Goal: Task Accomplishment & Management: Manage account settings

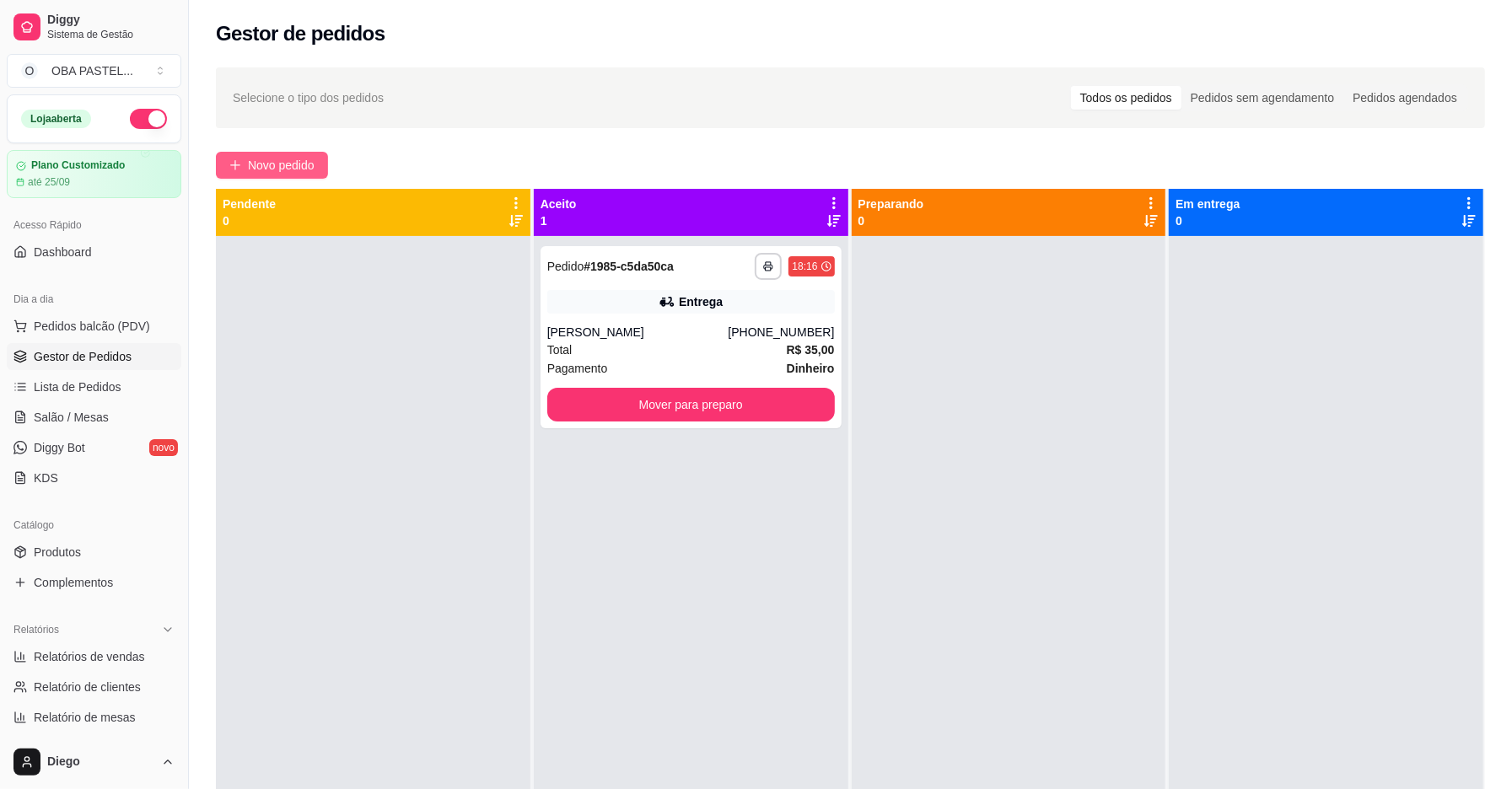
click at [294, 172] on span "Novo pedido" at bounding box center [281, 164] width 67 height 18
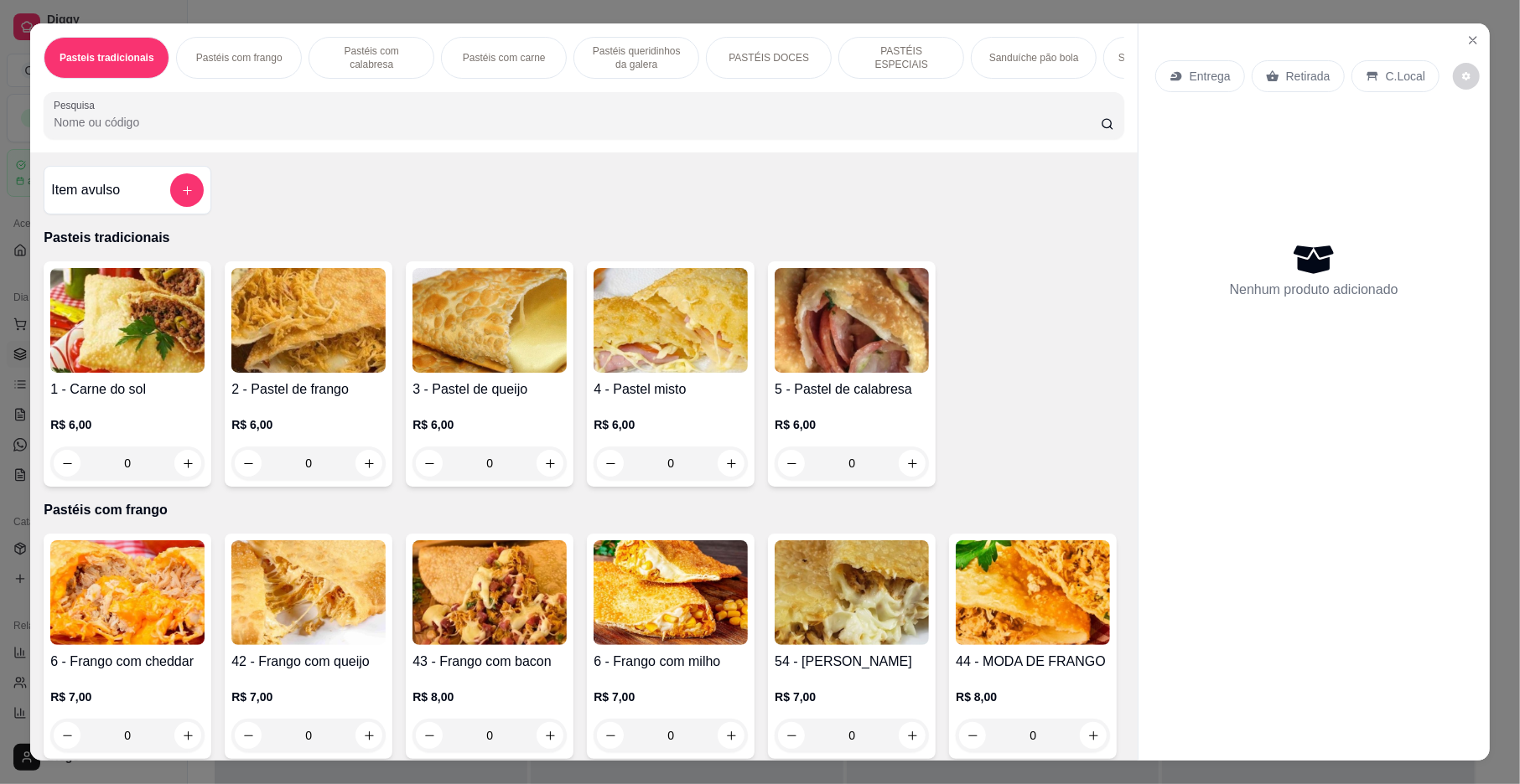
click at [260, 50] on div "Pastéis com frango" at bounding box center [239, 58] width 125 height 42
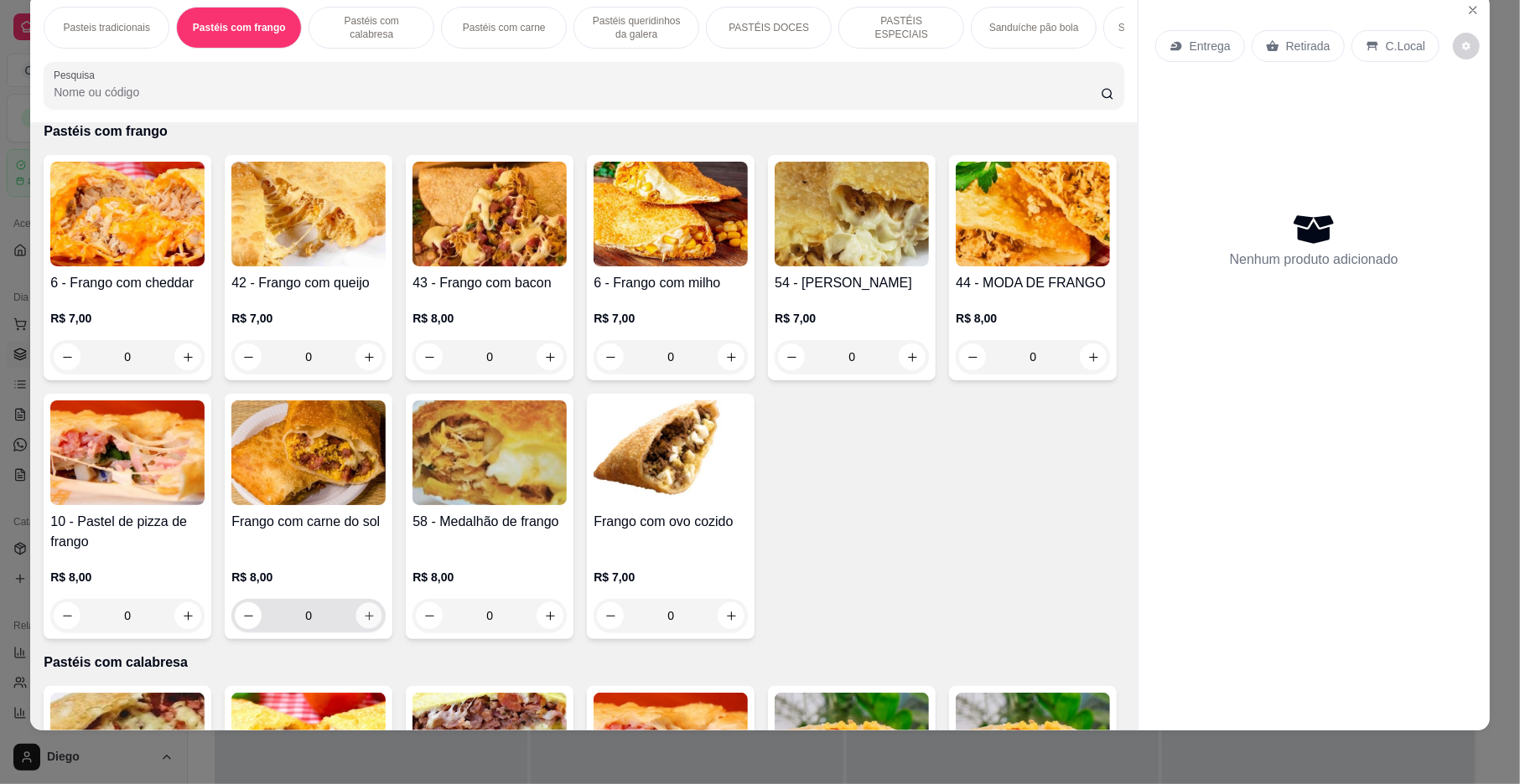
click at [382, 623] on button "increase-product-quantity" at bounding box center [369, 616] width 26 height 26
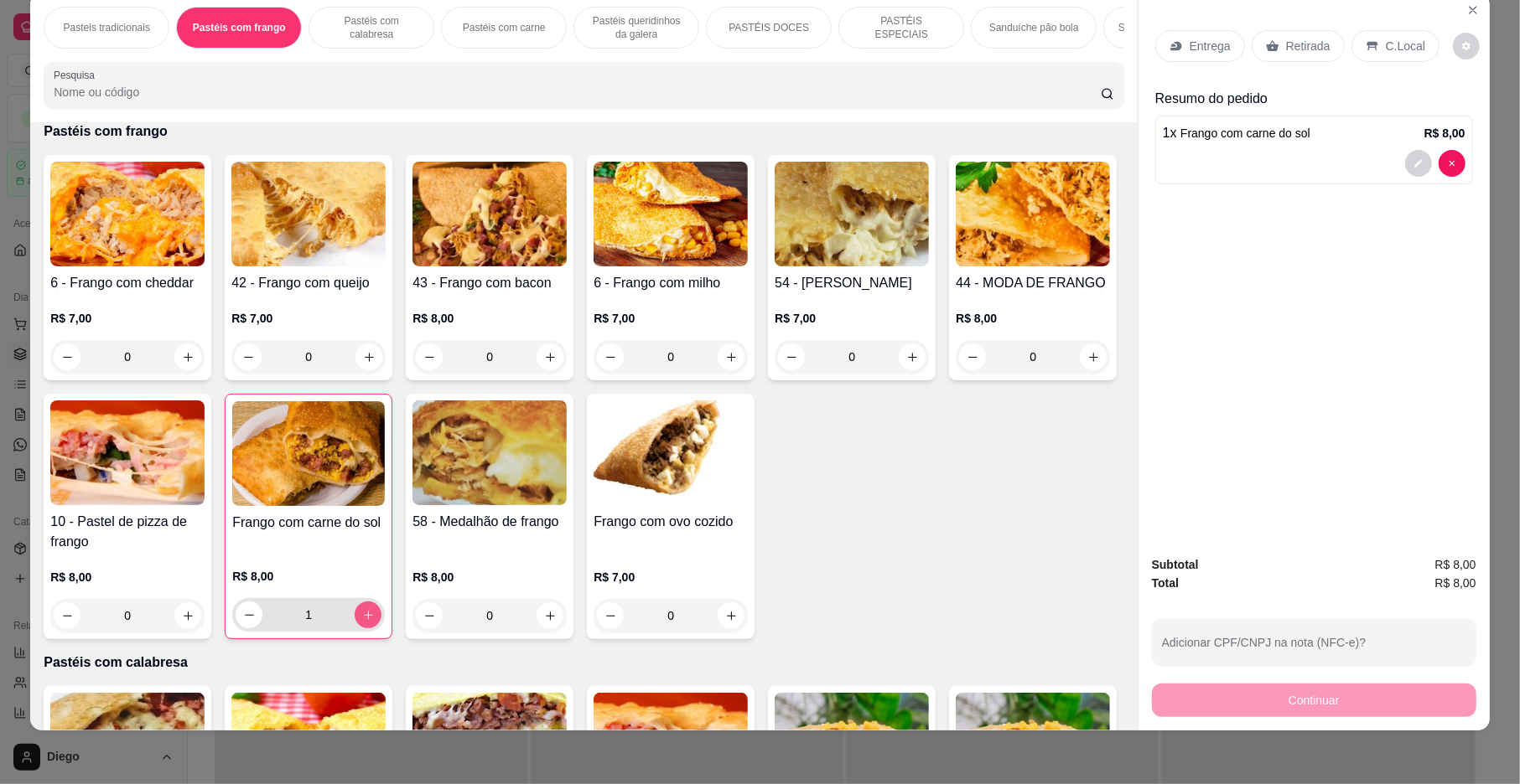
click at [381, 623] on button "increase-product-quantity" at bounding box center [368, 615] width 27 height 27
type input "2"
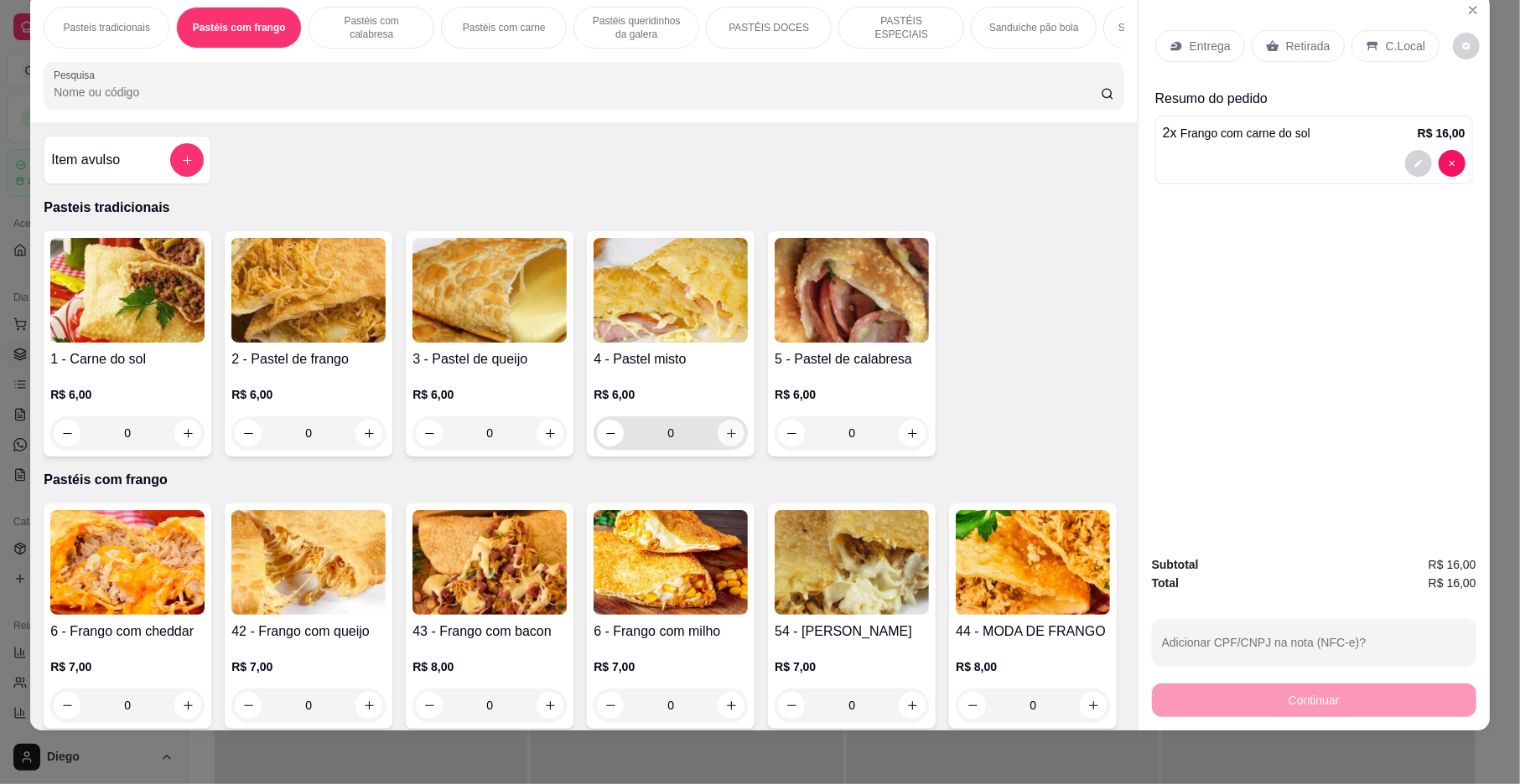
click at [727, 440] on icon "increase-product-quantity" at bounding box center [731, 433] width 12 height 12
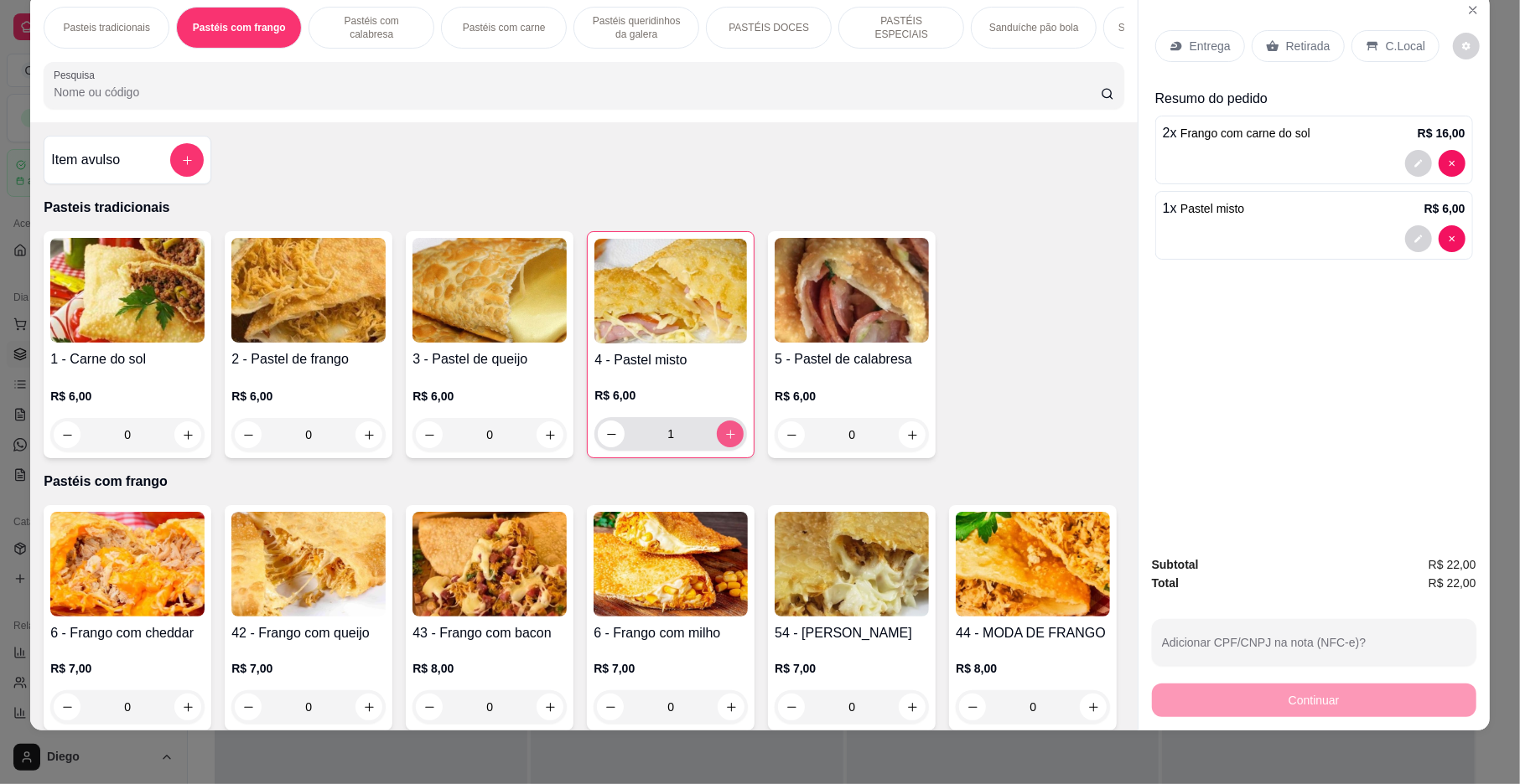
click at [726, 441] on icon "increase-product-quantity" at bounding box center [730, 434] width 12 height 12
type input "2"
click at [1182, 44] on div "Entrega" at bounding box center [1200, 47] width 89 height 32
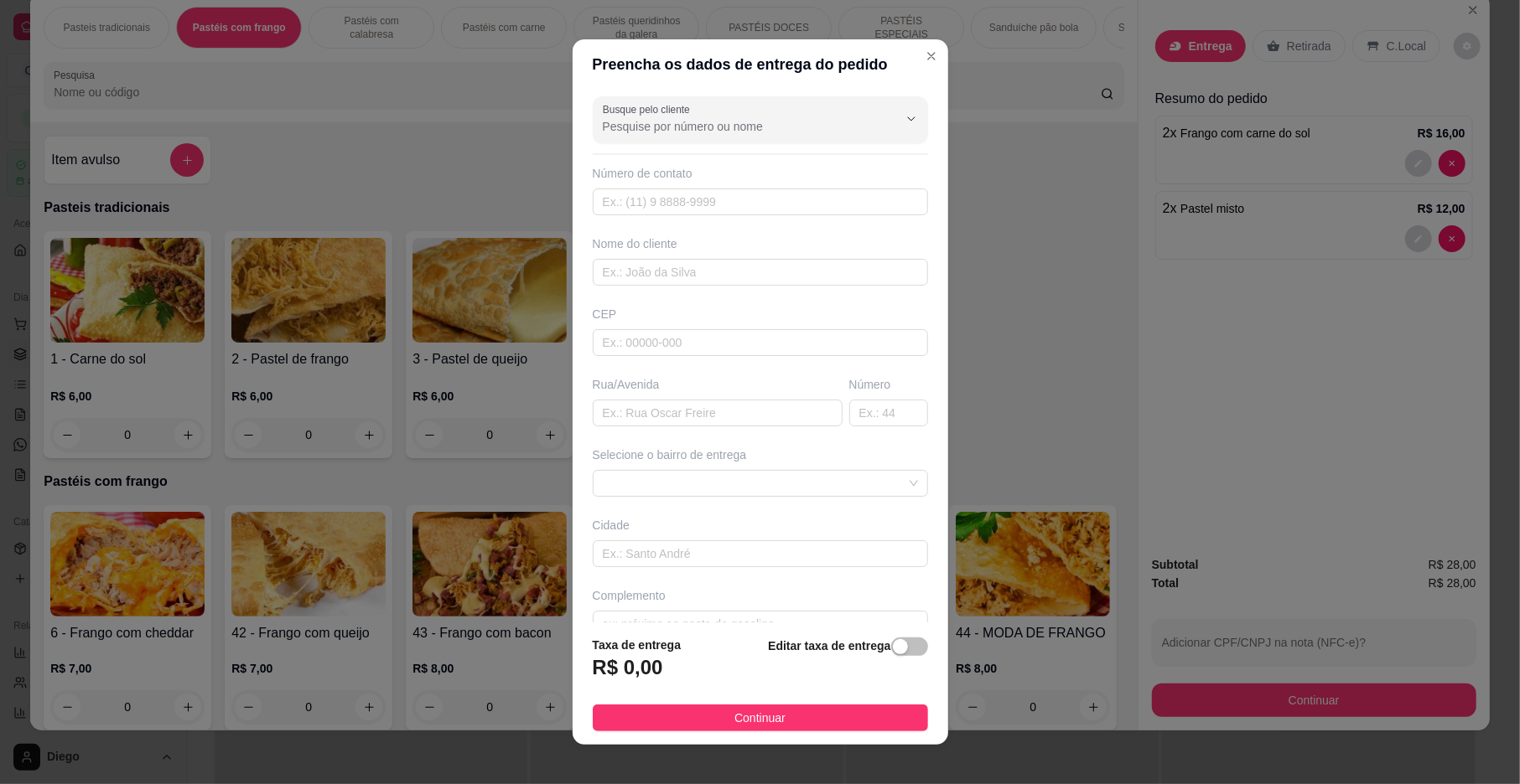
click at [720, 294] on div "Busque pelo cliente Número de contato Nome do cliente CEP Rua/[GEOGRAPHIC_DATA]…" at bounding box center [760, 355] width 375 height 533
click at [727, 286] on input "text" at bounding box center [760, 273] width 336 height 27
type input "n"
type input "NEIDE"
click at [781, 411] on input "text" at bounding box center [717, 413] width 250 height 27
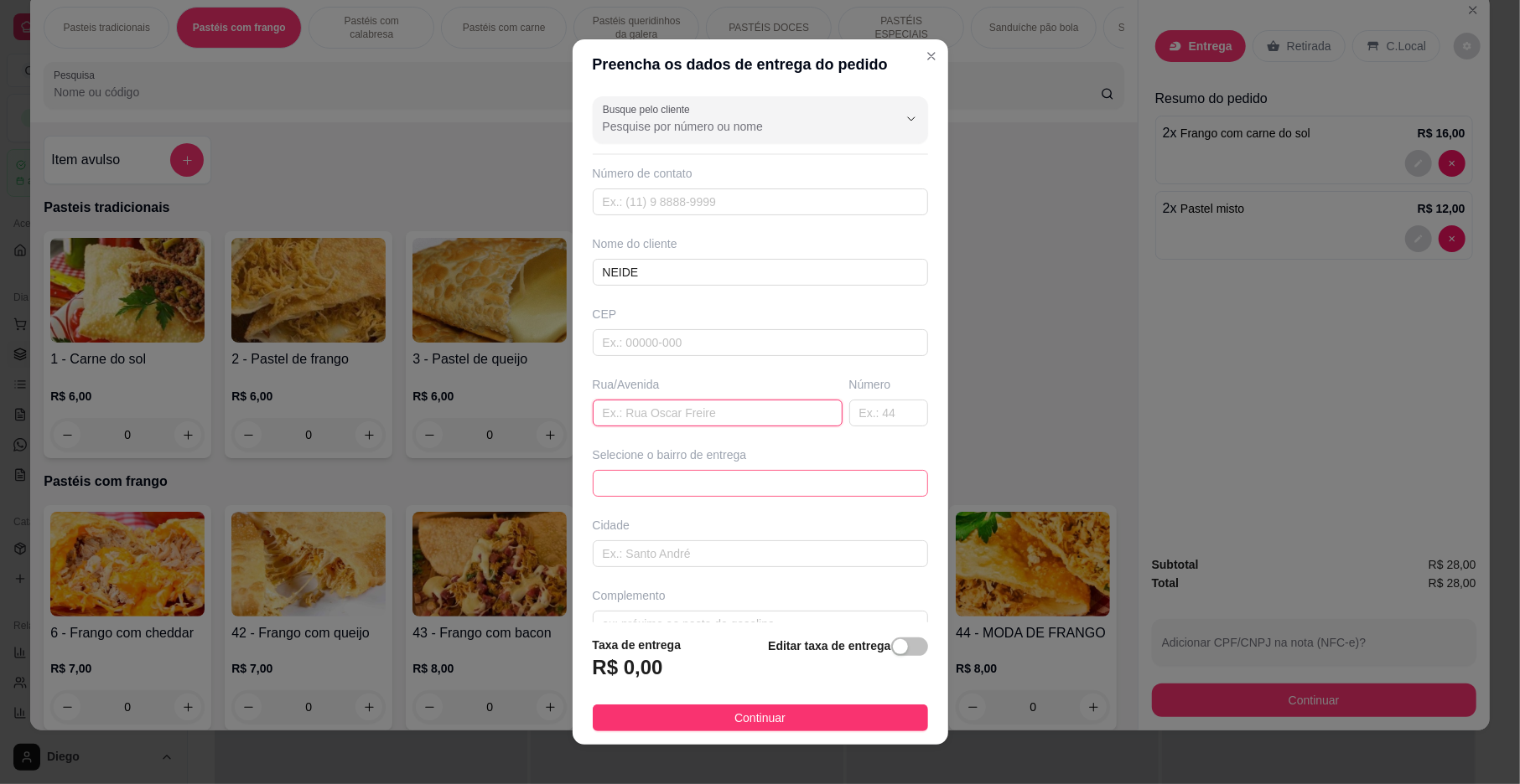
click at [701, 489] on span at bounding box center [760, 484] width 316 height 25
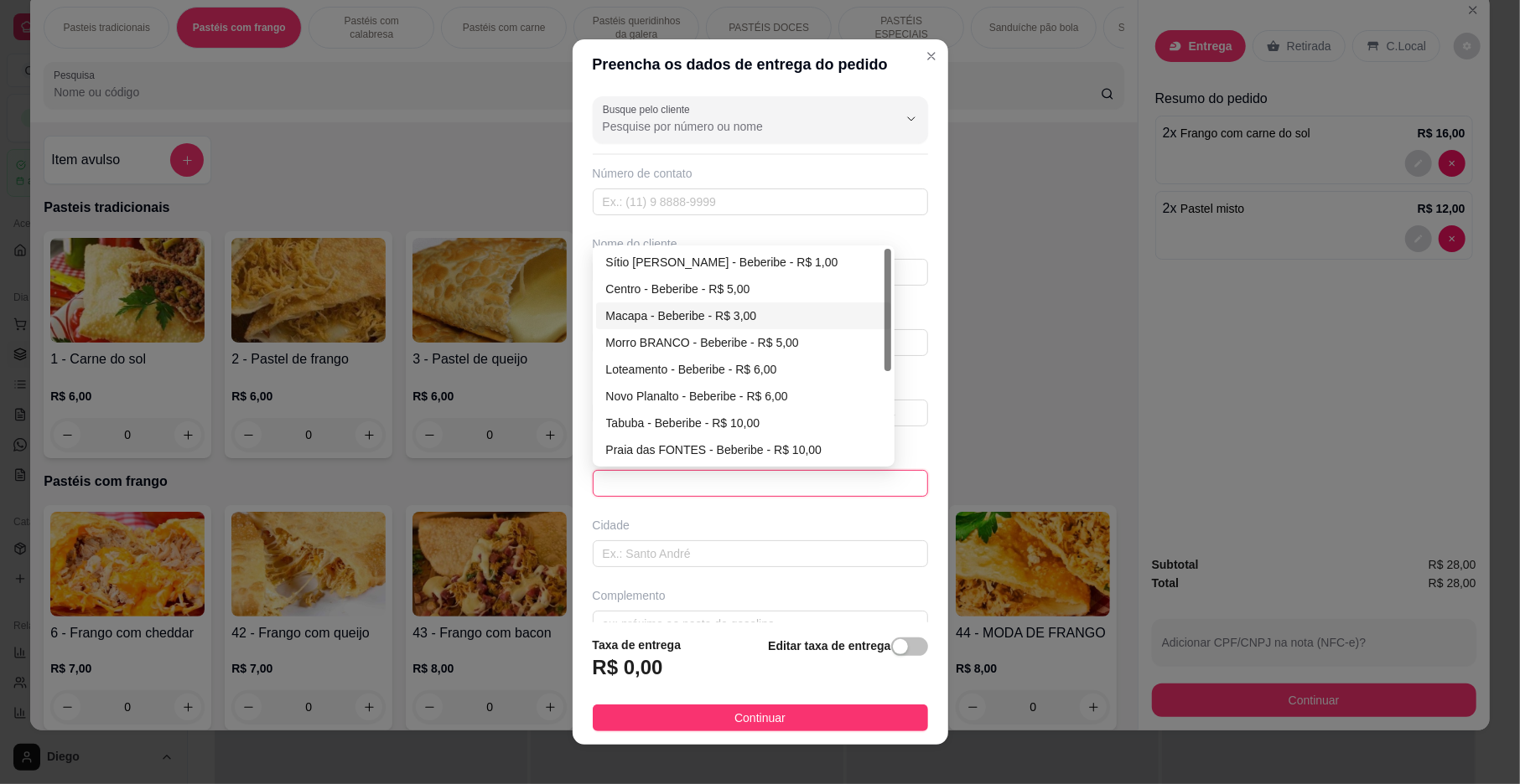
click at [634, 318] on div "Macapa - Beberibe - R$ 3,00" at bounding box center [743, 316] width 275 height 18
type input "Beberibe"
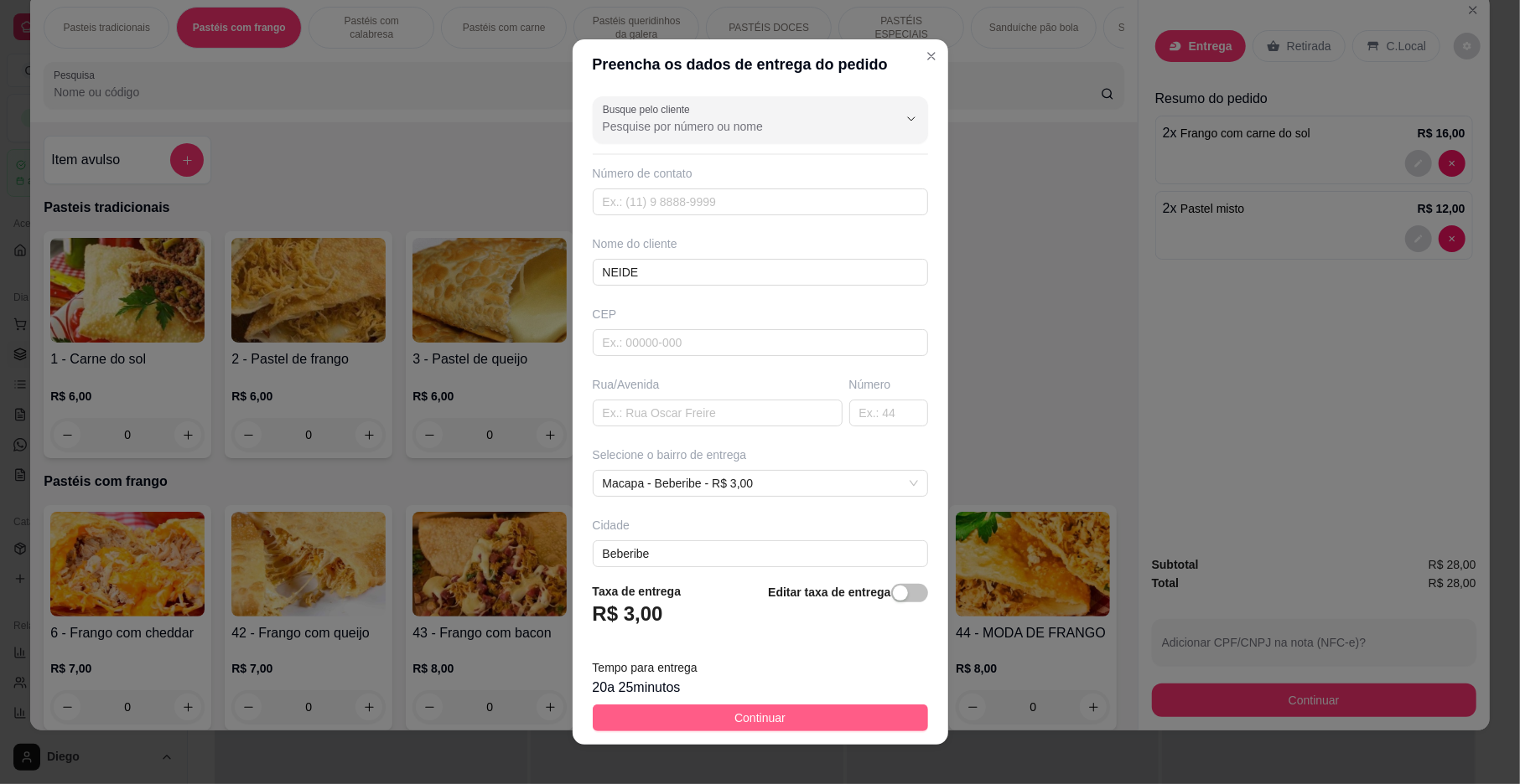
click at [762, 722] on span "Continuar" at bounding box center [760, 717] width 51 height 18
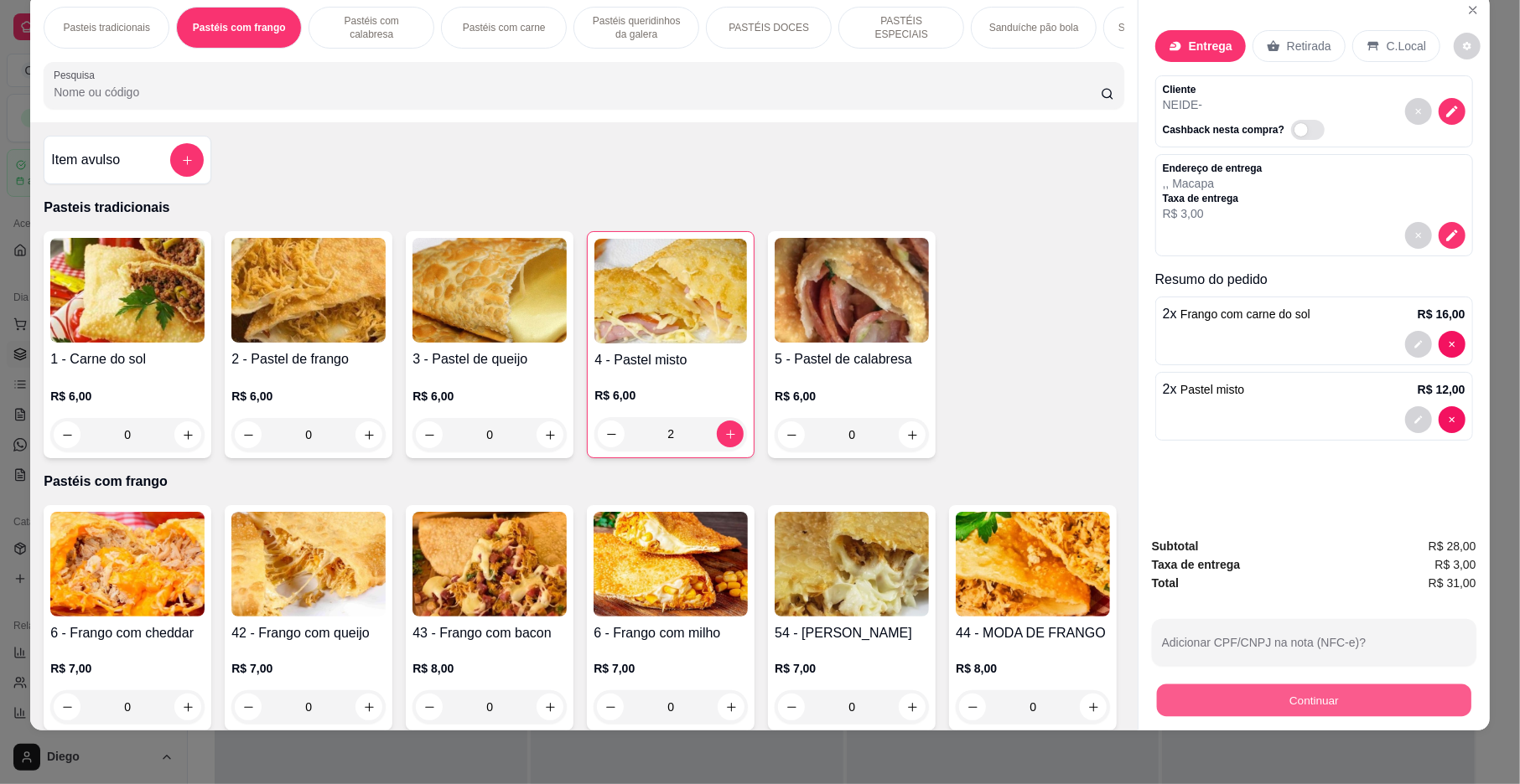
click at [1164, 695] on button "Continuar" at bounding box center [1314, 700] width 315 height 32
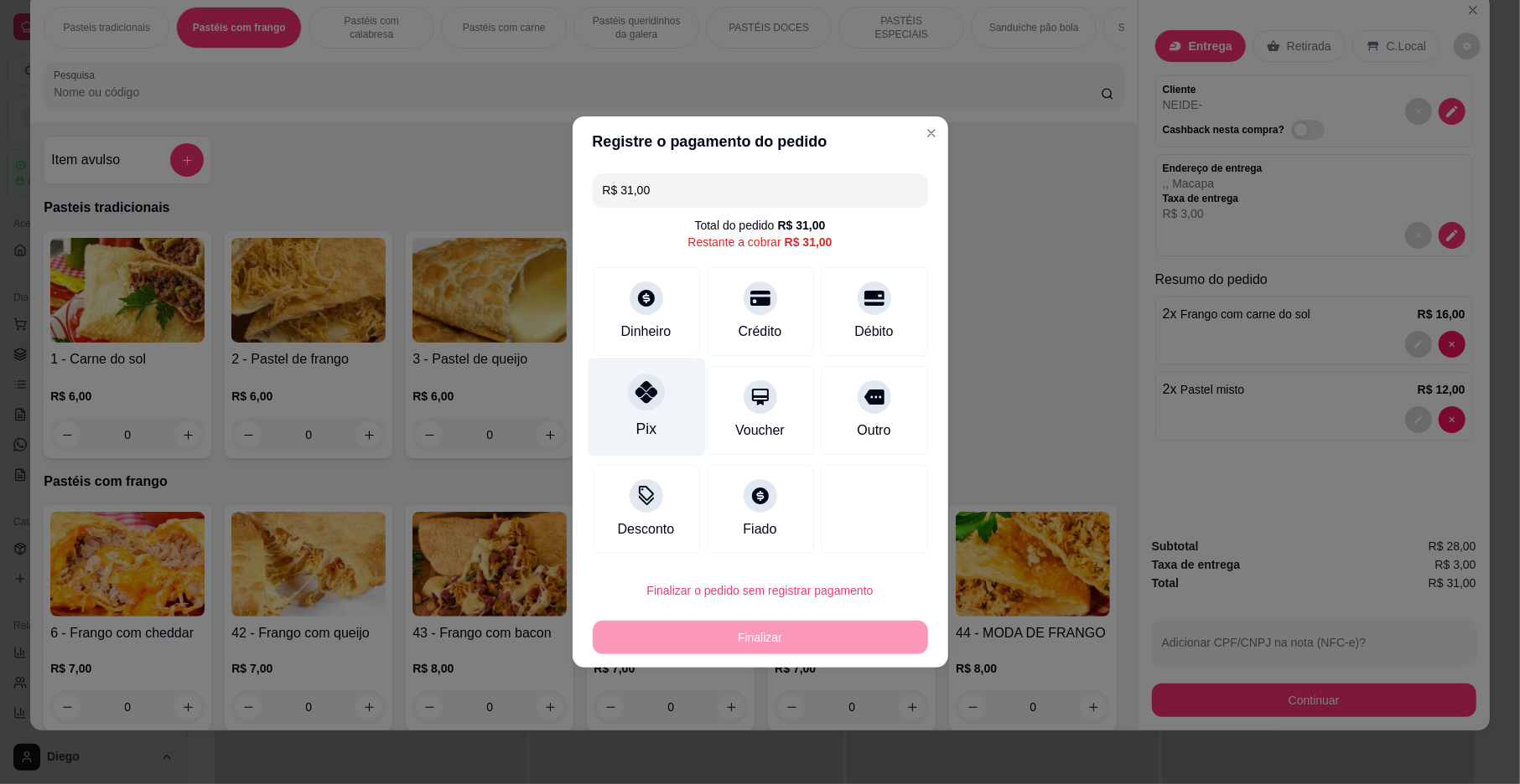
click at [621, 420] on div "Pix" at bounding box center [645, 407] width 118 height 98
type input "R$ 0,00"
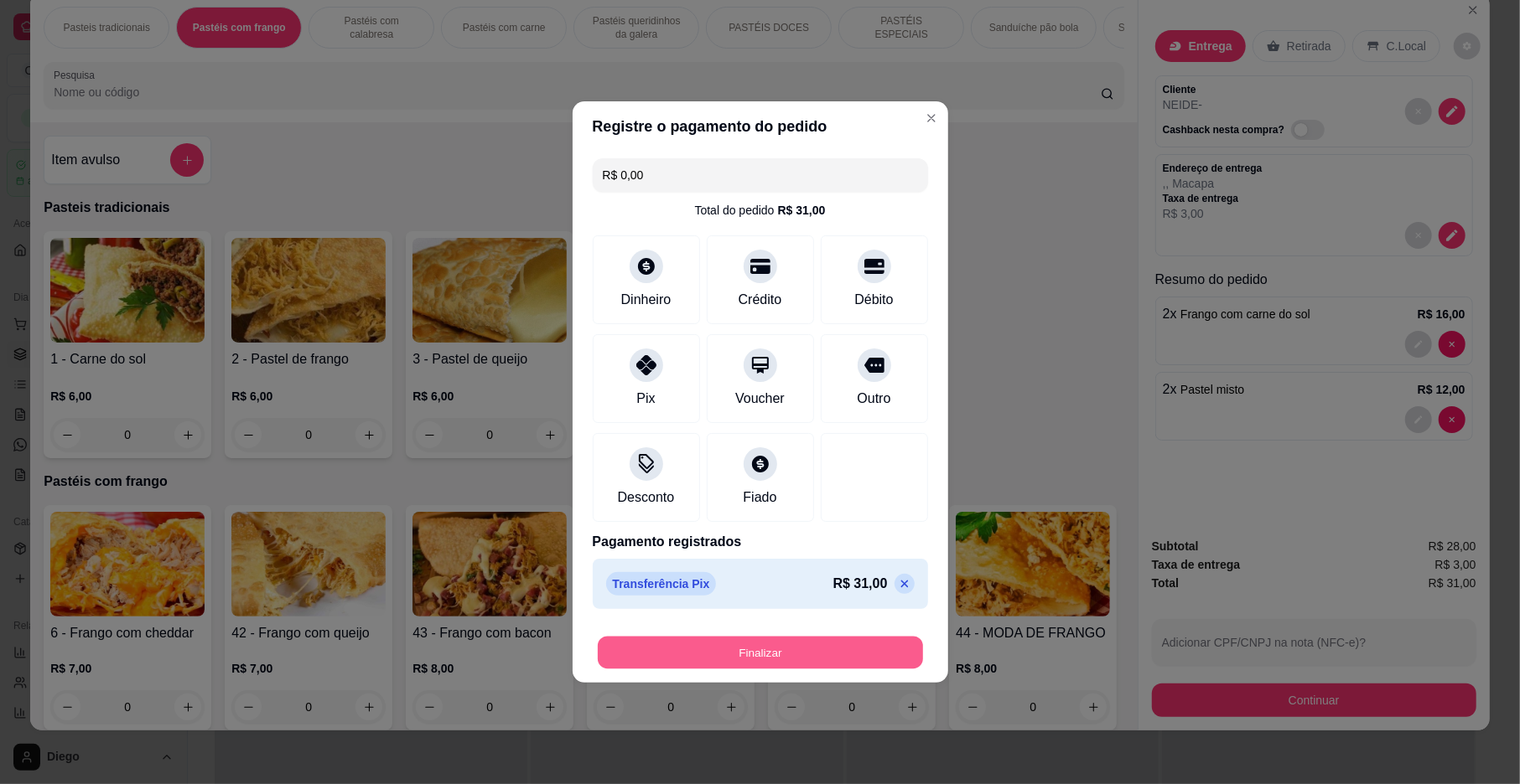
click at [713, 658] on button "Finalizar" at bounding box center [760, 653] width 325 height 32
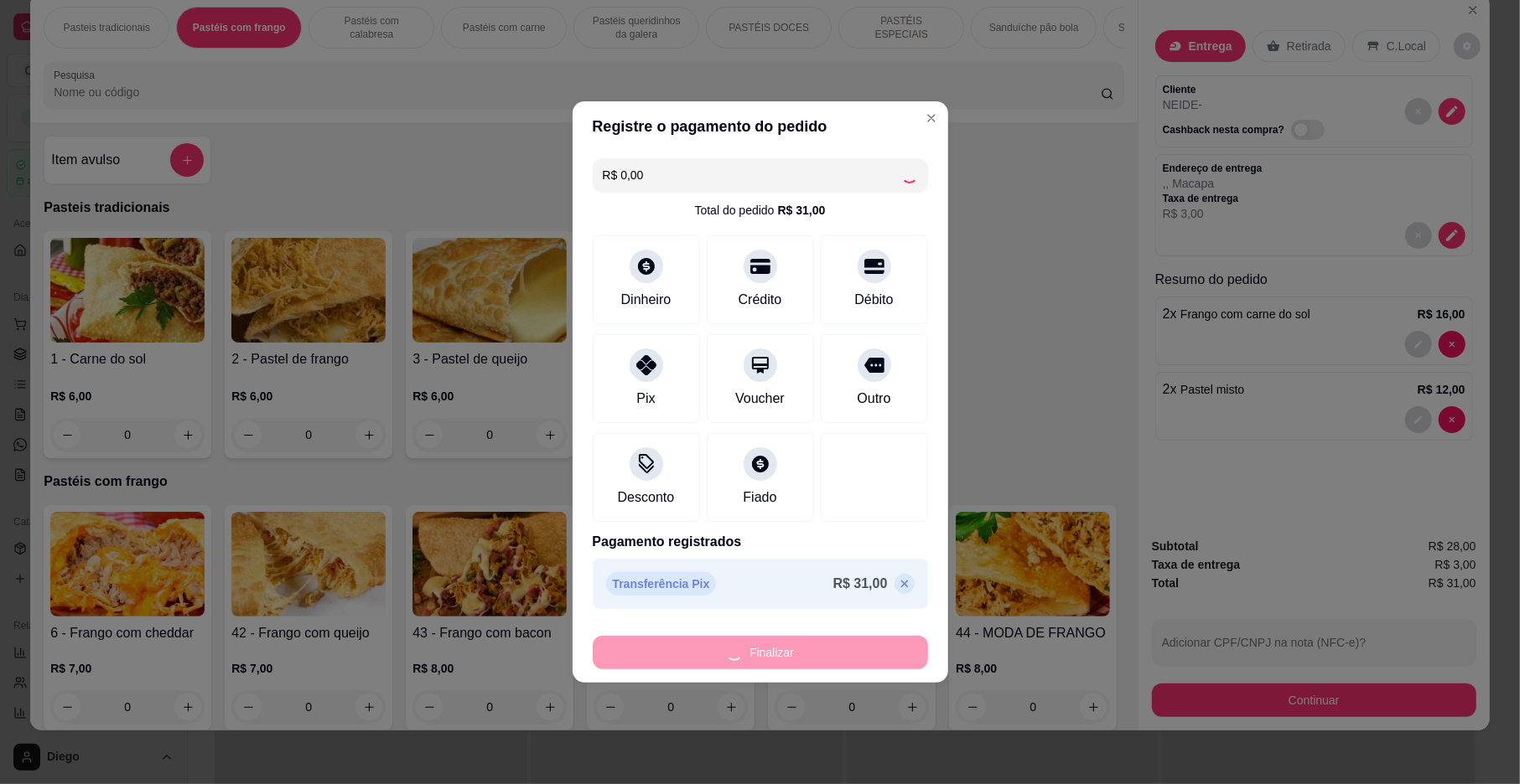
type input "0"
type input "-R$ 31,00"
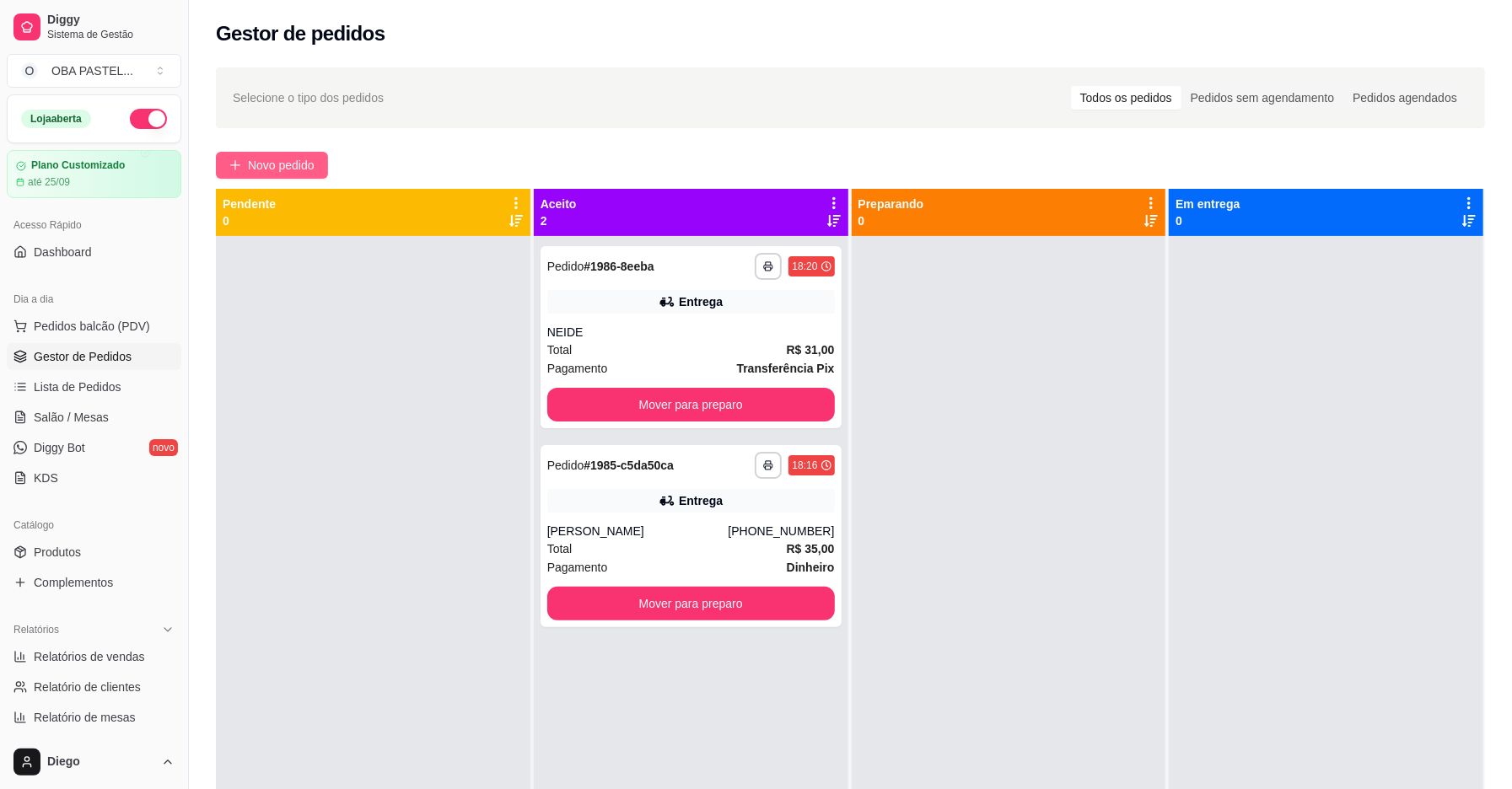
click at [270, 165] on span "Novo pedido" at bounding box center [281, 164] width 67 height 18
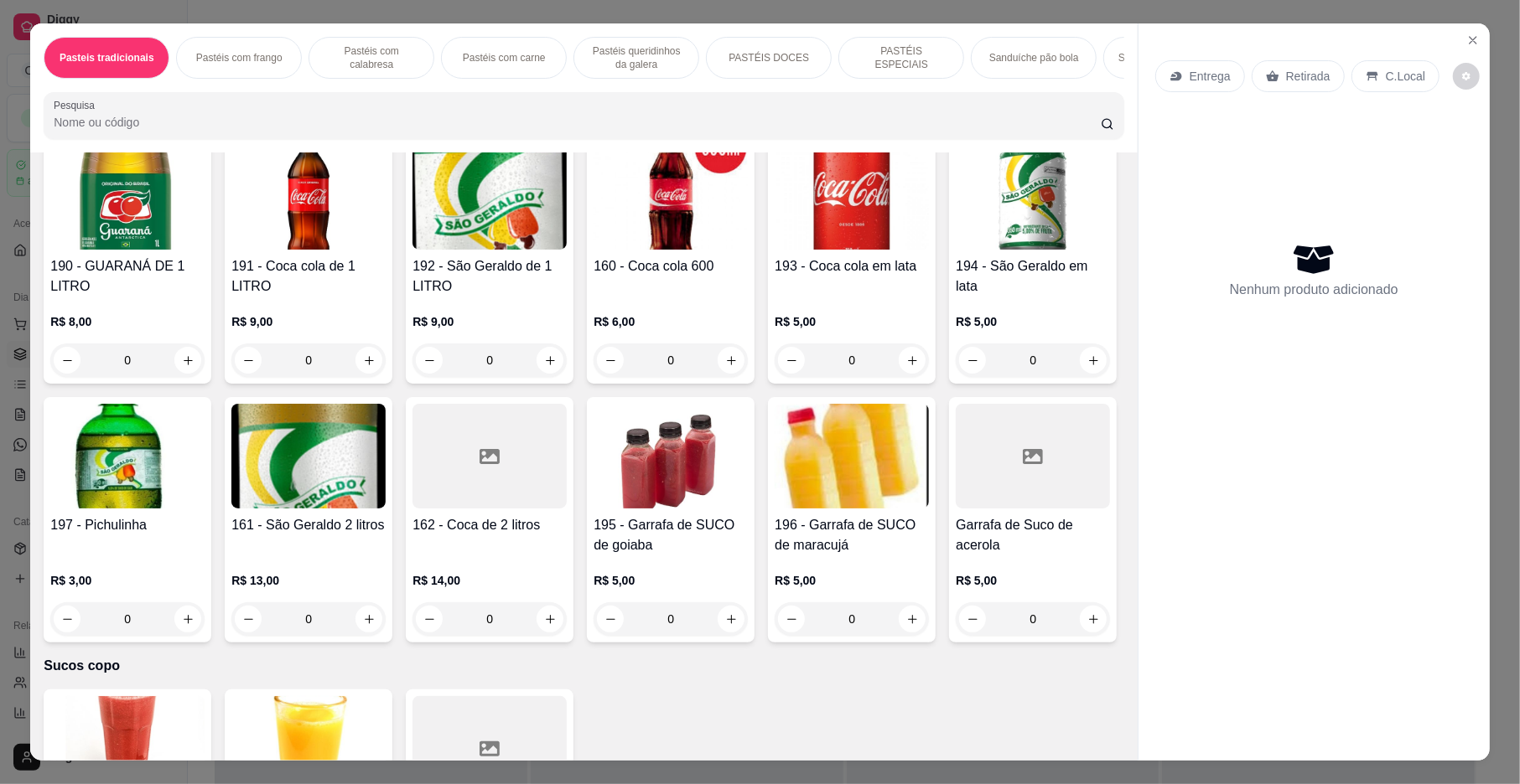
scroll to position [5066, 0]
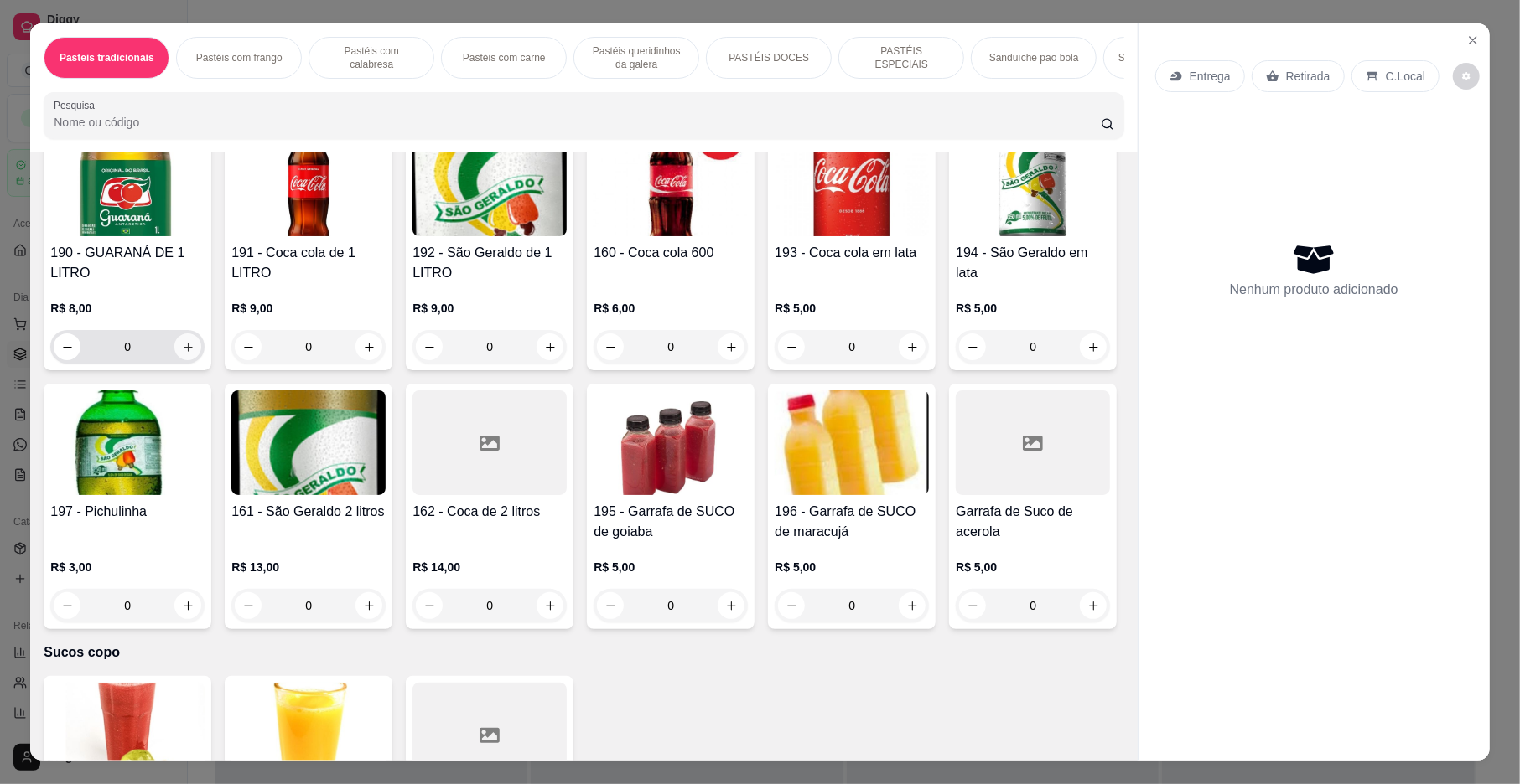
click at [182, 354] on icon "increase-product-quantity" at bounding box center [187, 347] width 12 height 12
type input "1"
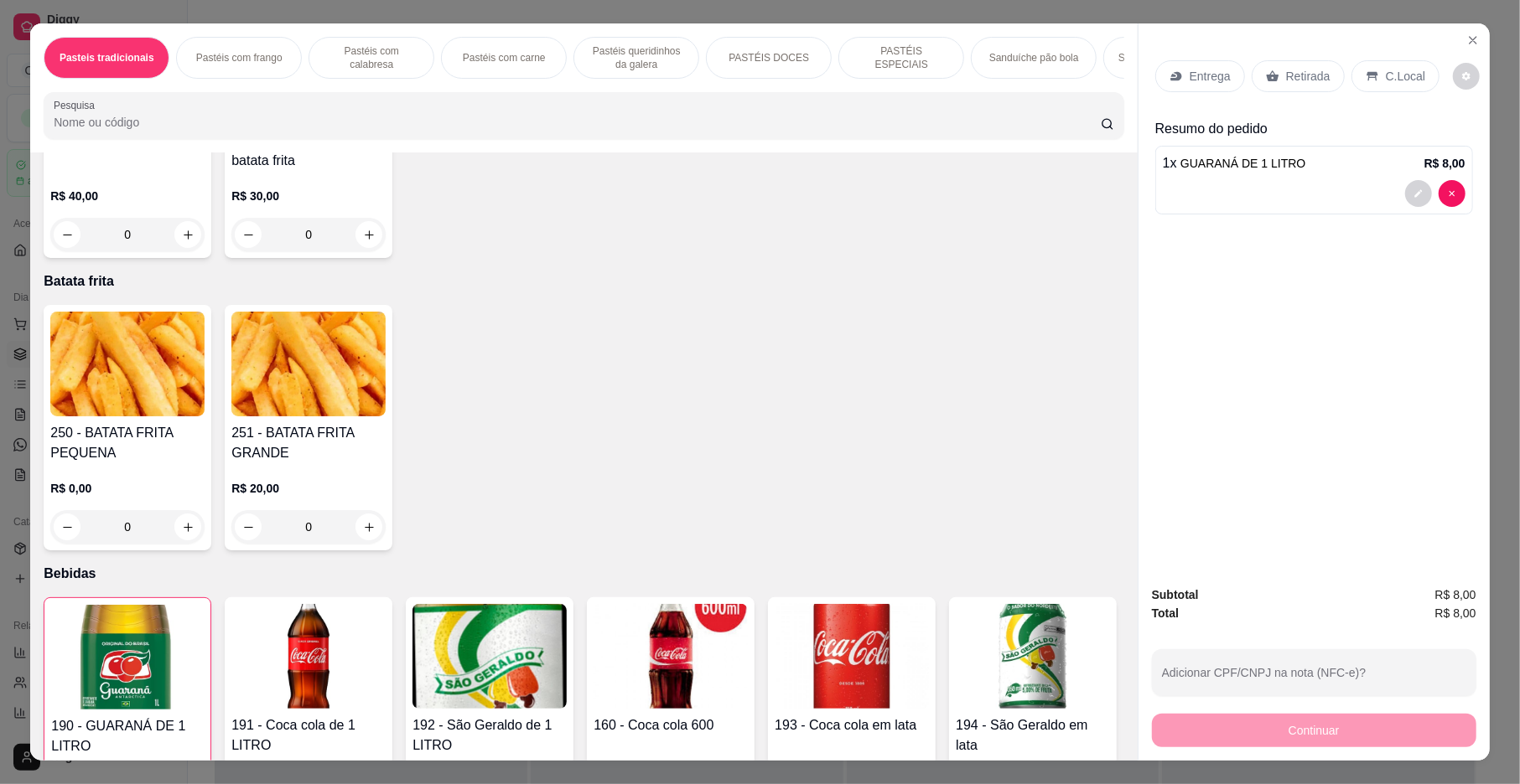
scroll to position [4566, 0]
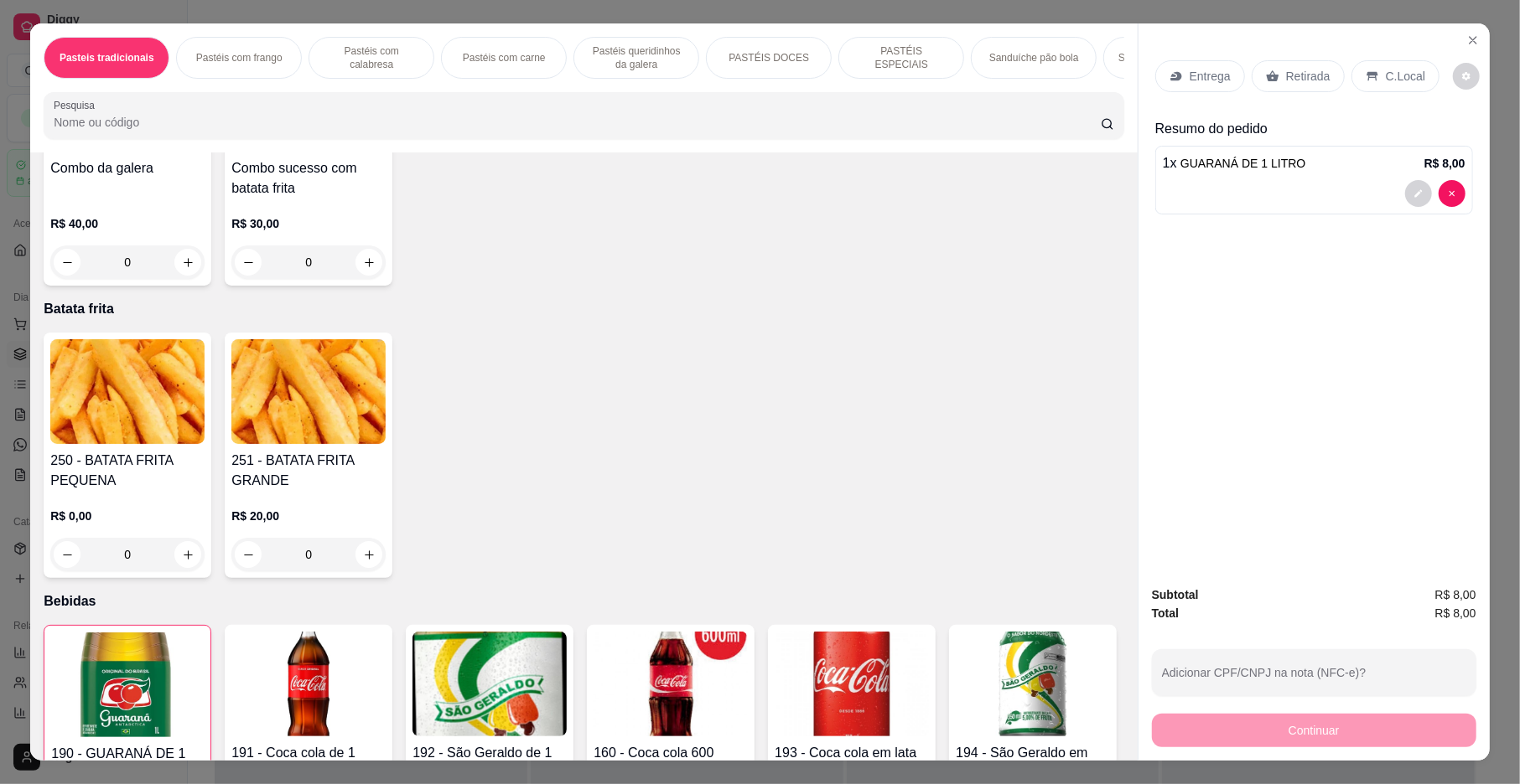
click at [1087, 10] on icon "increase-product-quantity" at bounding box center [1093, 3] width 12 height 12
type input "1"
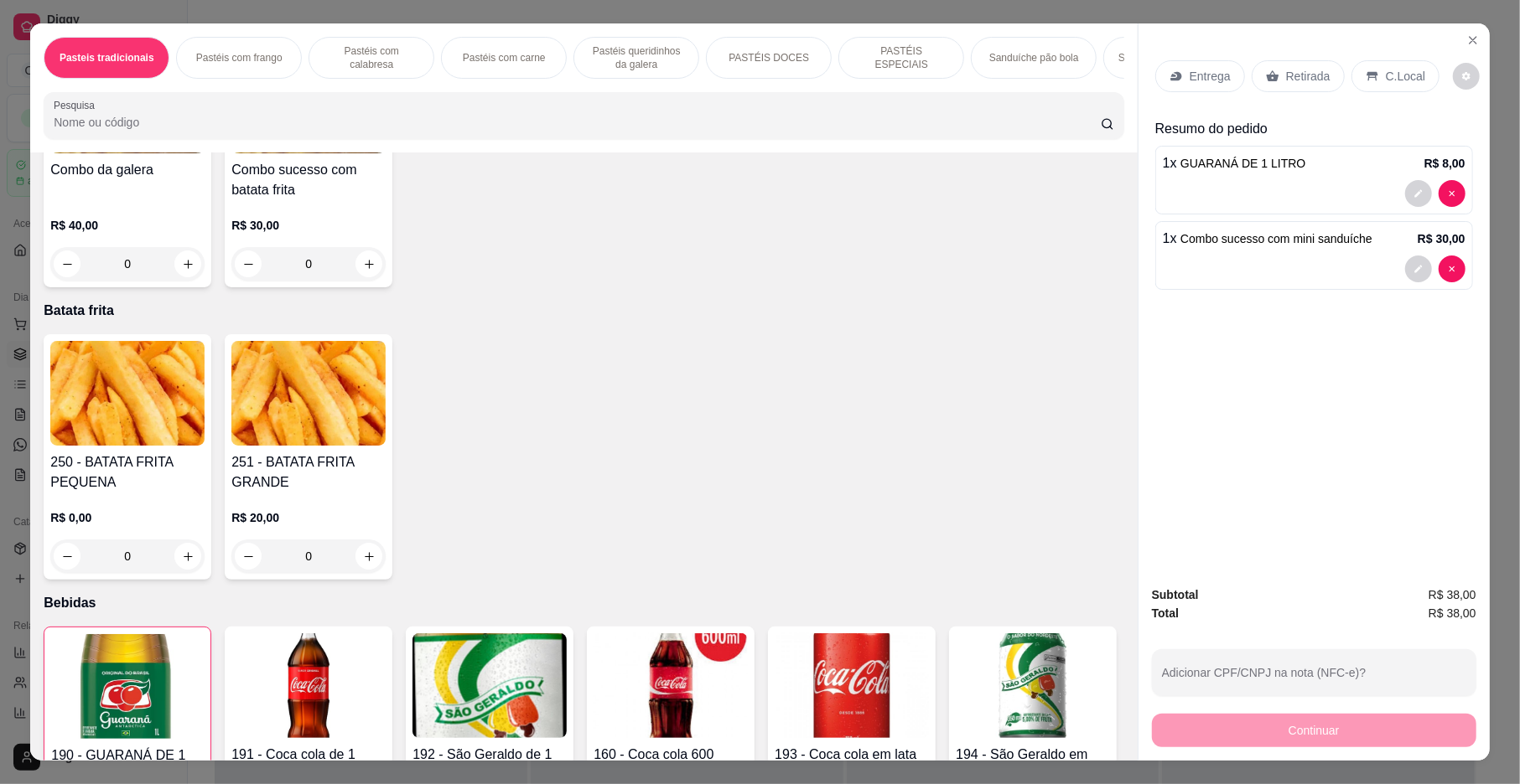
click at [1179, 71] on div "Entrega" at bounding box center [1200, 76] width 89 height 32
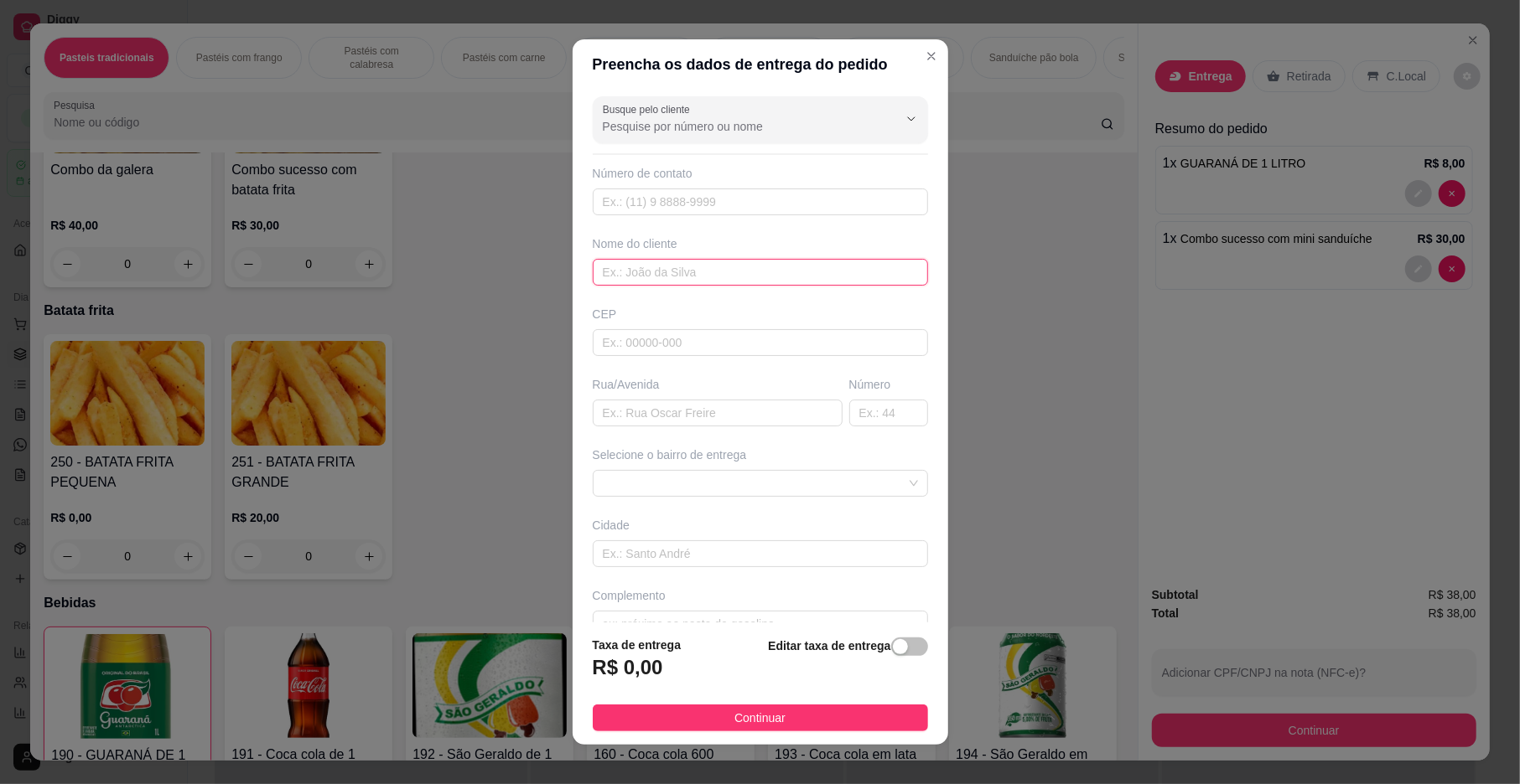
click at [662, 278] on input "text" at bounding box center [760, 273] width 336 height 27
click at [683, 484] on span at bounding box center [760, 484] width 316 height 25
type input "[PERSON_NAME]"
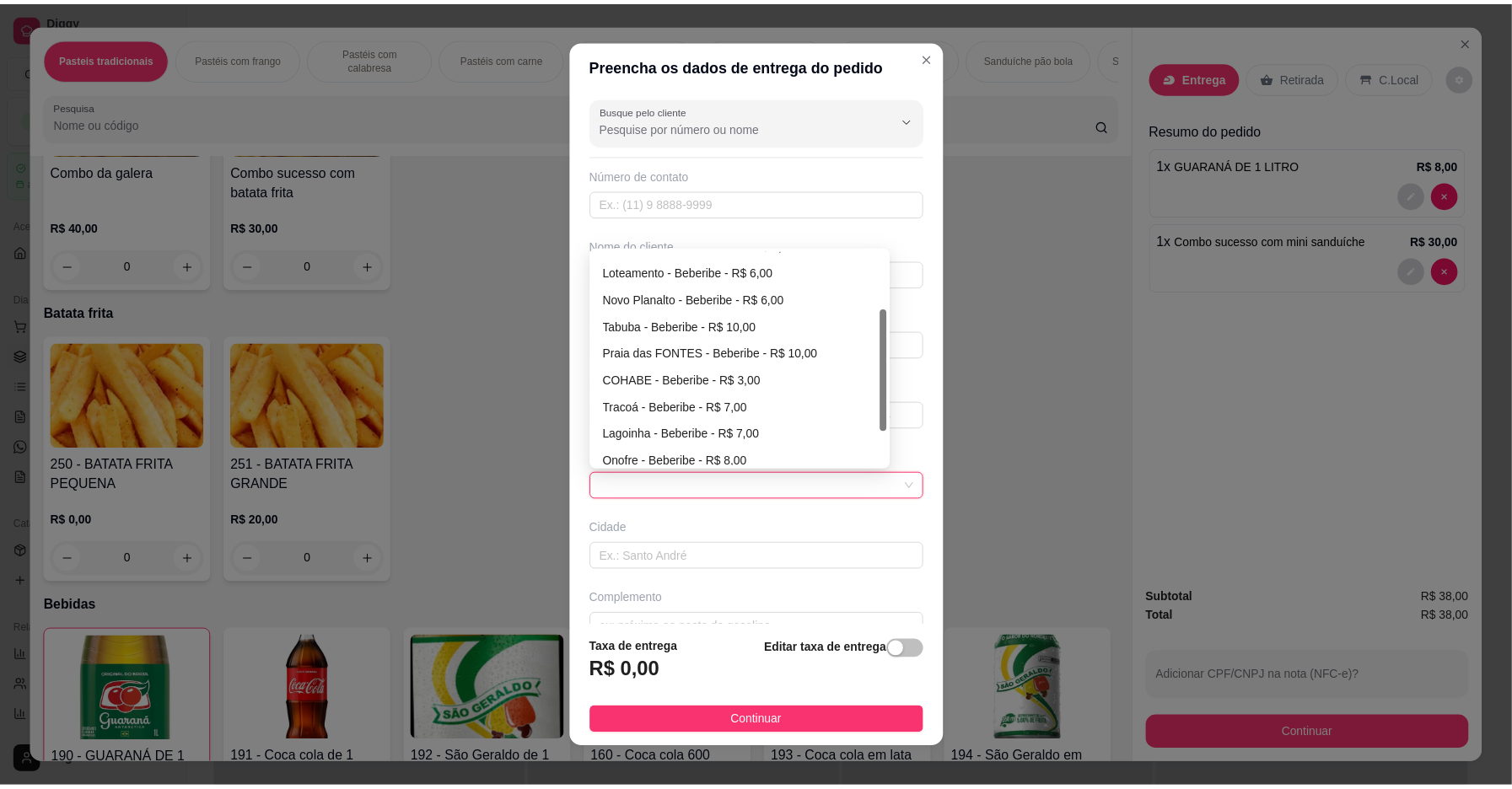
scroll to position [108, 0]
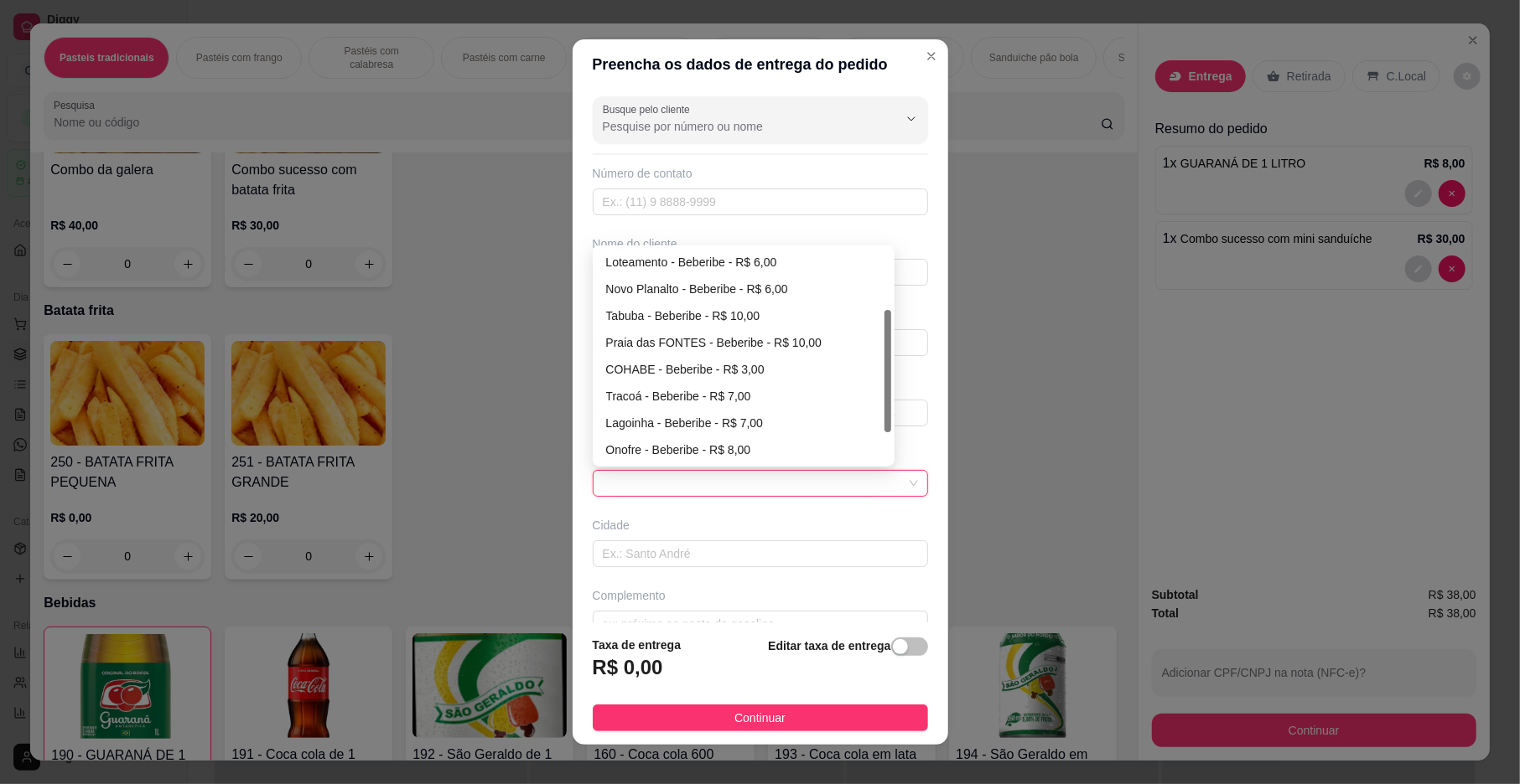
drag, startPoint x: 878, startPoint y: 313, endPoint x: 886, endPoint y: 373, distance: 60.5
click at [886, 373] on div "Busque pelo cliente Número de contato Nome do cliente [PERSON_NAME] Rua/[GEOGRA…" at bounding box center [760, 355] width 375 height 533
click at [728, 453] on div "Onofre - Beberibe - R$ 8,00" at bounding box center [743, 449] width 275 height 18
type input "Beberibe"
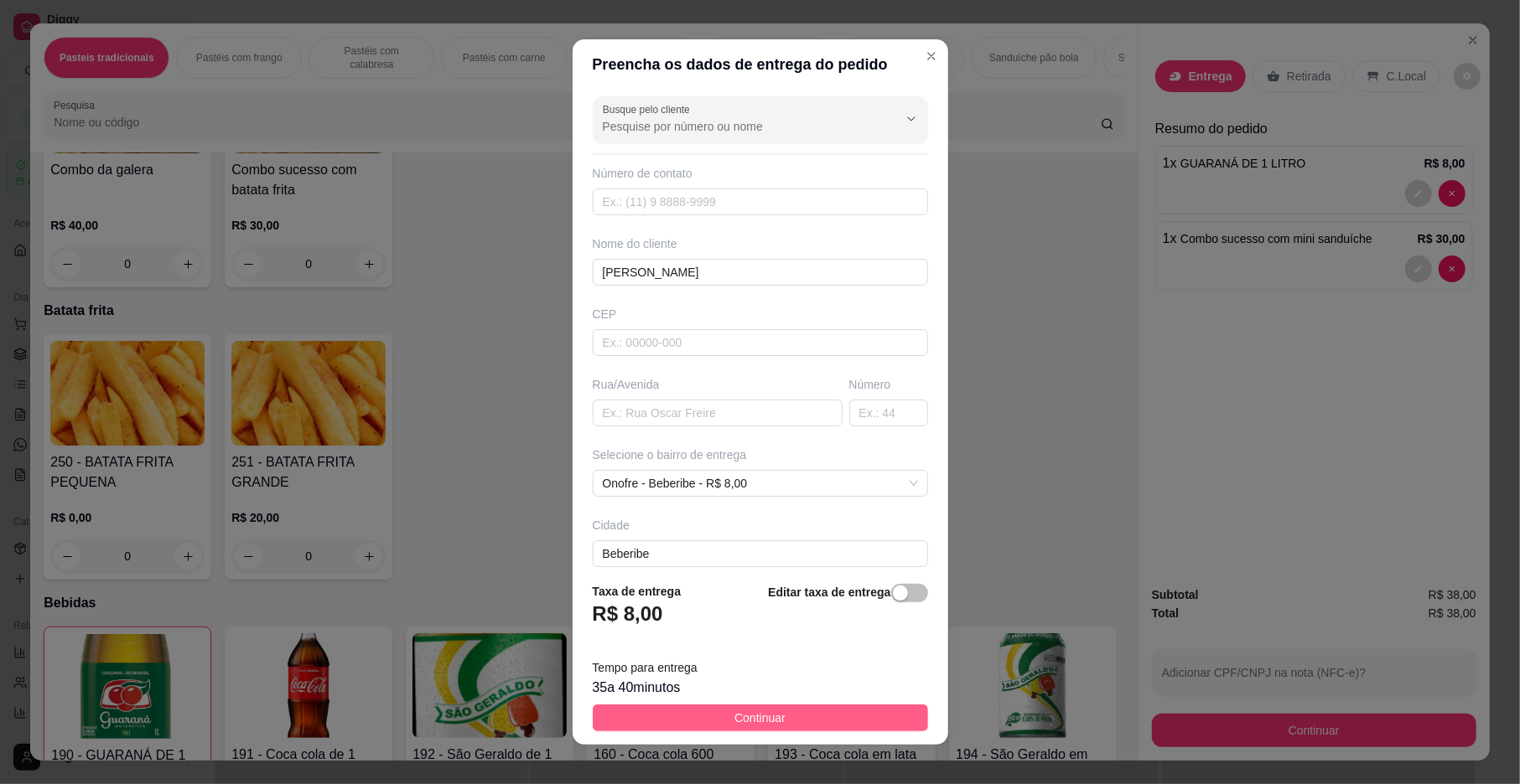
click at [806, 714] on button "Continuar" at bounding box center [760, 718] width 336 height 27
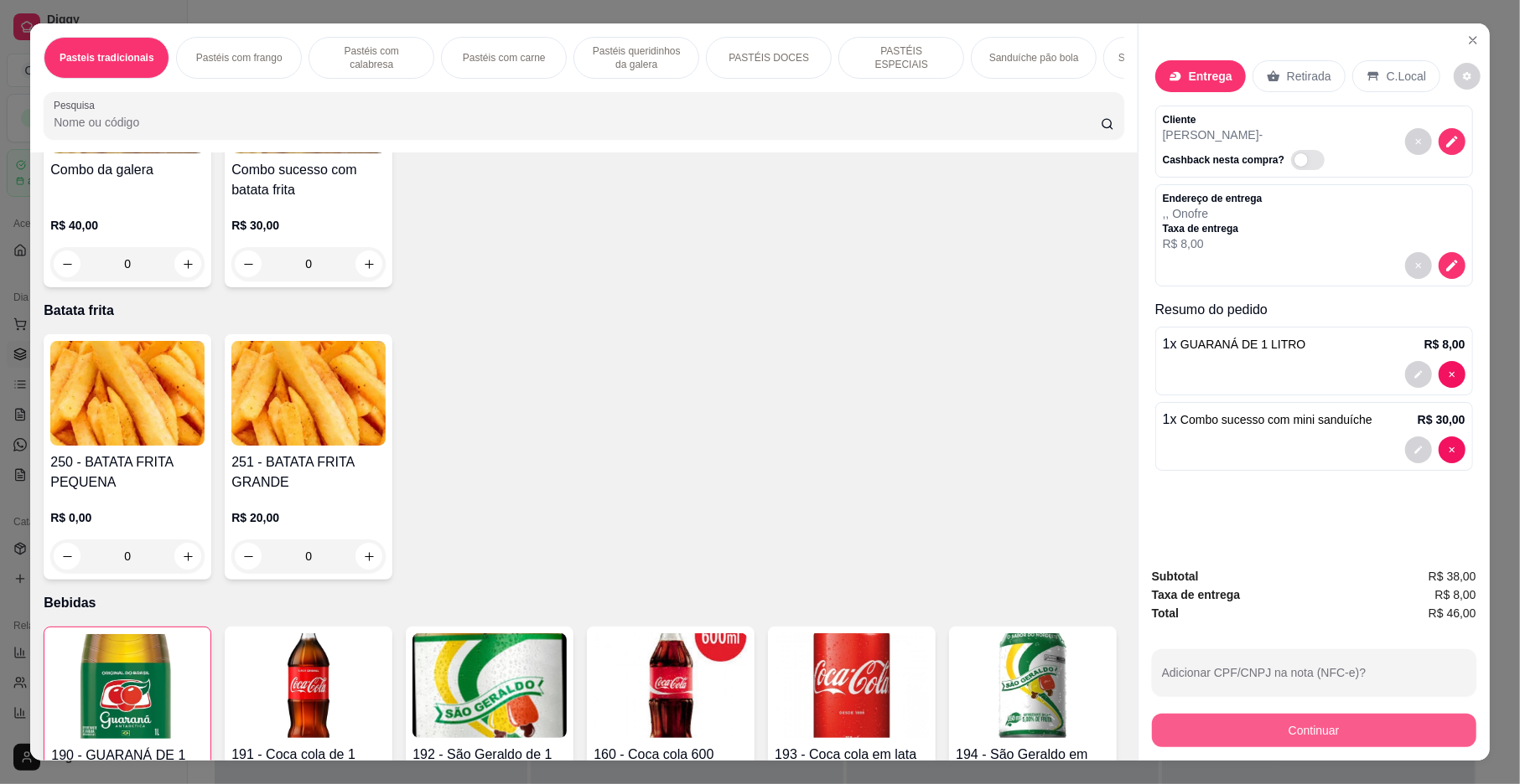
click at [1225, 735] on button "Continuar" at bounding box center [1314, 730] width 324 height 33
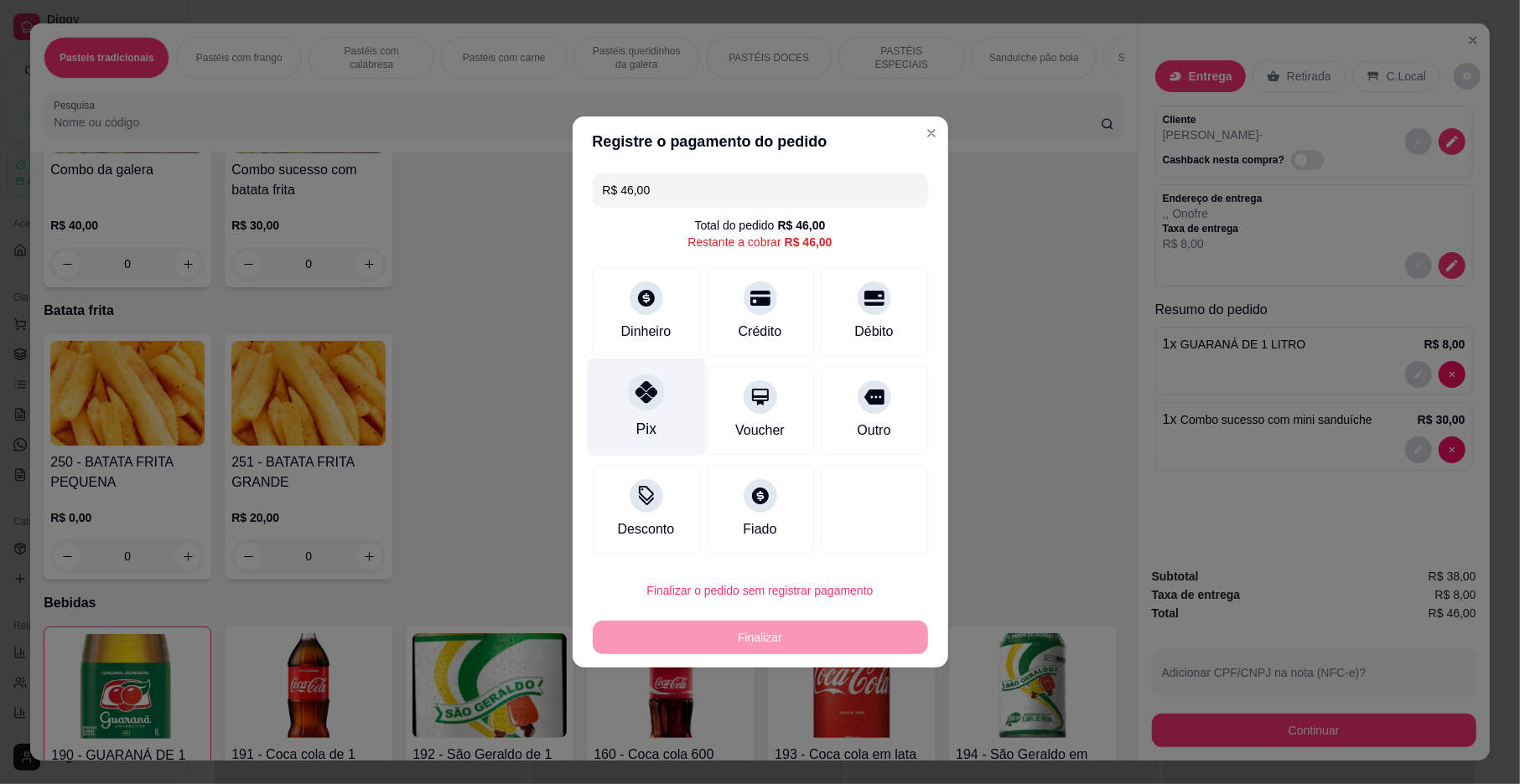
click at [641, 402] on icon at bounding box center [645, 392] width 22 height 22
type input "R$ 0,00"
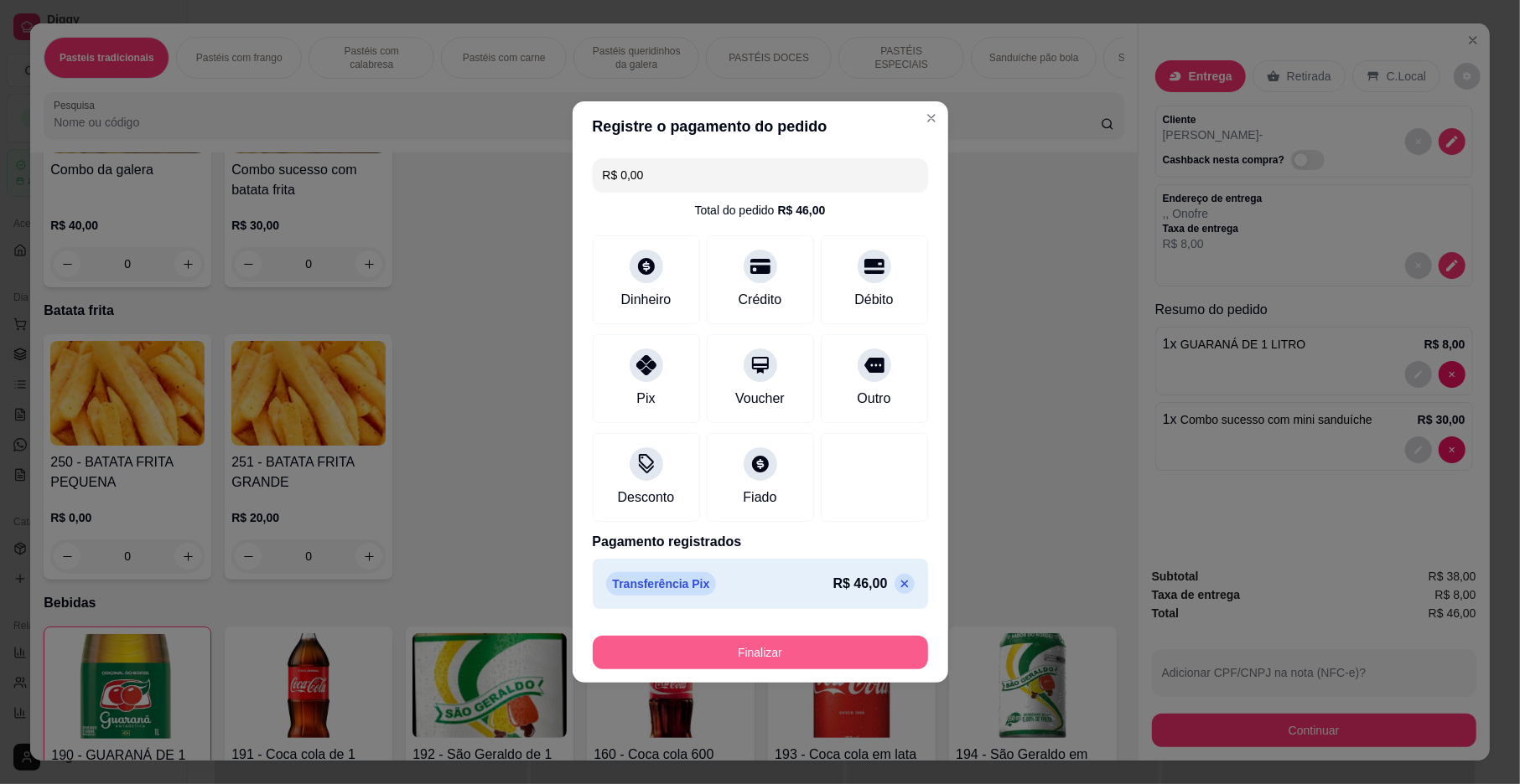
click at [821, 647] on button "Finalizar" at bounding box center [760, 652] width 336 height 33
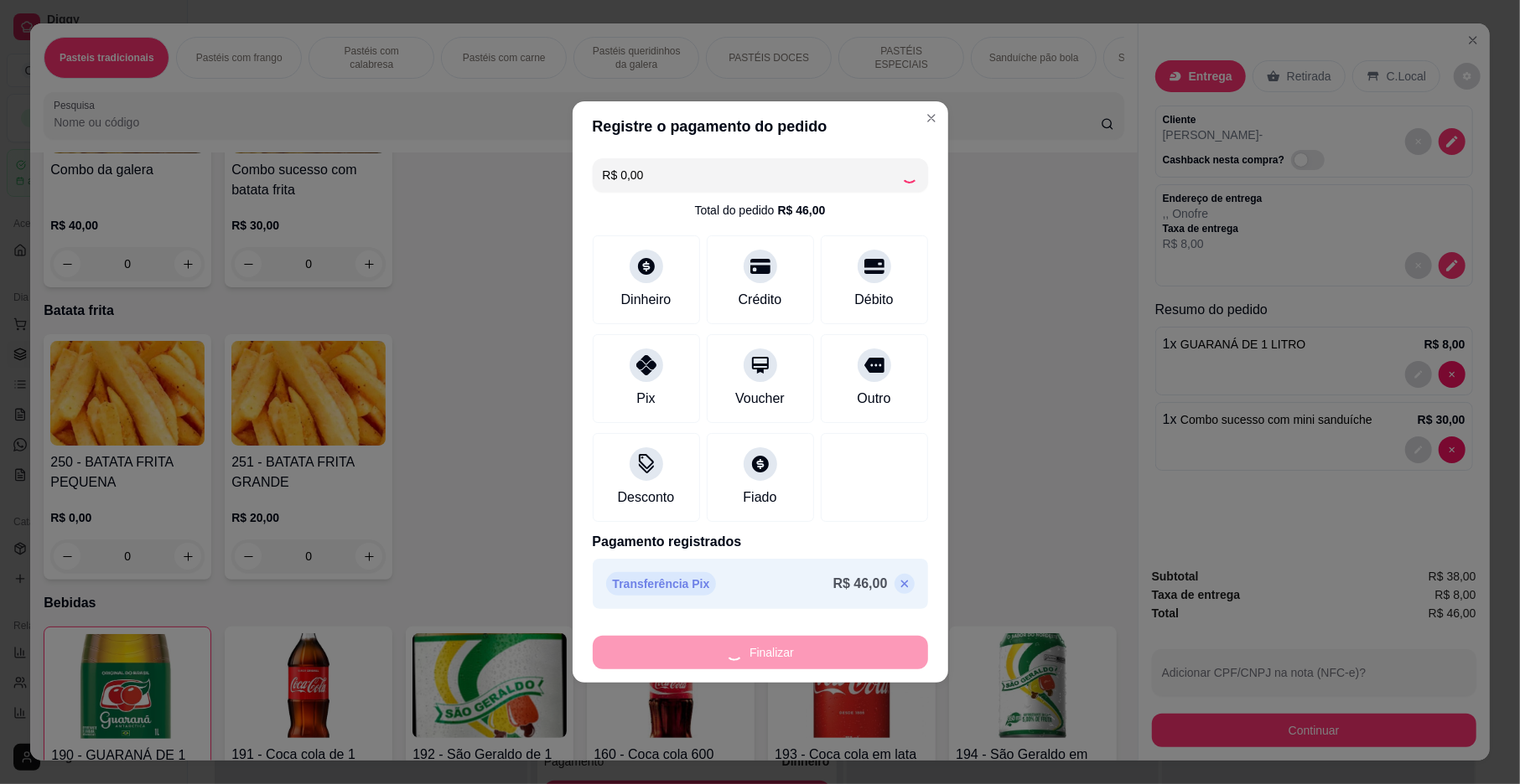
type input "0"
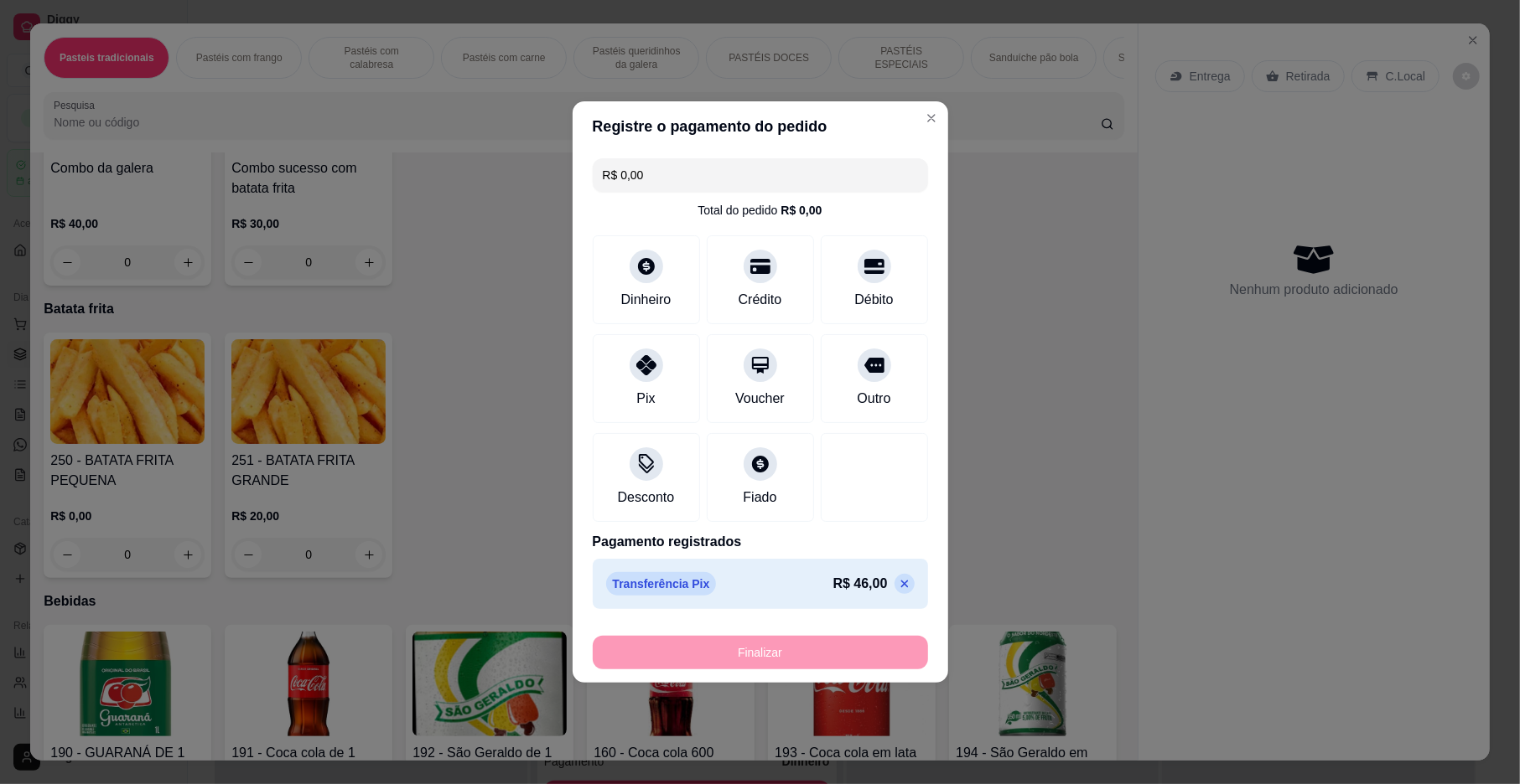
type input "-R$ 46,00"
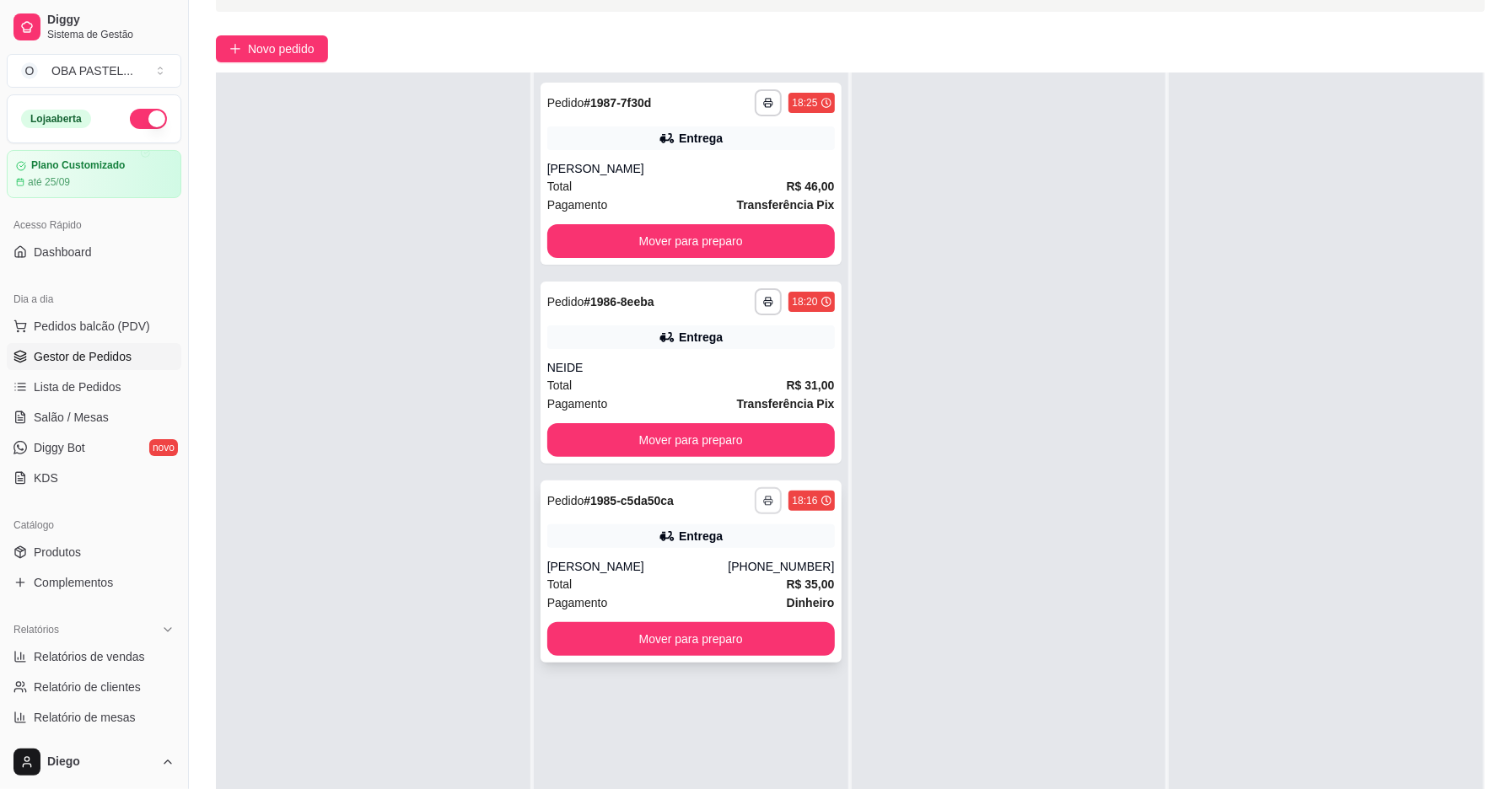
scroll to position [257, 0]
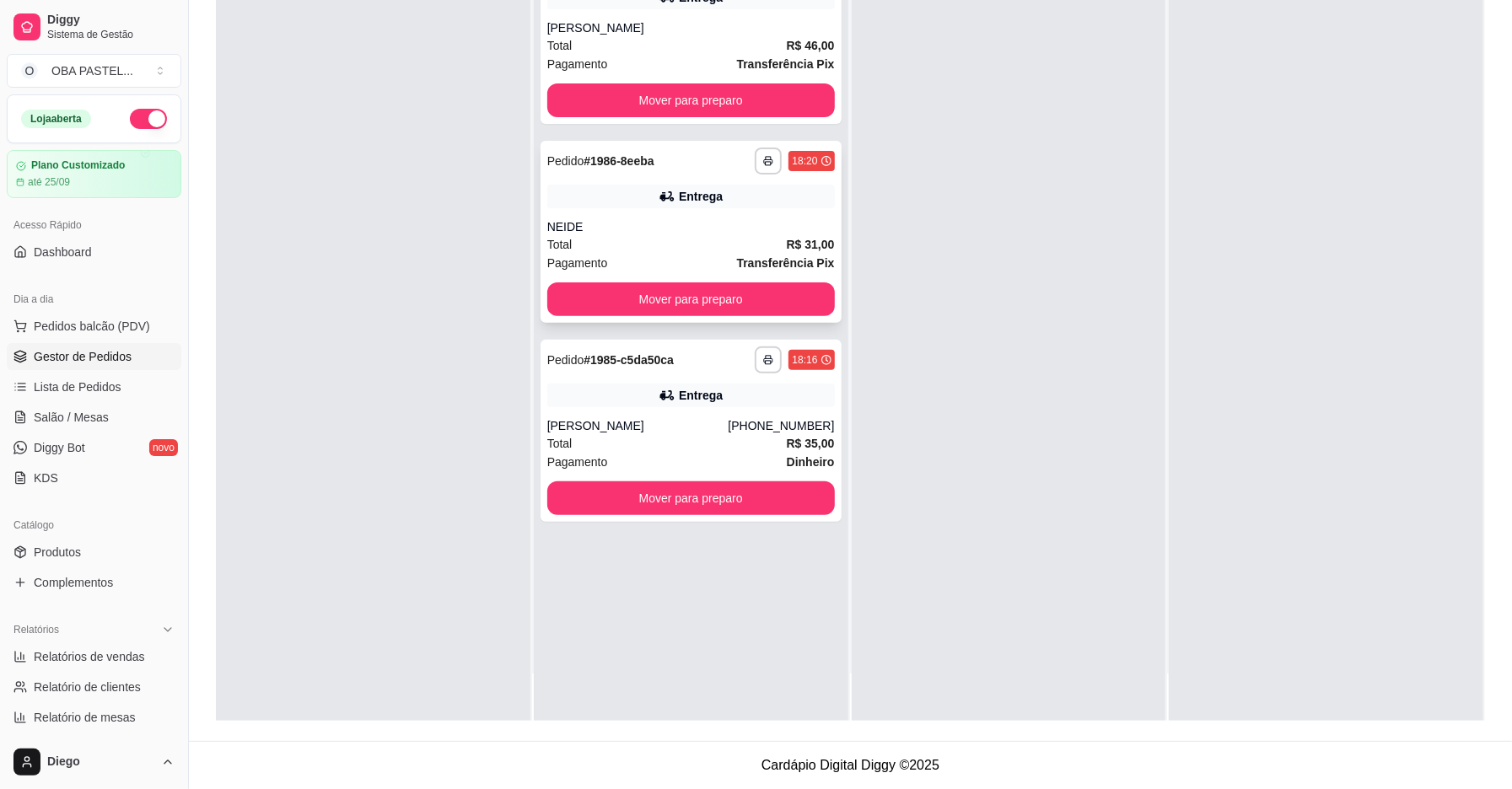
click at [590, 223] on div "NEIDE" at bounding box center [690, 227] width 288 height 17
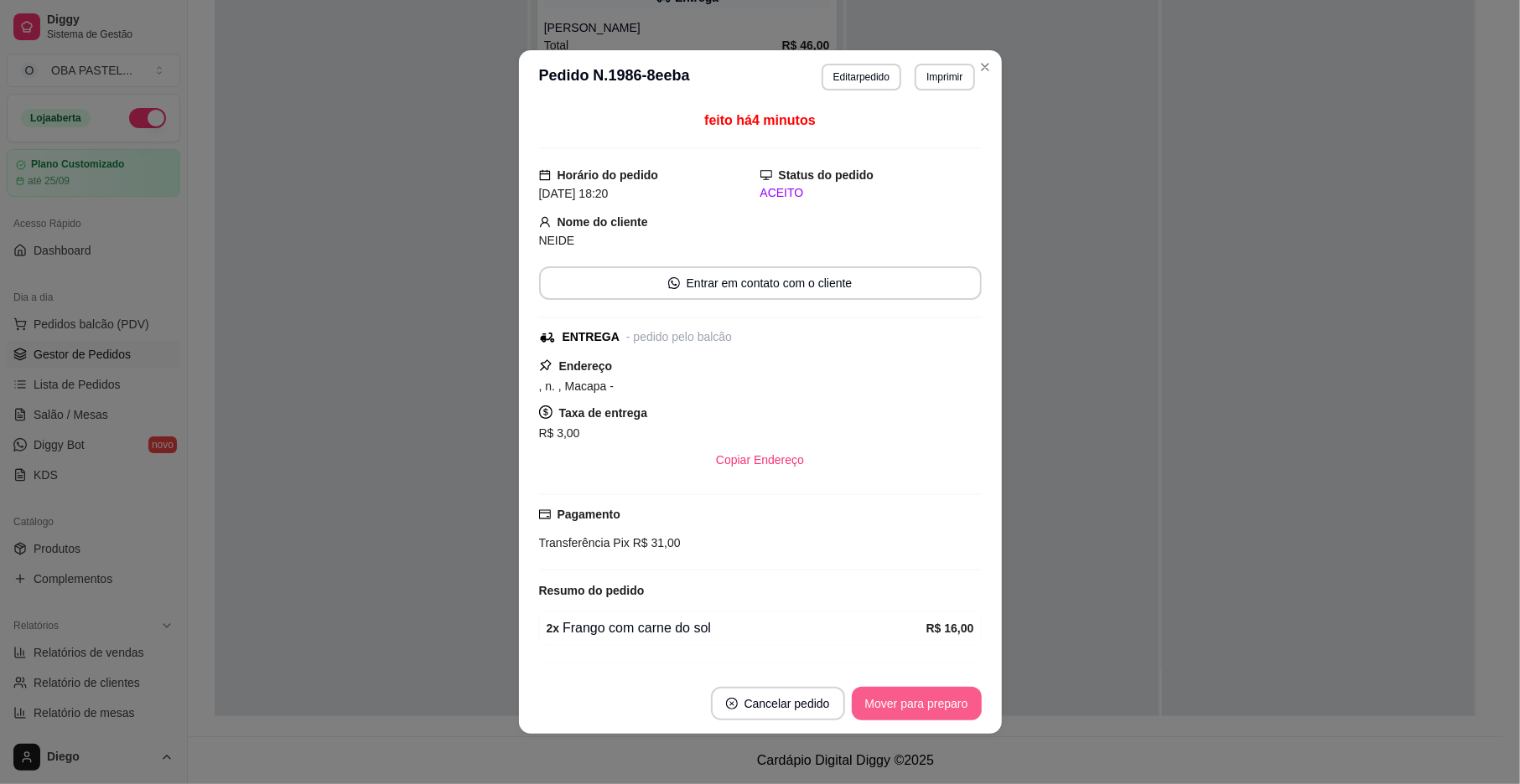
click at [889, 711] on button "Mover para preparo" at bounding box center [916, 703] width 130 height 33
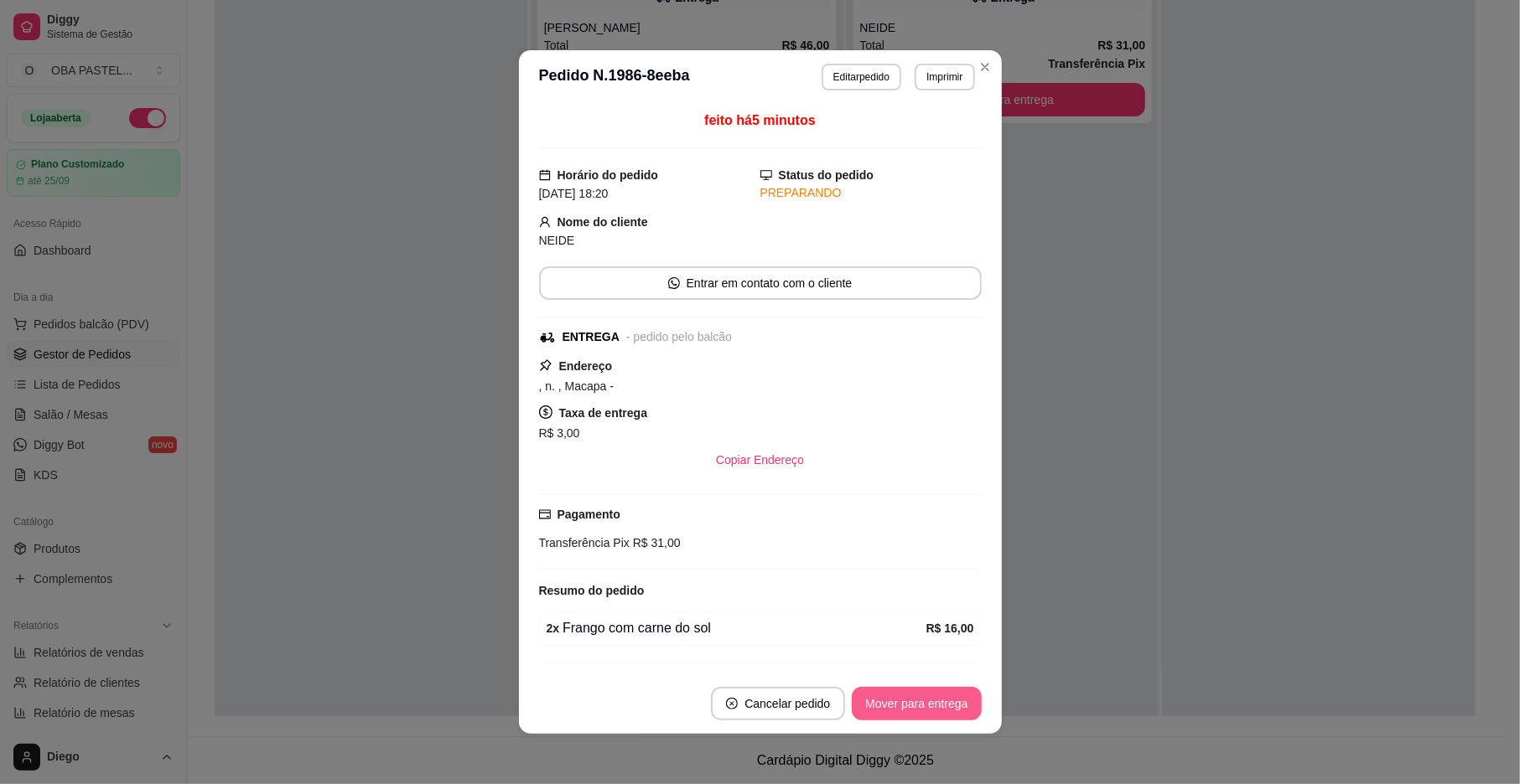
click at [889, 711] on button "Mover para entrega" at bounding box center [916, 703] width 129 height 33
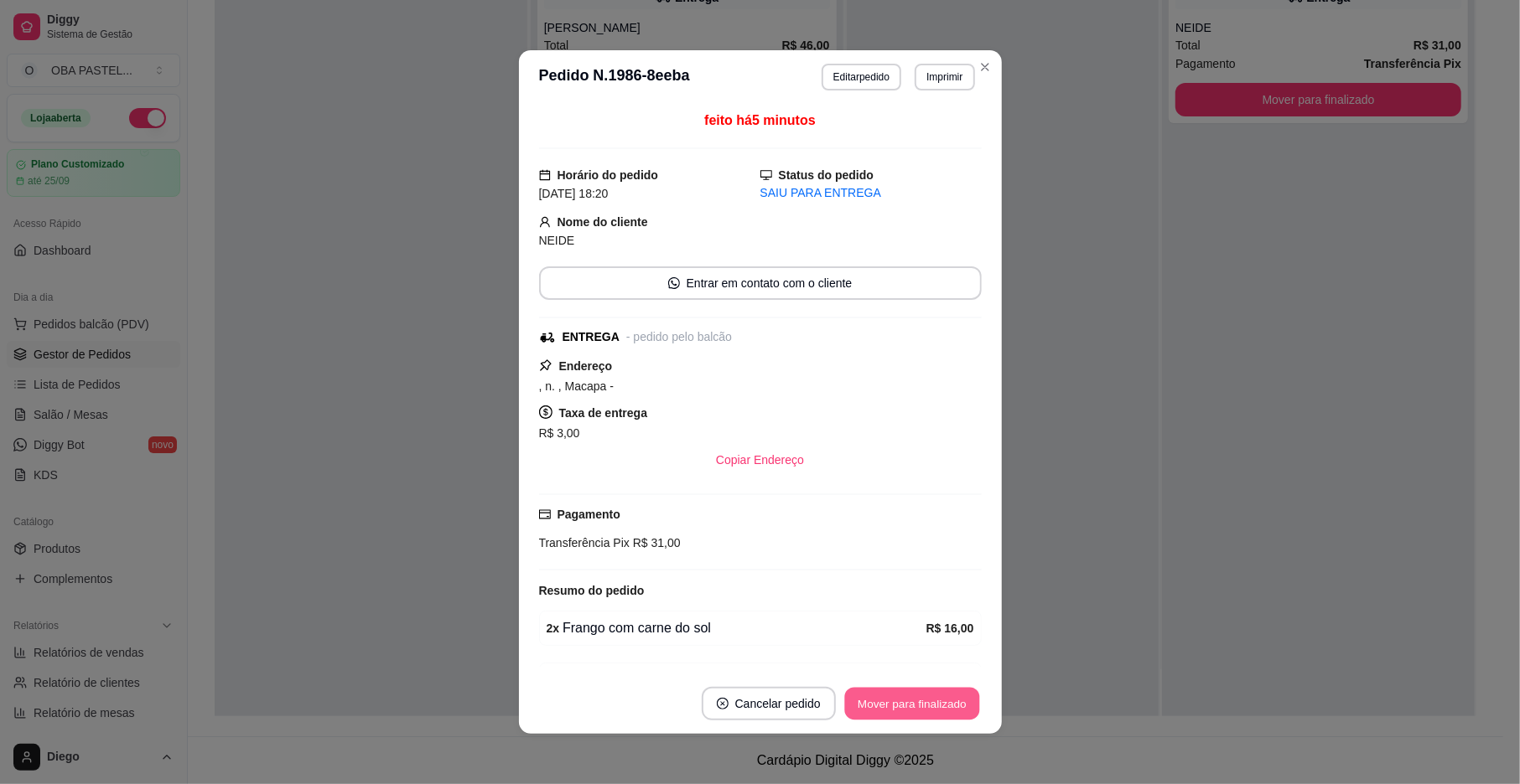
click at [883, 708] on button "Mover para finalizado" at bounding box center [912, 704] width 135 height 32
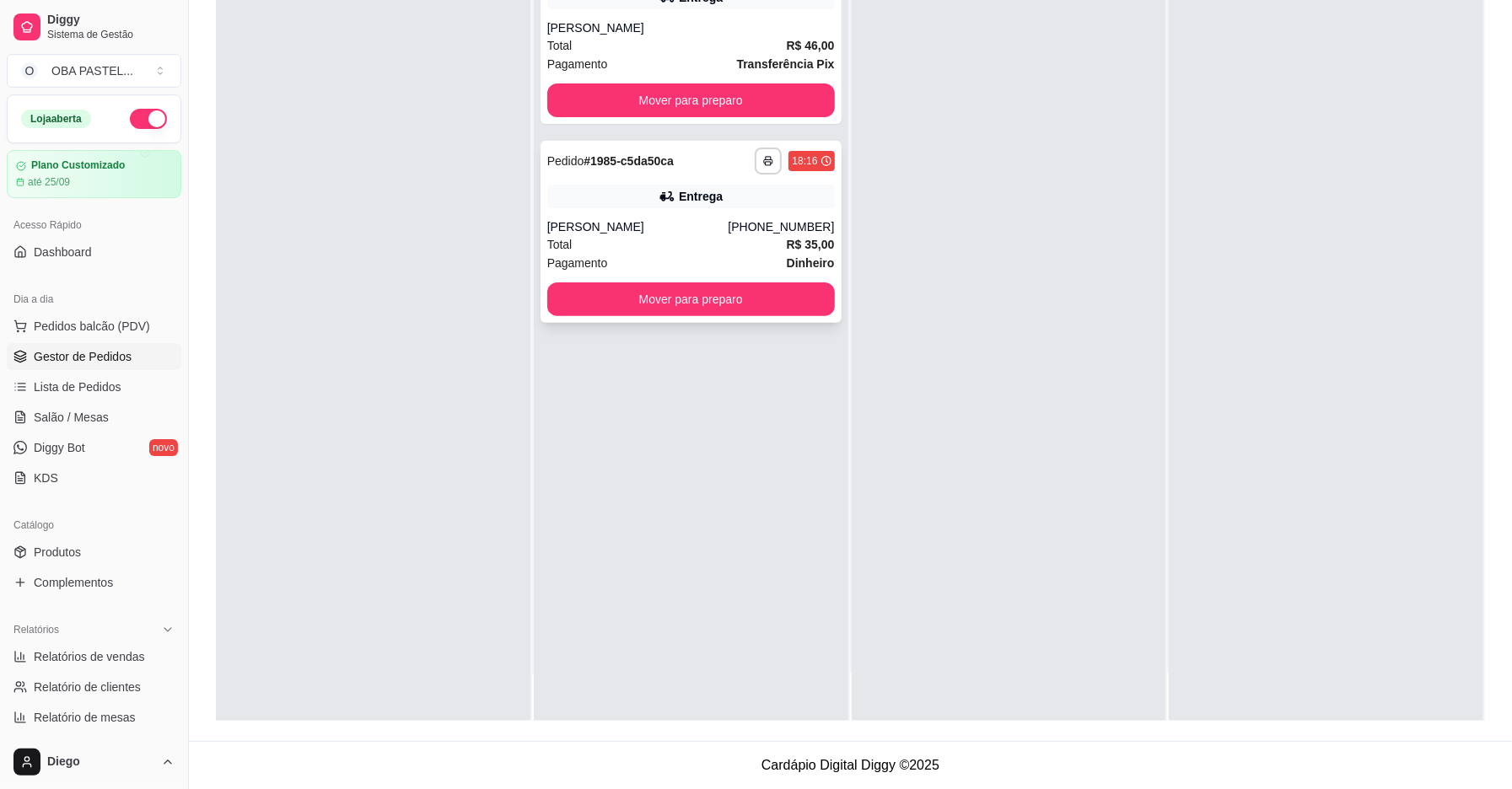
click at [699, 237] on div "Total R$ 35,00" at bounding box center [690, 244] width 288 height 18
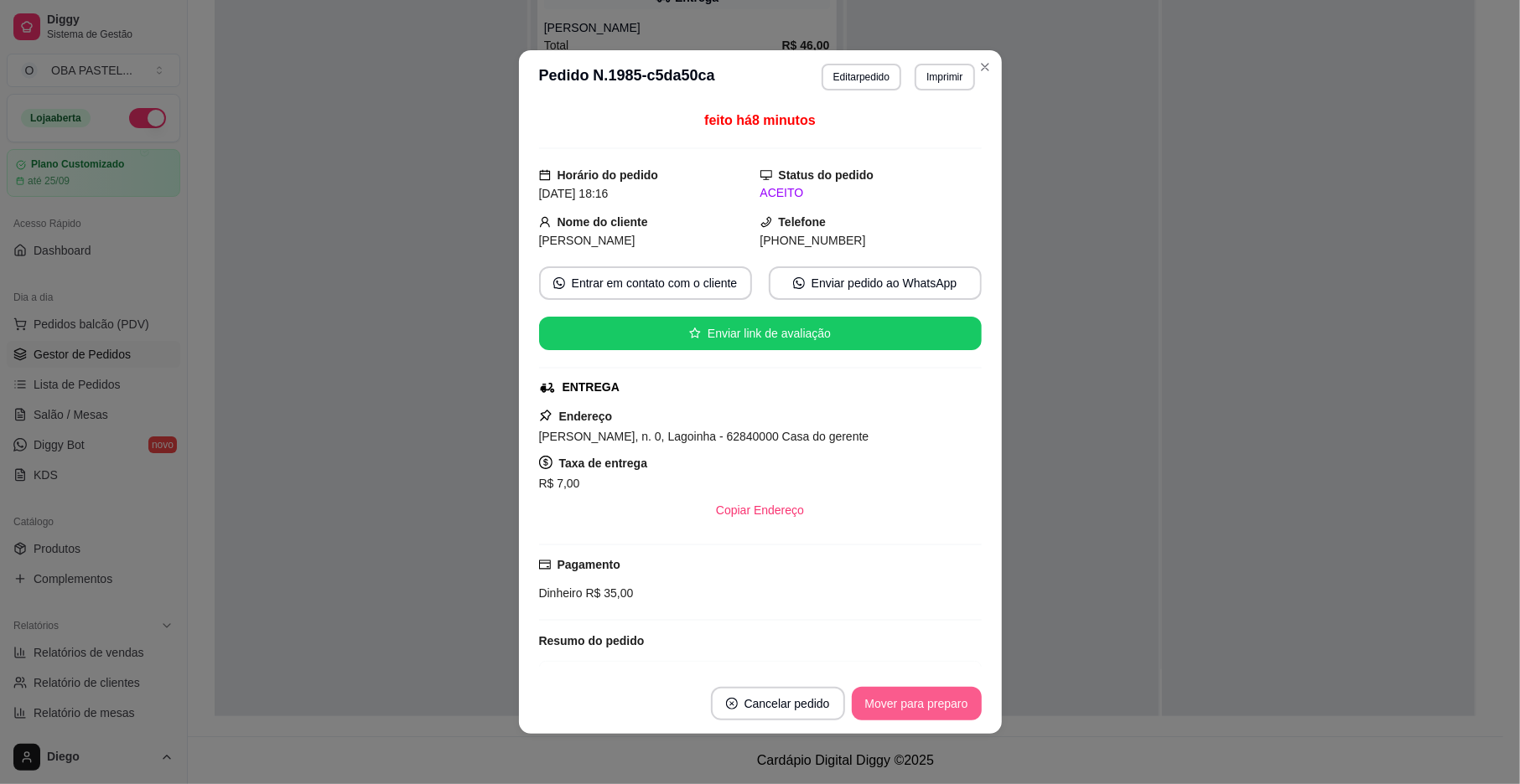
click at [911, 695] on button "Mover para preparo" at bounding box center [916, 703] width 130 height 33
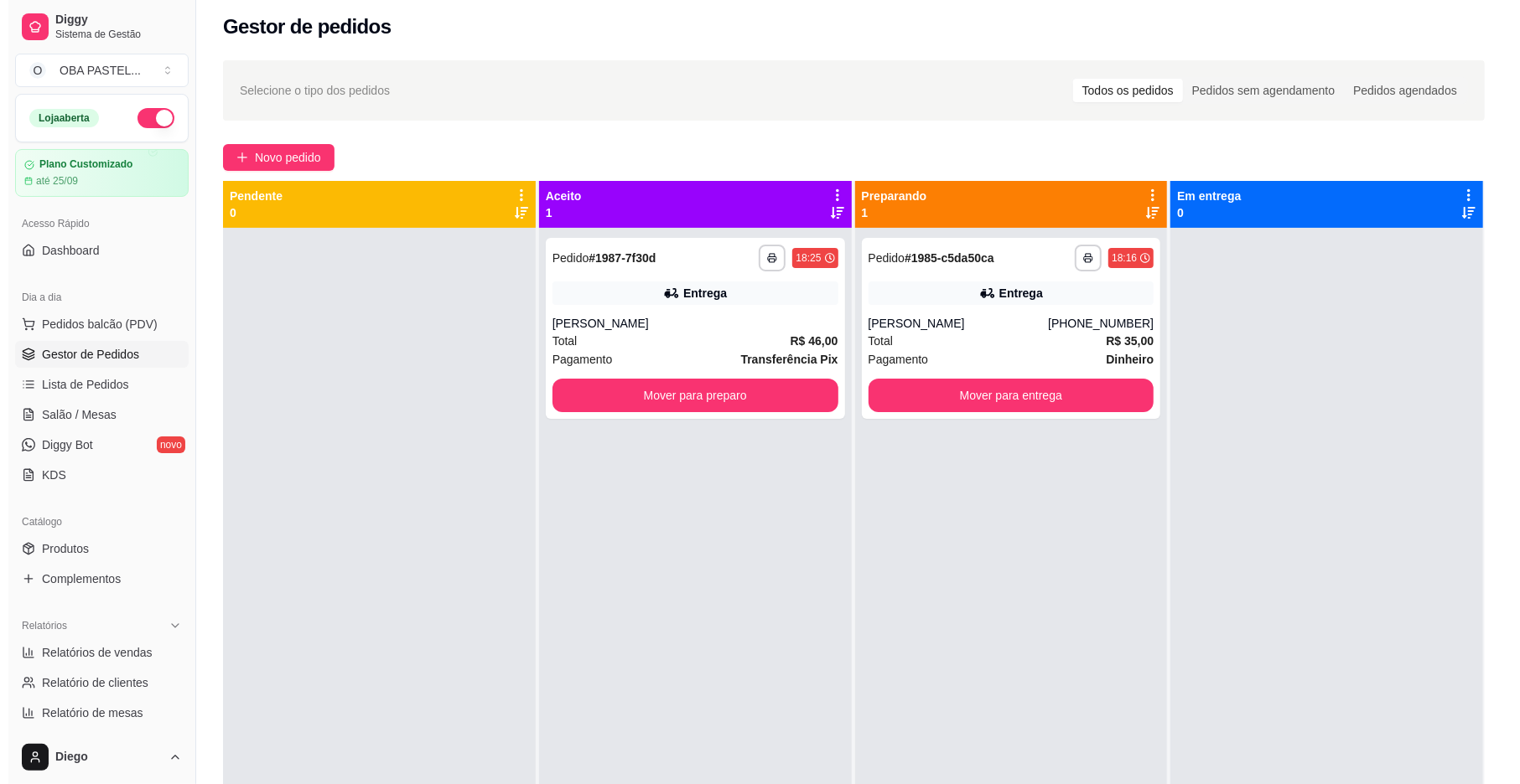
scroll to position [0, 0]
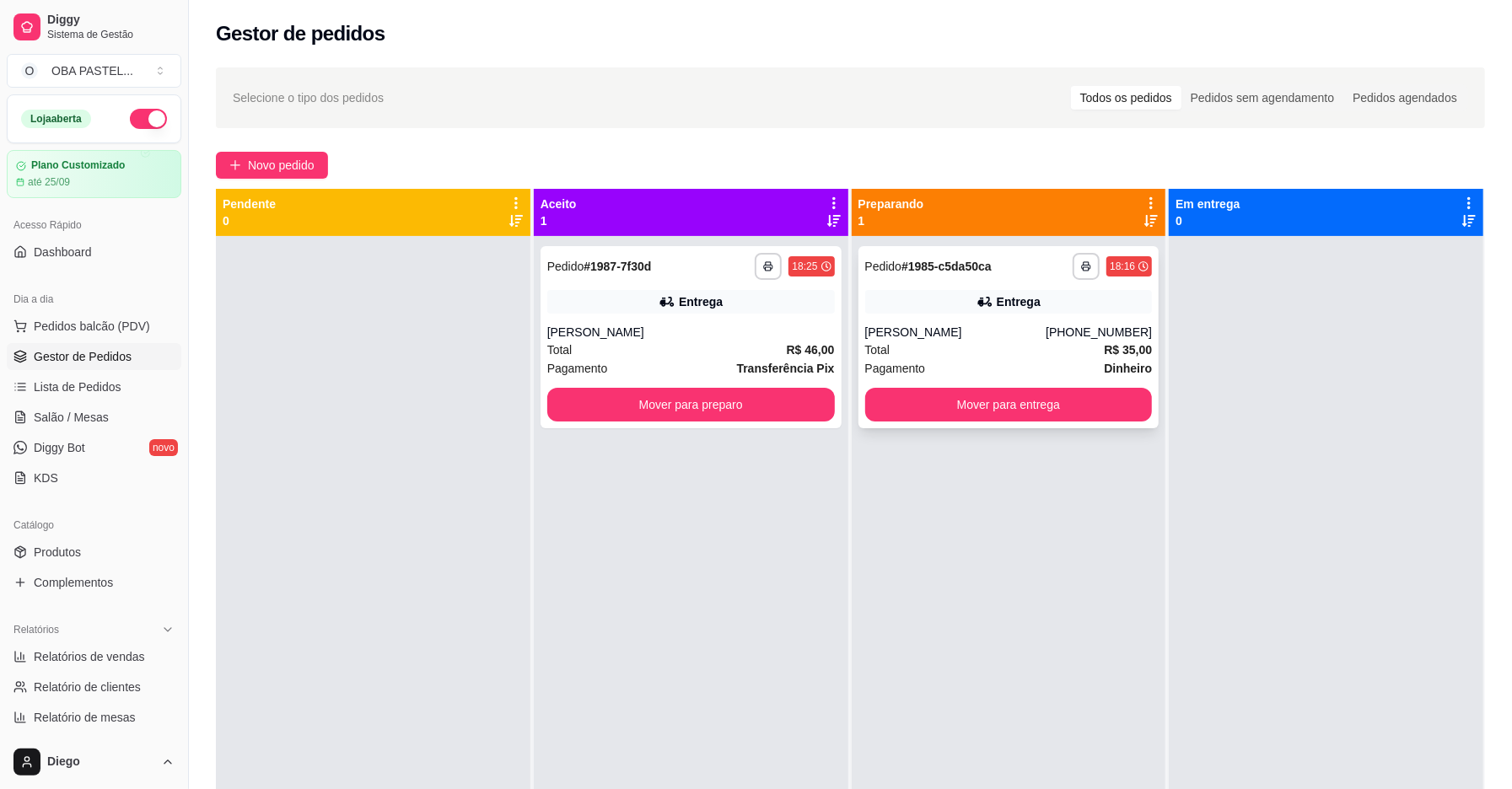
click at [1036, 340] on div "[PERSON_NAME]" at bounding box center [956, 333] width 182 height 17
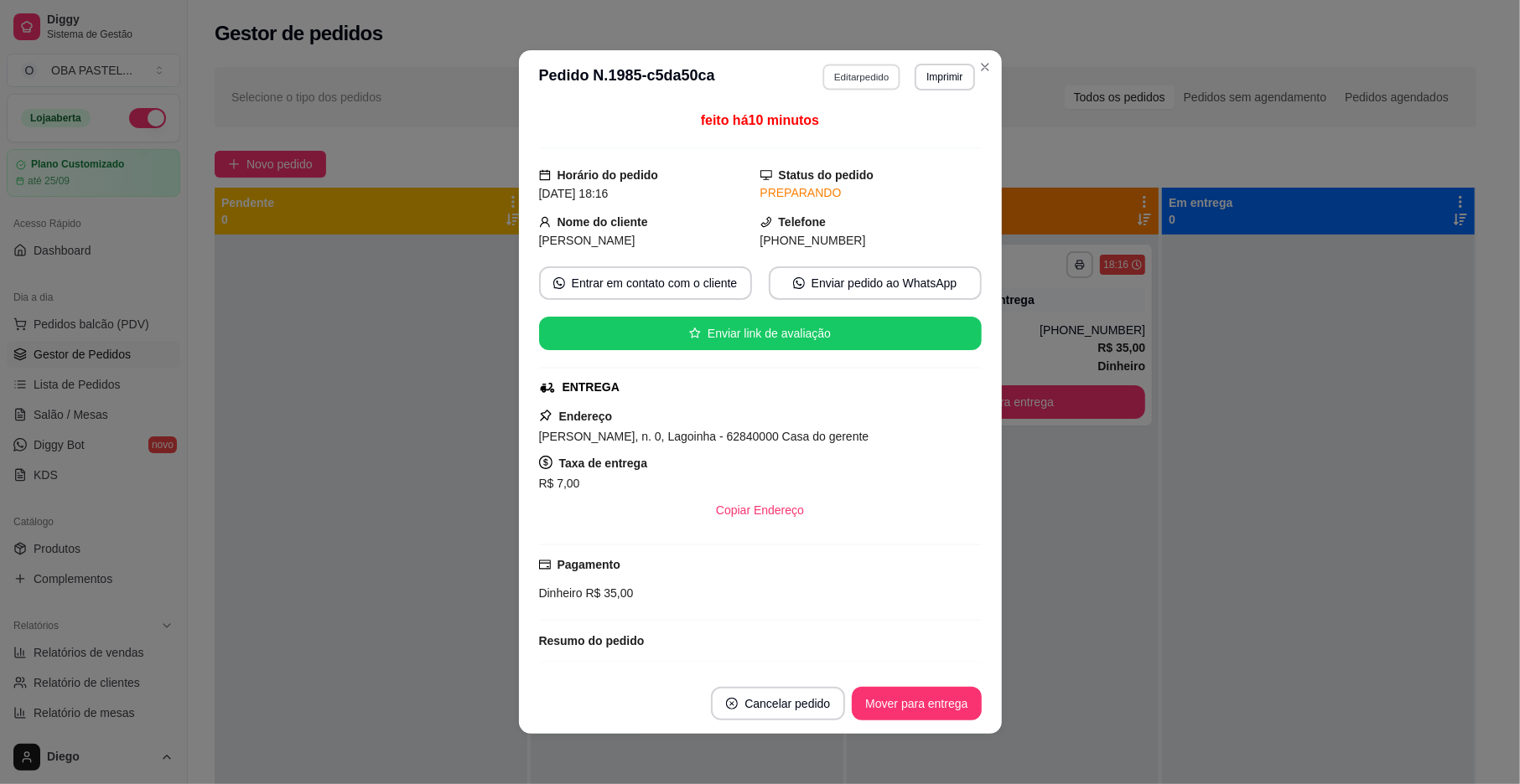
click at [866, 78] on button "Editar pedido" at bounding box center [861, 76] width 78 height 26
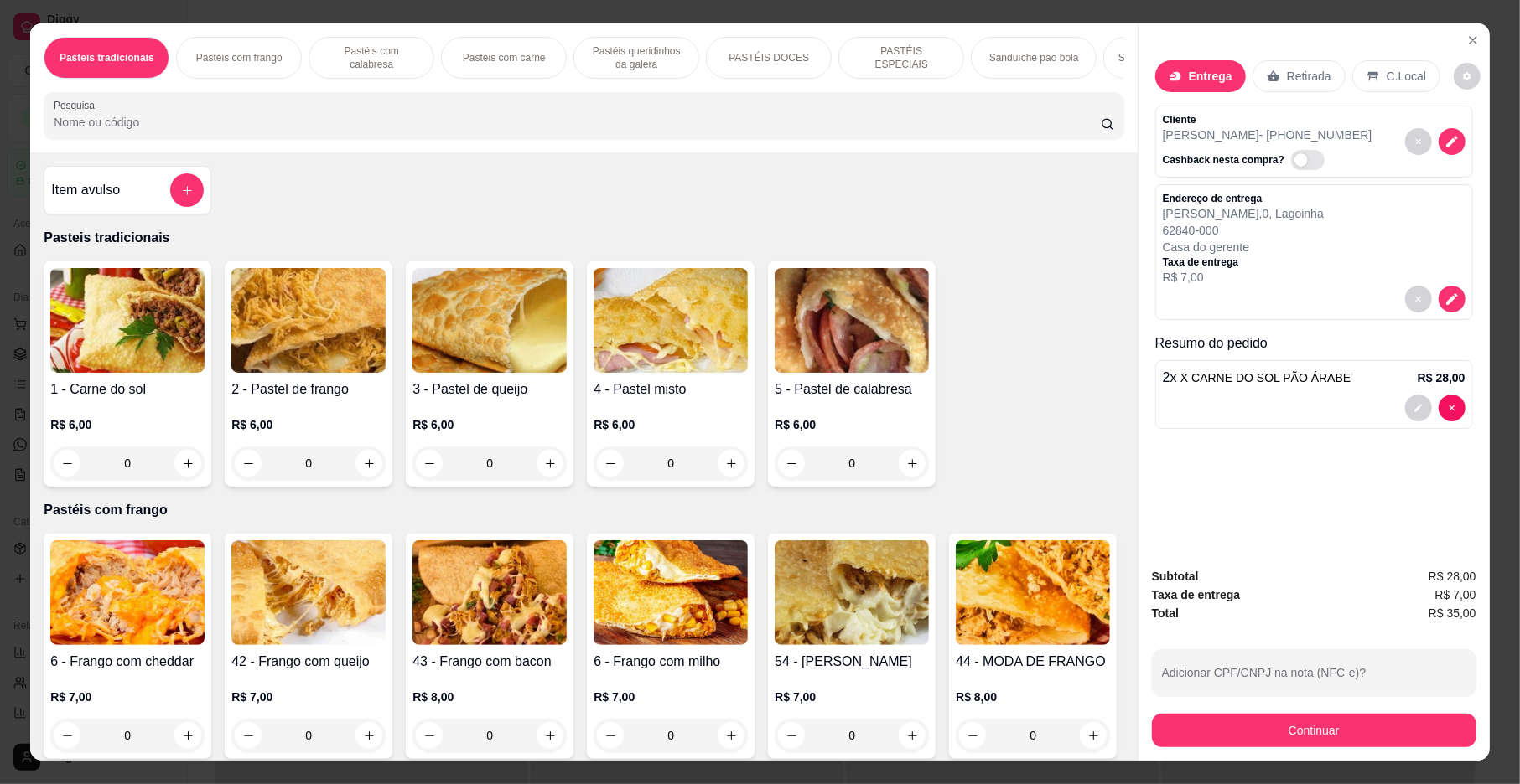
click at [1264, 379] on span "X CARNE DO SOL PÃO ÁRABE" at bounding box center [1265, 378] width 170 height 13
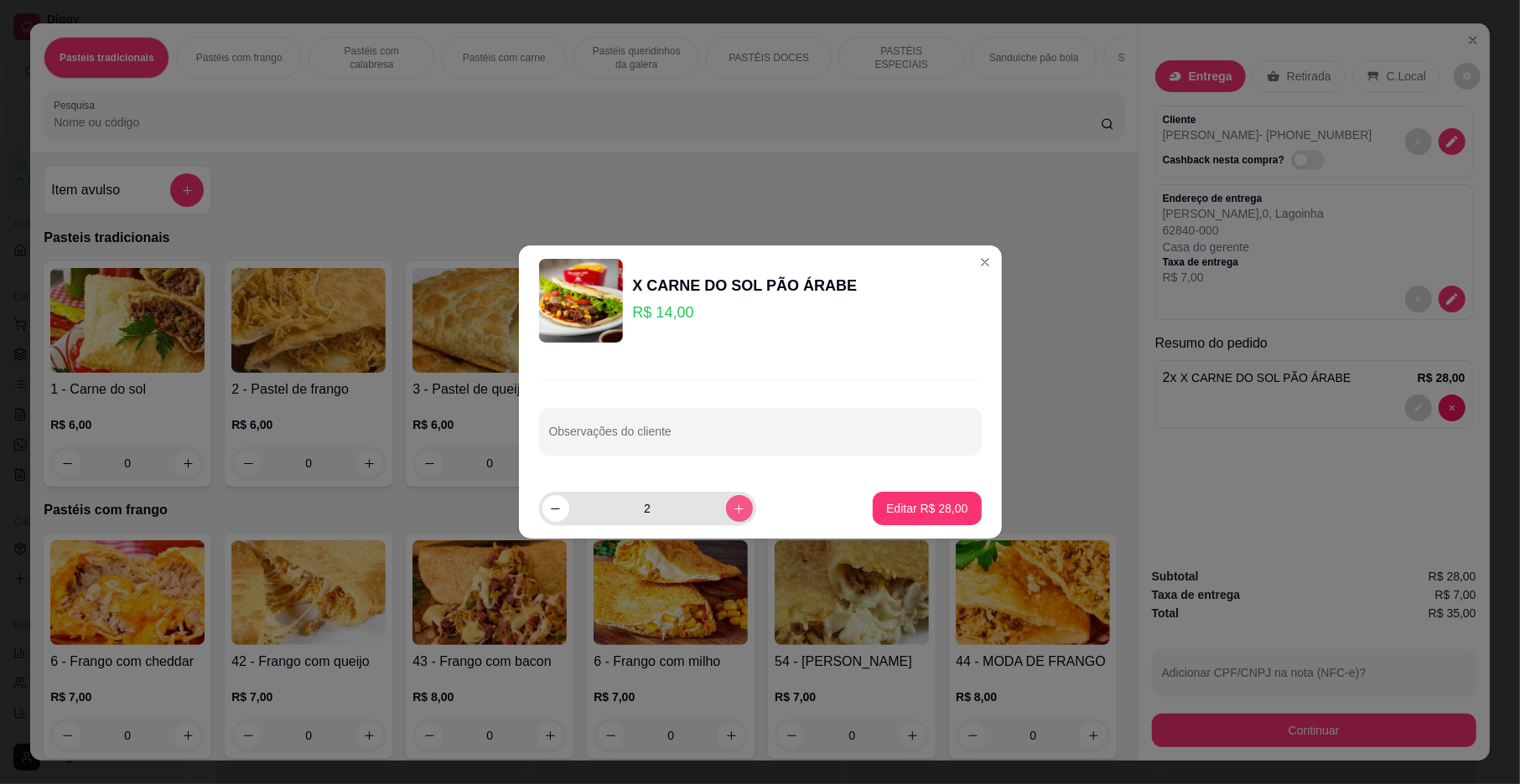
click at [733, 510] on icon "increase-product-quantity" at bounding box center [739, 508] width 12 height 12
type input "3"
click at [875, 498] on button "Editar R$ 42,00" at bounding box center [927, 509] width 105 height 32
type input "3"
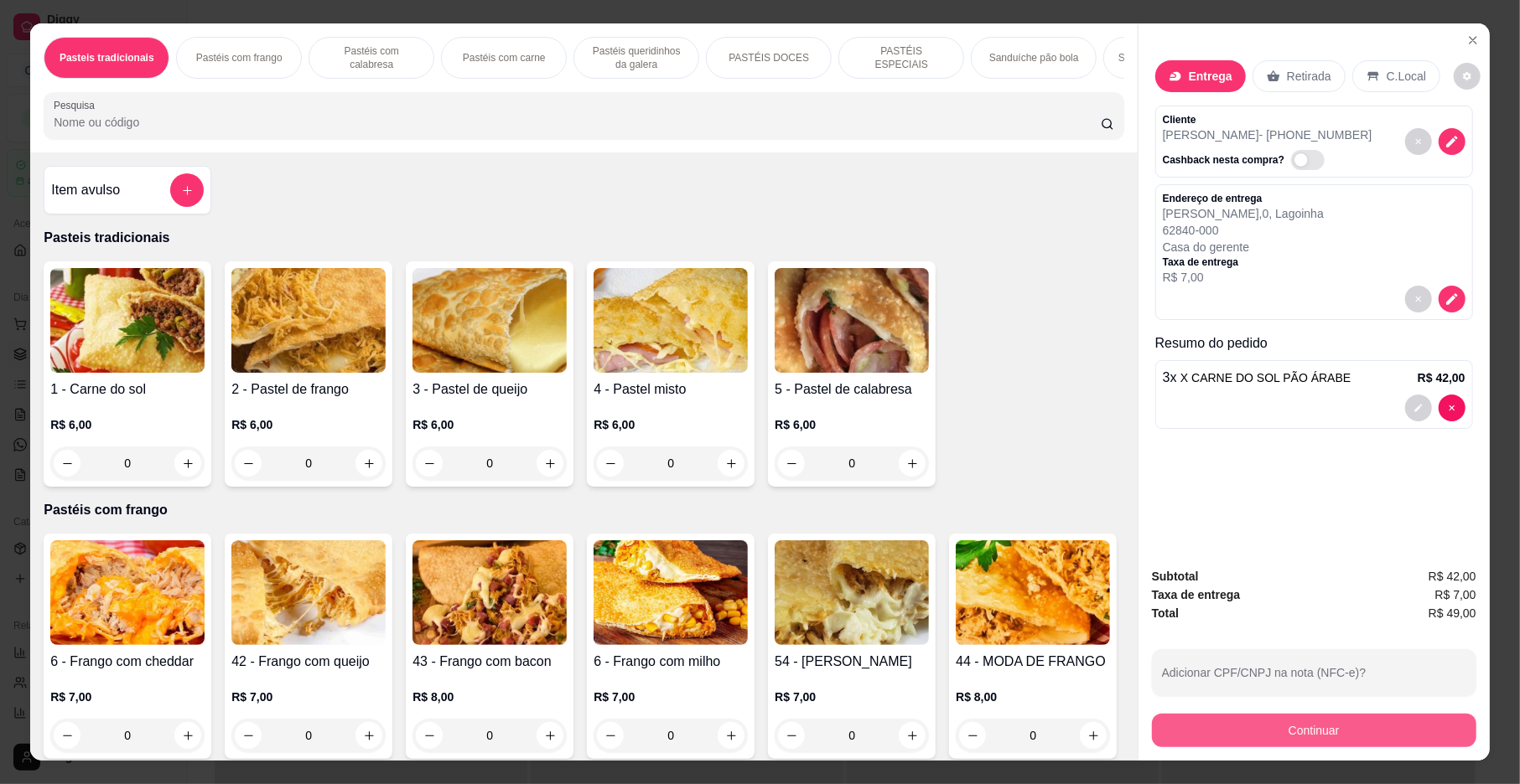
click at [1190, 729] on button "Continuar" at bounding box center [1314, 730] width 324 height 33
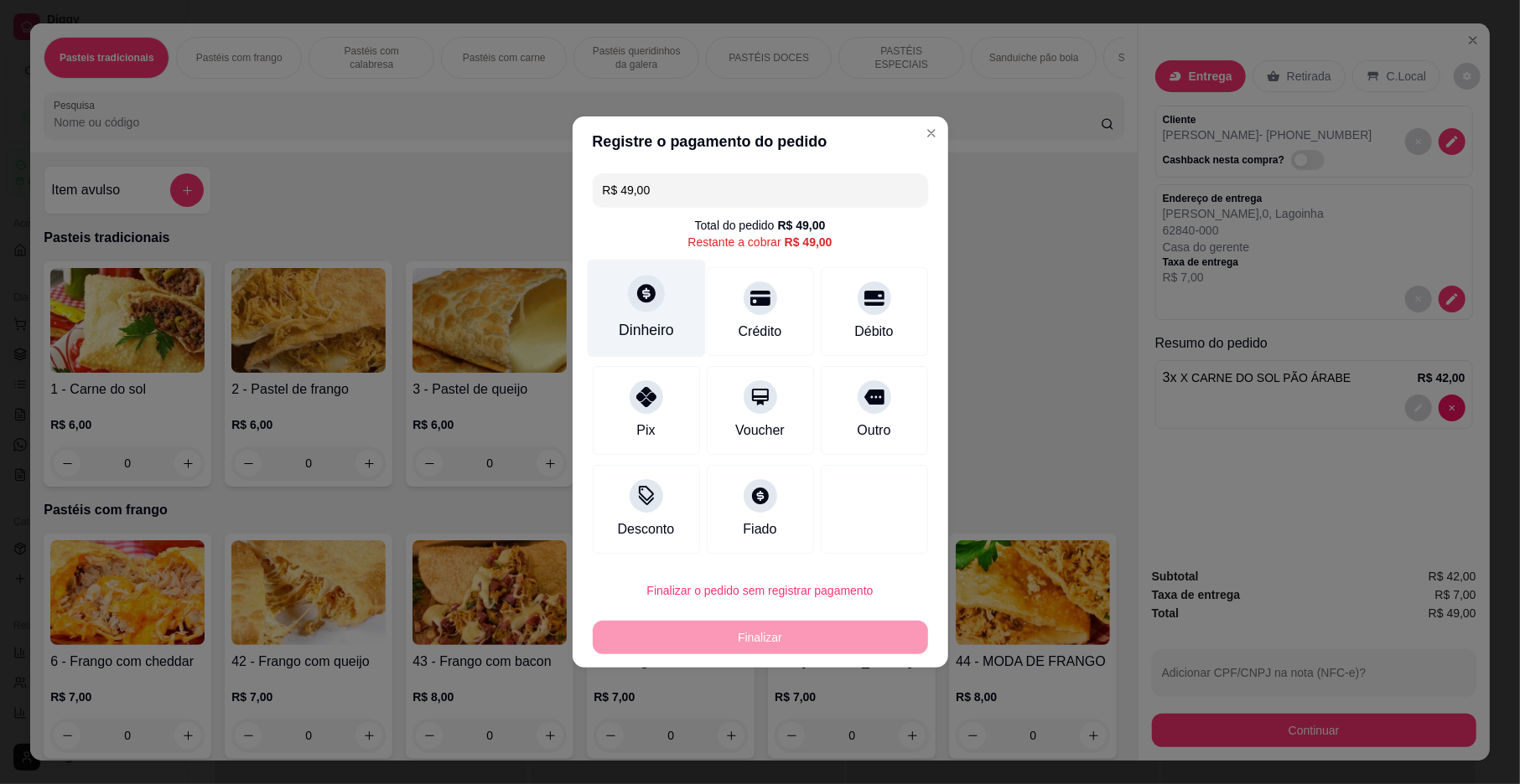
click at [635, 306] on div at bounding box center [646, 293] width 37 height 37
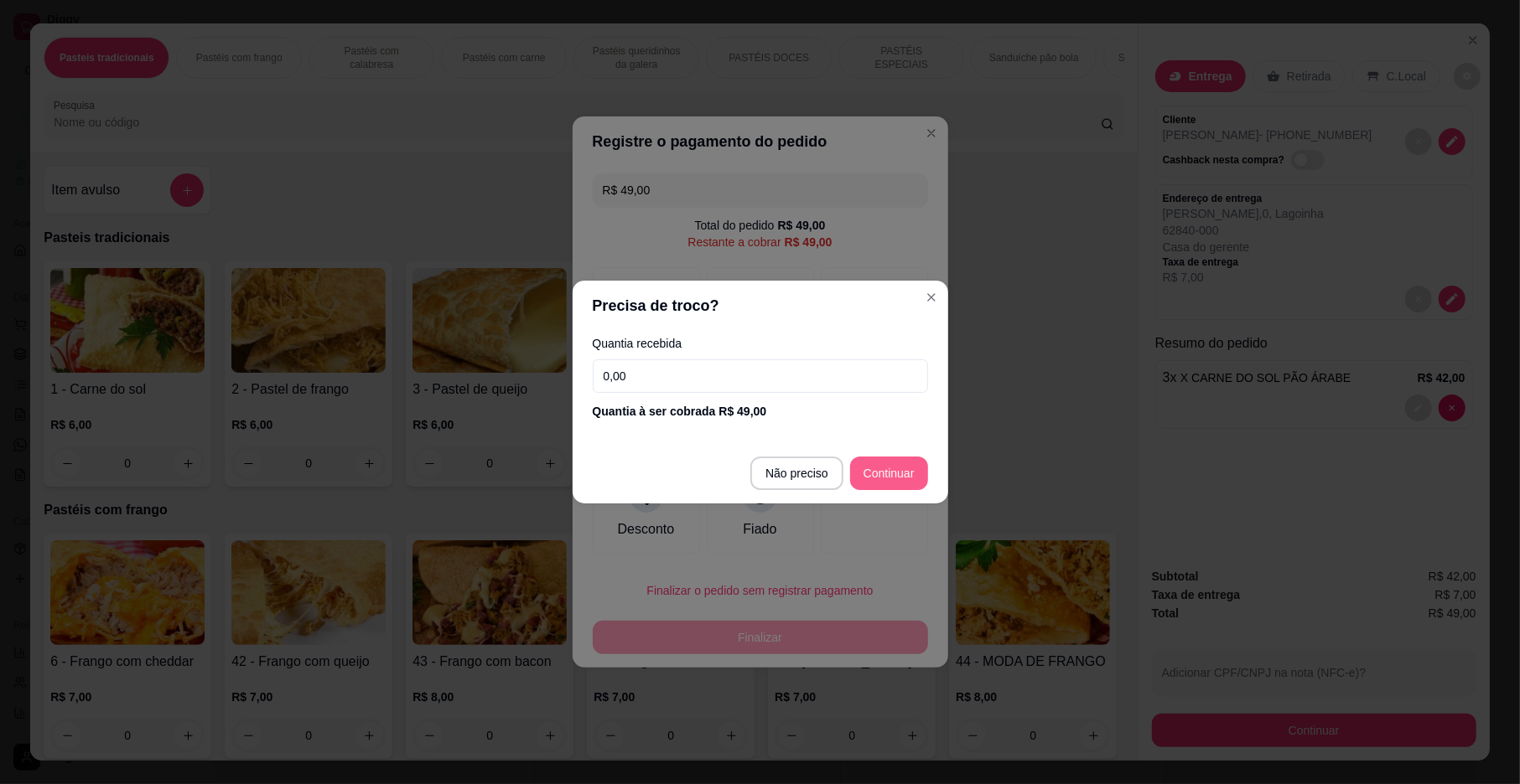
type input "R$ 0,00"
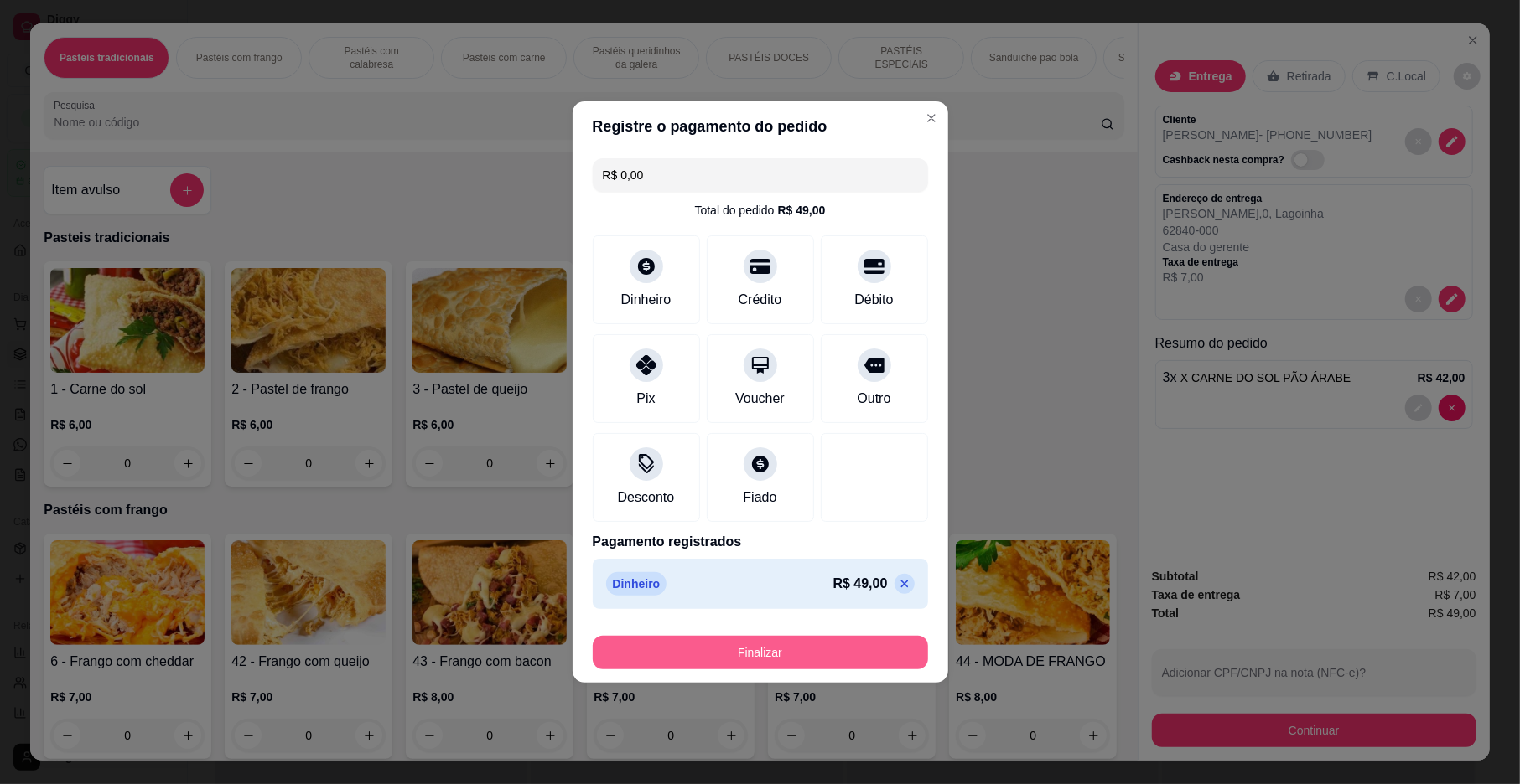
click at [830, 645] on button "Finalizar" at bounding box center [760, 652] width 336 height 33
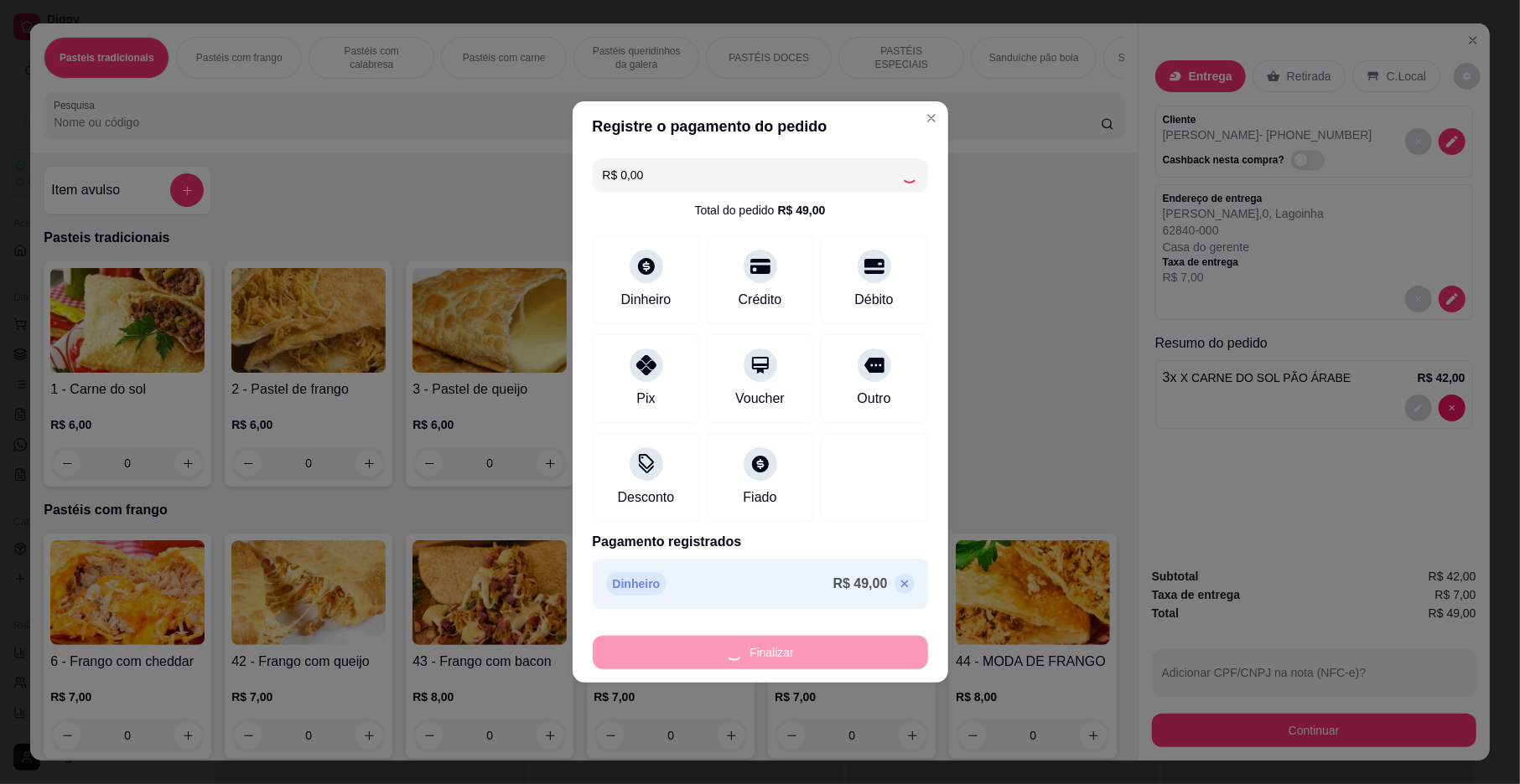
type input "0"
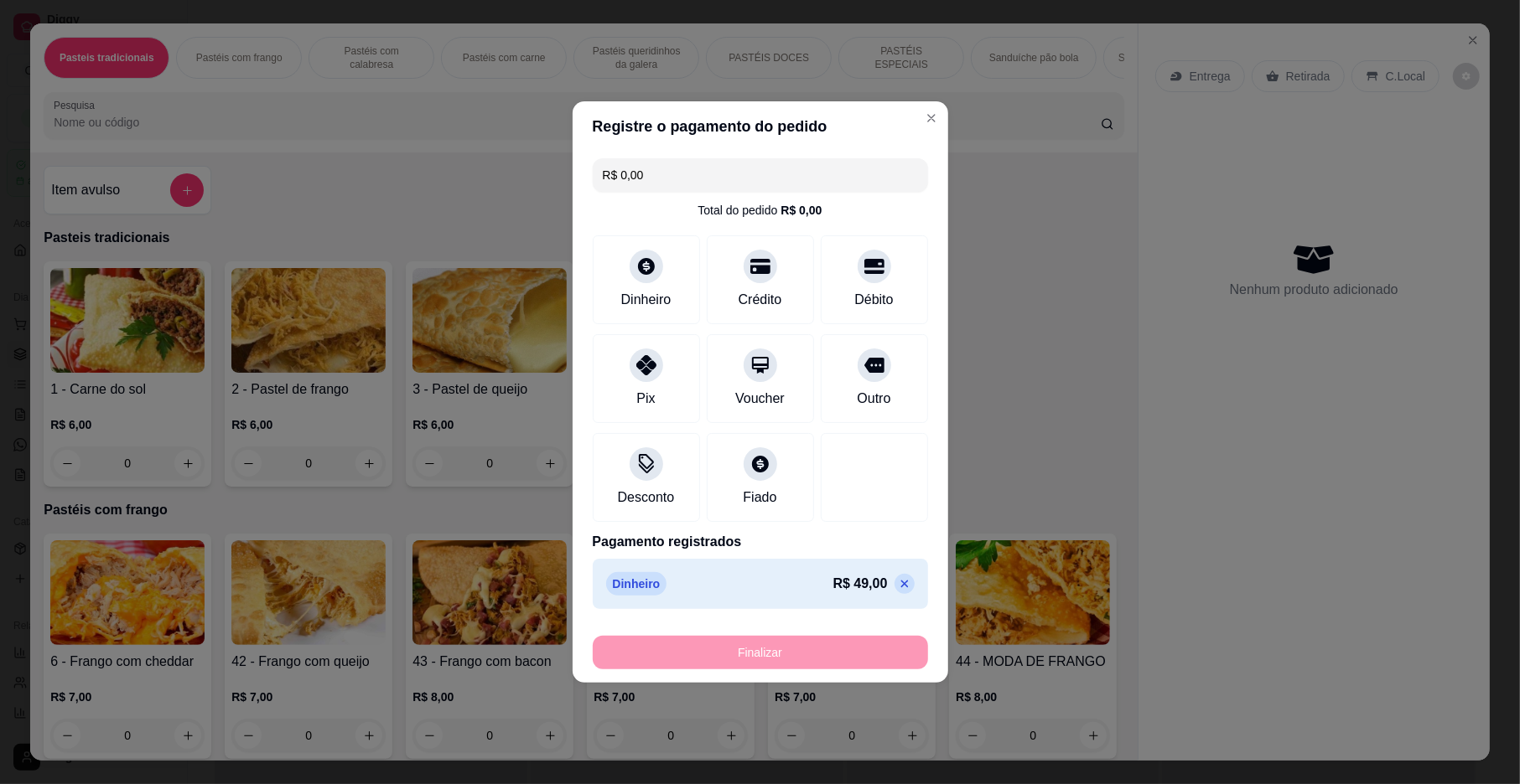
type input "-R$ 49,00"
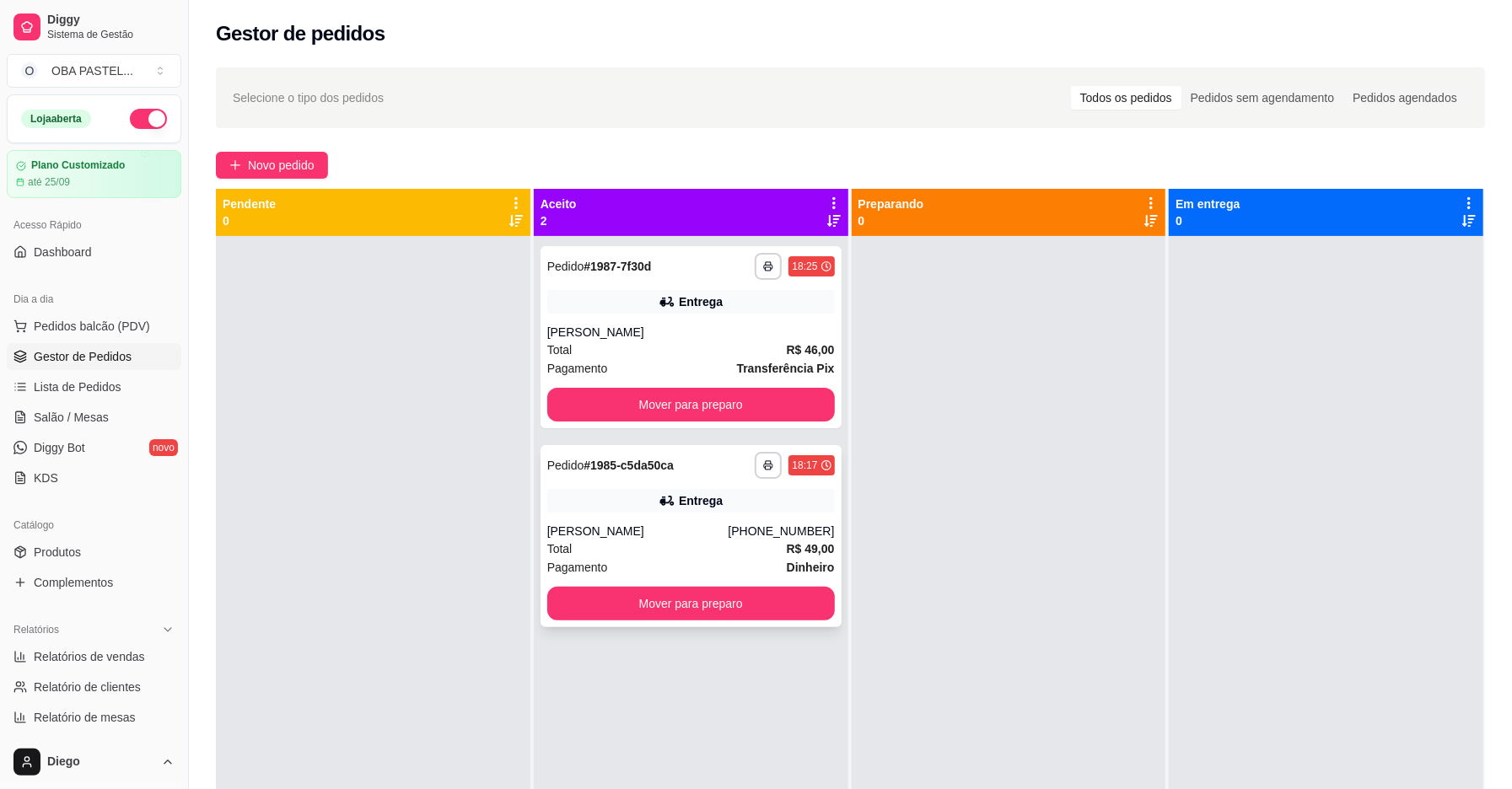
click at [605, 508] on div "Entrega" at bounding box center [690, 500] width 288 height 24
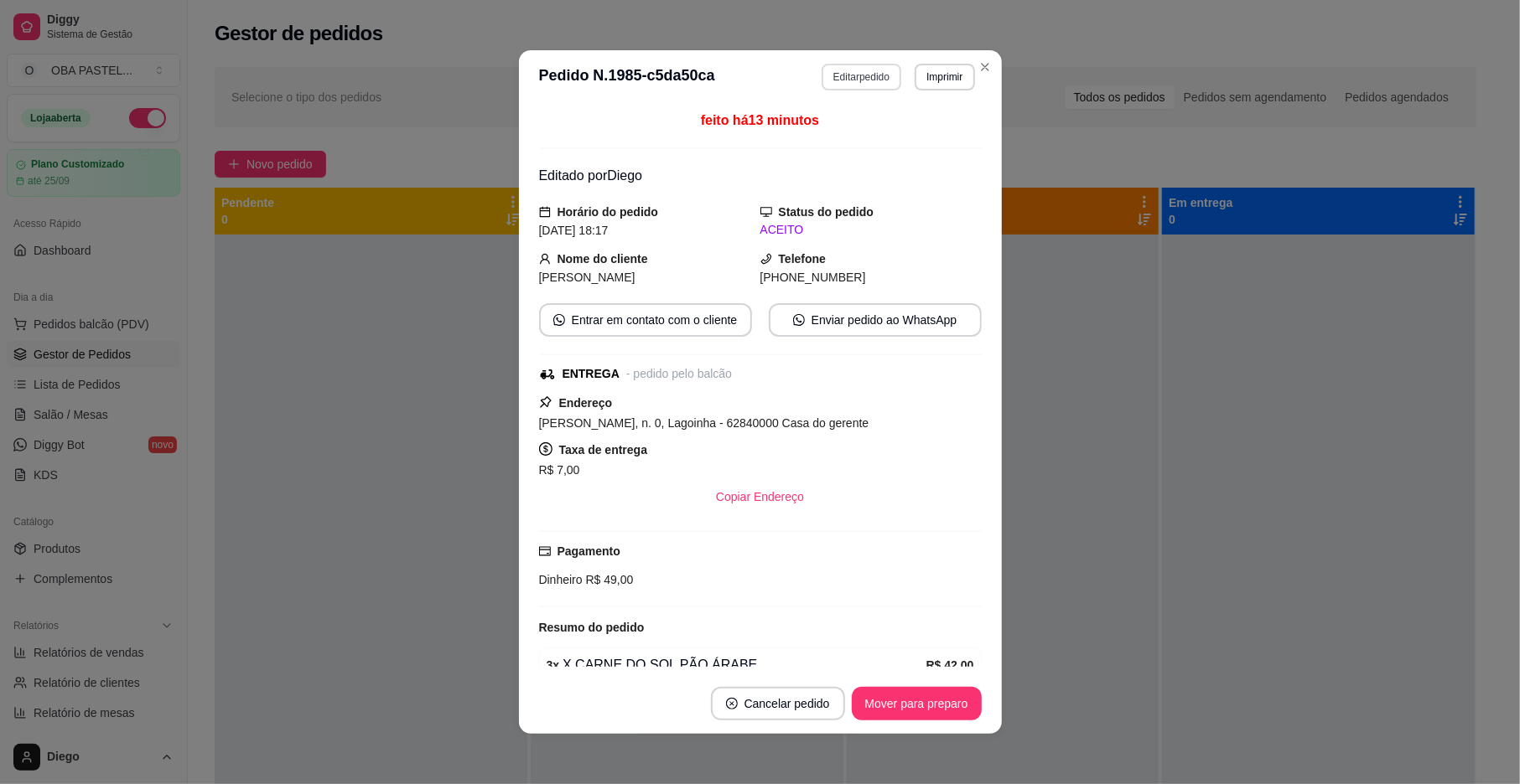
click at [858, 81] on button "Editar pedido" at bounding box center [861, 77] width 80 height 27
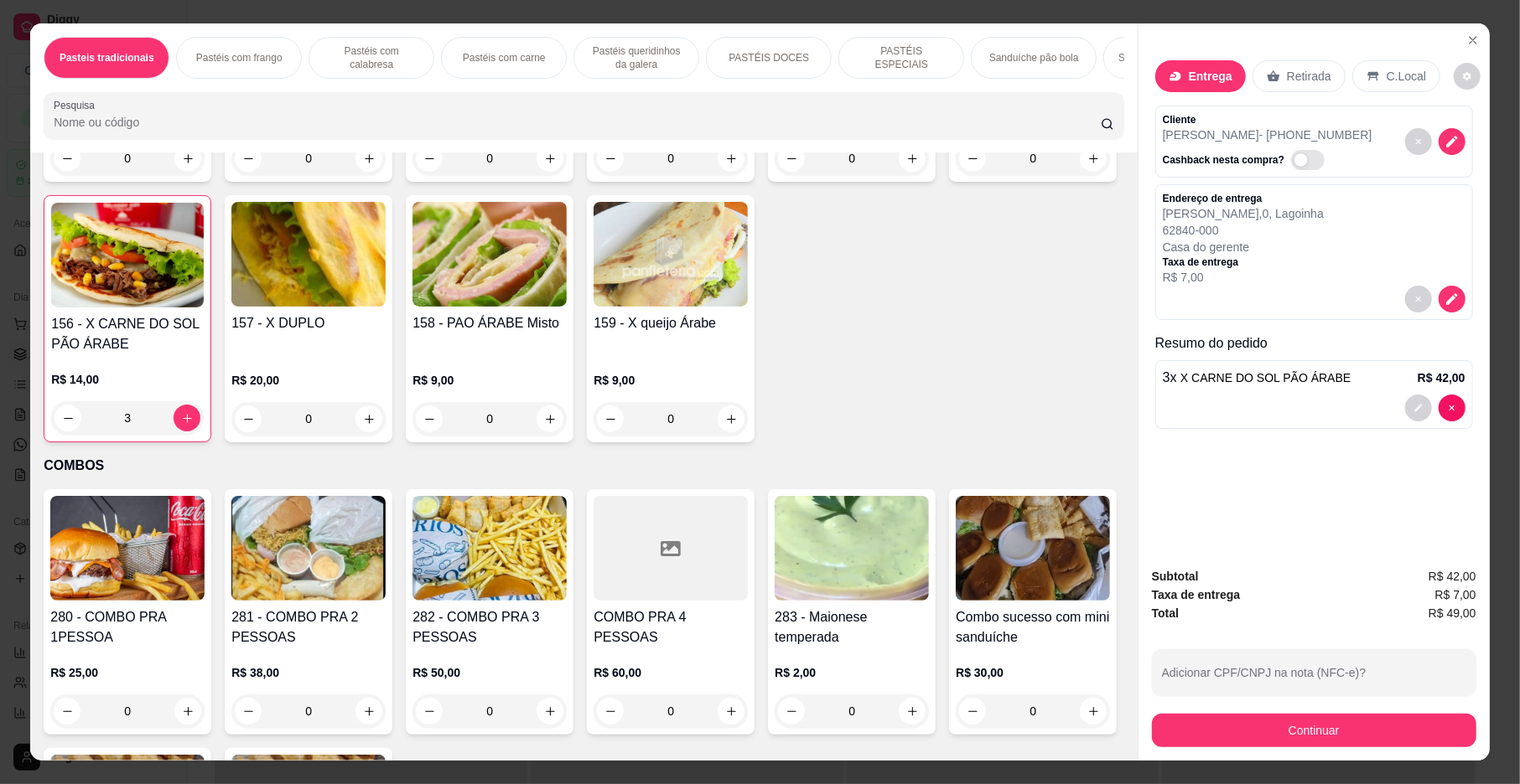
scroll to position [3903, 0]
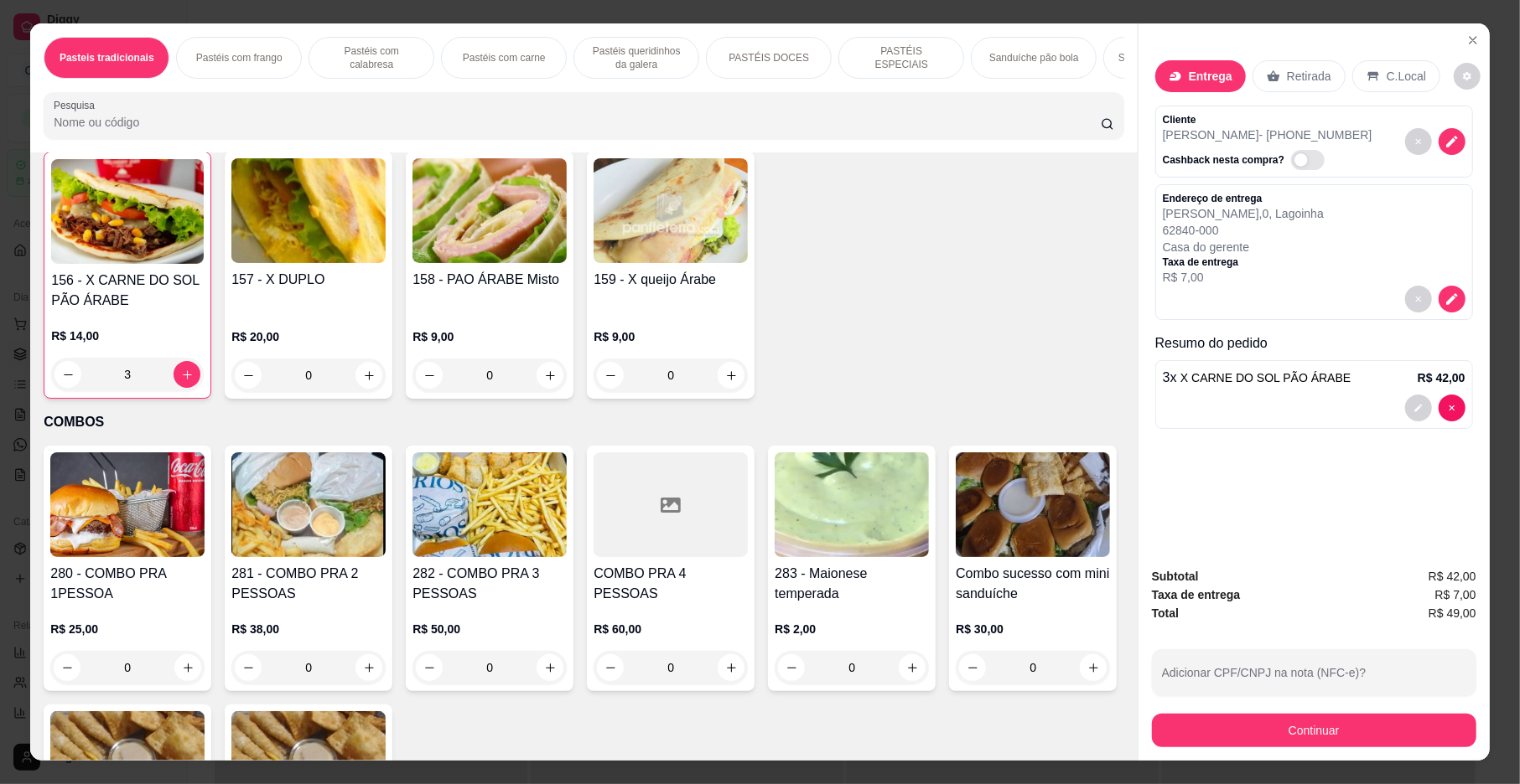
click at [1087, 122] on icon "increase-product-quantity" at bounding box center [1093, 115] width 12 height 12
type input "1"
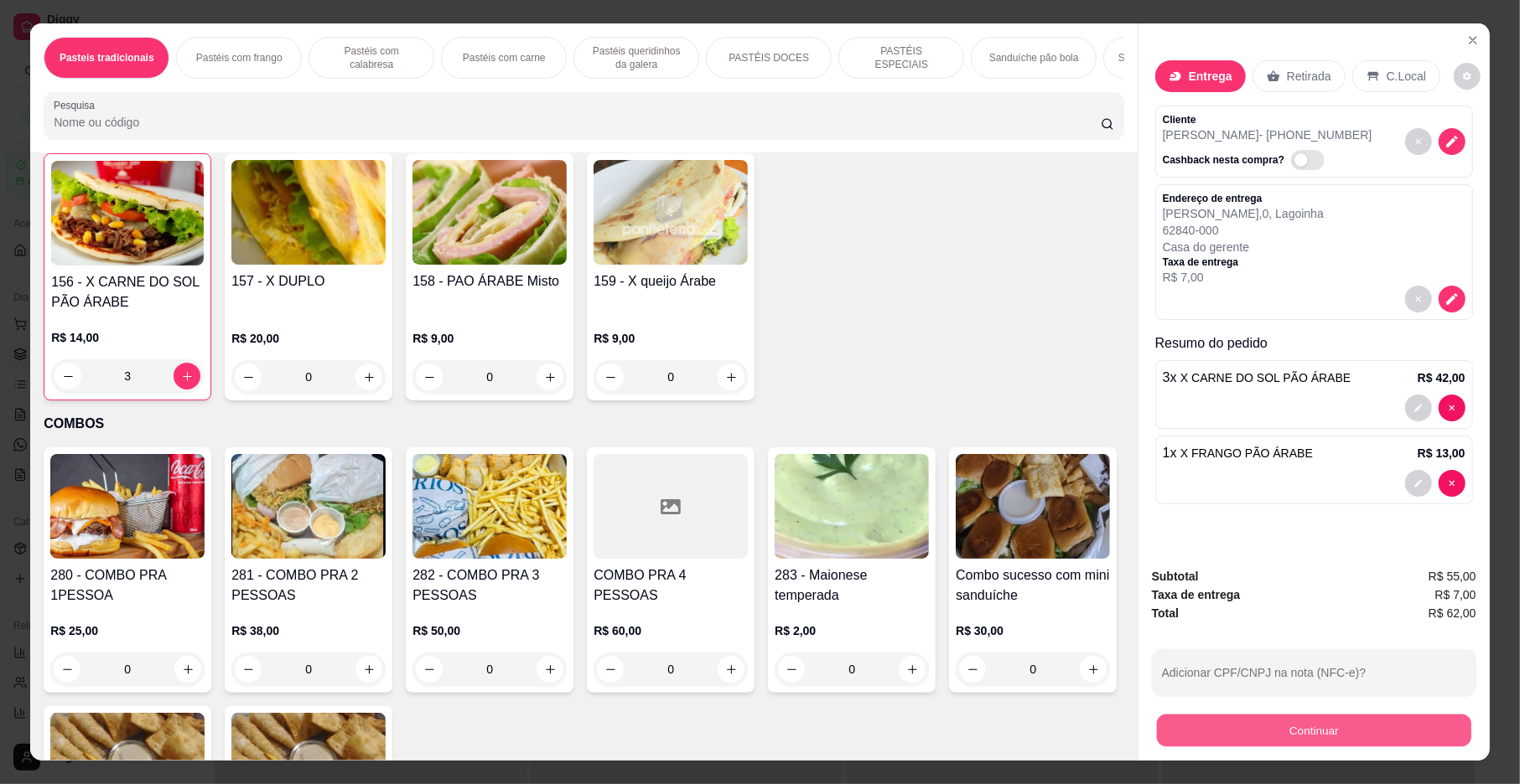
click at [1299, 721] on button "Continuar" at bounding box center [1314, 731] width 315 height 32
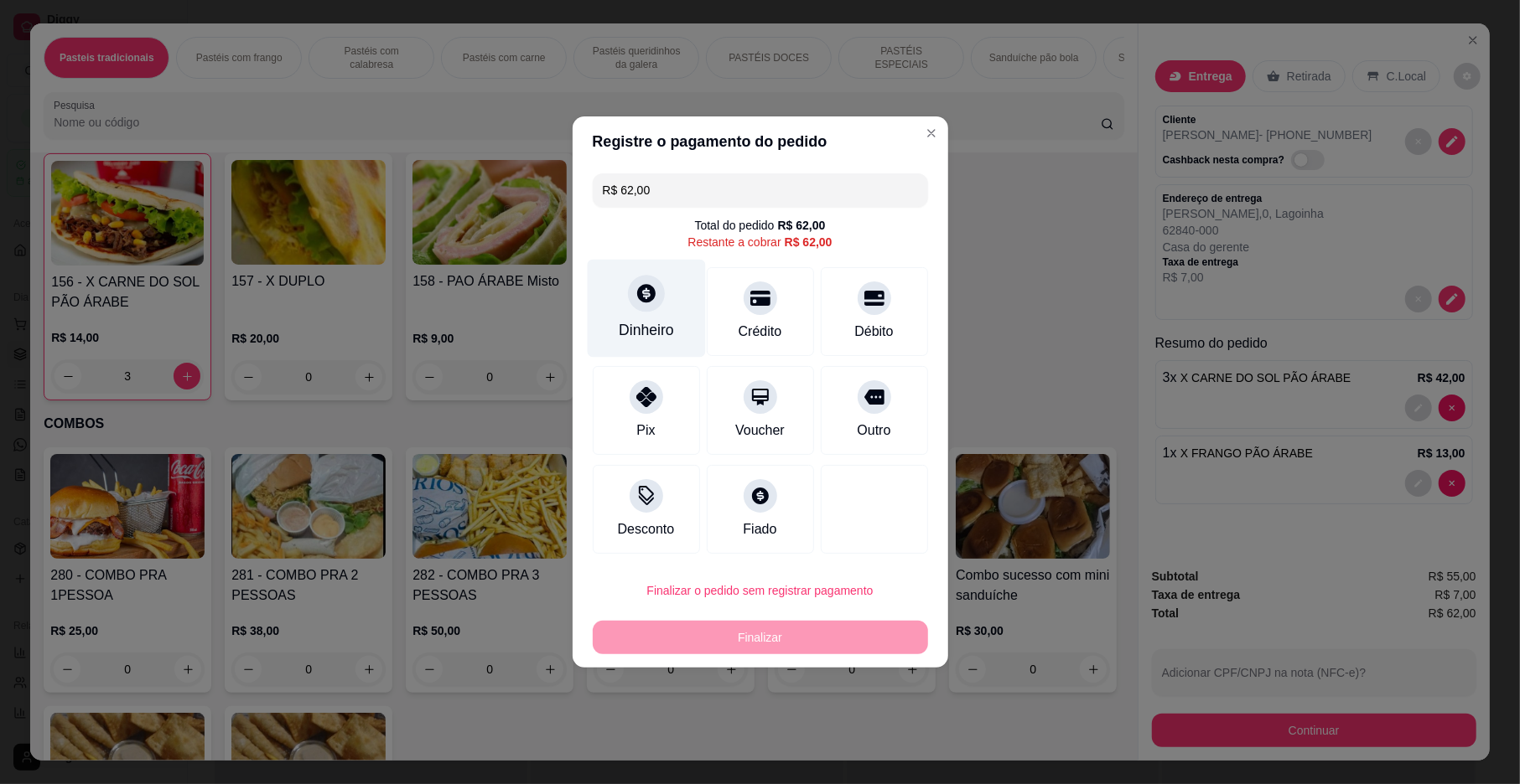
click at [661, 327] on div "Dinheiro" at bounding box center [646, 330] width 55 height 22
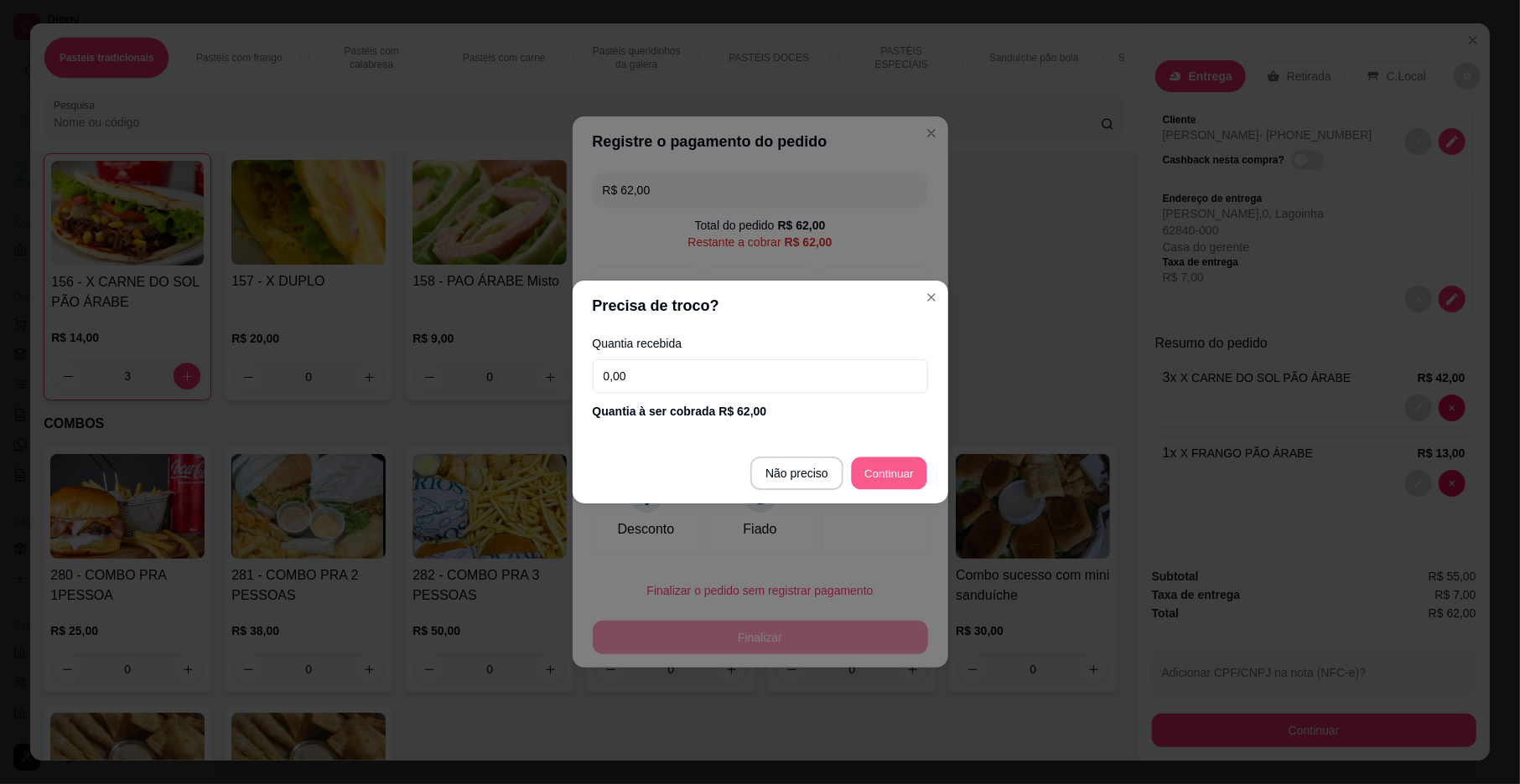
type input "R$ 0,00"
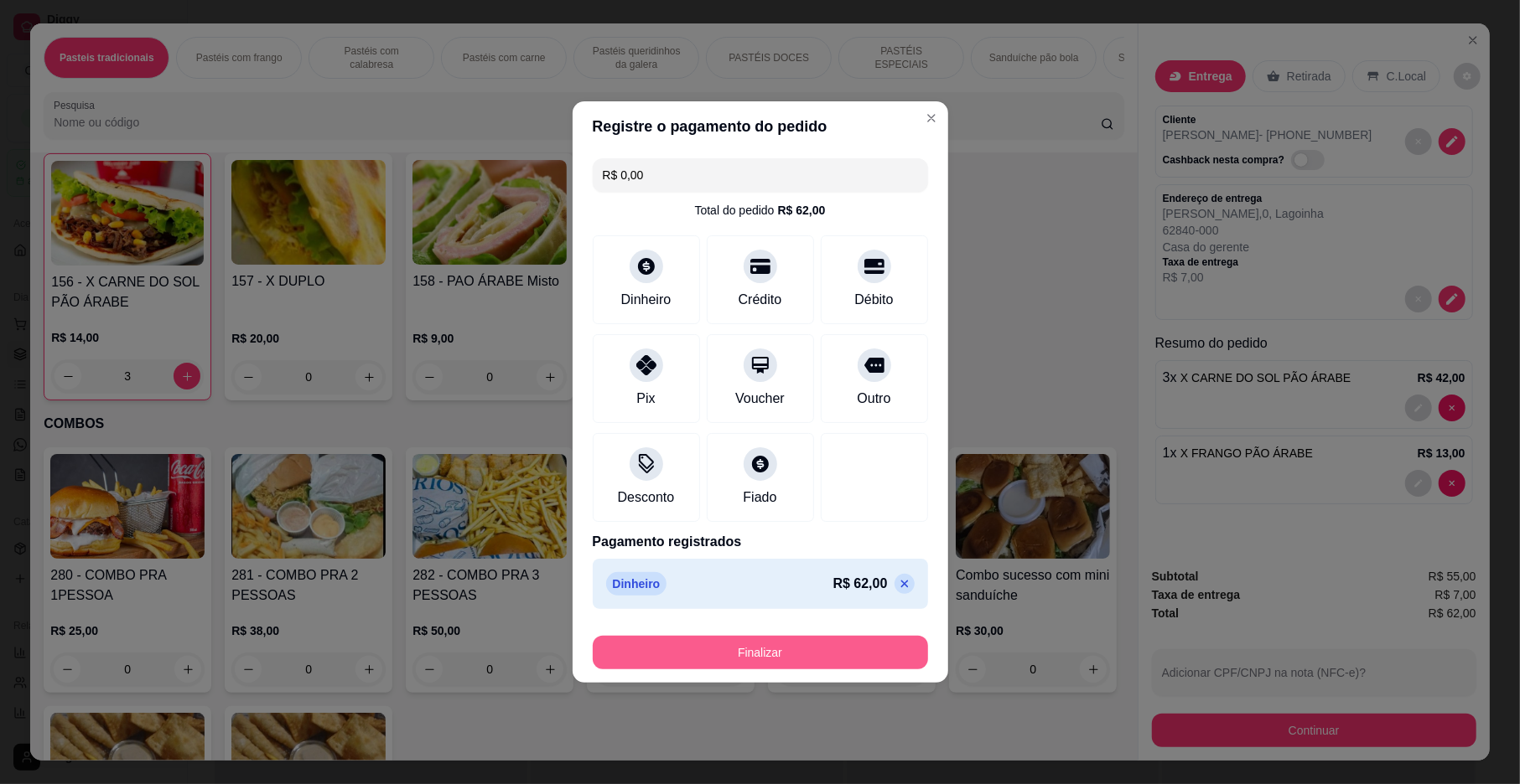
click at [741, 661] on button "Finalizar" at bounding box center [760, 652] width 336 height 33
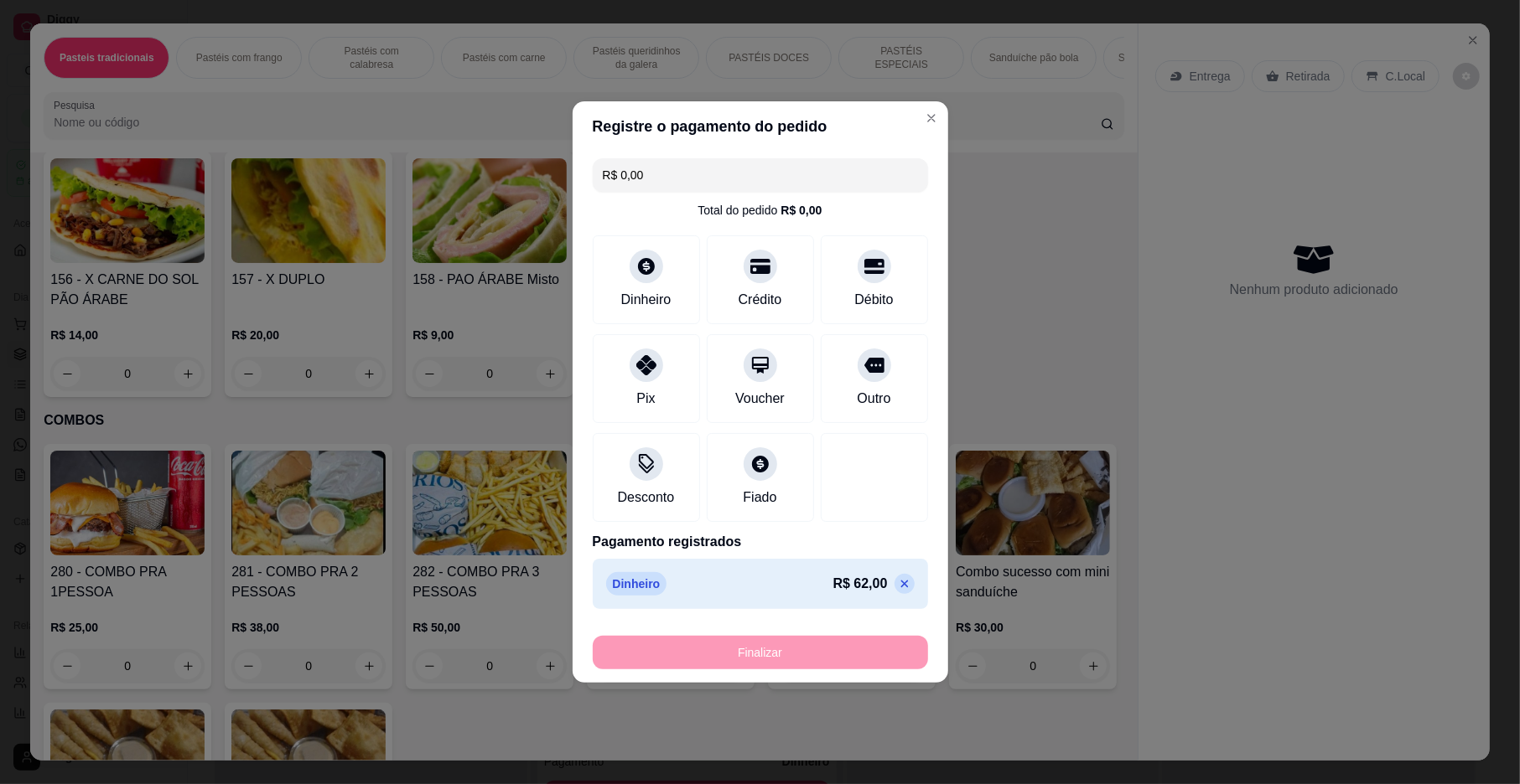
type input "0"
type input "-R$ 62,00"
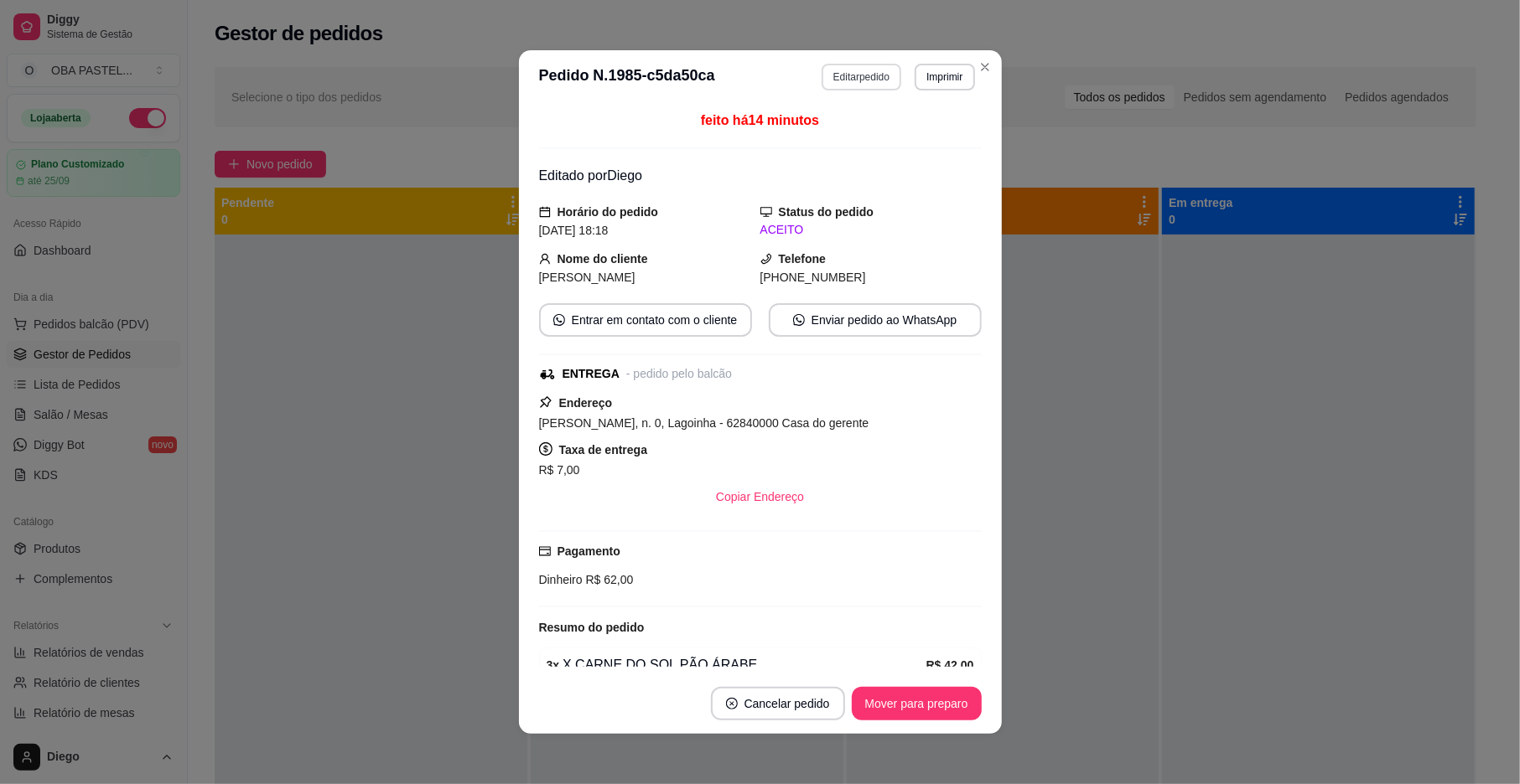
click at [856, 71] on button "Editar pedido" at bounding box center [861, 77] width 80 height 27
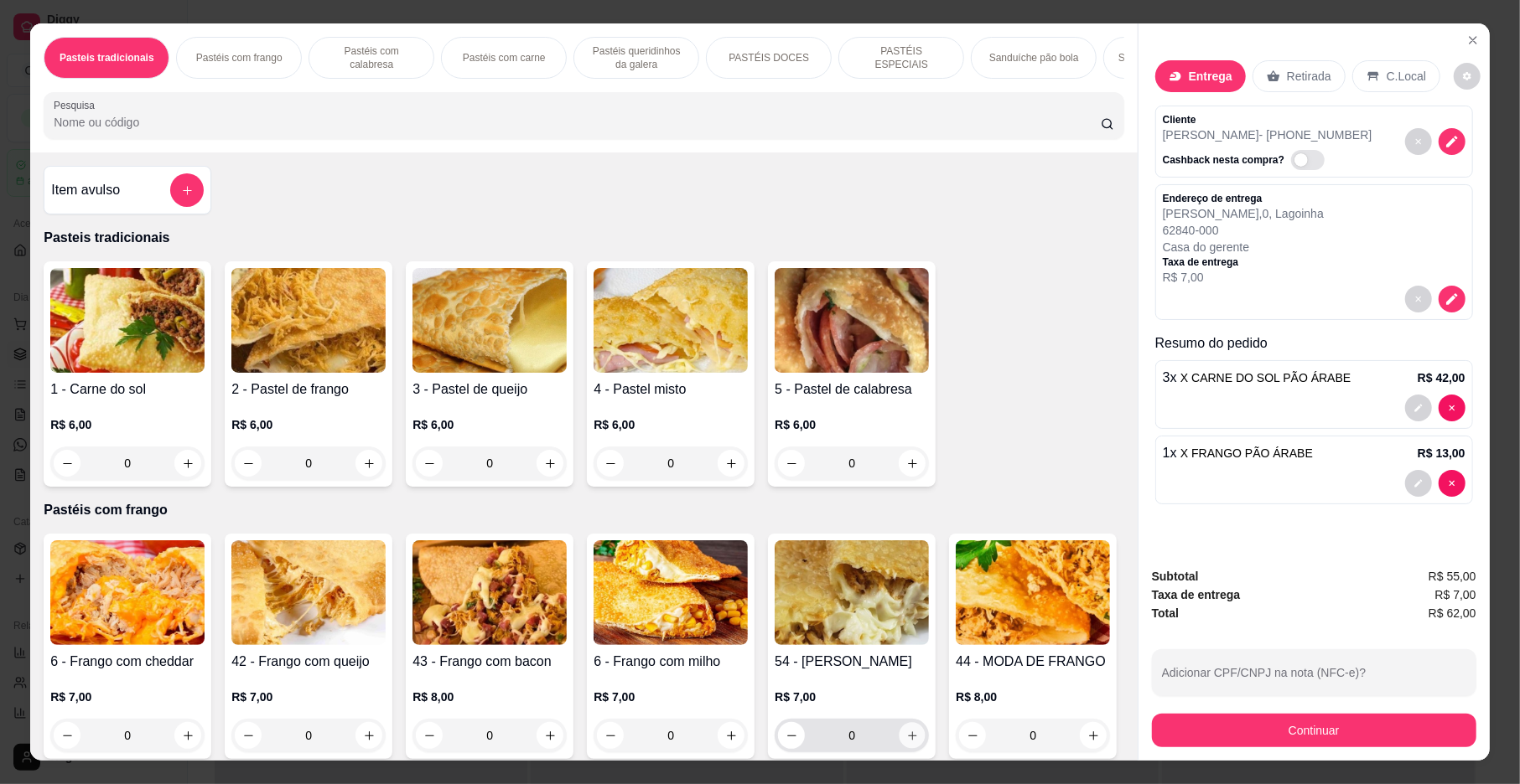
click at [907, 742] on button "increase-product-quantity" at bounding box center [912, 736] width 26 height 26
type input "1"
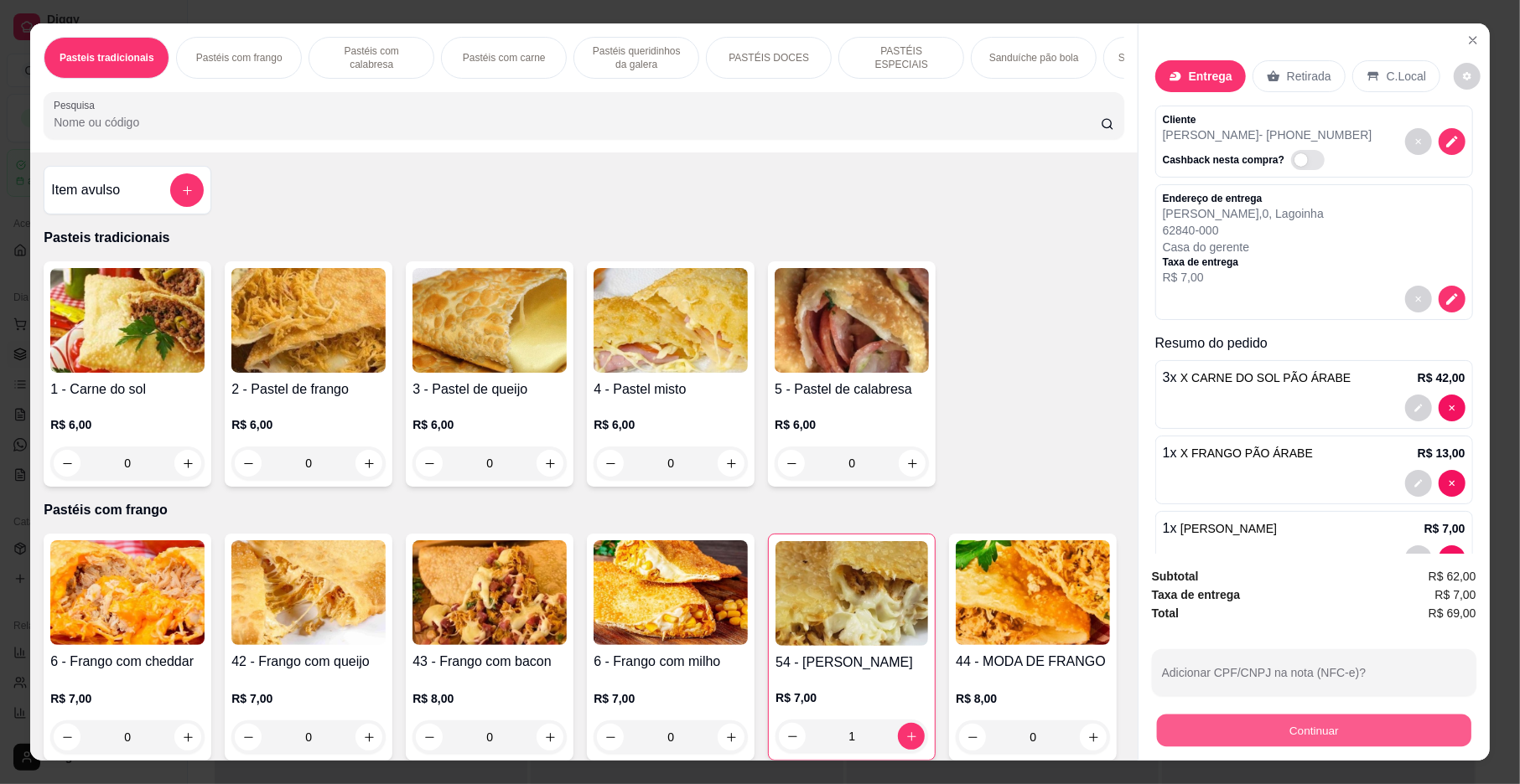
click at [1293, 724] on button "Continuar" at bounding box center [1314, 731] width 315 height 32
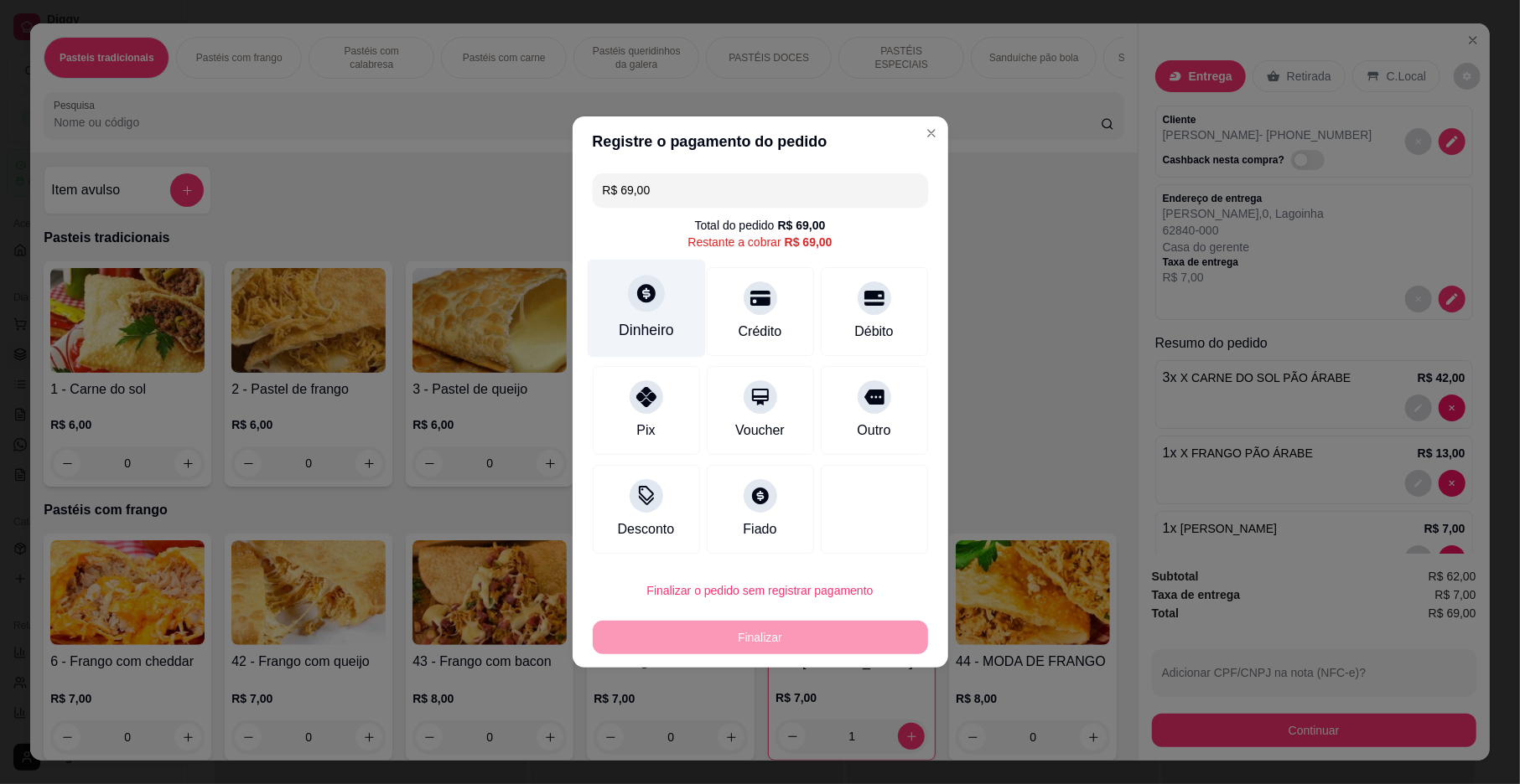
click at [622, 305] on div "Dinheiro" at bounding box center [645, 308] width 118 height 98
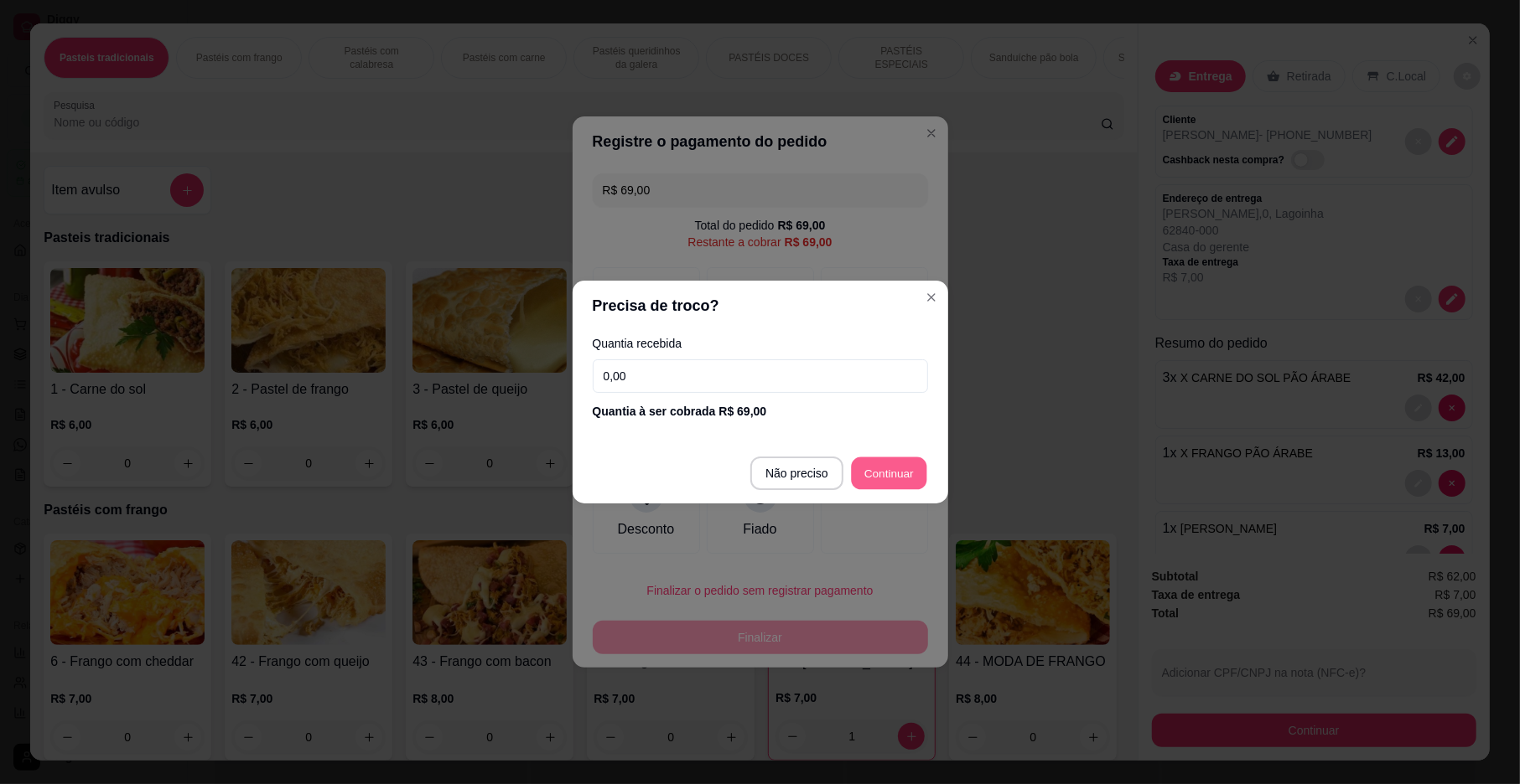
type input "R$ 0,00"
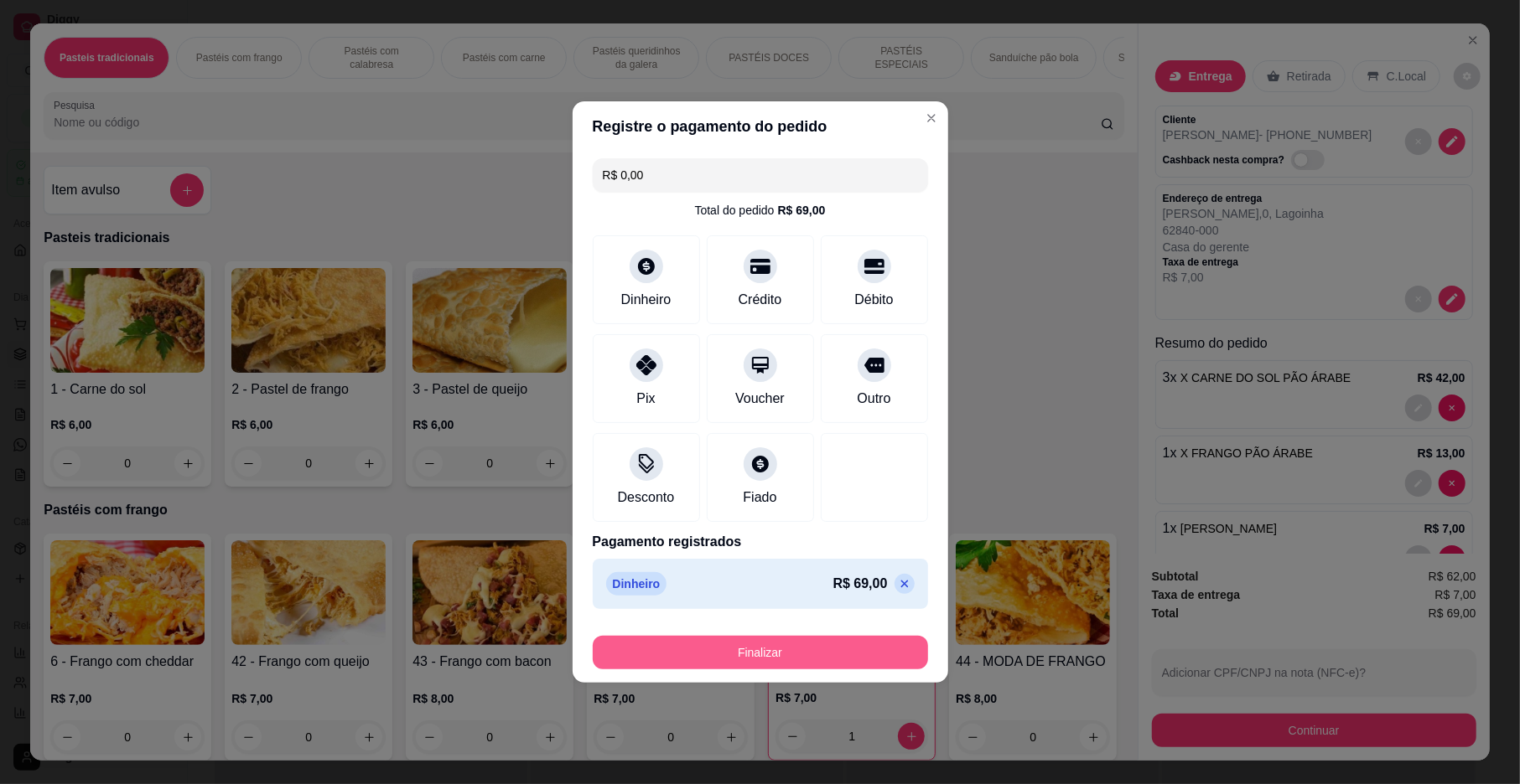
click at [803, 638] on button "Finalizar" at bounding box center [760, 652] width 336 height 33
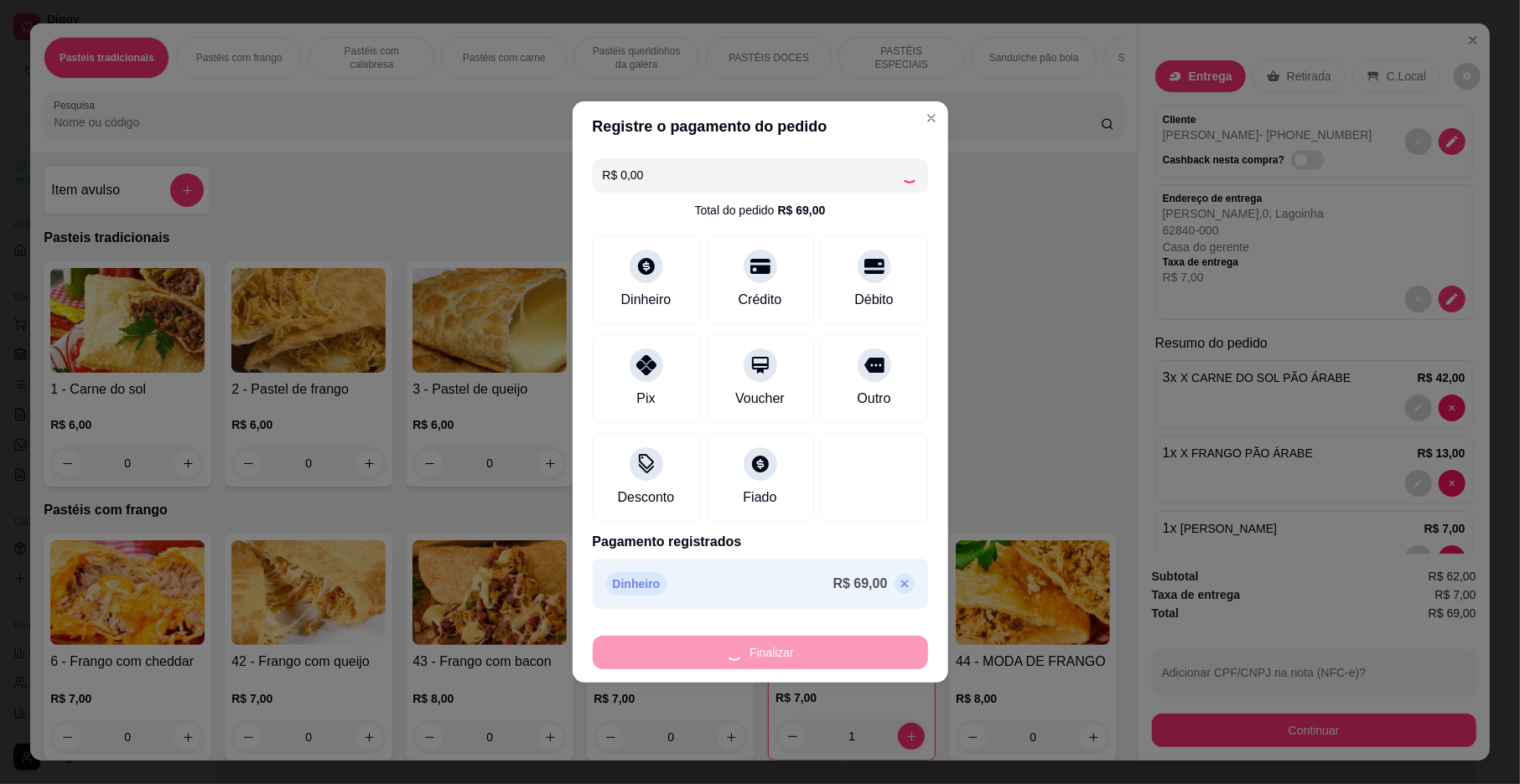
type input "0"
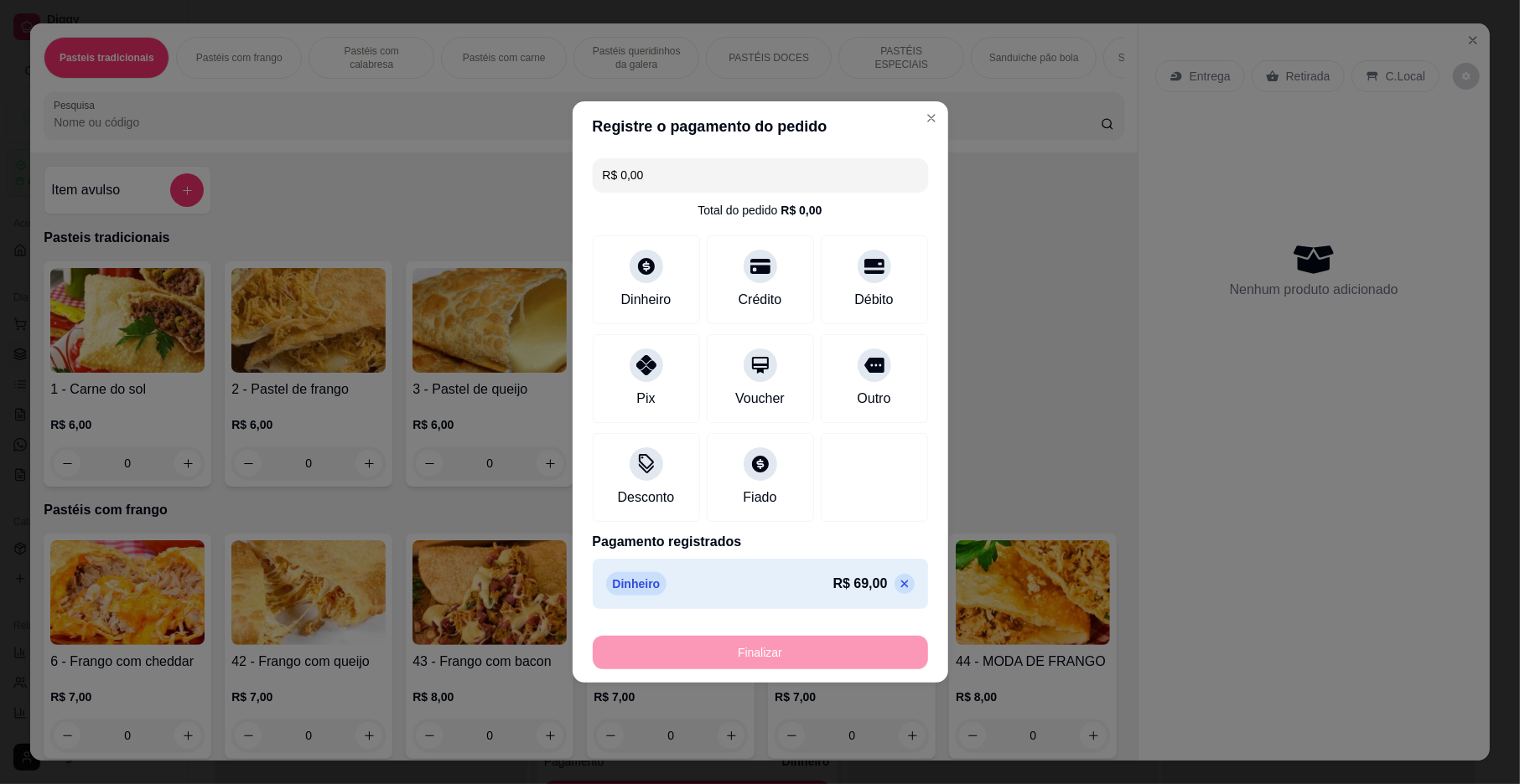
type input "-R$ 69,00"
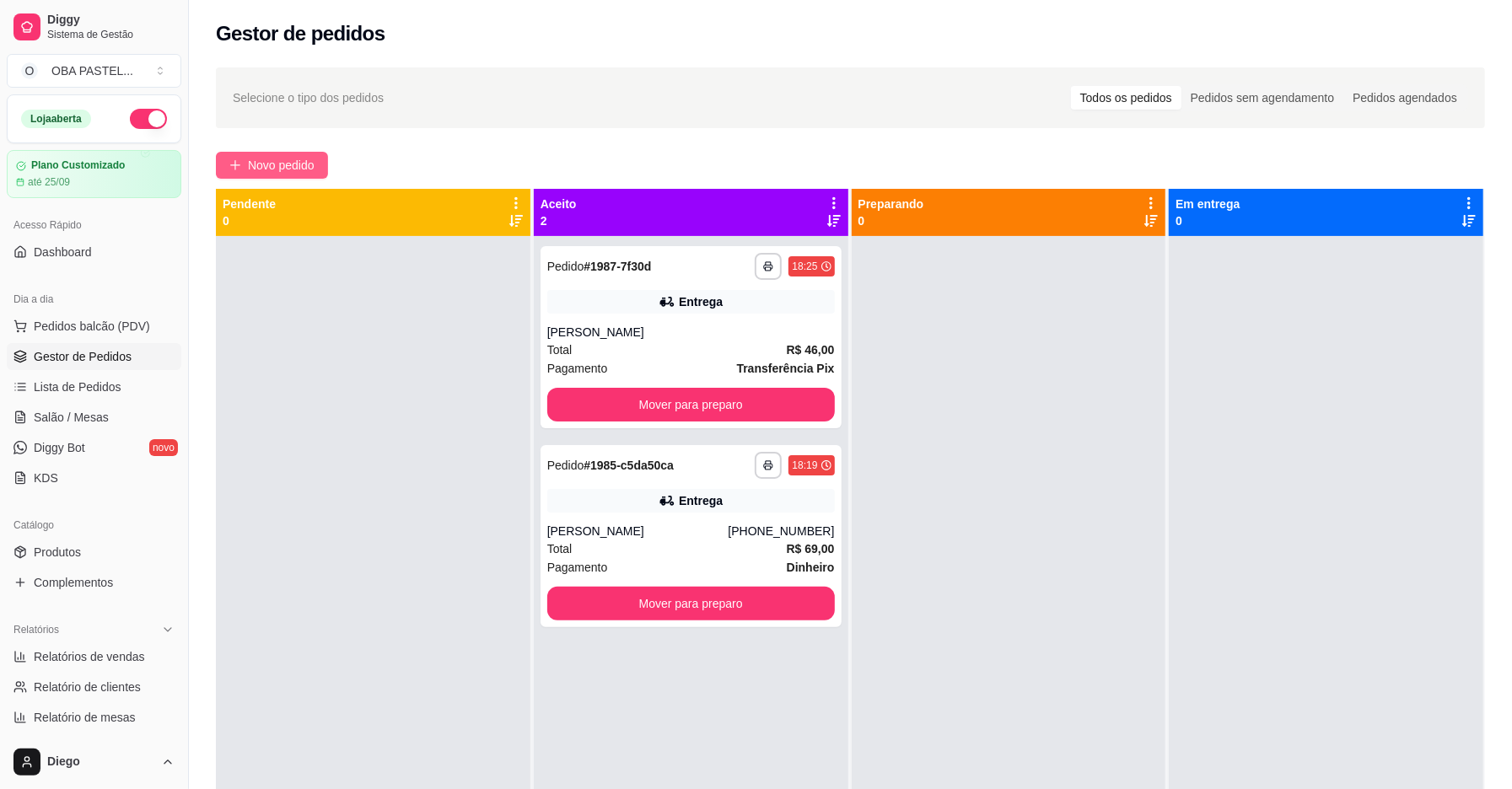
click at [250, 160] on span "Novo pedido" at bounding box center [281, 164] width 67 height 18
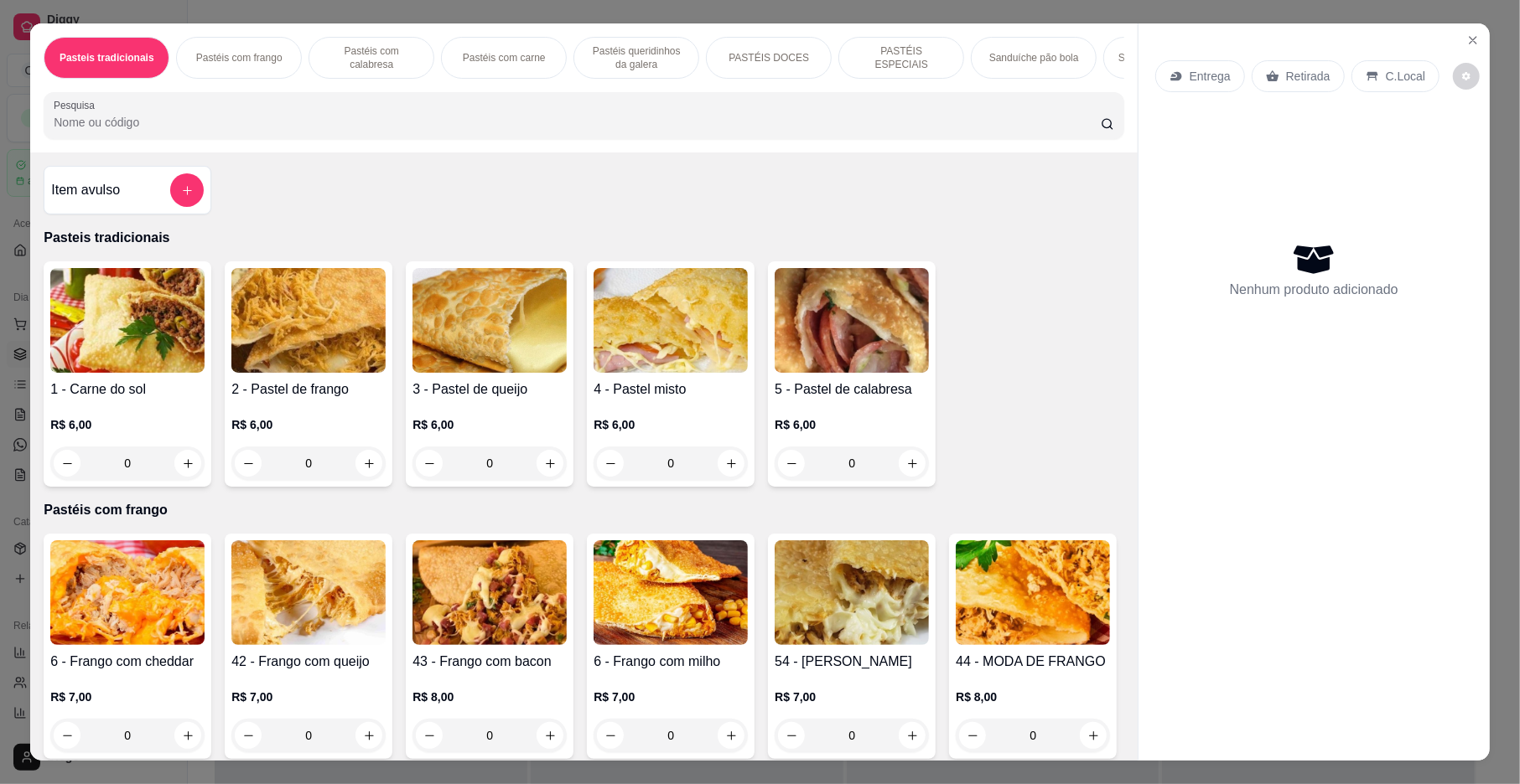
click at [460, 47] on div "Pastéis com carne" at bounding box center [504, 58] width 125 height 42
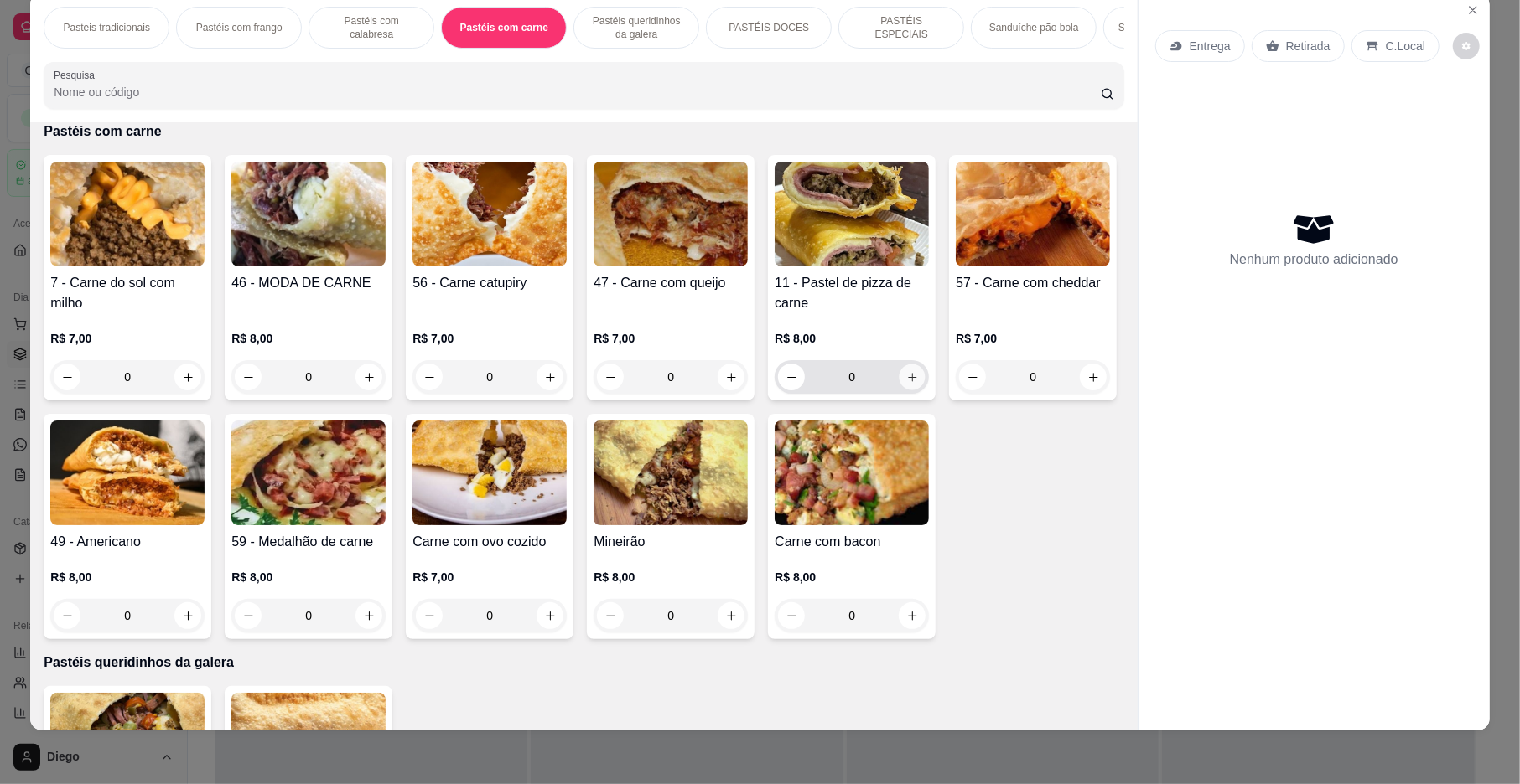
click at [907, 384] on icon "increase-product-quantity" at bounding box center [912, 377] width 12 height 12
type input "1"
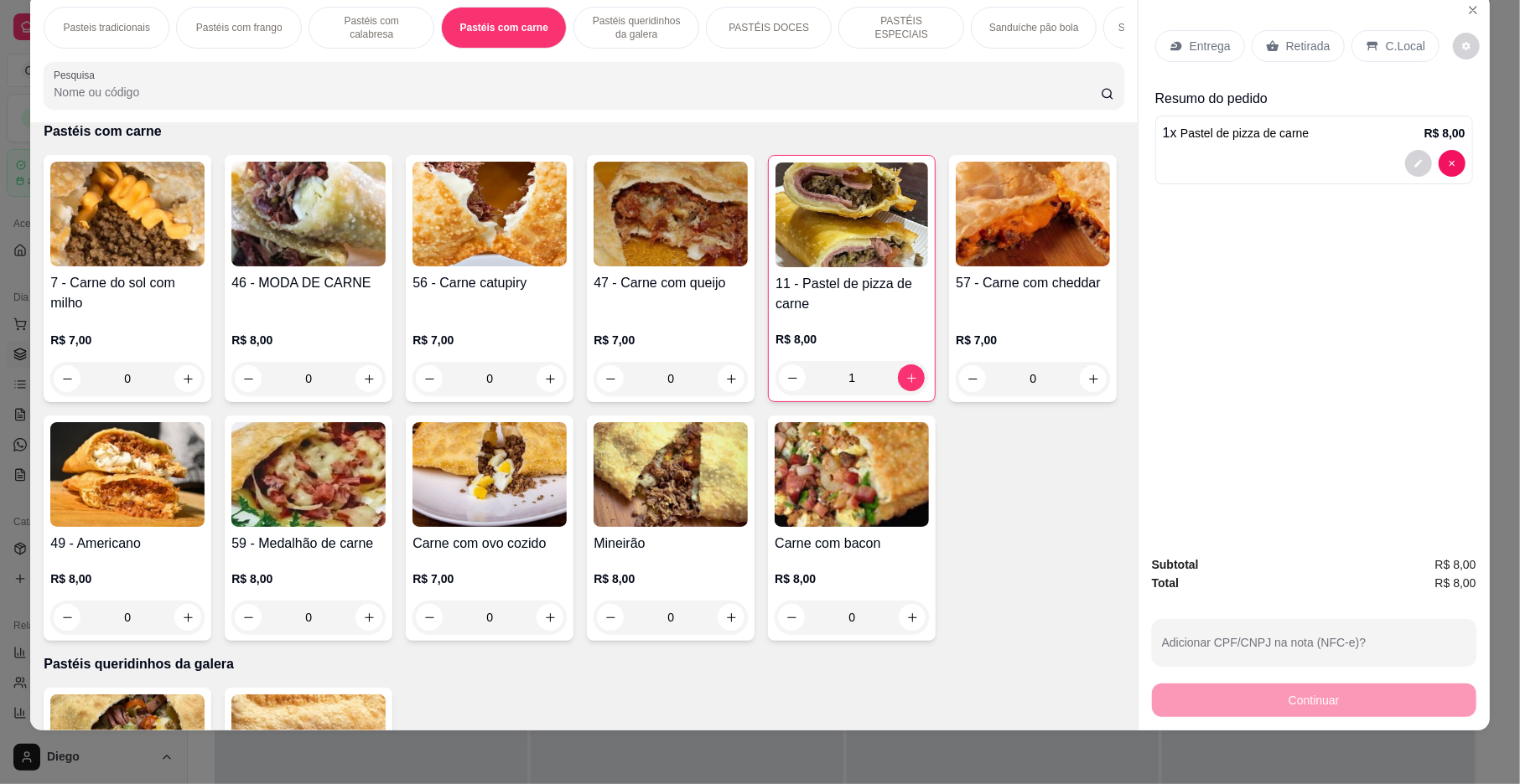
click at [379, 32] on p "Pastéis com calabresa" at bounding box center [372, 28] width 97 height 27
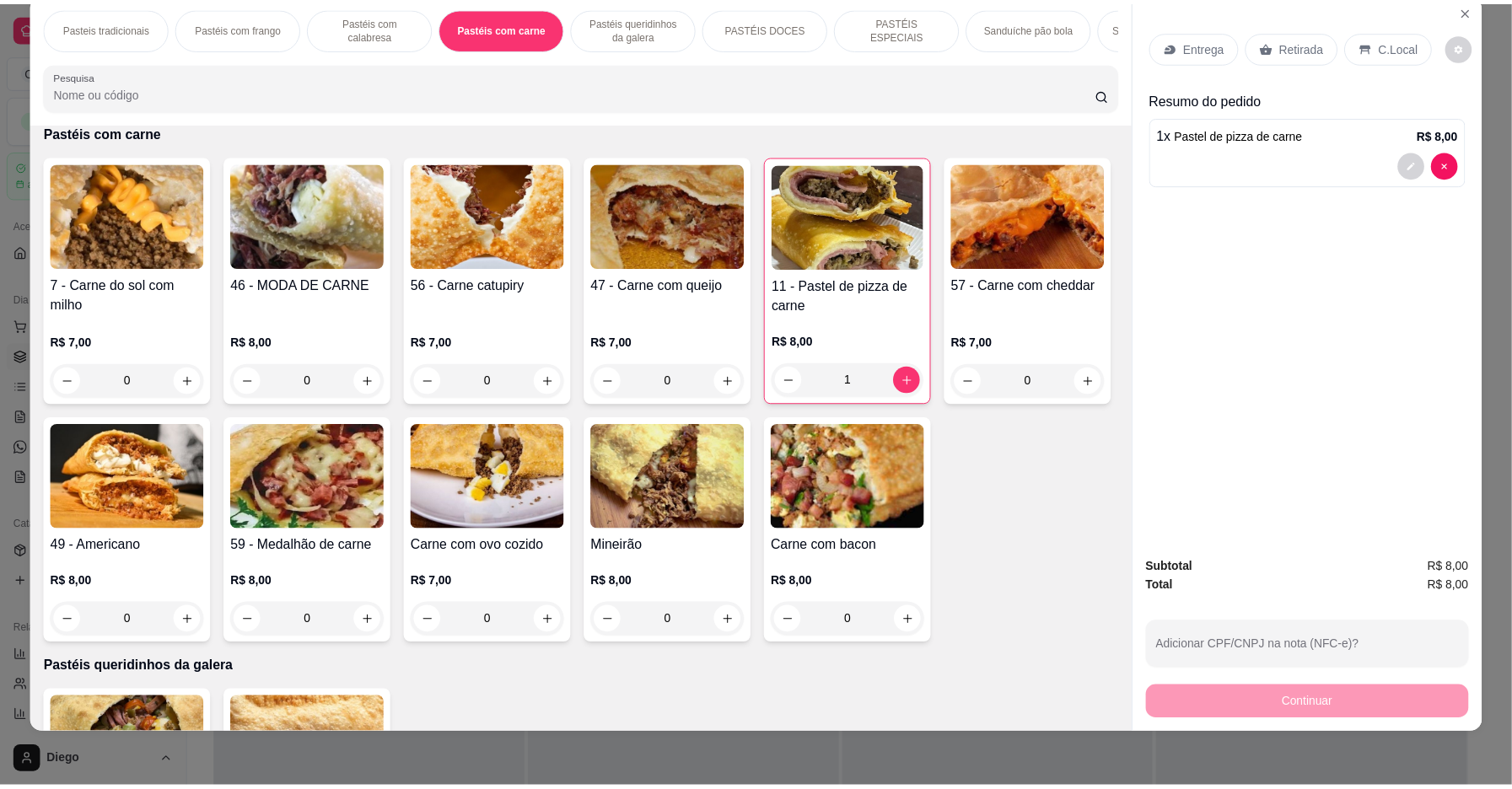
scroll to position [885, 0]
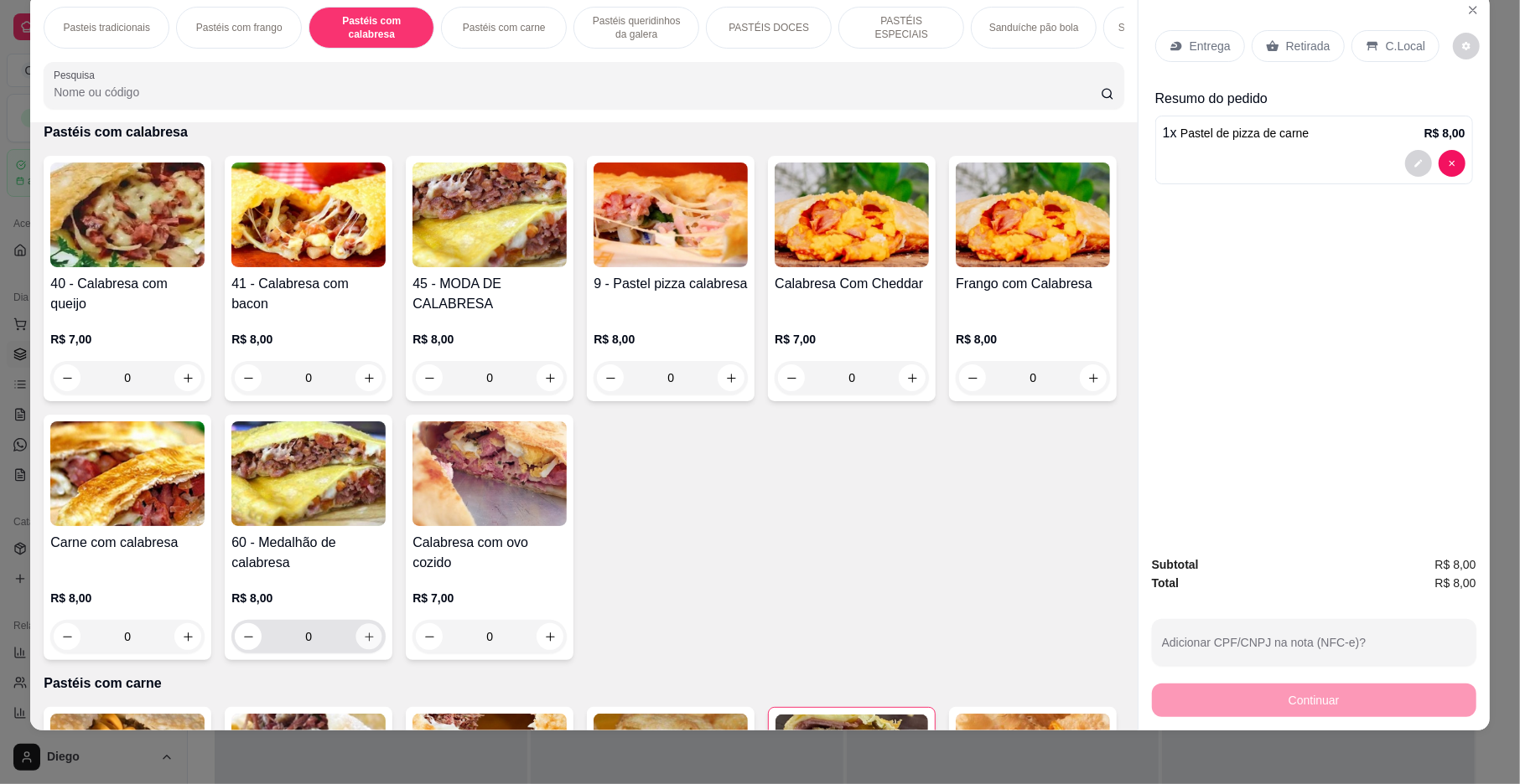
click at [373, 641] on icon "increase-product-quantity" at bounding box center [369, 637] width 9 height 9
type input "1"
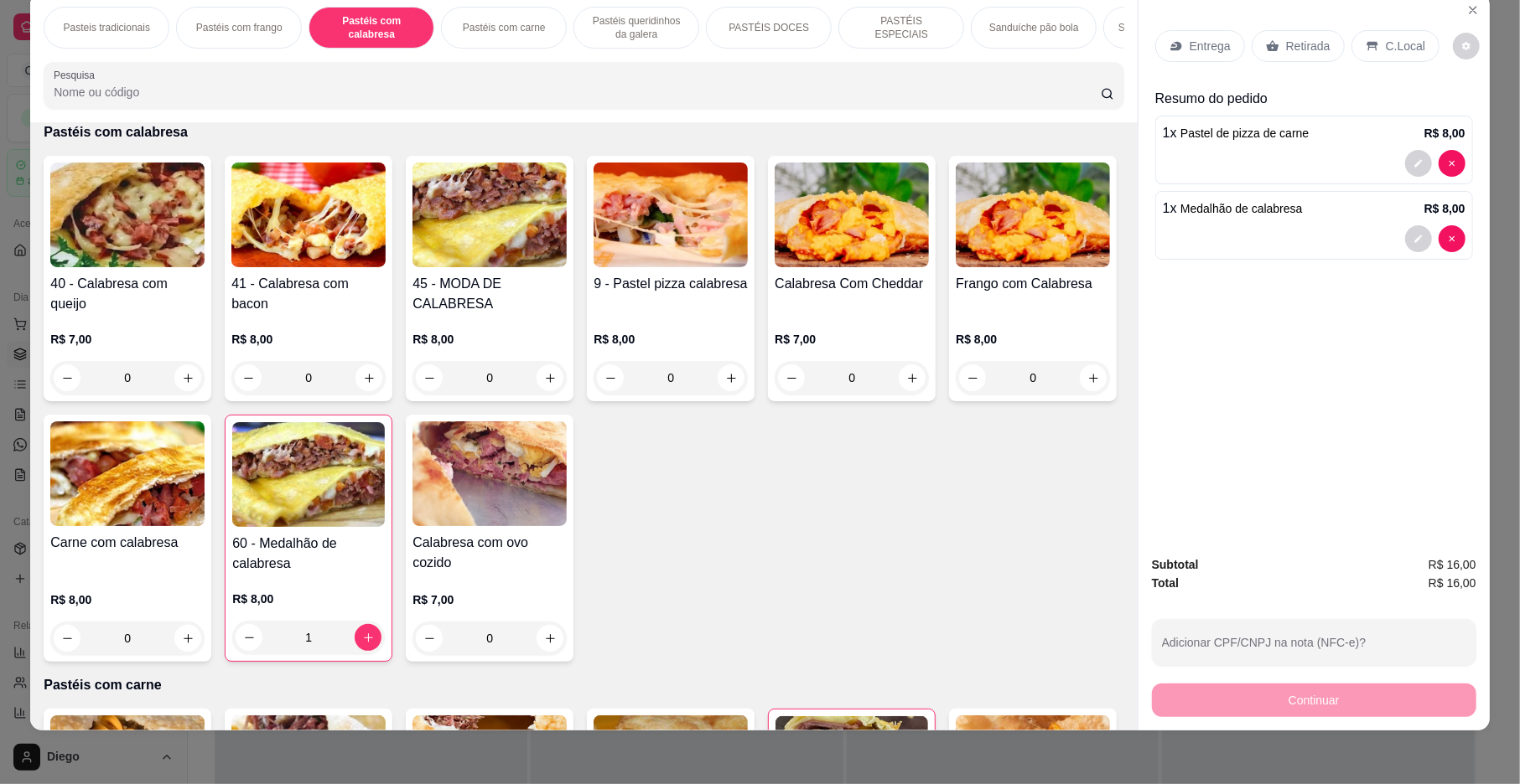
click at [1288, 32] on div "Retirada" at bounding box center [1299, 47] width 93 height 32
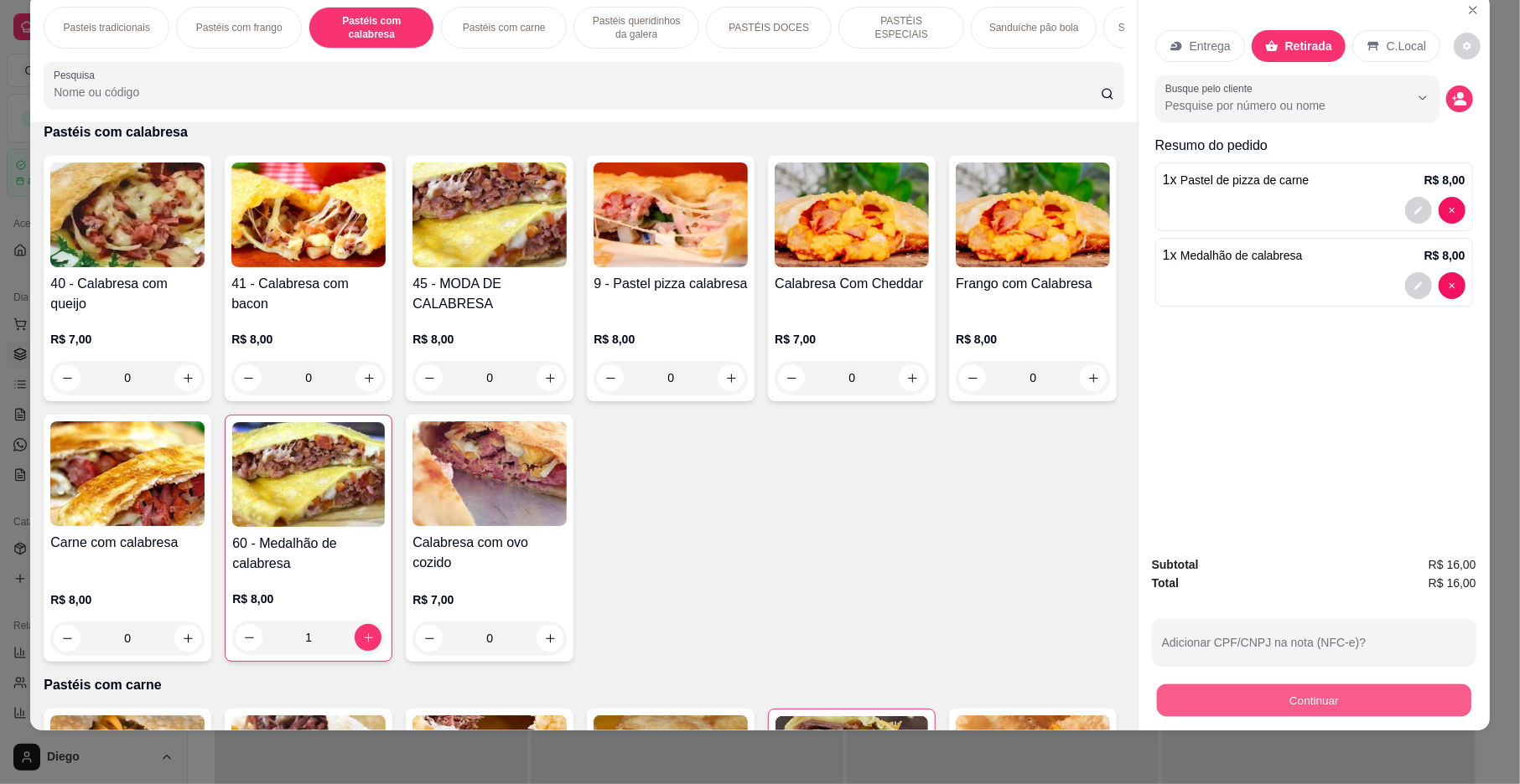
click at [1369, 685] on button "Continuar" at bounding box center [1314, 700] width 315 height 32
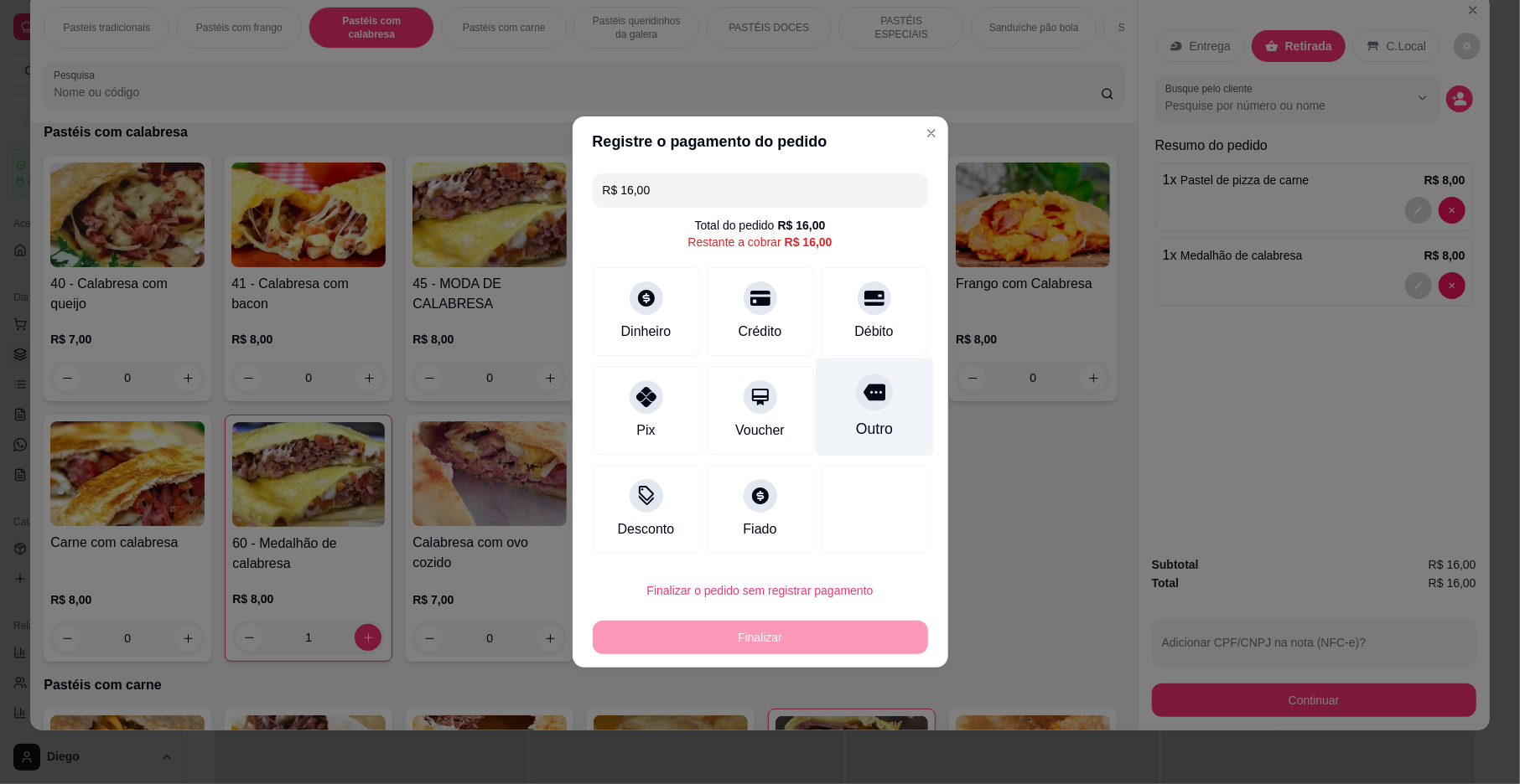
click at [870, 415] on div "Outro" at bounding box center [874, 407] width 118 height 98
type input "R$ 0,00"
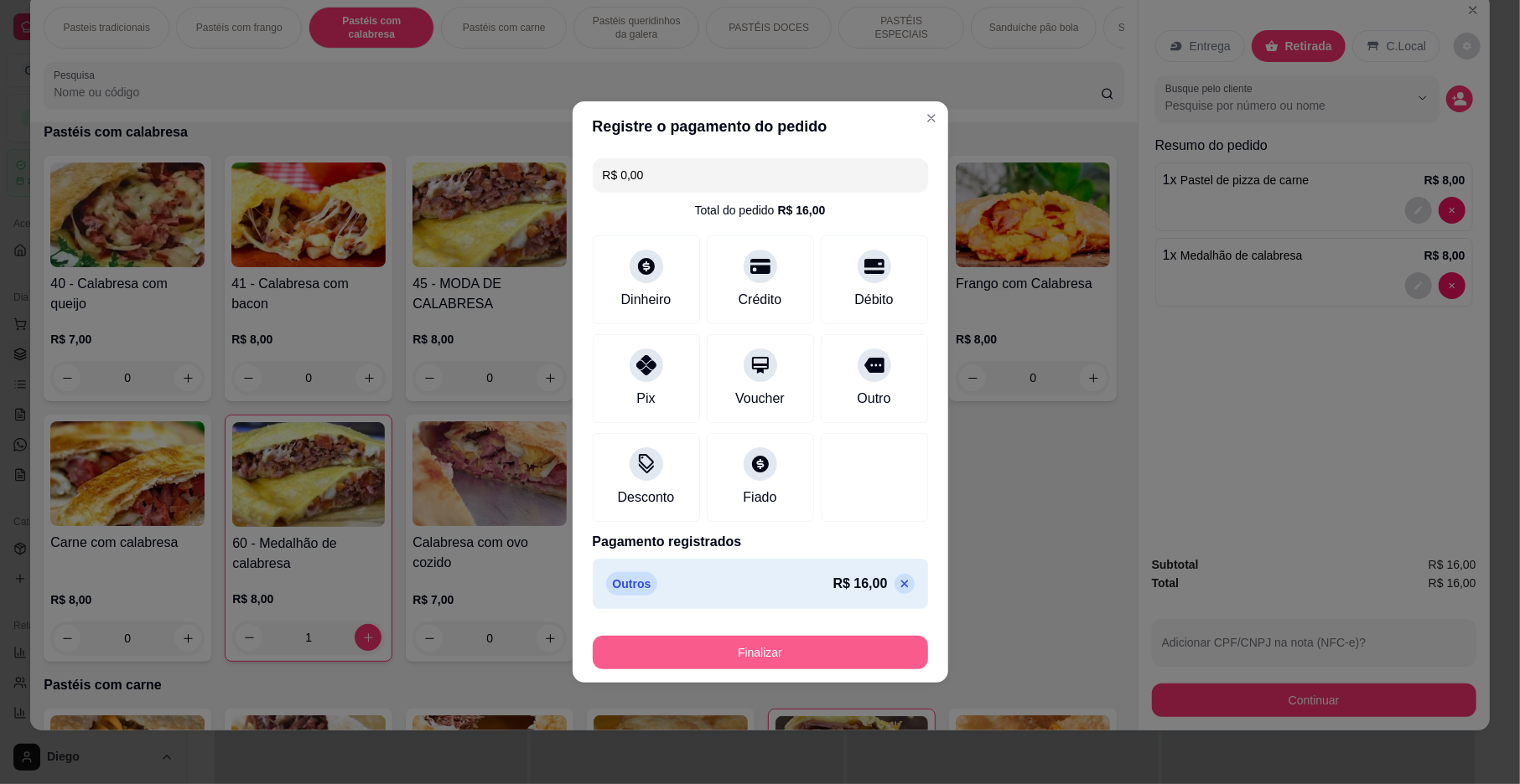
click at [802, 654] on button "Finalizar" at bounding box center [760, 652] width 336 height 33
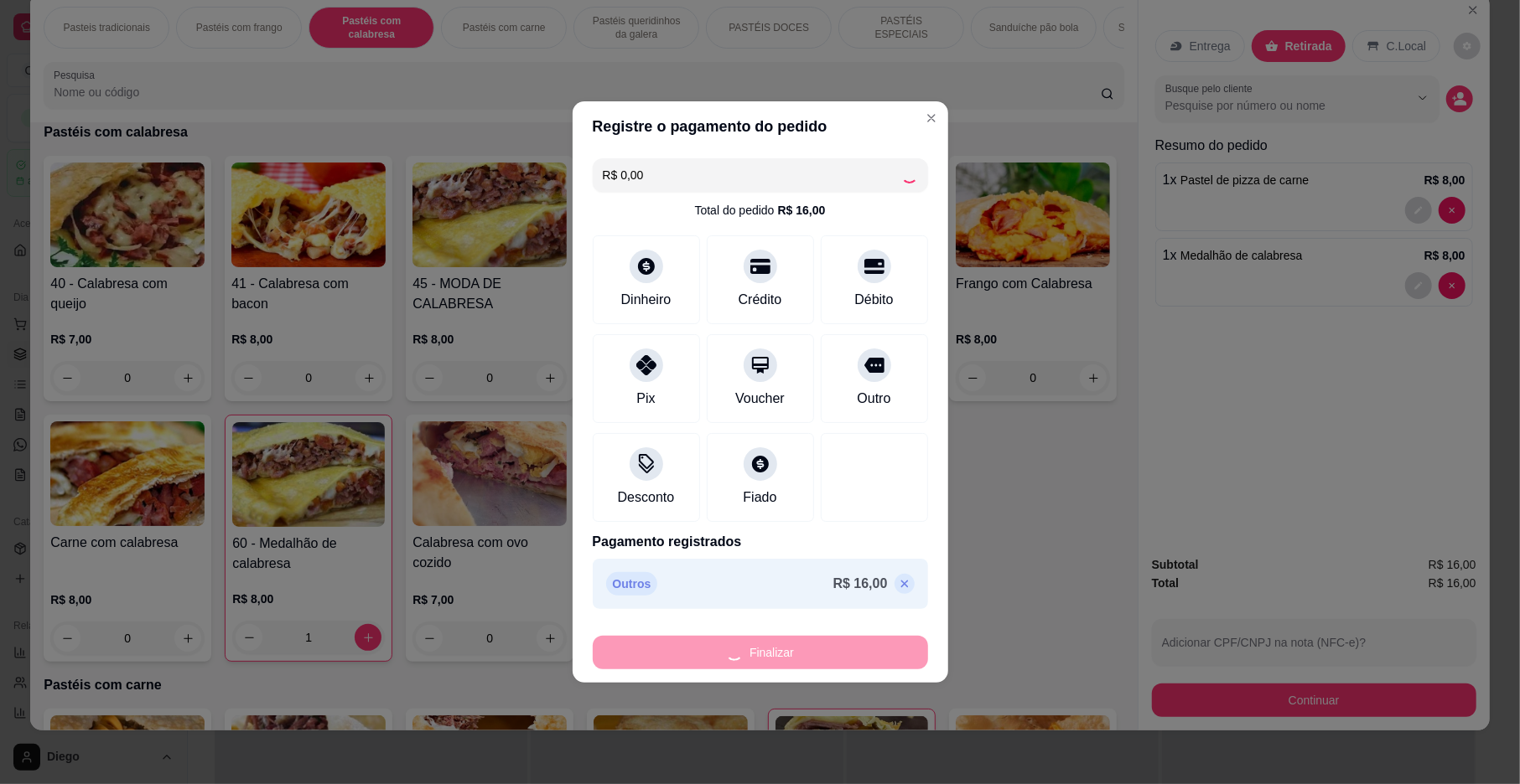
type input "0"
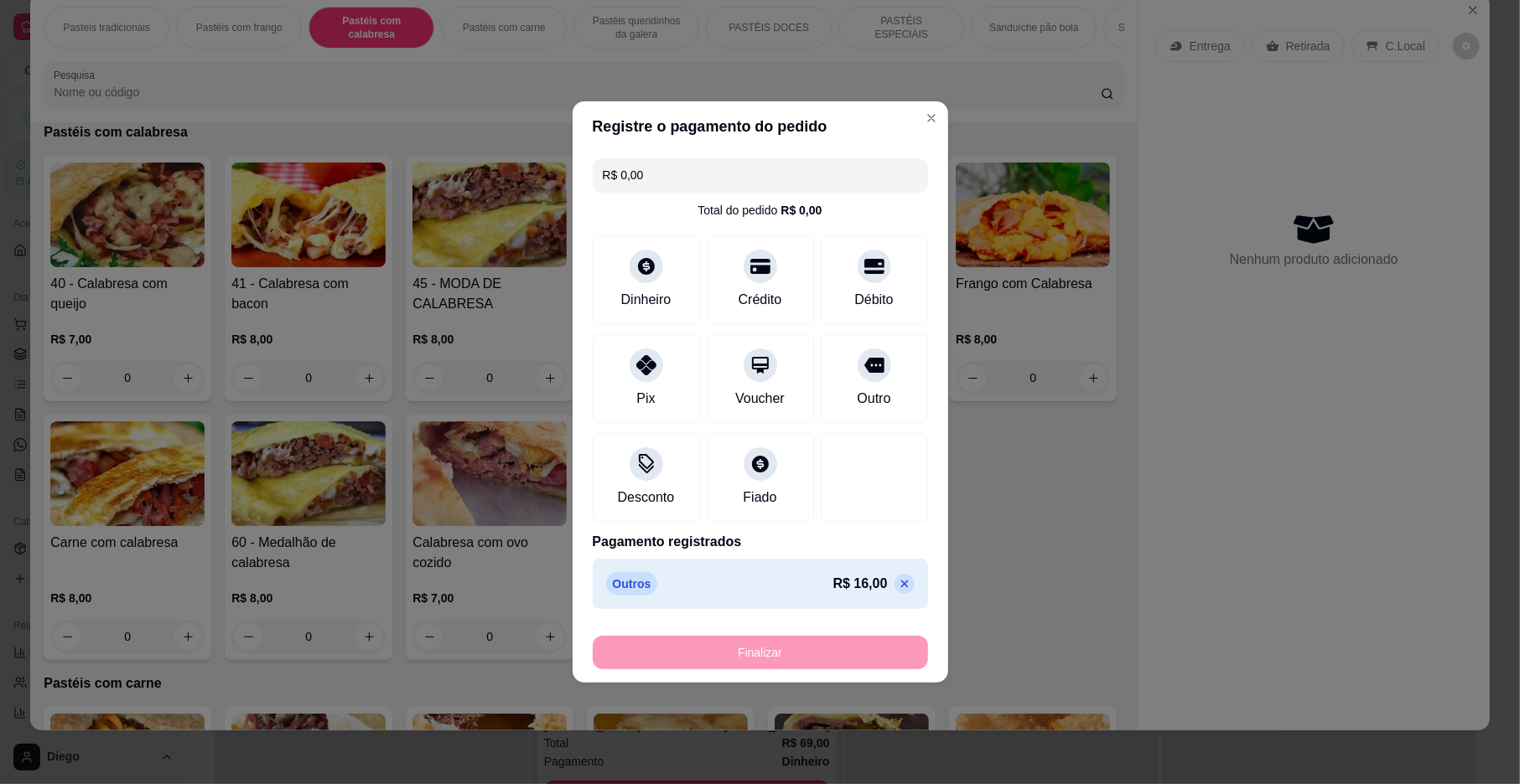
type input "-R$ 16,00"
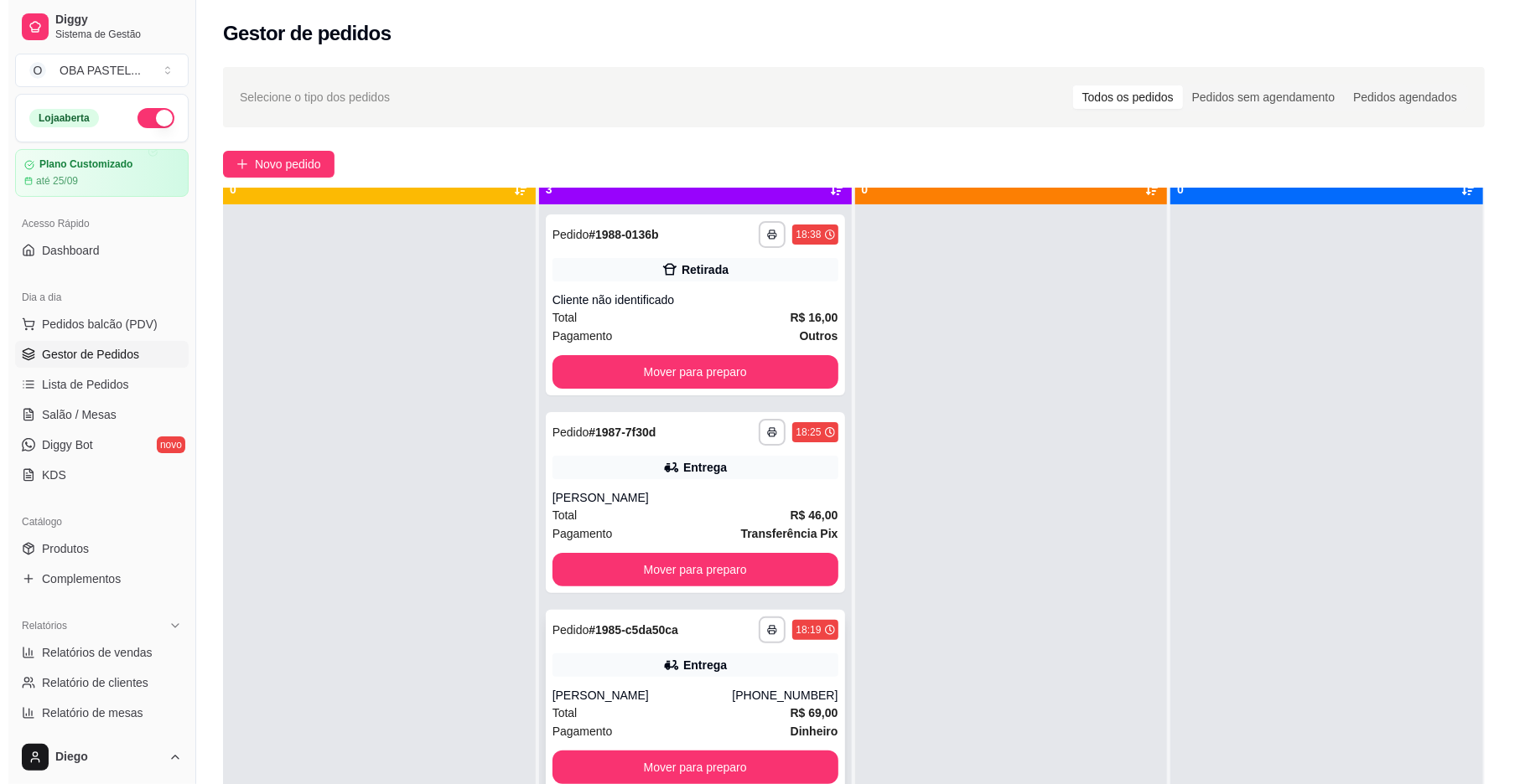
scroll to position [47, 0]
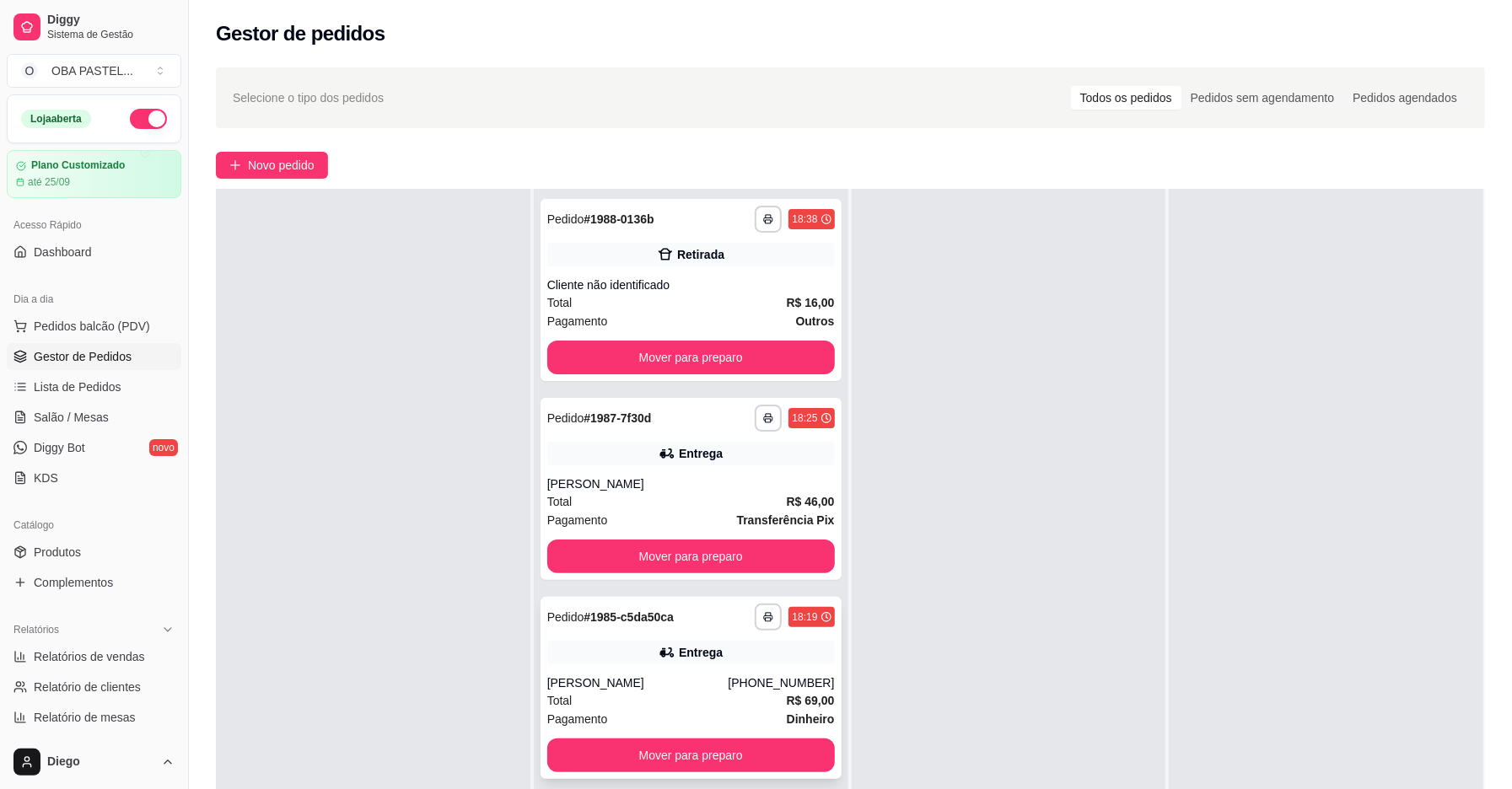
click at [695, 676] on div "[PERSON_NAME]" at bounding box center [638, 684] width 182 height 17
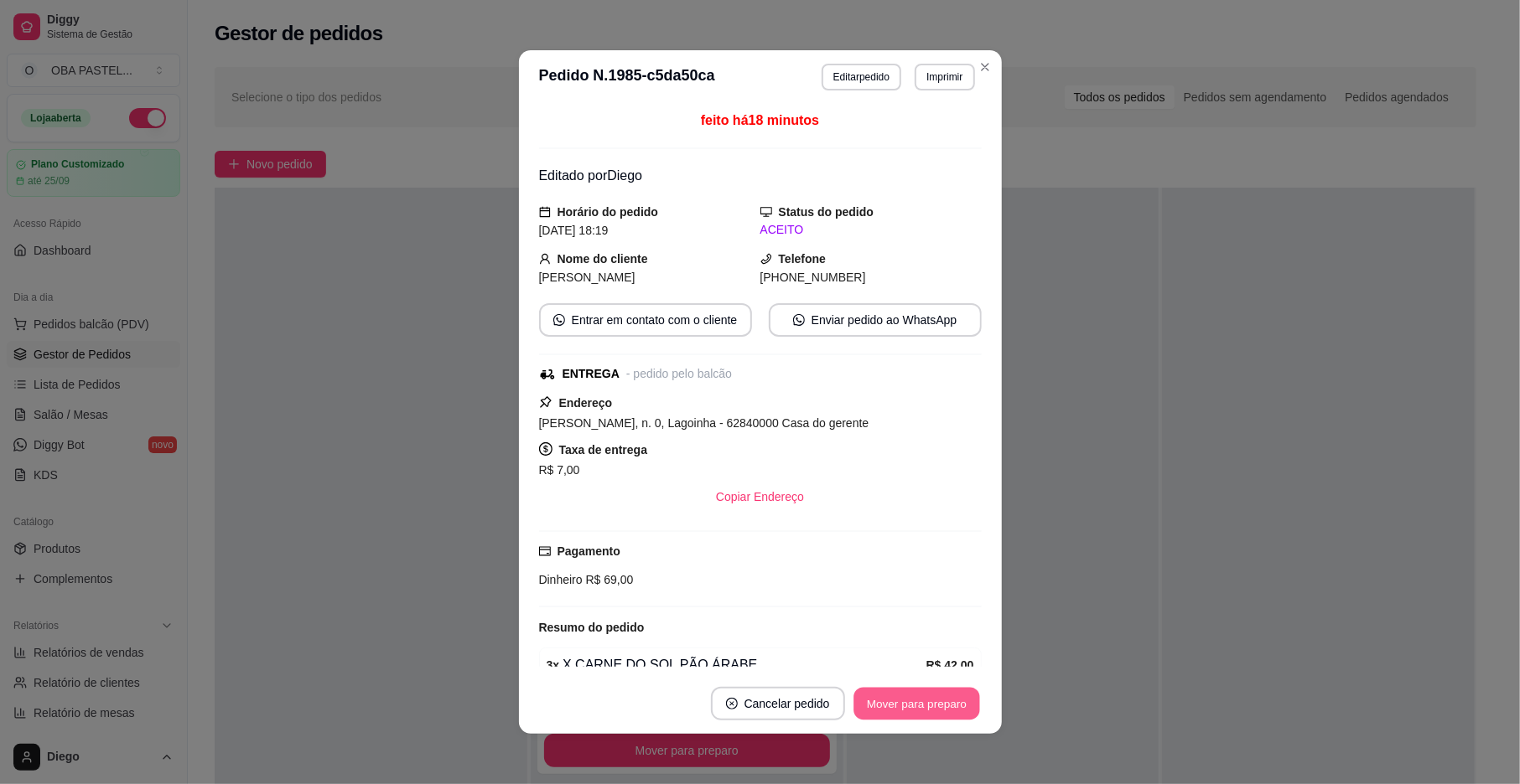
click at [926, 698] on button "Mover para preparo" at bounding box center [916, 704] width 125 height 32
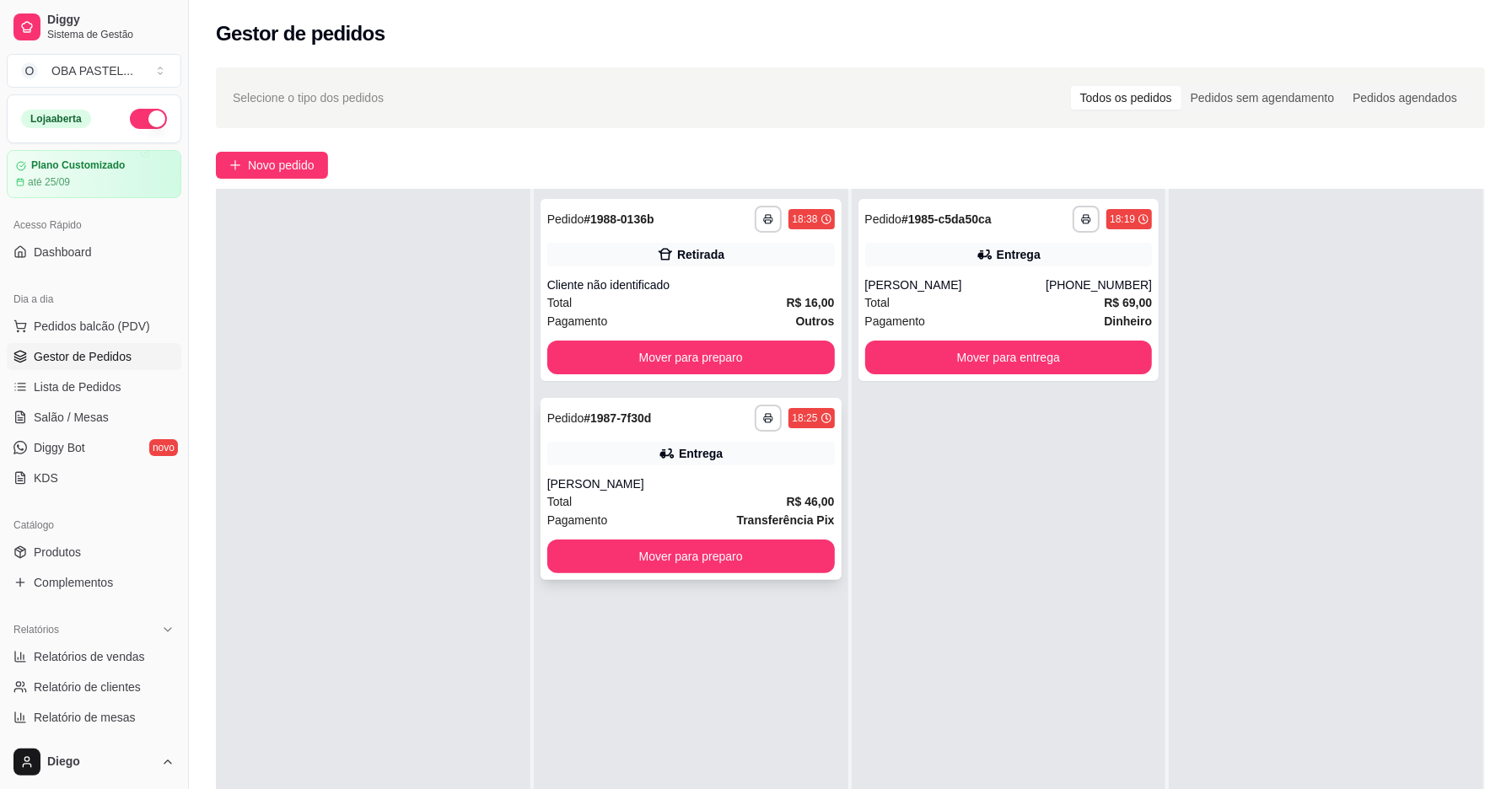
click at [616, 443] on div "Entrega" at bounding box center [690, 453] width 288 height 24
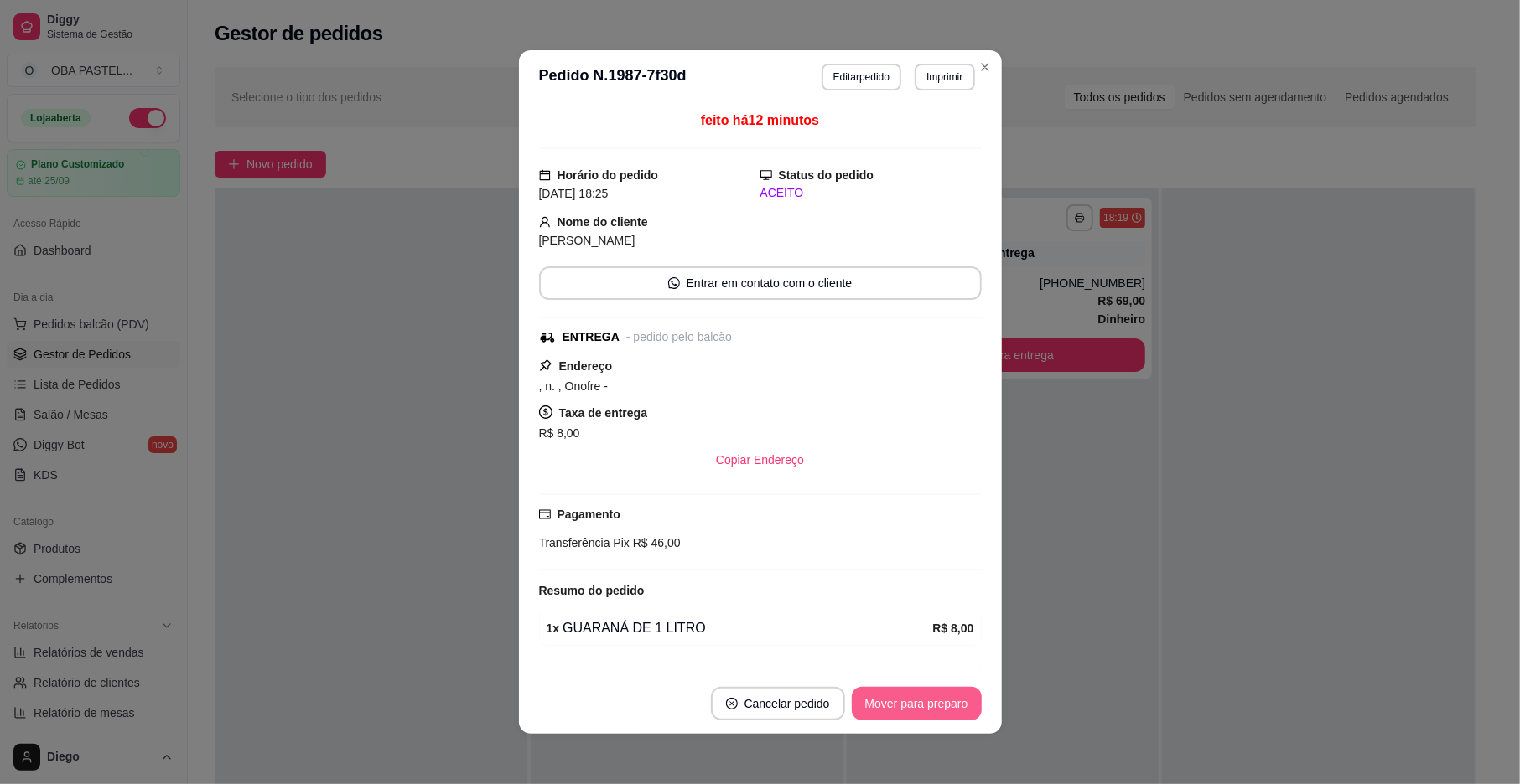
click at [887, 702] on button "Mover para preparo" at bounding box center [916, 703] width 130 height 33
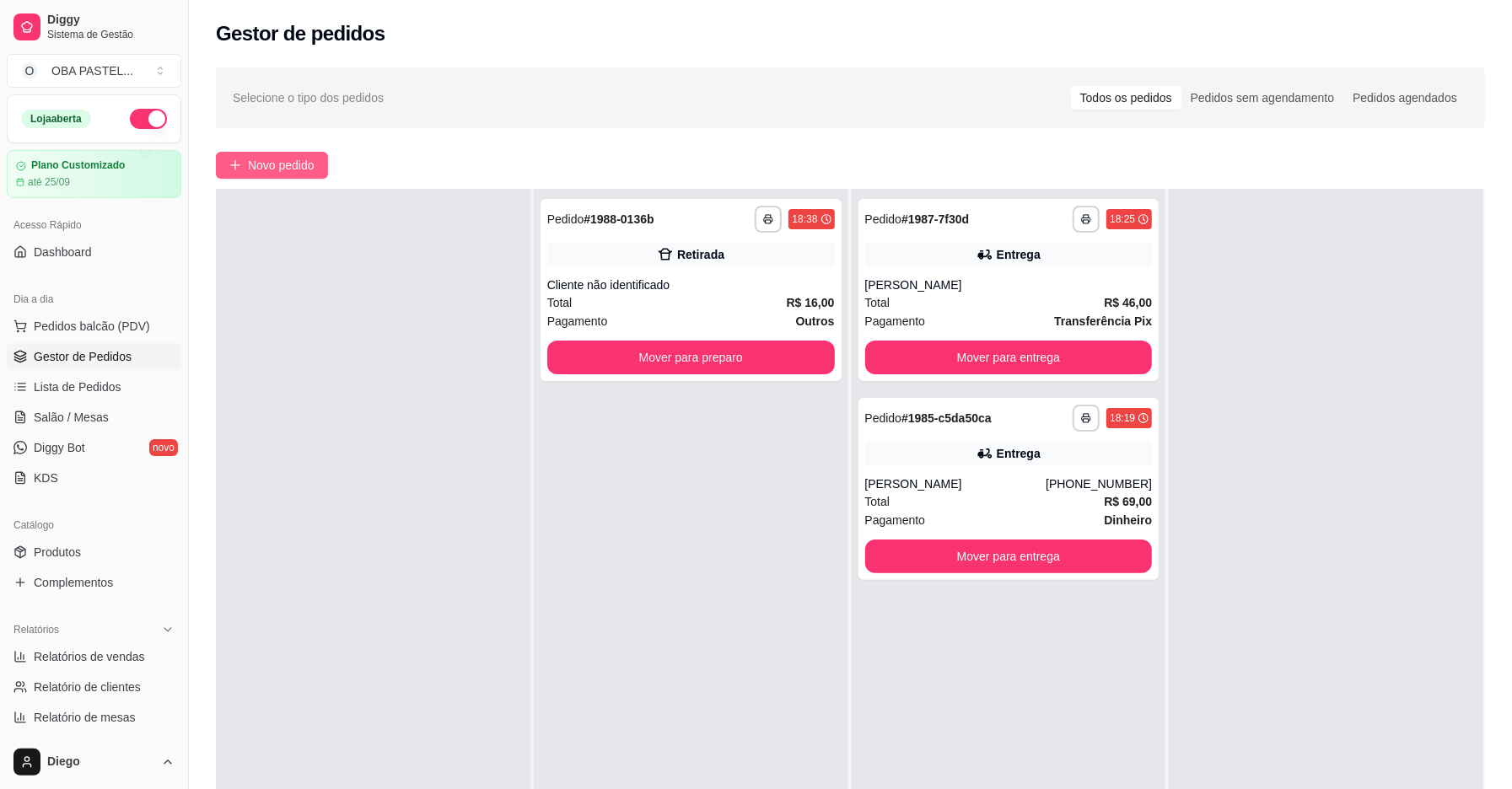
click at [288, 164] on span "Novo pedido" at bounding box center [281, 164] width 67 height 18
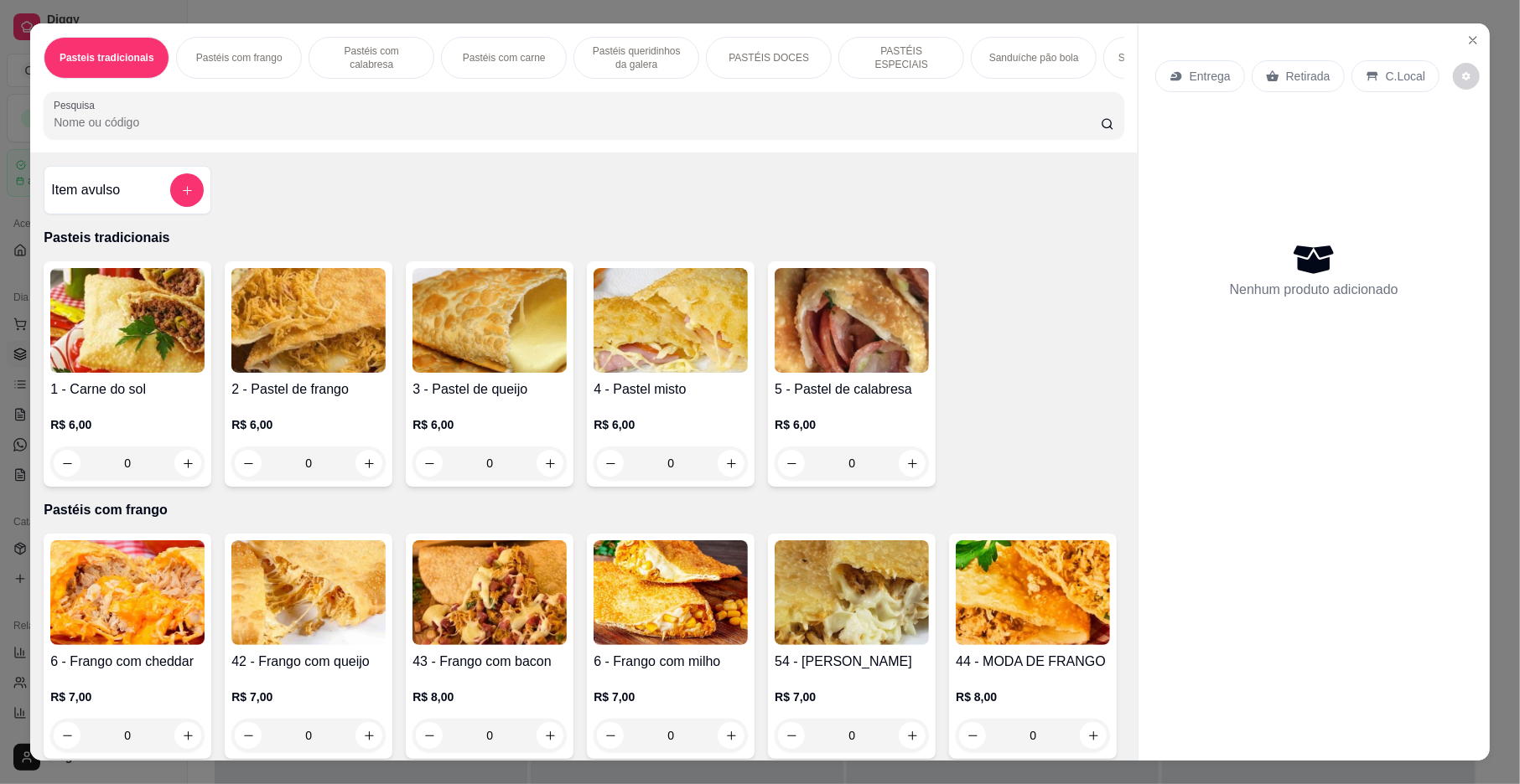
click at [238, 59] on p "Pastéis com frango" at bounding box center [239, 58] width 87 height 13
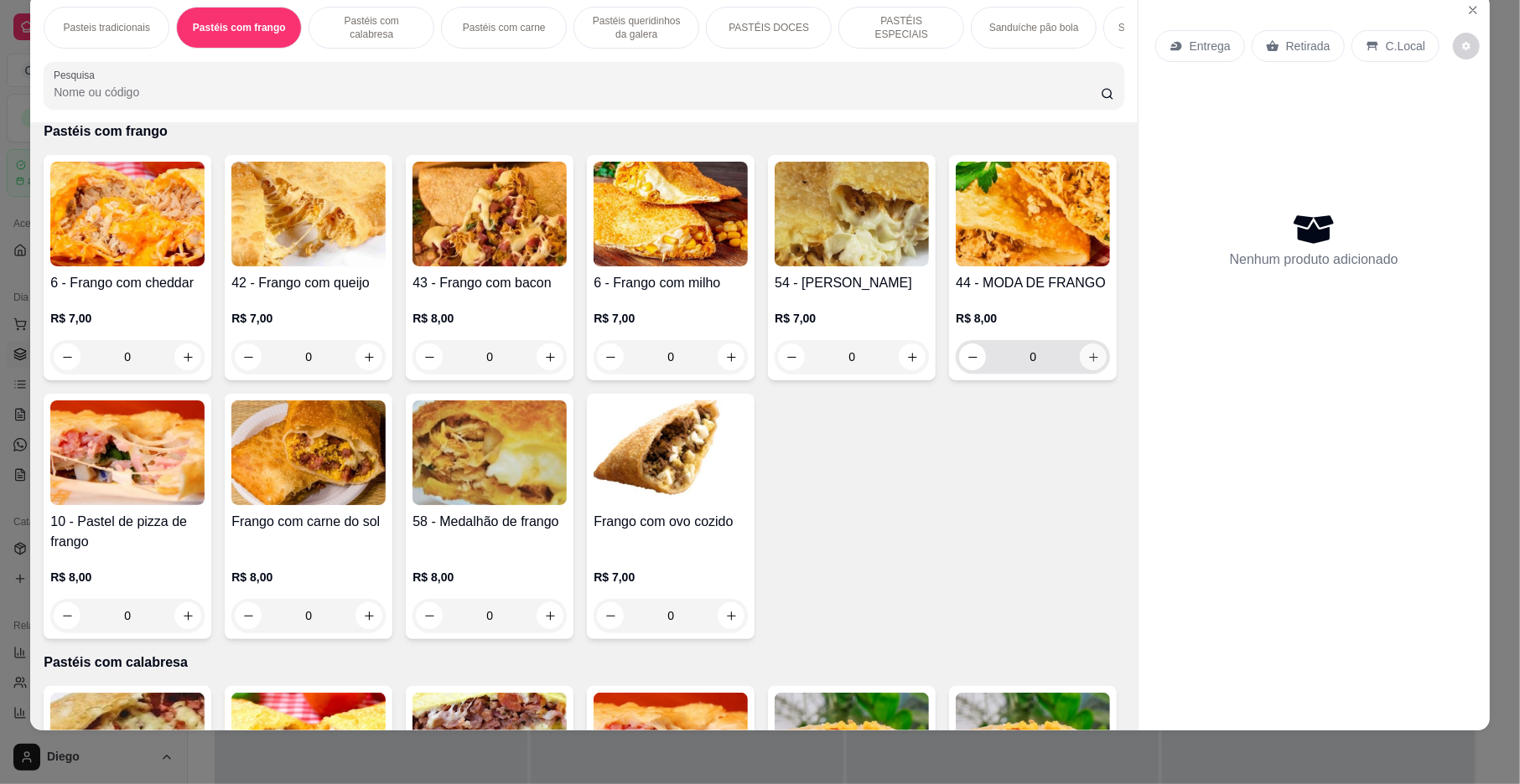
click at [1087, 364] on icon "increase-product-quantity" at bounding box center [1093, 357] width 12 height 12
type input "1"
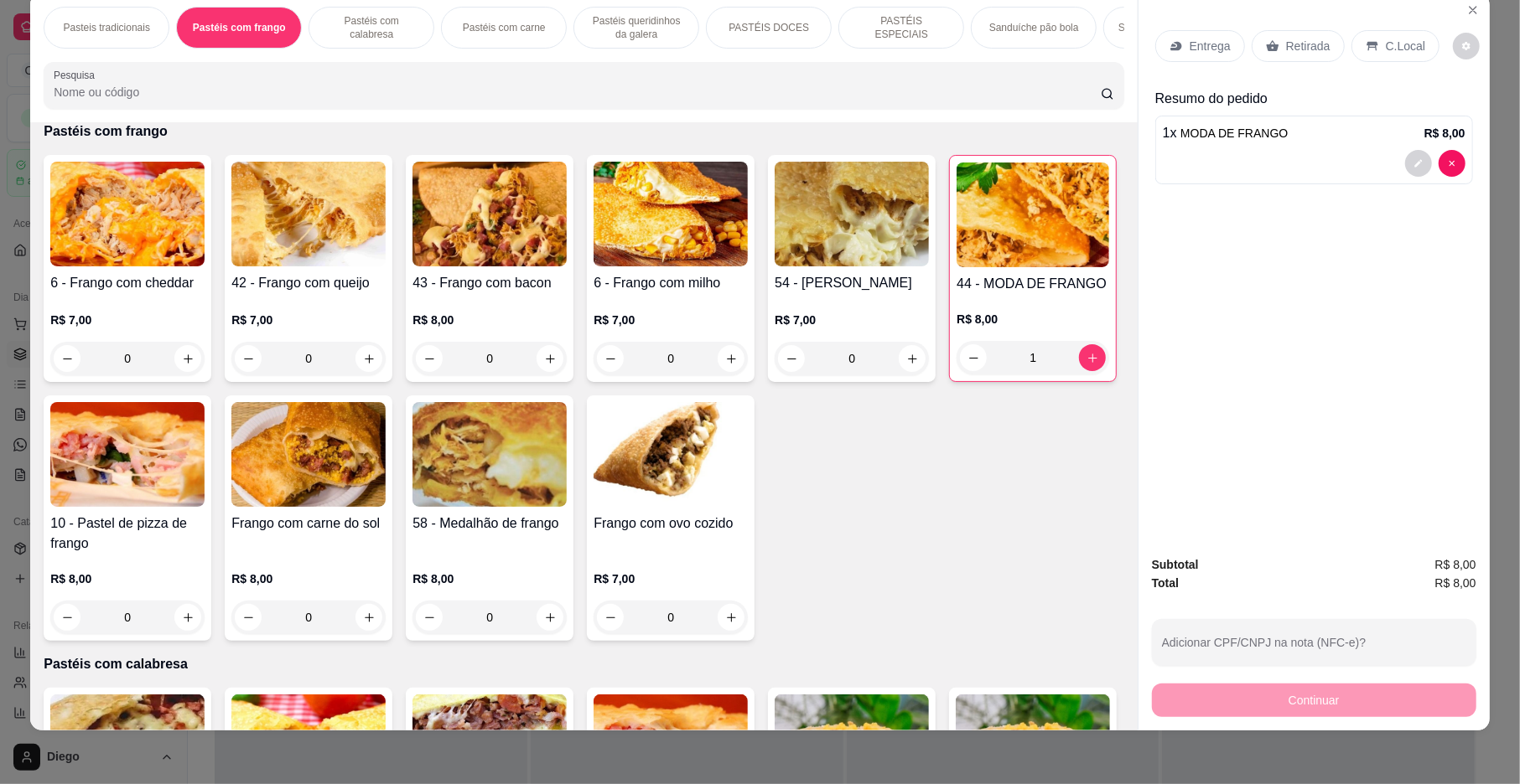
click at [1202, 44] on p "Entrega" at bounding box center [1209, 47] width 41 height 17
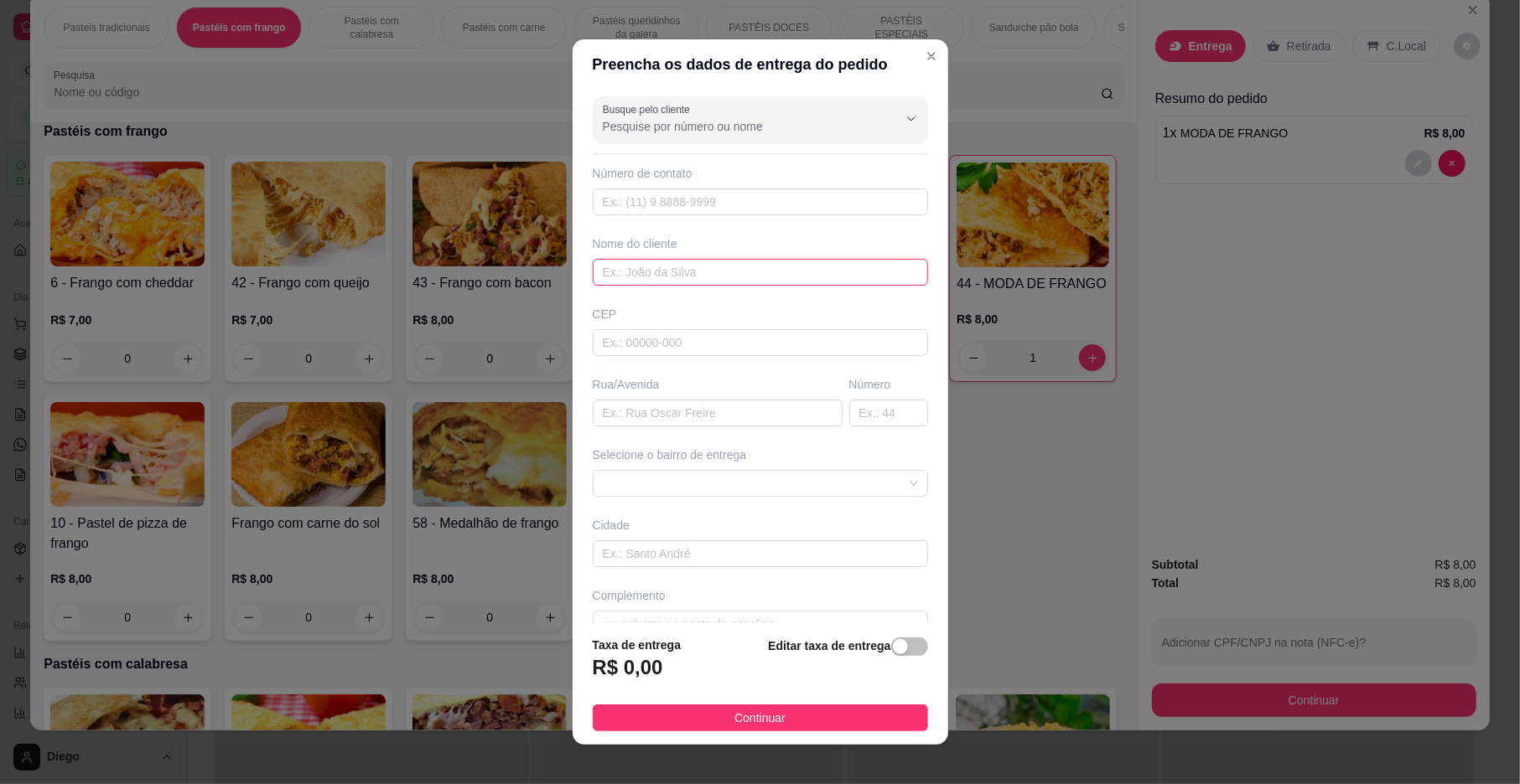
click at [654, 265] on input "text" at bounding box center [760, 273] width 336 height 27
drag, startPoint x: 705, startPoint y: 489, endPoint x: 702, endPoint y: 370, distance: 119.0
click at [705, 488] on span at bounding box center [760, 484] width 316 height 25
type input "VALL"
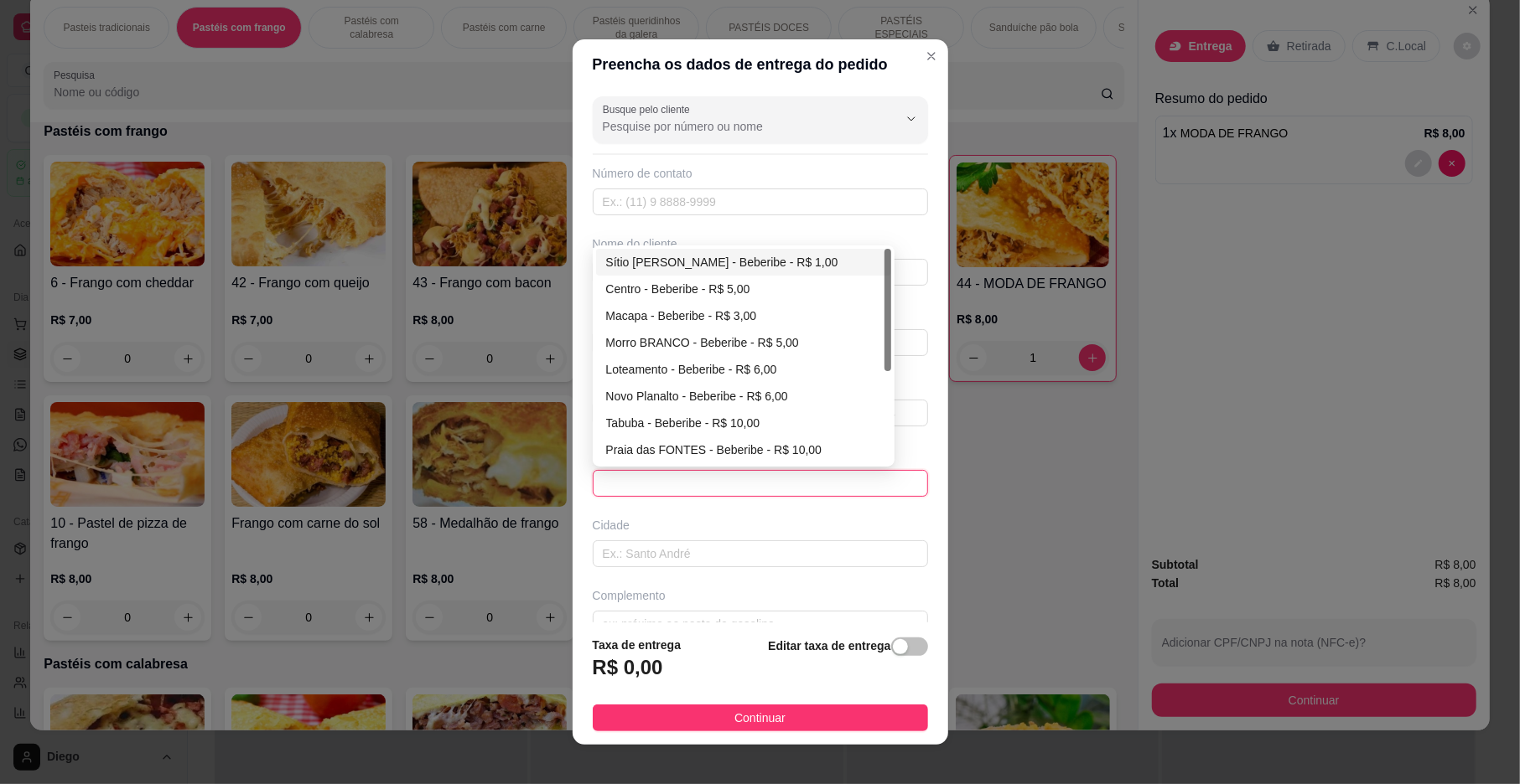
click at [685, 265] on div "Sítio [PERSON_NAME] - Beberibe - R$ 1,00" at bounding box center [743, 261] width 275 height 18
type input "Beberibe"
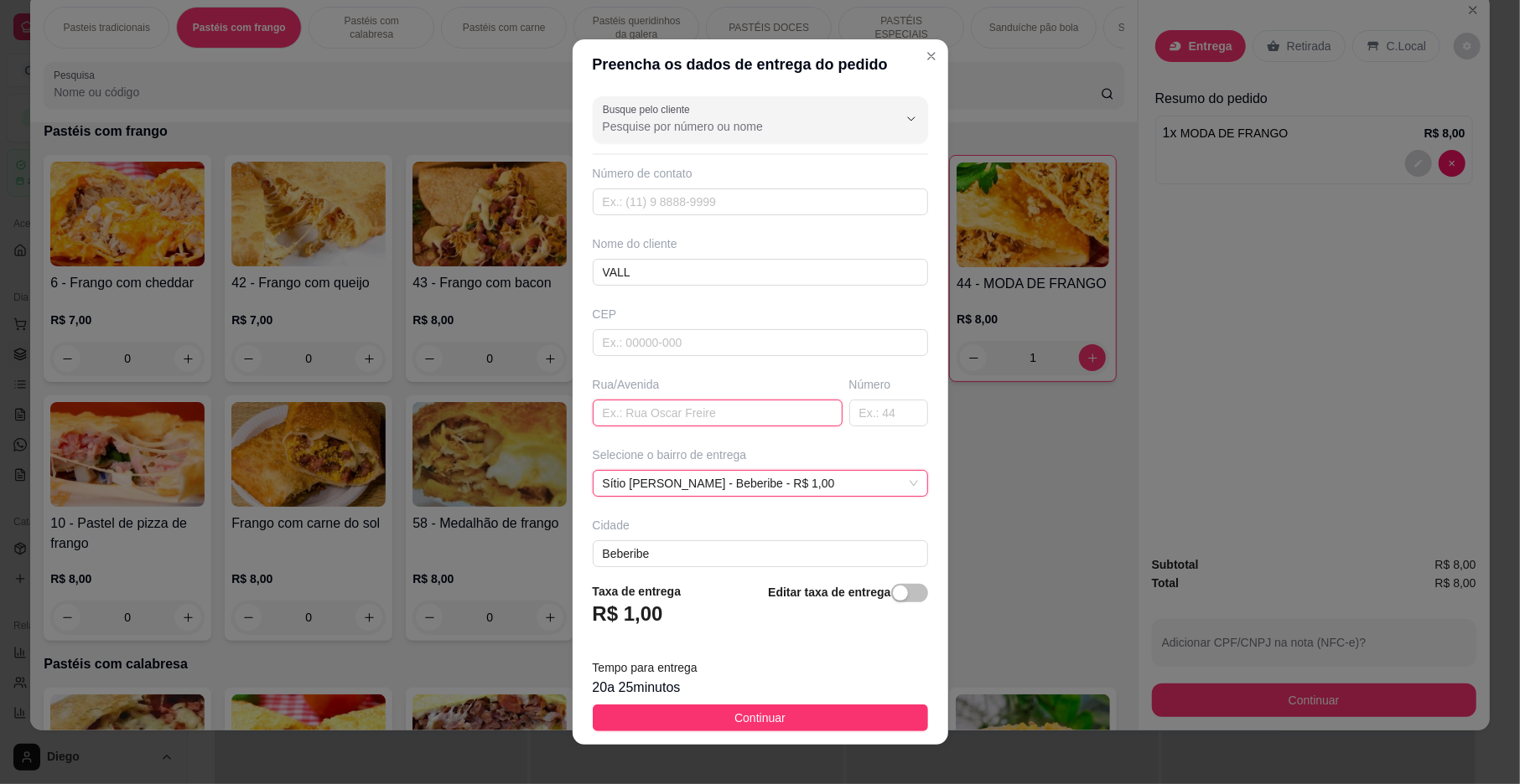
click at [655, 412] on input "text" at bounding box center [717, 413] width 250 height 27
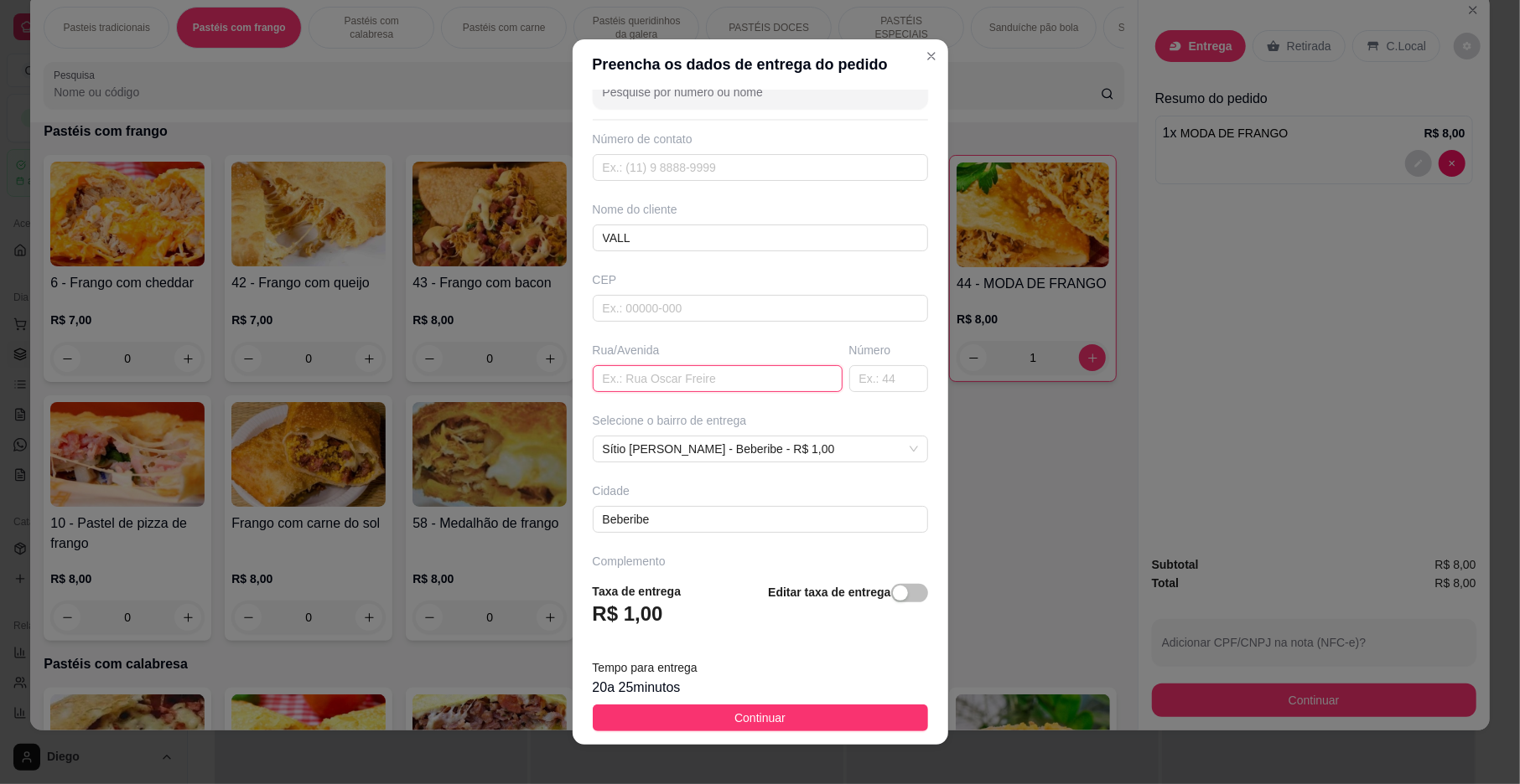
scroll to position [88, 0]
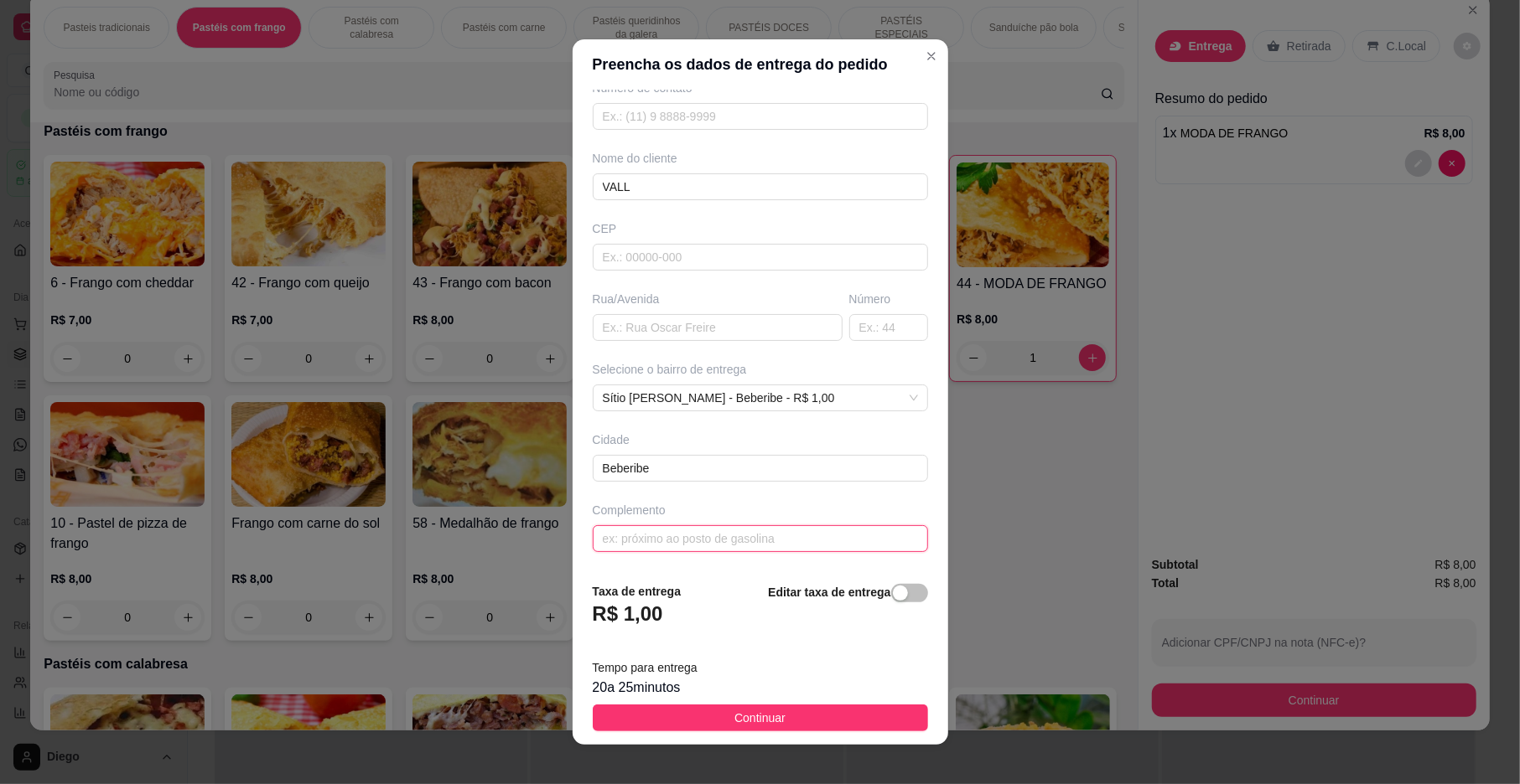
click at [647, 541] on input "text" at bounding box center [760, 539] width 336 height 27
type input "[GEOGRAPHIC_DATA], PROXIMO AO CAMPO"
click at [694, 705] on button "Continuar" at bounding box center [760, 718] width 336 height 27
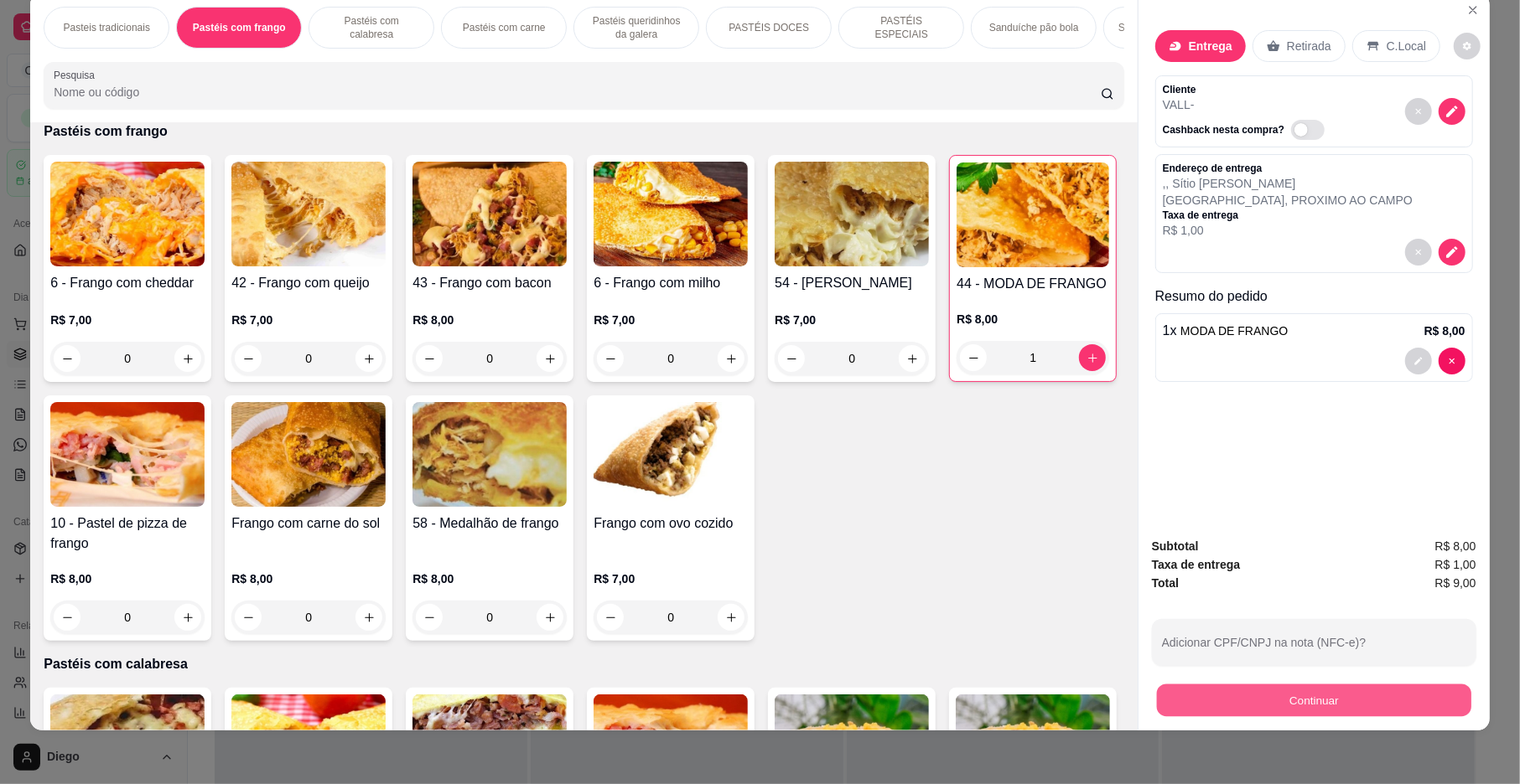
click at [1267, 715] on button "Continuar" at bounding box center [1314, 700] width 315 height 32
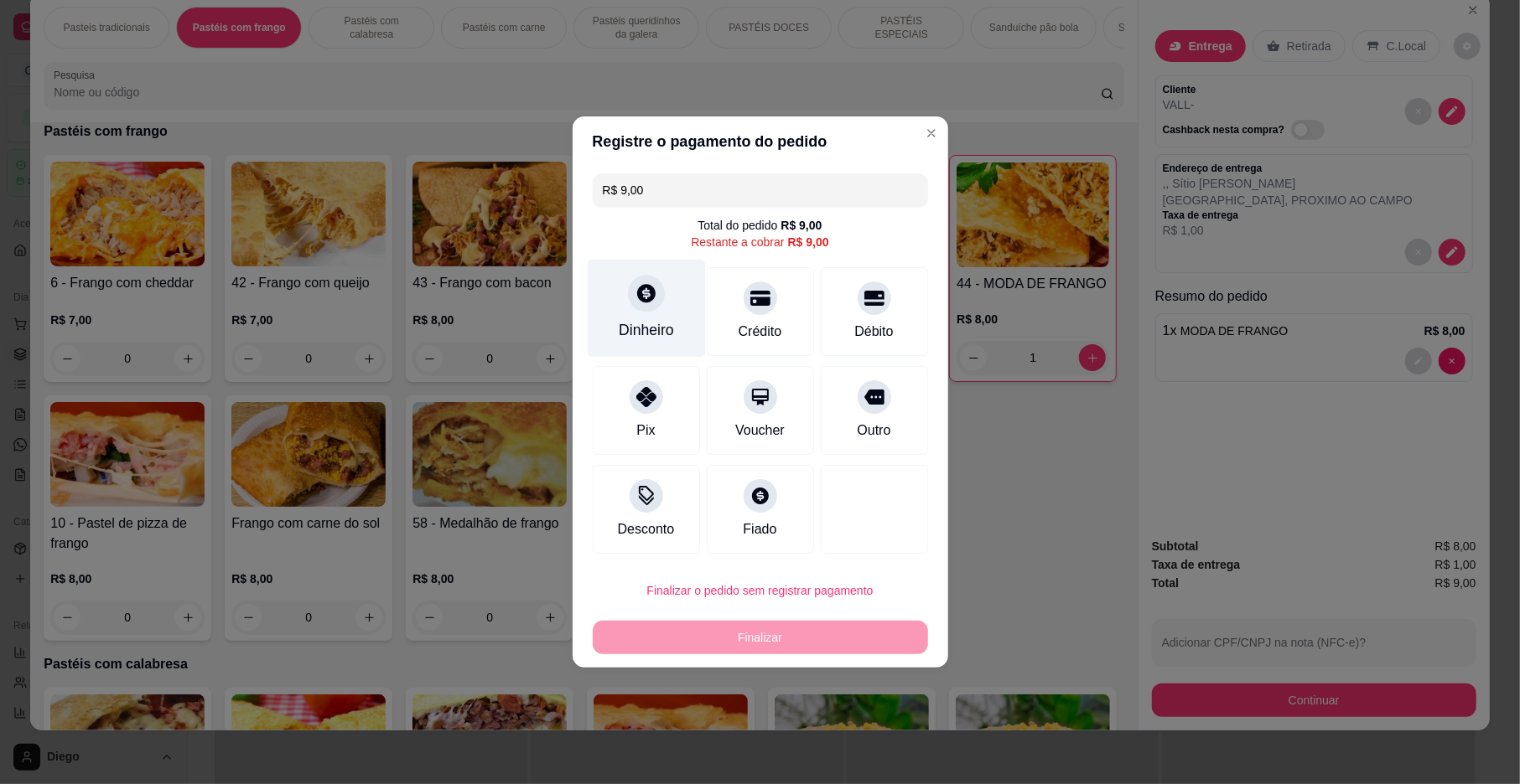
click at [637, 316] on div "Dinheiro" at bounding box center [645, 308] width 118 height 98
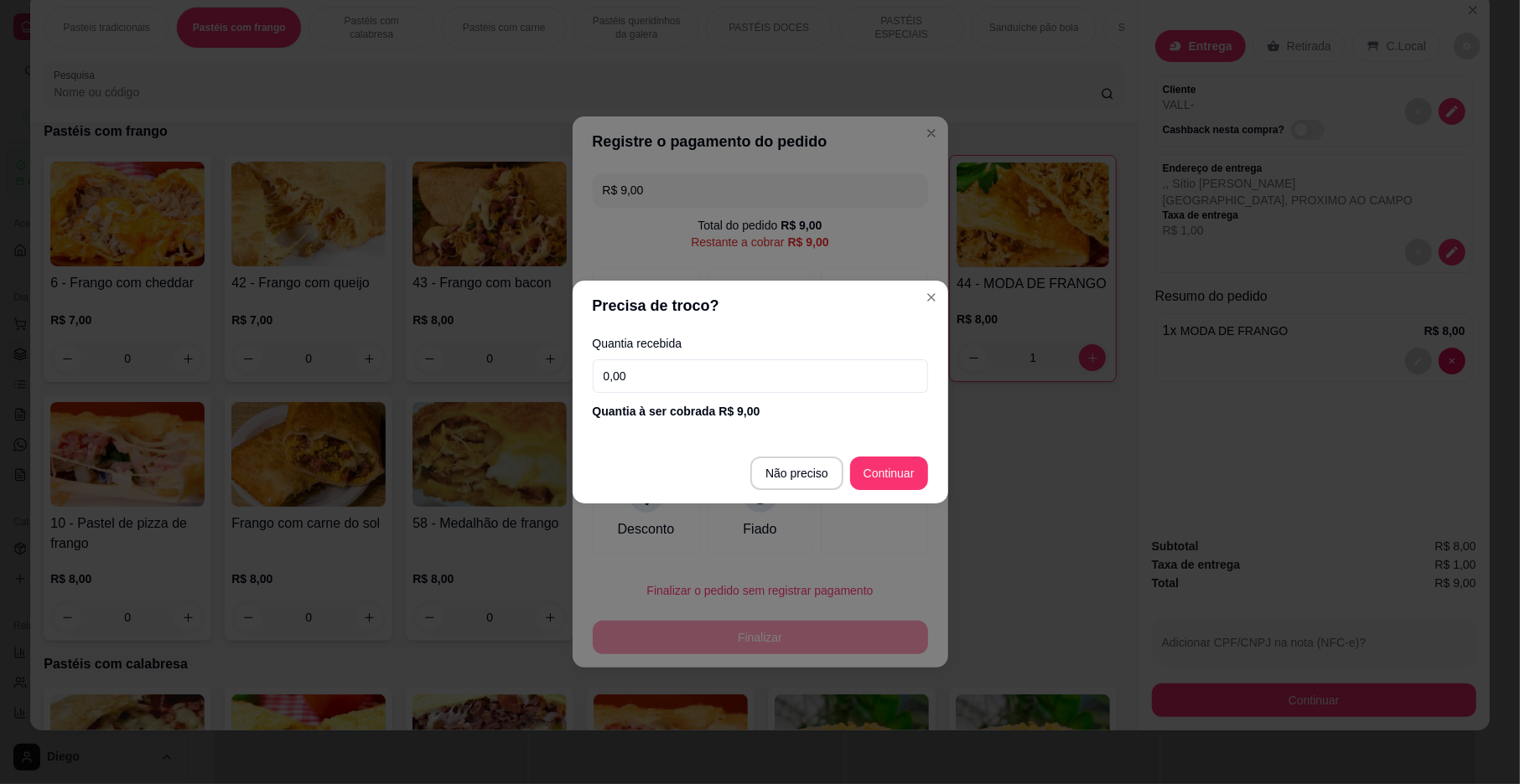
click at [665, 395] on div "Quantia recebida 0,00 Quantia à ser cobrada R$ 9,00" at bounding box center [760, 378] width 375 height 96
click at [671, 387] on input "0,00" at bounding box center [760, 375] width 336 height 33
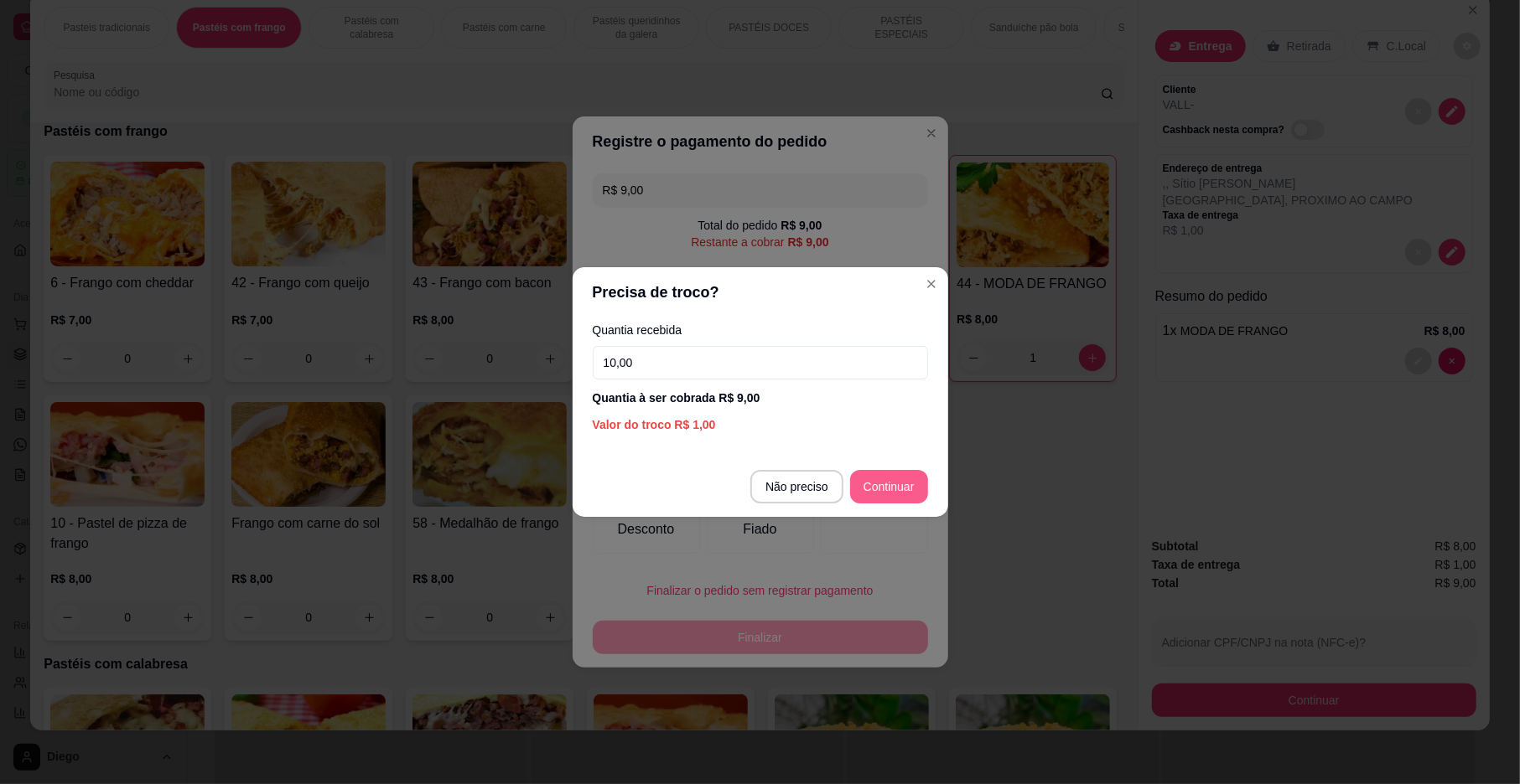
type input "10,00"
type input "R$ 0,00"
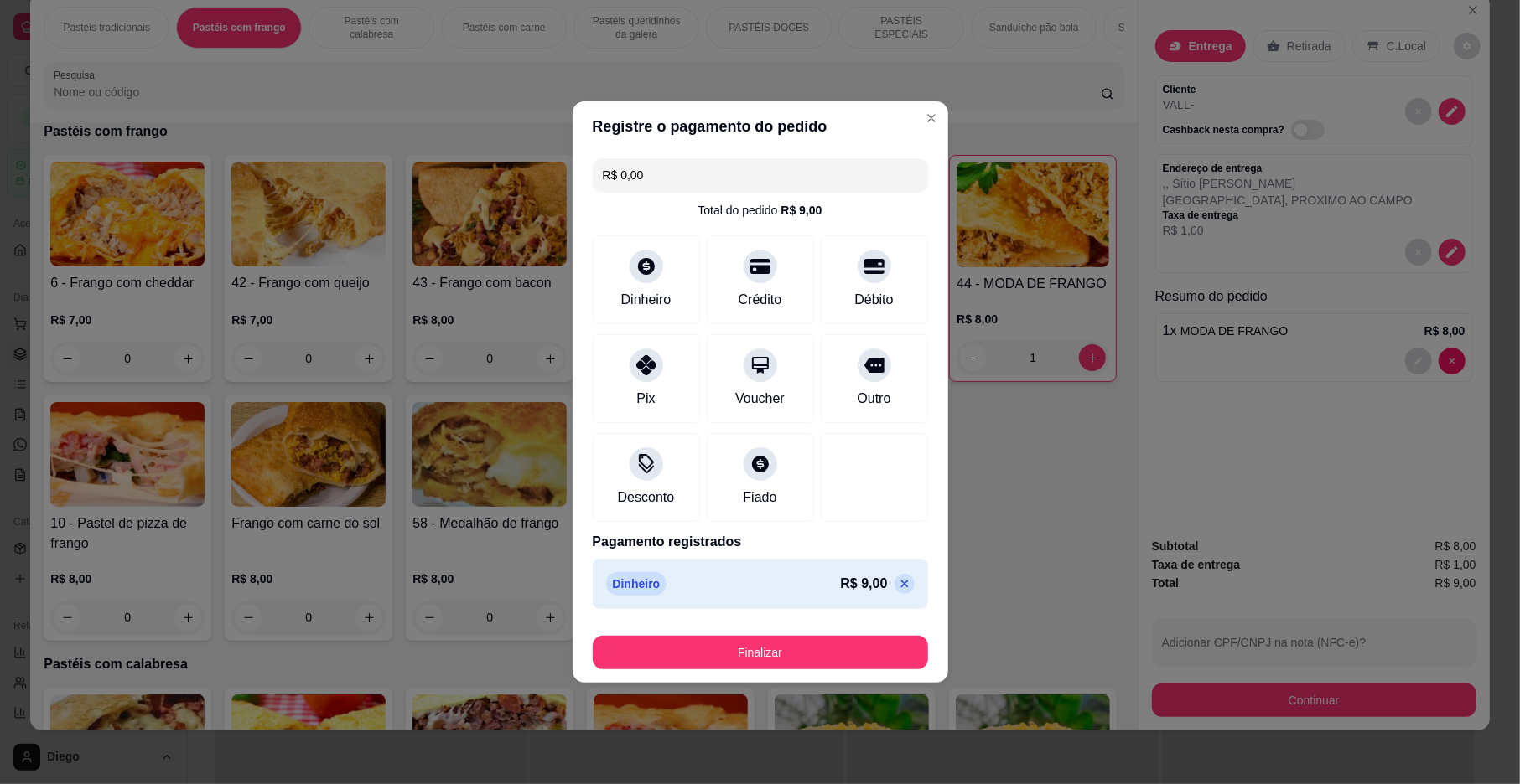
click at [834, 652] on button "Finalizar" at bounding box center [760, 652] width 336 height 33
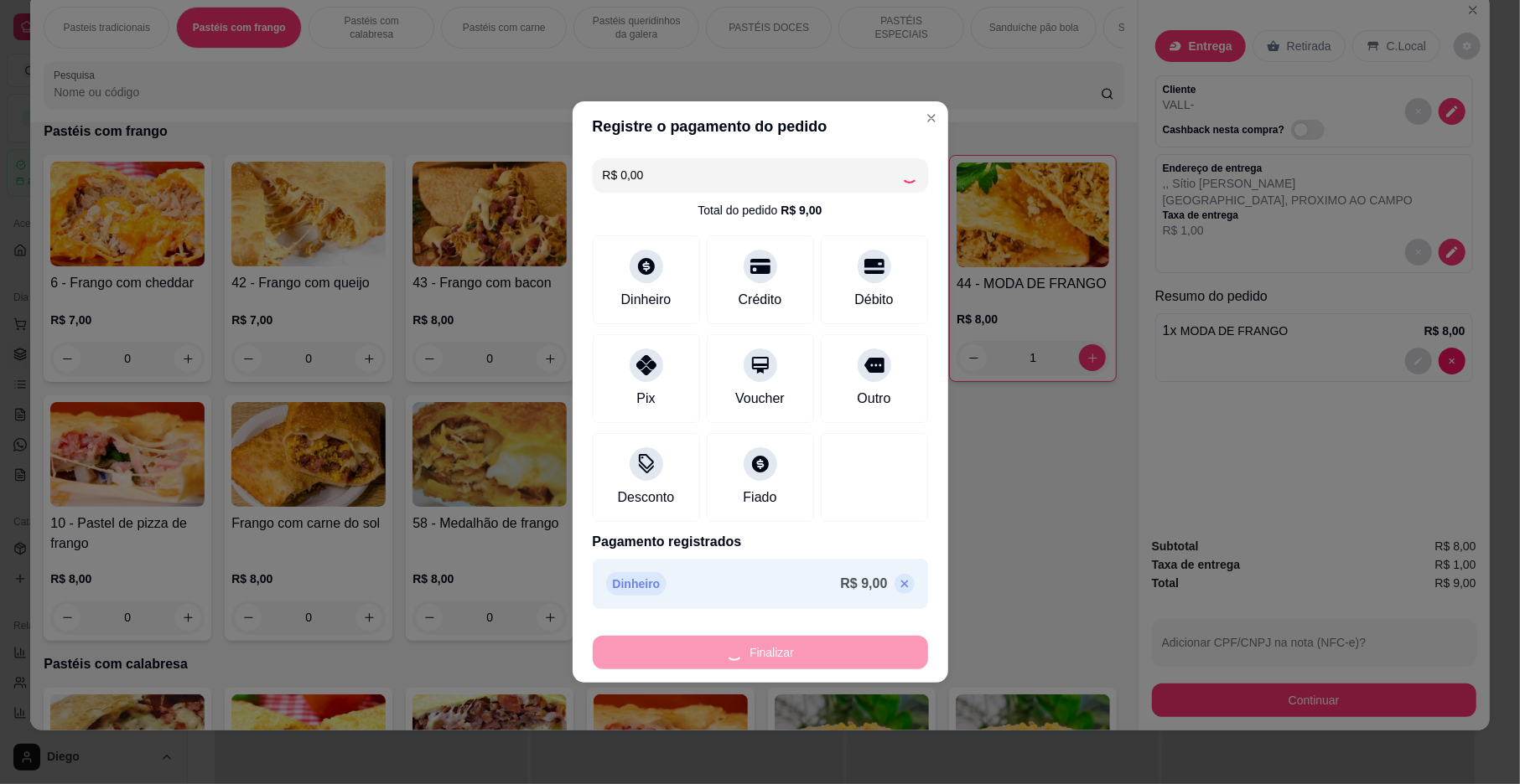
type input "0"
type input "-R$ 9,00"
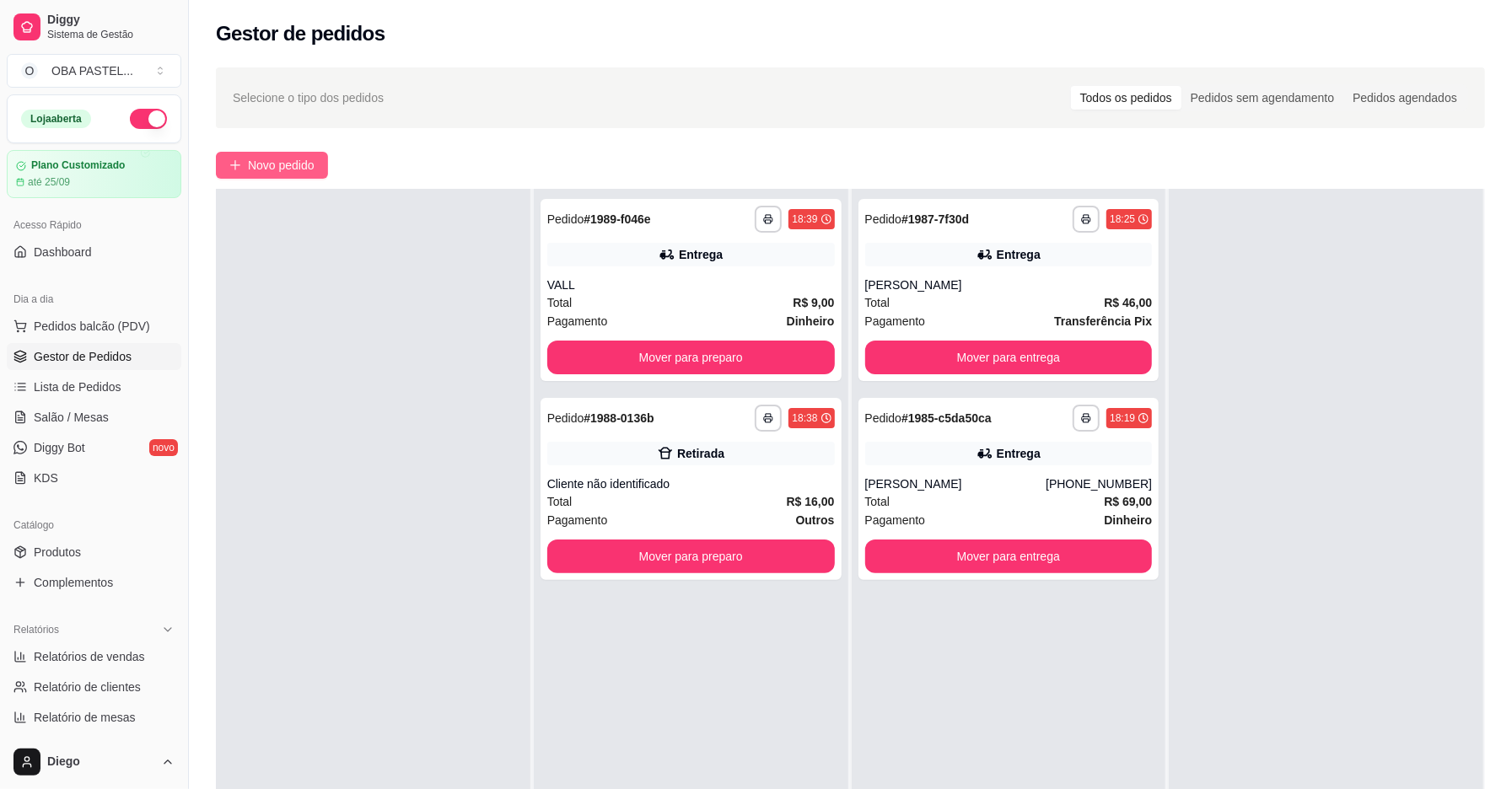
click at [245, 155] on button "Novo pedido" at bounding box center [272, 165] width 112 height 27
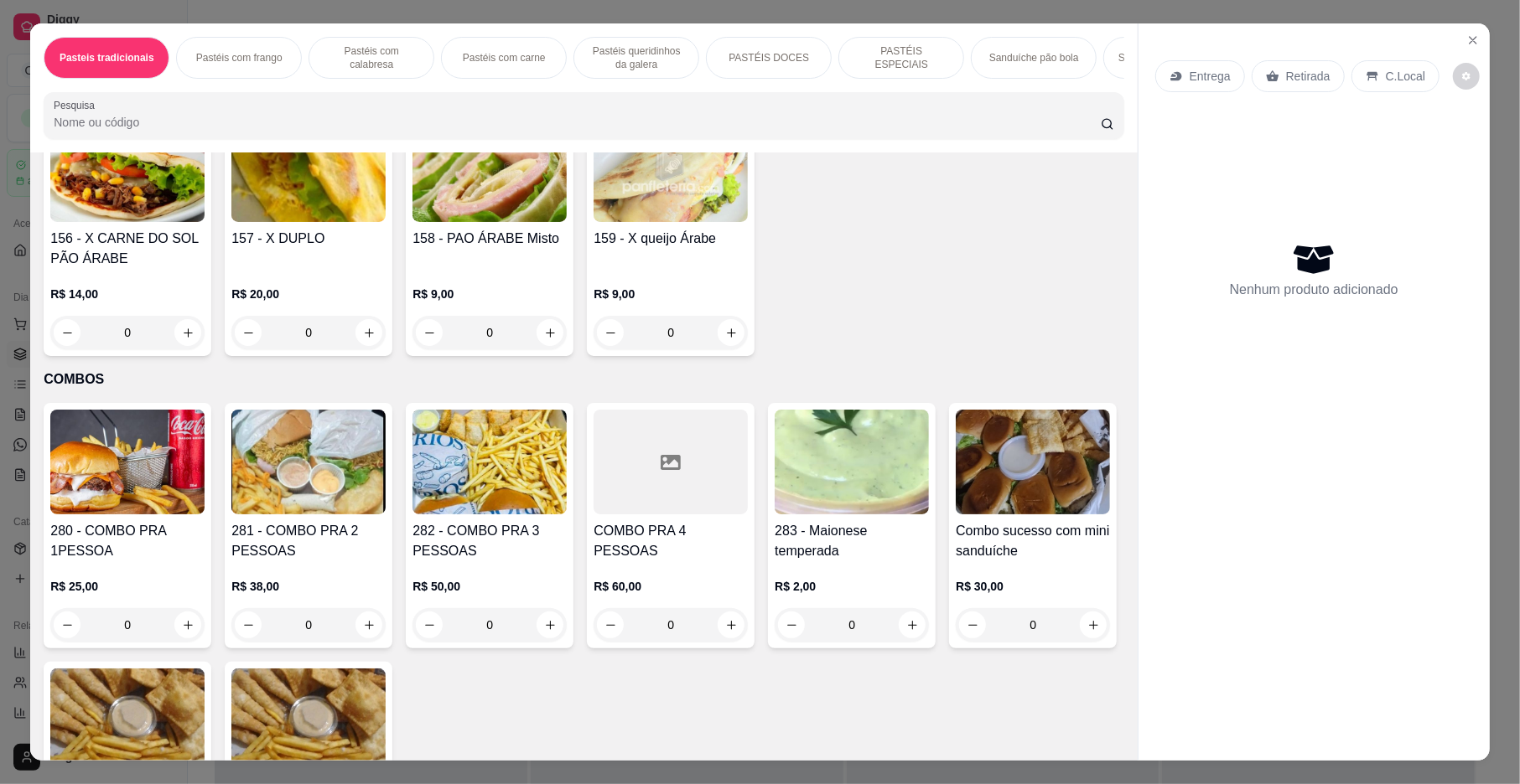
scroll to position [3973, 0]
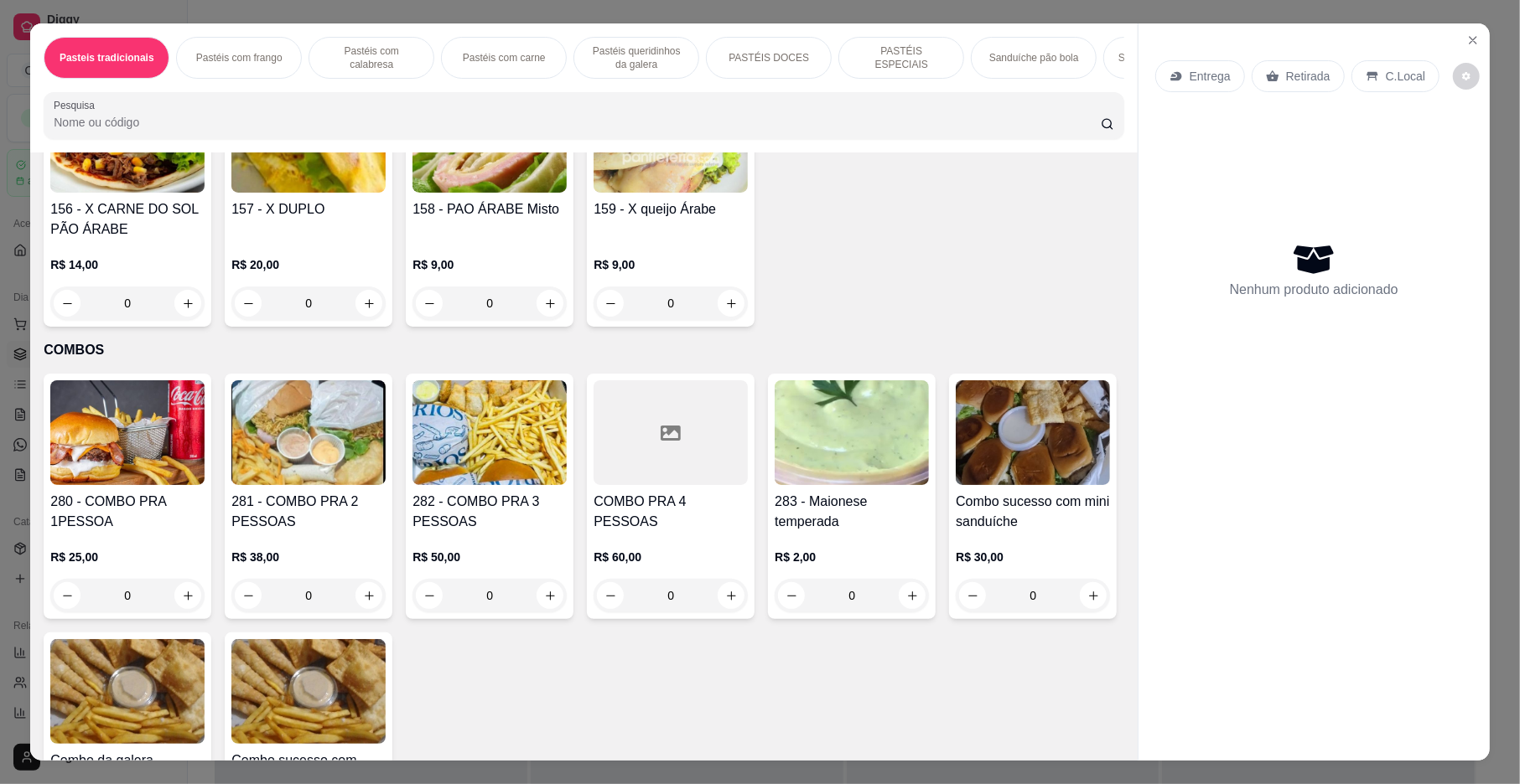
click at [363, 51] on icon "increase-product-quantity" at bounding box center [369, 45] width 12 height 12
type input "1"
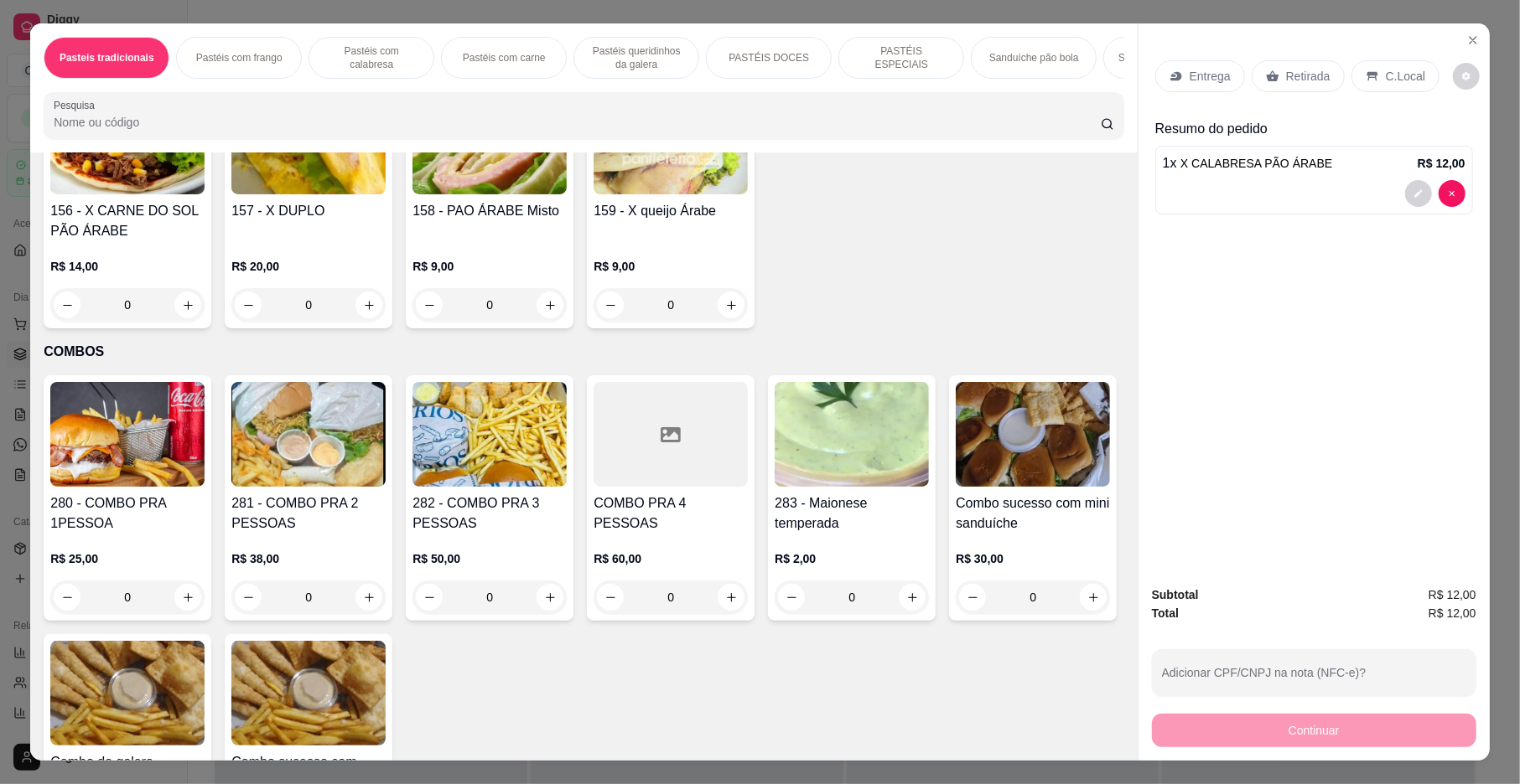
click at [1171, 66] on div "Entrega" at bounding box center [1200, 76] width 89 height 32
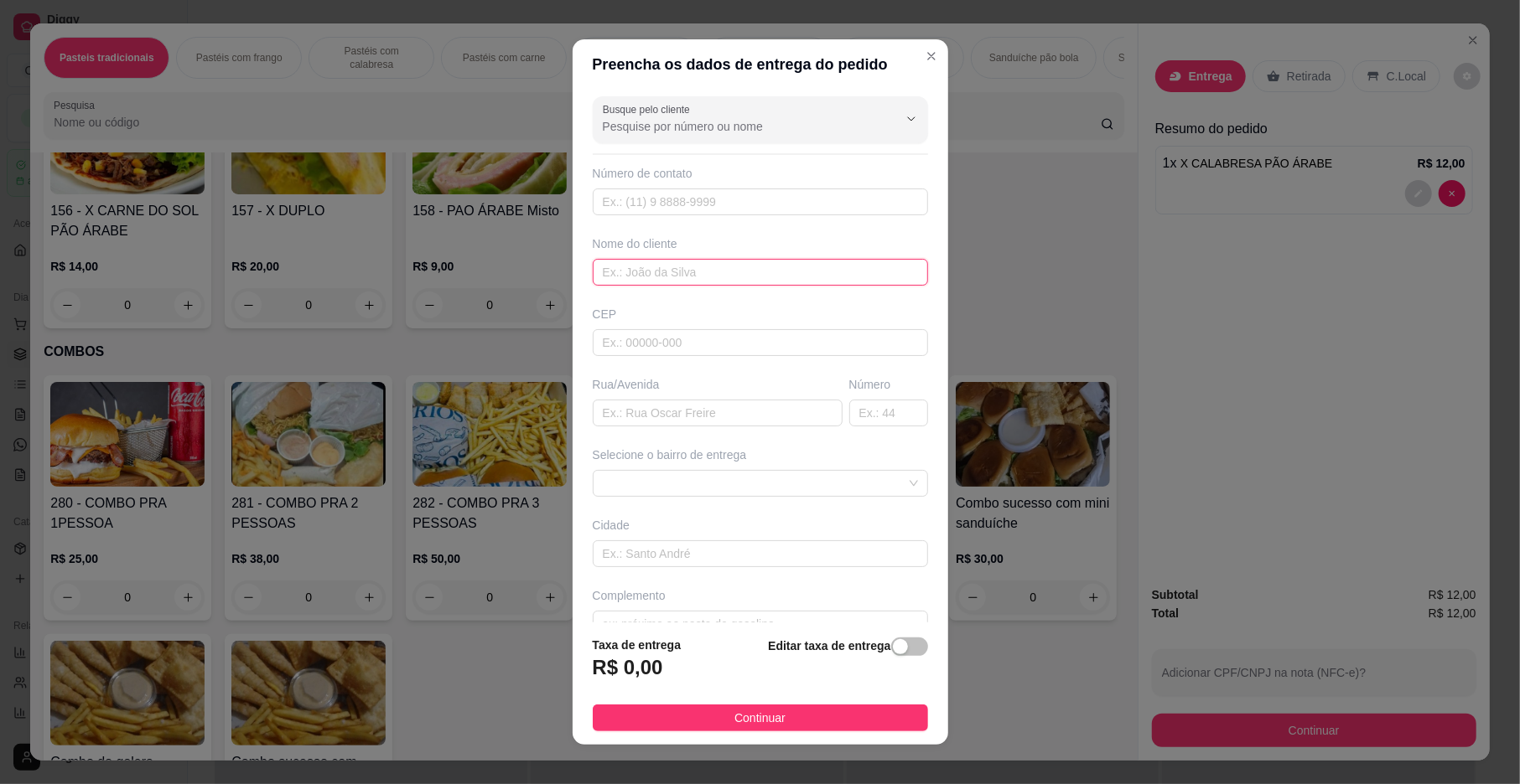
click at [701, 273] on input "text" at bounding box center [760, 273] width 336 height 27
type input "[PERSON_NAME]"
click at [664, 412] on input "text" at bounding box center [717, 413] width 250 height 27
type input "[PERSON_NAME]"
click at [859, 422] on input "text" at bounding box center [888, 413] width 79 height 27
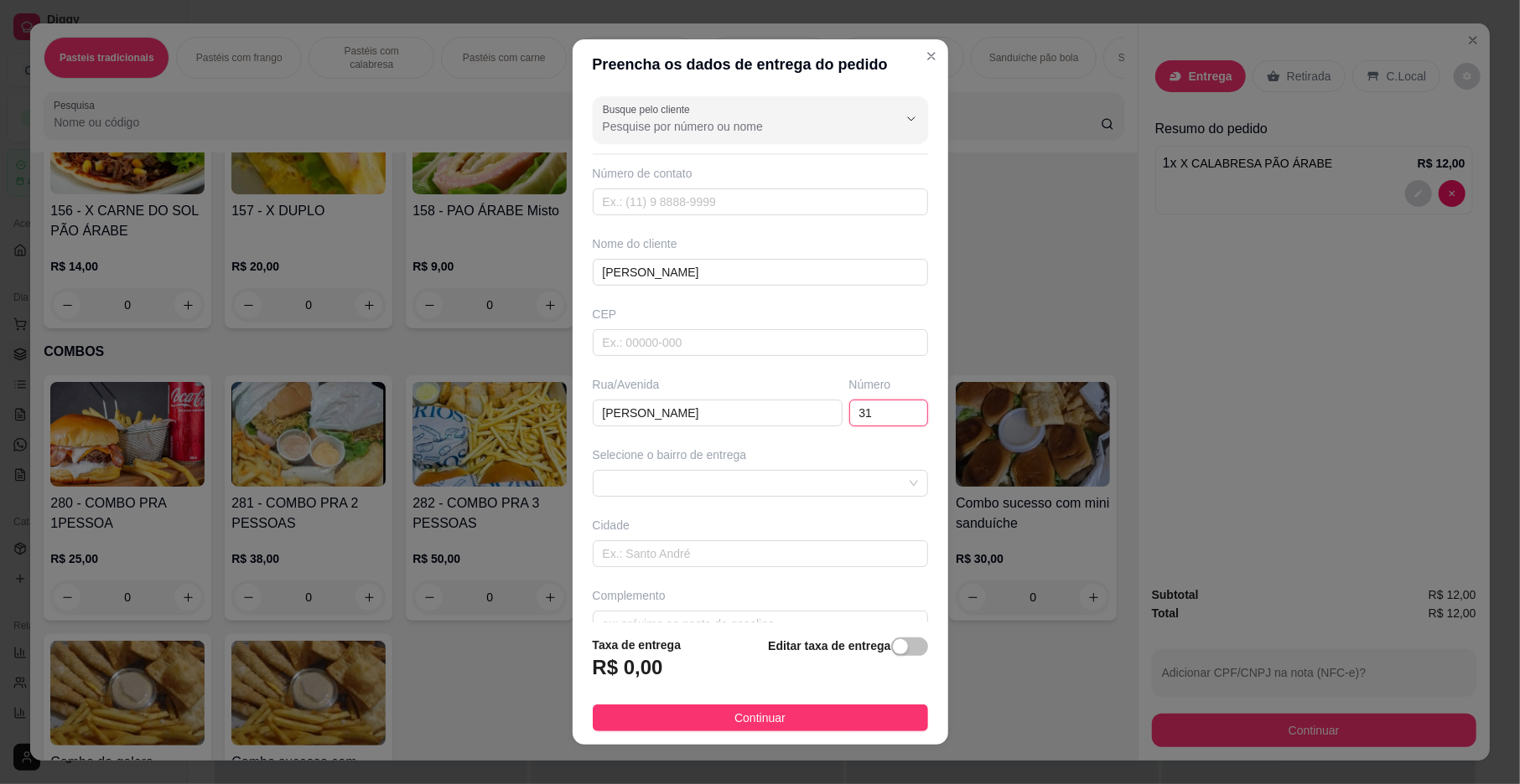
type input "3"
click at [709, 494] on span at bounding box center [760, 484] width 316 height 25
type input "231"
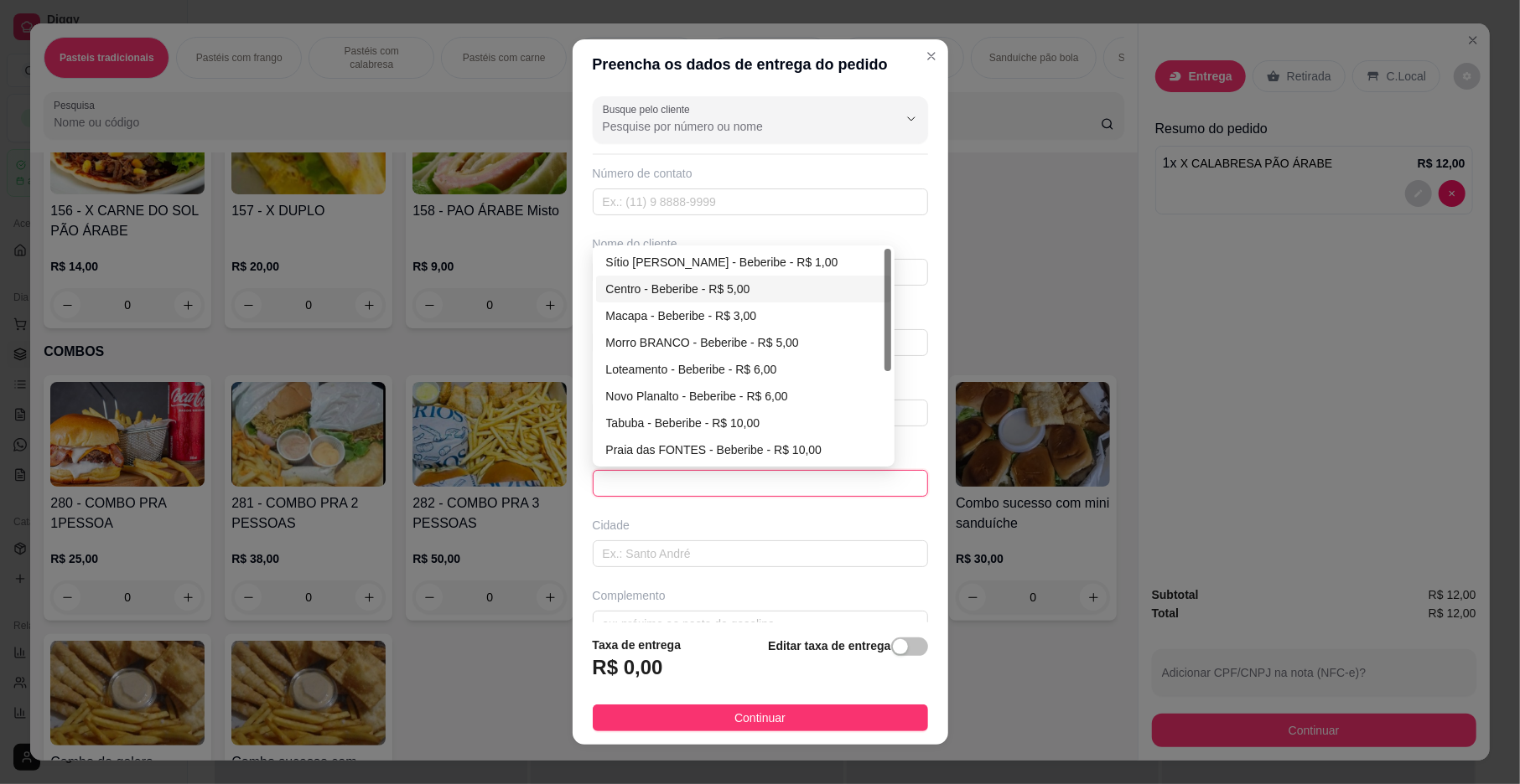
click at [667, 287] on div "Centro - Beberibe - R$ 5,00" at bounding box center [743, 289] width 275 height 18
type input "Beberibe"
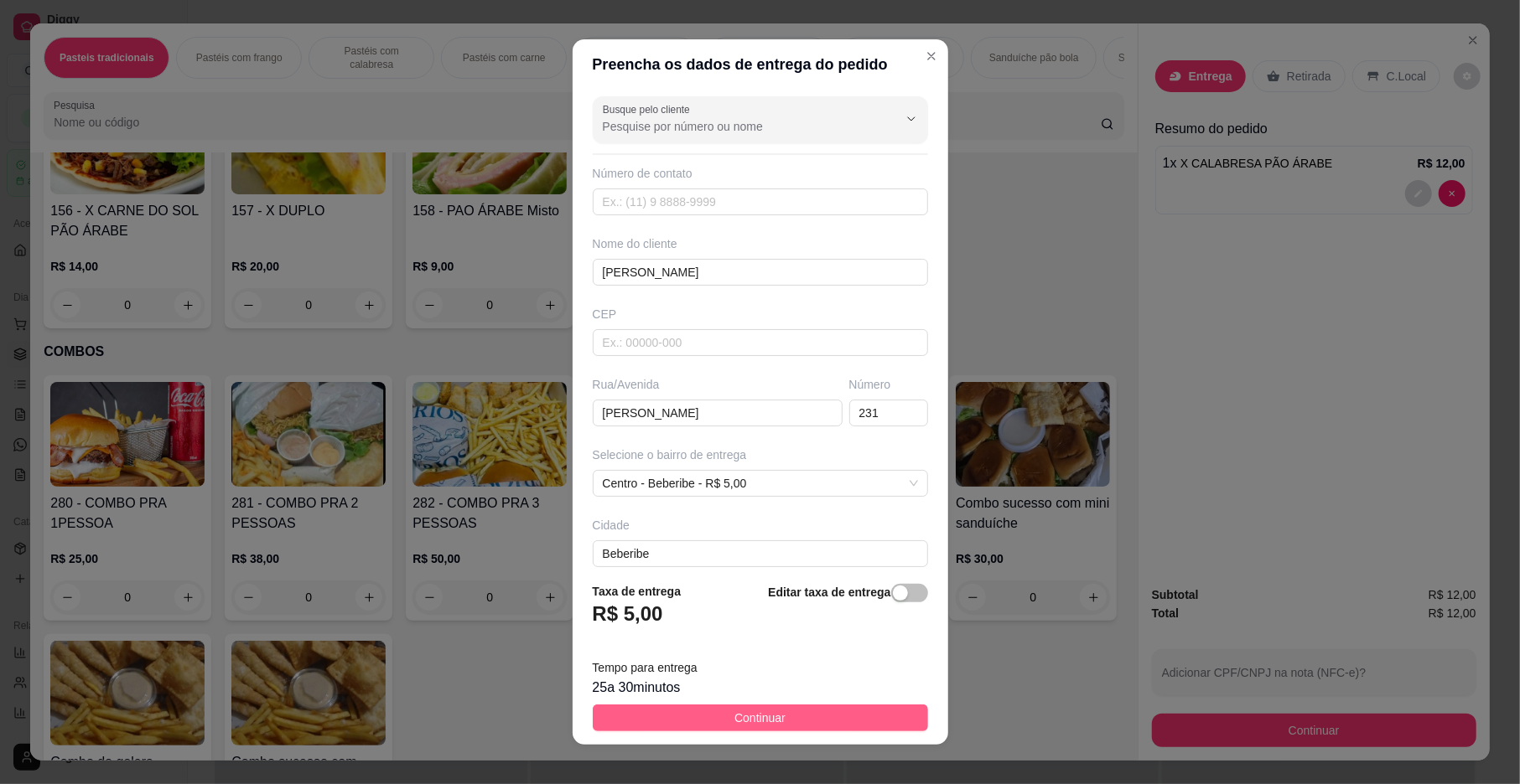
click at [712, 707] on button "Continuar" at bounding box center [760, 718] width 336 height 27
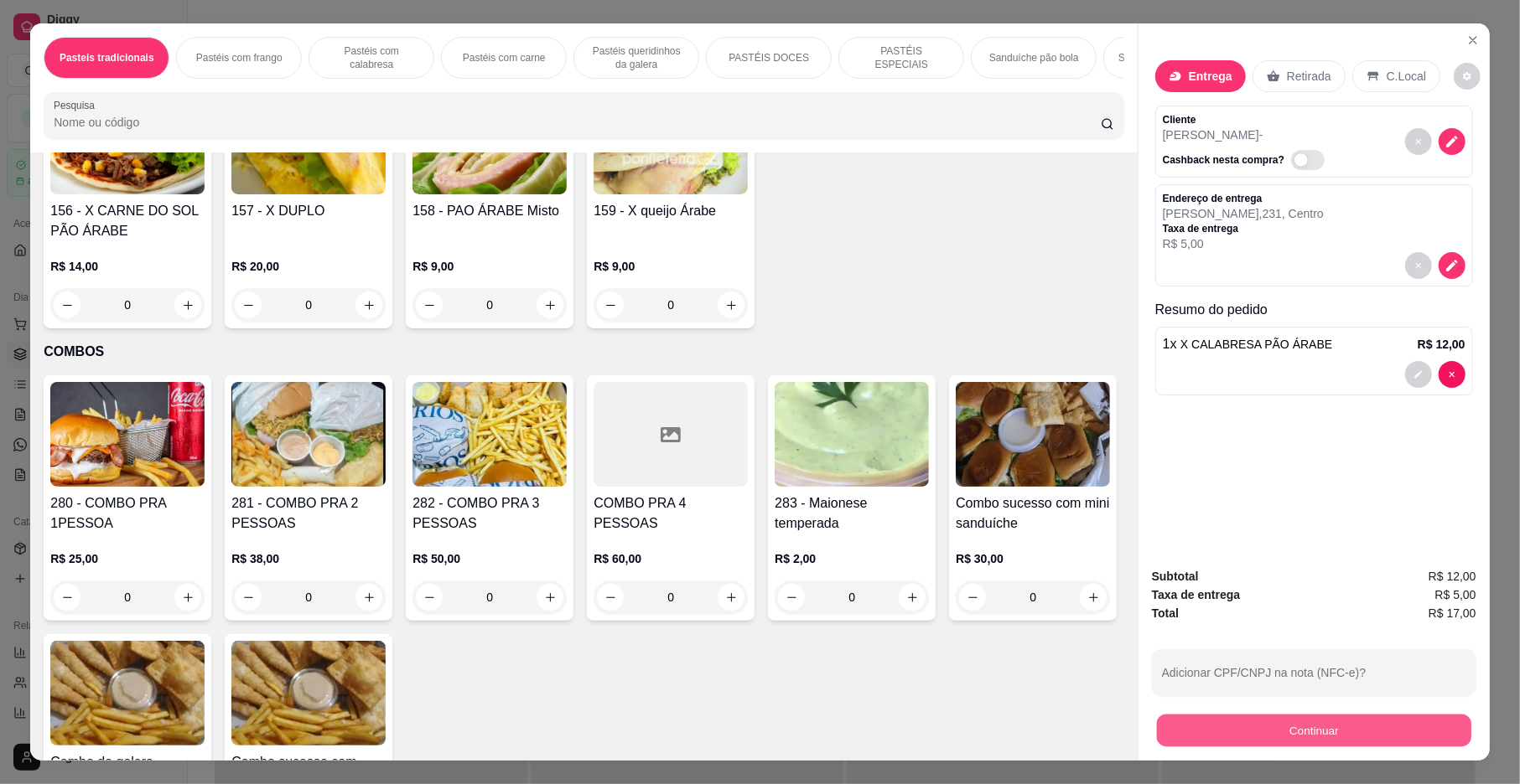
click at [1167, 720] on button "Continuar" at bounding box center [1314, 731] width 315 height 32
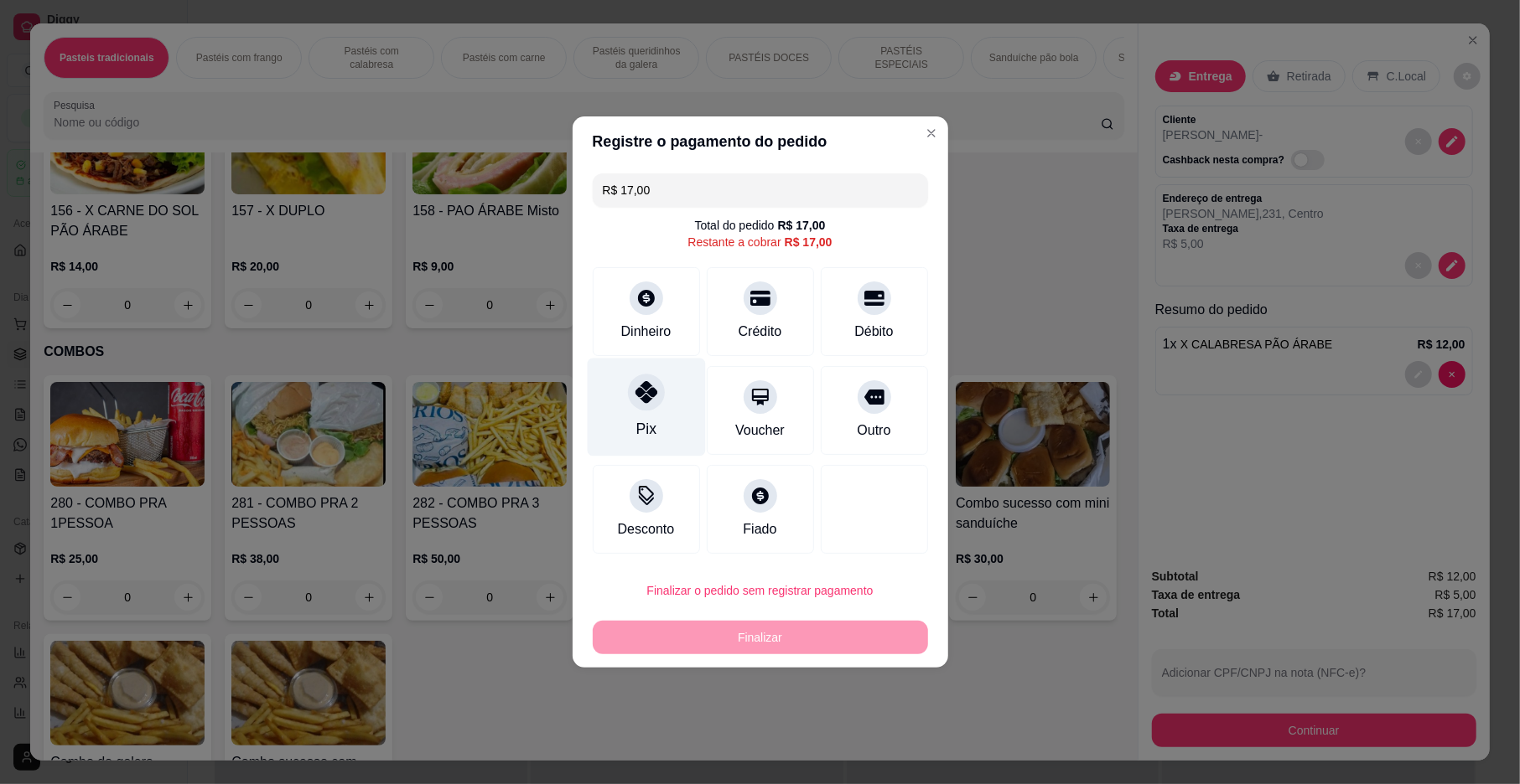
click at [645, 414] on div "Pix" at bounding box center [645, 407] width 118 height 98
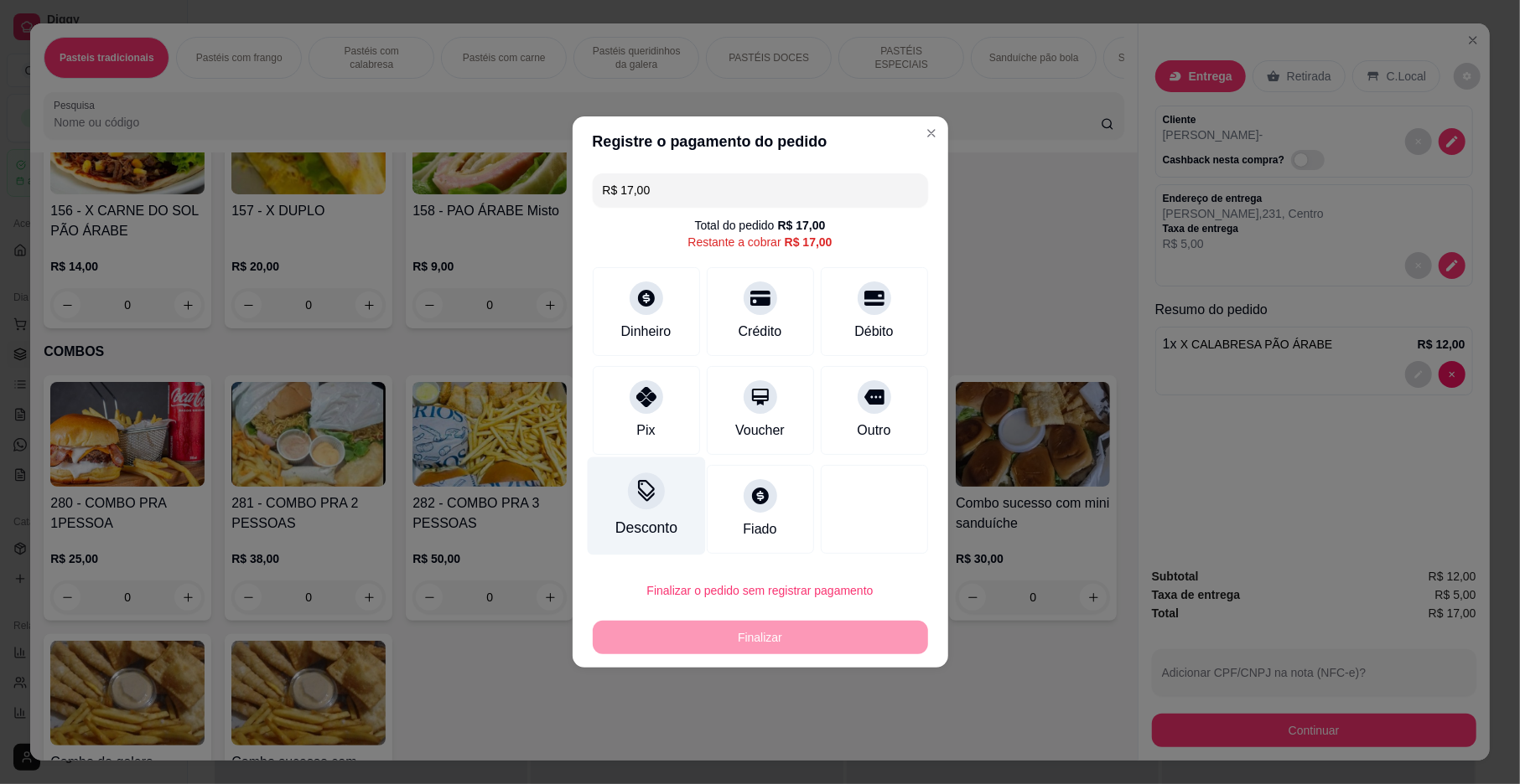
type input "R$ 0,00"
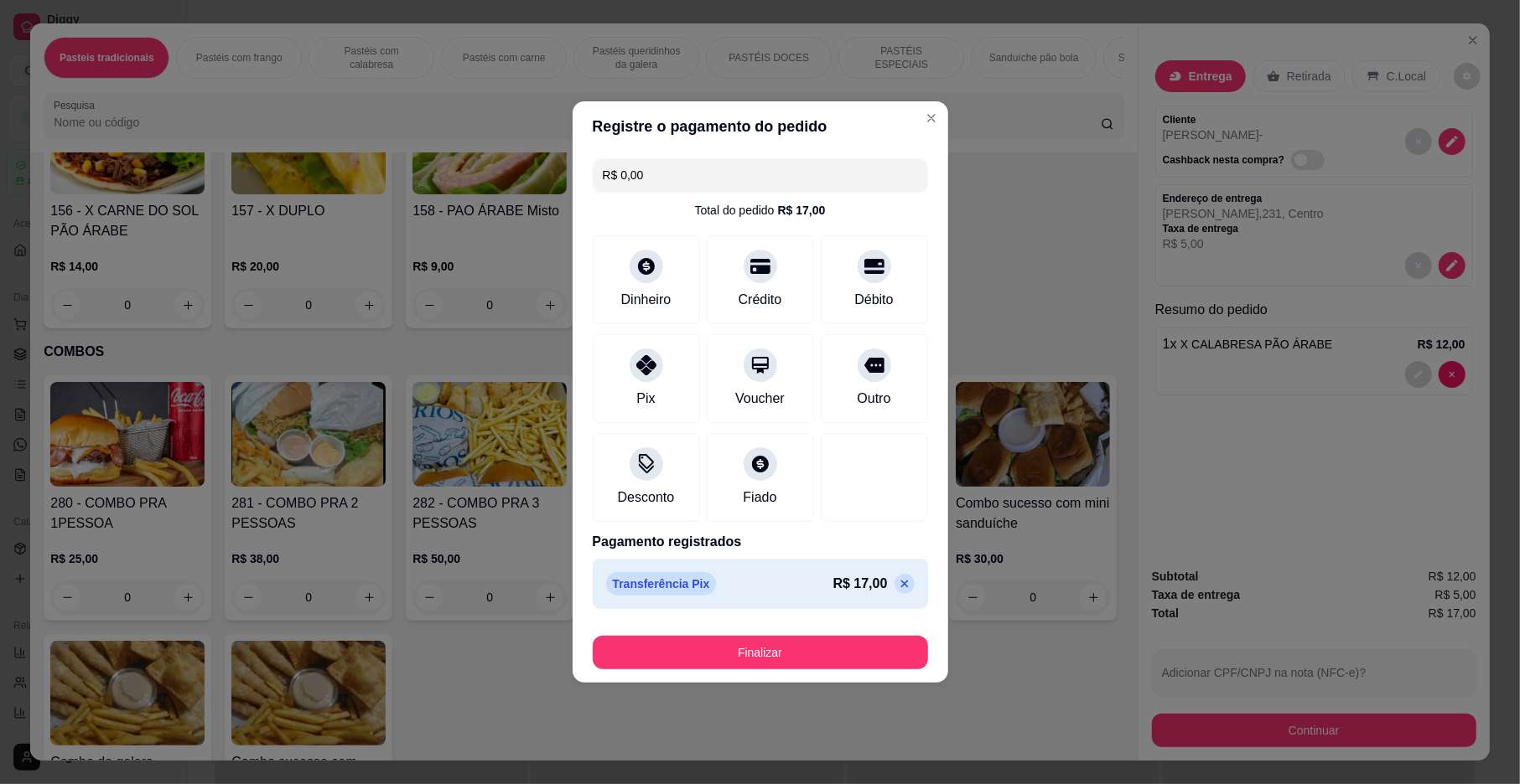
click at [819, 671] on footer "Finalizar" at bounding box center [760, 649] width 375 height 67
click at [822, 654] on button "Finalizar" at bounding box center [760, 652] width 336 height 33
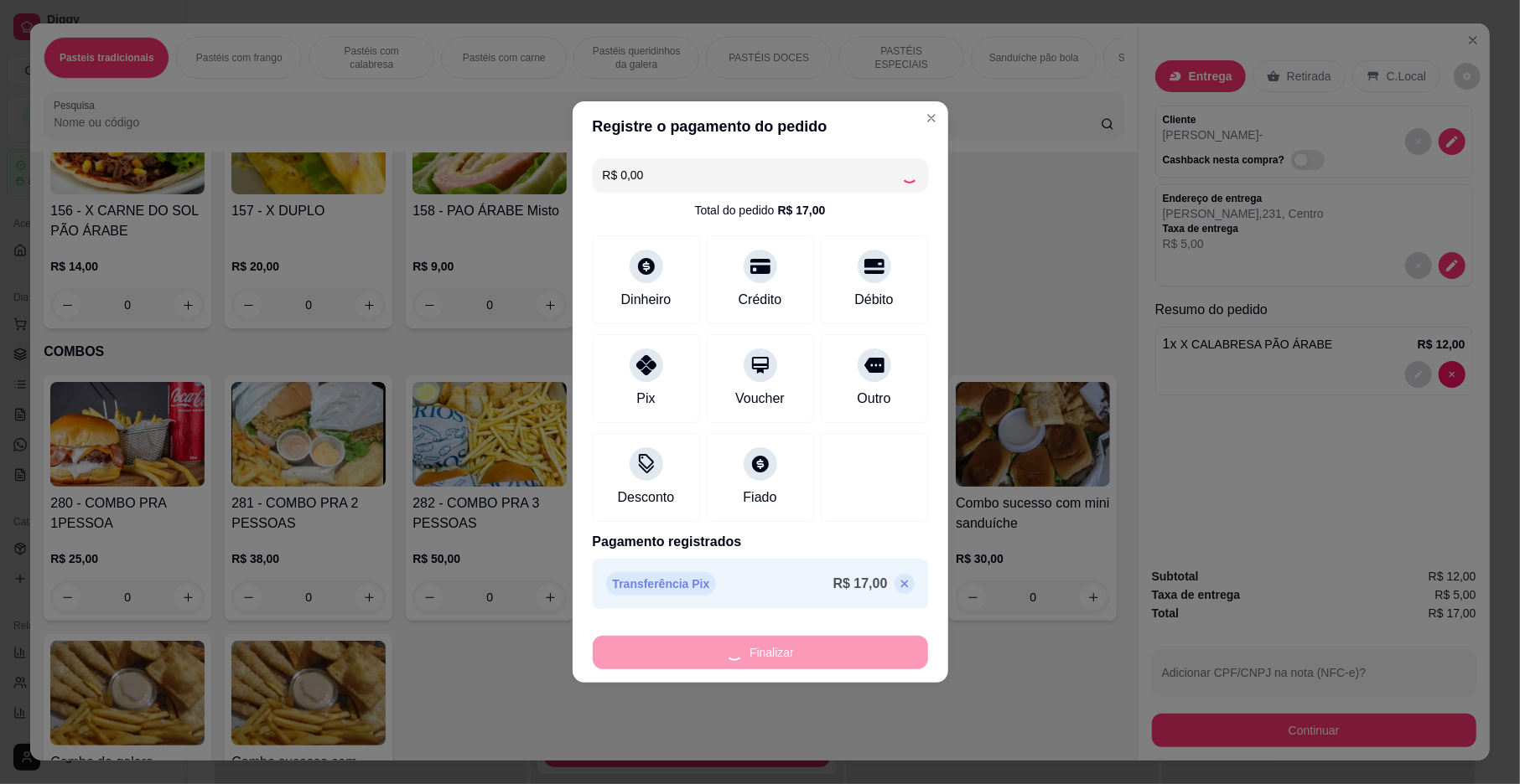
type input "0"
type input "-R$ 17,00"
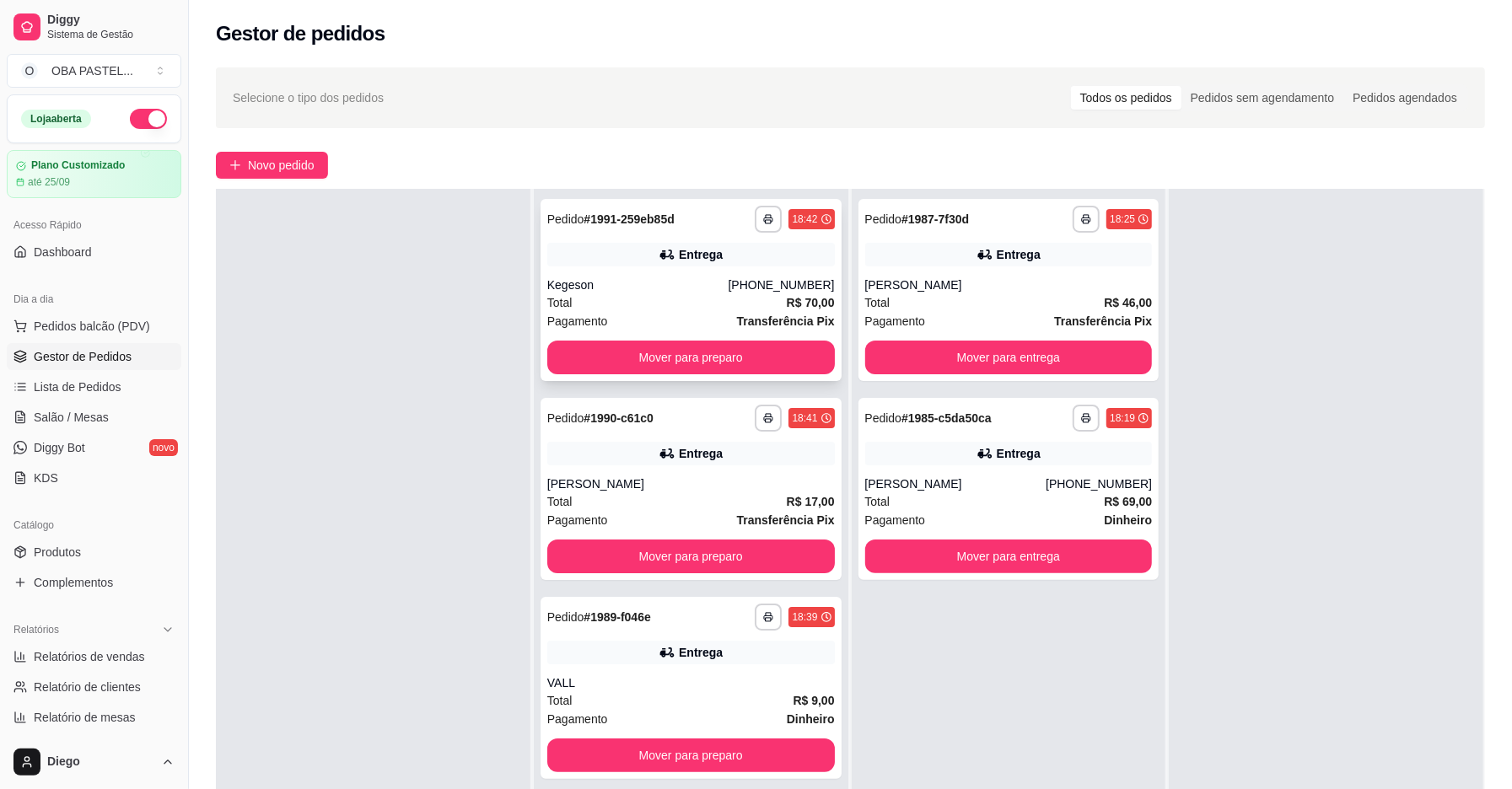
click at [658, 281] on div "Kegeson" at bounding box center [638, 285] width 182 height 17
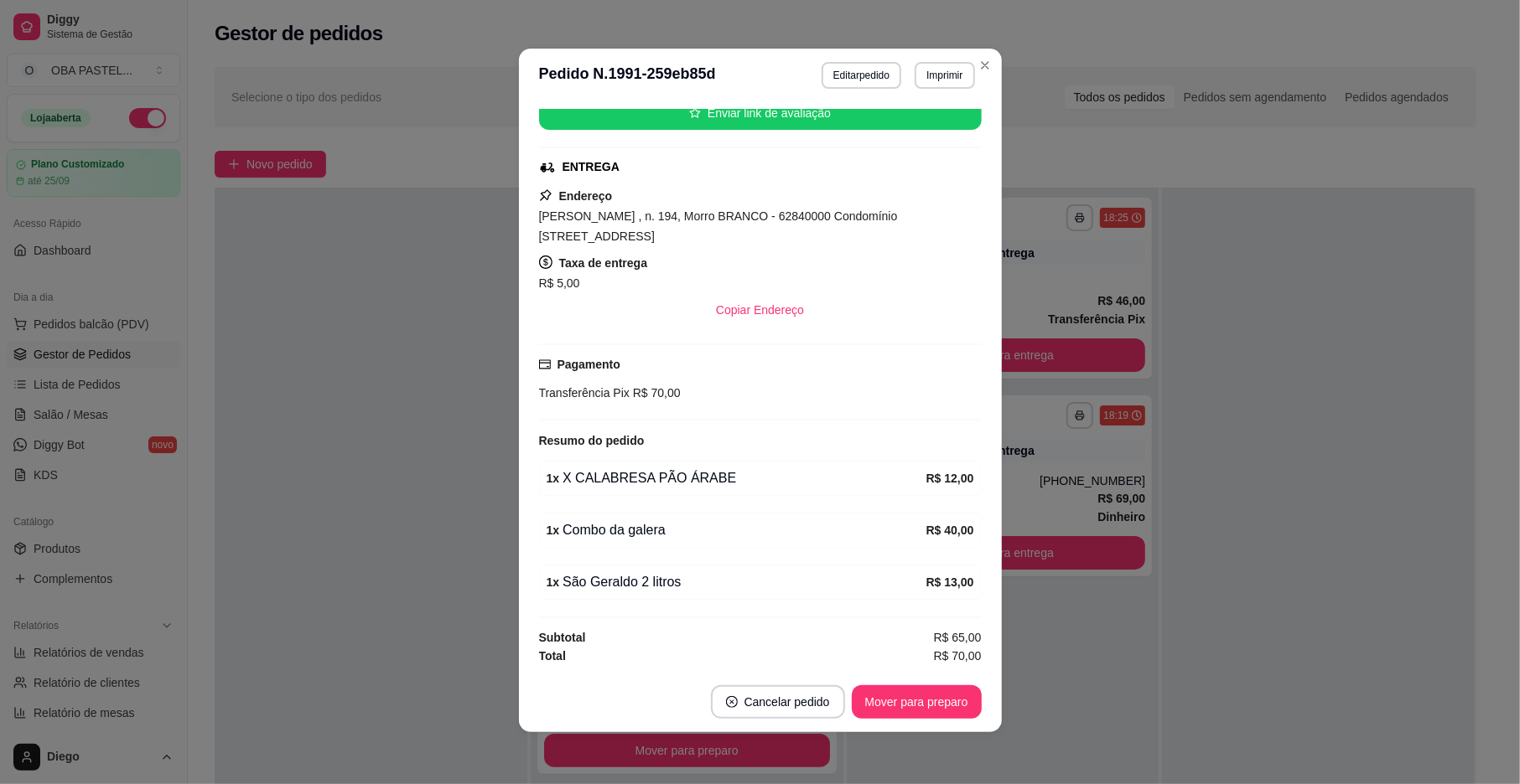
scroll to position [4, 0]
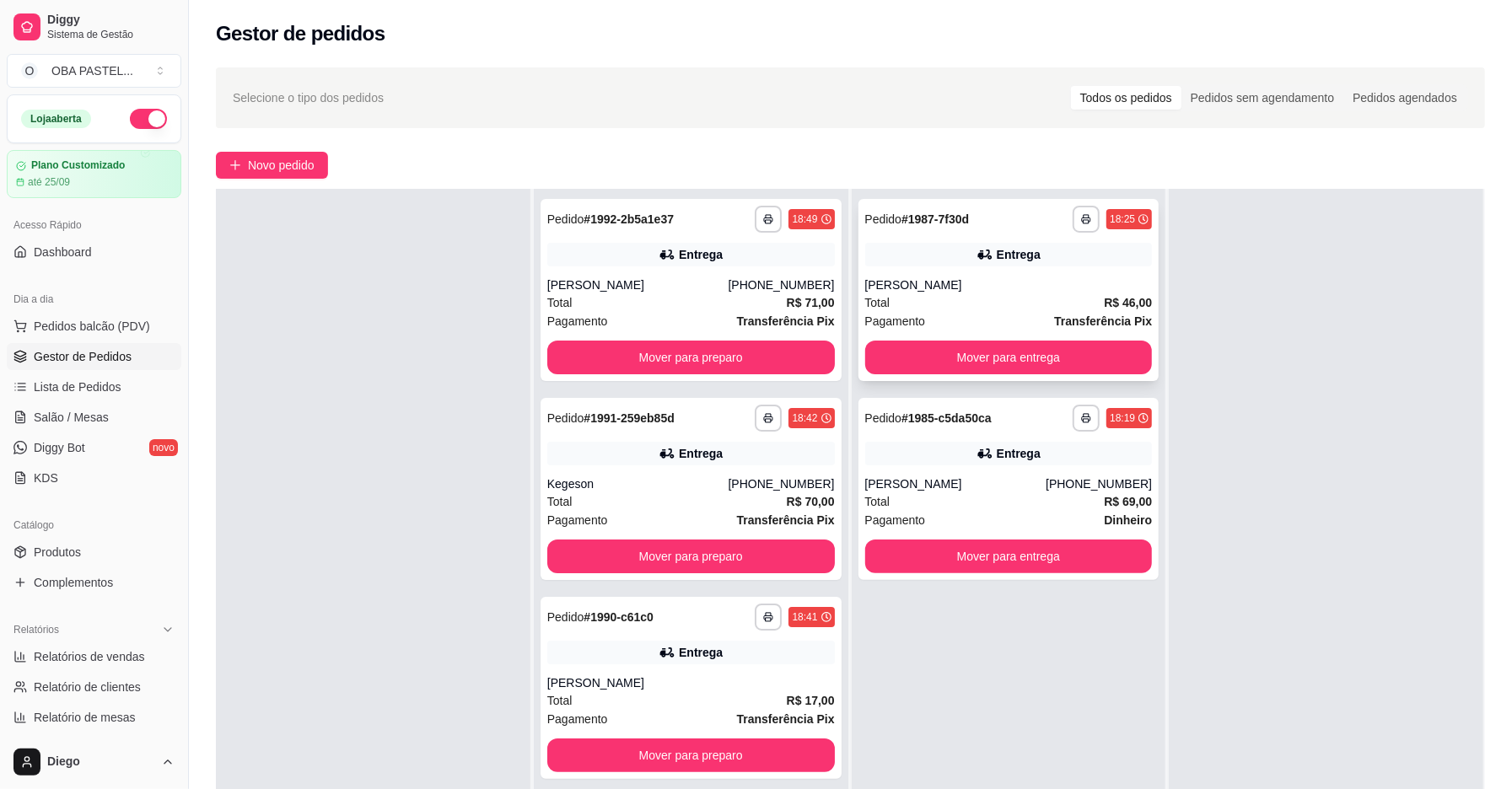
click at [973, 312] on div "Pagamento Transferência Pix" at bounding box center [1009, 320] width 288 height 18
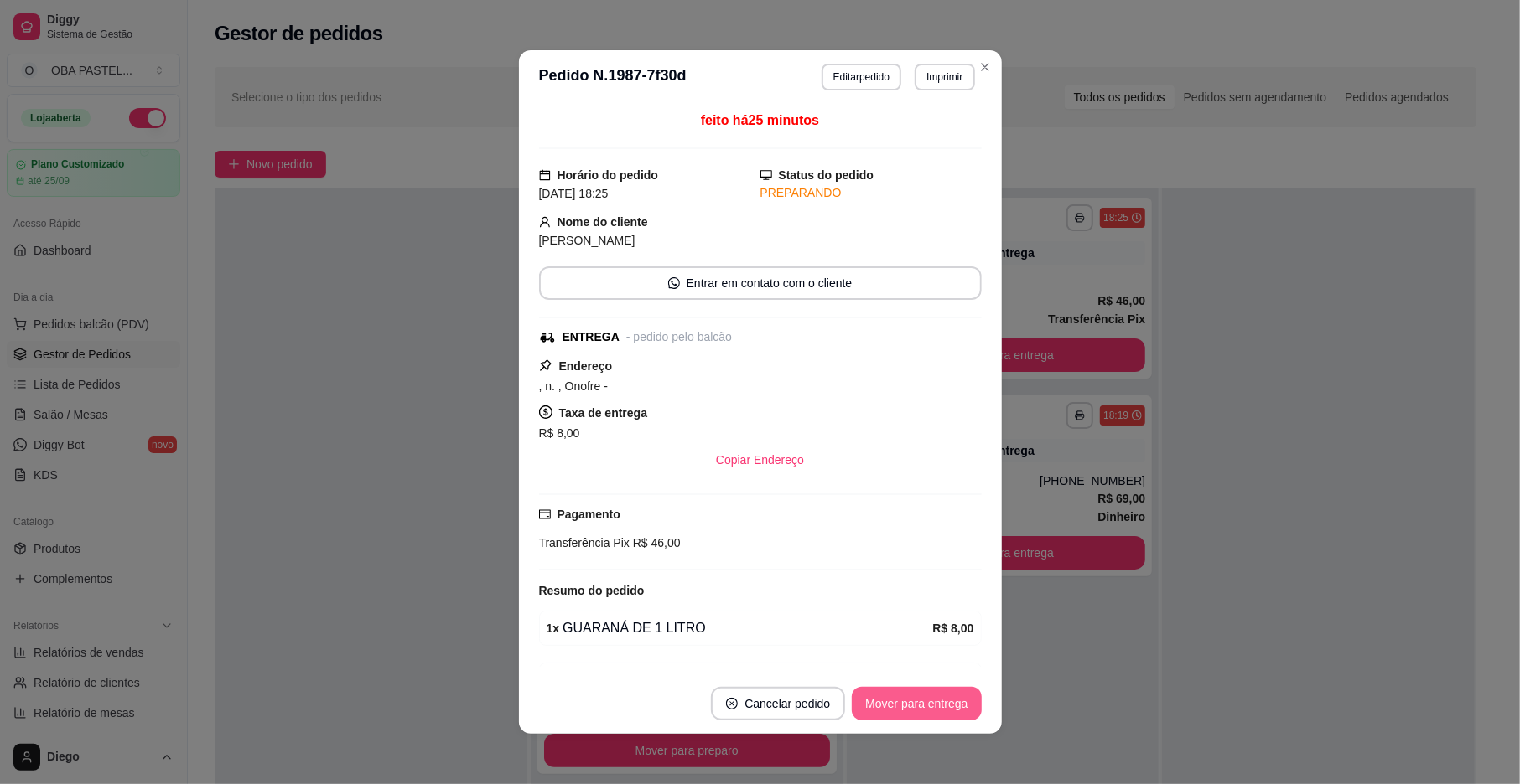
click at [883, 698] on button "Mover para entrega" at bounding box center [916, 703] width 129 height 33
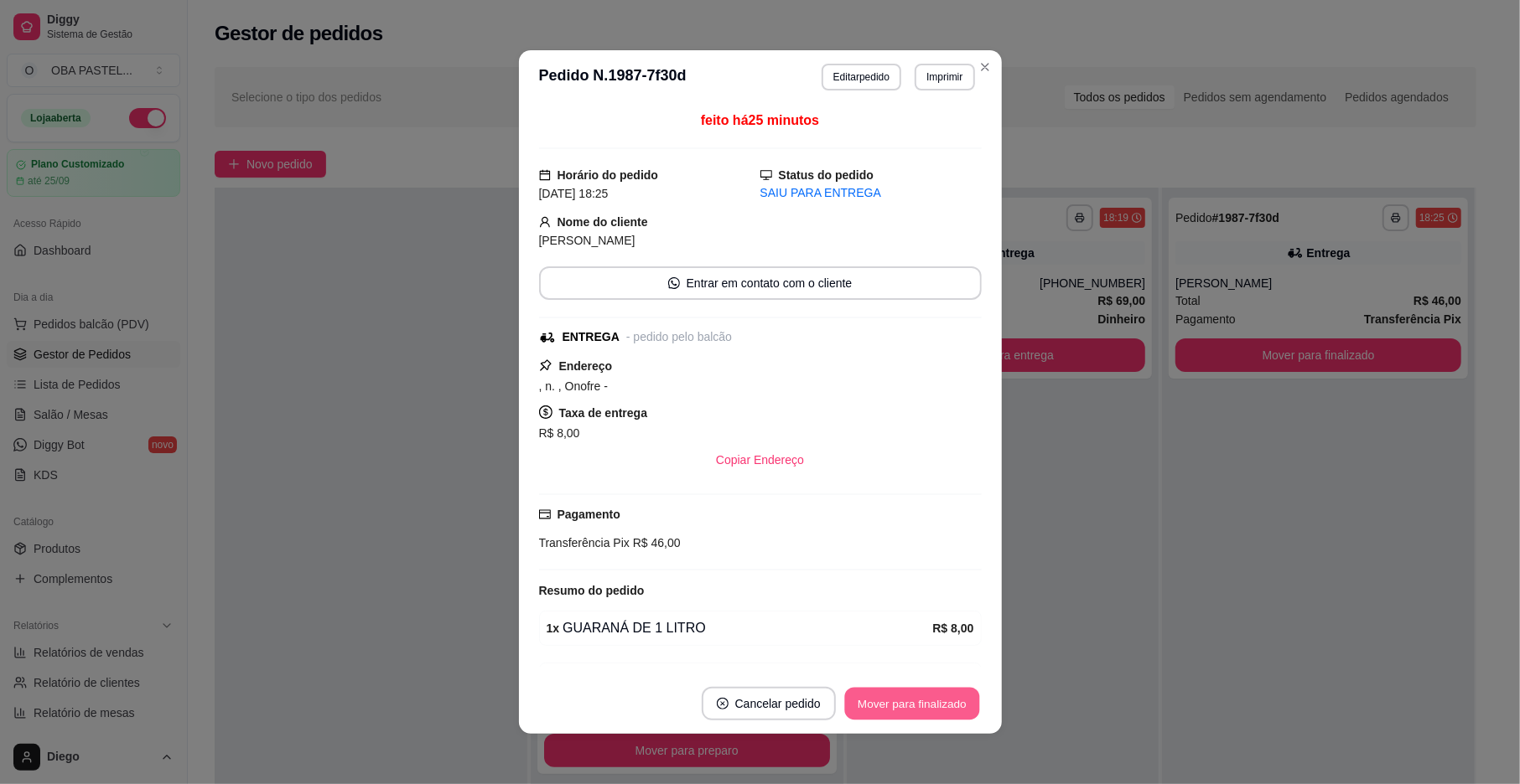
click at [883, 698] on button "Mover para finalizado" at bounding box center [912, 704] width 135 height 32
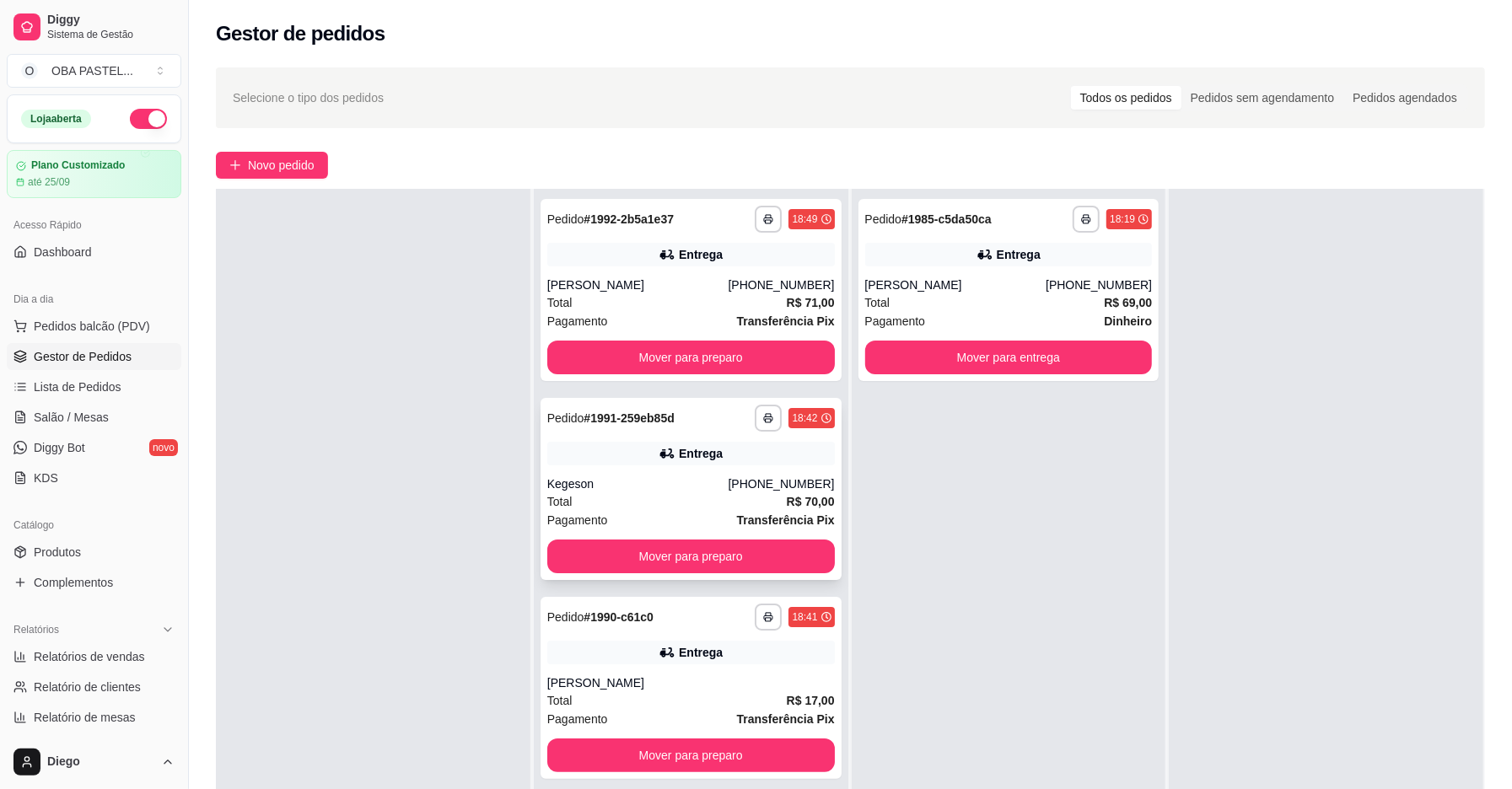
click at [627, 461] on div "Entrega" at bounding box center [690, 453] width 288 height 24
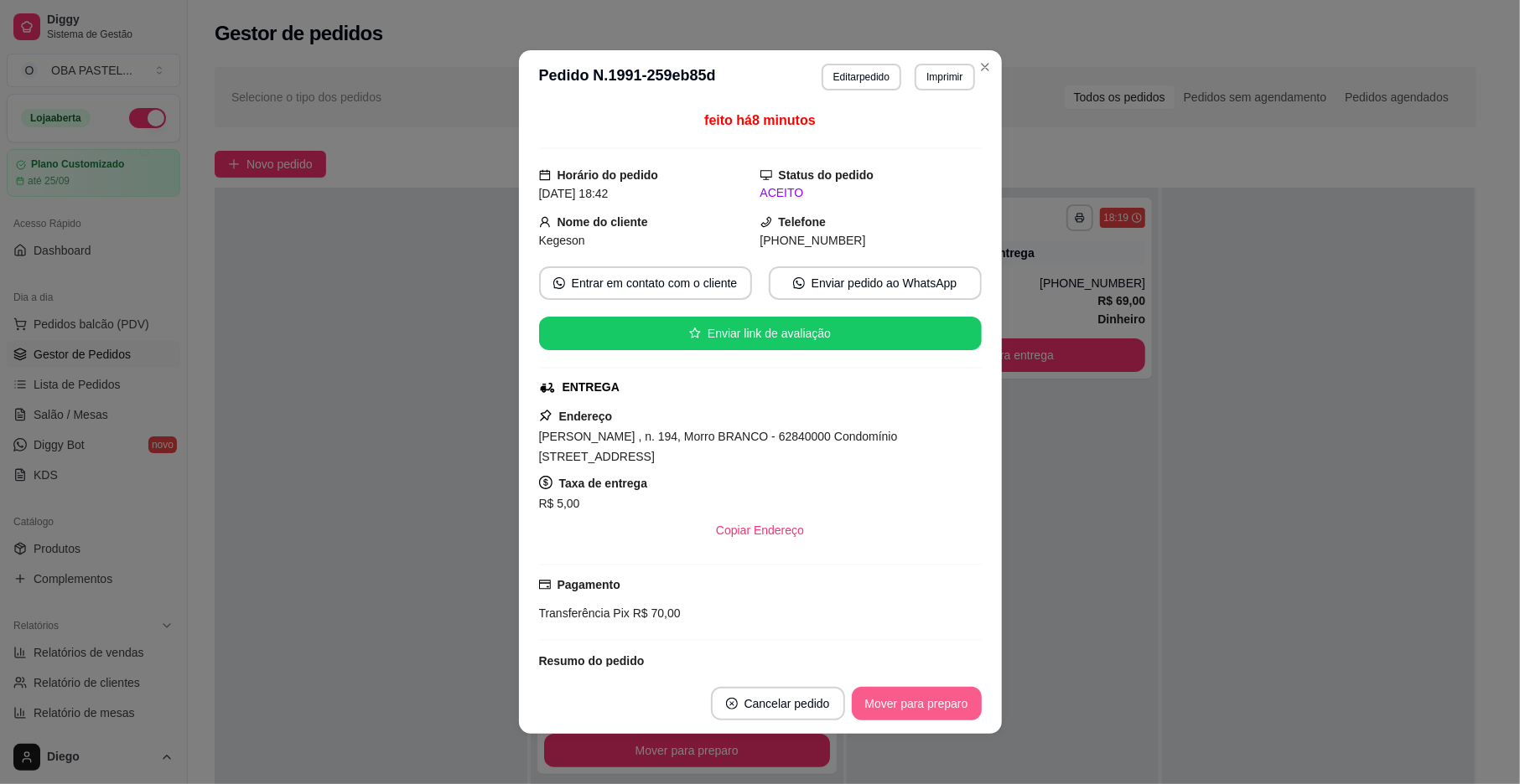
click at [897, 695] on button "Mover para preparo" at bounding box center [916, 703] width 130 height 33
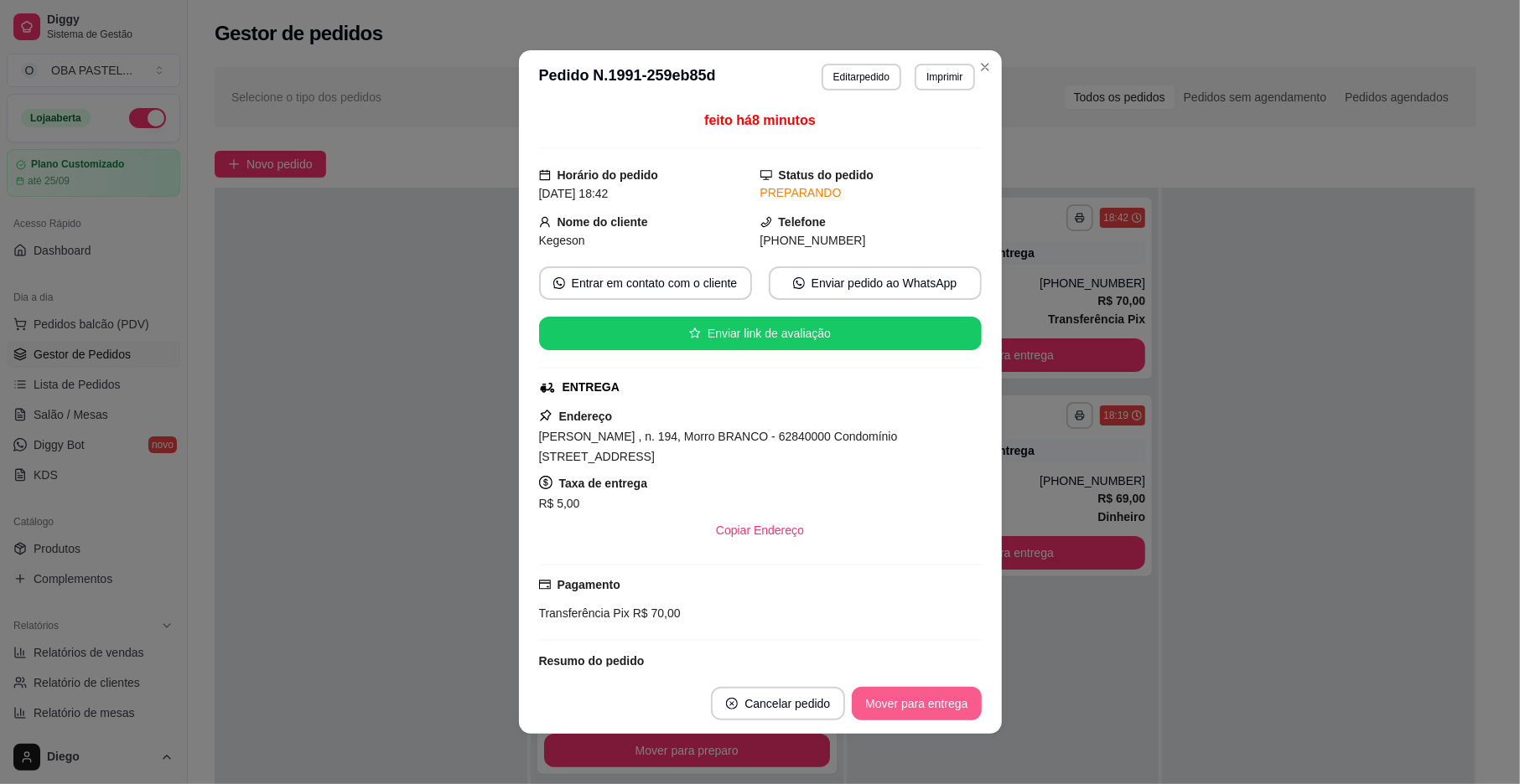
click at [897, 695] on button "Mover para entrega" at bounding box center [916, 703] width 129 height 33
click at [897, 695] on div "Mover para entrega" at bounding box center [904, 703] width 153 height 33
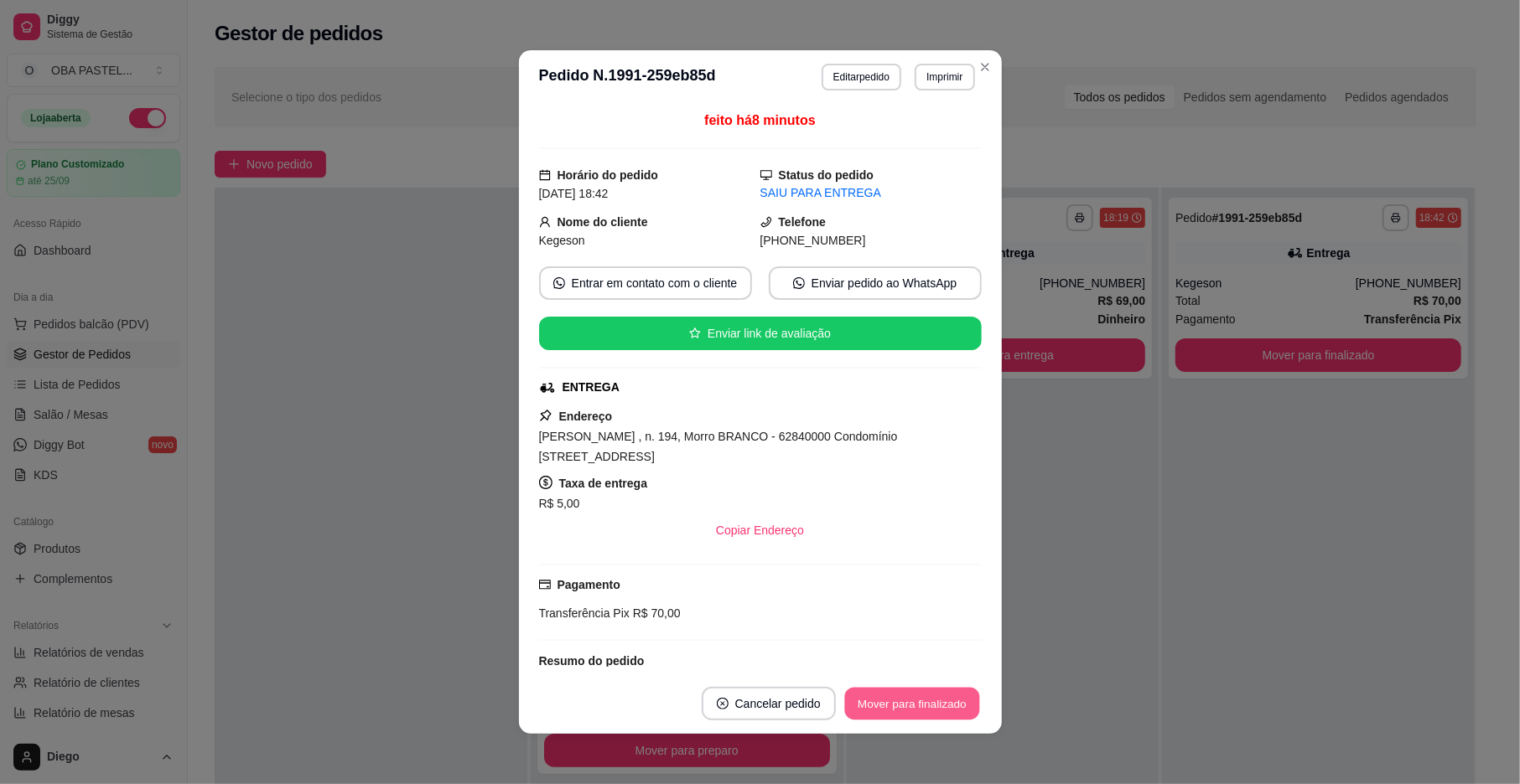
click at [896, 696] on button "Mover para finalizado" at bounding box center [912, 704] width 135 height 32
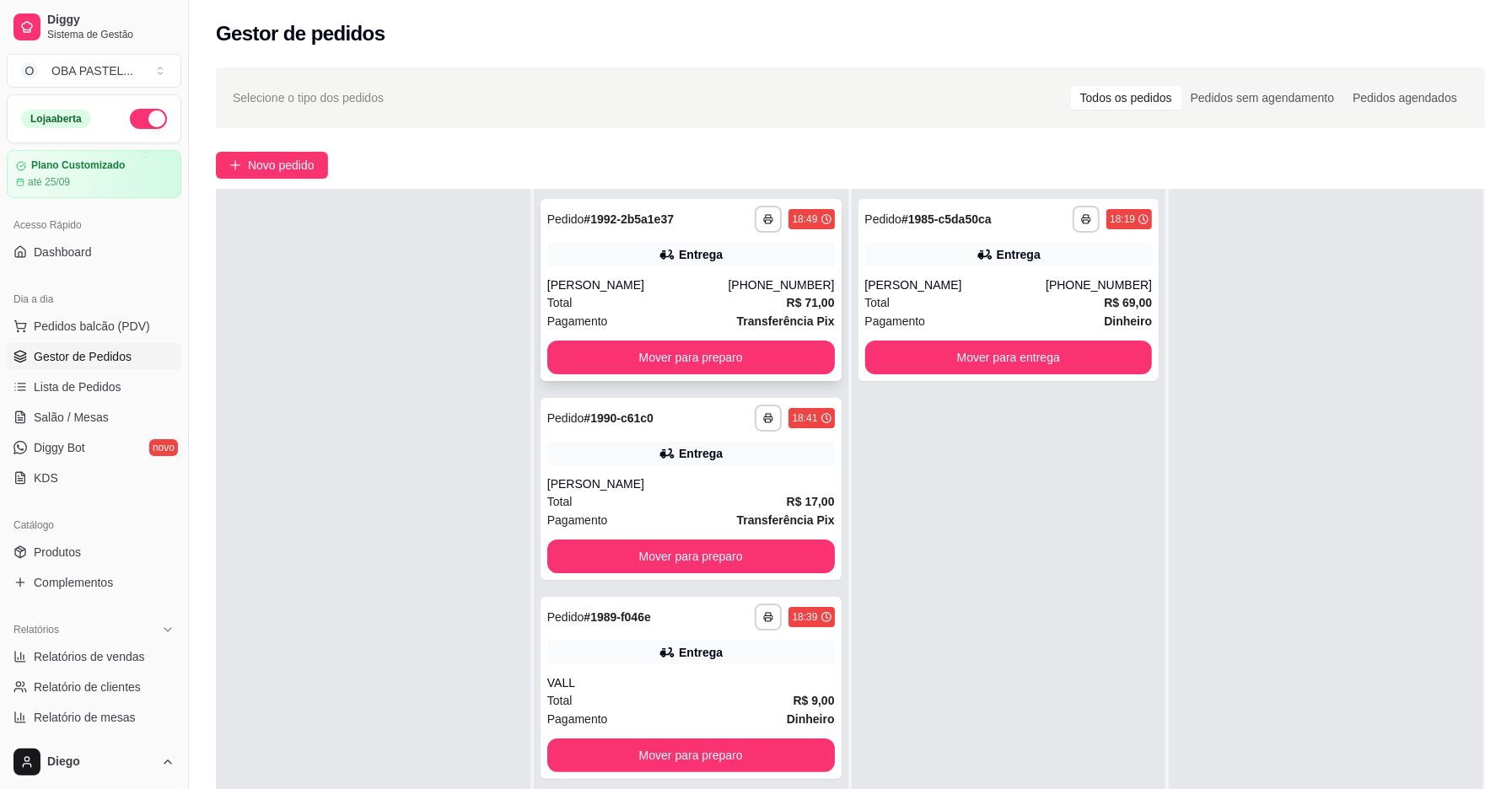
click at [648, 303] on div "Total R$ 71,00" at bounding box center [690, 302] width 288 height 18
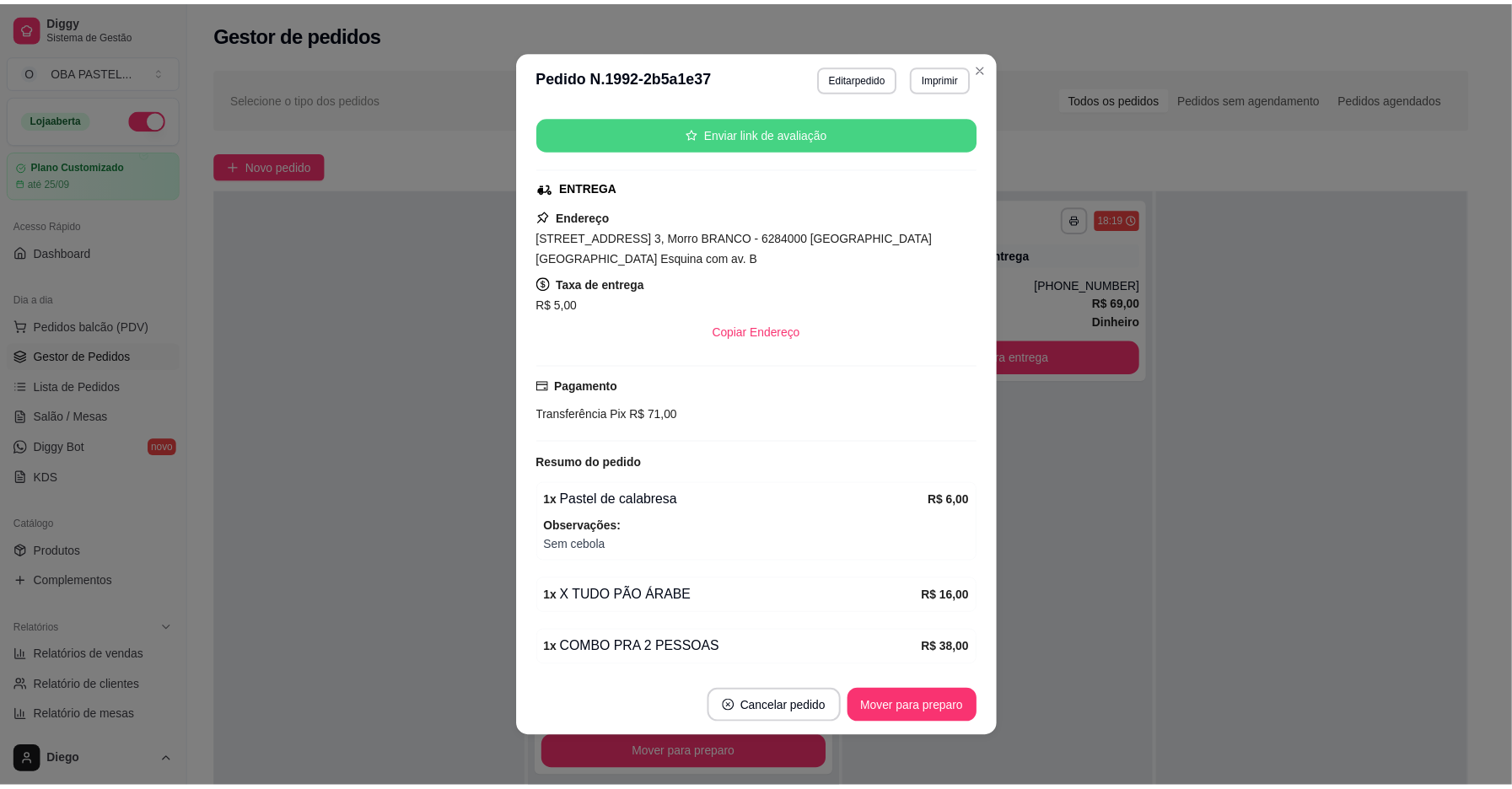
scroll to position [328, 0]
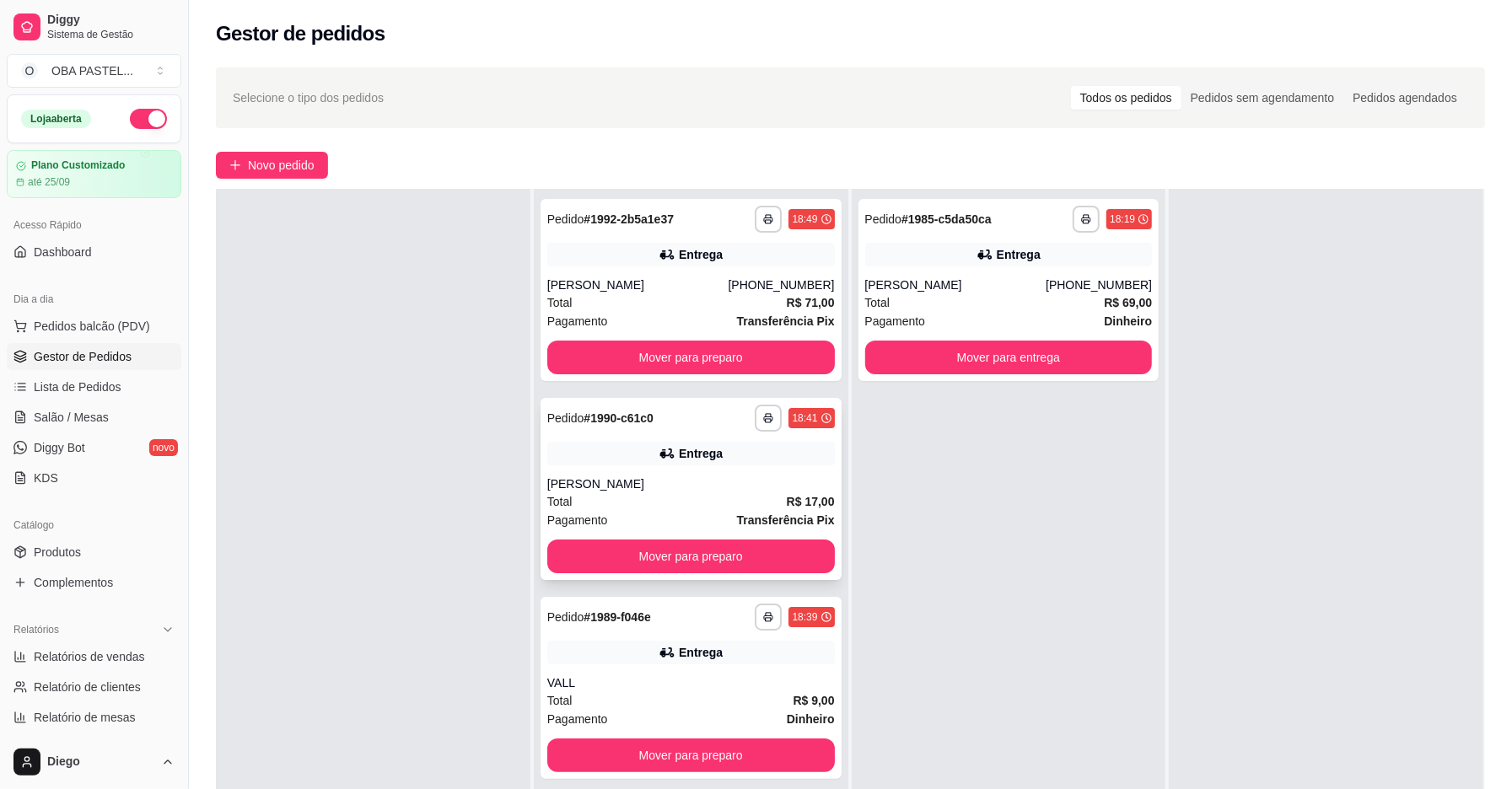
click at [689, 496] on div "Total R$ 17,00" at bounding box center [690, 501] width 288 height 18
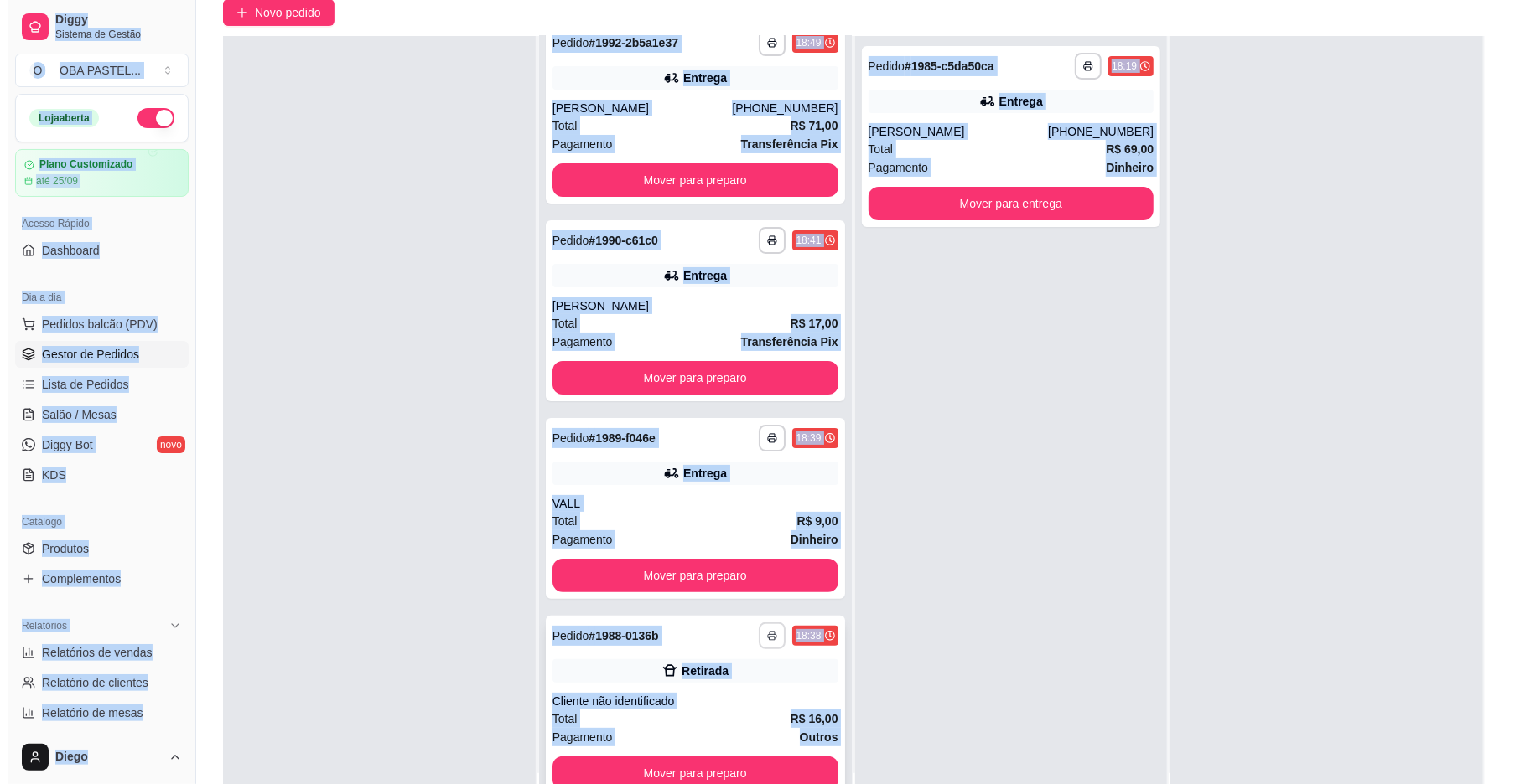
scroll to position [256, 0]
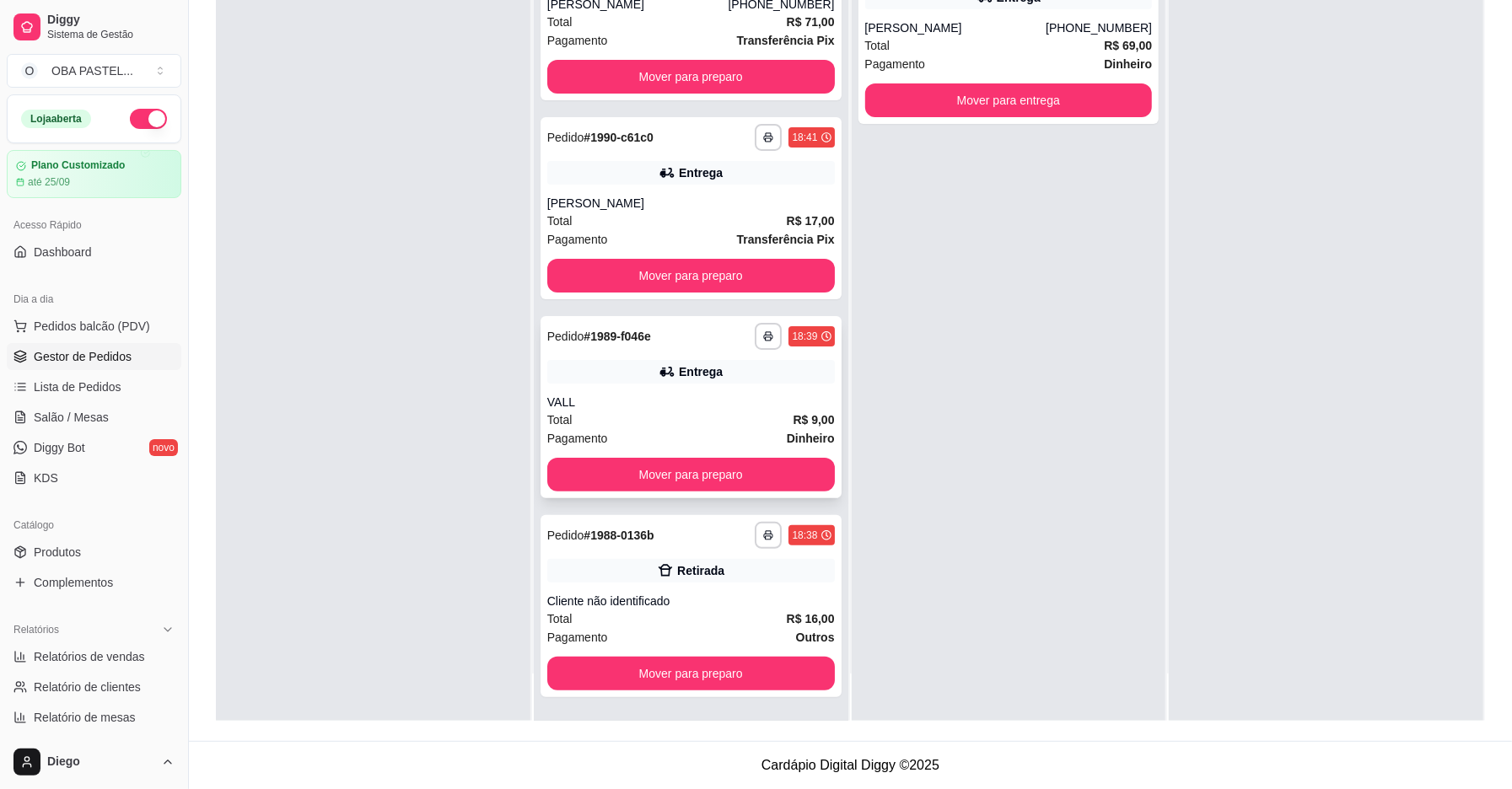
click at [723, 403] on div "VALL" at bounding box center [690, 403] width 288 height 17
click at [649, 224] on div "Total R$ 17,00" at bounding box center [690, 220] width 288 height 18
click at [673, 18] on div "Total R$ 71,00" at bounding box center [690, 21] width 288 height 18
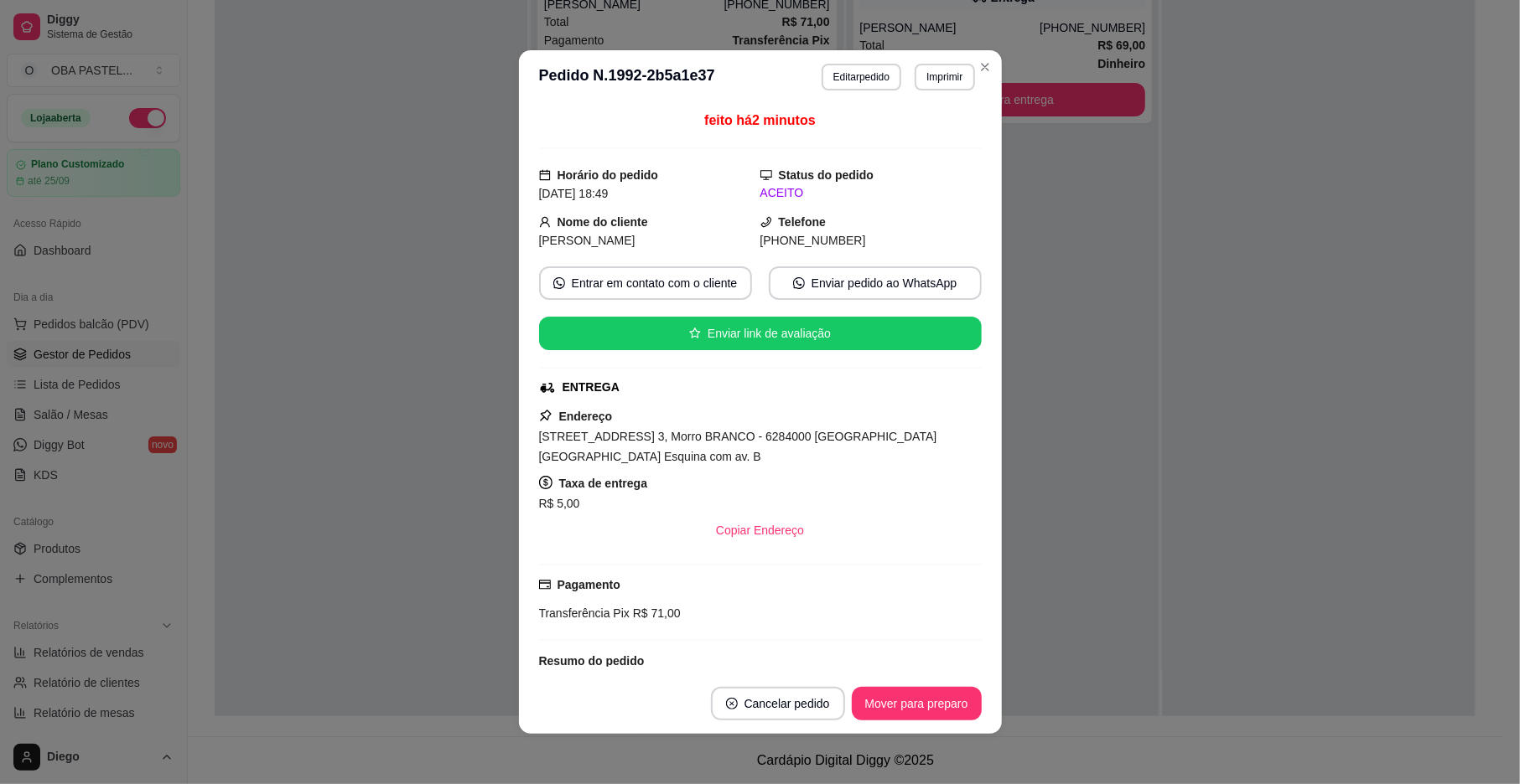
click at [892, 682] on footer "Cancelar pedido Mover para preparo" at bounding box center [760, 703] width 483 height 60
click at [895, 698] on button "Mover para preparo" at bounding box center [916, 703] width 130 height 33
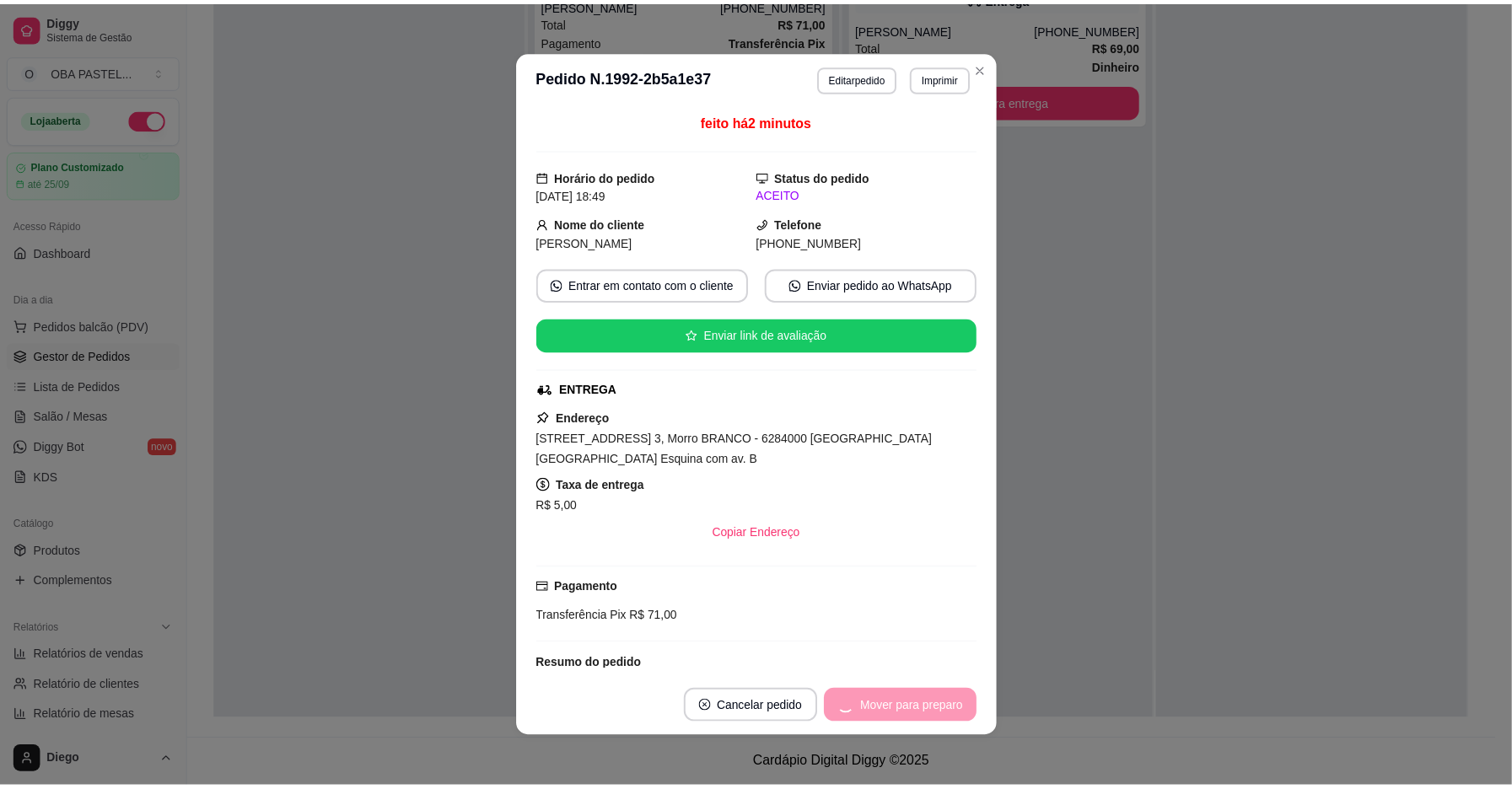
scroll to position [0, 0]
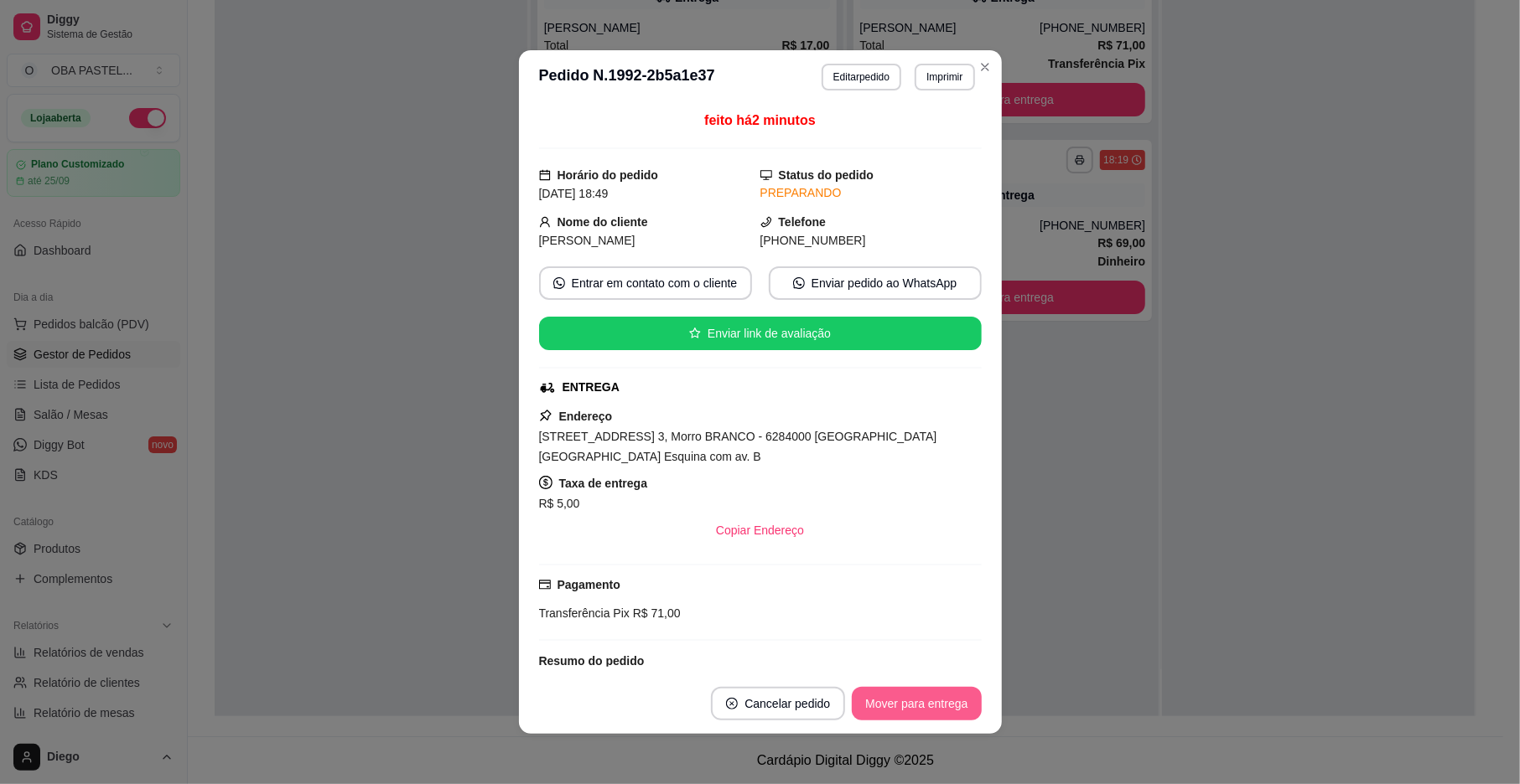
click at [895, 698] on button "Mover para entrega" at bounding box center [916, 703] width 129 height 33
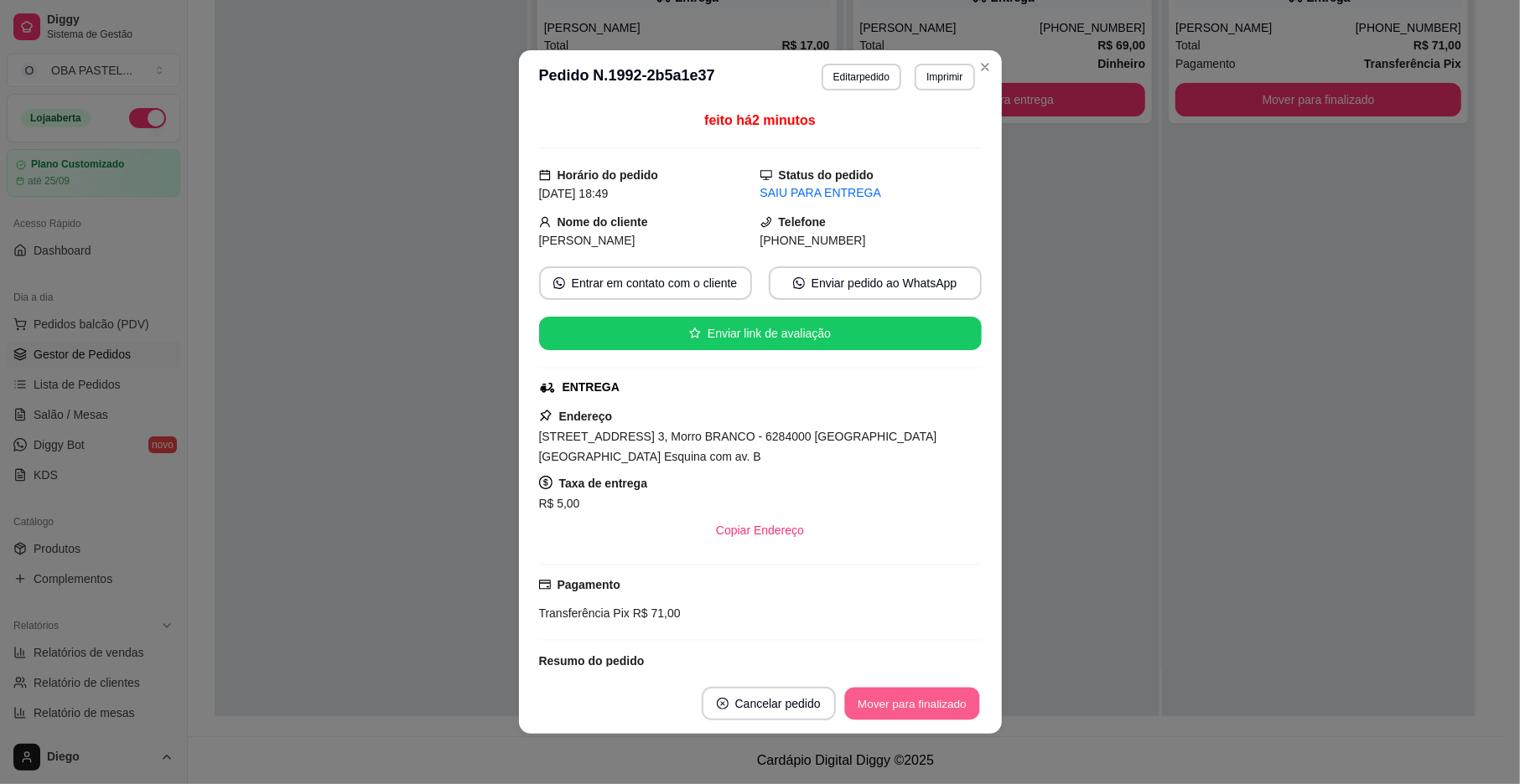
click at [895, 698] on button "Mover para finalizado" at bounding box center [912, 704] width 135 height 32
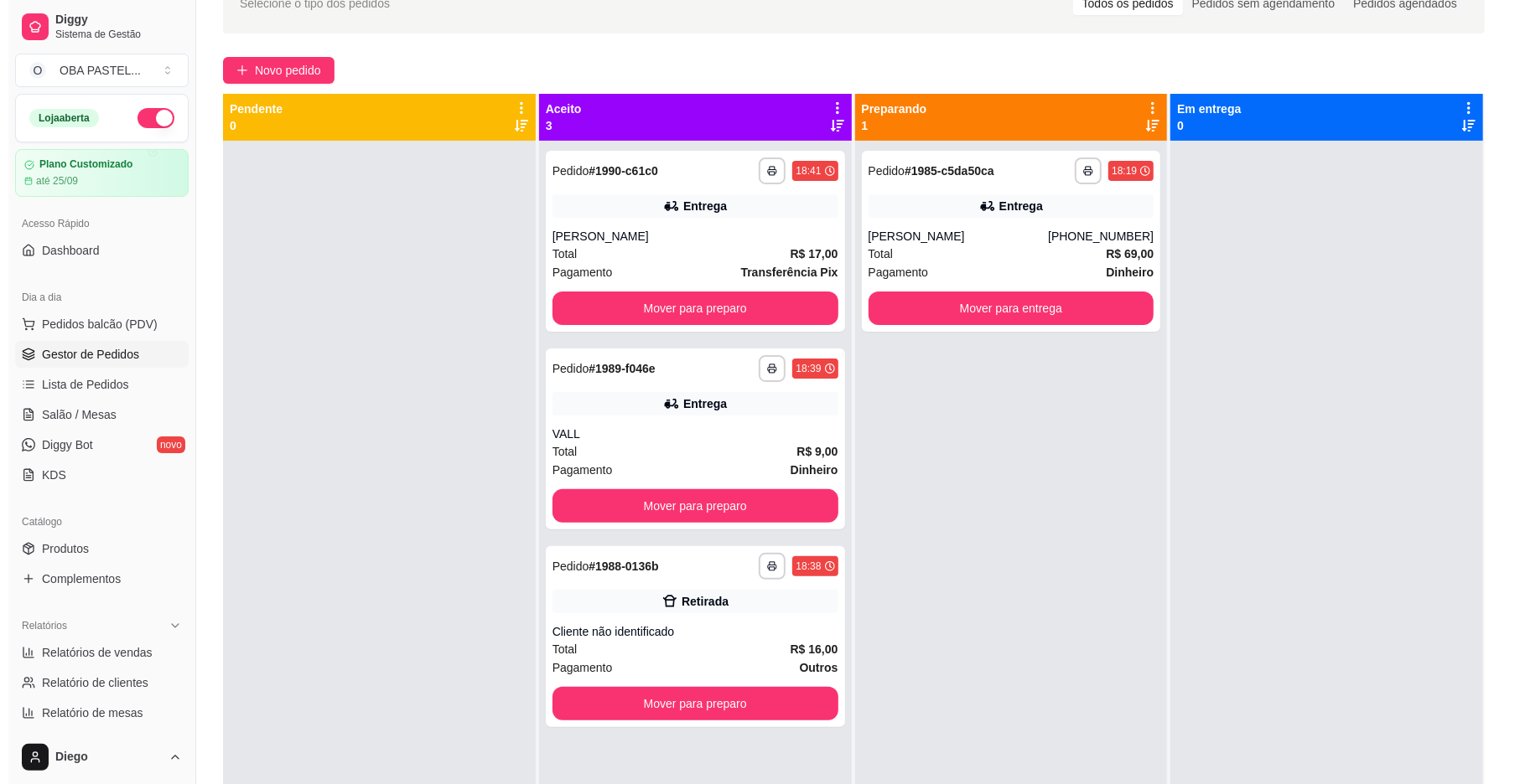
scroll to position [32, 0]
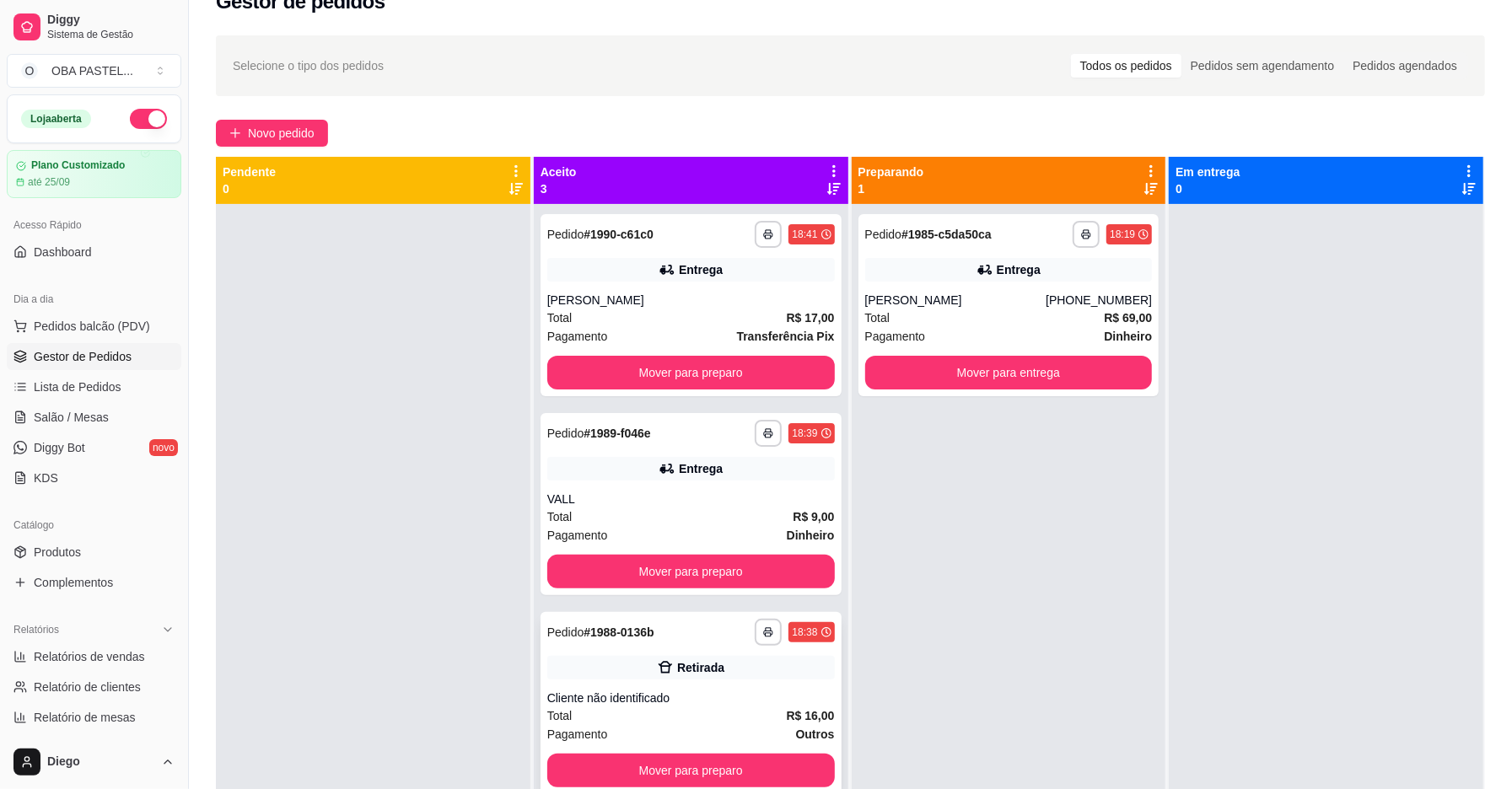
click at [589, 703] on div "Cliente não identificado" at bounding box center [690, 698] width 288 height 17
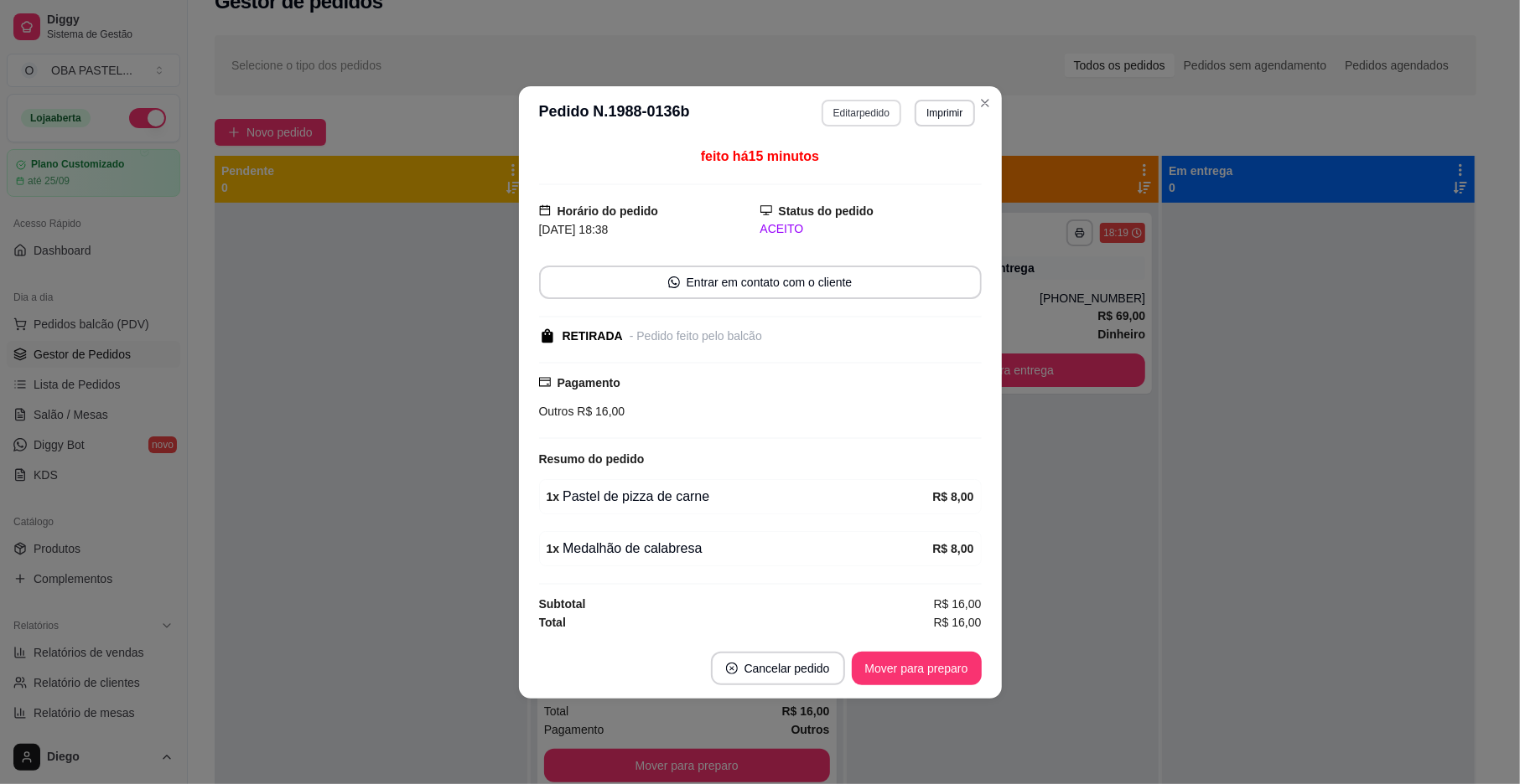
click at [829, 100] on button "Editar pedido" at bounding box center [861, 113] width 80 height 27
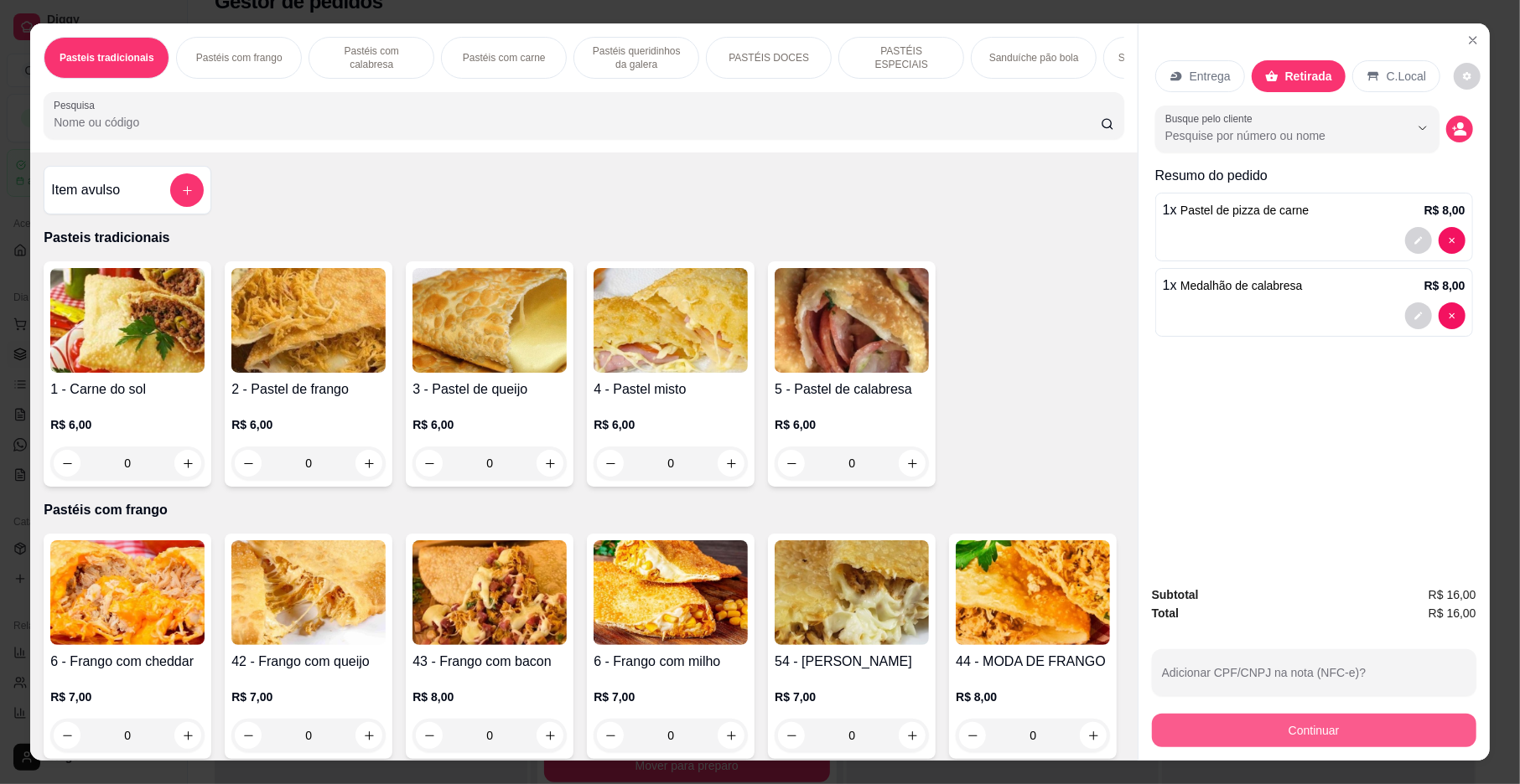
click at [1288, 735] on button "Continuar" at bounding box center [1314, 730] width 324 height 33
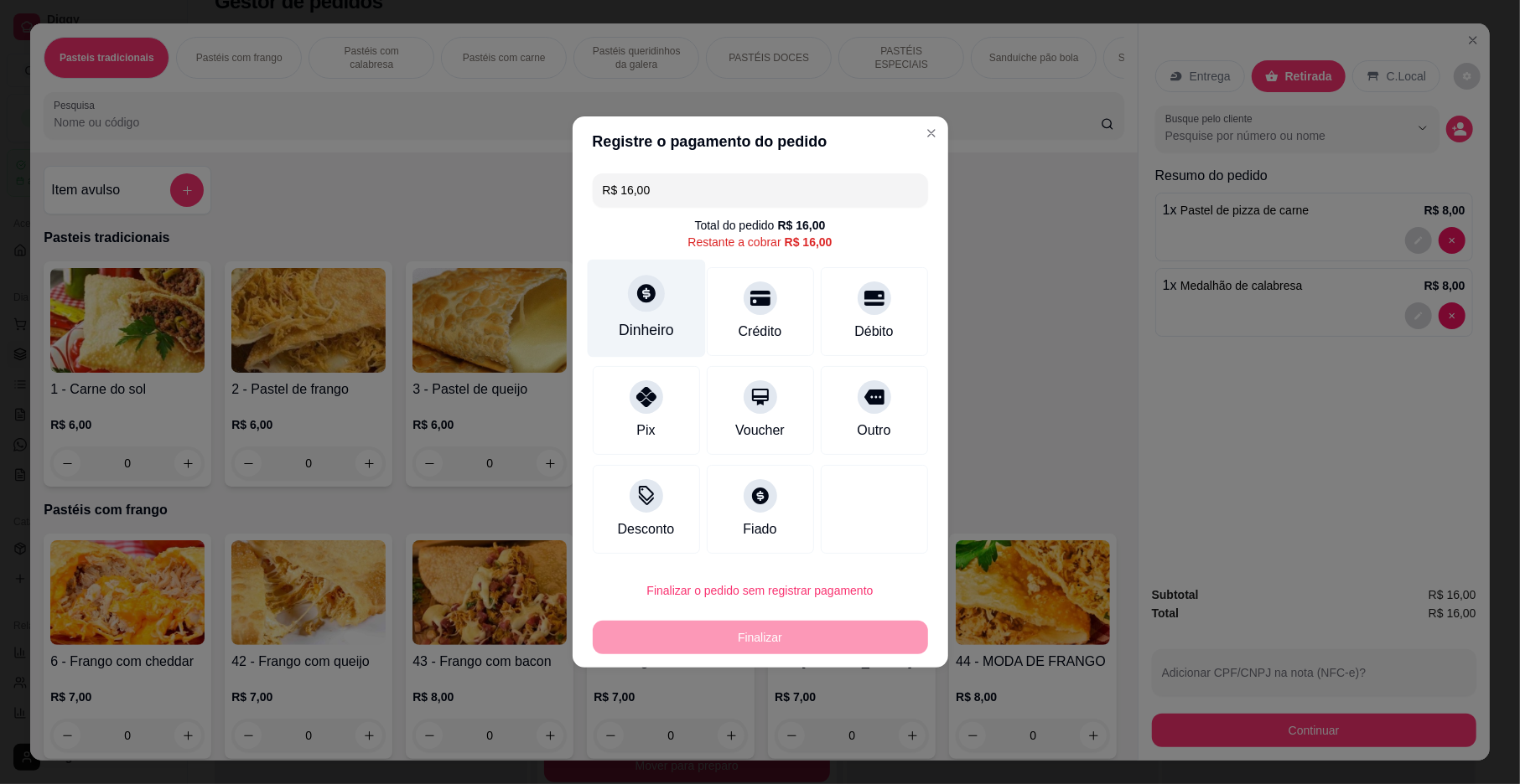
click at [645, 309] on div at bounding box center [646, 293] width 37 height 37
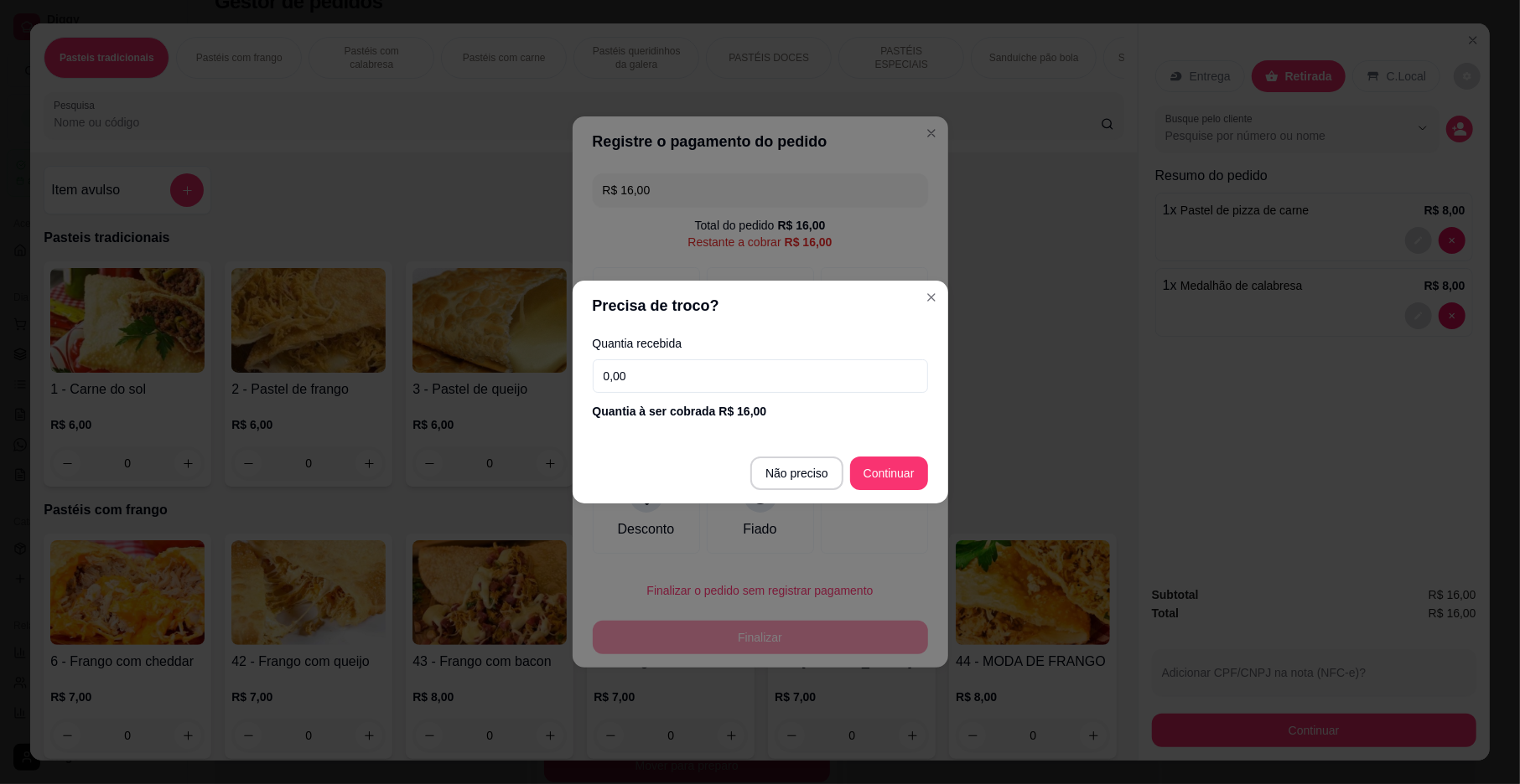
click at [692, 395] on div "Quantia recebida 0,00 Quantia à ser cobrada R$ 16,00" at bounding box center [760, 378] width 375 height 96
click at [699, 382] on input "0,00" at bounding box center [760, 375] width 336 height 33
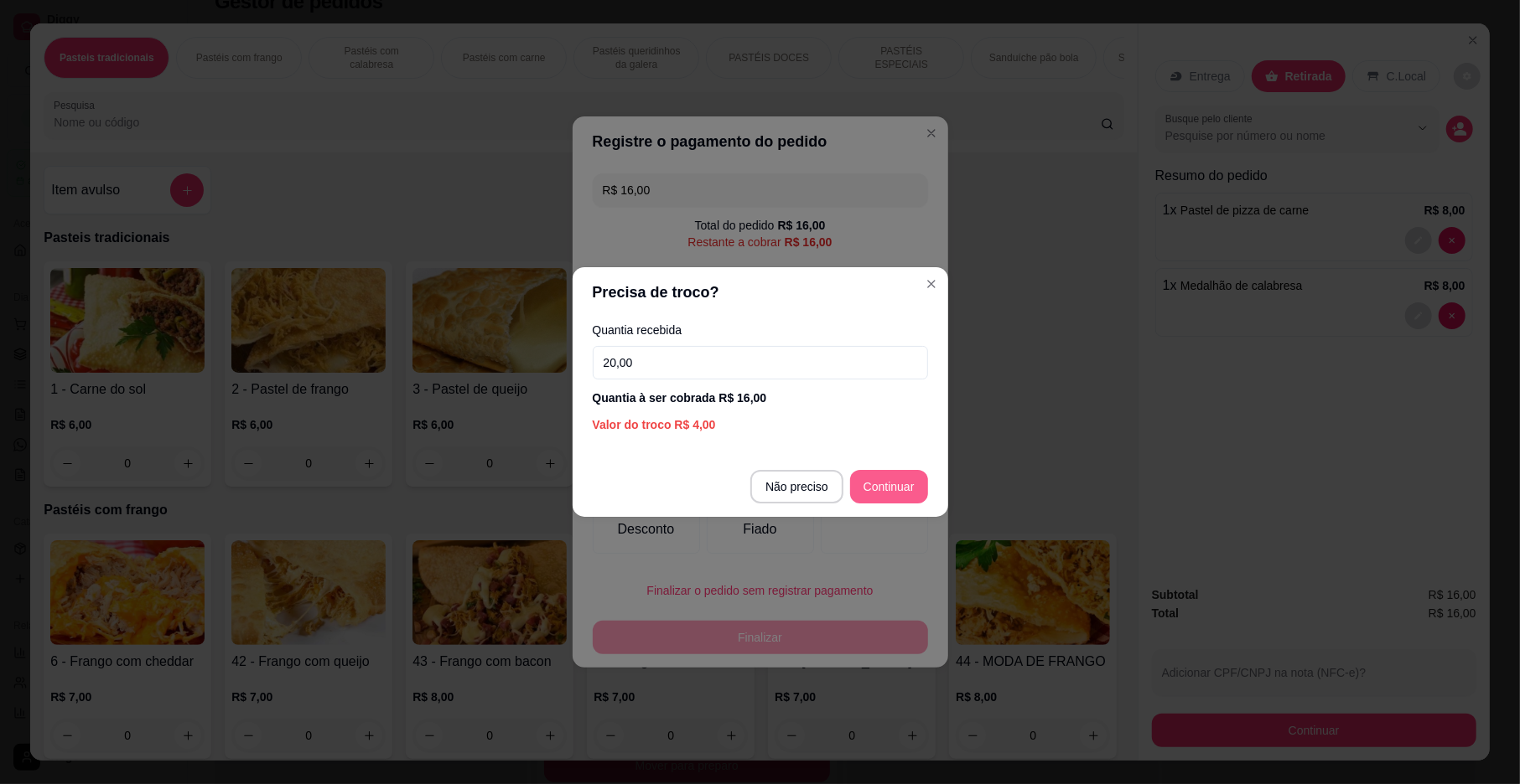
type input "20,00"
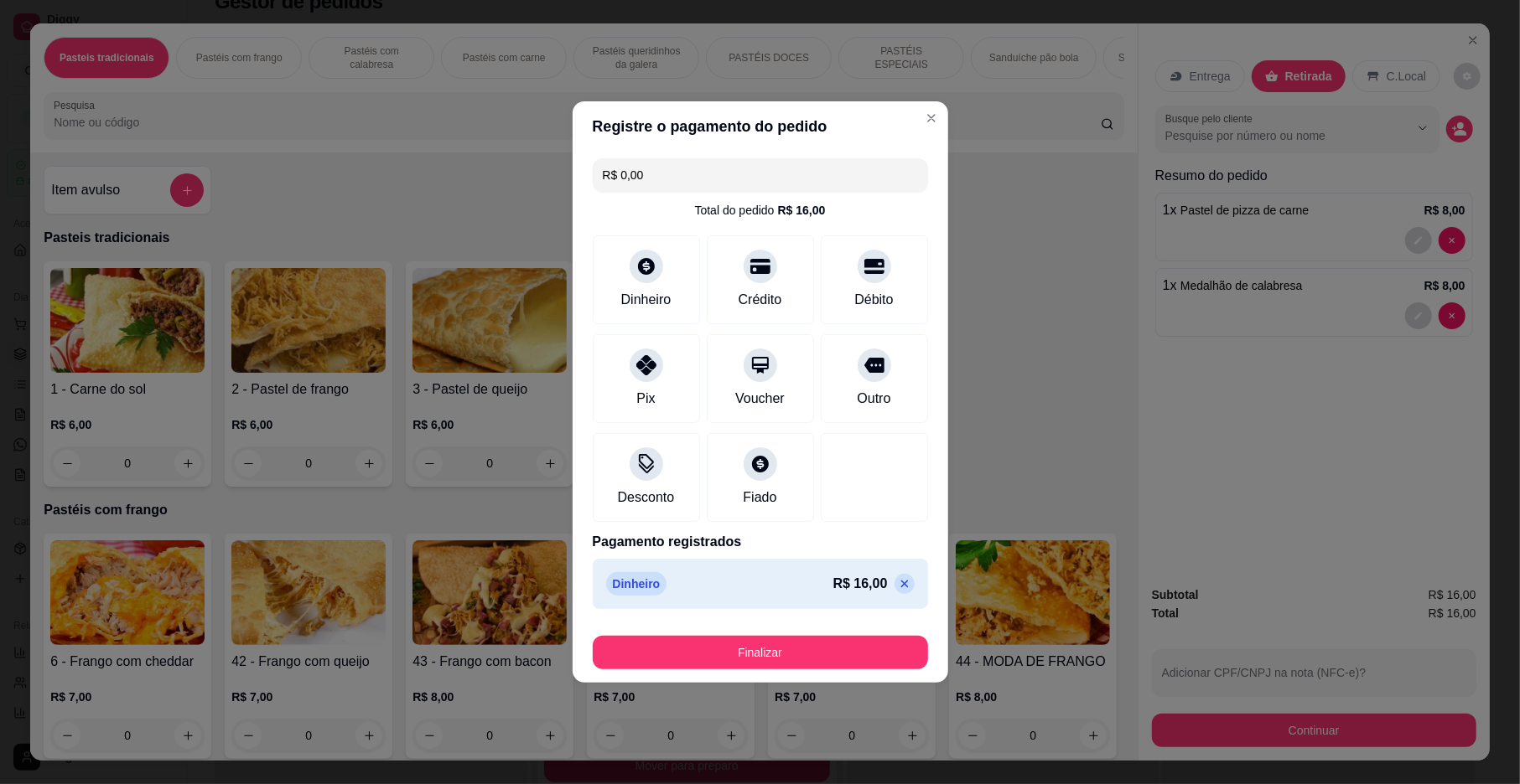
type input "R$ 0,00"
click at [759, 657] on button "Finalizar" at bounding box center [760, 652] width 336 height 33
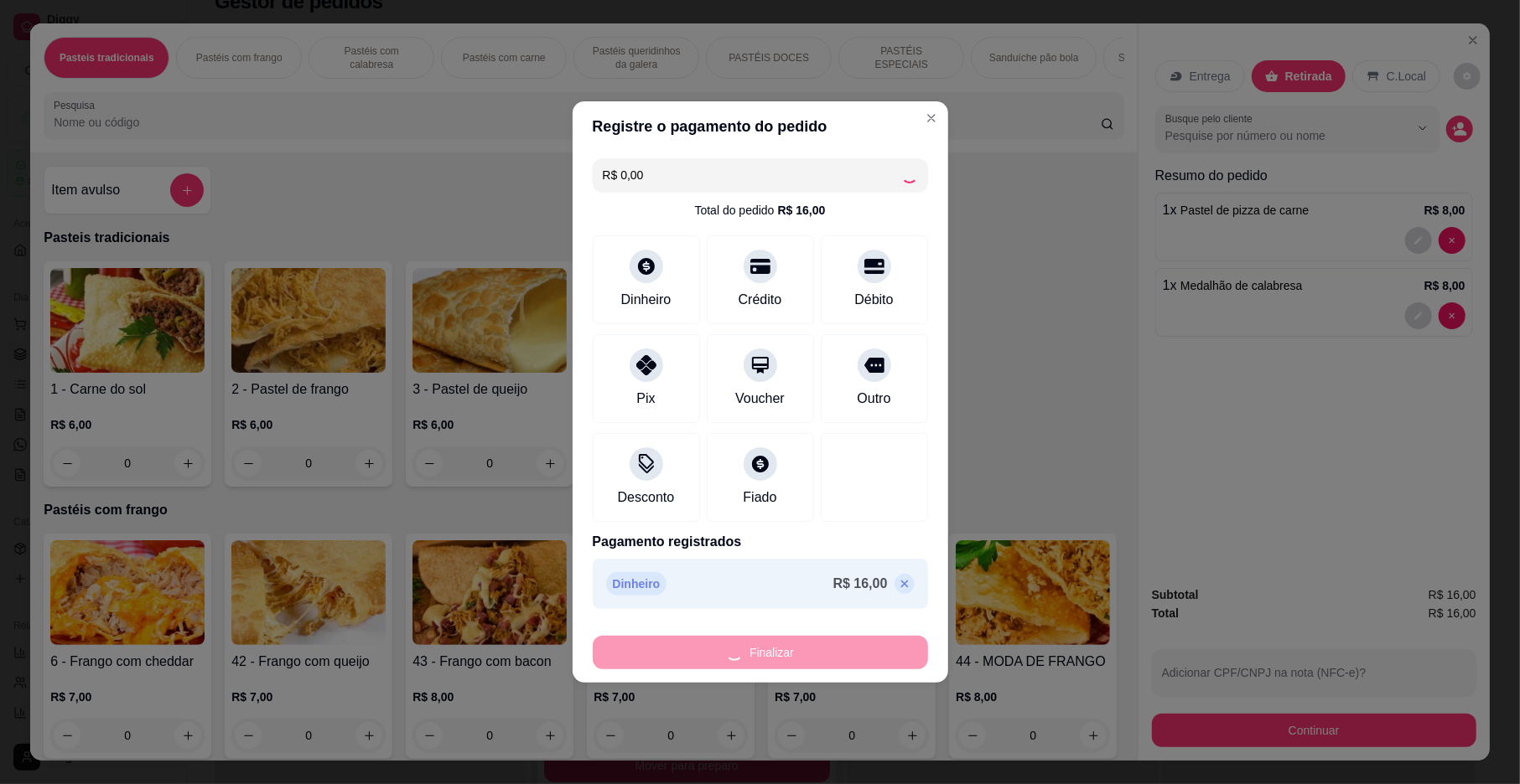
type input "0"
type input "-R$ 16,00"
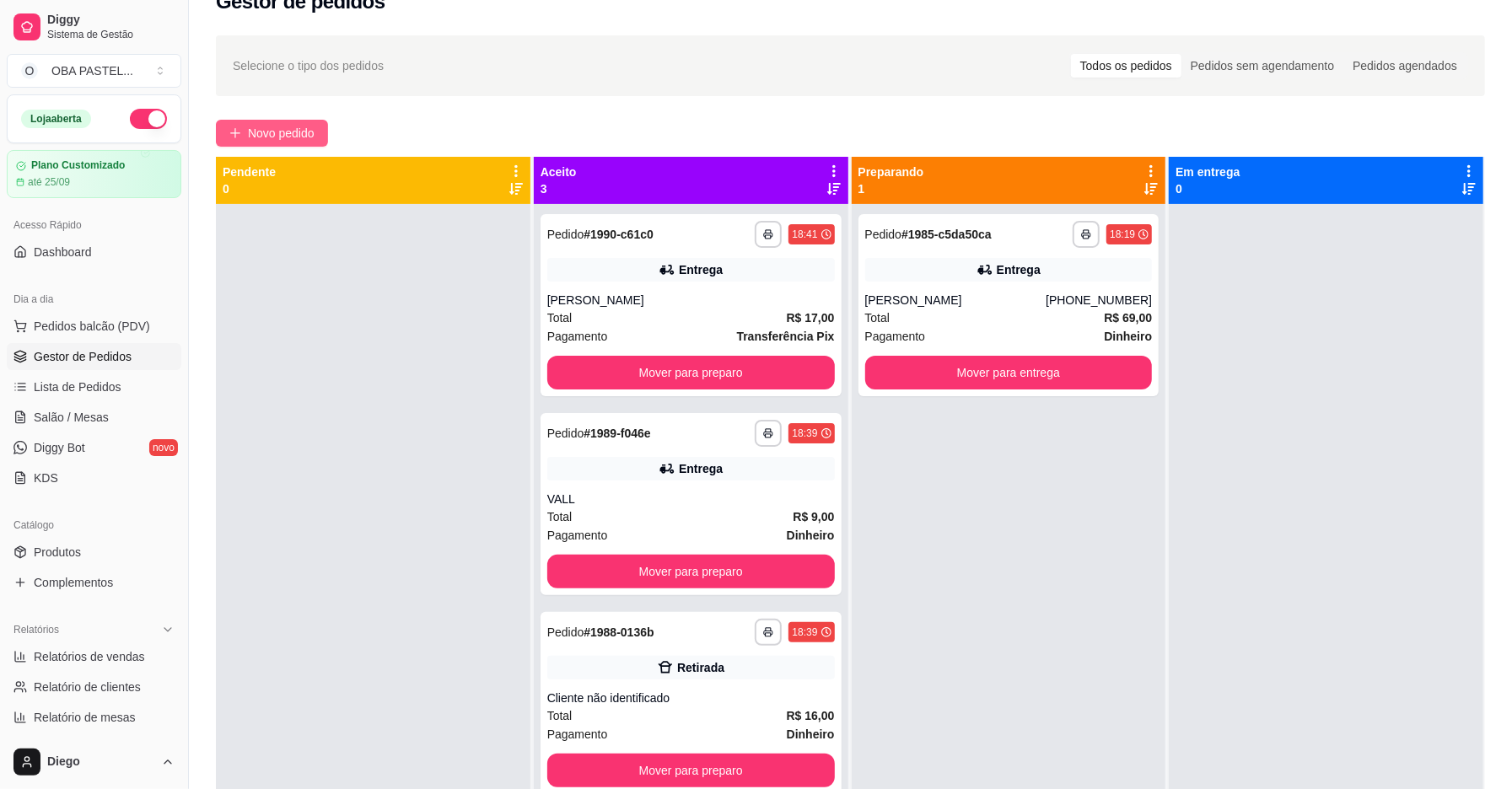
click at [254, 130] on span "Novo pedido" at bounding box center [281, 133] width 67 height 18
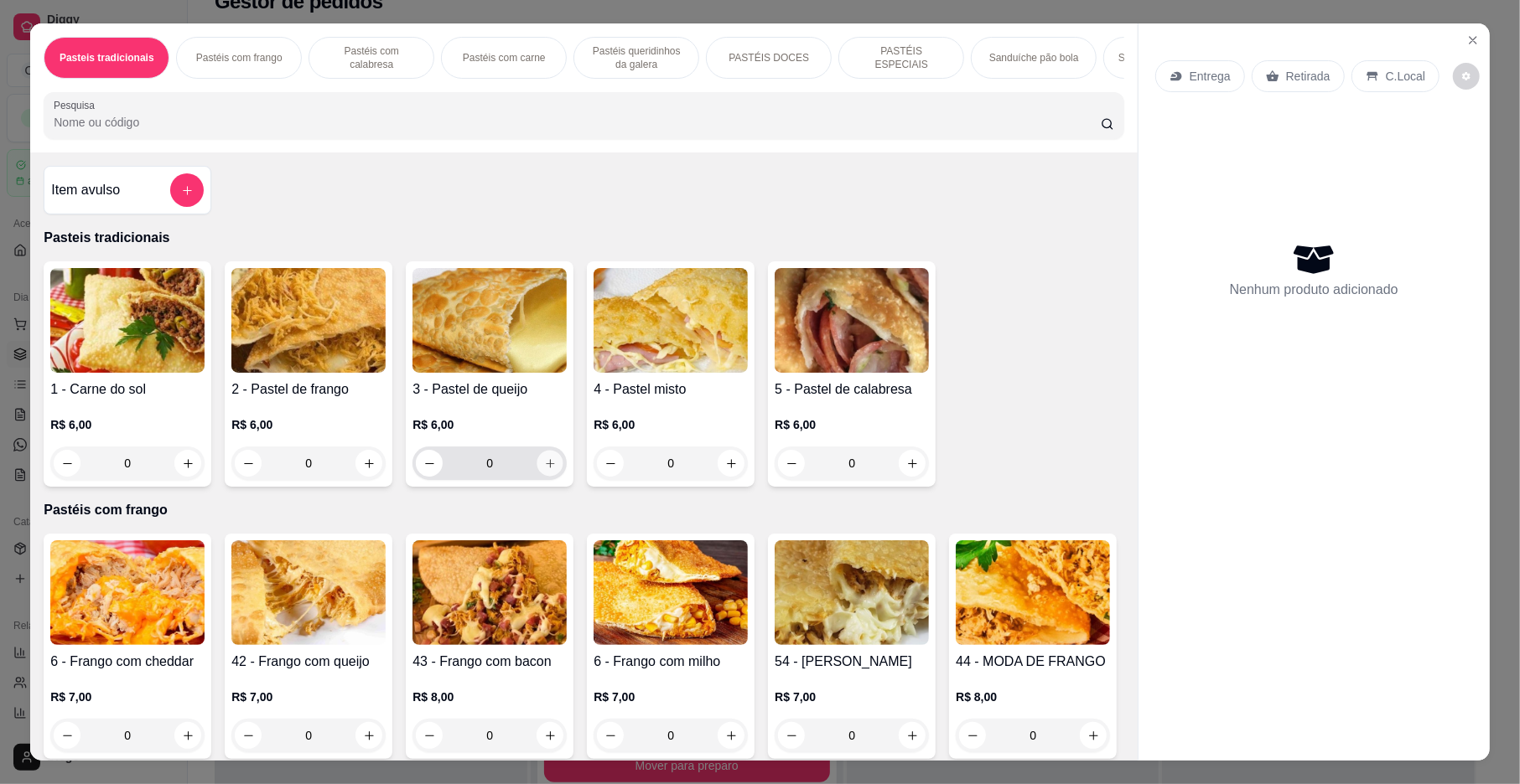
click at [544, 470] on icon "increase-product-quantity" at bounding box center [549, 464] width 12 height 12
type input "1"
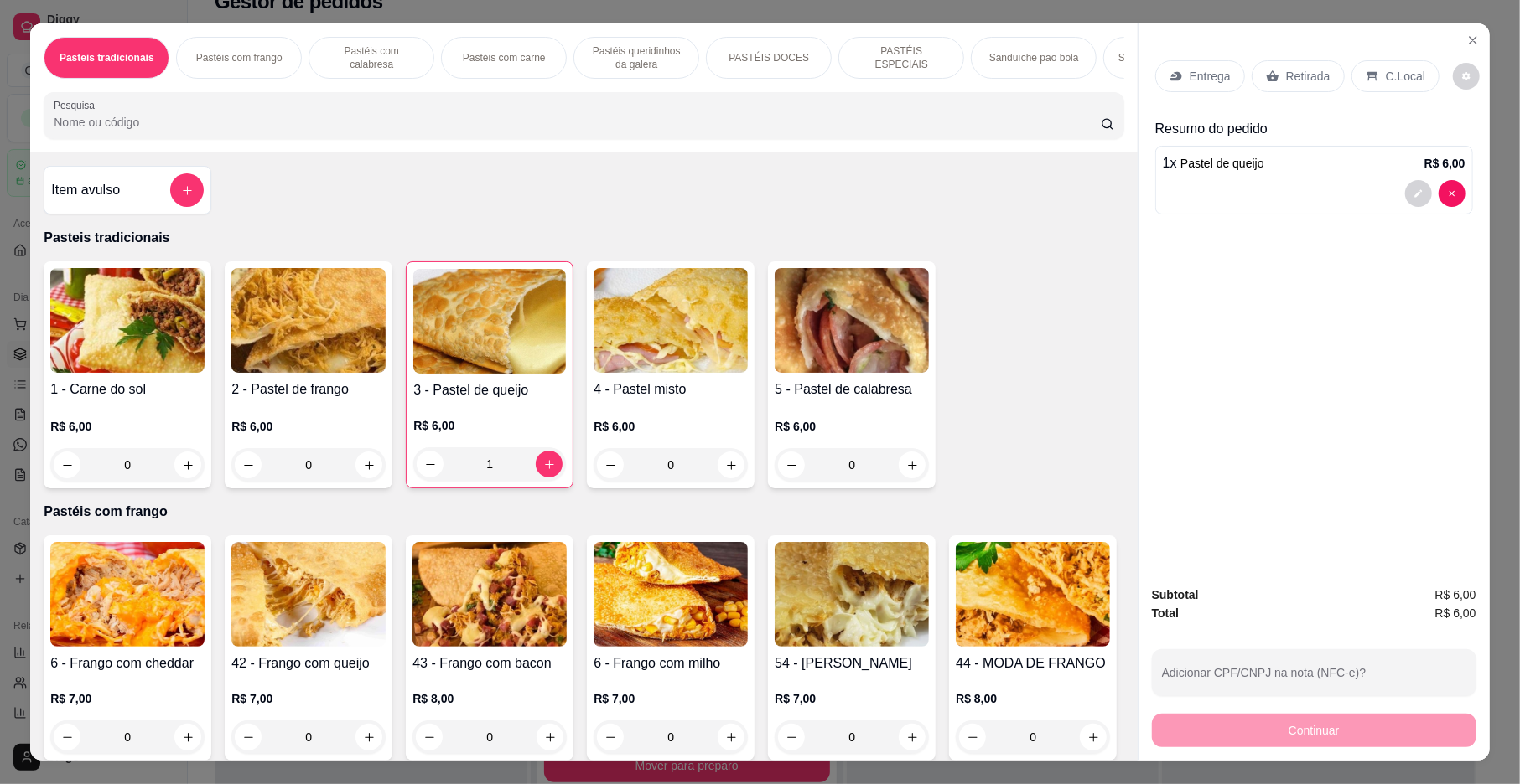
click at [1273, 66] on div "Retirada" at bounding box center [1299, 76] width 93 height 32
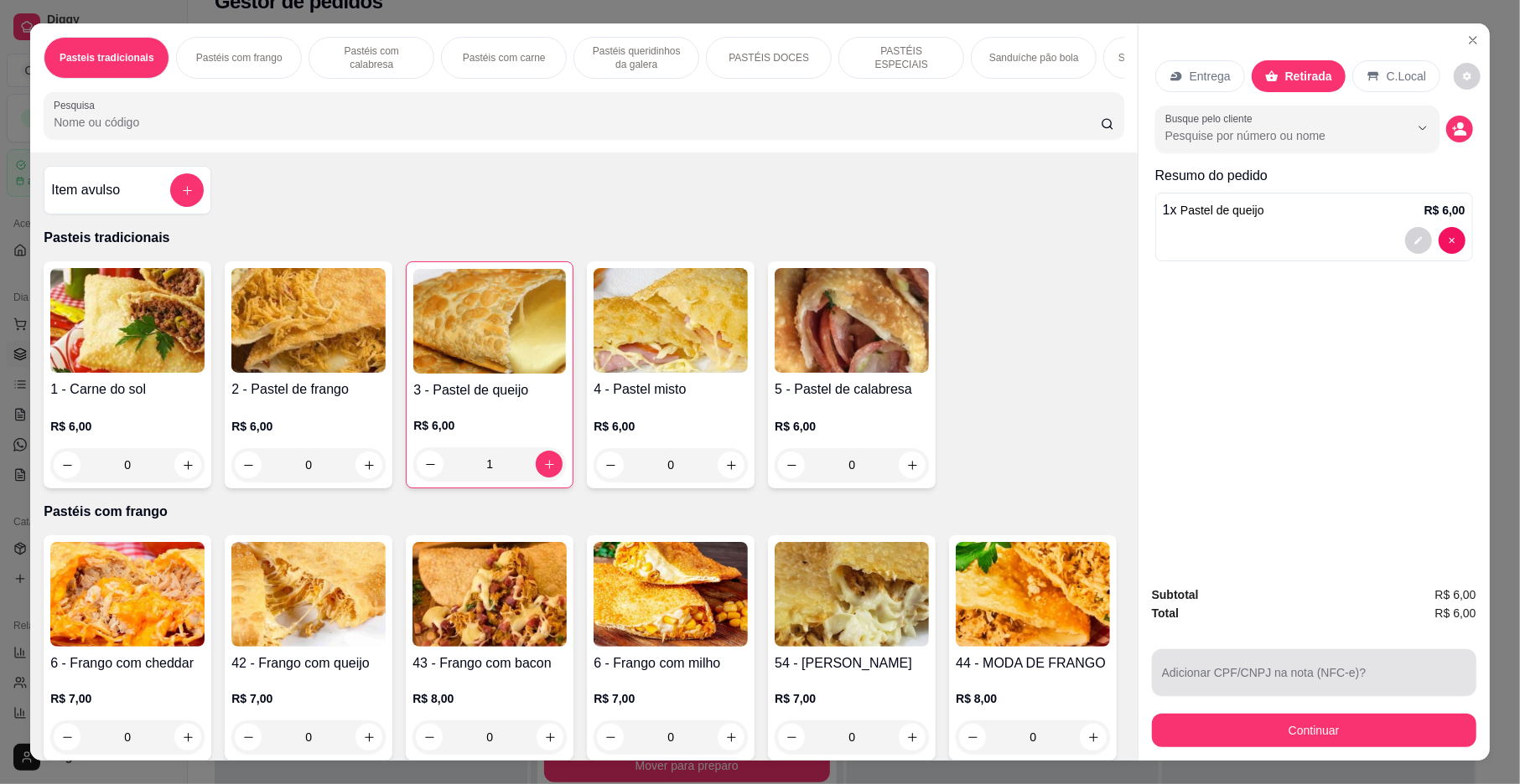
click at [1266, 671] on div "Adicionar CPF/CNPJ na nota (NFC-e)?" at bounding box center [1314, 672] width 324 height 47
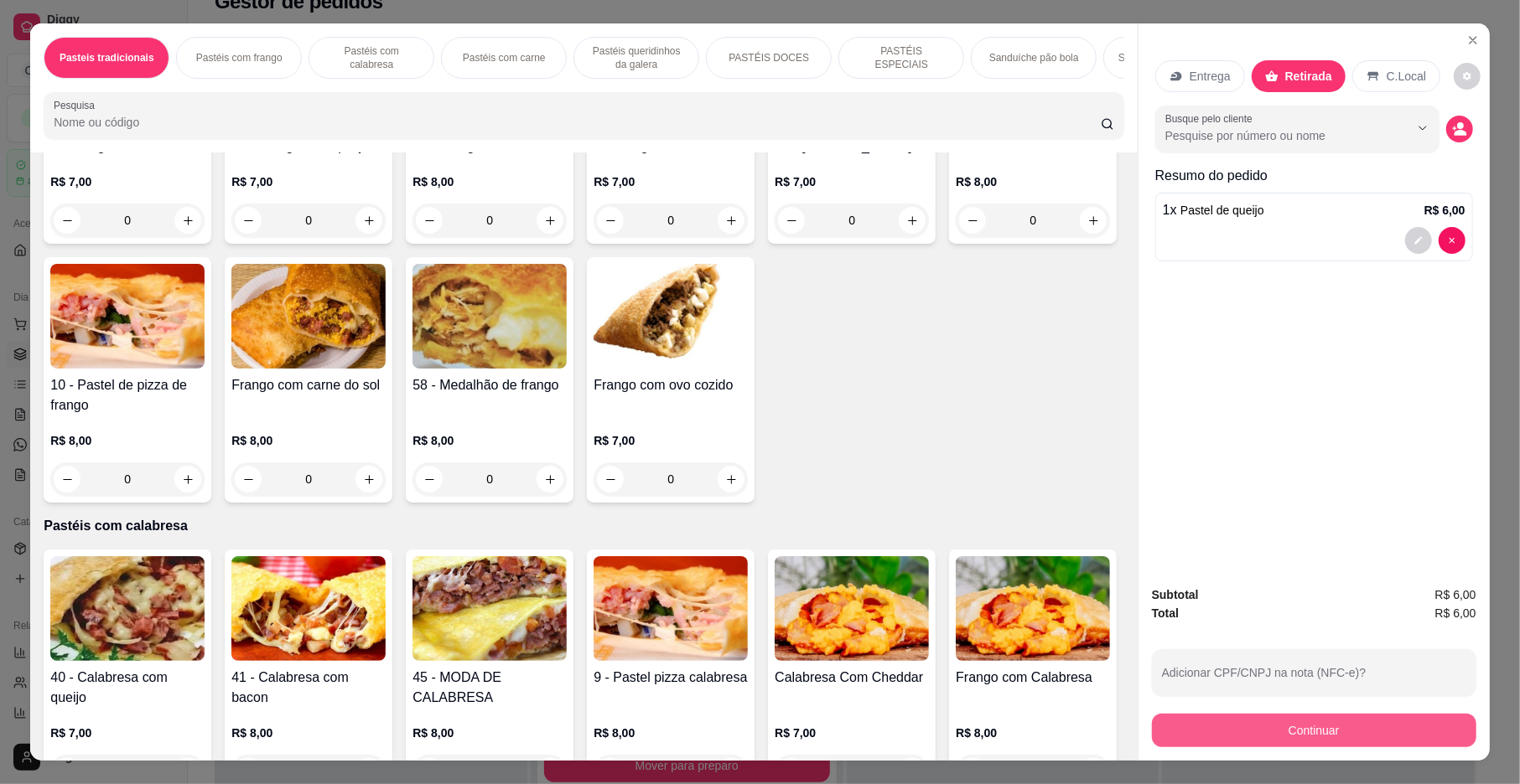
click at [1278, 731] on button "Continuar" at bounding box center [1314, 730] width 324 height 33
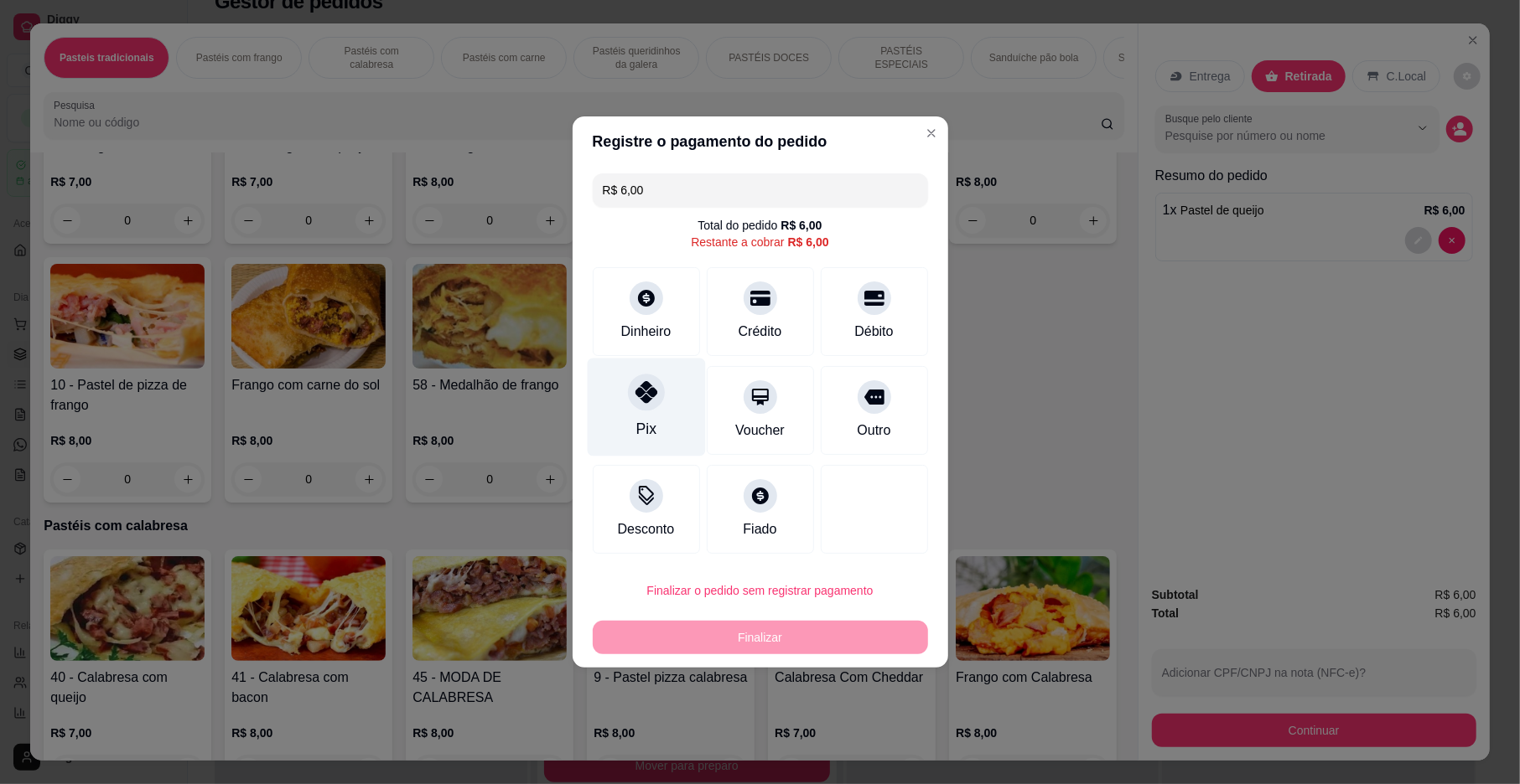
click at [635, 403] on icon at bounding box center [645, 392] width 22 height 22
type input "R$ 0,00"
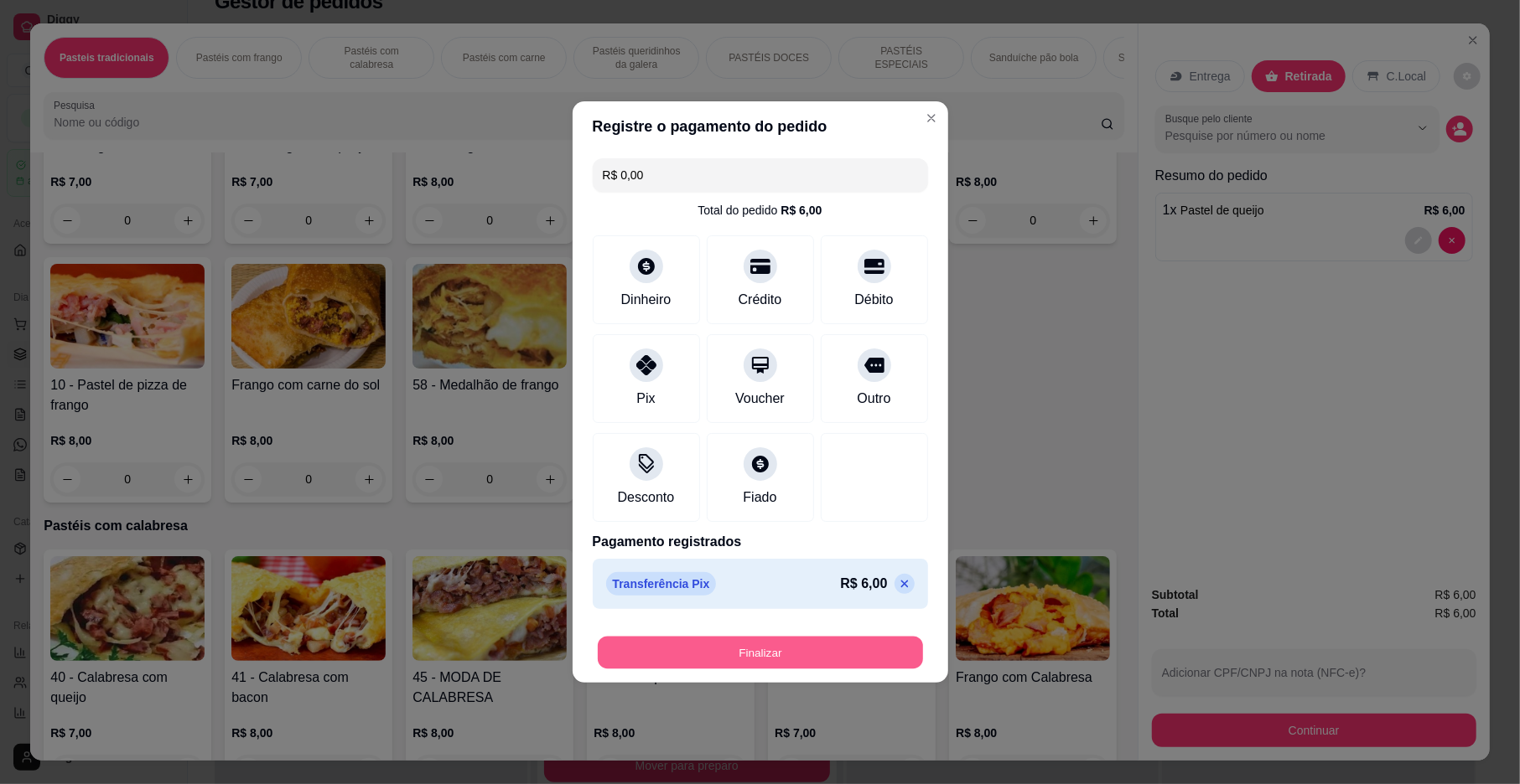
click at [813, 655] on button "Finalizar" at bounding box center [760, 653] width 325 height 32
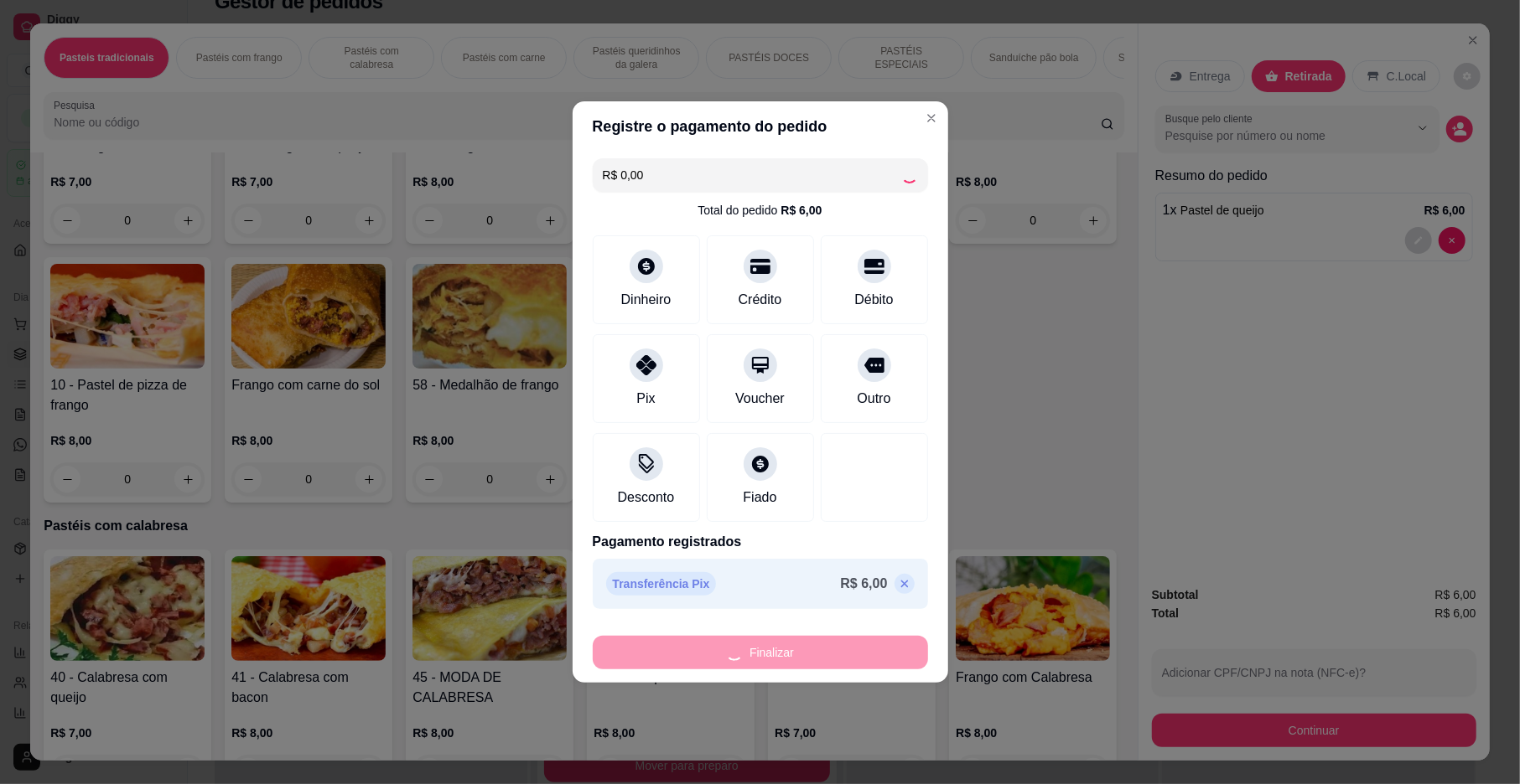
type input "0"
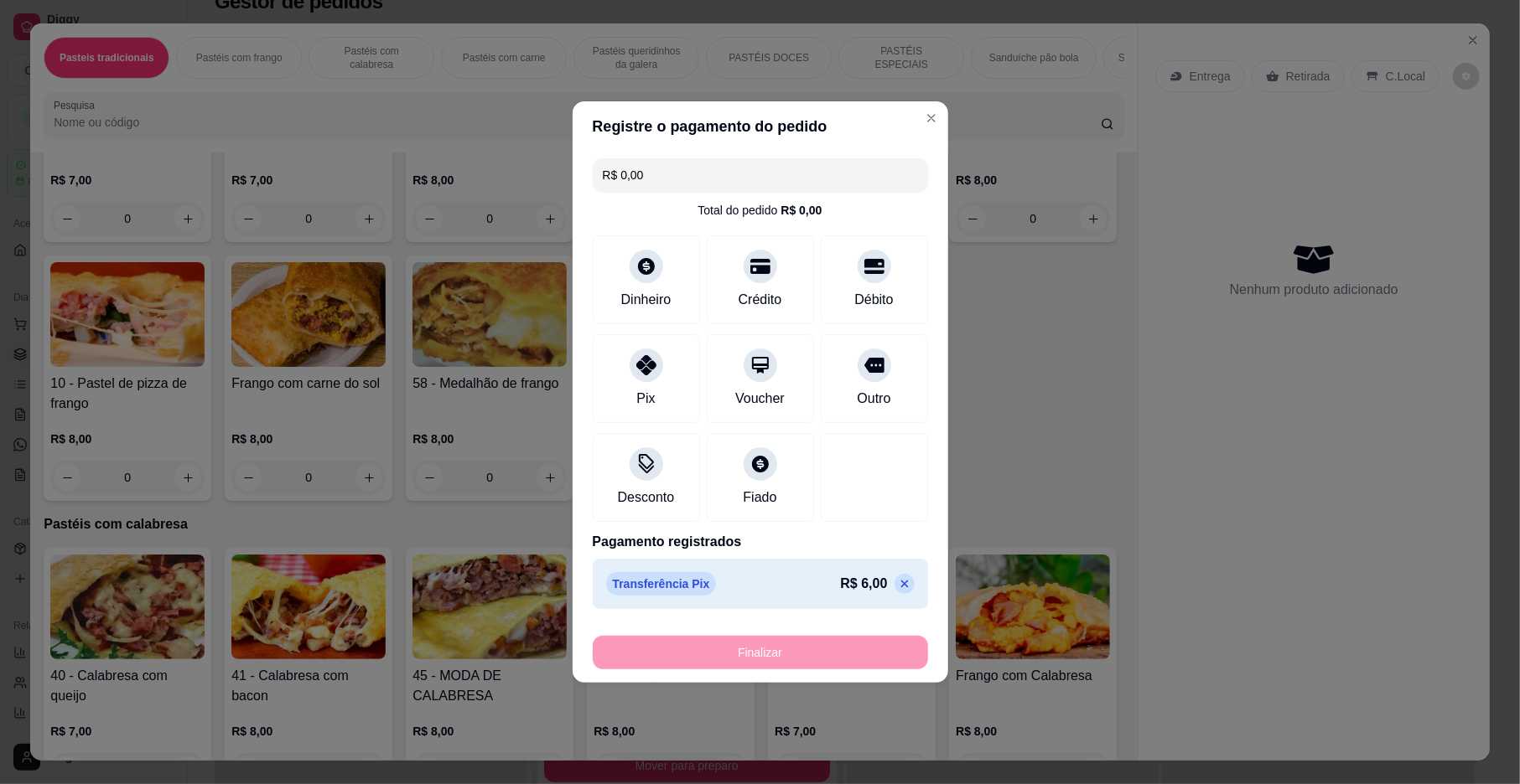
type input "-R$ 6,00"
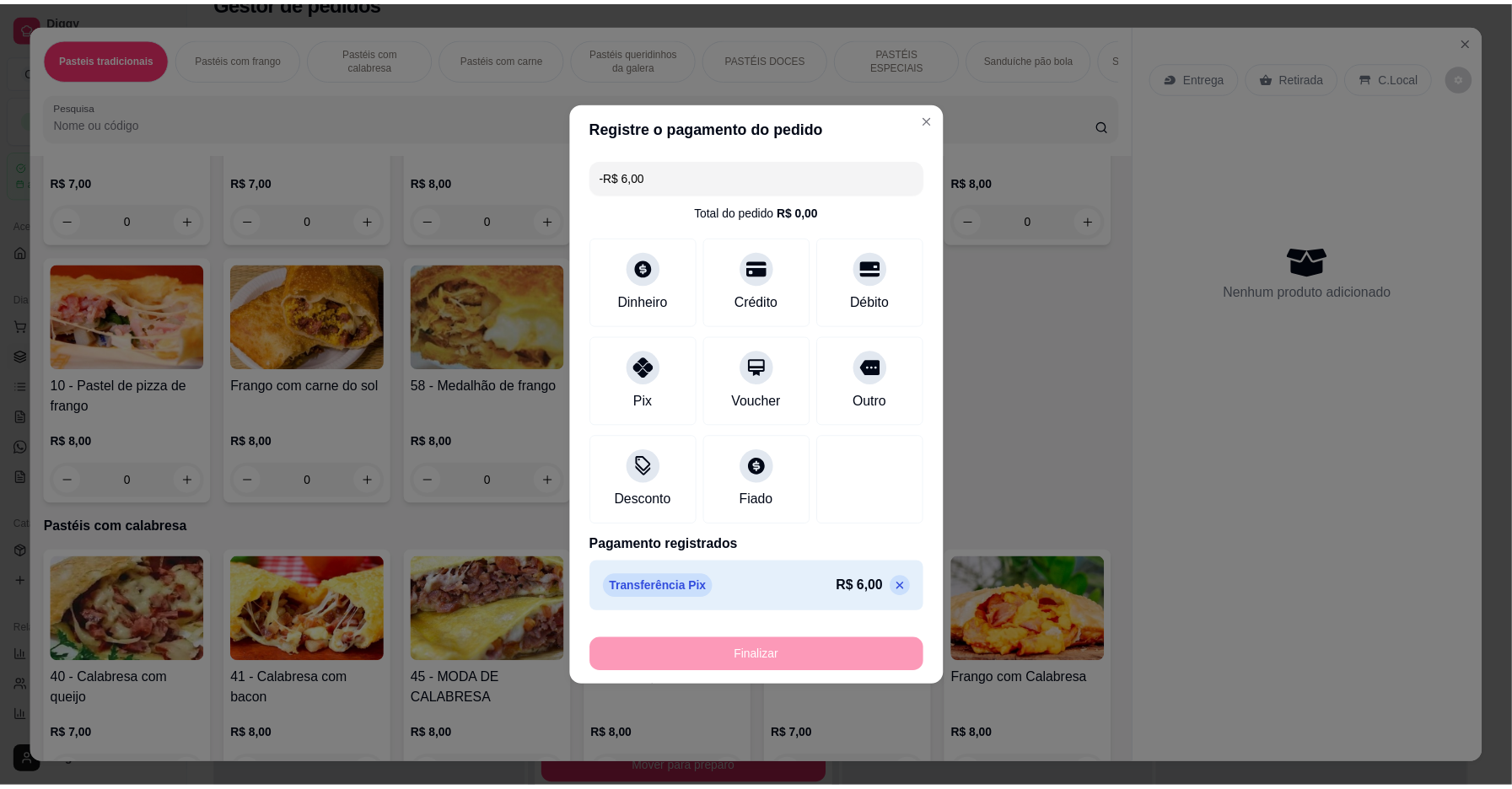
scroll to position [517, 0]
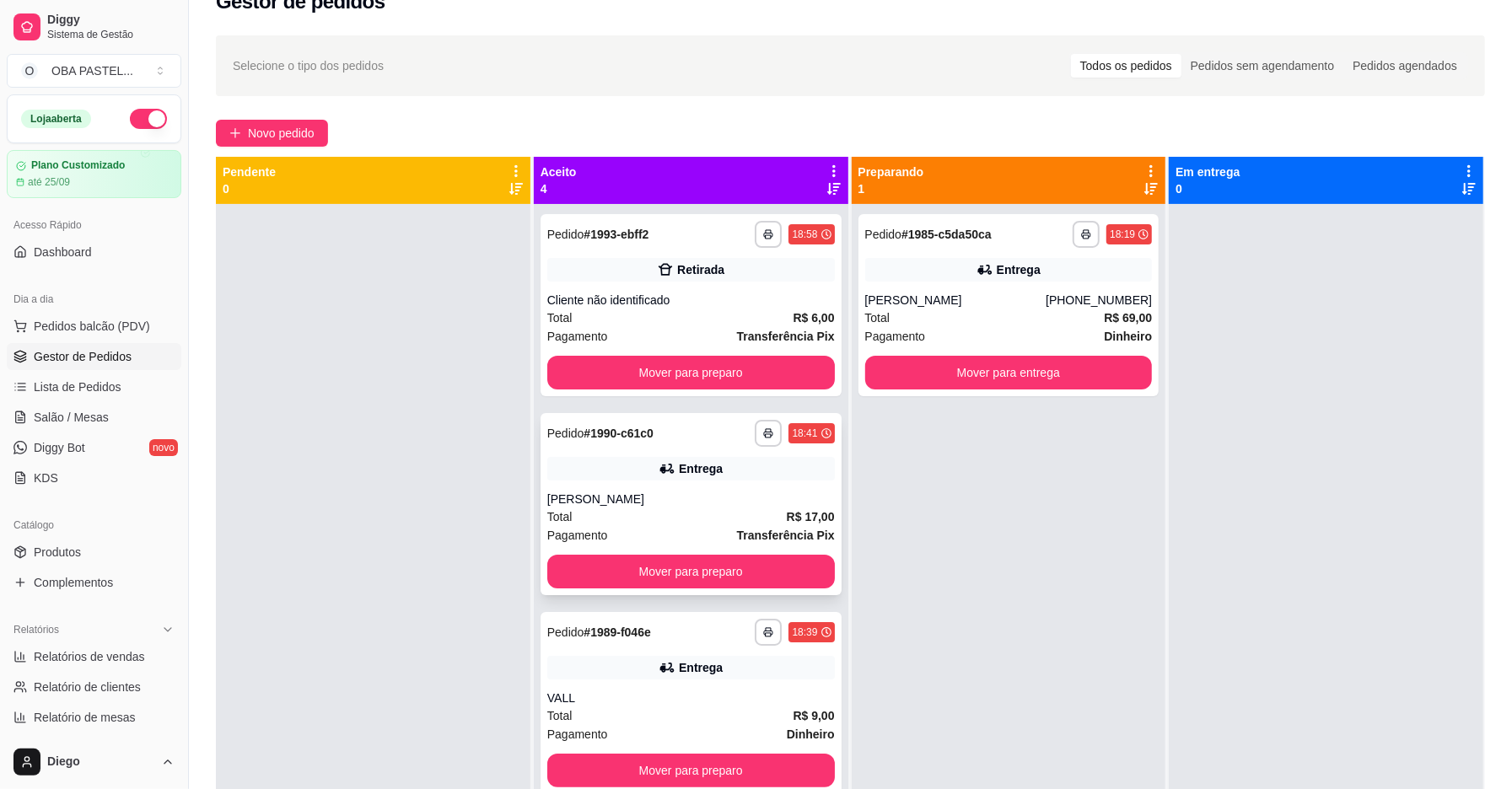
click at [696, 514] on div "Total R$ 17,00" at bounding box center [690, 516] width 288 height 18
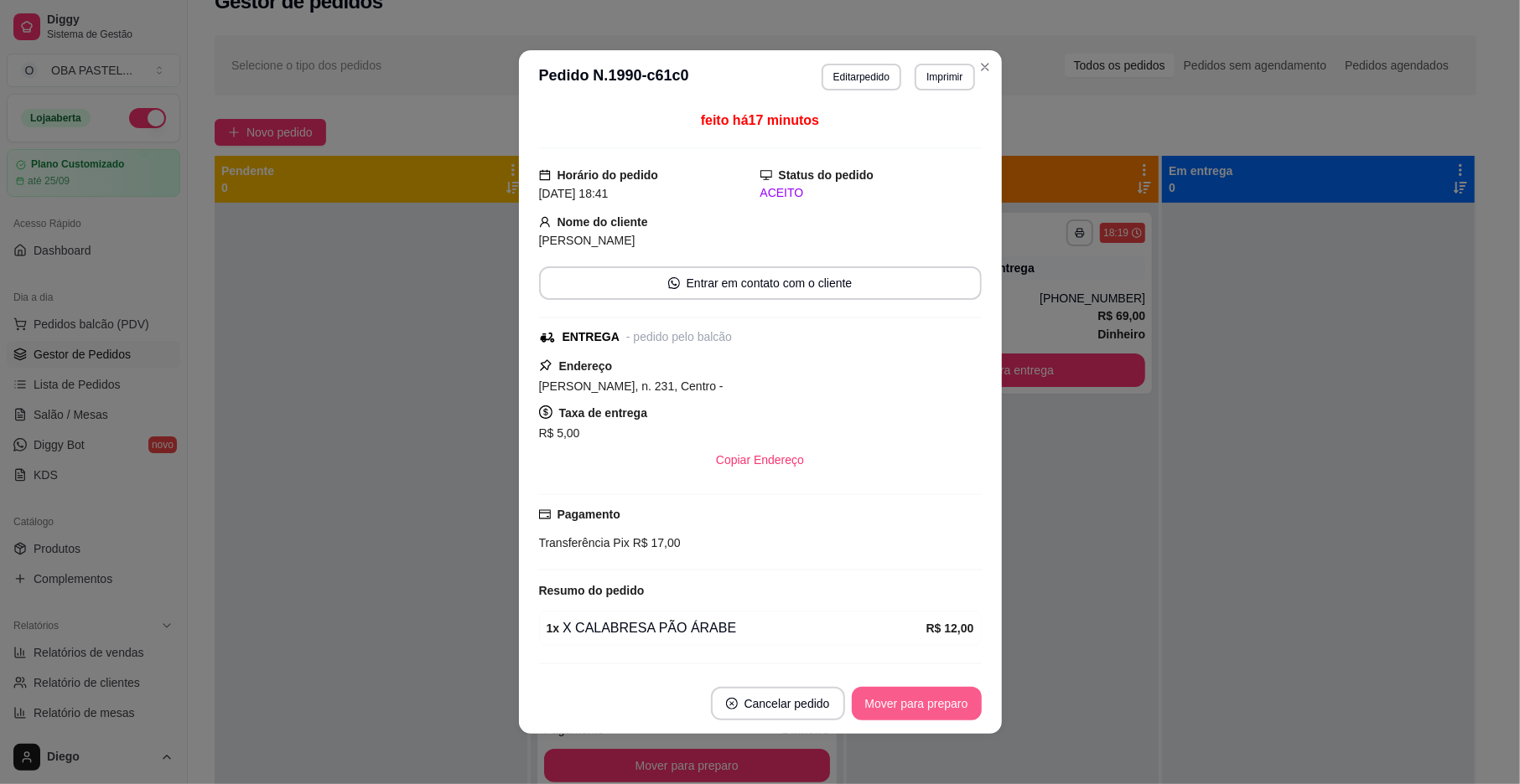
click at [907, 708] on button "Mover para preparo" at bounding box center [916, 703] width 130 height 33
click at [907, 708] on div "Mover para preparo" at bounding box center [904, 703] width 153 height 33
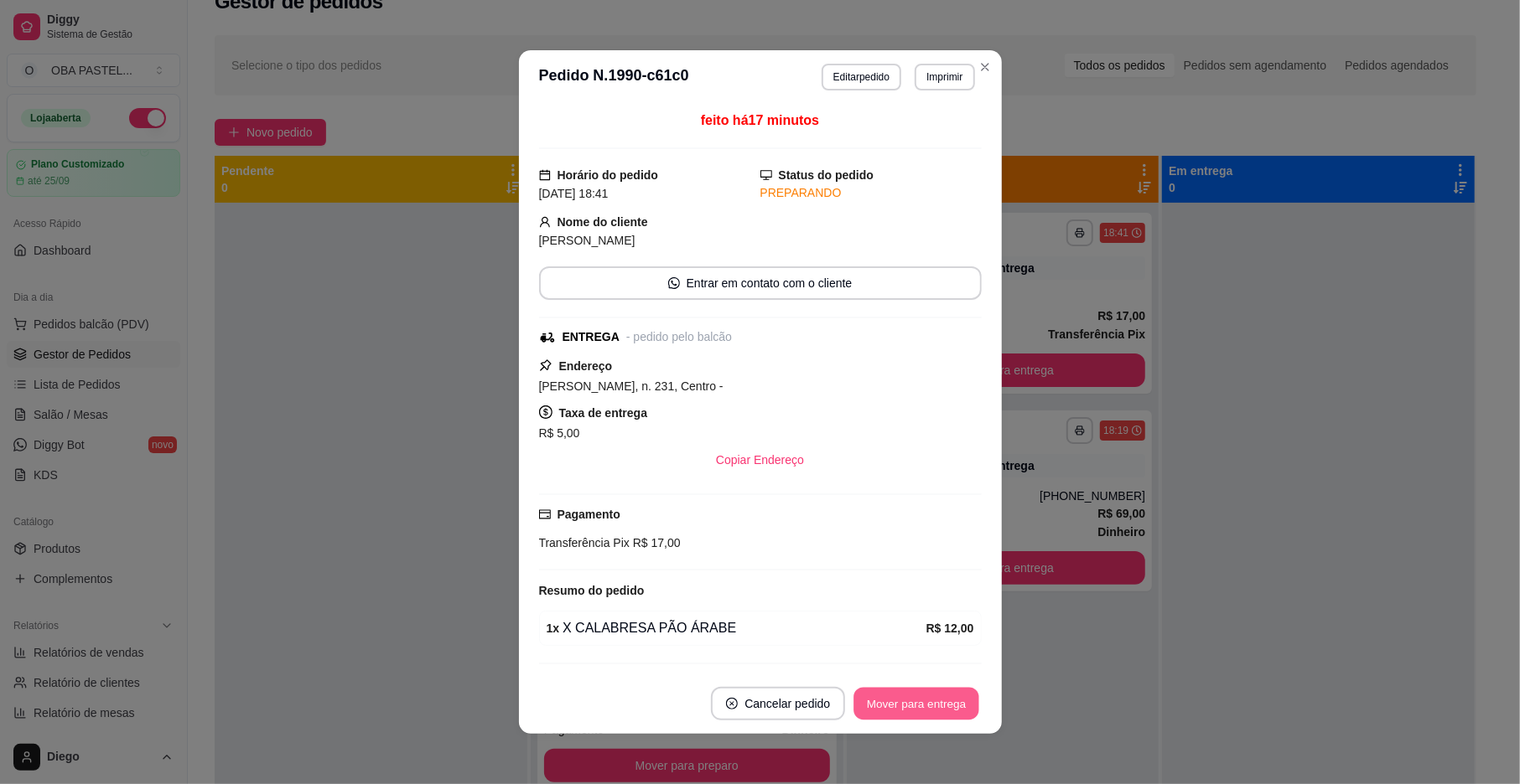
click at [907, 708] on button "Mover para entrega" at bounding box center [917, 704] width 125 height 32
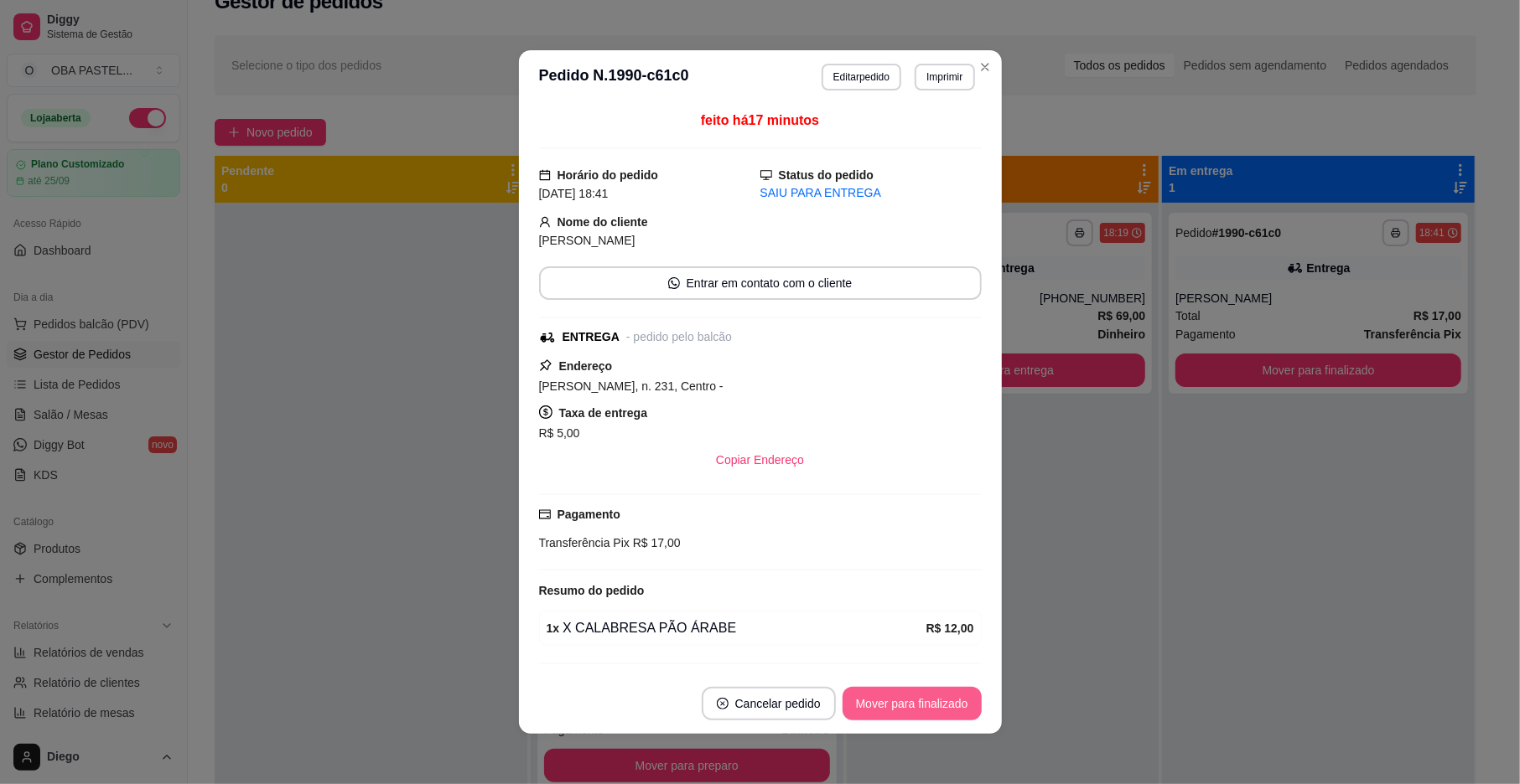
click at [907, 708] on button "Mover para finalizado" at bounding box center [912, 703] width 139 height 33
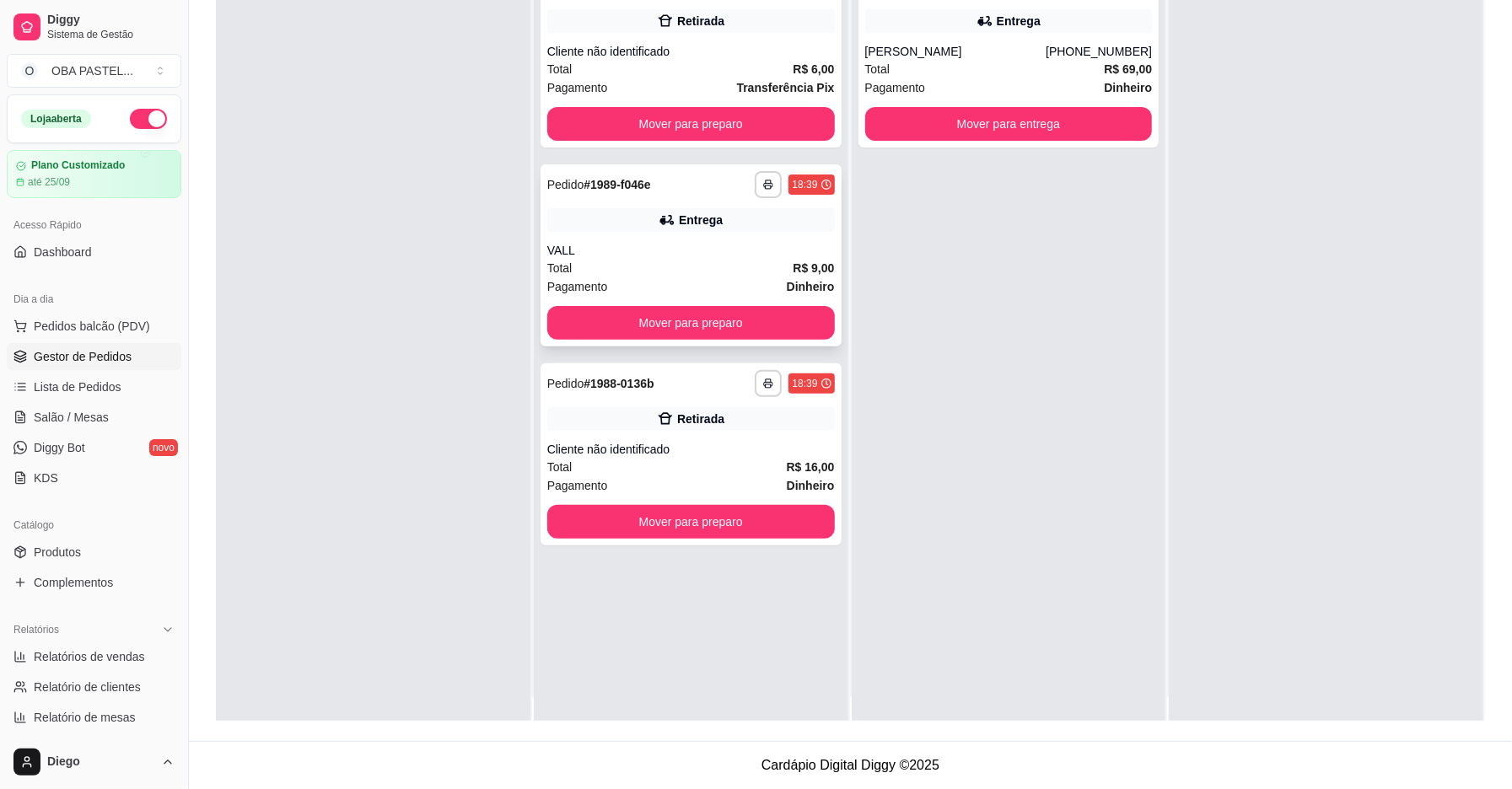
scroll to position [47, 0]
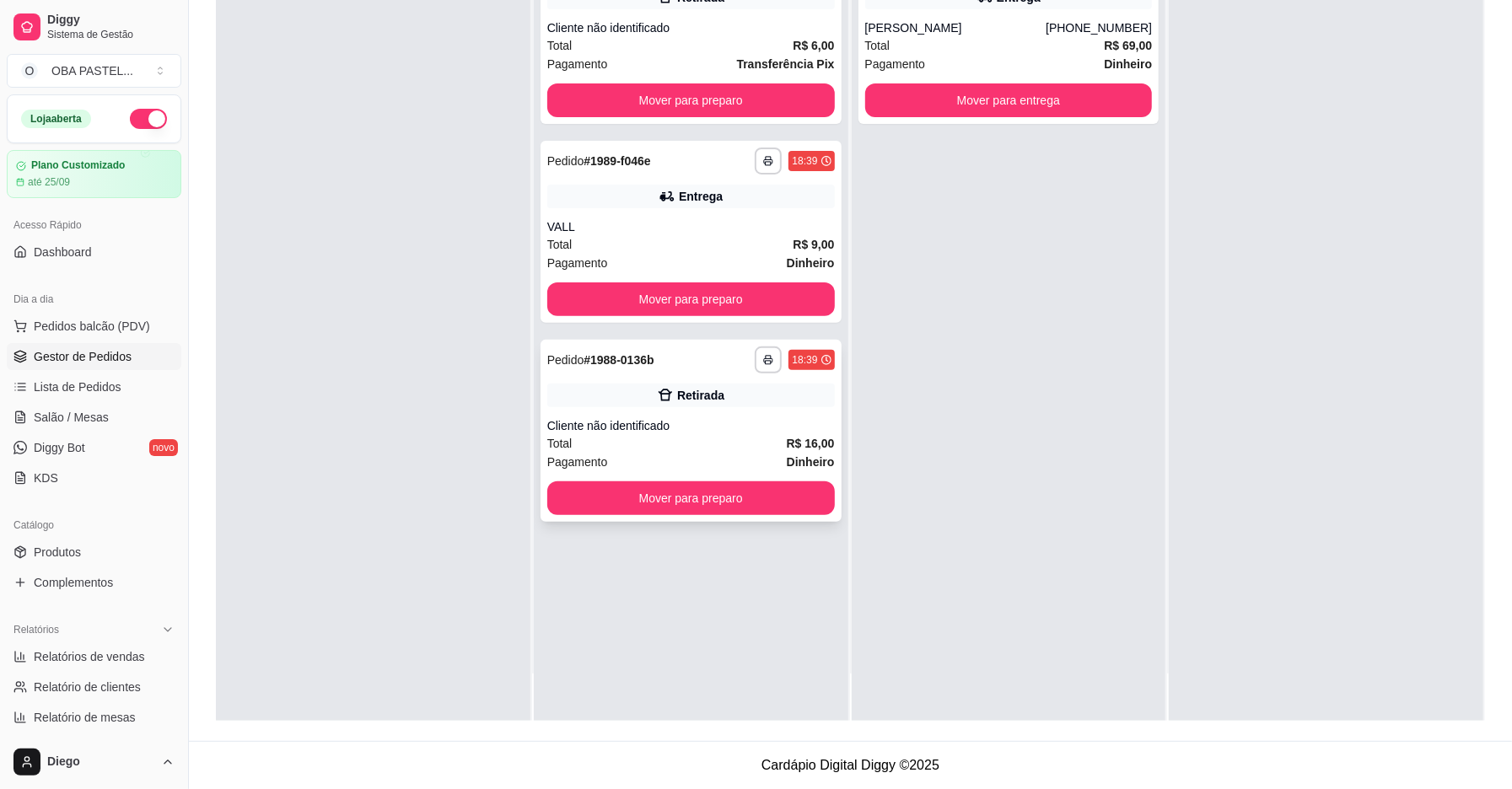
click at [692, 435] on div "Total R$ 16,00" at bounding box center [690, 443] width 288 height 18
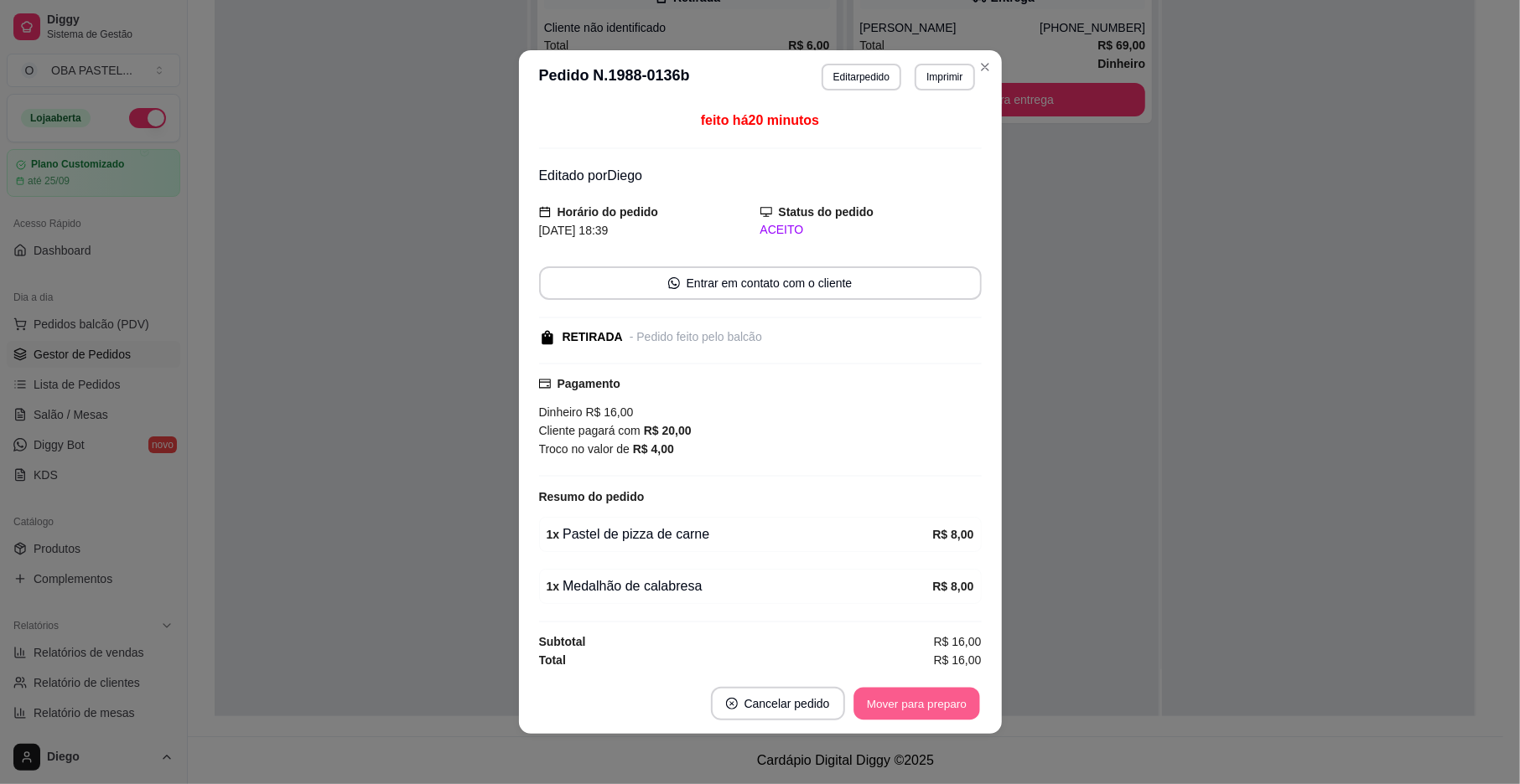
click at [900, 696] on button "Mover para preparo" at bounding box center [916, 704] width 125 height 32
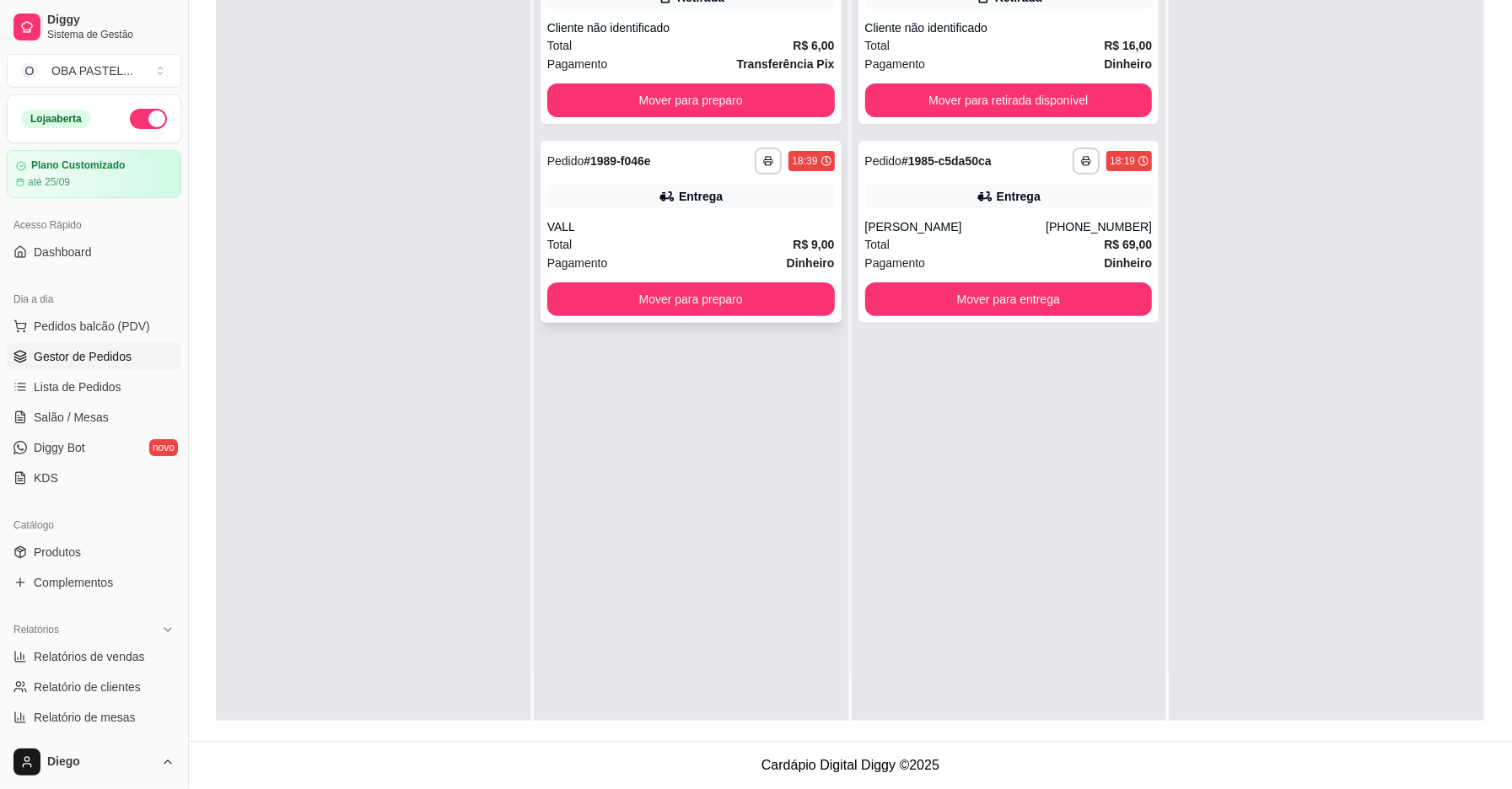
click at [625, 228] on div "VALL" at bounding box center [690, 227] width 288 height 17
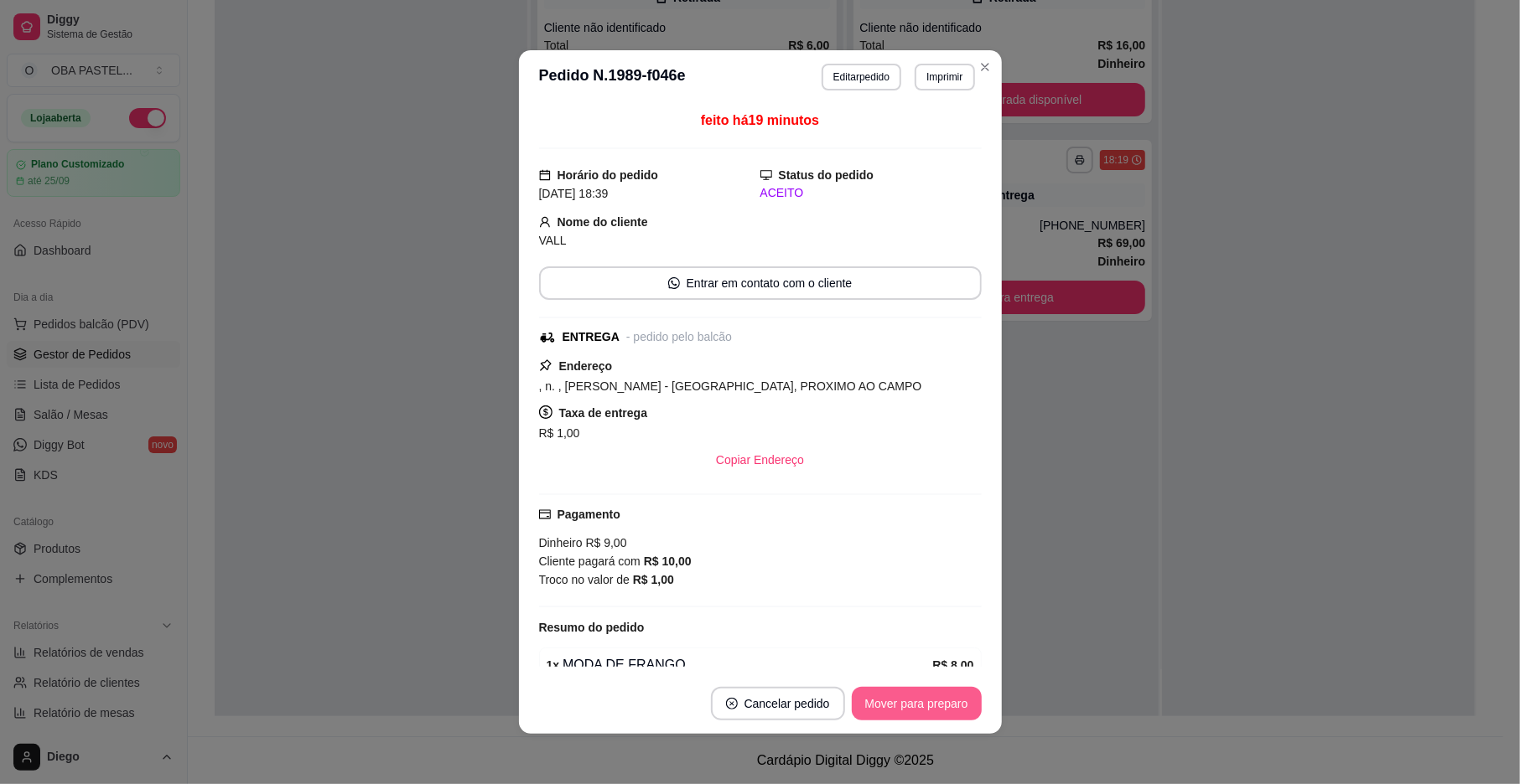
click at [937, 705] on button "Mover para preparo" at bounding box center [916, 703] width 130 height 33
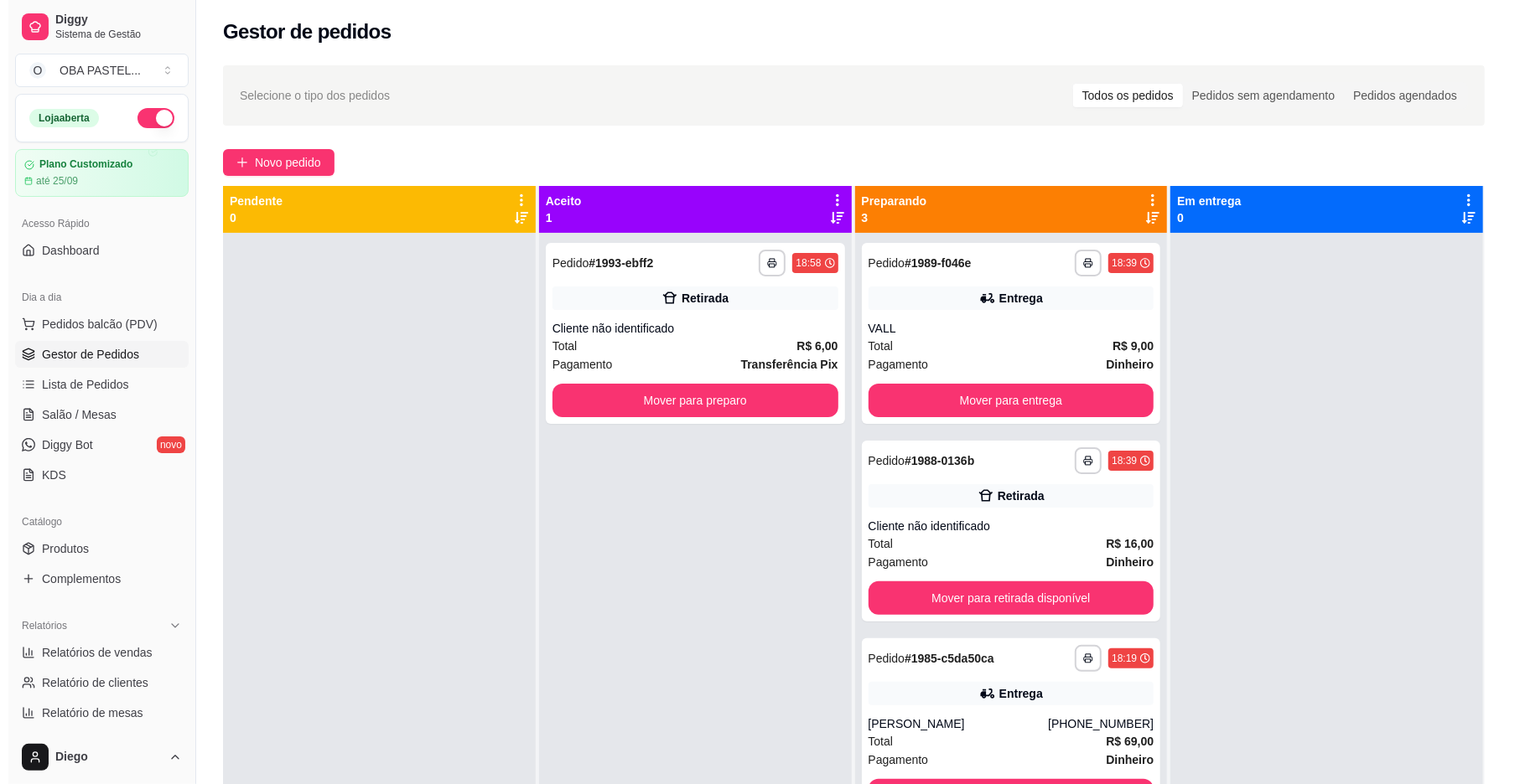
scroll to position [0, 0]
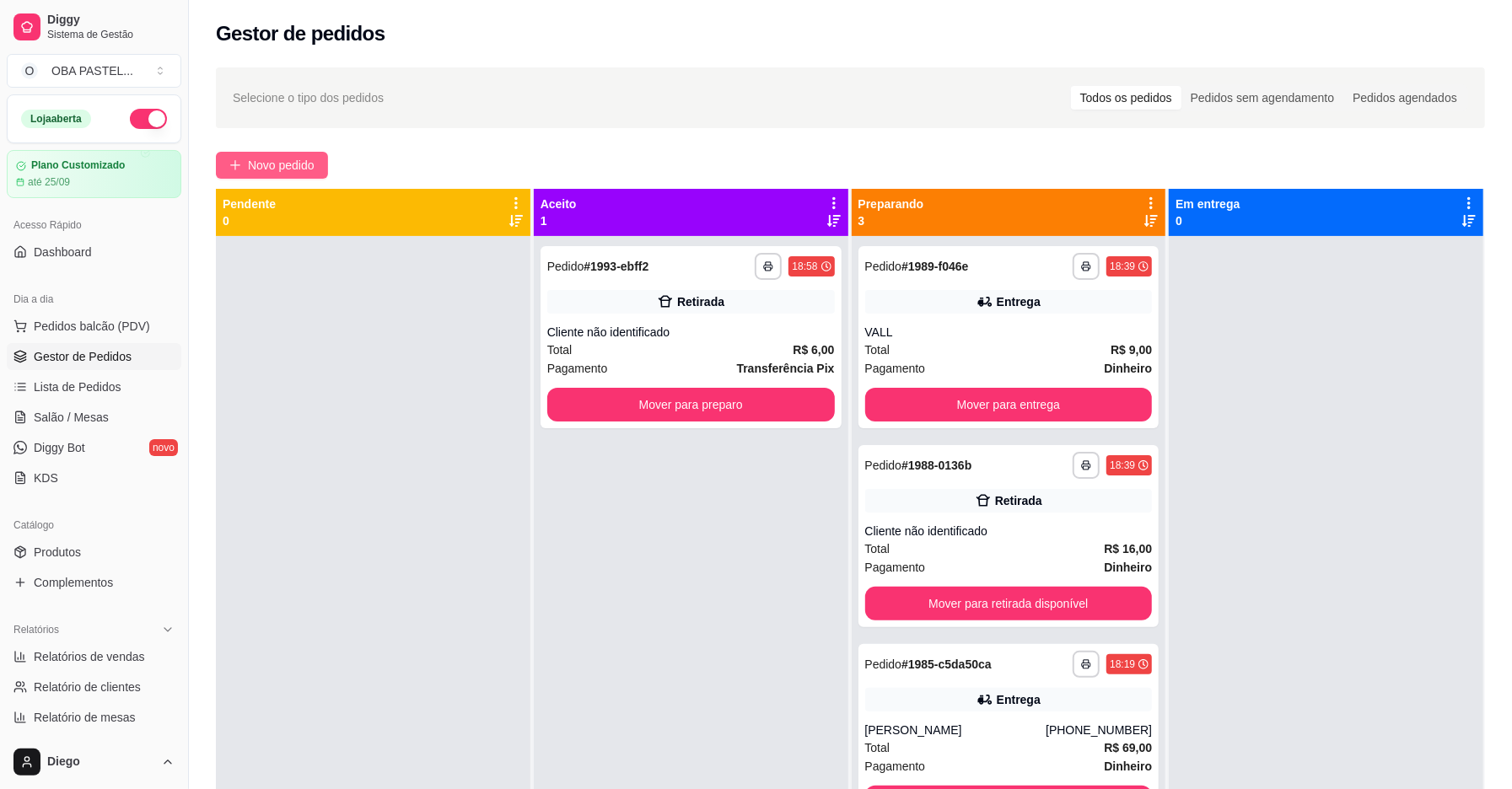
click at [250, 159] on span "Novo pedido" at bounding box center [281, 164] width 67 height 18
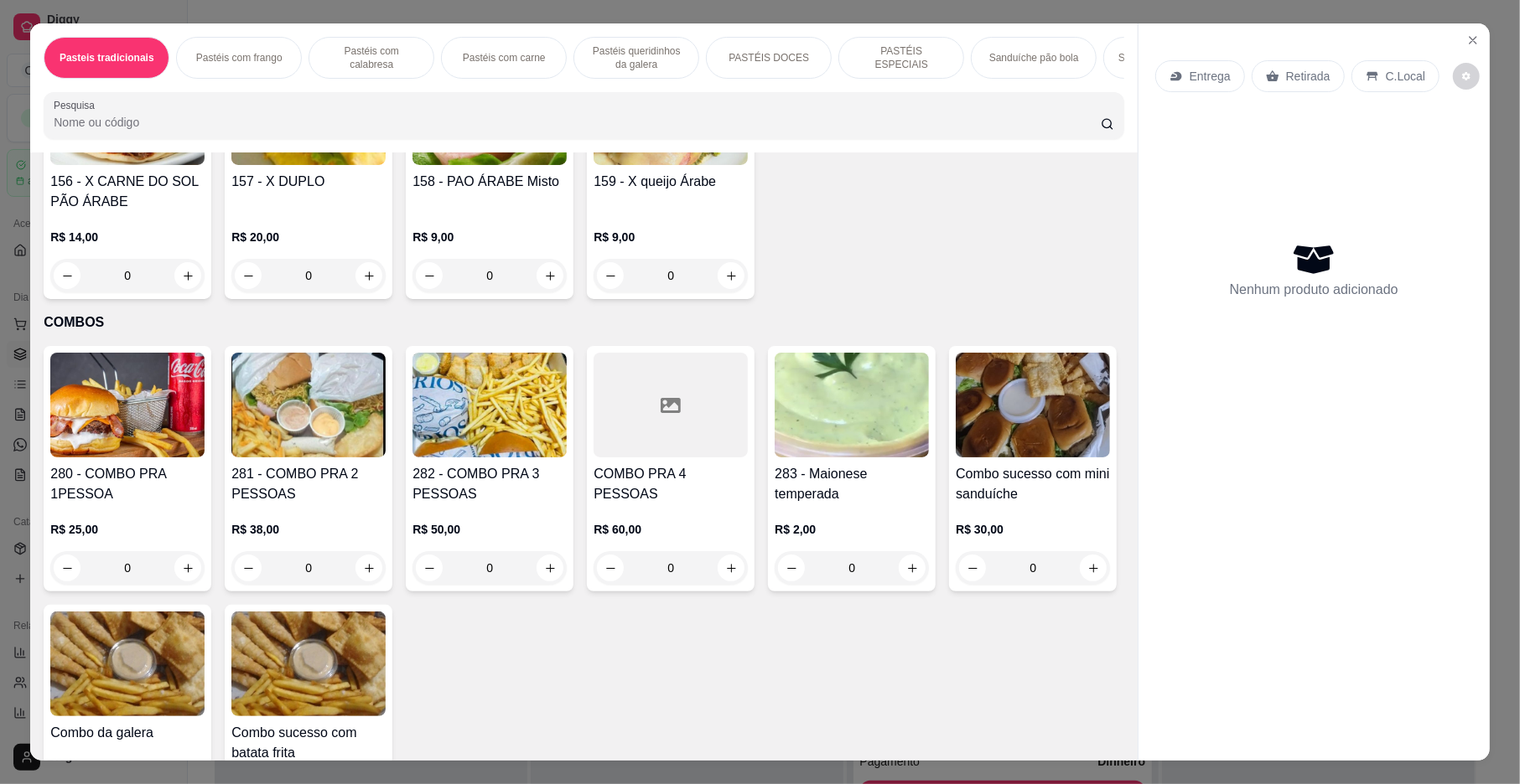
scroll to position [4030, 0]
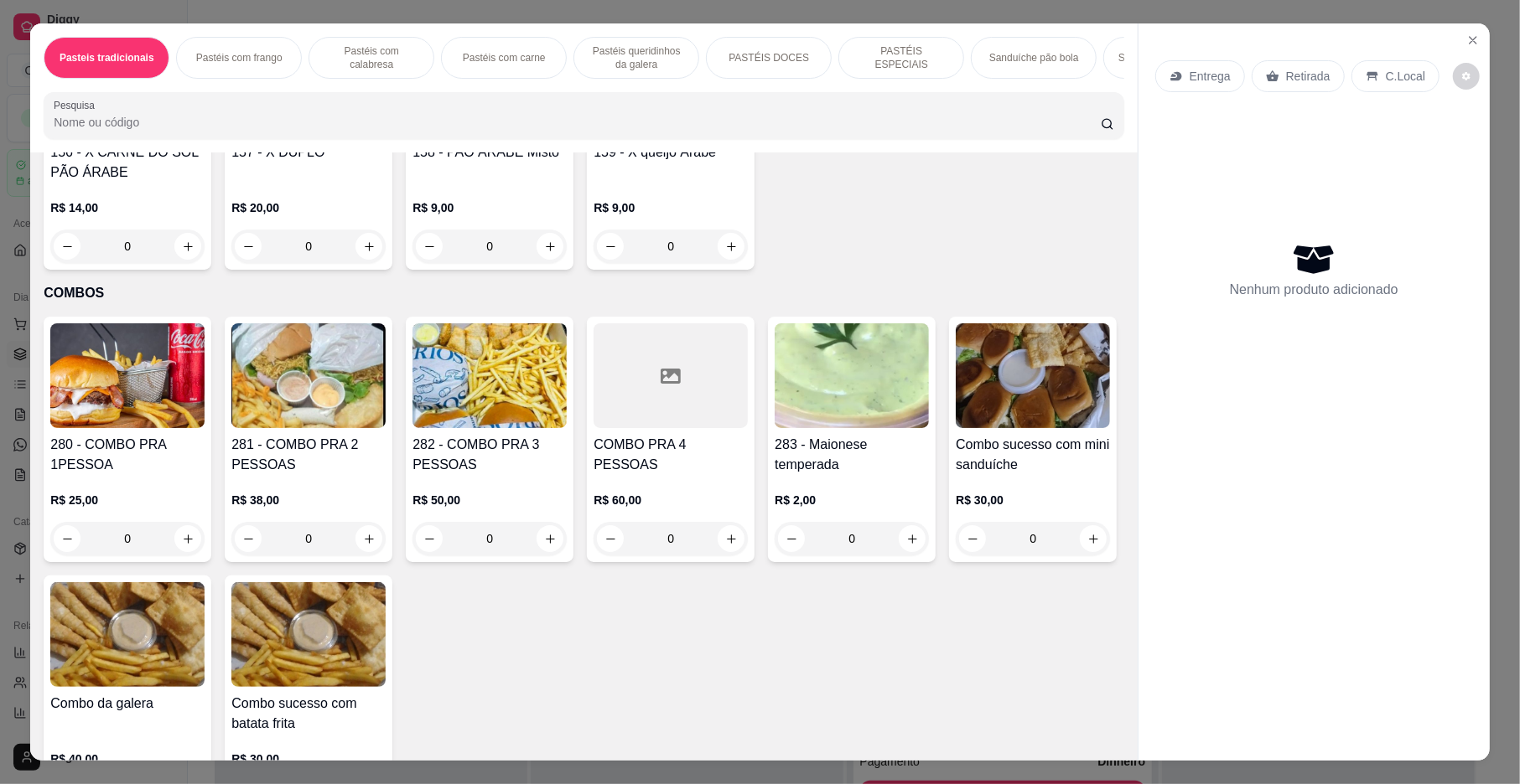
type input "1"
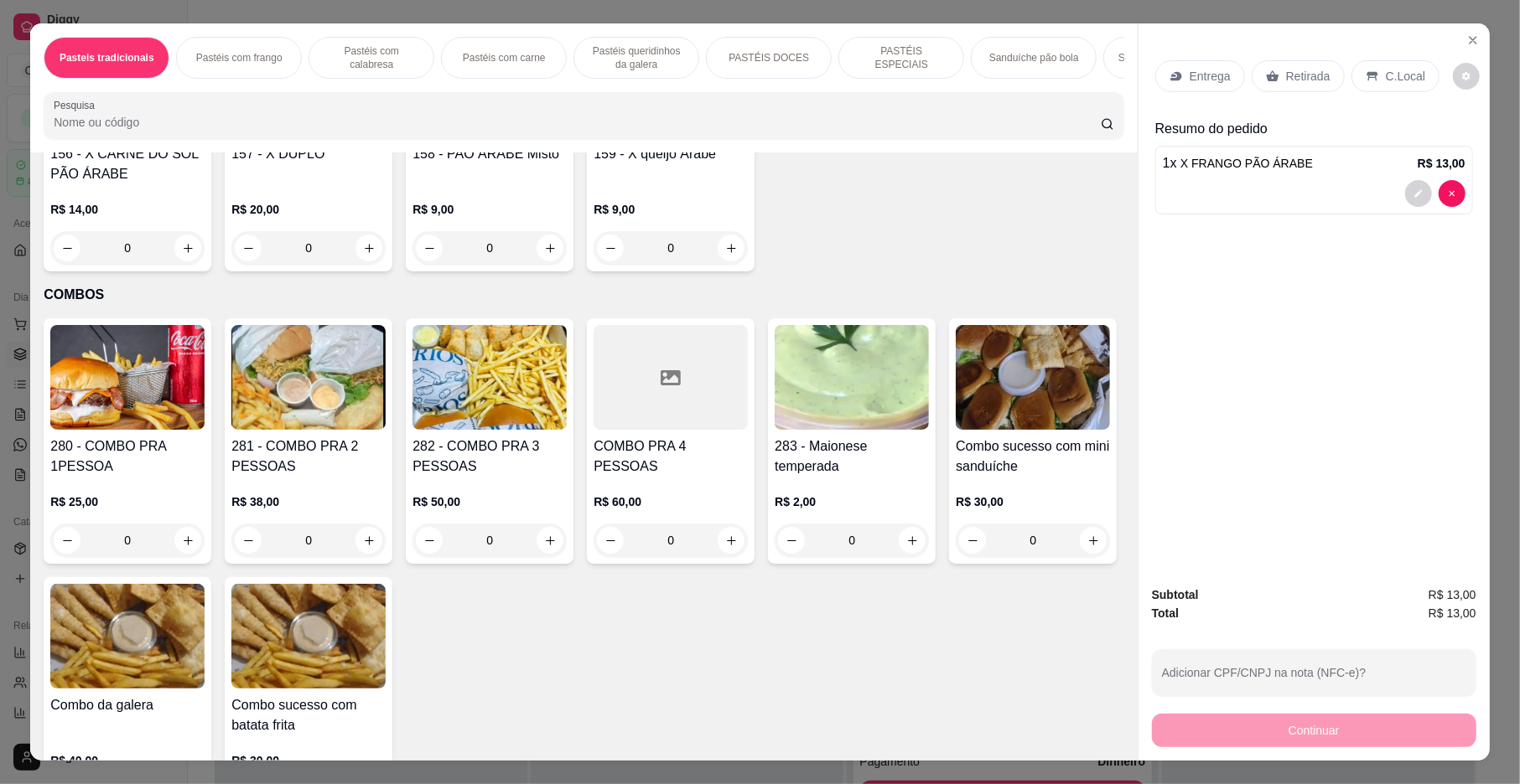
type input "1"
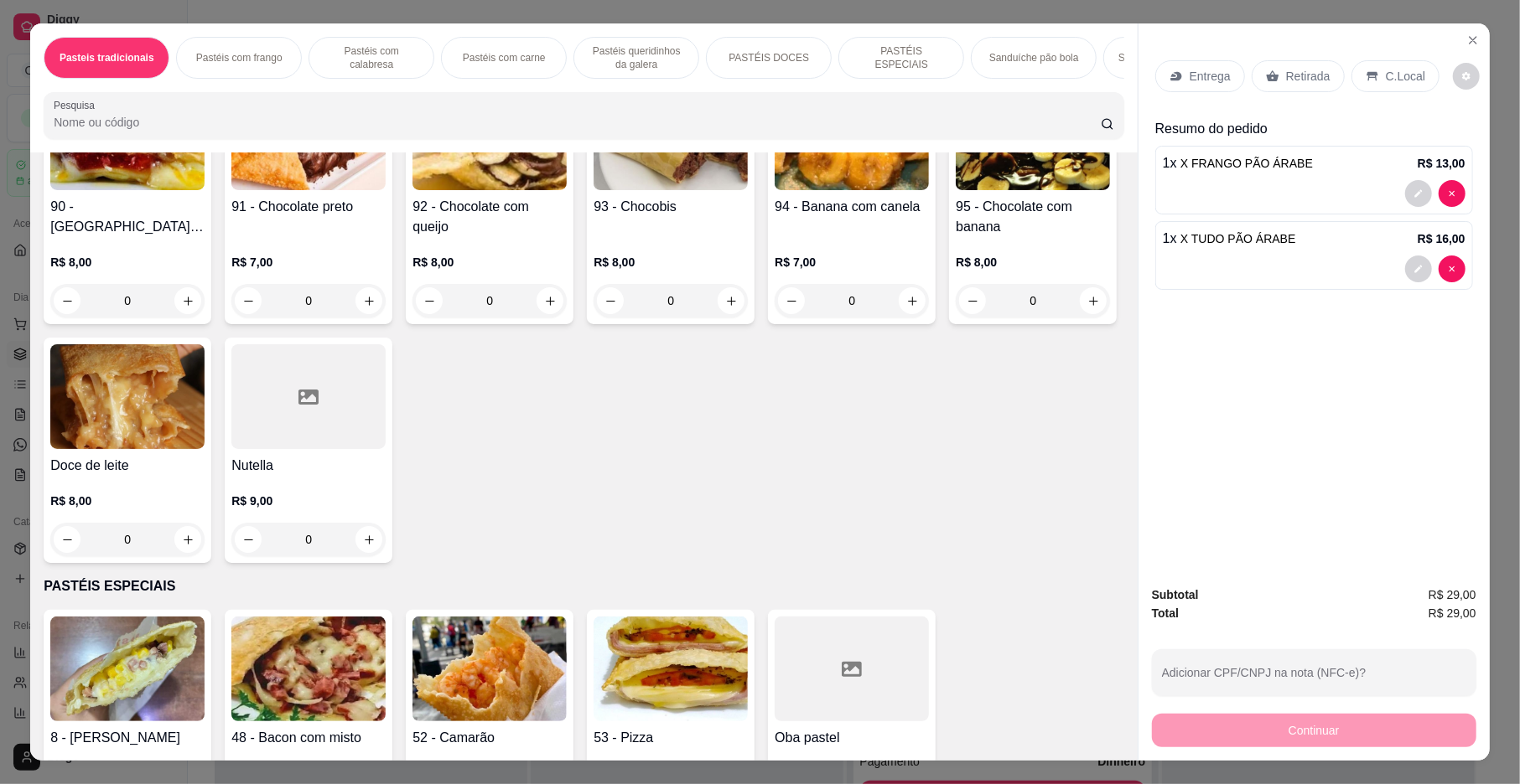
scroll to position [2203, 0]
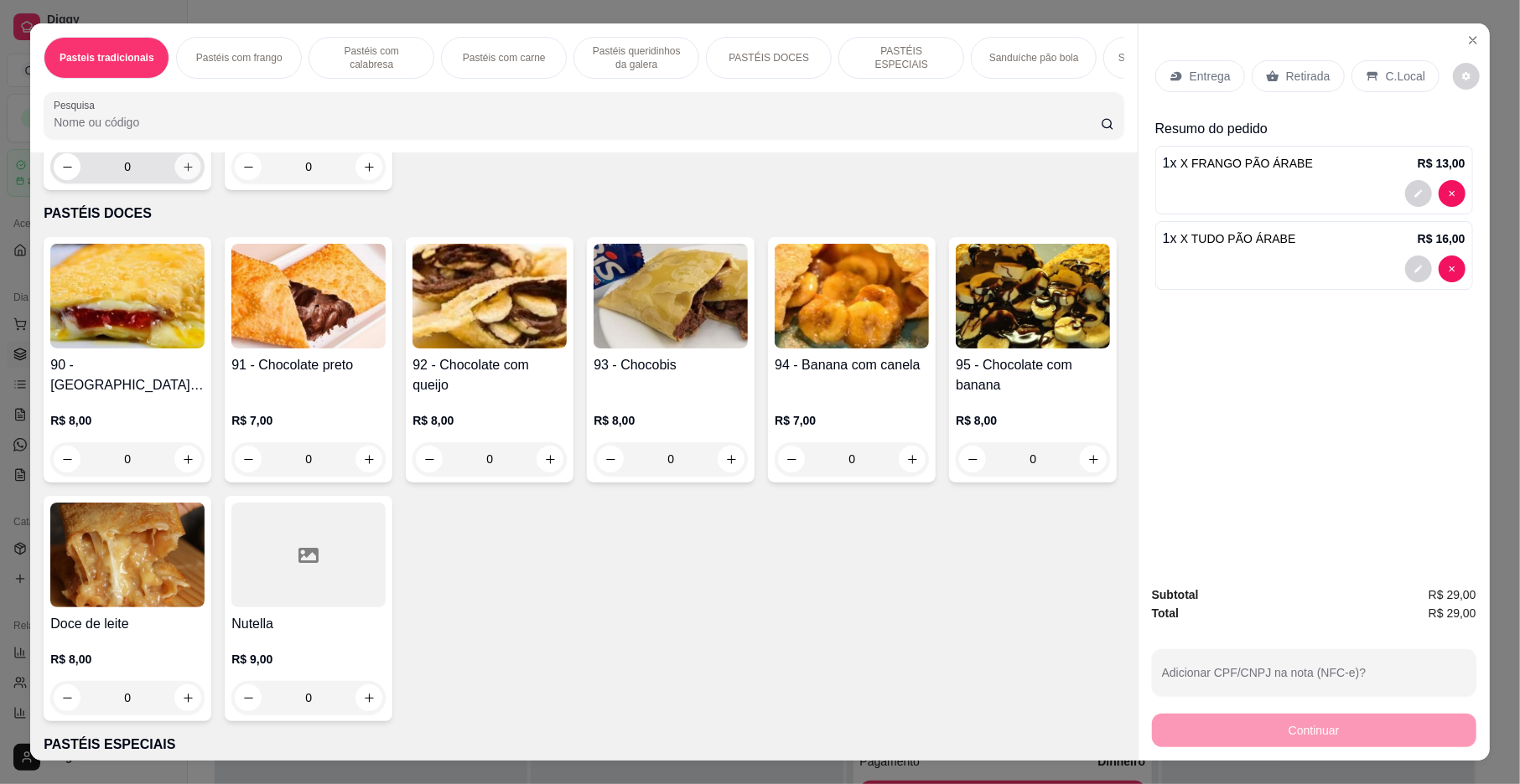
click at [182, 174] on icon "increase-product-quantity" at bounding box center [187, 166] width 12 height 12
type input "1"
click at [1212, 71] on p "Entrega" at bounding box center [1209, 76] width 41 height 17
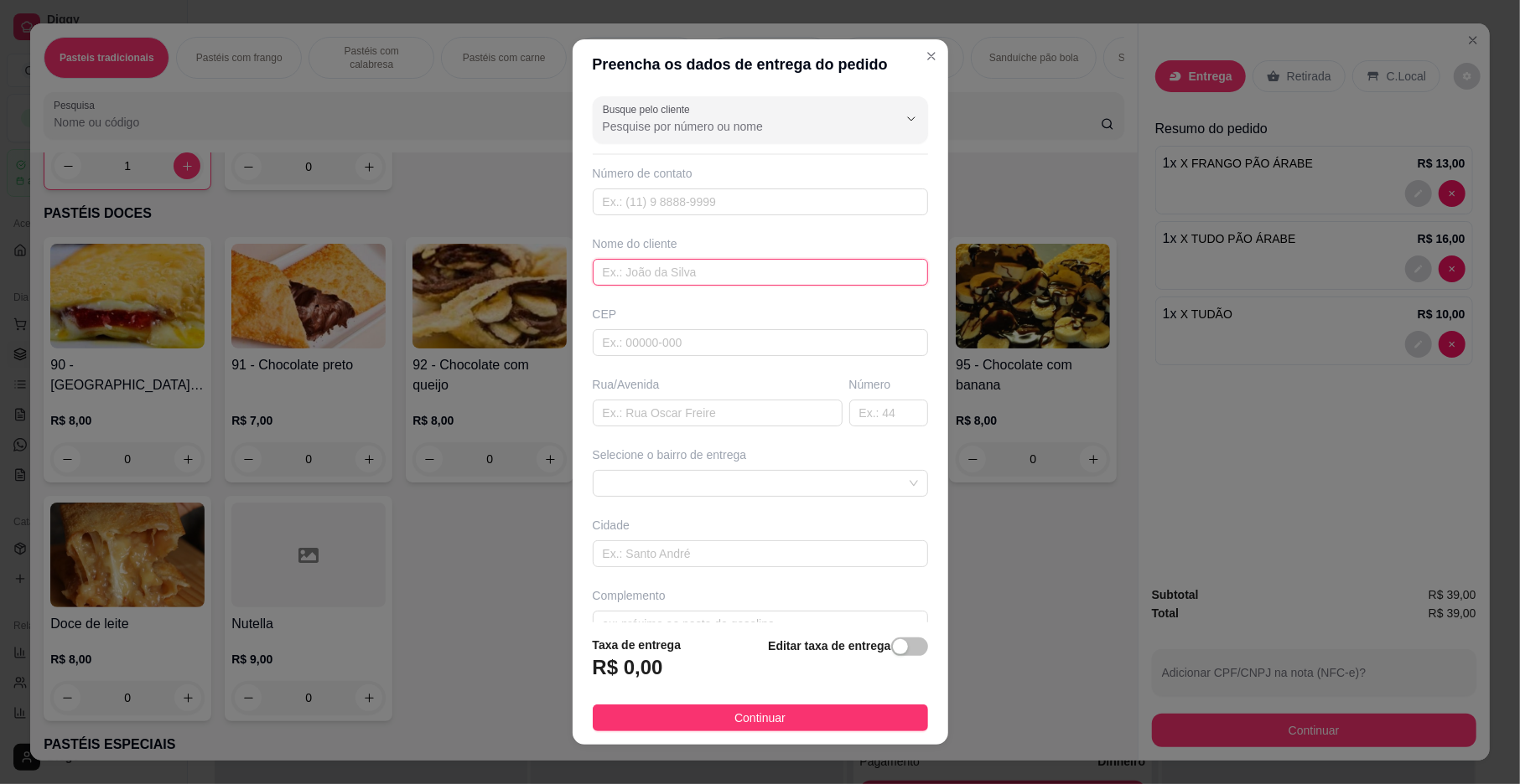
click at [664, 272] on input "text" at bounding box center [760, 273] width 336 height 27
click at [738, 493] on span at bounding box center [760, 484] width 316 height 25
type input "[PERSON_NAME]"
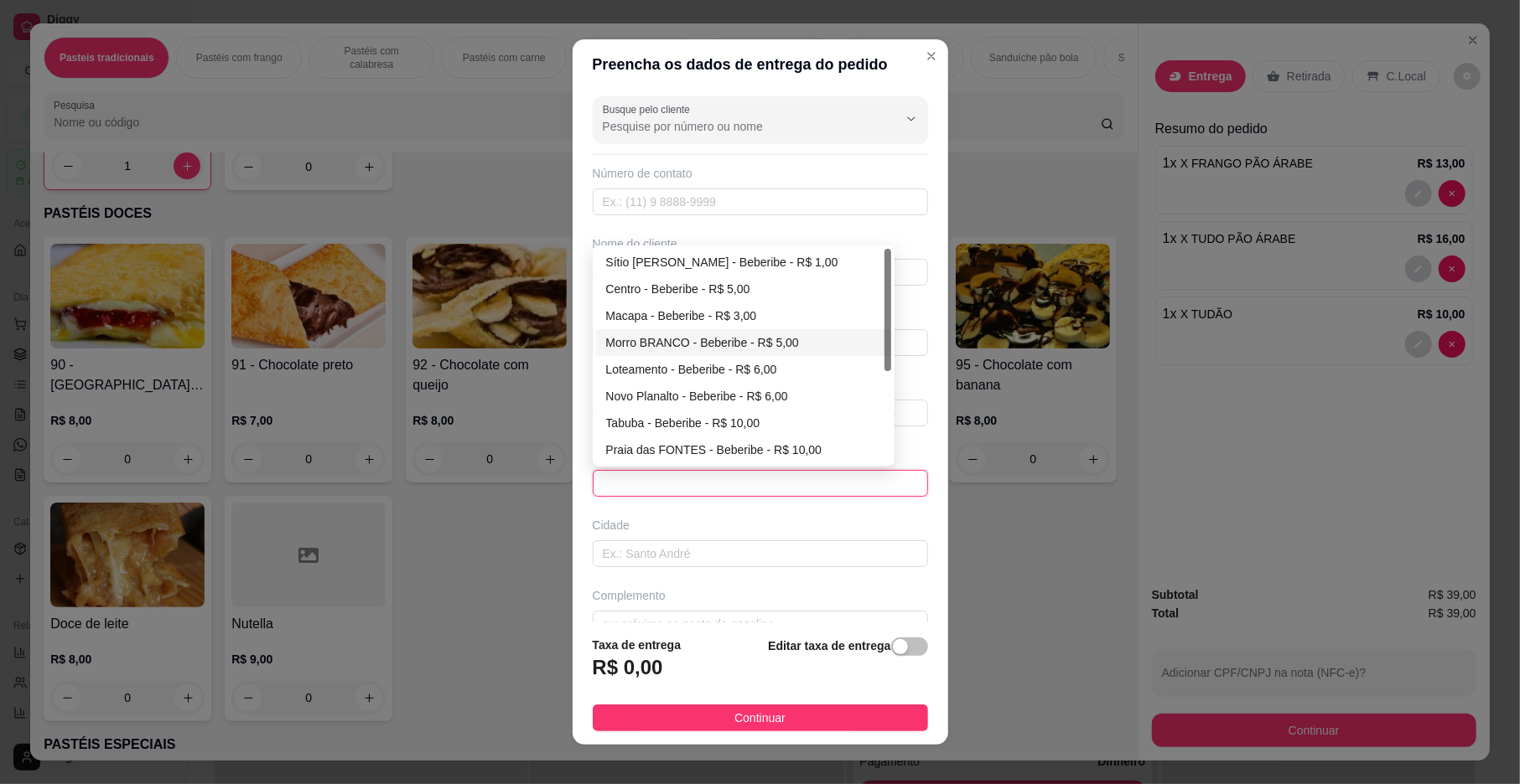
click at [692, 347] on div "Morro BRANCO - Beberibe - R$ 5,00" at bounding box center [743, 342] width 275 height 18
type input "Beberibe"
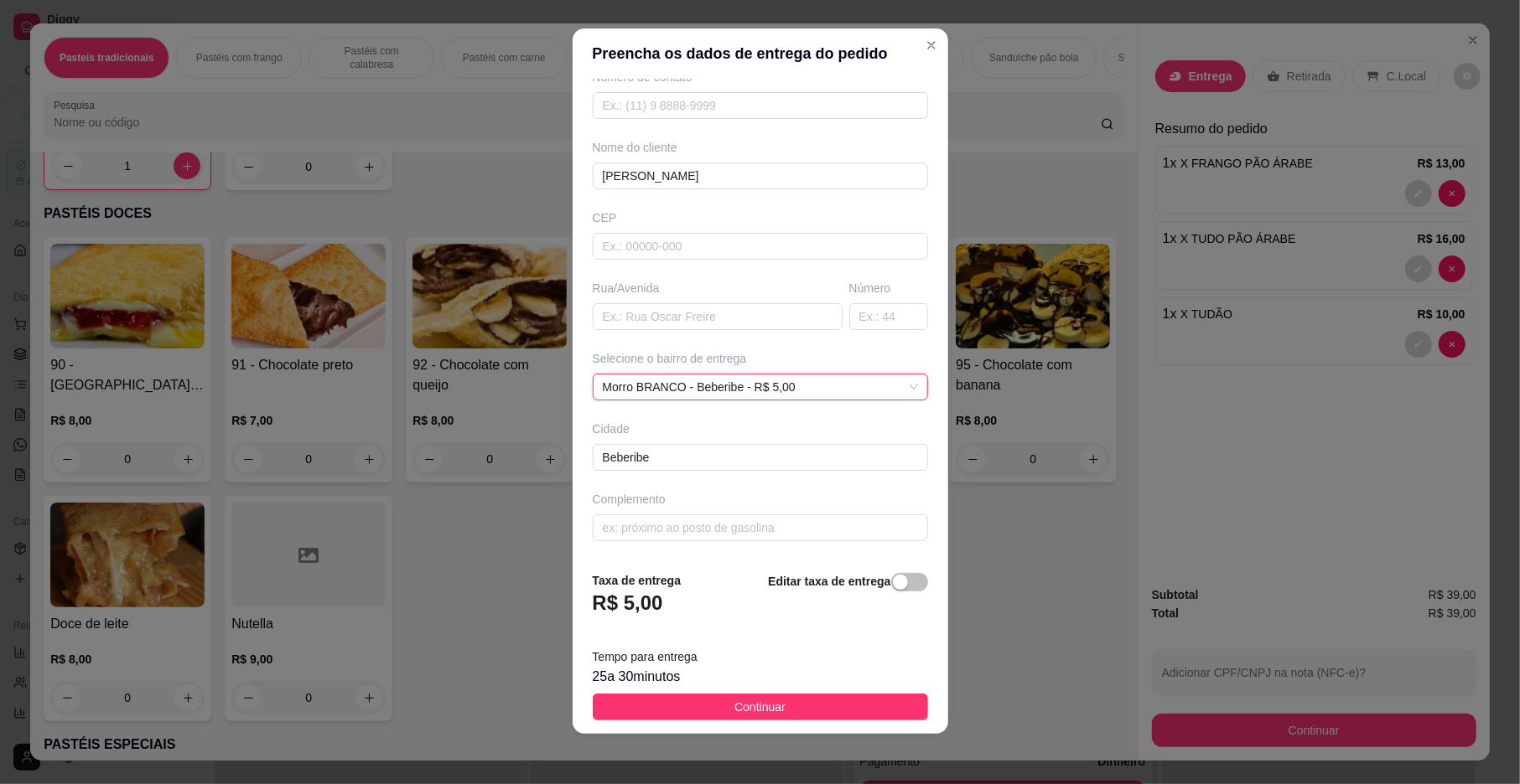
scroll to position [14, 0]
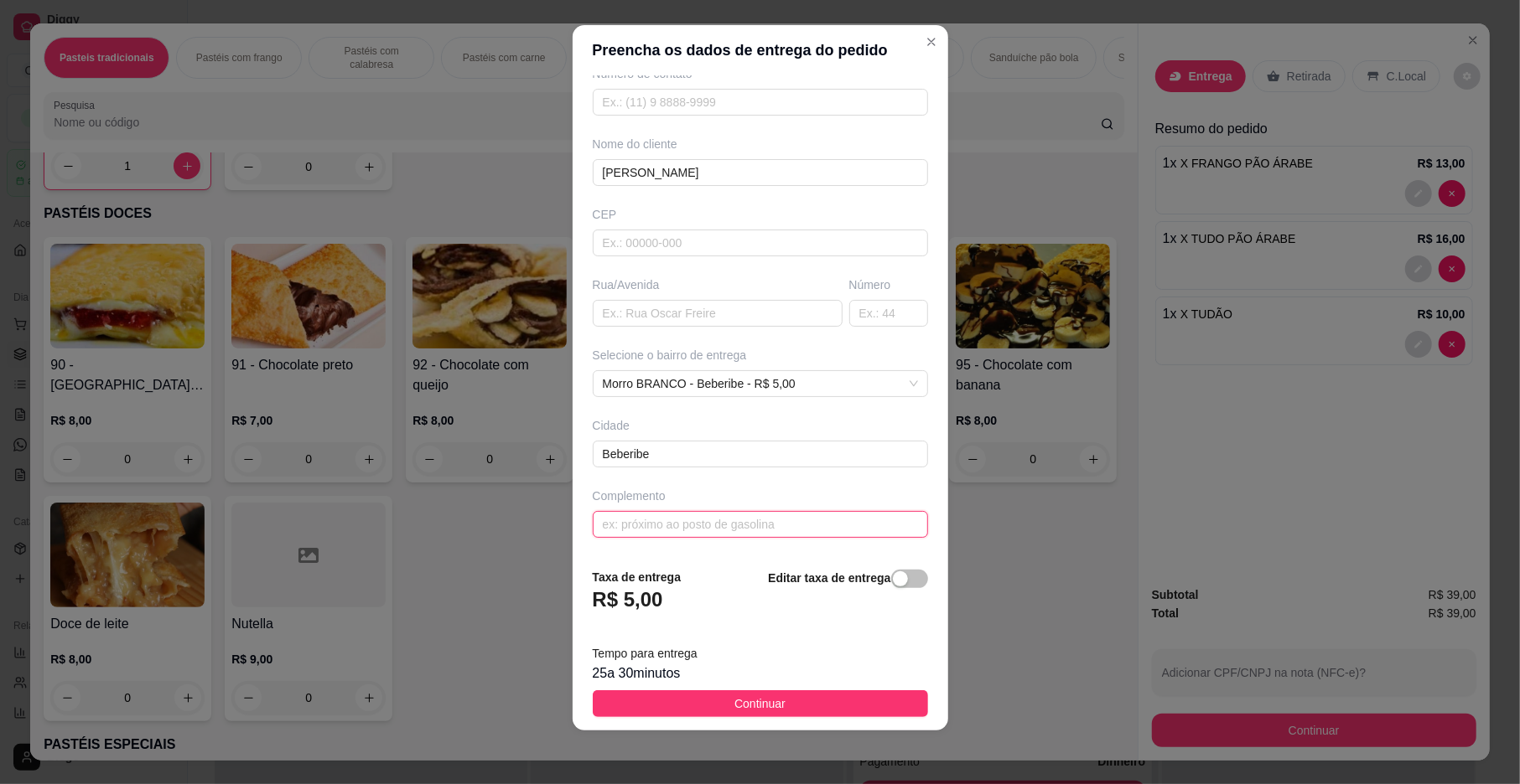
click at [634, 511] on input "text" at bounding box center [760, 525] width 336 height 27
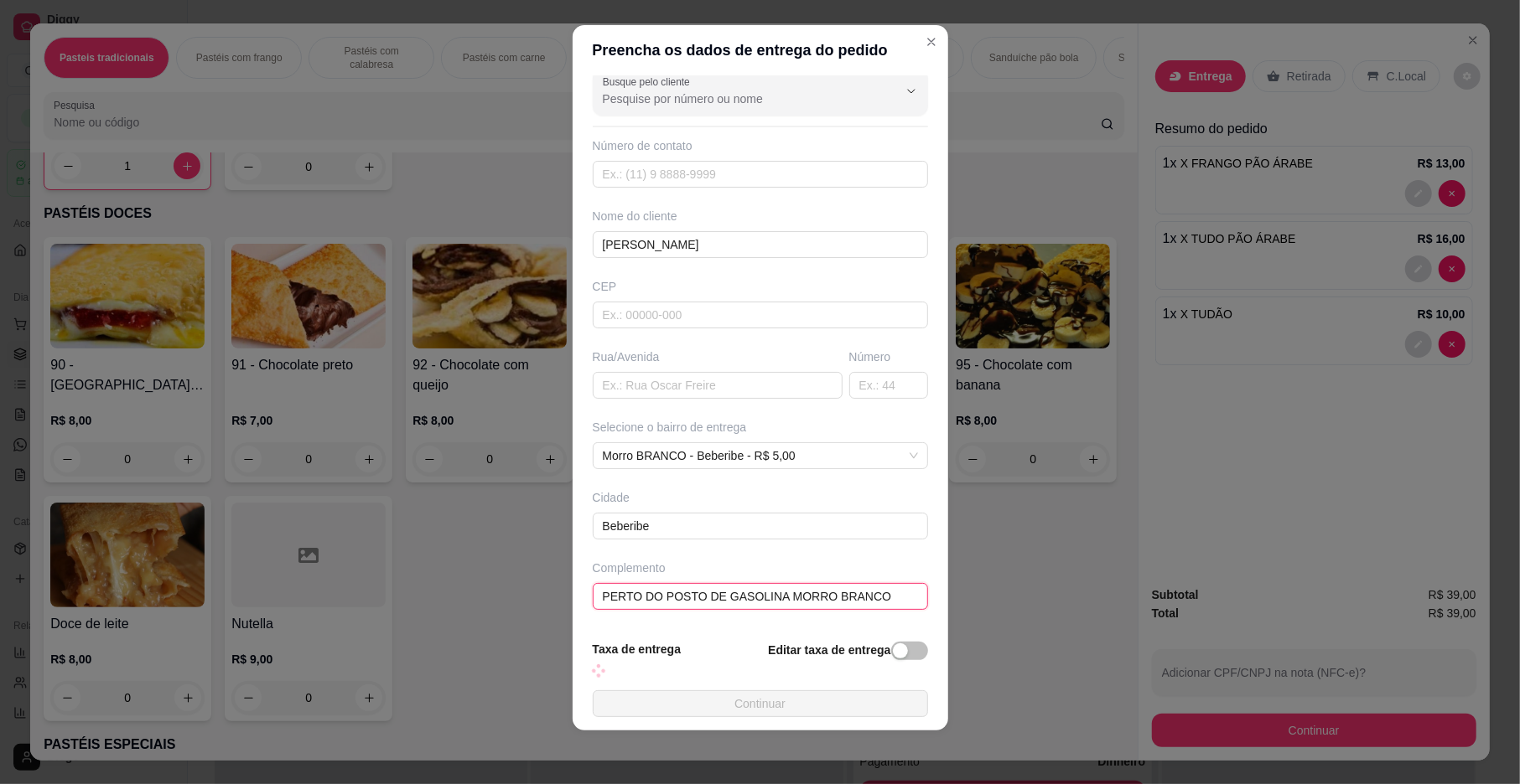
scroll to position [88, 0]
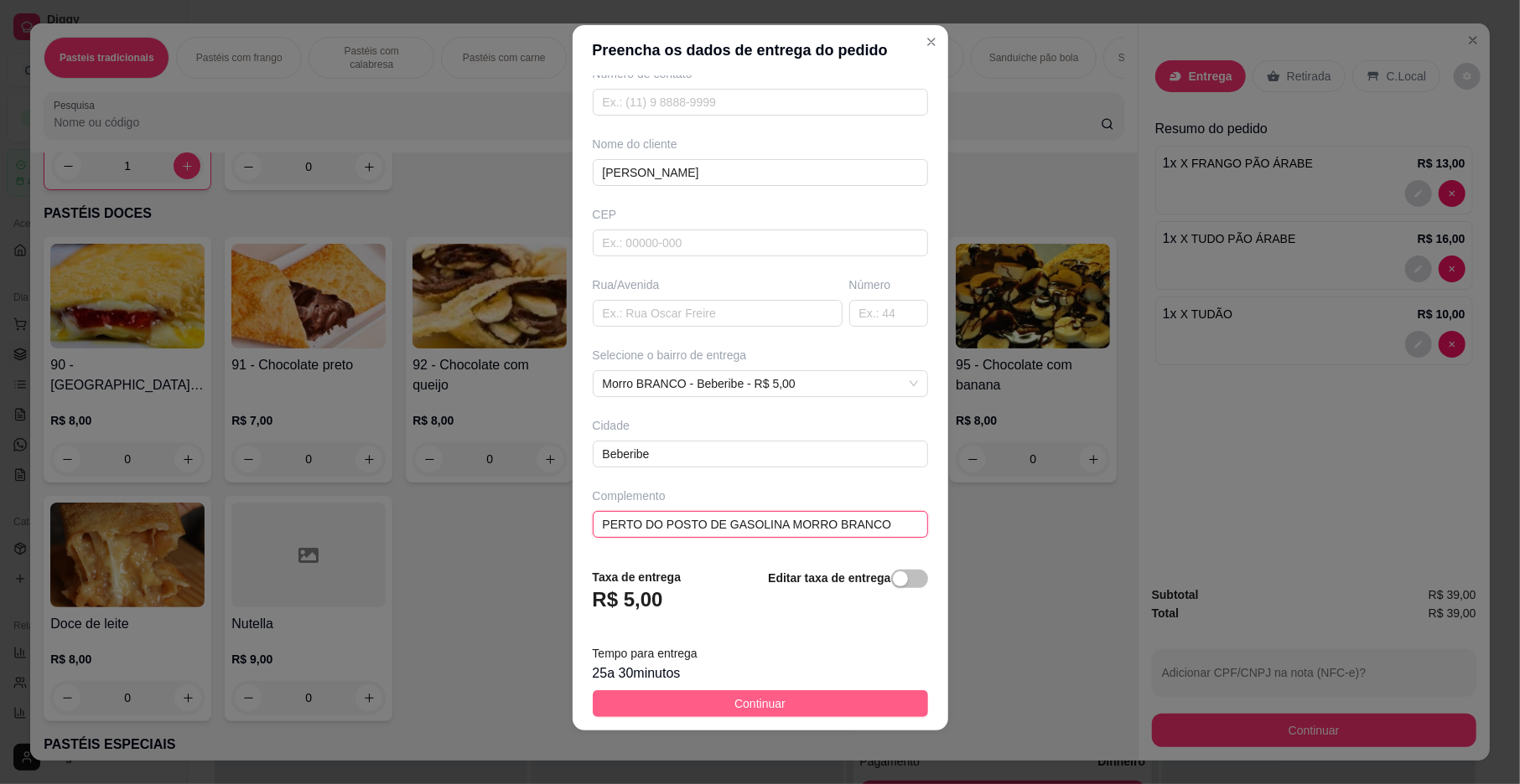
type input "PERTO DO POSTO DE GASOLINA MORRO BRANCO"
click at [682, 695] on button "Continuar" at bounding box center [760, 704] width 336 height 27
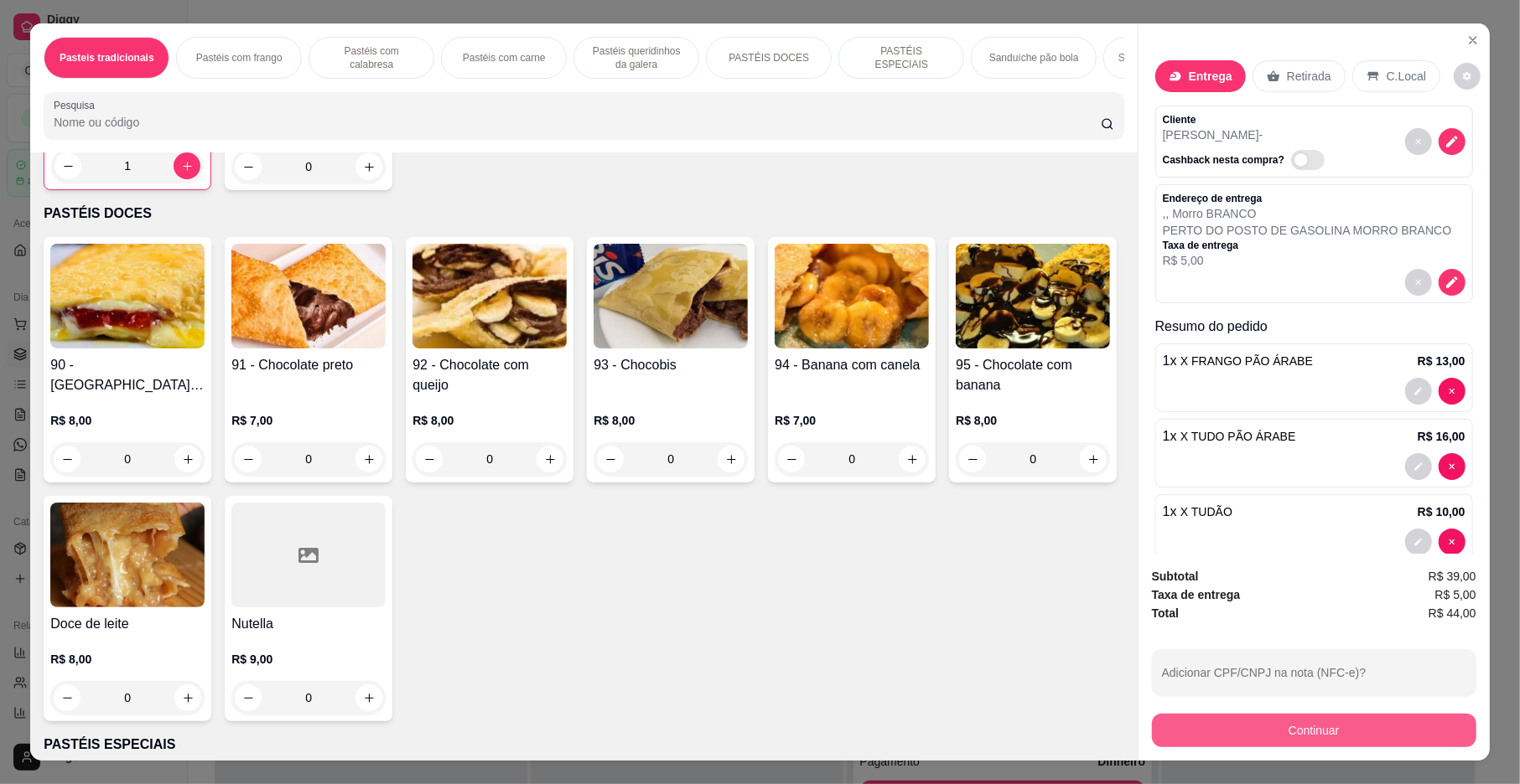
click at [1262, 729] on button "Continuar" at bounding box center [1314, 730] width 324 height 33
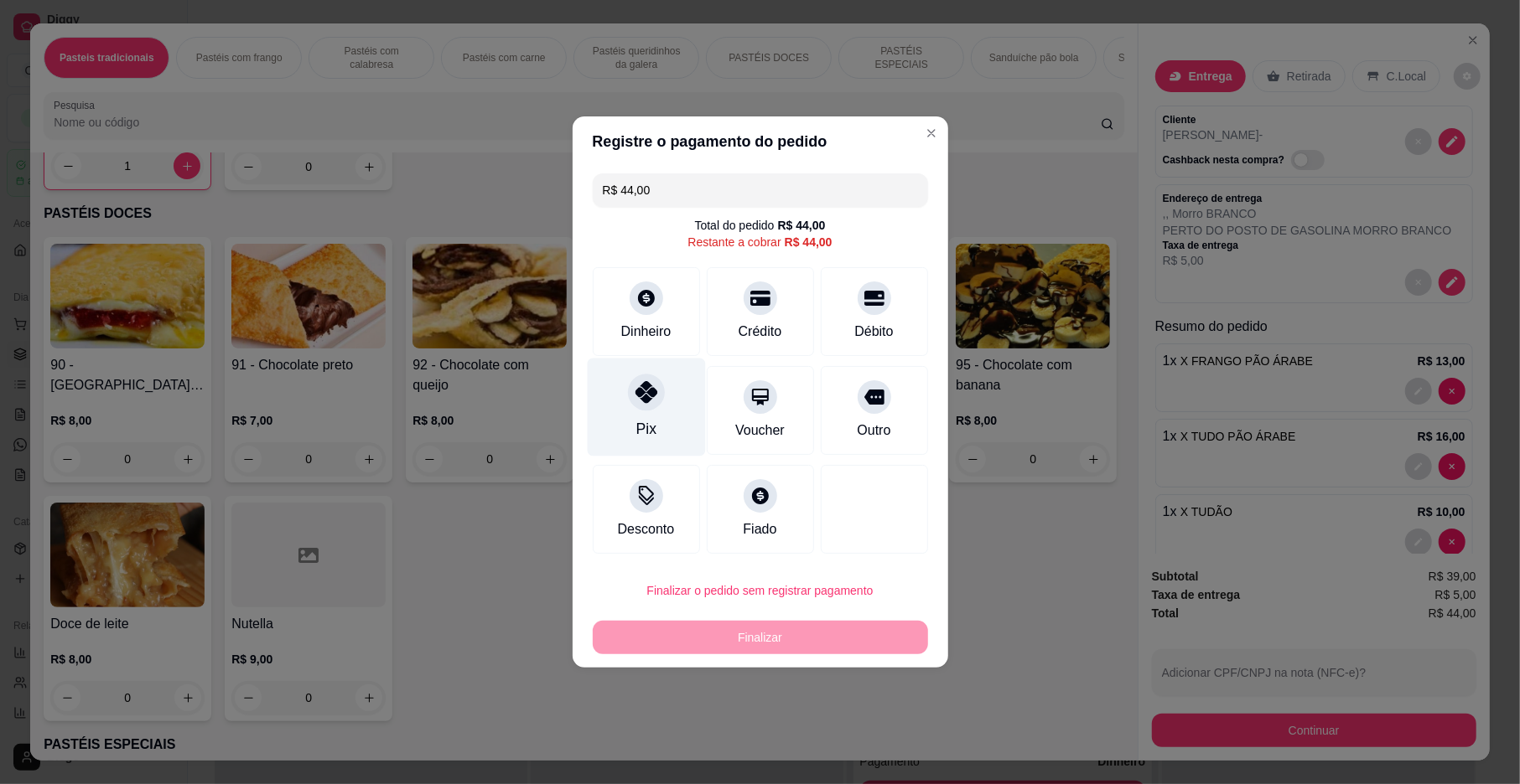
click at [641, 409] on div at bounding box center [646, 392] width 37 height 37
type input "R$ 0,00"
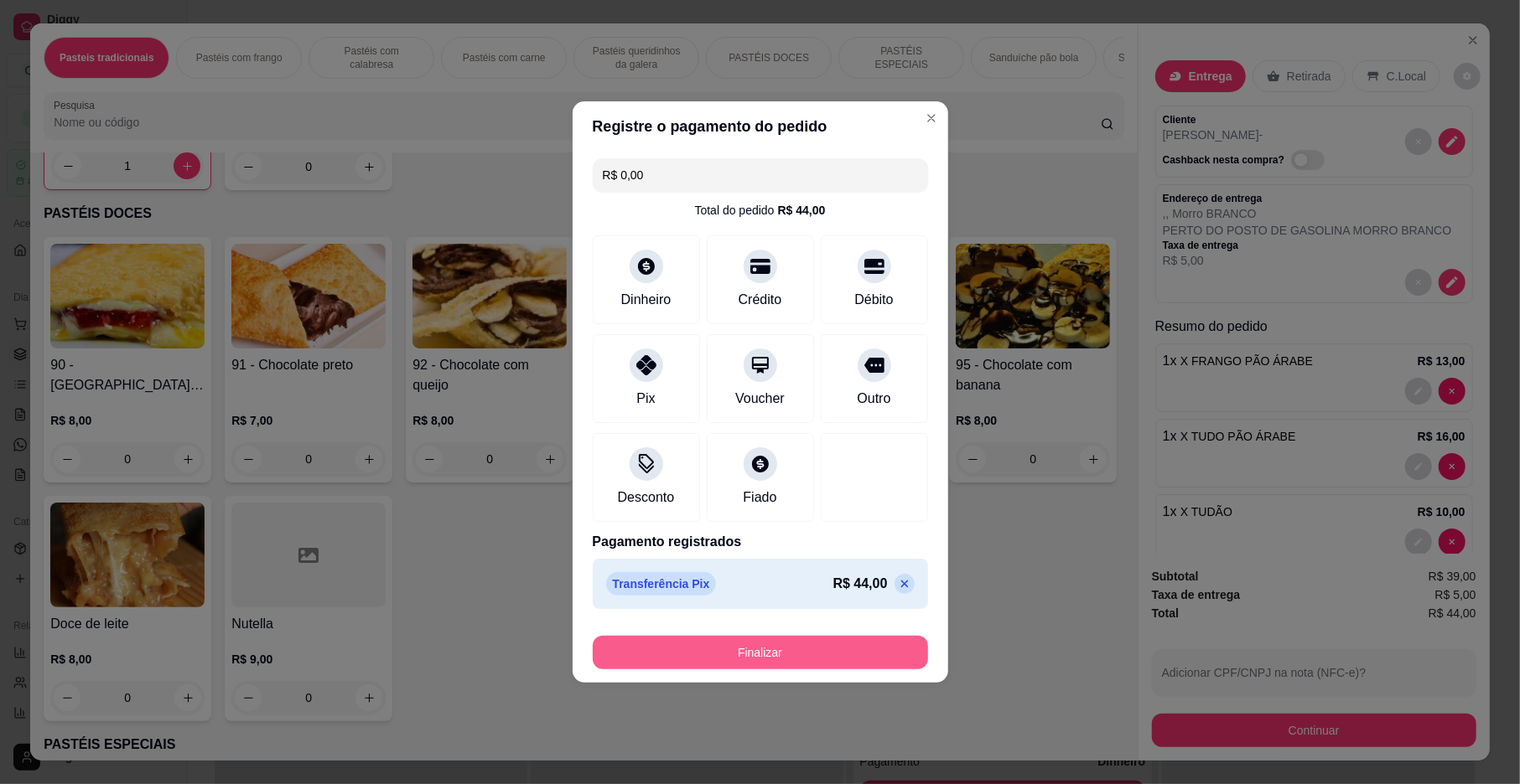
click at [720, 655] on button "Finalizar" at bounding box center [760, 652] width 336 height 33
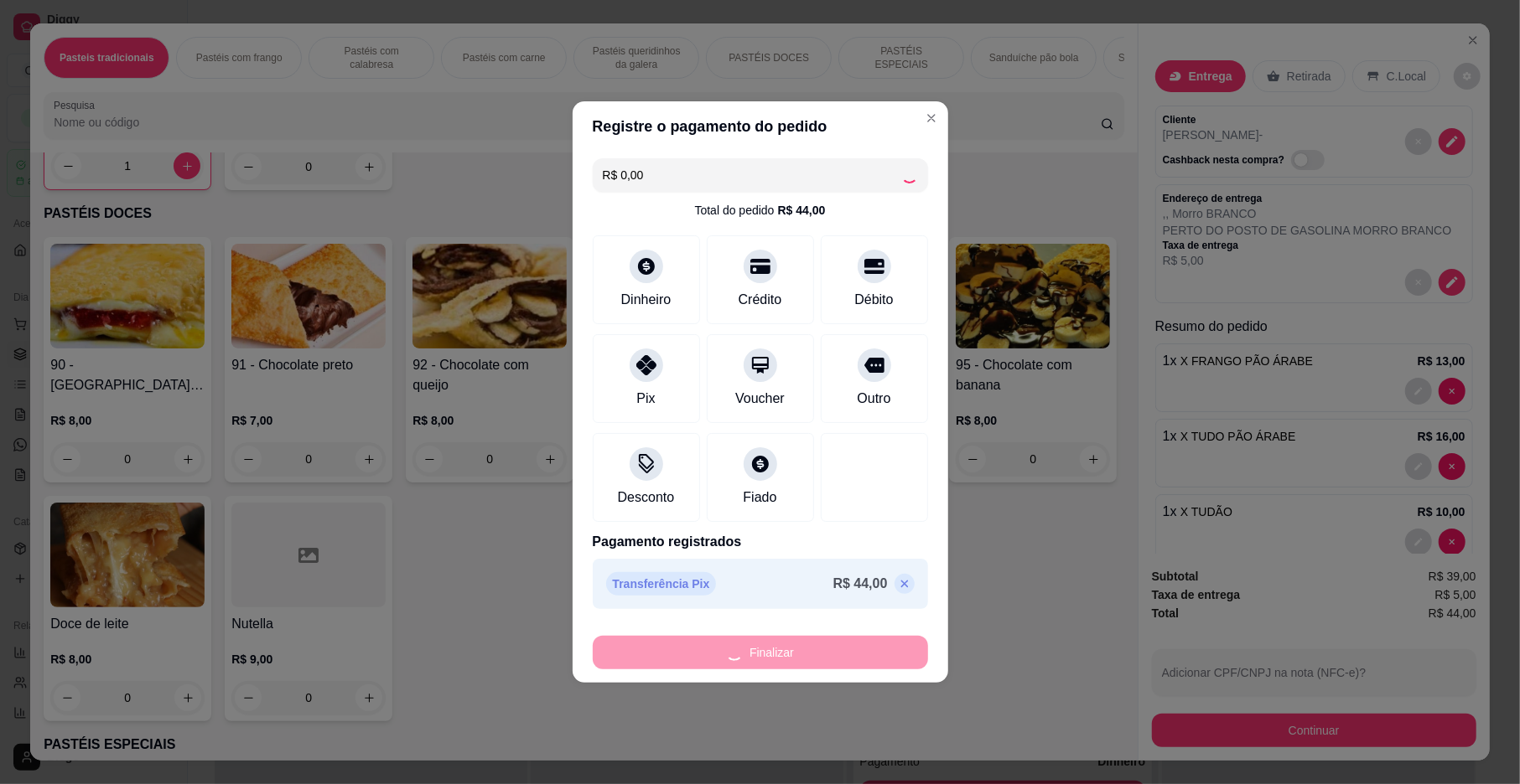
type input "0"
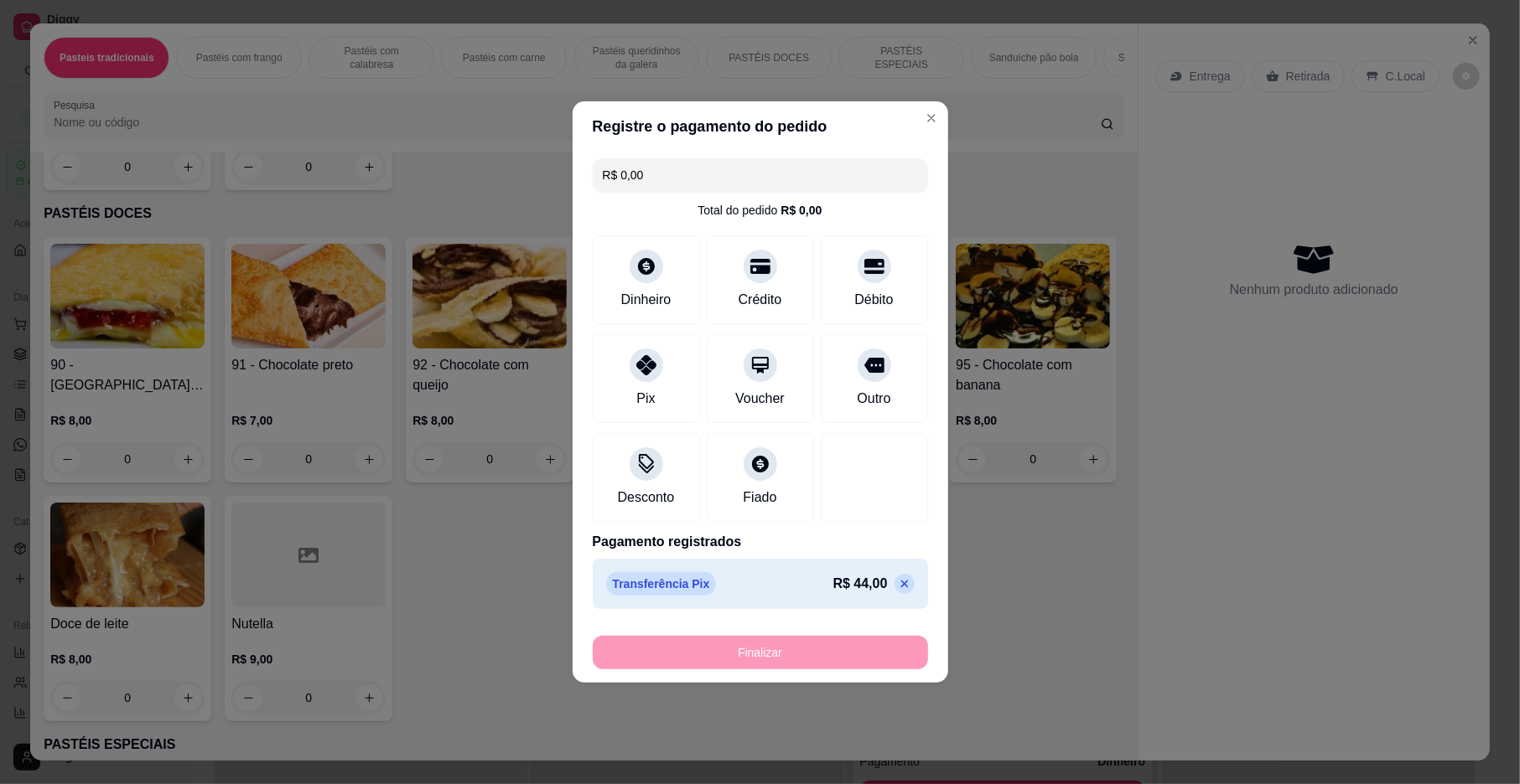
type input "-R$ 44,00"
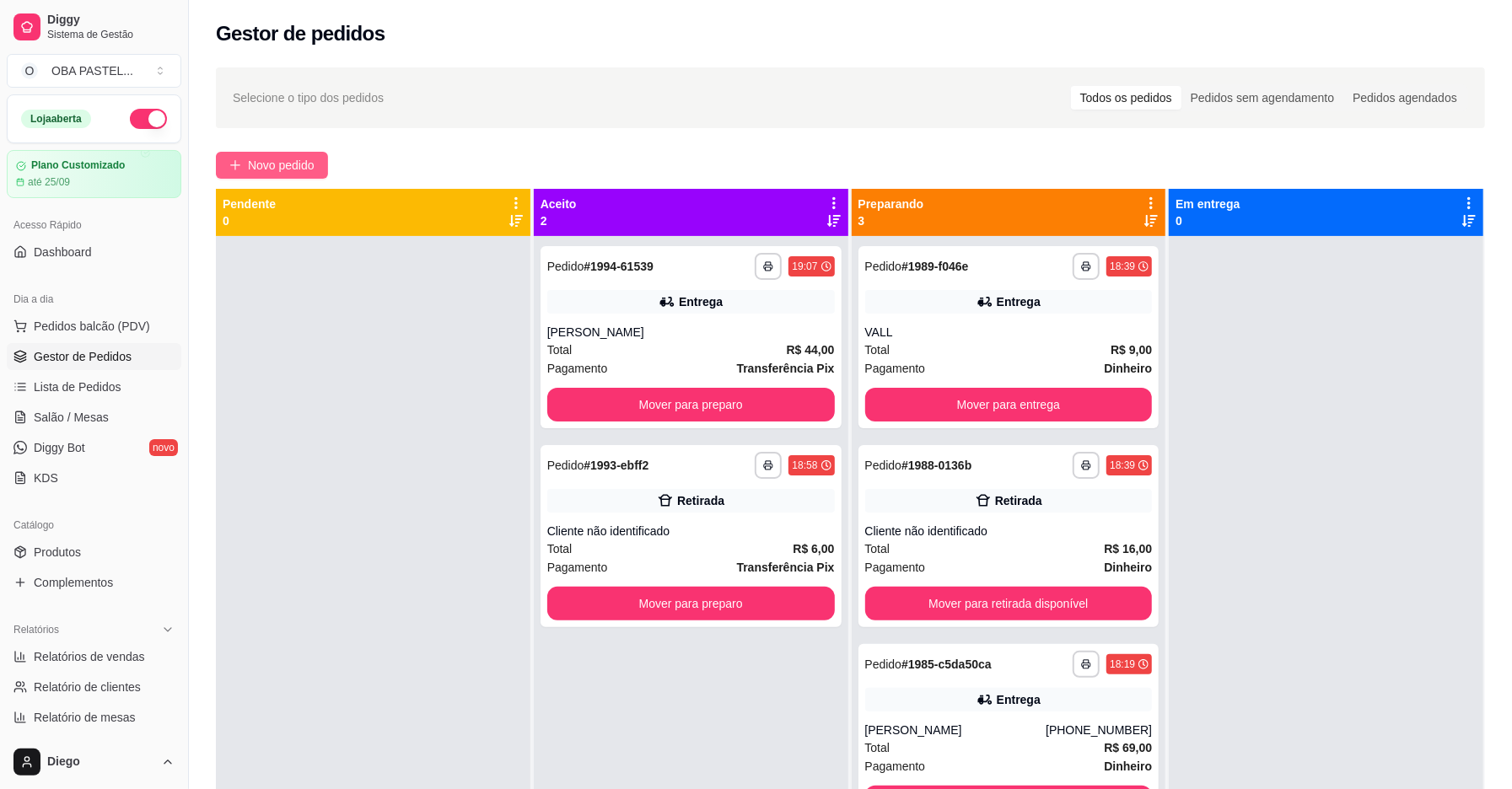
click at [276, 163] on span "Novo pedido" at bounding box center [281, 164] width 67 height 18
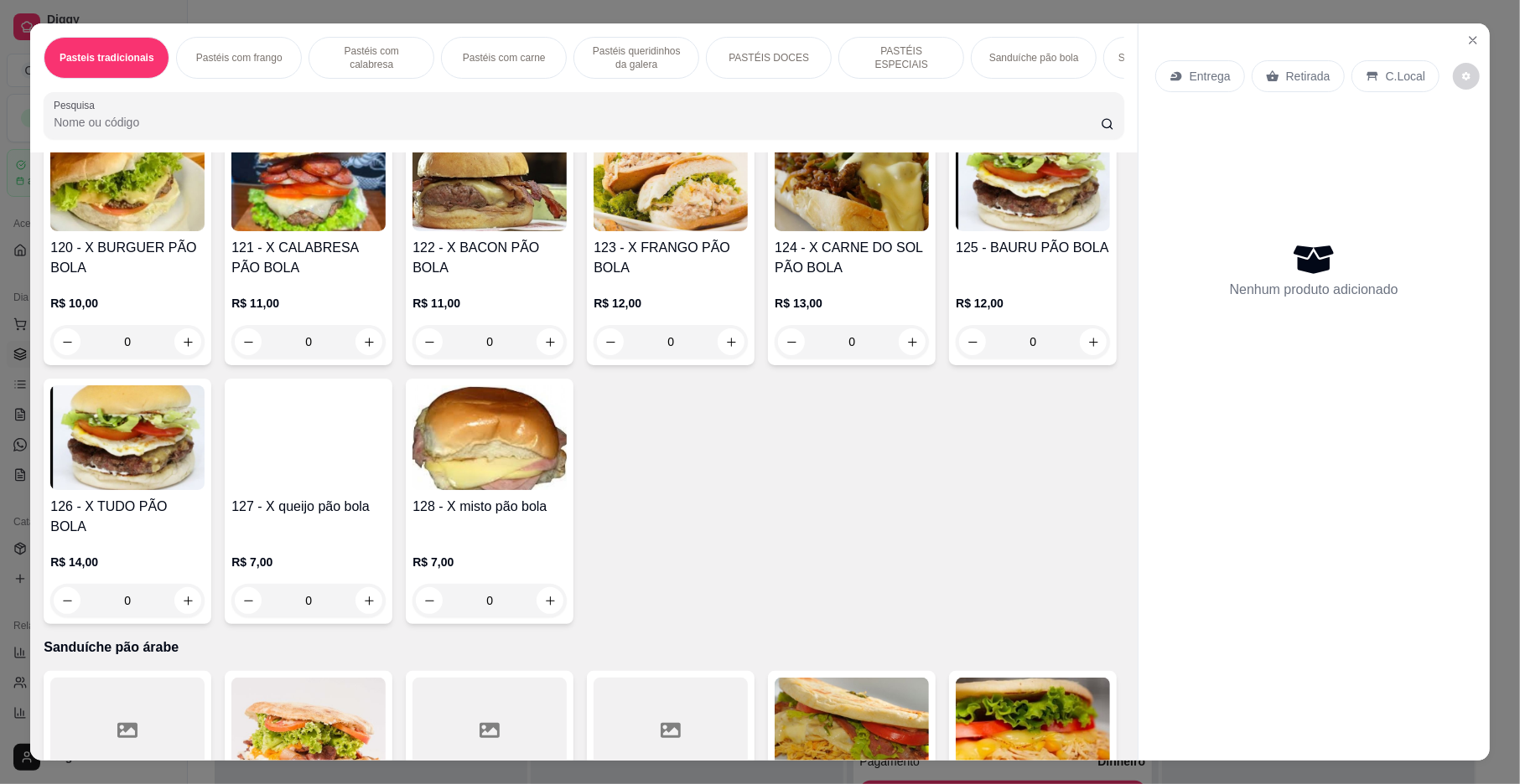
scroll to position [3166, 0]
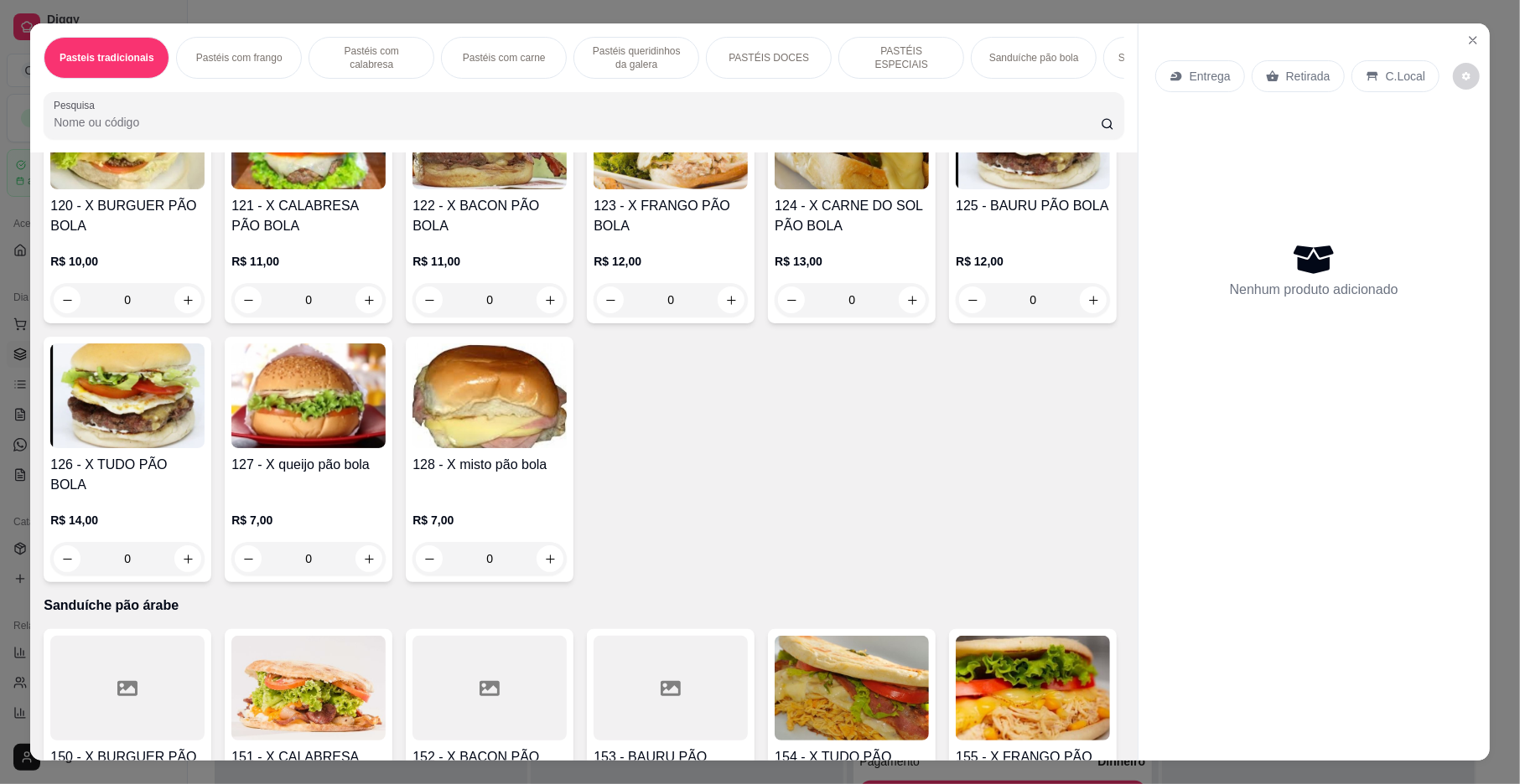
drag, startPoint x: 1118, startPoint y: 217, endPoint x: 1048, endPoint y: 463, distance: 255.8
click at [1048, 463] on div "120 - X BURGUER PÃO BOLA R$ 10,00 0 121 - X CALABRESA PÃO BOLA R$ 11,00 0 122 -…" at bounding box center [584, 330] width 1080 height 505
click at [955, 189] on img at bounding box center [1032, 137] width 154 height 105
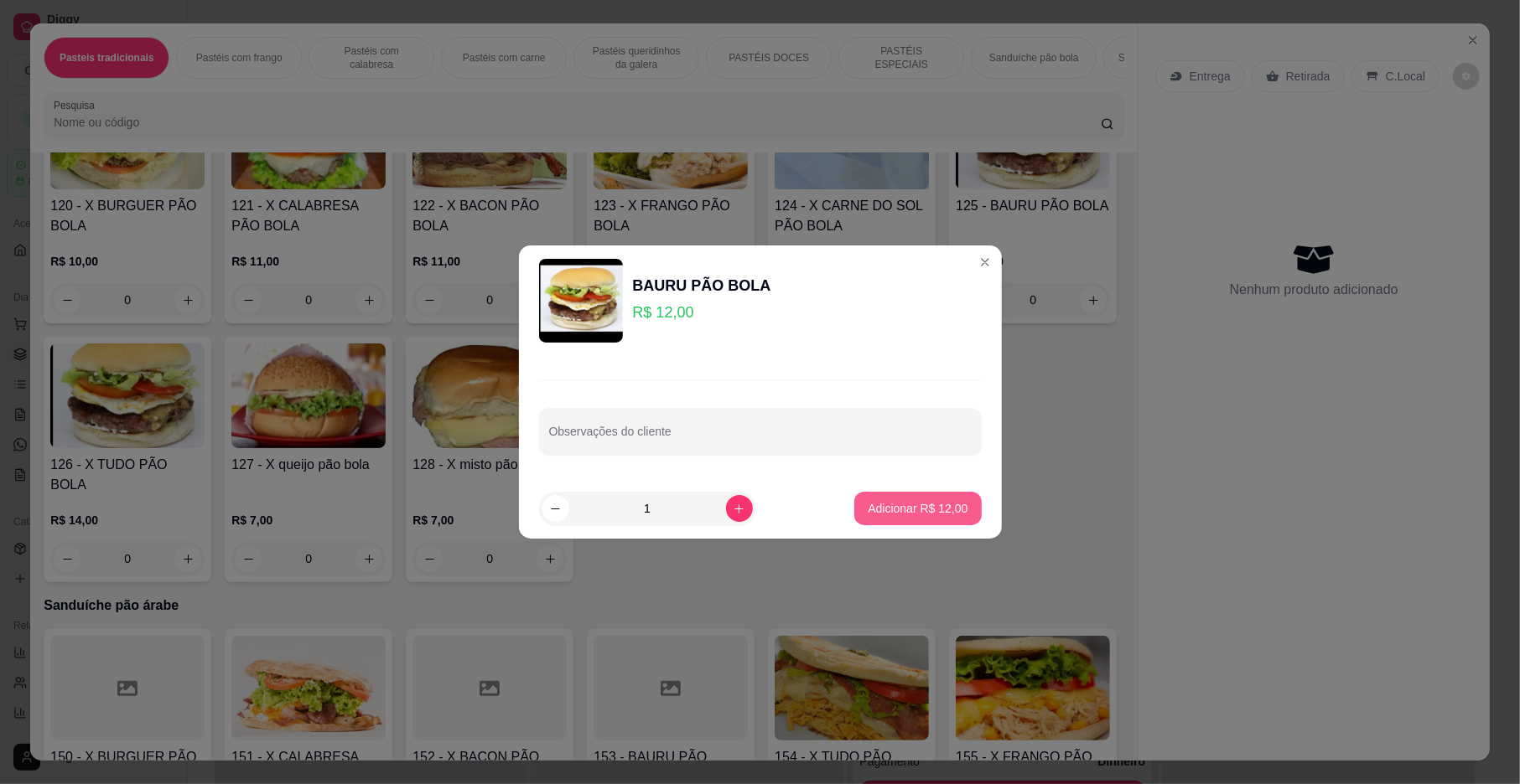
click at [897, 513] on p "Adicionar R$ 12,00" at bounding box center [917, 508] width 100 height 17
type input "1"
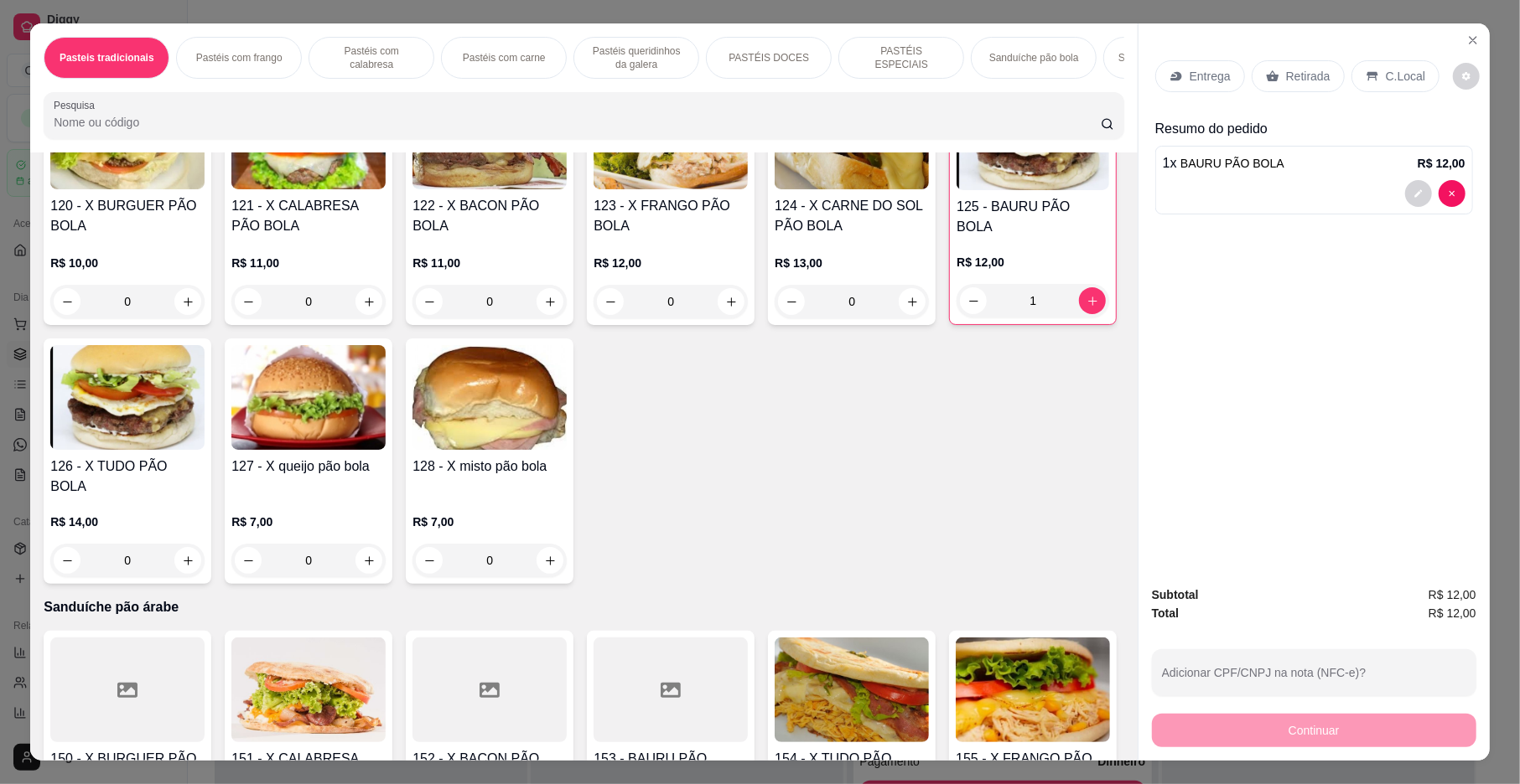
click at [1211, 92] on div "Entrega" at bounding box center [1200, 76] width 89 height 32
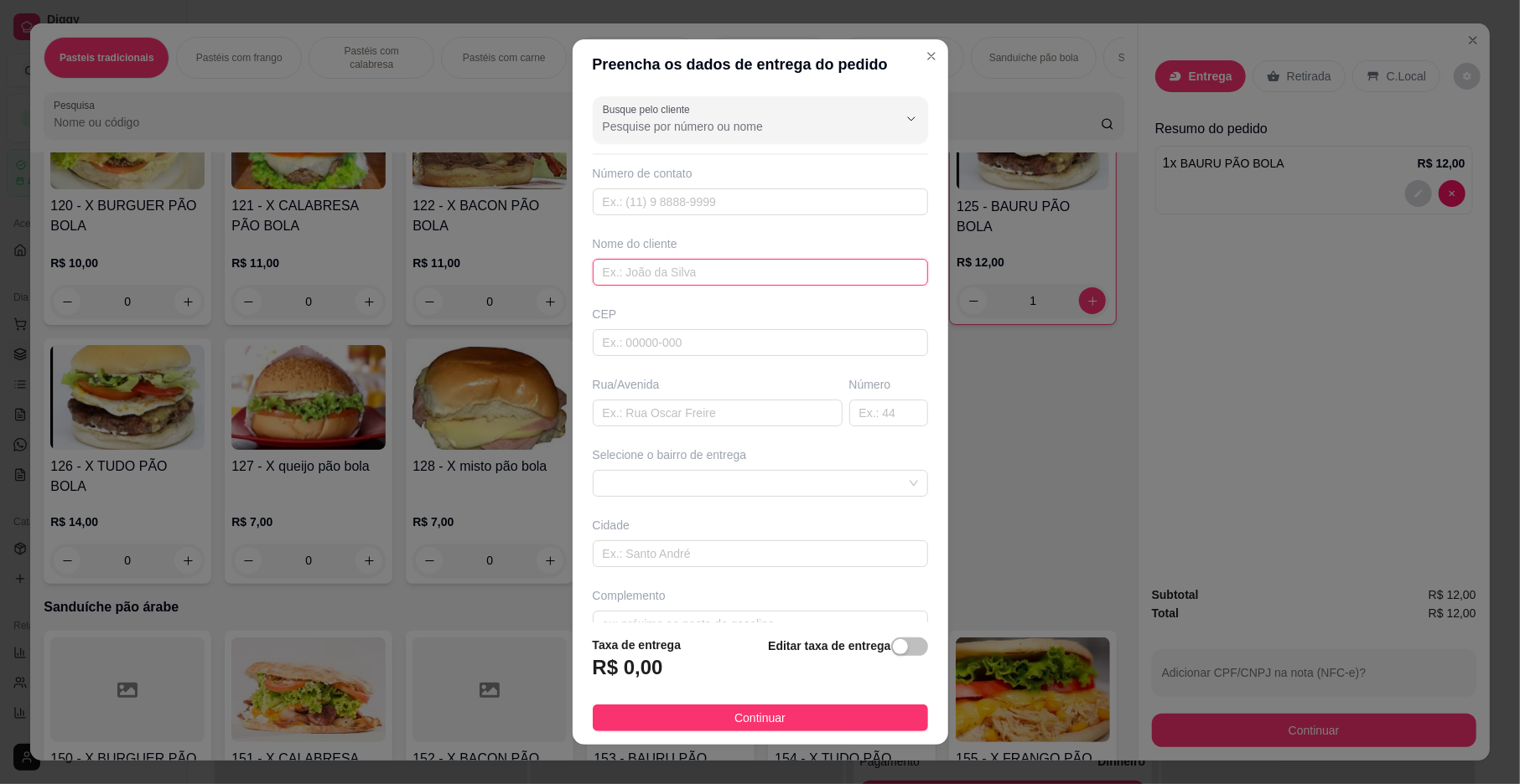
click at [654, 282] on input "text" at bounding box center [760, 273] width 336 height 27
click at [664, 490] on span at bounding box center [760, 484] width 316 height 25
type input "[PERSON_NAME]"
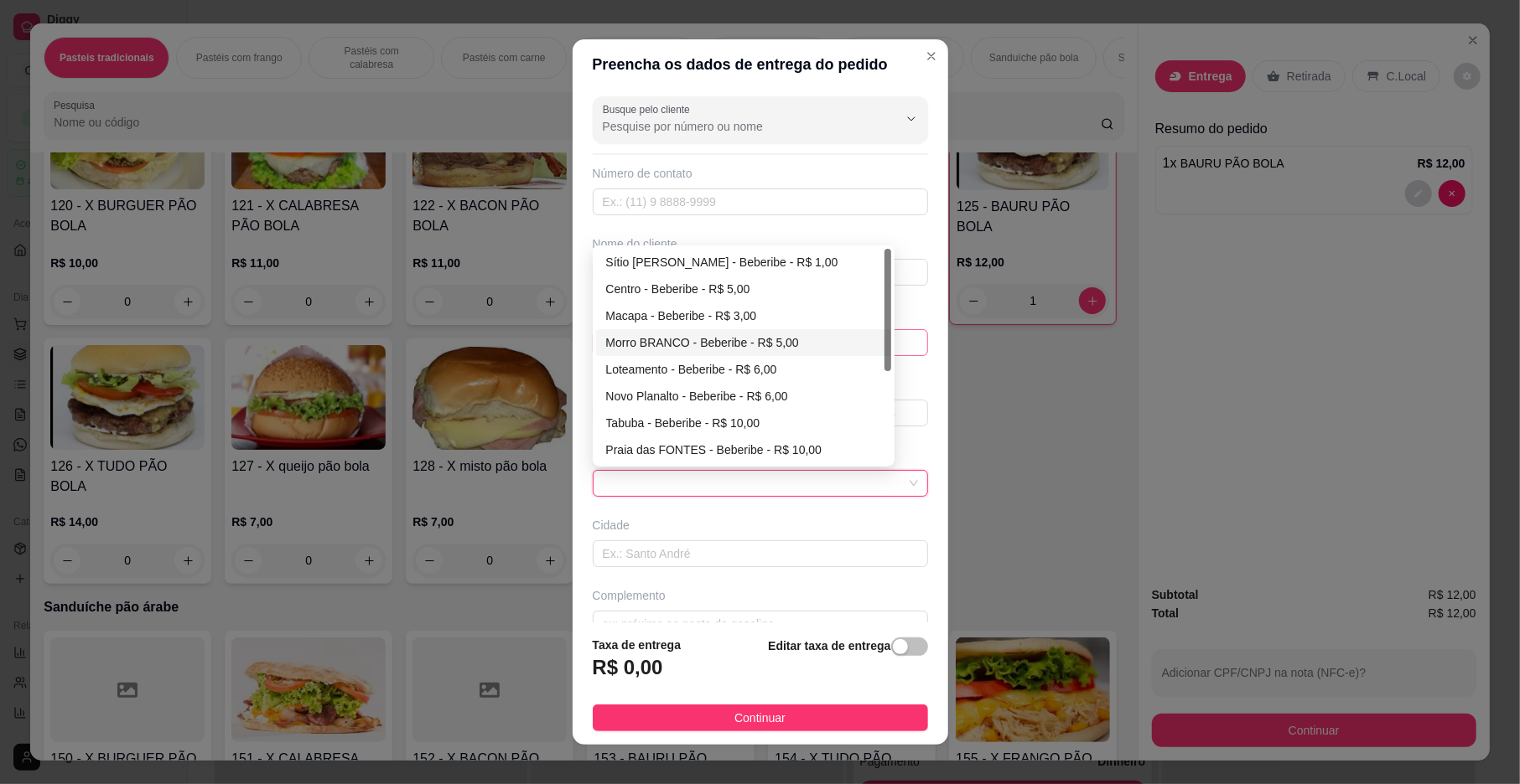
drag, startPoint x: 649, startPoint y: 336, endPoint x: 650, endPoint y: 351, distance: 15.0
click at [650, 336] on div "Morro BRANCO - Beberibe - R$ 5,00" at bounding box center [743, 342] width 275 height 18
type input "Beberibe"
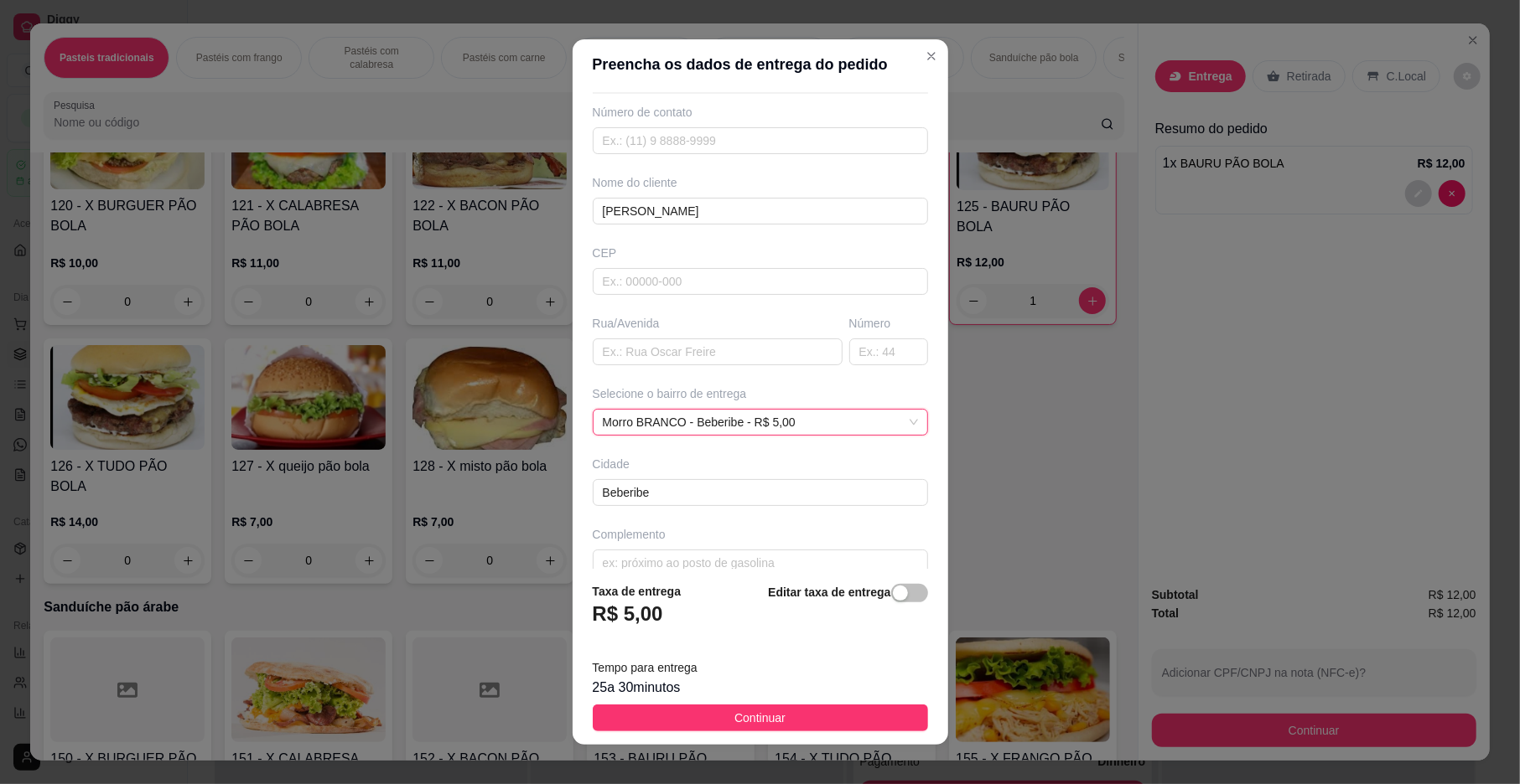
scroll to position [88, 0]
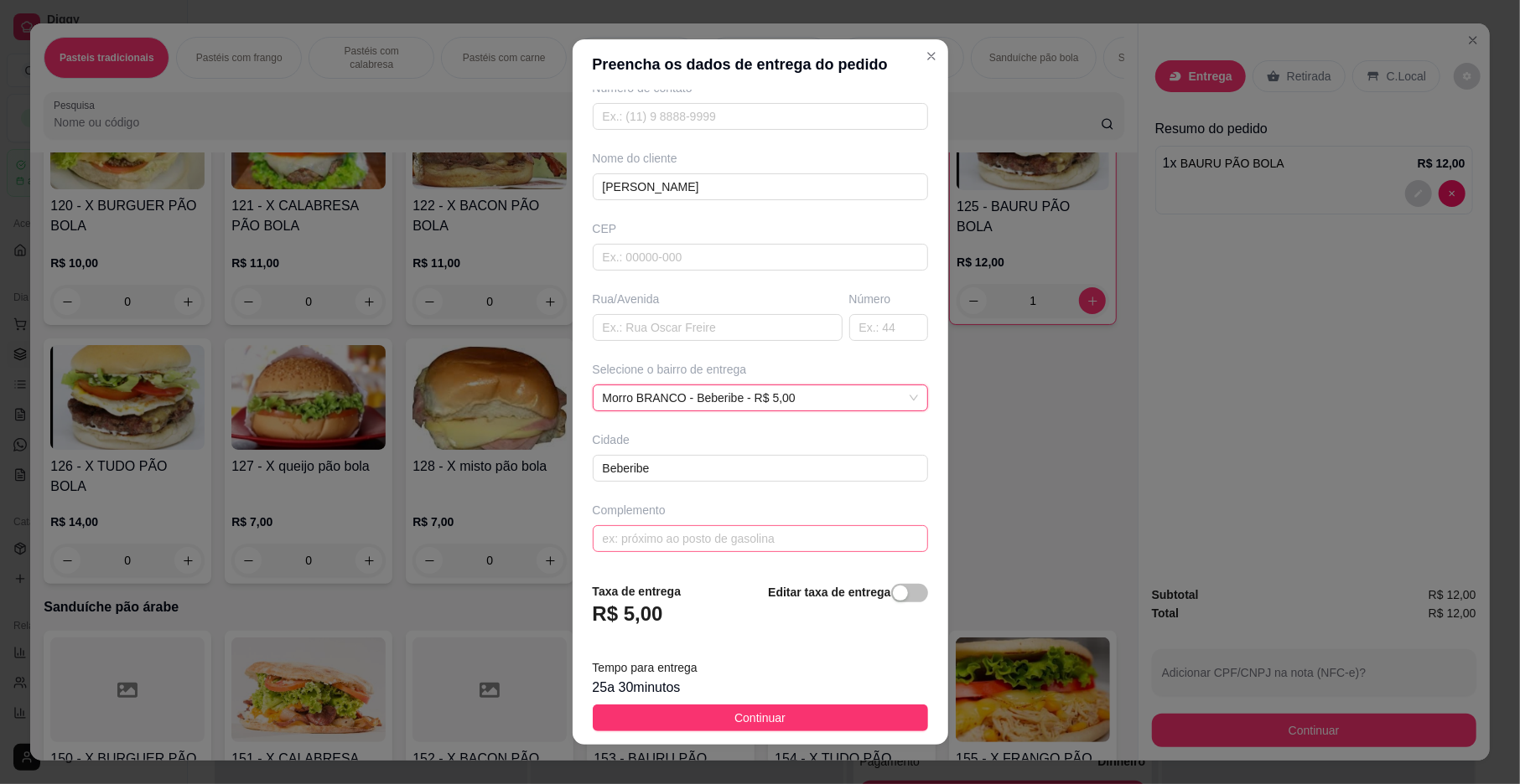
drag, startPoint x: 674, startPoint y: 562, endPoint x: 681, endPoint y: 545, distance: 18.4
click at [678, 557] on div "Busque pelo cliente Número de contato Nome do cliente [PERSON_NAME] Rua/[GEOGRA…" at bounding box center [760, 329] width 375 height 479
click at [682, 541] on input "text" at bounding box center [760, 539] width 336 height 27
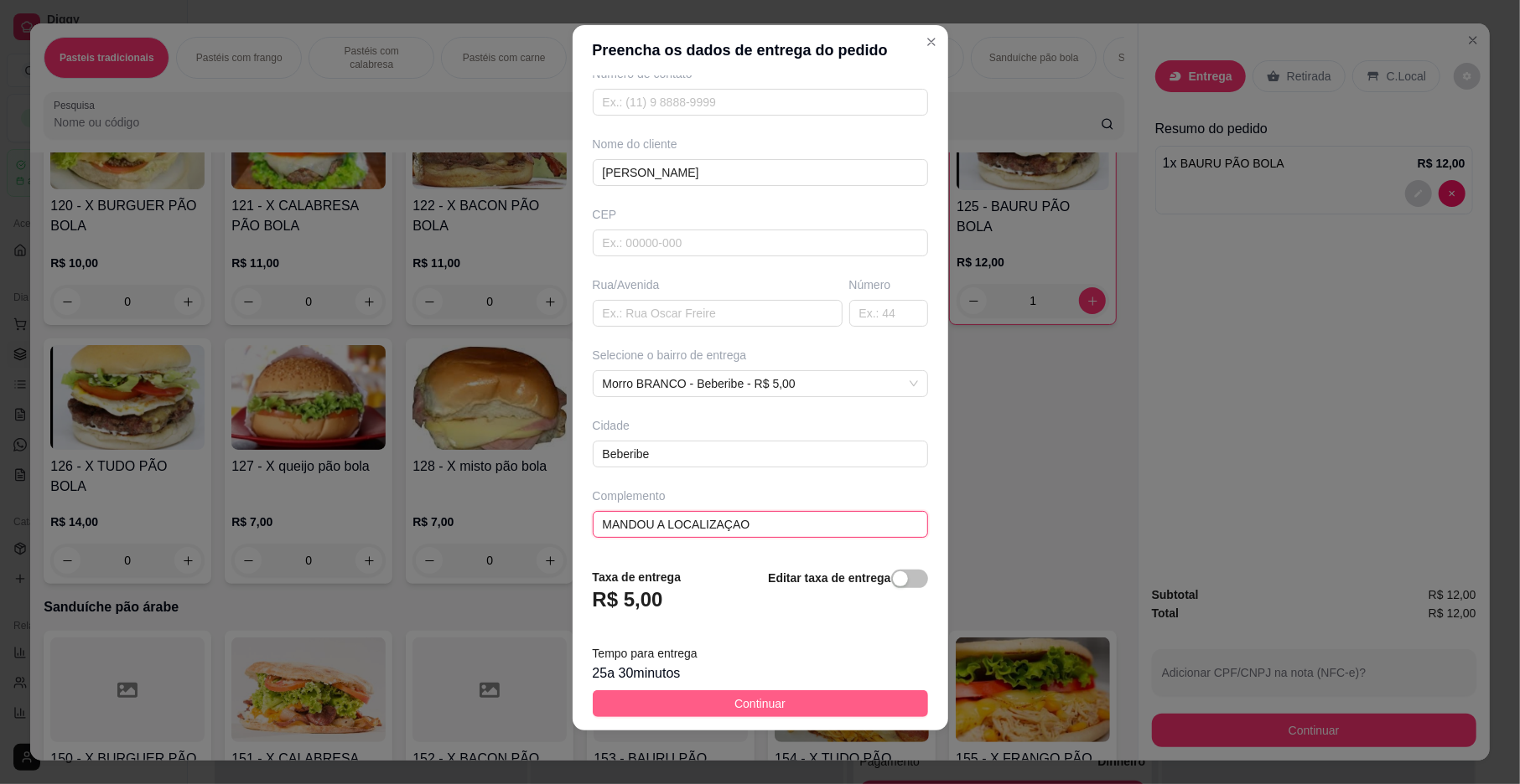
type input "MANDOU A LOCALIZAÇAO"
click at [735, 698] on span "Continuar" at bounding box center [760, 703] width 51 height 18
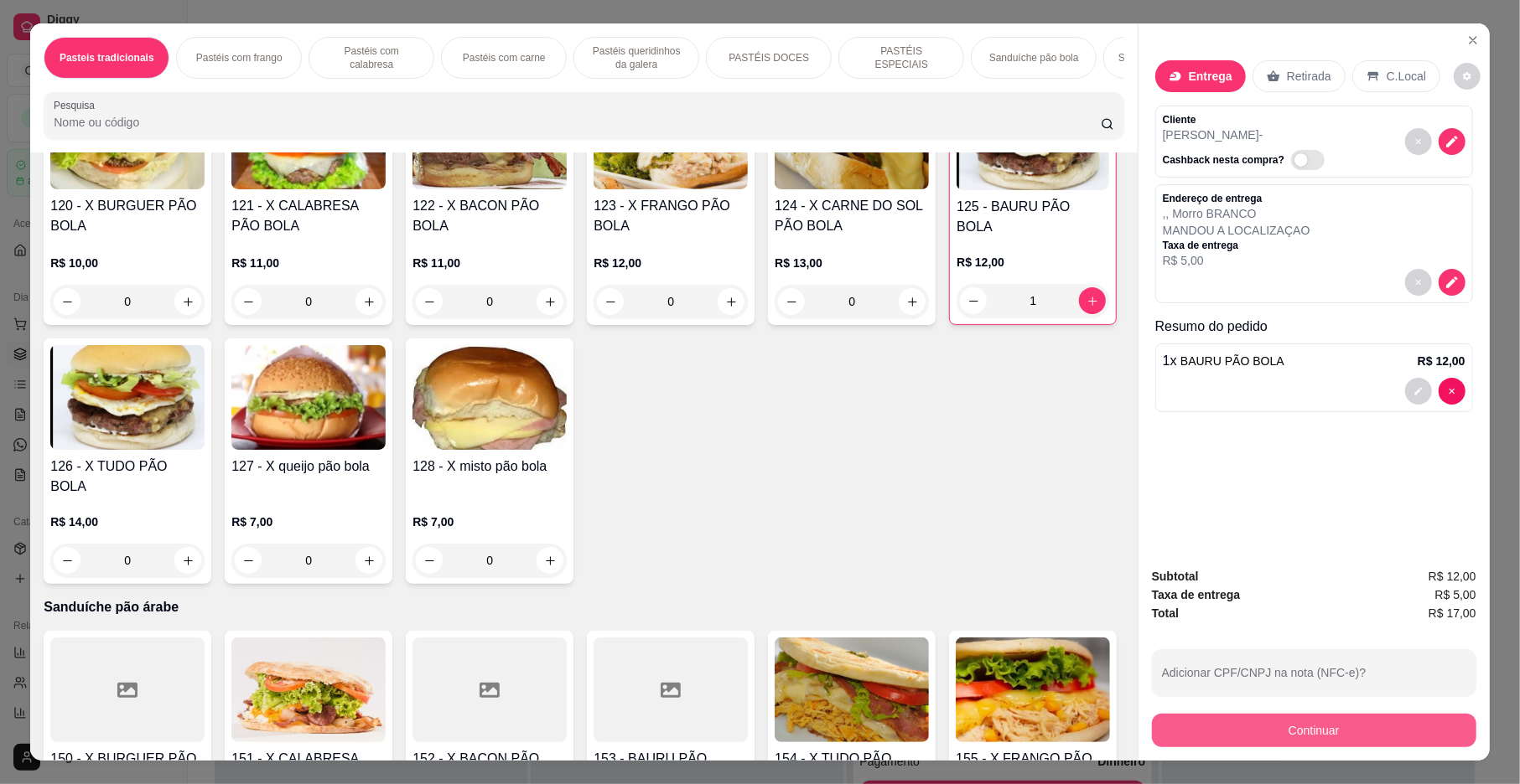
click at [1248, 724] on button "Continuar" at bounding box center [1314, 730] width 324 height 33
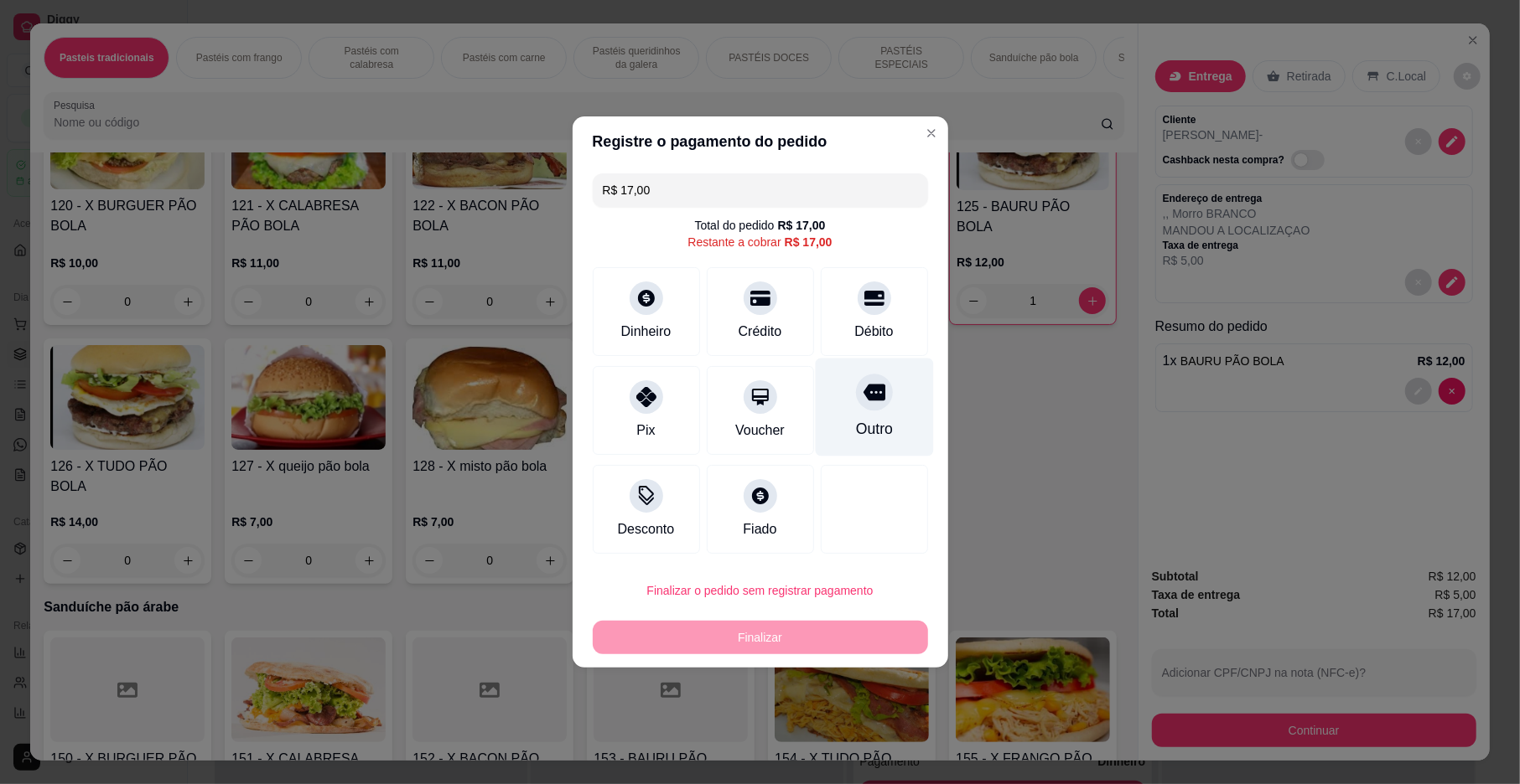
click at [880, 399] on div "Outro" at bounding box center [874, 407] width 118 height 98
type input "R$ 0,00"
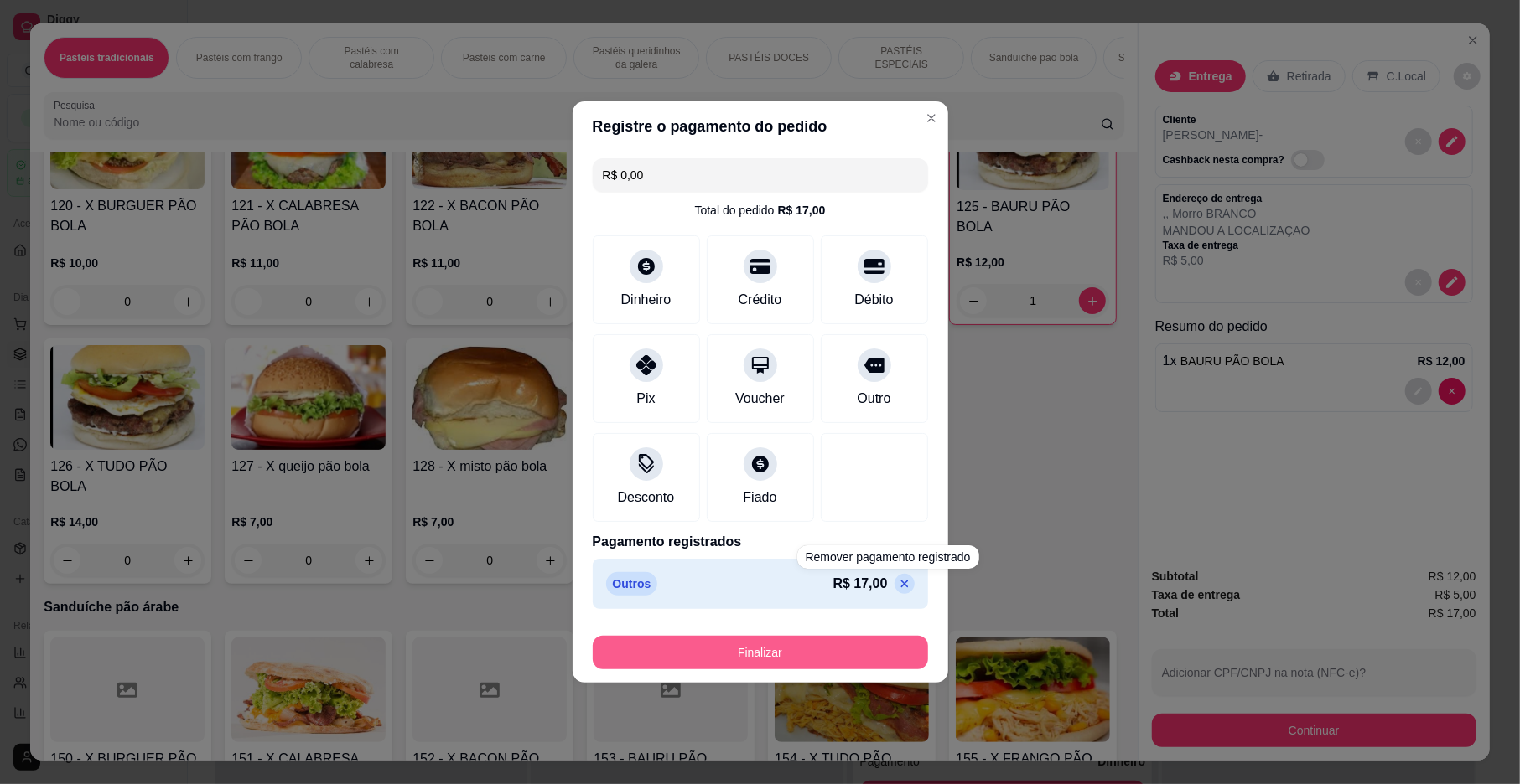
click at [821, 648] on button "Finalizar" at bounding box center [760, 652] width 336 height 33
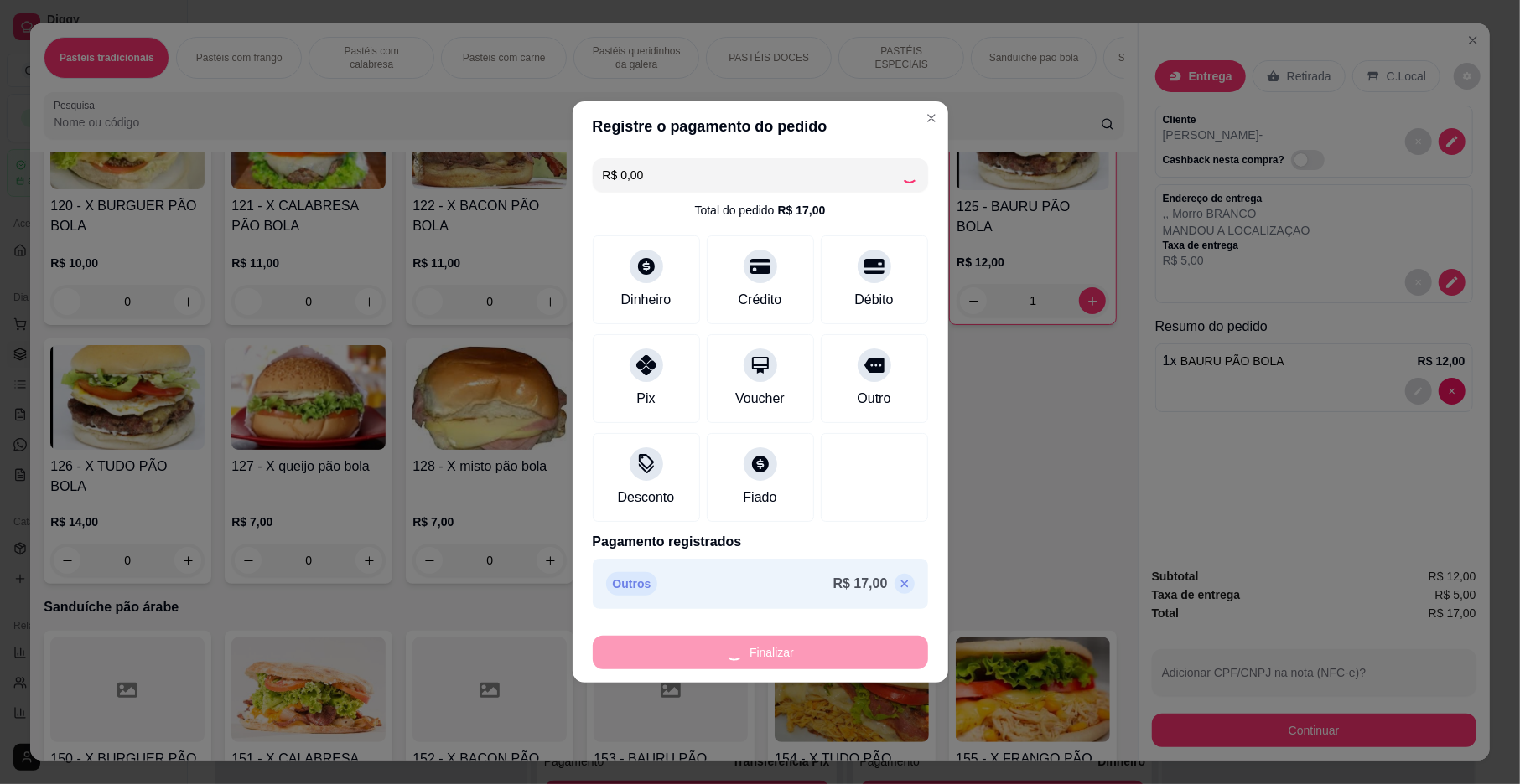
type input "0"
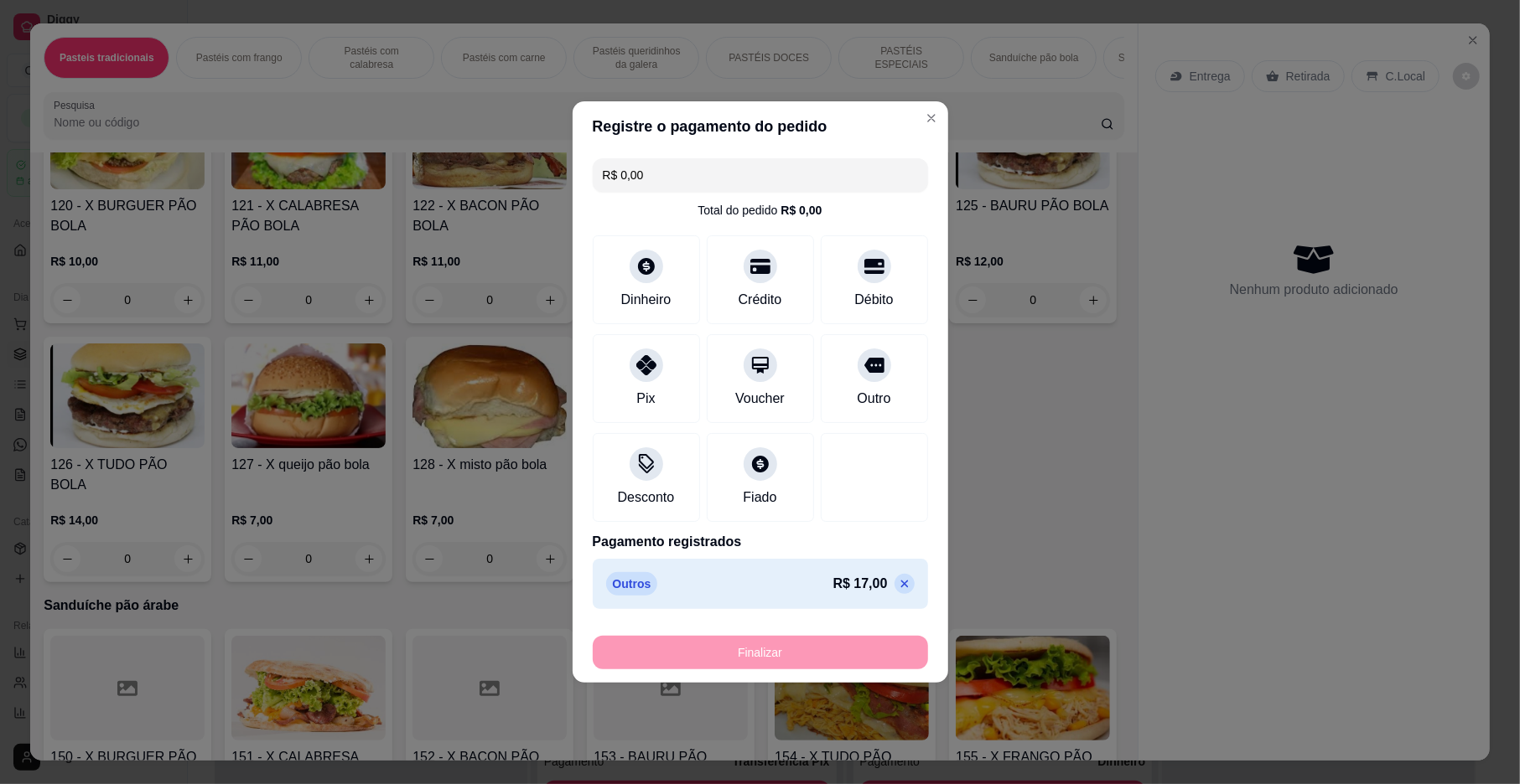
type input "-R$ 17,00"
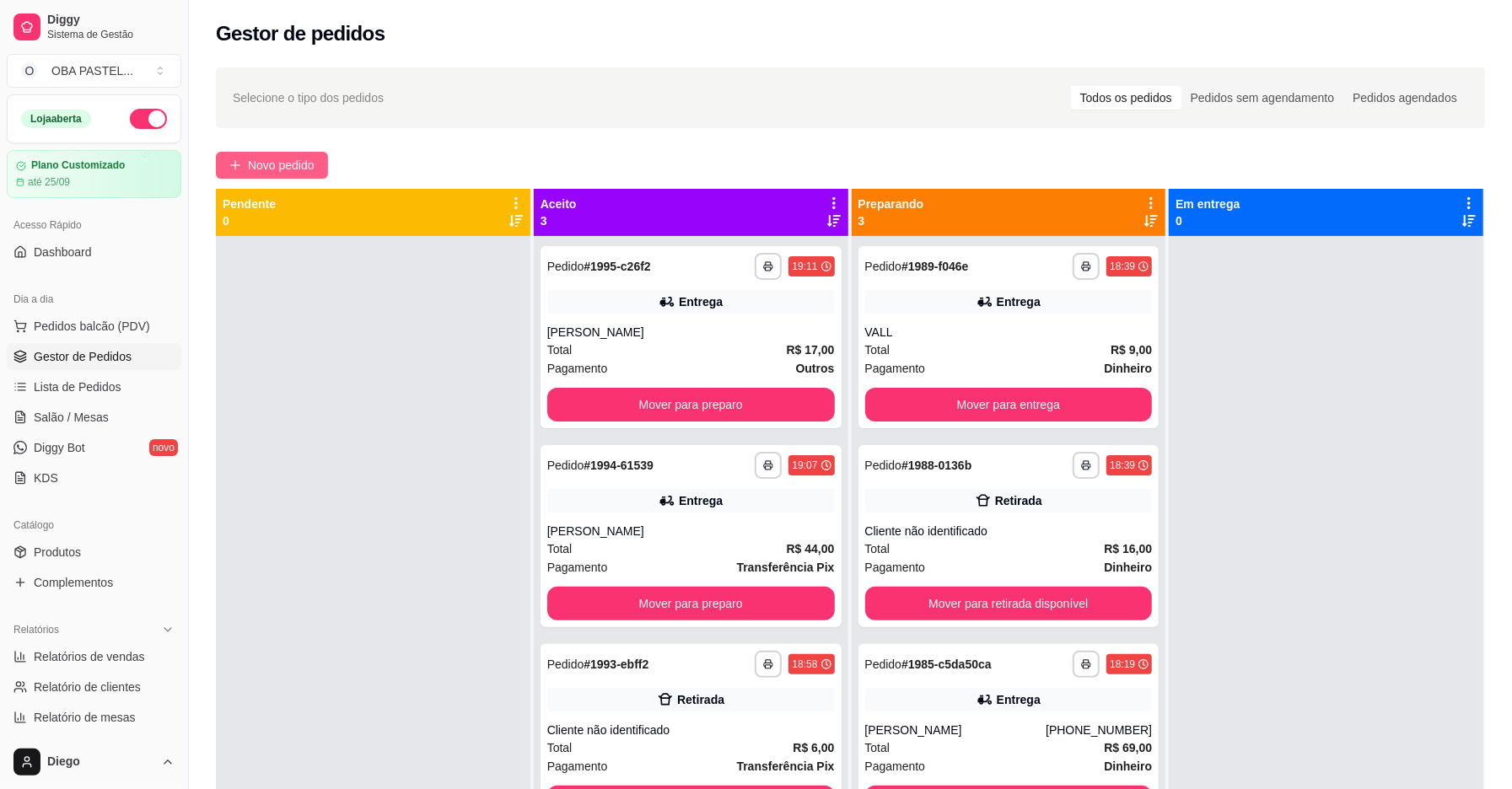
click at [284, 155] on button "Novo pedido" at bounding box center [272, 165] width 112 height 27
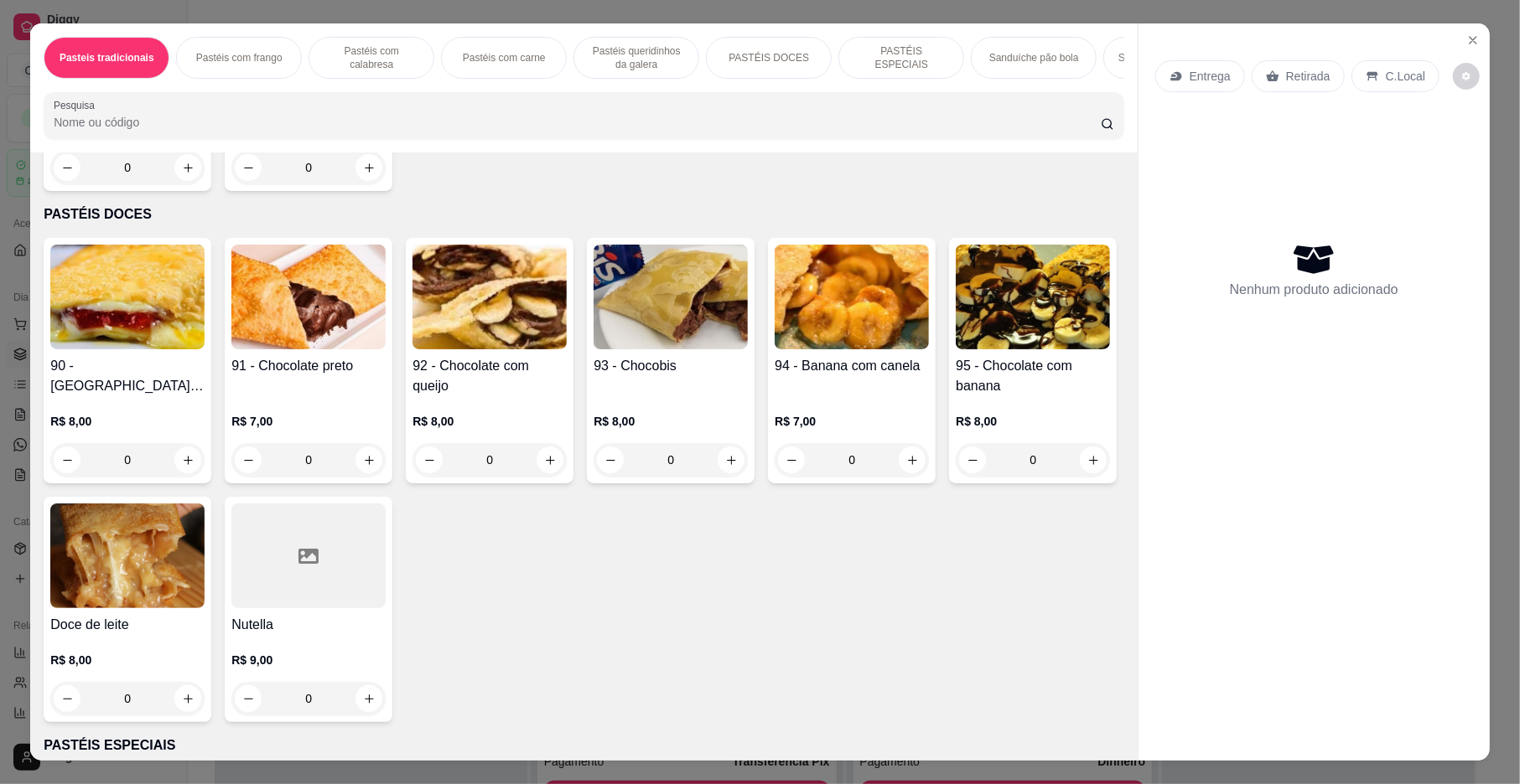
scroll to position [2073, 0]
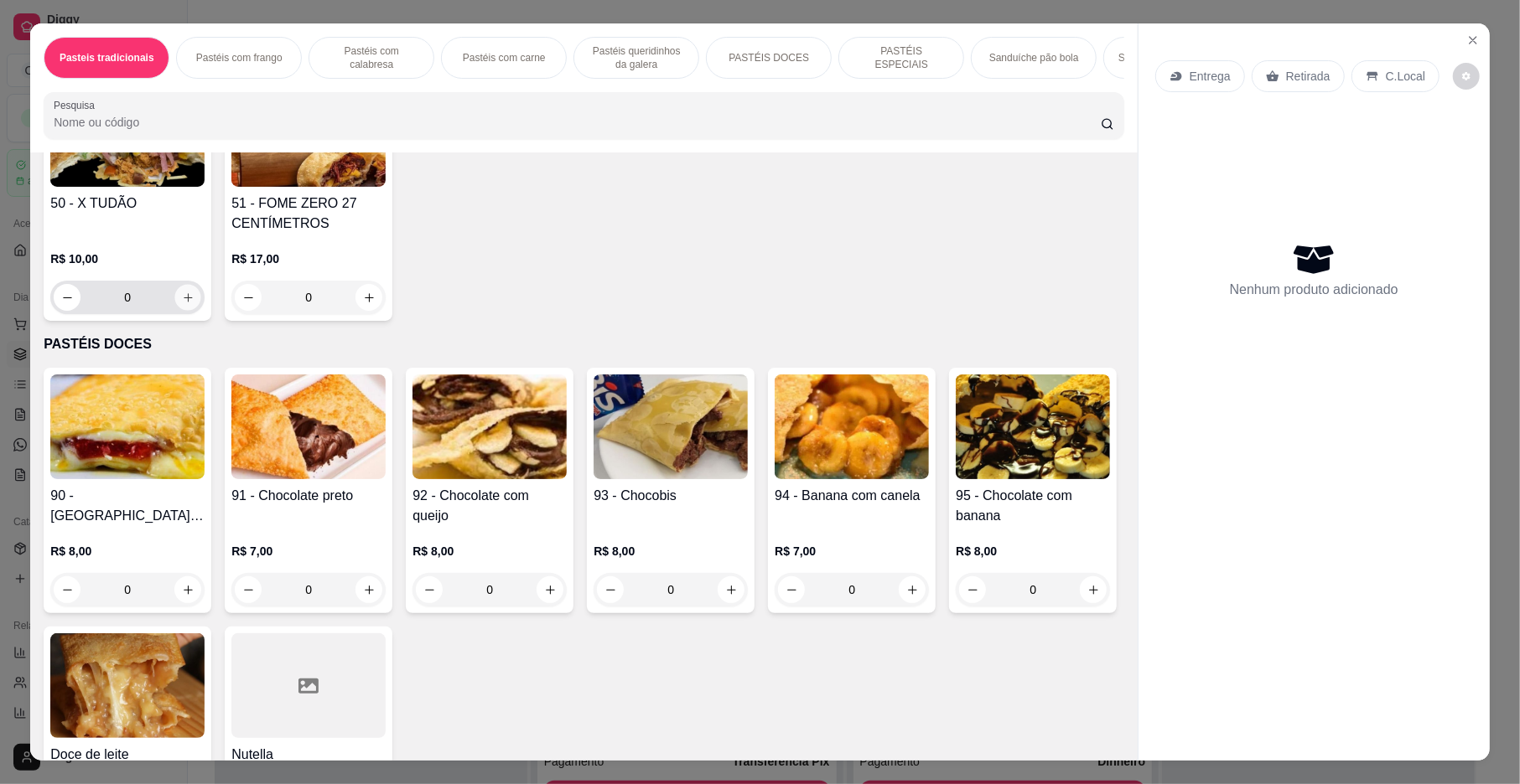
click at [183, 301] on icon "increase-product-quantity" at bounding box center [187, 297] width 9 height 9
type input "1"
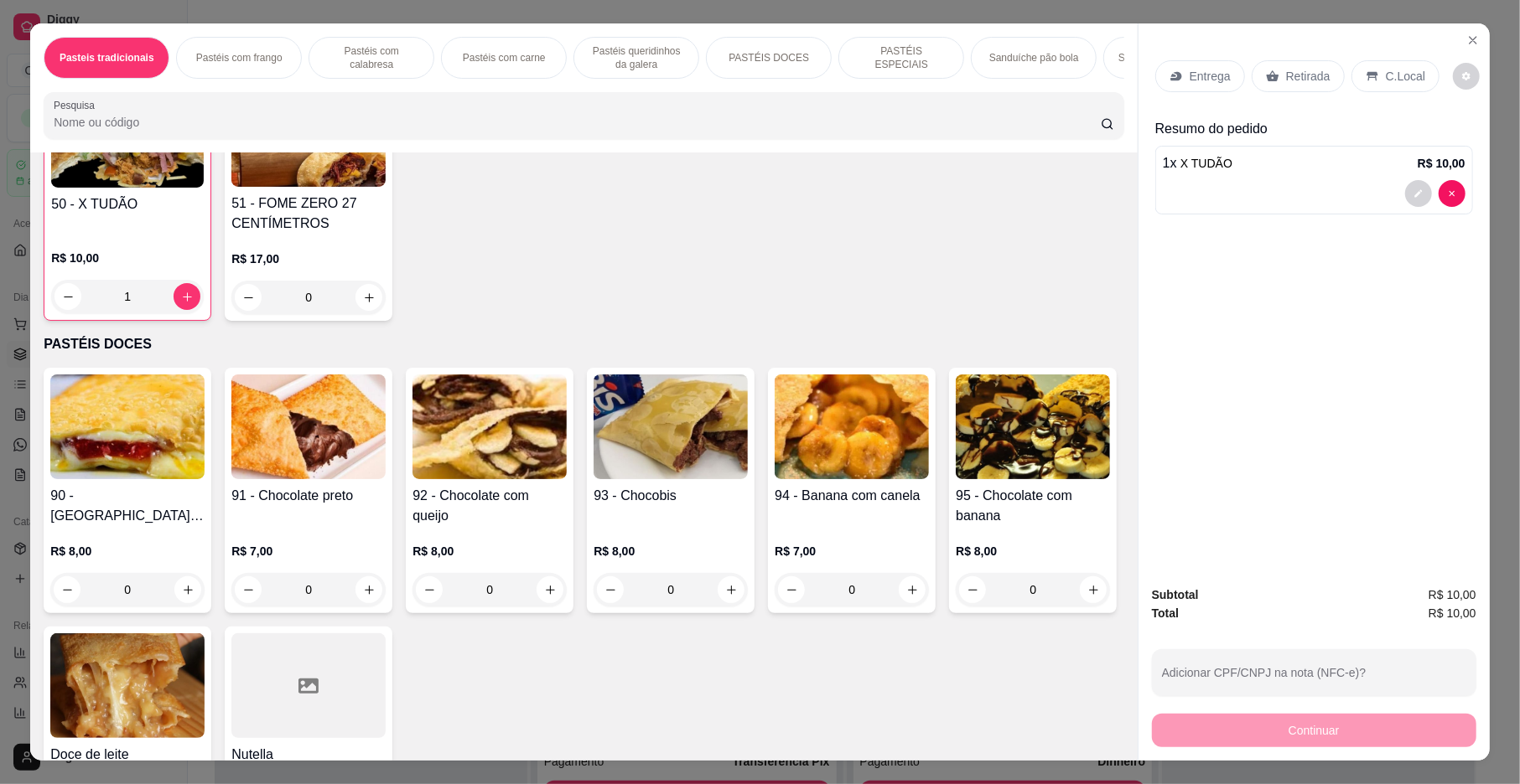
click at [1289, 68] on p "Retirada" at bounding box center [1308, 76] width 45 height 17
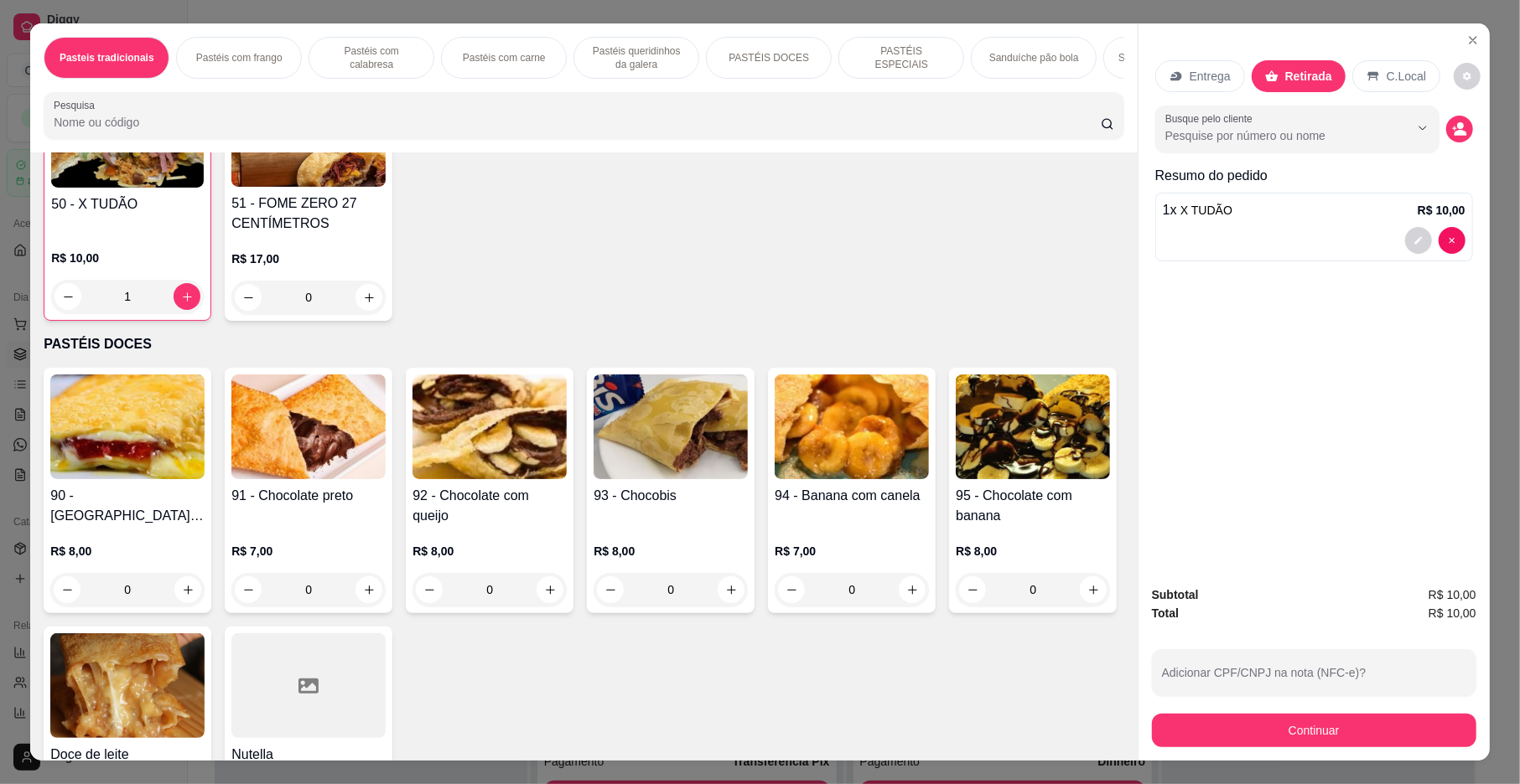
click at [1255, 712] on div "Continuar" at bounding box center [1314, 729] width 324 height 38
click at [1247, 724] on button "Continuar" at bounding box center [1314, 730] width 324 height 33
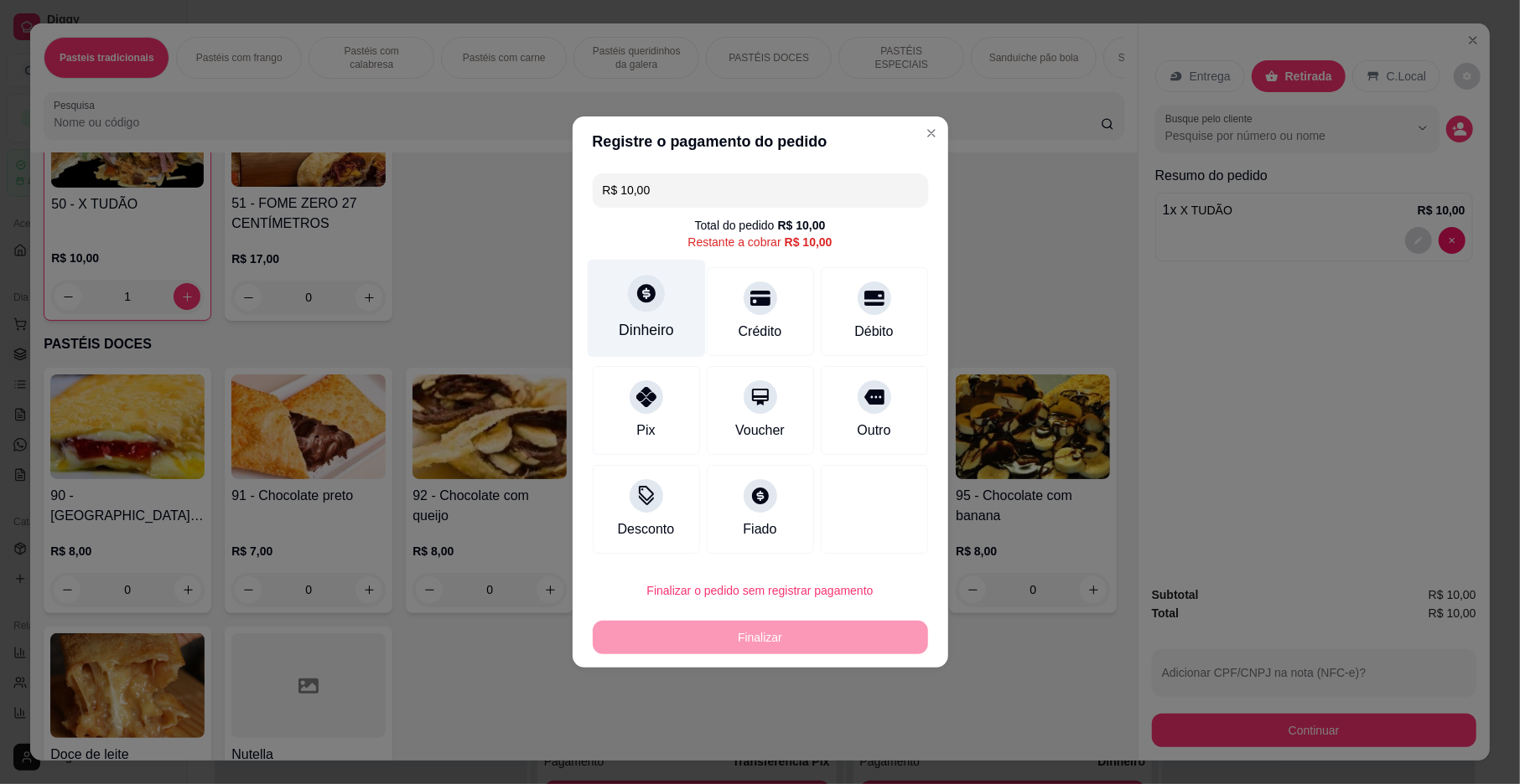
click at [648, 307] on div at bounding box center [646, 293] width 37 height 37
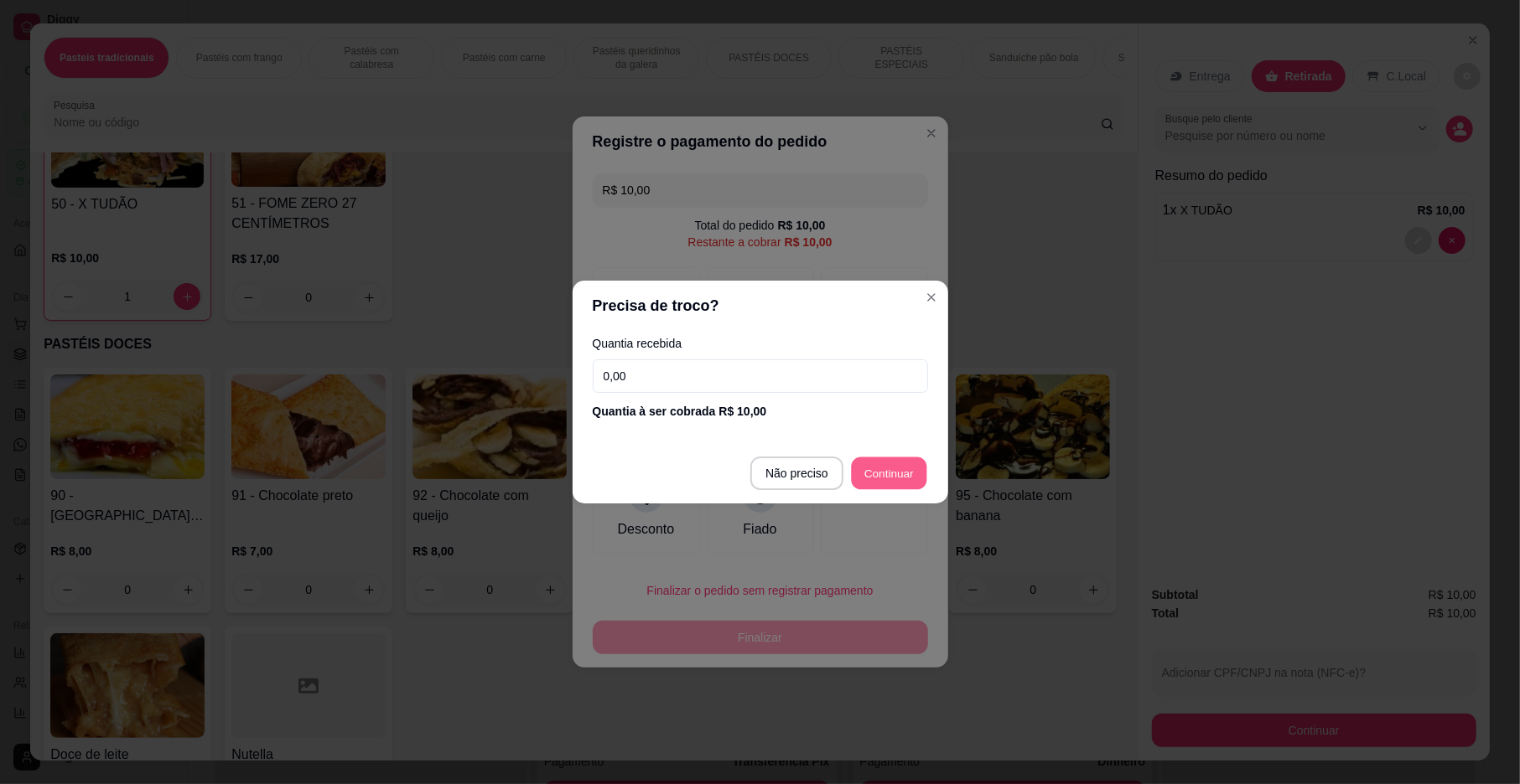
type input "R$ 0,00"
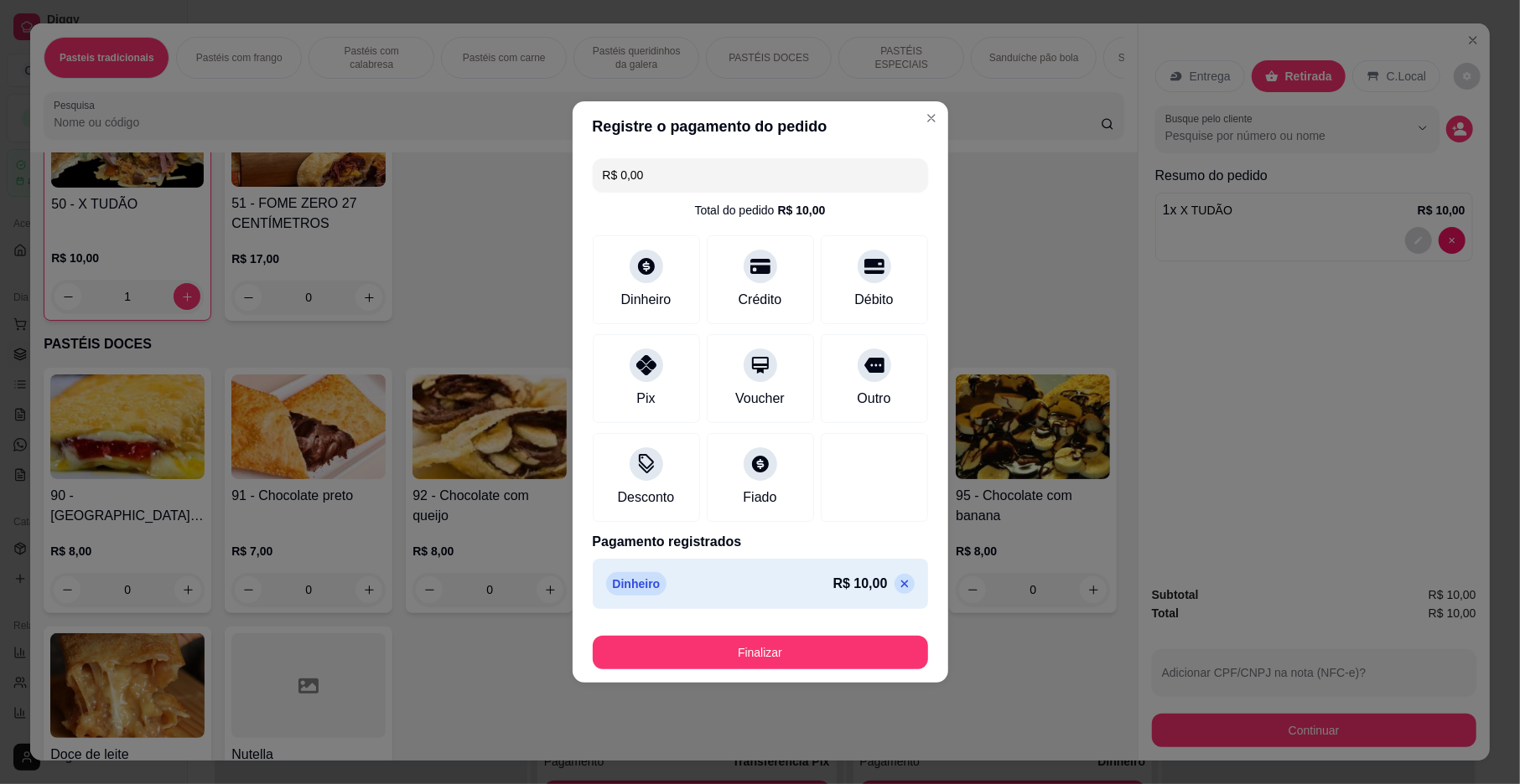
click at [869, 634] on div "Finalizar" at bounding box center [760, 649] width 336 height 40
click at [867, 641] on button "Finalizar" at bounding box center [760, 652] width 336 height 33
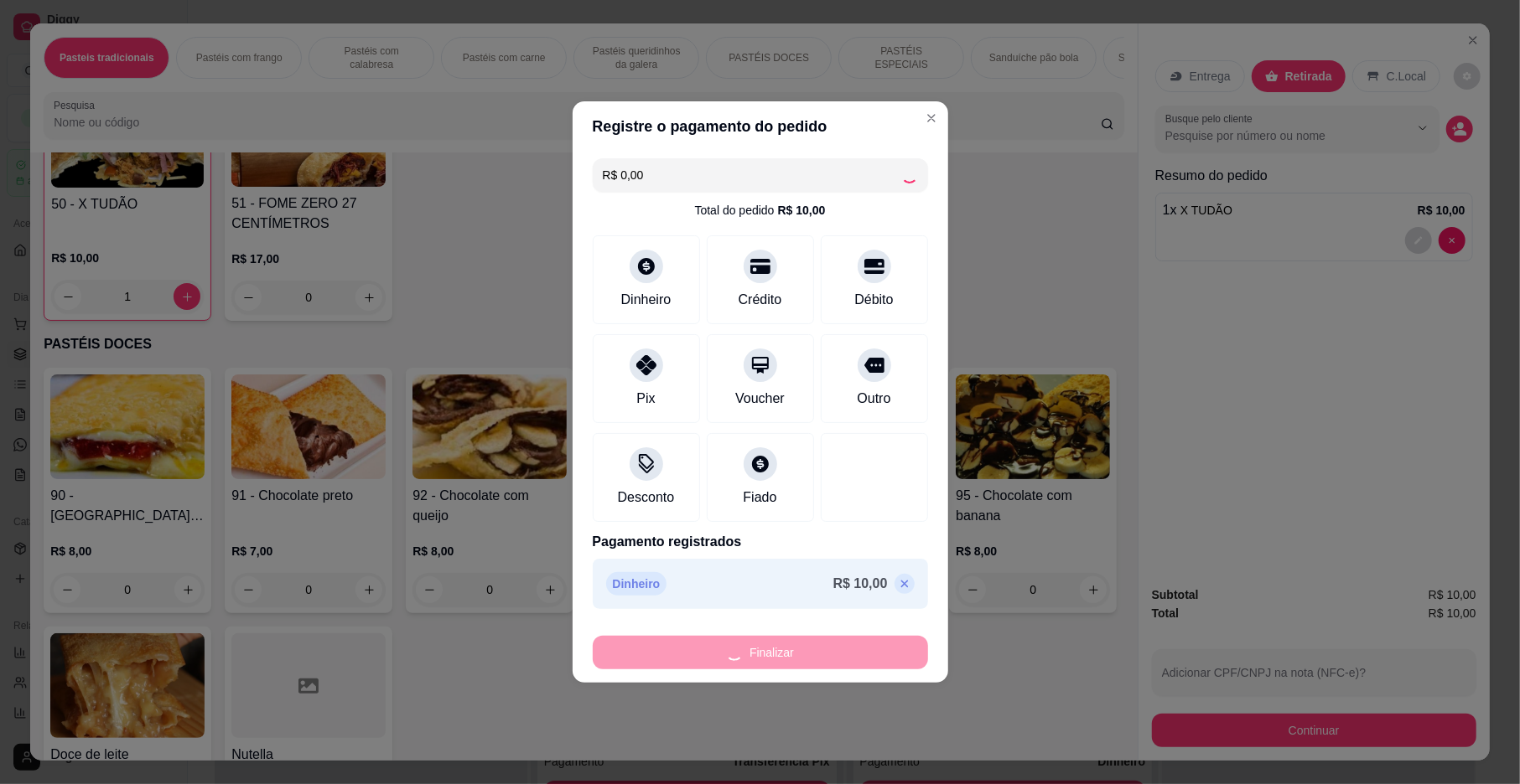
type input "0"
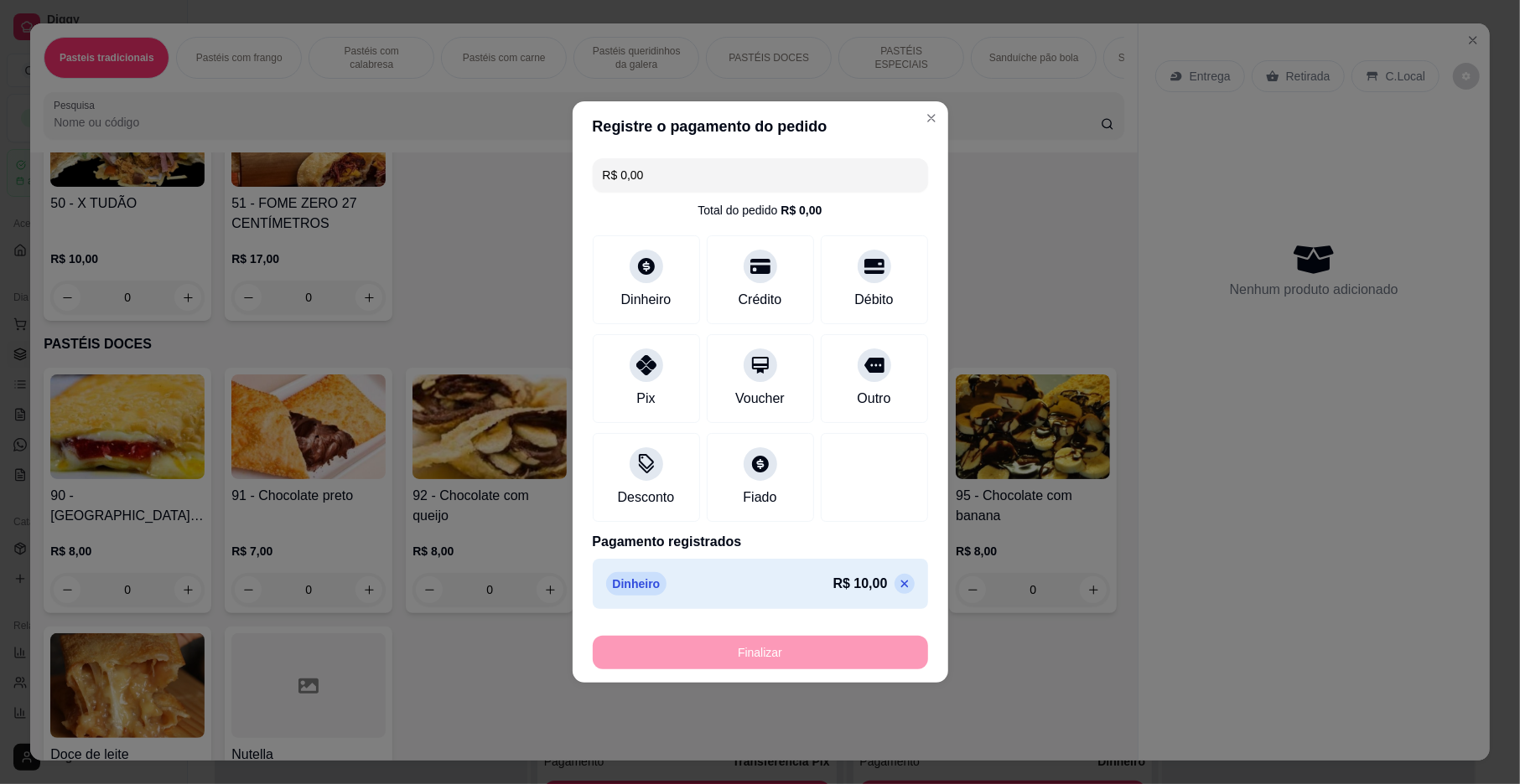
type input "-R$ 10,00"
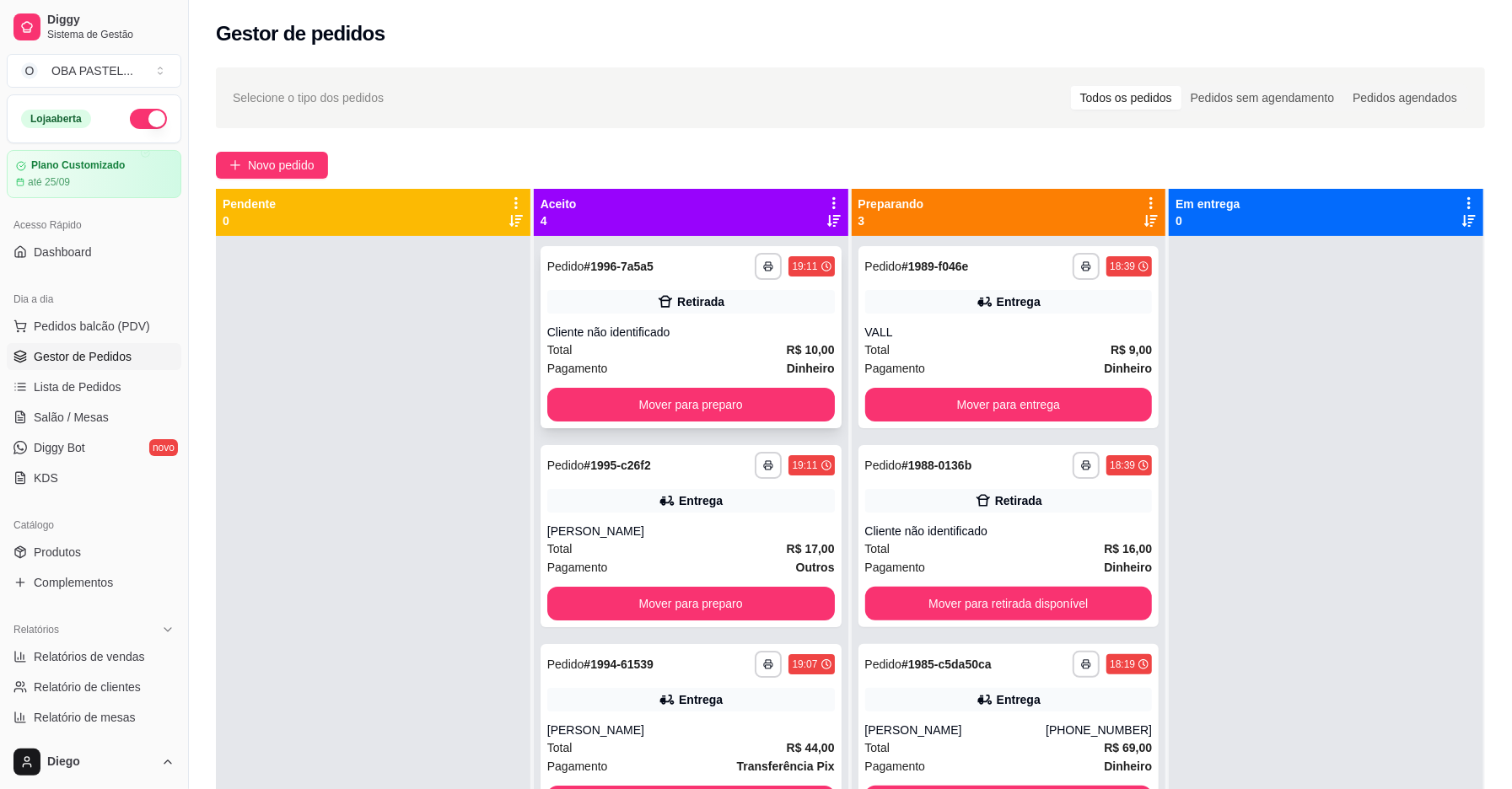
click at [730, 348] on div "Total R$ 10,00" at bounding box center [690, 349] width 288 height 18
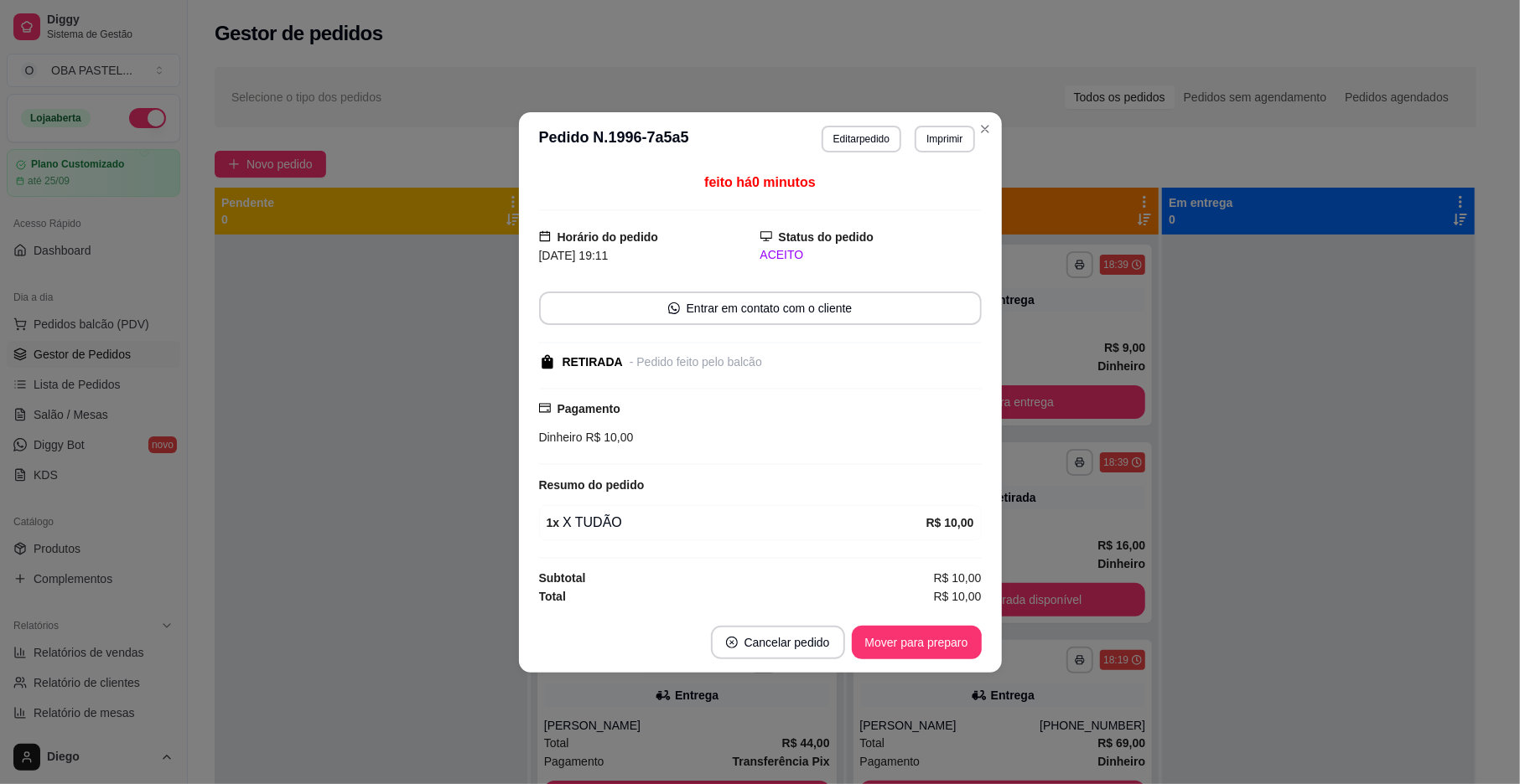
click at [874, 116] on header "**********" at bounding box center [760, 139] width 483 height 53
click at [862, 131] on button "Editar pedido" at bounding box center [861, 138] width 78 height 26
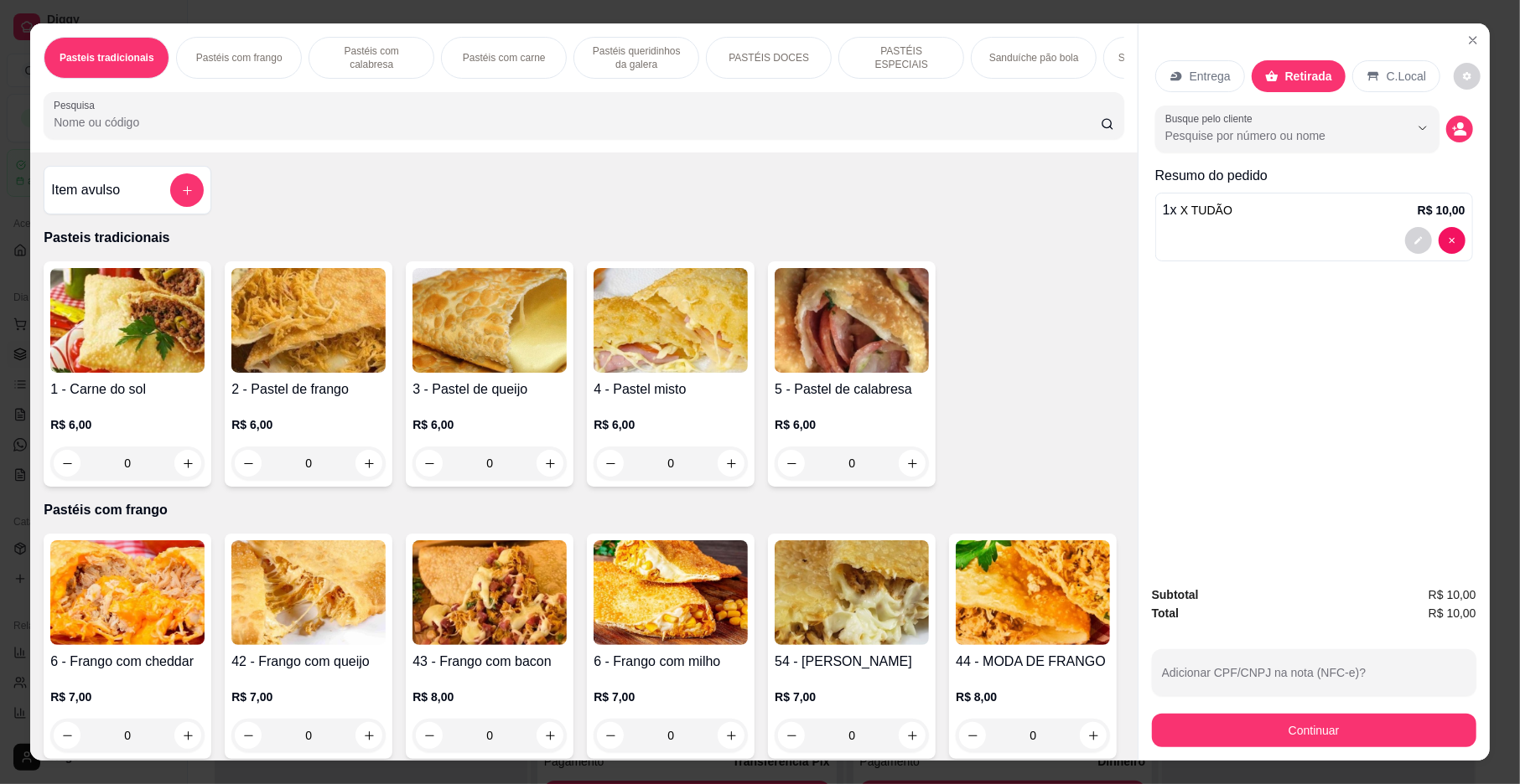
click at [1329, 229] on div at bounding box center [1314, 240] width 302 height 27
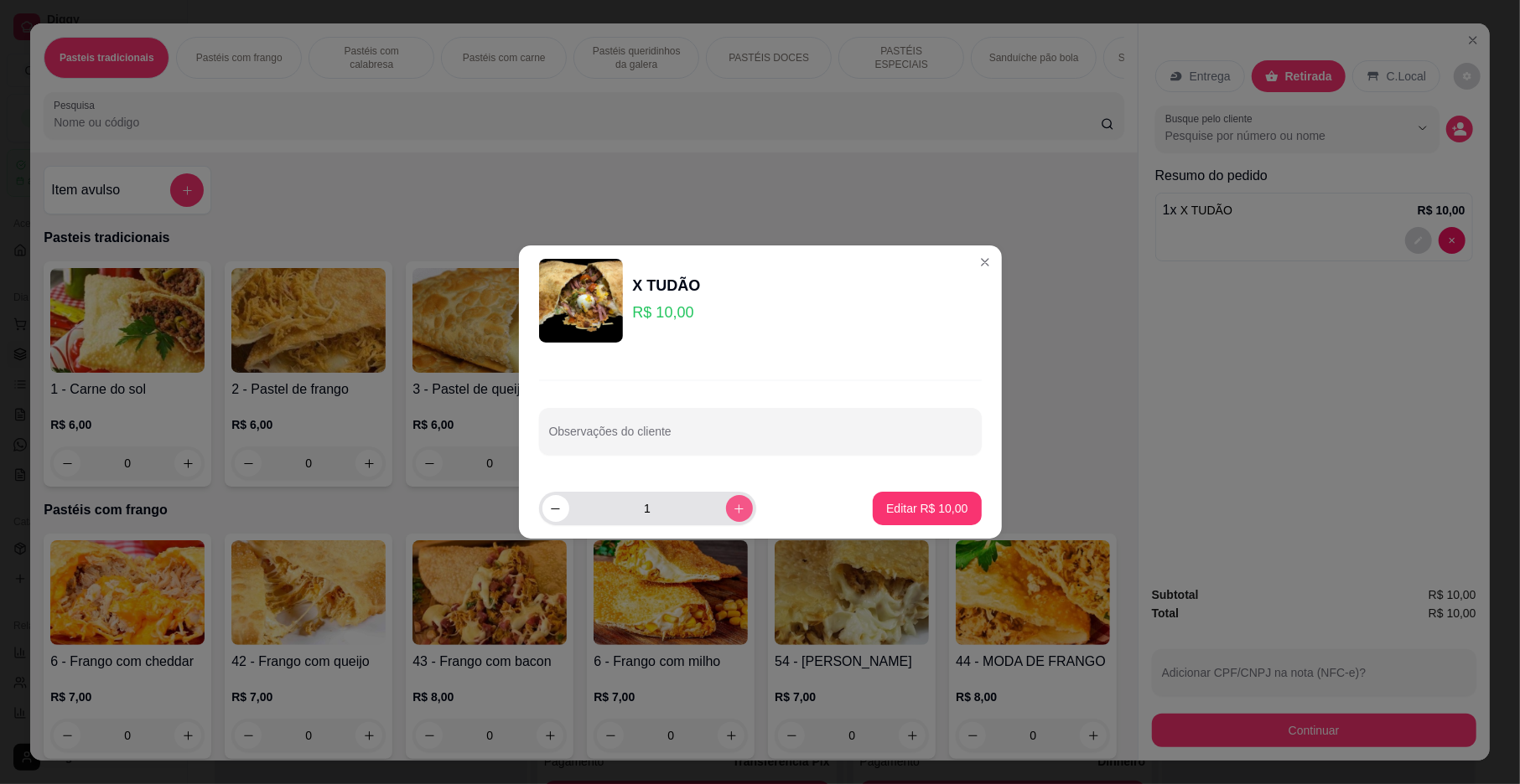
click at [726, 501] on button "increase-product-quantity" at bounding box center [740, 508] width 27 height 27
type input "2"
click at [939, 507] on p "Editar R$ 20,00" at bounding box center [927, 508] width 82 height 17
type input "2"
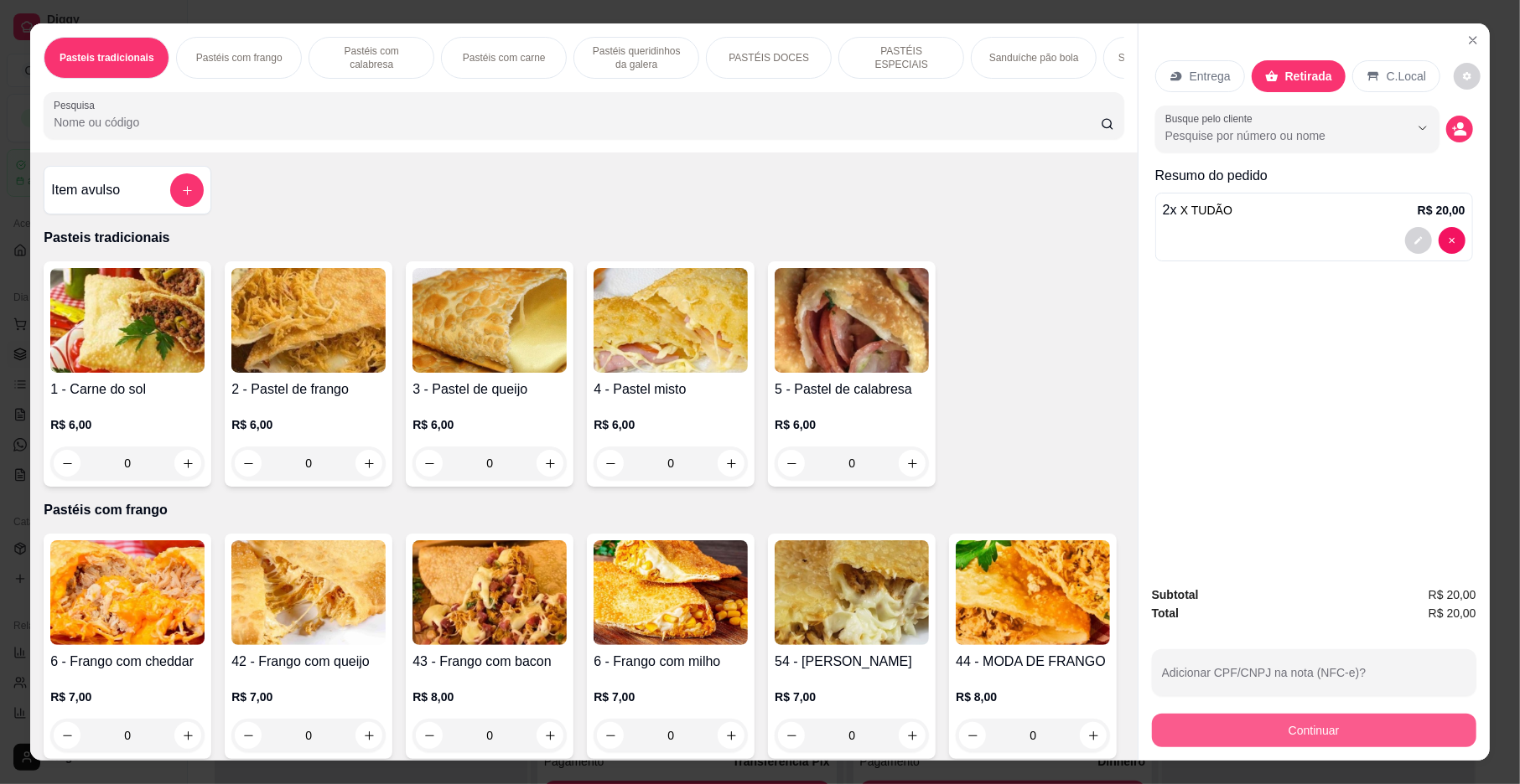
click at [1288, 731] on button "Continuar" at bounding box center [1314, 730] width 324 height 33
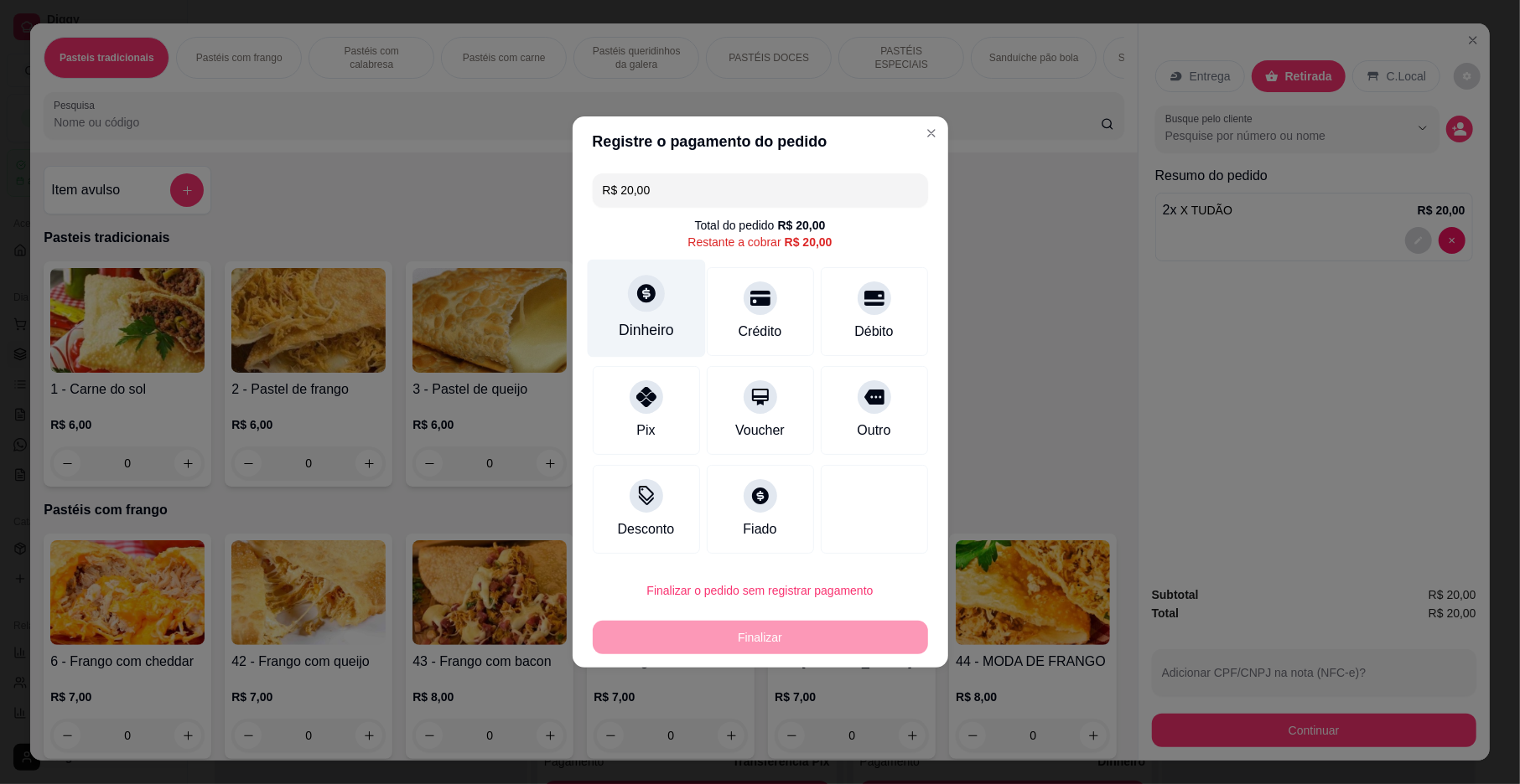
click at [621, 325] on div "Dinheiro" at bounding box center [646, 330] width 55 height 22
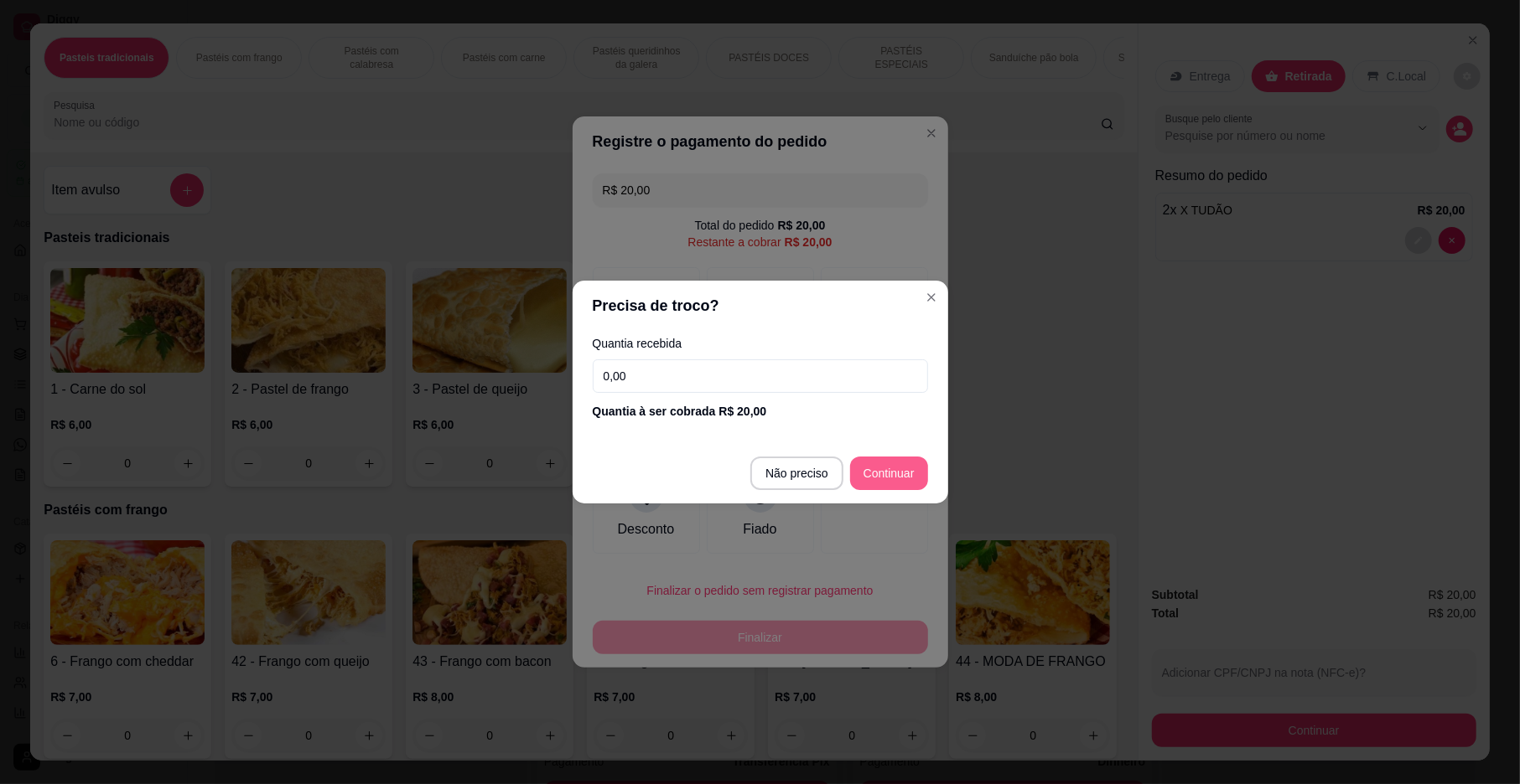
type input "R$ 0,00"
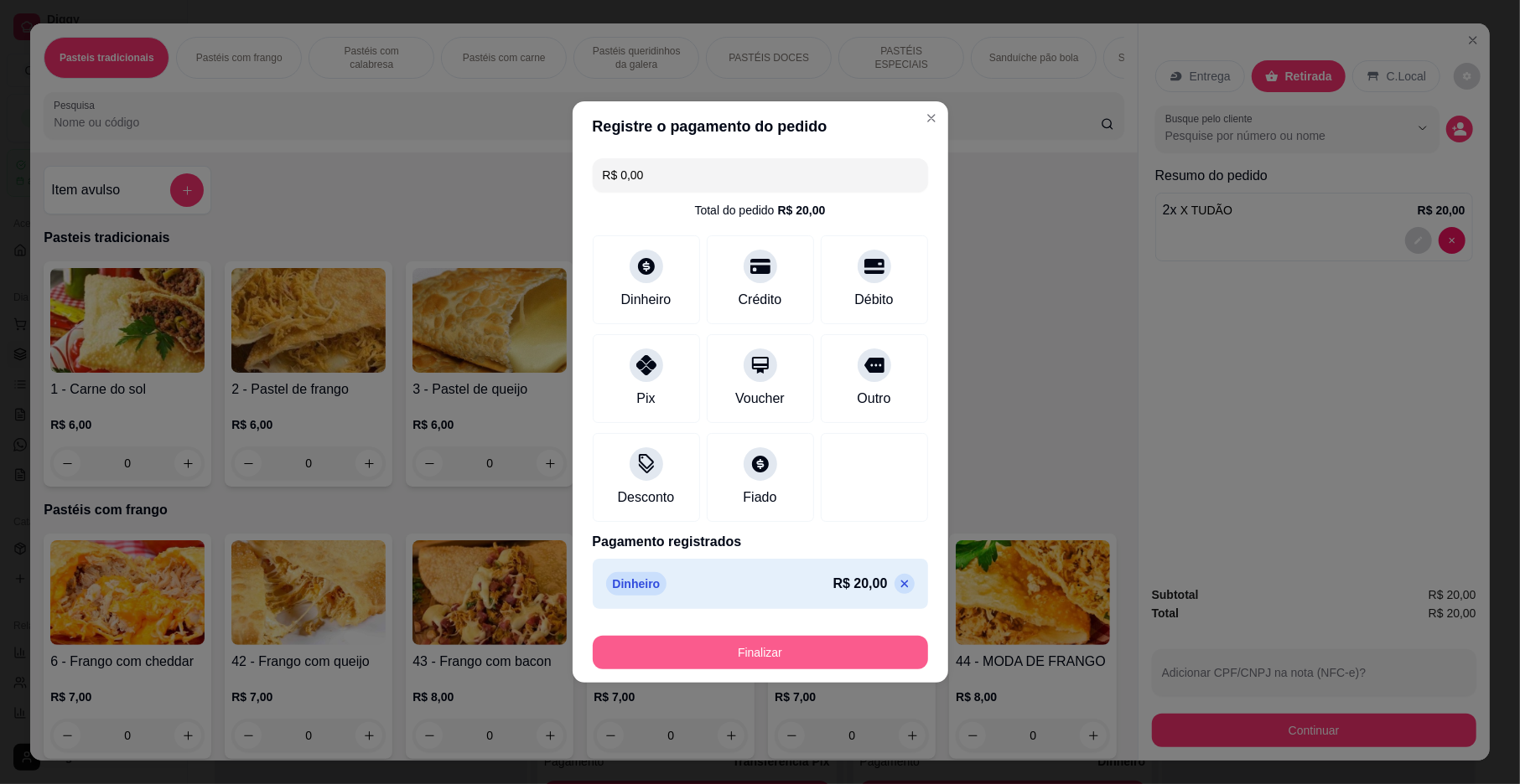
click at [821, 656] on button "Finalizar" at bounding box center [760, 652] width 336 height 33
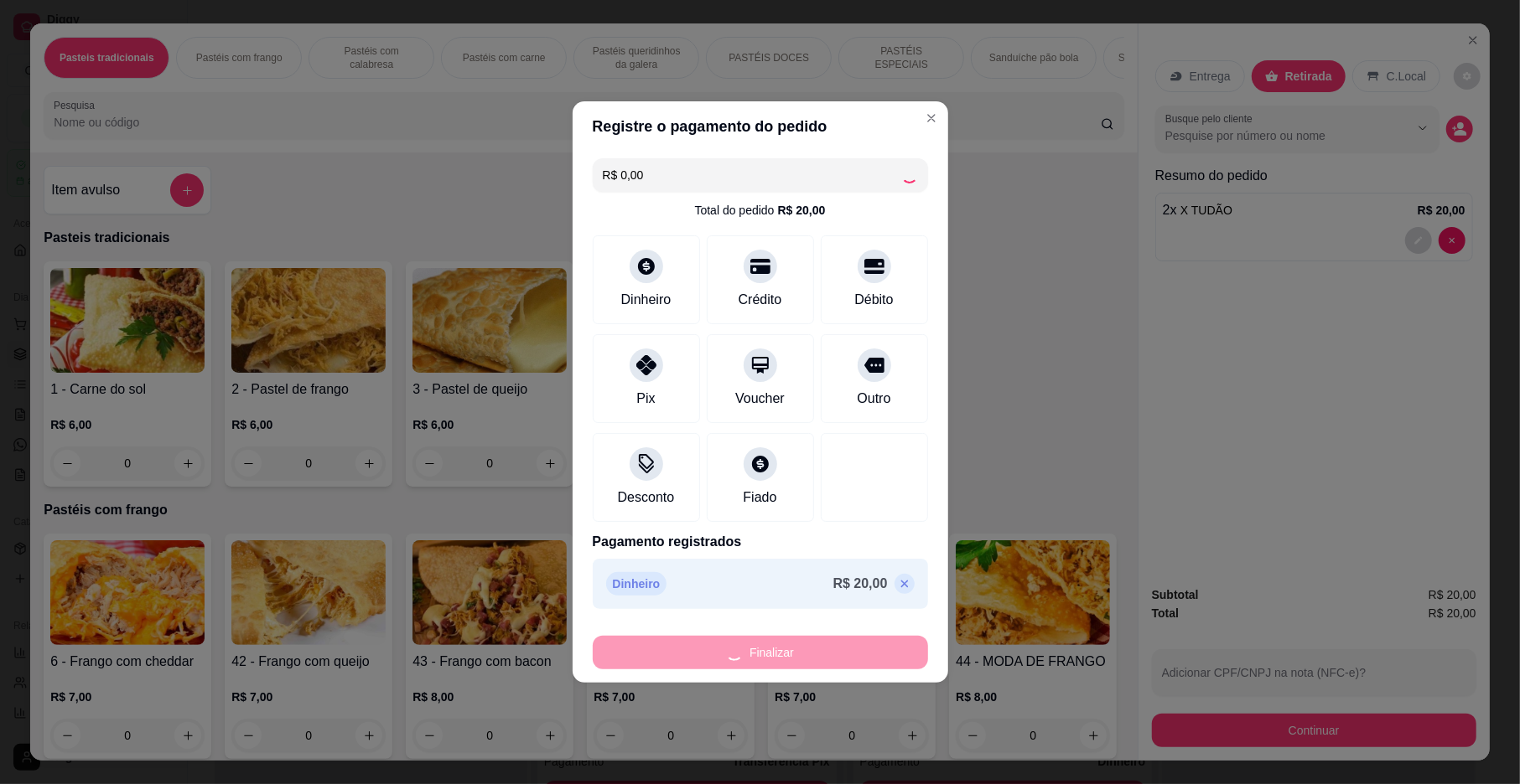
type input "0"
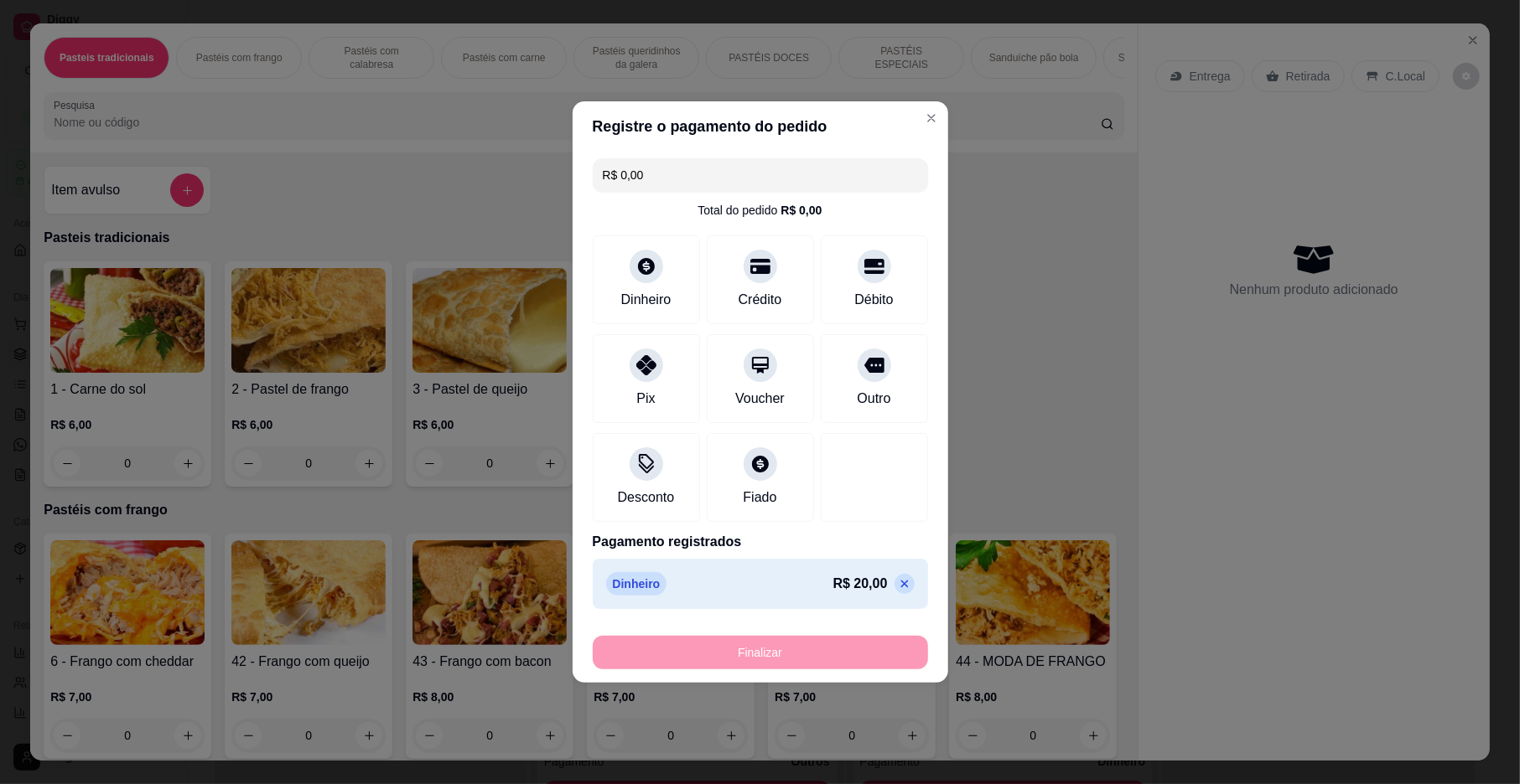
type input "-R$ 20,00"
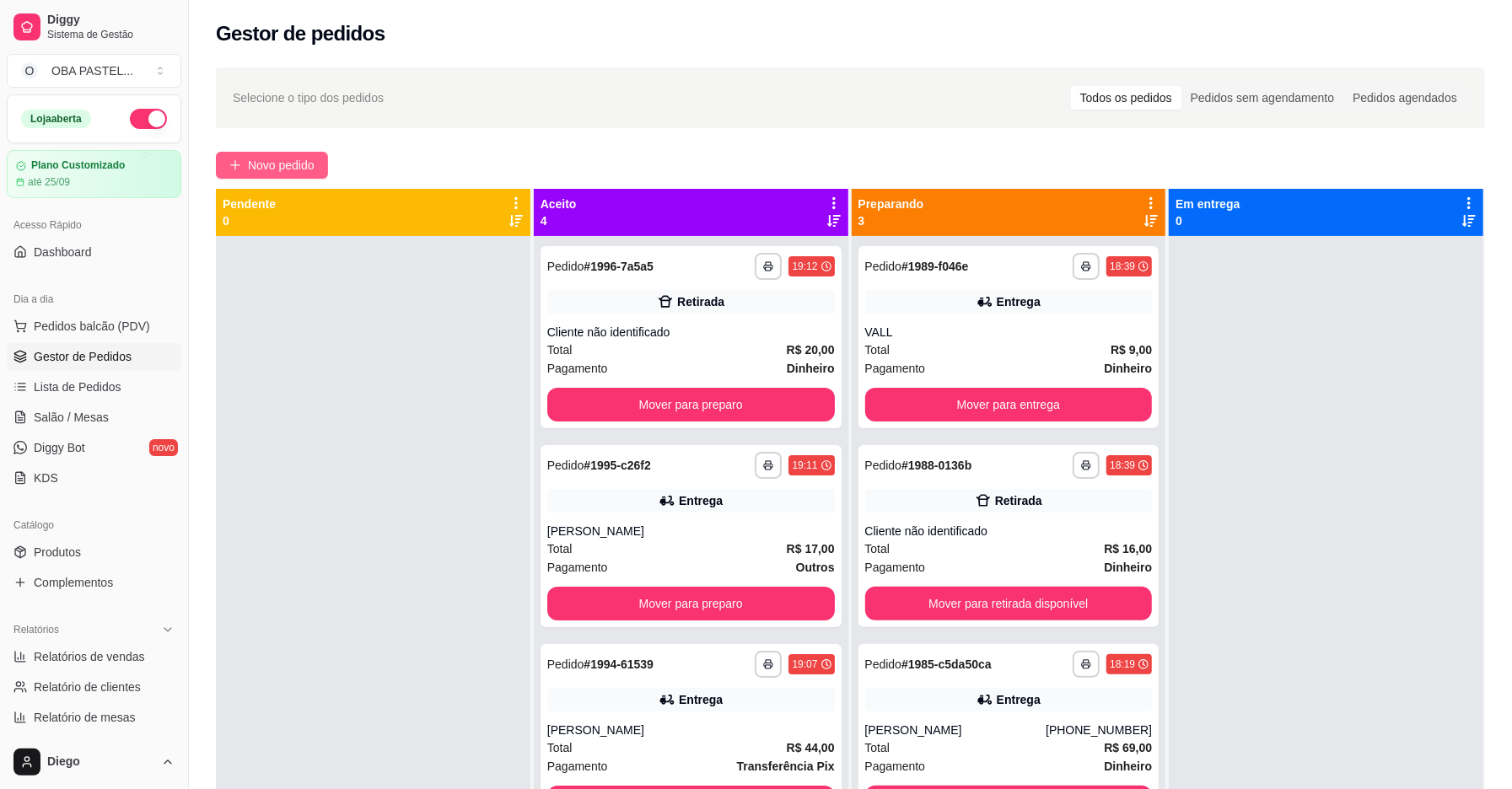
click at [311, 168] on span "Novo pedido" at bounding box center [281, 164] width 67 height 18
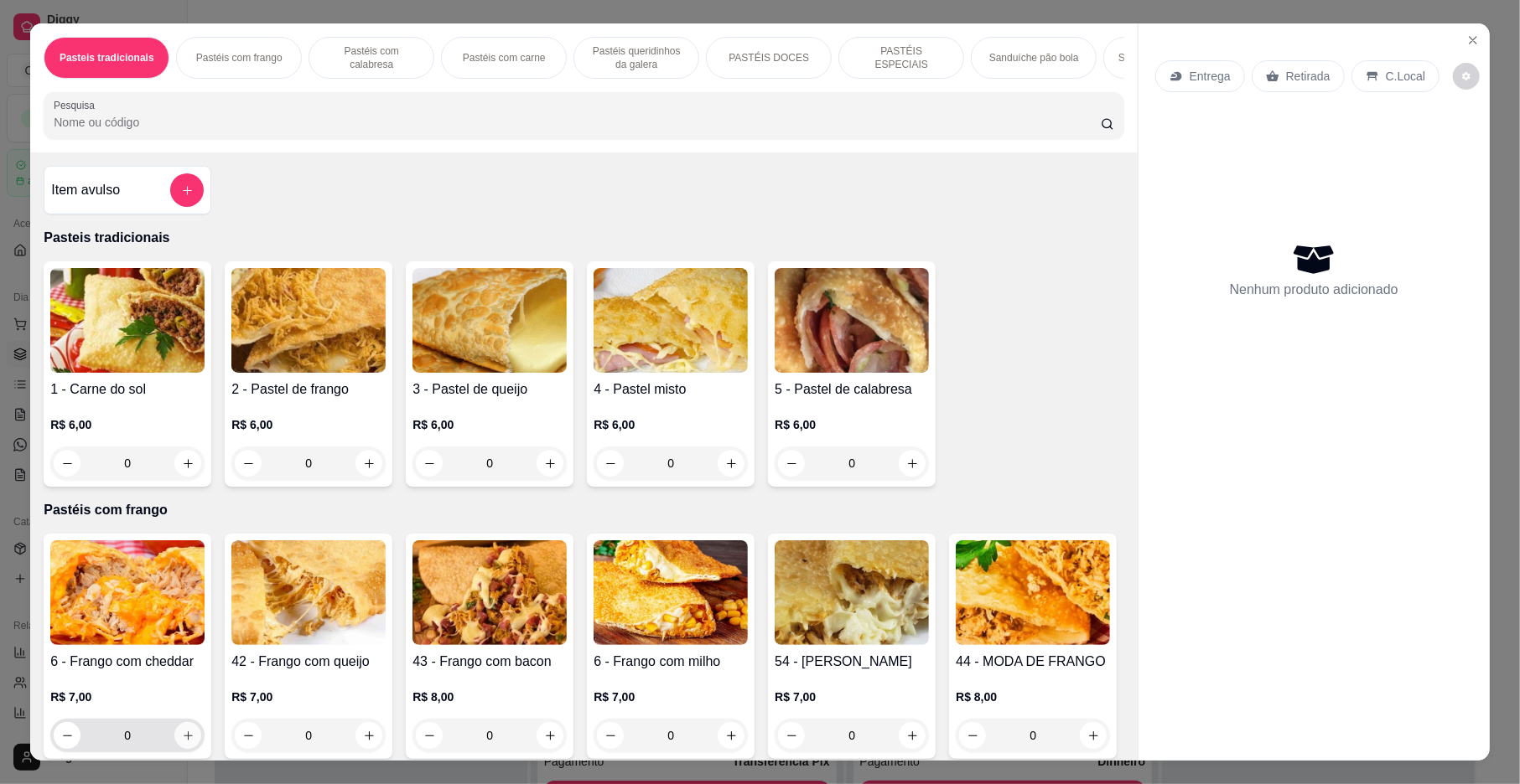
click at [182, 742] on icon "increase-product-quantity" at bounding box center [187, 736] width 12 height 12
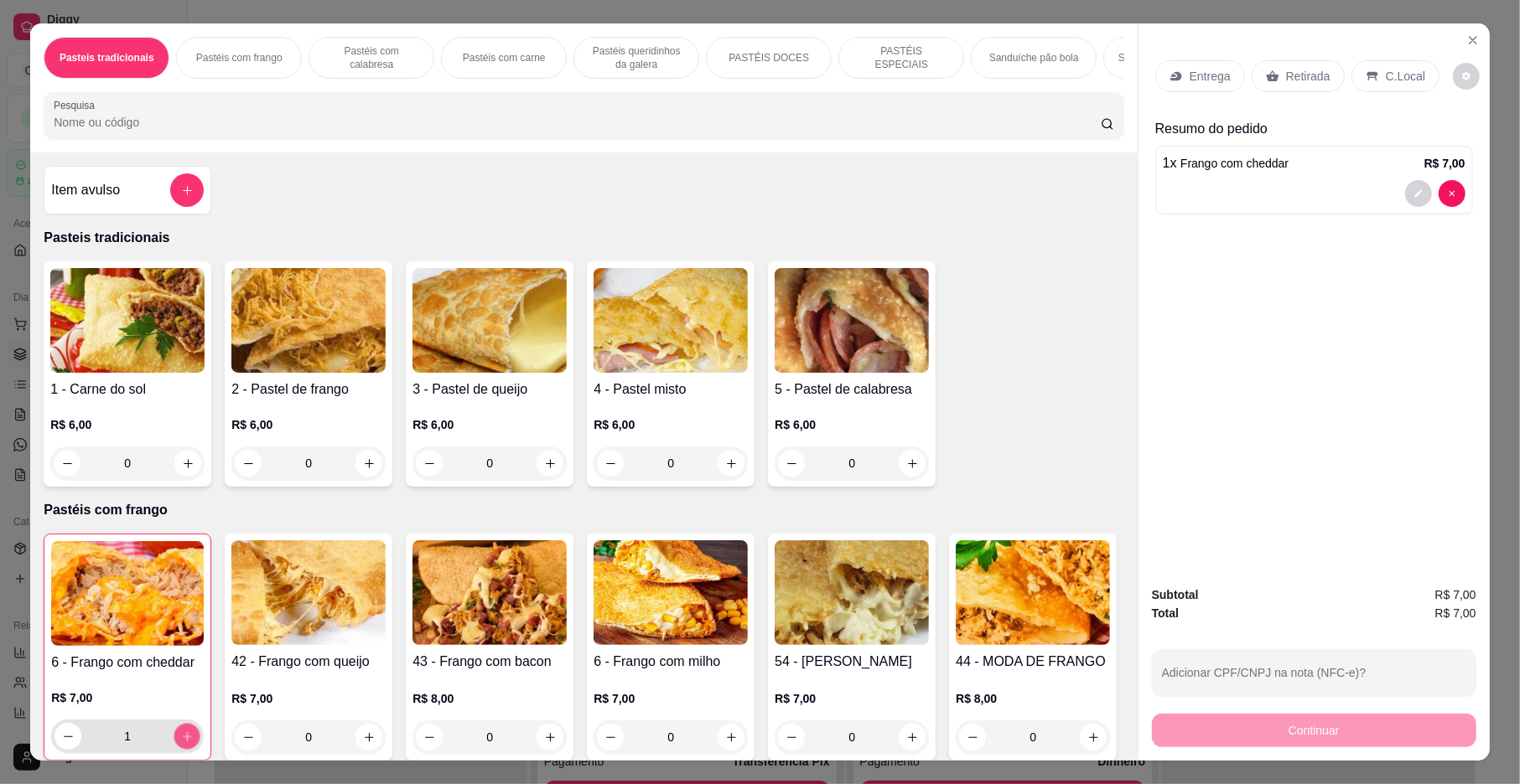
click at [181, 743] on icon "increase-product-quantity" at bounding box center [186, 736] width 12 height 12
type input "2"
click at [375, 44] on div "Pastéis com calabresa" at bounding box center [372, 58] width 125 height 42
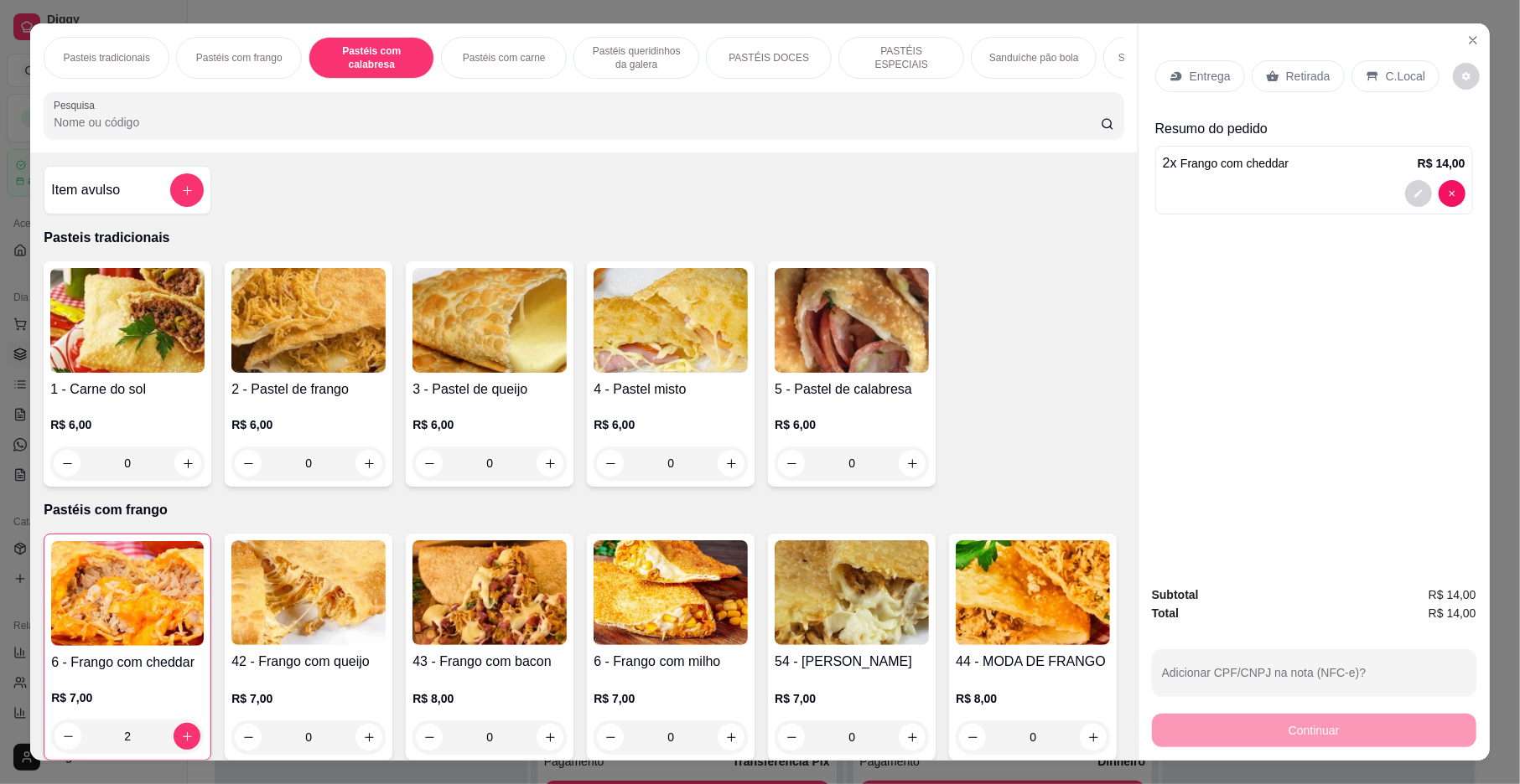
scroll to position [30, 0]
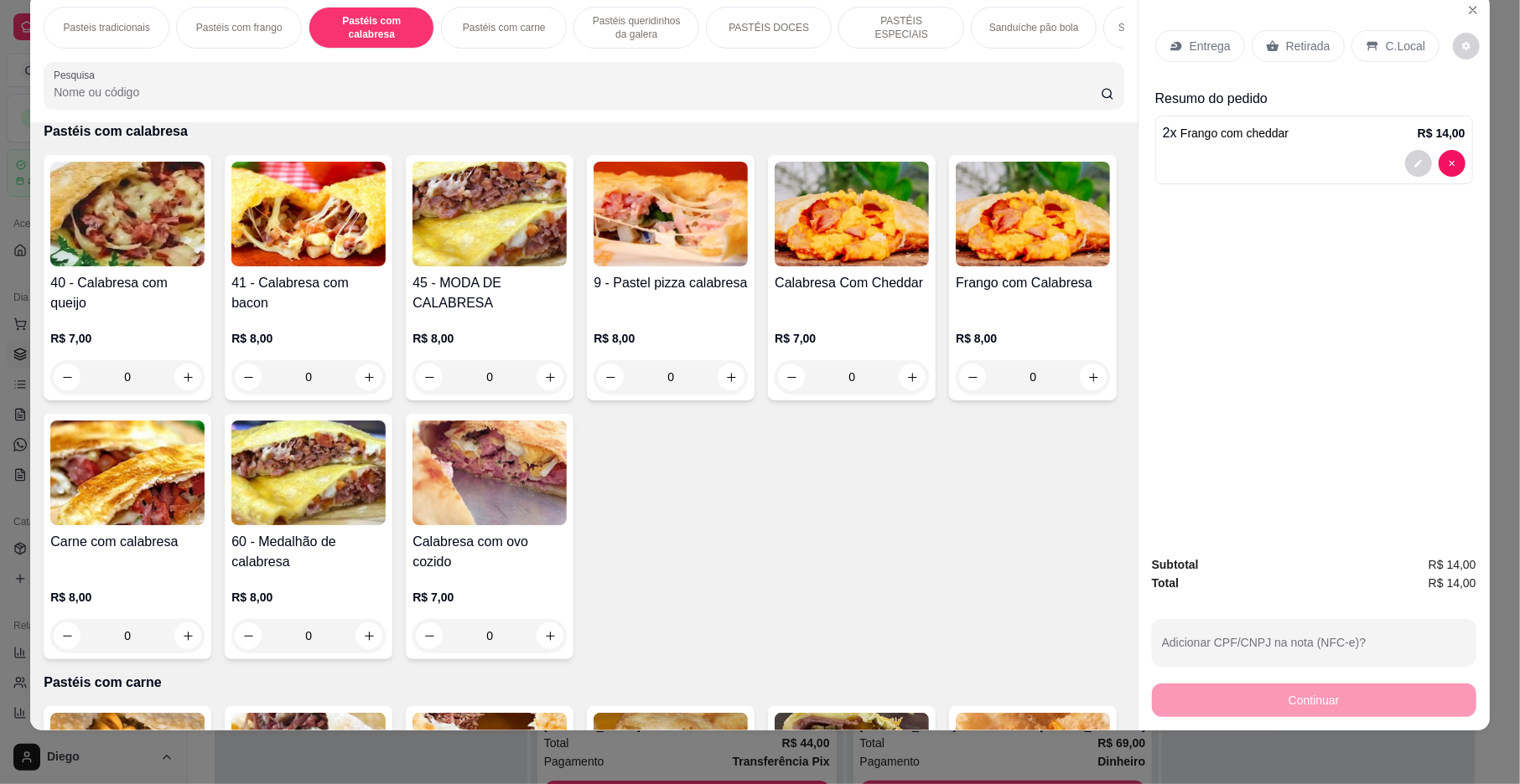
click at [477, 20] on div "Pastéis com carne" at bounding box center [504, 28] width 125 height 42
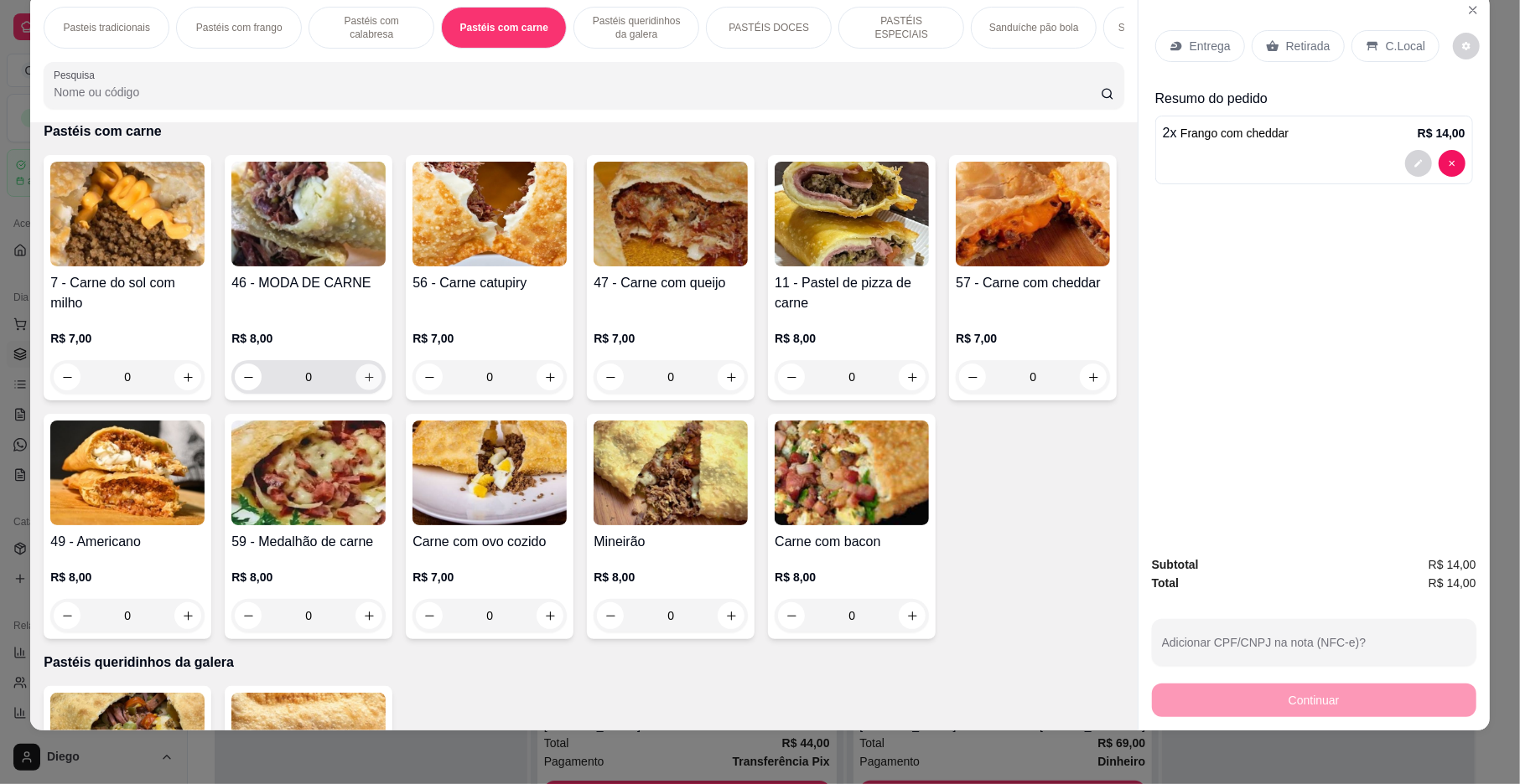
click at [363, 384] on icon "increase-product-quantity" at bounding box center [369, 377] width 12 height 12
click at [362, 383] on icon "increase-product-quantity" at bounding box center [368, 376] width 12 height 12
type input "2"
click at [1169, 48] on icon at bounding box center [1176, 46] width 13 height 13
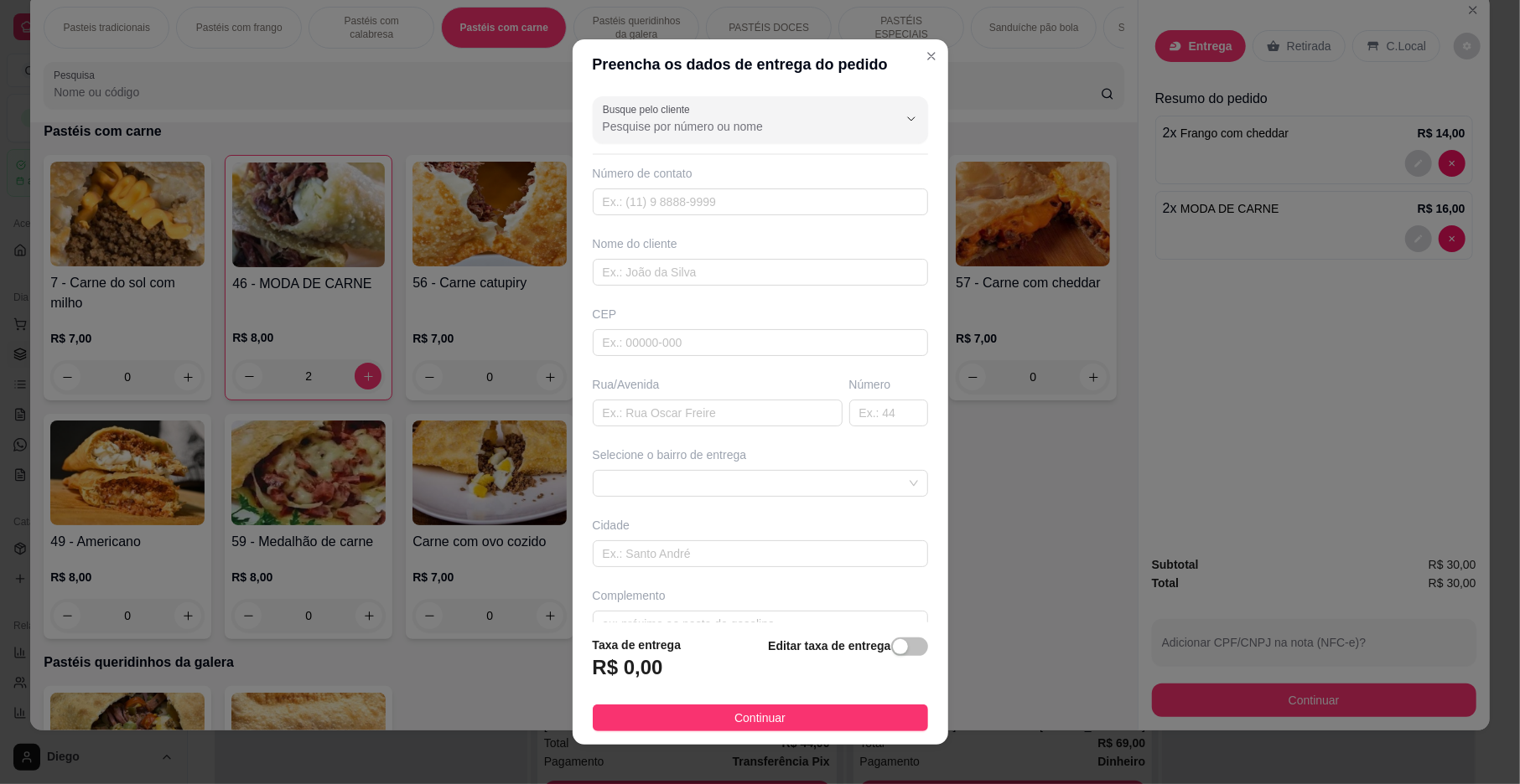
drag, startPoint x: 645, startPoint y: 296, endPoint x: 651, endPoint y: 266, distance: 30.6
click at [645, 295] on div "Busque pelo cliente Número de contato Nome do cliente CEP Rua/[GEOGRAPHIC_DATA]…" at bounding box center [760, 355] width 375 height 533
click at [651, 266] on input "text" at bounding box center [760, 273] width 336 height 27
type input "[PERSON_NAME]"
click at [679, 469] on div "Selecione o bairro de entrega" at bounding box center [760, 471] width 342 height 50
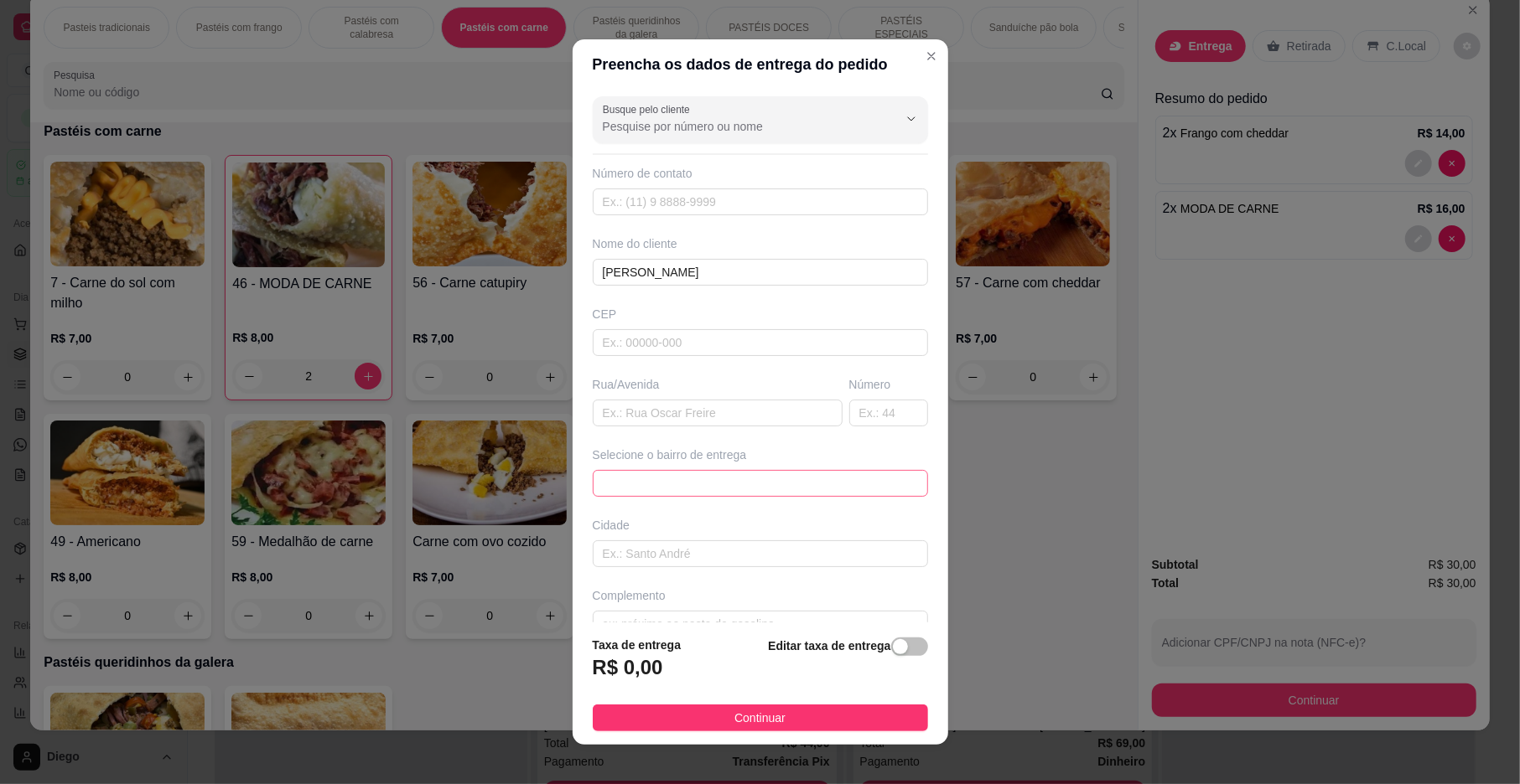
click at [711, 480] on span at bounding box center [760, 484] width 316 height 25
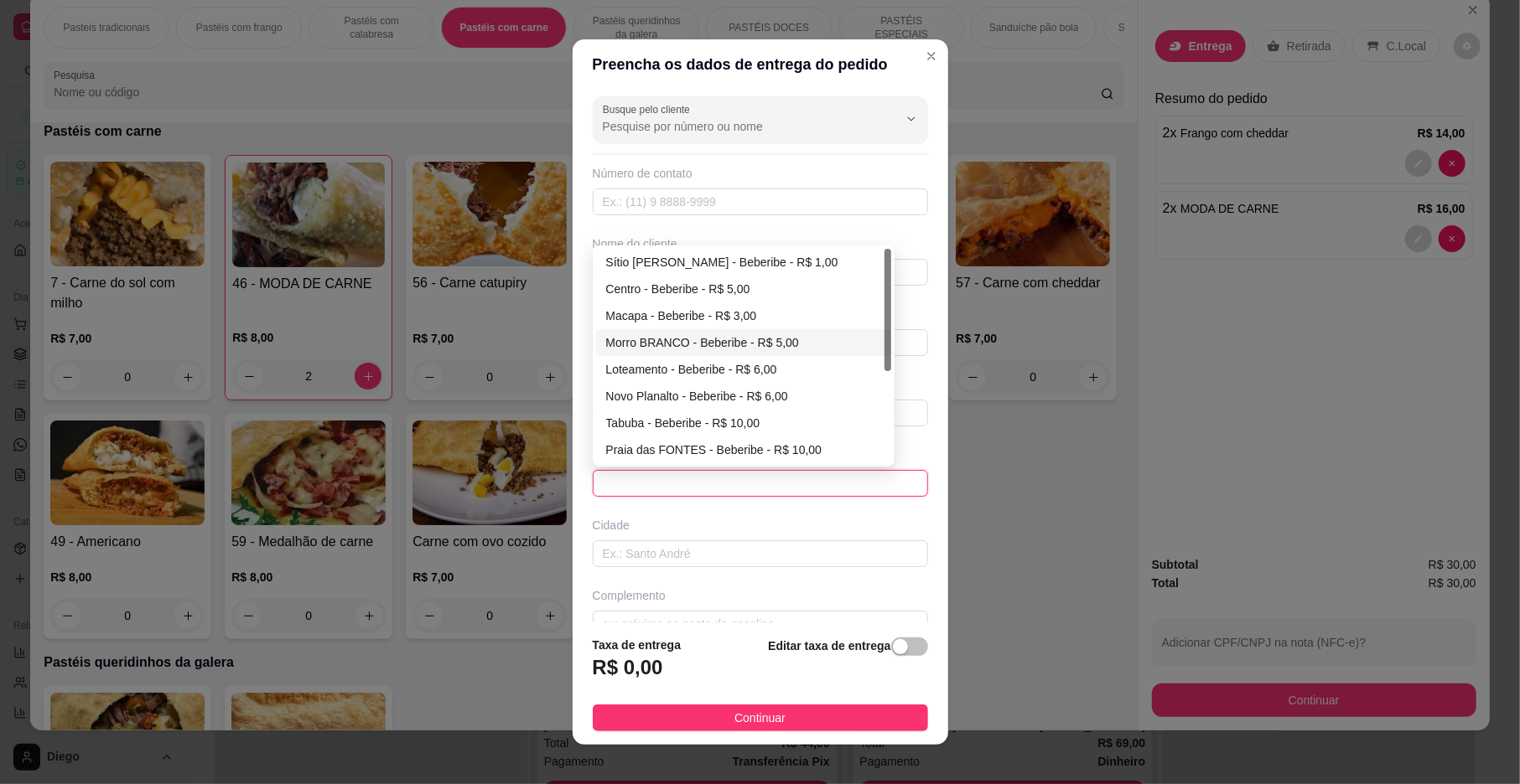
click at [672, 343] on div "Morro BRANCO - Beberibe - R$ 5,00" at bounding box center [743, 342] width 275 height 18
type input "Beberibe"
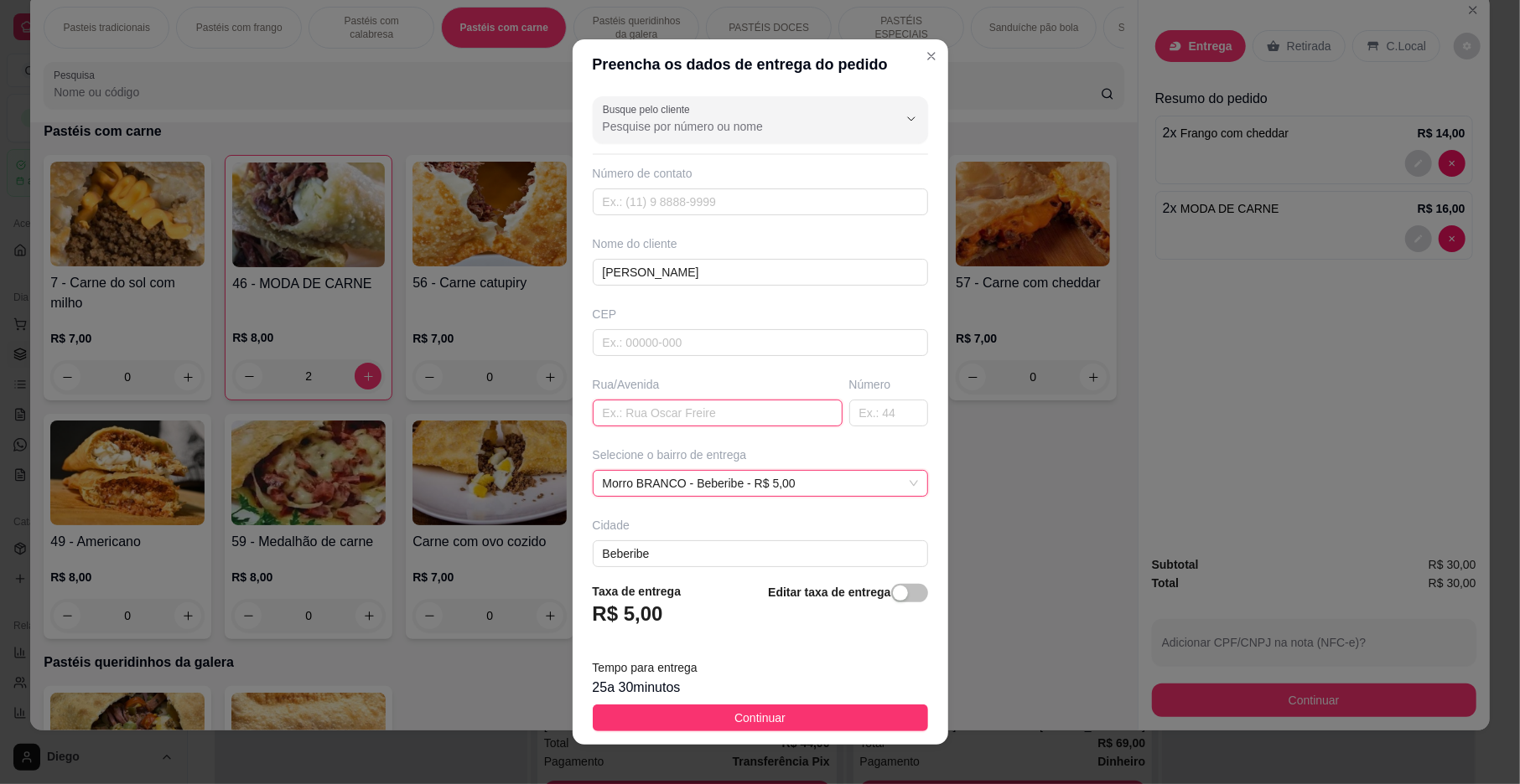
click at [657, 412] on input "text" at bounding box center [717, 413] width 250 height 27
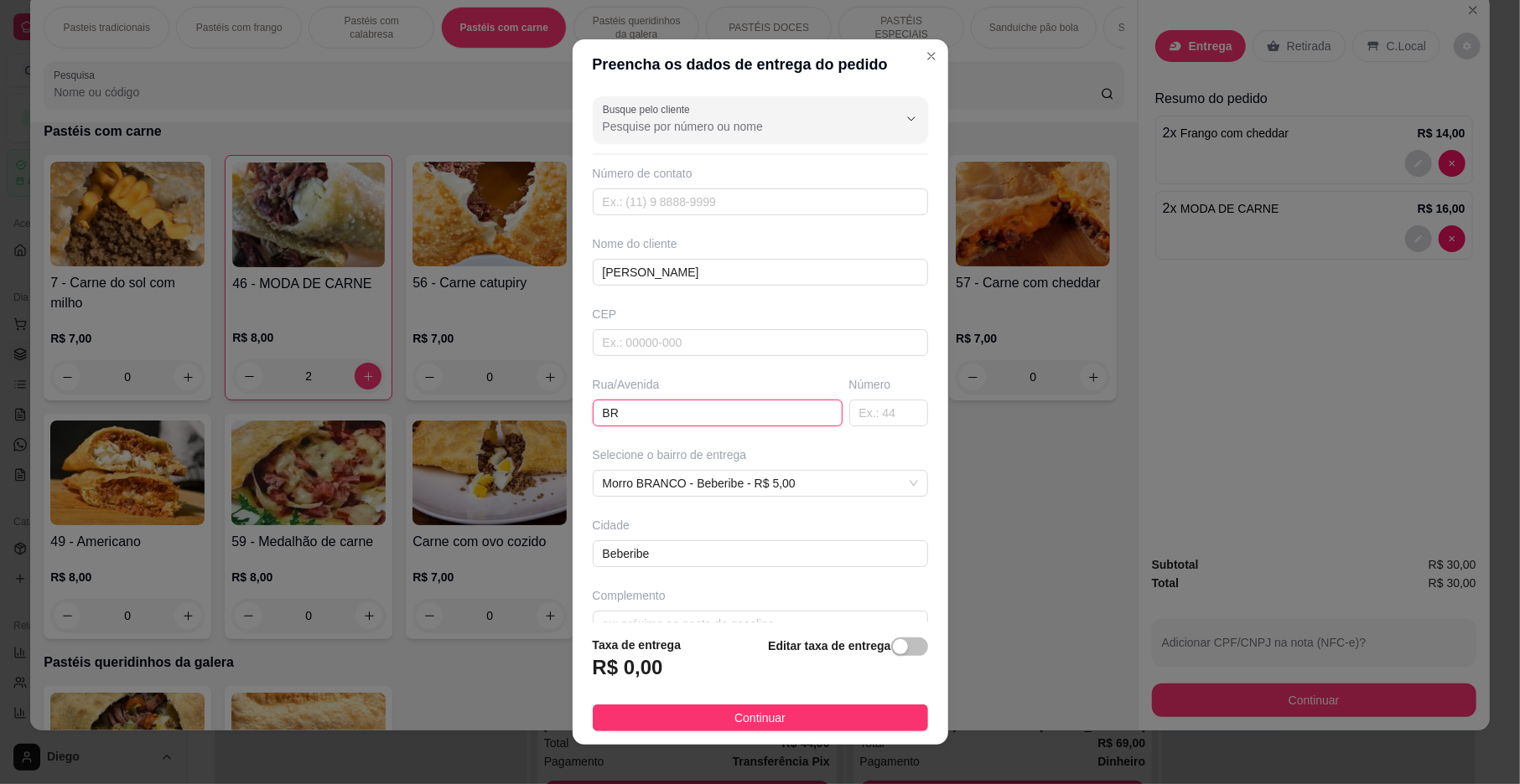
type input "B"
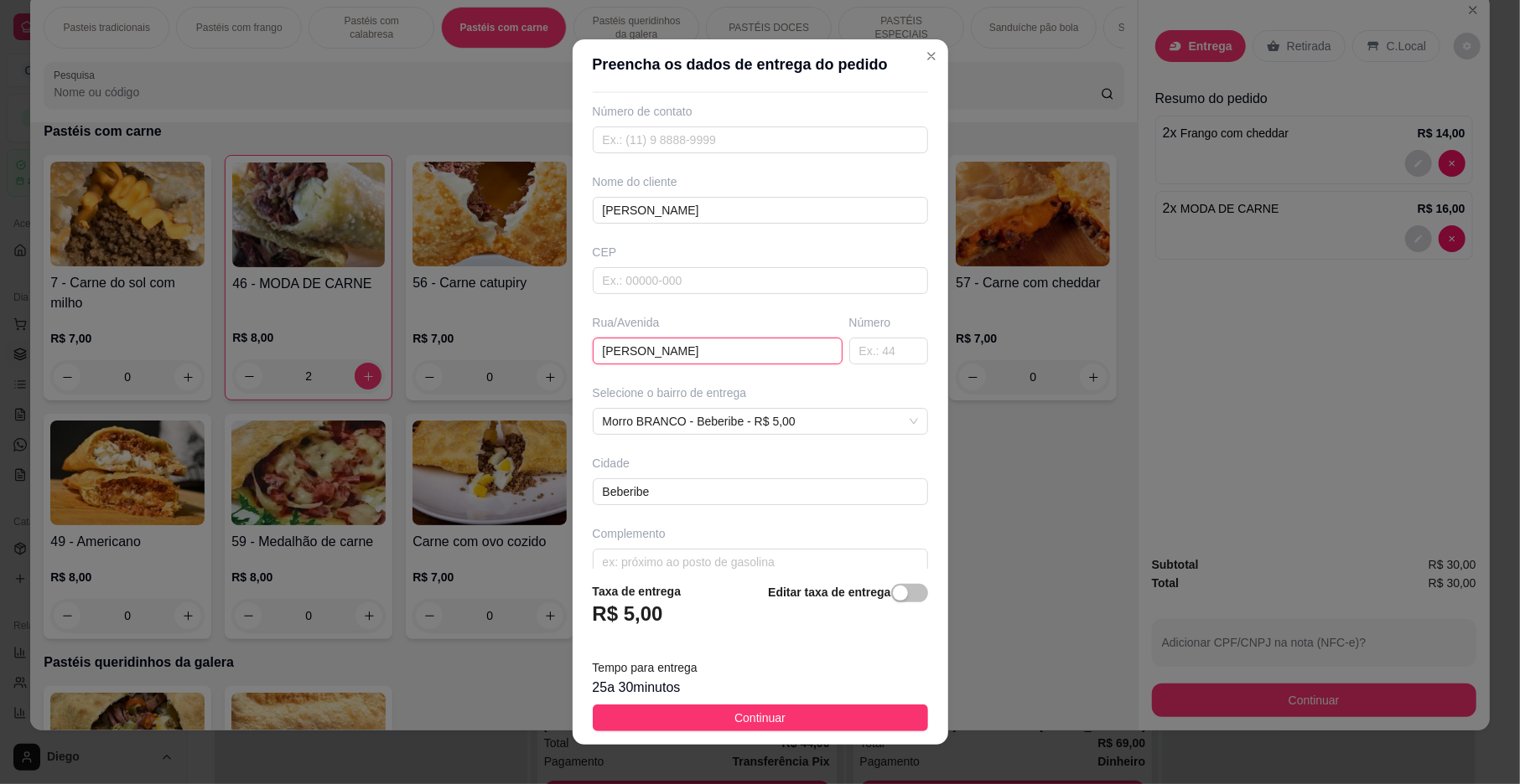
scroll to position [88, 0]
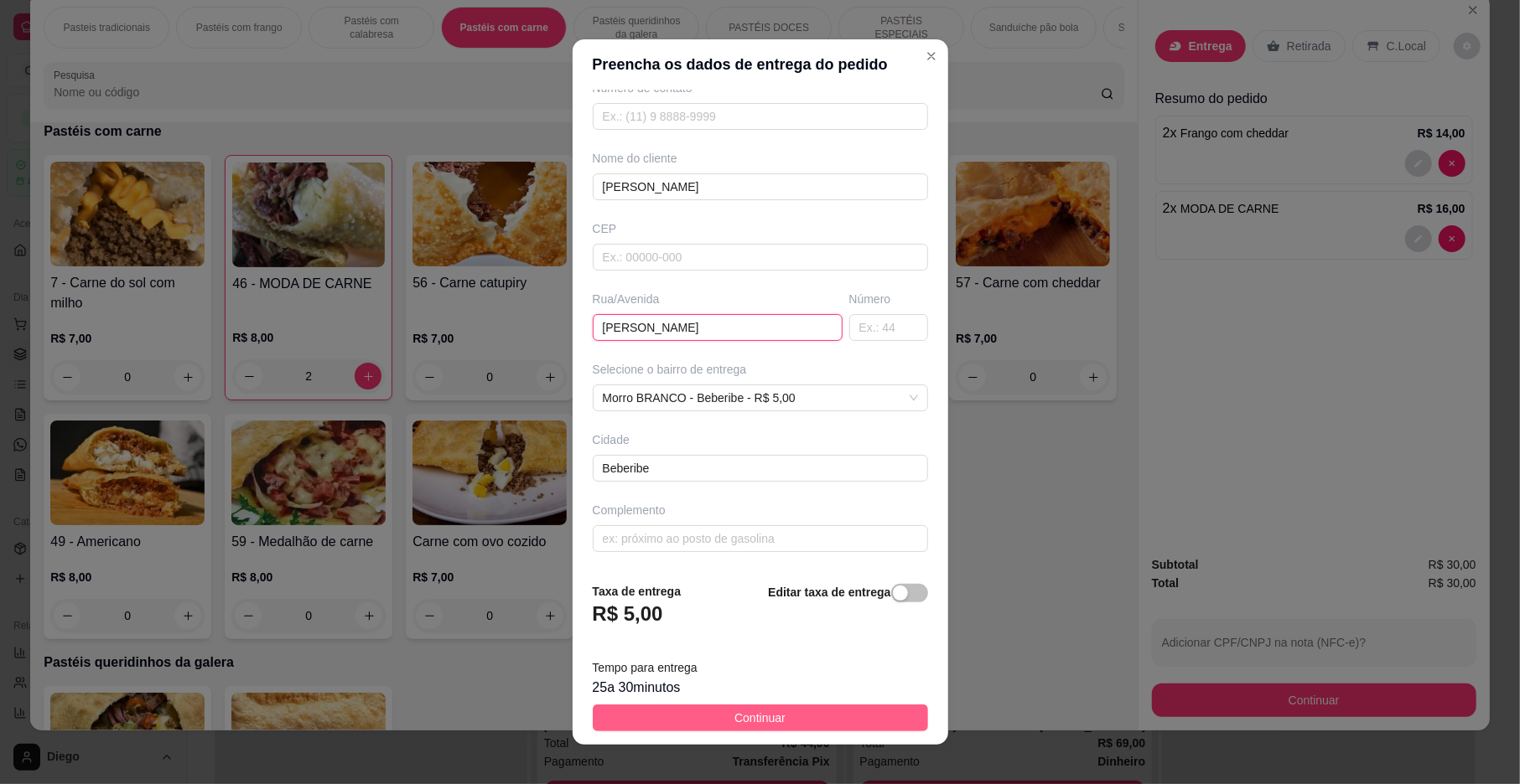
type input "[PERSON_NAME]"
click at [751, 712] on span "Continuar" at bounding box center [760, 717] width 51 height 18
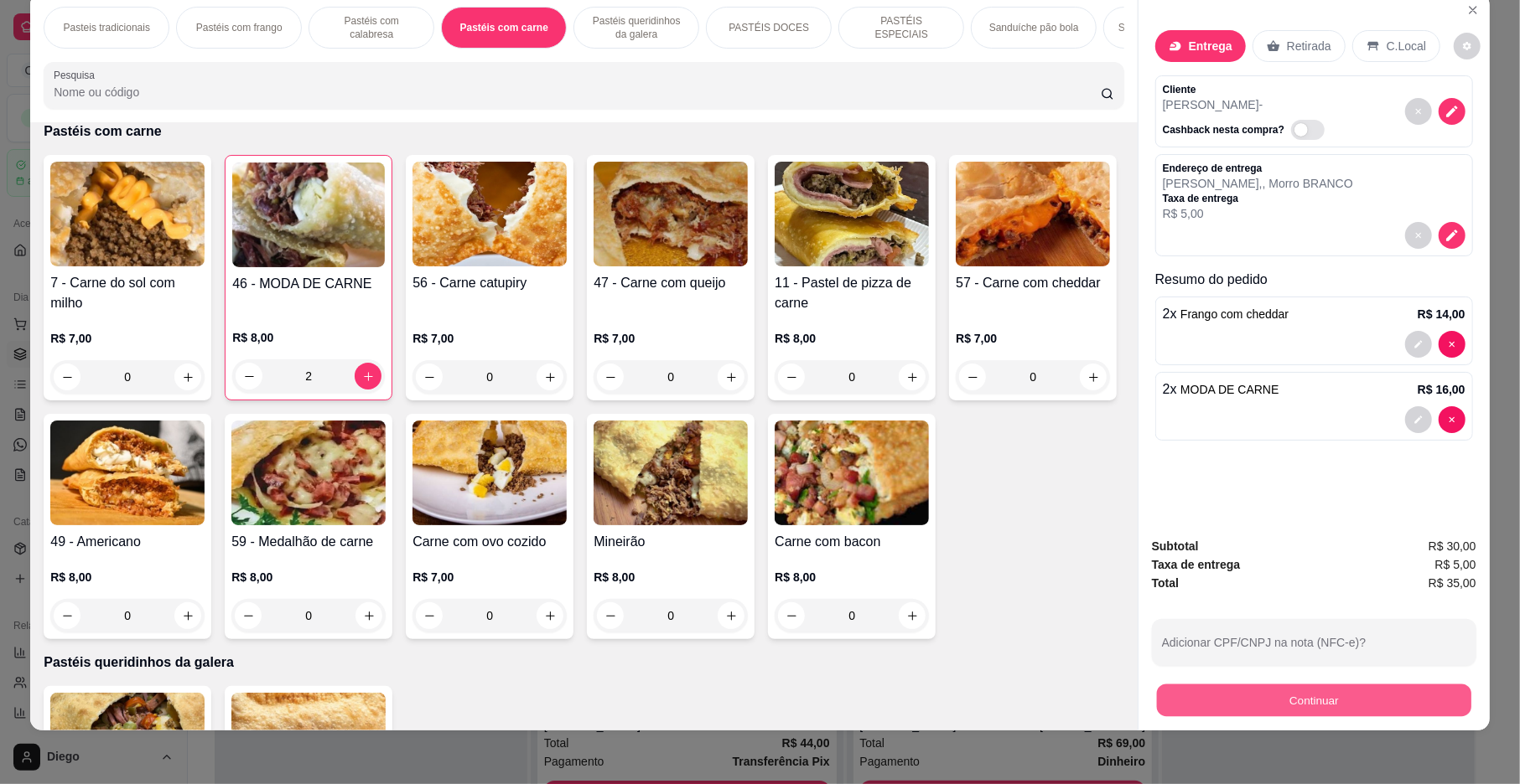
click at [1345, 707] on button "Continuar" at bounding box center [1314, 700] width 315 height 32
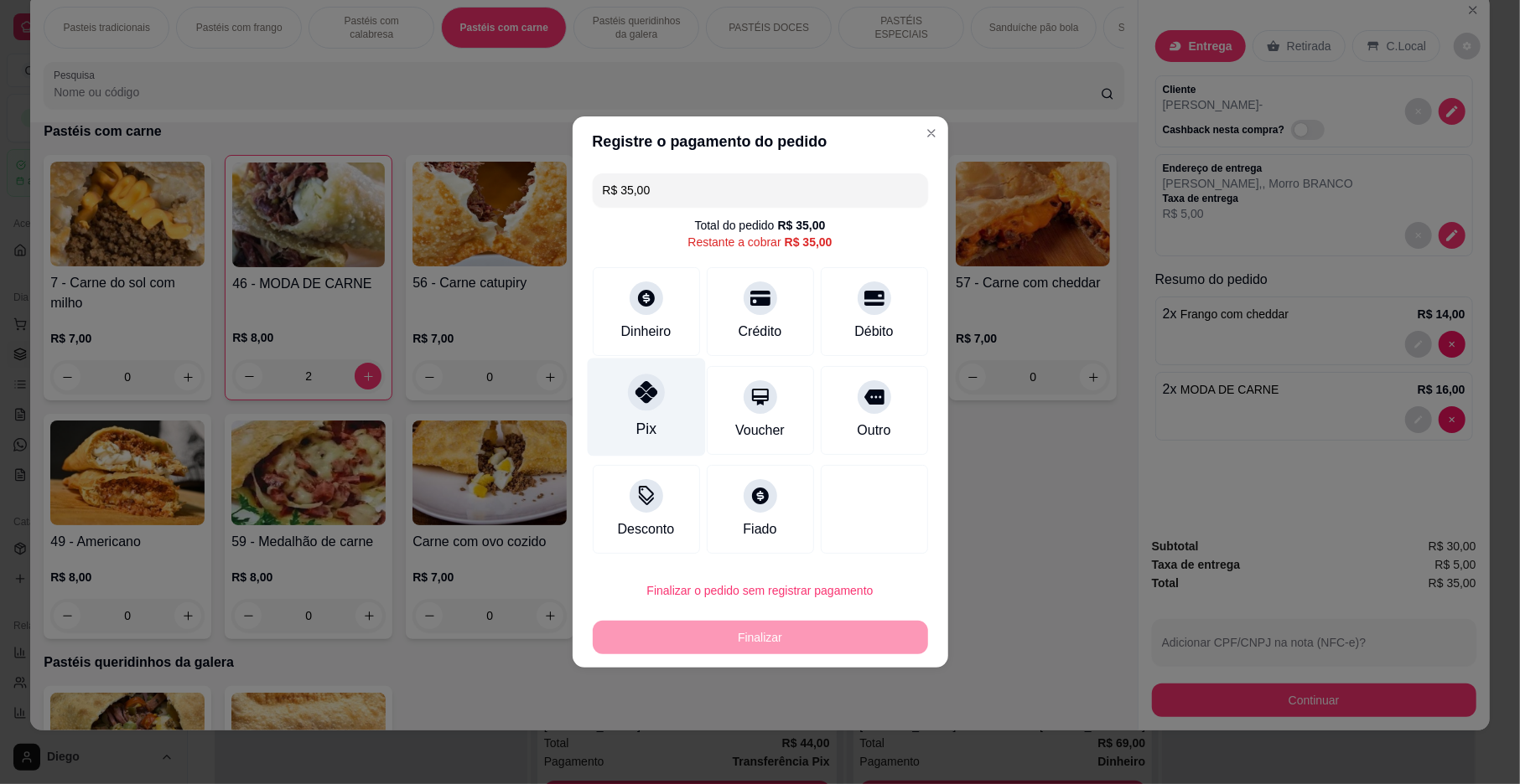
click at [638, 396] on icon at bounding box center [645, 392] width 22 height 22
type input "R$ 0,00"
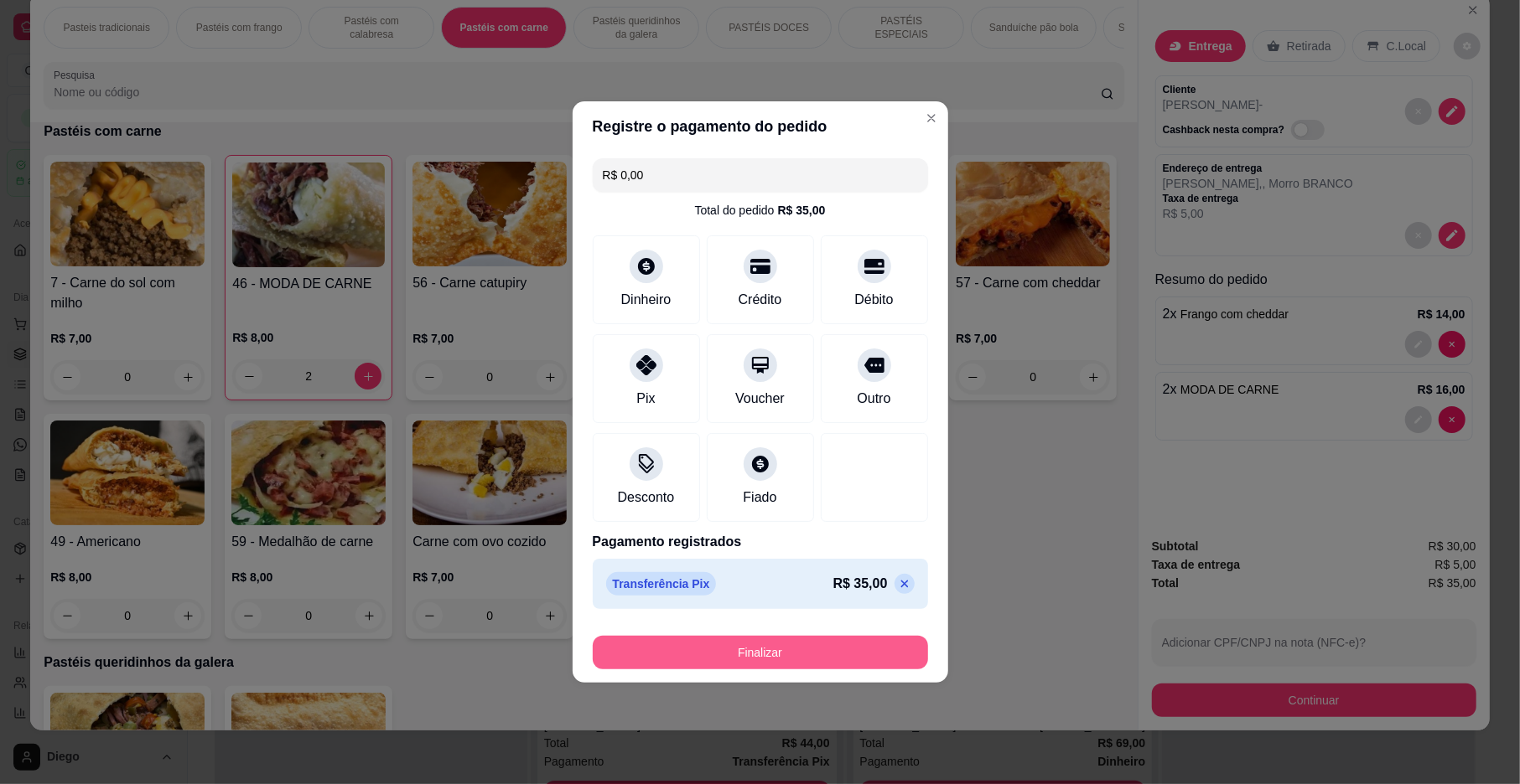
click at [761, 651] on button "Finalizar" at bounding box center [760, 652] width 336 height 33
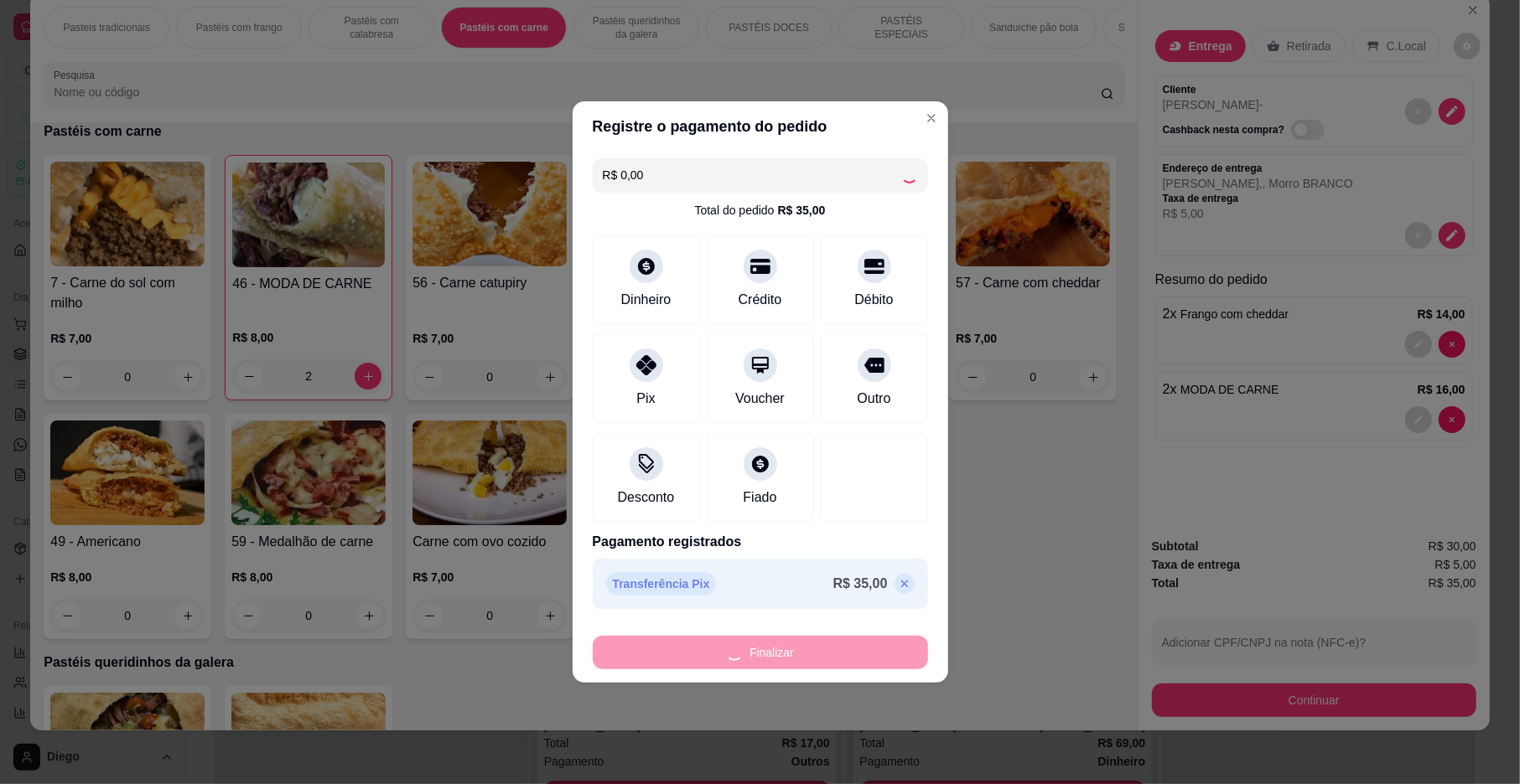
type input "0"
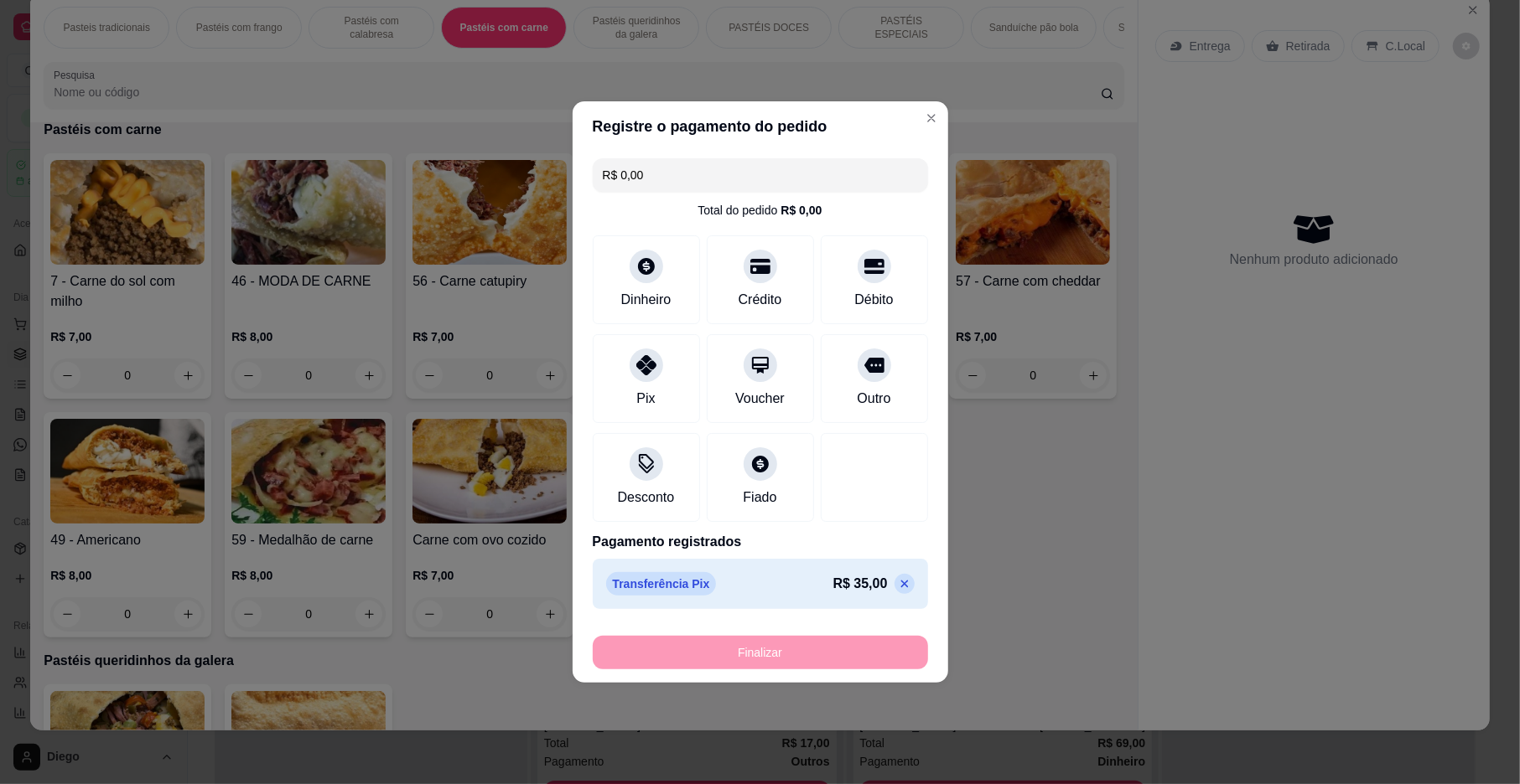
type input "-R$ 35,00"
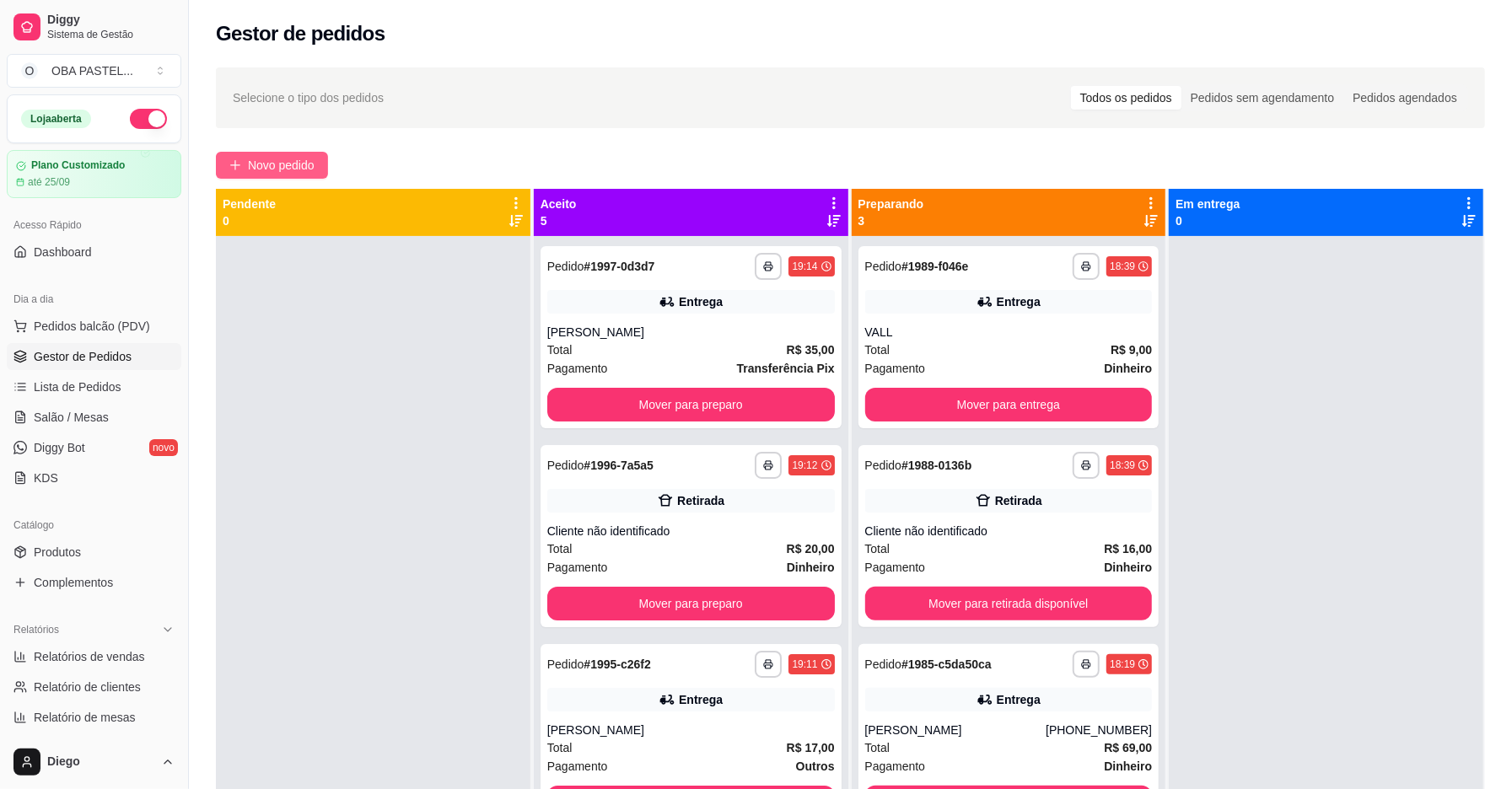
click at [321, 166] on button "Novo pedido" at bounding box center [272, 165] width 112 height 27
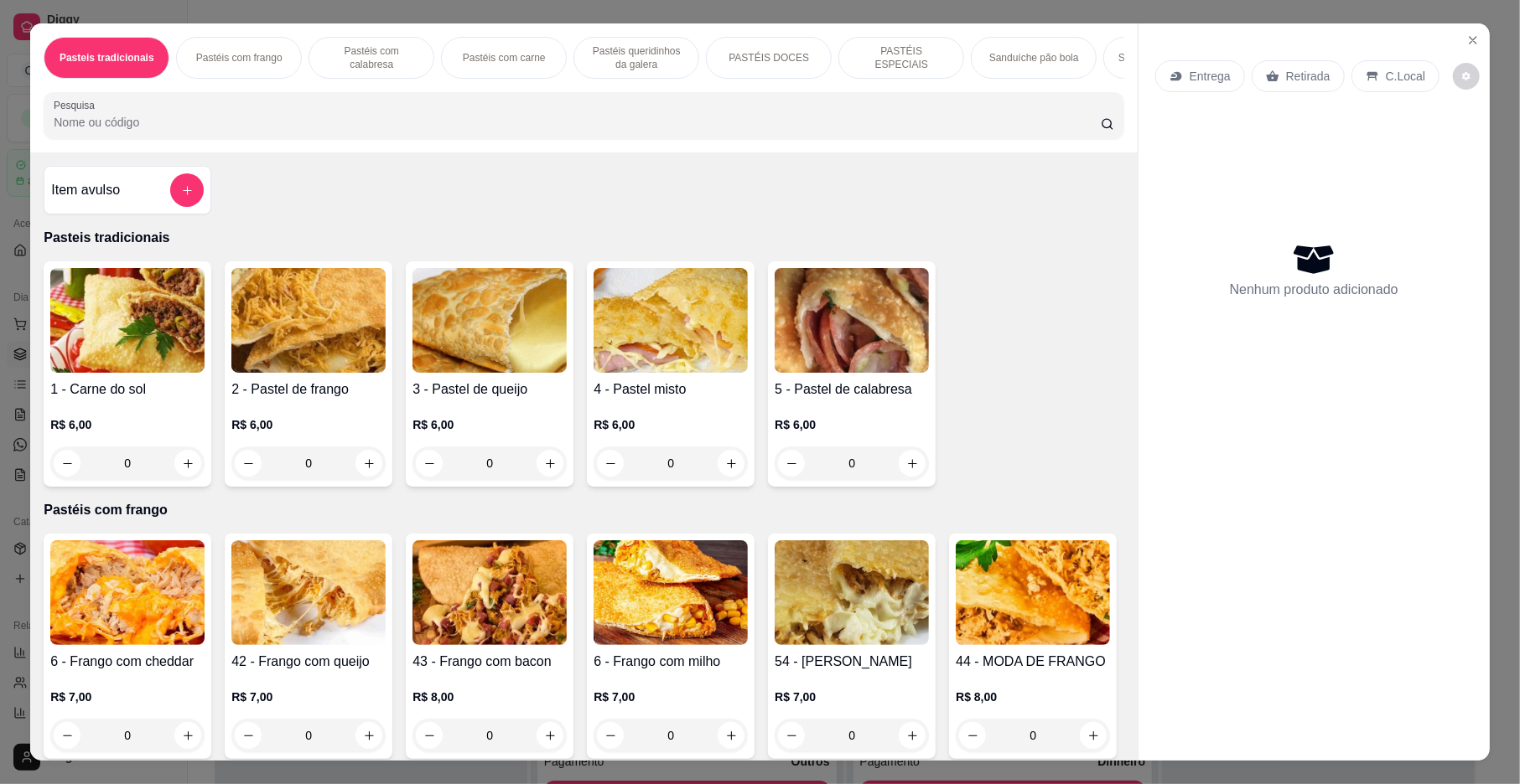
click at [485, 57] on p "Pastéis com carne" at bounding box center [504, 58] width 83 height 13
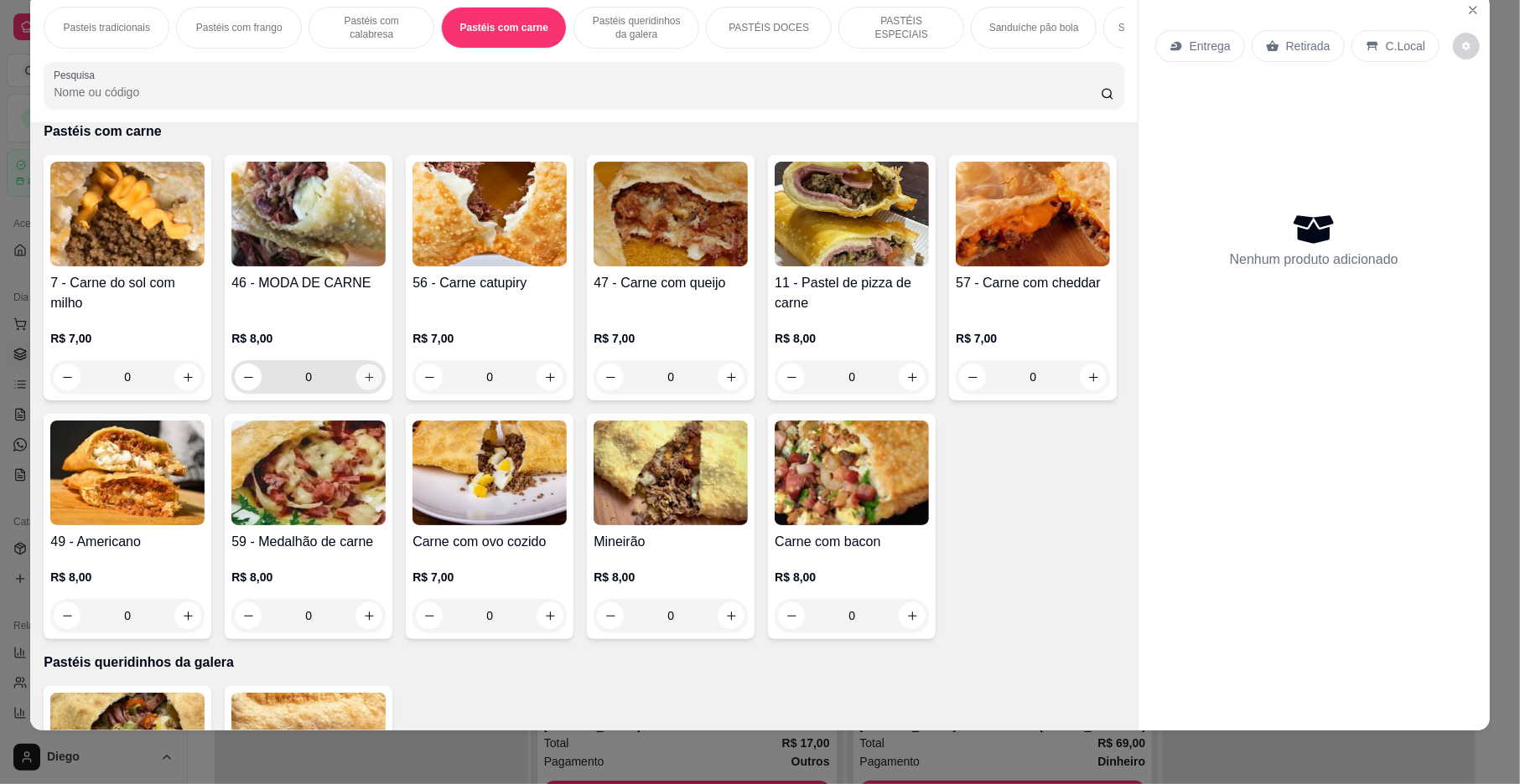
click at [363, 384] on icon "increase-product-quantity" at bounding box center [369, 377] width 12 height 12
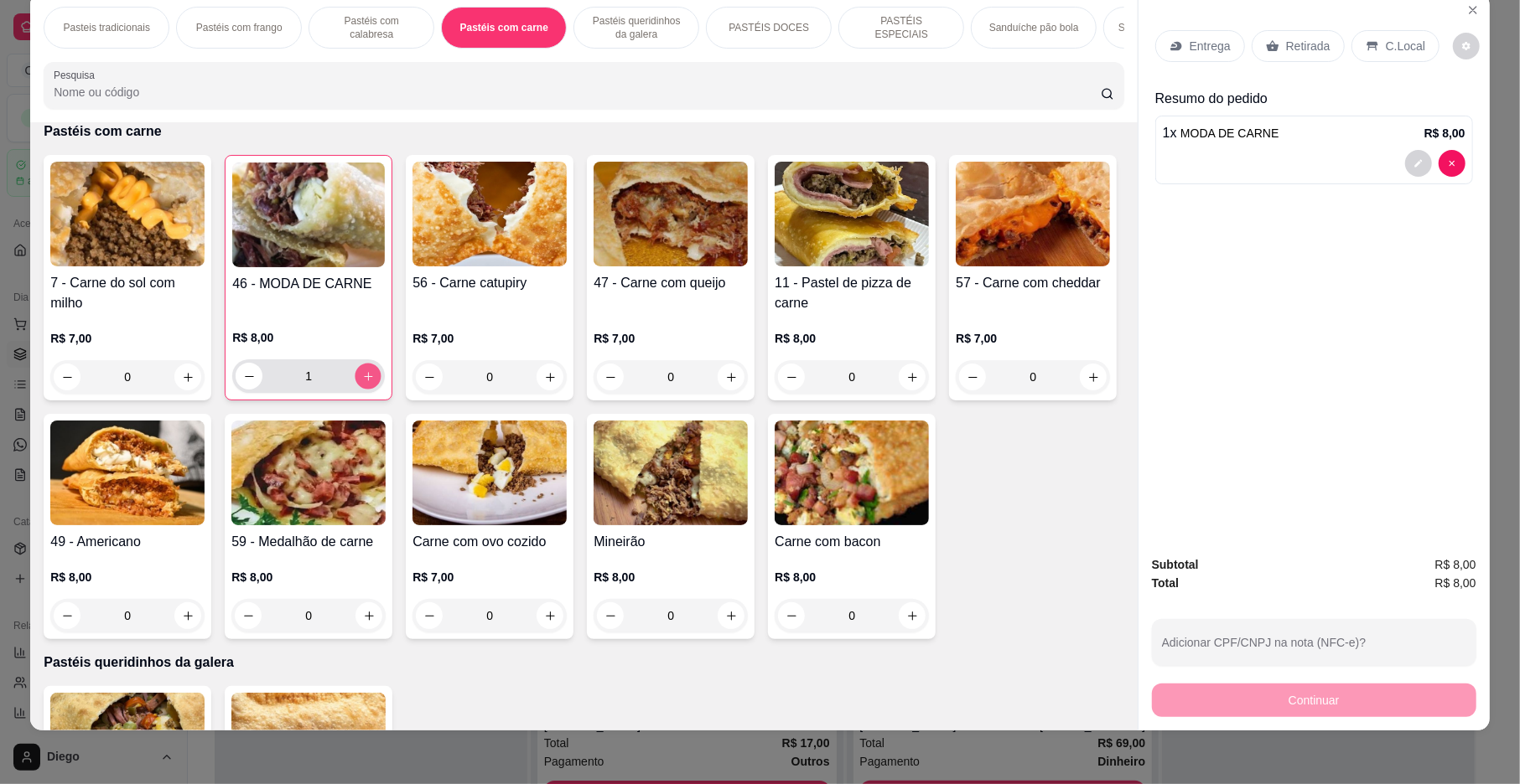
click at [356, 390] on button "increase-product-quantity" at bounding box center [368, 376] width 26 height 26
type input "3"
click at [1174, 35] on div "Entrega" at bounding box center [1200, 47] width 89 height 32
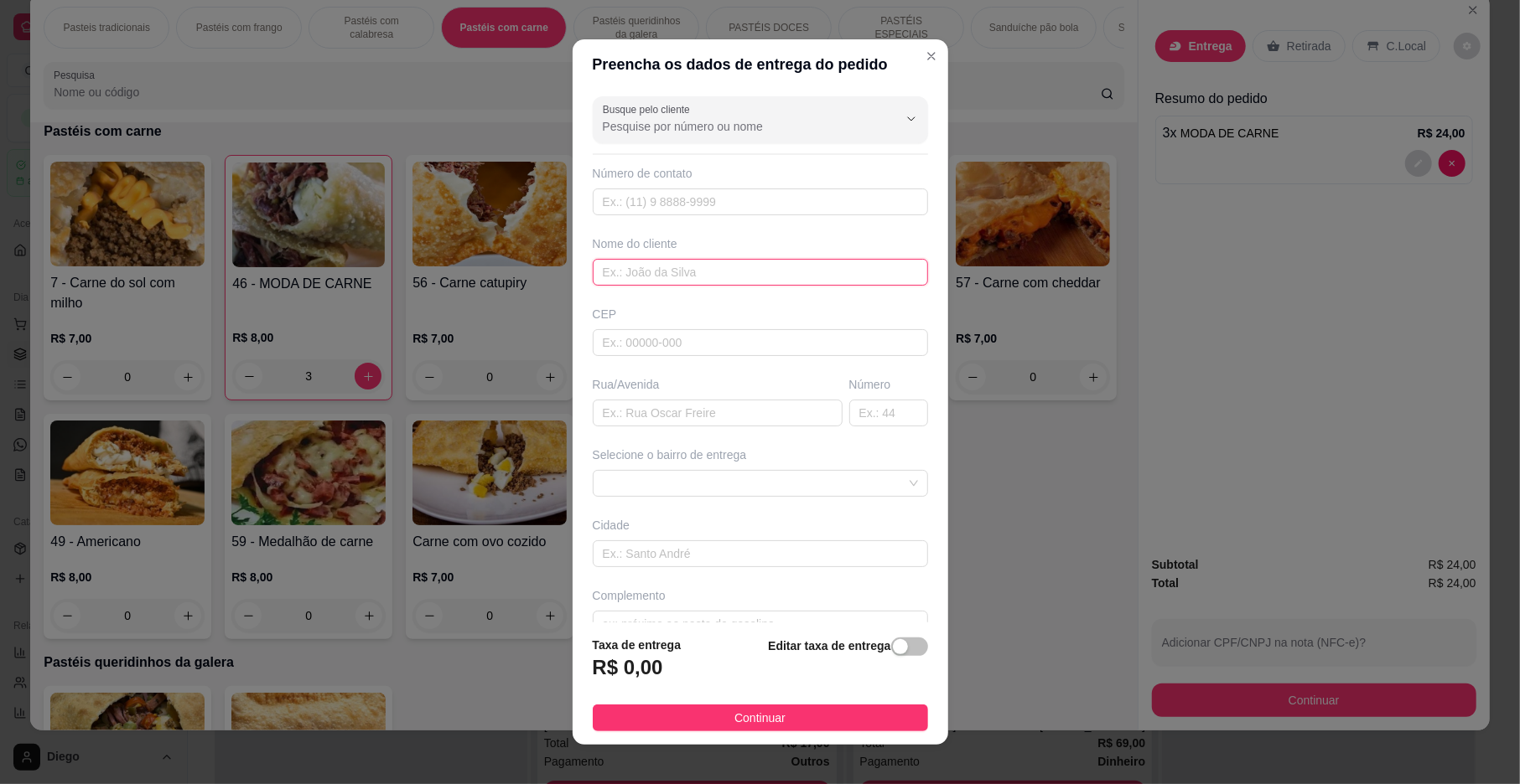
click at [643, 265] on input "text" at bounding box center [760, 273] width 336 height 27
click at [704, 481] on span at bounding box center [760, 484] width 316 height 25
type input "JUNIOR"
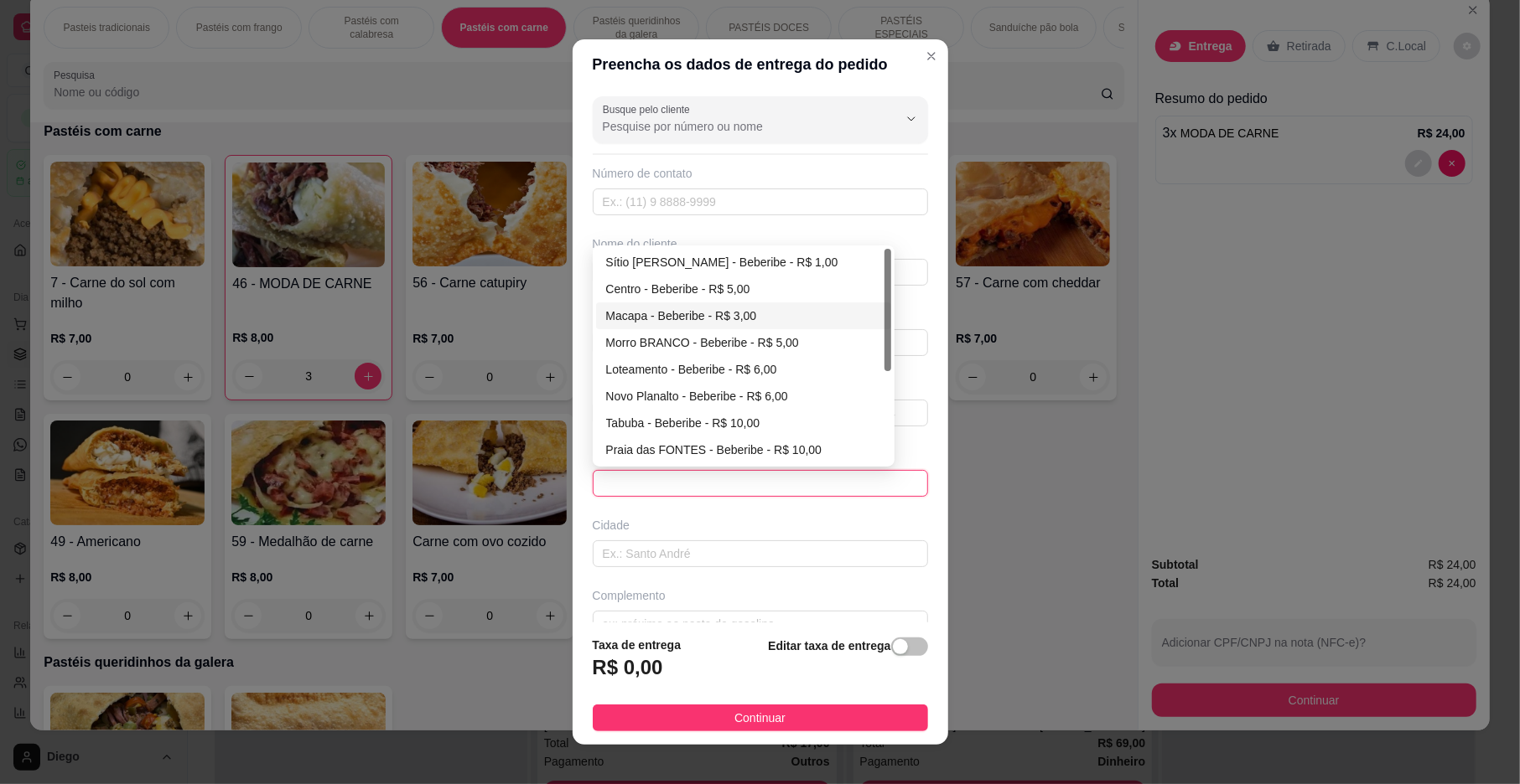
click at [671, 320] on div "Macapa - Beberibe - R$ 3,00" at bounding box center [743, 316] width 275 height 18
type input "Beberibe"
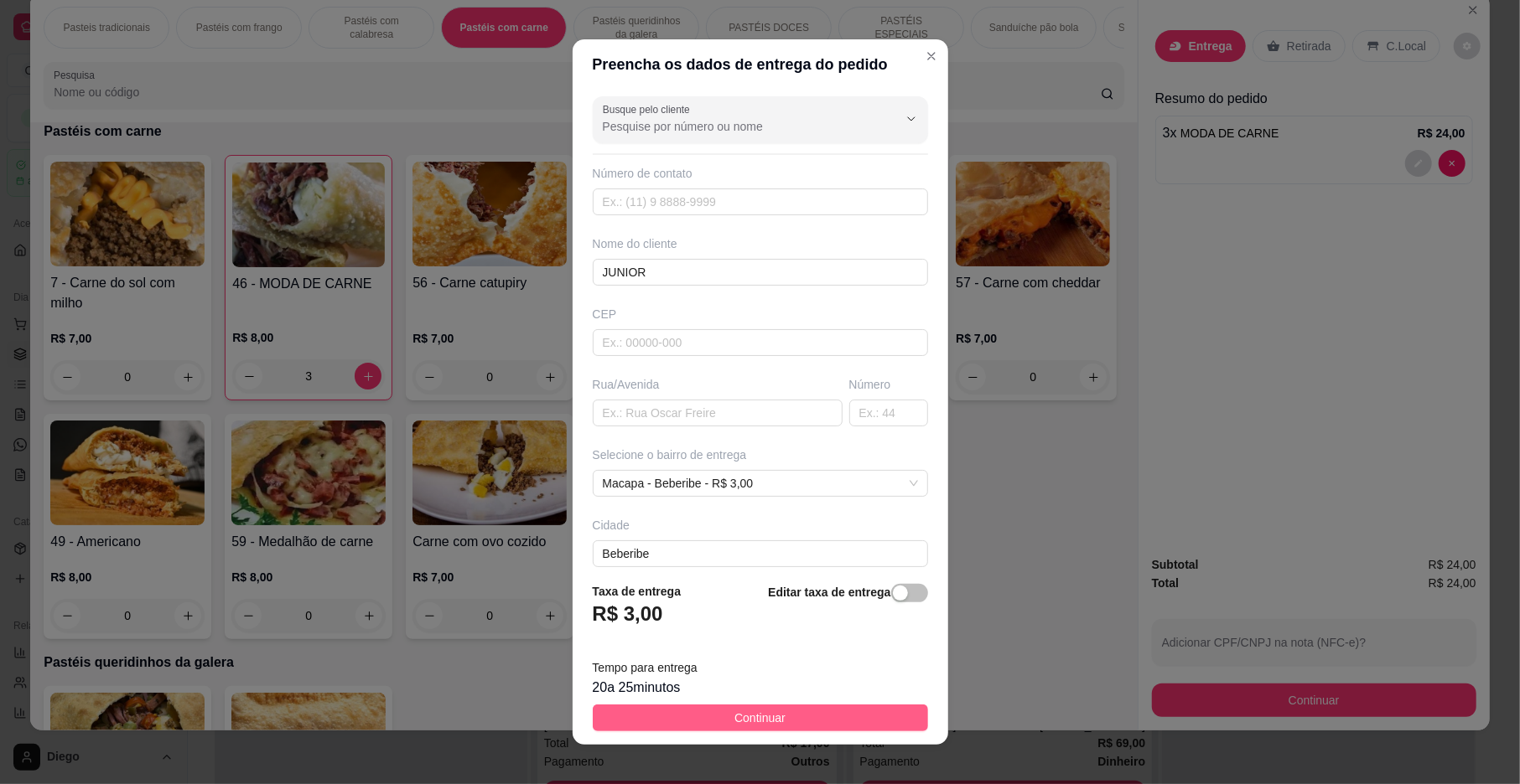
click at [806, 713] on button "Continuar" at bounding box center [760, 718] width 336 height 27
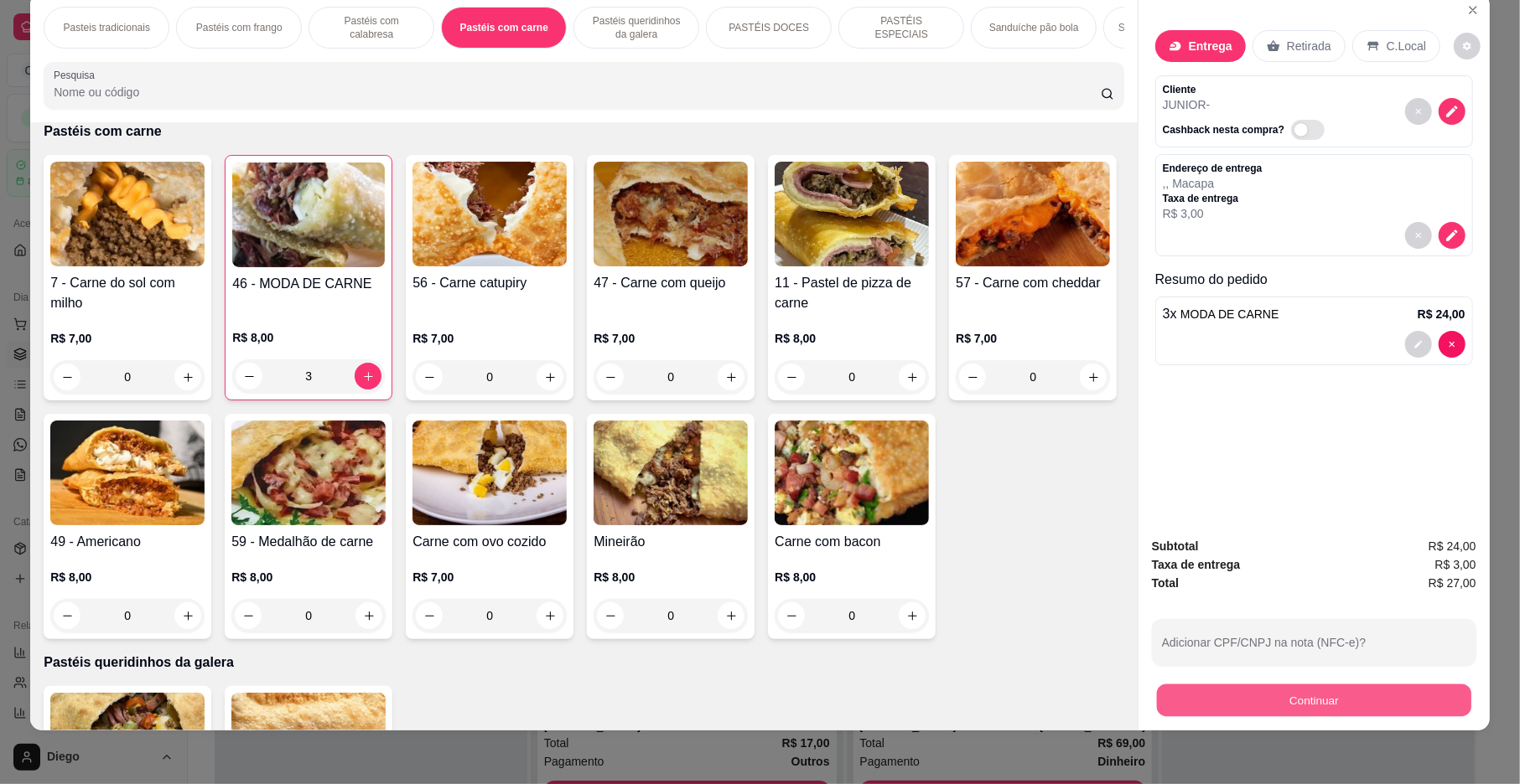
click at [1234, 691] on button "Continuar" at bounding box center [1314, 700] width 315 height 32
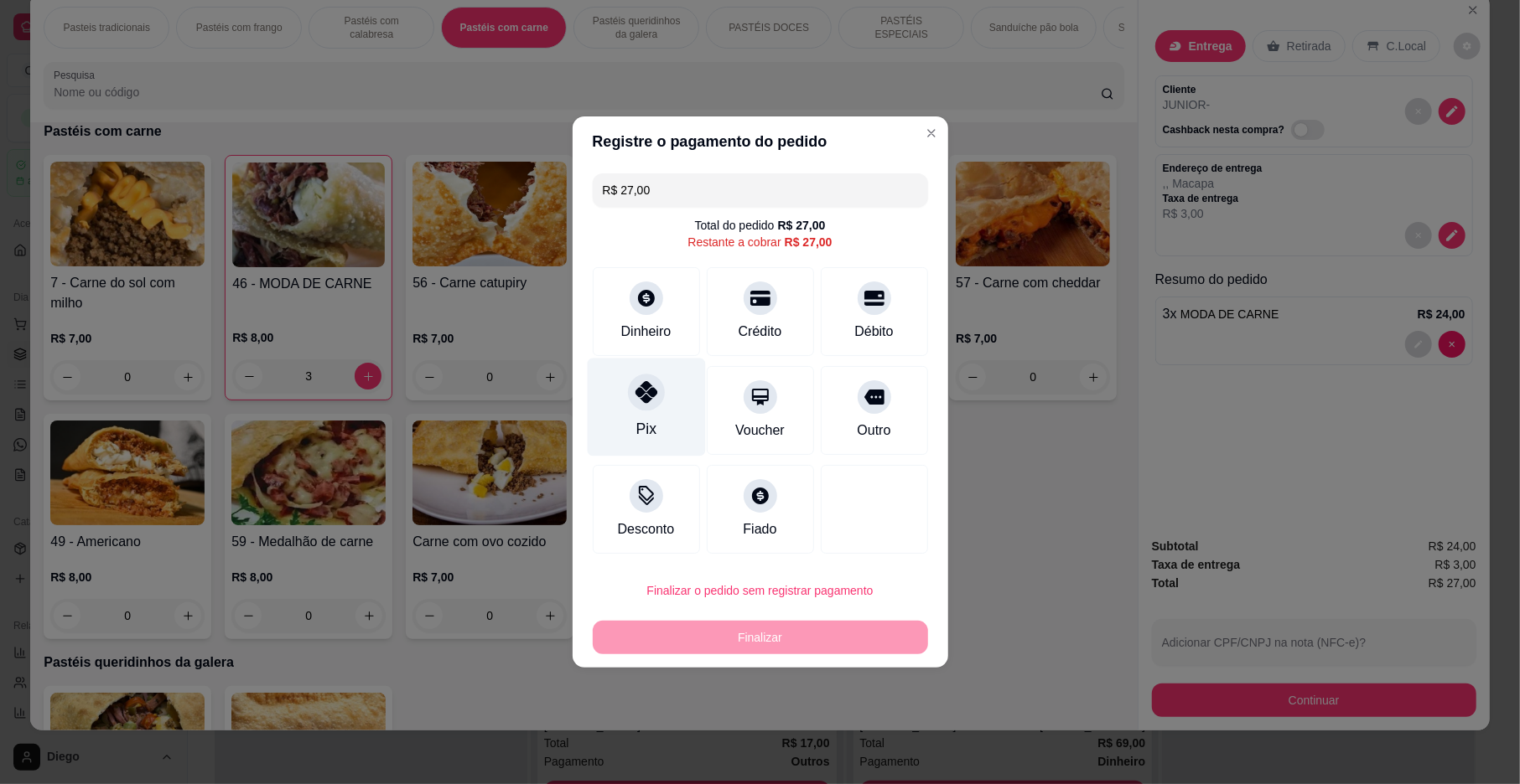
click at [644, 414] on div "Pix" at bounding box center [645, 407] width 118 height 98
type input "R$ 0,00"
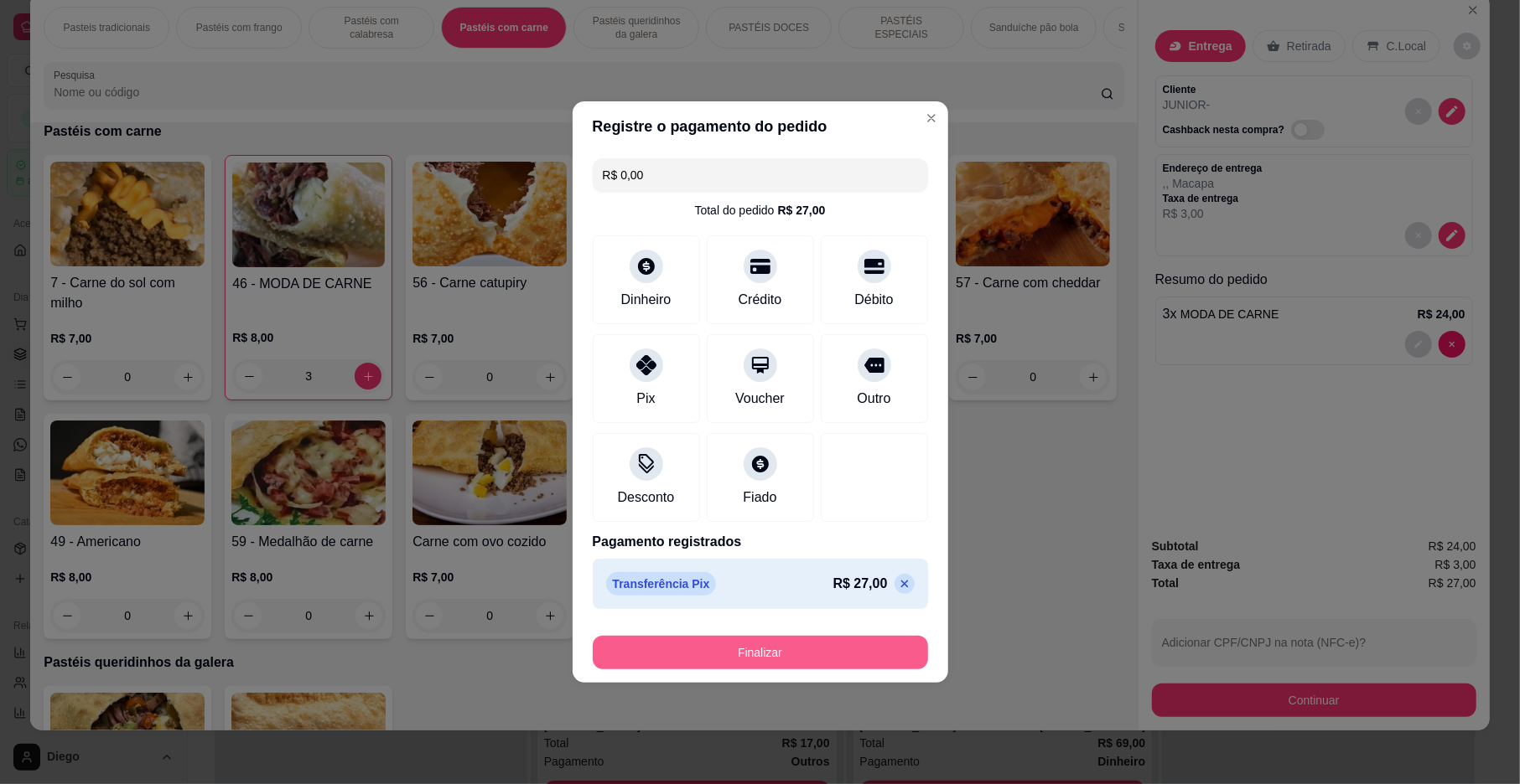
click at [808, 649] on button "Finalizar" at bounding box center [760, 652] width 336 height 33
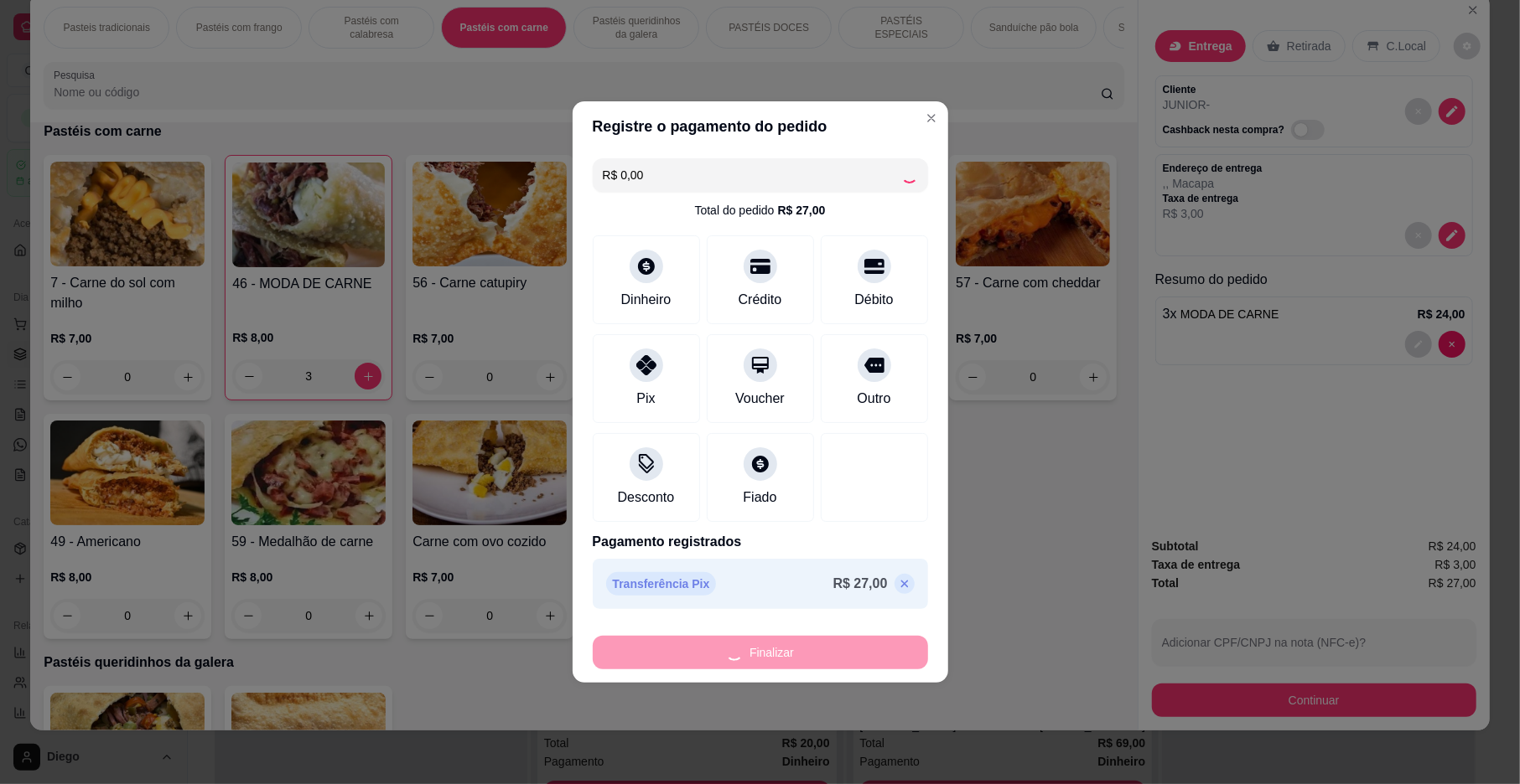
type input "0"
type input "-R$ 27,00"
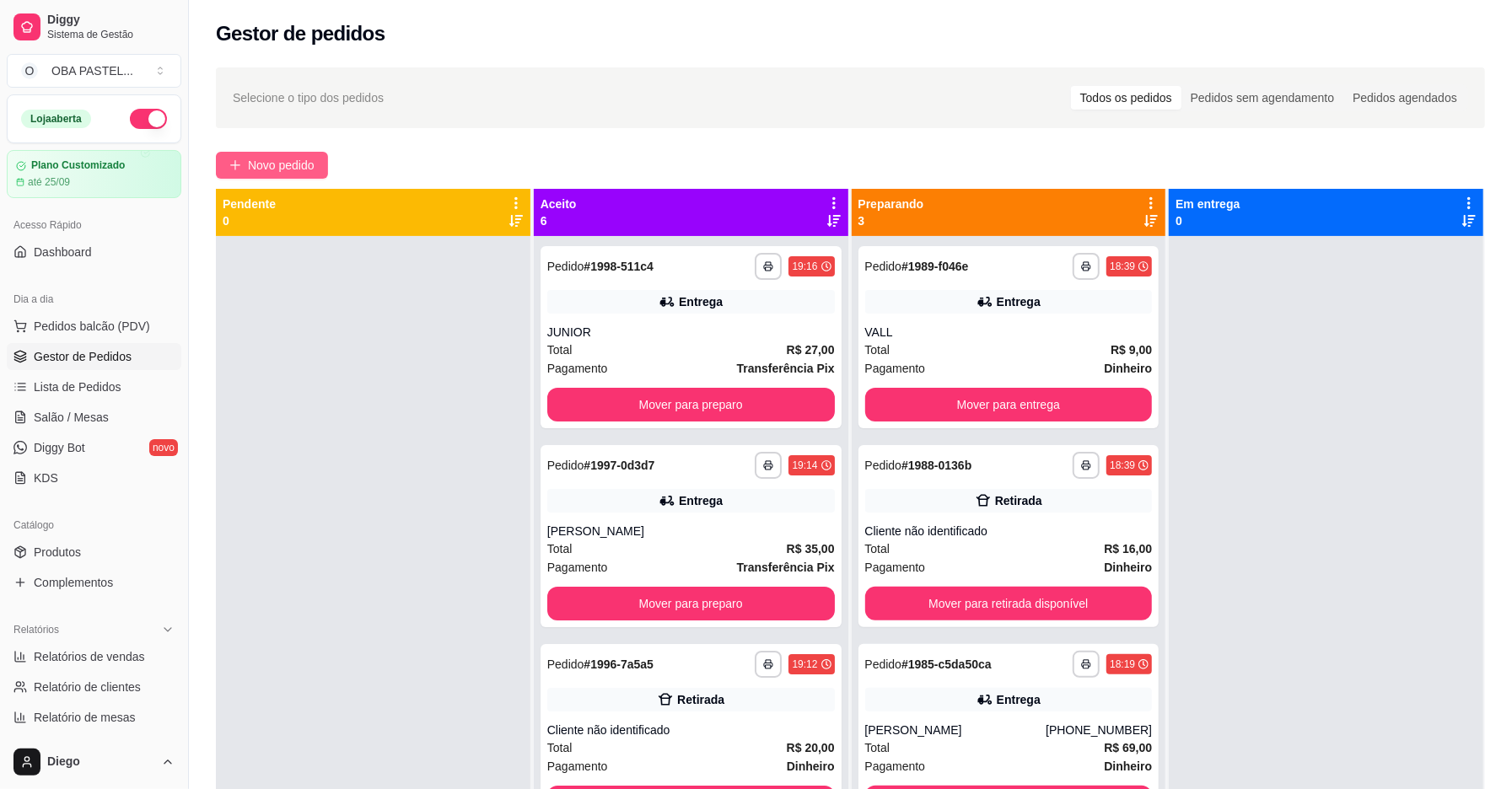
click at [300, 164] on span "Novo pedido" at bounding box center [281, 164] width 67 height 18
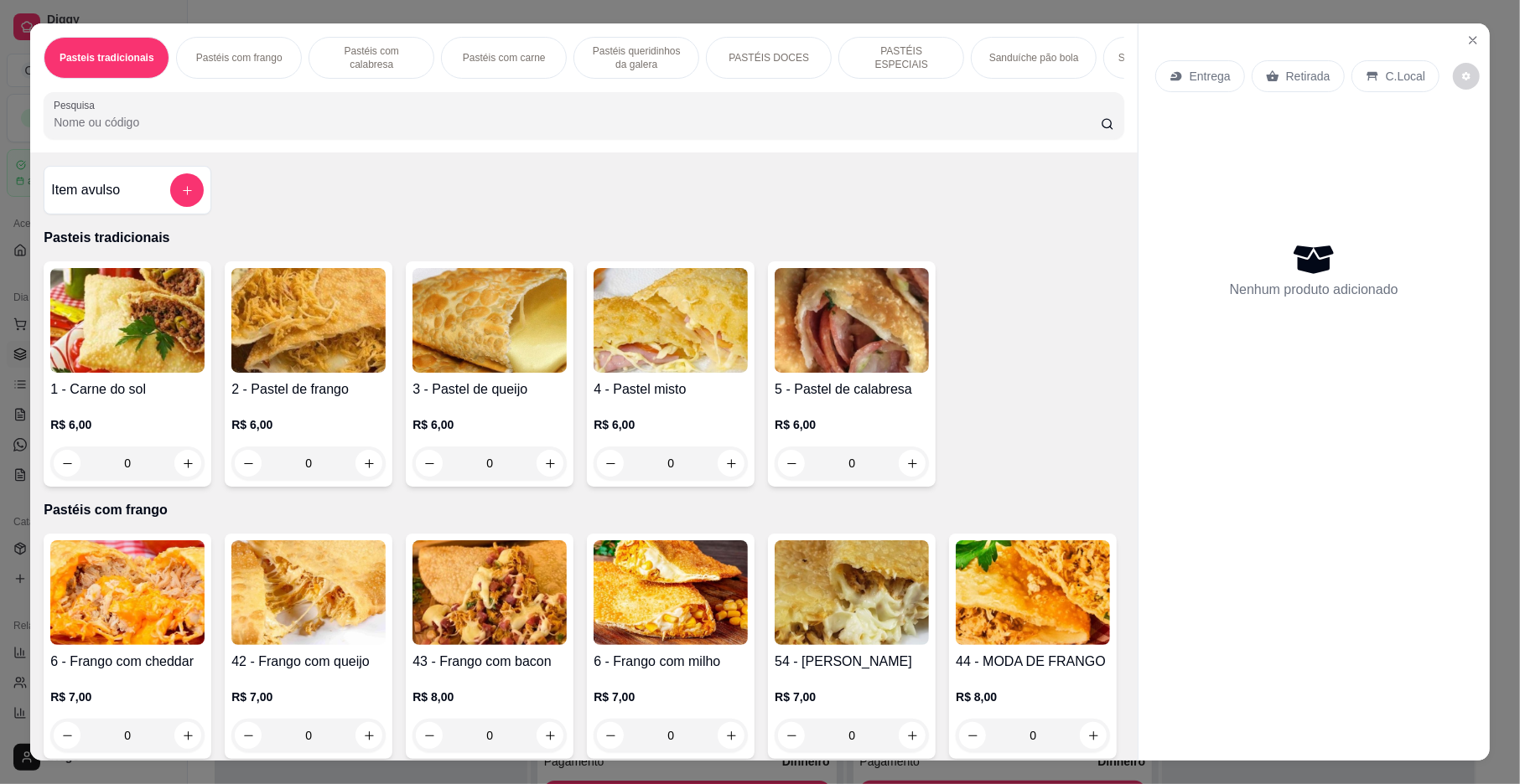
click at [237, 55] on p "Pastéis com frango" at bounding box center [239, 58] width 87 height 13
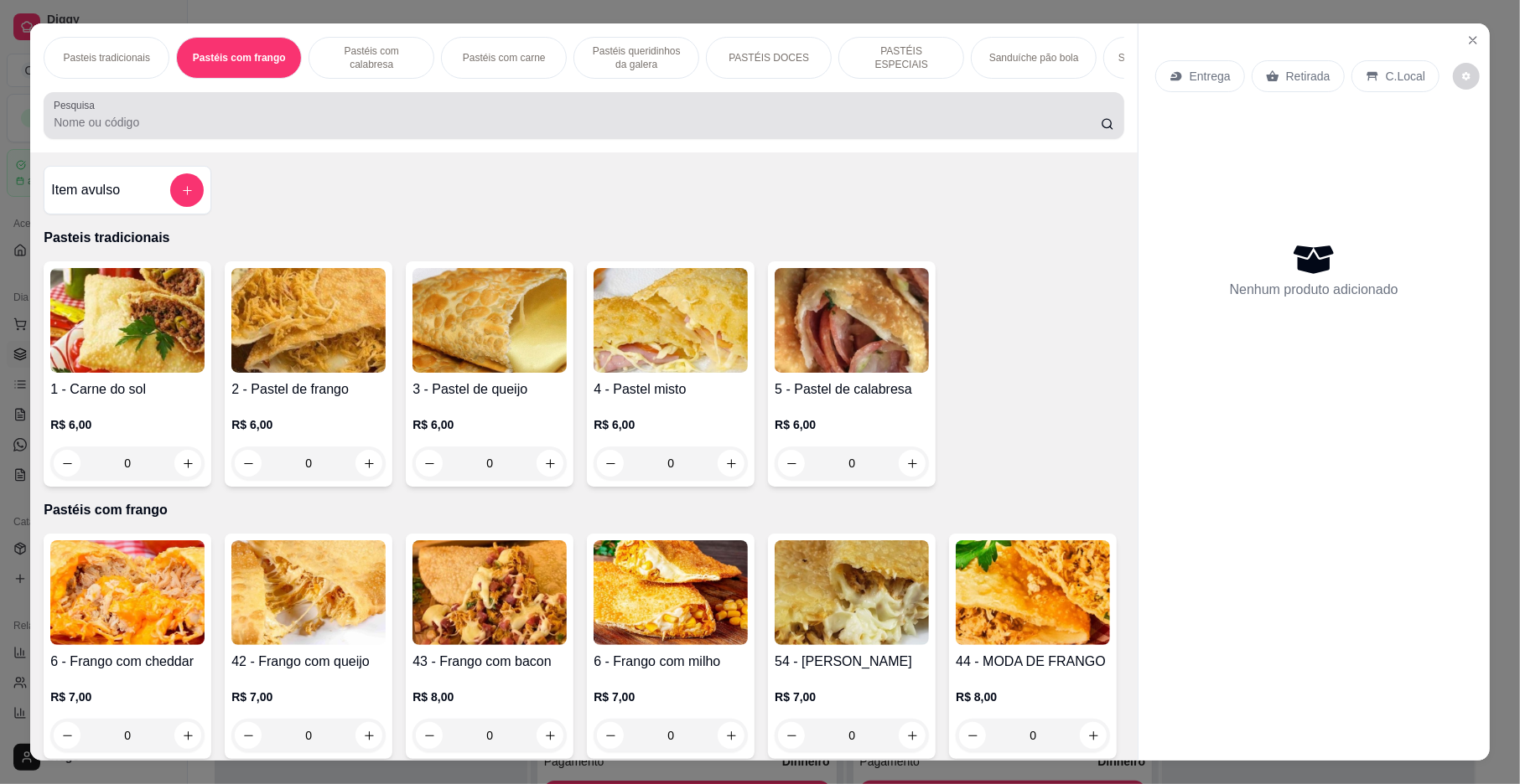
scroll to position [30, 0]
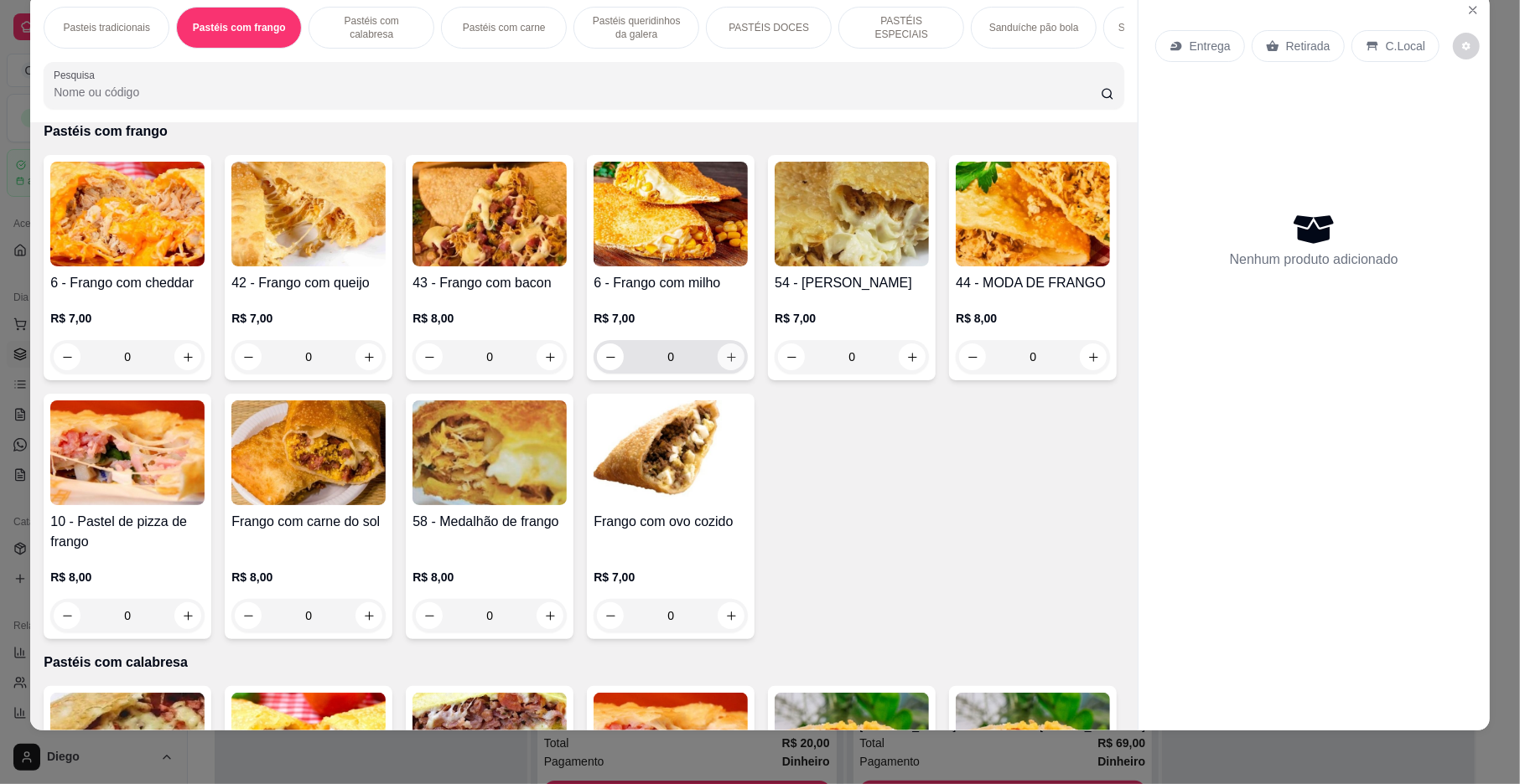
click at [728, 364] on icon "increase-product-quantity" at bounding box center [731, 357] width 12 height 12
type input "1"
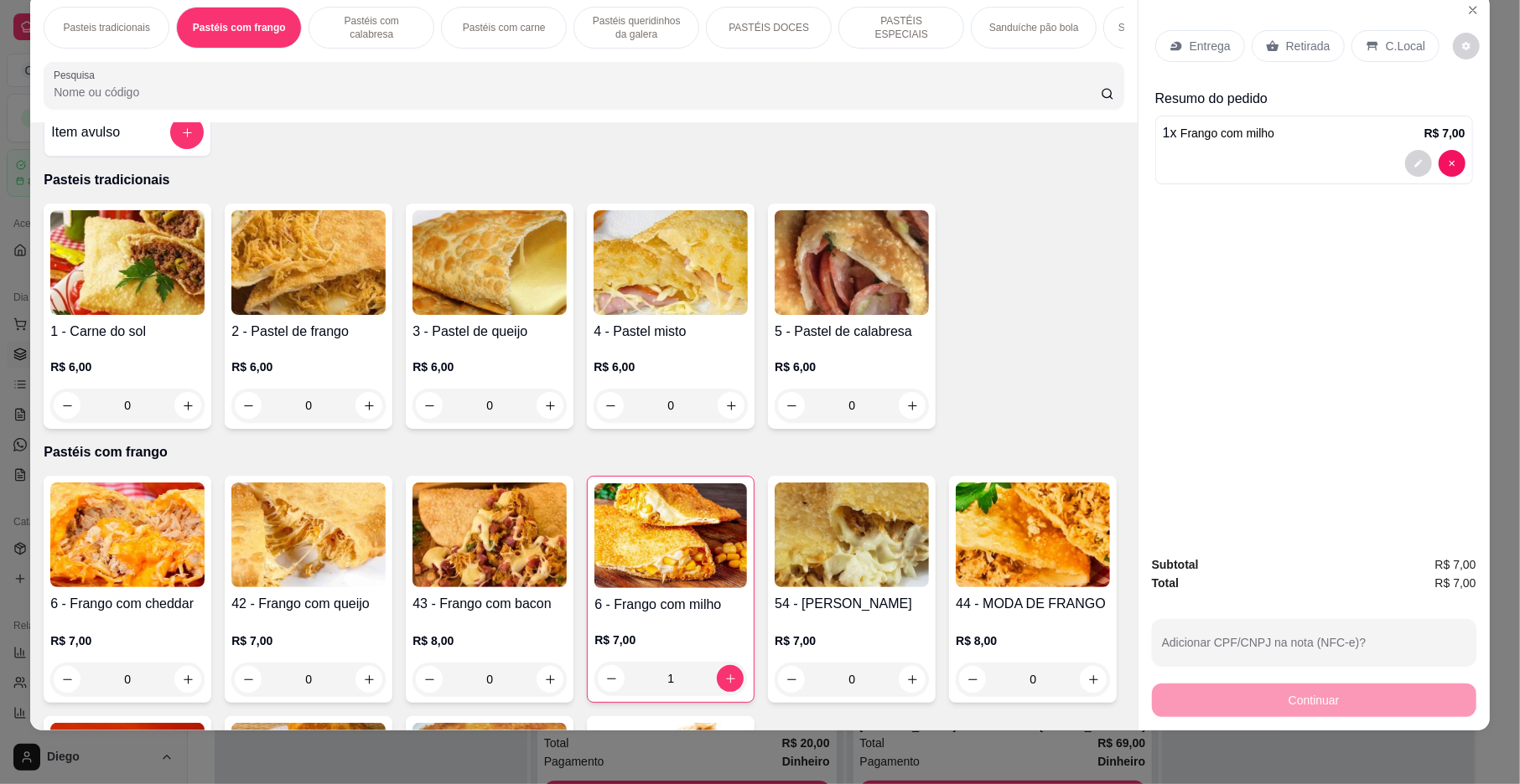
scroll to position [0, 0]
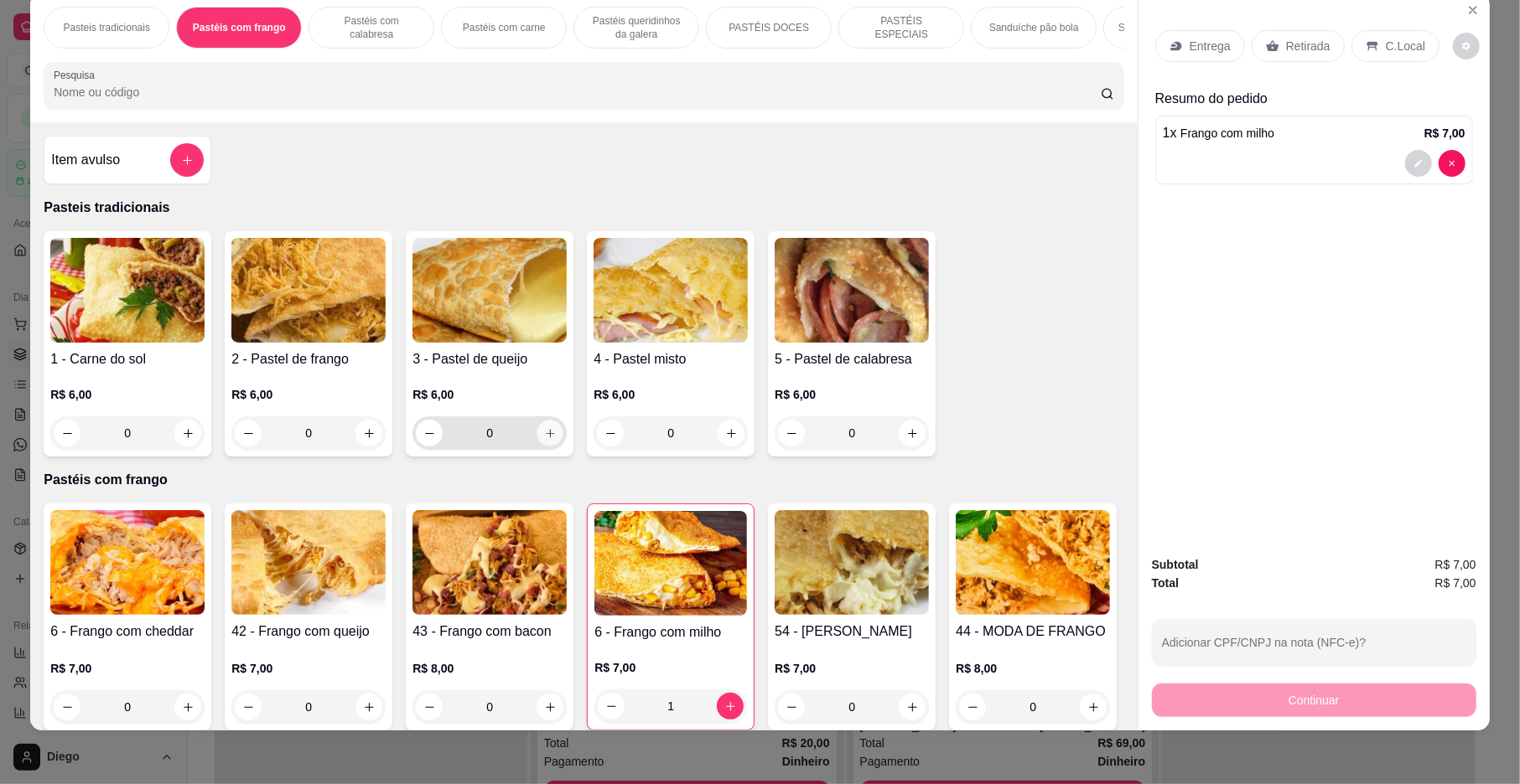
click at [541, 447] on button "increase-product-quantity" at bounding box center [549, 433] width 26 height 26
type input "1"
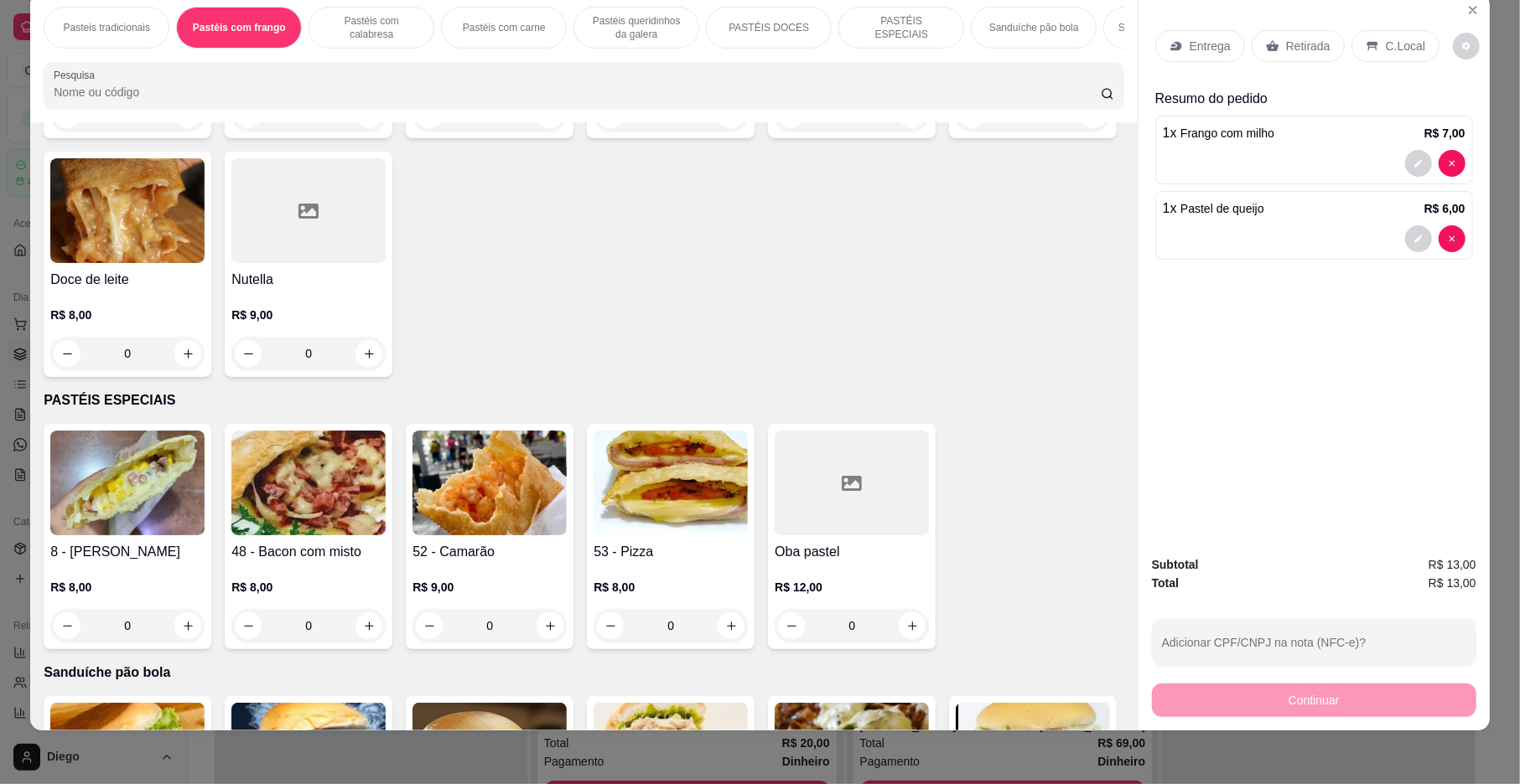
scroll to position [2160, 0]
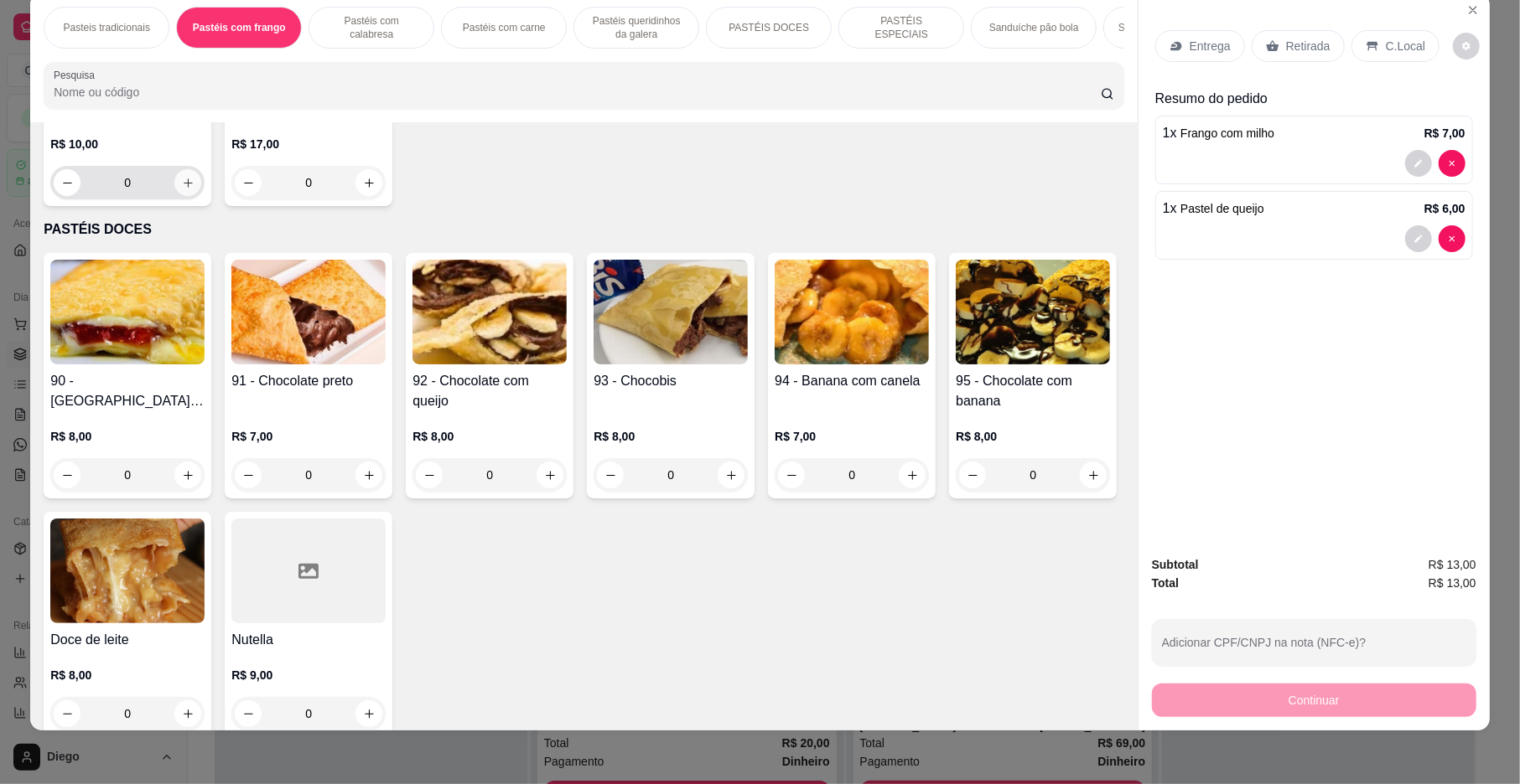
click at [182, 189] on icon "increase-product-quantity" at bounding box center [187, 182] width 12 height 12
type input "1"
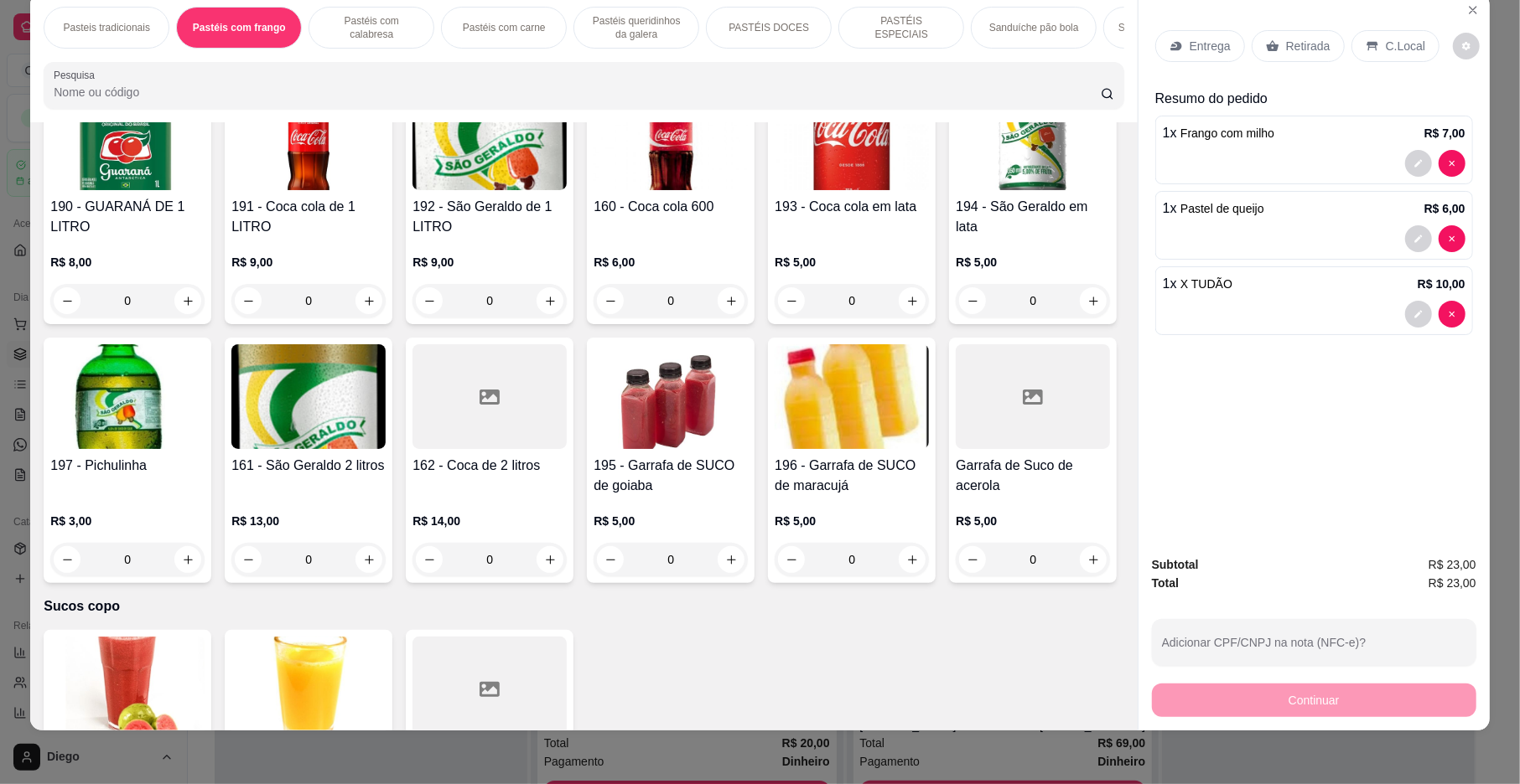
scroll to position [5156, 0]
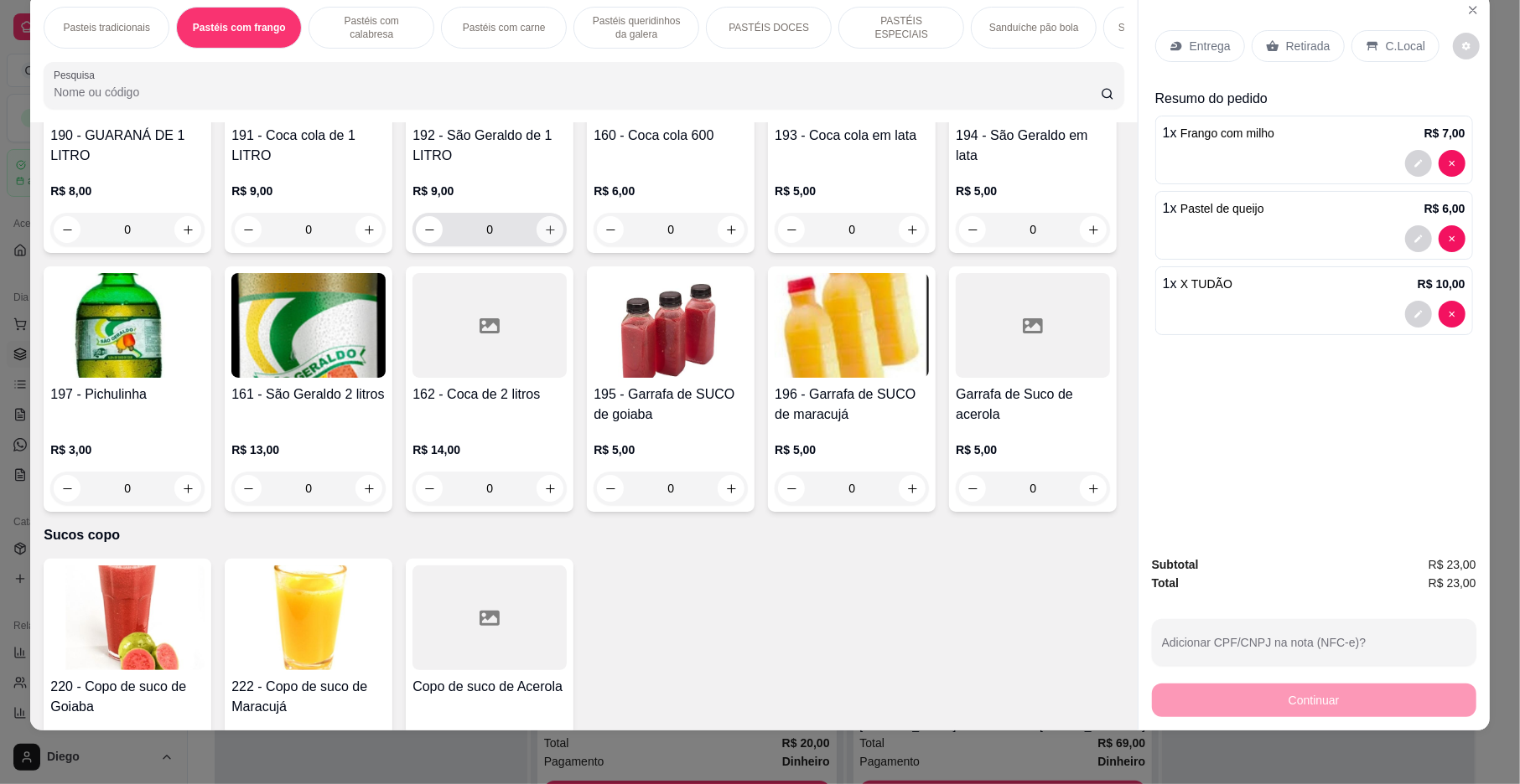
click at [551, 243] on button "increase-product-quantity" at bounding box center [549, 230] width 27 height 27
type input "1"
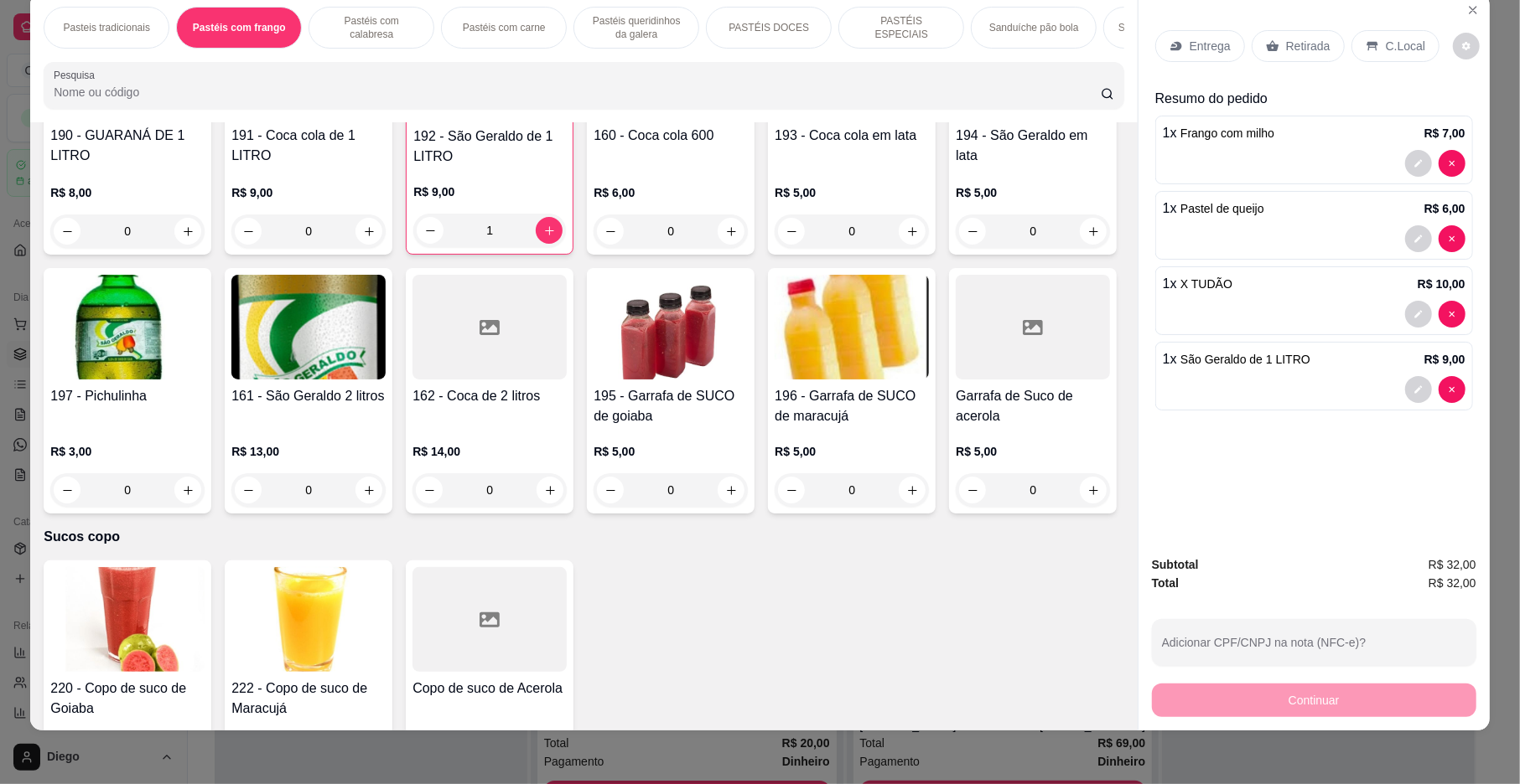
click at [1168, 30] on div "Entrega" at bounding box center [1200, 47] width 89 height 32
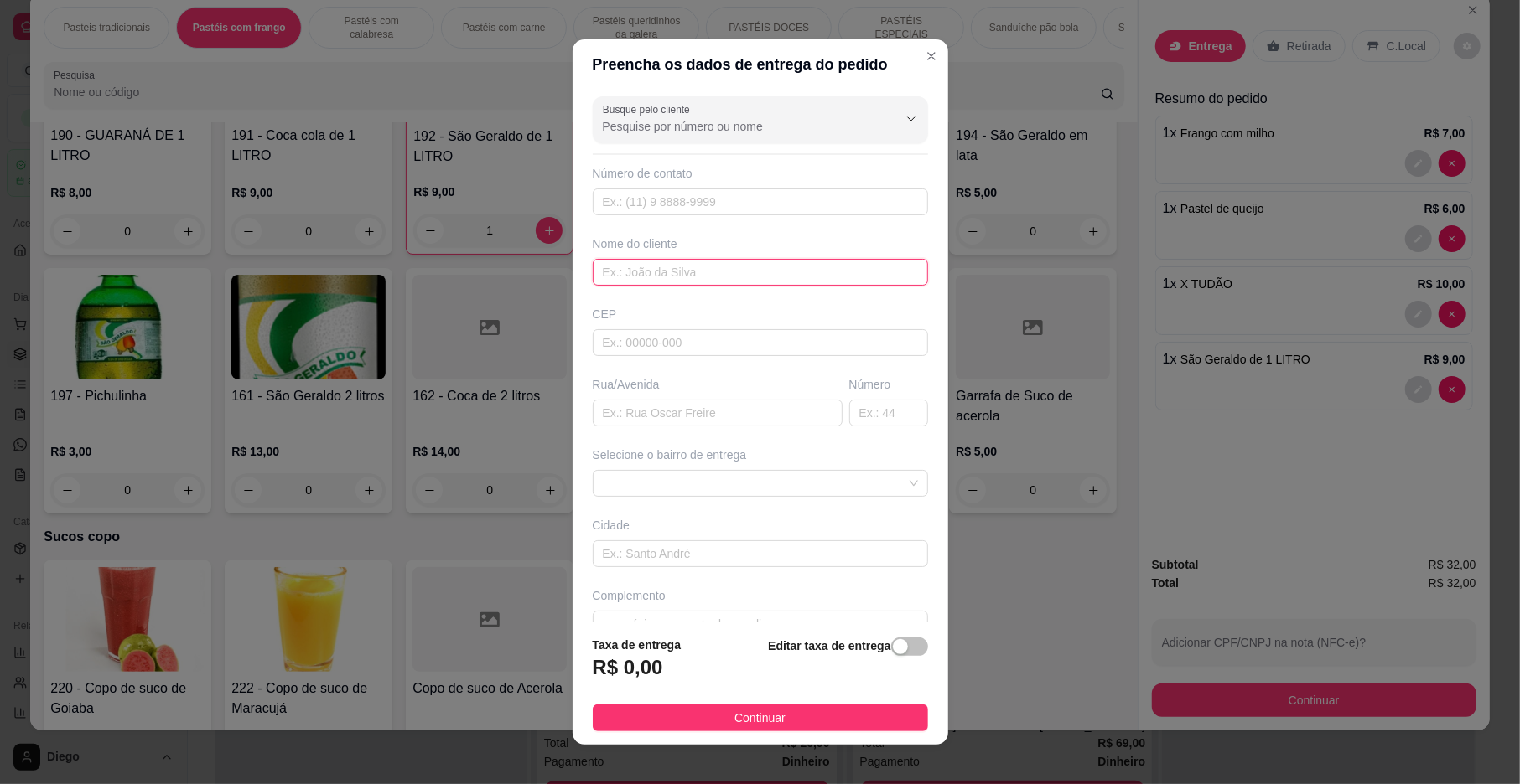
drag, startPoint x: 739, startPoint y: 265, endPoint x: 731, endPoint y: 269, distance: 8.9
click at [736, 266] on input "text" at bounding box center [760, 273] width 336 height 27
click at [713, 474] on span at bounding box center [760, 484] width 316 height 25
type input "MARIANA"
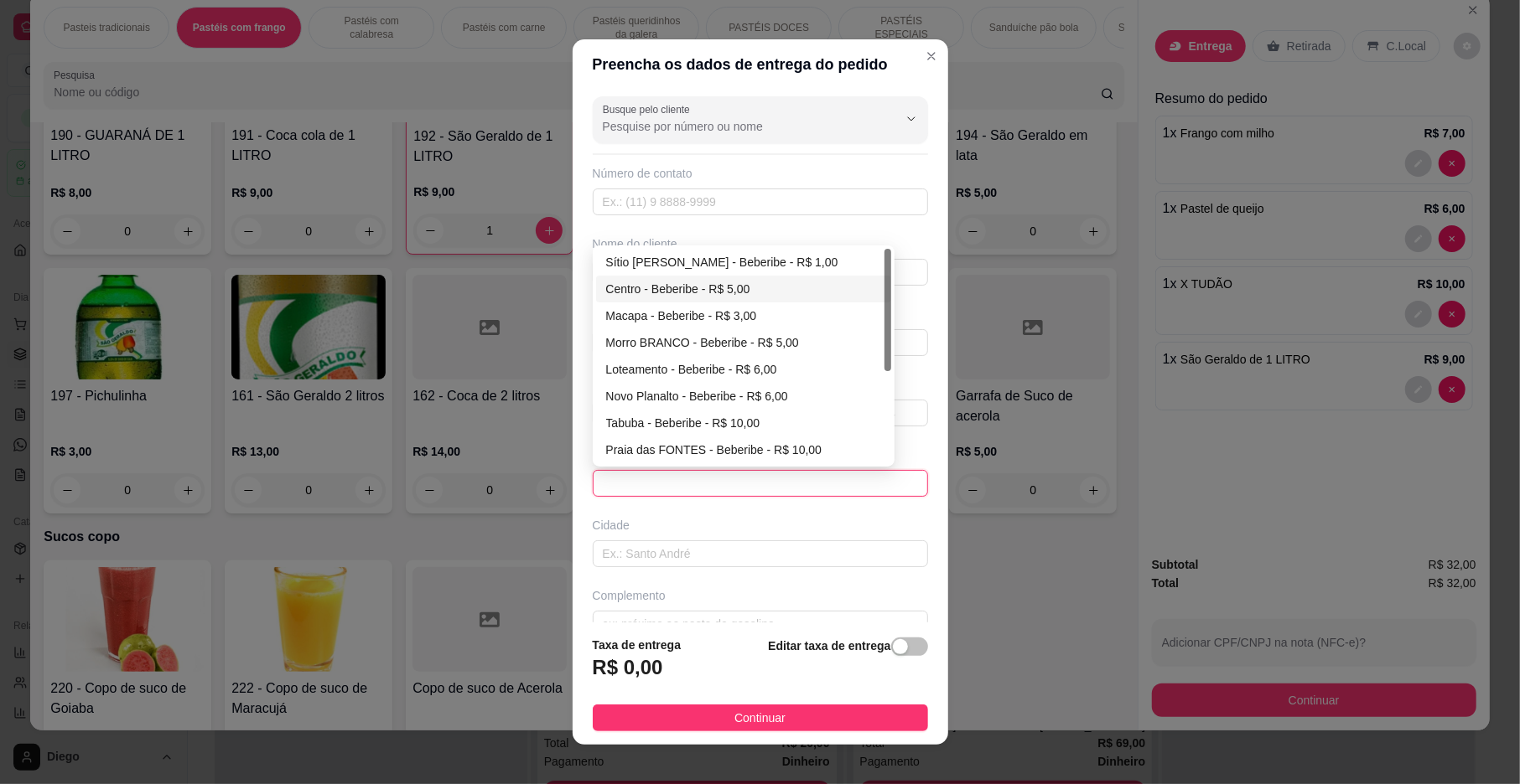
click at [681, 296] on div "Centro - Beberibe - R$ 5,00" at bounding box center [743, 289] width 275 height 18
type input "Beberibe"
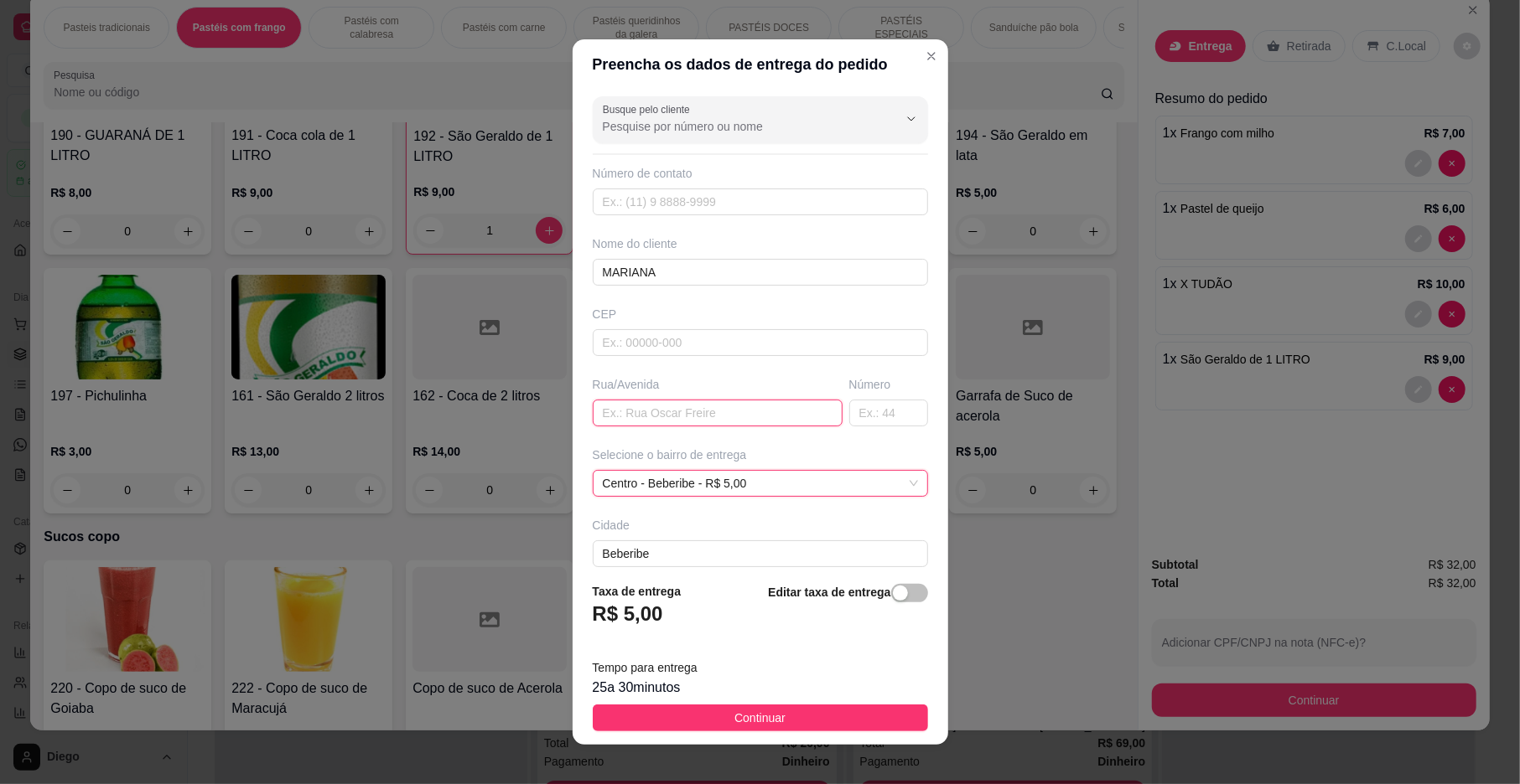
click at [674, 416] on input "text" at bounding box center [717, 413] width 250 height 27
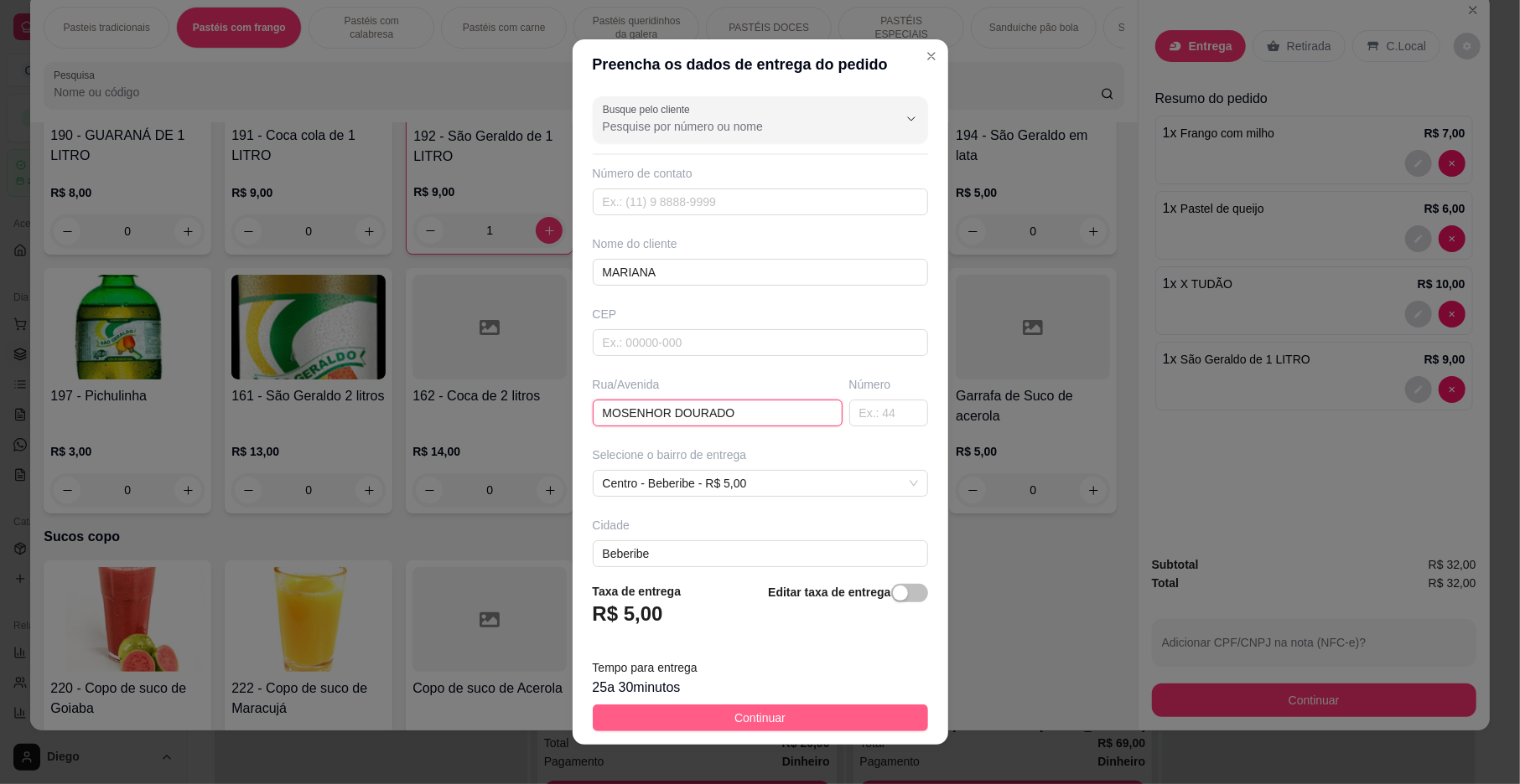
type input "MOSENHOR DOURADO"
click at [701, 728] on button "Continuar" at bounding box center [760, 718] width 336 height 27
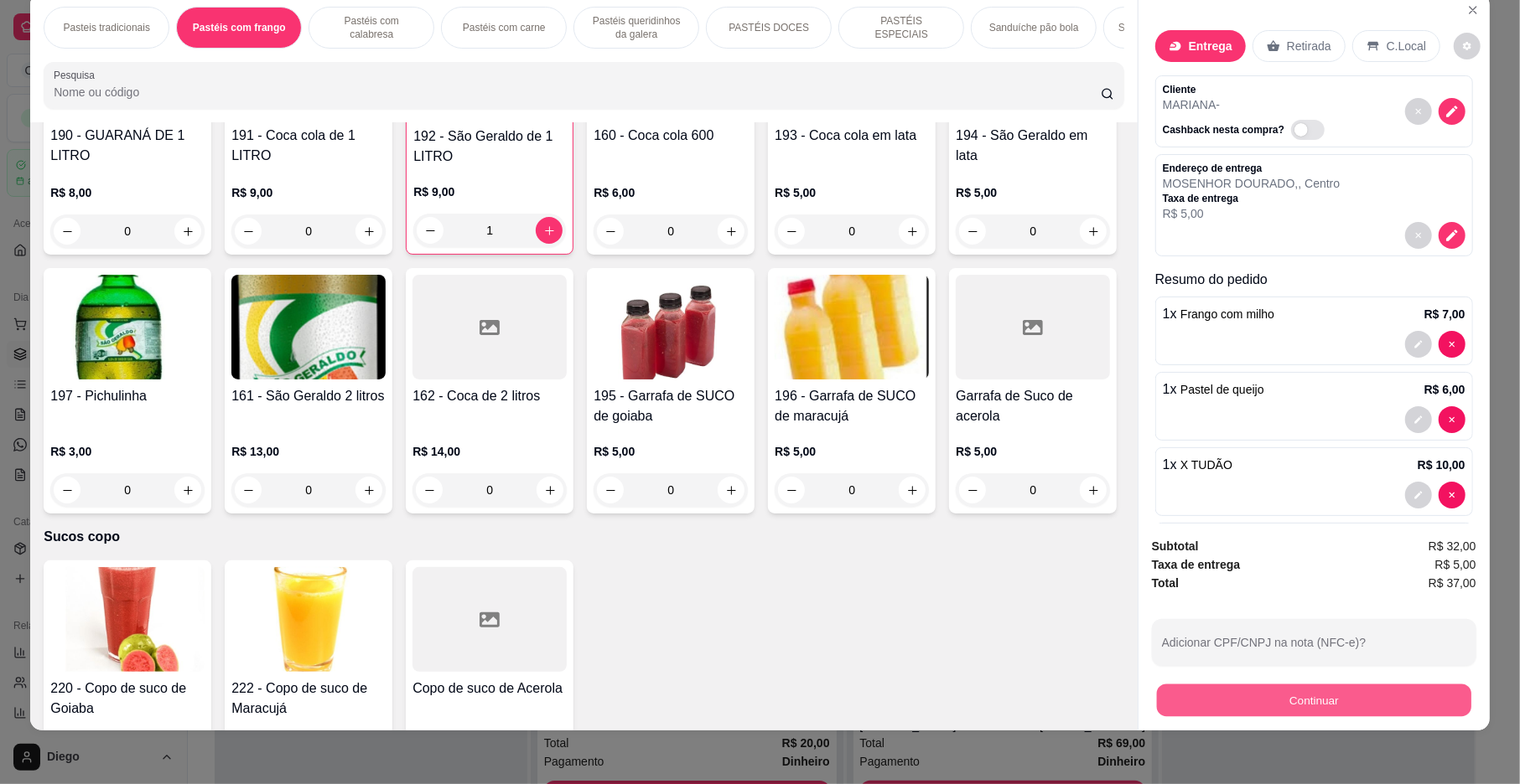
click at [1373, 695] on button "Continuar" at bounding box center [1314, 700] width 315 height 32
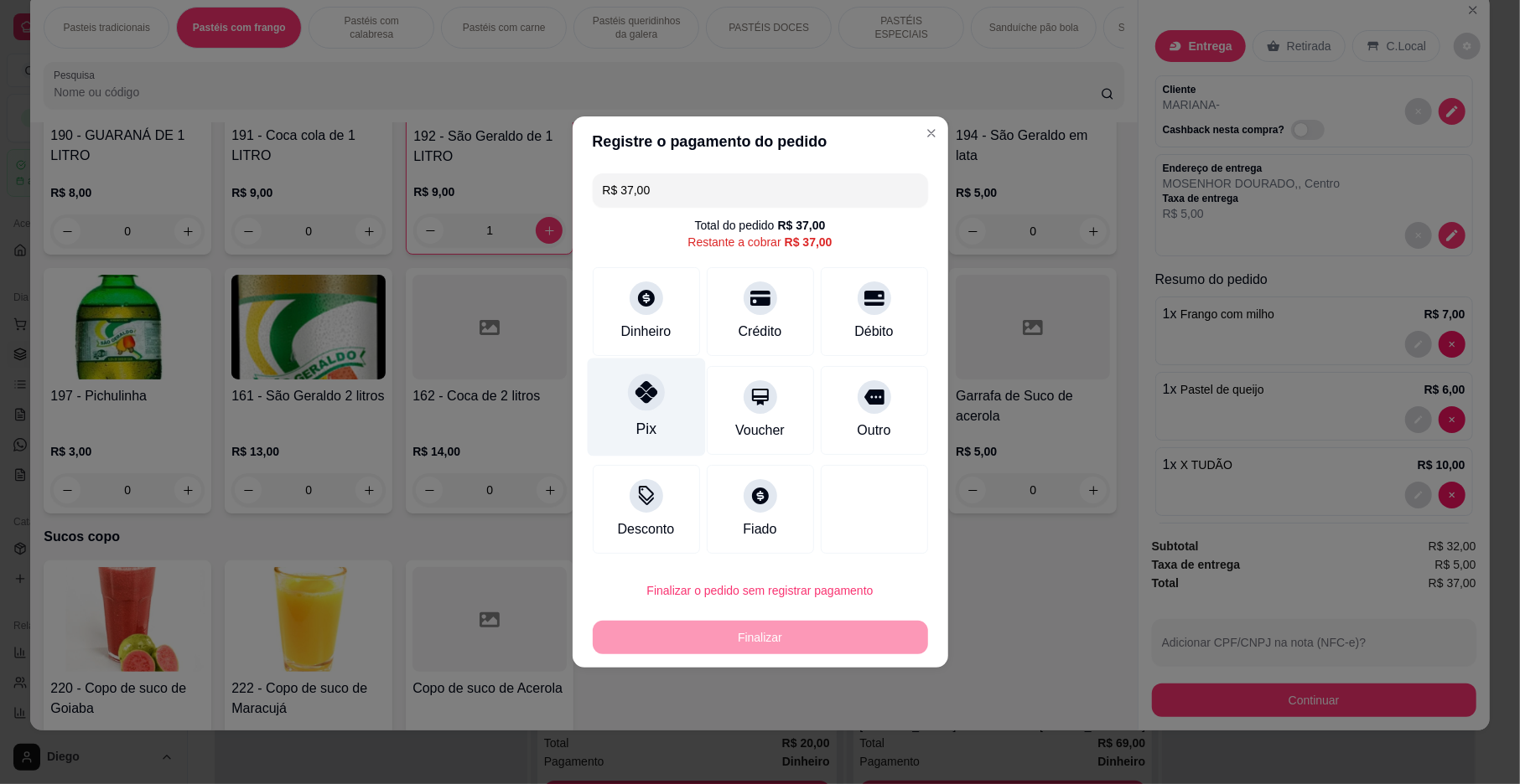
click at [667, 415] on div "Pix" at bounding box center [645, 407] width 118 height 98
type input "R$ 0,00"
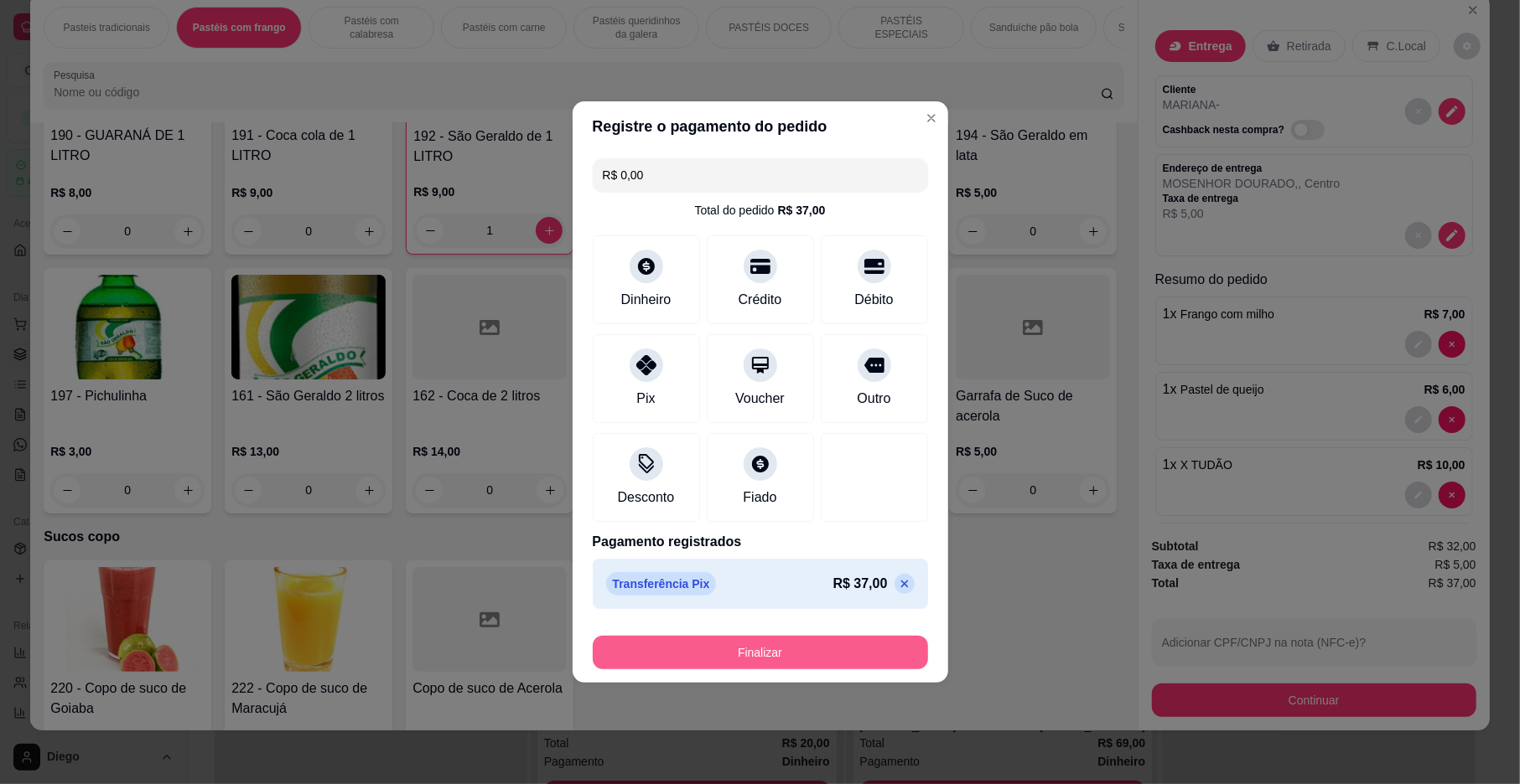
click at [841, 654] on button "Finalizar" at bounding box center [760, 652] width 336 height 33
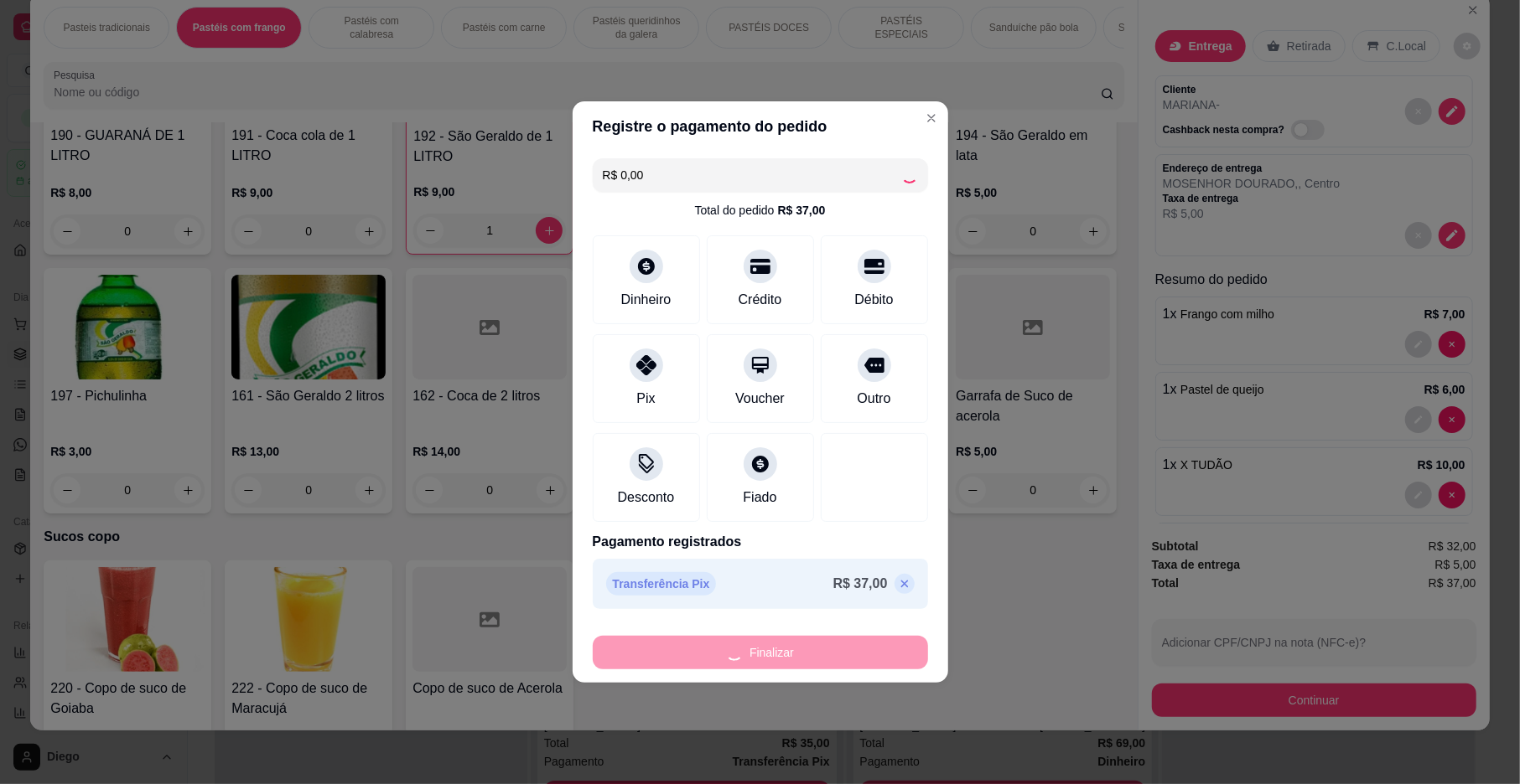
type input "0"
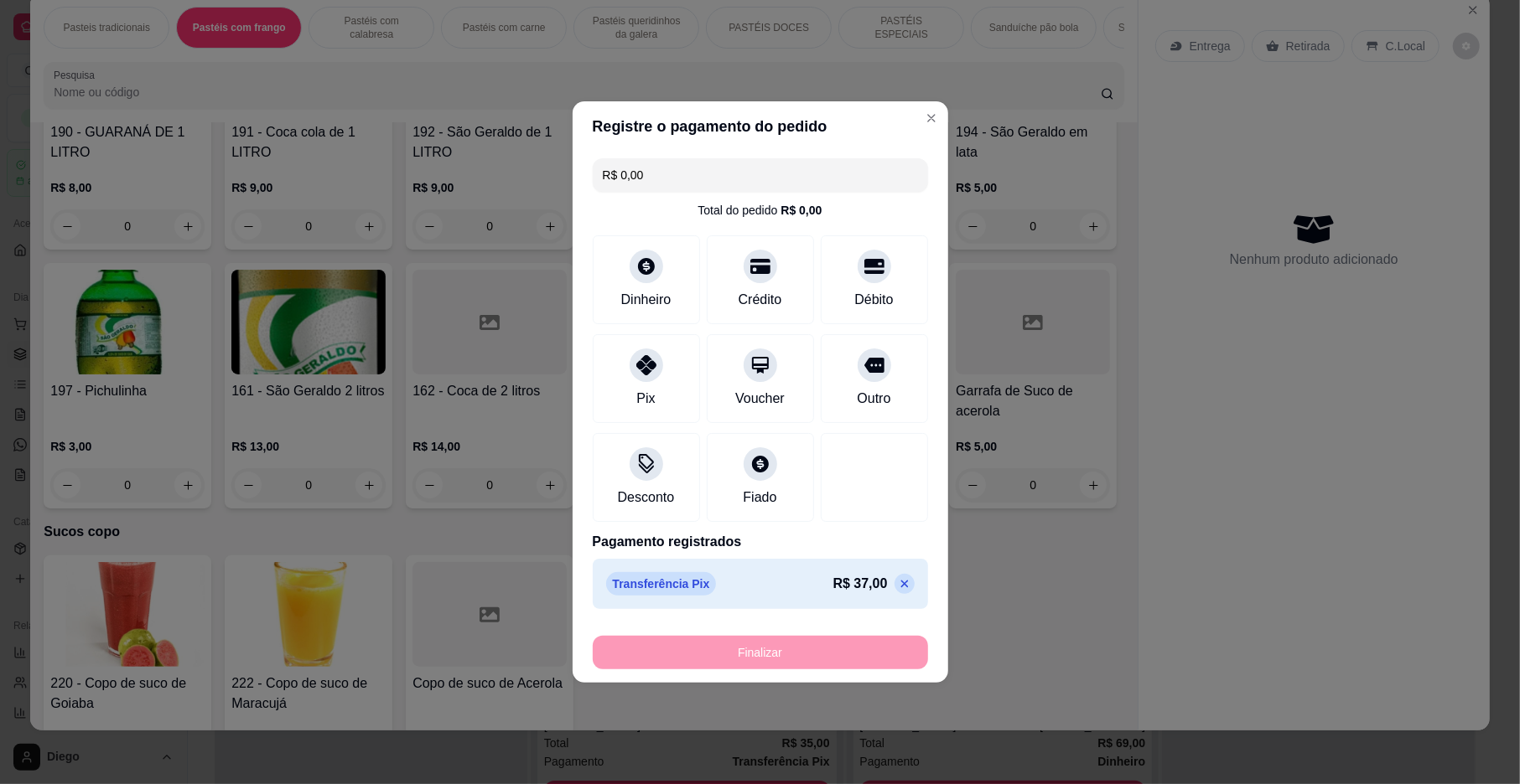
type input "-R$ 37,00"
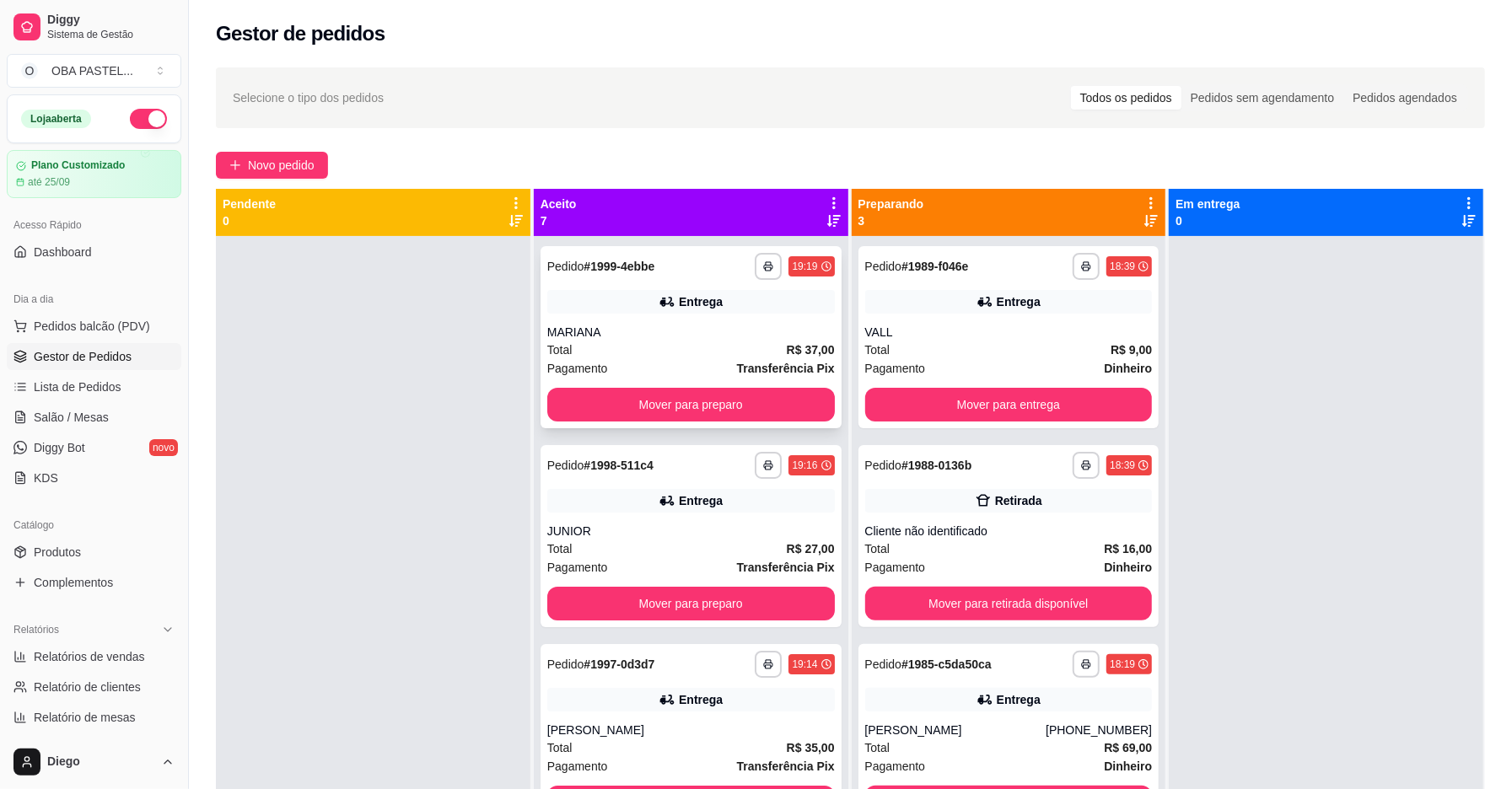
click at [660, 338] on div "MARIANA" at bounding box center [690, 333] width 288 height 17
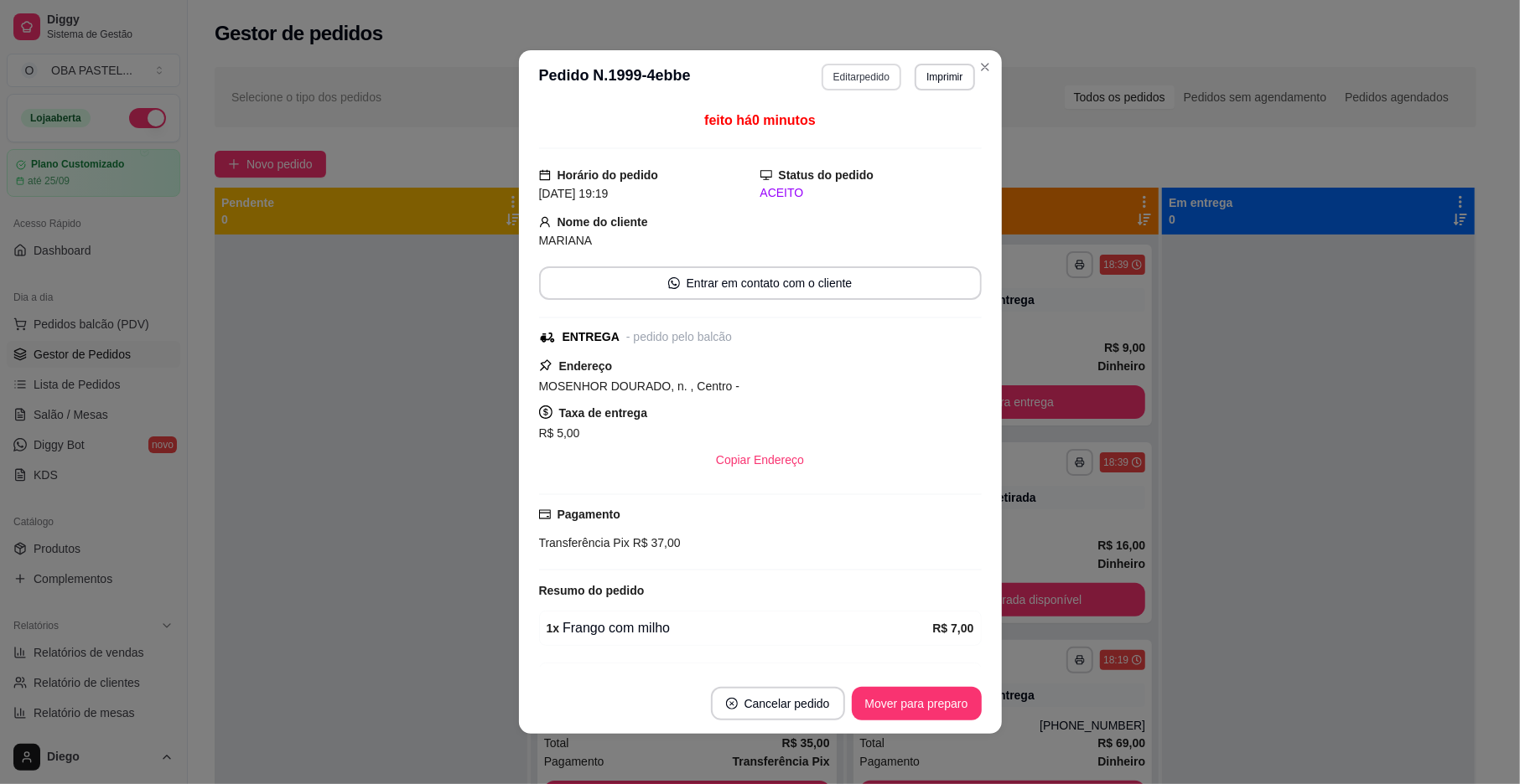
click at [862, 72] on button "Editar pedido" at bounding box center [861, 77] width 80 height 27
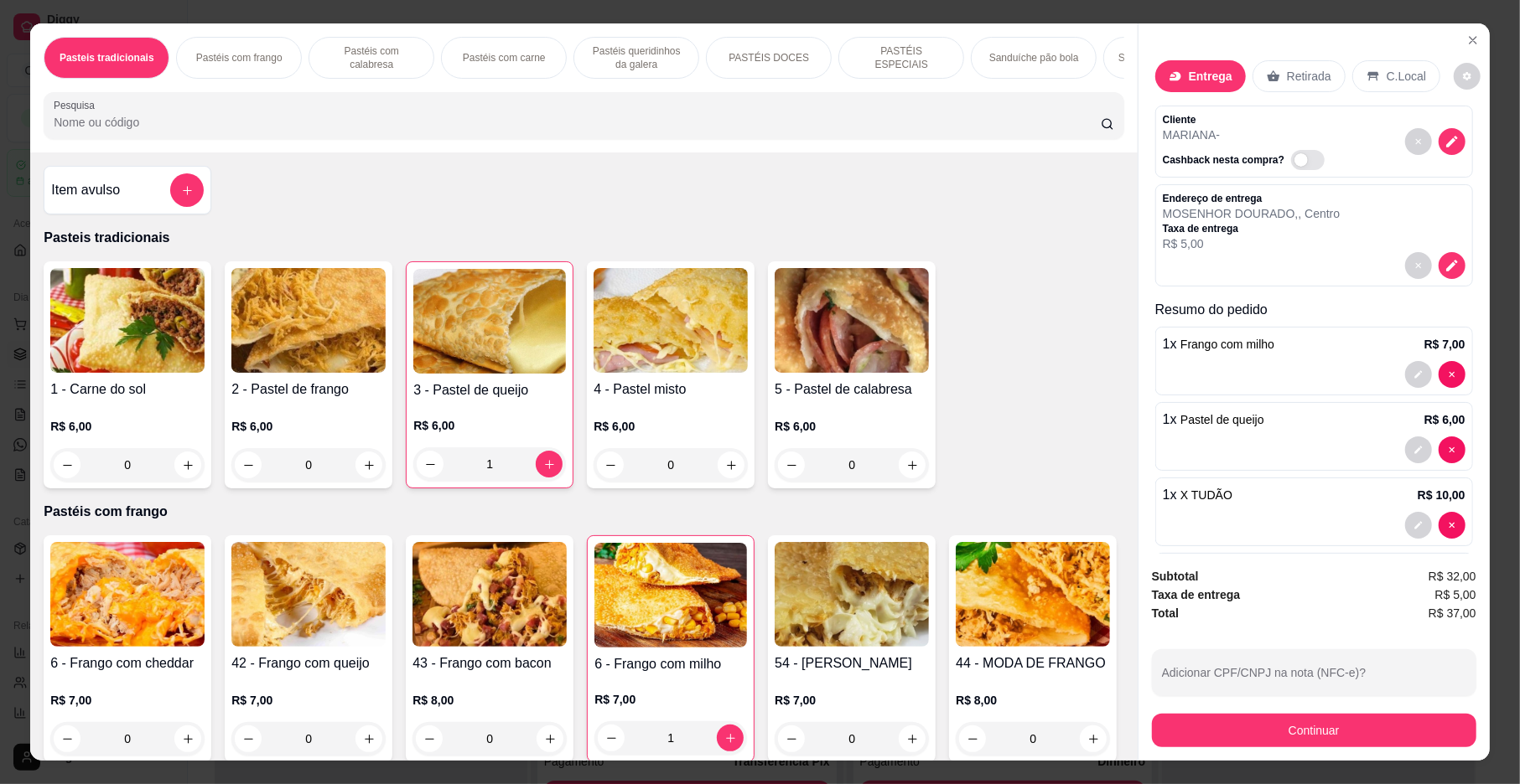
click at [1210, 82] on p "Entrega" at bounding box center [1211, 76] width 44 height 17
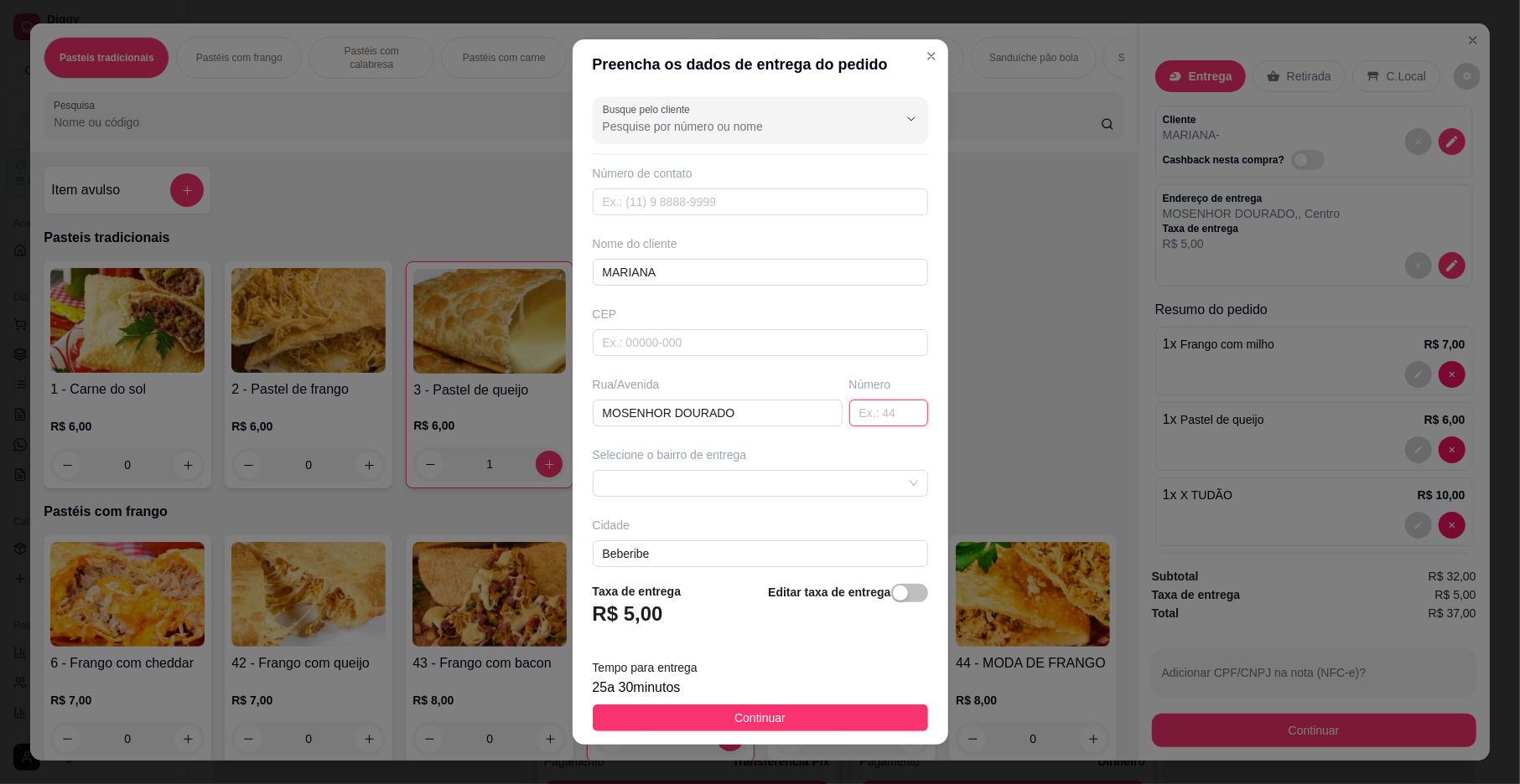
drag, startPoint x: 858, startPoint y: 401, endPoint x: 858, endPoint y: 427, distance: 26.0
click at [858, 408] on input "text" at bounding box center [888, 413] width 79 height 27
type input "60"
click at [819, 472] on div "Selecione o bairro de entrega" at bounding box center [760, 471] width 342 height 50
click at [813, 473] on span at bounding box center [760, 484] width 316 height 25
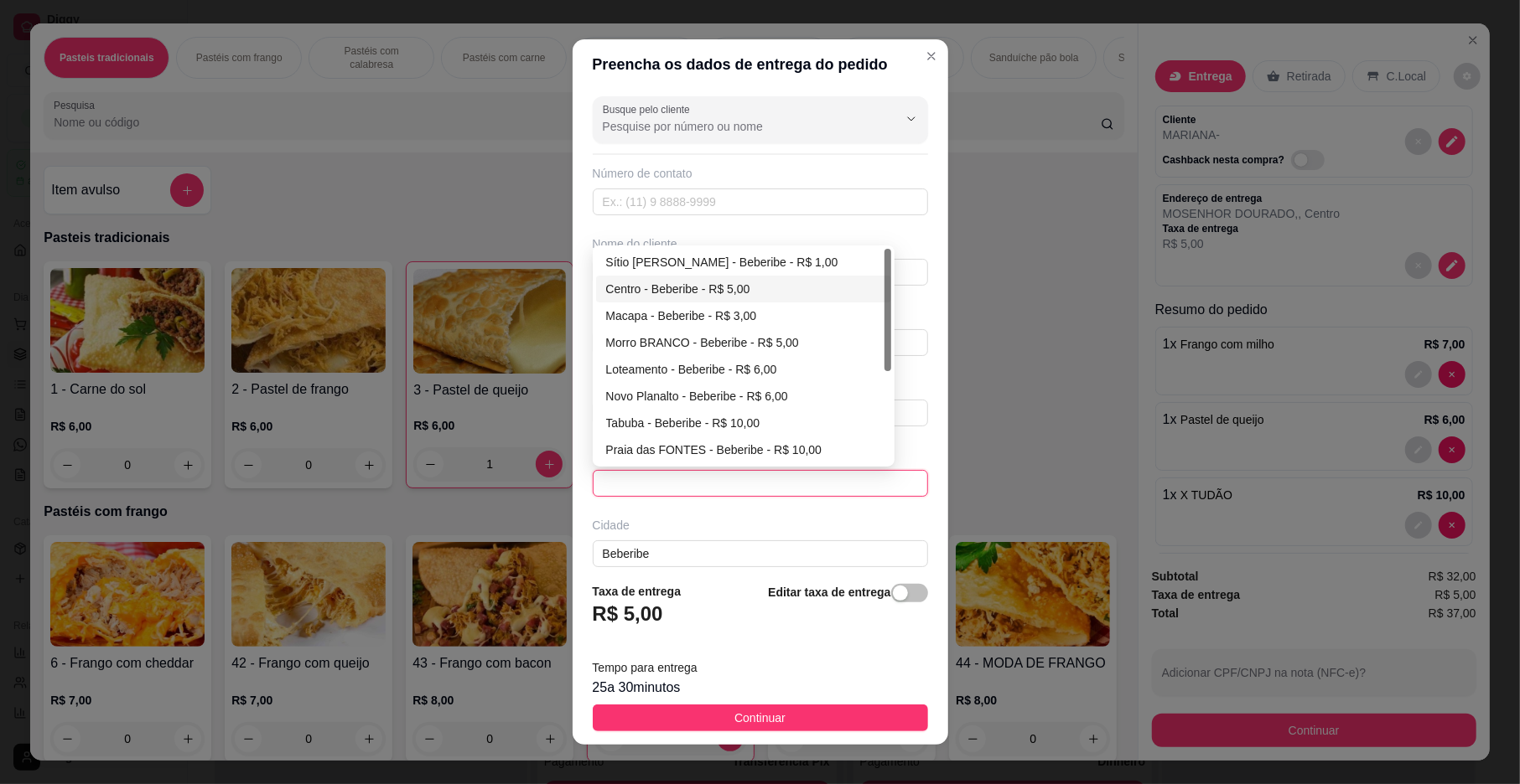
click at [669, 298] on div "Centro - Beberibe - R$ 5,00" at bounding box center [743, 289] width 275 height 18
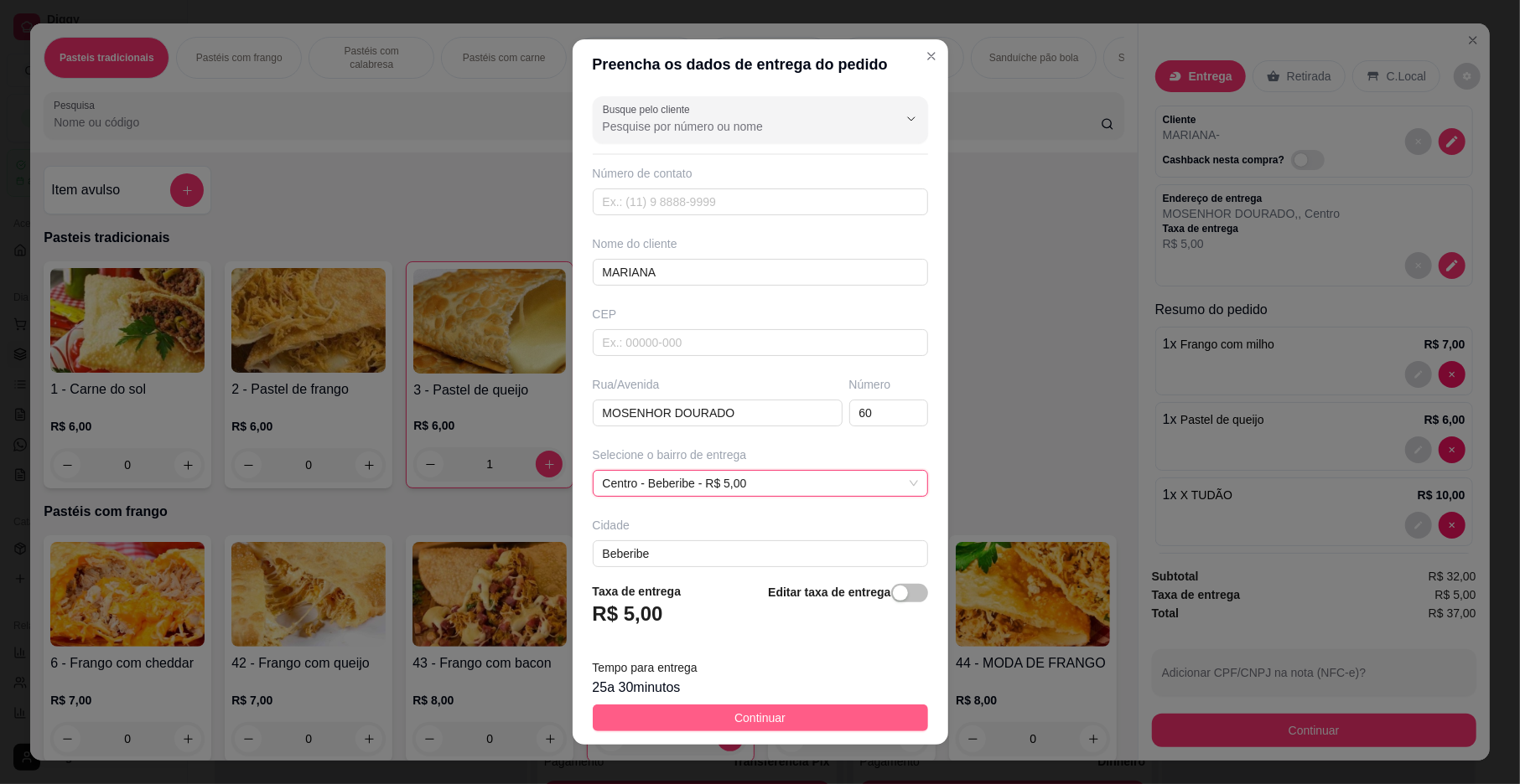
click at [832, 719] on button "Continuar" at bounding box center [760, 718] width 336 height 27
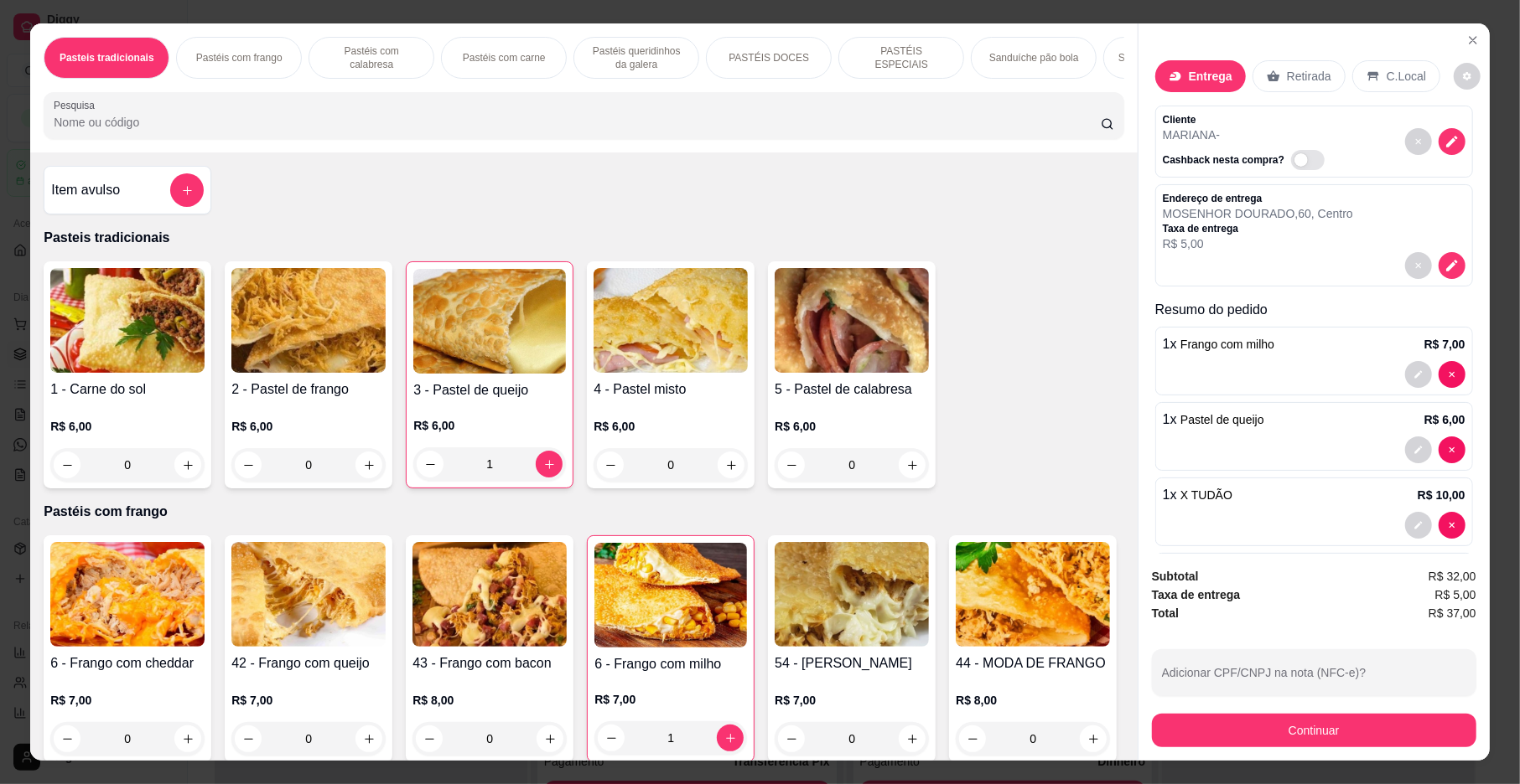
click at [1248, 749] on div "Subtotal R$ 32,00 Taxa de entrega R$ 5,00 Total R$ 37,00 Adicionar CPF/CNPJ na …" at bounding box center [1315, 658] width 352 height 207
drag, startPoint x: 1254, startPoint y: 769, endPoint x: 1248, endPoint y: 749, distance: 20.9
click at [1254, 768] on div "Pasteis tradicionais Pastéis com frango Pastéis com calabresa Pastéis com carne…" at bounding box center [760, 392] width 1520 height 784
click at [1219, 722] on button "Continuar" at bounding box center [1314, 730] width 324 height 33
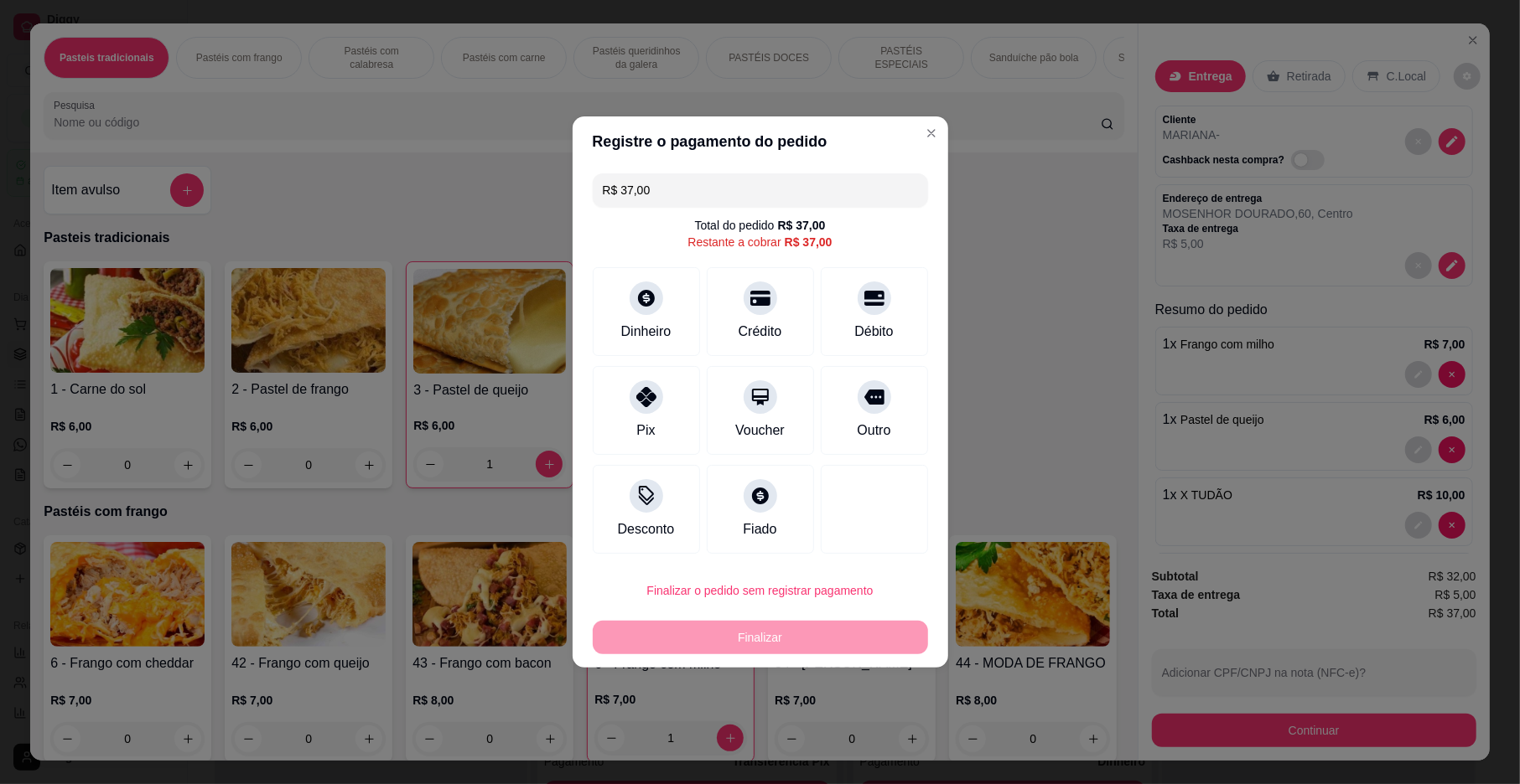
click at [631, 428] on div "Pix" at bounding box center [645, 410] width 107 height 88
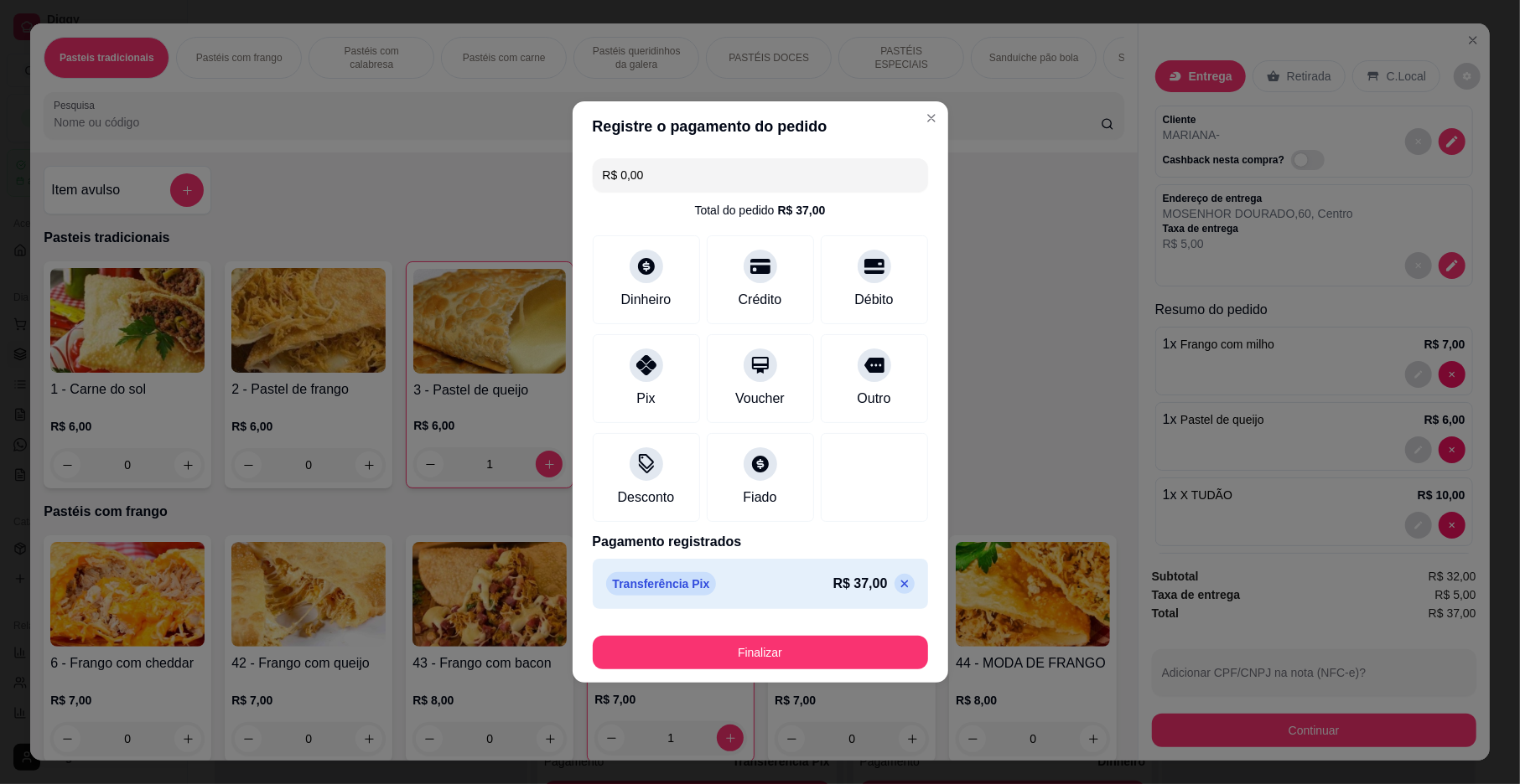
type input "R$ 0,00"
click at [865, 645] on button "Finalizar" at bounding box center [760, 653] width 325 height 32
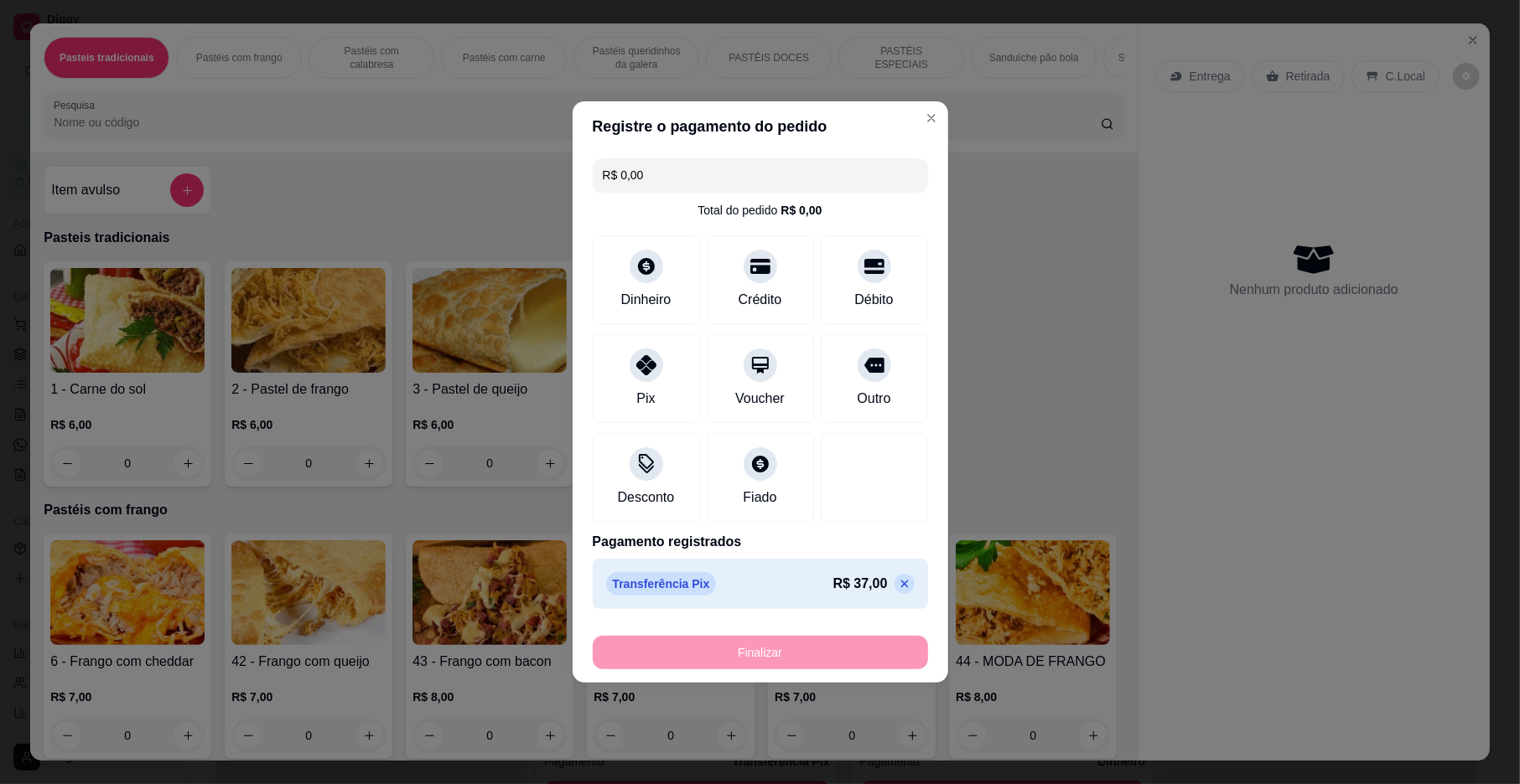
type input "0"
type input "-R$ 37,00"
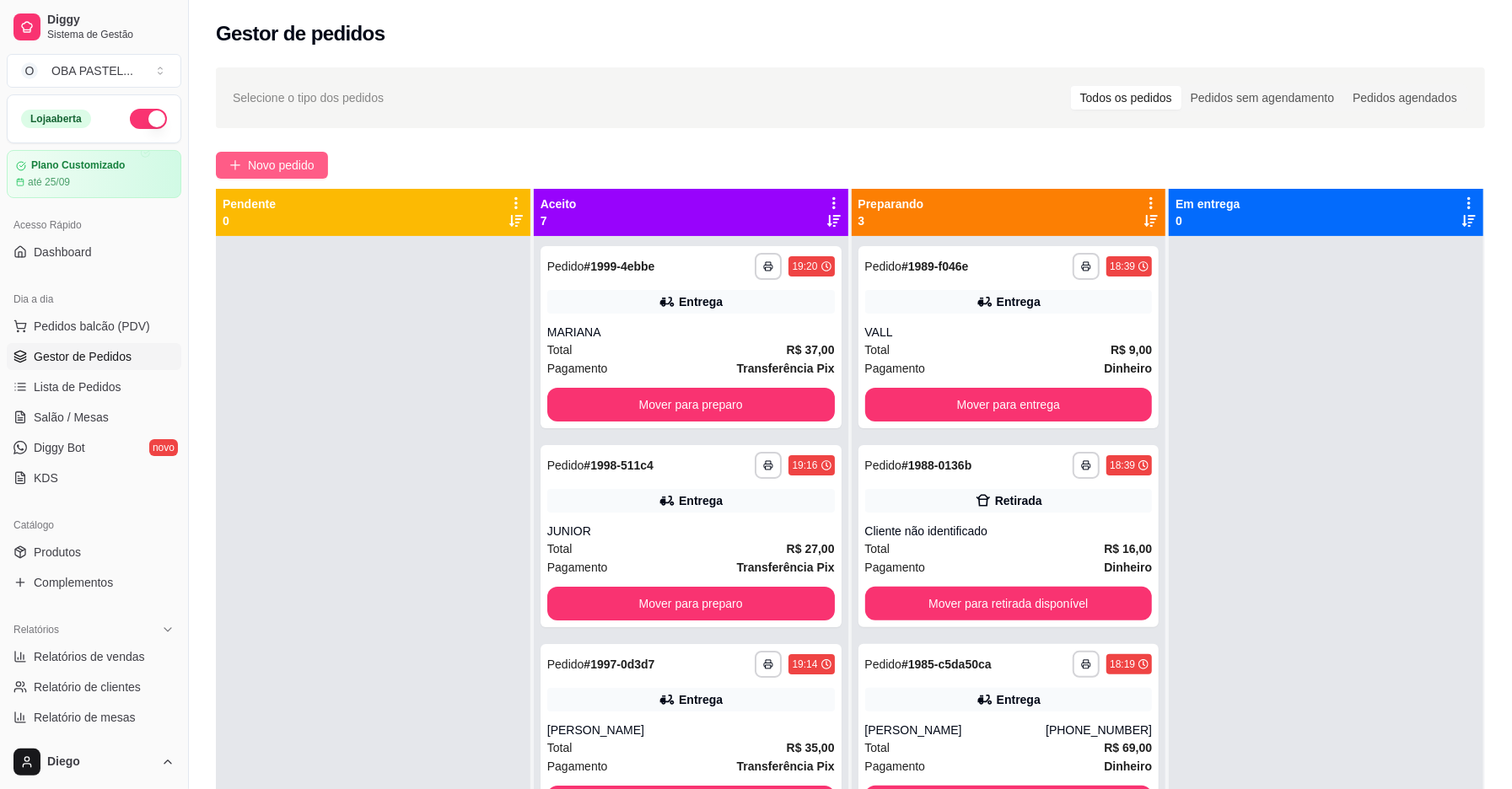
click at [271, 166] on span "Novo pedido" at bounding box center [281, 164] width 67 height 18
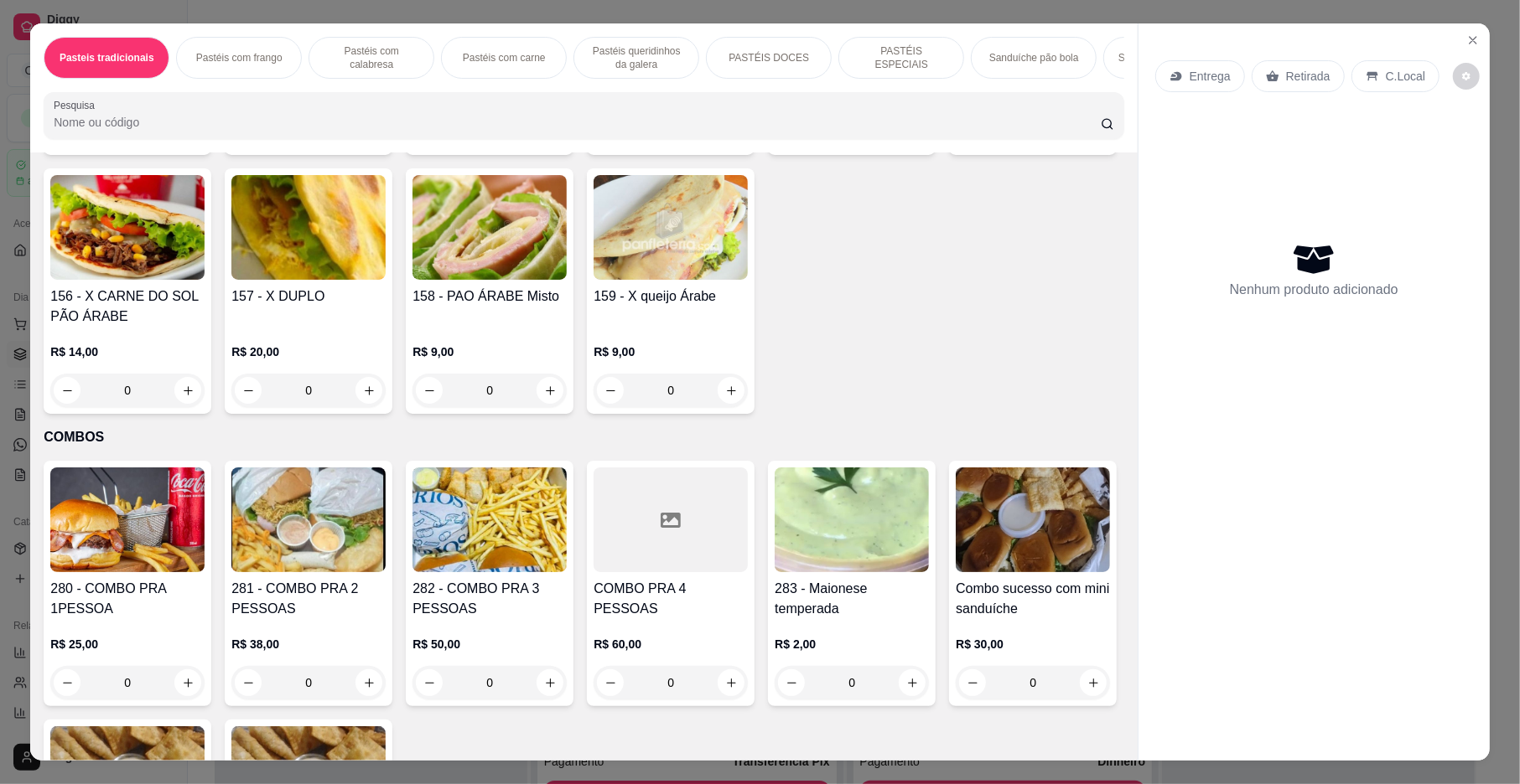
scroll to position [3900, 0]
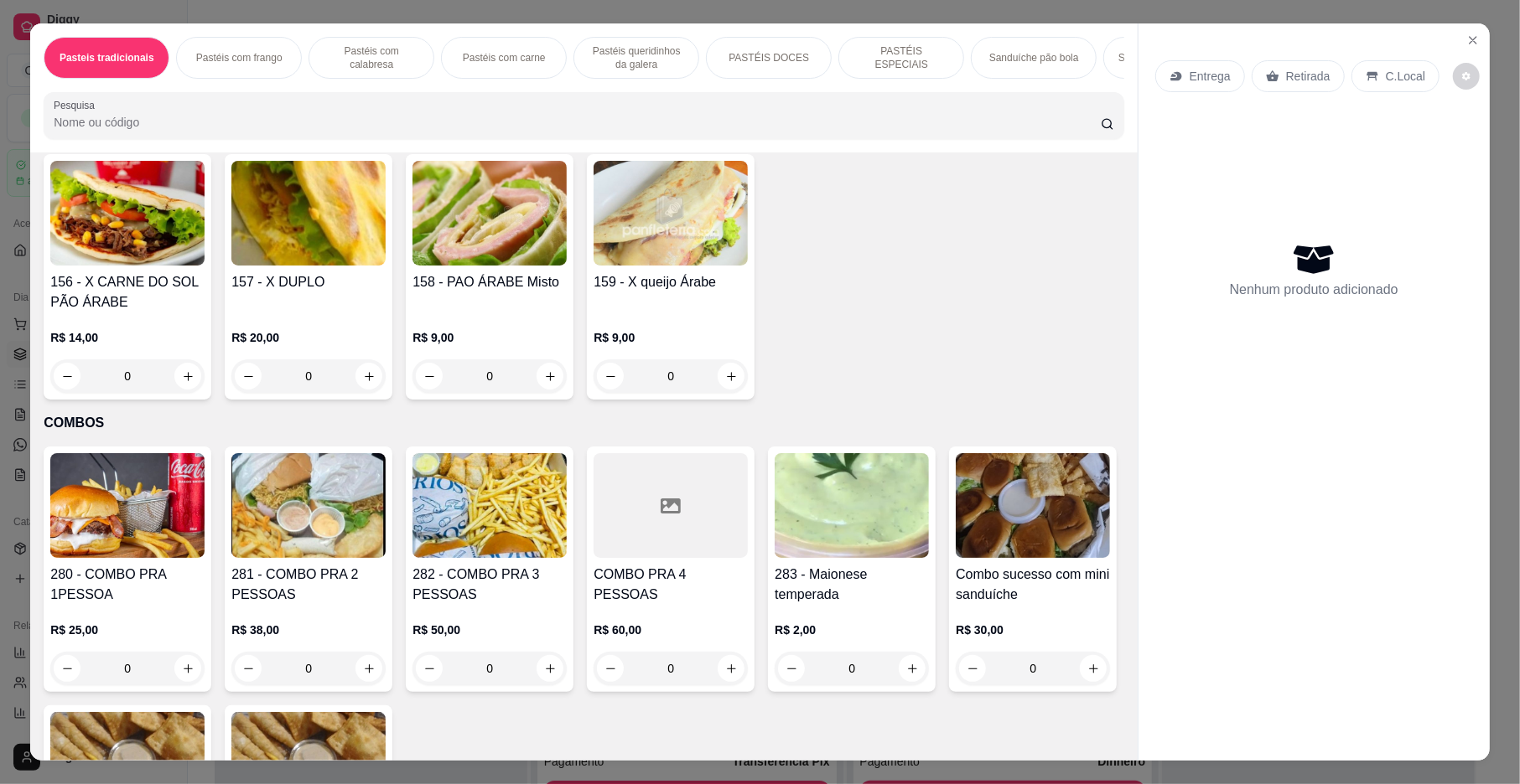
click at [915, 131] on button "increase-product-quantity" at bounding box center [912, 117] width 27 height 27
type input "1"
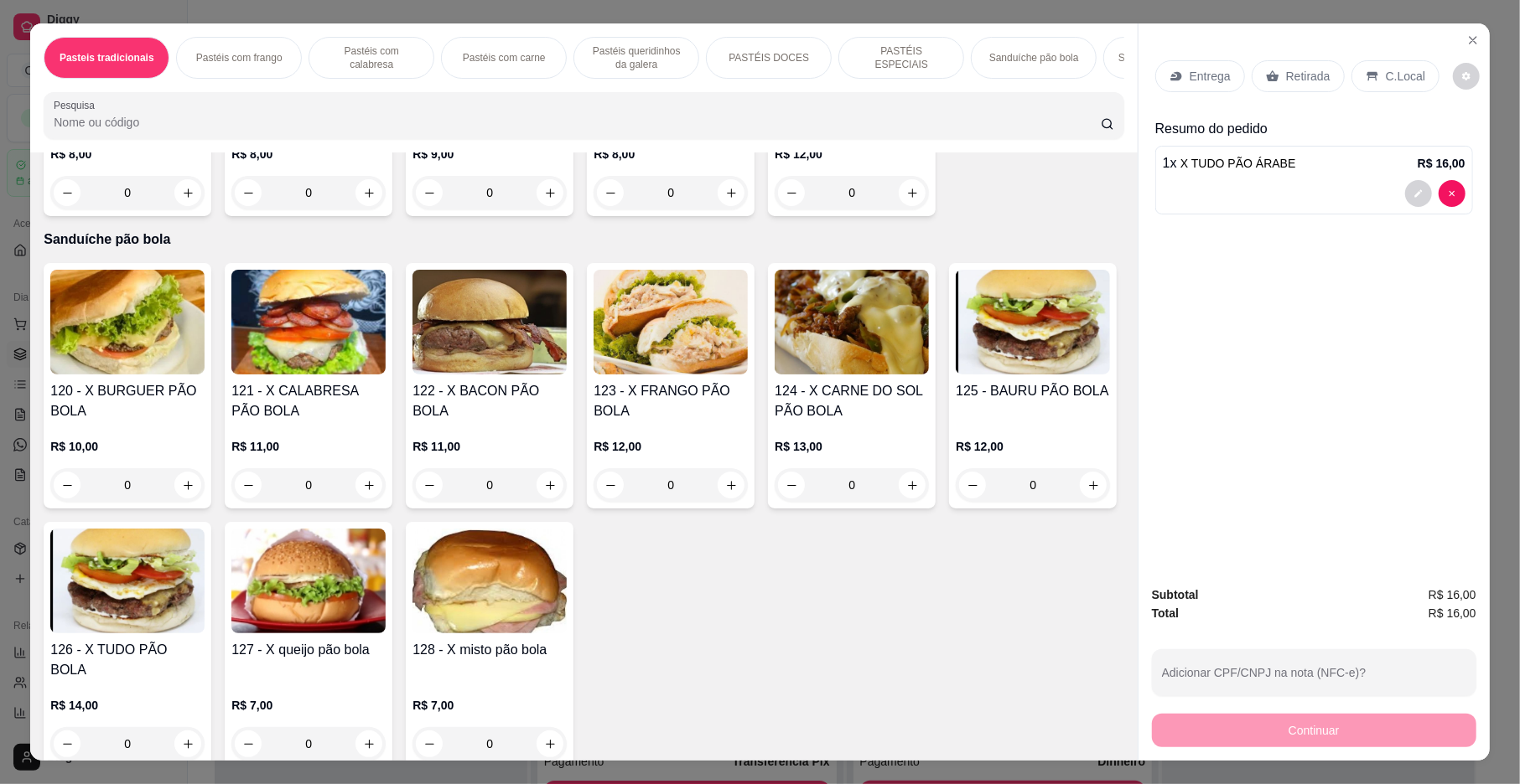
scroll to position [3011, 0]
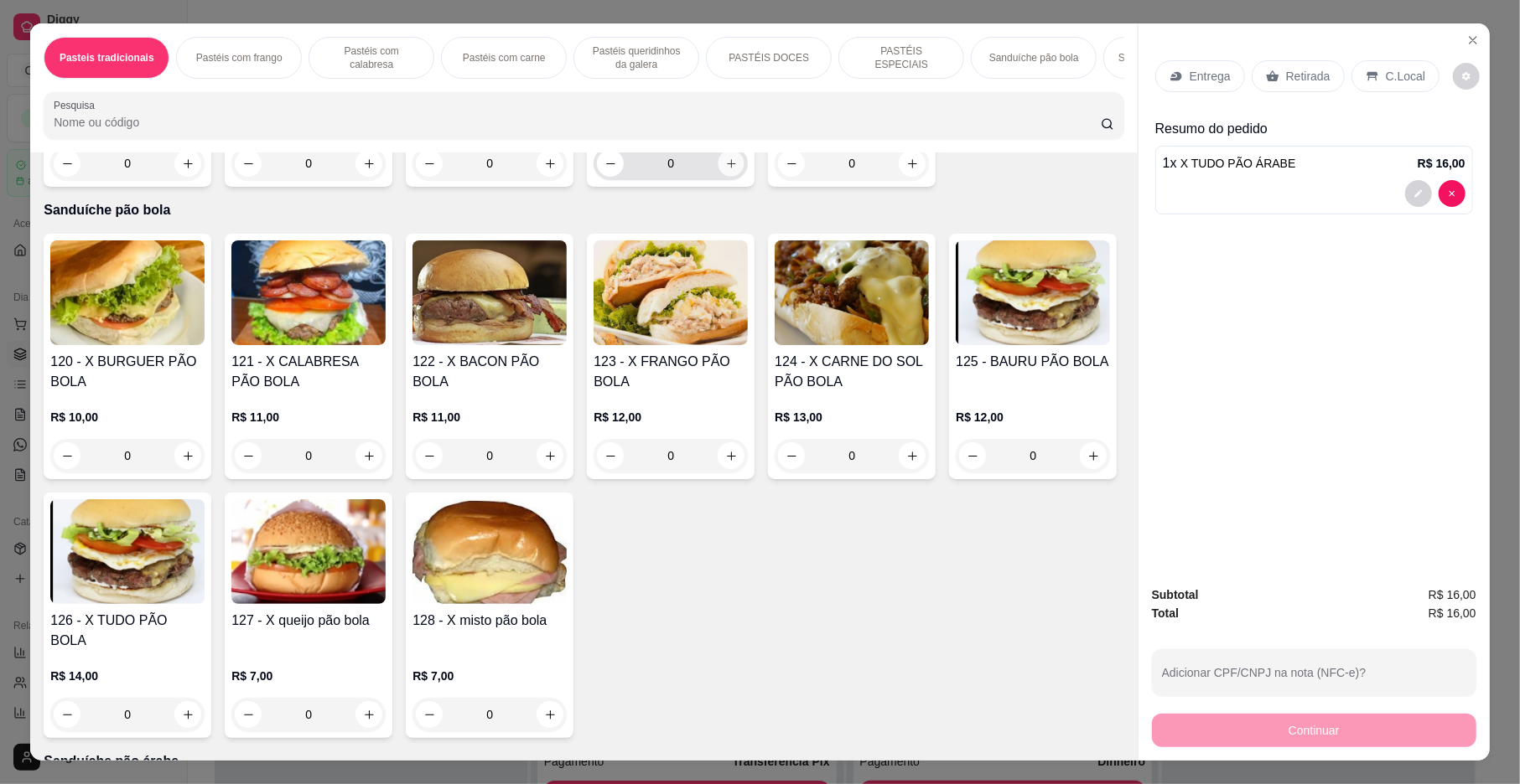
click at [722, 177] on button "increase-product-quantity" at bounding box center [731, 163] width 26 height 26
type input "1"
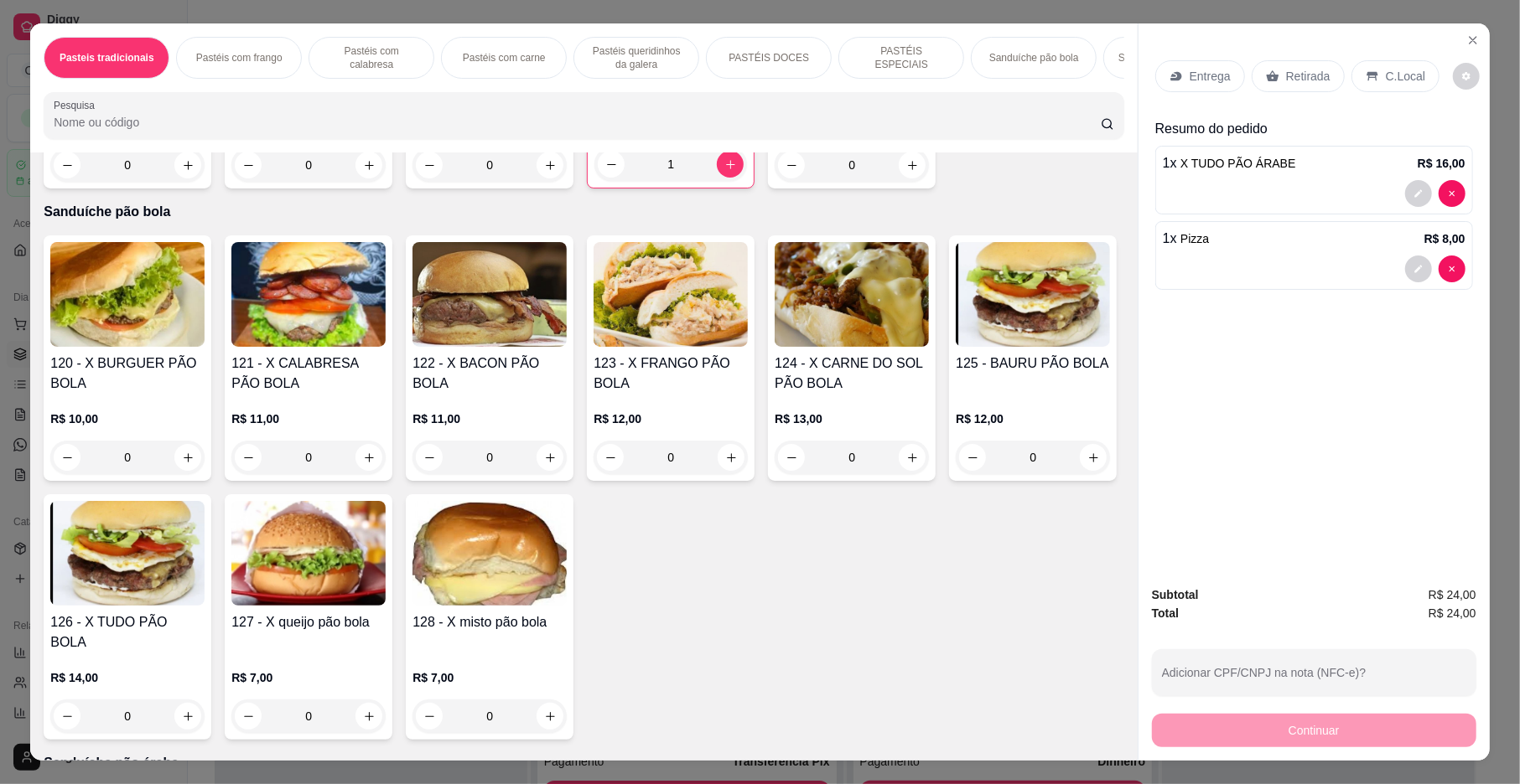
click at [1190, 84] on p "Entrega" at bounding box center [1209, 76] width 41 height 17
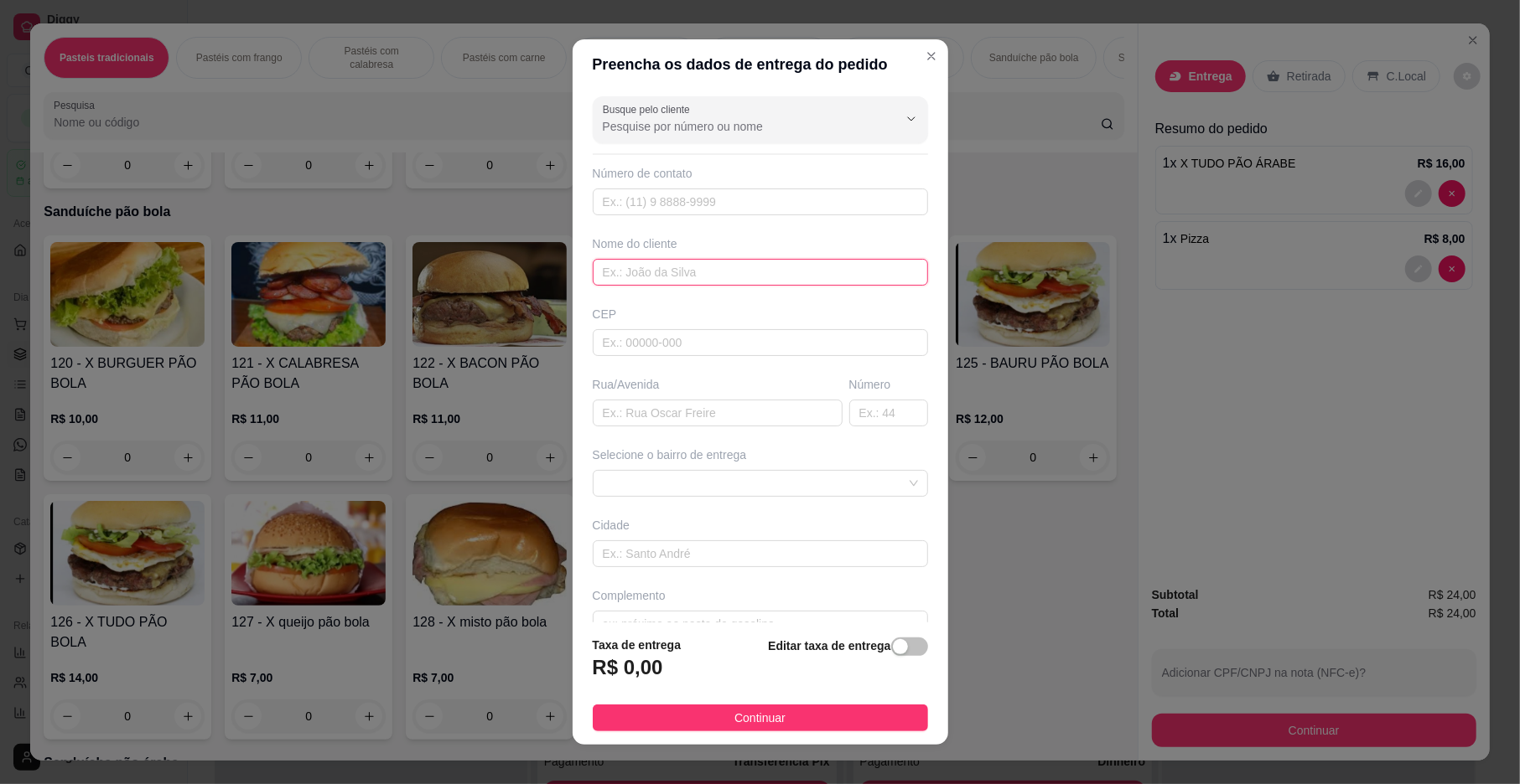
click at [763, 266] on input "text" at bounding box center [760, 273] width 336 height 27
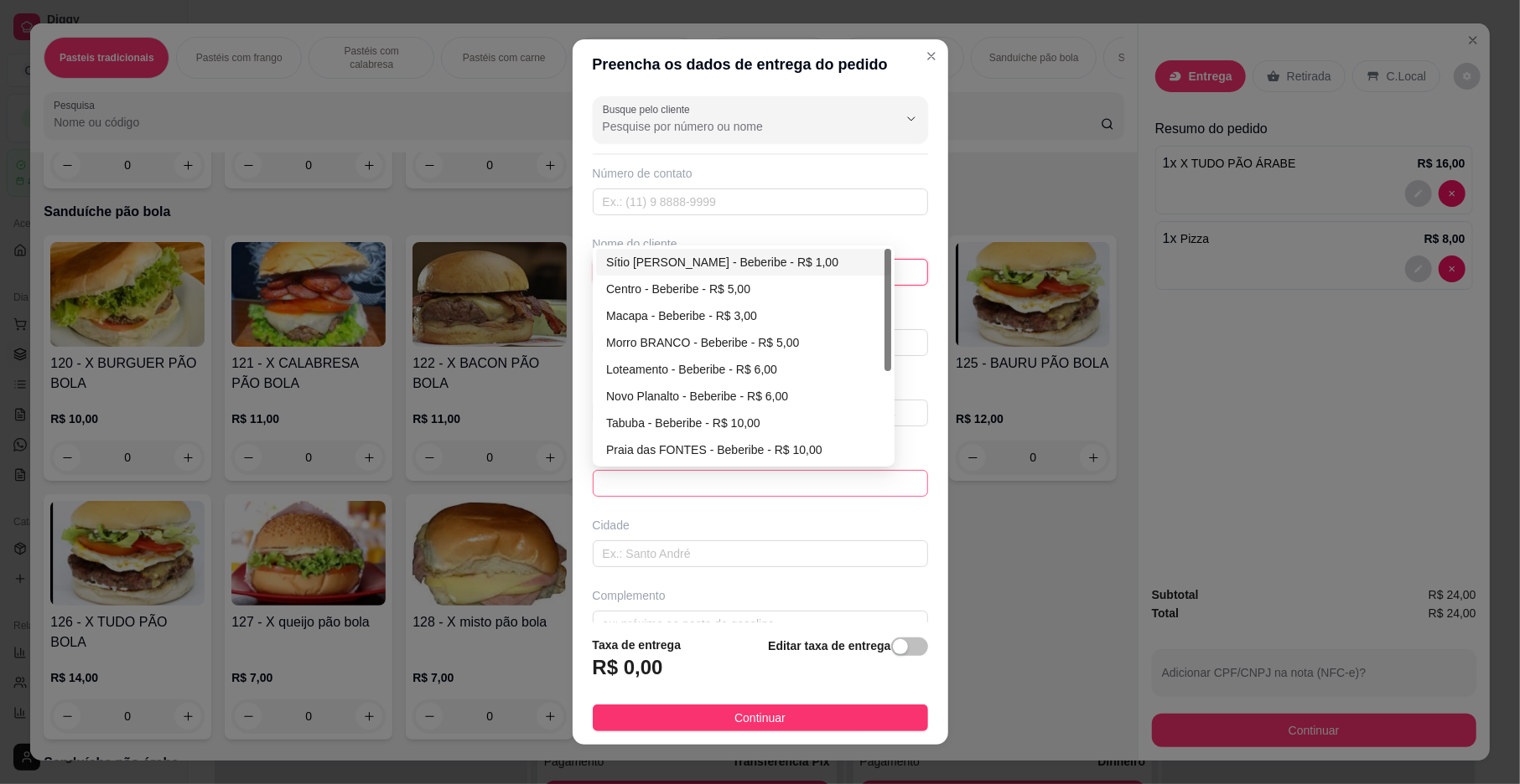
click at [741, 486] on span at bounding box center [760, 484] width 316 height 25
type input "[PERSON_NAME]"
click at [702, 289] on div "Centro - Beberibe - R$ 5,00" at bounding box center [743, 289] width 275 height 18
type input "Beberibe"
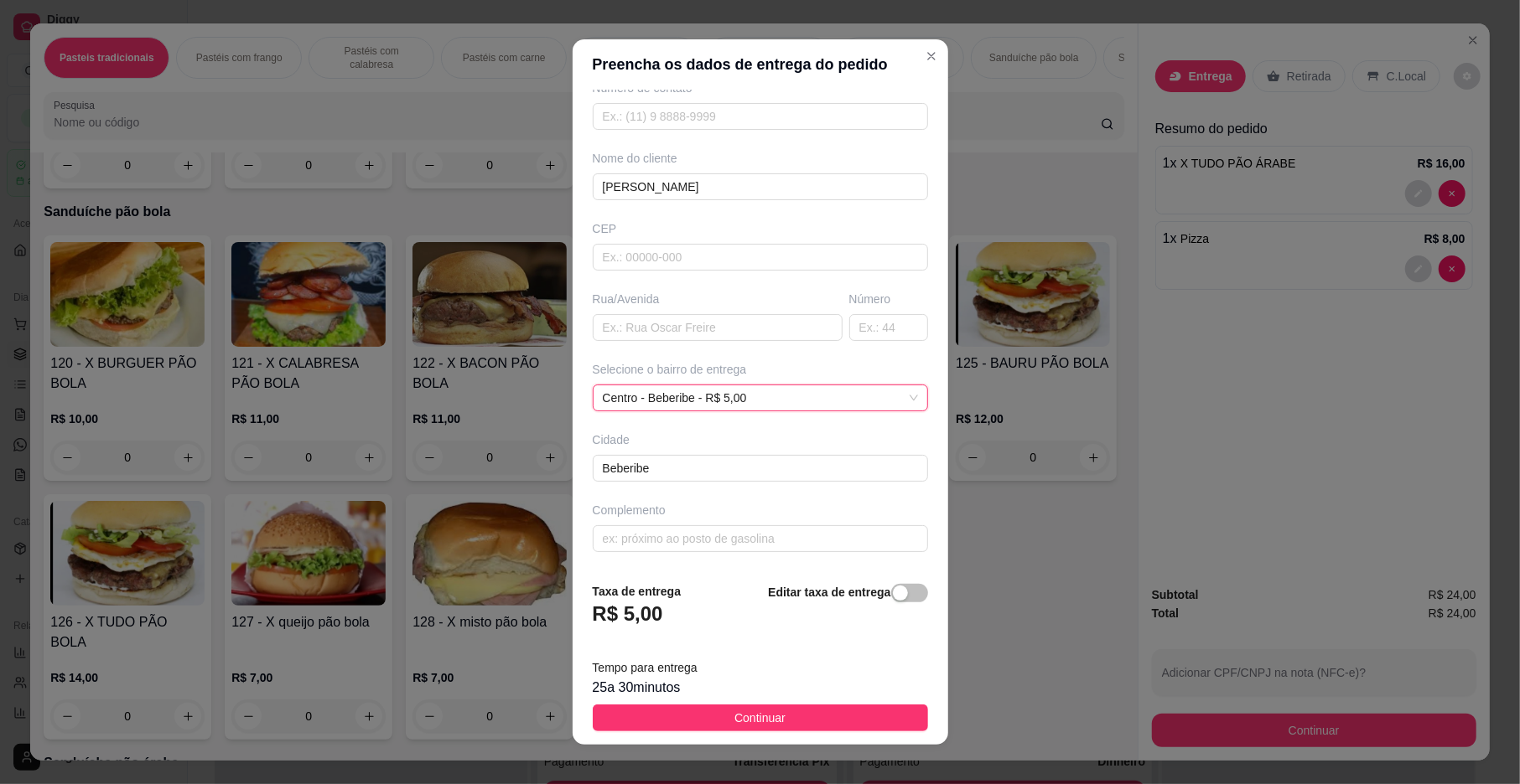
scroll to position [88, 0]
click at [724, 538] on input "text" at bounding box center [760, 539] width 336 height 27
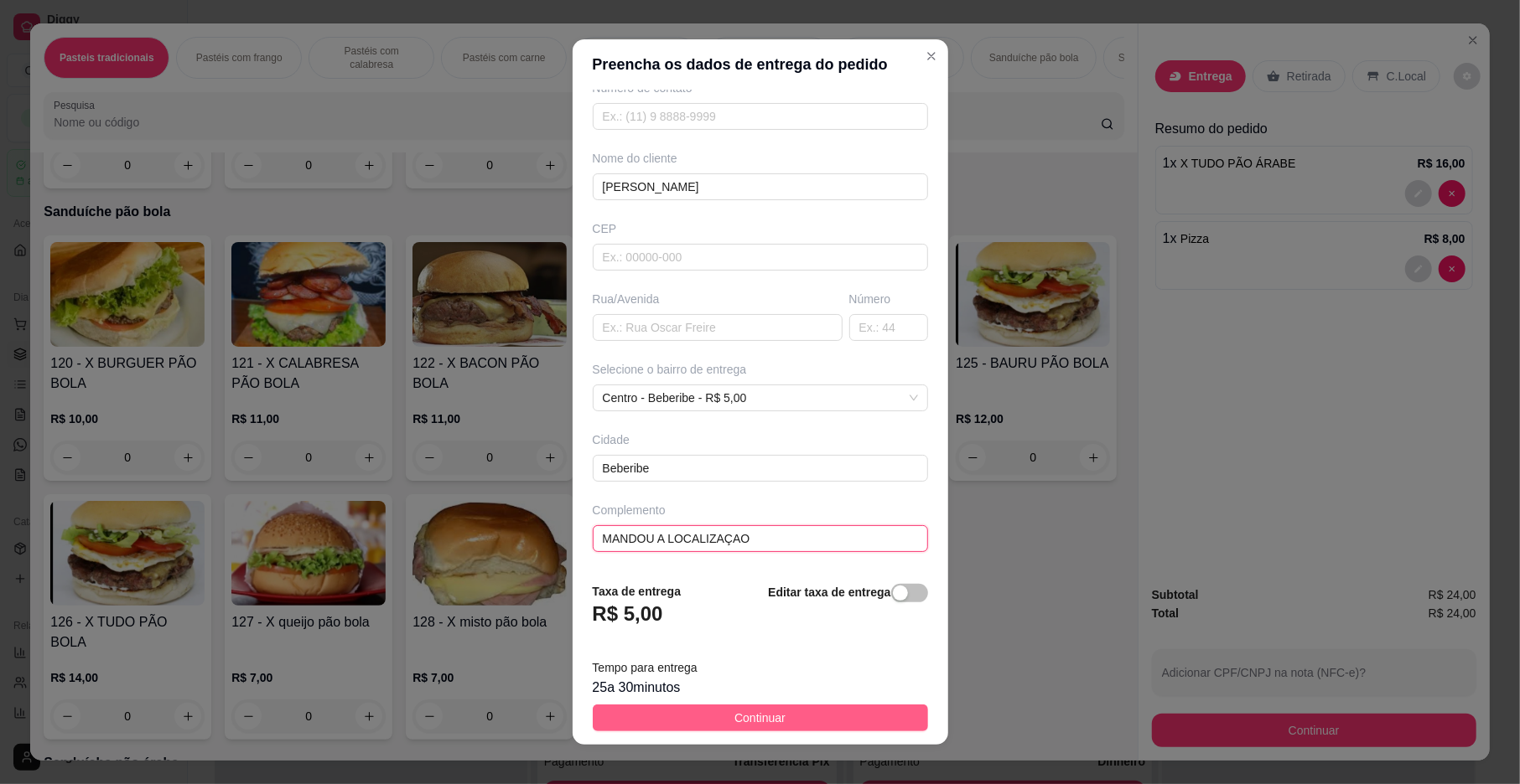
type input "MANDOU A LOCALIZAÇAO"
click at [775, 719] on button "Continuar" at bounding box center [760, 718] width 336 height 27
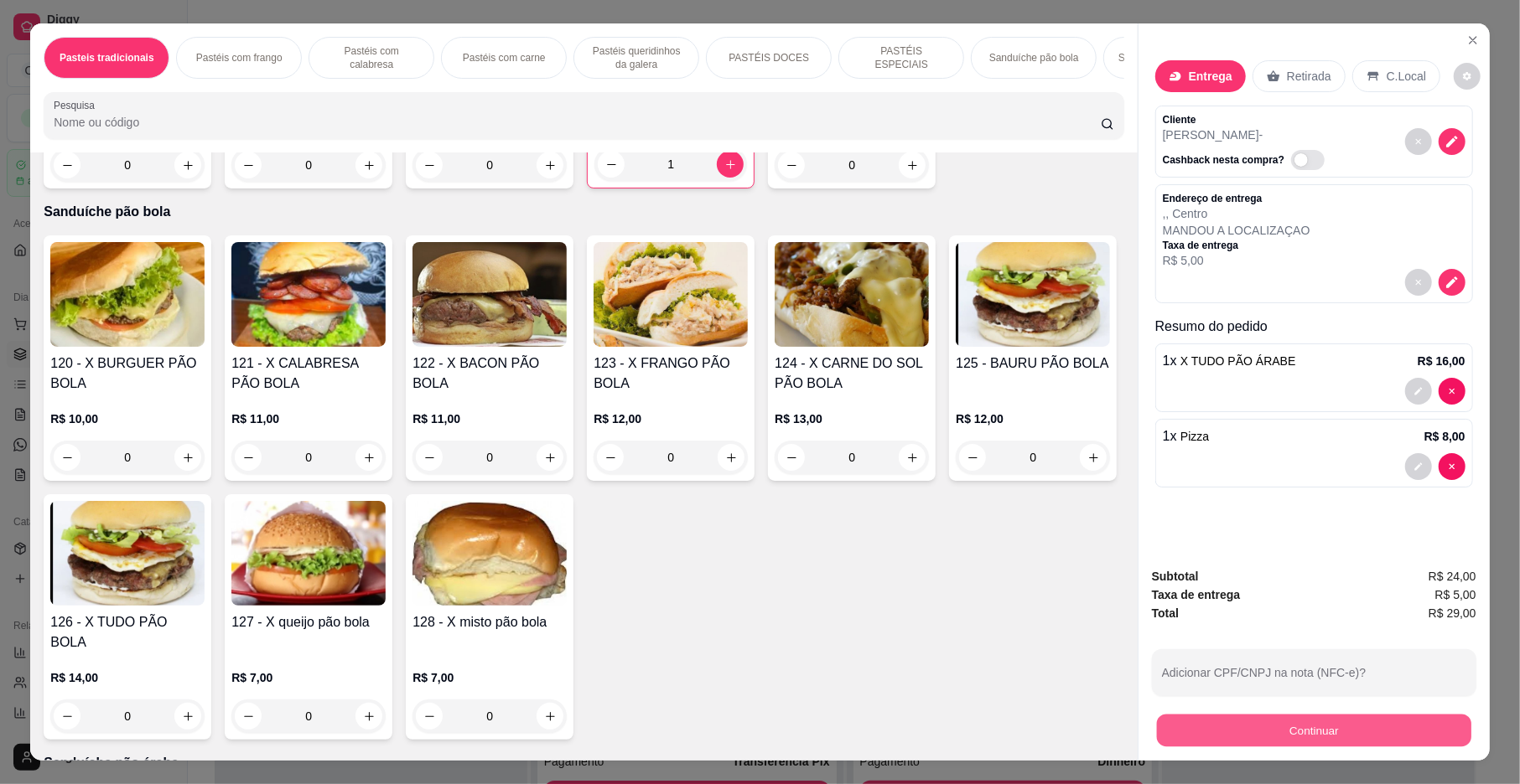
click at [1239, 741] on button "Continuar" at bounding box center [1314, 731] width 315 height 32
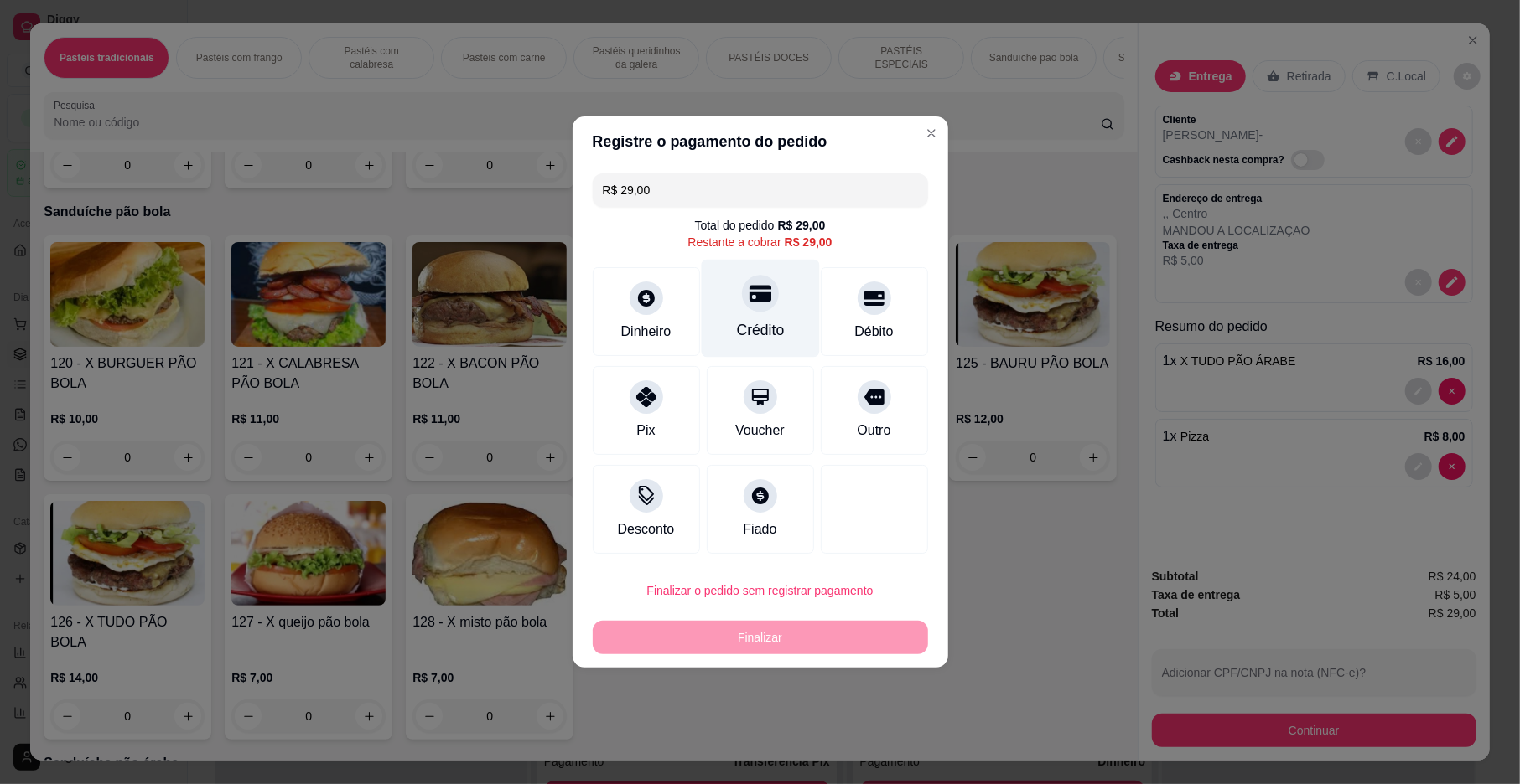
click at [765, 342] on div "Crédito" at bounding box center [760, 308] width 118 height 98
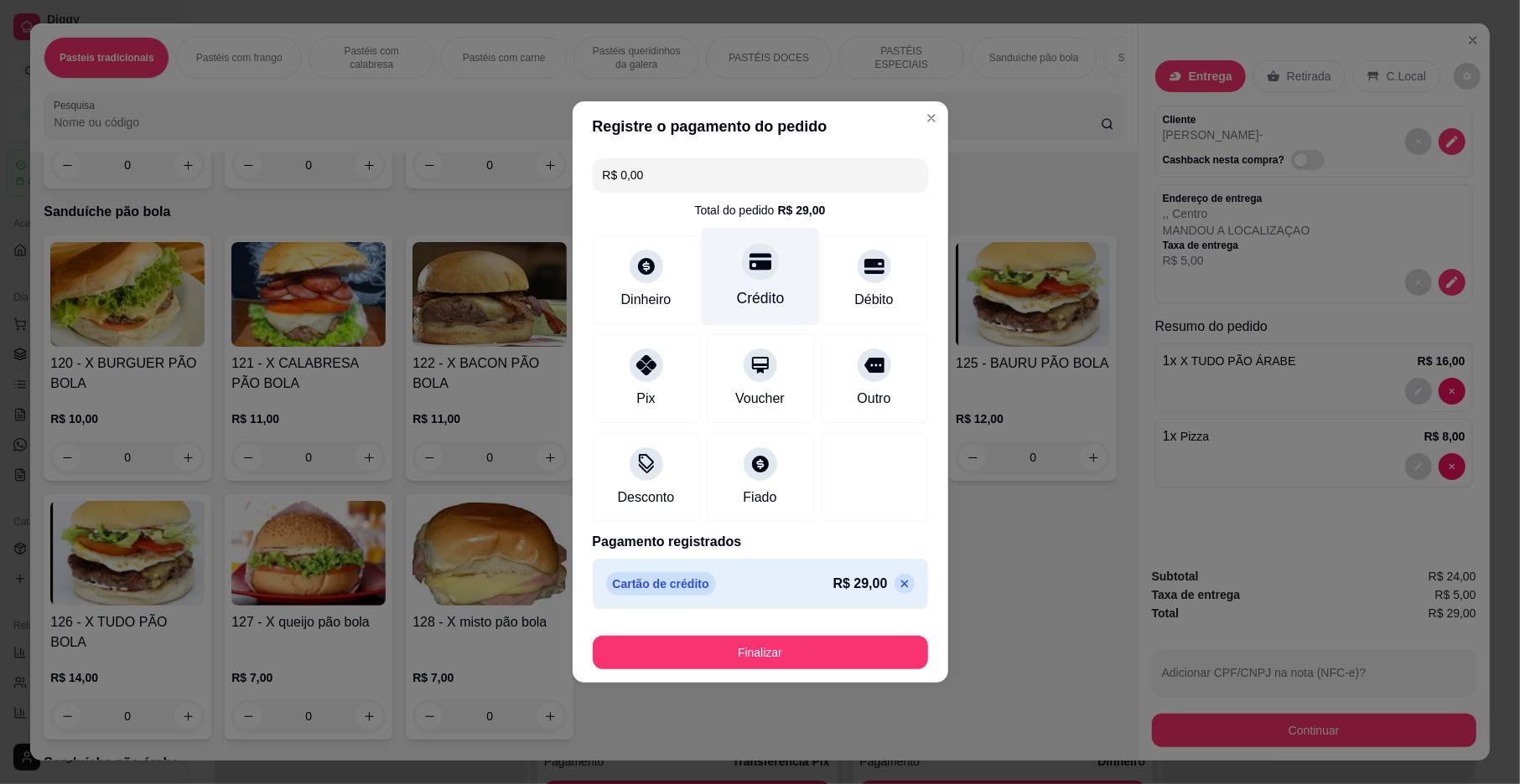
type input "R$ 0,00"
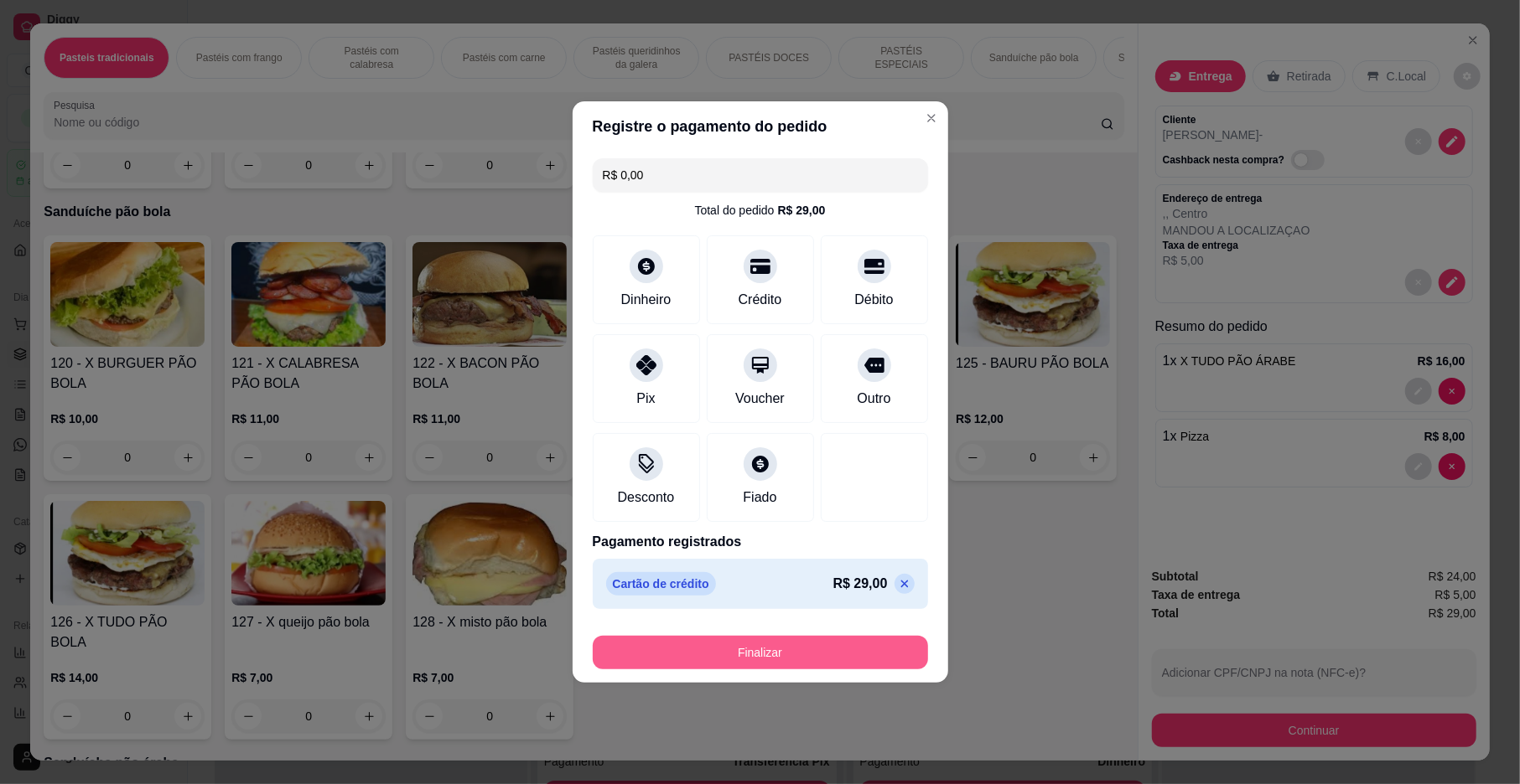
click at [836, 654] on button "Finalizar" at bounding box center [760, 652] width 336 height 33
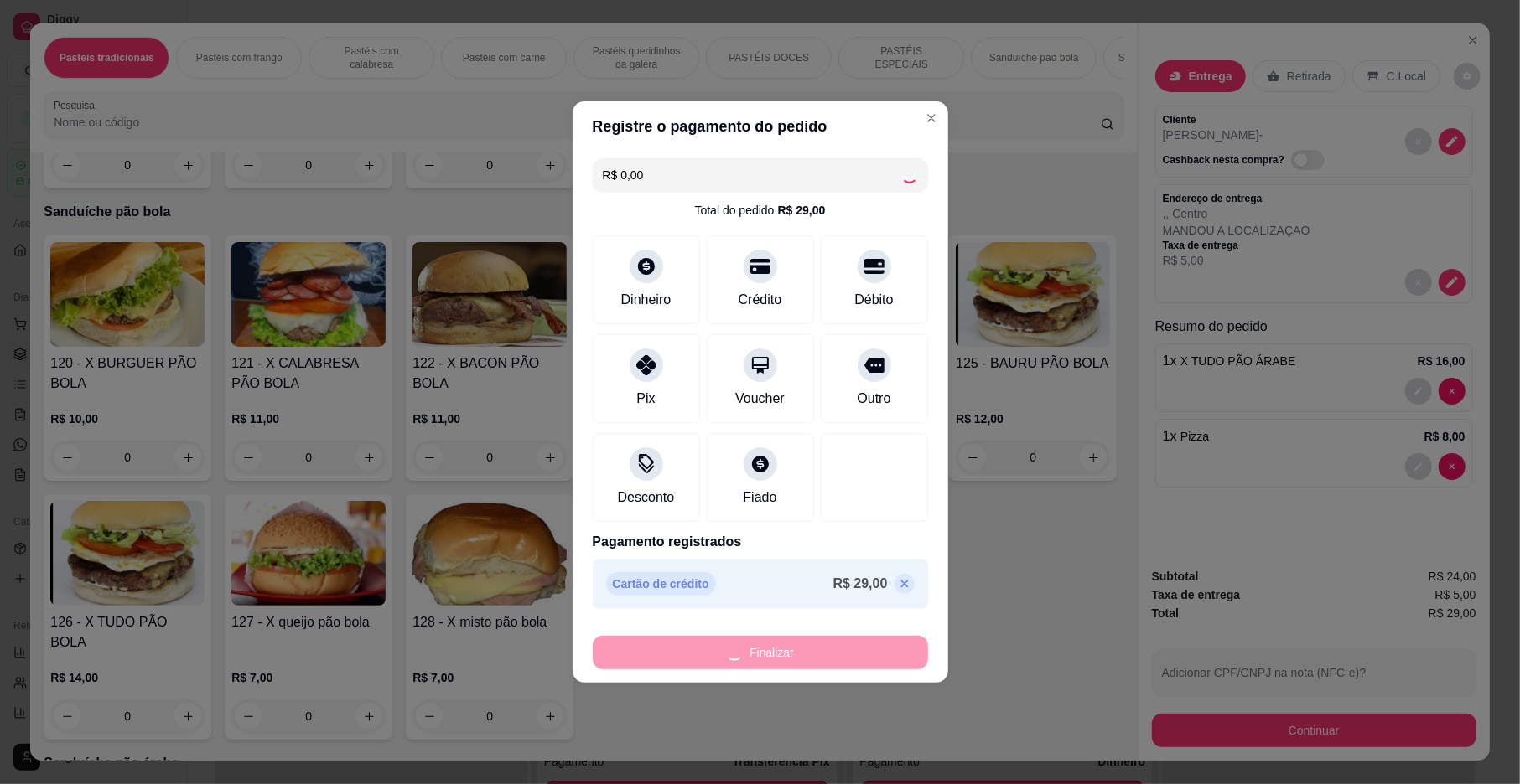
type input "0"
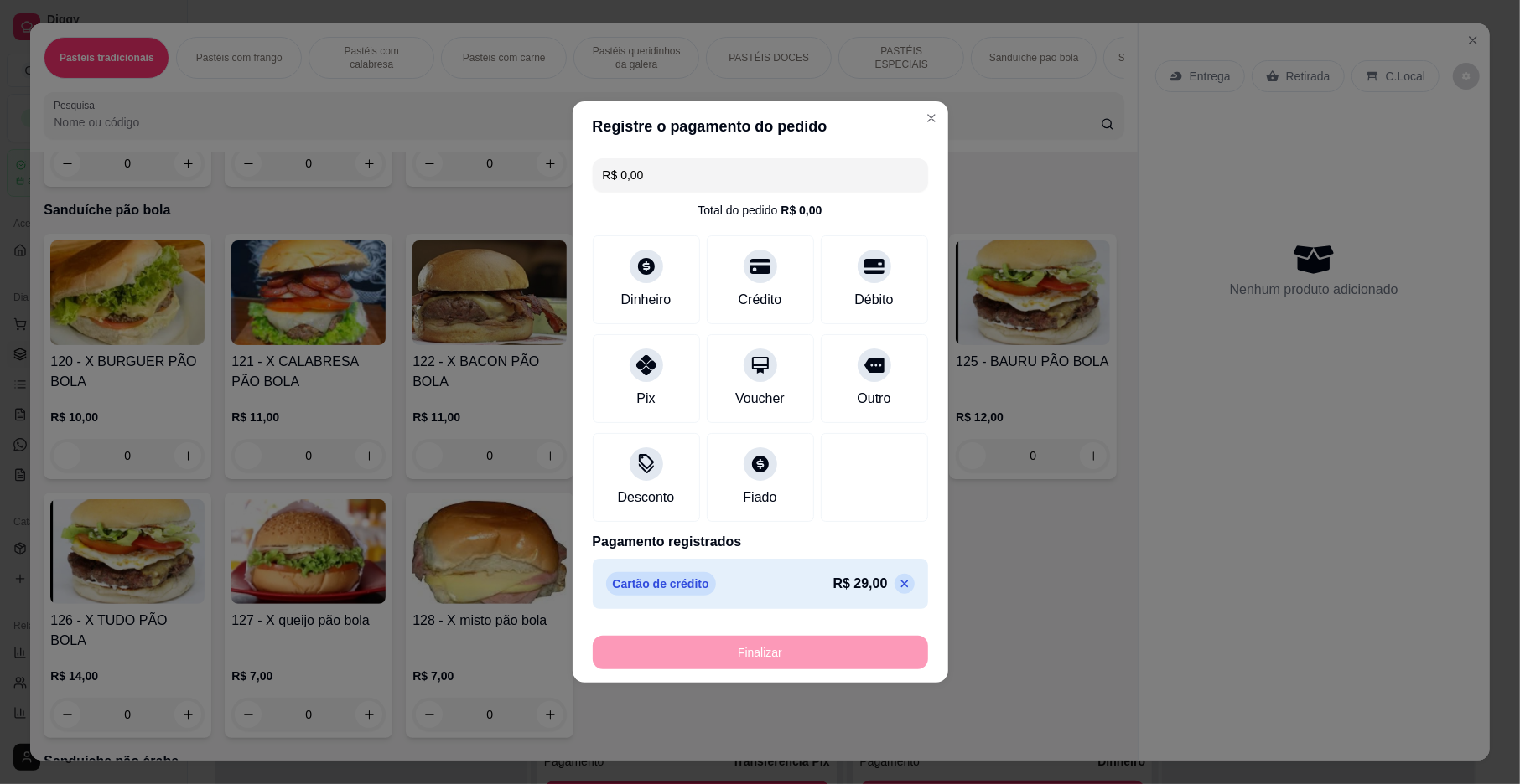
type input "-R$ 29,00"
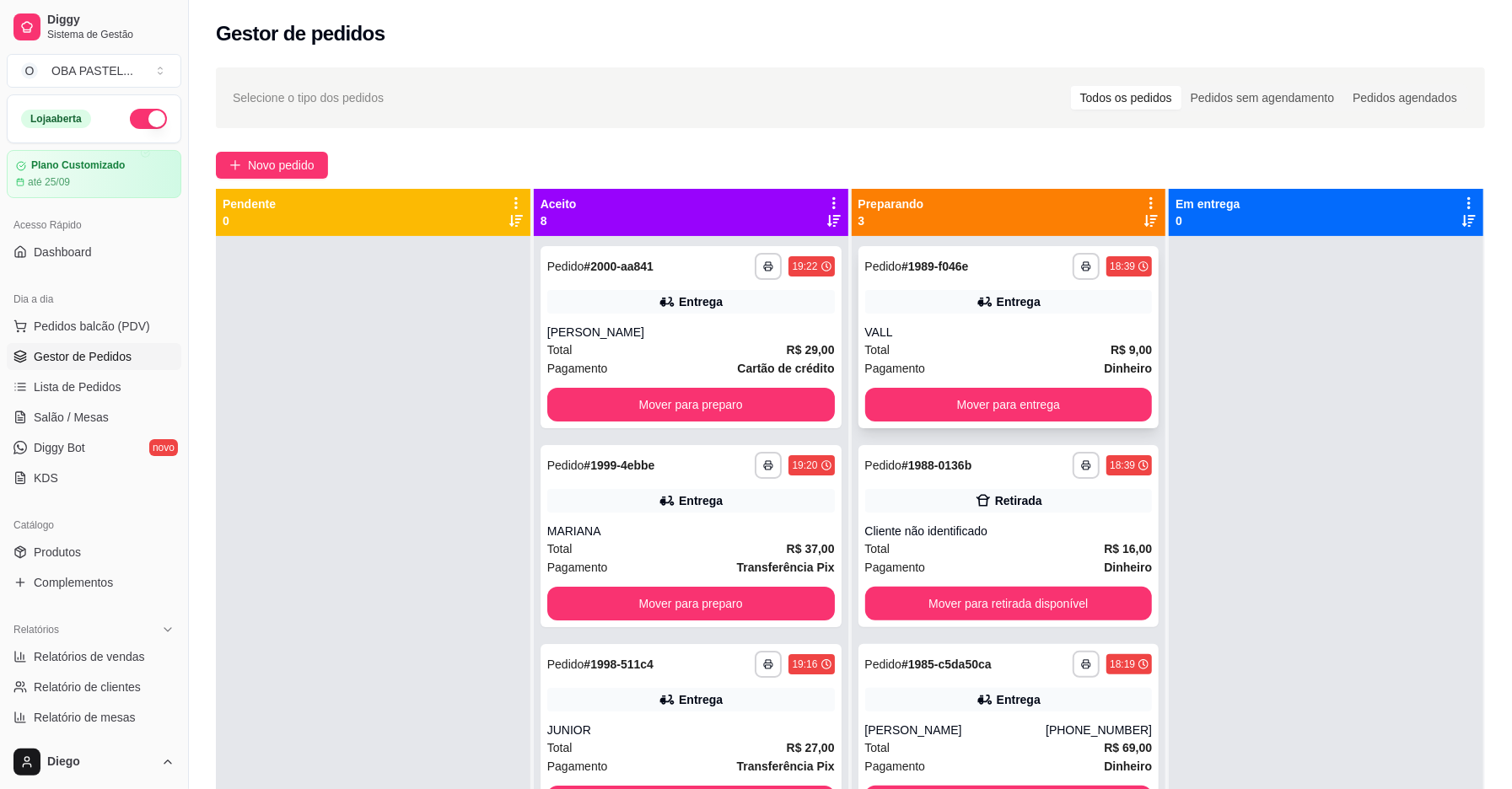
click at [1007, 376] on div "Pagamento Dinheiro" at bounding box center [1009, 368] width 288 height 18
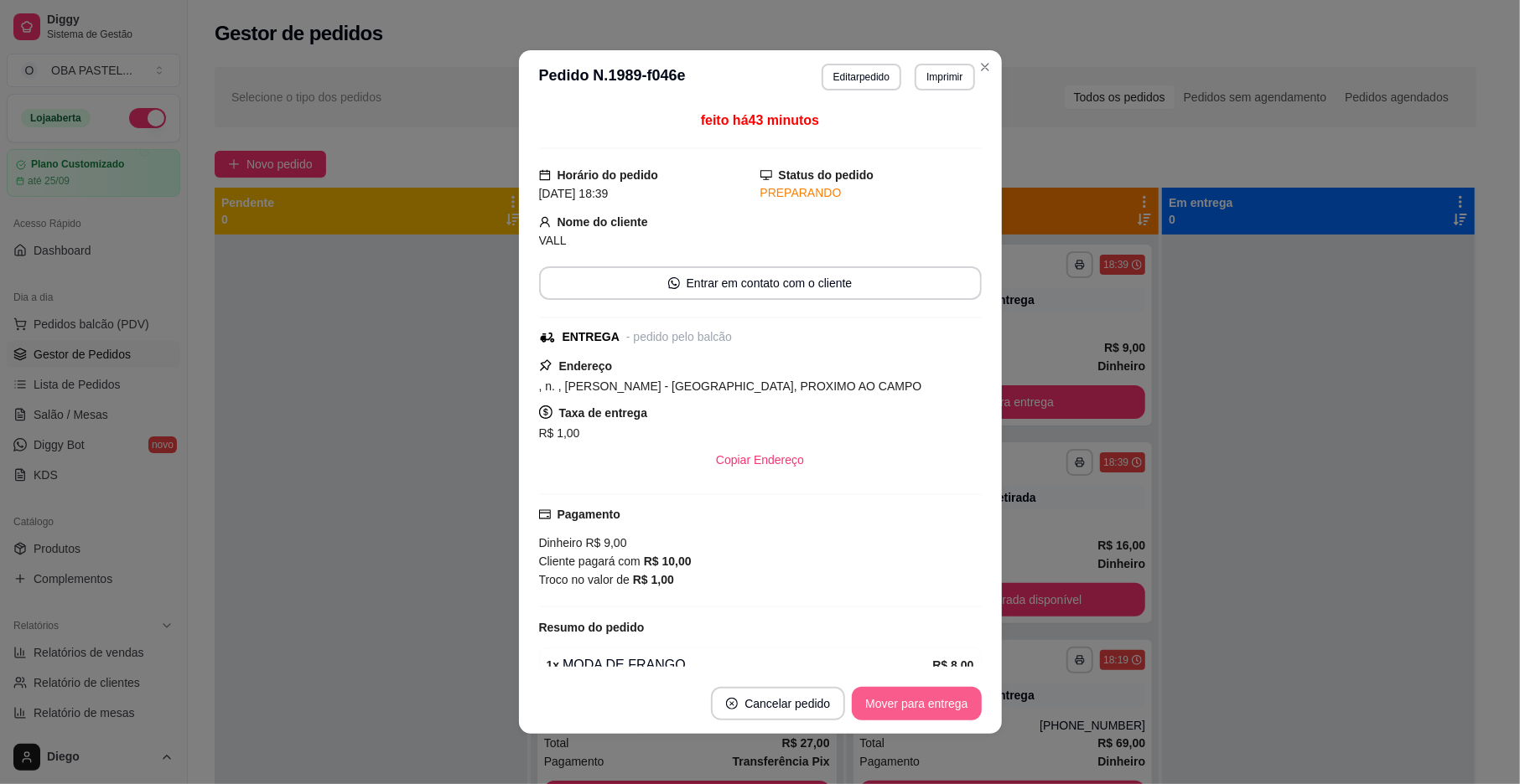
click at [923, 698] on button "Mover para entrega" at bounding box center [916, 703] width 129 height 33
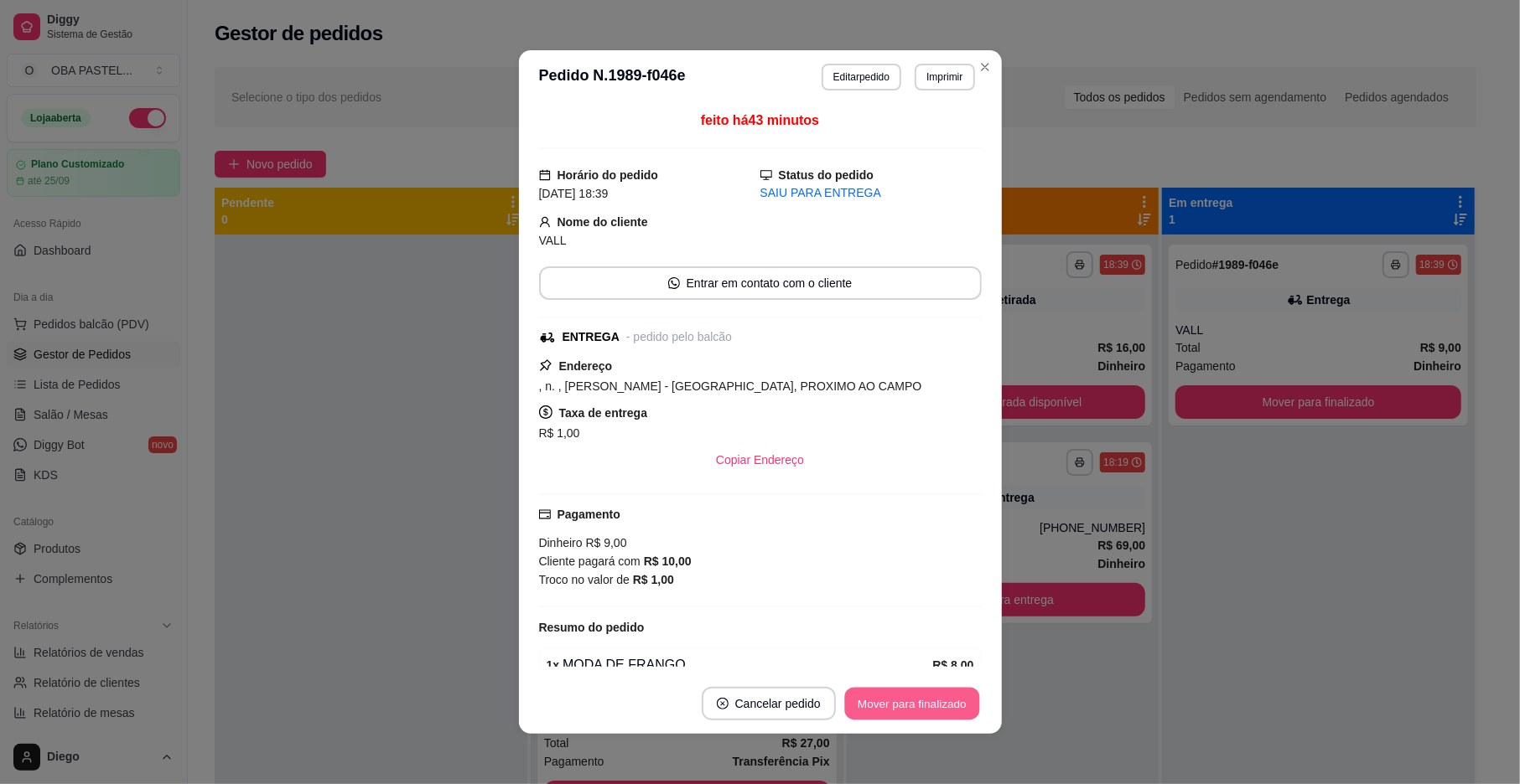
click at [920, 706] on button "Mover para finalizado" at bounding box center [912, 704] width 135 height 32
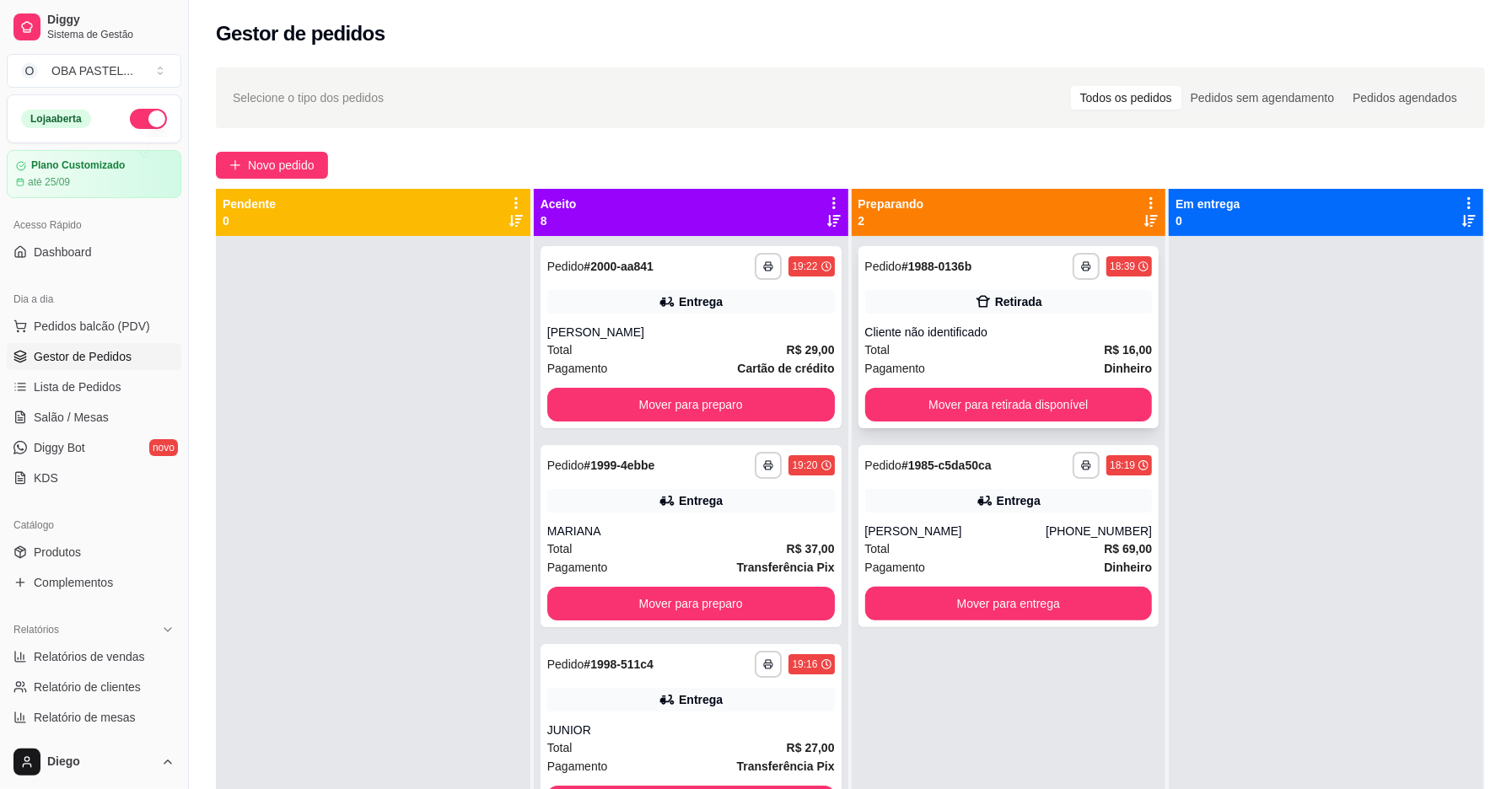
click at [975, 345] on div "Total R$ 16,00" at bounding box center [1009, 349] width 288 height 18
click at [973, 412] on button "Mover para retirada disponível" at bounding box center [1009, 405] width 279 height 33
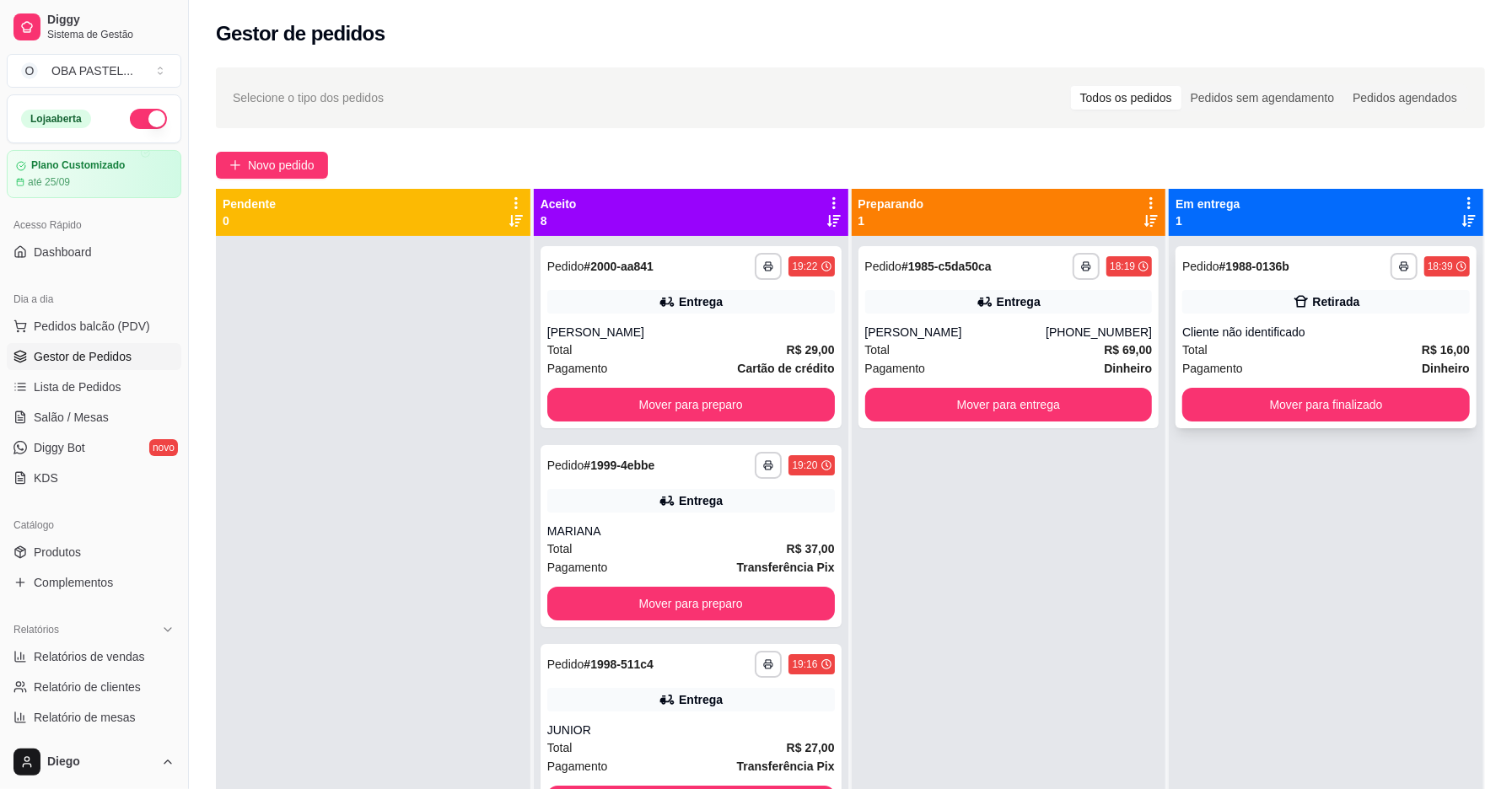
click at [1329, 384] on div "**********" at bounding box center [1326, 338] width 301 height 182
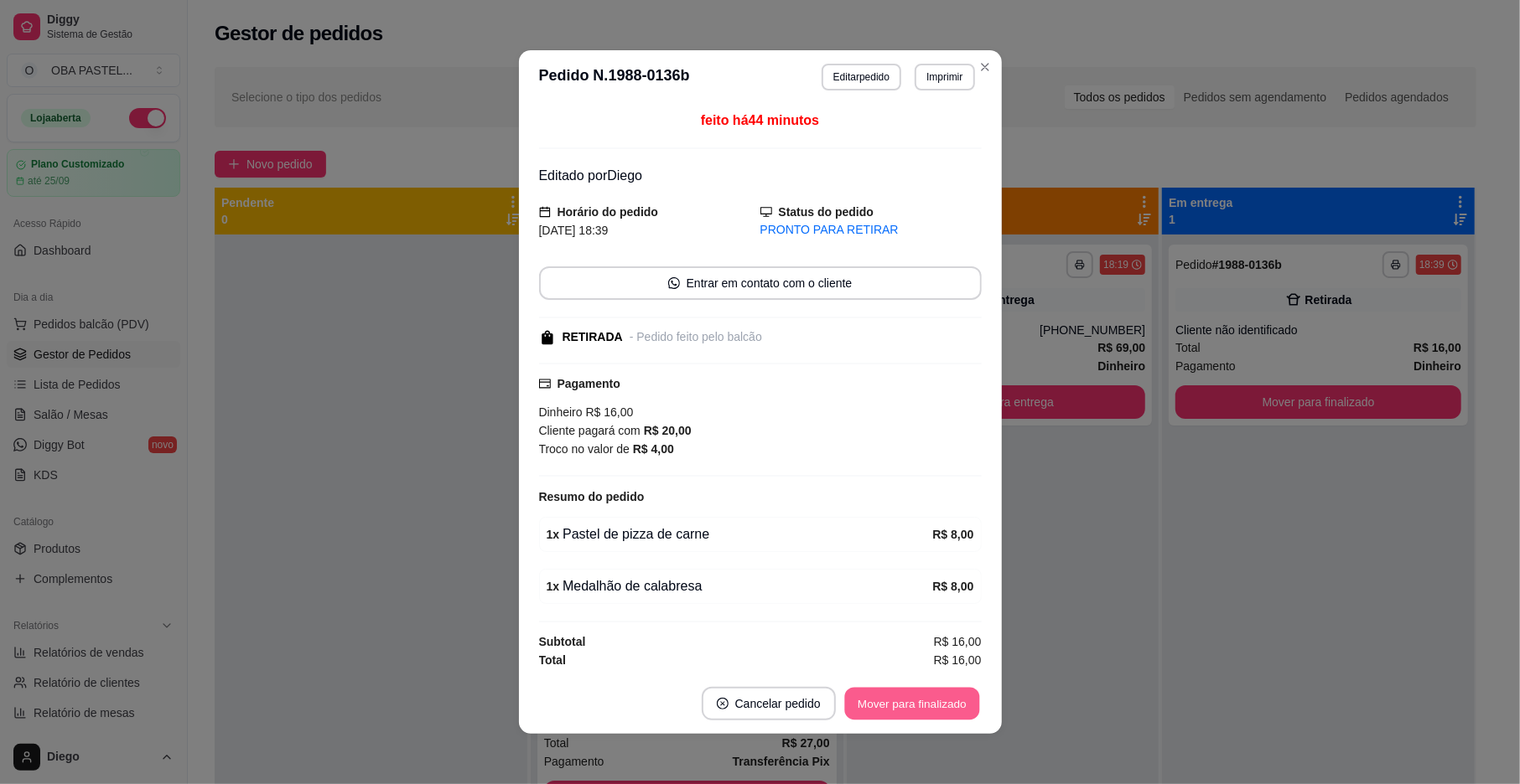
click at [900, 698] on button "Mover para finalizado" at bounding box center [912, 704] width 135 height 32
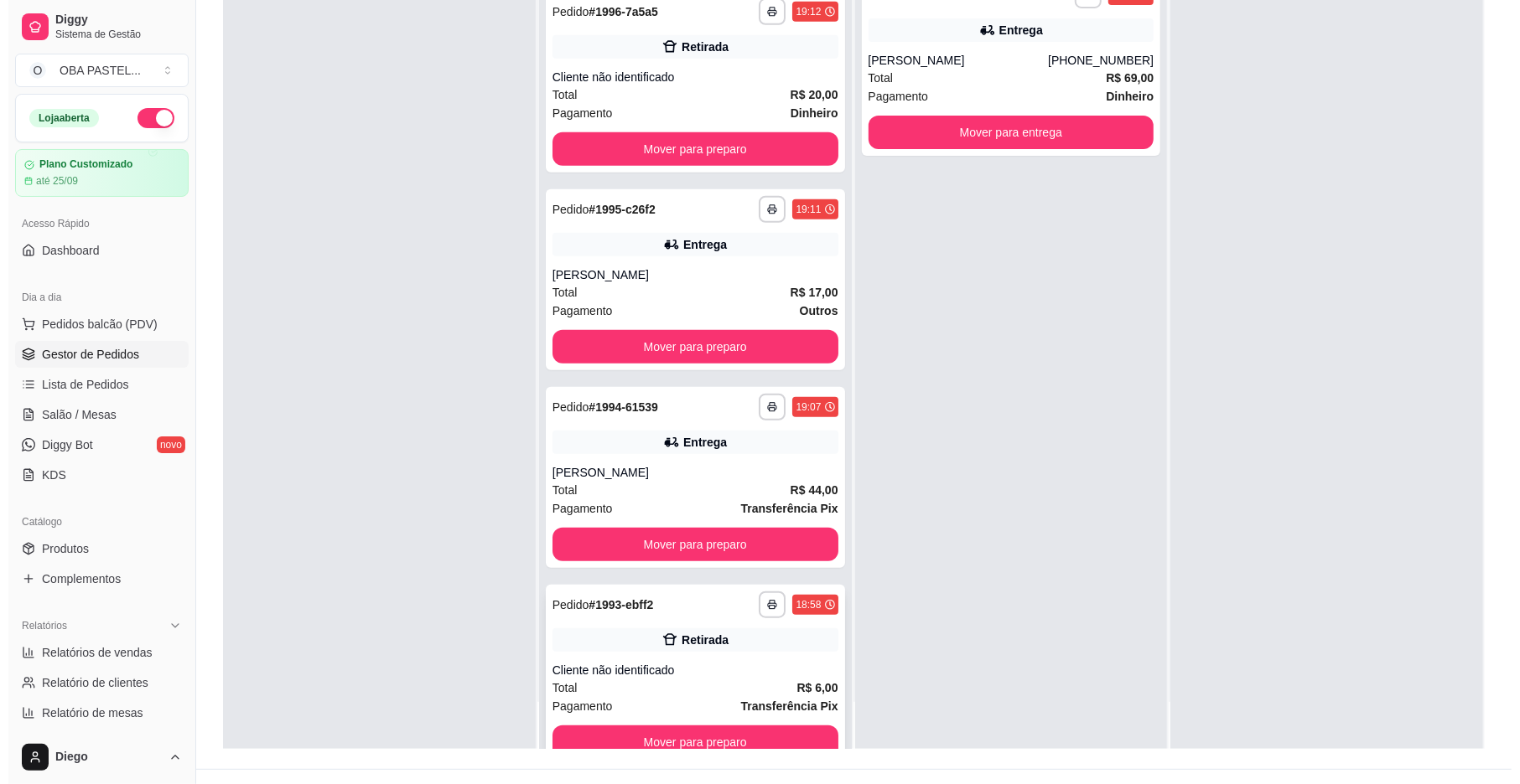
scroll to position [814, 0]
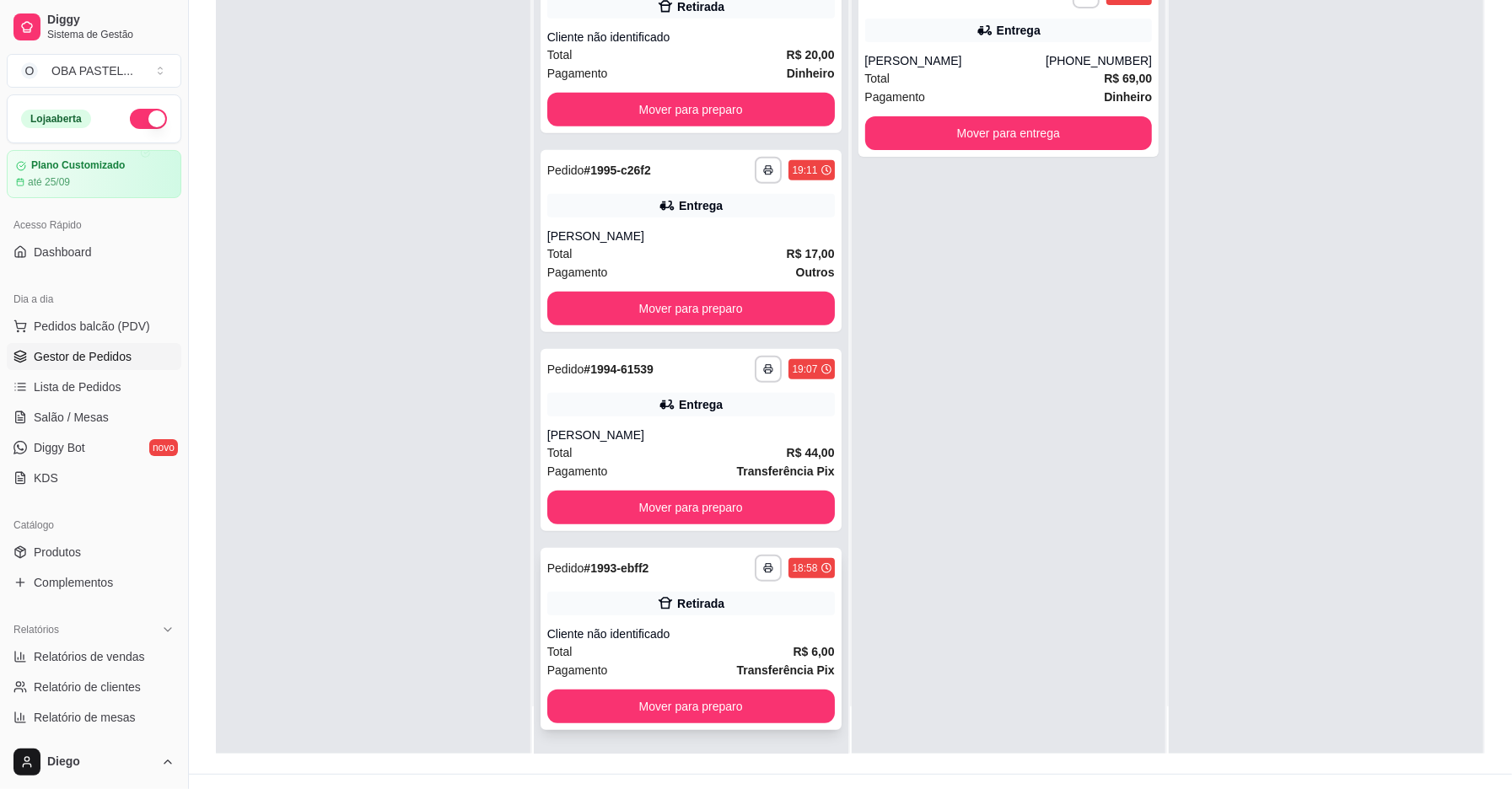
click at [667, 647] on div "Total R$ 6,00" at bounding box center [690, 651] width 288 height 18
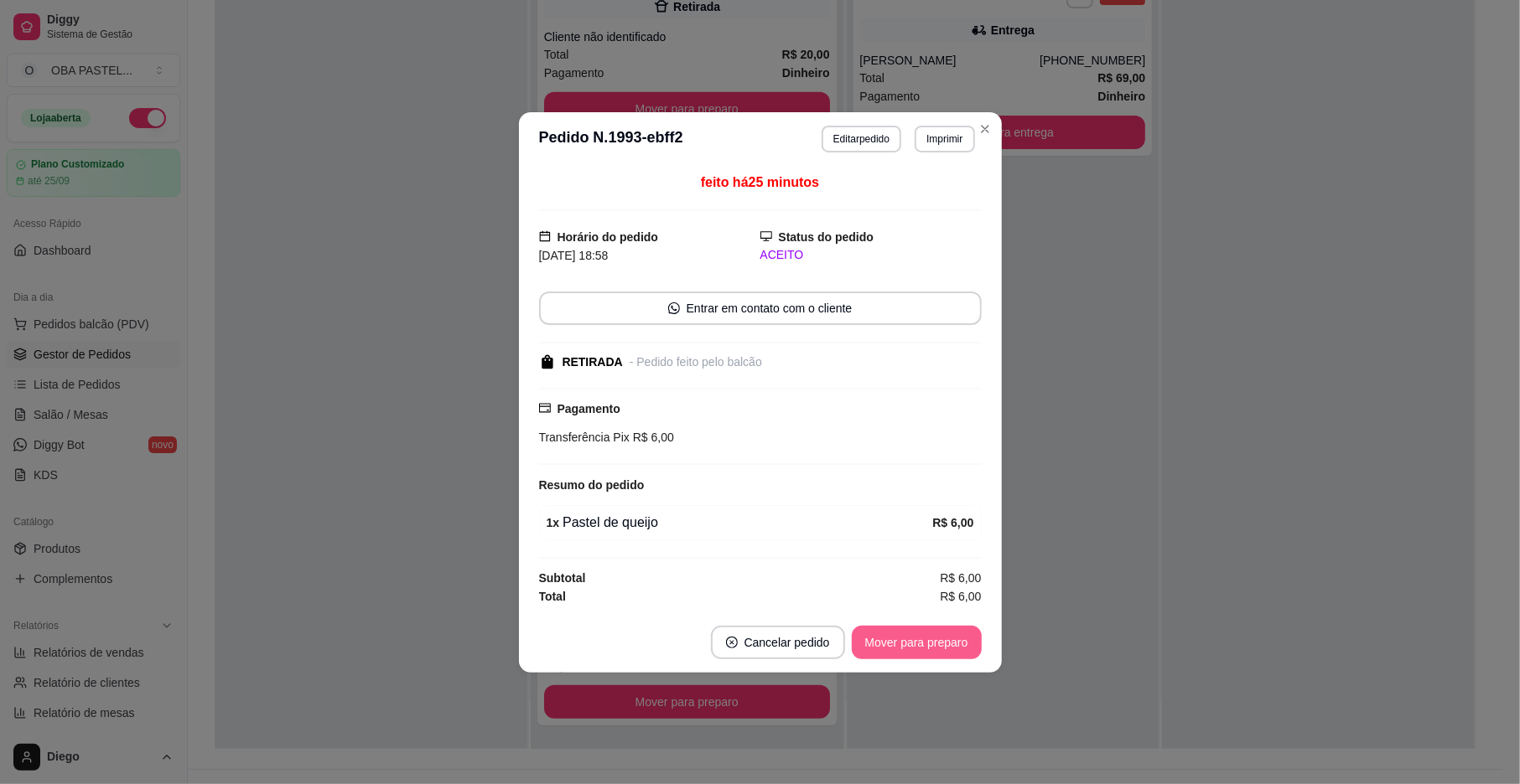
click at [891, 647] on button "Mover para preparo" at bounding box center [916, 642] width 130 height 33
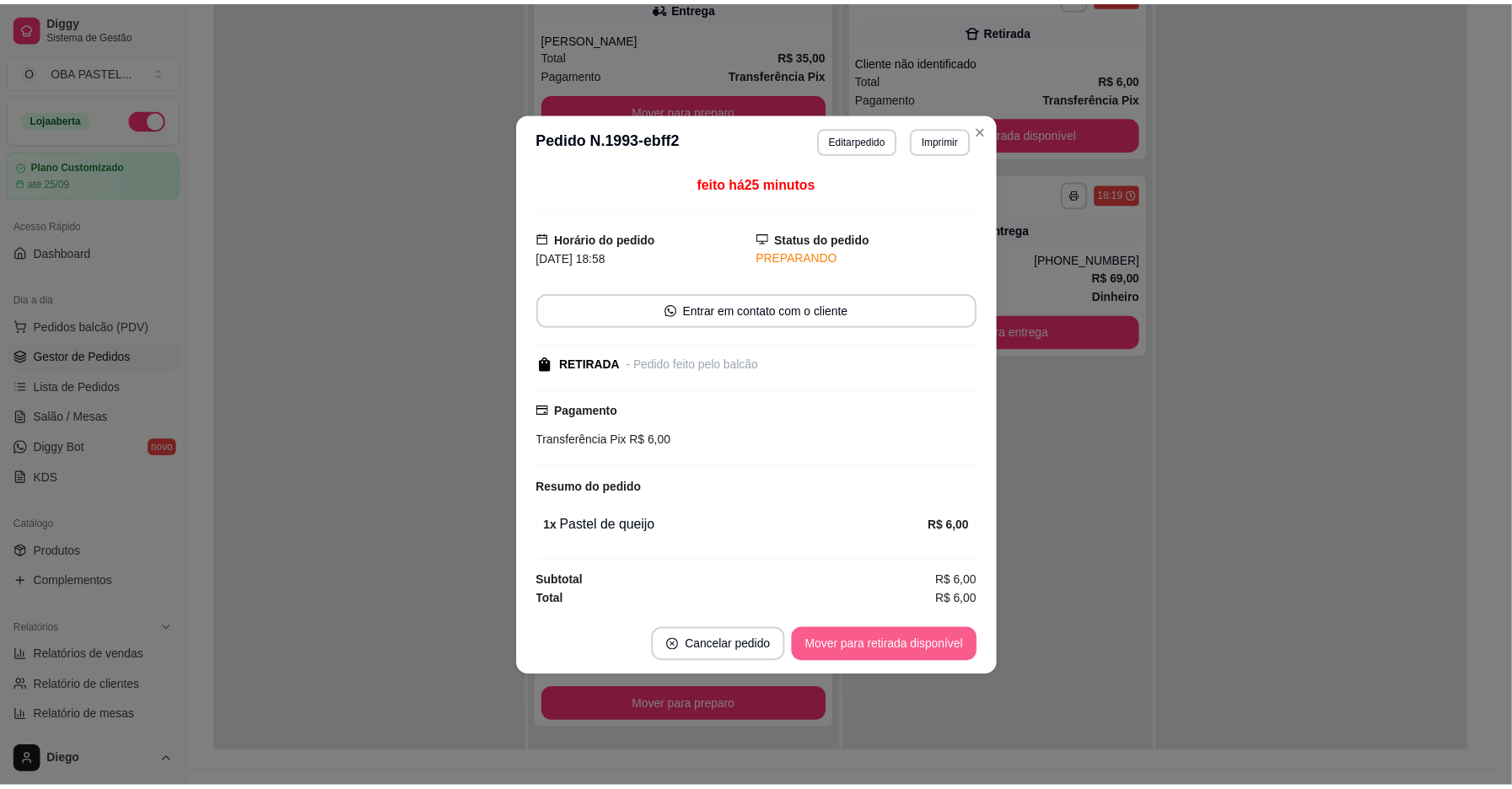
scroll to position [621, 0]
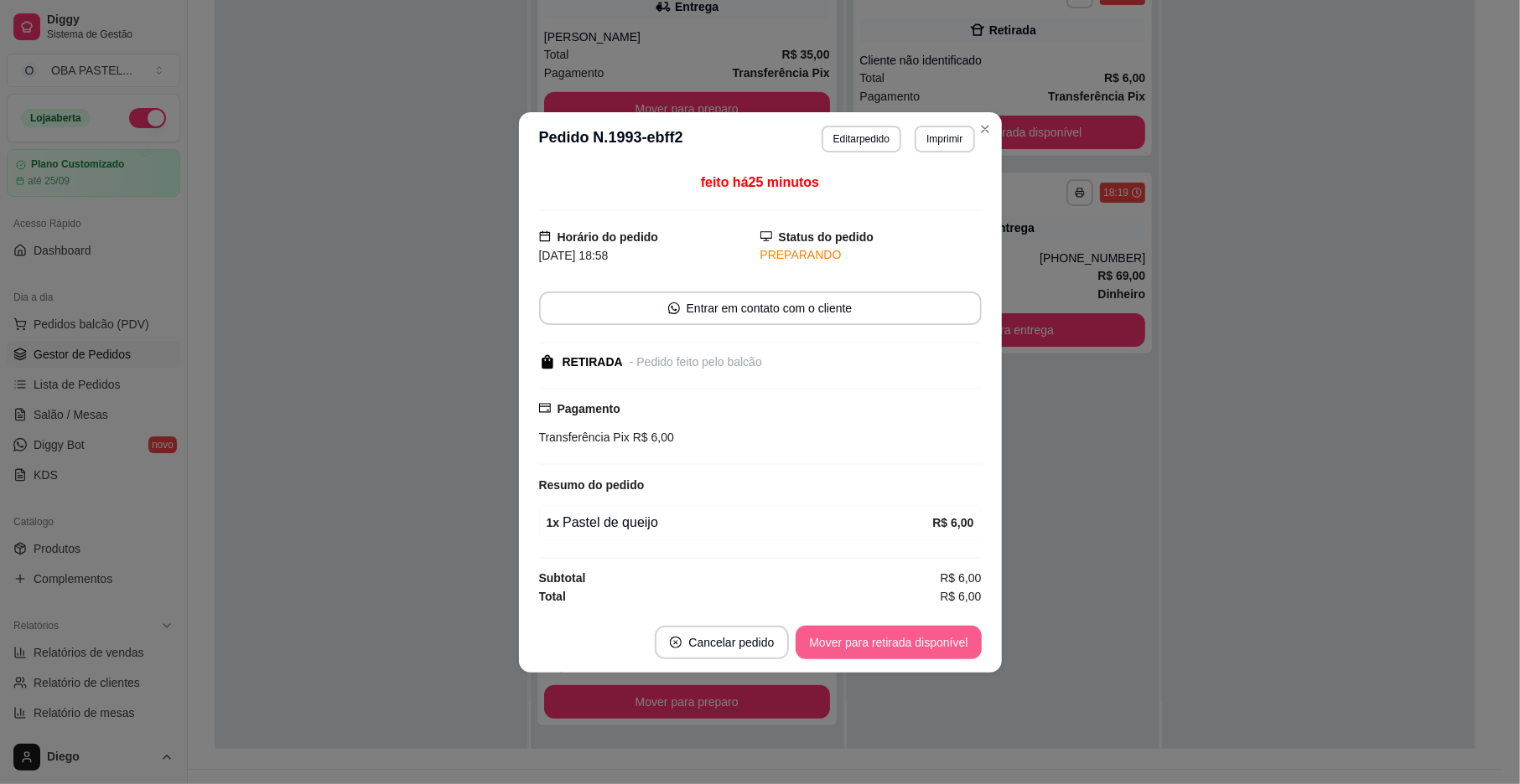
click at [891, 647] on button "Mover para retirada disponível" at bounding box center [888, 642] width 185 height 33
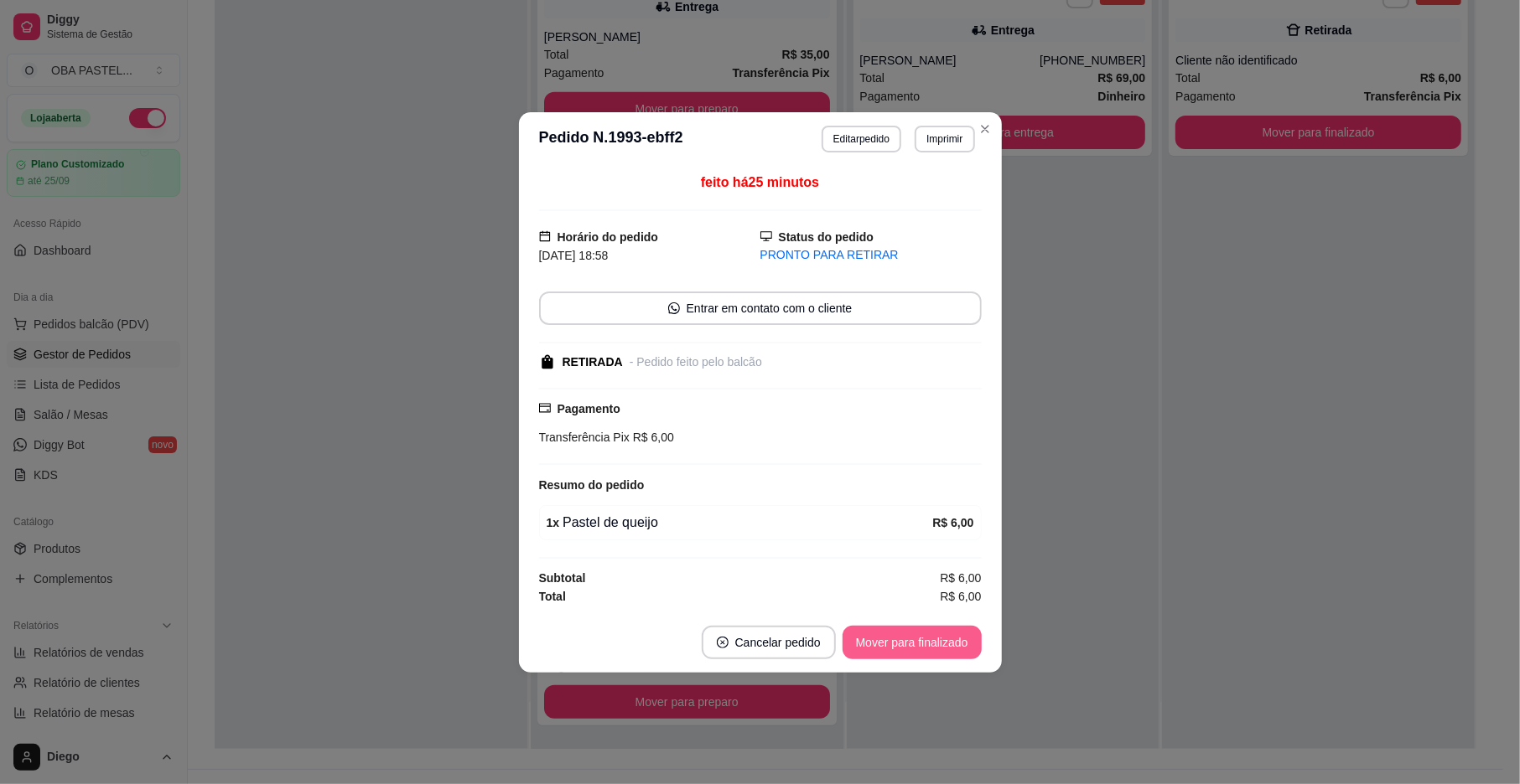
click at [891, 647] on button "Mover para finalizado" at bounding box center [912, 642] width 139 height 33
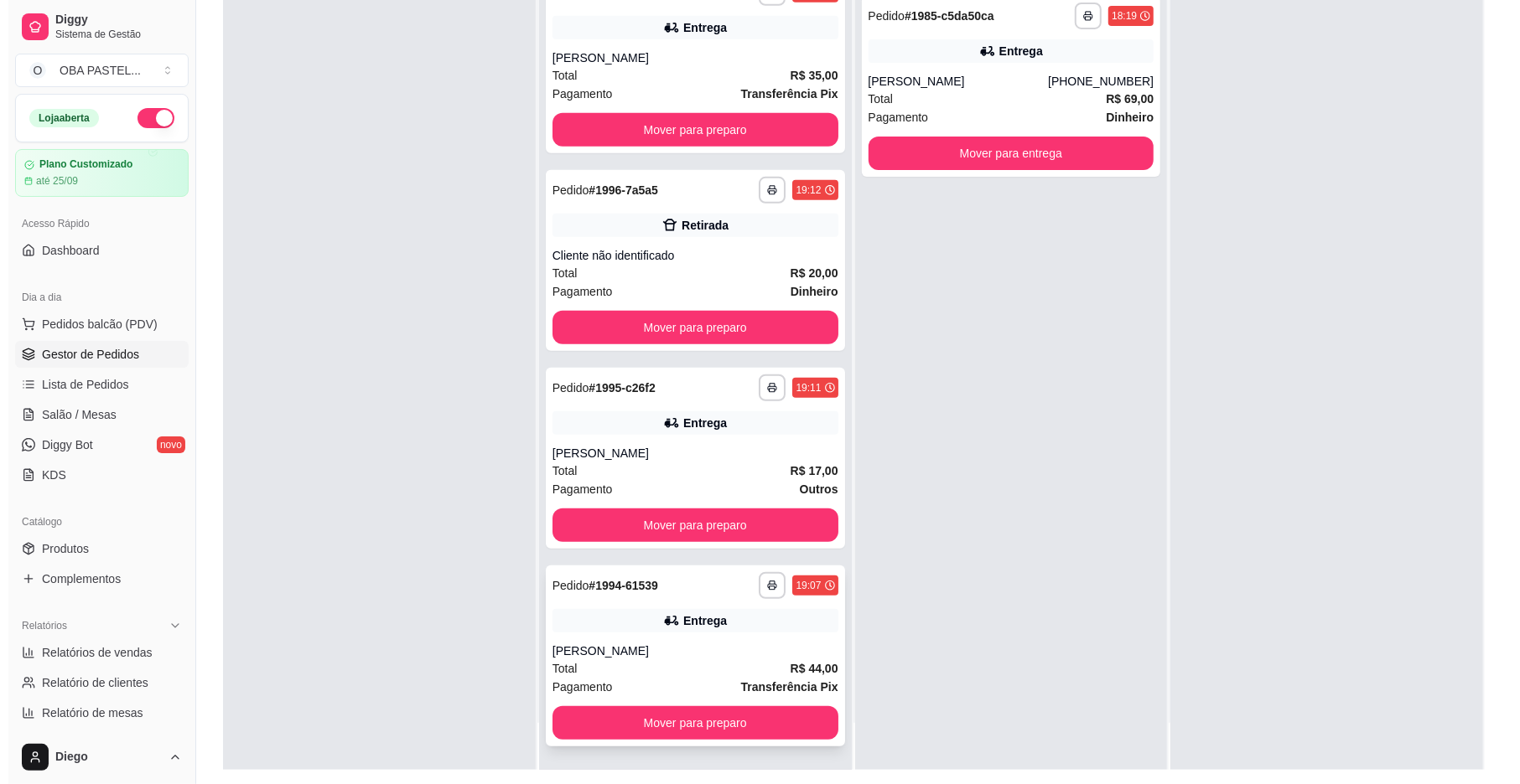
scroll to position [256, 0]
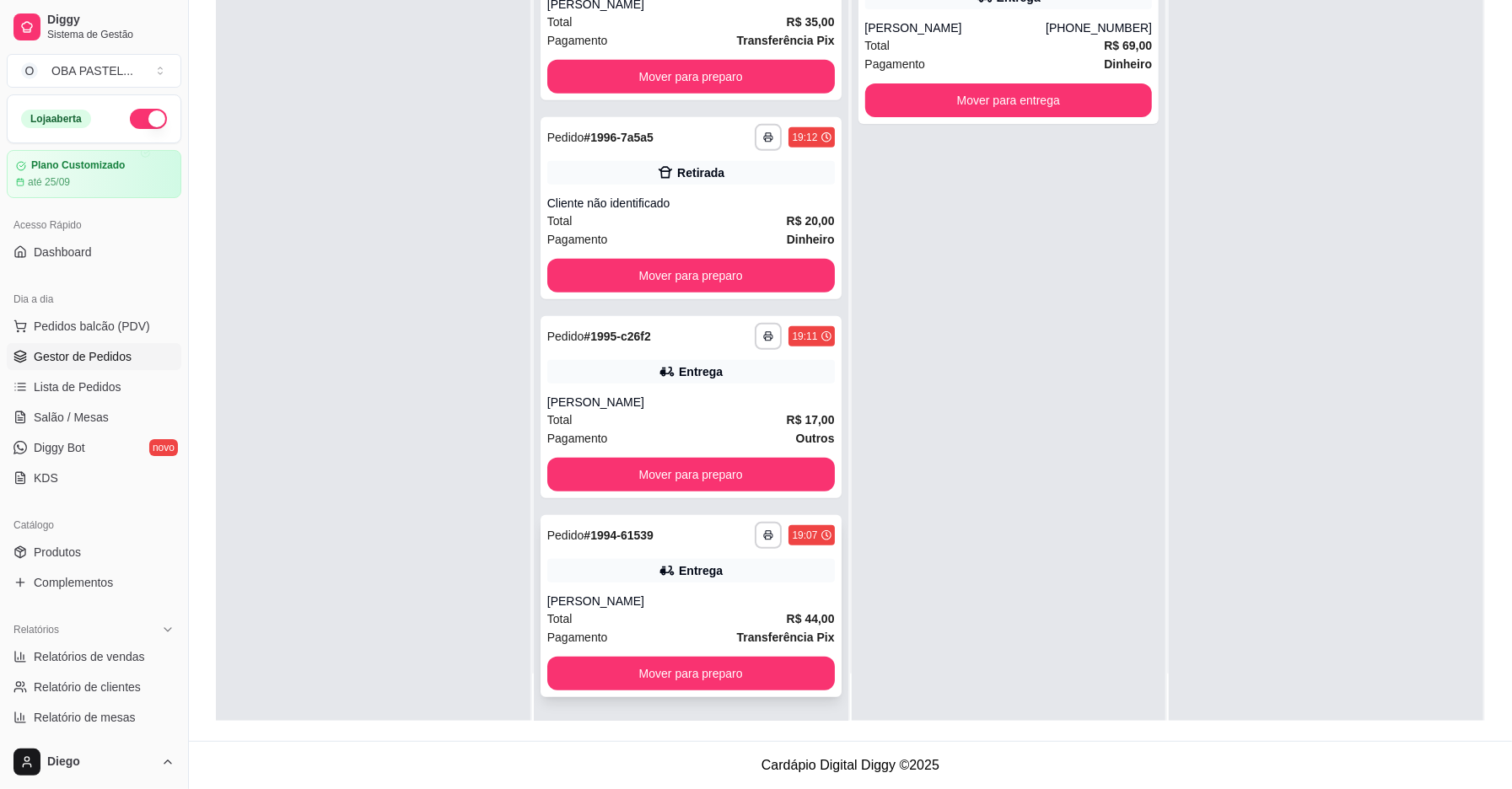
click at [639, 568] on div "Entrega" at bounding box center [690, 571] width 288 height 24
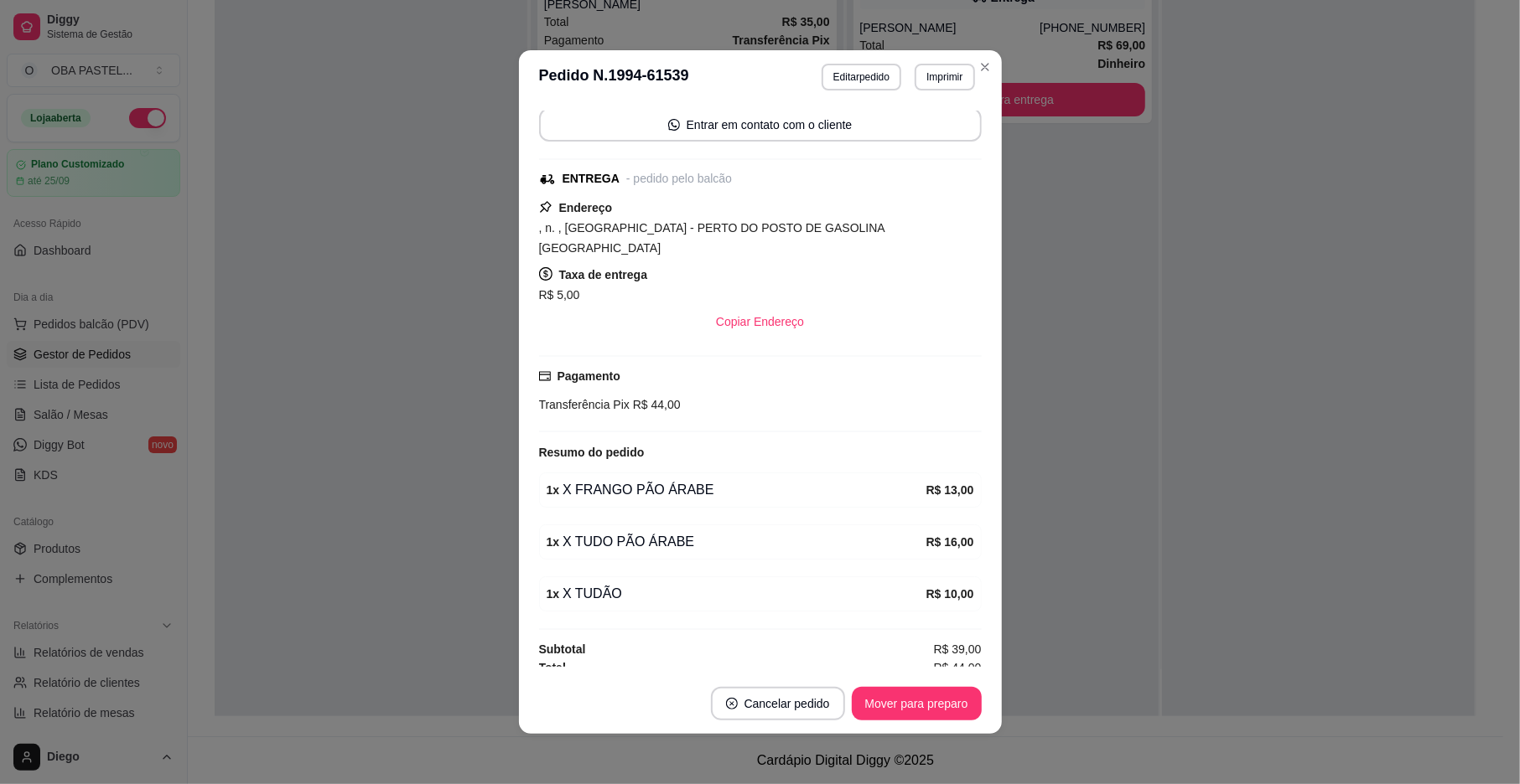
scroll to position [4, 0]
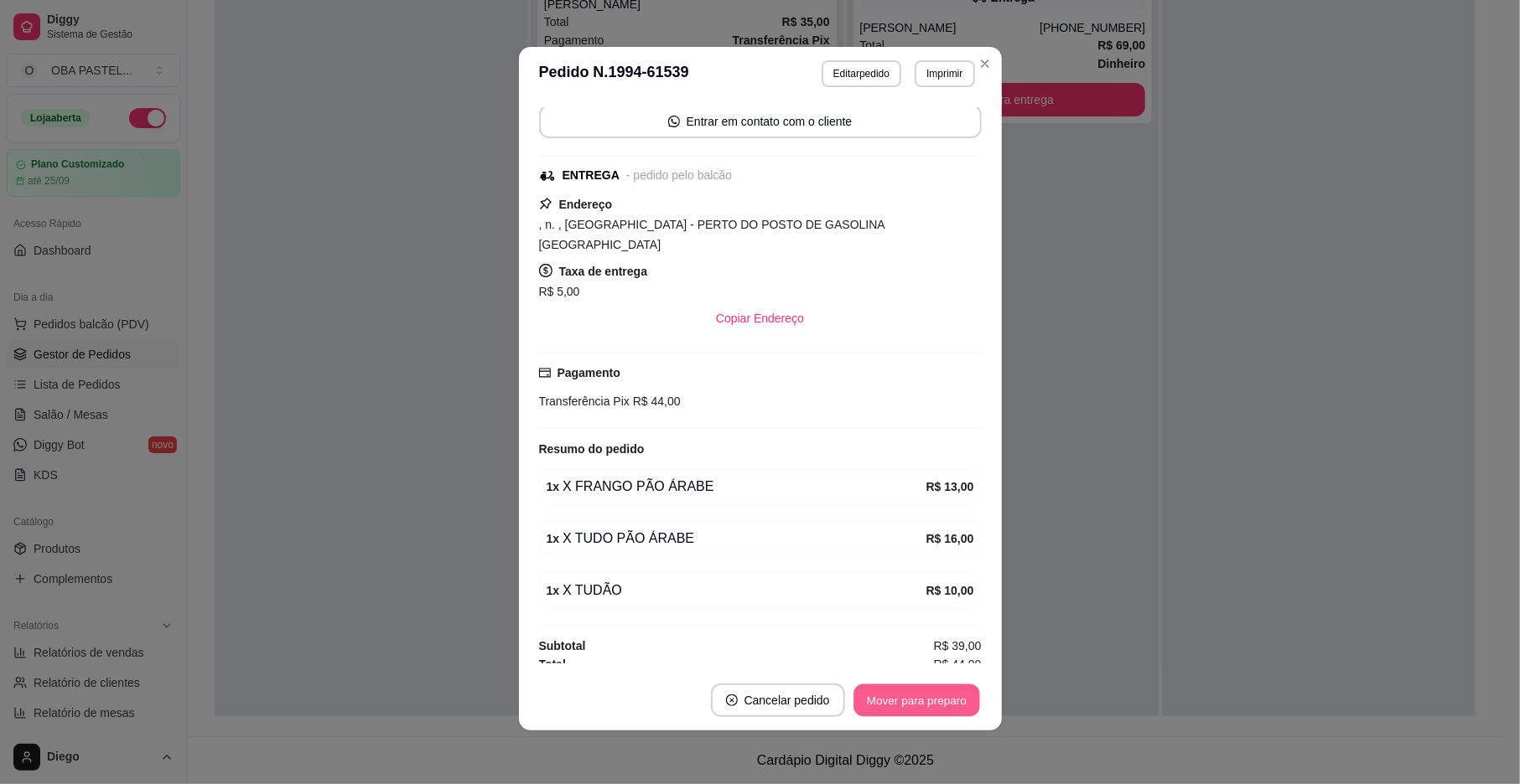
click at [883, 698] on button "Mover para preparo" at bounding box center [916, 700] width 125 height 32
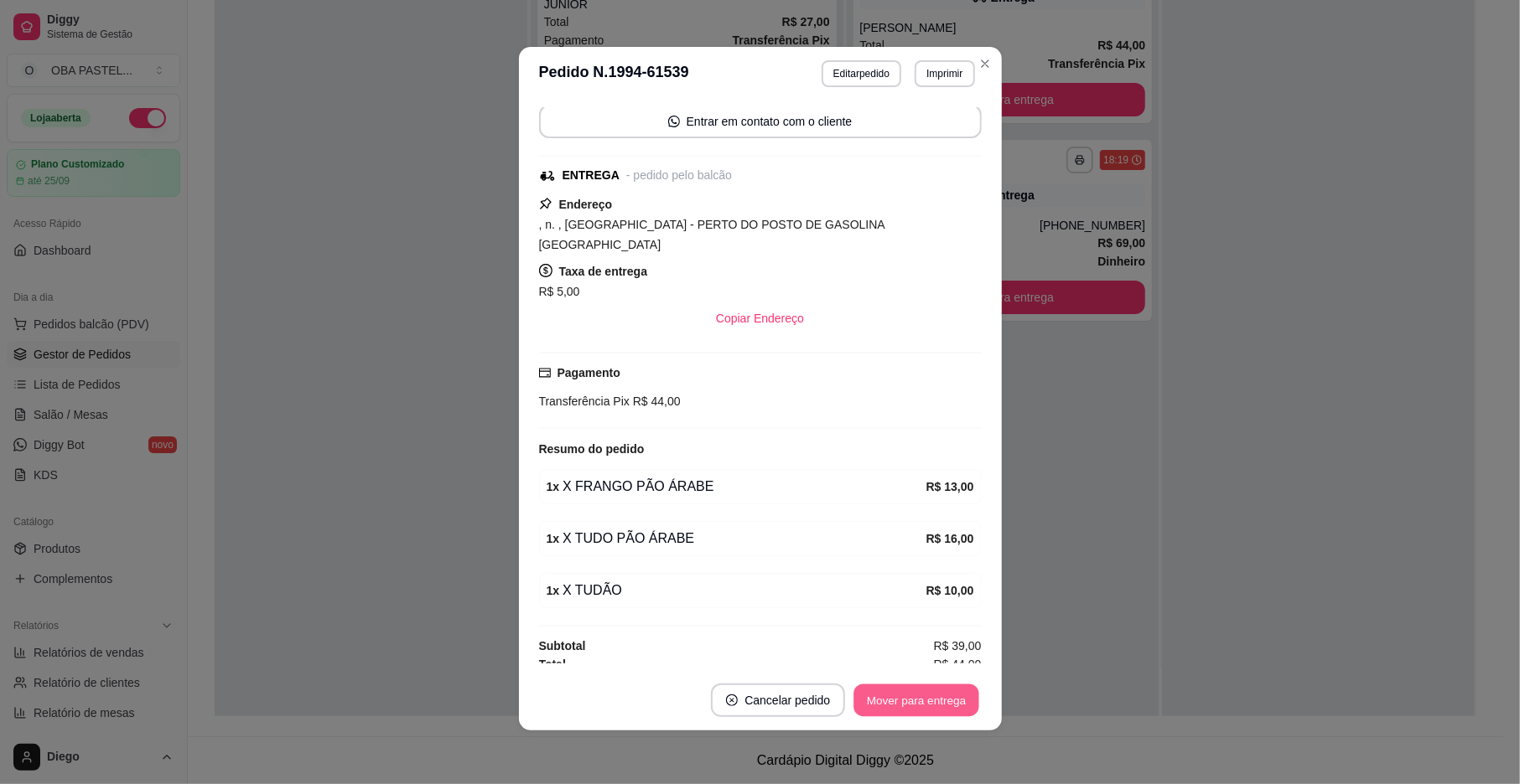
click at [878, 701] on button "Mover para entrega" at bounding box center [917, 700] width 125 height 32
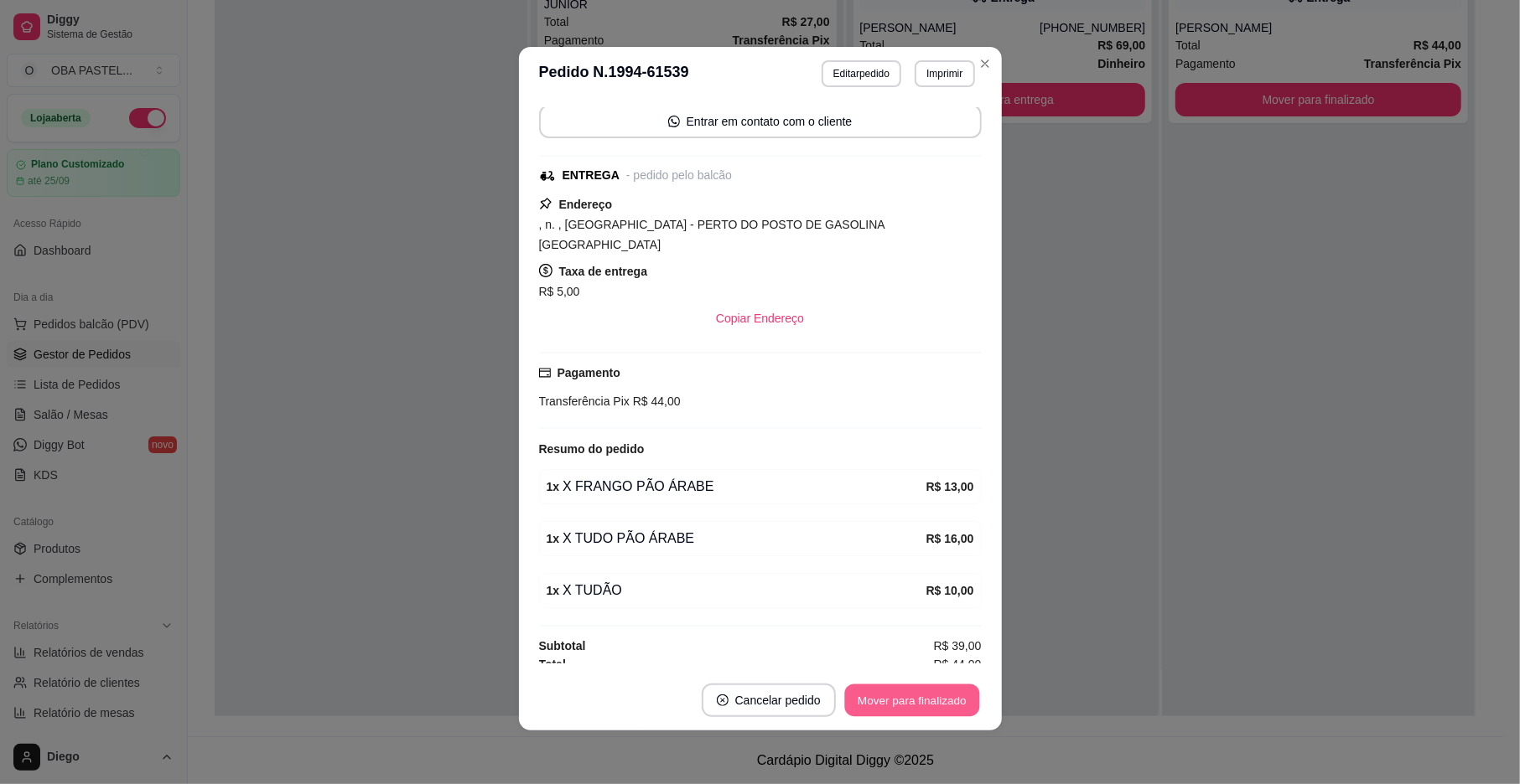
click at [878, 701] on button "Mover para finalizado" at bounding box center [912, 700] width 135 height 32
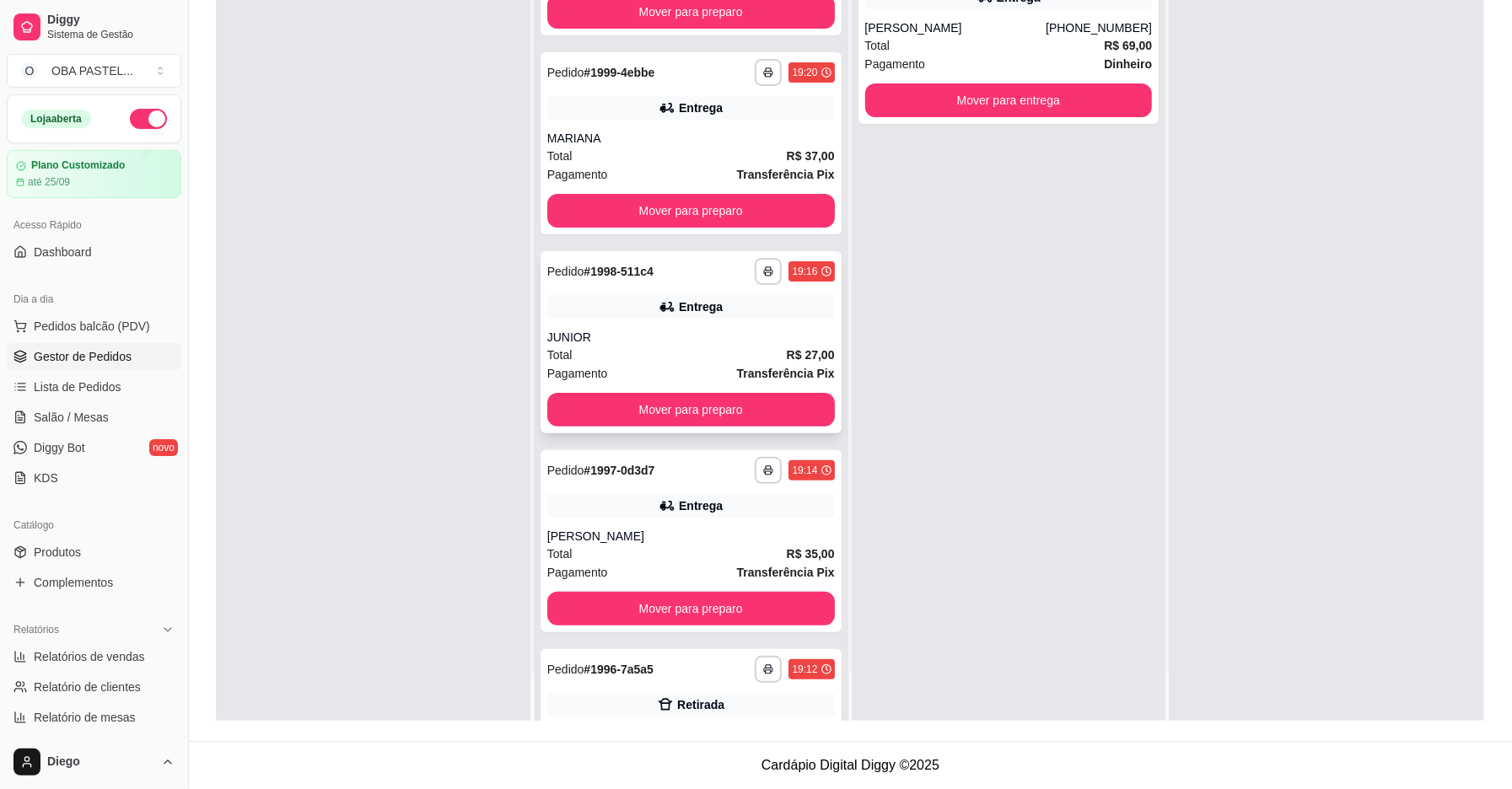
scroll to position [112, 0]
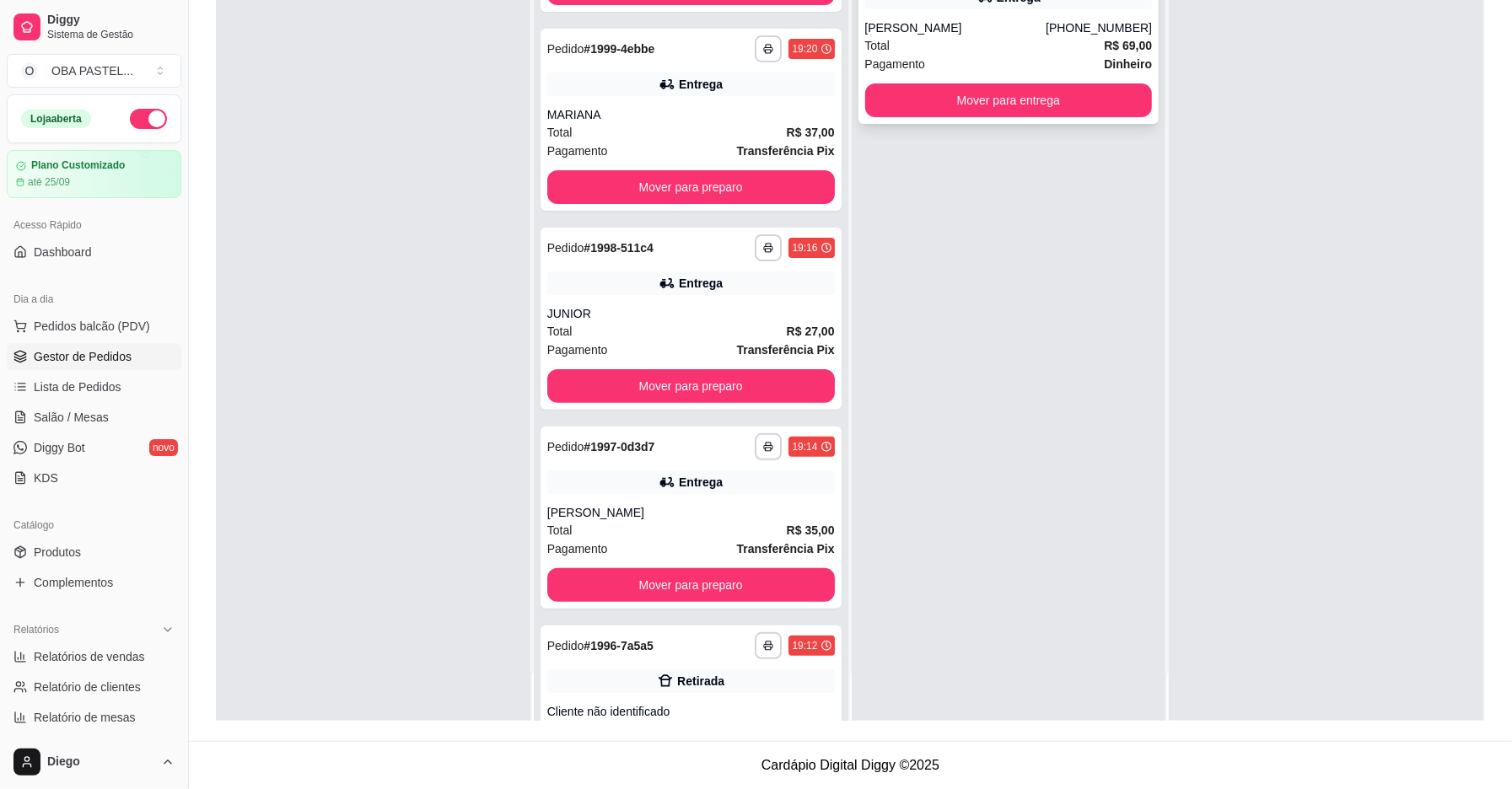
click at [1013, 40] on div "Total R$ 69,00" at bounding box center [1009, 45] width 288 height 18
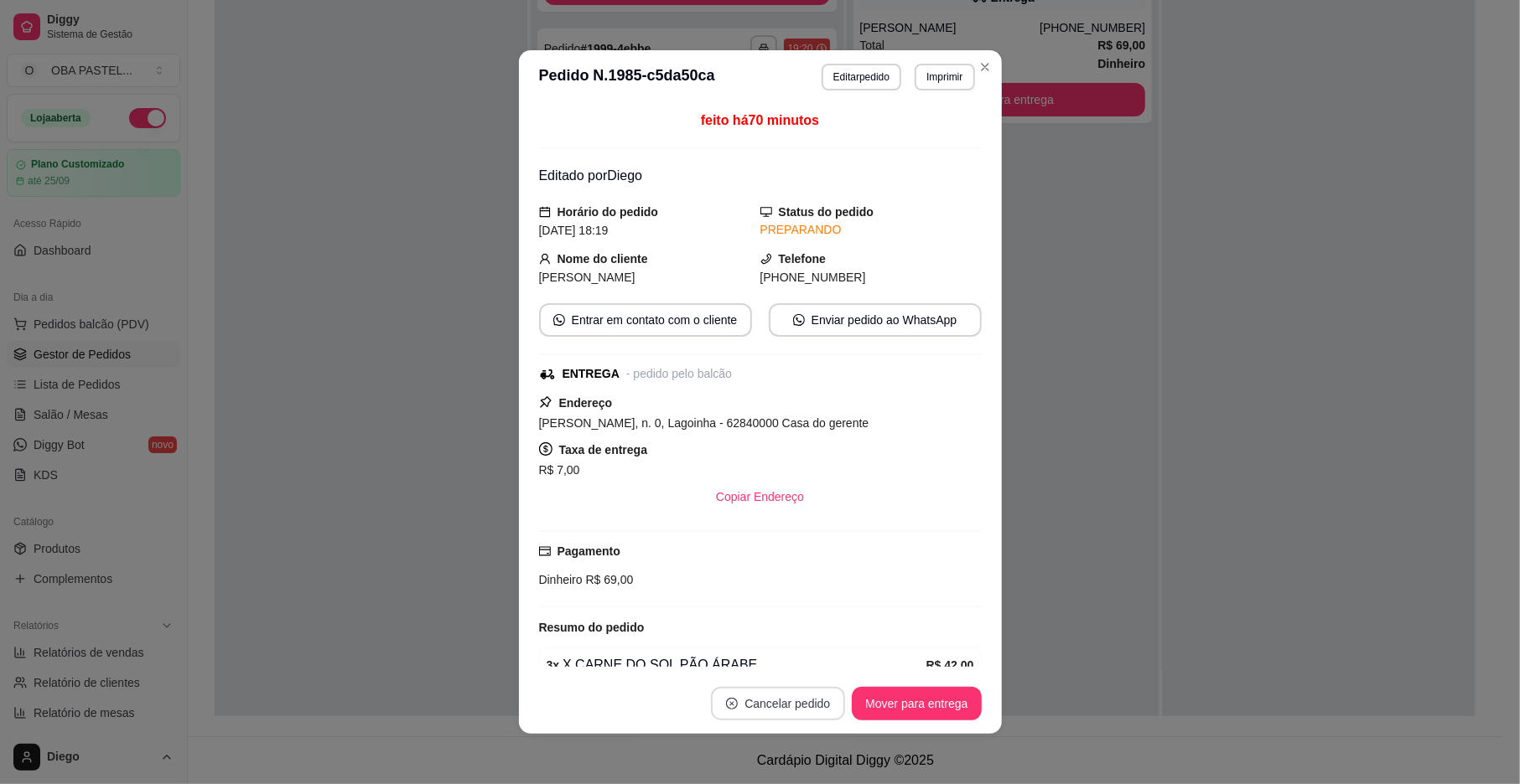
click at [749, 709] on button "Cancelar pedido" at bounding box center [778, 703] width 134 height 33
click at [819, 654] on button "Sim" at bounding box center [817, 662] width 66 height 32
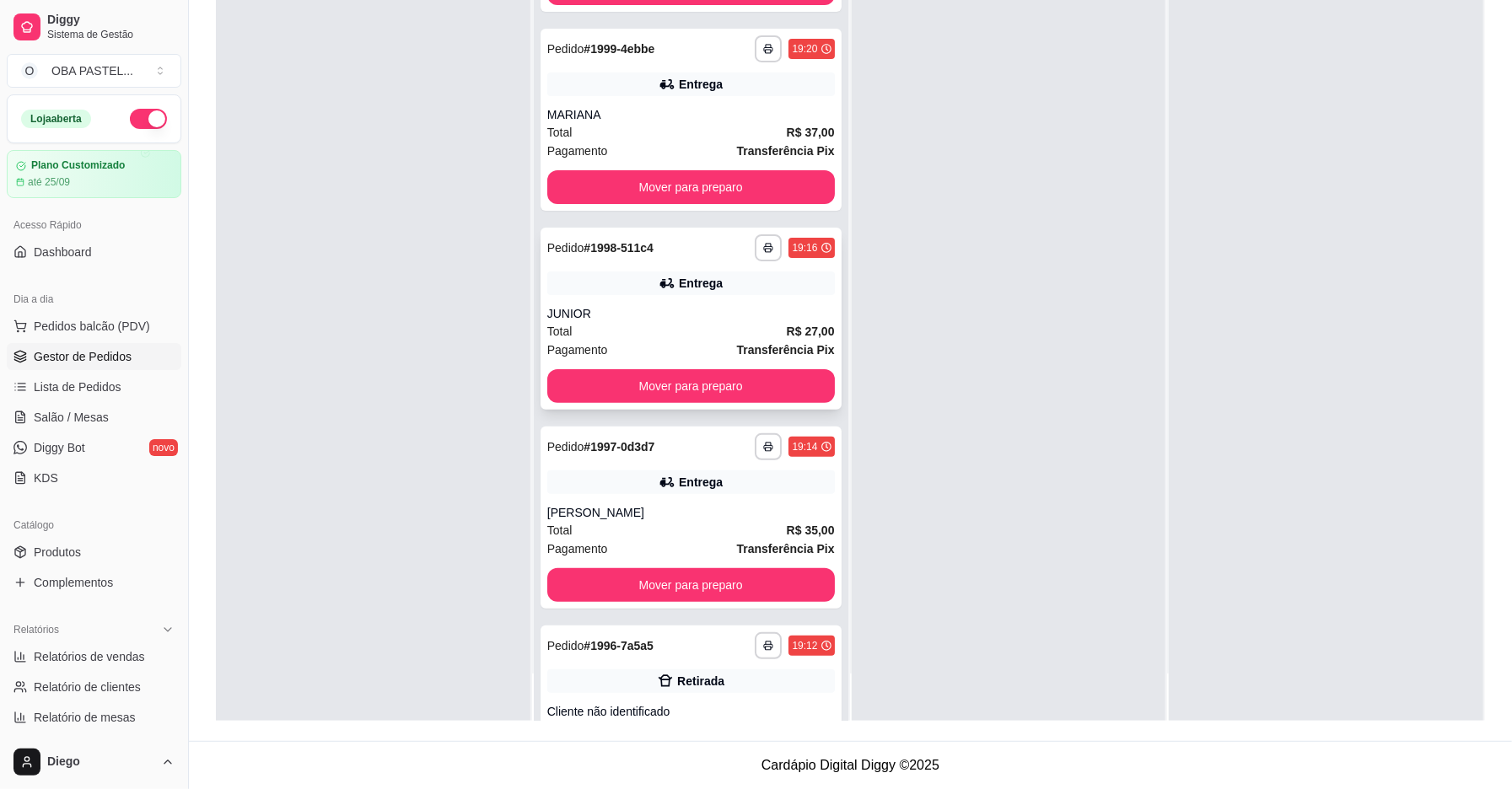
click at [601, 338] on div "Total R$ 27,00" at bounding box center [690, 331] width 288 height 18
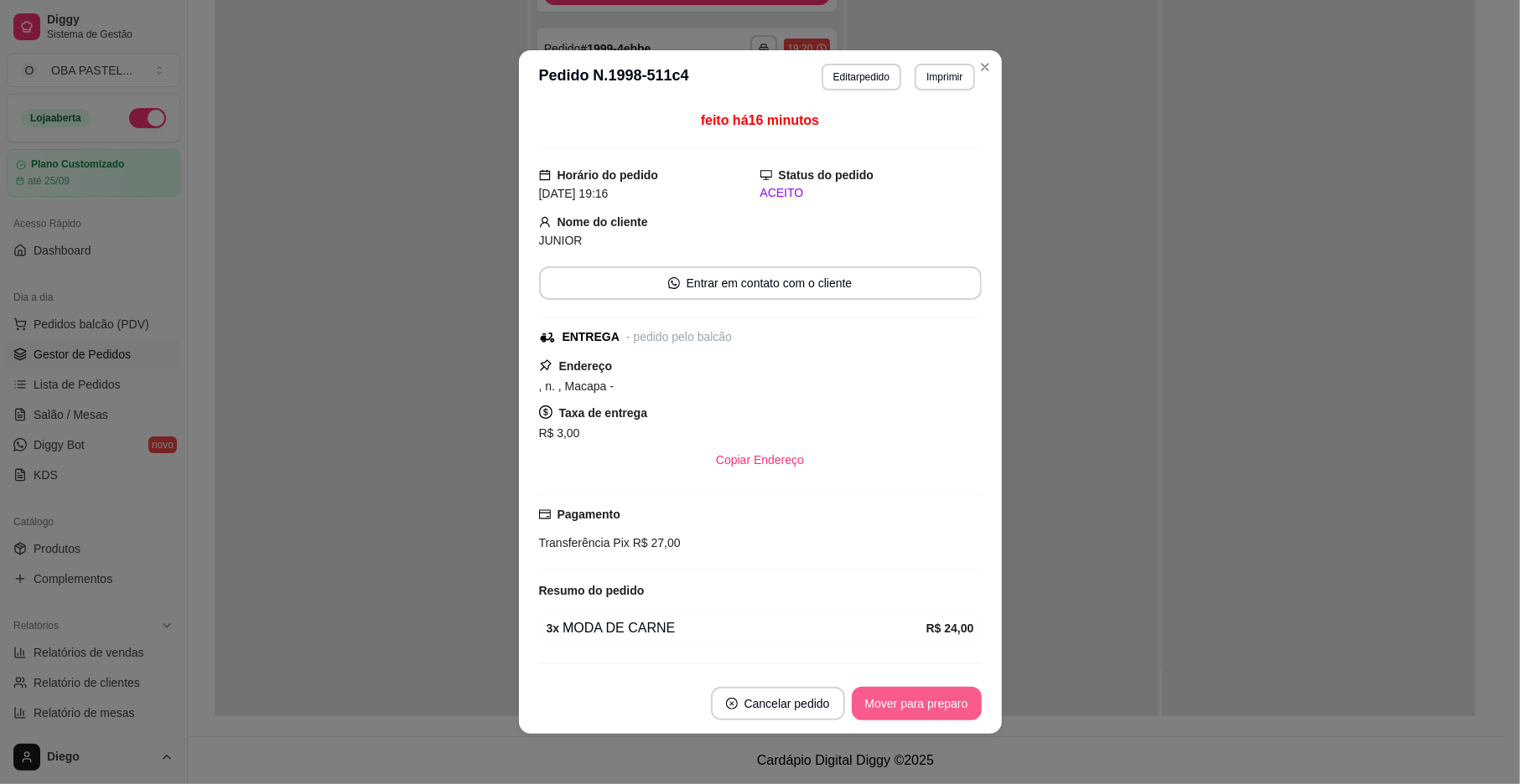
click at [870, 711] on button "Mover para preparo" at bounding box center [916, 703] width 130 height 33
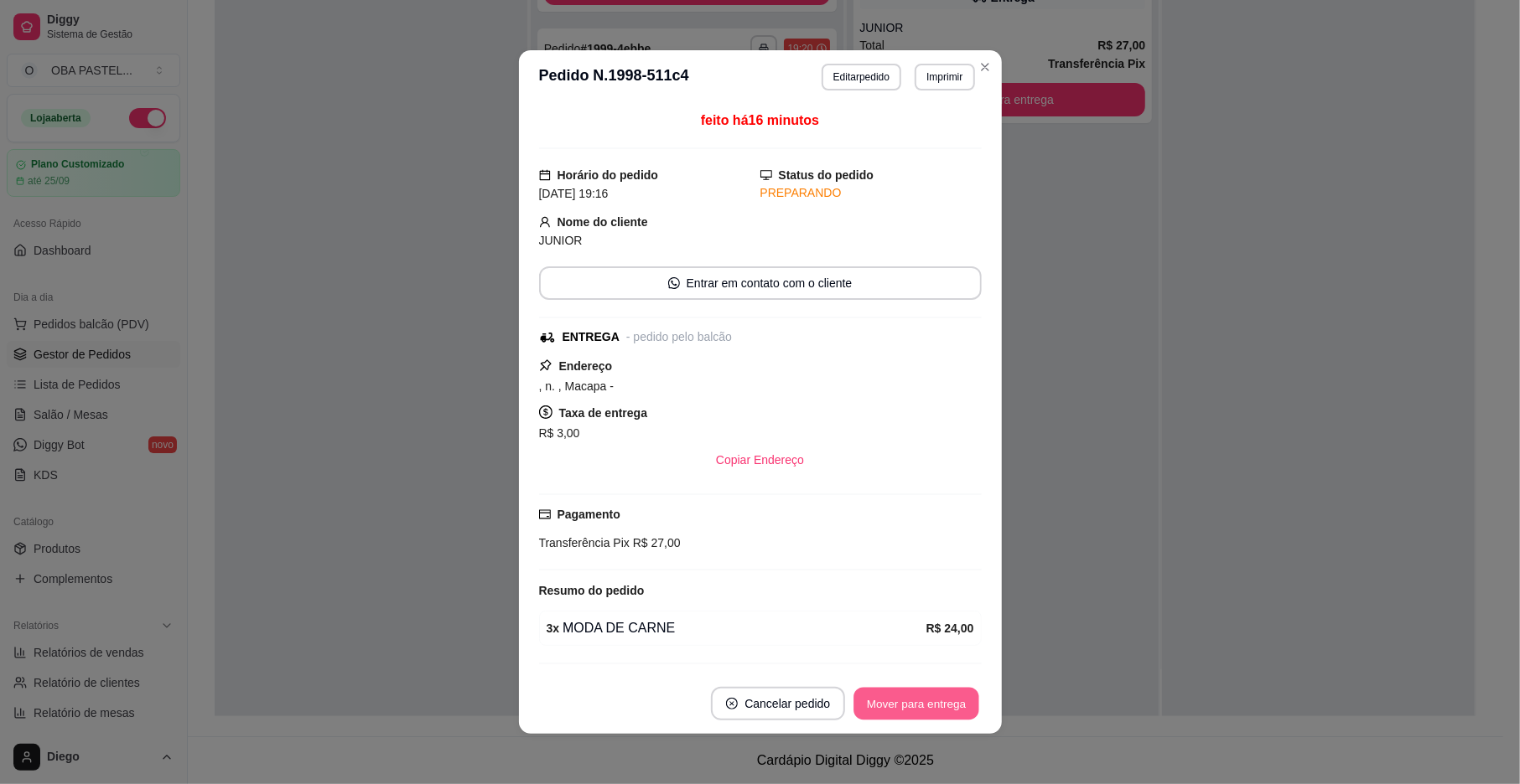
click at [870, 711] on button "Mover para entrega" at bounding box center [917, 704] width 125 height 32
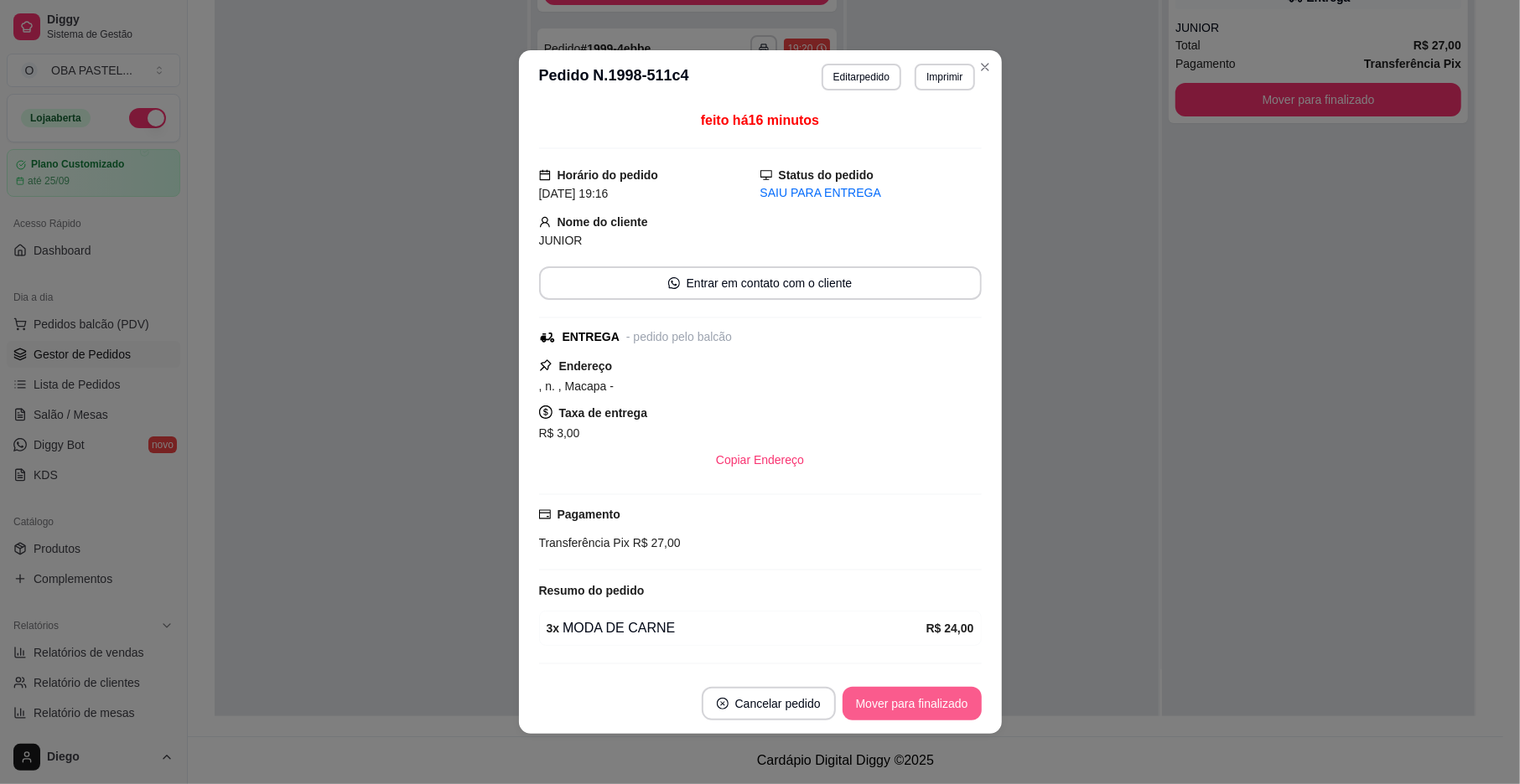
click at [870, 711] on button "Mover para finalizado" at bounding box center [912, 703] width 139 height 33
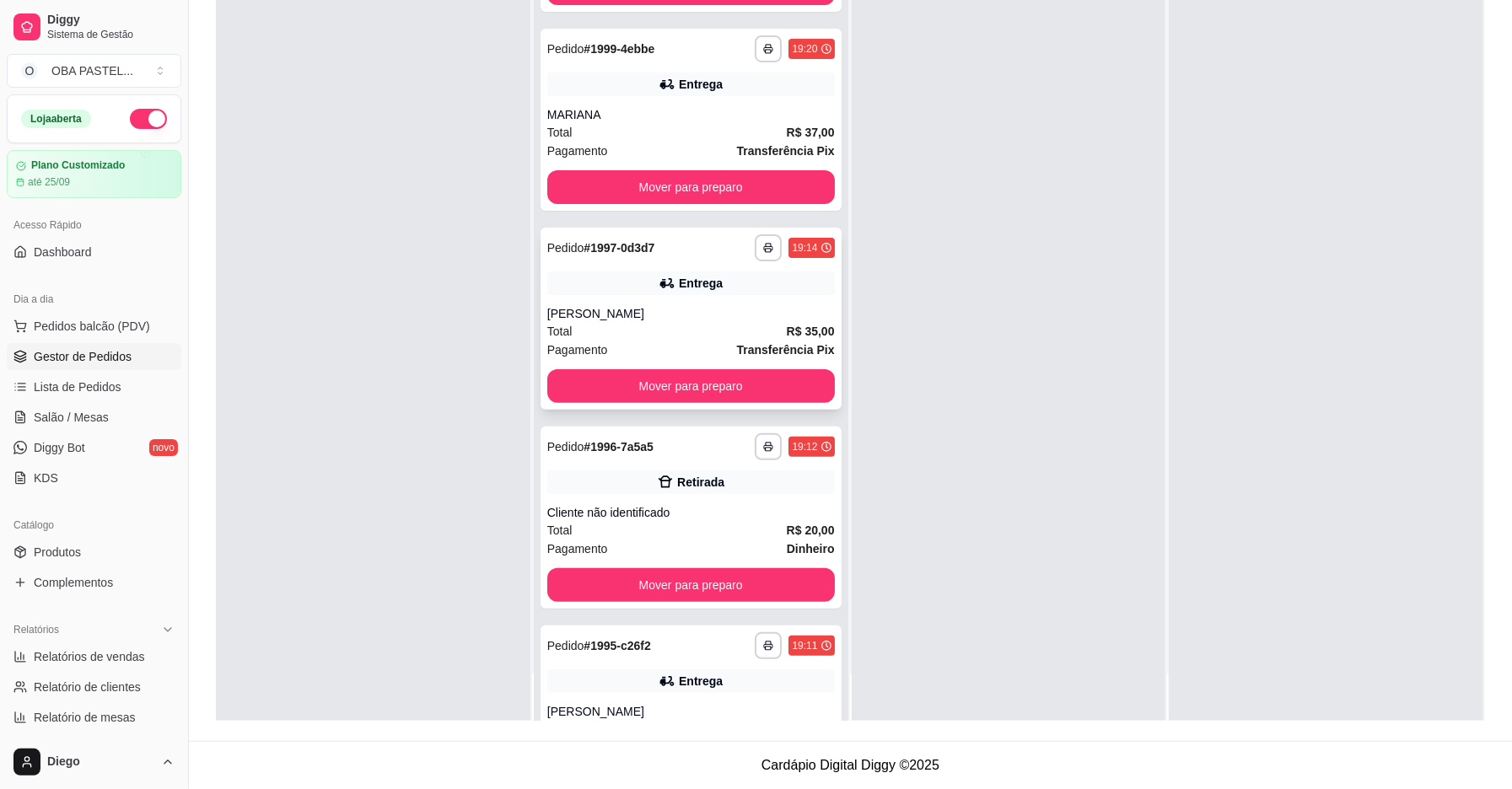
click at [683, 344] on div "Pagamento Transferência Pix" at bounding box center [690, 349] width 288 height 18
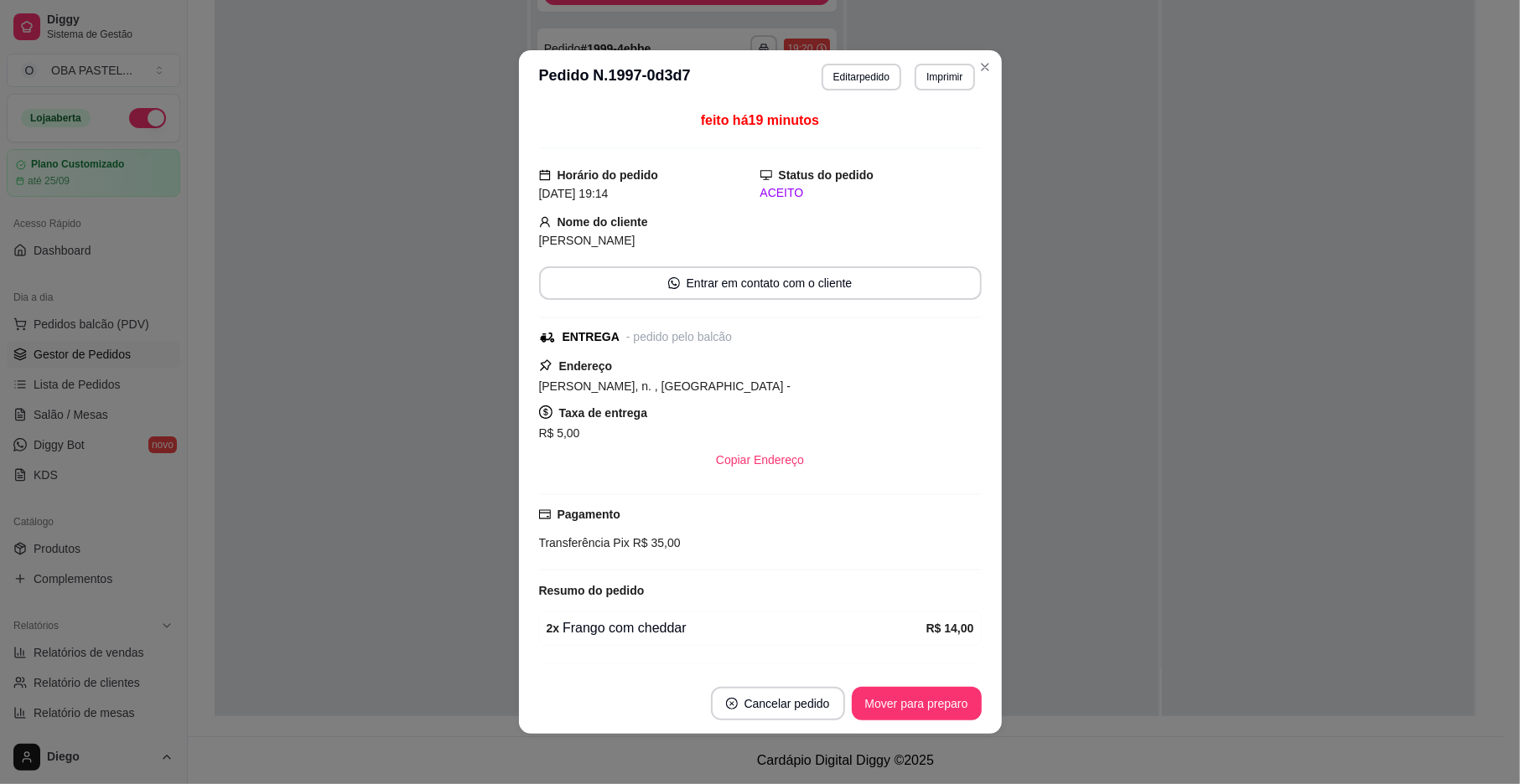
drag, startPoint x: 540, startPoint y: 307, endPoint x: 530, endPoint y: 303, distance: 10.8
click at [539, 307] on div "feito há 19 minutos Horário do pedido [DATE] 19:14 Status do pedido ACEITO Nome…" at bounding box center [760, 389] width 443 height 557
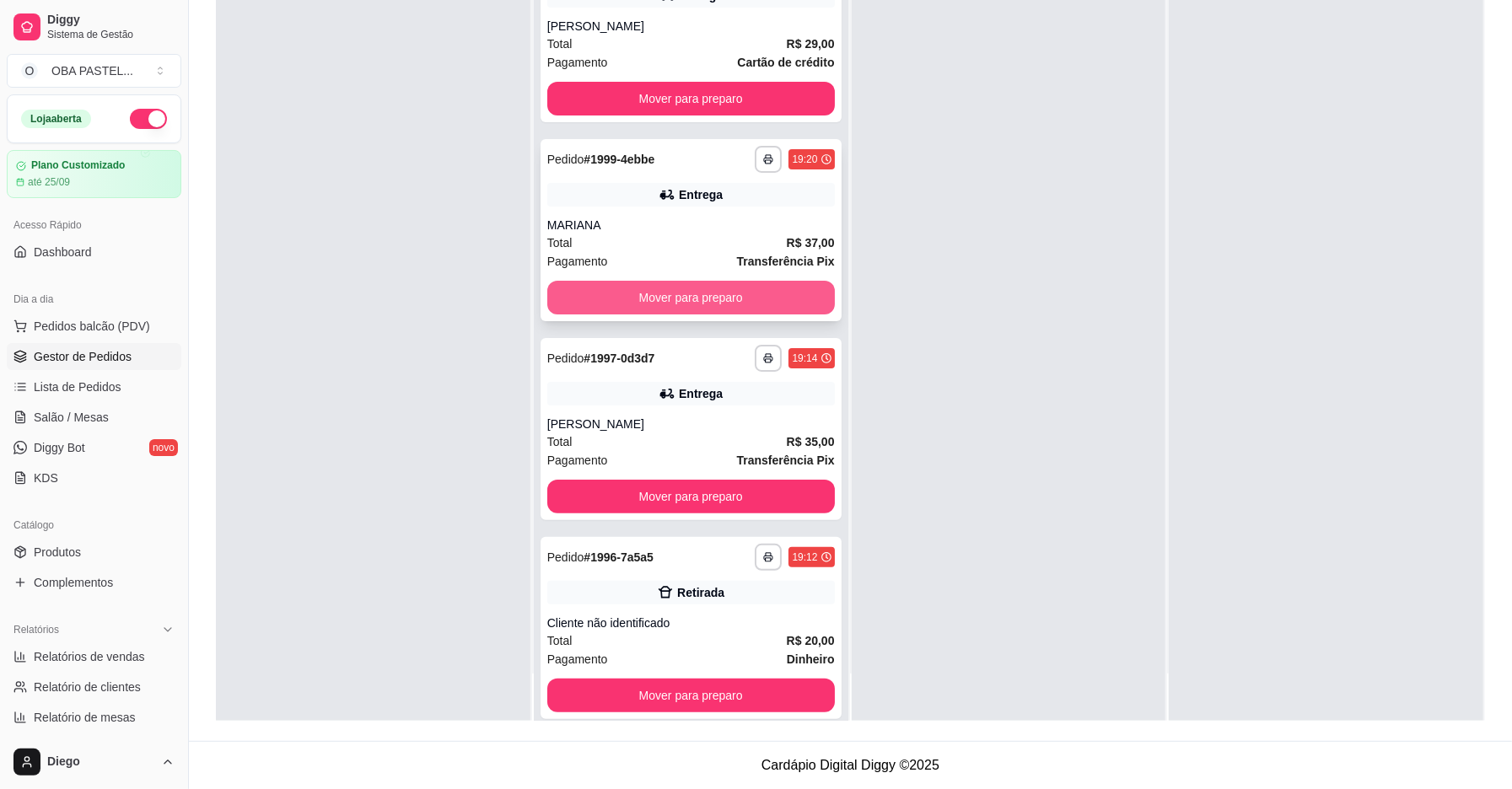
scroll to position [0, 0]
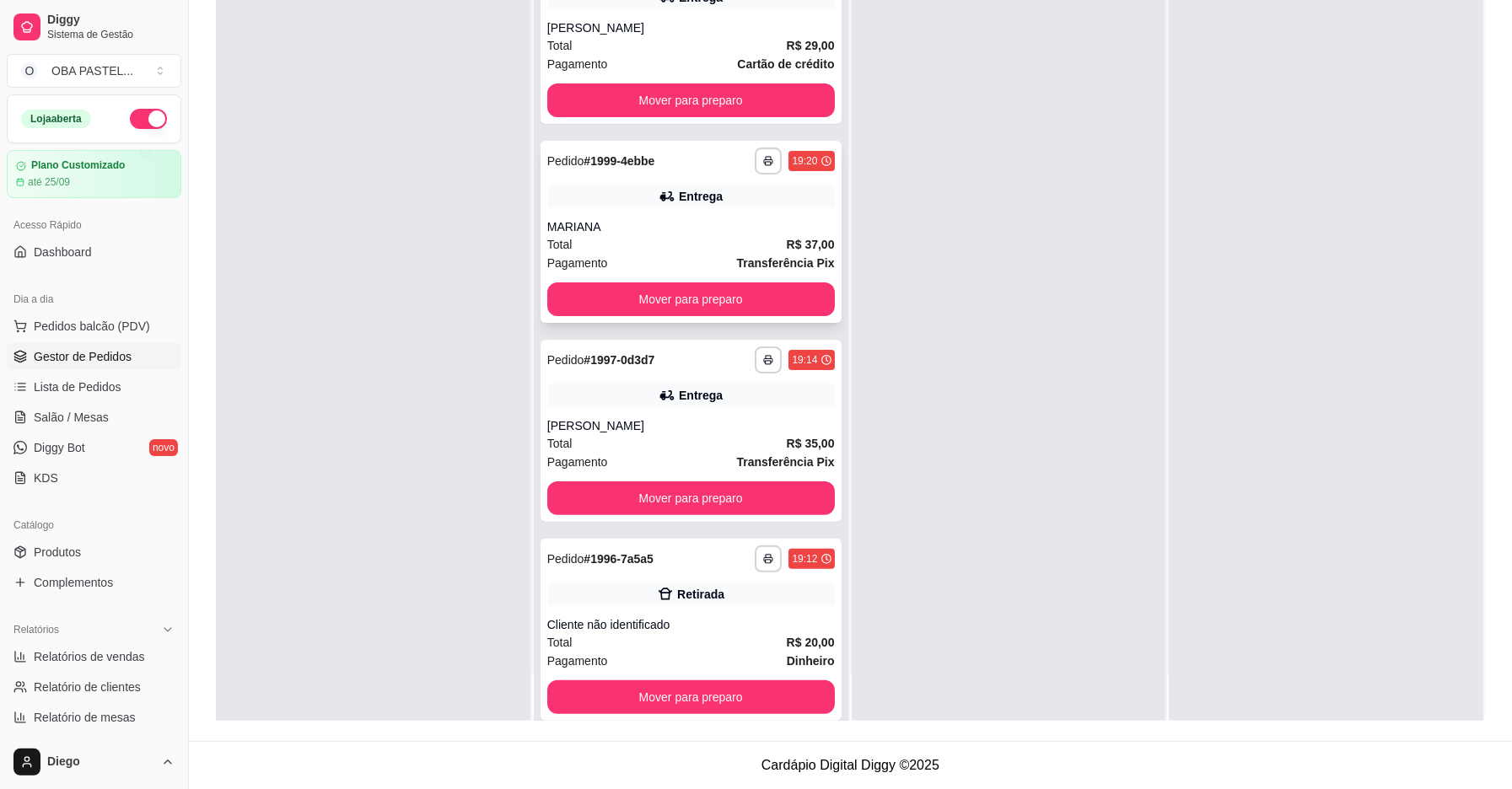
click at [654, 247] on div "Total R$ 37,00" at bounding box center [690, 244] width 288 height 18
click at [614, 250] on div "Total R$ 37,00" at bounding box center [690, 244] width 288 height 18
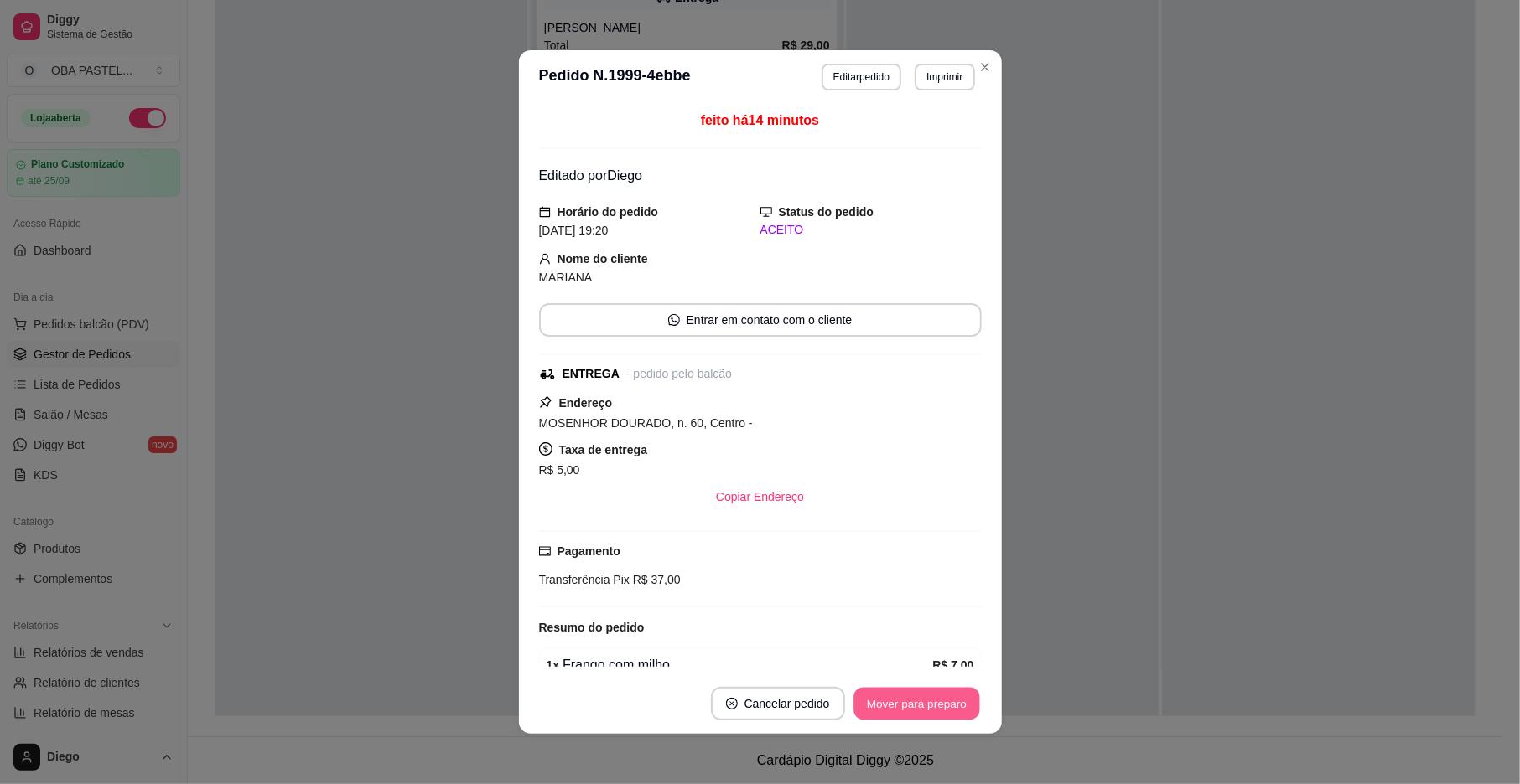
click at [912, 700] on button "Mover para preparo" at bounding box center [916, 704] width 125 height 32
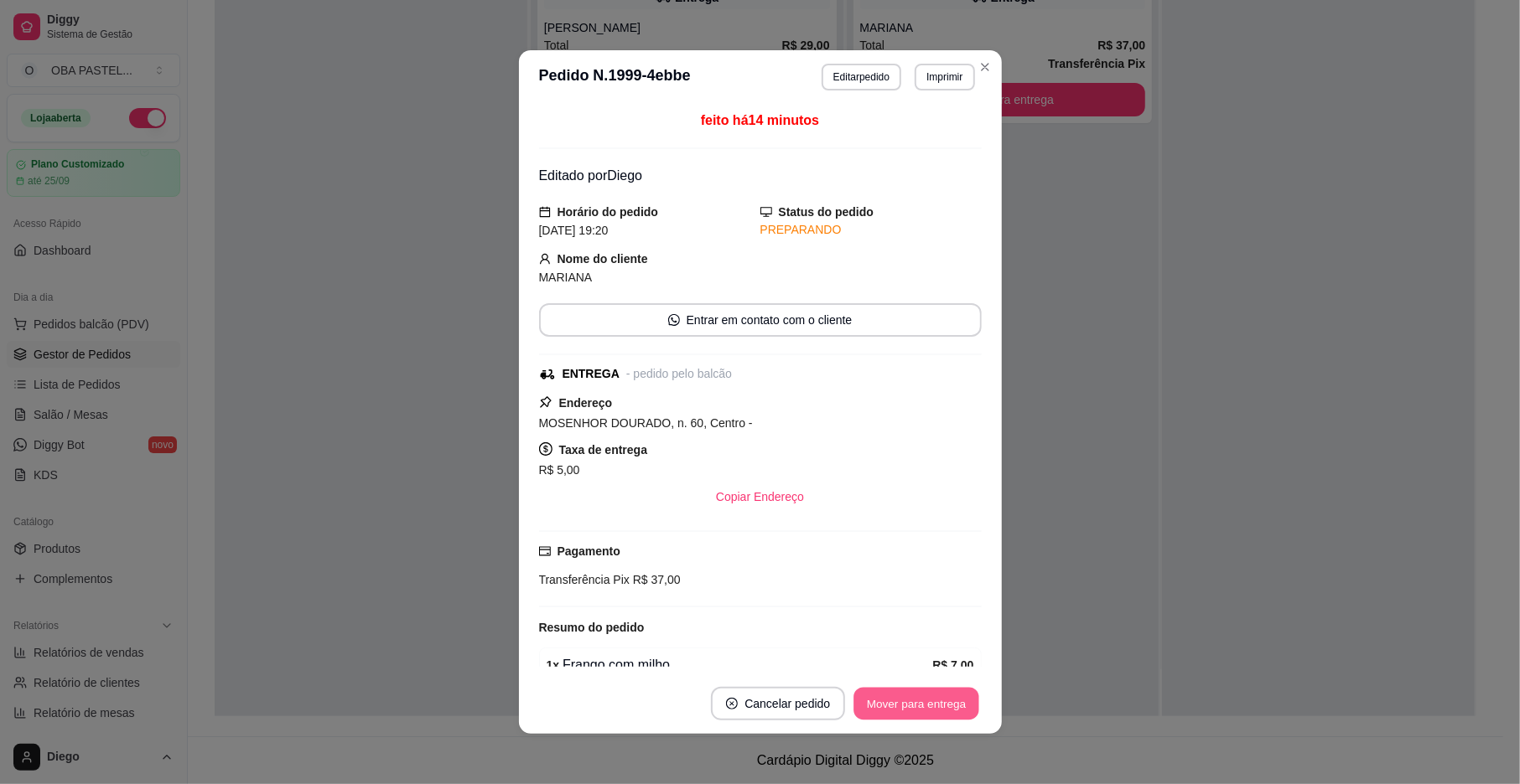
click at [912, 700] on button "Mover para entrega" at bounding box center [917, 704] width 125 height 32
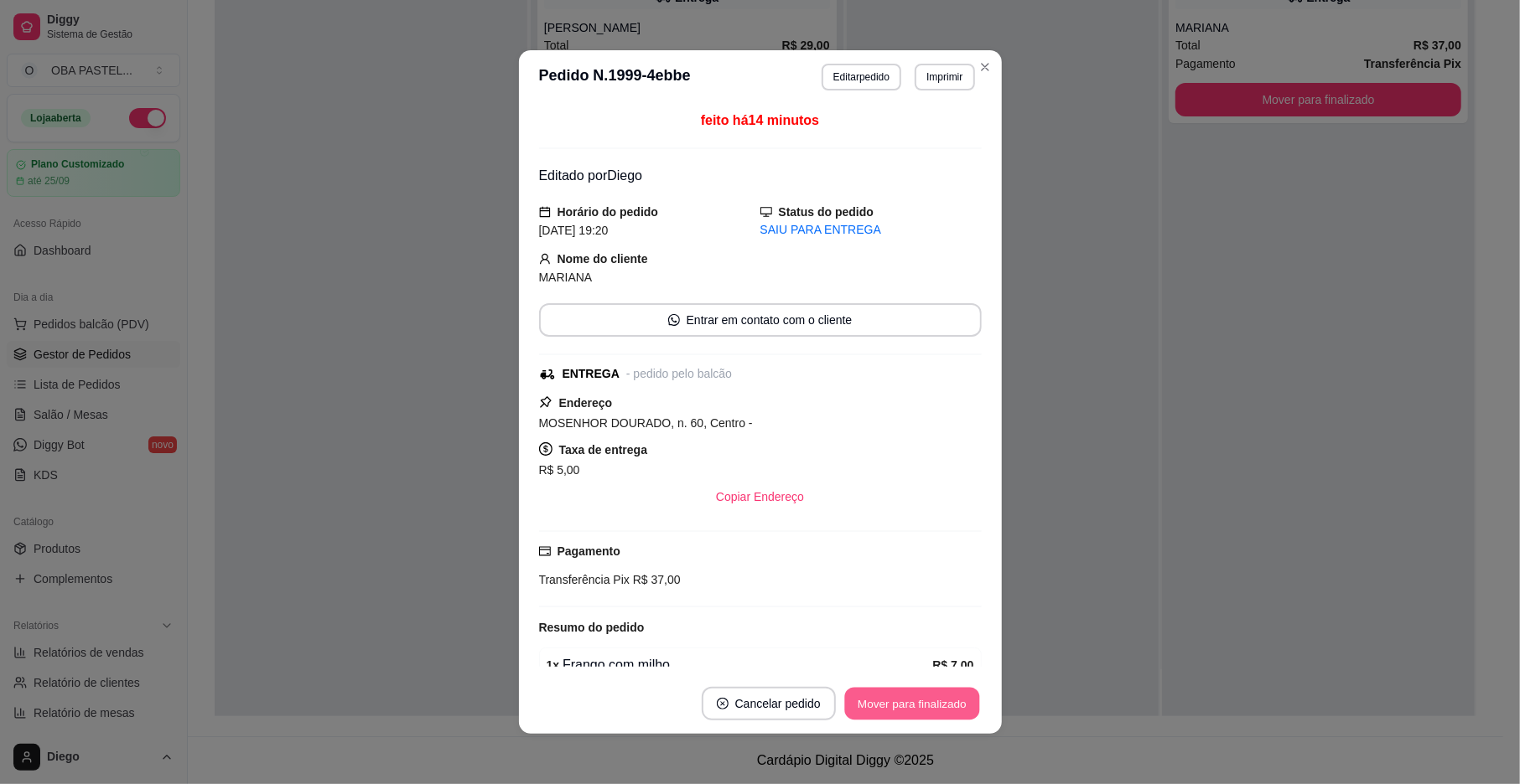
click at [912, 700] on button "Mover para finalizado" at bounding box center [912, 704] width 135 height 32
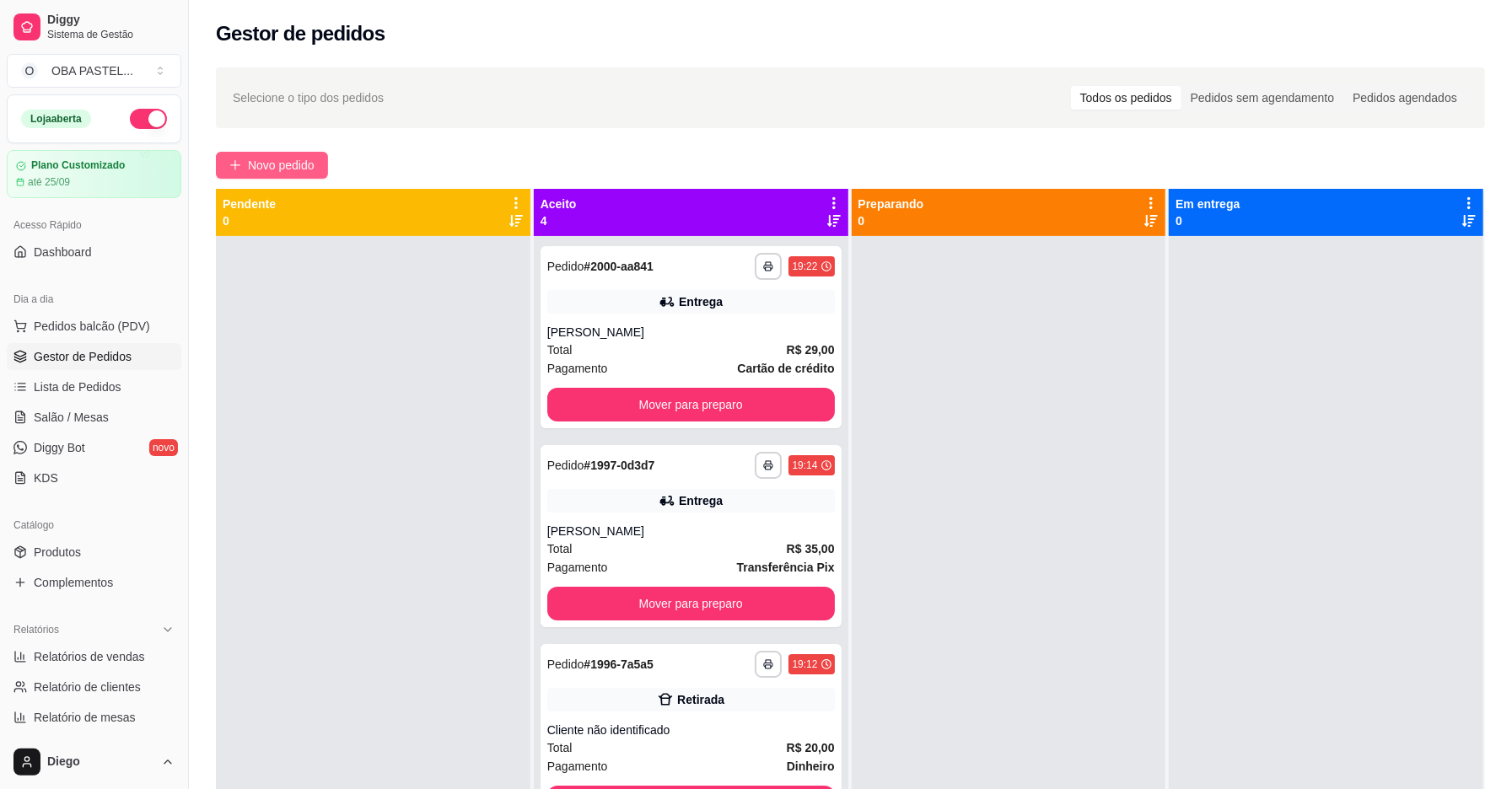
click at [245, 156] on button "Novo pedido" at bounding box center [272, 165] width 112 height 27
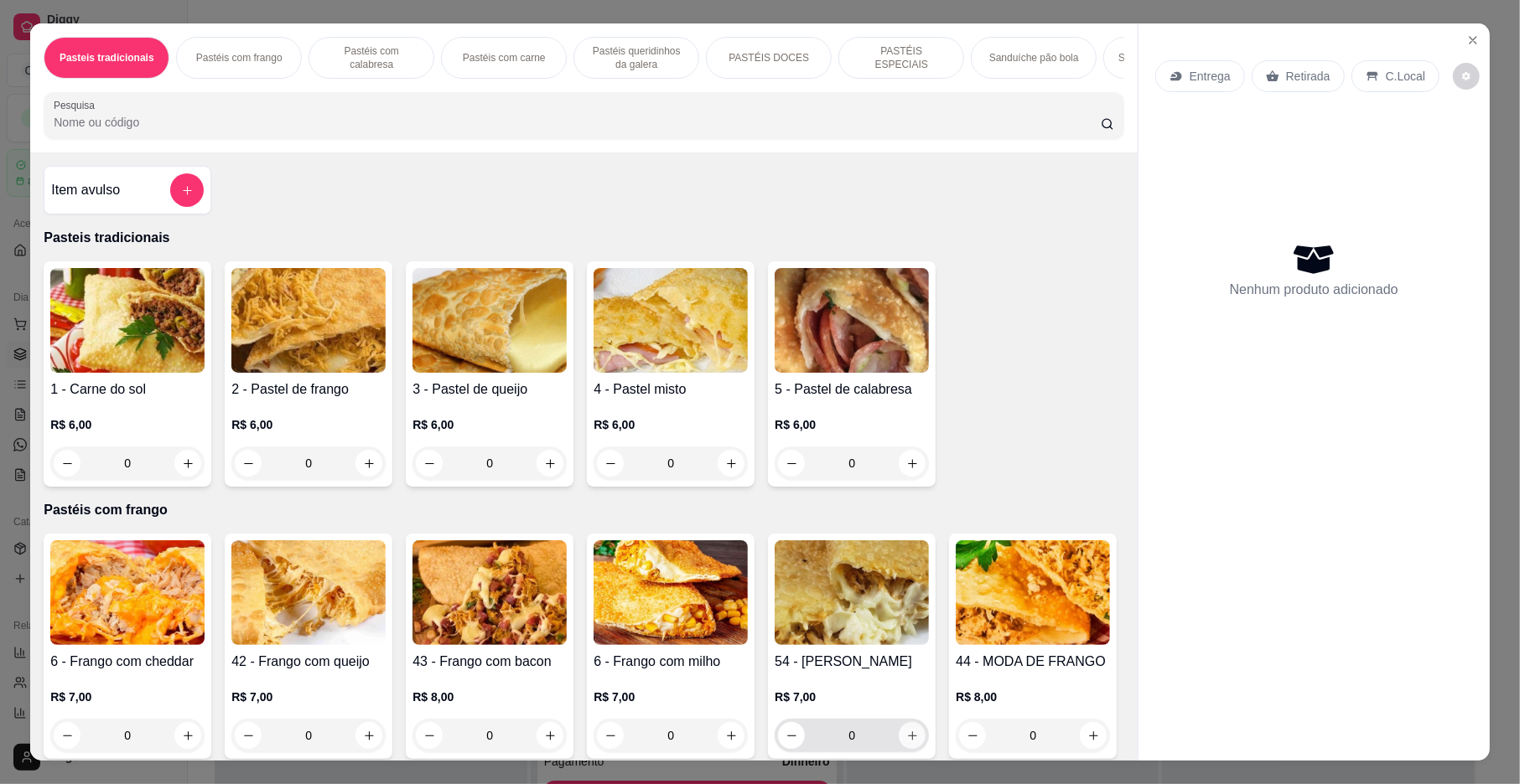
click at [909, 742] on icon "increase-product-quantity" at bounding box center [912, 736] width 12 height 12
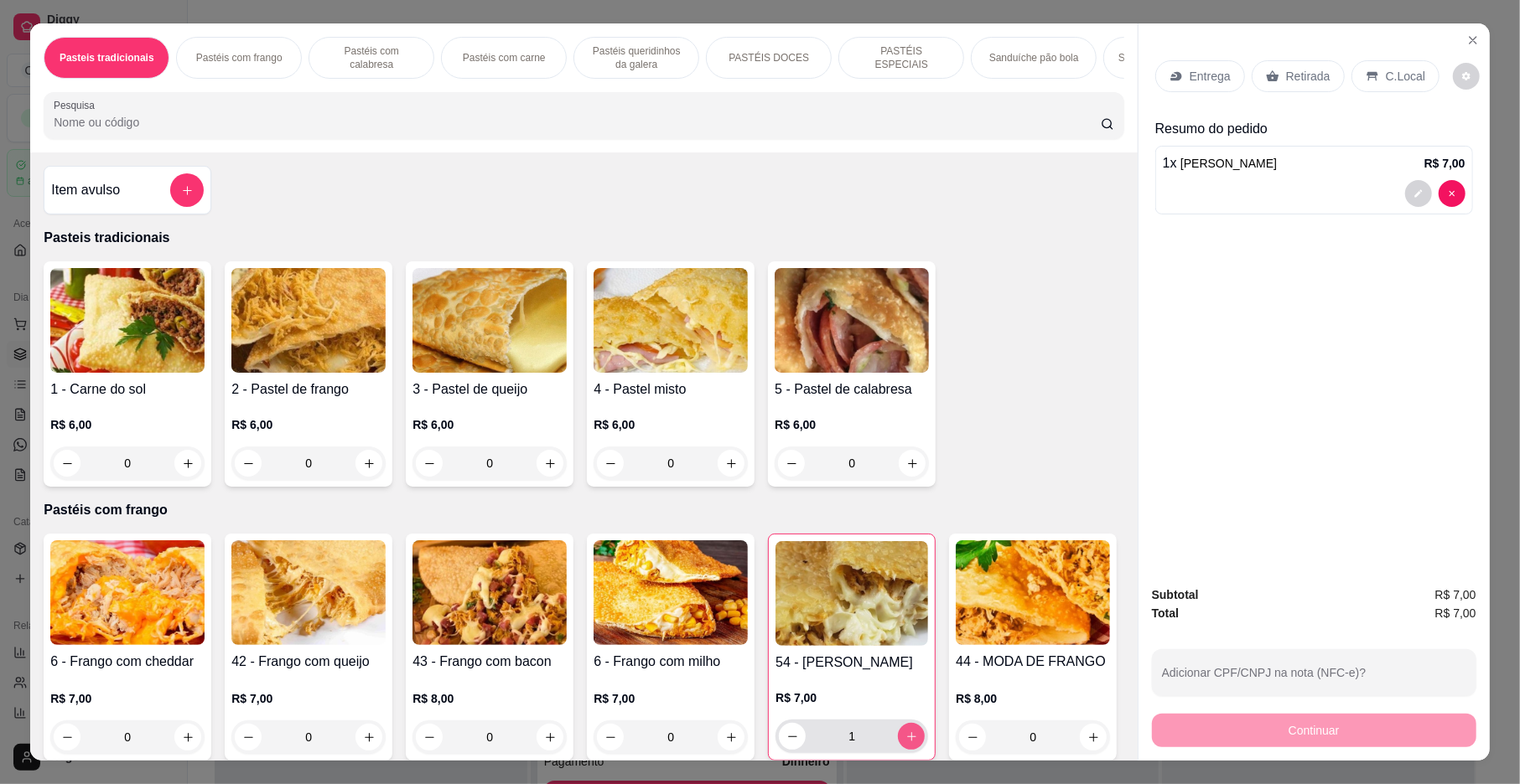
click at [909, 748] on button "increase-product-quantity" at bounding box center [911, 736] width 27 height 27
click at [786, 743] on icon "decrease-product-quantity" at bounding box center [792, 736] width 12 height 12
type input "0"
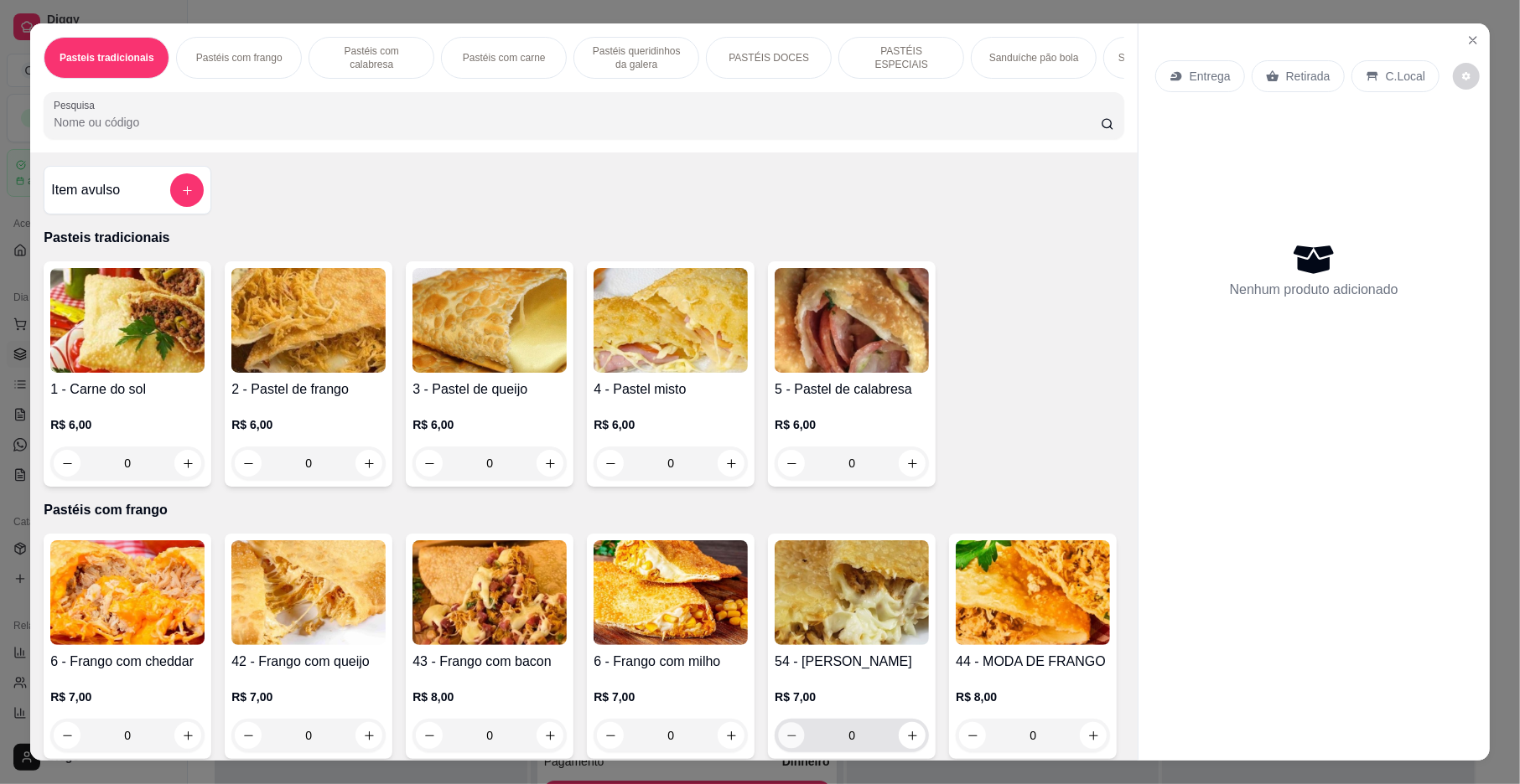
click at [785, 742] on icon "decrease-product-quantity" at bounding box center [791, 736] width 12 height 12
click at [523, 48] on div "Pastéis com carne" at bounding box center [504, 58] width 125 height 42
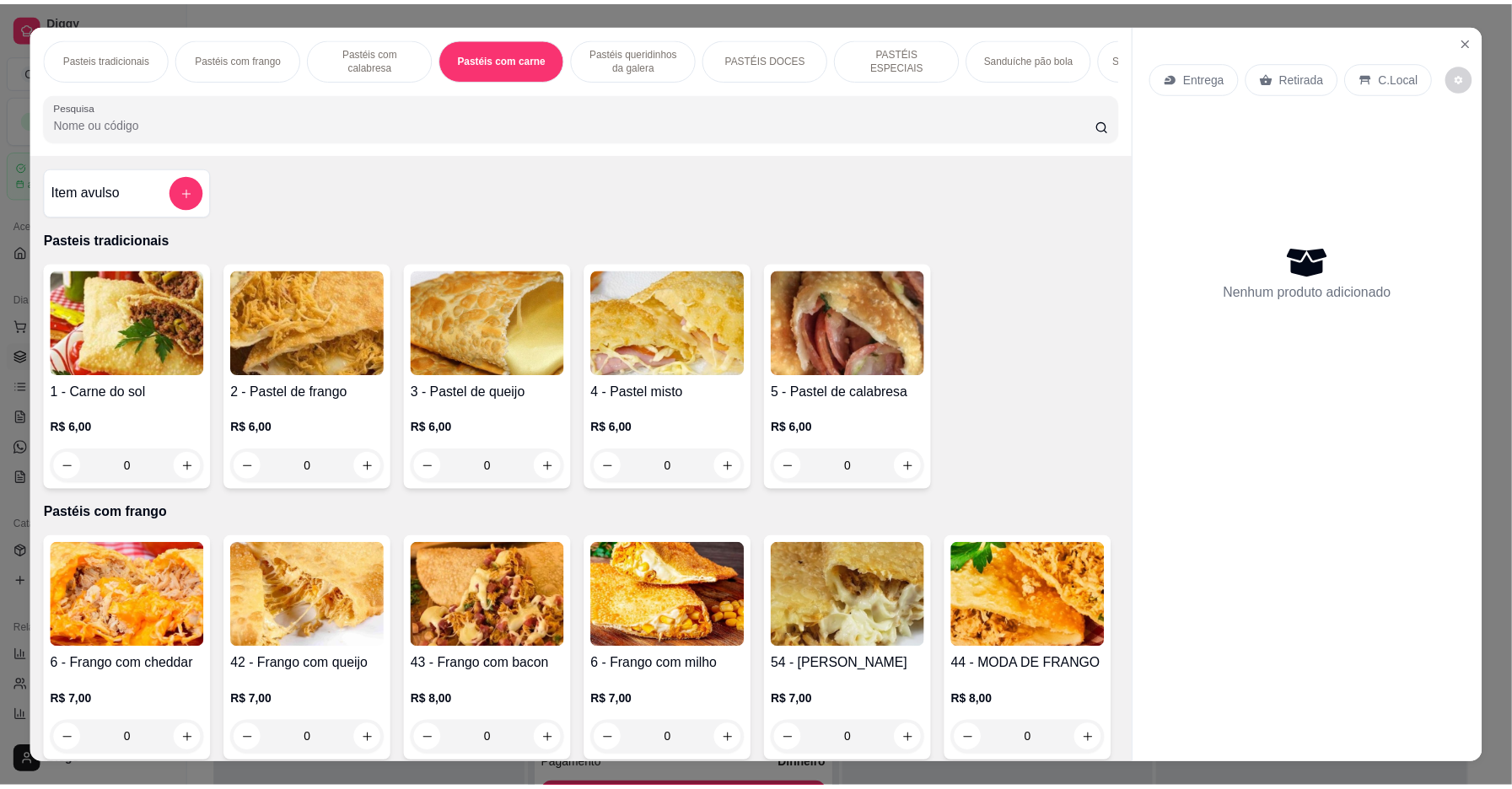
scroll to position [31, 0]
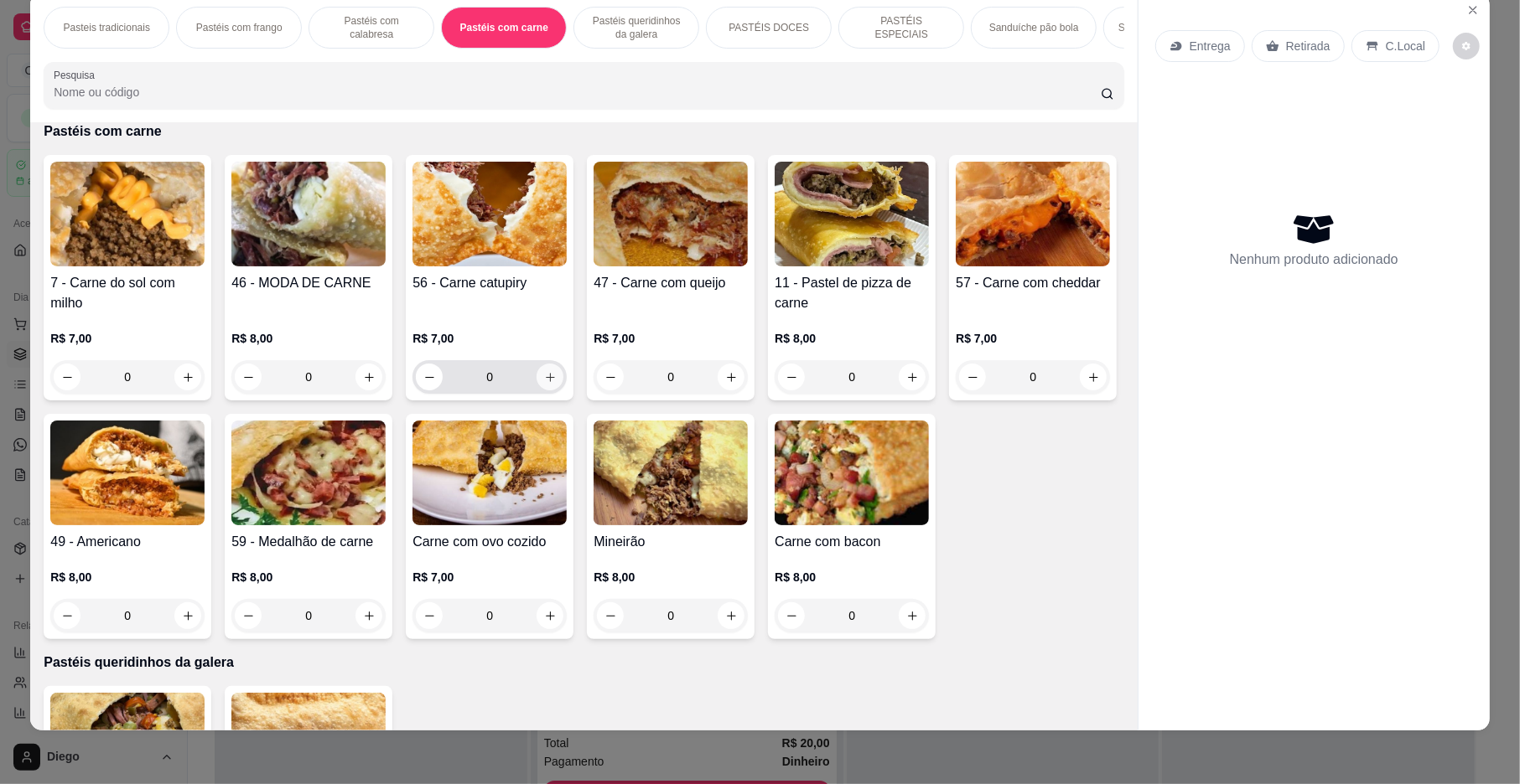
click at [544, 384] on icon "increase-product-quantity" at bounding box center [549, 377] width 12 height 12
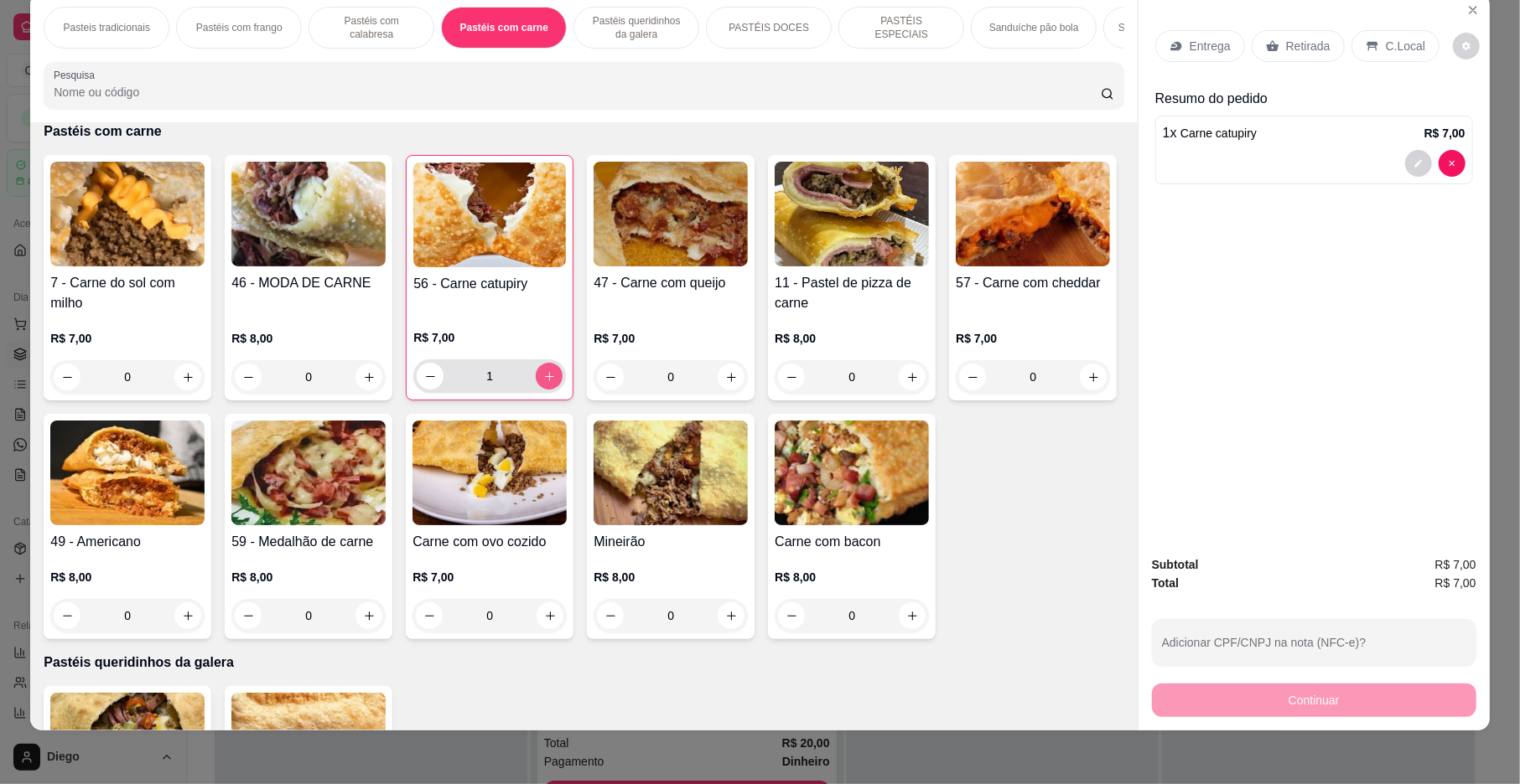
click at [543, 383] on icon "increase-product-quantity" at bounding box center [548, 376] width 12 height 12
type input "2"
click at [1286, 42] on p "Retirada" at bounding box center [1308, 47] width 45 height 17
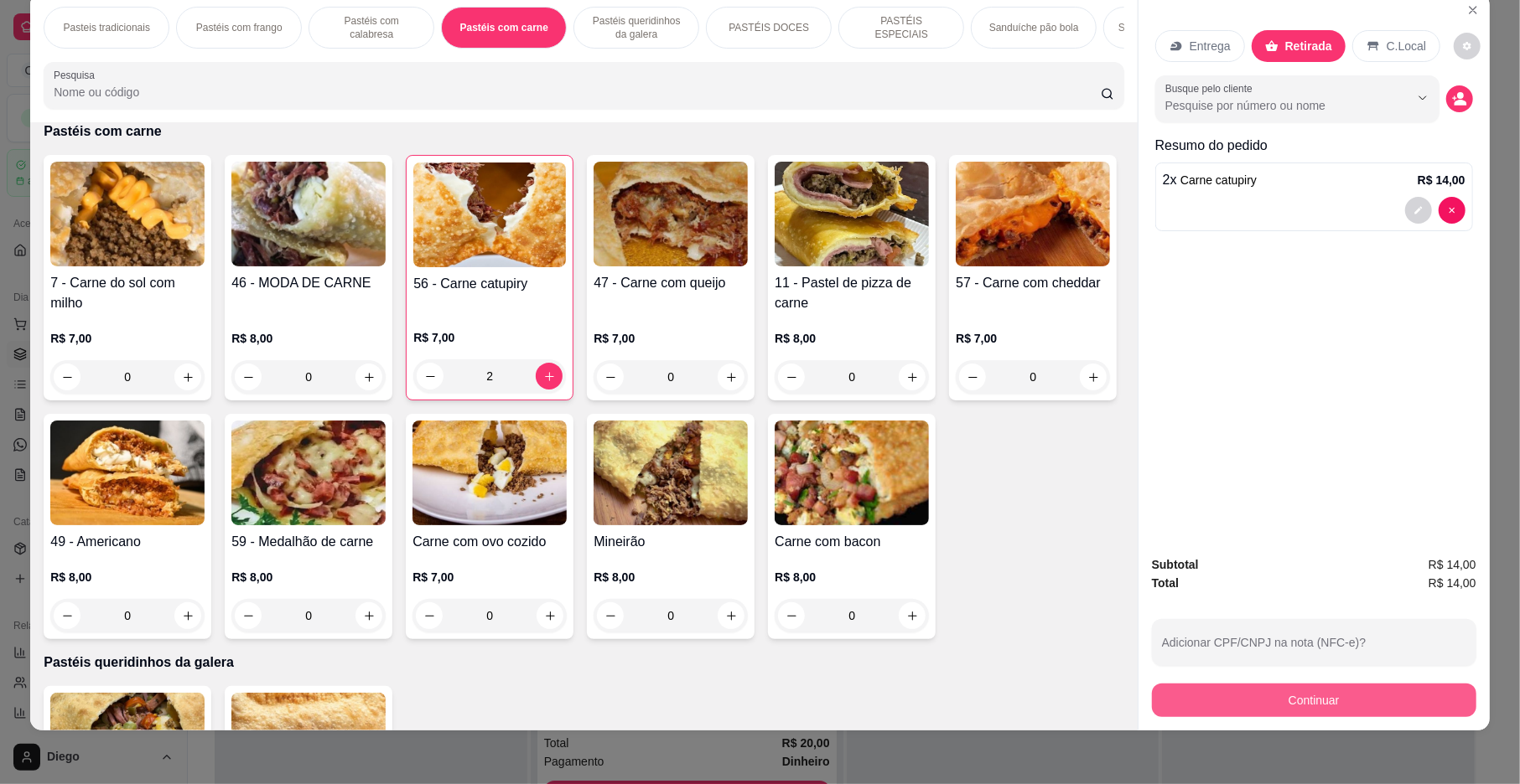
click at [1251, 692] on button "Continuar" at bounding box center [1314, 700] width 324 height 33
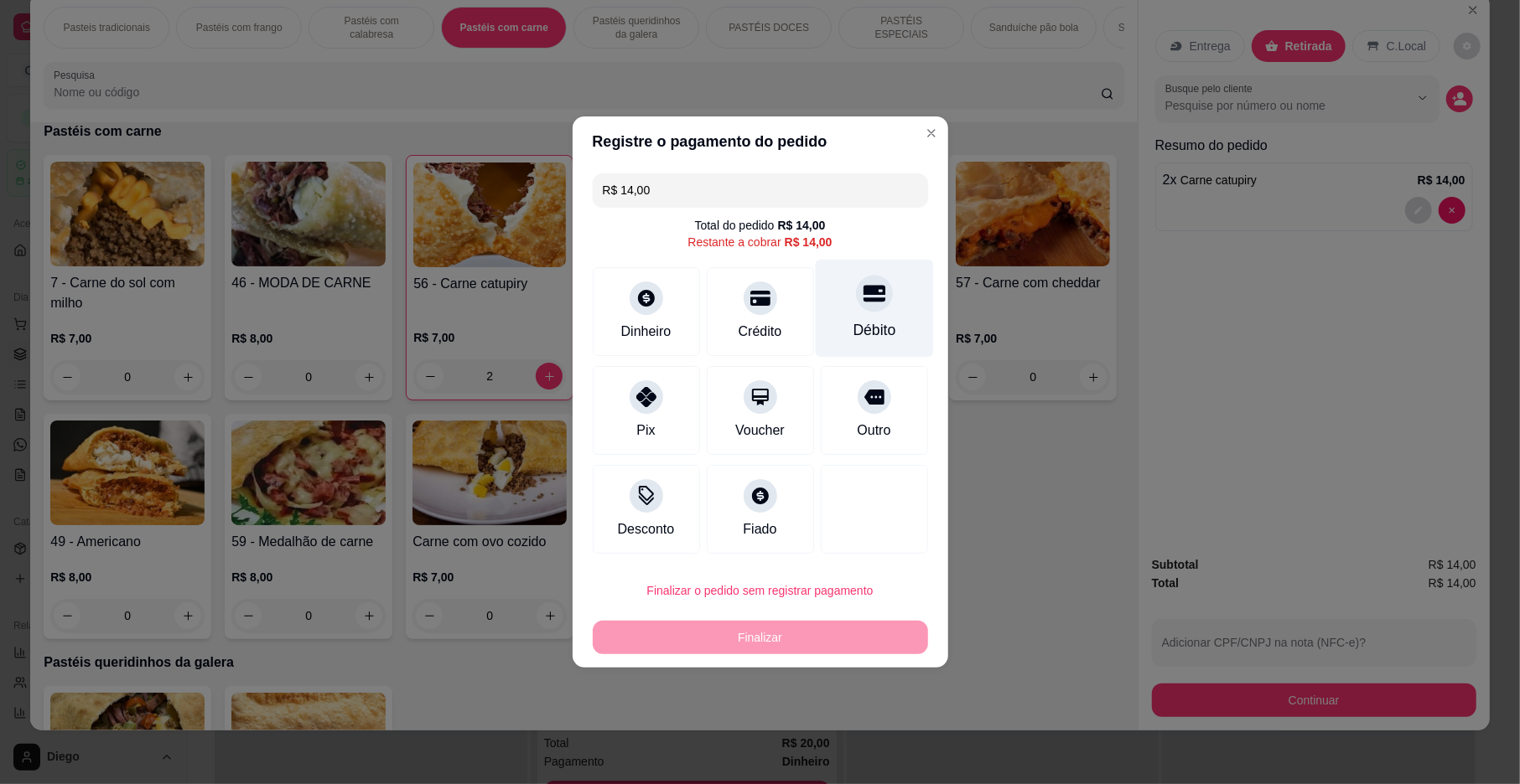
click at [862, 302] on icon at bounding box center [873, 293] width 22 height 22
type input "R$ 0,00"
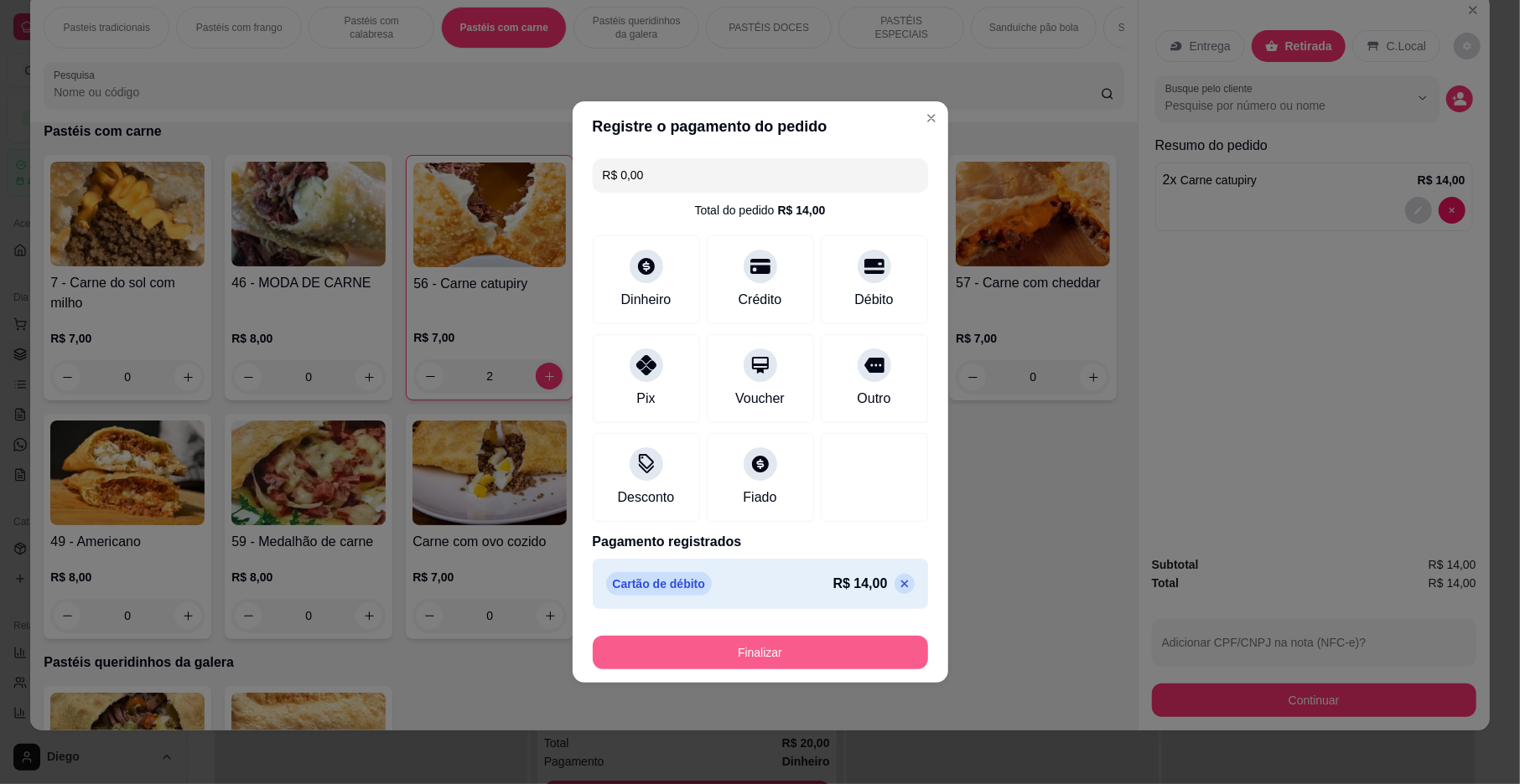
click at [786, 658] on button "Finalizar" at bounding box center [760, 652] width 336 height 33
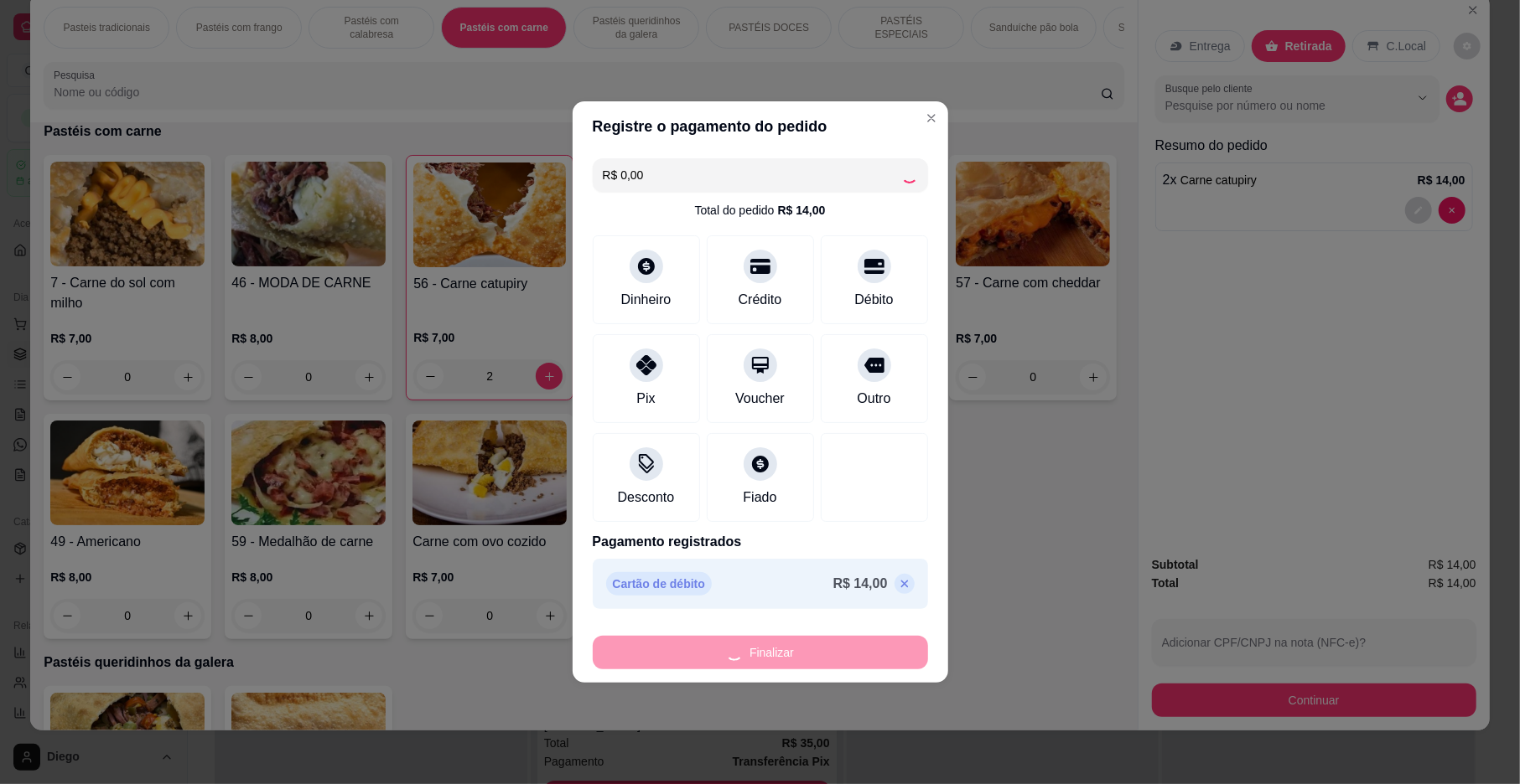
type input "0"
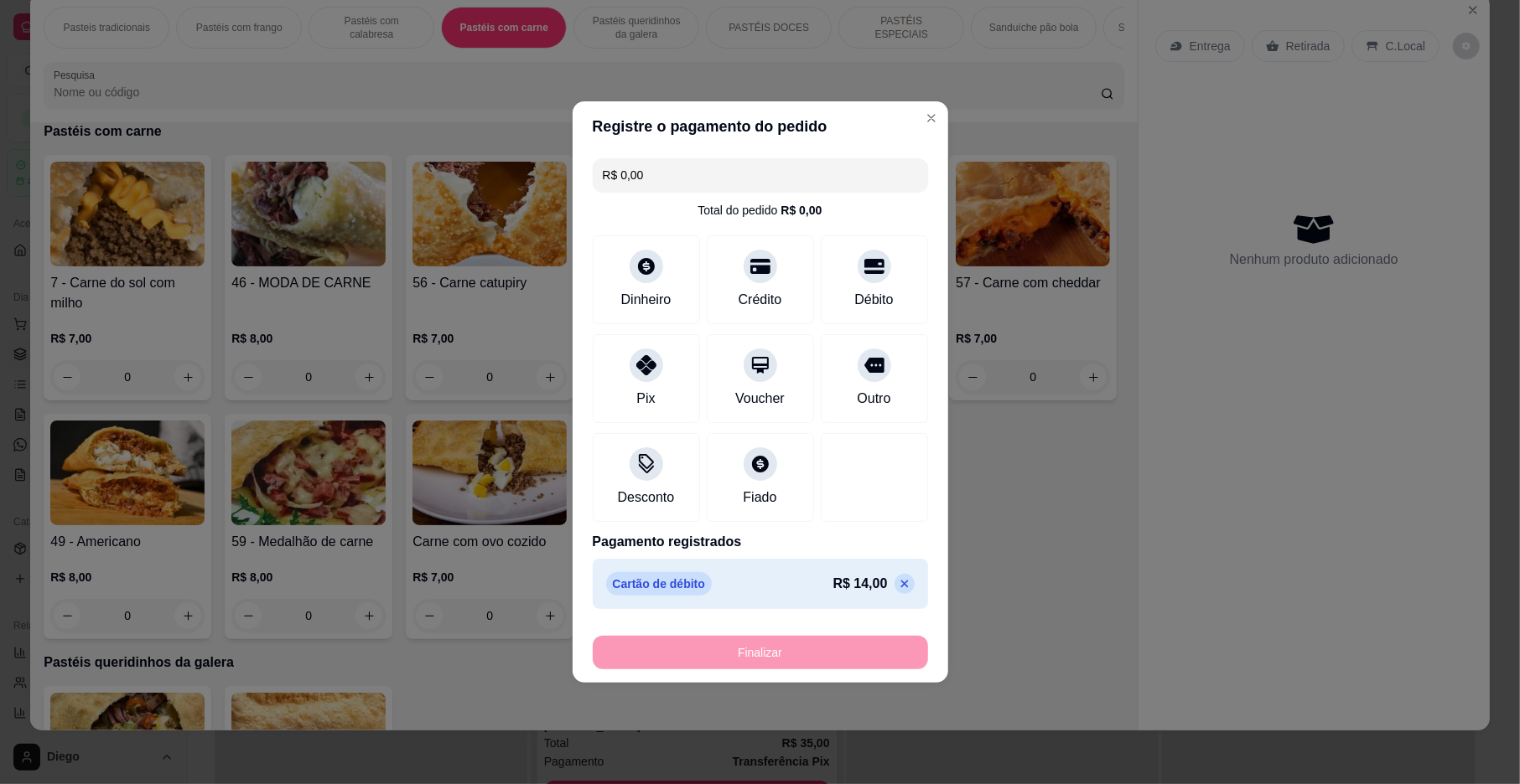
type input "-R$ 14,00"
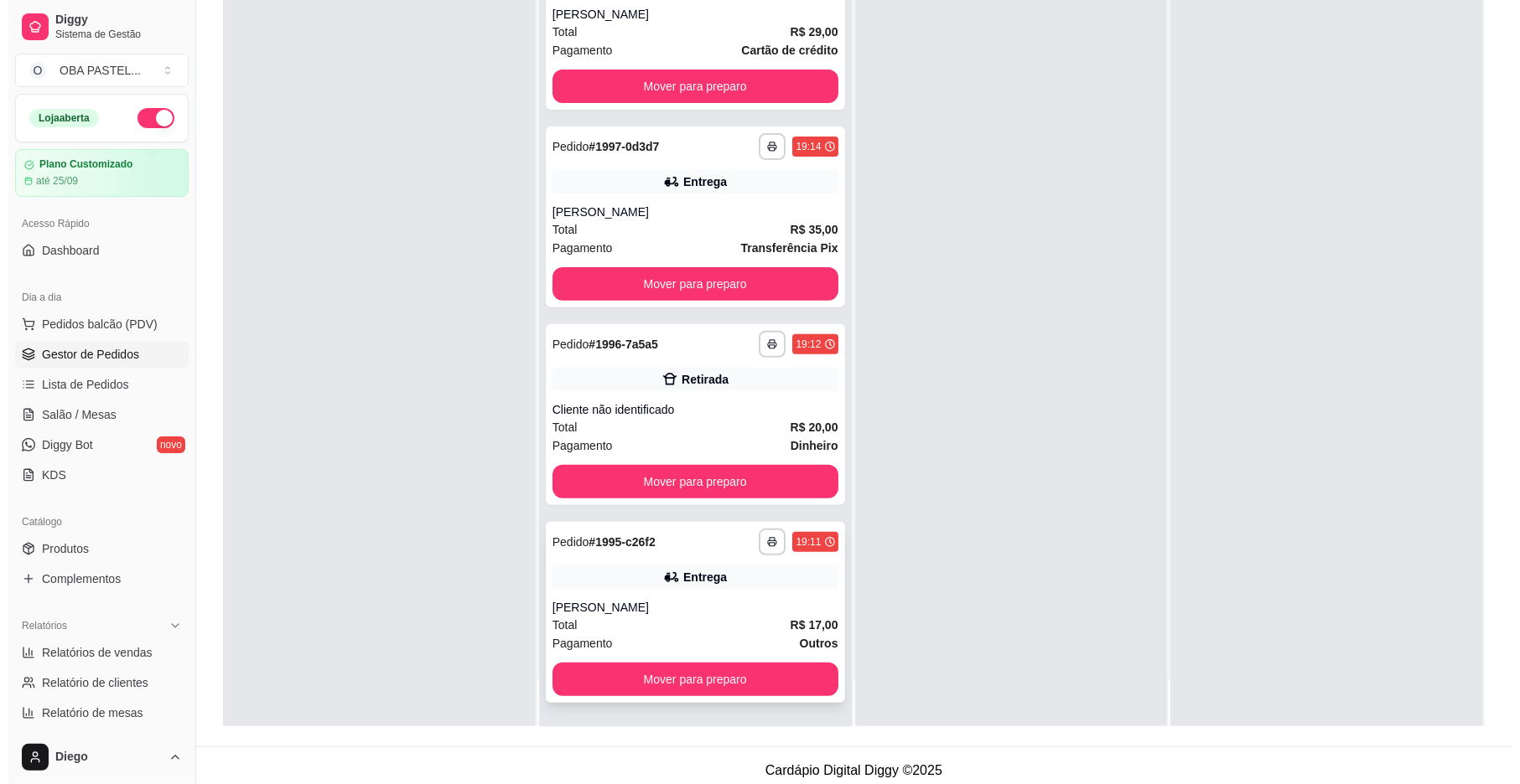
scroll to position [256, 0]
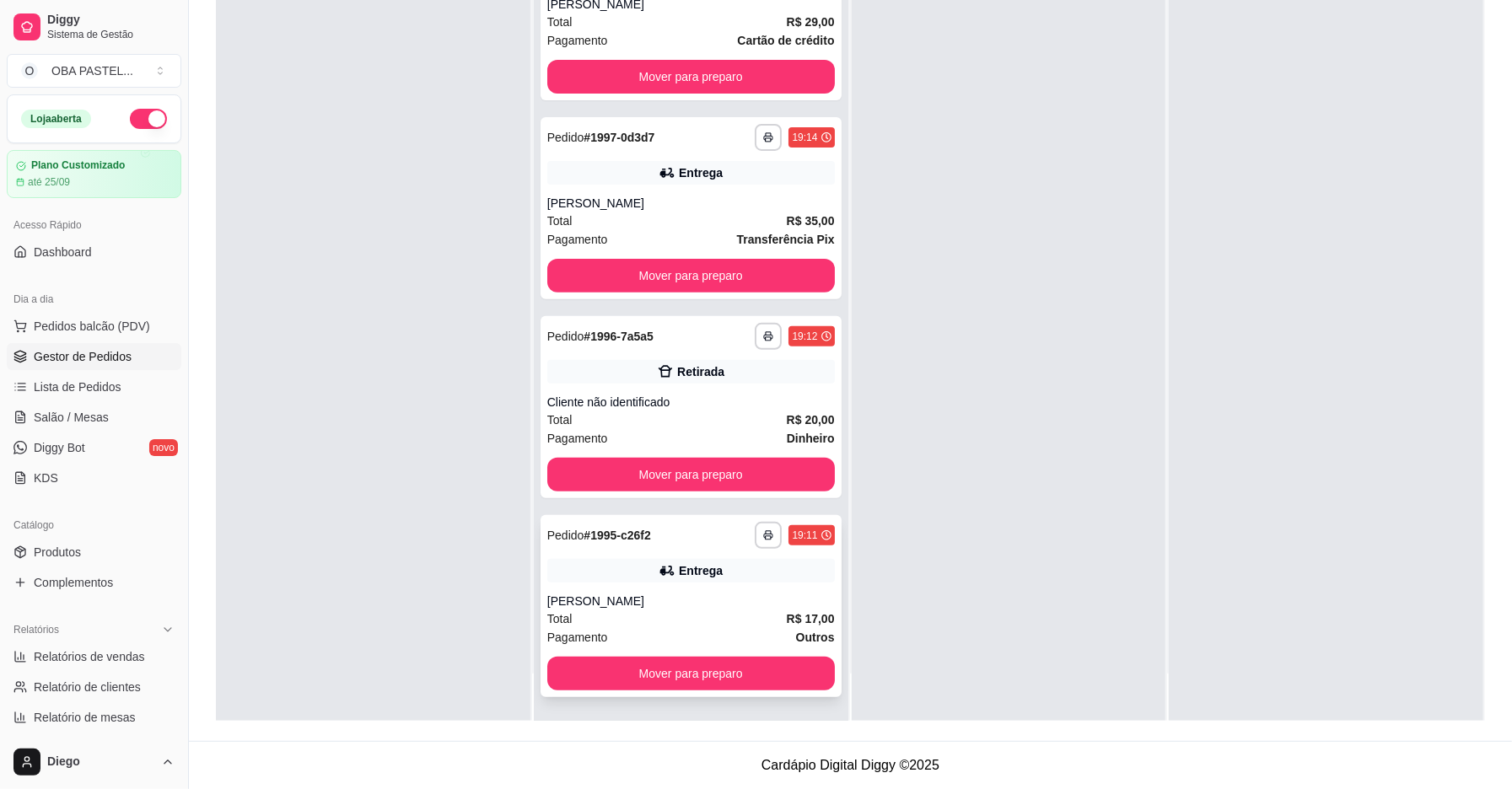
click at [660, 614] on div "Total R$ 17,00" at bounding box center [690, 619] width 288 height 18
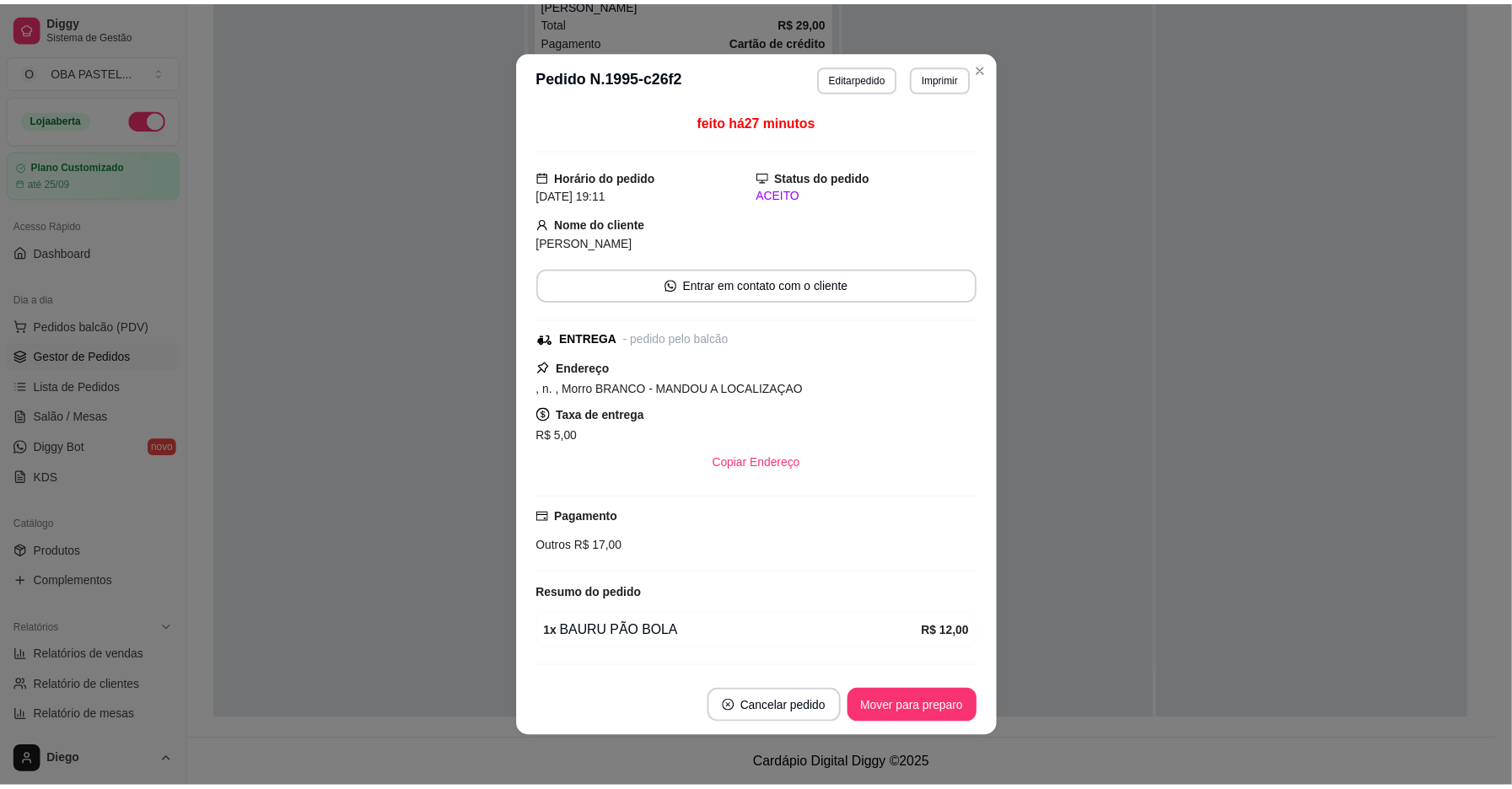
scroll to position [422, 0]
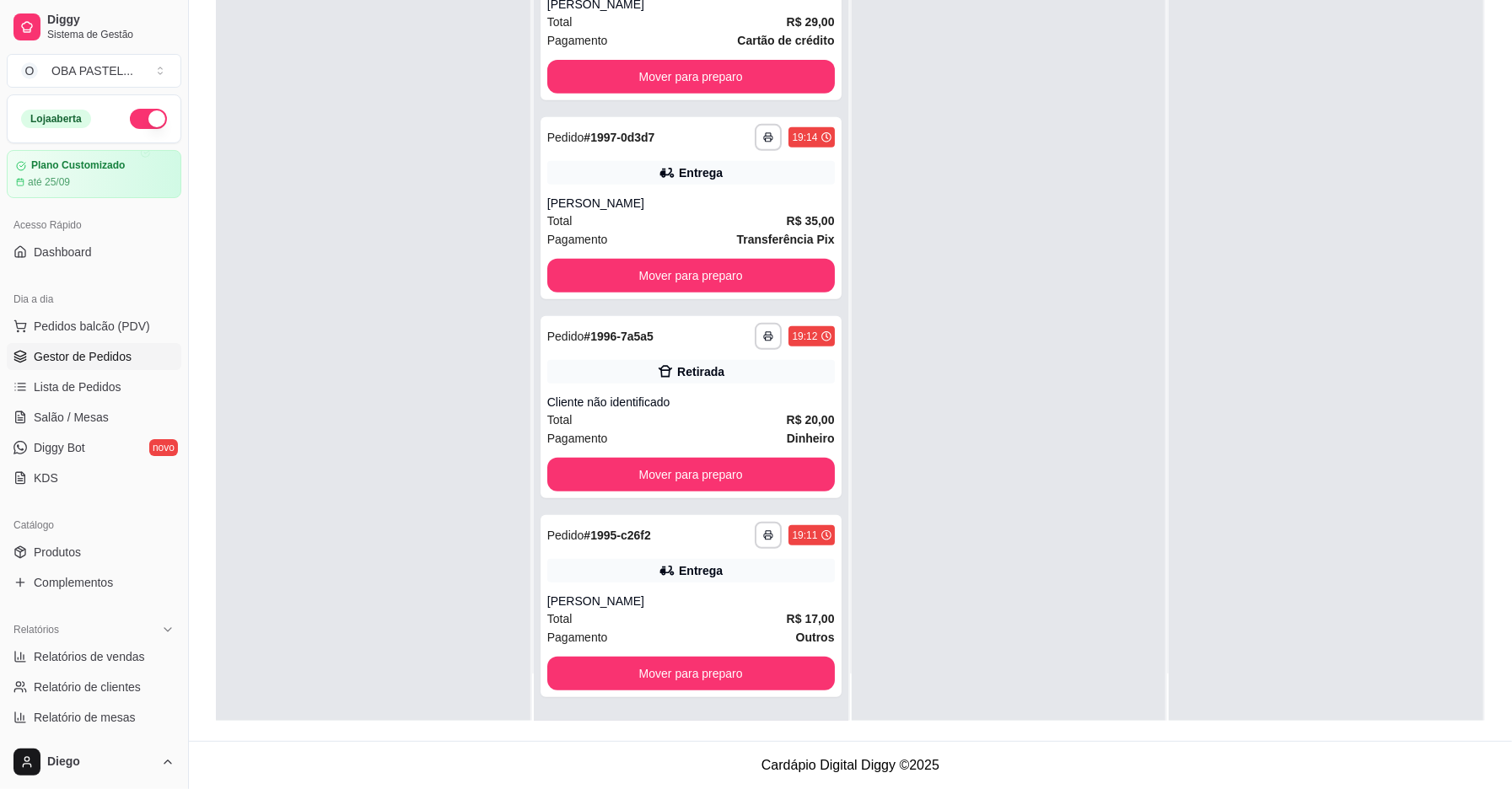
click at [461, 295] on div at bounding box center [373, 326] width 315 height 789
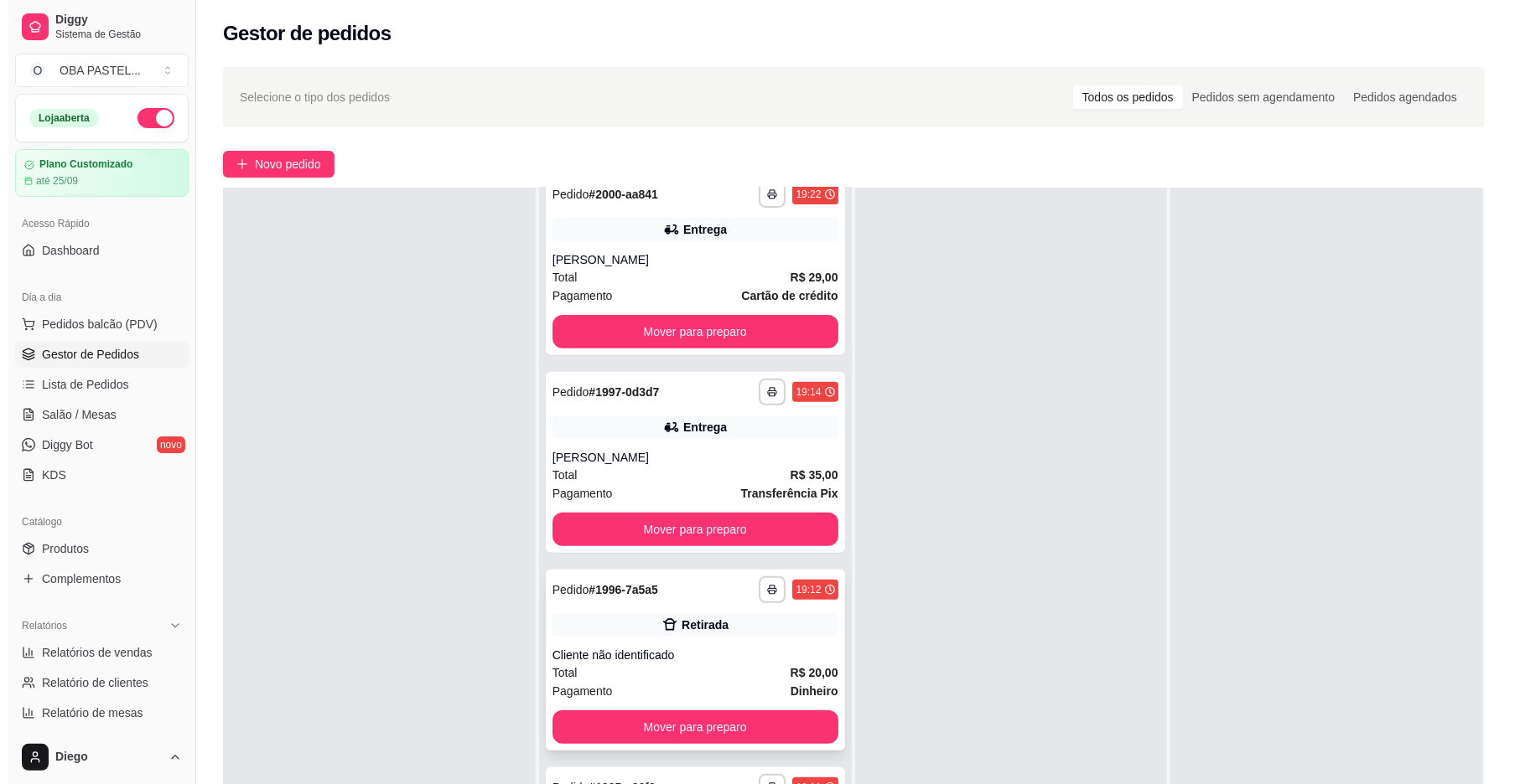
scroll to position [256, 0]
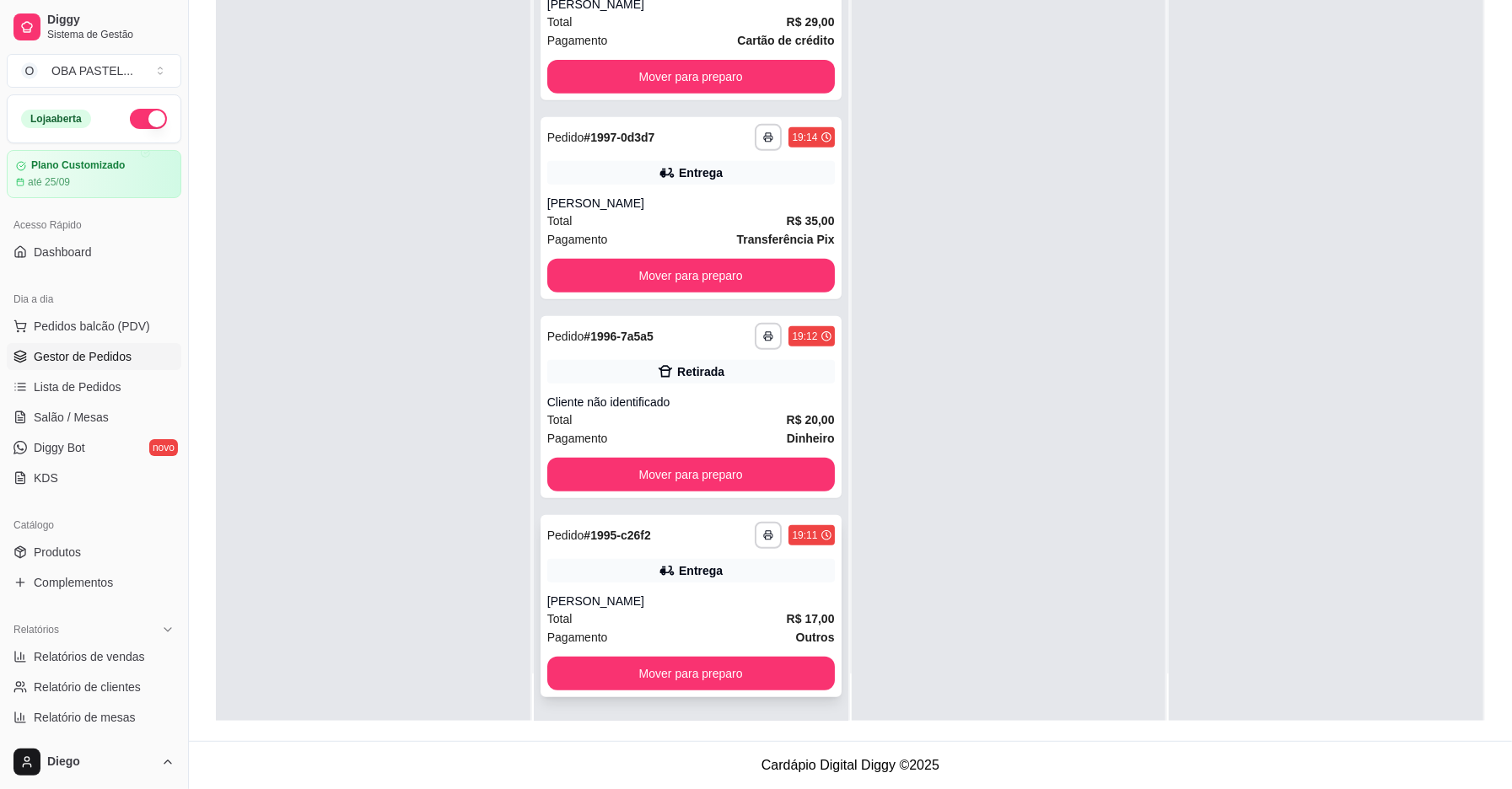
click at [599, 593] on div "[PERSON_NAME]" at bounding box center [690, 602] width 288 height 17
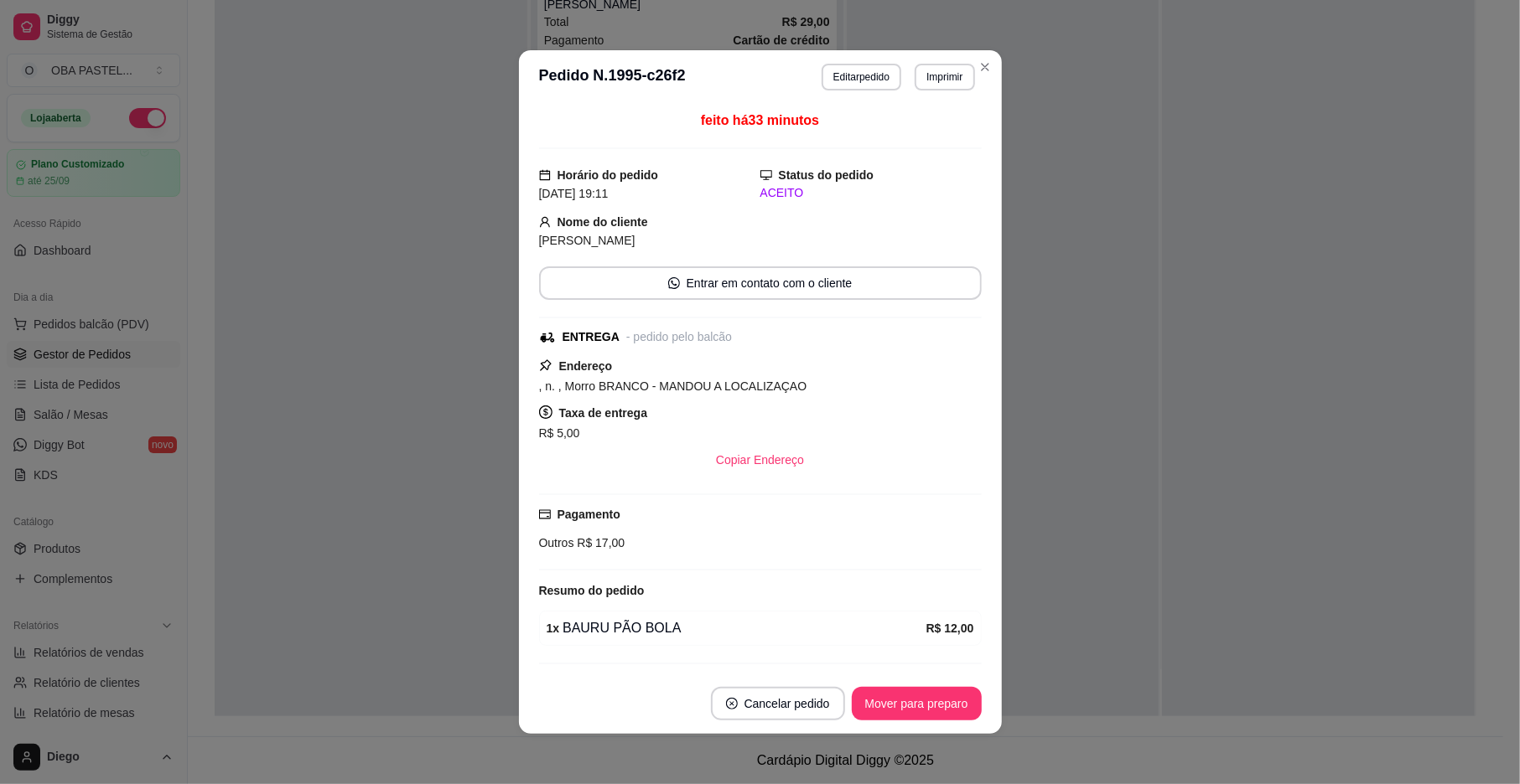
click at [914, 721] on footer "Cancelar pedido Mover para preparo" at bounding box center [760, 703] width 483 height 60
click at [914, 701] on button "Mover para preparo" at bounding box center [916, 703] width 130 height 33
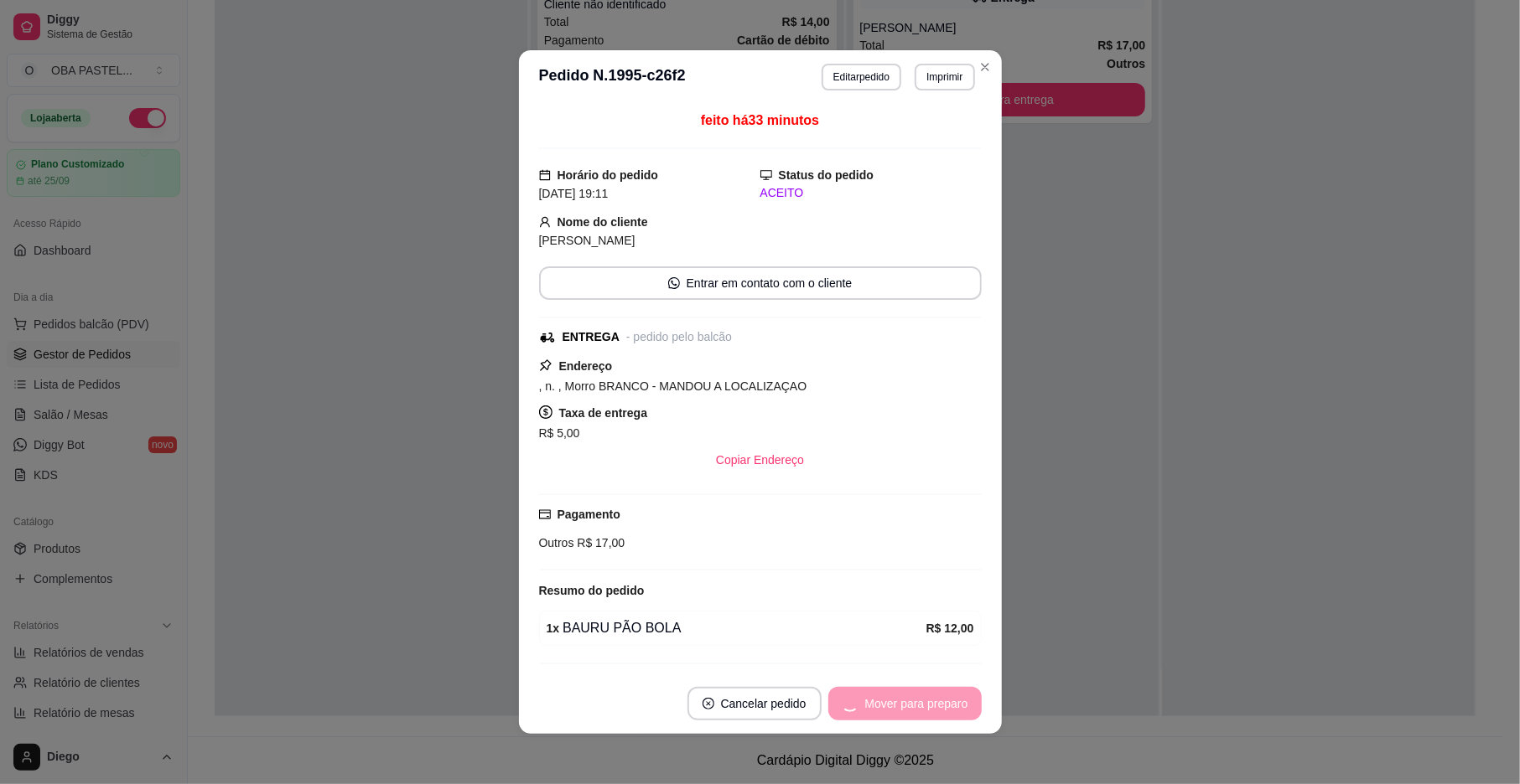
scroll to position [221, 0]
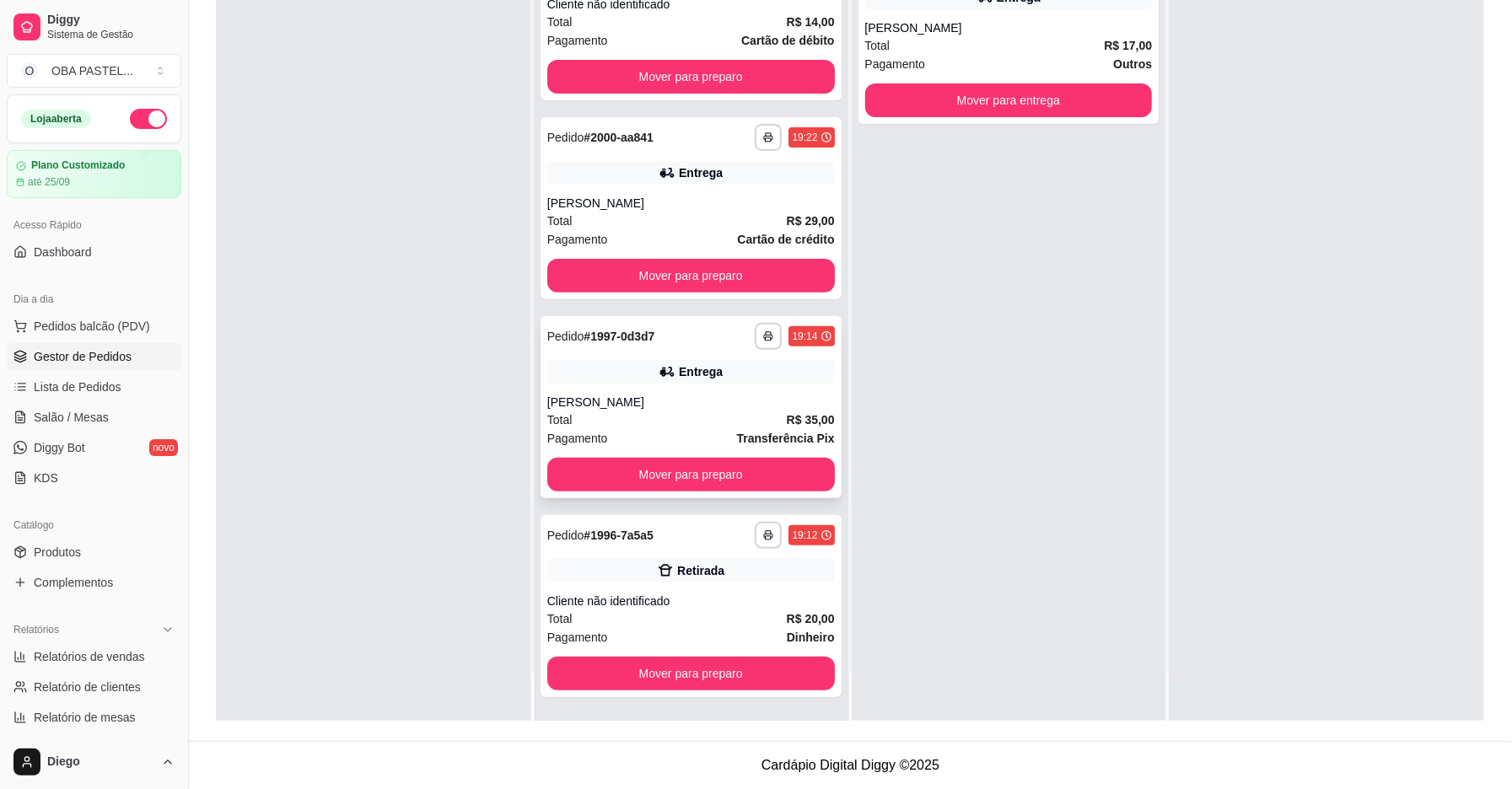
click at [665, 418] on div "Total R$ 35,00" at bounding box center [690, 419] width 288 height 18
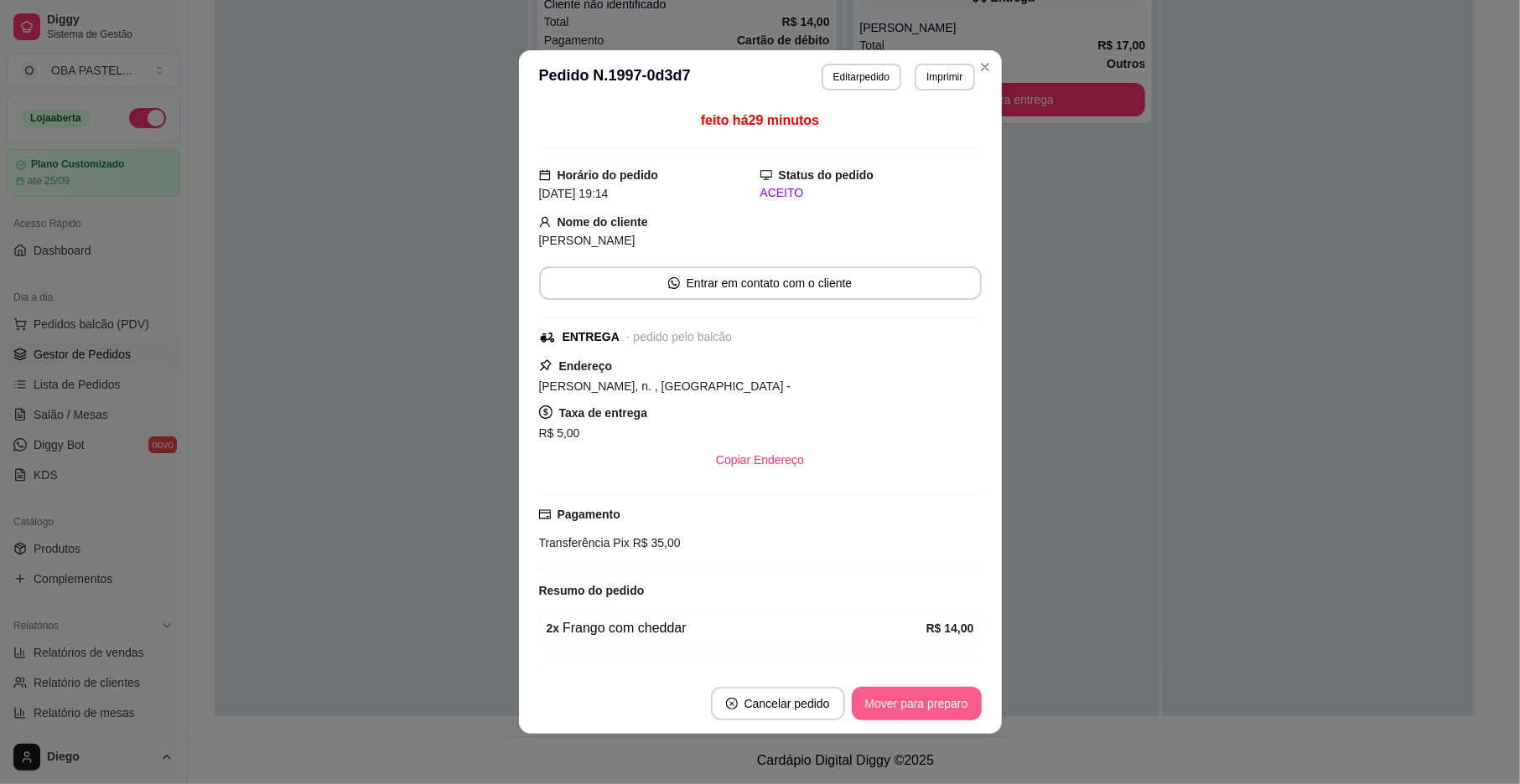
click at [917, 704] on button "Mover para preparo" at bounding box center [916, 703] width 130 height 33
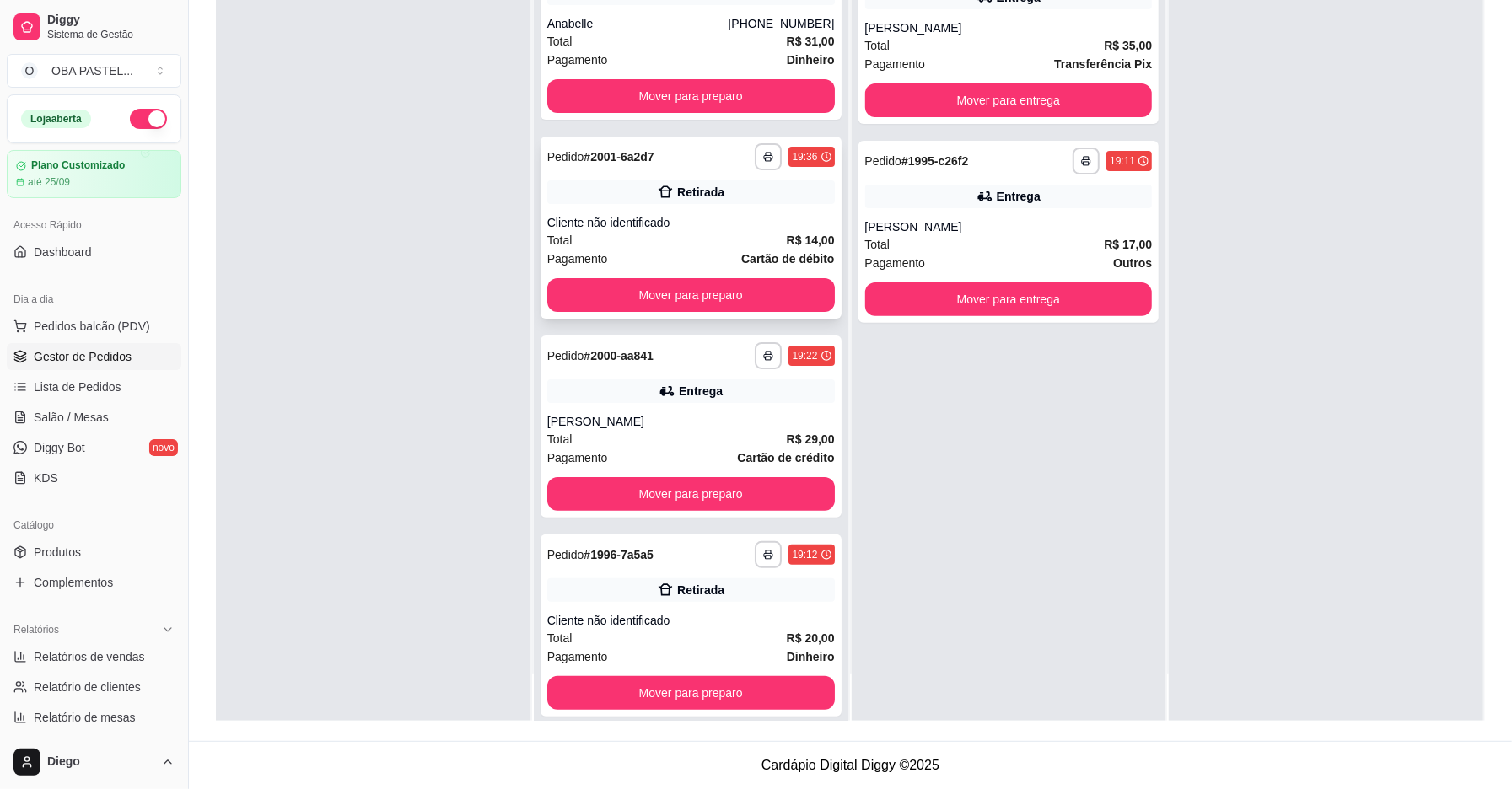
scroll to position [0, 0]
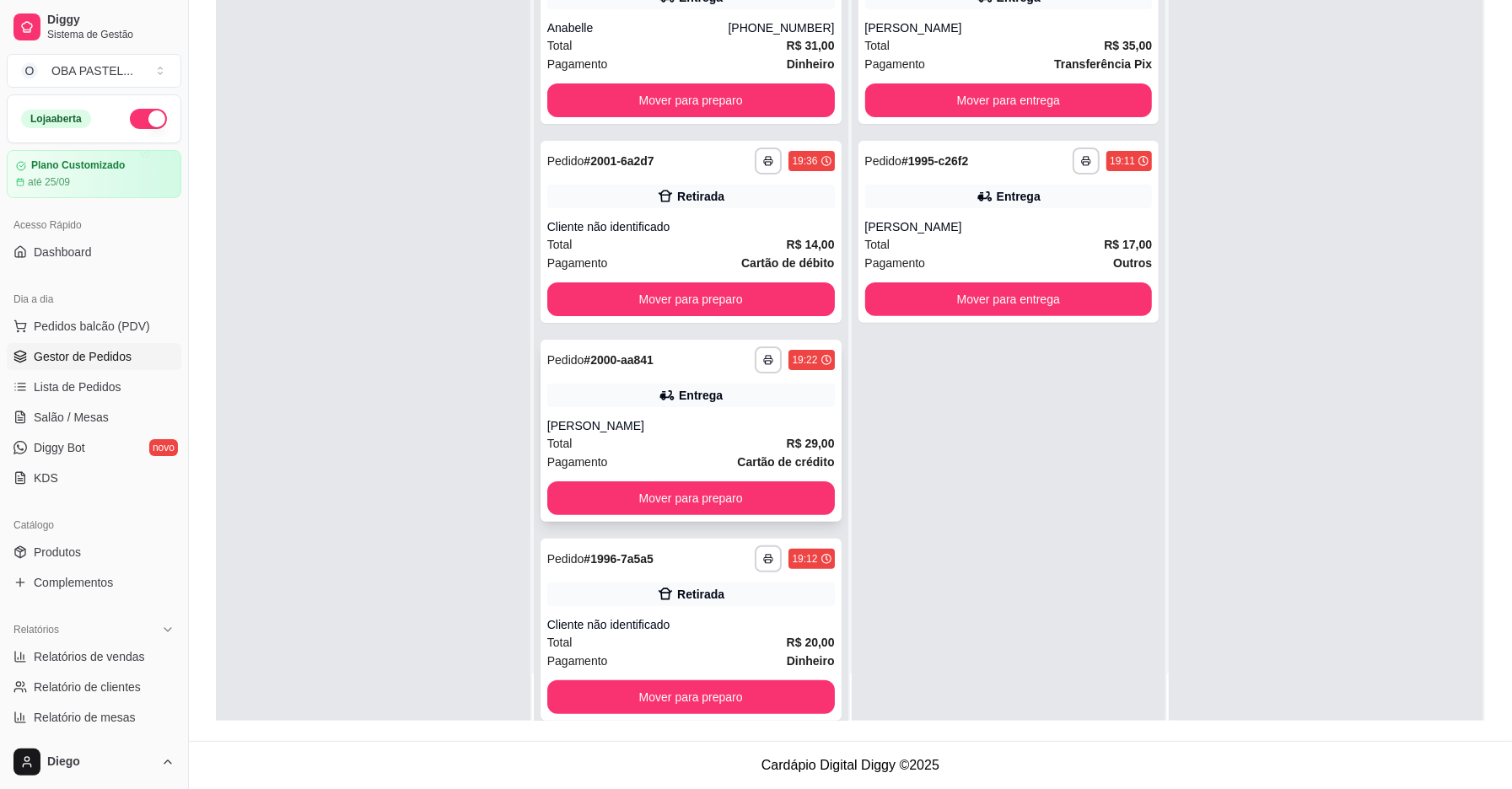
click at [679, 402] on div "Entrega" at bounding box center [701, 396] width 44 height 17
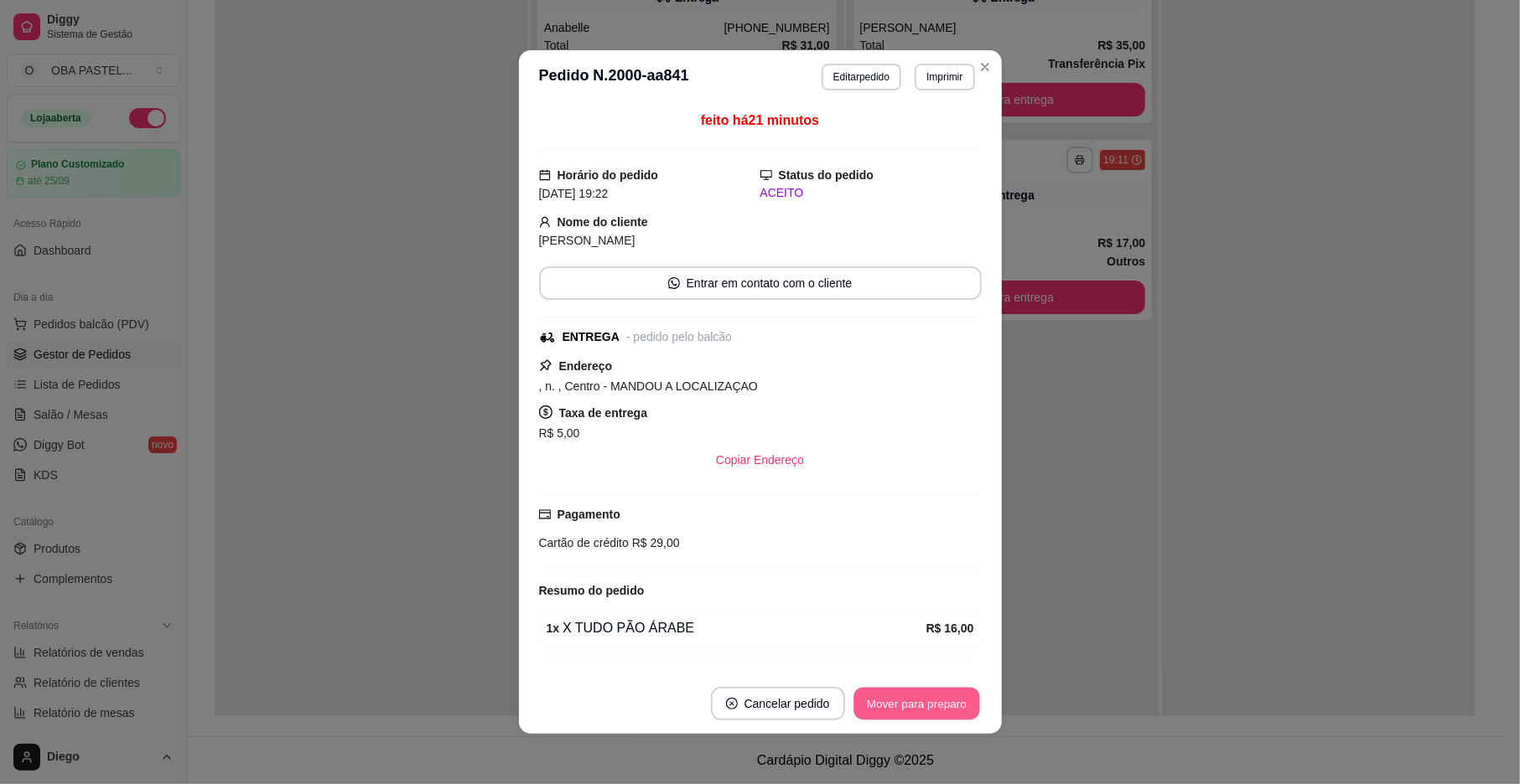
click at [854, 692] on button "Mover para preparo" at bounding box center [916, 704] width 125 height 32
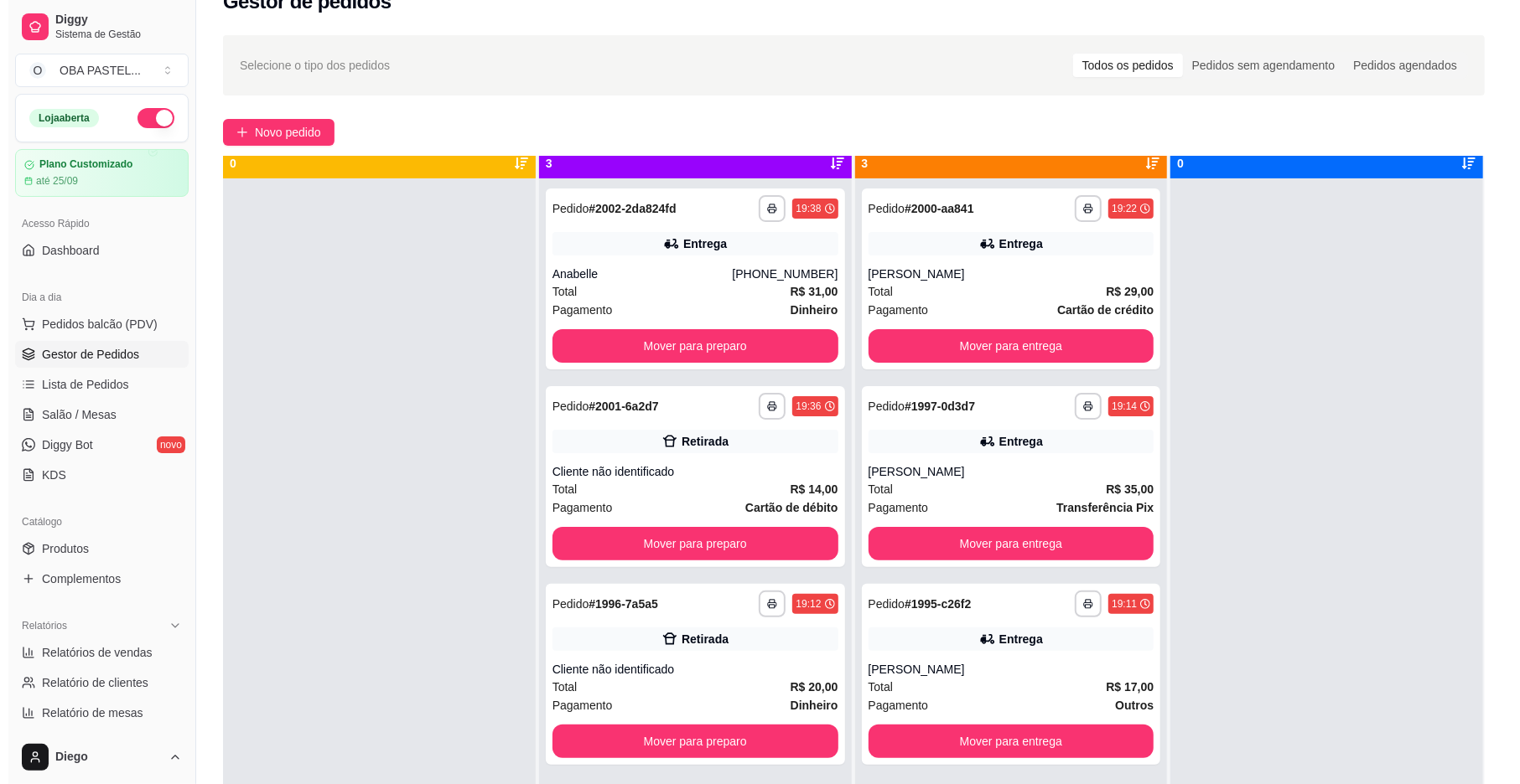
scroll to position [47, 0]
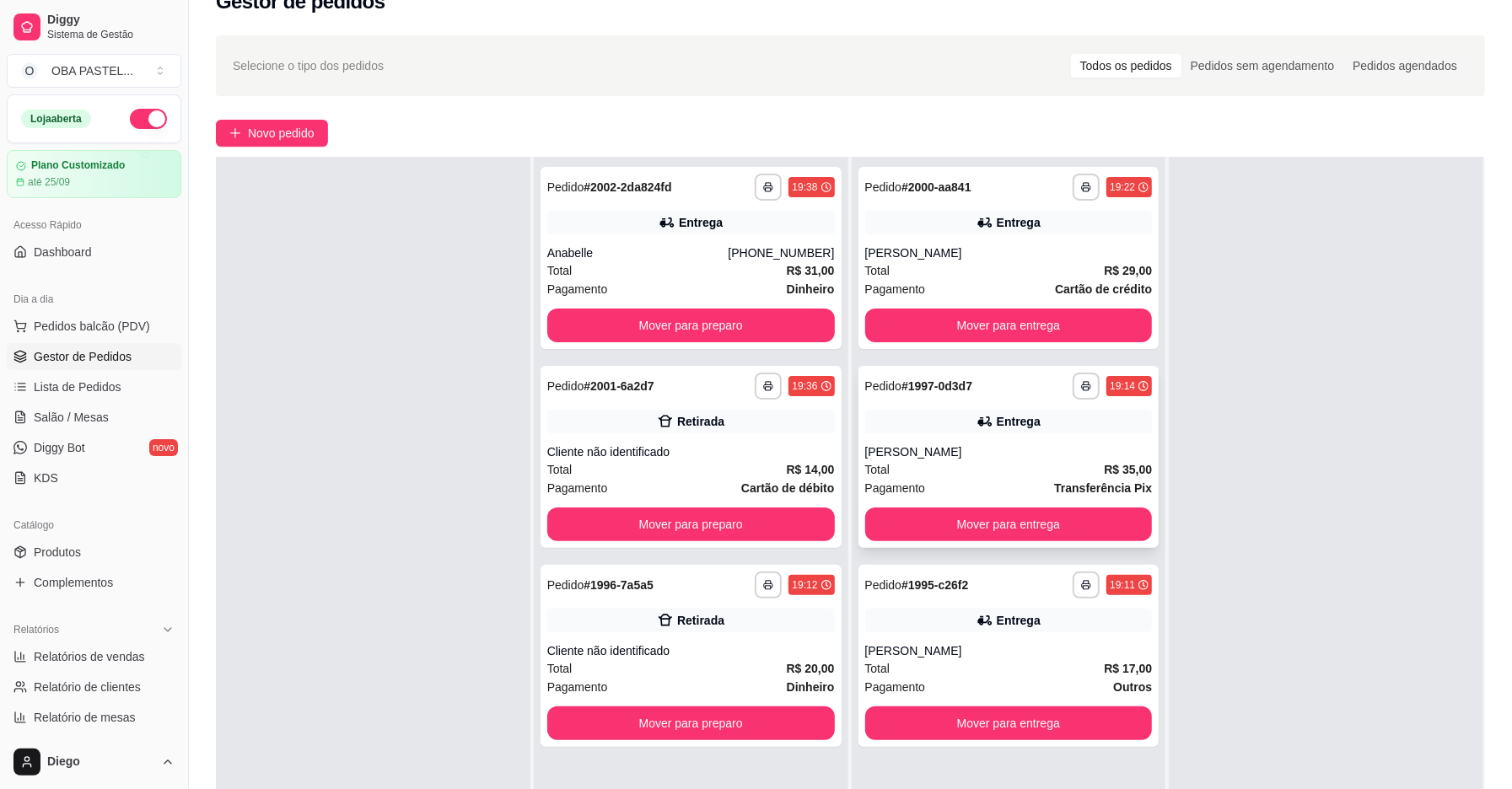
click at [967, 459] on div "[PERSON_NAME]" at bounding box center [1009, 452] width 288 height 17
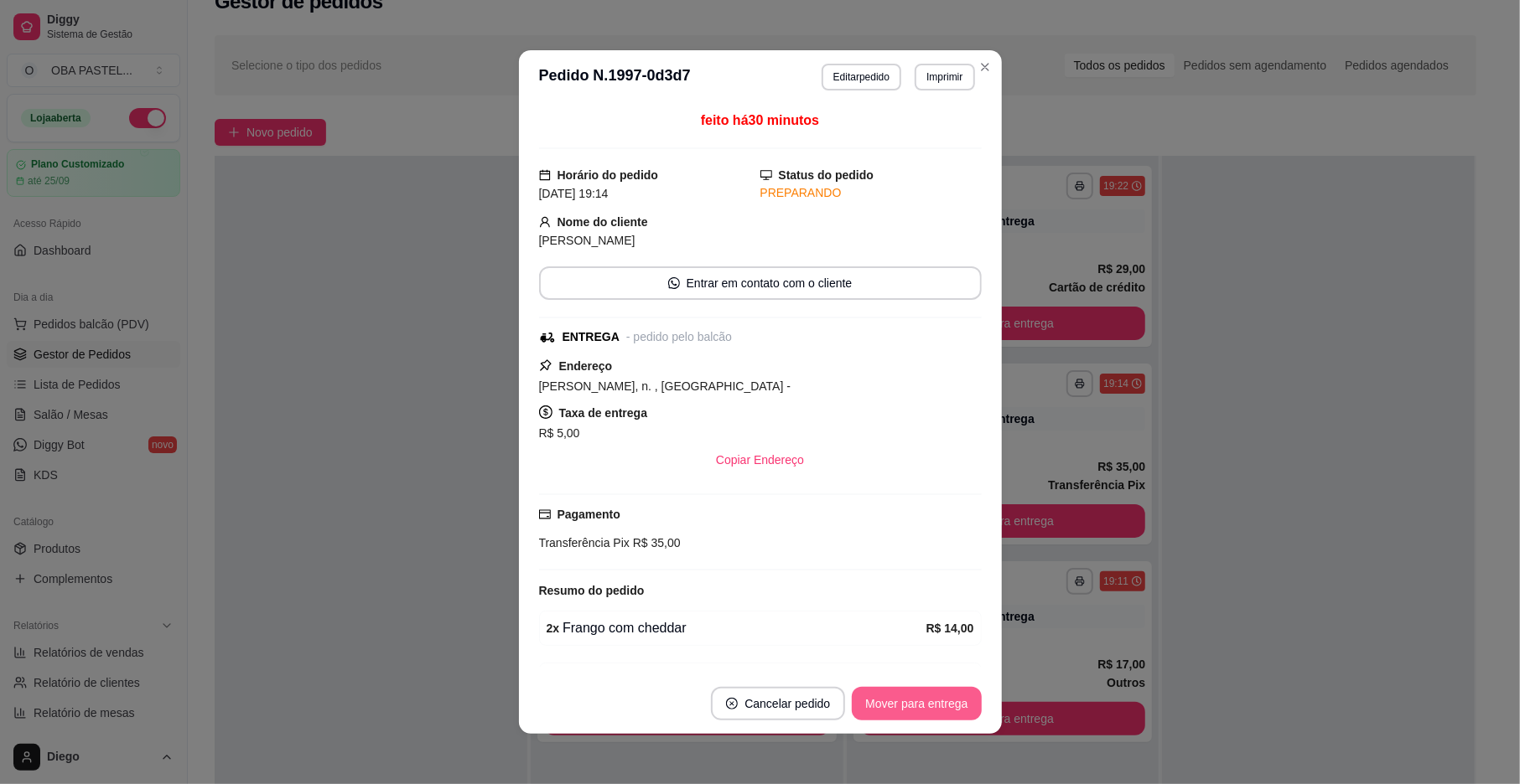
click at [931, 716] on button "Mover para entrega" at bounding box center [916, 703] width 129 height 33
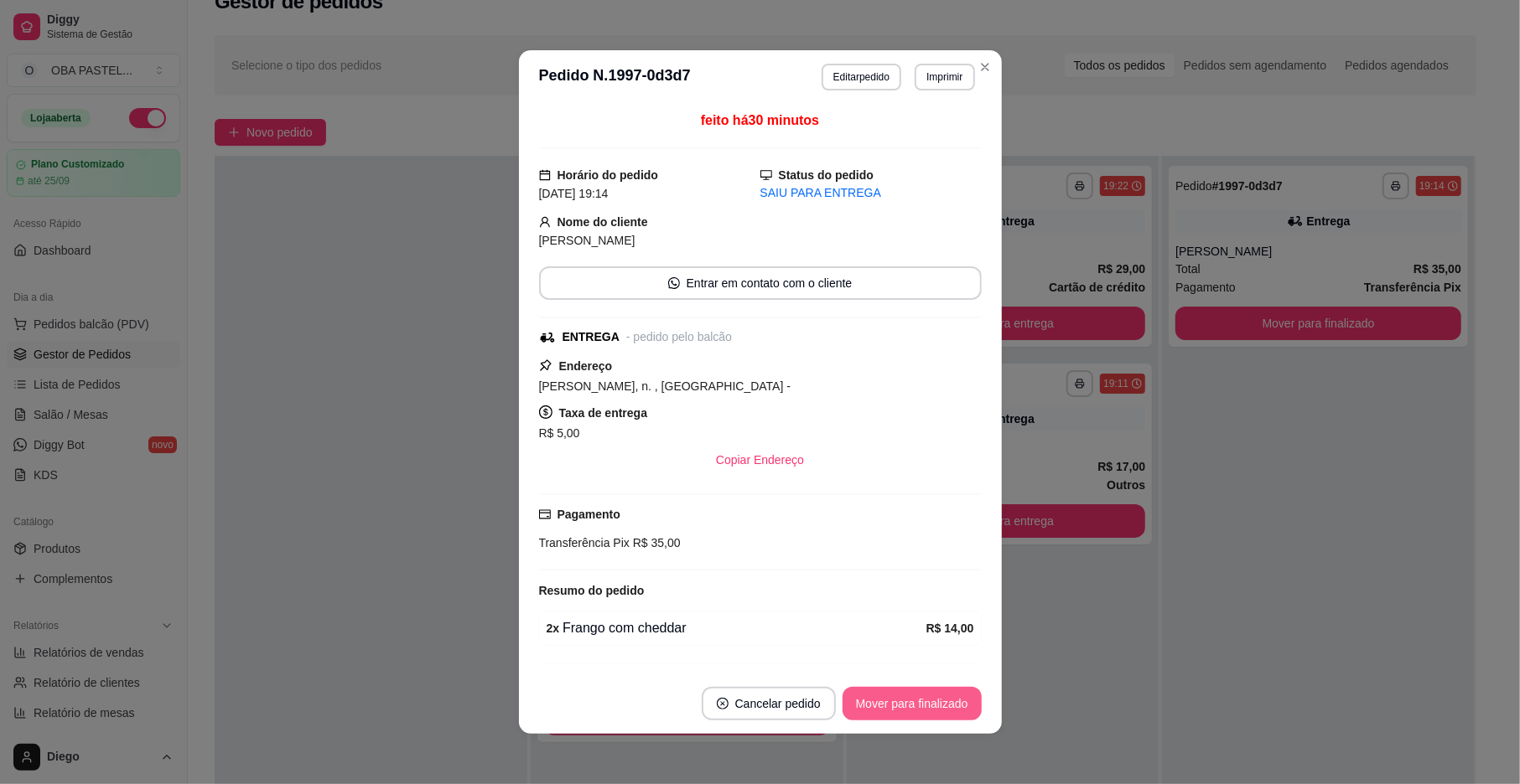
click at [933, 713] on button "Mover para finalizado" at bounding box center [912, 703] width 139 height 33
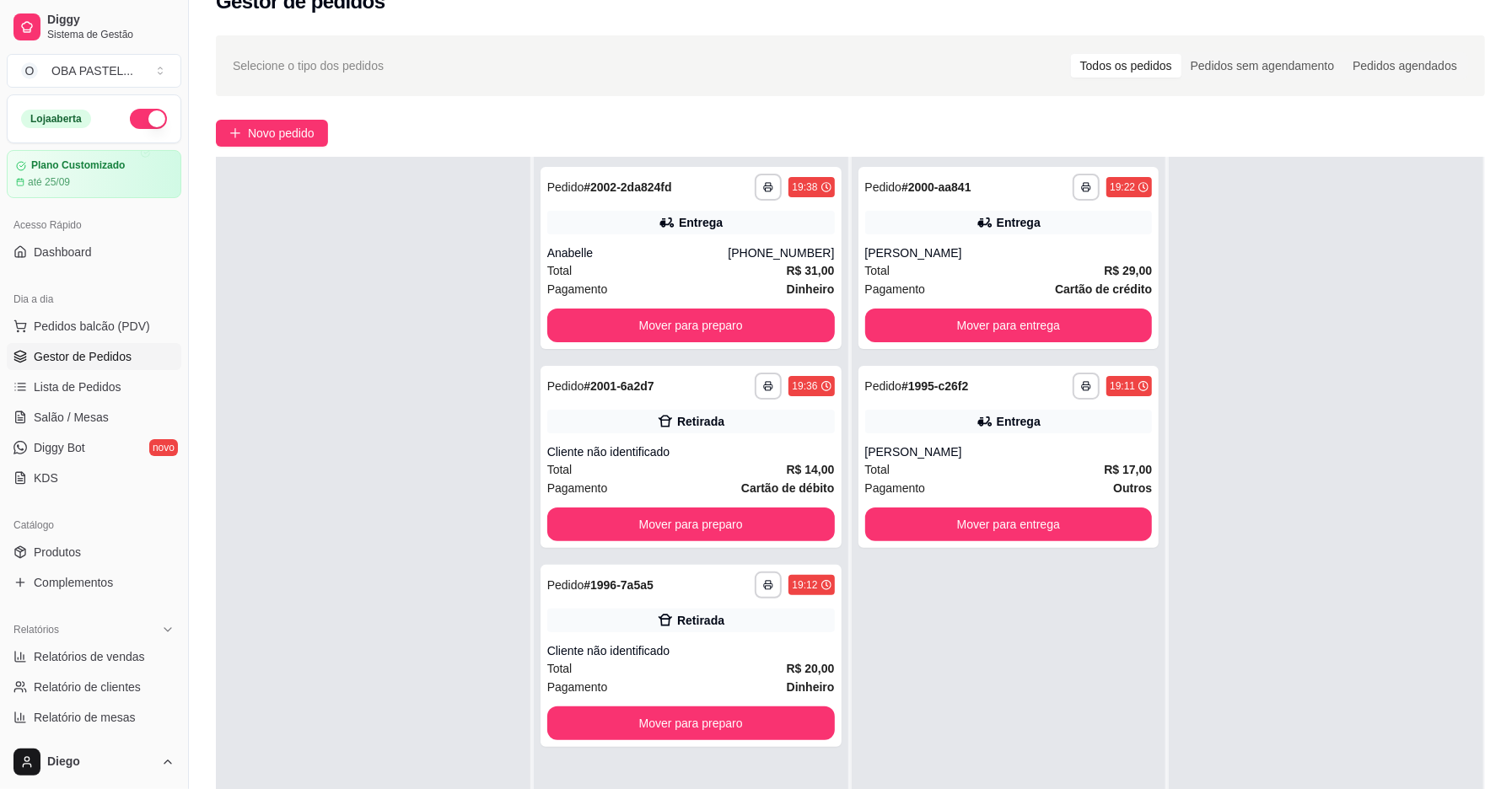
click at [339, 137] on div "Novo pedido" at bounding box center [850, 133] width 1269 height 27
click at [268, 117] on div "**********" at bounding box center [851, 495] width 1324 height 941
click at [263, 133] on span "Novo pedido" at bounding box center [281, 133] width 67 height 18
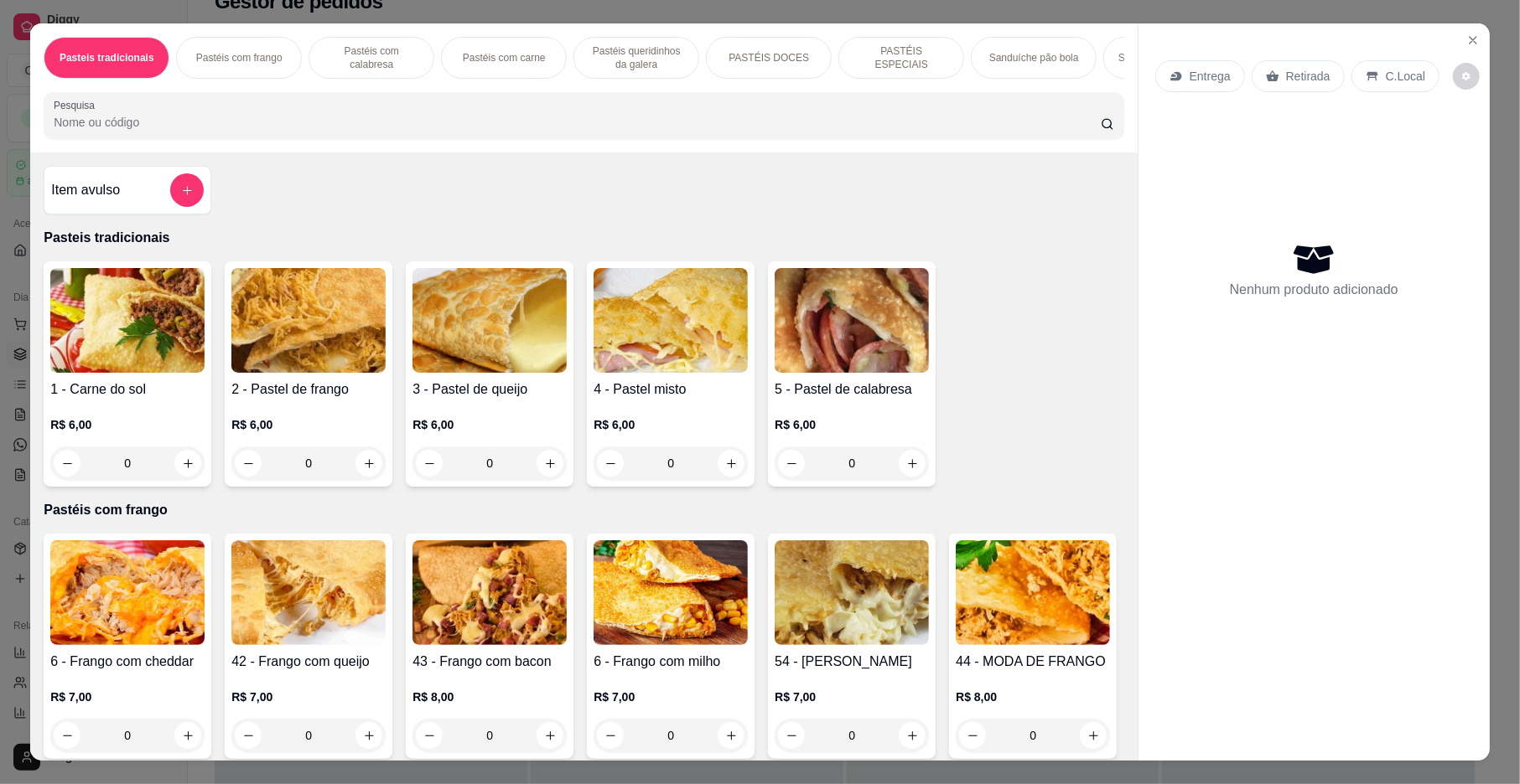
click at [500, 72] on div "Pastéis com carne" at bounding box center [504, 58] width 125 height 42
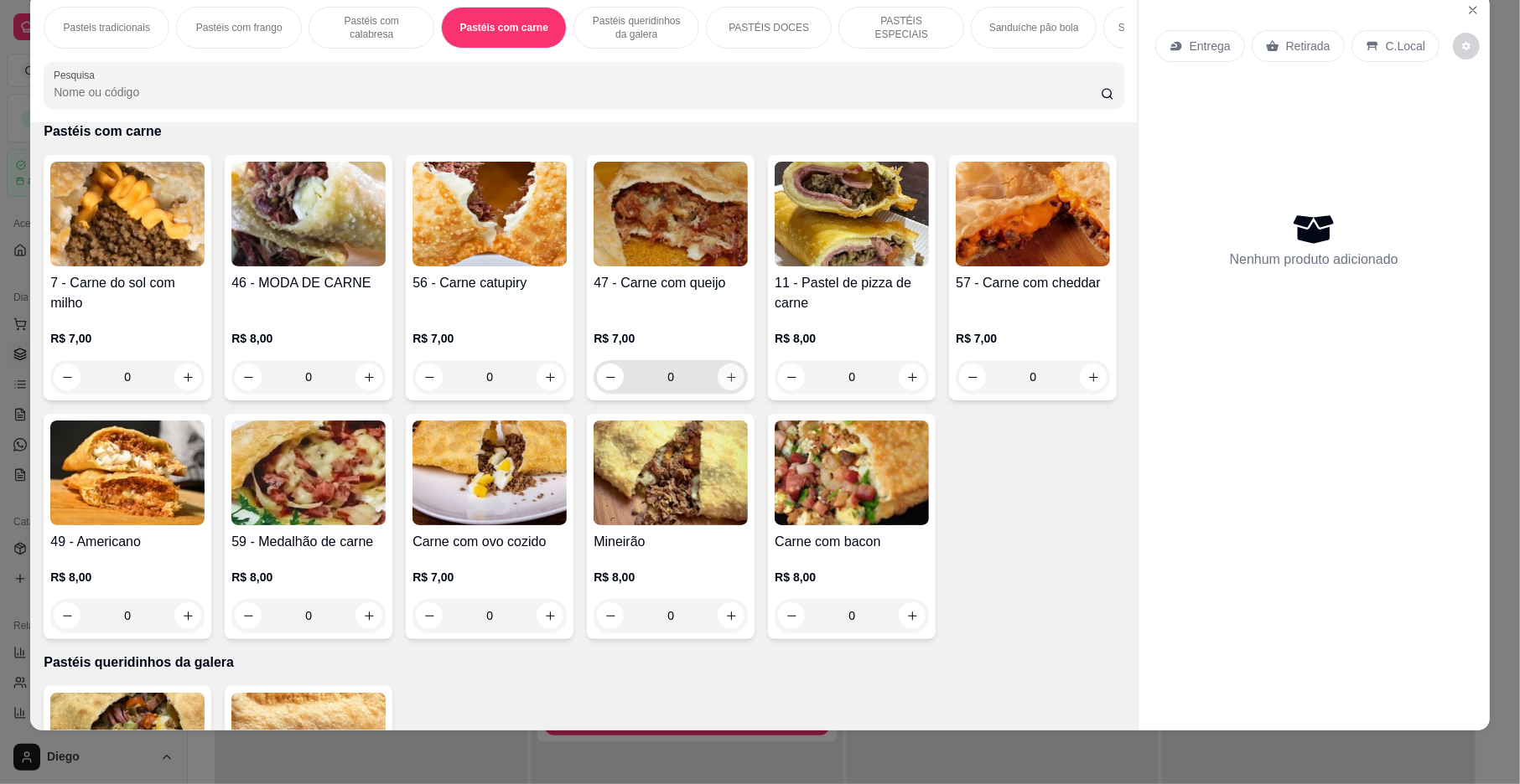
click at [725, 384] on icon "increase-product-quantity" at bounding box center [731, 377] width 12 height 12
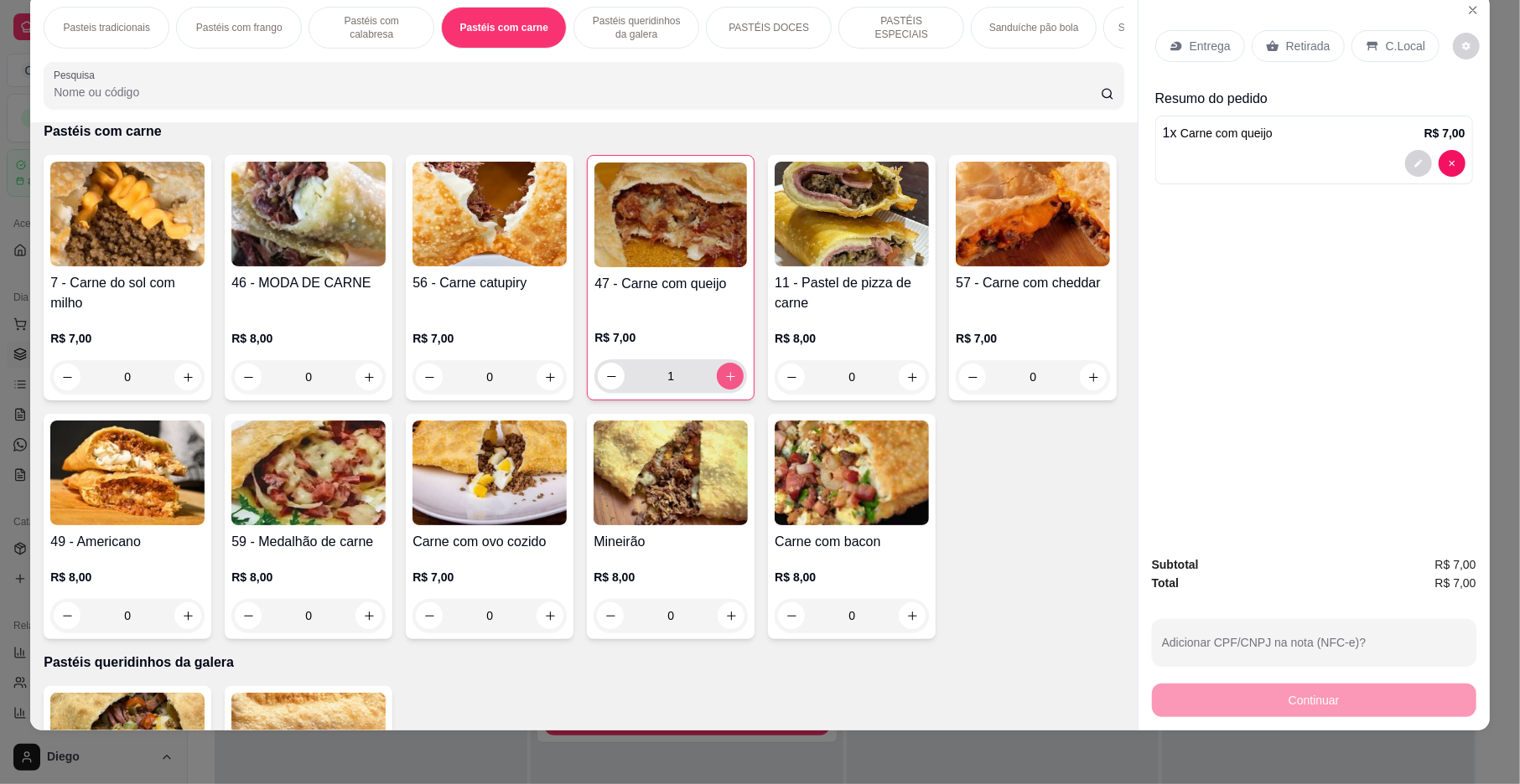
type input "1"
click at [1215, 48] on p "Entrega" at bounding box center [1209, 47] width 41 height 17
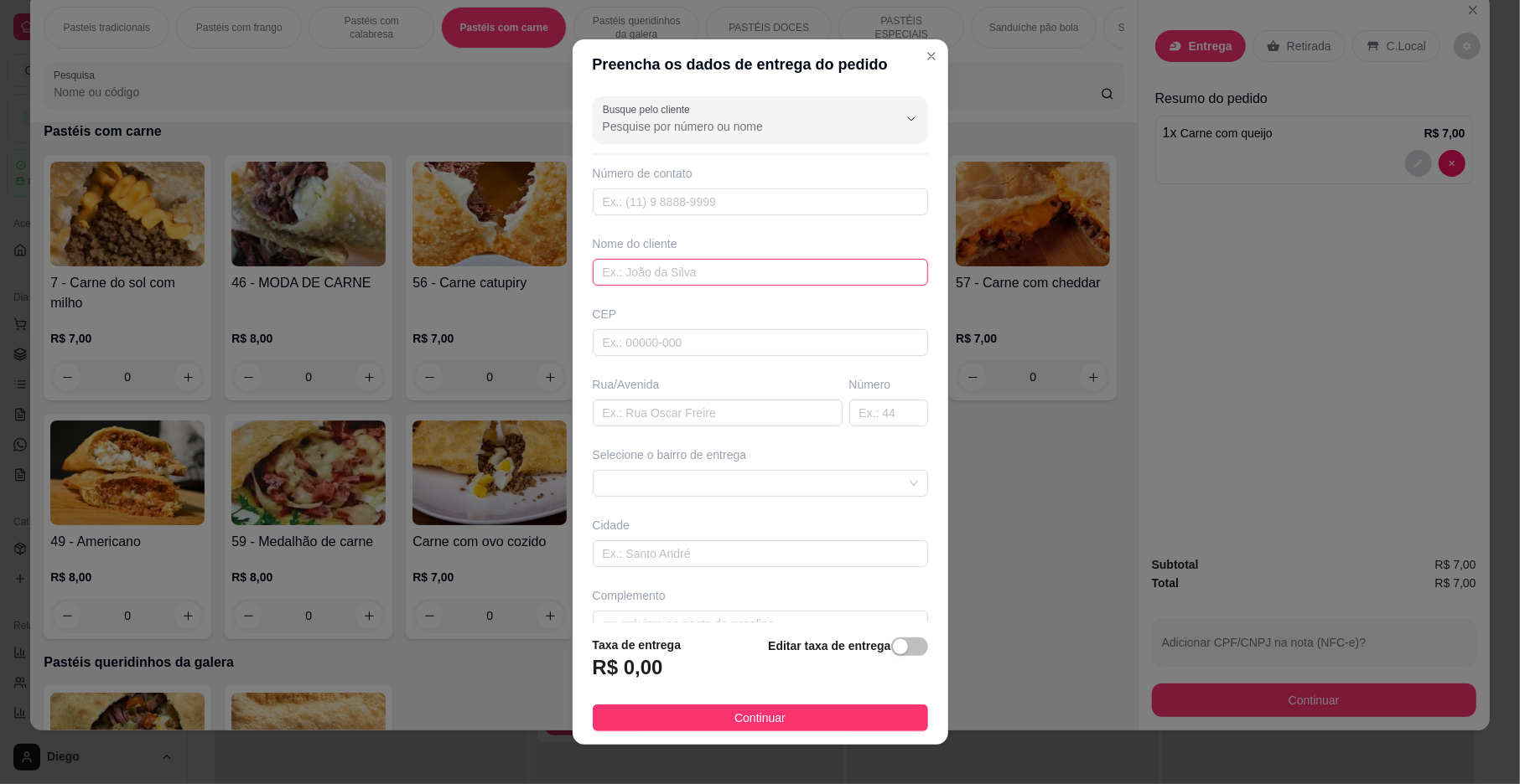
click at [725, 273] on input "text" at bounding box center [760, 273] width 336 height 27
click at [720, 488] on span at bounding box center [760, 484] width 316 height 25
type input "VENANCIO"
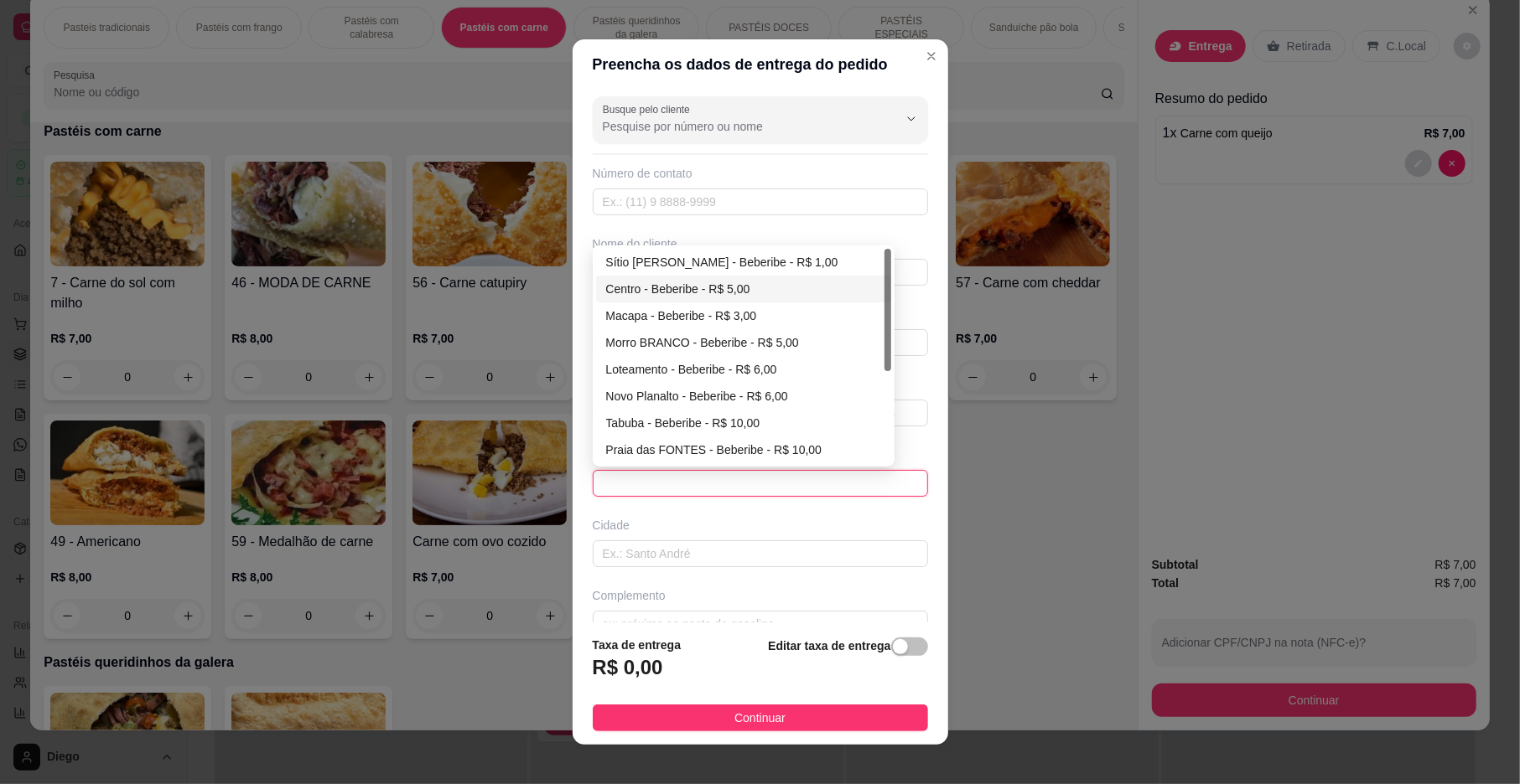
click at [628, 289] on div "Centro - Beberibe - R$ 5,00" at bounding box center [743, 289] width 275 height 18
type input "Beberibe"
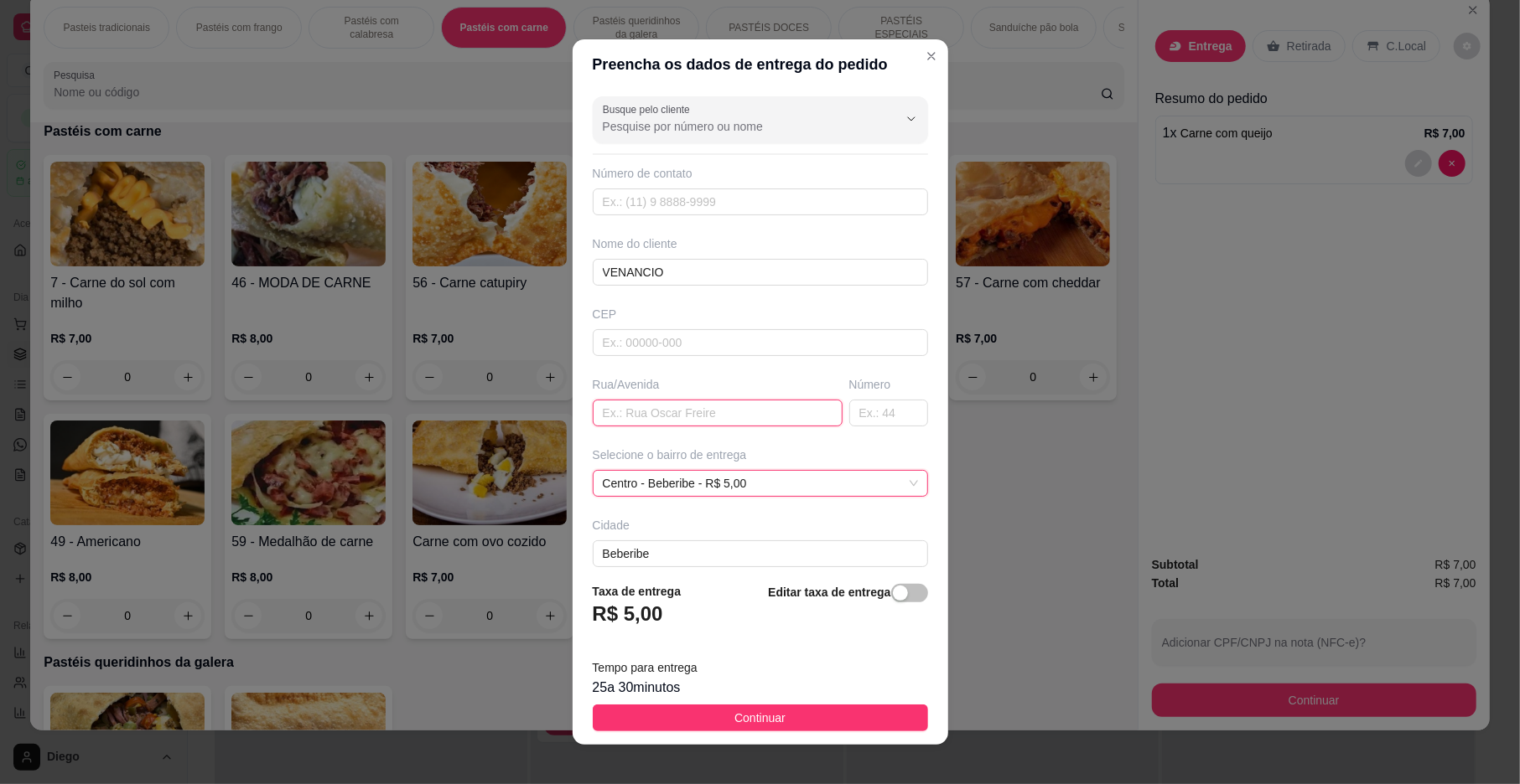
click at [648, 414] on input "text" at bounding box center [717, 413] width 250 height 27
type input "M"
type input "[PERSON_NAME]"
click at [849, 416] on input "text" at bounding box center [888, 413] width 79 height 27
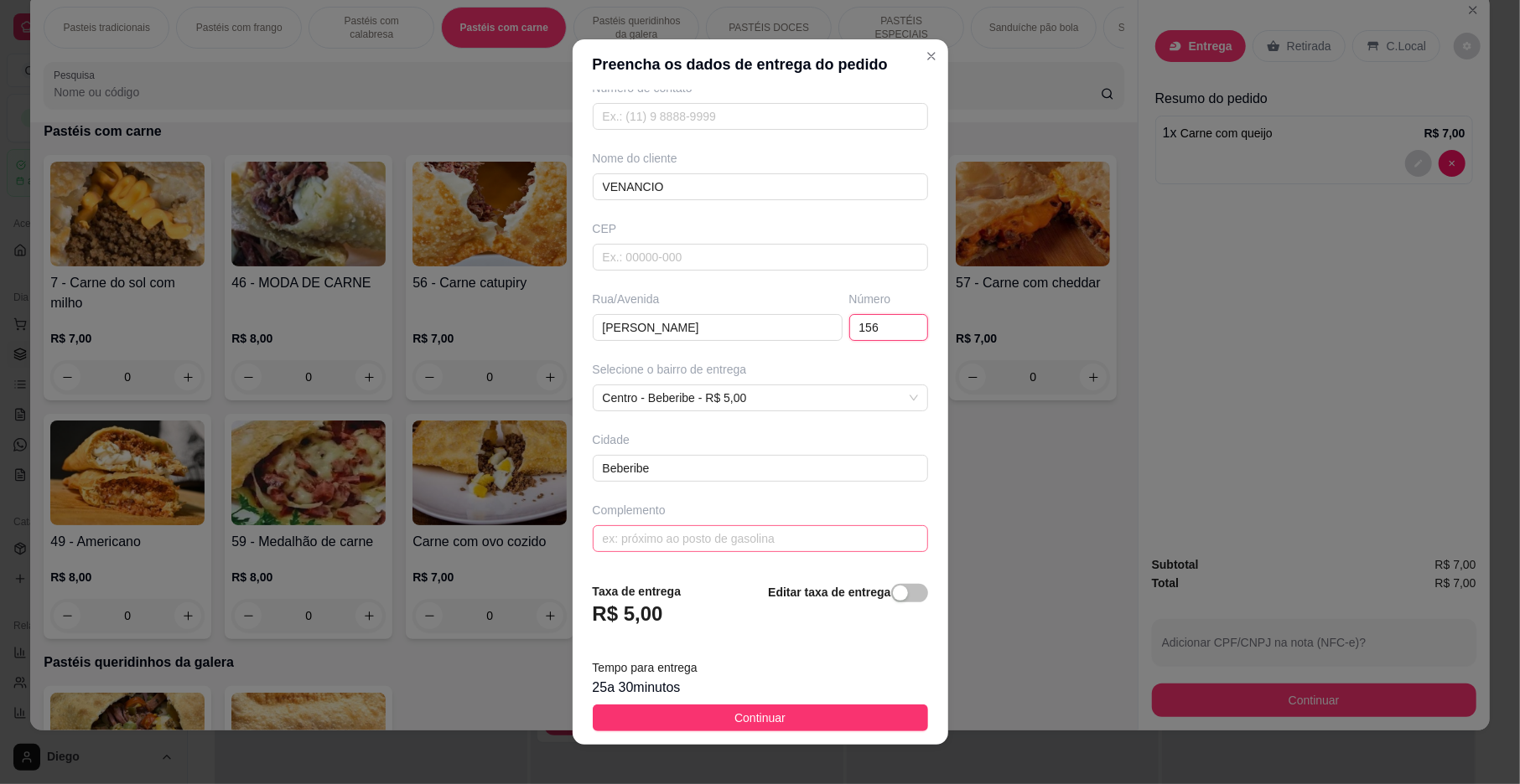
type input "156"
click at [674, 538] on input "text" at bounding box center [760, 539] width 336 height 27
type input "EM CIMA DO DEPOSITO AVENIDA"
click at [798, 721] on button "Continuar" at bounding box center [760, 718] width 336 height 27
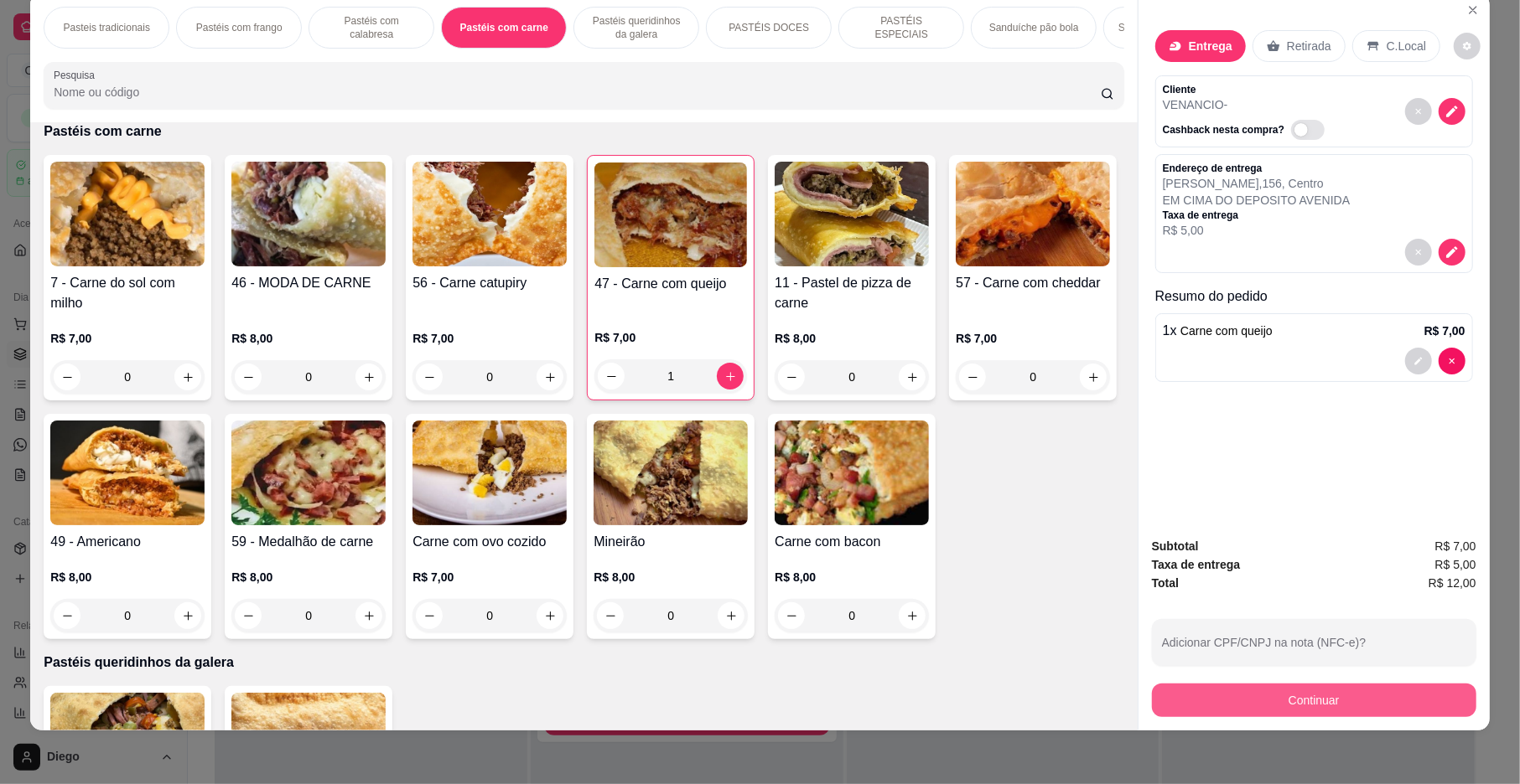
click at [1273, 709] on button "Continuar" at bounding box center [1314, 700] width 324 height 33
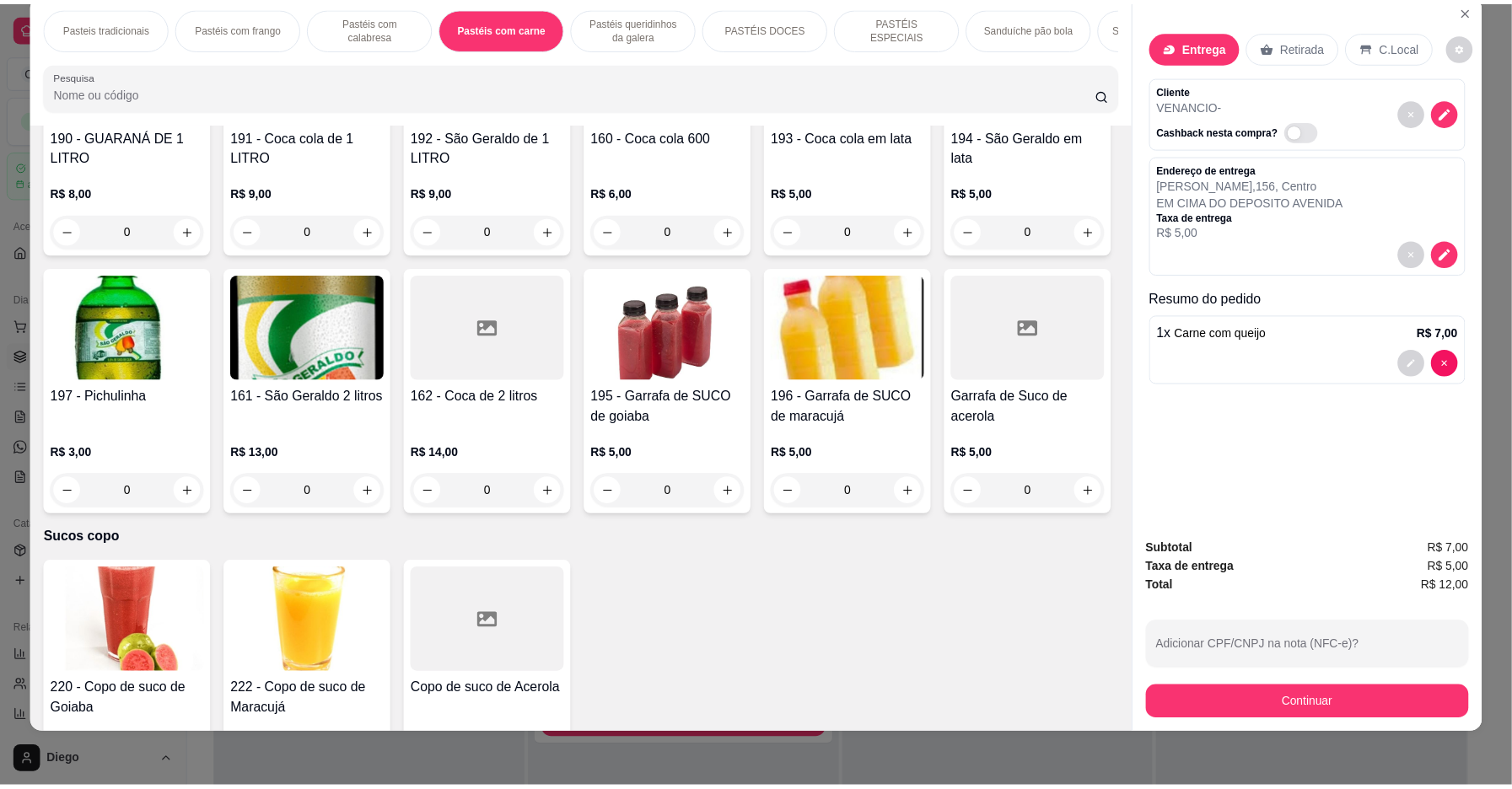
scroll to position [5128, 0]
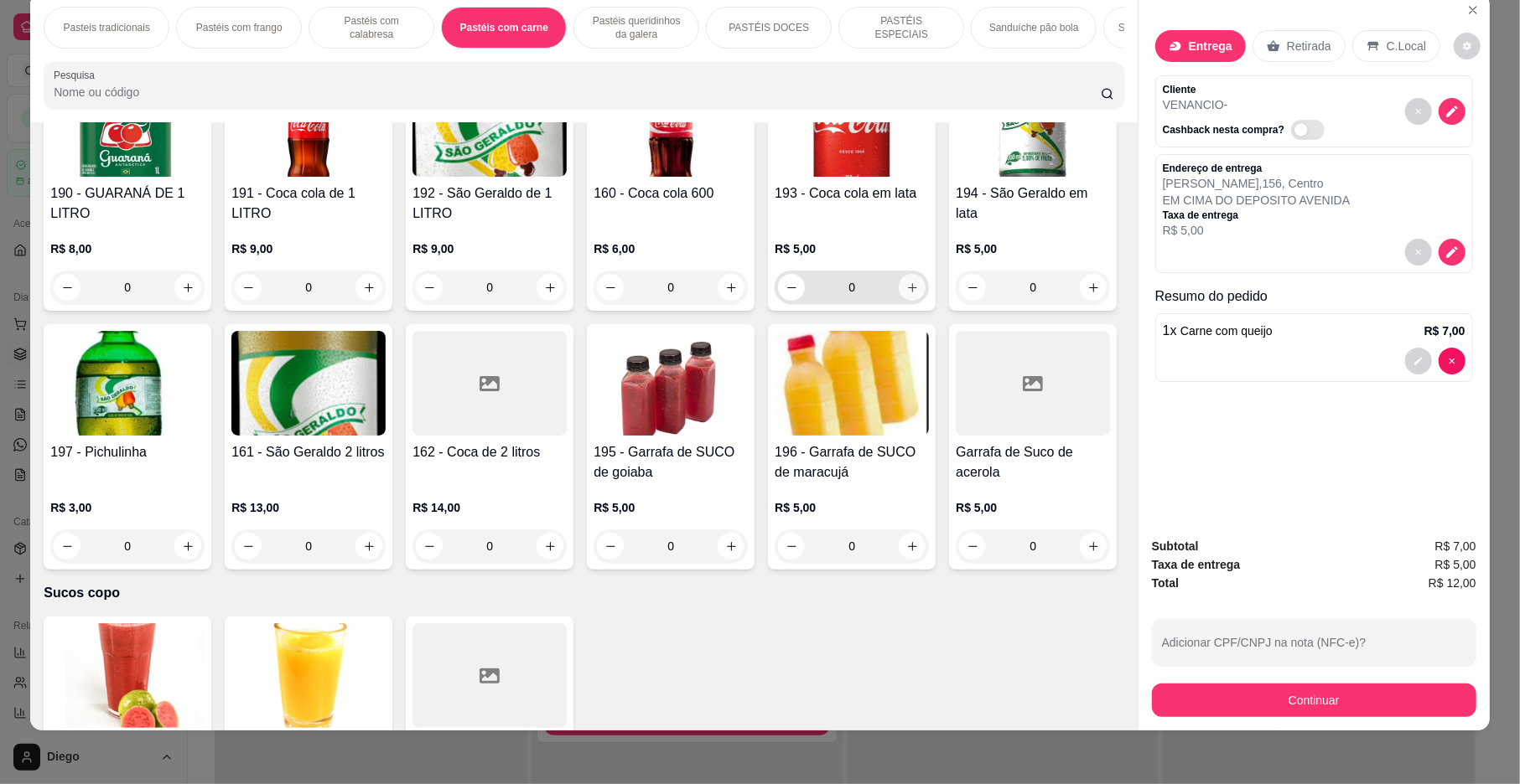
click at [906, 295] on icon "increase-product-quantity" at bounding box center [912, 287] width 12 height 12
type input "1"
click at [1318, 726] on div "Subtotal R$ 12,00 Taxa de entrega R$ 5,00 Total R$ 17,00 Adicionar CPF/CNPJ na …" at bounding box center [1315, 627] width 352 height 207
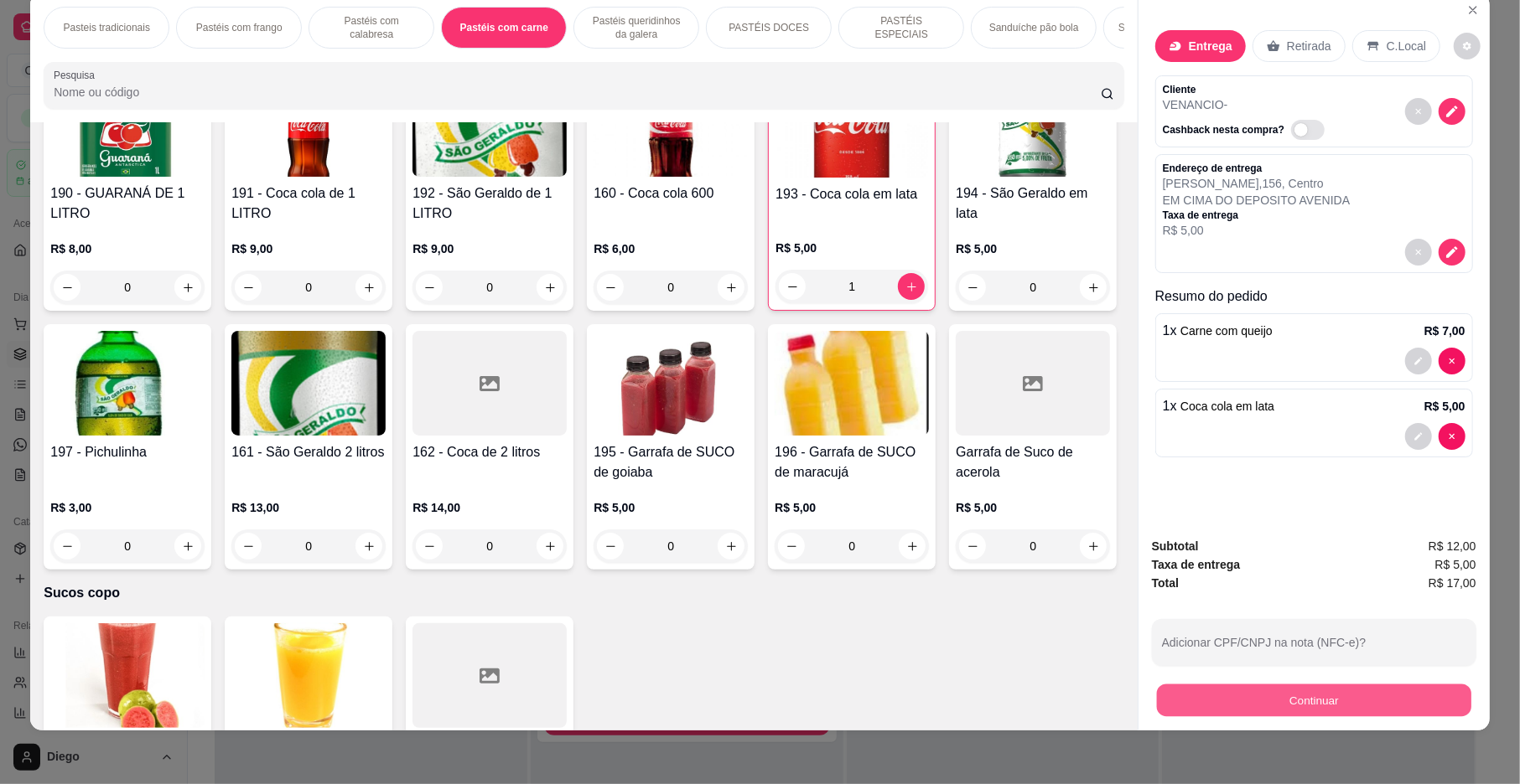
click at [1317, 698] on button "Continuar" at bounding box center [1314, 700] width 315 height 32
click at [1316, 695] on button "Continuar" at bounding box center [1314, 700] width 324 height 33
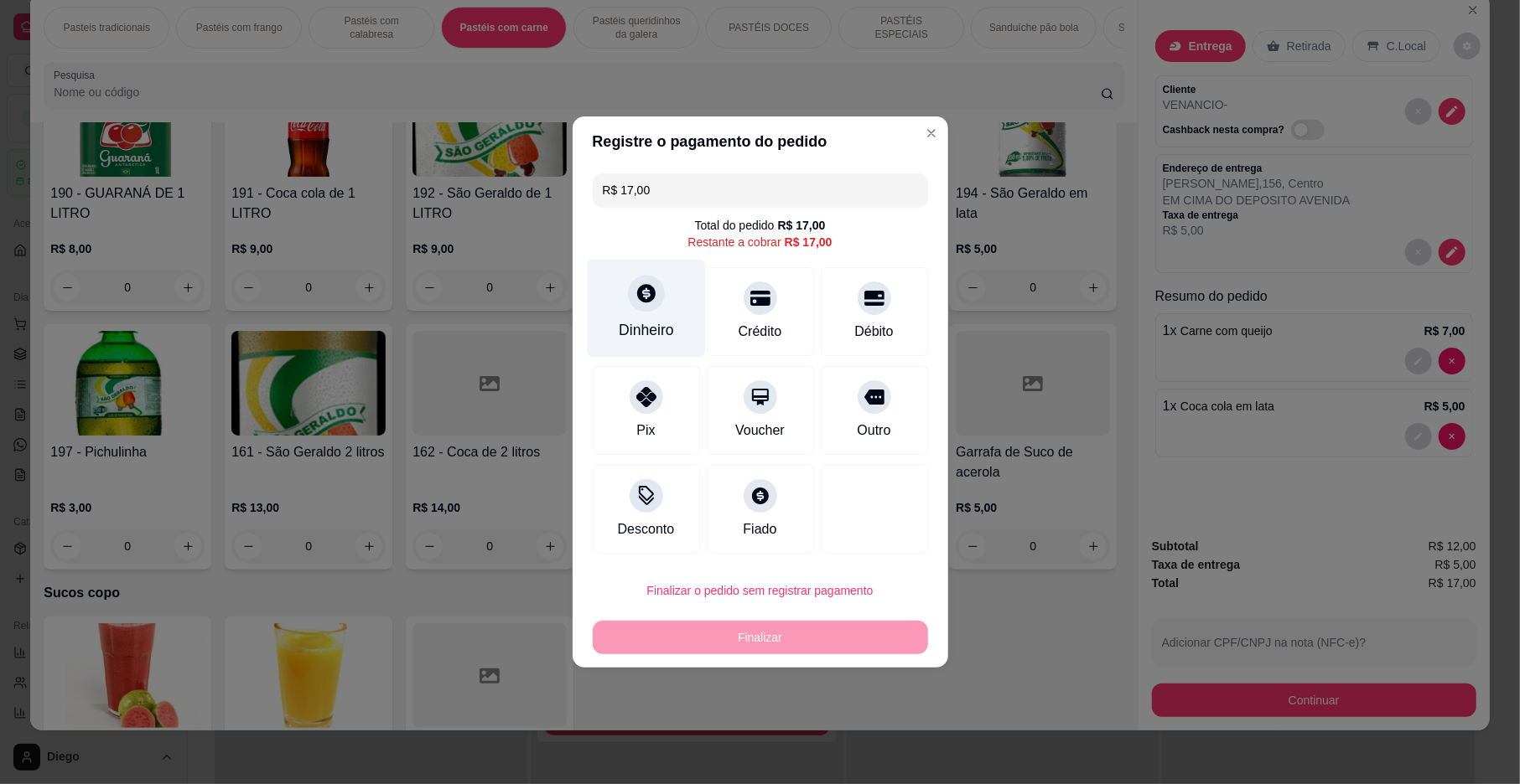
click at [664, 298] on div "Dinheiro" at bounding box center [645, 308] width 118 height 98
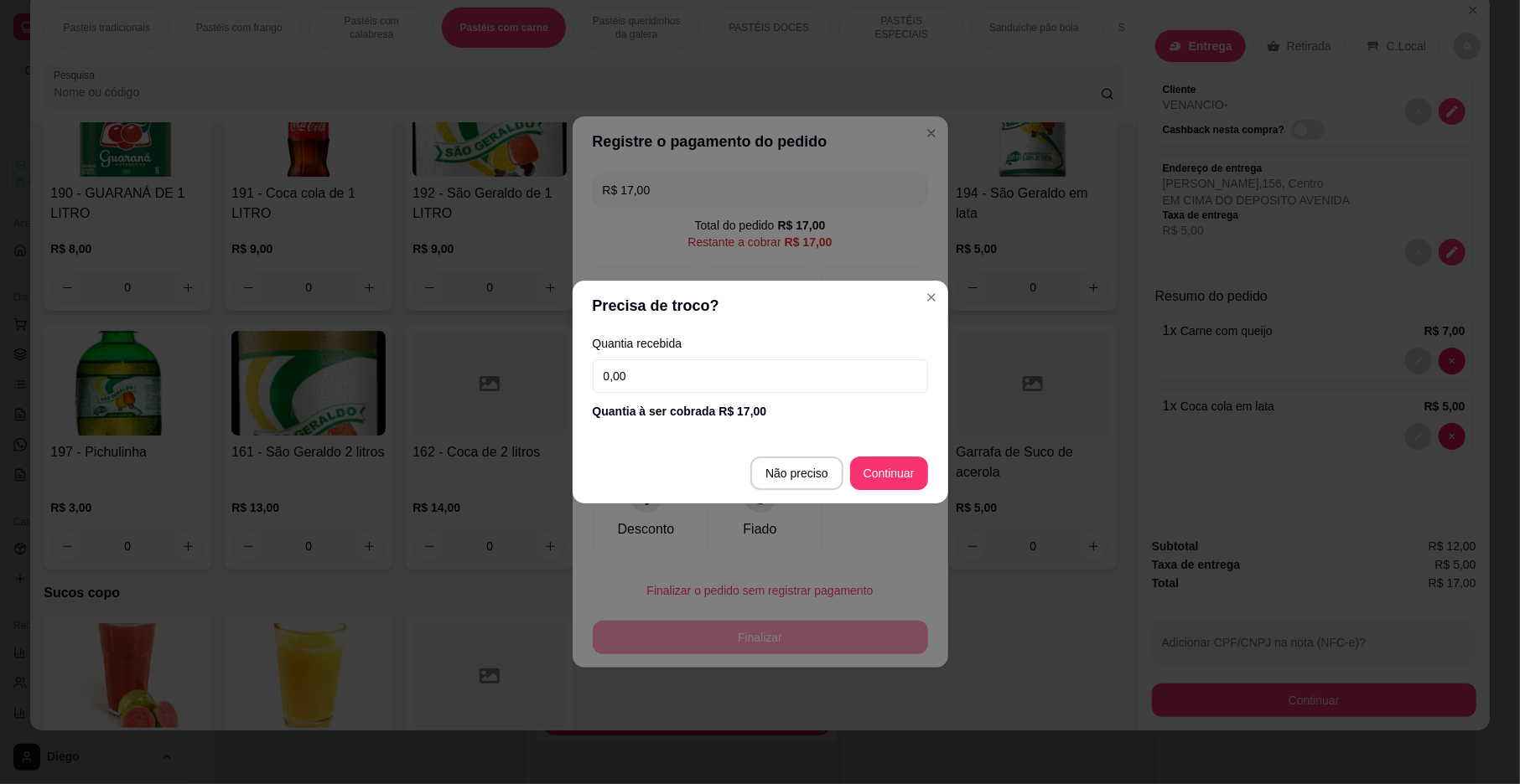
click at [714, 386] on input "0,00" at bounding box center [760, 375] width 336 height 33
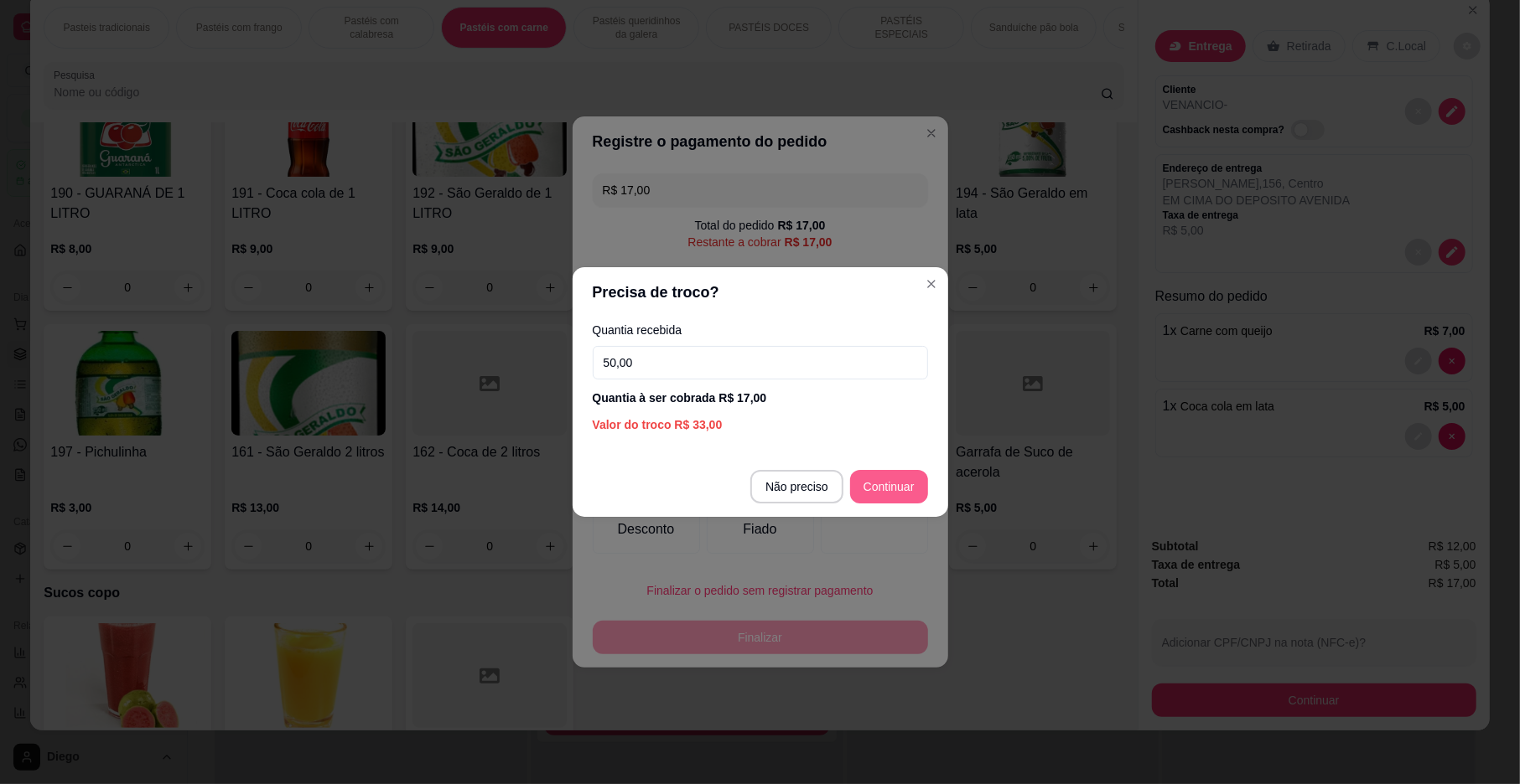
type input "50,00"
type input "R$ 0,00"
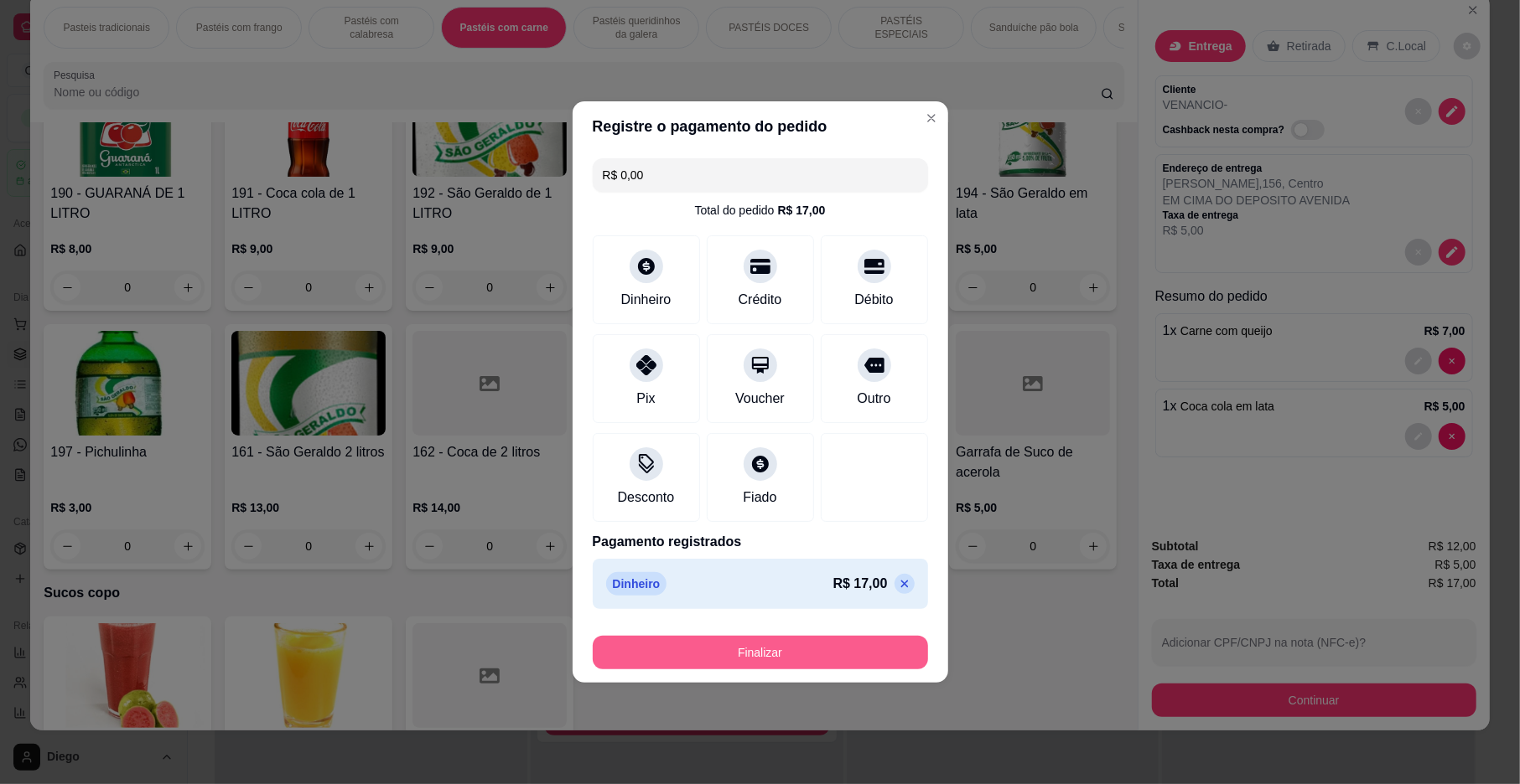
click at [845, 654] on button "Finalizar" at bounding box center [760, 652] width 336 height 33
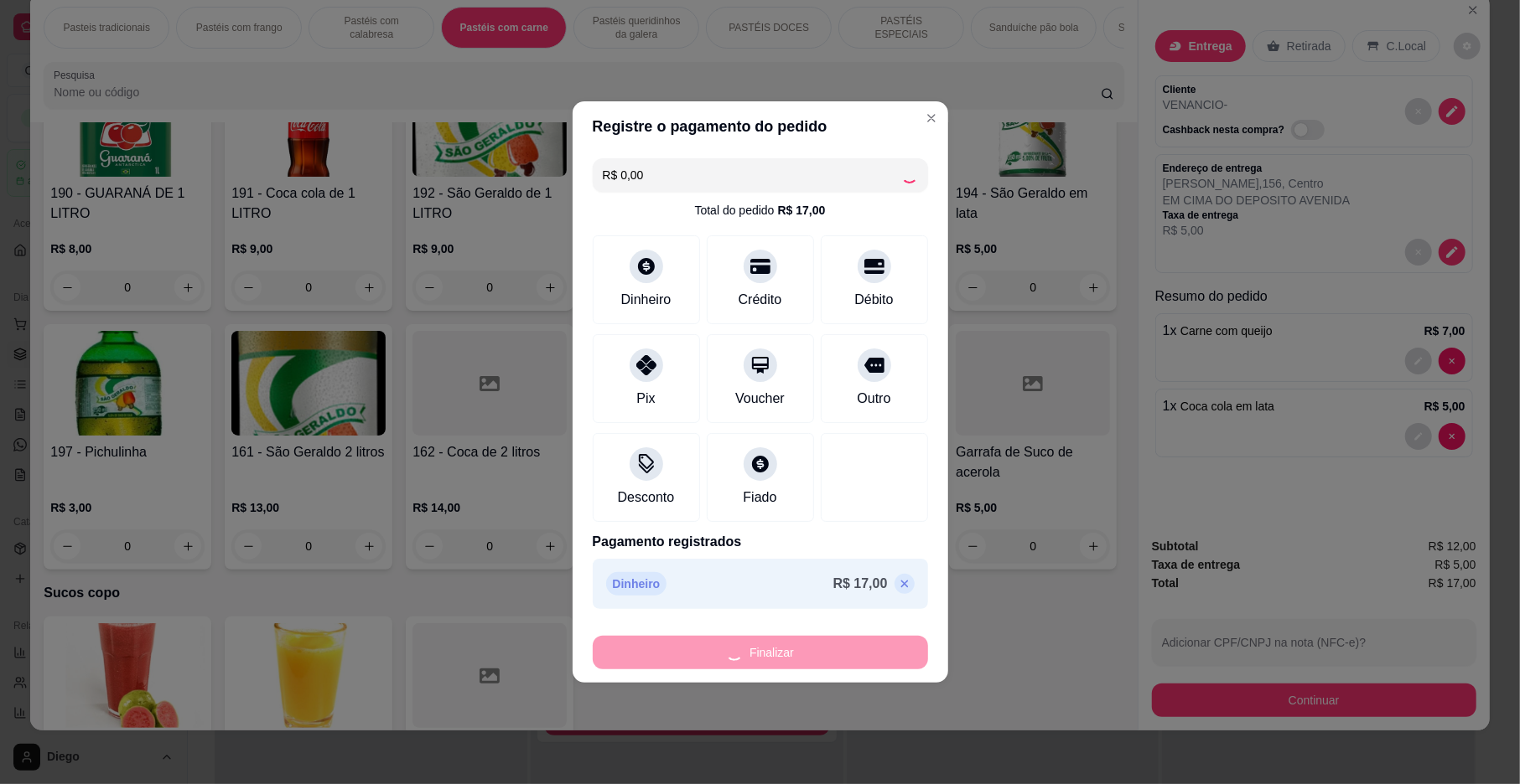
type input "0"
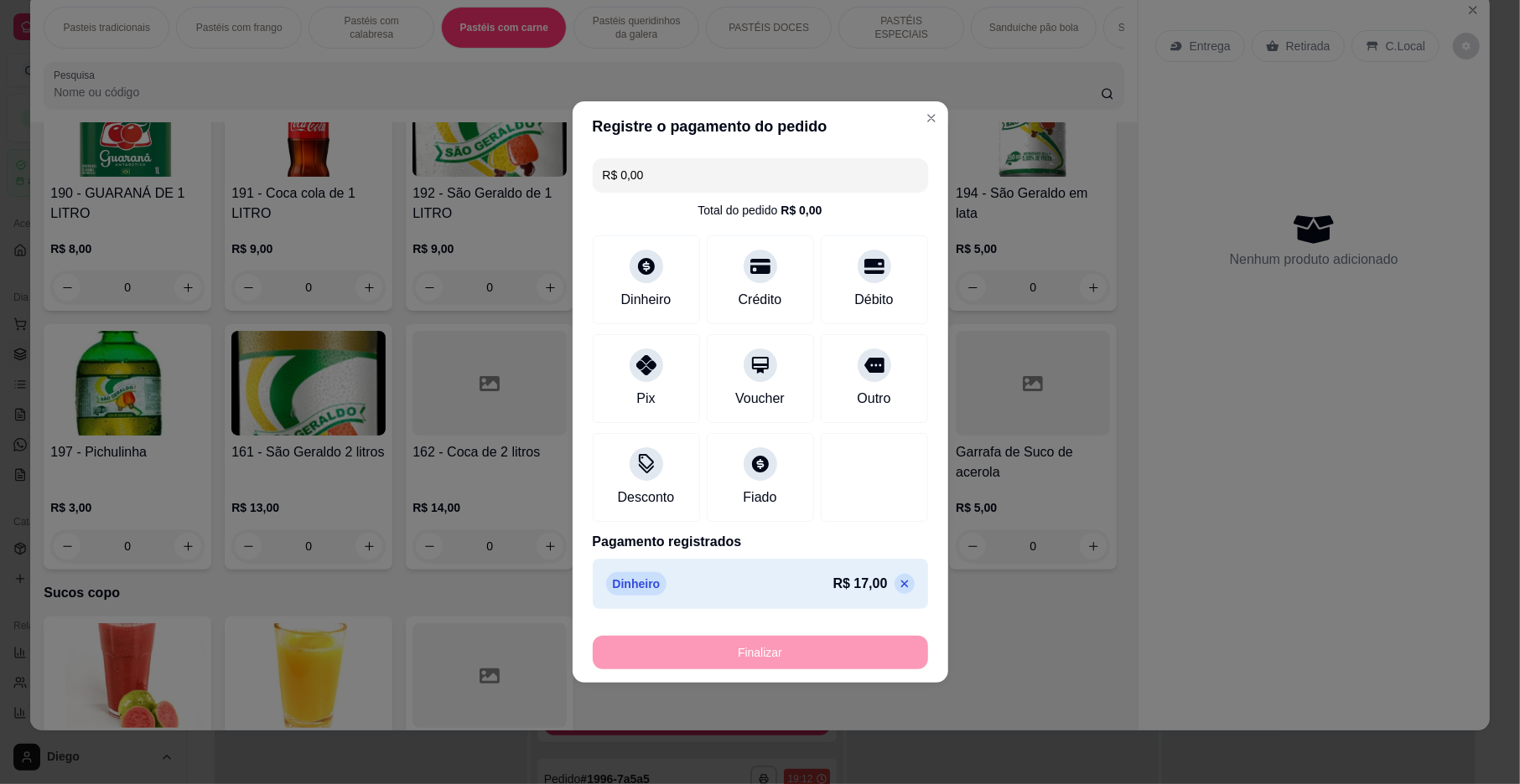
type input "-R$ 17,00"
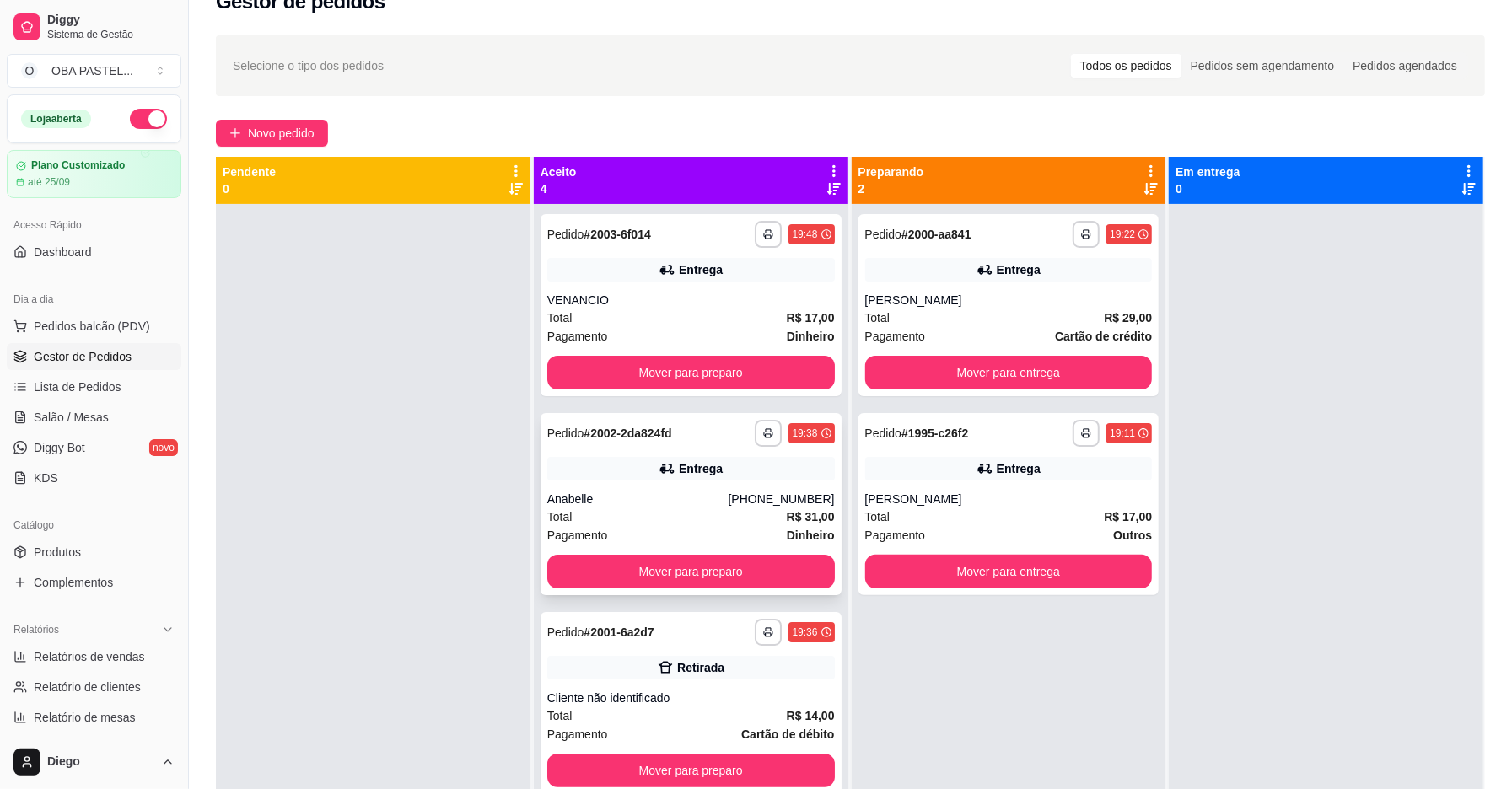
click at [789, 504] on div "[PHONE_NUMBER]" at bounding box center [780, 499] width 106 height 17
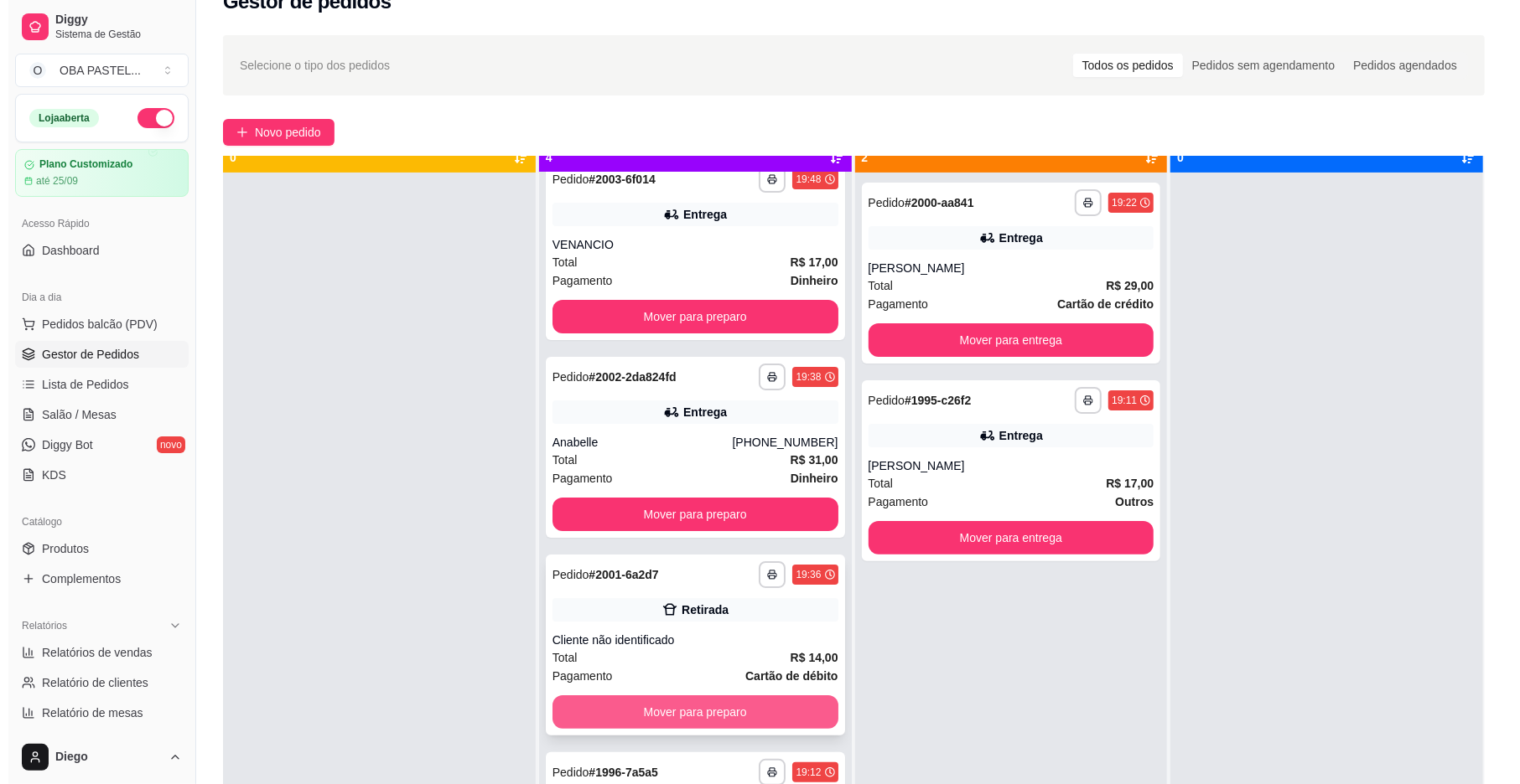
scroll to position [47, 0]
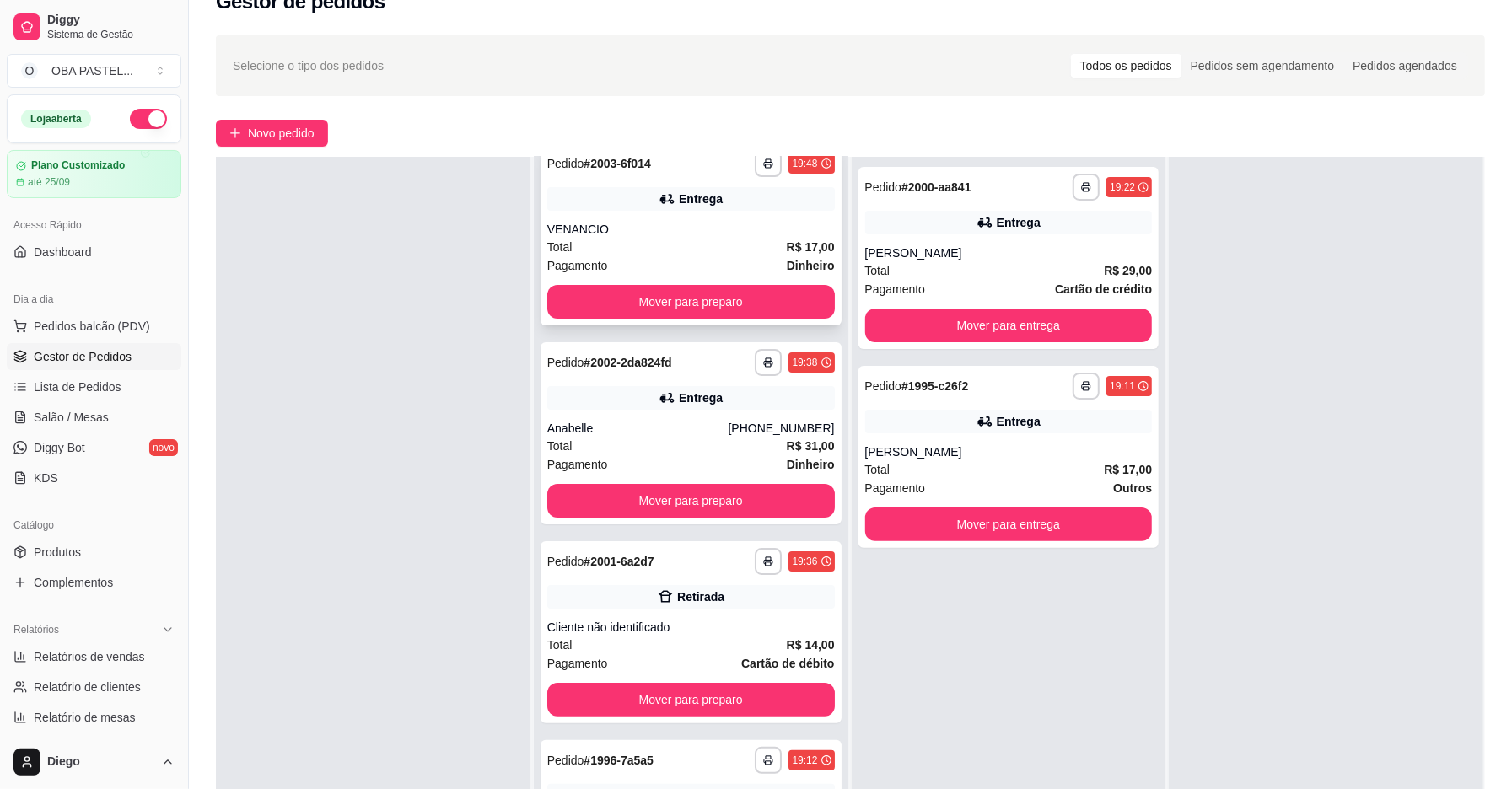
click at [706, 240] on div "Total R$ 17,00" at bounding box center [690, 247] width 288 height 18
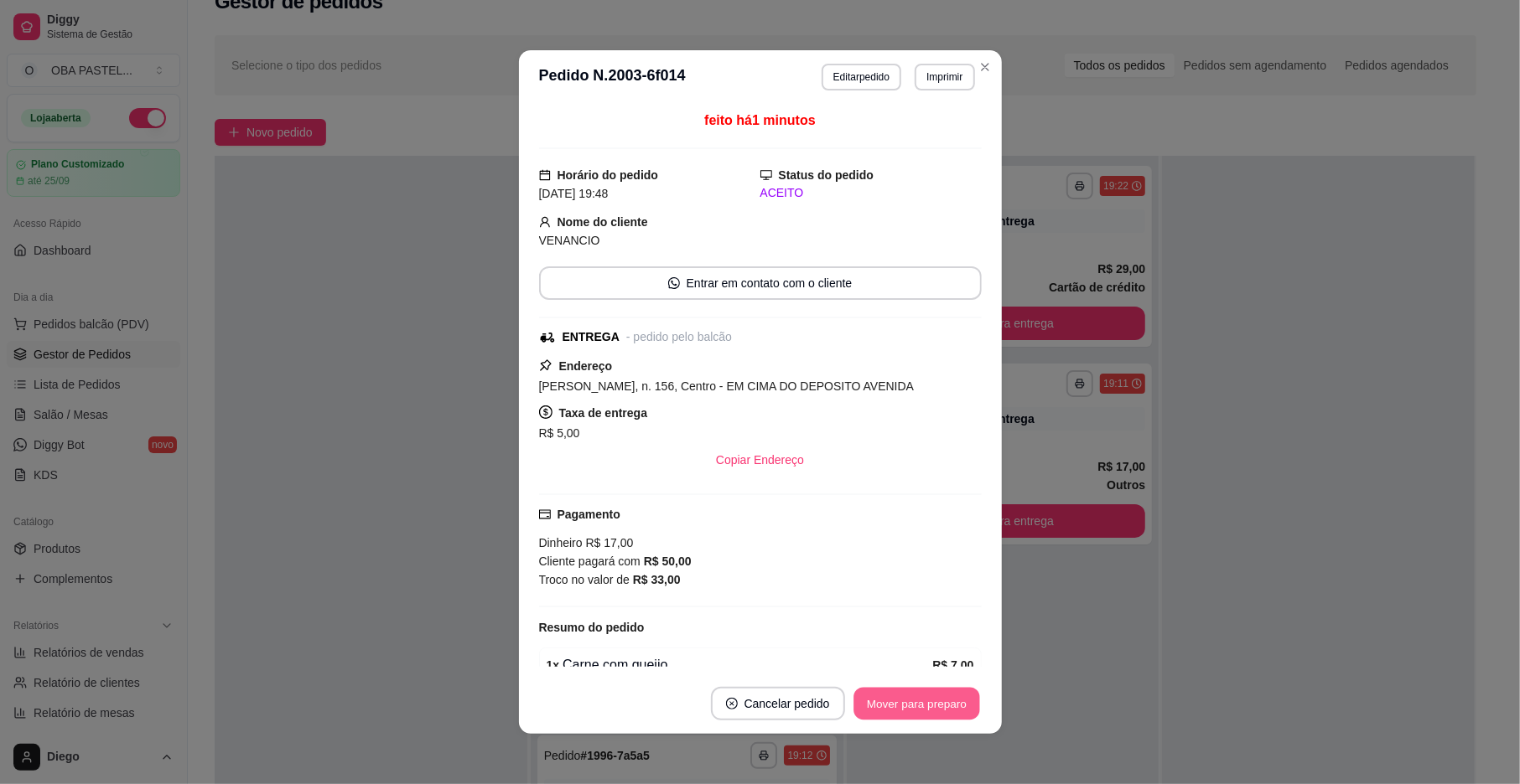
click at [911, 708] on button "Mover para preparo" at bounding box center [916, 704] width 125 height 32
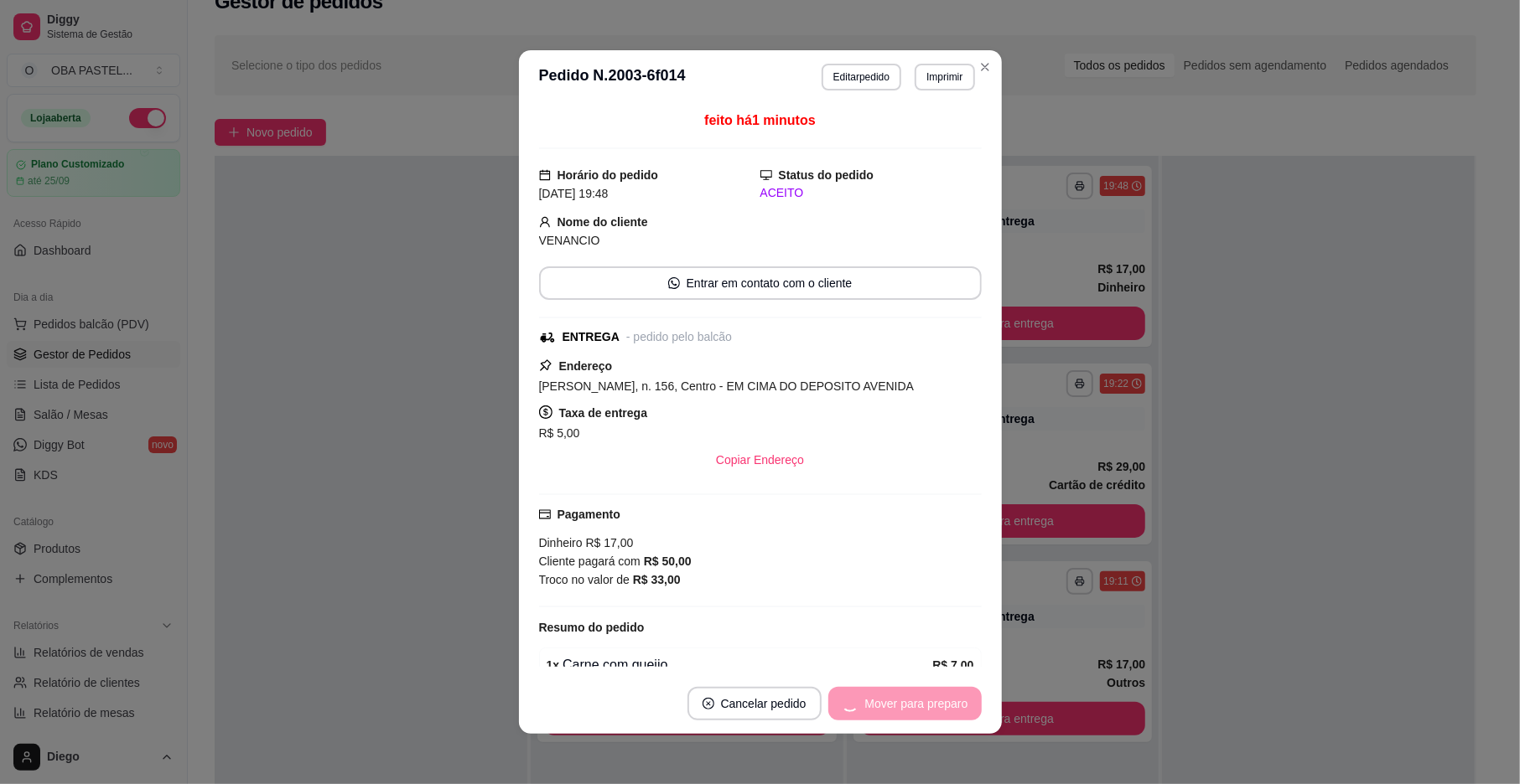
scroll to position [0, 0]
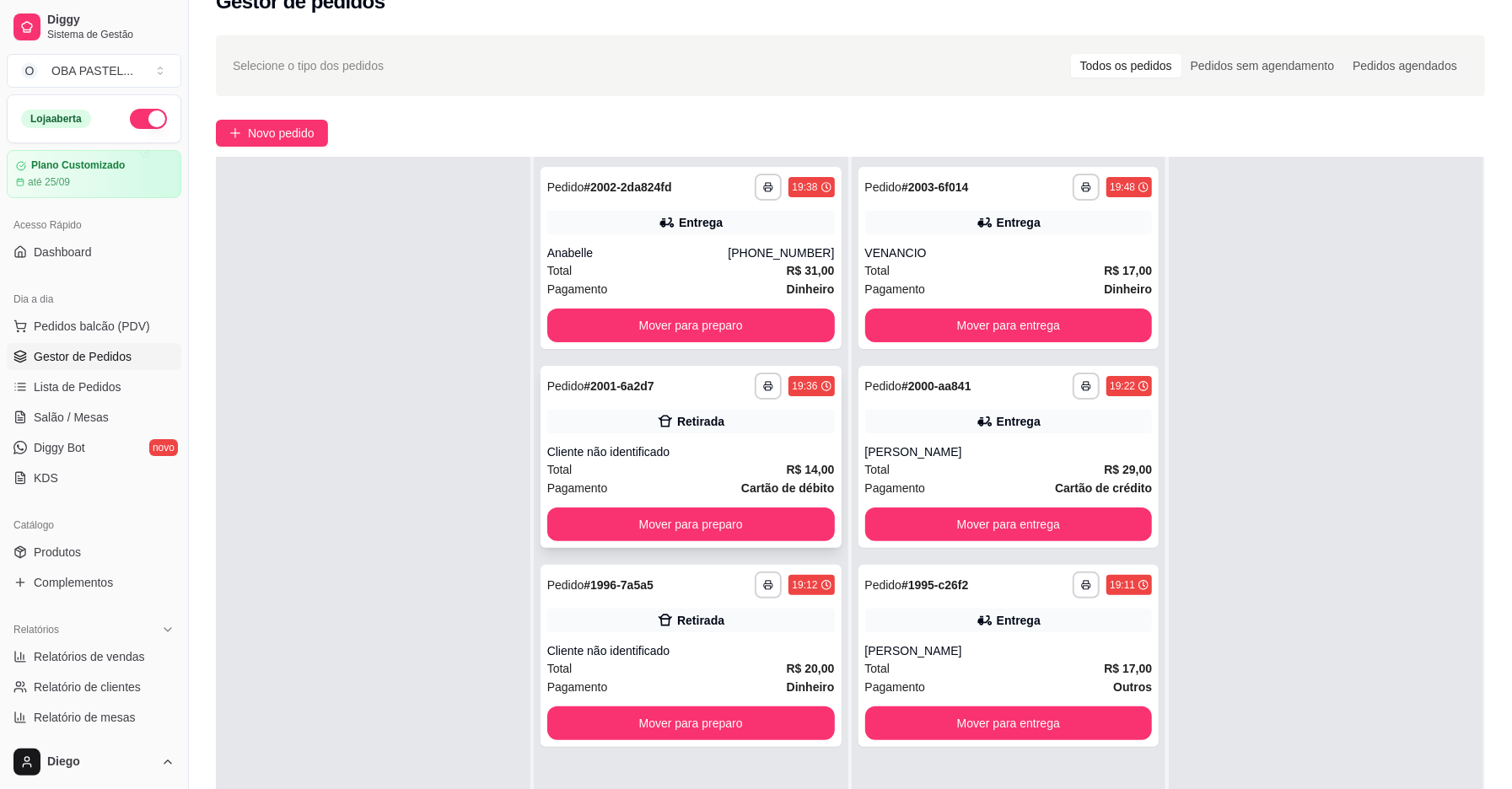
click at [649, 457] on div "Cliente não identificado" at bounding box center [690, 452] width 288 height 17
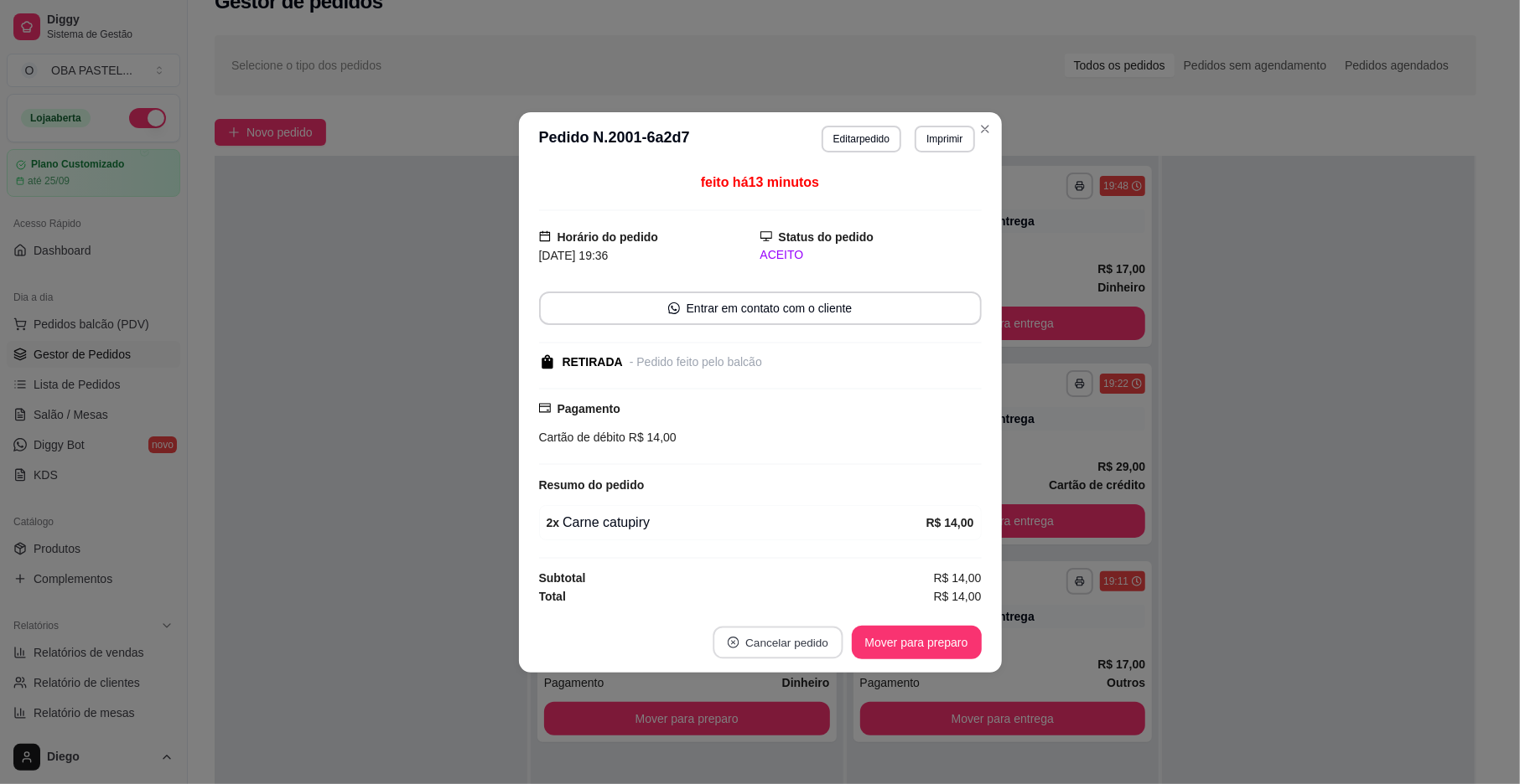
click at [768, 637] on button "Cancelar pedido" at bounding box center [778, 642] width 130 height 32
click at [812, 607] on button "Sim" at bounding box center [824, 603] width 66 height 32
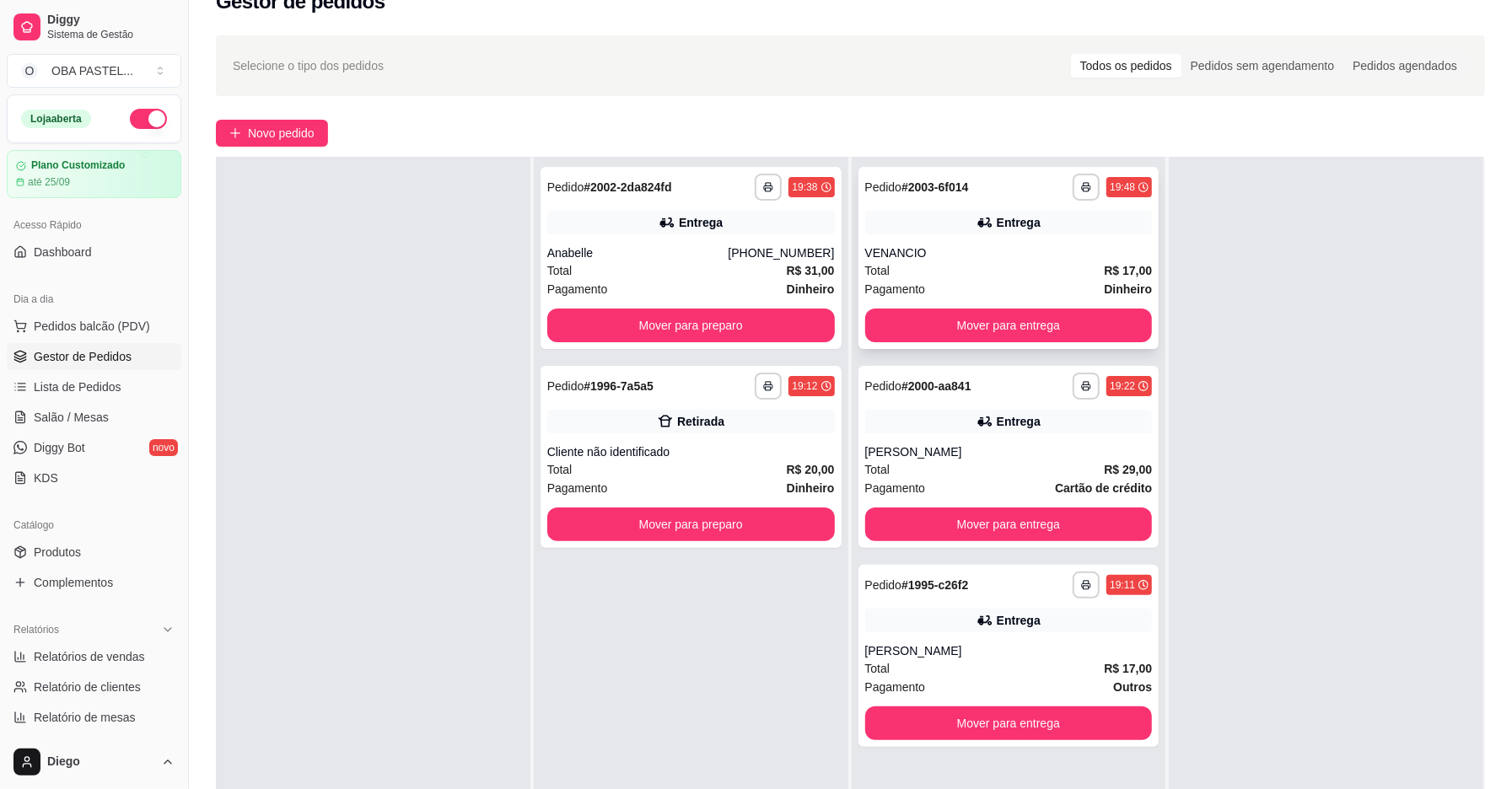
click at [931, 257] on div "VENANCIO" at bounding box center [1009, 253] width 288 height 17
click at [903, 274] on div "Total R$ 17,00" at bounding box center [1009, 270] width 288 height 18
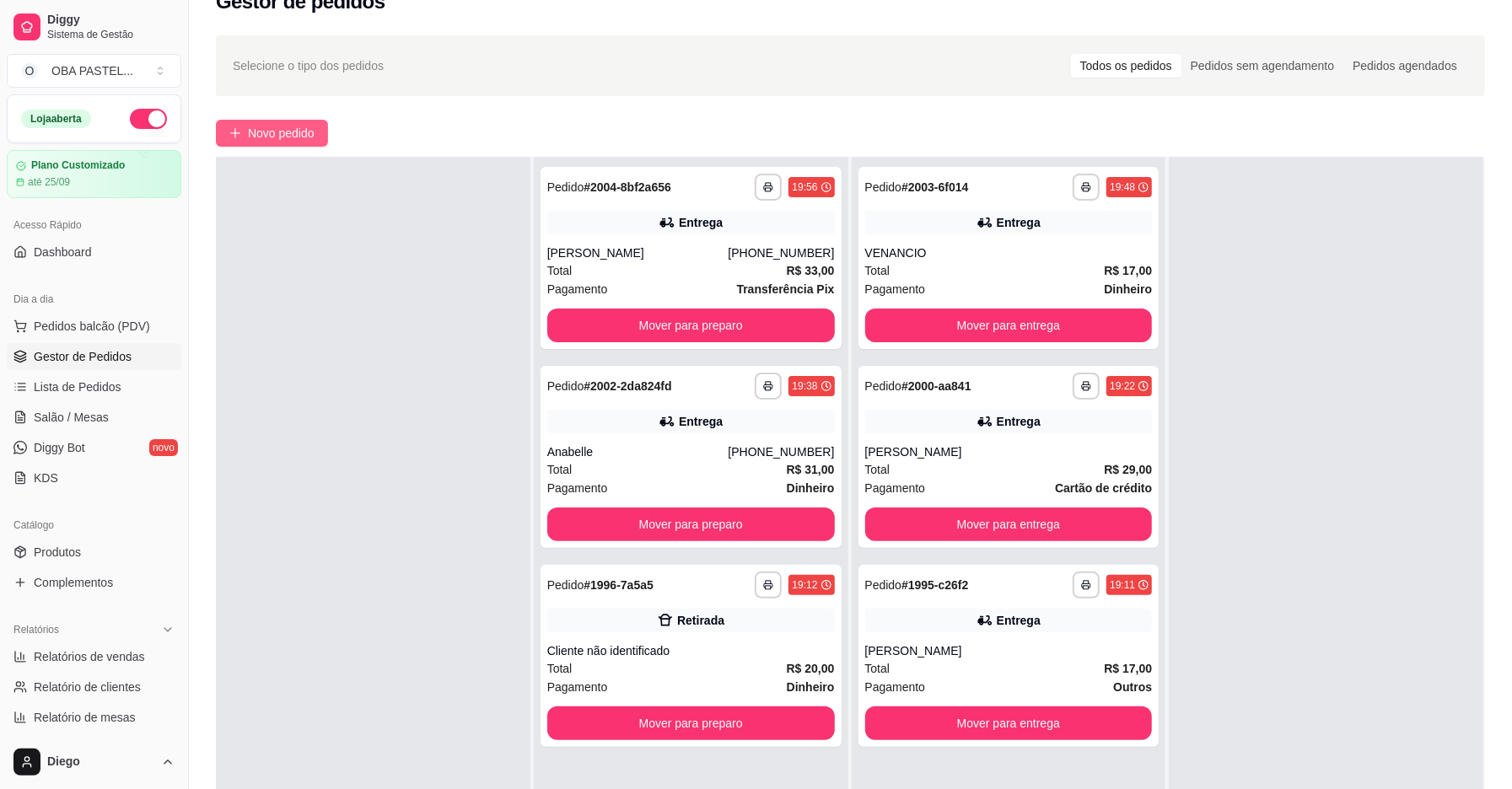
click at [298, 121] on button "Novo pedido" at bounding box center [272, 133] width 112 height 27
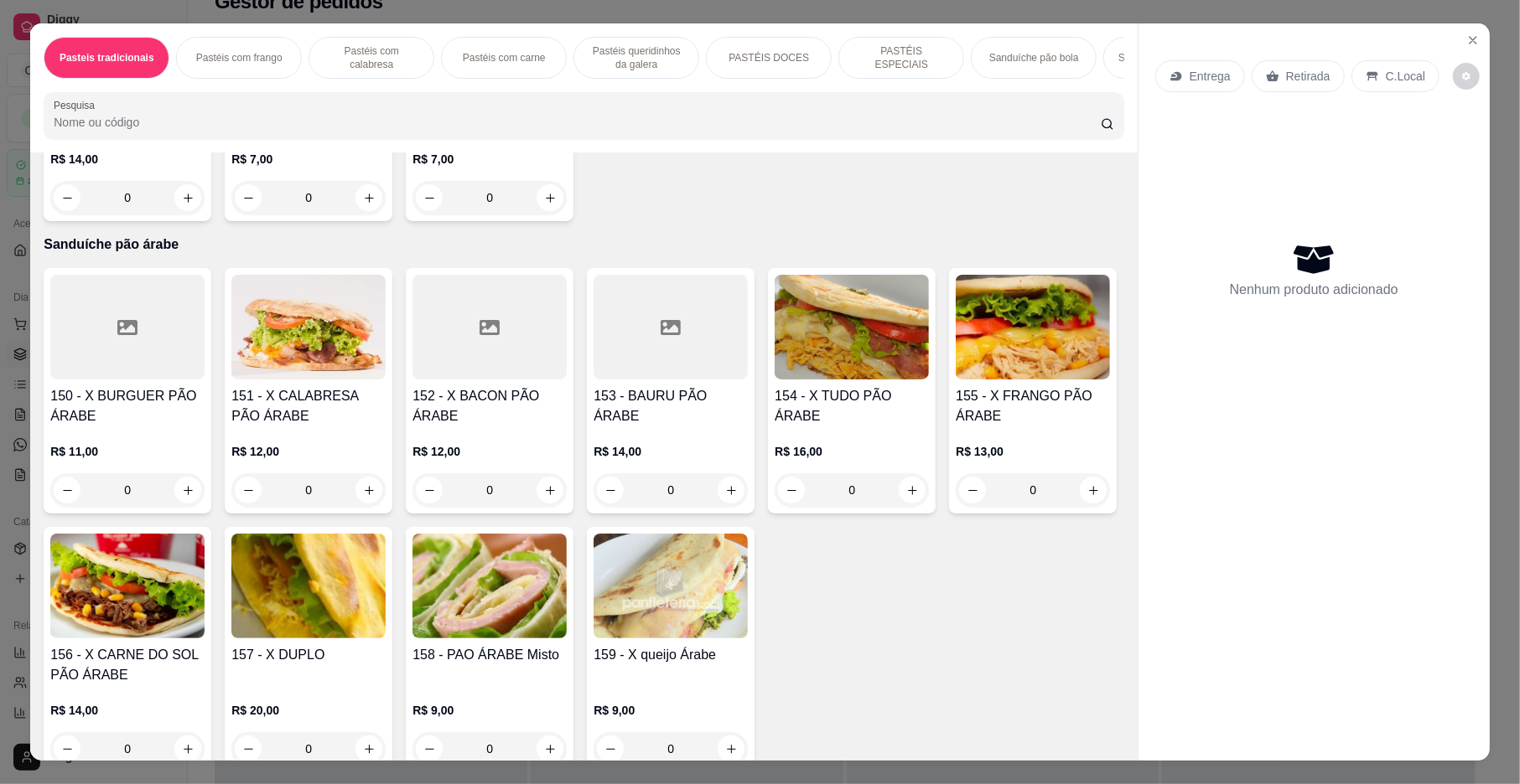
scroll to position [3468, 0]
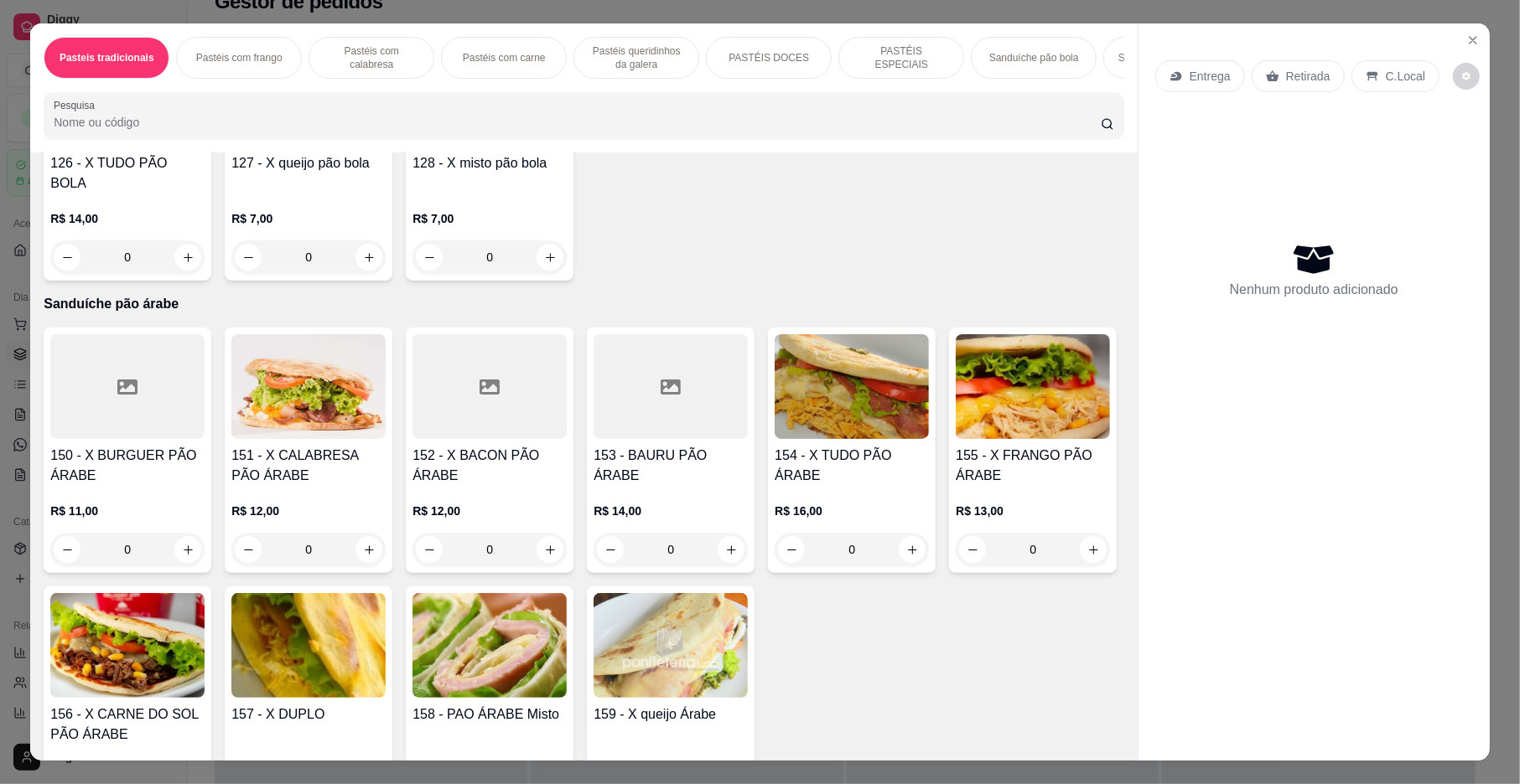
type input "1"
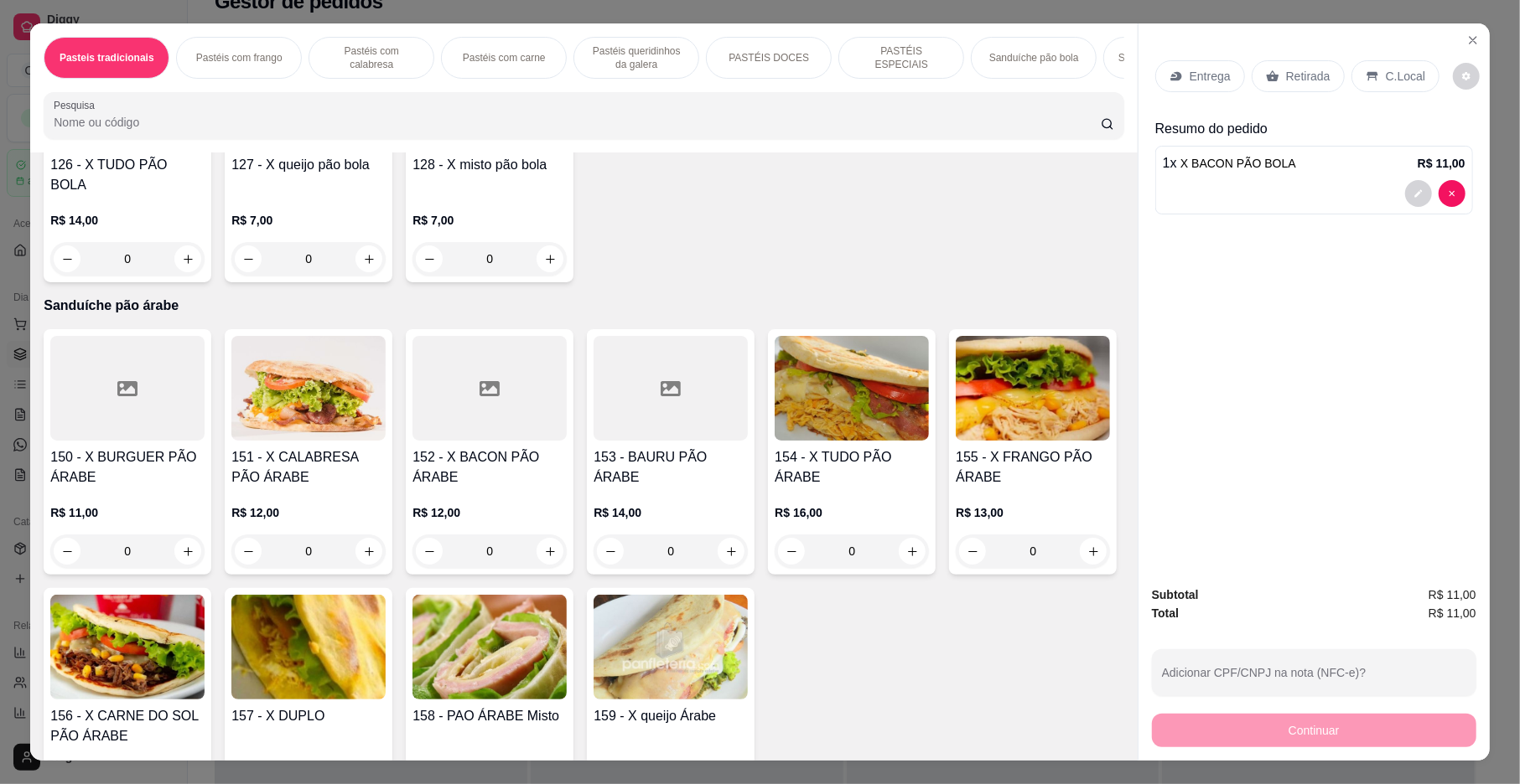
click at [1286, 72] on p "Retirada" at bounding box center [1308, 76] width 45 height 17
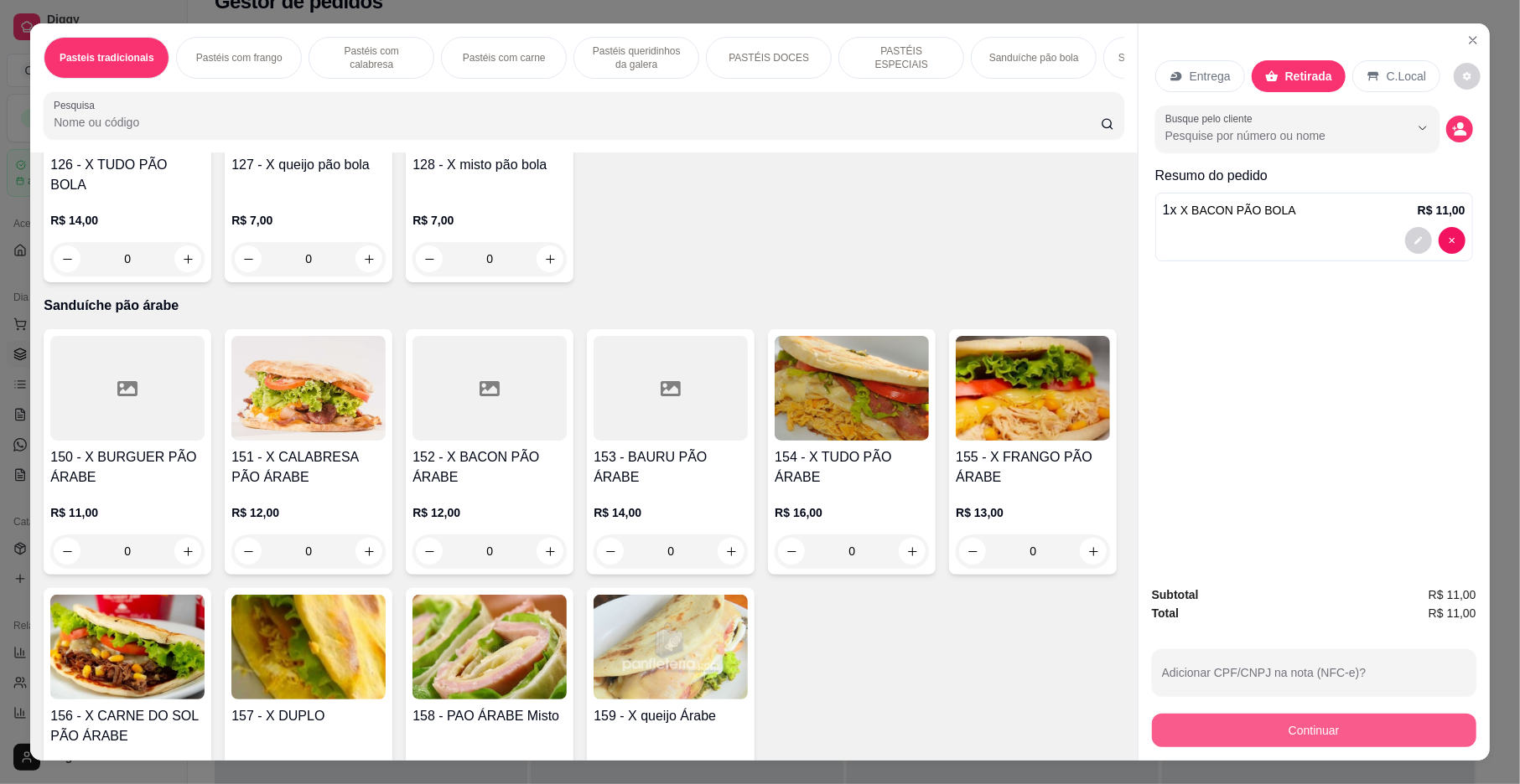
click at [1245, 731] on button "Continuar" at bounding box center [1314, 730] width 324 height 33
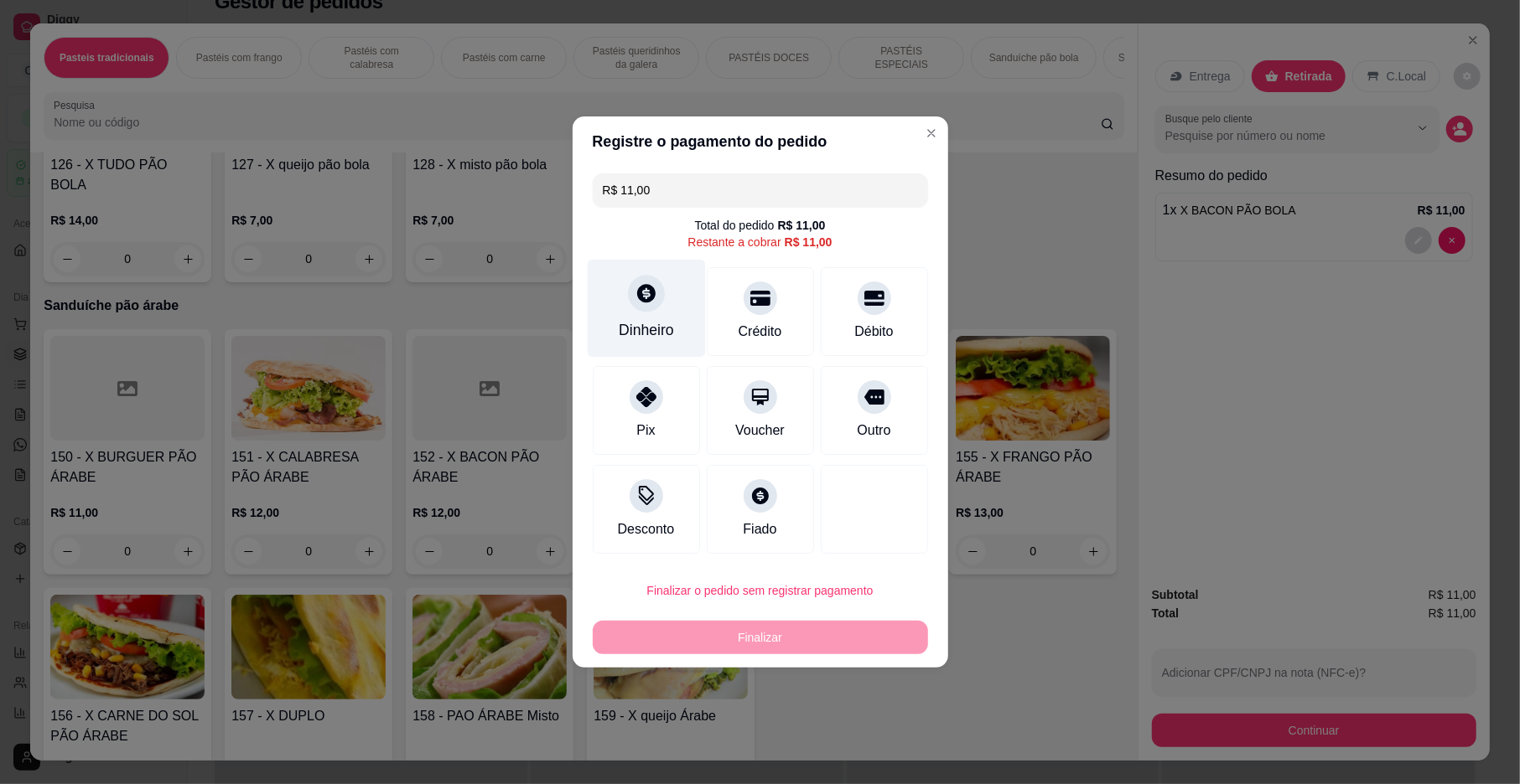
click at [635, 323] on div "Dinheiro" at bounding box center [646, 330] width 55 height 22
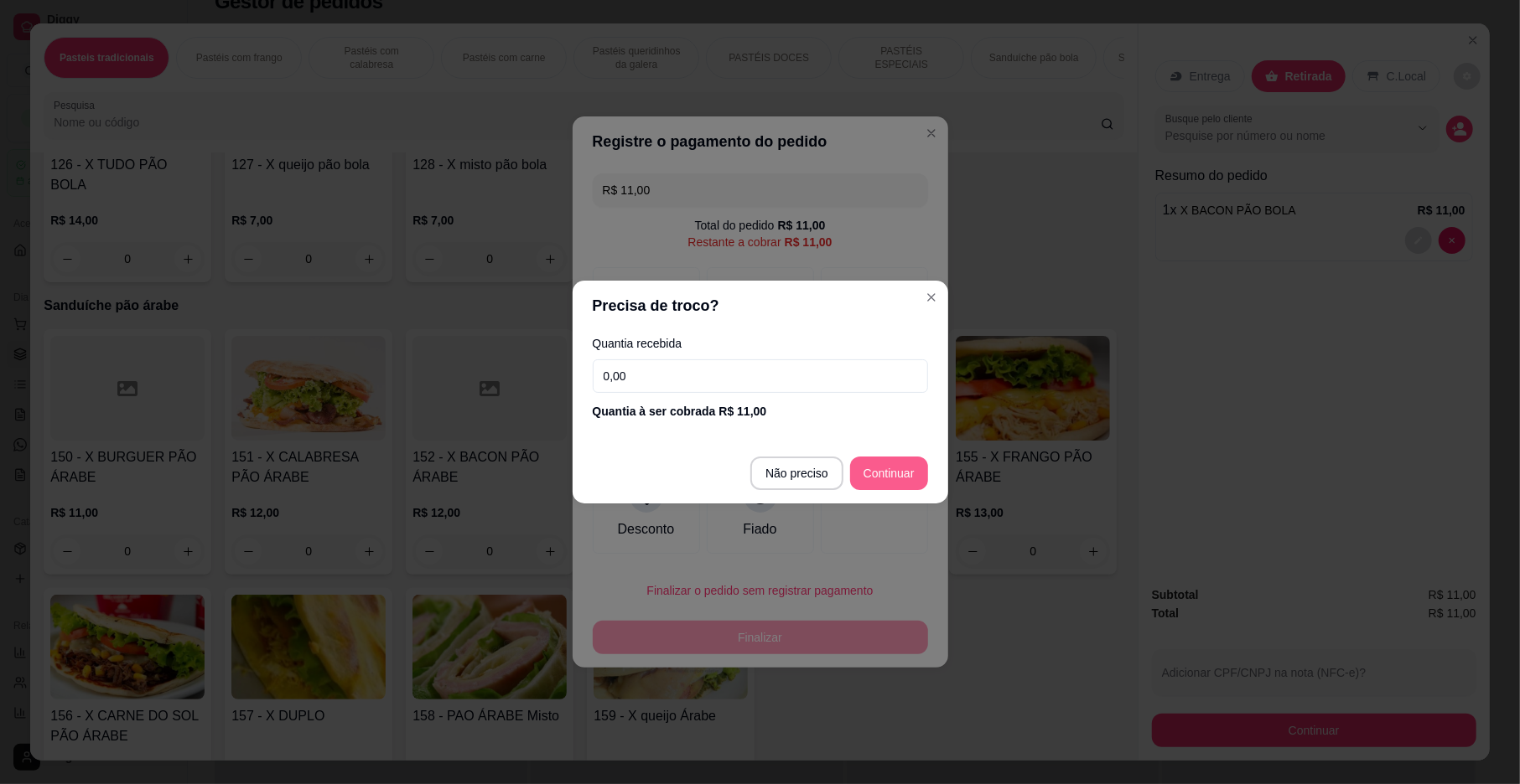
type input "R$ 0,00"
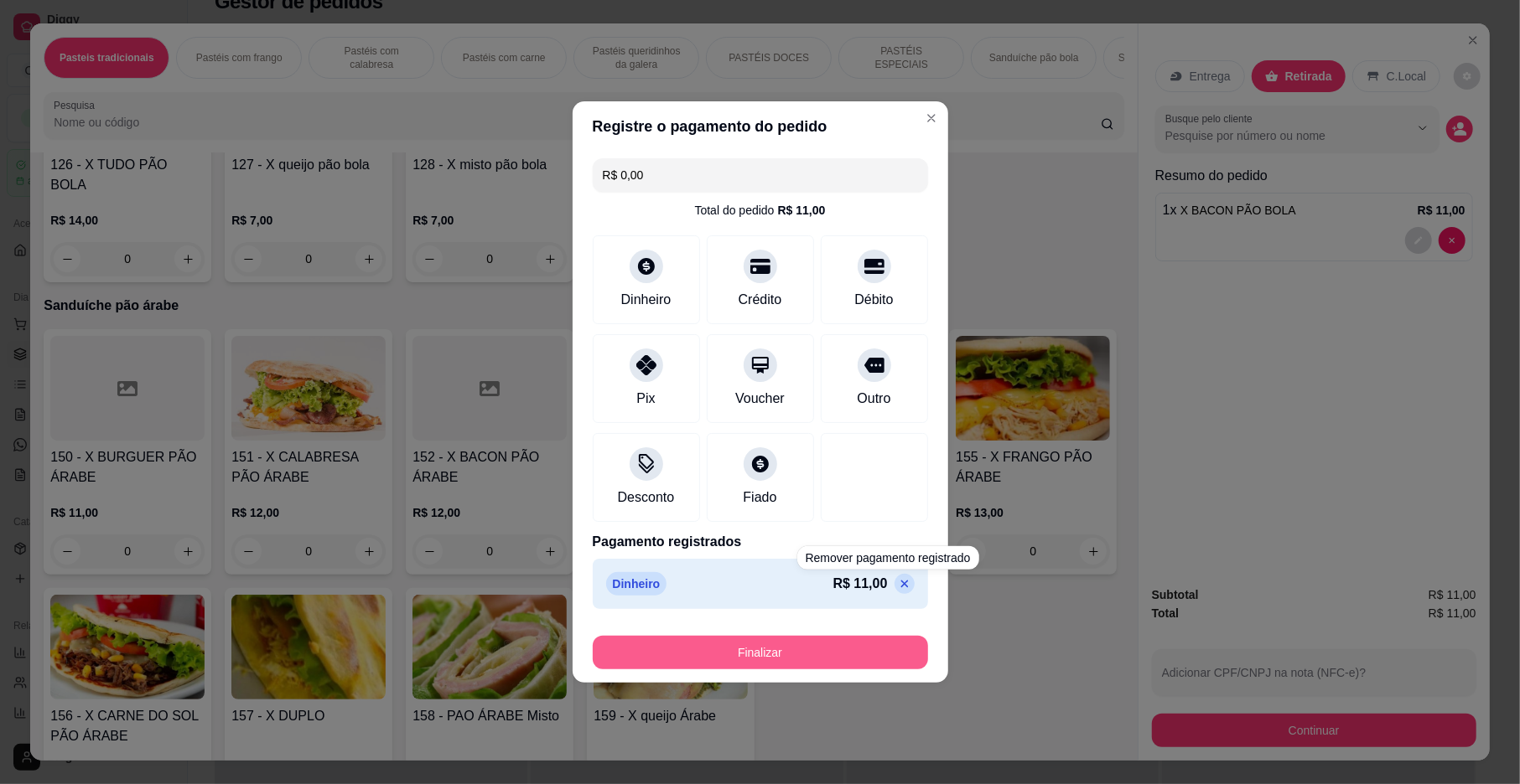
click at [828, 652] on button "Finalizar" at bounding box center [760, 652] width 336 height 33
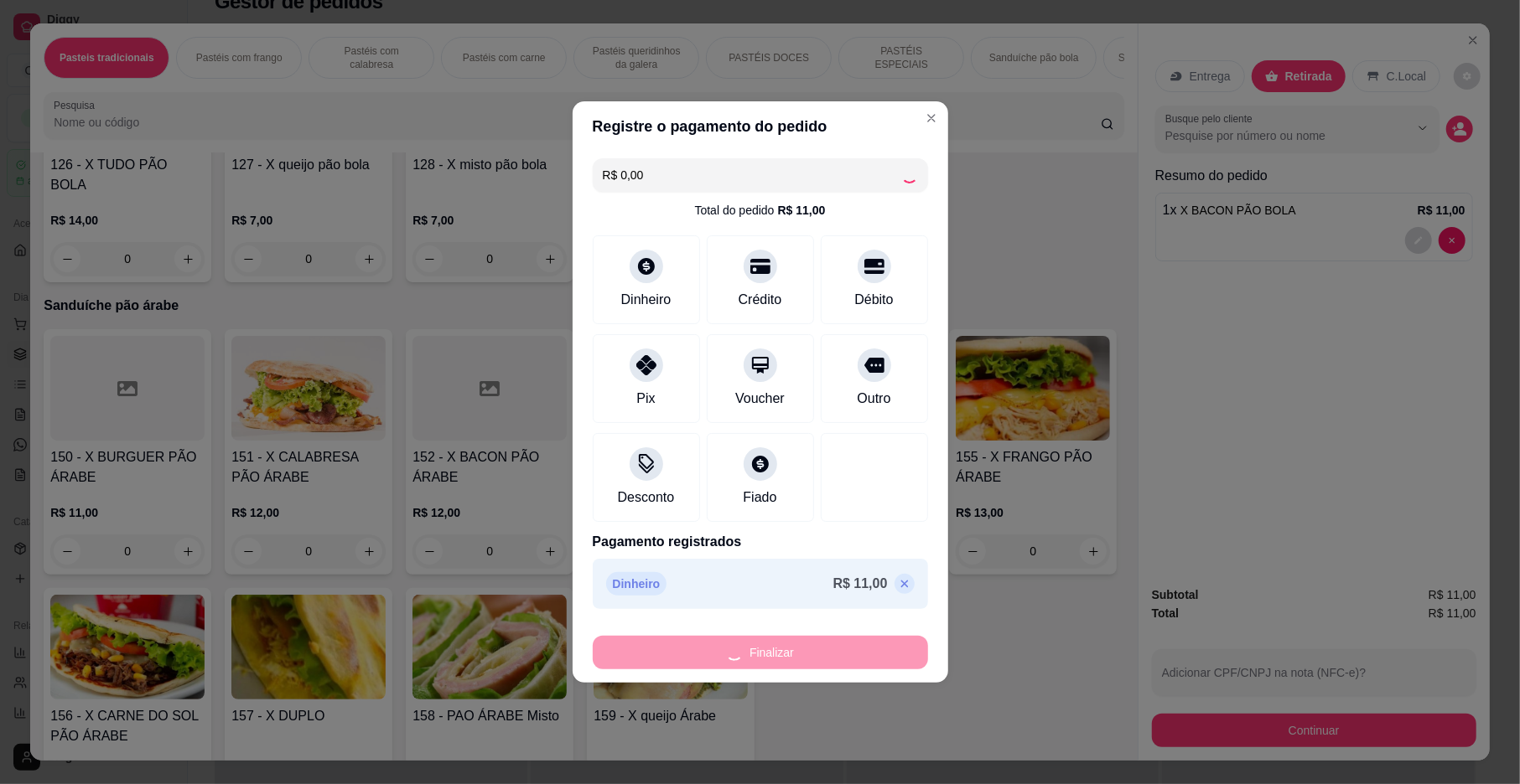
type input "0"
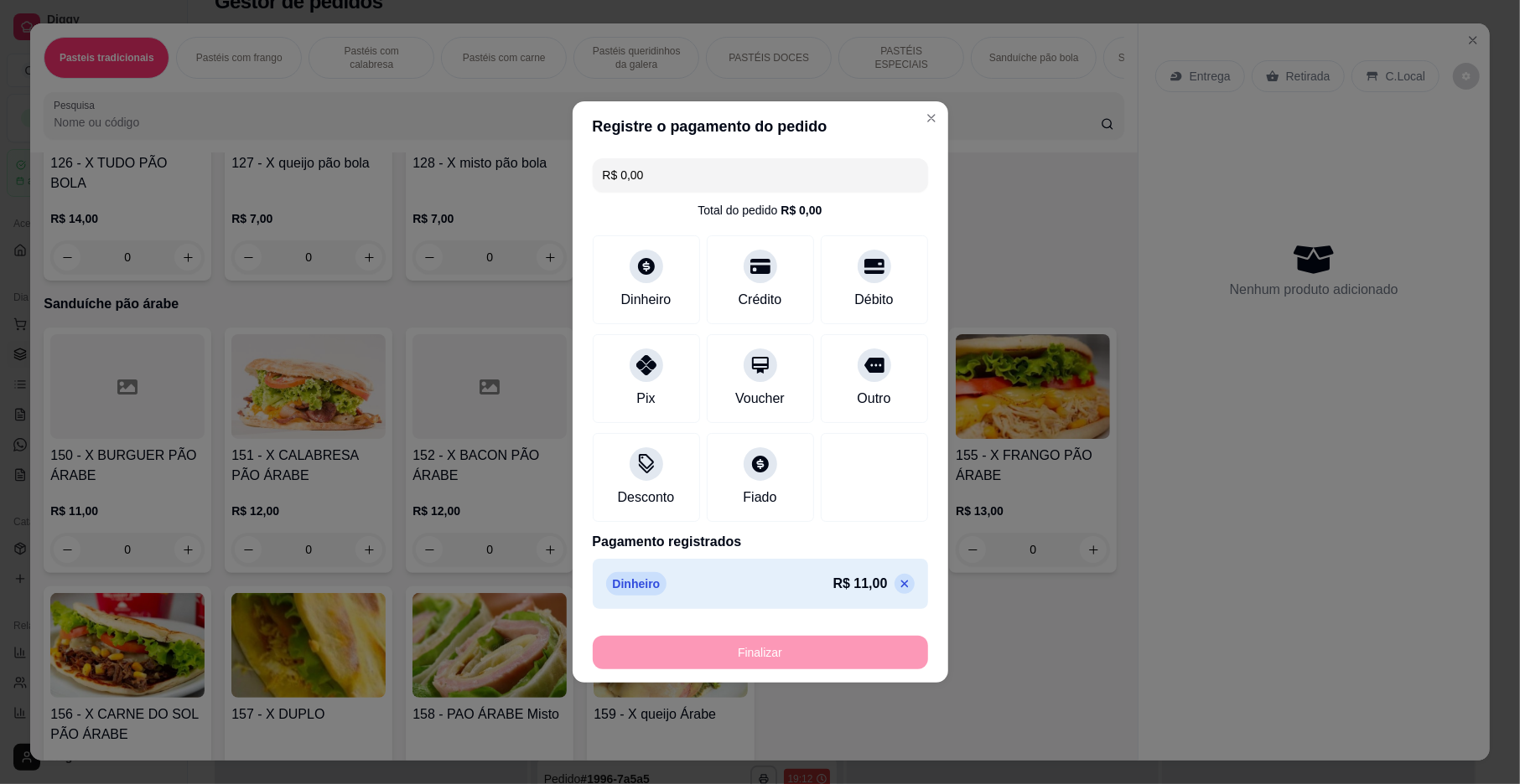
type input "-R$ 11,00"
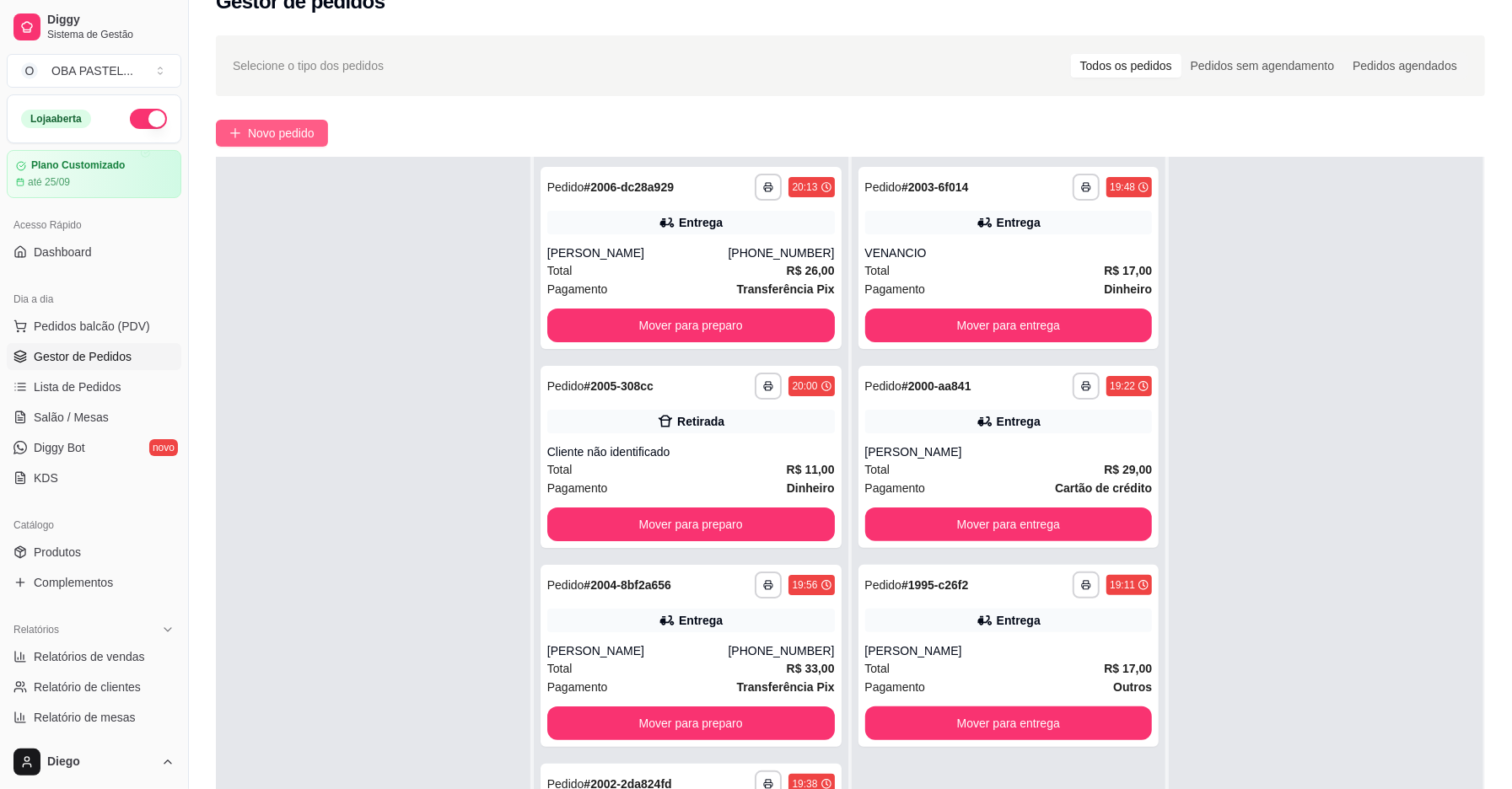
click at [289, 137] on span "Novo pedido" at bounding box center [281, 133] width 67 height 18
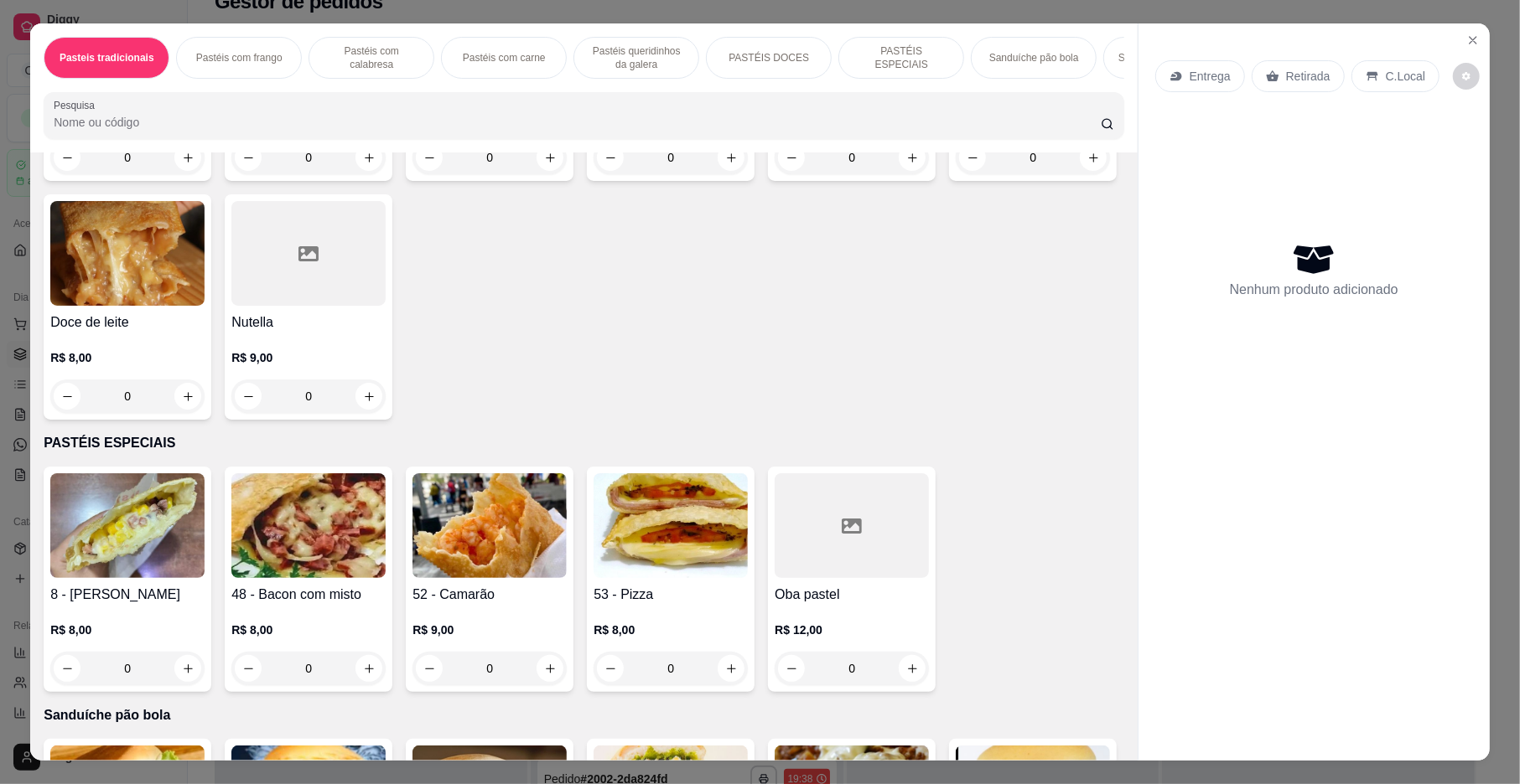
scroll to position [1999, 0]
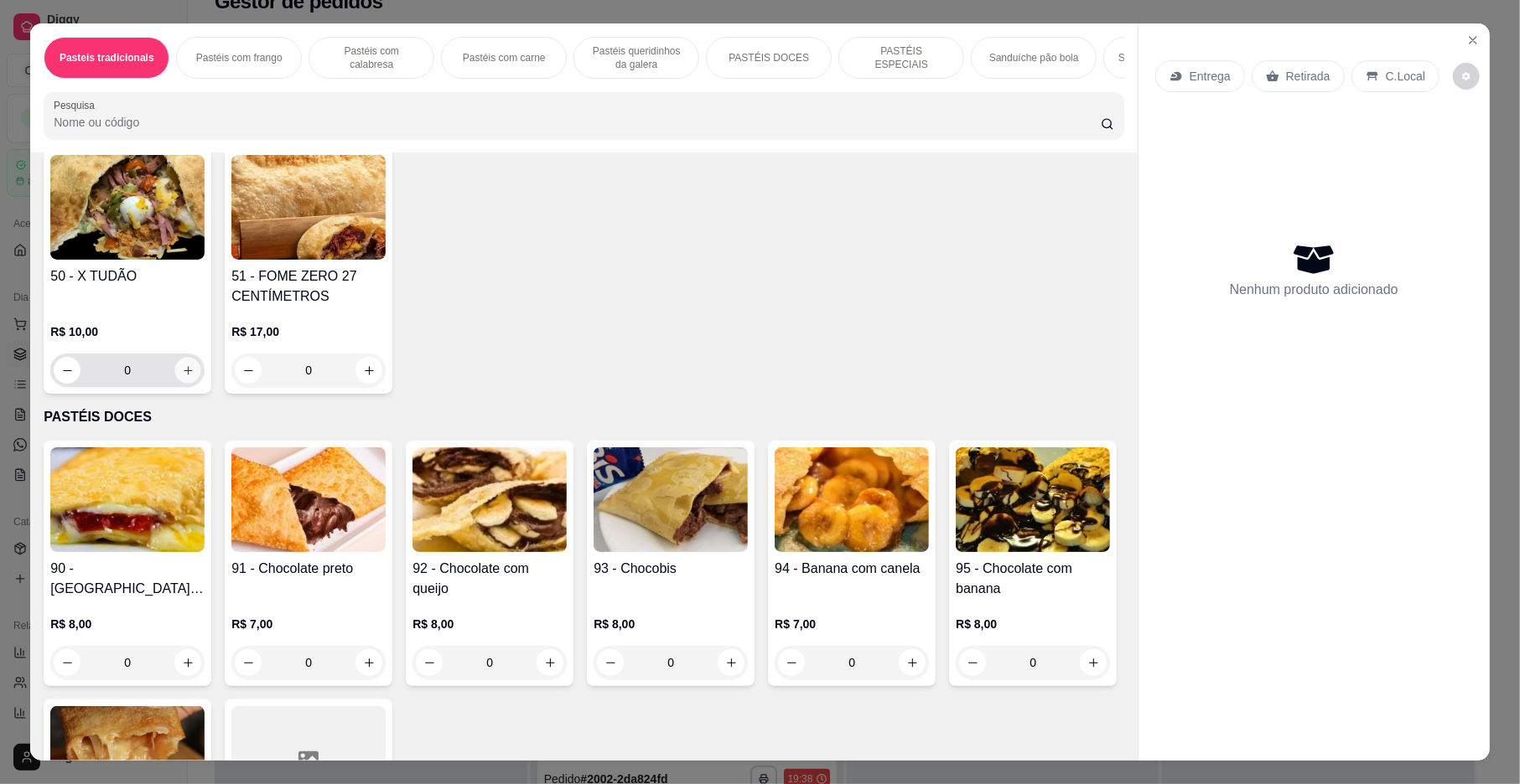
click at [175, 384] on button "increase-product-quantity" at bounding box center [187, 371] width 26 height 26
type input "1"
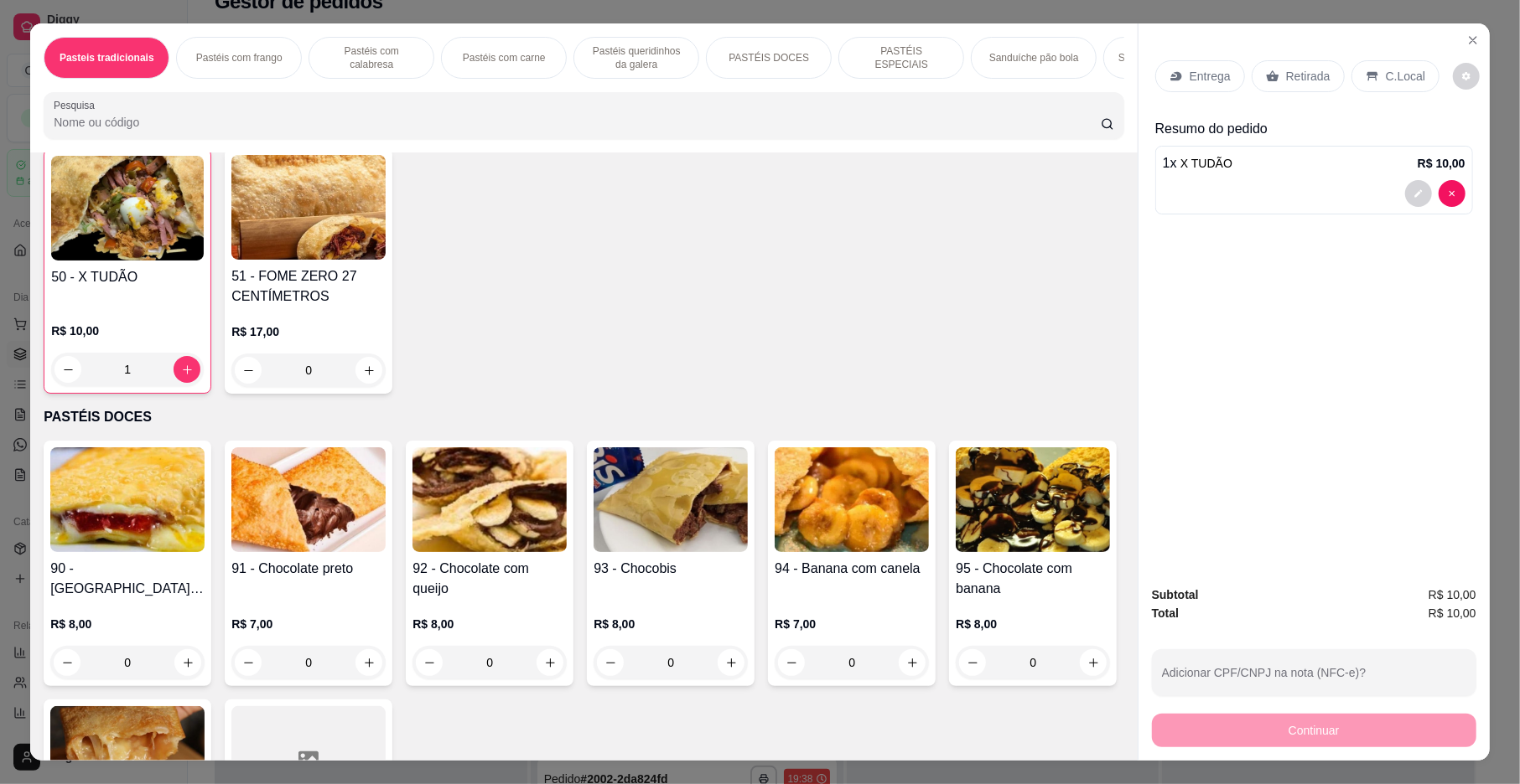
click at [1198, 65] on div "Entrega" at bounding box center [1200, 76] width 89 height 32
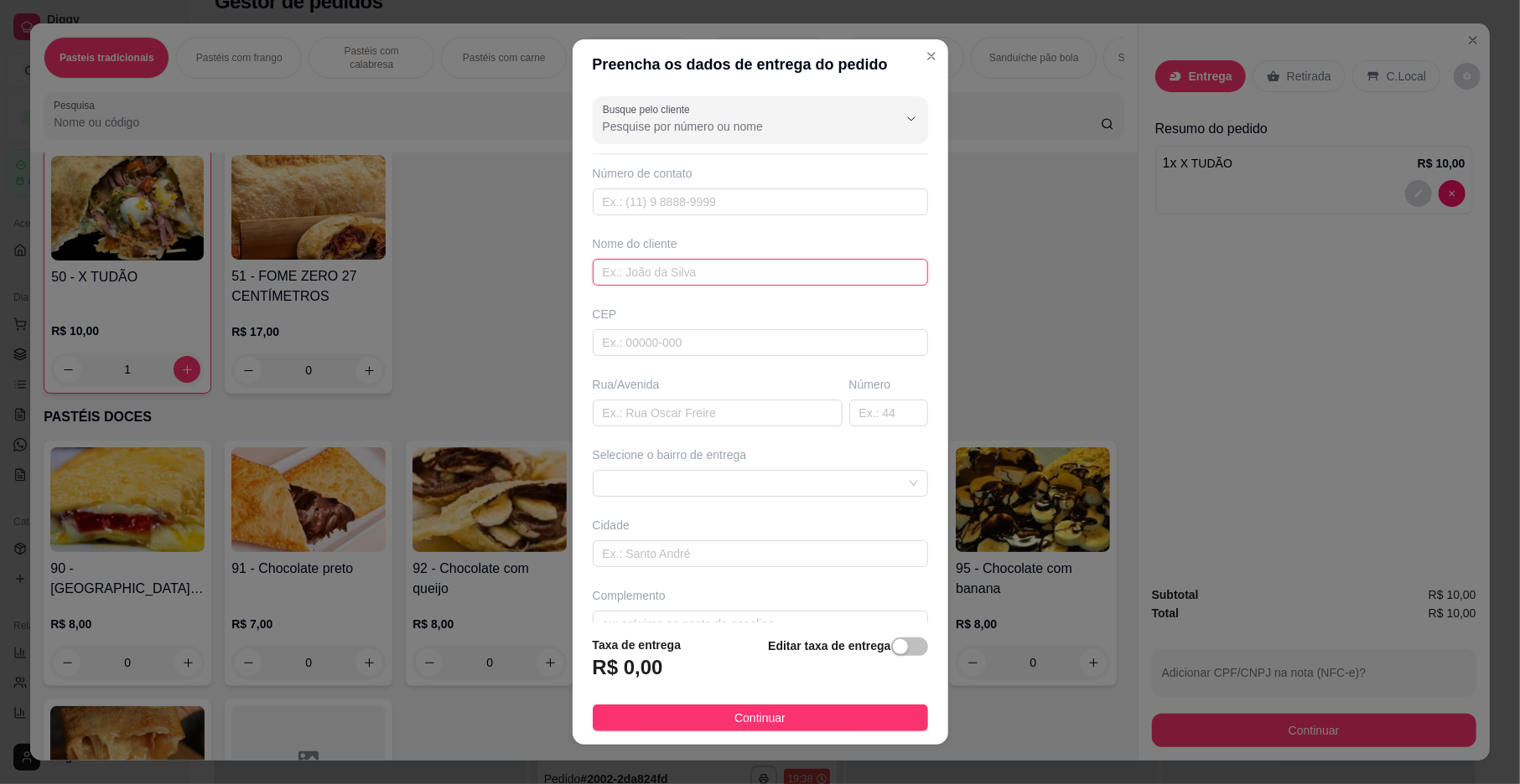
click at [675, 286] on input "text" at bounding box center [760, 273] width 336 height 27
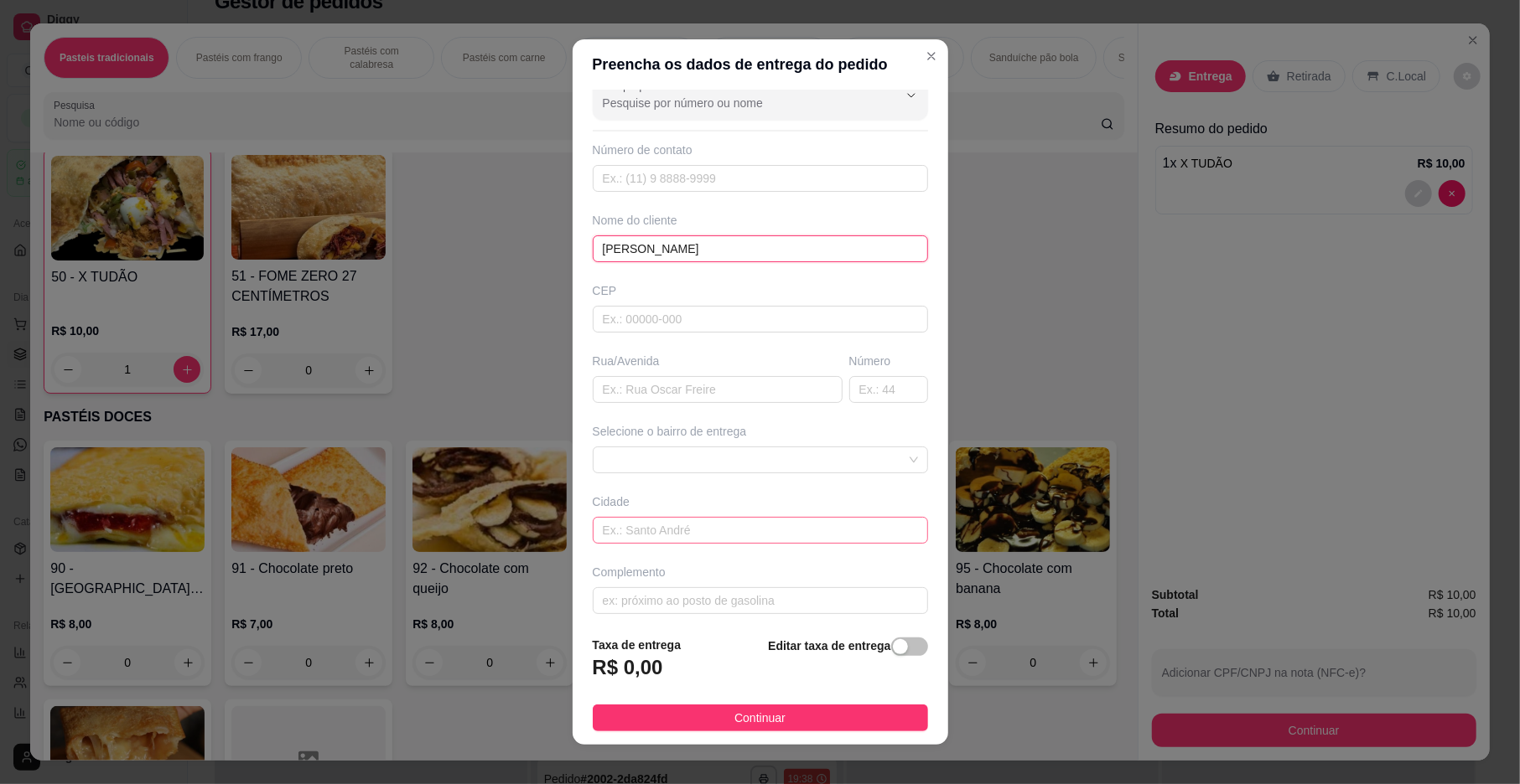
scroll to position [35, 0]
type input "[PERSON_NAME]"
click at [651, 588] on input "text" at bounding box center [760, 592] width 336 height 27
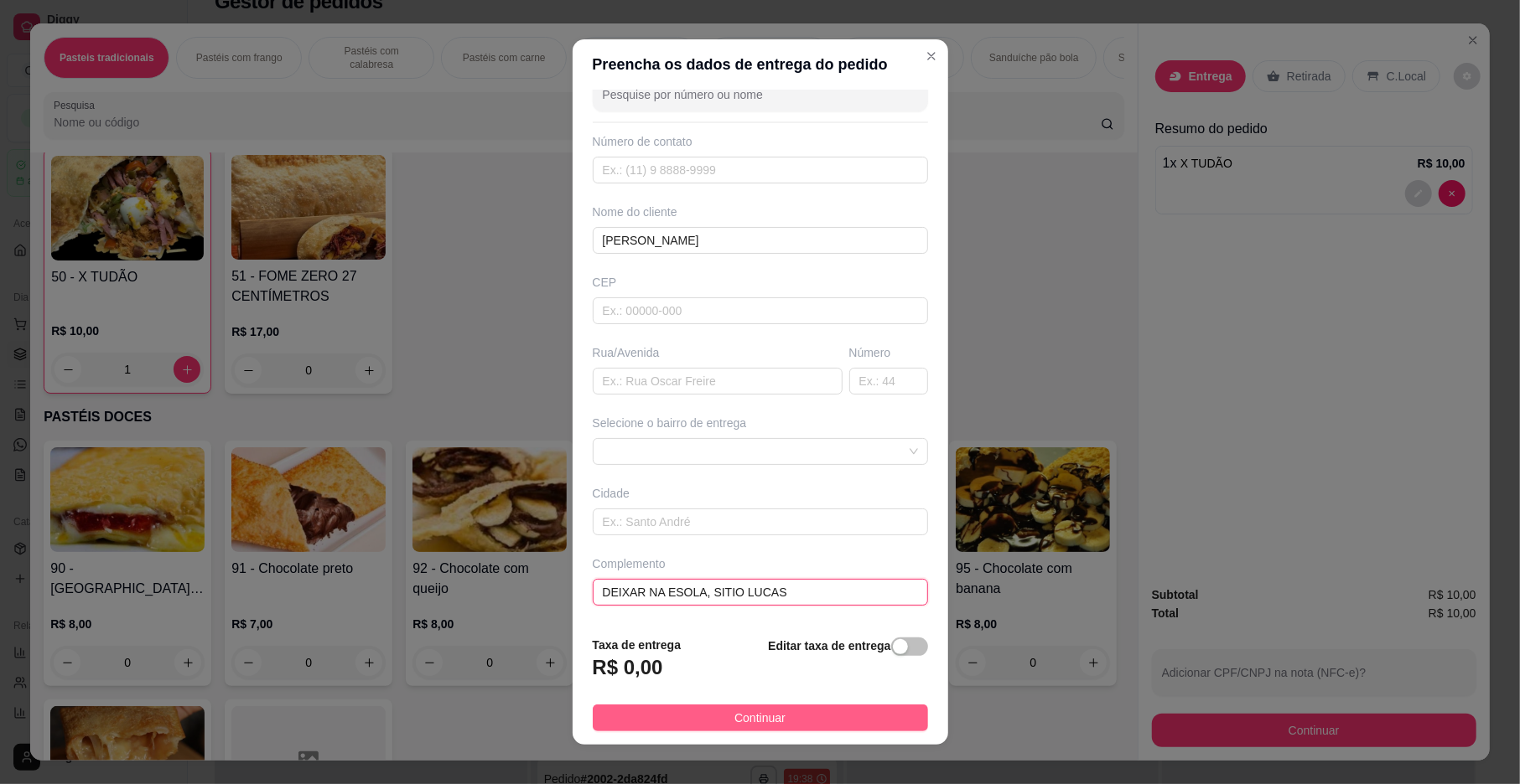
type input "DEIXAR NA ESOLA, SITIO LUCAS"
click at [828, 721] on button "Continuar" at bounding box center [760, 718] width 336 height 27
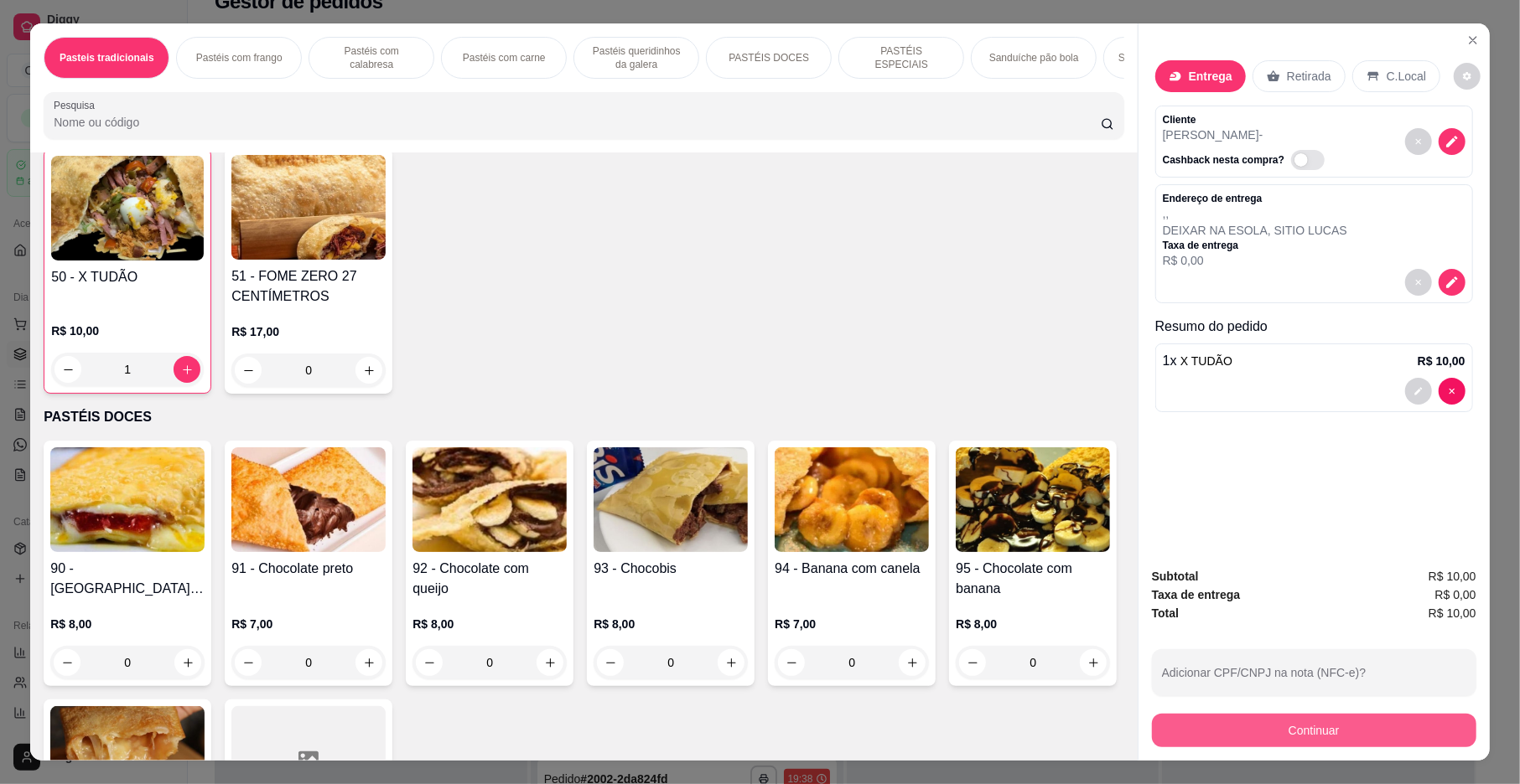
click at [1162, 722] on button "Continuar" at bounding box center [1314, 730] width 324 height 33
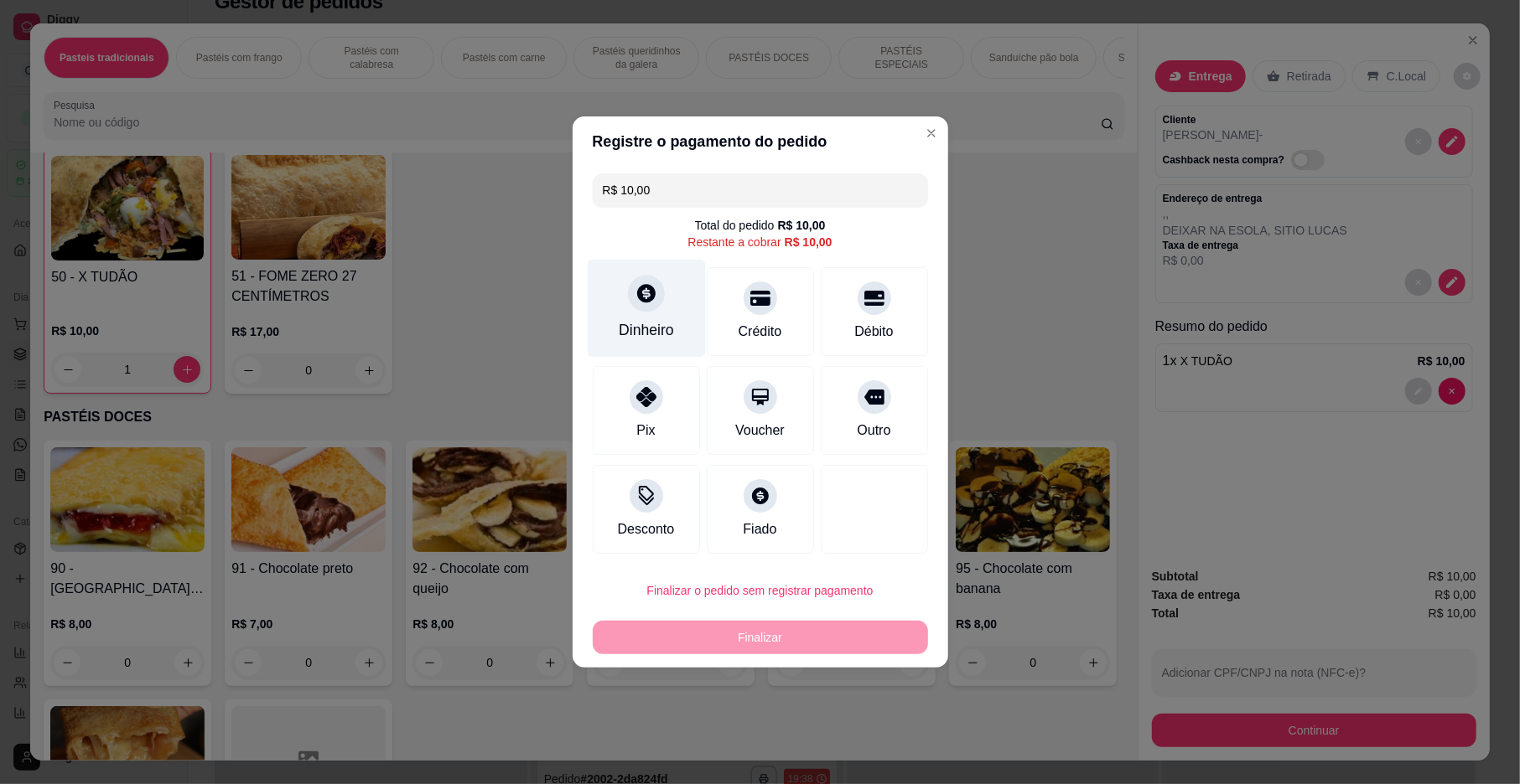
click at [645, 301] on icon at bounding box center [645, 293] width 18 height 18
click at [671, 379] on input "0,00" at bounding box center [760, 375] width 336 height 33
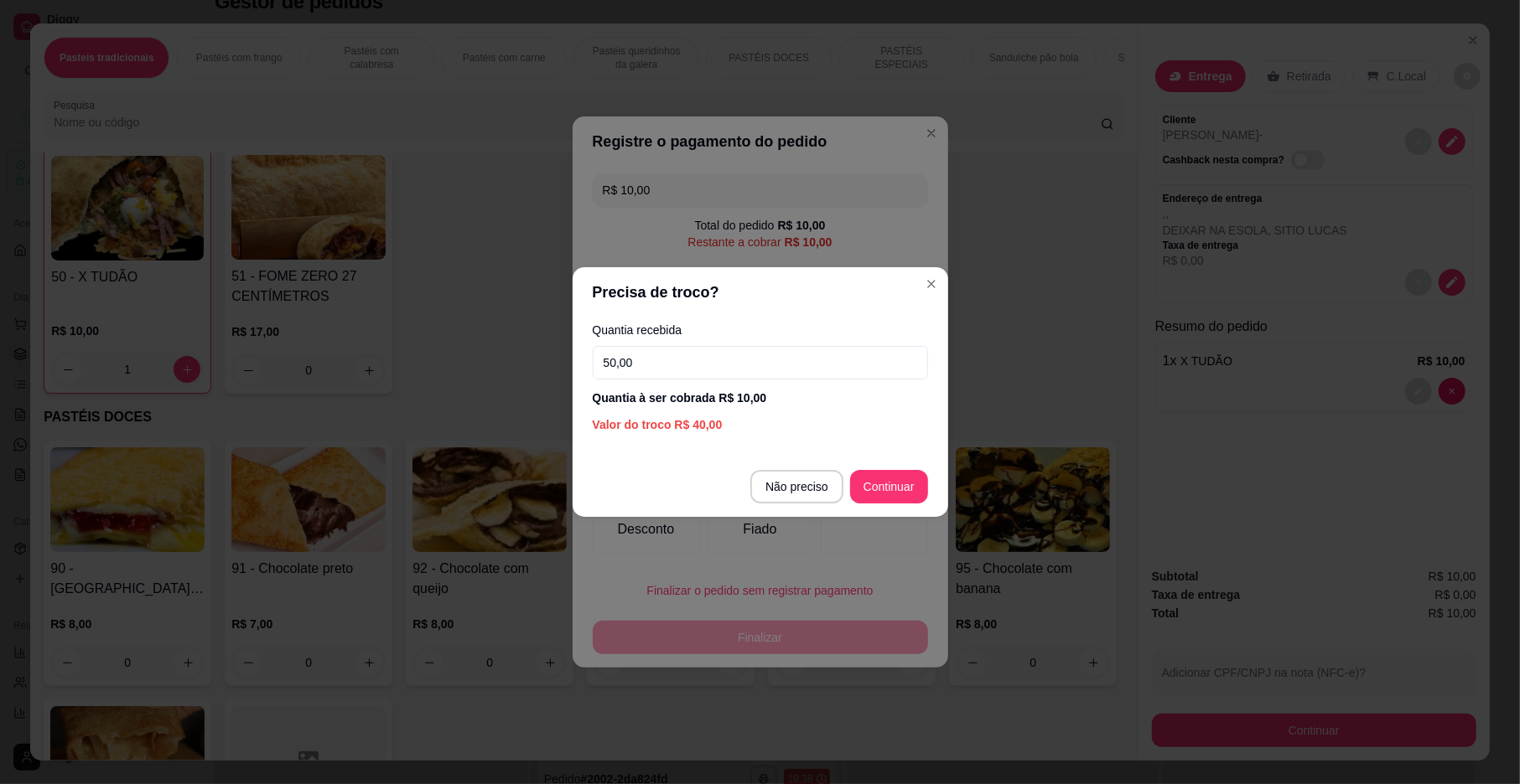
type input "50,00"
click at [859, 453] on section "Precisa de troco? Quantia recebida 50,00 Quantia à ser cobrada R$ 10,00 Valor d…" at bounding box center [760, 392] width 375 height 250
type input "R$ 0,00"
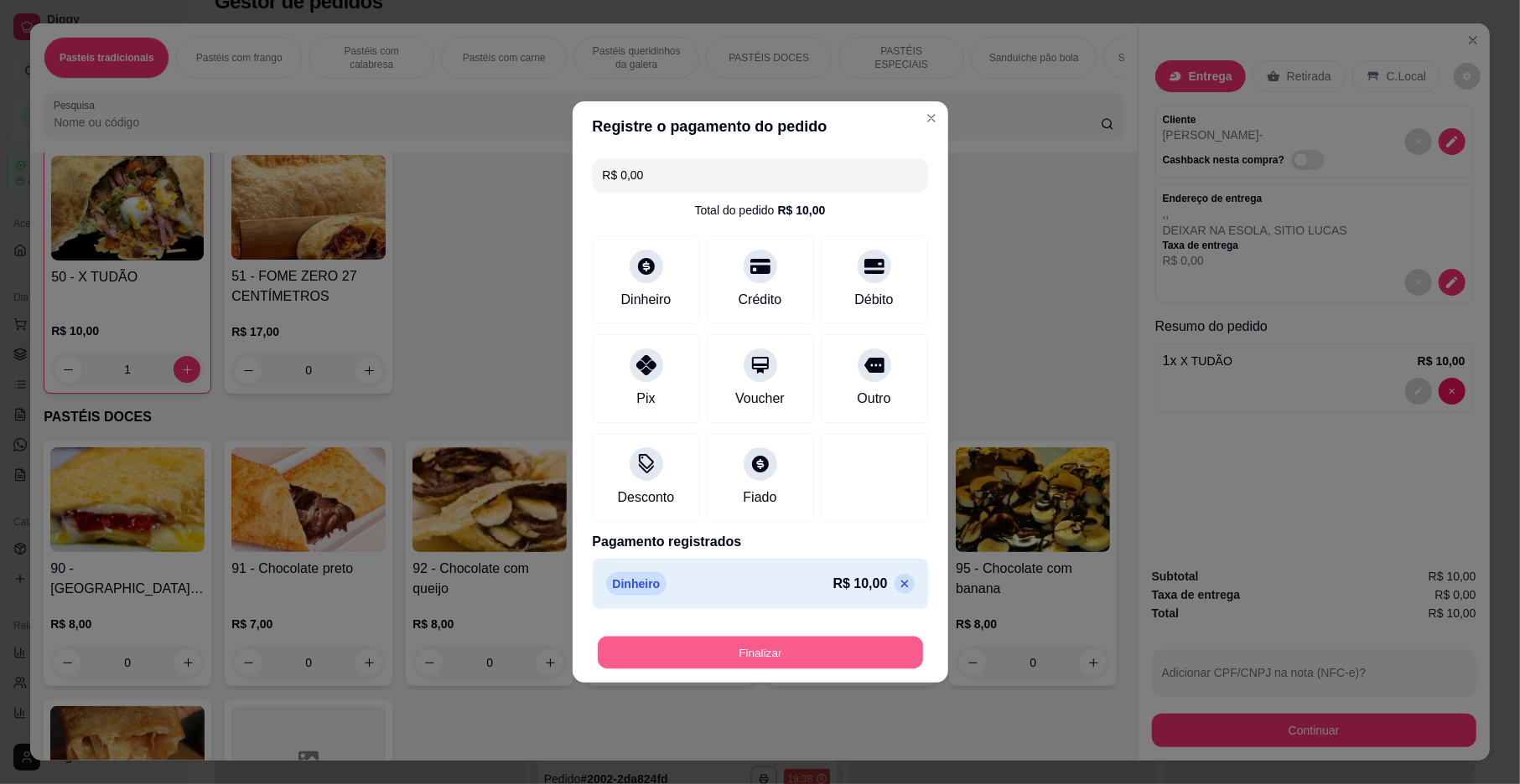
click at [764, 652] on button "Finalizar" at bounding box center [760, 653] width 325 height 32
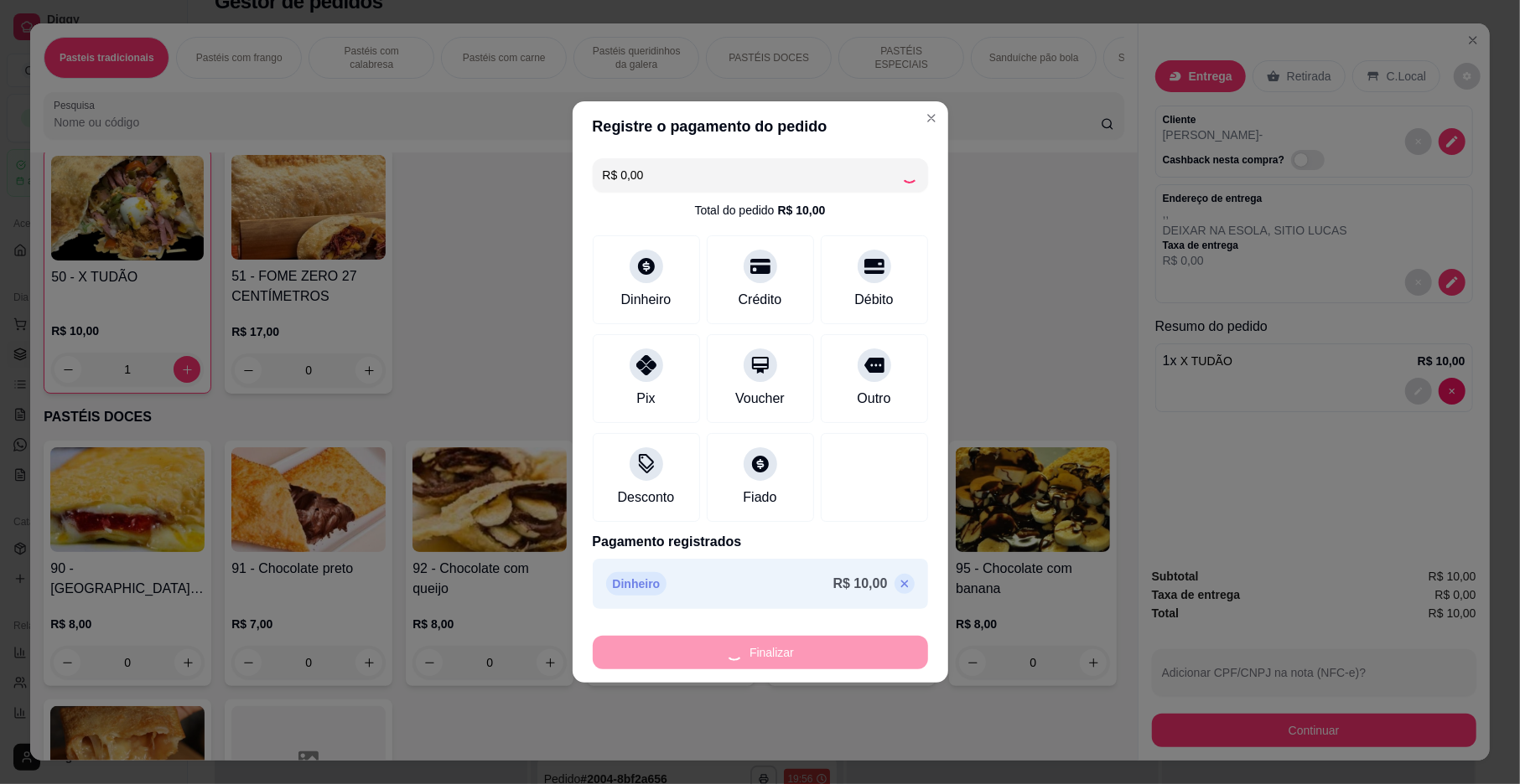
type input "0"
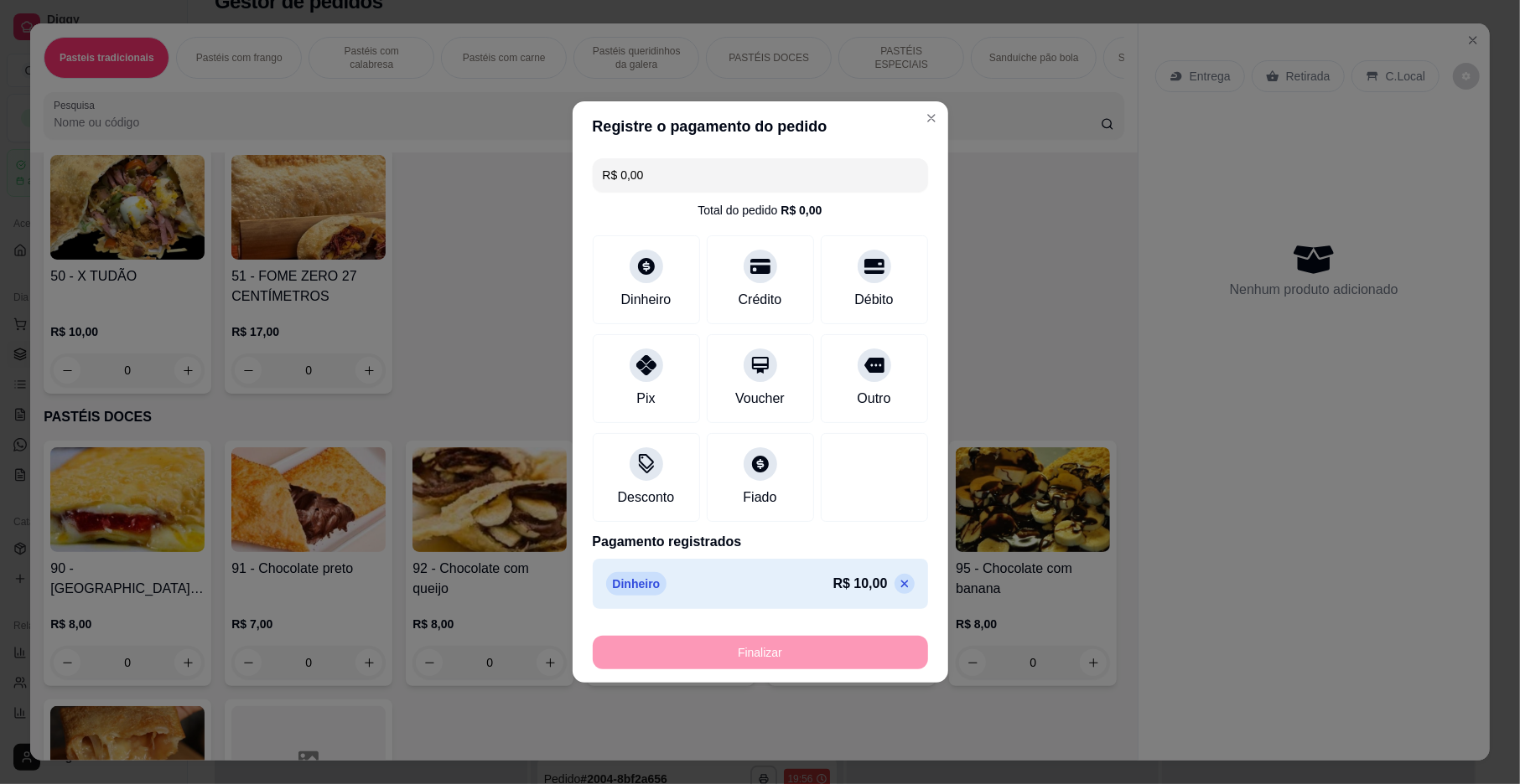
type input "-R$ 10,00"
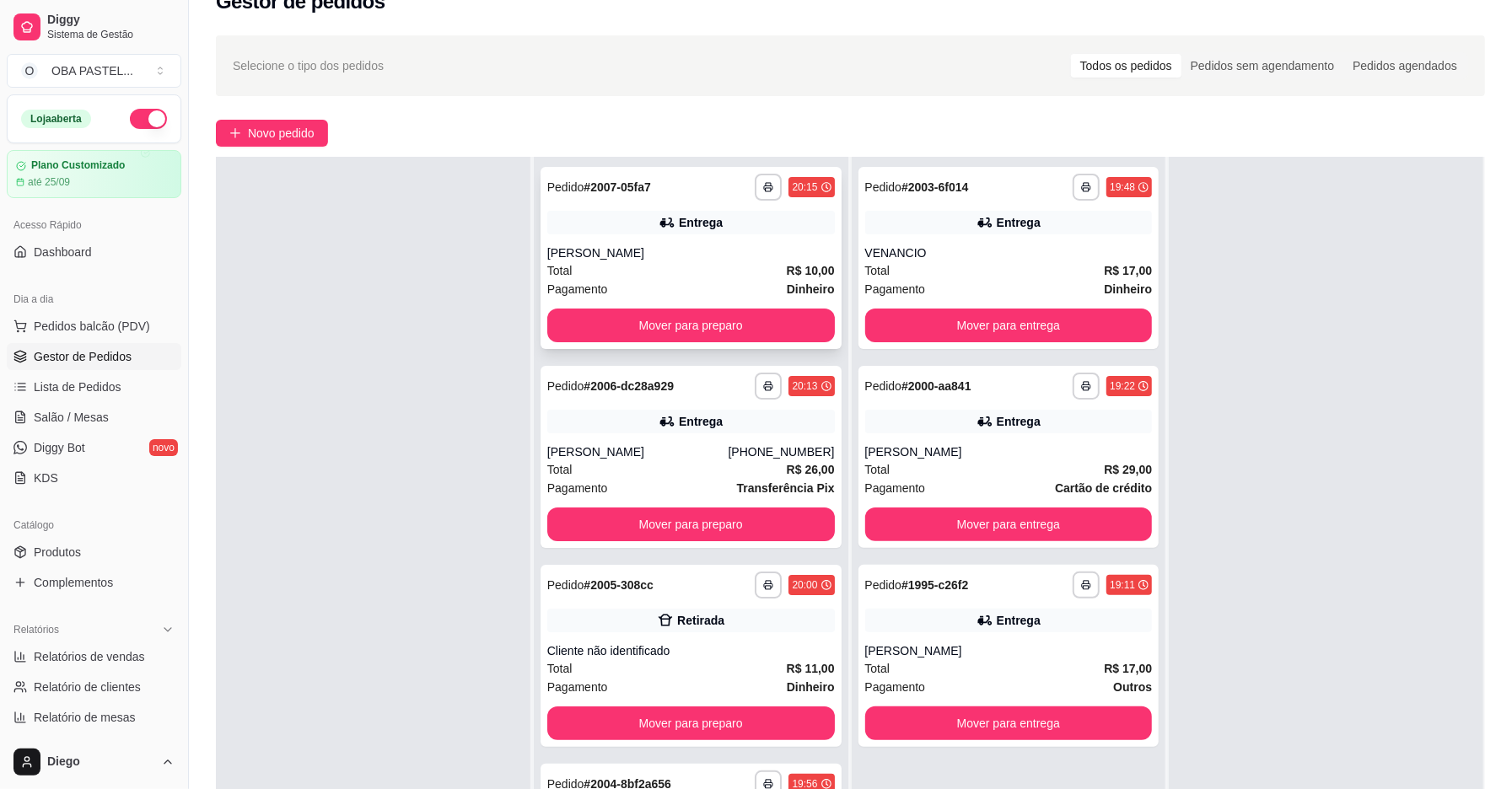
click at [679, 230] on div "Entrega" at bounding box center [701, 223] width 44 height 17
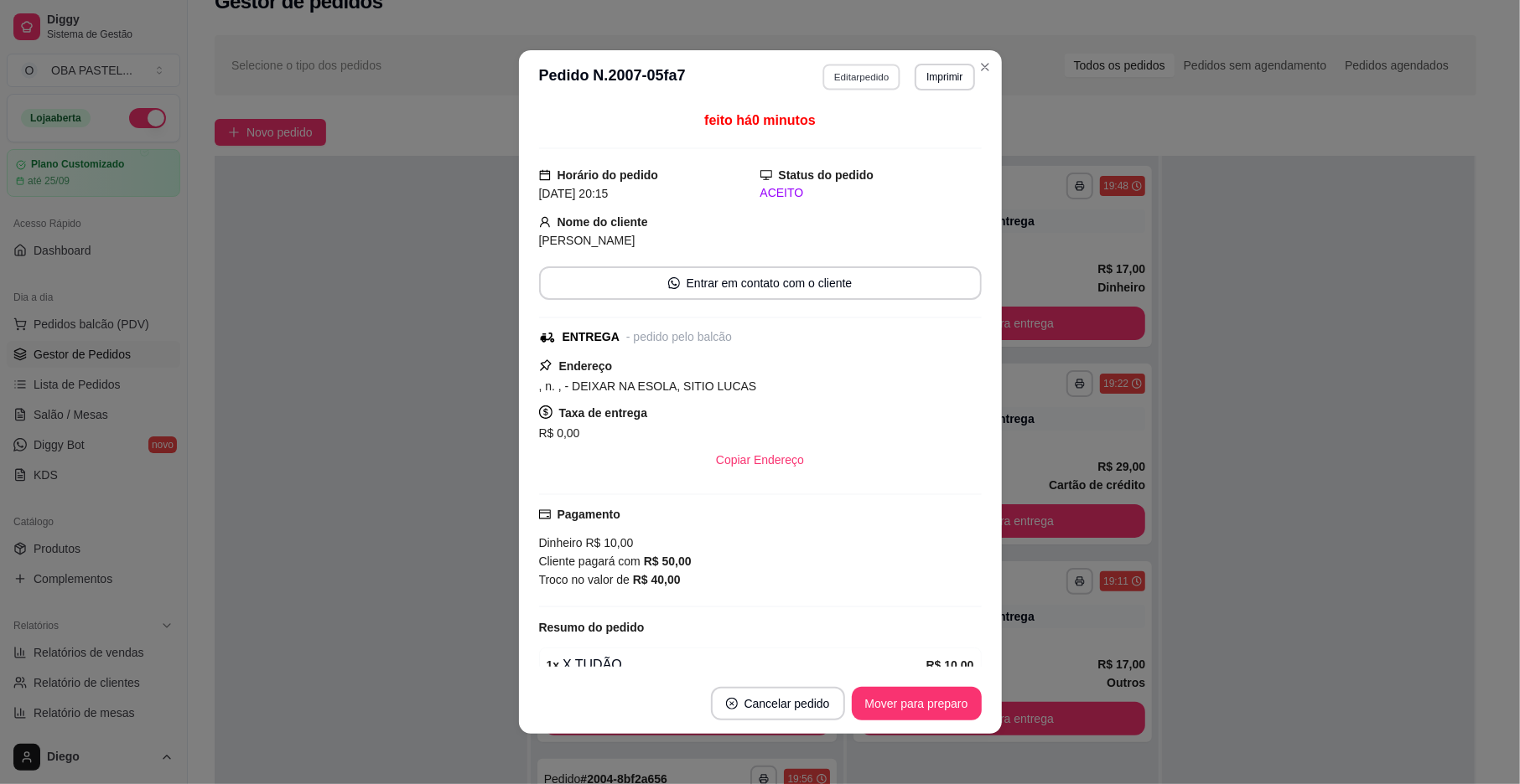
click at [856, 79] on button "Editar pedido" at bounding box center [861, 76] width 78 height 26
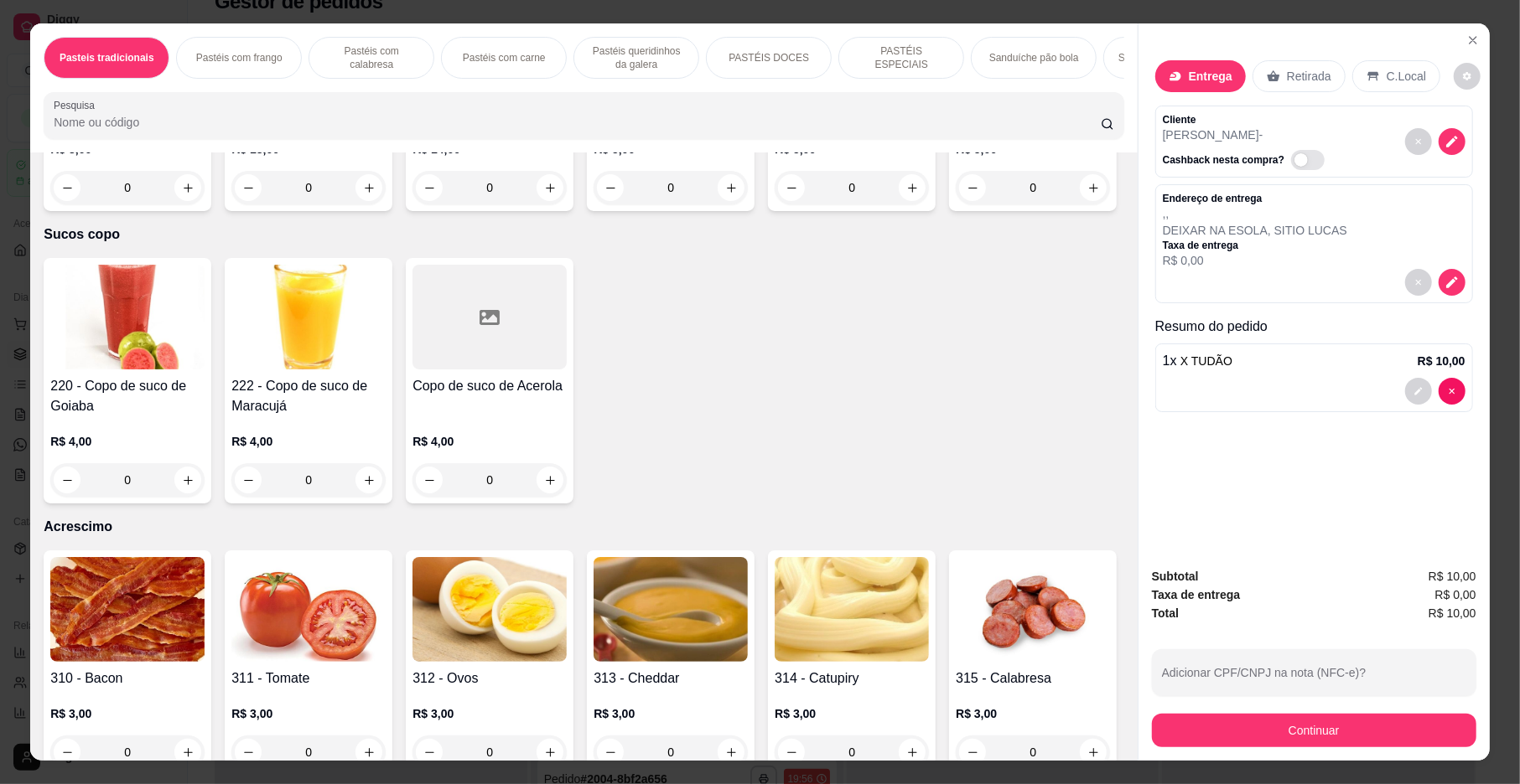
scroll to position [4980, 0]
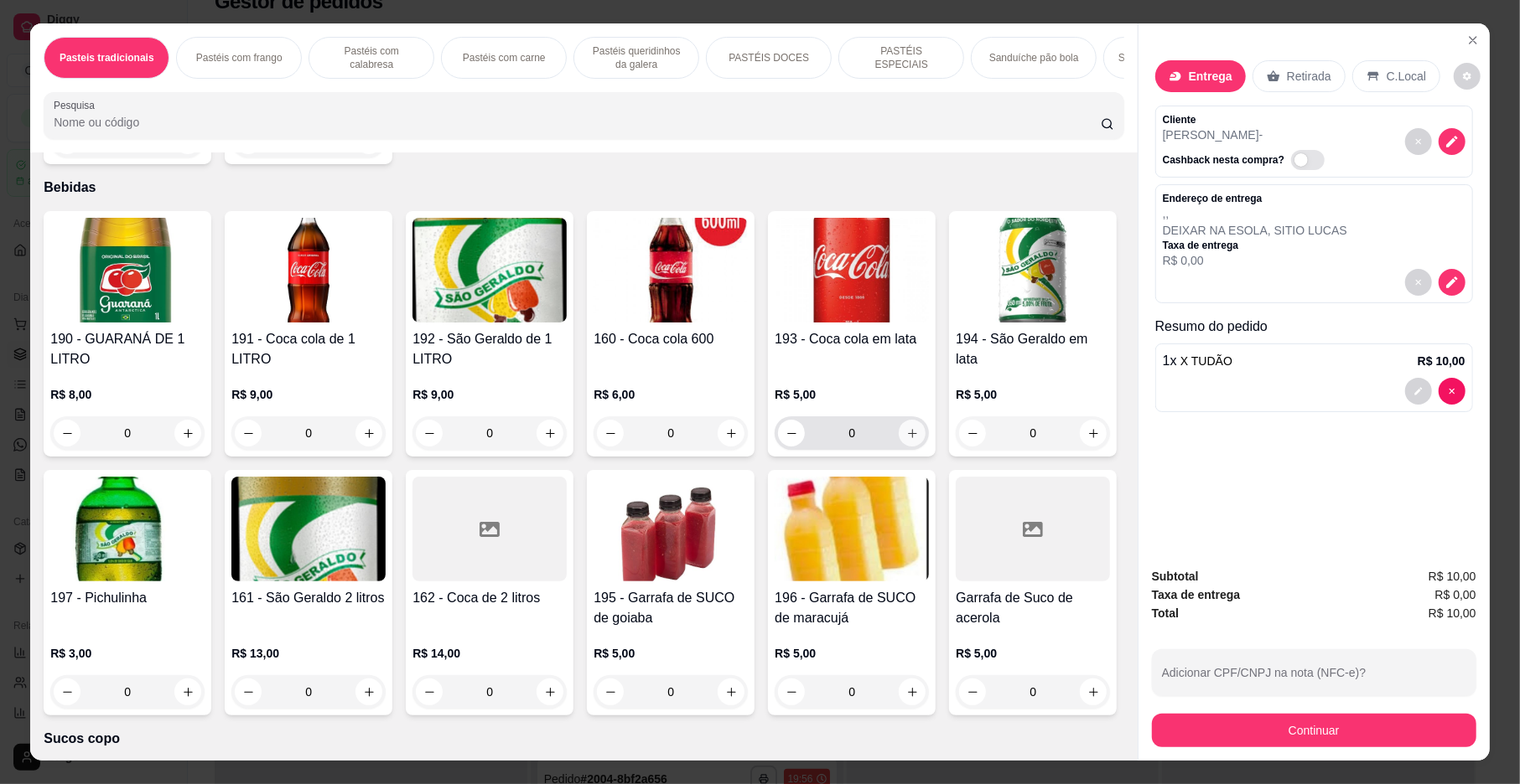
click at [908, 438] on icon "increase-product-quantity" at bounding box center [913, 434] width 10 height 10
type input "1"
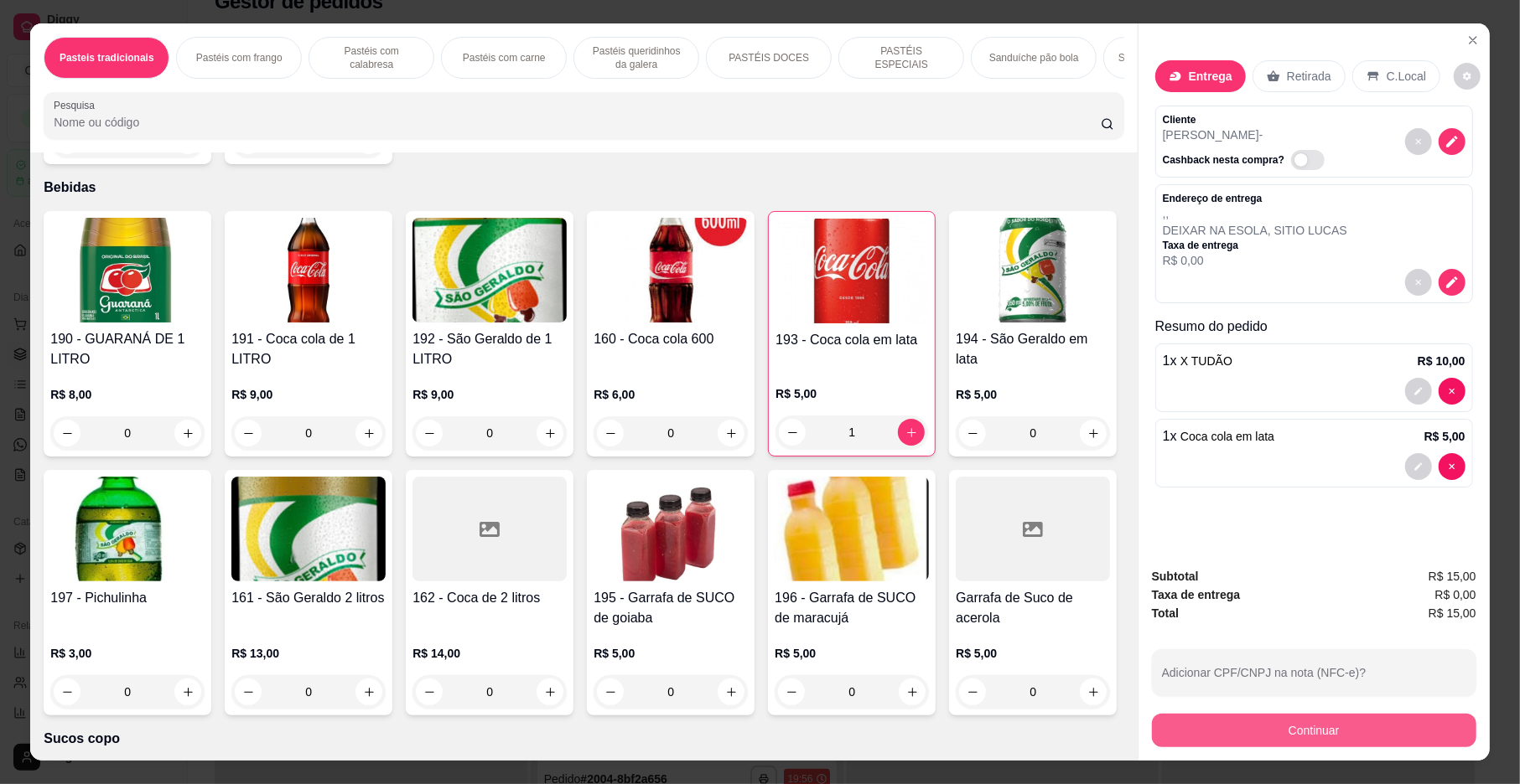
click at [1225, 718] on button "Continuar" at bounding box center [1314, 730] width 324 height 33
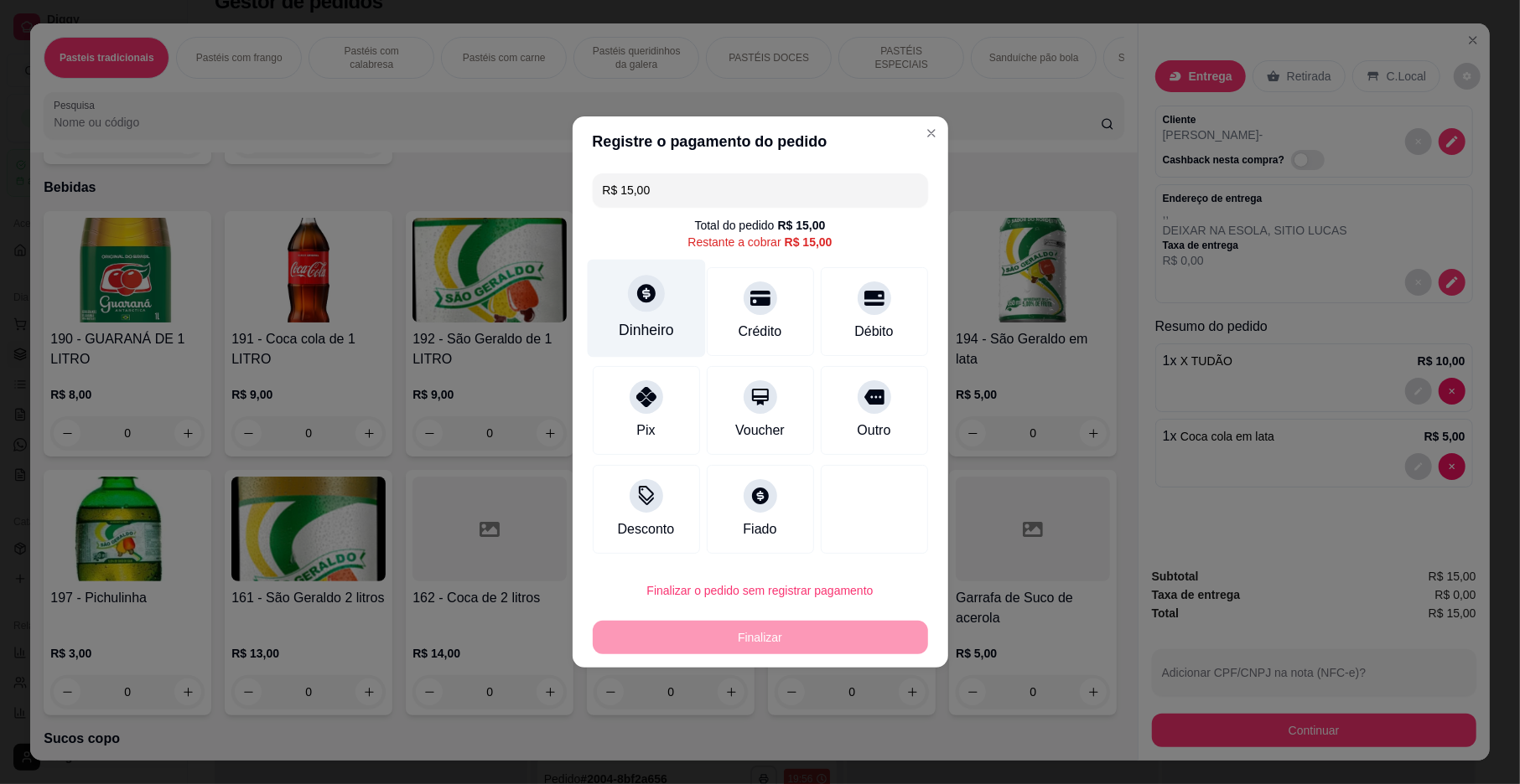
click at [614, 303] on div "Dinheiro" at bounding box center [645, 308] width 118 height 98
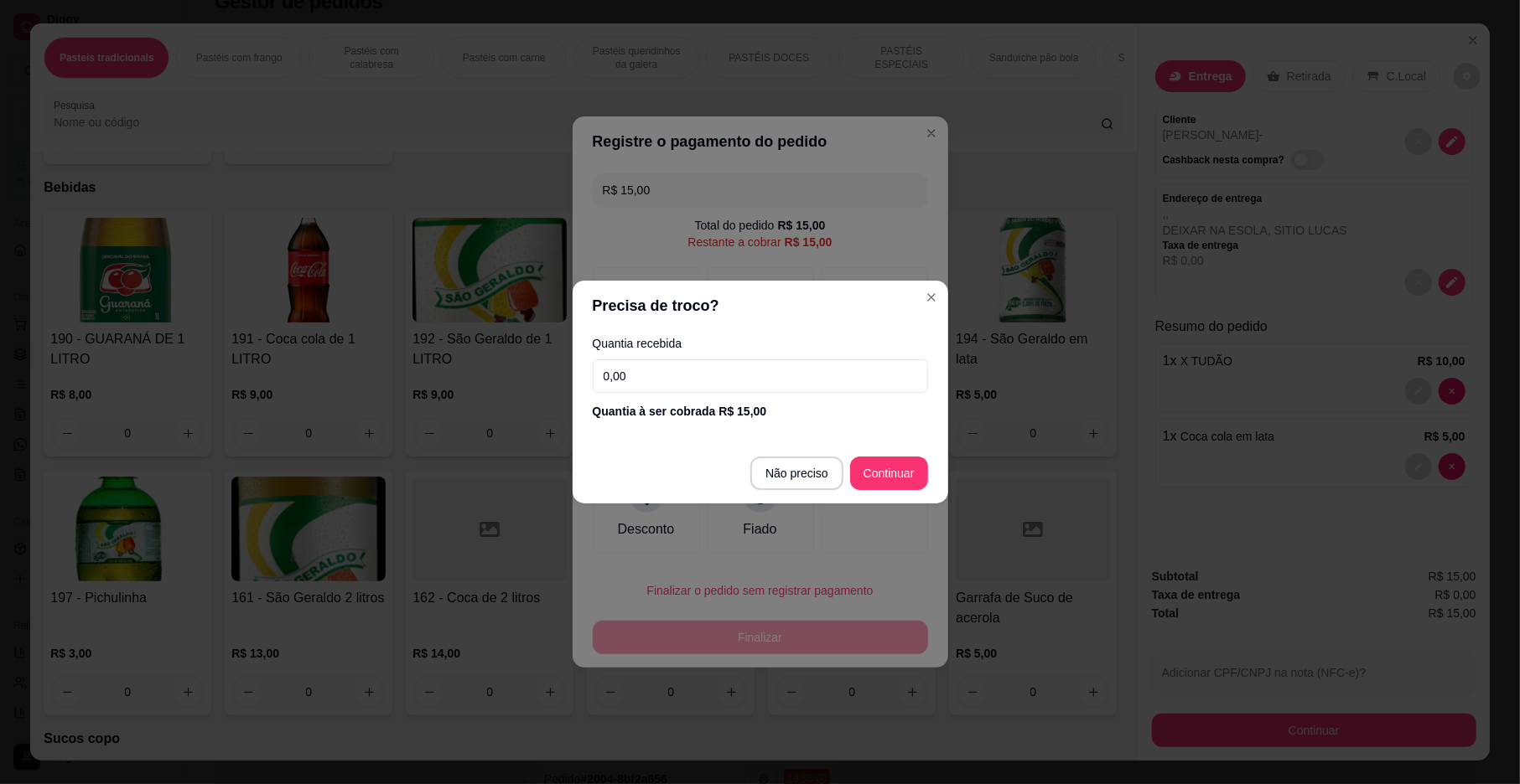
click at [684, 369] on input "0,00" at bounding box center [760, 375] width 336 height 33
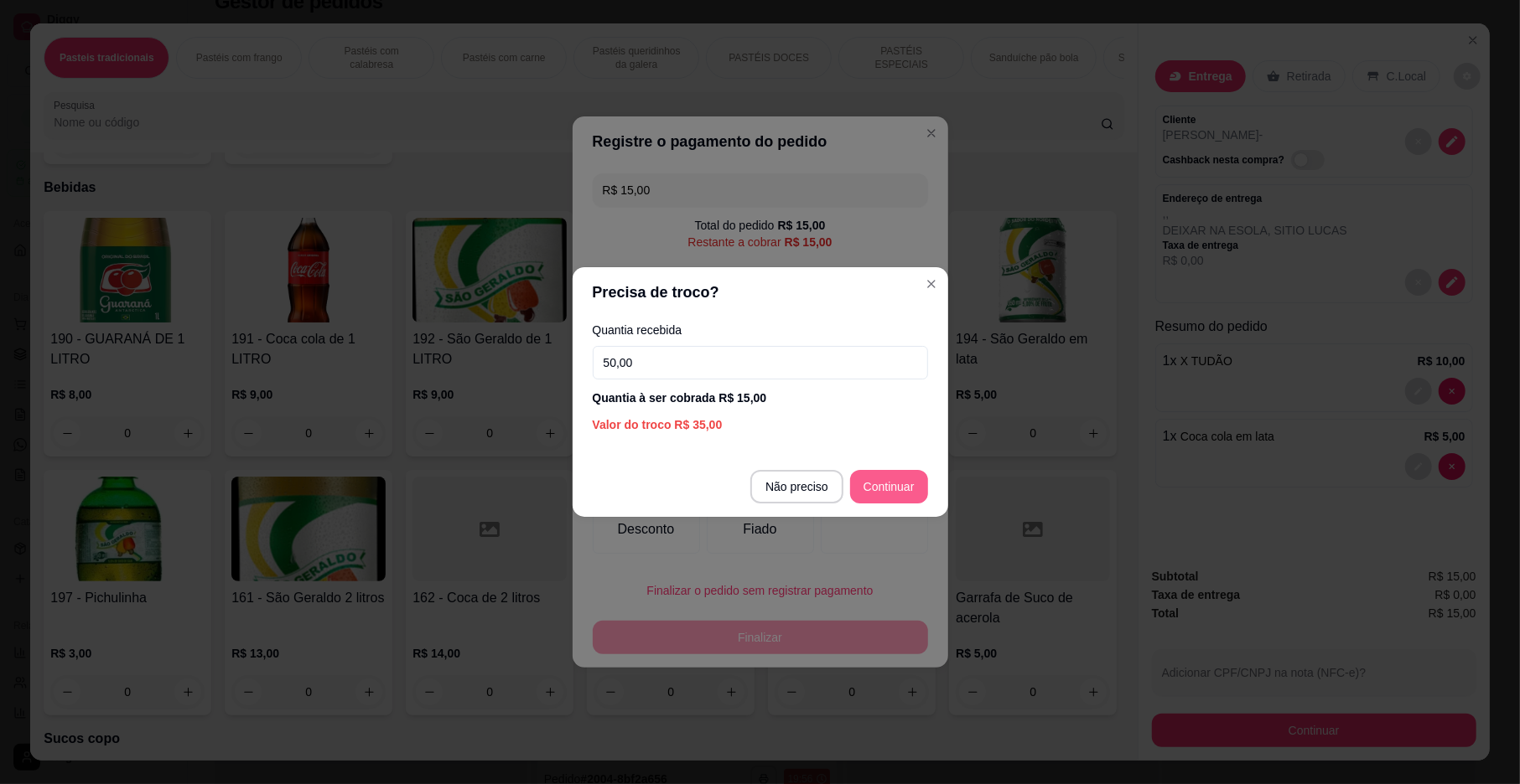
type input "50,00"
type input "R$ 0,00"
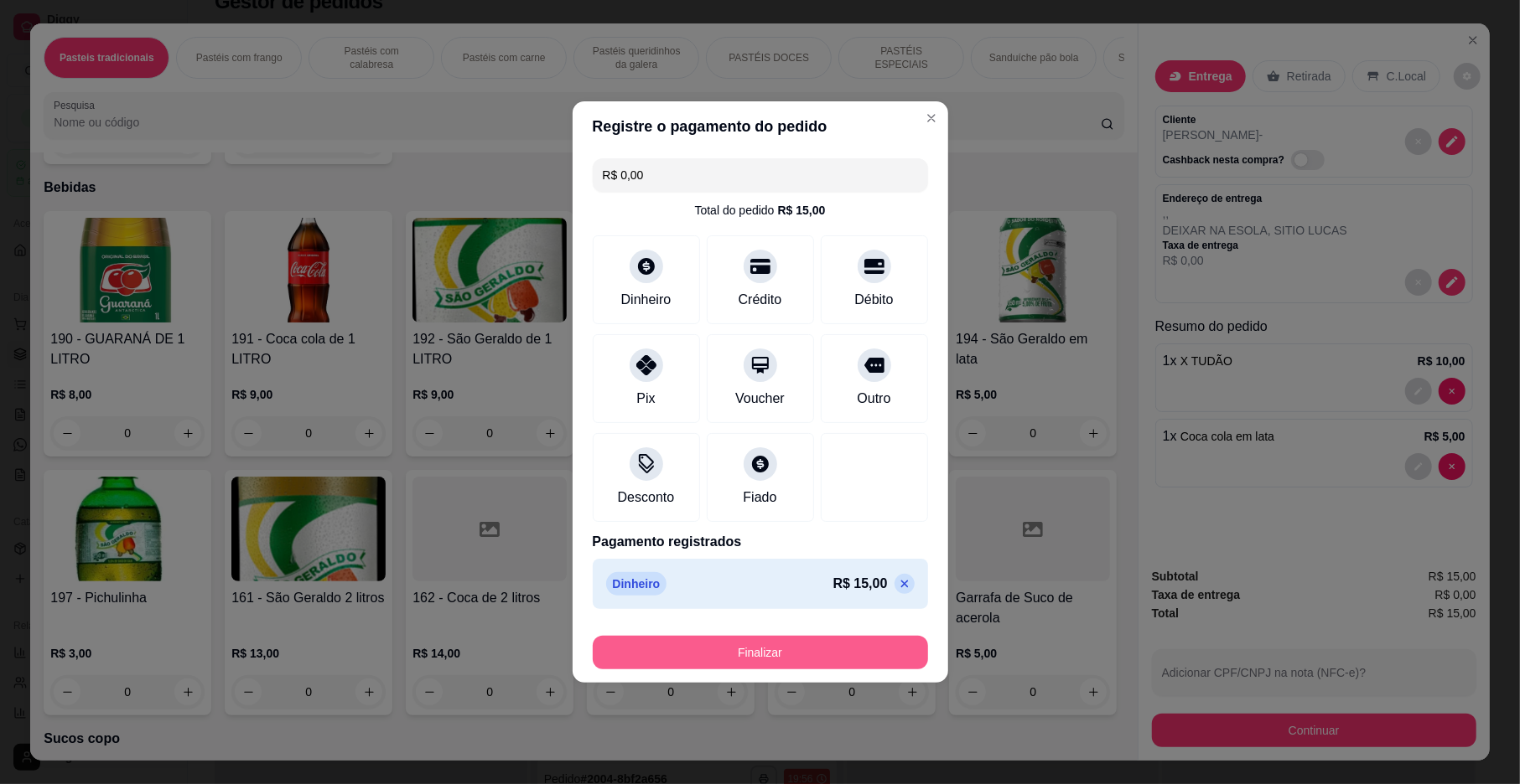
click at [779, 628] on footer "Finalizar" at bounding box center [760, 649] width 375 height 67
drag, startPoint x: 779, startPoint y: 676, endPoint x: 783, endPoint y: 657, distance: 19.4
click at [779, 674] on footer "Finalizar" at bounding box center [760, 649] width 375 height 67
click at [784, 651] on button "Finalizar" at bounding box center [760, 652] width 336 height 33
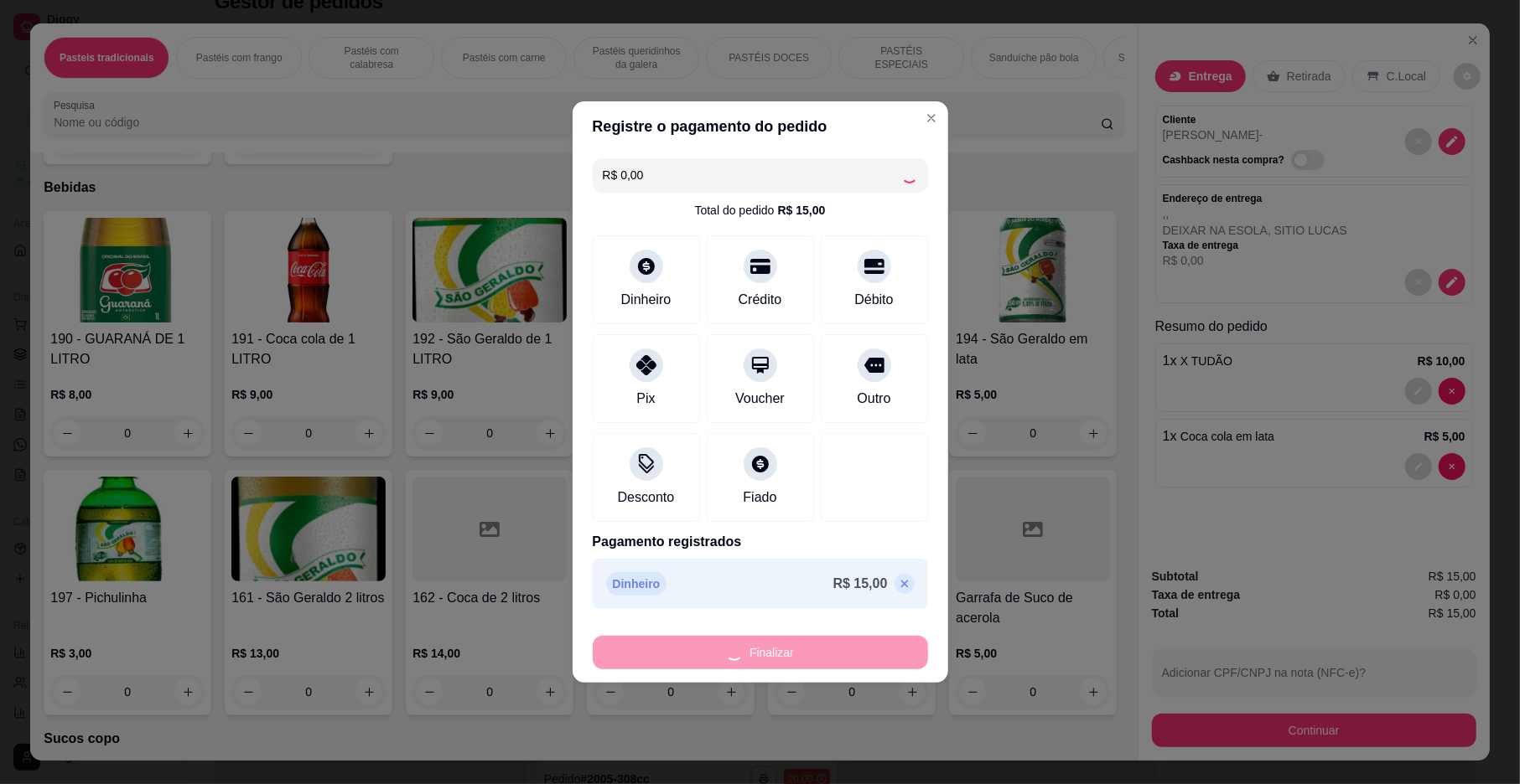
type input "0"
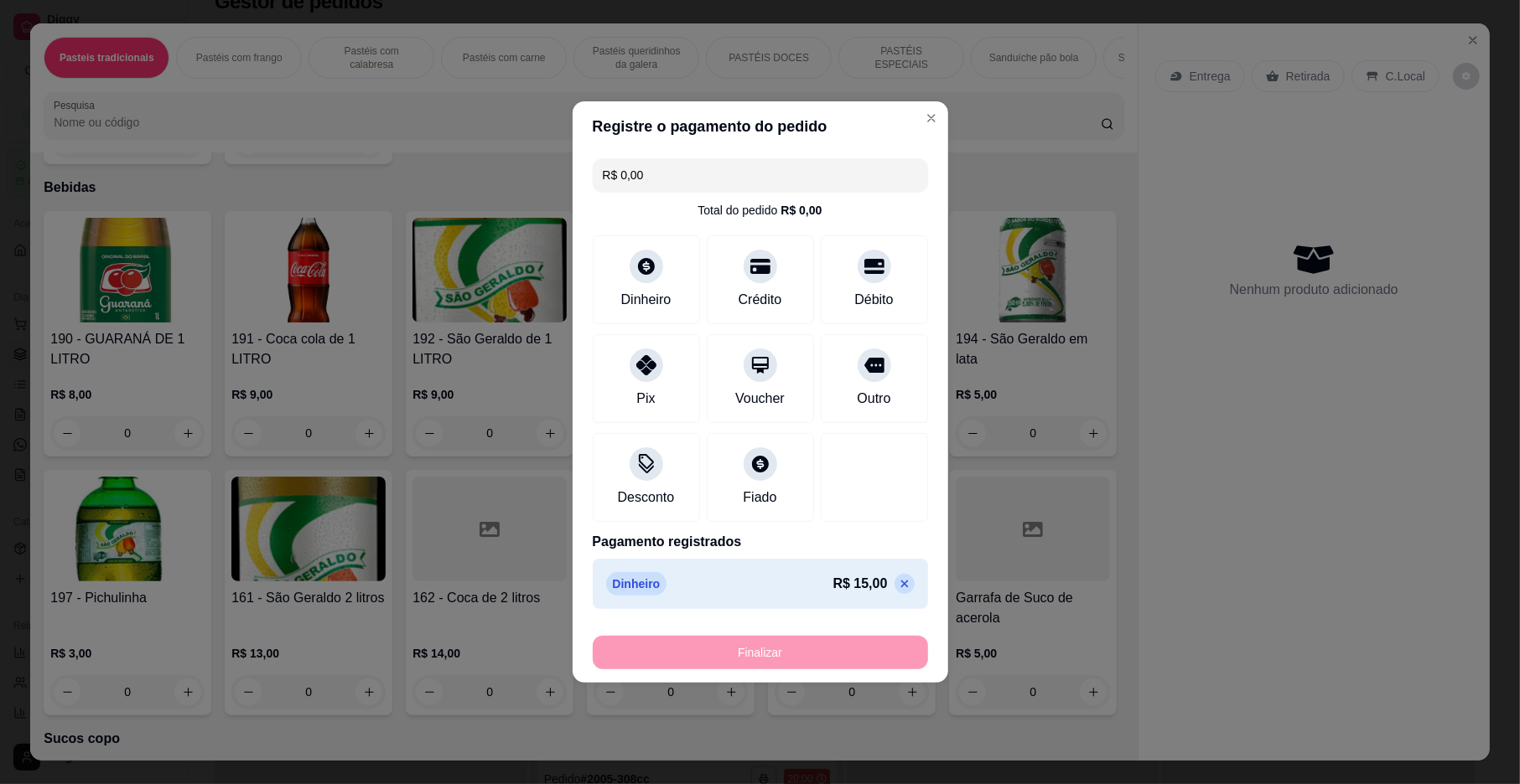
type input "-R$ 15,00"
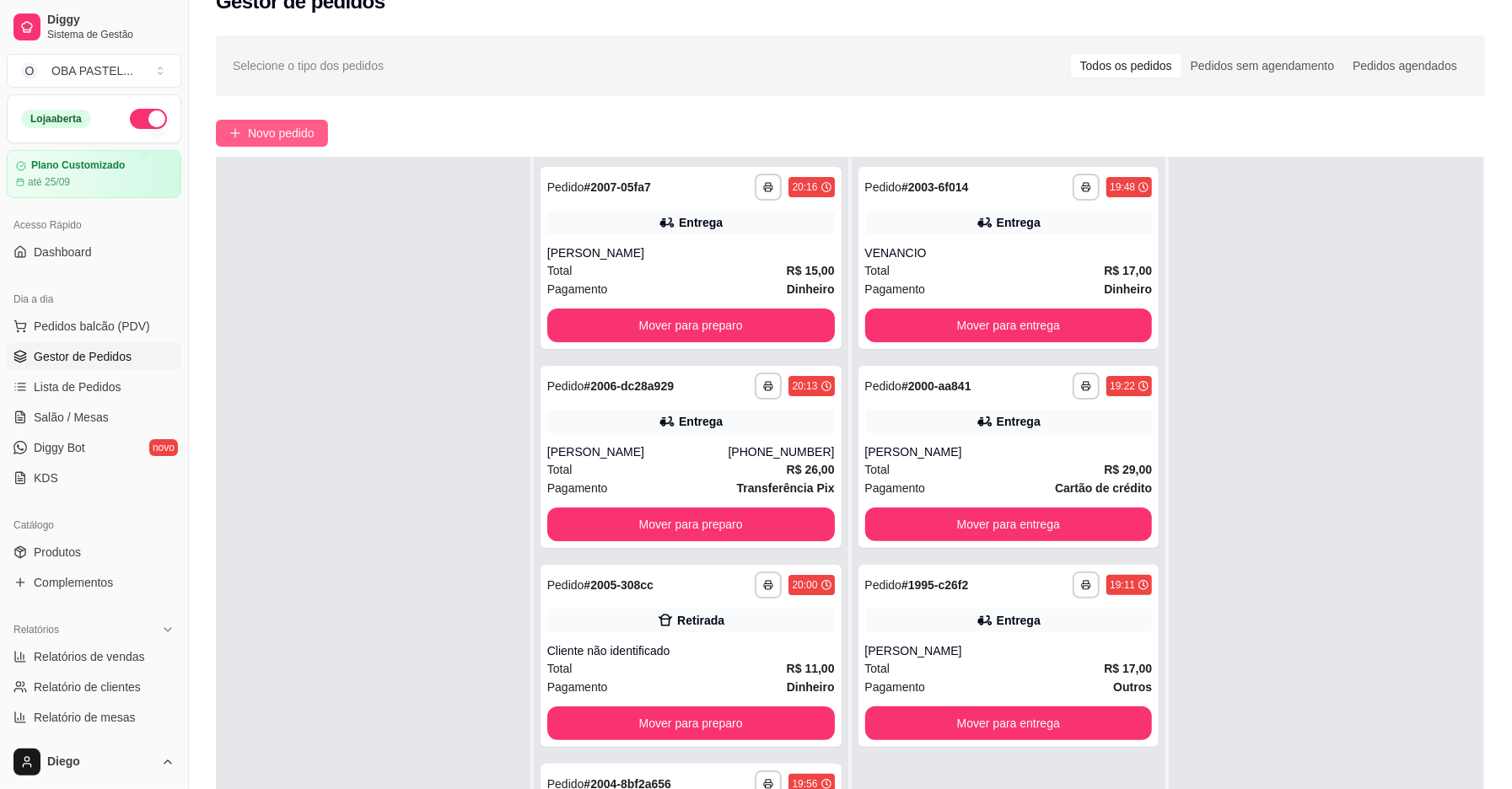
click at [296, 139] on span "Novo pedido" at bounding box center [281, 133] width 67 height 18
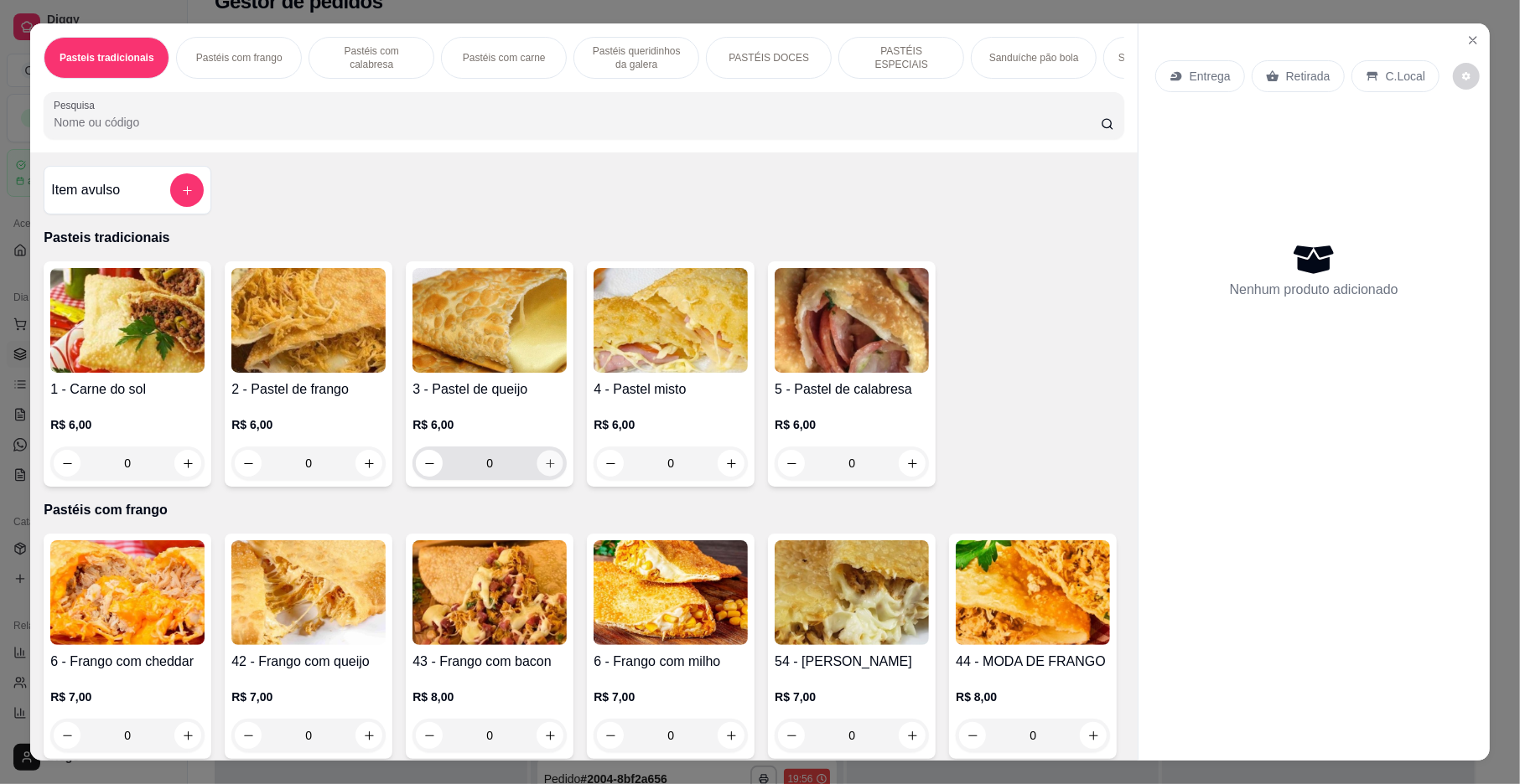
click at [544, 470] on icon "increase-product-quantity" at bounding box center [549, 464] width 12 height 12
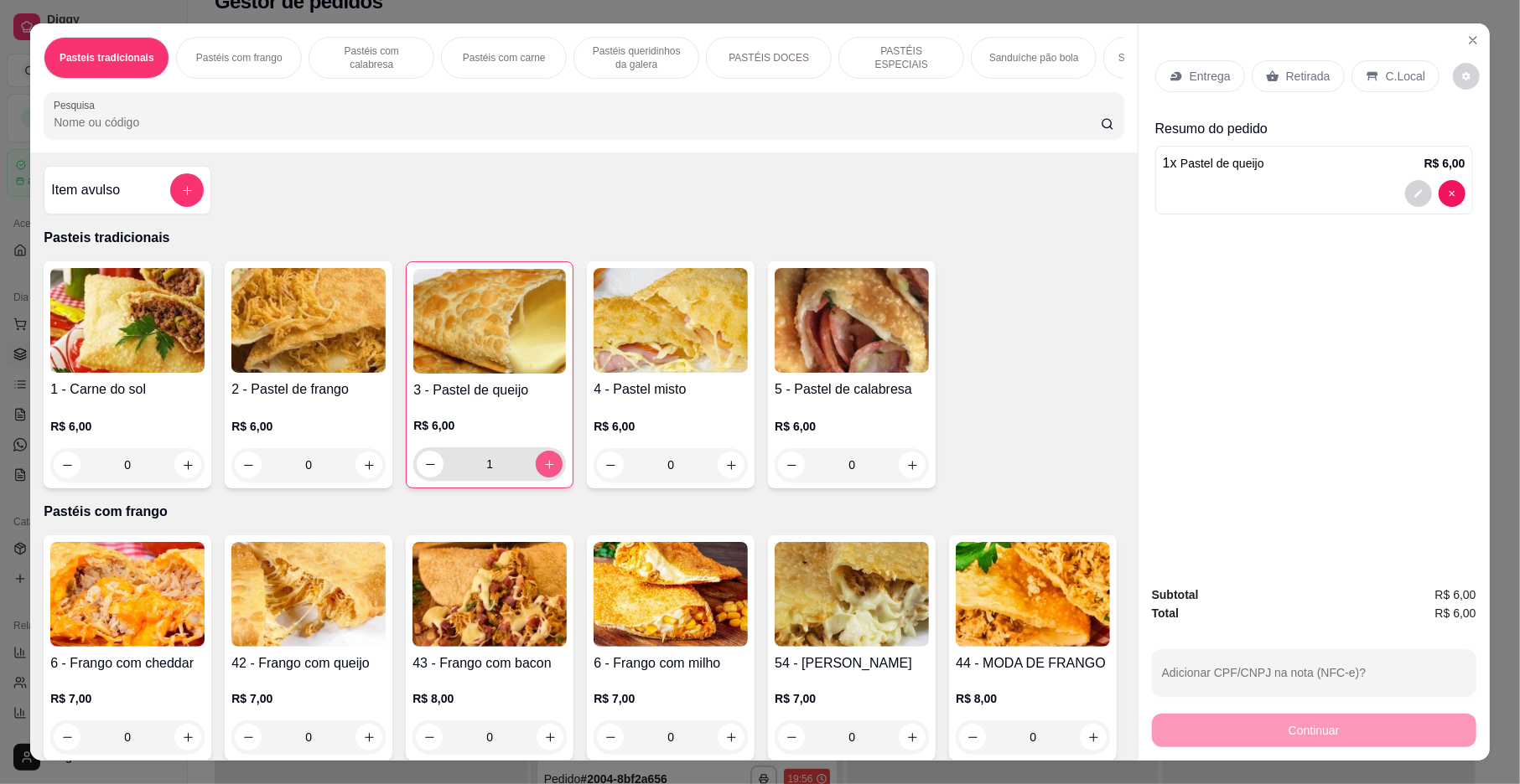
click at [543, 471] on icon "increase-product-quantity" at bounding box center [548, 464] width 12 height 12
type input "3"
click at [1203, 79] on p "Entrega" at bounding box center [1209, 76] width 41 height 17
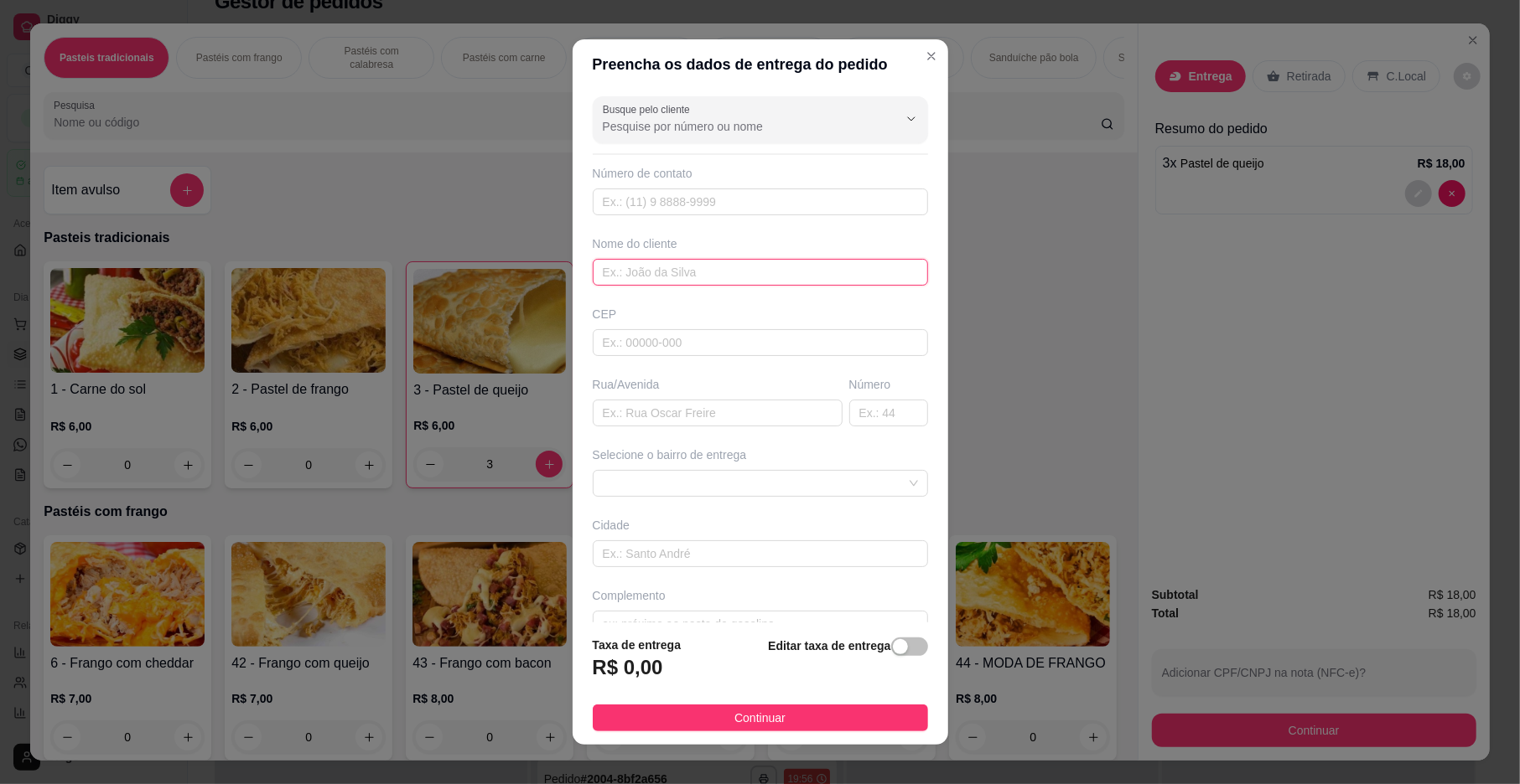
click at [716, 266] on input "text" at bounding box center [760, 273] width 336 height 27
type input "[PERSON_NAME]"
click at [674, 436] on div "Busque pelo cliente Número de contato Nome do cliente [PERSON_NAME] Rua/[GEOGRA…" at bounding box center [760, 355] width 375 height 533
click at [678, 419] on input "text" at bounding box center [717, 413] width 250 height 27
click at [688, 493] on span at bounding box center [760, 484] width 316 height 25
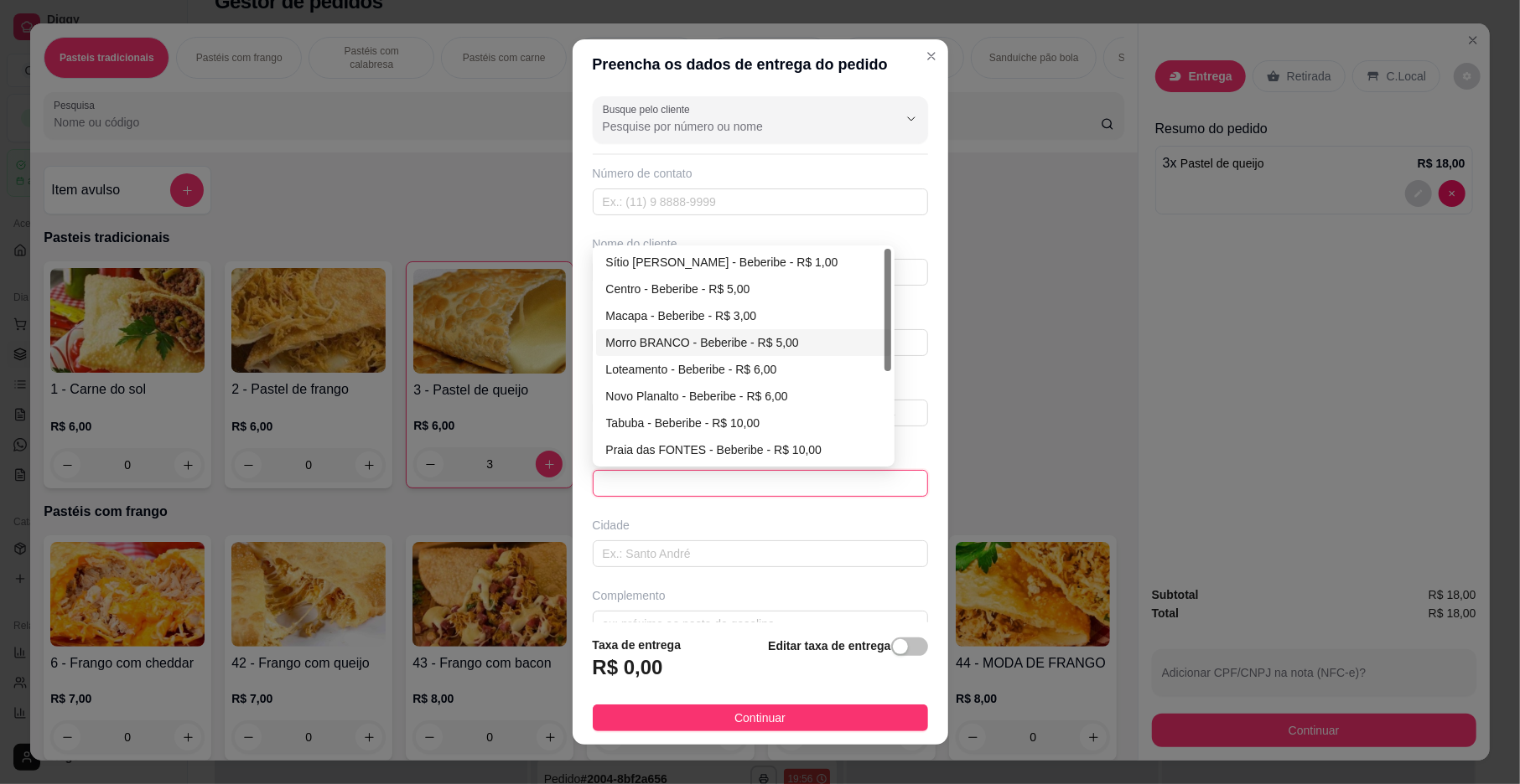
click at [664, 338] on div "Morro BRANCO - Beberibe - R$ 5,00" at bounding box center [743, 342] width 275 height 18
type input "Beberibe"
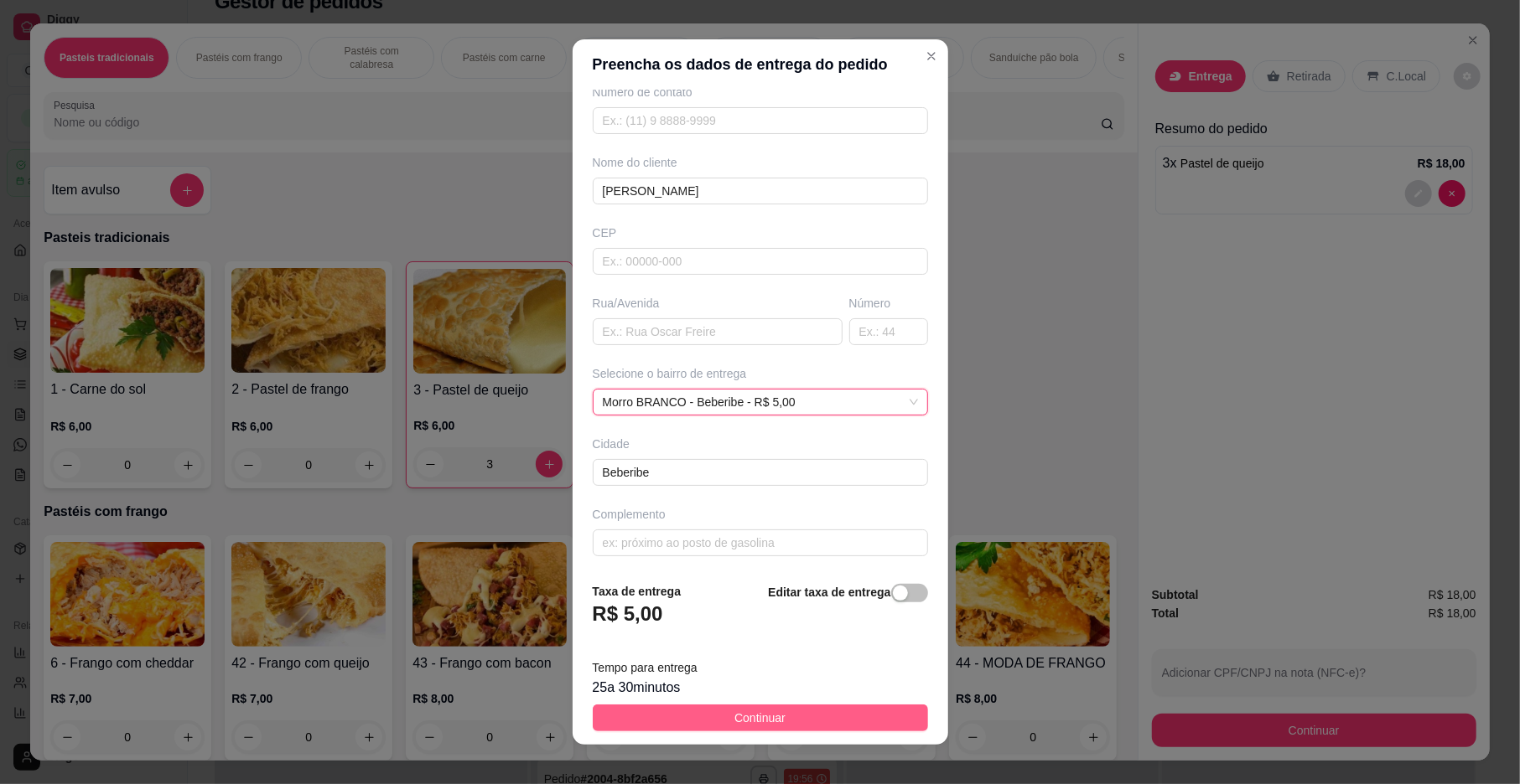
scroll to position [88, 0]
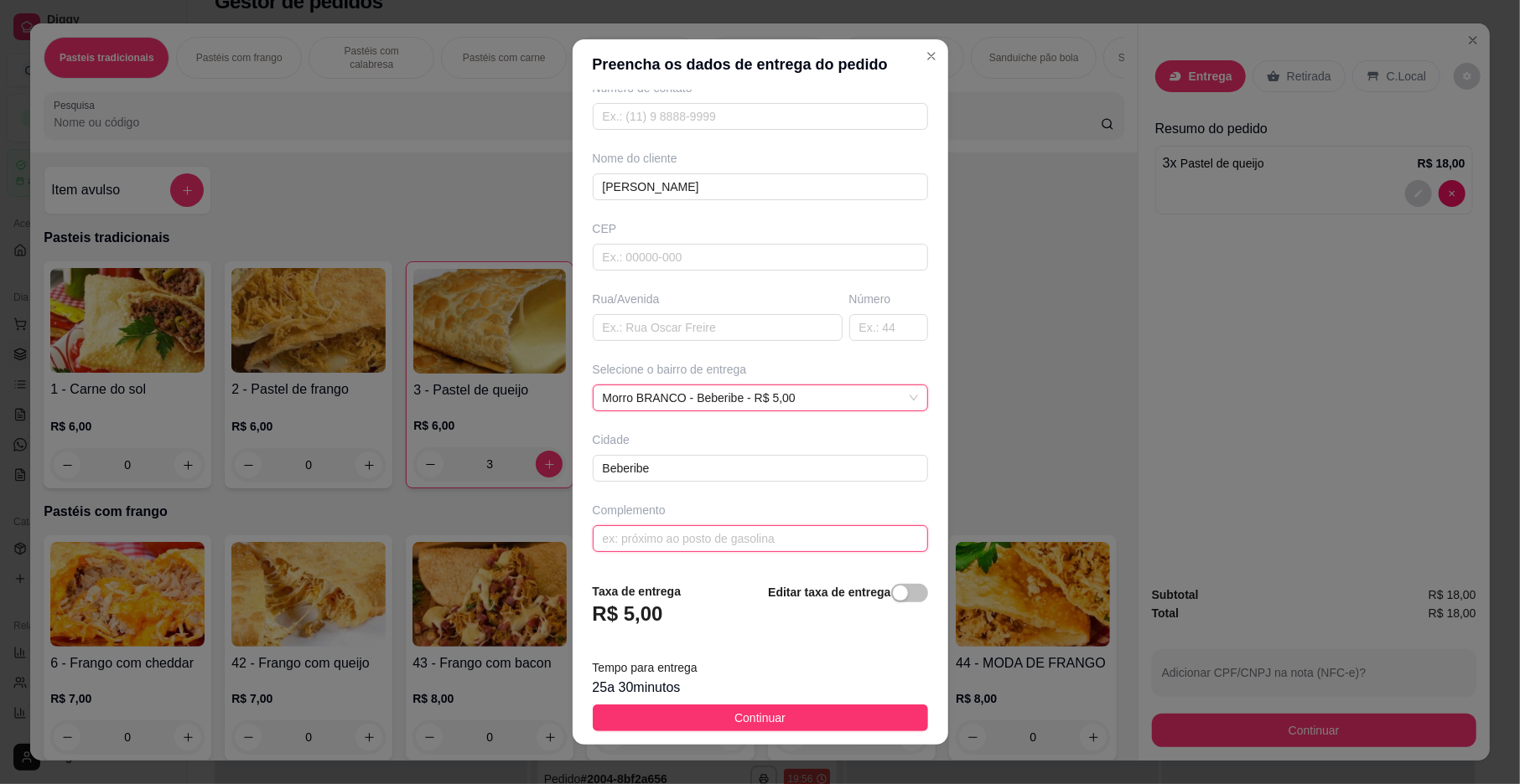
click at [622, 535] on input "text" at bounding box center [760, 539] width 336 height 27
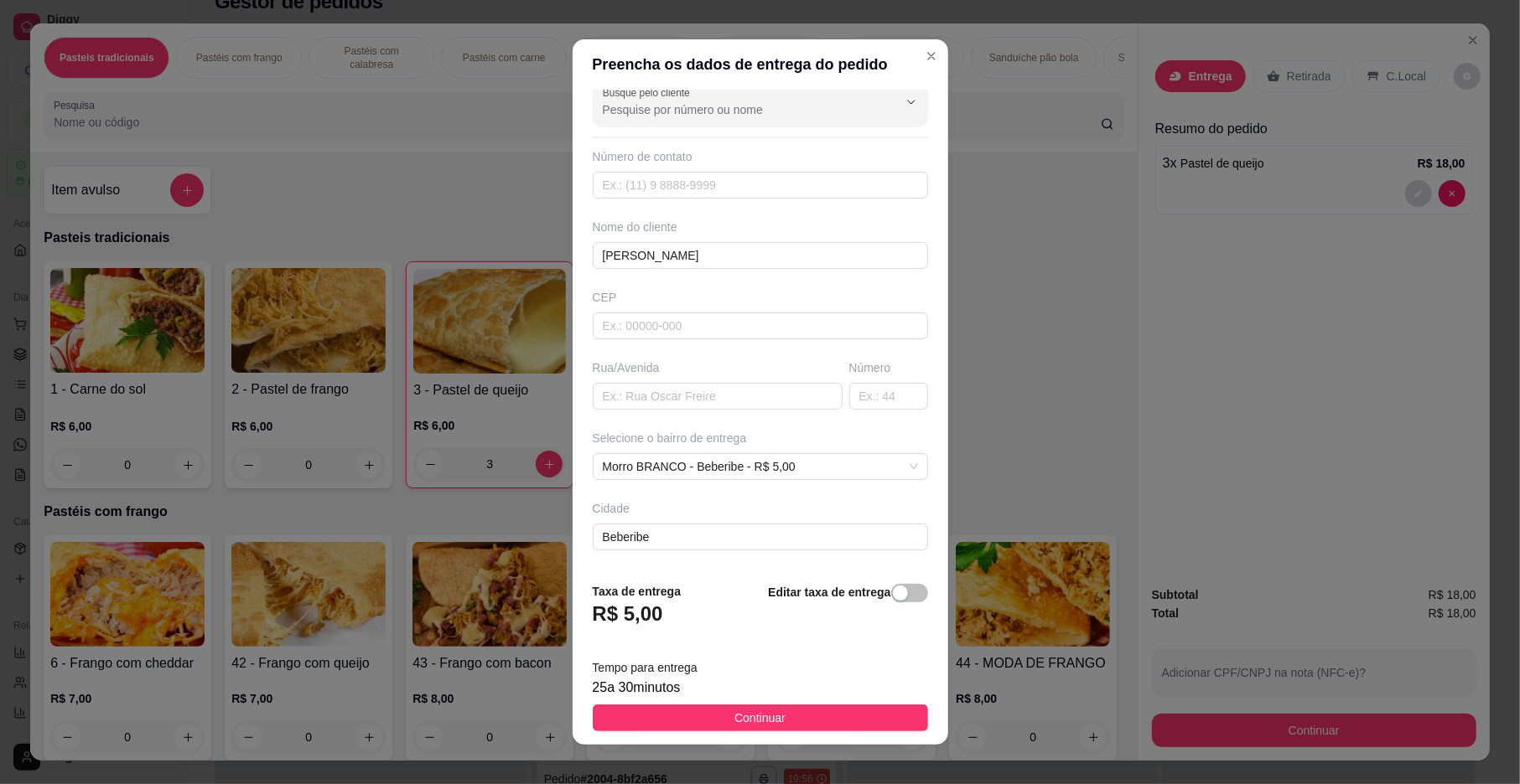
scroll to position [35, 0]
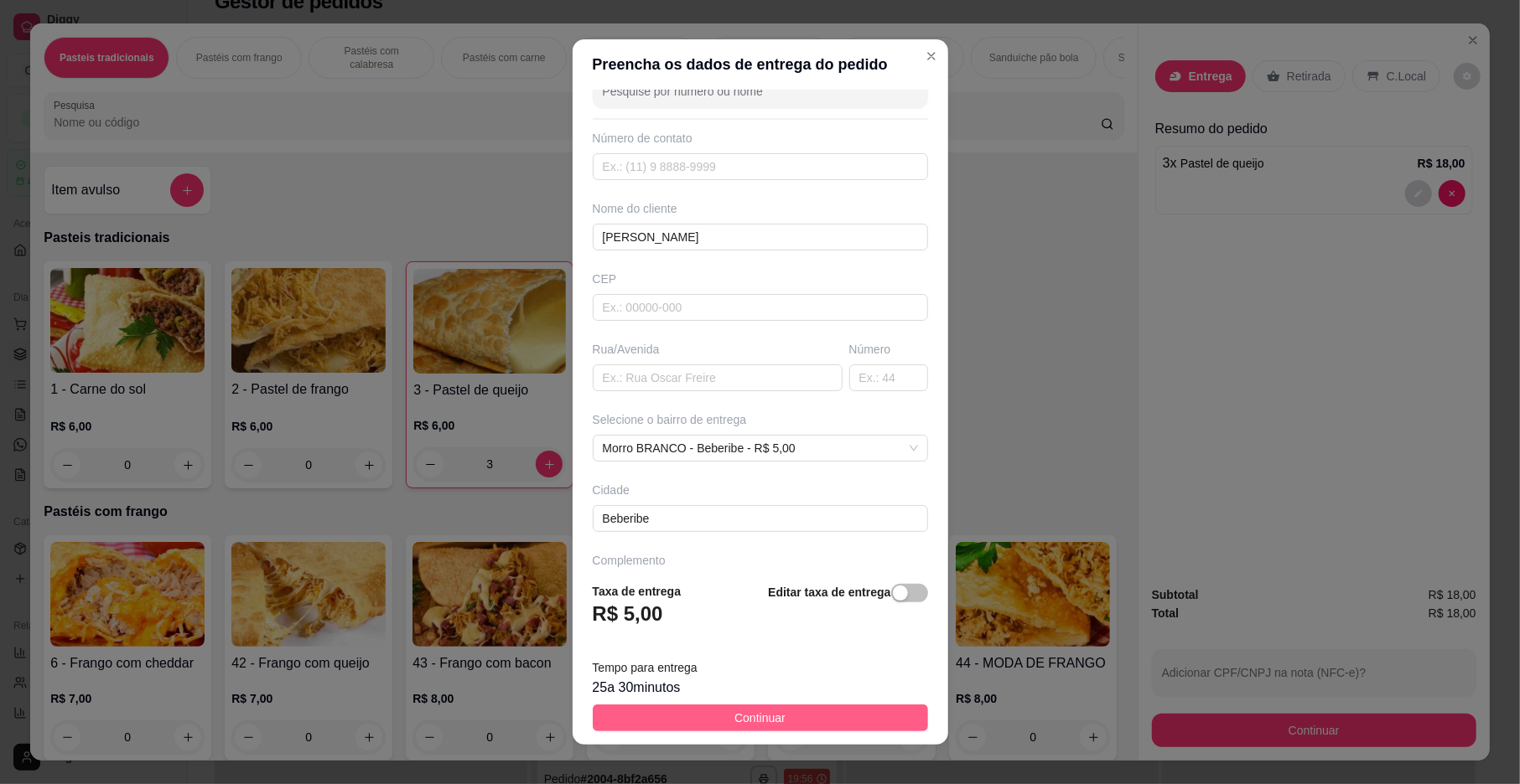
type input "DECIDA DA PRAIA, CASA AMARELA FINAL DO ASFALTO"
click at [751, 719] on span "Continuar" at bounding box center [760, 717] width 51 height 18
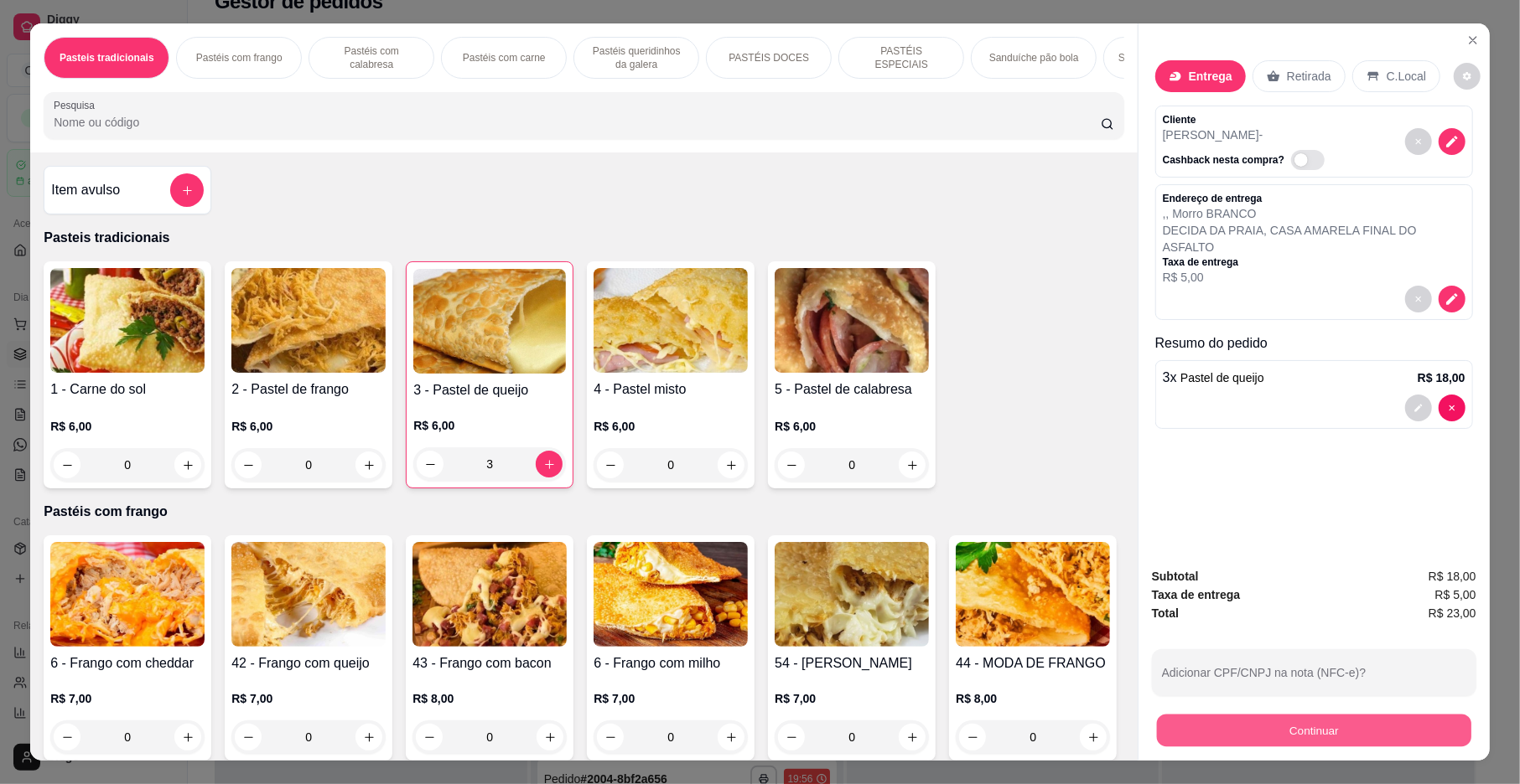
click at [1330, 727] on button "Continuar" at bounding box center [1314, 731] width 315 height 32
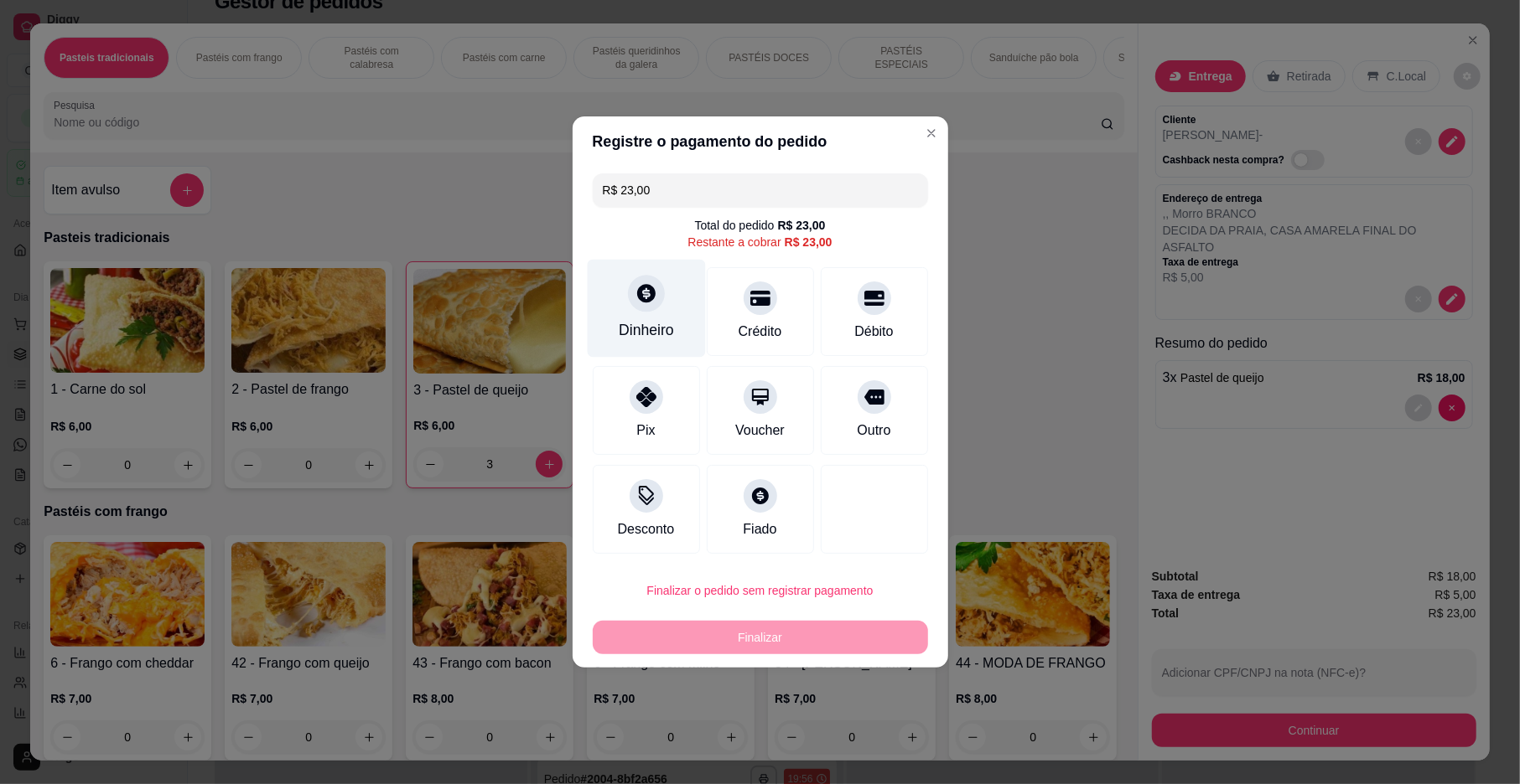
click at [619, 325] on div "Dinheiro" at bounding box center [646, 330] width 55 height 22
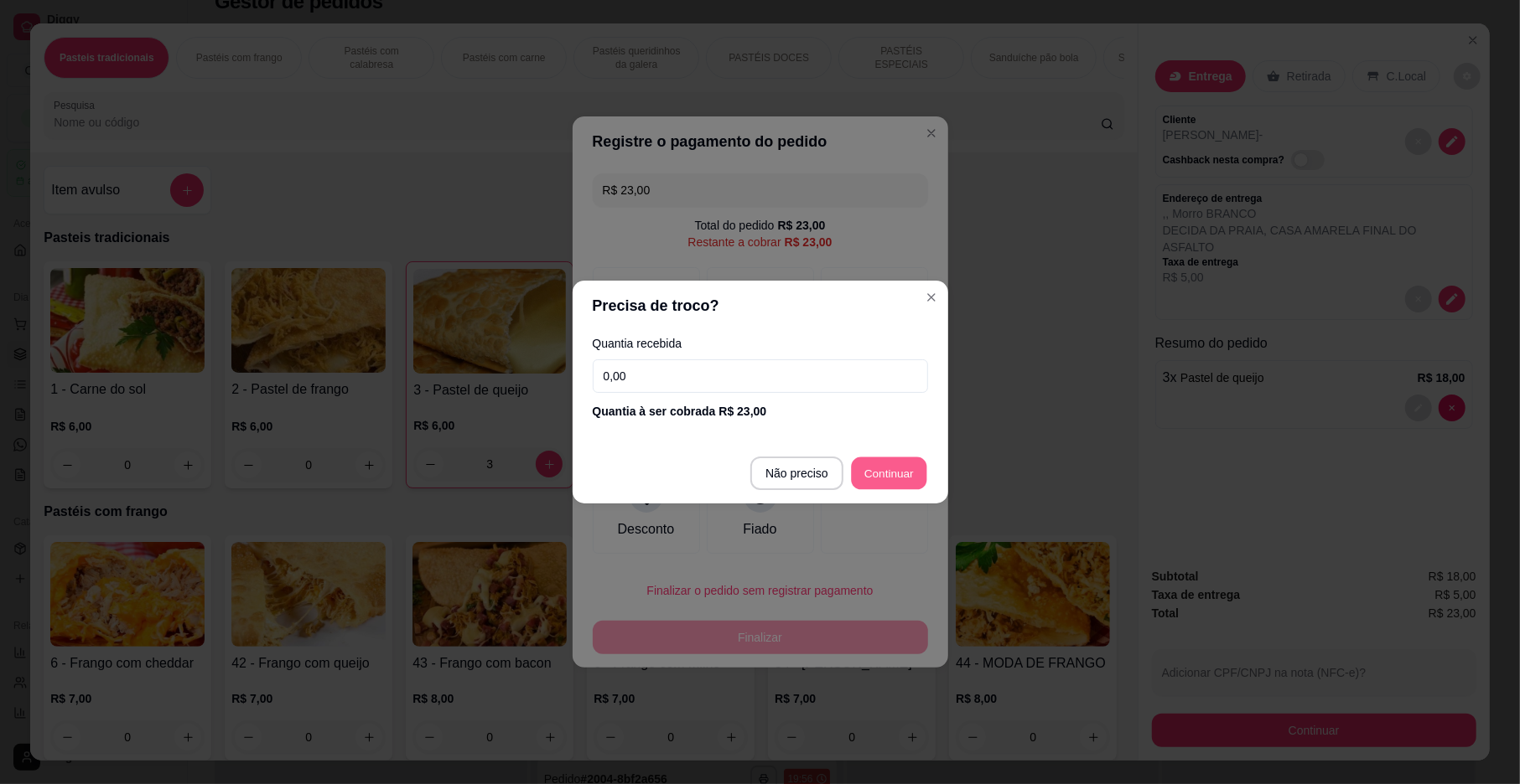
type input "R$ 0,00"
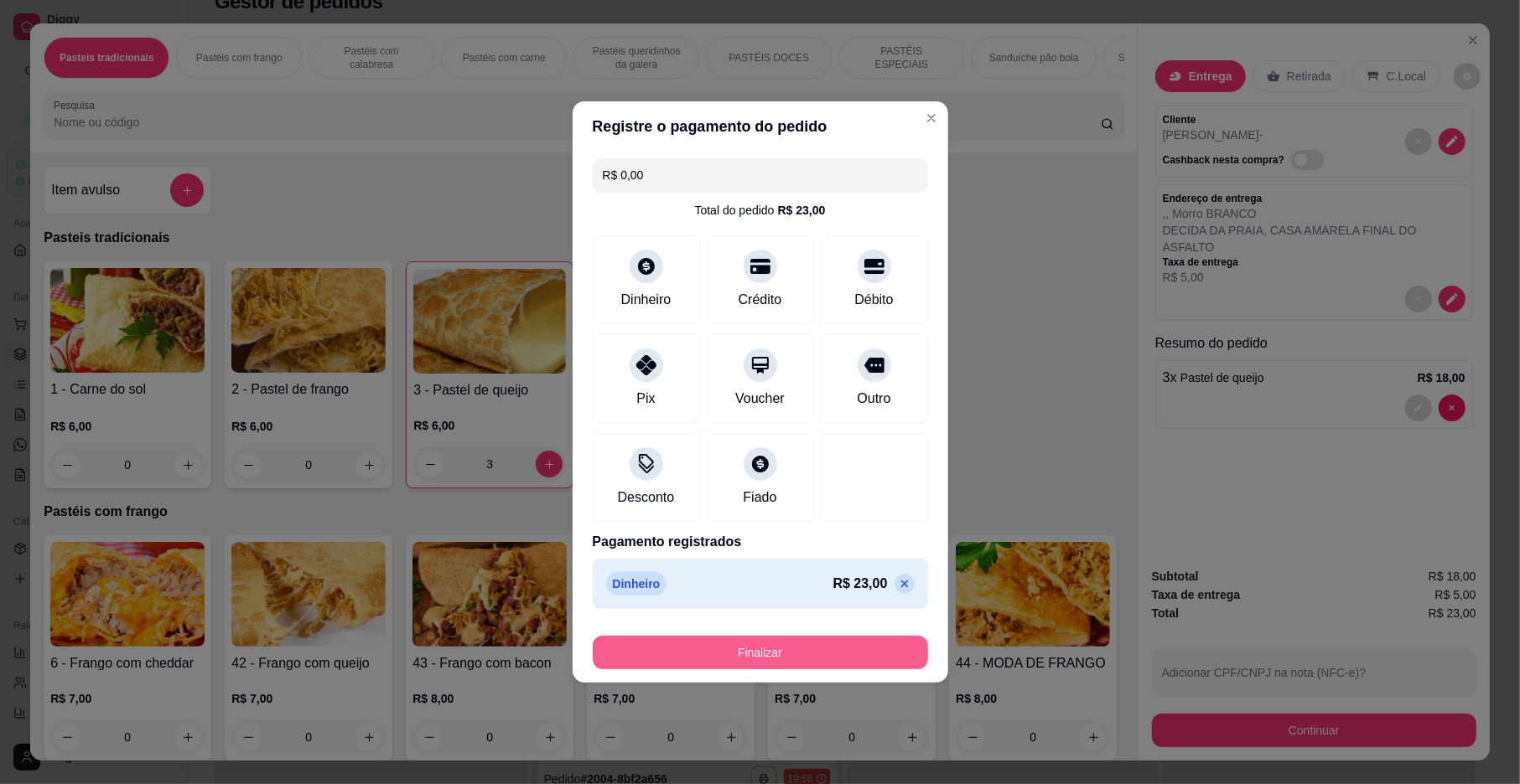
click at [749, 652] on button "Finalizar" at bounding box center [760, 652] width 336 height 33
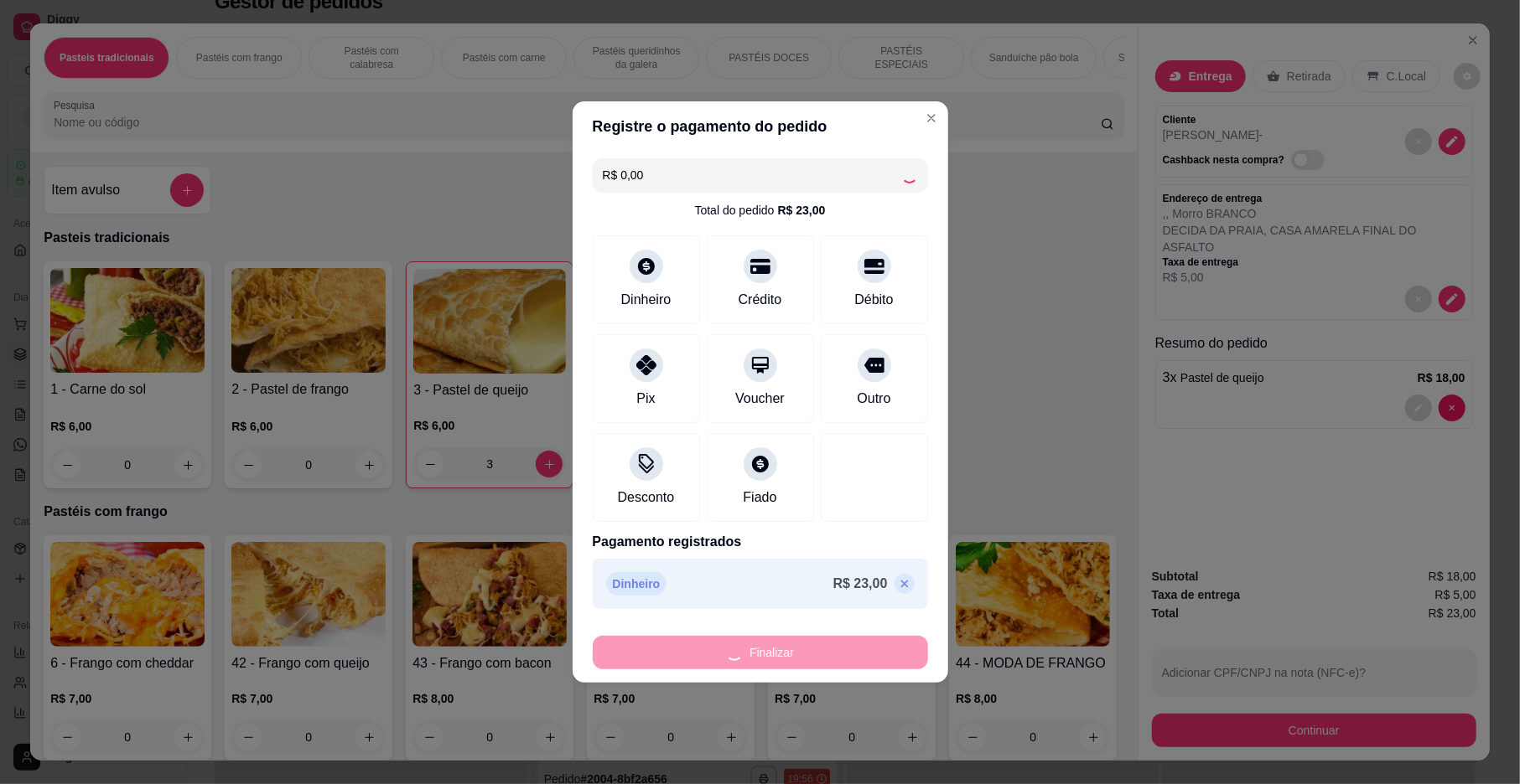
type input "0"
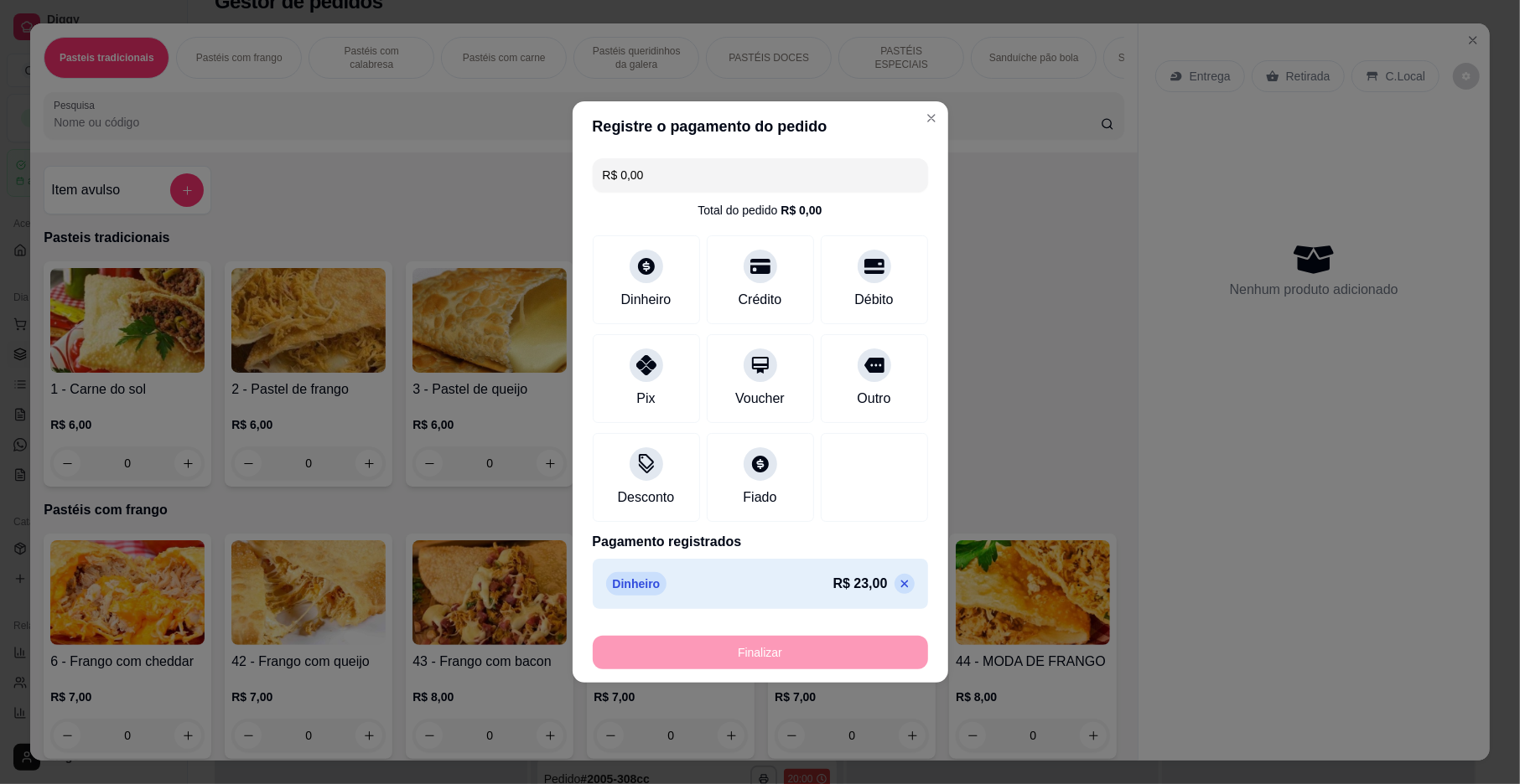
type input "-R$ 23,00"
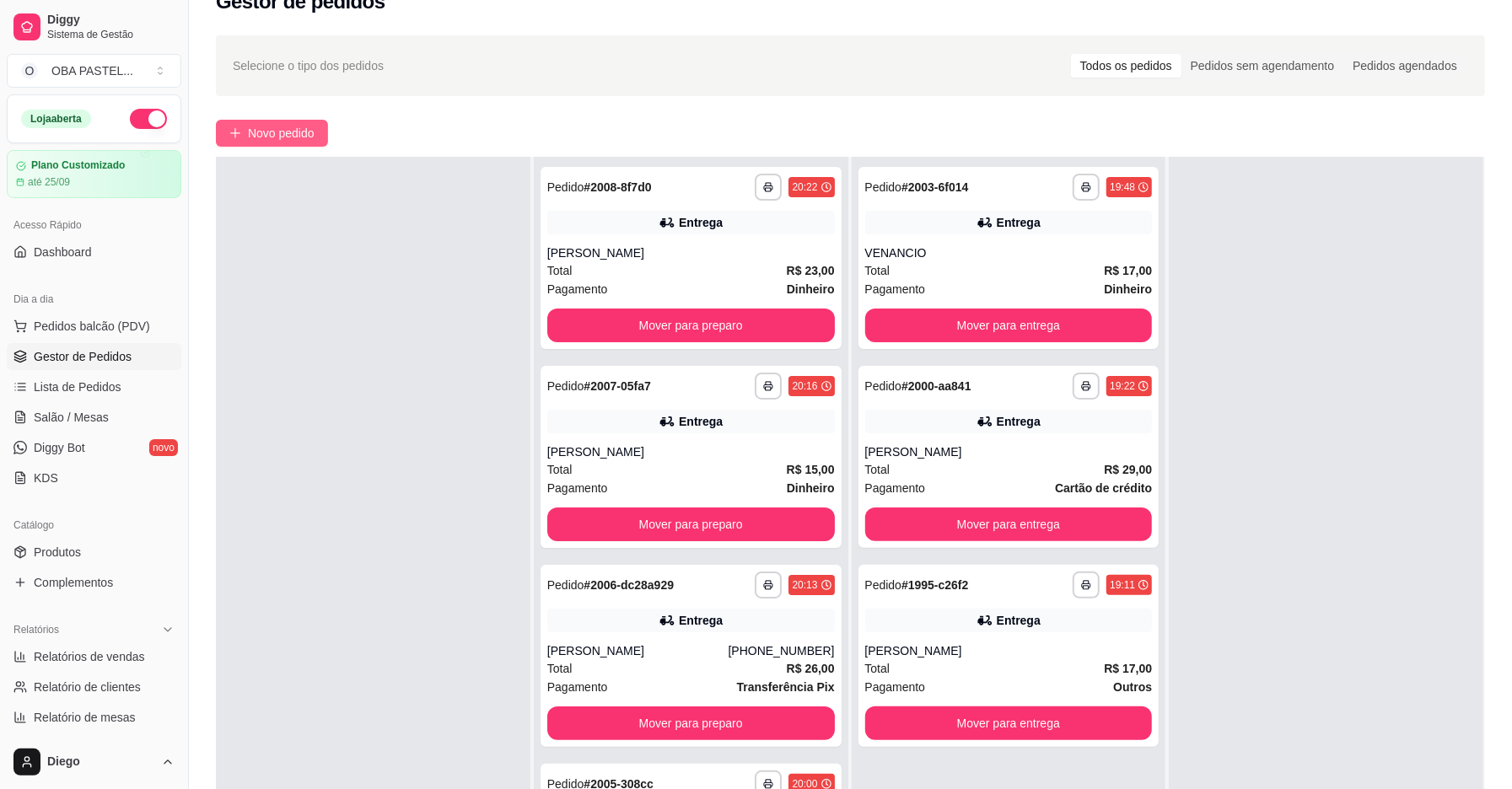
click at [283, 133] on span "Novo pedido" at bounding box center [281, 133] width 67 height 18
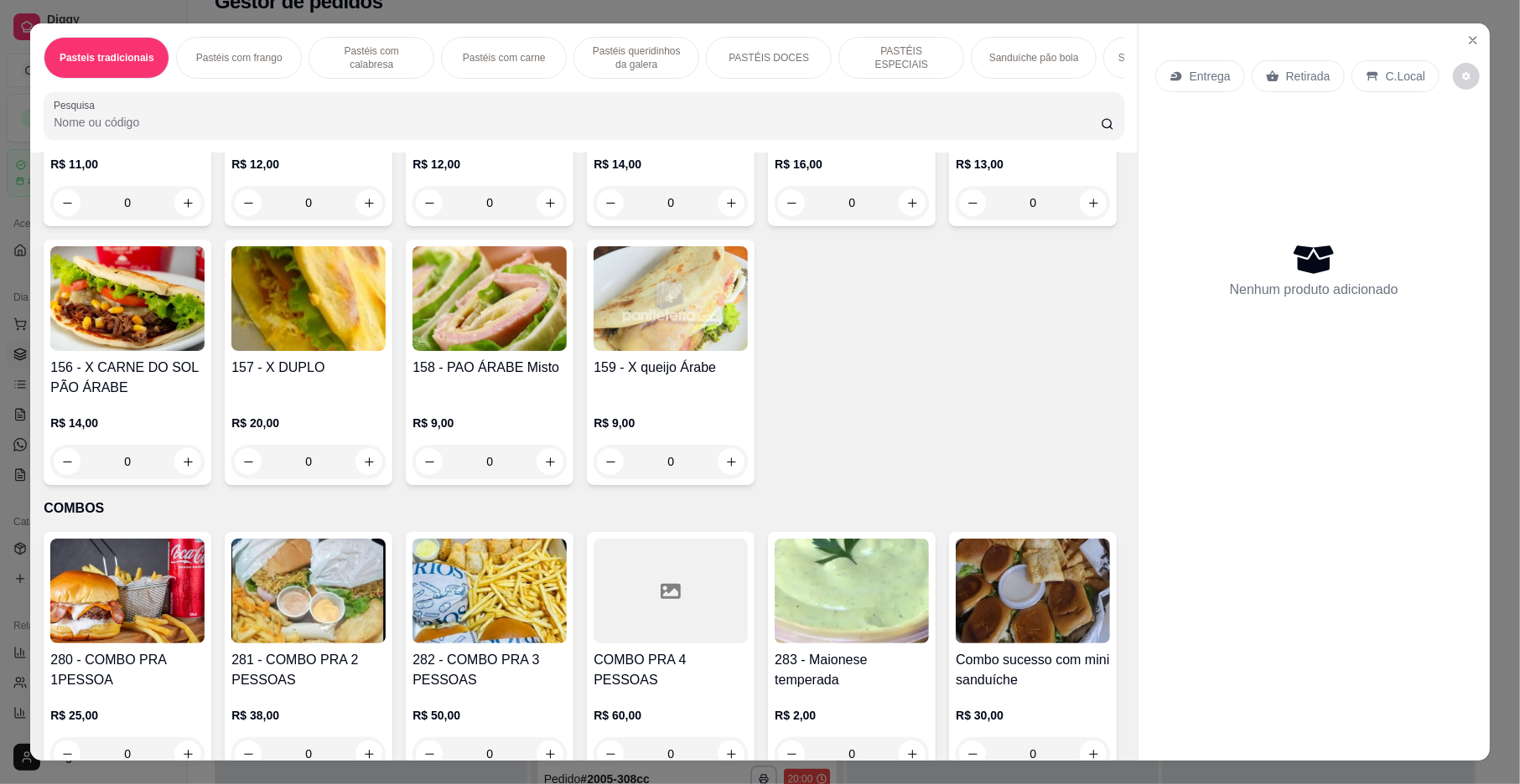
scroll to position [3771, 0]
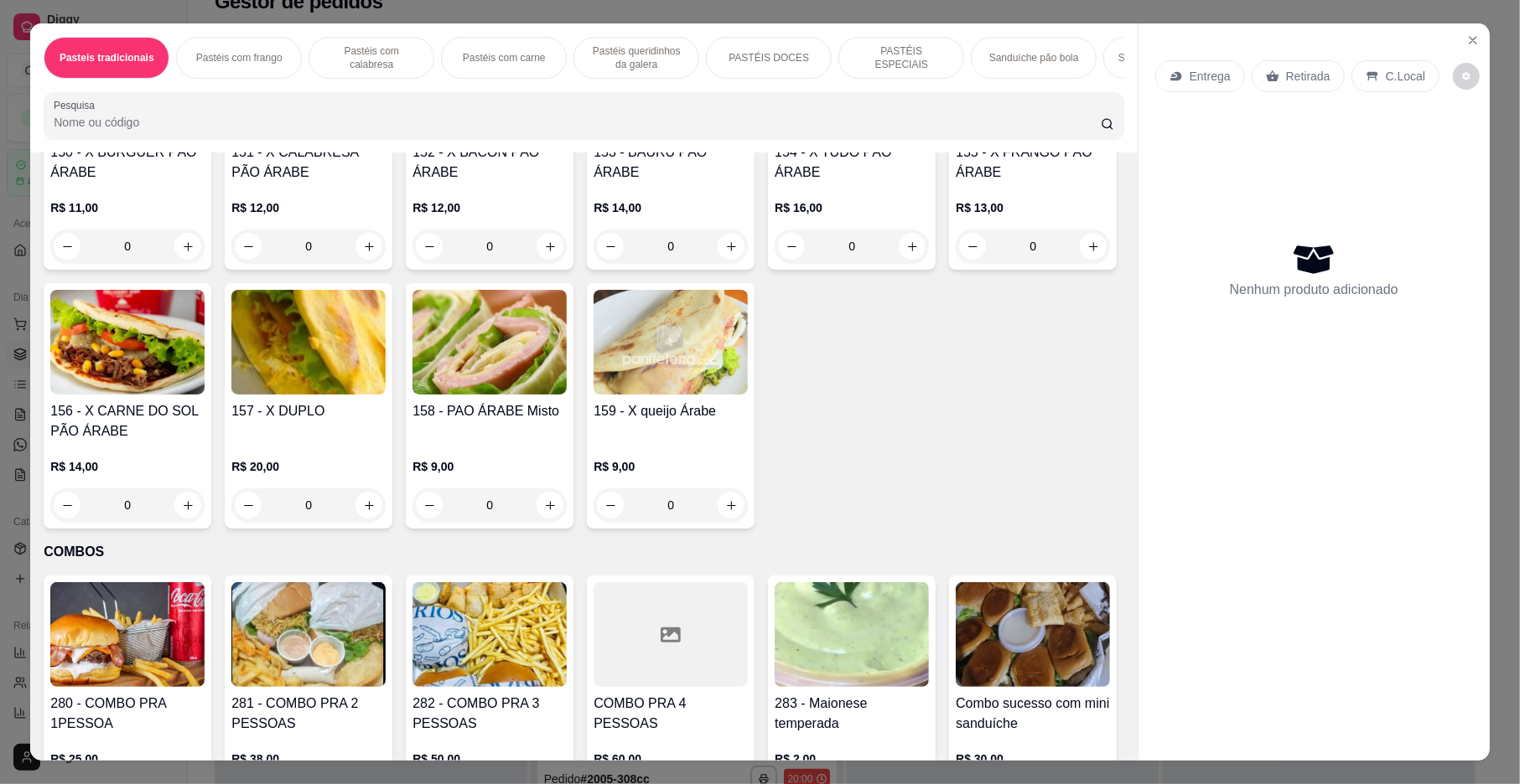
click at [1159, 514] on div "Entrega Retirada C.Local Nenhum produto adicionado" at bounding box center [1315, 379] width 352 height 711
click at [909, 253] on icon "increase-product-quantity" at bounding box center [912, 246] width 12 height 12
type input "1"
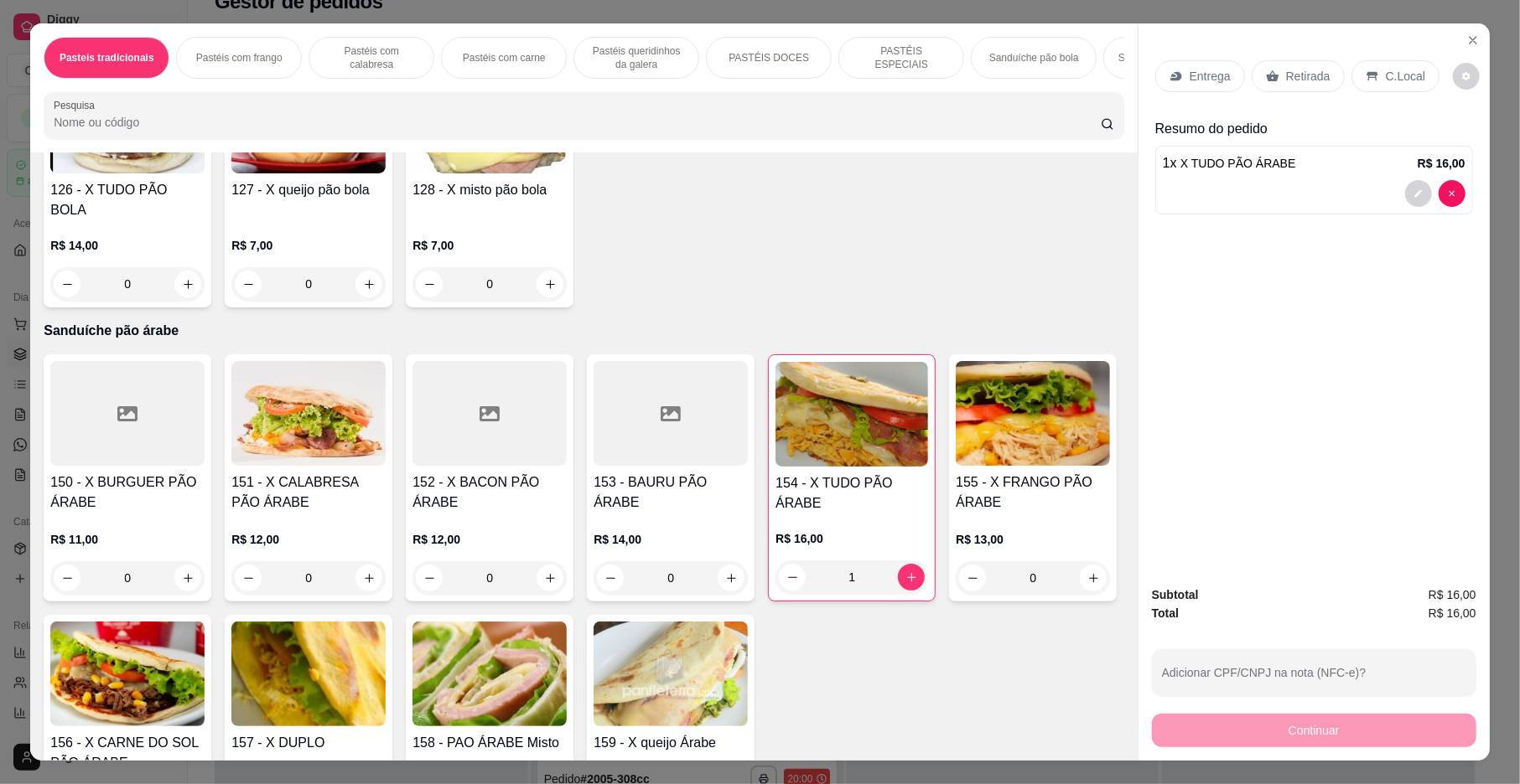
scroll to position [3282, 0]
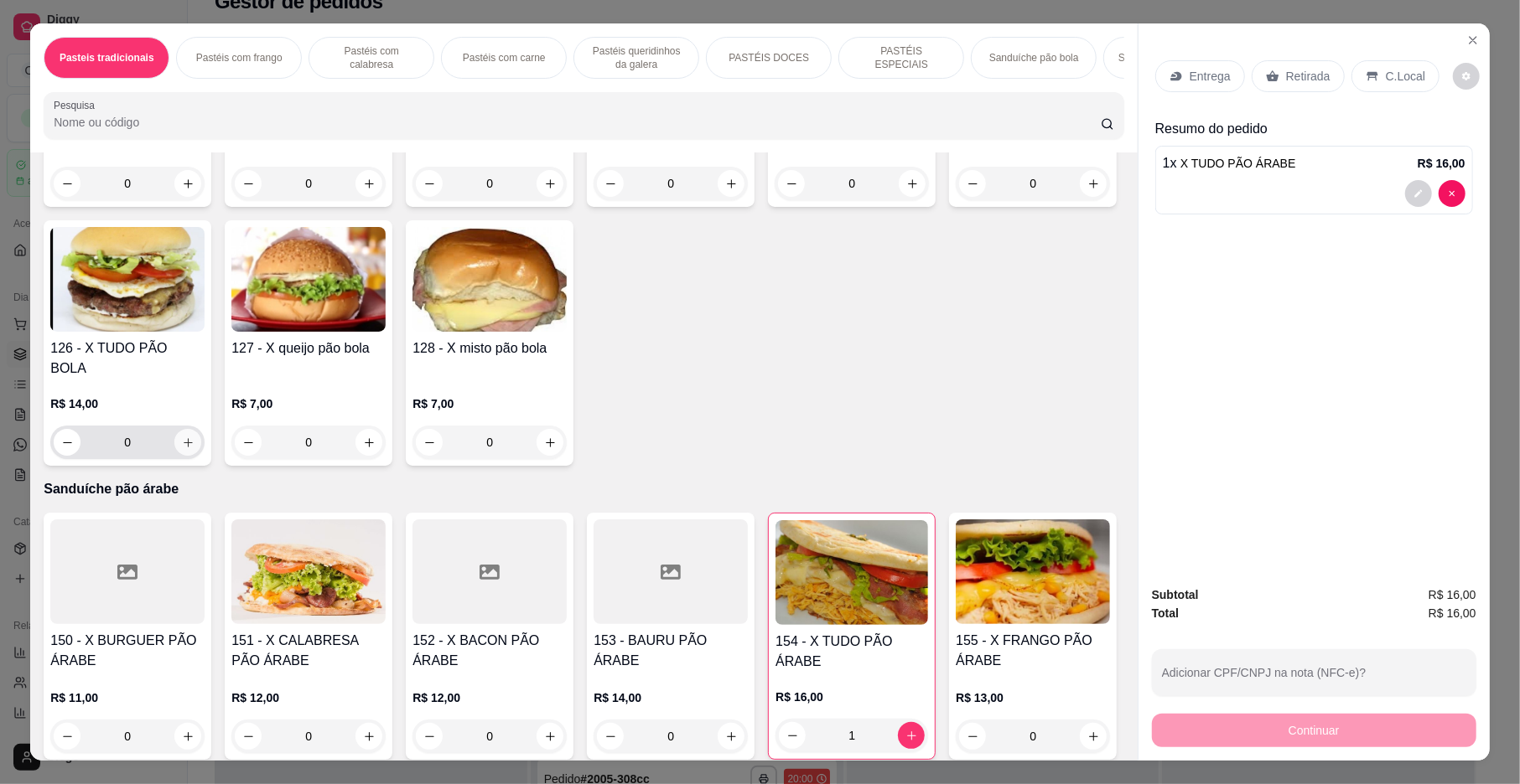
click at [193, 448] on icon "increase-product-quantity" at bounding box center [188, 443] width 10 height 10
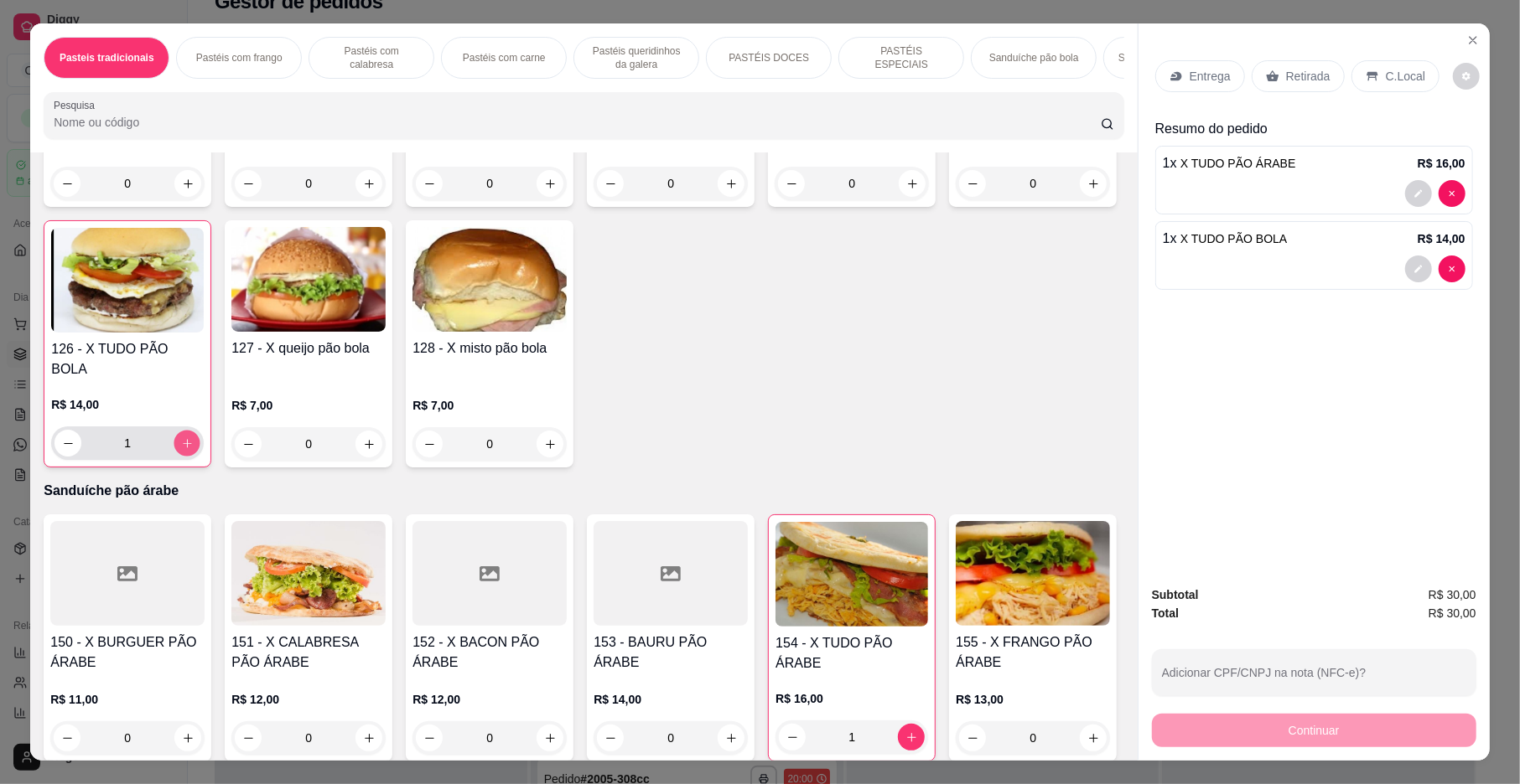
click at [194, 450] on icon "increase-product-quantity" at bounding box center [186, 443] width 12 height 12
click at [74, 450] on icon "decrease-product-quantity" at bounding box center [67, 443] width 12 height 12
type input "1"
click at [1414, 269] on icon "decrease-product-quantity" at bounding box center [1418, 269] width 10 height 10
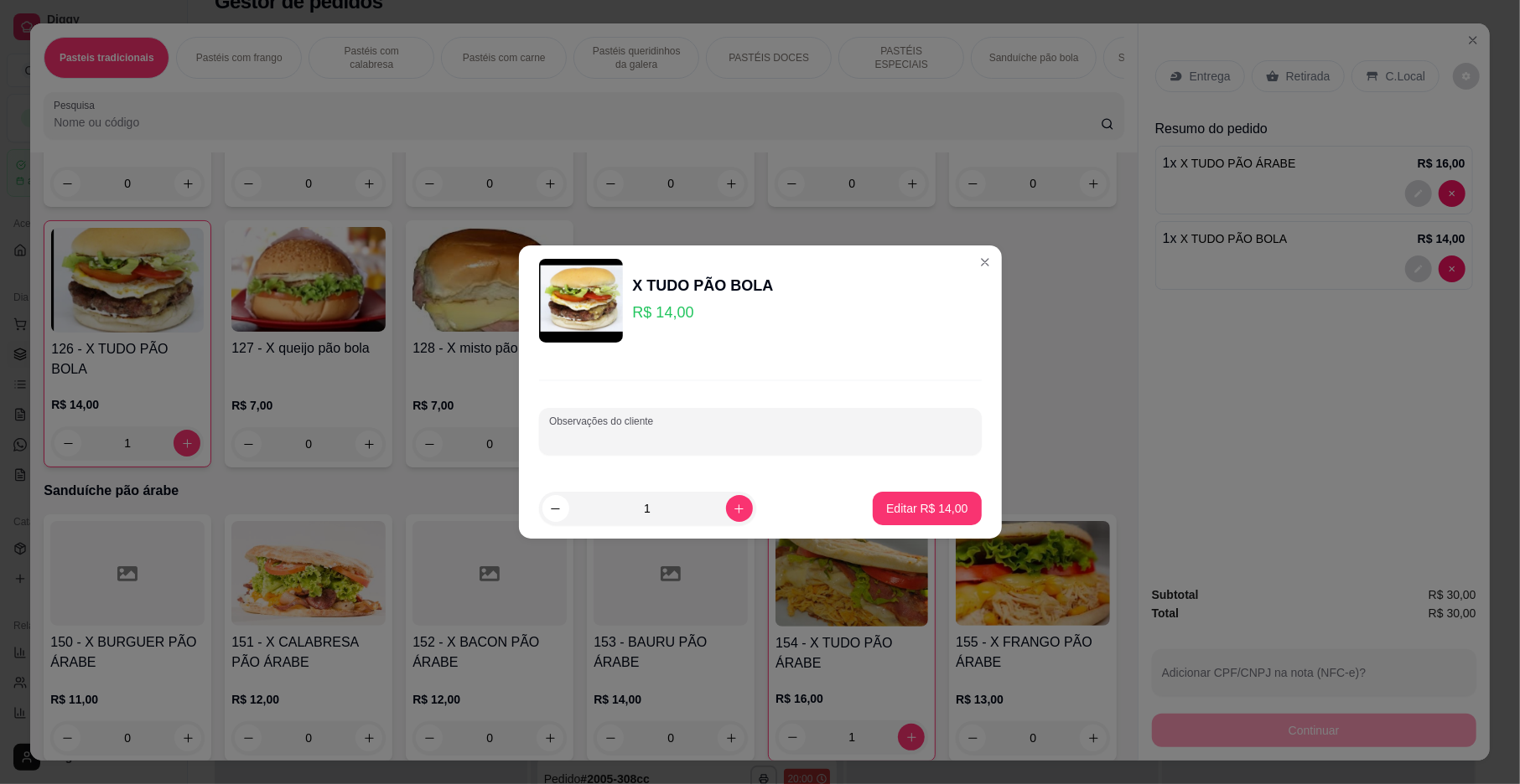
click at [761, 446] on input "Observações do cliente" at bounding box center [760, 438] width 422 height 17
type input "SEM OVO"
click at [926, 516] on p "Editar R$ 14,00" at bounding box center [927, 508] width 82 height 17
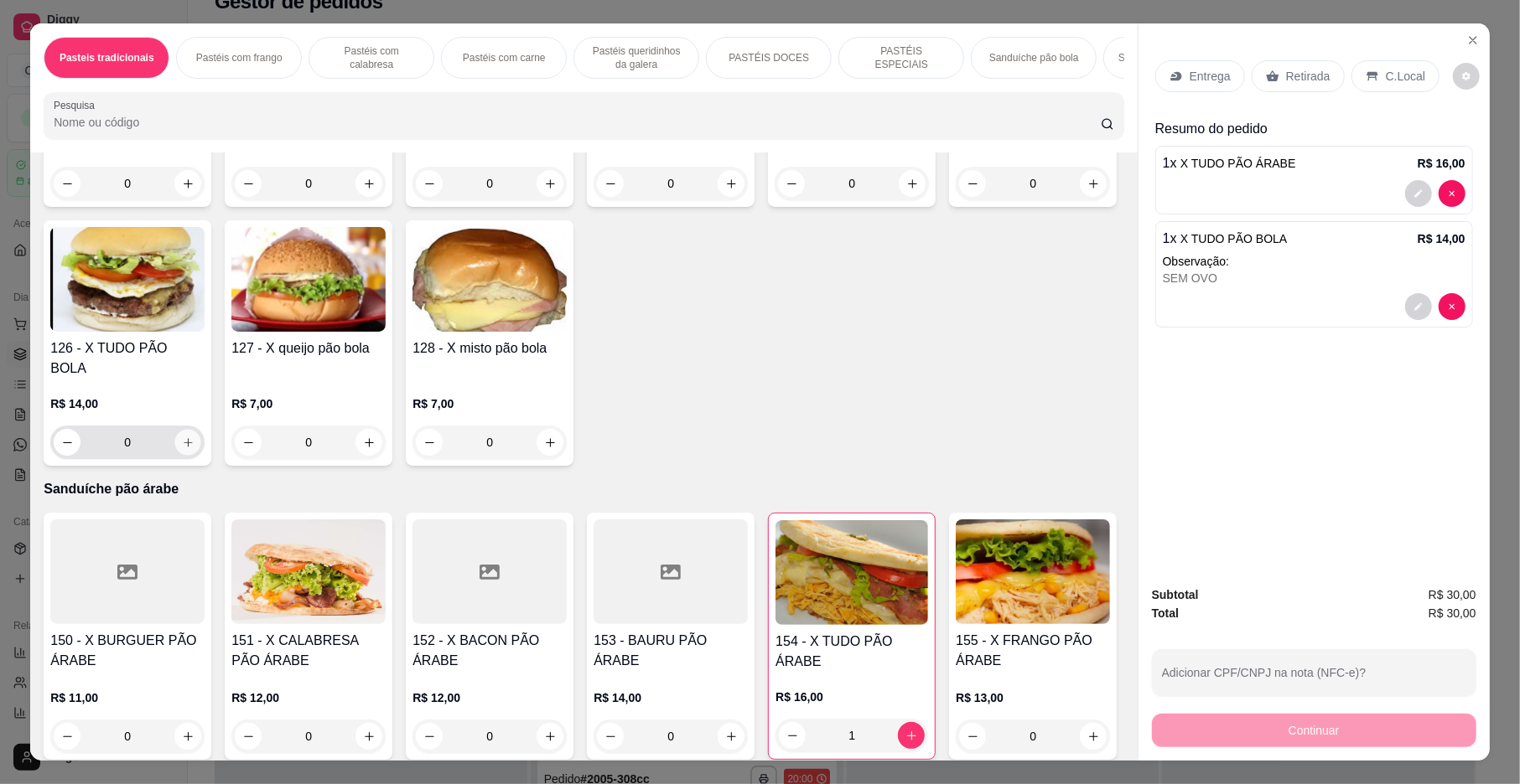
click at [195, 449] on icon "increase-product-quantity" at bounding box center [187, 442] width 12 height 12
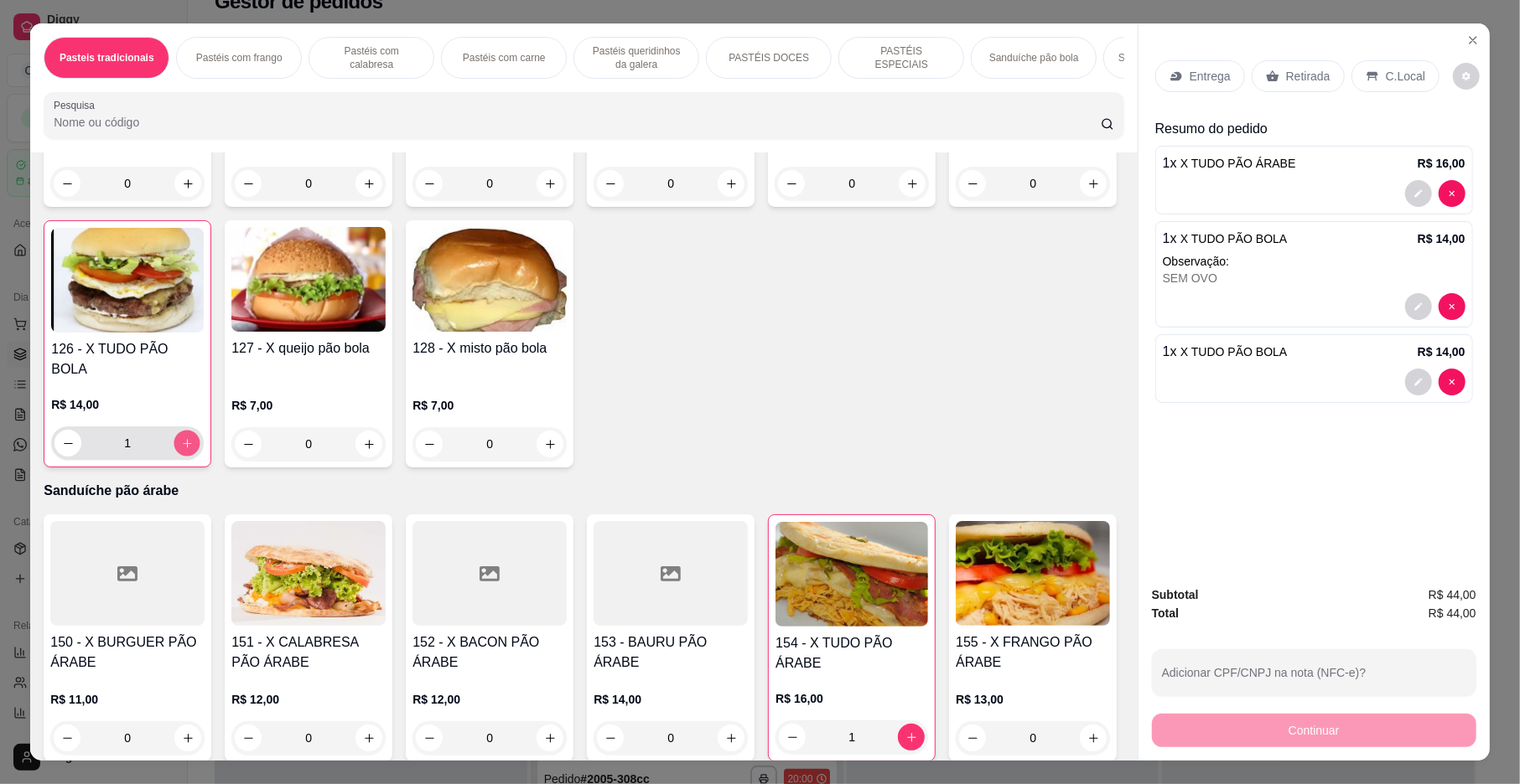
click at [194, 450] on icon "increase-product-quantity" at bounding box center [186, 443] width 12 height 12
type input "2"
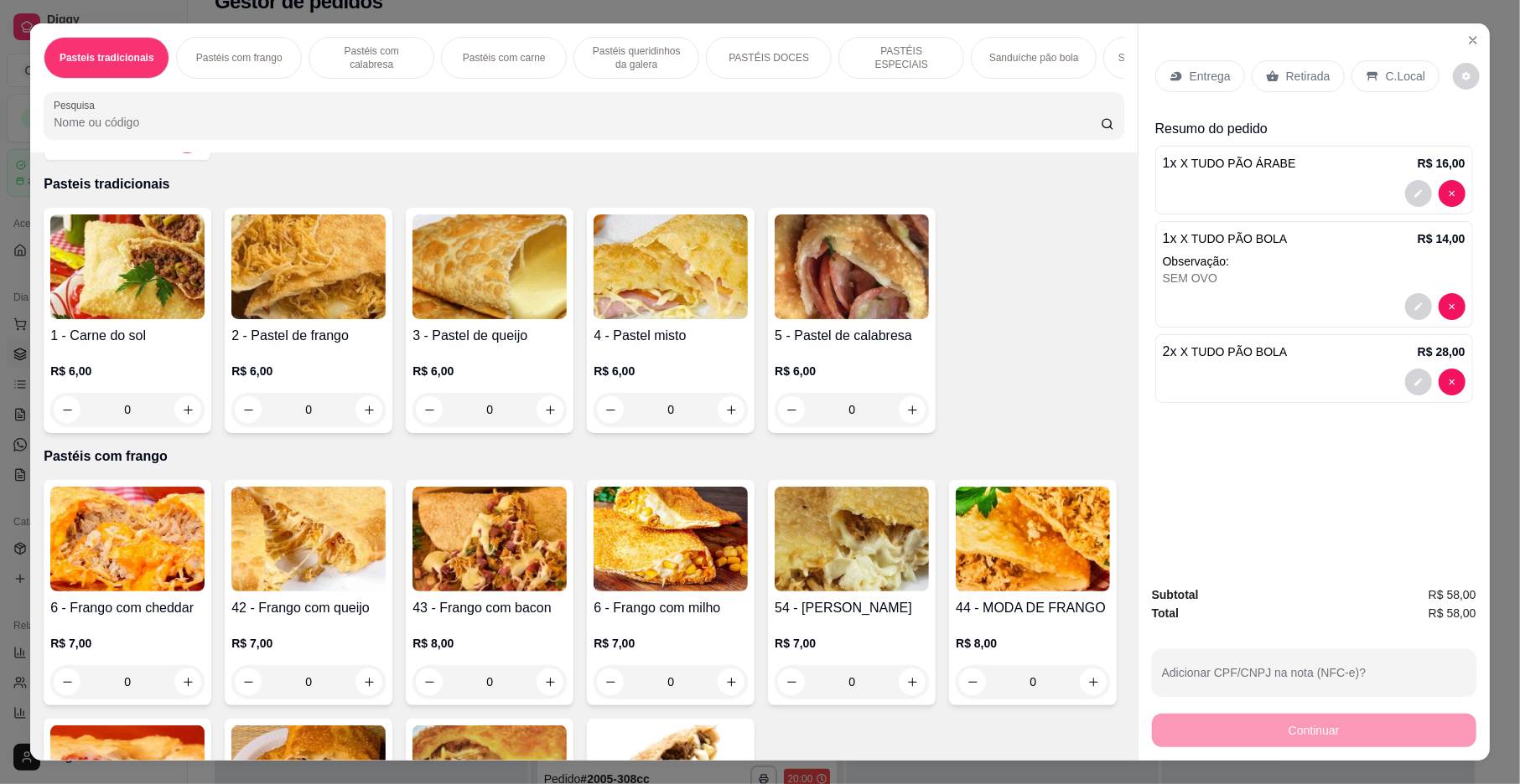
scroll to position [0, 0]
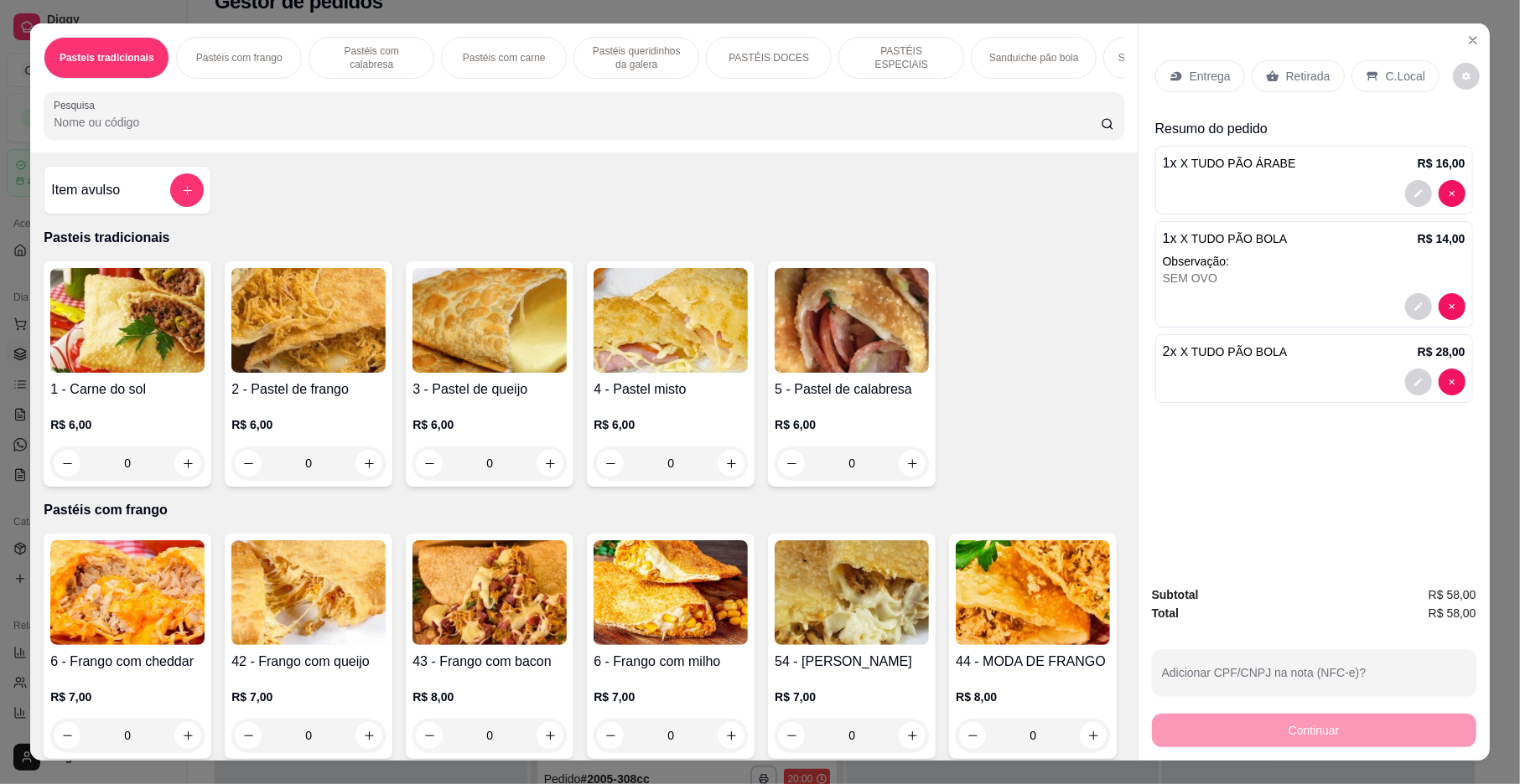
click at [276, 62] on div "Pastéis com frango" at bounding box center [239, 58] width 125 height 42
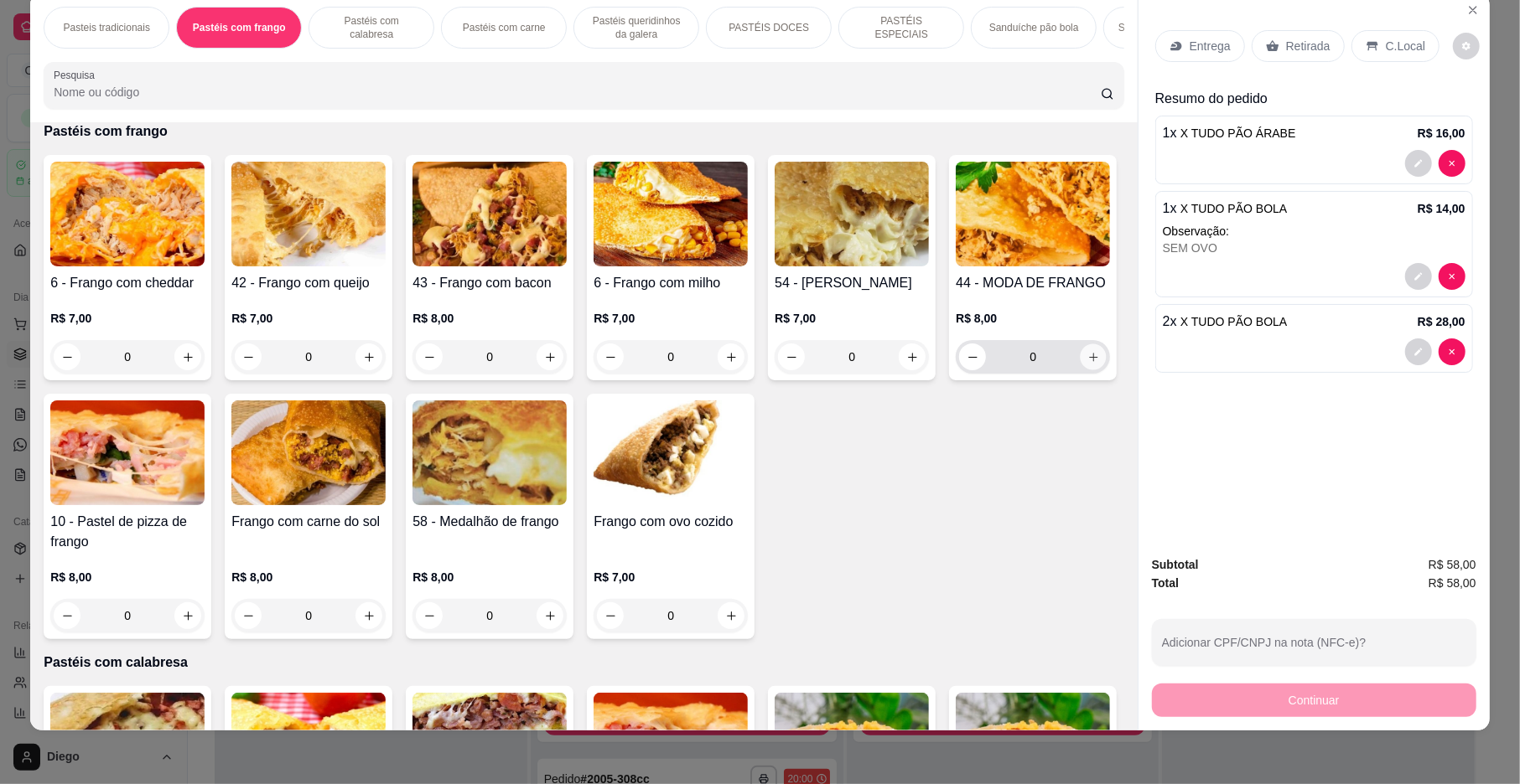
click at [1081, 371] on button "increase-product-quantity" at bounding box center [1093, 356] width 26 height 26
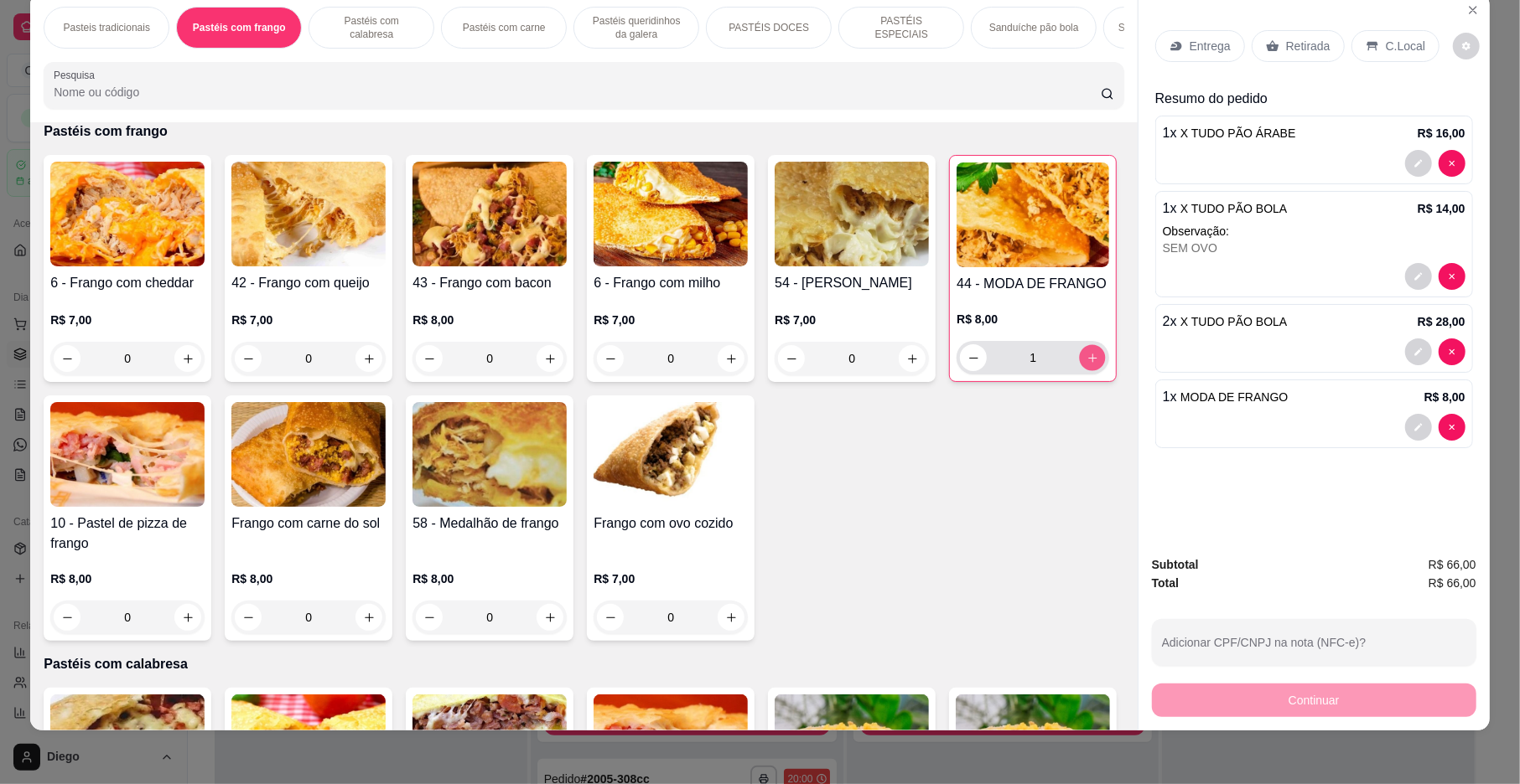
click at [1080, 372] on button "increase-product-quantity" at bounding box center [1092, 357] width 26 height 26
type input "2"
click at [1197, 51] on p "Entrega" at bounding box center [1209, 47] width 41 height 17
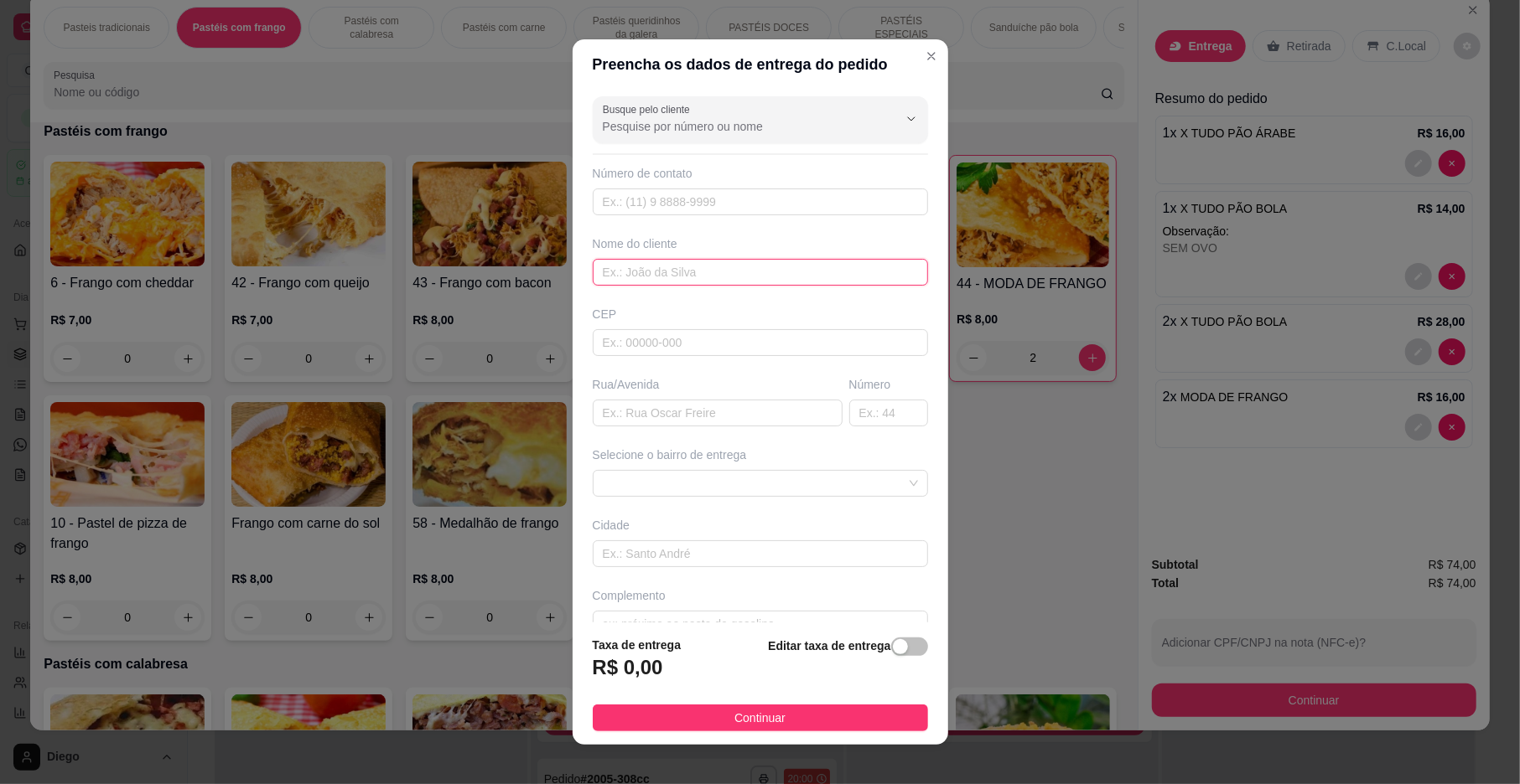
click at [615, 272] on input "text" at bounding box center [760, 273] width 336 height 27
click at [696, 483] on span at bounding box center [760, 484] width 316 height 25
type input "[PERSON_NAME]"
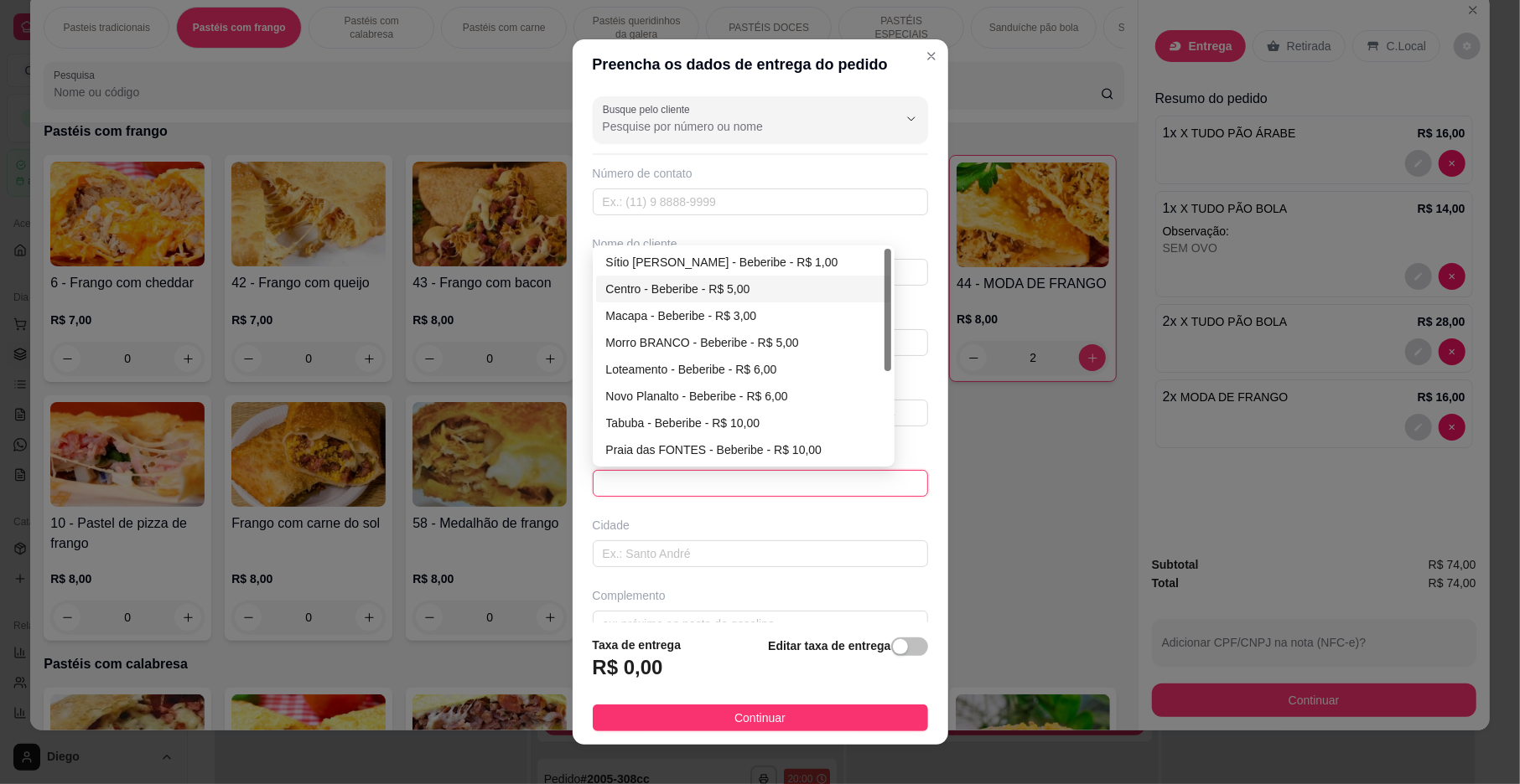
click at [634, 296] on div "Centro - Beberibe - R$ 5,00" at bounding box center [743, 289] width 275 height 18
type input "Beberibe"
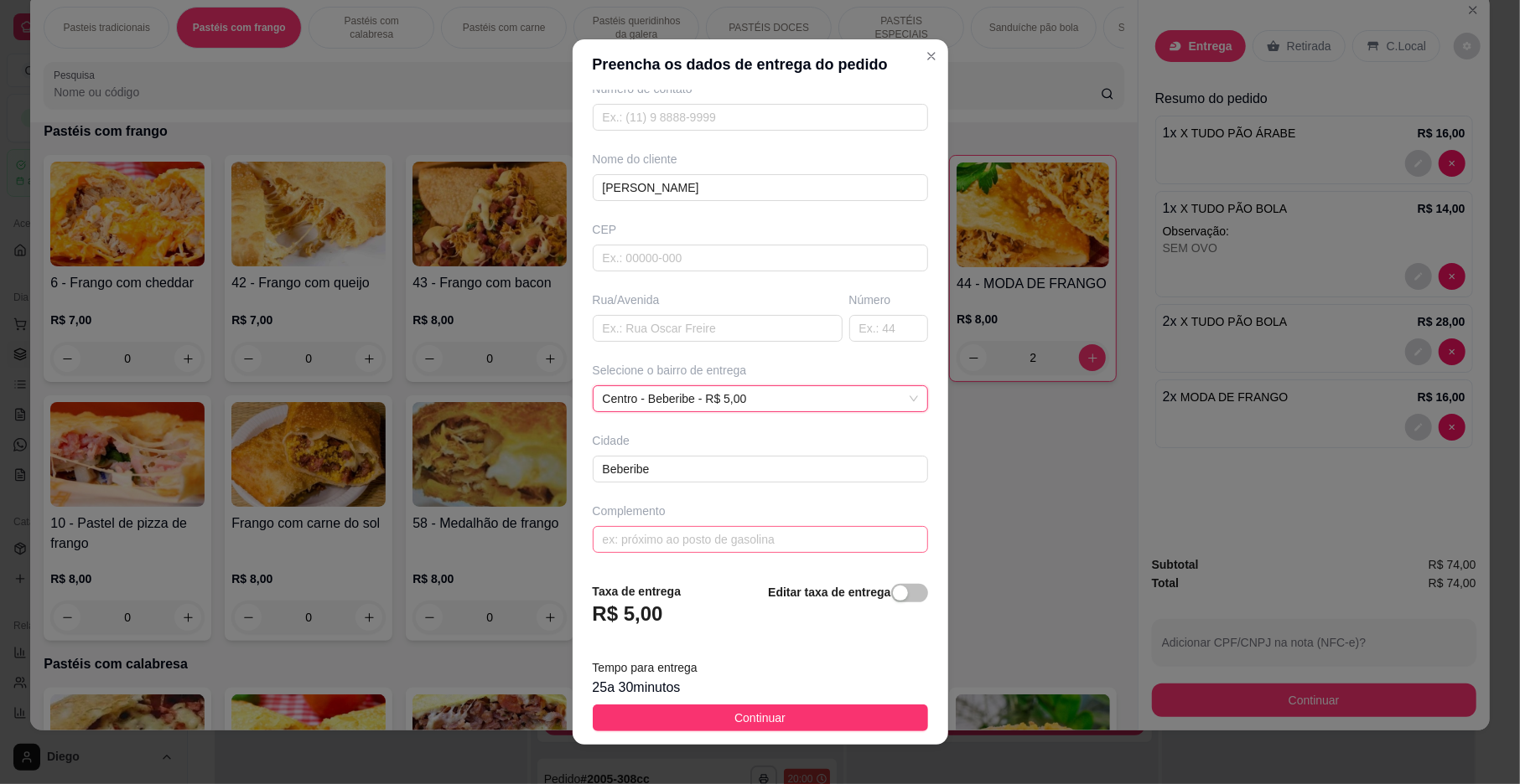
scroll to position [88, 0]
click at [679, 533] on input "text" at bounding box center [760, 539] width 336 height 27
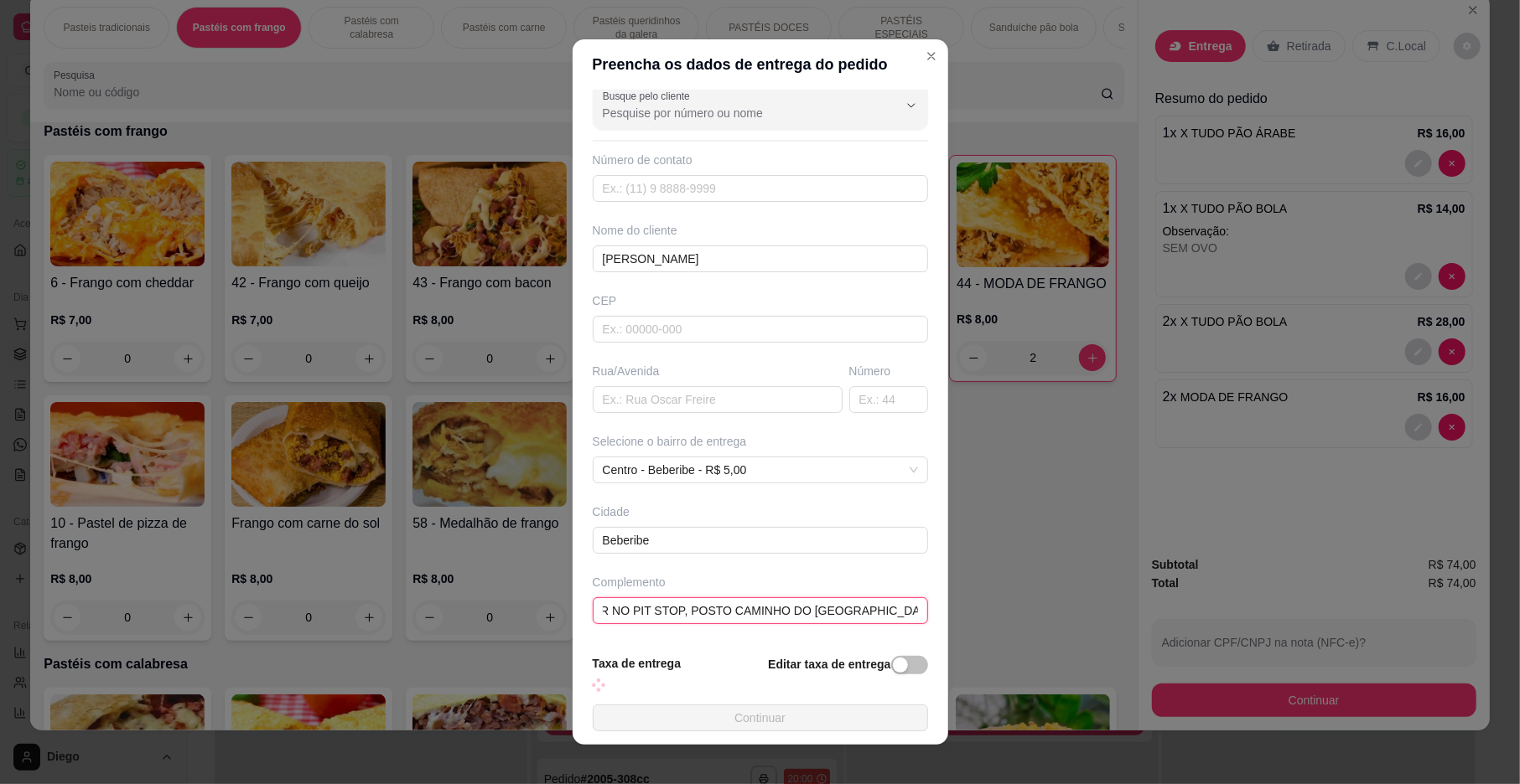
scroll to position [35, 0]
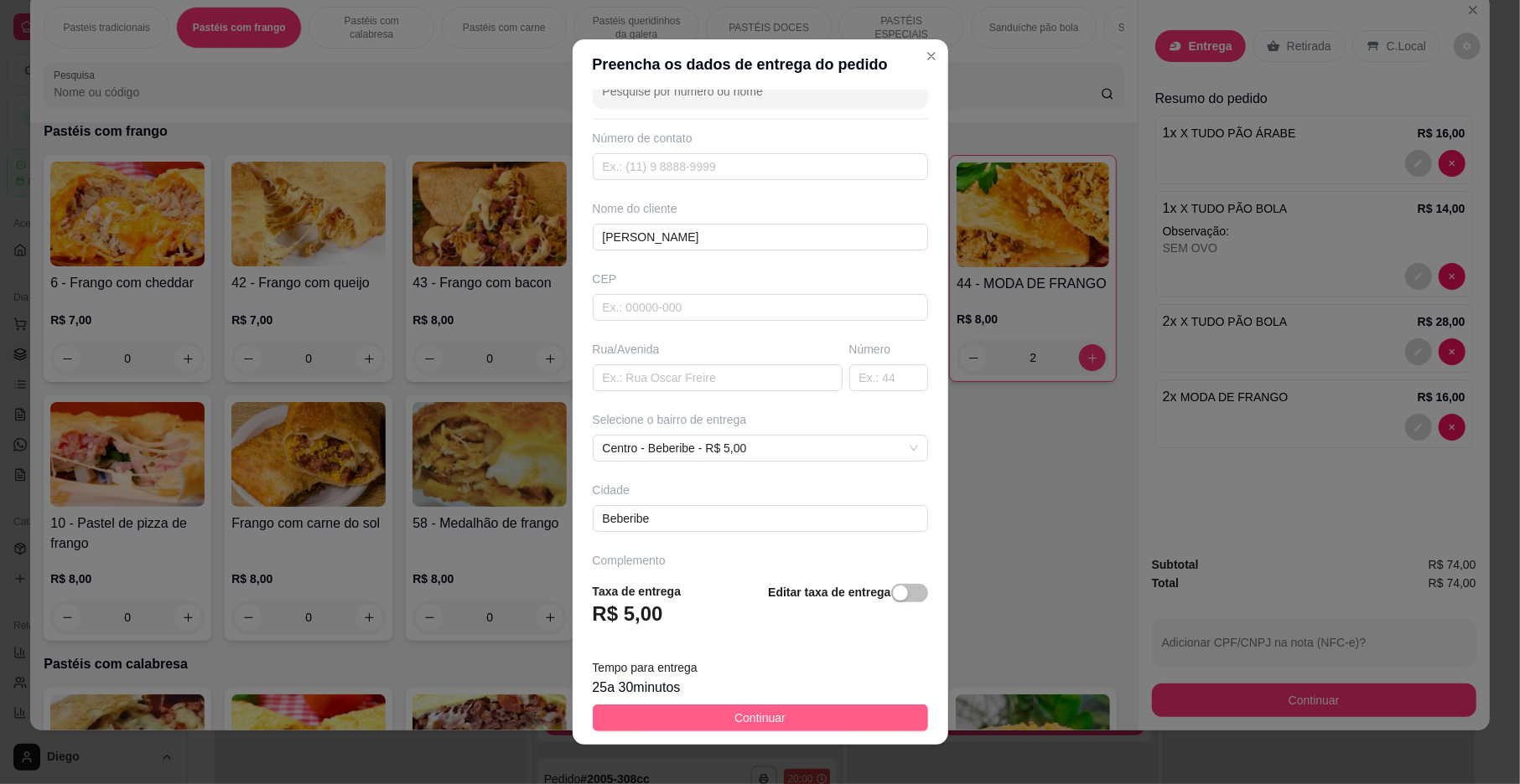
type input "ENTREGAR NO PIT STOP, POSTO CAMINHO DO [GEOGRAPHIC_DATA]"
click at [739, 716] on span "Continuar" at bounding box center [760, 717] width 51 height 18
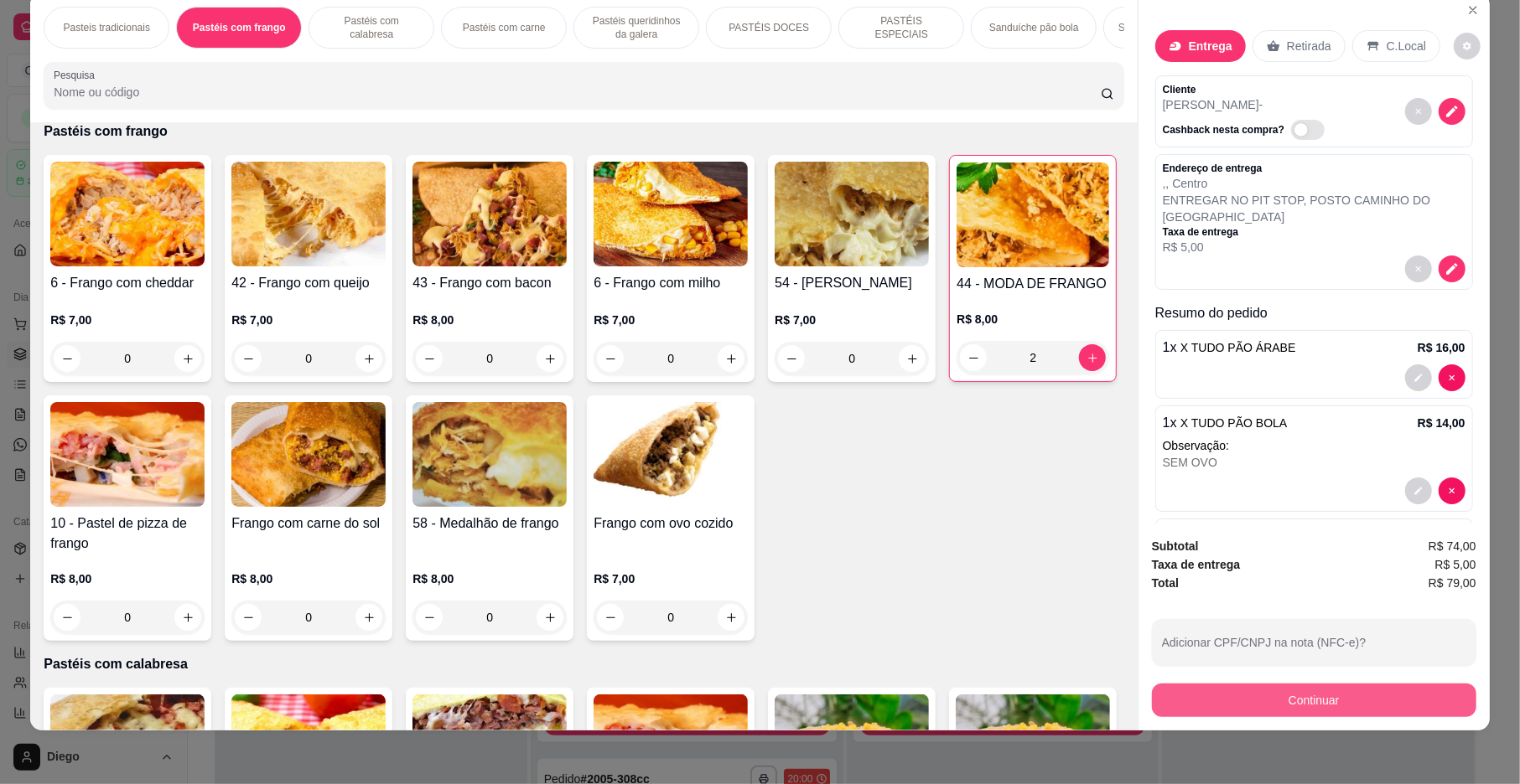
click at [1291, 698] on button "Continuar" at bounding box center [1314, 700] width 324 height 33
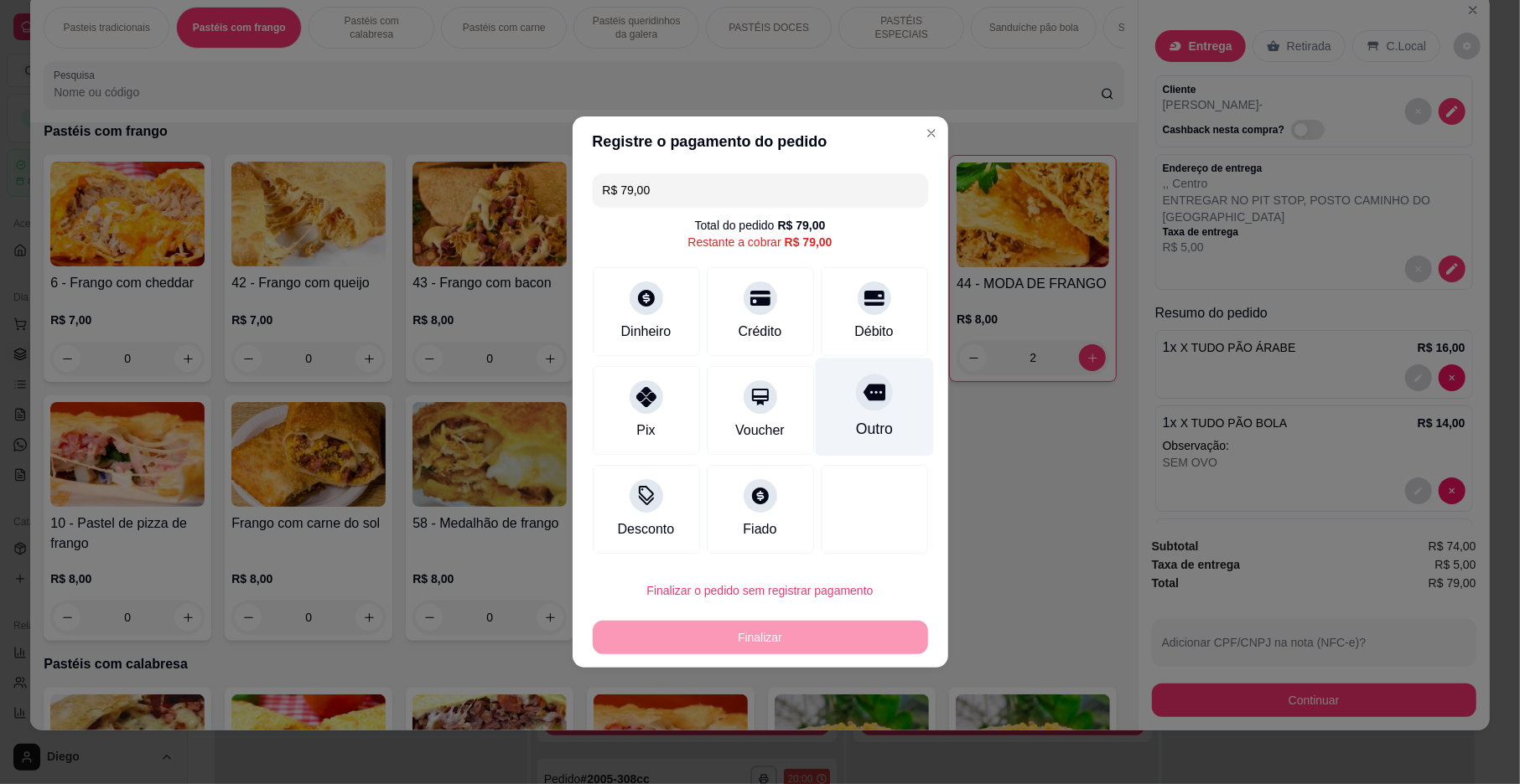
click at [834, 406] on div "Outro" at bounding box center [874, 407] width 118 height 98
type input "R$ 0,00"
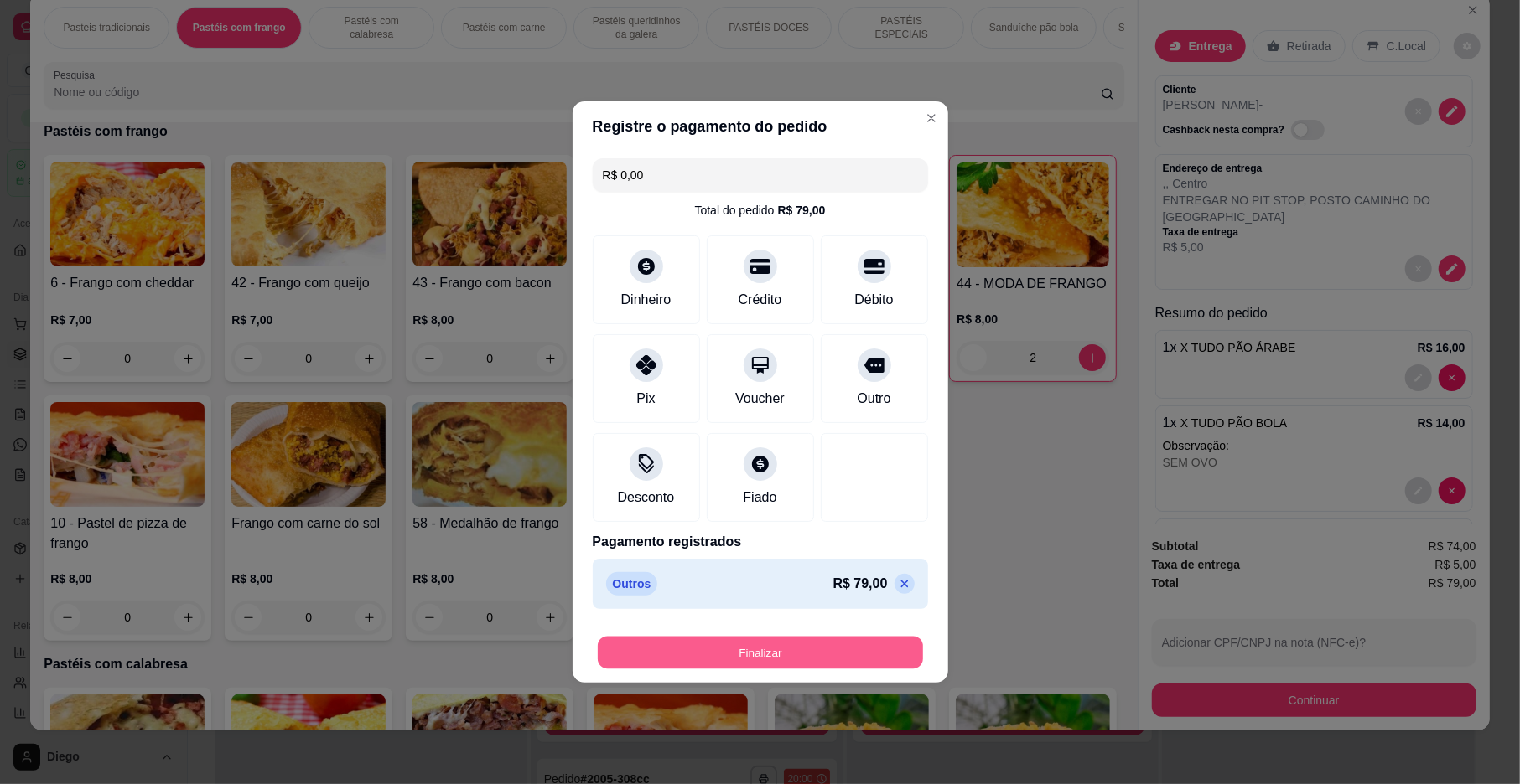
click at [827, 641] on button "Finalizar" at bounding box center [760, 653] width 325 height 32
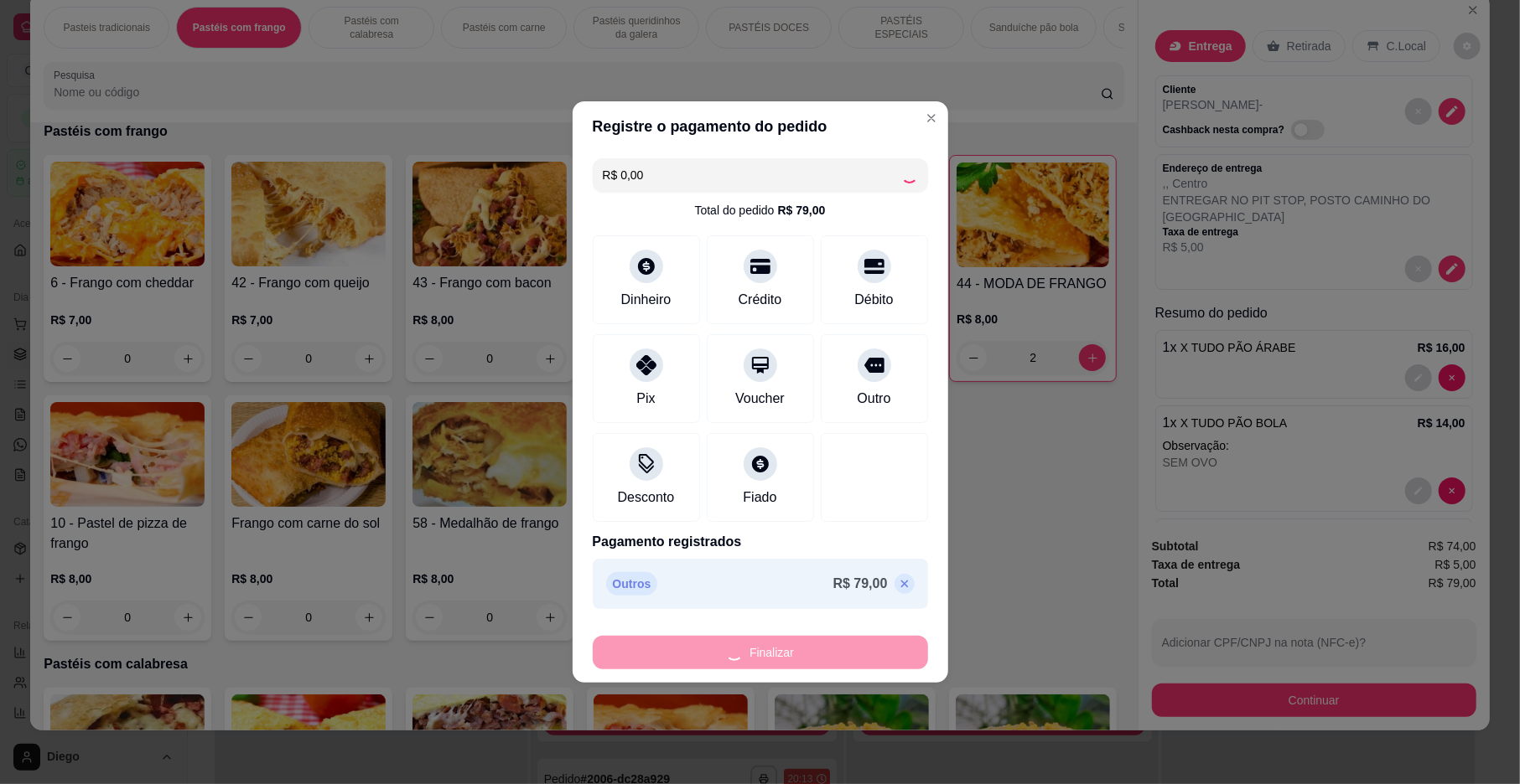
type input "0"
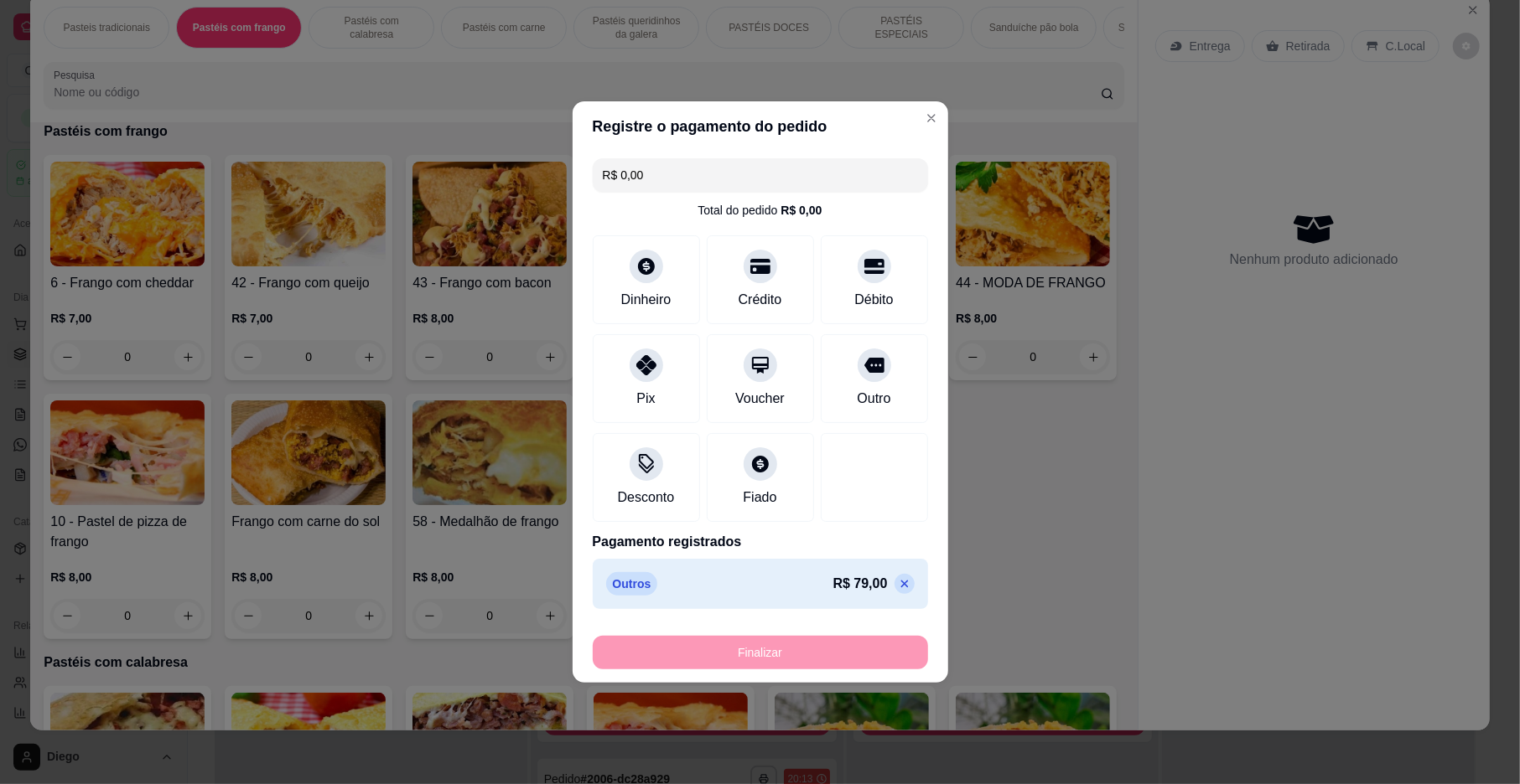
type input "-R$ 79,00"
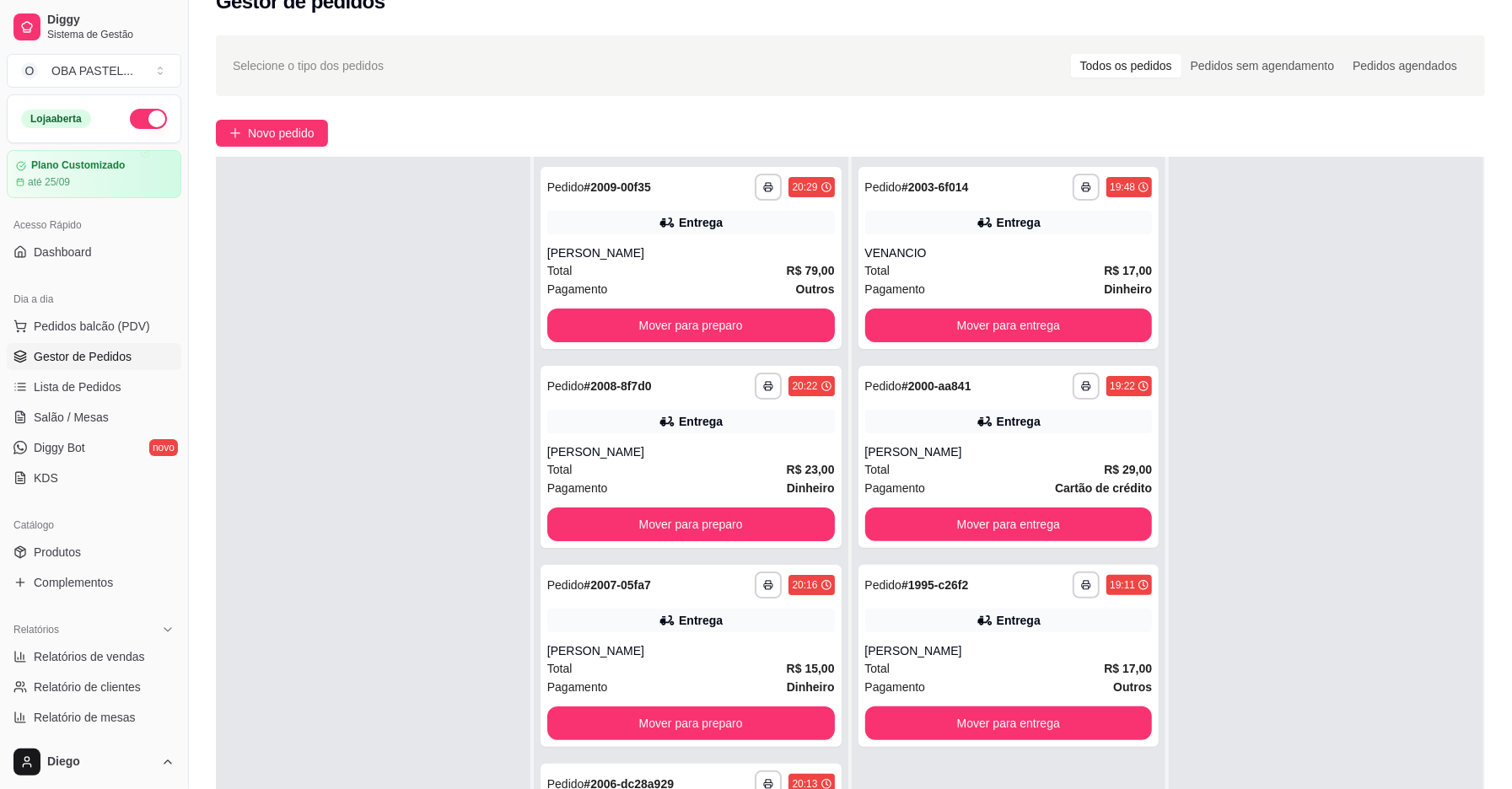
click at [311, 146] on div "**********" at bounding box center [851, 495] width 1324 height 941
click at [312, 129] on span "Novo pedido" at bounding box center [281, 133] width 67 height 18
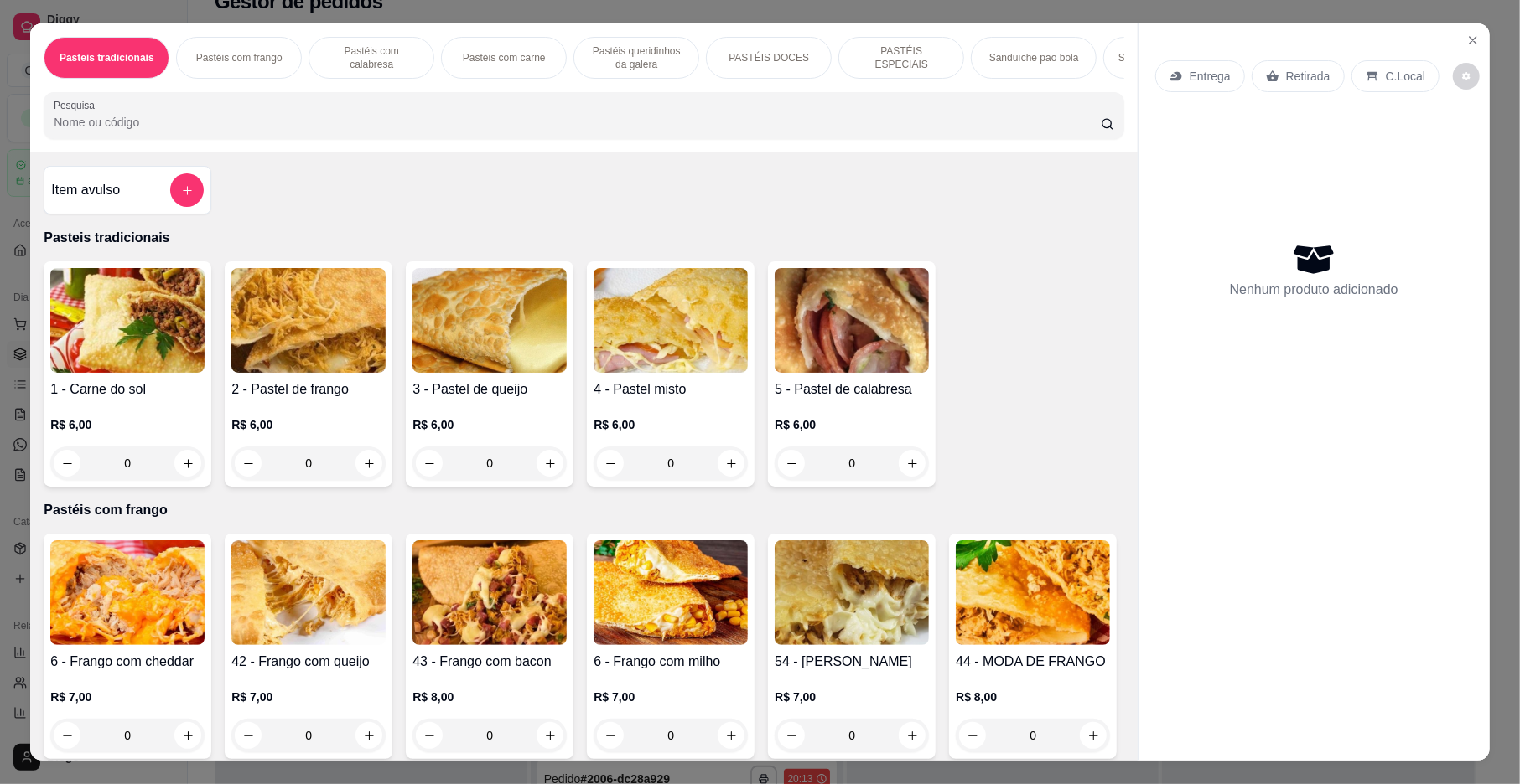
click at [241, 55] on p "Pastéis com frango" at bounding box center [239, 58] width 87 height 13
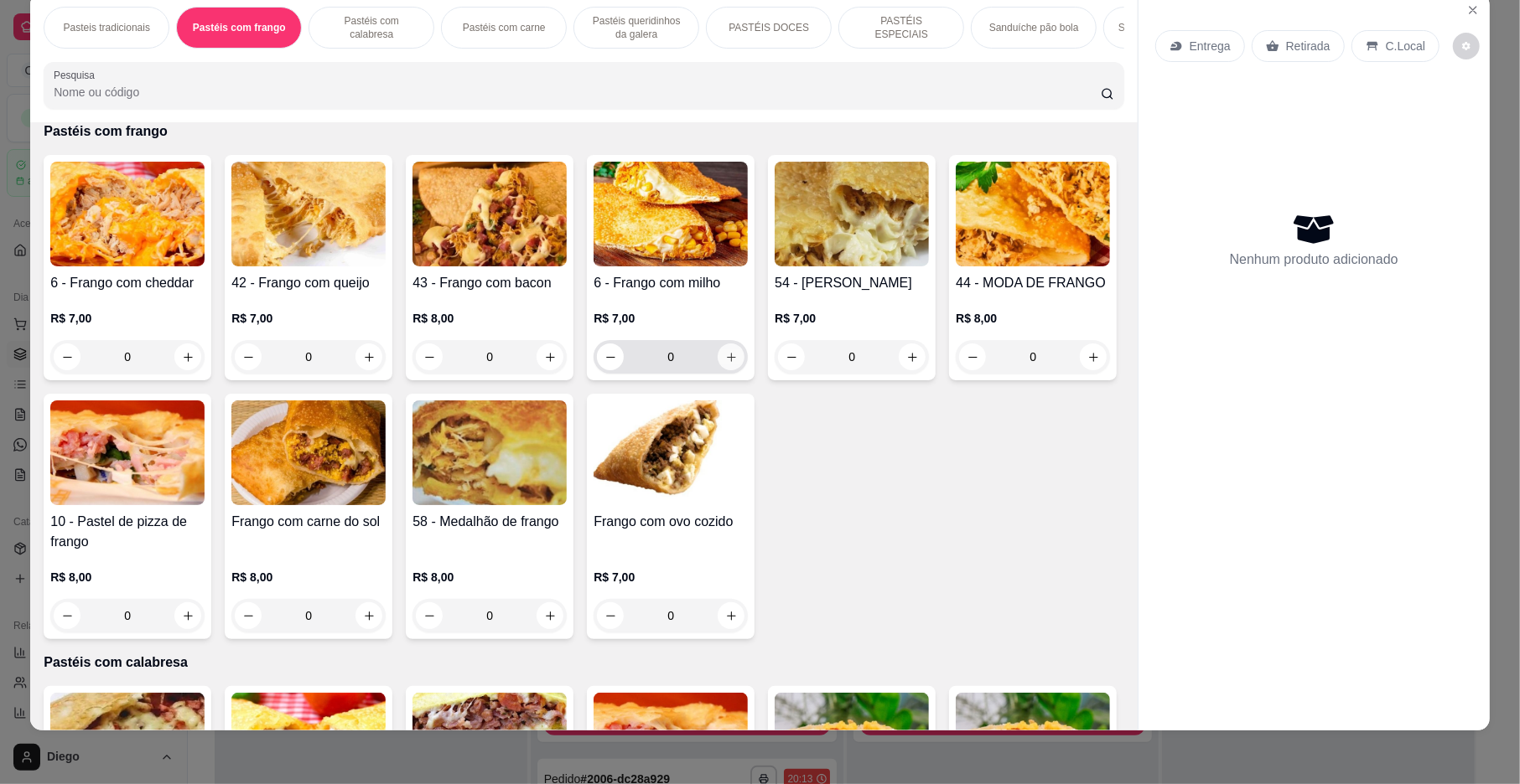
click at [727, 362] on icon "increase-product-quantity" at bounding box center [732, 357] width 10 height 10
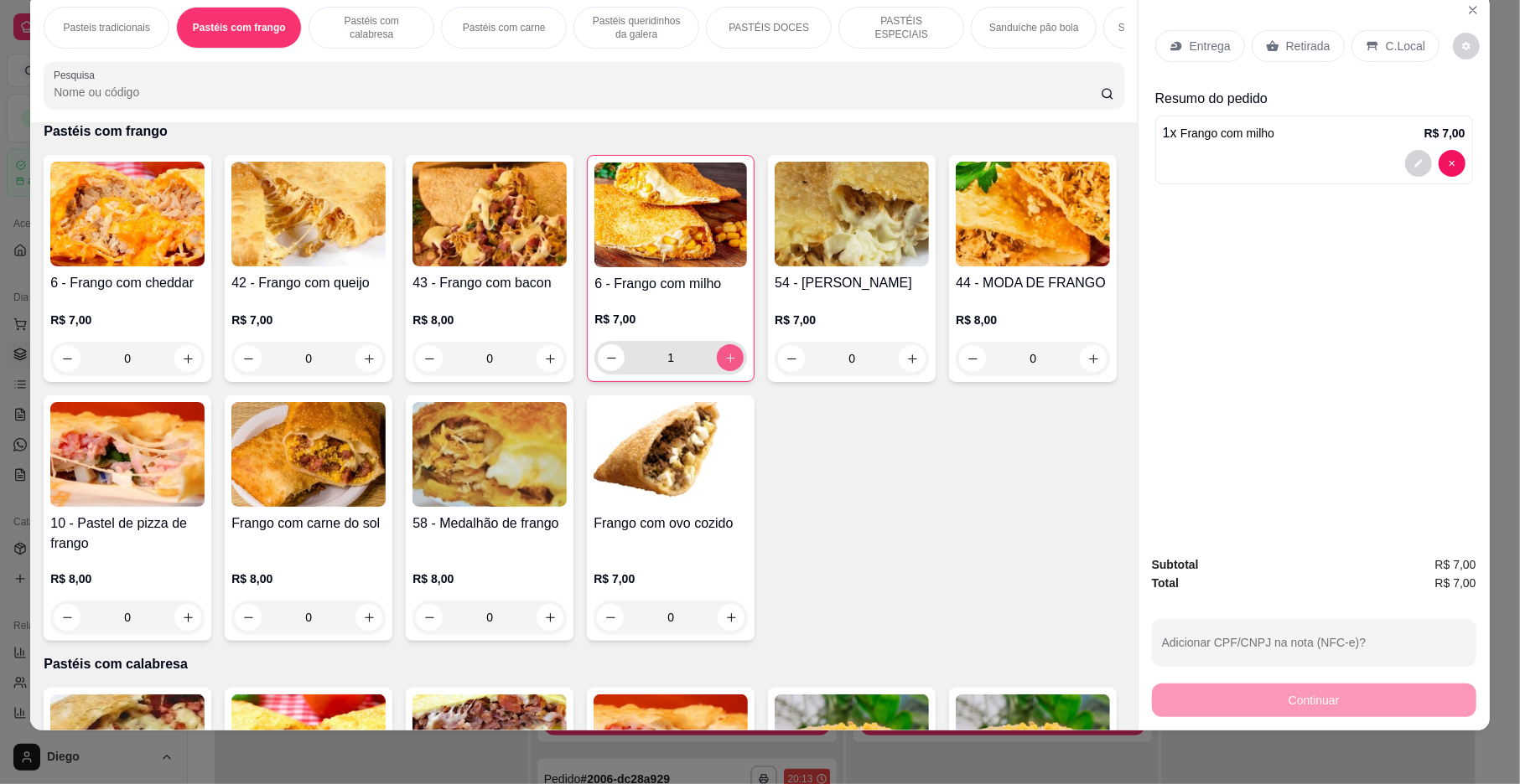
click at [724, 365] on icon "increase-product-quantity" at bounding box center [730, 357] width 12 height 12
type input "2"
click at [1189, 46] on p "Entrega" at bounding box center [1209, 47] width 41 height 17
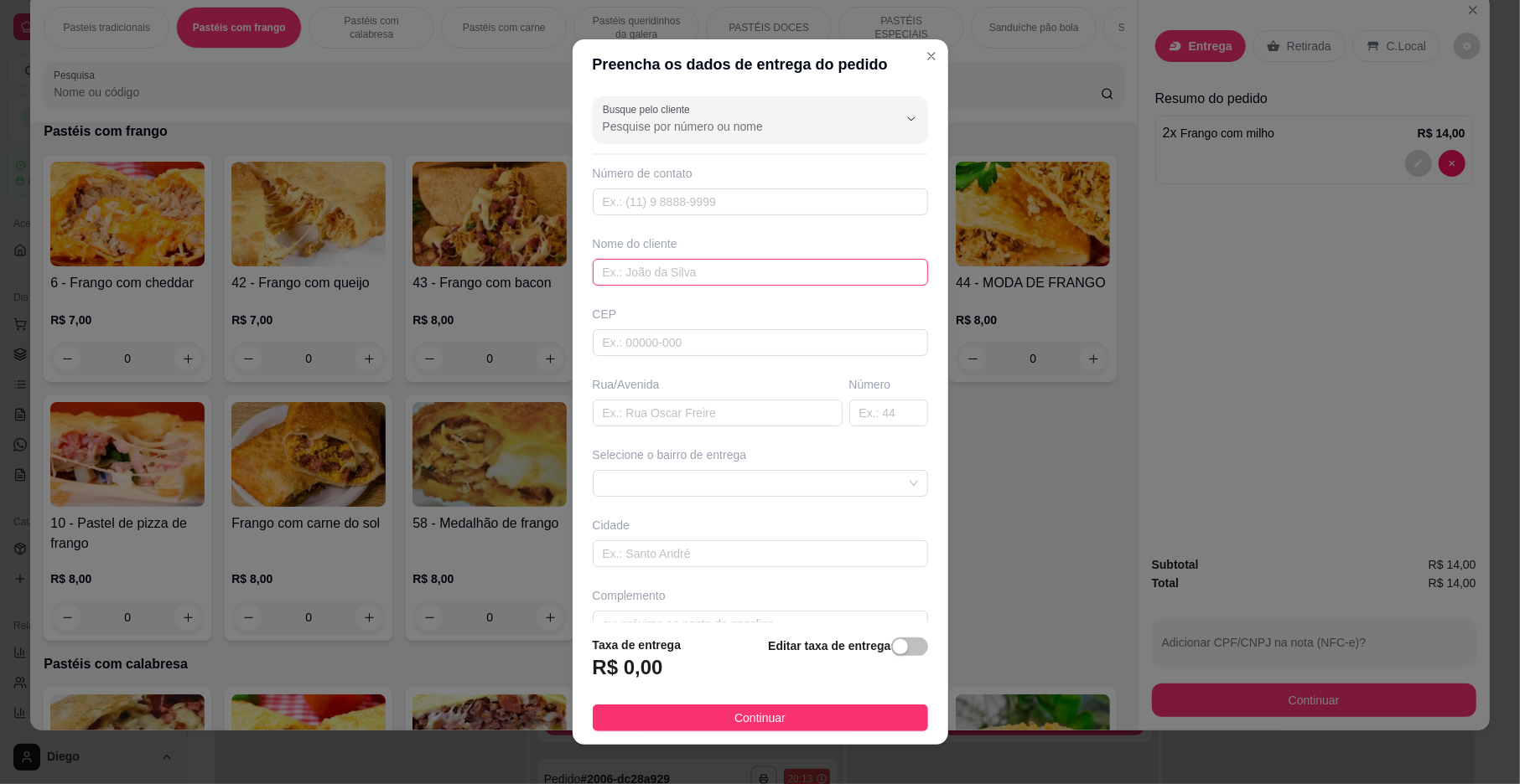
click at [652, 273] on input "text" at bounding box center [760, 273] width 336 height 27
click at [741, 484] on span at bounding box center [760, 484] width 316 height 25
type input "[PERSON_NAME]"
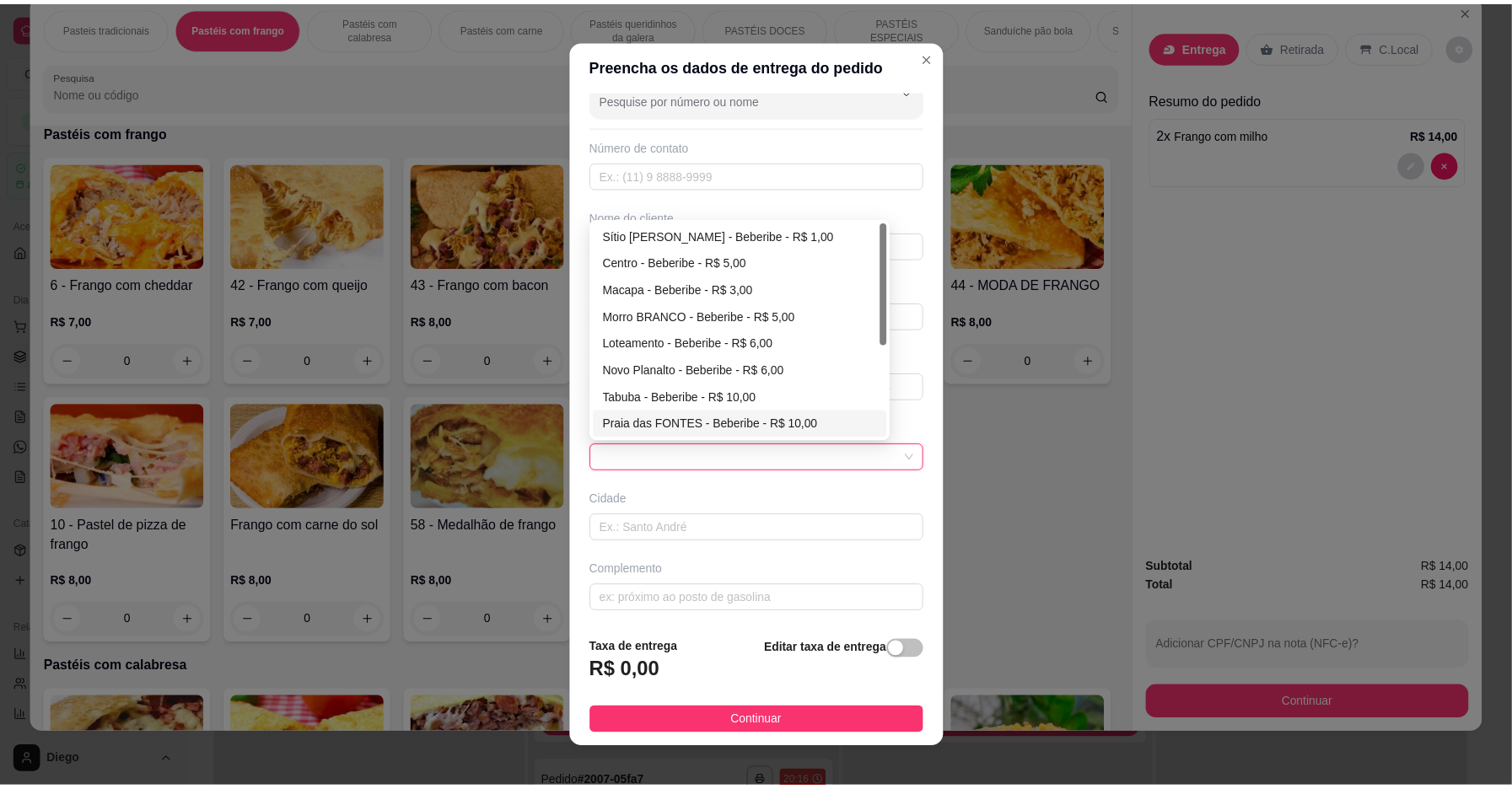
scroll to position [35, 0]
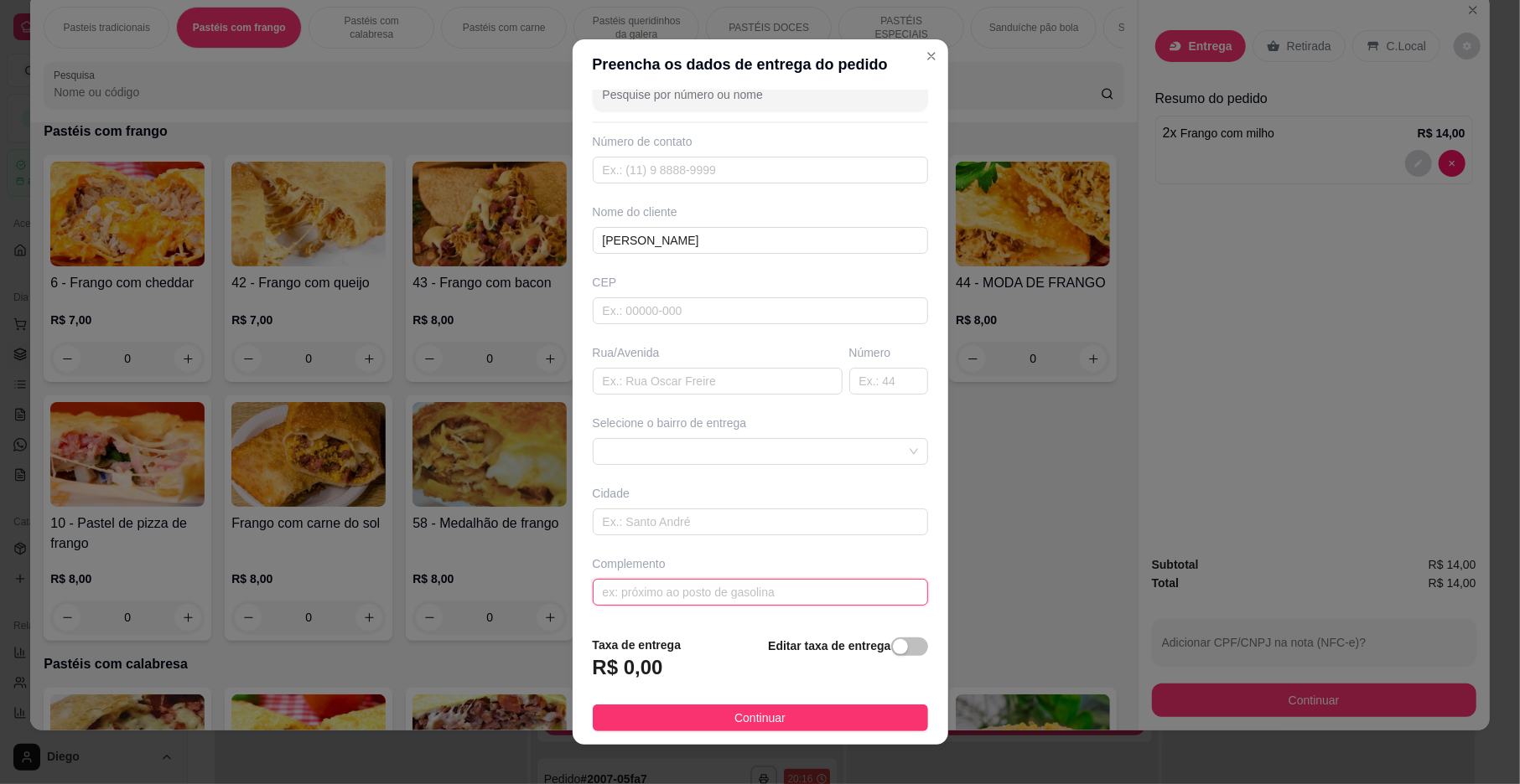
click at [695, 587] on input "text" at bounding box center [760, 592] width 336 height 27
type input "SITIO LUCAS"
click at [749, 718] on span "Continuar" at bounding box center [760, 717] width 51 height 18
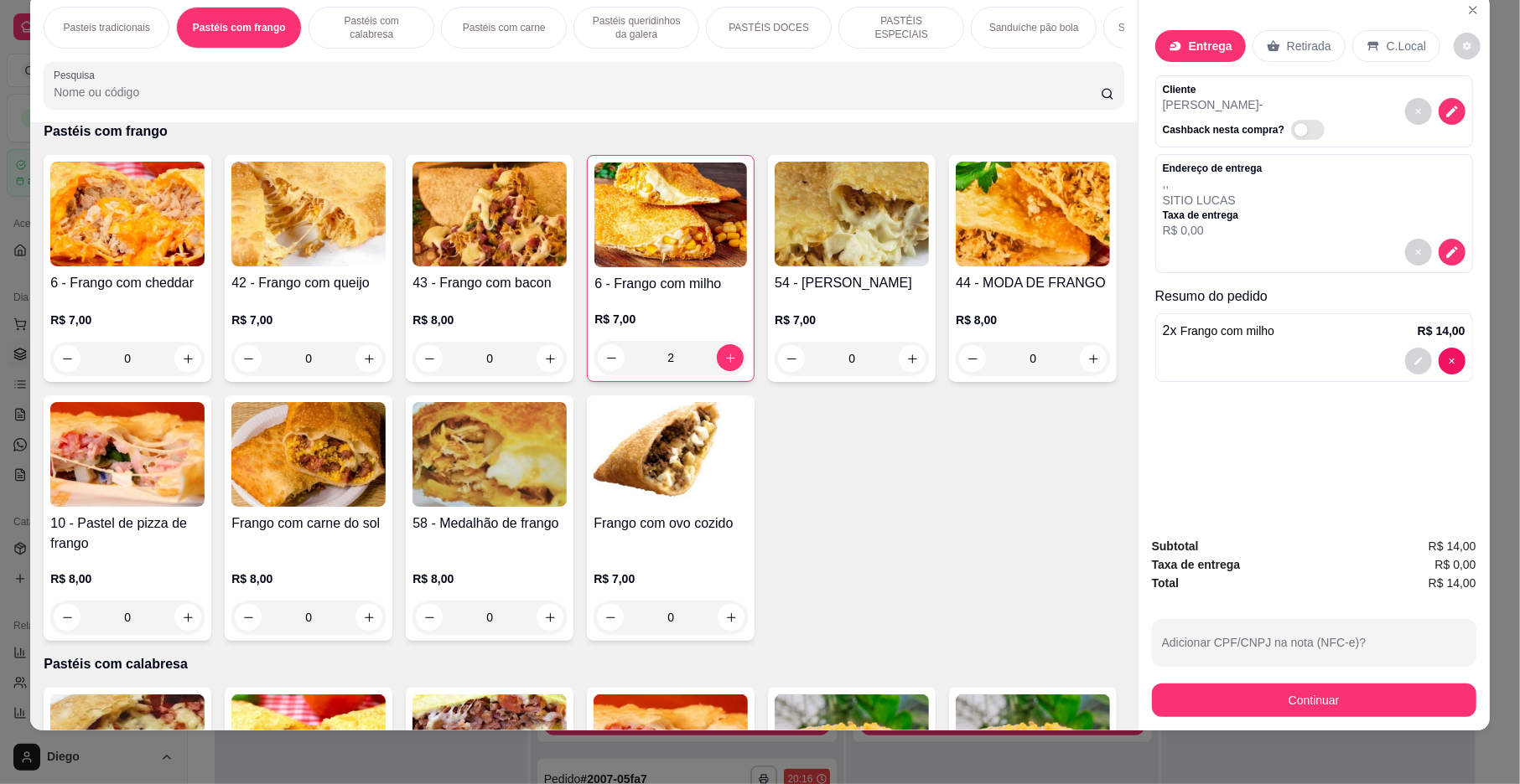
drag, startPoint x: 1133, startPoint y: 692, endPoint x: 1144, endPoint y: 696, distance: 11.7
click at [1140, 696] on div "Subtotal R$ 14,00 Taxa de entrega R$ 0,00 Total R$ 14,00 Adicionar CPF/CNPJ na …" at bounding box center [1315, 627] width 352 height 207
click at [1155, 698] on button "Continuar" at bounding box center [1314, 700] width 324 height 33
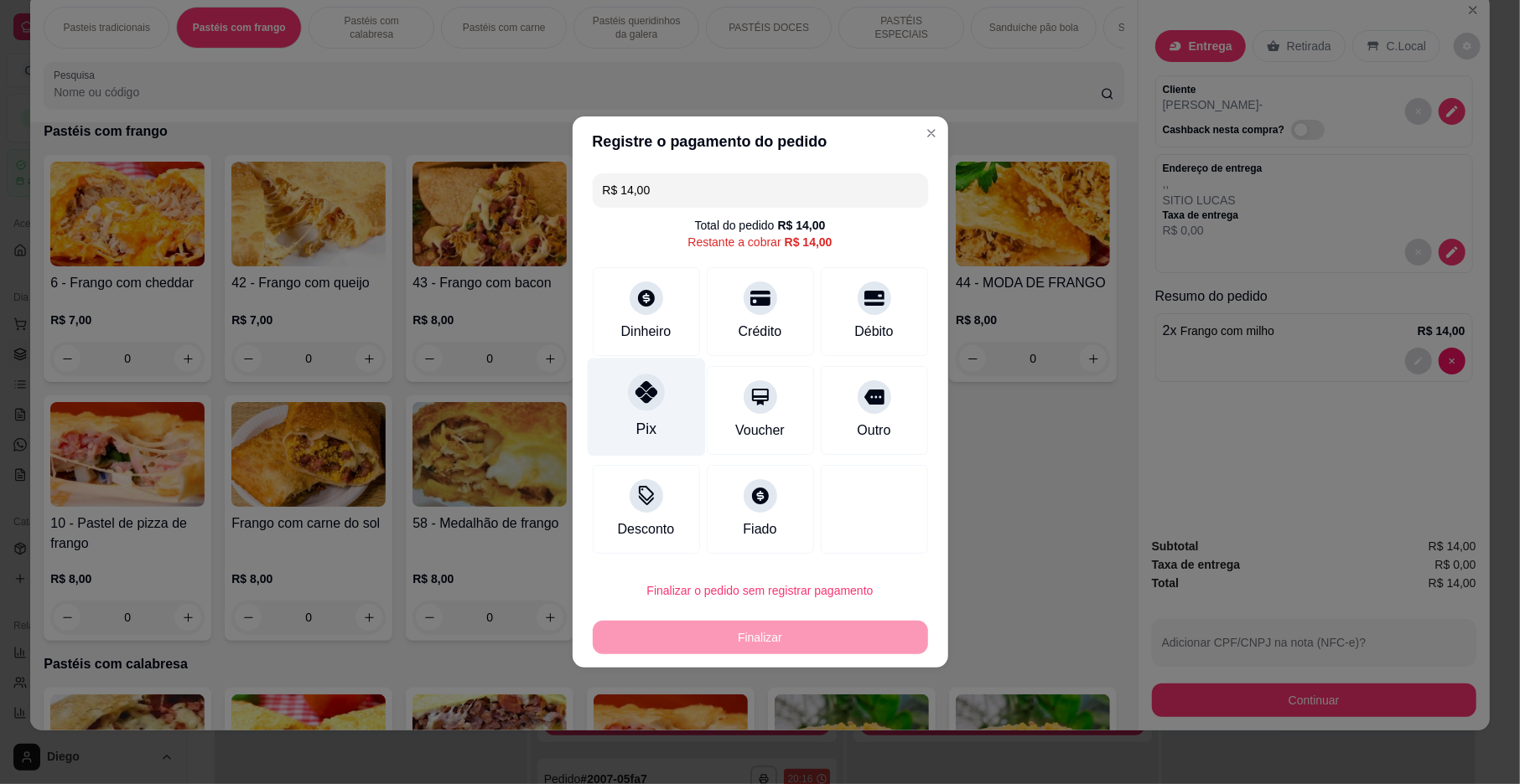
click at [664, 408] on div "Pix" at bounding box center [645, 407] width 118 height 98
type input "R$ 0,00"
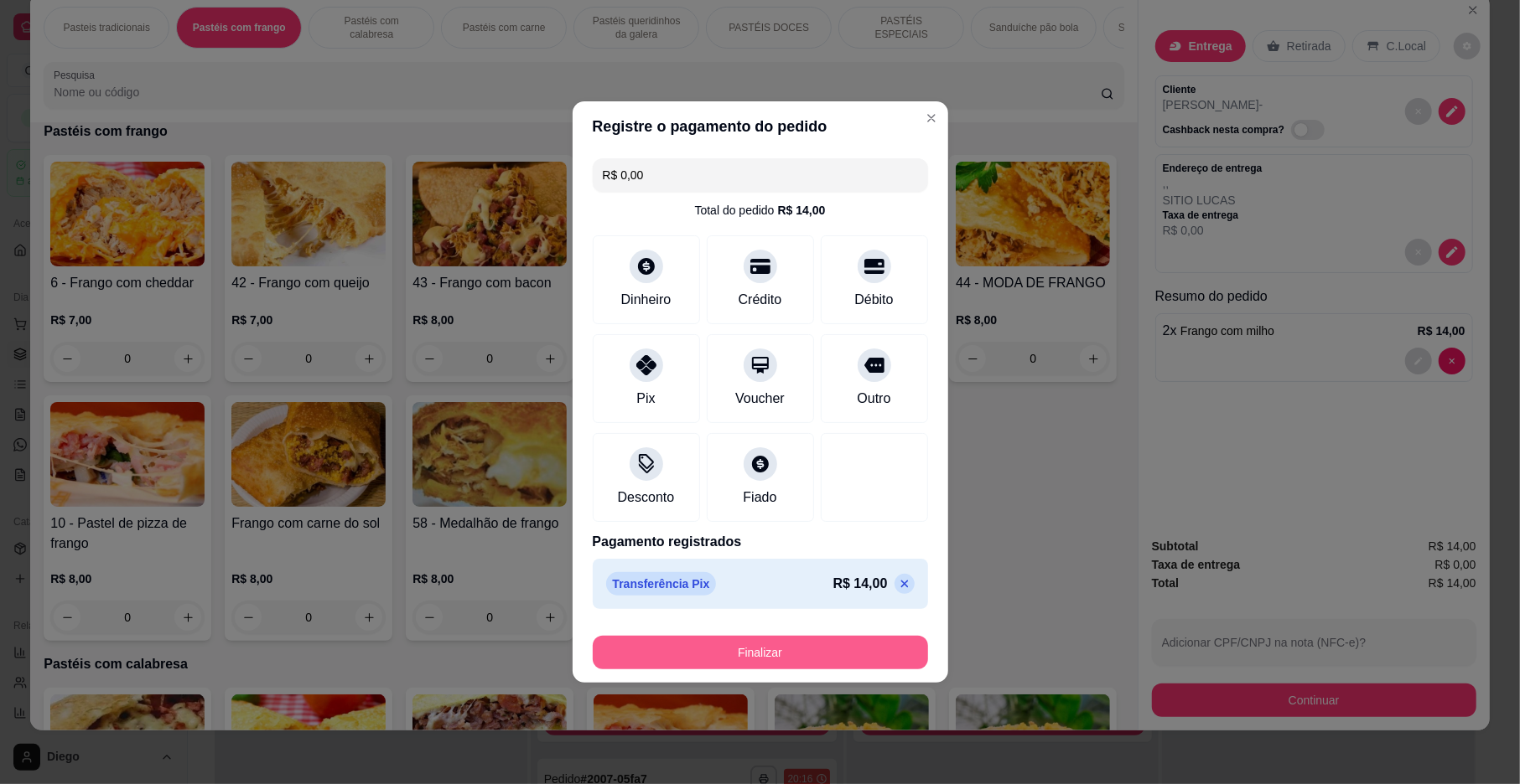
click at [828, 659] on button "Finalizar" at bounding box center [760, 652] width 336 height 33
click at [701, 654] on button "Finalizar" at bounding box center [760, 653] width 325 height 32
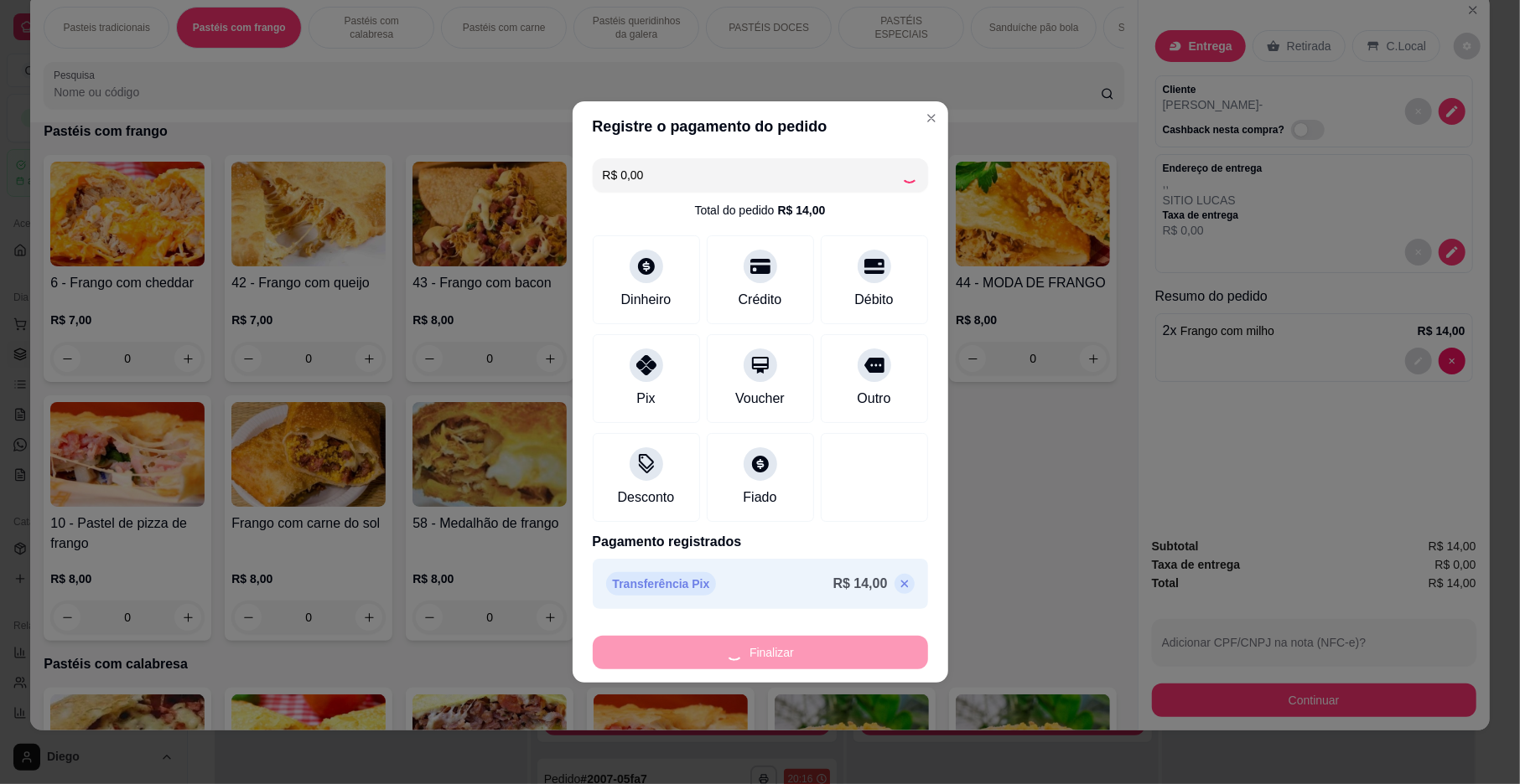
type input "0"
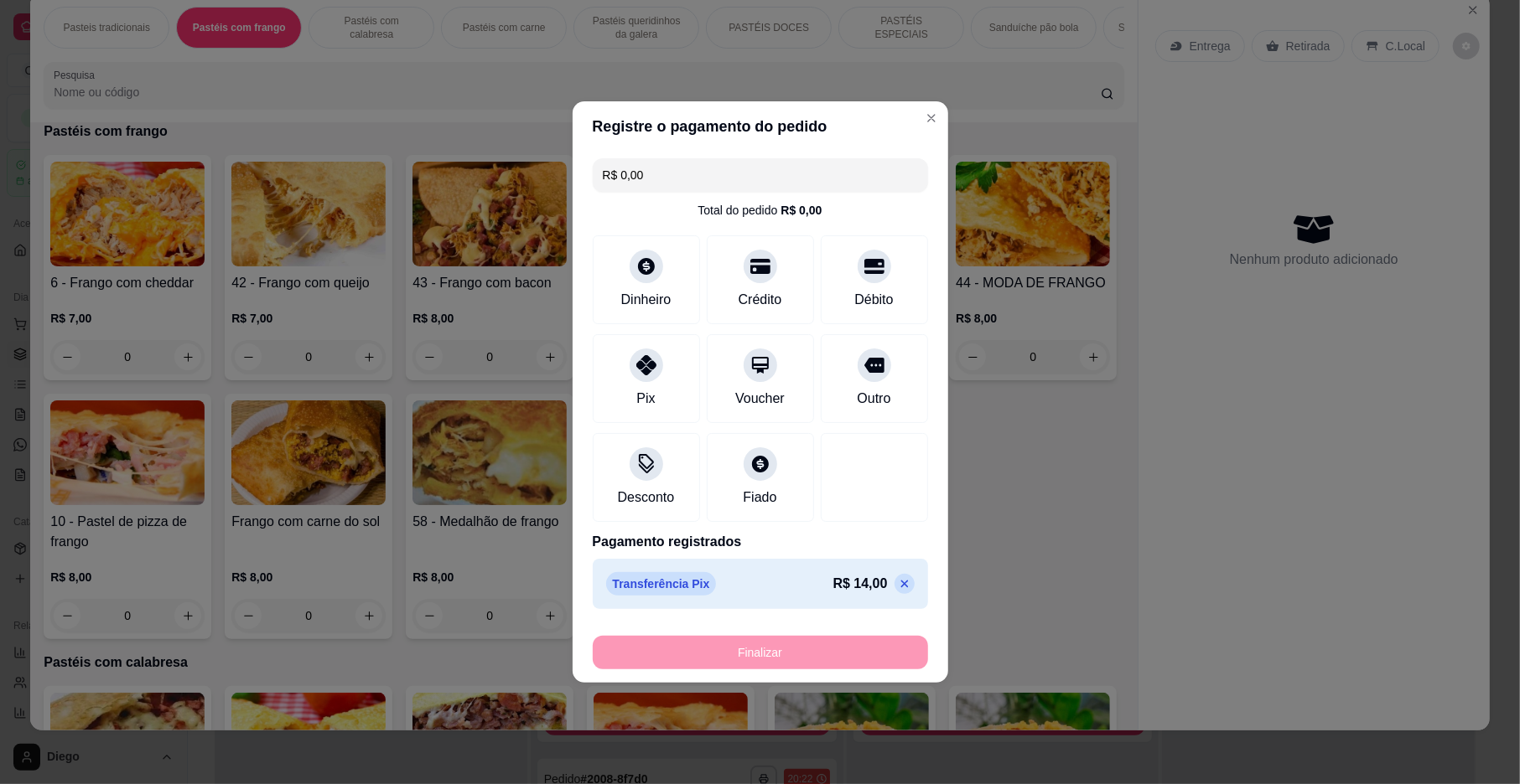
type input "-R$ 14,00"
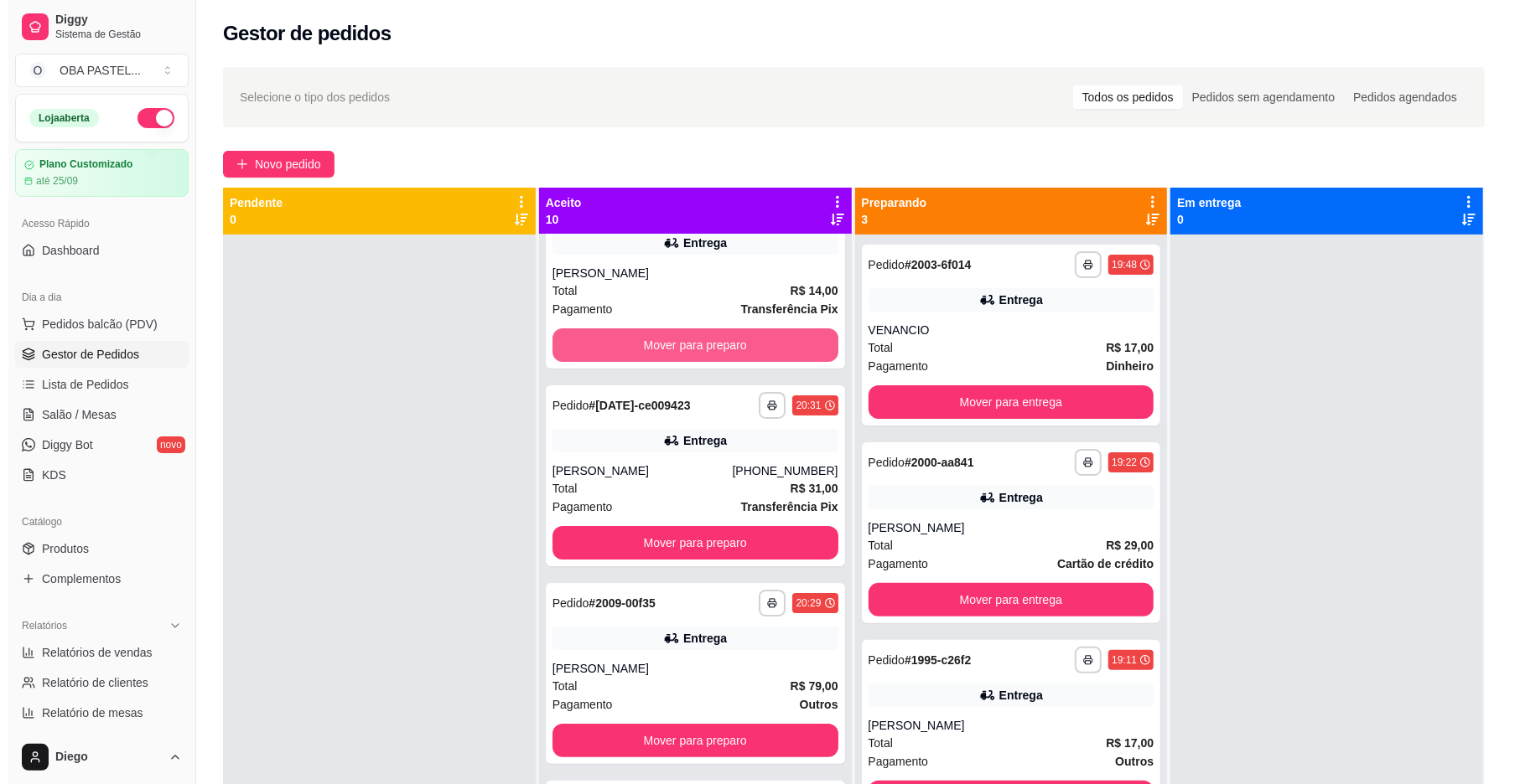
scroll to position [111, 0]
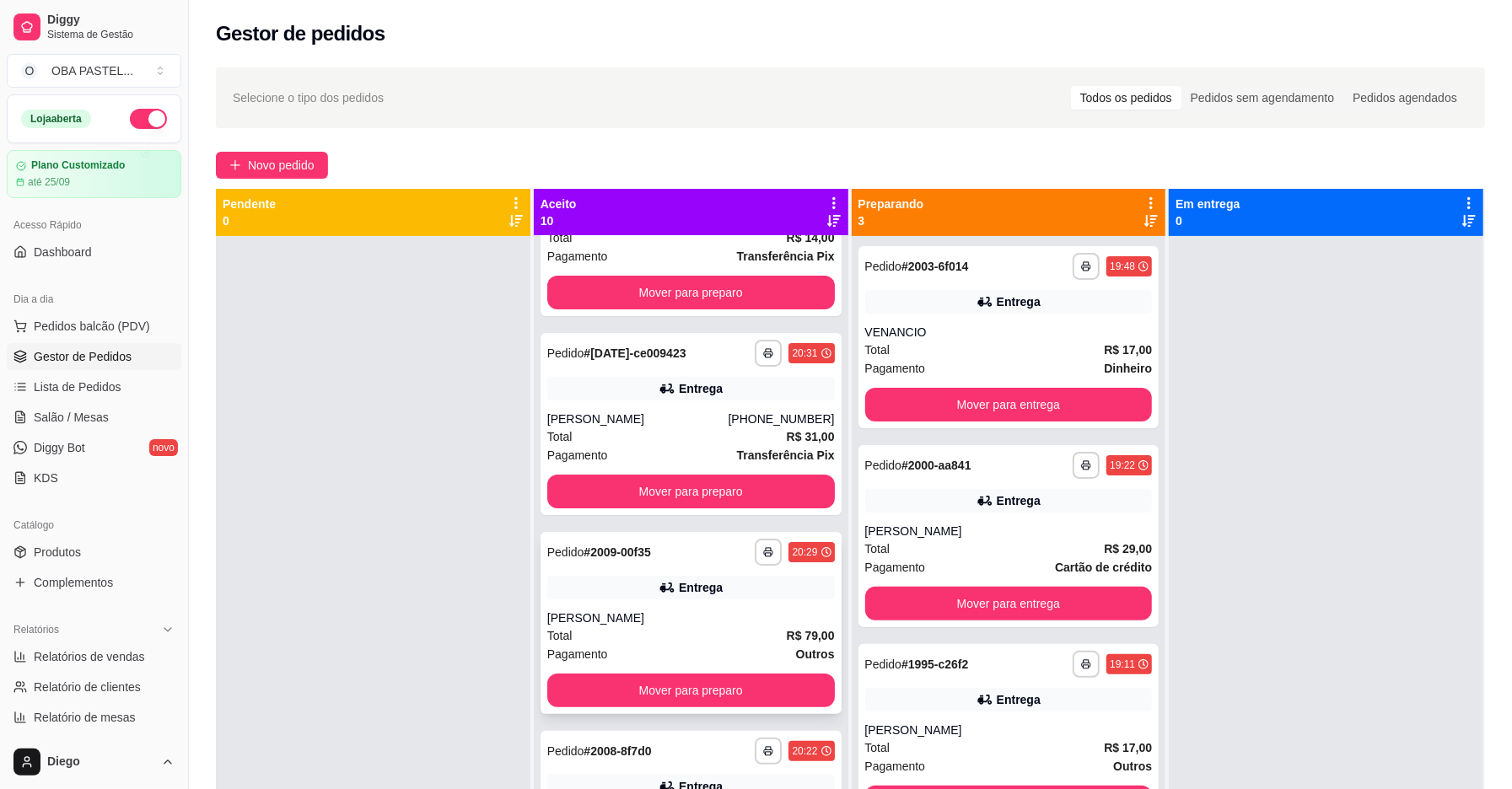
click at [668, 639] on div "Total R$ 79,00" at bounding box center [690, 635] width 288 height 18
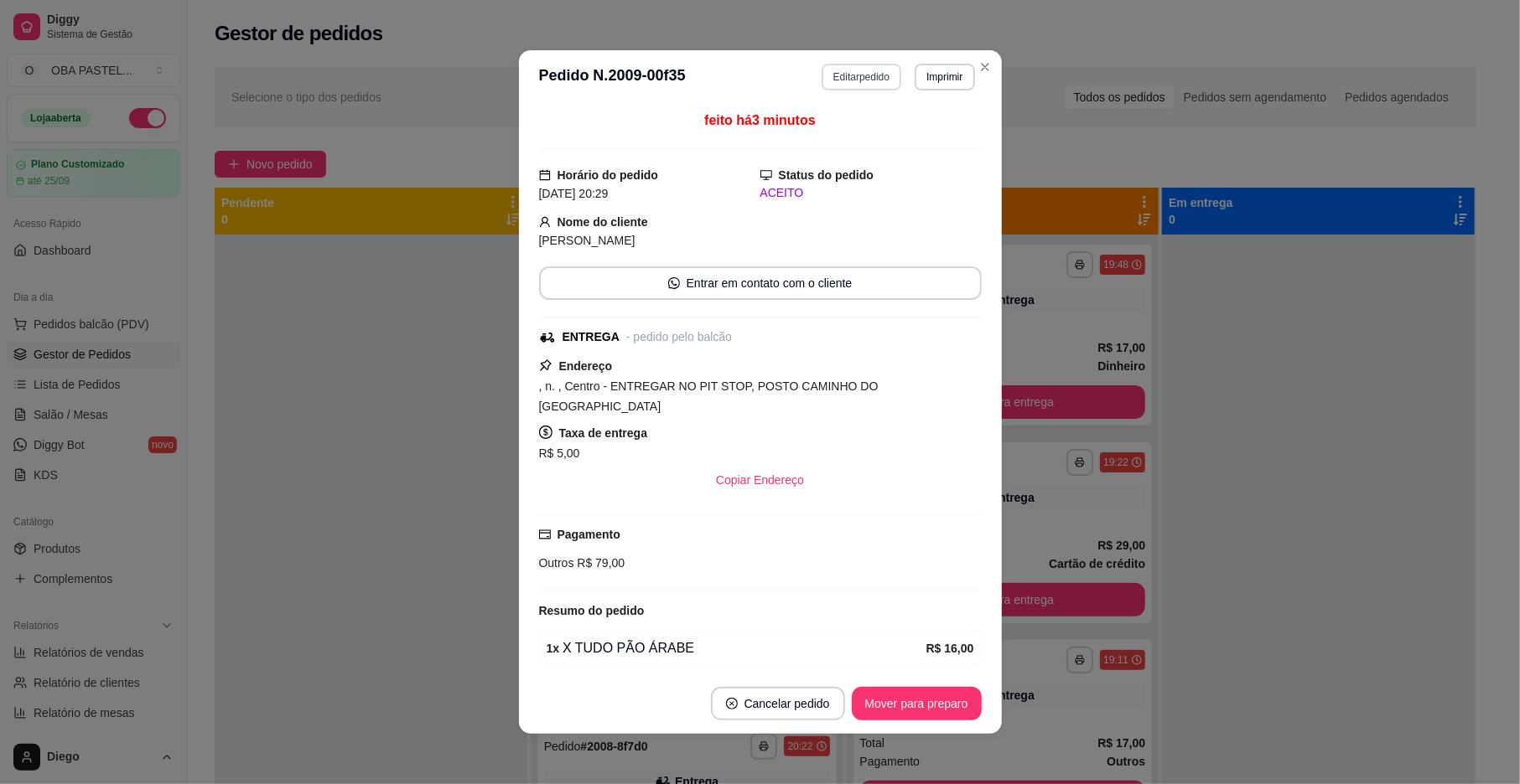
click at [821, 82] on button "Editar pedido" at bounding box center [861, 77] width 80 height 27
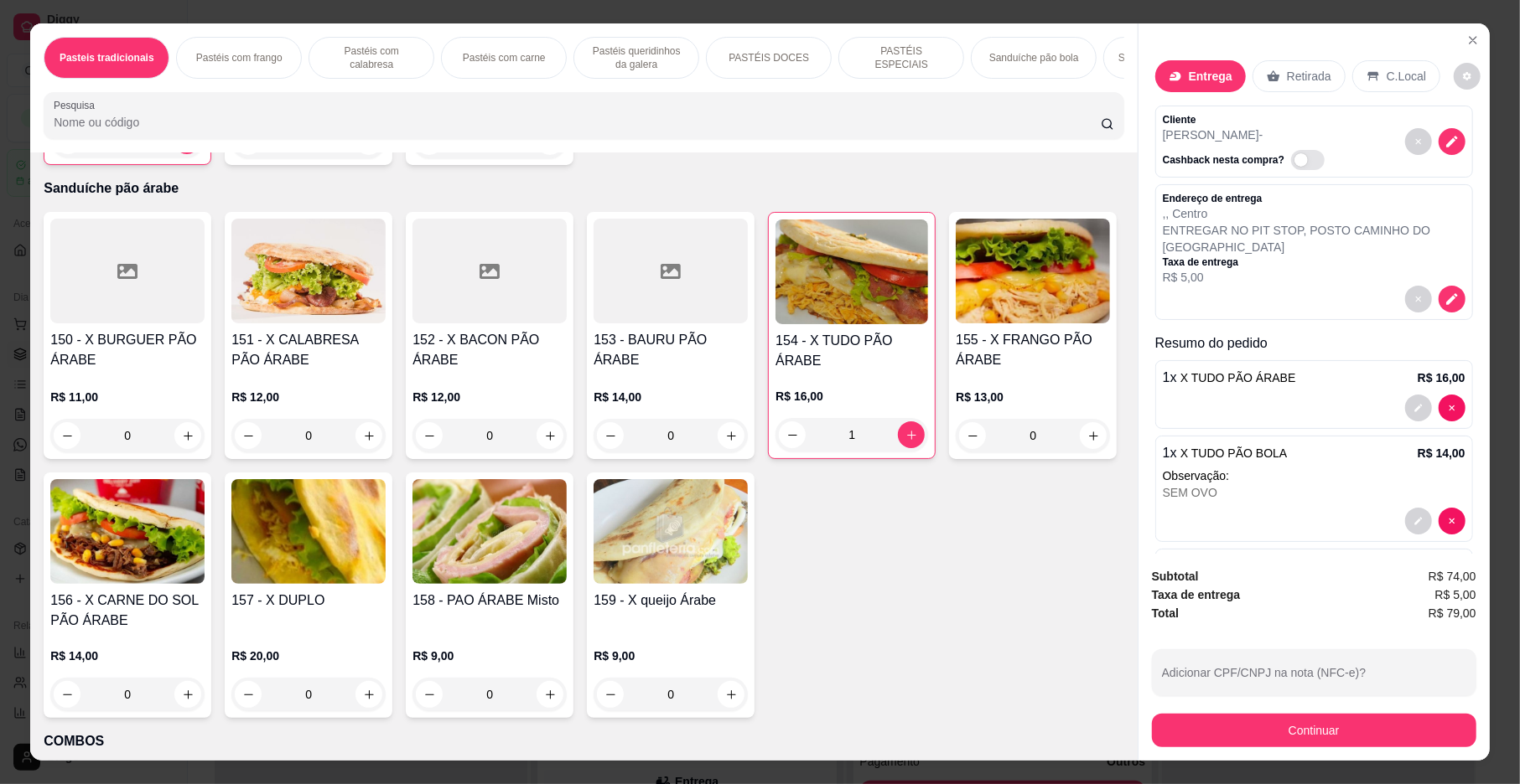
scroll to position [3558, 0]
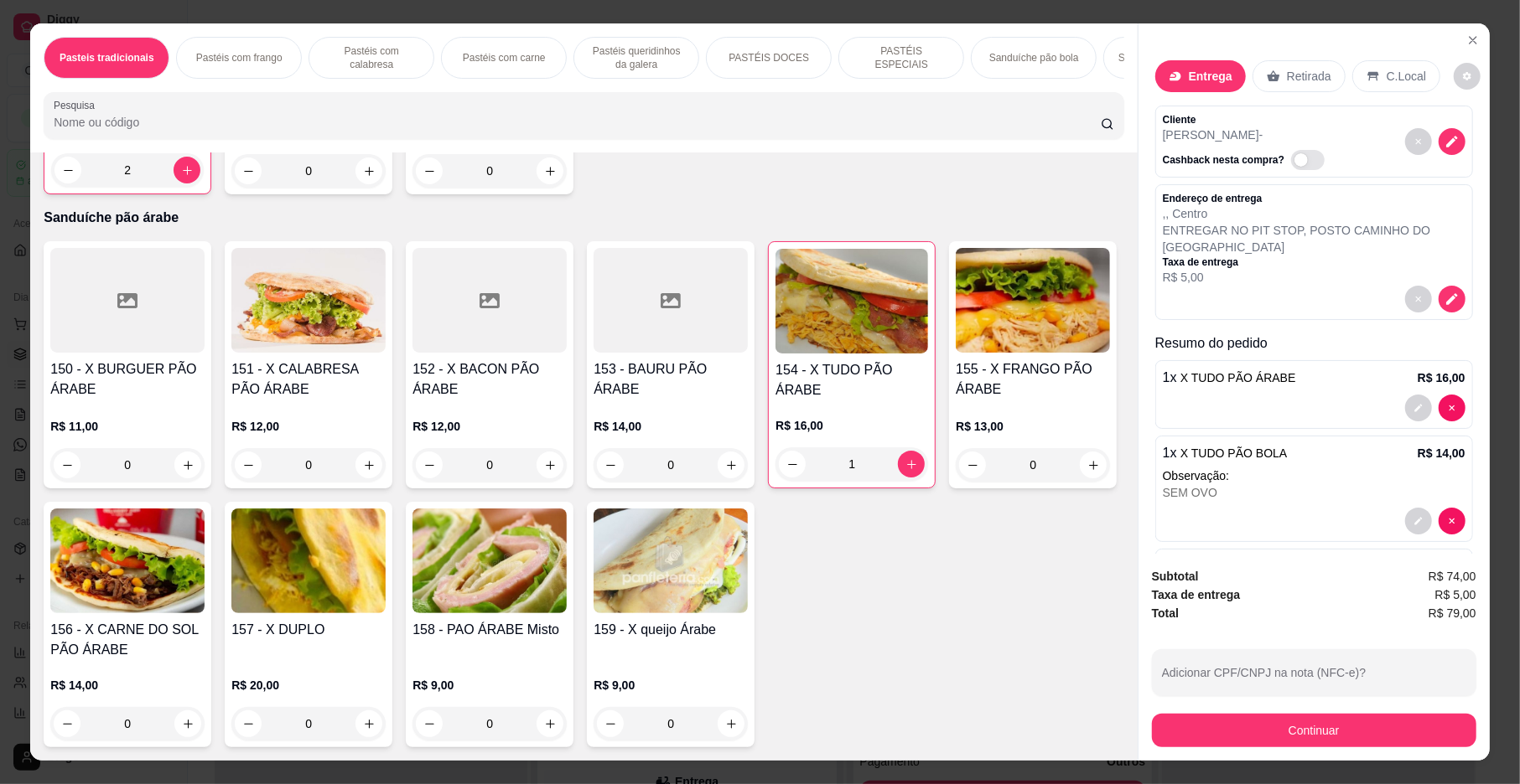
type input "2"
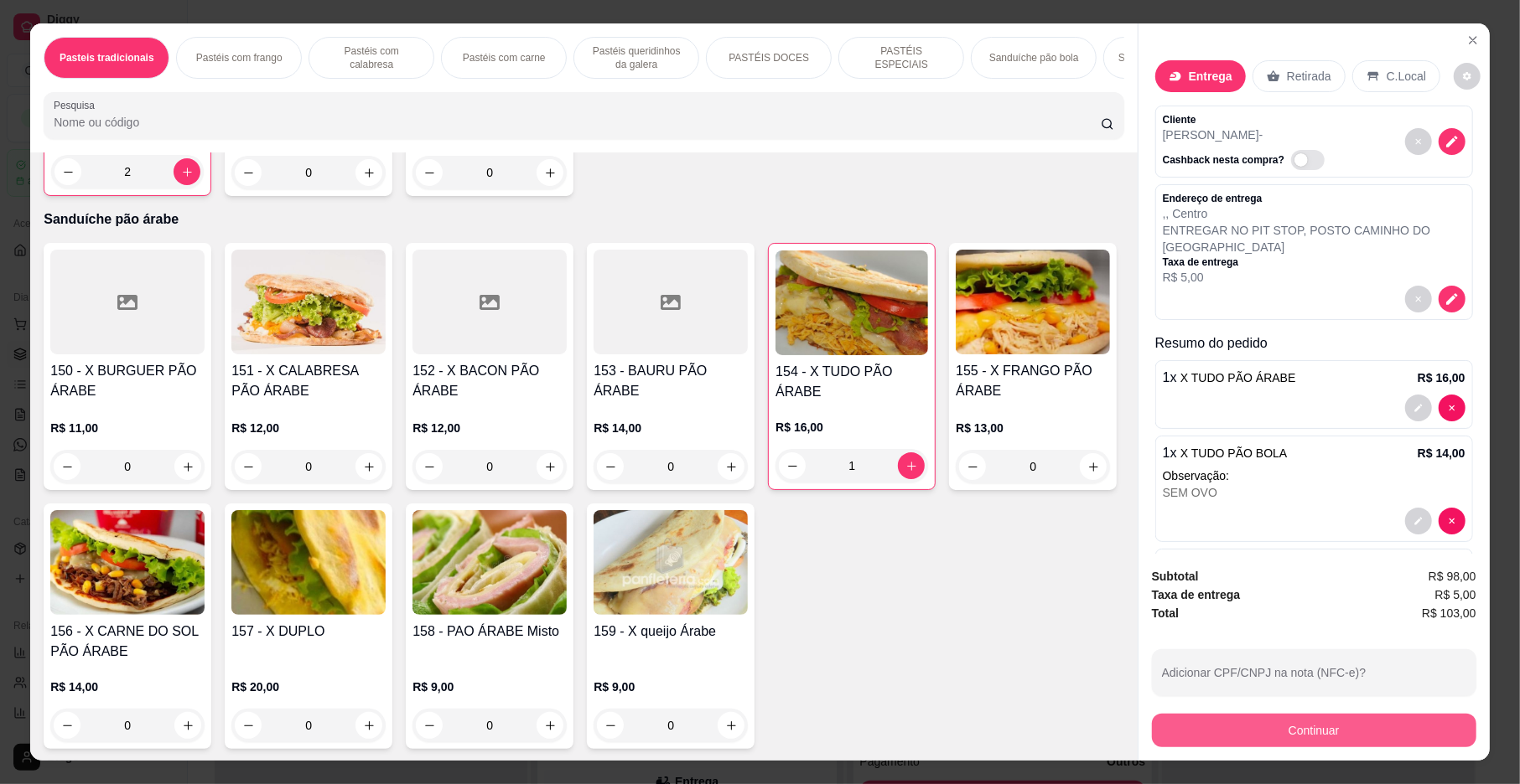
click at [1182, 722] on button "Continuar" at bounding box center [1314, 730] width 324 height 33
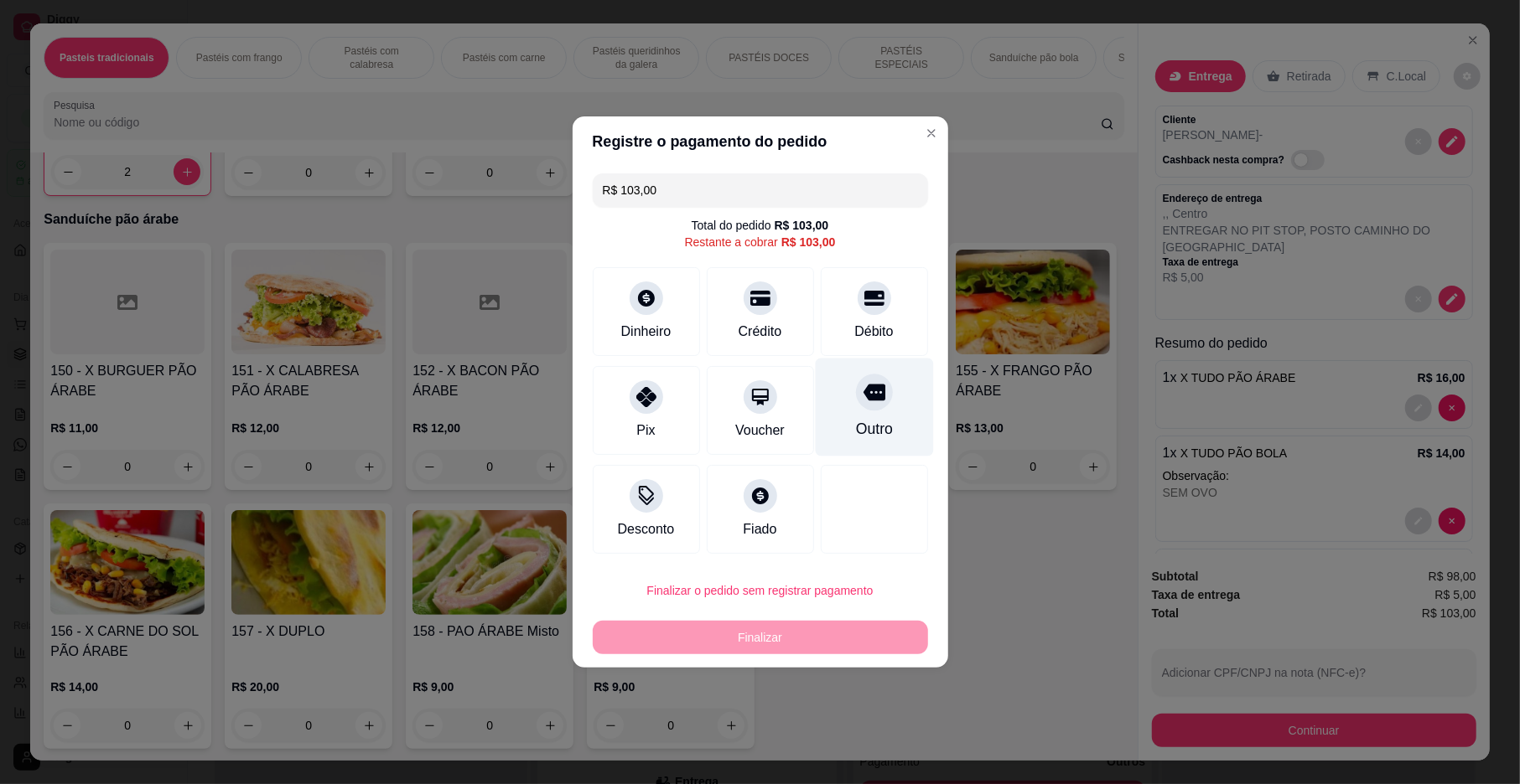
click at [865, 418] on div "Outro" at bounding box center [874, 429] width 37 height 22
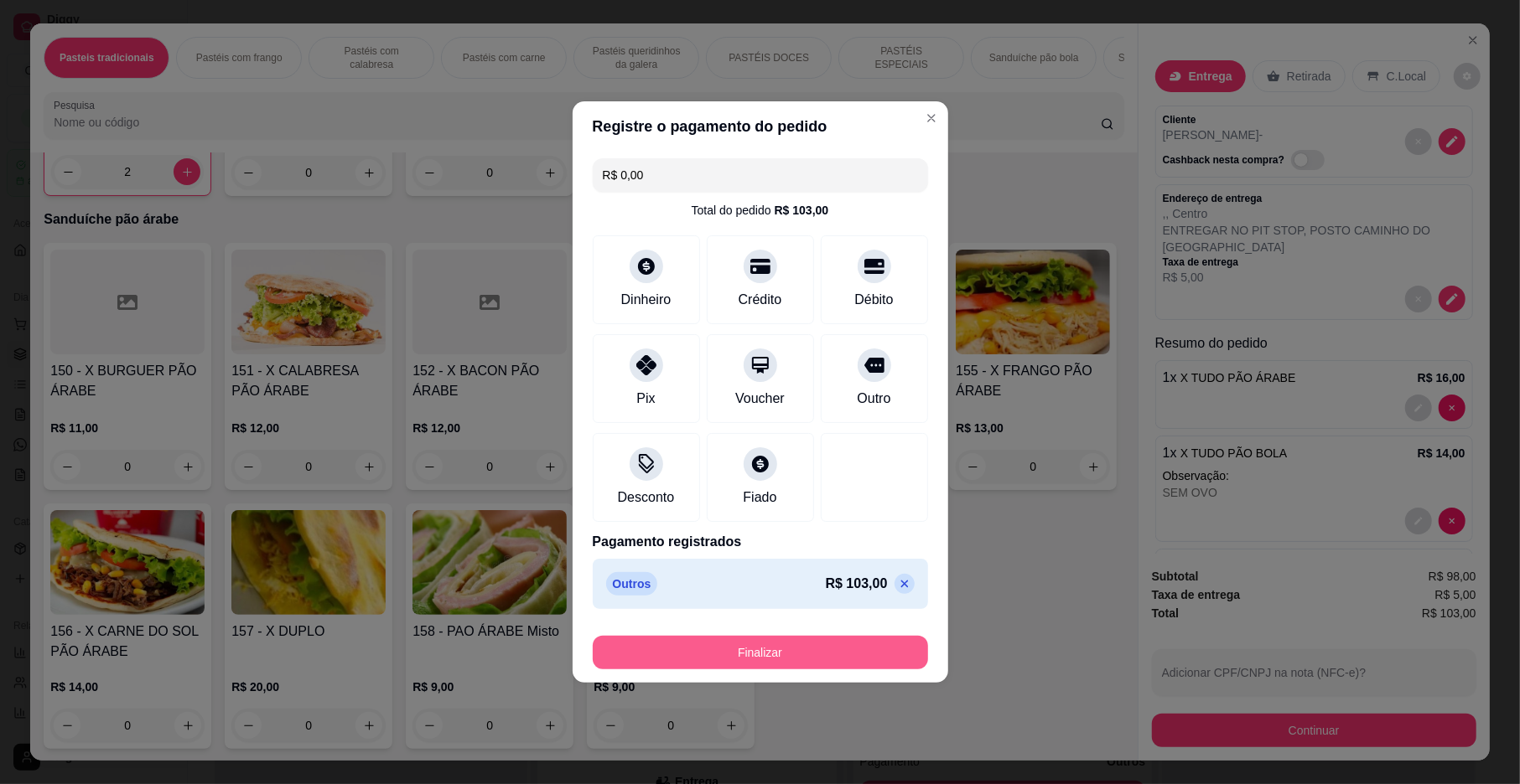
click at [789, 647] on button "Finalizar" at bounding box center [760, 652] width 336 height 33
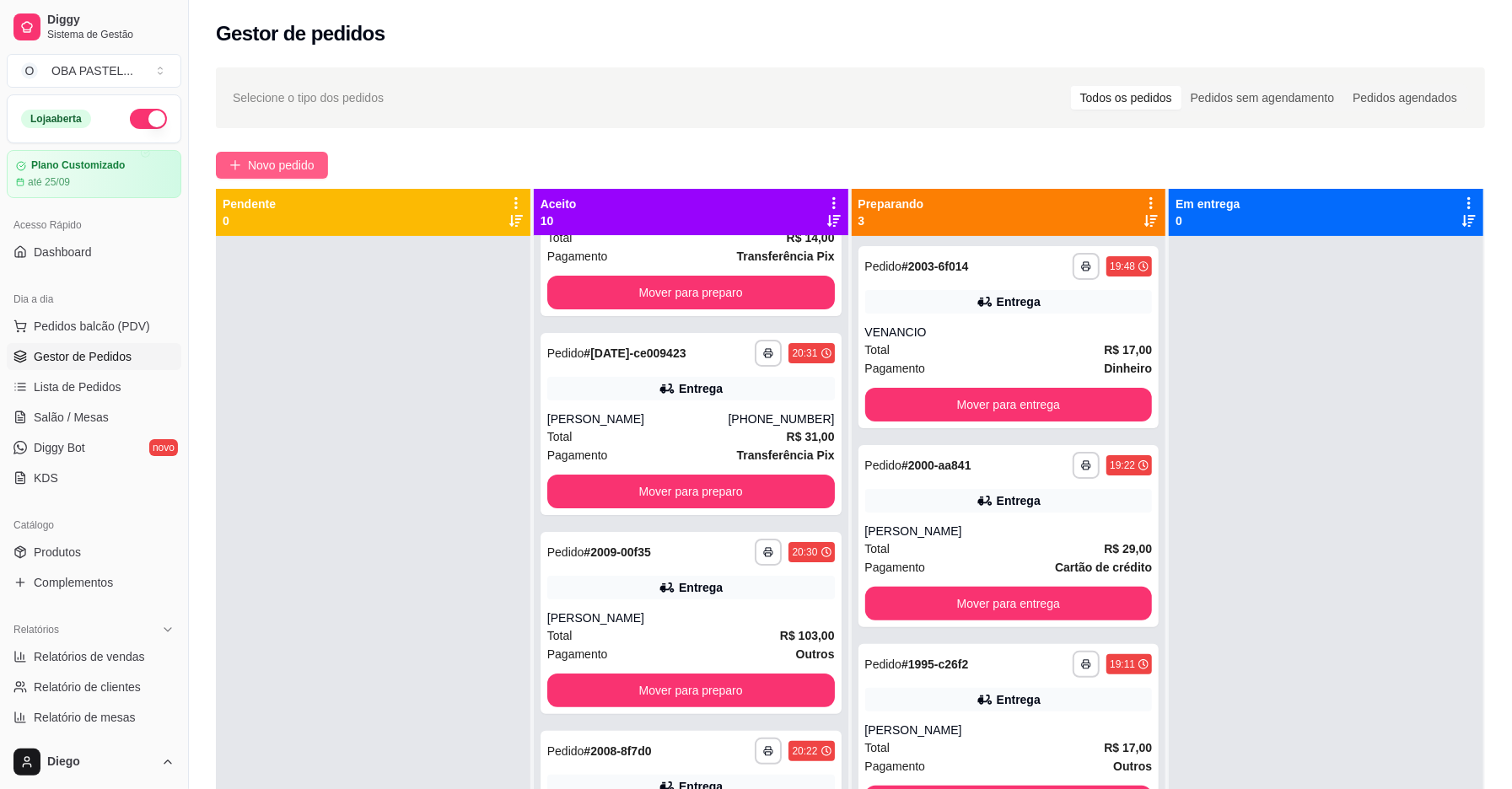
click at [270, 164] on span "Novo pedido" at bounding box center [281, 164] width 67 height 18
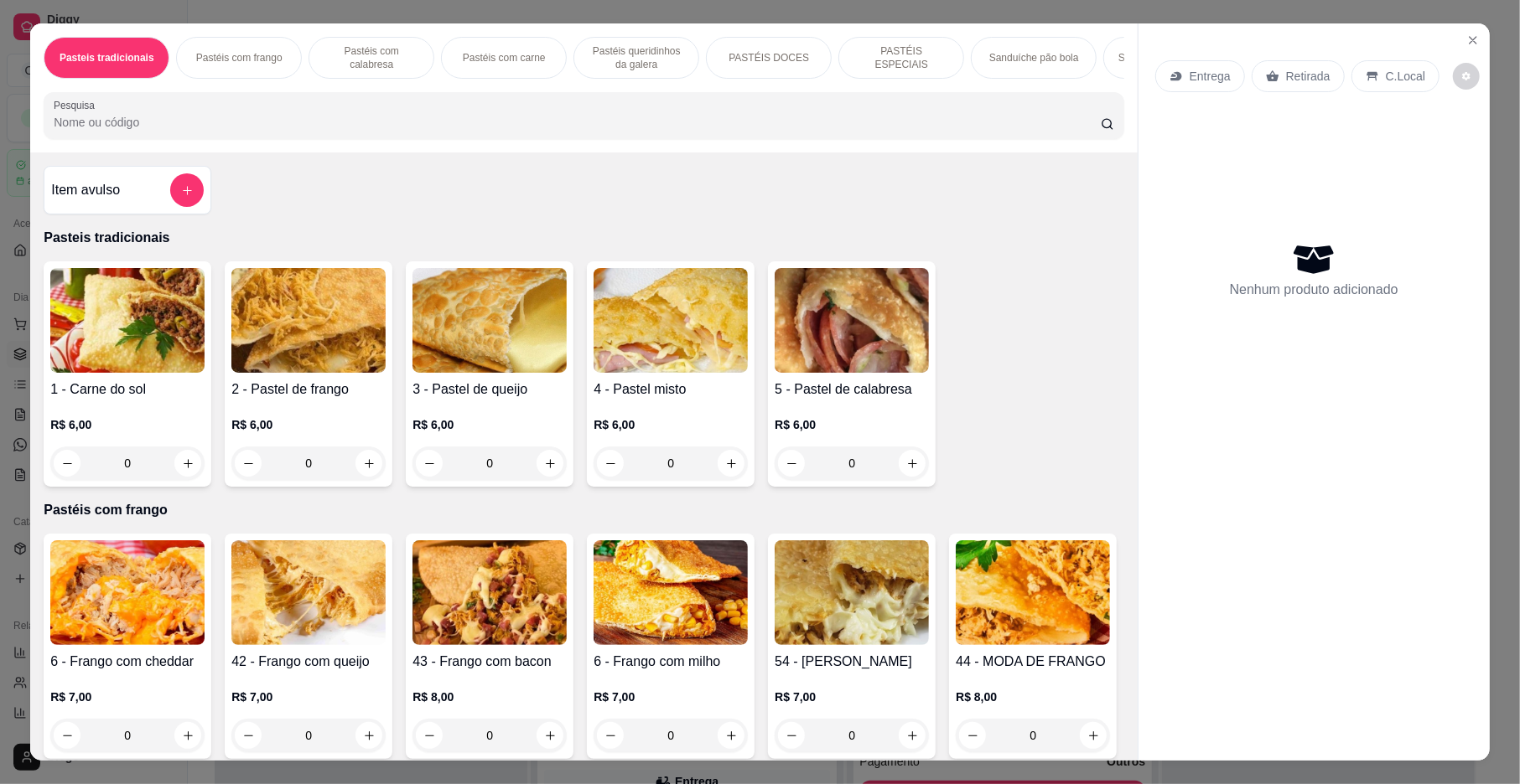
click at [463, 54] on p "Pastéis com carne" at bounding box center [504, 58] width 83 height 13
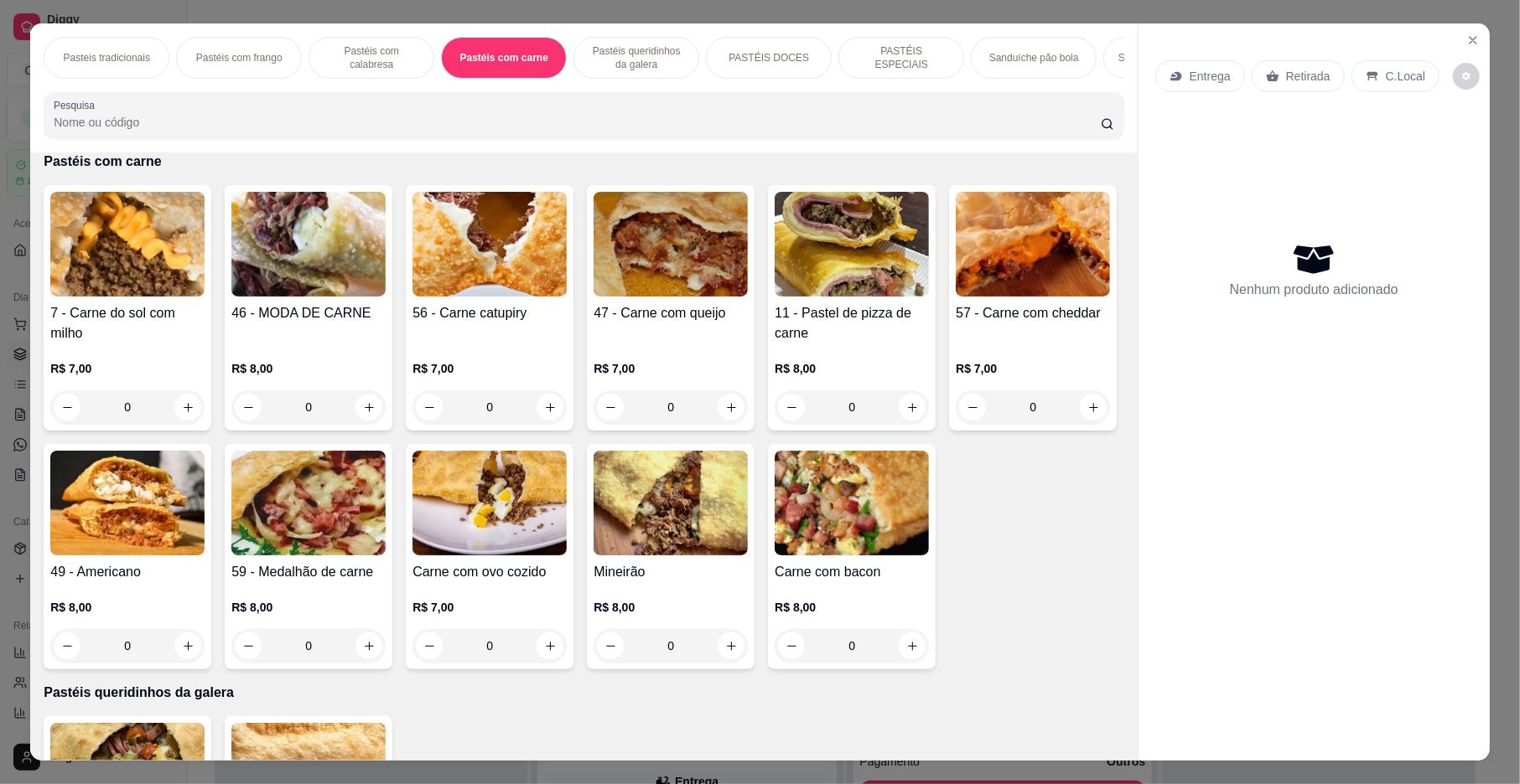
scroll to position [30, 0]
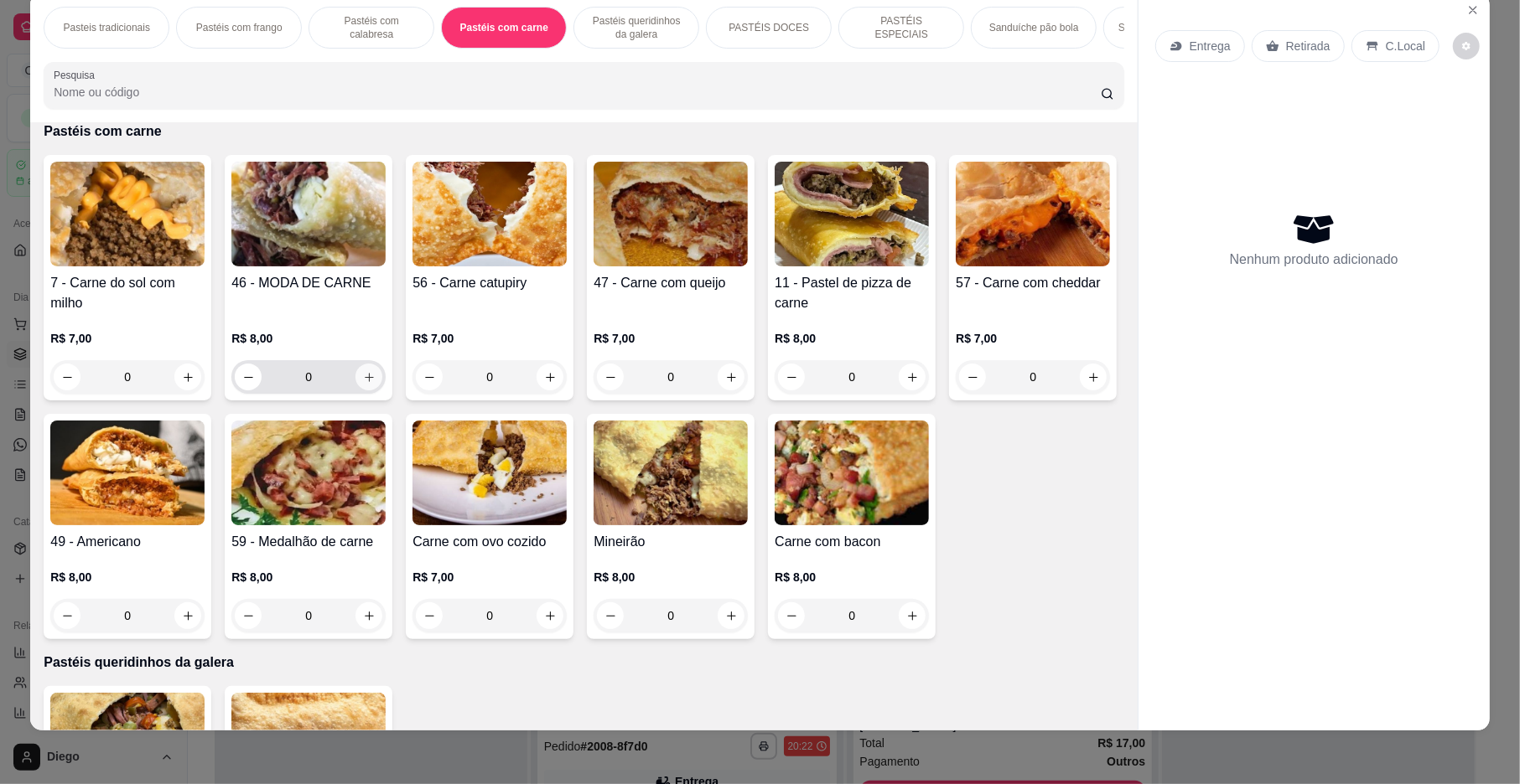
click at [366, 387] on button "increase-product-quantity" at bounding box center [369, 377] width 27 height 27
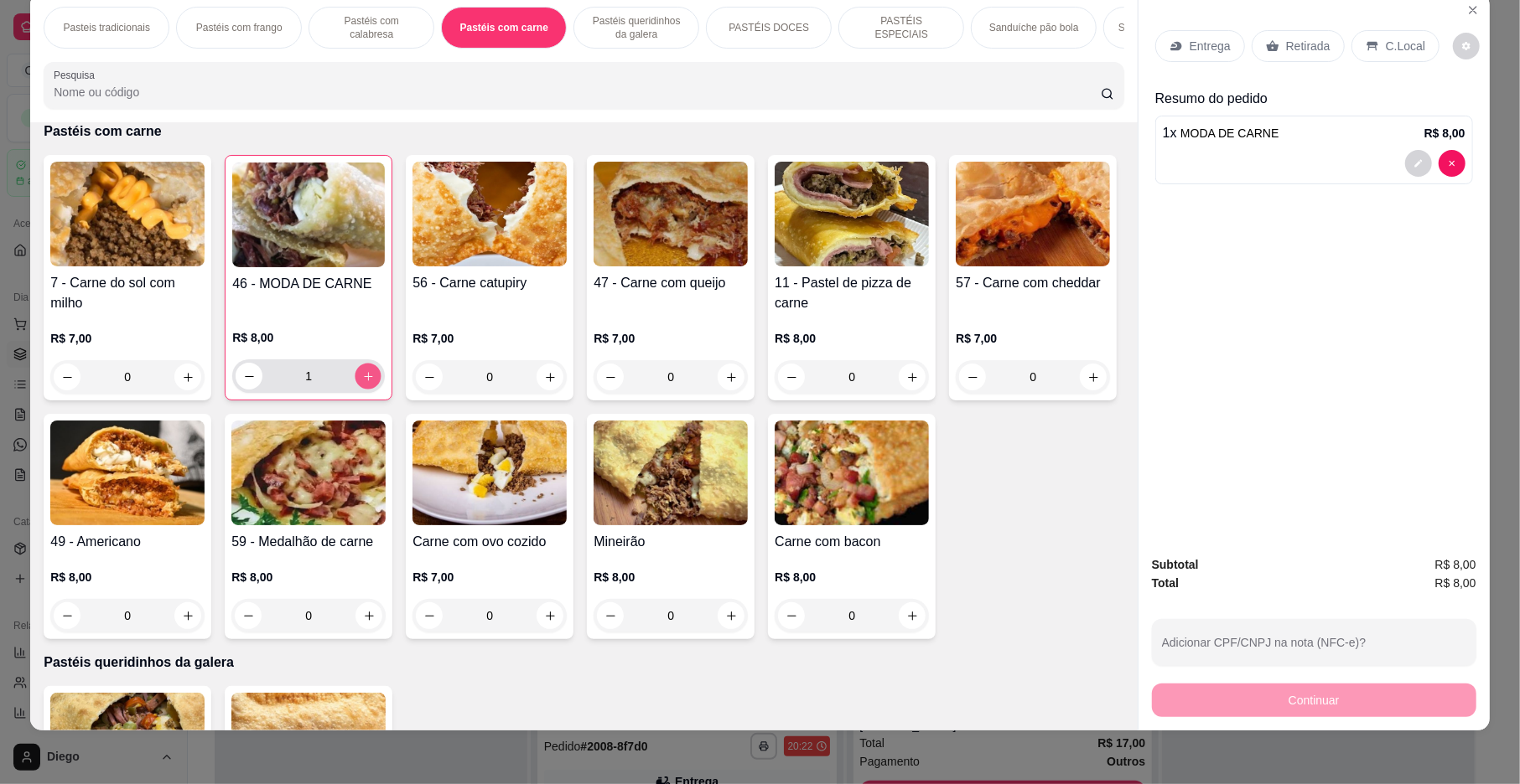
click at [366, 383] on icon "increase-product-quantity" at bounding box center [368, 376] width 12 height 12
click at [373, 33] on p "Pastéis com calabresa" at bounding box center [372, 28] width 97 height 27
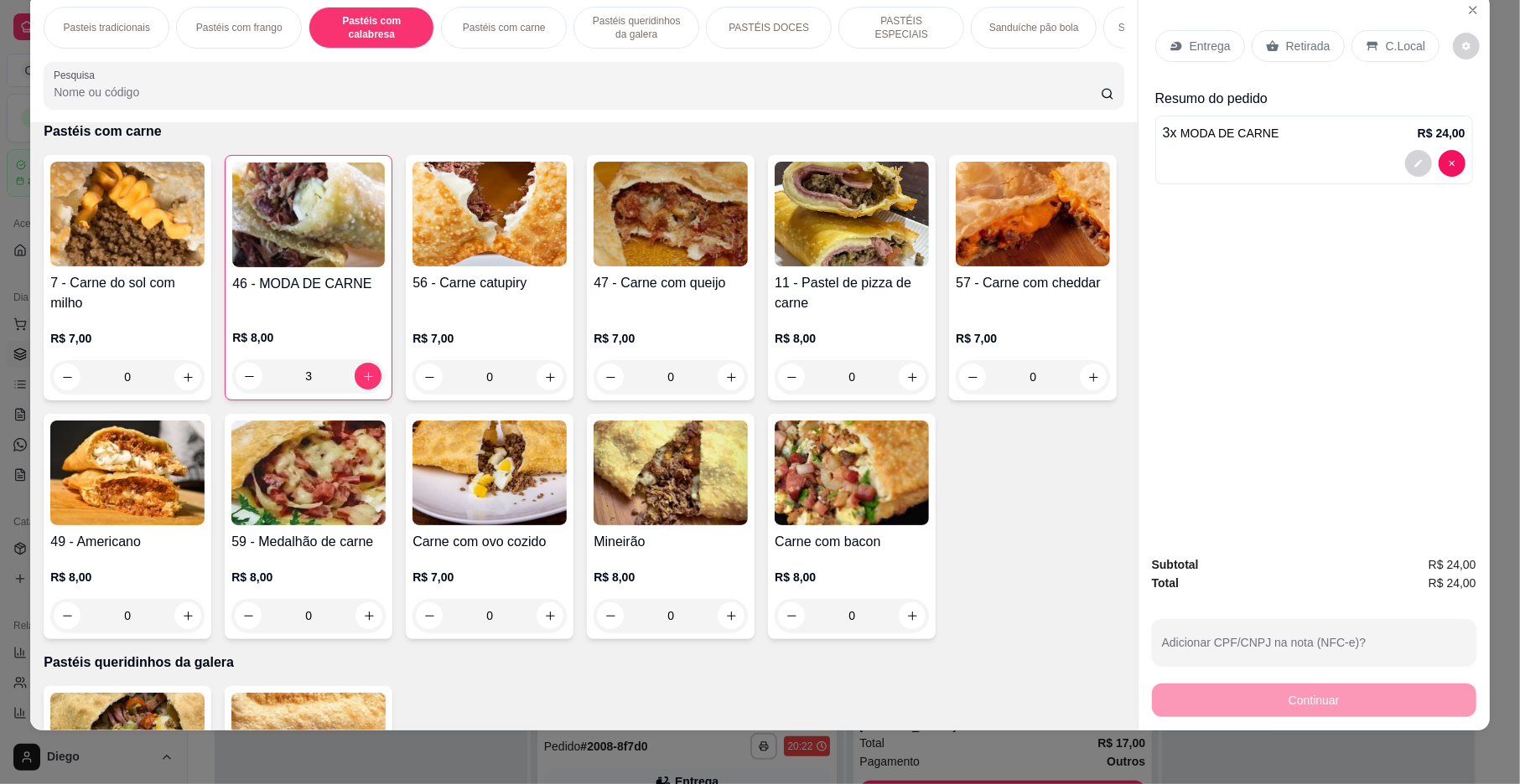
scroll to position [879, 0]
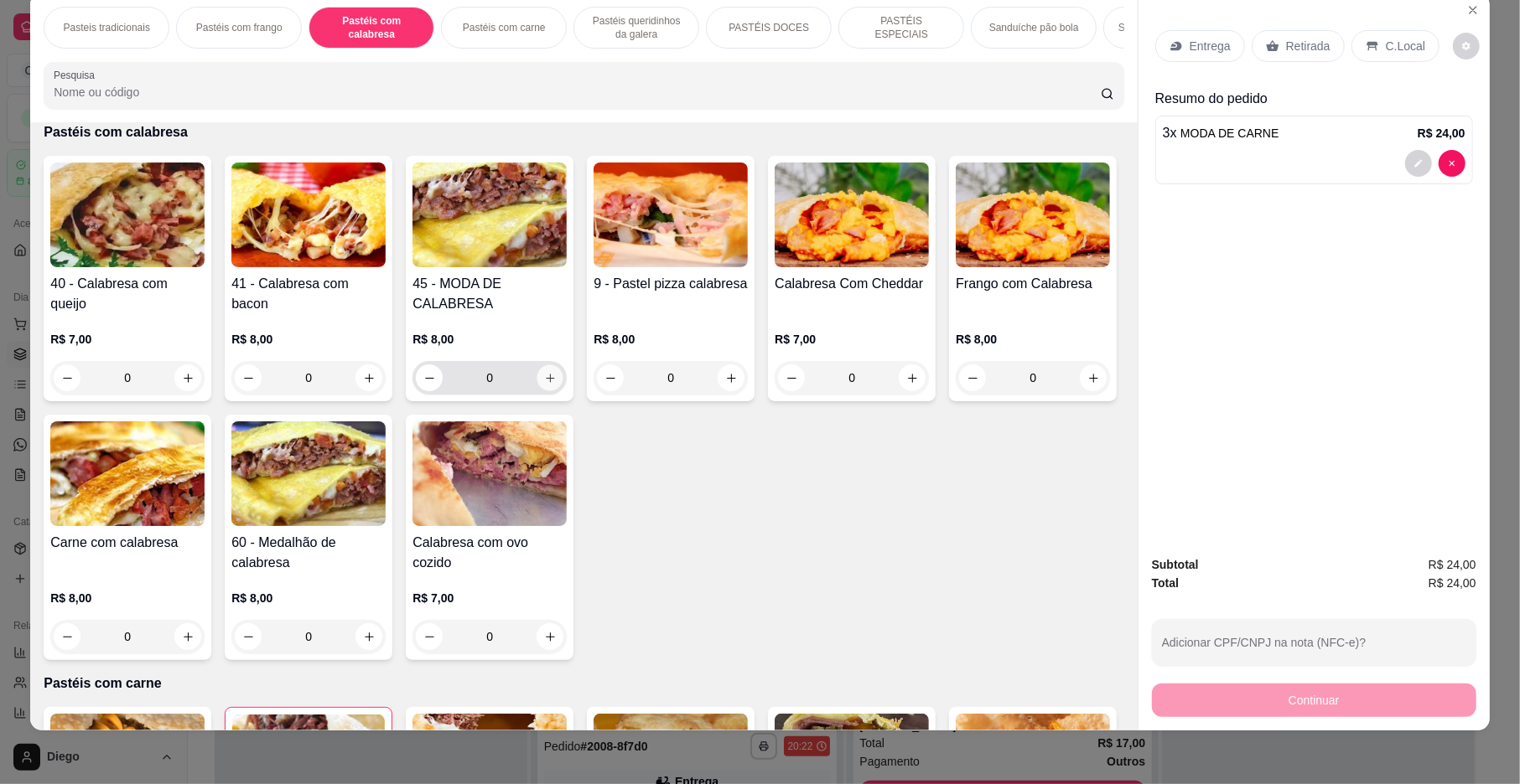
click at [541, 387] on button "increase-product-quantity" at bounding box center [549, 378] width 26 height 26
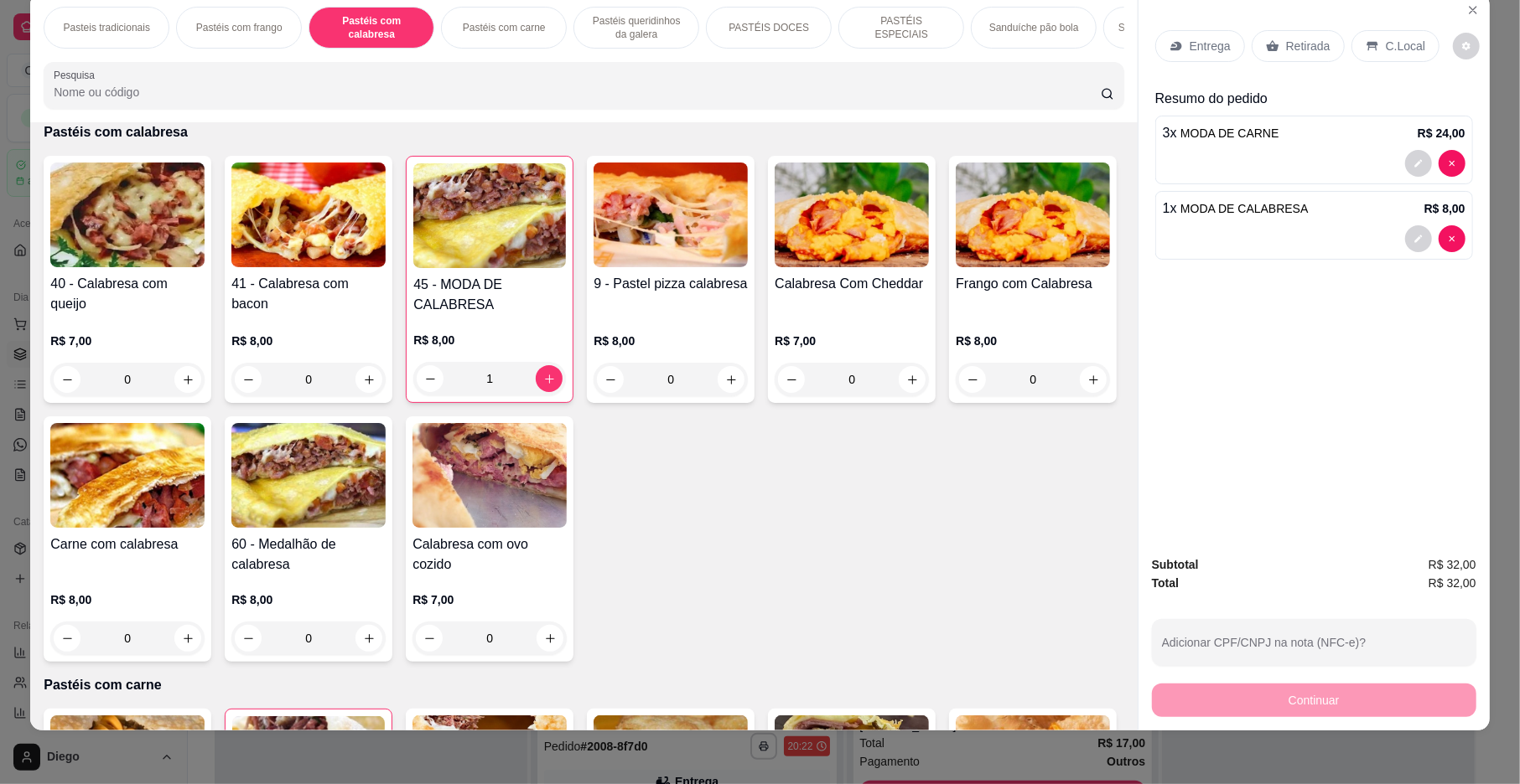
scroll to position [0, 0]
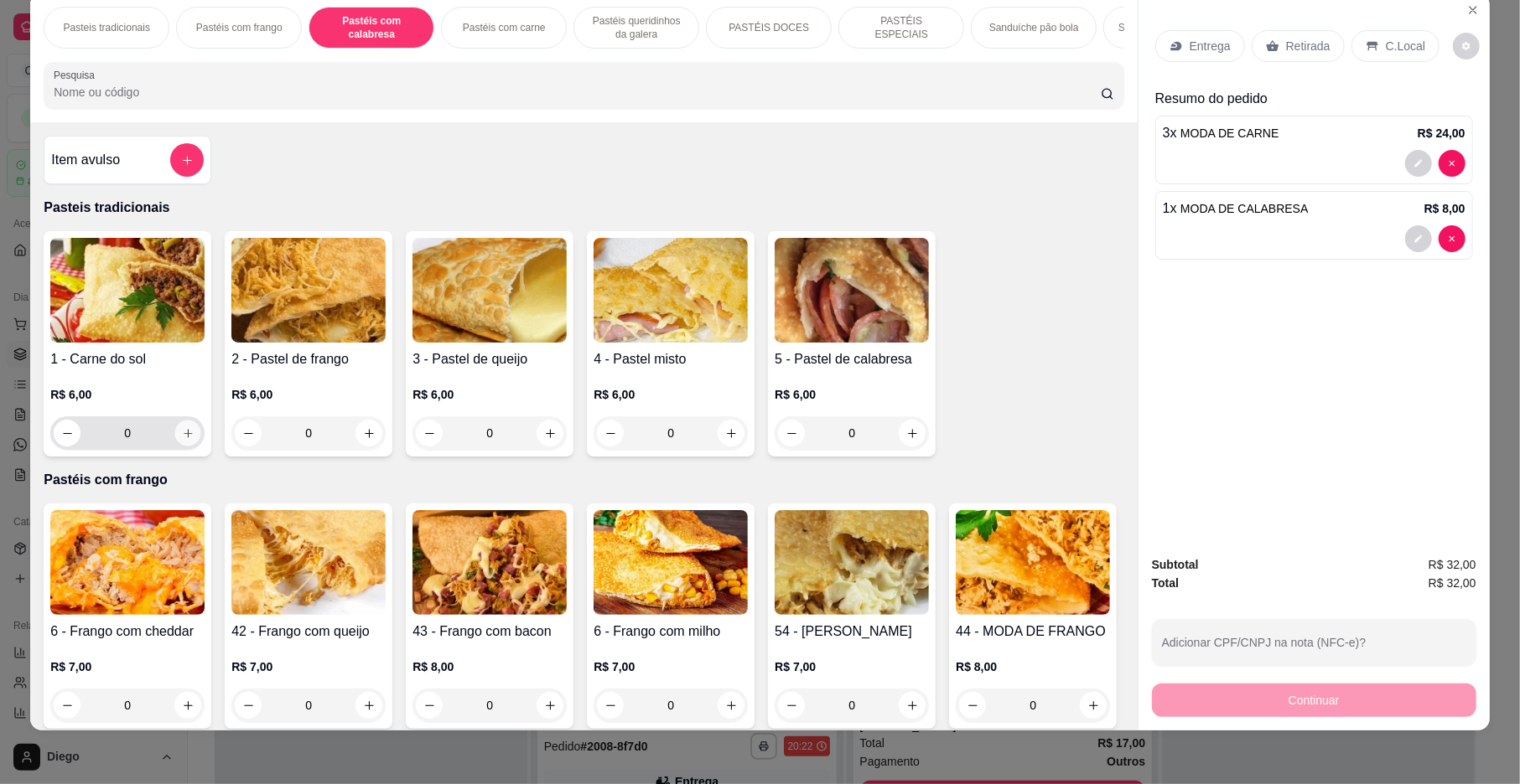
click at [182, 440] on icon "increase-product-quantity" at bounding box center [187, 433] width 12 height 12
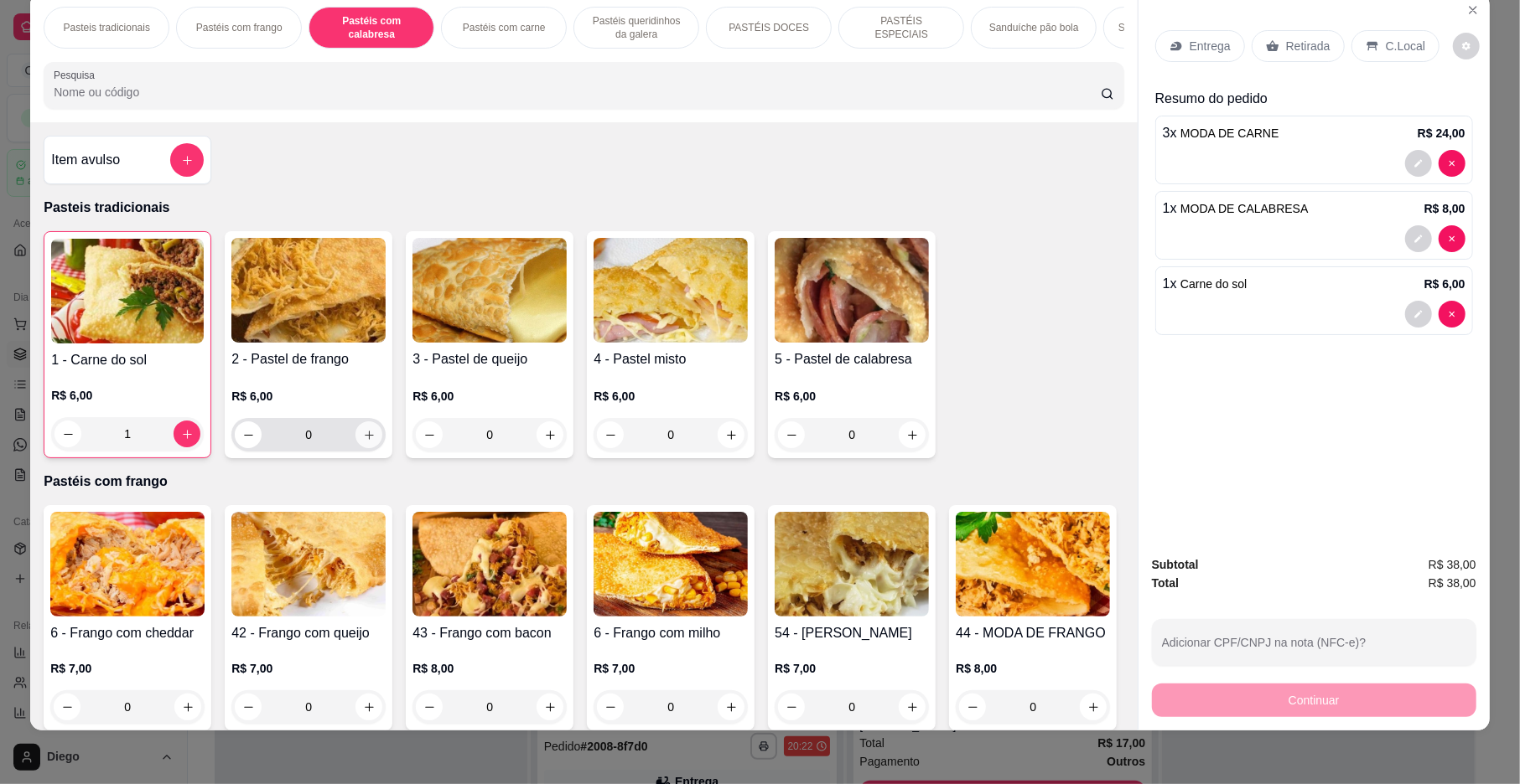
click at [363, 442] on icon "increase-product-quantity" at bounding box center [369, 435] width 12 height 12
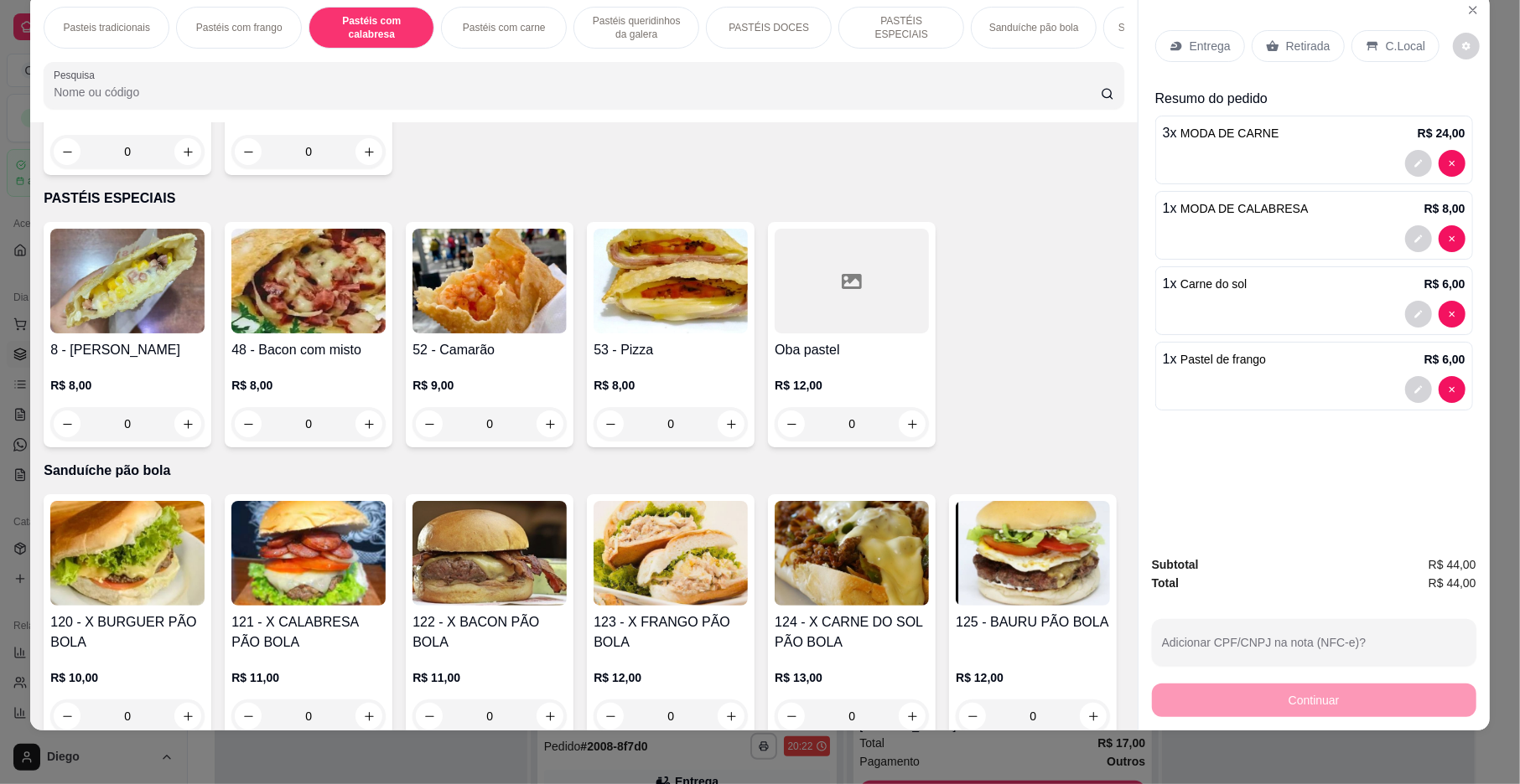
scroll to position [2622, 0]
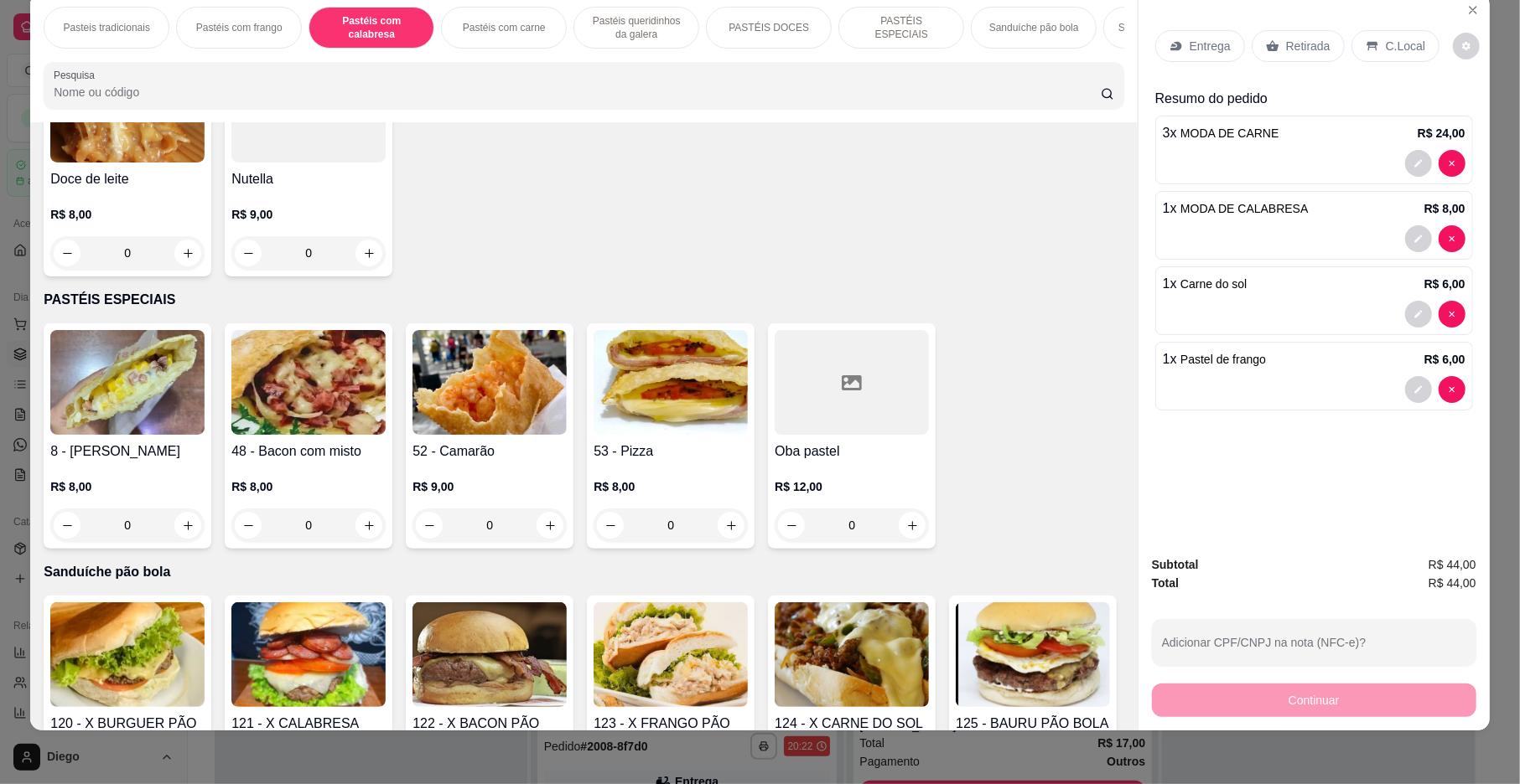
click at [363, 21] on icon "increase-product-quantity" at bounding box center [369, 14] width 12 height 12
click at [1305, 50] on p "Retirada" at bounding box center [1308, 47] width 45 height 17
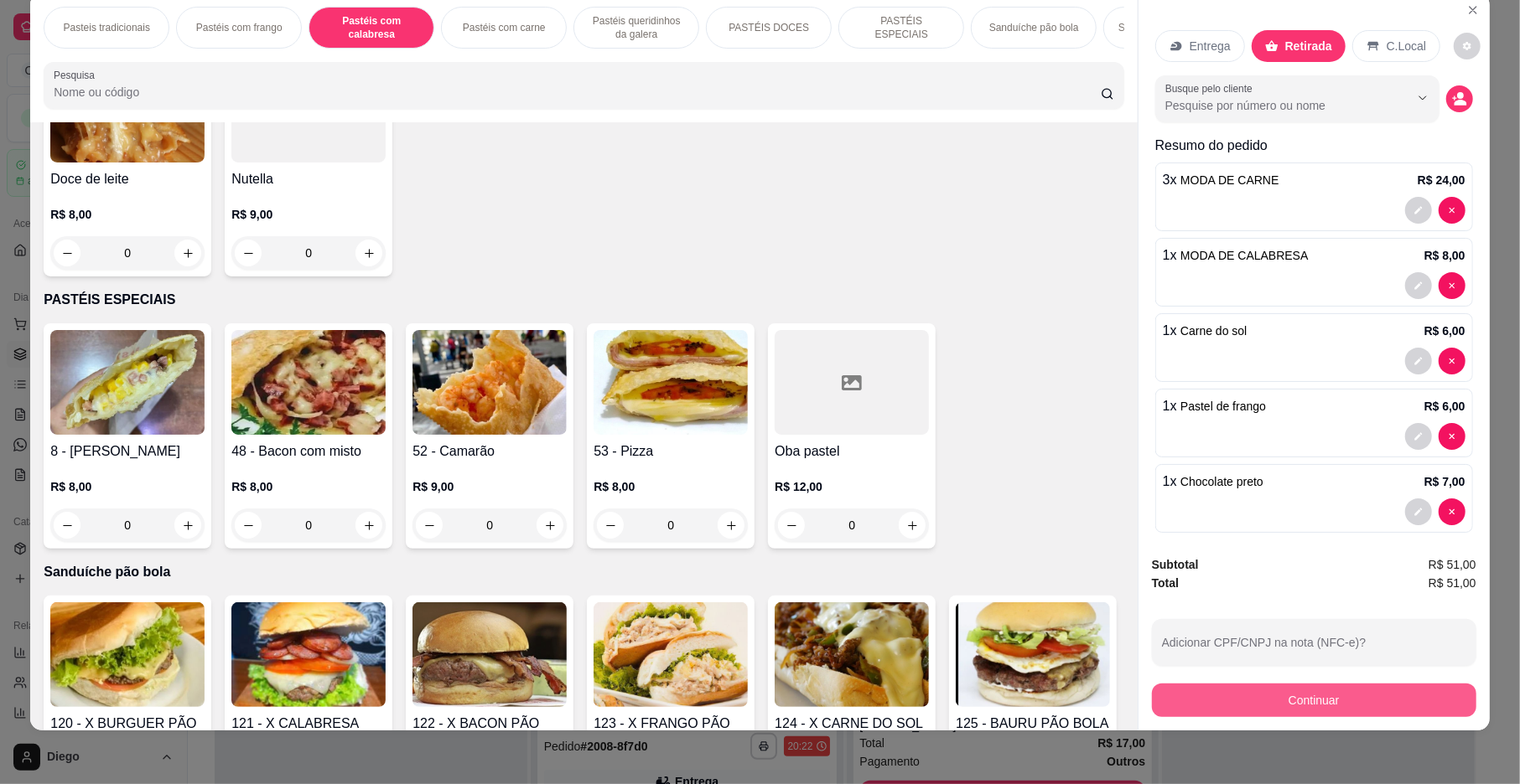
click at [1312, 698] on button "Continuar" at bounding box center [1314, 700] width 324 height 33
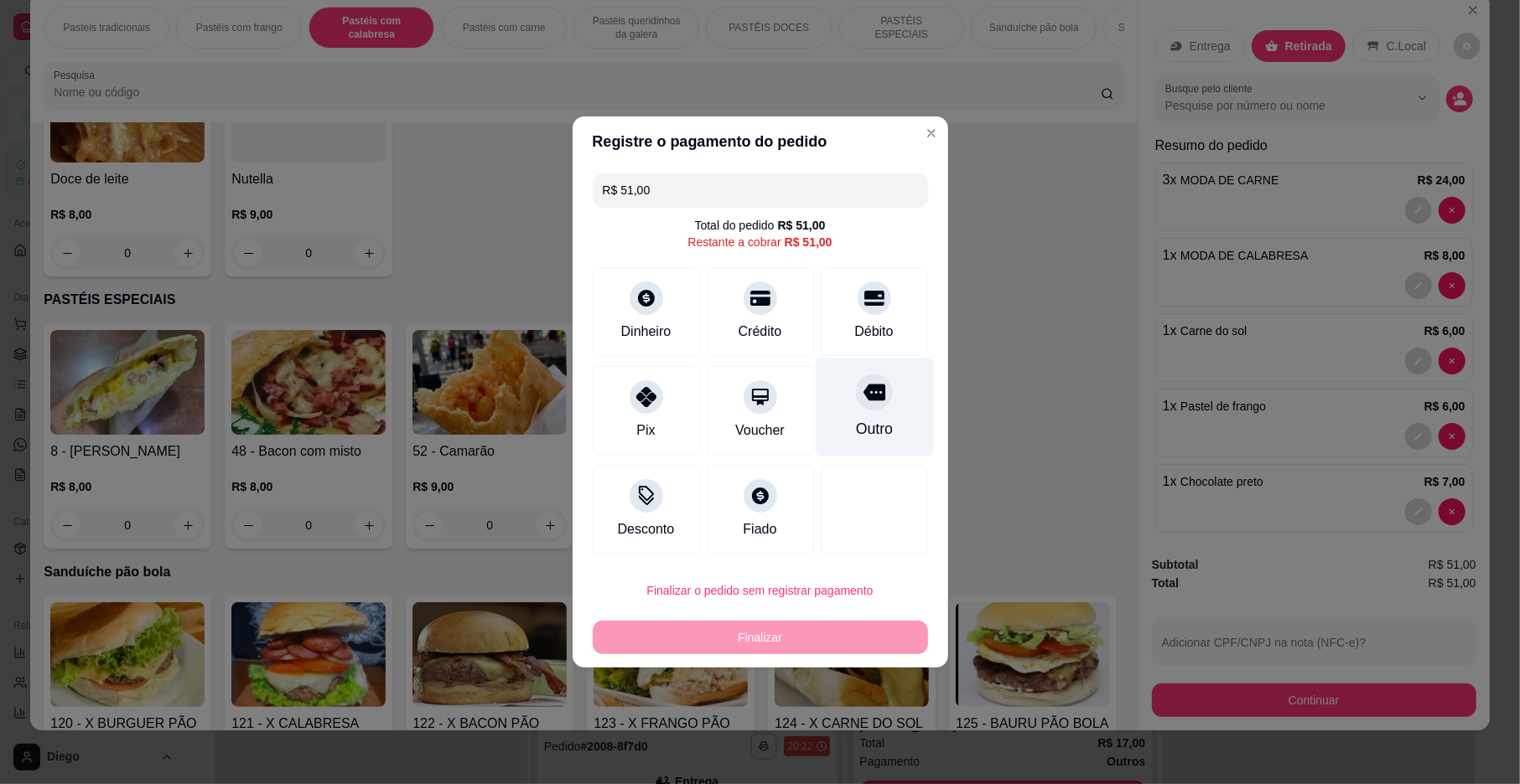
click at [862, 399] on icon at bounding box center [873, 392] width 22 height 22
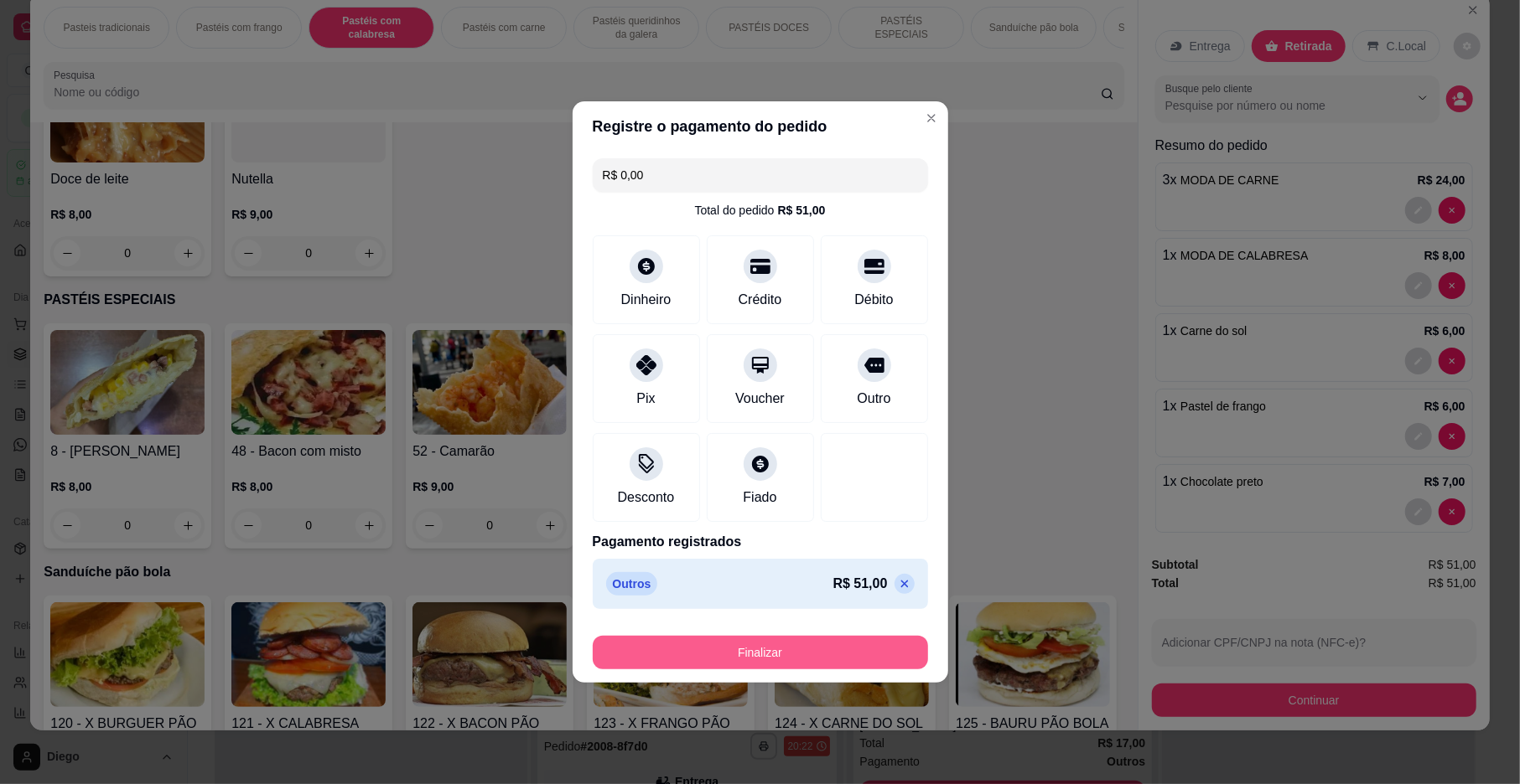
click at [817, 637] on button "Finalizar" at bounding box center [760, 652] width 336 height 33
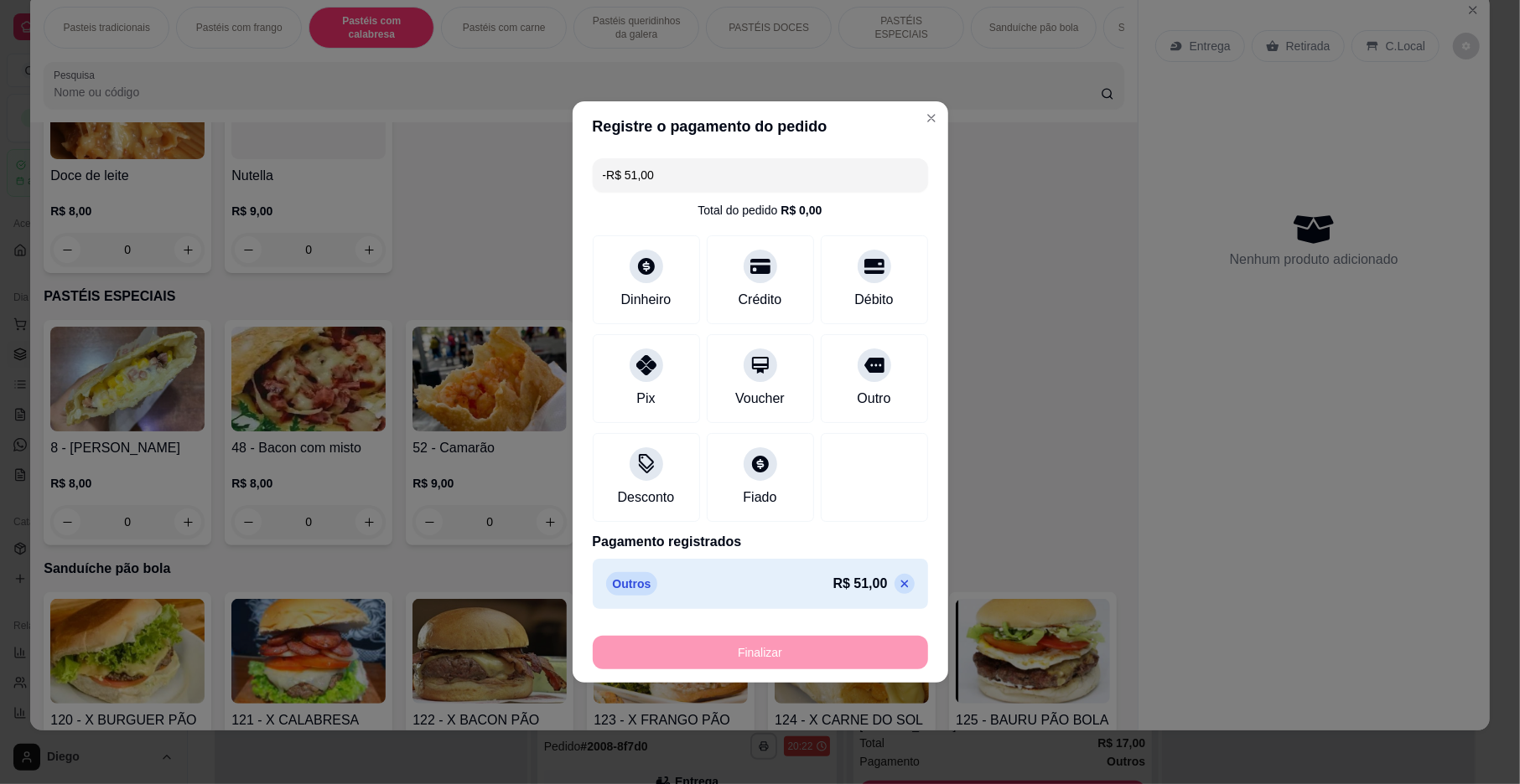
scroll to position [2616, 0]
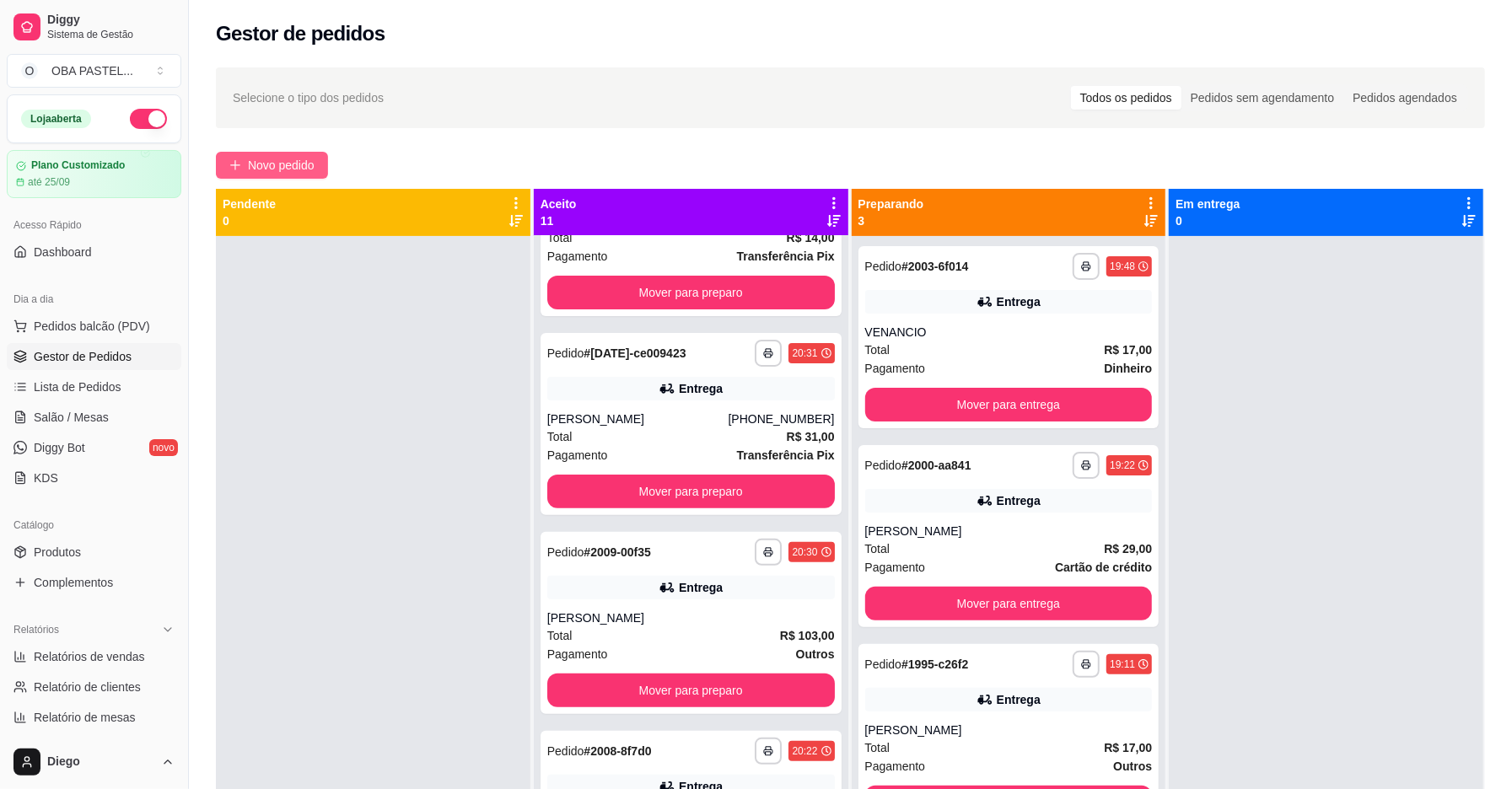
drag, startPoint x: 316, startPoint y: 153, endPoint x: 304, endPoint y: 160, distance: 13.9
click at [304, 160] on button "Novo pedido" at bounding box center [272, 165] width 112 height 27
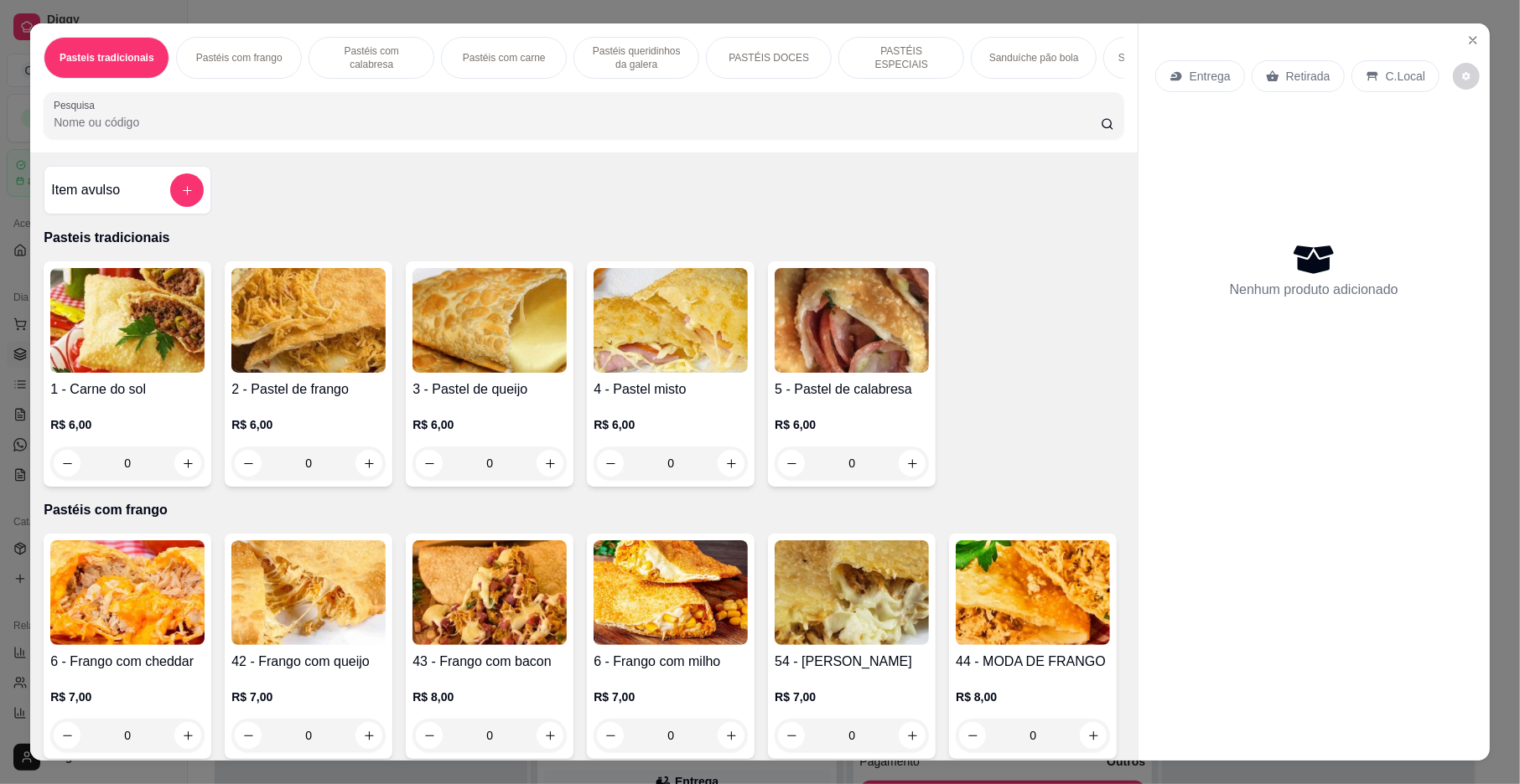
click at [484, 61] on p "Pastéis com carne" at bounding box center [504, 58] width 83 height 13
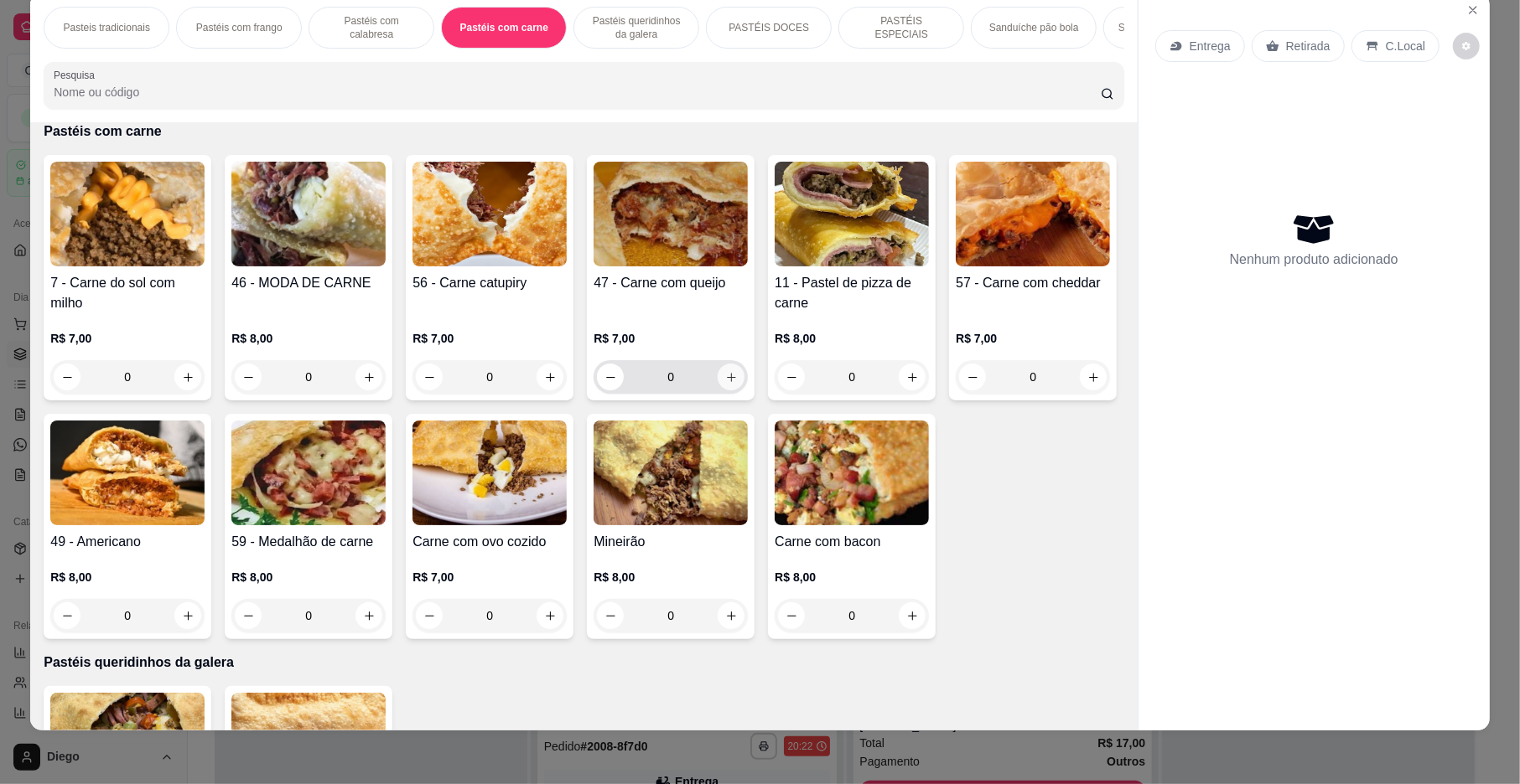
click at [725, 384] on icon "increase-product-quantity" at bounding box center [731, 377] width 12 height 12
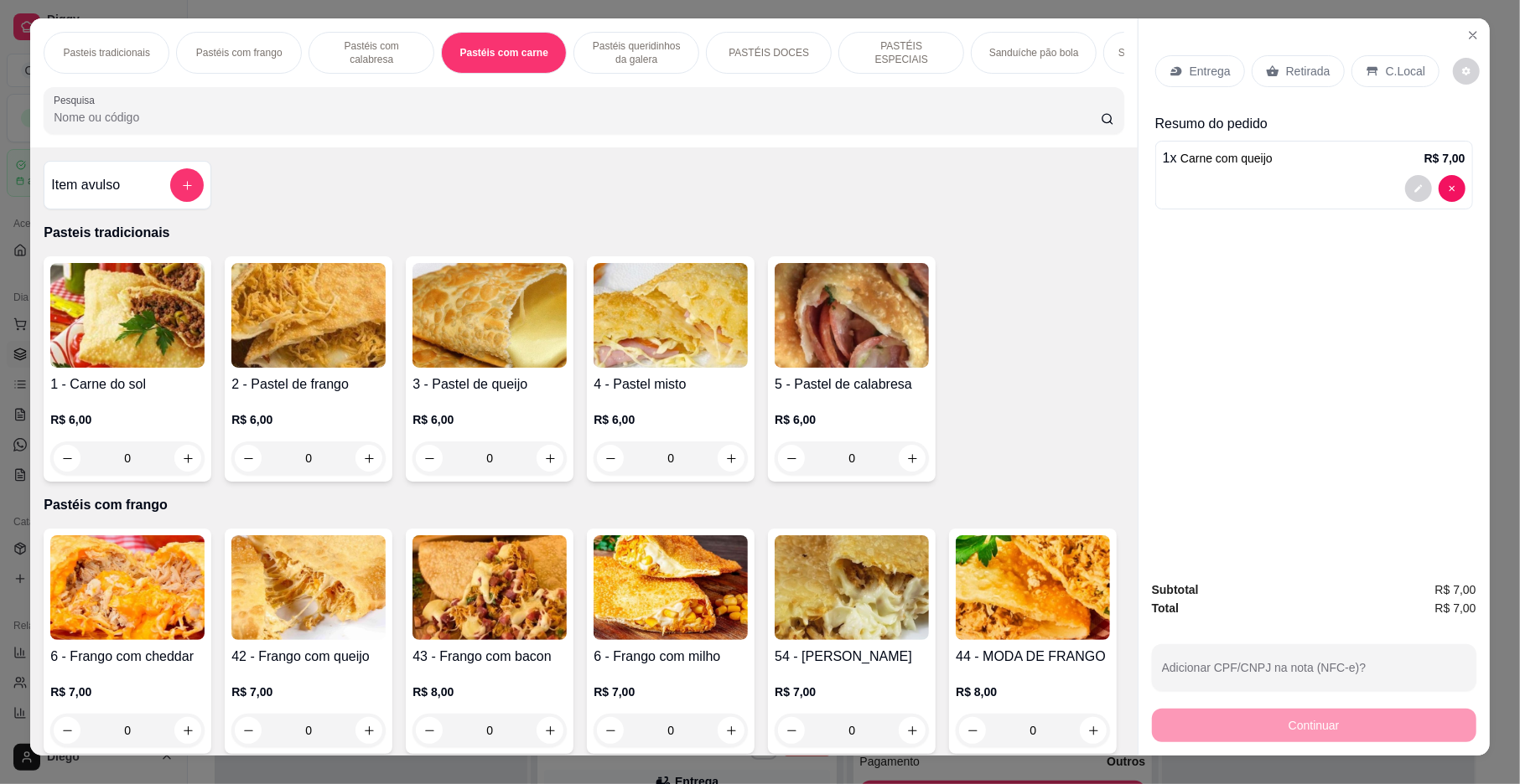
scroll to position [0, 0]
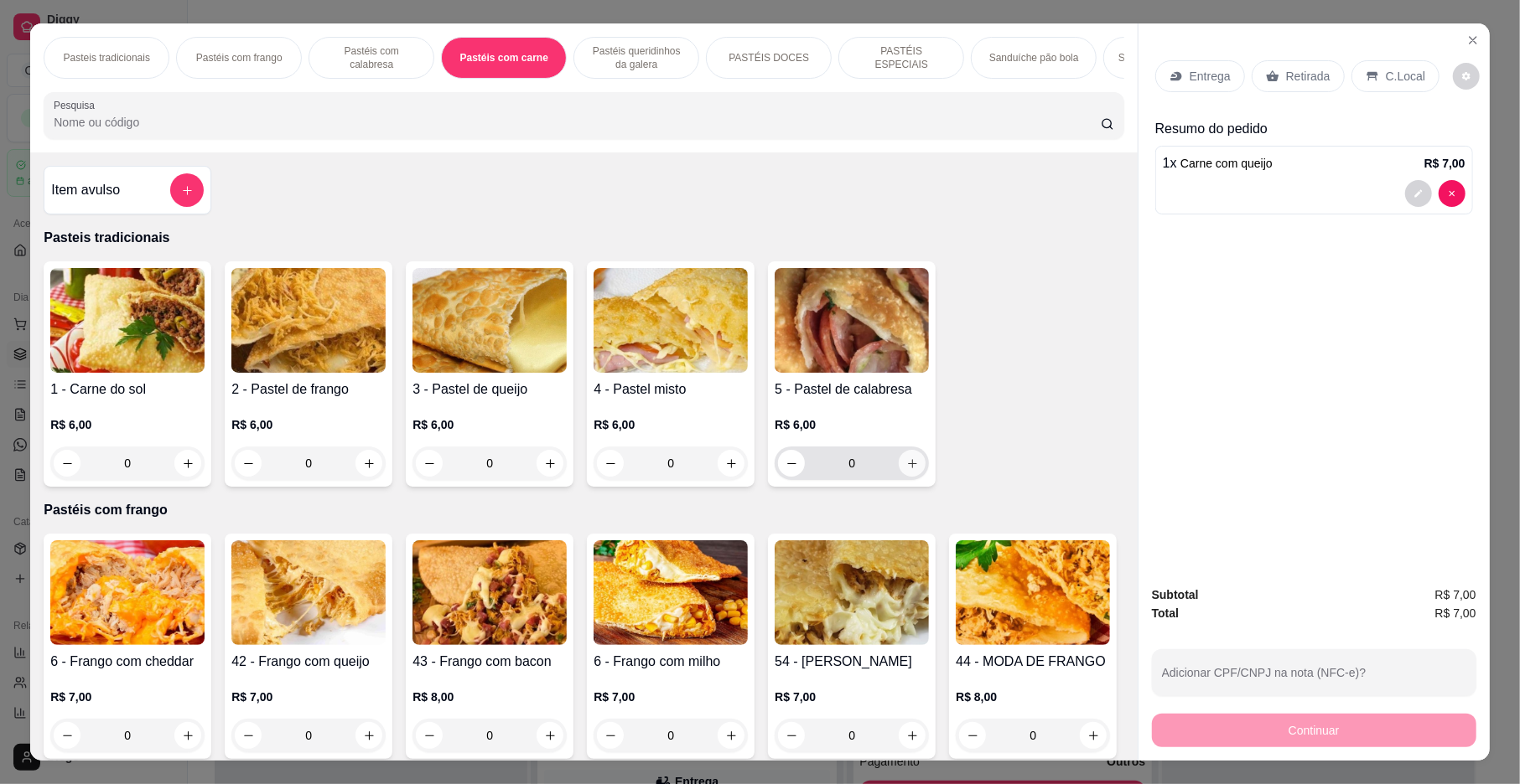
click at [906, 470] on icon "increase-product-quantity" at bounding box center [912, 464] width 12 height 12
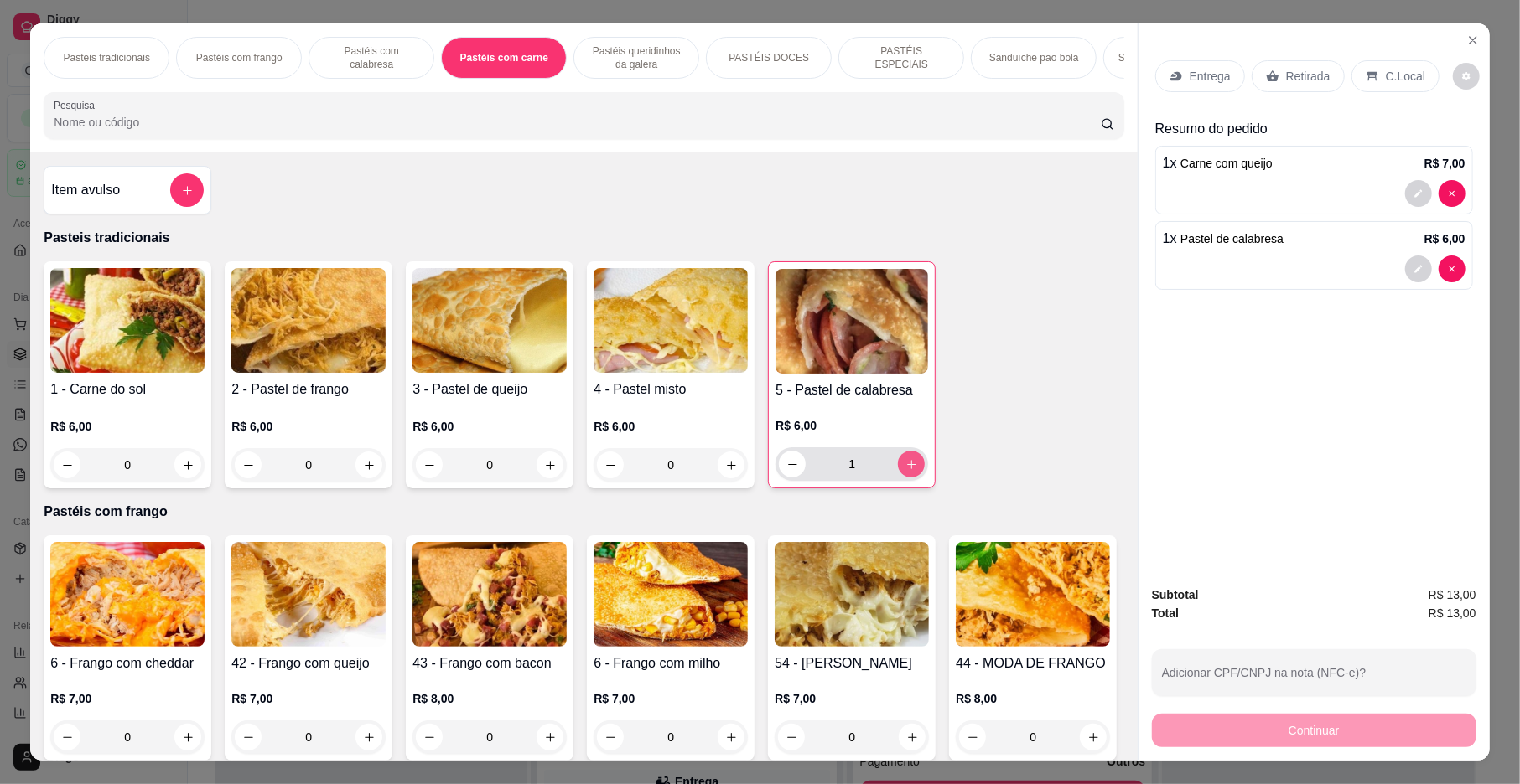
click at [905, 471] on icon "increase-product-quantity" at bounding box center [911, 464] width 12 height 12
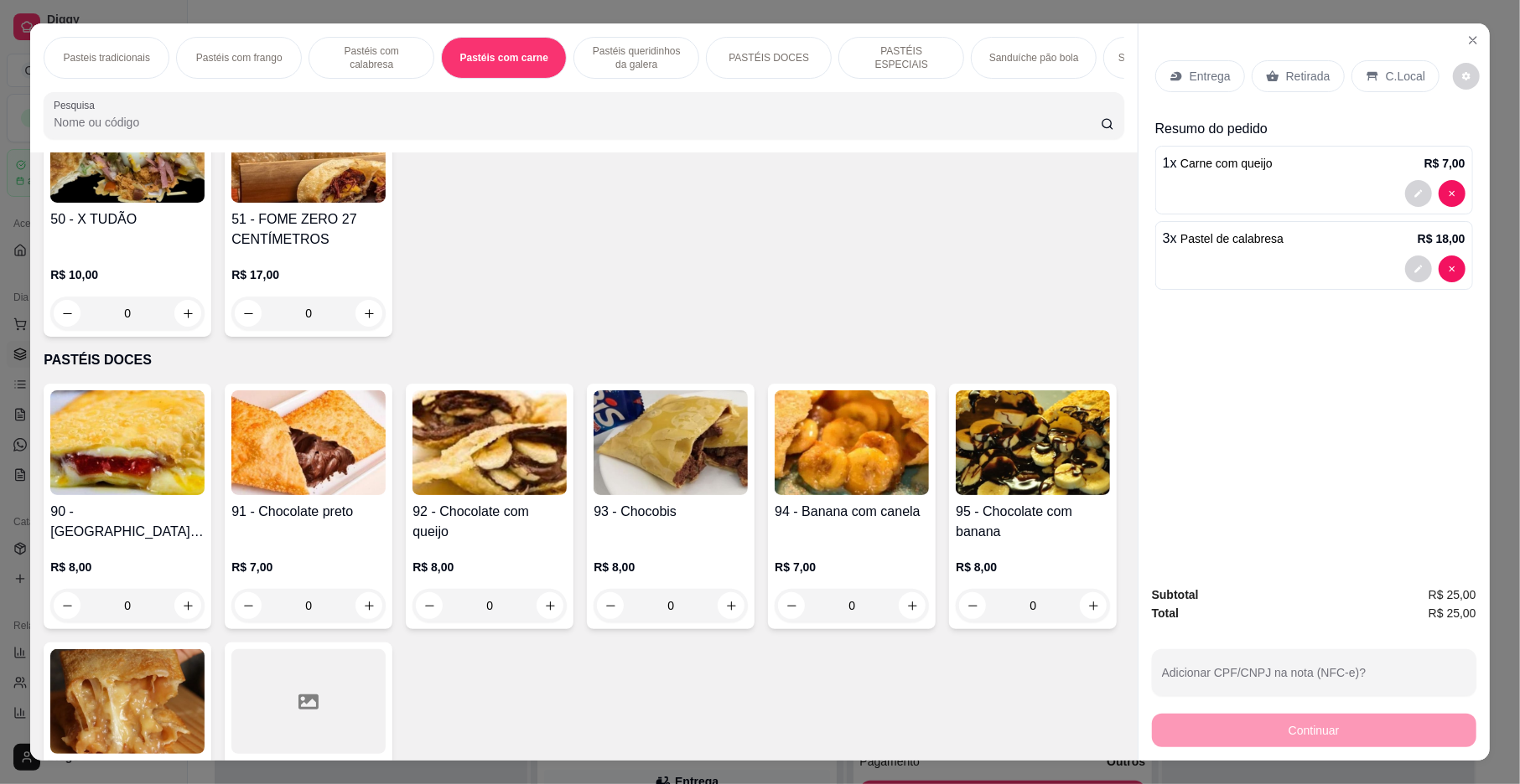
scroll to position [2103, 0]
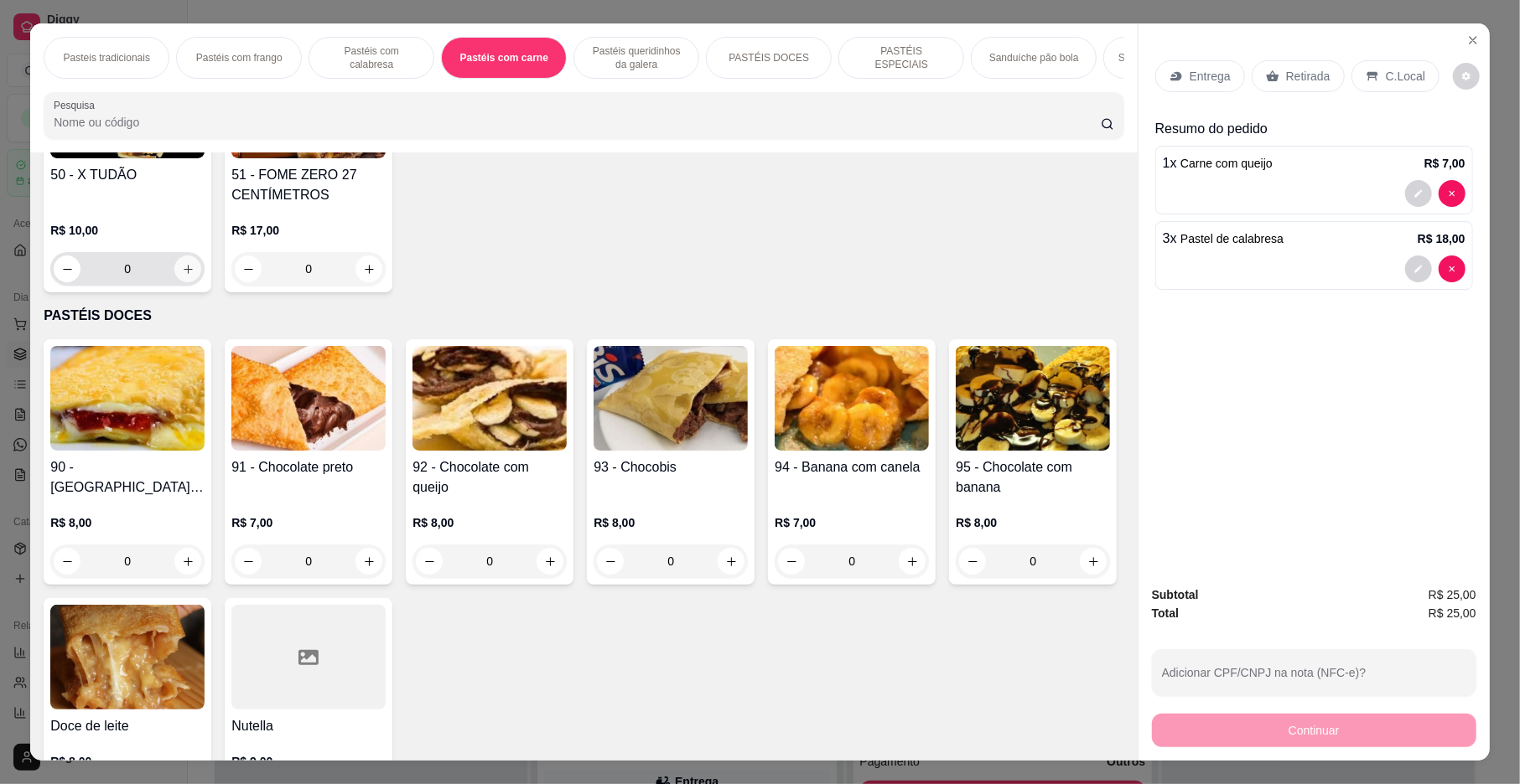
click at [189, 282] on button "increase-product-quantity" at bounding box center [187, 269] width 27 height 27
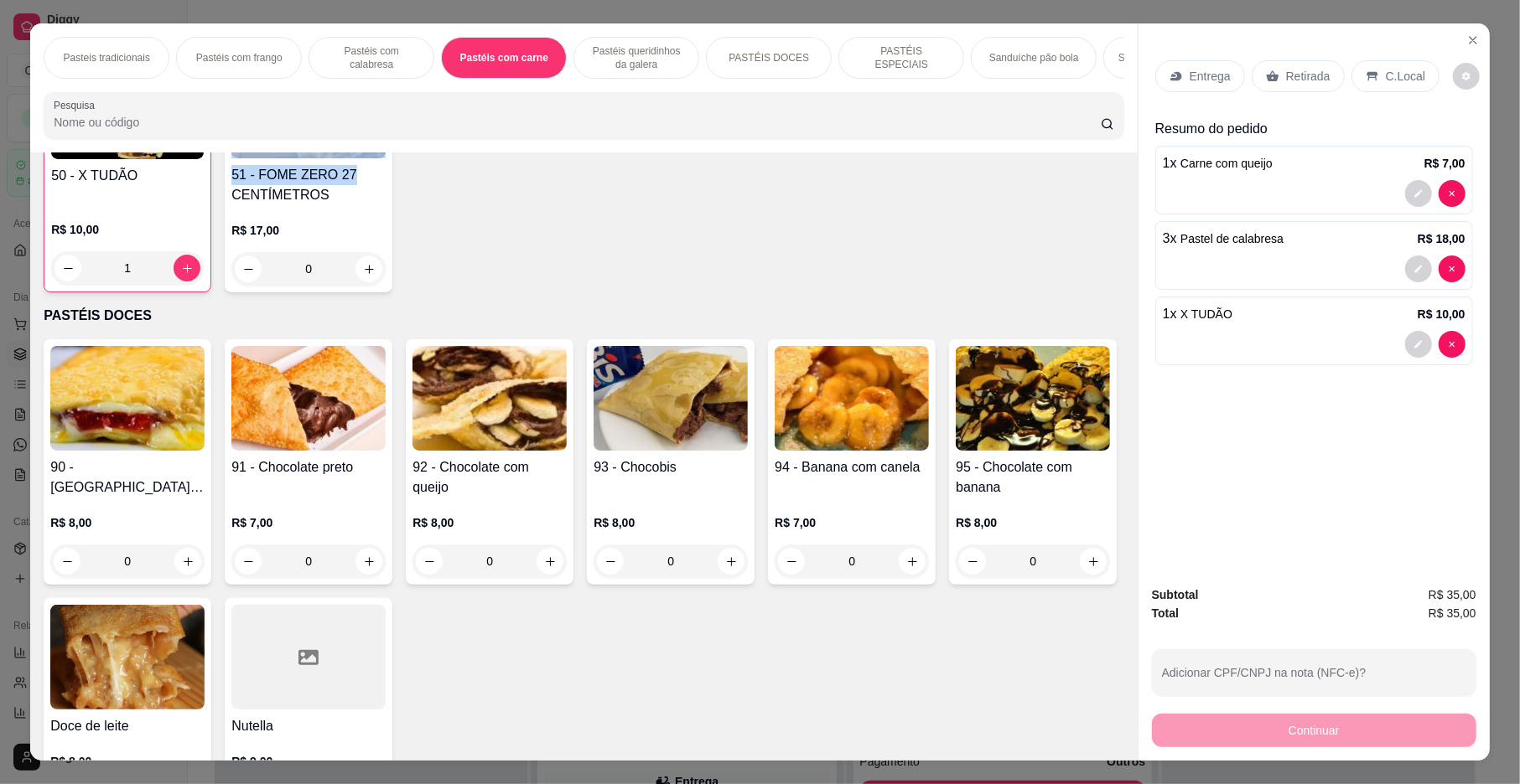
drag, startPoint x: 1114, startPoint y: 386, endPoint x: 1108, endPoint y: 373, distance: 14.3
click at [1110, 390] on div "Item avulso Pasteis tradicionais 1 - Carne do sol R$ 6,00 0 2 - Pastel de frang…" at bounding box center [584, 457] width 1106 height 608
click at [1110, 387] on div "Item avulso Pasteis tradicionais 1 - Carne do sol R$ 6,00 0 2 - Pastel de frang…" at bounding box center [584, 457] width 1106 height 608
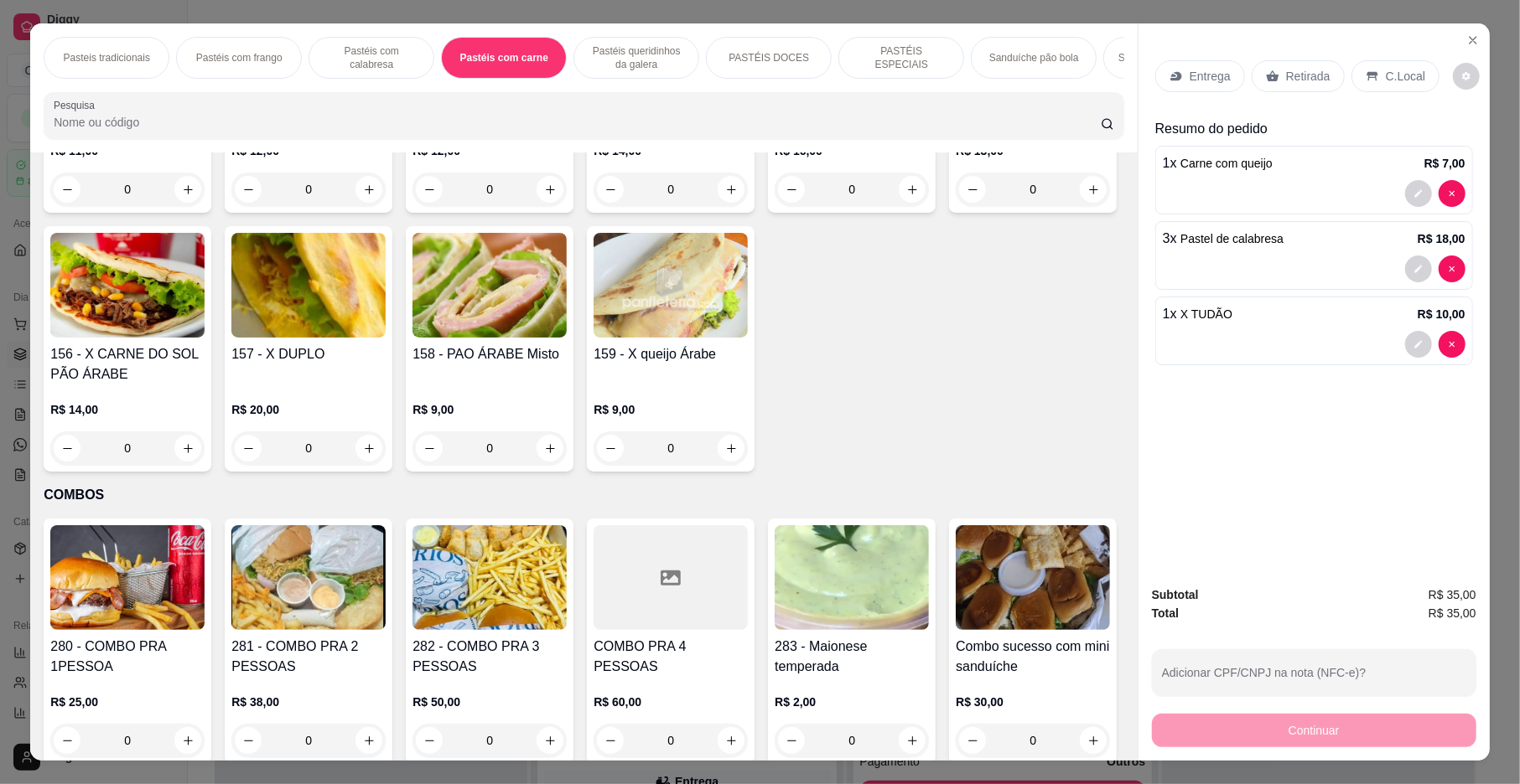
scroll to position [3989, 0]
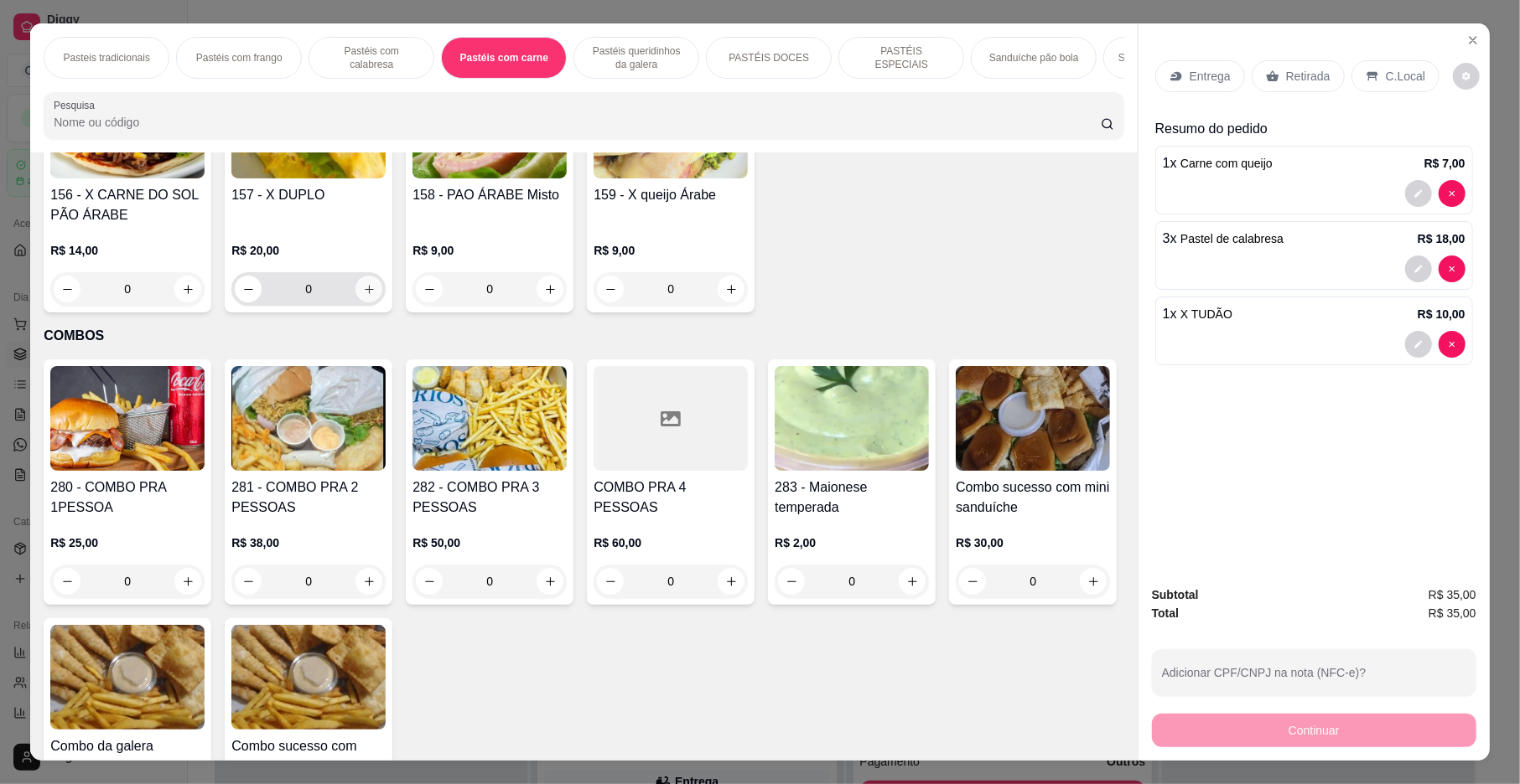
click at [375, 296] on icon "increase-product-quantity" at bounding box center [369, 289] width 12 height 12
click at [370, 44] on button "increase-product-quantity" at bounding box center [369, 30] width 26 height 26
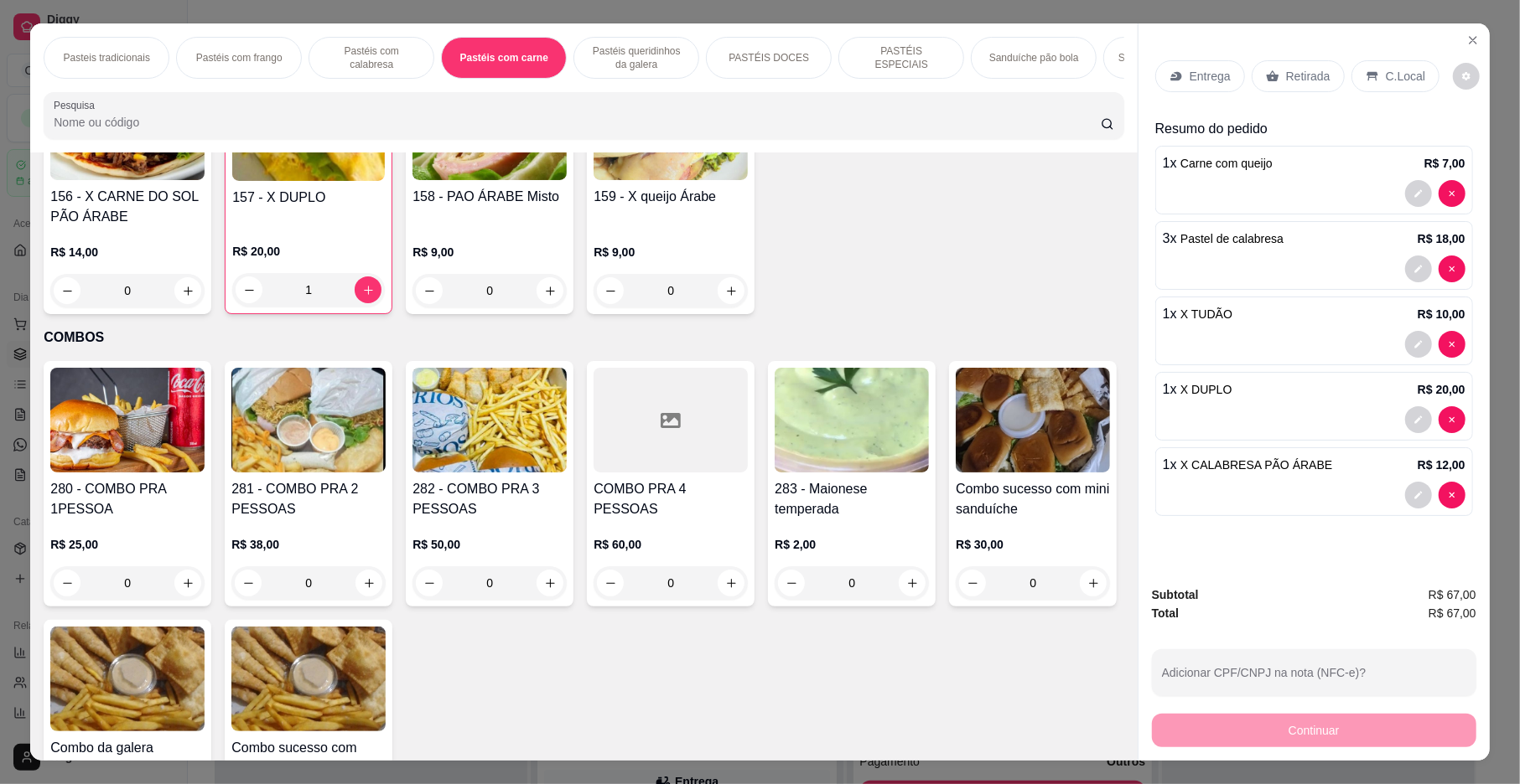
click at [193, 48] on div "0" at bounding box center [127, 31] width 154 height 33
click at [182, 39] on icon "increase-product-quantity" at bounding box center [187, 31] width 12 height 12
click at [906, 38] on icon "increase-product-quantity" at bounding box center [912, 30] width 12 height 12
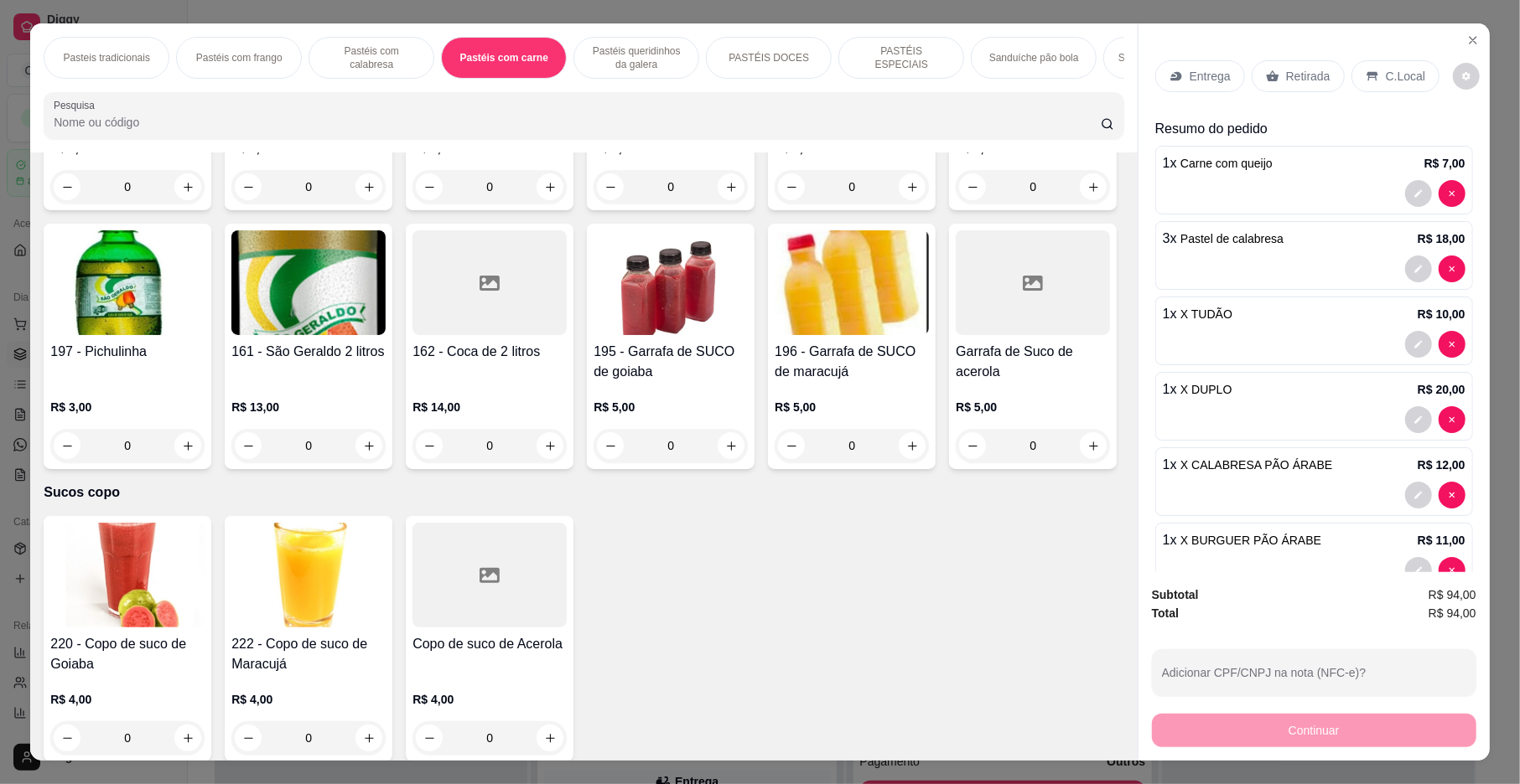
scroll to position [5315, 0]
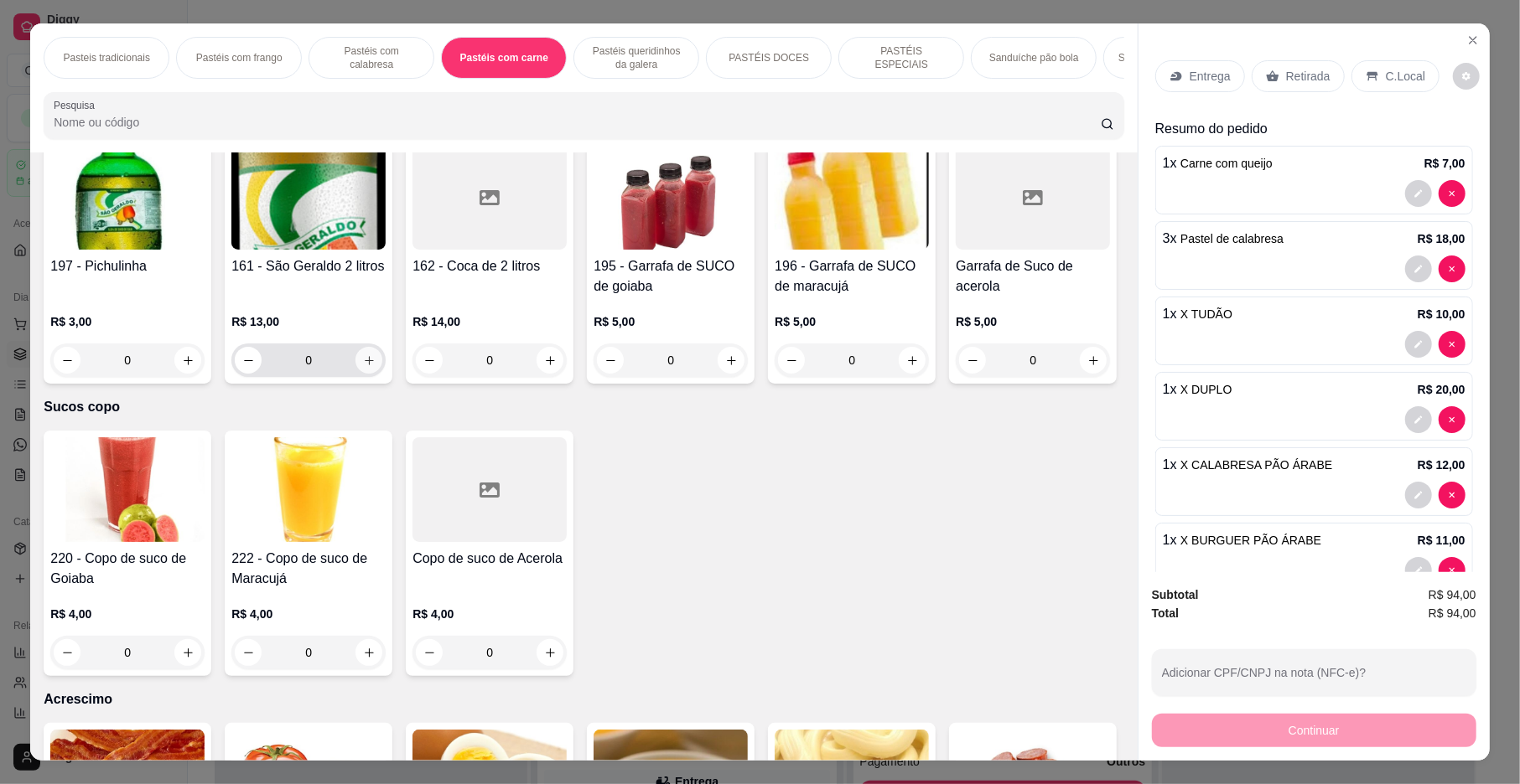
click at [382, 373] on button "increase-product-quantity" at bounding box center [369, 360] width 27 height 27
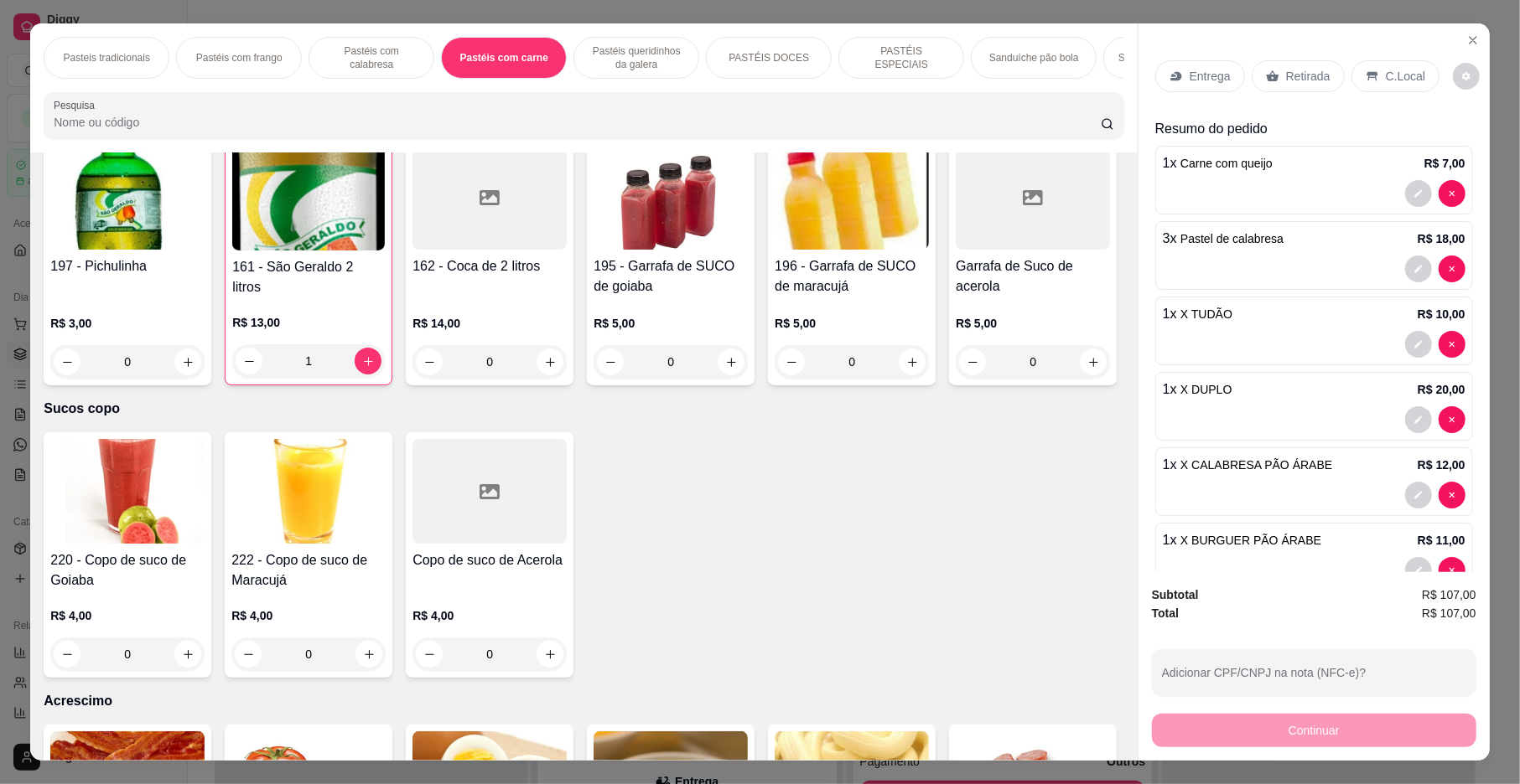
click at [1386, 75] on p "C.Local" at bounding box center [1405, 76] width 39 height 17
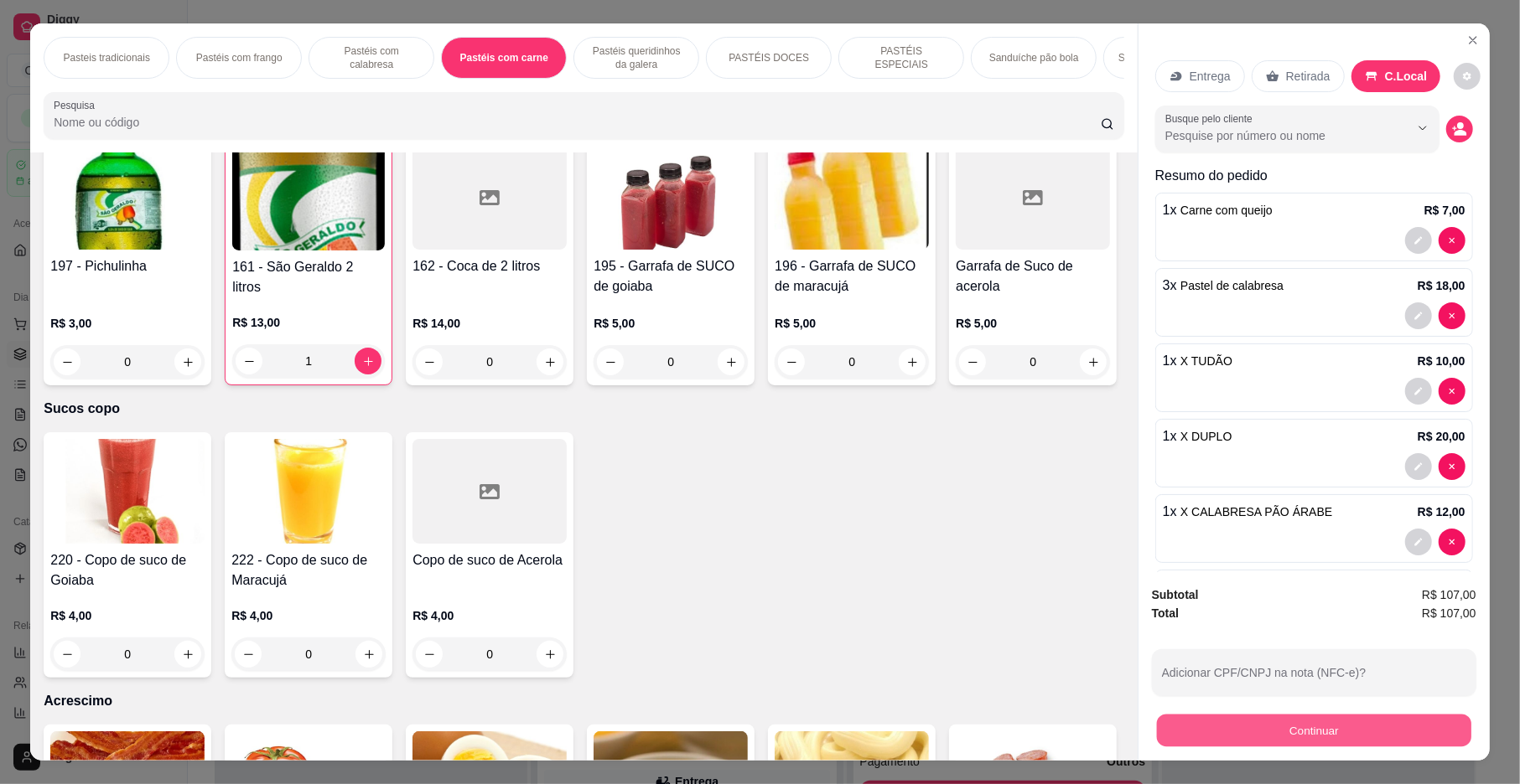
click at [1363, 745] on button "Continuar" at bounding box center [1314, 731] width 315 height 32
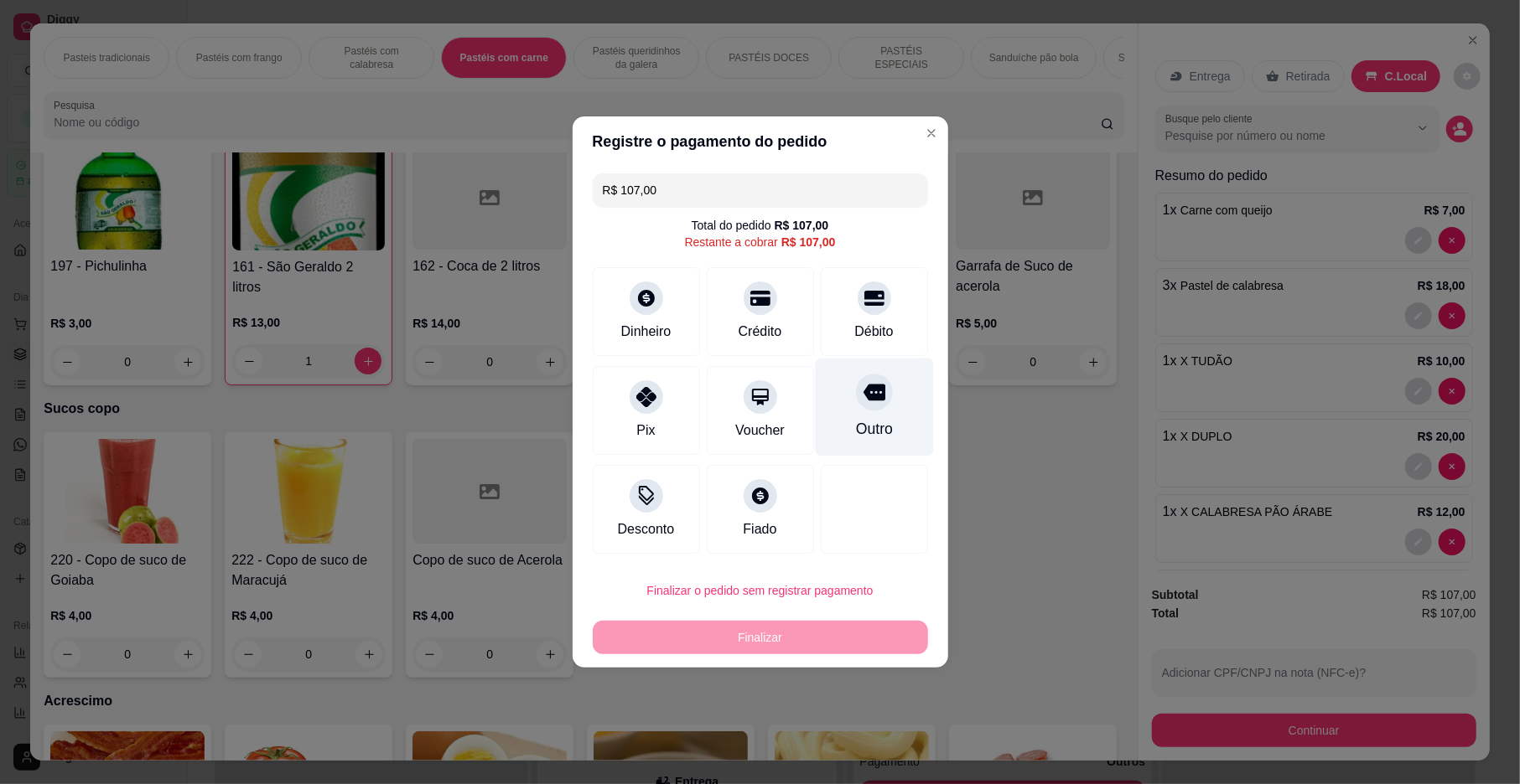
click at [862, 413] on div "Outro" at bounding box center [874, 407] width 118 height 98
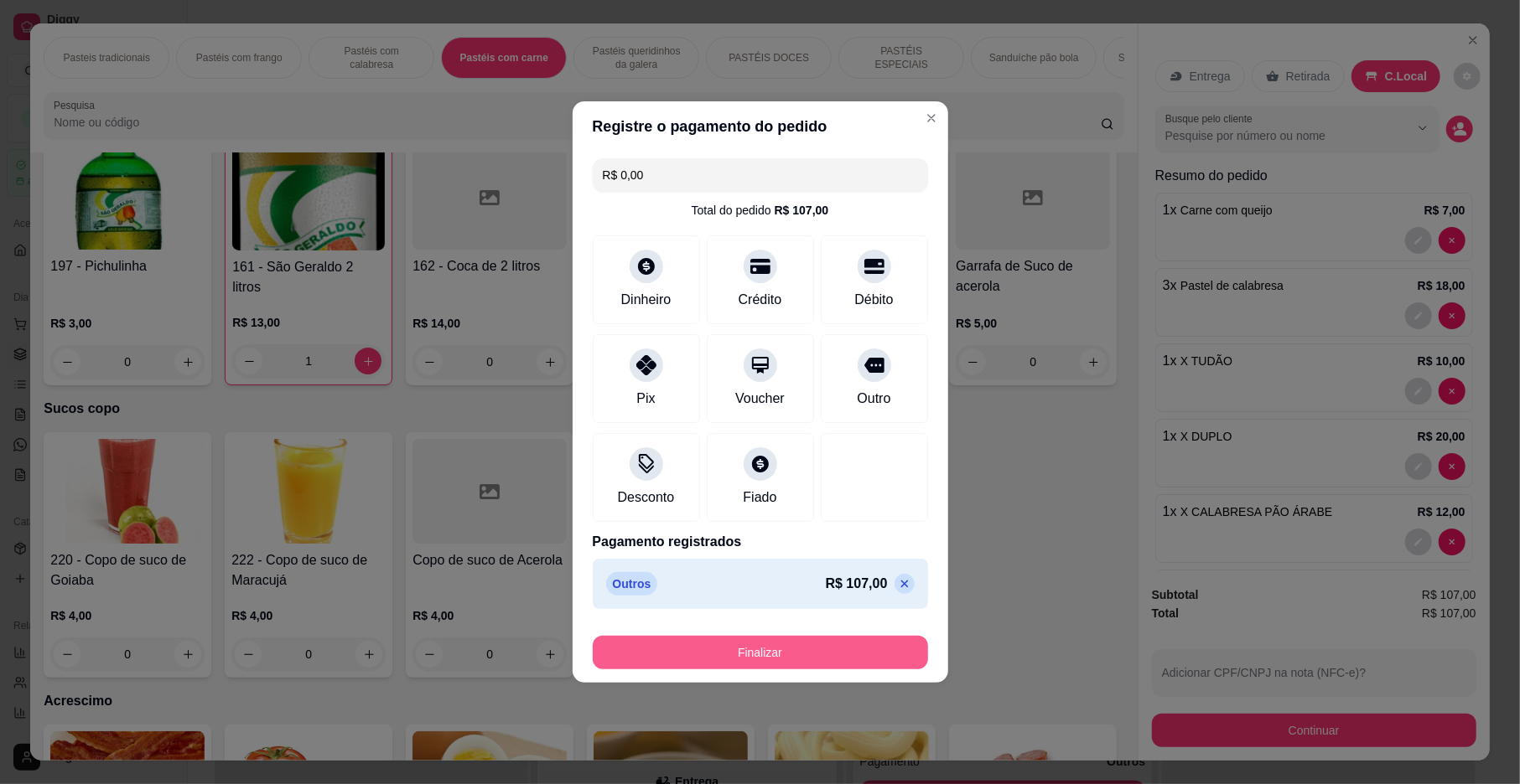
click at [808, 657] on button "Finalizar" at bounding box center [760, 652] width 336 height 33
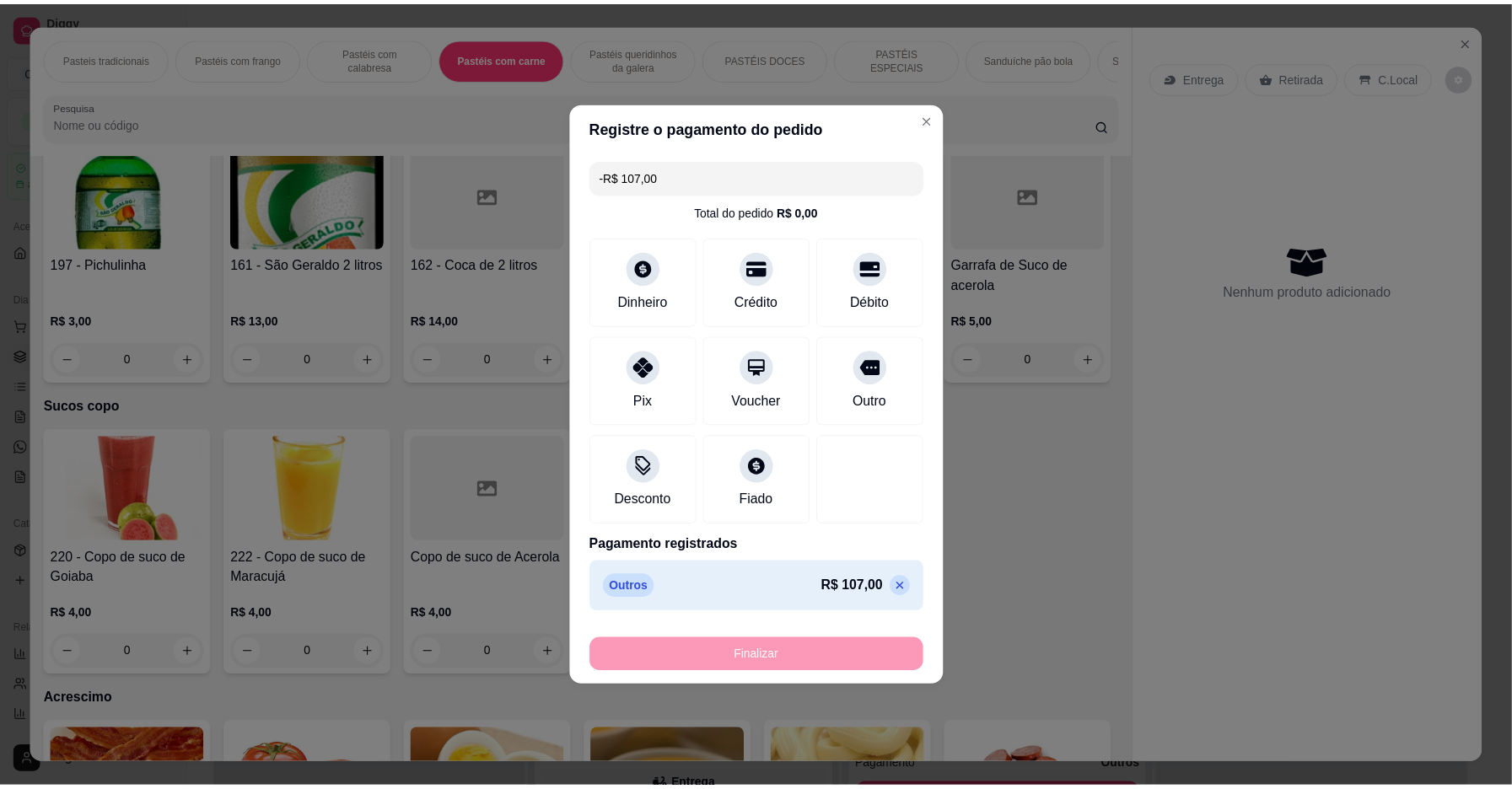
scroll to position [5344, 0]
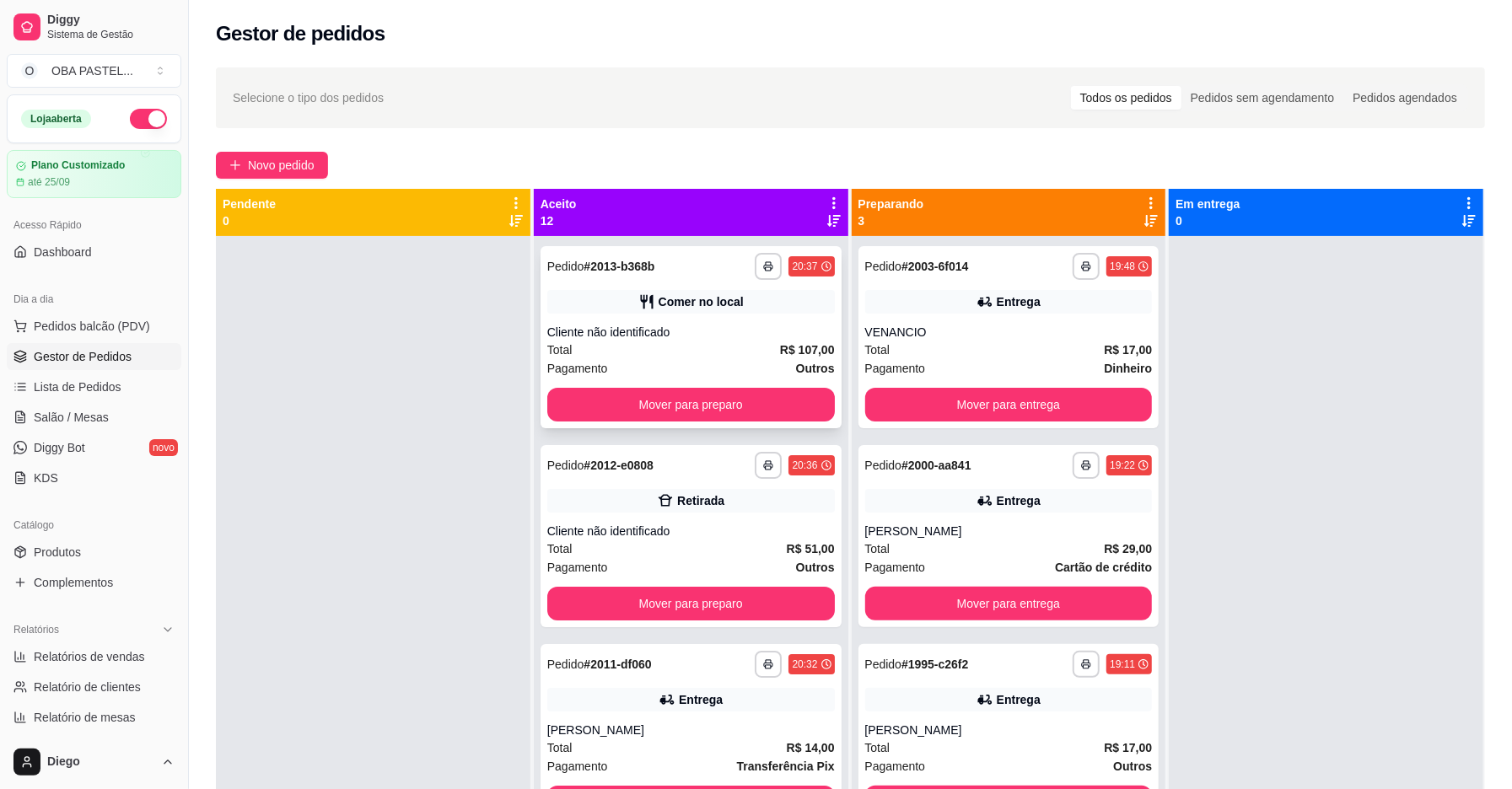
click at [631, 332] on div "Cliente não identificado" at bounding box center [690, 333] width 288 height 17
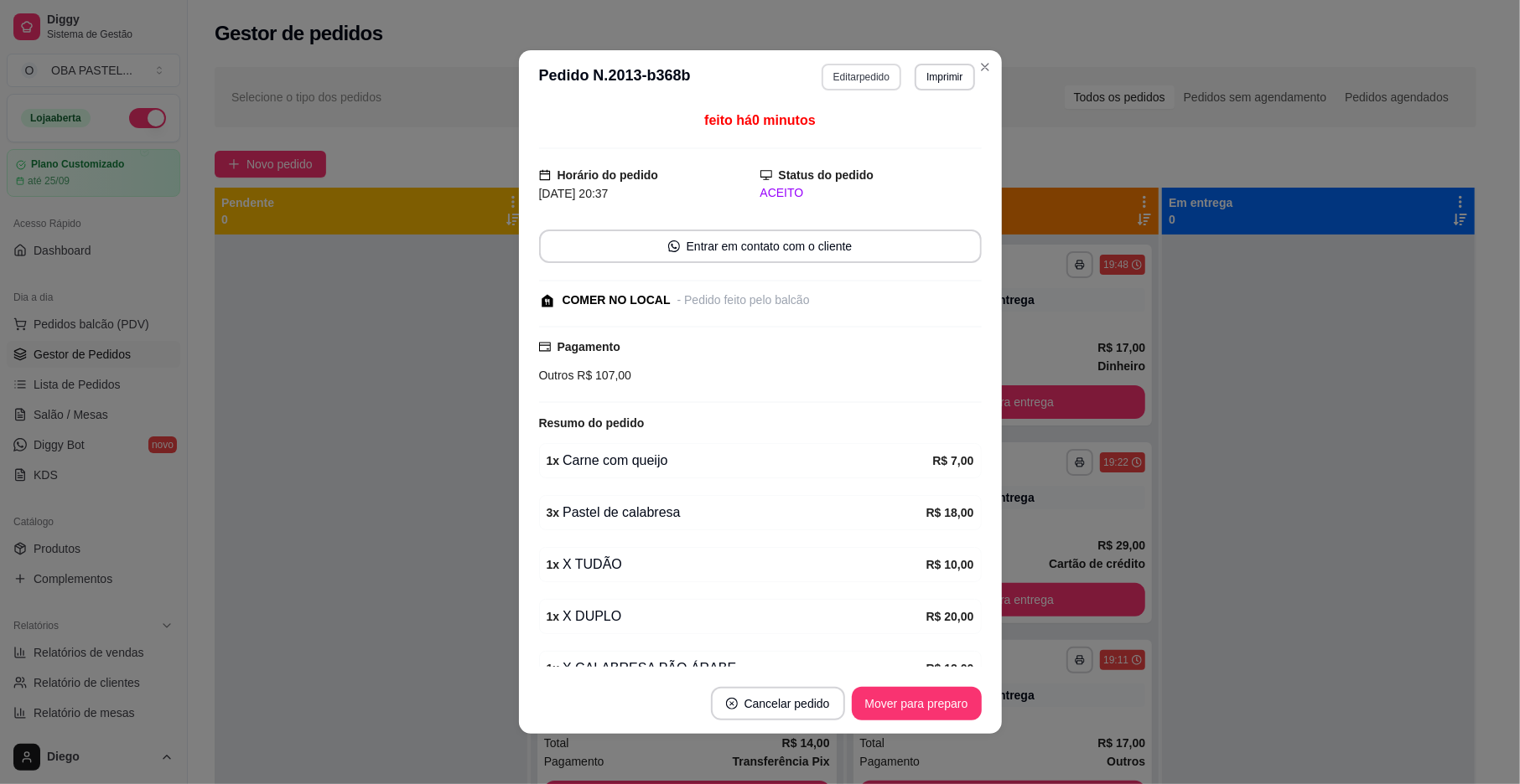
click at [847, 75] on button "Editar pedido" at bounding box center [861, 77] width 80 height 27
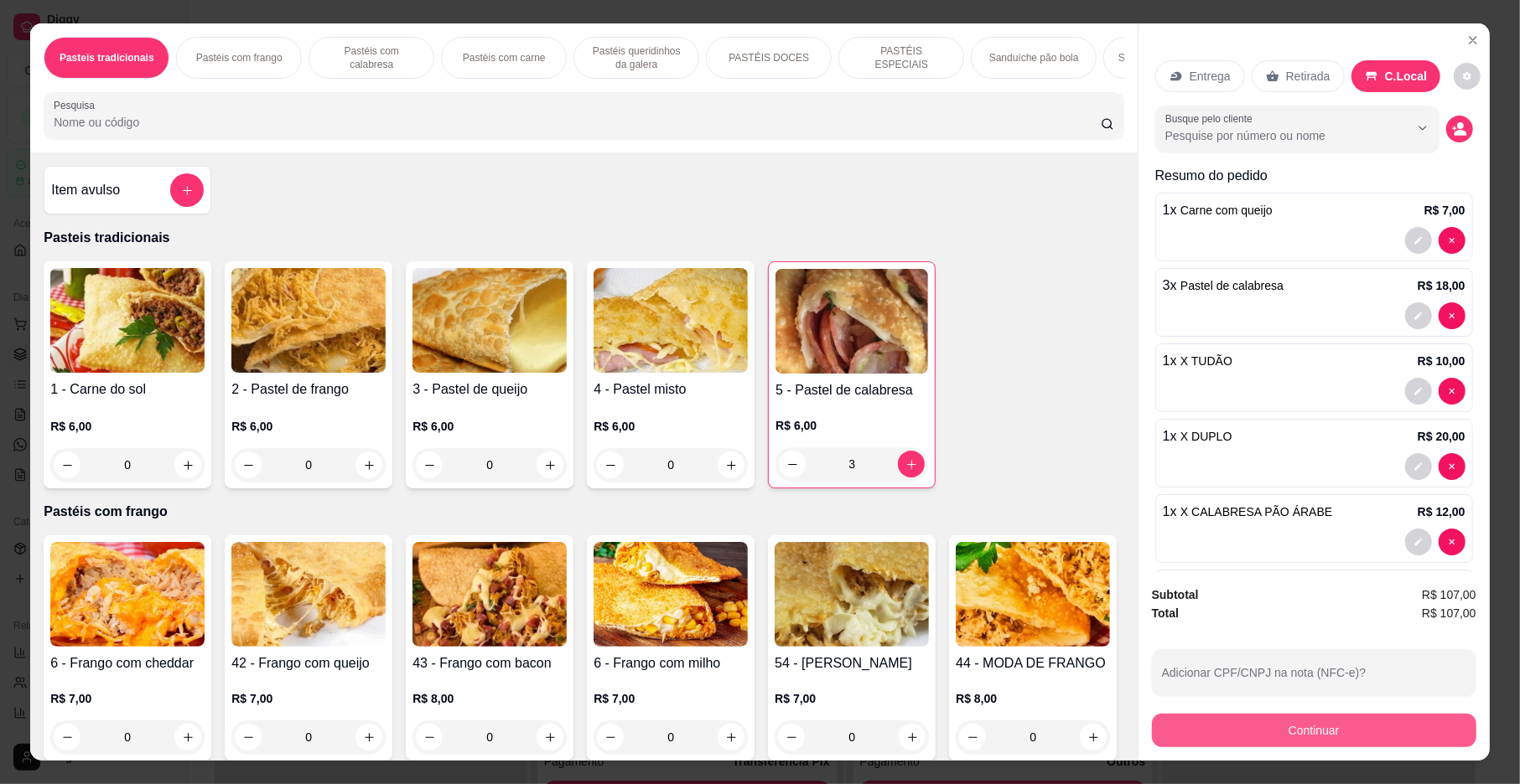
click at [1262, 729] on button "Continuar" at bounding box center [1314, 730] width 324 height 33
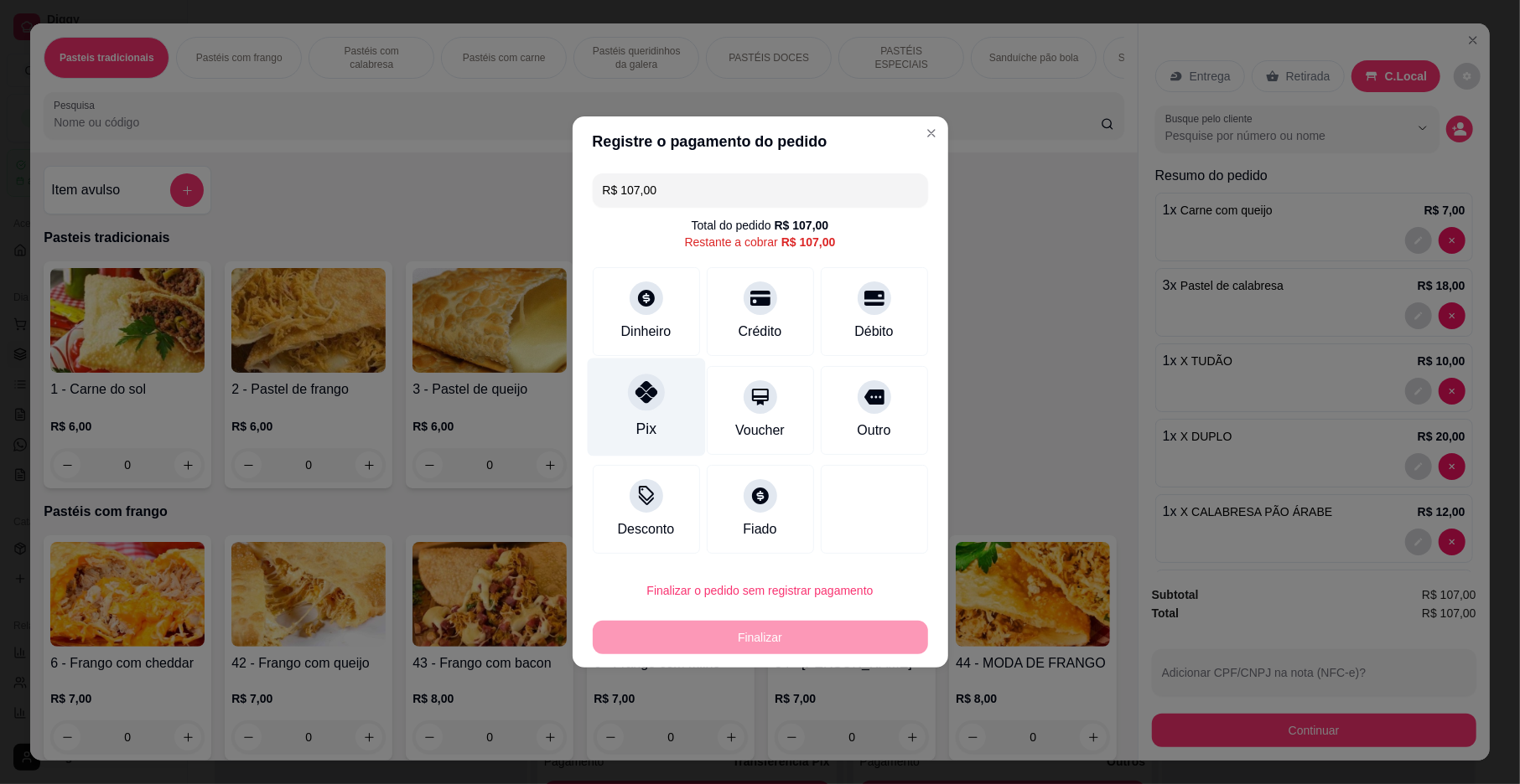
click at [618, 391] on div "Pix" at bounding box center [645, 407] width 118 height 98
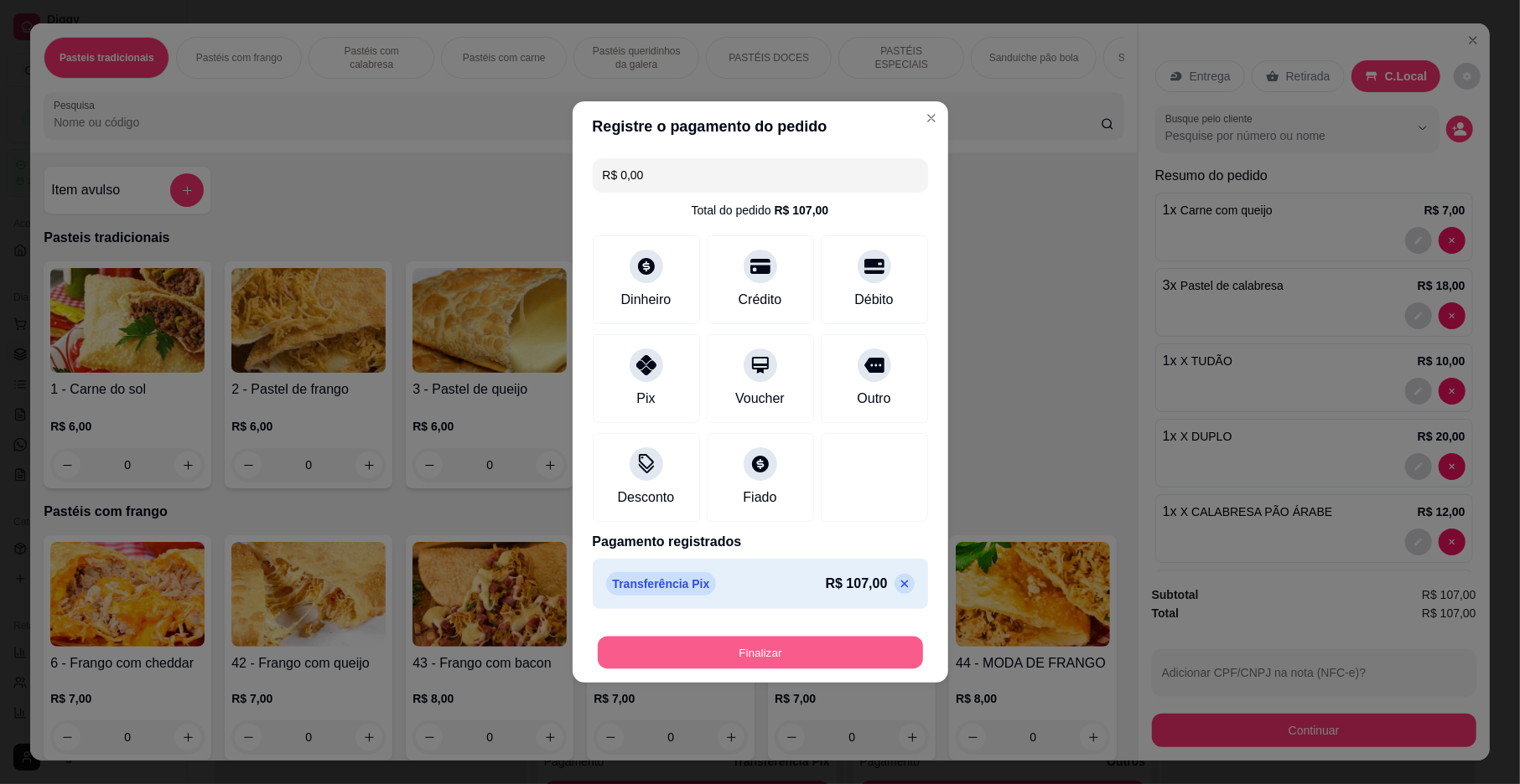
click at [735, 651] on button "Finalizar" at bounding box center [760, 653] width 325 height 32
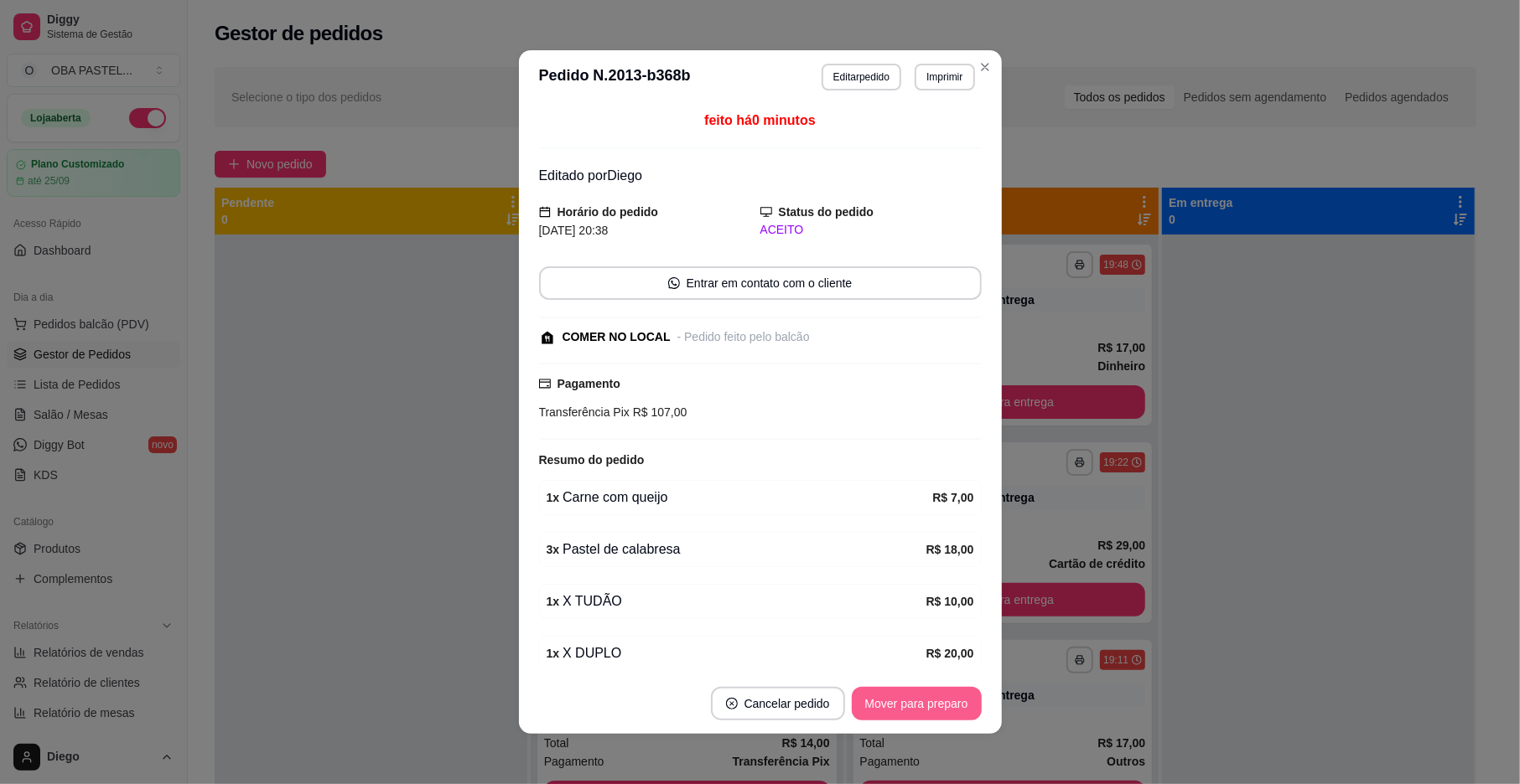
click at [922, 702] on button "Mover para preparo" at bounding box center [916, 703] width 130 height 33
click at [922, 702] on button "Mover para retirada disponível" at bounding box center [888, 704] width 180 height 32
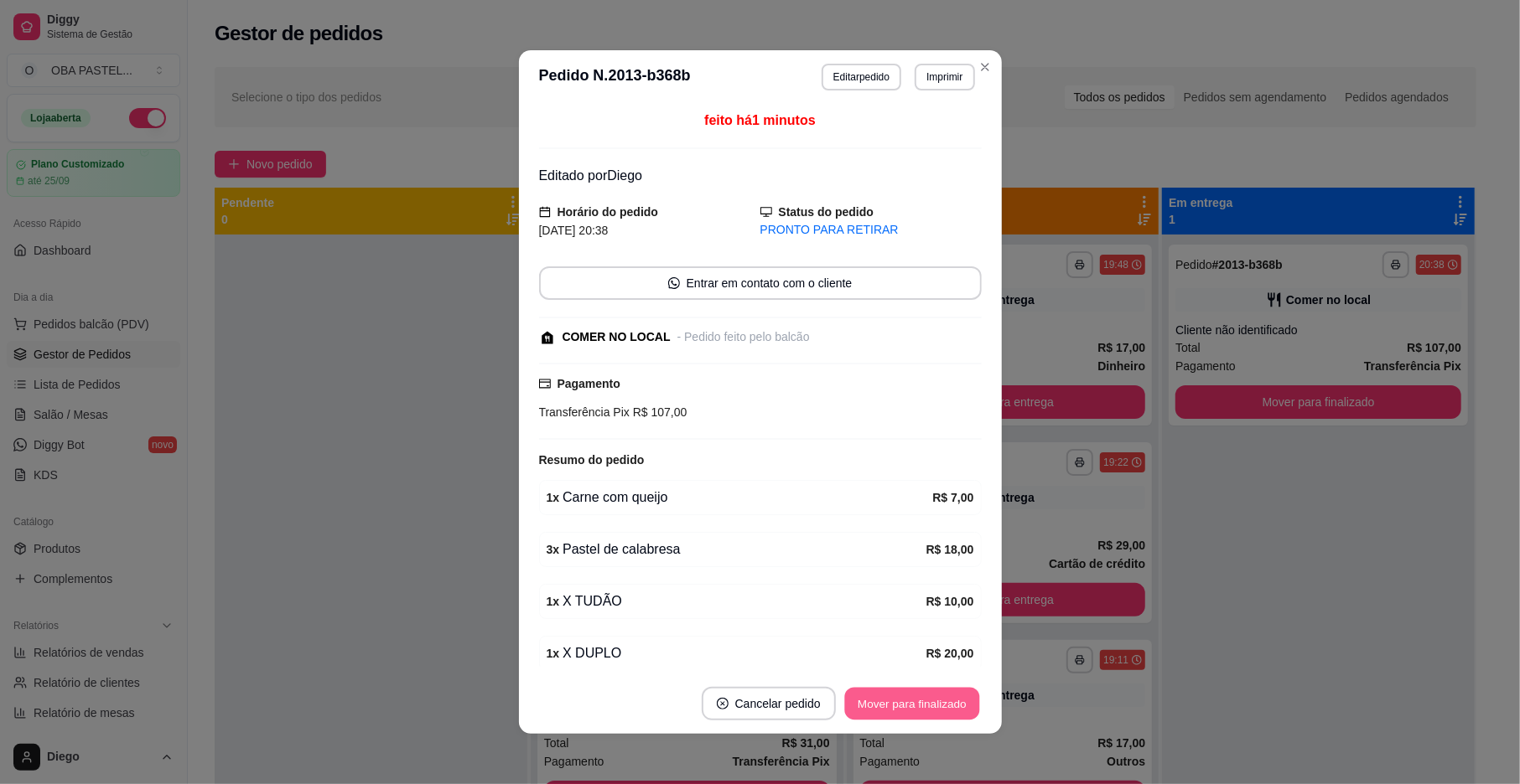
click at [922, 702] on button "Mover para finalizado" at bounding box center [912, 704] width 135 height 32
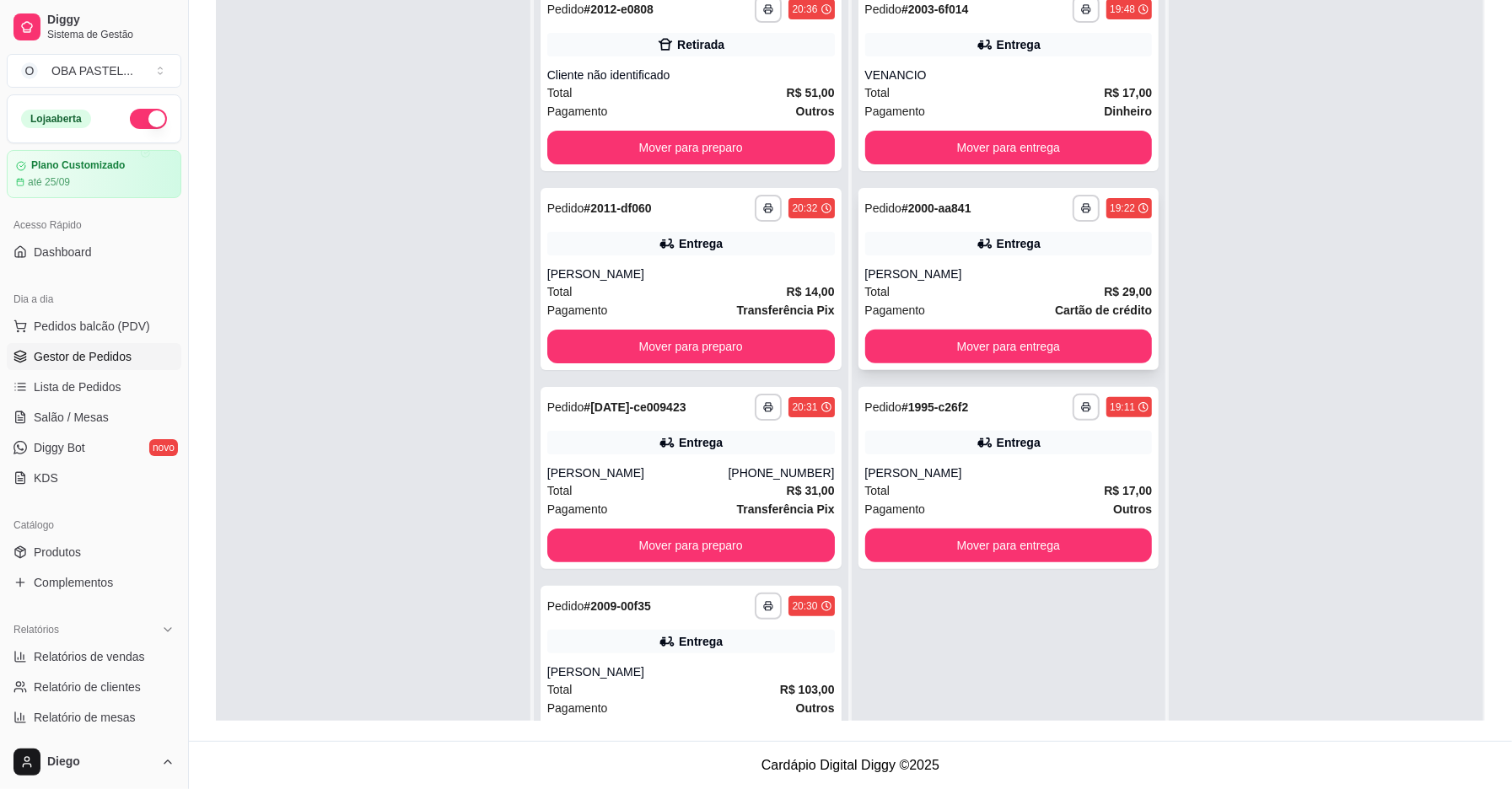
click at [992, 294] on div "Total R$ 29,00" at bounding box center [1009, 291] width 288 height 18
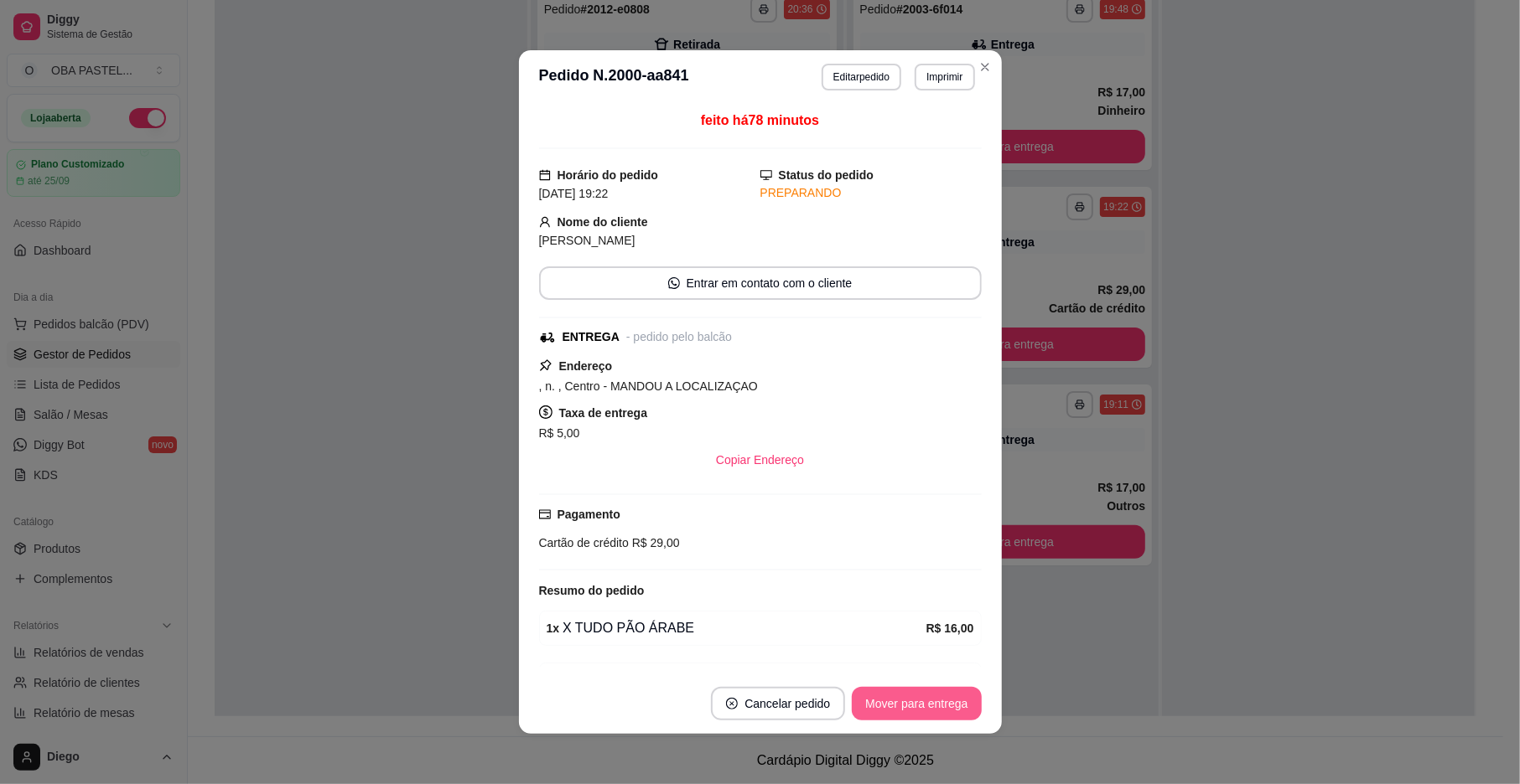
click at [896, 706] on button "Mover para entrega" at bounding box center [916, 703] width 129 height 33
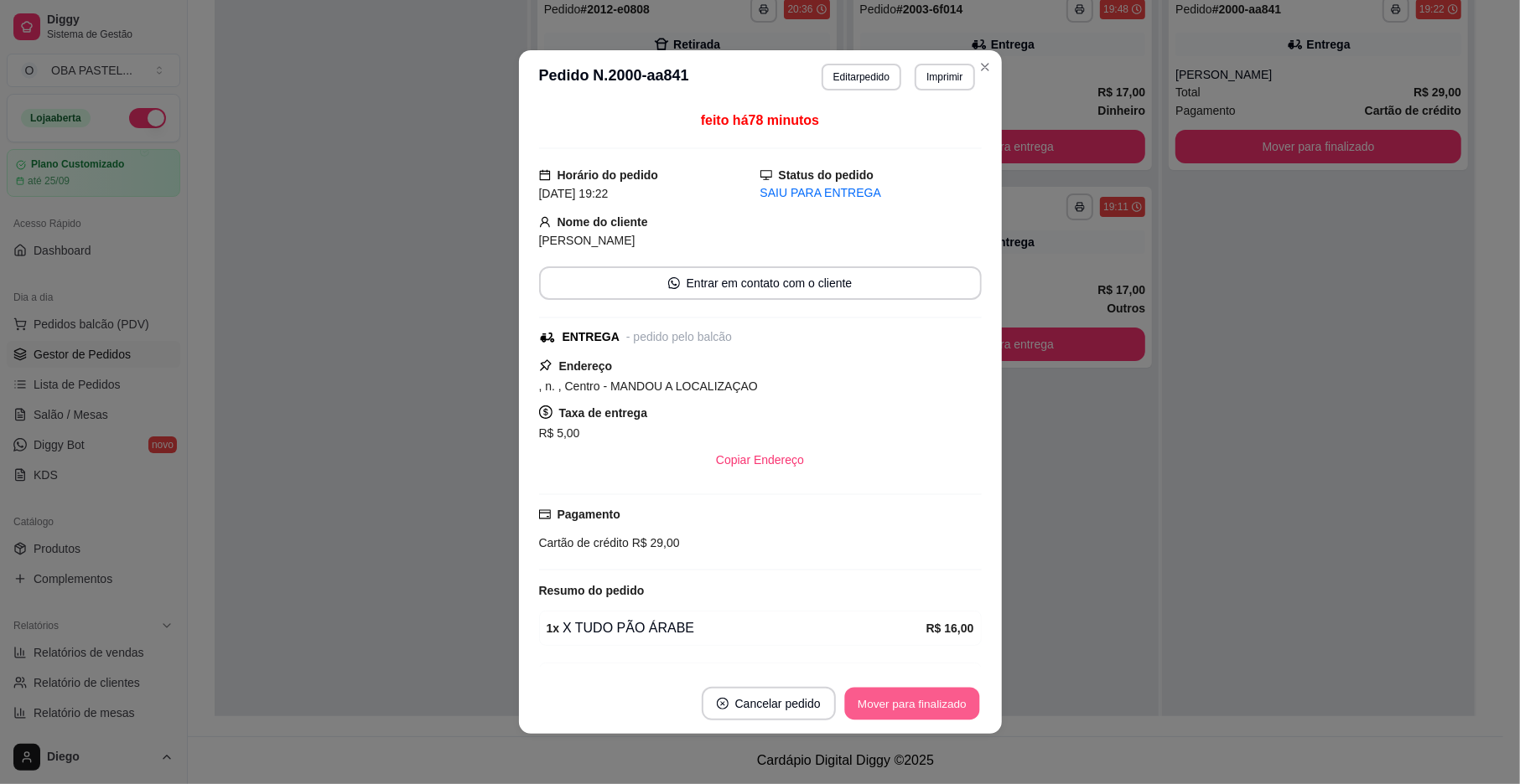
click at [896, 706] on button "Mover para finalizado" at bounding box center [912, 704] width 135 height 32
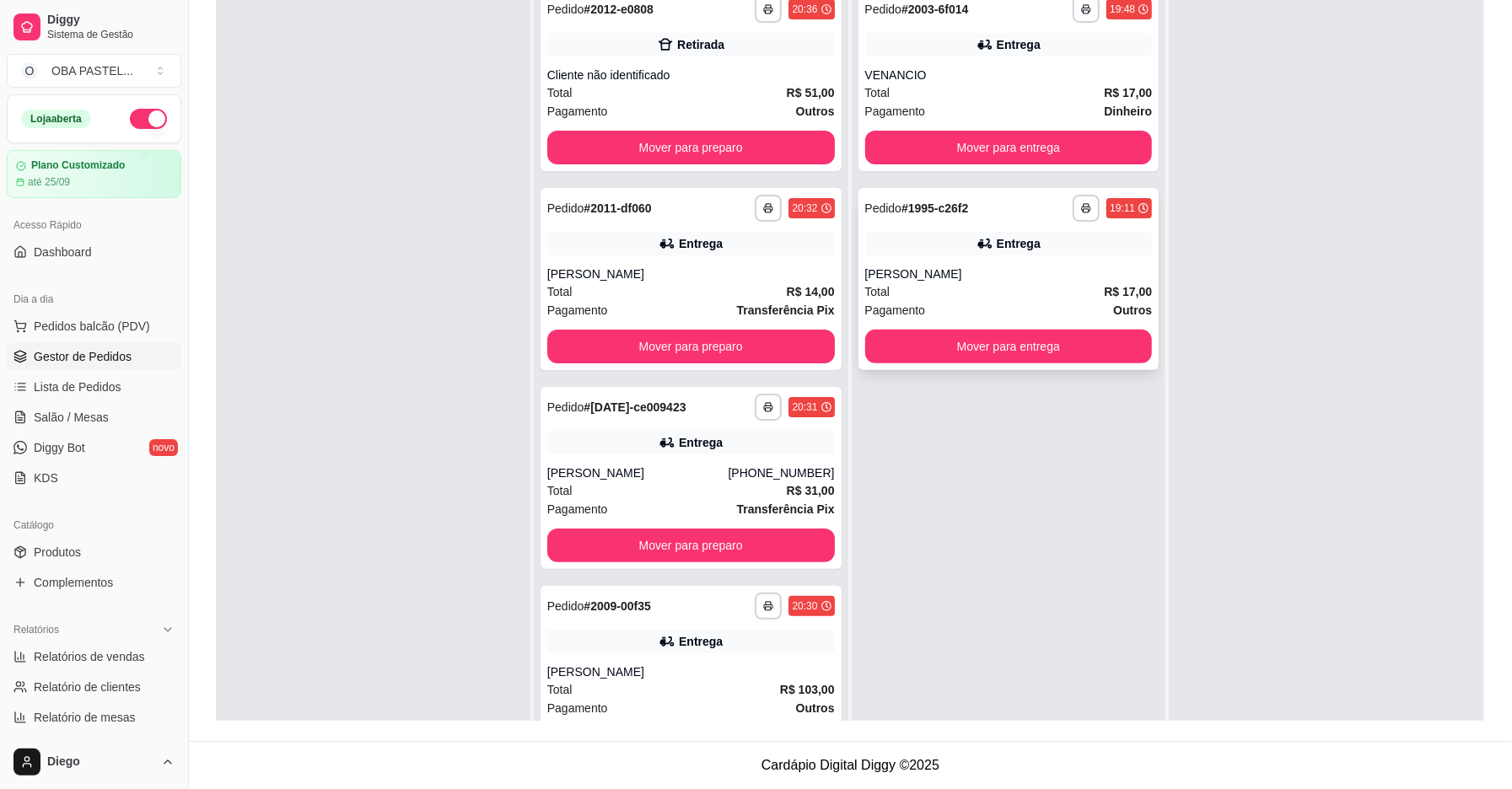
click at [1050, 230] on div "**********" at bounding box center [1009, 279] width 301 height 182
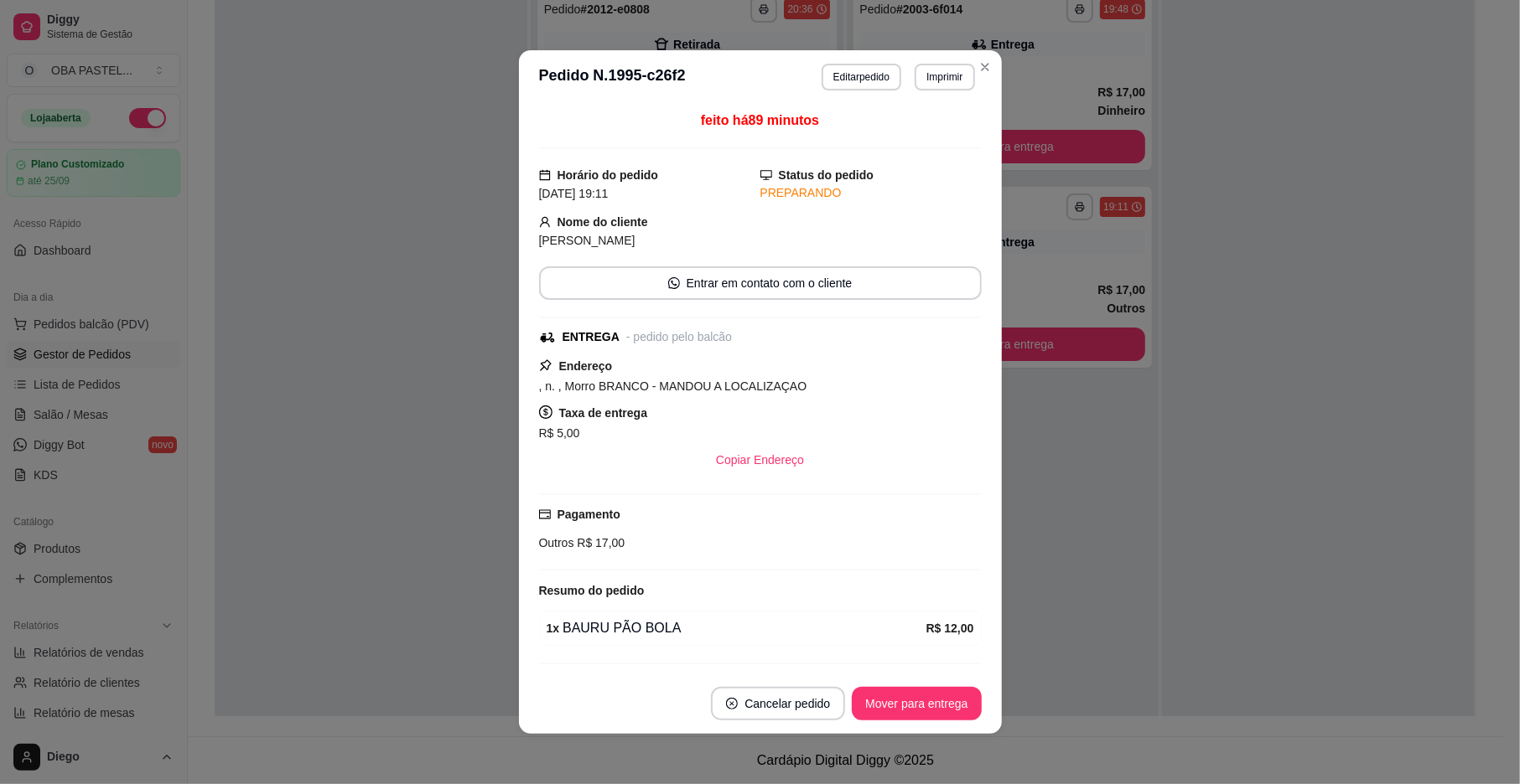
click at [874, 82] on button "Editar pedido" at bounding box center [861, 77] width 80 height 27
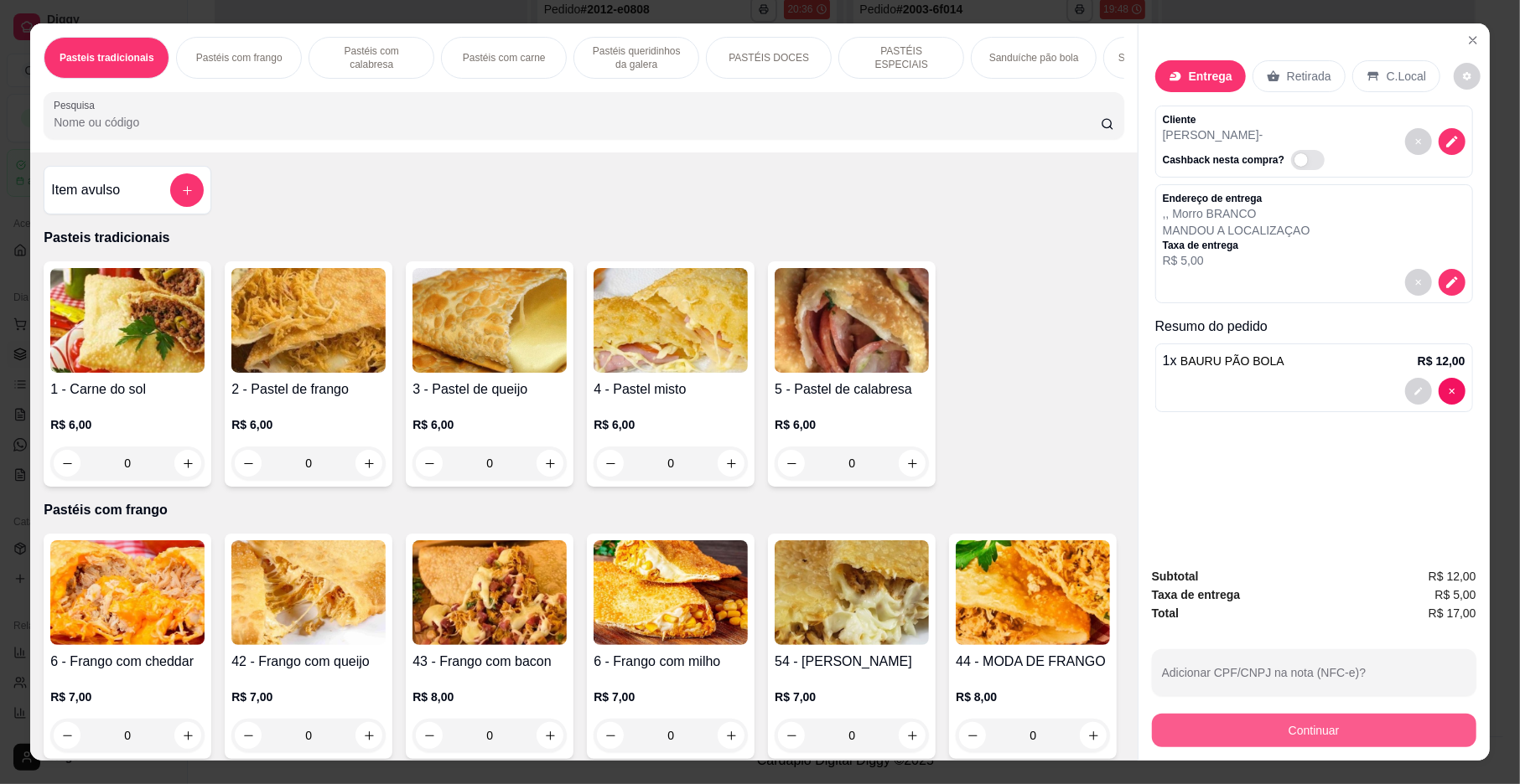
click at [1330, 732] on button "Continuar" at bounding box center [1314, 730] width 324 height 33
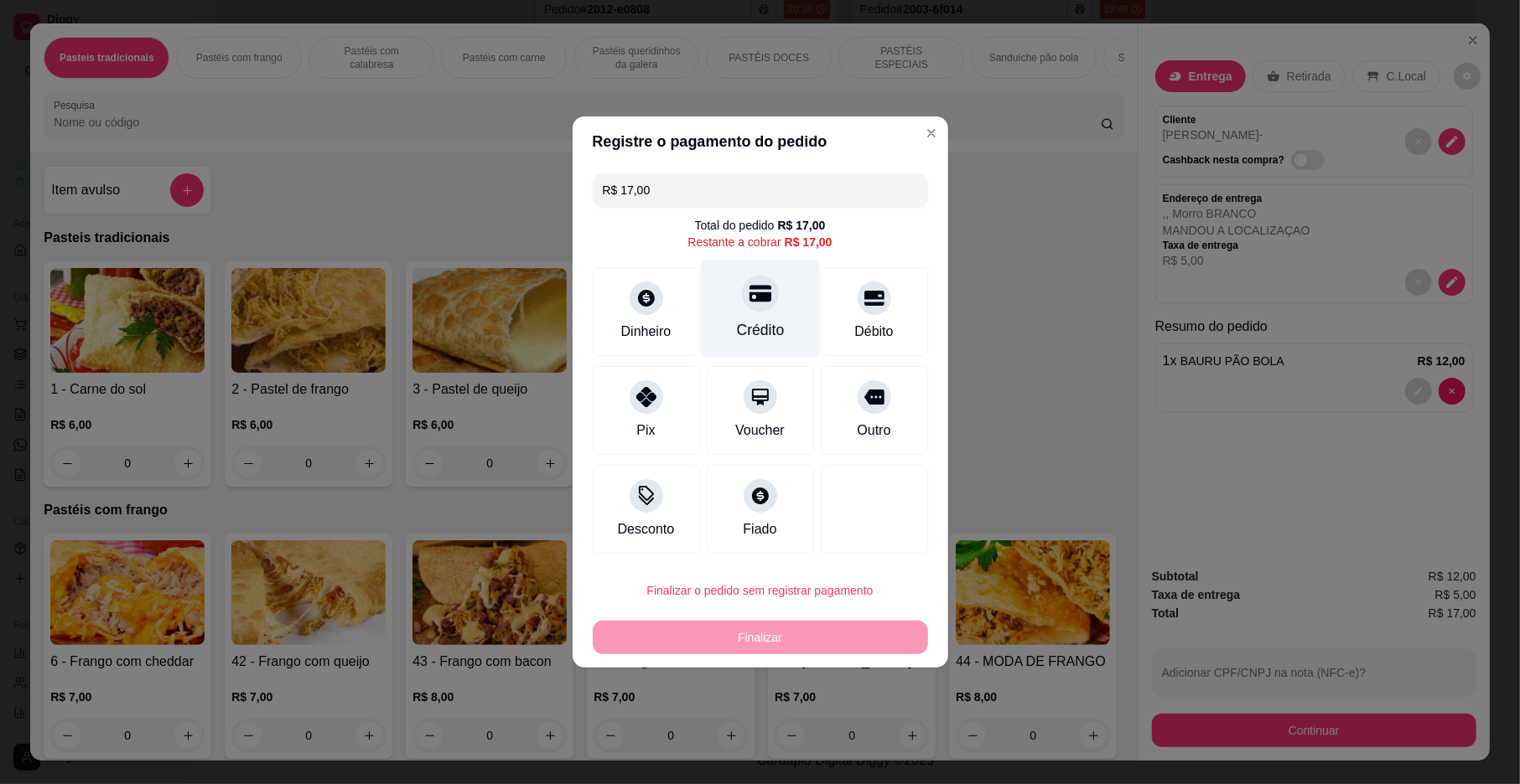
click at [781, 320] on div "Crédito" at bounding box center [760, 308] width 118 height 98
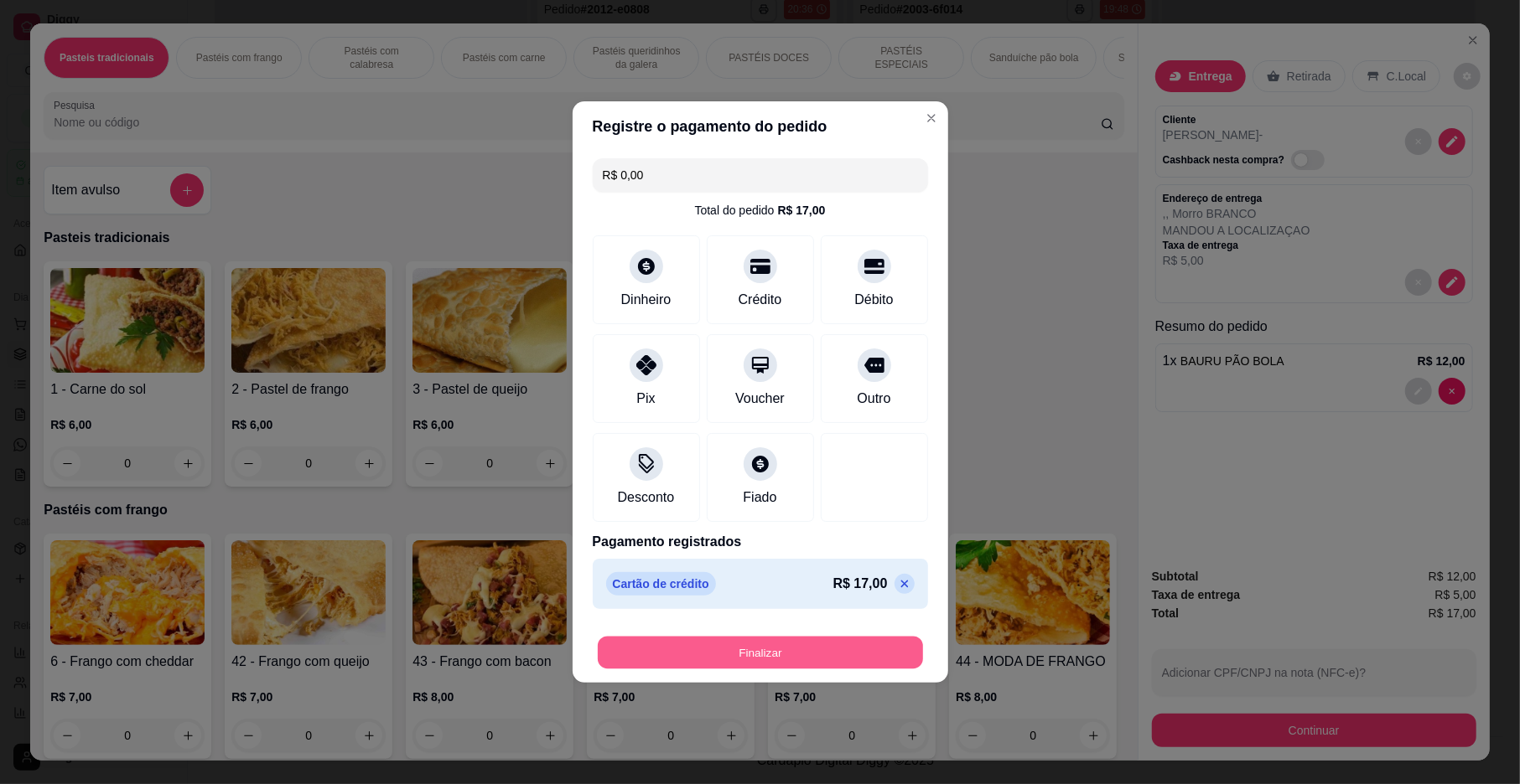
click at [832, 657] on button "Finalizar" at bounding box center [760, 653] width 325 height 32
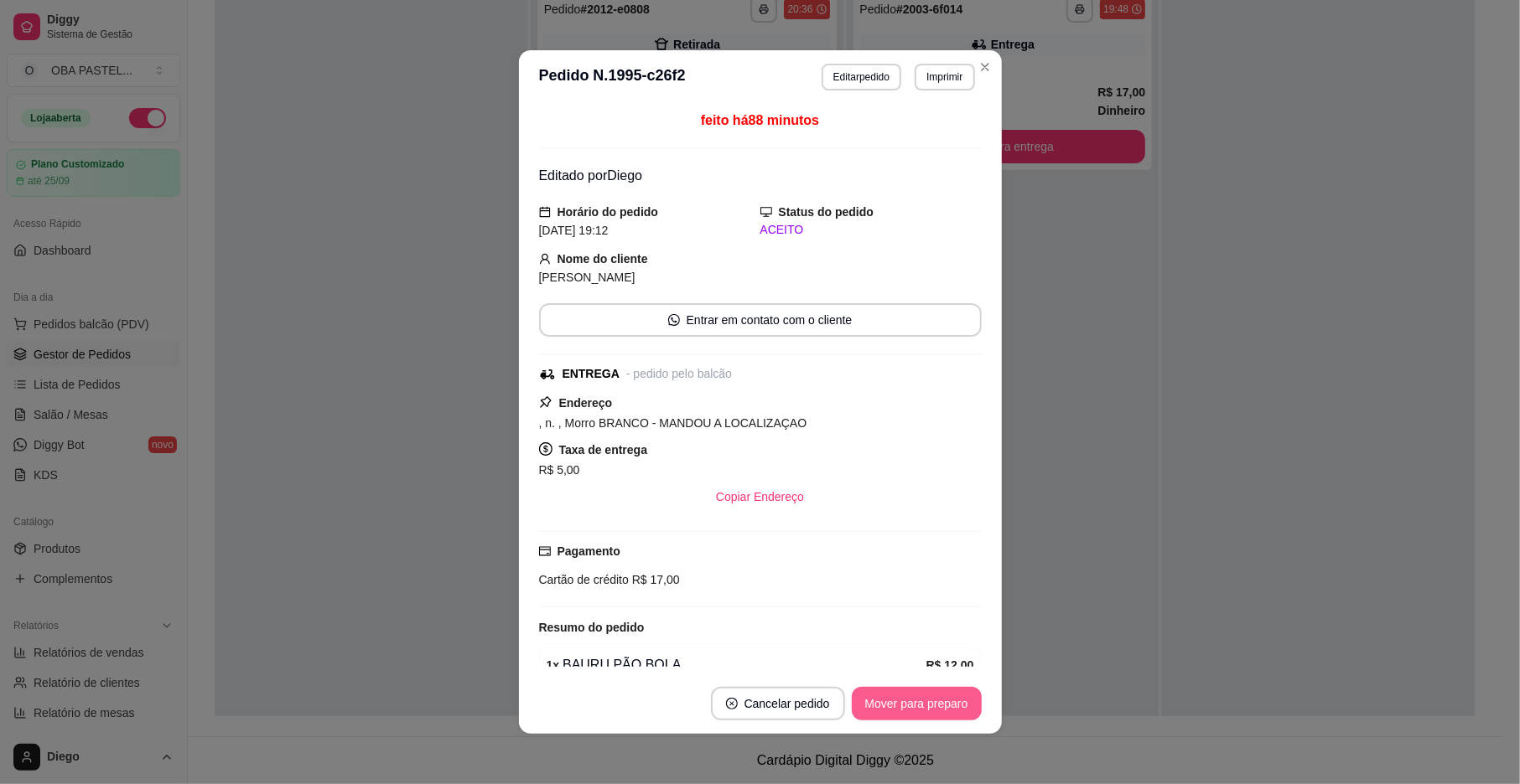
click at [943, 696] on button "Mover para preparo" at bounding box center [916, 703] width 130 height 33
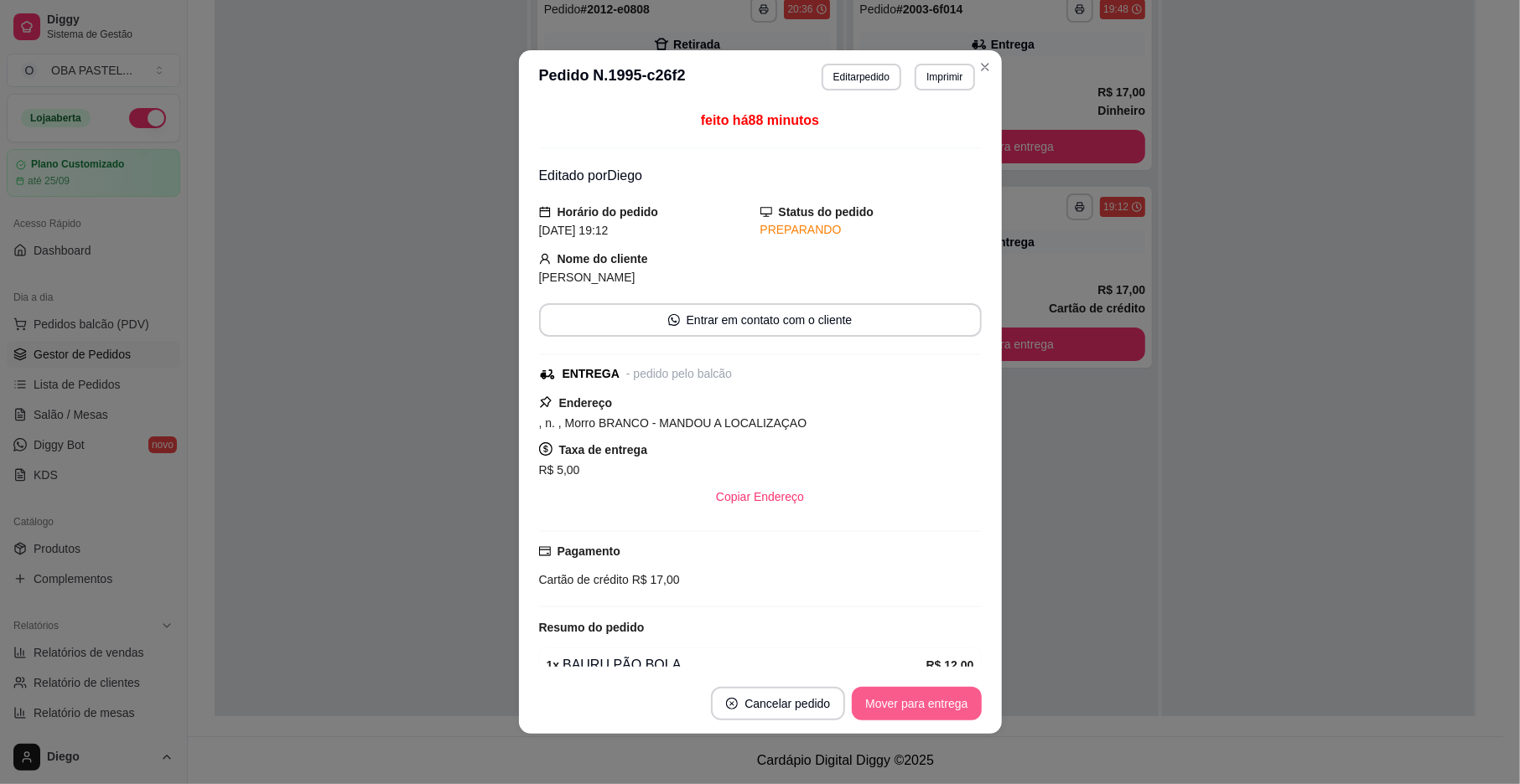
click at [936, 700] on button "Mover para entrega" at bounding box center [916, 703] width 129 height 33
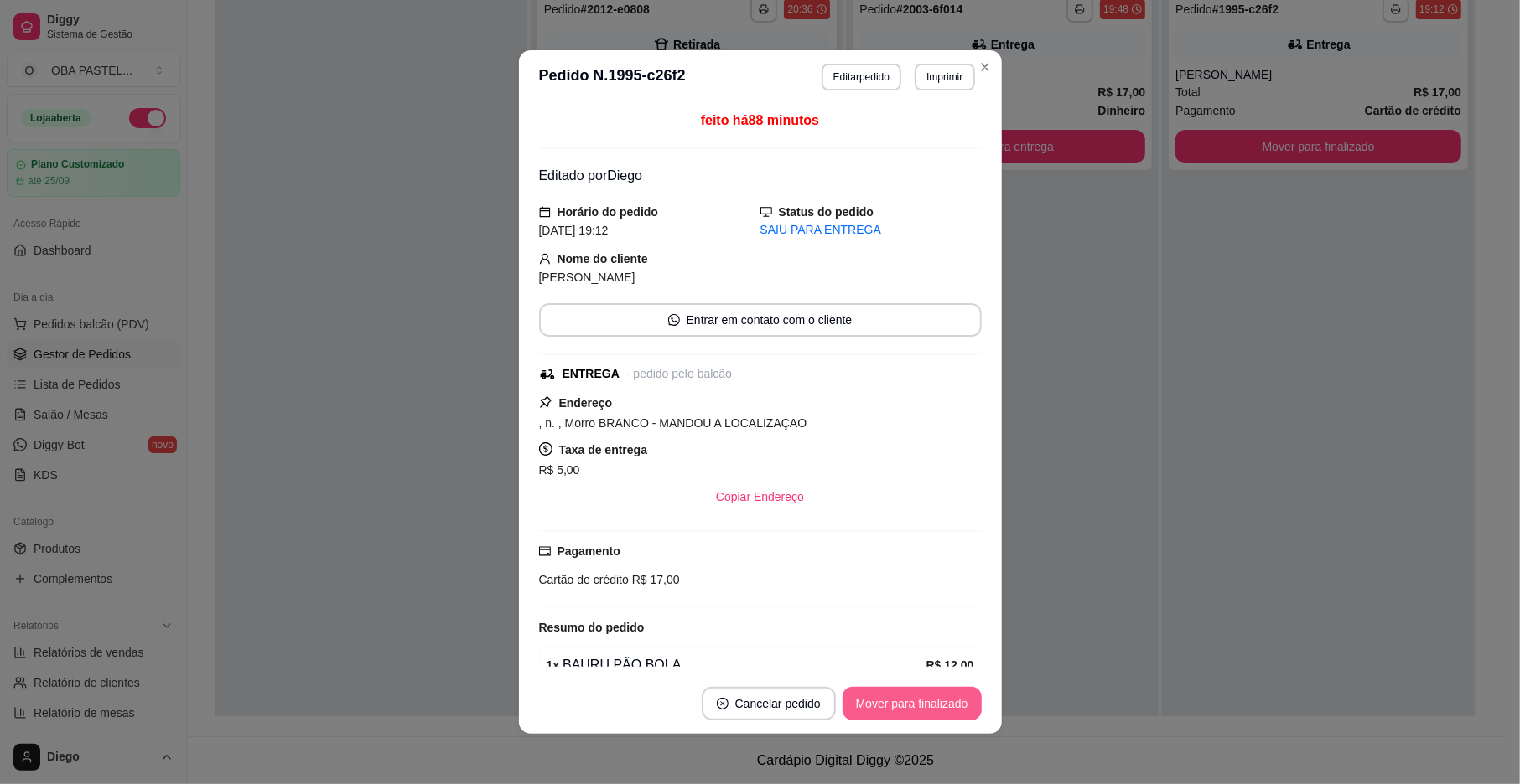
click at [936, 700] on button "Mover para finalizado" at bounding box center [912, 703] width 139 height 33
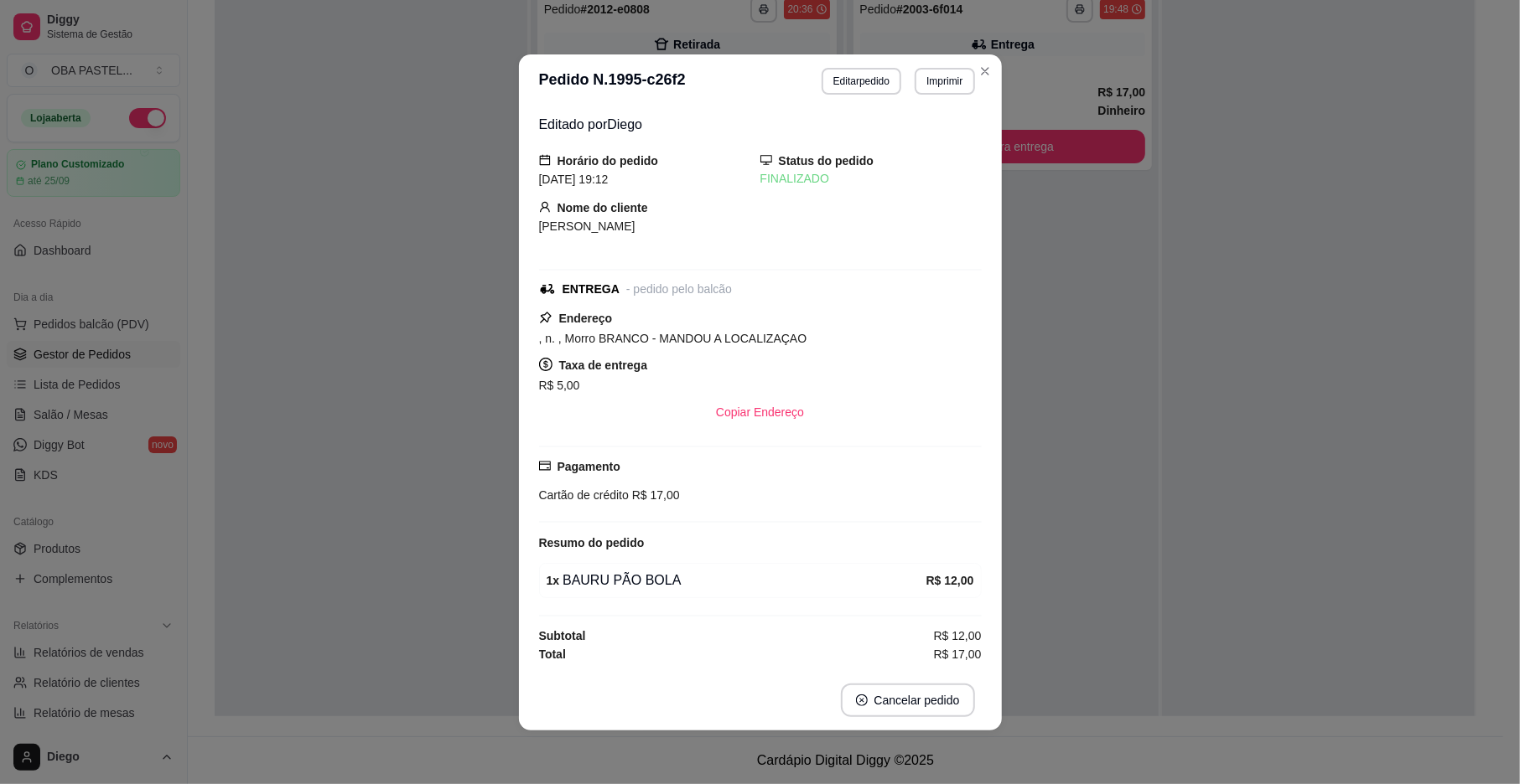
click at [524, 436] on div "Editado por [PERSON_NAME] do pedido [DATE] 19:12 Status do pedido FINALIZADO No…" at bounding box center [760, 390] width 483 height 563
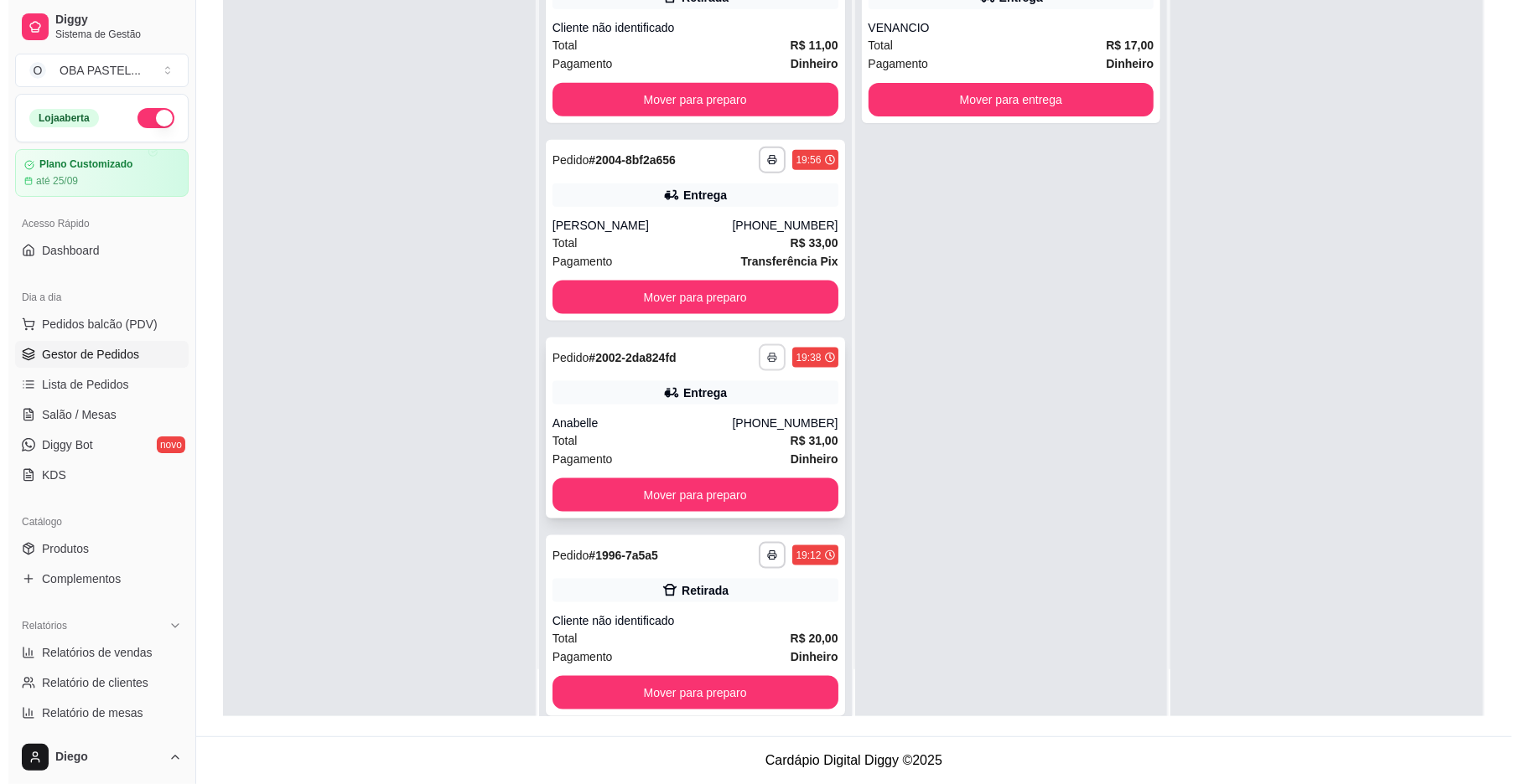
scroll to position [1408, 0]
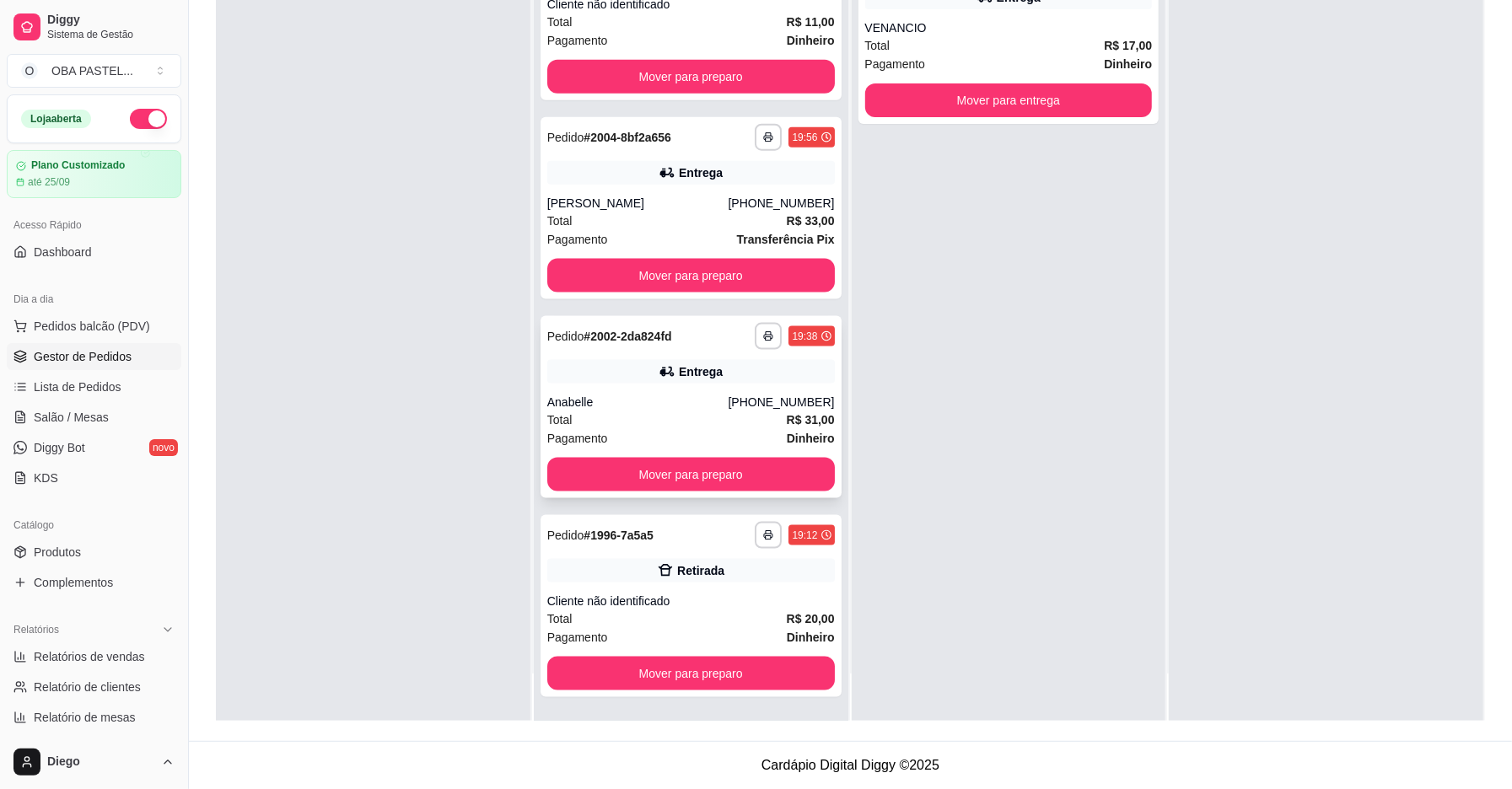
click at [646, 402] on div "Anabelle" at bounding box center [638, 403] width 182 height 17
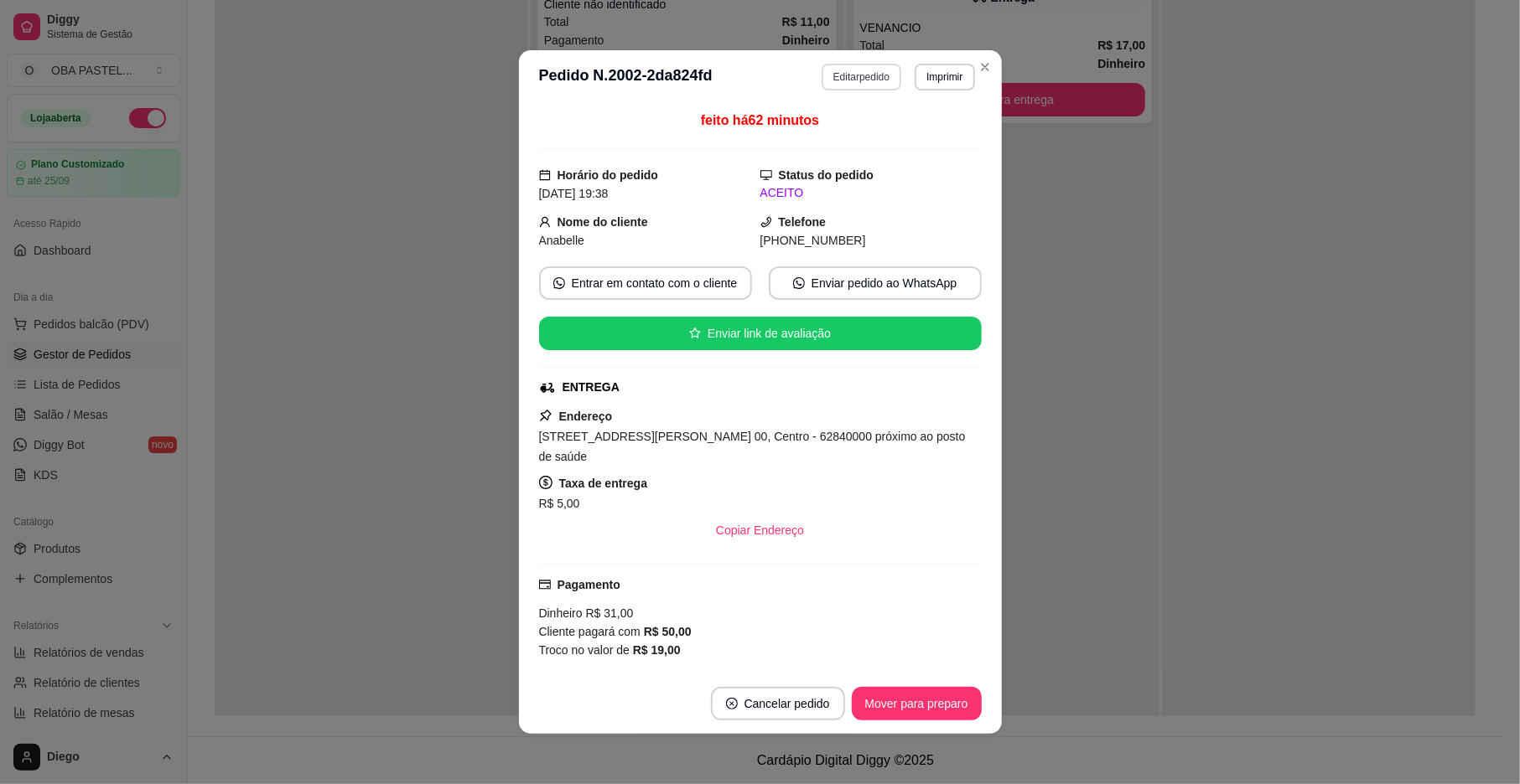
click at [875, 74] on button "Editar pedido" at bounding box center [861, 77] width 80 height 27
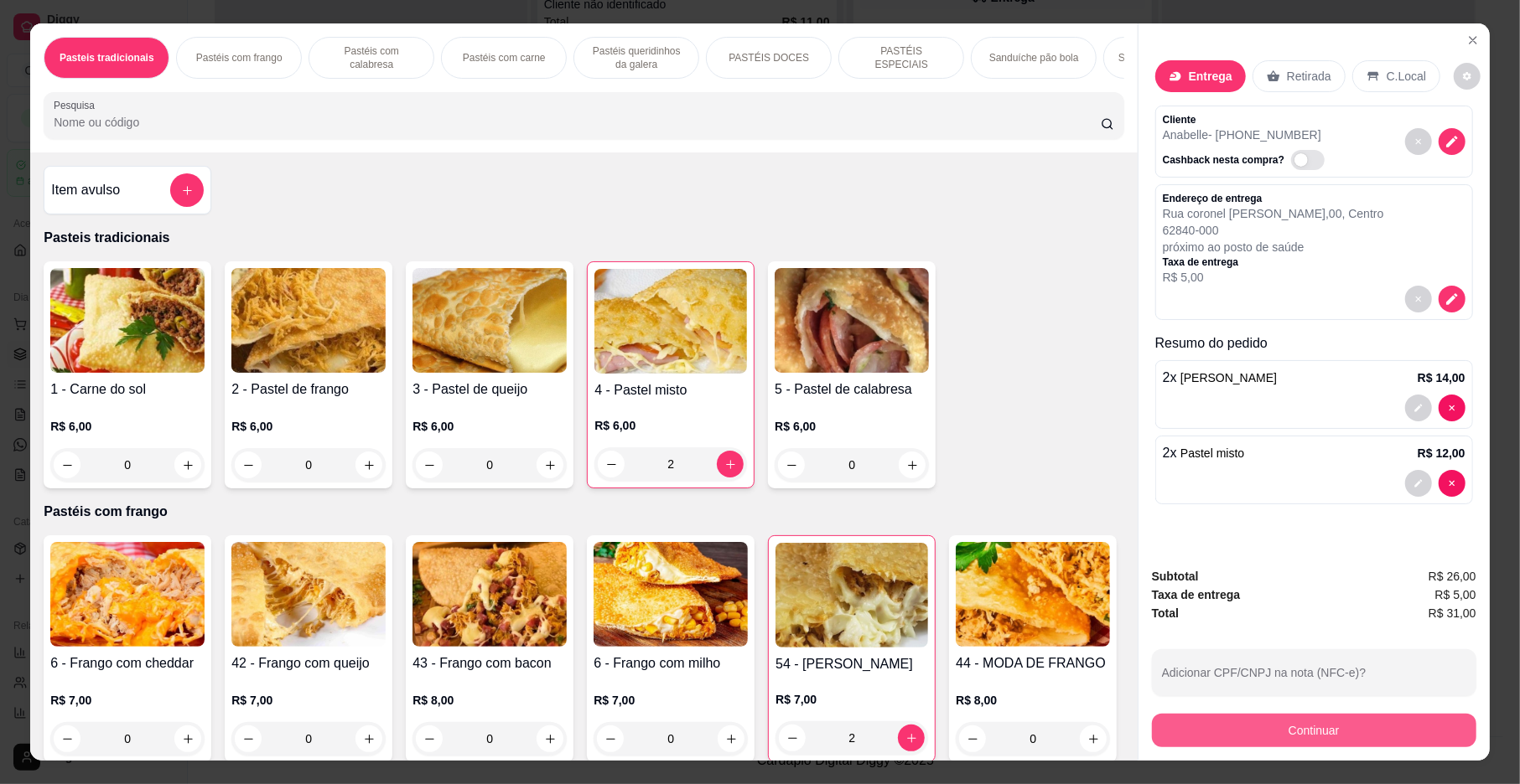
click at [1244, 728] on button "Continuar" at bounding box center [1314, 730] width 324 height 33
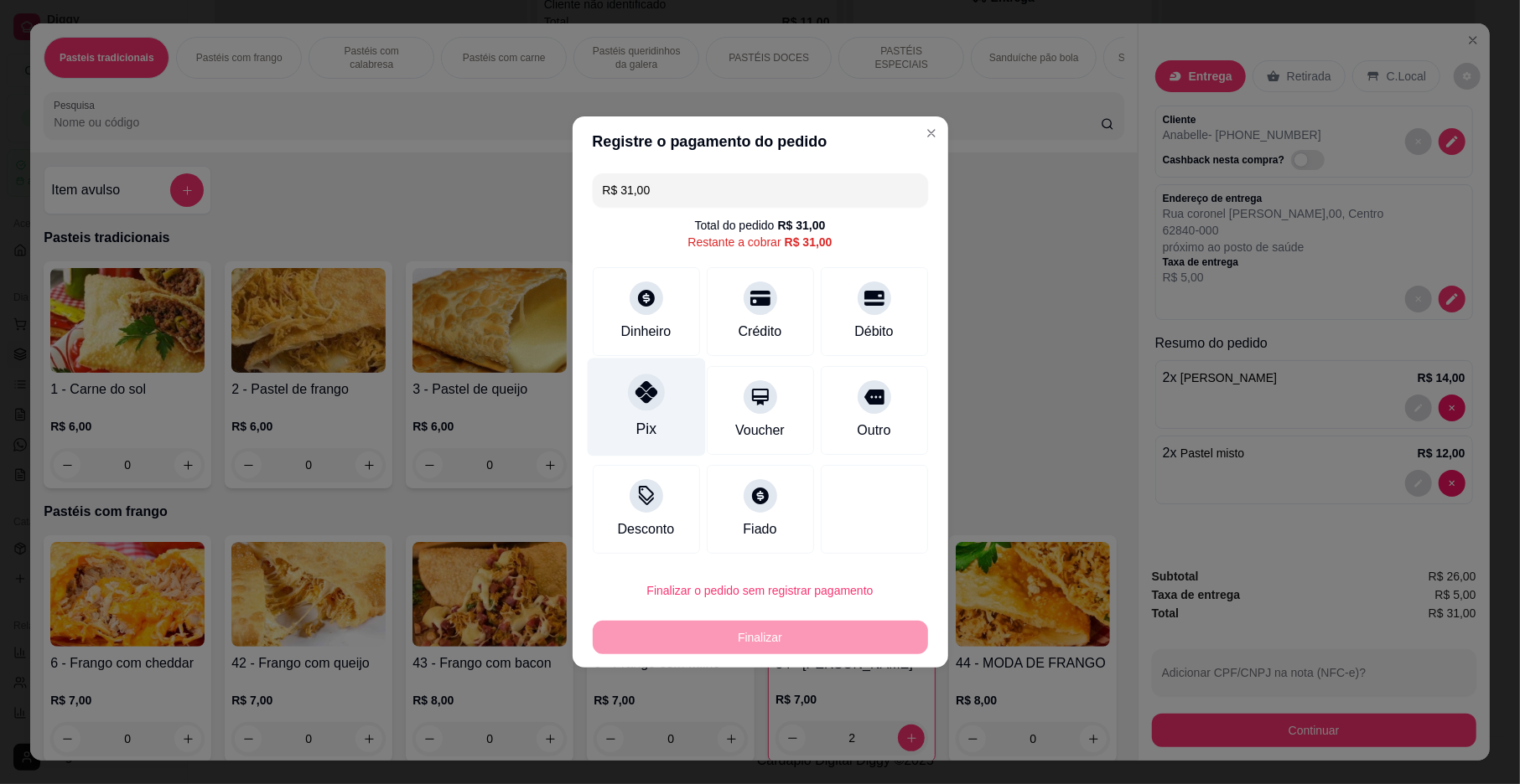
click at [655, 407] on div at bounding box center [646, 392] width 37 height 37
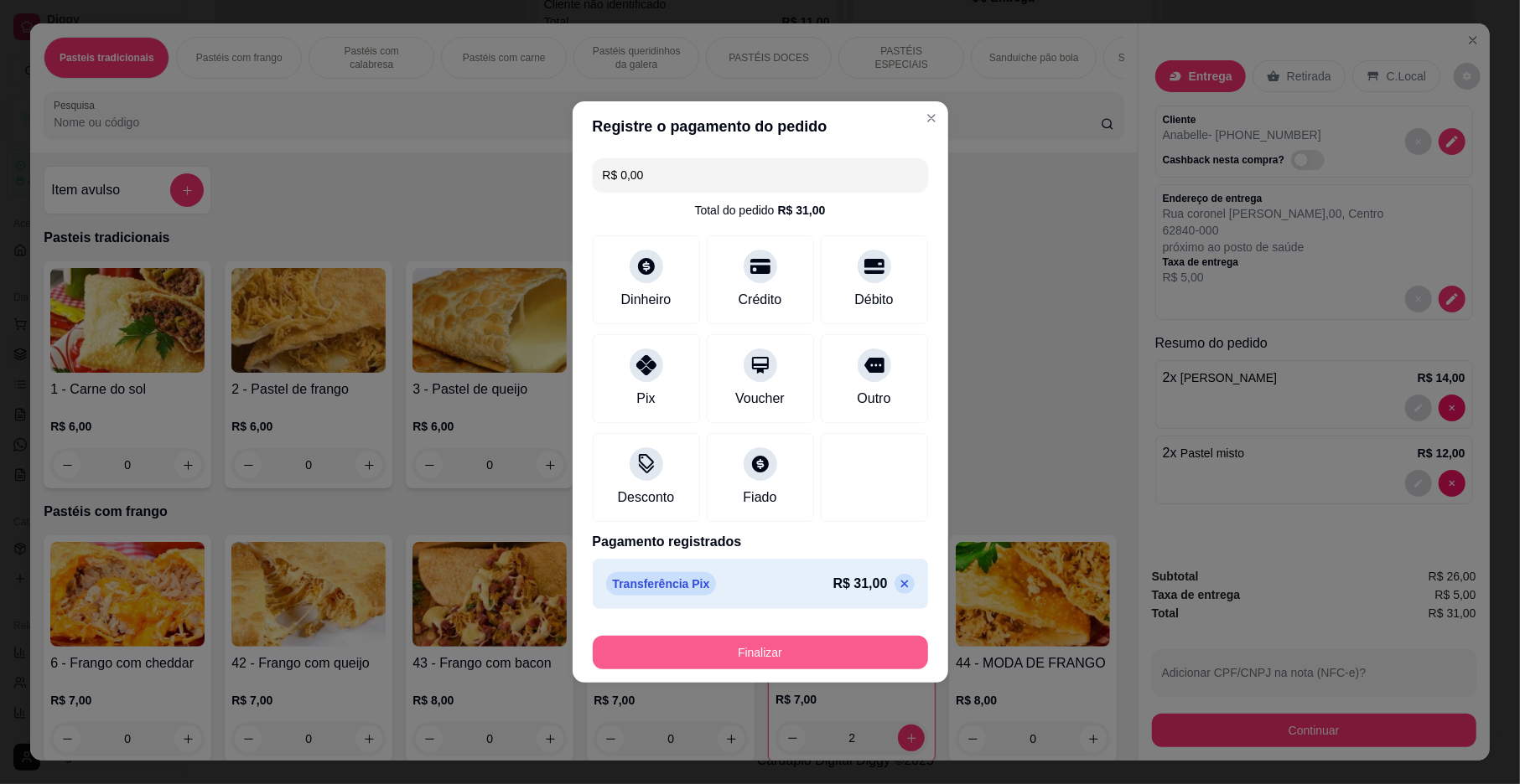
click at [853, 647] on button "Finalizar" at bounding box center [760, 652] width 336 height 33
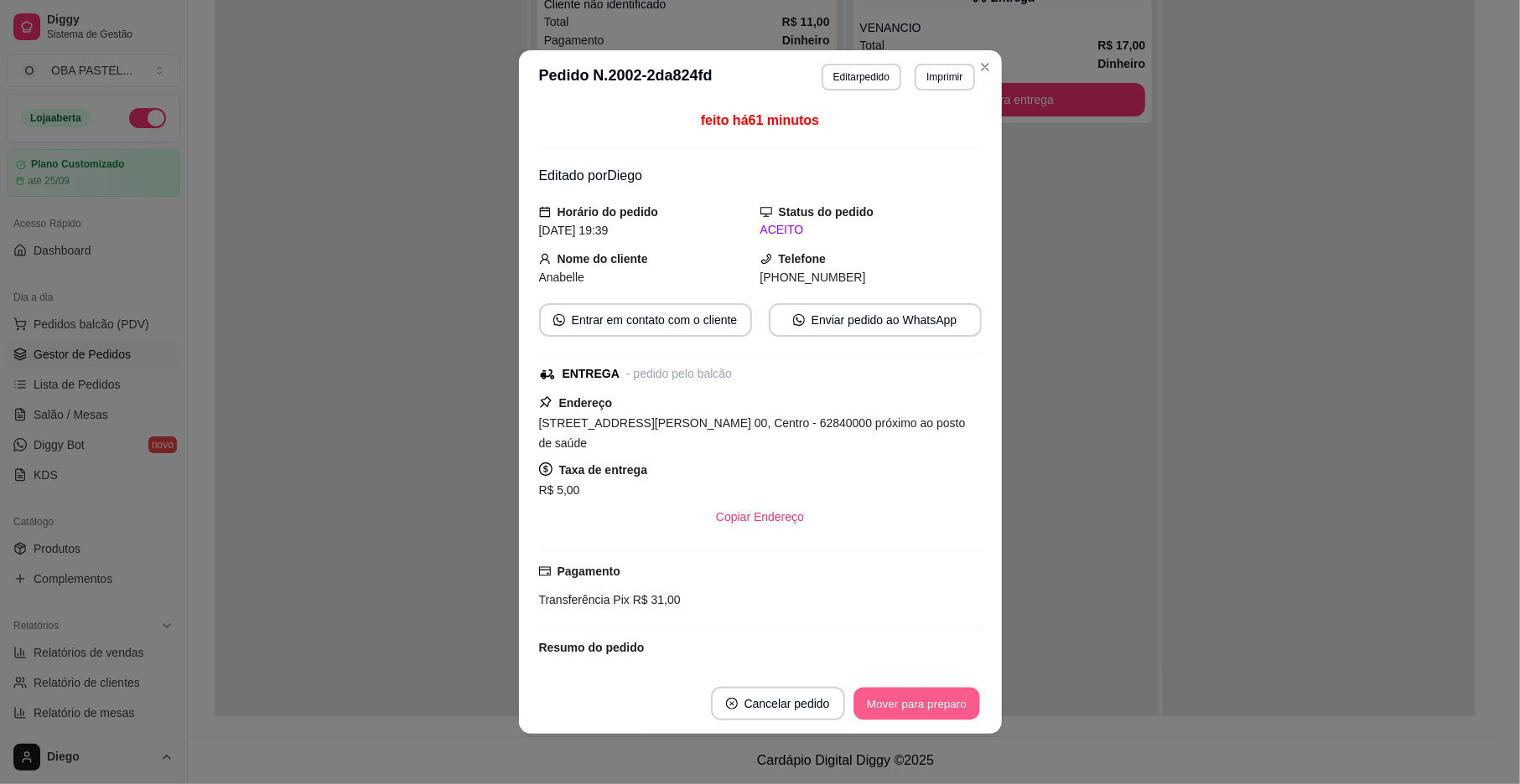
click at [942, 709] on button "Mover para preparo" at bounding box center [916, 704] width 125 height 32
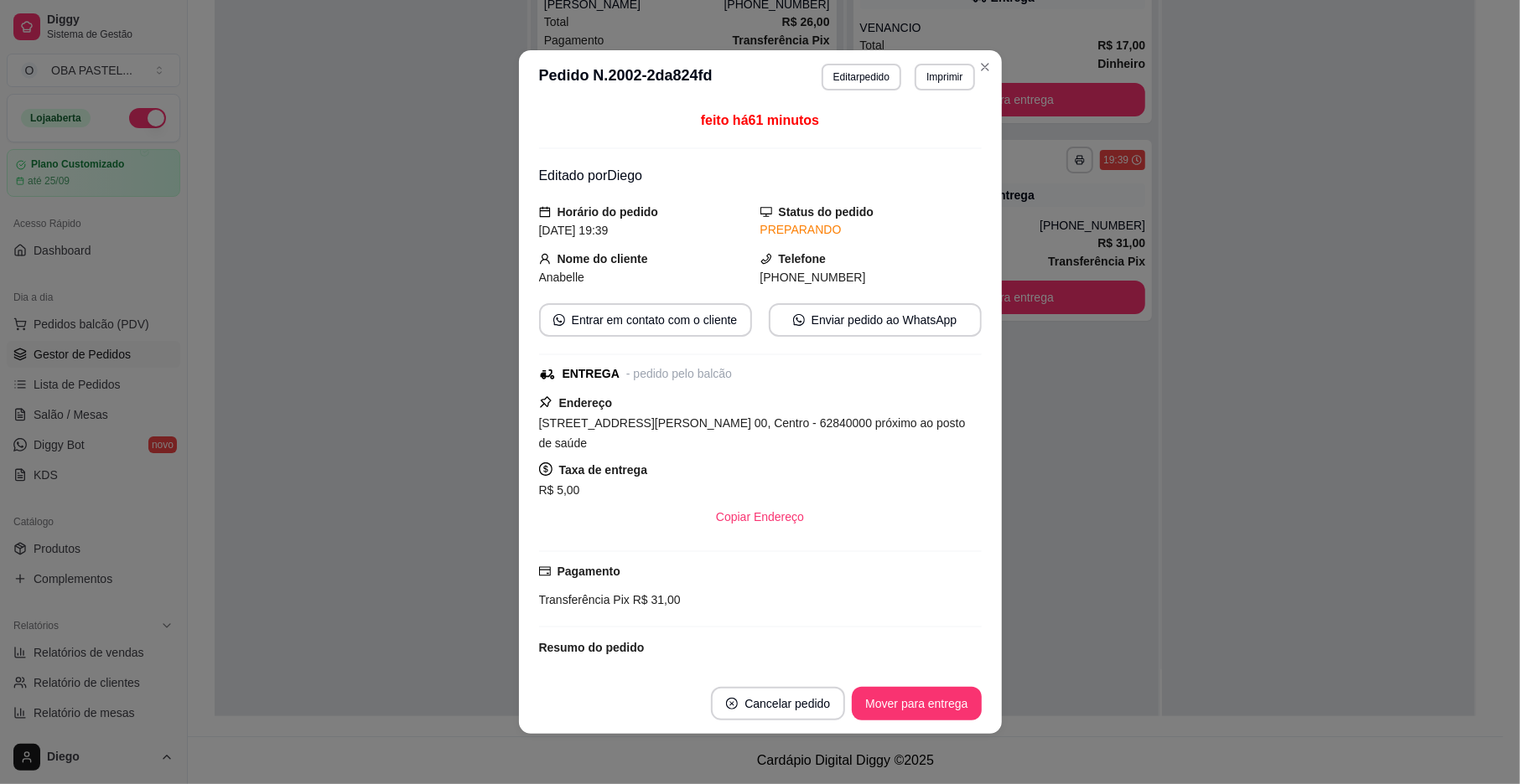
scroll to position [1210, 0]
click at [942, 709] on button "Mover para entrega" at bounding box center [916, 703] width 129 height 33
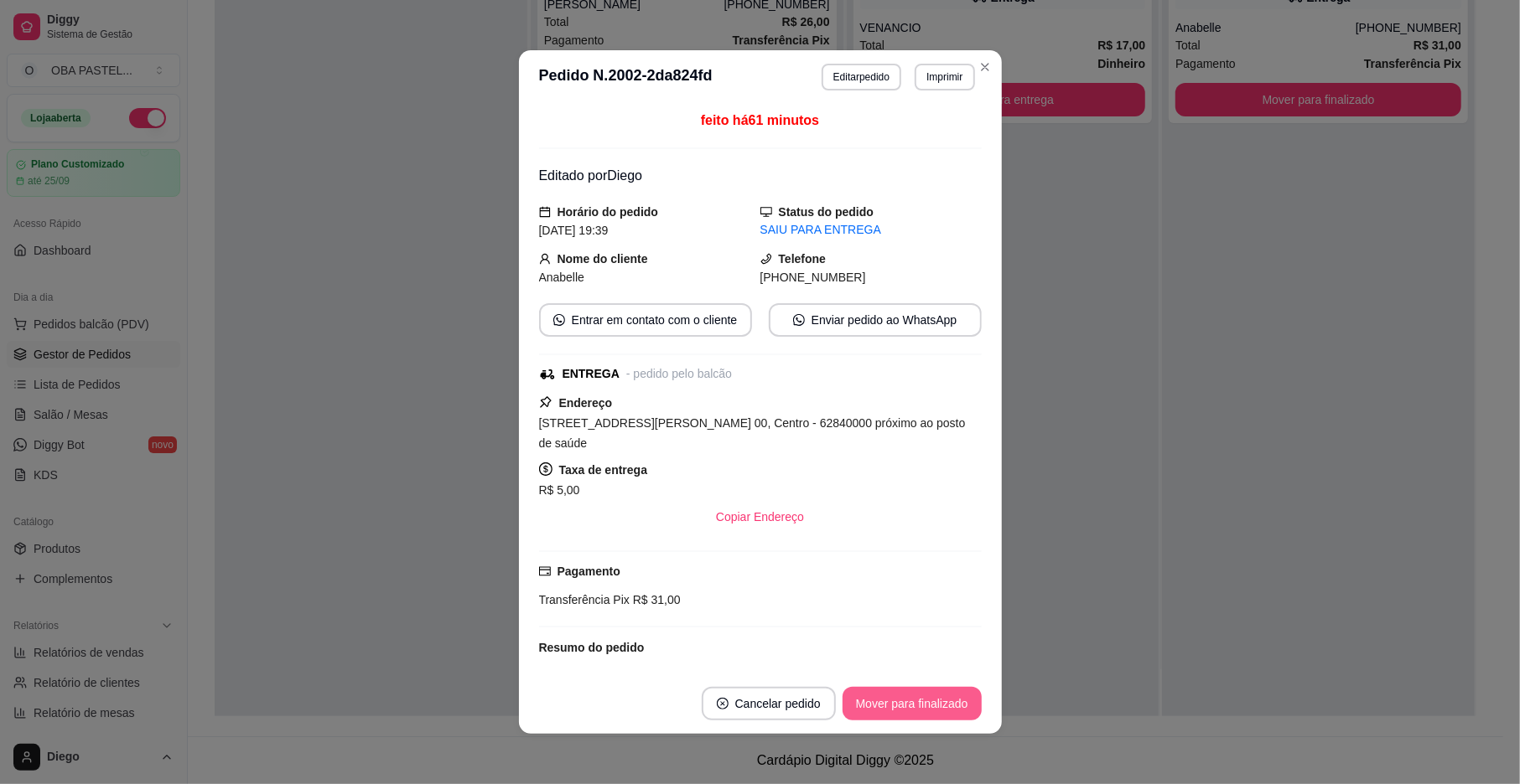
click at [946, 709] on button "Mover para finalizado" at bounding box center [912, 703] width 139 height 33
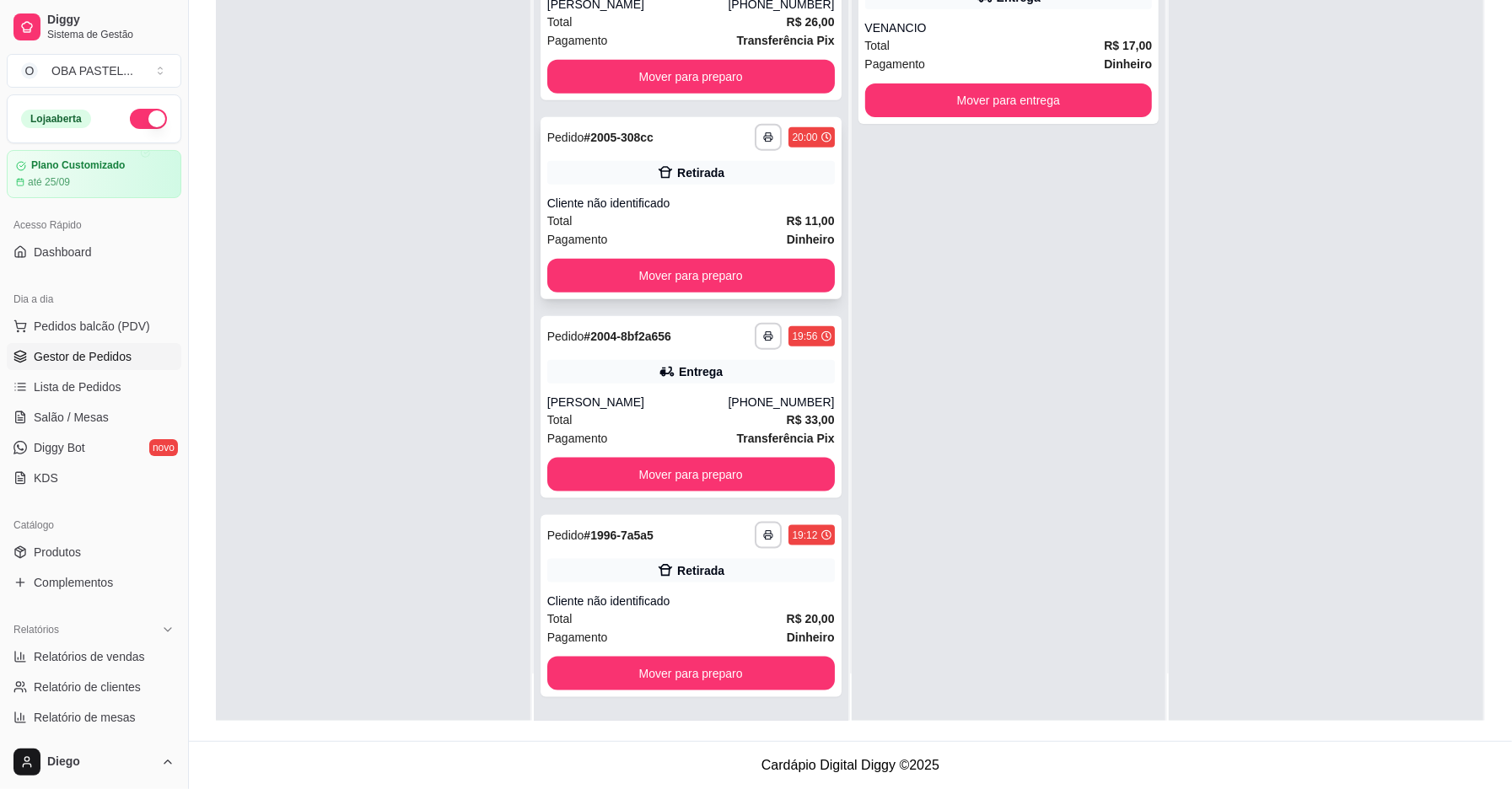
click at [690, 226] on div "Total R$ 11,00" at bounding box center [690, 220] width 288 height 18
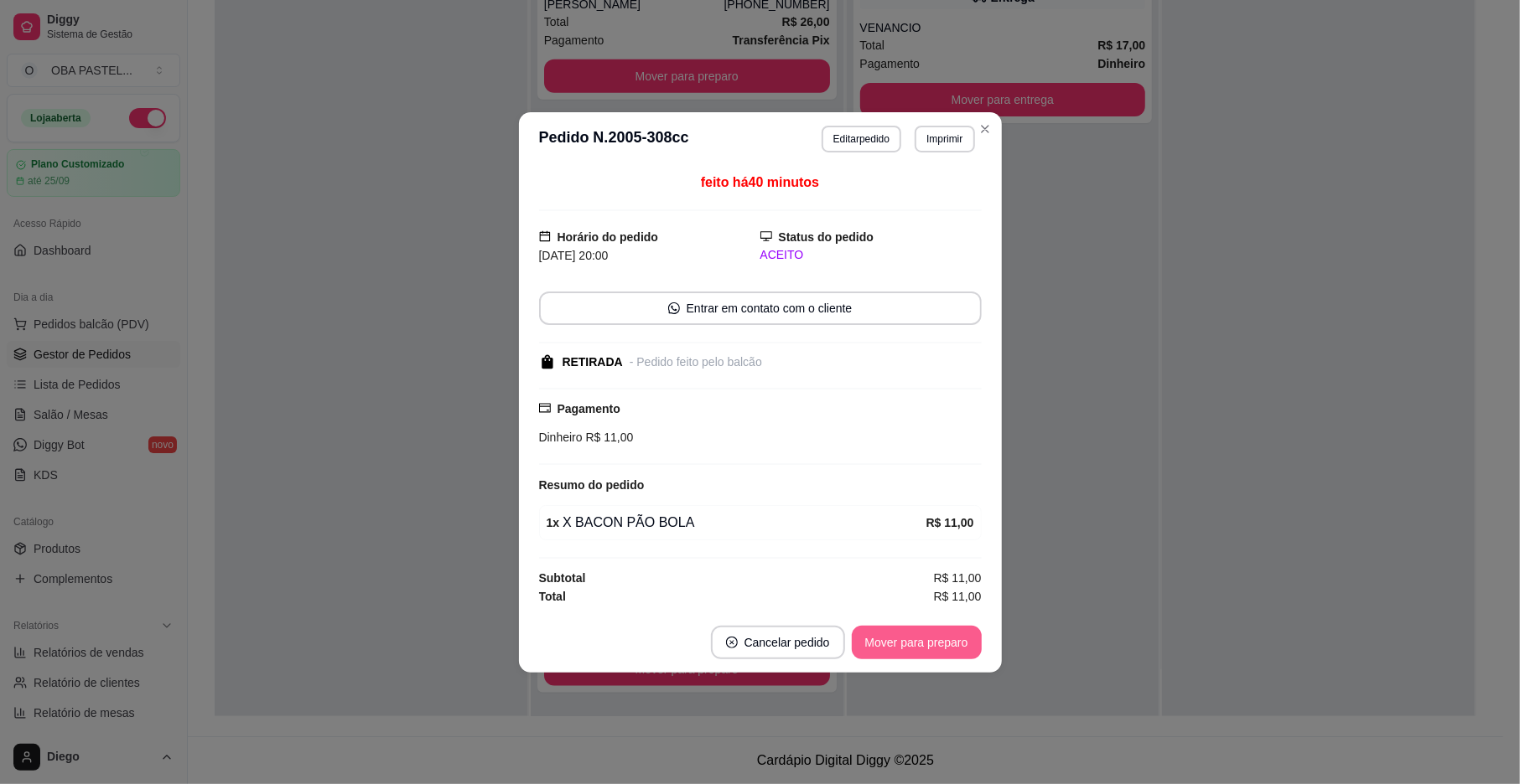
click at [936, 643] on button "Mover para preparo" at bounding box center [916, 642] width 130 height 33
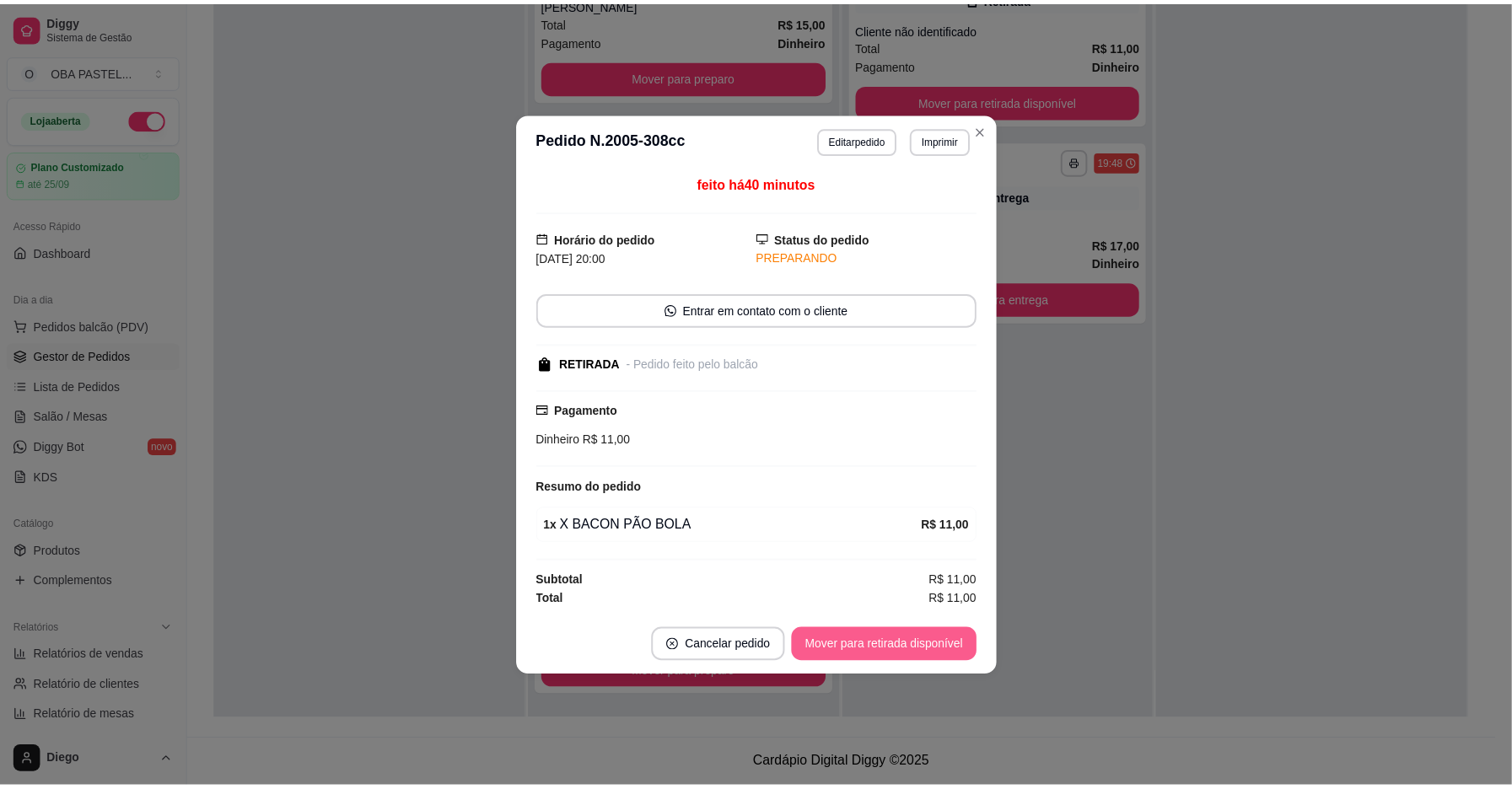
scroll to position [1019, 0]
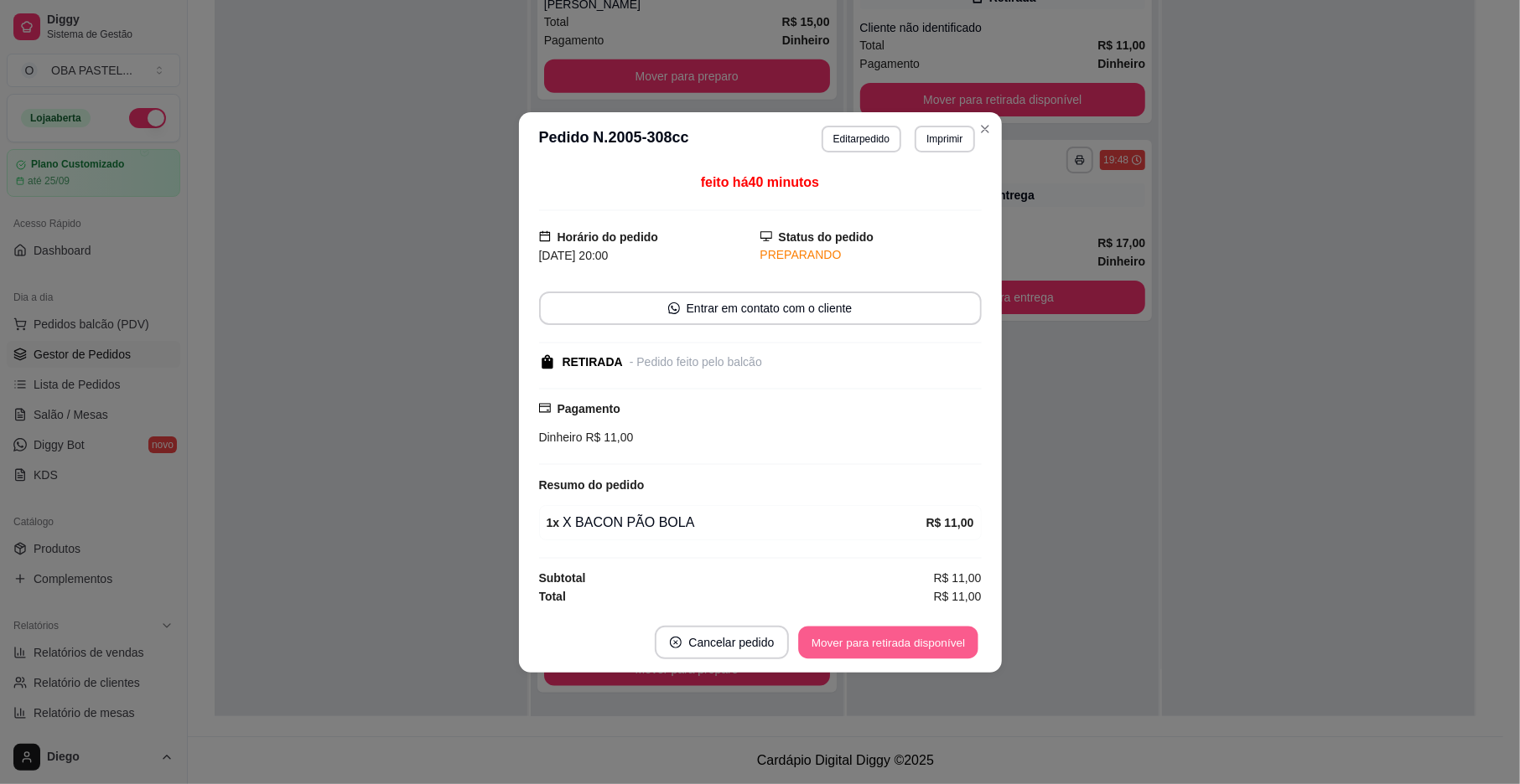
click at [936, 643] on button "Mover para retirada disponível" at bounding box center [888, 642] width 180 height 32
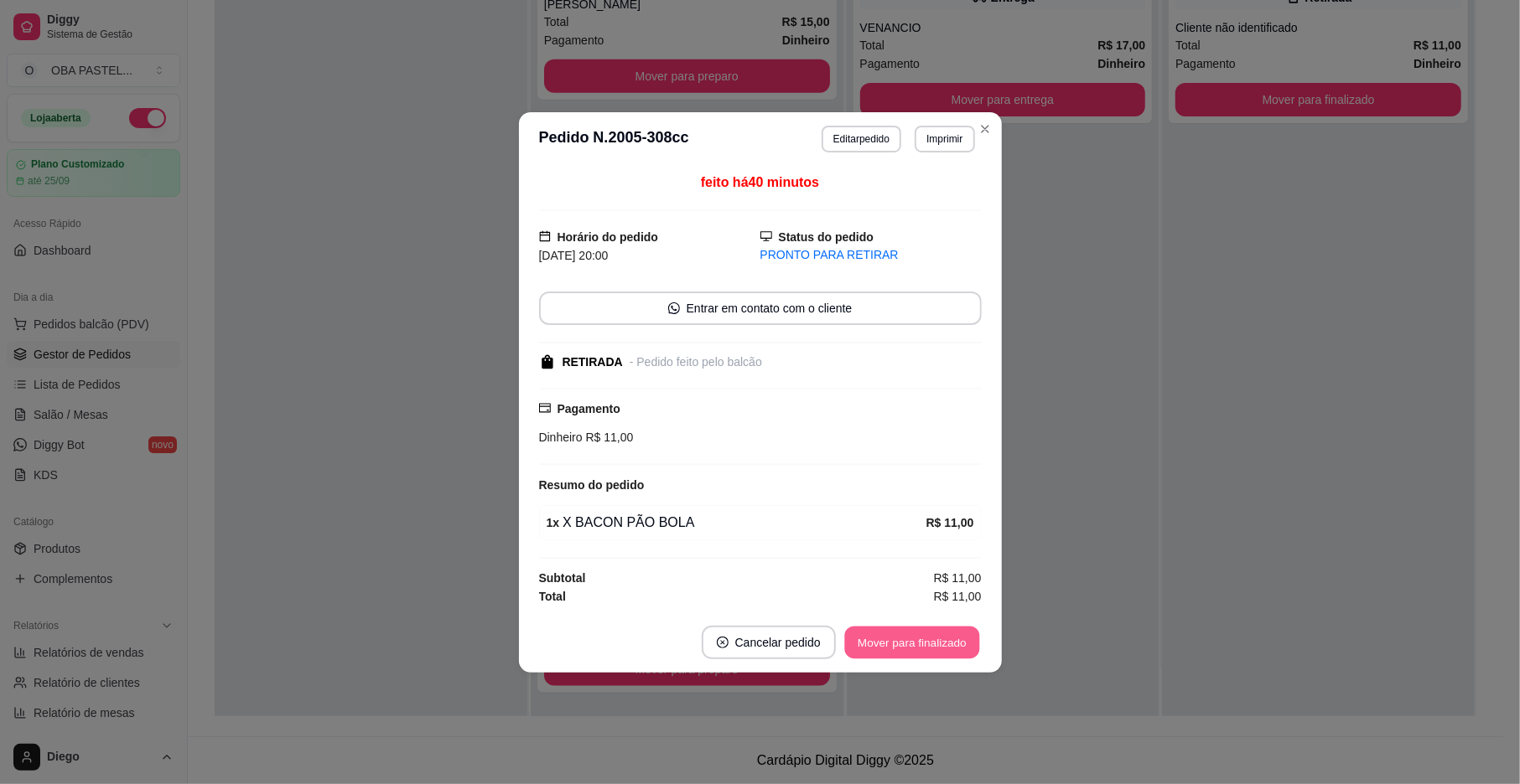
click at [936, 643] on button "Mover para finalizado" at bounding box center [912, 642] width 135 height 32
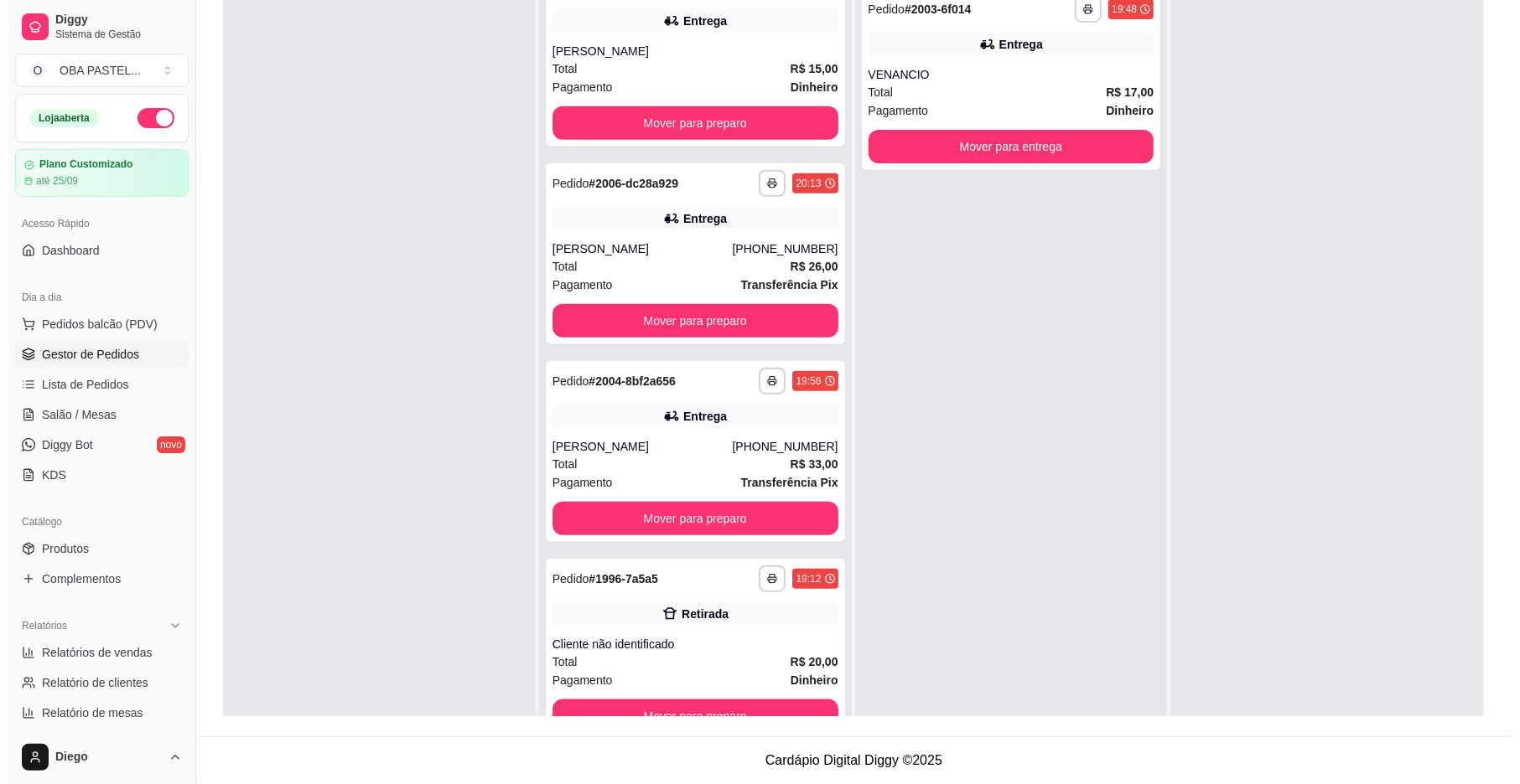
scroll to position [0, 0]
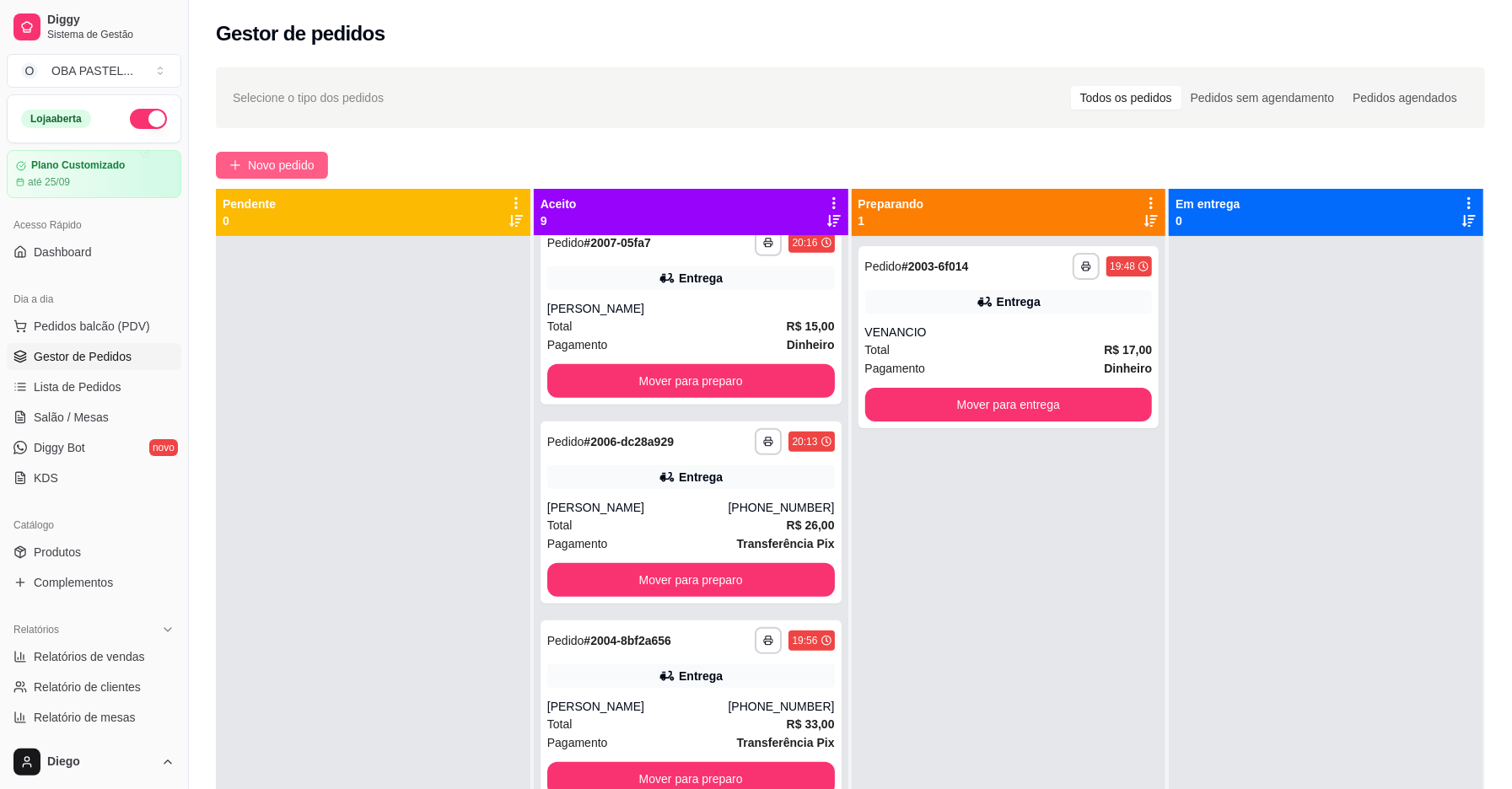
click at [253, 164] on span "Novo pedido" at bounding box center [281, 164] width 67 height 18
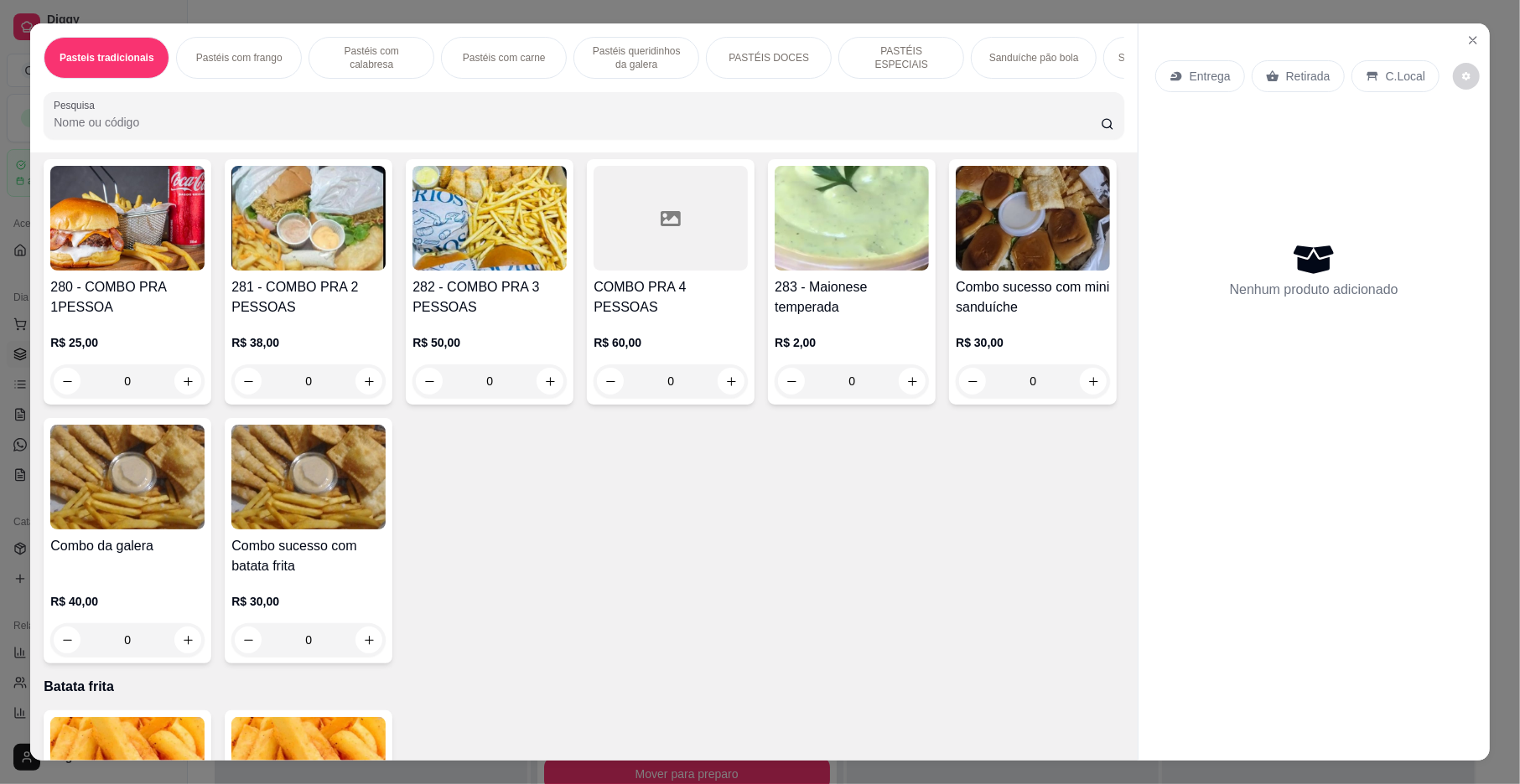
scroll to position [4204, 0]
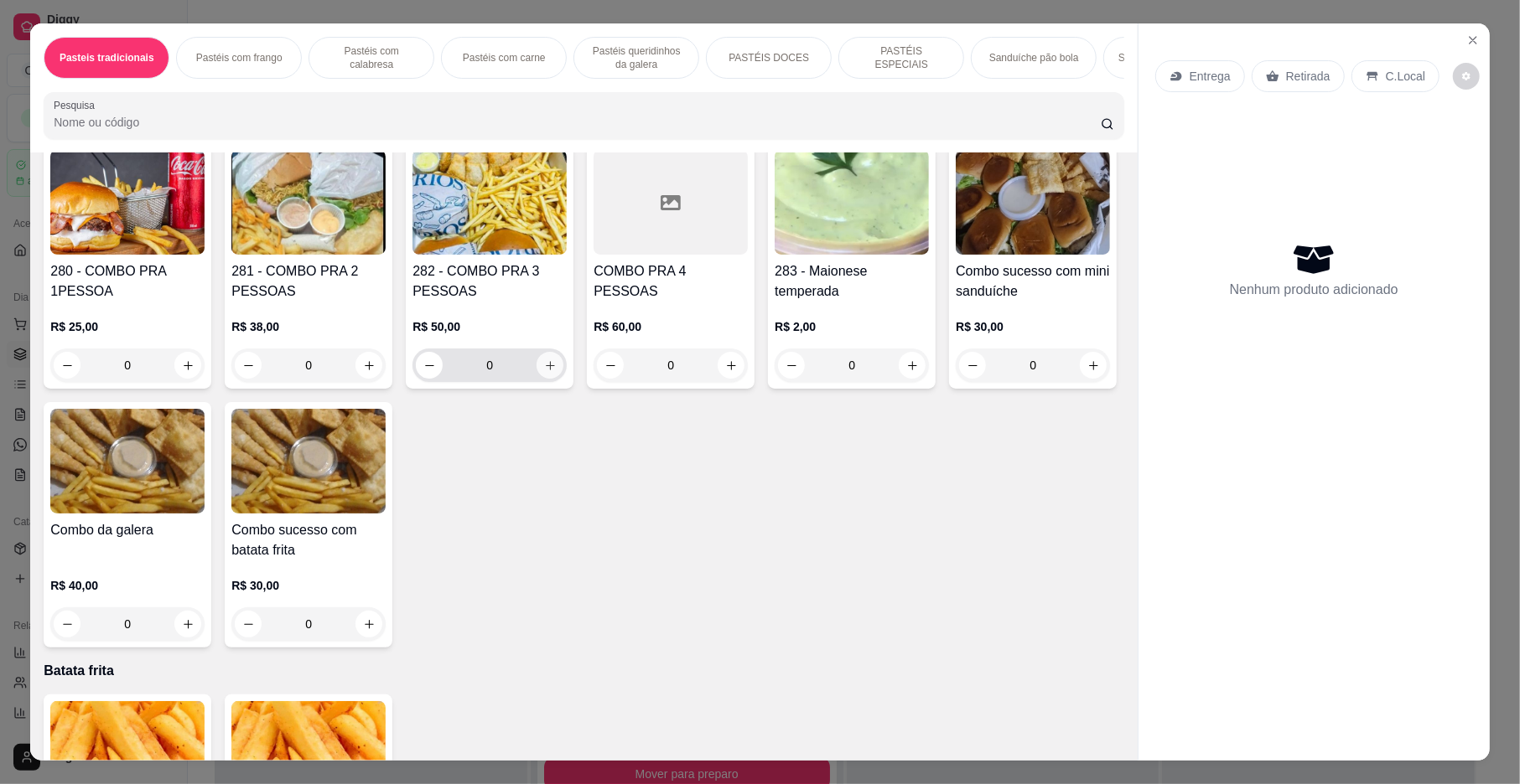
click at [548, 373] on icon "increase-product-quantity" at bounding box center [549, 365] width 12 height 12
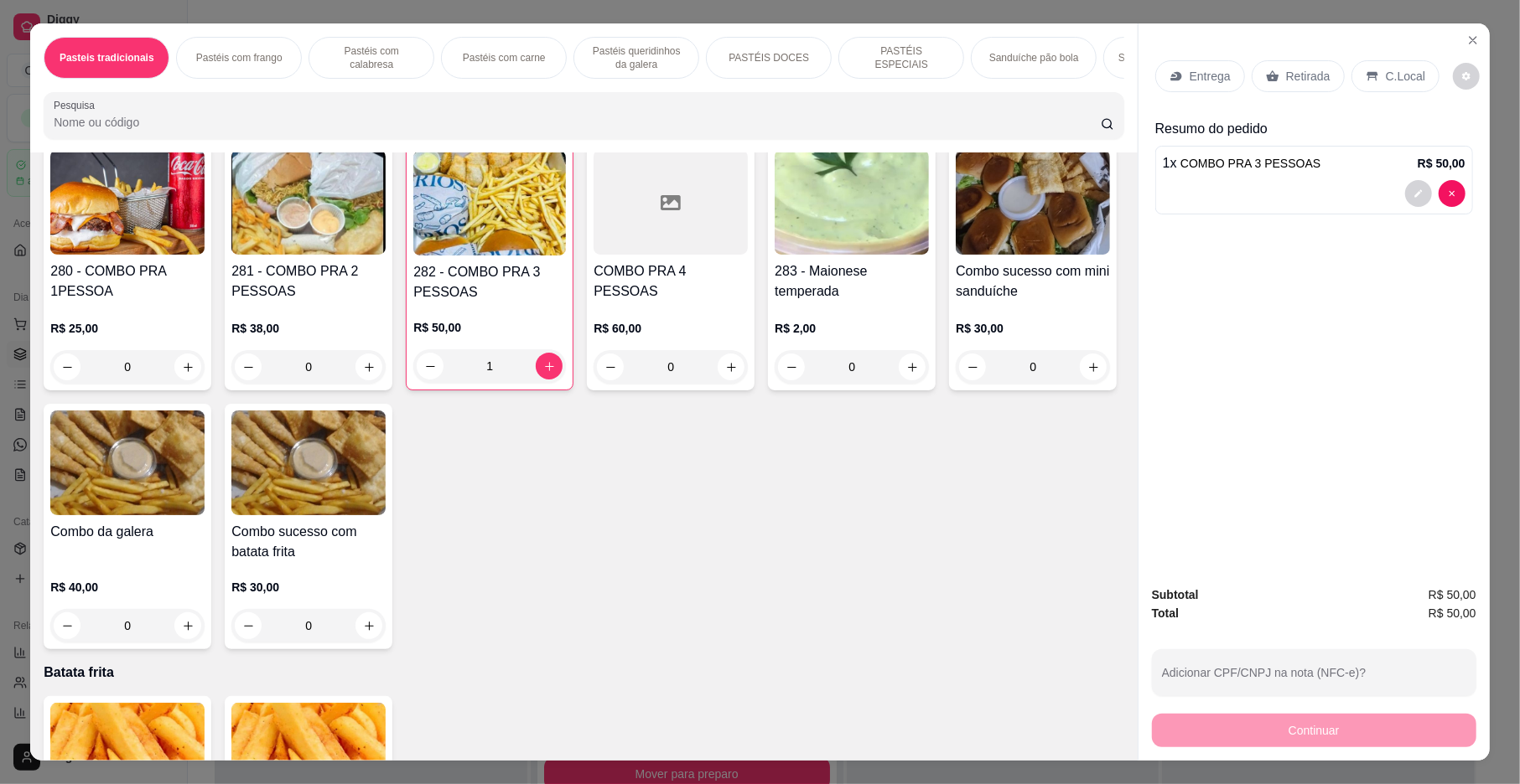
click at [1191, 75] on p "Entrega" at bounding box center [1209, 76] width 41 height 17
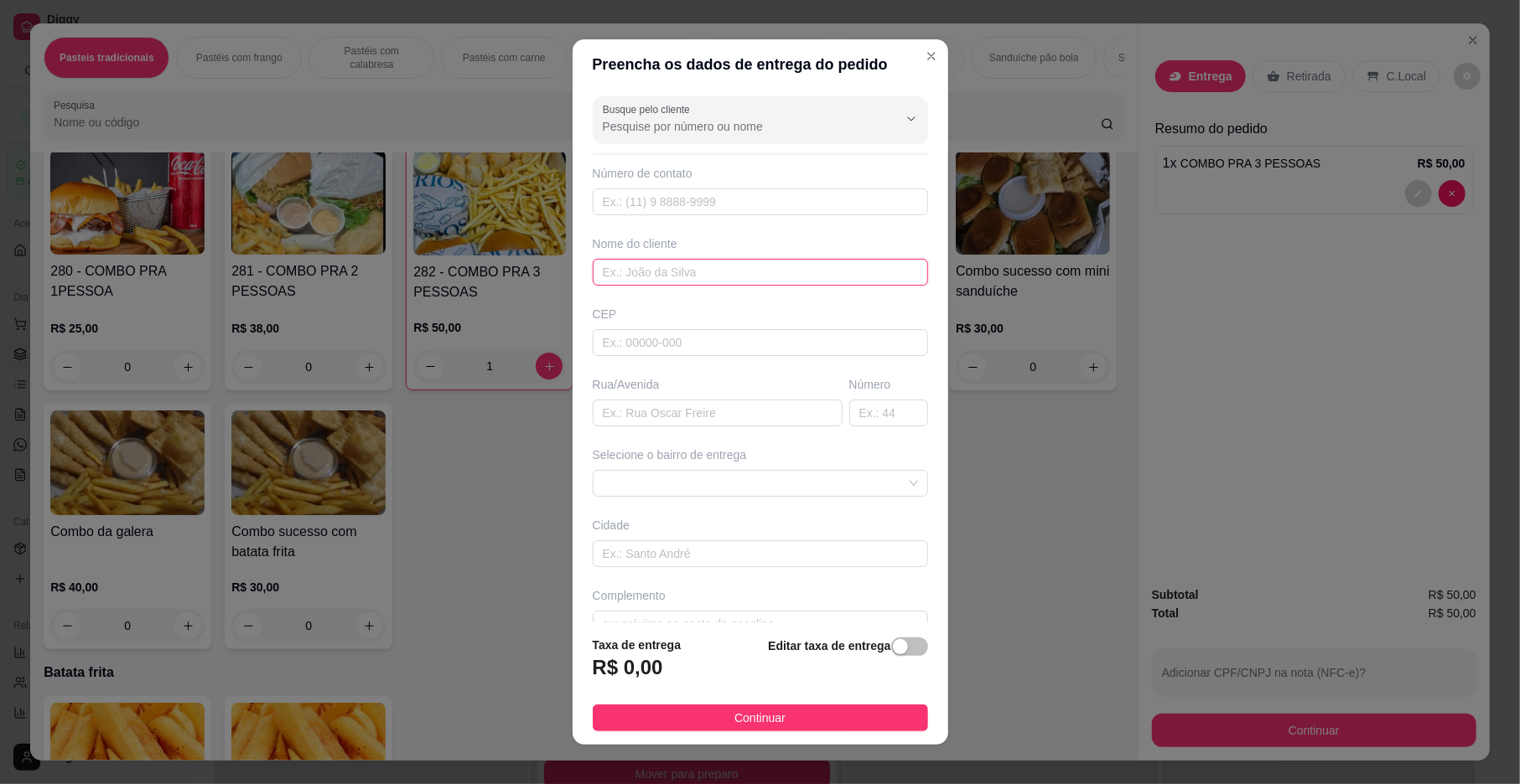
click at [642, 266] on input "text" at bounding box center [760, 273] width 336 height 27
click at [645, 411] on input "text" at bounding box center [717, 413] width 250 height 27
click at [645, 494] on span at bounding box center [760, 484] width 316 height 25
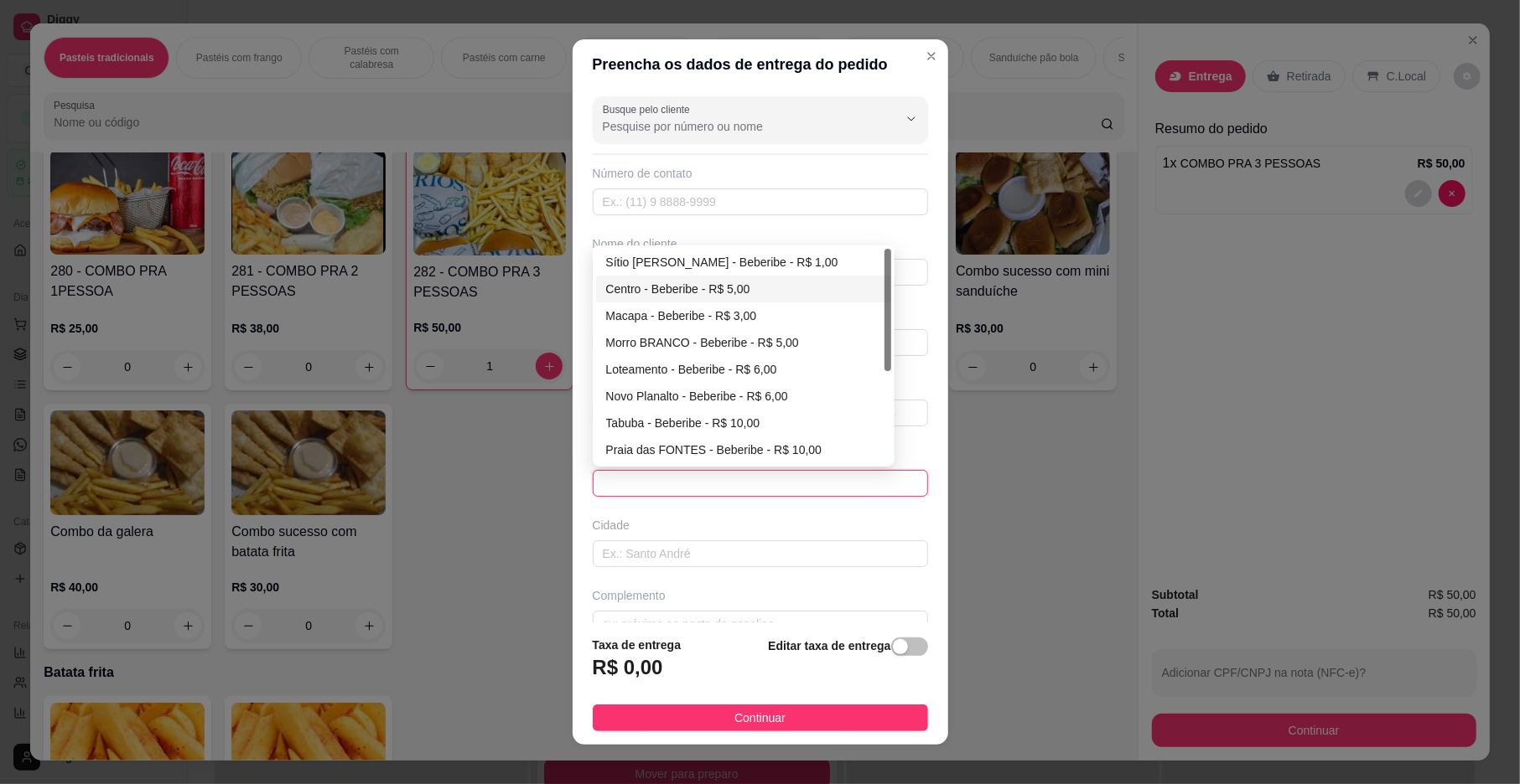
drag, startPoint x: 672, startPoint y: 278, endPoint x: 672, endPoint y: 289, distance: 11.0
click at [672, 282] on div "Sítio Lucas - Beberibe - R$ 1,00 Centro - Beberibe - R$ 5,00 Macapa - [GEOGRAPH…" at bounding box center [743, 383] width 295 height 268
click at [692, 286] on div "Centro - Beberibe - R$ 5,00" at bounding box center [743, 289] width 275 height 18
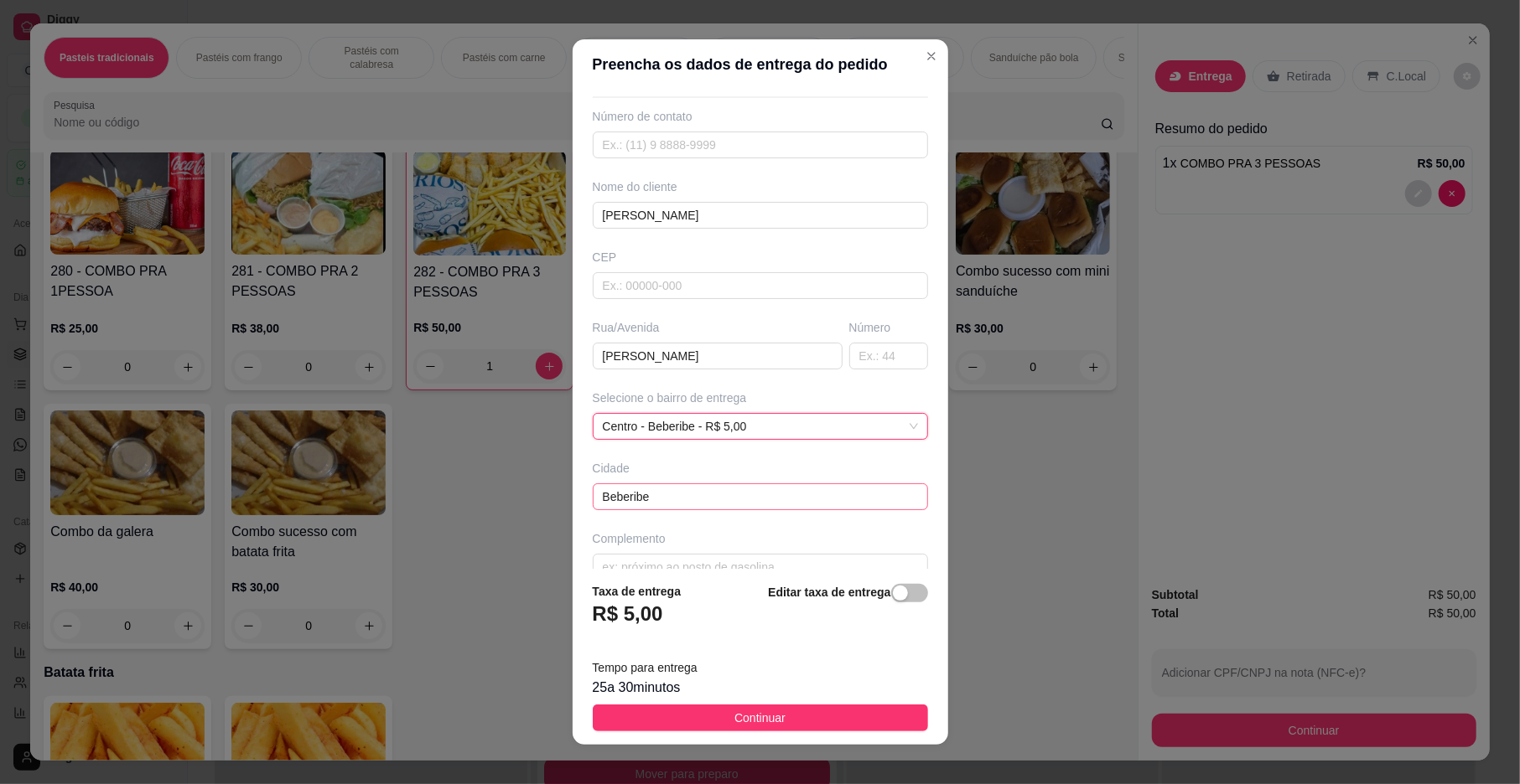
scroll to position [88, 0]
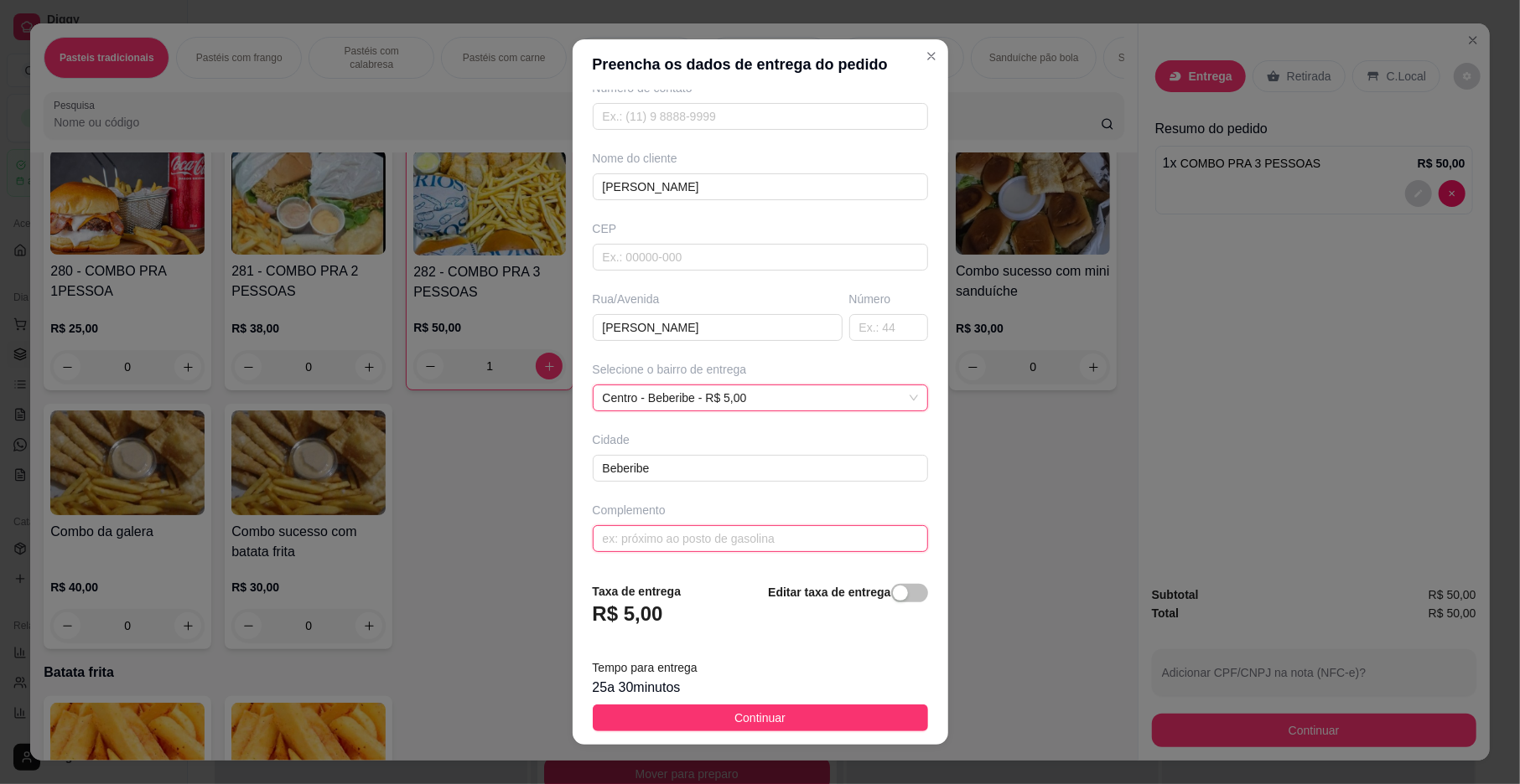
click at [691, 526] on input "text" at bounding box center [760, 539] width 336 height 27
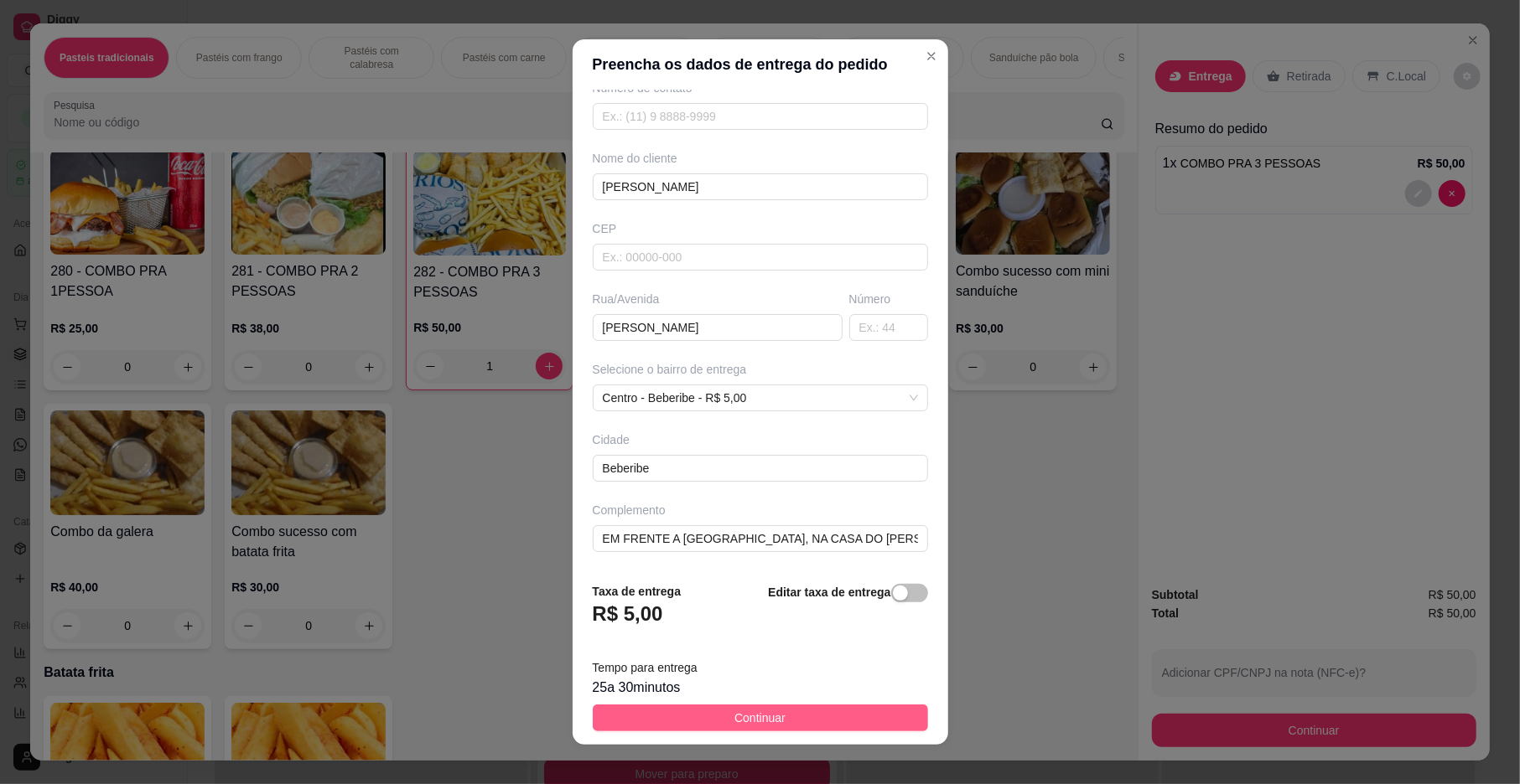
click at [735, 719] on span "Continuar" at bounding box center [760, 717] width 51 height 18
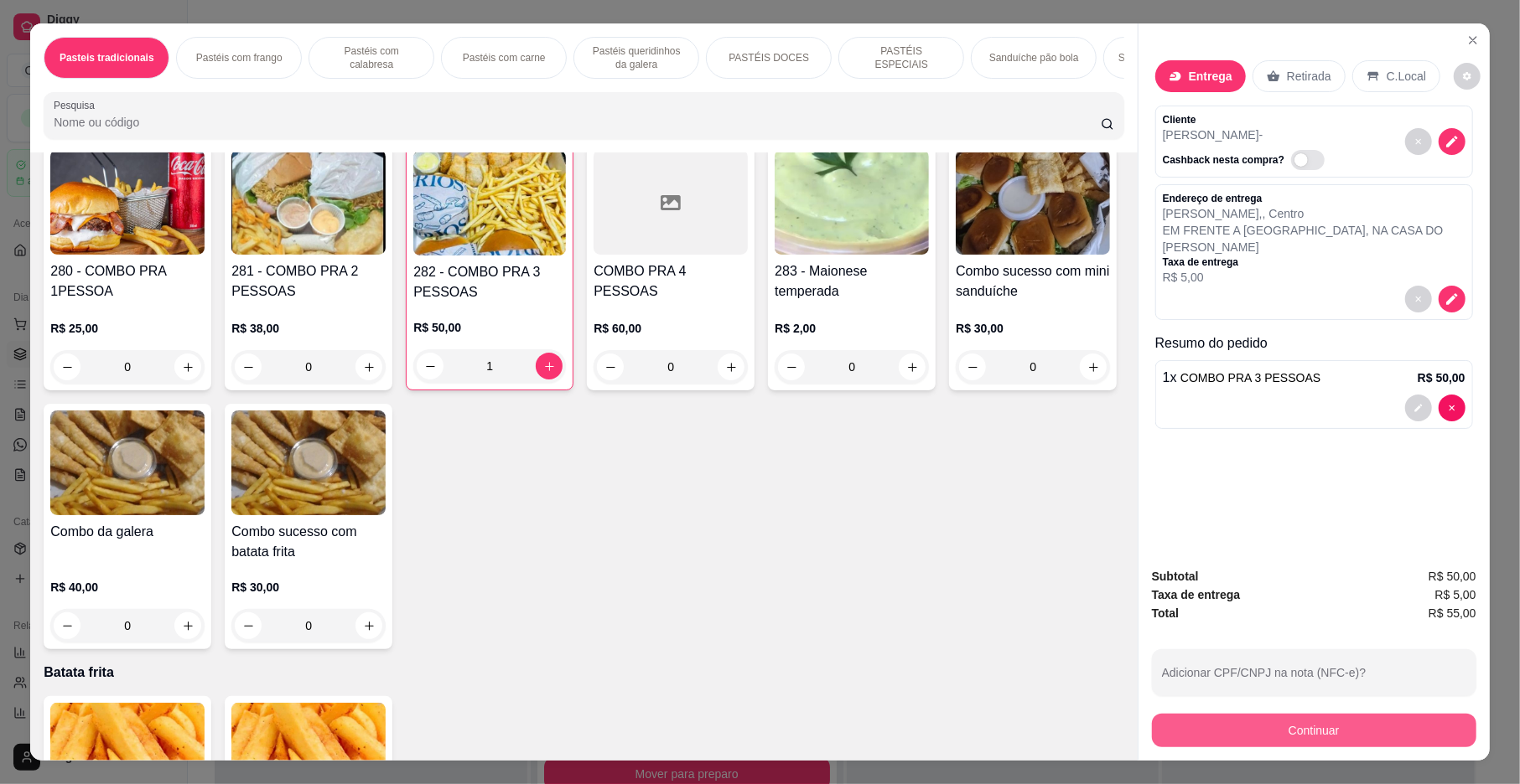
click at [1245, 744] on button "Continuar" at bounding box center [1314, 730] width 324 height 33
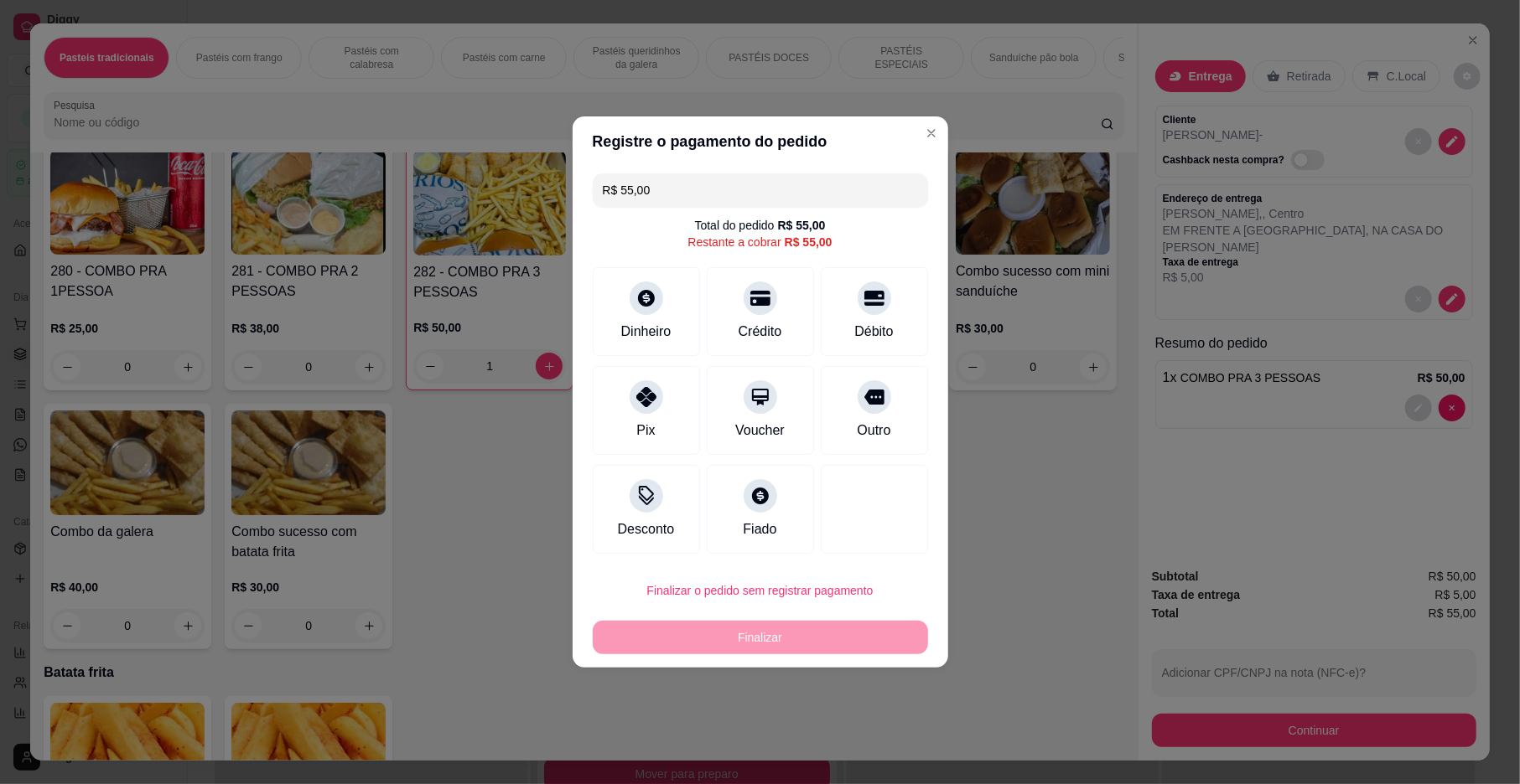
click at [699, 411] on div "Pix Voucher Outro" at bounding box center [760, 410] width 336 height 88
click at [664, 411] on div "Pix" at bounding box center [645, 407] width 118 height 98
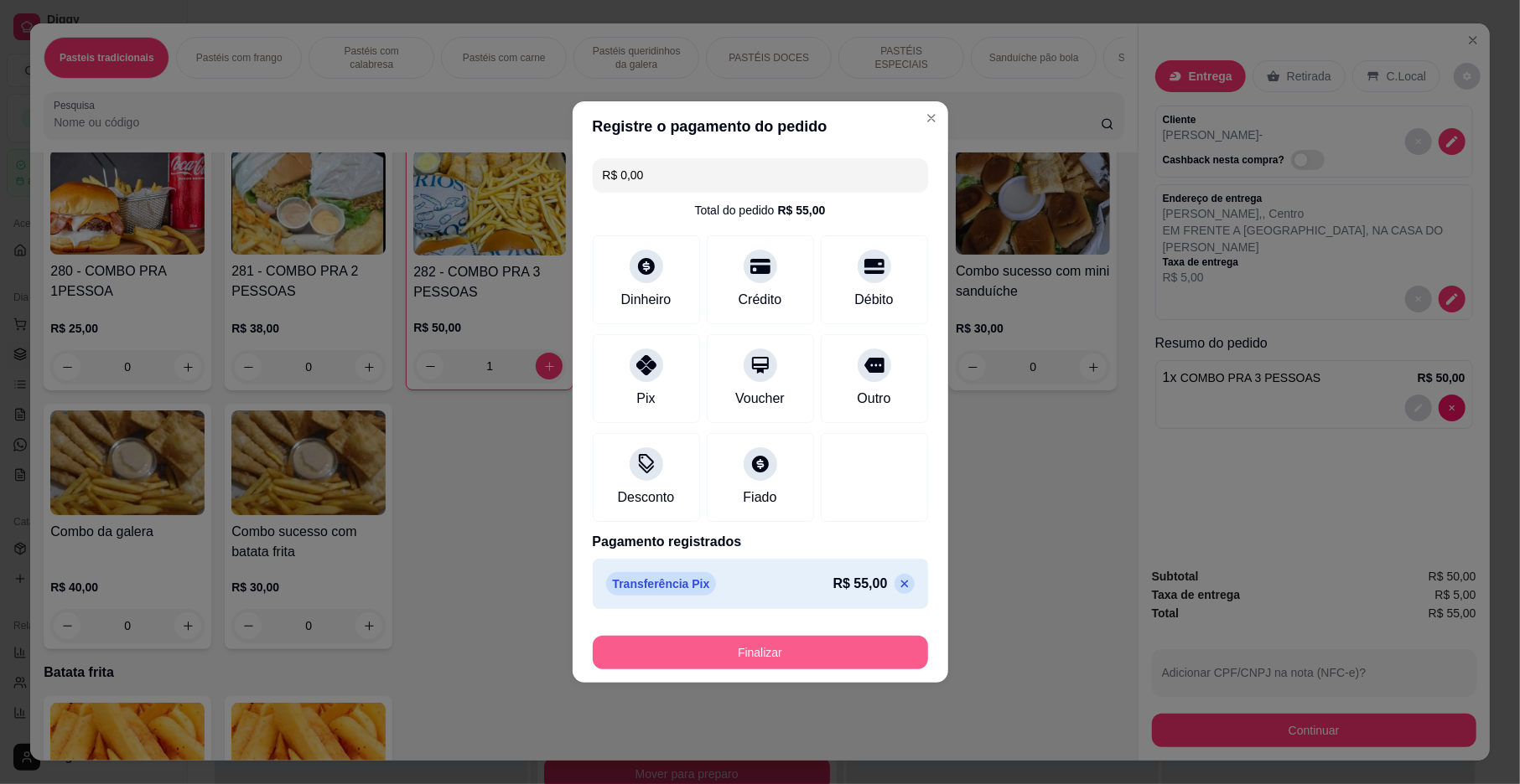
click at [722, 662] on button "Finalizar" at bounding box center [760, 652] width 336 height 33
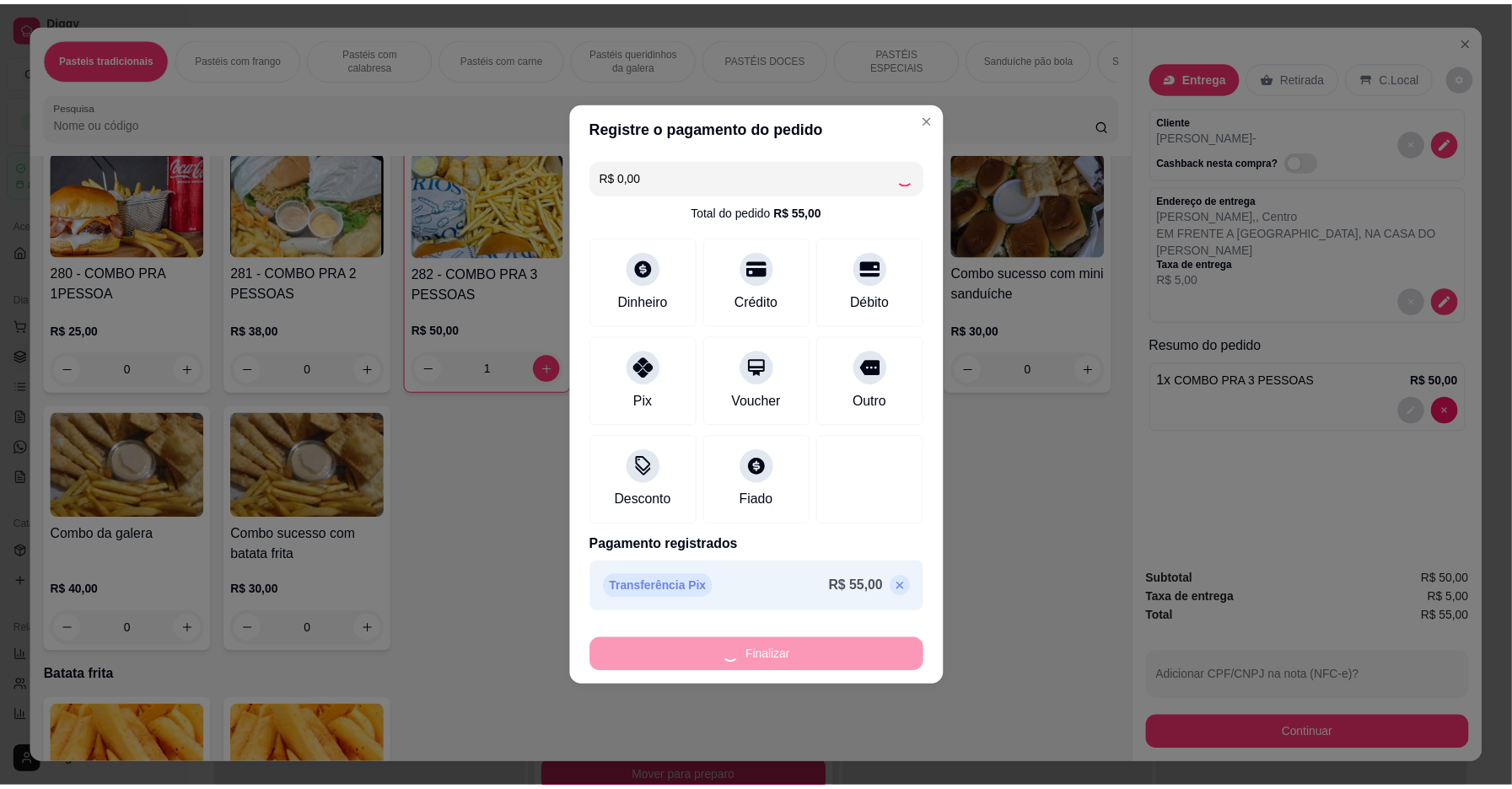
scroll to position [1217, 0]
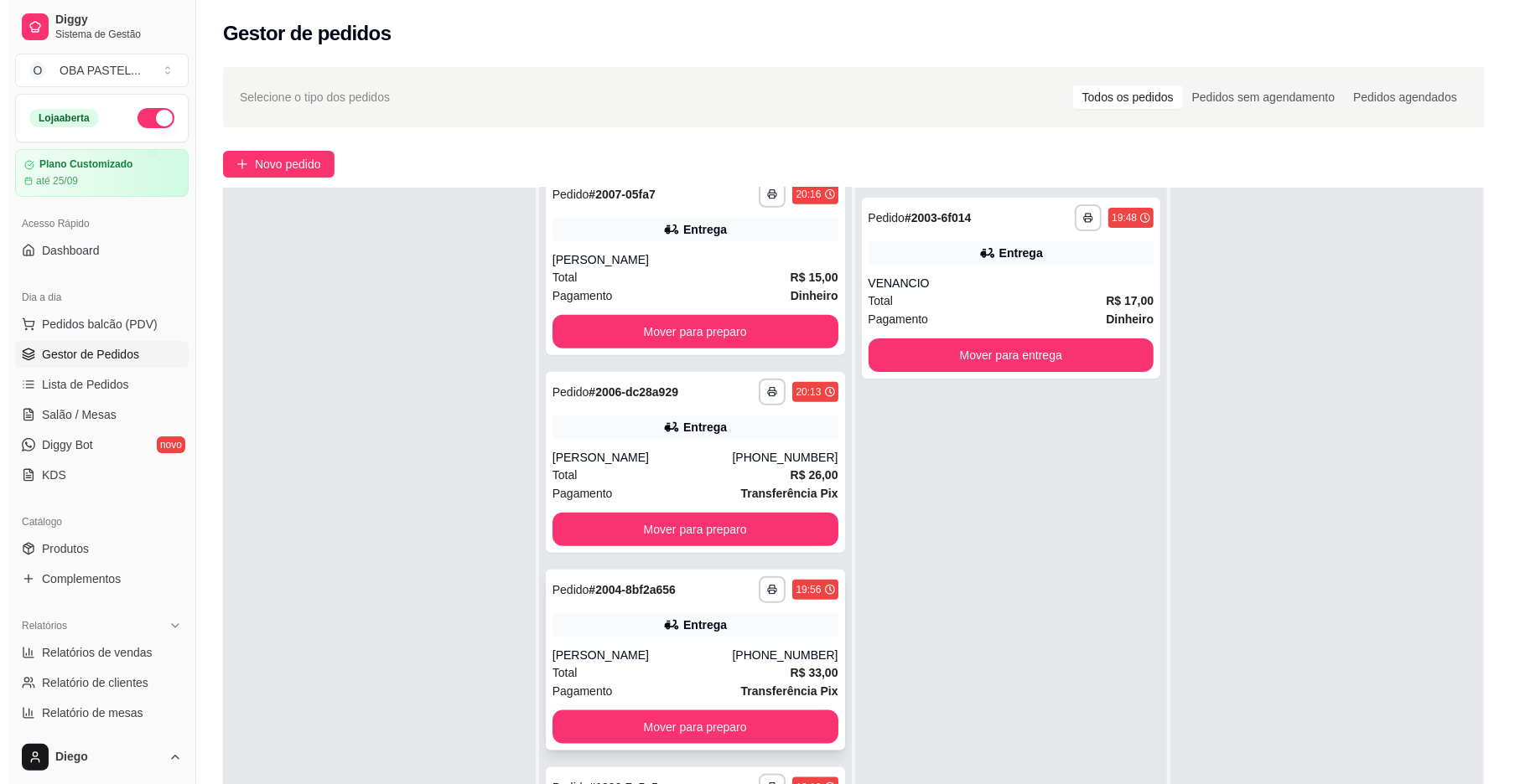
scroll to position [223, 0]
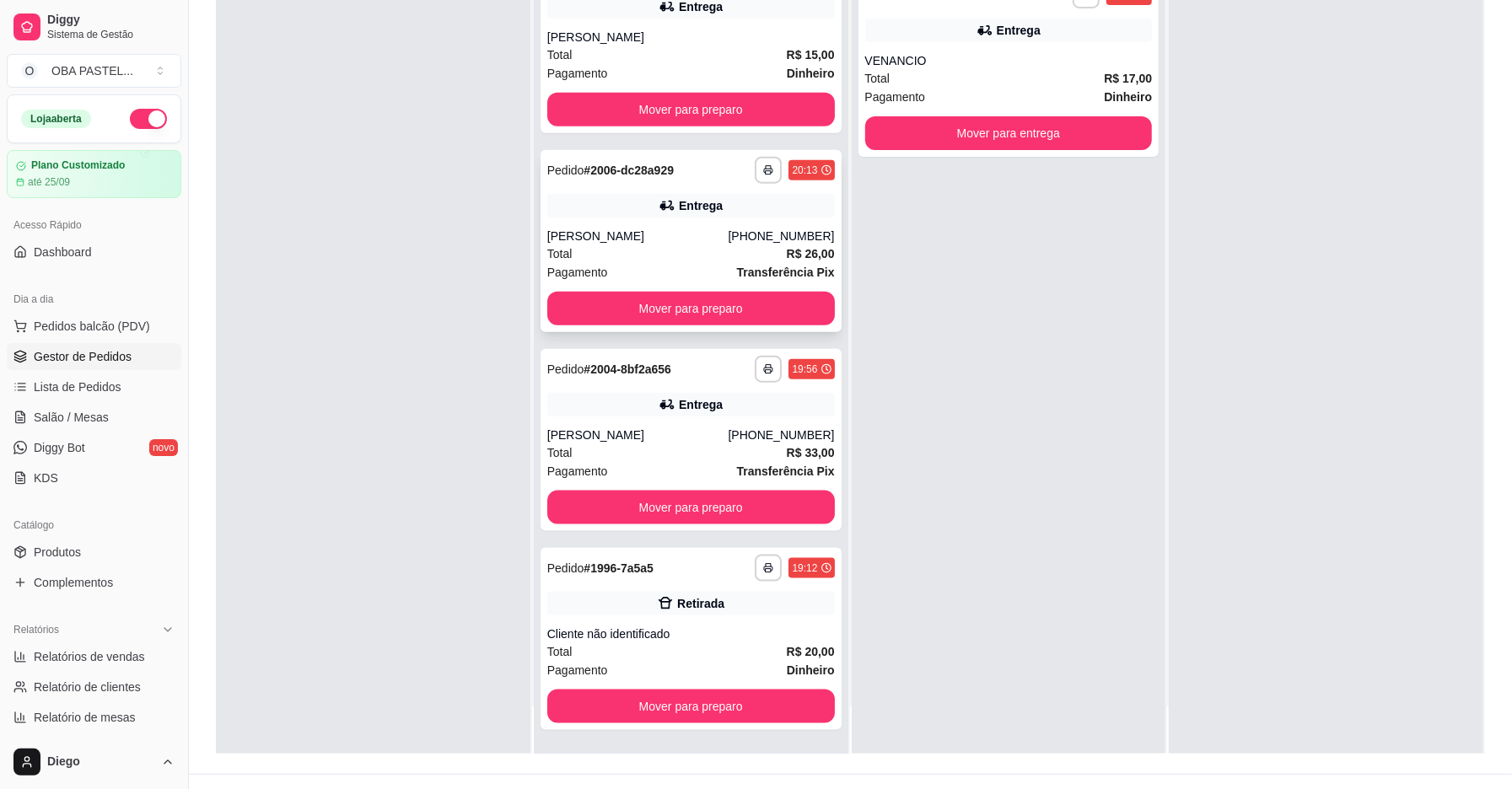
click at [690, 243] on div "[PERSON_NAME]" at bounding box center [638, 236] width 182 height 17
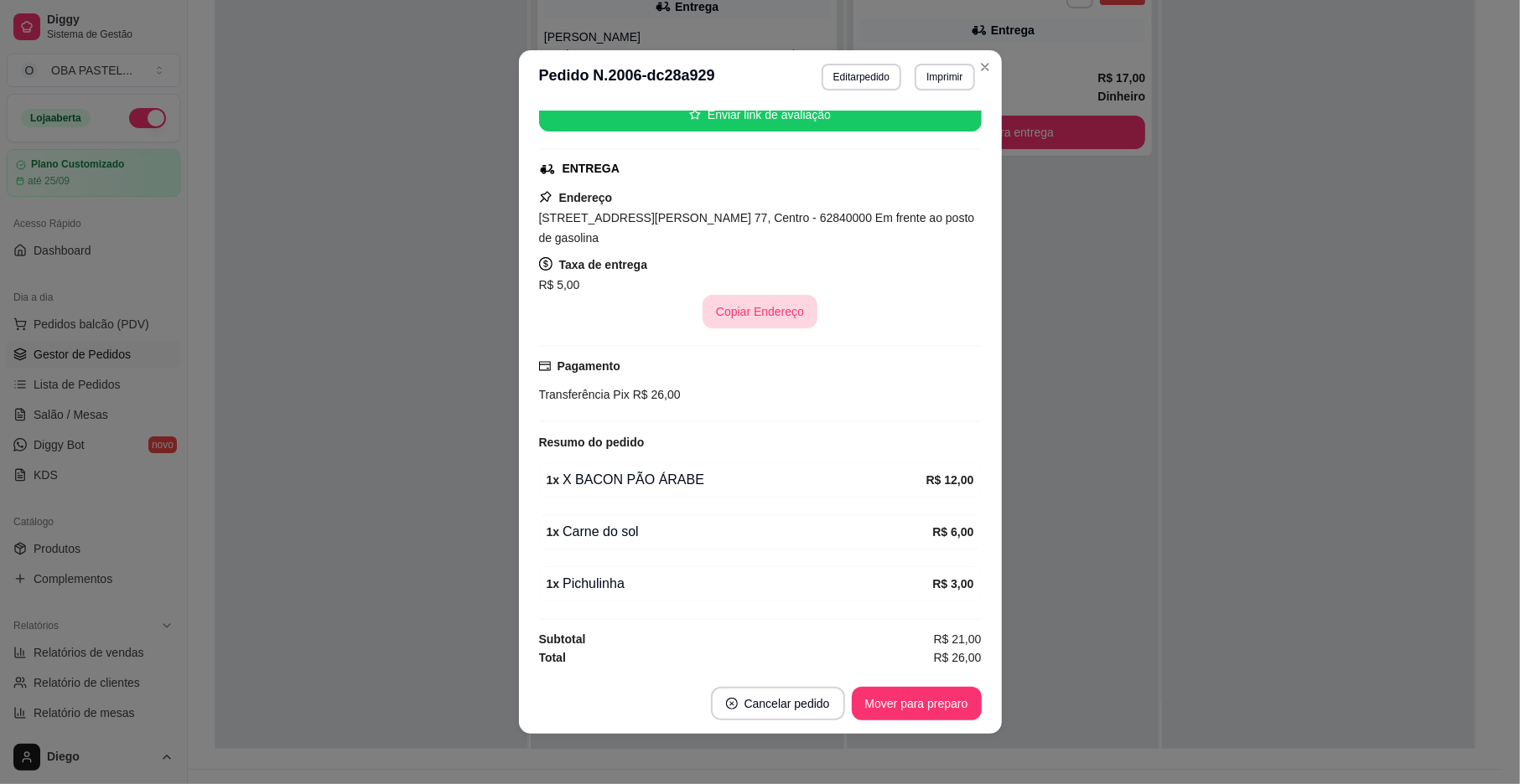
scroll to position [230, 0]
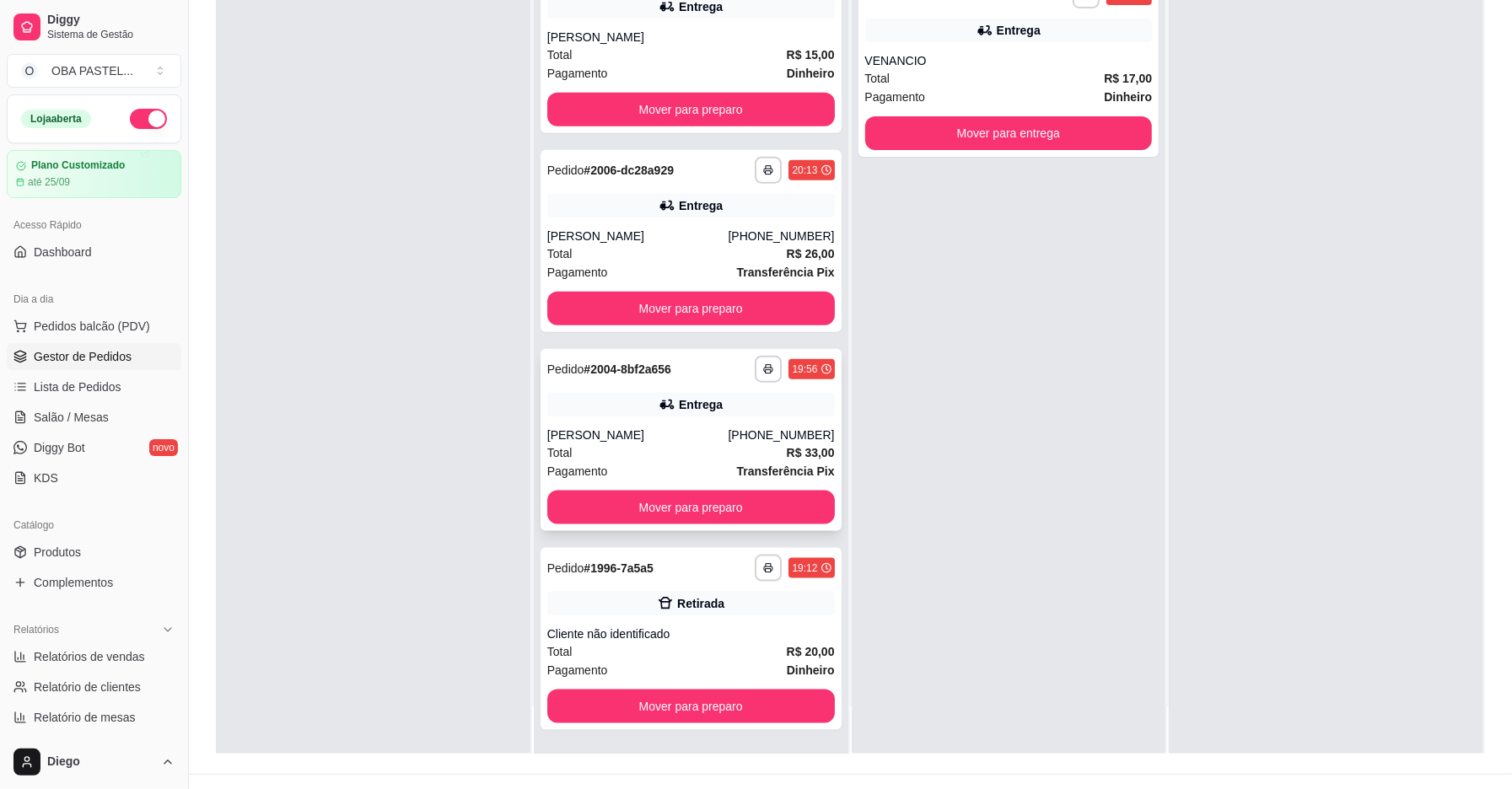
click at [672, 436] on div "[PERSON_NAME]" at bounding box center [638, 435] width 182 height 17
click at [658, 214] on div "Entrega" at bounding box center [690, 206] width 288 height 24
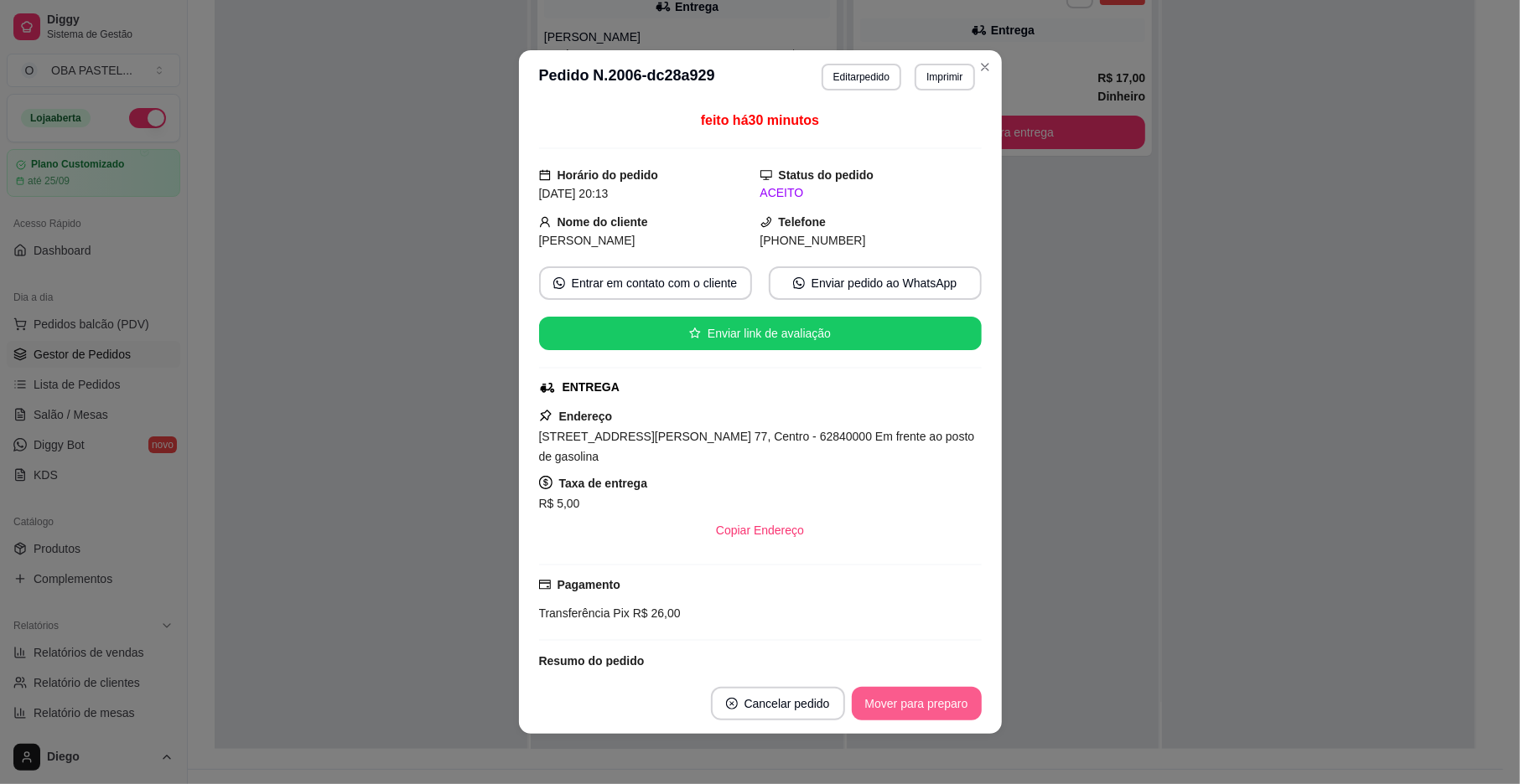
click at [931, 698] on button "Mover para preparo" at bounding box center [916, 703] width 130 height 33
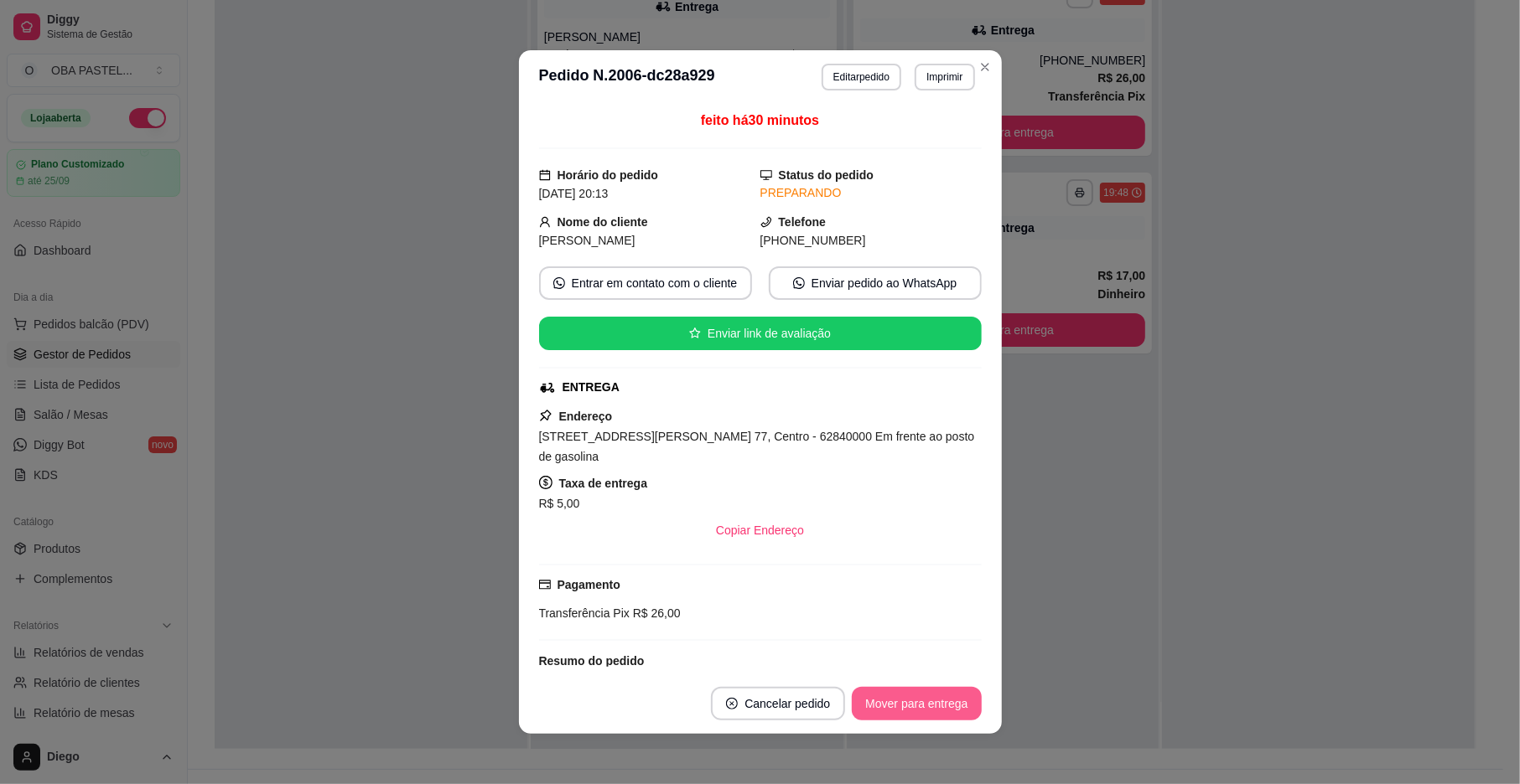
scroll to position [1012, 0]
click at [931, 698] on button "Mover para entrega" at bounding box center [916, 703] width 129 height 33
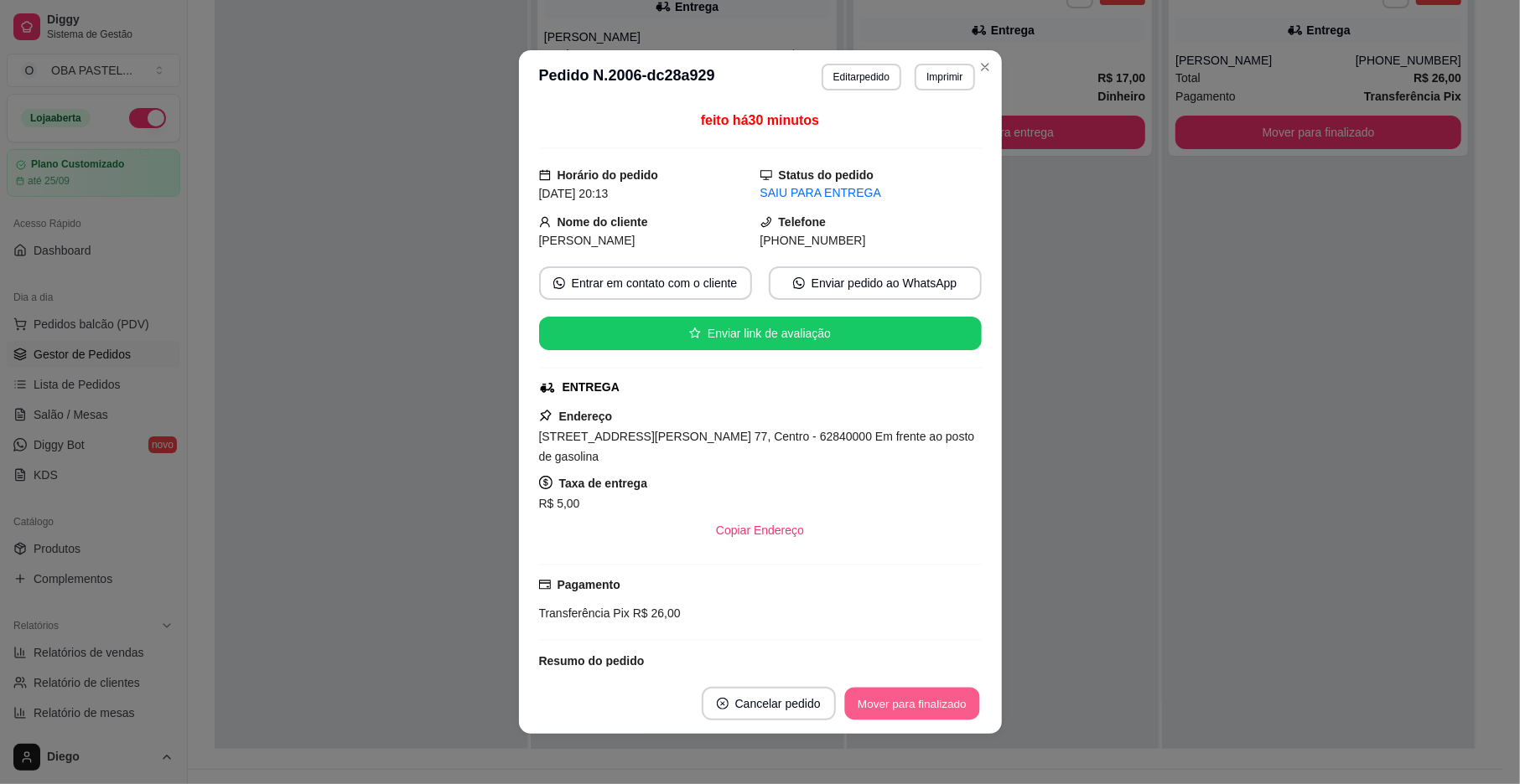
click at [931, 698] on button "Mover para finalizado" at bounding box center [912, 704] width 135 height 32
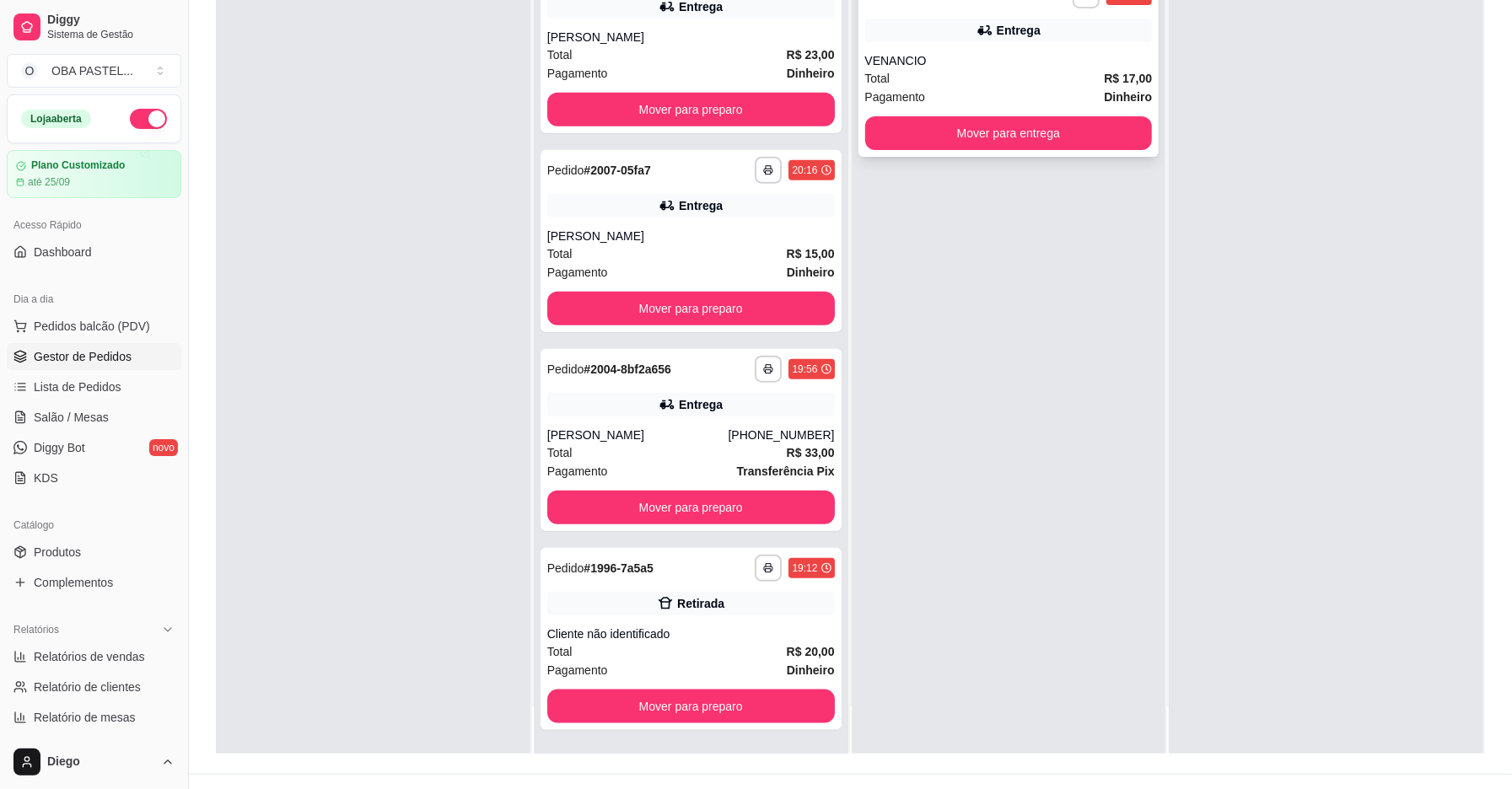
click at [932, 47] on div "**********" at bounding box center [1009, 66] width 301 height 182
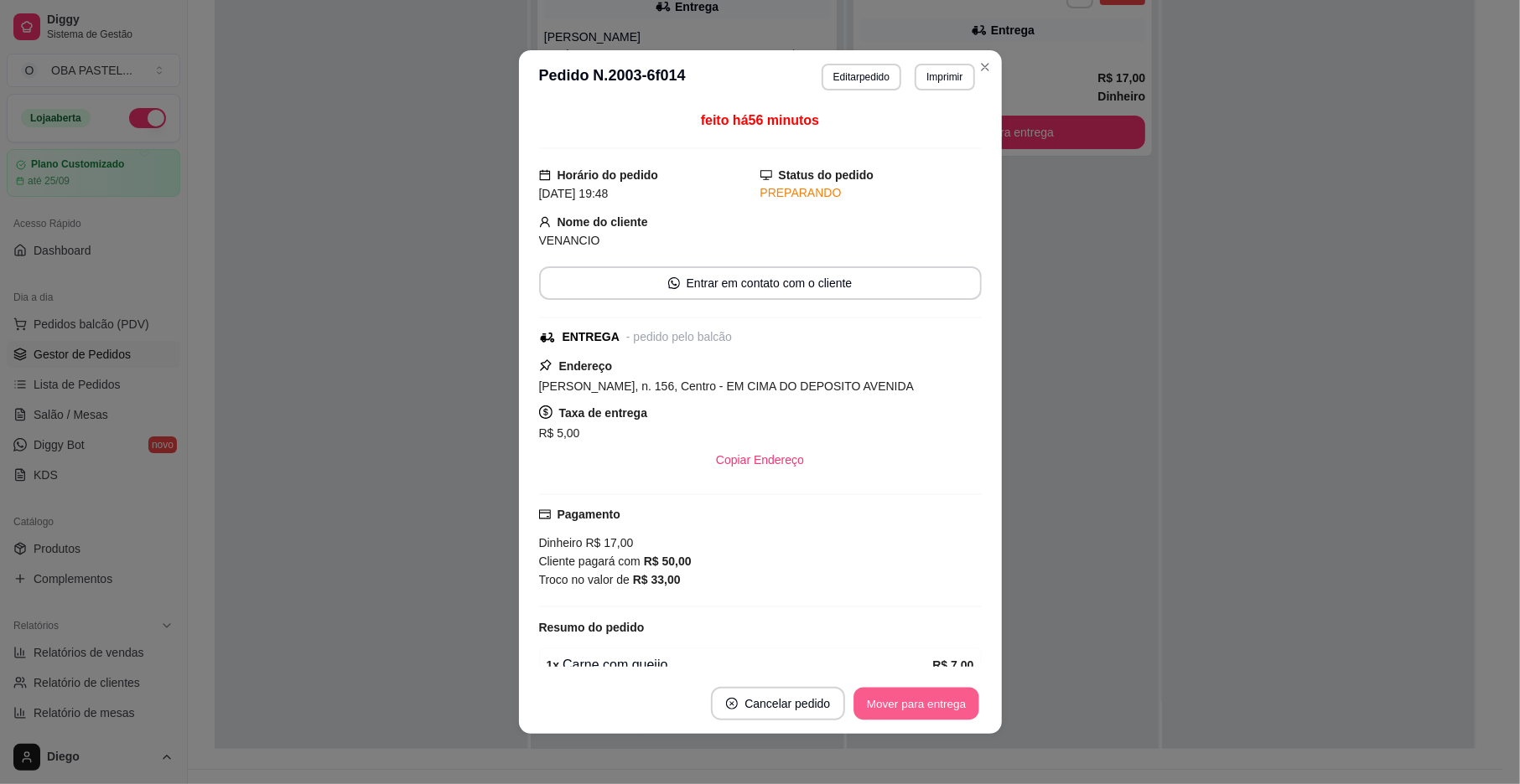
click at [887, 698] on button "Mover para entrega" at bounding box center [917, 704] width 125 height 32
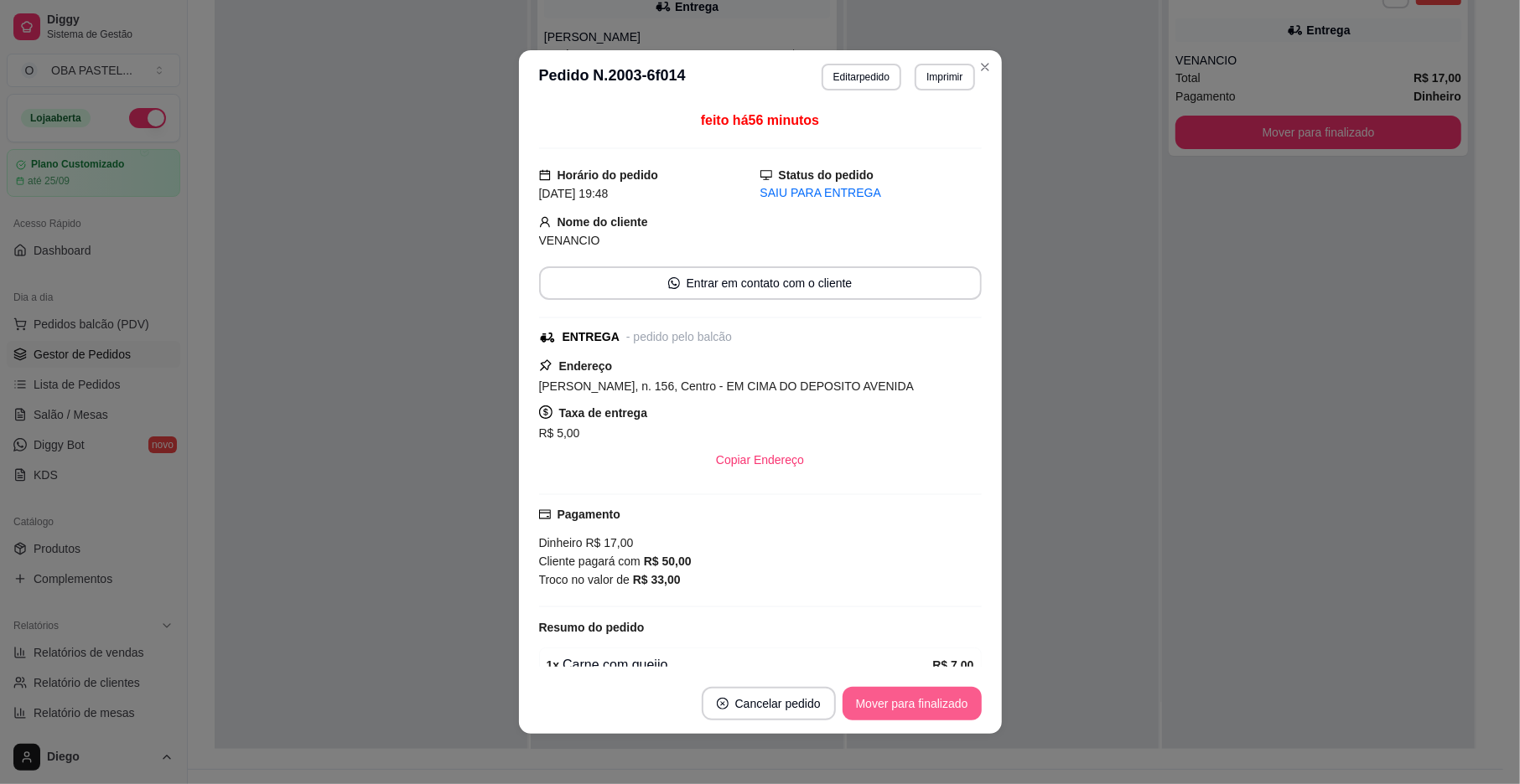
click at [887, 698] on button "Mover para finalizado" at bounding box center [912, 703] width 139 height 33
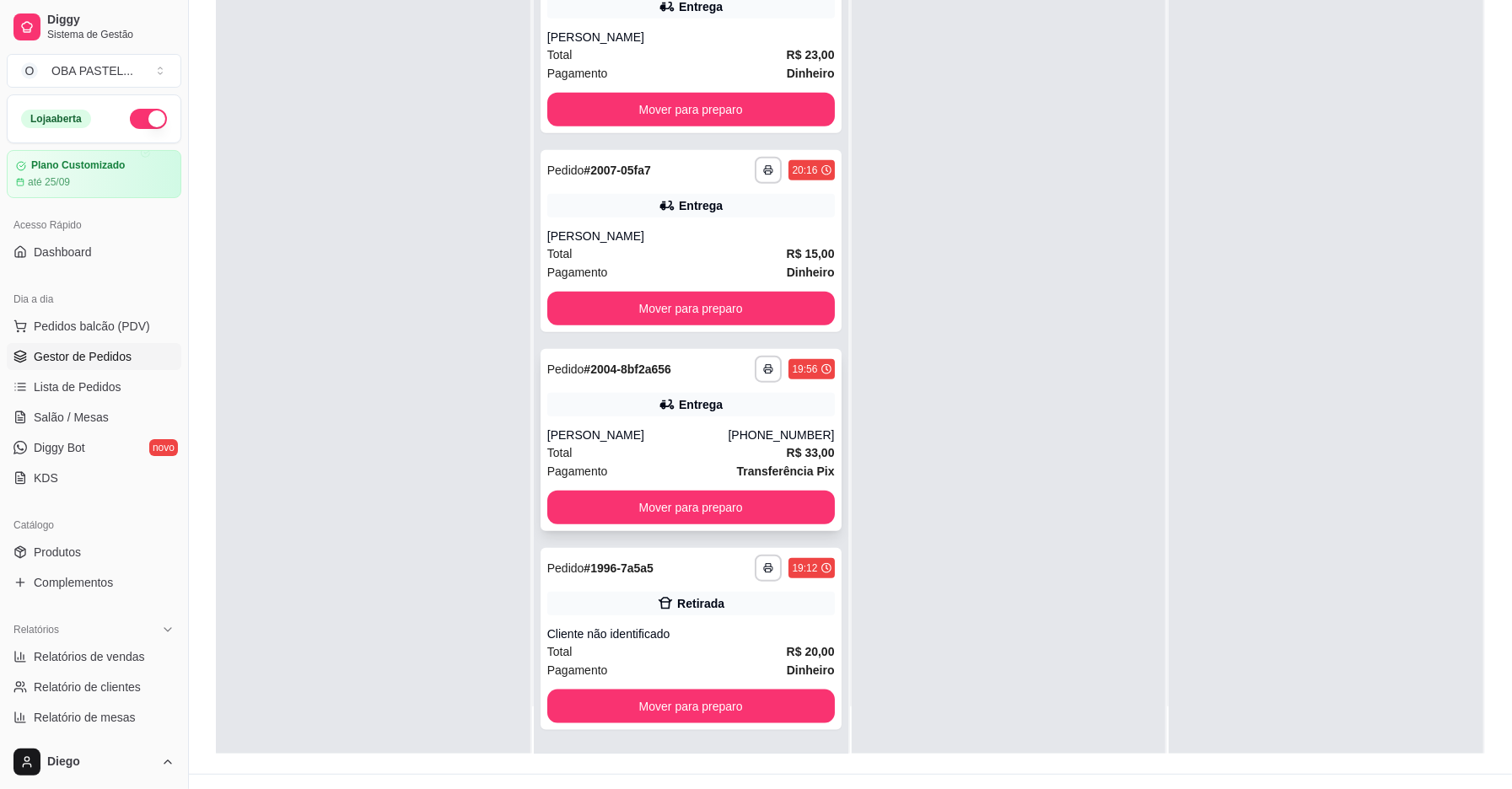
click at [679, 462] on div "Pagamento Transferência Pix" at bounding box center [690, 471] width 288 height 18
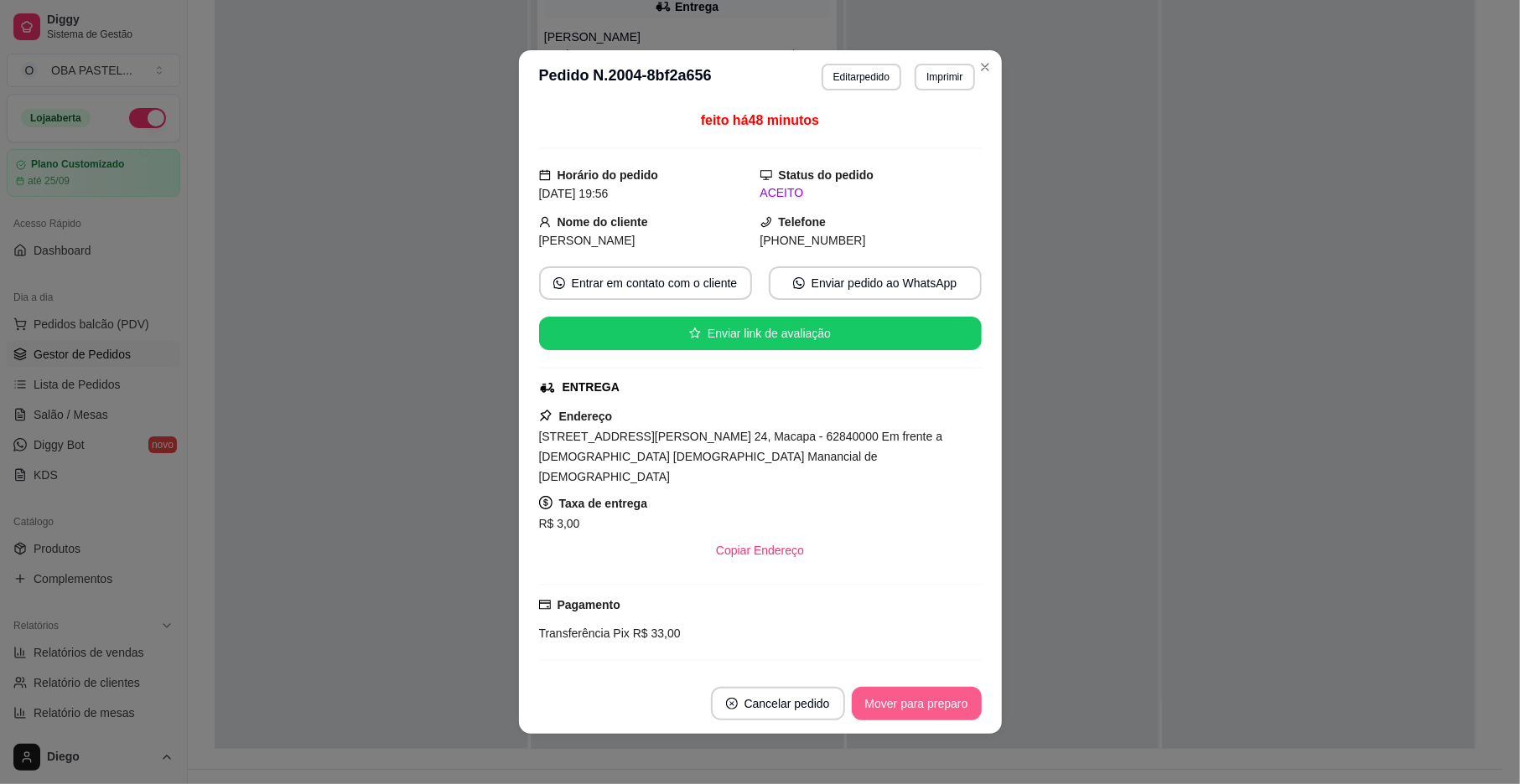
click at [852, 692] on button "Mover para preparo" at bounding box center [916, 703] width 130 height 33
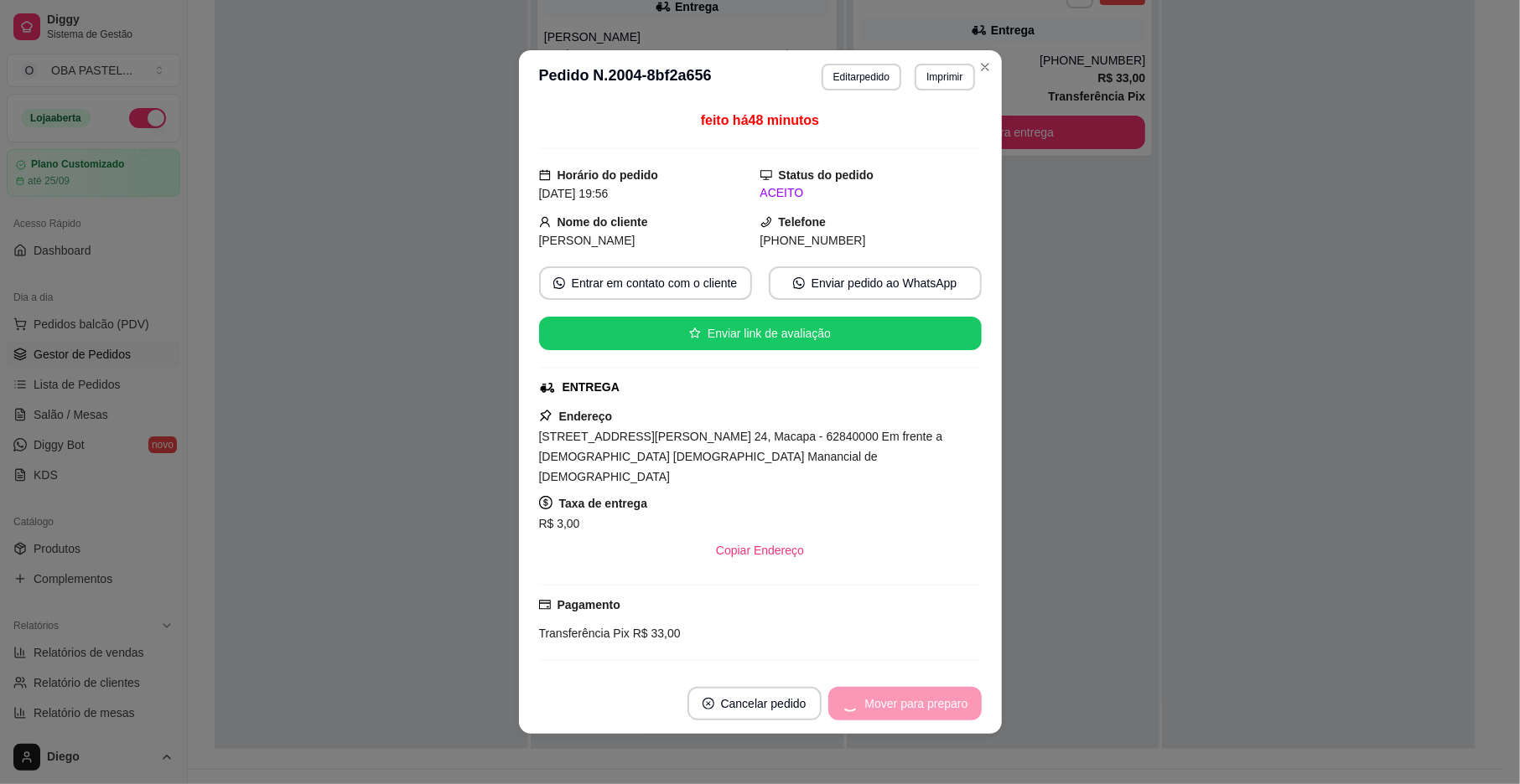
scroll to position [814, 0]
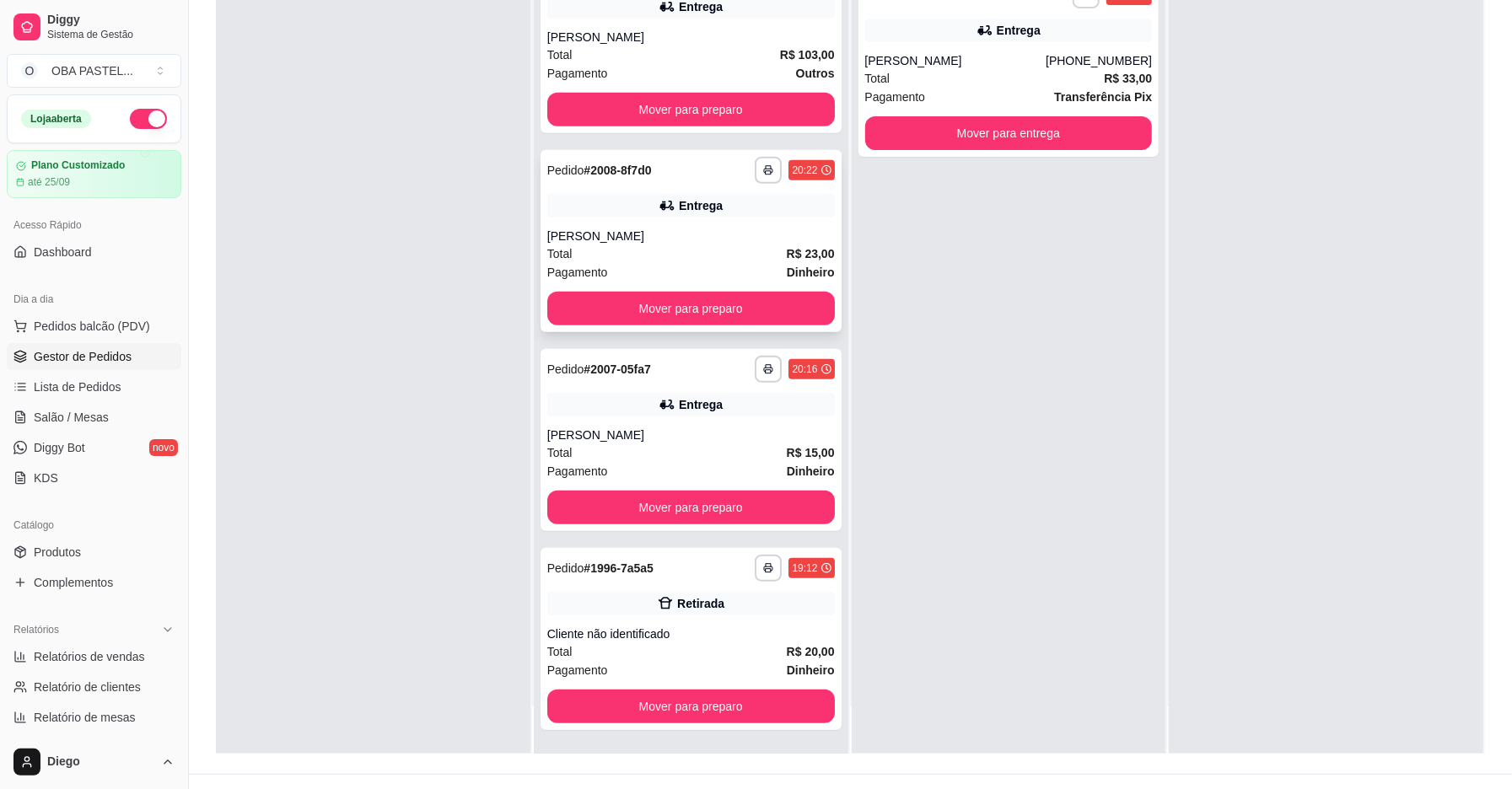
click at [676, 247] on div "Total R$ 23,00" at bounding box center [690, 253] width 288 height 18
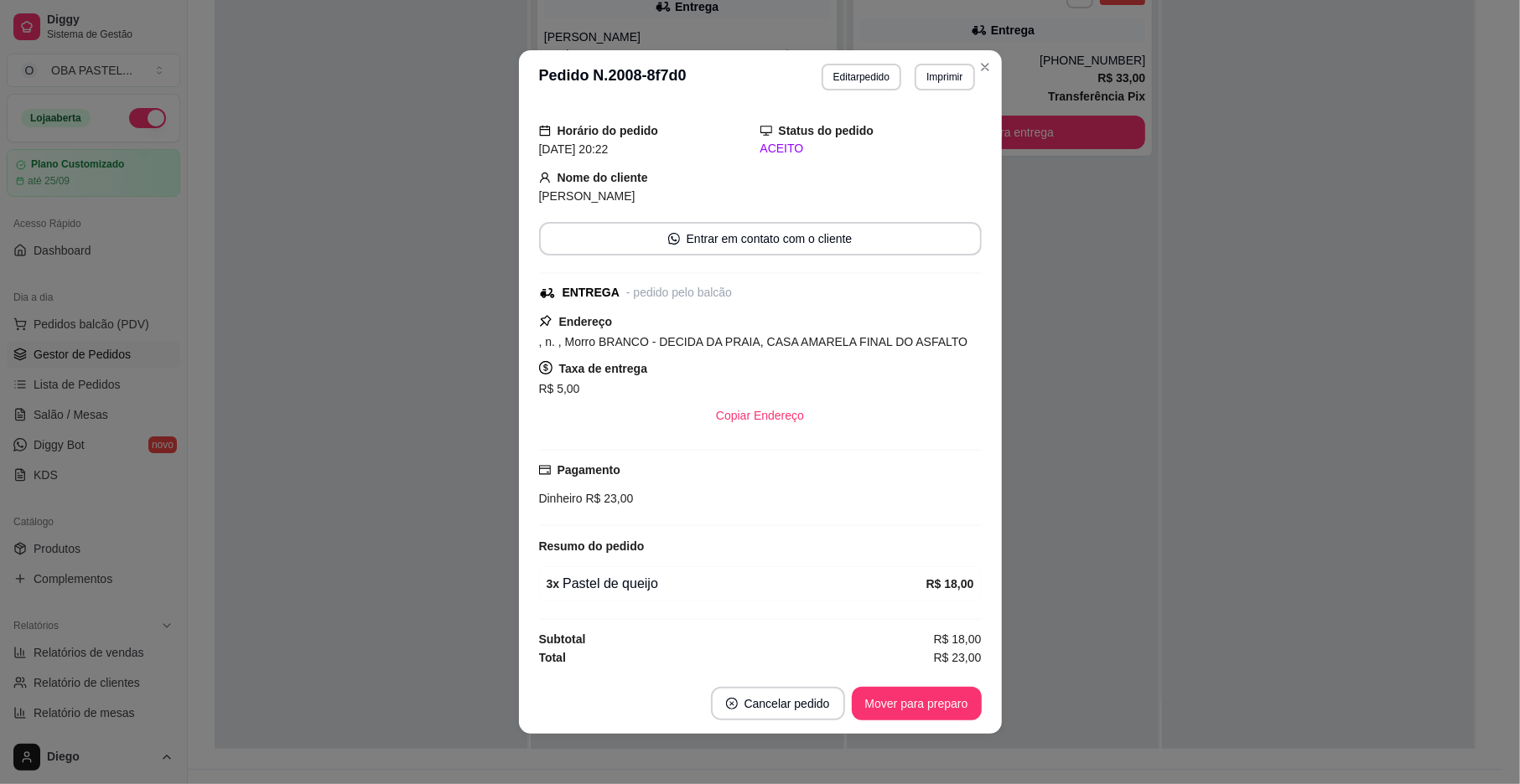
scroll to position [4, 0]
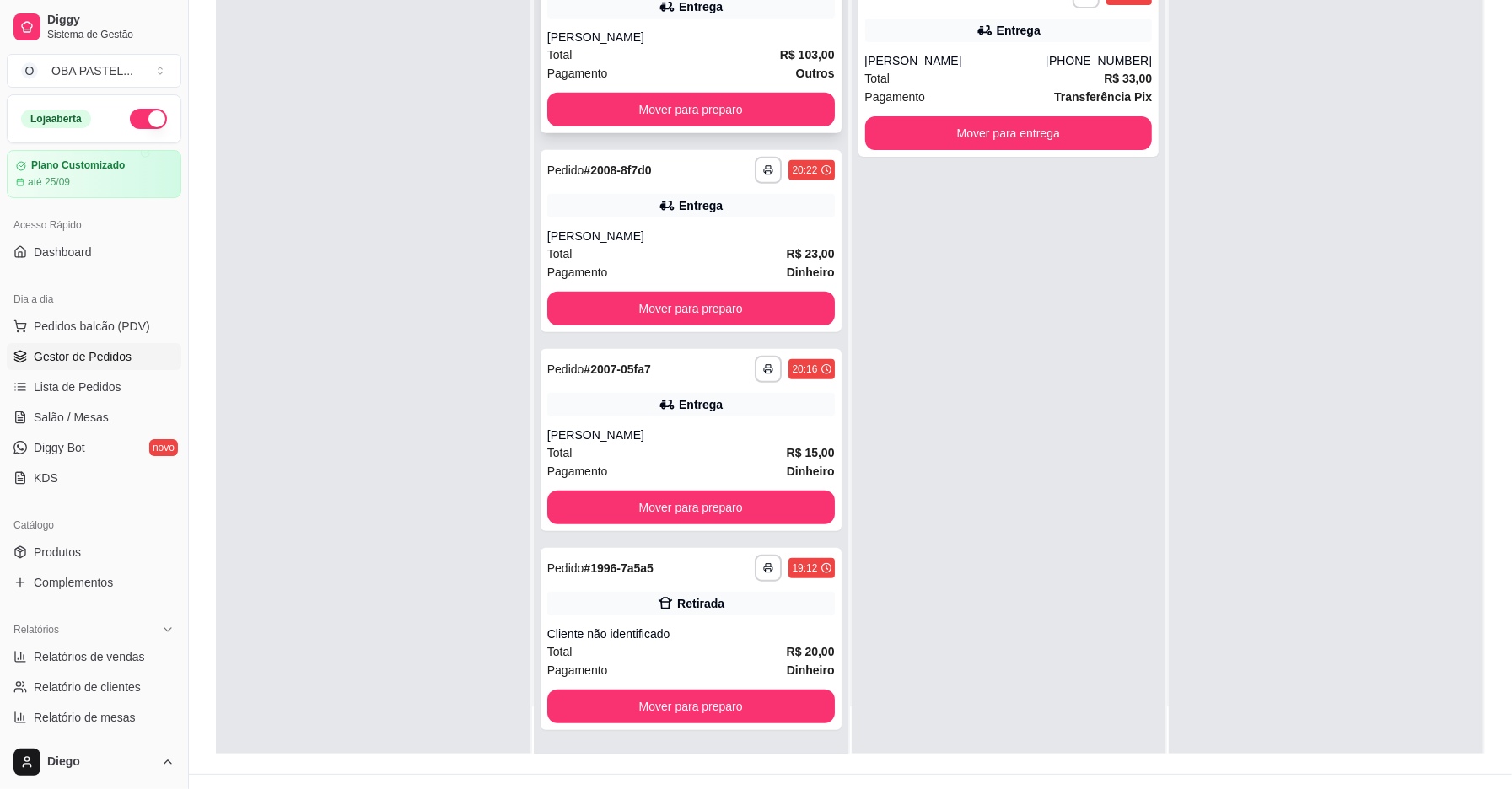
click at [638, 48] on div "Total R$ 103,00" at bounding box center [690, 55] width 288 height 18
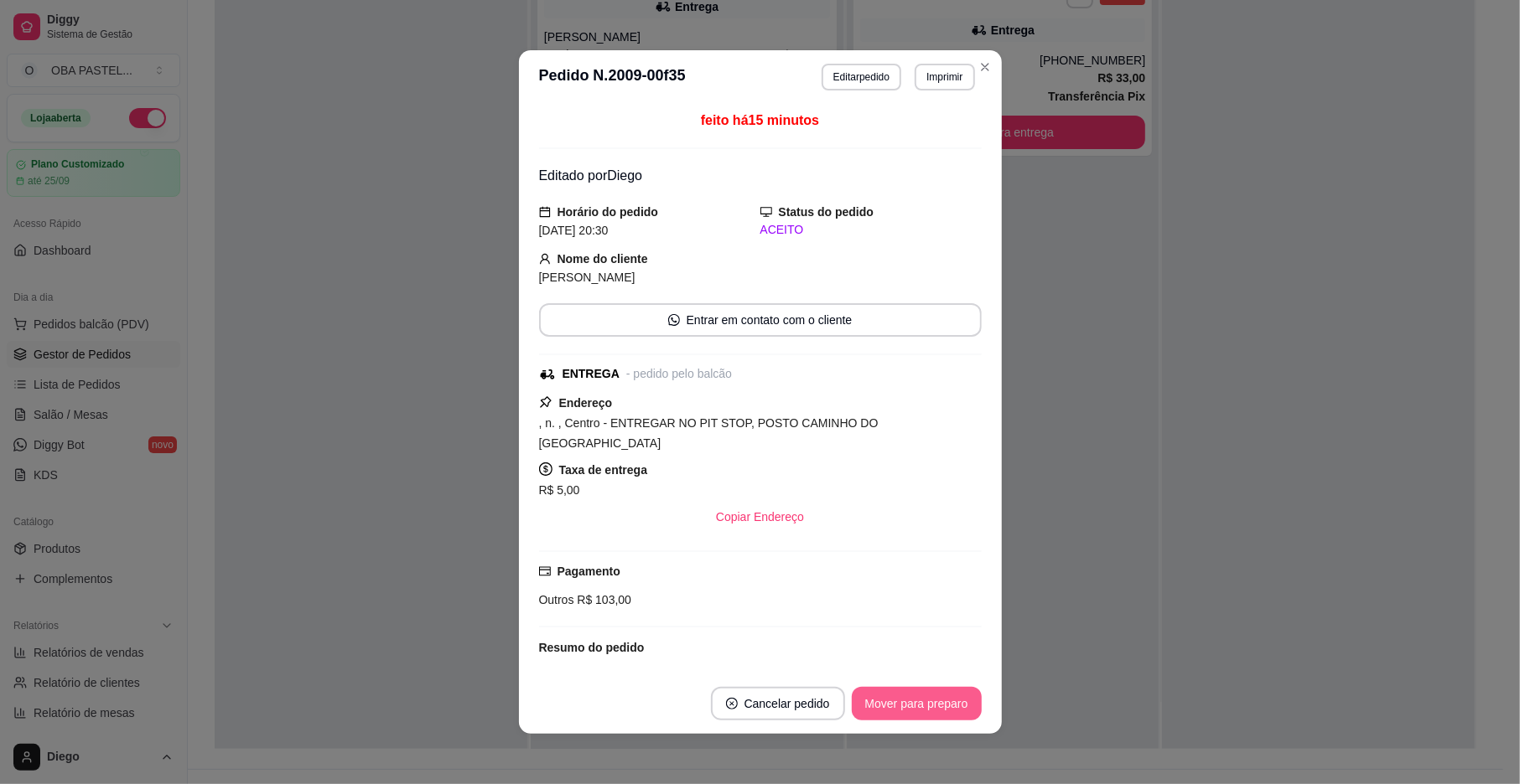
click at [909, 707] on button "Mover para preparo" at bounding box center [916, 703] width 130 height 33
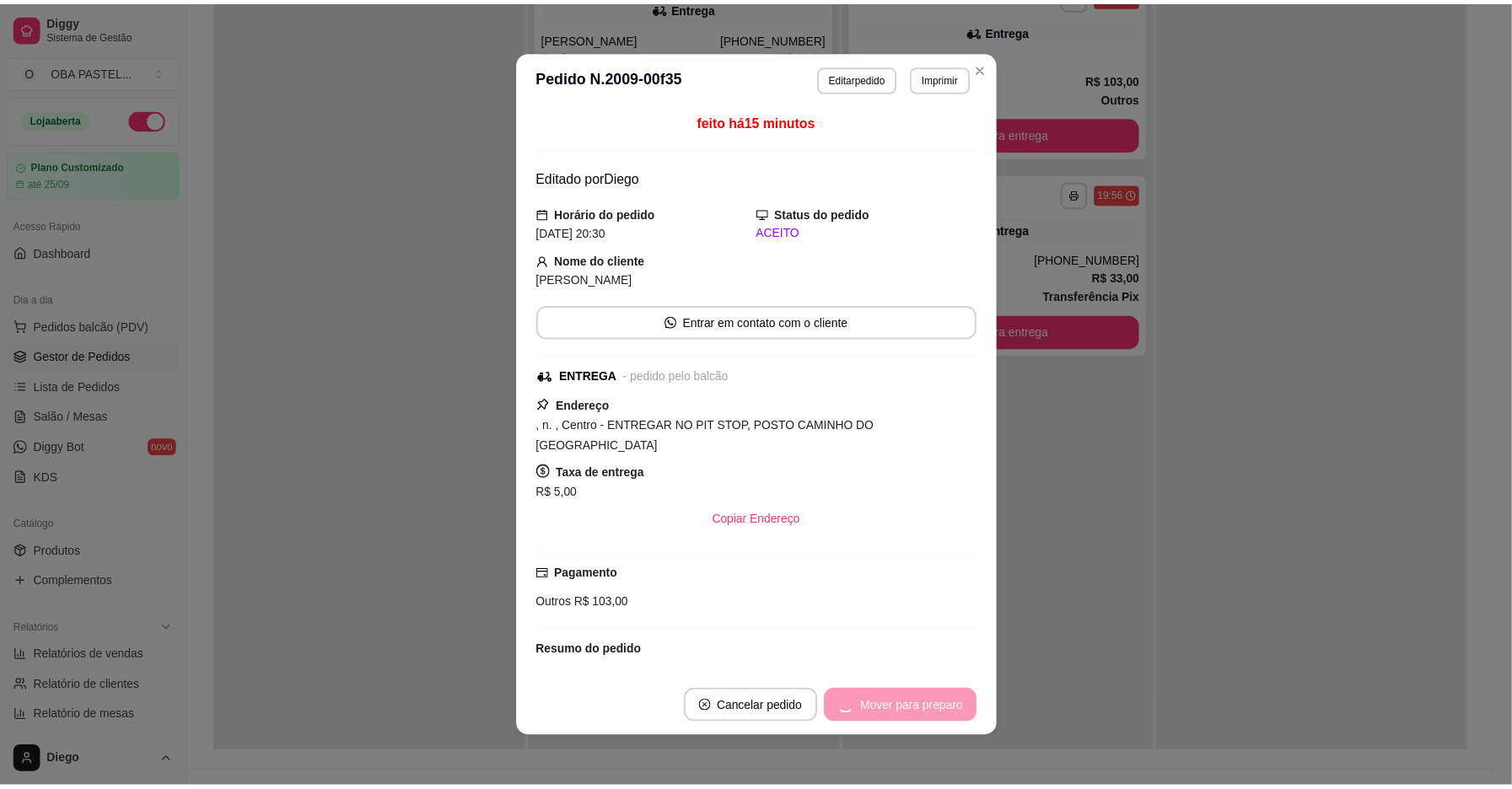
scroll to position [621, 0]
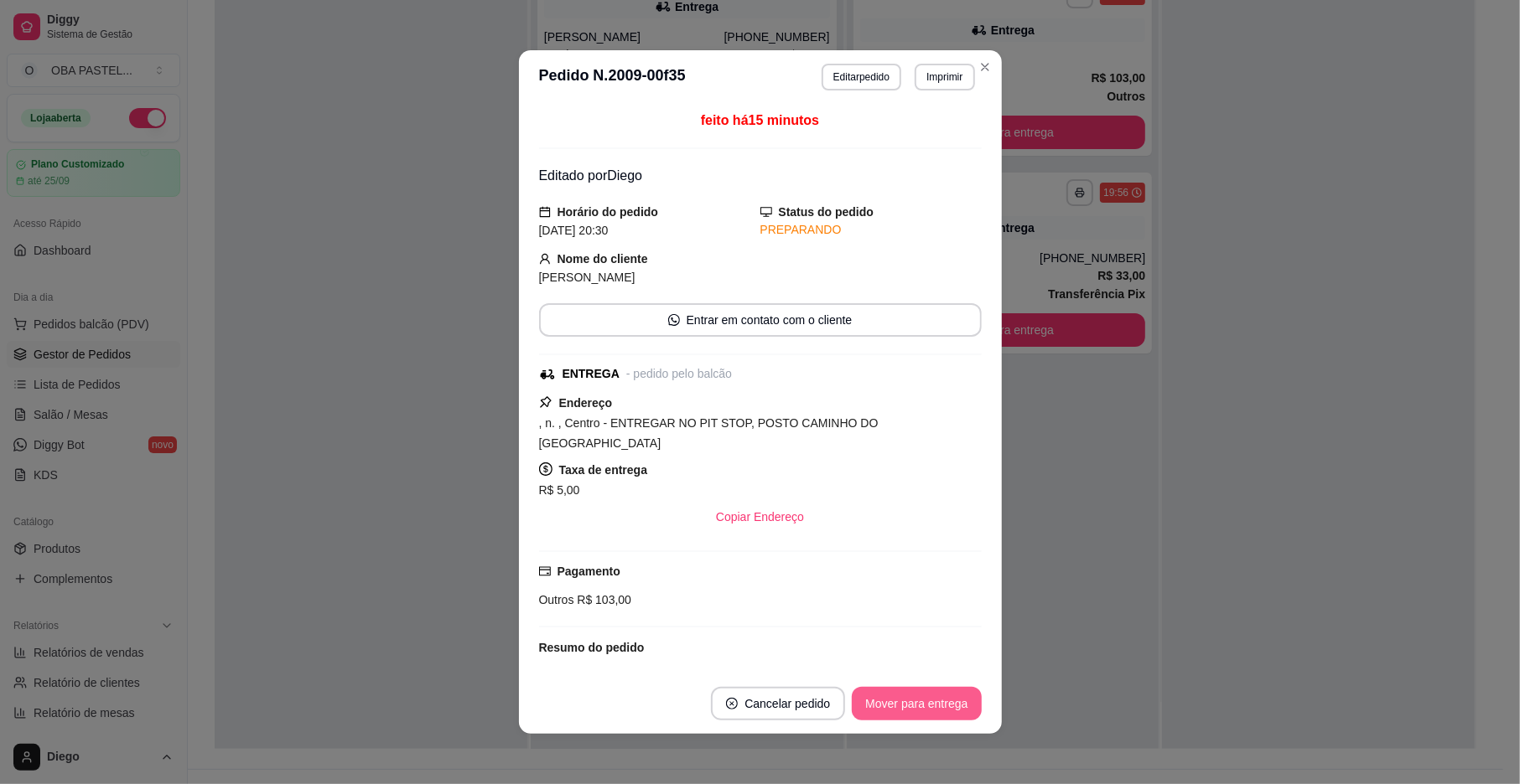
click at [909, 707] on button "Mover para entrega" at bounding box center [916, 703] width 129 height 33
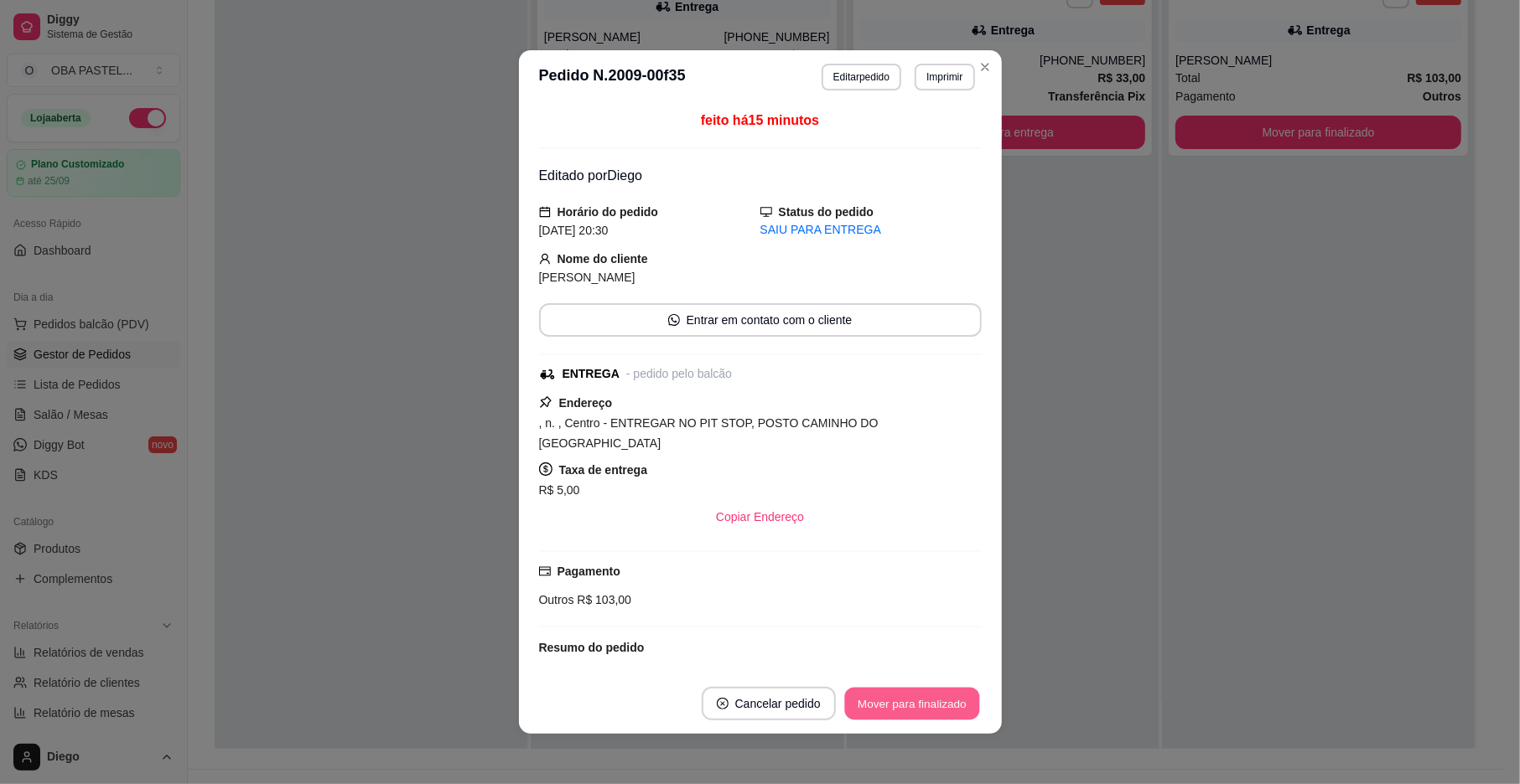
click at [909, 707] on button "Mover para finalizado" at bounding box center [912, 704] width 135 height 32
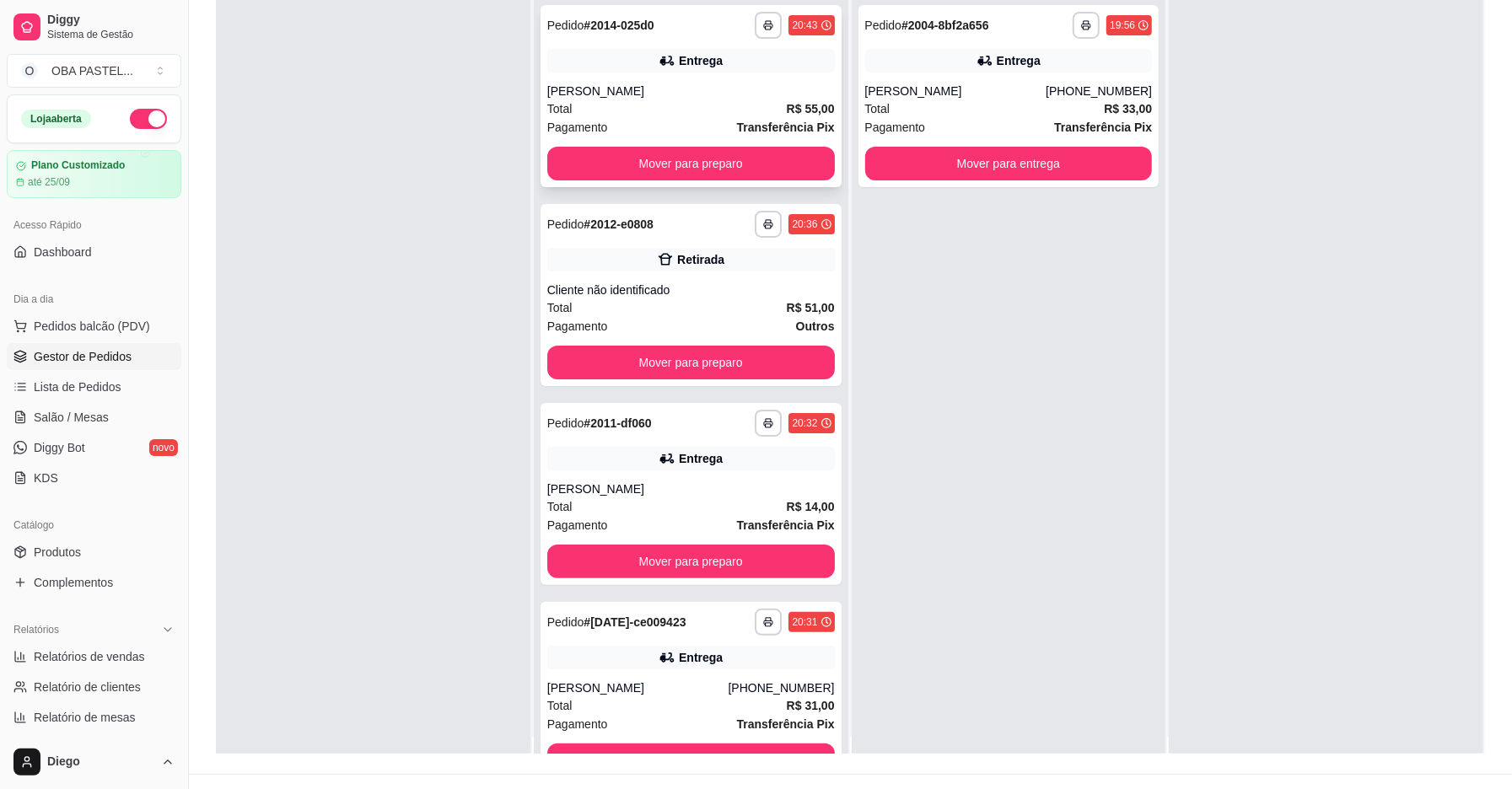
scroll to position [0, 0]
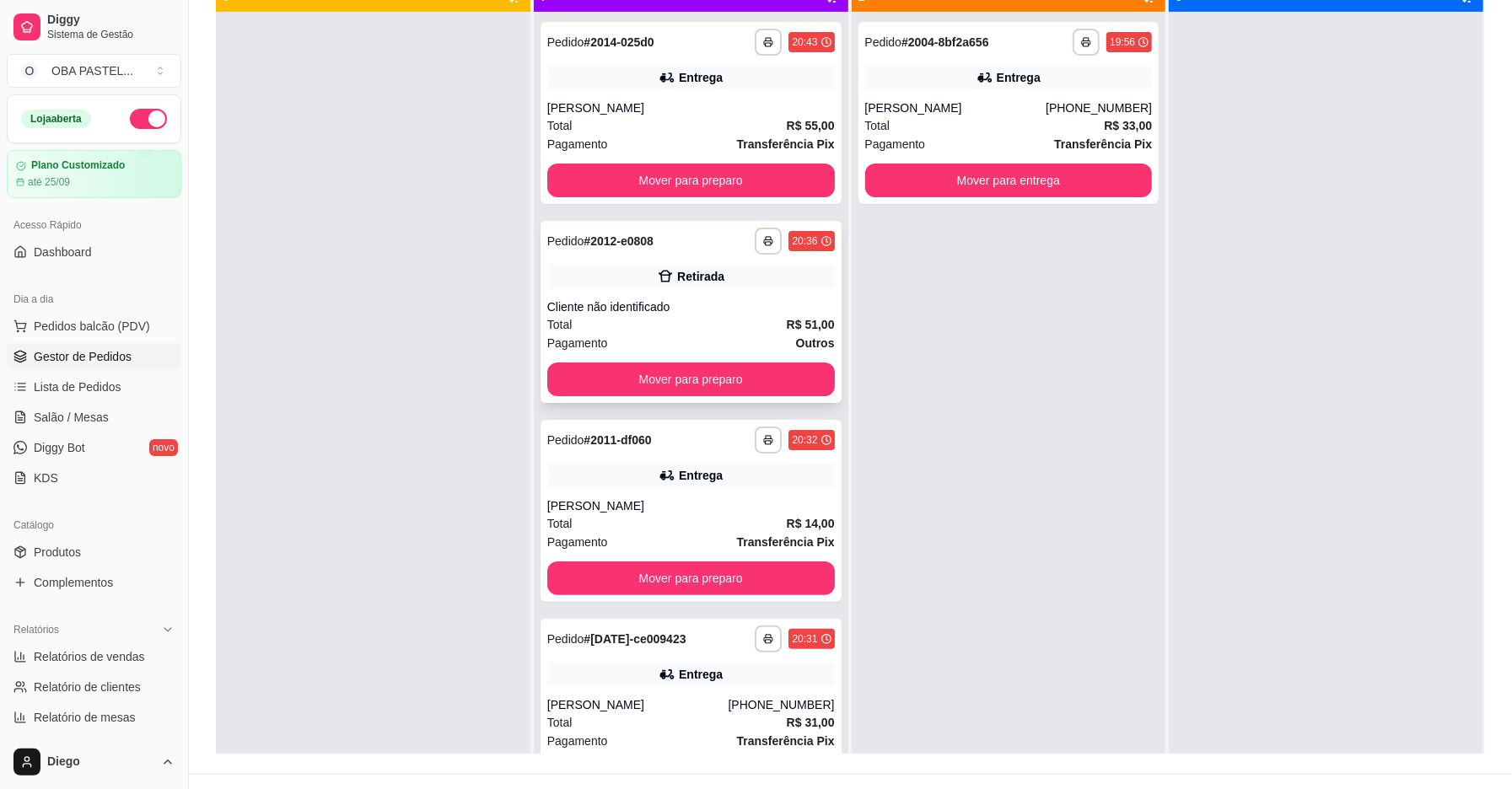
click at [614, 316] on div "Total R$ 51,00" at bounding box center [690, 324] width 288 height 18
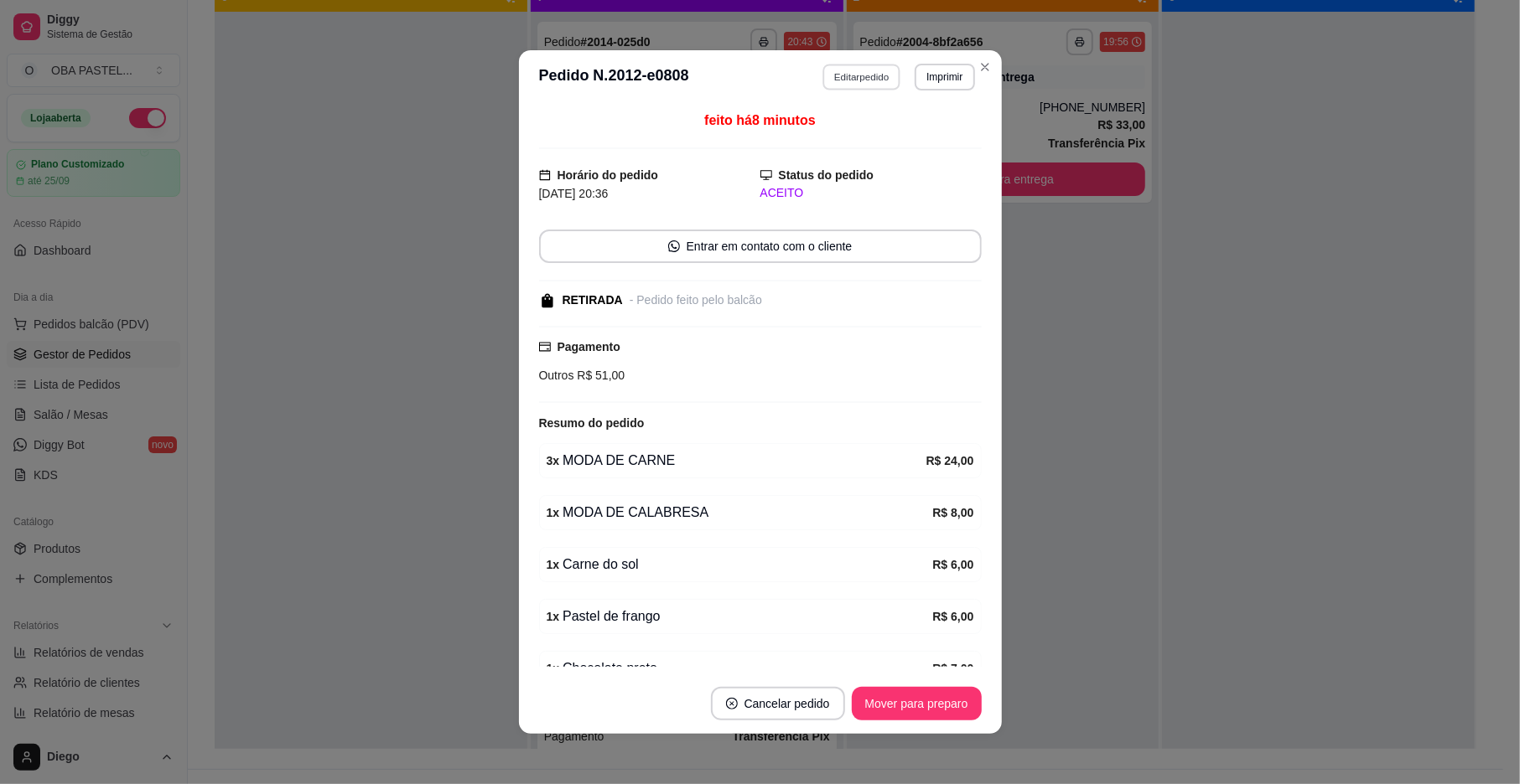
click at [845, 82] on button "Editar pedido" at bounding box center [861, 76] width 78 height 26
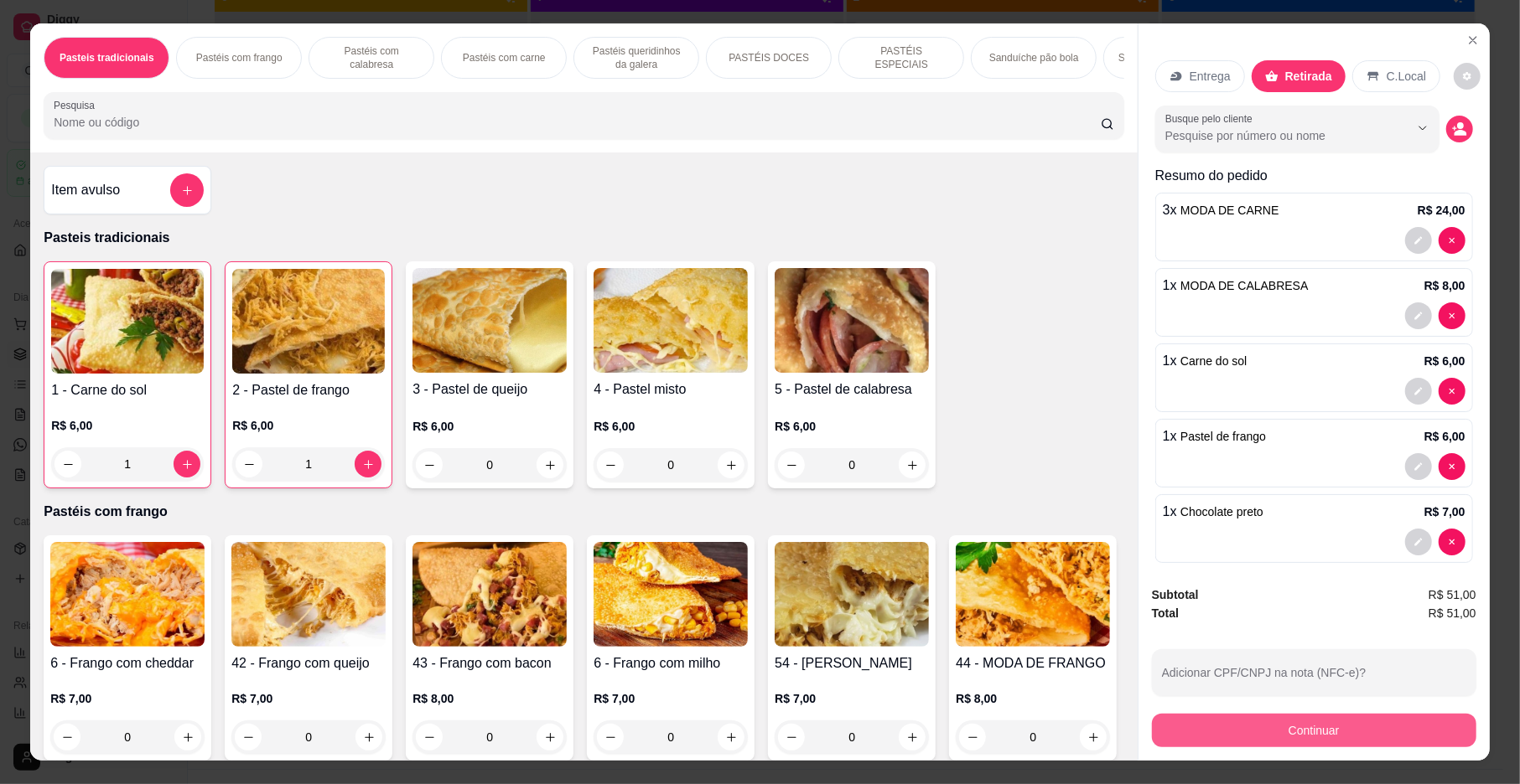
click at [1304, 738] on button "Continuar" at bounding box center [1314, 730] width 324 height 33
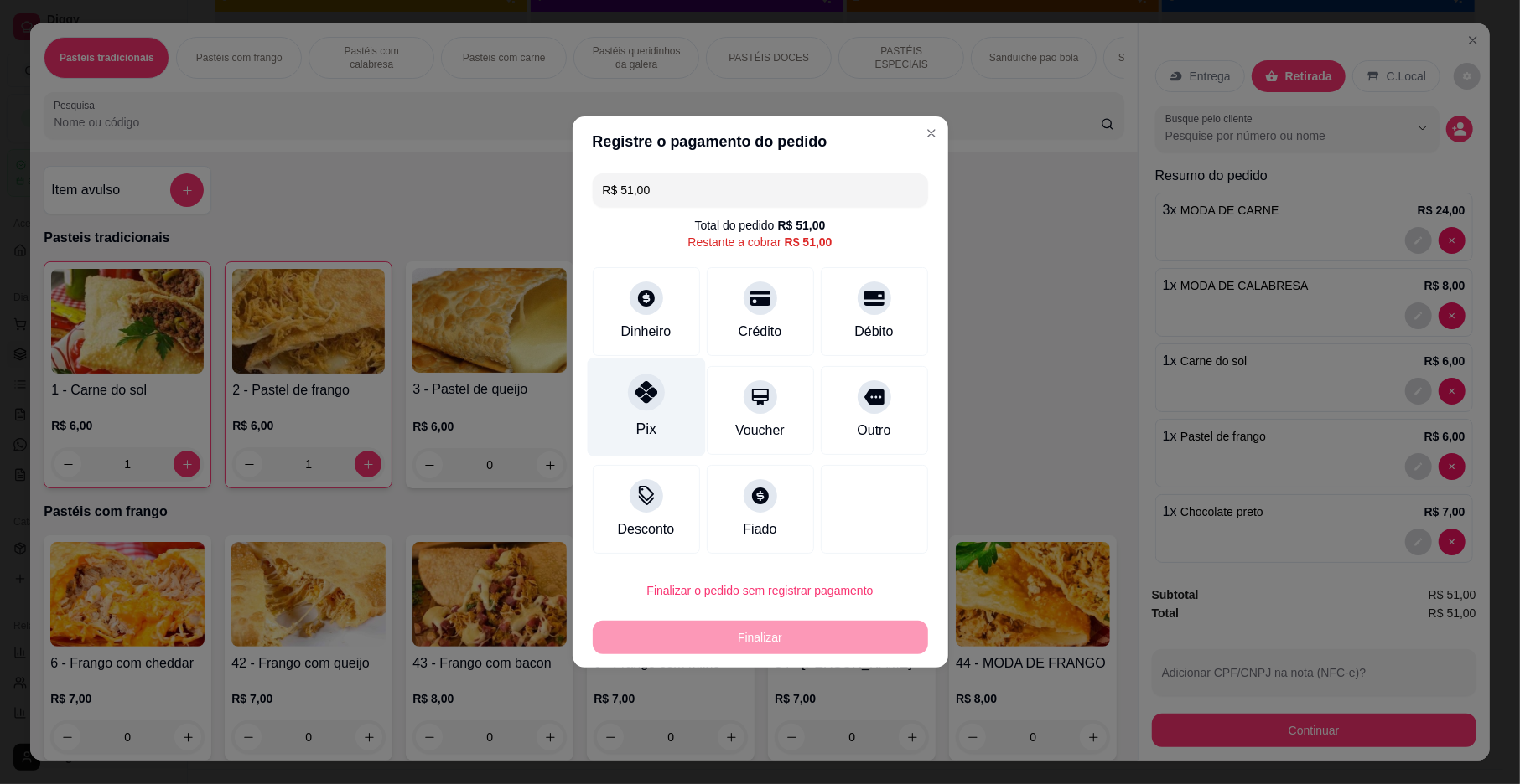
click at [684, 437] on div "Pix" at bounding box center [645, 407] width 118 height 98
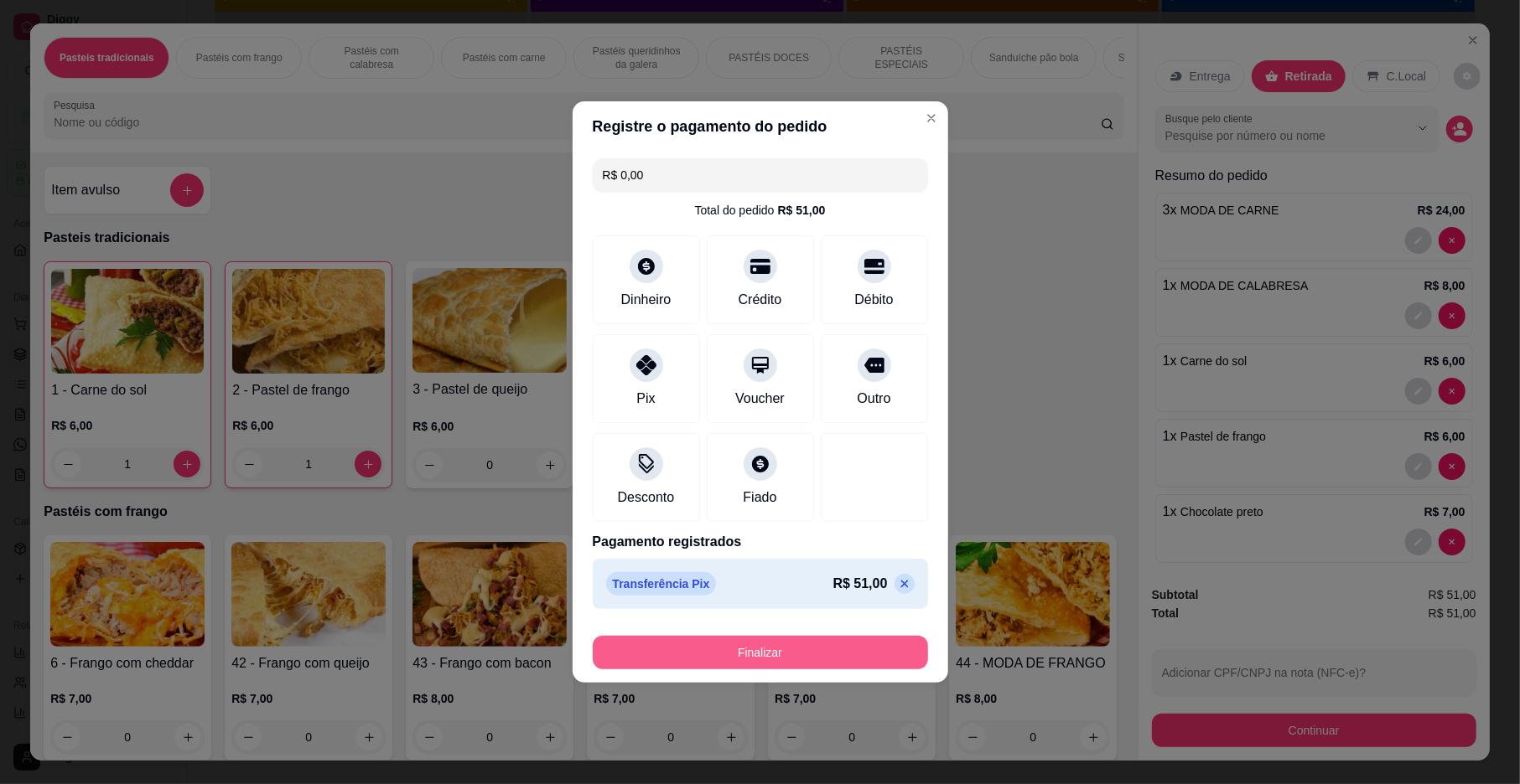
click at [846, 659] on button "Finalizar" at bounding box center [760, 652] width 336 height 33
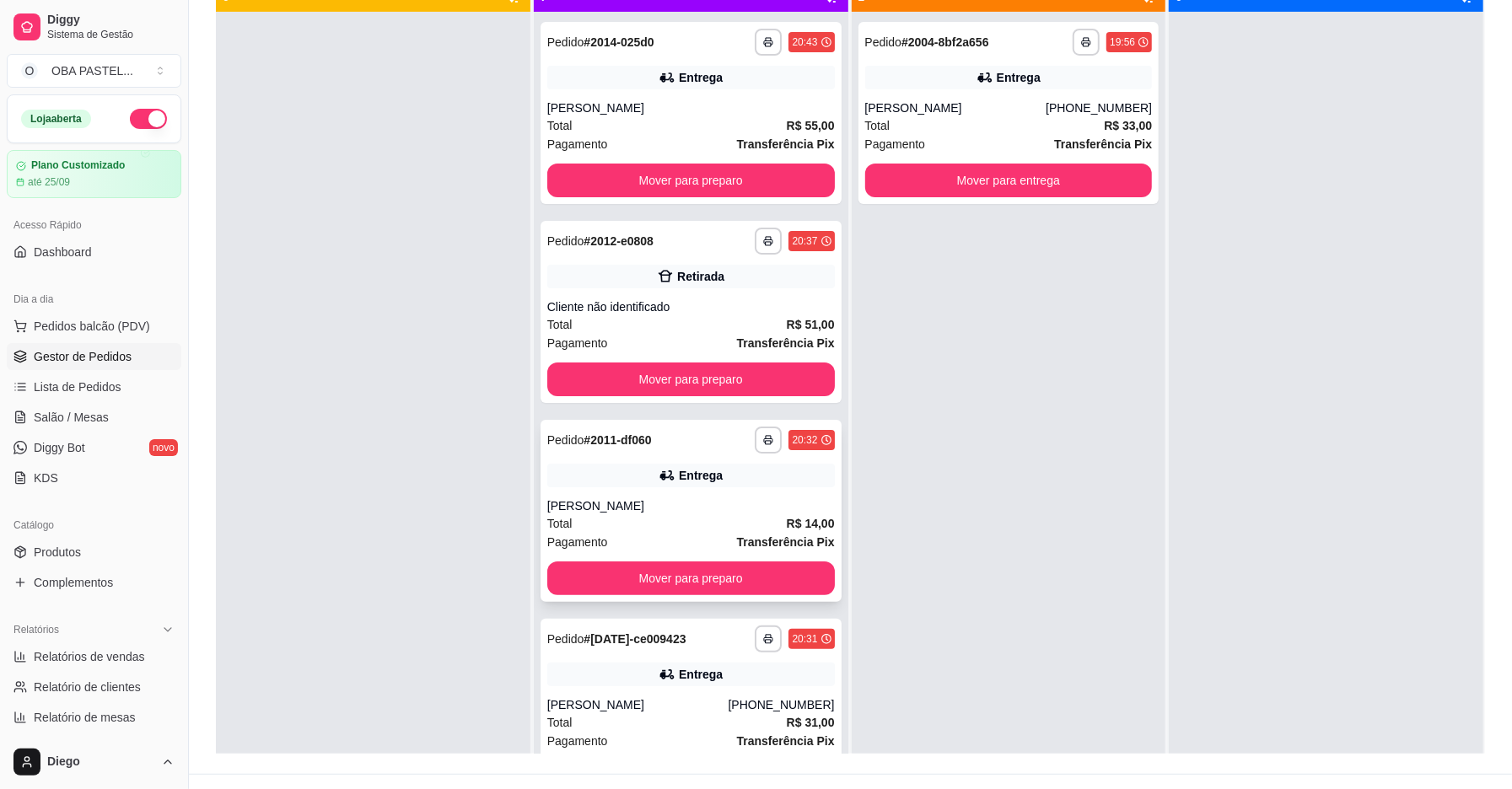
click at [668, 494] on div "**********" at bounding box center [690, 511] width 301 height 182
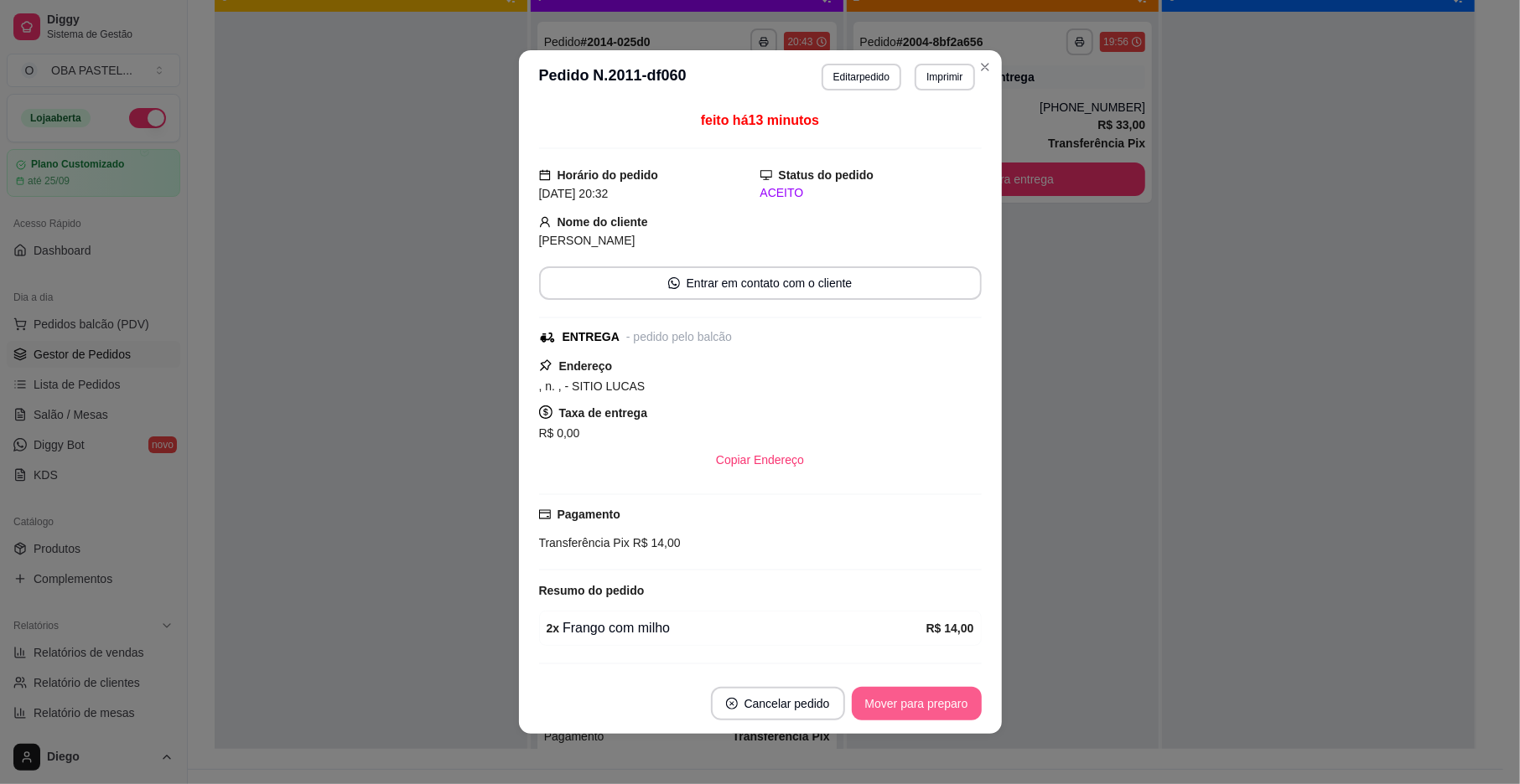
click at [905, 705] on button "Mover para preparo" at bounding box center [916, 703] width 130 height 33
click at [907, 704] on div "Mover para preparo" at bounding box center [916, 703] width 130 height 33
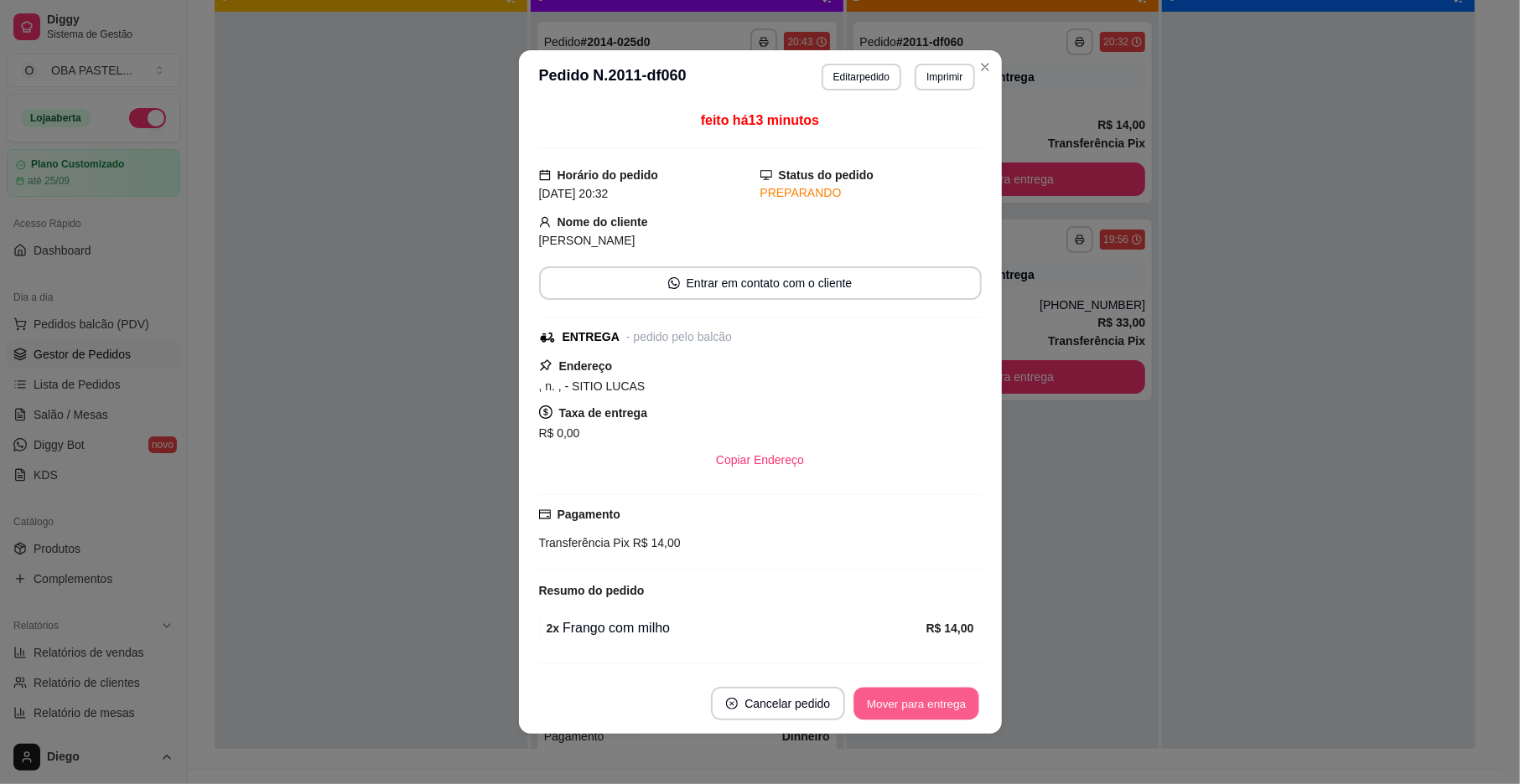
click at [911, 704] on button "Mover para entrega" at bounding box center [917, 704] width 125 height 32
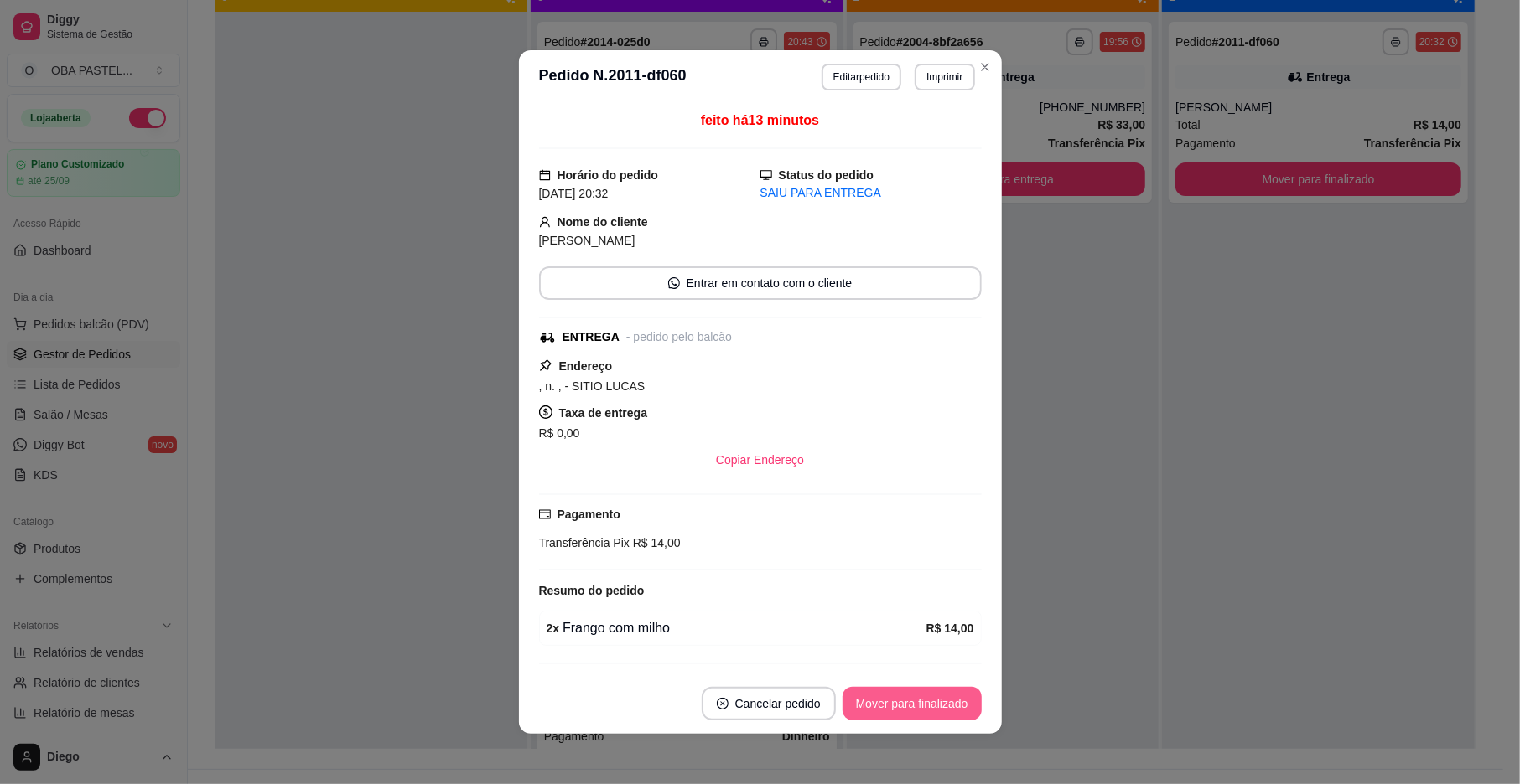
click at [911, 704] on button "Mover para finalizado" at bounding box center [912, 703] width 139 height 33
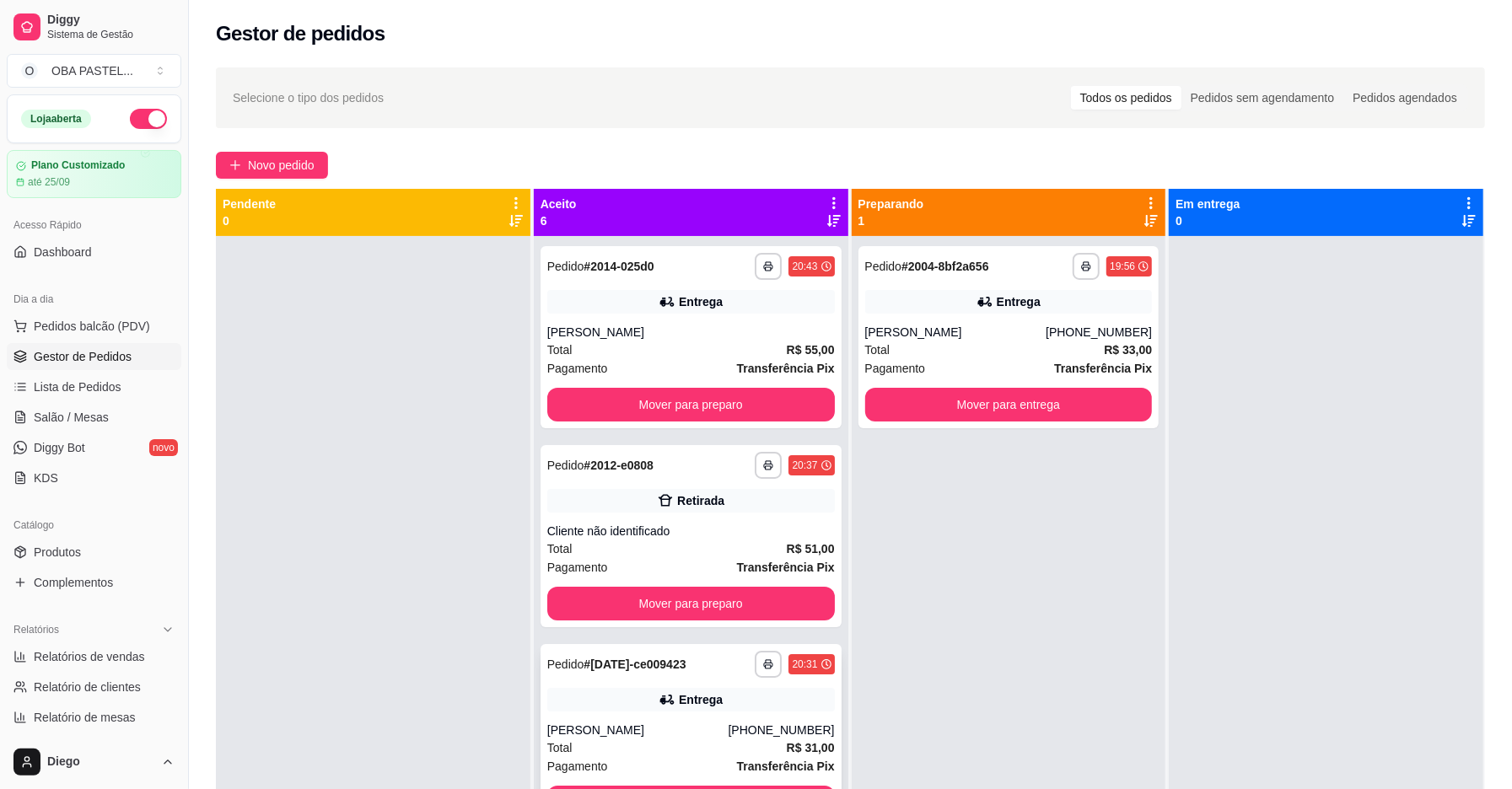
click at [682, 729] on div "[PERSON_NAME]" at bounding box center [638, 731] width 182 height 17
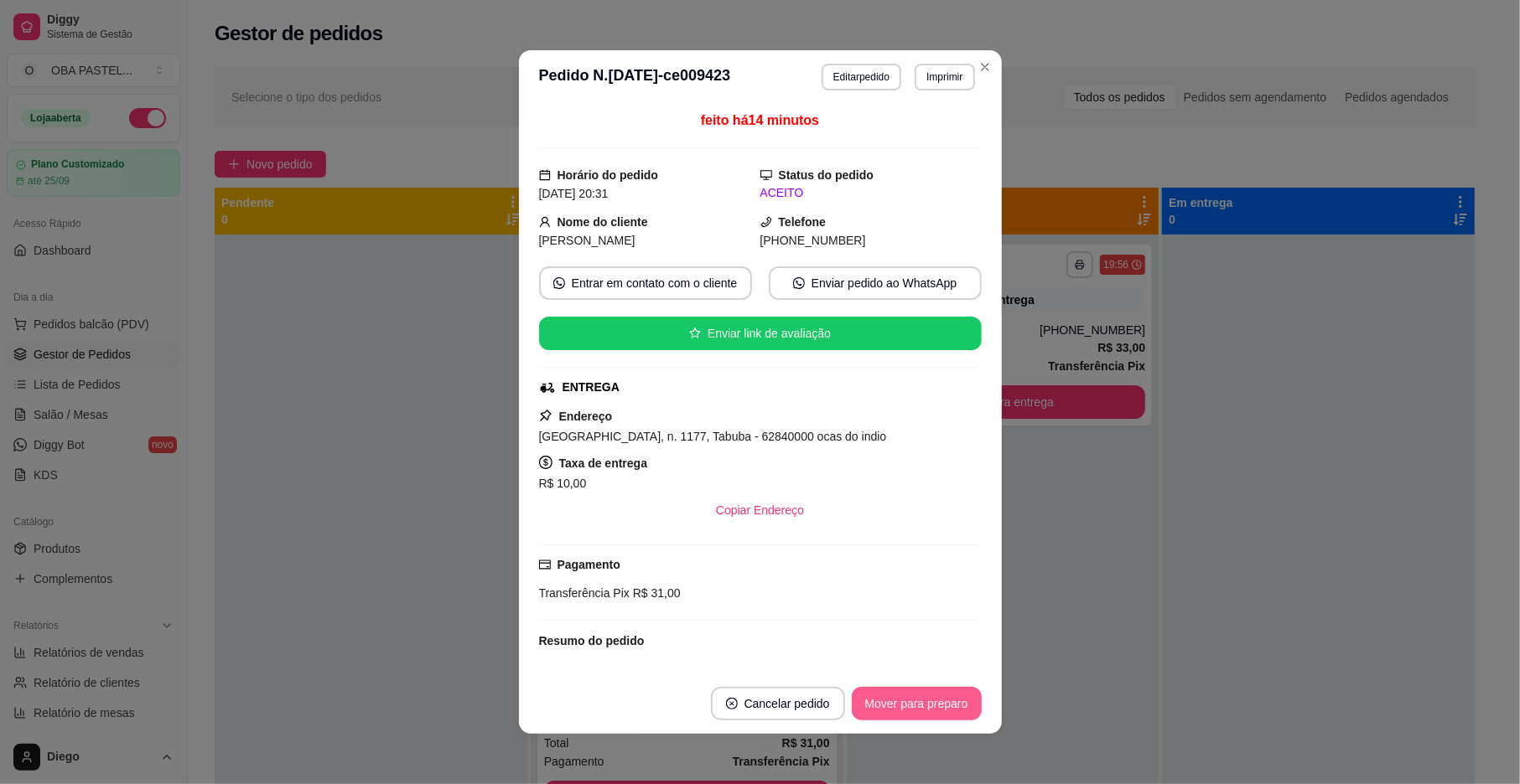
click at [920, 692] on button "Mover para preparo" at bounding box center [916, 703] width 130 height 33
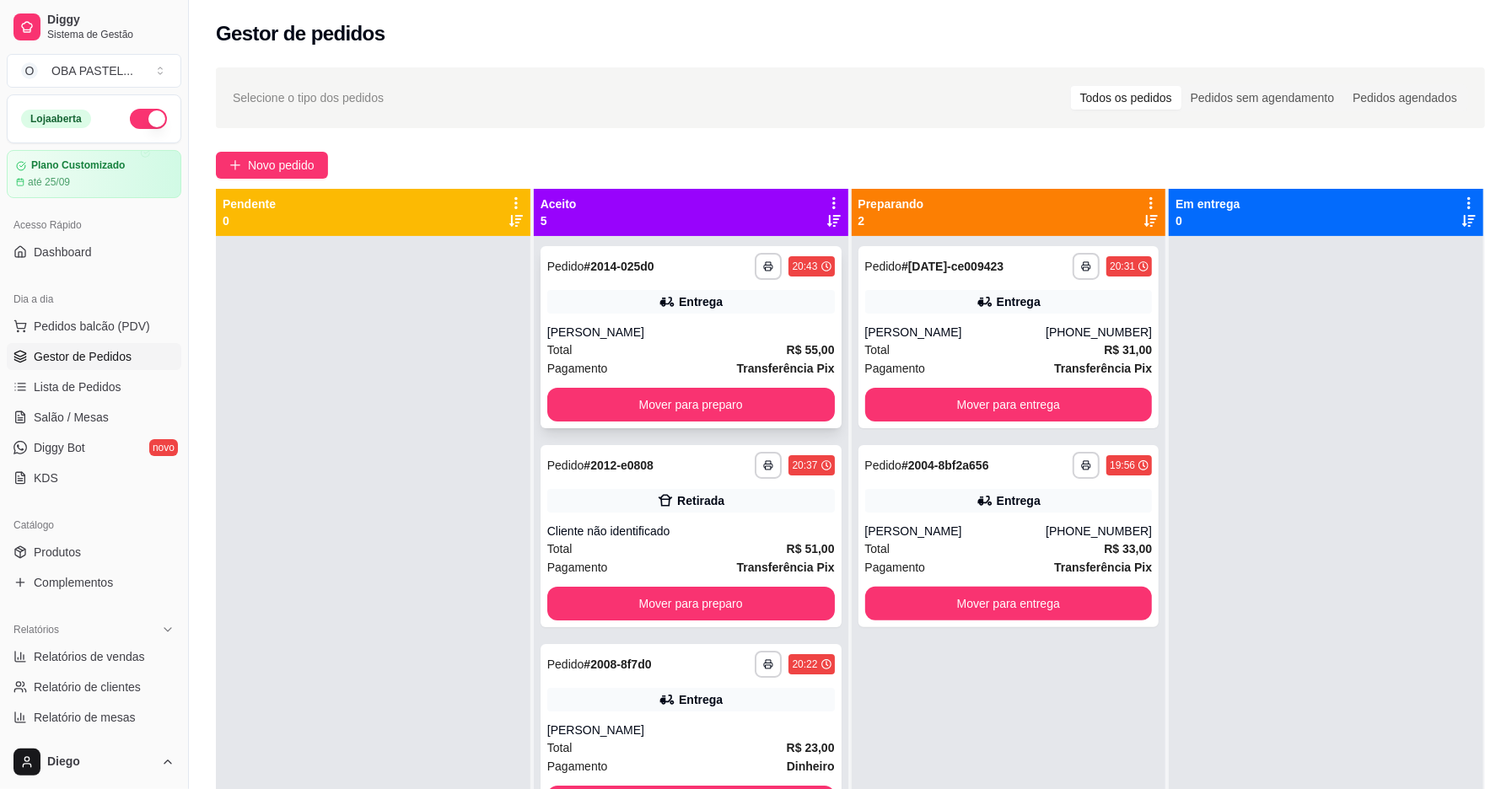
click at [689, 341] on div "Total R$ 55,00" at bounding box center [690, 349] width 288 height 18
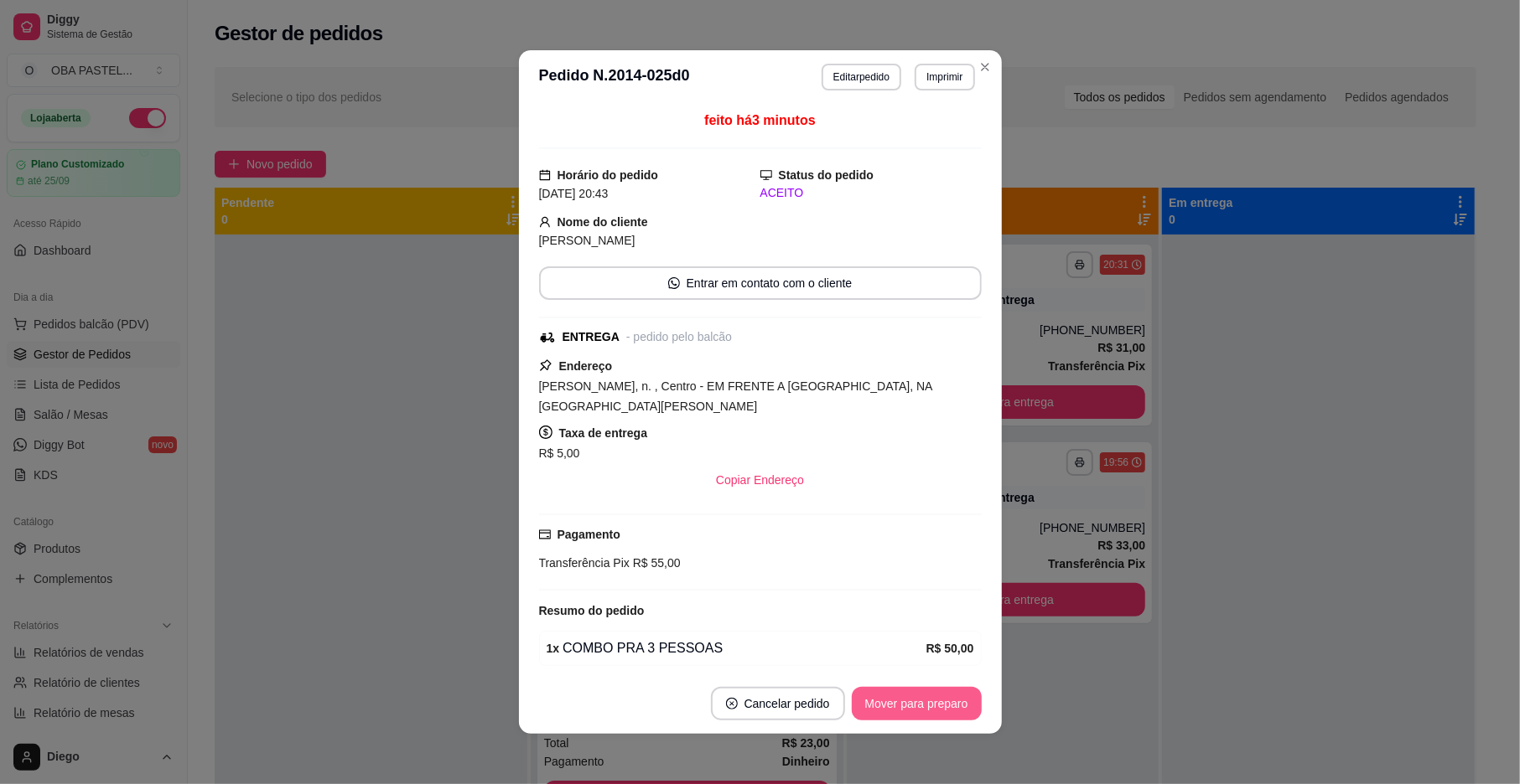
click at [913, 702] on button "Mover para preparo" at bounding box center [916, 703] width 130 height 33
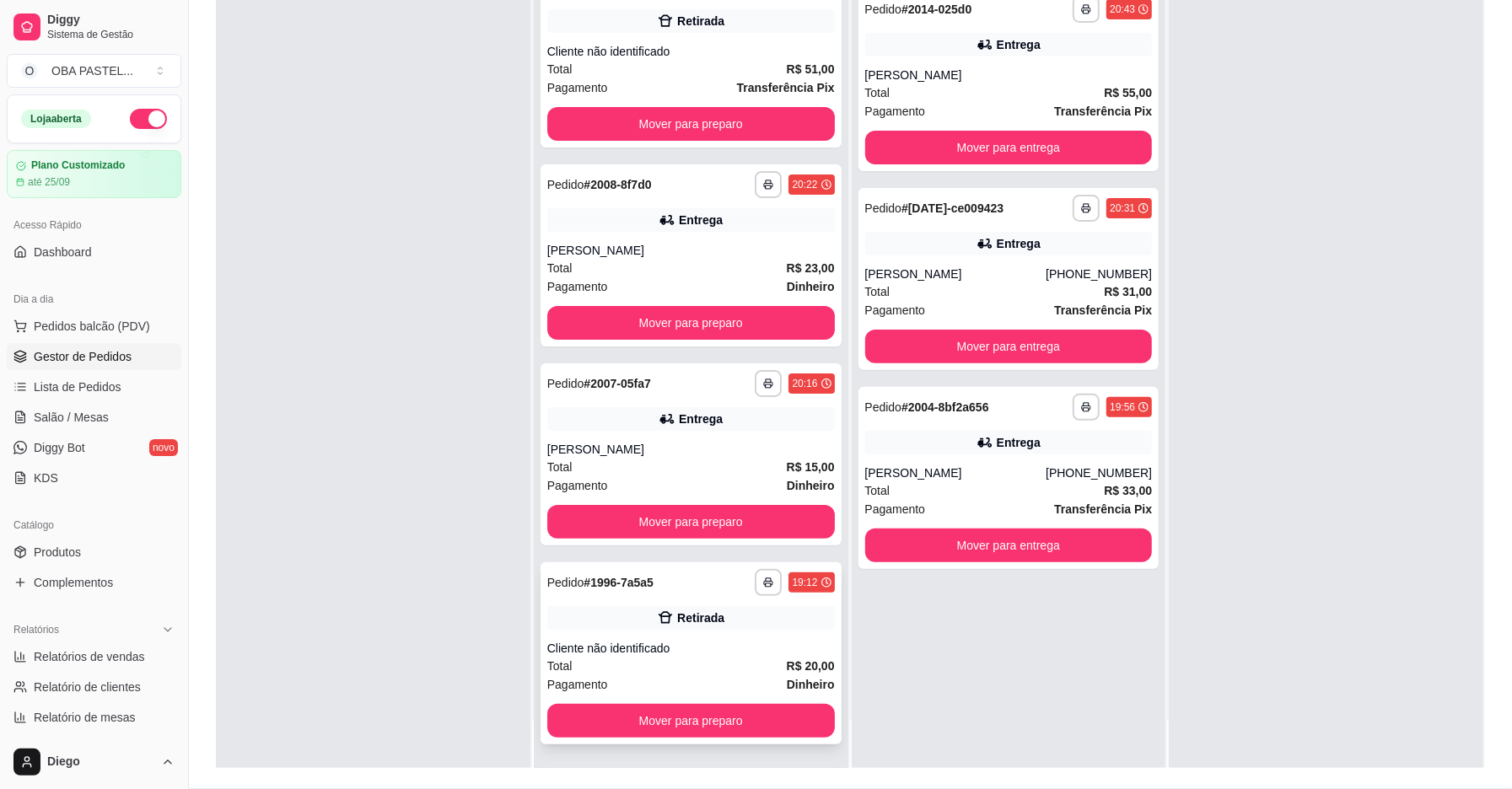
scroll to position [257, 0]
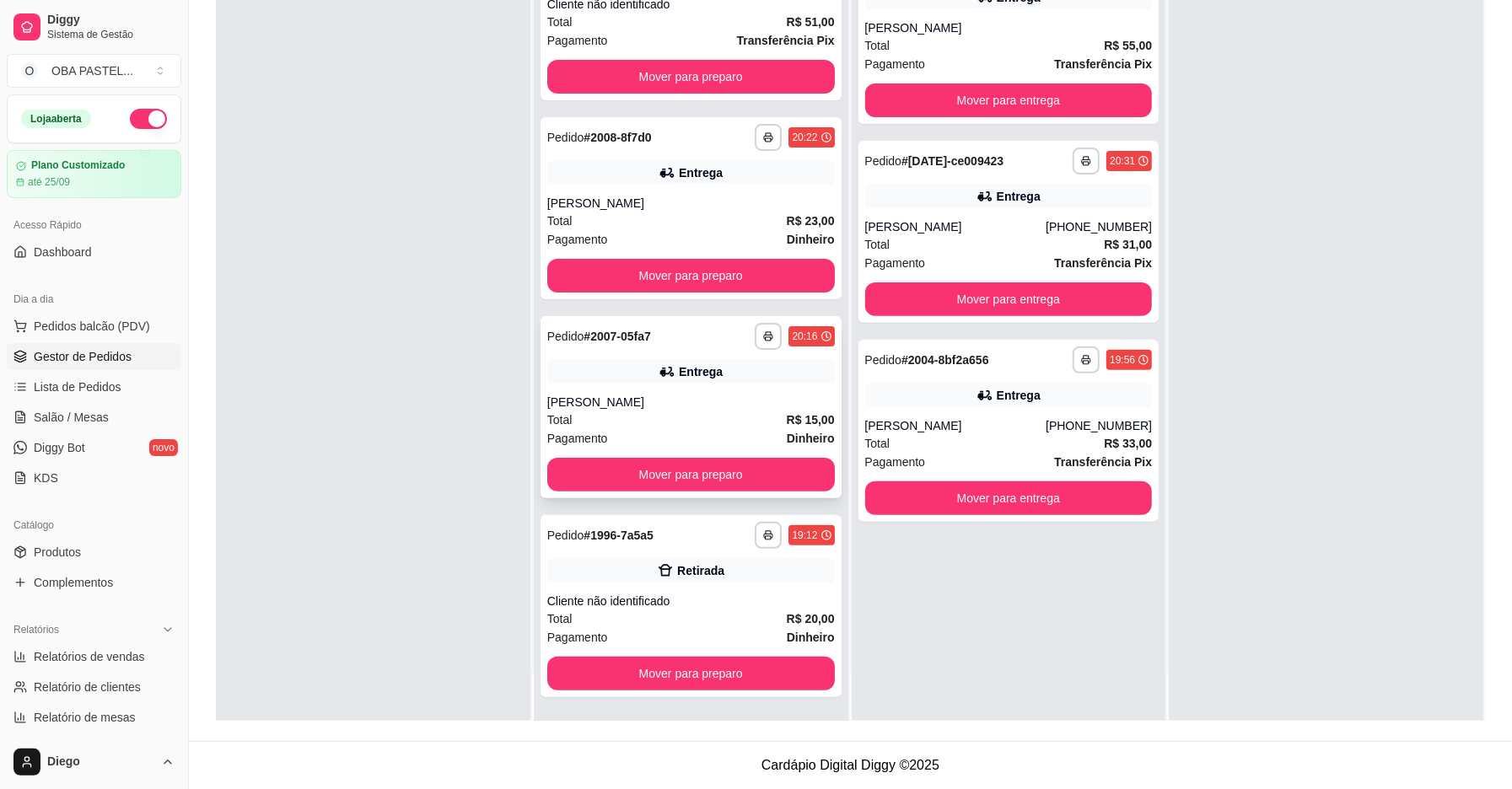
click at [666, 416] on div "Total R$ 15,00" at bounding box center [690, 419] width 288 height 18
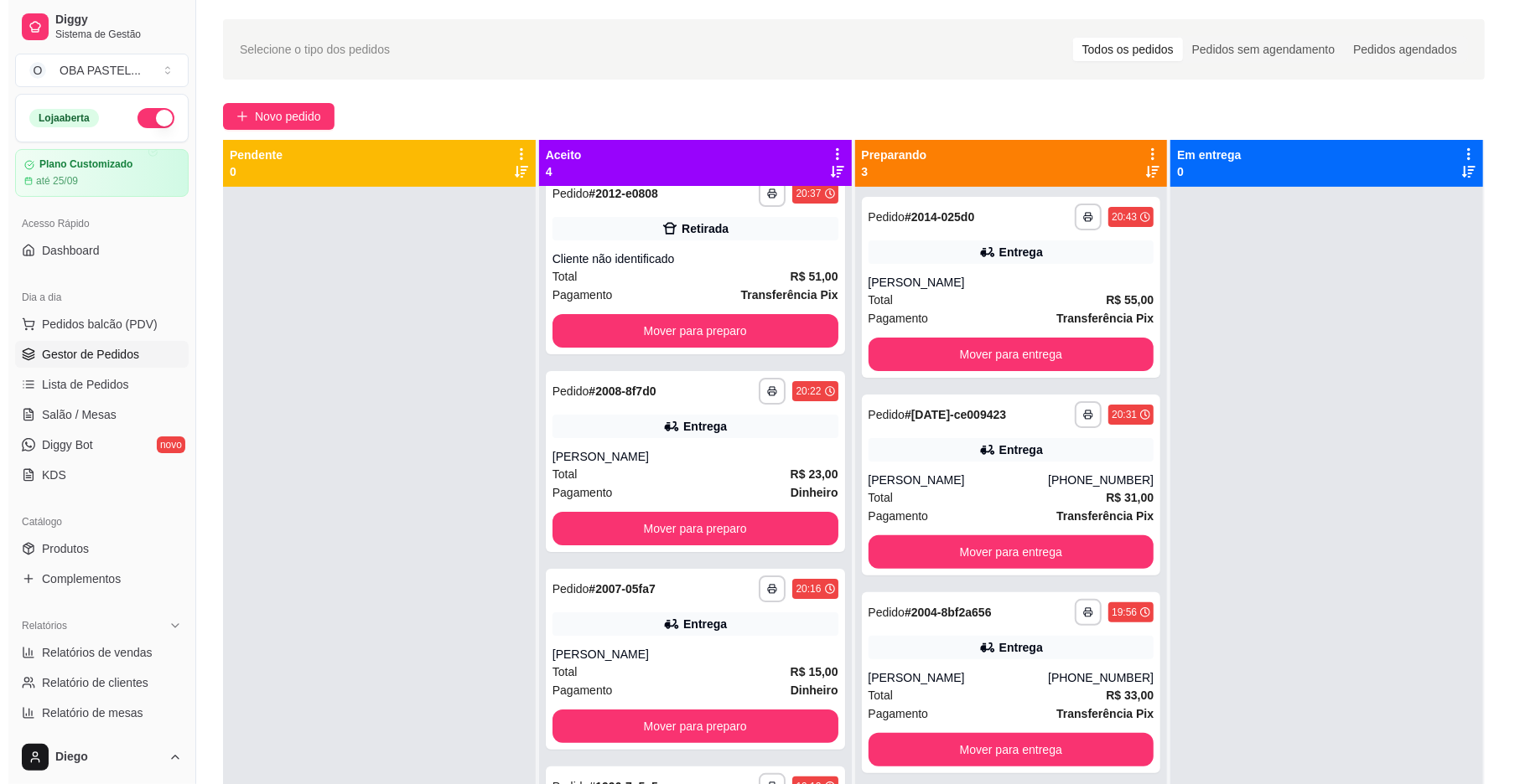
scroll to position [0, 0]
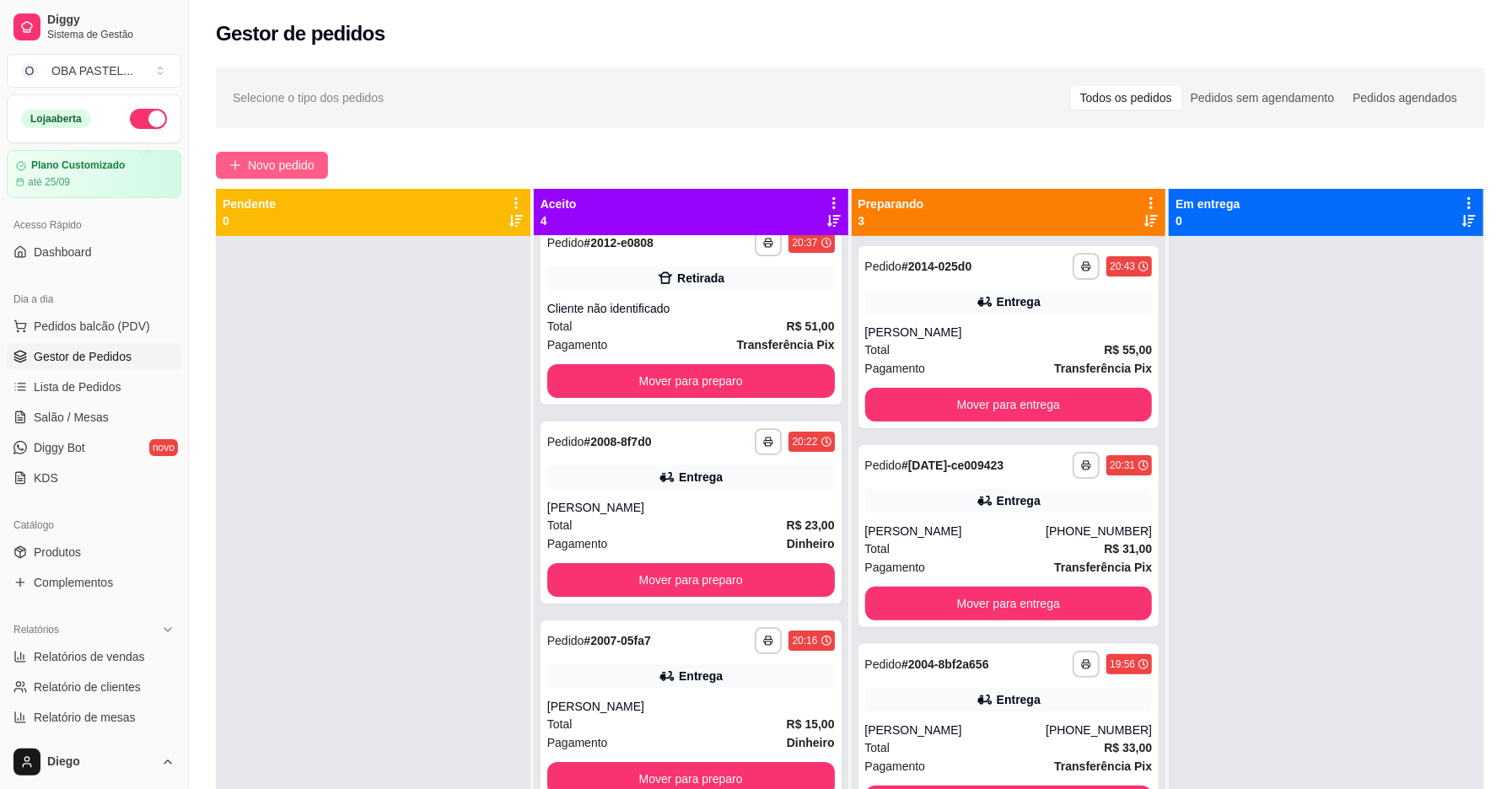
click at [272, 167] on span "Novo pedido" at bounding box center [281, 164] width 67 height 18
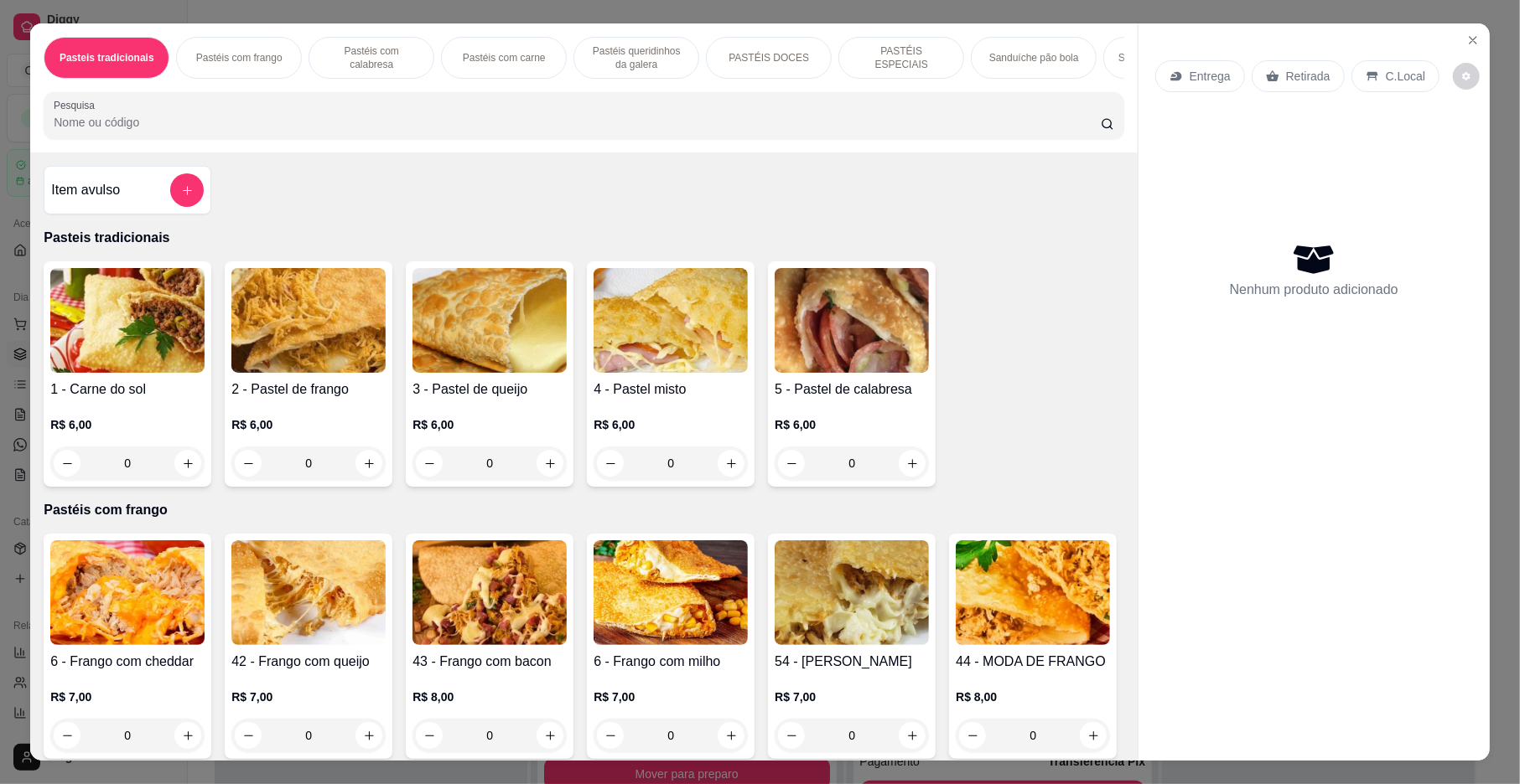
click at [511, 61] on p "Pastéis com carne" at bounding box center [504, 58] width 83 height 13
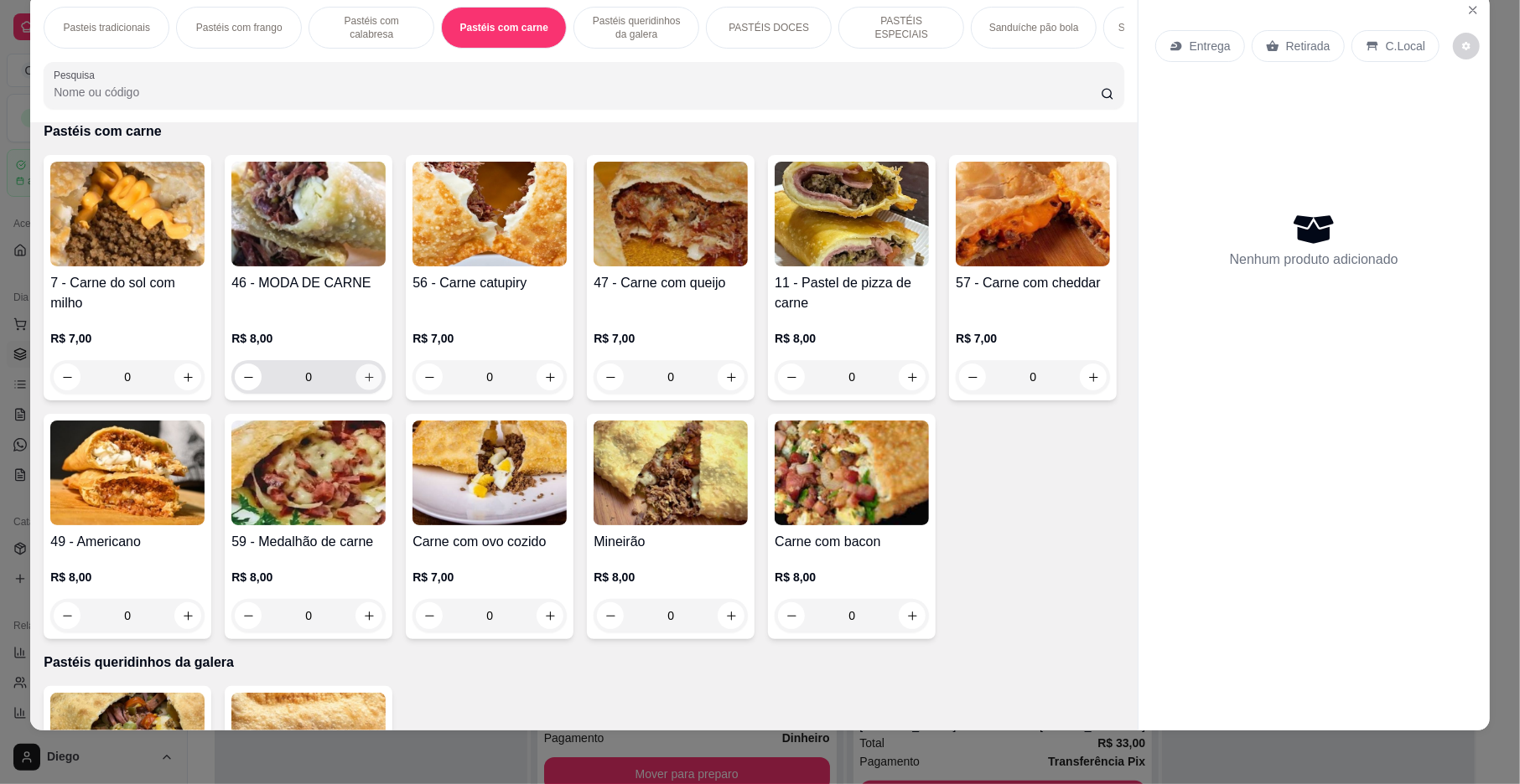
click at [369, 391] on button "increase-product-quantity" at bounding box center [369, 377] width 26 height 26
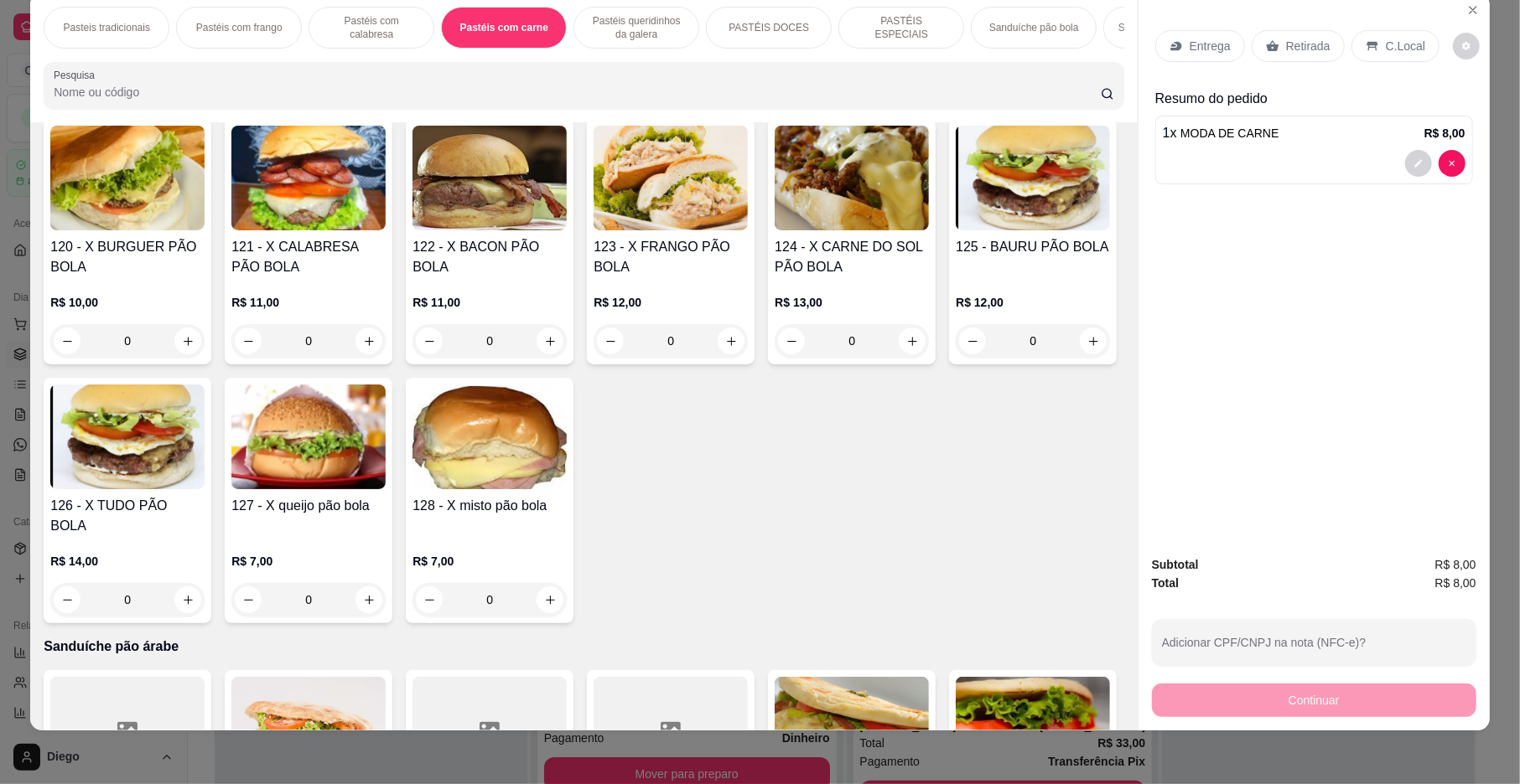
scroll to position [3138, 0]
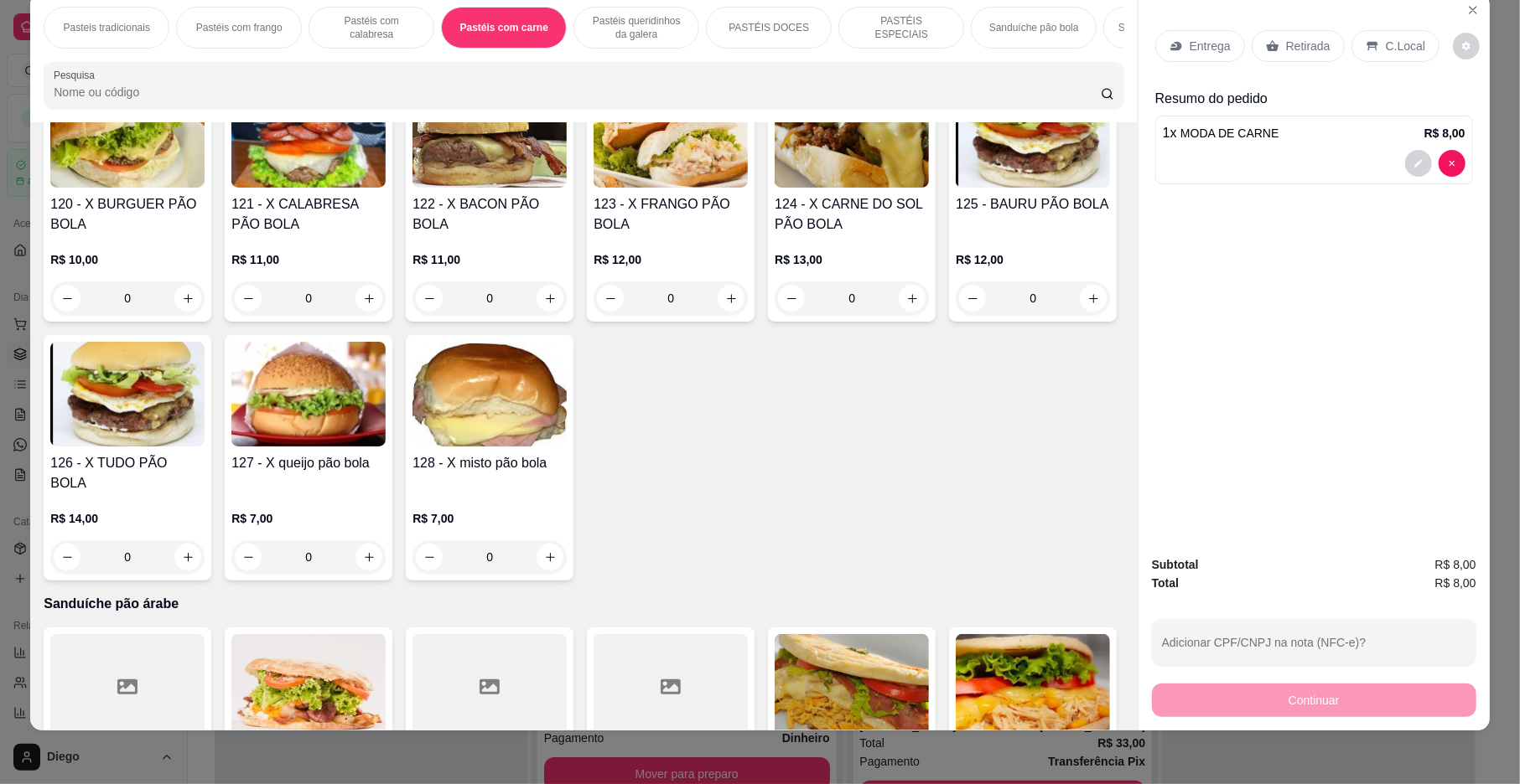
click at [726, 12] on icon "increase-product-quantity" at bounding box center [731, 6] width 12 height 12
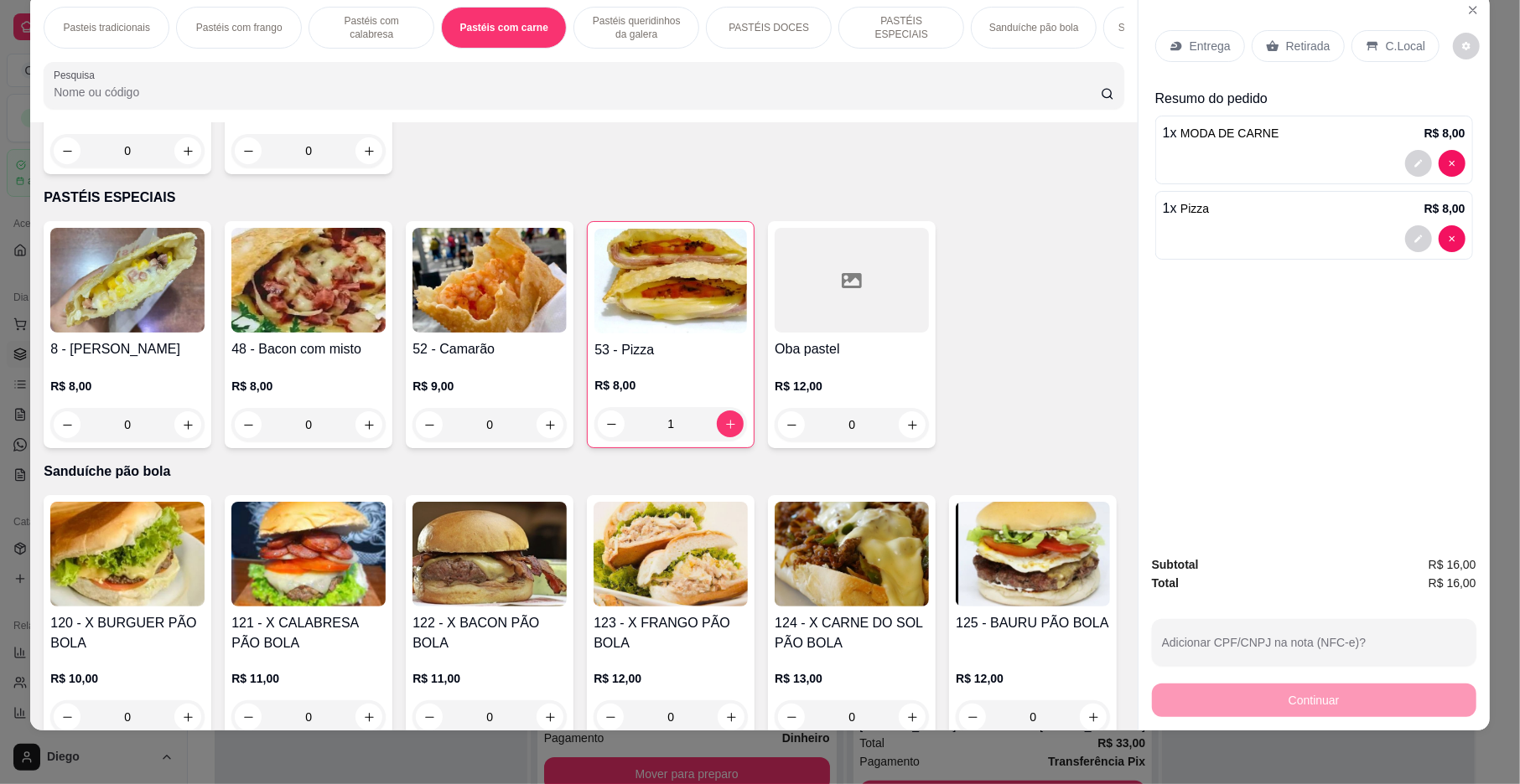
scroll to position [2304, 0]
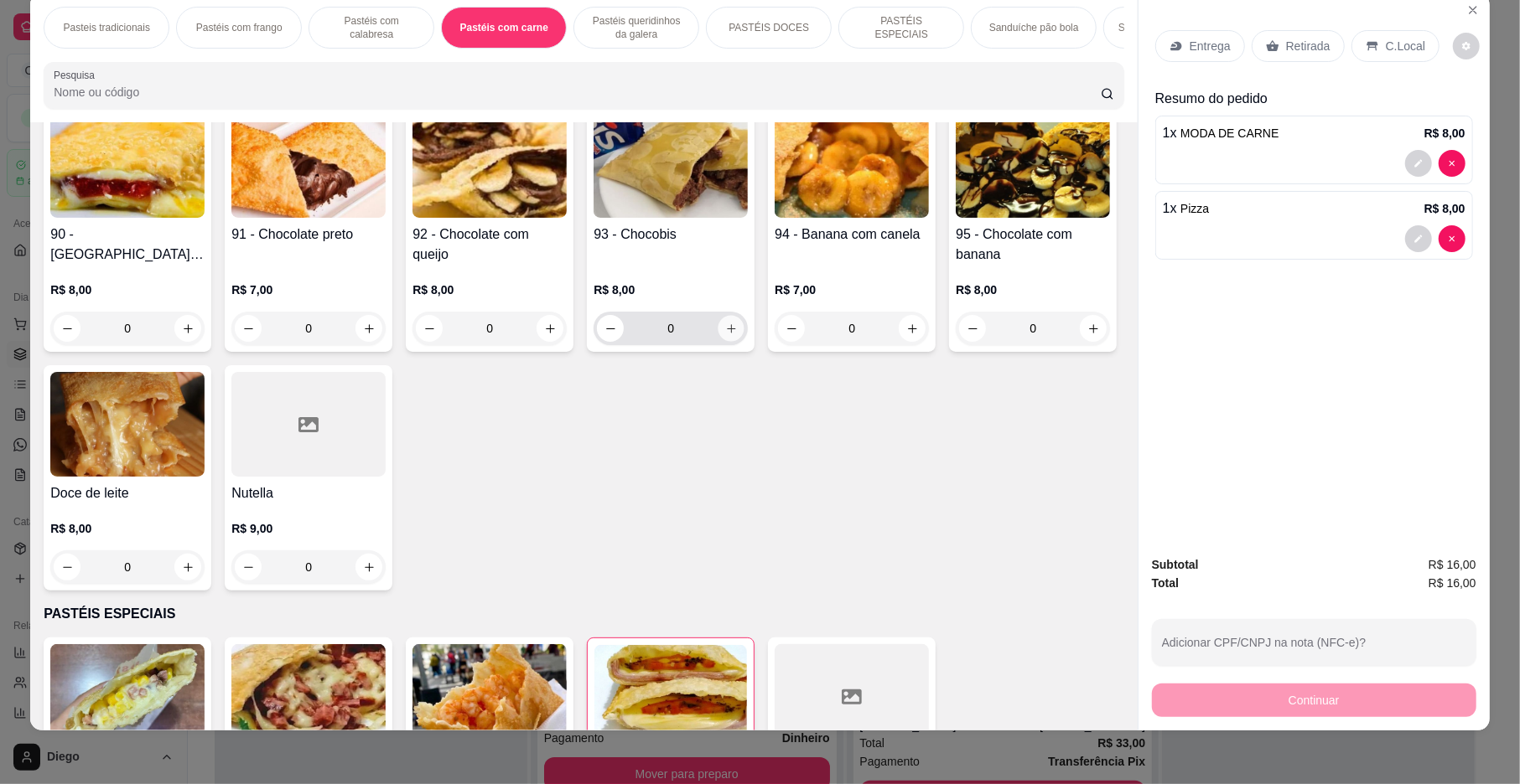
click at [725, 335] on icon "increase-product-quantity" at bounding box center [731, 329] width 12 height 12
click at [338, 33] on p "Pastéis com calabresa" at bounding box center [372, 28] width 97 height 27
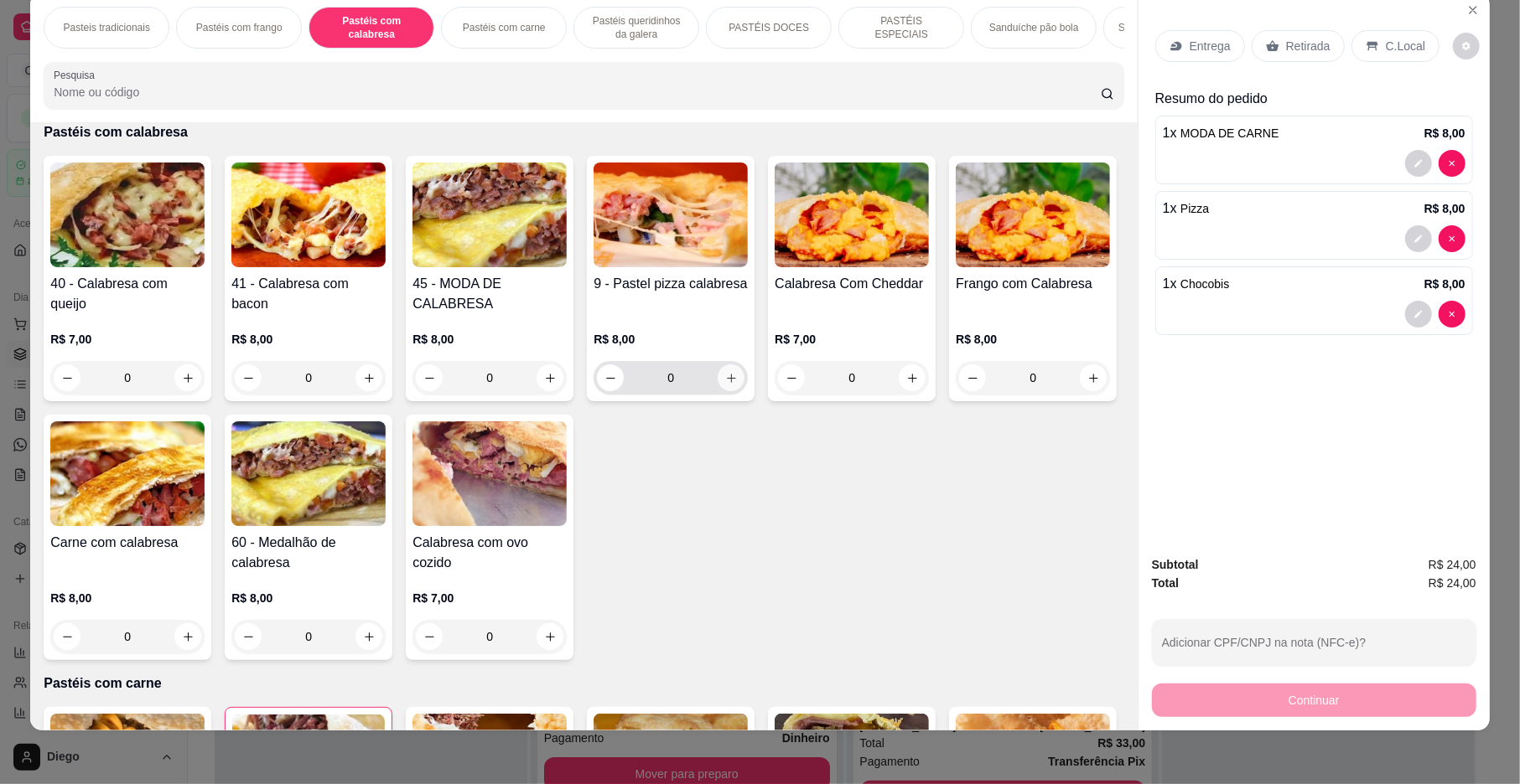
click at [727, 385] on icon "increase-product-quantity" at bounding box center [731, 378] width 12 height 12
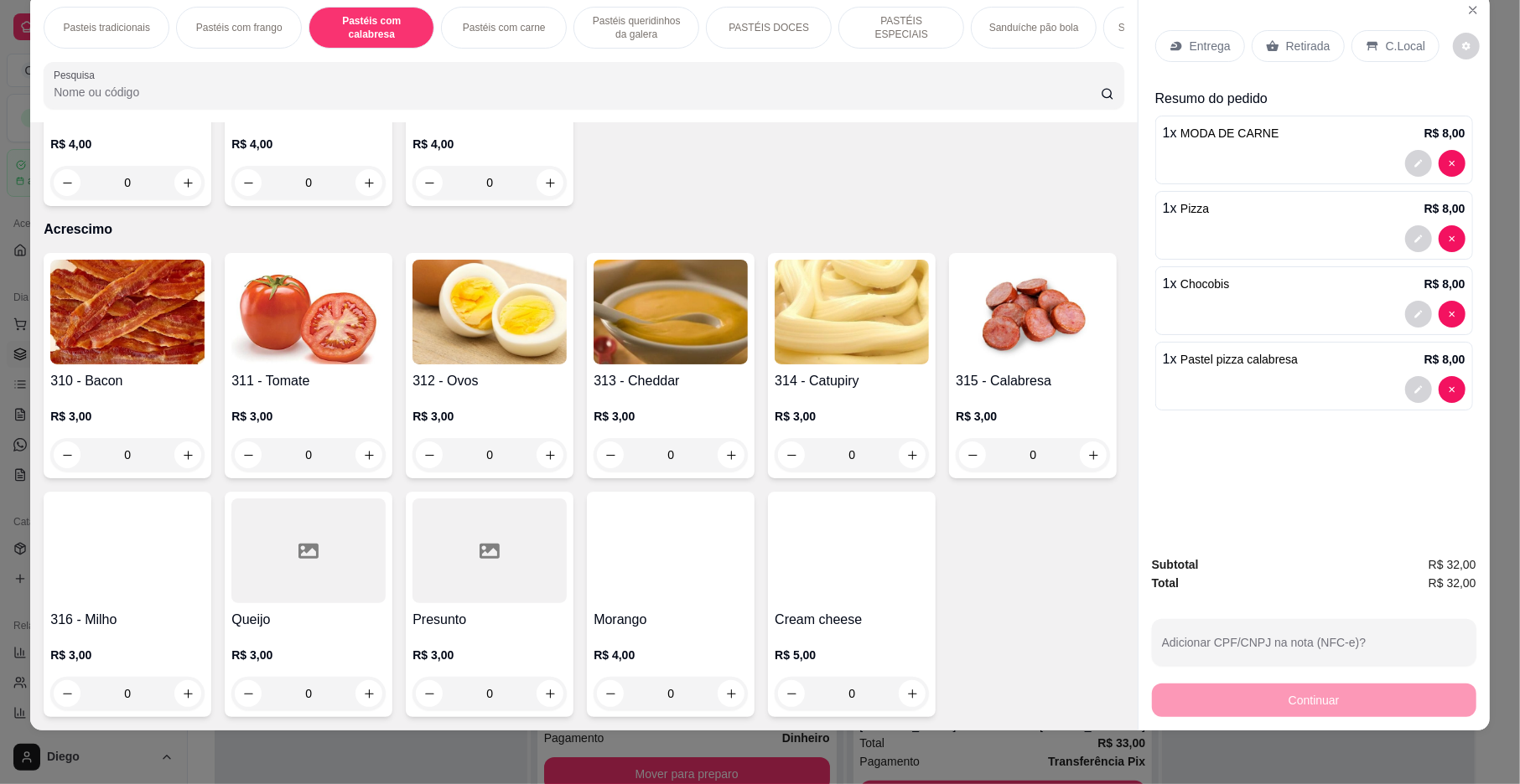
scroll to position [5818, 0]
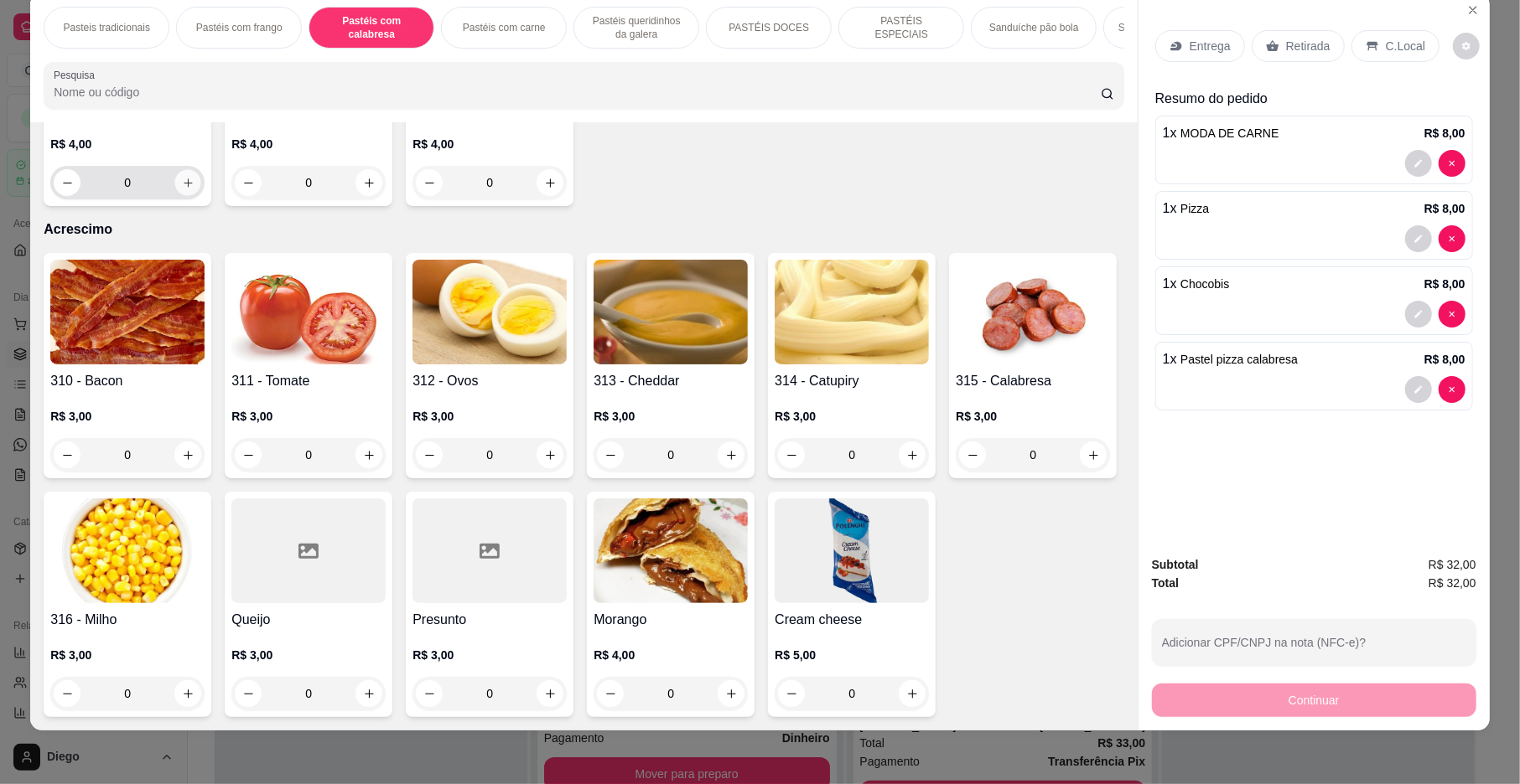
click at [185, 189] on icon "increase-product-quantity" at bounding box center [187, 182] width 12 height 12
click at [185, 195] on button "increase-product-quantity" at bounding box center [186, 182] width 26 height 26
click at [1366, 35] on div "C.Local" at bounding box center [1395, 47] width 88 height 32
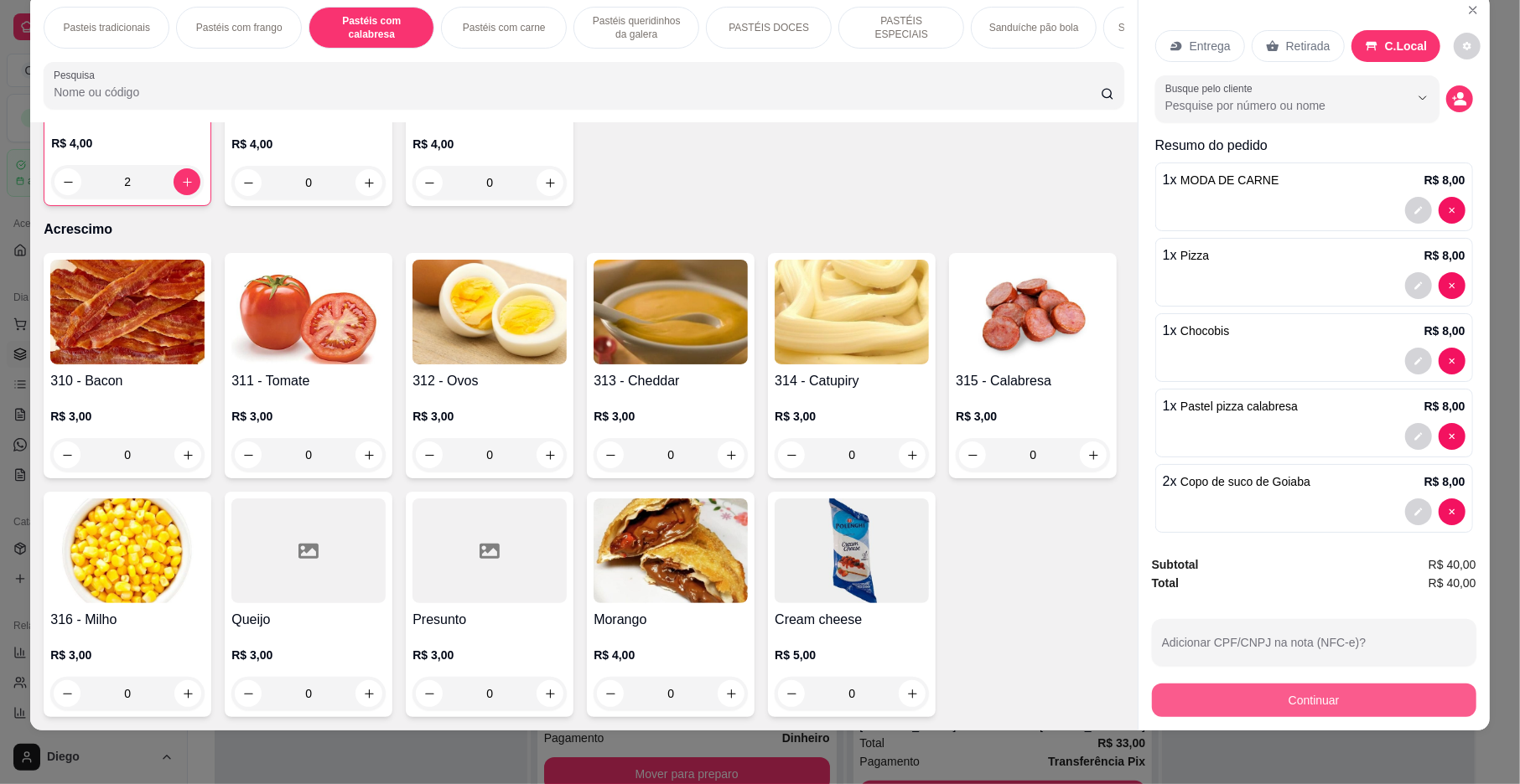
click at [1341, 704] on button "Continuar" at bounding box center [1314, 700] width 324 height 33
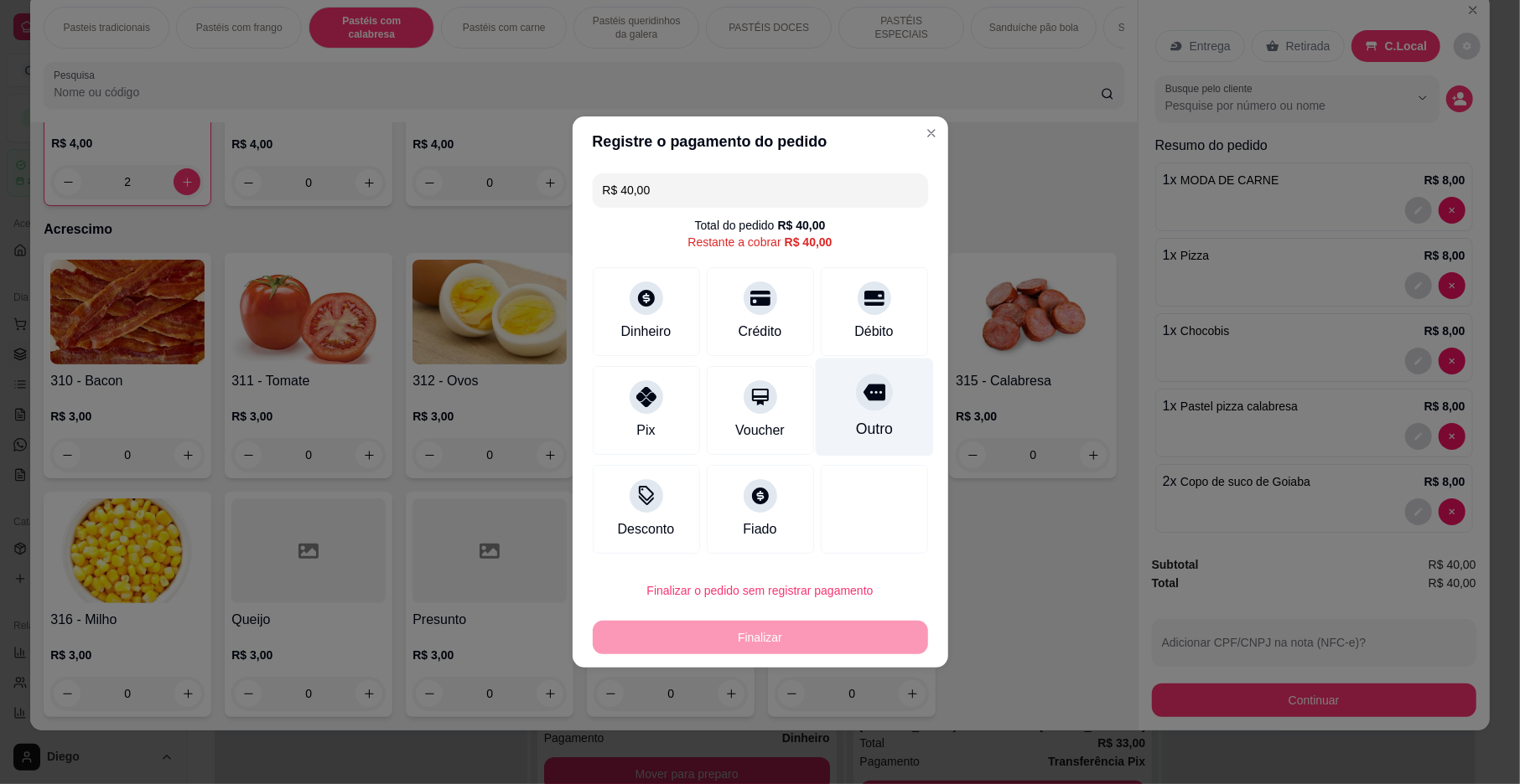
click at [870, 401] on icon at bounding box center [873, 393] width 22 height 17
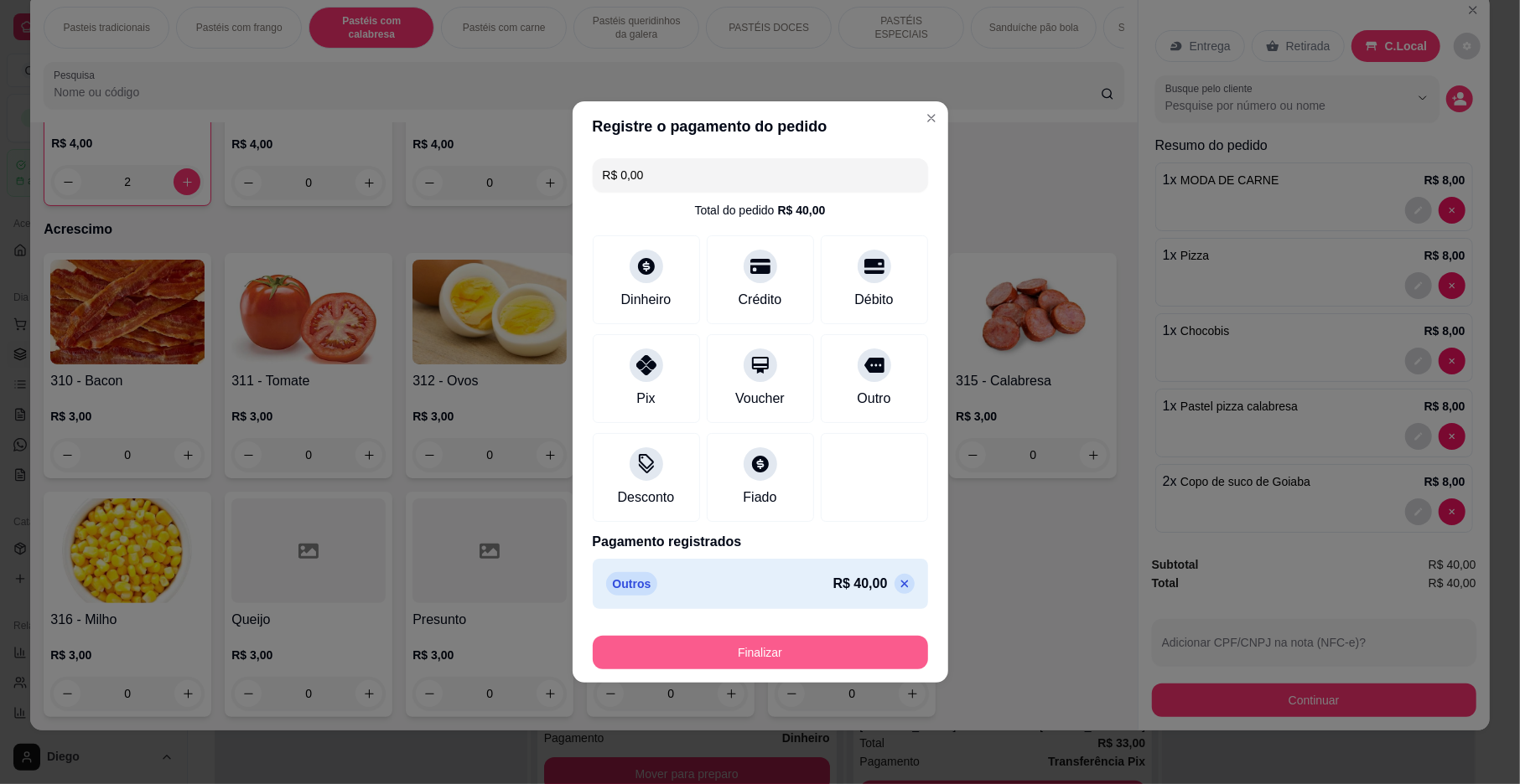
click at [795, 651] on button "Finalizar" at bounding box center [760, 652] width 336 height 33
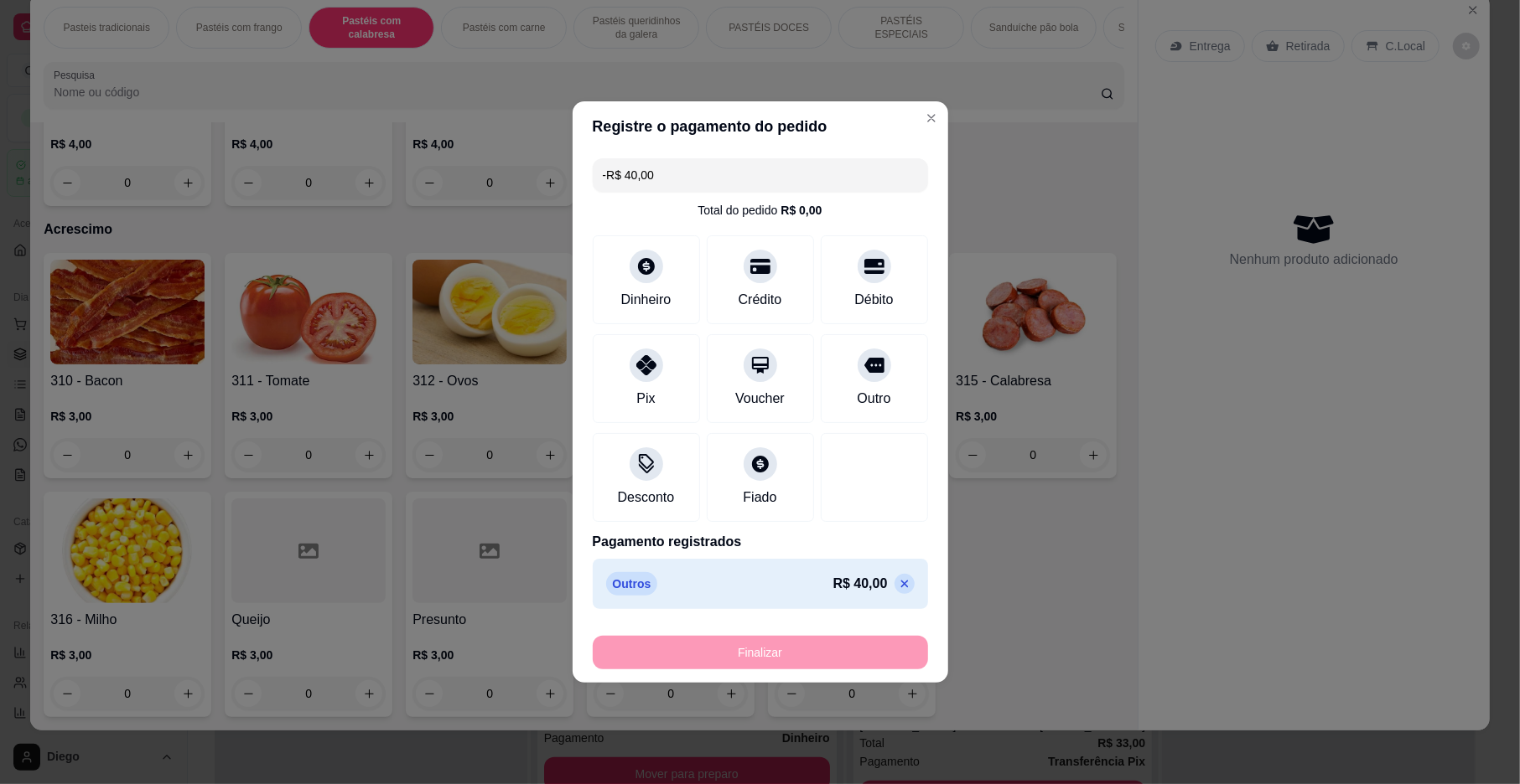
scroll to position [5816, 0]
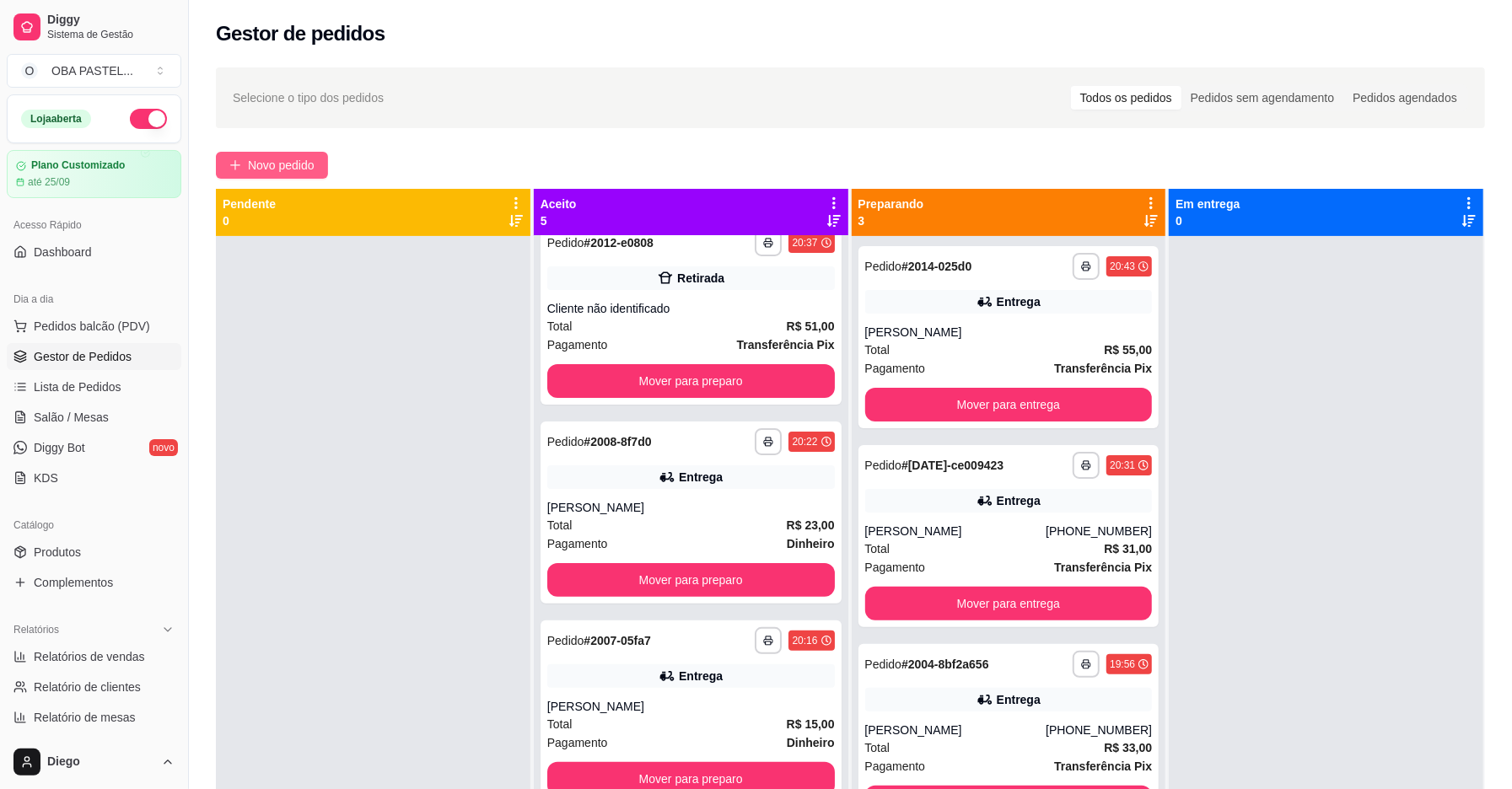
click at [239, 156] on button "Novo pedido" at bounding box center [272, 165] width 112 height 27
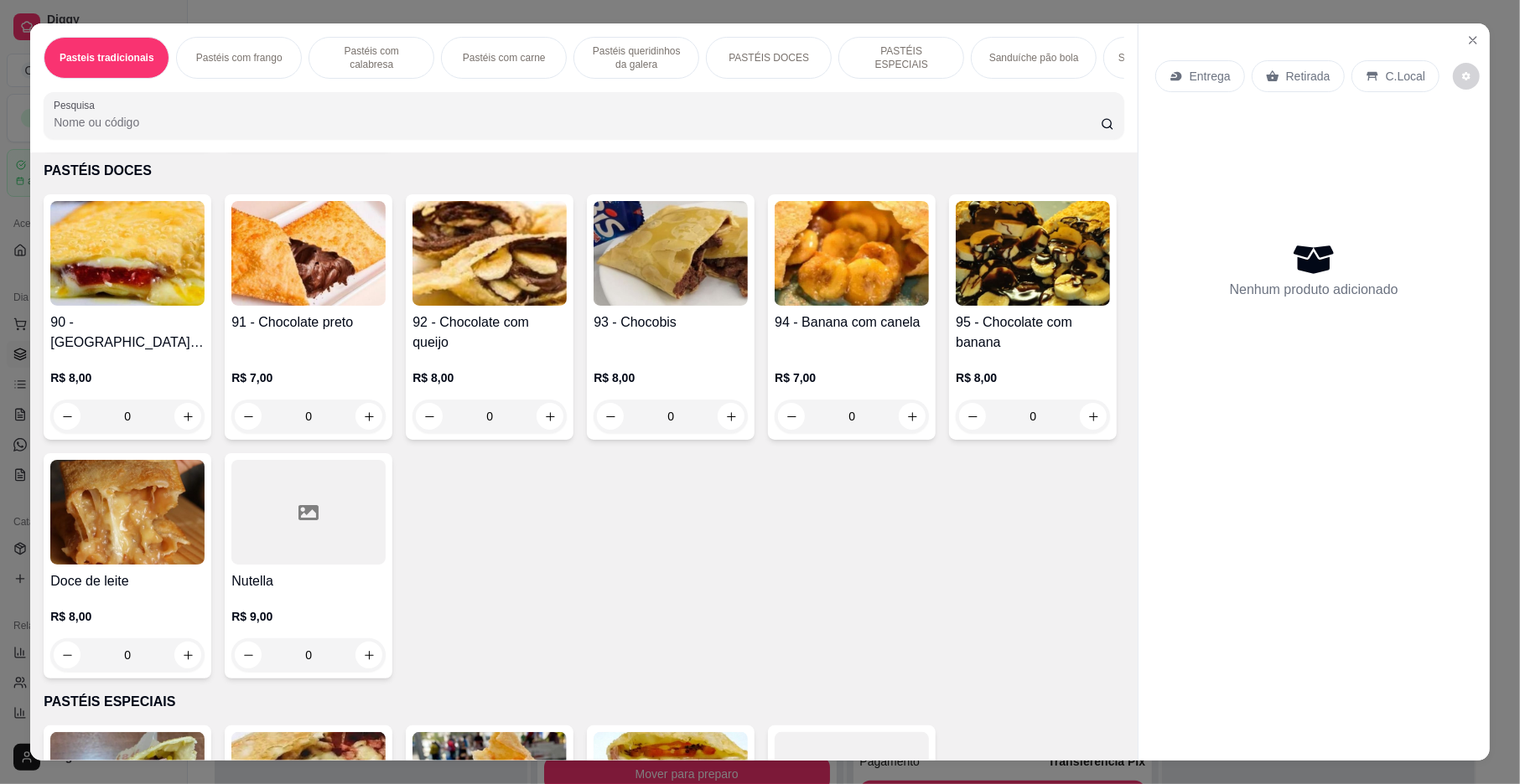
scroll to position [2260, 0]
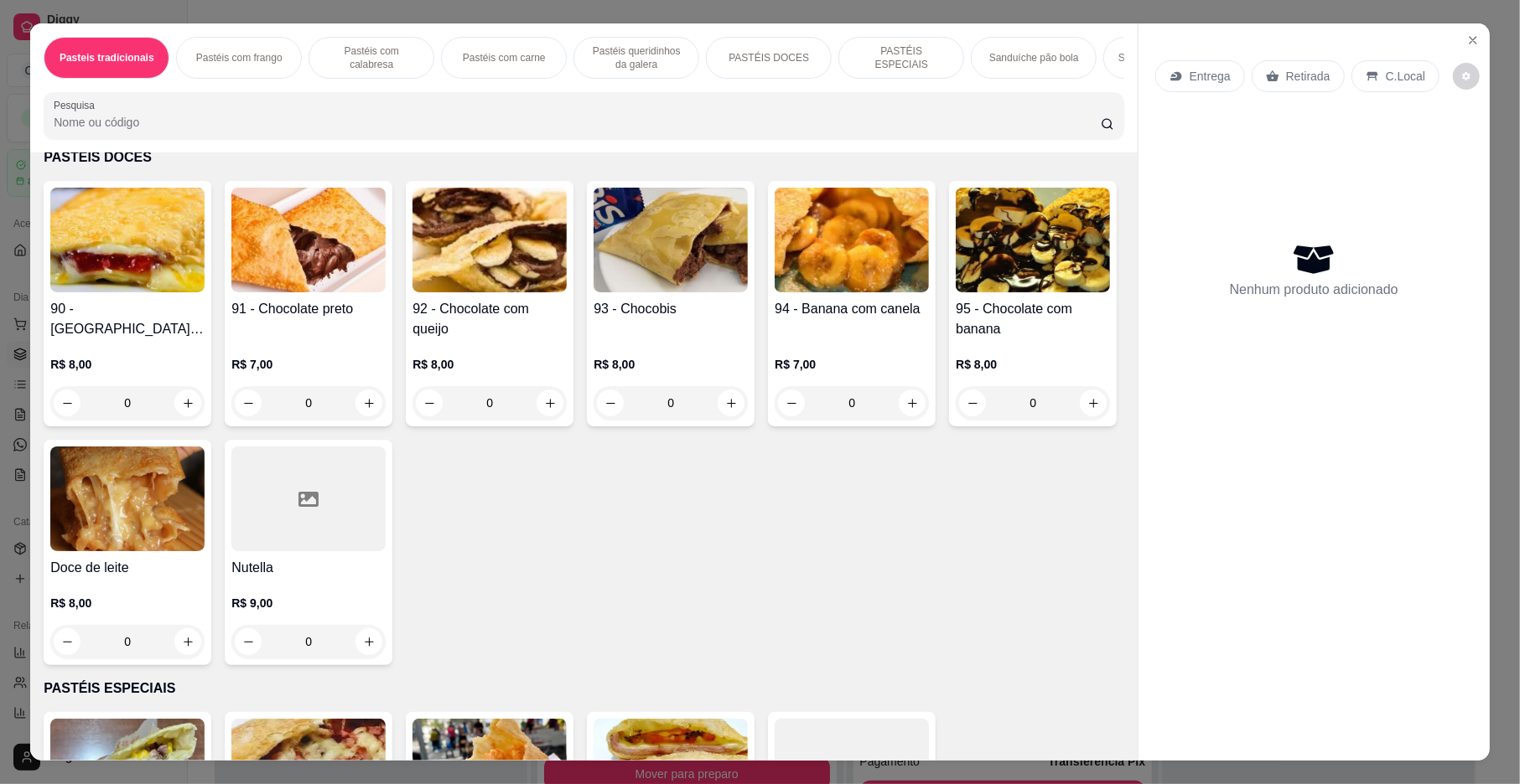
click at [182, 117] on icon "increase-product-quantity" at bounding box center [187, 110] width 12 height 12
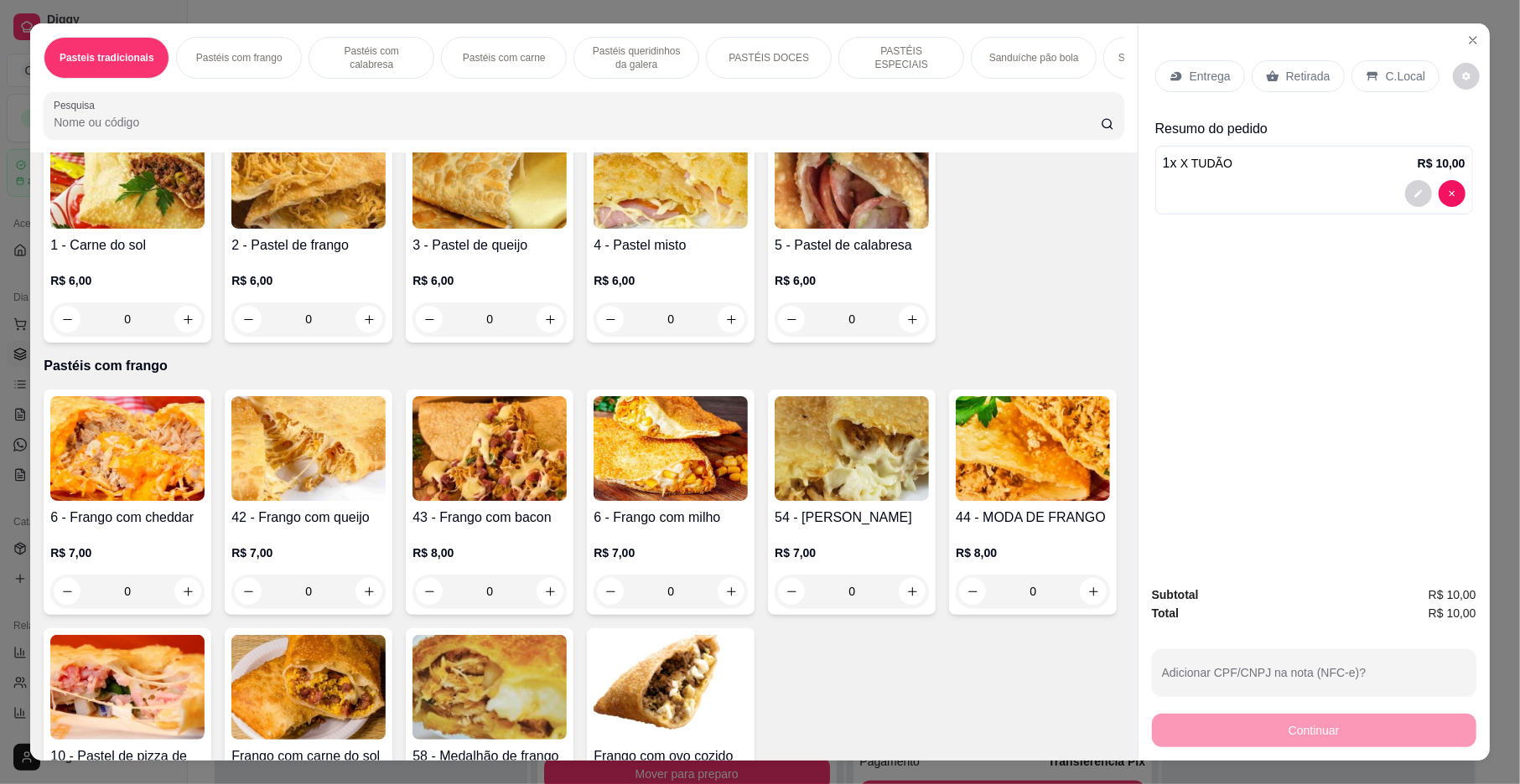
scroll to position [0, 0]
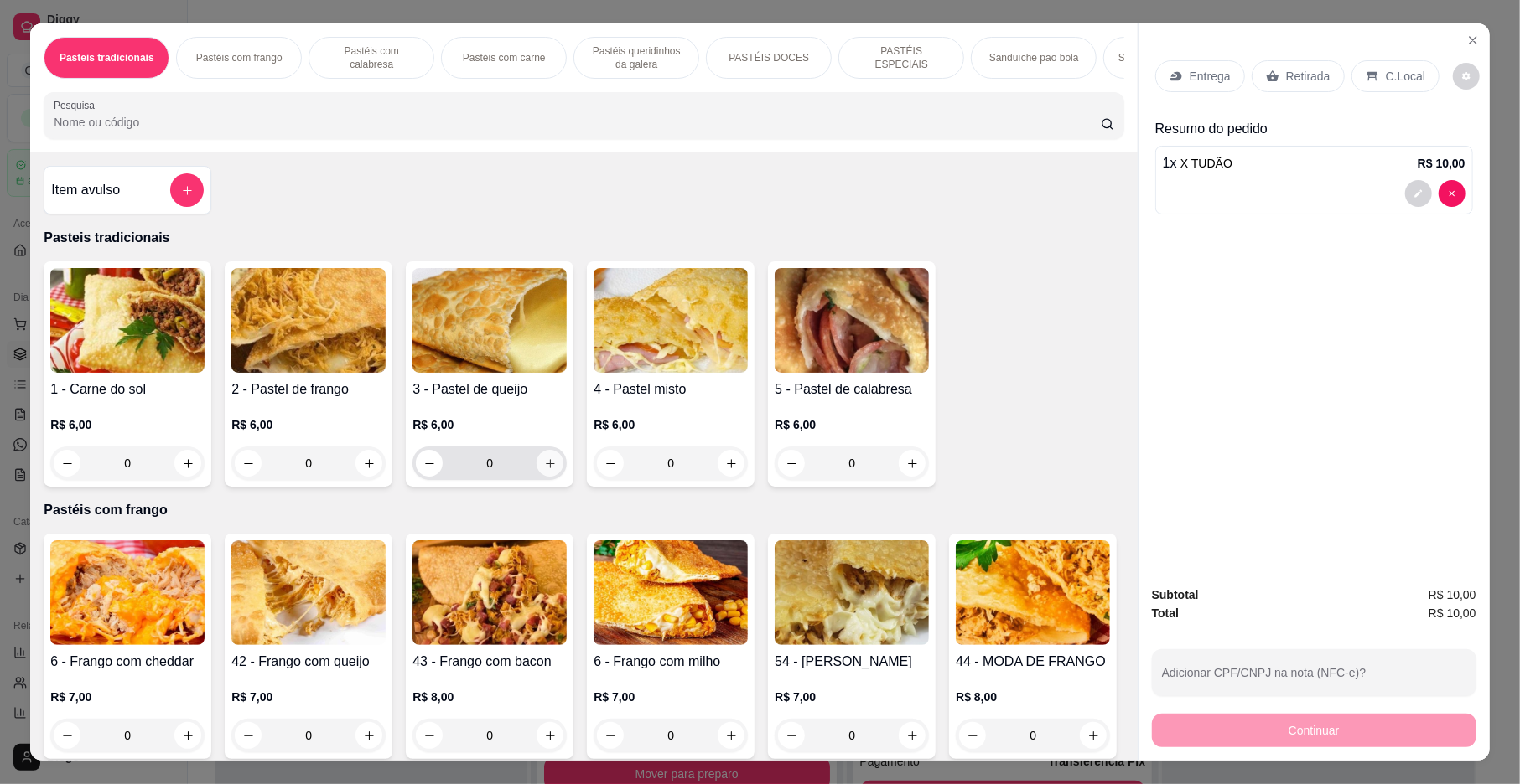
click at [544, 470] on icon "increase-product-quantity" at bounding box center [549, 464] width 12 height 12
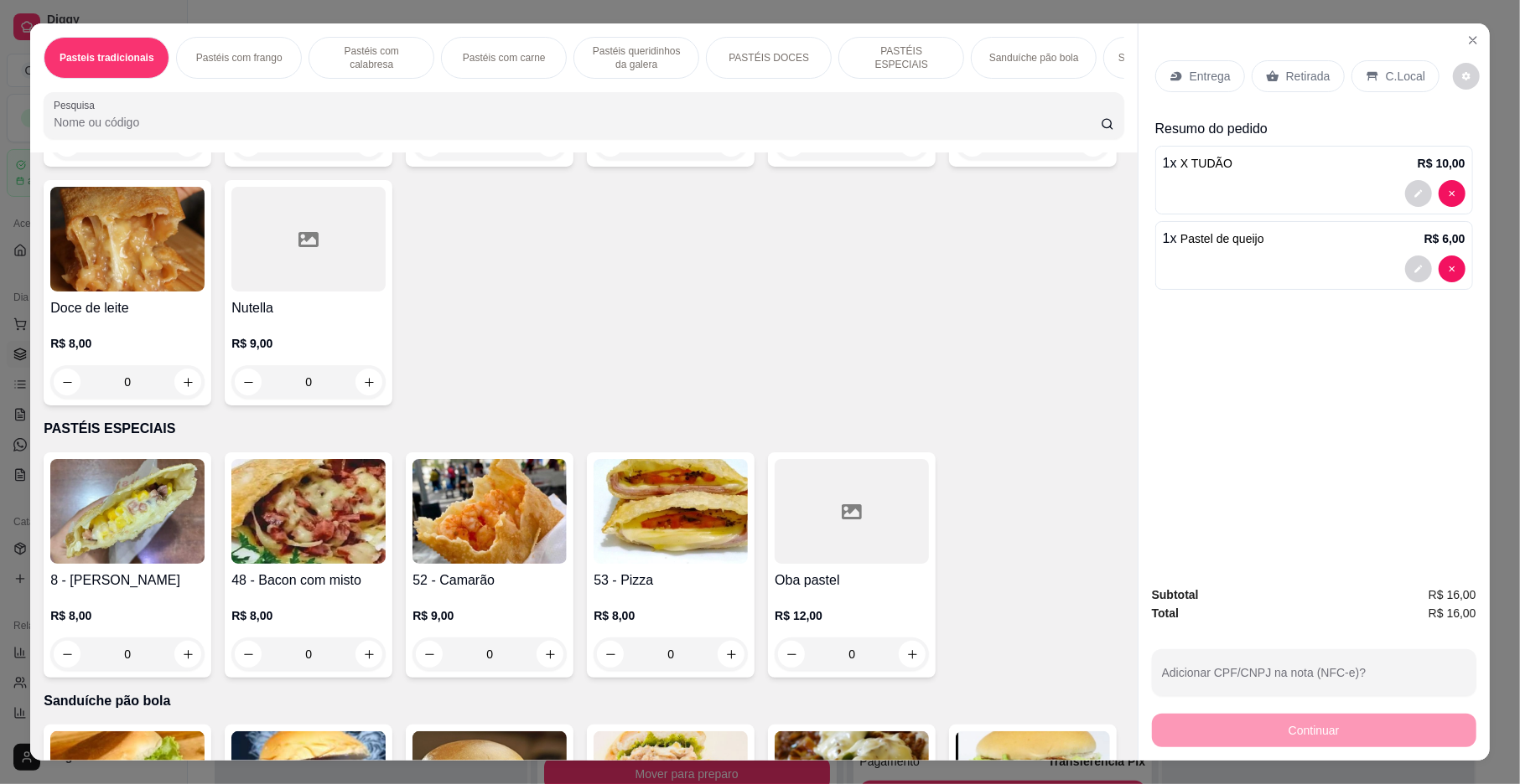
scroll to position [2505, 0]
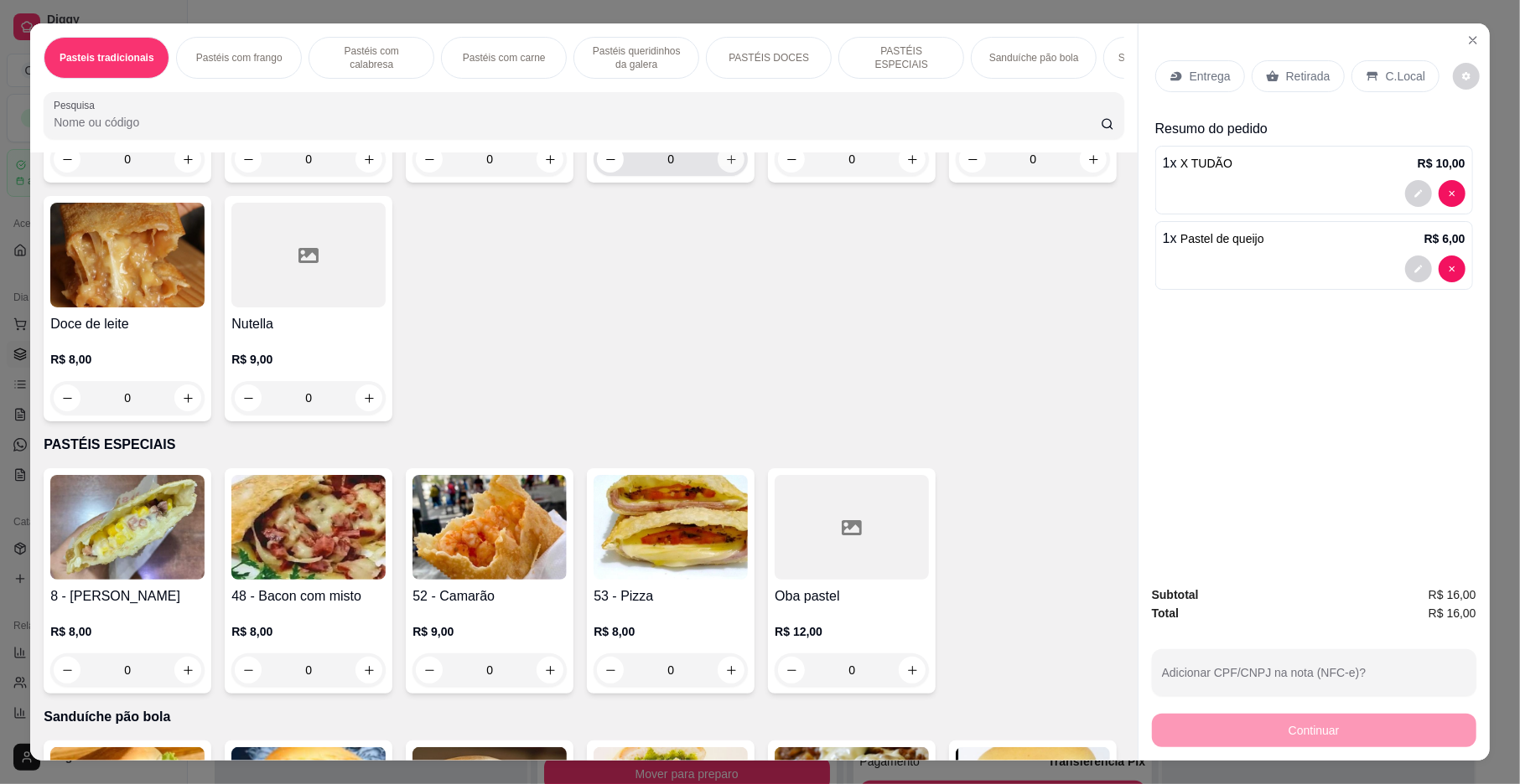
click at [725, 166] on icon "increase-product-quantity" at bounding box center [731, 159] width 12 height 12
click at [1407, 71] on p "C.Local" at bounding box center [1405, 76] width 39 height 17
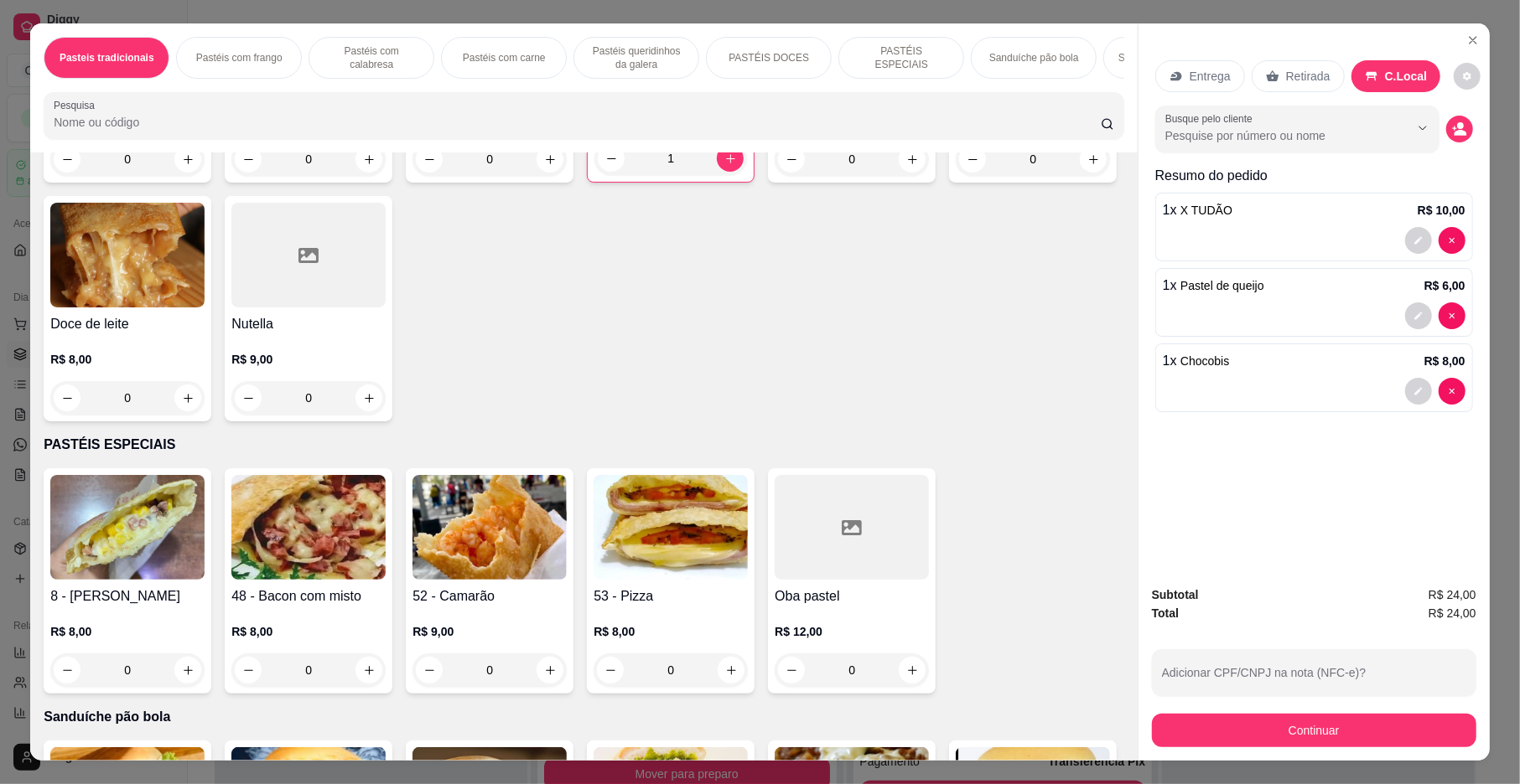
click at [1299, 92] on div "Retirada" at bounding box center [1299, 76] width 93 height 32
click at [1302, 78] on p "Retirada" at bounding box center [1308, 76] width 47 height 17
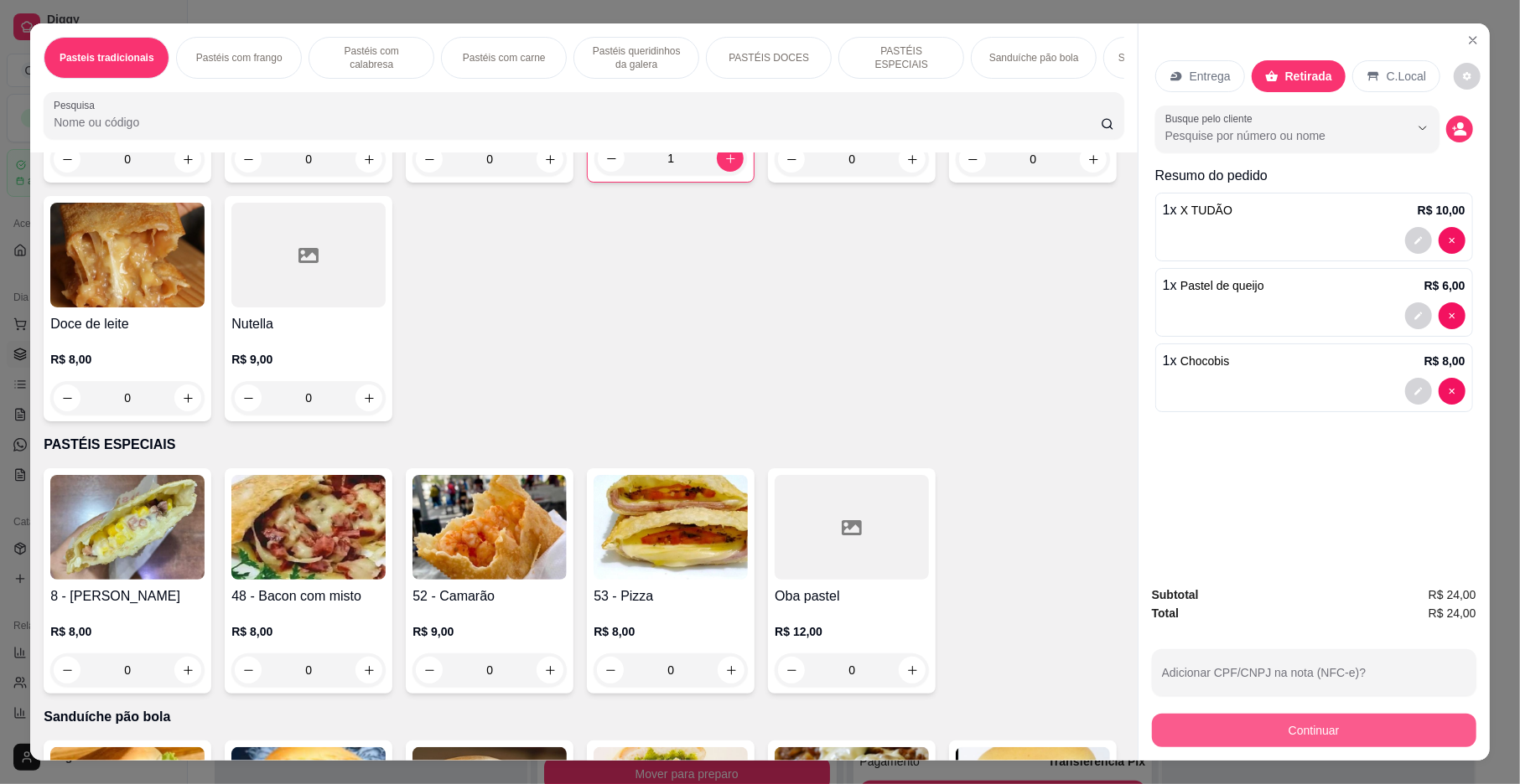
click at [1251, 726] on button "Continuar" at bounding box center [1314, 730] width 324 height 33
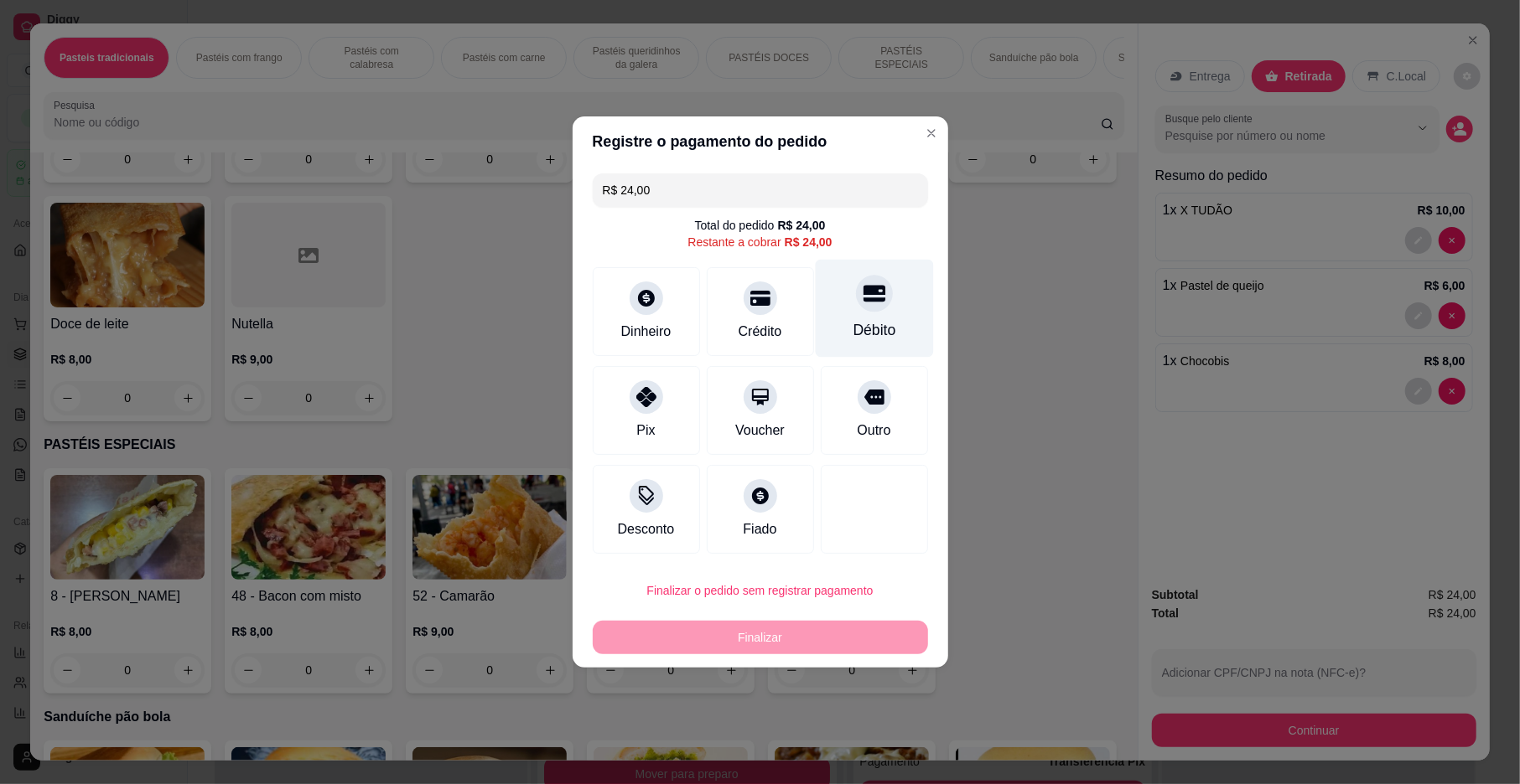
click at [870, 296] on icon at bounding box center [873, 293] width 22 height 22
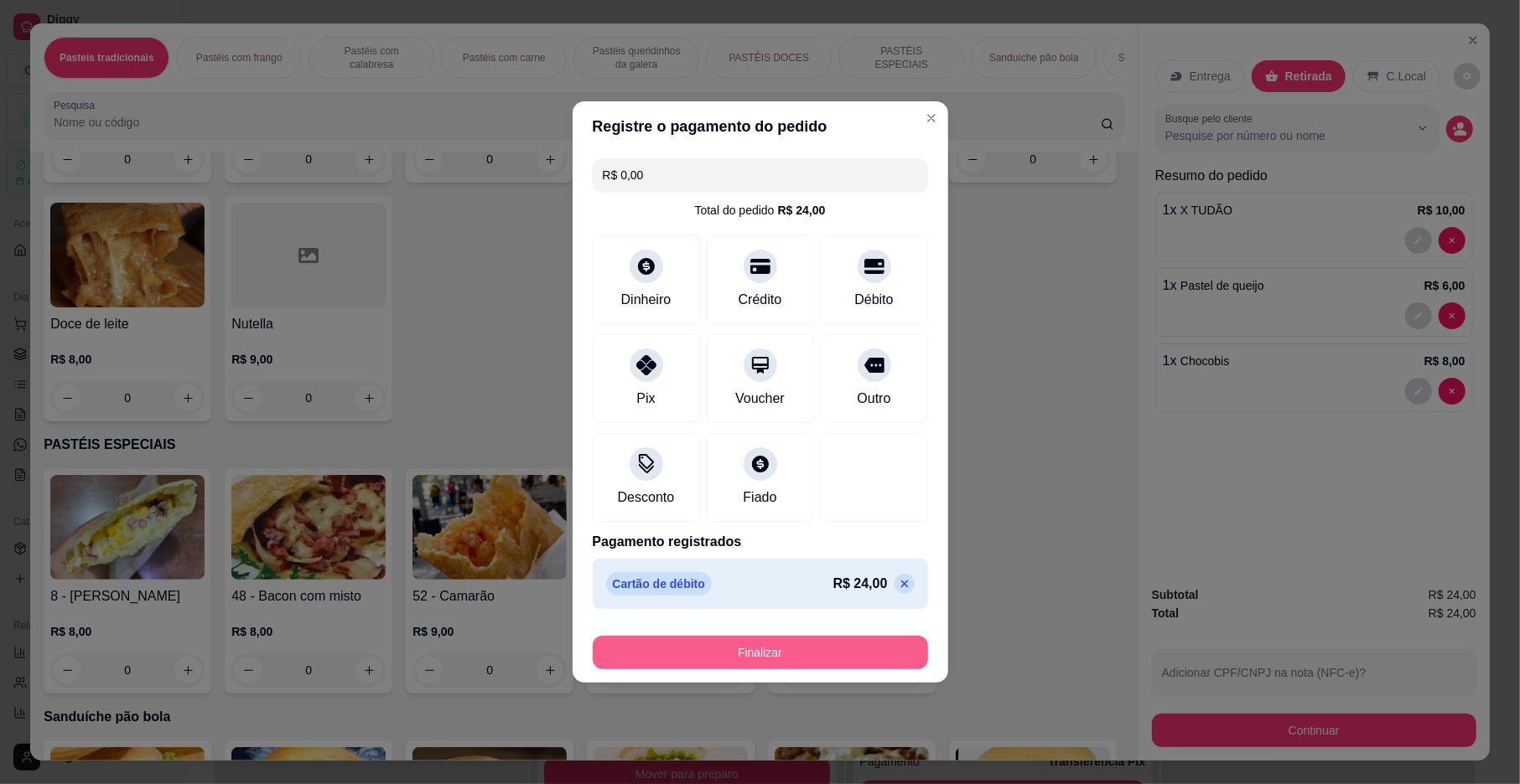
click at [779, 650] on button "Finalizar" at bounding box center [760, 652] width 336 height 33
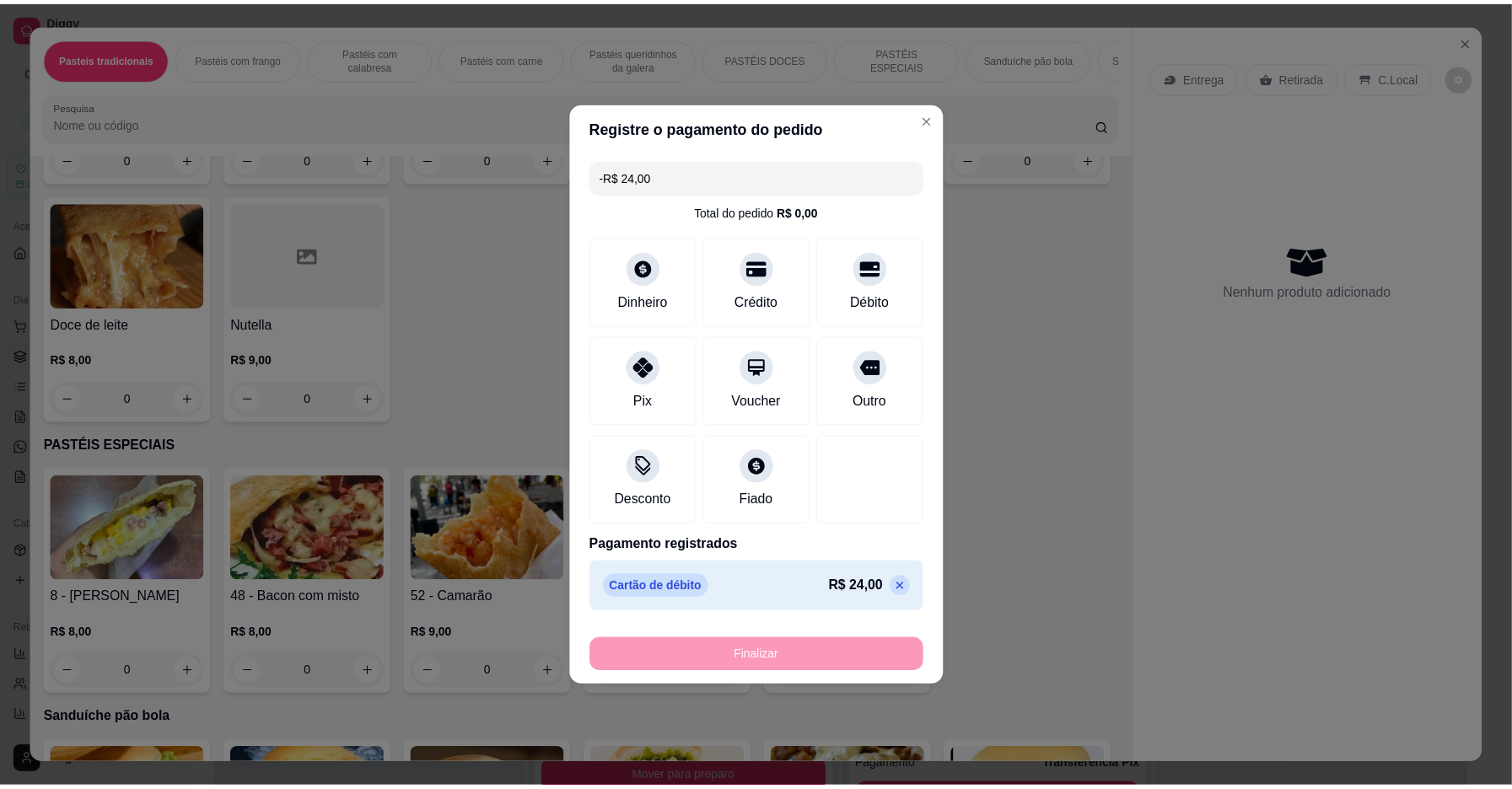
scroll to position [2518, 0]
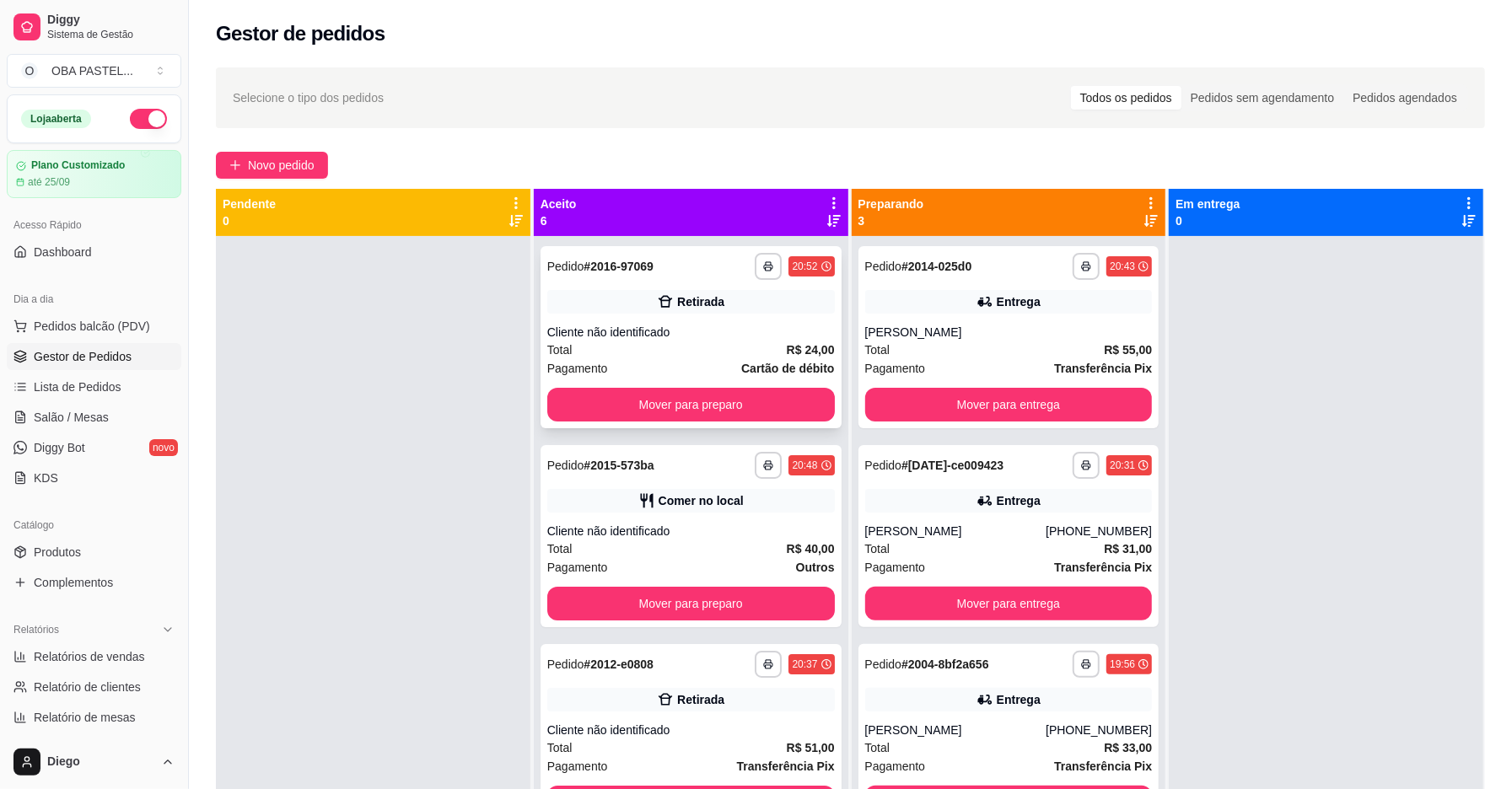
click at [643, 318] on div "**********" at bounding box center [690, 338] width 301 height 182
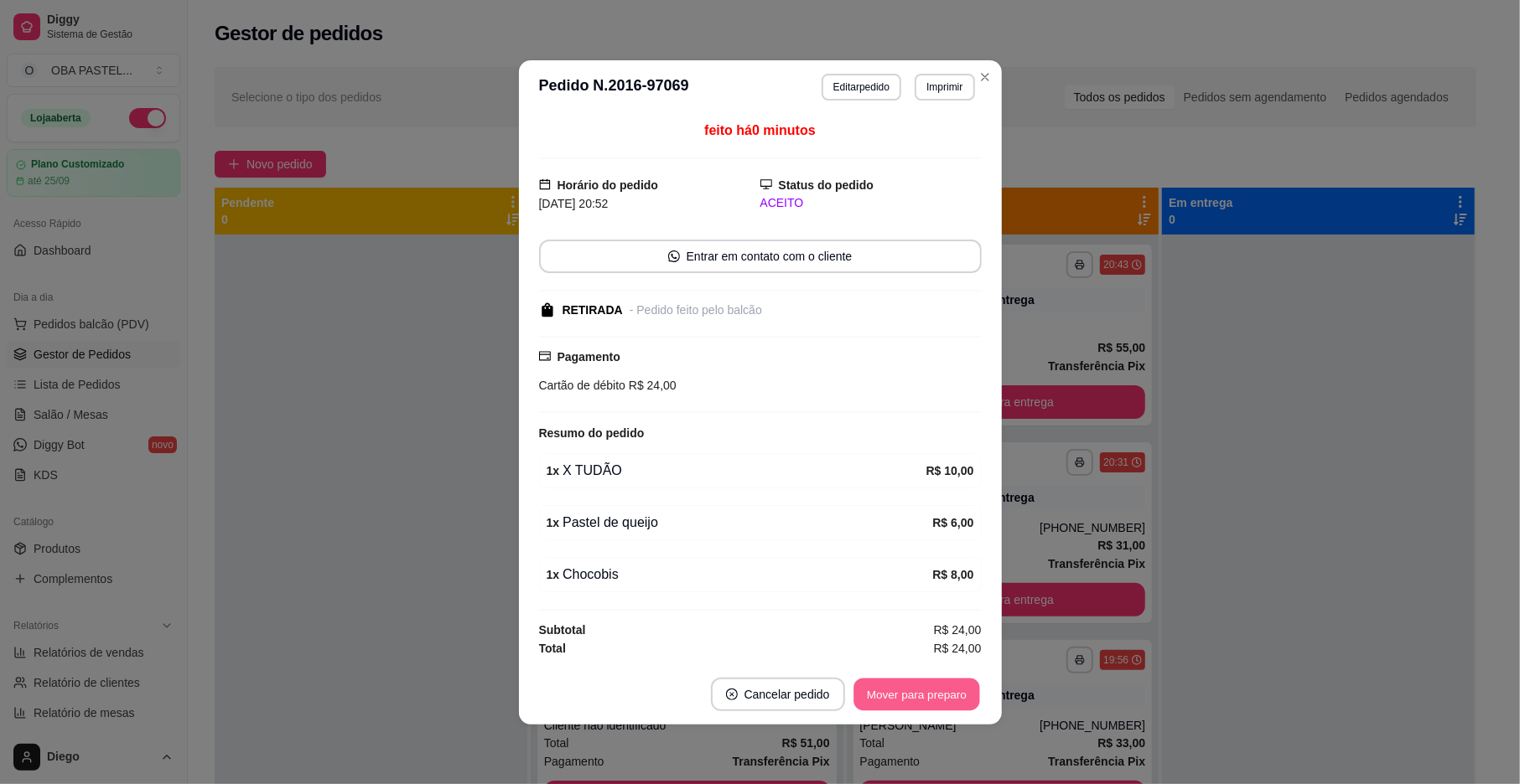
click at [890, 698] on button "Mover para preparo" at bounding box center [916, 694] width 125 height 32
click at [891, 698] on button "Mover para retirada disponível" at bounding box center [888, 694] width 185 height 33
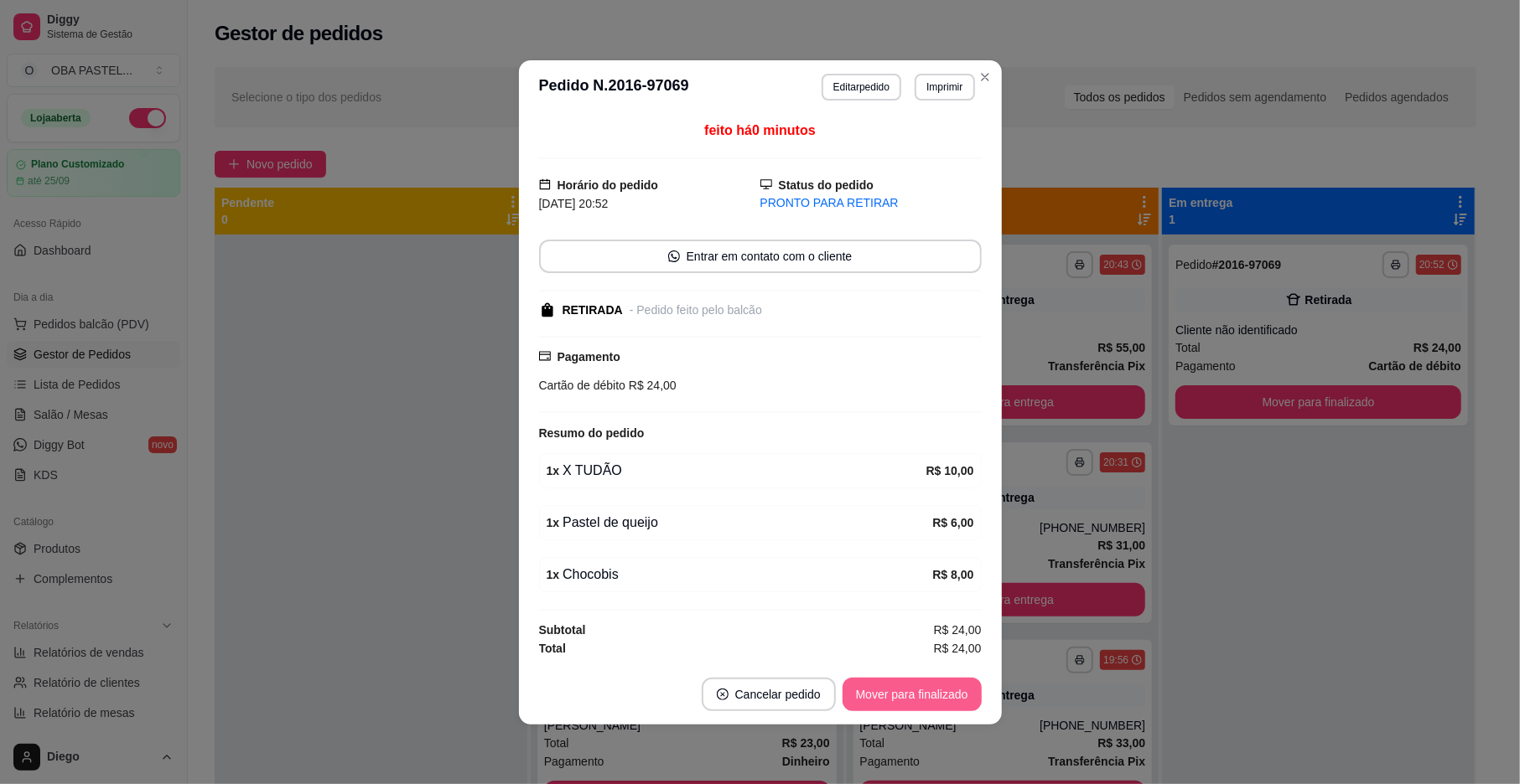
click at [891, 698] on button "Mover para finalizado" at bounding box center [912, 694] width 139 height 33
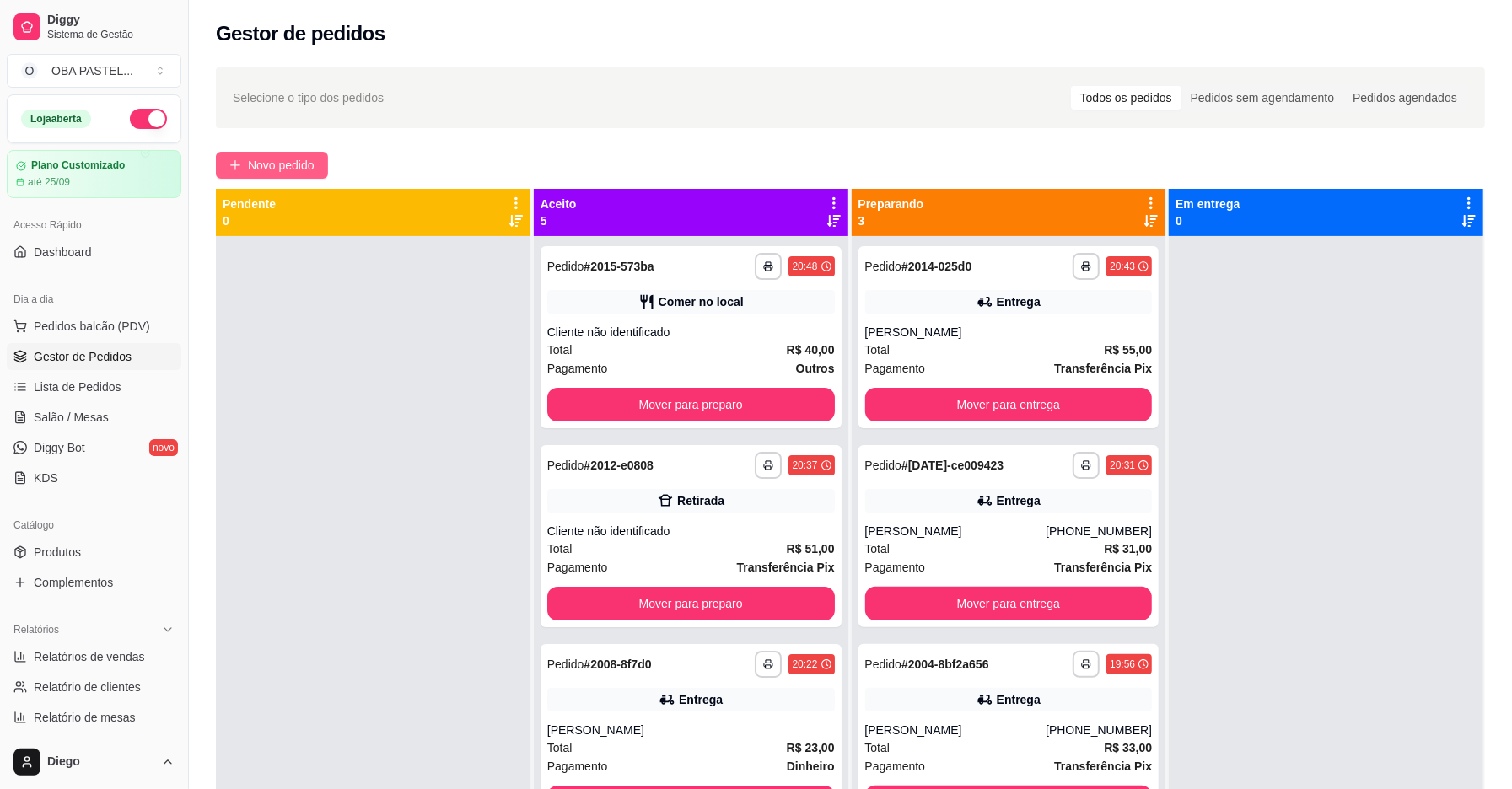
click at [263, 164] on span "Novo pedido" at bounding box center [281, 164] width 67 height 18
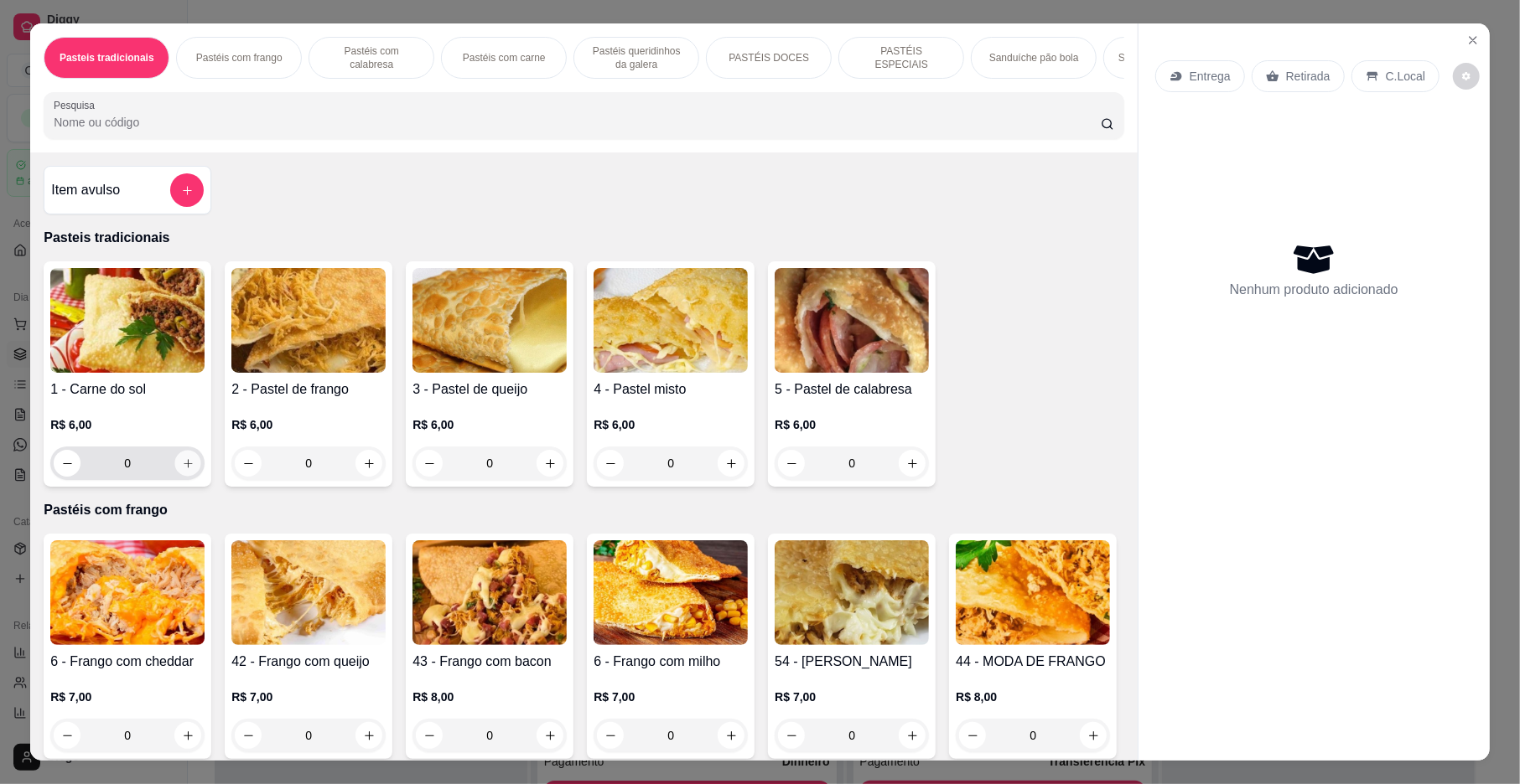
click at [182, 470] on icon "increase-product-quantity" at bounding box center [187, 464] width 12 height 12
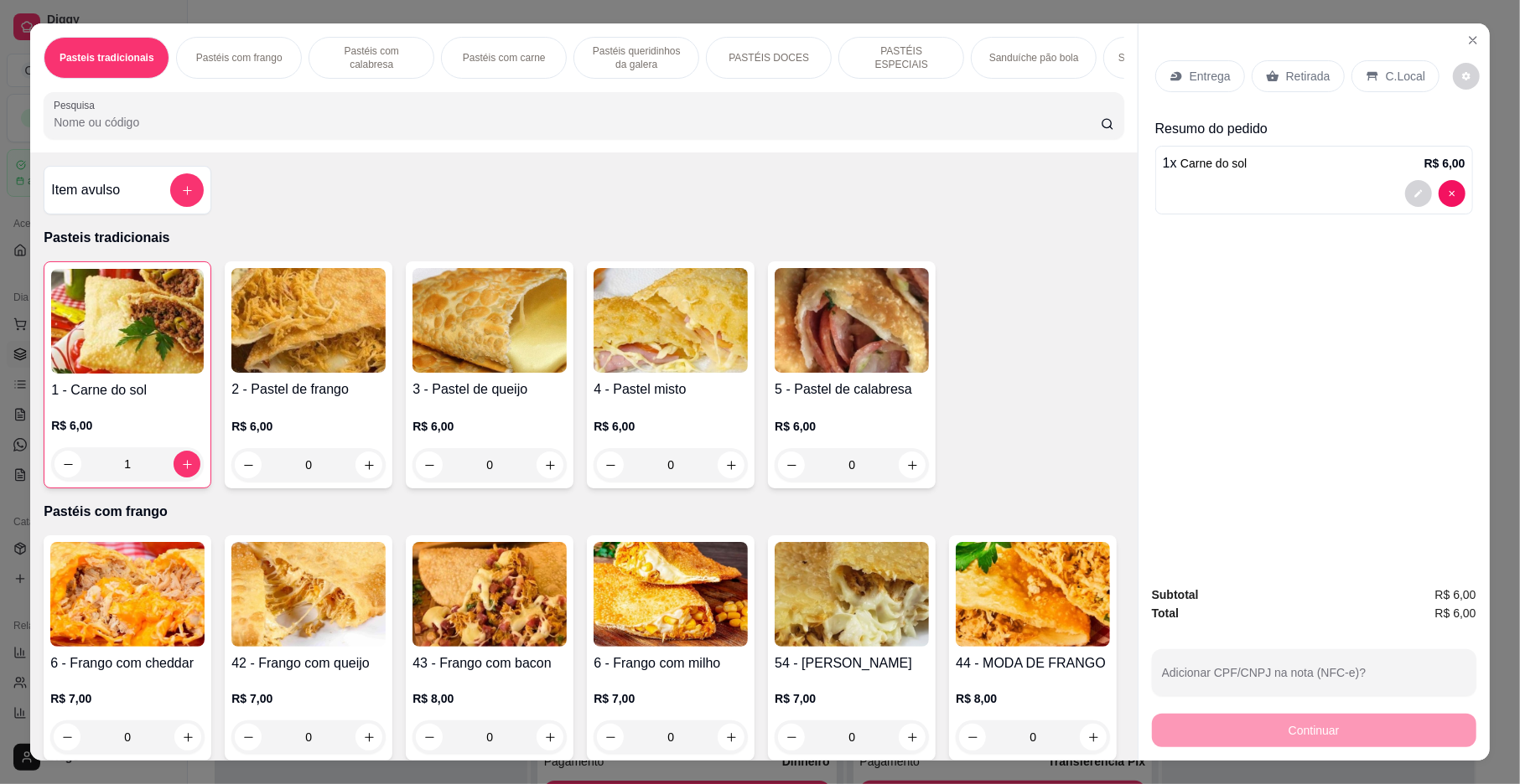
click at [1208, 67] on p "Entrega" at bounding box center [1209, 76] width 41 height 17
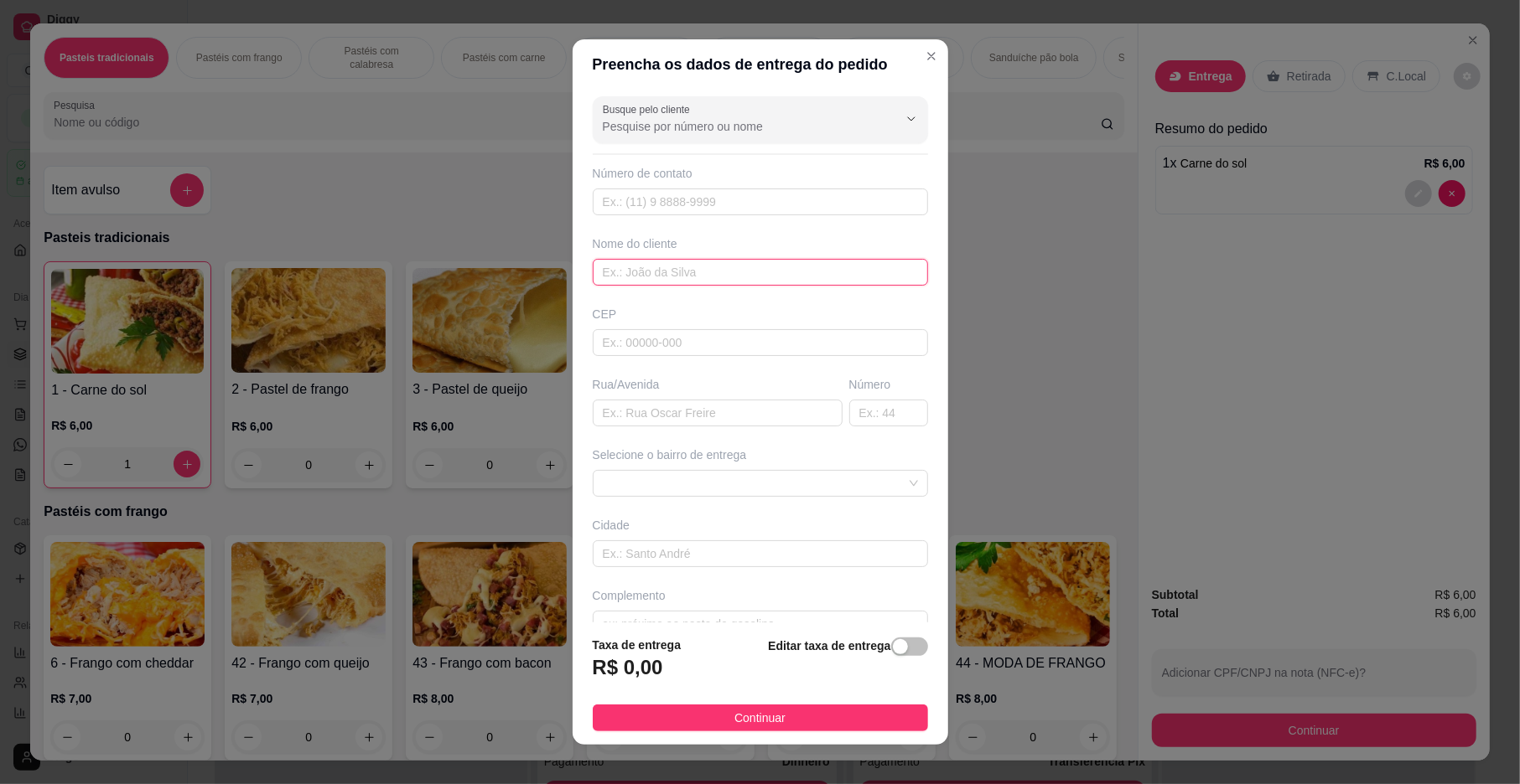
click at [645, 273] on input "text" at bounding box center [760, 273] width 336 height 27
click at [661, 551] on input "text" at bounding box center [760, 554] width 336 height 27
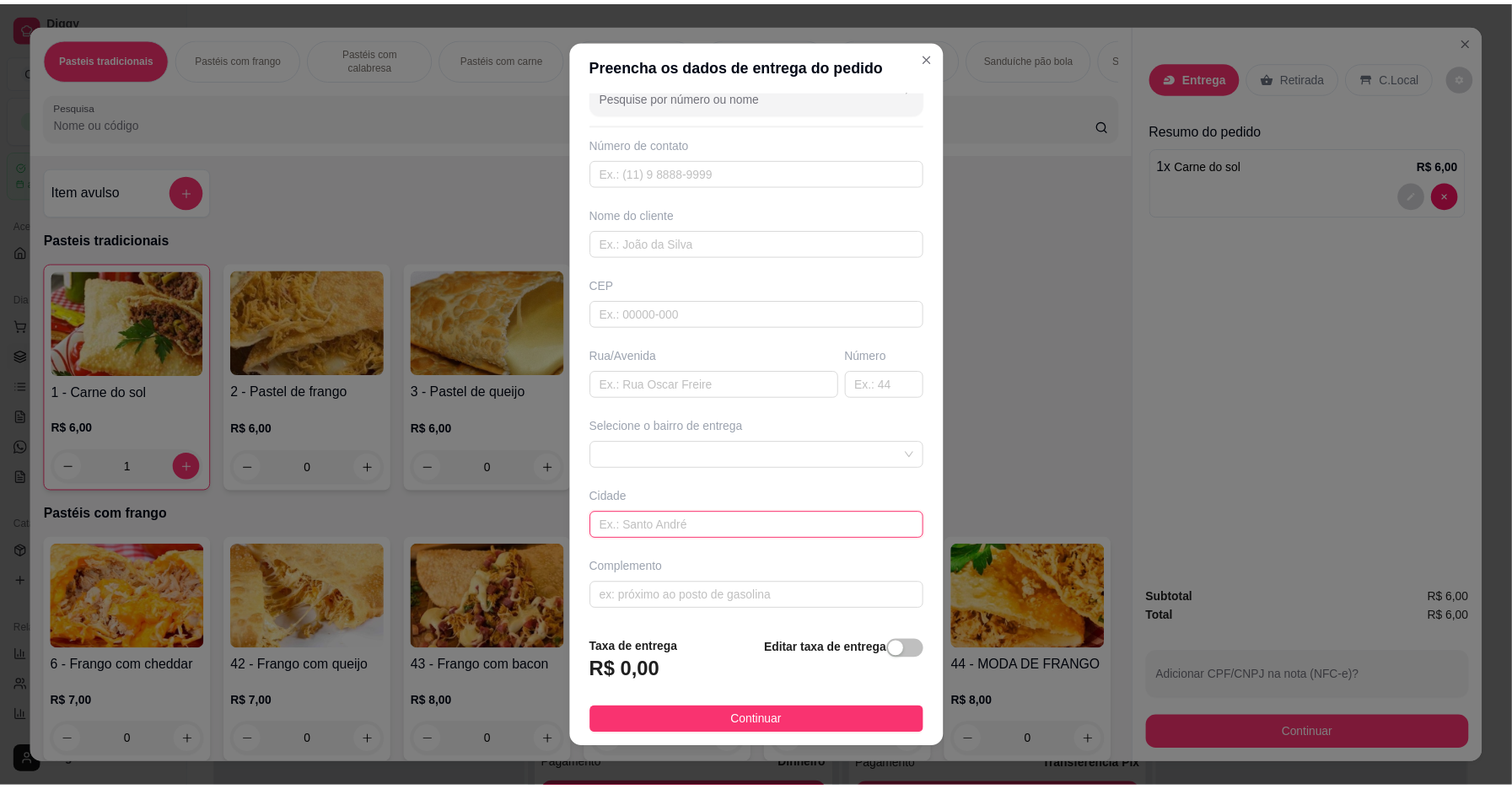
scroll to position [35, 0]
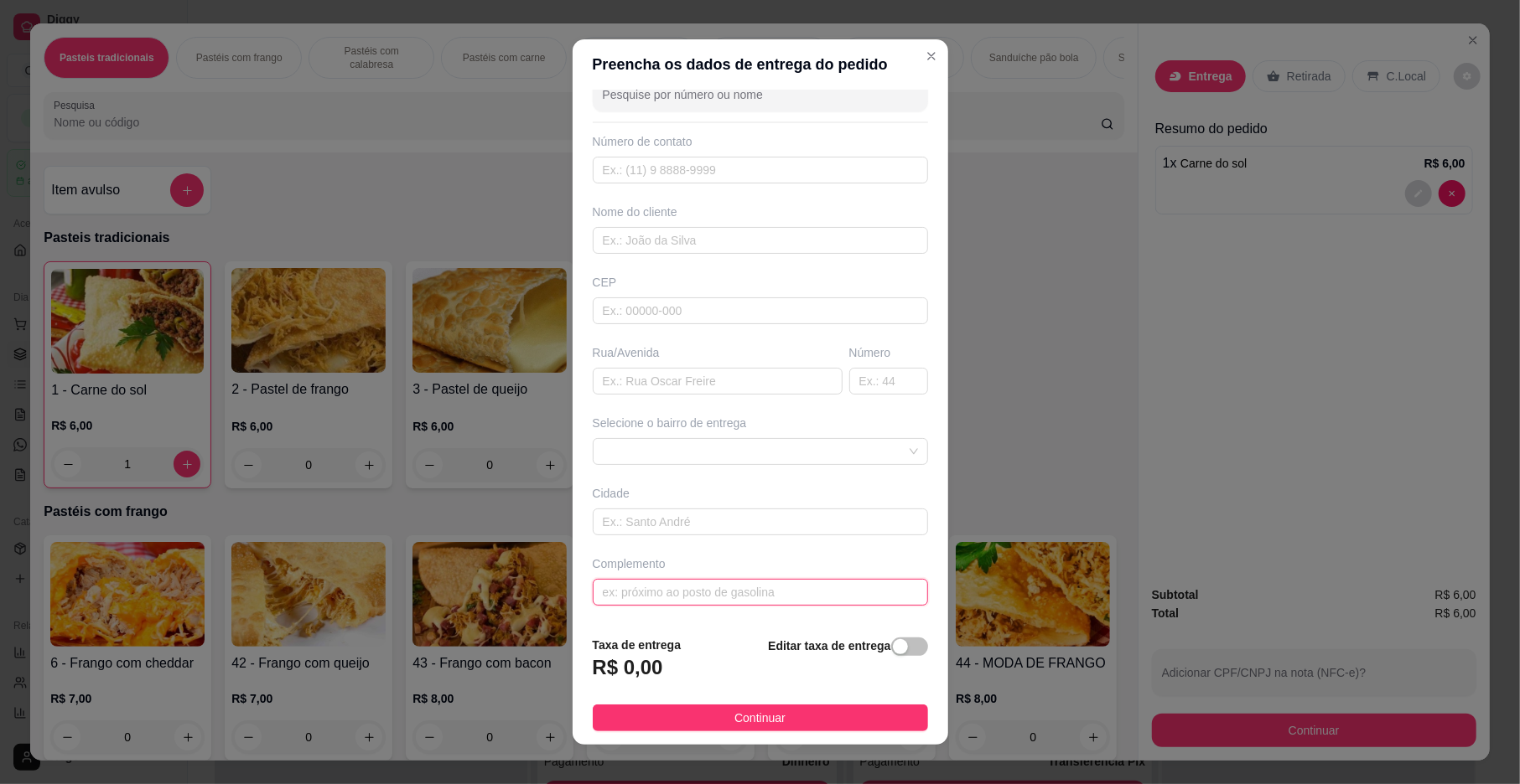
click at [668, 590] on input "text" at bounding box center [760, 592] width 336 height 27
click at [746, 713] on span "Continuar" at bounding box center [760, 717] width 51 height 18
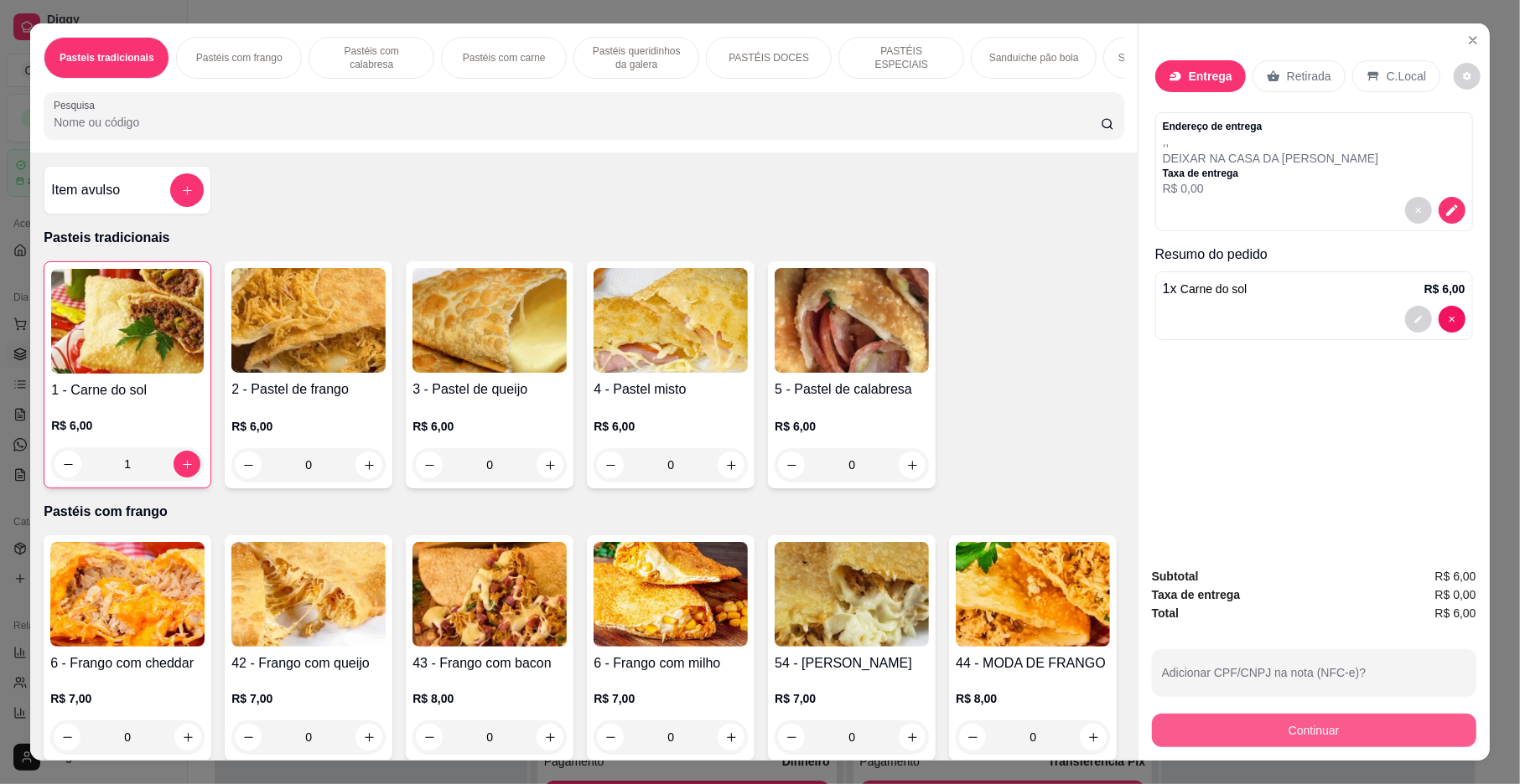
click at [1317, 735] on button "Continuar" at bounding box center [1314, 730] width 324 height 33
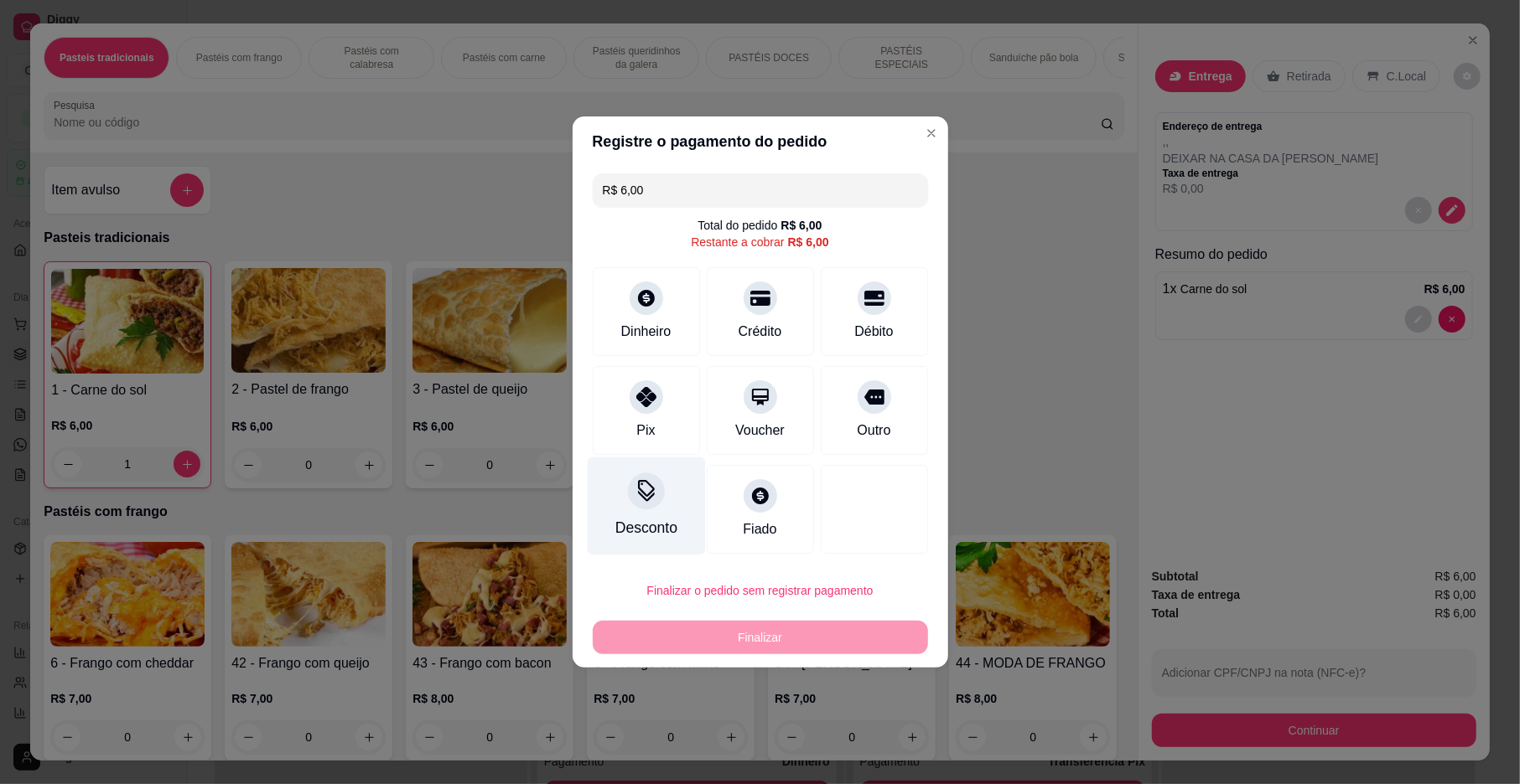
click at [648, 416] on div "Pix" at bounding box center [645, 410] width 107 height 88
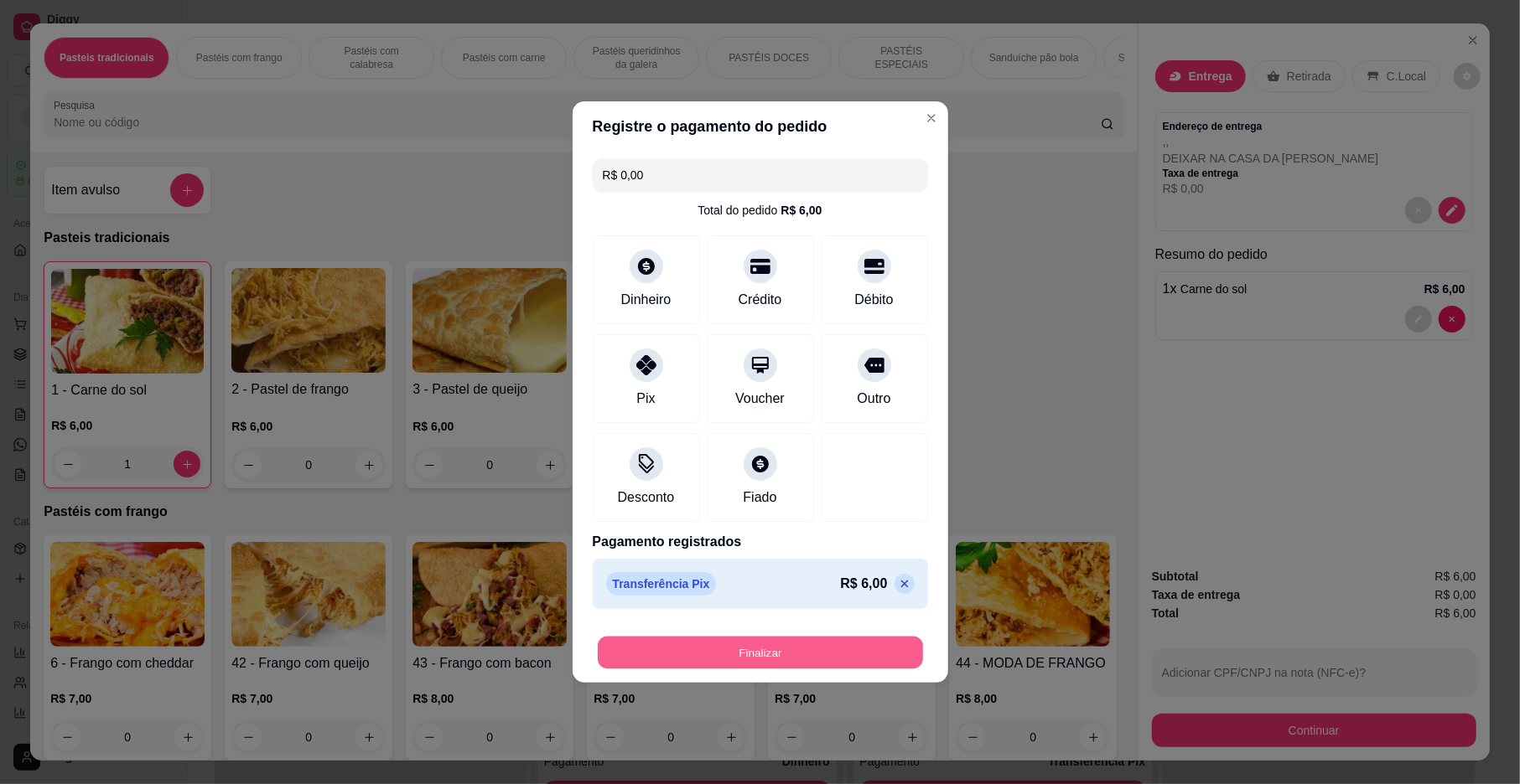
click at [818, 650] on button "Finalizar" at bounding box center [760, 653] width 325 height 32
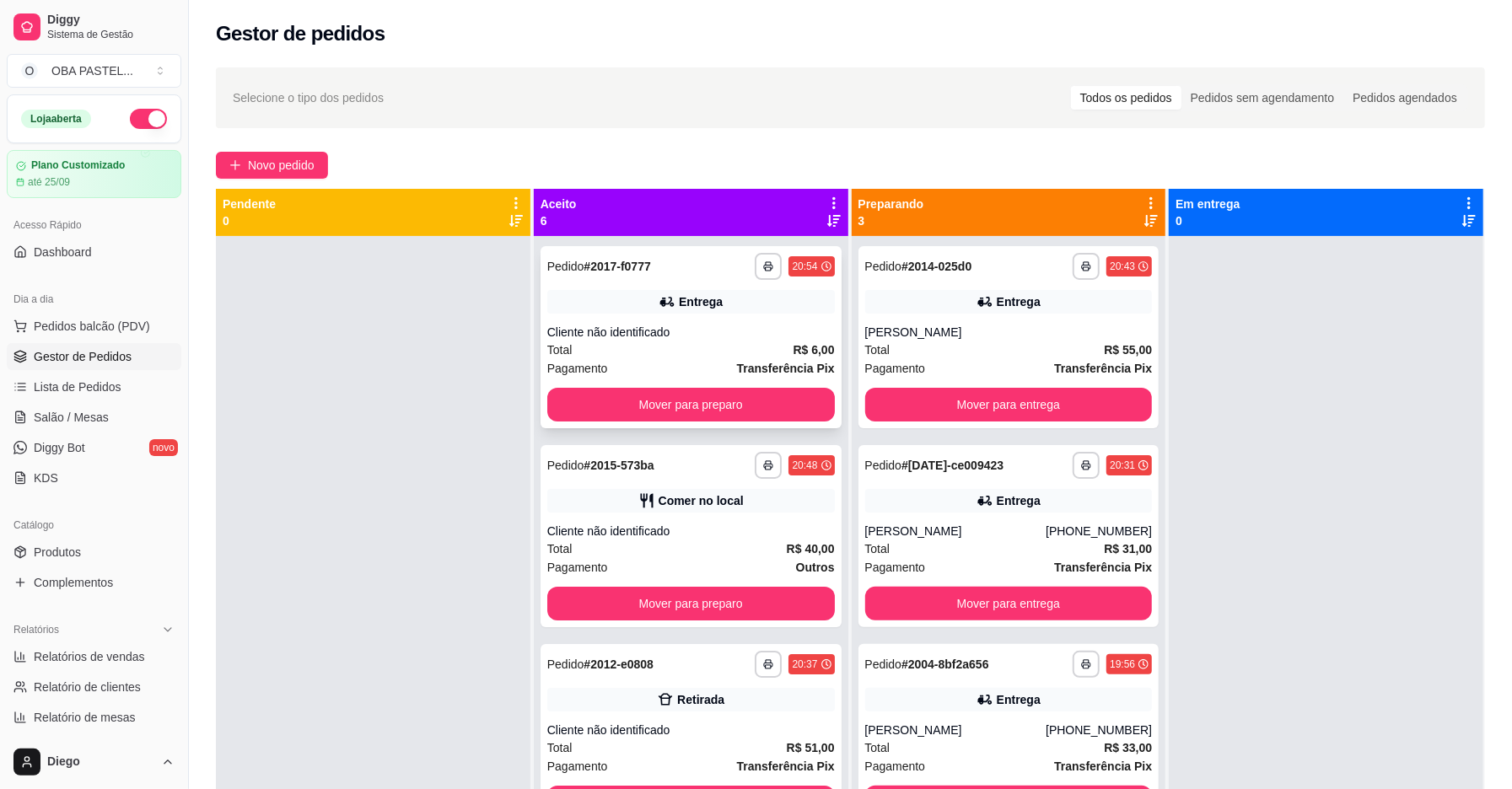
click at [696, 336] on div "Cliente não identificado" at bounding box center [690, 333] width 288 height 17
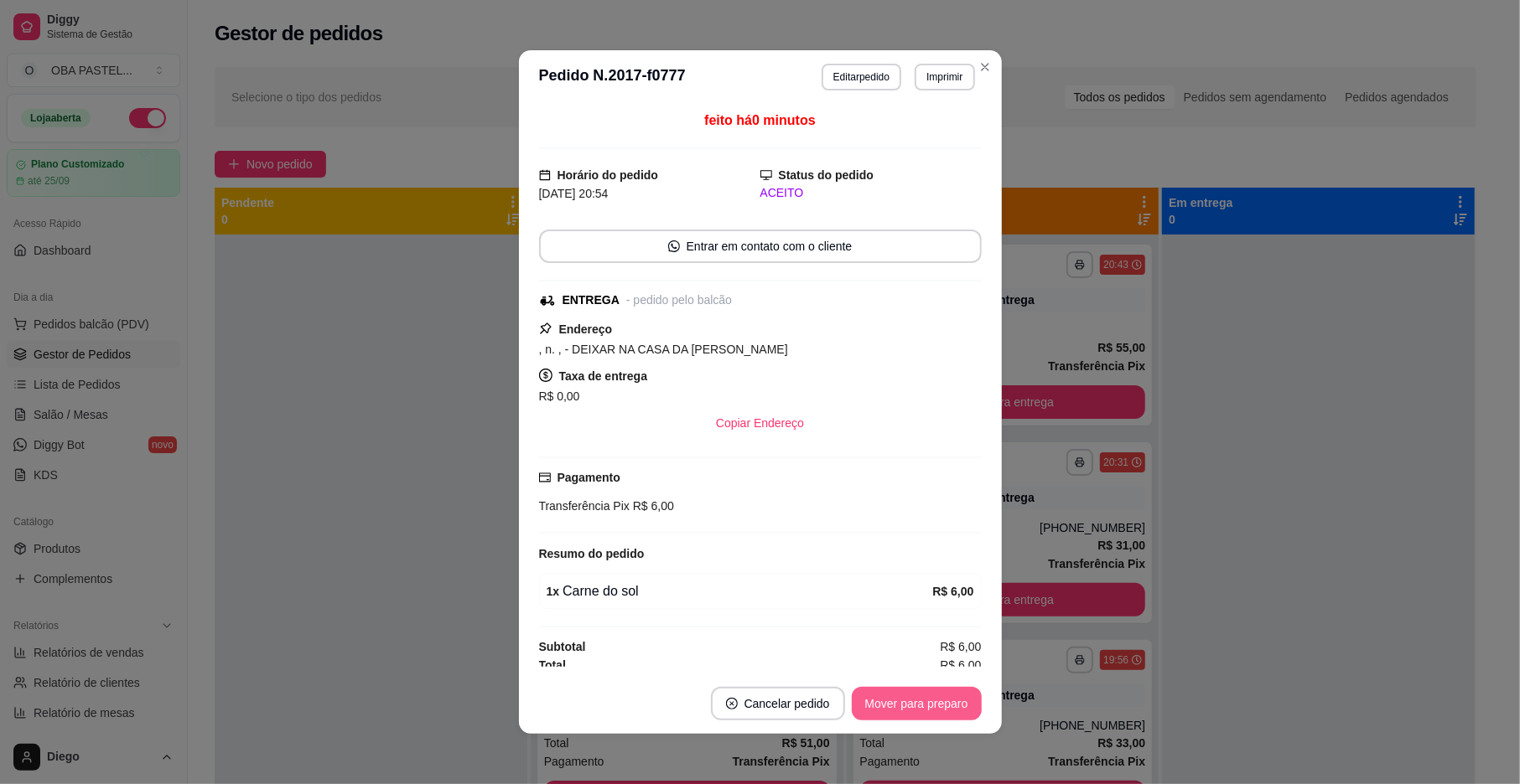
click at [904, 708] on button "Mover para preparo" at bounding box center [916, 703] width 130 height 33
click at [904, 708] on button "Mover para entrega" at bounding box center [916, 703] width 129 height 33
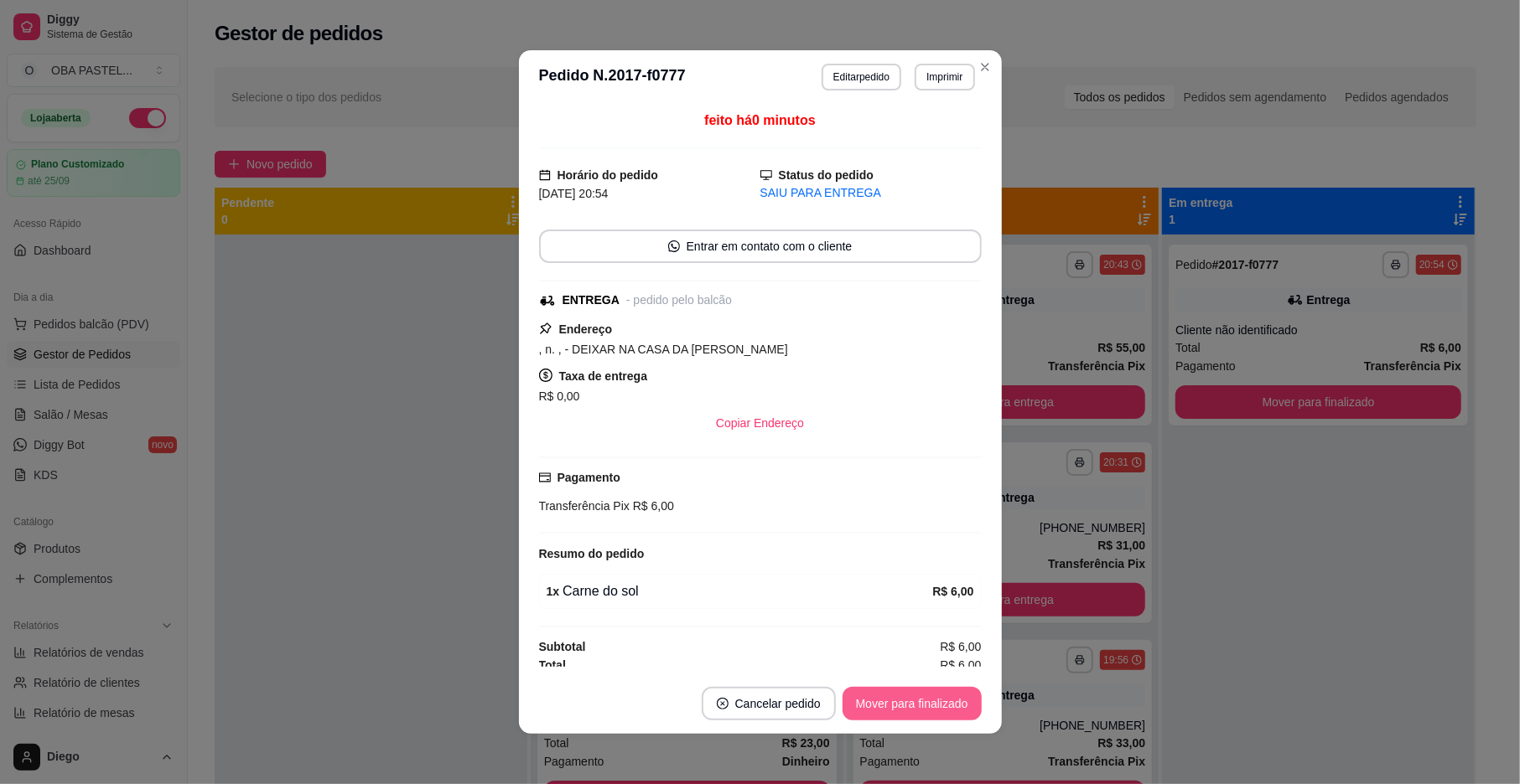
click at [904, 708] on button "Mover para finalizado" at bounding box center [912, 703] width 139 height 33
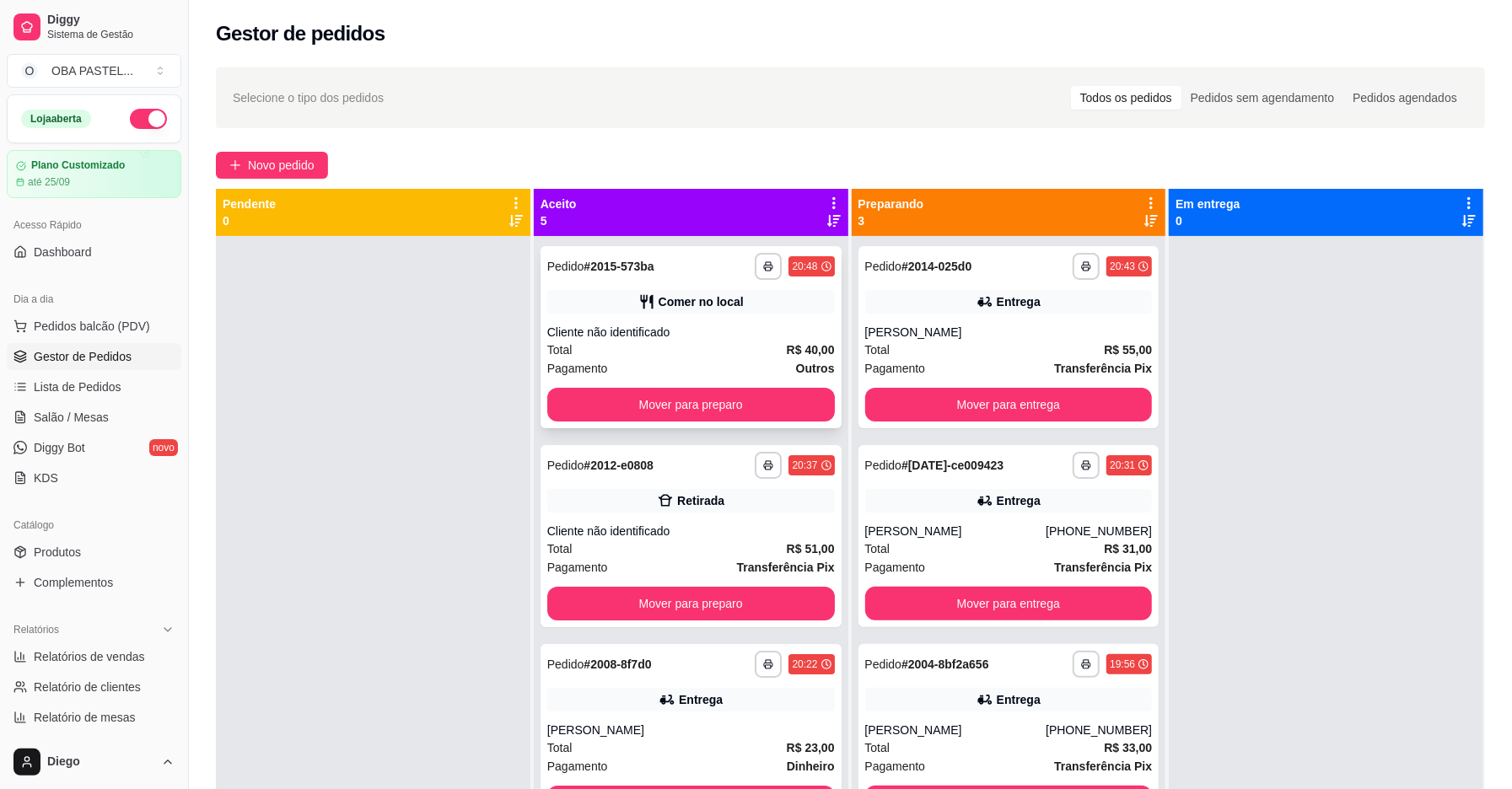
click at [695, 352] on div "Total R$ 40,00" at bounding box center [690, 349] width 288 height 18
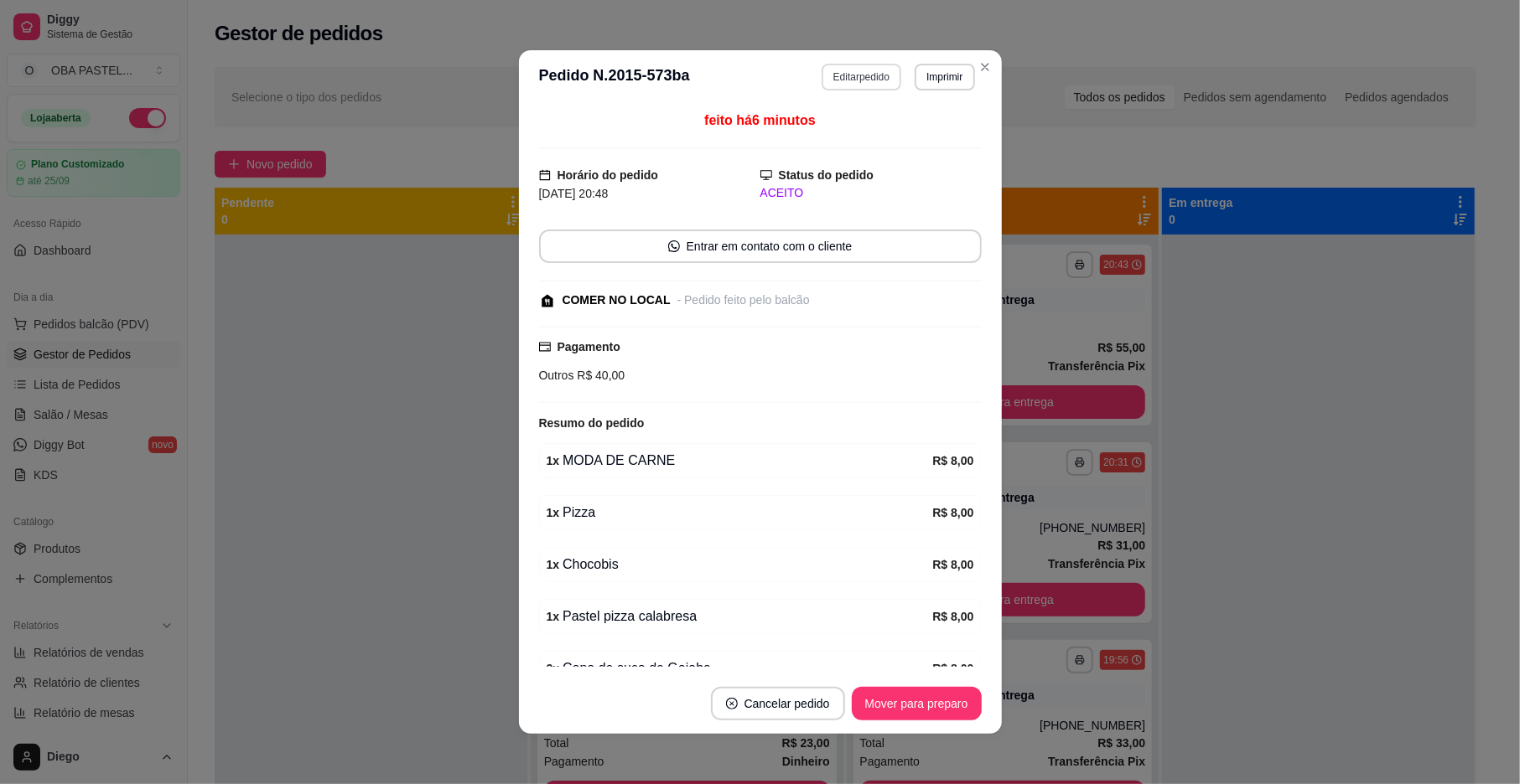
click at [828, 74] on button "Editar pedido" at bounding box center [861, 77] width 80 height 27
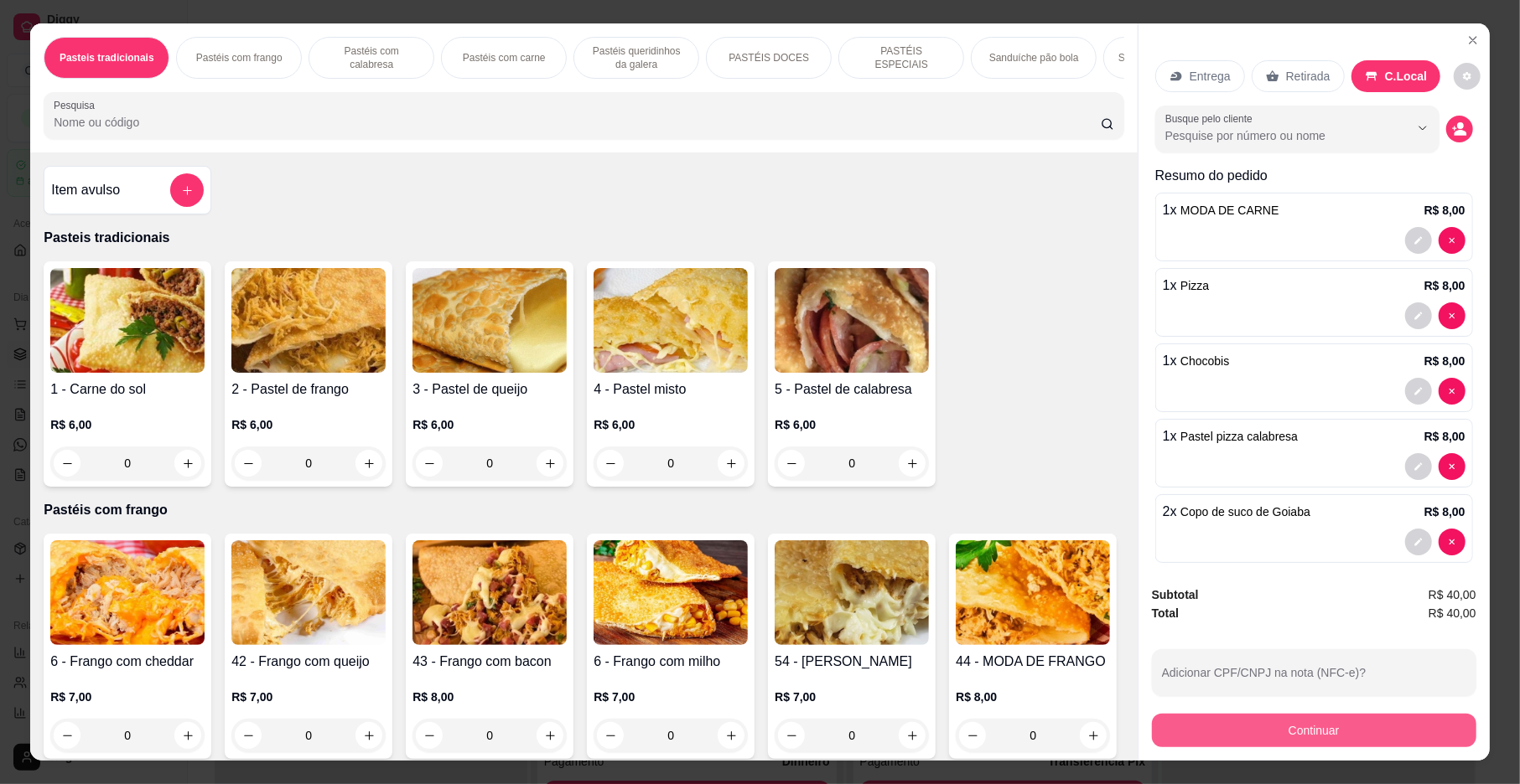
click at [1236, 733] on button "Continuar" at bounding box center [1314, 730] width 324 height 33
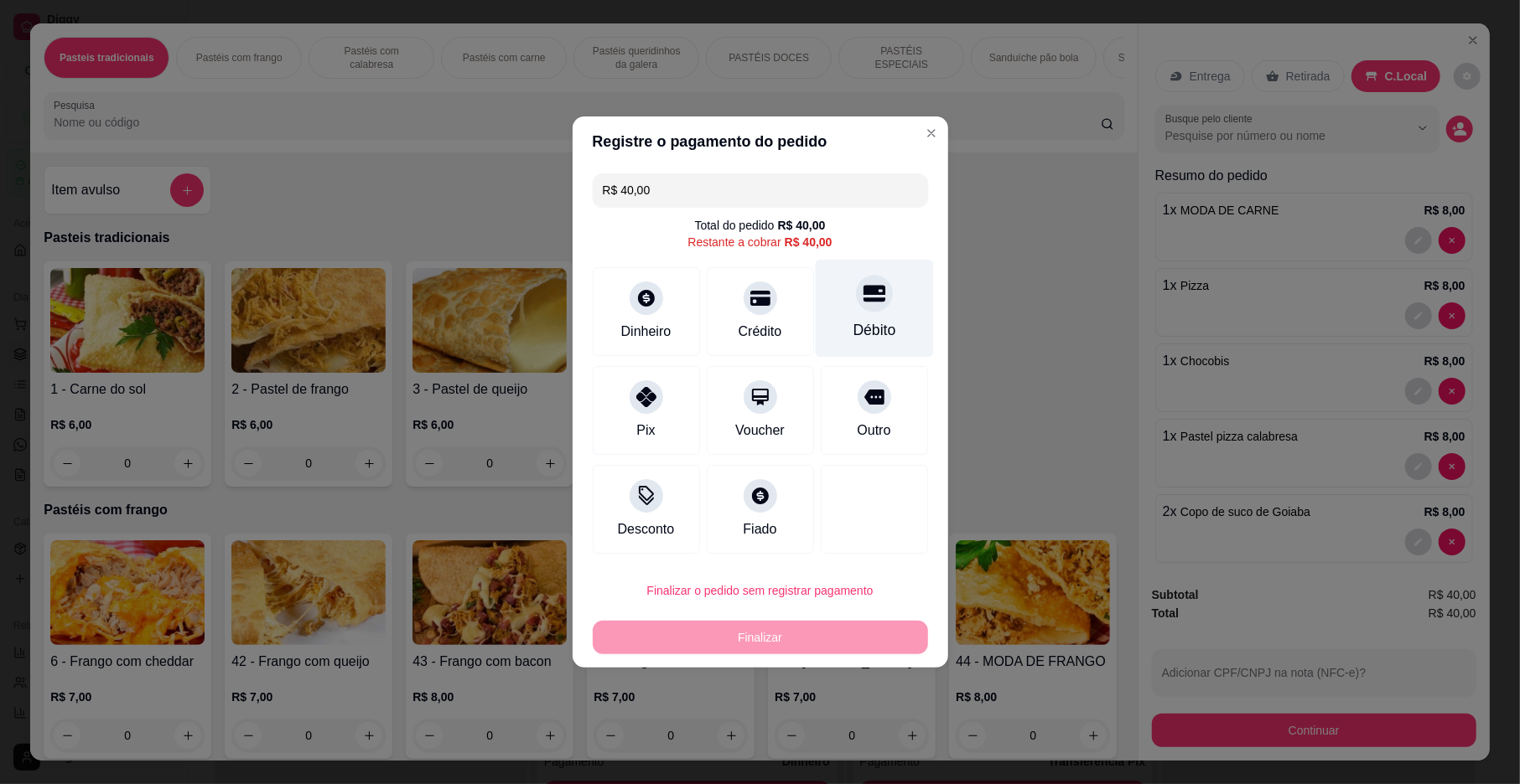
click at [860, 312] on div at bounding box center [874, 293] width 37 height 37
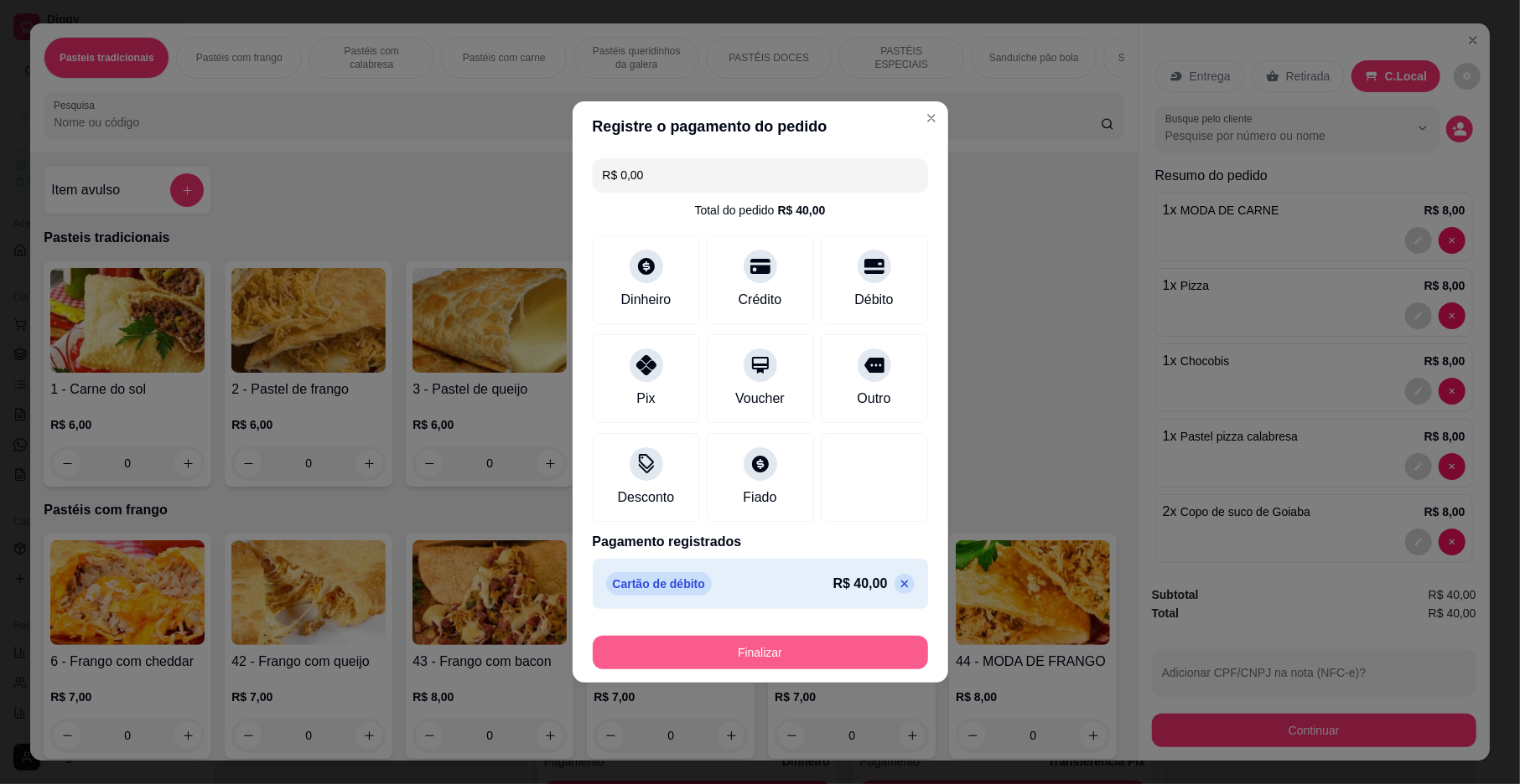
click at [765, 654] on button "Finalizar" at bounding box center [760, 652] width 336 height 33
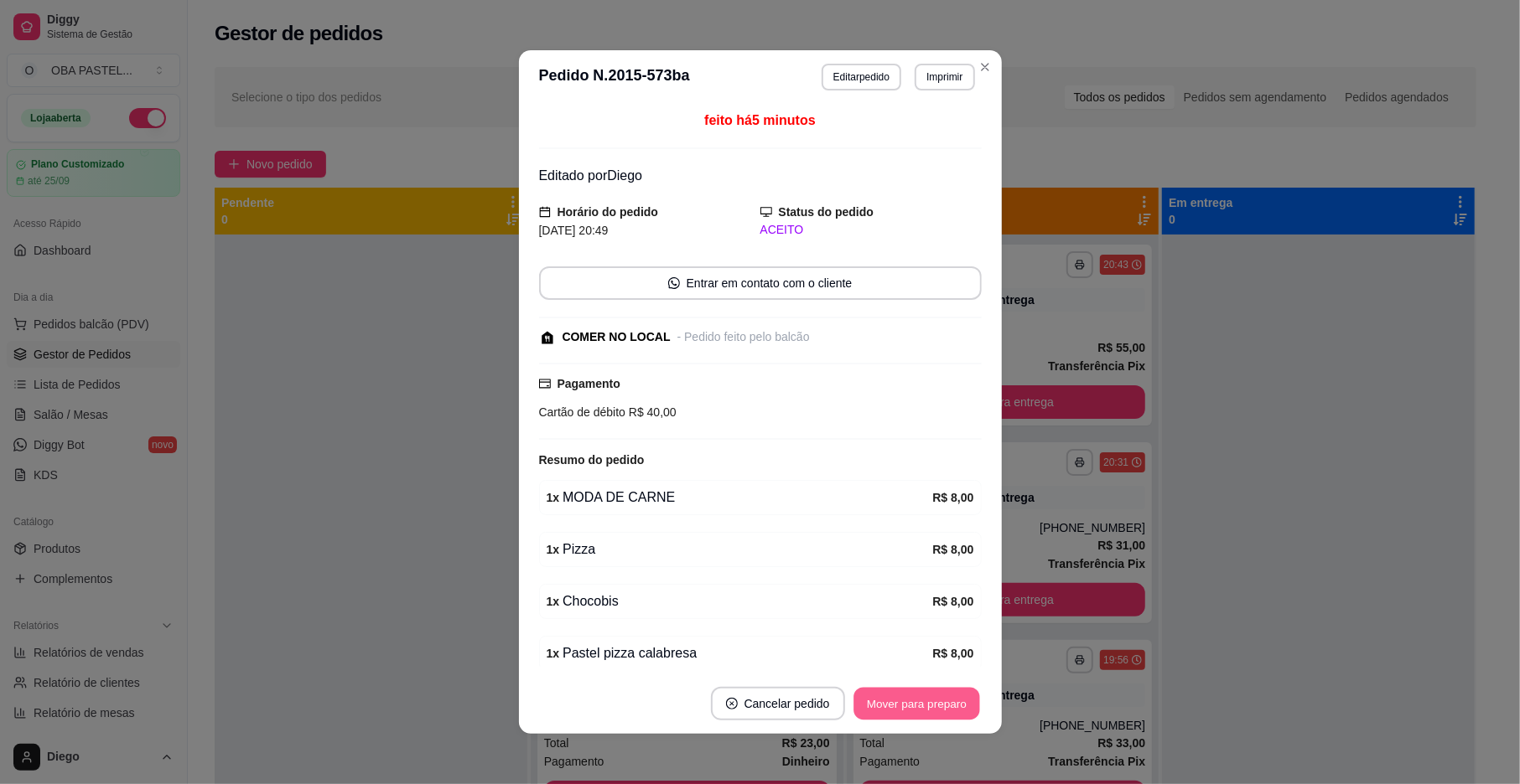
click at [878, 701] on button "Mover para preparo" at bounding box center [916, 704] width 125 height 32
click at [878, 701] on button "Mover para retirada disponível" at bounding box center [888, 704] width 180 height 32
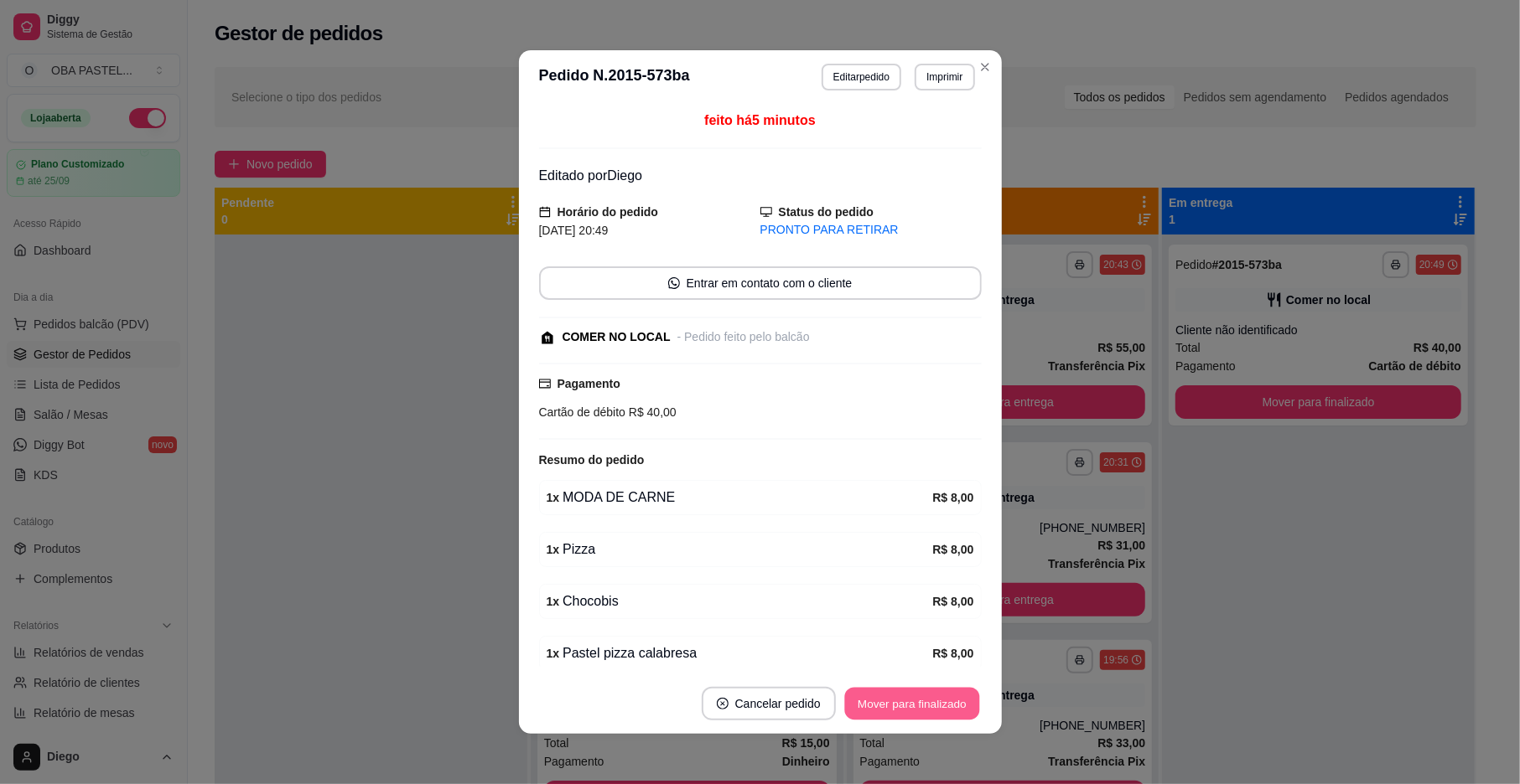
click at [878, 700] on button "Mover para finalizado" at bounding box center [912, 704] width 135 height 32
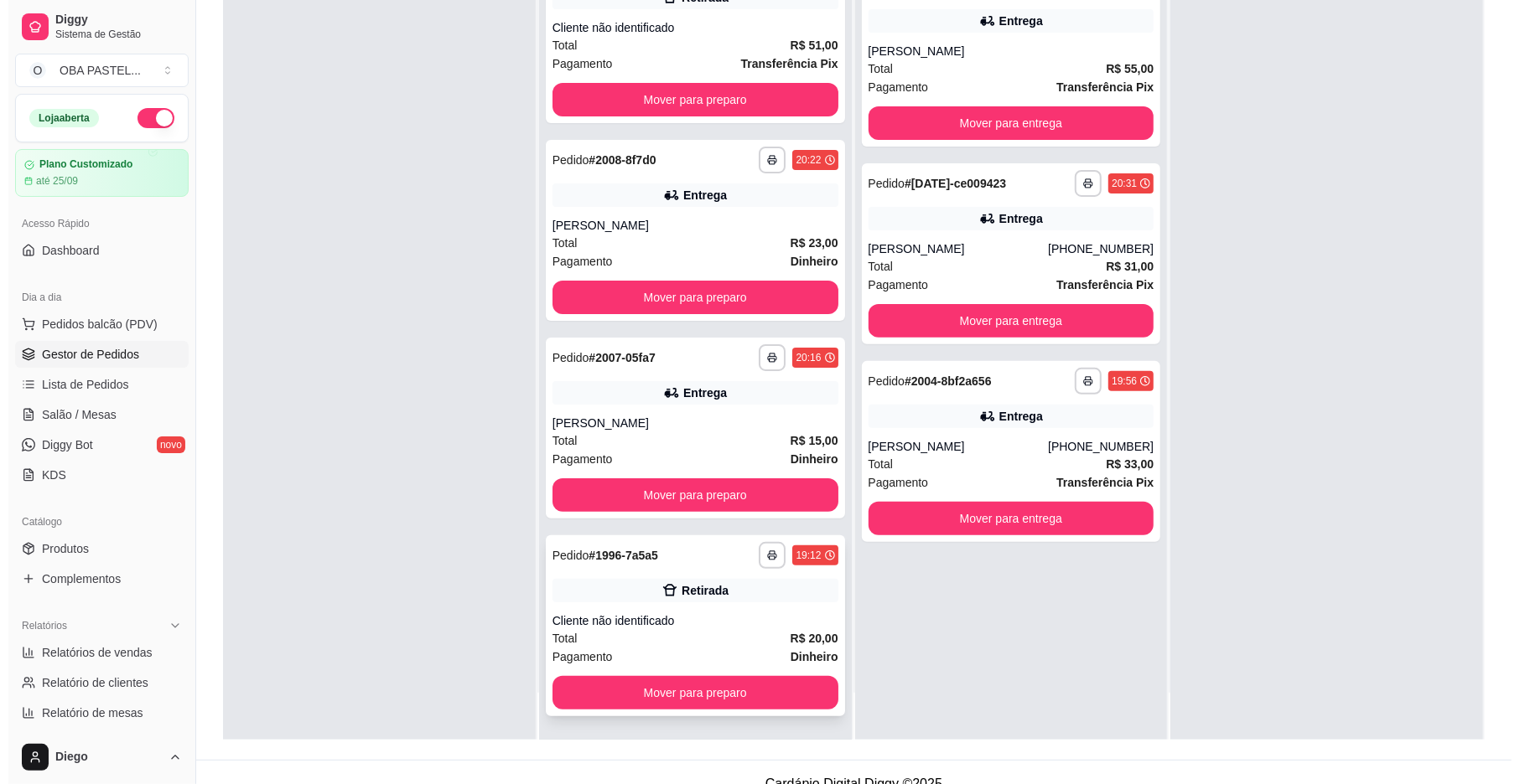
scroll to position [256, 0]
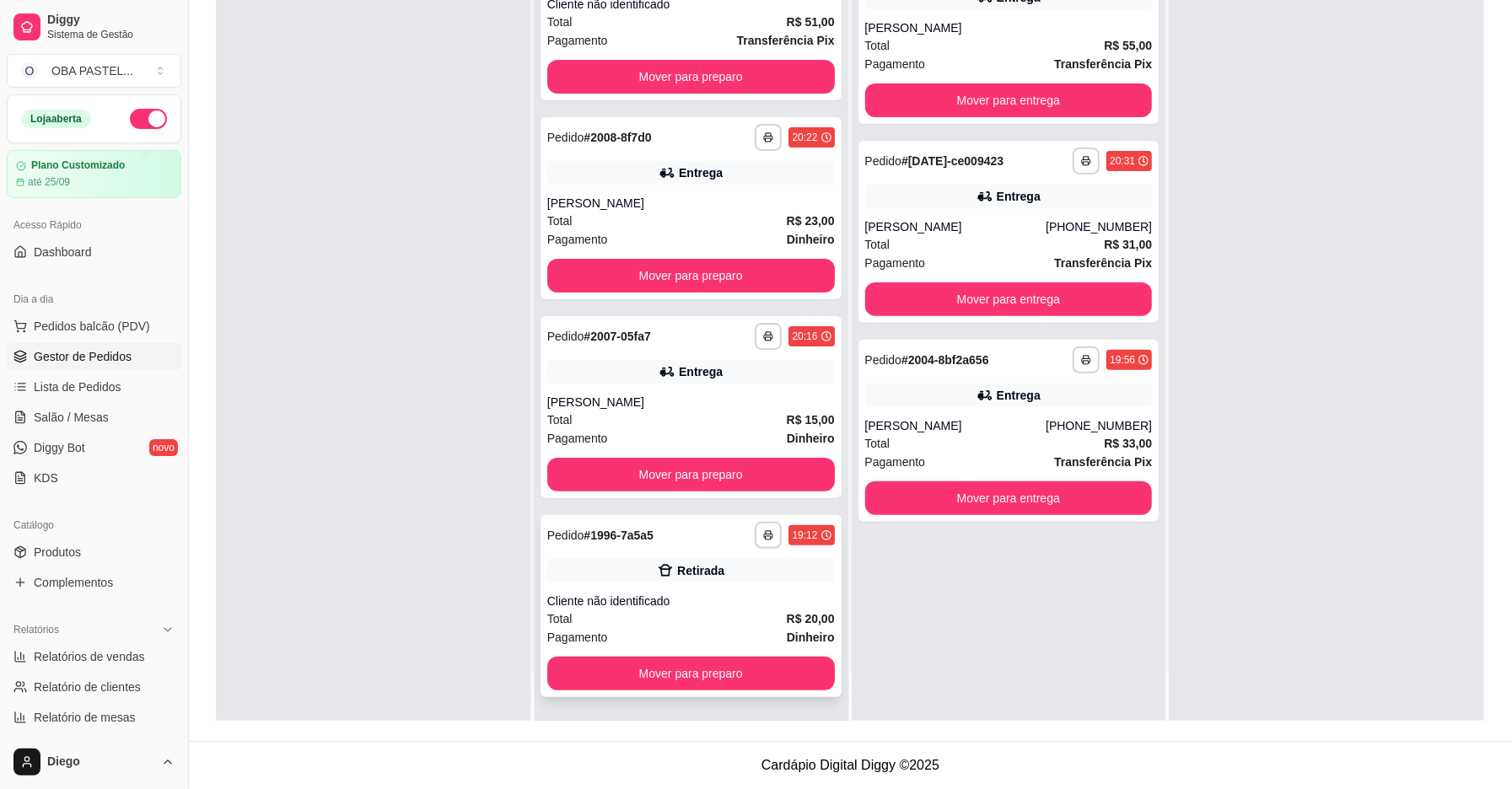
click at [652, 599] on div "Cliente não identificado" at bounding box center [690, 602] width 288 height 17
click at [687, 24] on div "Total R$ 51,00" at bounding box center [690, 21] width 288 height 18
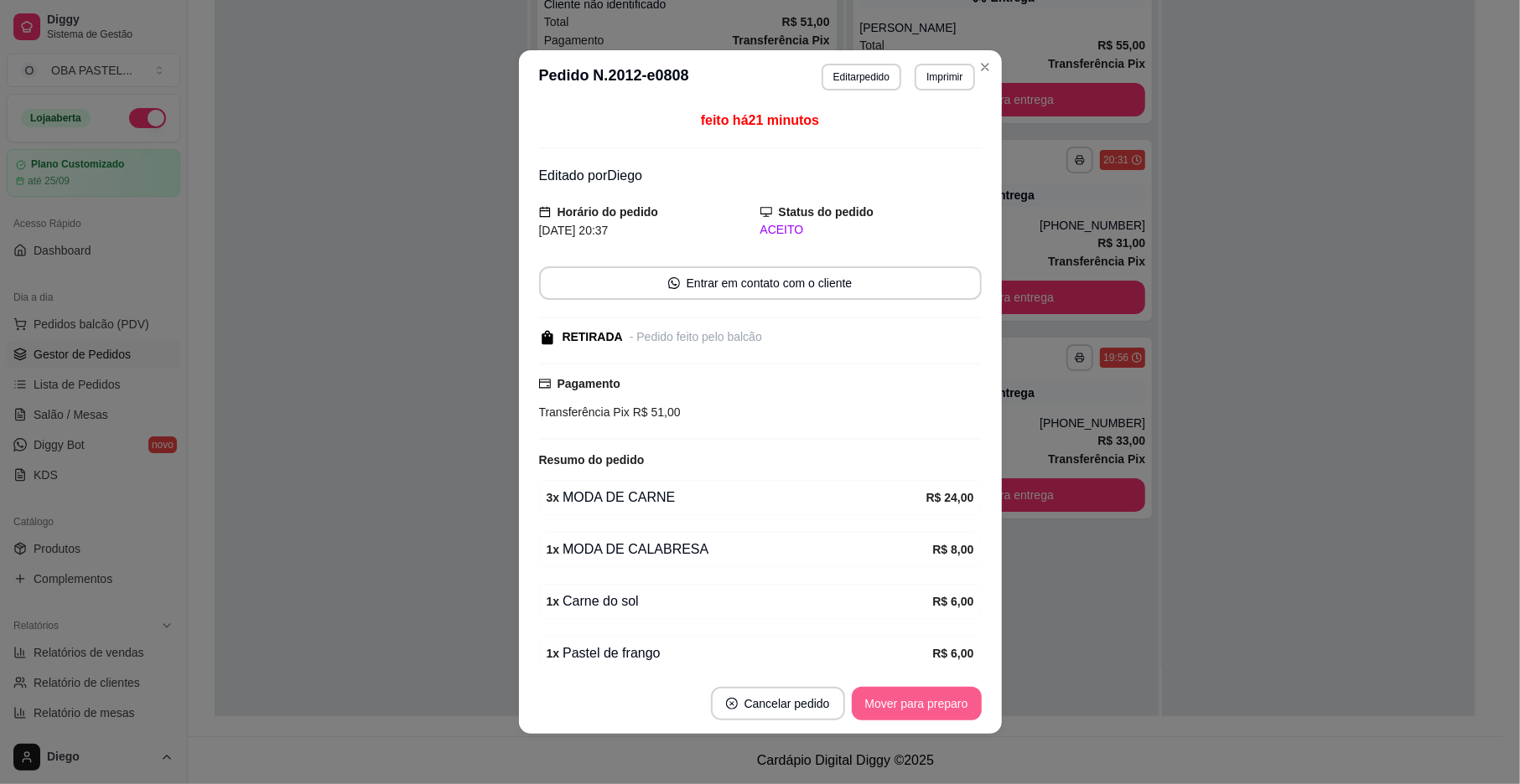
click at [914, 704] on button "Mover para preparo" at bounding box center [916, 703] width 130 height 33
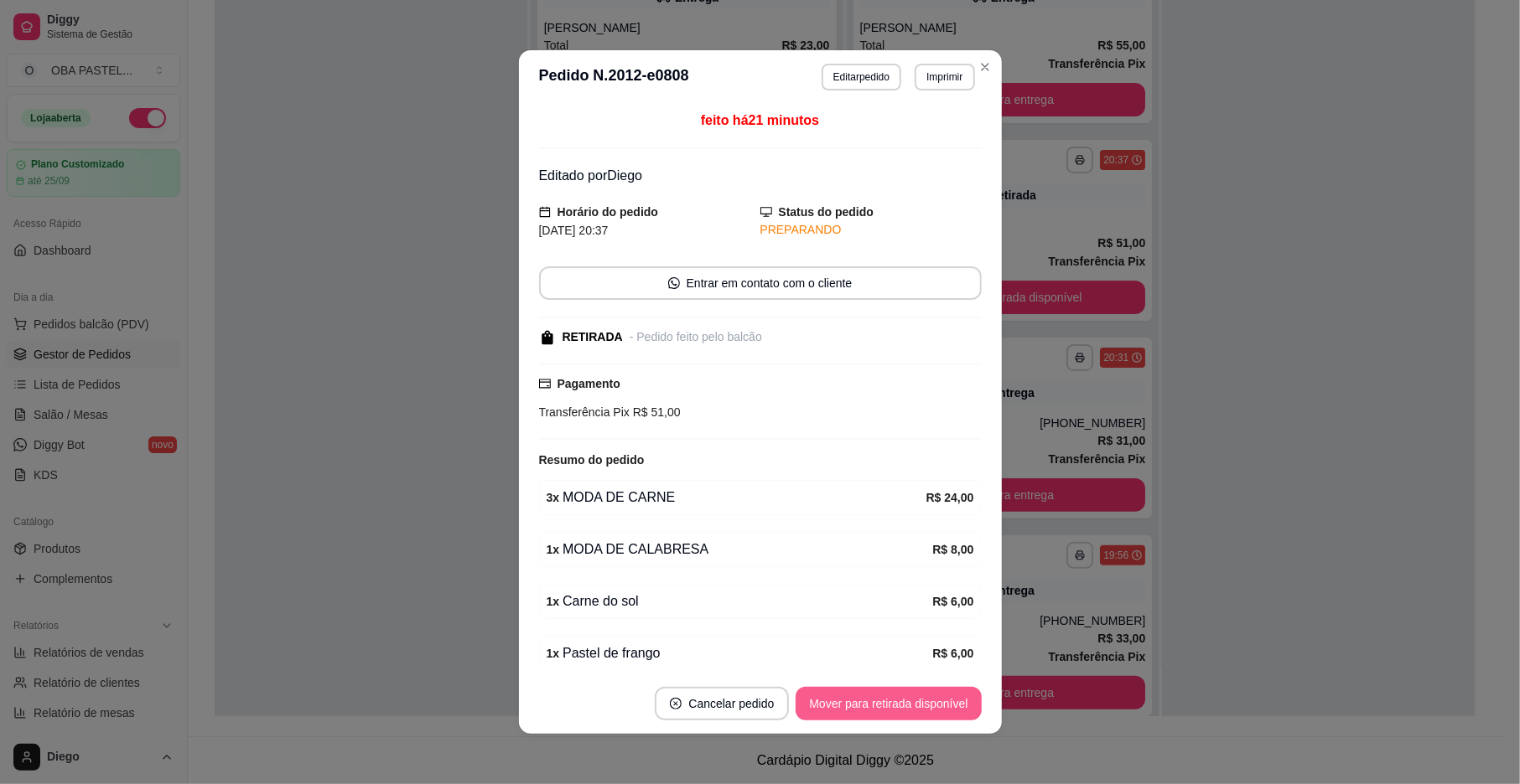
click at [859, 706] on button "Mover para retirada disponível" at bounding box center [888, 703] width 185 height 33
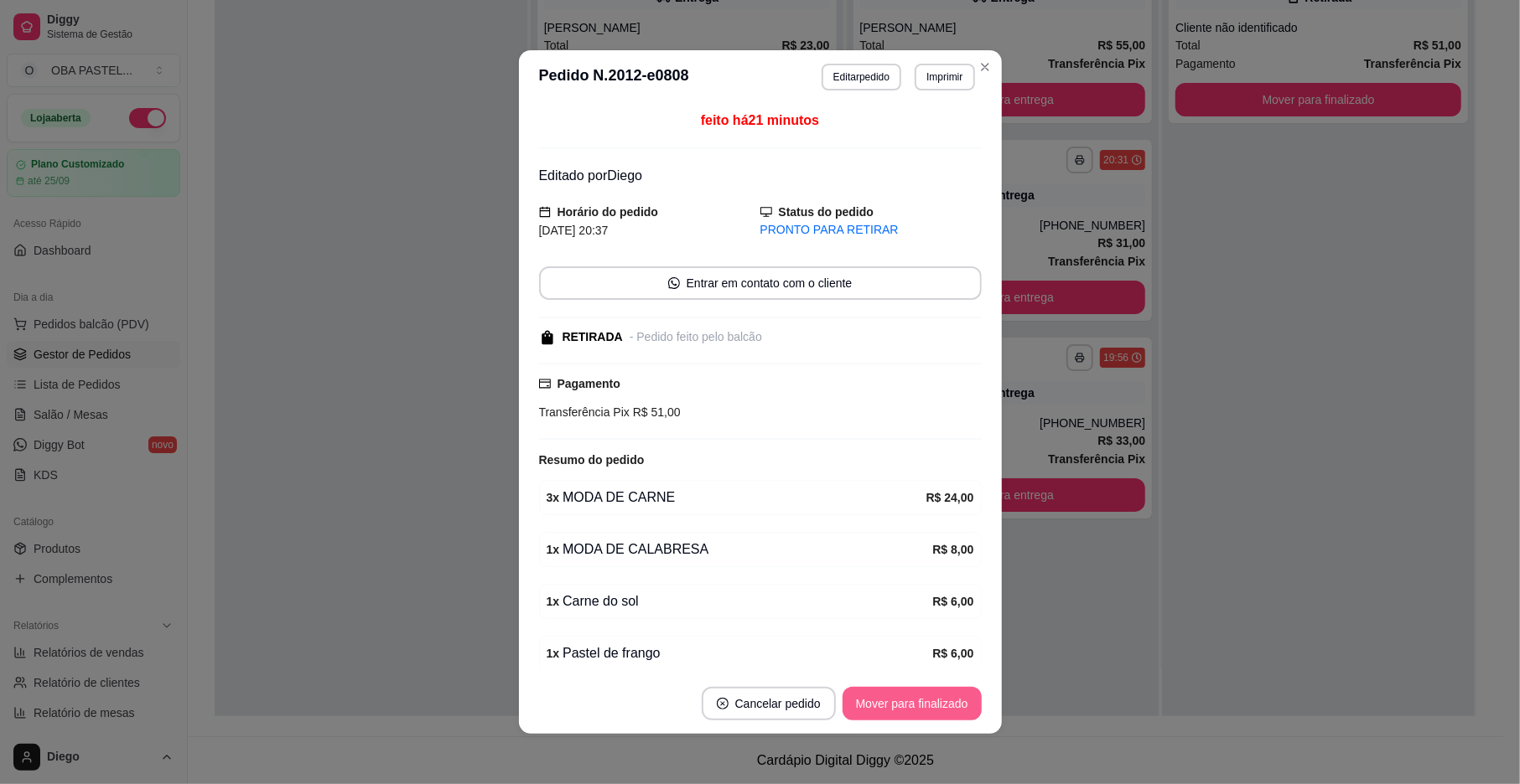
click at [873, 694] on button "Mover para finalizado" at bounding box center [912, 703] width 139 height 33
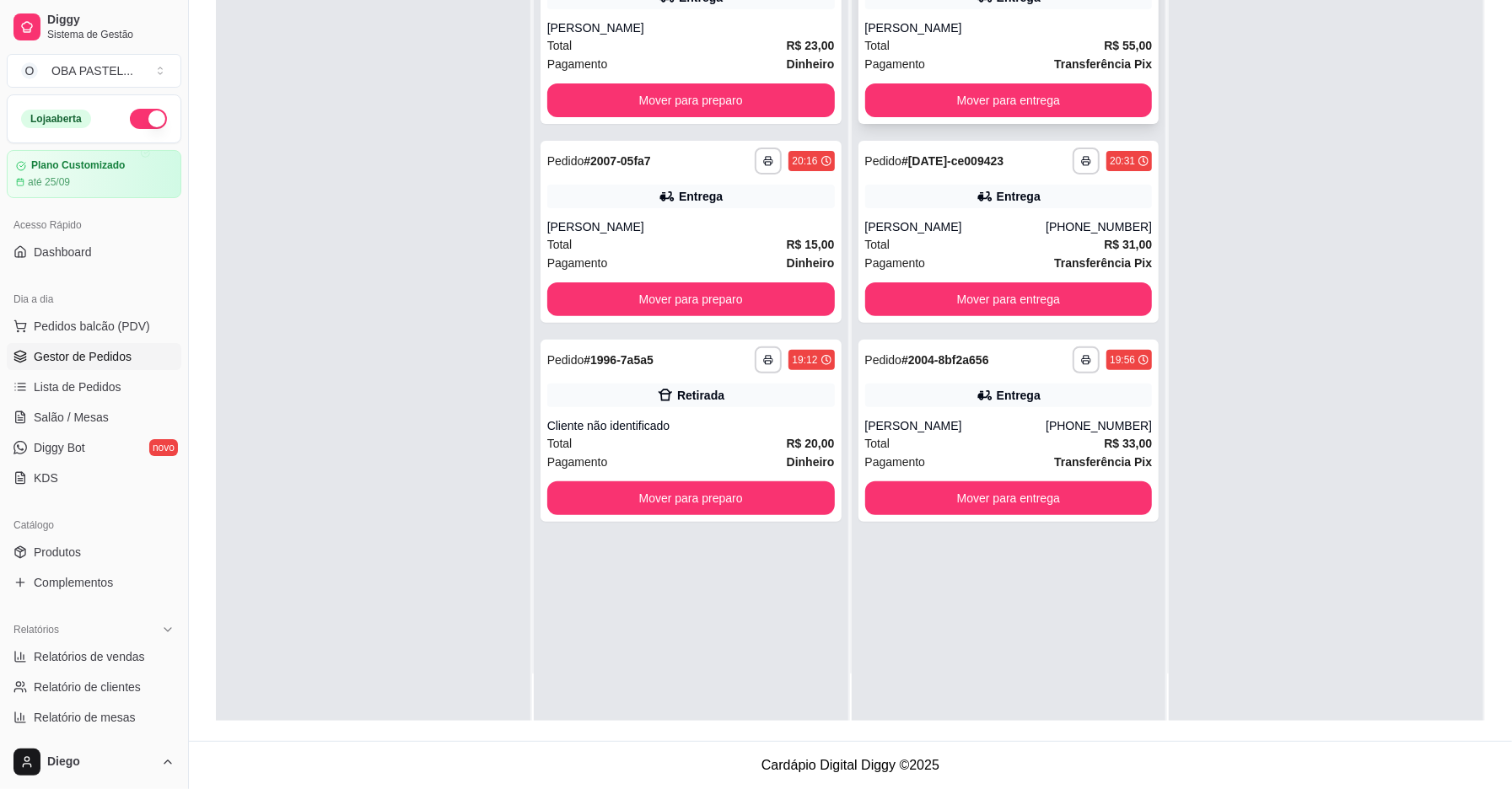
click at [1000, 46] on div "Total R$ 55,00" at bounding box center [1009, 45] width 288 height 18
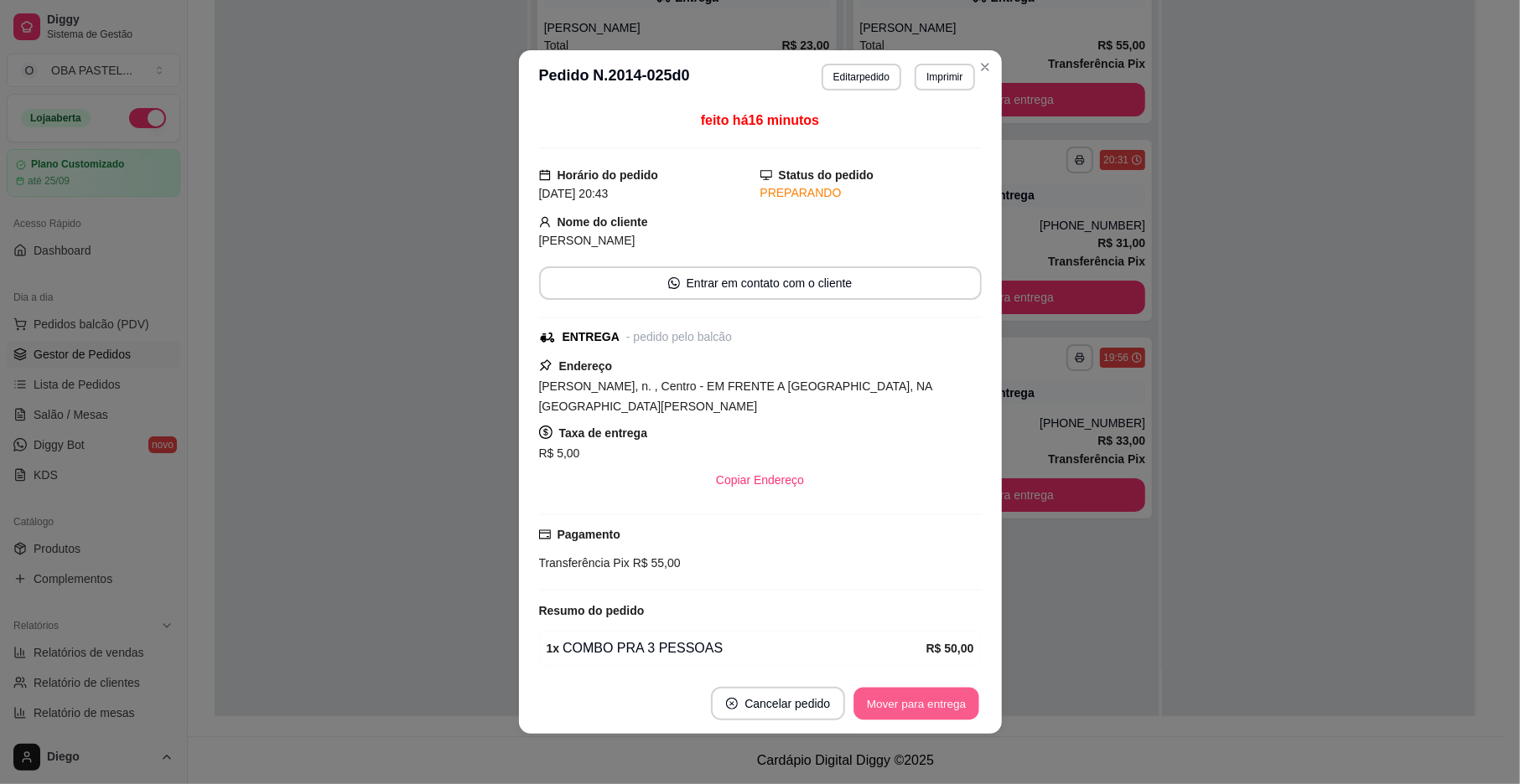
click at [867, 704] on button "Mover para entrega" at bounding box center [917, 704] width 125 height 32
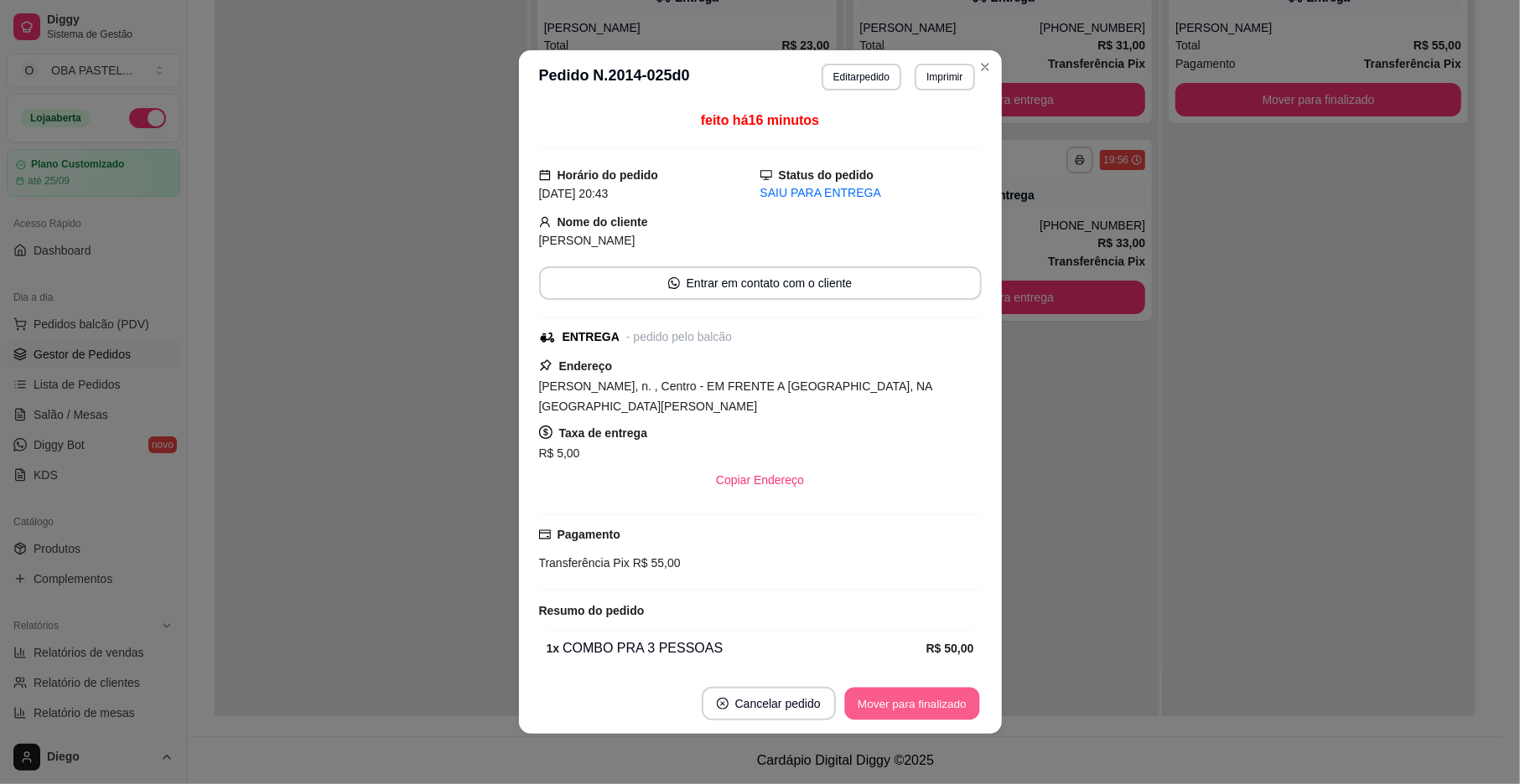
click at [867, 704] on button "Mover para finalizado" at bounding box center [912, 704] width 135 height 32
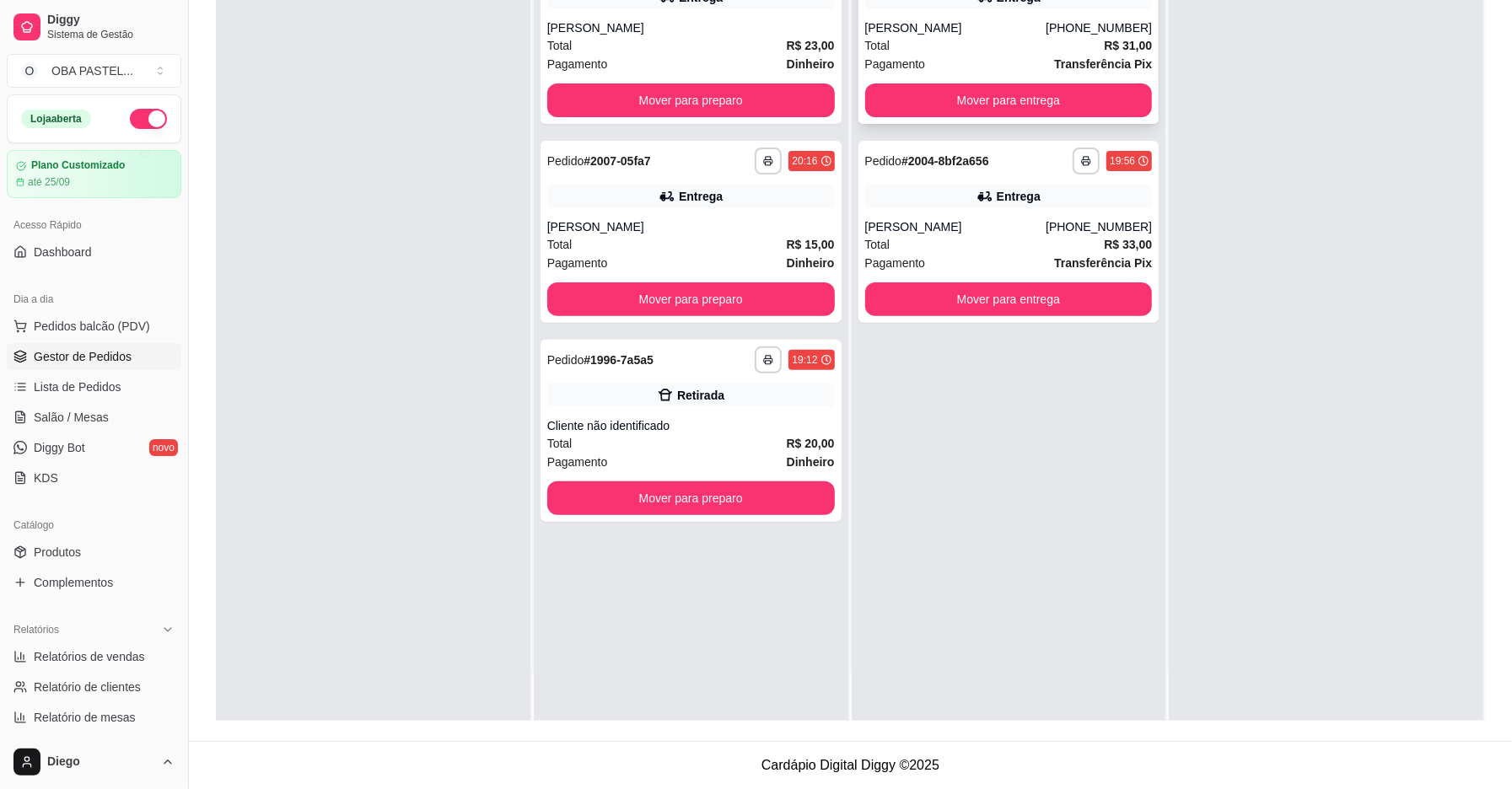
click at [941, 21] on div "[PERSON_NAME]" at bounding box center [956, 28] width 182 height 17
click at [1019, 36] on div "Total R$ 31,00" at bounding box center [1009, 45] width 288 height 18
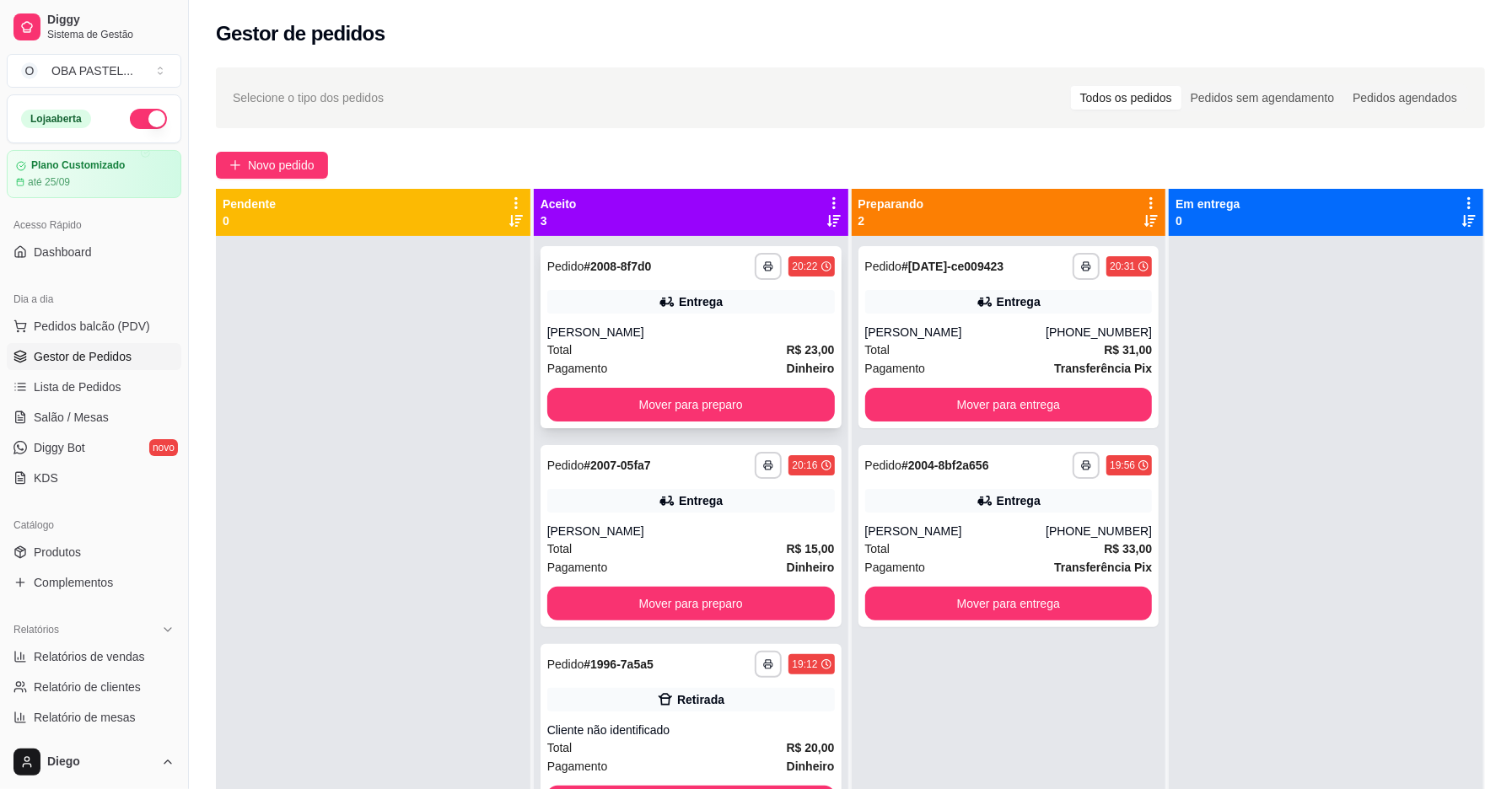
click at [743, 346] on div "Total R$ 23,00" at bounding box center [690, 349] width 288 height 18
click at [967, 318] on div "**********" at bounding box center [1009, 338] width 301 height 182
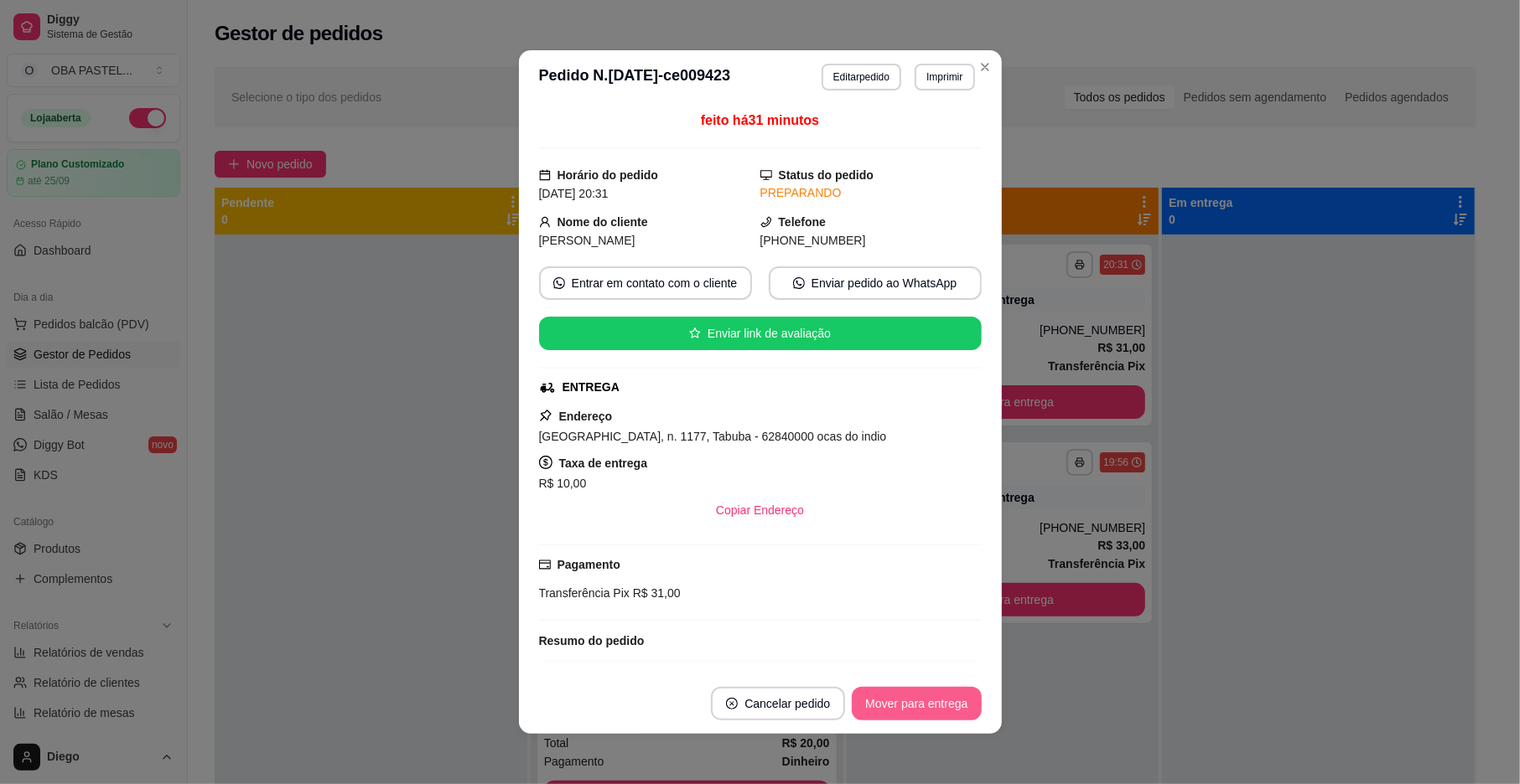
click at [946, 701] on button "Mover para entrega" at bounding box center [916, 703] width 129 height 33
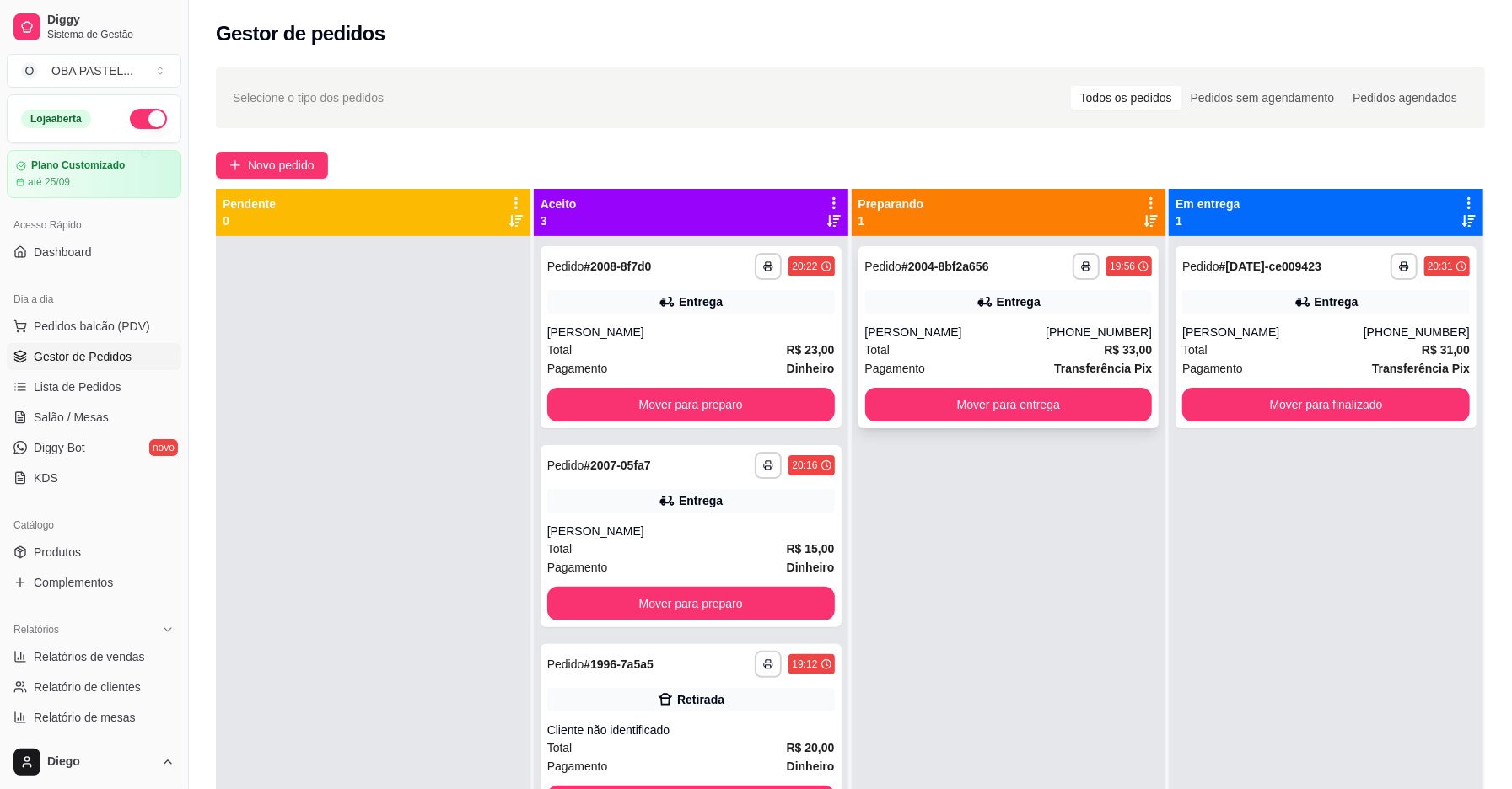
click at [1029, 305] on div "Entrega" at bounding box center [1019, 302] width 44 height 17
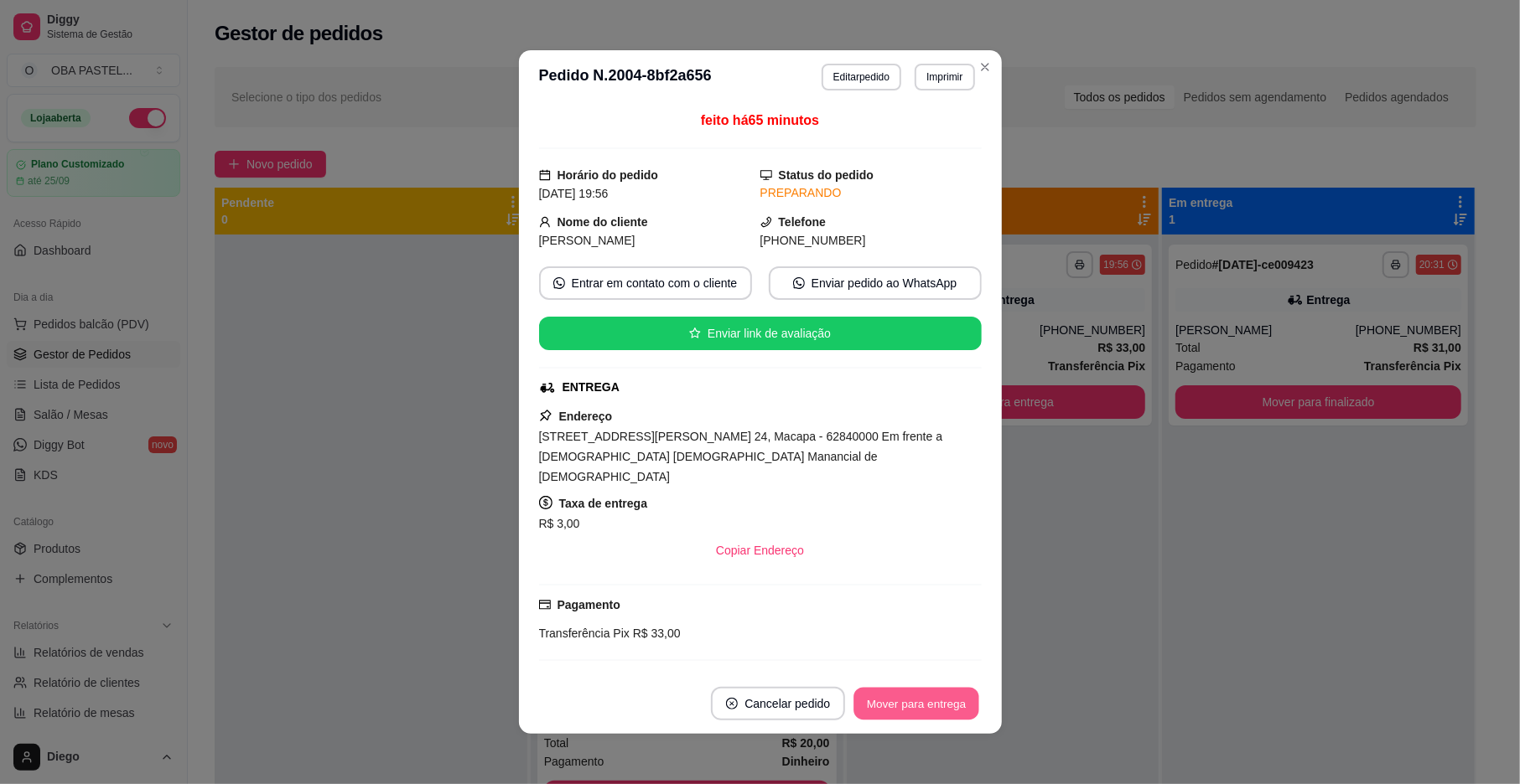
click at [899, 689] on button "Mover para entrega" at bounding box center [917, 704] width 125 height 32
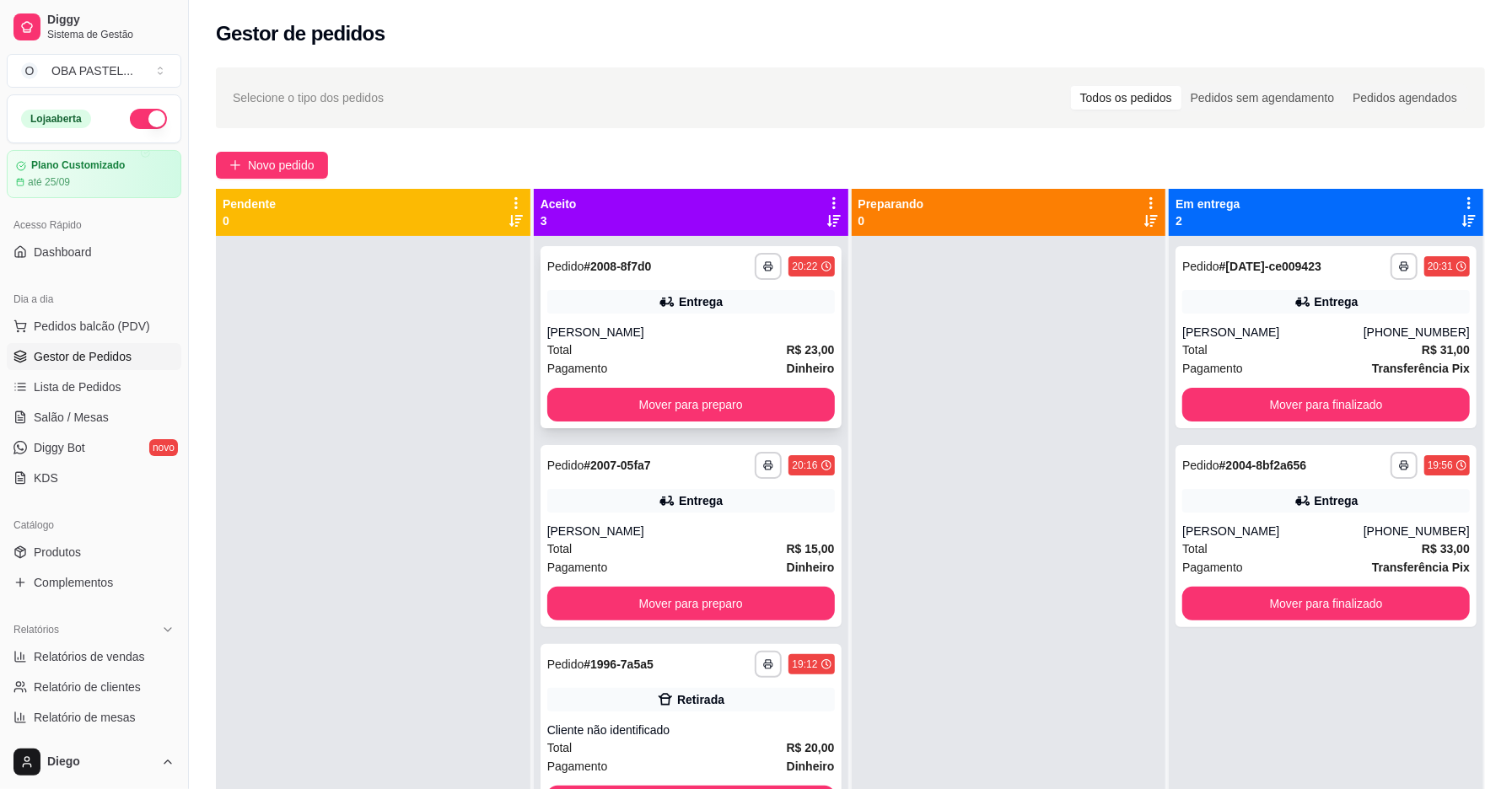
click at [641, 366] on div "Pagamento Dinheiro" at bounding box center [690, 368] width 288 height 18
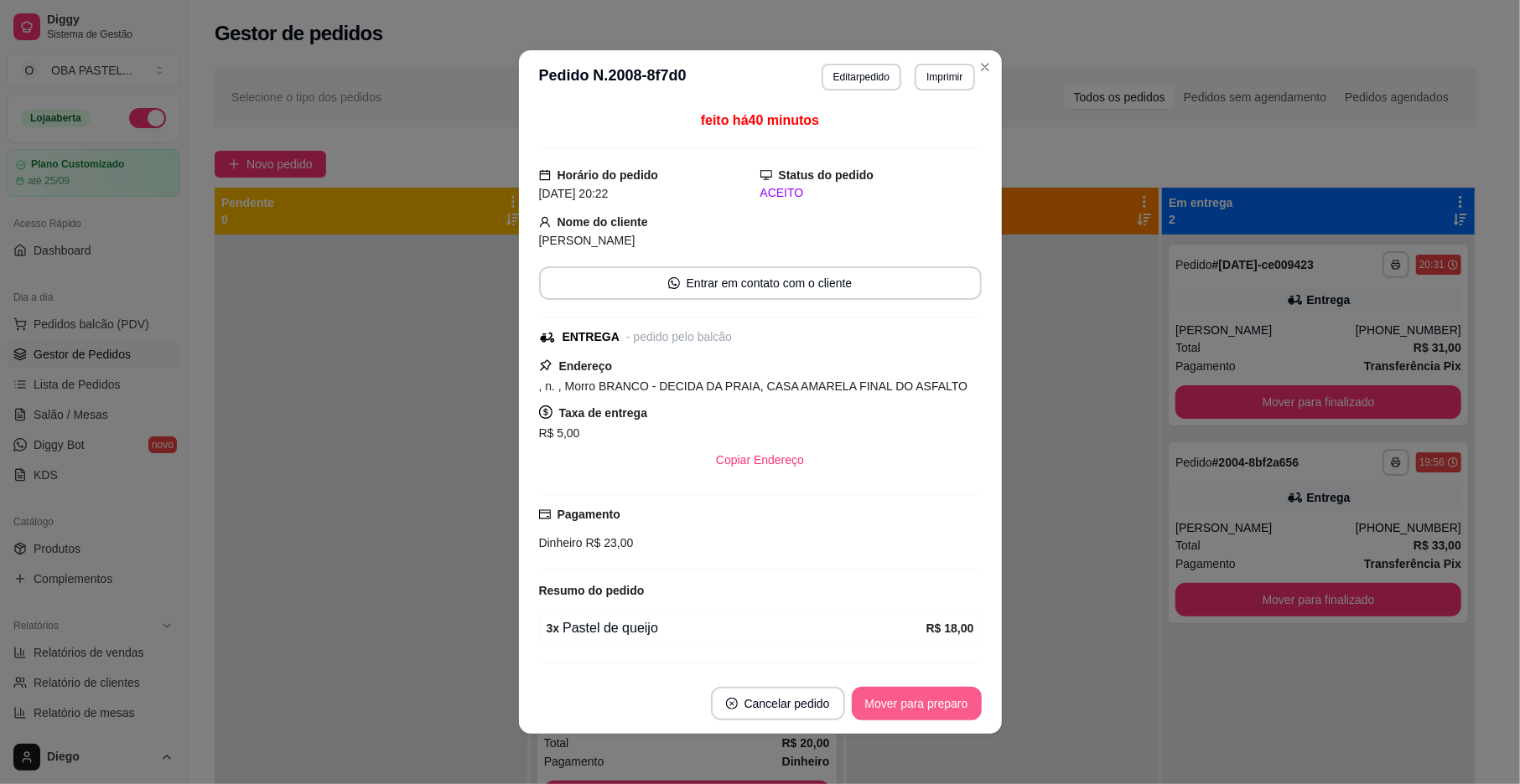
click at [909, 714] on button "Mover para preparo" at bounding box center [916, 703] width 130 height 33
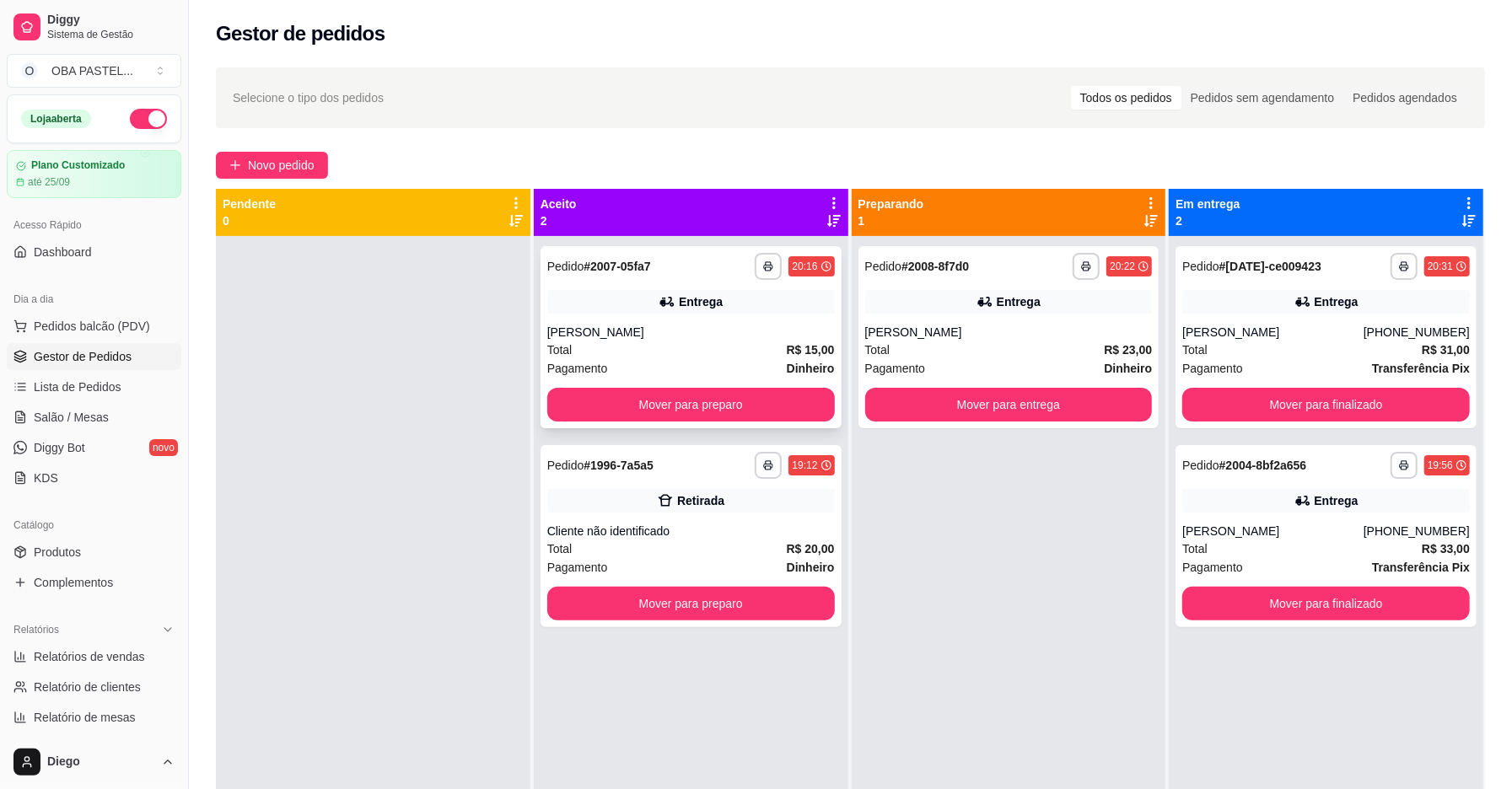
click at [623, 354] on div "Total R$ 15,00" at bounding box center [690, 349] width 288 height 18
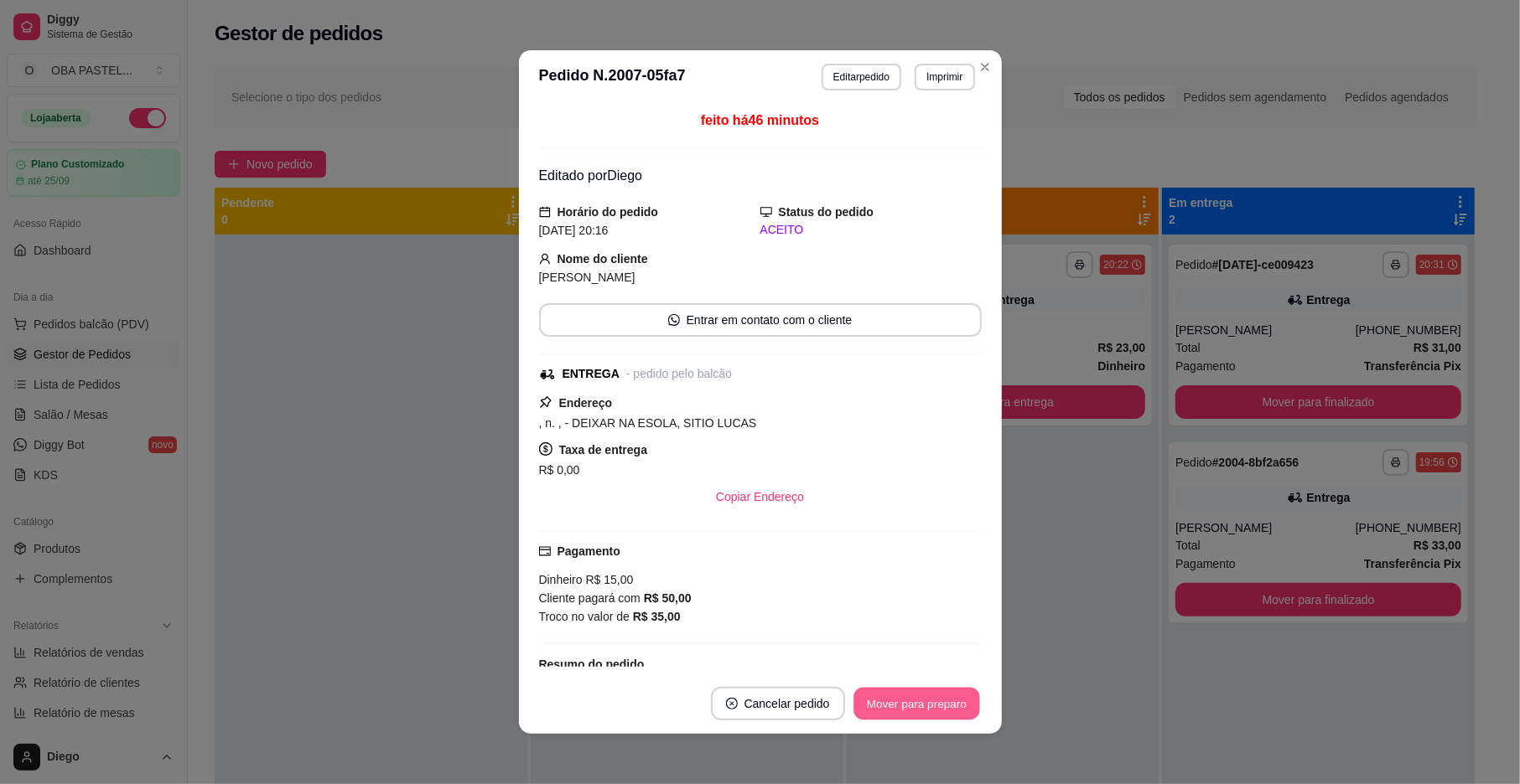
click at [919, 709] on button "Mover para preparo" at bounding box center [916, 704] width 125 height 32
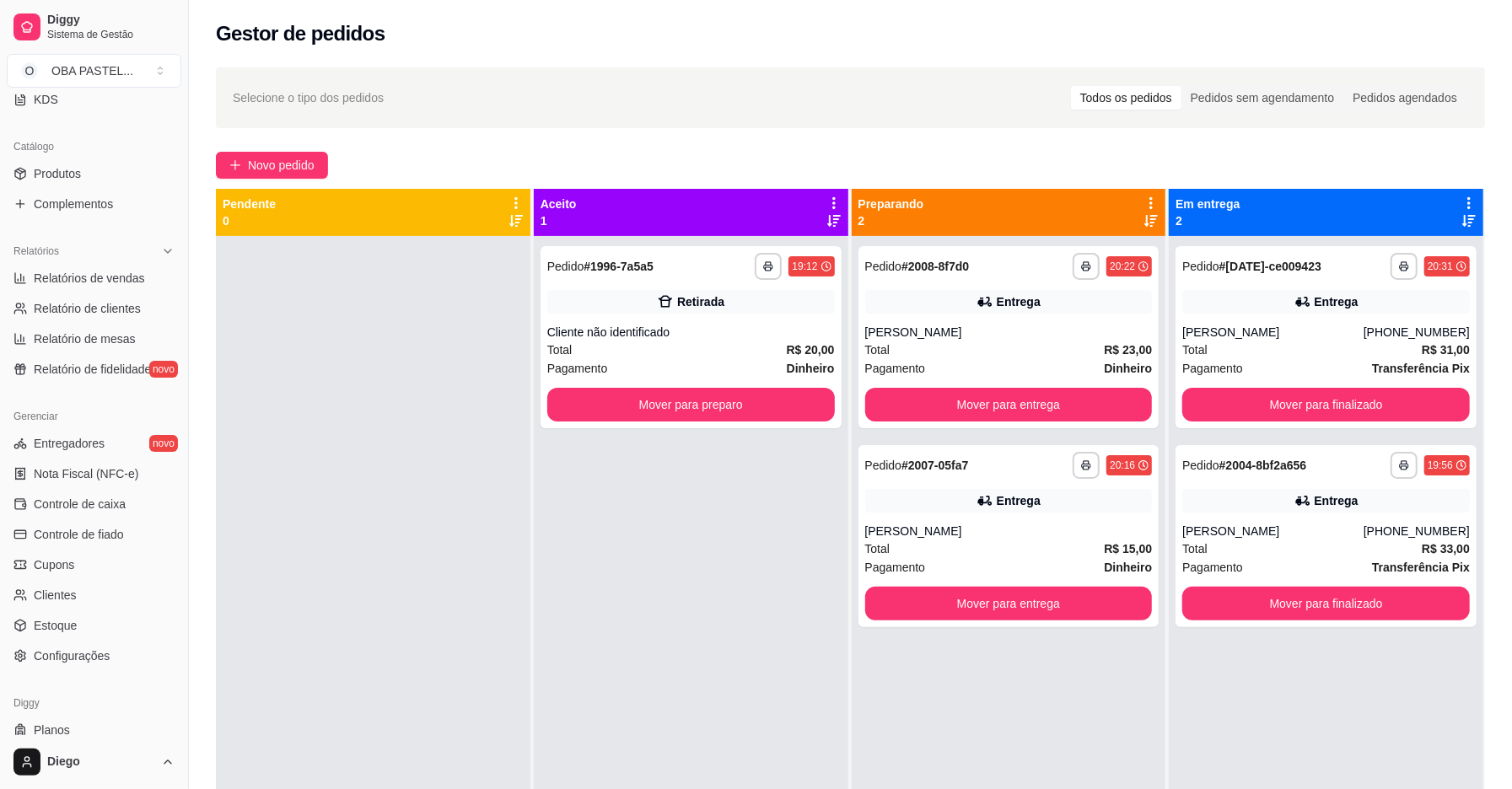
scroll to position [399, 0]
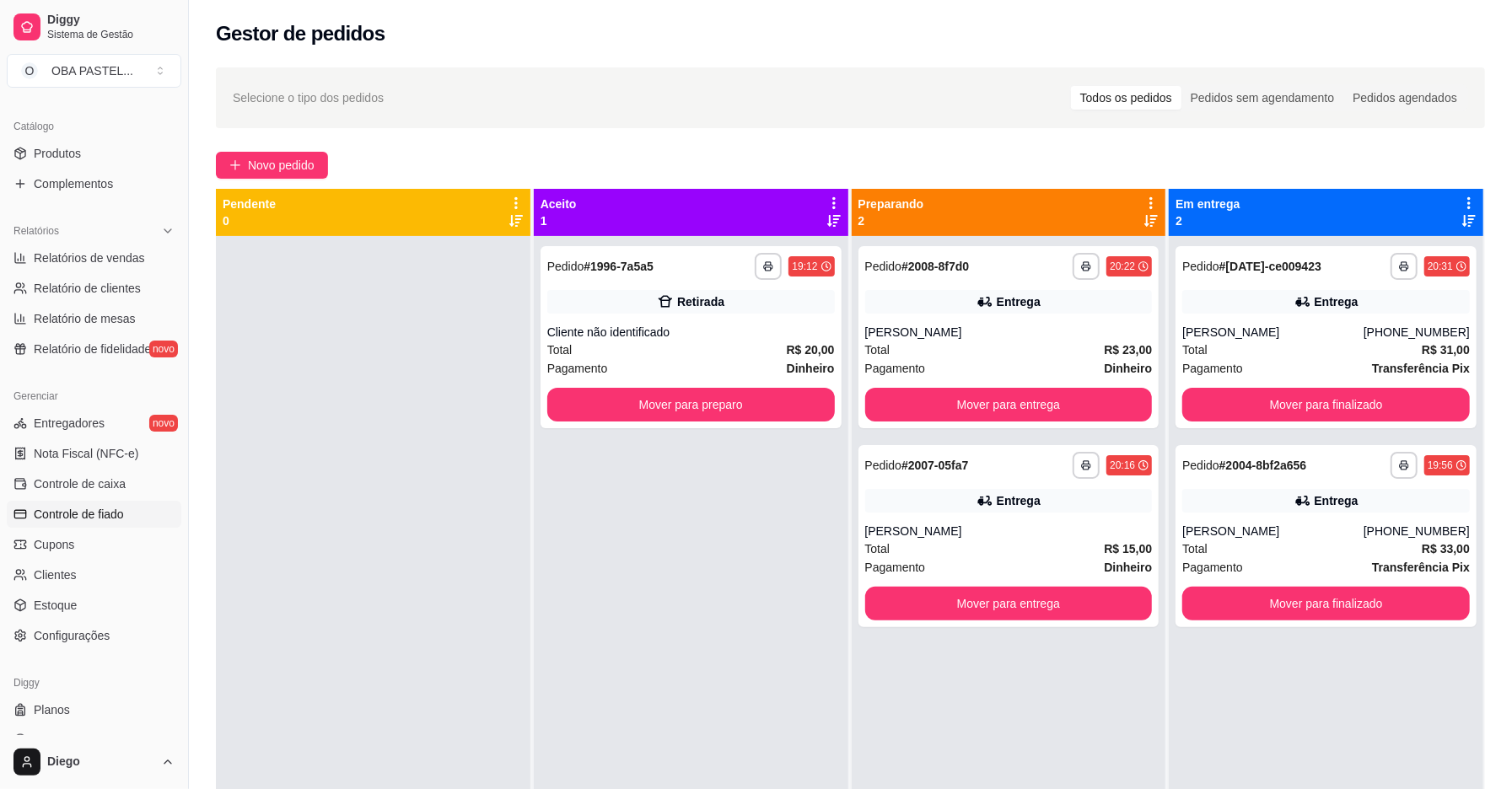
drag, startPoint x: 175, startPoint y: 254, endPoint x: 86, endPoint y: 516, distance: 276.7
click at [201, 480] on div "**********" at bounding box center [851, 528] width 1324 height 941
click at [72, 479] on span "Controle de caixa" at bounding box center [79, 484] width 92 height 17
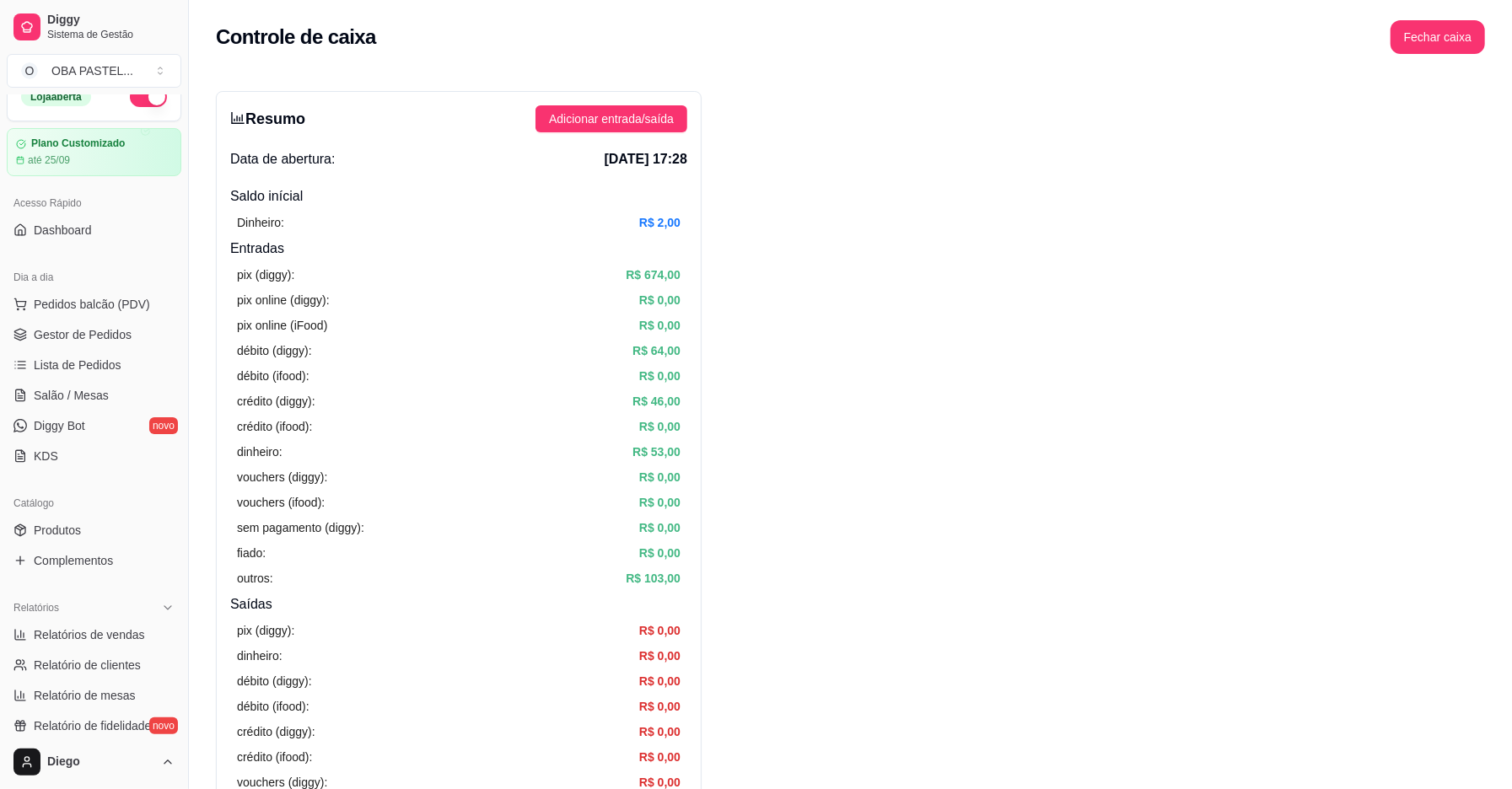
scroll to position [18, 0]
click at [42, 329] on link "Gestor de Pedidos" at bounding box center [94, 339] width 175 height 27
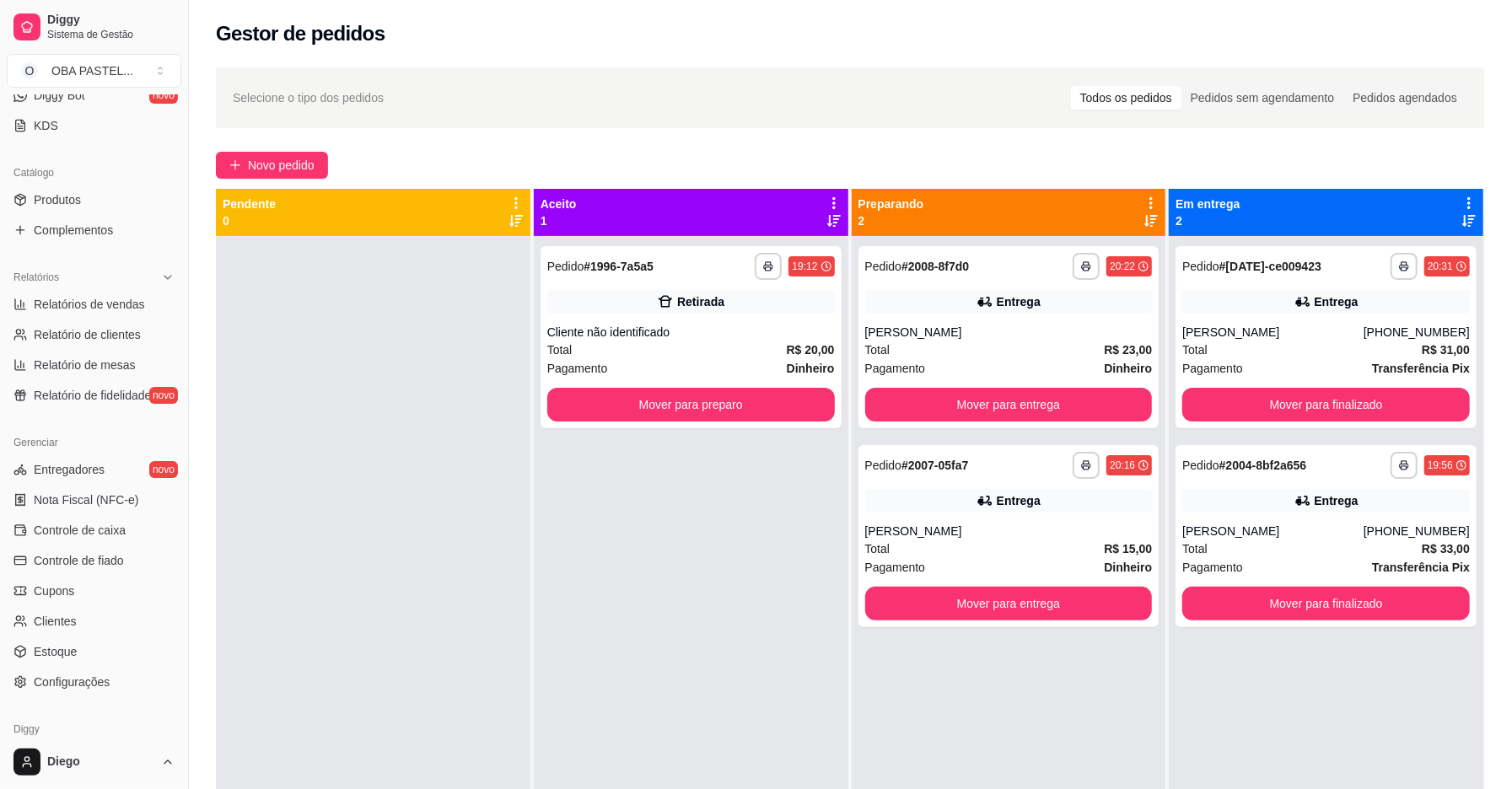
scroll to position [425, 0]
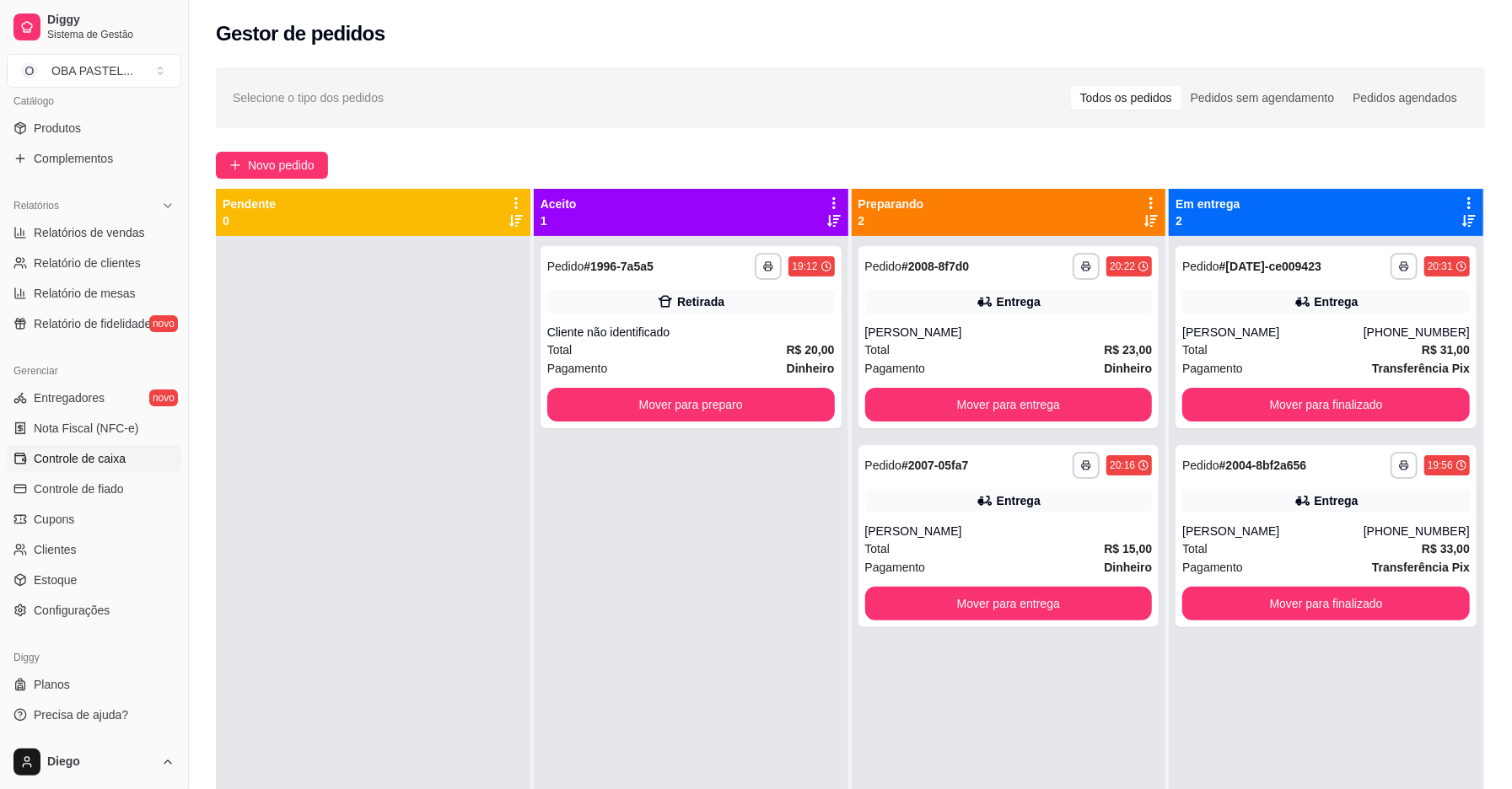
click at [105, 455] on span "Controle de caixa" at bounding box center [79, 459] width 92 height 17
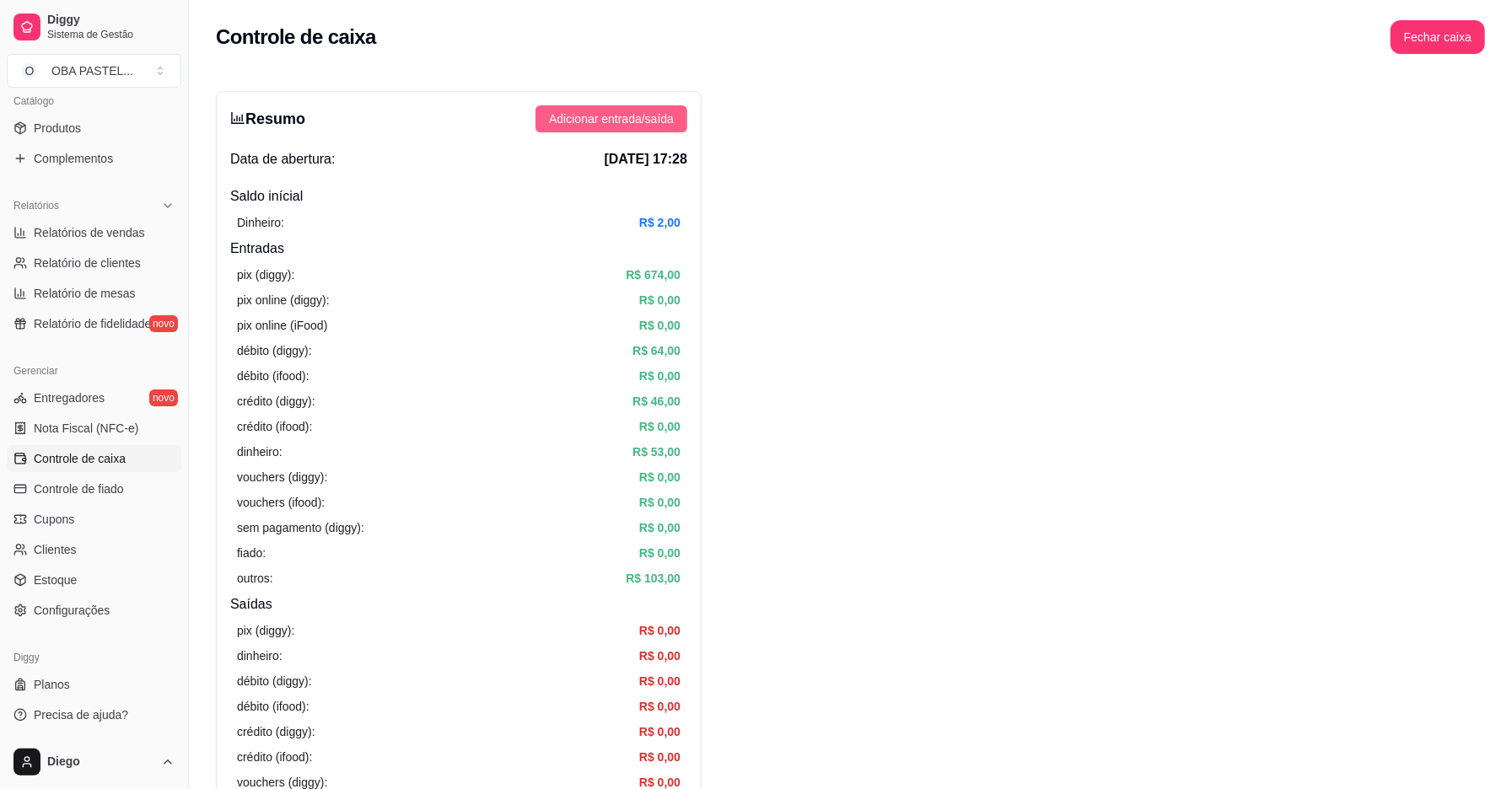
click at [602, 123] on span "Adicionar entrada/saída" at bounding box center [611, 119] width 125 height 18
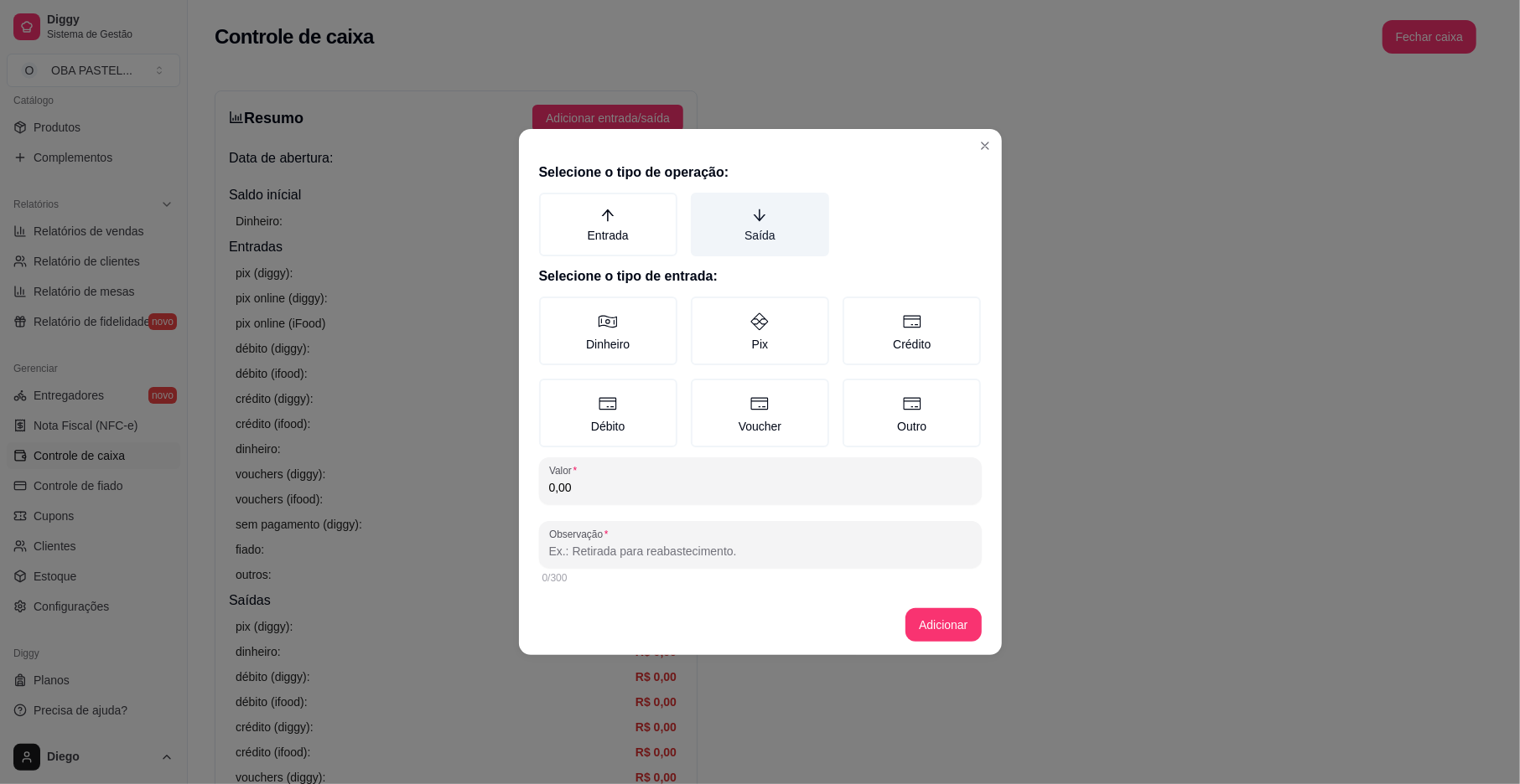
click at [745, 231] on label "Saída" at bounding box center [760, 224] width 139 height 64
click at [703, 205] on button "Saída" at bounding box center [697, 199] width 13 height 13
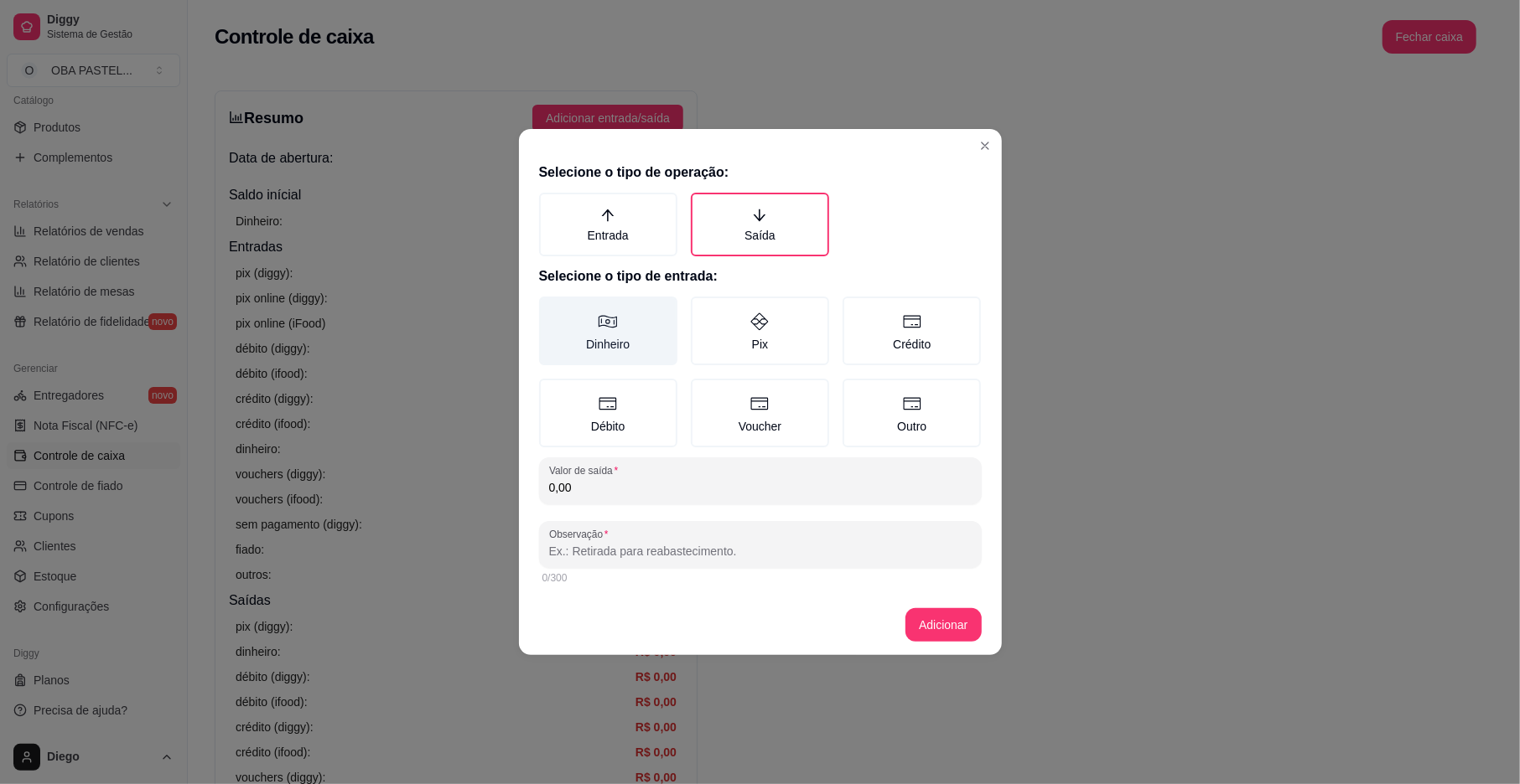
click at [592, 347] on label "Dinheiro" at bounding box center [608, 331] width 139 height 68
click at [551, 309] on button "Dinheiro" at bounding box center [545, 302] width 13 height 13
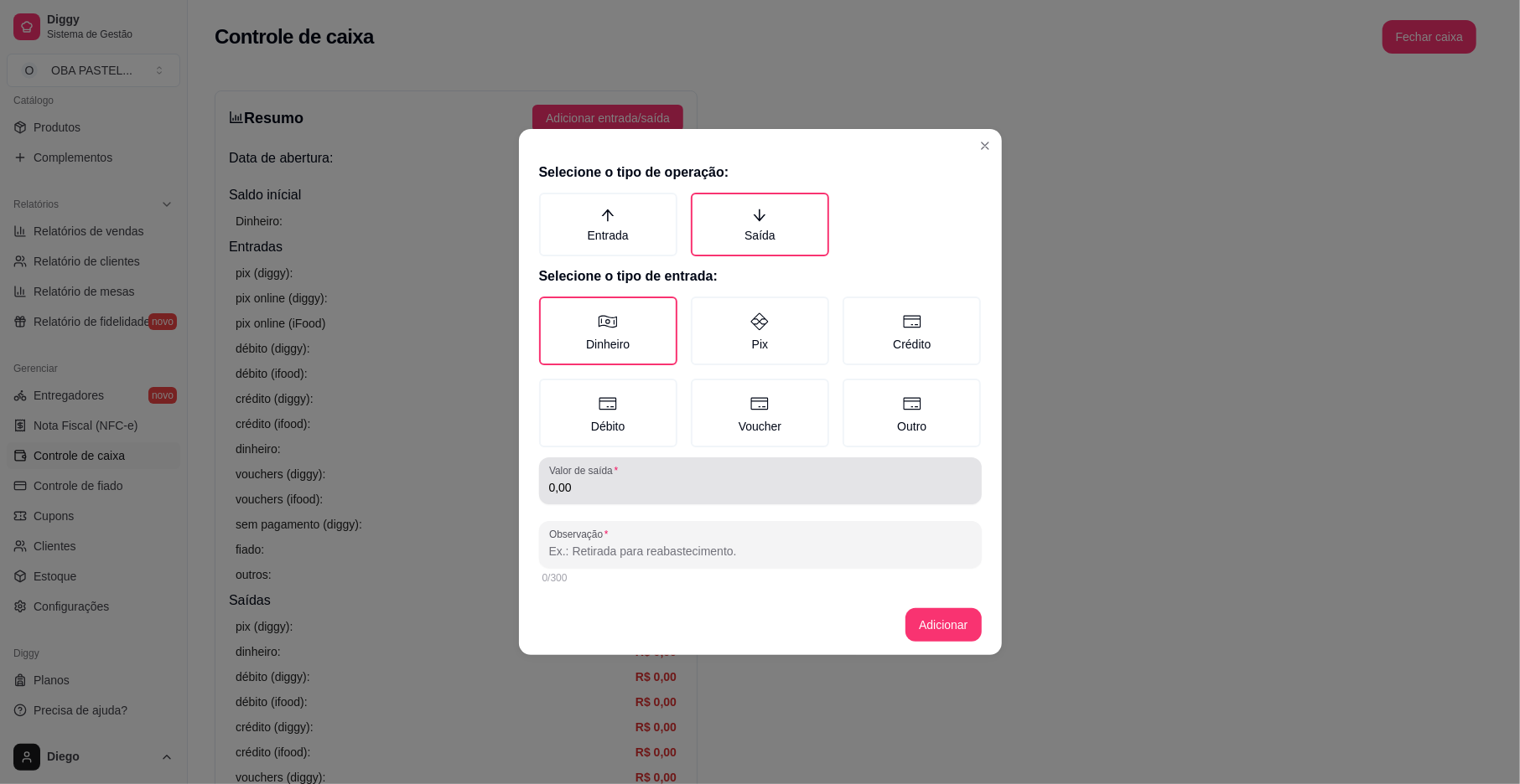
click at [600, 496] on div "Valor de saída 0,00" at bounding box center [760, 481] width 443 height 47
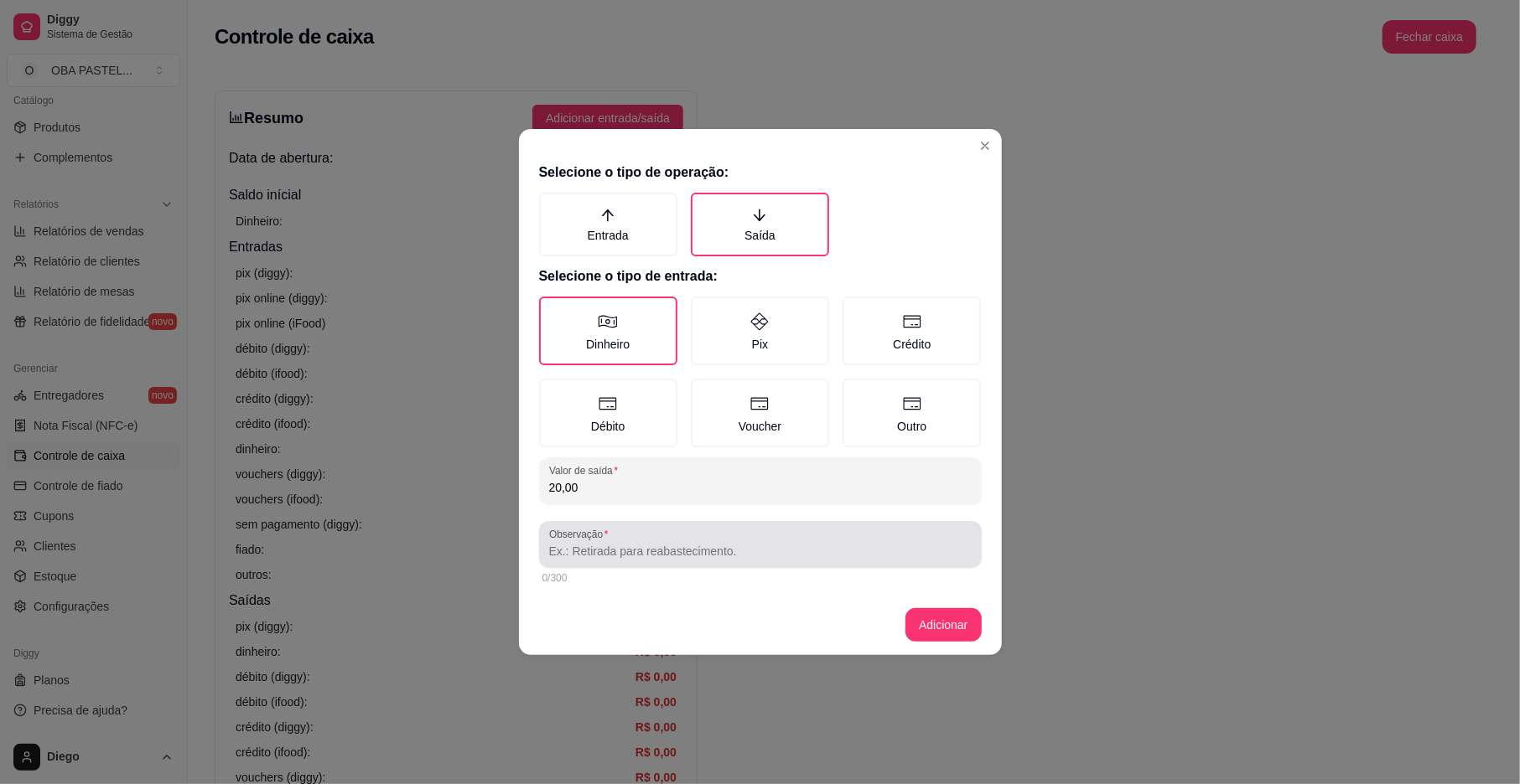
click at [659, 548] on input "Observação" at bounding box center [760, 551] width 422 height 17
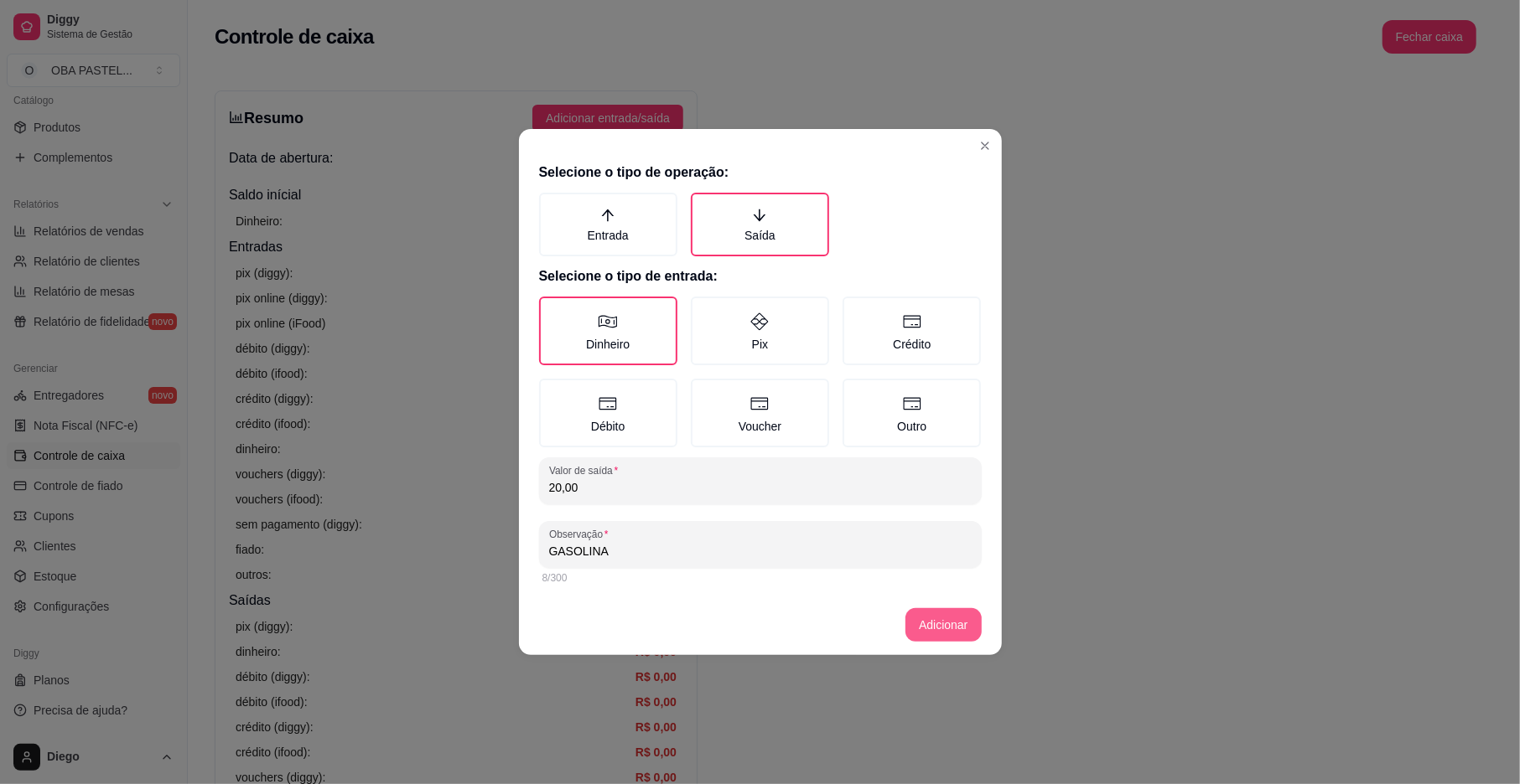
click at [910, 606] on footer "Adicionar" at bounding box center [760, 624] width 483 height 60
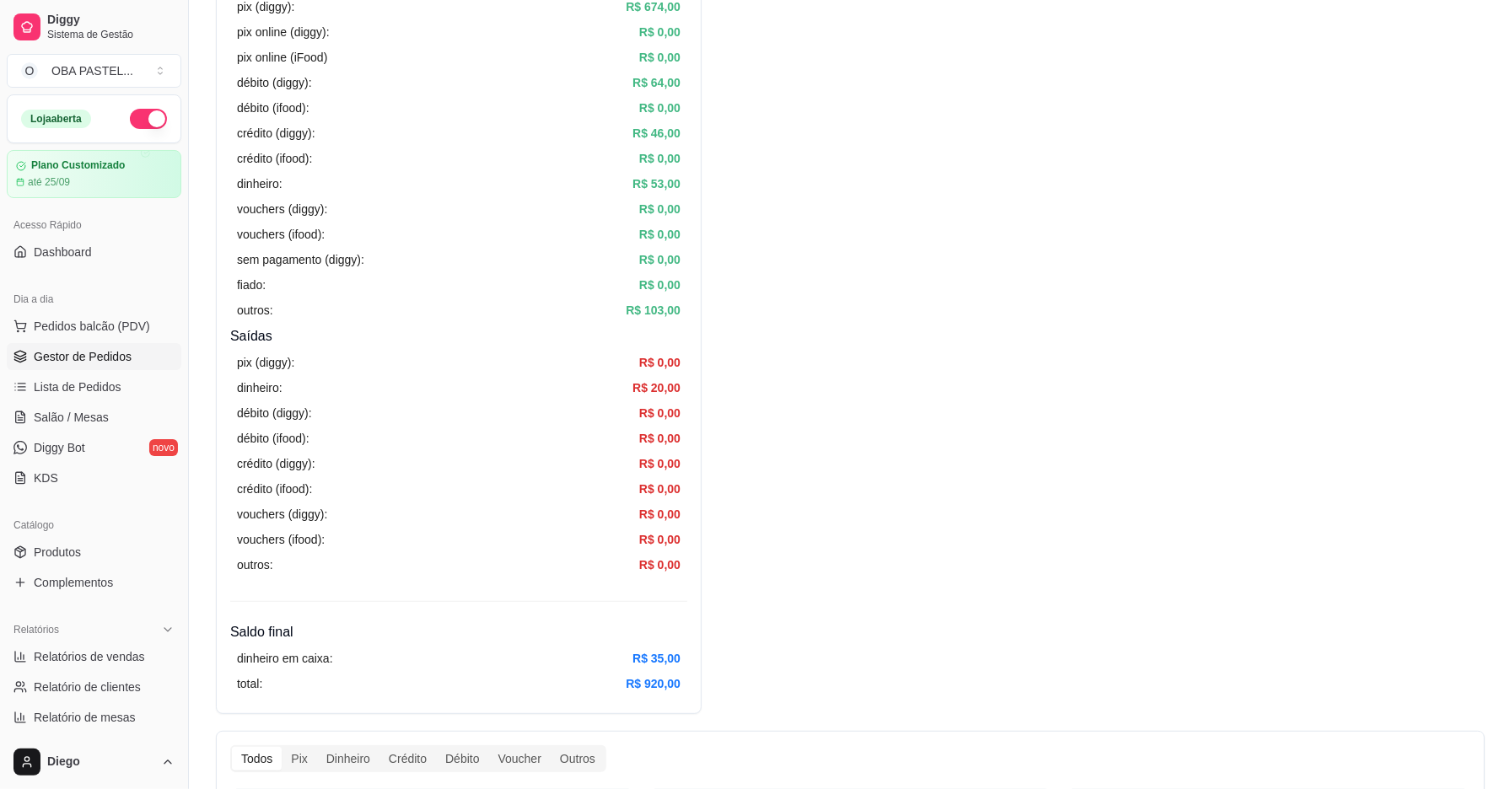
click at [95, 360] on span "Gestor de Pedidos" at bounding box center [82, 357] width 98 height 17
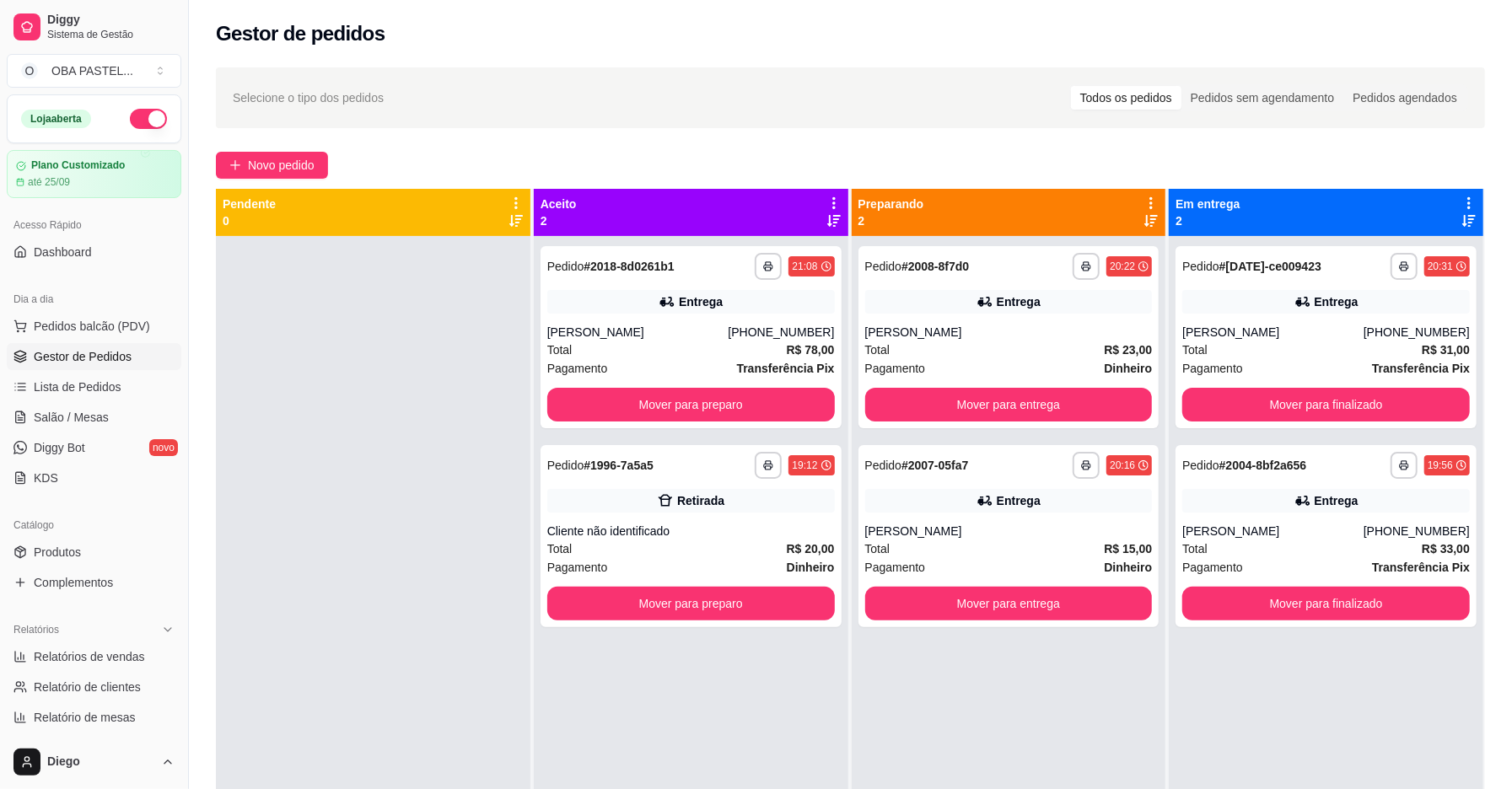
click at [309, 146] on div "**********" at bounding box center [851, 528] width 1324 height 941
click at [308, 159] on button "Novo pedido" at bounding box center [272, 165] width 112 height 27
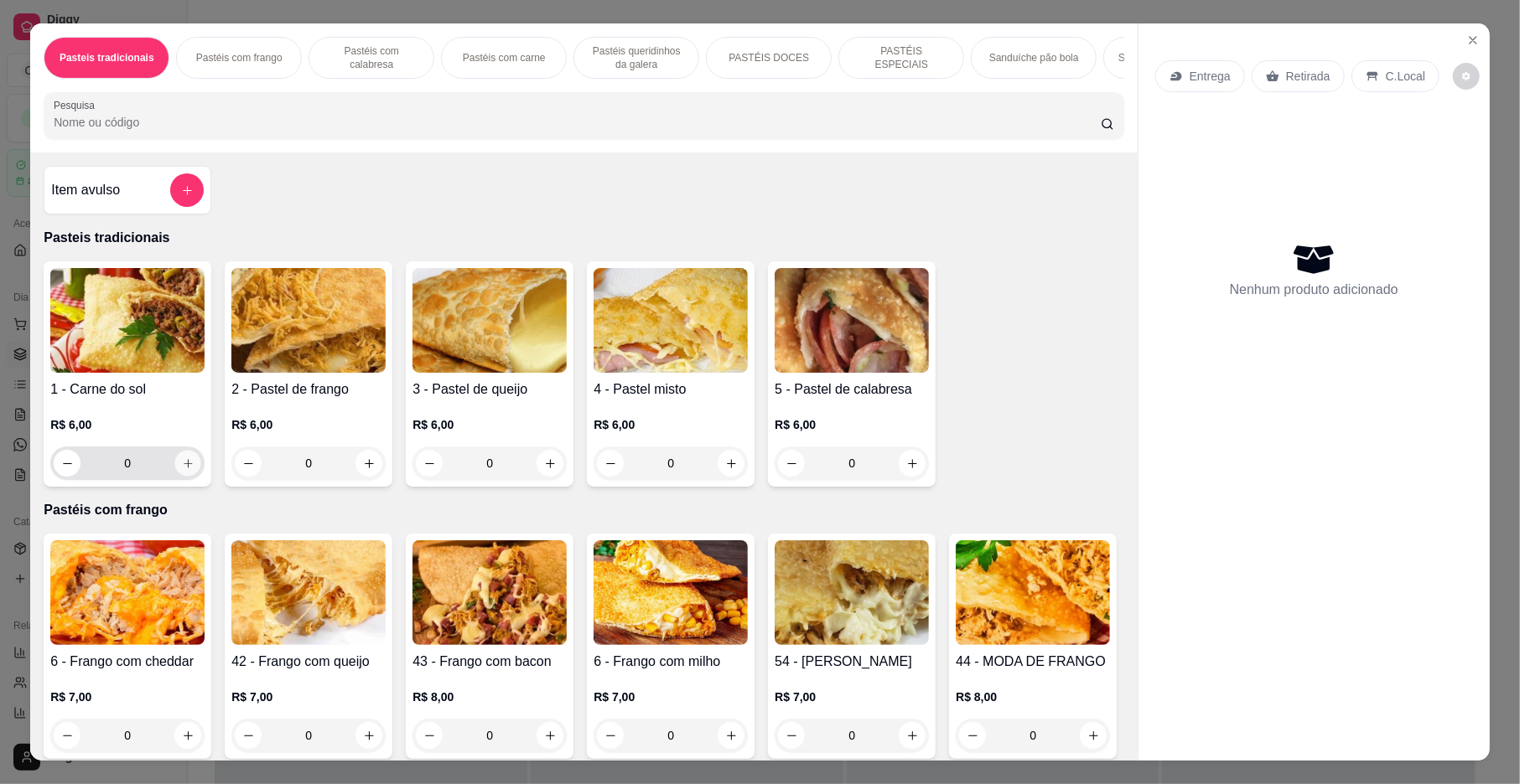
click at [182, 470] on icon "increase-product-quantity" at bounding box center [187, 464] width 12 height 12
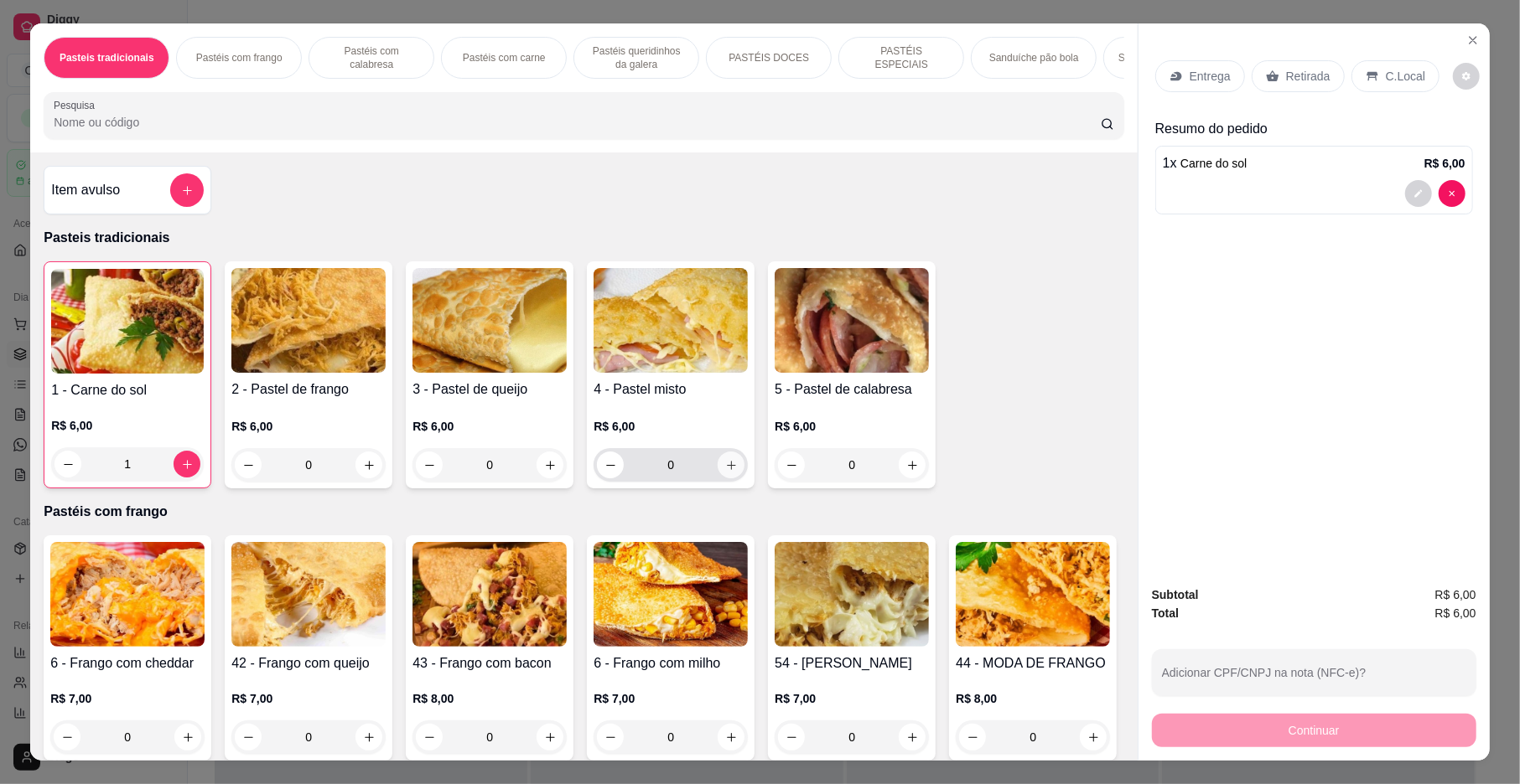
click at [725, 472] on icon "increase-product-quantity" at bounding box center [731, 465] width 12 height 12
click at [1212, 82] on p "Entrega" at bounding box center [1209, 76] width 41 height 17
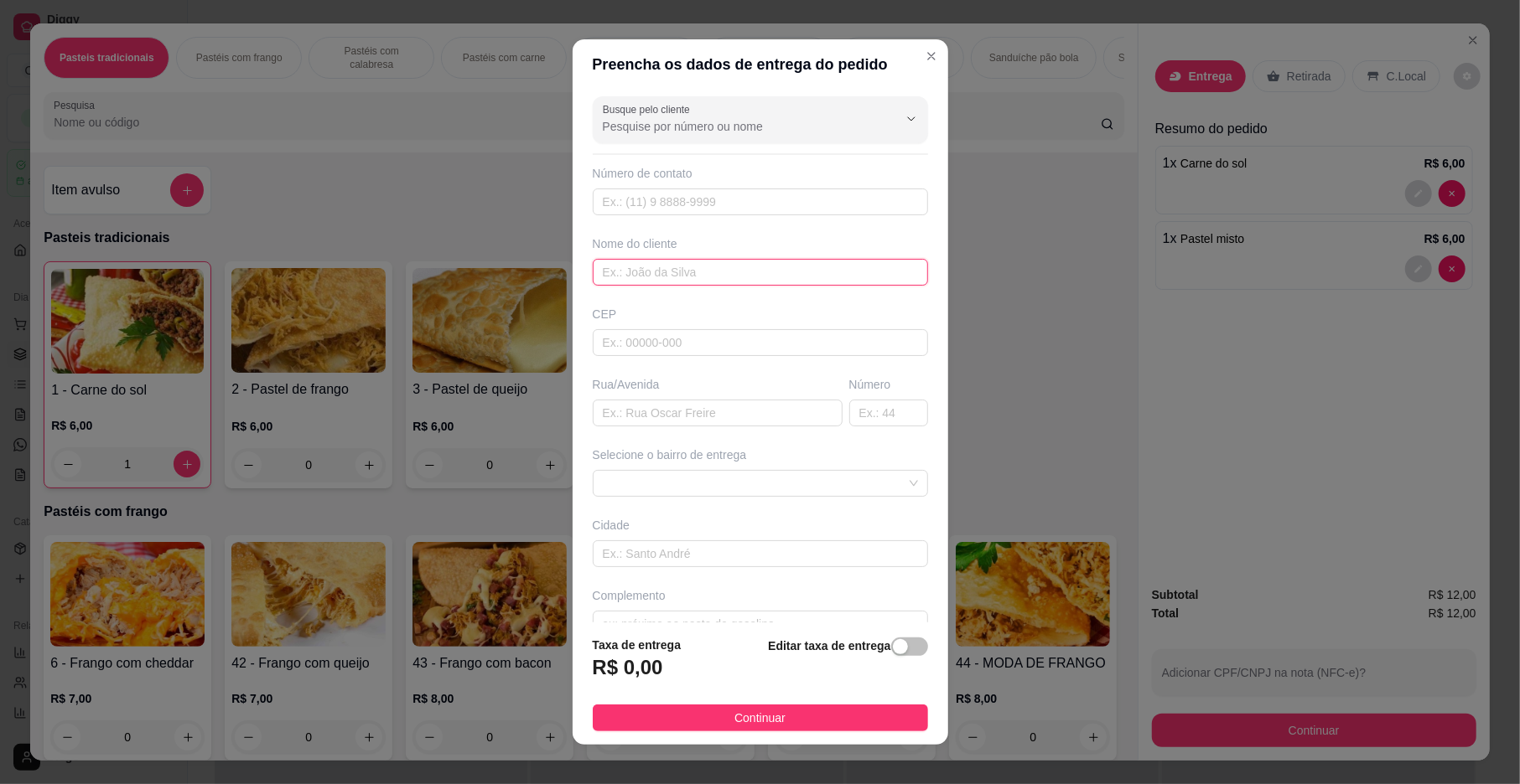
click at [659, 272] on input "text" at bounding box center [760, 273] width 336 height 27
click at [644, 415] on input "text" at bounding box center [717, 413] width 250 height 27
click at [667, 493] on span at bounding box center [760, 484] width 316 height 25
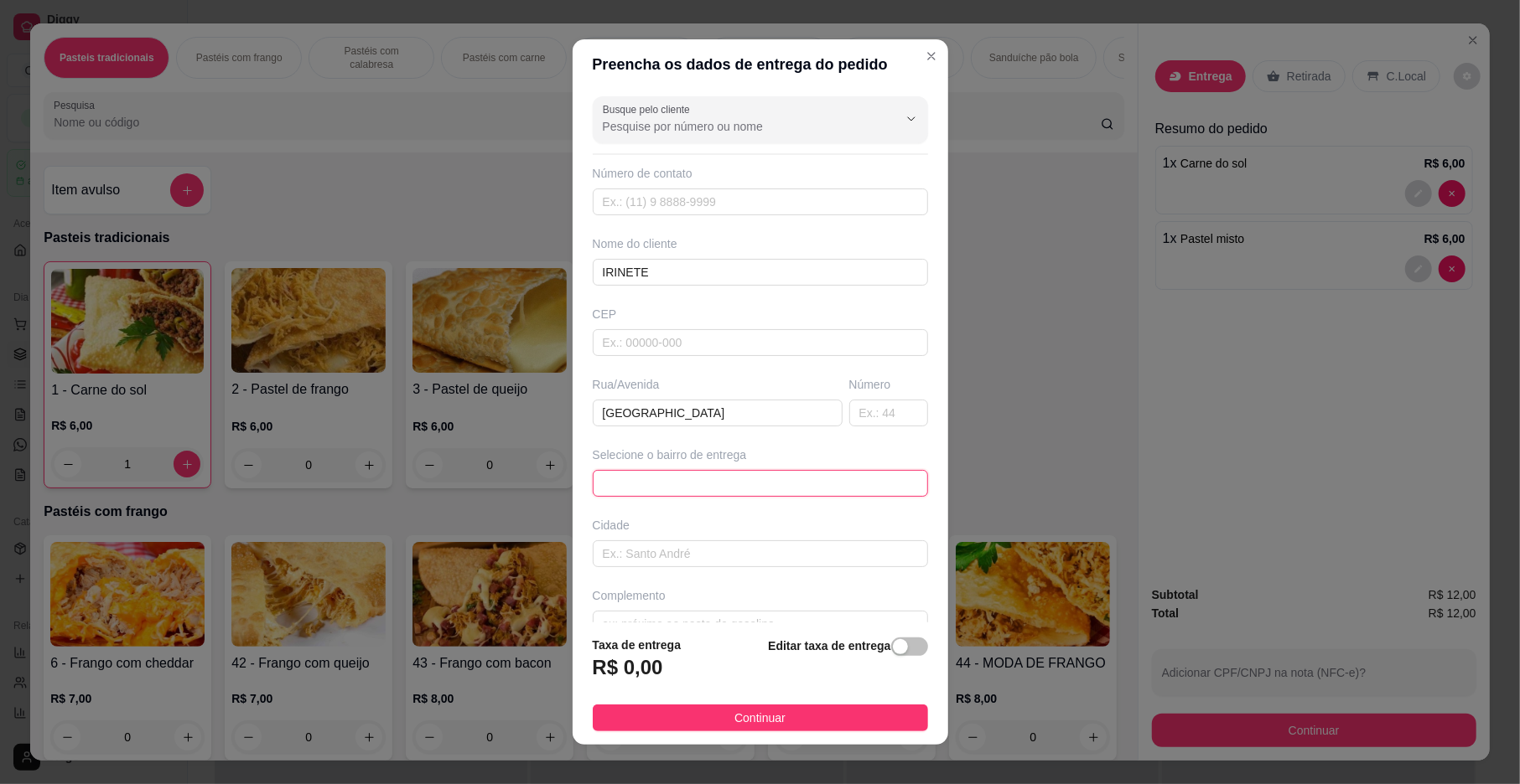
click at [649, 493] on span at bounding box center [760, 484] width 316 height 25
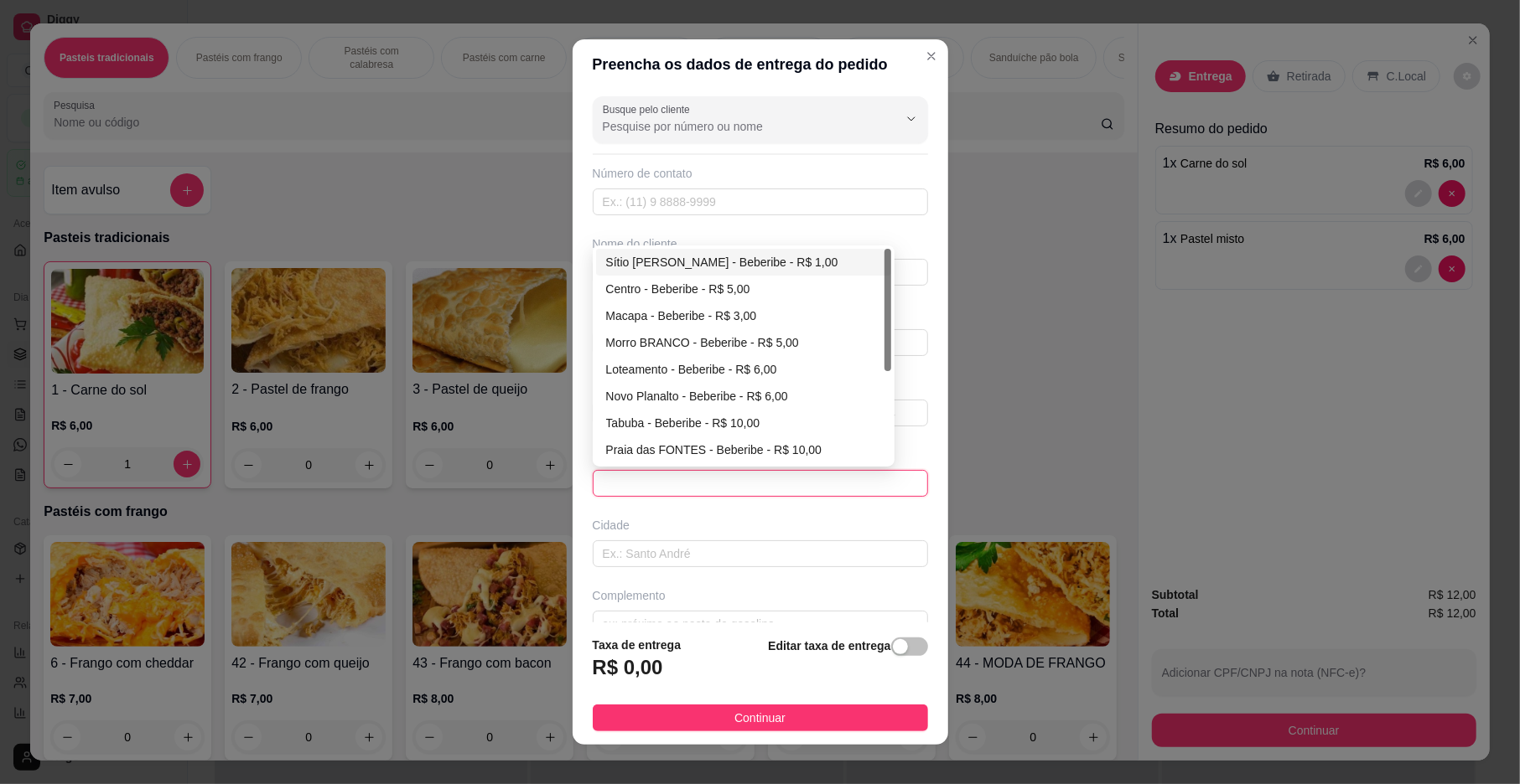
click at [614, 270] on div "Sítio [PERSON_NAME] - Beberibe - R$ 1,00" at bounding box center [743, 261] width 275 height 18
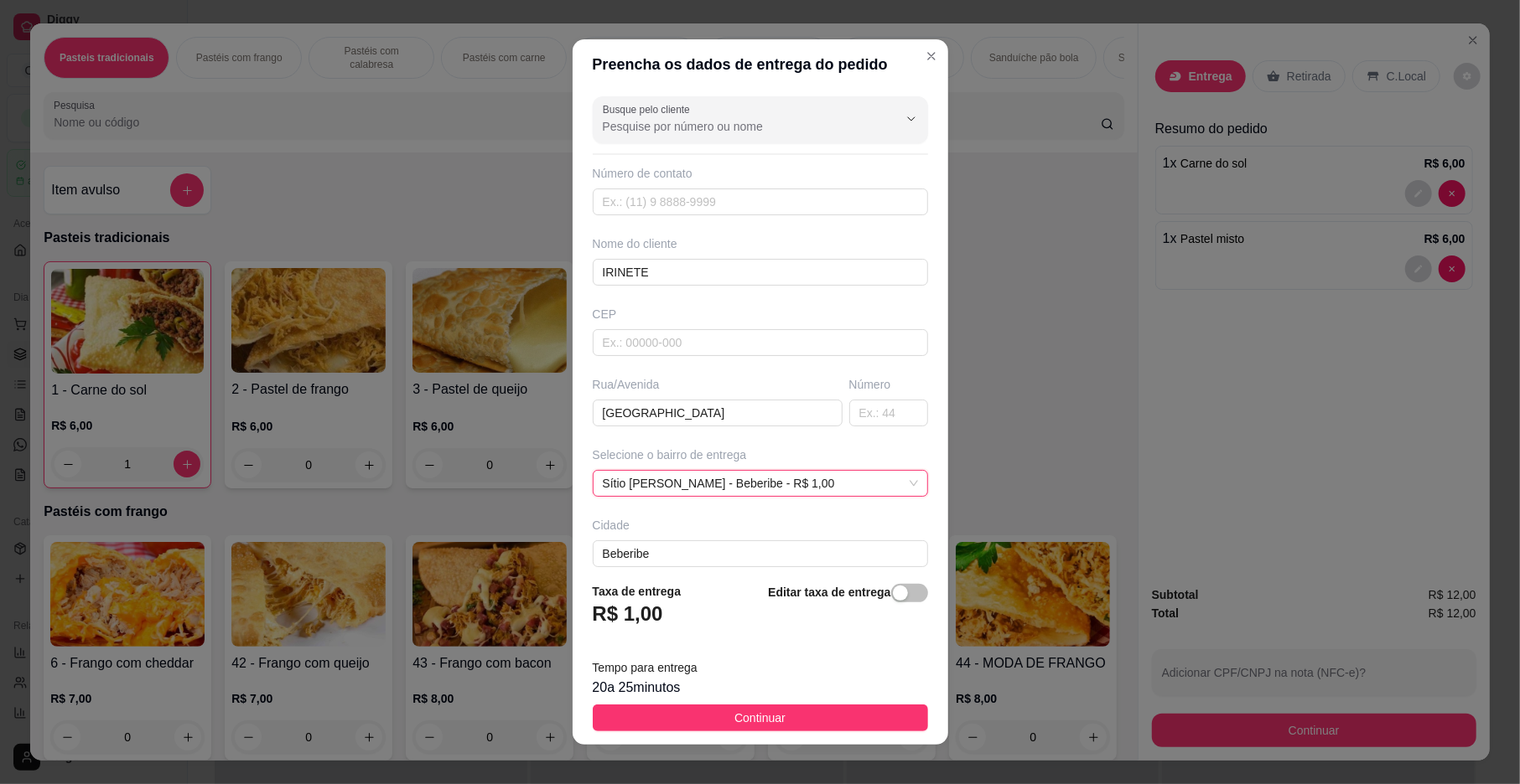
scroll to position [88, 0]
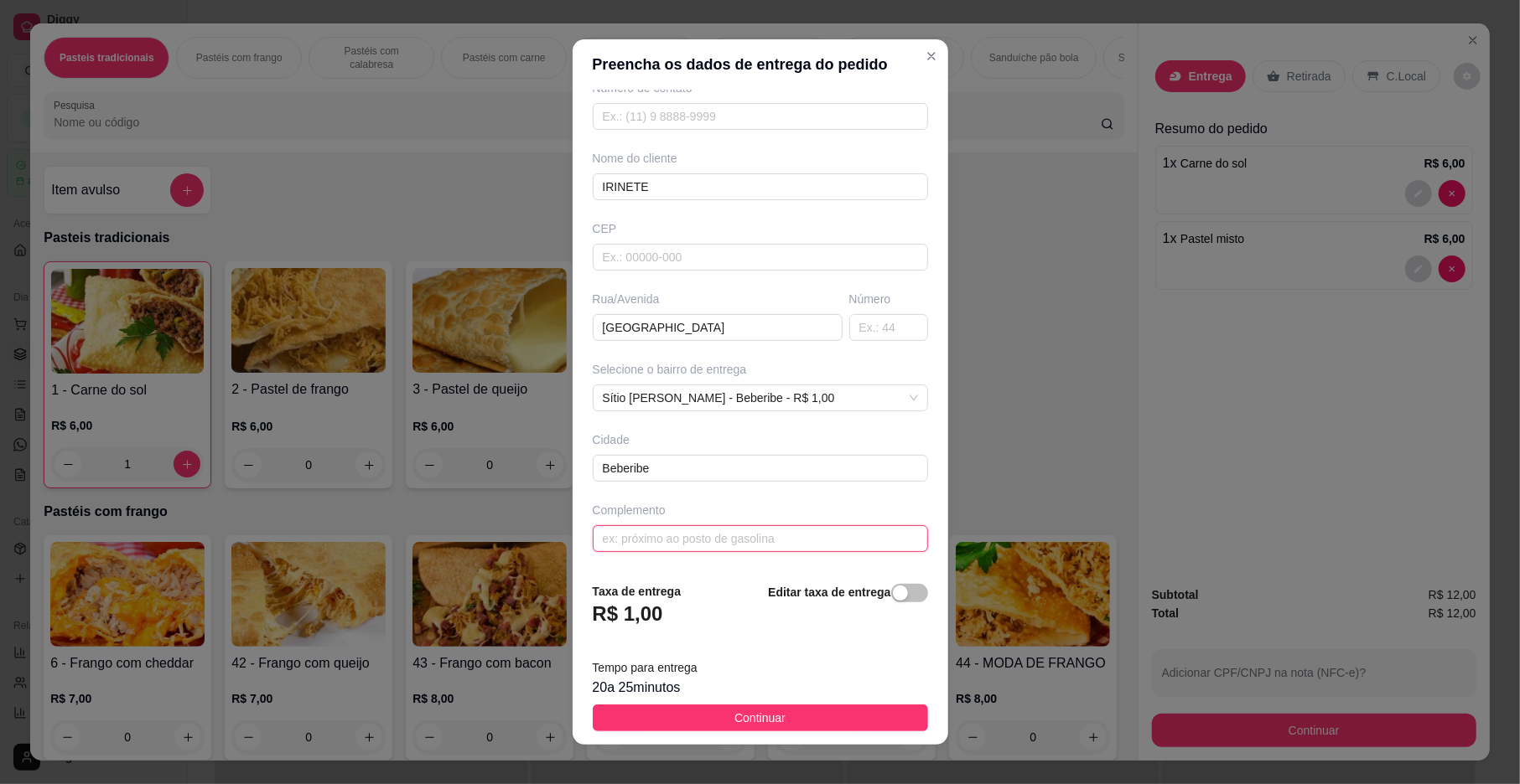
click at [643, 545] on input "text" at bounding box center [760, 539] width 336 height 27
click at [696, 715] on button "Continuar" at bounding box center [760, 718] width 336 height 27
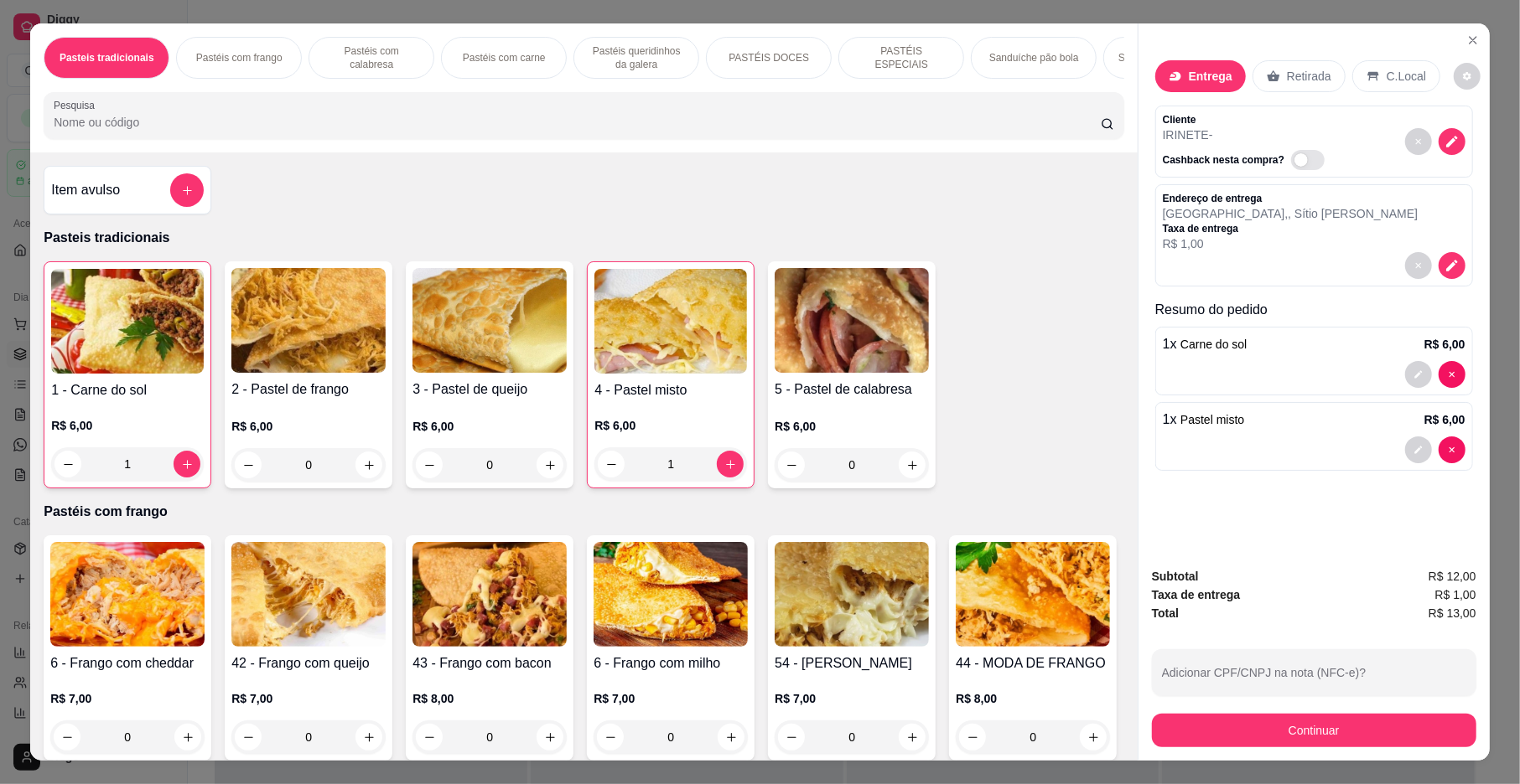
click at [1252, 749] on div "Subtotal R$ 12,00 Taxa de entrega R$ 1,00 Total R$ 13,00 Adicionar CPF/CNPJ na …" at bounding box center [1315, 658] width 352 height 207
click at [1238, 735] on button "Continuar" at bounding box center [1314, 731] width 315 height 32
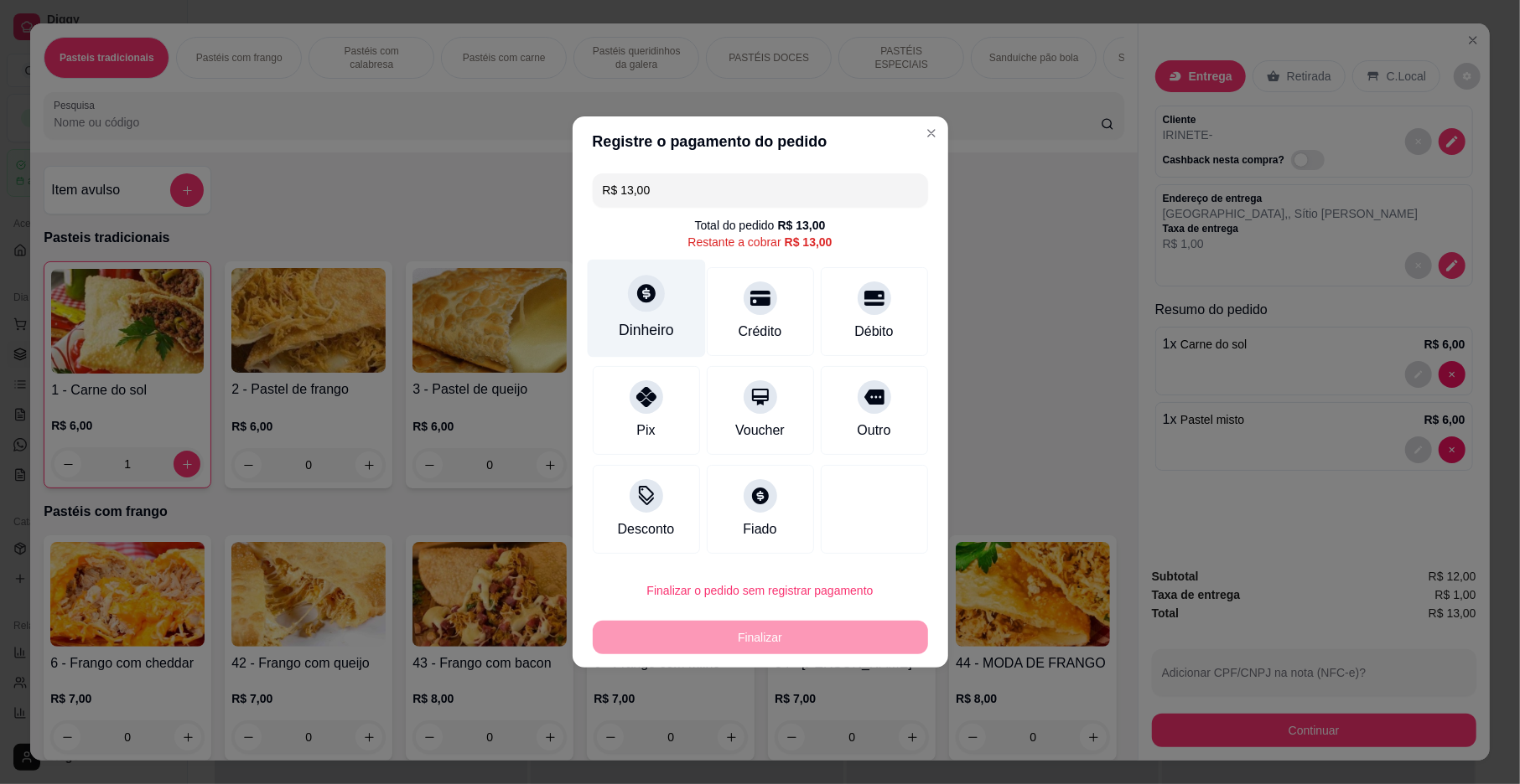
click at [639, 323] on div "Dinheiro" at bounding box center [646, 330] width 55 height 22
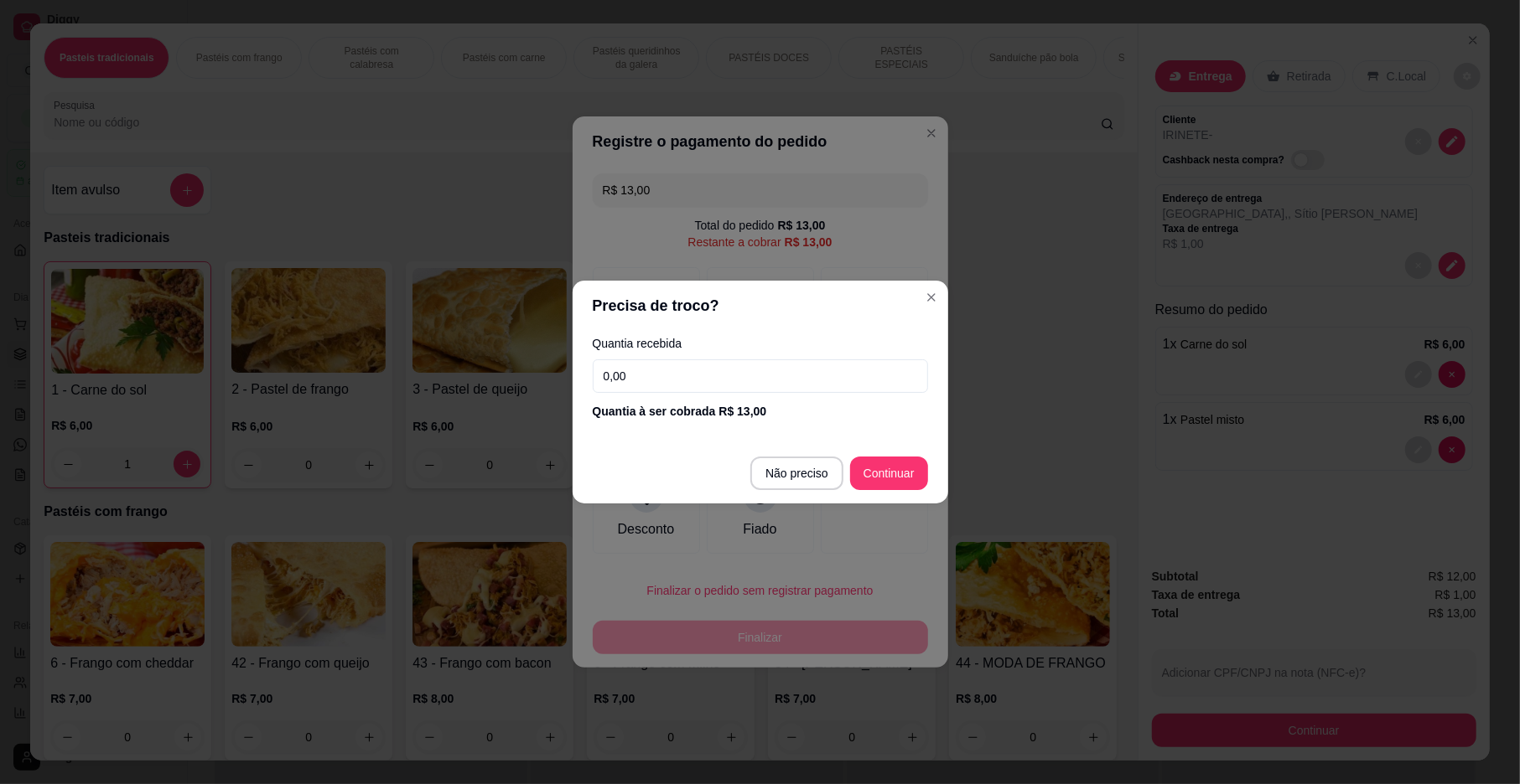
click at [900, 454] on footer "Não preciso Continuar" at bounding box center [760, 473] width 375 height 60
drag, startPoint x: 900, startPoint y: 454, endPoint x: 899, endPoint y: 469, distance: 15.0
click at [900, 458] on footer "Não preciso Continuar" at bounding box center [760, 473] width 375 height 60
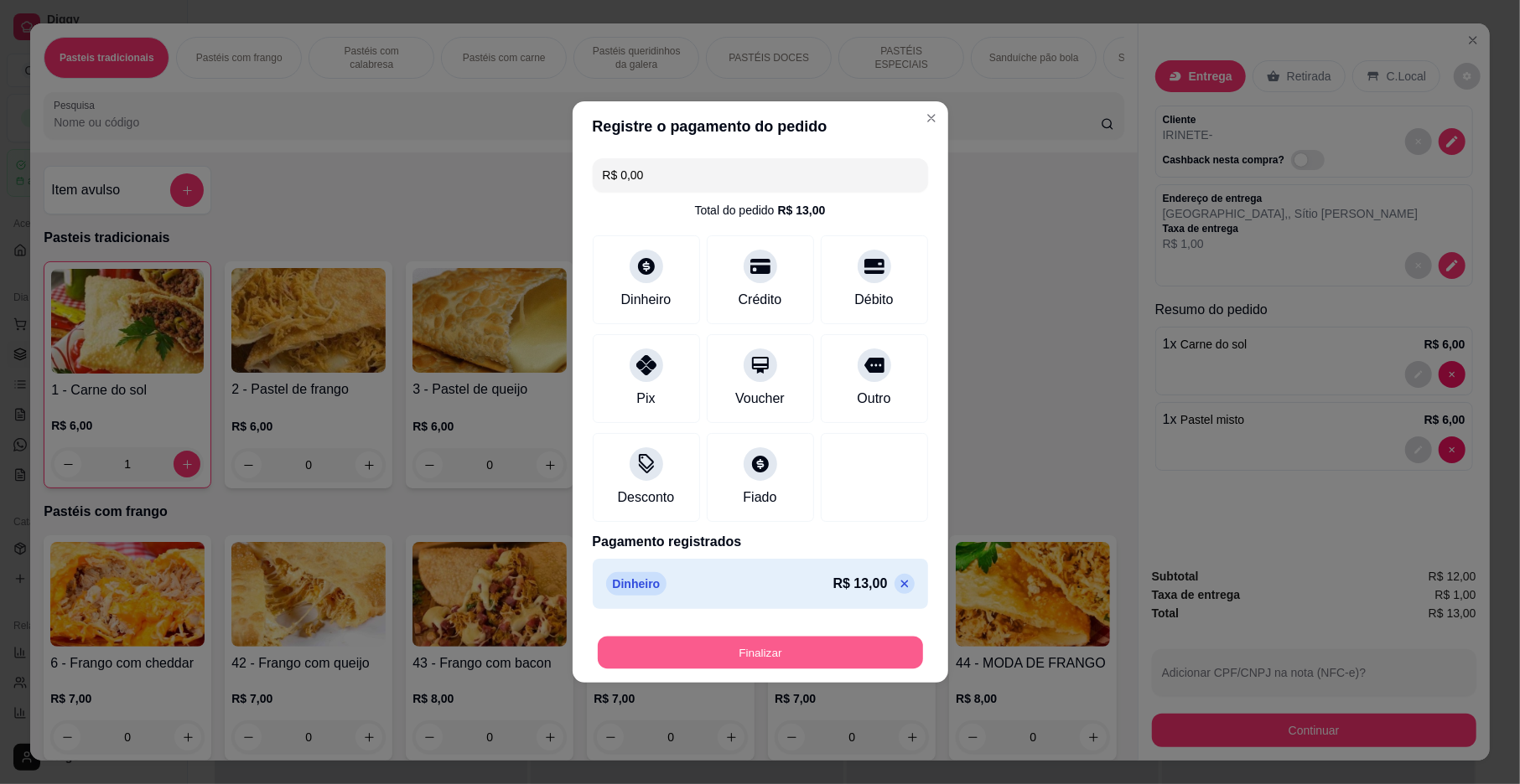
click at [803, 648] on button "Finalizar" at bounding box center [760, 653] width 325 height 32
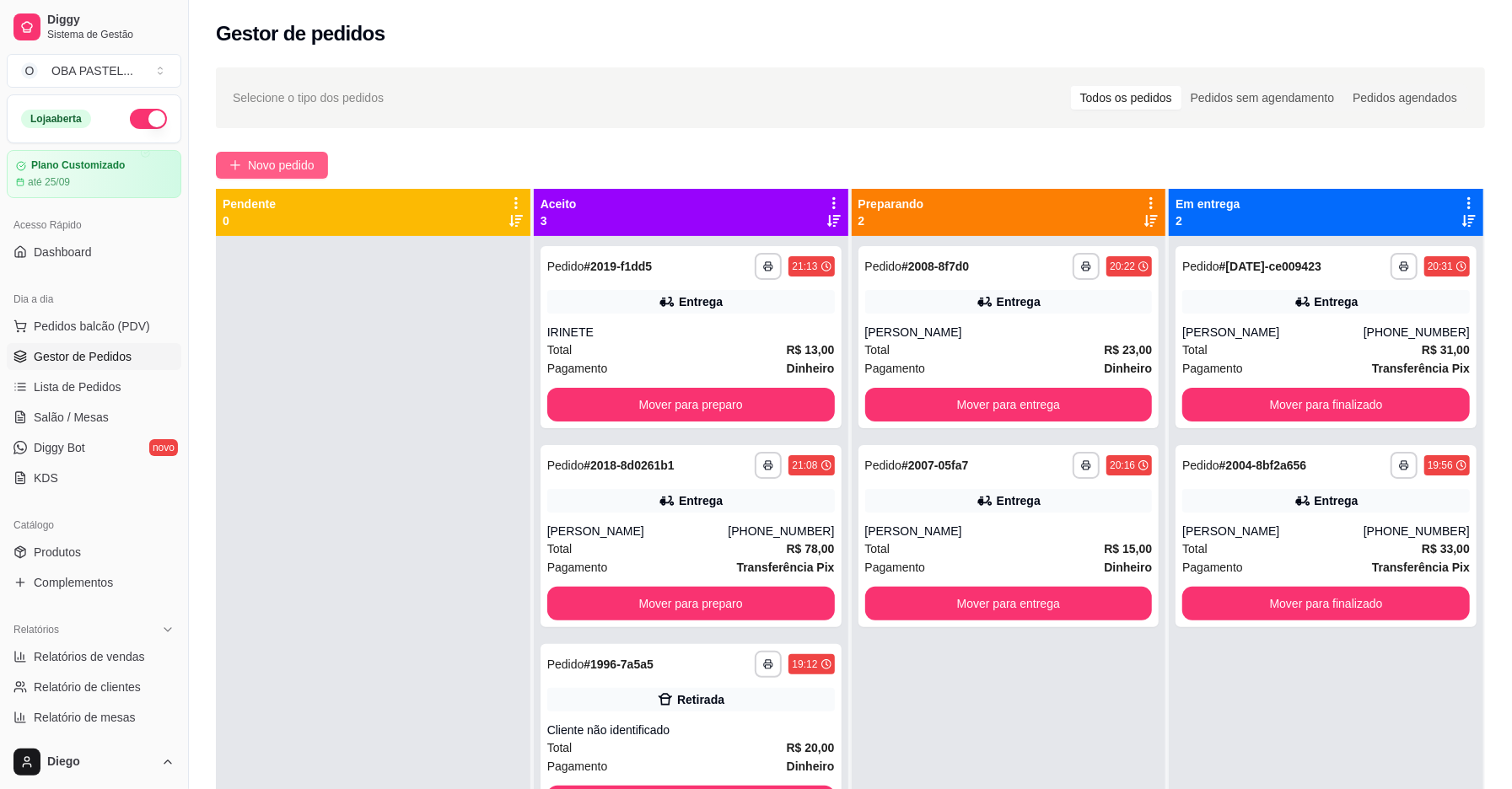
click at [294, 163] on span "Novo pedido" at bounding box center [281, 164] width 67 height 18
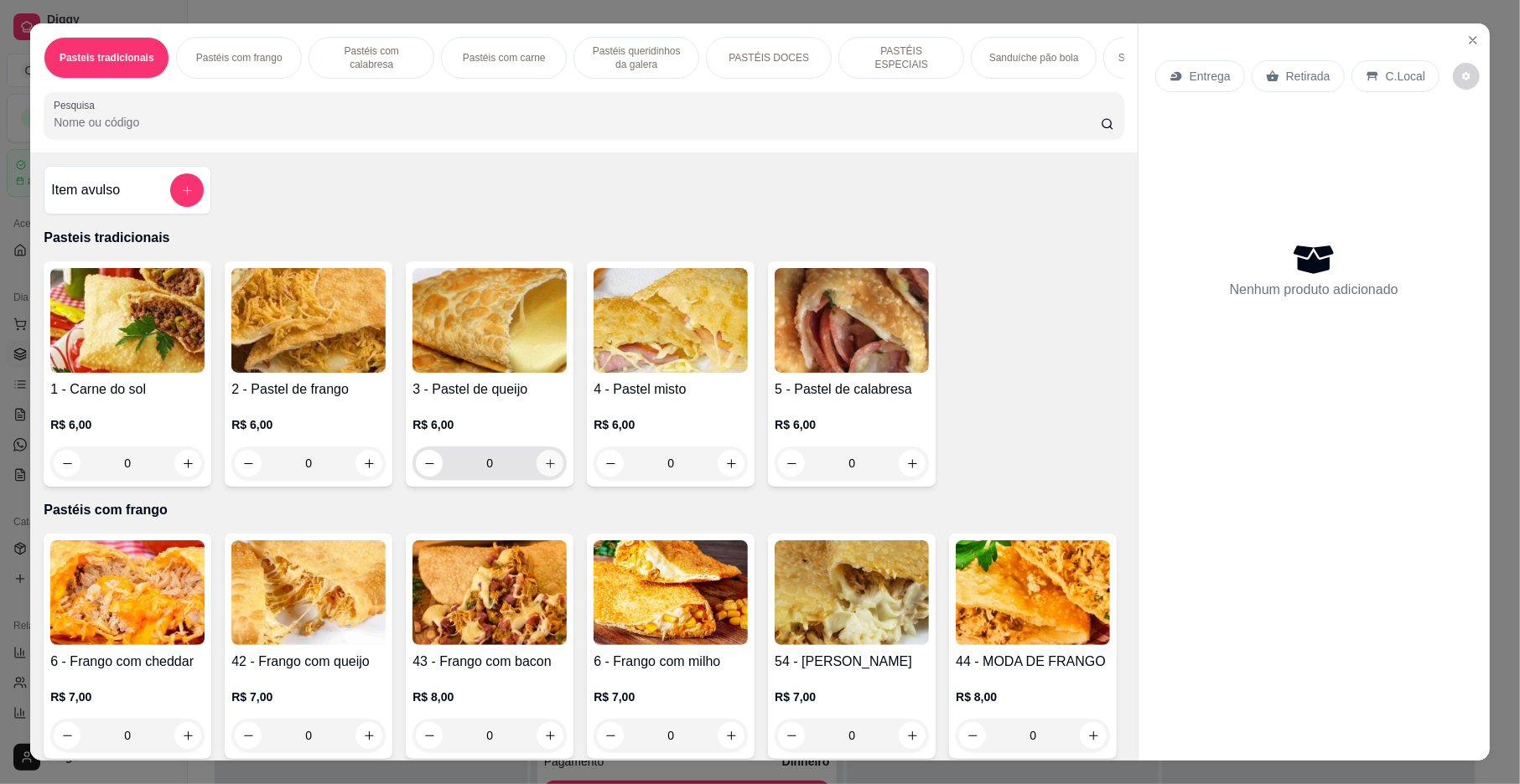
click at [544, 470] on icon "increase-product-quantity" at bounding box center [549, 464] width 12 height 12
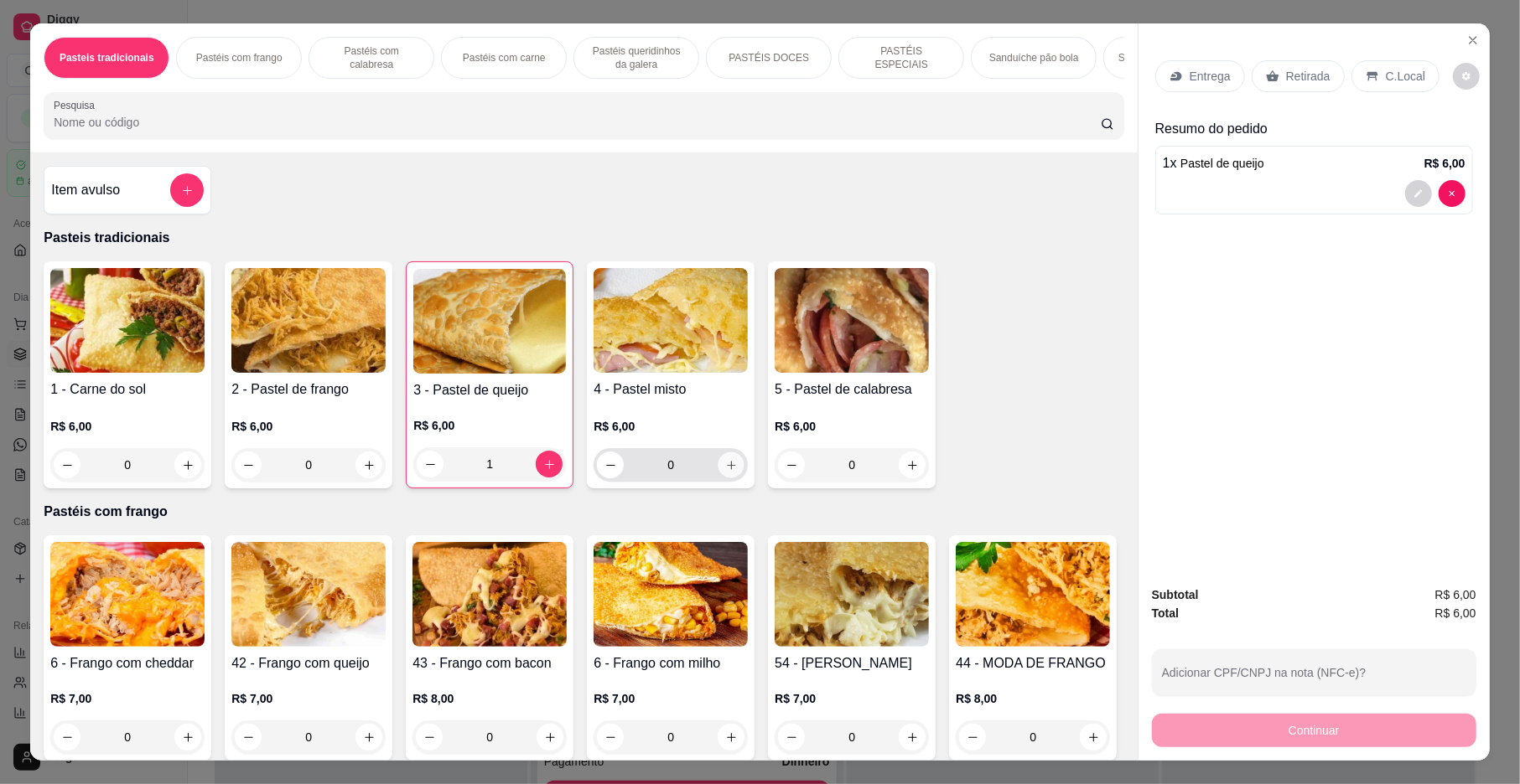
click at [727, 472] on icon "increase-product-quantity" at bounding box center [731, 465] width 12 height 12
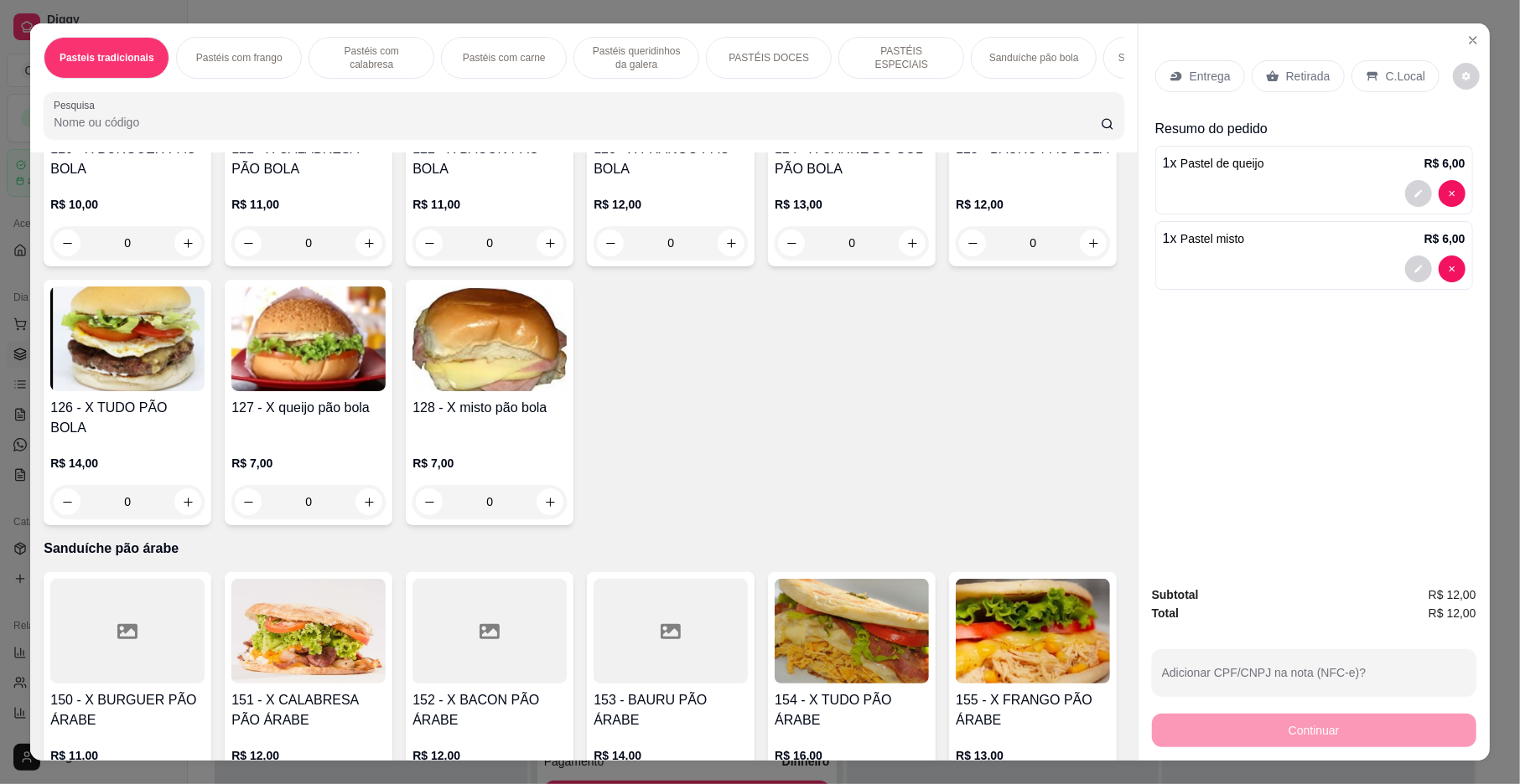
scroll to position [3255, 0]
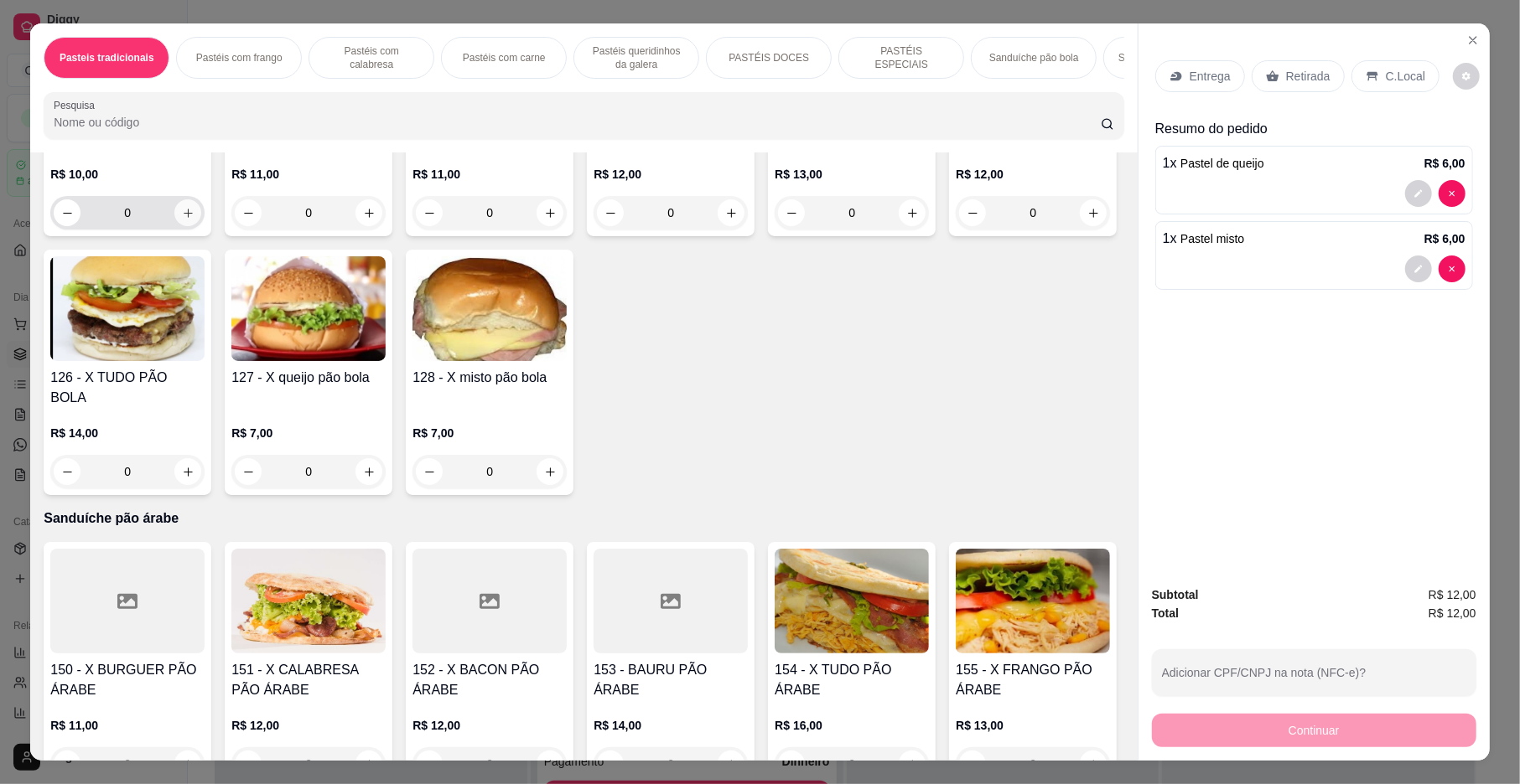
click at [182, 220] on icon "increase-product-quantity" at bounding box center [187, 213] width 12 height 12
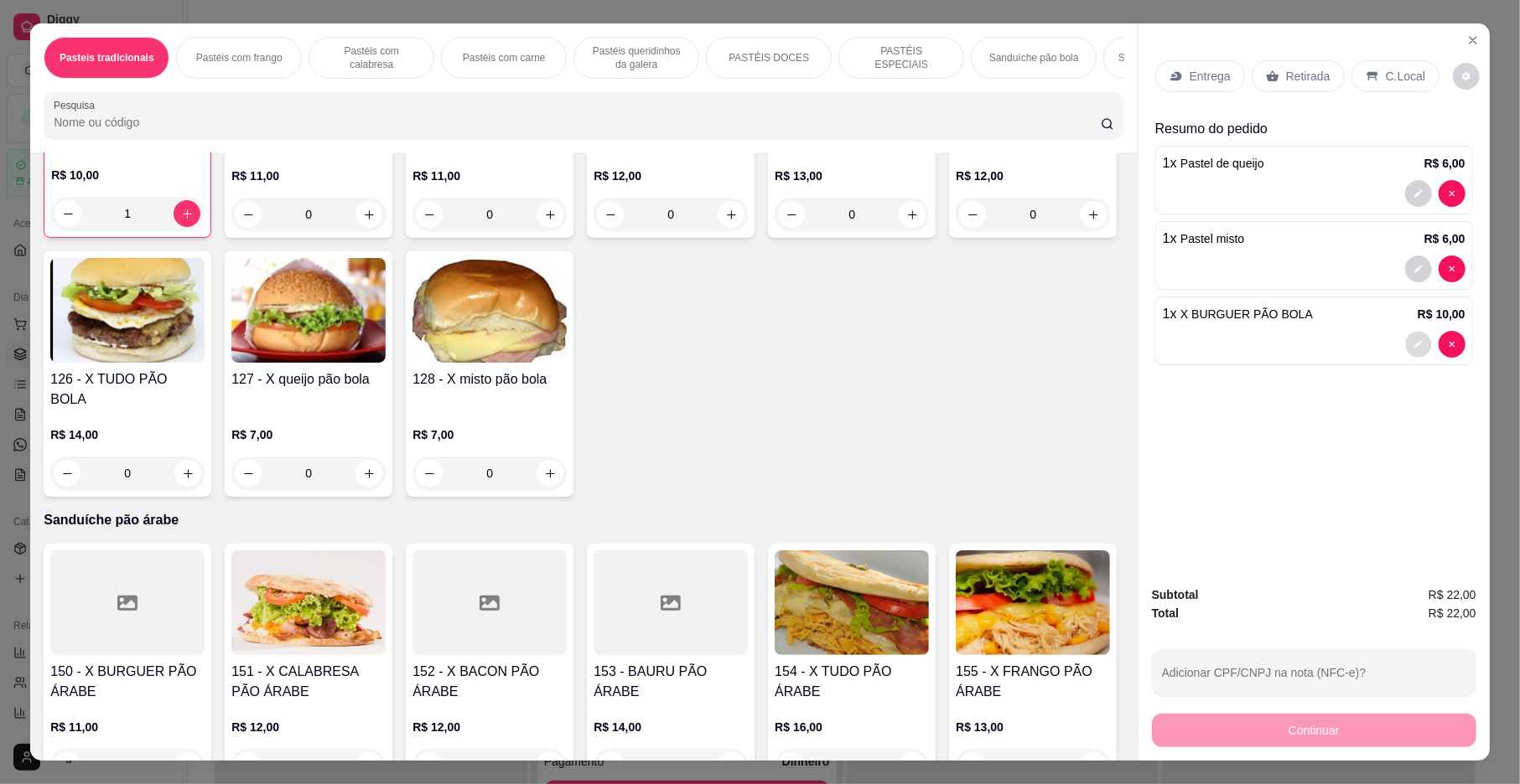
click at [1414, 343] on icon "decrease-product-quantity" at bounding box center [1418, 344] width 10 height 10
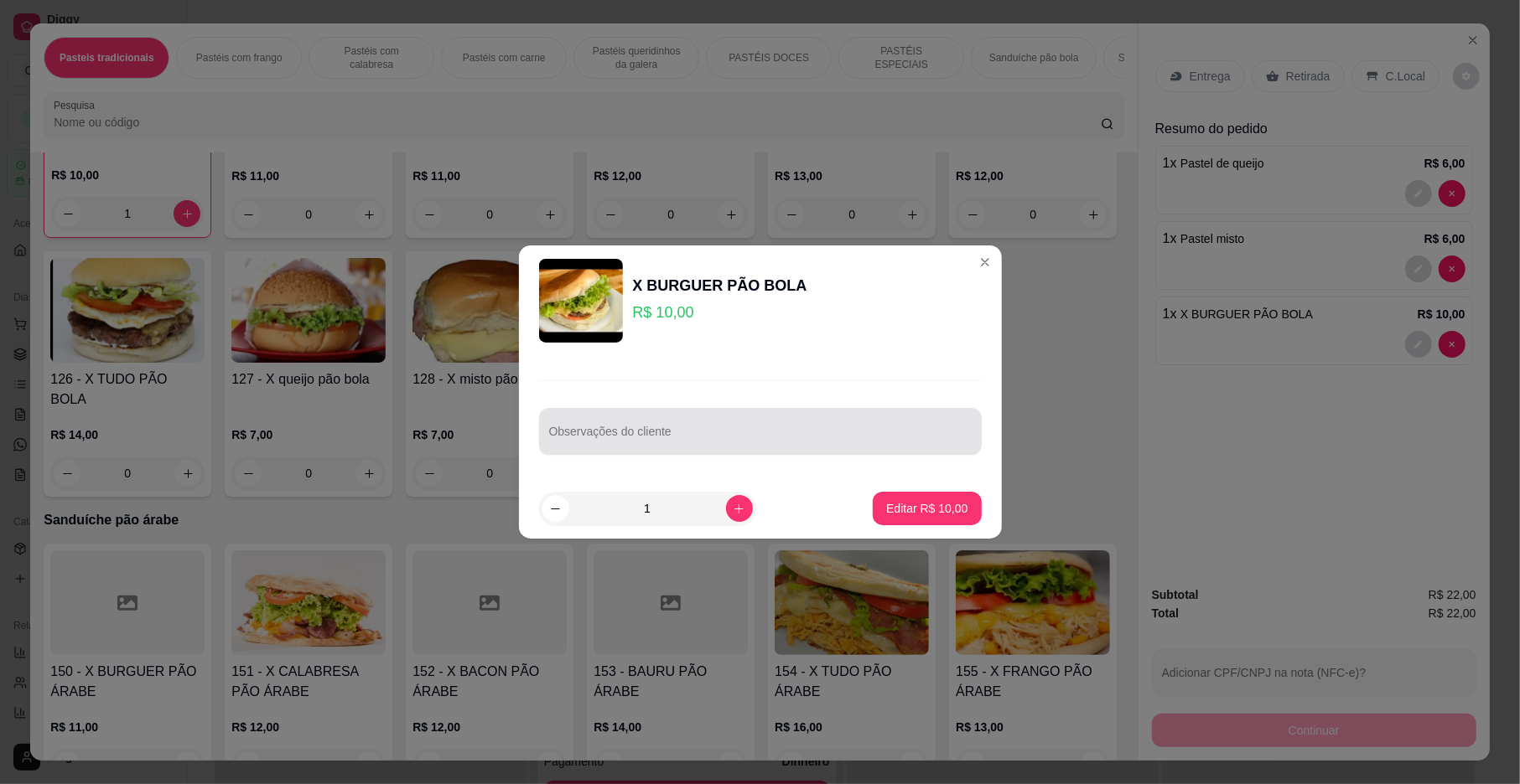
click at [709, 427] on div at bounding box center [760, 431] width 422 height 33
click at [903, 510] on p "Editar R$ 10,00" at bounding box center [927, 508] width 82 height 17
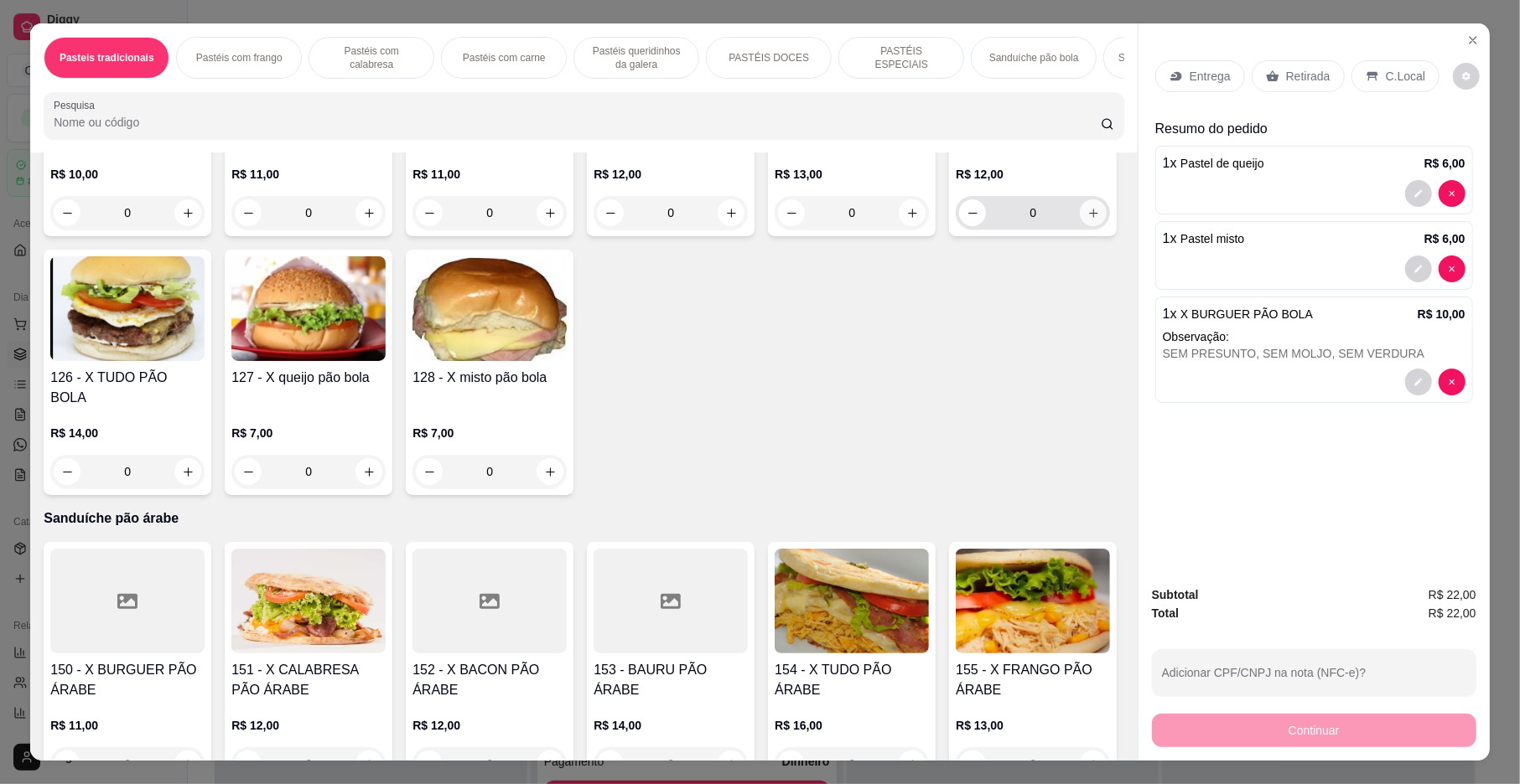
click at [1087, 220] on icon "increase-product-quantity" at bounding box center [1093, 213] width 12 height 12
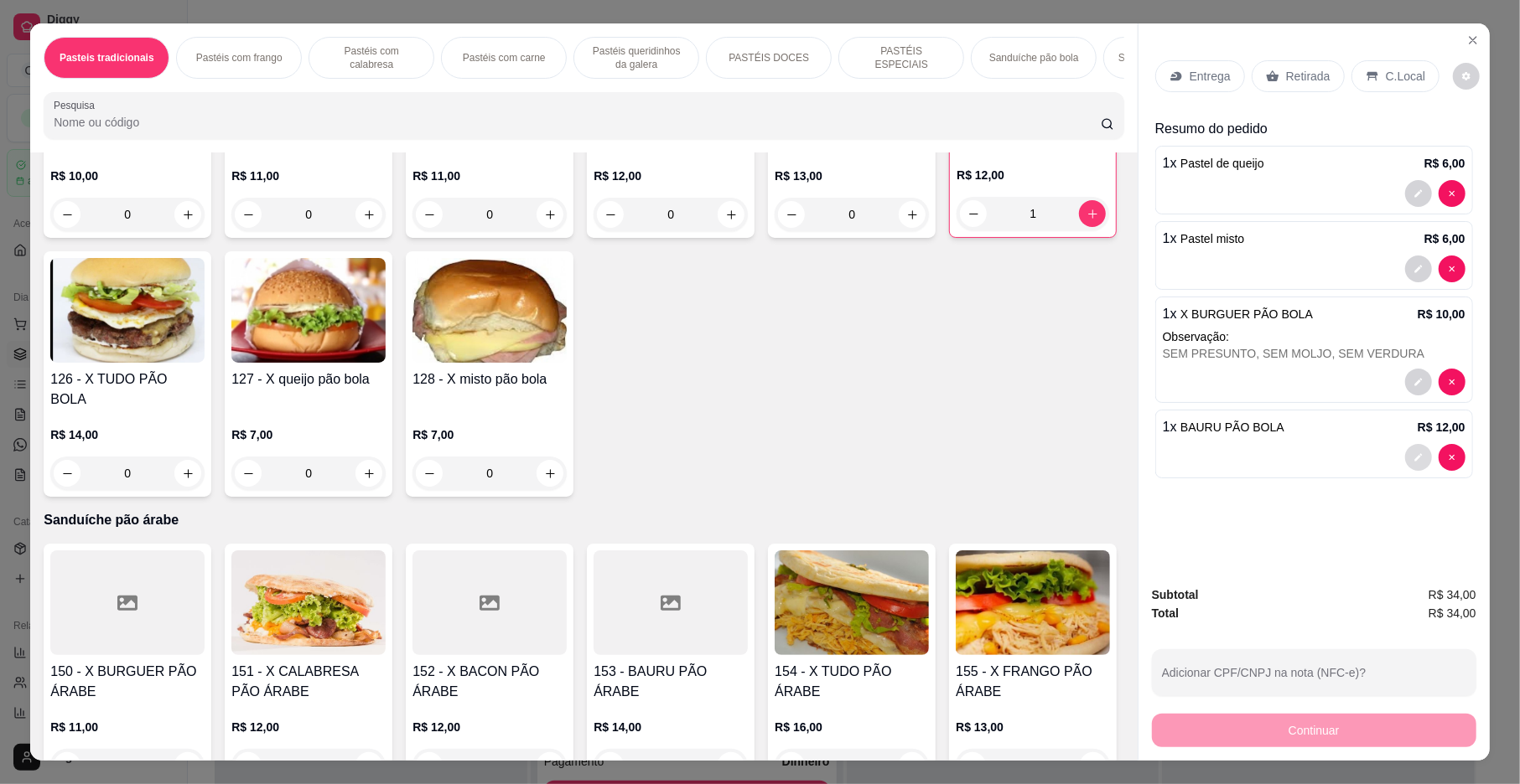
click at [1407, 453] on button "decrease-product-quantity" at bounding box center [1418, 457] width 27 height 27
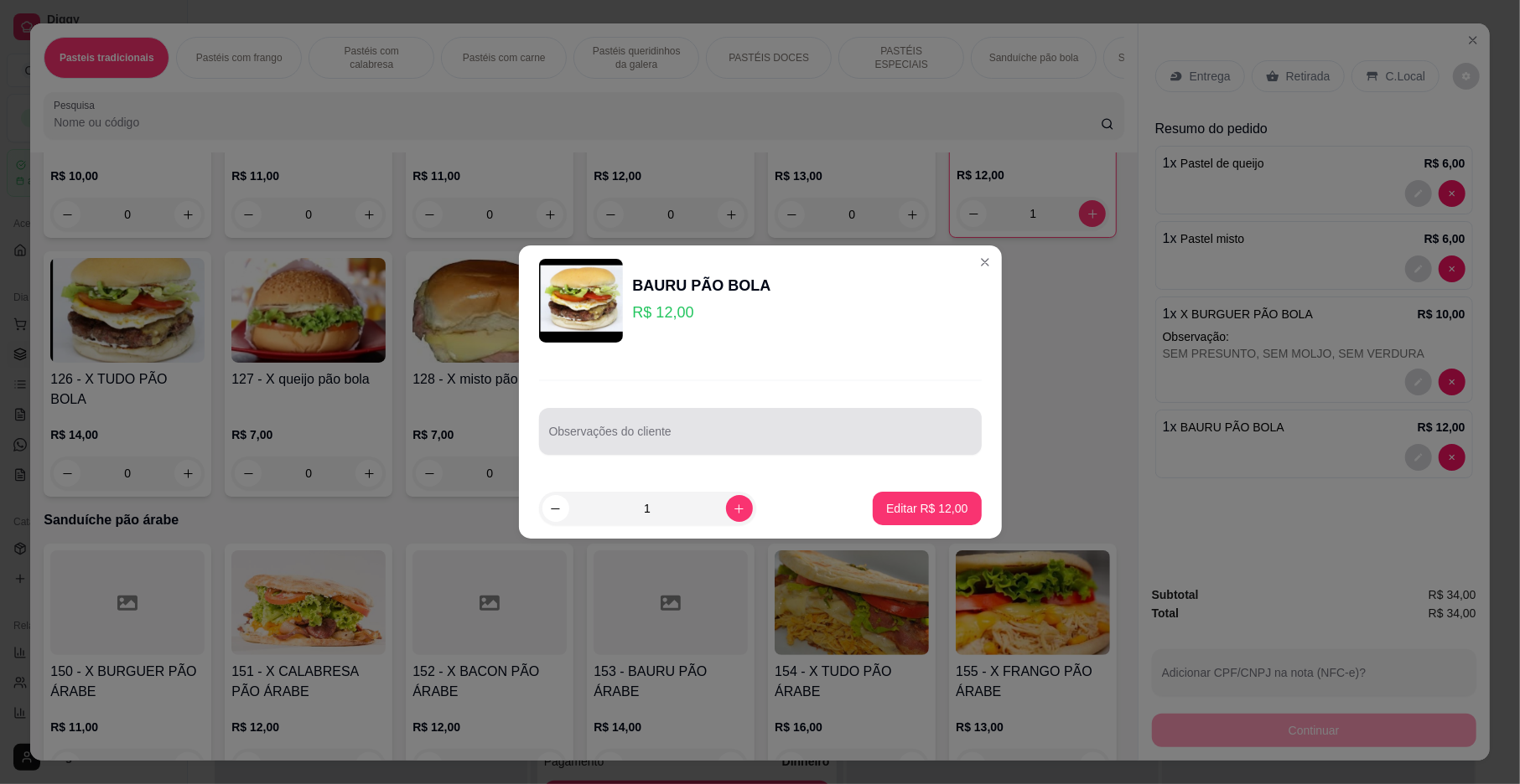
click at [823, 430] on input "Observações do cliente" at bounding box center [760, 438] width 422 height 17
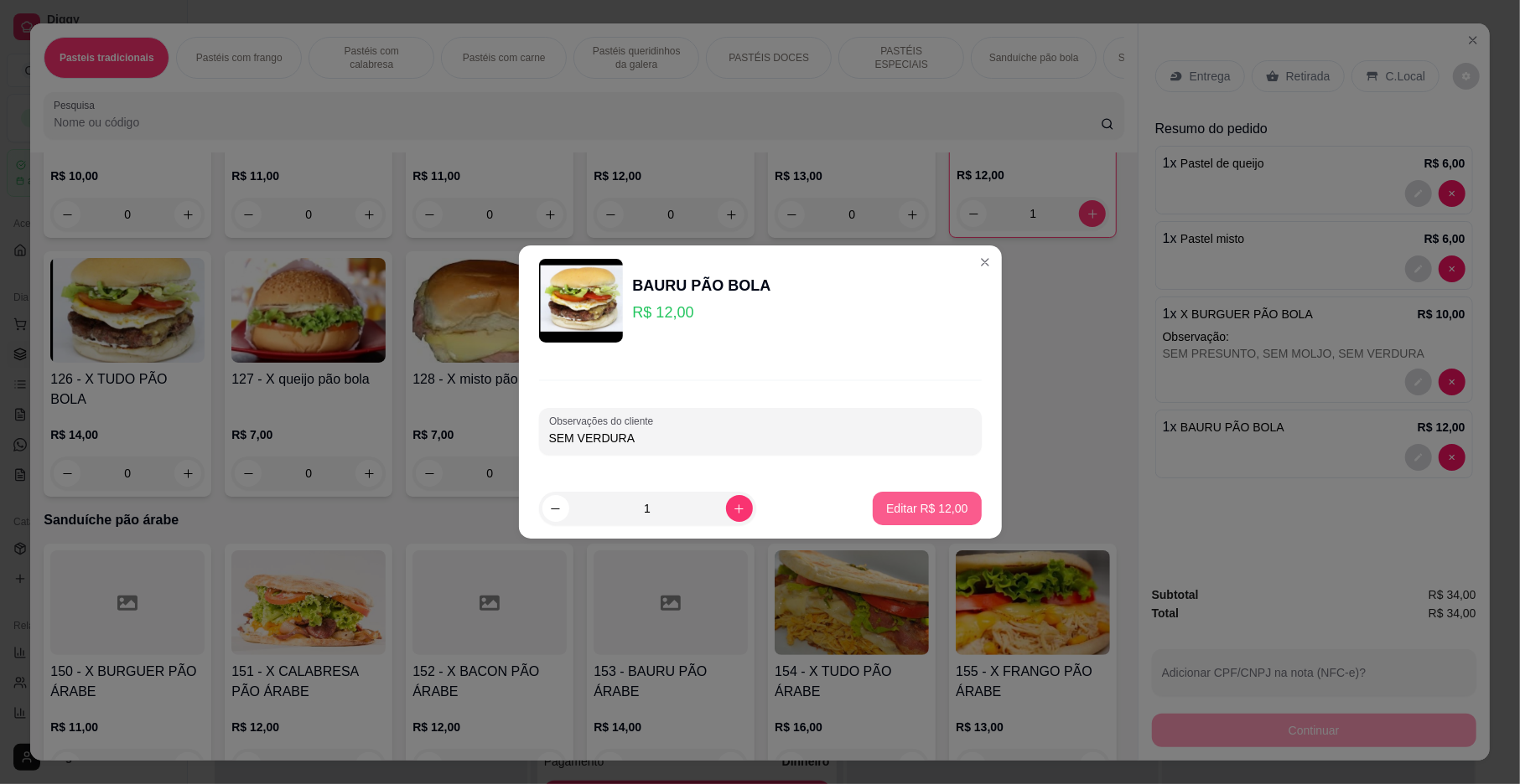
click at [926, 513] on p "Editar R$ 12,00" at bounding box center [927, 508] width 82 height 17
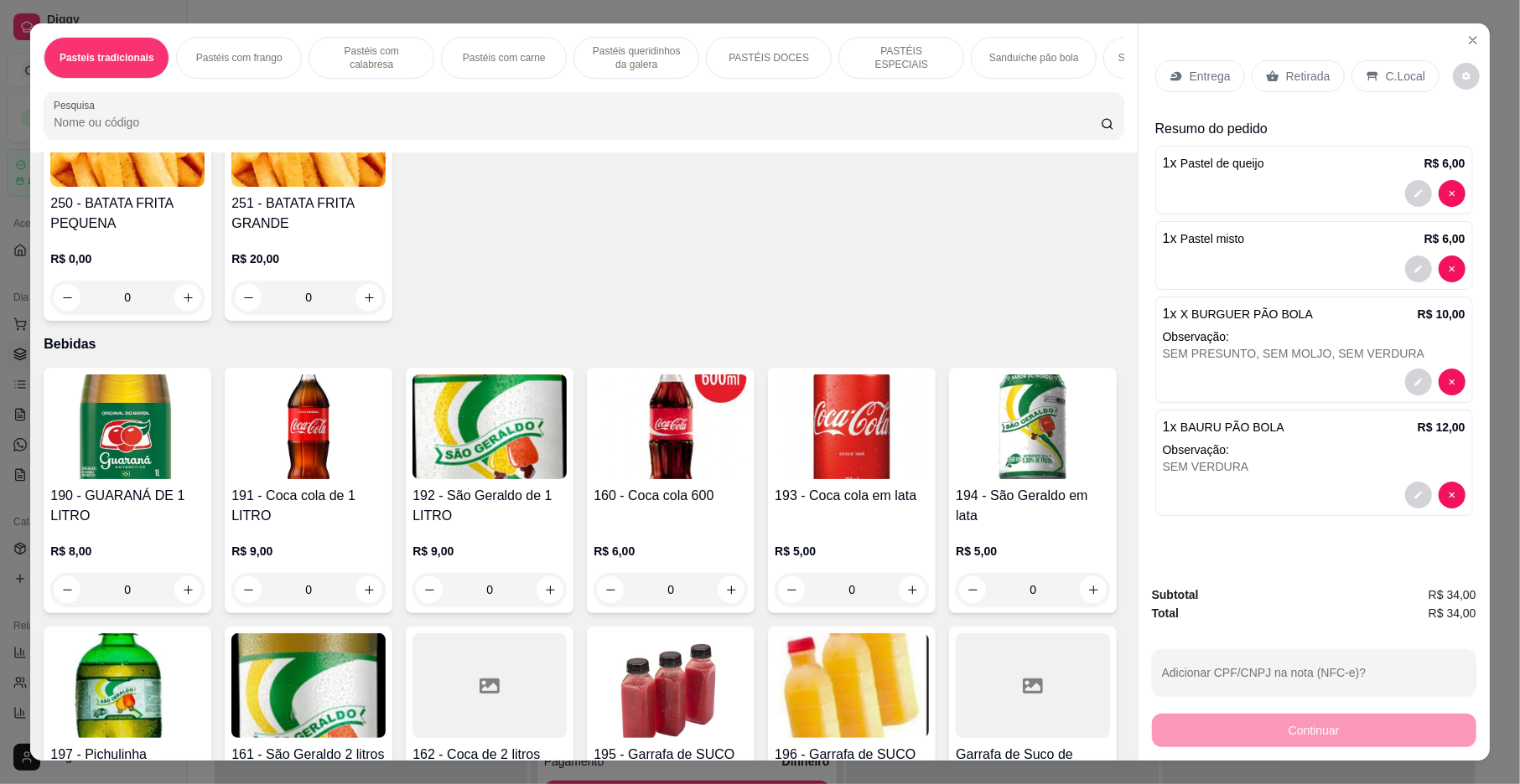
scroll to position [5112, 0]
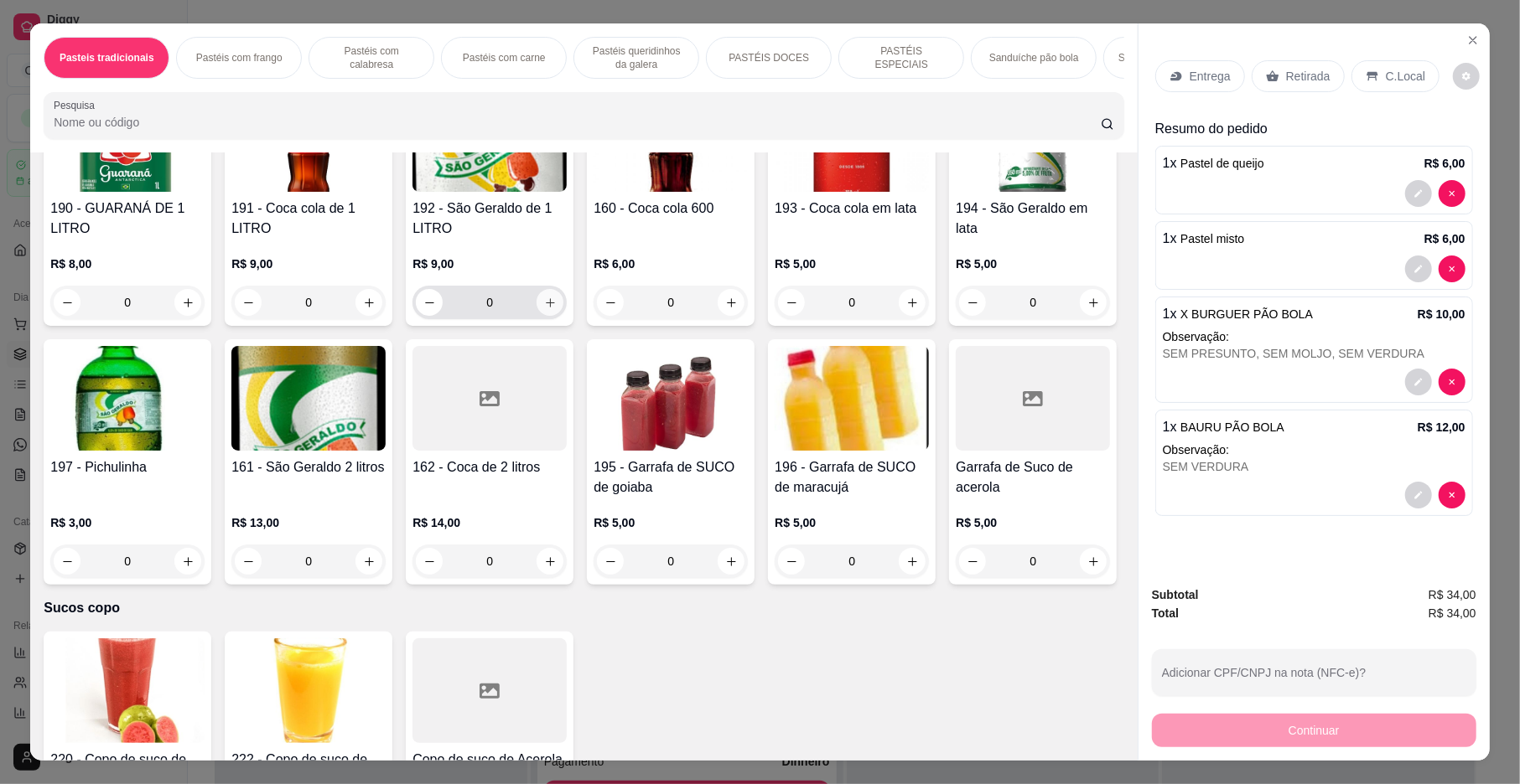
click at [544, 309] on icon "increase-product-quantity" at bounding box center [549, 302] width 12 height 12
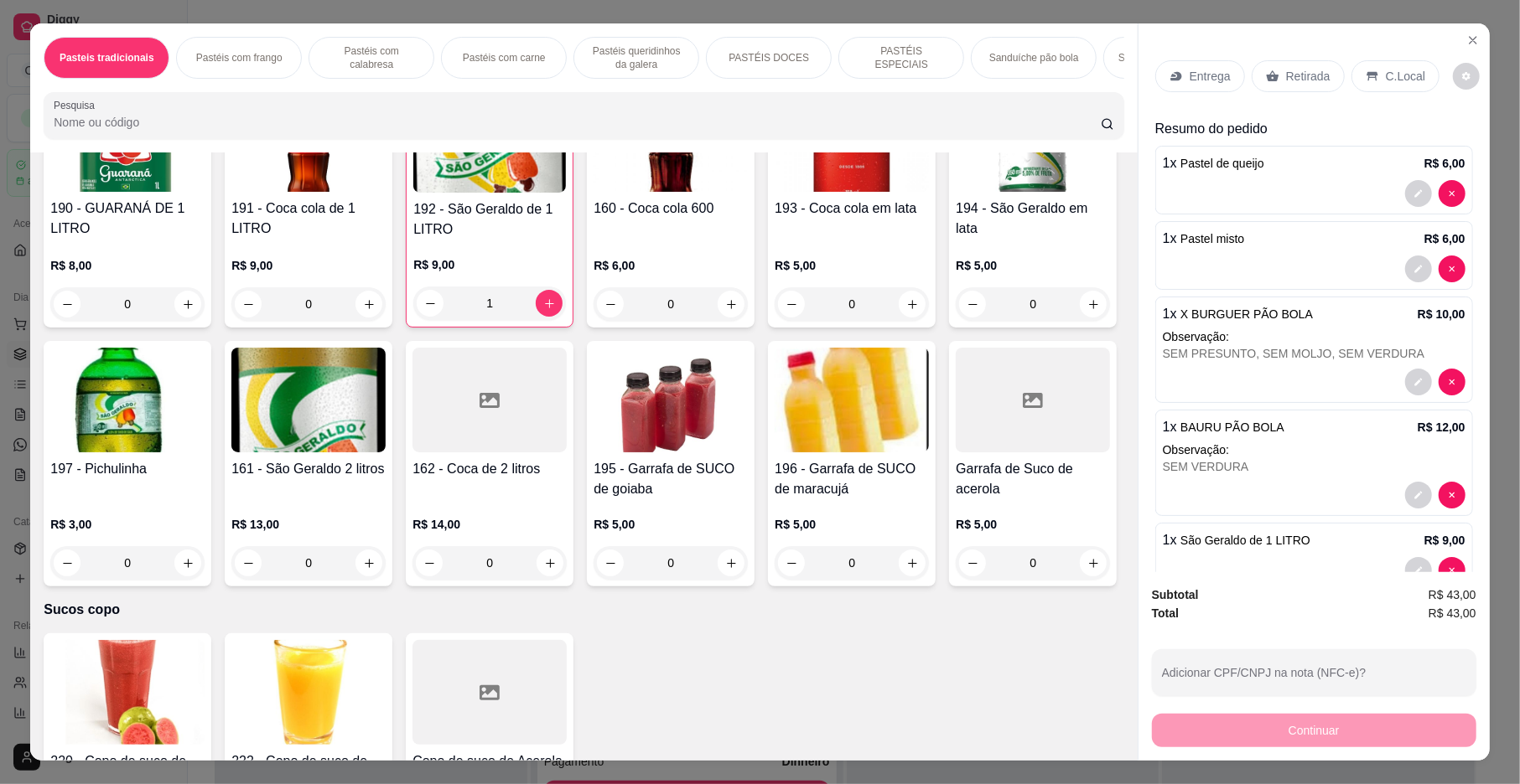
click at [1395, 78] on p "C.Local" at bounding box center [1405, 76] width 39 height 17
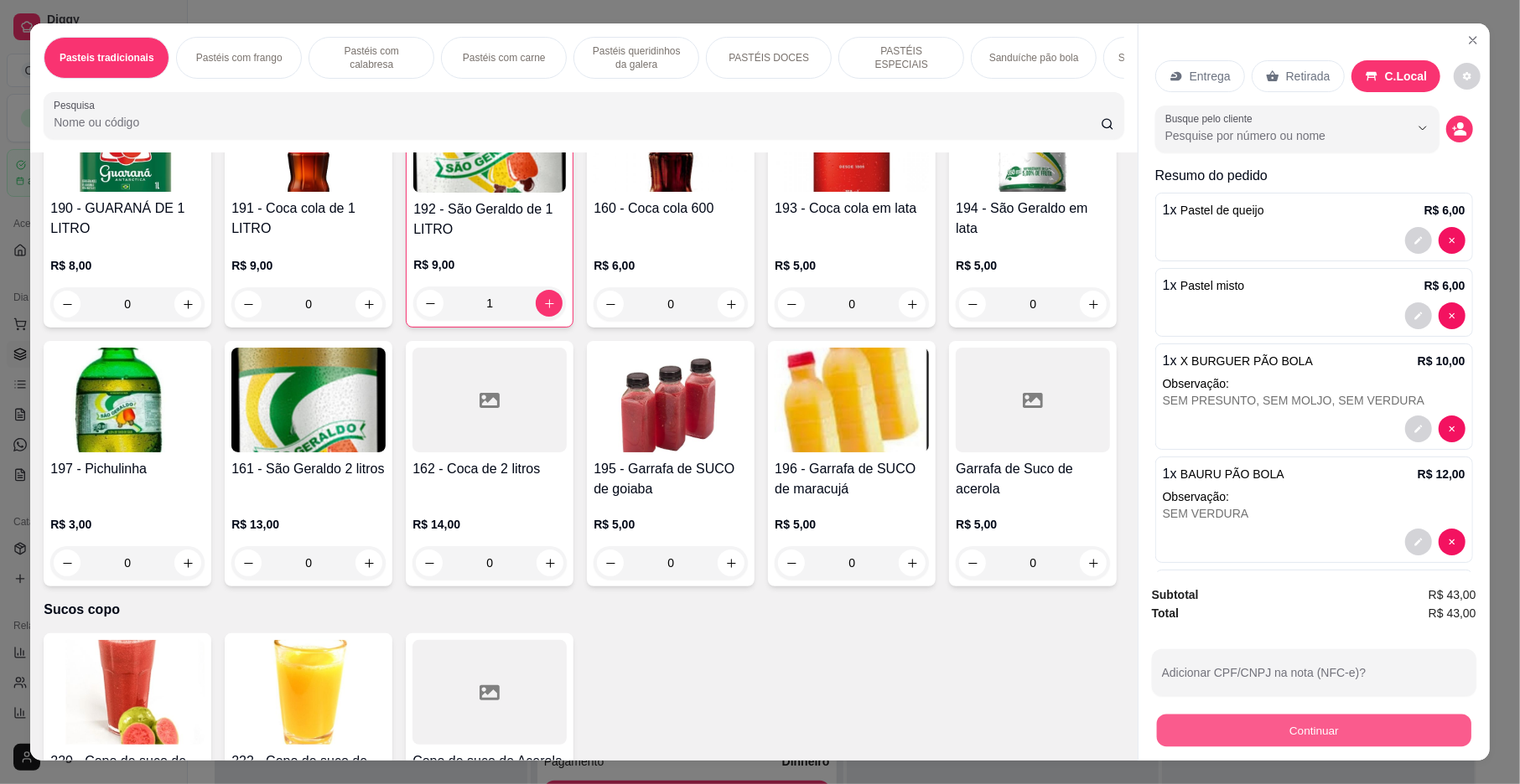
click at [1373, 744] on button "Continuar" at bounding box center [1314, 731] width 315 height 32
click at [1318, 731] on button "Continuar" at bounding box center [1314, 731] width 315 height 32
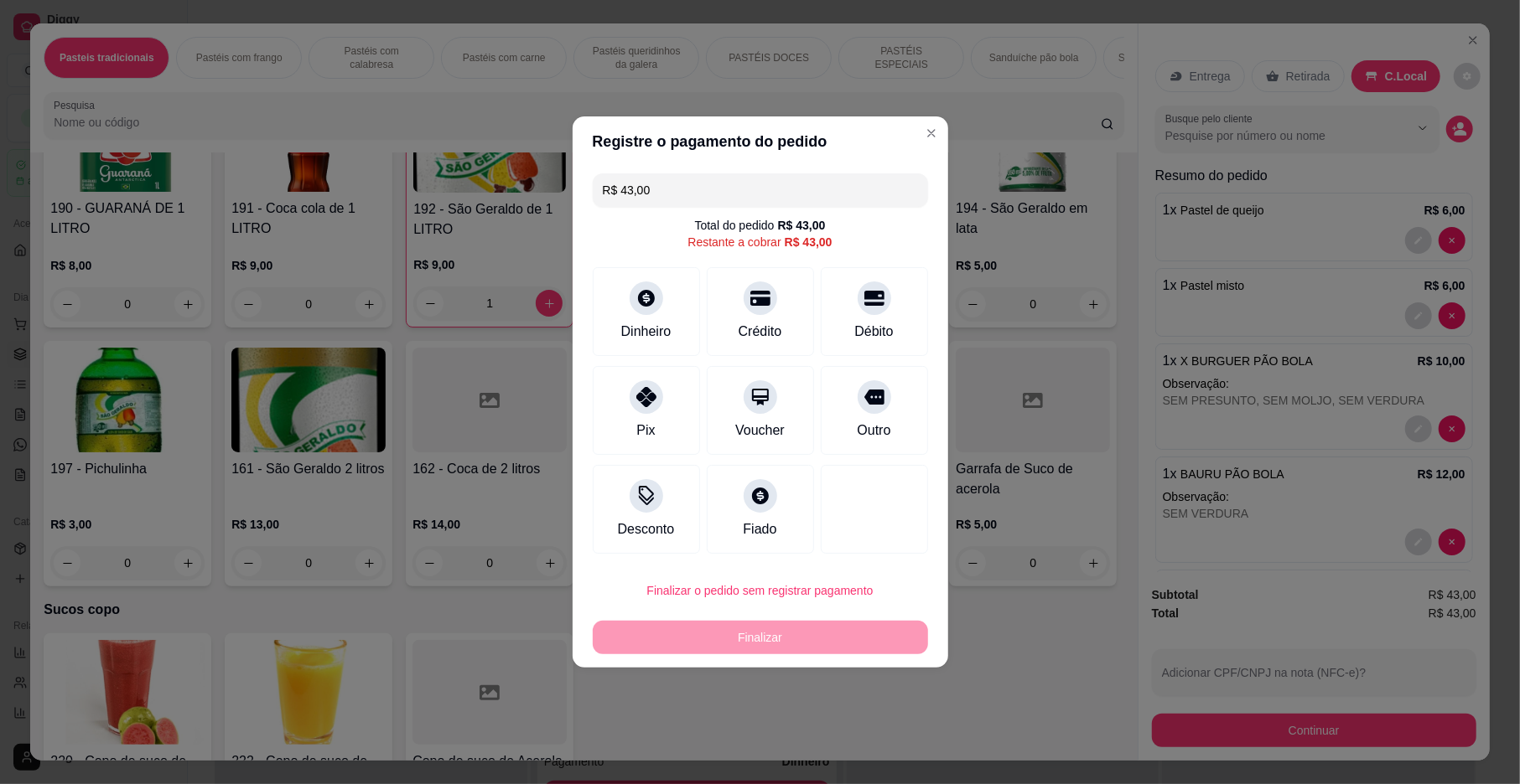
drag, startPoint x: 856, startPoint y: 408, endPoint x: 879, endPoint y: 426, distance: 29.2
click at [859, 413] on div "Outro" at bounding box center [874, 410] width 107 height 88
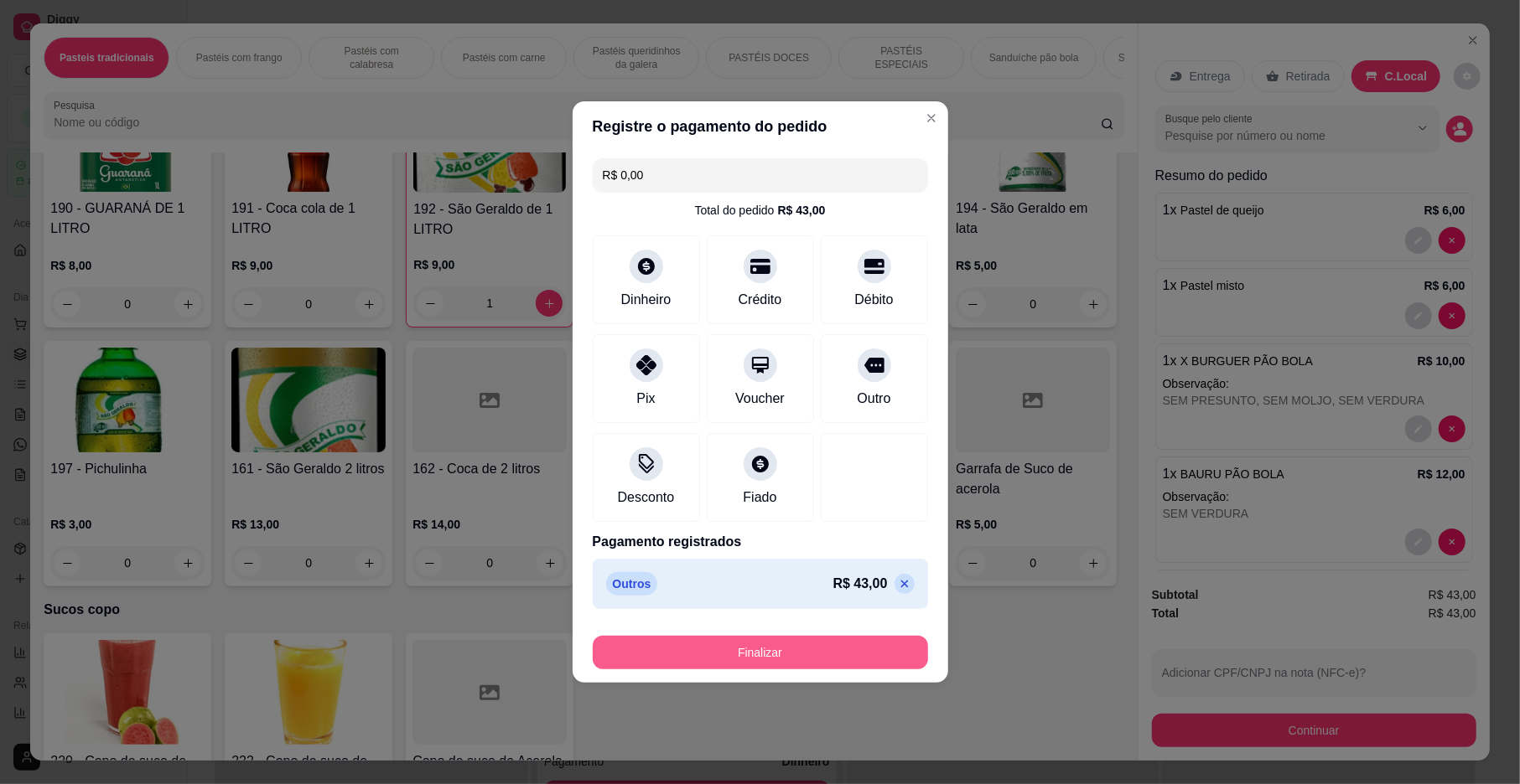
click at [876, 654] on button "Finalizar" at bounding box center [760, 652] width 336 height 33
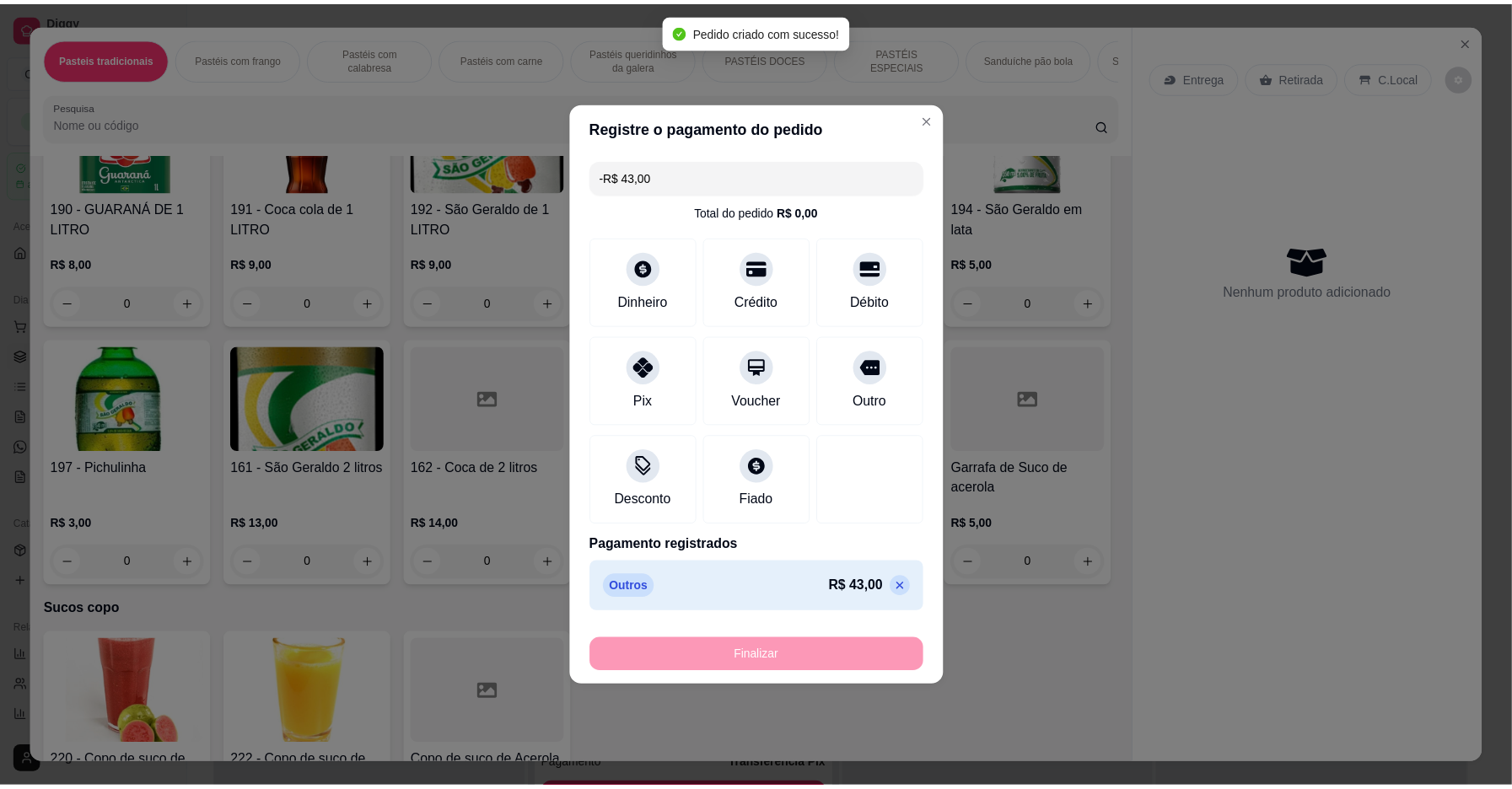
scroll to position [5142, 0]
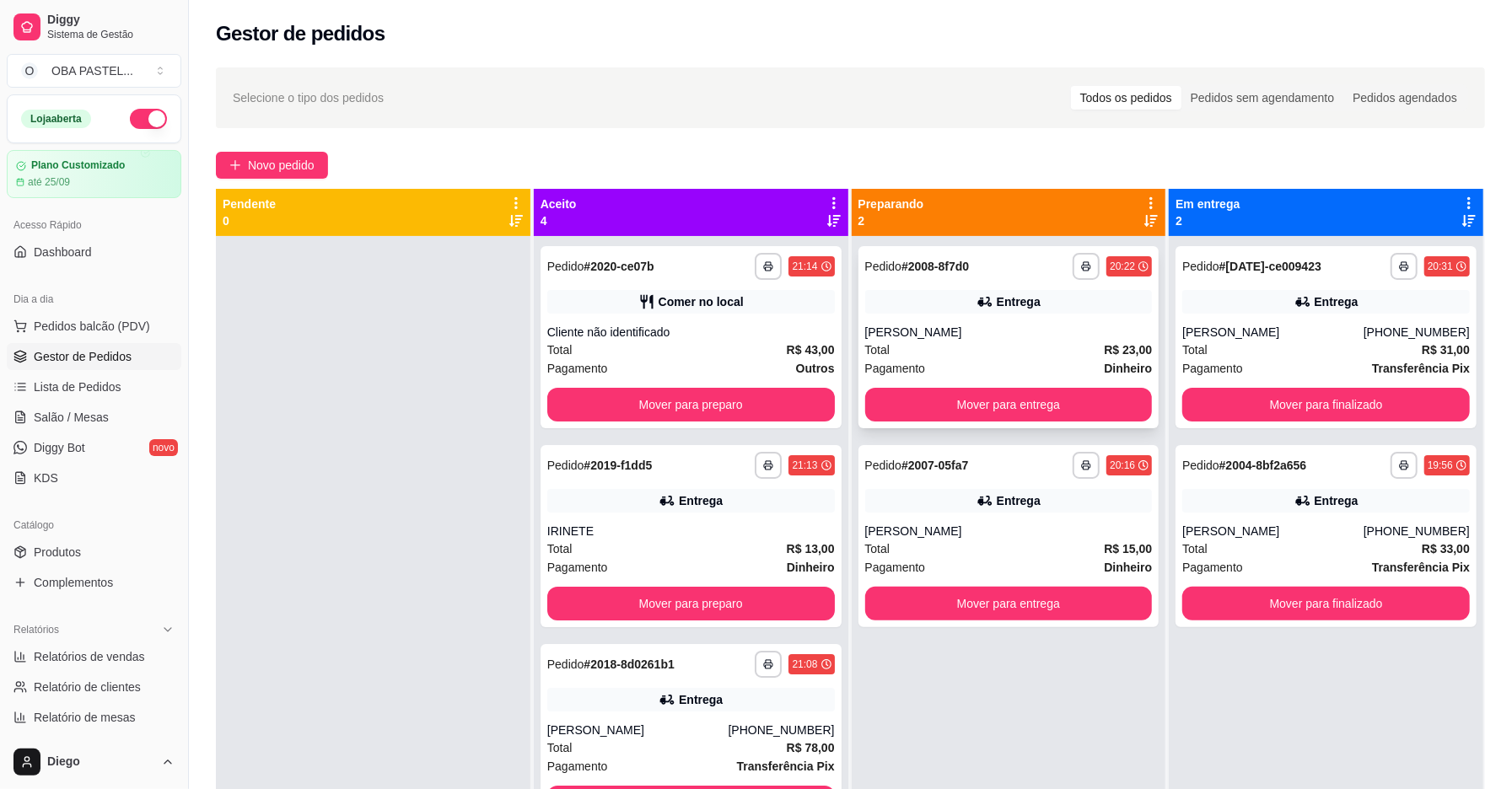
click at [1038, 335] on div "[PERSON_NAME]" at bounding box center [1009, 333] width 288 height 17
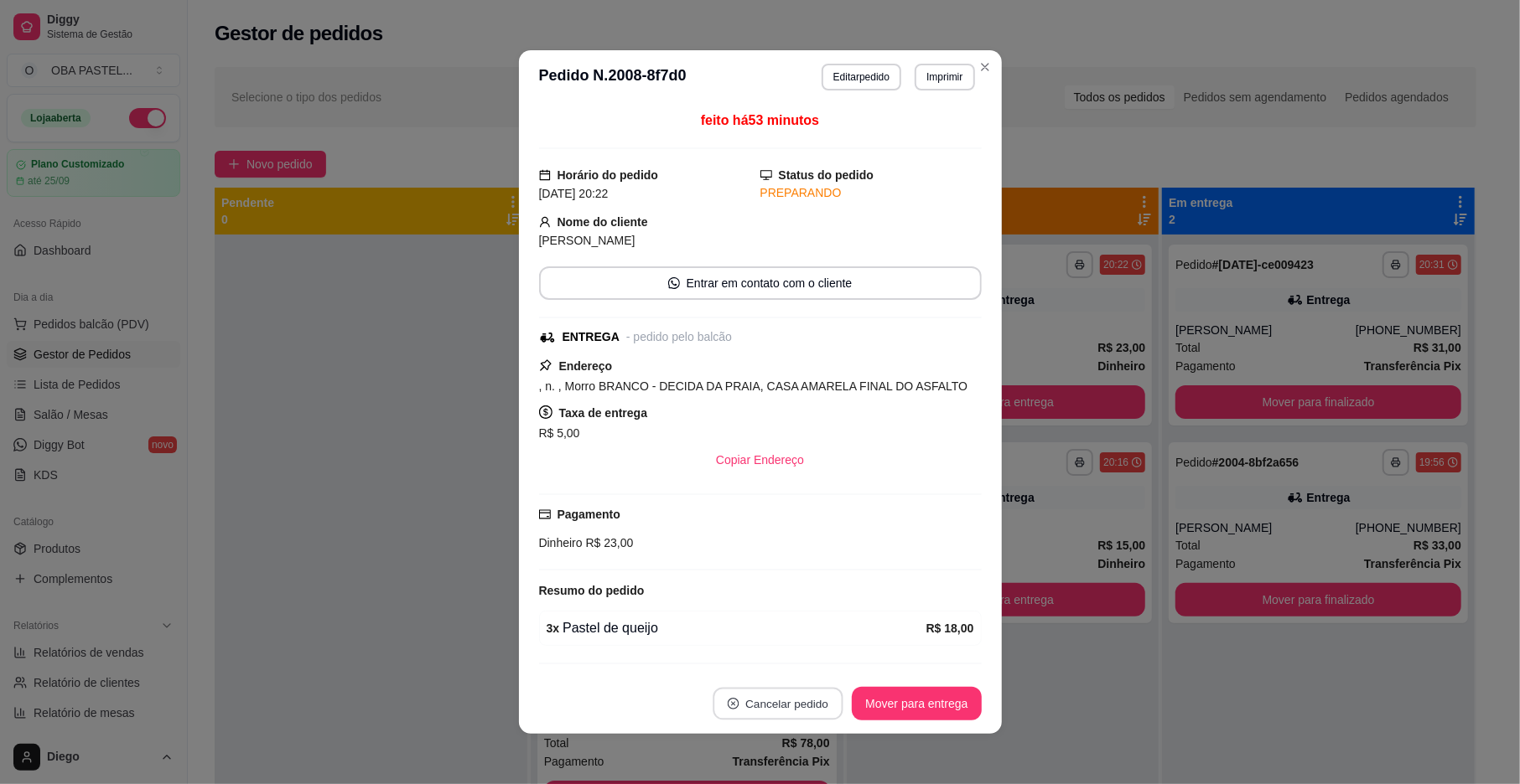
click at [796, 688] on button "Cancelar pedido" at bounding box center [778, 704] width 130 height 32
click at [809, 663] on button "Sim" at bounding box center [818, 661] width 67 height 33
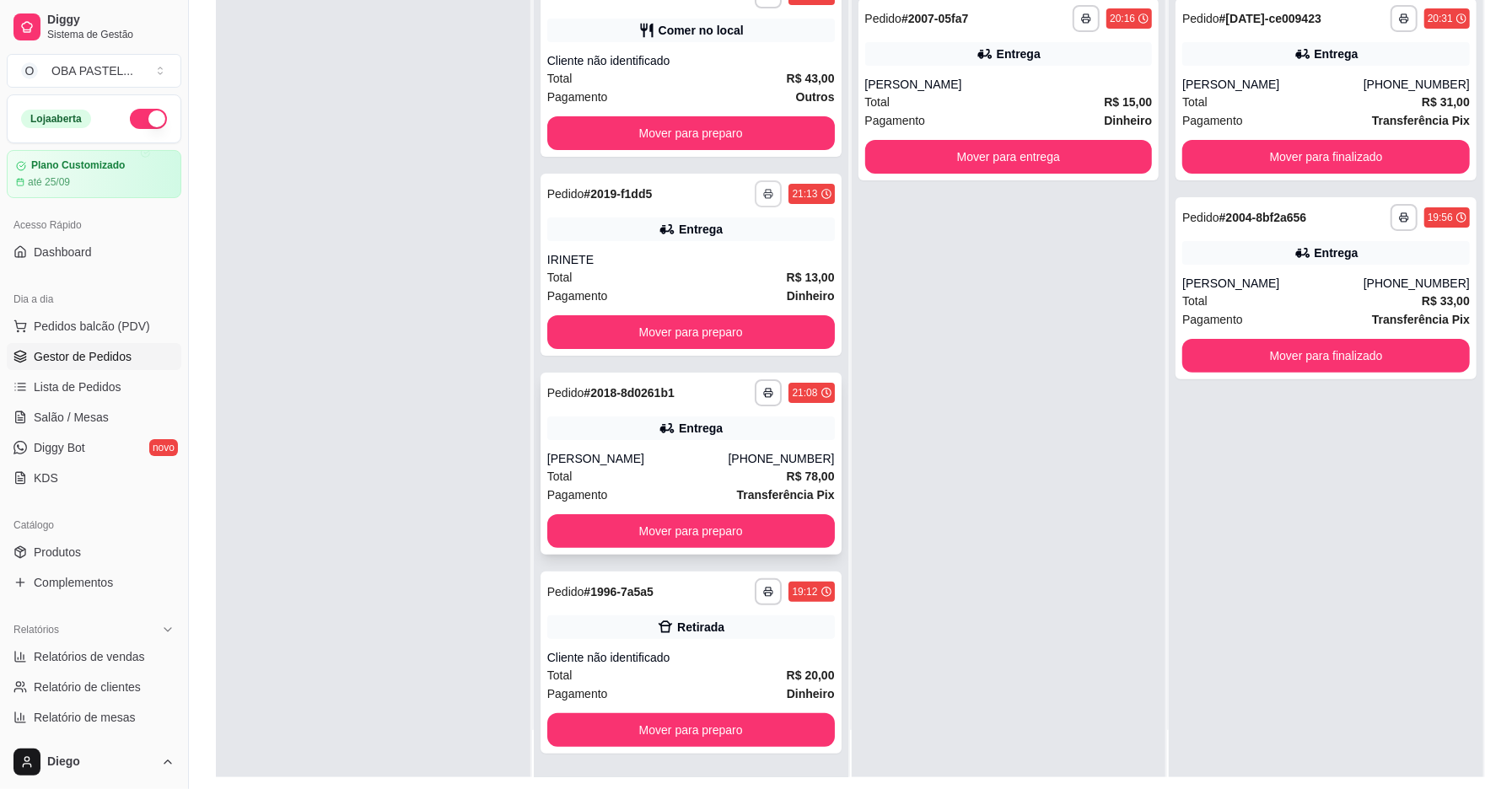
scroll to position [257, 0]
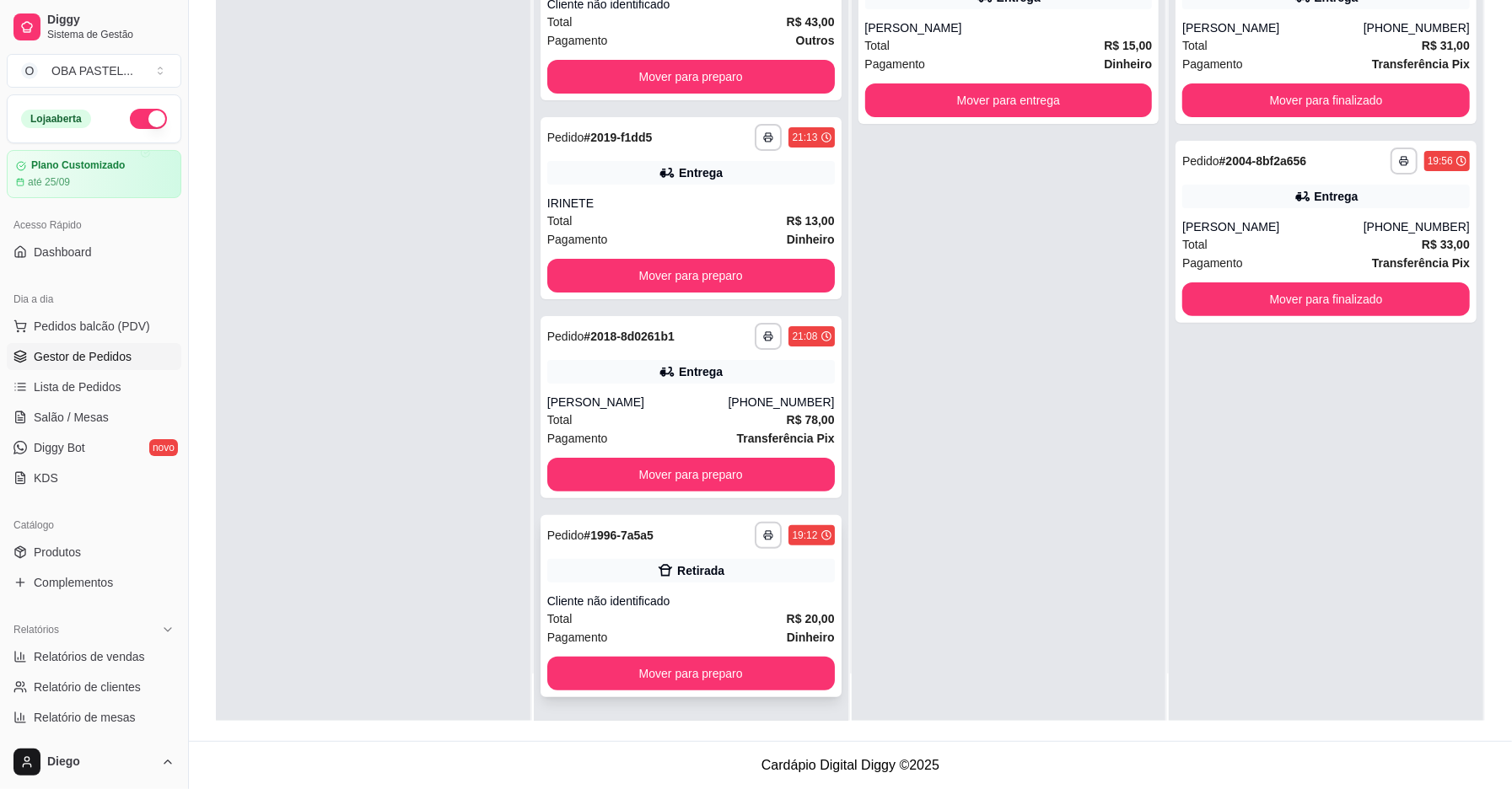
click at [631, 588] on div "**********" at bounding box center [690, 606] width 301 height 182
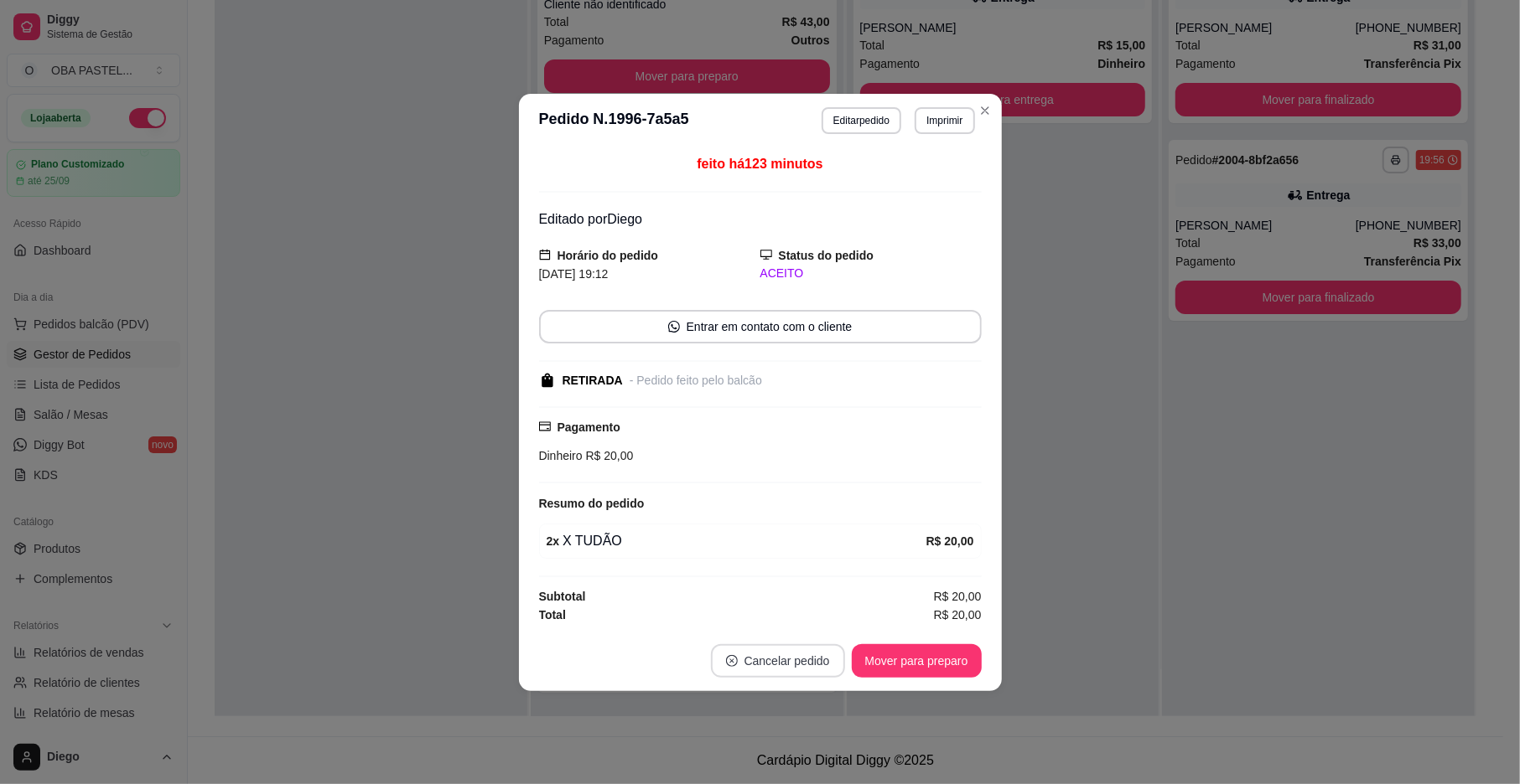
click at [805, 662] on button "Cancelar pedido" at bounding box center [778, 660] width 134 height 33
click at [815, 621] on button "Sim" at bounding box center [824, 621] width 67 height 33
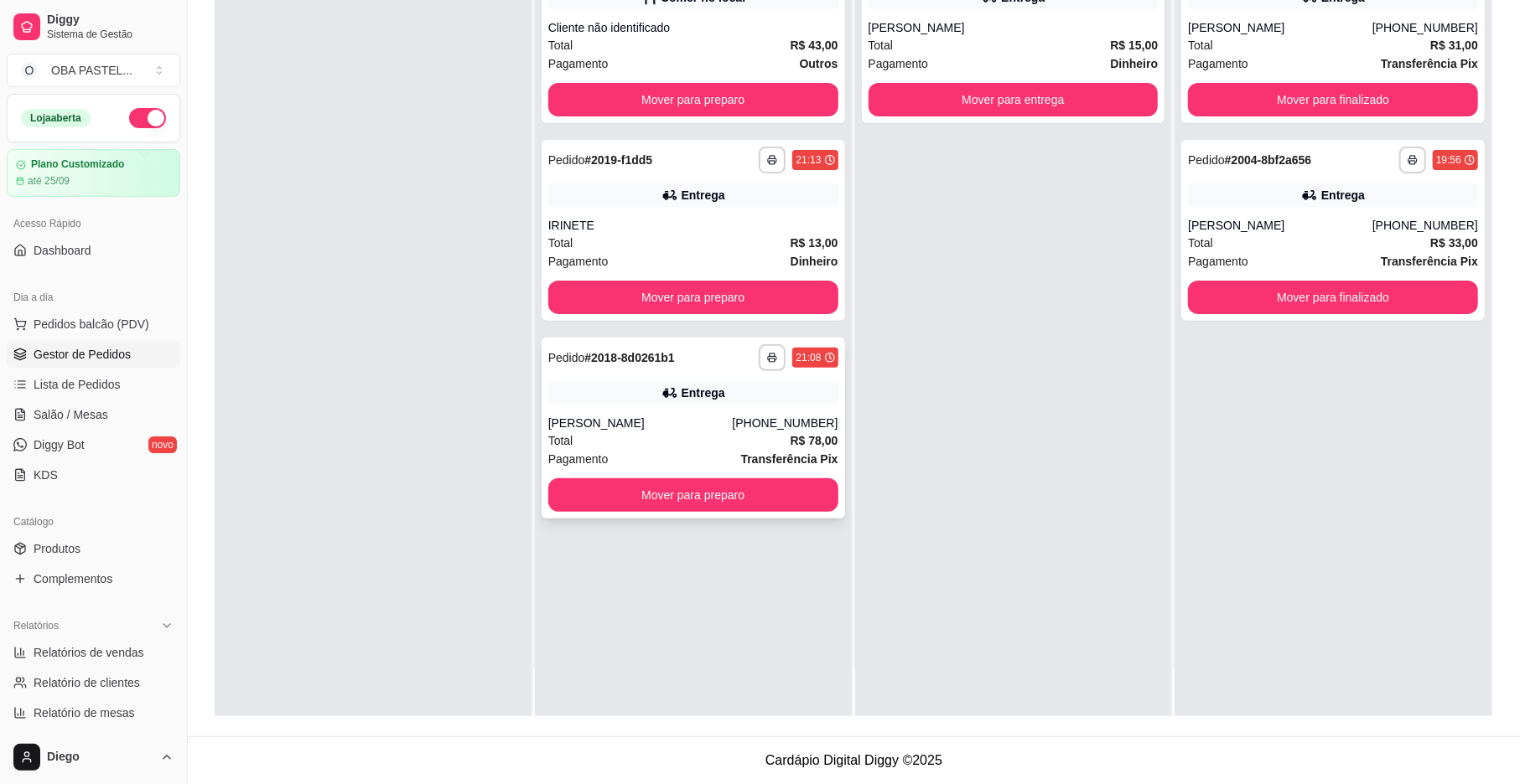
scroll to position [0, 0]
click at [627, 403] on div "Entrega" at bounding box center [686, 392] width 286 height 24
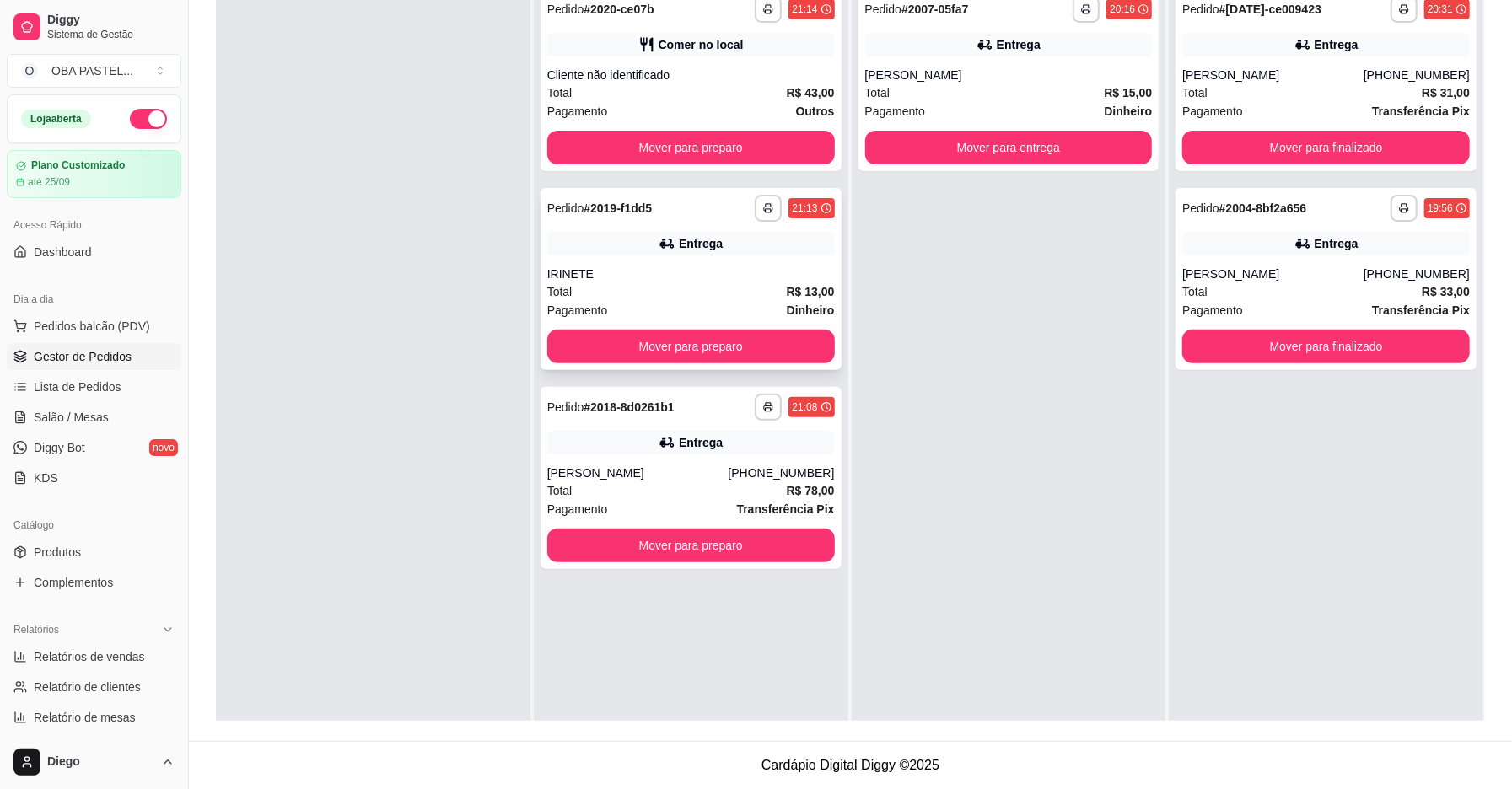
click at [581, 250] on div "Entrega" at bounding box center [690, 244] width 288 height 24
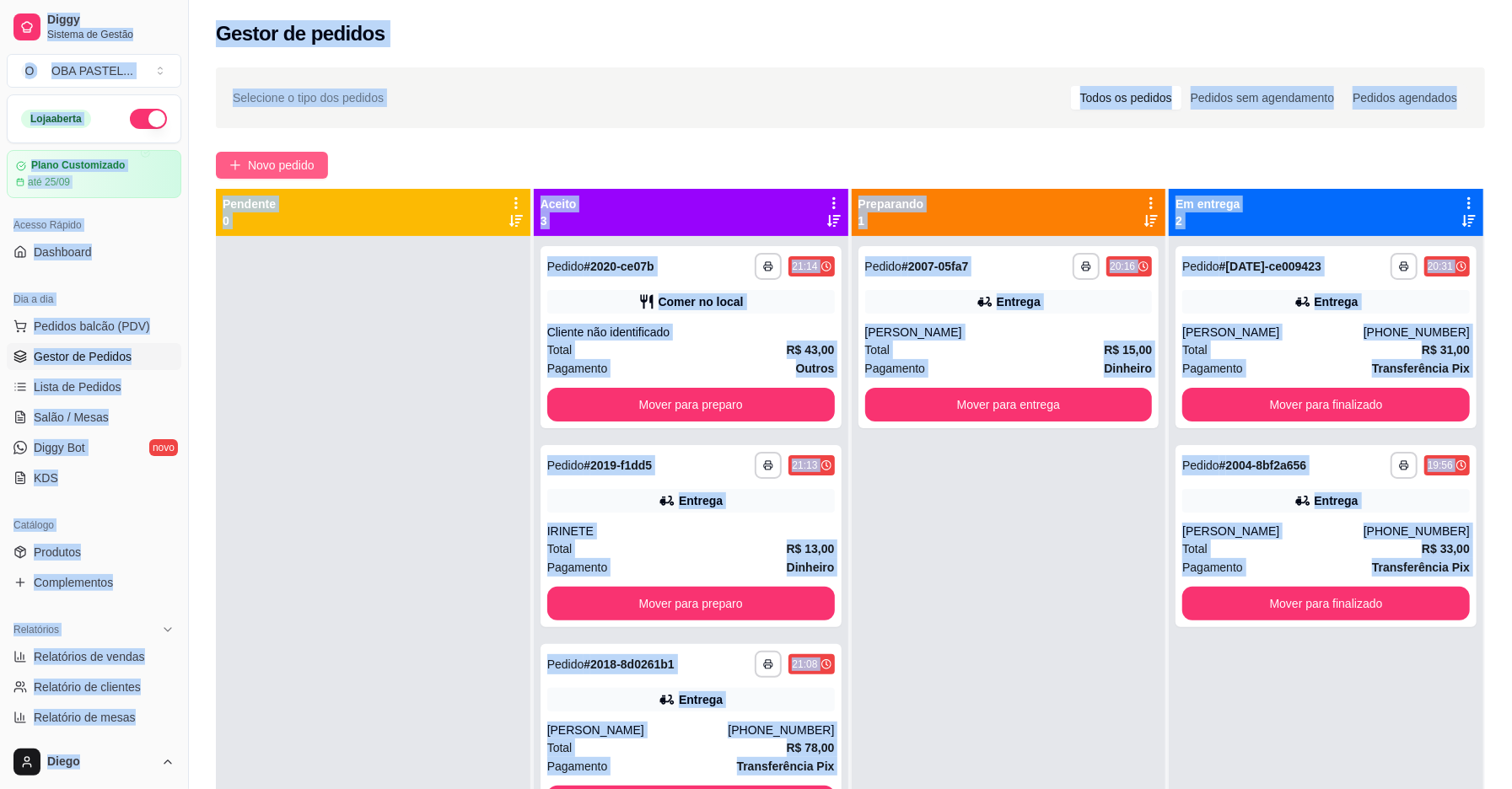
click at [294, 167] on span "Novo pedido" at bounding box center [281, 164] width 67 height 18
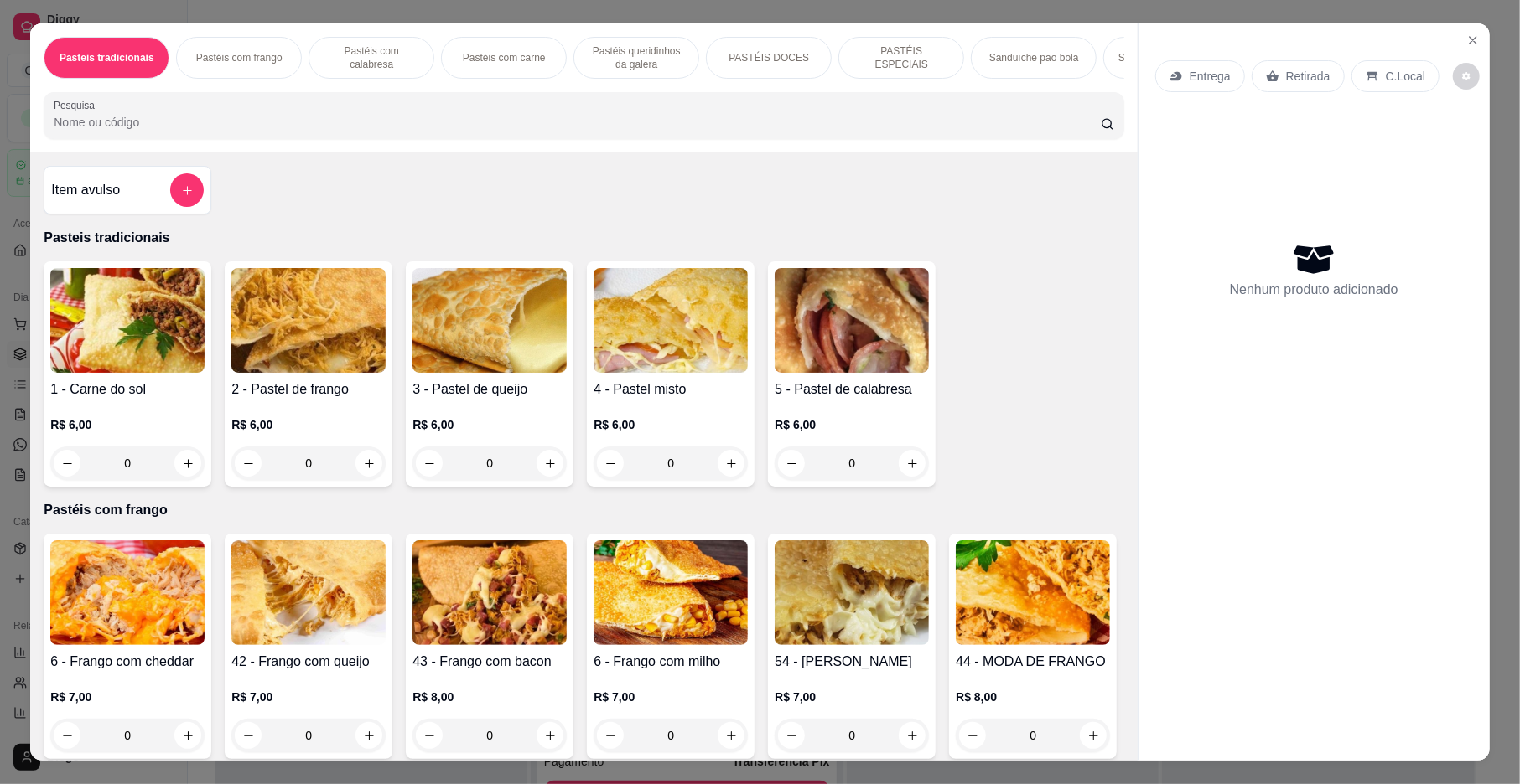
click at [379, 58] on p "Pastéis com calabresa" at bounding box center [372, 58] width 97 height 27
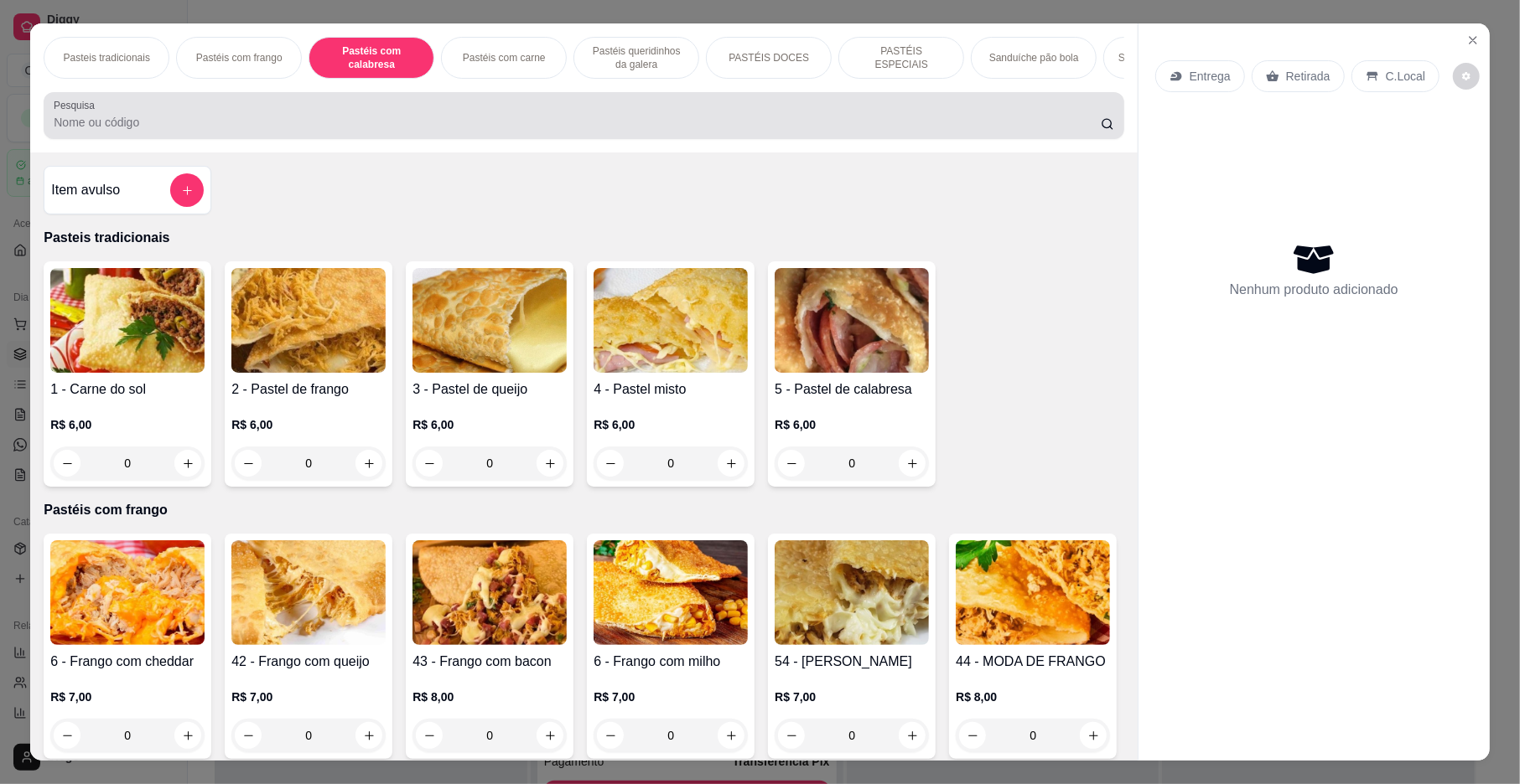
scroll to position [30, 0]
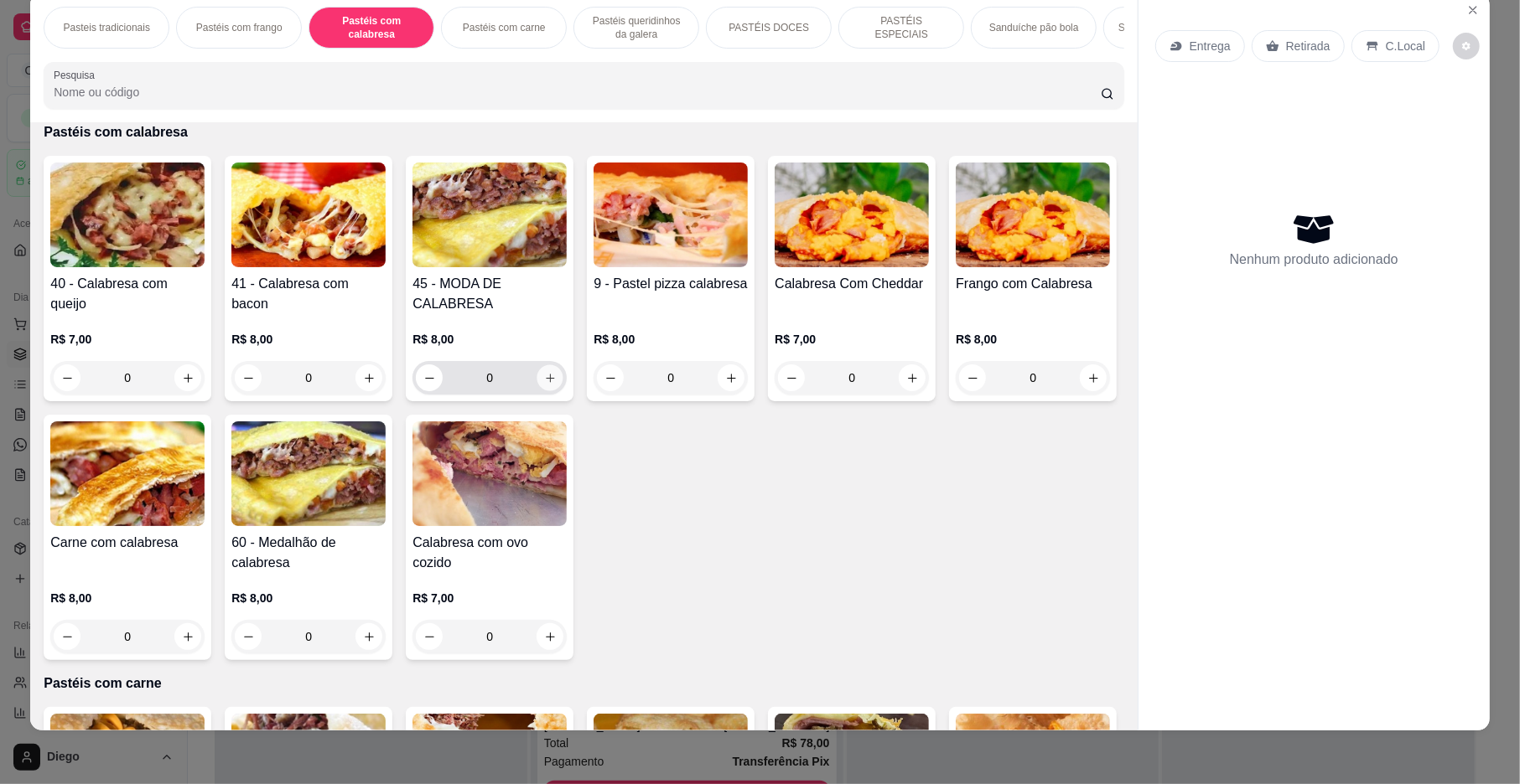
click at [544, 385] on icon "increase-product-quantity" at bounding box center [549, 378] width 12 height 12
click at [546, 382] on icon "increase-product-quantity" at bounding box center [549, 377] width 9 height 9
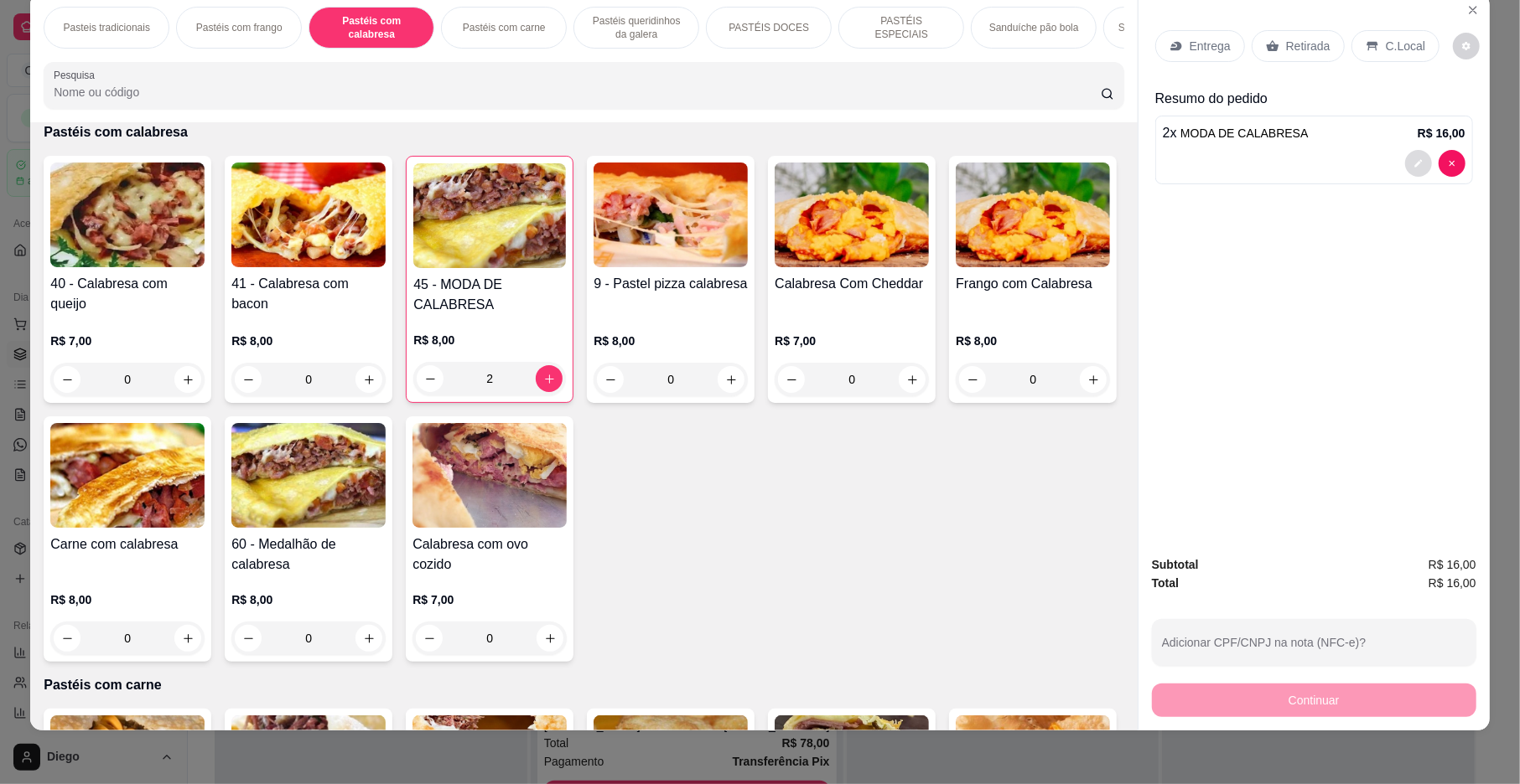
click at [1409, 173] on button "decrease-product-quantity" at bounding box center [1418, 163] width 27 height 27
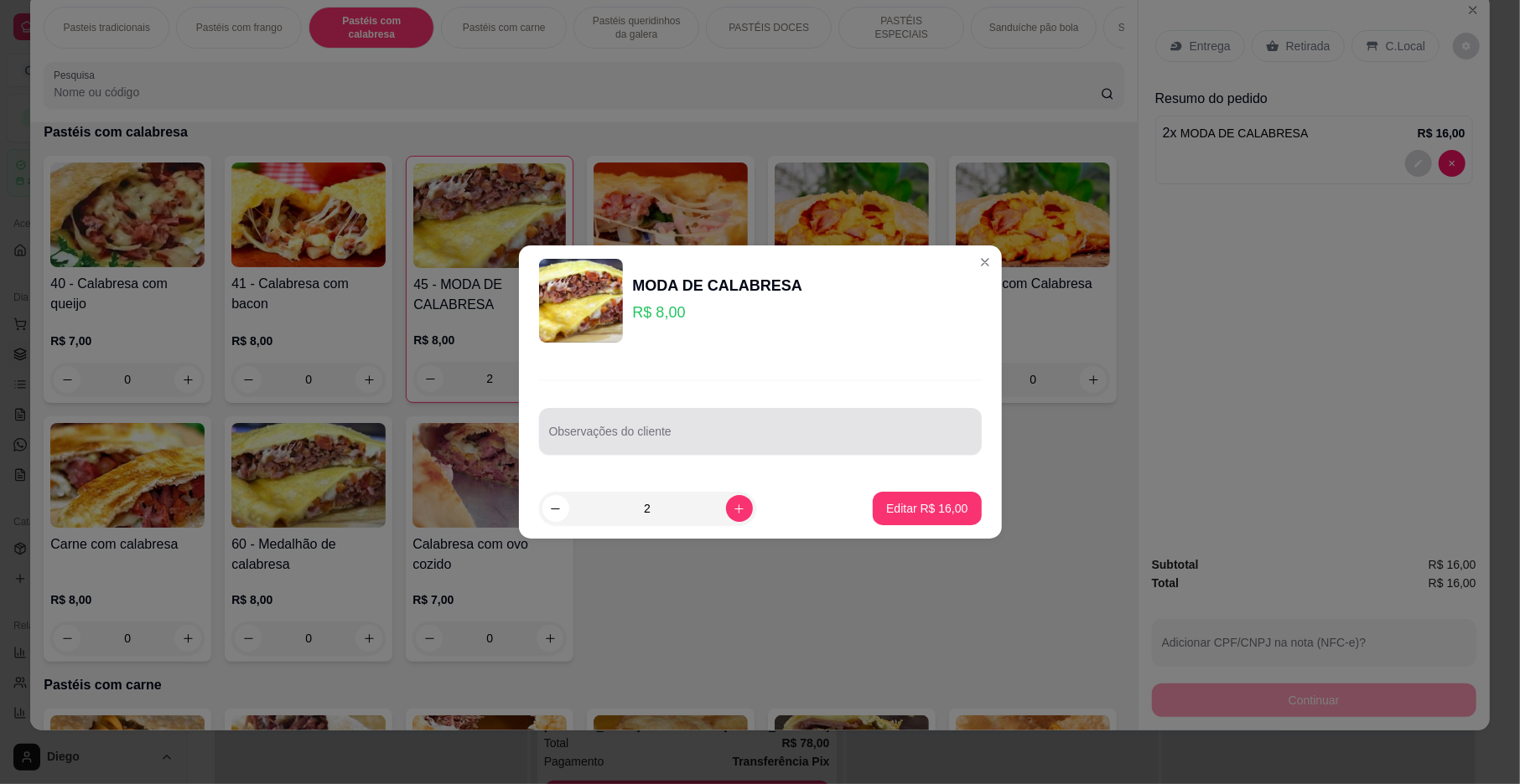
click at [625, 426] on div at bounding box center [760, 431] width 422 height 33
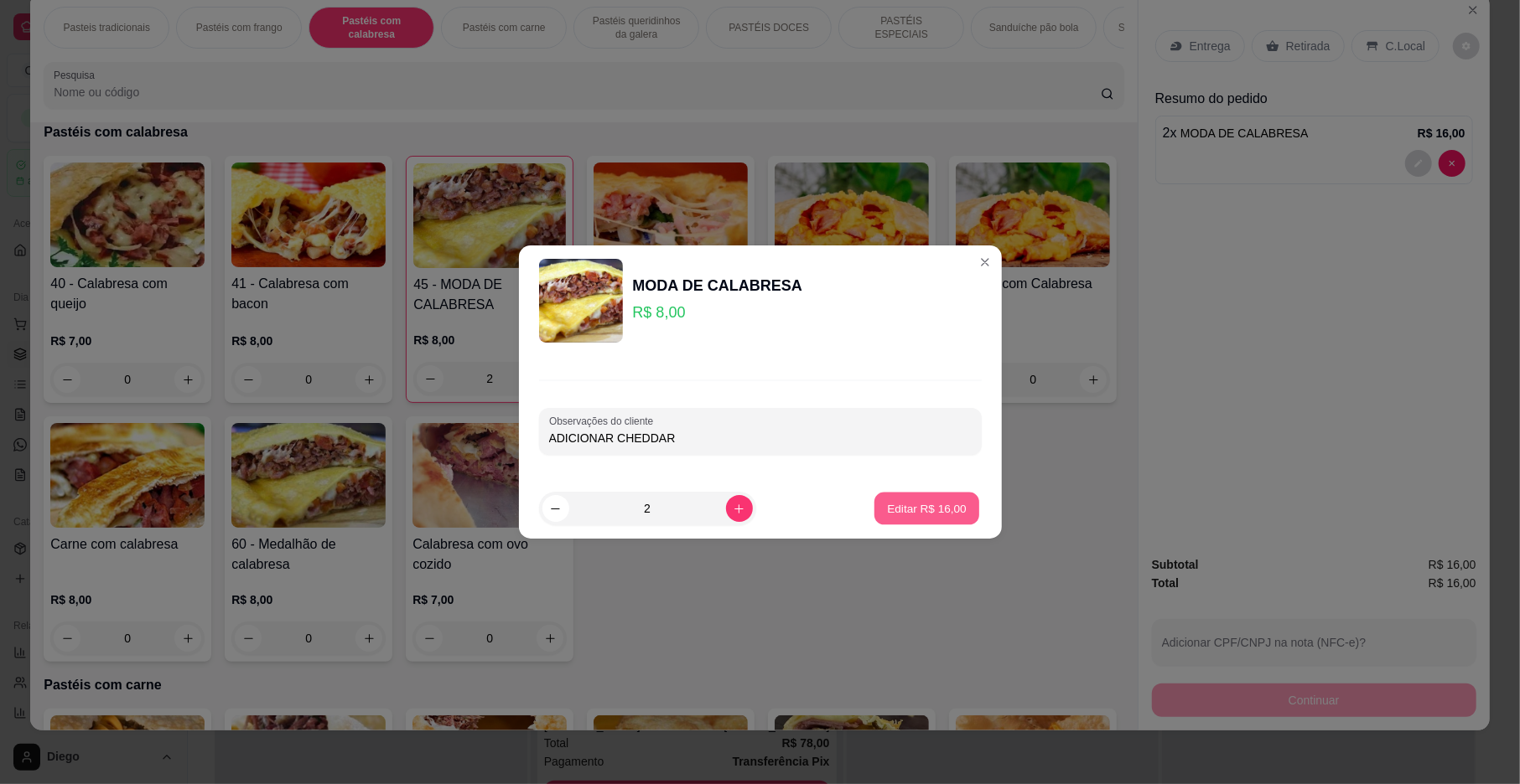
click at [911, 514] on p "Editar R$ 16,00" at bounding box center [927, 507] width 79 height 16
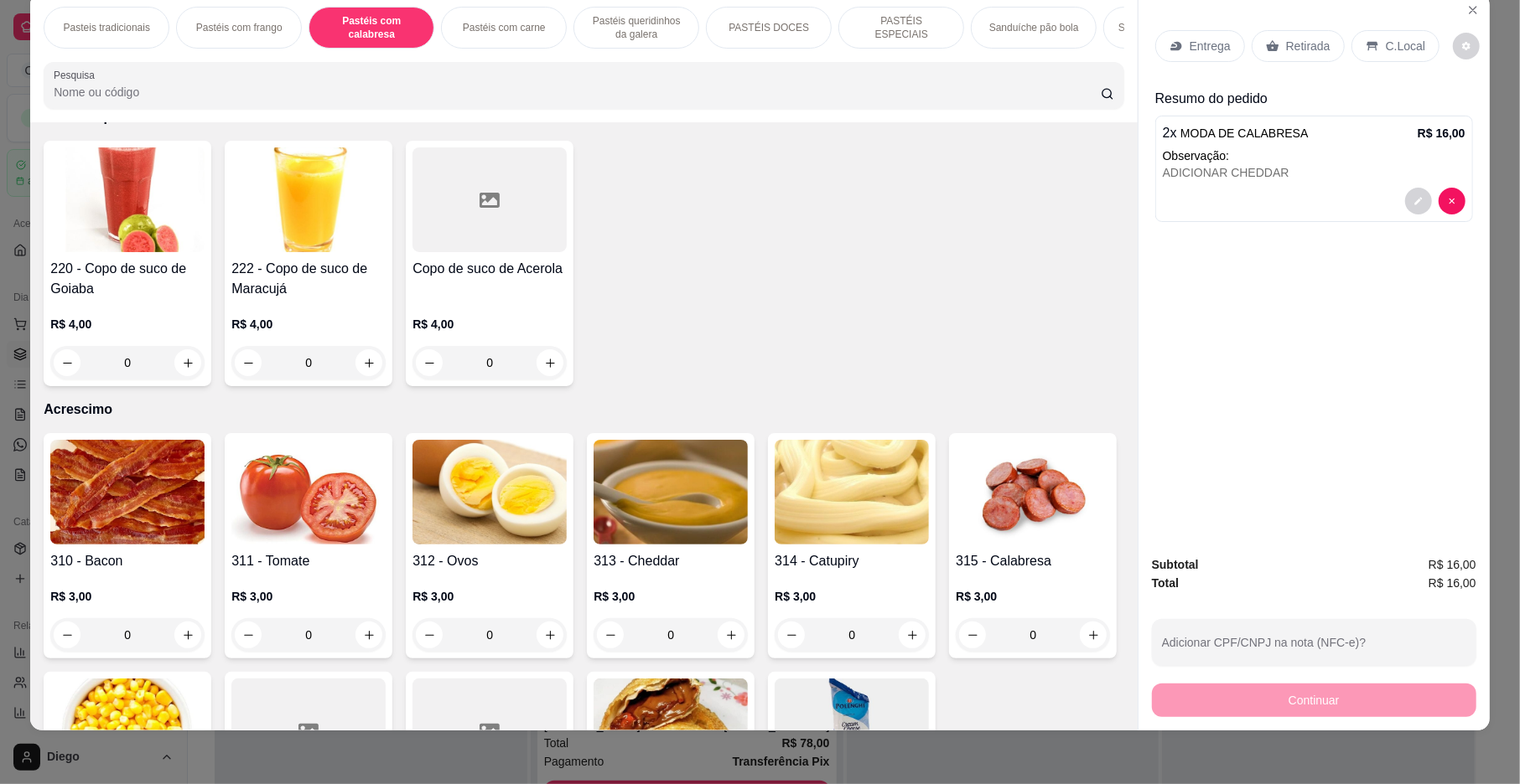
scroll to position [5613, 0]
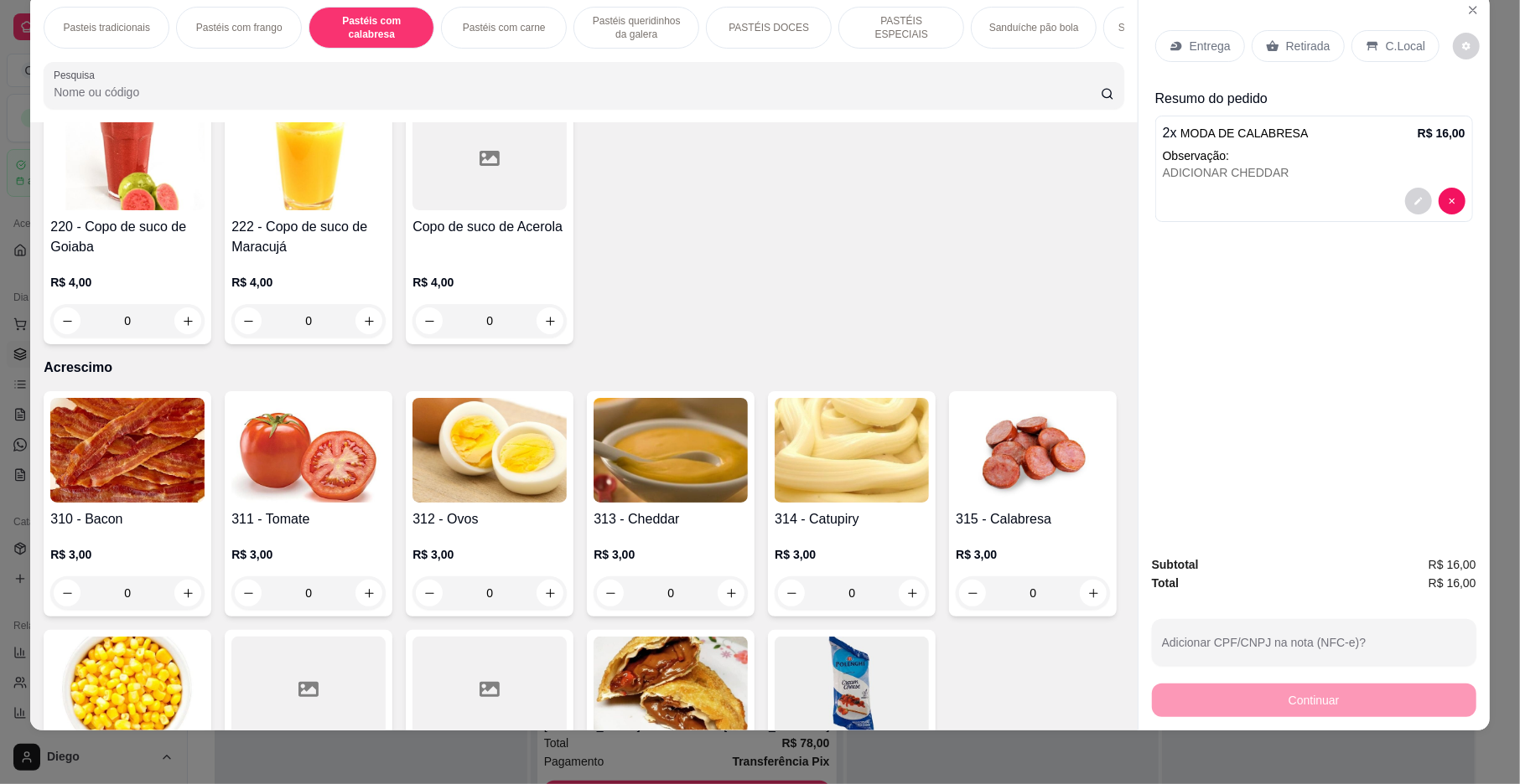
click at [557, 35] on icon "increase-product-quantity" at bounding box center [549, 29] width 12 height 12
click at [1396, 39] on p "C.Local" at bounding box center [1405, 47] width 39 height 17
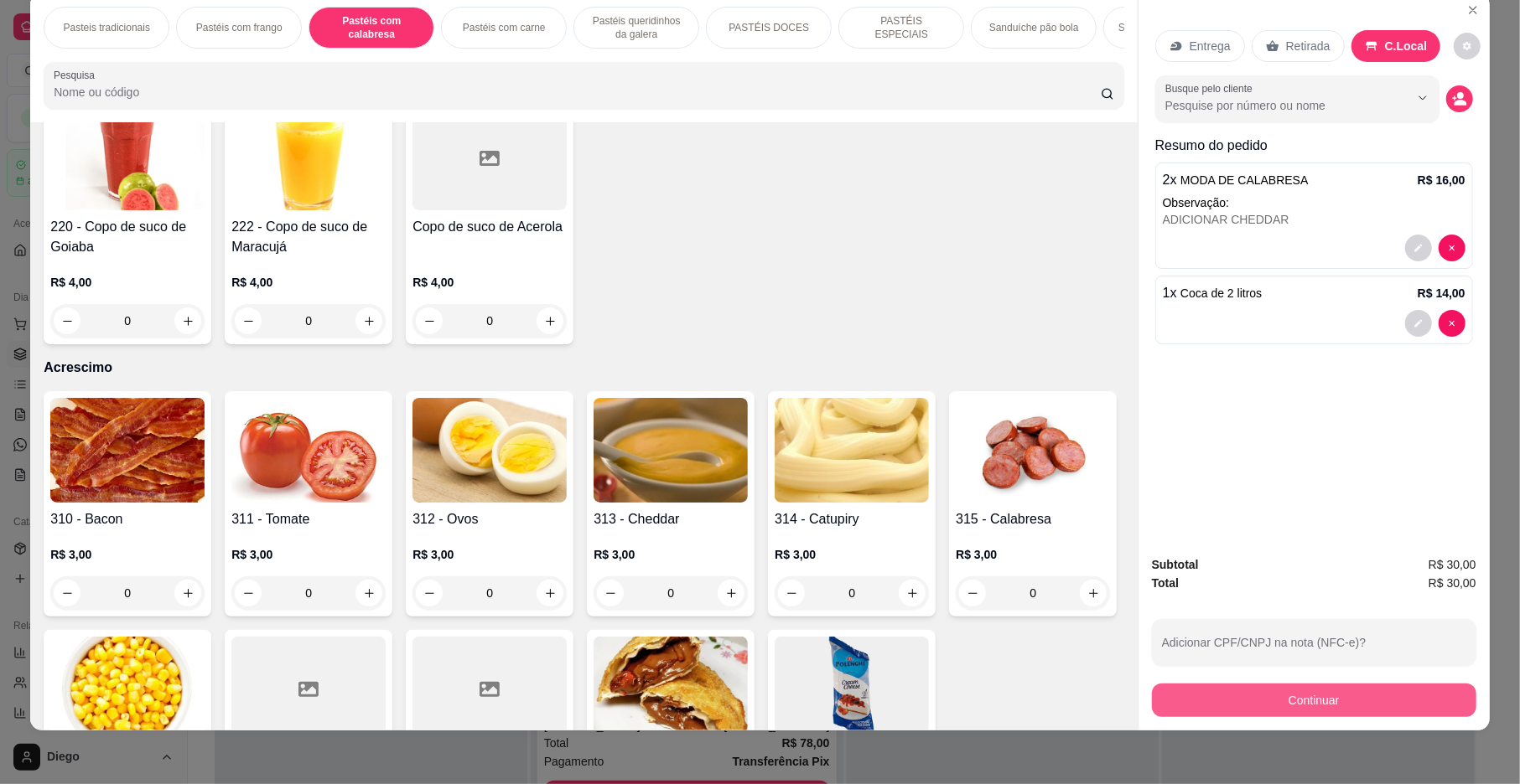
click at [1264, 698] on button "Continuar" at bounding box center [1314, 700] width 324 height 33
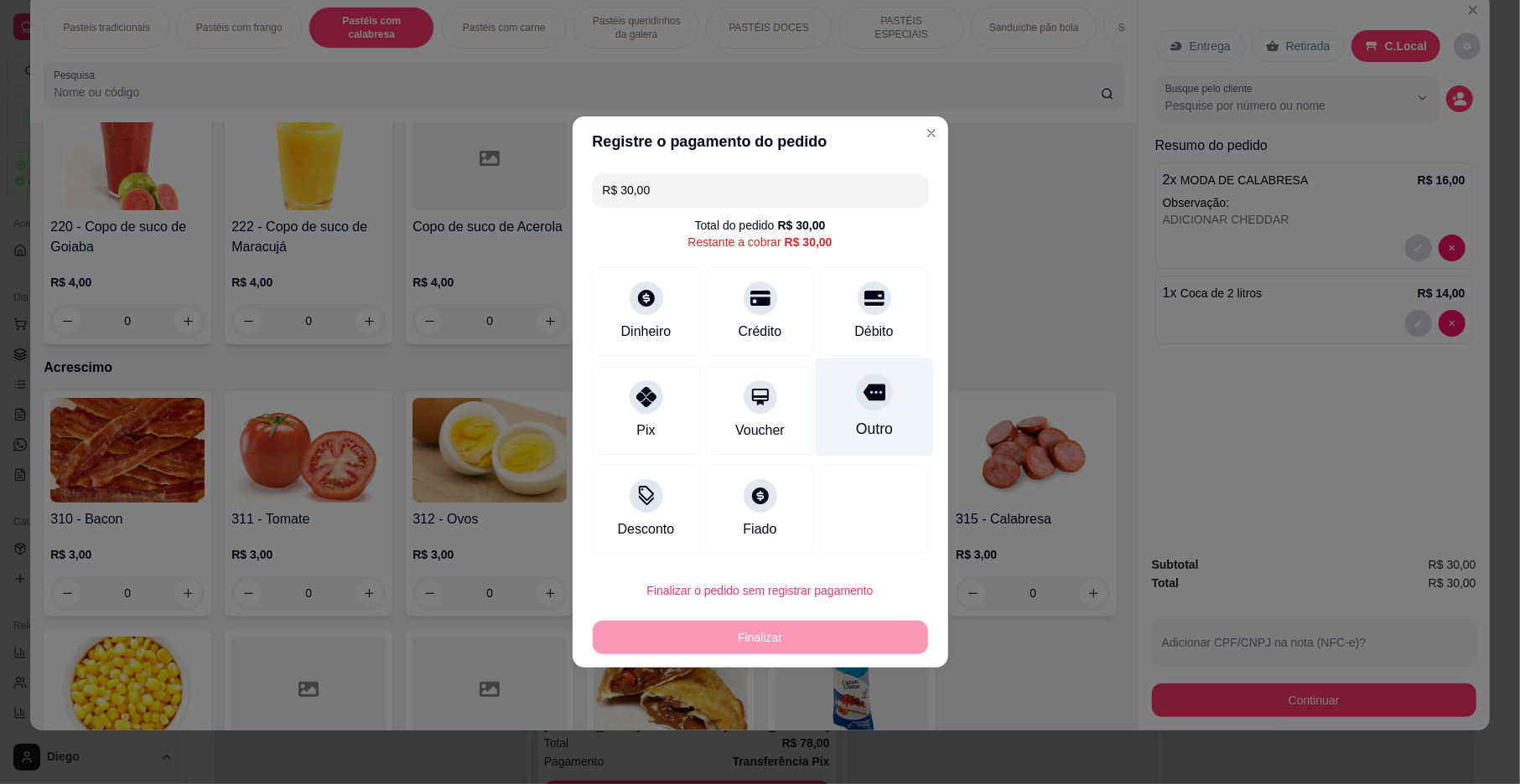
click at [839, 417] on div "Outro" at bounding box center [874, 407] width 118 height 98
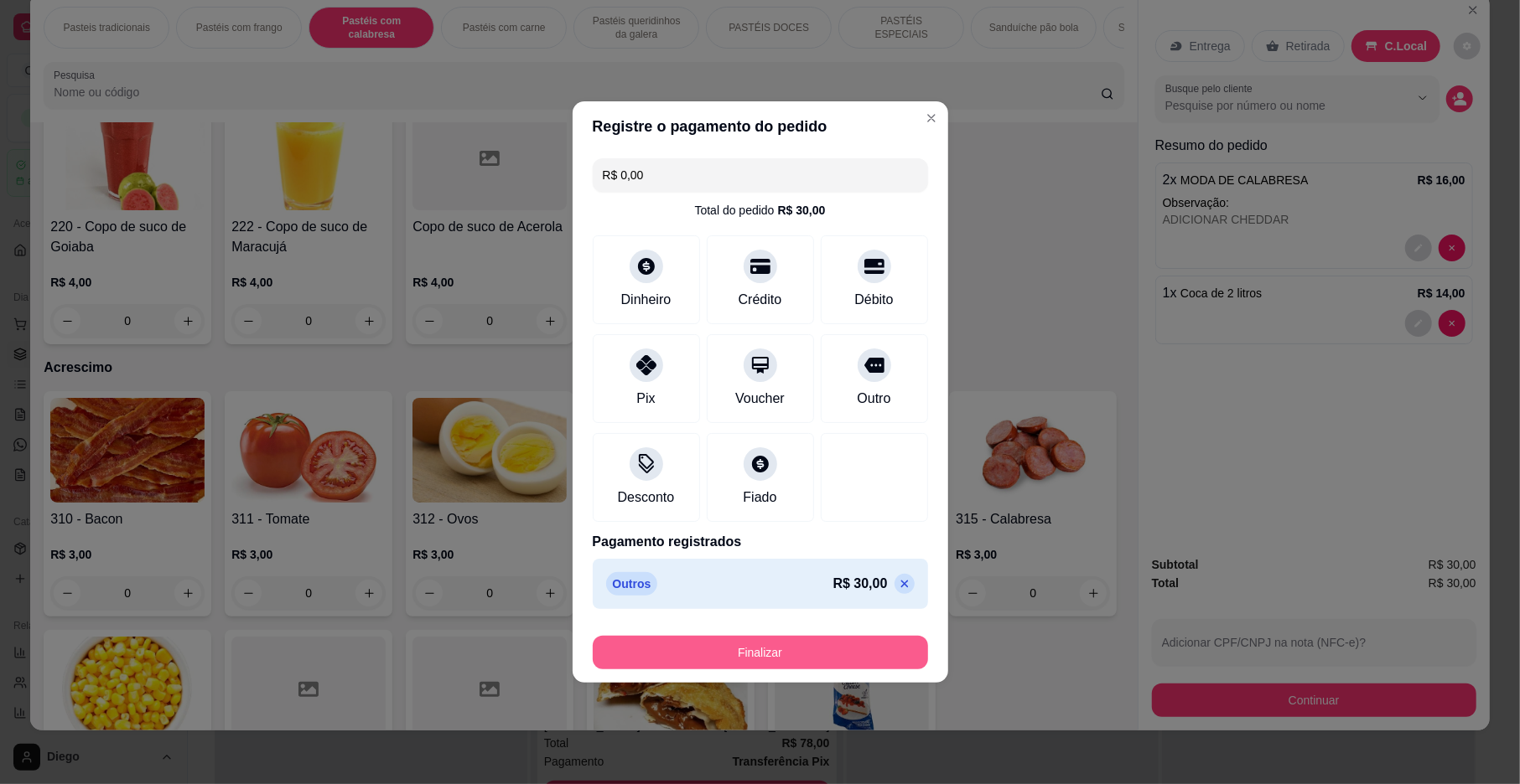
click at [830, 654] on button "Finalizar" at bounding box center [760, 652] width 336 height 33
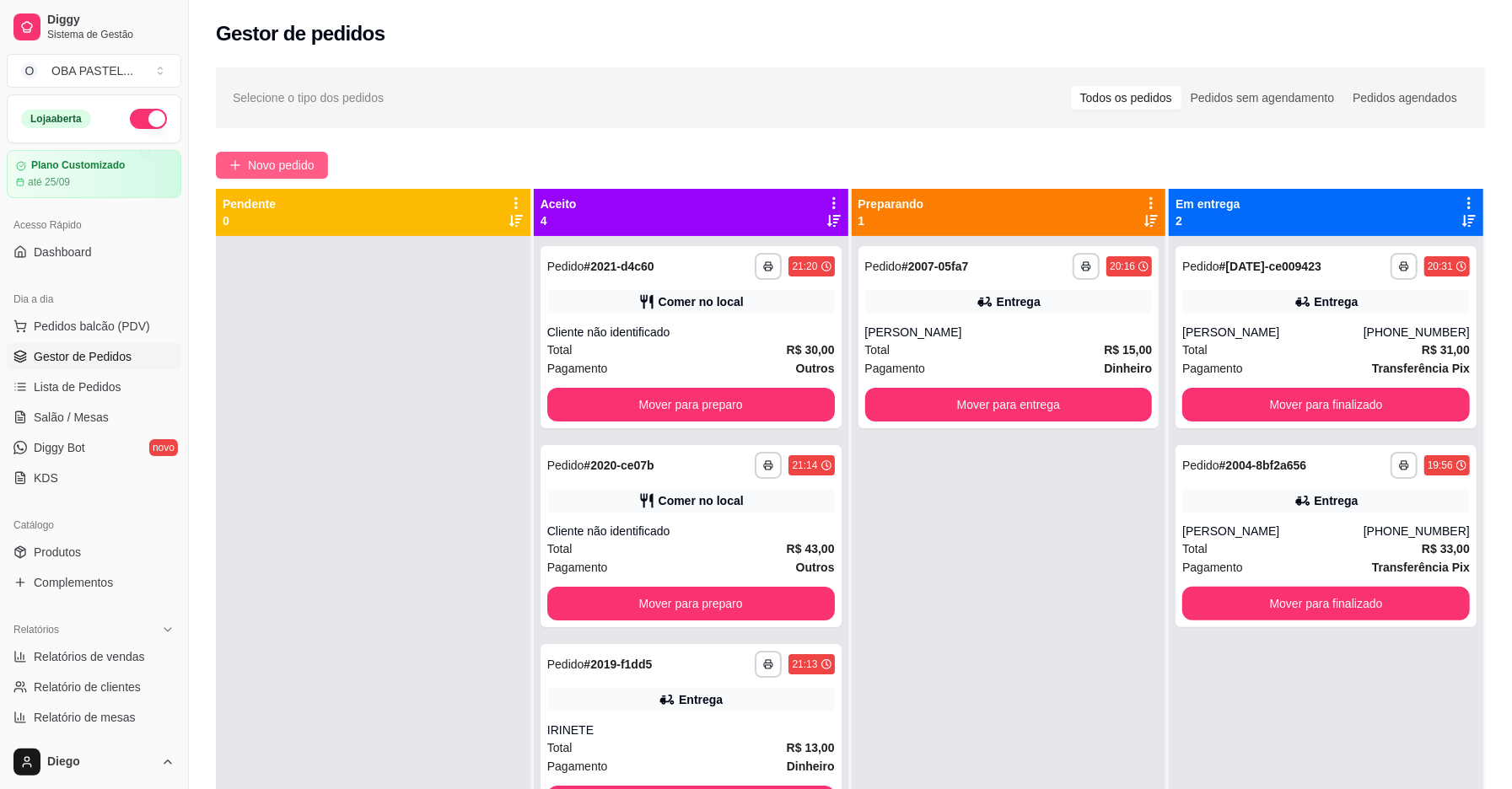
click at [328, 164] on button "Novo pedido" at bounding box center [272, 165] width 112 height 27
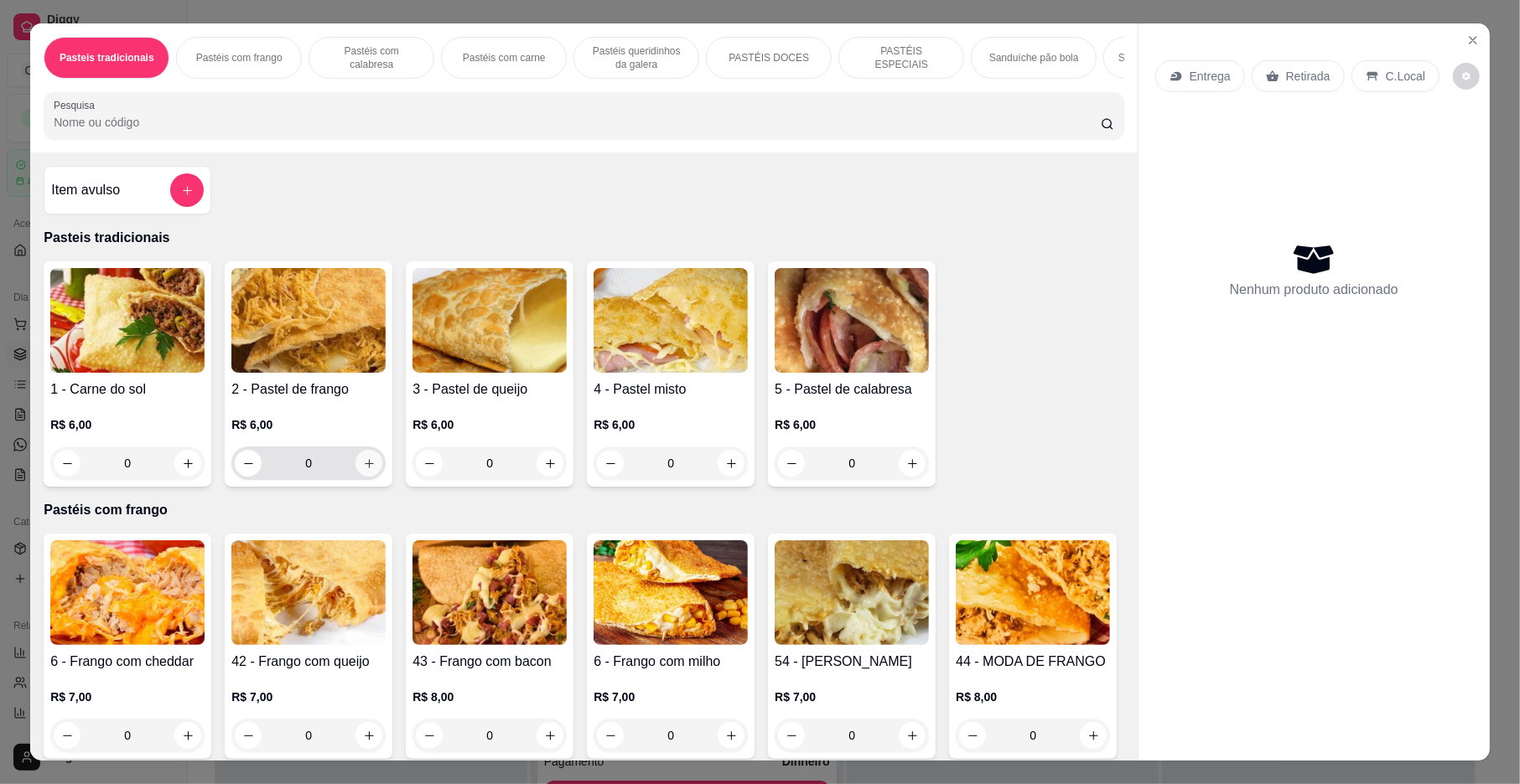
click at [369, 477] on button "increase-product-quantity" at bounding box center [369, 464] width 27 height 27
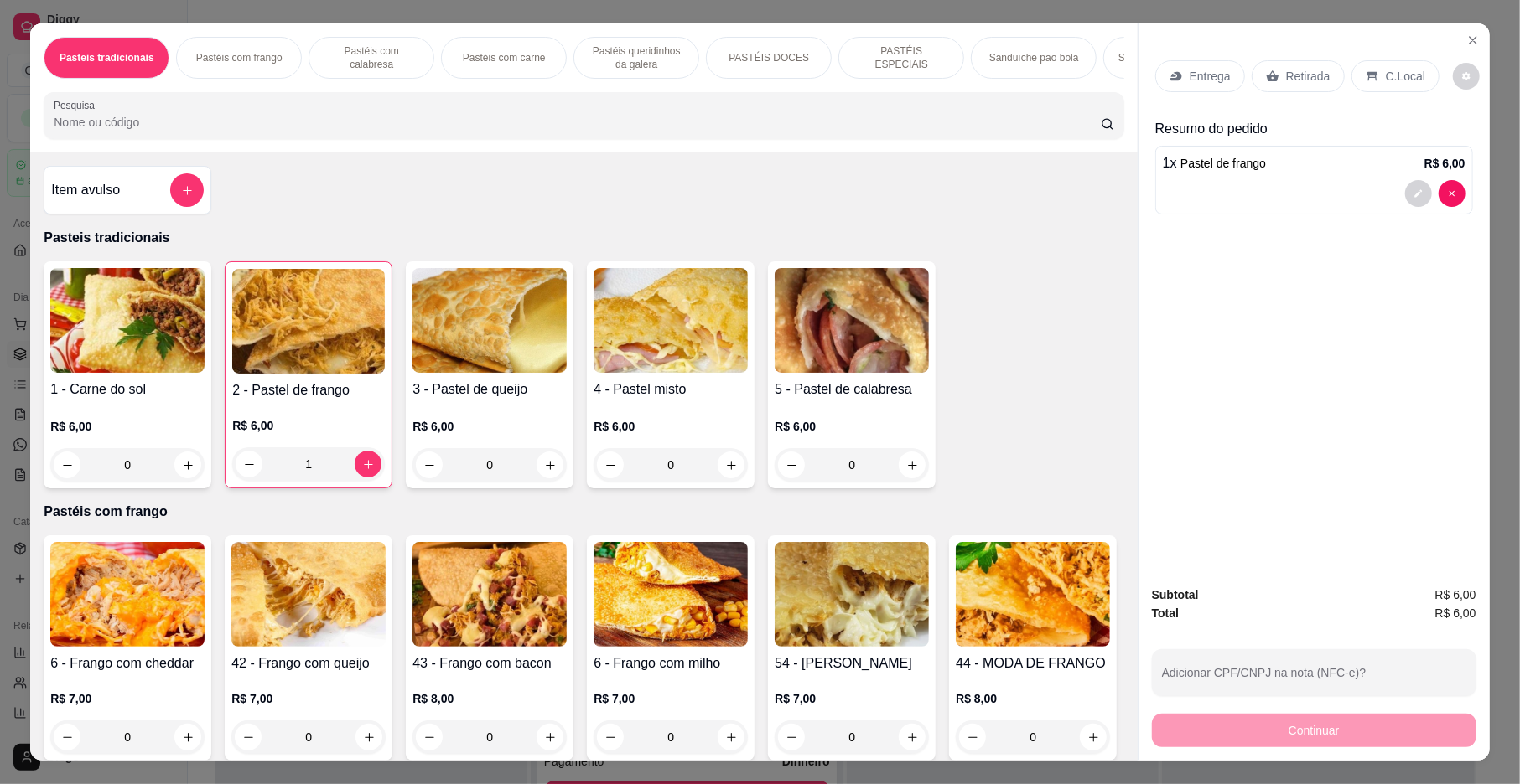
click at [1205, 81] on p "Entrega" at bounding box center [1209, 76] width 41 height 17
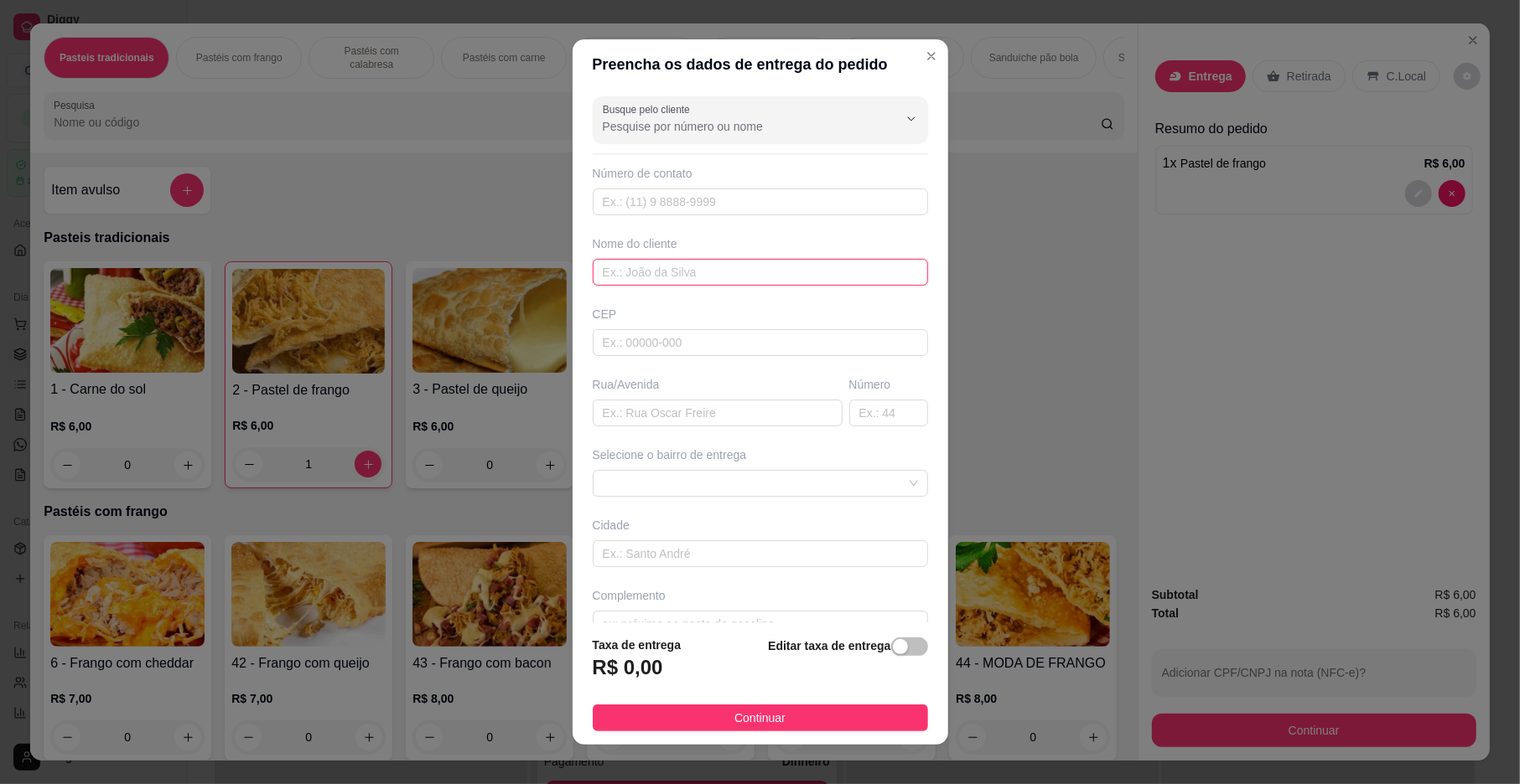
click at [720, 275] on input "text" at bounding box center [760, 273] width 336 height 27
click at [781, 717] on button "Continuar" at bounding box center [760, 718] width 336 height 27
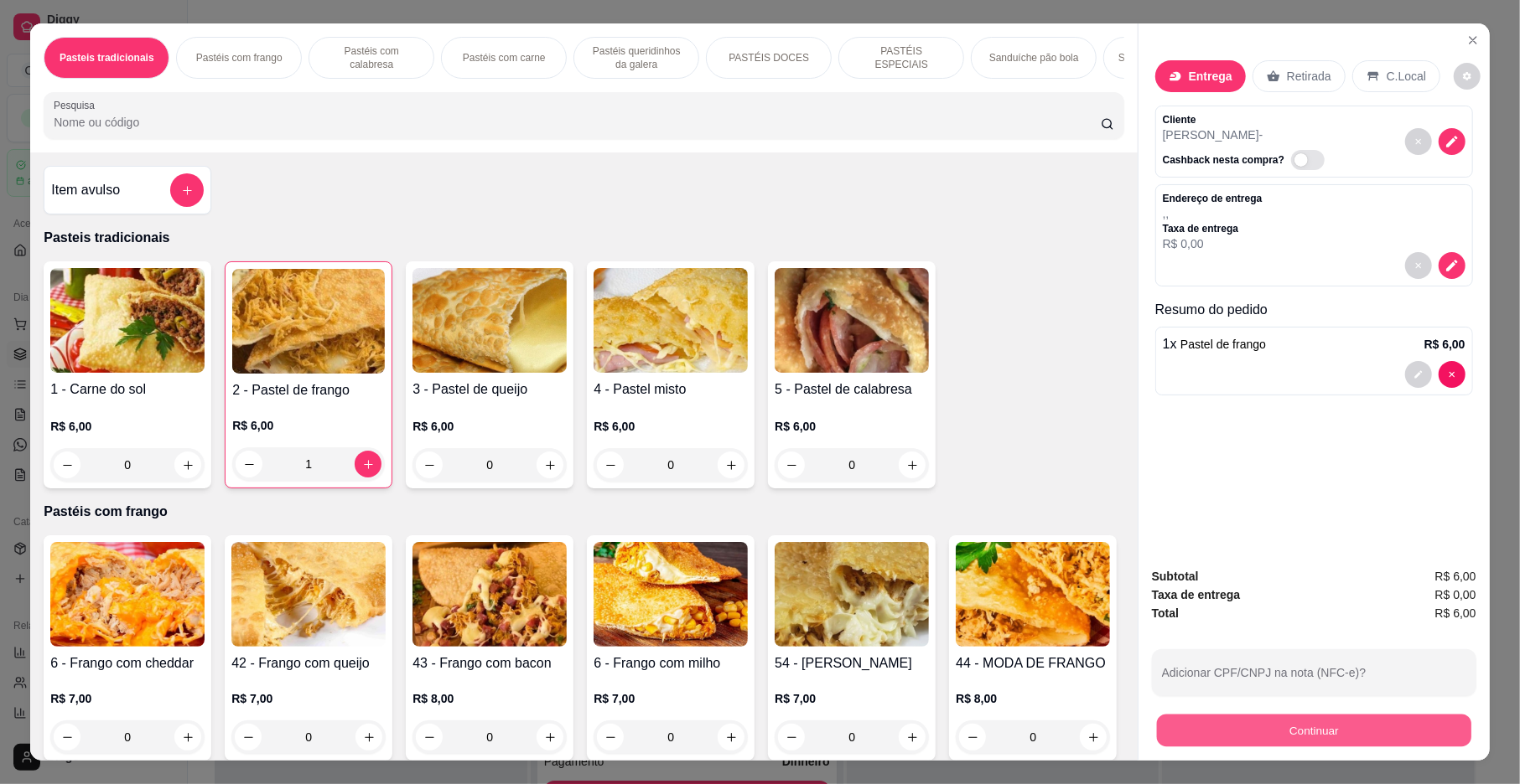
click at [1227, 720] on button "Continuar" at bounding box center [1314, 731] width 315 height 32
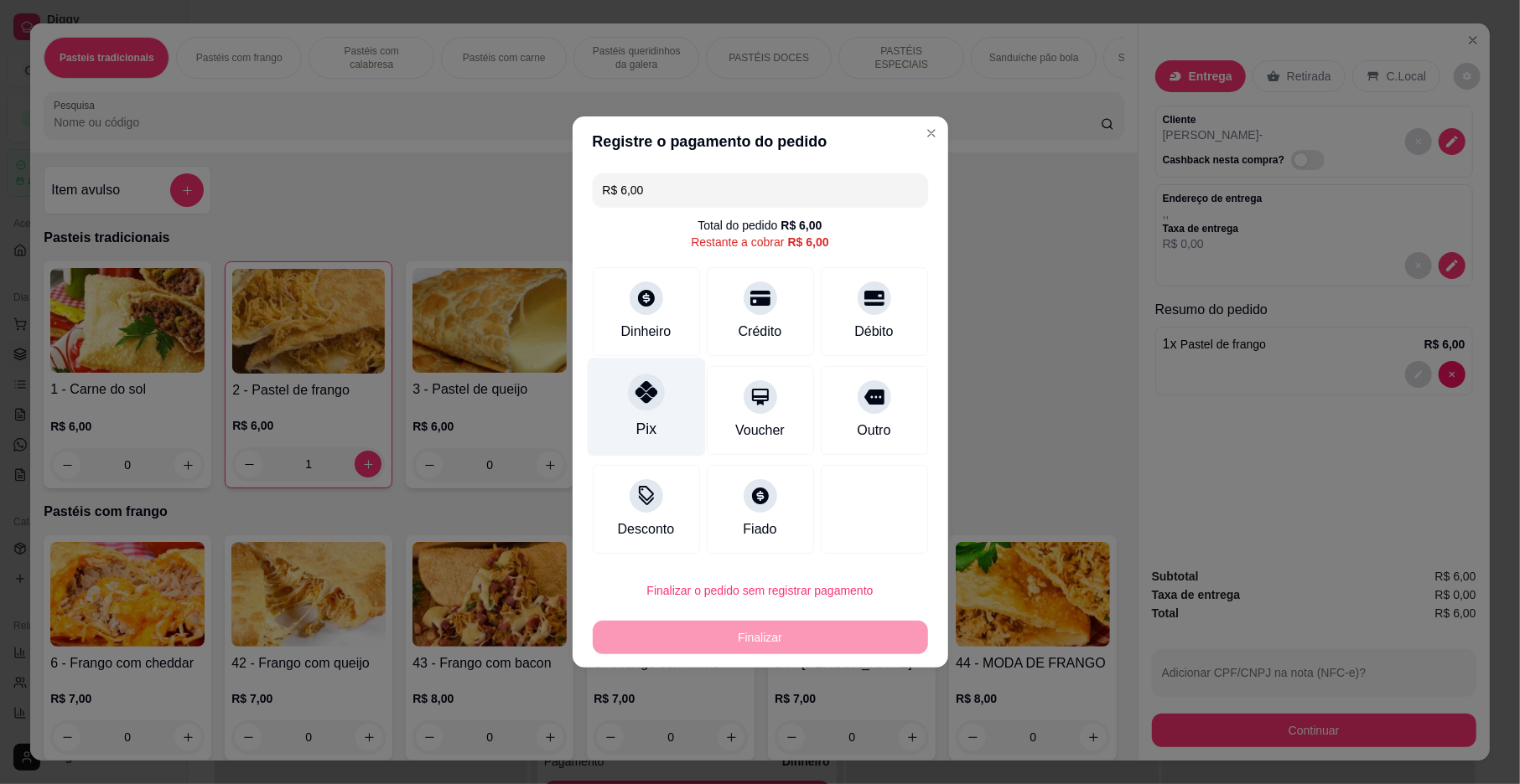
click at [628, 393] on div at bounding box center [646, 392] width 37 height 37
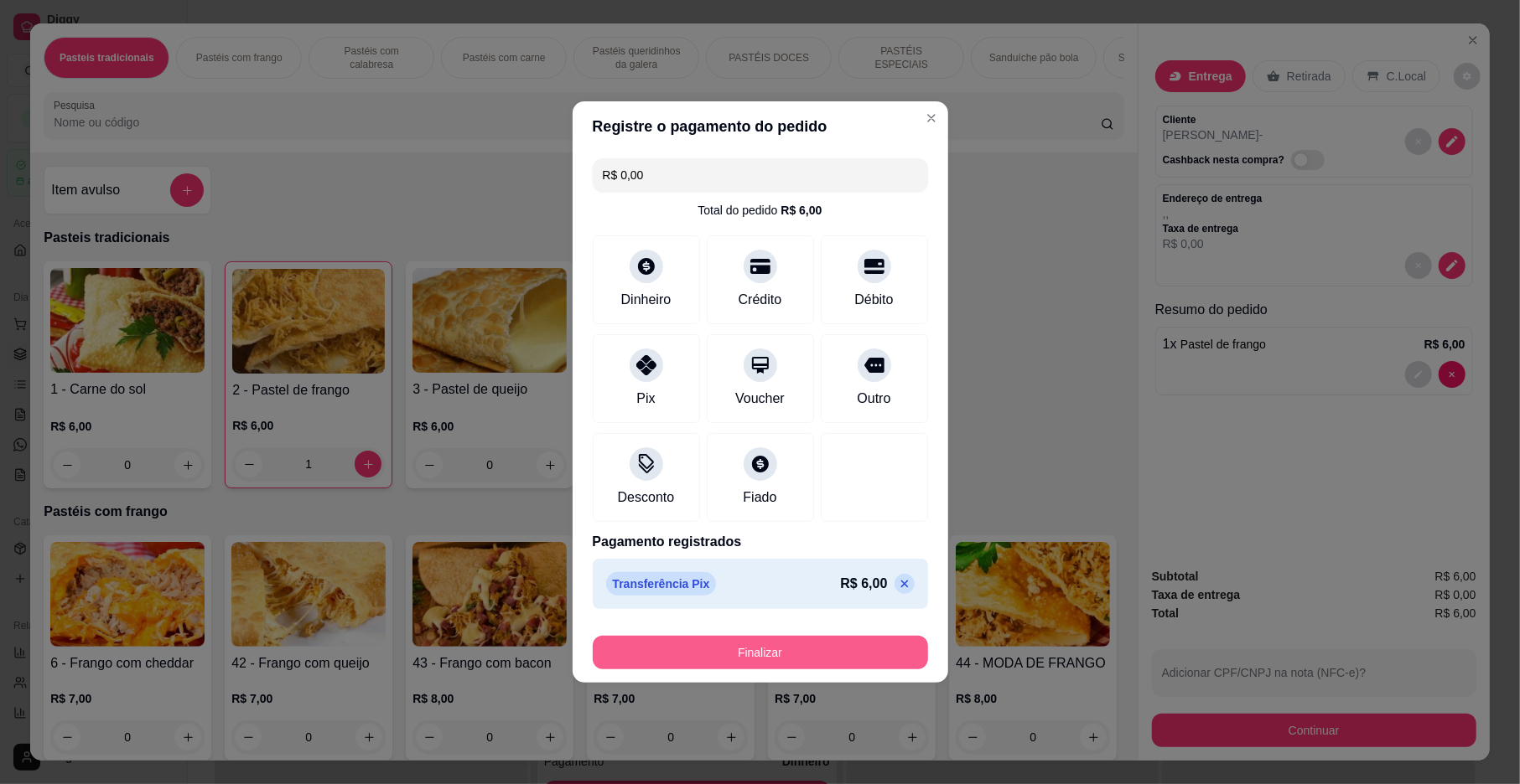
click at [749, 655] on button "Finalizar" at bounding box center [760, 652] width 336 height 33
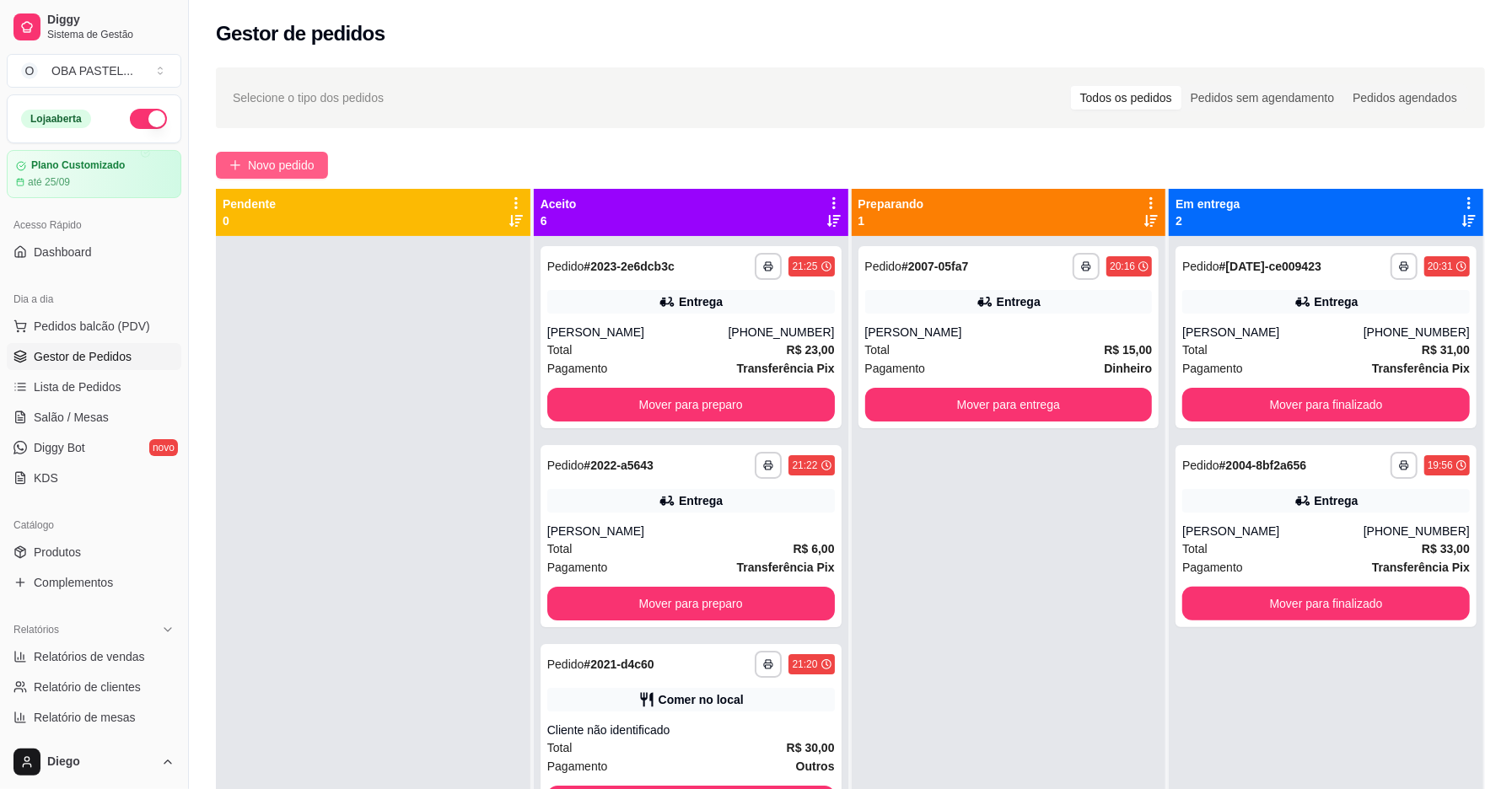
click at [268, 160] on span "Novo pedido" at bounding box center [281, 164] width 67 height 18
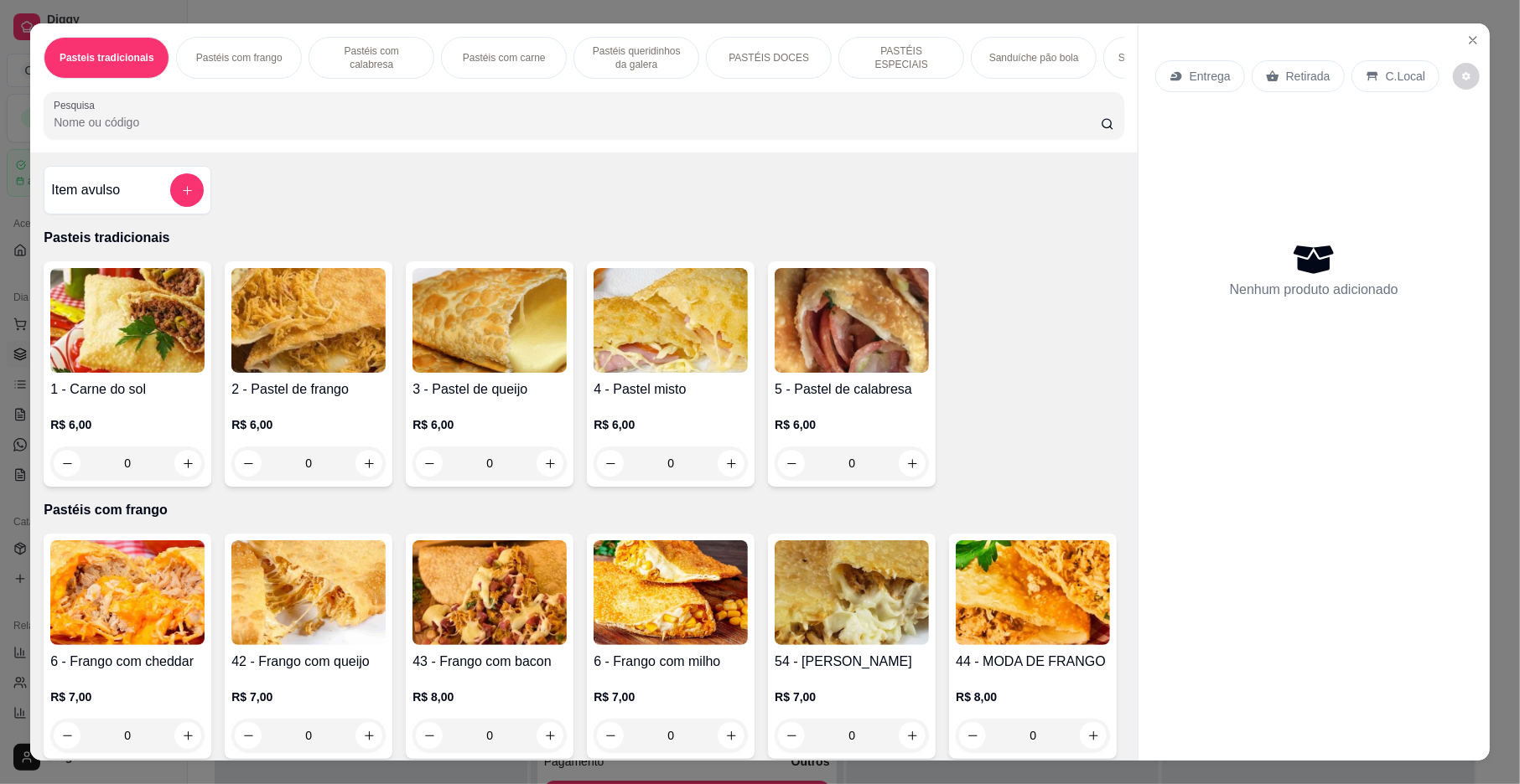
click at [454, 57] on div "Pastéis com carne" at bounding box center [504, 58] width 125 height 42
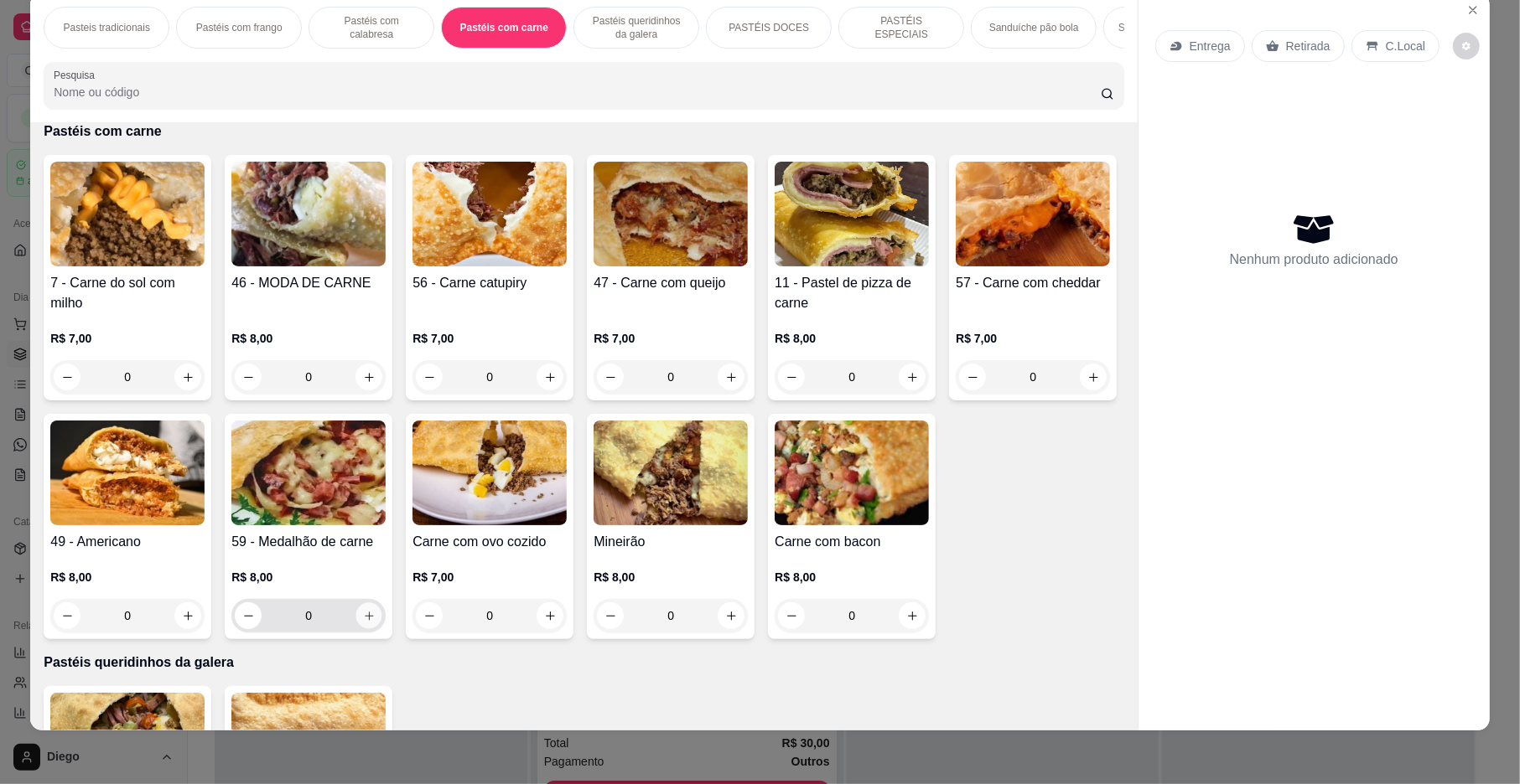
click at [382, 629] on button "increase-product-quantity" at bounding box center [369, 616] width 26 height 26
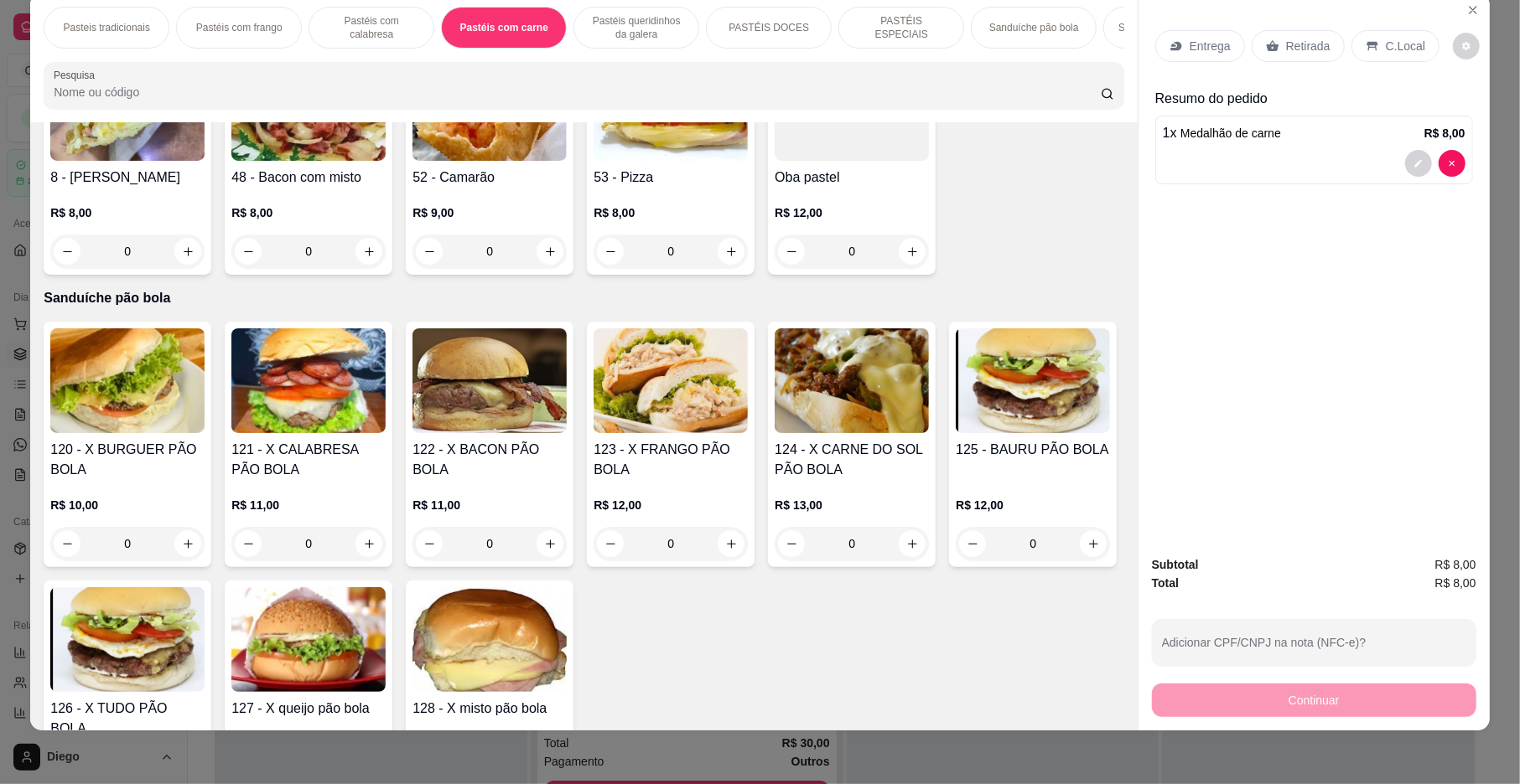
scroll to position [2822, 0]
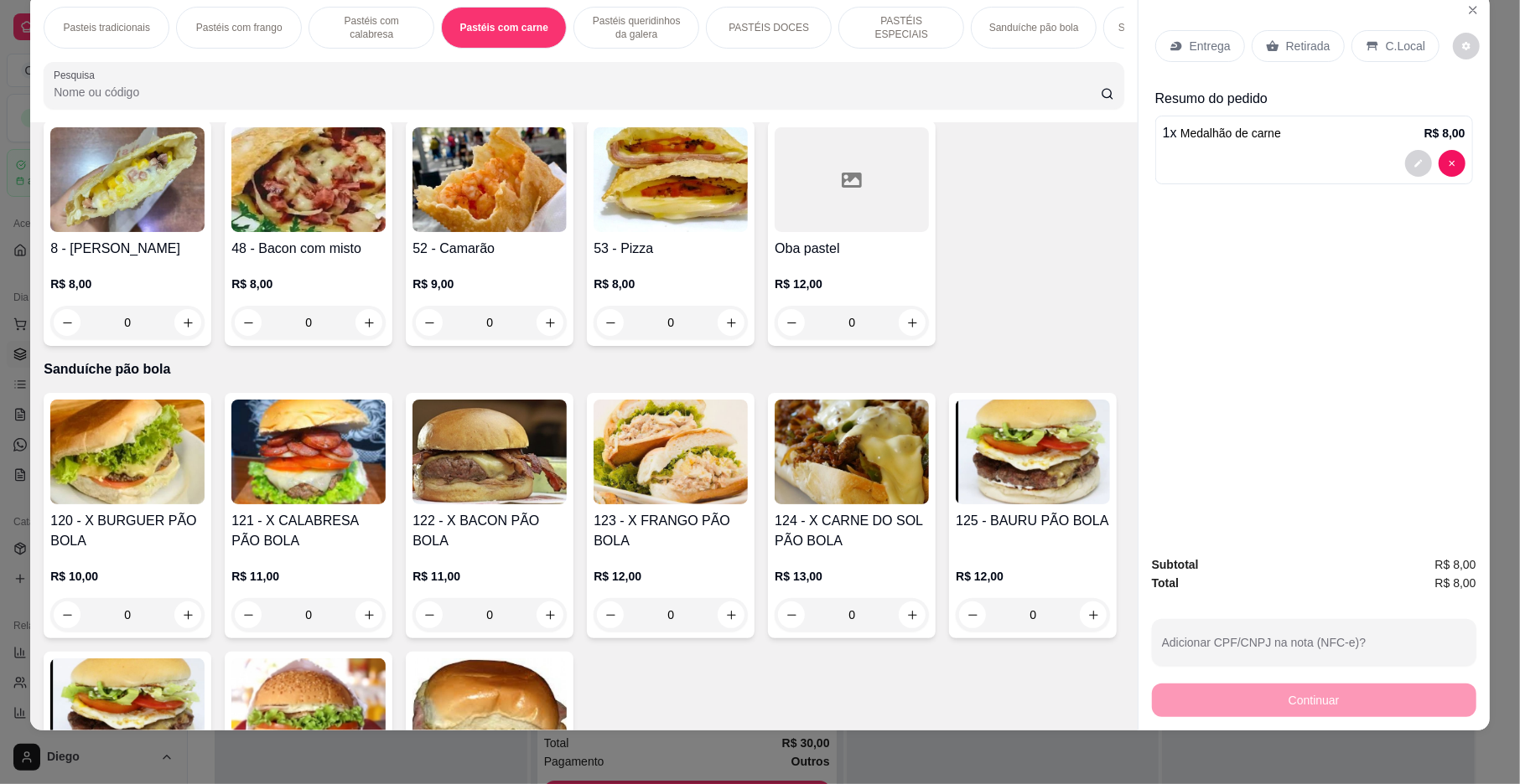
click at [373, 54] on icon "increase-product-quantity" at bounding box center [369, 50] width 9 height 9
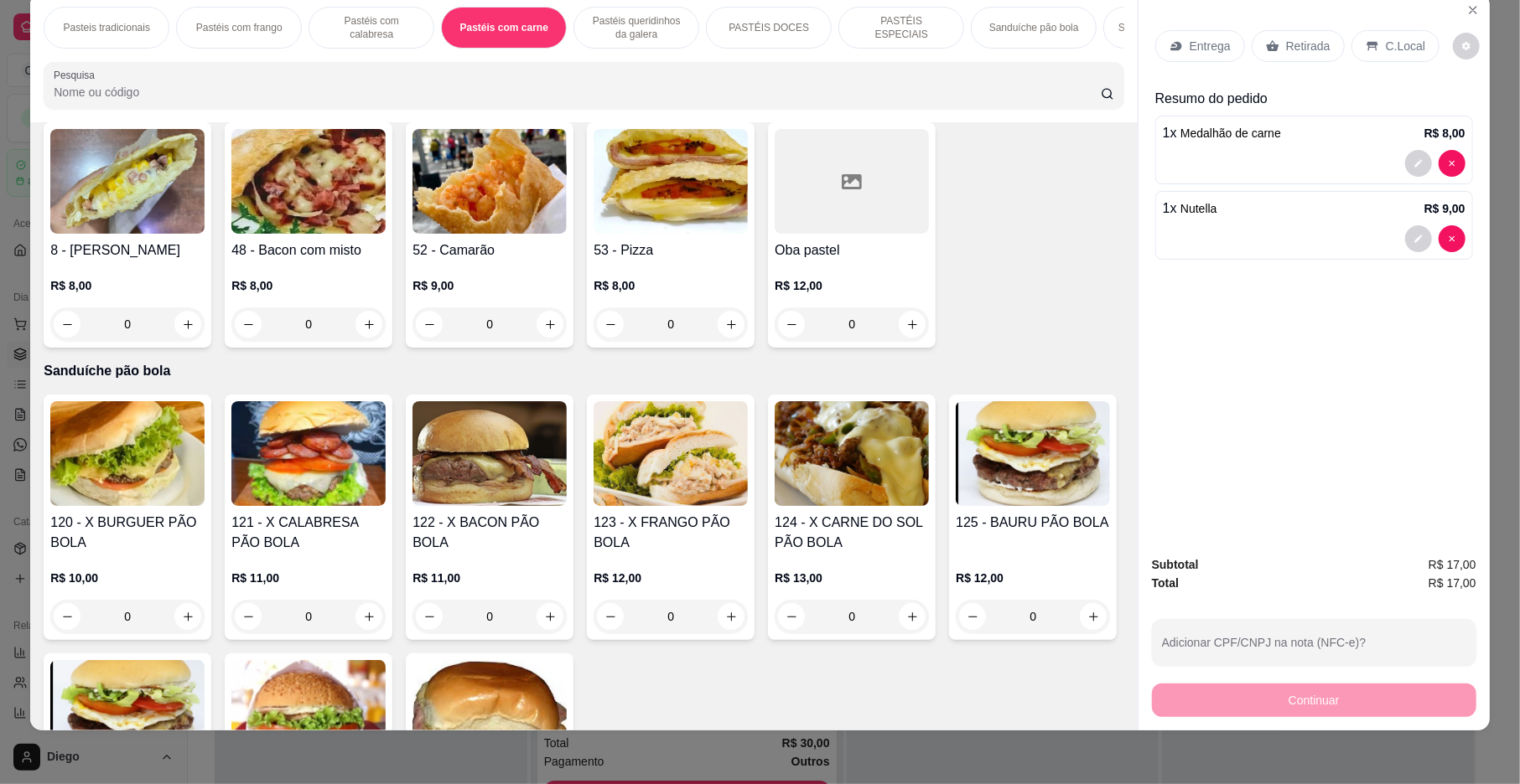
click at [375, 58] on icon "increase-product-quantity" at bounding box center [368, 51] width 12 height 12
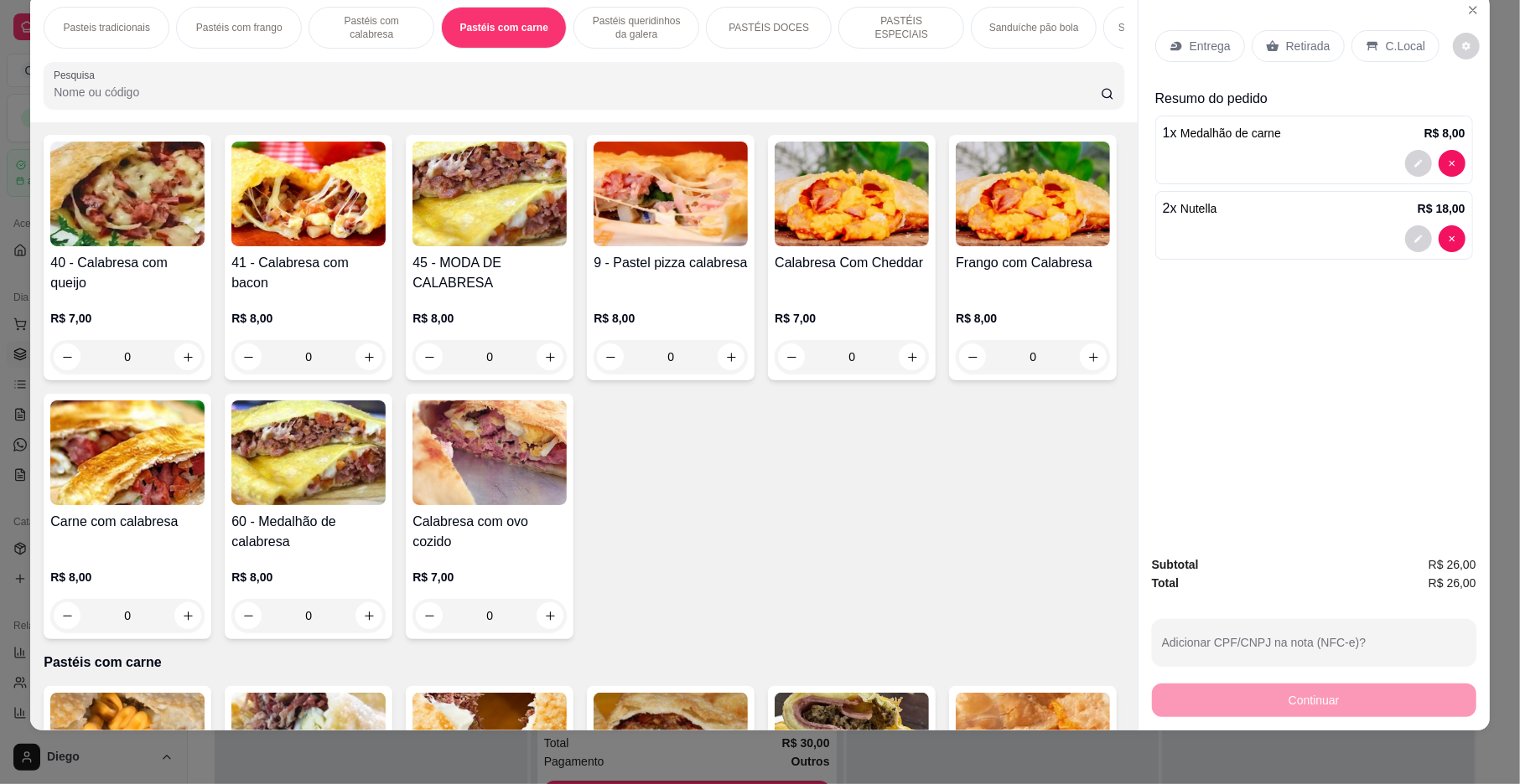
scroll to position [0, 0]
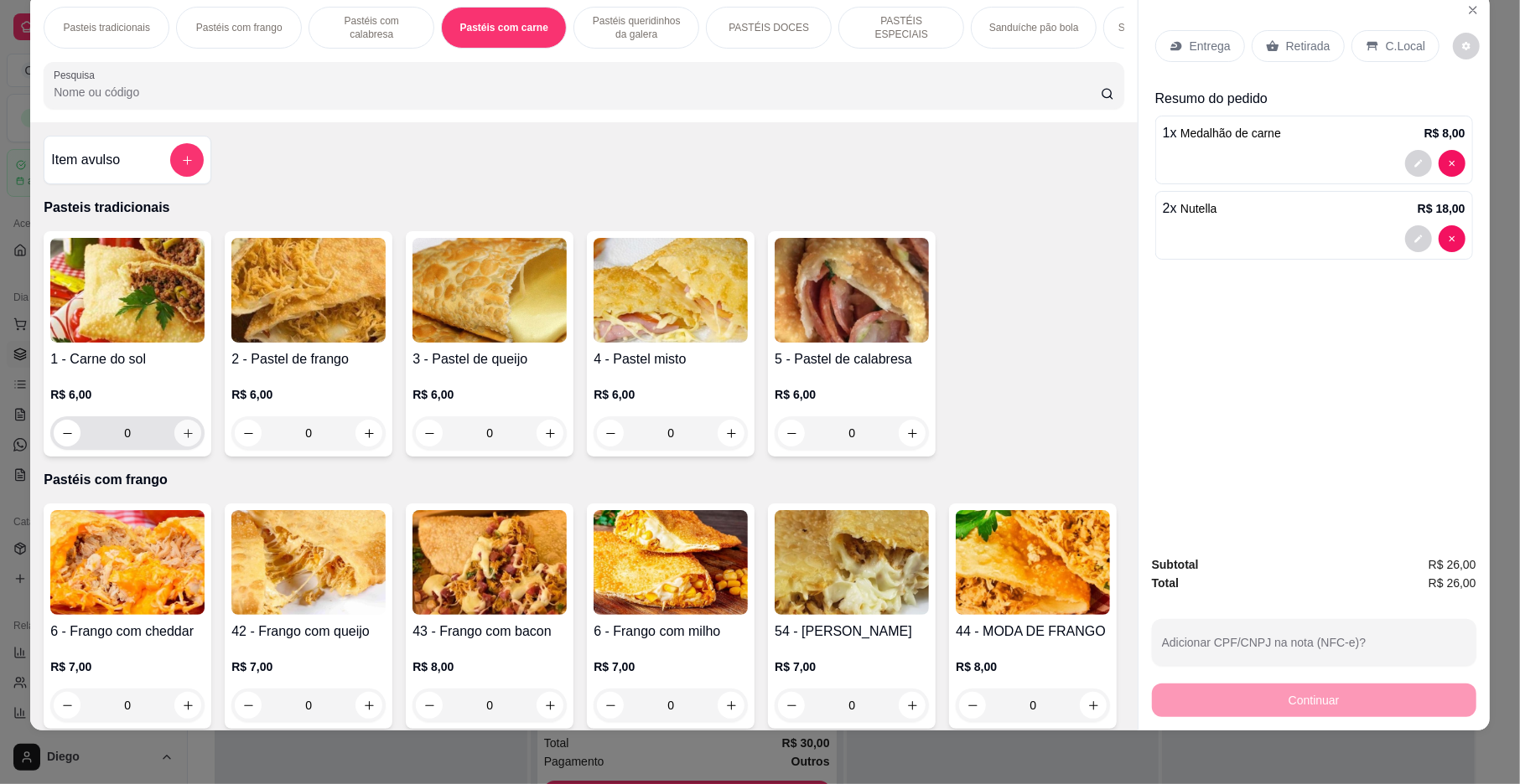
click at [183, 438] on icon "increase-product-quantity" at bounding box center [188, 434] width 10 height 10
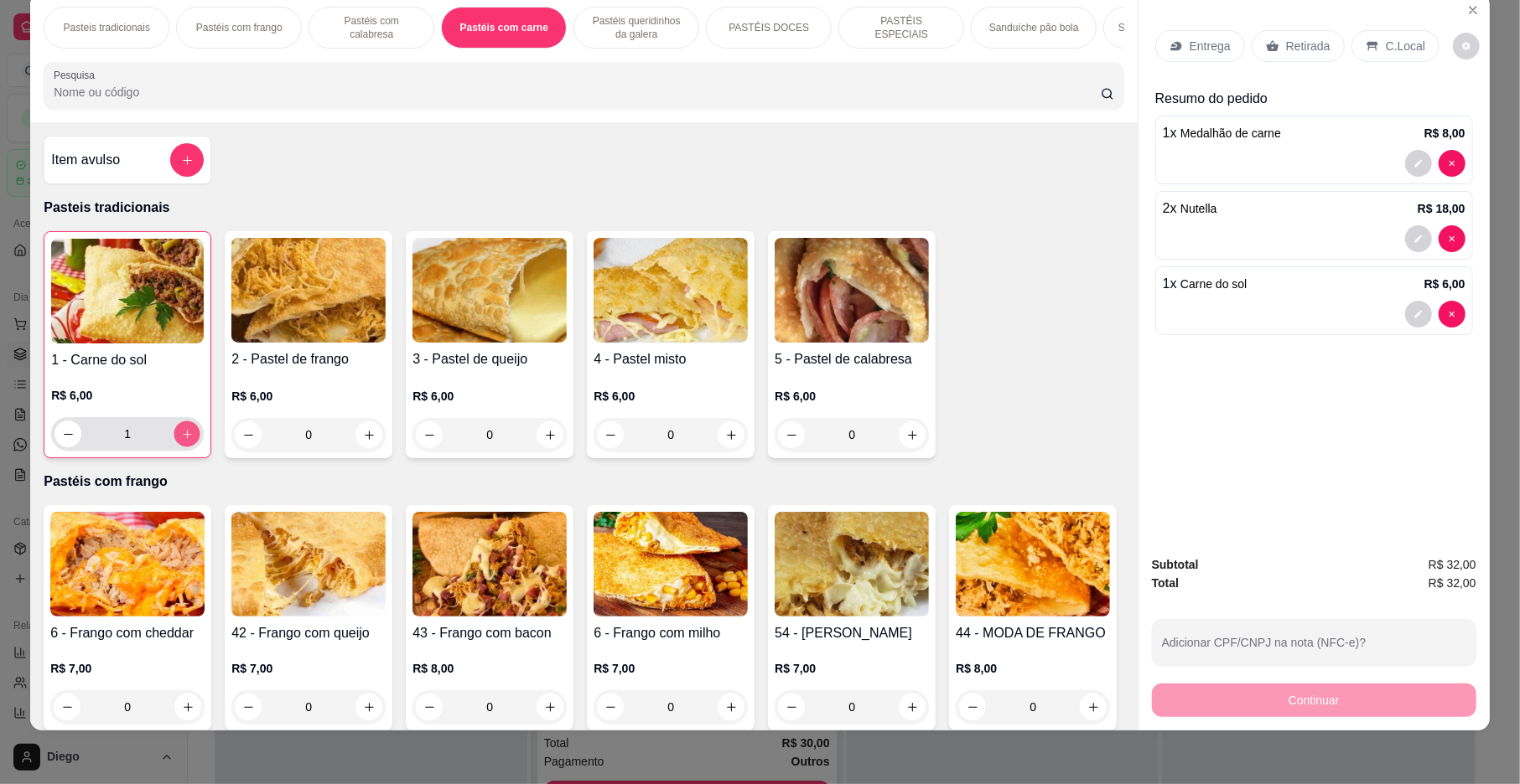
click at [181, 441] on icon "increase-product-quantity" at bounding box center [186, 434] width 12 height 12
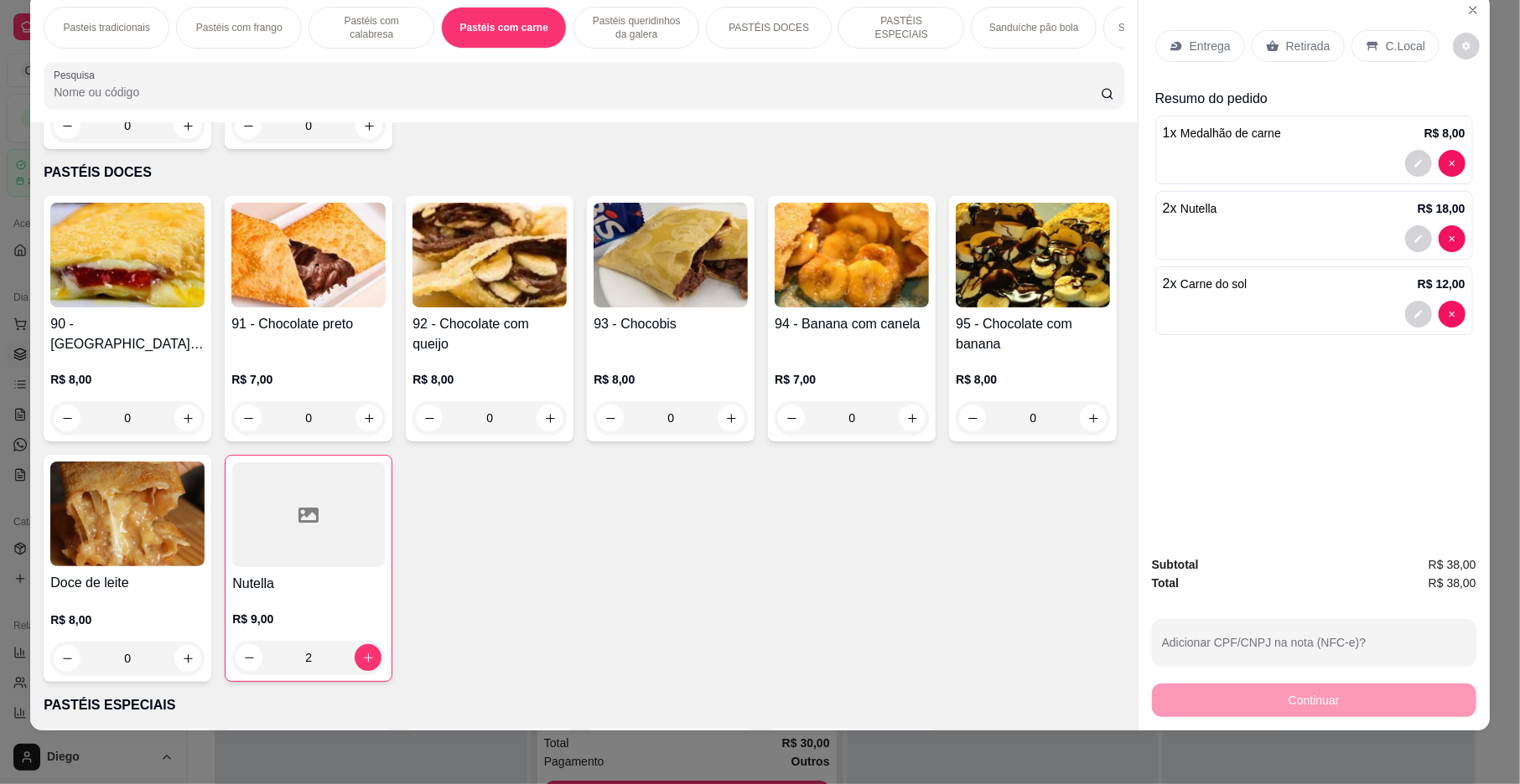
scroll to position [2247, 0]
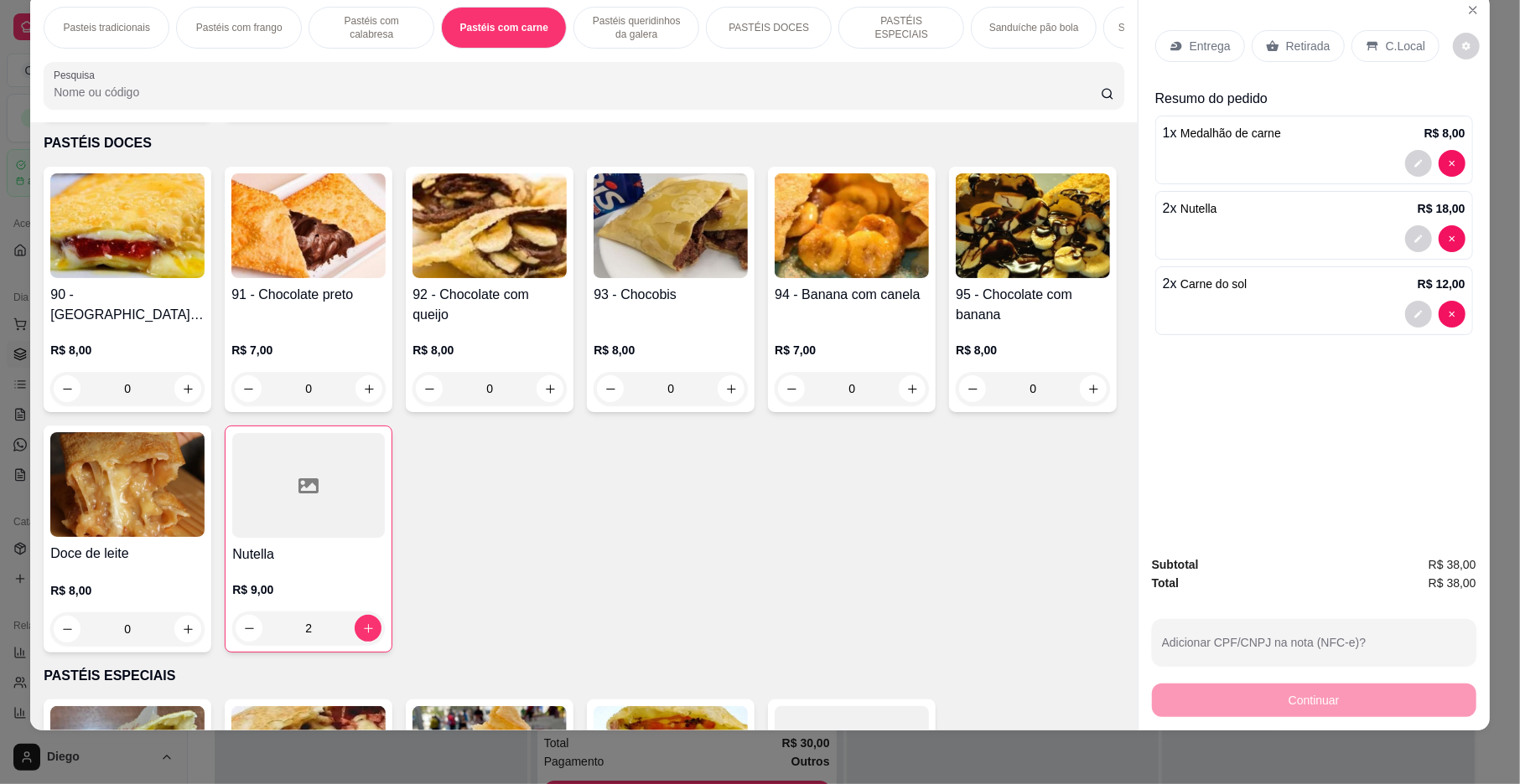
click at [369, 110] on button "increase-product-quantity" at bounding box center [369, 96] width 27 height 27
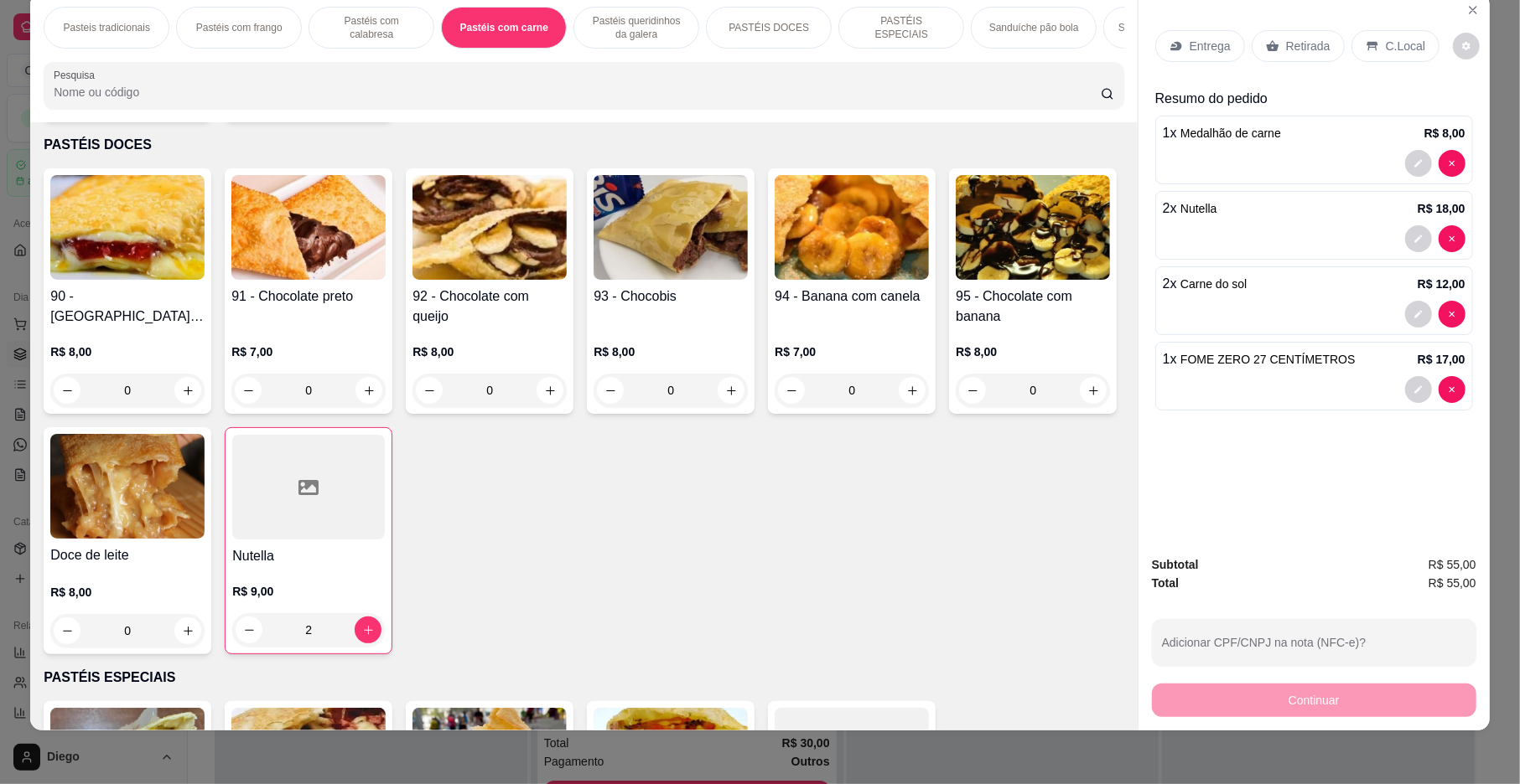
click at [369, 110] on button "increase-product-quantity" at bounding box center [368, 97] width 27 height 27
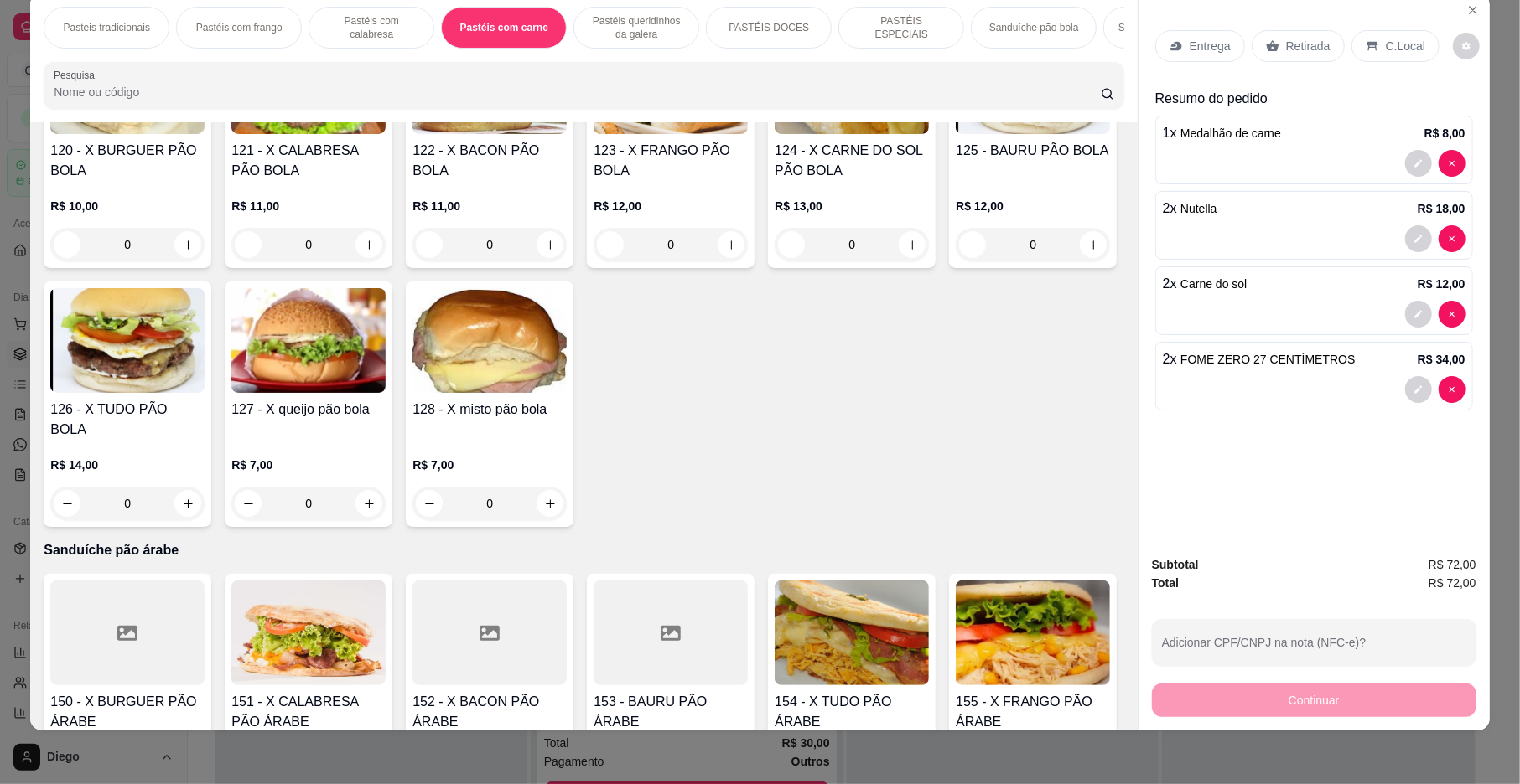
scroll to position [3329, 0]
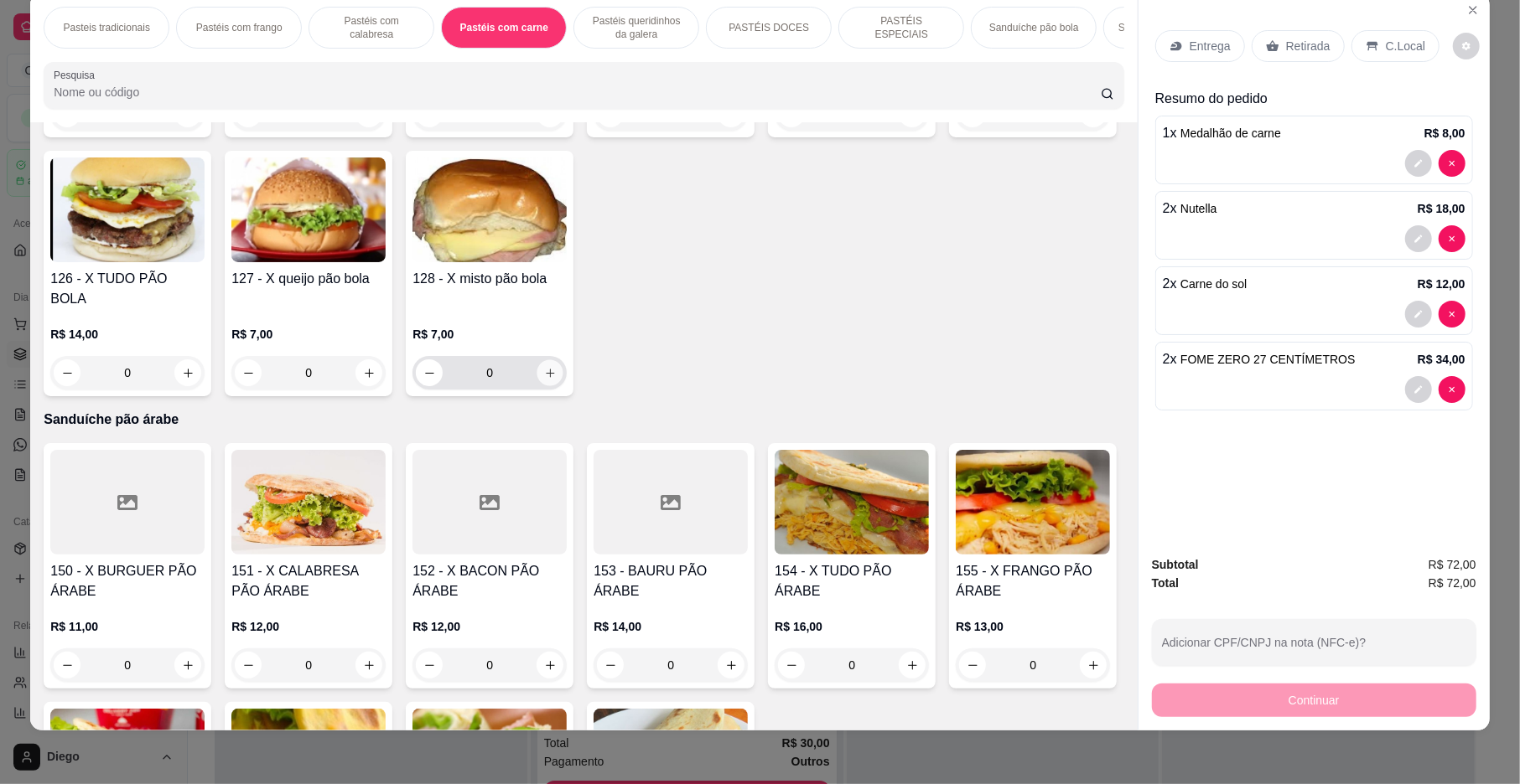
click at [557, 379] on icon "increase-product-quantity" at bounding box center [549, 373] width 12 height 12
click at [1405, 470] on button "decrease-product-quantity" at bounding box center [1417, 465] width 26 height 26
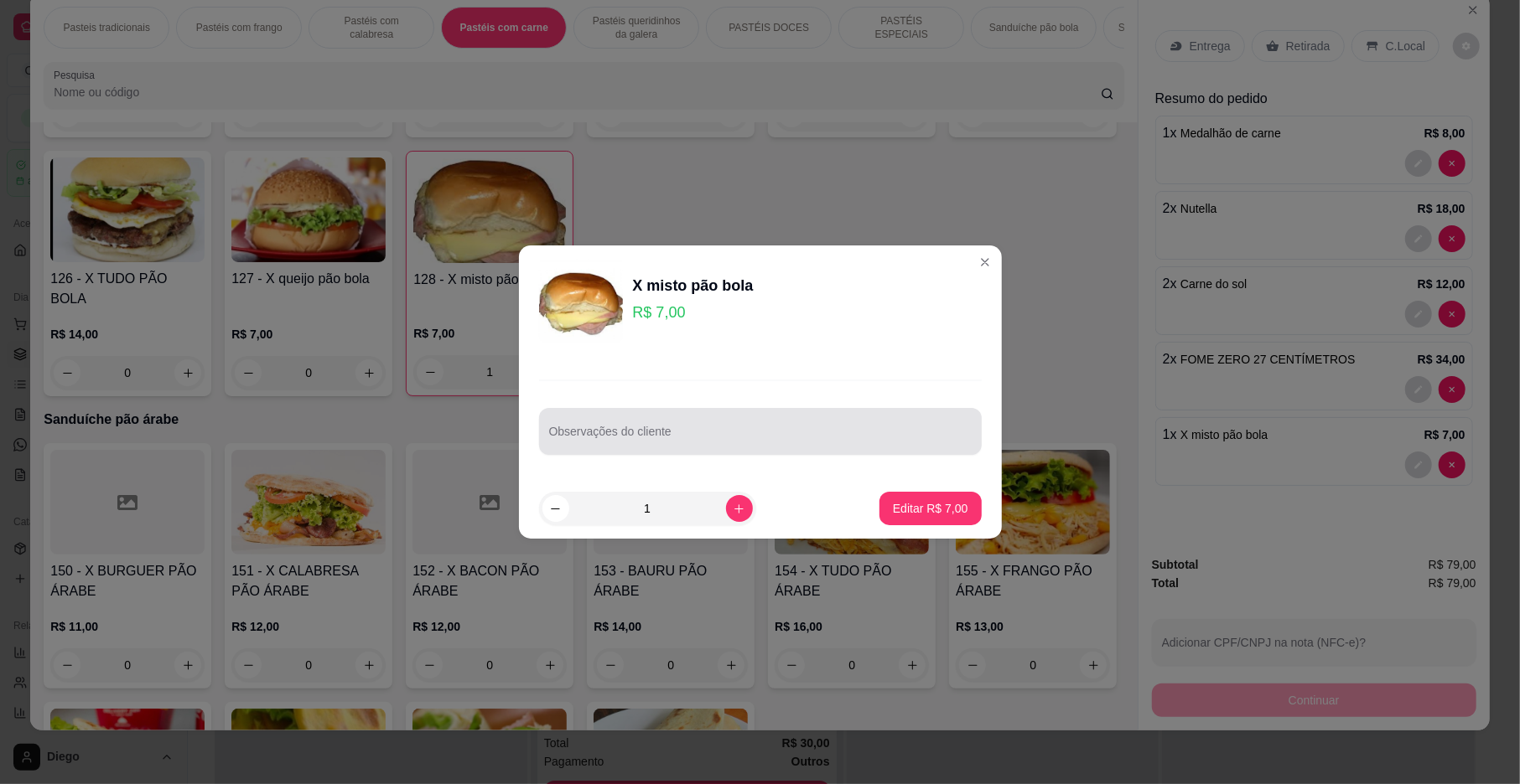
click at [789, 404] on div "Observações do cliente" at bounding box center [760, 417] width 483 height 123
click at [792, 412] on div "Observações do cliente" at bounding box center [760, 417] width 483 height 123
click at [792, 426] on div at bounding box center [760, 431] width 422 height 33
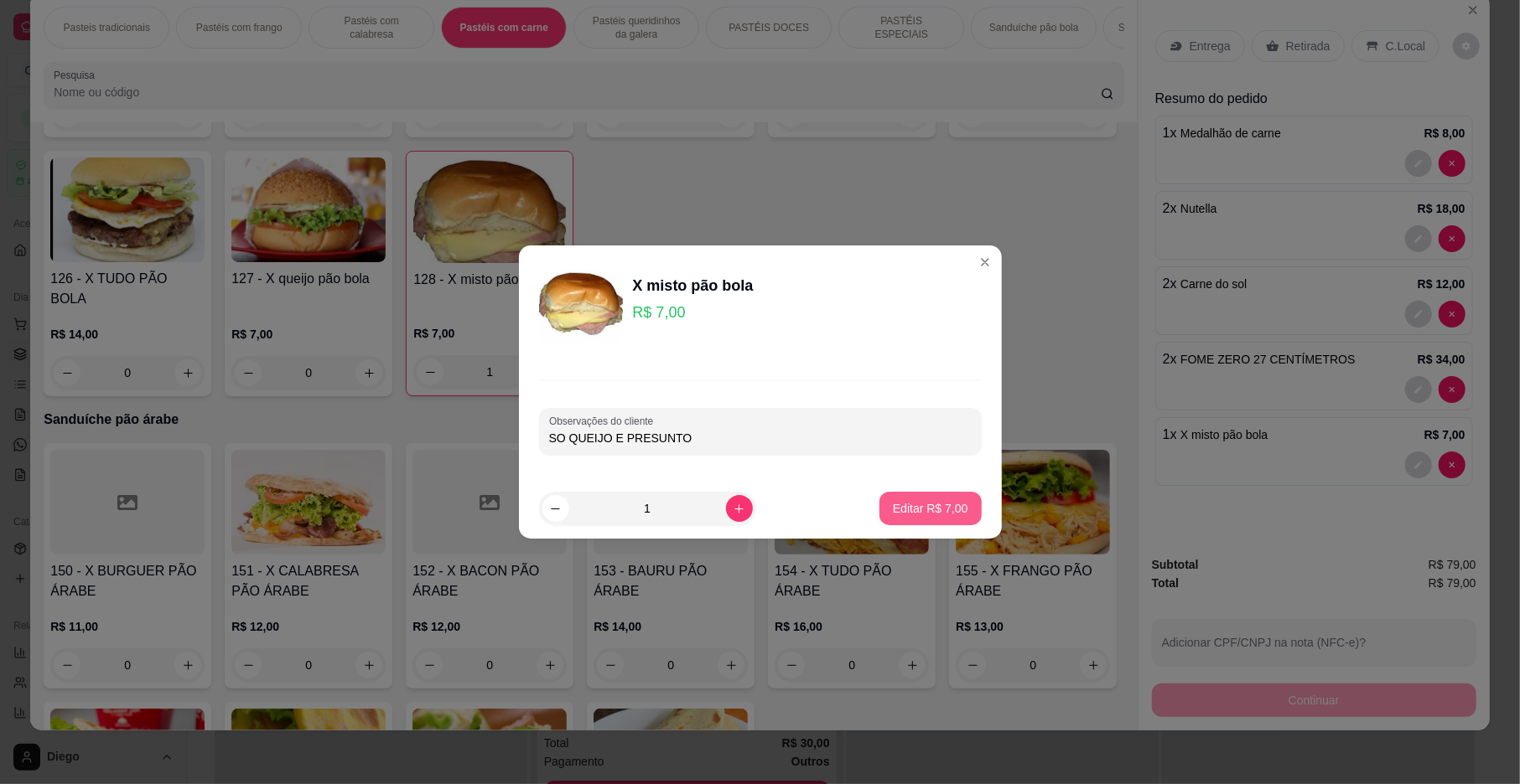
click at [927, 509] on p "Editar R$ 7,00" at bounding box center [930, 508] width 75 height 17
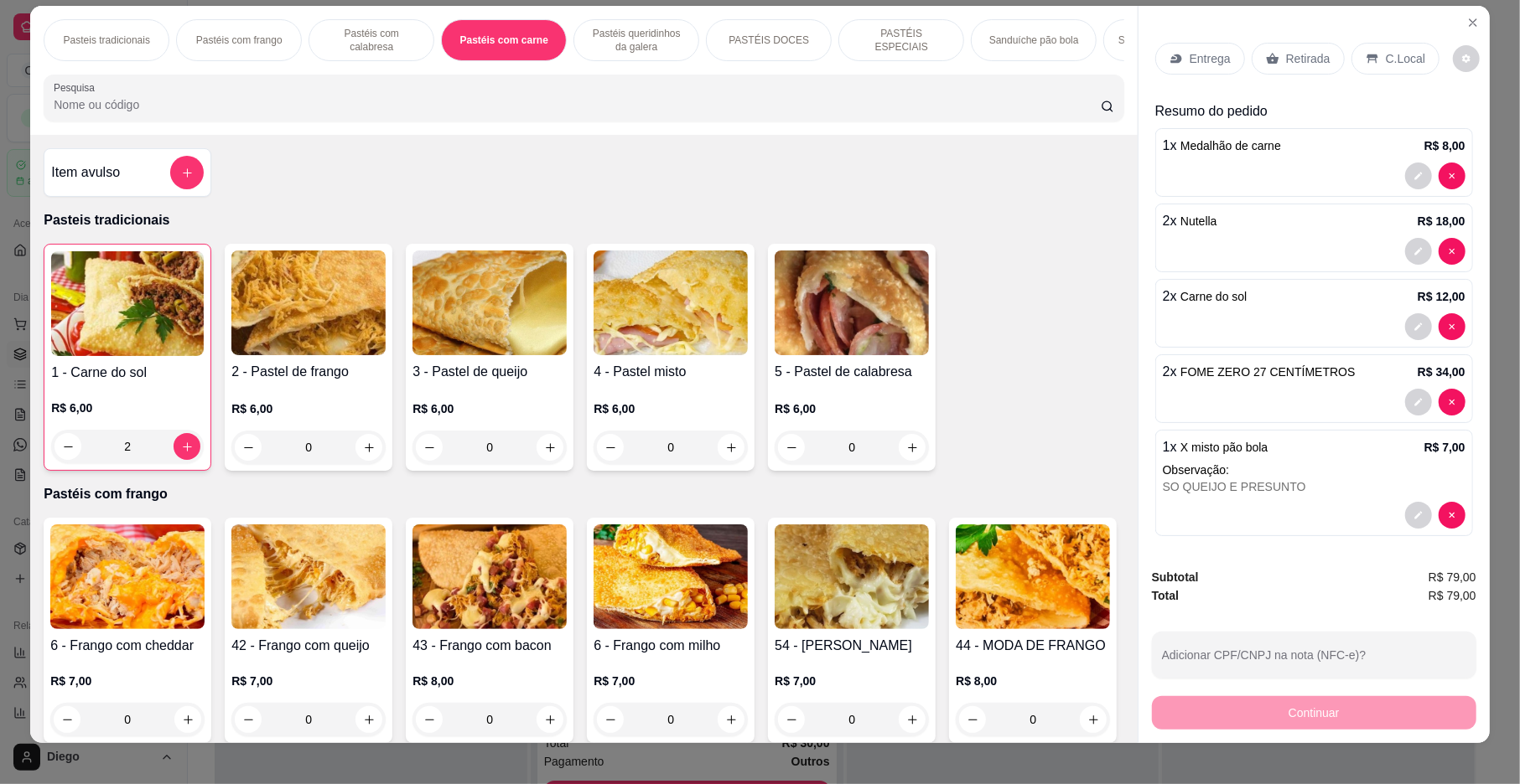
scroll to position [0, 0]
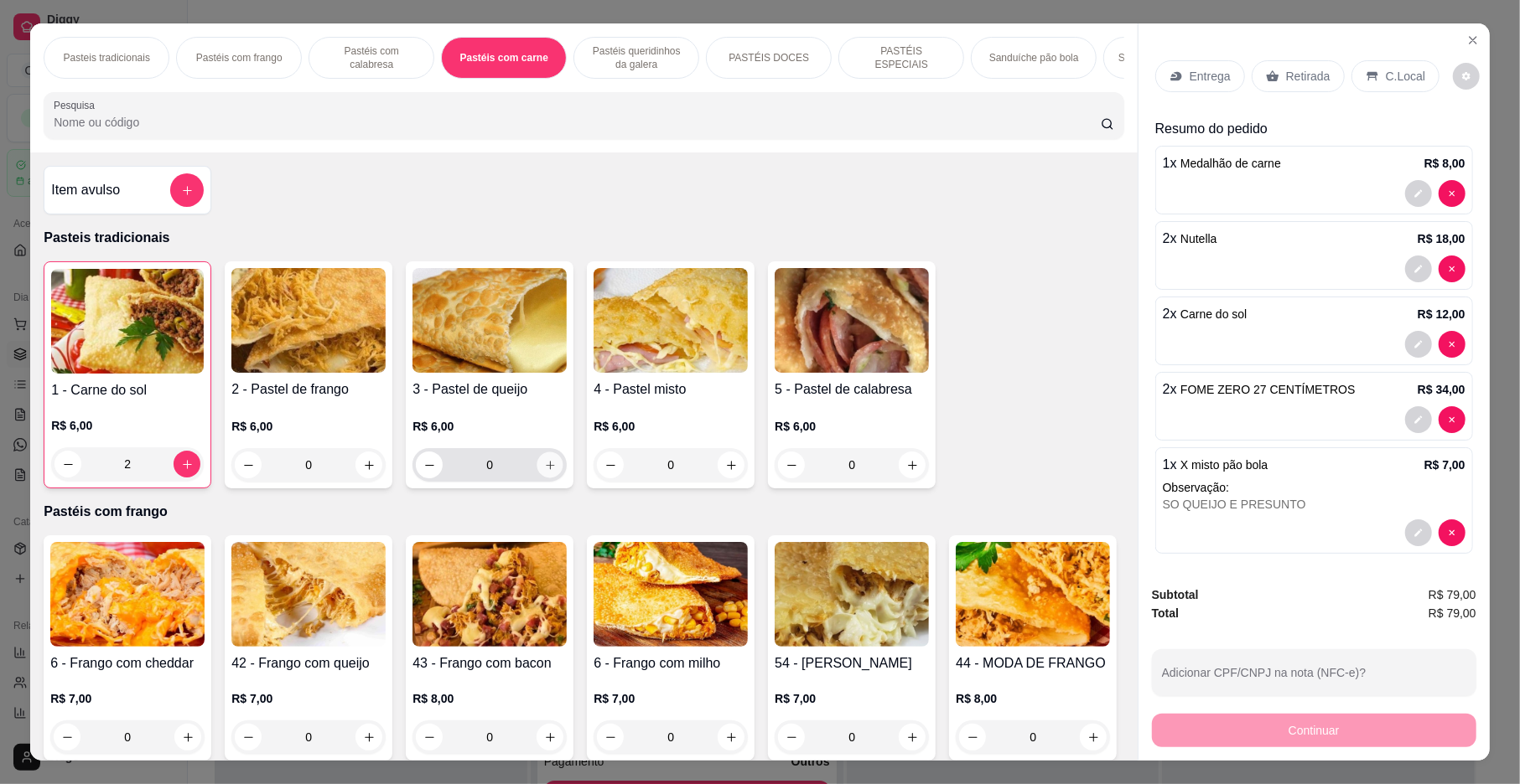
click at [545, 472] on icon "increase-product-quantity" at bounding box center [549, 465] width 12 height 12
click at [545, 471] on icon "increase-product-quantity" at bounding box center [548, 464] width 12 height 12
click at [906, 472] on icon "increase-product-quantity" at bounding box center [912, 465] width 12 height 12
click at [905, 471] on icon "increase-product-quantity" at bounding box center [911, 464] width 12 height 12
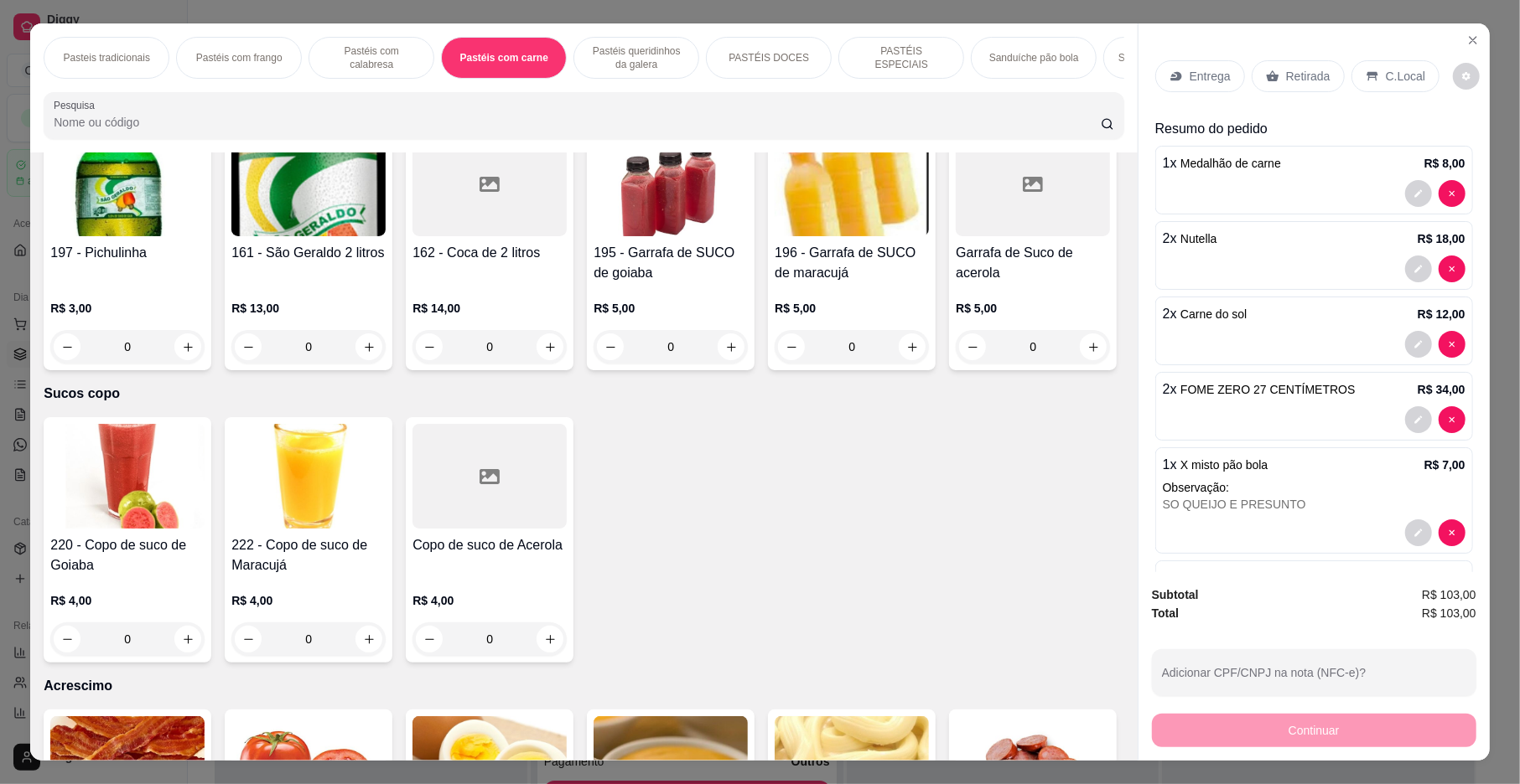
scroll to position [5375, 0]
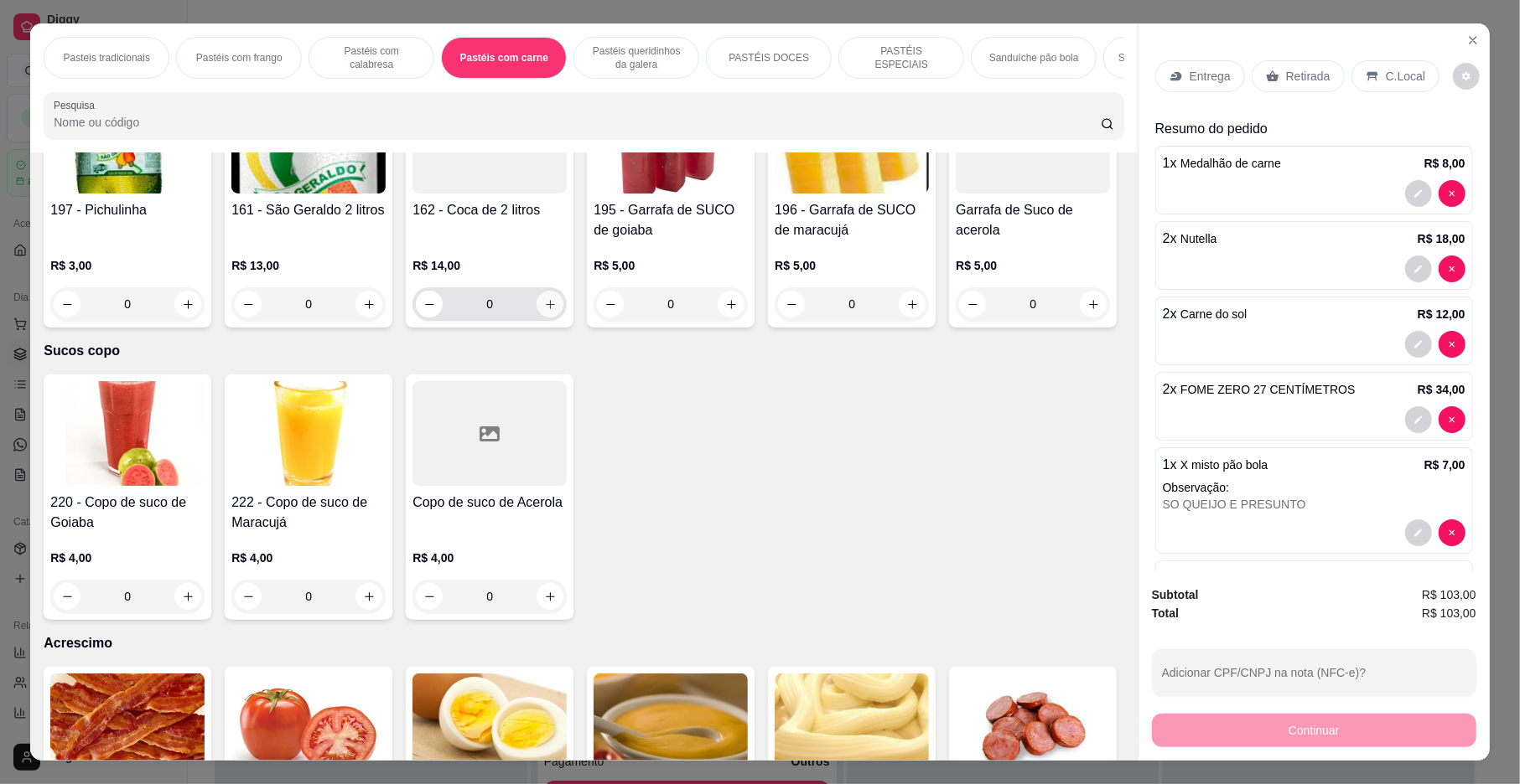
click at [557, 311] on icon "increase-product-quantity" at bounding box center [549, 304] width 12 height 12
click at [1369, 88] on div "C.Local" at bounding box center [1395, 76] width 88 height 32
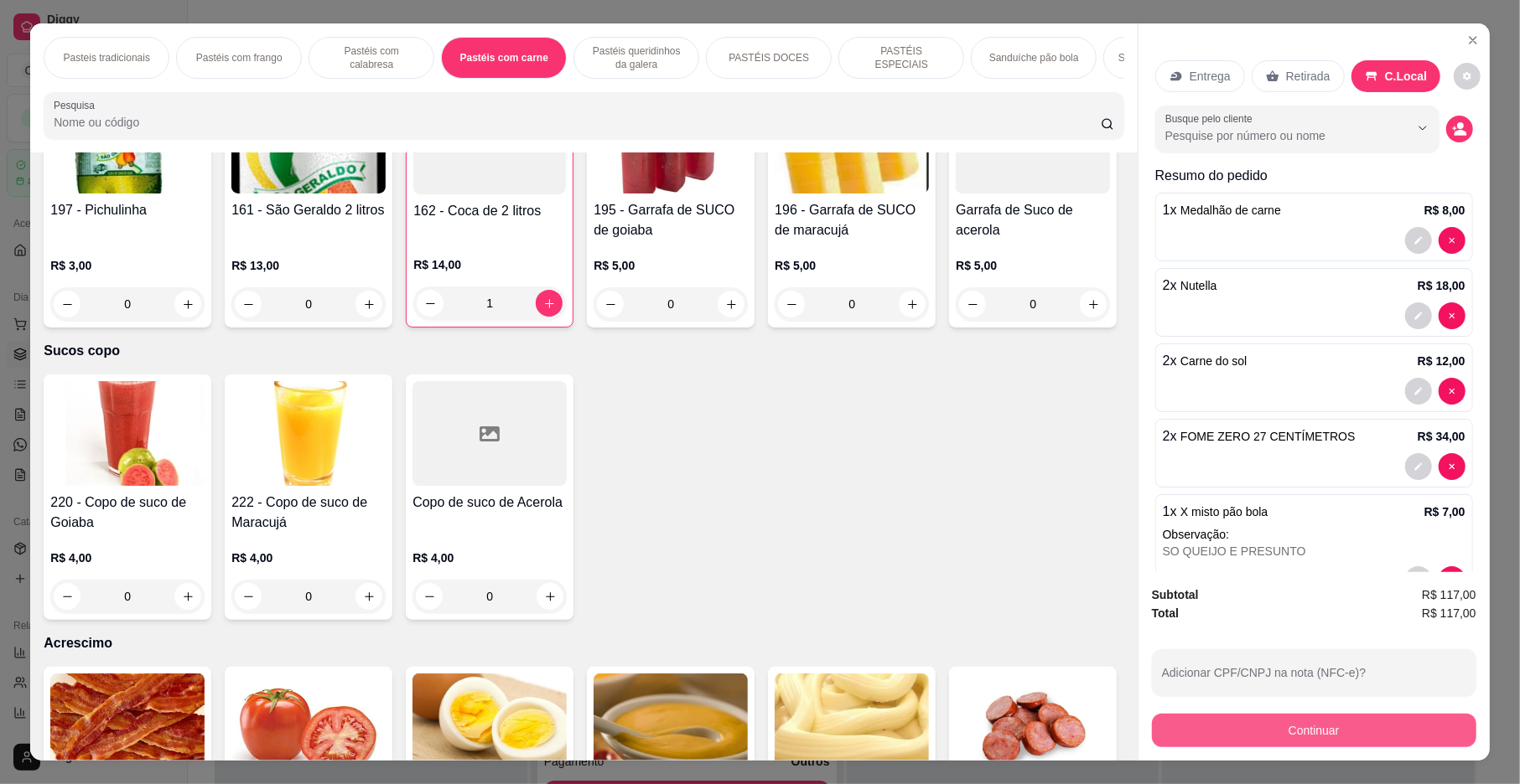
click at [1265, 714] on button "Continuar" at bounding box center [1314, 730] width 324 height 33
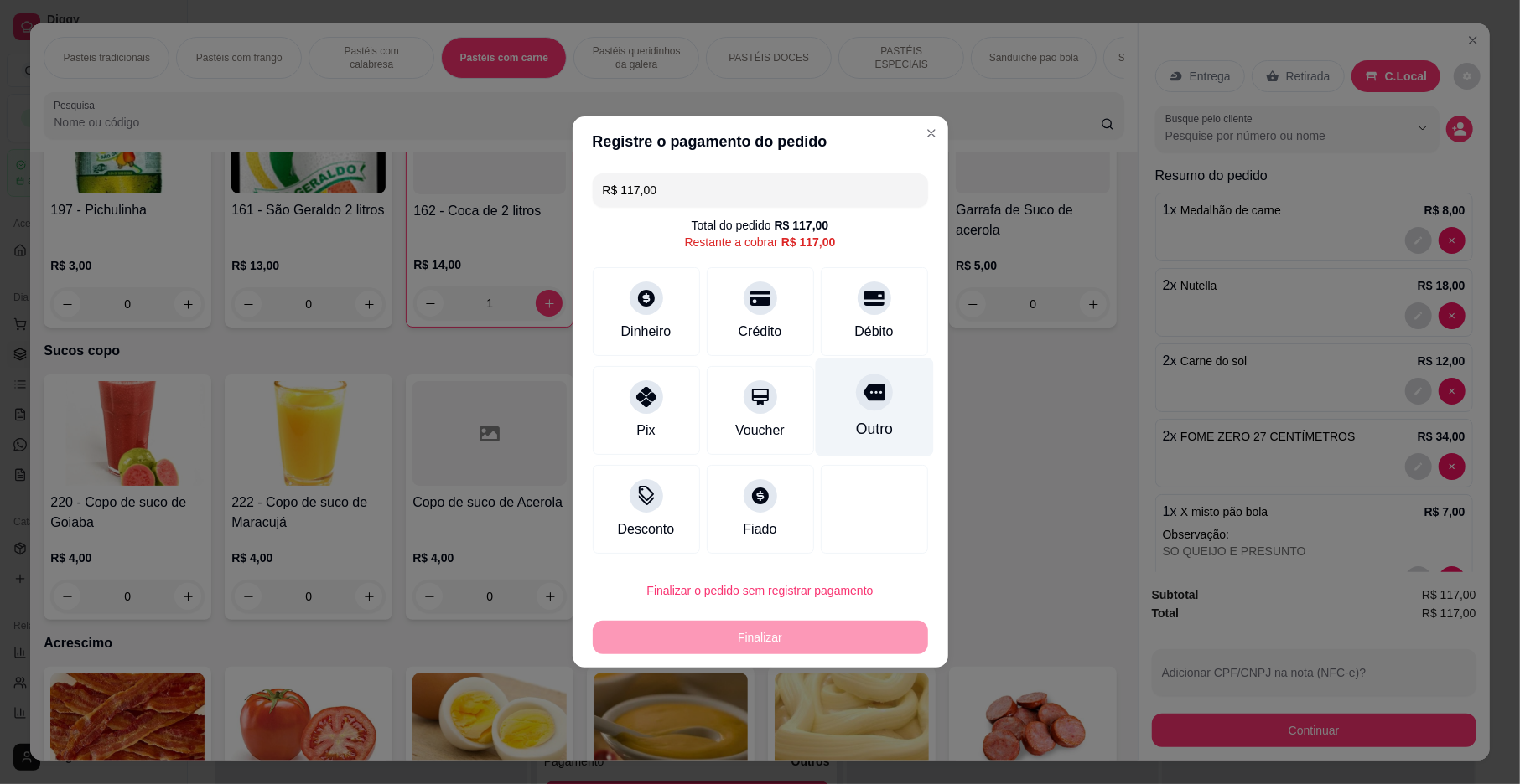
click at [879, 436] on div "Outro" at bounding box center [874, 407] width 118 height 98
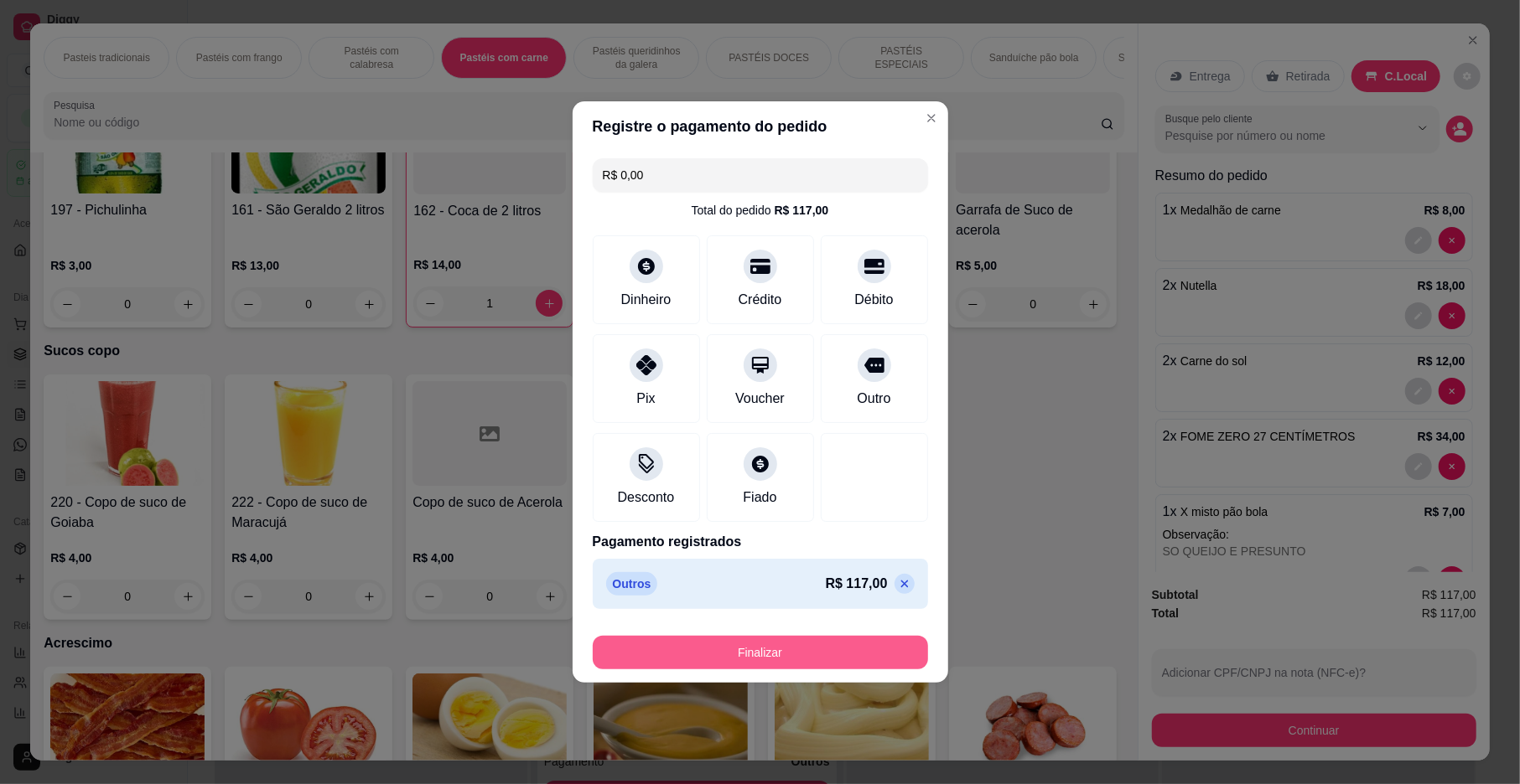
click at [801, 669] on button "Finalizar" at bounding box center [760, 652] width 336 height 33
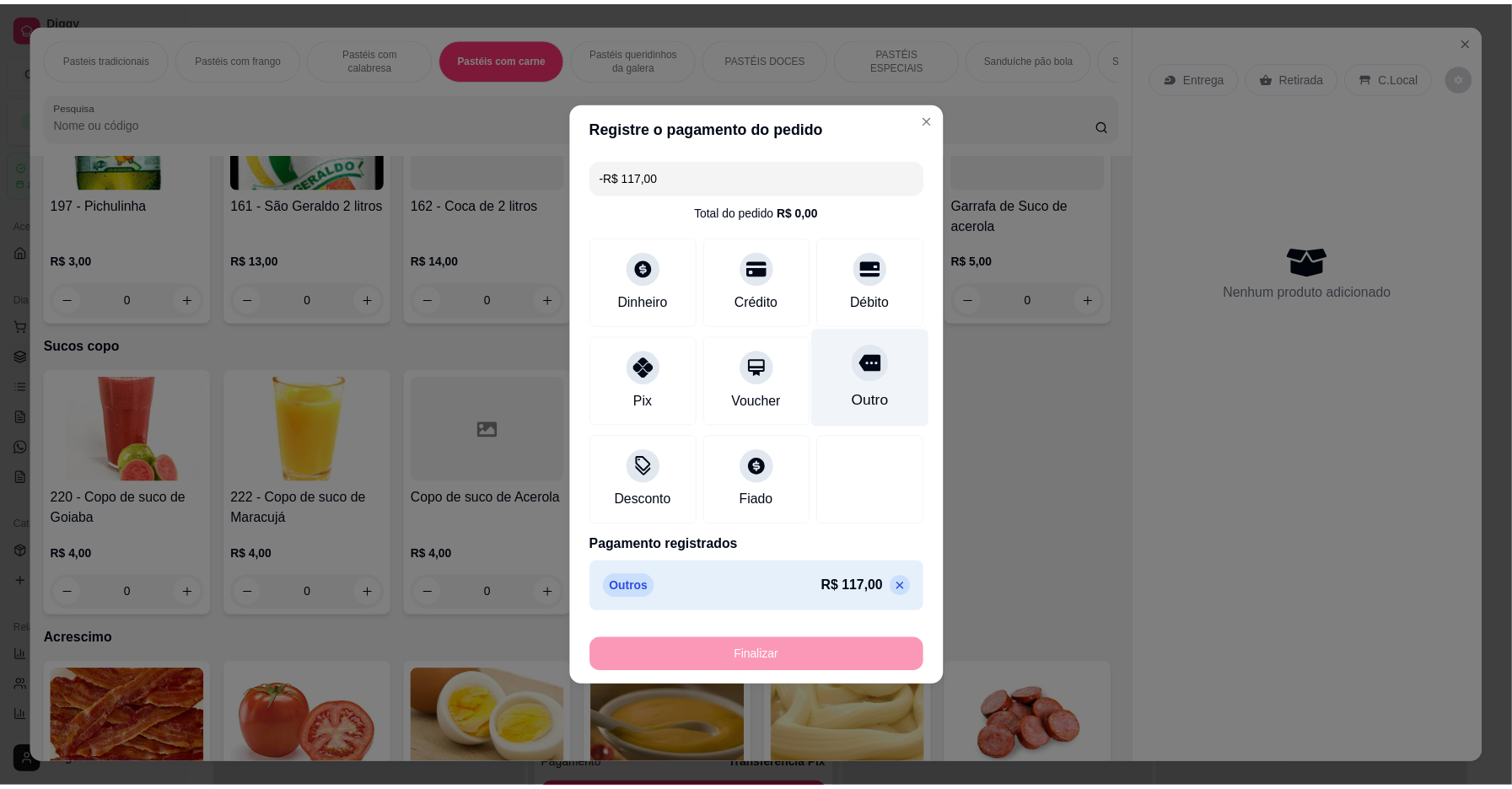
scroll to position [5402, 0]
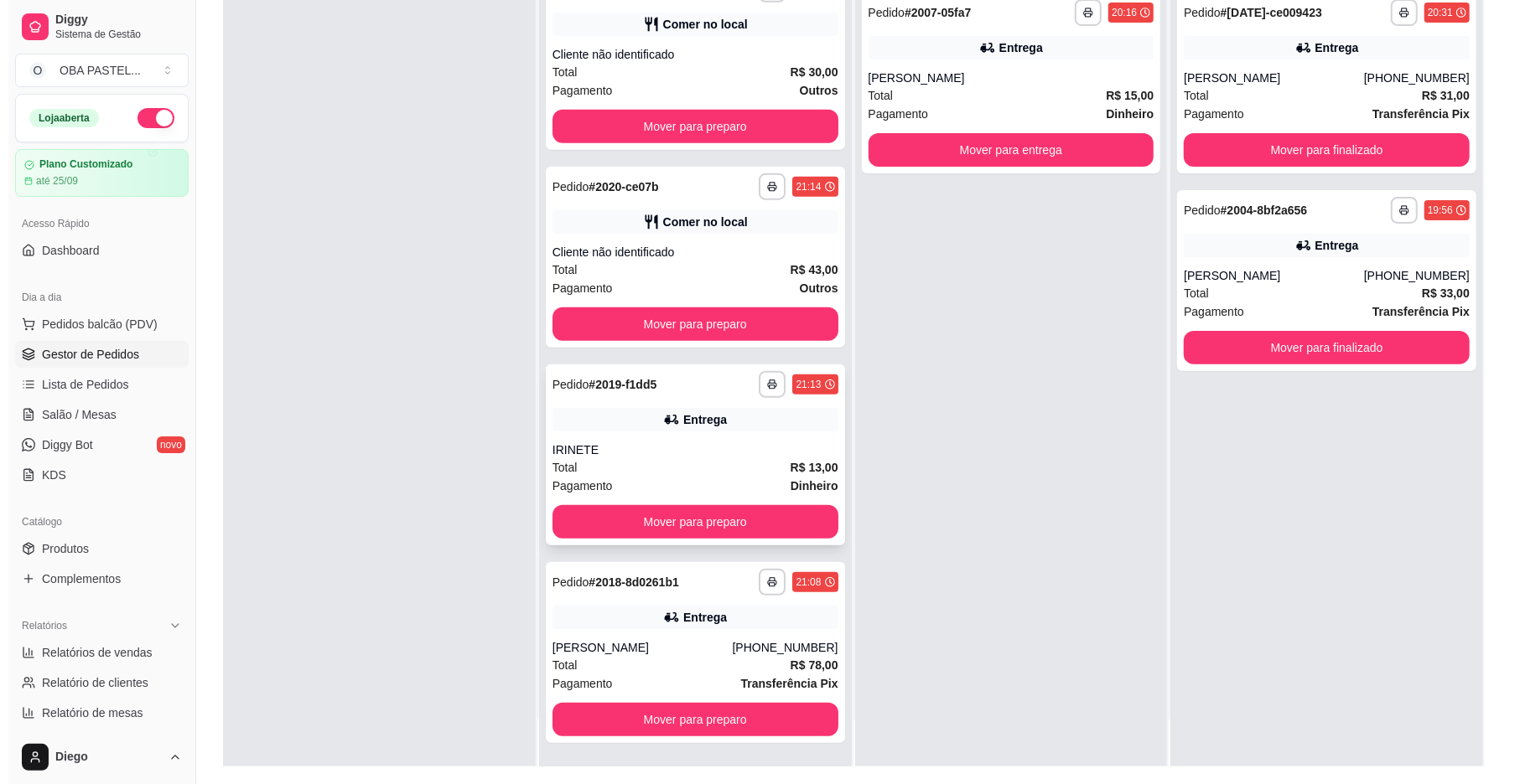
scroll to position [256, 0]
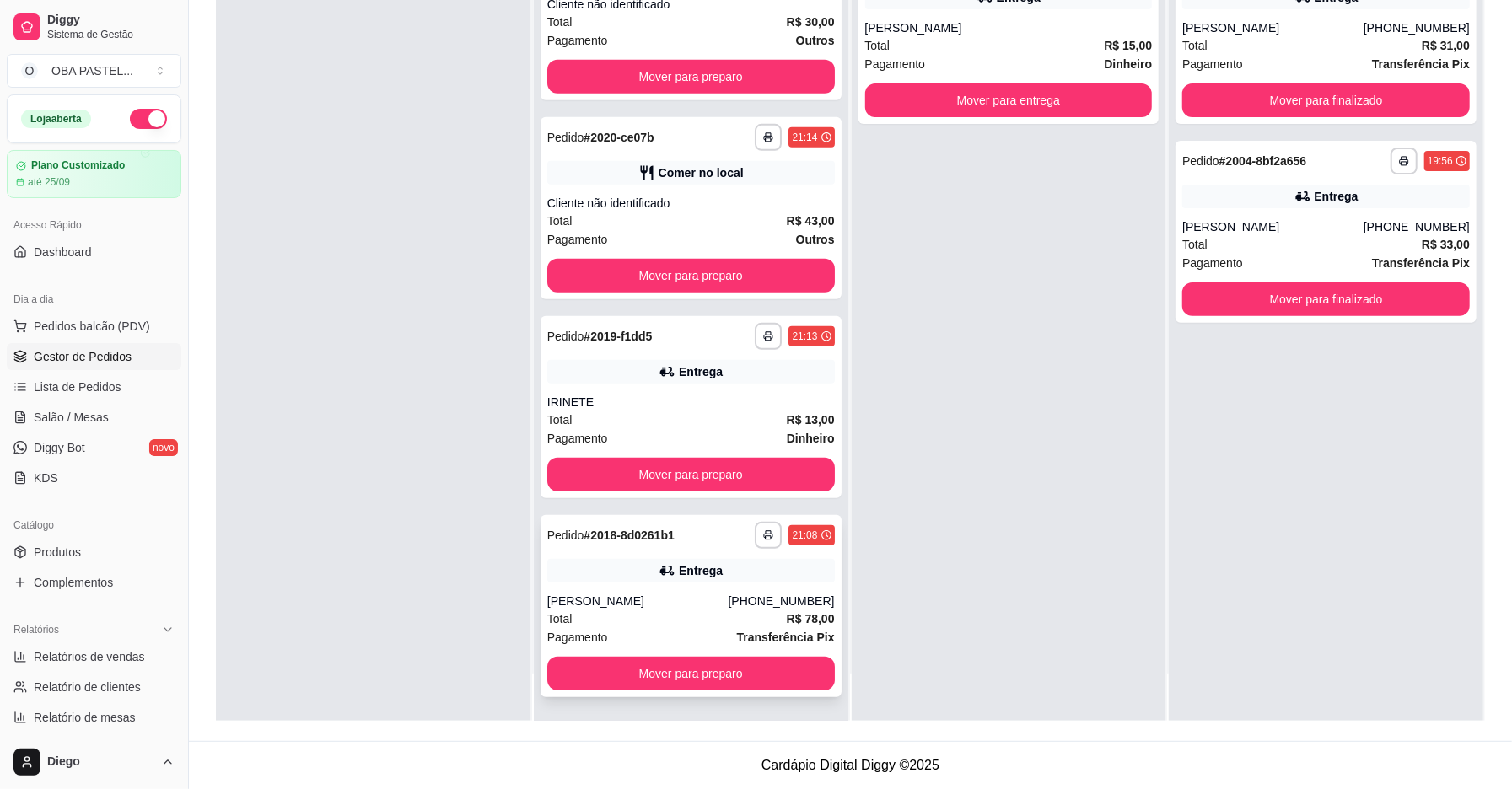
click at [653, 625] on div "Total R$ 78,00" at bounding box center [690, 619] width 288 height 18
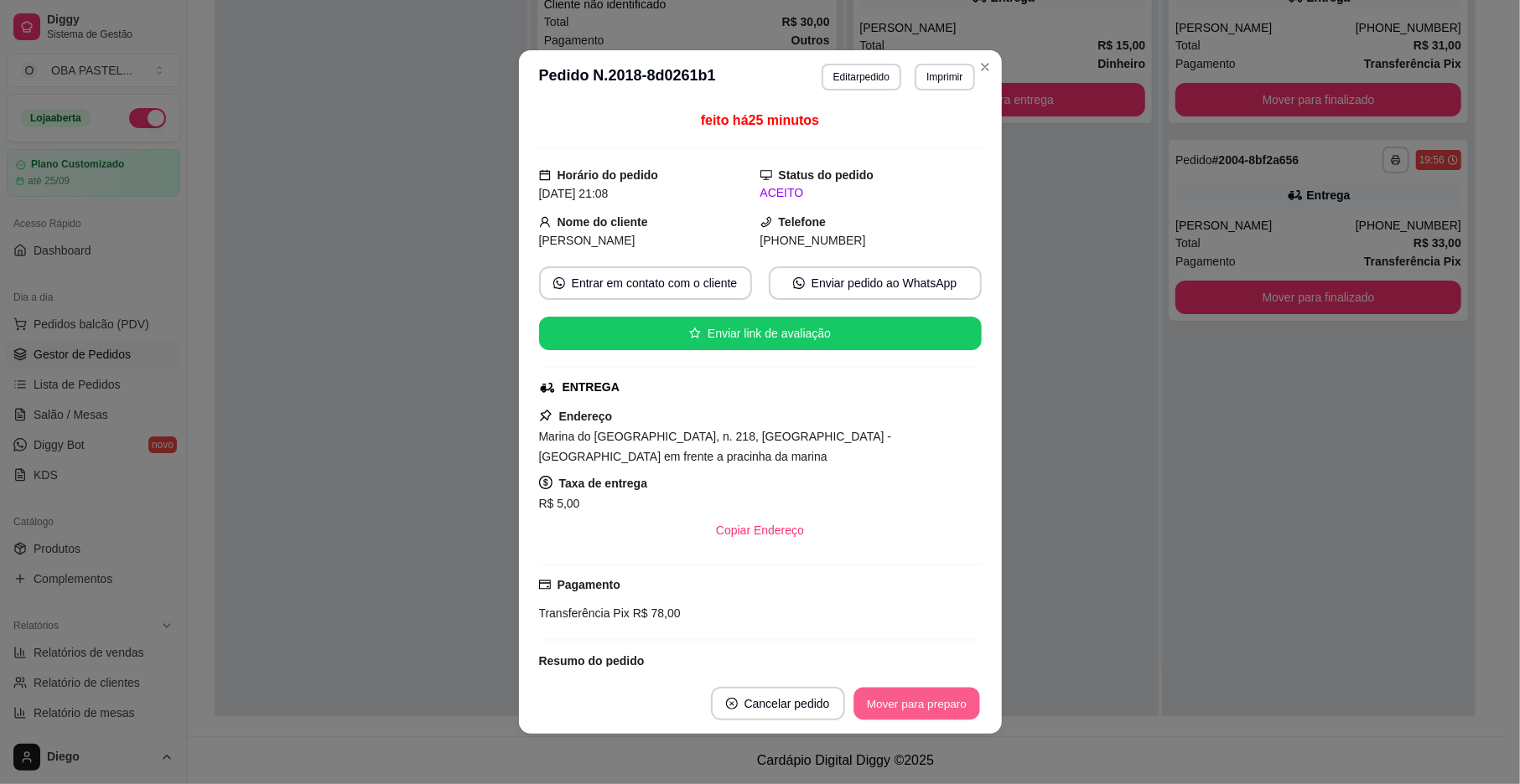
click at [930, 692] on button "Mover para preparo" at bounding box center [916, 704] width 125 height 32
click at [930, 692] on div "Mover para preparo" at bounding box center [916, 703] width 130 height 33
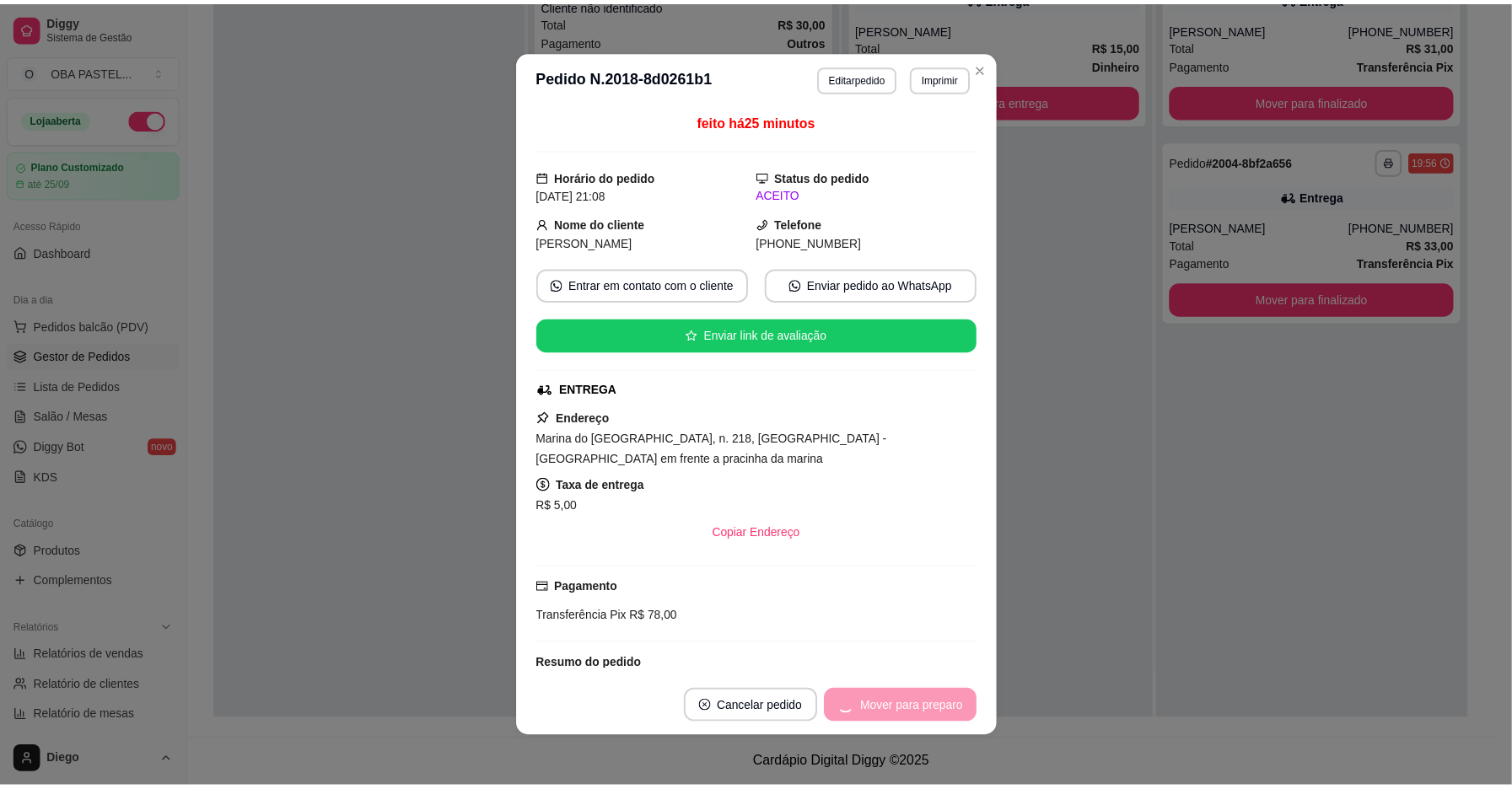
scroll to position [422, 0]
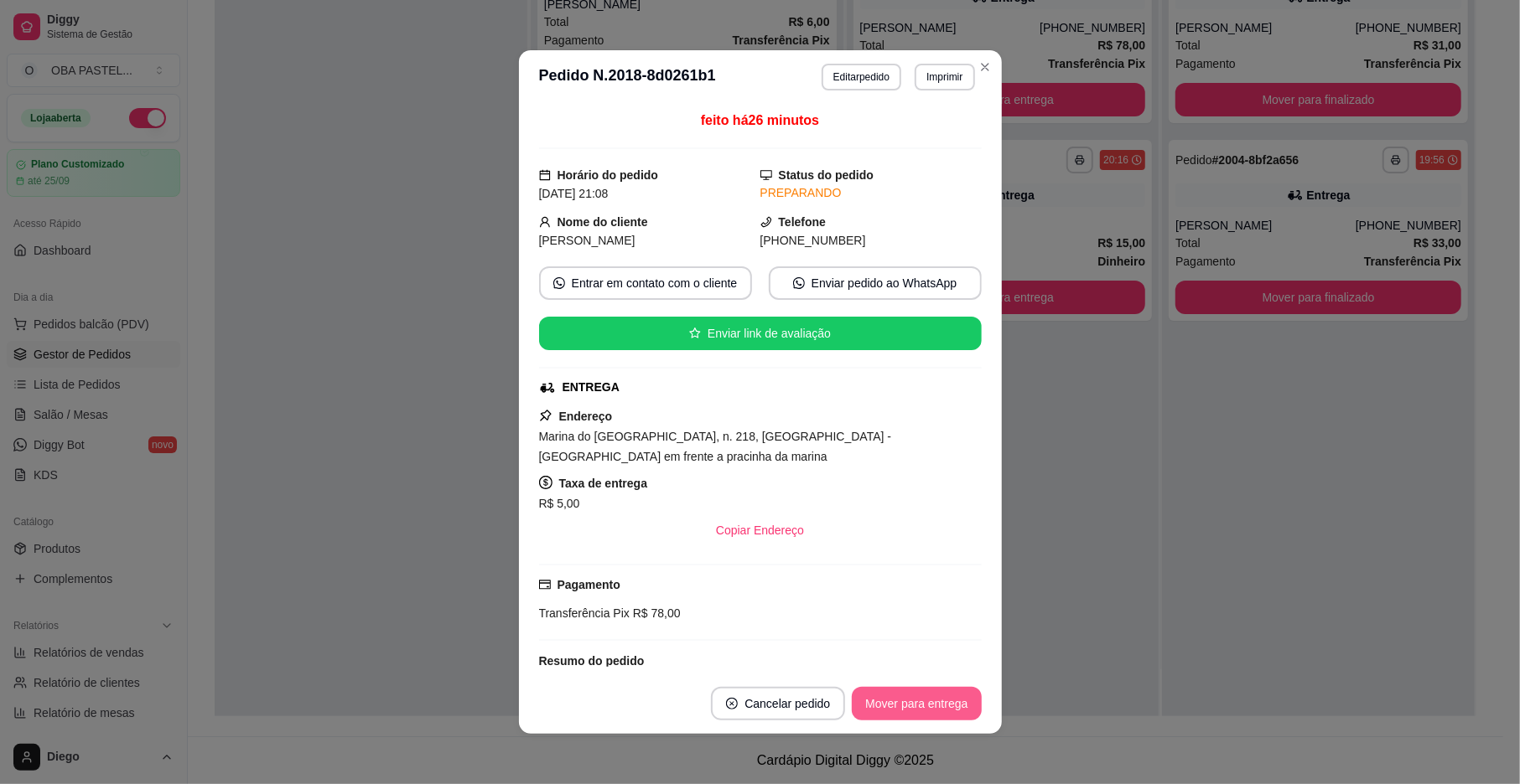
click at [930, 692] on button "Mover para entrega" at bounding box center [916, 703] width 129 height 33
click at [930, 692] on div "Mover para entrega" at bounding box center [904, 703] width 153 height 33
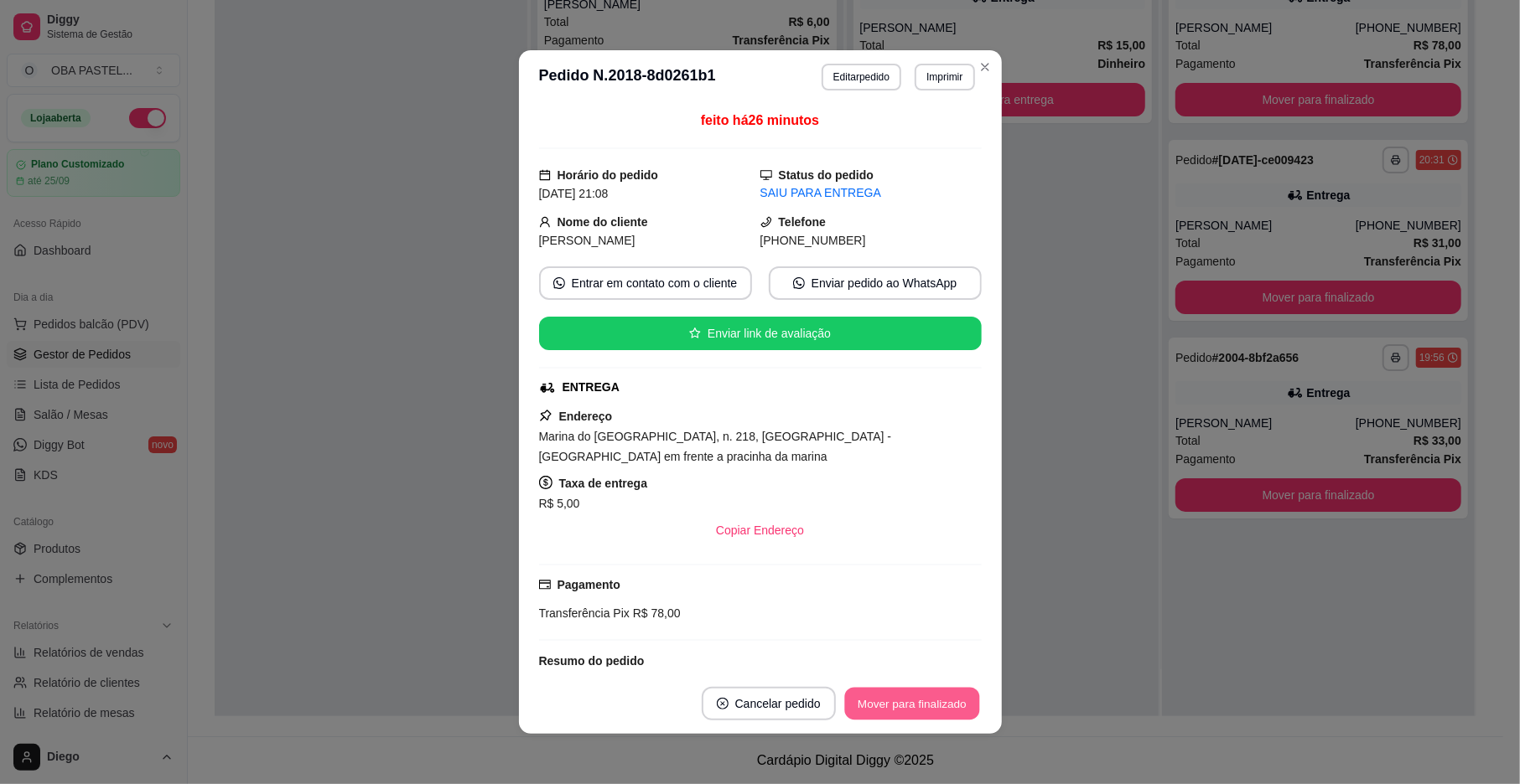
click at [930, 692] on button "Mover para finalizado" at bounding box center [912, 704] width 135 height 32
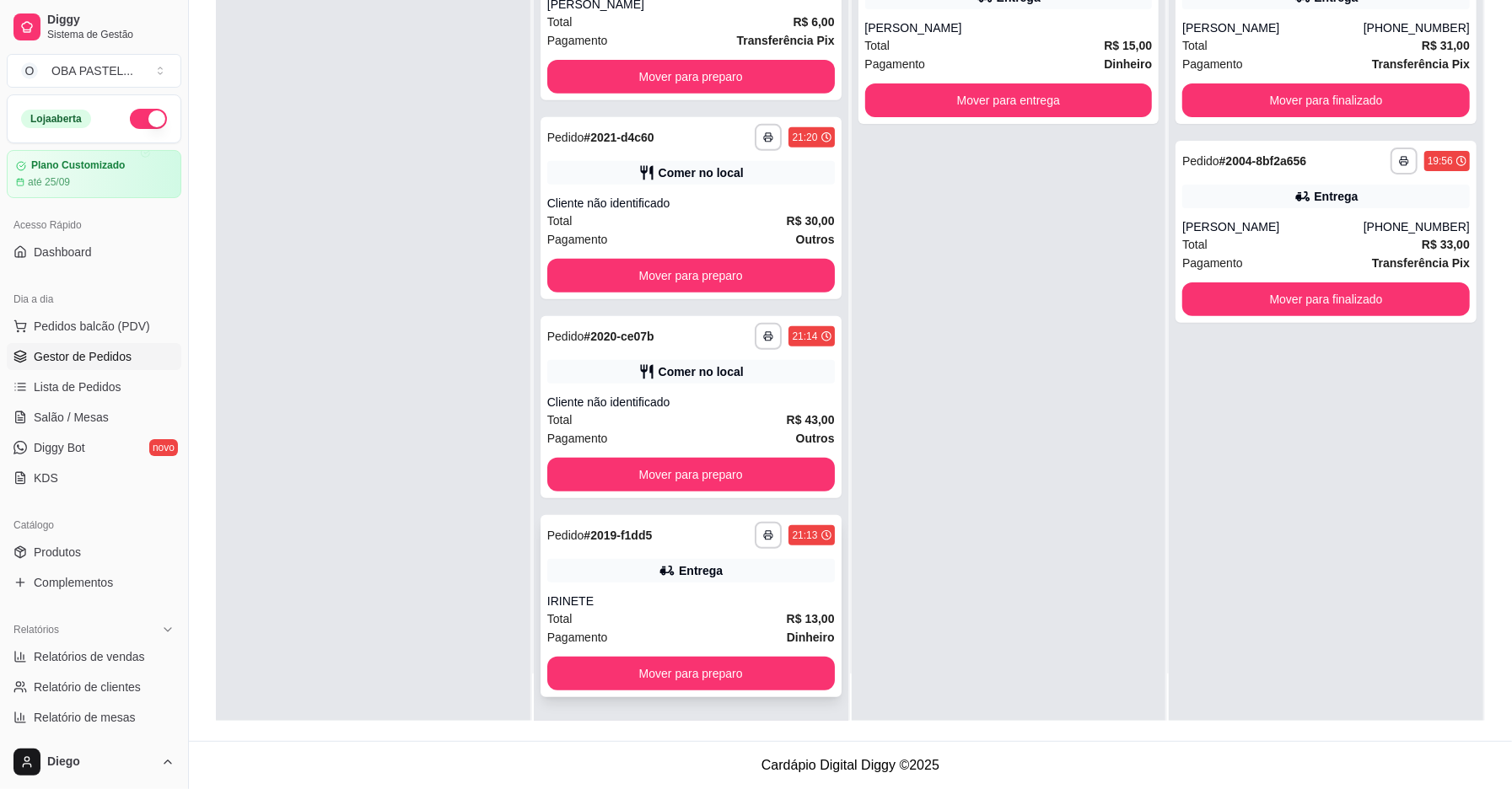
click at [699, 603] on div "IRINETE" at bounding box center [690, 602] width 288 height 17
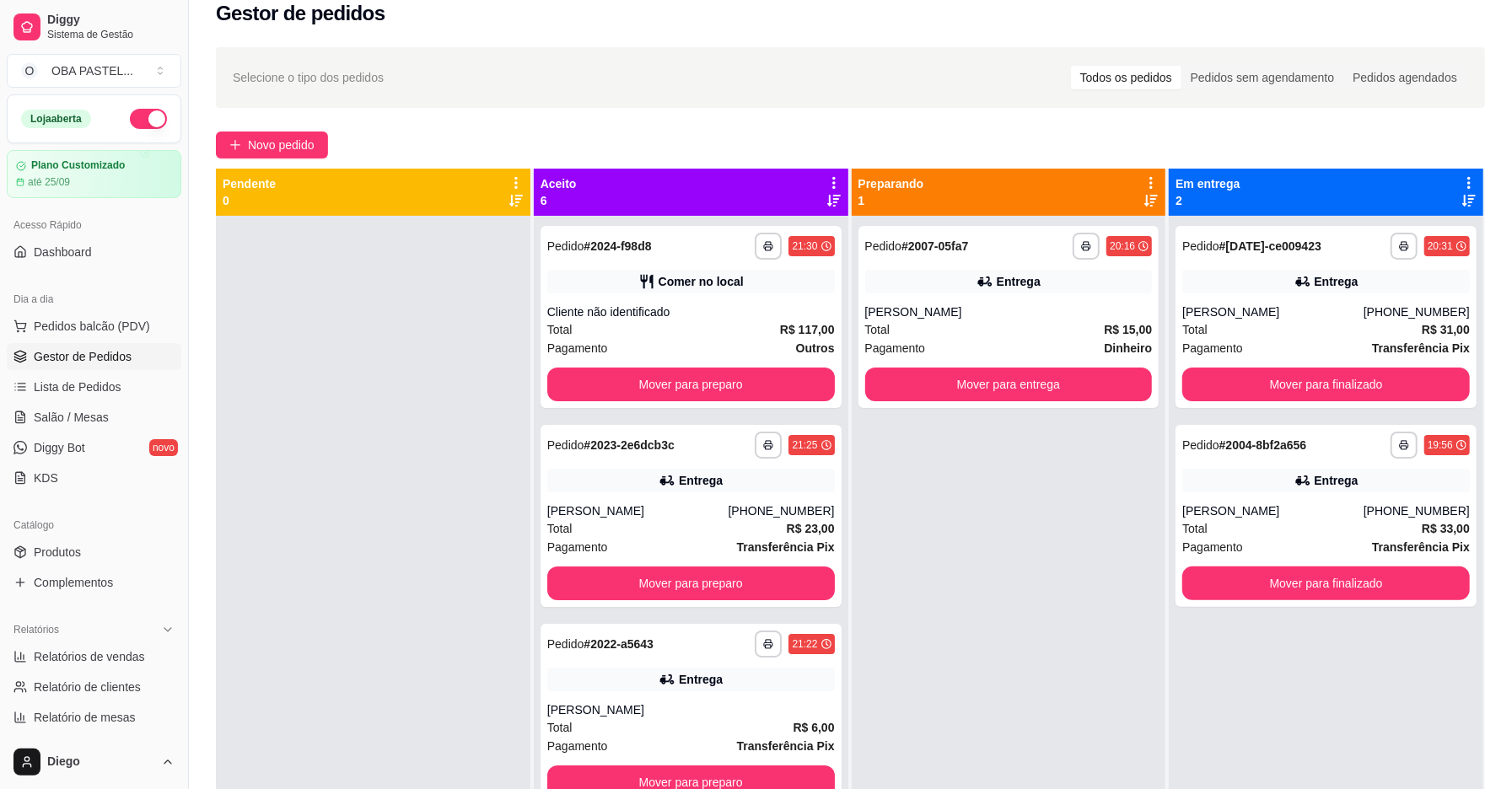
scroll to position [0, 0]
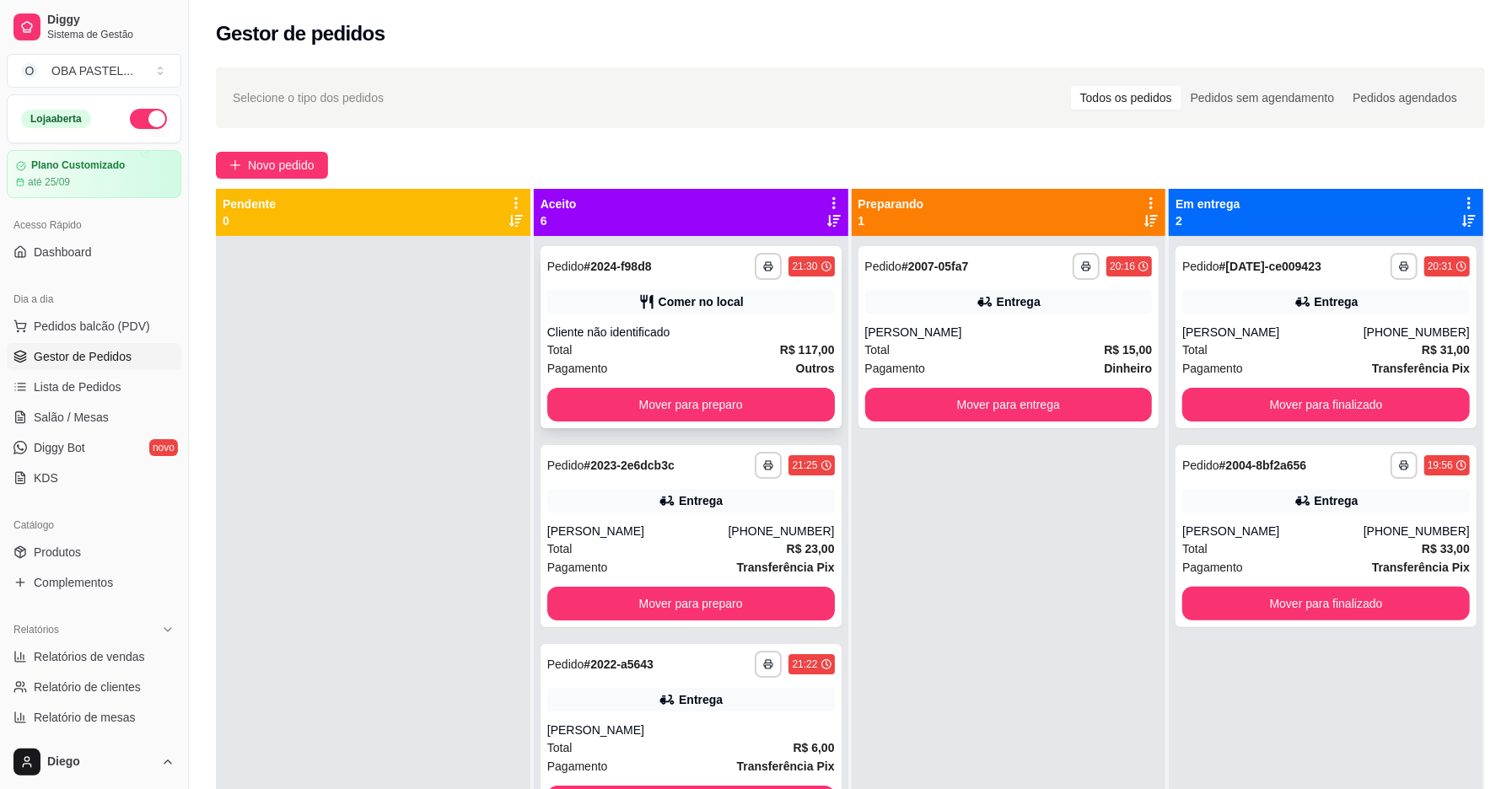
click at [669, 349] on div "Total R$ 117,00" at bounding box center [690, 349] width 288 height 18
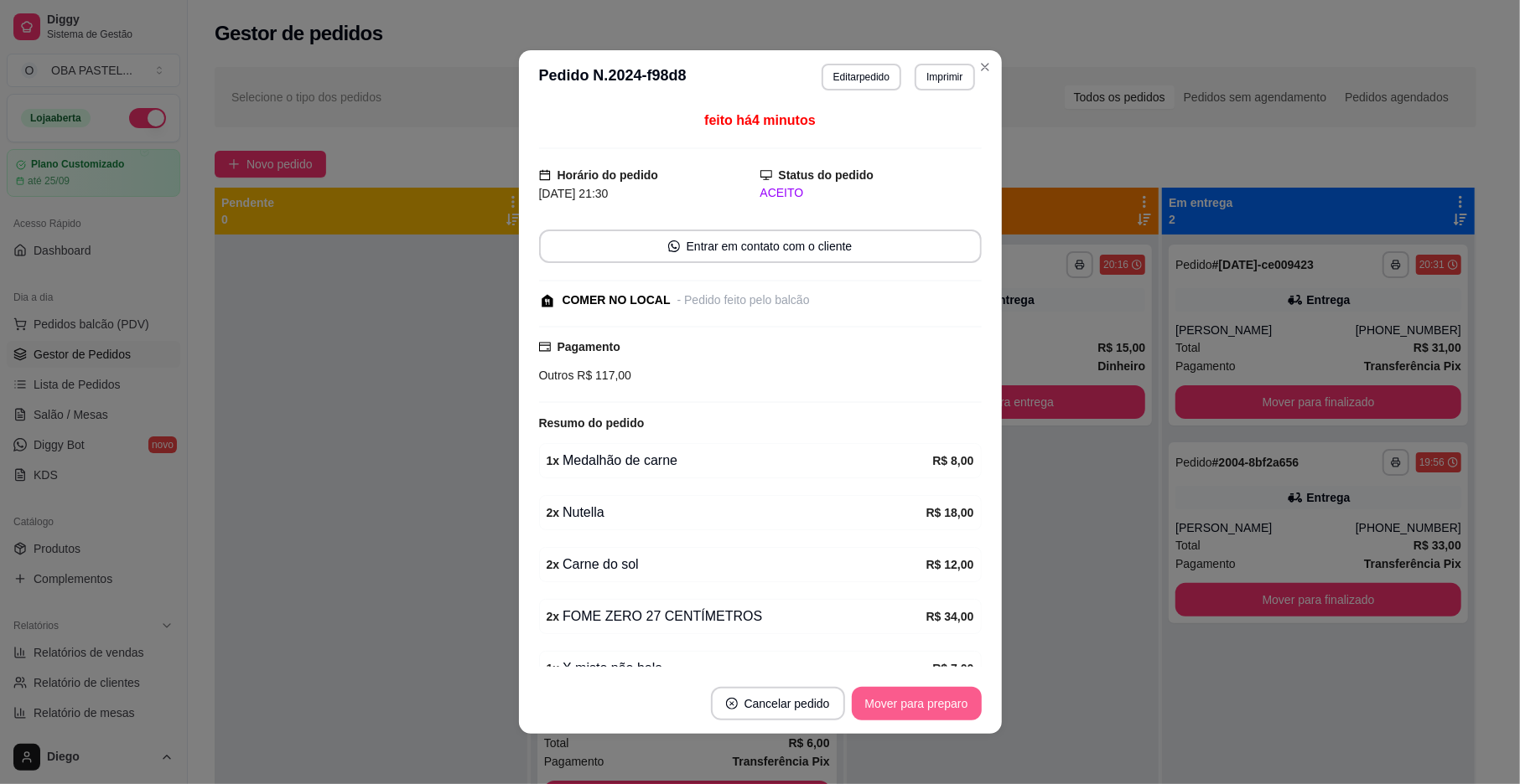
click at [887, 689] on button "Mover para preparo" at bounding box center [916, 703] width 130 height 33
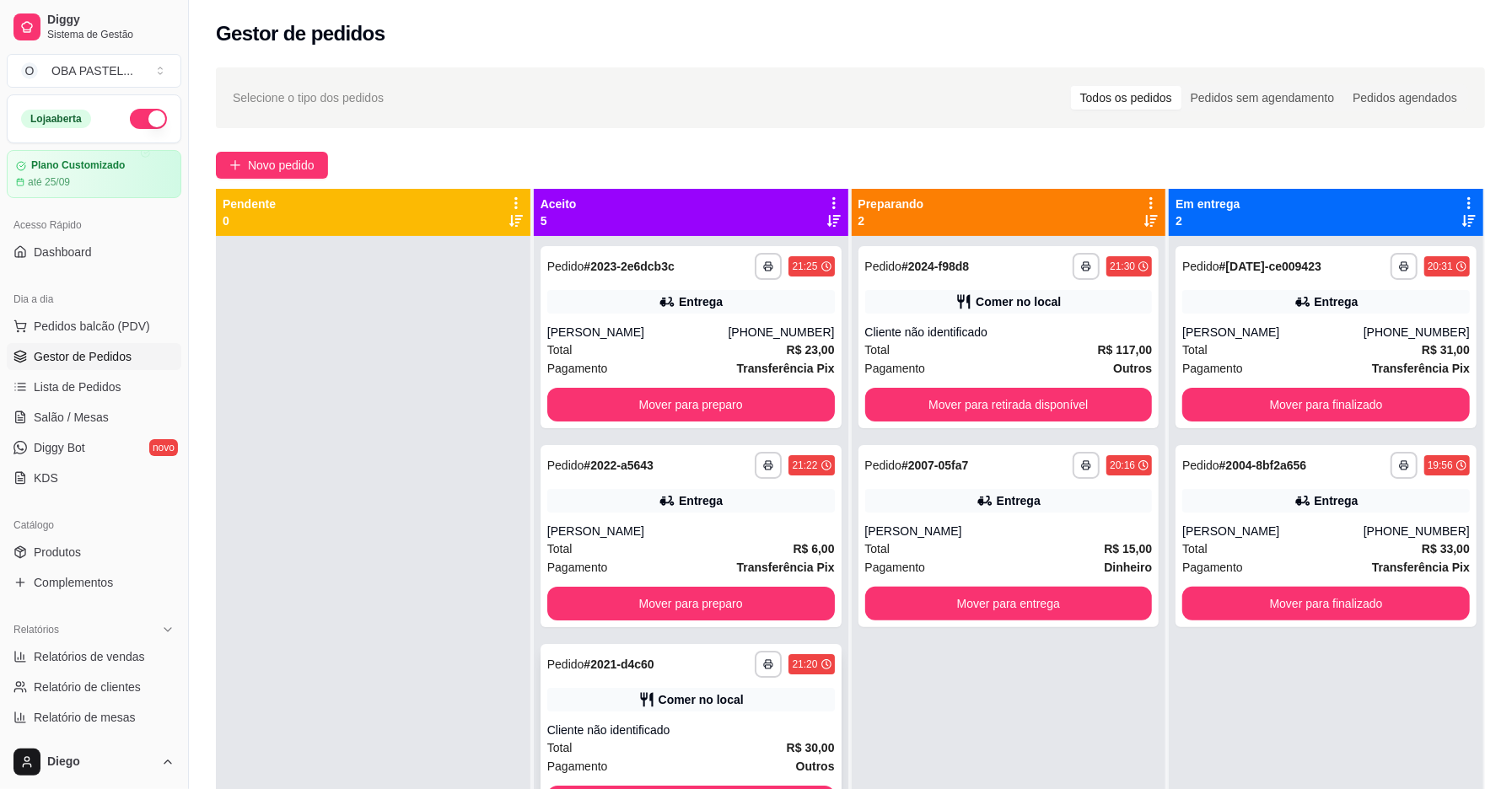
click at [717, 712] on div "**********" at bounding box center [690, 735] width 301 height 182
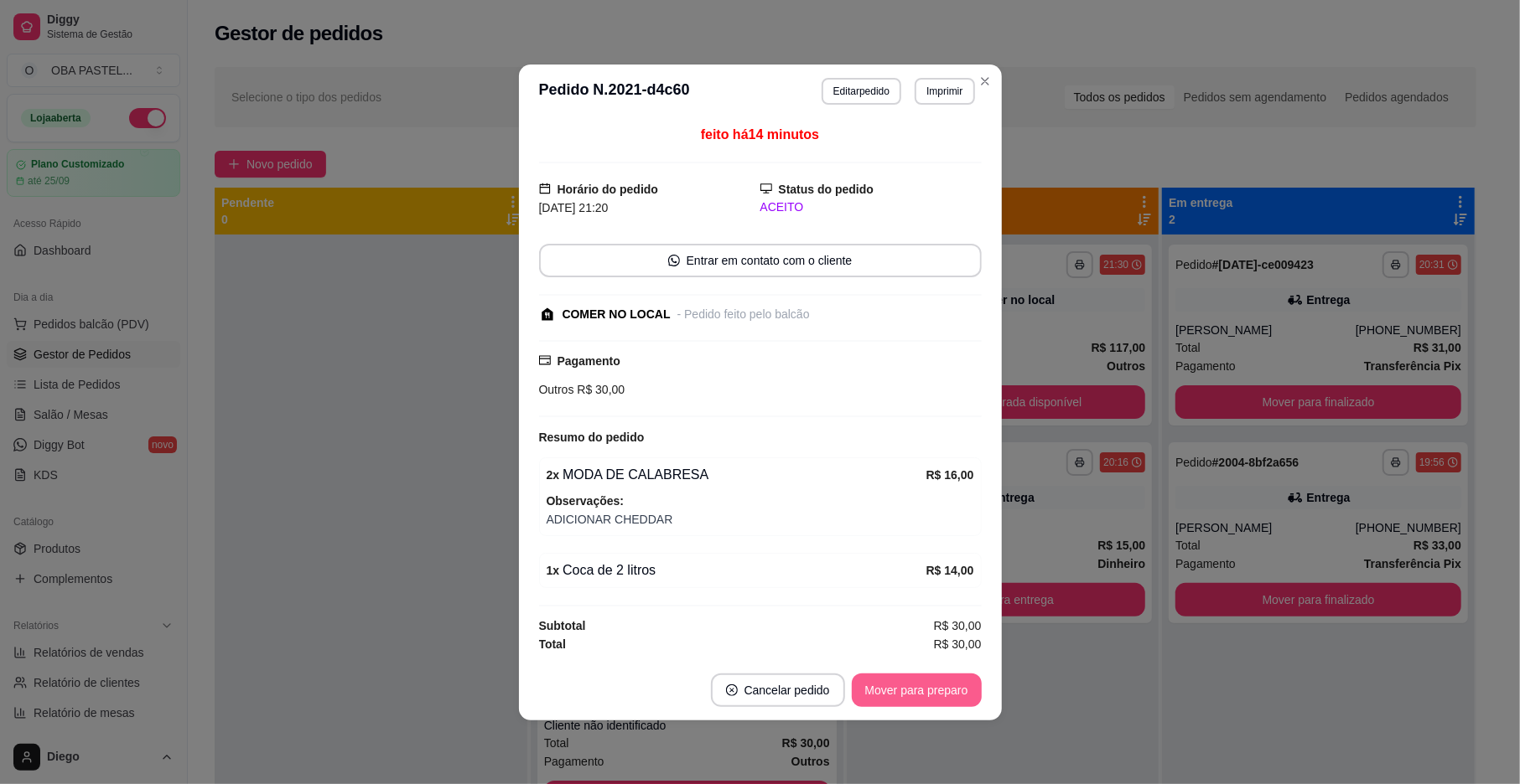
click at [916, 689] on button "Mover para preparo" at bounding box center [916, 690] width 130 height 33
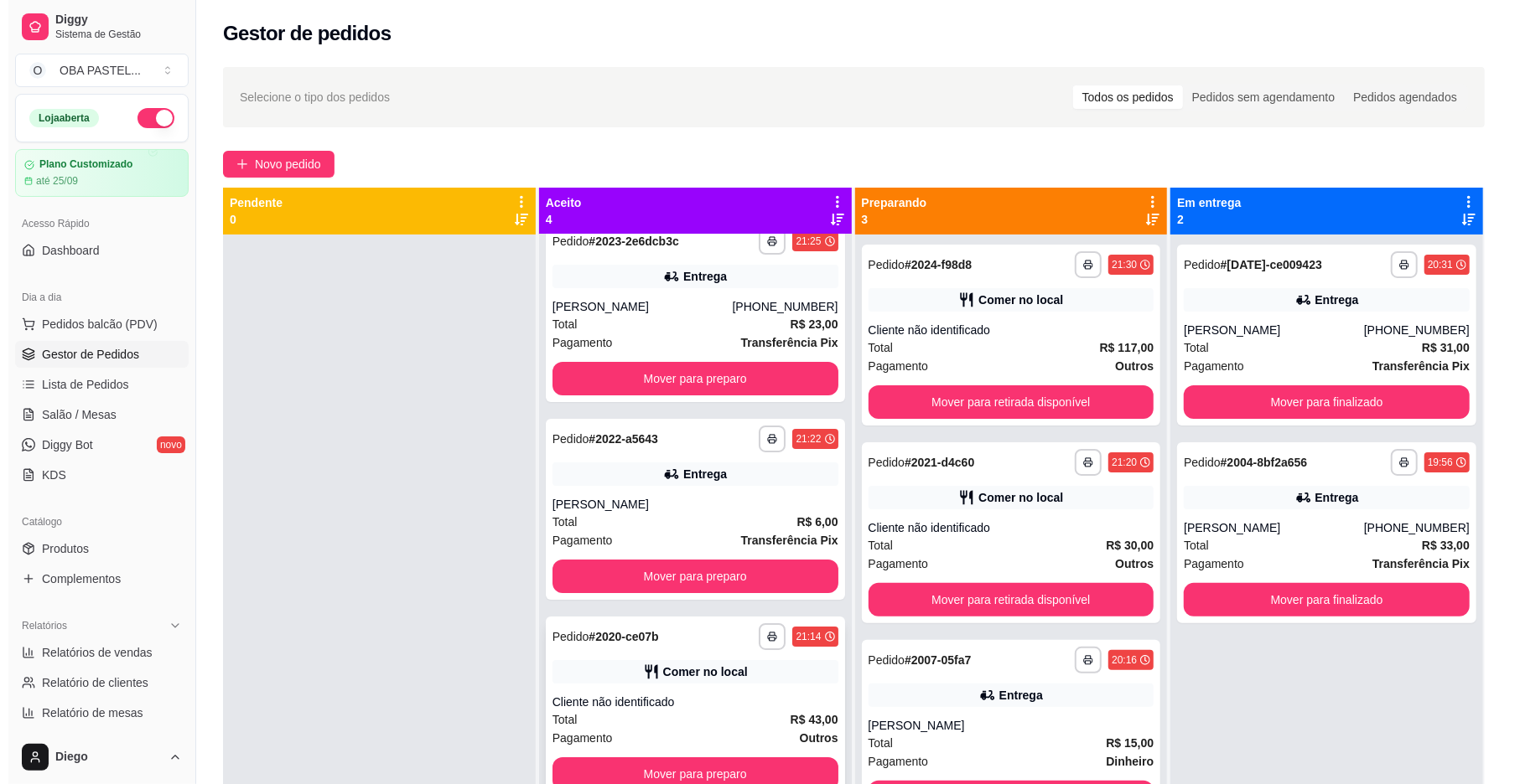
scroll to position [47, 0]
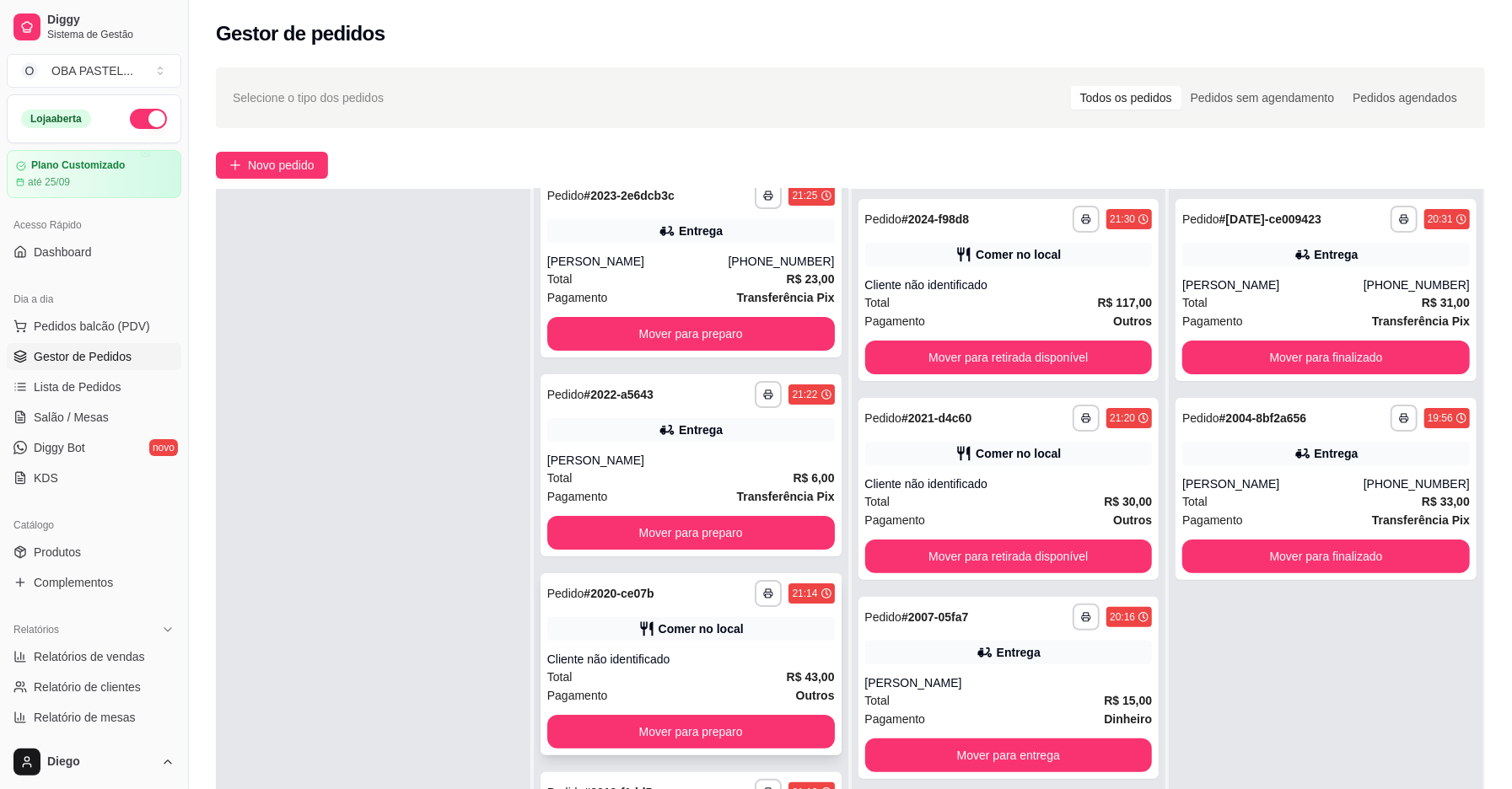
click at [713, 666] on div "Cliente não identificado" at bounding box center [690, 660] width 288 height 17
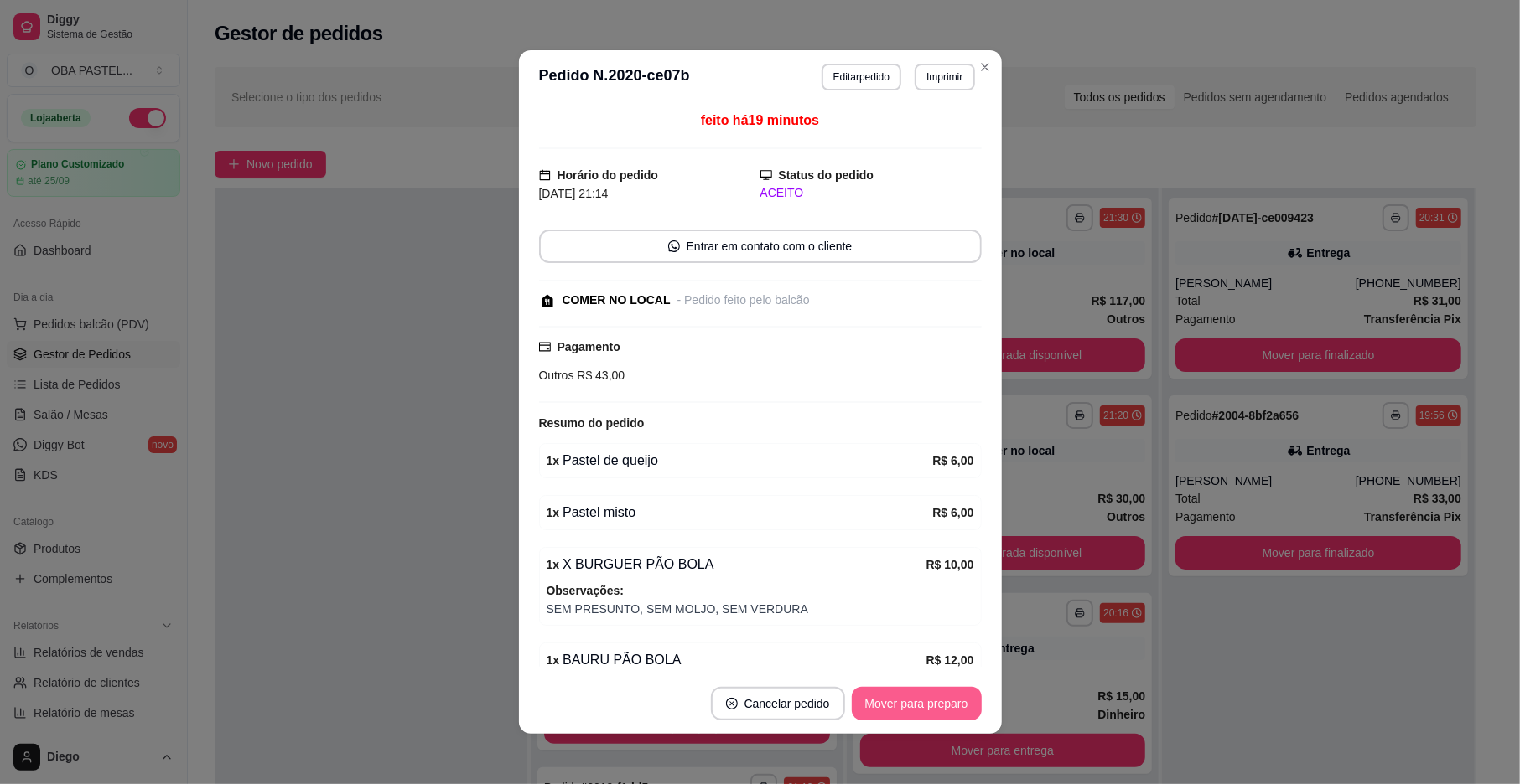
click at [896, 713] on button "Mover para preparo" at bounding box center [916, 703] width 130 height 33
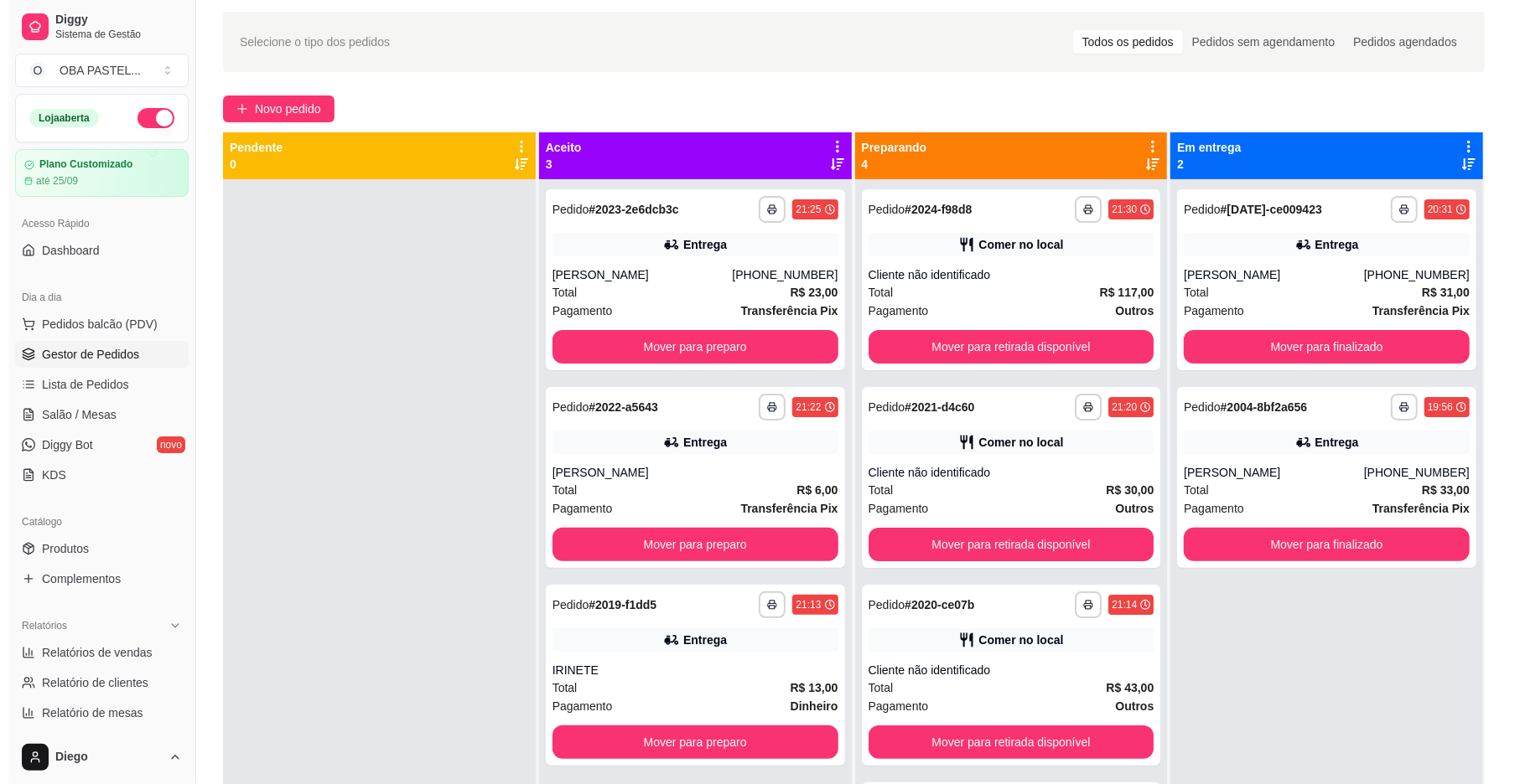
scroll to position [0, 0]
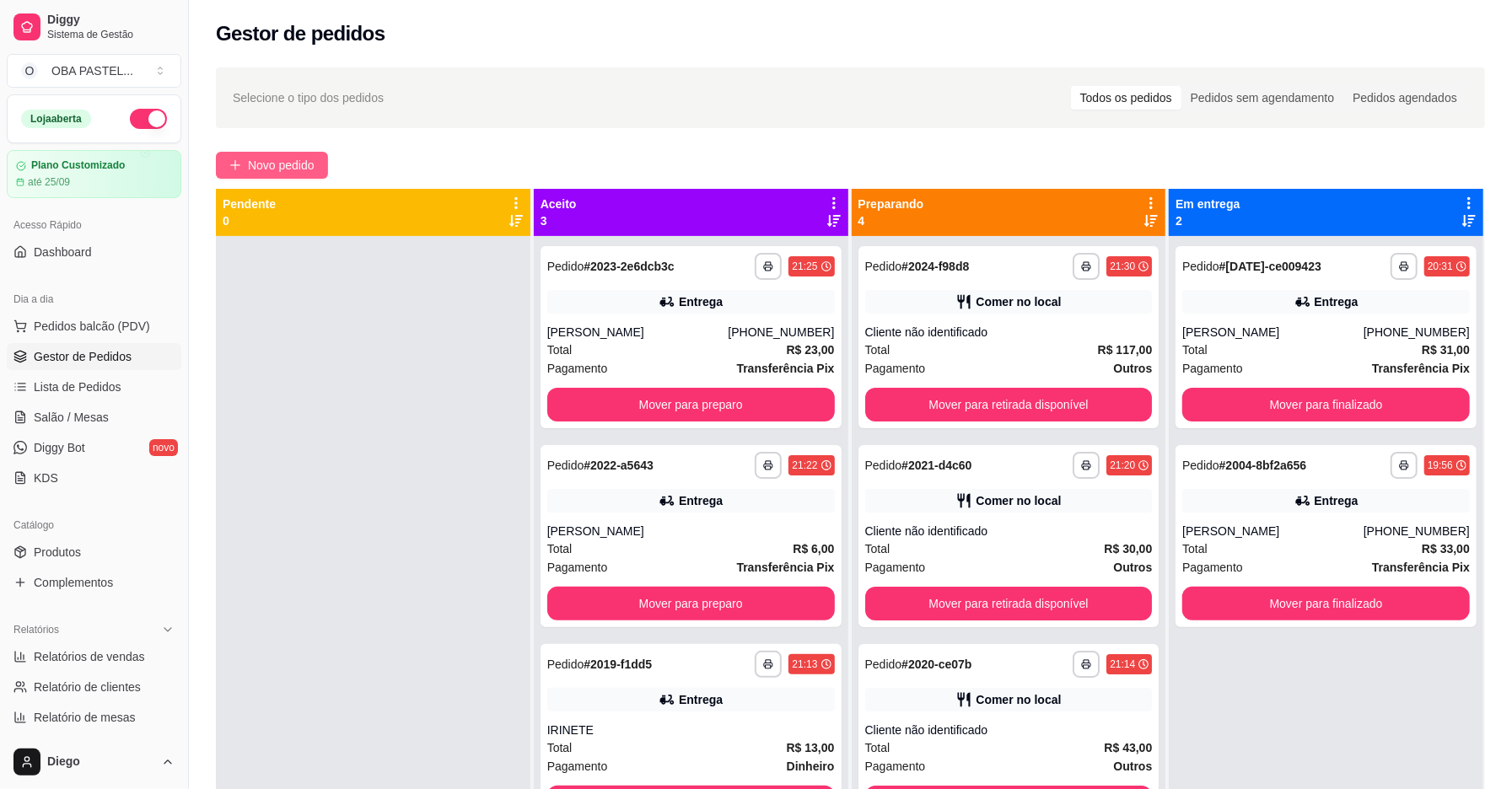
click at [268, 161] on span "Novo pedido" at bounding box center [281, 164] width 67 height 18
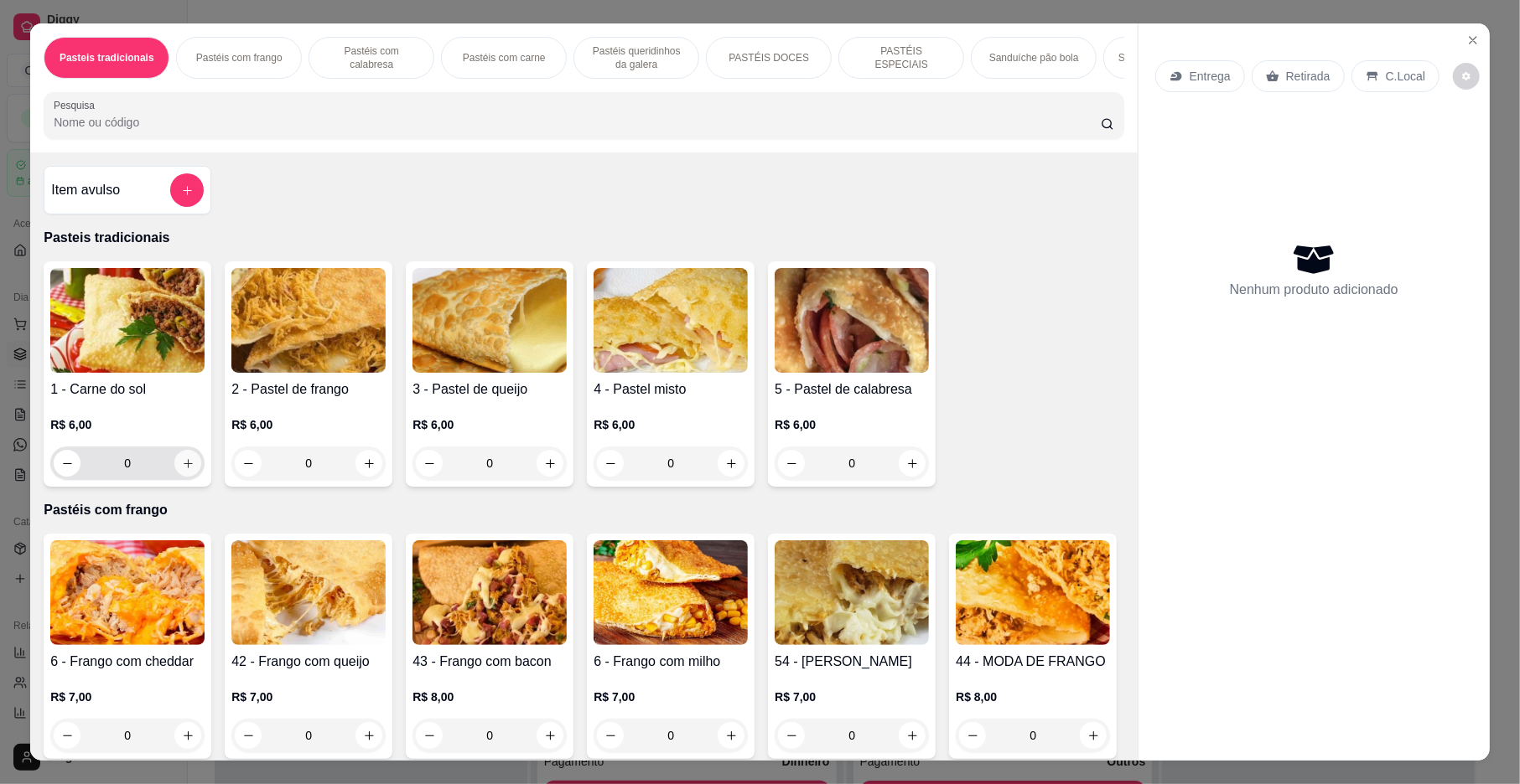
click at [182, 470] on icon "increase-product-quantity" at bounding box center [187, 464] width 12 height 12
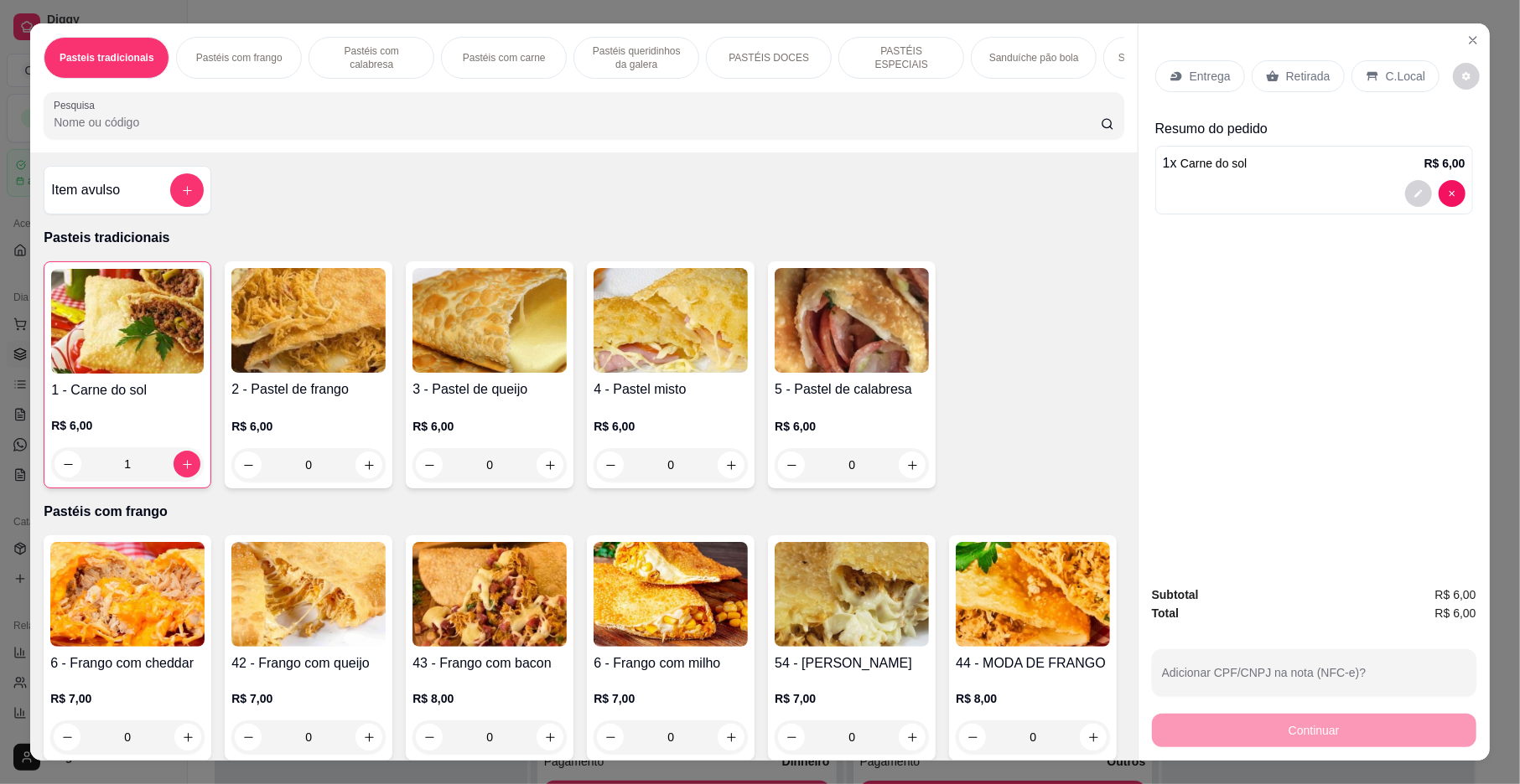
click at [1192, 82] on p "Entrega" at bounding box center [1209, 76] width 41 height 17
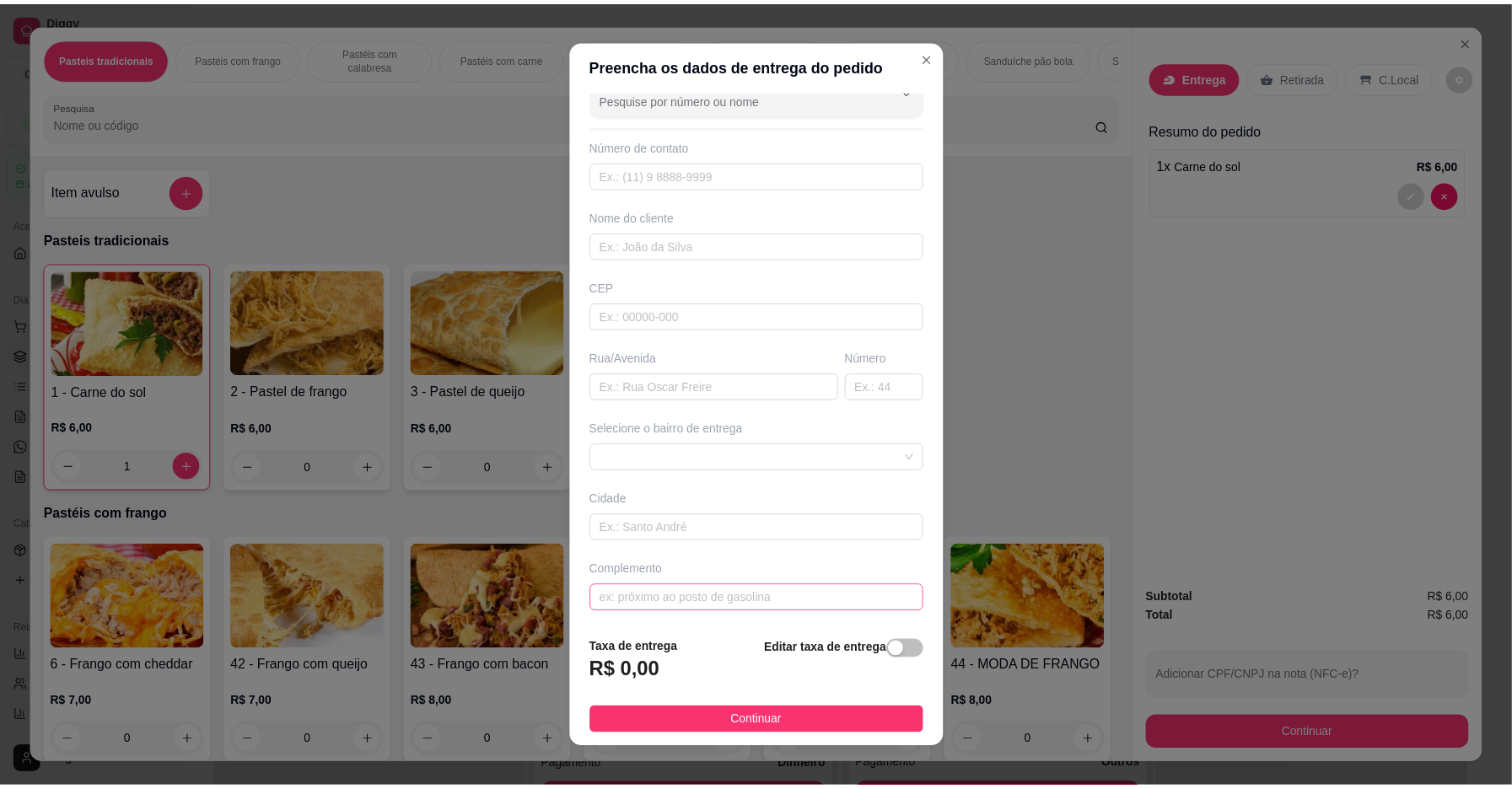
scroll to position [35, 0]
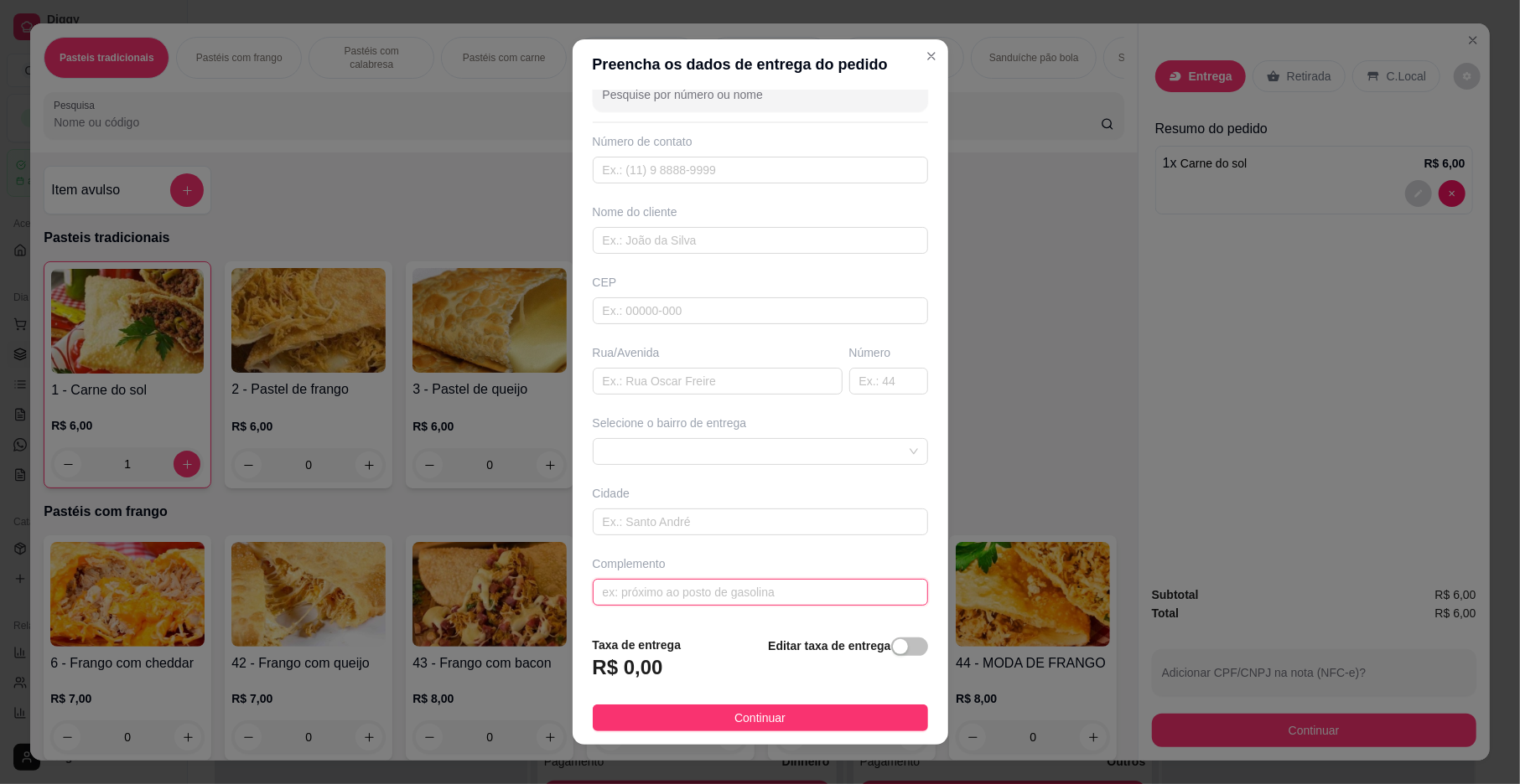
click at [685, 604] on input "text" at bounding box center [760, 592] width 336 height 27
click at [735, 711] on span "Continuar" at bounding box center [760, 717] width 51 height 18
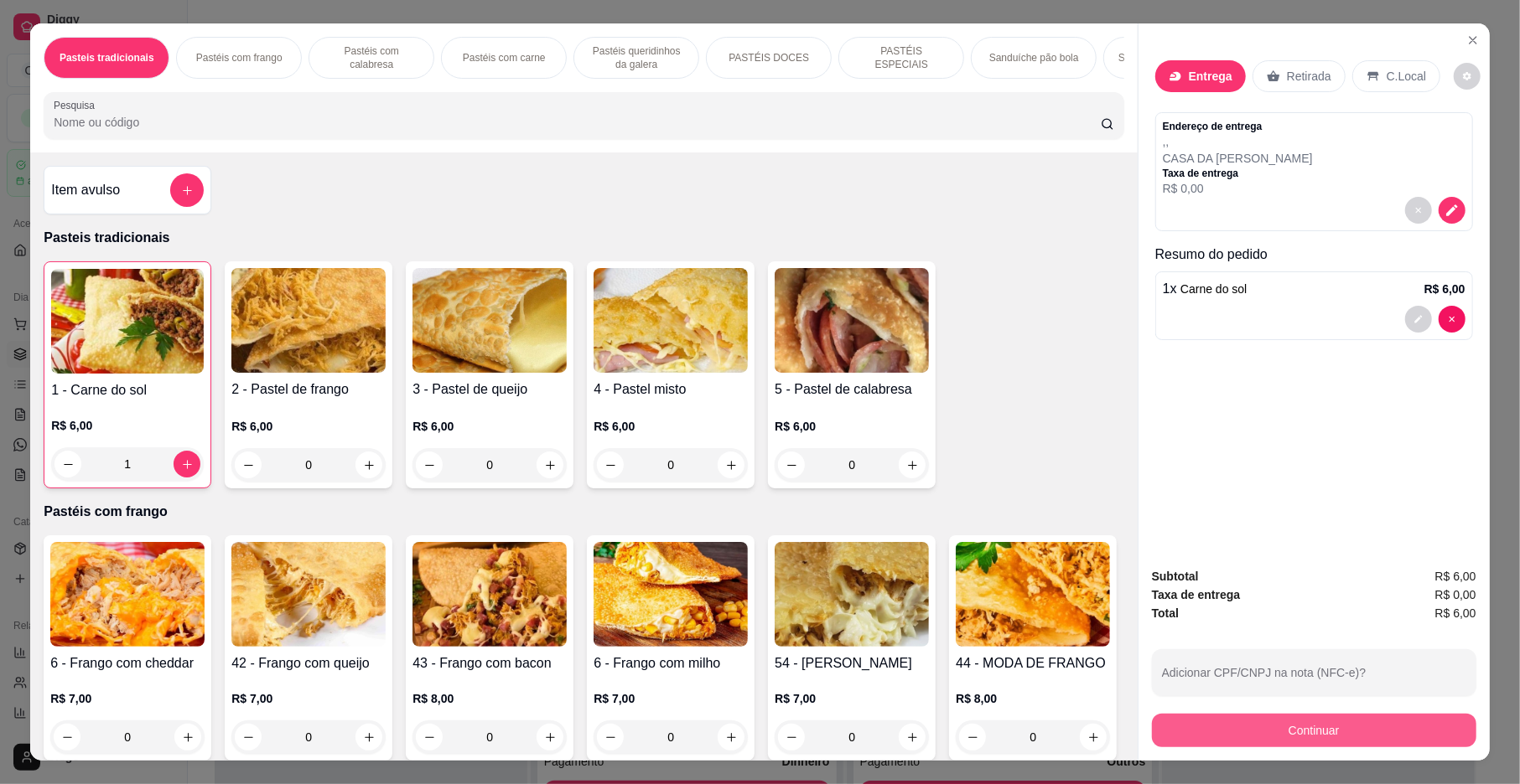
click at [1255, 728] on button "Continuar" at bounding box center [1314, 730] width 324 height 33
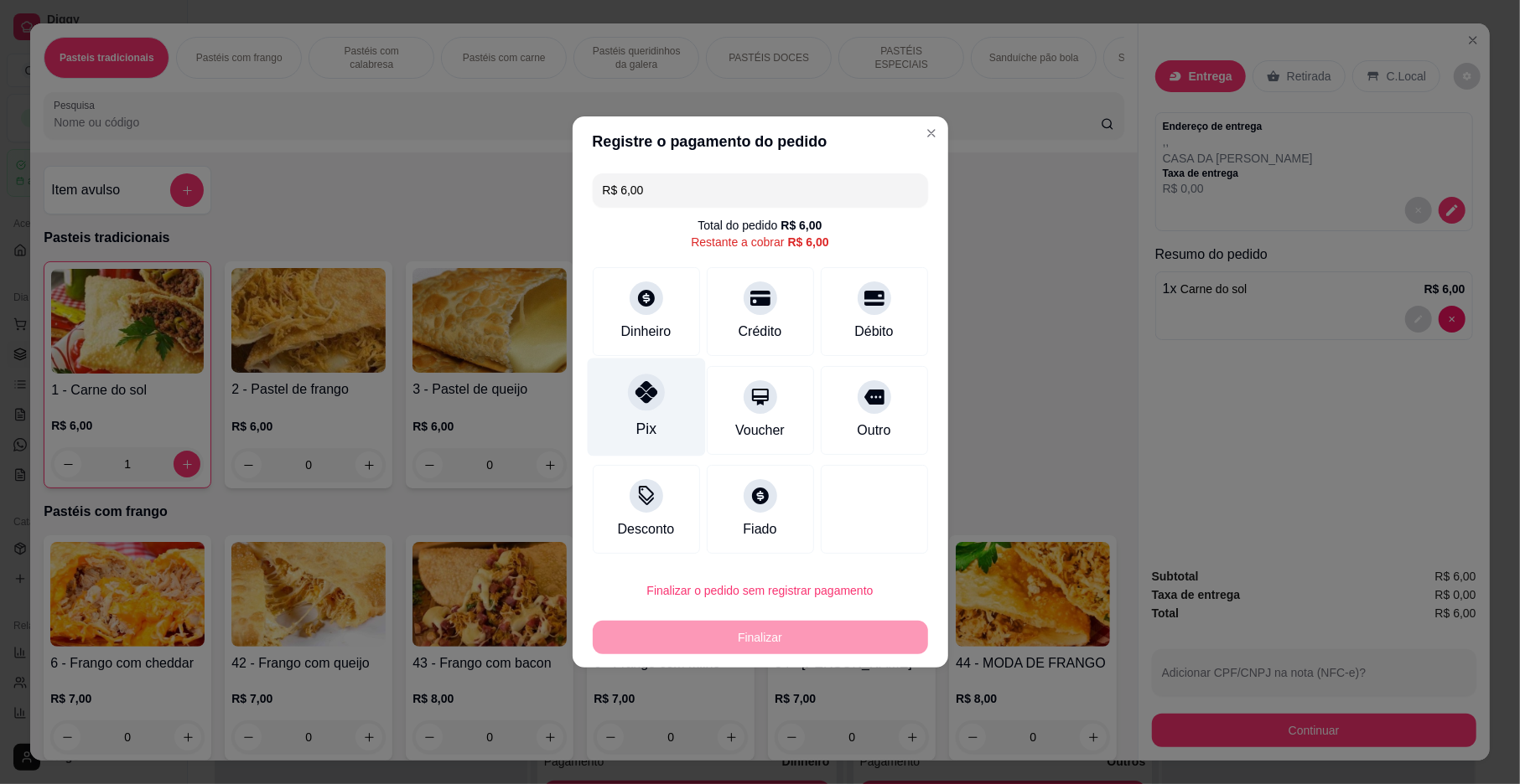
click at [647, 400] on icon at bounding box center [645, 392] width 22 height 22
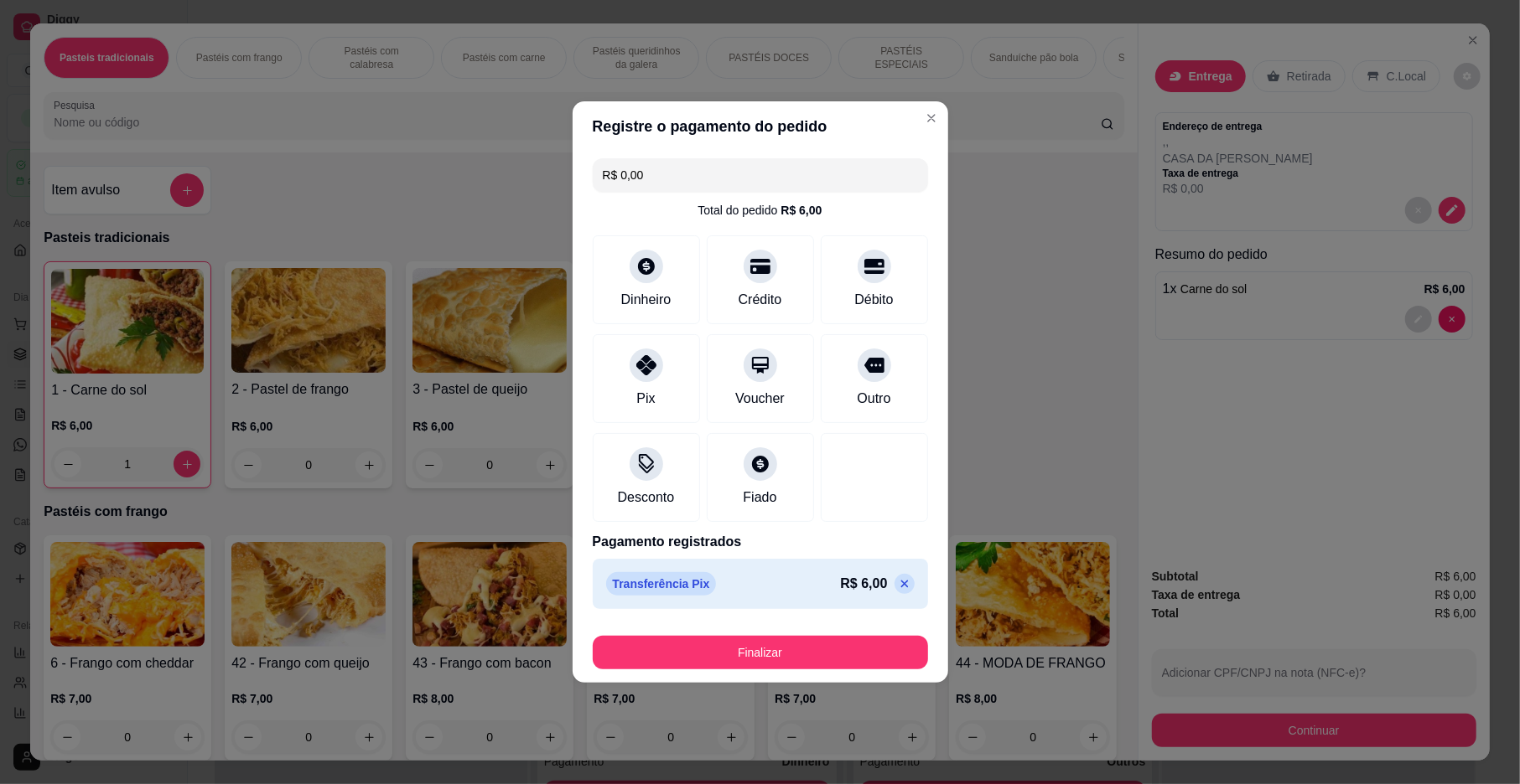
click at [797, 662] on button "Finalizar" at bounding box center [760, 652] width 336 height 33
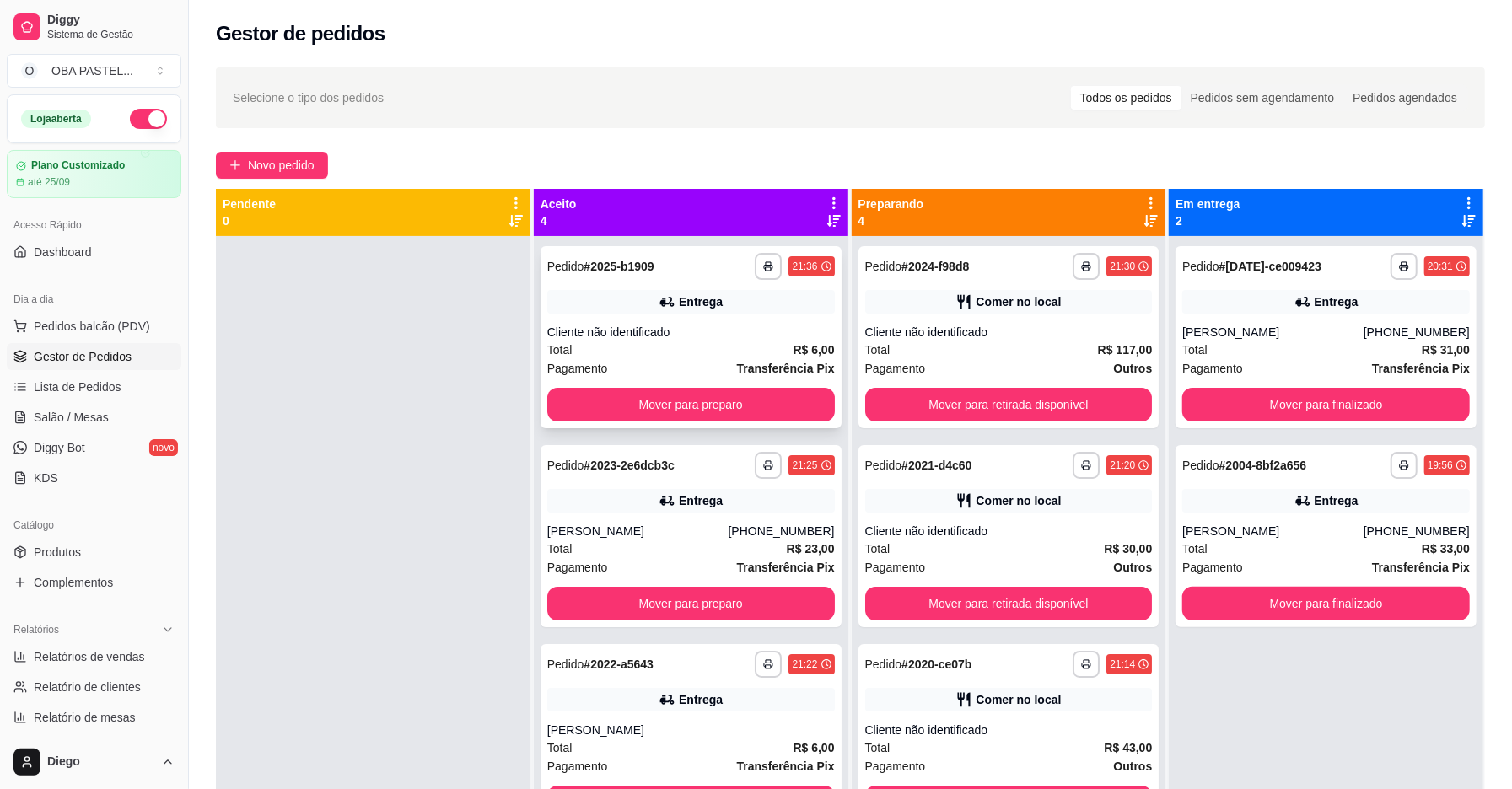
click at [712, 354] on div "Total R$ 6,00" at bounding box center [690, 349] width 288 height 18
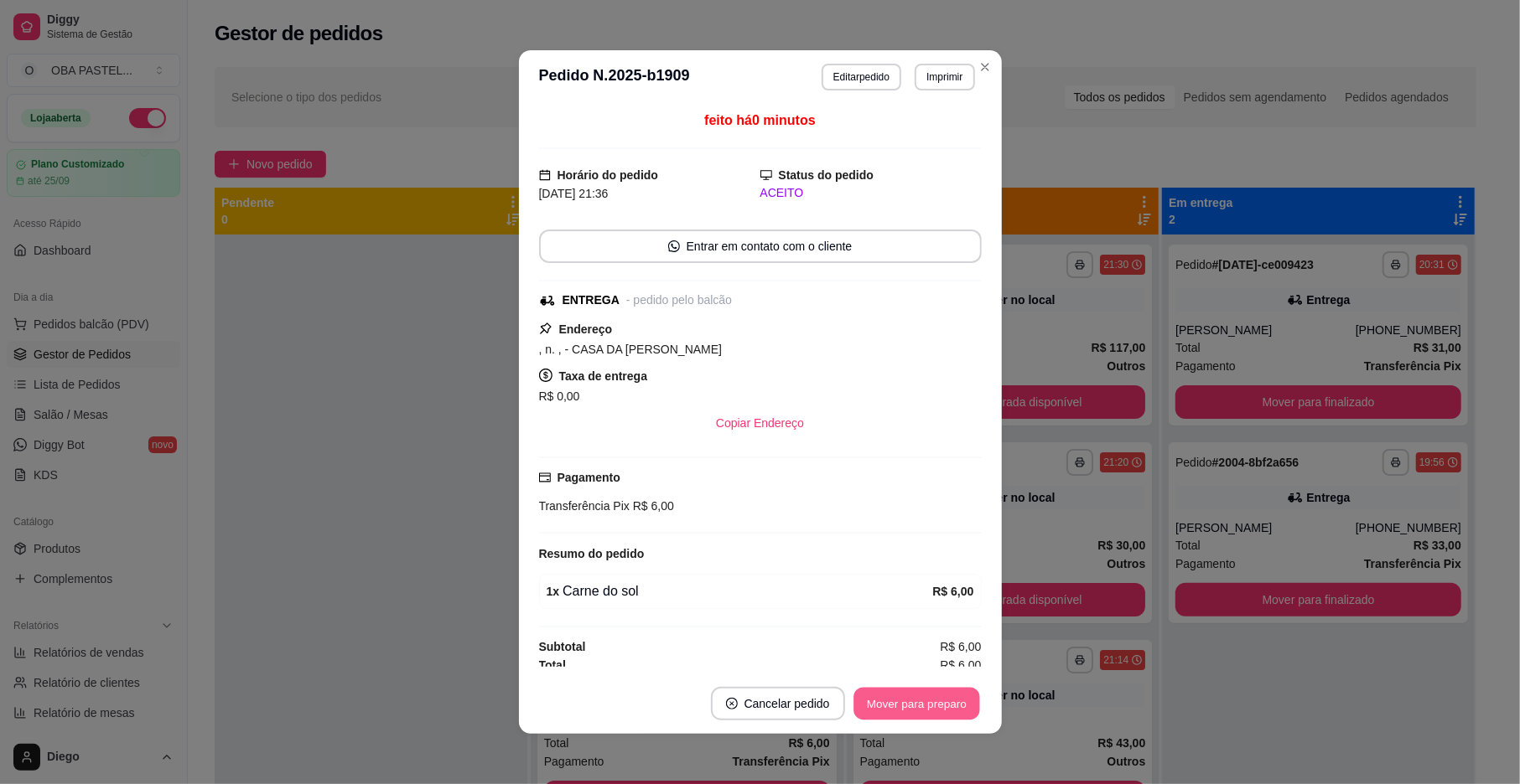
click at [913, 700] on button "Mover para preparo" at bounding box center [916, 704] width 125 height 32
click at [913, 700] on button "Mover para entrega" at bounding box center [916, 703] width 129 height 33
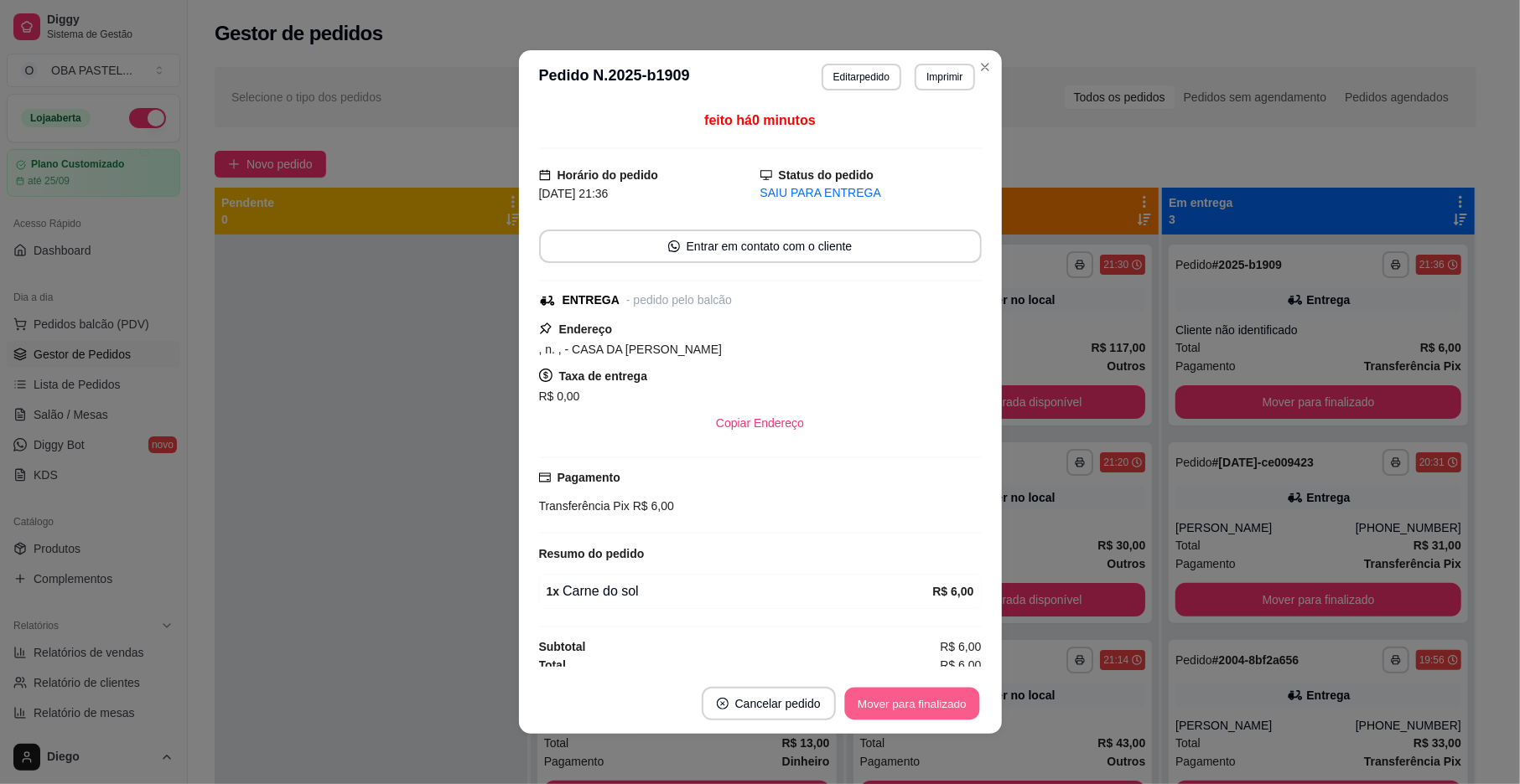
click at [913, 700] on button "Mover para finalizado" at bounding box center [912, 704] width 135 height 32
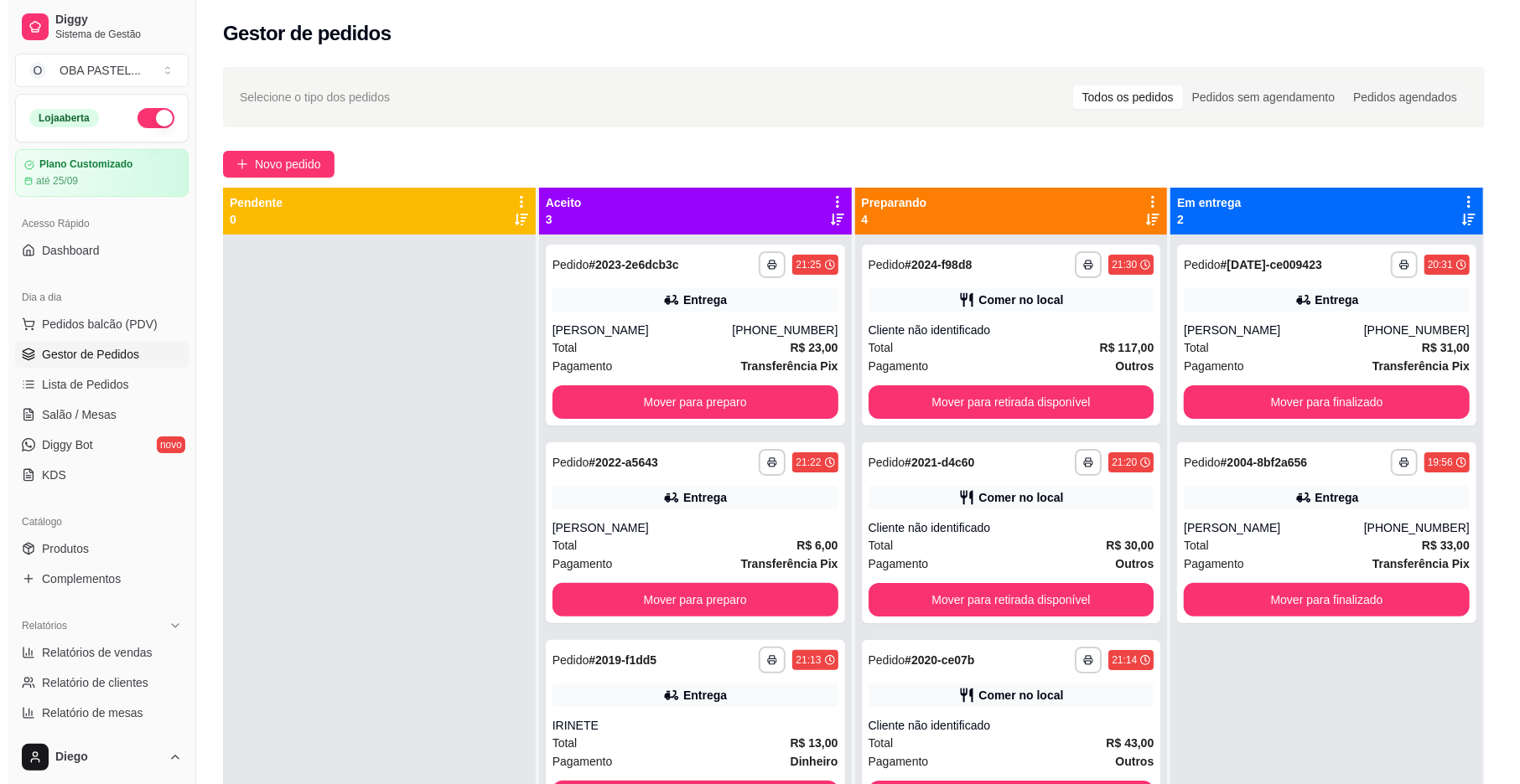
scroll to position [24, 0]
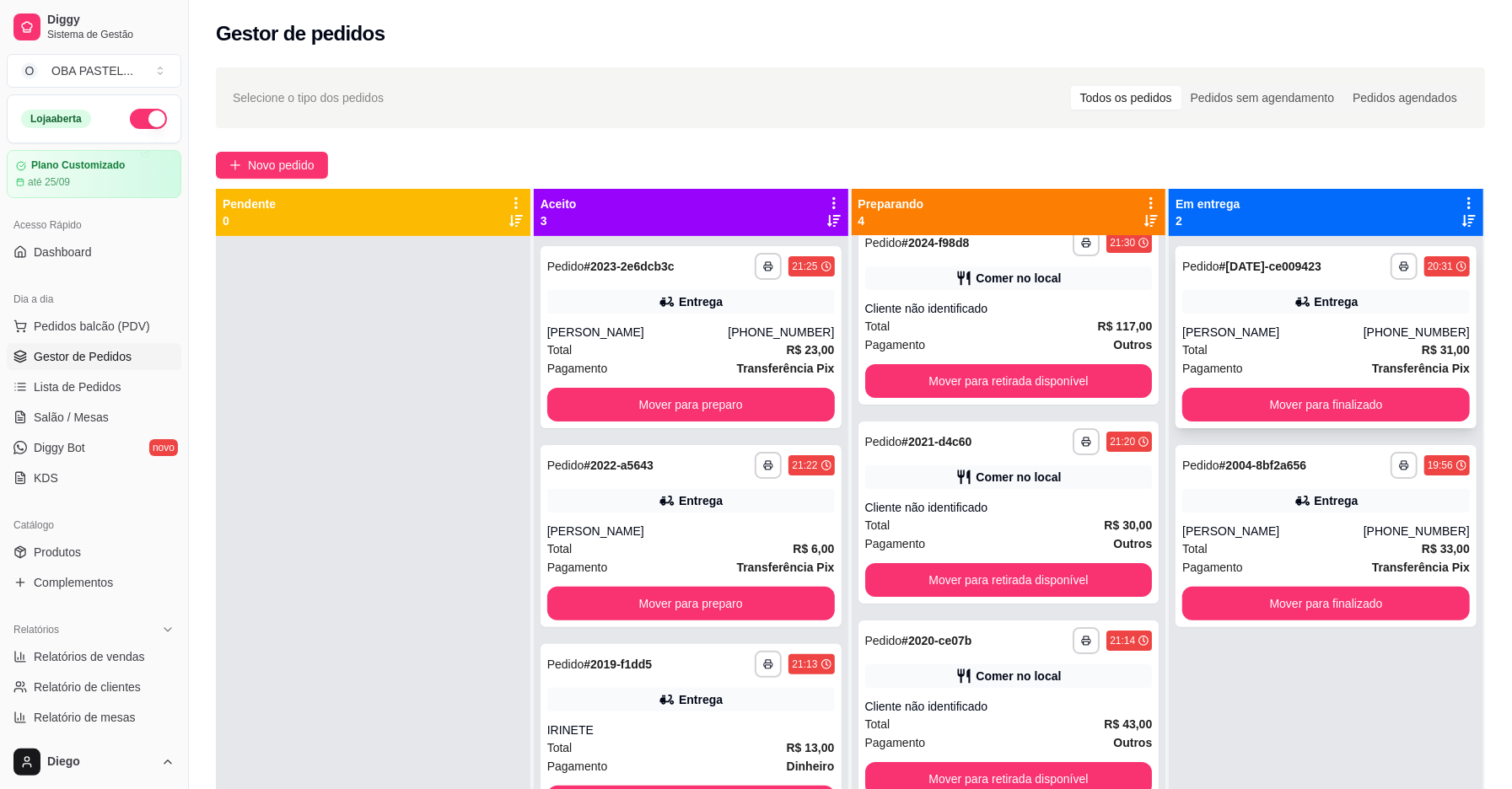
click at [1321, 353] on div "Total R$ 31,00" at bounding box center [1326, 349] width 288 height 18
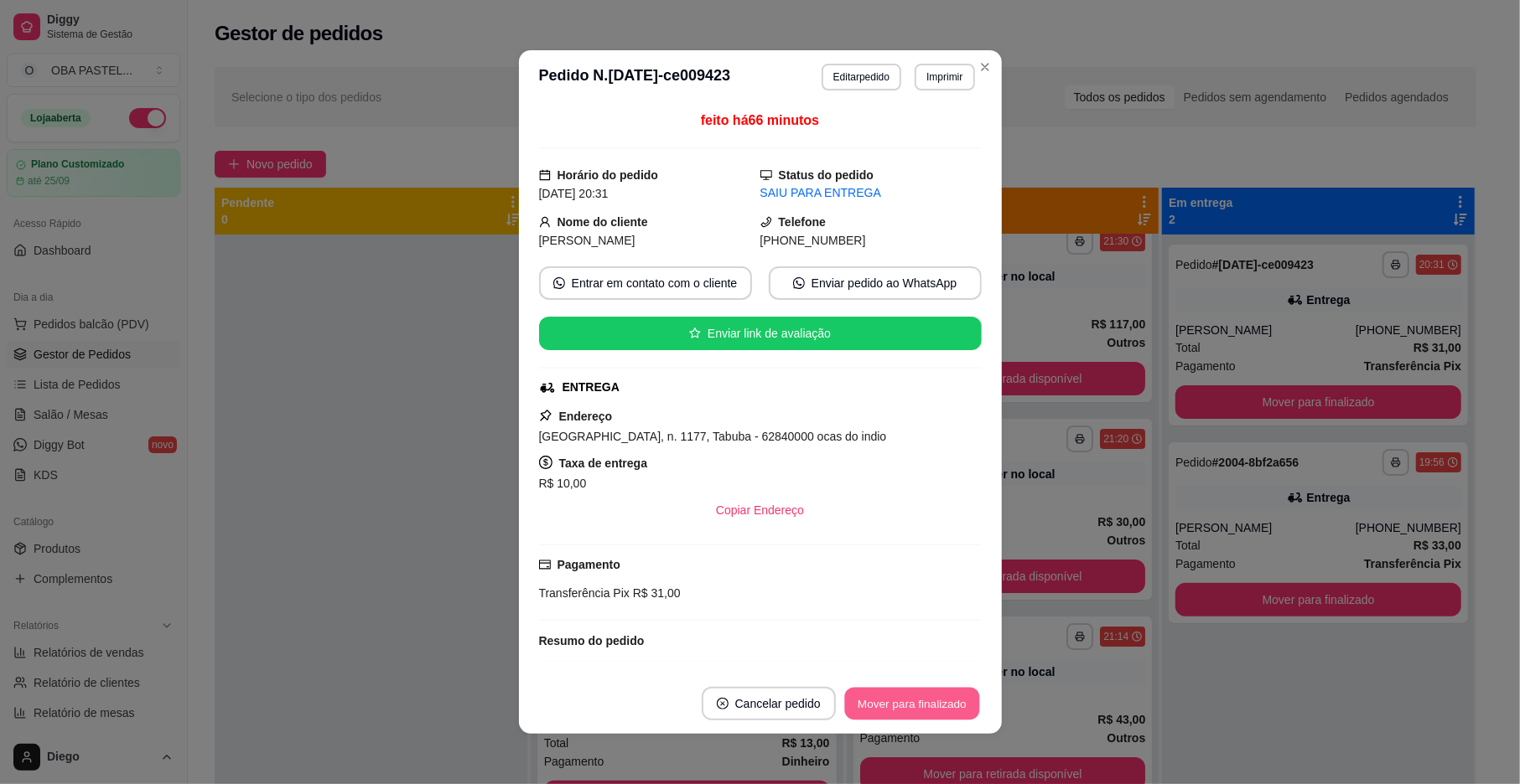
click at [892, 701] on button "Mover para finalizado" at bounding box center [912, 704] width 135 height 32
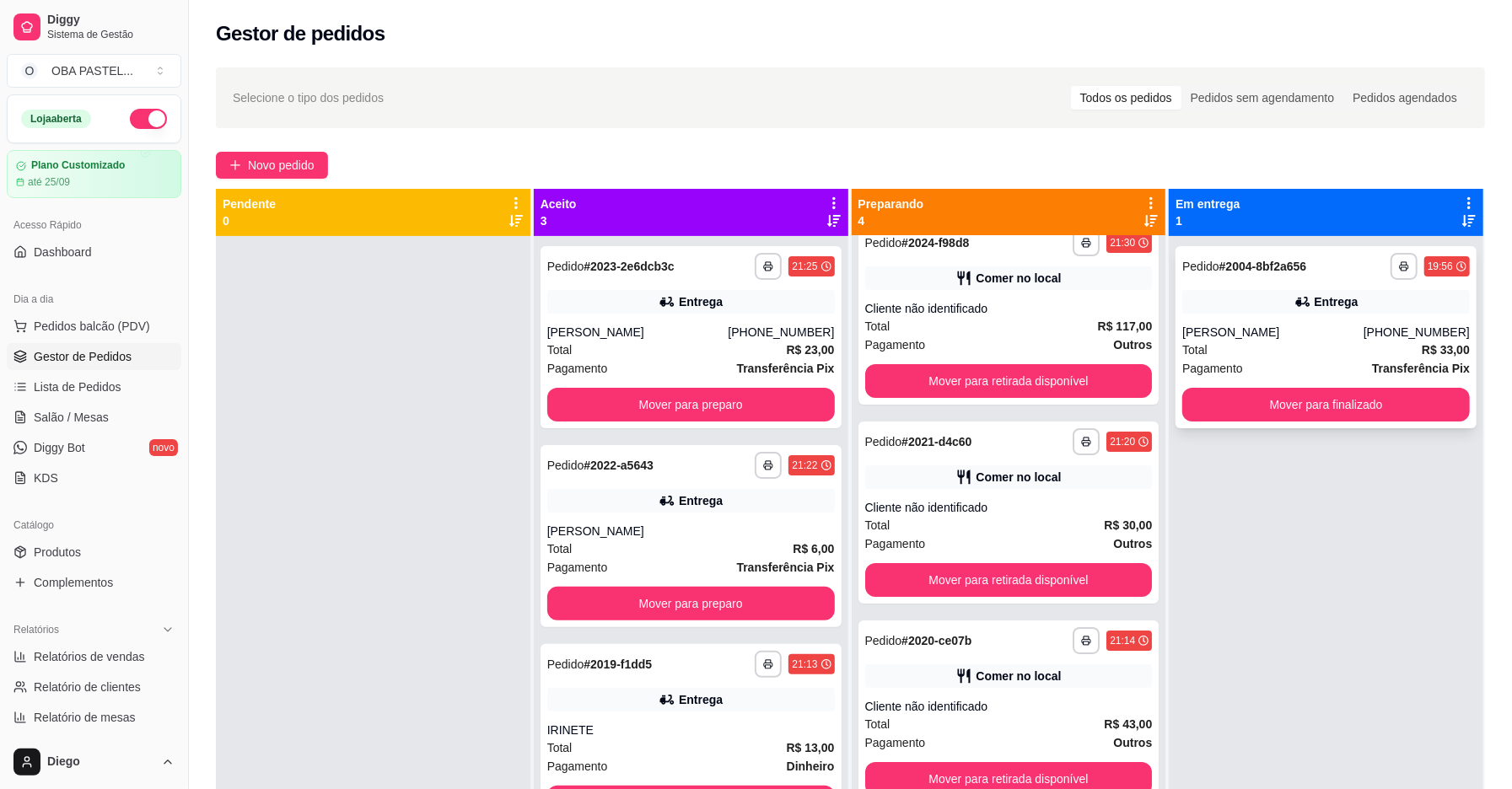
click at [1295, 309] on icon at bounding box center [1304, 302] width 17 height 17
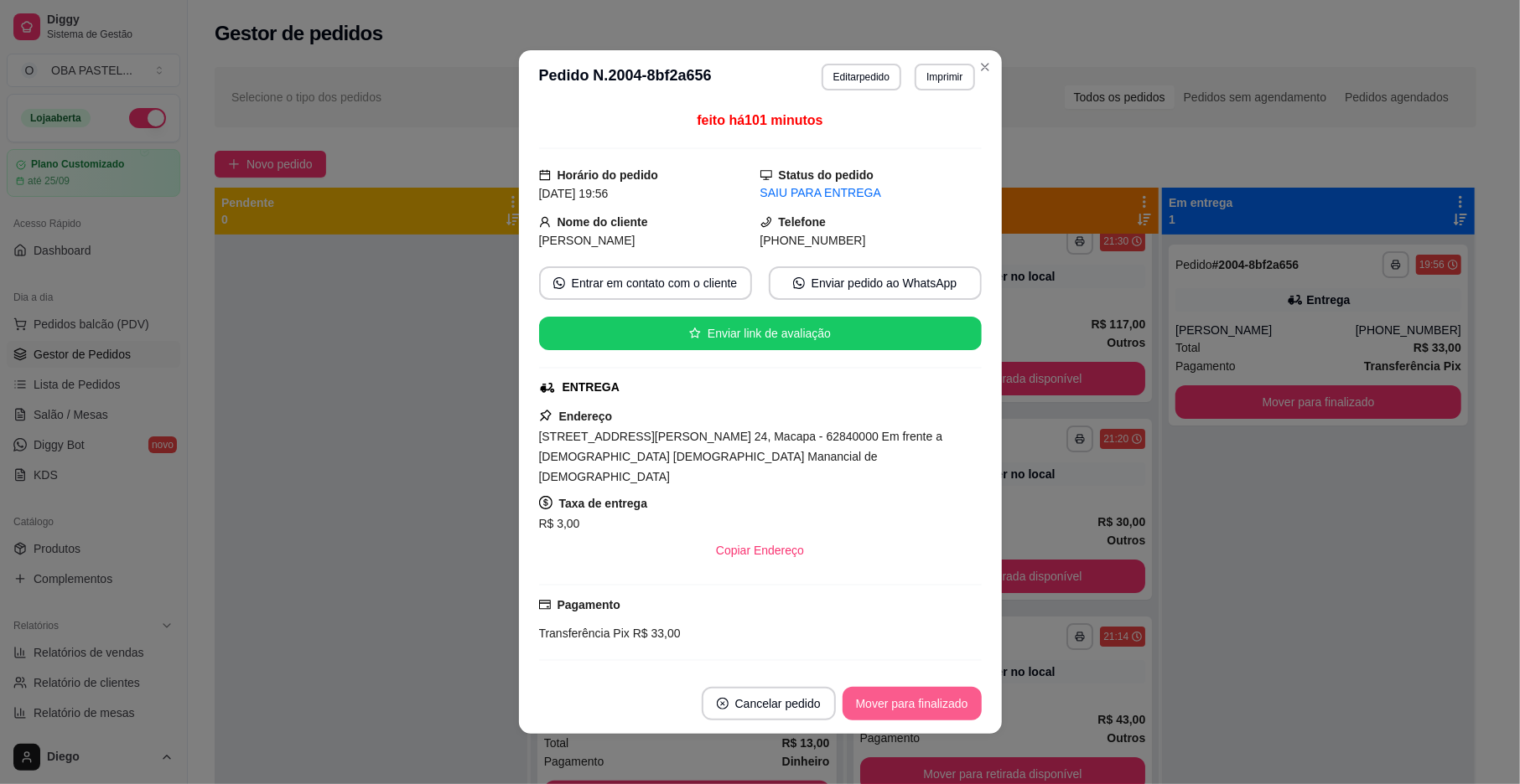
click at [912, 704] on button "Mover para finalizado" at bounding box center [912, 703] width 139 height 33
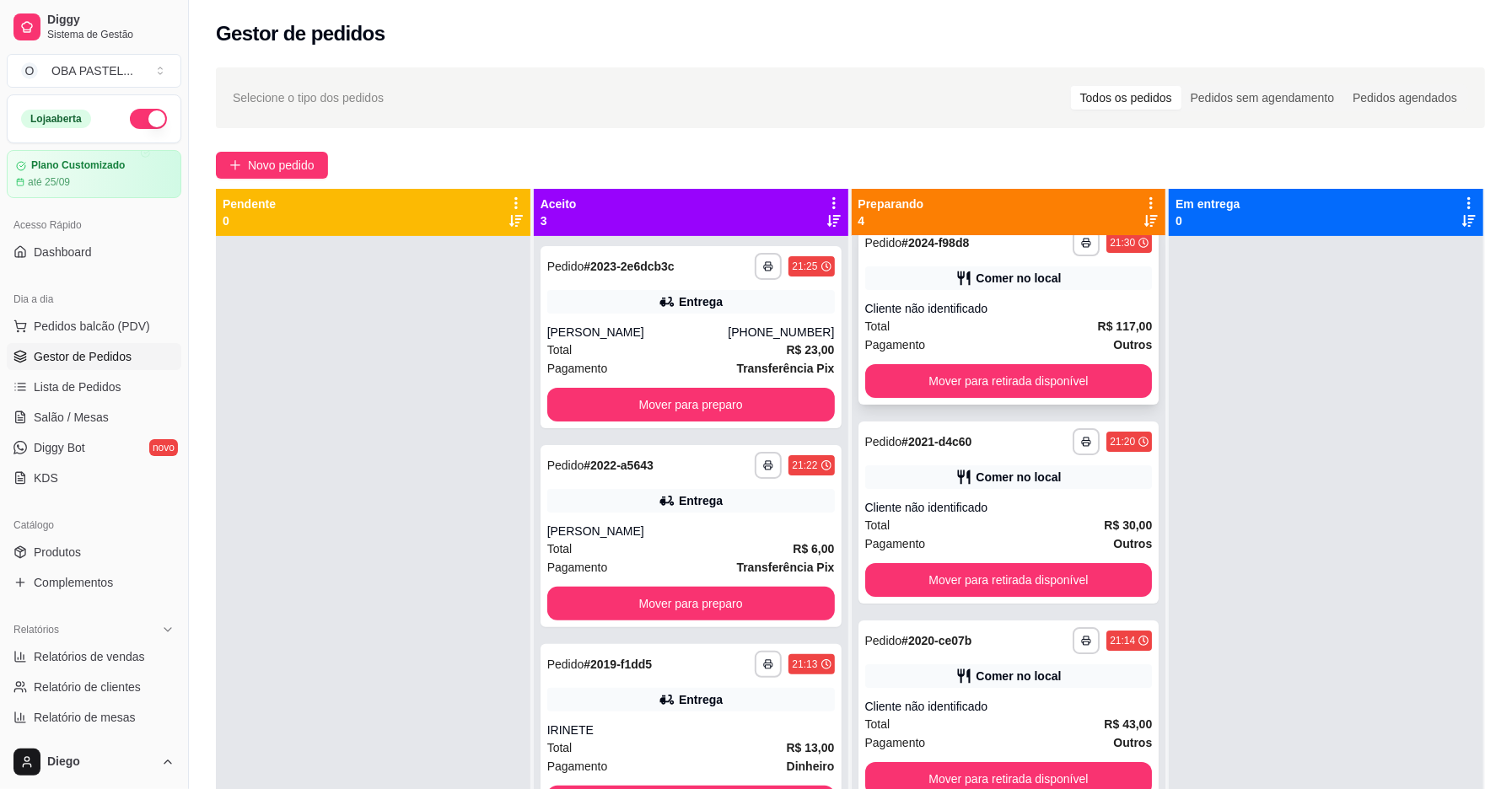
click at [1010, 339] on div "Pagamento Outros" at bounding box center [1009, 344] width 288 height 18
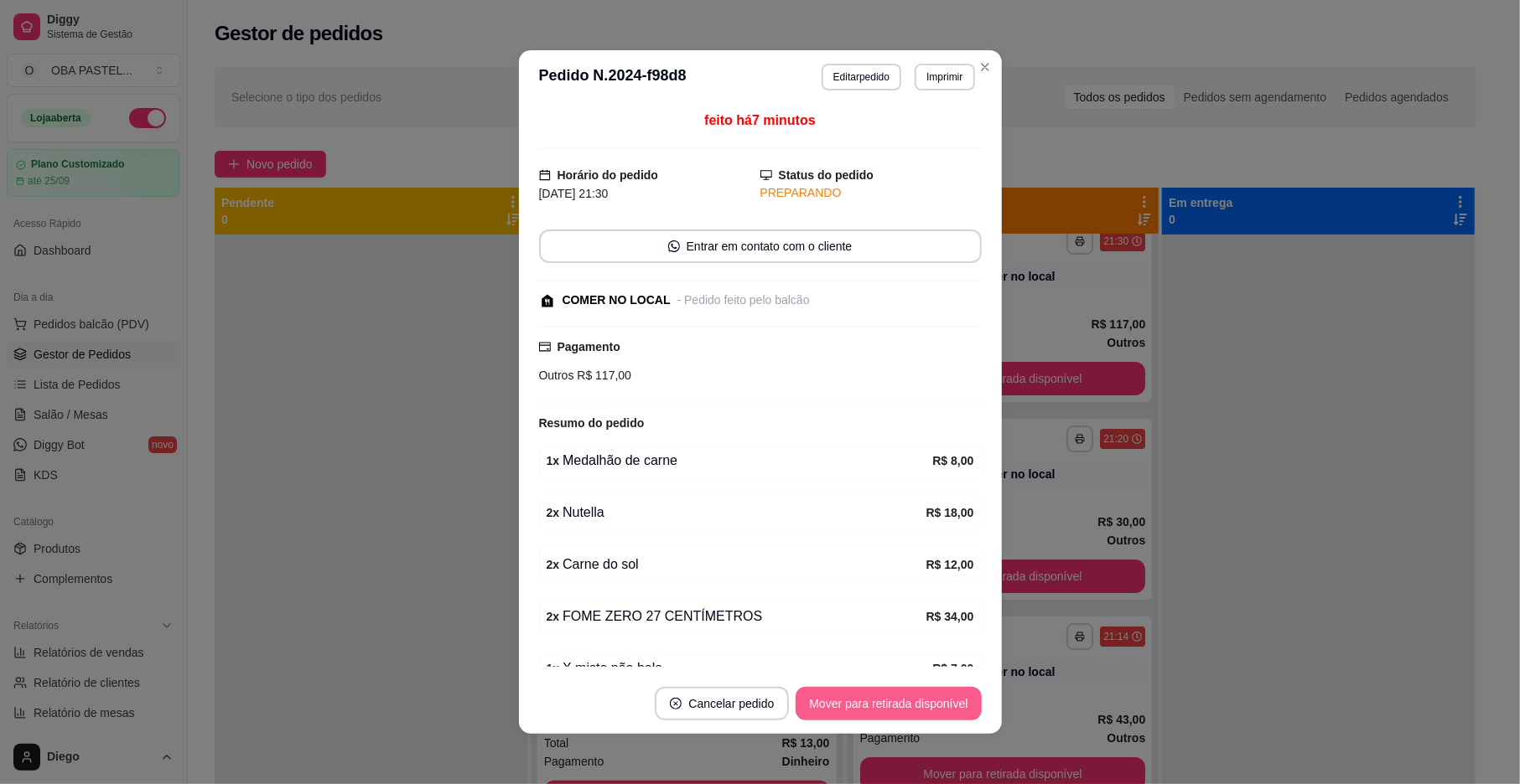
click at [906, 706] on button "Mover para retirada disponível" at bounding box center [888, 703] width 185 height 33
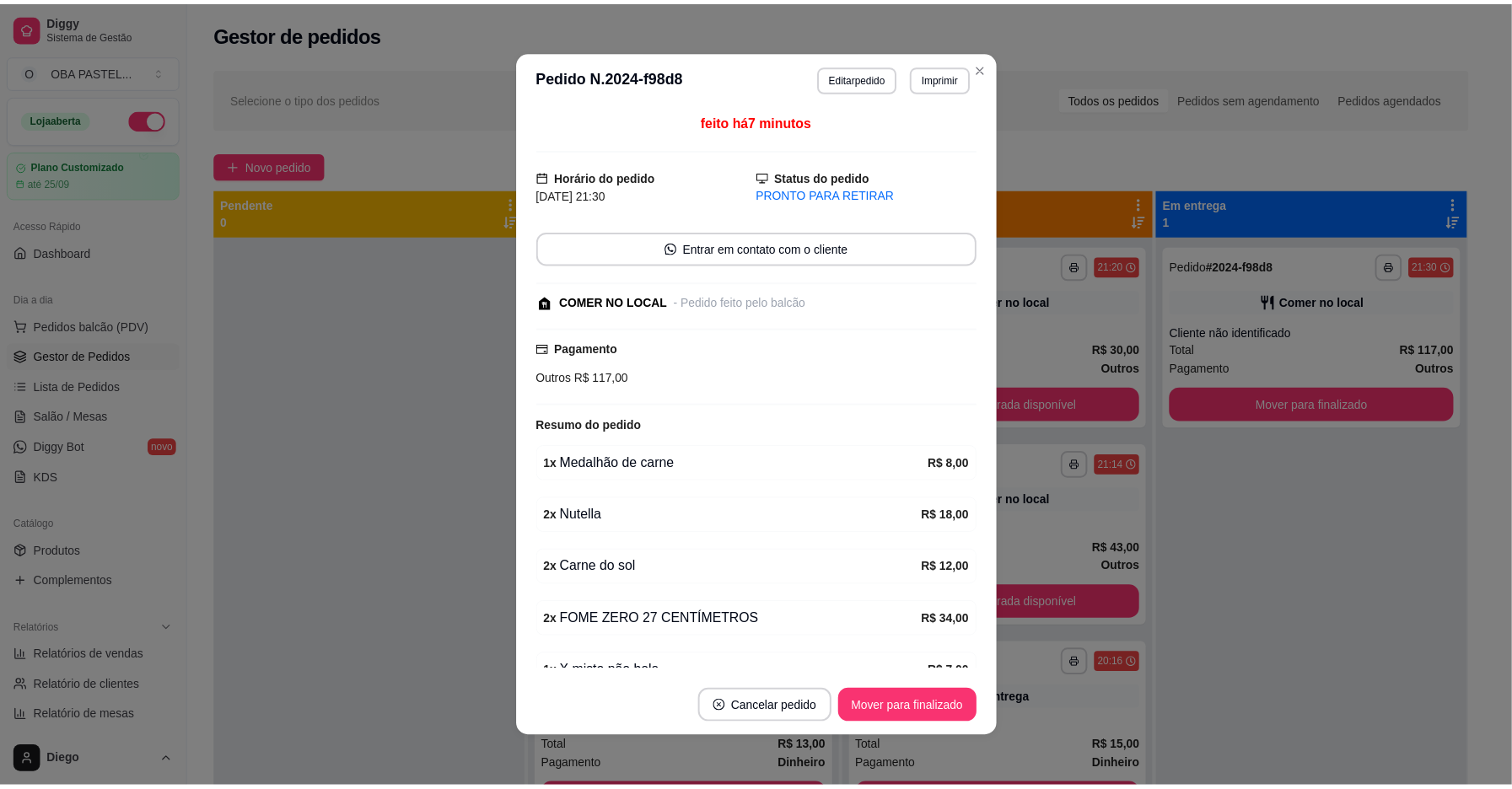
scroll to position [0, 0]
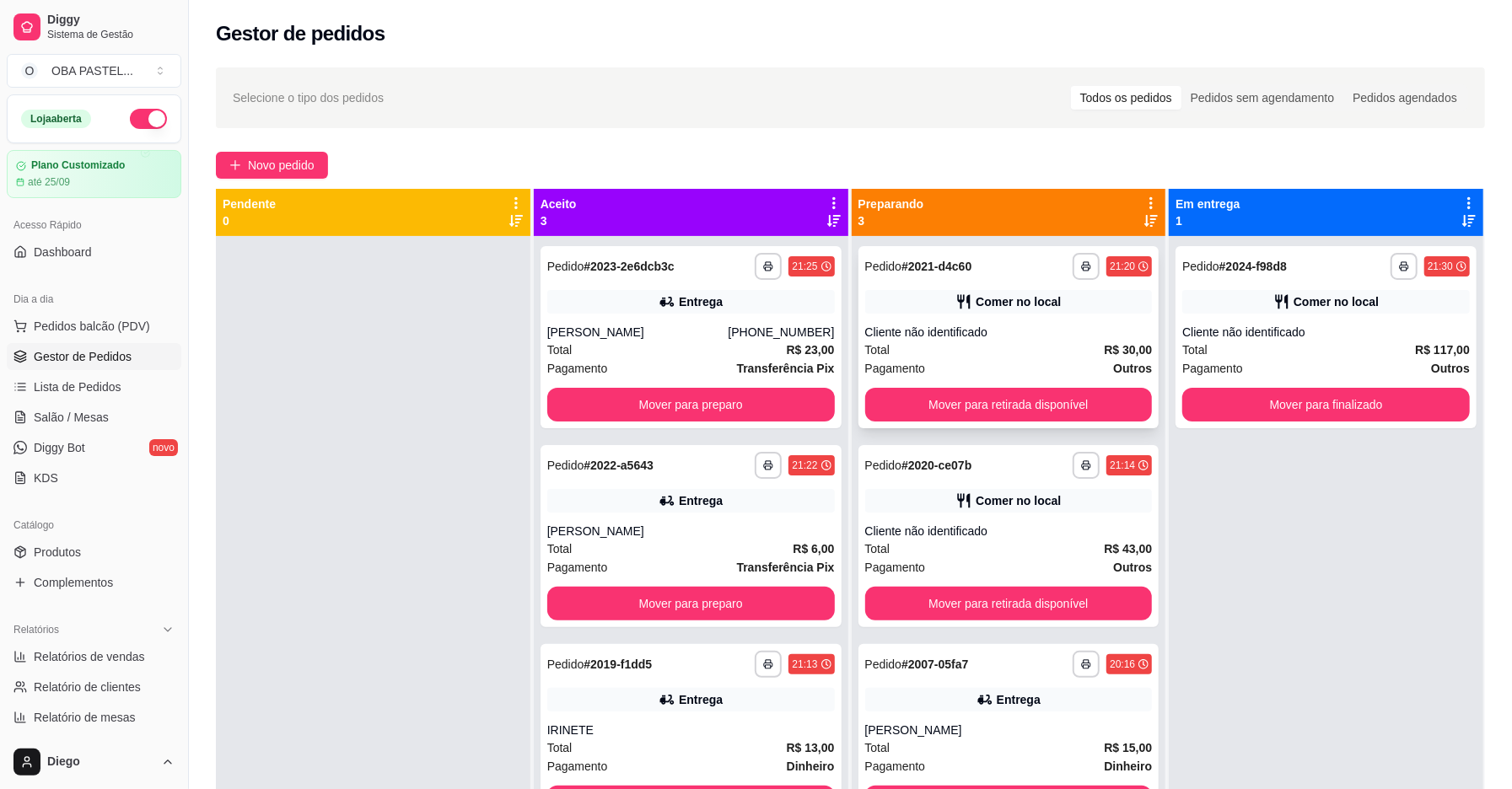
click at [1066, 353] on div "Total R$ 30,00" at bounding box center [1009, 349] width 288 height 18
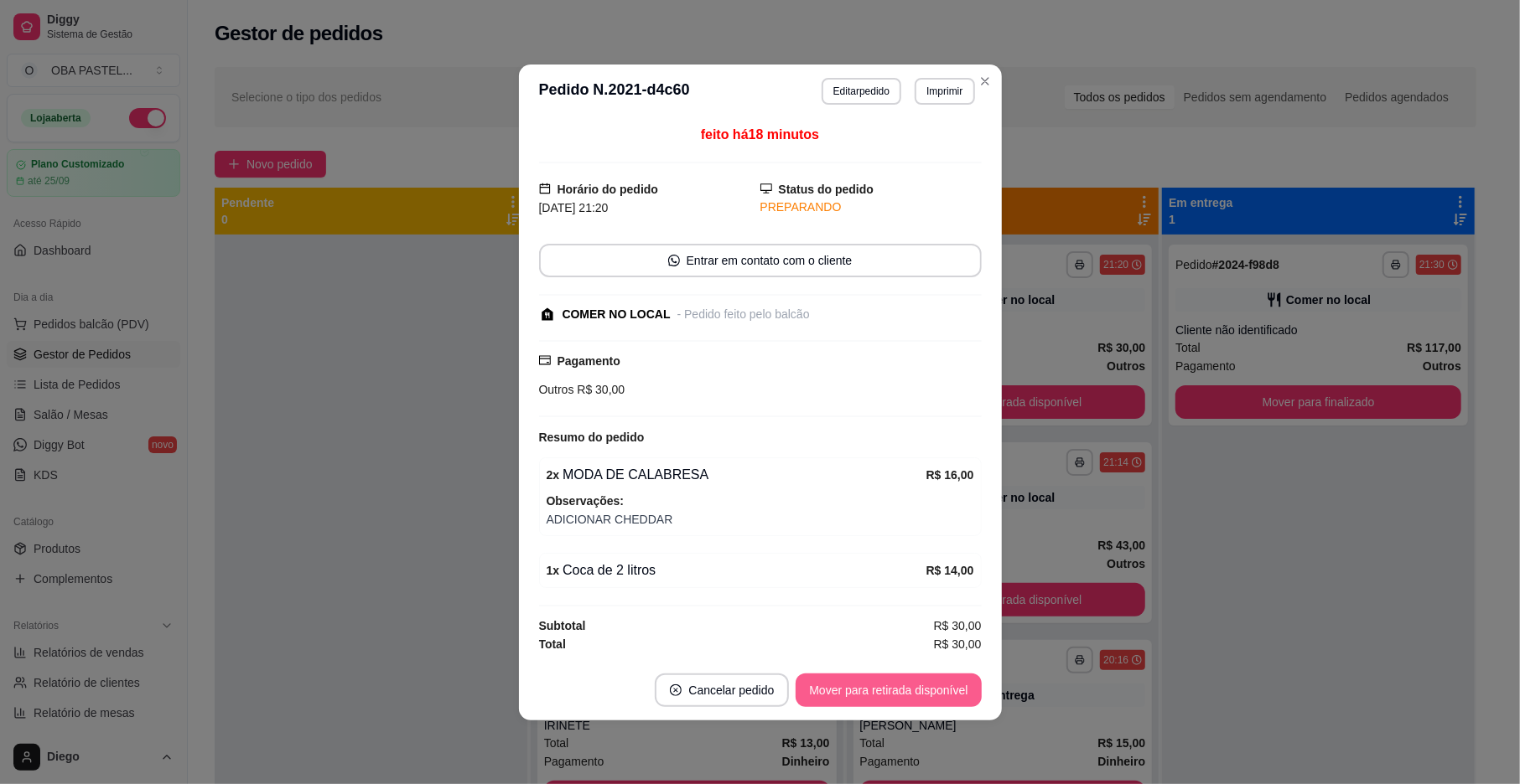
click at [929, 698] on button "Mover para retirada disponível" at bounding box center [888, 690] width 185 height 33
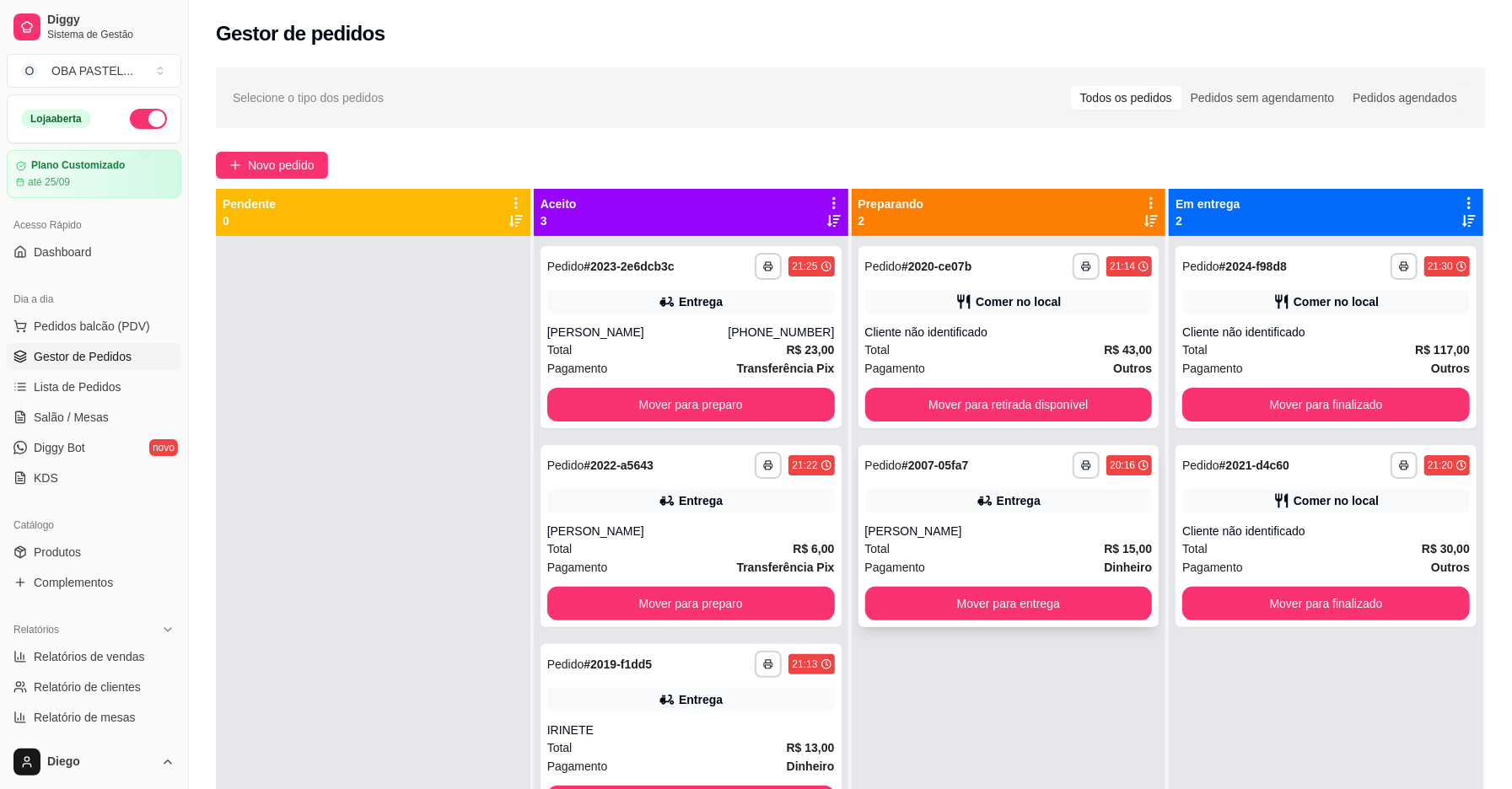
click at [982, 550] on div "Total R$ 15,00" at bounding box center [1009, 548] width 288 height 18
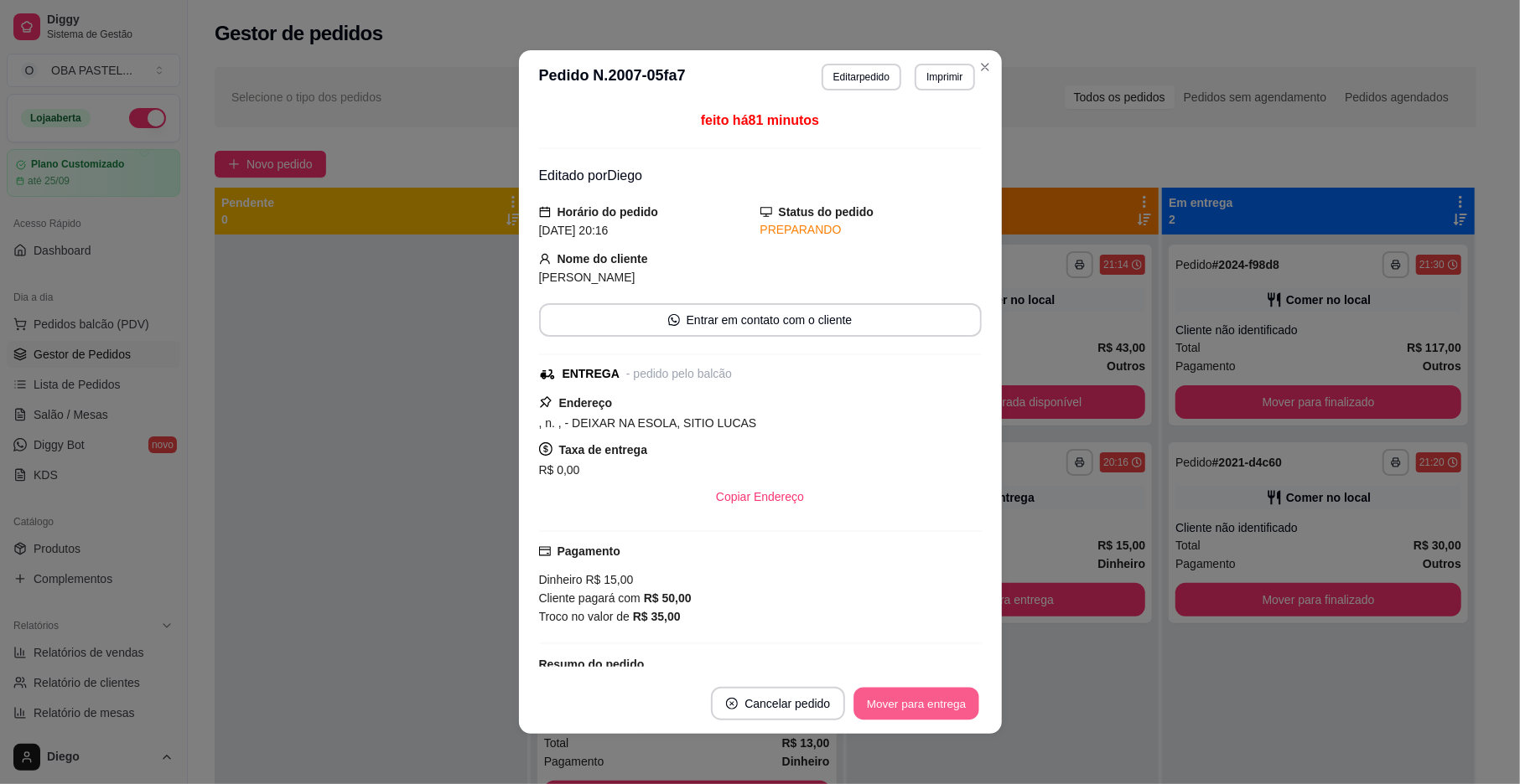
click at [894, 695] on button "Mover para entrega" at bounding box center [917, 704] width 125 height 32
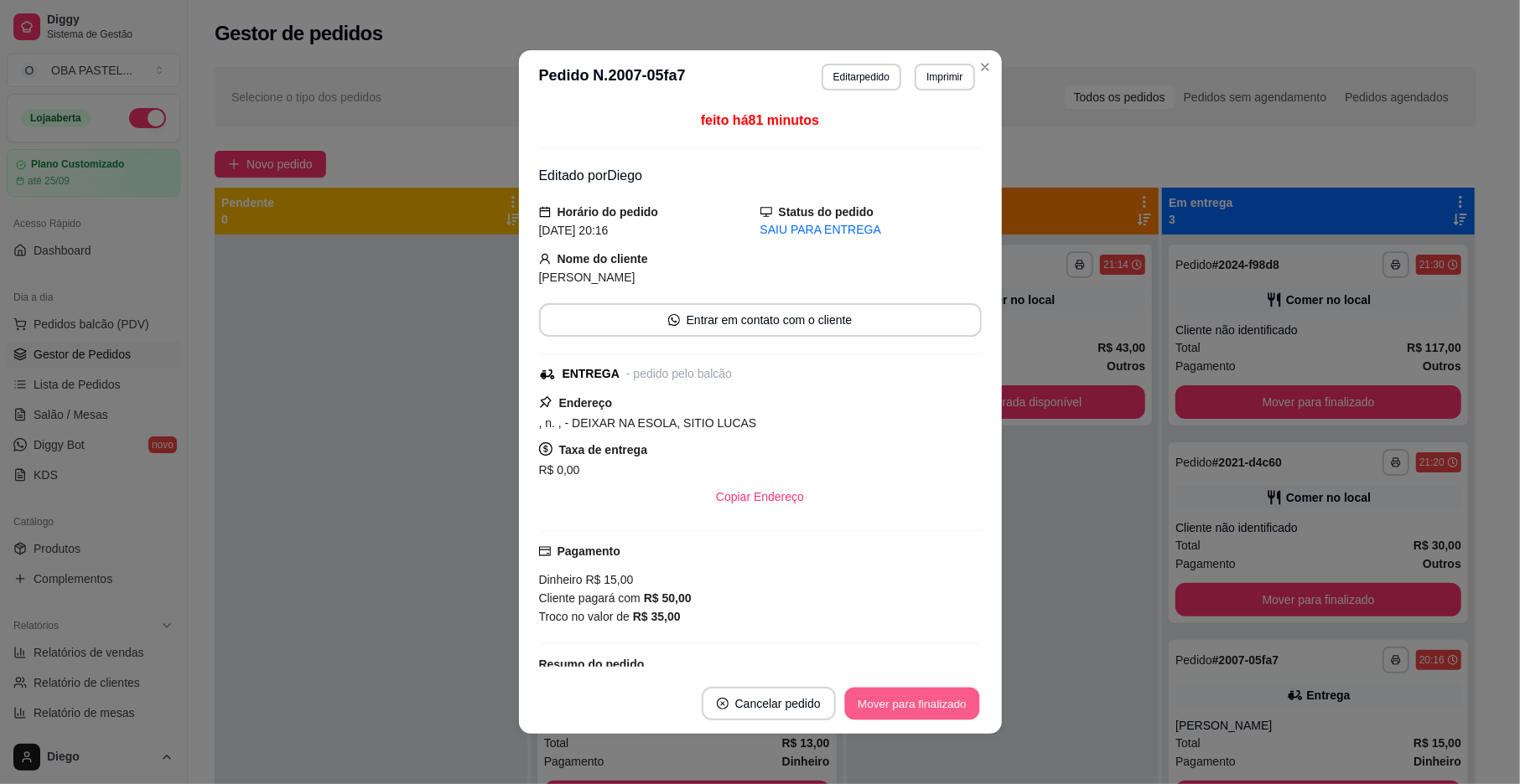
click at [897, 695] on button "Mover para finalizado" at bounding box center [912, 704] width 135 height 32
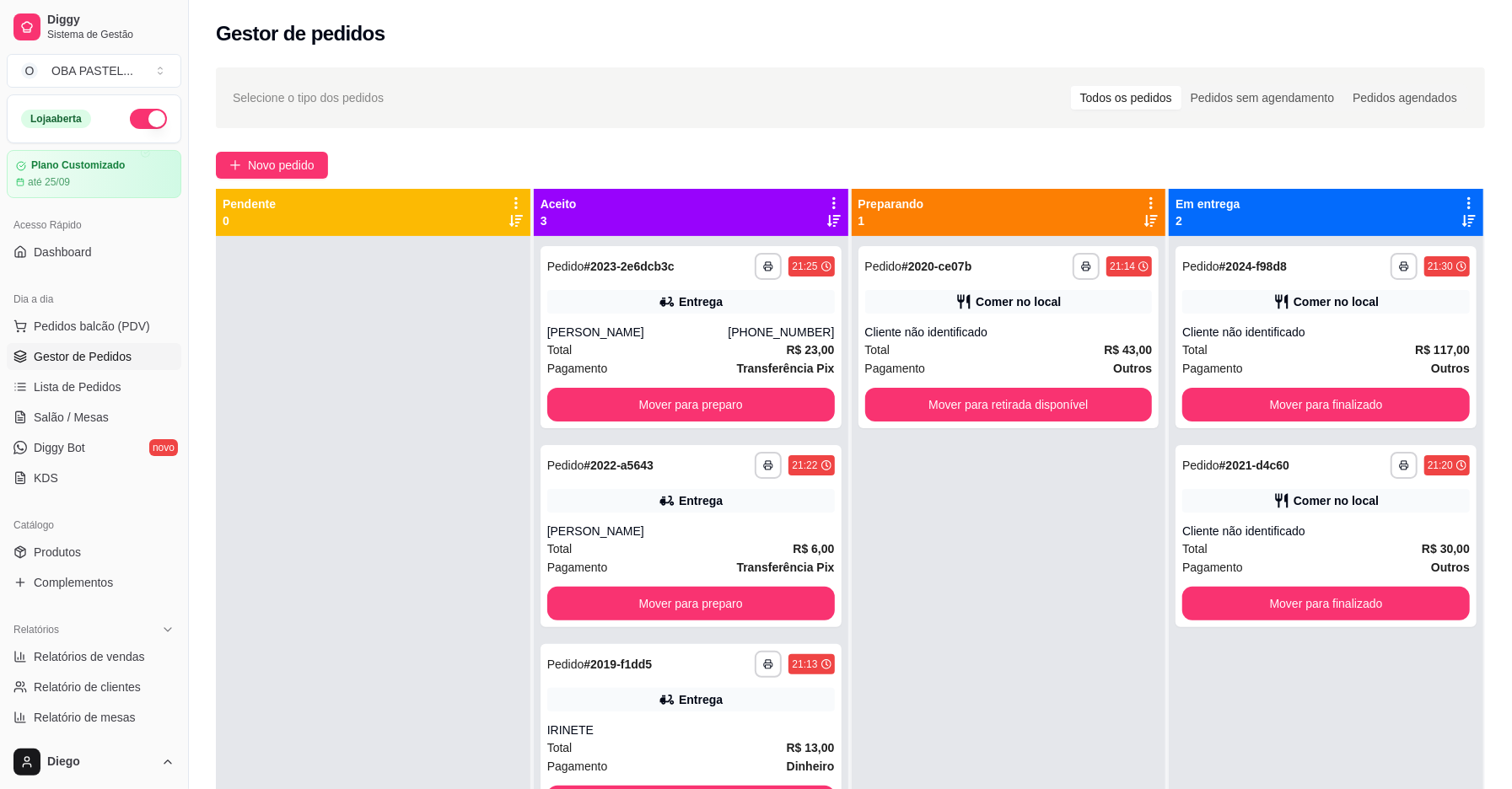
drag, startPoint x: 181, startPoint y: 413, endPoint x: 176, endPoint y: 477, distance: 64.2
click at [176, 477] on div "Diggy Sistema de Gestão O OBA PASTEL ... Loja aberta Plano Customizado até 25/0…" at bounding box center [94, 394] width 188 height 789
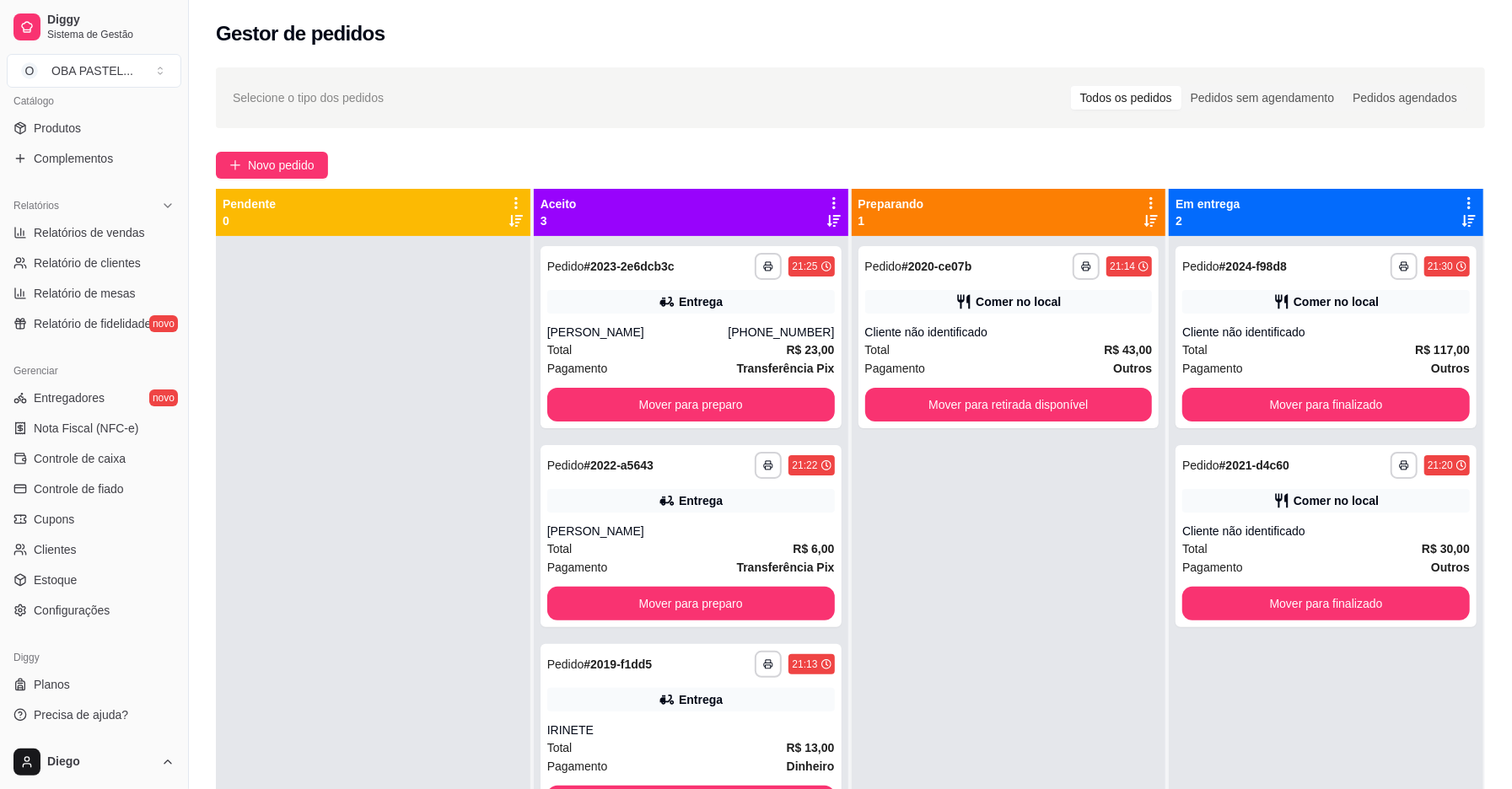
scroll to position [423, 0]
click at [61, 456] on span "Controle de caixa" at bounding box center [79, 461] width 92 height 17
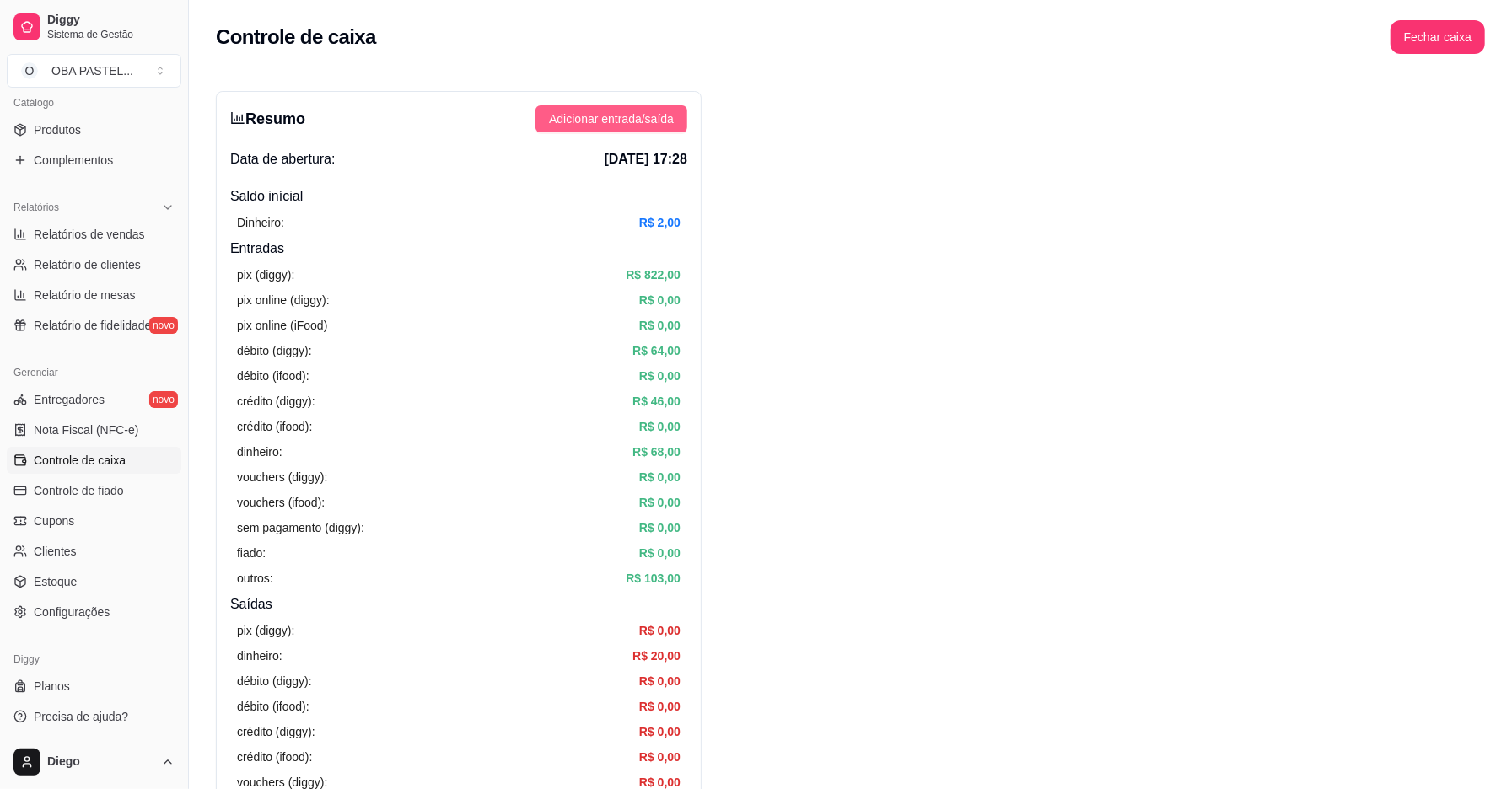
click at [611, 120] on span "Adicionar entrada/saída" at bounding box center [611, 119] width 125 height 18
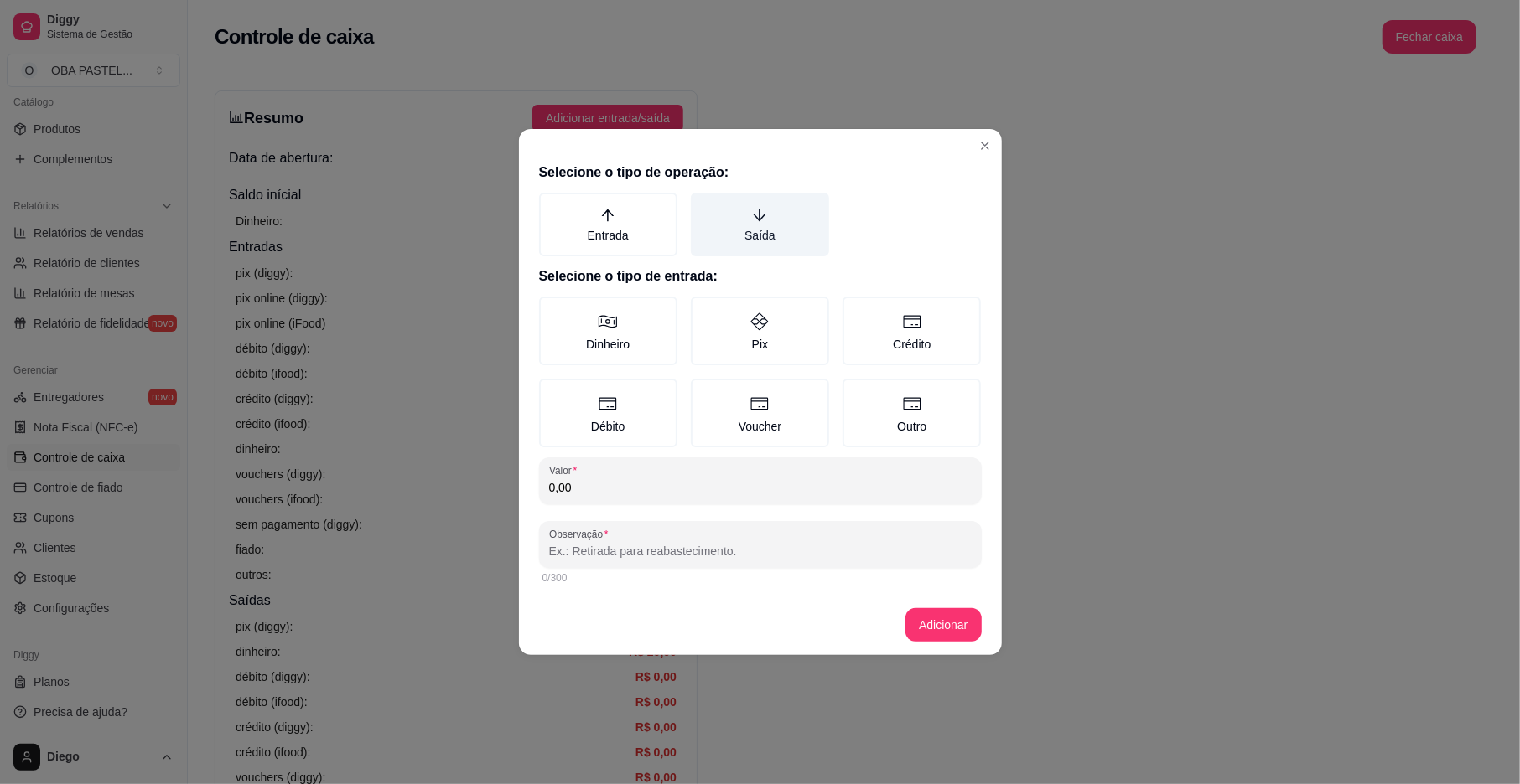
click at [776, 223] on label "Saída" at bounding box center [760, 224] width 139 height 64
click at [703, 205] on button "Saída" at bounding box center [697, 199] width 13 height 13
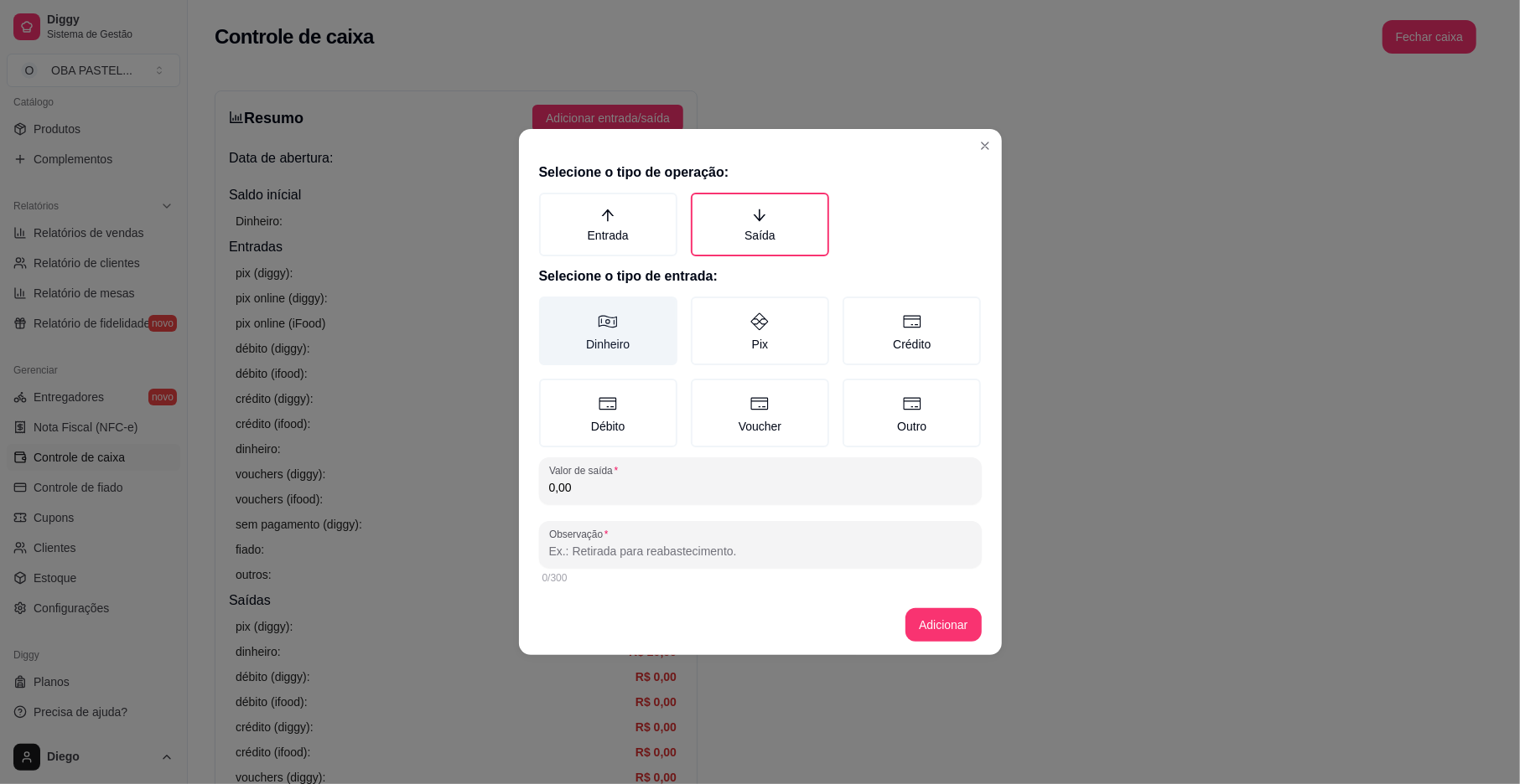
click at [591, 339] on label "Dinheiro" at bounding box center [608, 331] width 139 height 68
click at [551, 309] on button "Dinheiro" at bounding box center [545, 302] width 13 height 13
click at [634, 488] on input "0,00" at bounding box center [760, 488] width 422 height 17
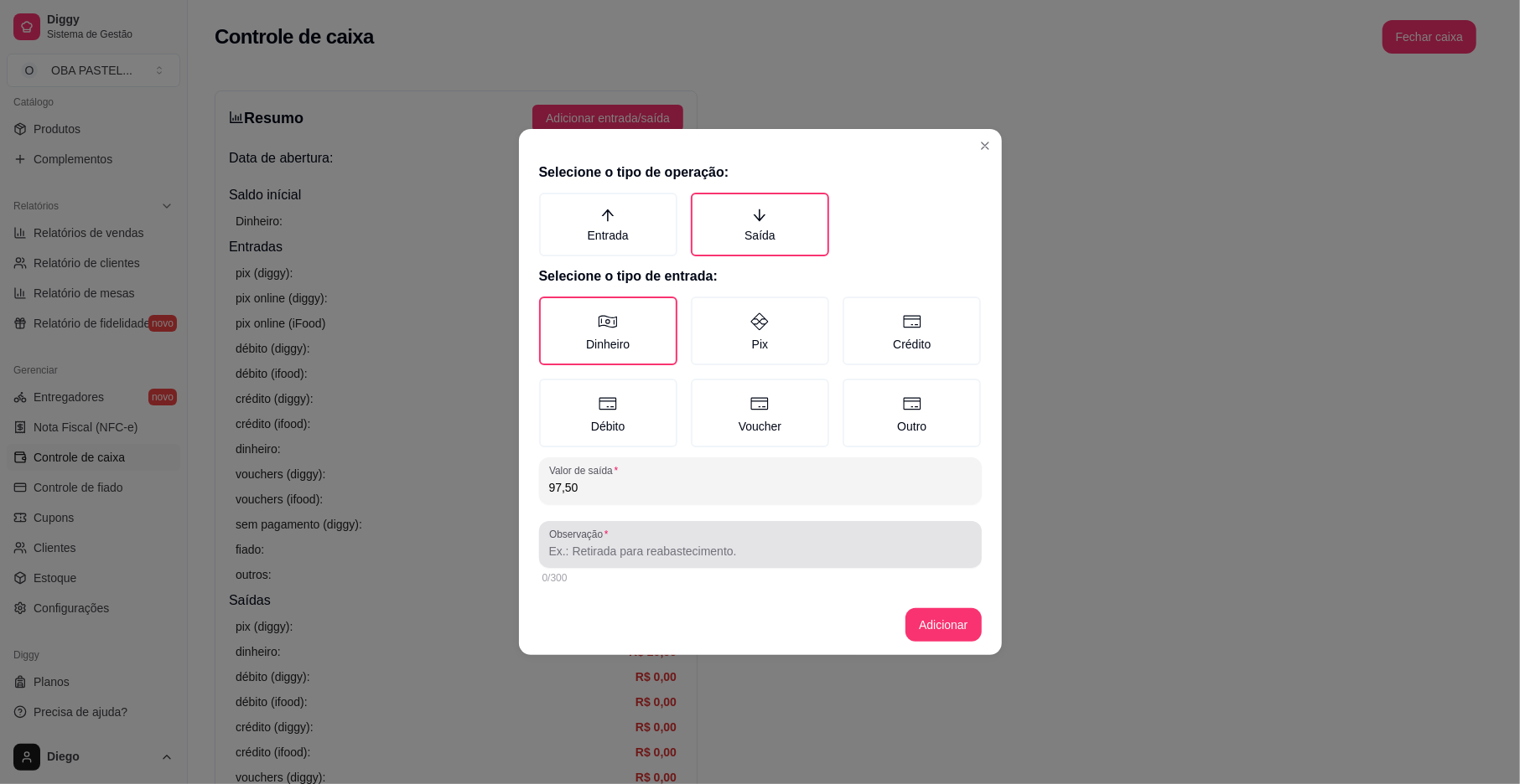
click at [644, 562] on div "Observação" at bounding box center [760, 545] width 443 height 47
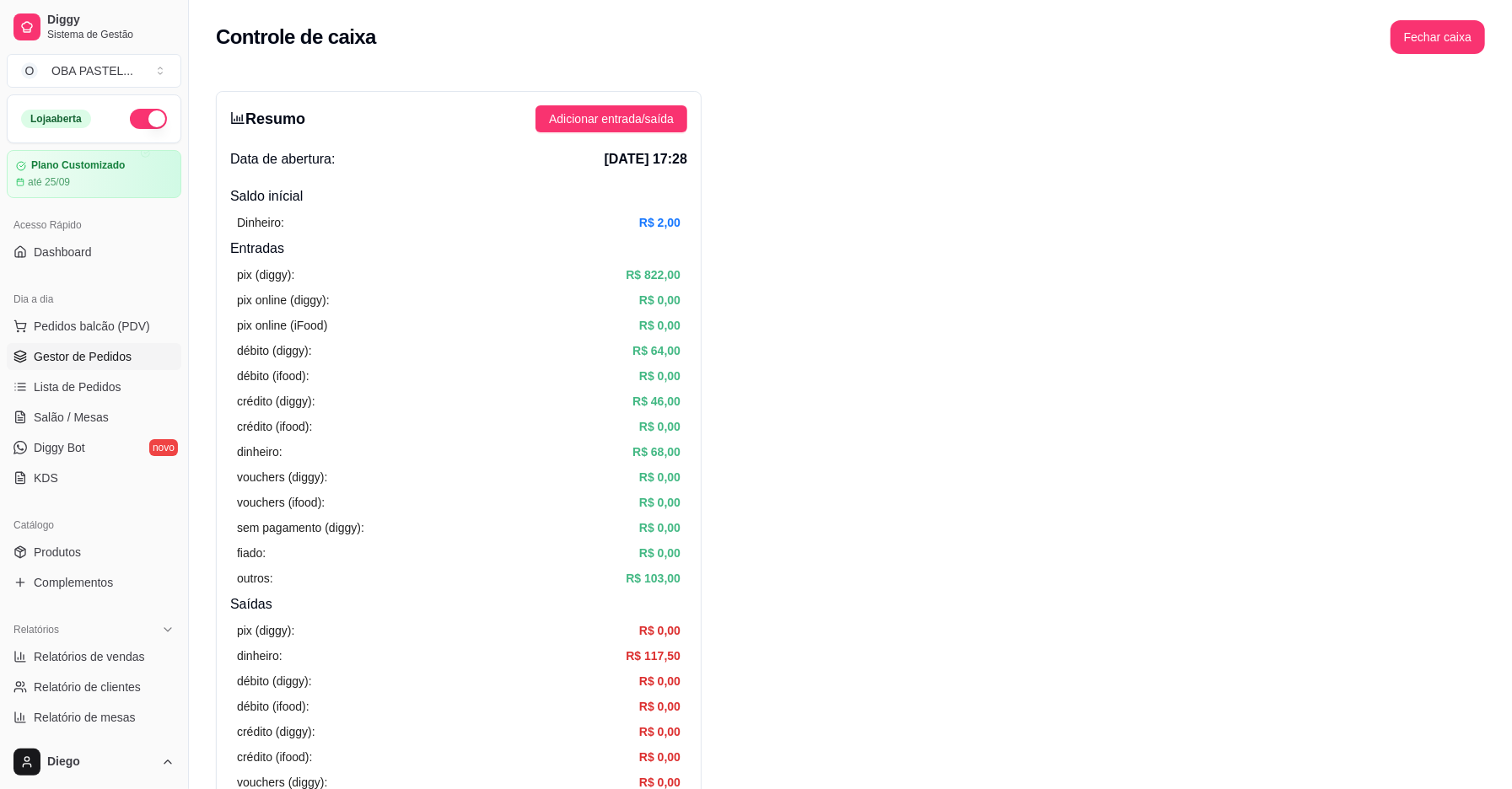
click at [79, 360] on span "Gestor de Pedidos" at bounding box center [82, 357] width 98 height 17
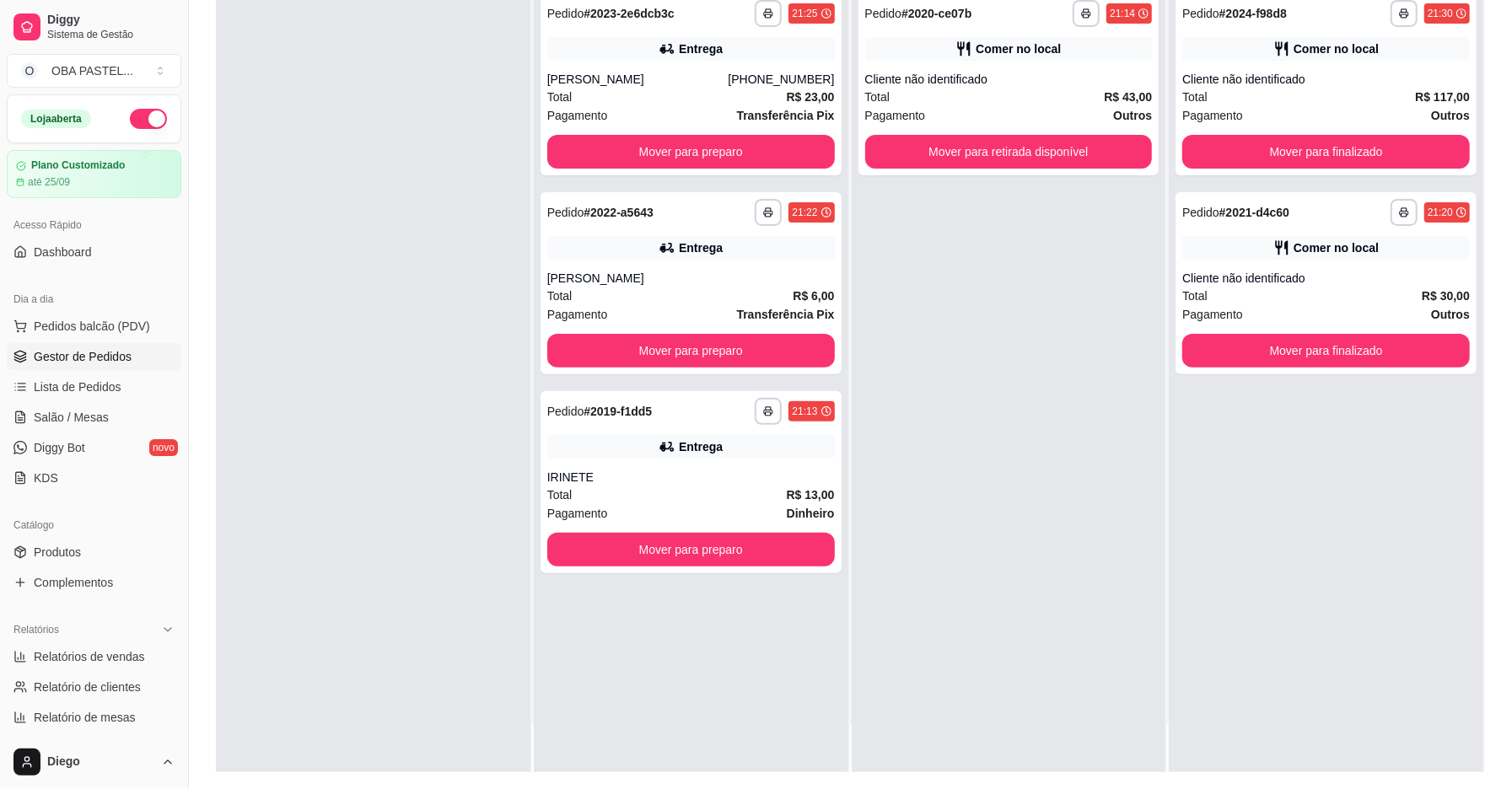
scroll to position [257, 0]
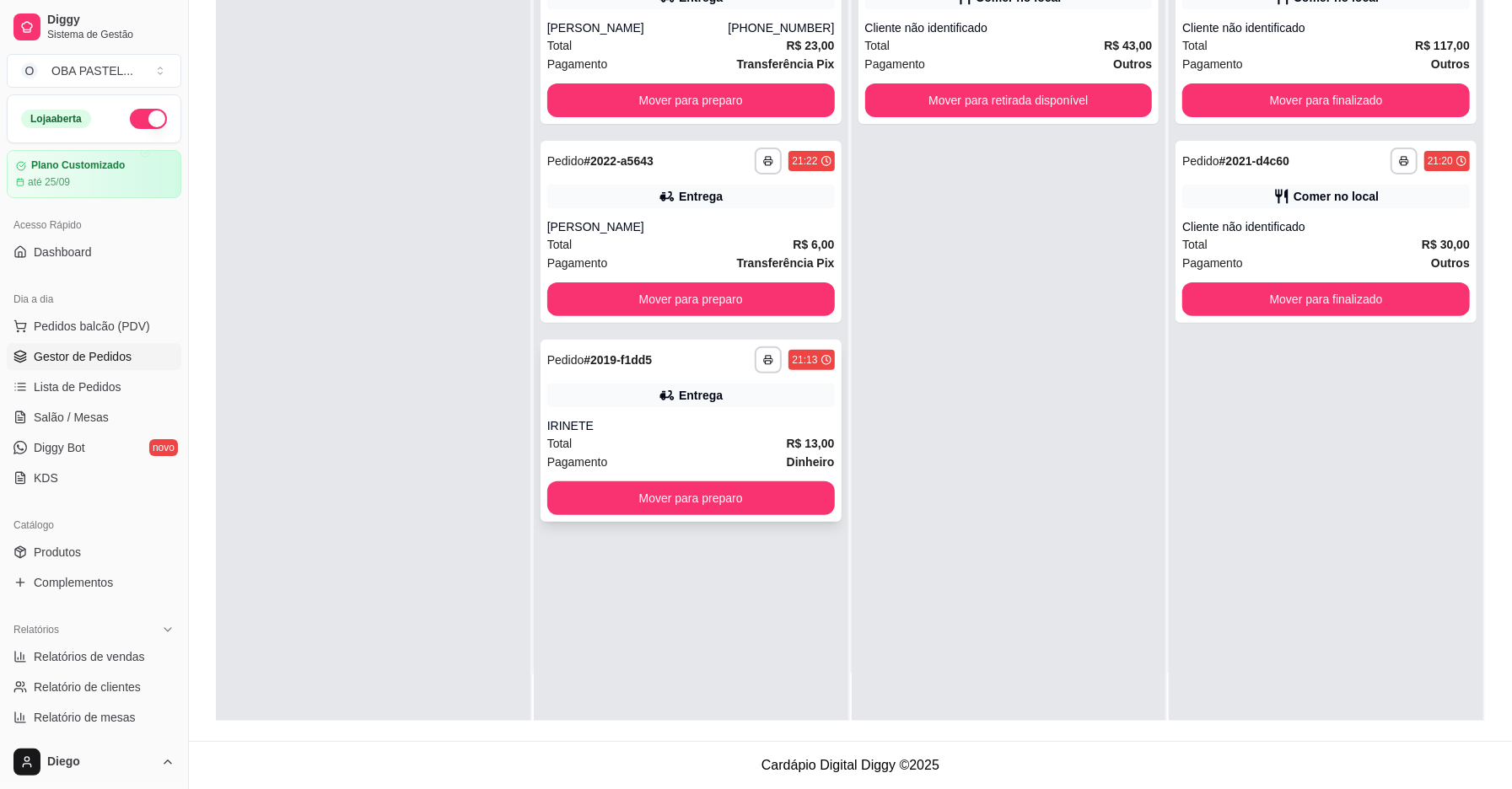
click at [675, 442] on div "Total R$ 13,00" at bounding box center [690, 443] width 288 height 18
click at [719, 429] on div "IRINETE" at bounding box center [690, 427] width 288 height 17
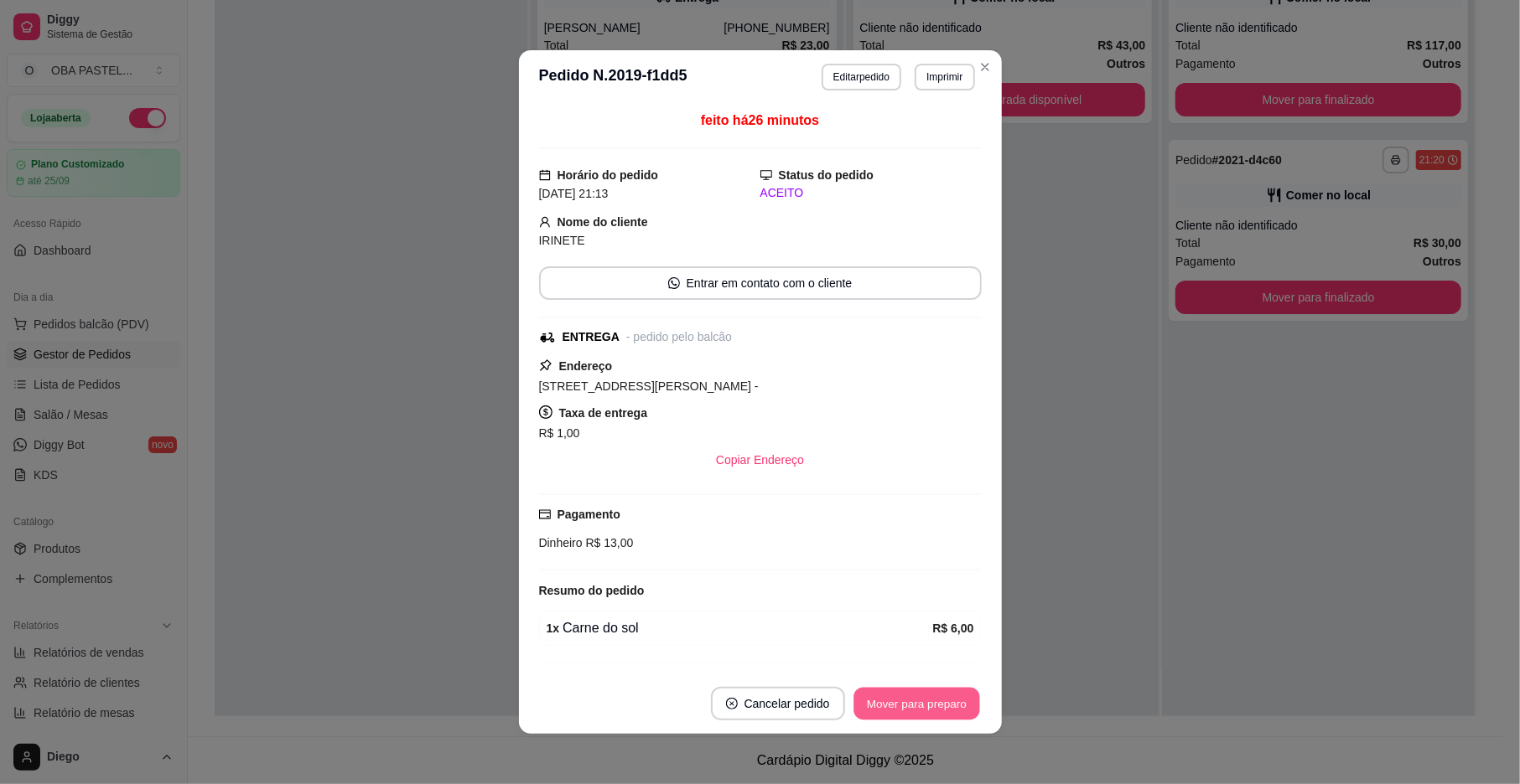
click at [895, 707] on button "Mover para preparo" at bounding box center [916, 704] width 125 height 32
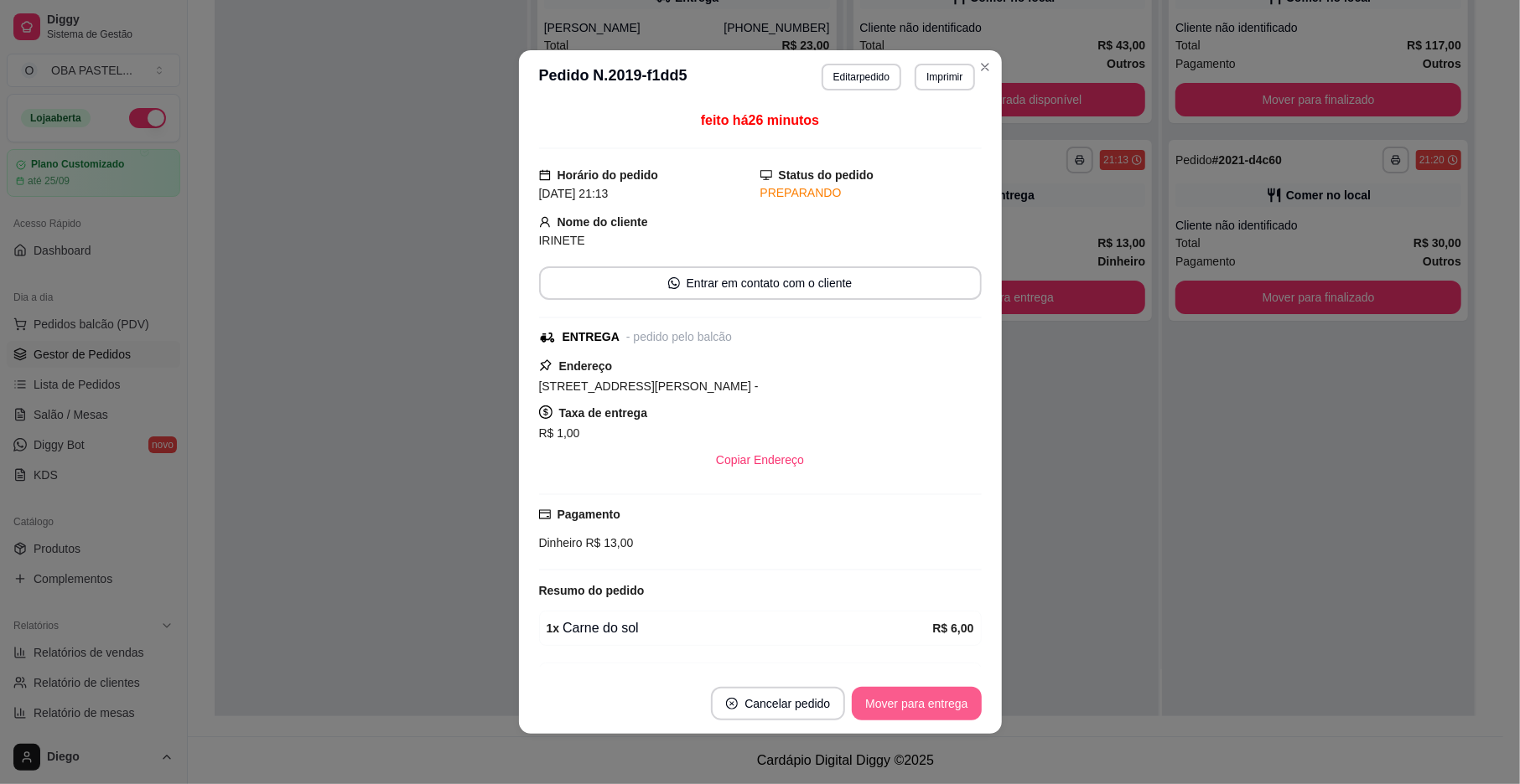
click at [895, 707] on button "Mover para entrega" at bounding box center [916, 703] width 129 height 33
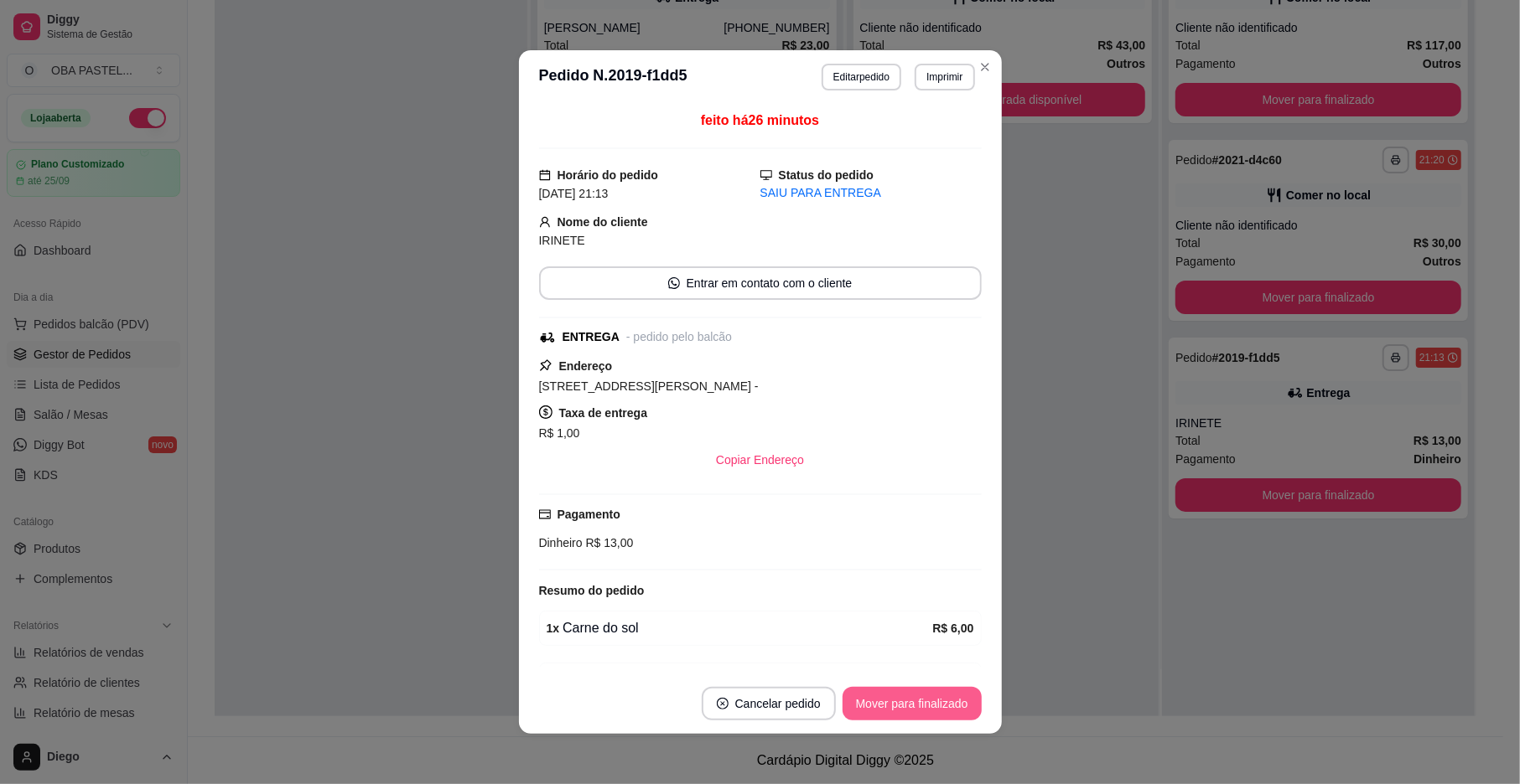
click at [895, 707] on button "Mover para finalizado" at bounding box center [912, 703] width 139 height 33
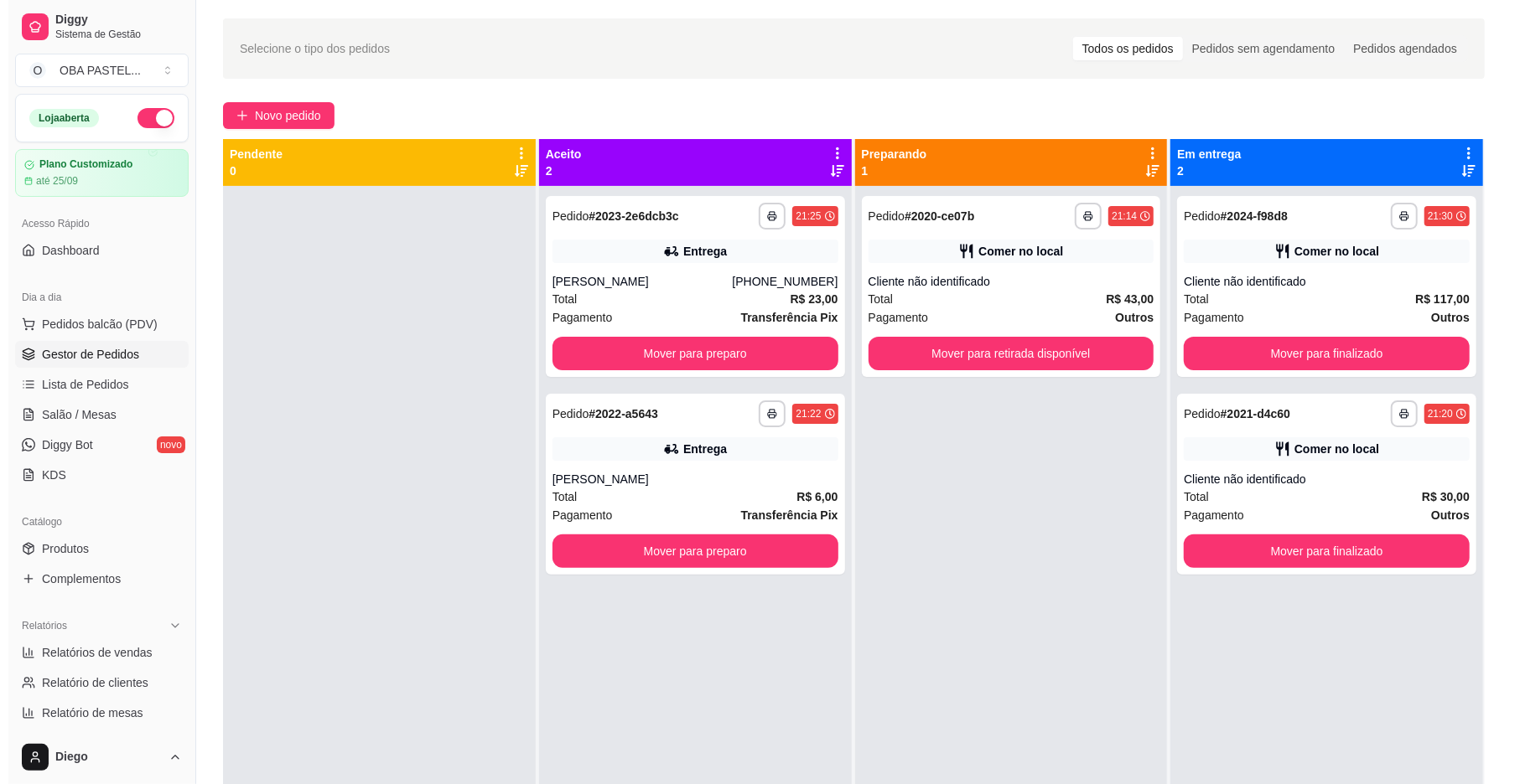
scroll to position [0, 0]
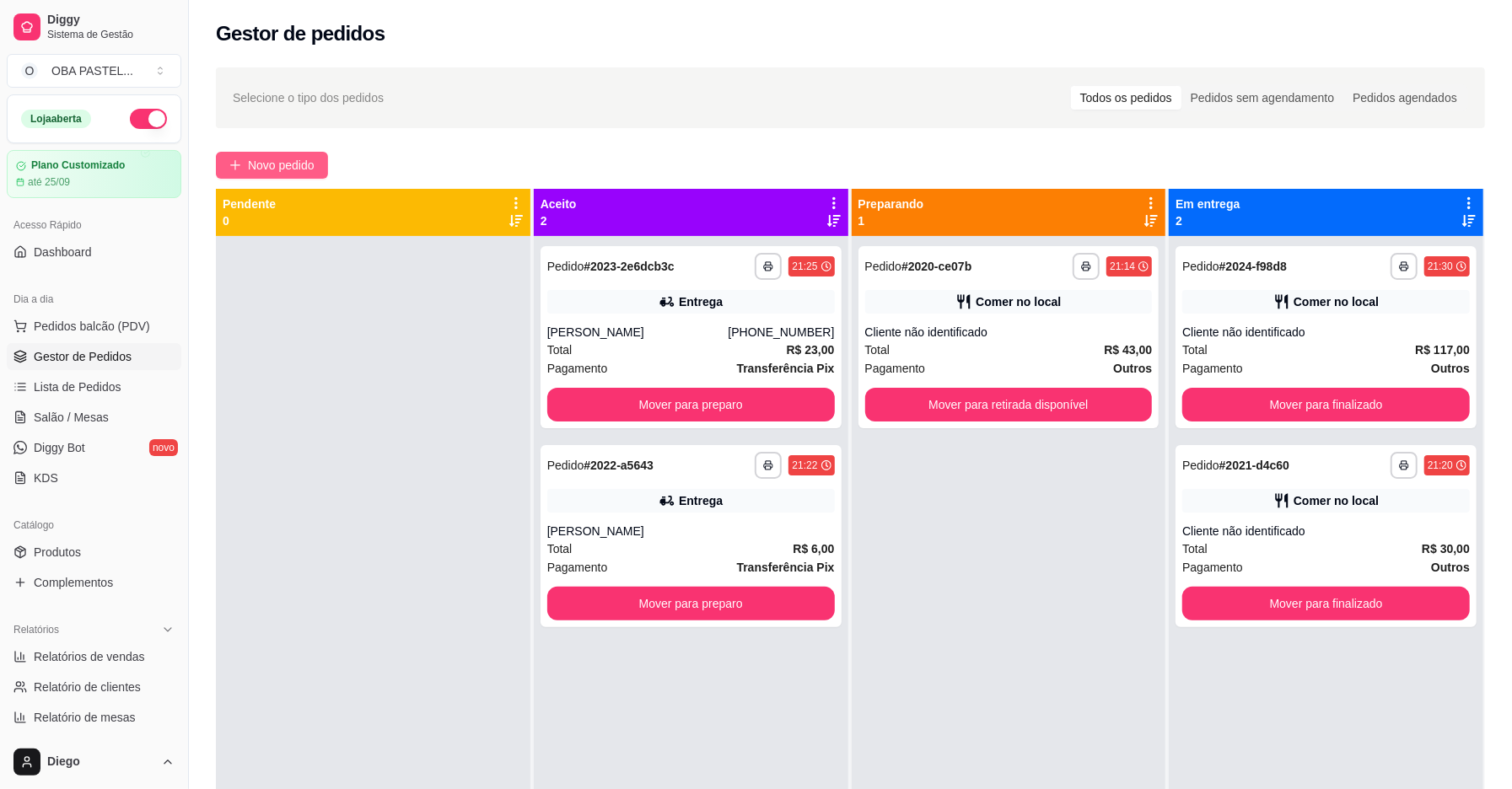
click at [287, 162] on span "Novo pedido" at bounding box center [281, 164] width 67 height 18
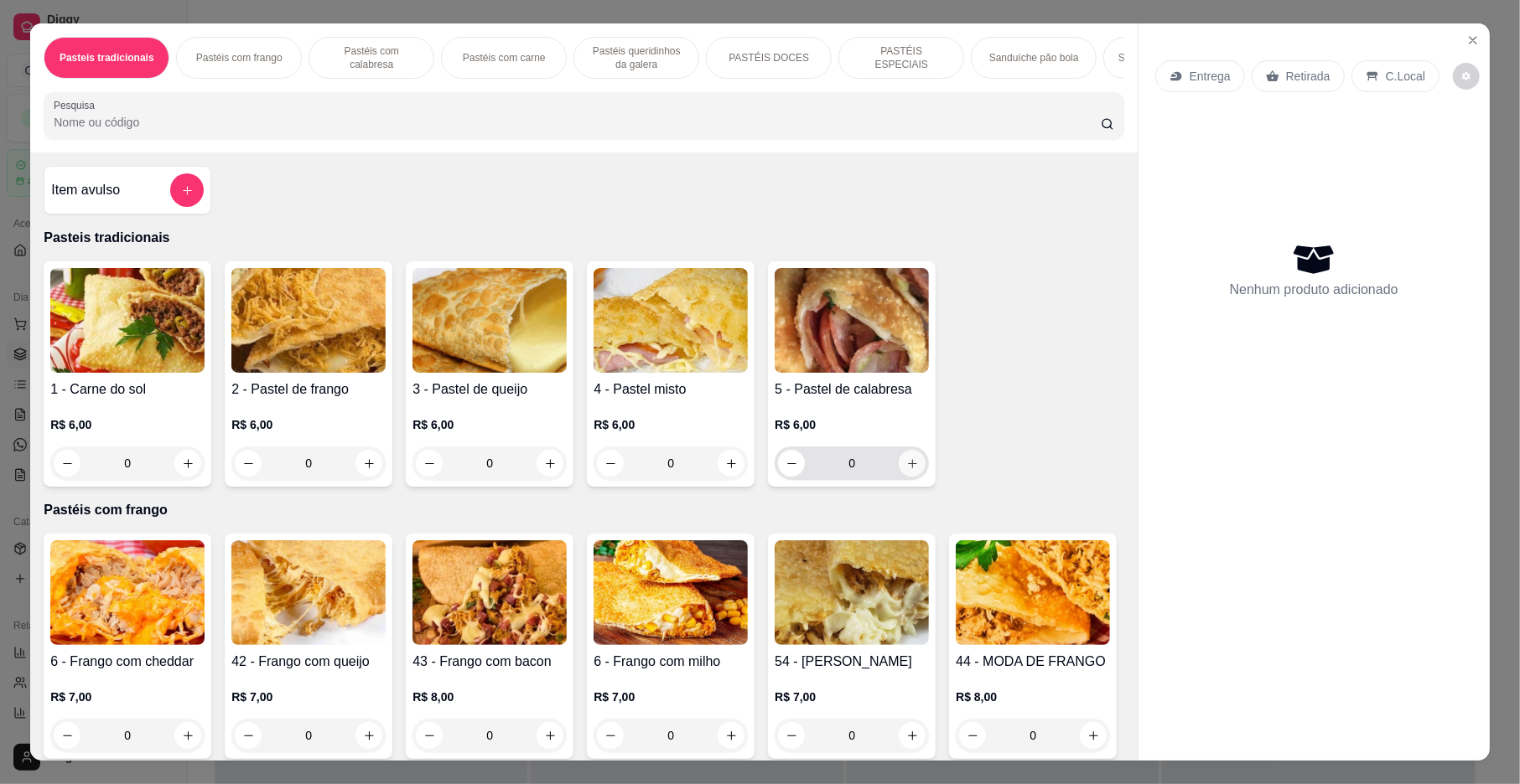
click at [898, 473] on button "increase-product-quantity" at bounding box center [912, 464] width 27 height 27
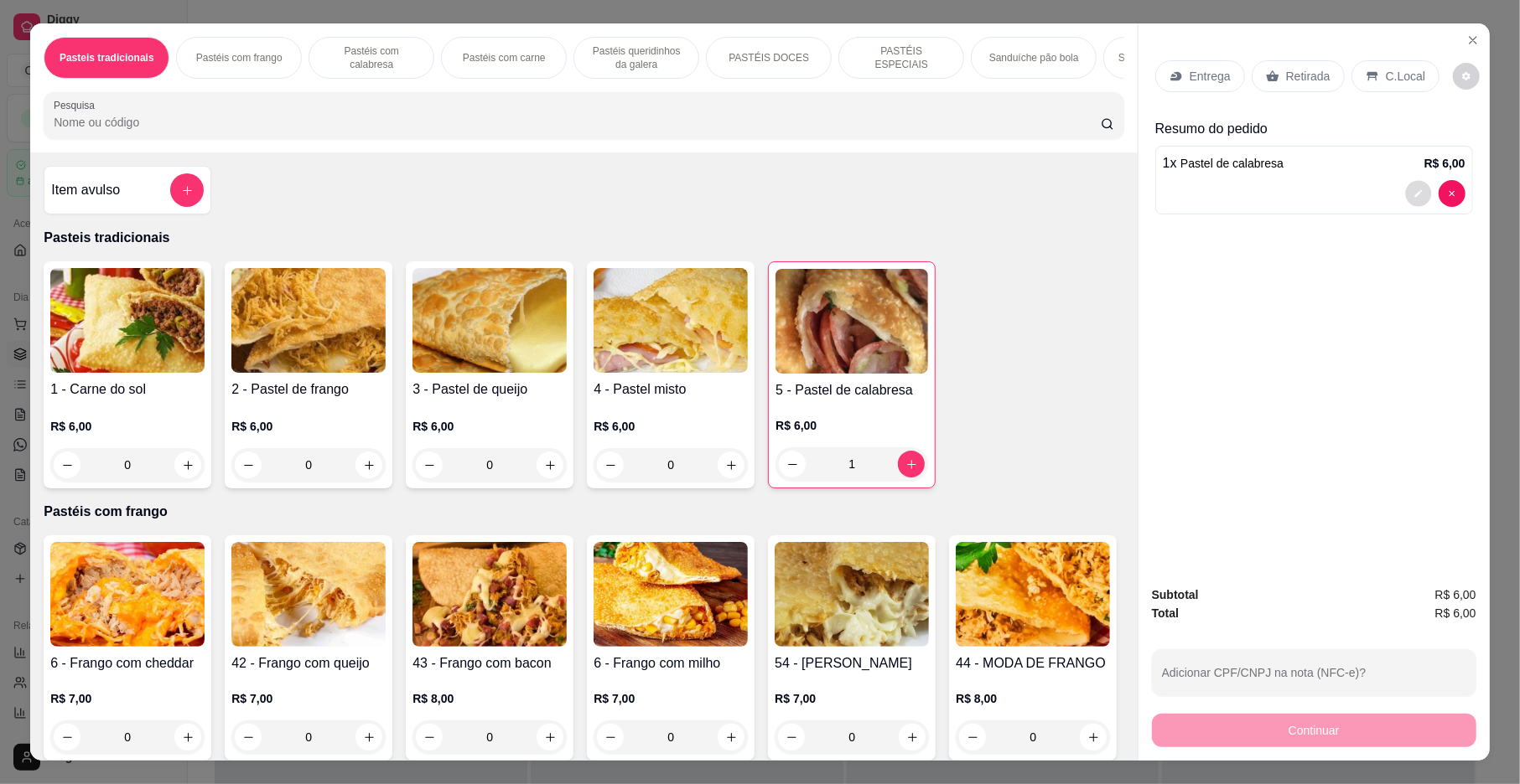
click at [1409, 200] on button "decrease-product-quantity" at bounding box center [1417, 193] width 26 height 26
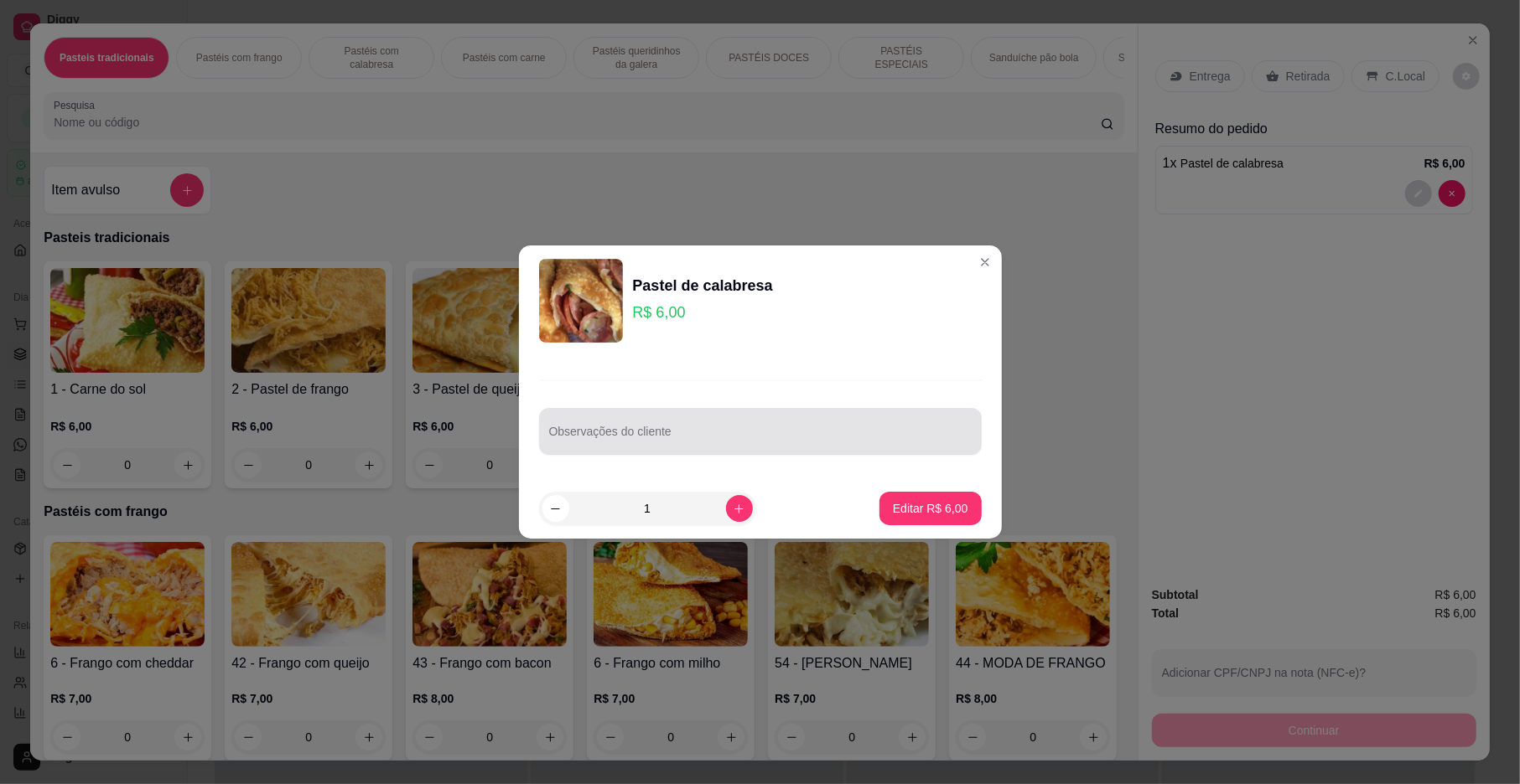
click at [698, 447] on div at bounding box center [760, 431] width 422 height 33
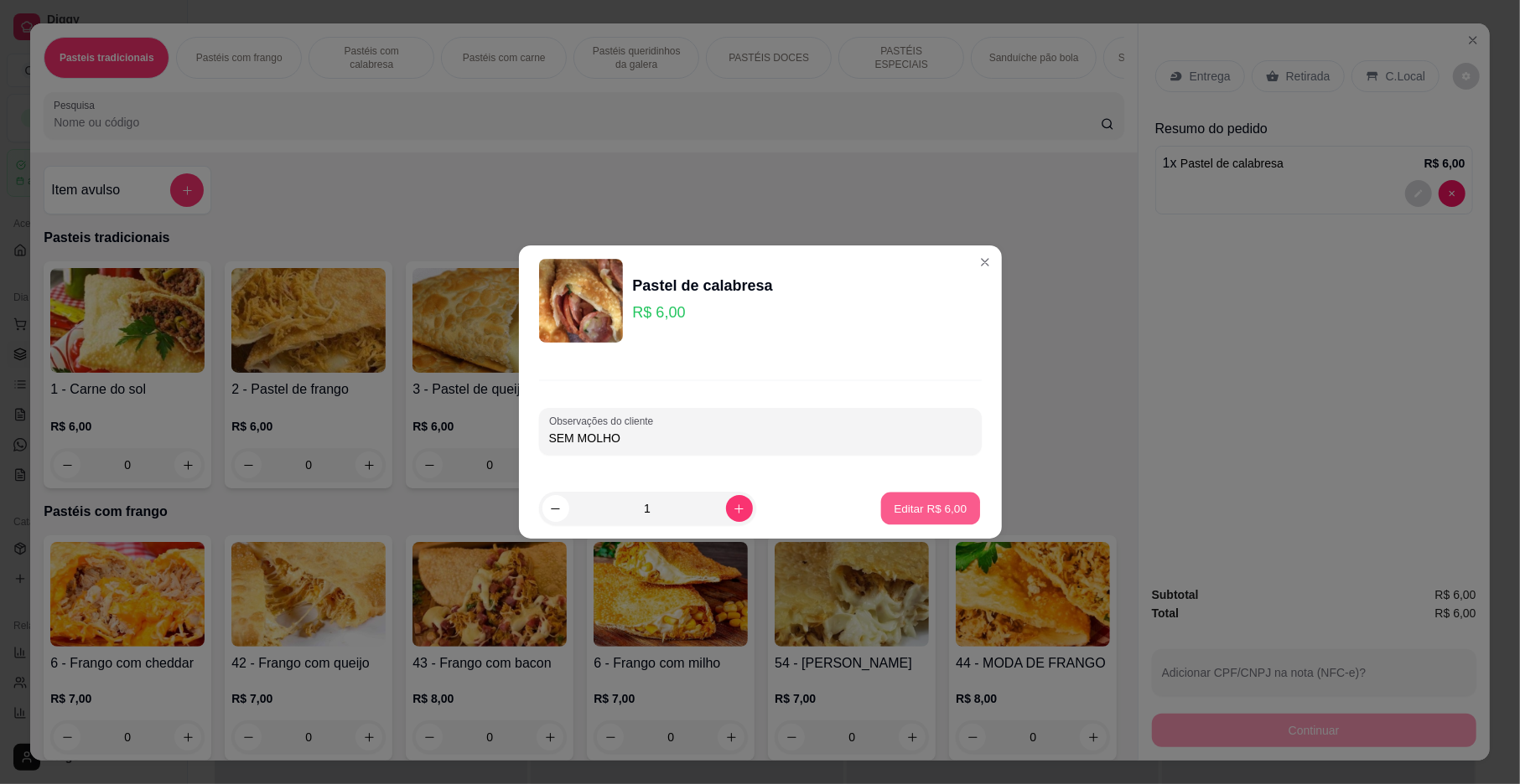
click at [920, 521] on button "Editar R$ 6,00" at bounding box center [931, 509] width 99 height 32
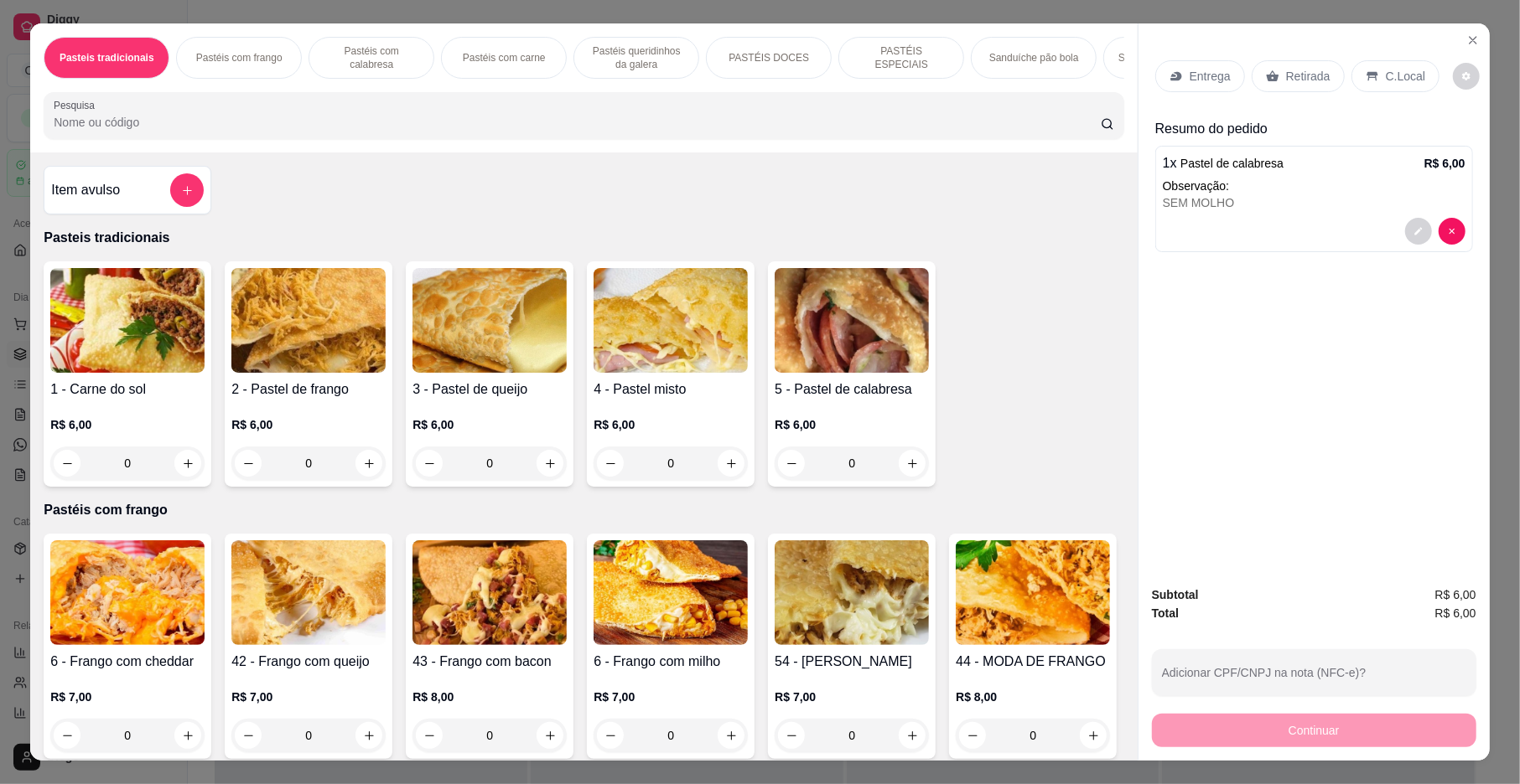
click at [1192, 61] on div "Entrega" at bounding box center [1200, 76] width 89 height 32
click at [1191, 67] on p "Entrega" at bounding box center [1209, 76] width 41 height 17
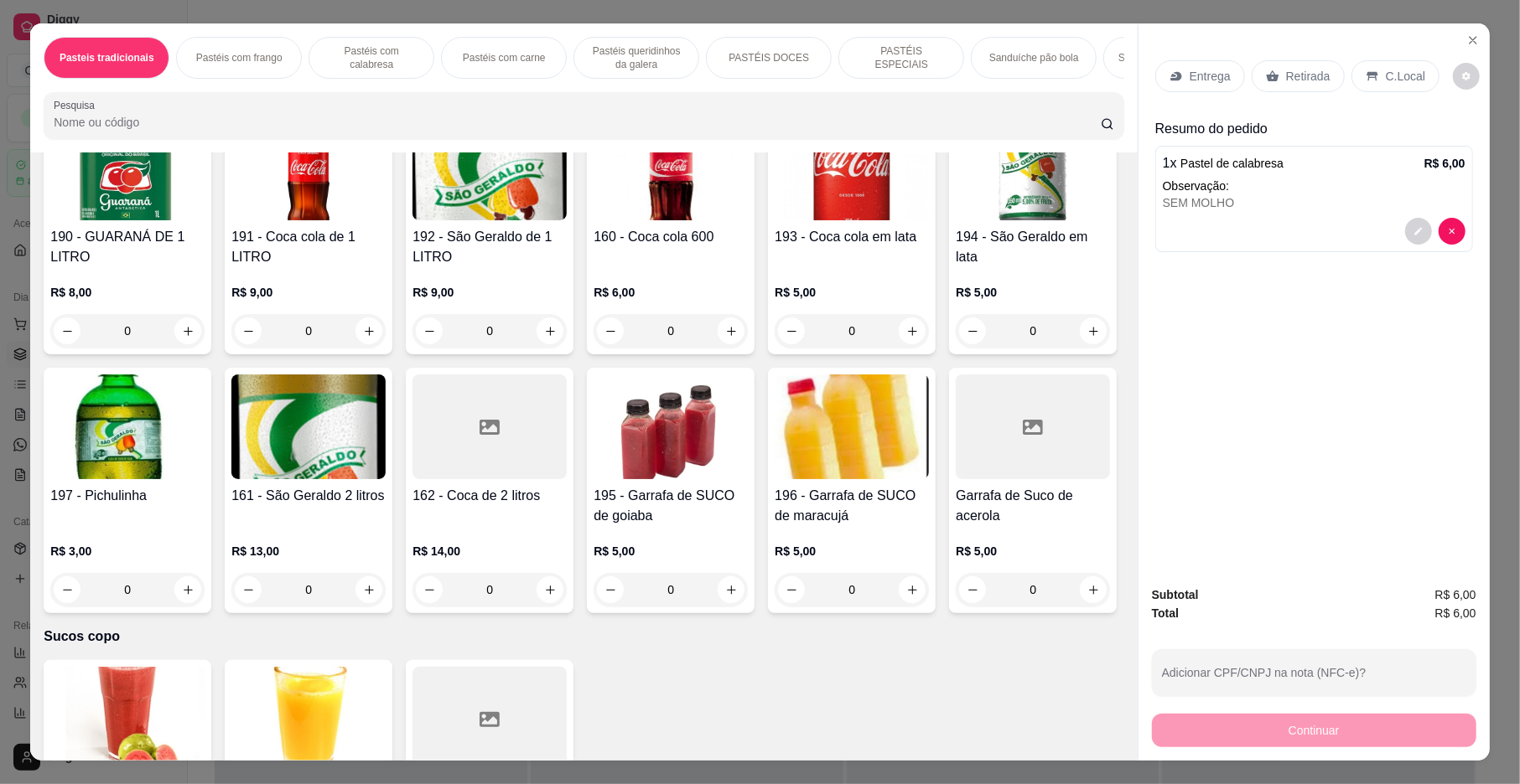
scroll to position [5153, 0]
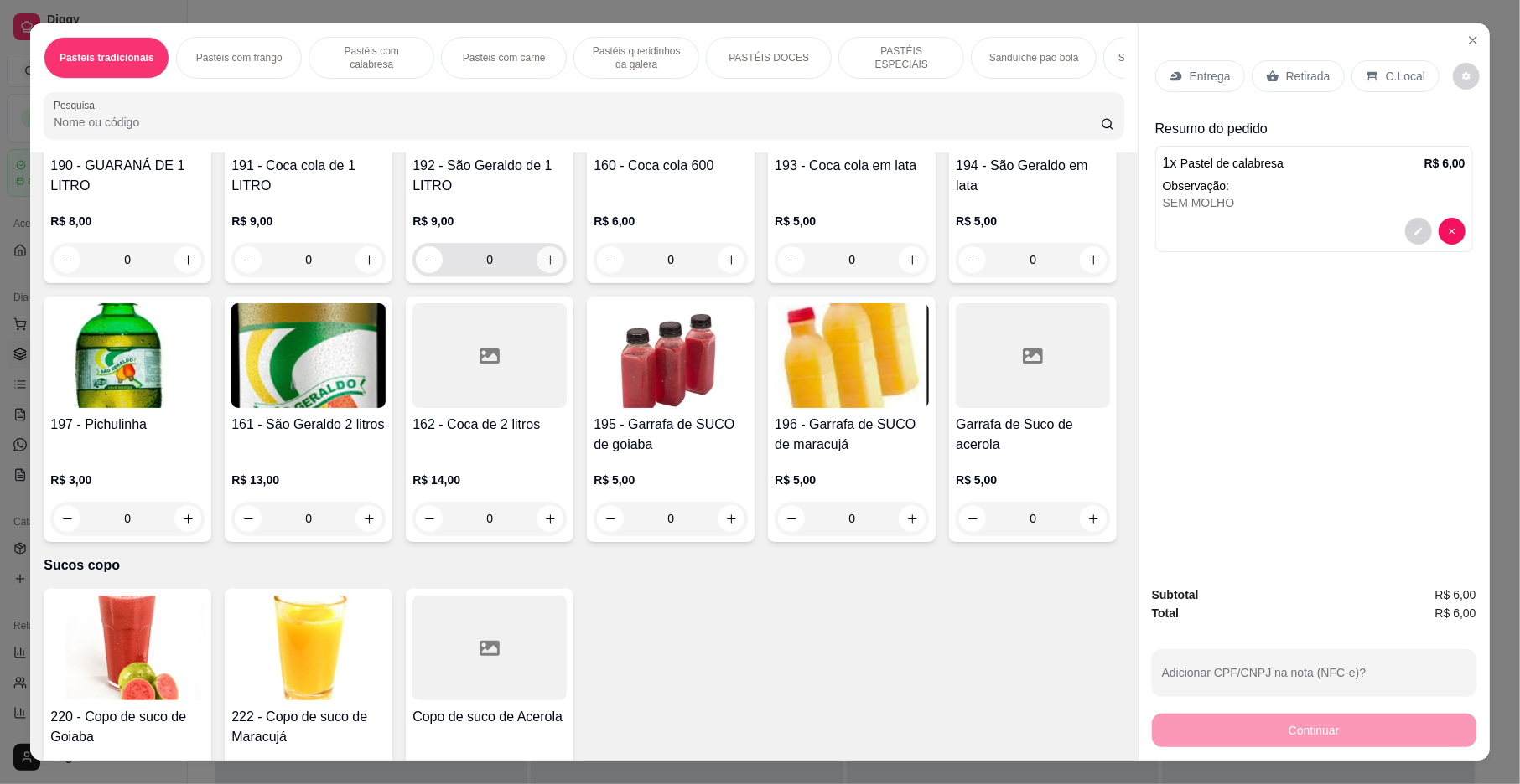
click at [544, 266] on icon "increase-product-quantity" at bounding box center [549, 259] width 12 height 12
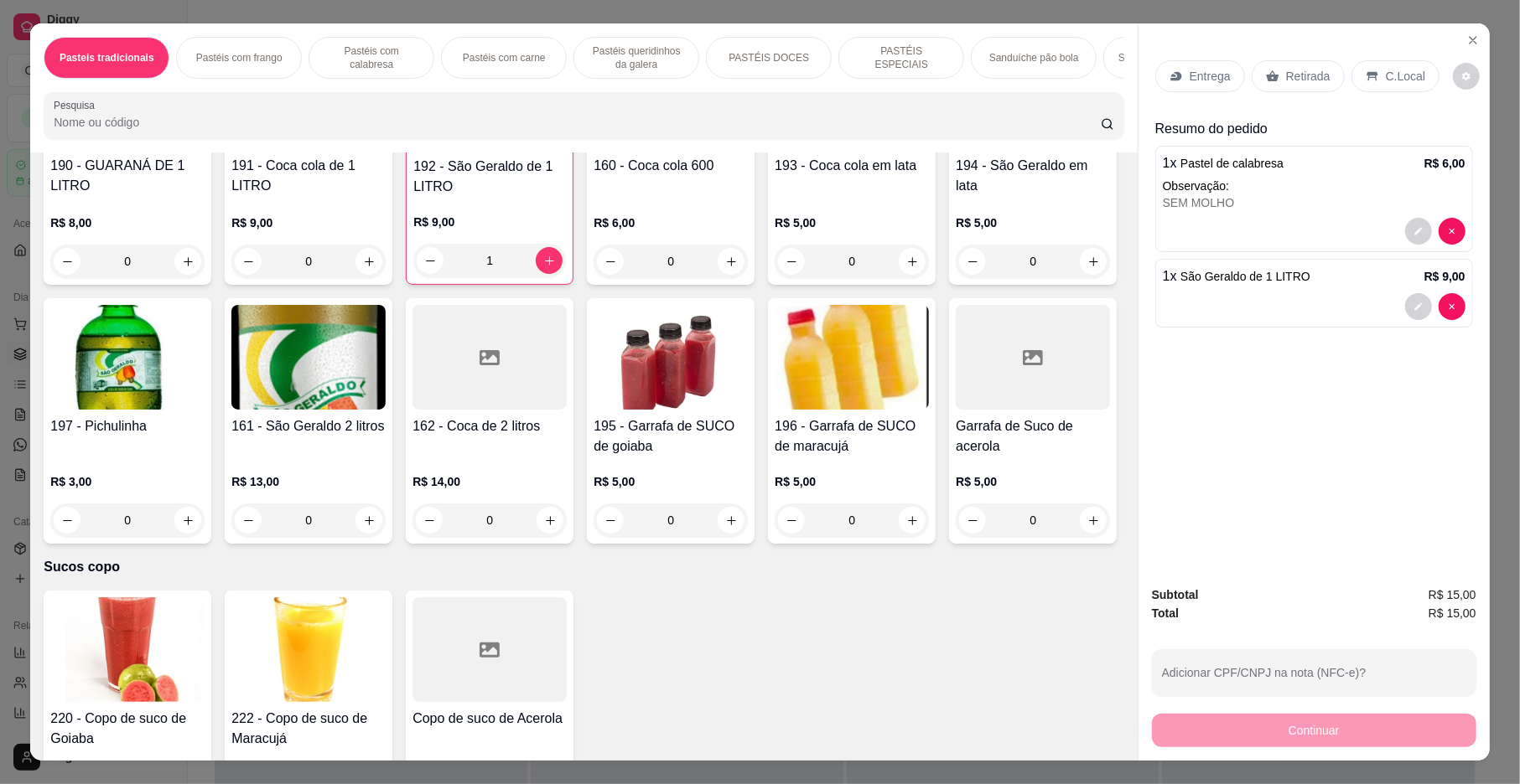
click at [1199, 85] on p "Entrega" at bounding box center [1209, 76] width 41 height 17
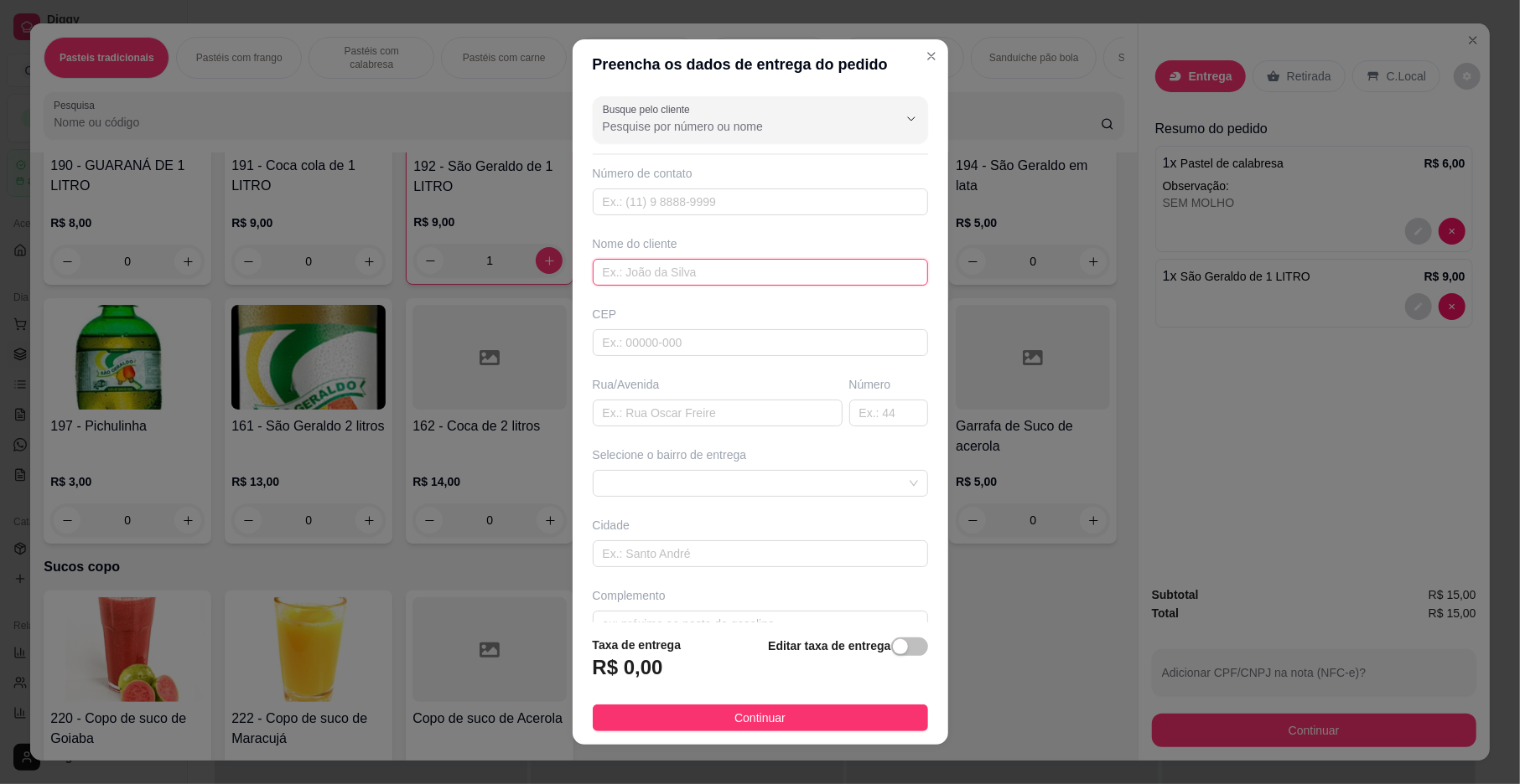
click at [668, 279] on input "text" at bounding box center [760, 273] width 336 height 27
click at [689, 714] on button "Continuar" at bounding box center [760, 718] width 336 height 27
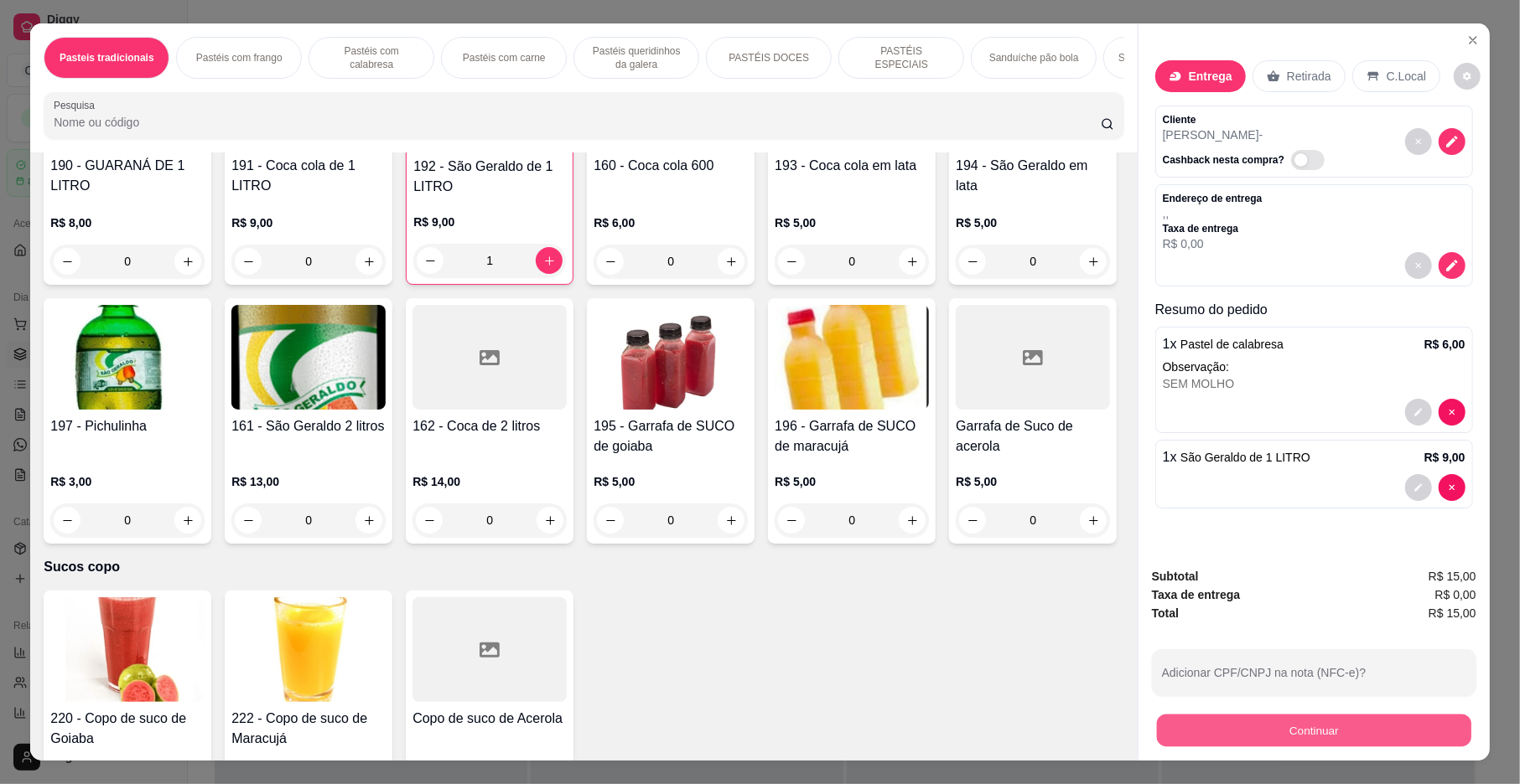
click at [1316, 738] on button "Continuar" at bounding box center [1314, 731] width 315 height 32
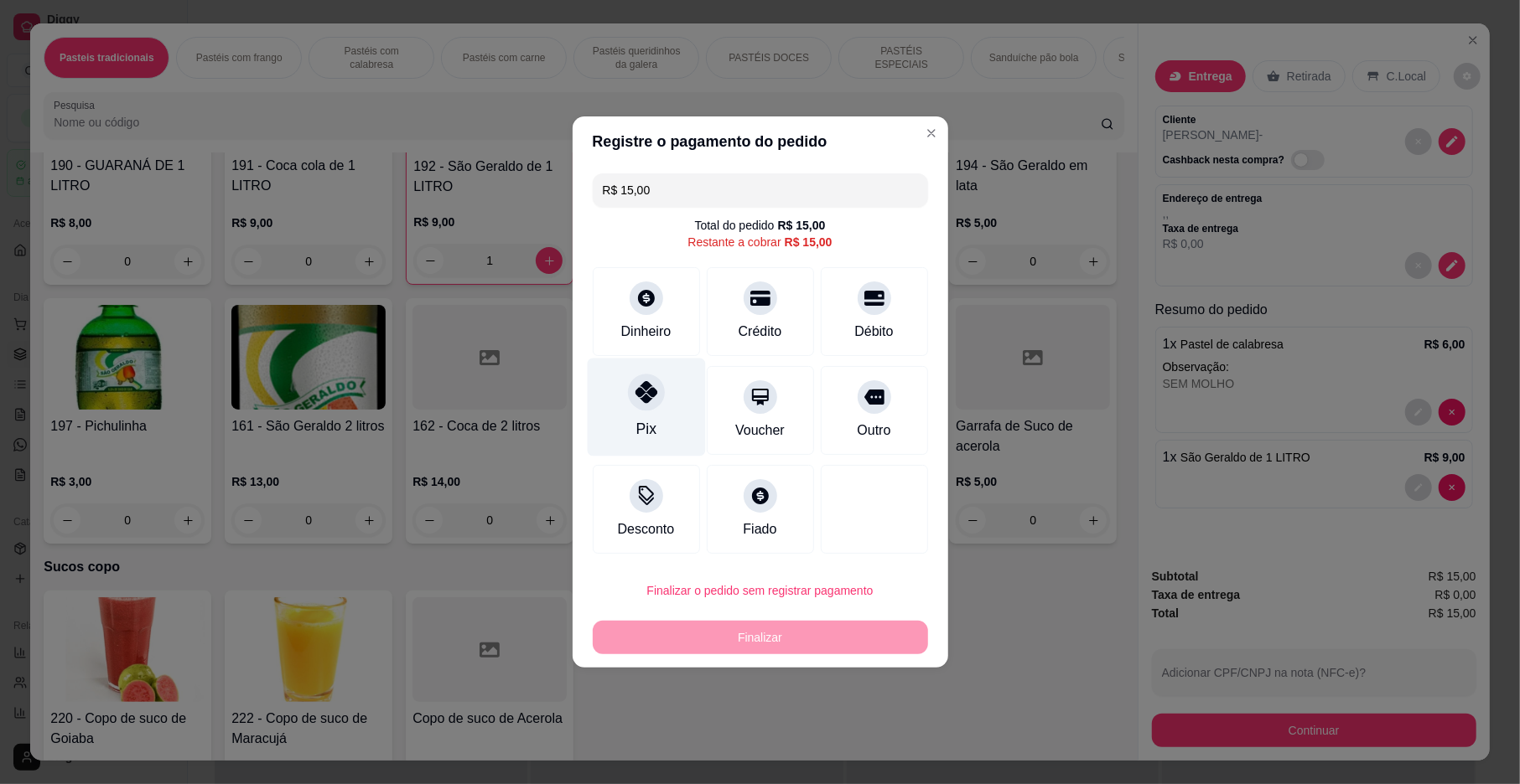
click at [619, 410] on div "Pix" at bounding box center [645, 407] width 118 height 98
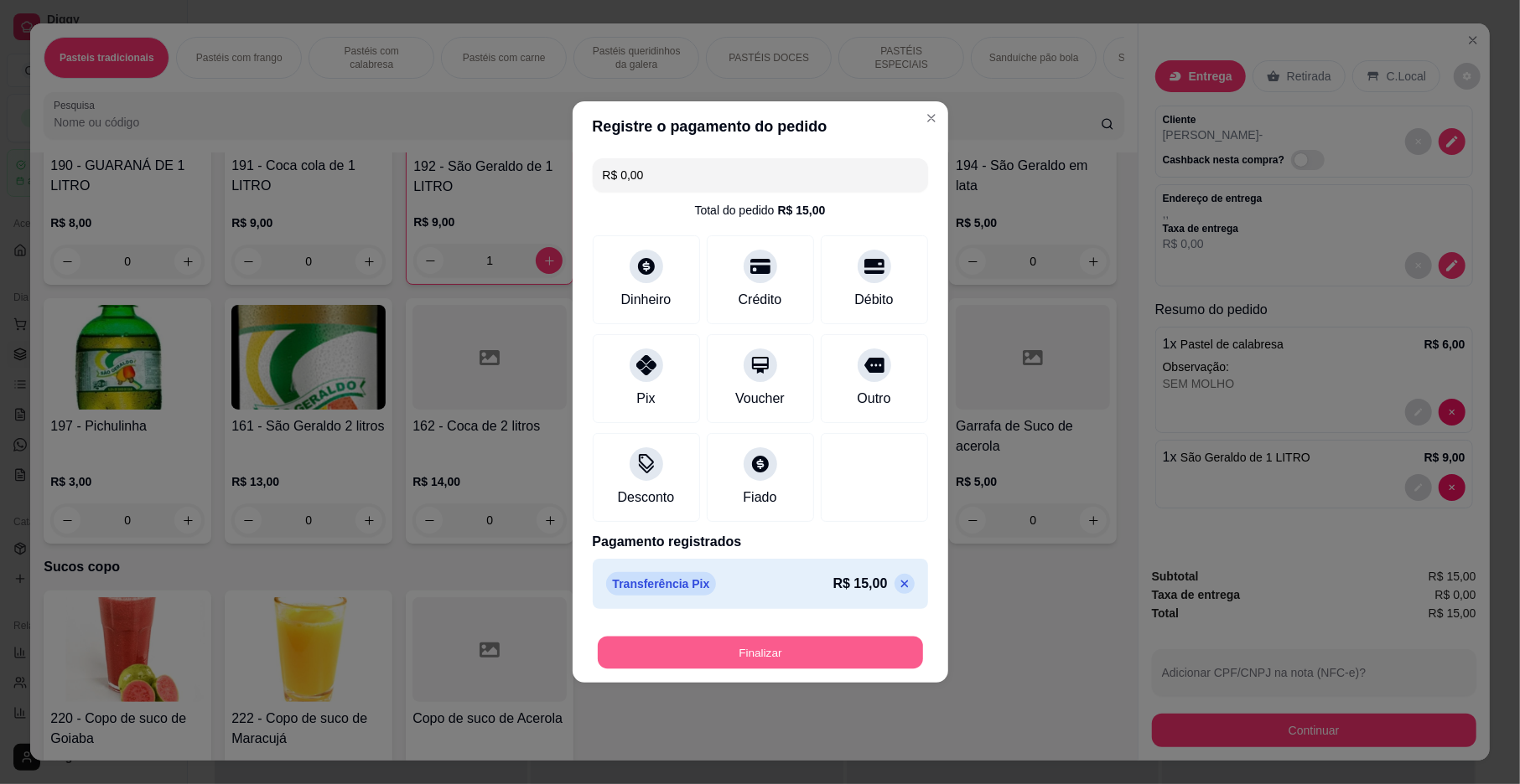
click at [715, 642] on button "Finalizar" at bounding box center [760, 653] width 325 height 32
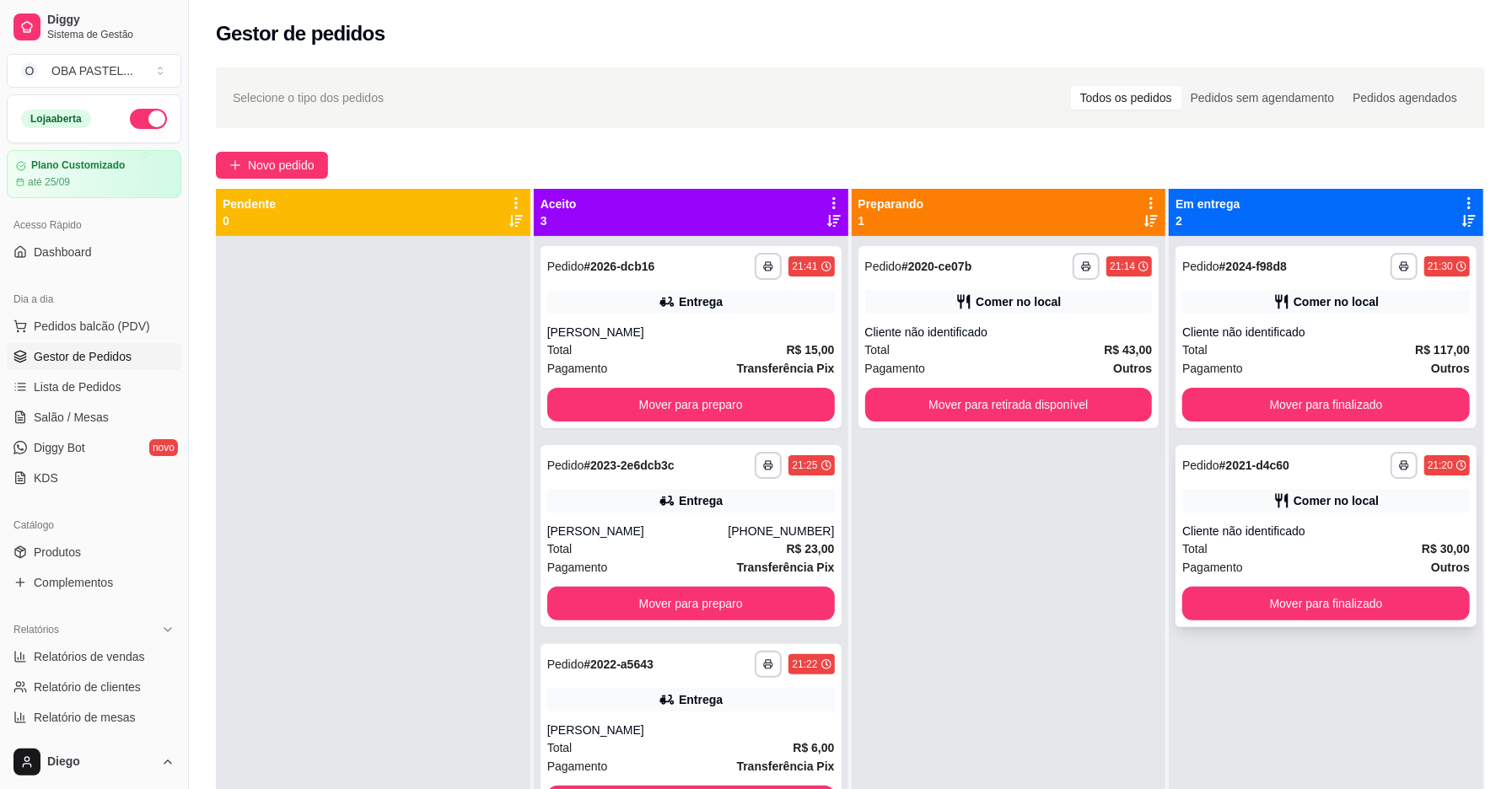
click at [1330, 559] on div "Pagamento Outros" at bounding box center [1326, 567] width 288 height 18
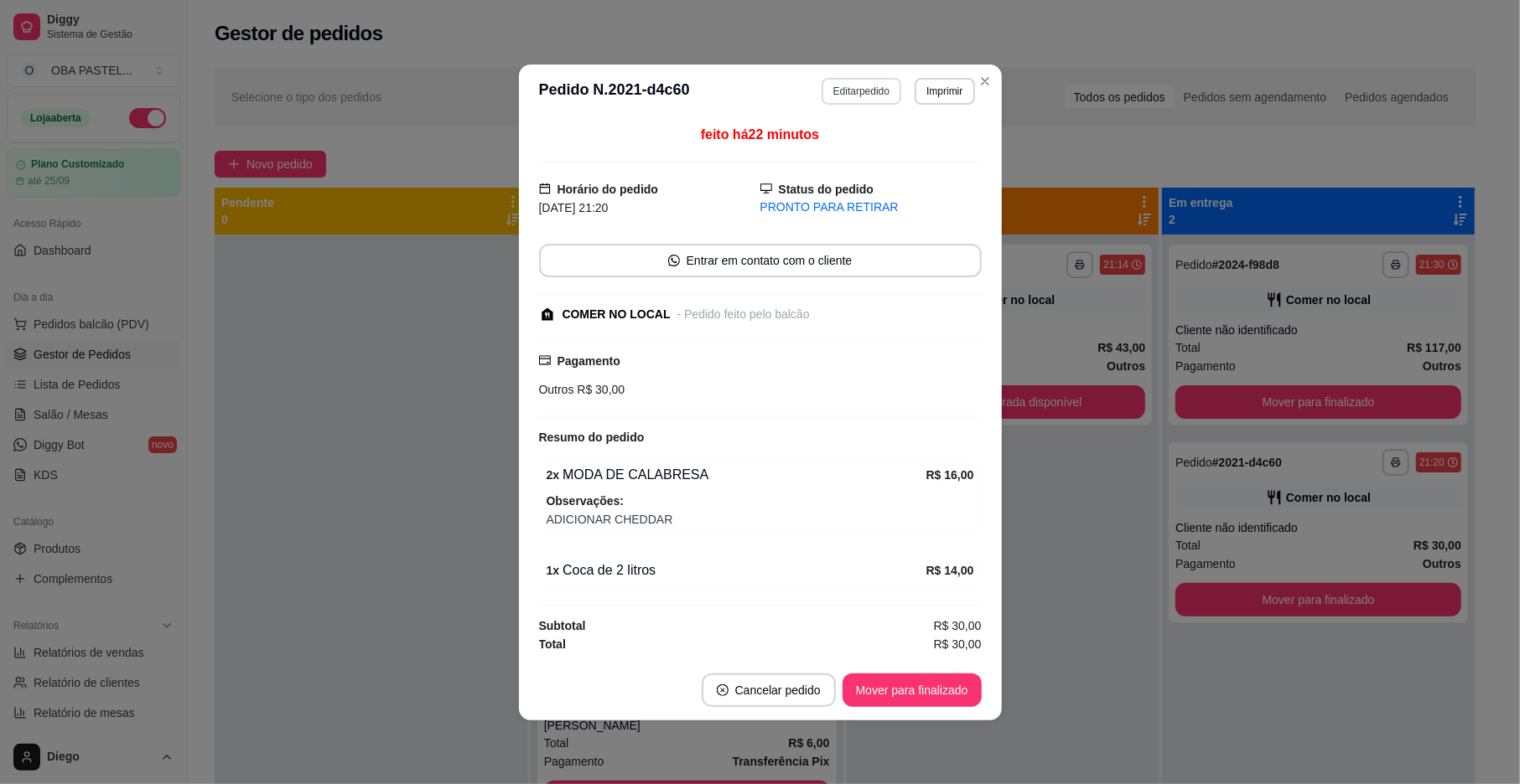
click at [859, 79] on button "Editar pedido" at bounding box center [861, 91] width 80 height 27
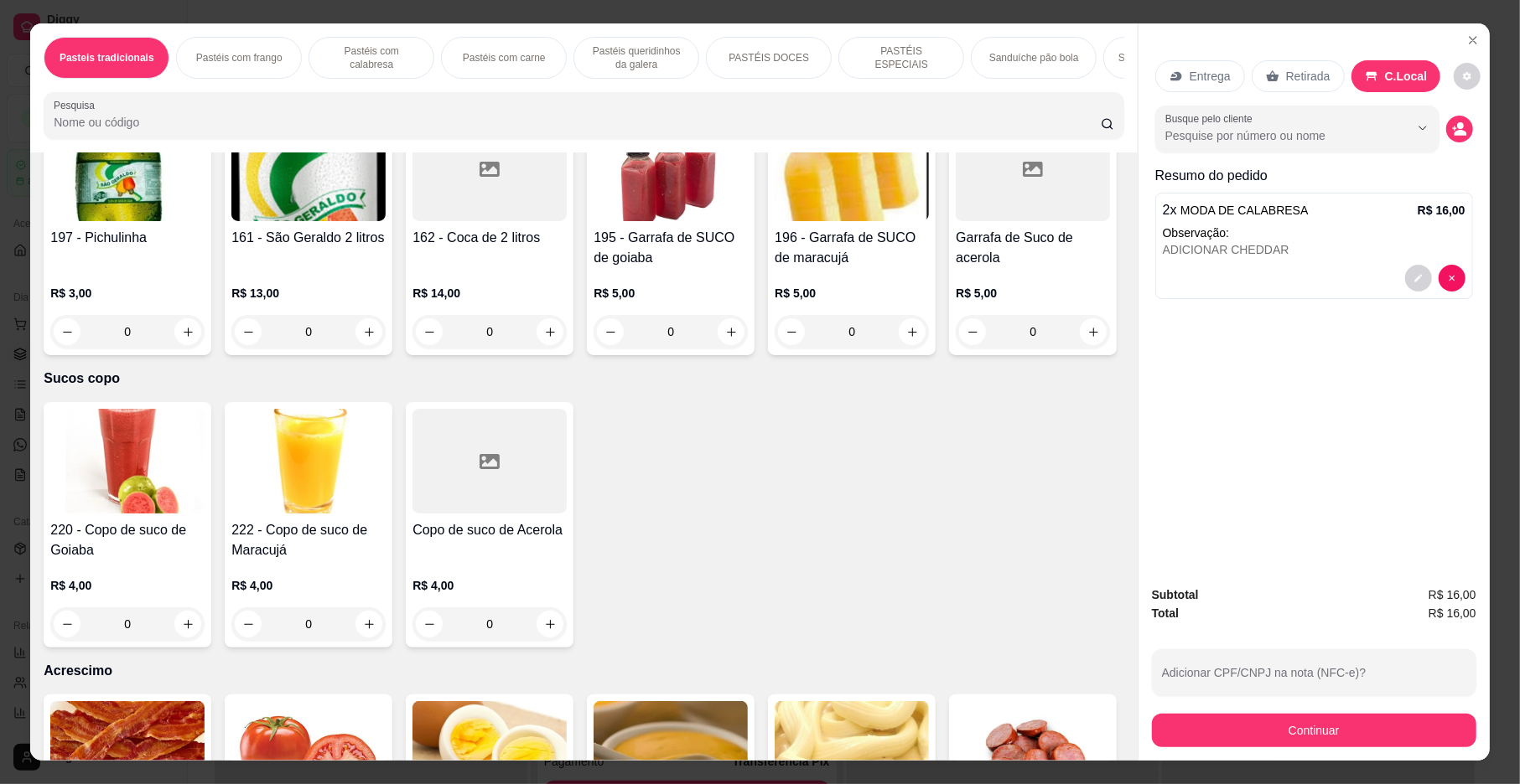
scroll to position [5341, 0]
click at [1139, 621] on div "Subtotal R$ 16,00 Total R$ 16,00 Adicionar CPF/CNPJ na nota (NFC-e)? Continuar" at bounding box center [1315, 666] width 352 height 188
click at [366, 79] on icon "increase-product-quantity" at bounding box center [369, 72] width 12 height 12
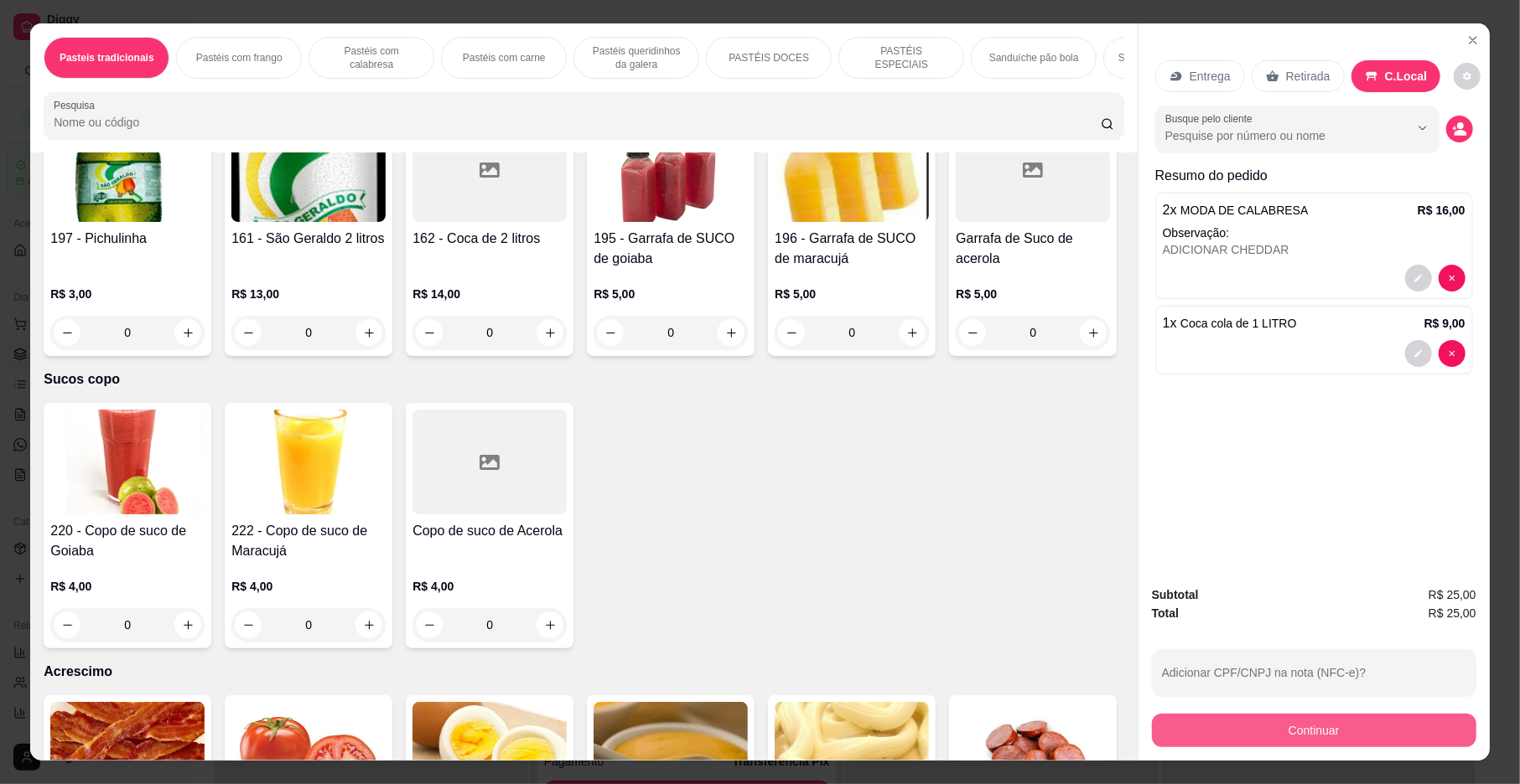
click at [1268, 710] on div "Continuar" at bounding box center [1314, 729] width 324 height 38
click at [1256, 726] on button "Continuar" at bounding box center [1314, 731] width 315 height 32
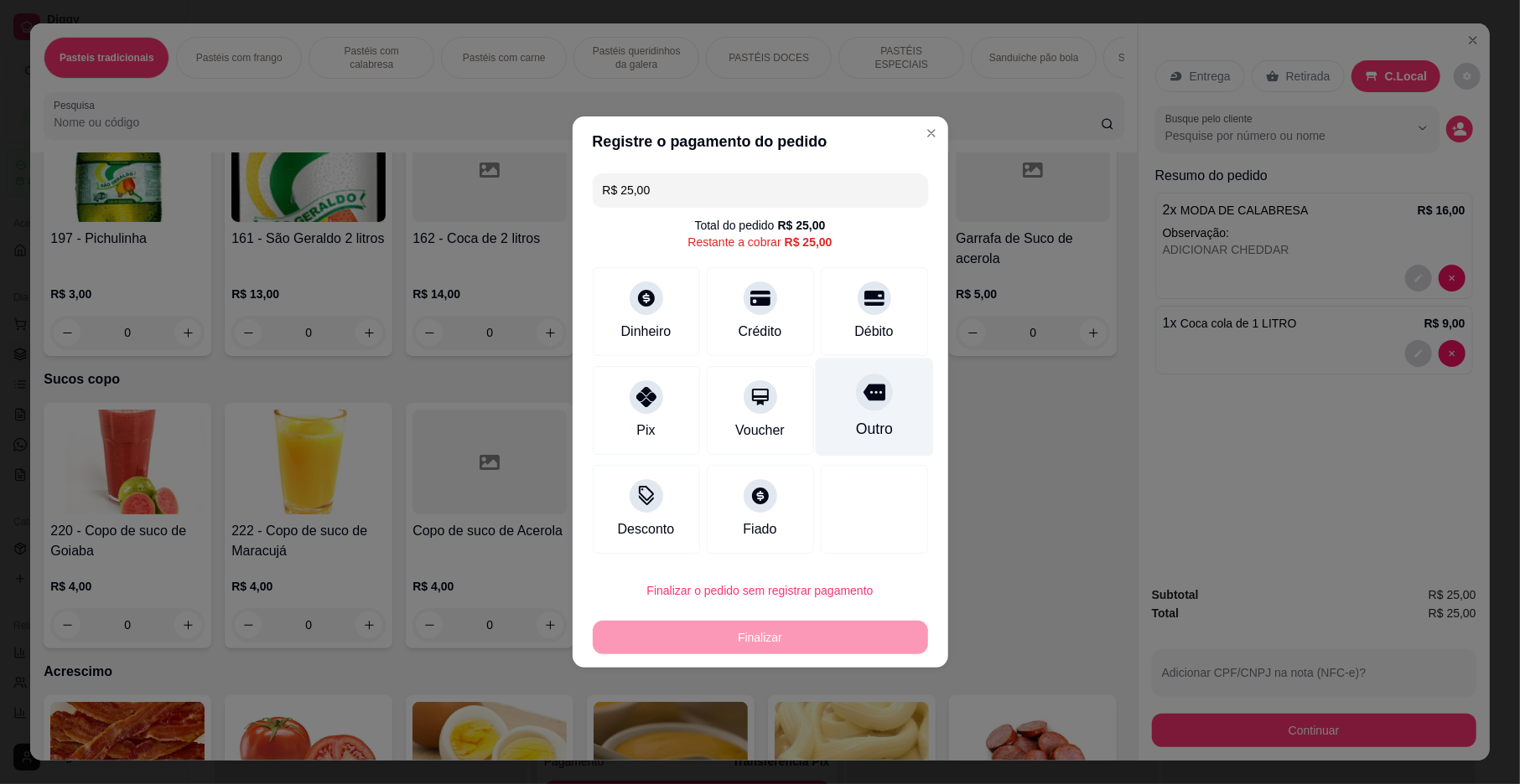
click at [847, 377] on div "R$ 25,00 Total do pedido R$ 25,00 Restante a cobrar R$ 25,00 Dinheiro Crédito D…" at bounding box center [760, 363] width 375 height 393
click at [874, 413] on div "Outro" at bounding box center [874, 407] width 118 height 98
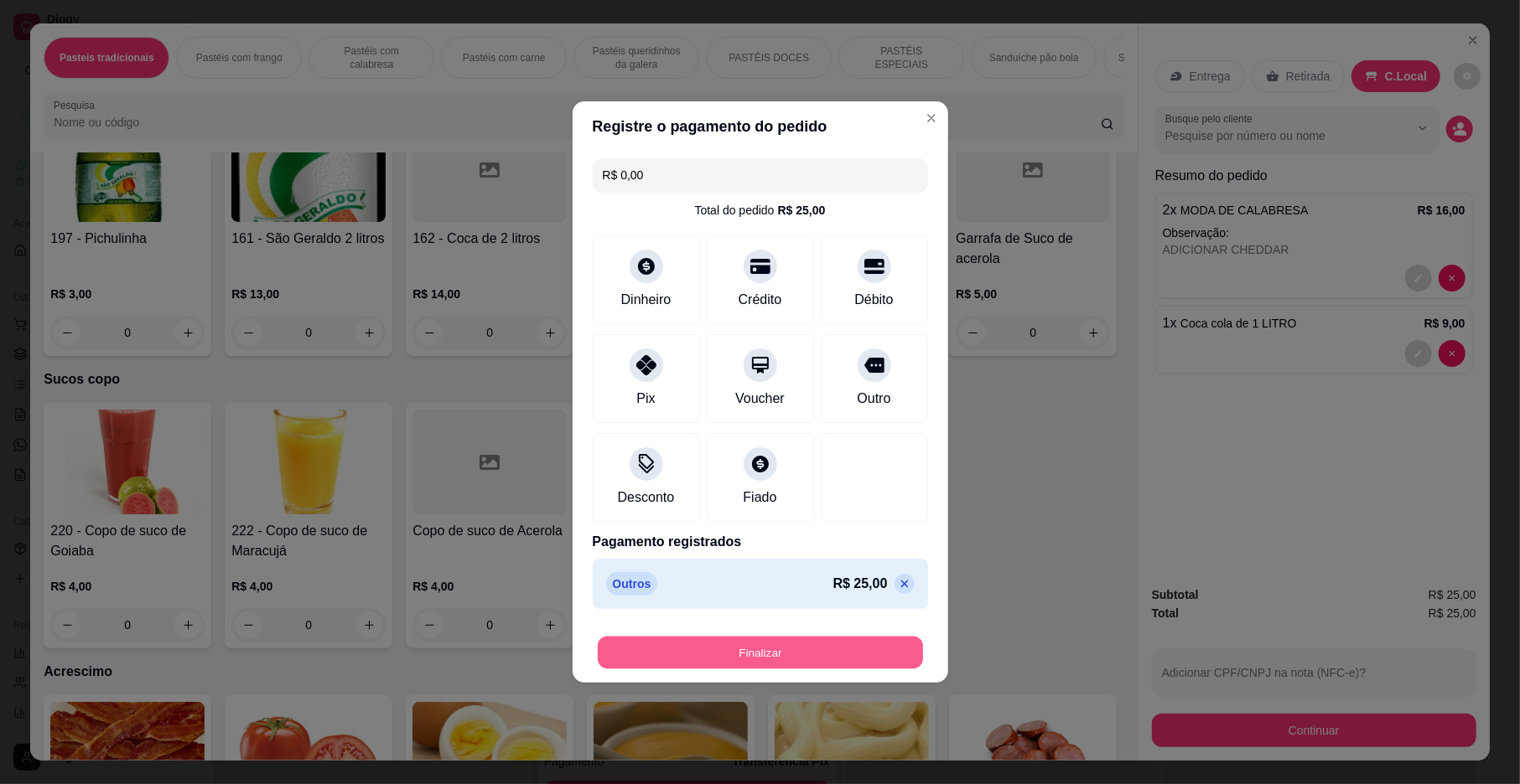
click at [862, 654] on button "Finalizar" at bounding box center [760, 653] width 325 height 32
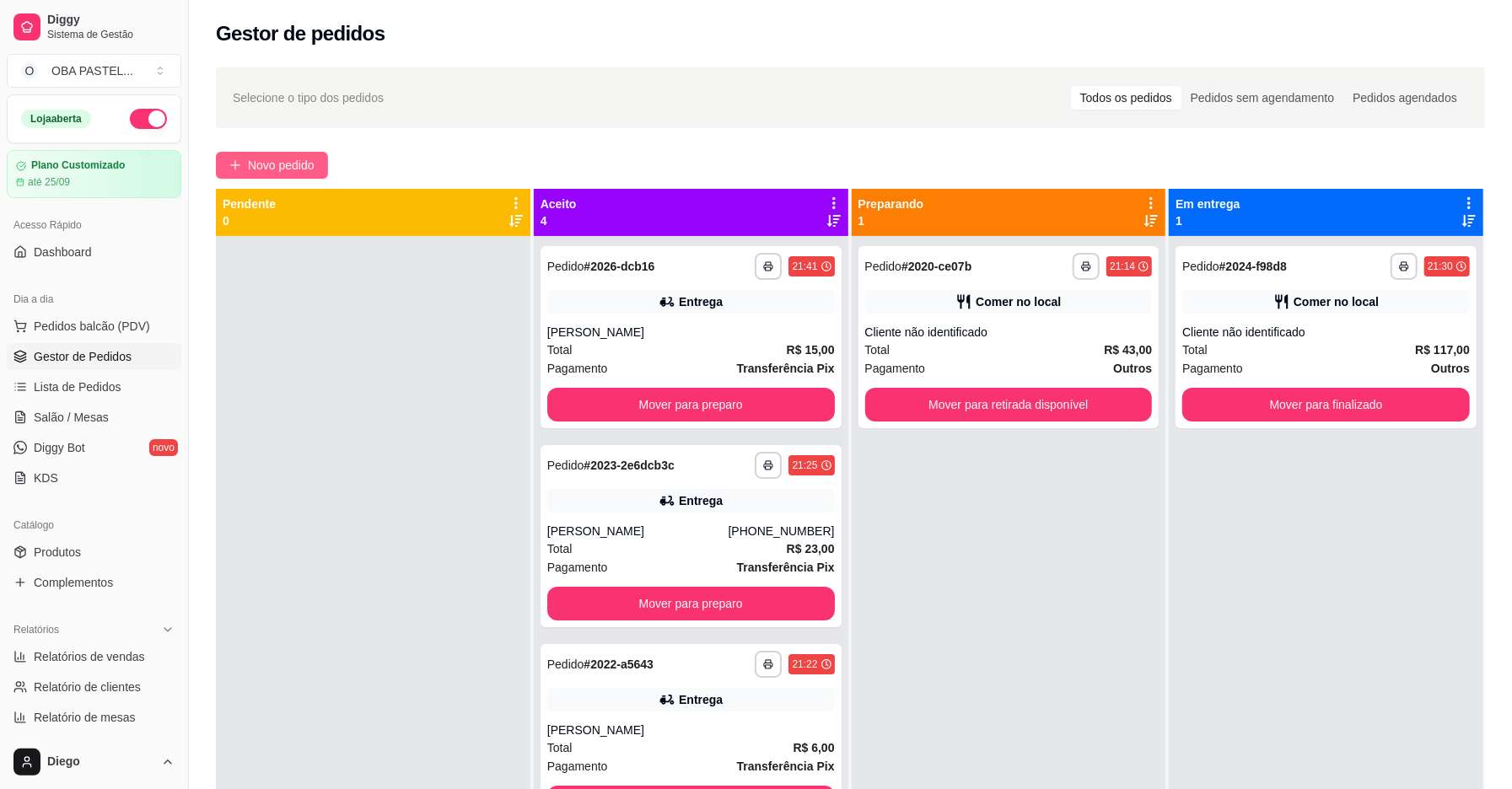
click at [264, 164] on span "Novo pedido" at bounding box center [281, 164] width 67 height 18
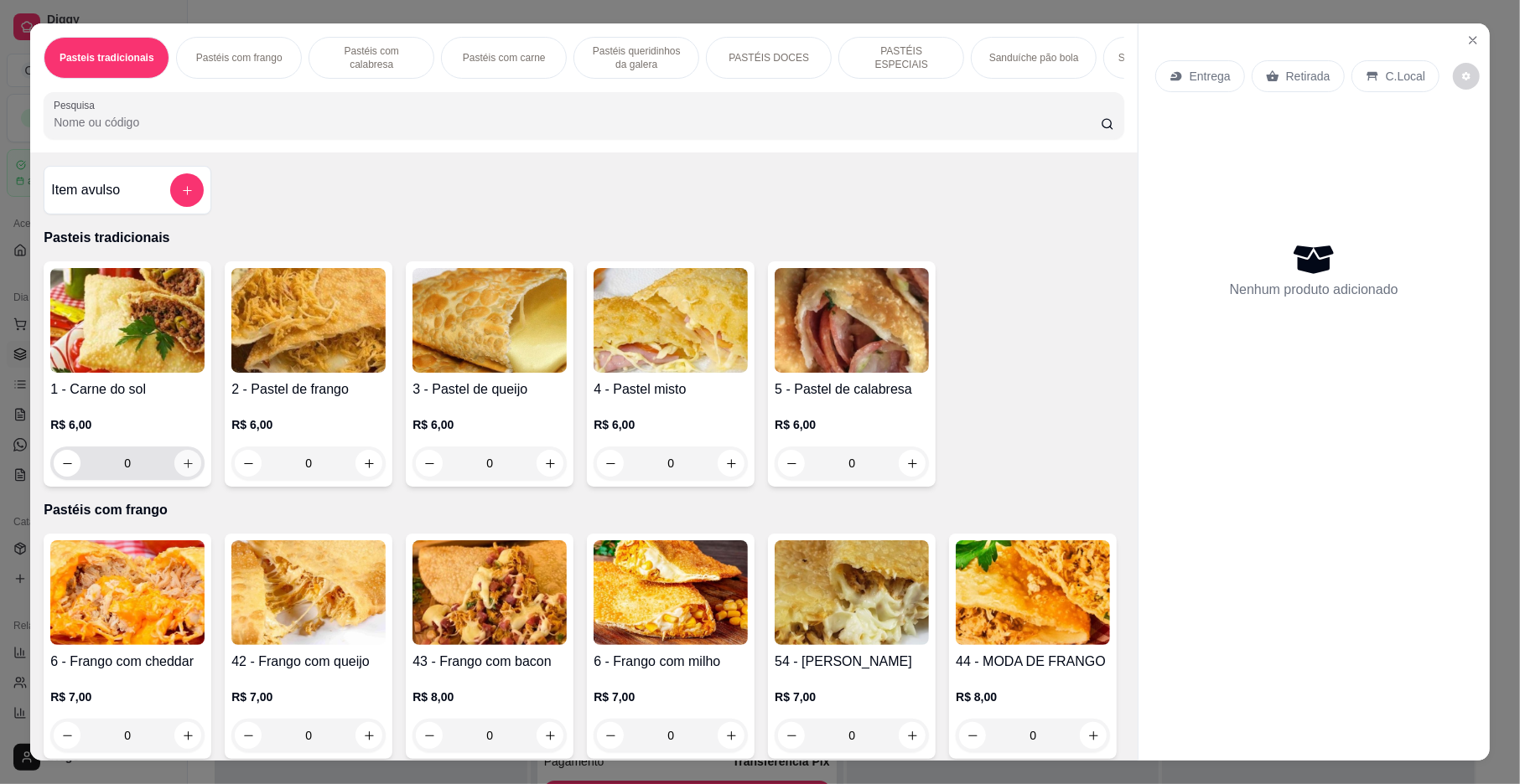
click at [189, 477] on button "increase-product-quantity" at bounding box center [187, 464] width 27 height 27
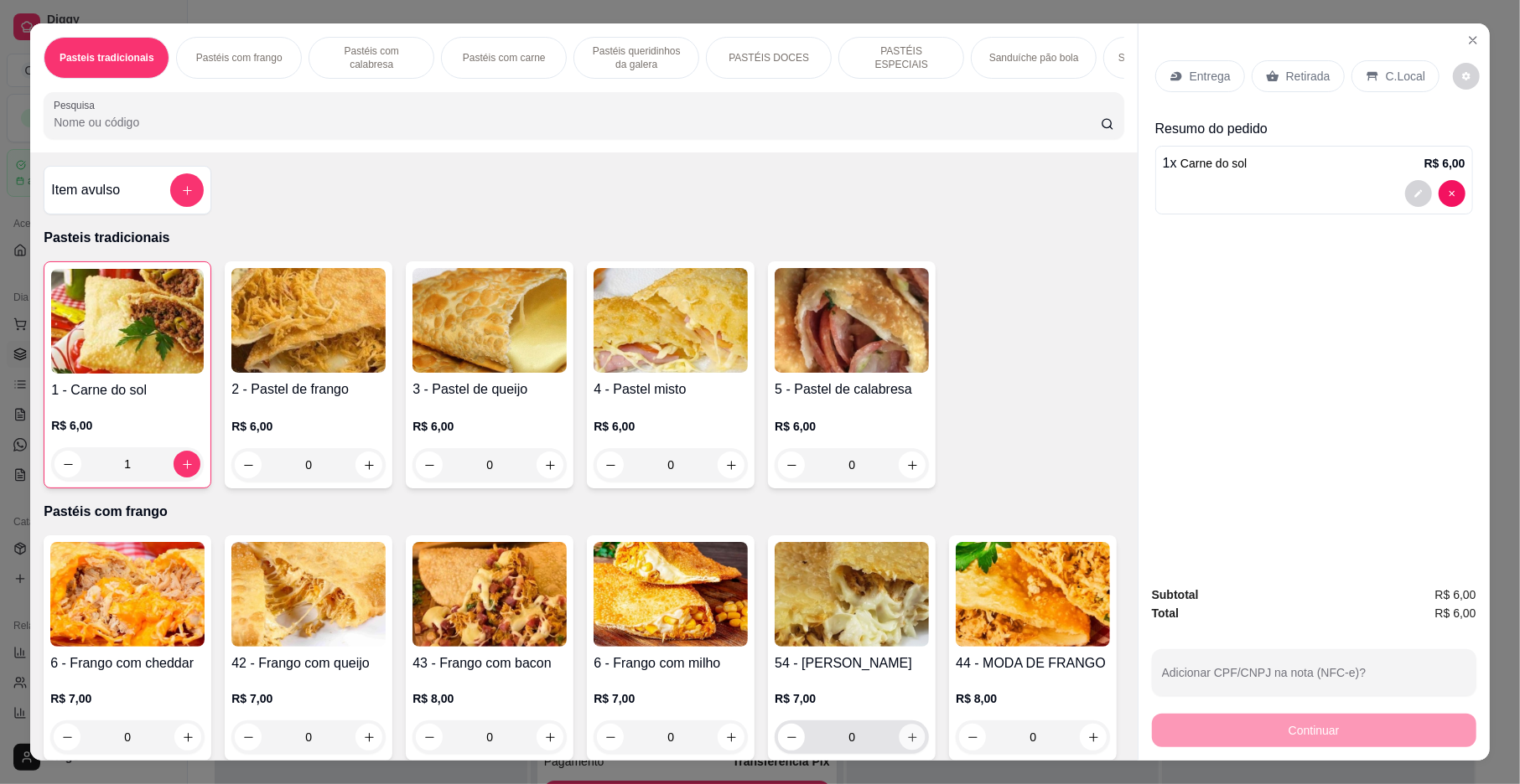
click at [908, 741] on icon "increase-product-quantity" at bounding box center [912, 737] width 9 height 9
click at [1418, 270] on button "decrease-product-quantity" at bounding box center [1418, 269] width 27 height 27
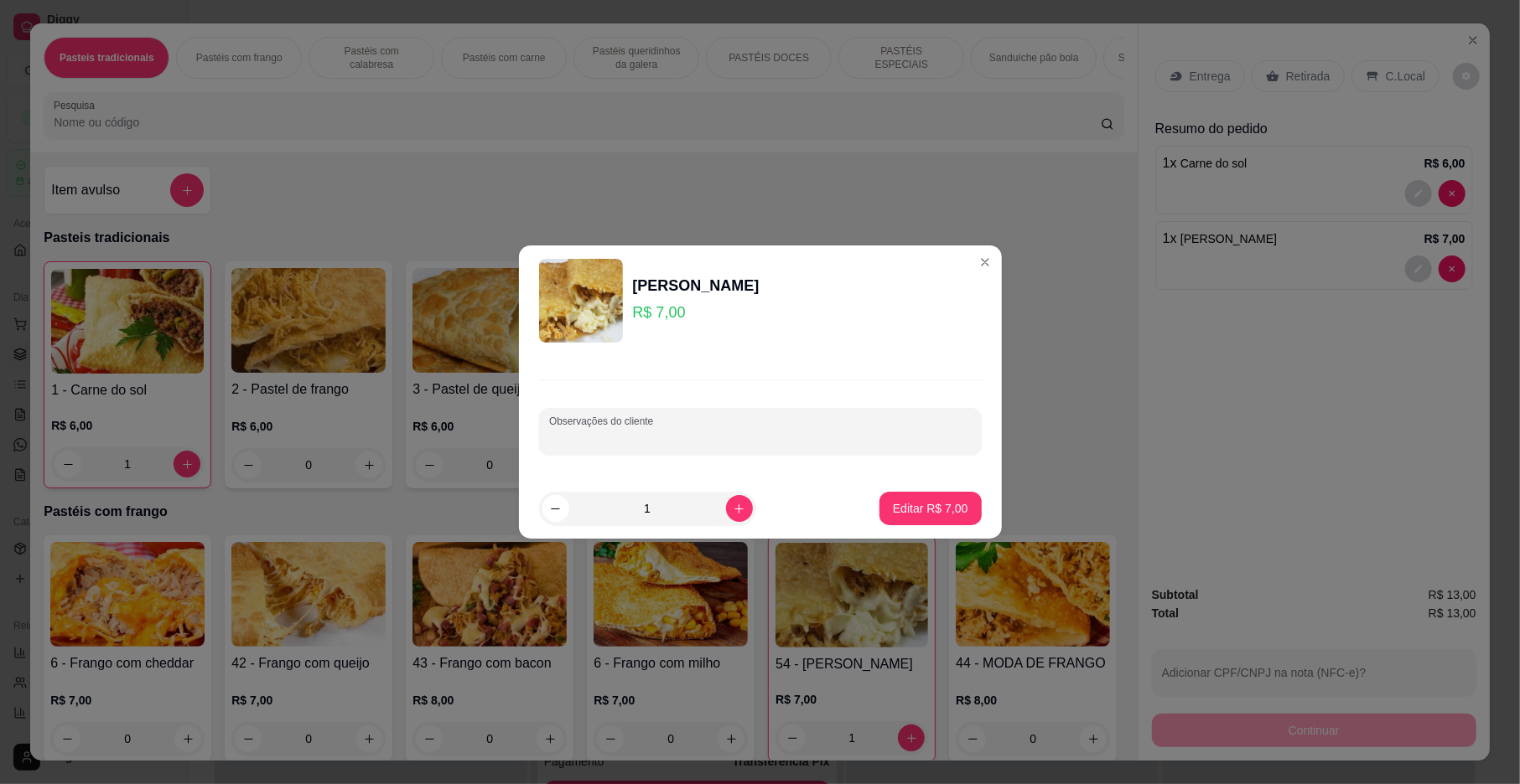
click at [696, 446] on input "Observações do cliente" at bounding box center [760, 438] width 422 height 17
click at [929, 505] on p "Editar R$ 7,00" at bounding box center [930, 508] width 75 height 17
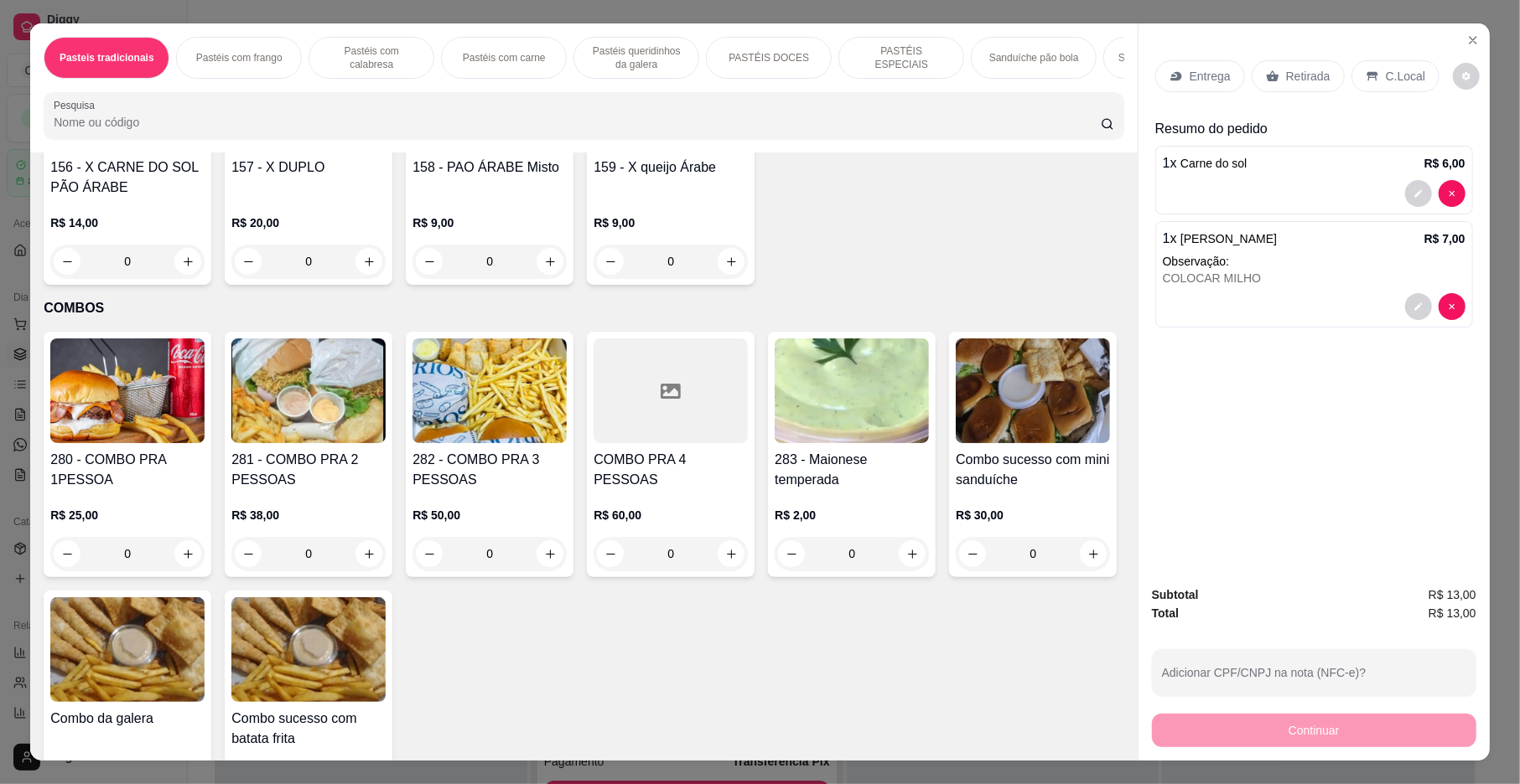
scroll to position [4061, 0]
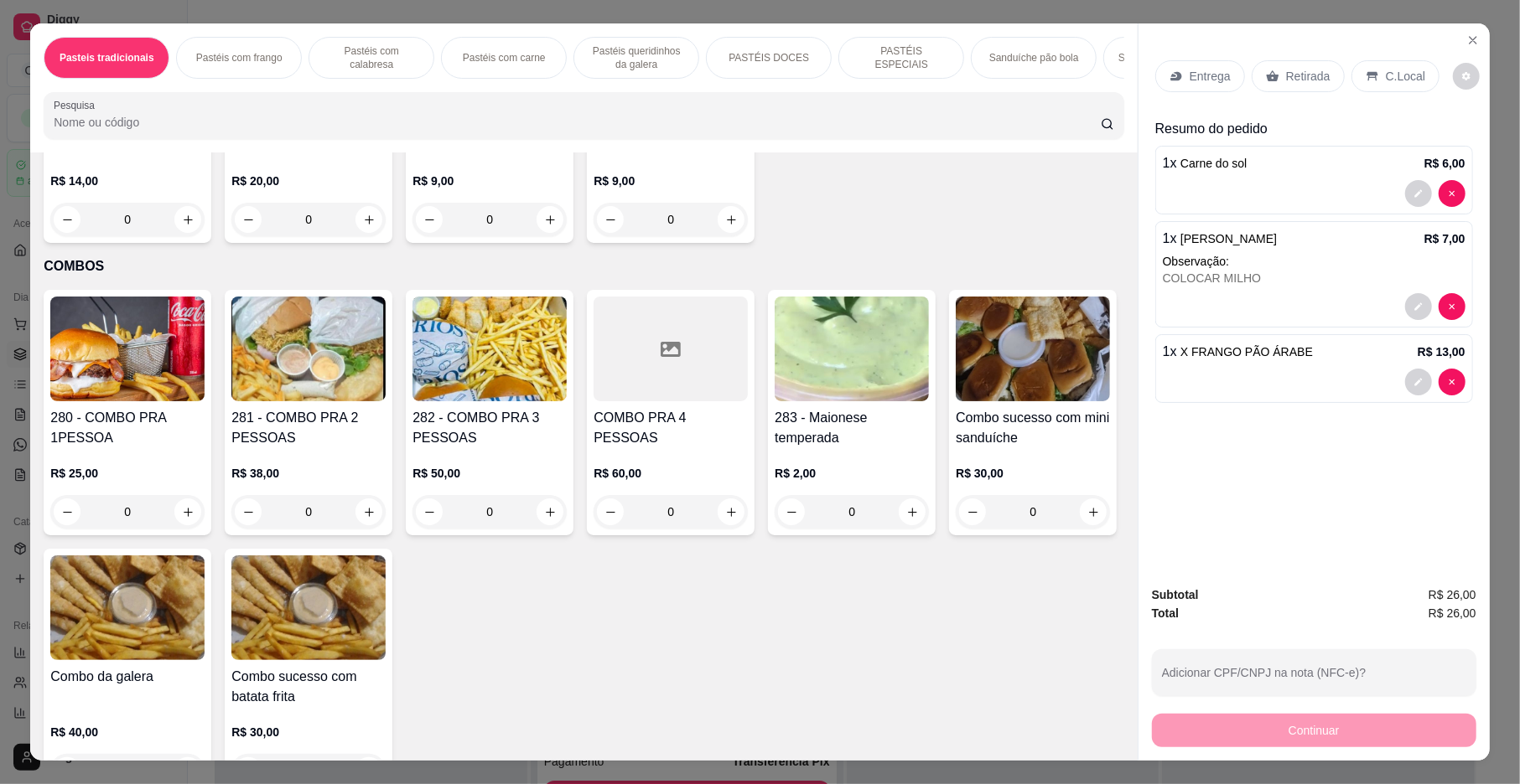
click at [1192, 64] on div "Entrega" at bounding box center [1200, 76] width 89 height 32
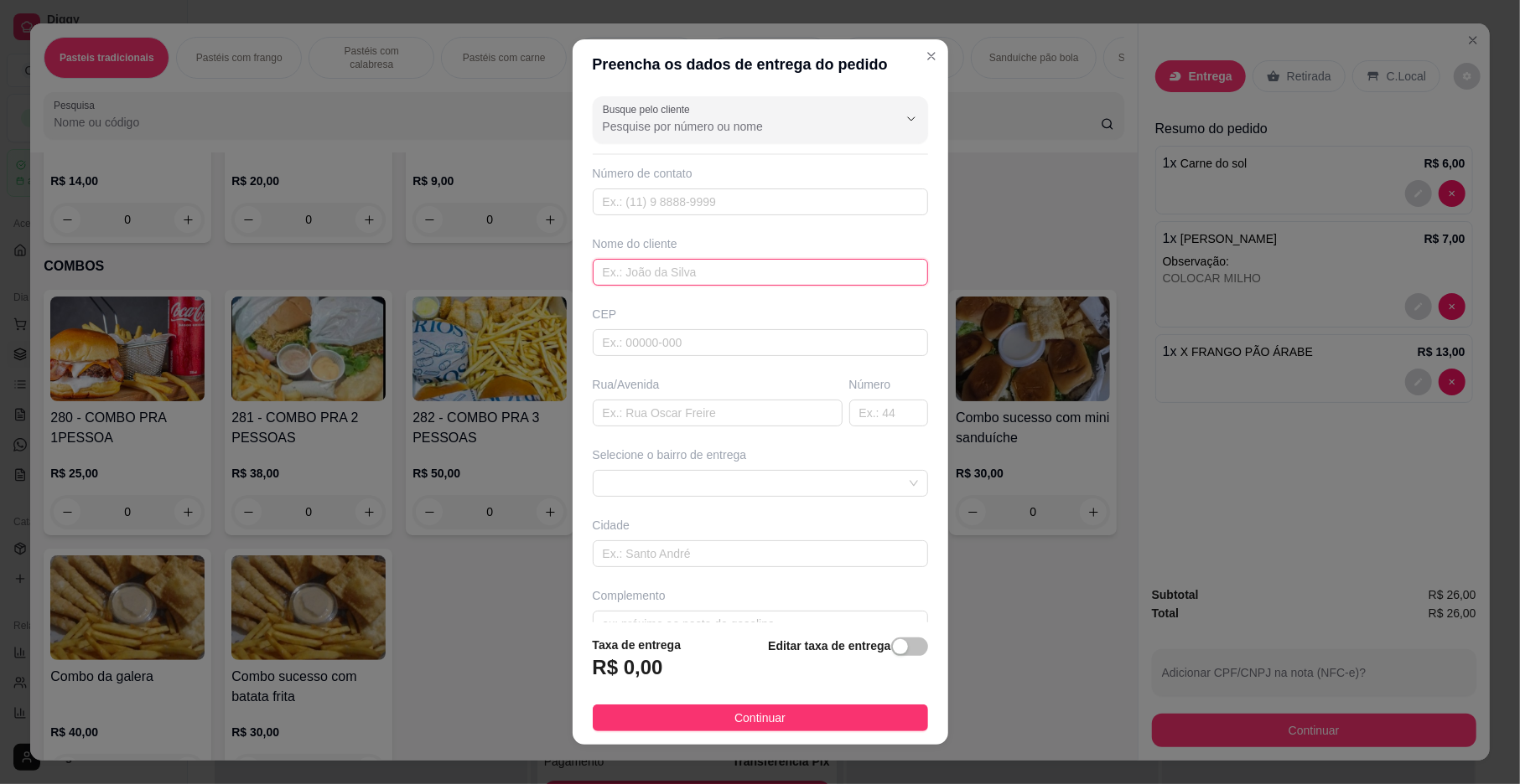
click at [692, 265] on input "text" at bounding box center [760, 273] width 336 height 27
click at [715, 423] on input "text" at bounding box center [717, 413] width 250 height 27
click at [879, 426] on input "text" at bounding box center [888, 413] width 79 height 27
click at [791, 494] on span at bounding box center [760, 484] width 316 height 25
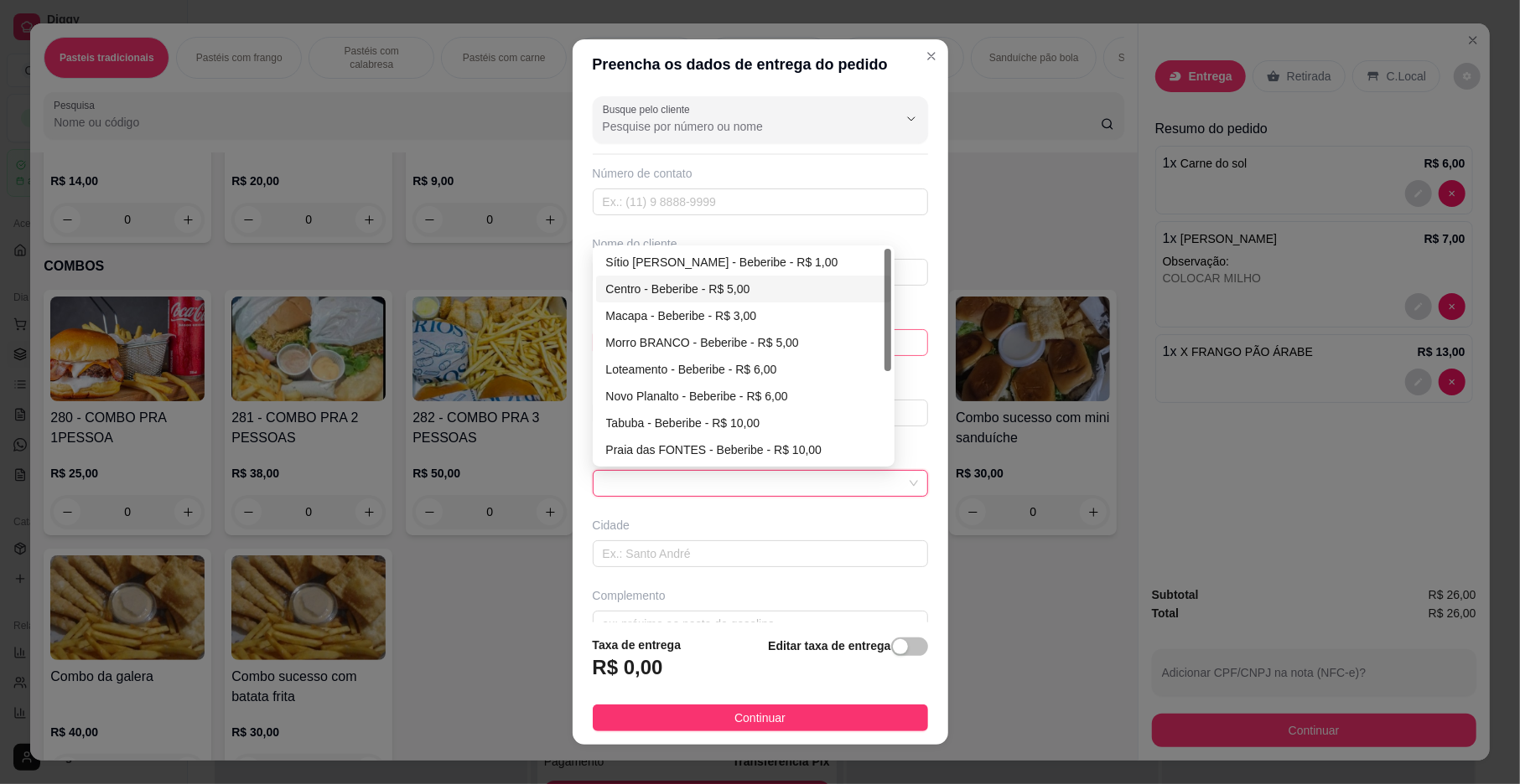
drag, startPoint x: 643, startPoint y: 295, endPoint x: 644, endPoint y: 346, distance: 51.0
click at [644, 295] on div "Centro - Beberibe - R$ 5,00" at bounding box center [743, 289] width 275 height 18
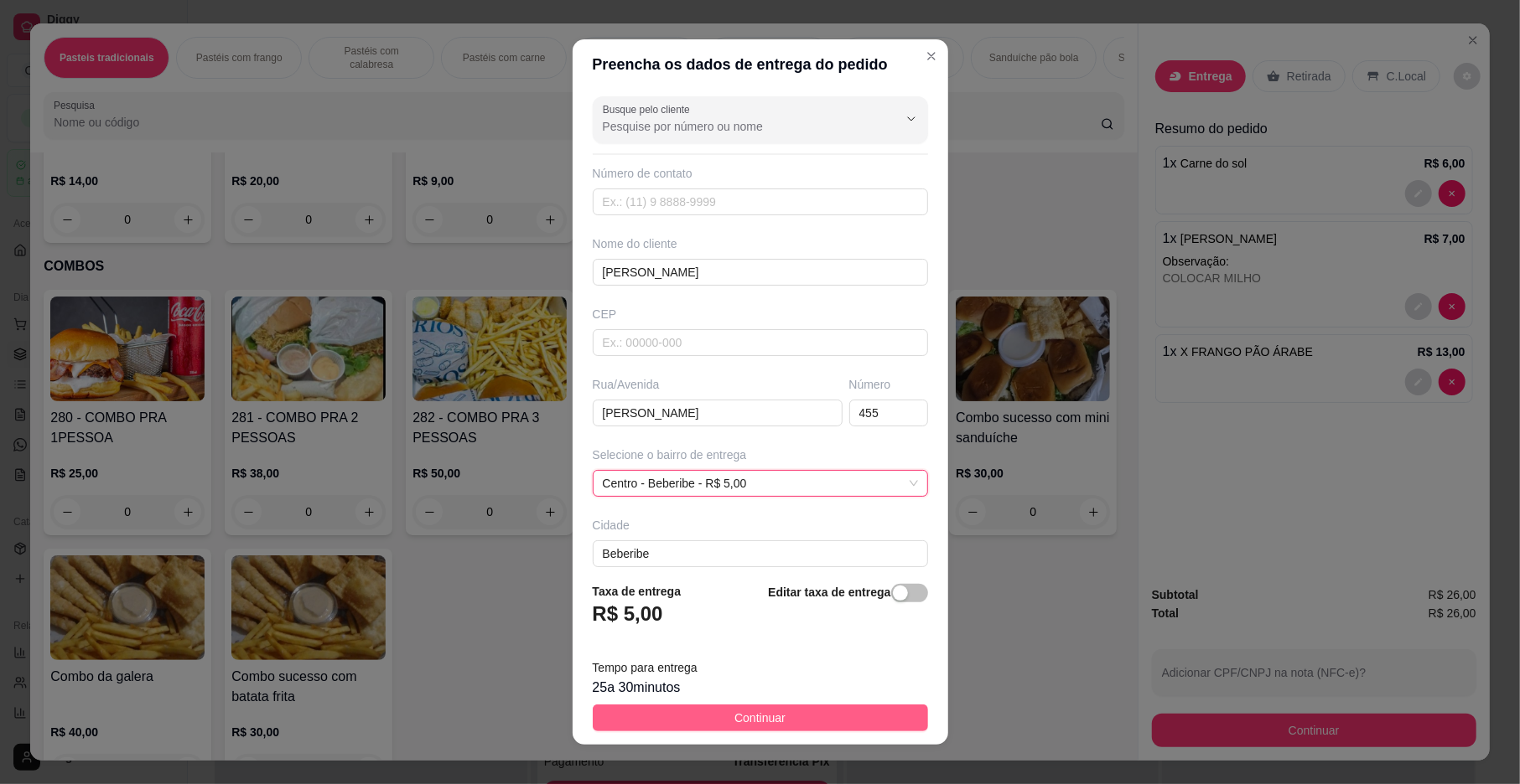
click at [763, 717] on span "Continuar" at bounding box center [760, 717] width 51 height 18
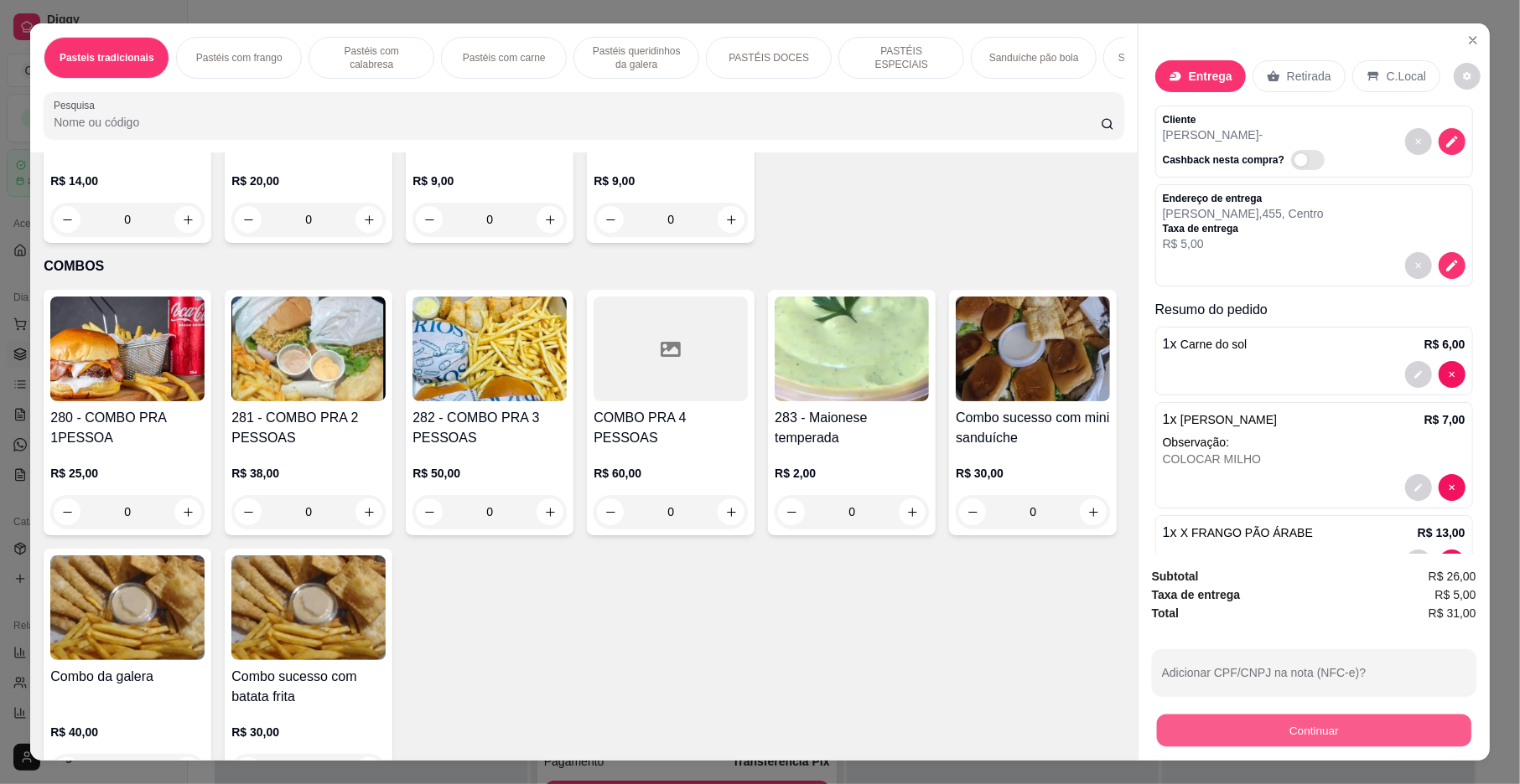
click at [1266, 737] on button "Continuar" at bounding box center [1314, 731] width 315 height 32
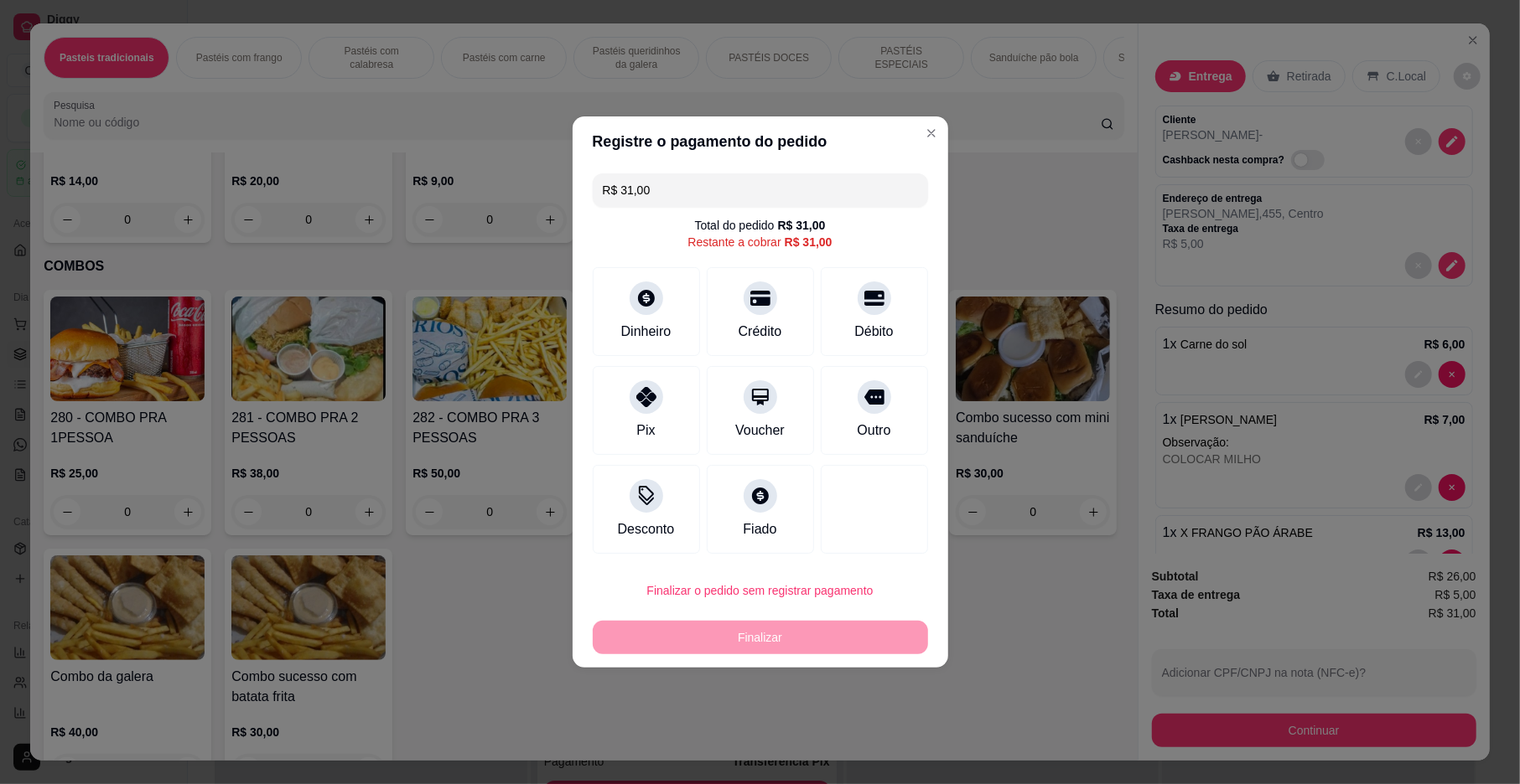
drag, startPoint x: 661, startPoint y: 406, endPoint x: 683, endPoint y: 530, distance: 125.9
click at [659, 406] on div "Pix" at bounding box center [645, 410] width 107 height 88
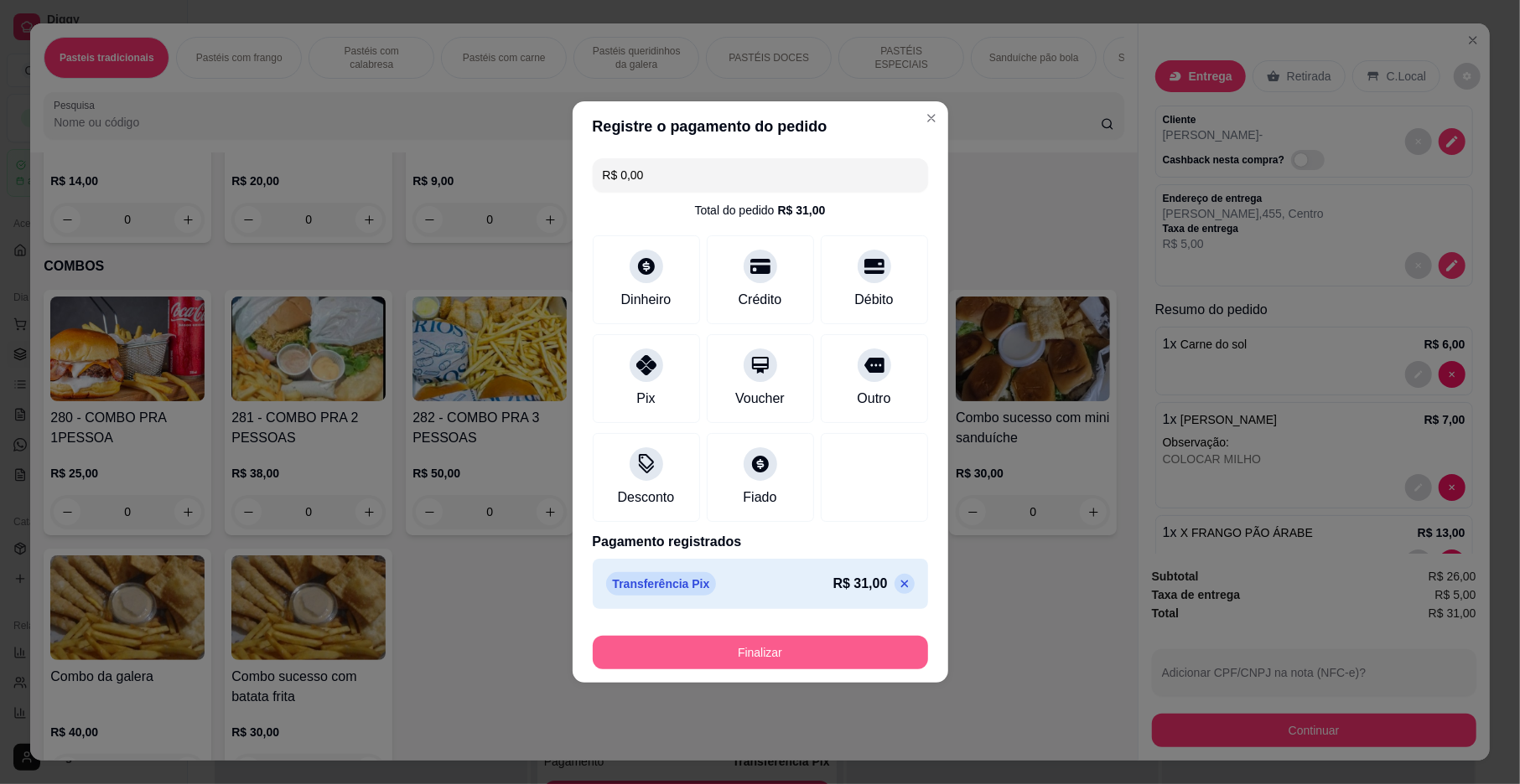
click at [715, 651] on button "Finalizar" at bounding box center [760, 652] width 336 height 33
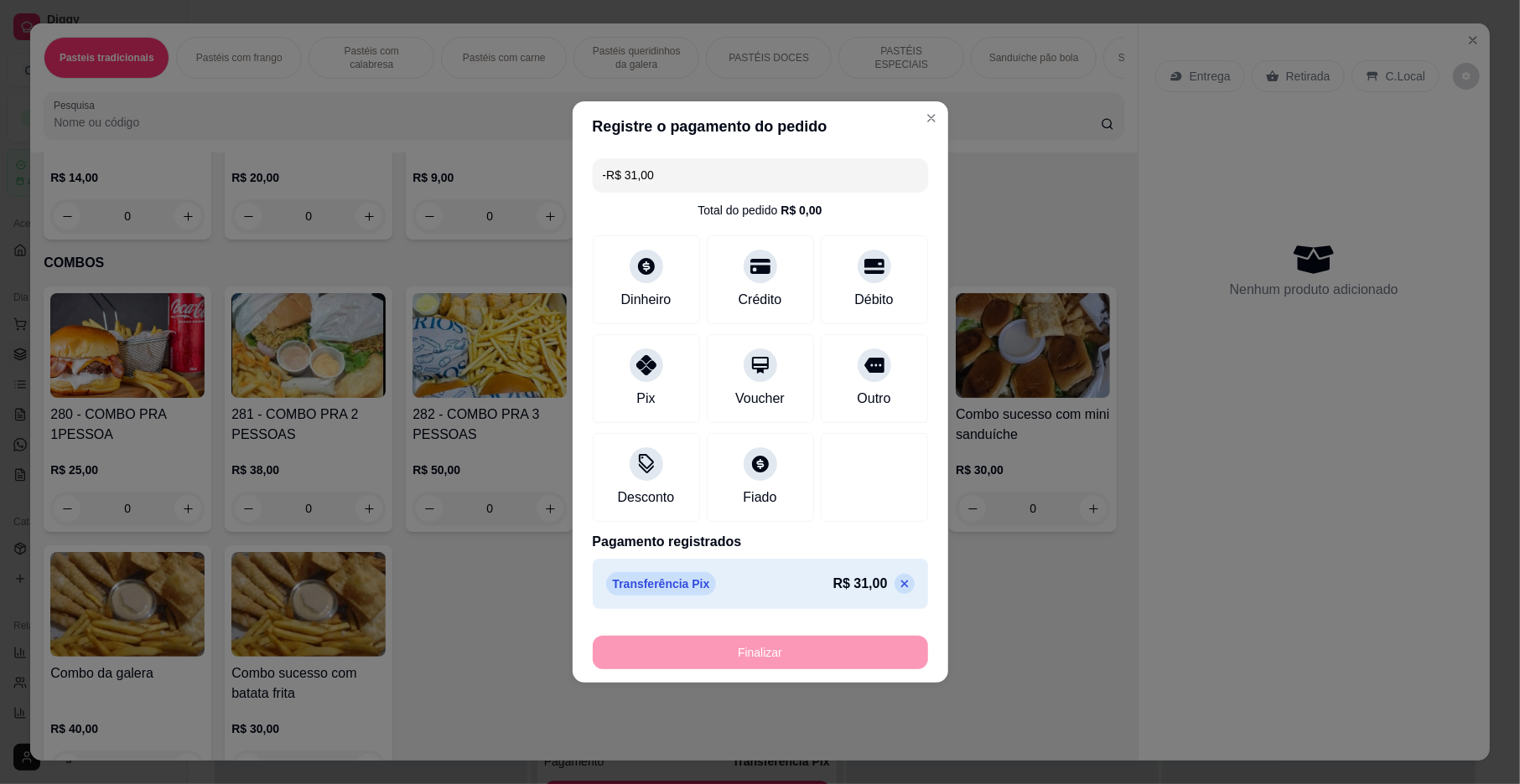
scroll to position [4058, 0]
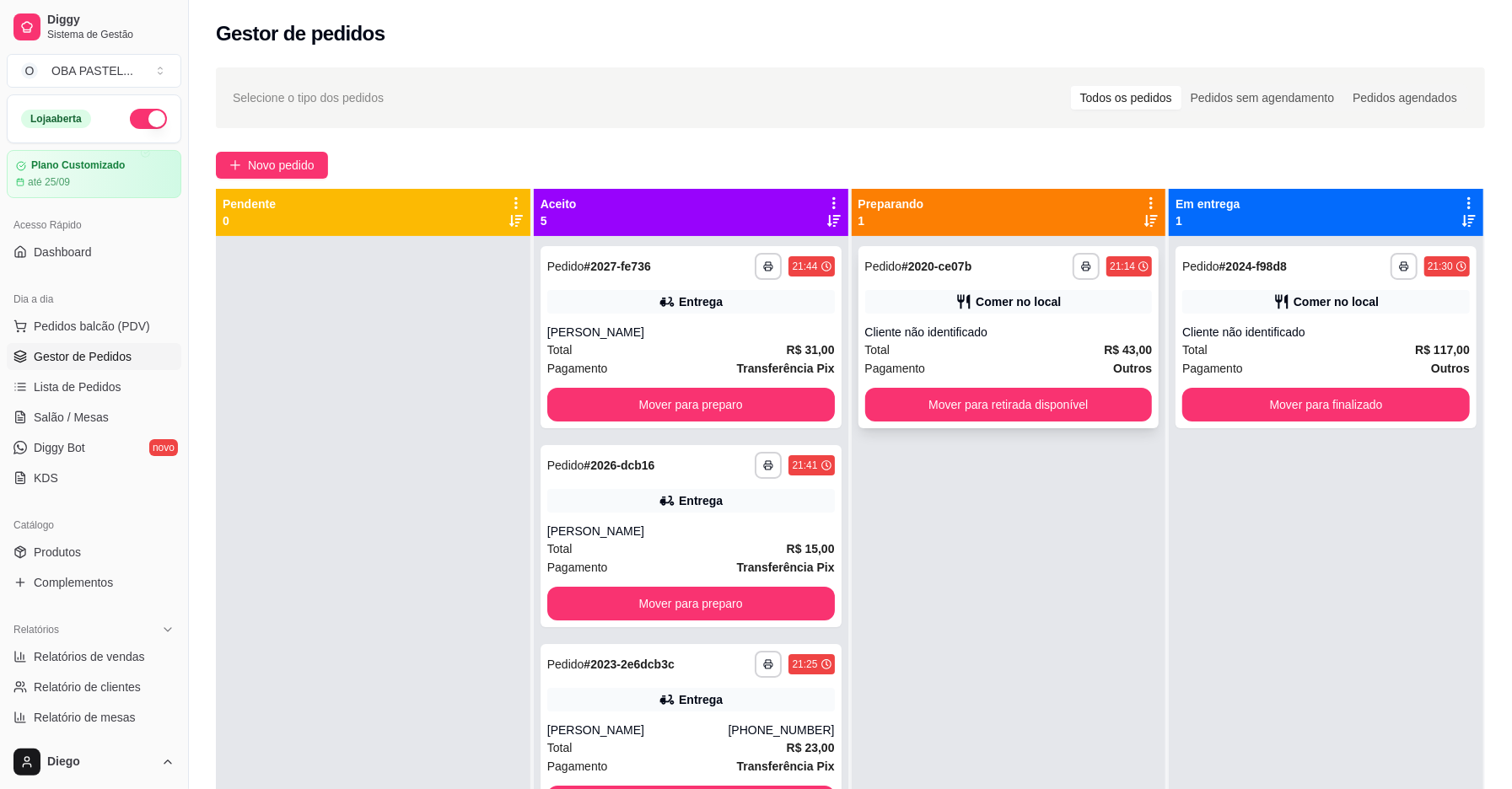
click at [918, 346] on div "Total R$ 43,00" at bounding box center [1009, 349] width 288 height 18
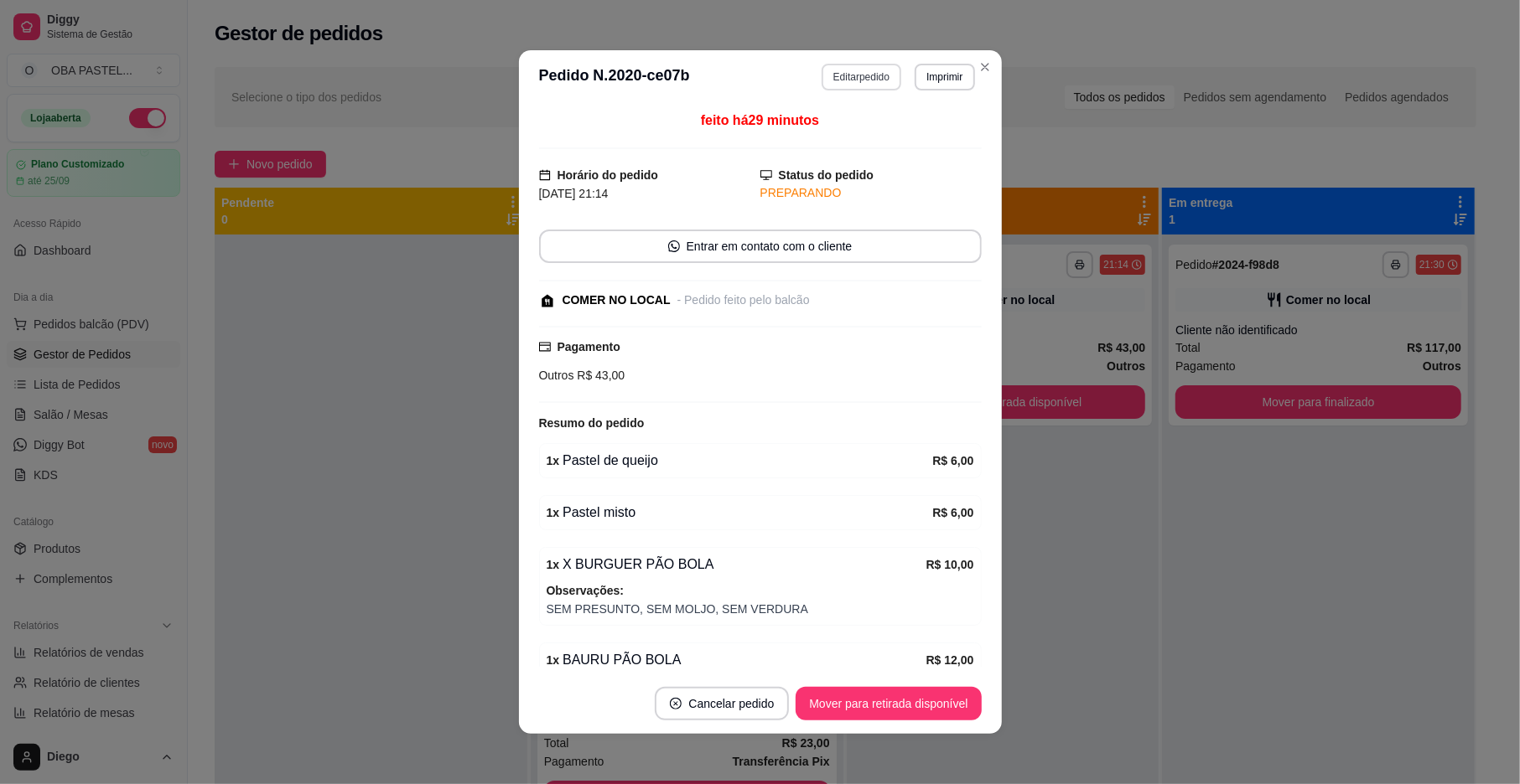
click at [859, 67] on button "Editar pedido" at bounding box center [861, 77] width 80 height 27
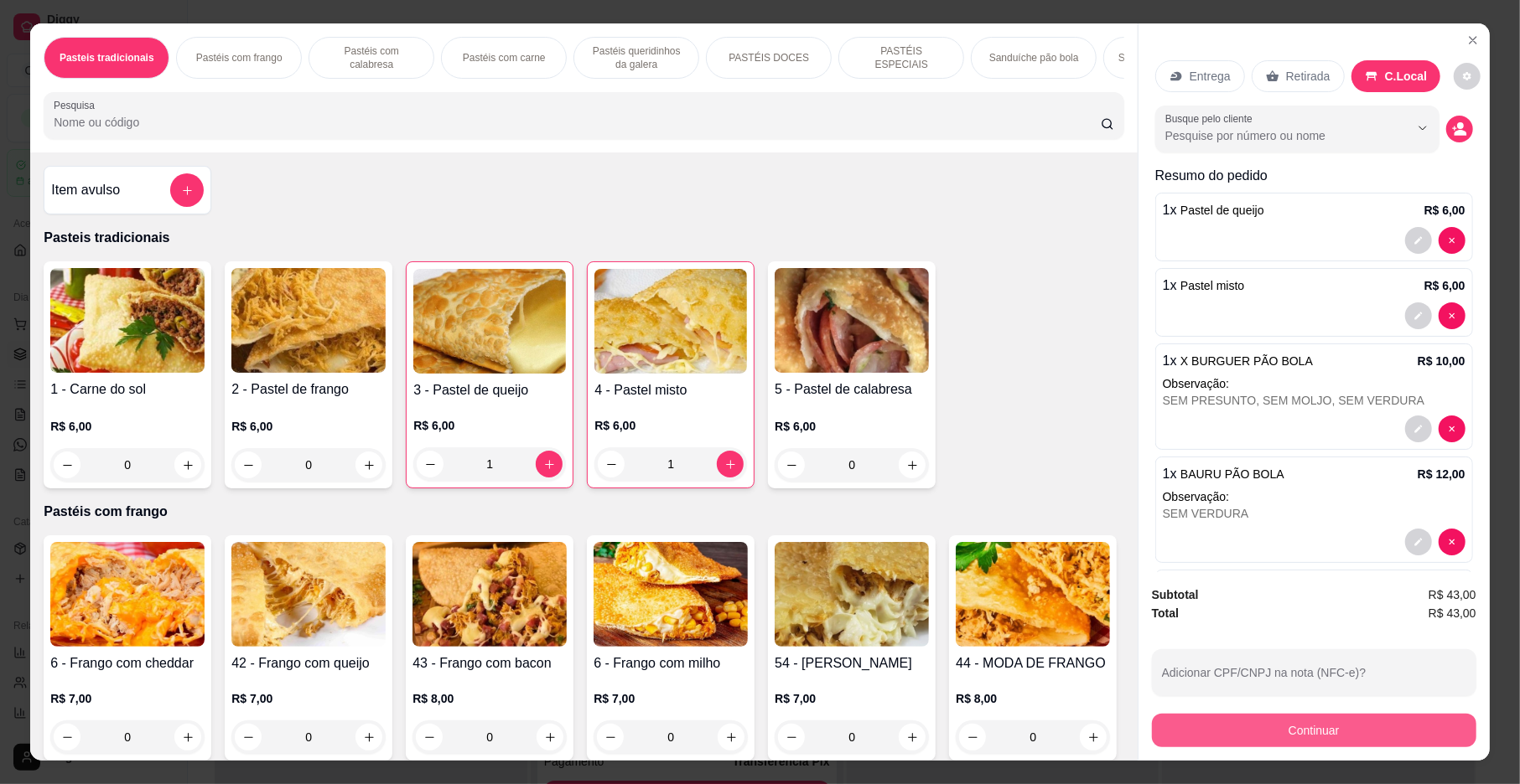
click at [1302, 735] on button "Continuar" at bounding box center [1314, 730] width 324 height 33
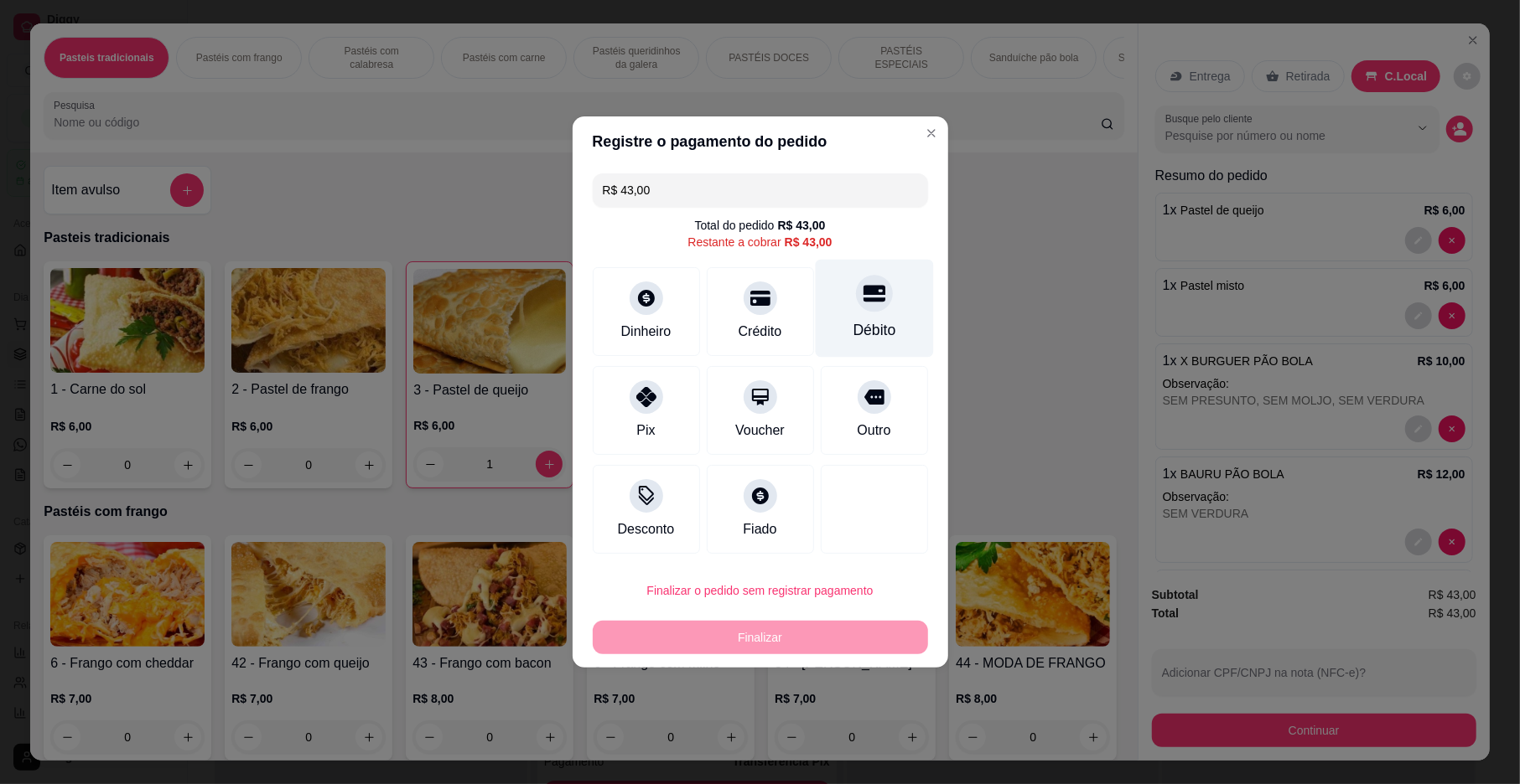
click at [835, 309] on div "Débito" at bounding box center [874, 308] width 118 height 98
type input "R$ 0,00"
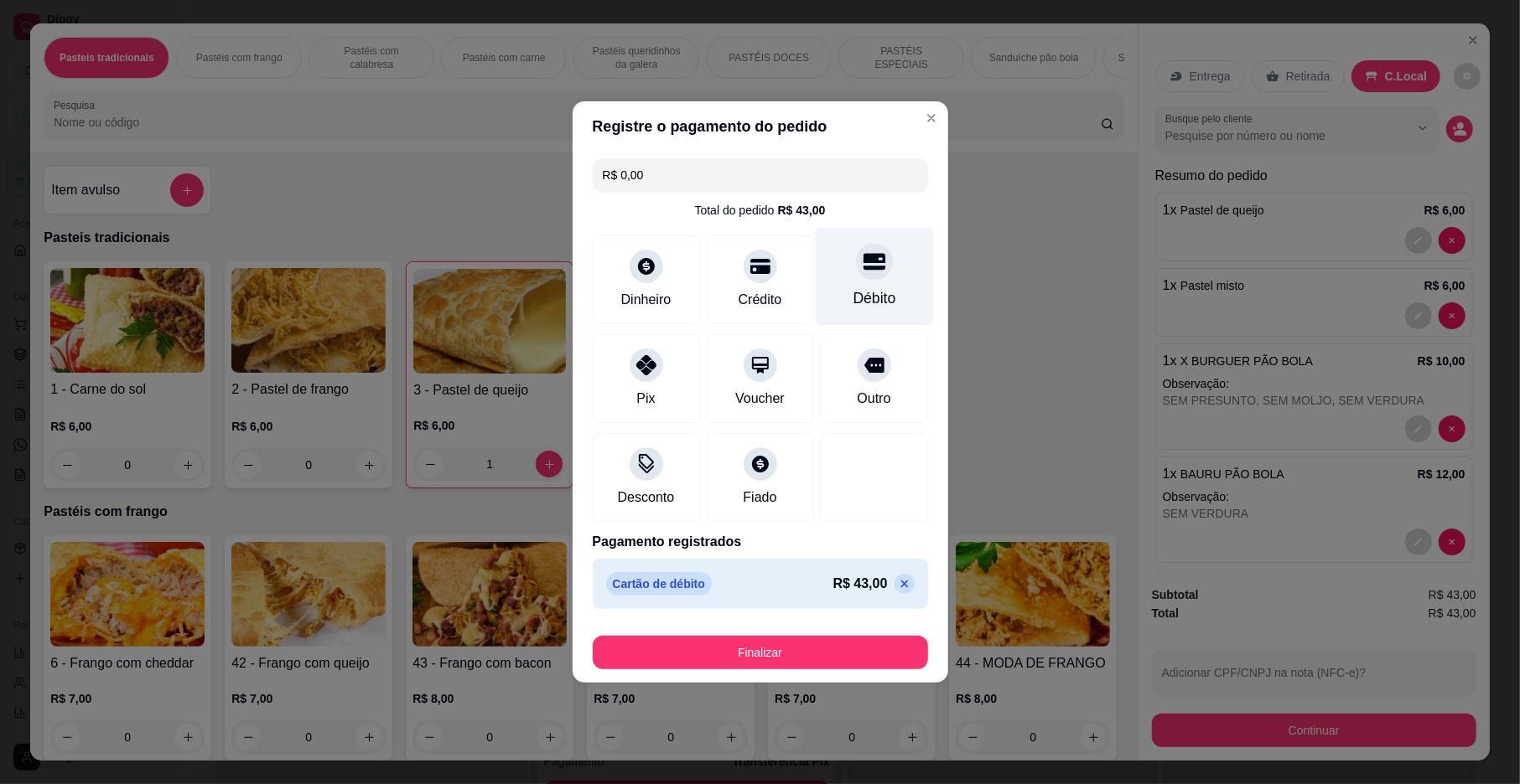
click at [856, 295] on div "Débito" at bounding box center [874, 297] width 43 height 22
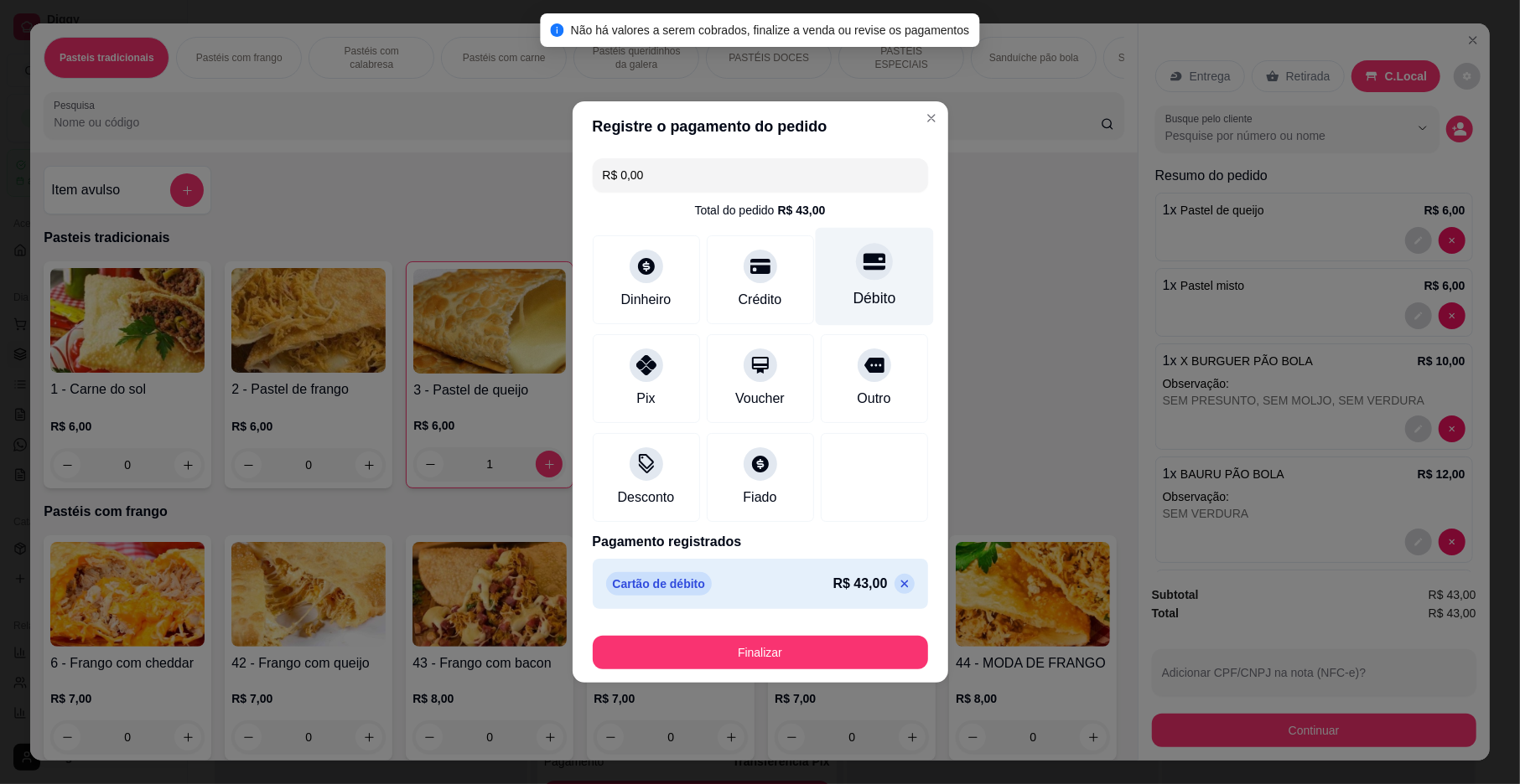
drag, startPoint x: 852, startPoint y: 293, endPoint x: 853, endPoint y: 306, distance: 13.0
click at [853, 293] on div "Débito" at bounding box center [874, 297] width 43 height 22
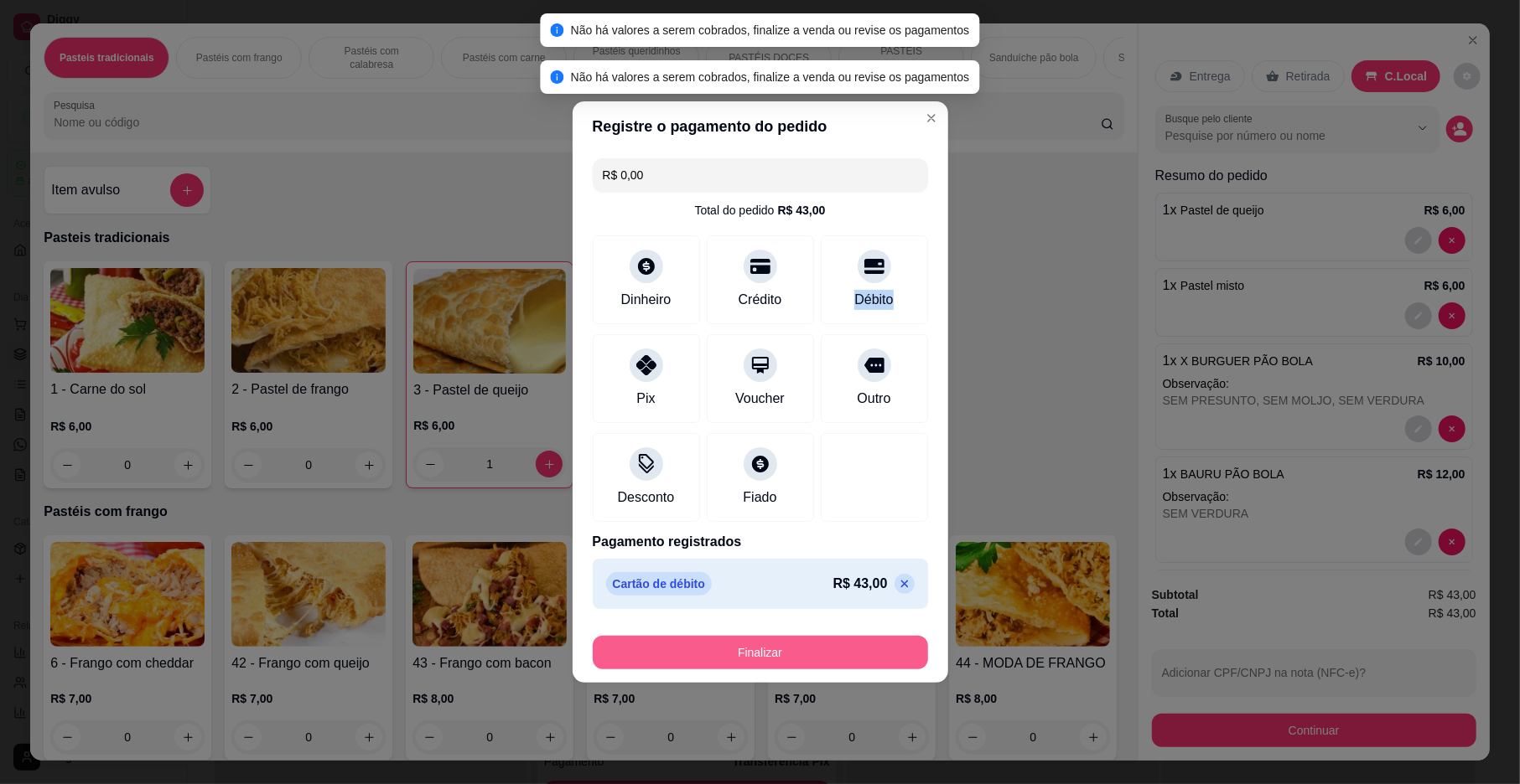
click at [790, 652] on button "Finalizar" at bounding box center [760, 652] width 336 height 33
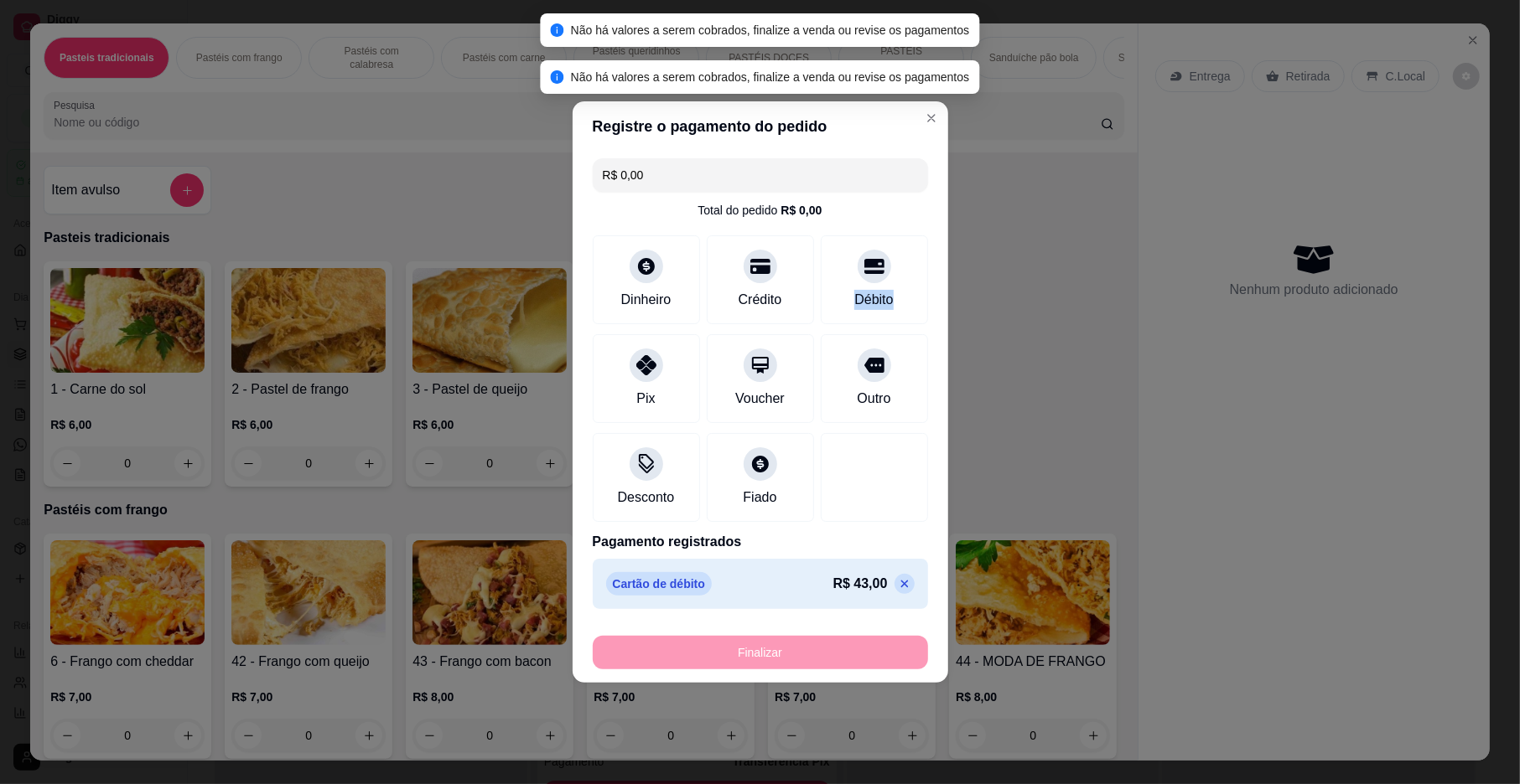
type input "0"
type input "-R$ 43,00"
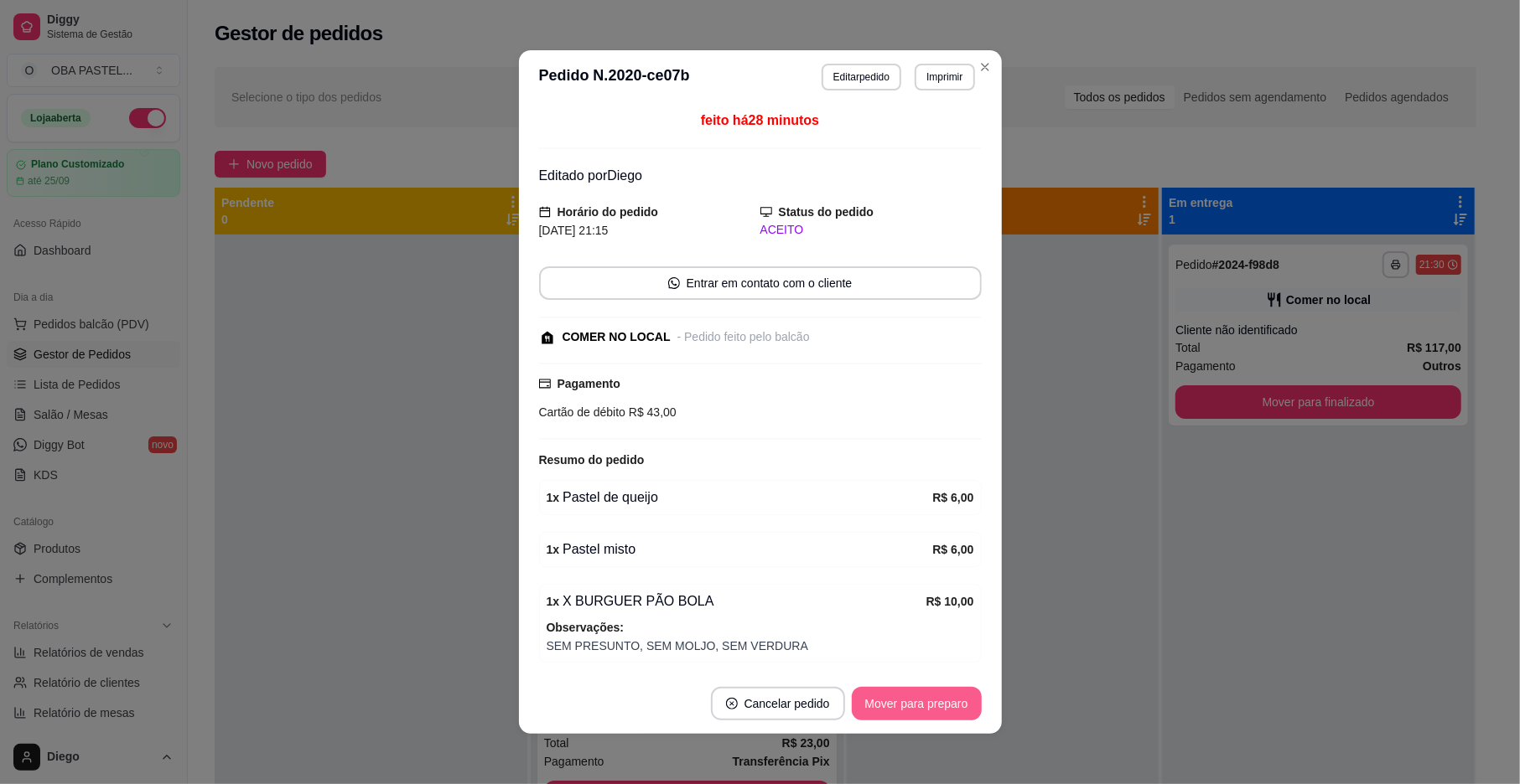
click at [913, 705] on button "Mover para preparo" at bounding box center [916, 703] width 130 height 33
click at [913, 705] on div "Mover para preparo" at bounding box center [916, 703] width 130 height 33
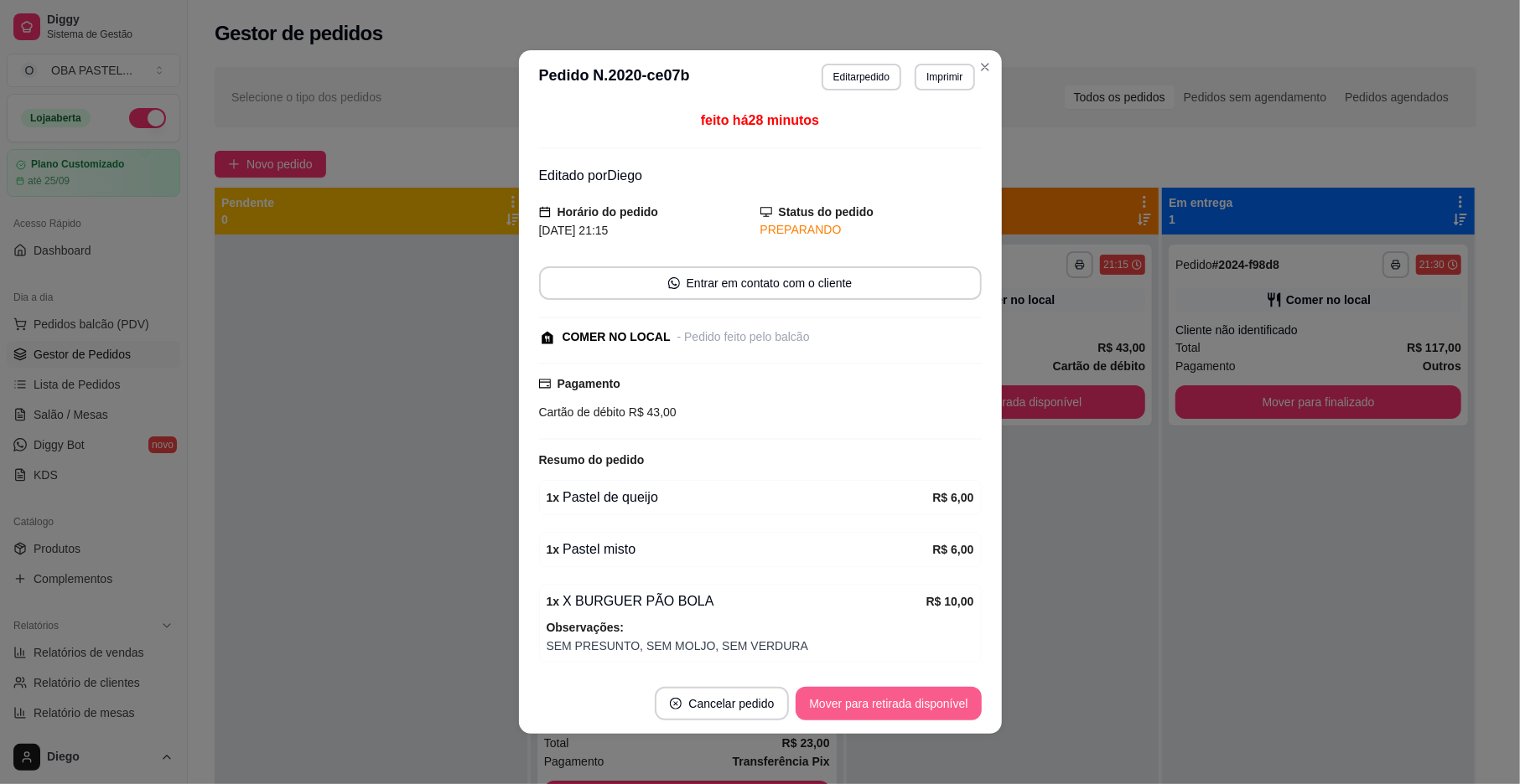
click at [913, 705] on button "Mover para retirada disponível" at bounding box center [888, 703] width 185 height 33
click at [913, 705] on div "Mover para retirada disponível" at bounding box center [888, 703] width 185 height 33
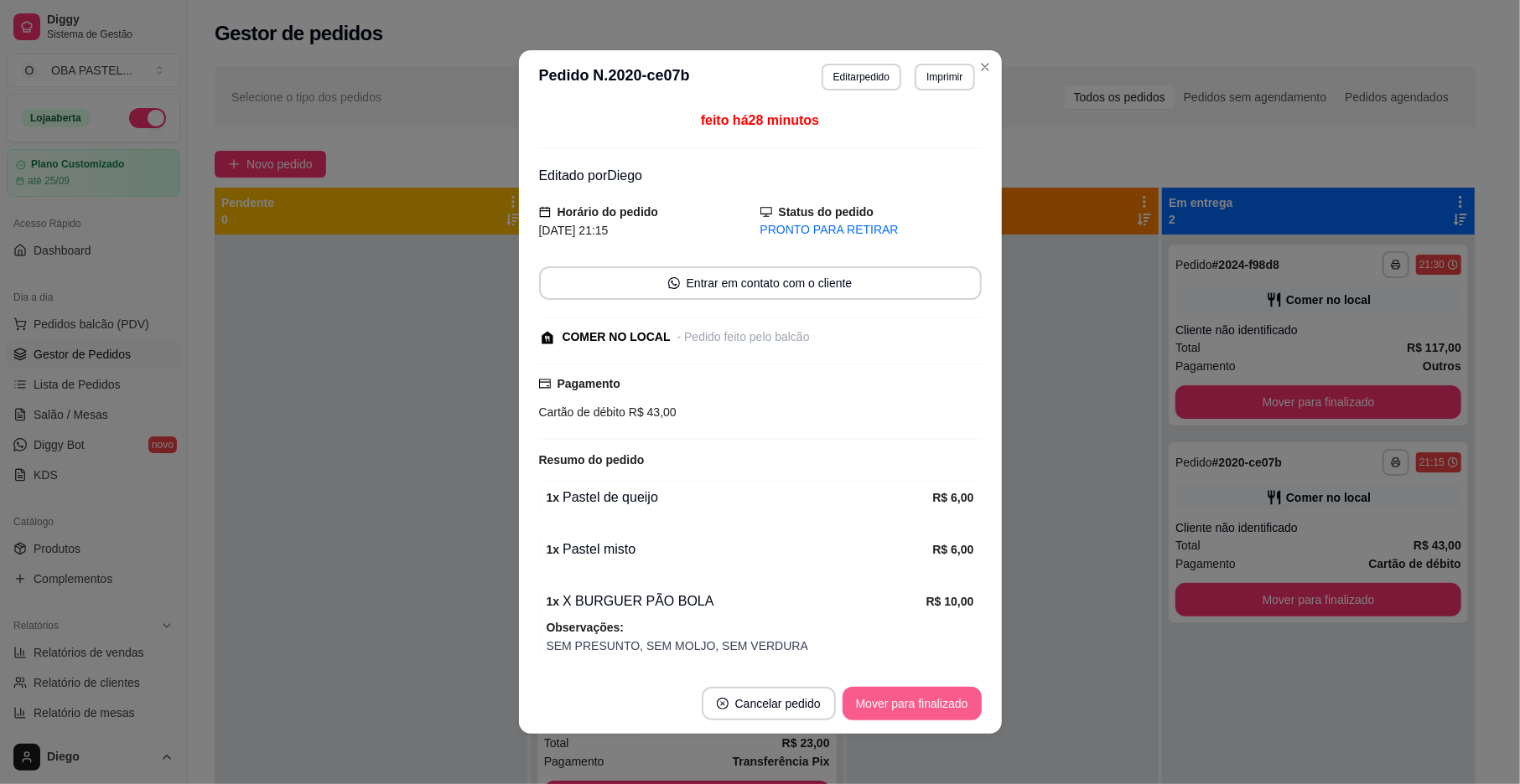
click at [914, 705] on button "Mover para finalizado" at bounding box center [912, 703] width 139 height 33
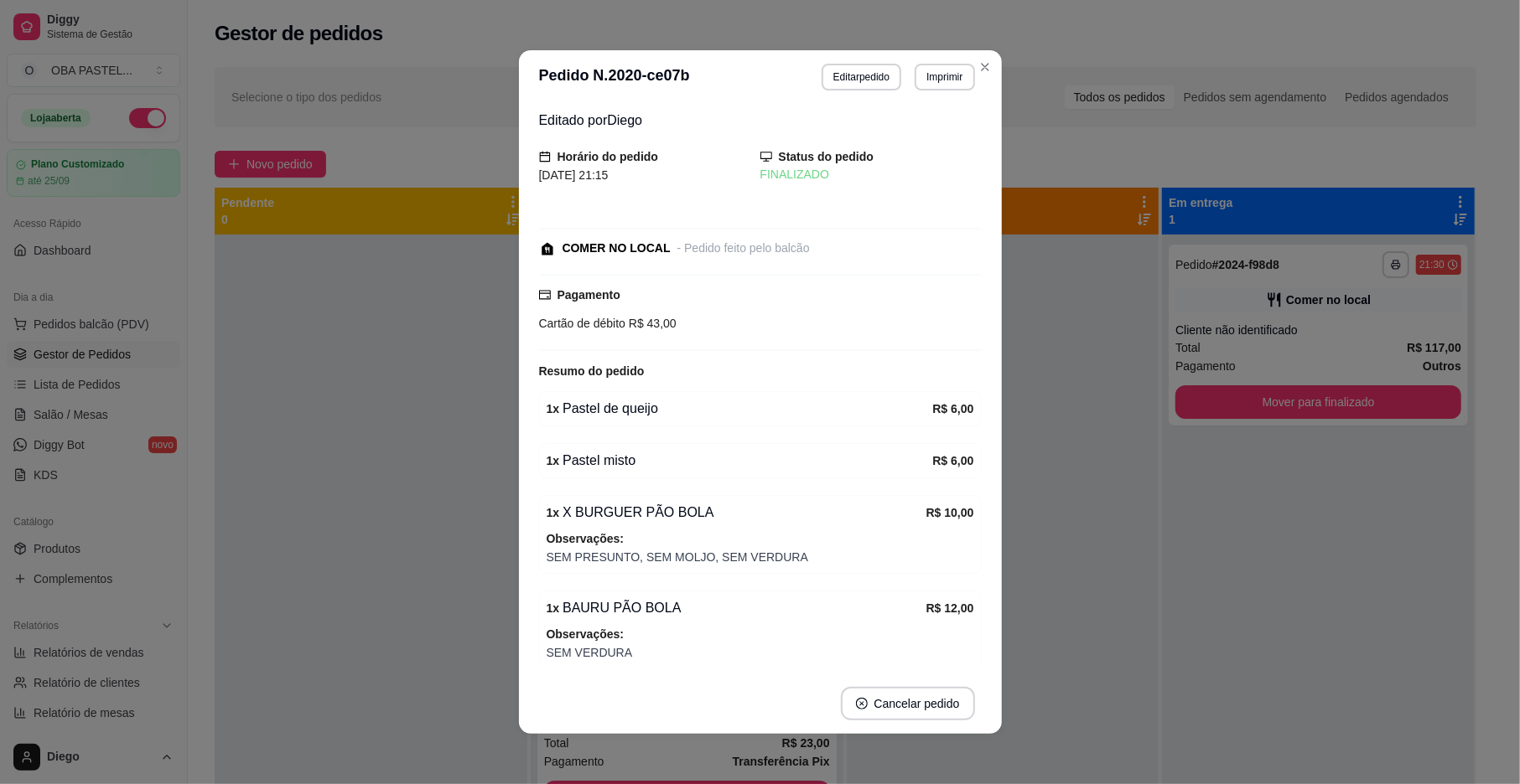
click at [415, 493] on div at bounding box center [371, 626] width 313 height 784
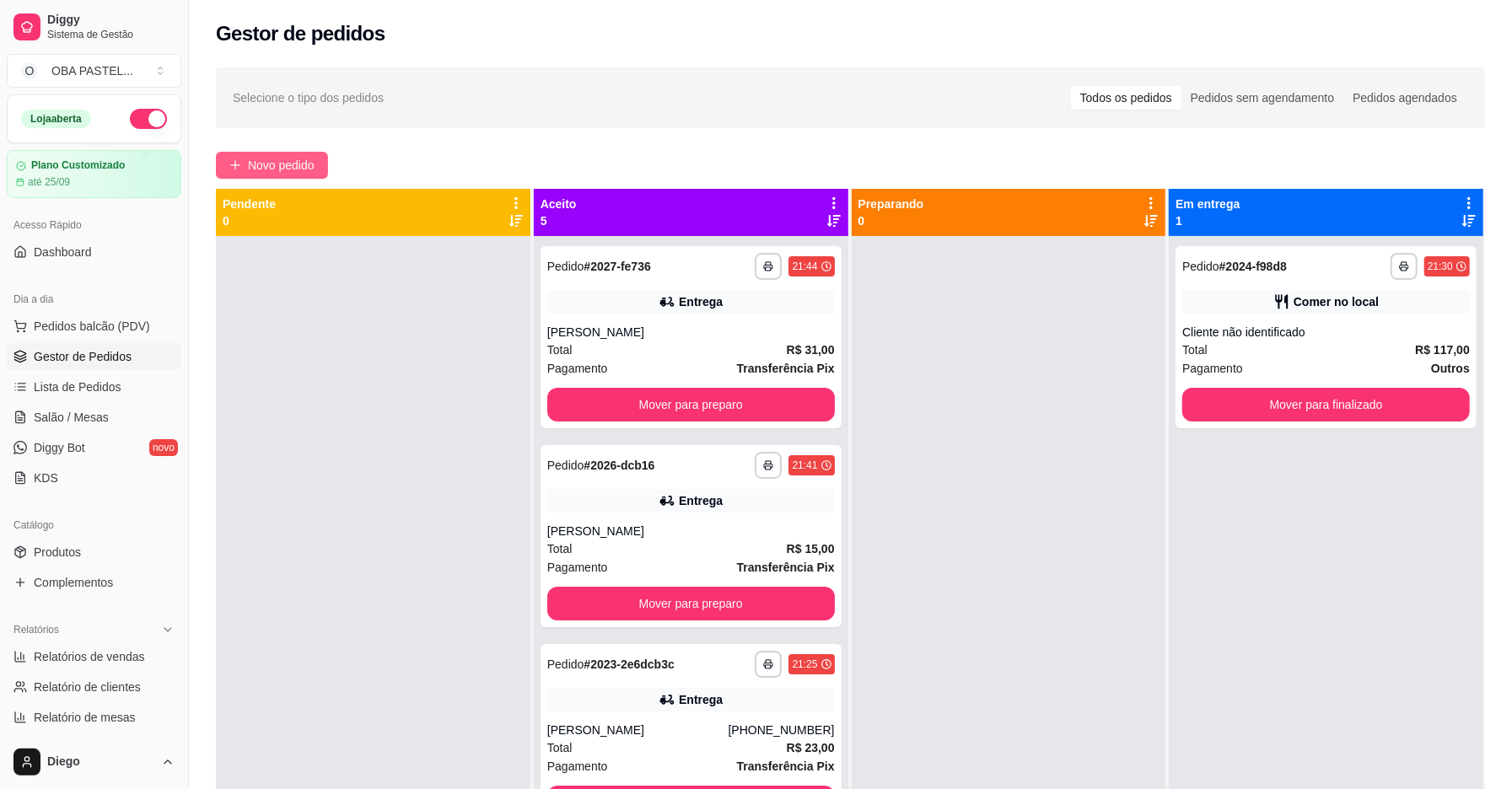
click at [283, 172] on span "Novo pedido" at bounding box center [281, 164] width 67 height 18
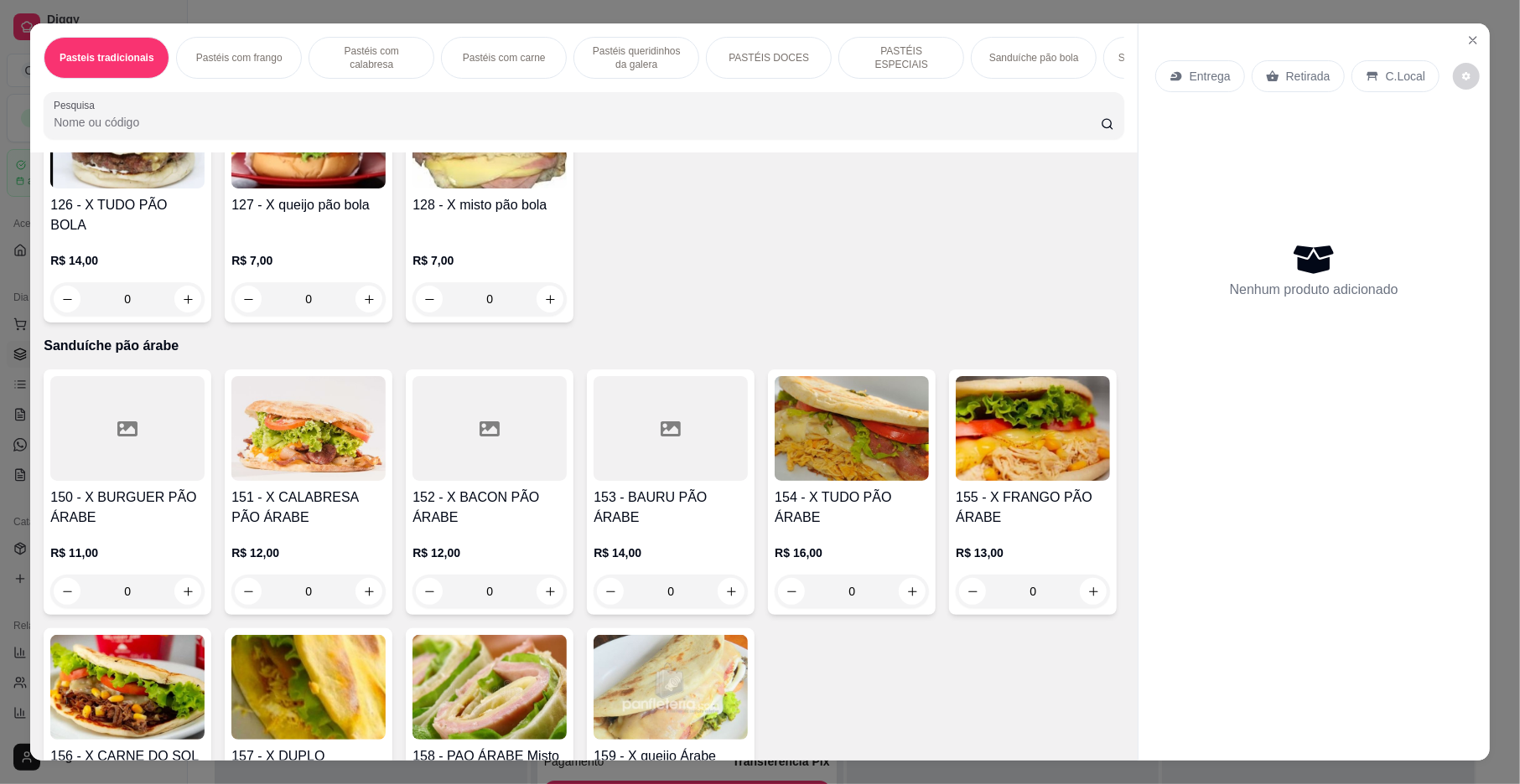
scroll to position [3555, 0]
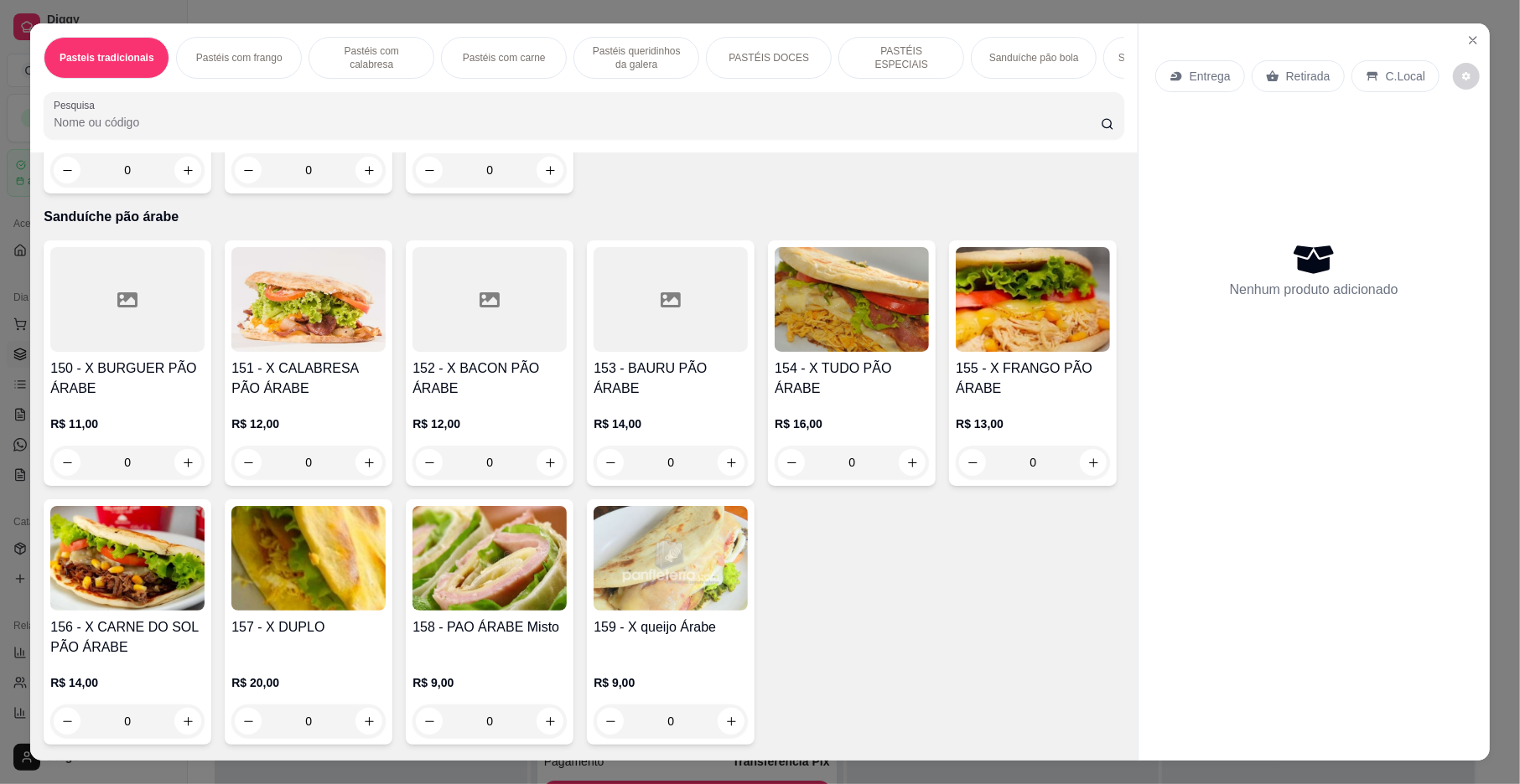
type input "1"
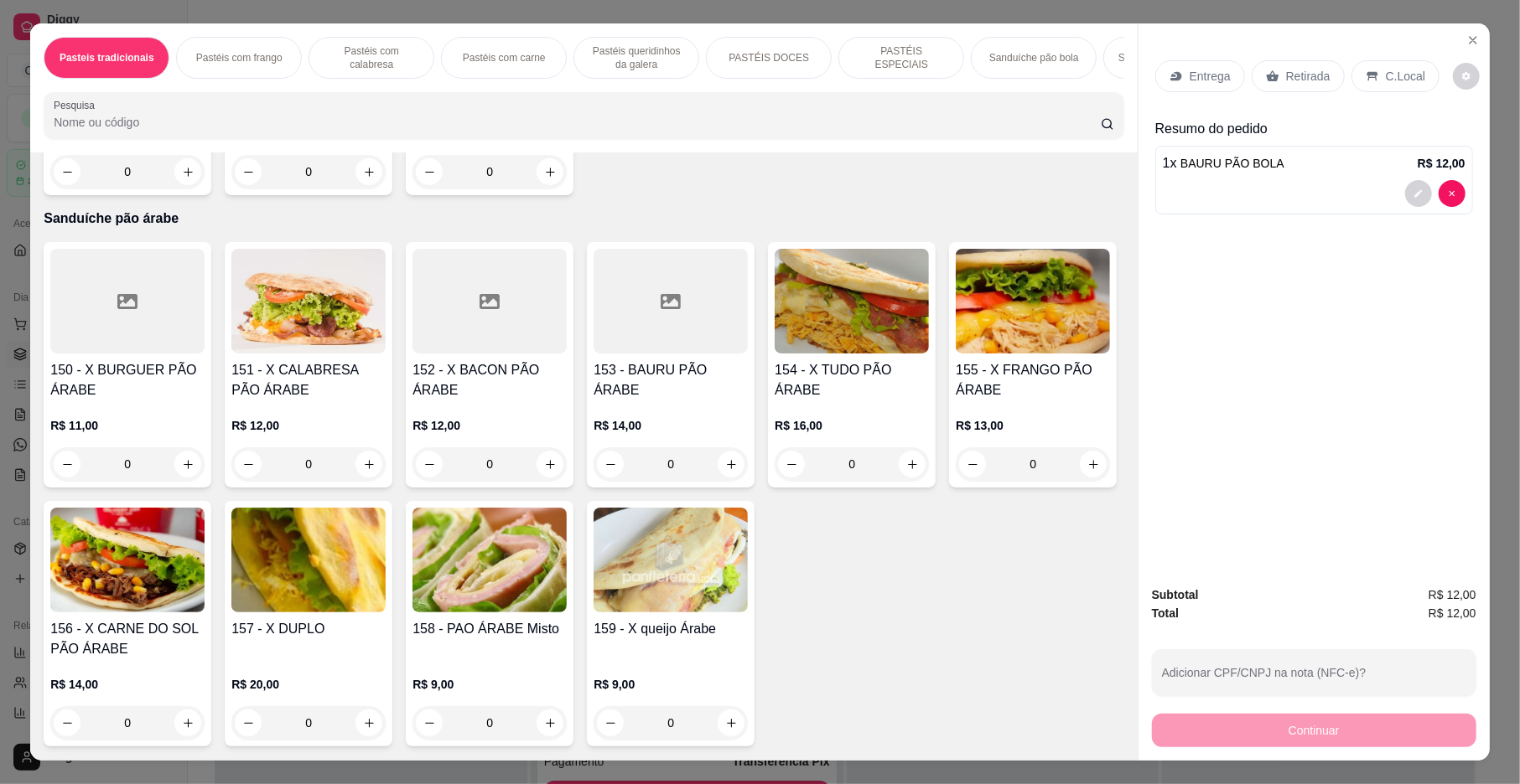
click at [1192, 74] on p "Entrega" at bounding box center [1209, 76] width 41 height 17
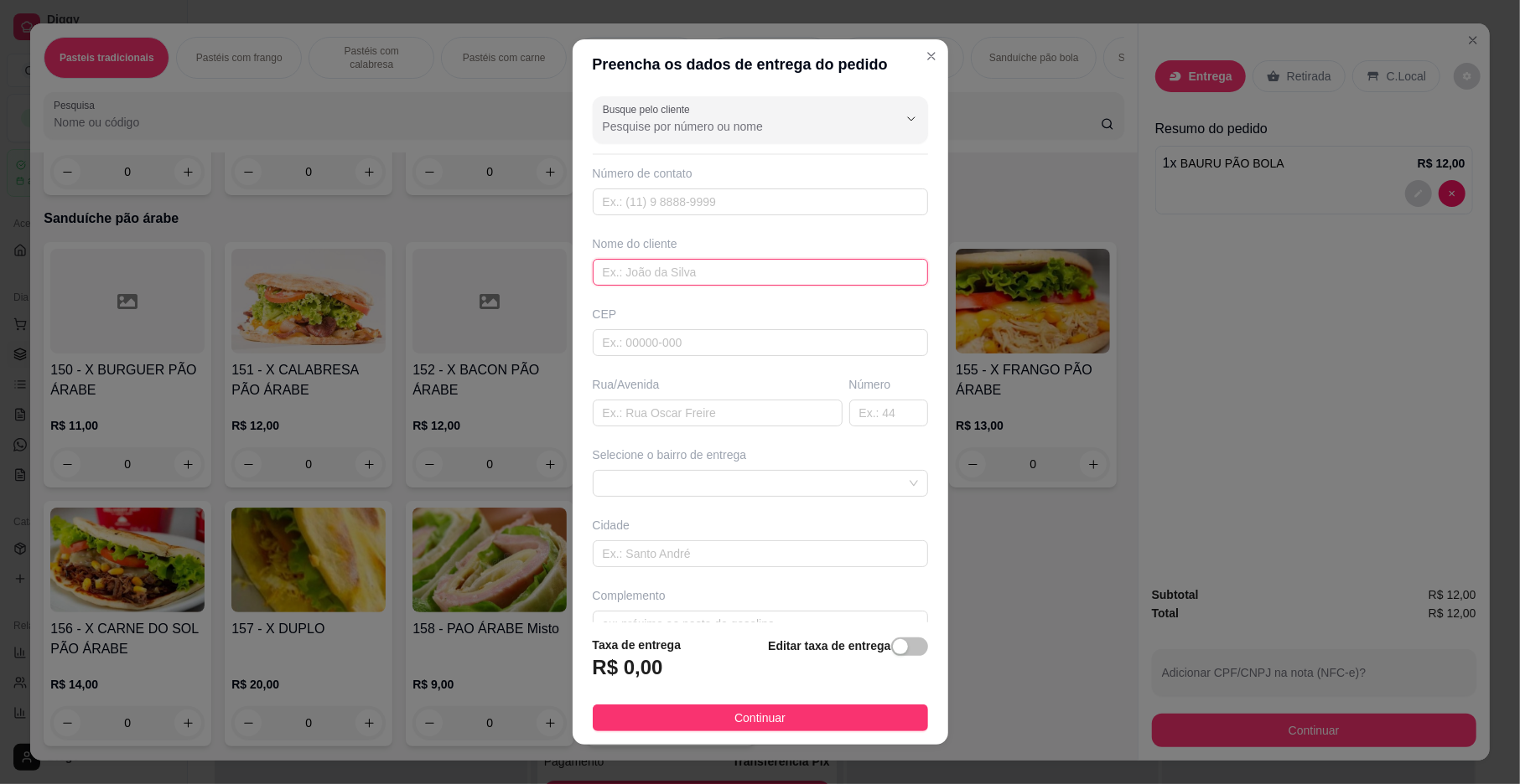
click at [625, 280] on input "text" at bounding box center [760, 273] width 336 height 27
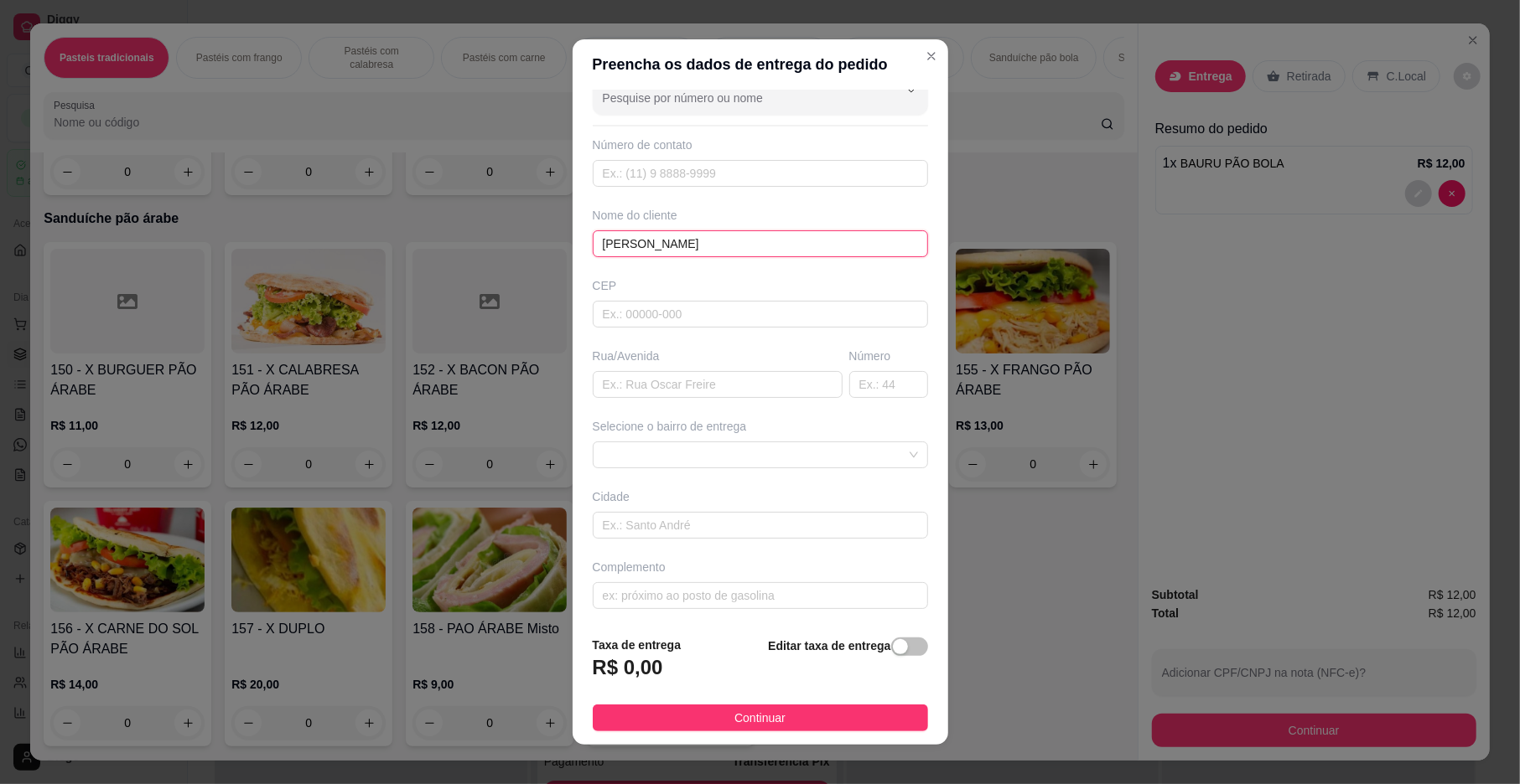
scroll to position [35, 0]
type input "RICARDO"
click at [698, 593] on input "text" at bounding box center [760, 592] width 336 height 27
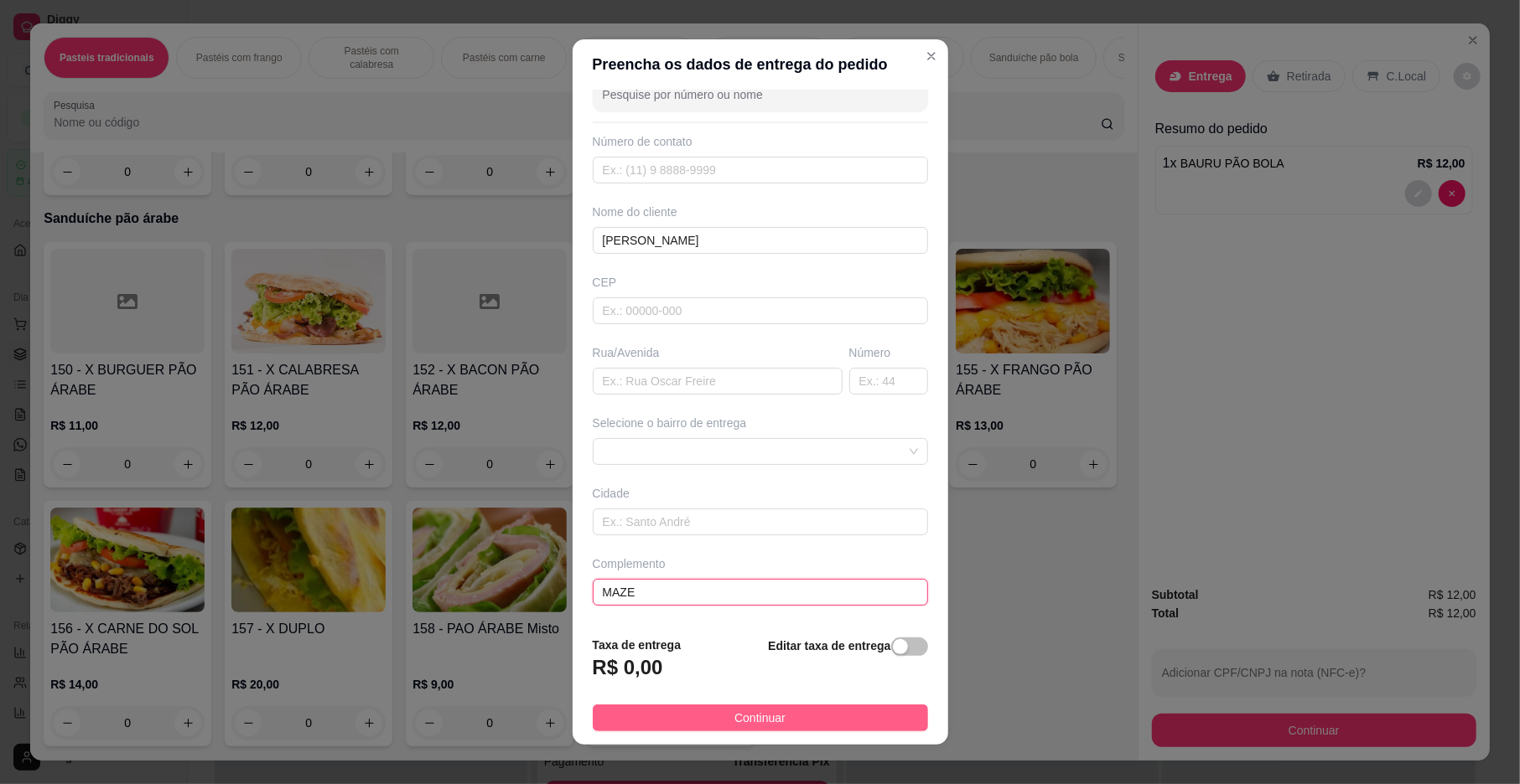
type input "MAZE"
click at [759, 709] on span "Continuar" at bounding box center [760, 717] width 51 height 18
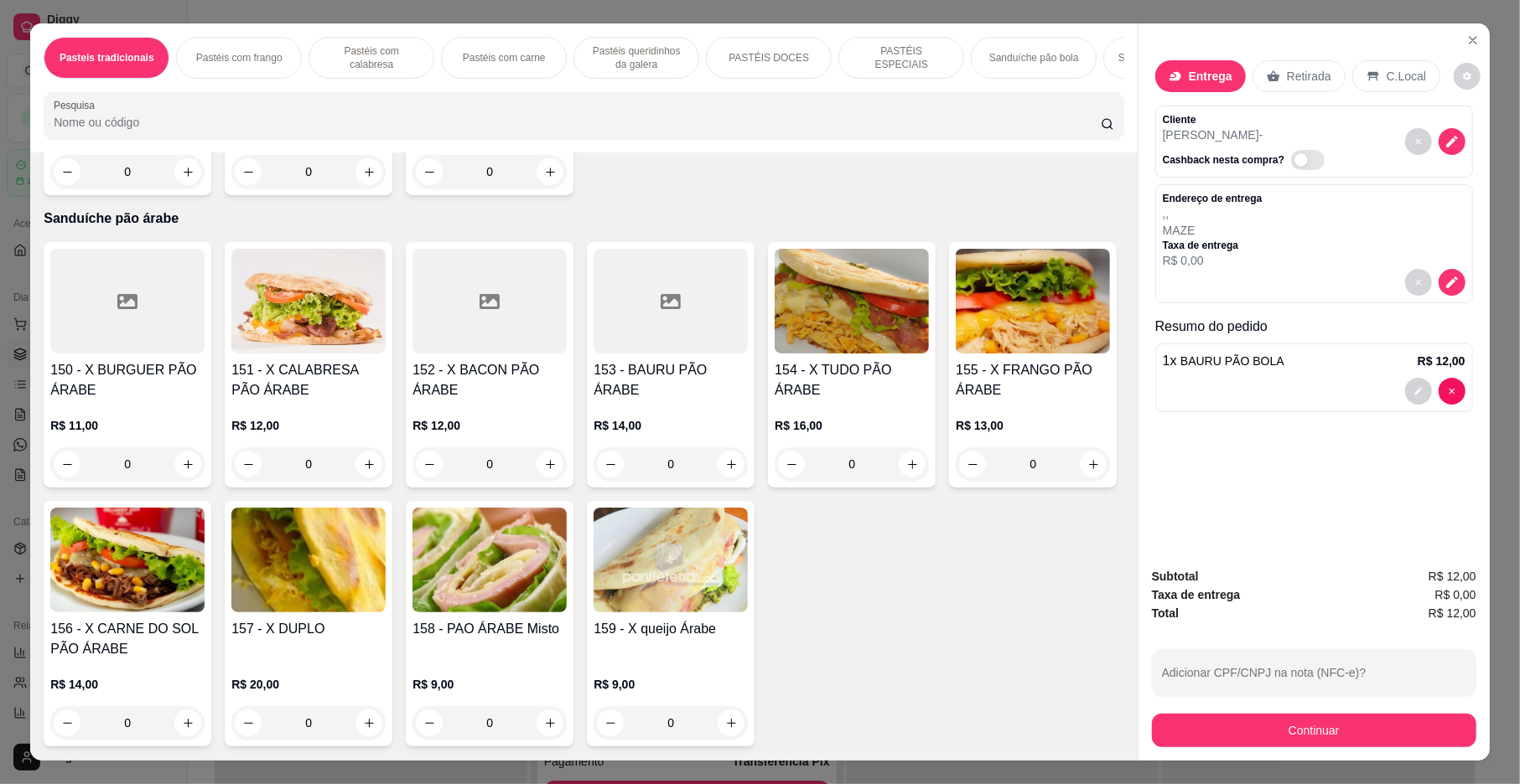
click at [1205, 707] on div "Subtotal R$ 12,00 Taxa de entrega R$ 0,00 Total R$ 12,00 Adicionar CPF/CNPJ na …" at bounding box center [1314, 658] width 324 height 181
click at [1224, 742] on button "Continuar" at bounding box center [1314, 730] width 324 height 33
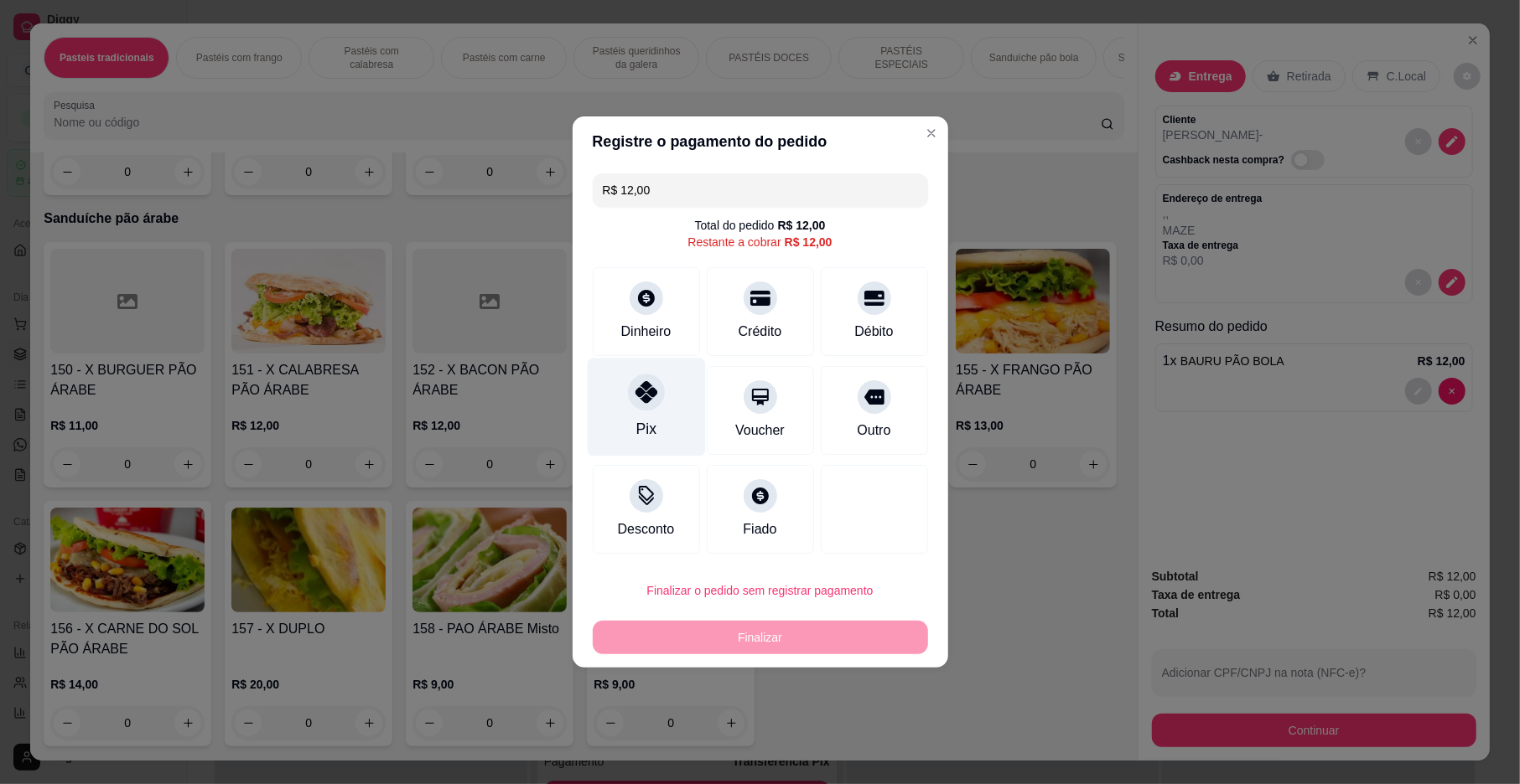
click at [647, 430] on div "Pix" at bounding box center [645, 429] width 20 height 22
click at [647, 430] on div "R$ 12,00 Total do pedido R$ 12,00 Restante a cobrar R$ 12,00 Dinheiro Crédito D…" at bounding box center [760, 363] width 375 height 393
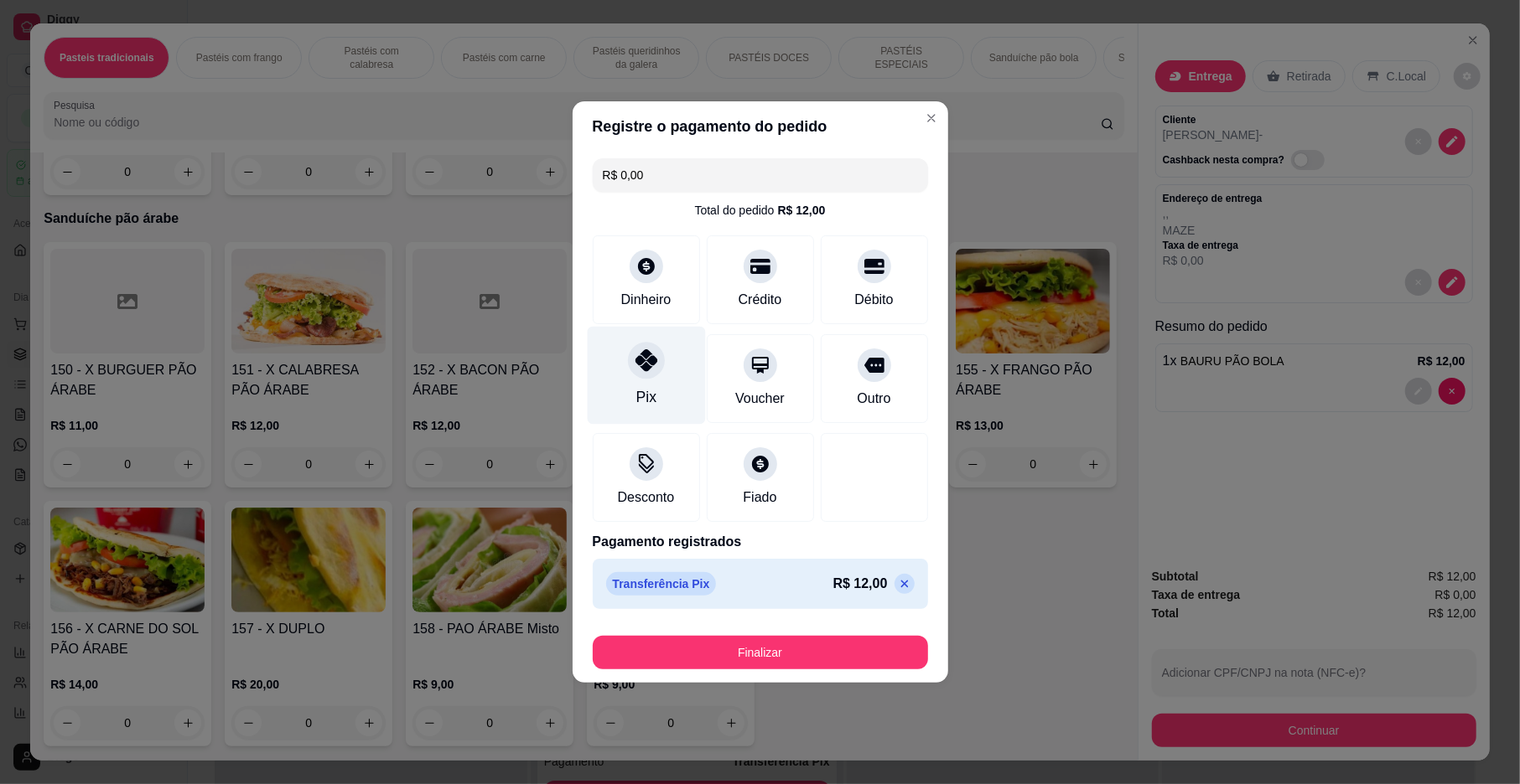
type input "R$ 0,00"
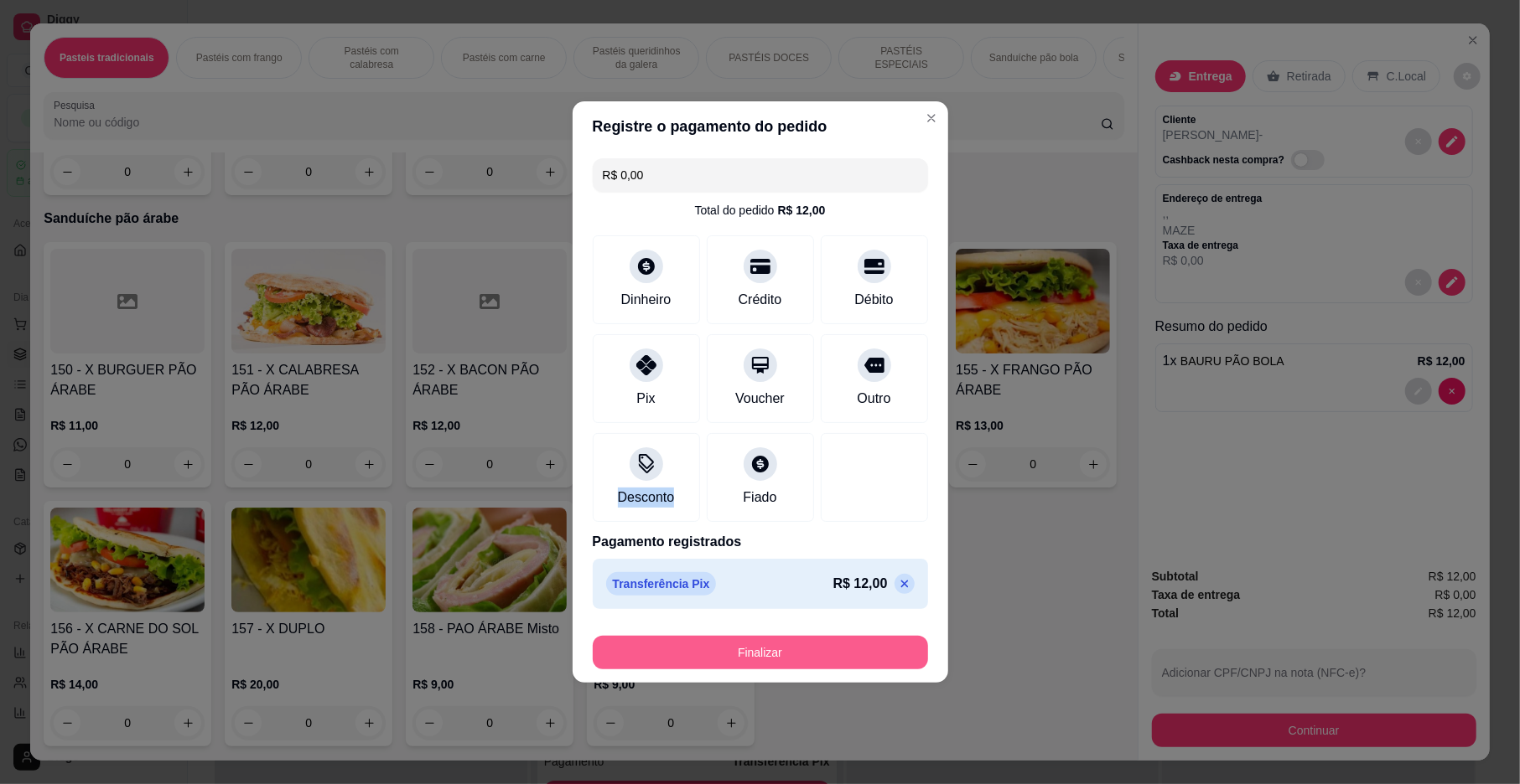
click at [719, 657] on button "Finalizar" at bounding box center [760, 652] width 336 height 33
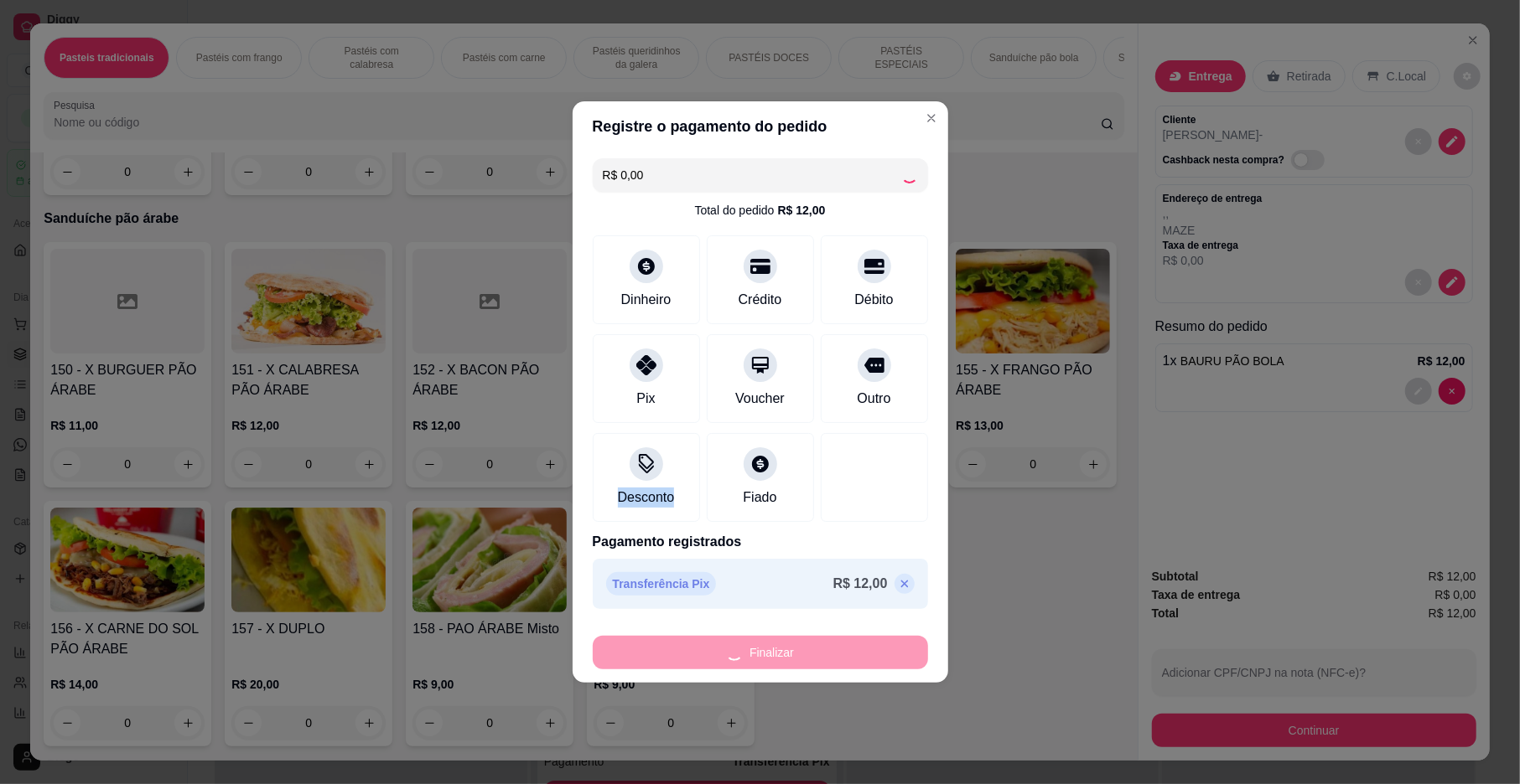
type input "0"
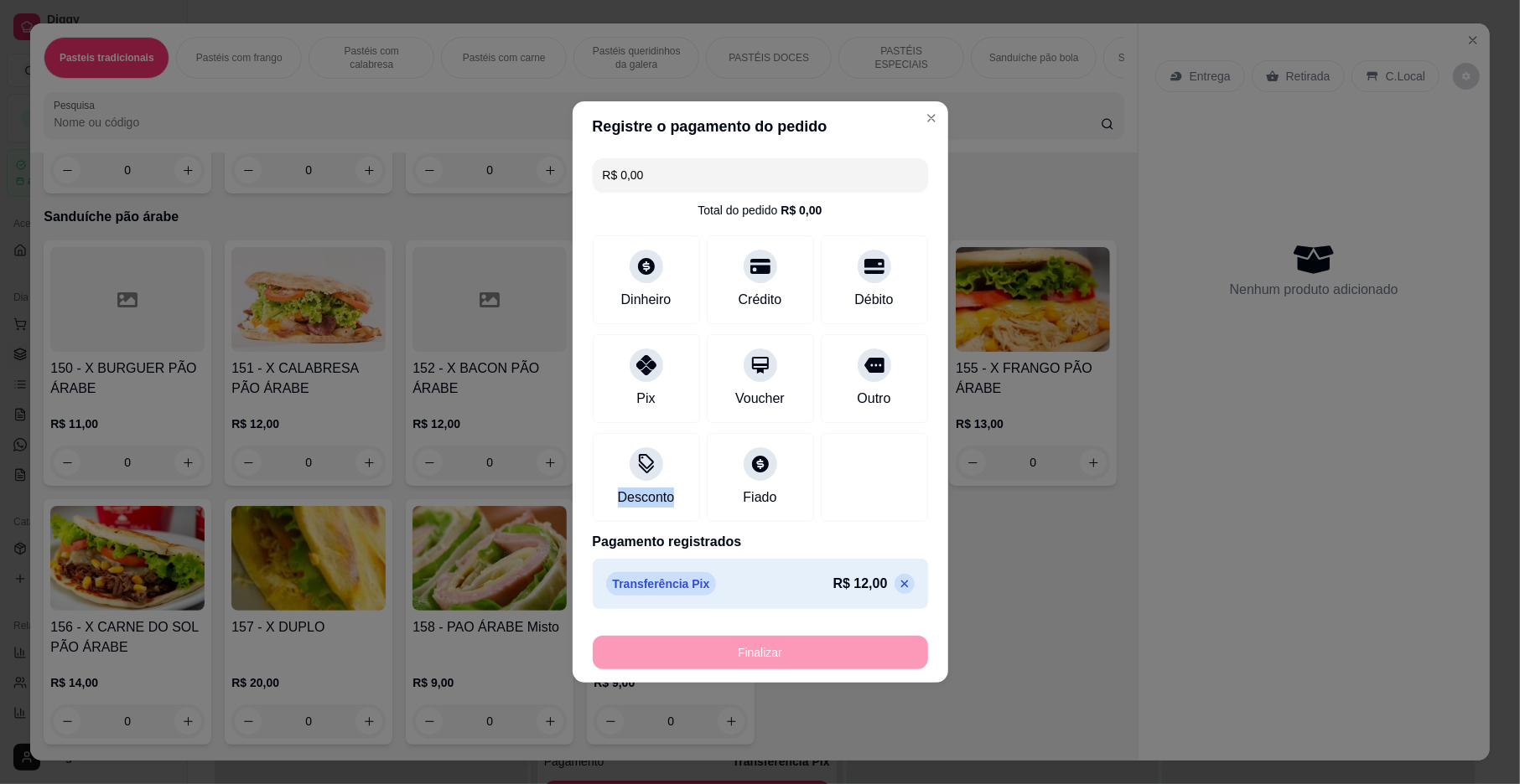
type input "-R$ 12,00"
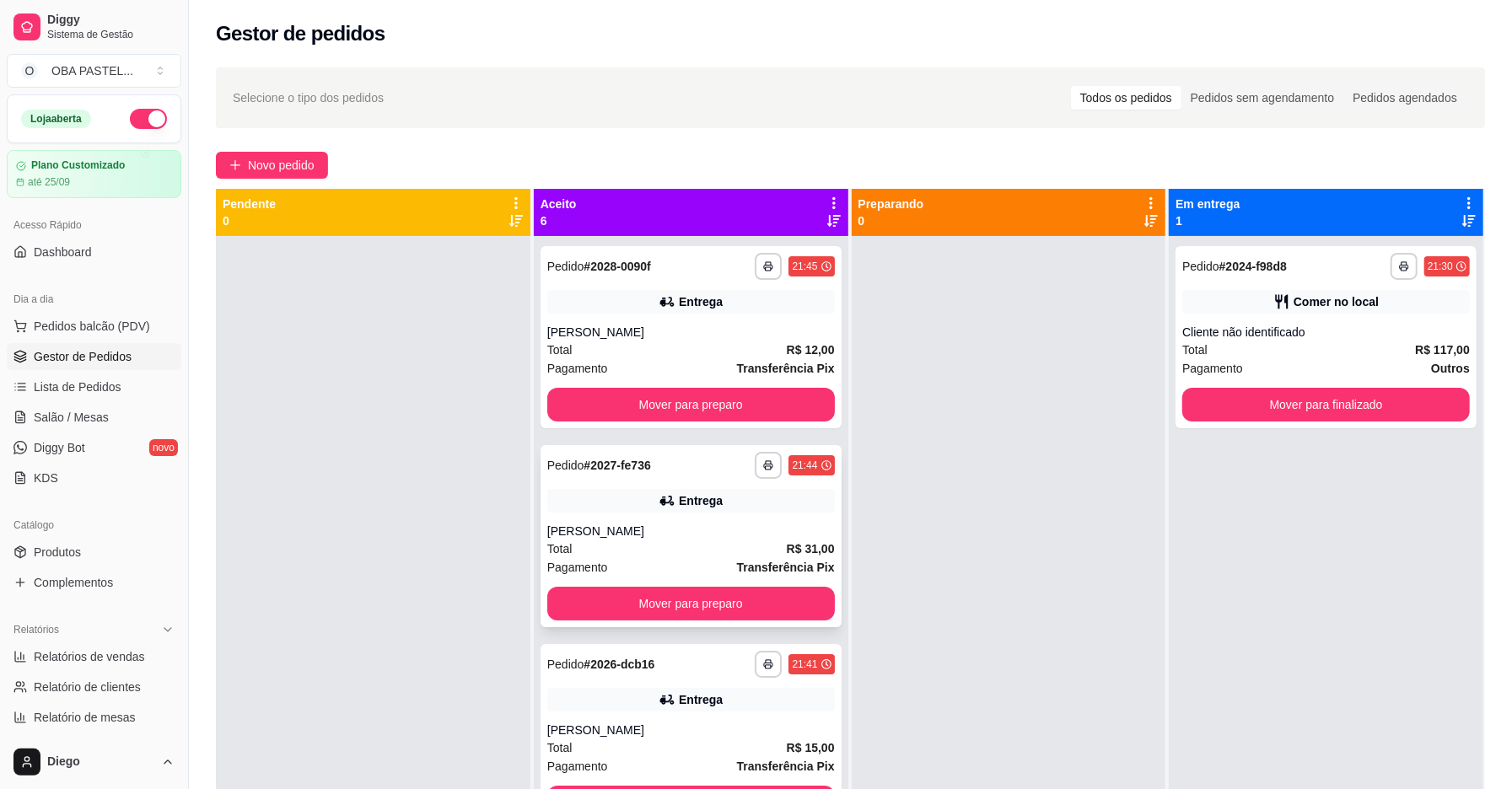
click at [716, 547] on div "Total R$ 31,00" at bounding box center [690, 548] width 288 height 18
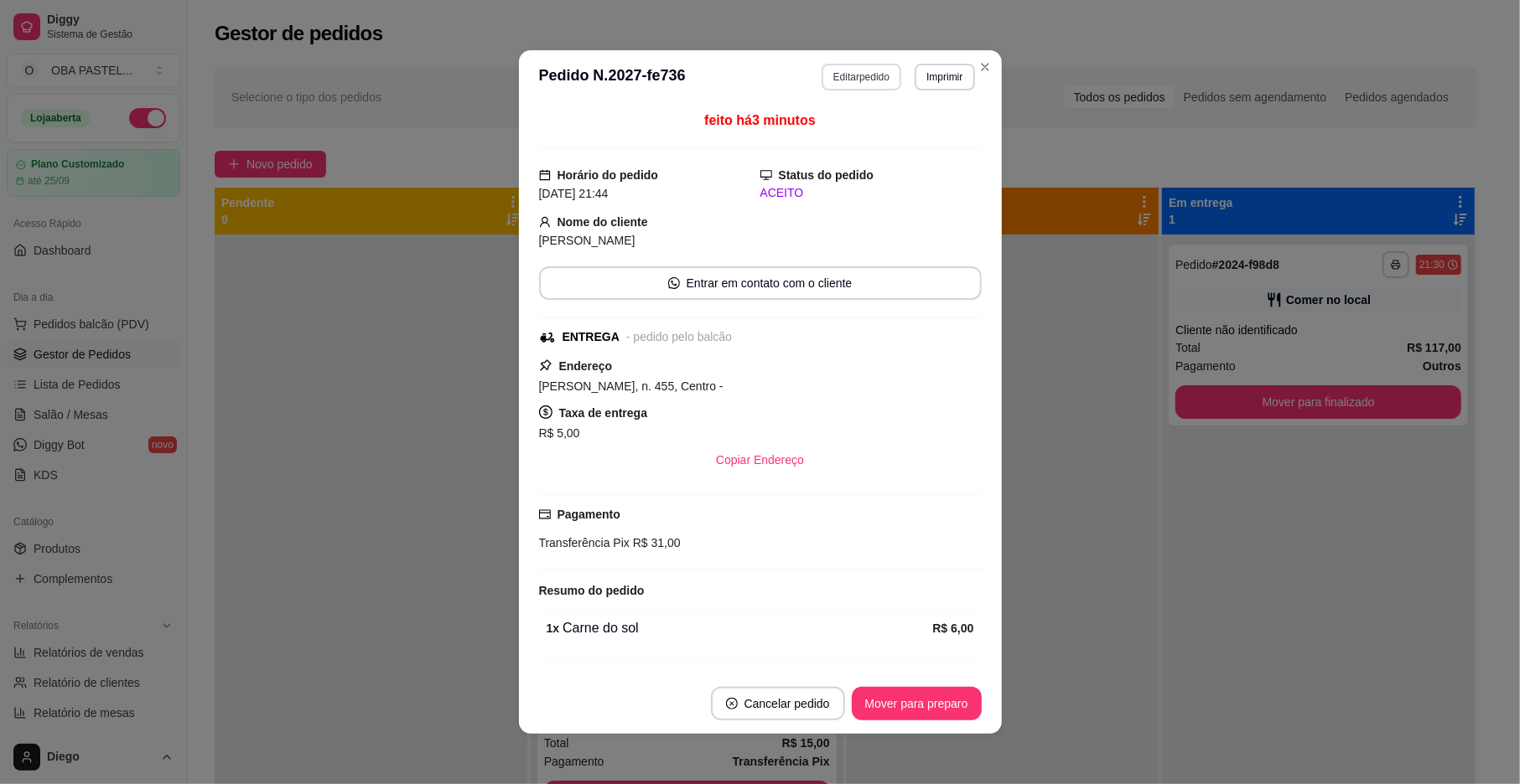
click at [869, 72] on button "Editar pedido" at bounding box center [861, 77] width 80 height 27
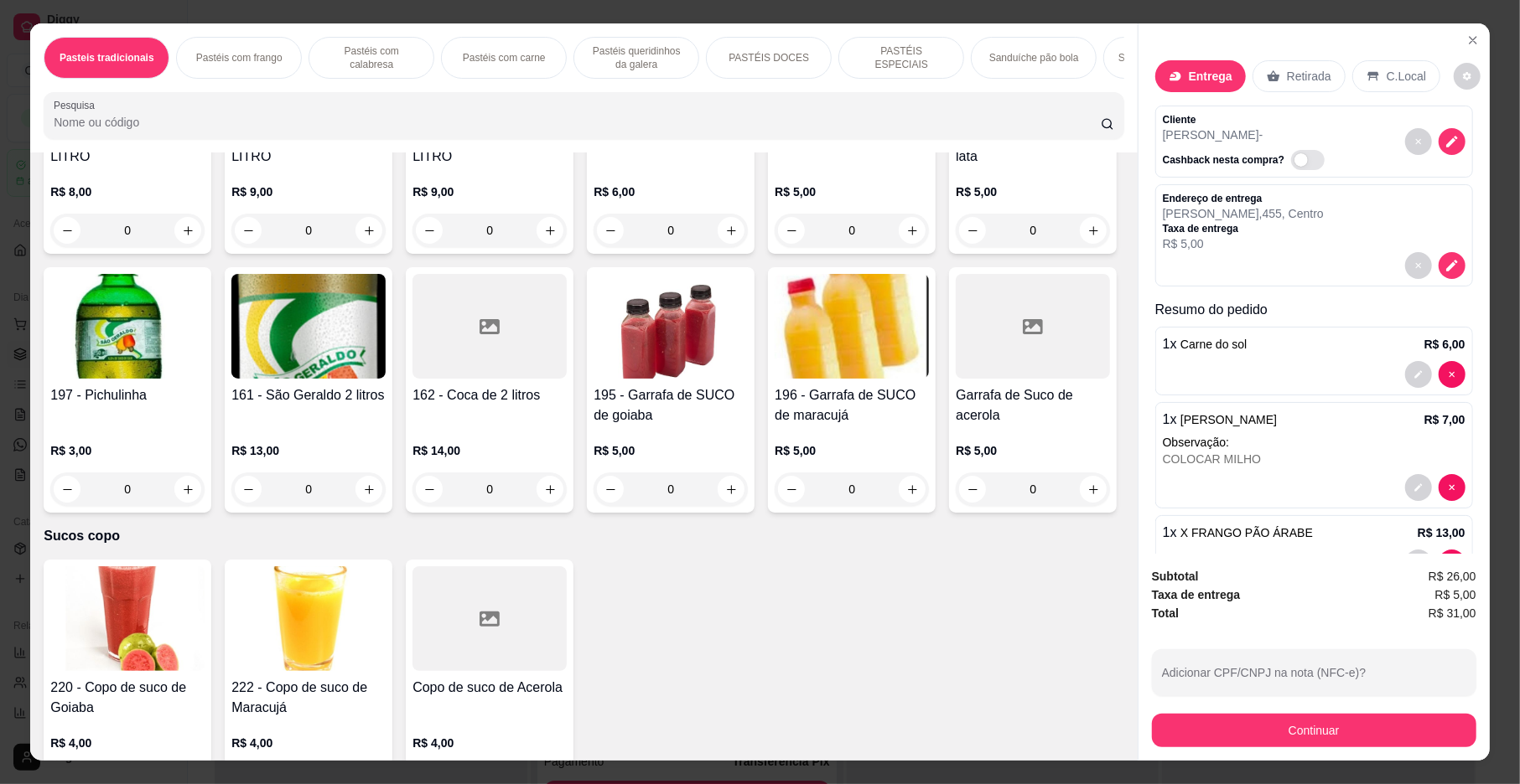
scroll to position [5358, 0]
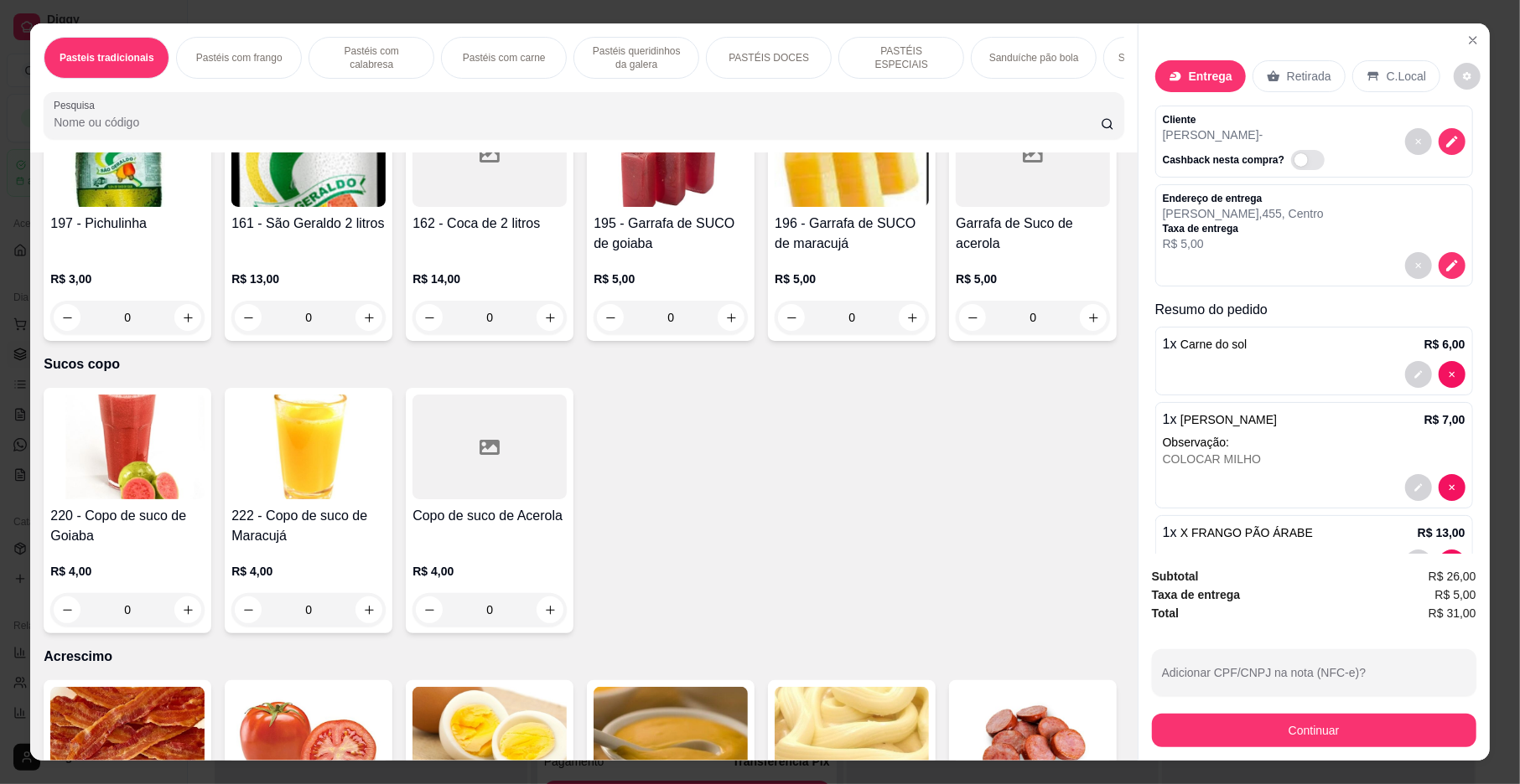
click at [1139, 619] on div "Subtotal R$ 26,00 Taxa de entrega R$ 5,00 Total R$ 31,00 Adicionar CPF/CNPJ na …" at bounding box center [1315, 658] width 352 height 207
click at [728, 72] on button "increase-product-quantity" at bounding box center [731, 59] width 27 height 27
type input "1"
click at [1218, 725] on button "Continuar" at bounding box center [1314, 730] width 324 height 33
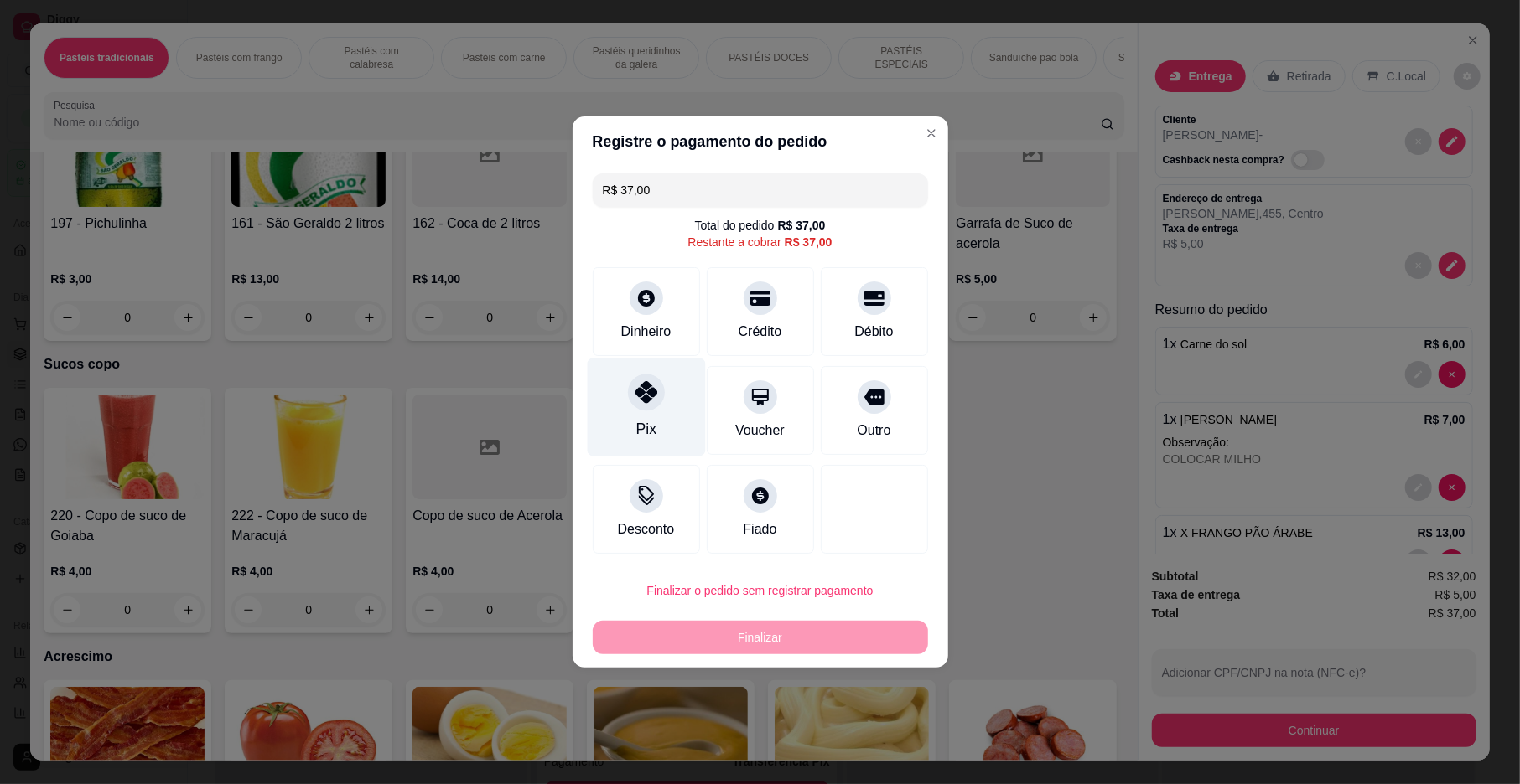
click at [668, 420] on div "Pix" at bounding box center [645, 407] width 118 height 98
type input "R$ 0,00"
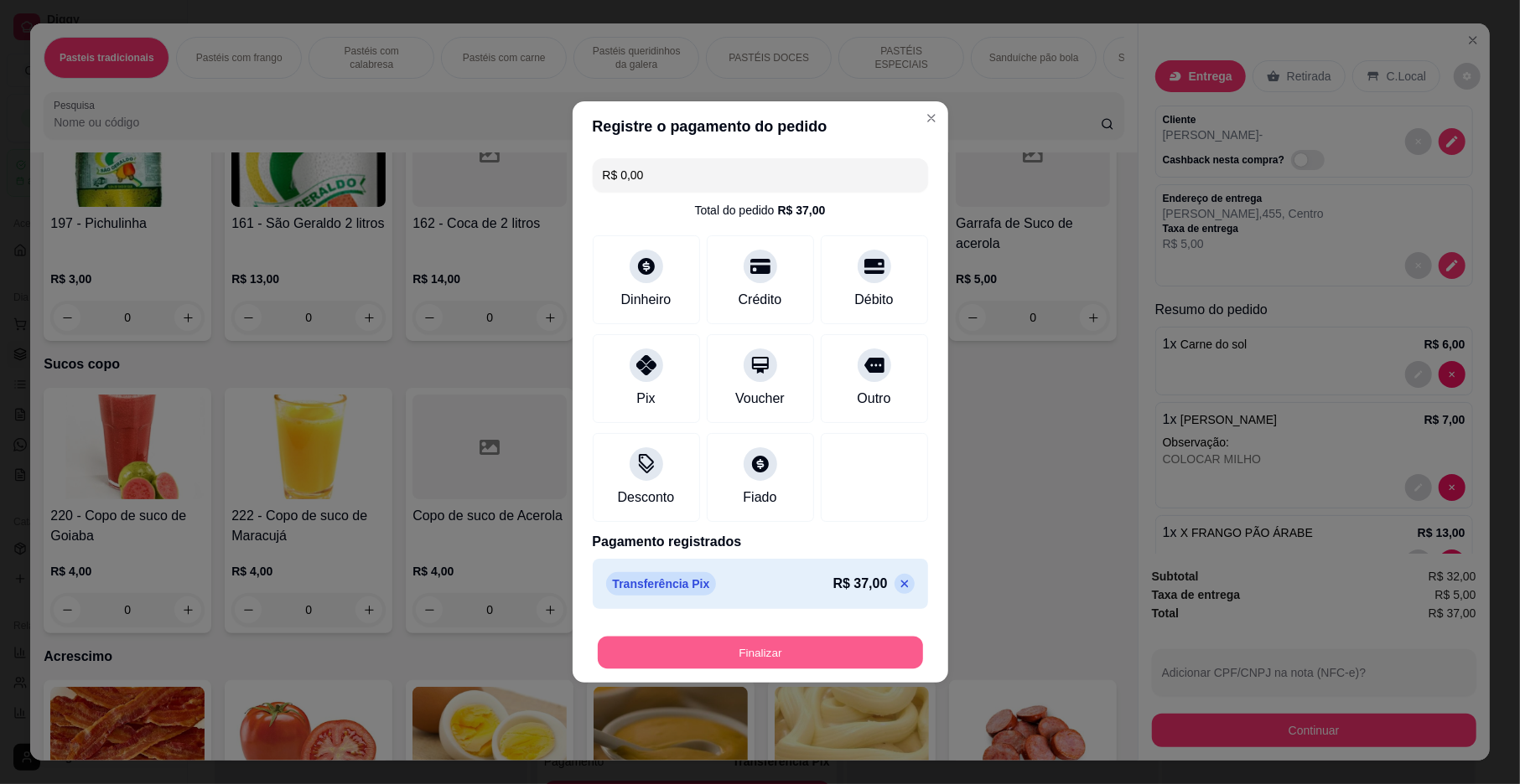
click at [809, 657] on button "Finalizar" at bounding box center [760, 653] width 325 height 32
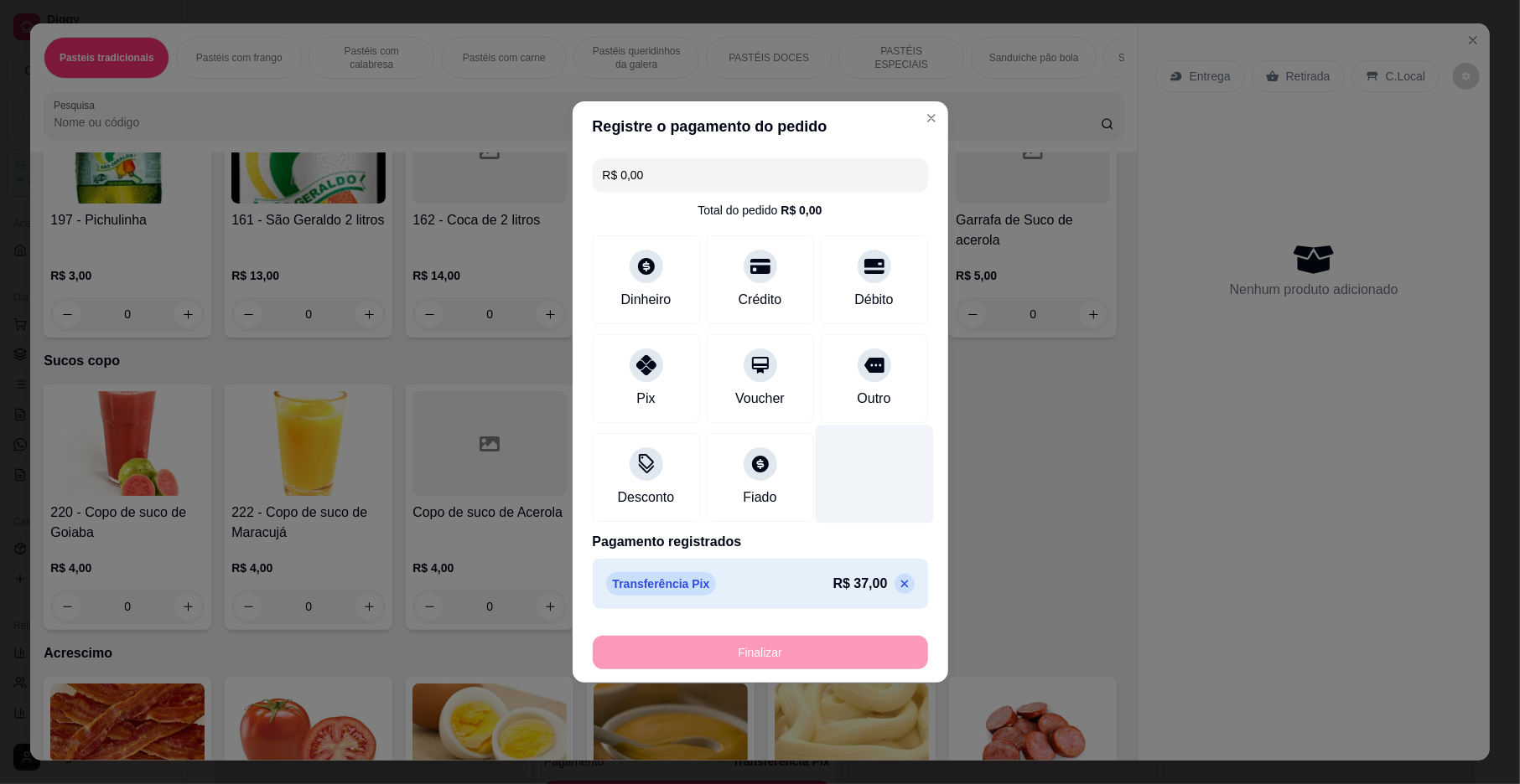
type input "0"
type input "-R$ 37,00"
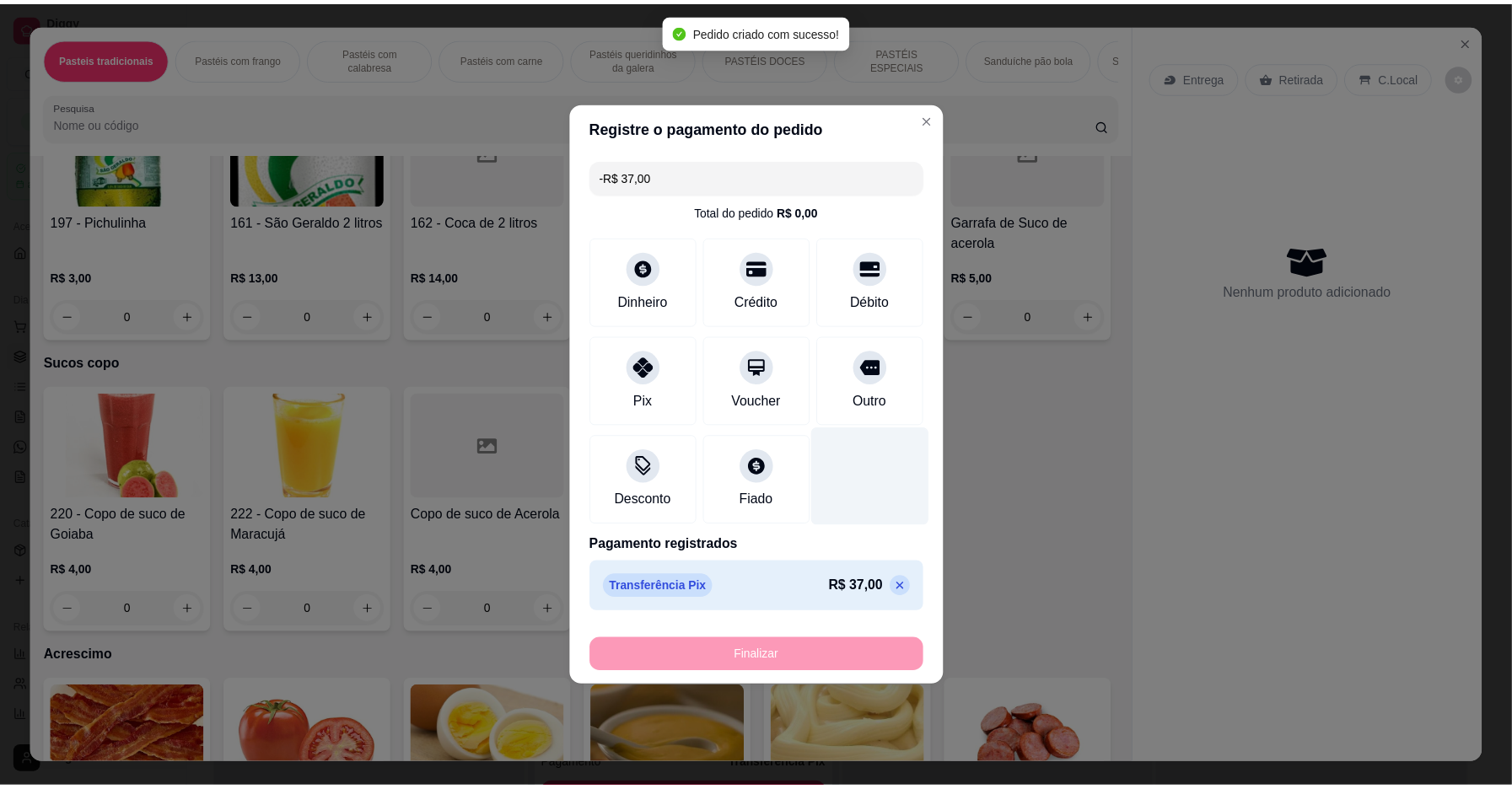
scroll to position [5387, 0]
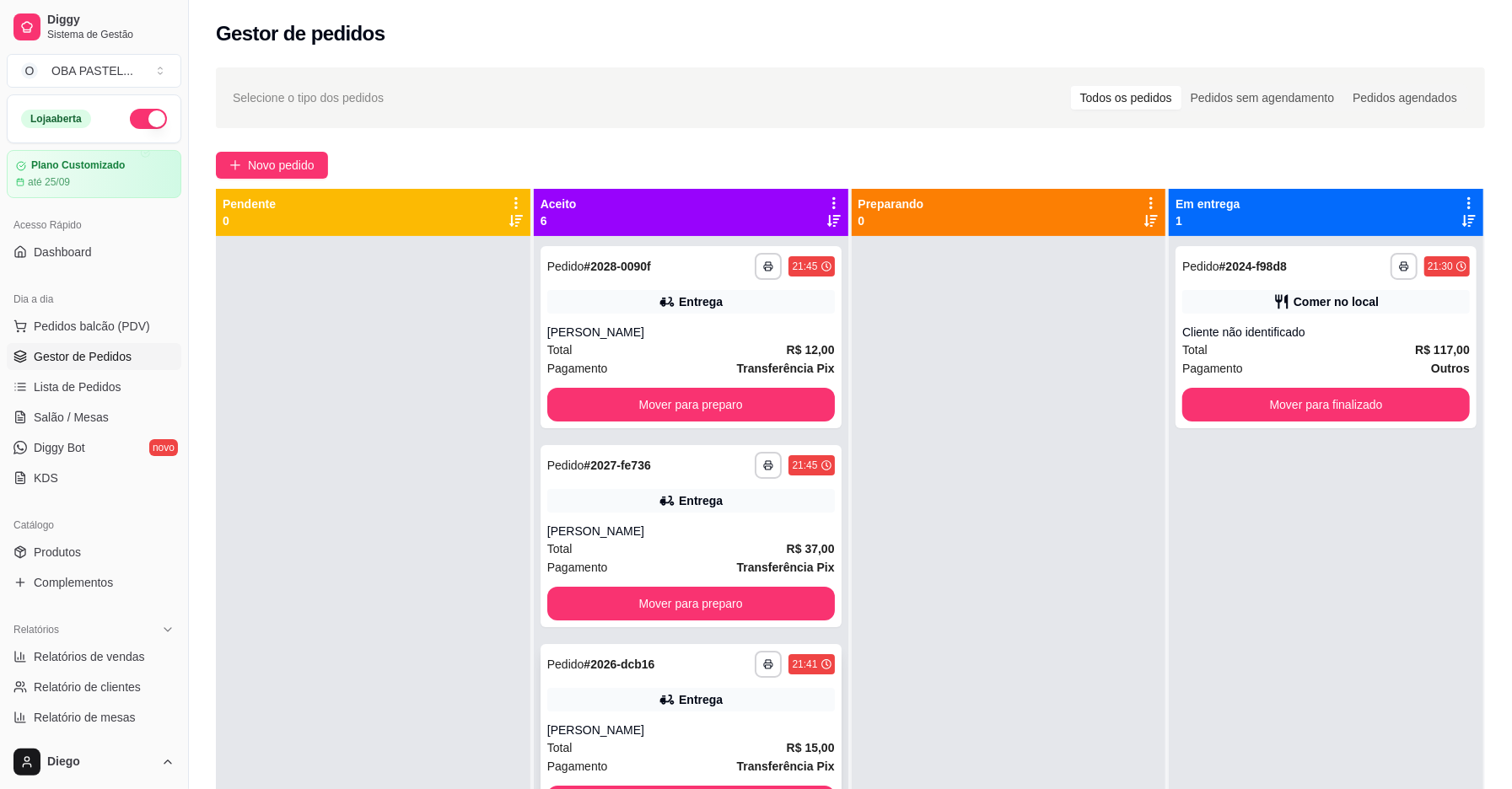
click at [653, 739] on div "Total R$ 15,00" at bounding box center [690, 748] width 288 height 18
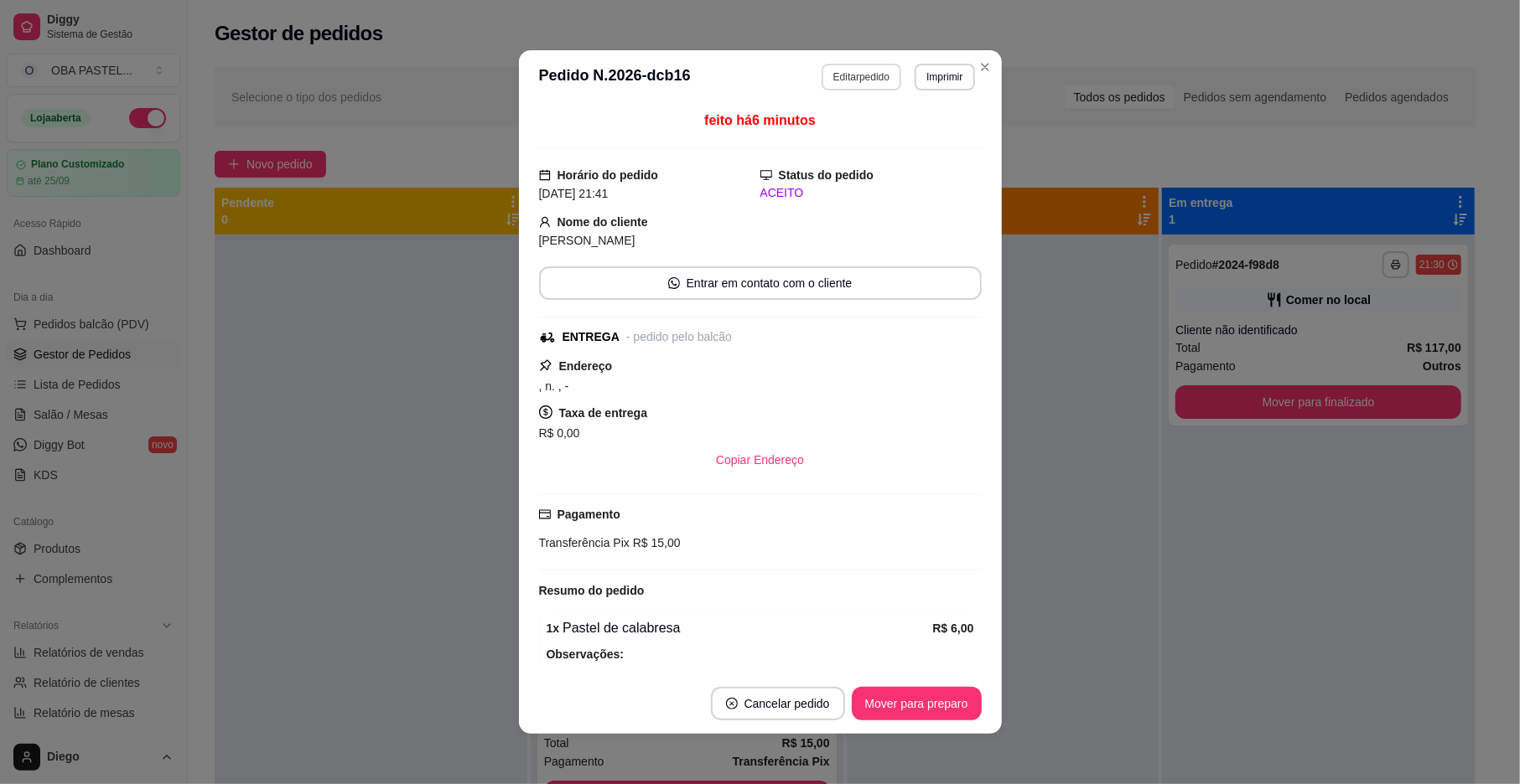
click at [834, 77] on button "Editar pedido" at bounding box center [861, 77] width 80 height 27
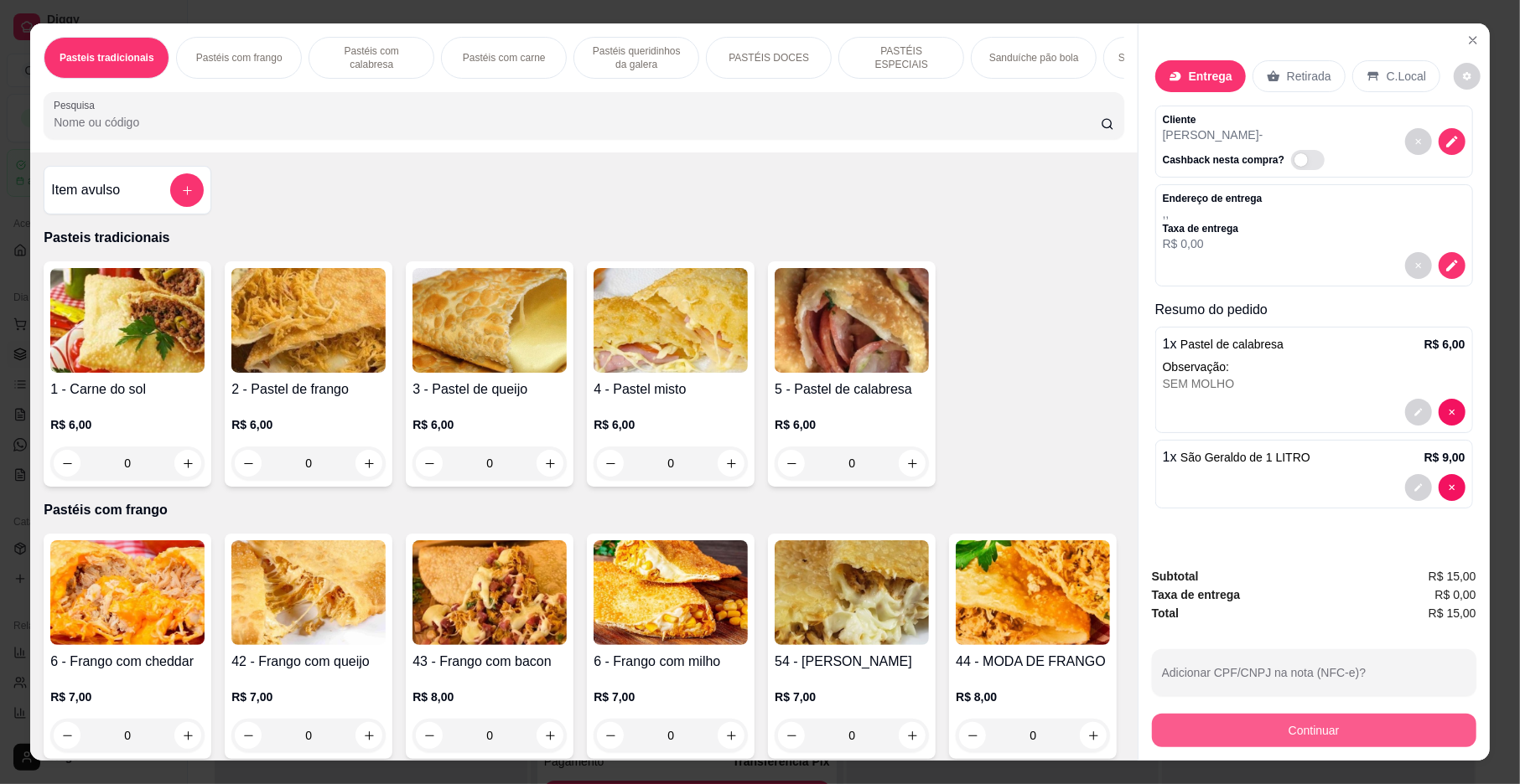
click at [1293, 727] on button "Continuar" at bounding box center [1314, 730] width 324 height 33
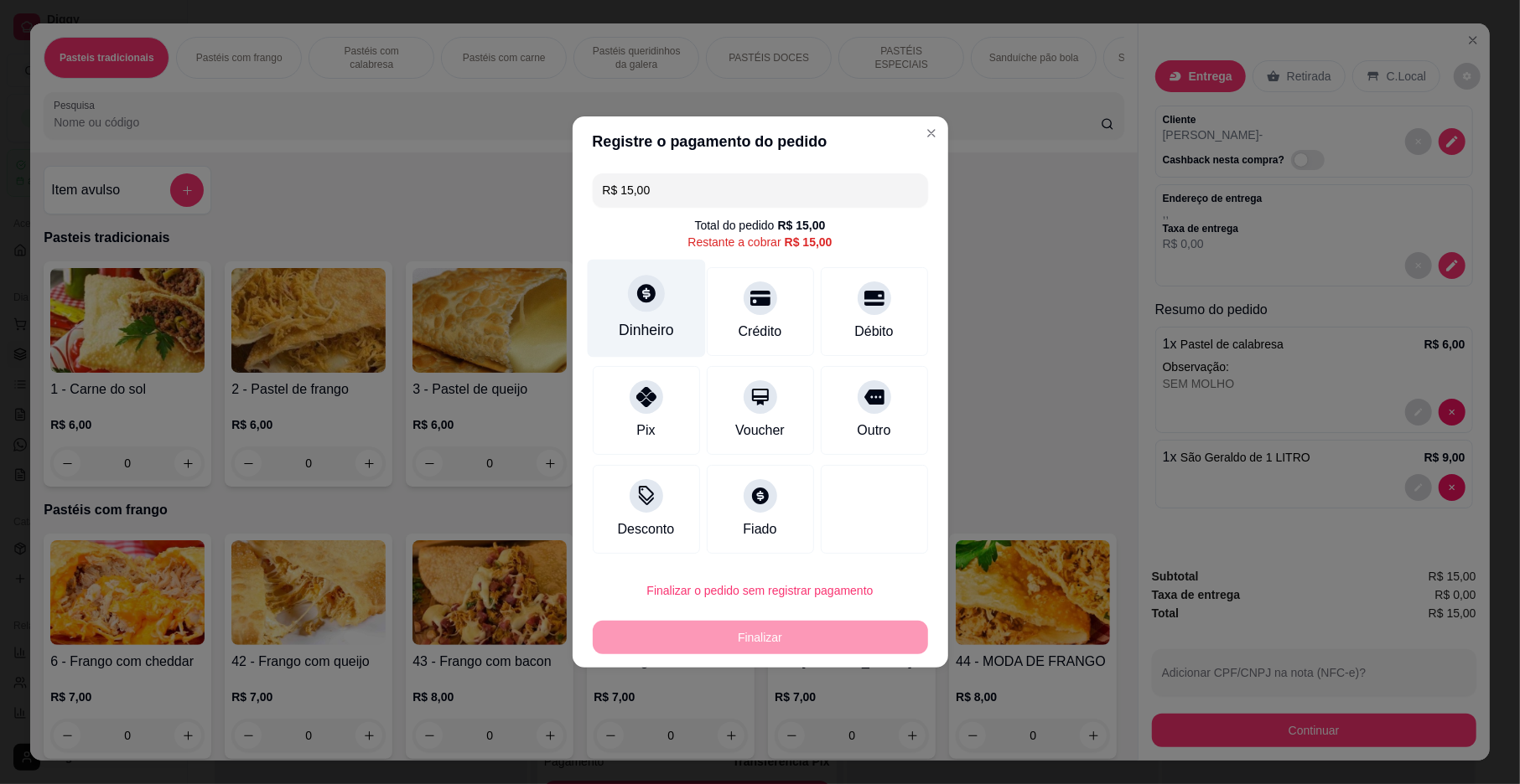
click at [648, 295] on icon at bounding box center [645, 293] width 18 height 18
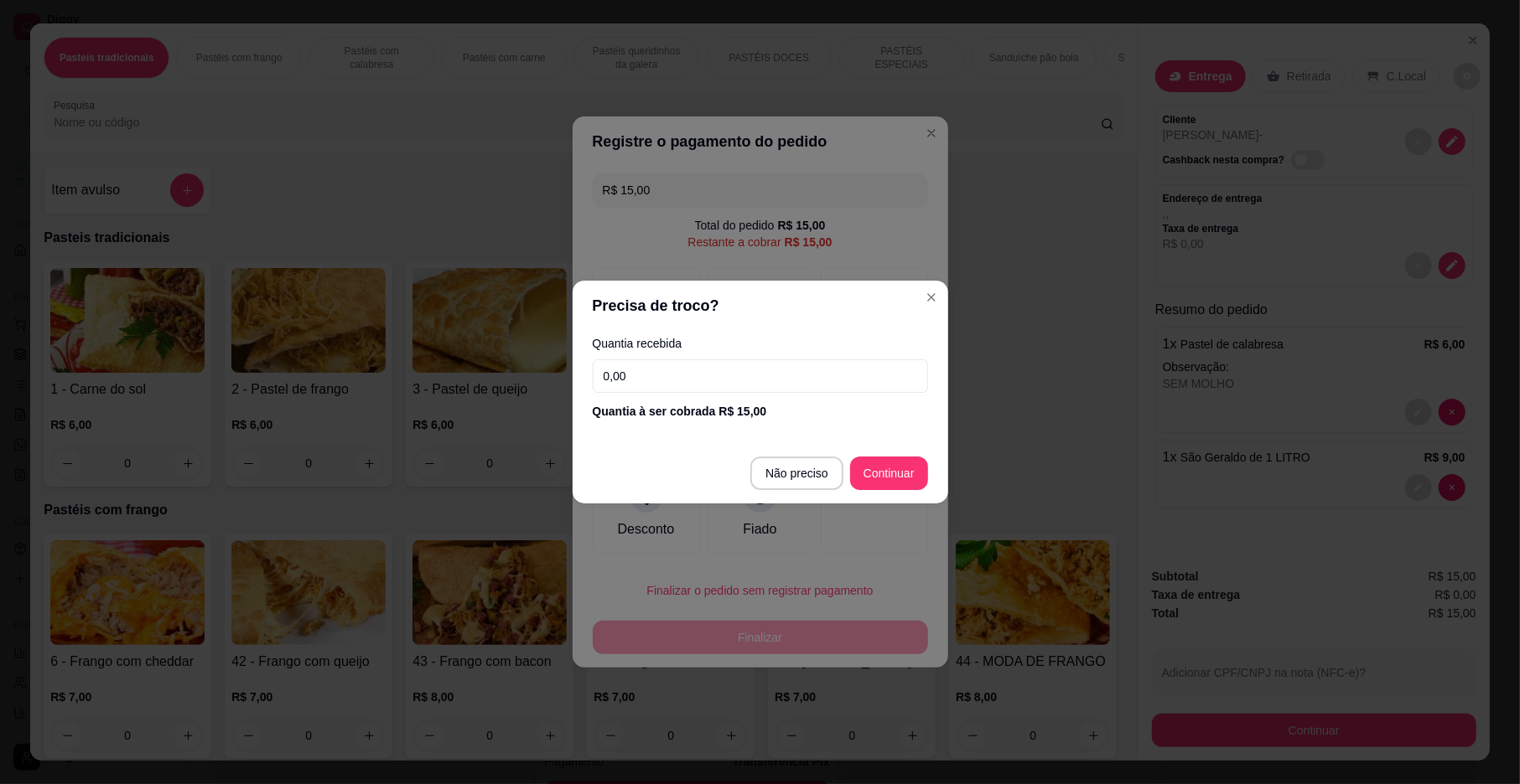
click at [652, 375] on input "0,00" at bounding box center [760, 375] width 336 height 33
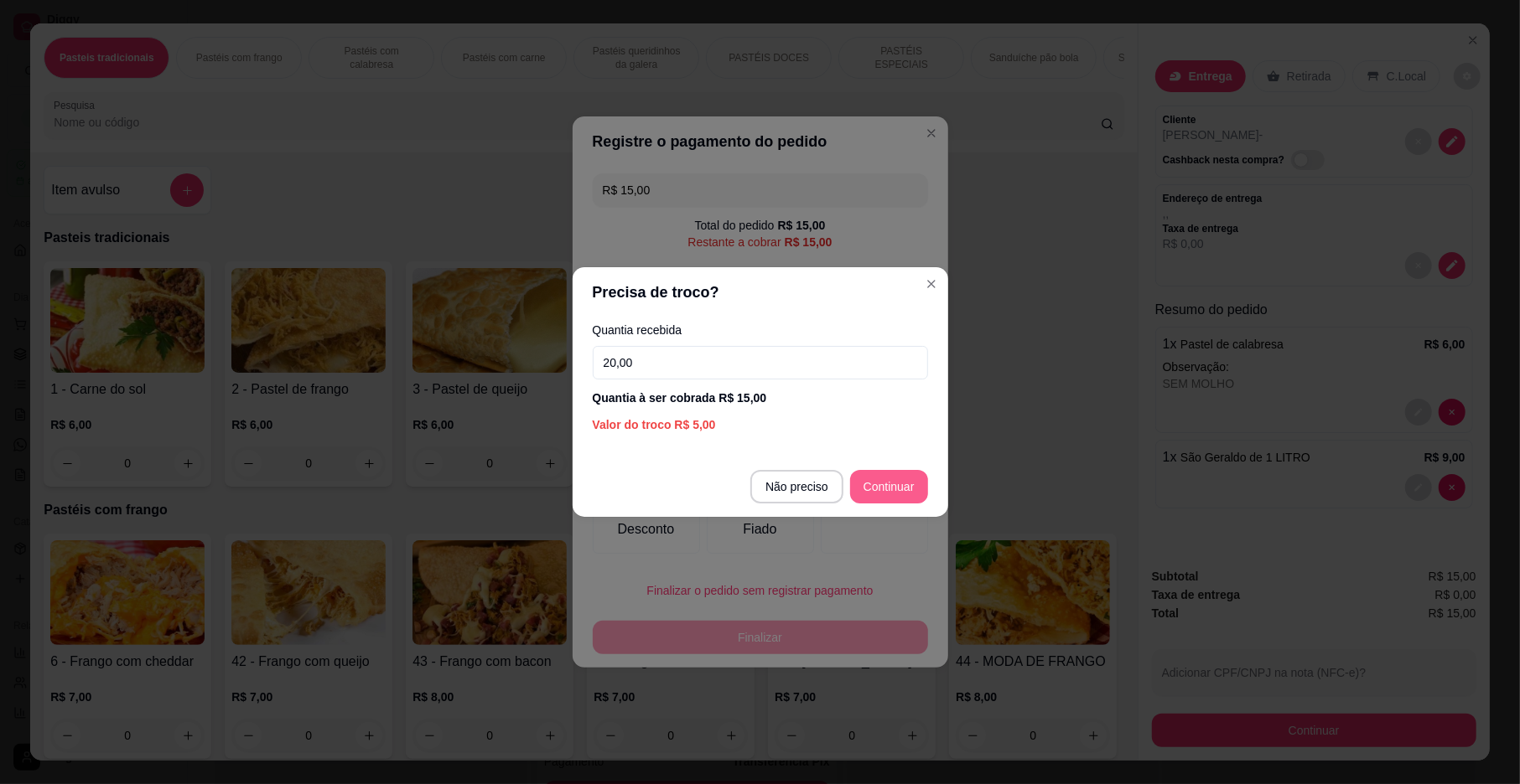
type input "20,00"
type input "R$ 0,00"
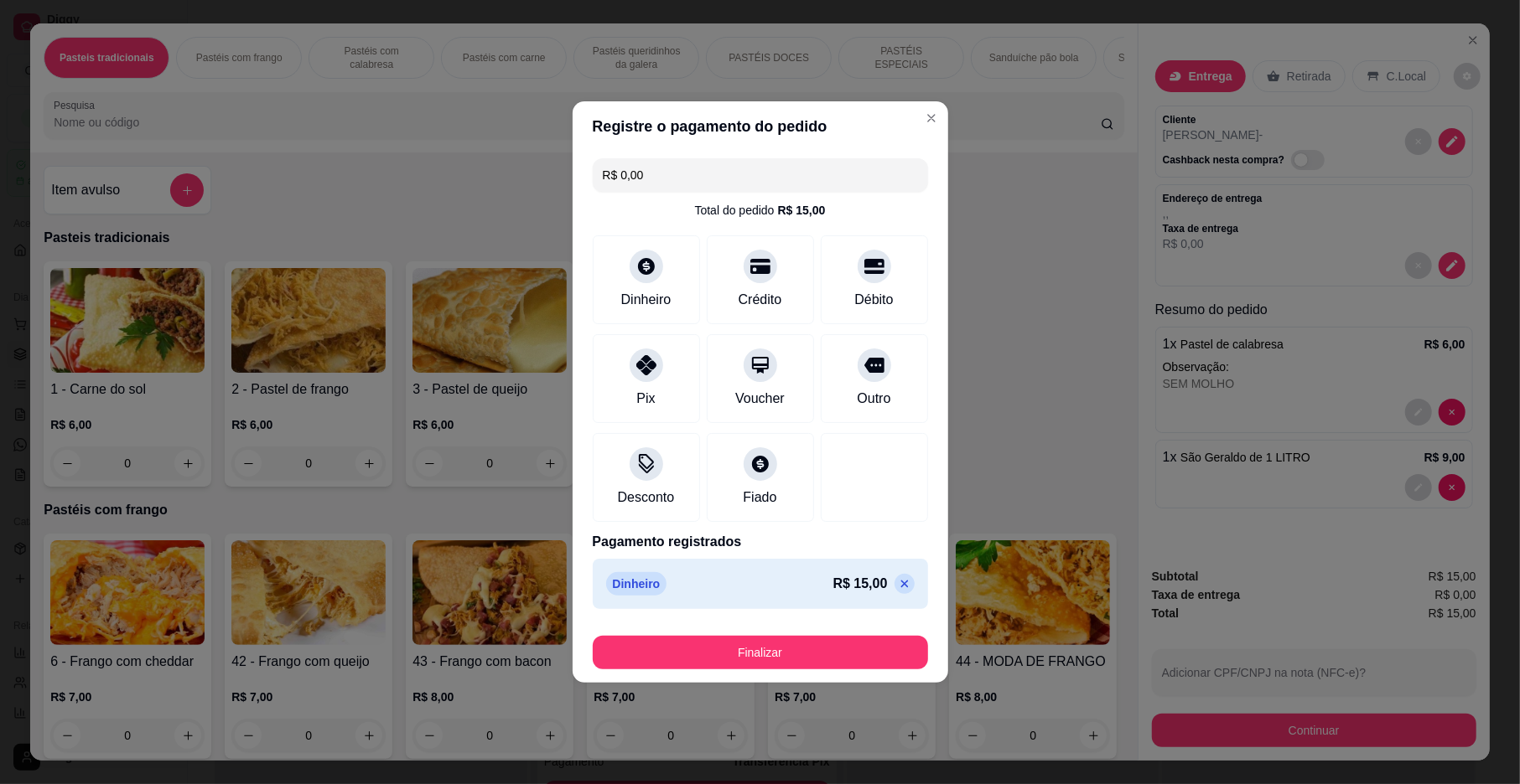
click at [856, 669] on footer "Finalizar" at bounding box center [760, 649] width 375 height 67
click at [870, 658] on button "Finalizar" at bounding box center [760, 652] width 336 height 33
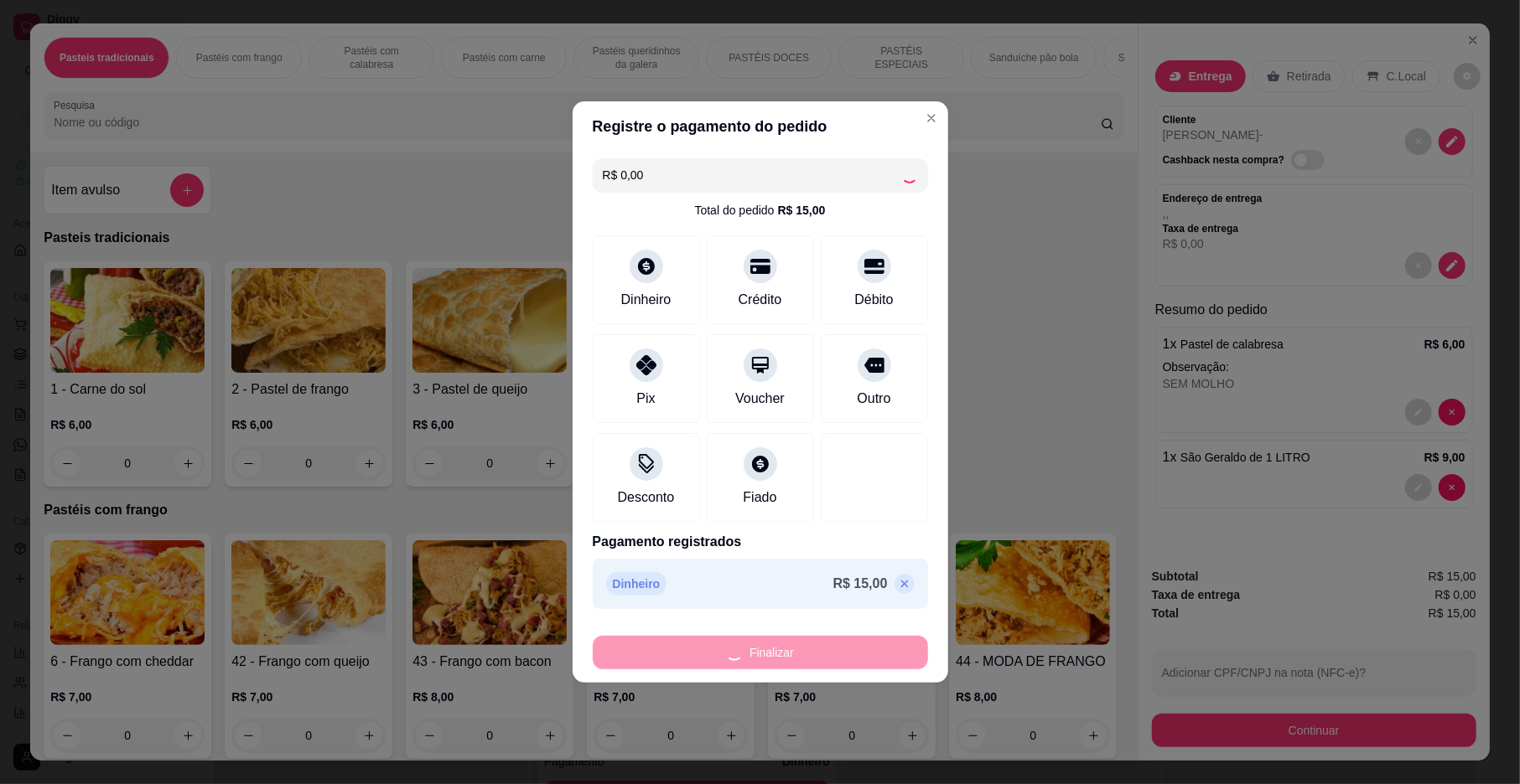
type input "0"
type input "-R$ 15,00"
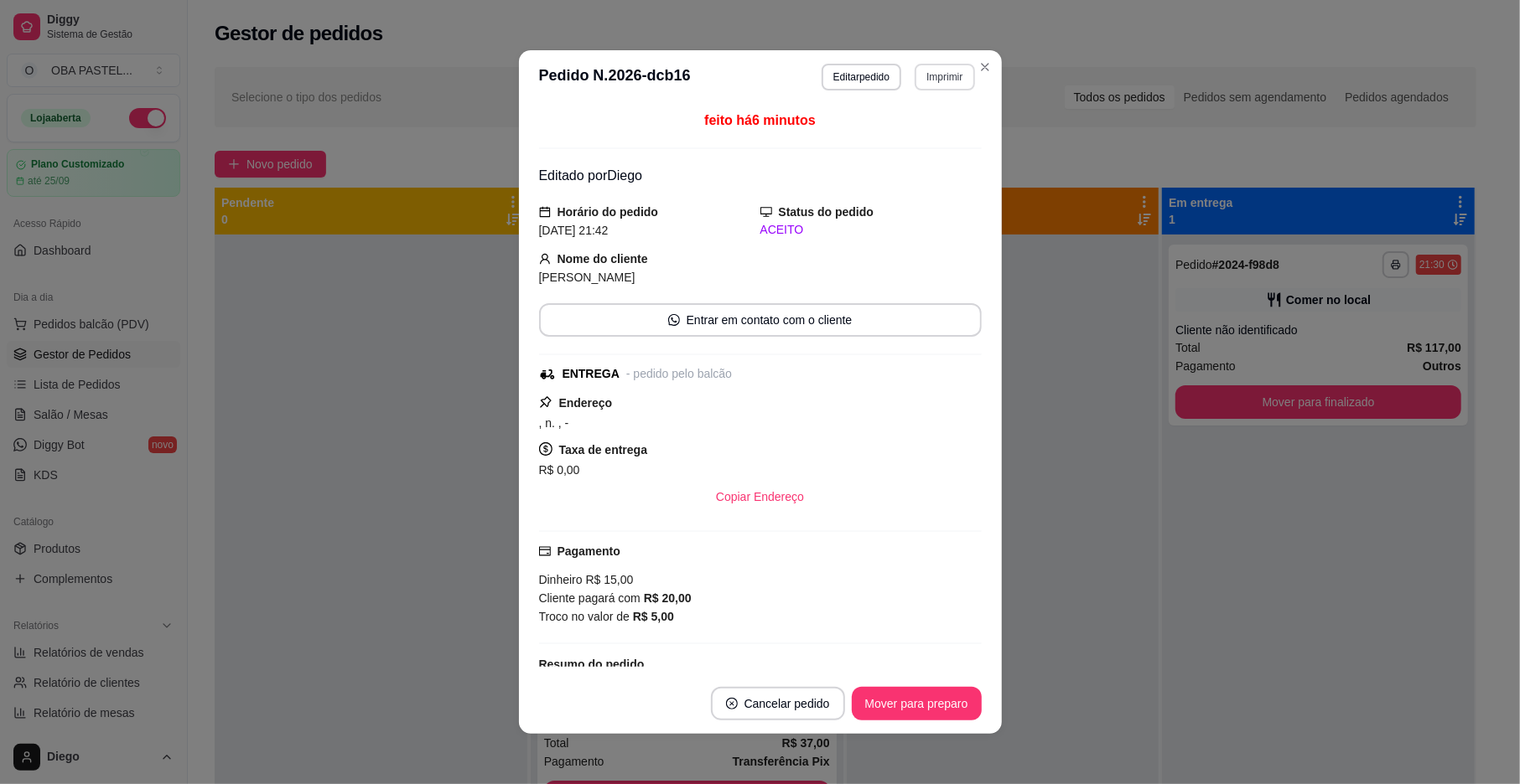
click at [942, 75] on button "Imprimir" at bounding box center [944, 77] width 60 height 27
click at [897, 142] on button "IMPRESSORA" at bounding box center [908, 136] width 122 height 27
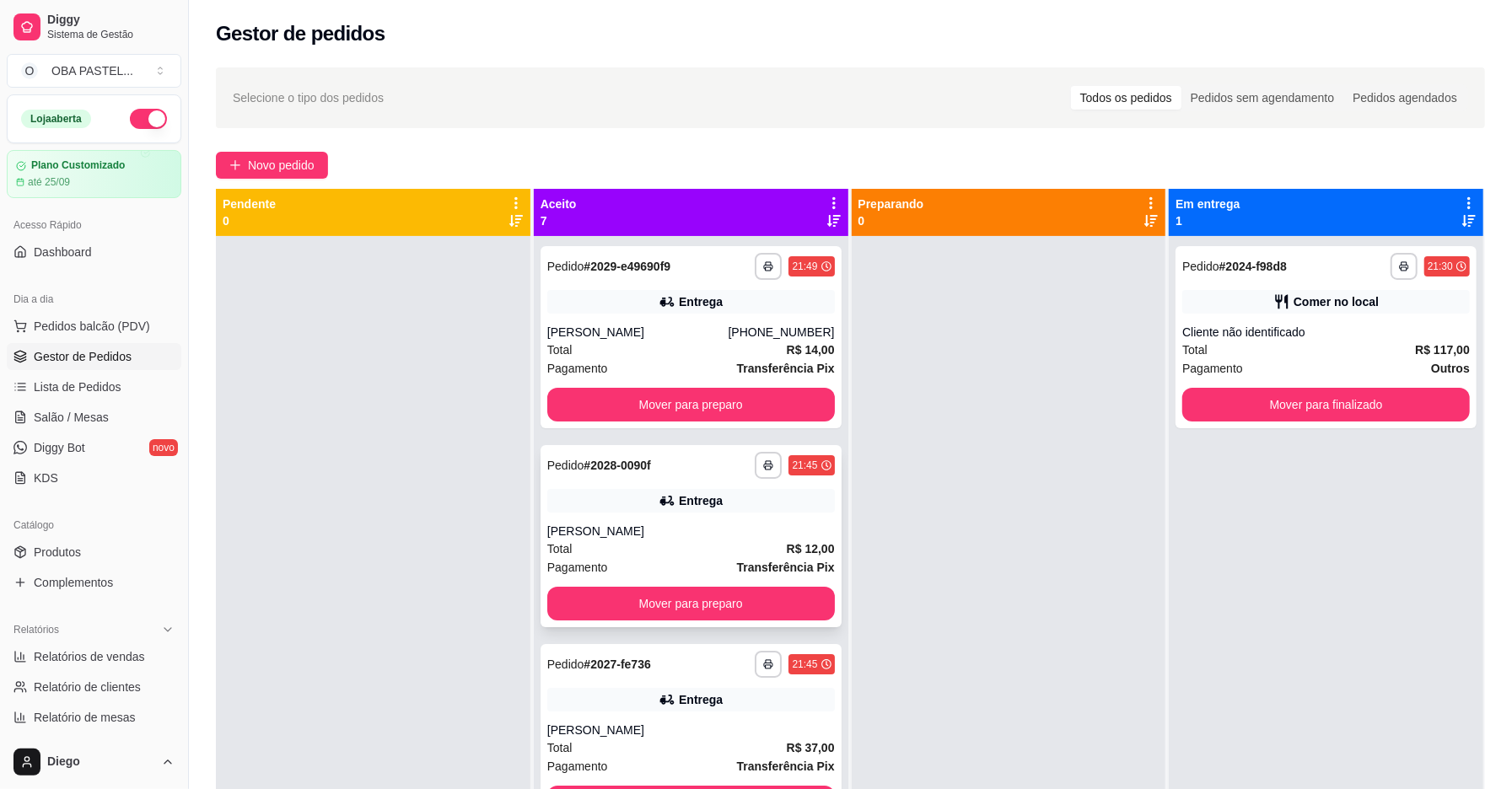
click at [648, 544] on div "Total R$ 12,00" at bounding box center [690, 548] width 288 height 18
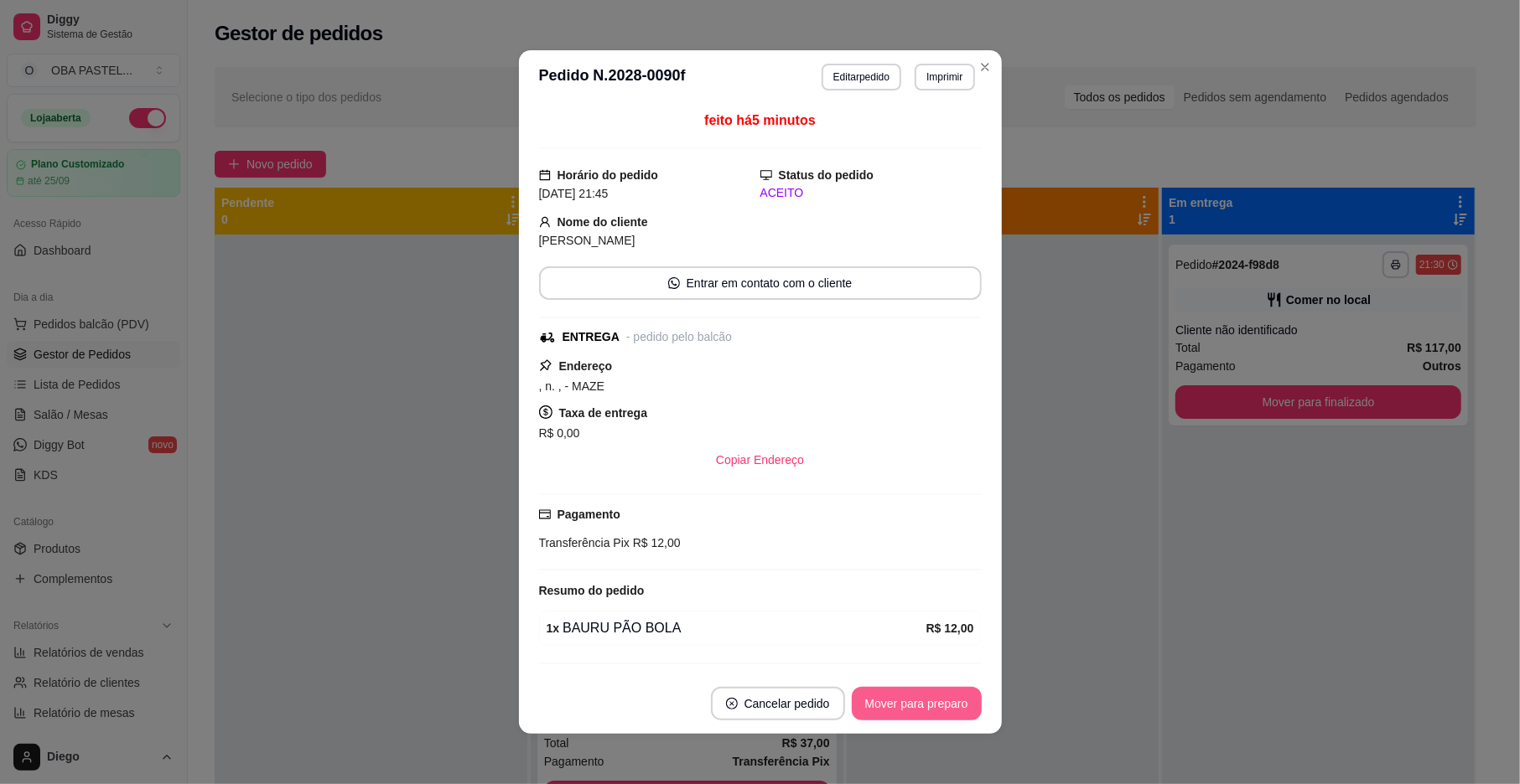
click at [894, 701] on button "Mover para preparo" at bounding box center [916, 703] width 130 height 33
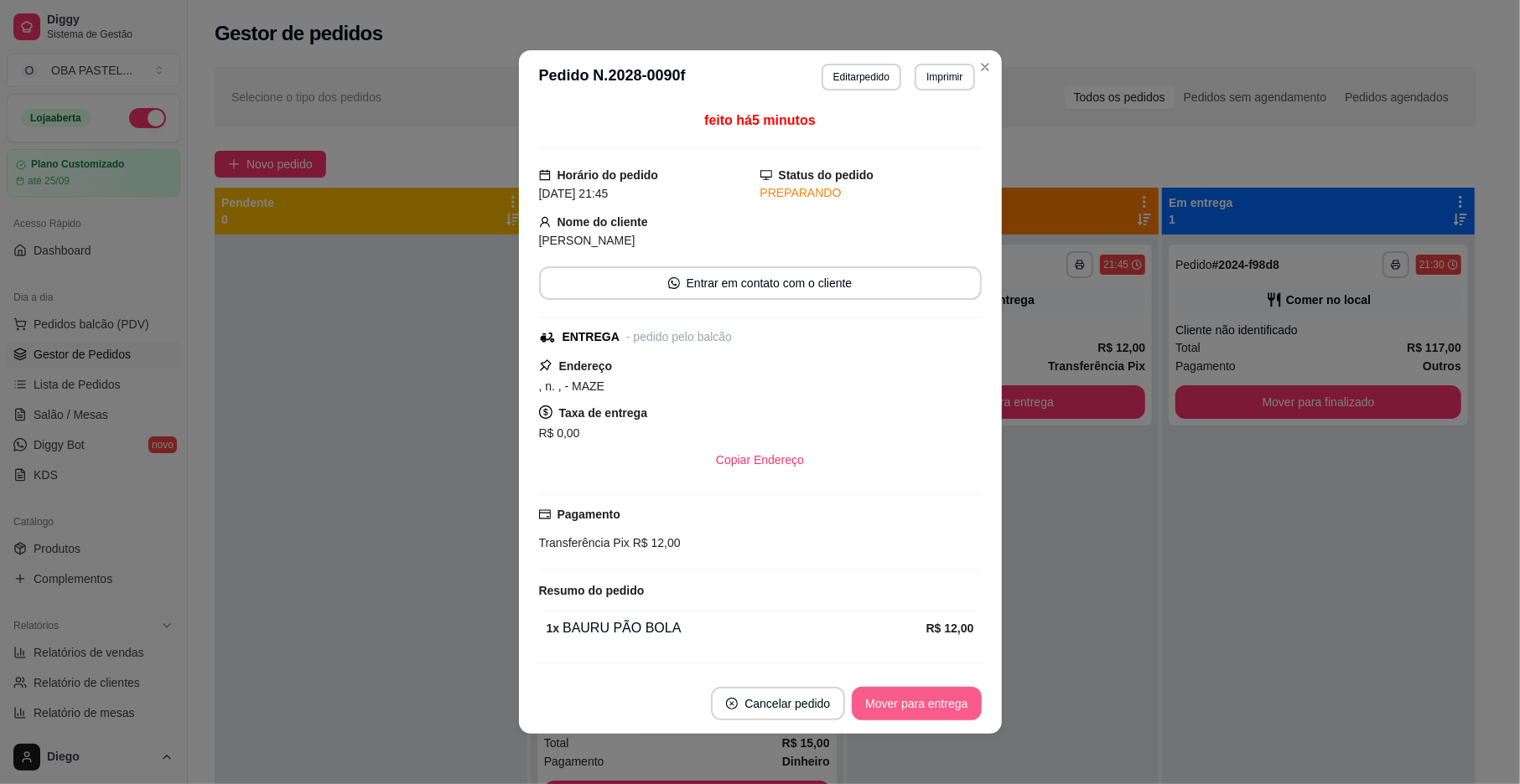
click at [895, 701] on button "Mover para entrega" at bounding box center [916, 703] width 129 height 33
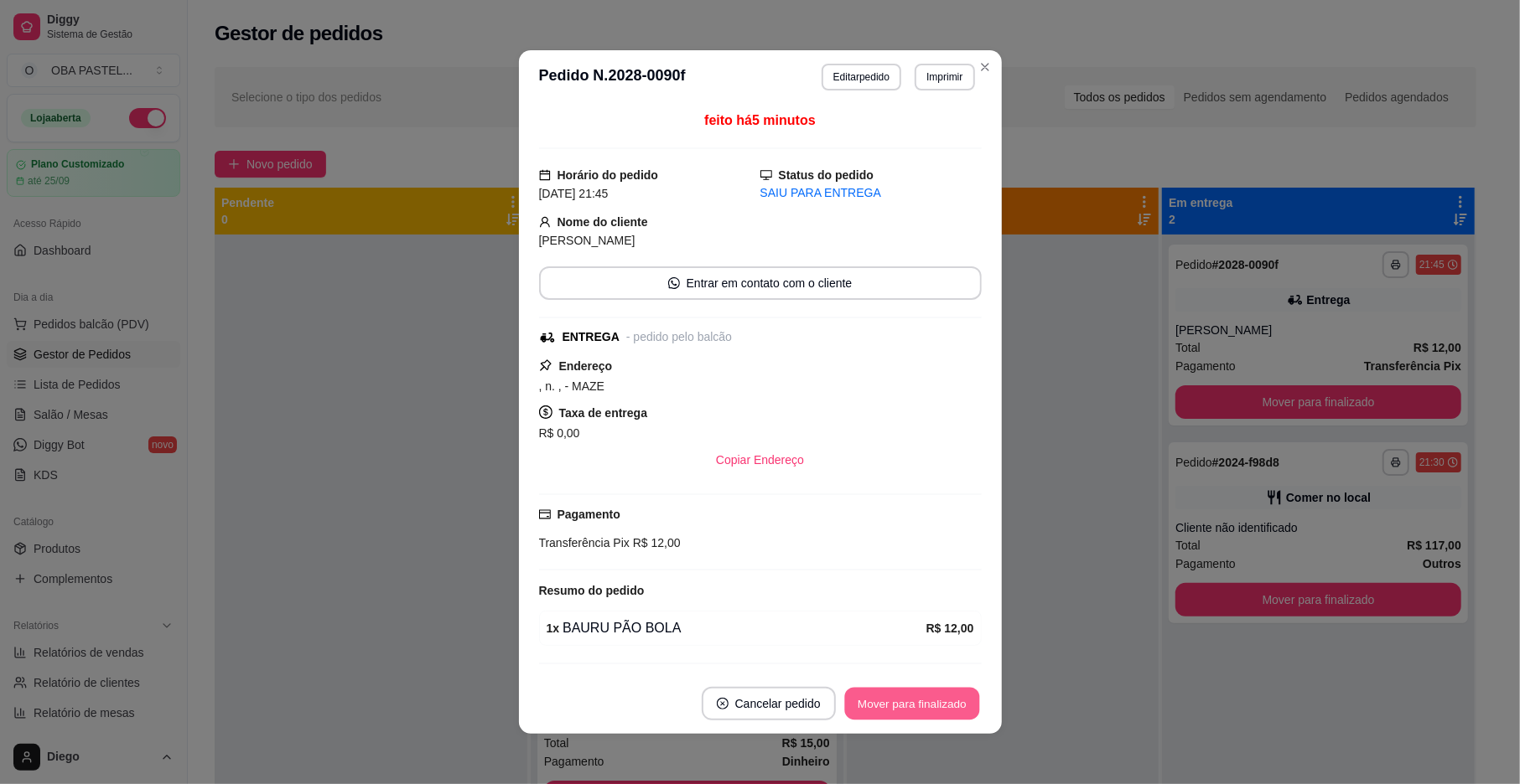
click at [895, 701] on button "Mover para finalizado" at bounding box center [912, 704] width 135 height 32
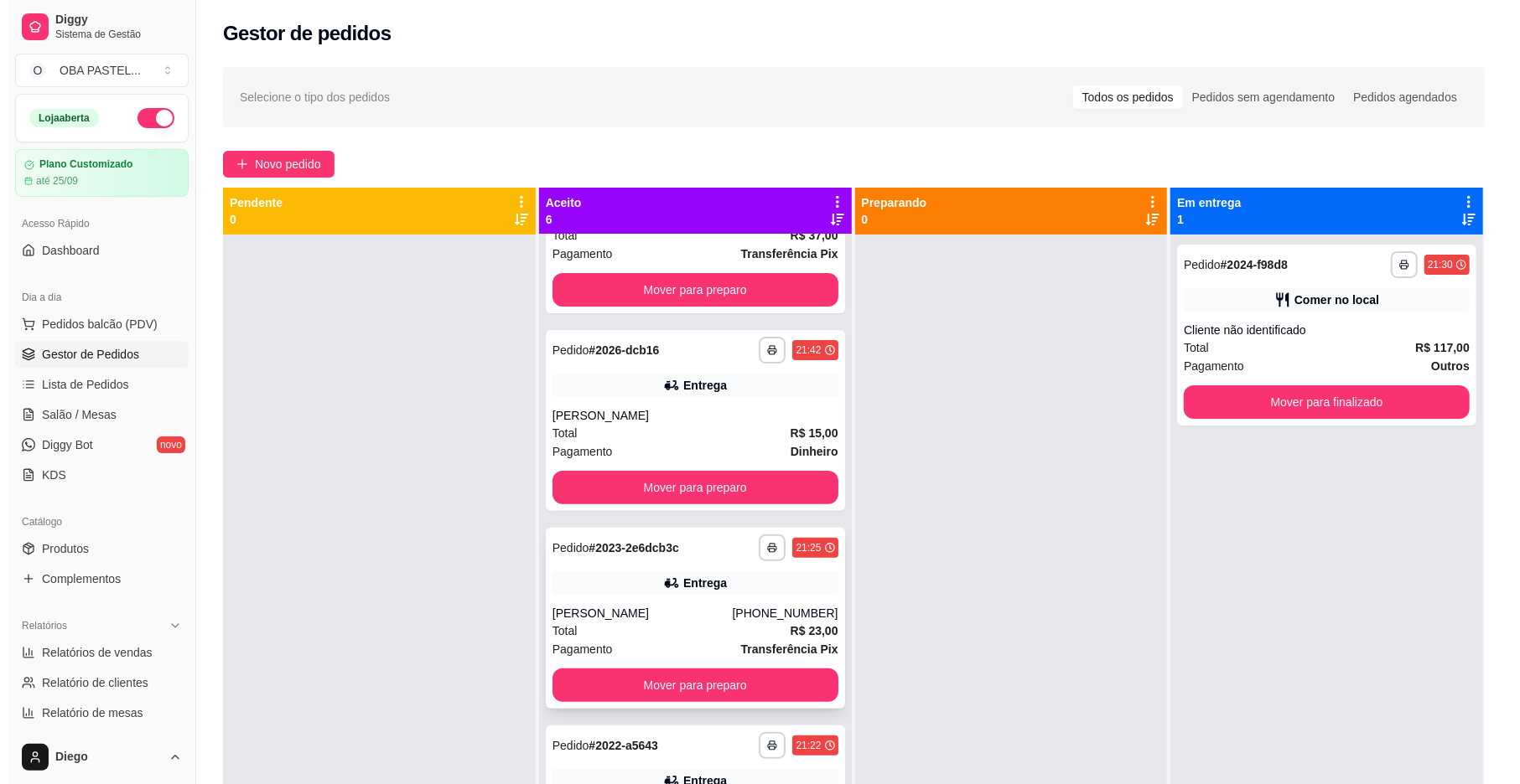
scroll to position [419, 0]
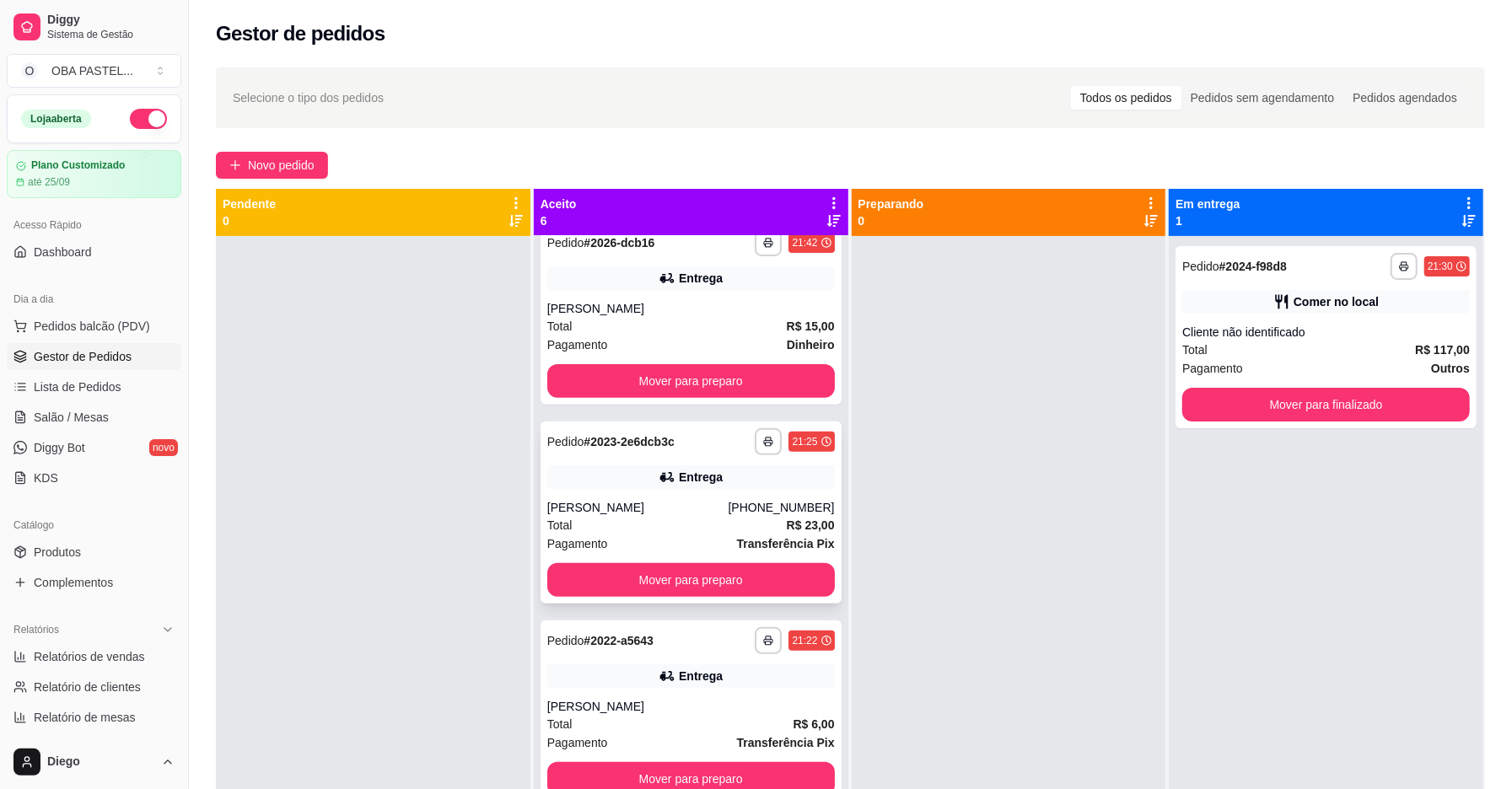
click at [689, 523] on div "Total R$ 23,00" at bounding box center [690, 525] width 288 height 18
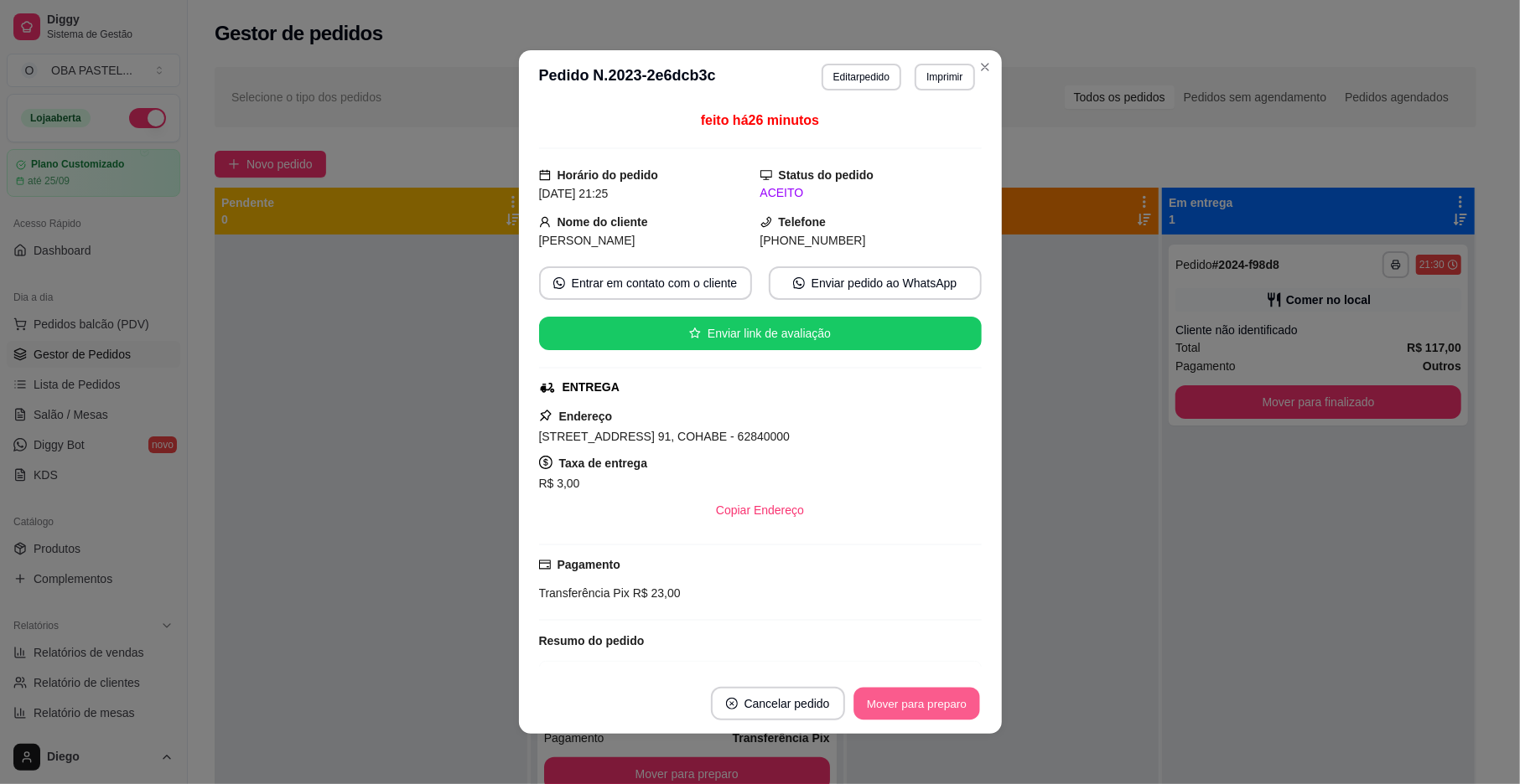
click at [895, 712] on button "Mover para preparo" at bounding box center [916, 704] width 125 height 32
click at [895, 712] on div "Mover para preparo" at bounding box center [904, 703] width 153 height 33
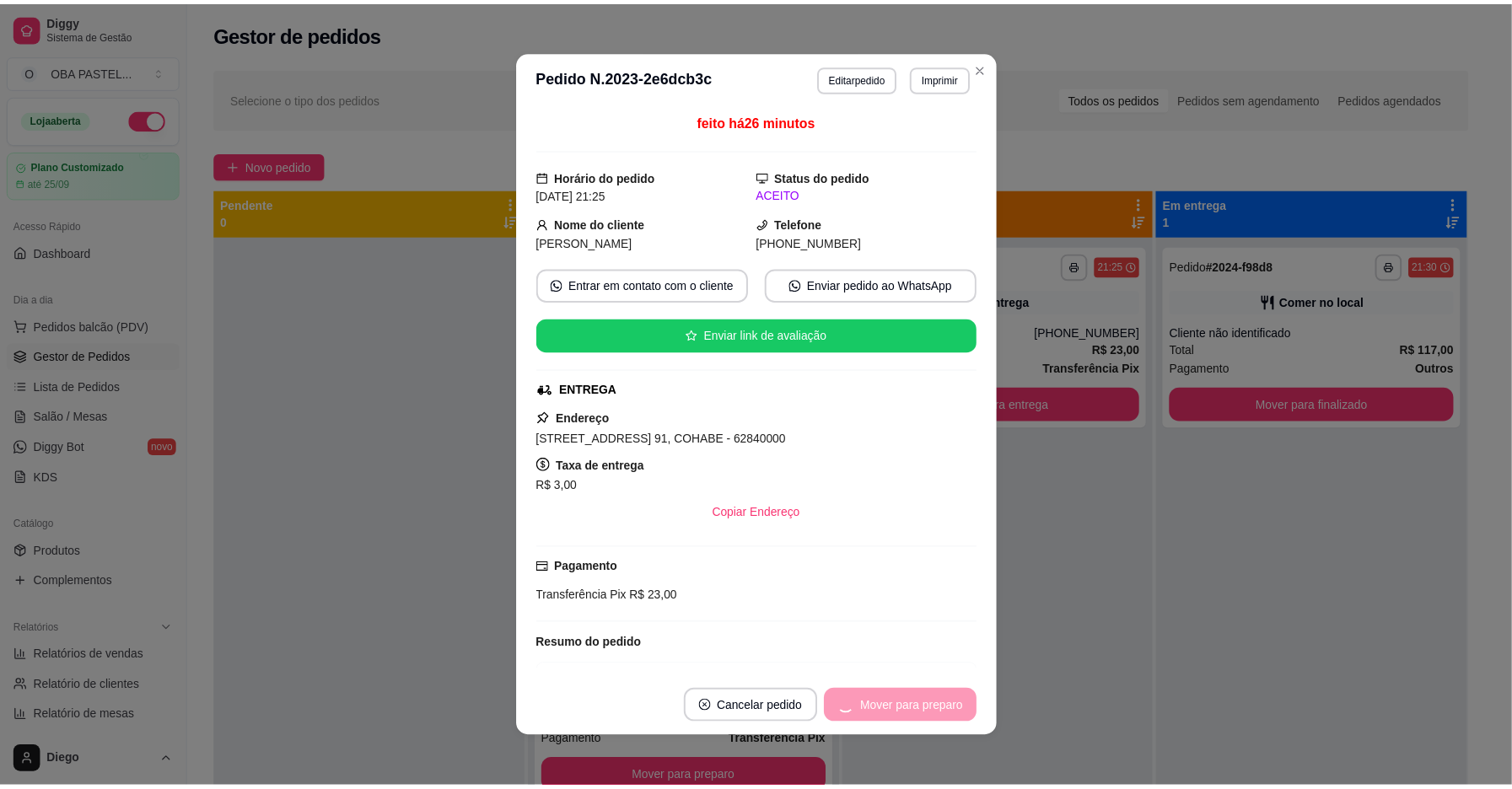
scroll to position [223, 0]
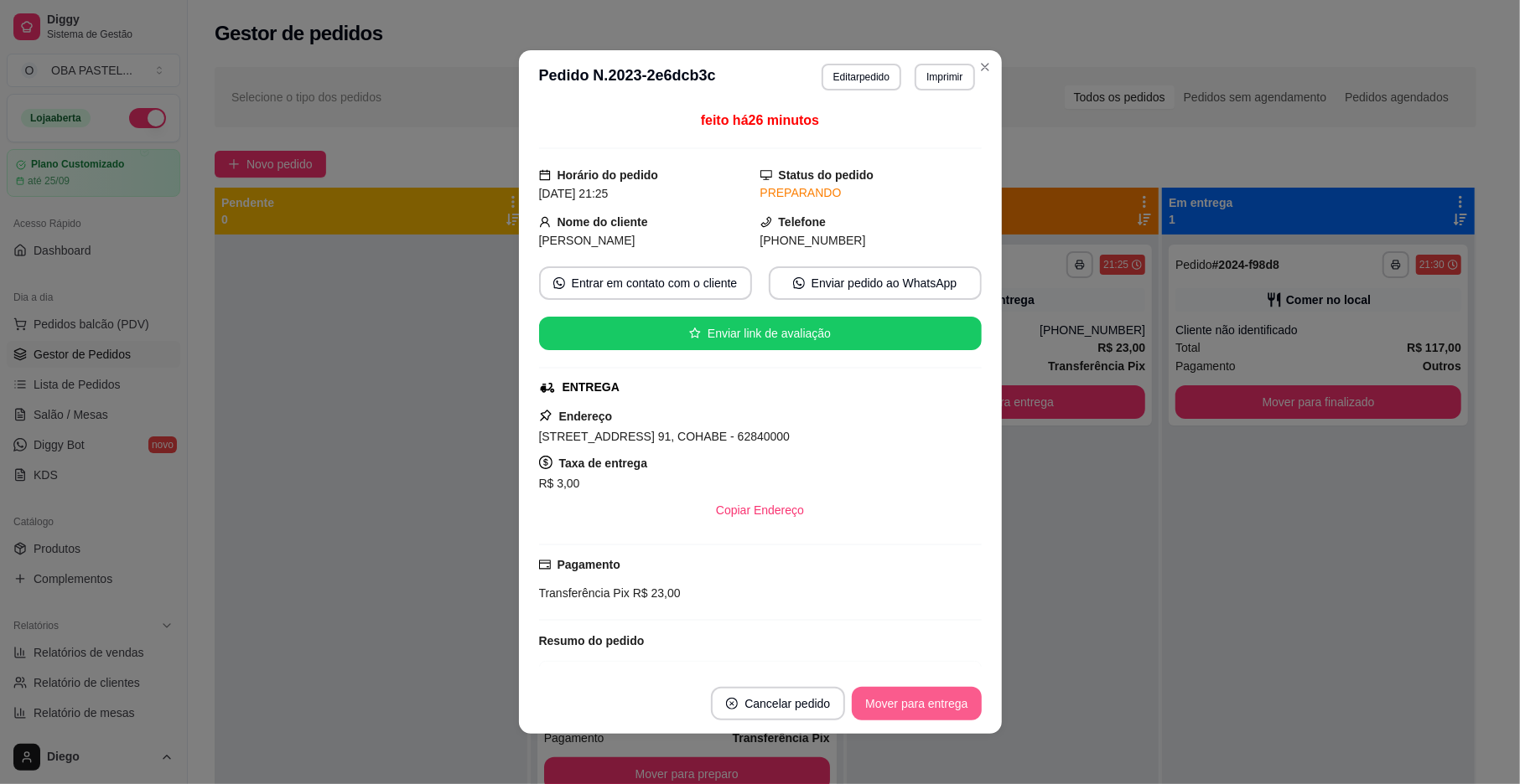
click at [895, 712] on button "Mover para entrega" at bounding box center [916, 703] width 129 height 33
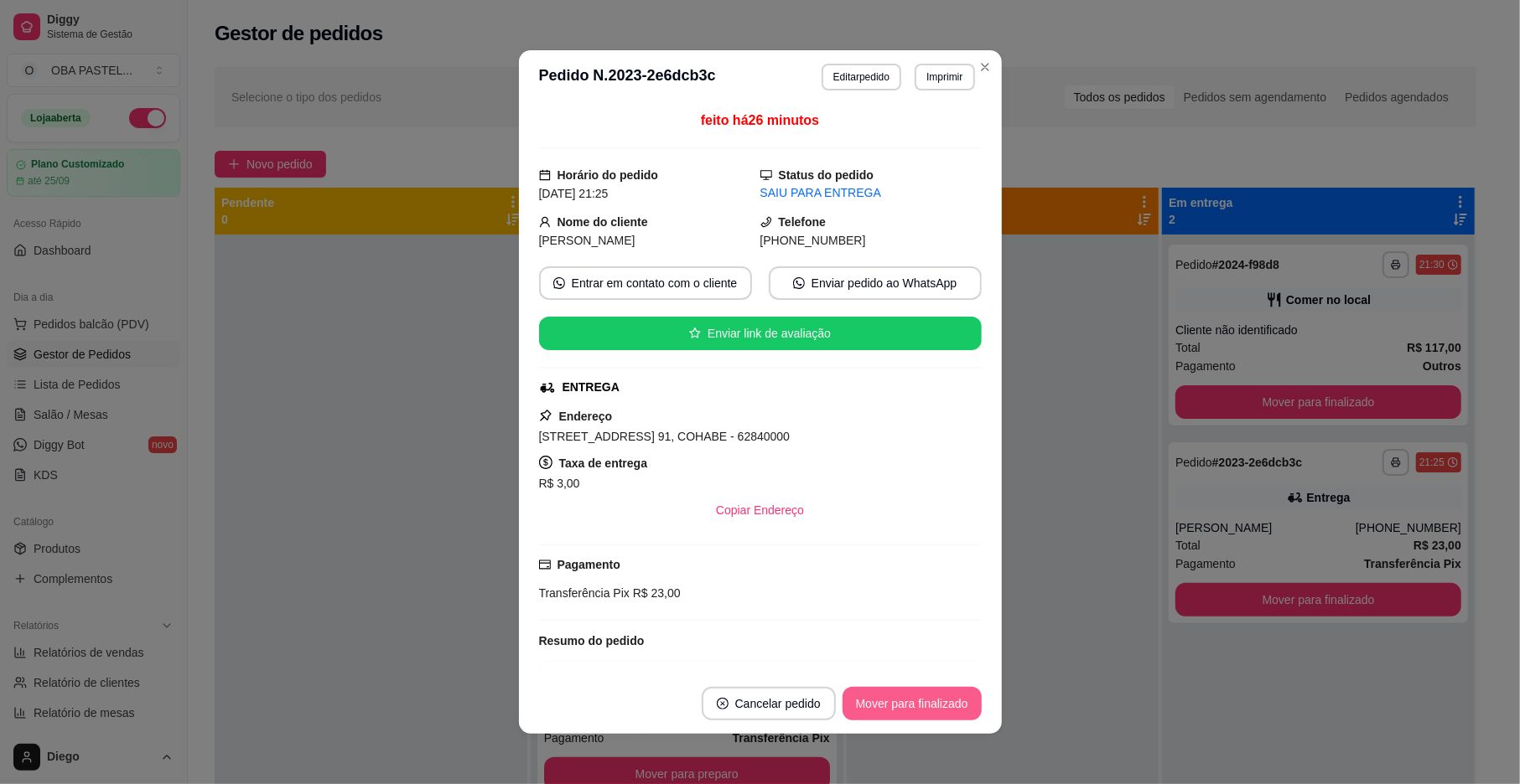
click at [895, 712] on button "Mover para finalizado" at bounding box center [912, 703] width 139 height 33
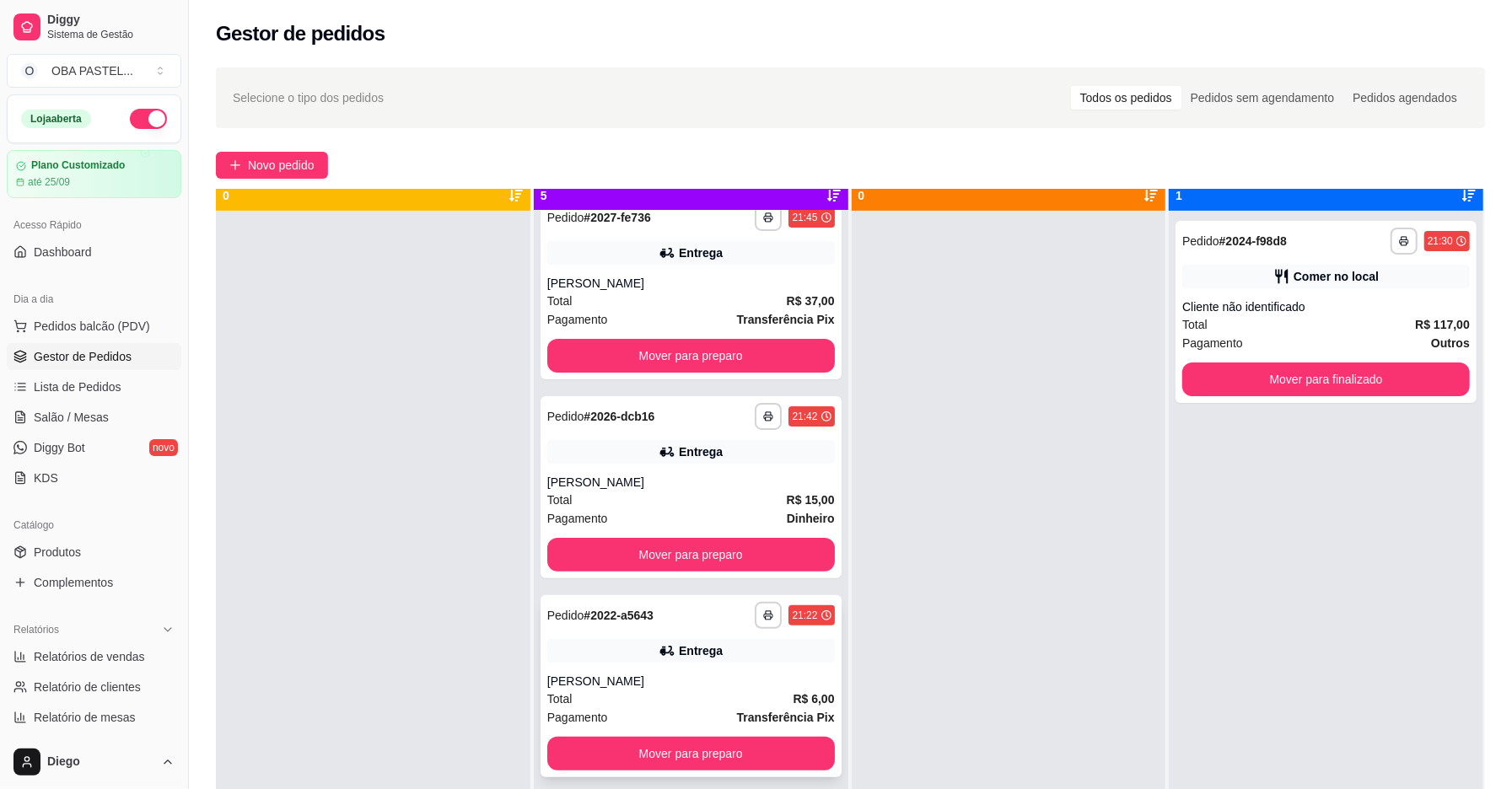
scroll to position [47, 0]
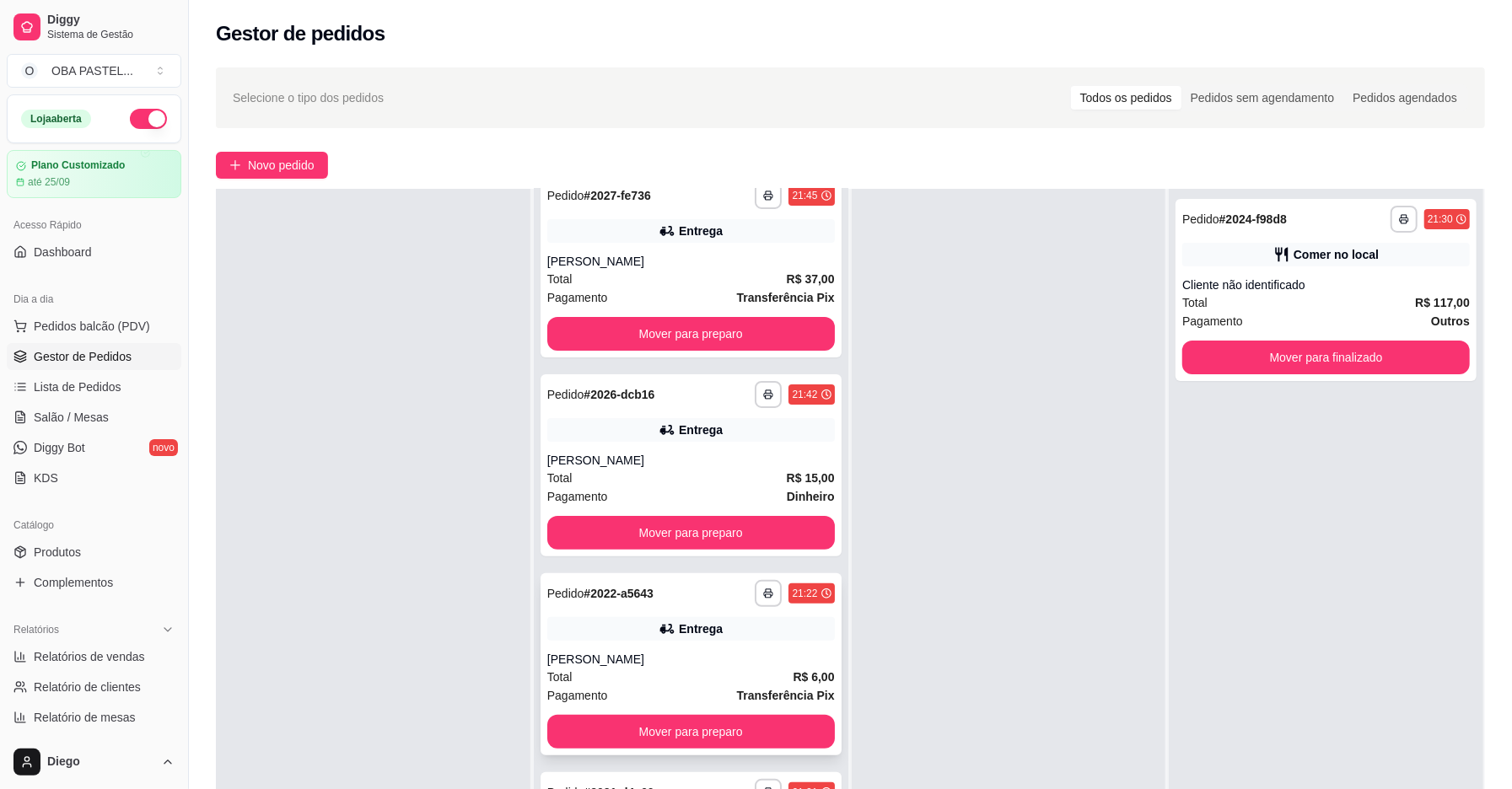
click at [735, 661] on div "[PERSON_NAME]" at bounding box center [690, 660] width 288 height 17
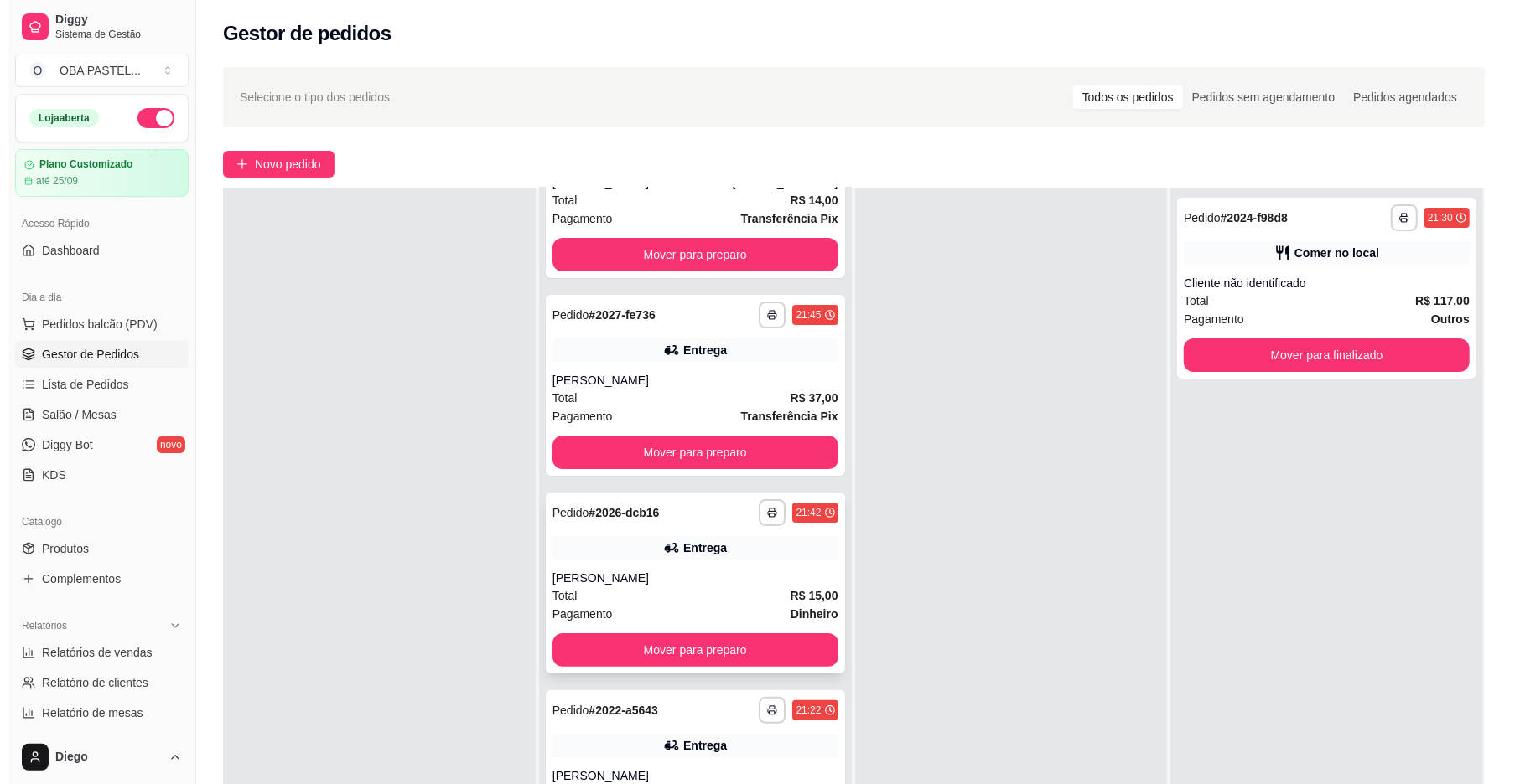
scroll to position [0, 0]
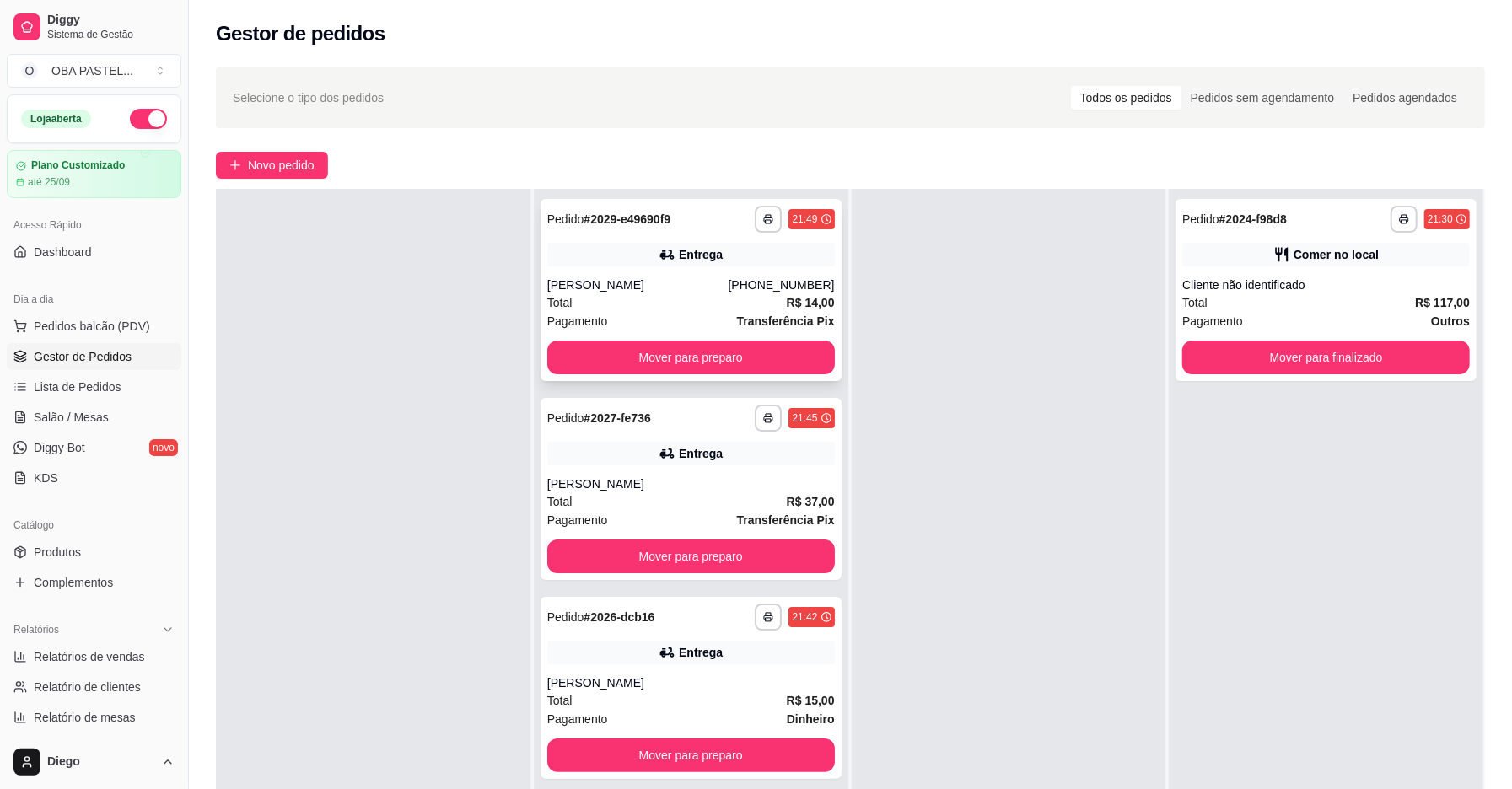
click at [628, 292] on div "Marcos" at bounding box center [638, 285] width 182 height 17
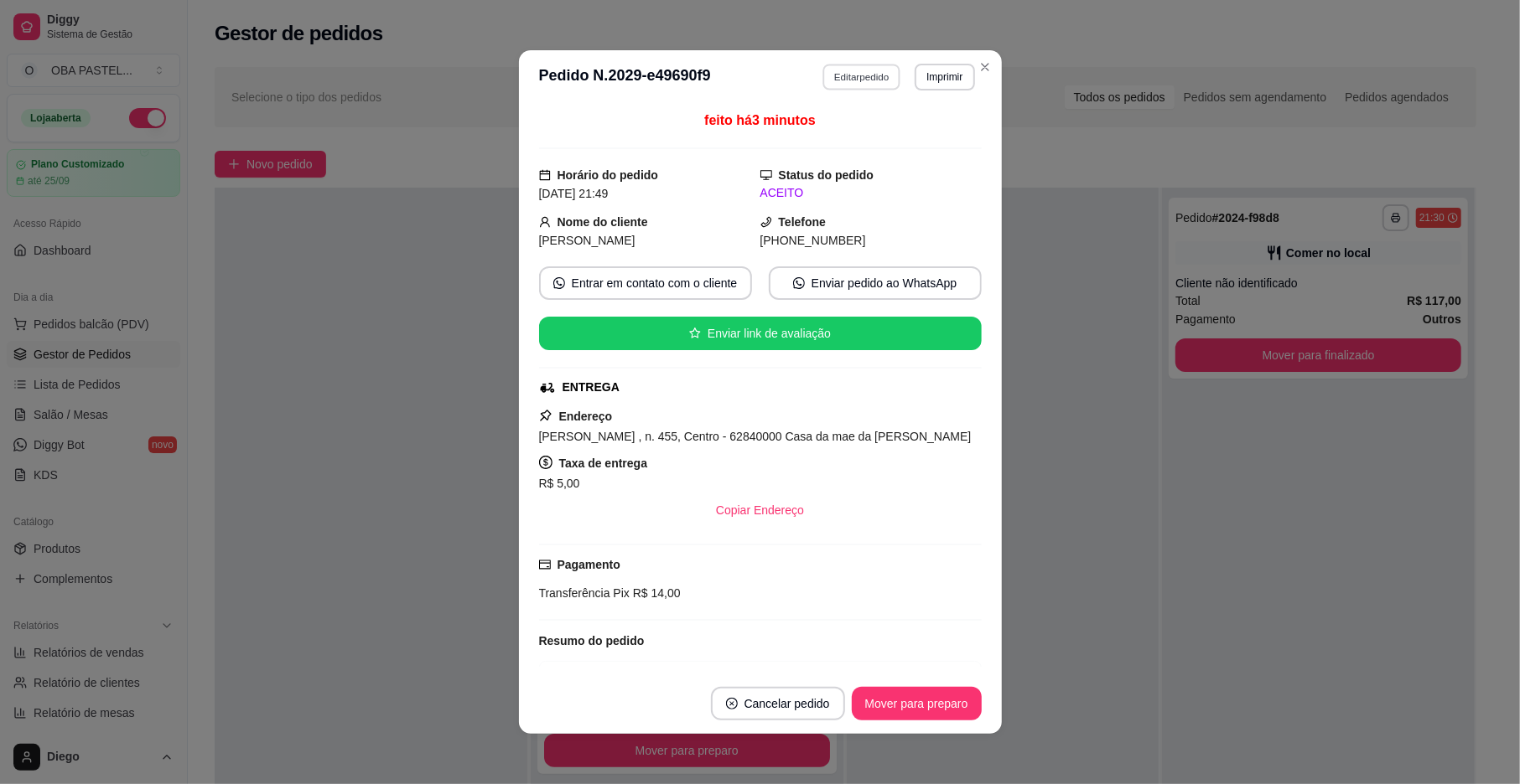
click at [822, 79] on button "Editar pedido" at bounding box center [861, 76] width 78 height 26
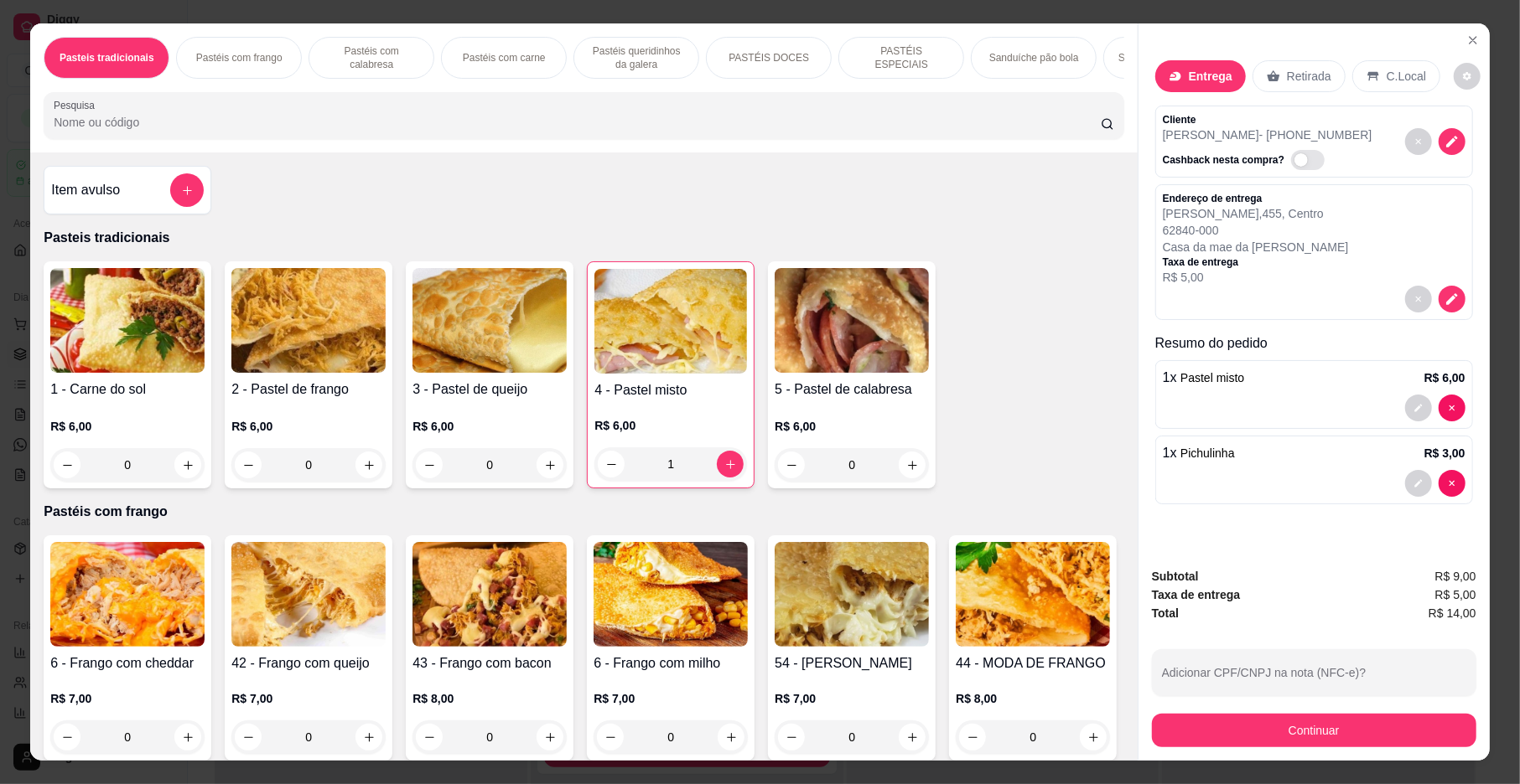
click at [1455, 479] on div at bounding box center [1434, 484] width 60 height 27
type input "0"
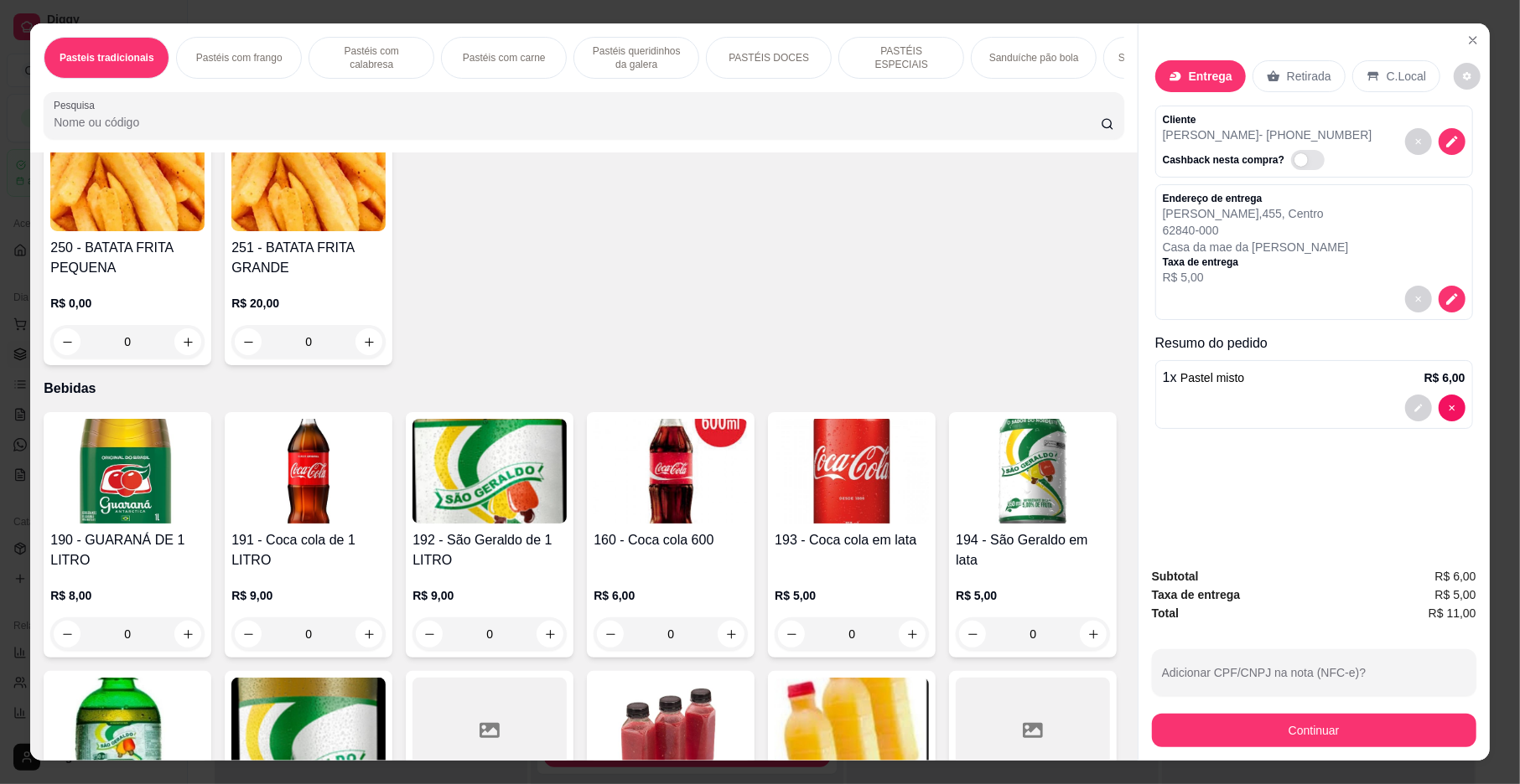
scroll to position [4997, 0]
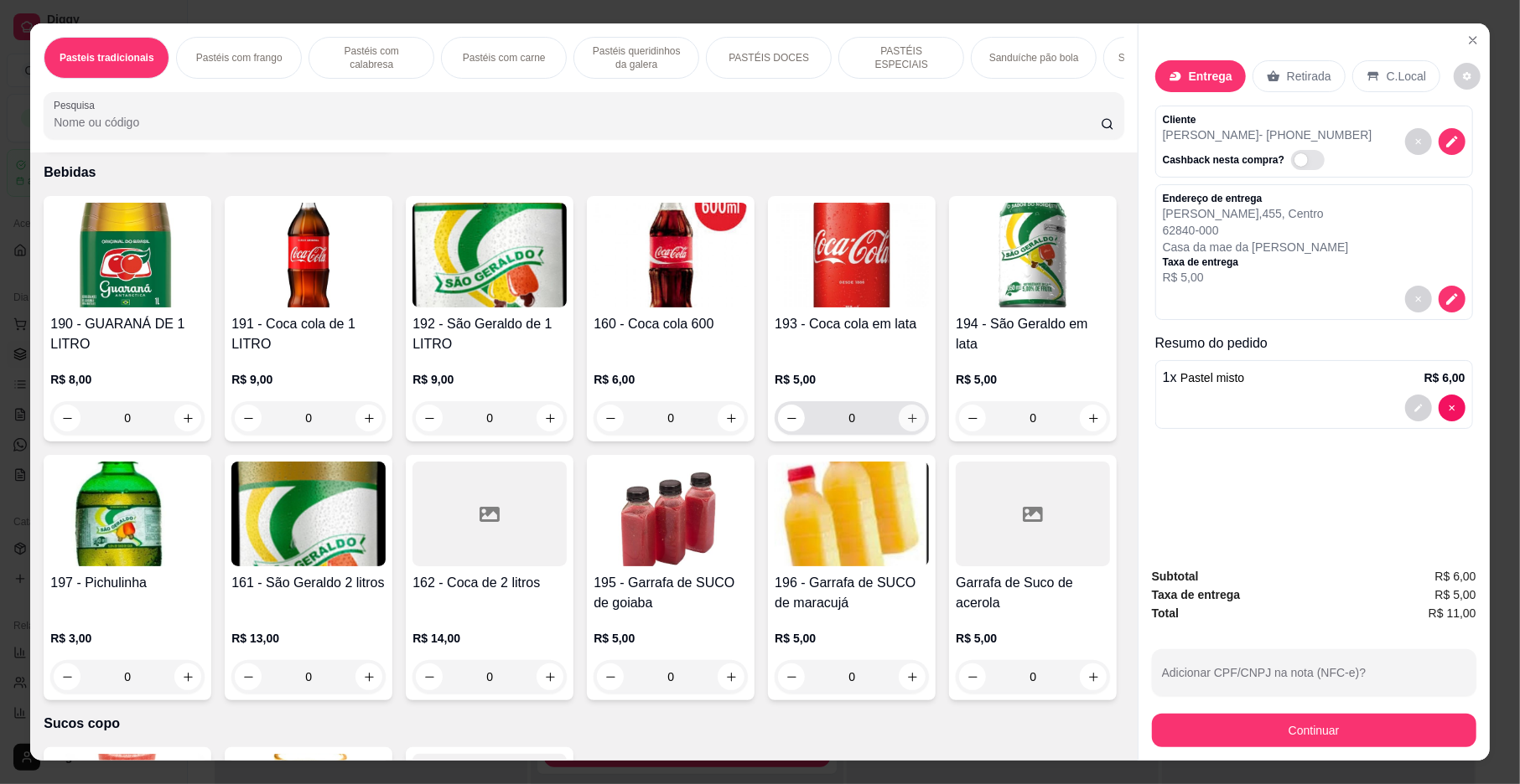
click at [908, 423] on icon "increase-product-quantity" at bounding box center [913, 419] width 10 height 10
type input "1"
click at [1192, 741] on button "Continuar" at bounding box center [1314, 730] width 324 height 33
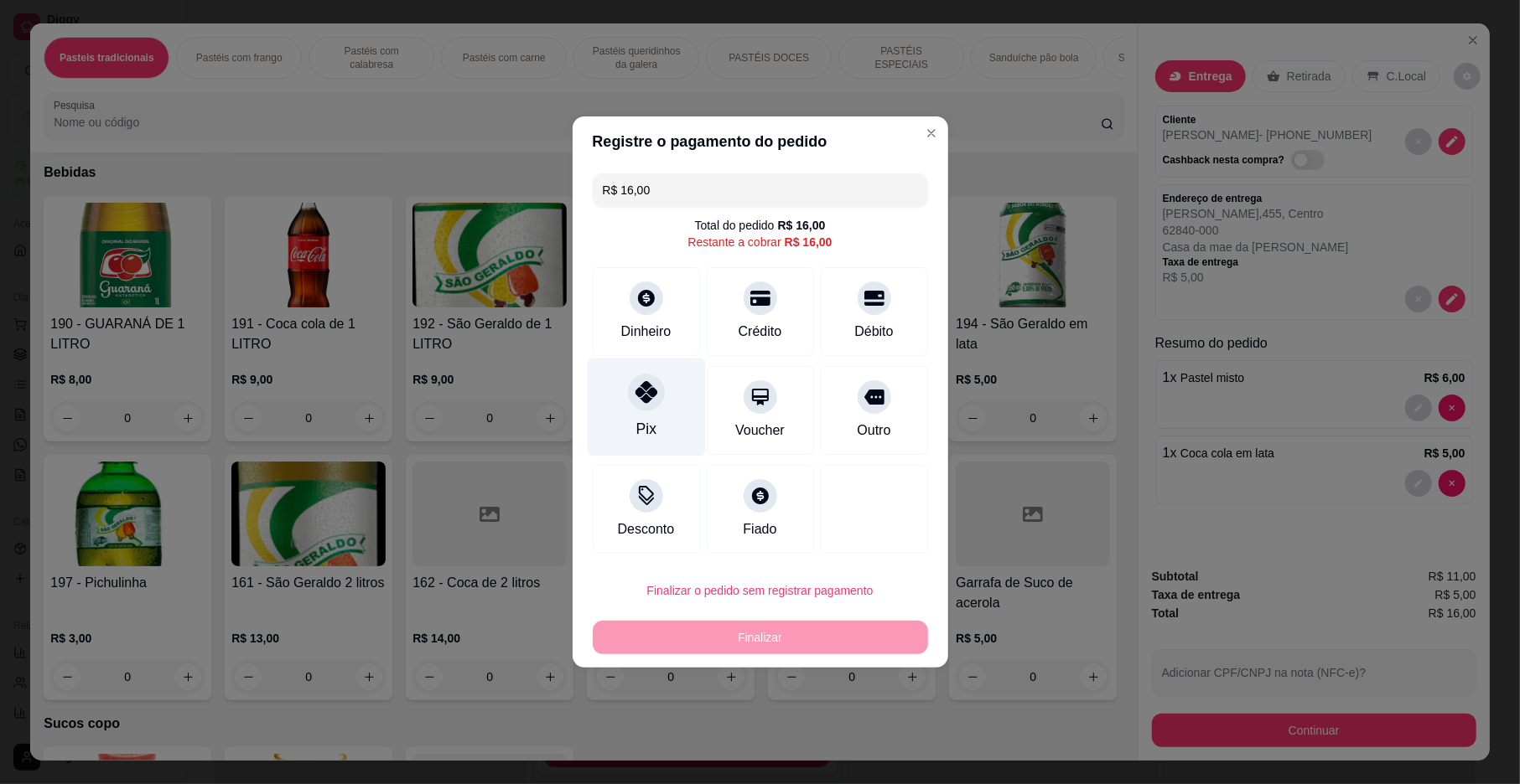
click at [655, 408] on div "Pix" at bounding box center [645, 407] width 118 height 98
type input "R$ 0,00"
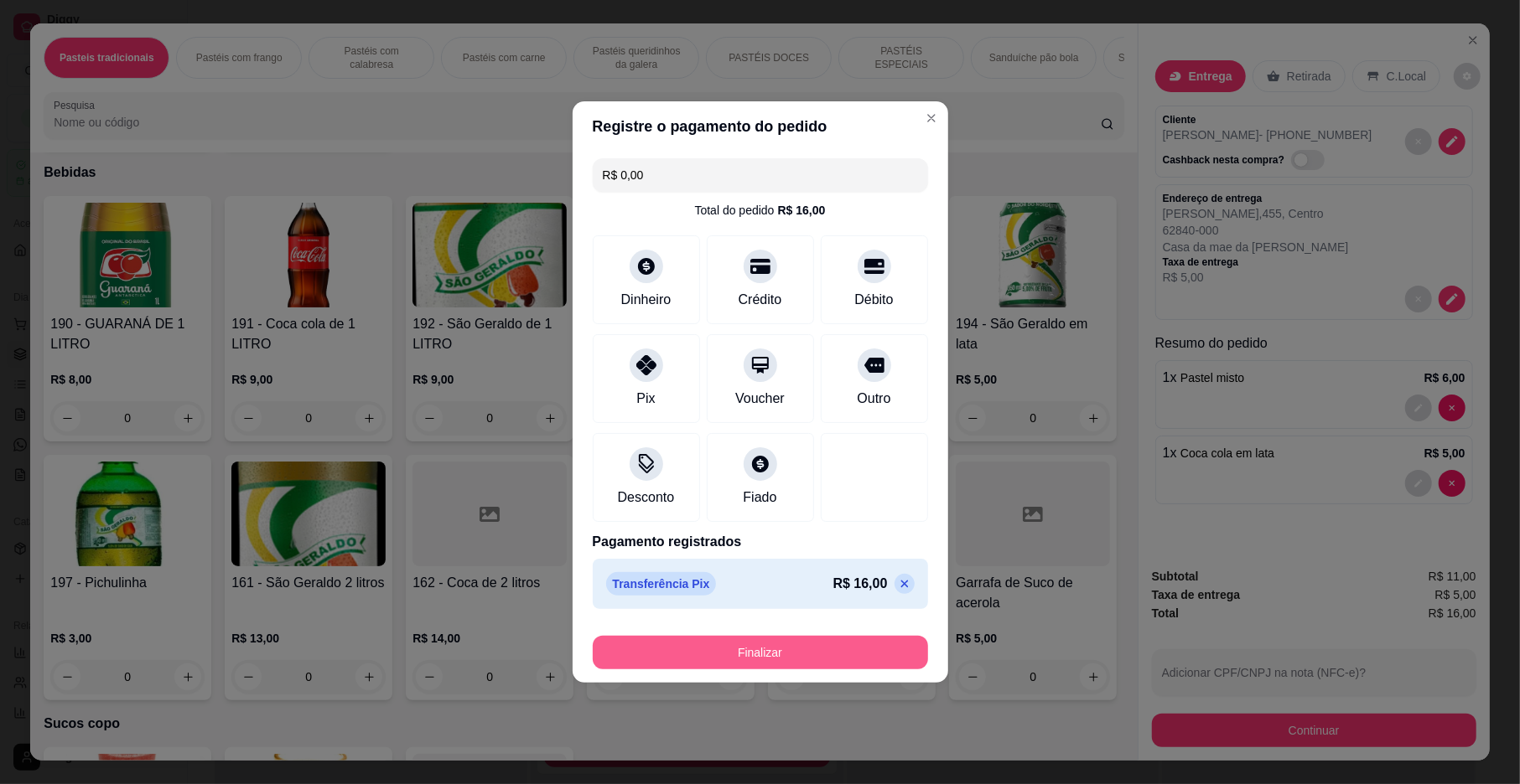
click at [821, 655] on button "Finalizar" at bounding box center [760, 652] width 336 height 33
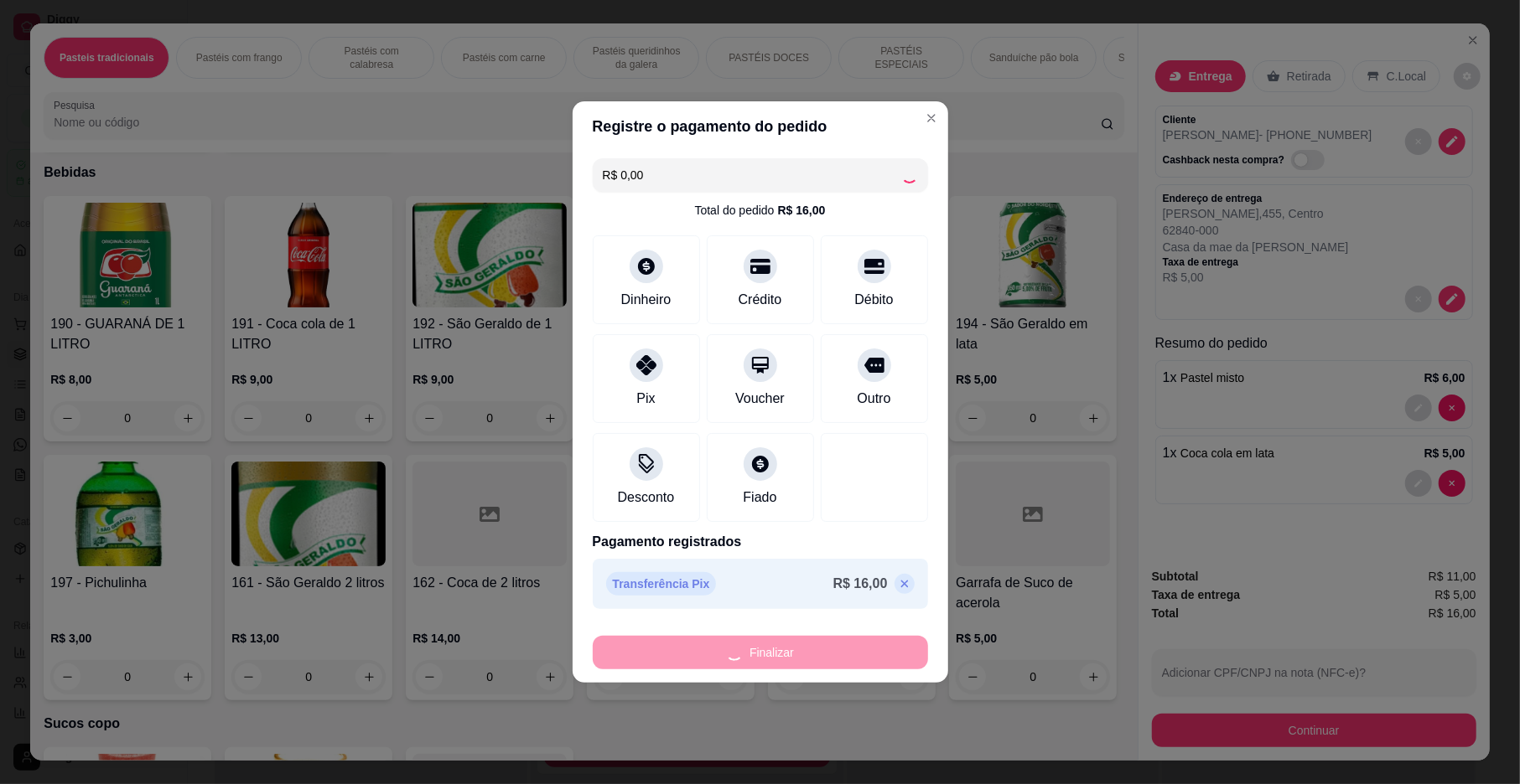
type input "0"
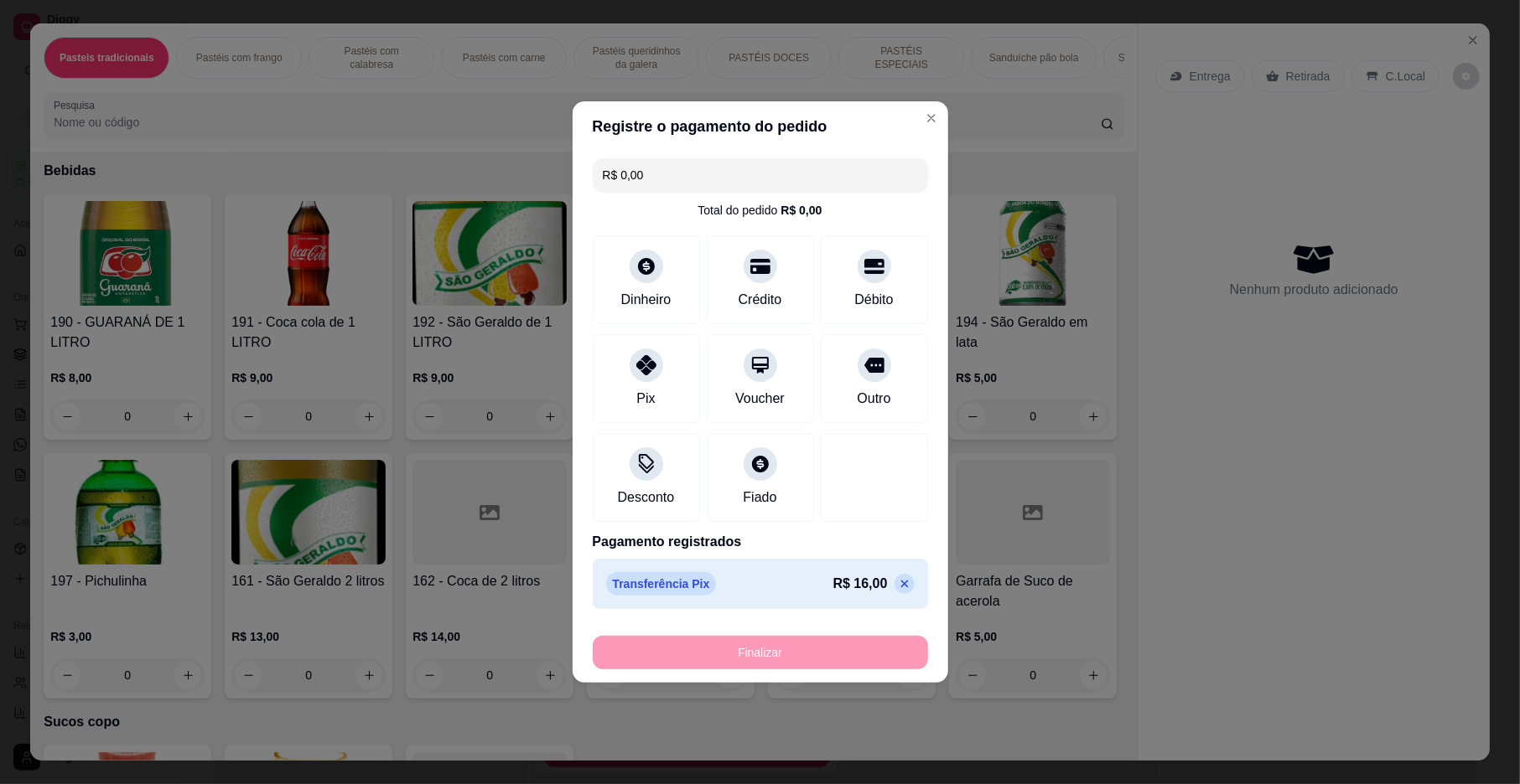
type input "-R$ 16,00"
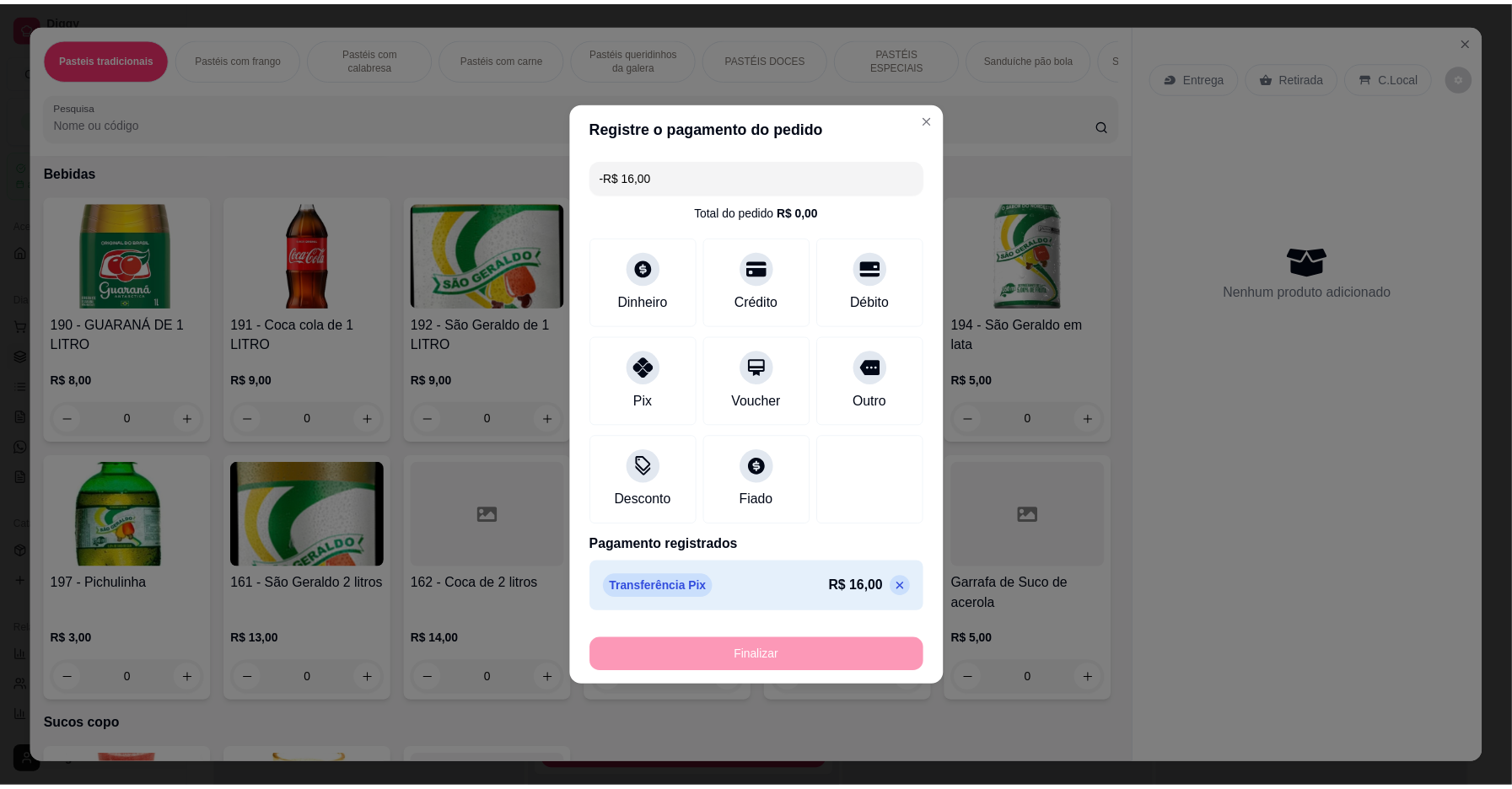
scroll to position [5027, 0]
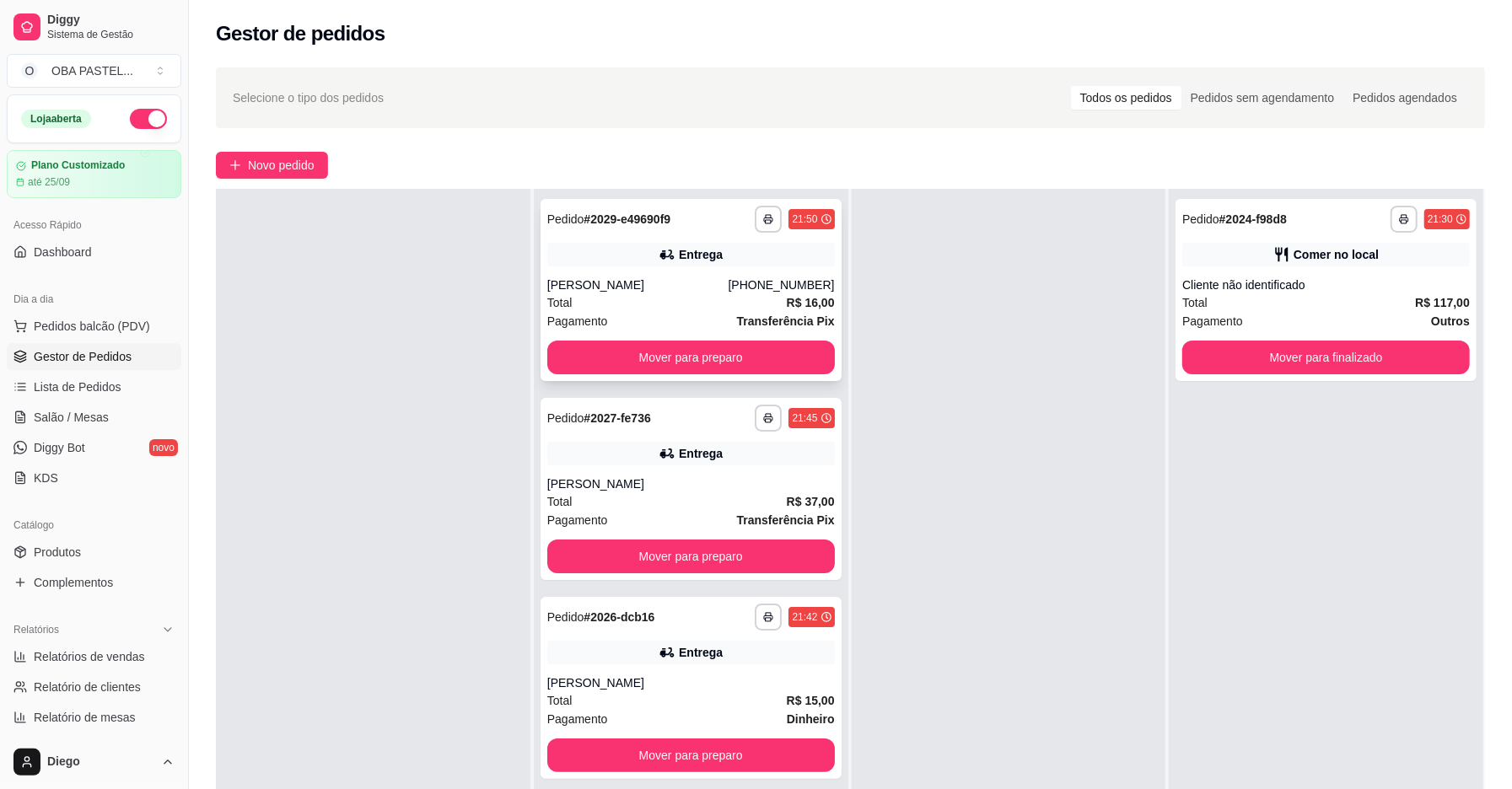
click at [652, 315] on div "Pagamento Transferência Pix" at bounding box center [690, 320] width 288 height 18
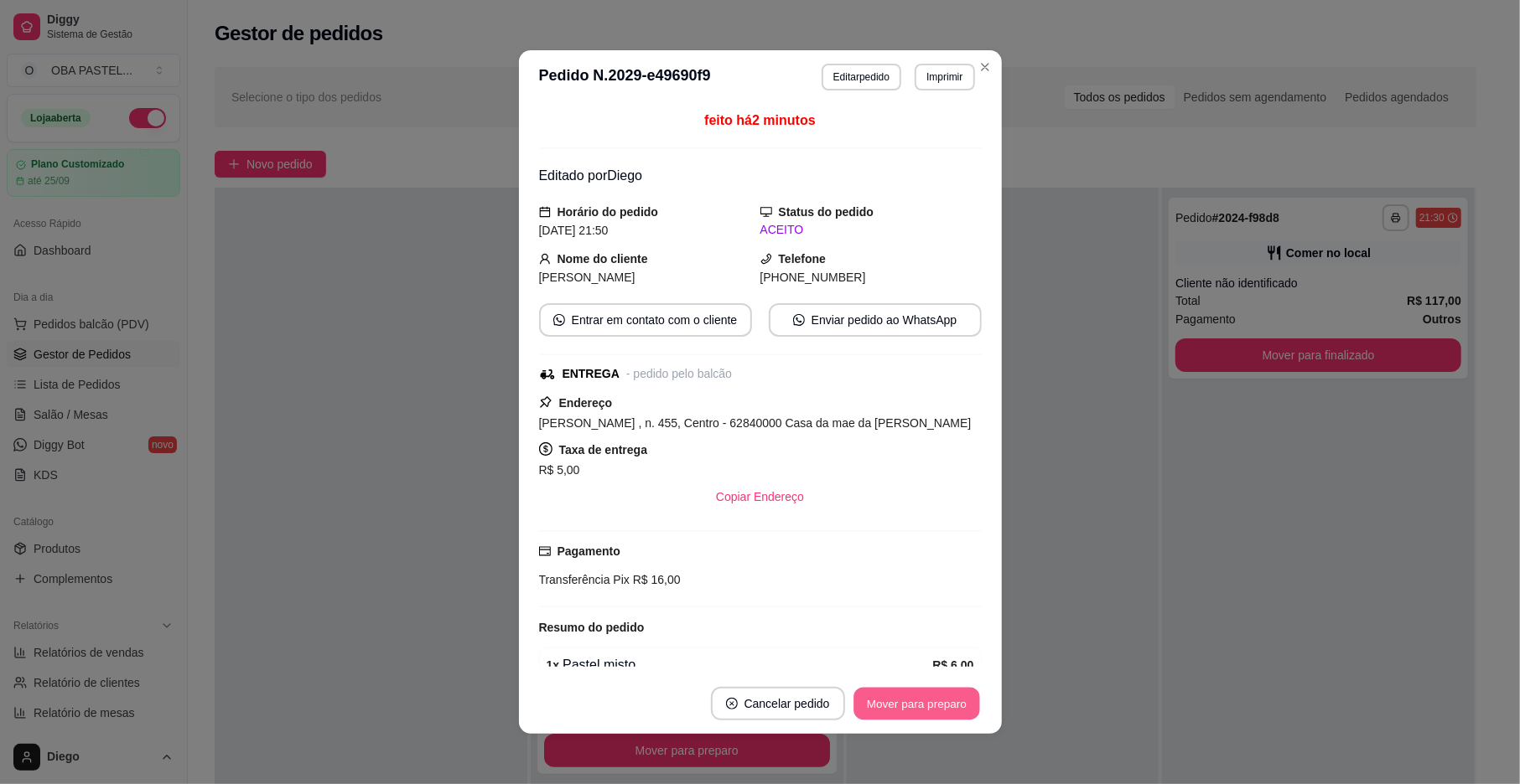
click at [920, 708] on button "Mover para preparo" at bounding box center [916, 704] width 125 height 32
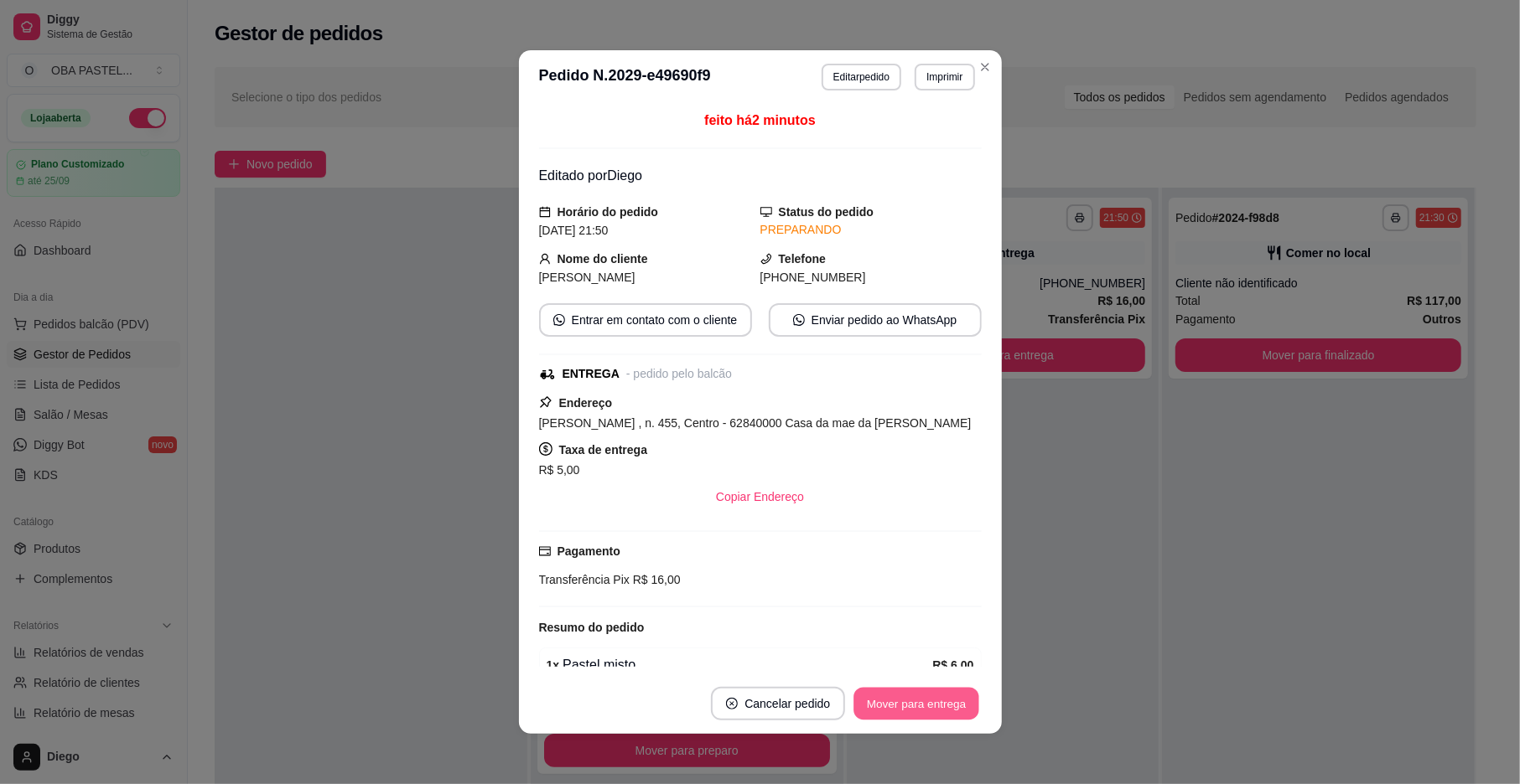
click at [920, 708] on button "Mover para entrega" at bounding box center [917, 704] width 125 height 32
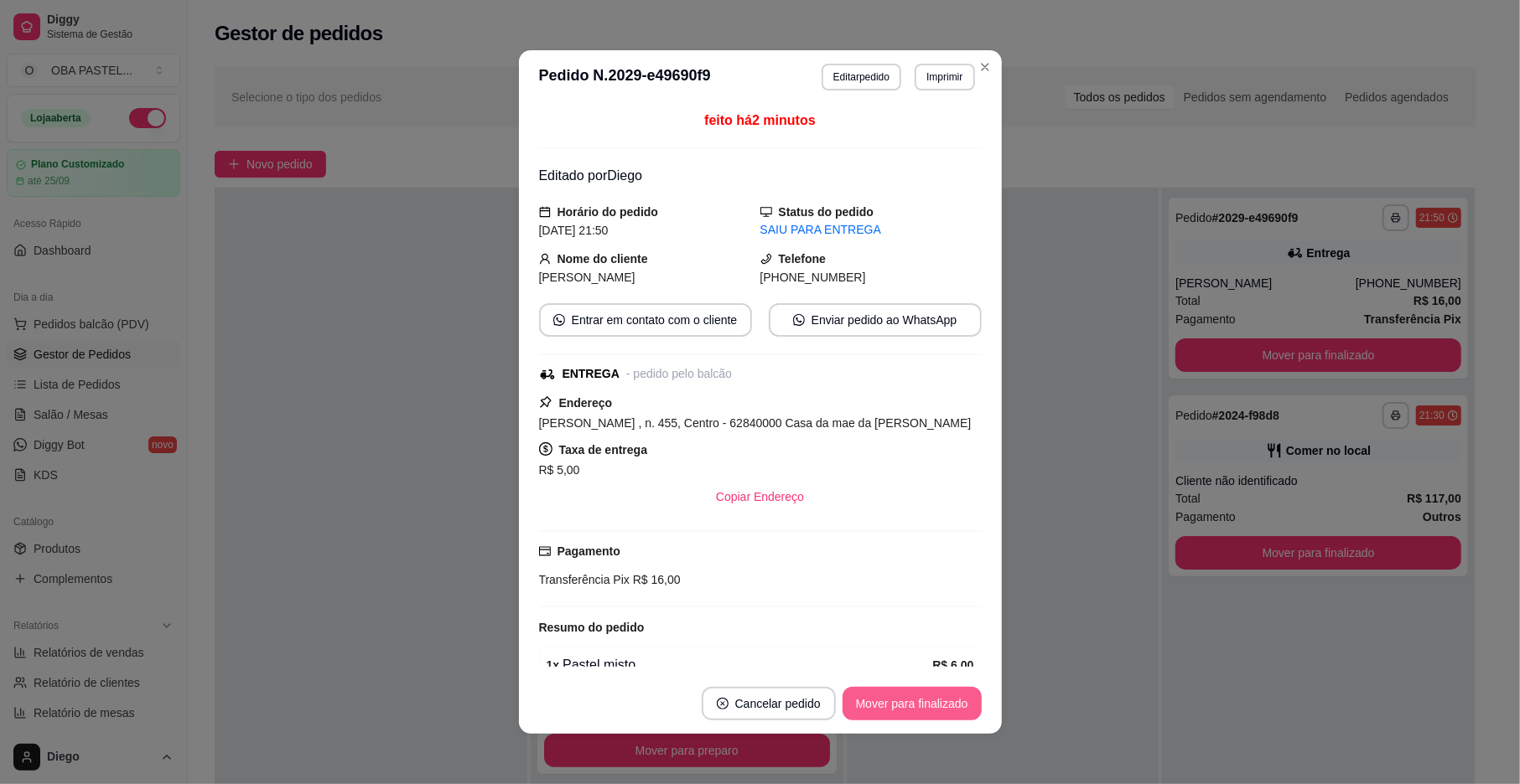
click at [920, 708] on button "Mover para finalizado" at bounding box center [912, 703] width 139 height 33
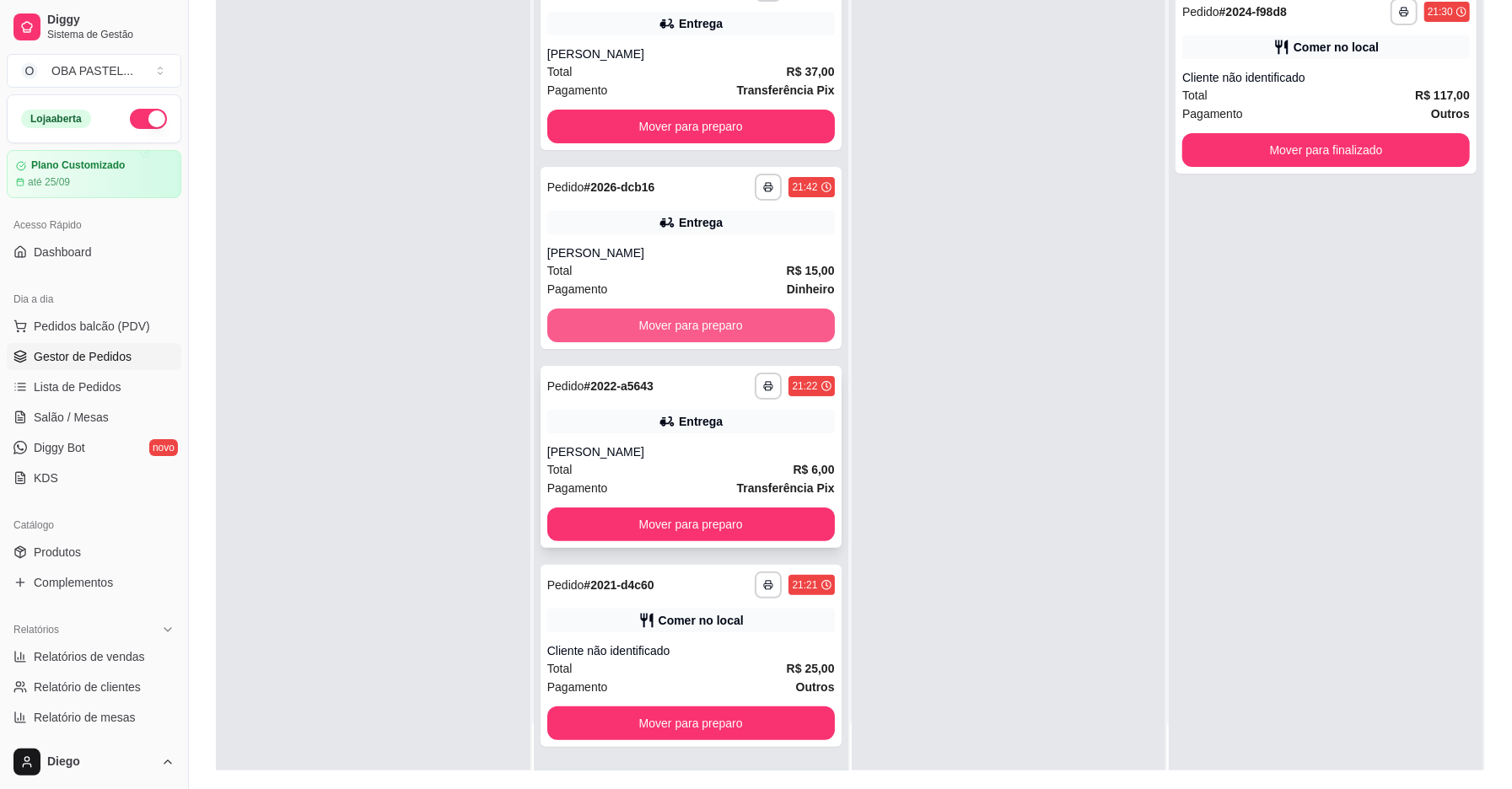
scroll to position [257, 0]
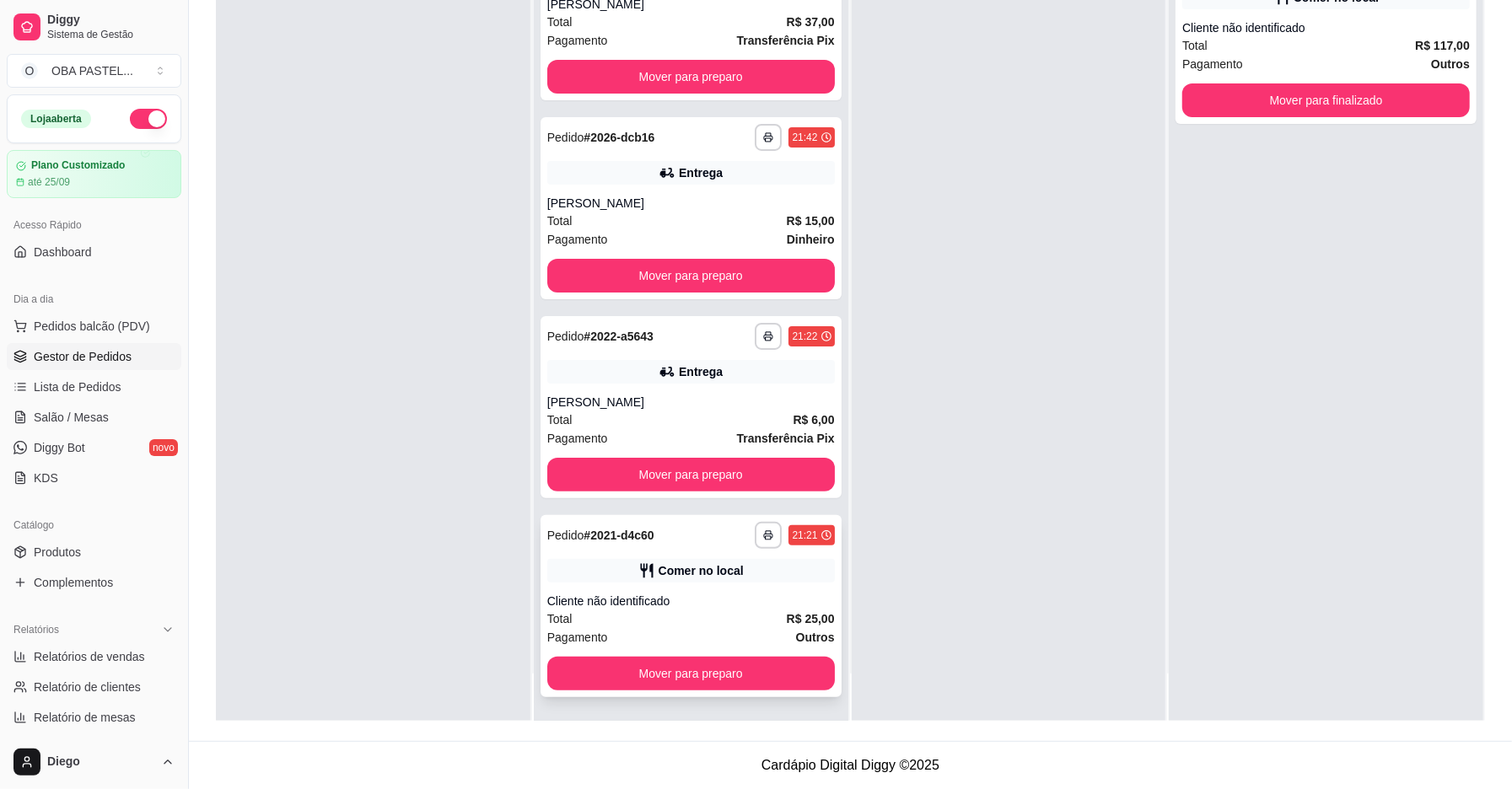
click at [737, 619] on div "Total R$ 25,00" at bounding box center [690, 619] width 288 height 18
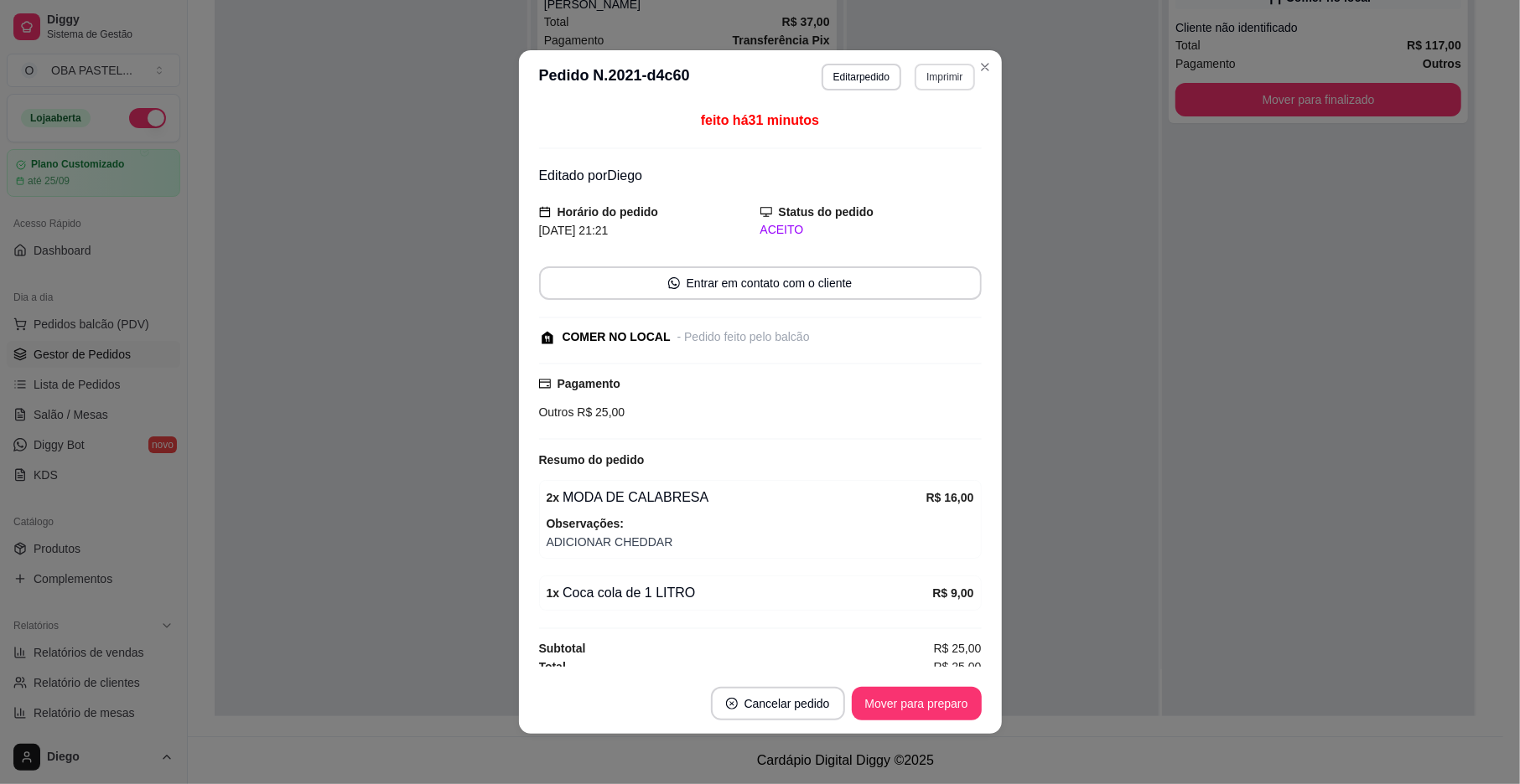
click at [922, 65] on button "Imprimir" at bounding box center [944, 77] width 60 height 27
click at [893, 131] on button "IMPRESSORA" at bounding box center [908, 137] width 122 height 27
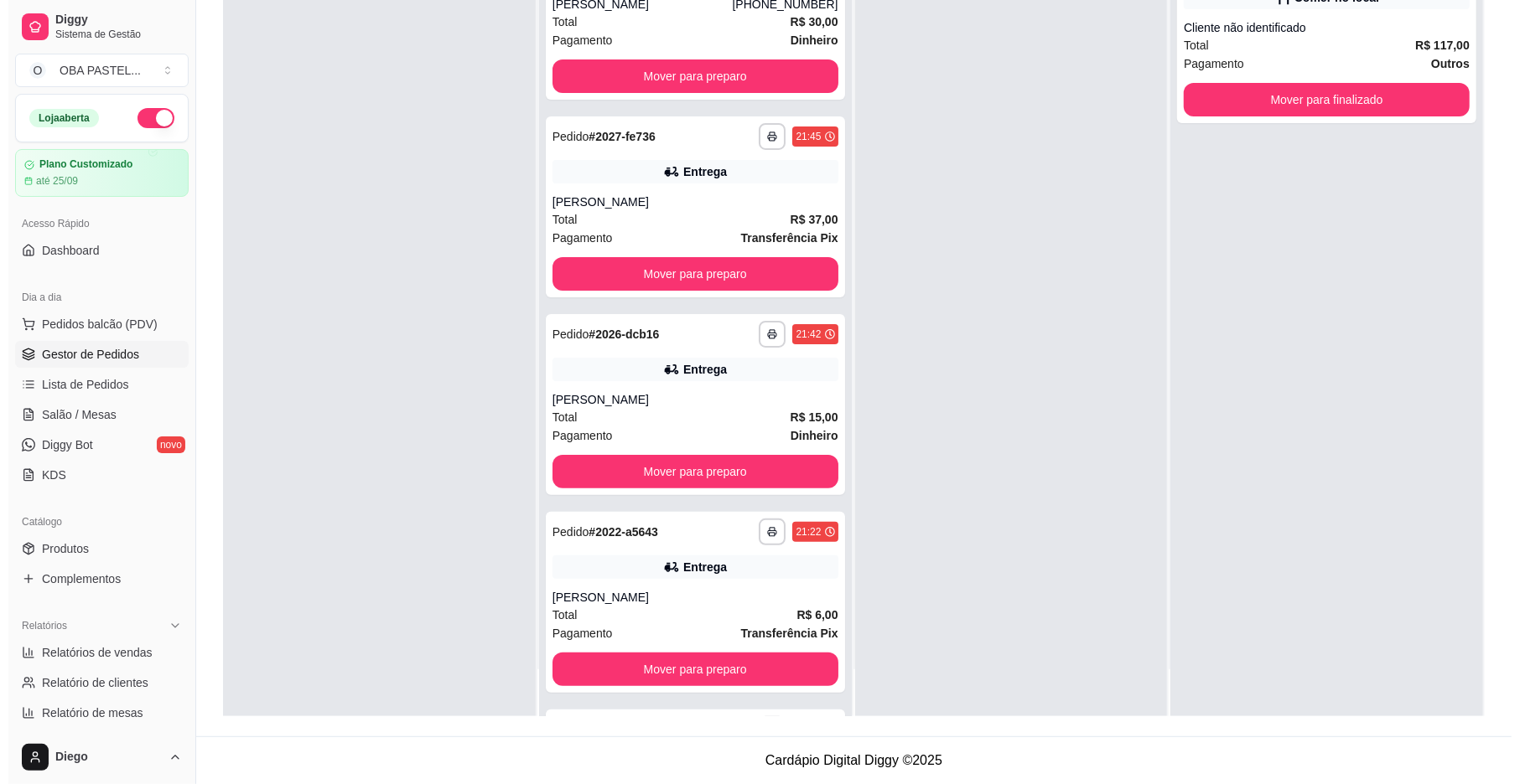
scroll to position [221, 0]
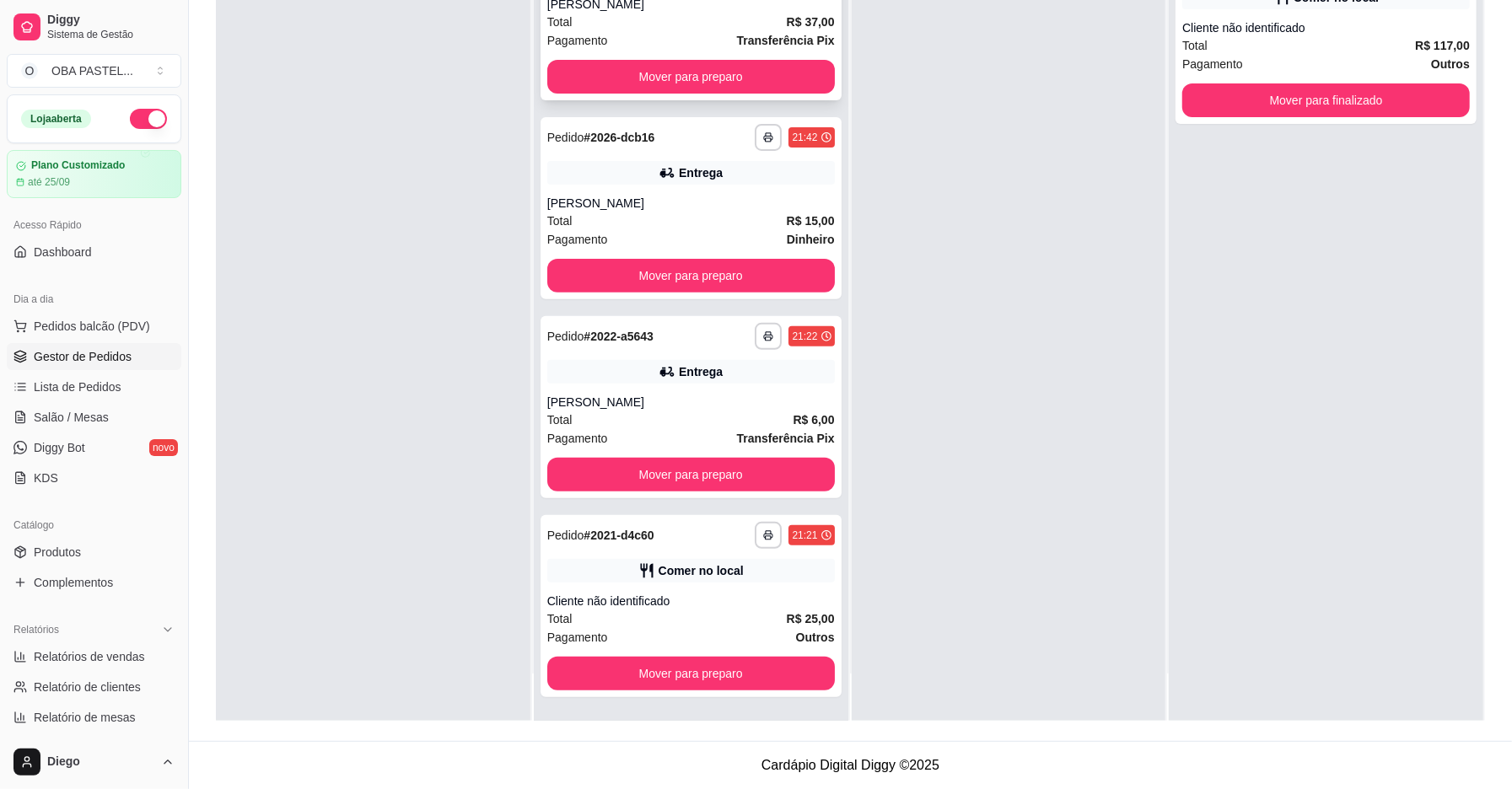
click at [646, 28] on div "Total R$ 37,00" at bounding box center [690, 21] width 288 height 18
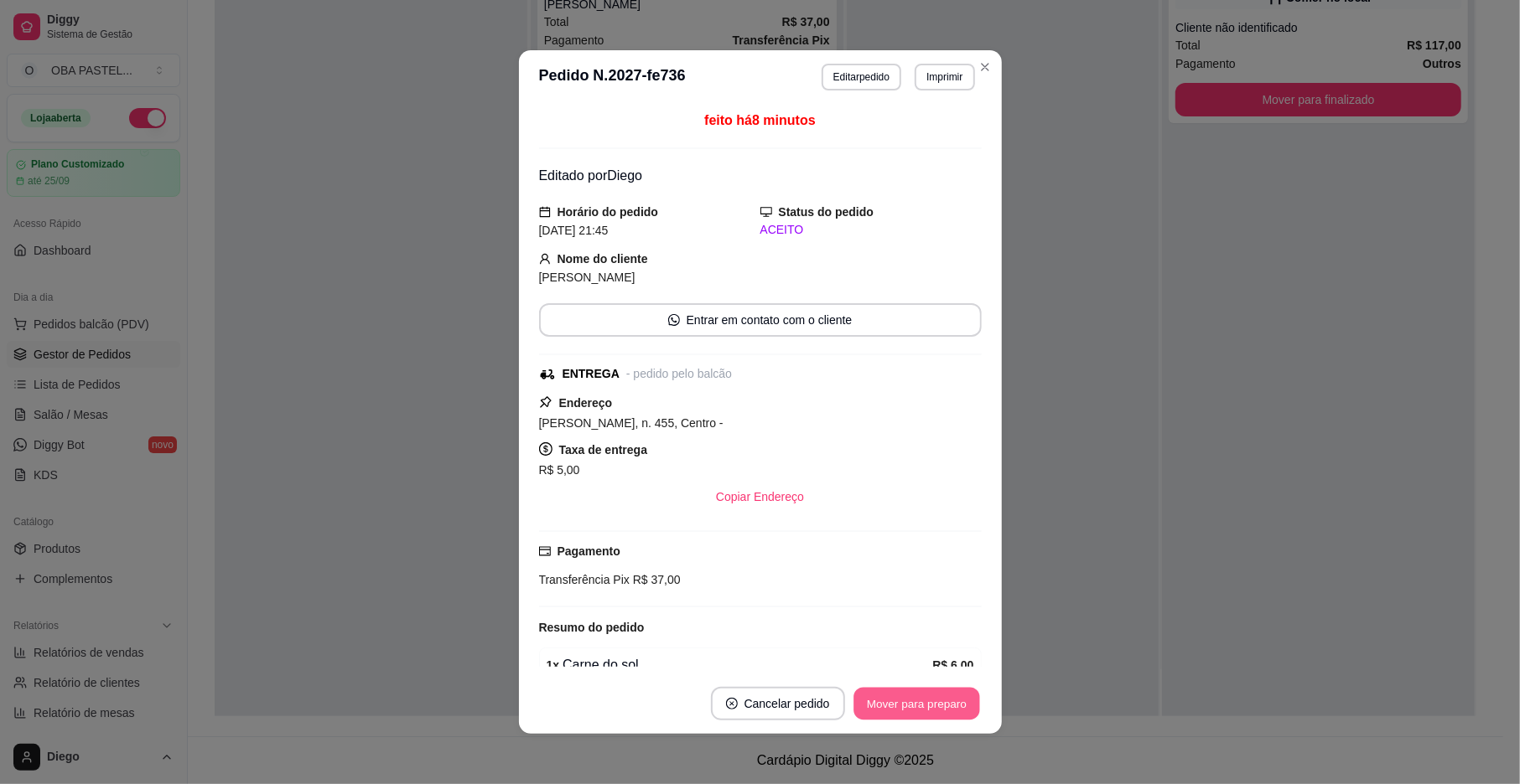
click at [886, 706] on button "Mover para preparo" at bounding box center [916, 704] width 125 height 32
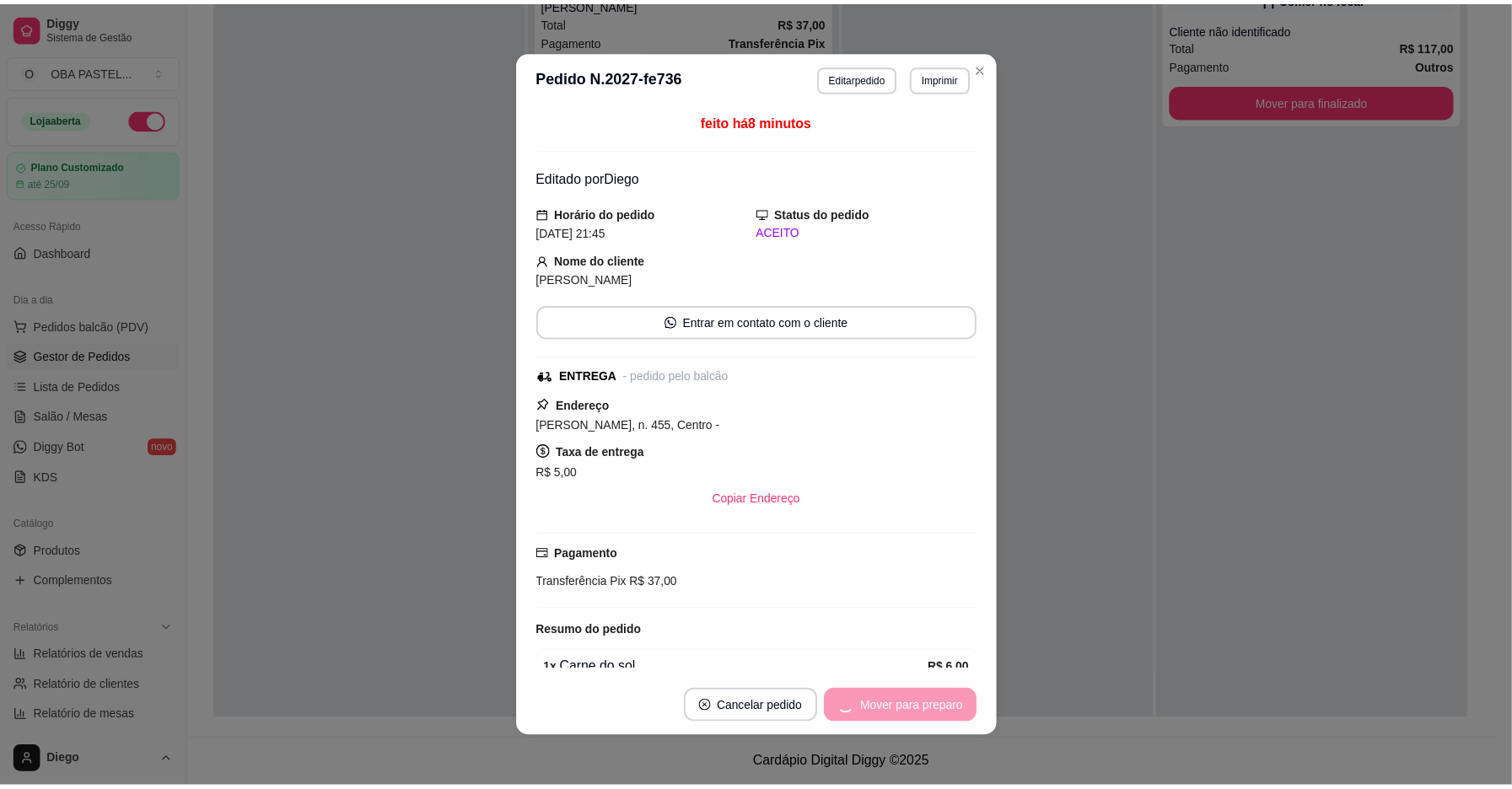
scroll to position [24, 0]
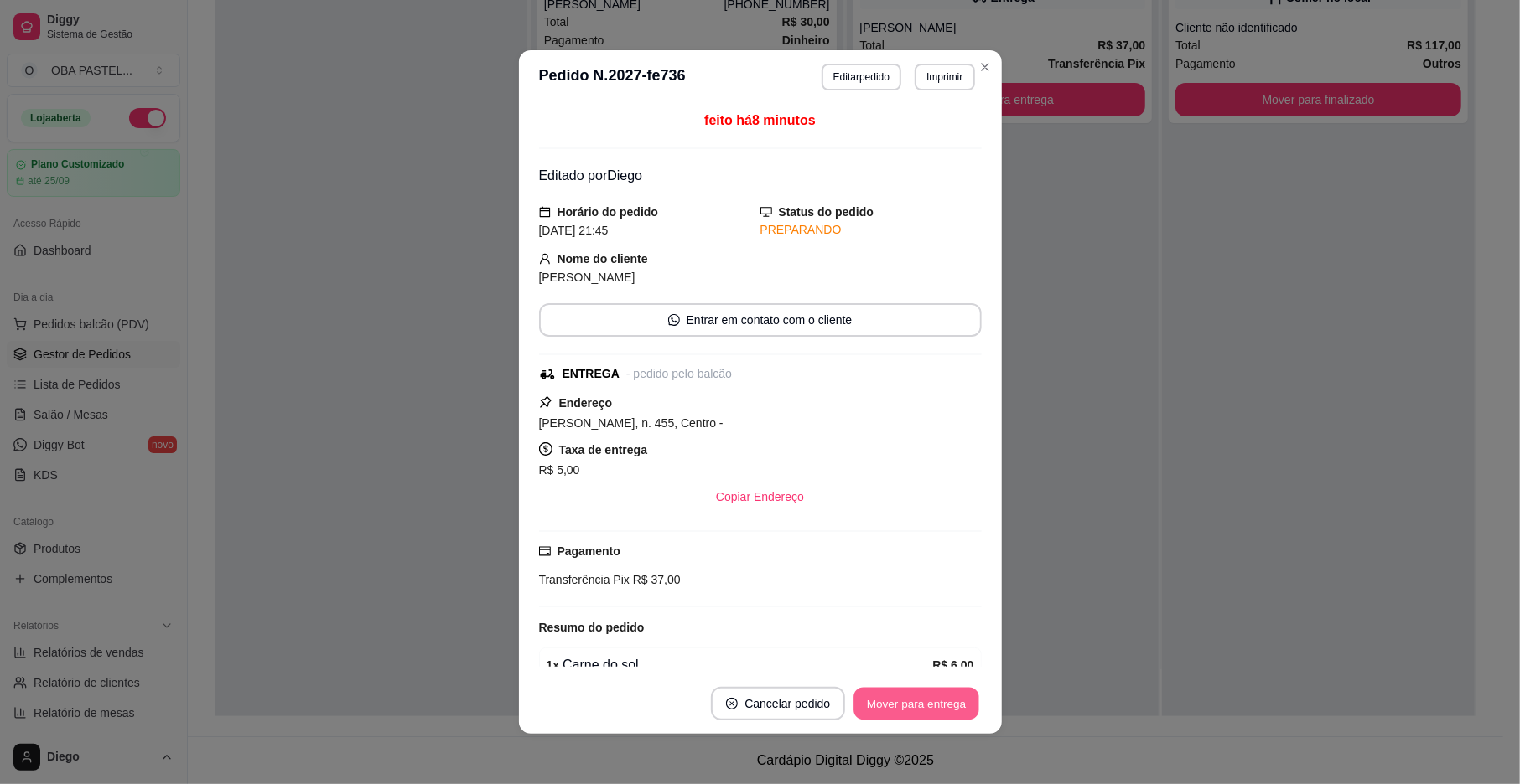
click at [889, 704] on button "Mover para entrega" at bounding box center [917, 704] width 125 height 32
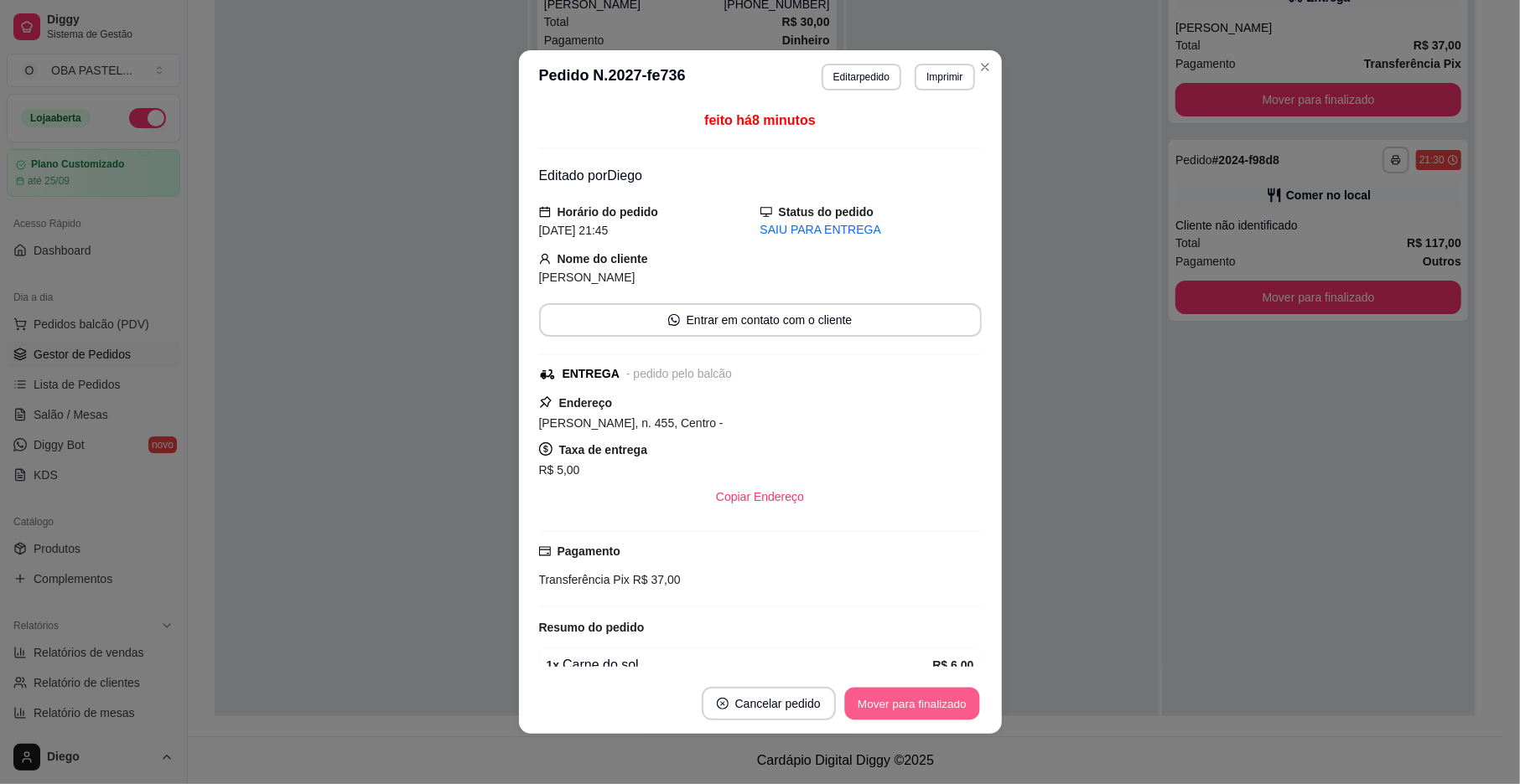
click at [889, 702] on button "Mover para finalizado" at bounding box center [912, 704] width 135 height 32
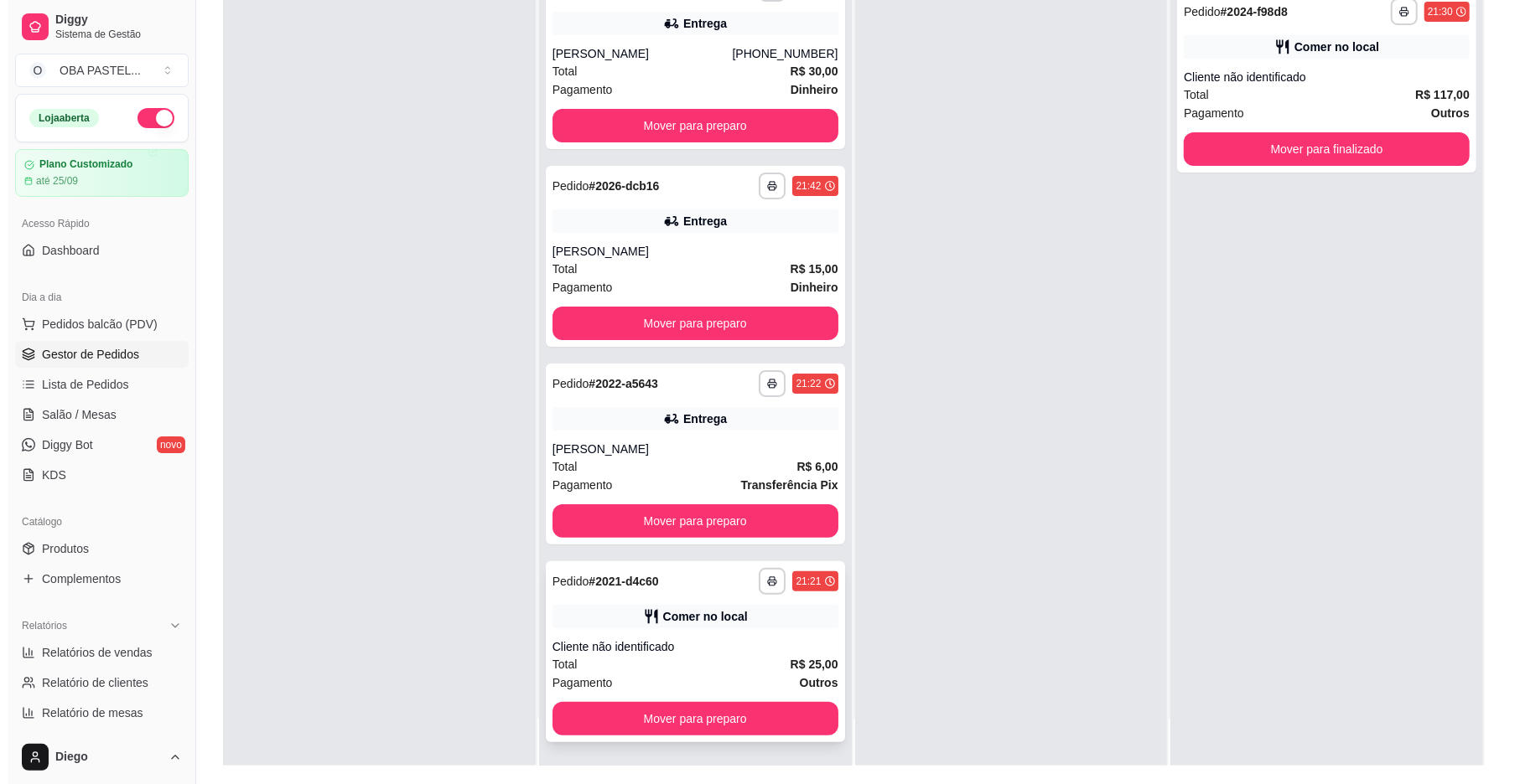
scroll to position [256, 0]
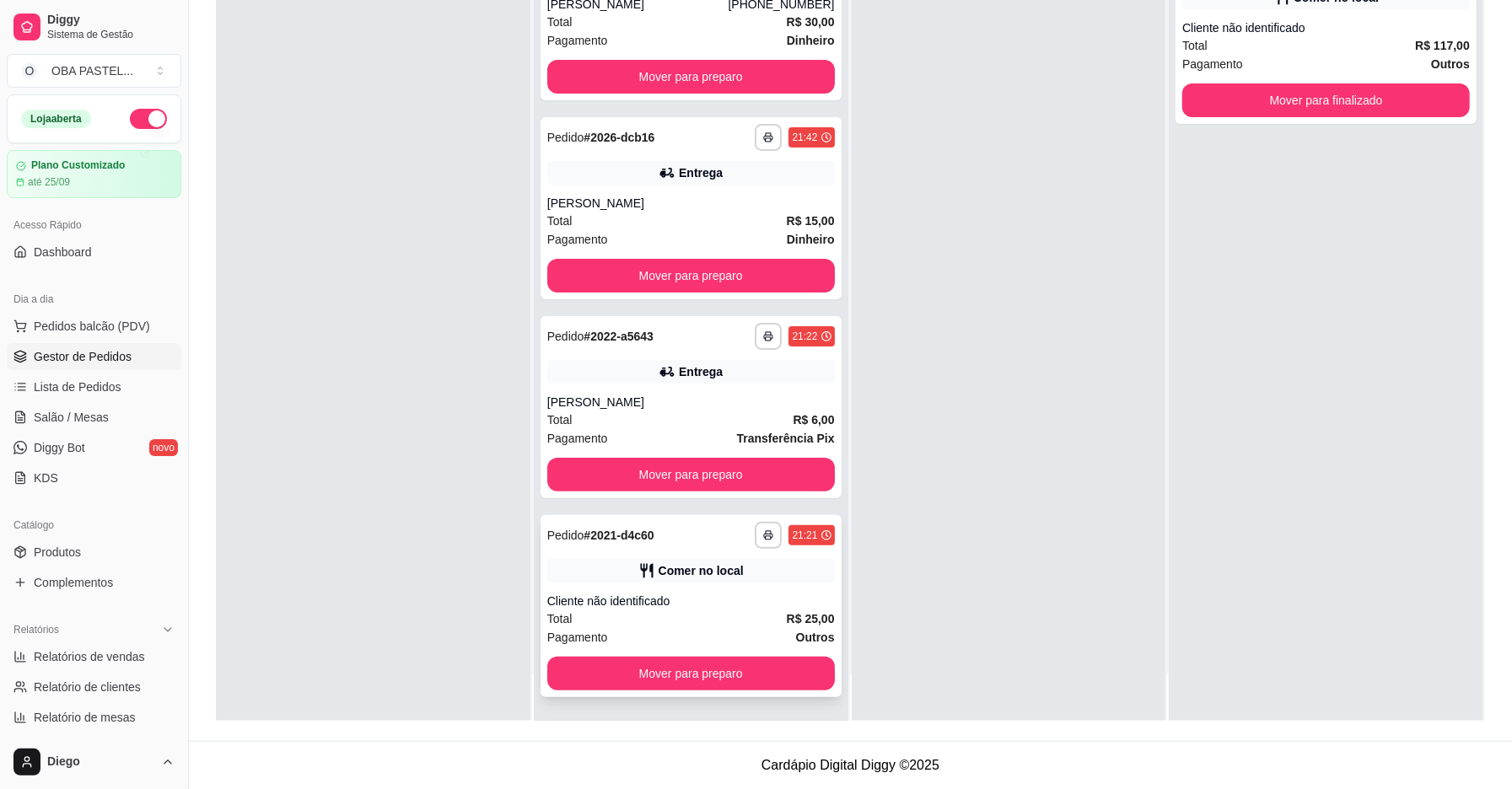
click at [703, 625] on div "Total R$ 25,00" at bounding box center [690, 619] width 288 height 18
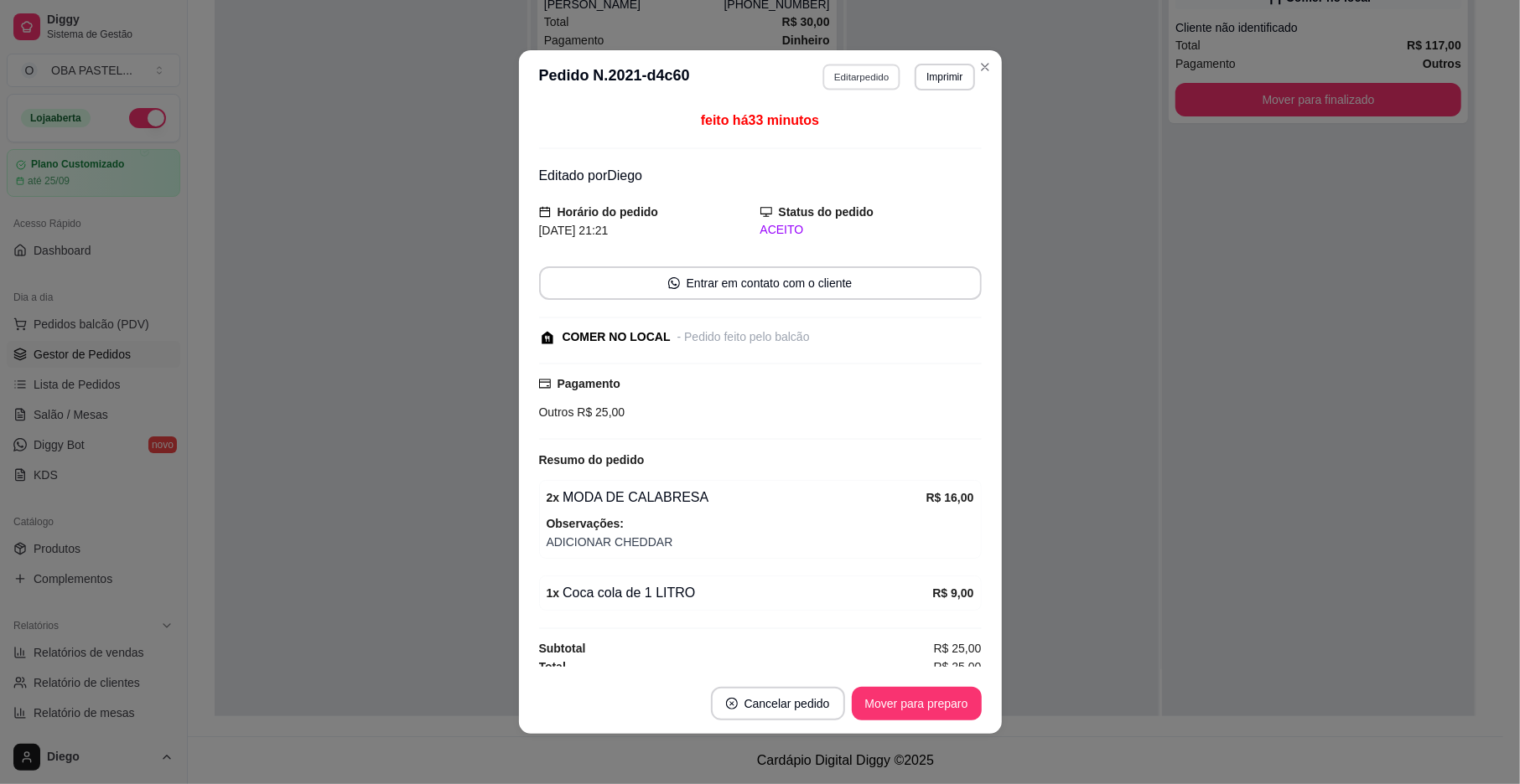
click at [859, 82] on button "Editar pedido" at bounding box center [861, 76] width 78 height 26
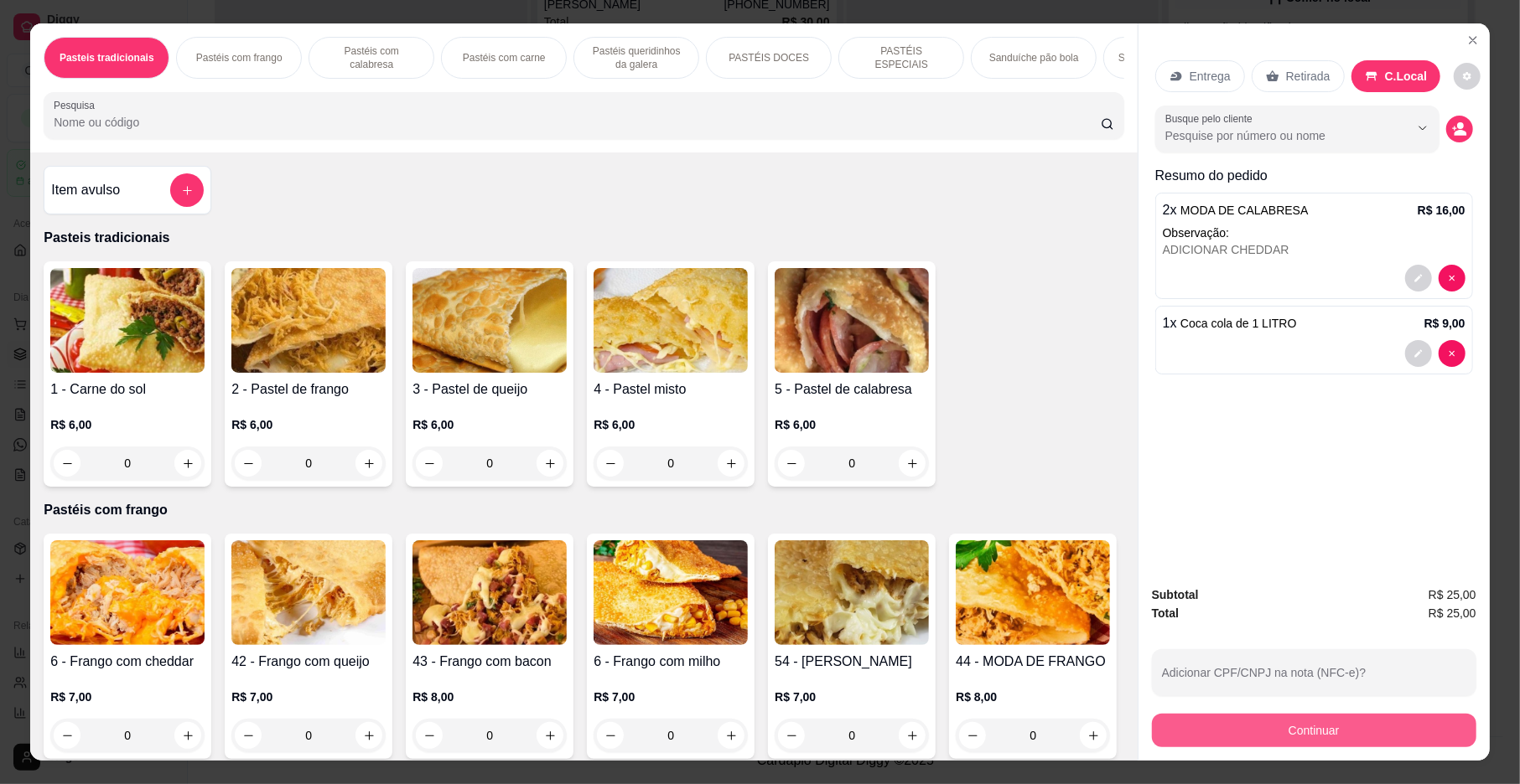
click at [1282, 738] on button "Continuar" at bounding box center [1314, 730] width 324 height 33
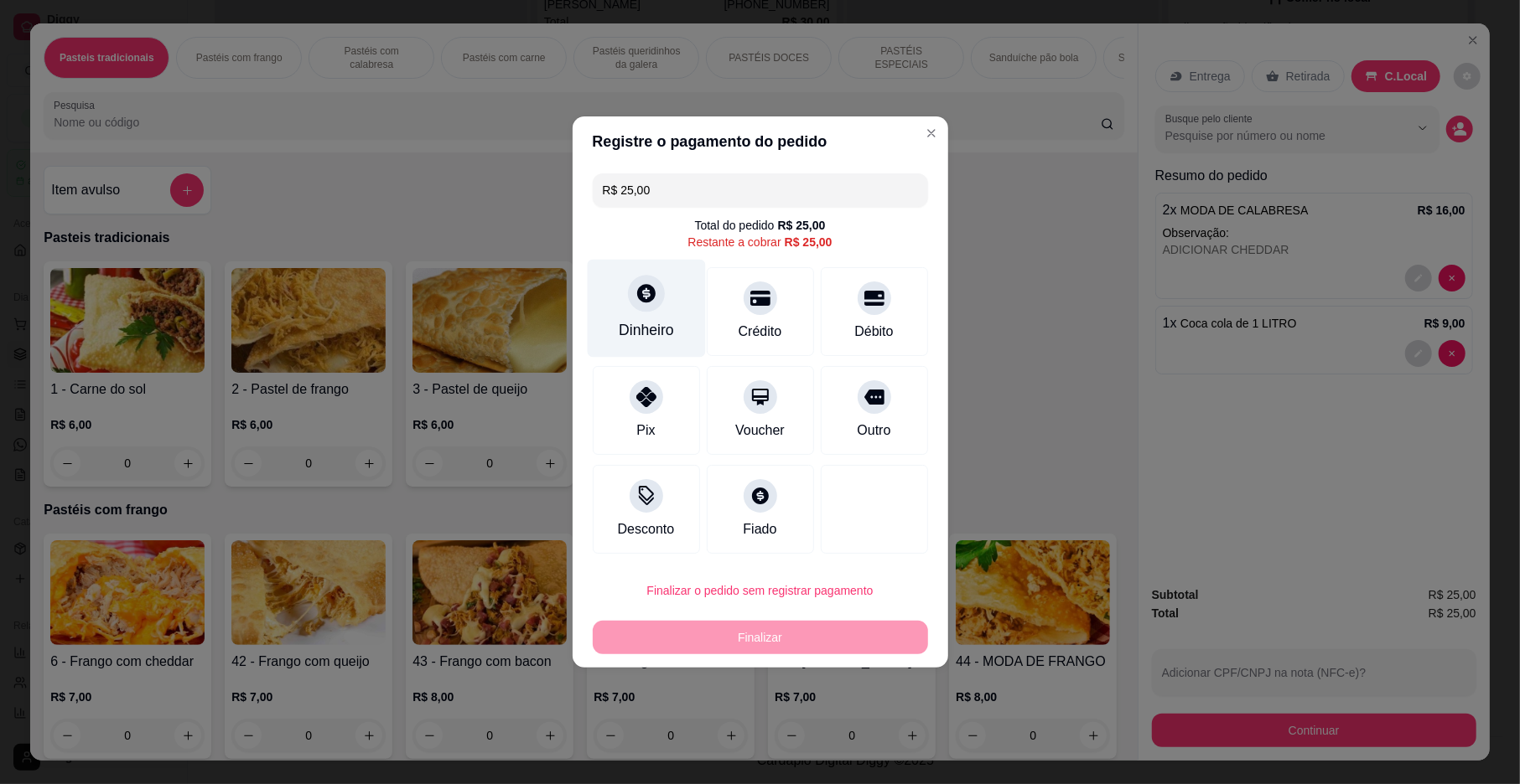
click at [630, 309] on div "Dinheiro" at bounding box center [645, 308] width 118 height 98
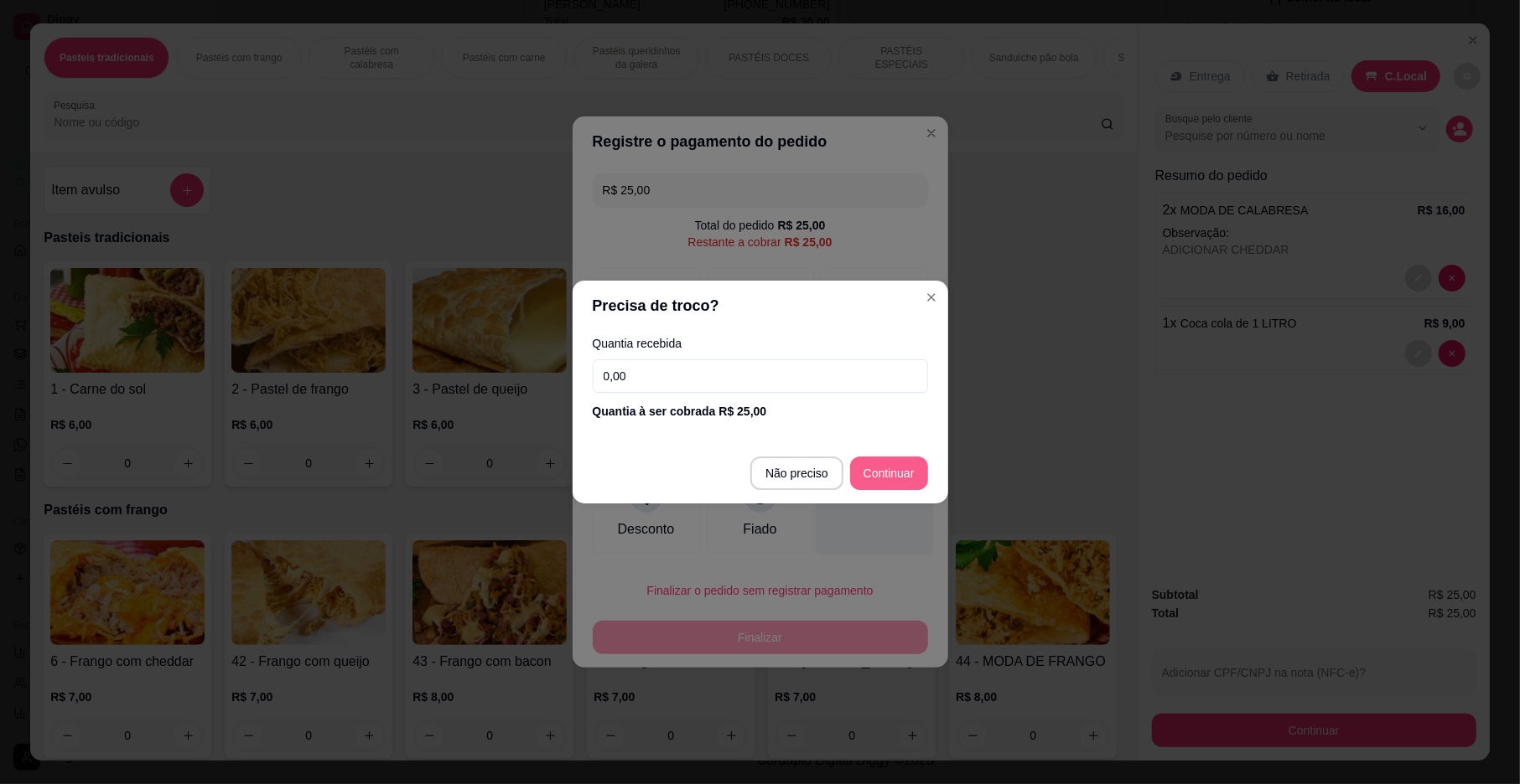
type input "R$ 0,00"
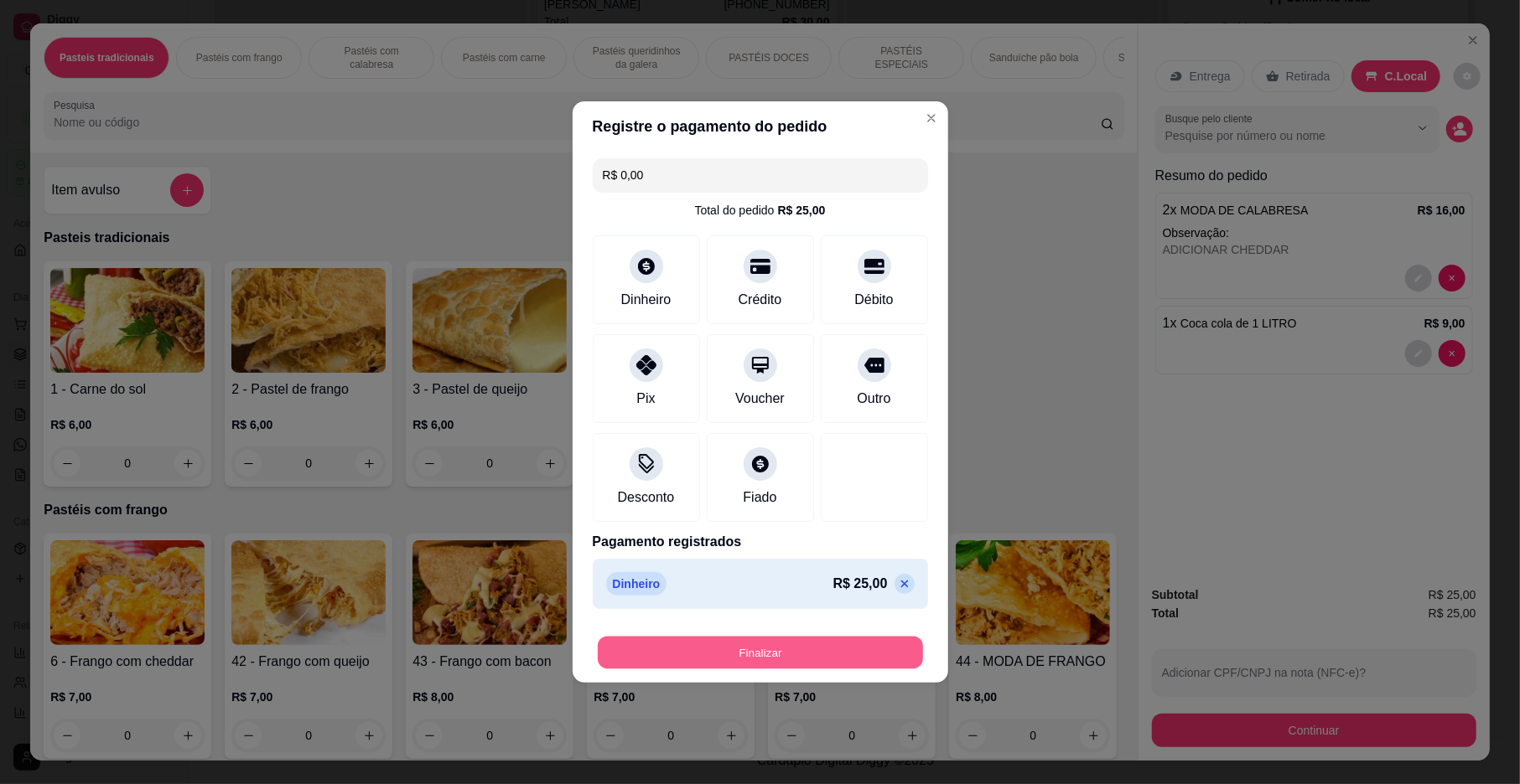
click at [813, 641] on button "Finalizar" at bounding box center [760, 653] width 325 height 32
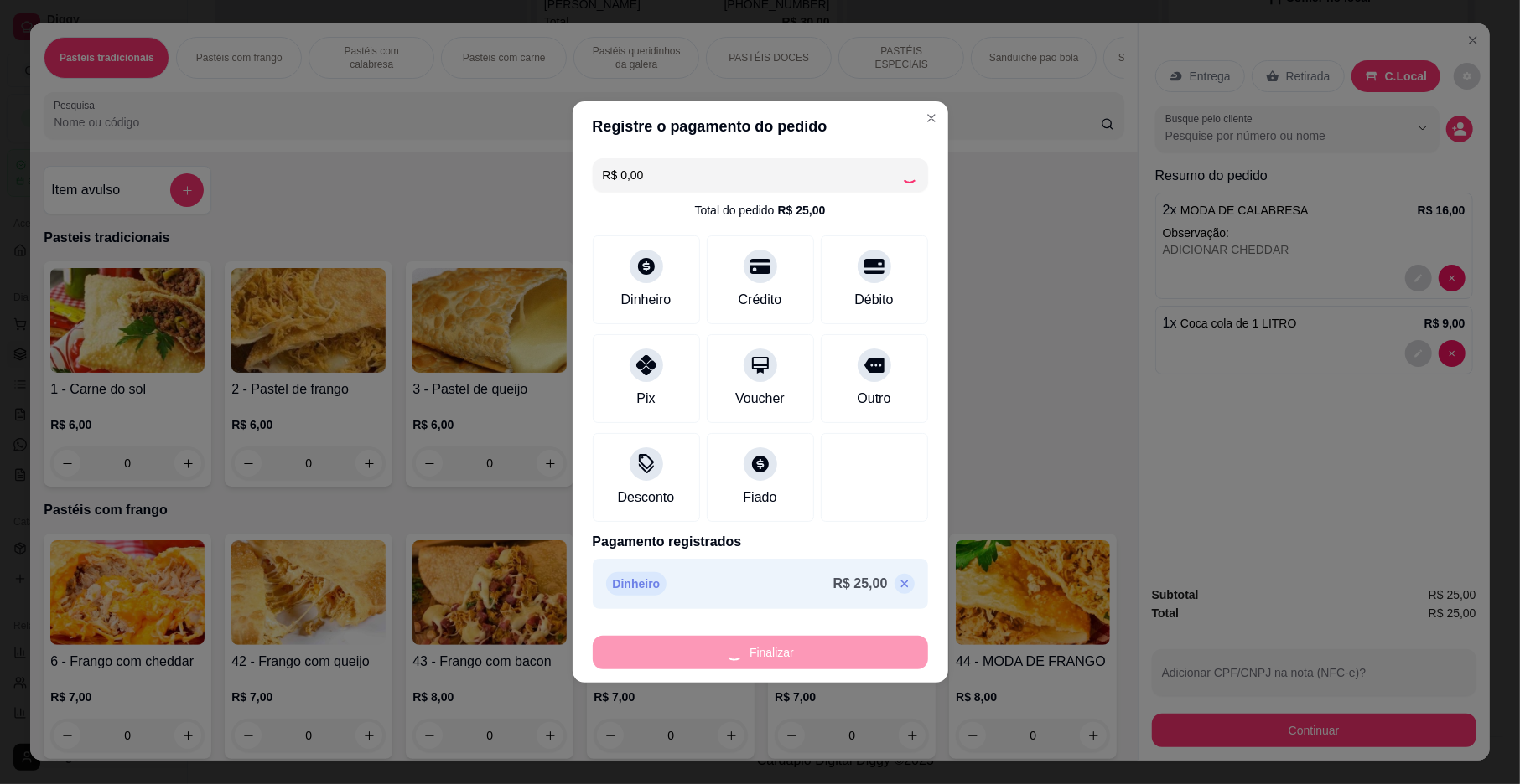
type input "0"
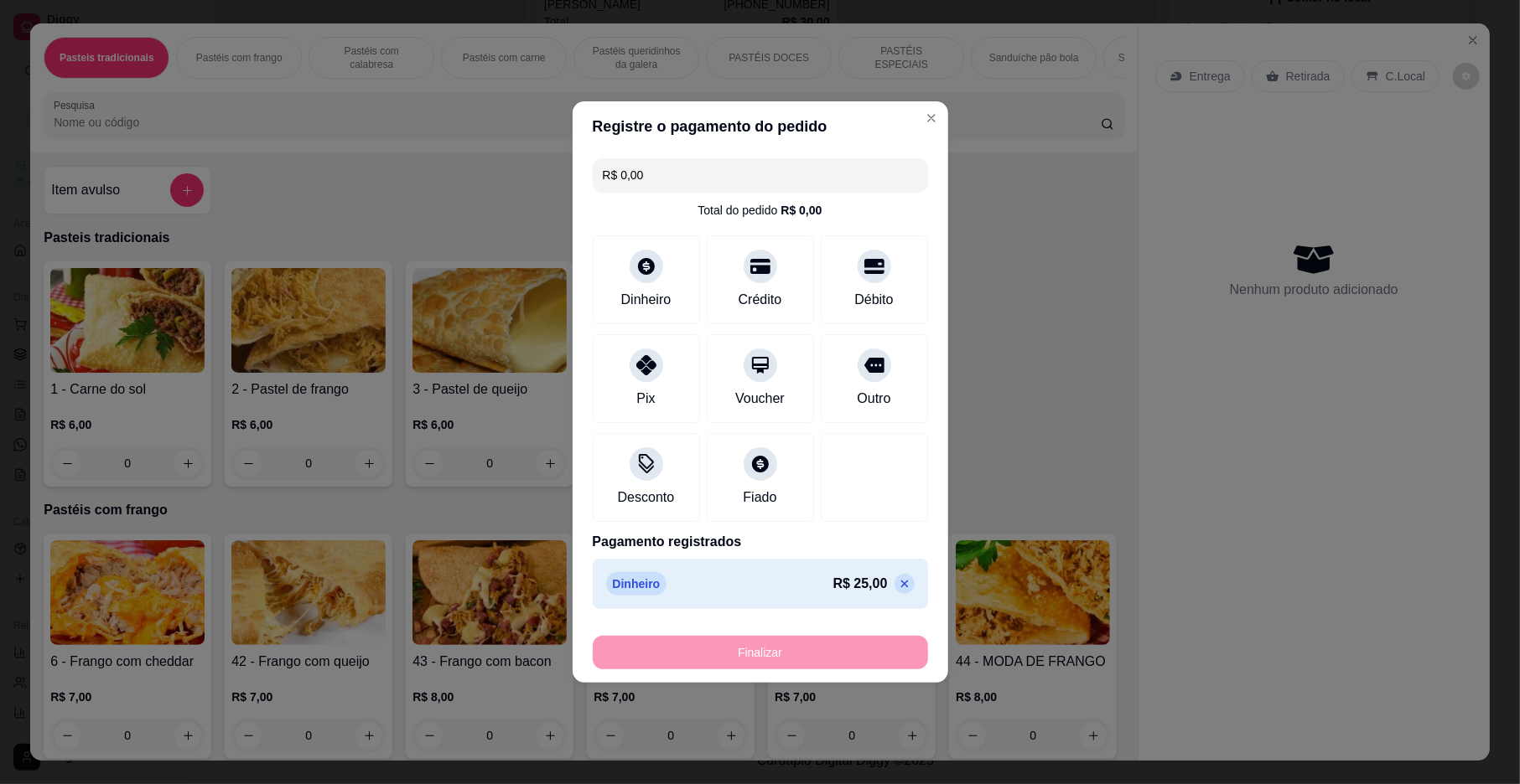
type input "-R$ 25,00"
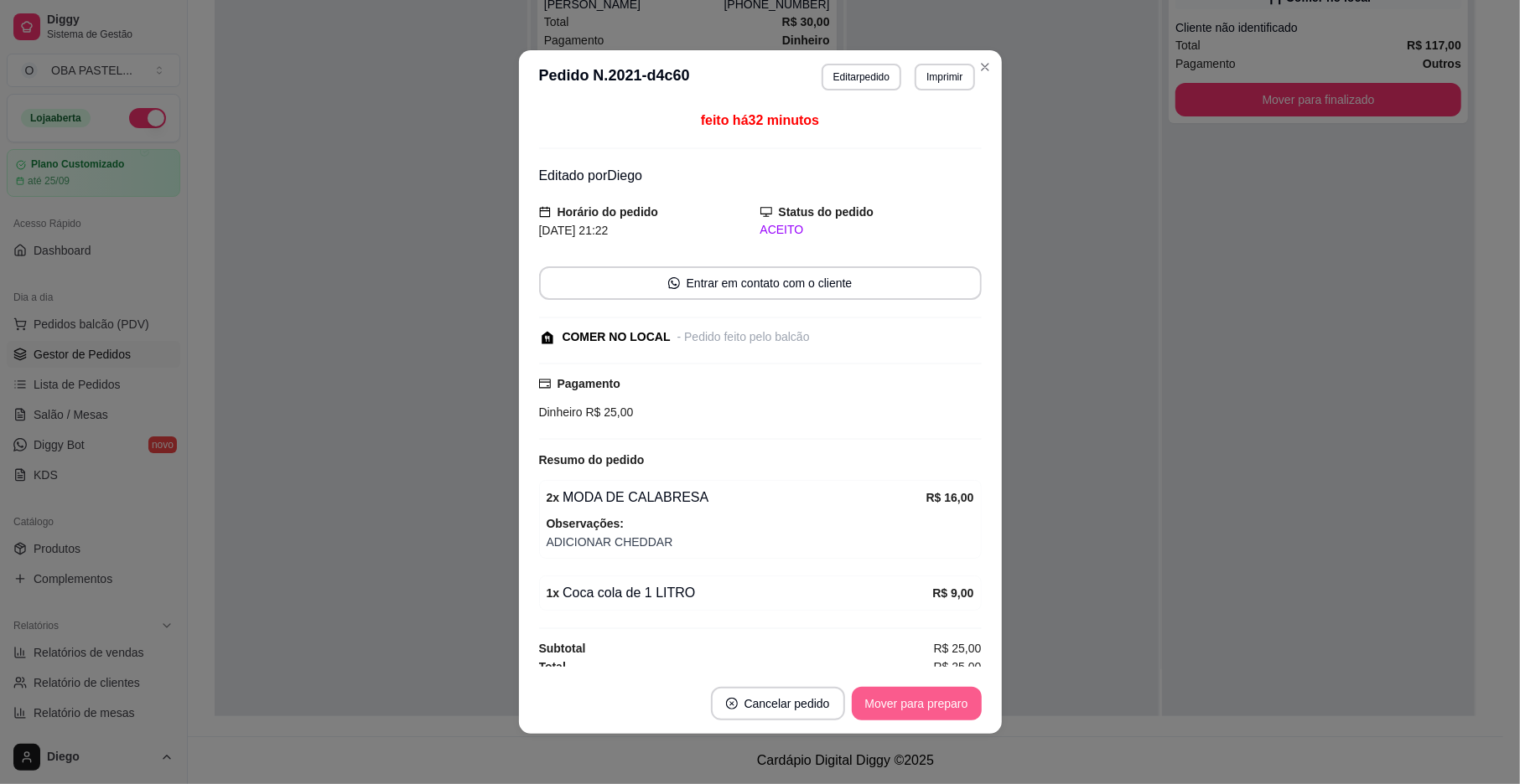
click at [924, 712] on button "Mover para preparo" at bounding box center [916, 703] width 130 height 33
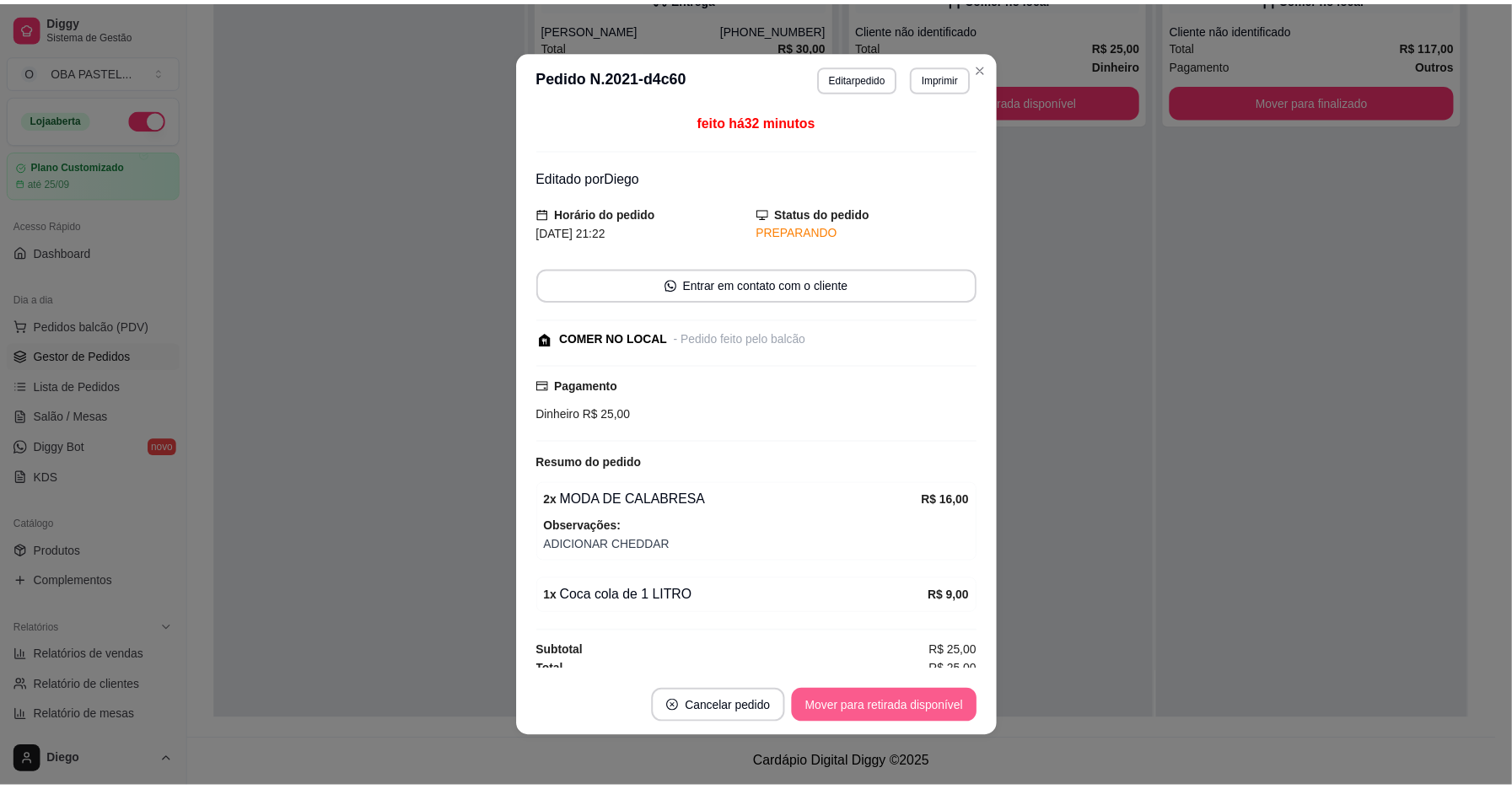
scroll to position [0, 0]
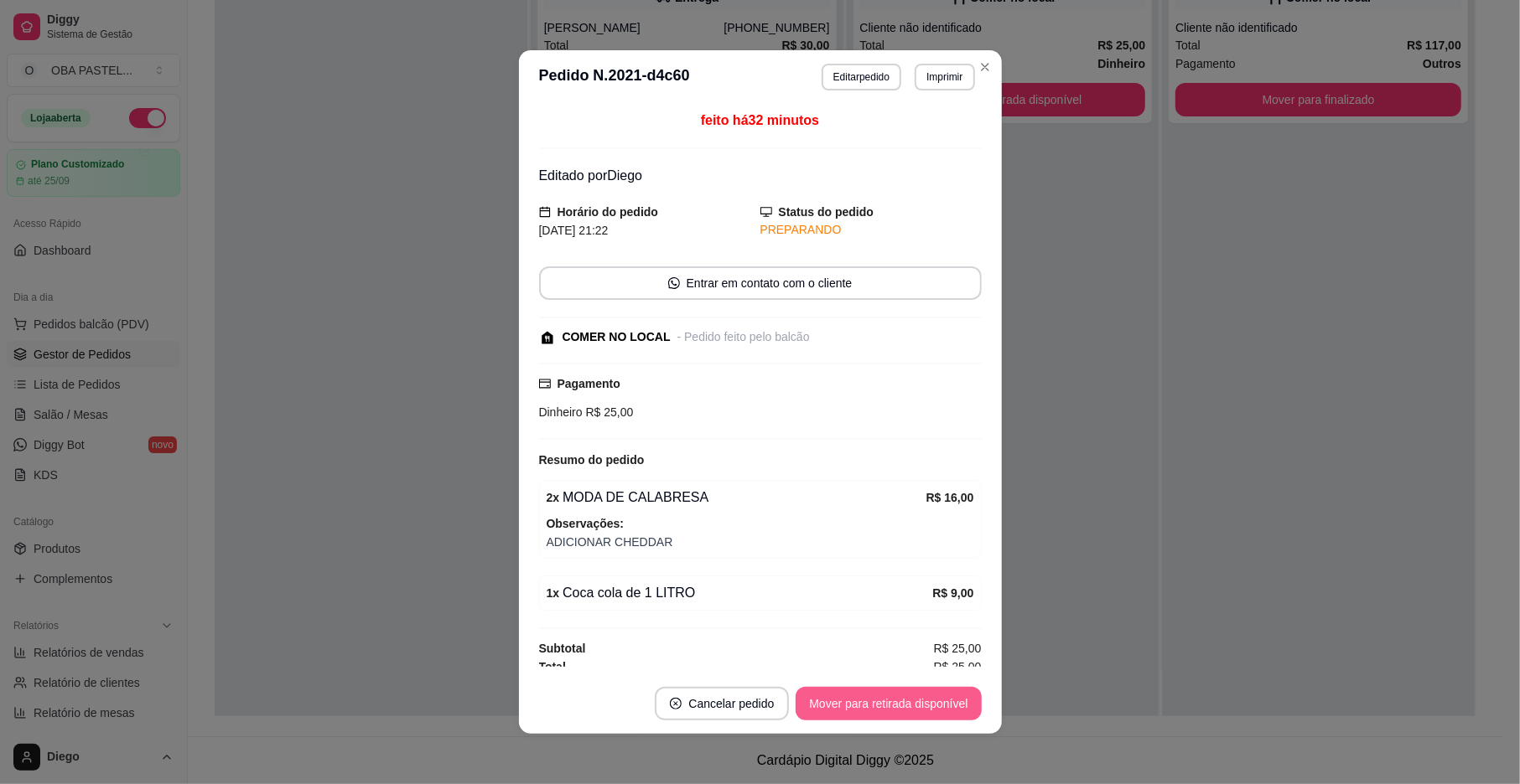
click at [924, 712] on button "Mover para retirada disponível" at bounding box center [888, 703] width 185 height 33
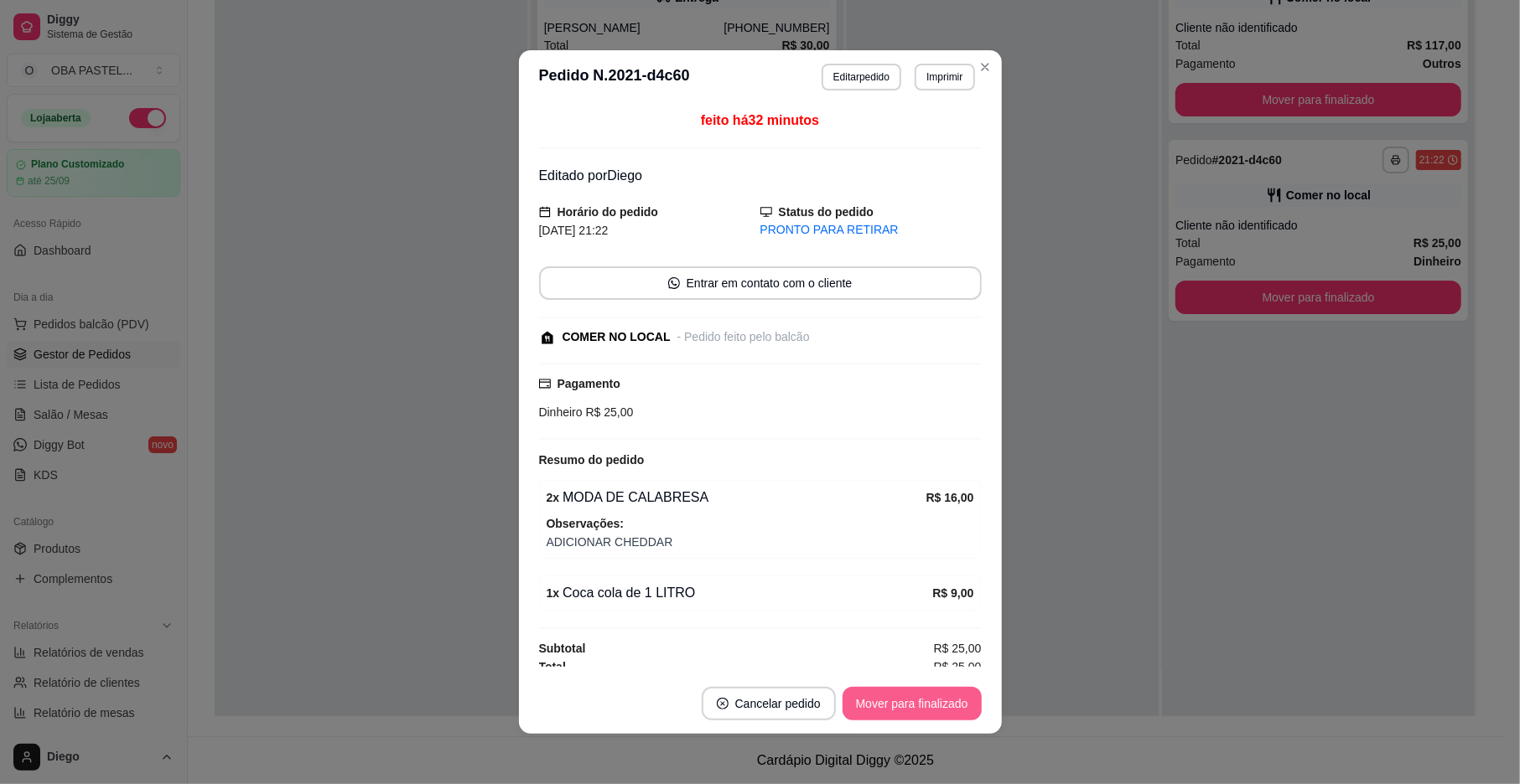
click at [924, 712] on button "Mover para finalizado" at bounding box center [912, 703] width 139 height 33
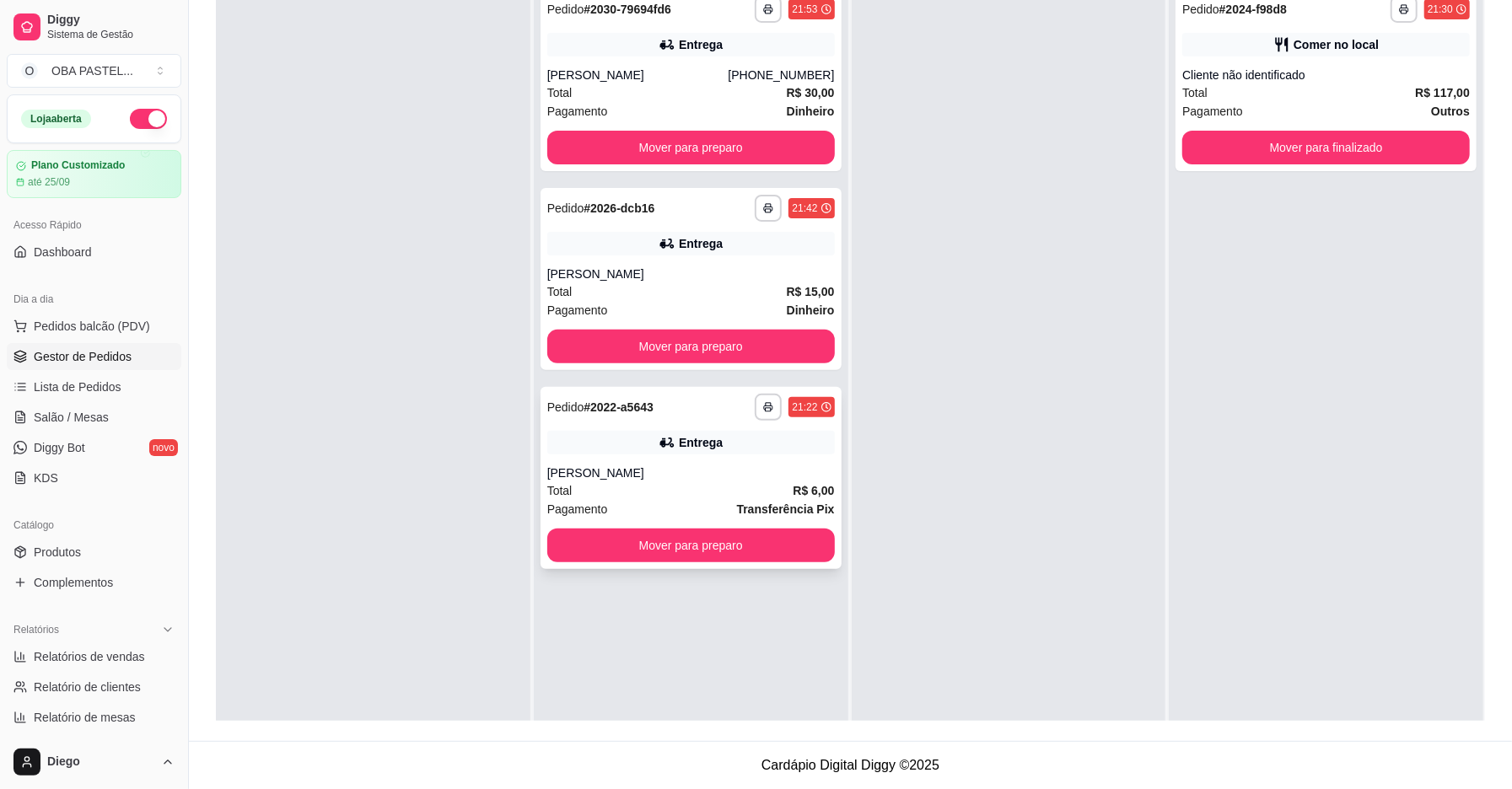
click at [646, 501] on div "Pagamento Transferência Pix" at bounding box center [690, 509] width 288 height 18
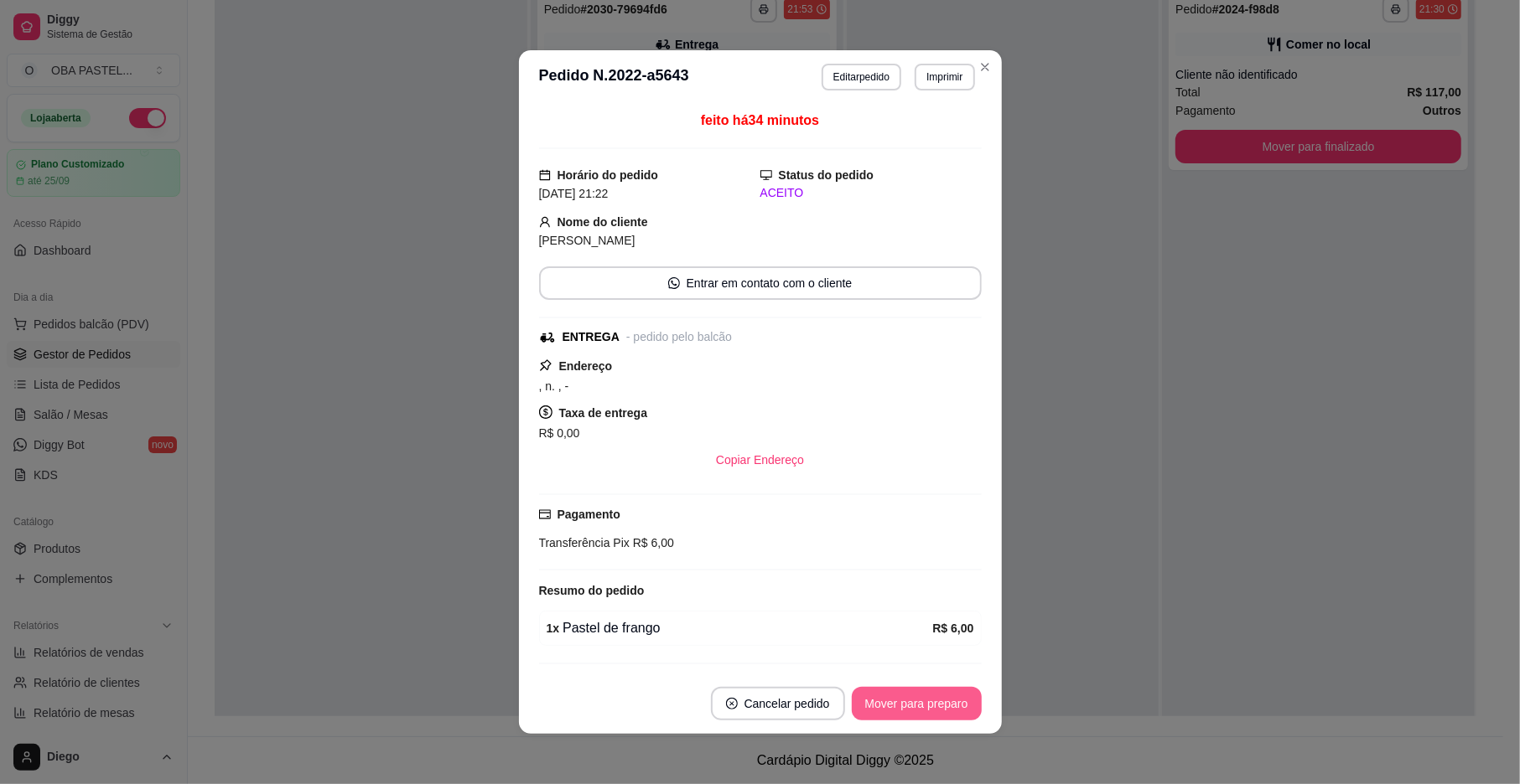
click at [944, 706] on button "Mover para preparo" at bounding box center [916, 703] width 130 height 33
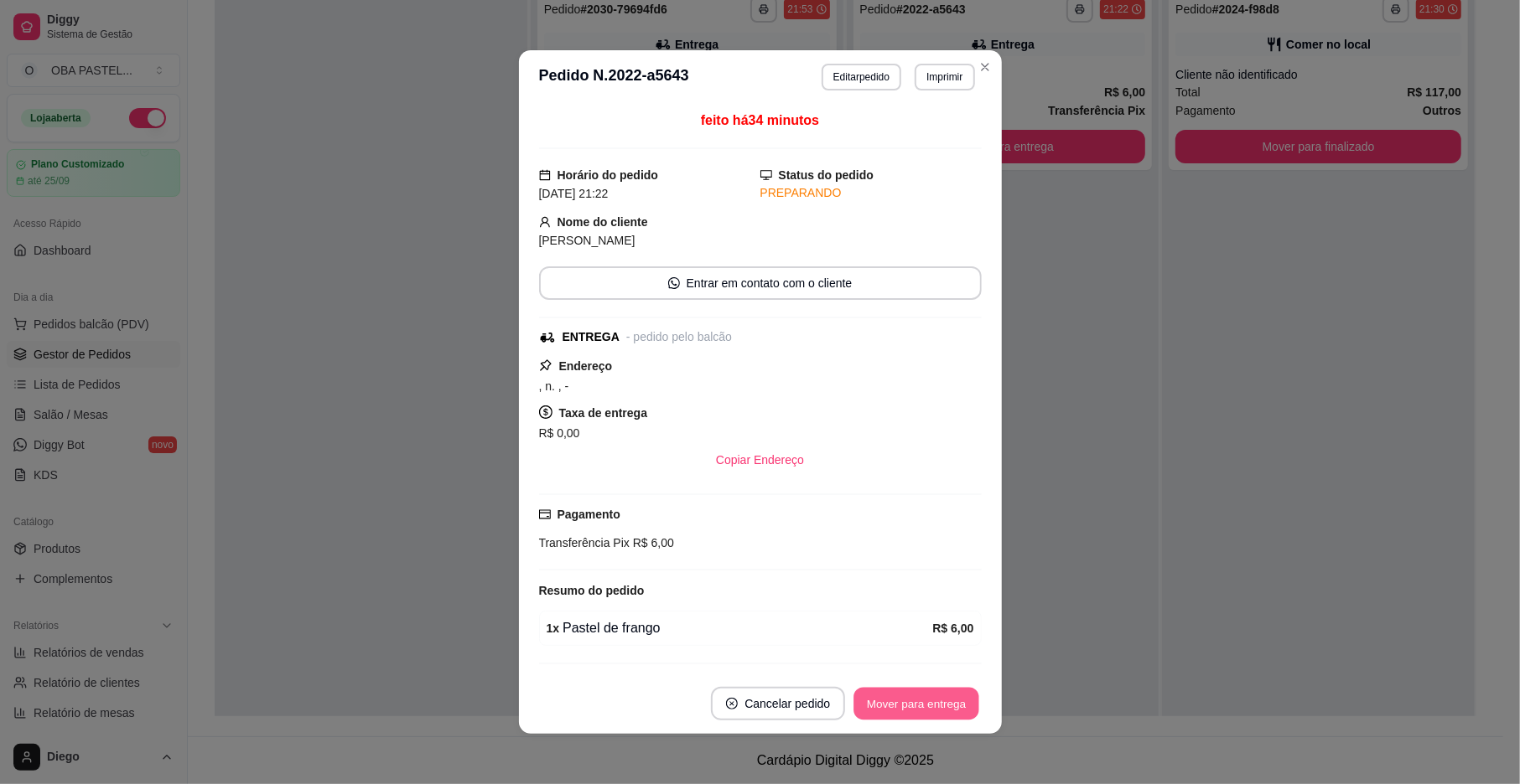
click at [944, 706] on button "Mover para entrega" at bounding box center [917, 704] width 125 height 32
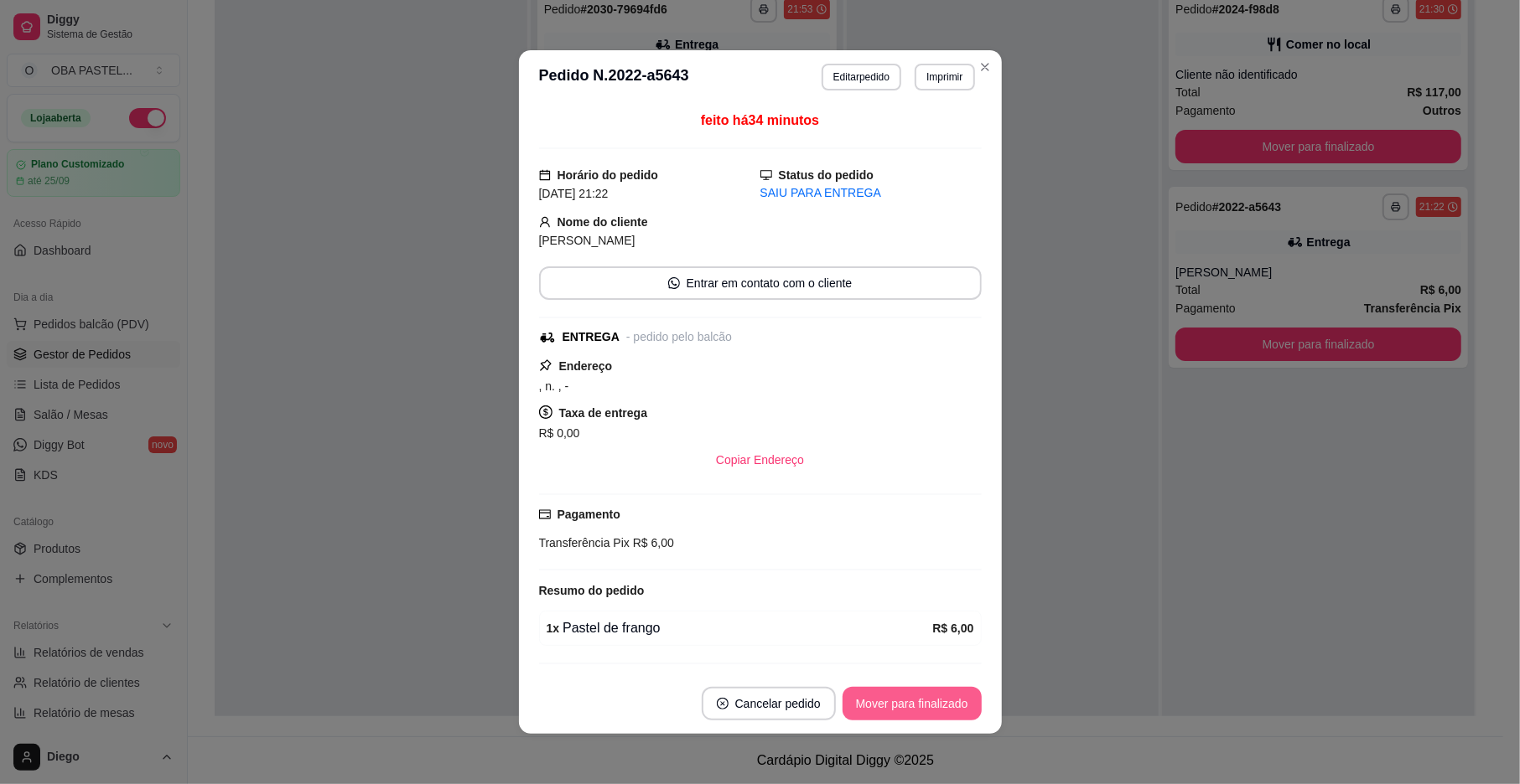
click at [917, 704] on button "Mover para finalizado" at bounding box center [912, 703] width 139 height 33
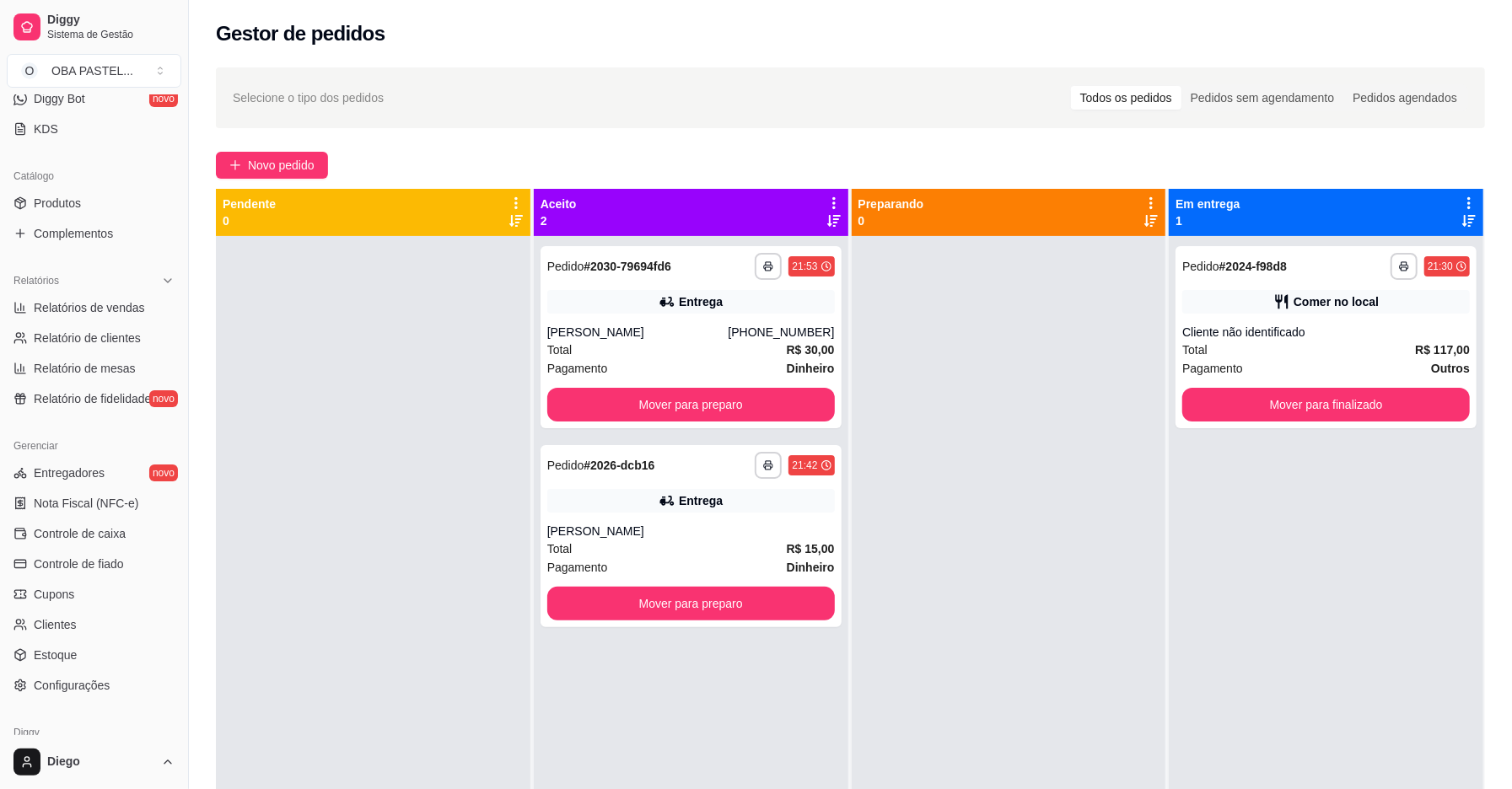
scroll to position [353, 0]
click at [78, 527] on span "Controle de caixa" at bounding box center [79, 531] width 92 height 17
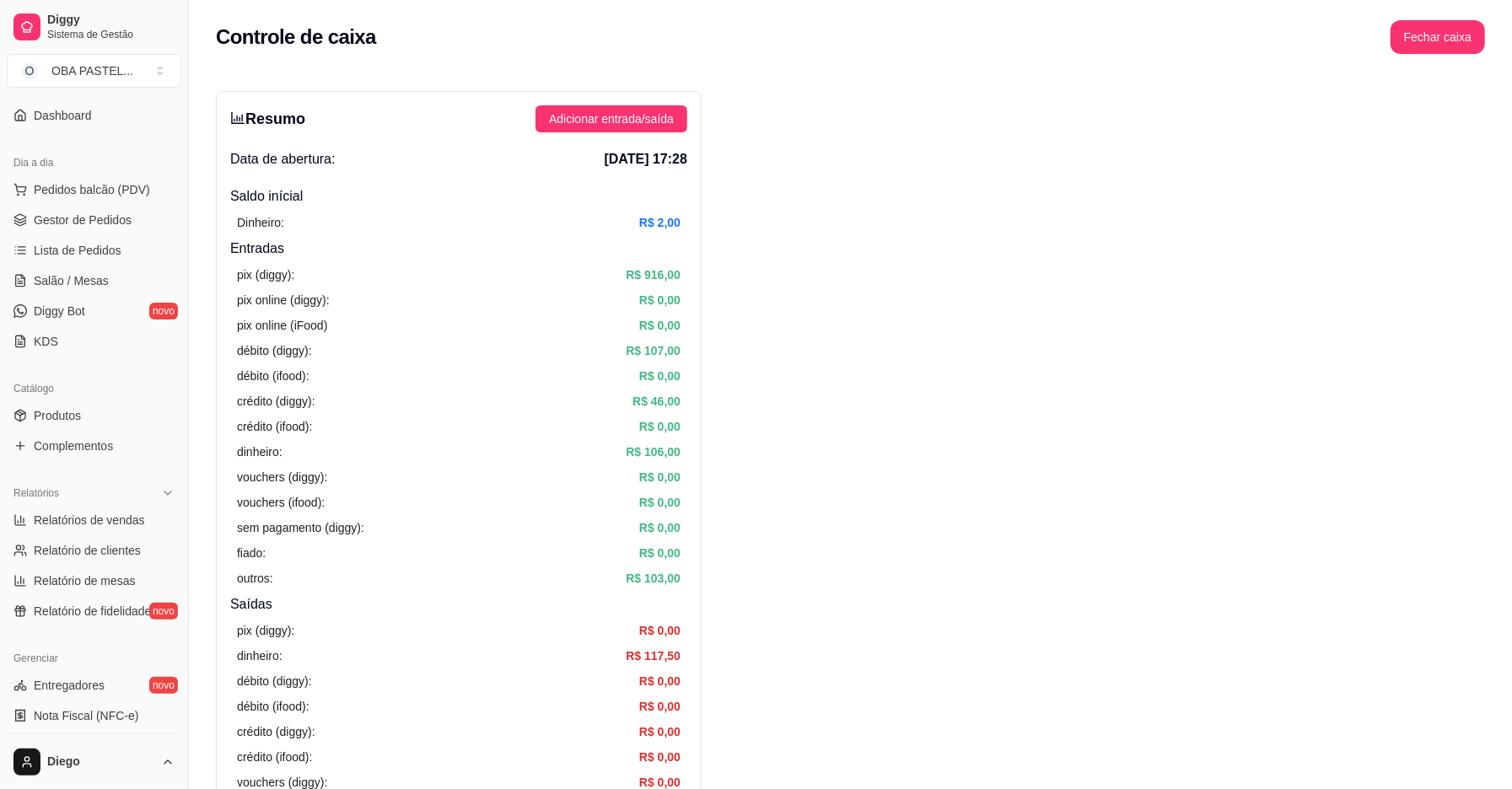
scroll to position [108, 0]
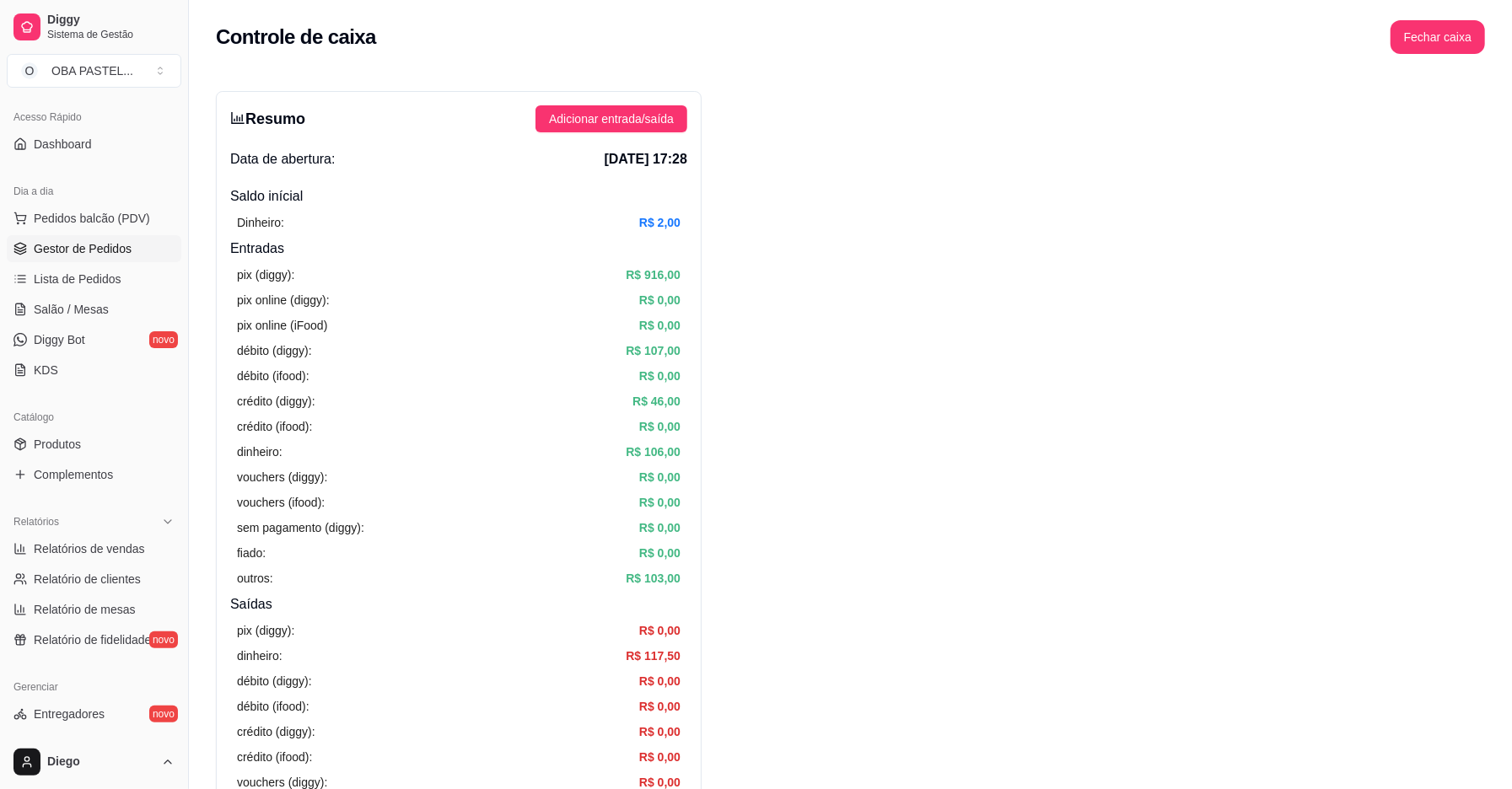
click at [105, 243] on span "Gestor de Pedidos" at bounding box center [82, 249] width 98 height 17
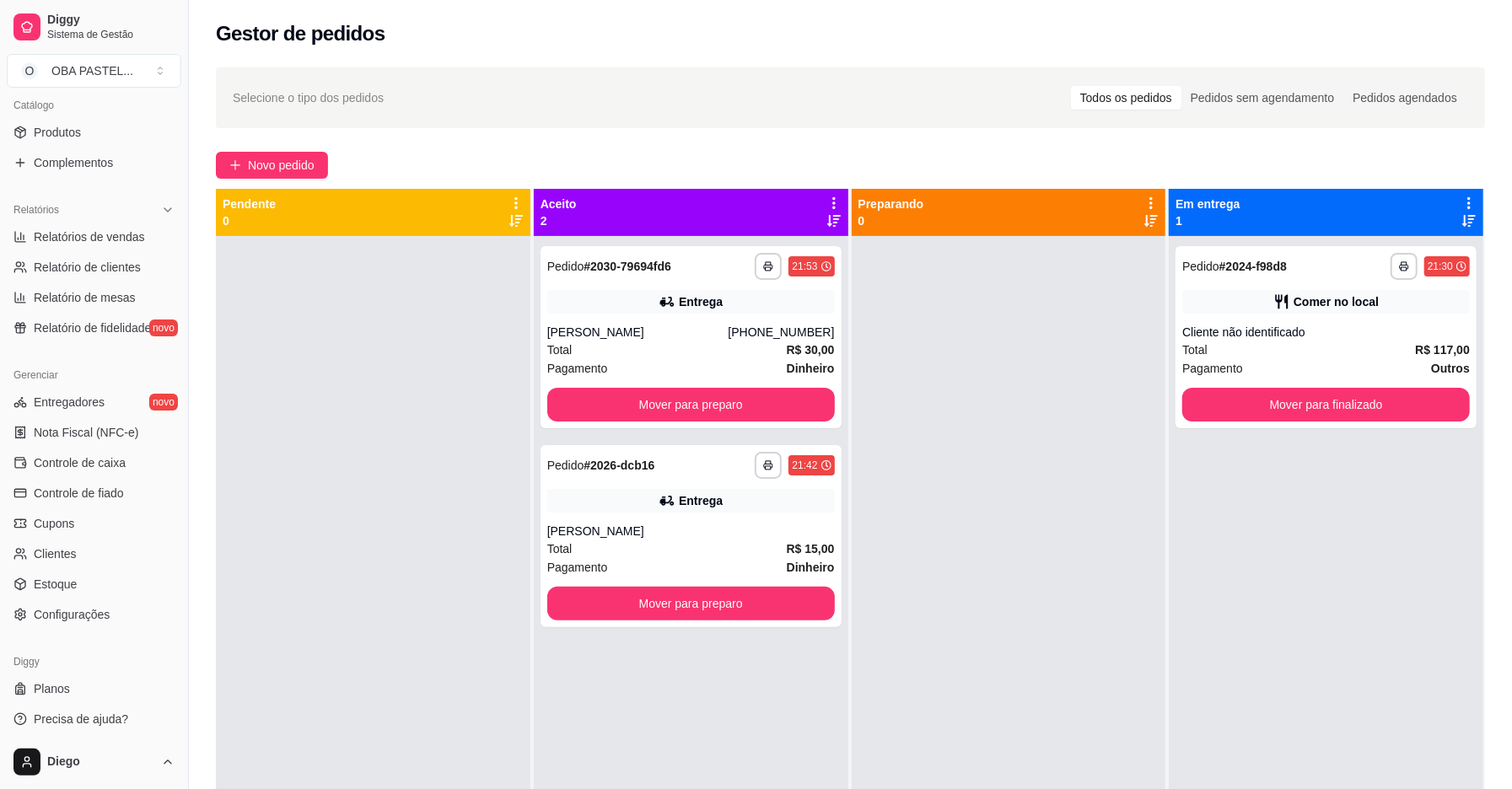
scroll to position [425, 0]
click at [101, 466] on span "Controle de caixa" at bounding box center [79, 459] width 92 height 17
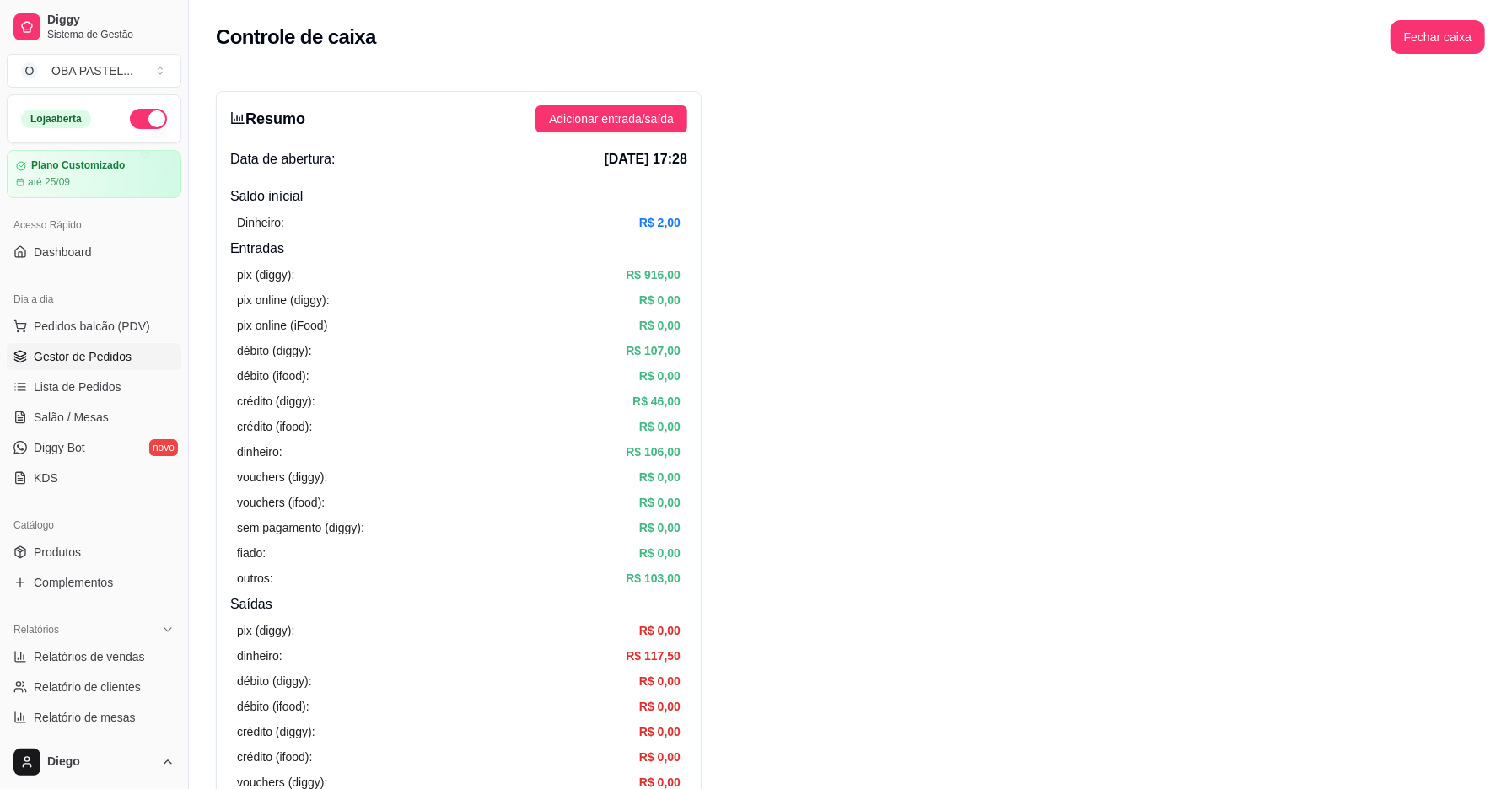
click at [46, 345] on link "Gestor de Pedidos" at bounding box center [94, 357] width 175 height 27
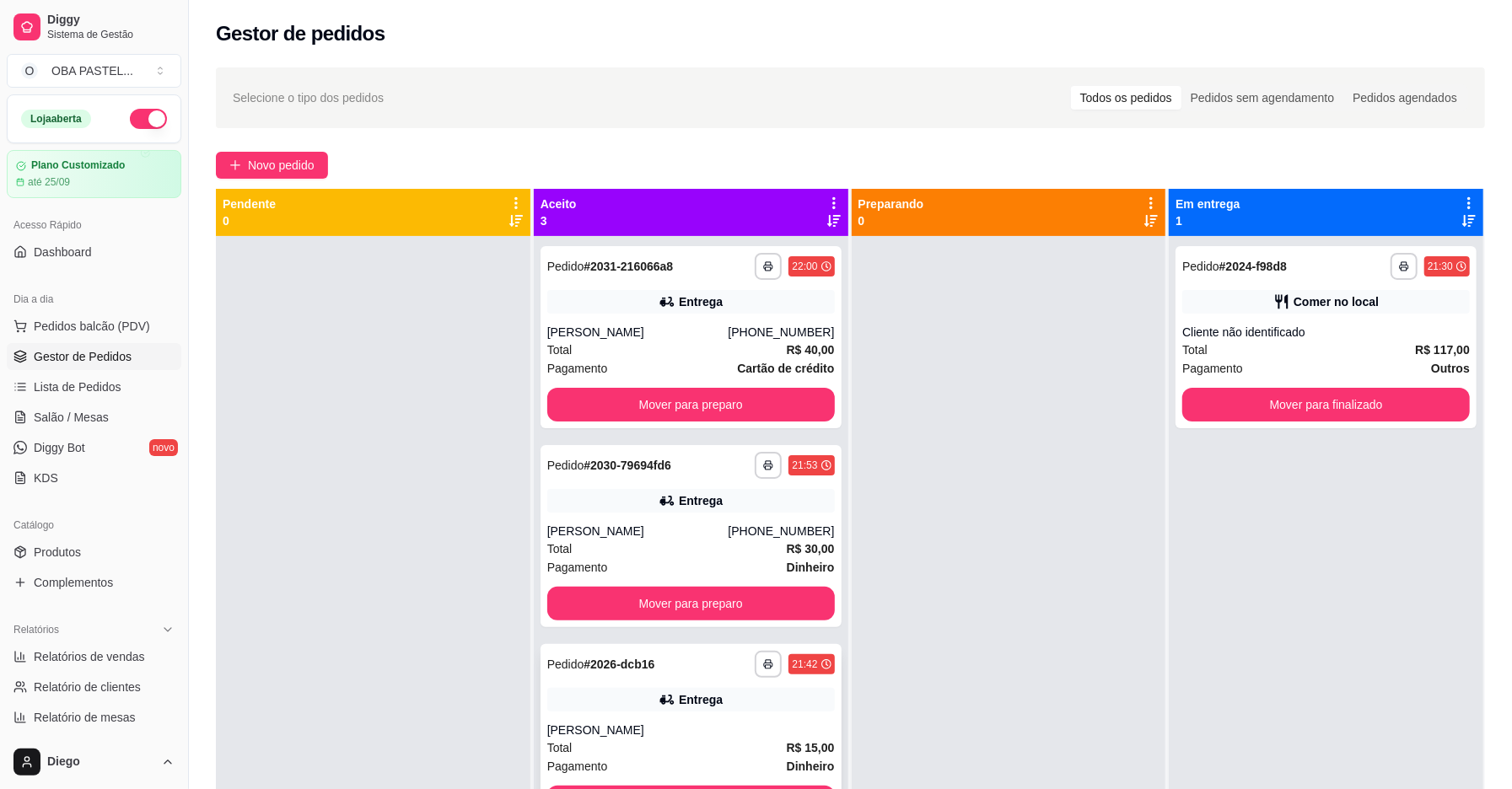
click at [720, 685] on div "**********" at bounding box center [690, 735] width 301 height 182
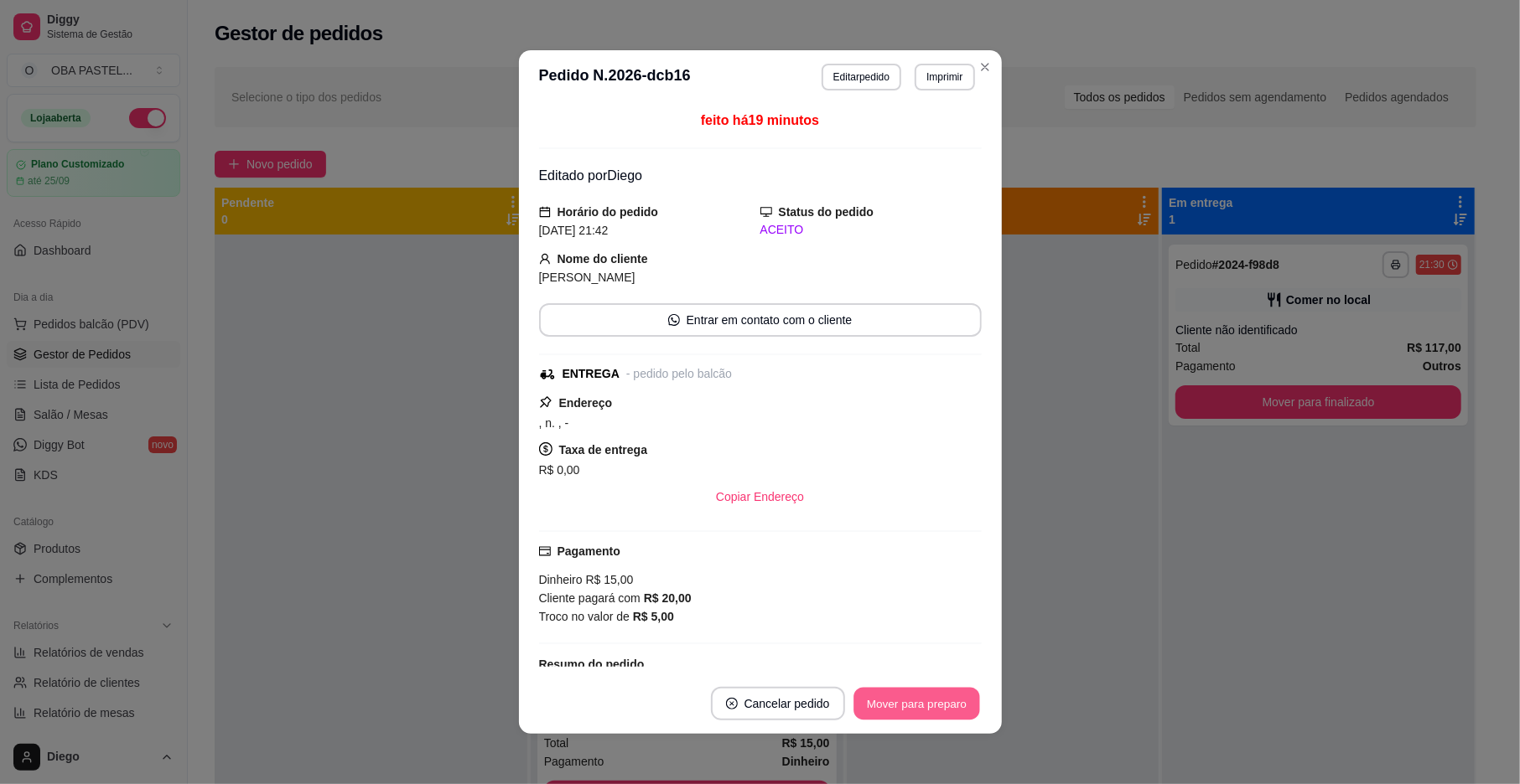
click at [870, 691] on button "Mover para preparo" at bounding box center [916, 704] width 125 height 32
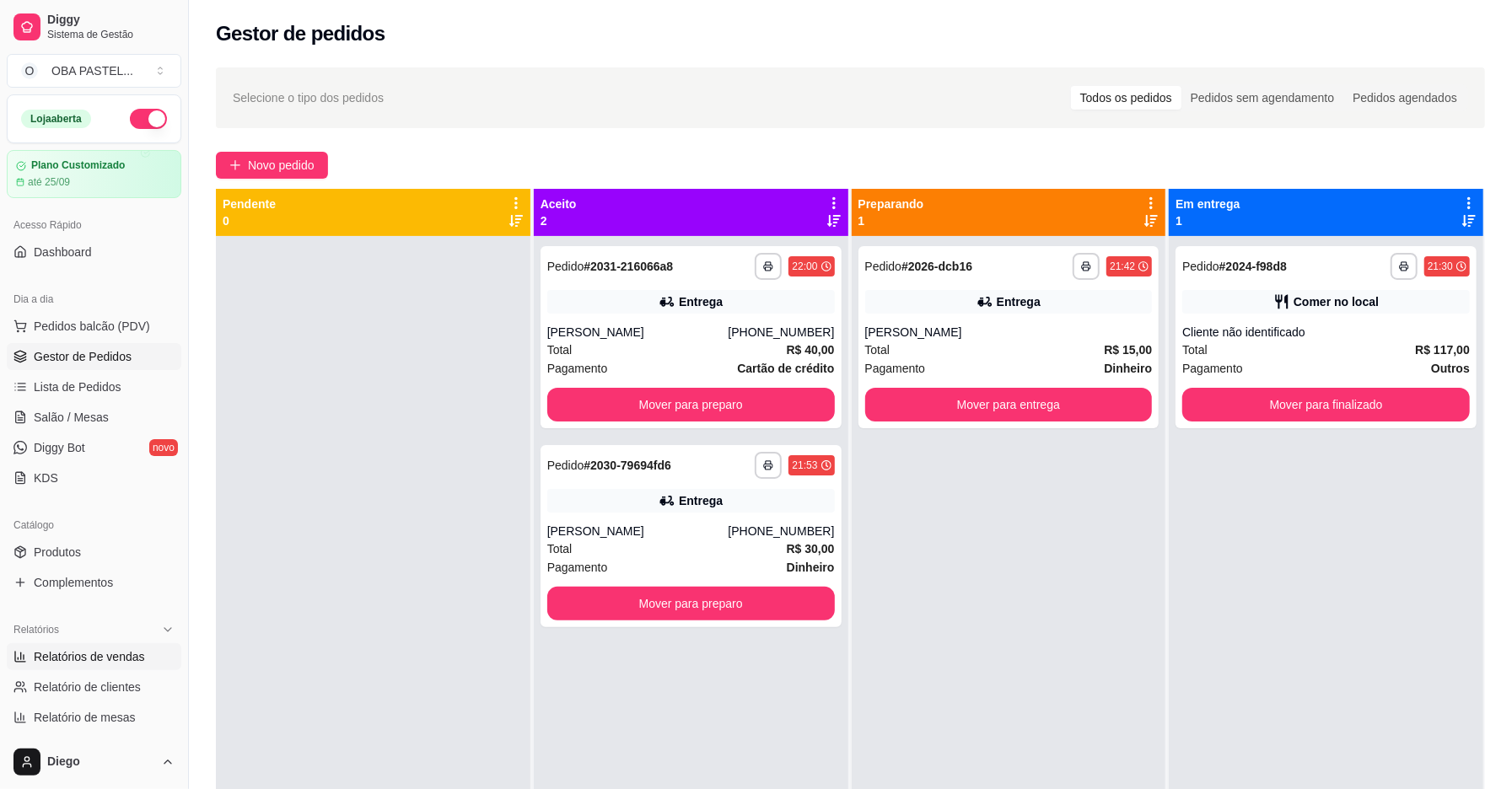
click at [115, 667] on link "Relatórios de vendas" at bounding box center [94, 657] width 175 height 27
select select "ALL"
select select "0"
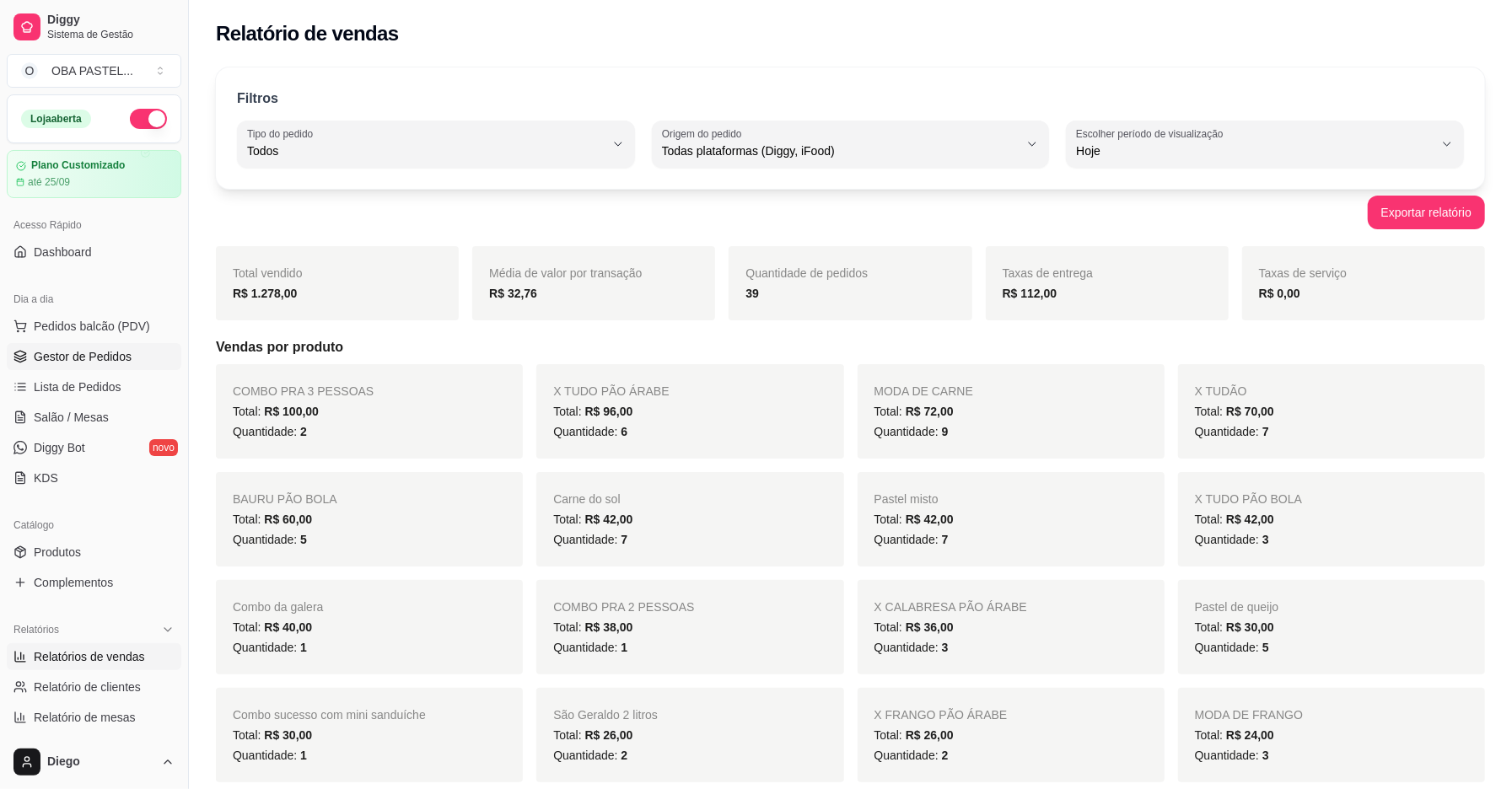
click at [88, 354] on span "Gestor de Pedidos" at bounding box center [82, 357] width 98 height 17
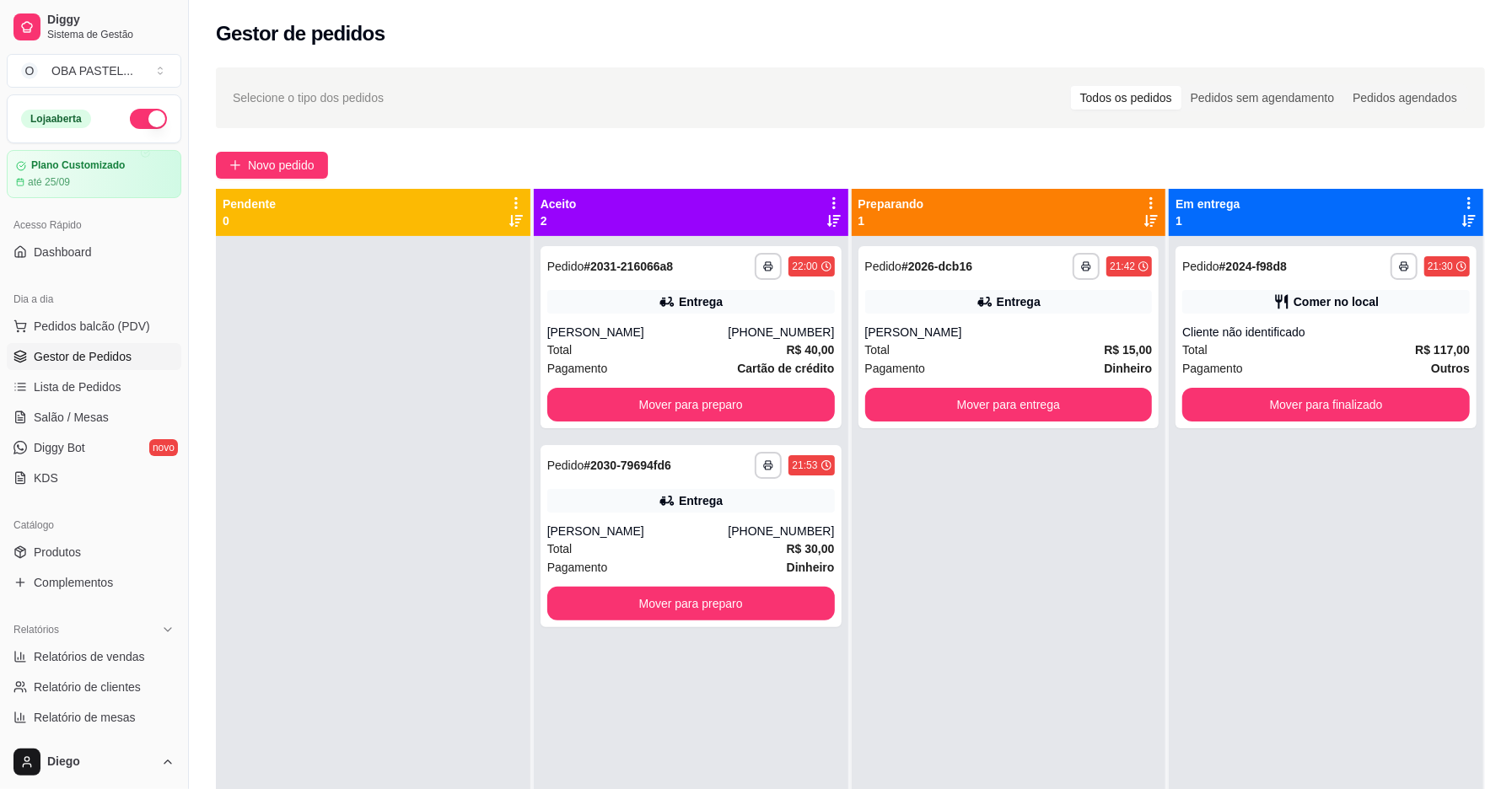
click at [7, 343] on link "Gestor de Pedidos" at bounding box center [94, 357] width 175 height 27
click at [307, 155] on button "Novo pedido" at bounding box center [272, 165] width 112 height 27
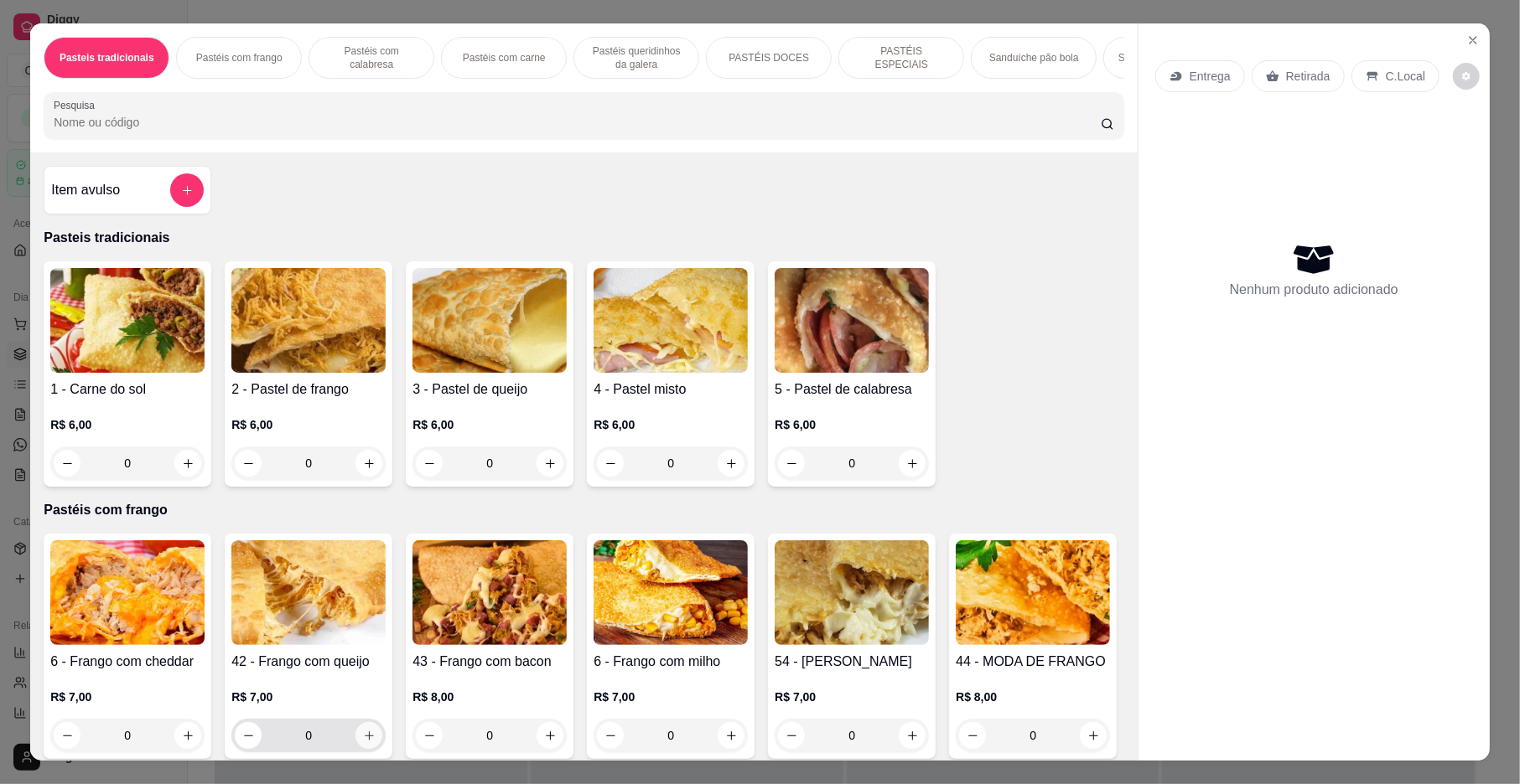
click at [356, 745] on button "increase-product-quantity" at bounding box center [369, 736] width 27 height 27
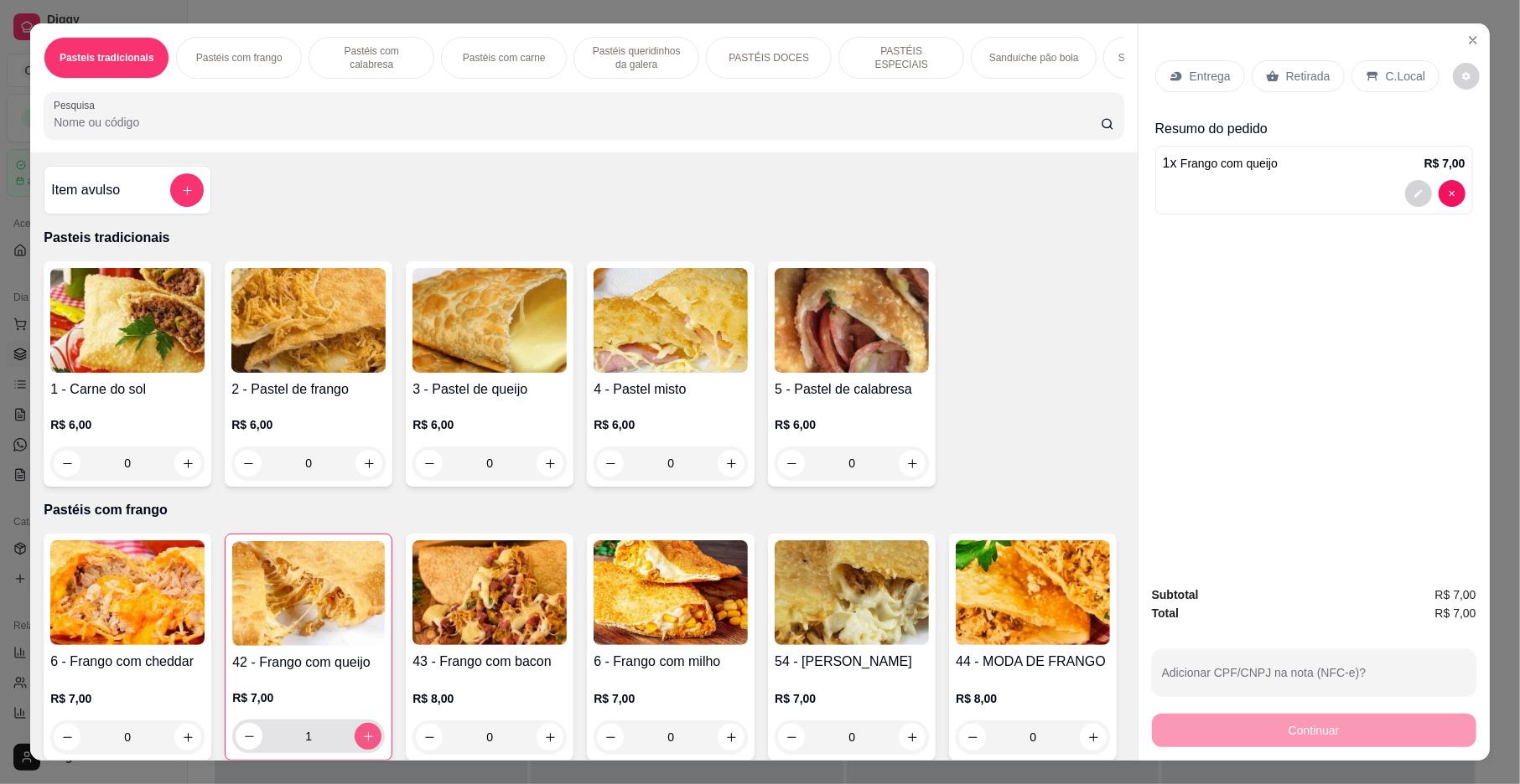
click at [362, 743] on icon "increase-product-quantity" at bounding box center [368, 736] width 12 height 12
type input "2"
click at [544, 470] on icon "increase-product-quantity" at bounding box center [549, 464] width 12 height 12
type input "1"
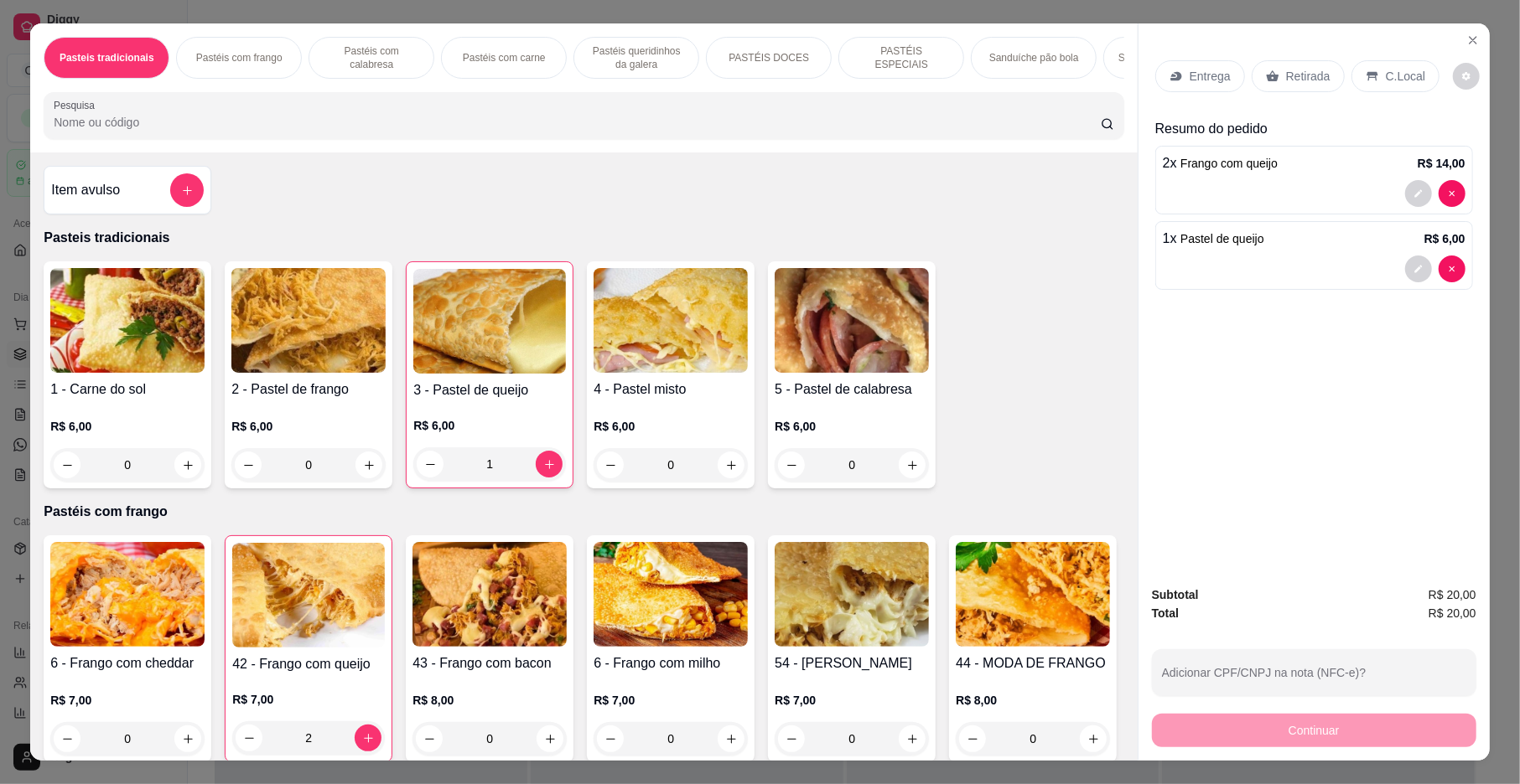
click at [553, 71] on div "Pastéis com carne" at bounding box center [504, 58] width 125 height 42
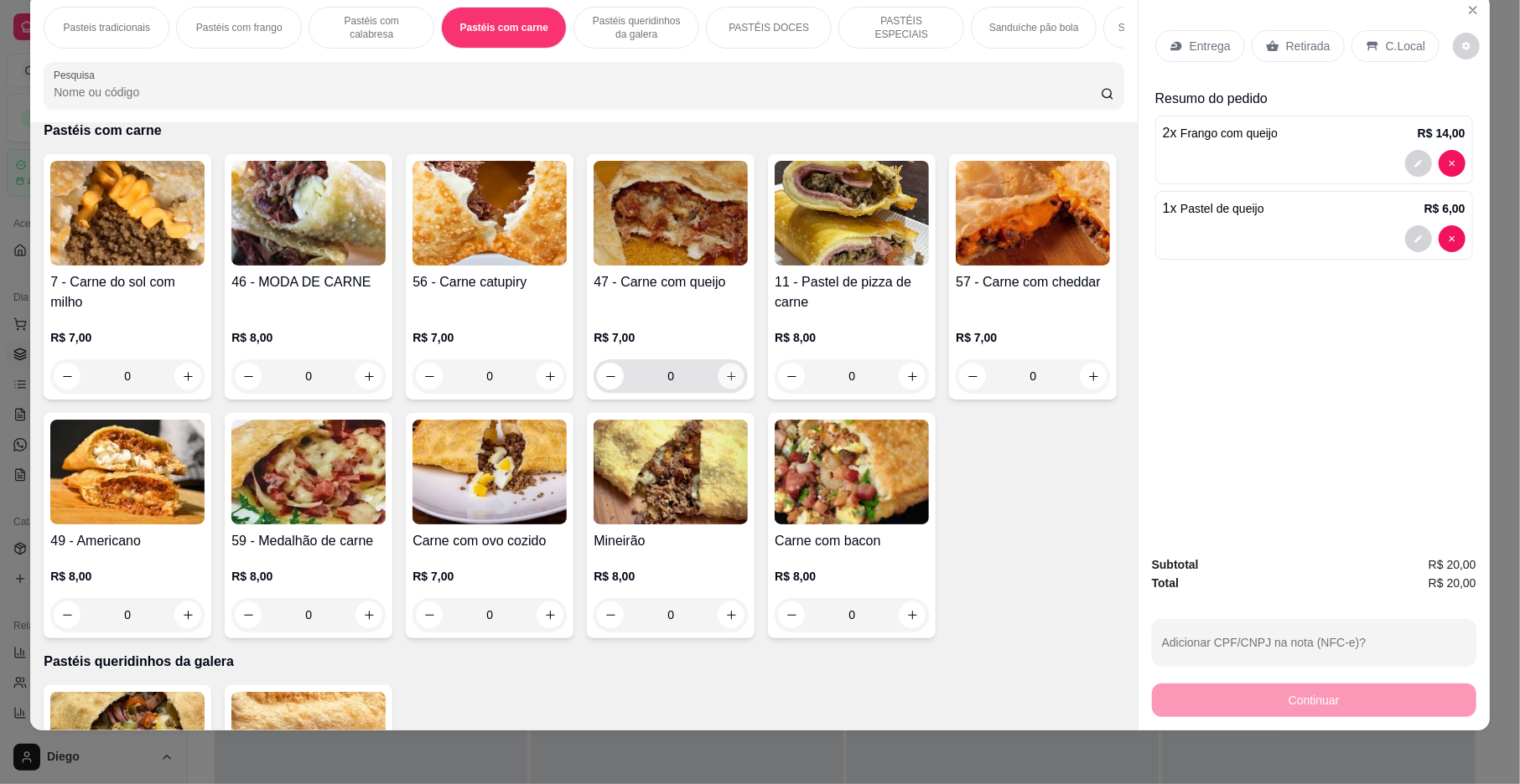
click at [726, 383] on icon "increase-product-quantity" at bounding box center [731, 376] width 12 height 12
click at [726, 382] on icon "increase-product-quantity" at bounding box center [730, 375] width 12 height 12
type input "2"
click at [323, 25] on p "Pastéis com calabresa" at bounding box center [372, 28] width 97 height 27
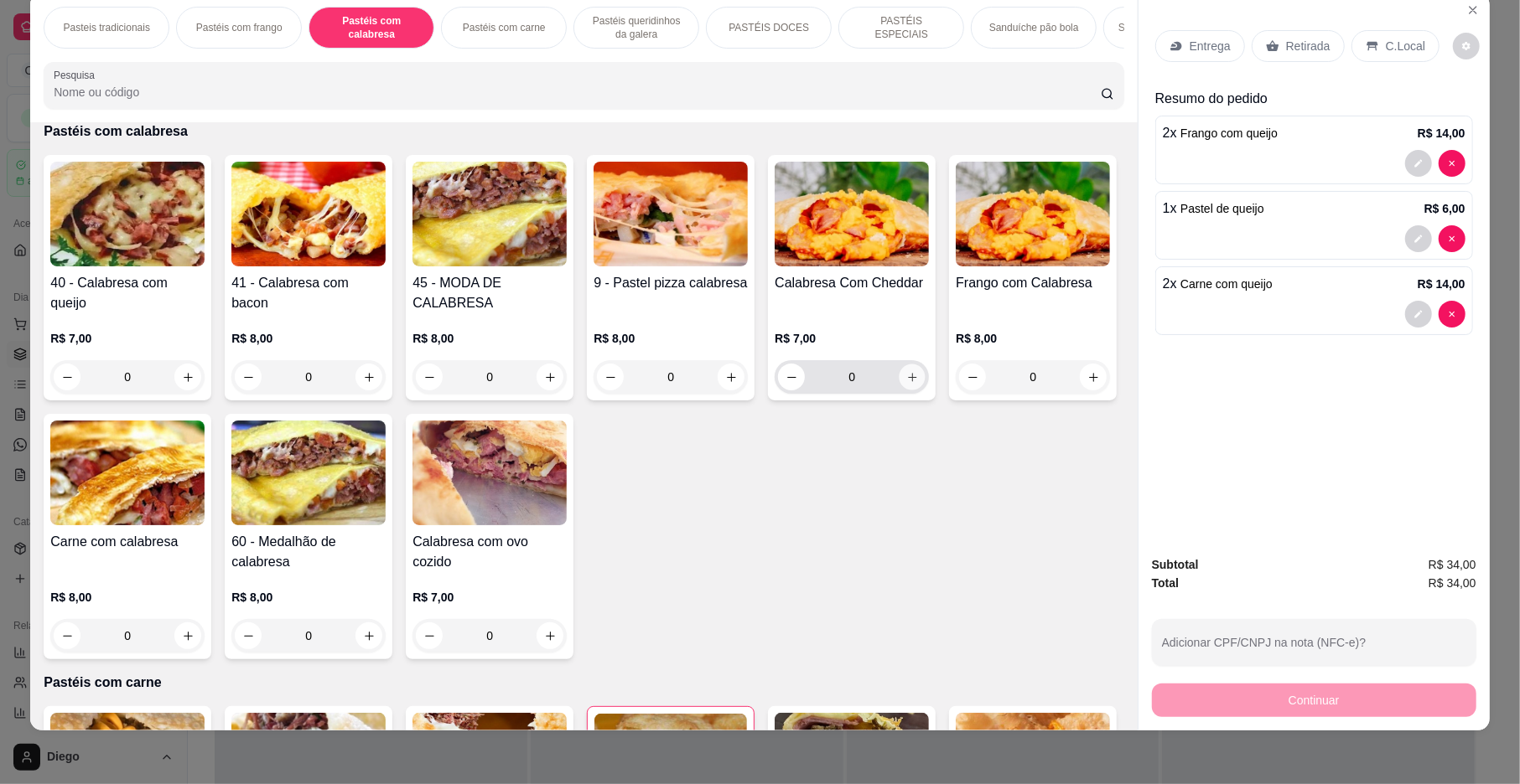
click at [906, 384] on icon "increase-product-quantity" at bounding box center [912, 377] width 12 height 12
type input "1"
click at [1185, 21] on div "Entrega Retirada C.Local" at bounding box center [1314, 47] width 317 height 59
click at [1189, 38] on p "Entrega" at bounding box center [1209, 47] width 41 height 17
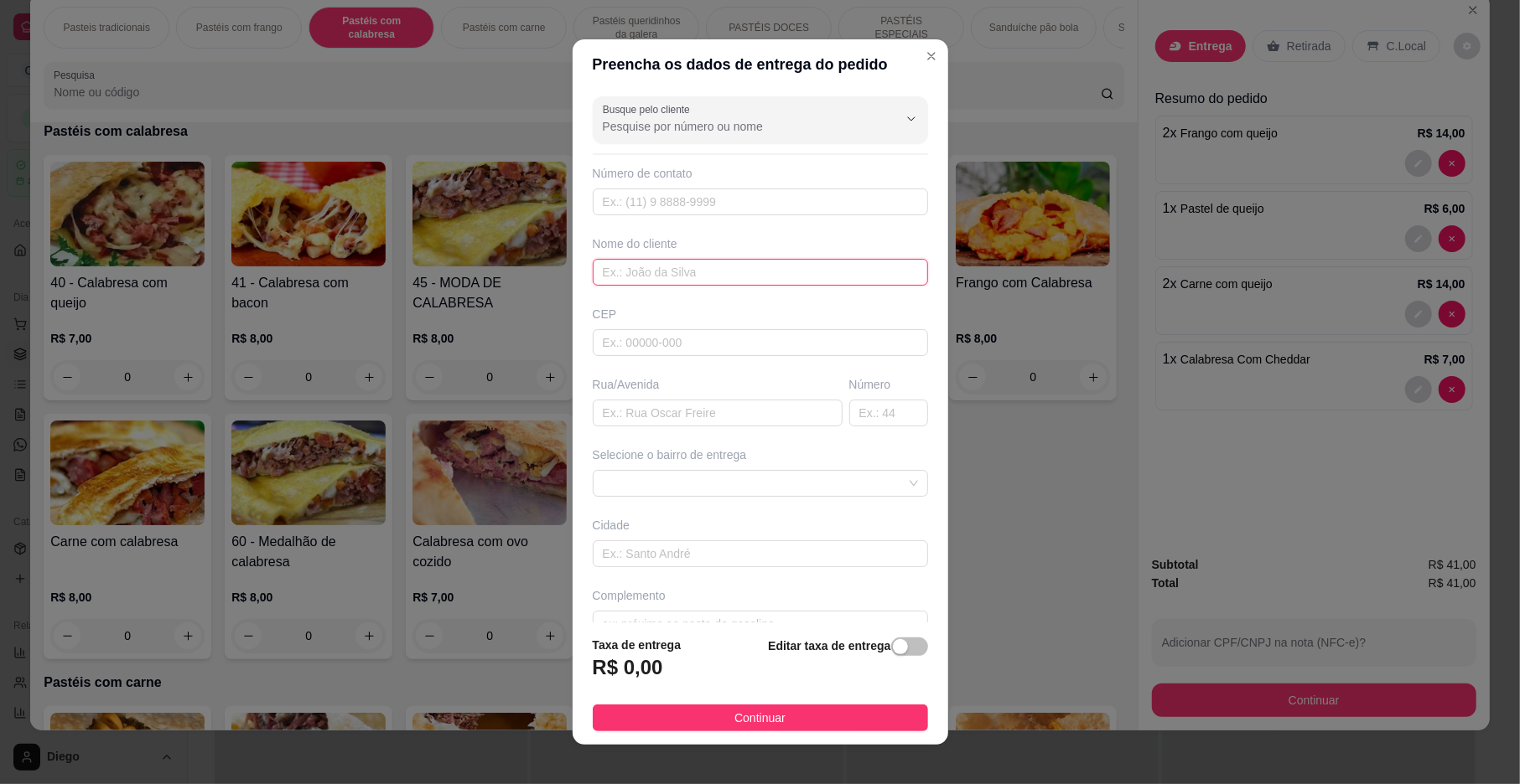
click at [720, 269] on input "text" at bounding box center [760, 273] width 336 height 27
type input "CASA DO IVAN"
click at [781, 719] on button "Continuar" at bounding box center [760, 718] width 336 height 27
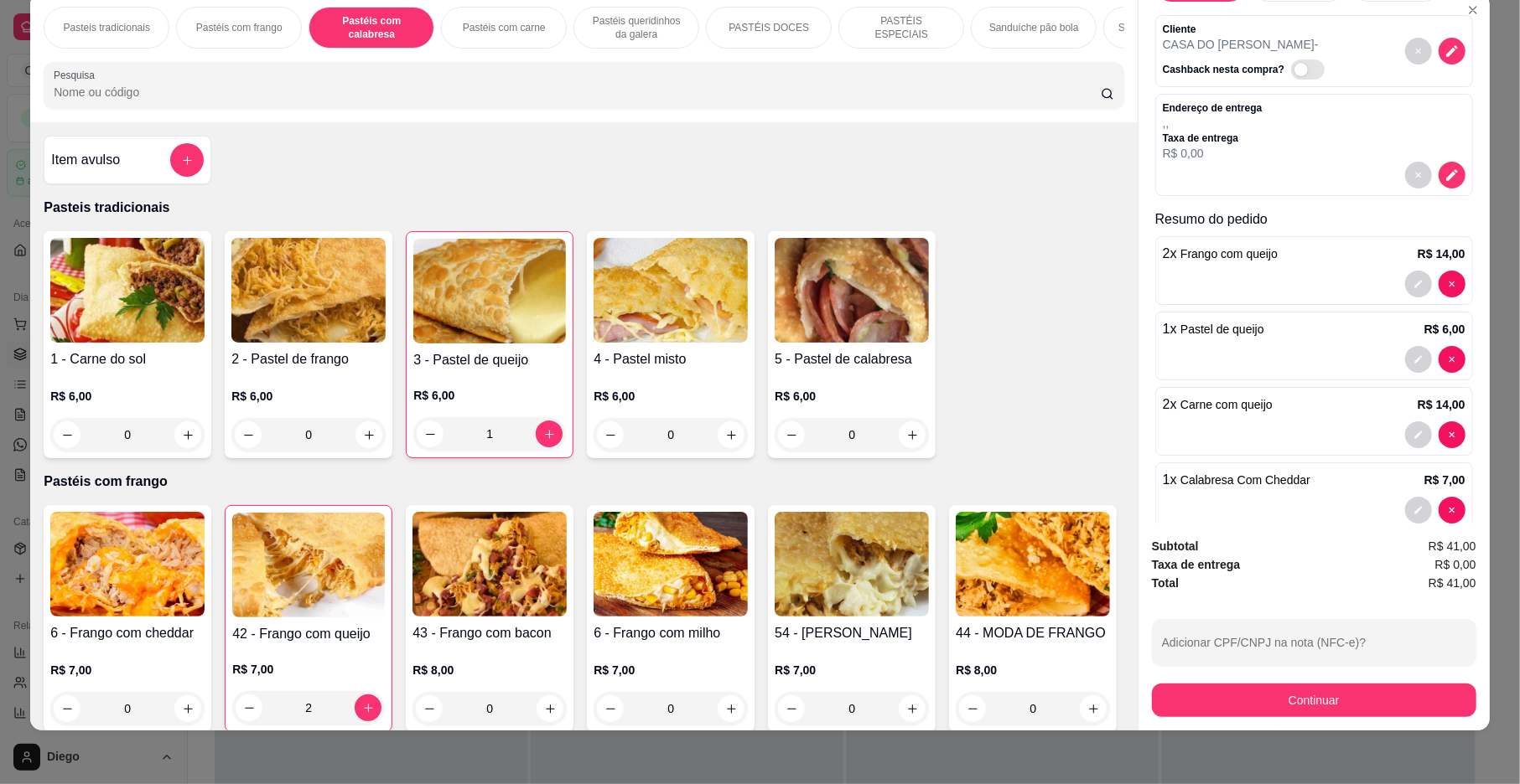
scroll to position [111, 0]
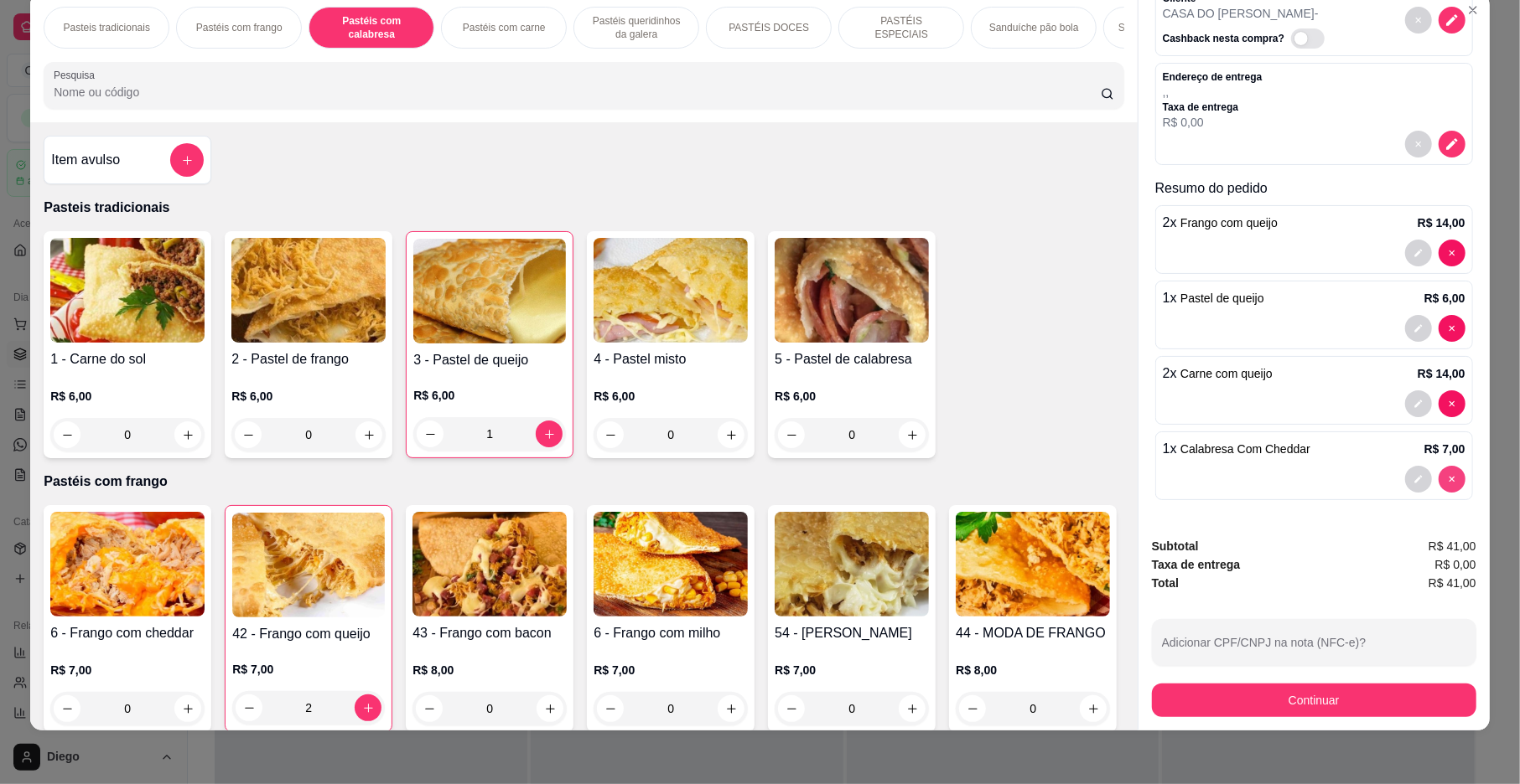
type input "0"
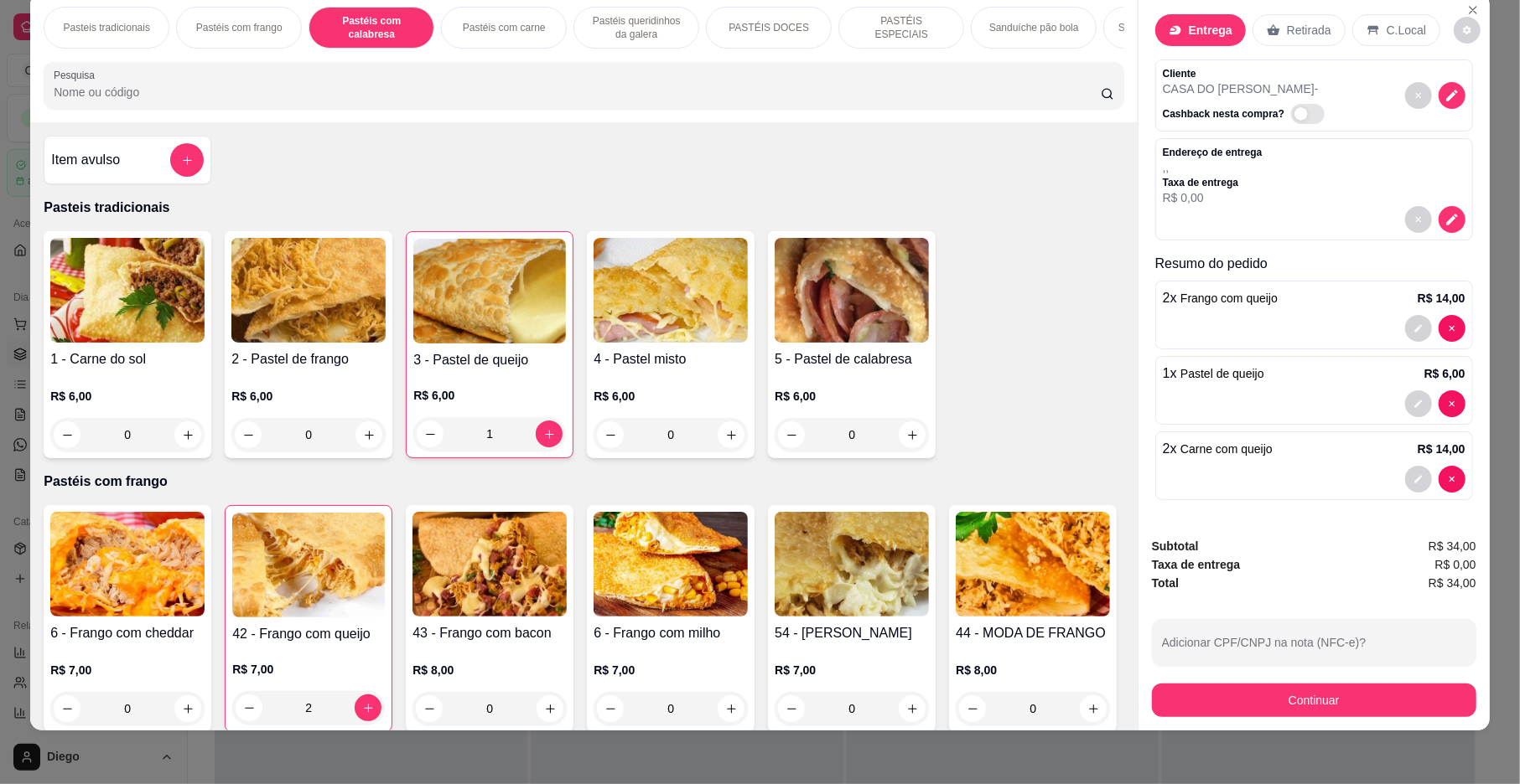
scroll to position [35, 0]
click at [371, 25] on p "Pastéis com calabresa" at bounding box center [372, 28] width 97 height 27
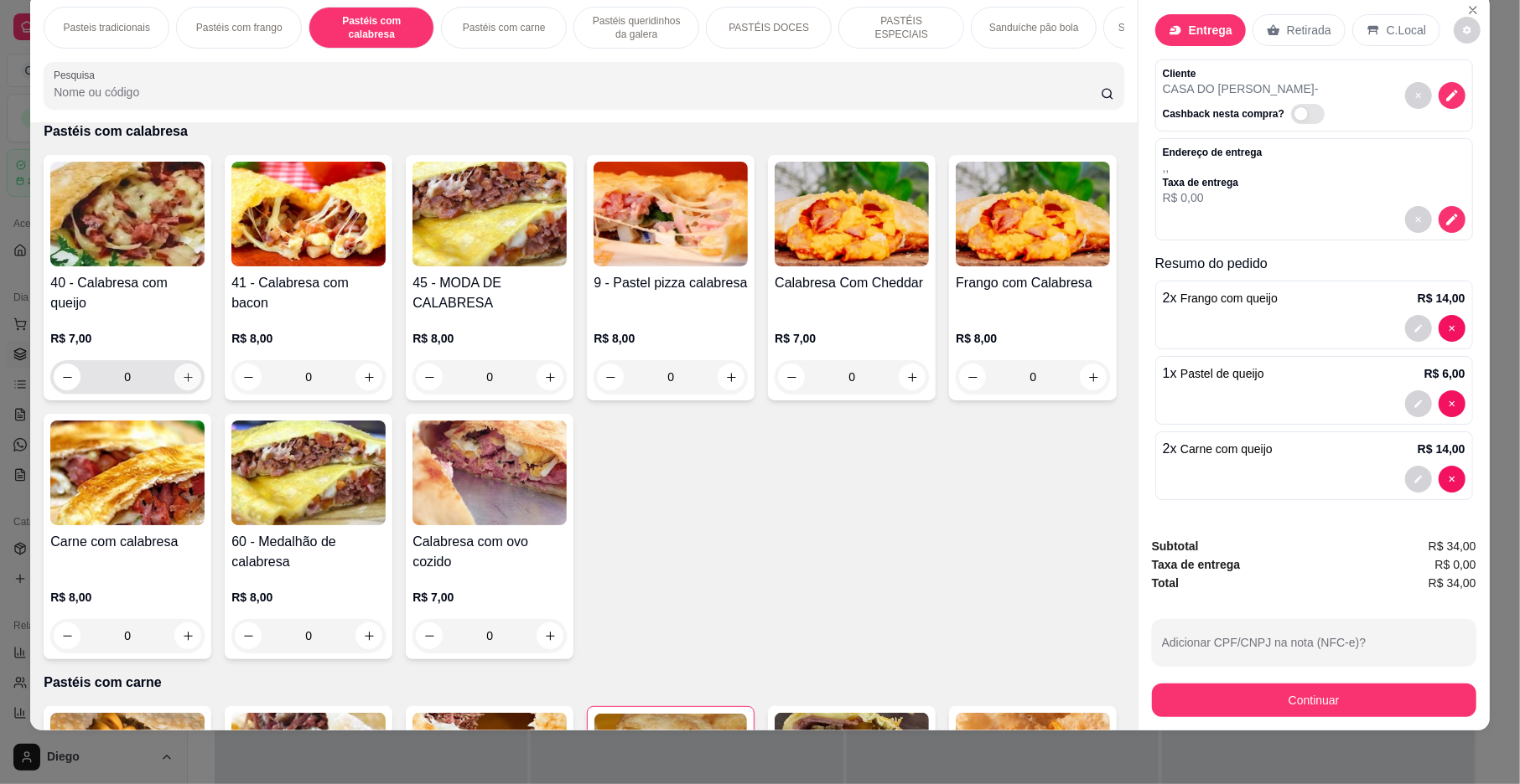
click at [182, 384] on icon "increase-product-quantity" at bounding box center [187, 377] width 12 height 12
type input "1"
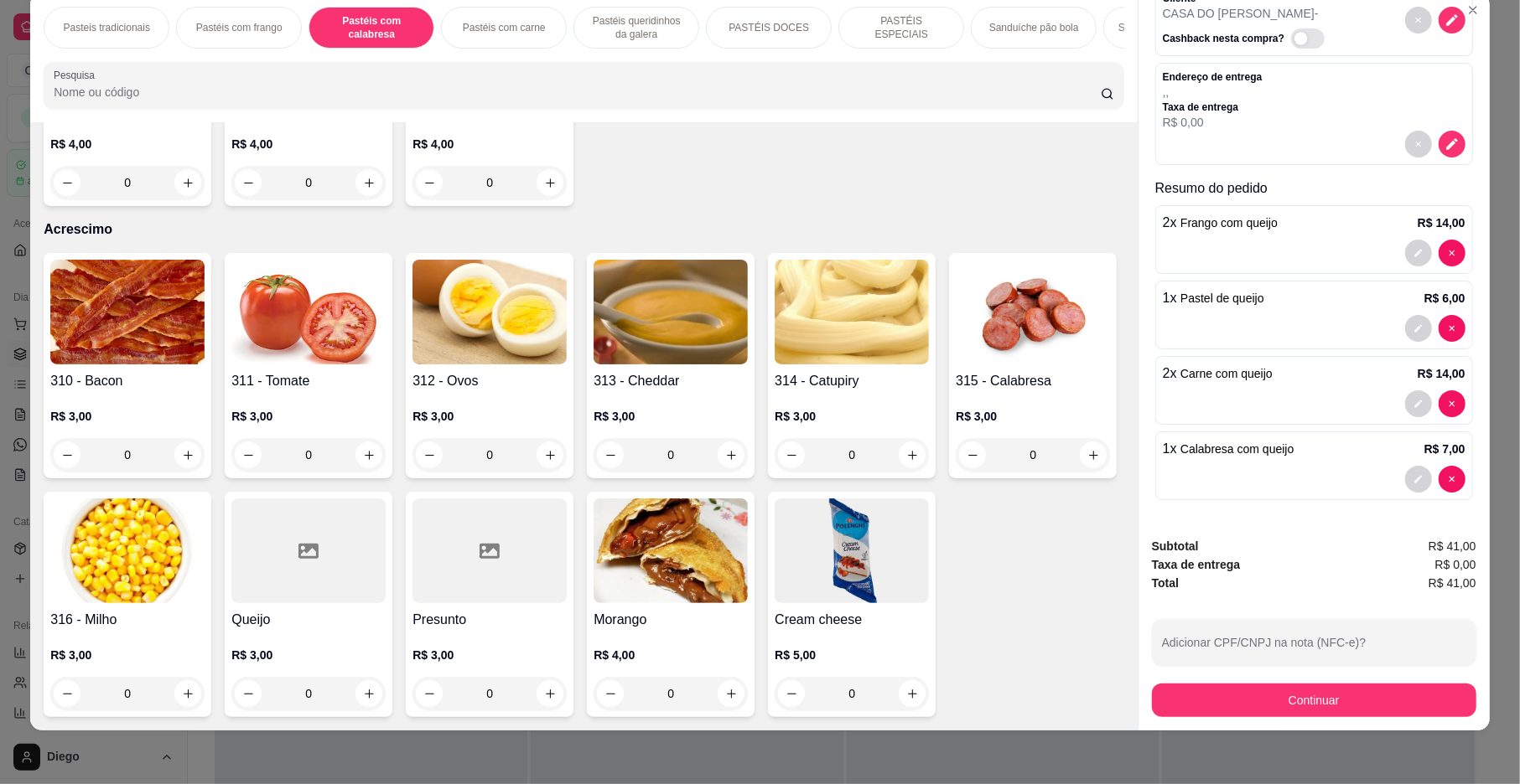
scroll to position [6456, 0]
click at [195, 688] on icon "increase-product-quantity" at bounding box center [187, 694] width 12 height 12
type input "1"
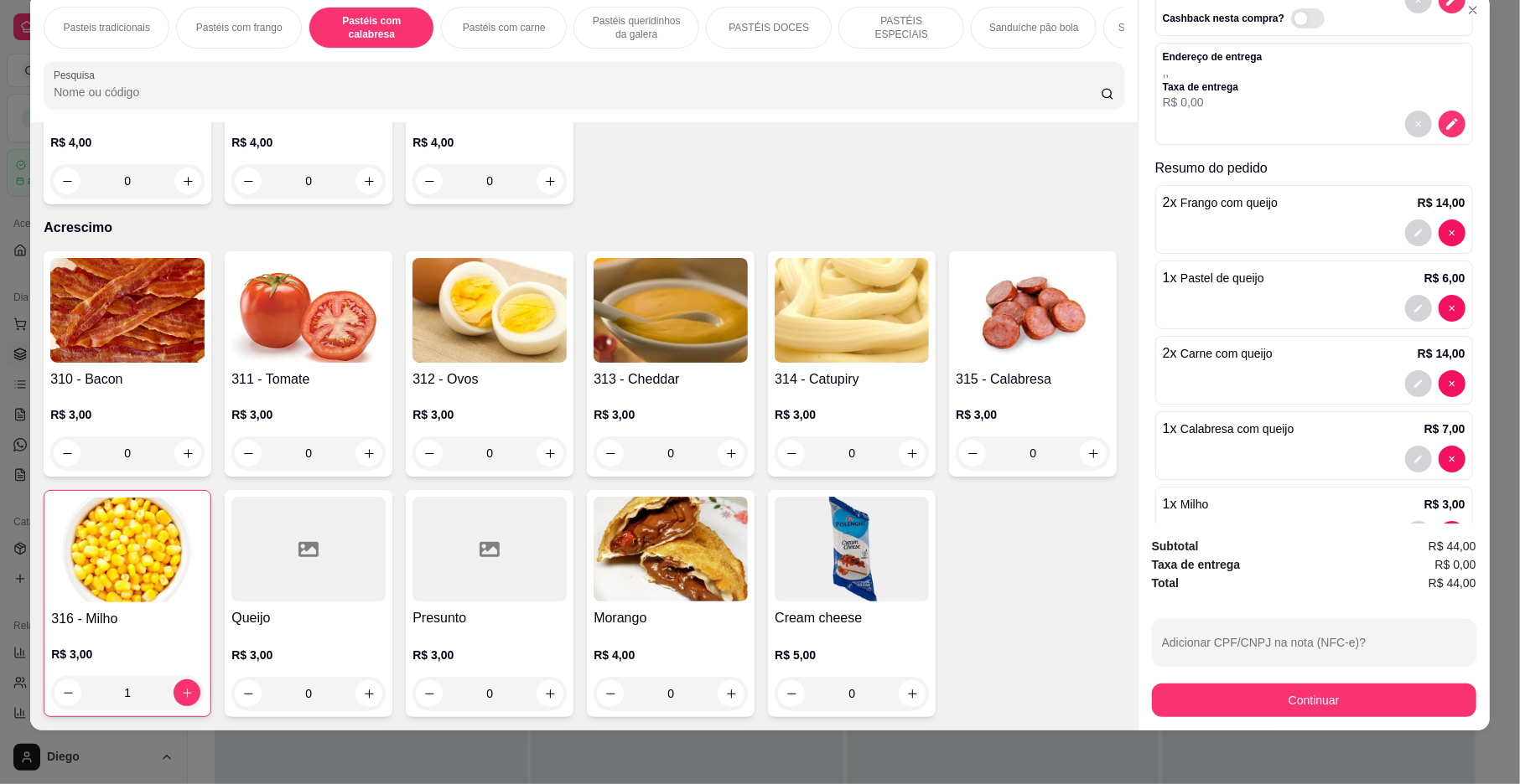
drag, startPoint x: 816, startPoint y: 650, endPoint x: 902, endPoint y: 661, distance: 86.7
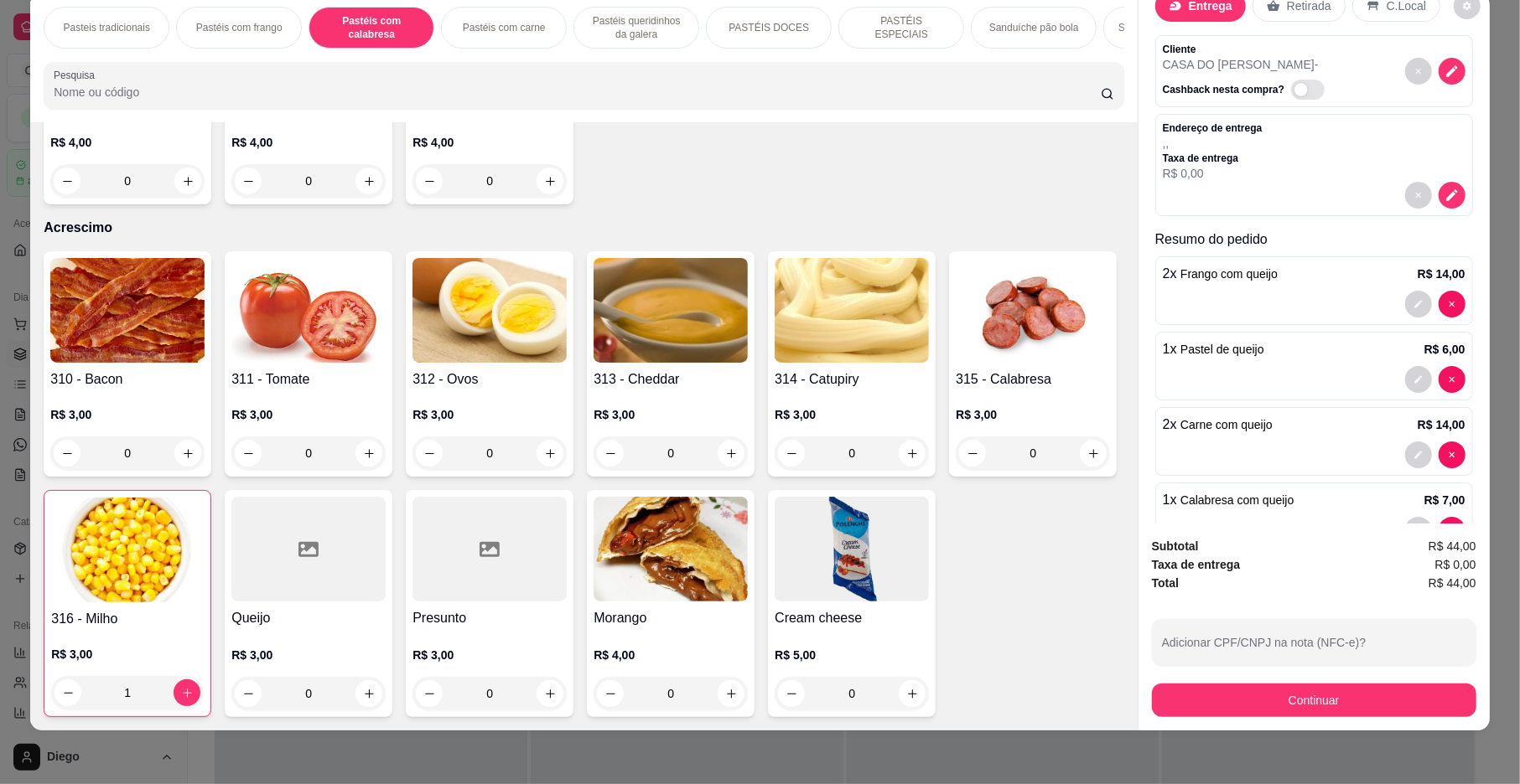
scroll to position [0, 0]
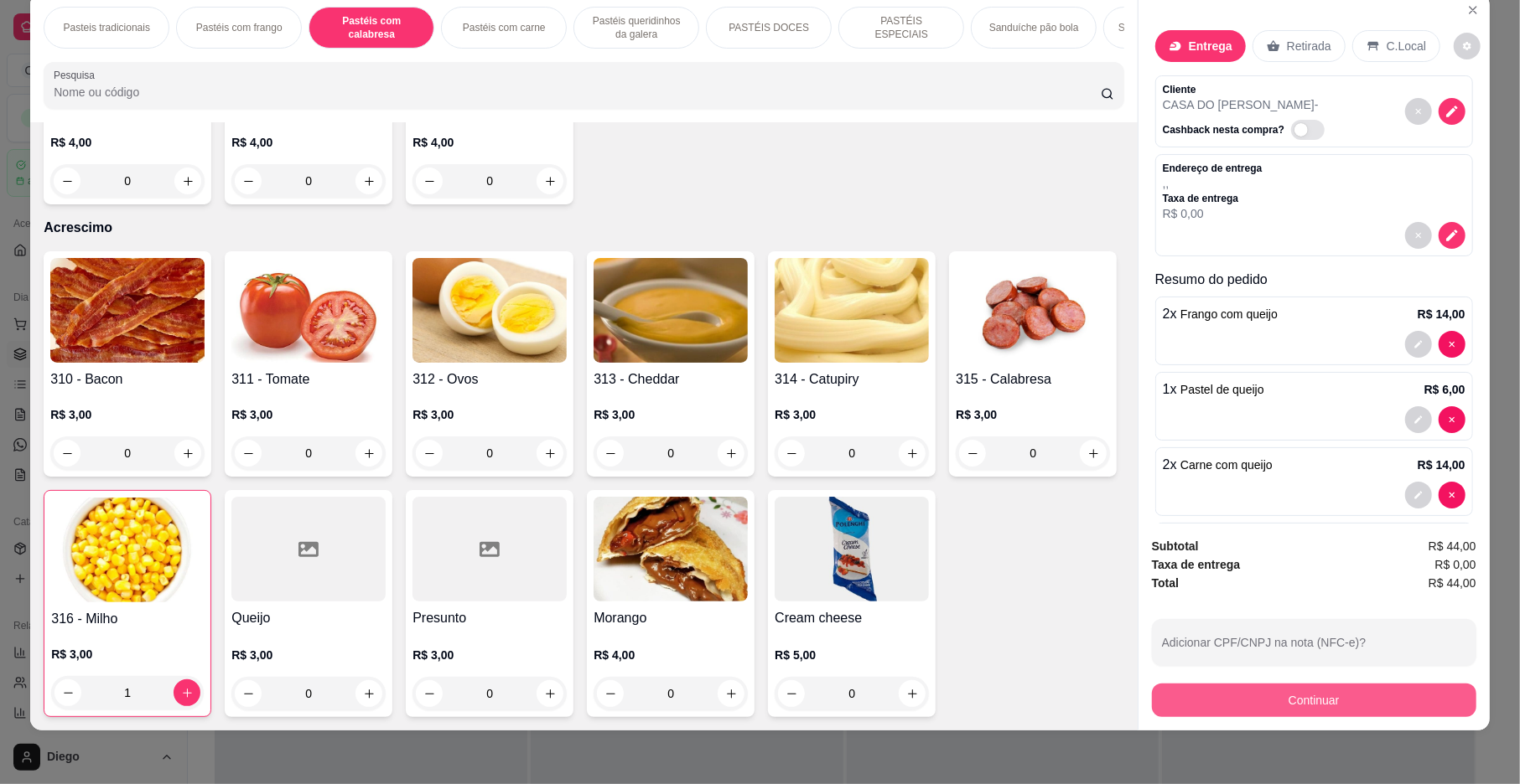
click at [1284, 698] on button "Continuar" at bounding box center [1314, 700] width 324 height 33
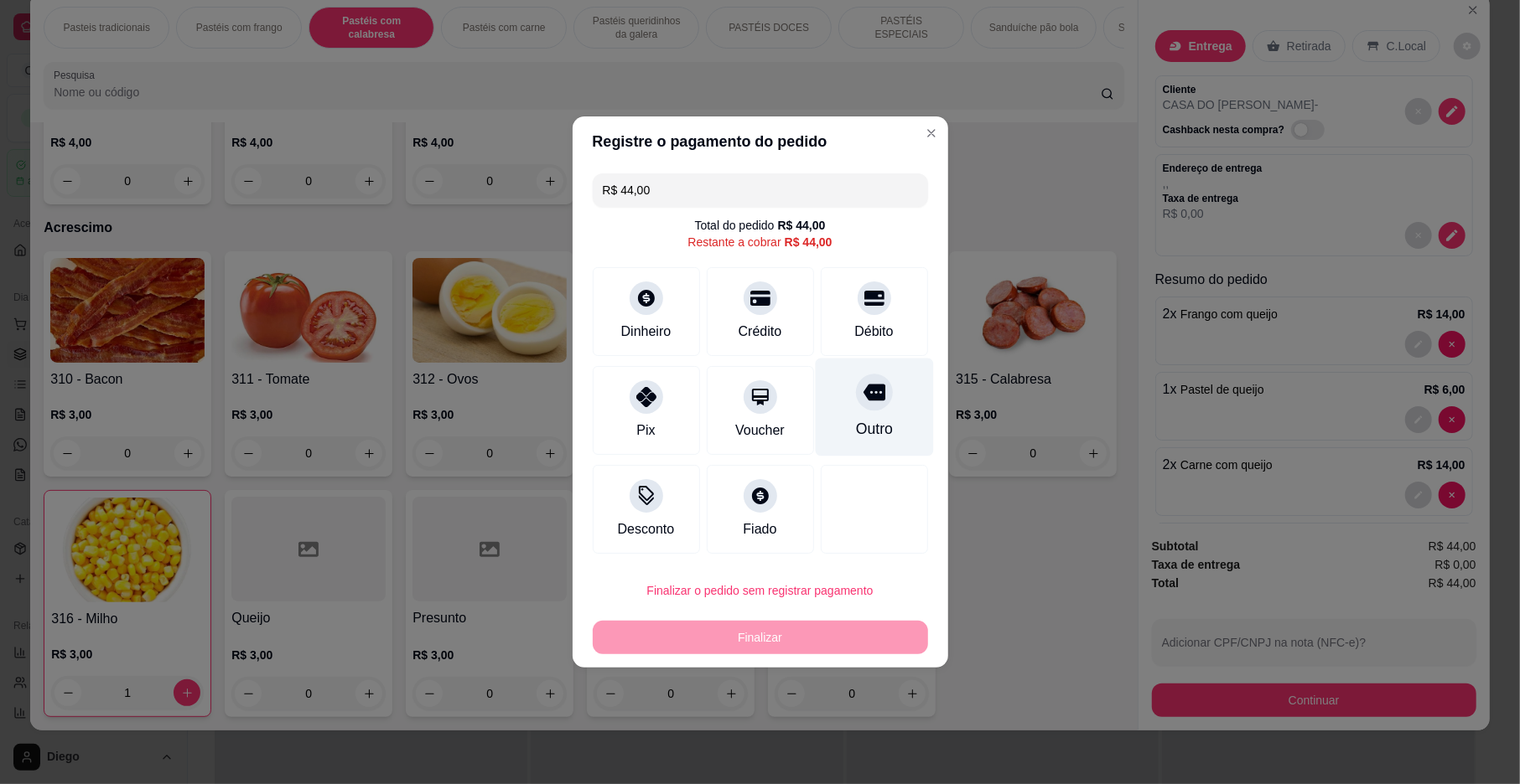
click at [879, 412] on div "Outro" at bounding box center [874, 407] width 118 height 98
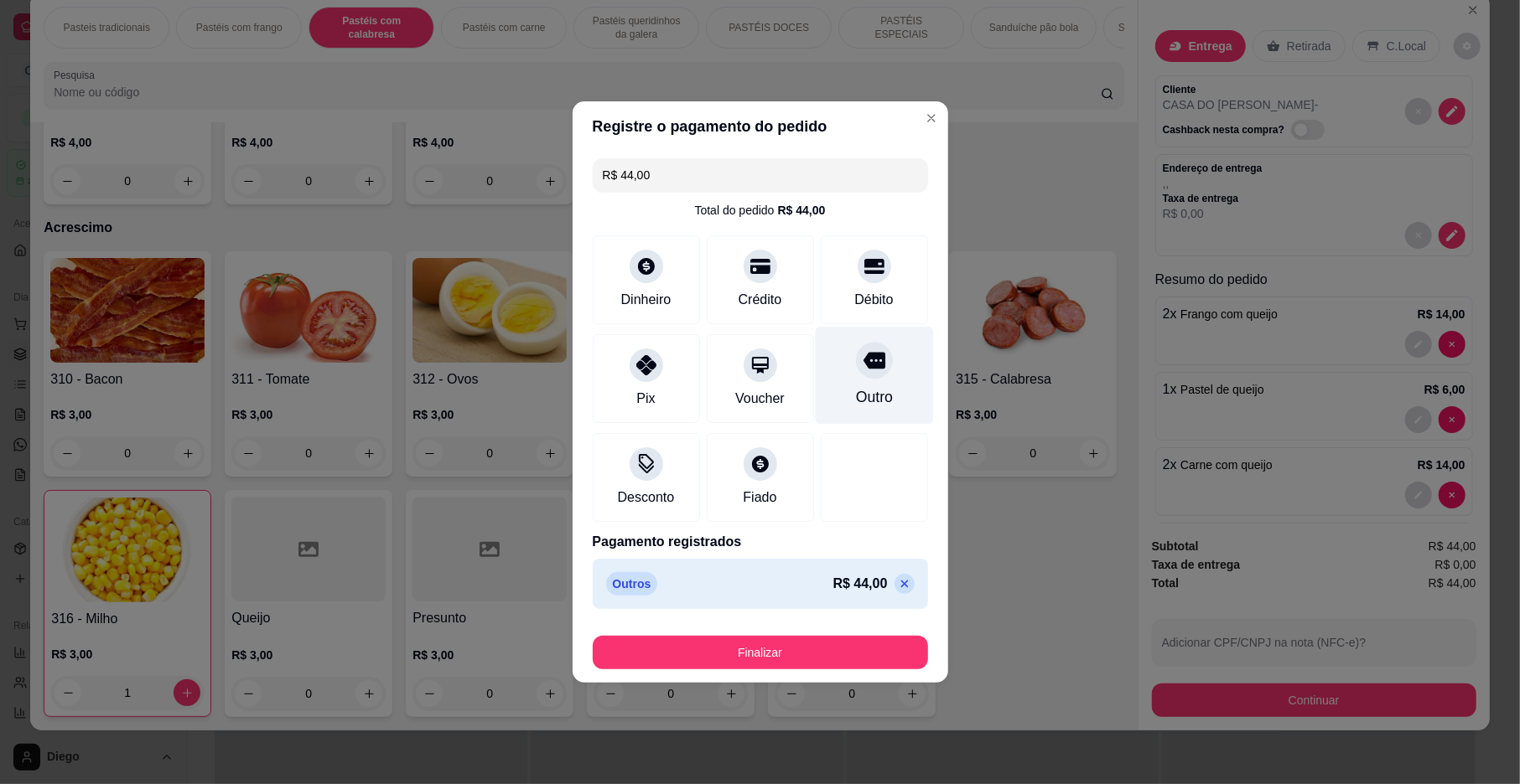
type input "R$ 0,00"
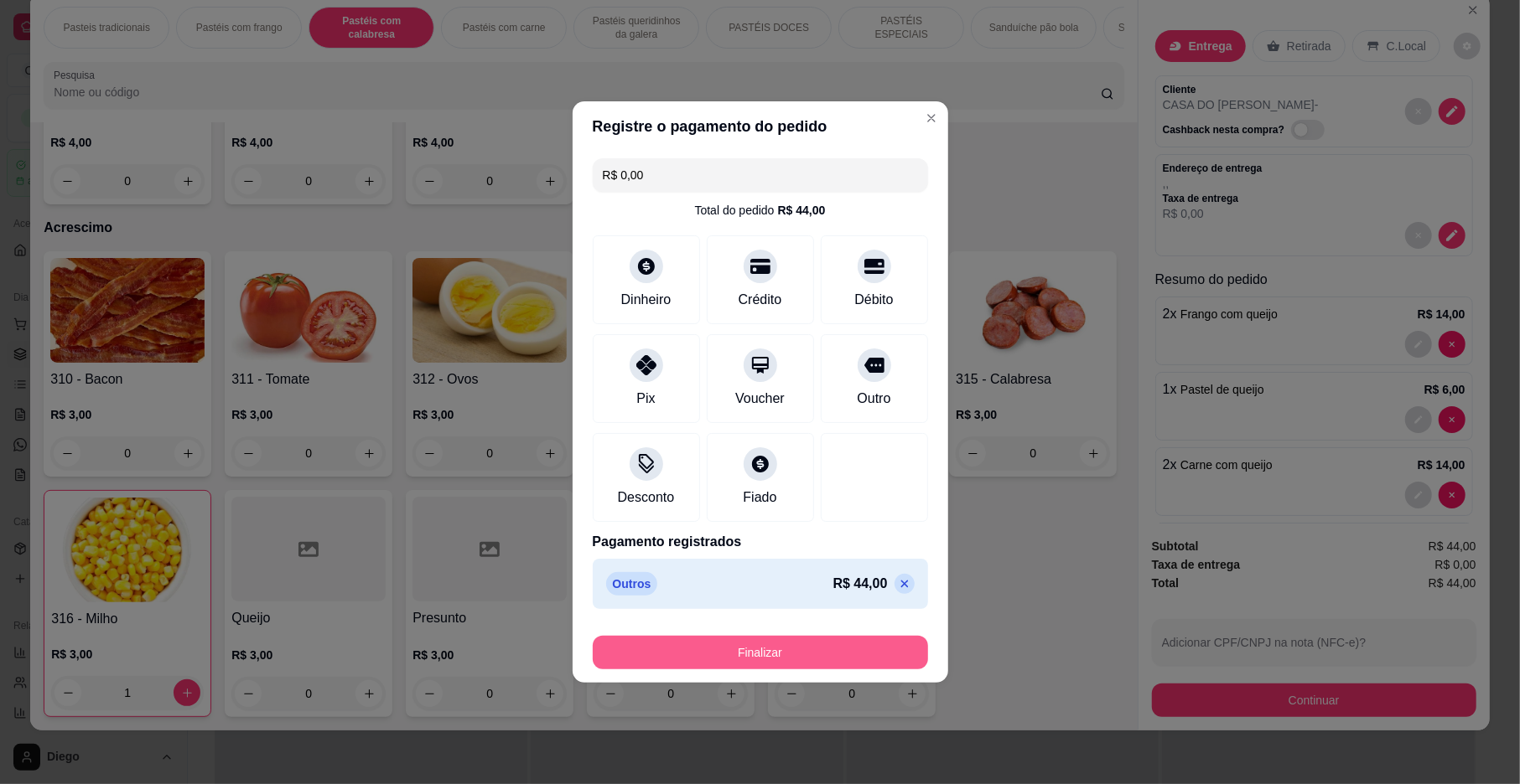
click at [755, 642] on button "Finalizar" at bounding box center [760, 652] width 336 height 33
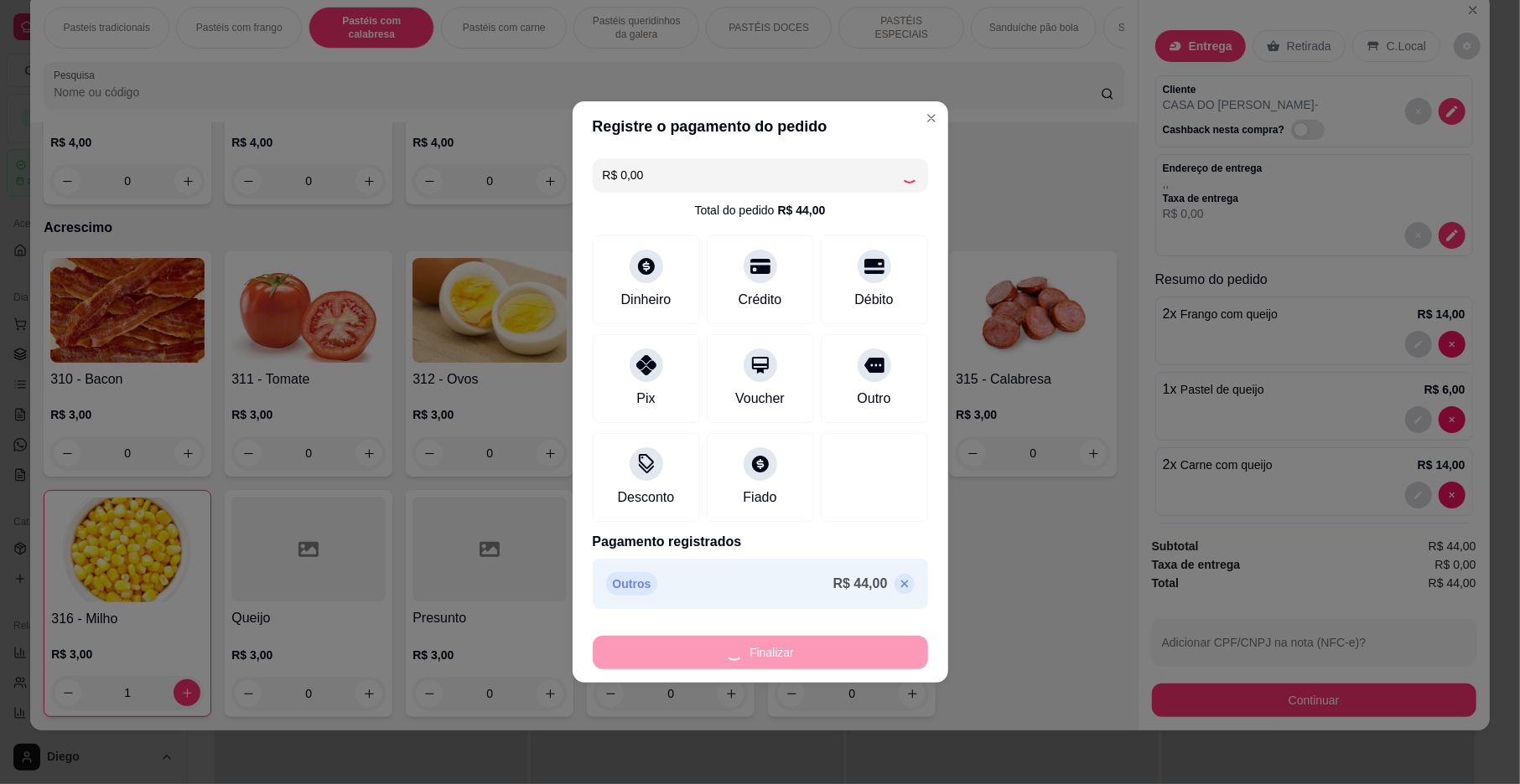
type input "0"
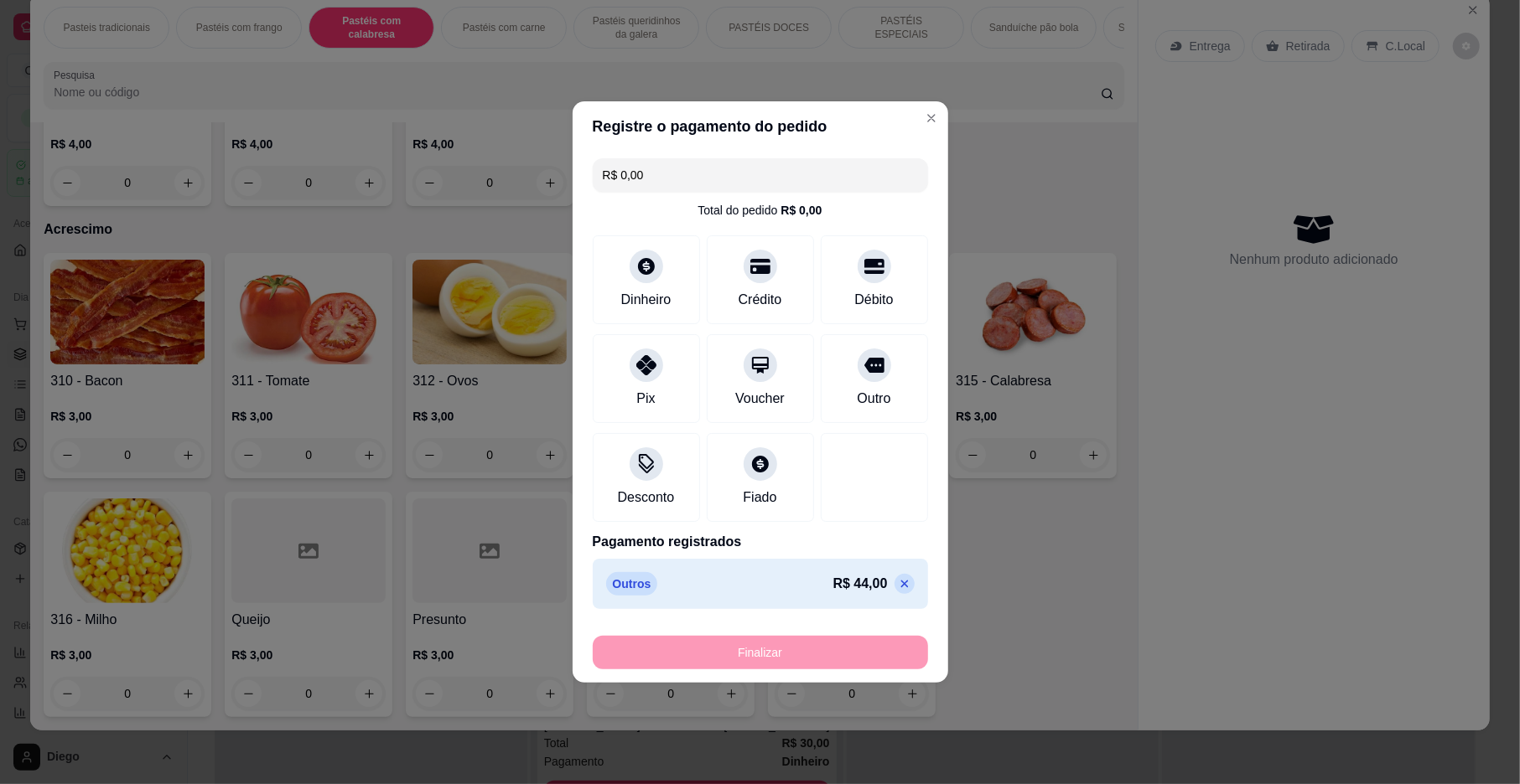
type input "-R$ 44,00"
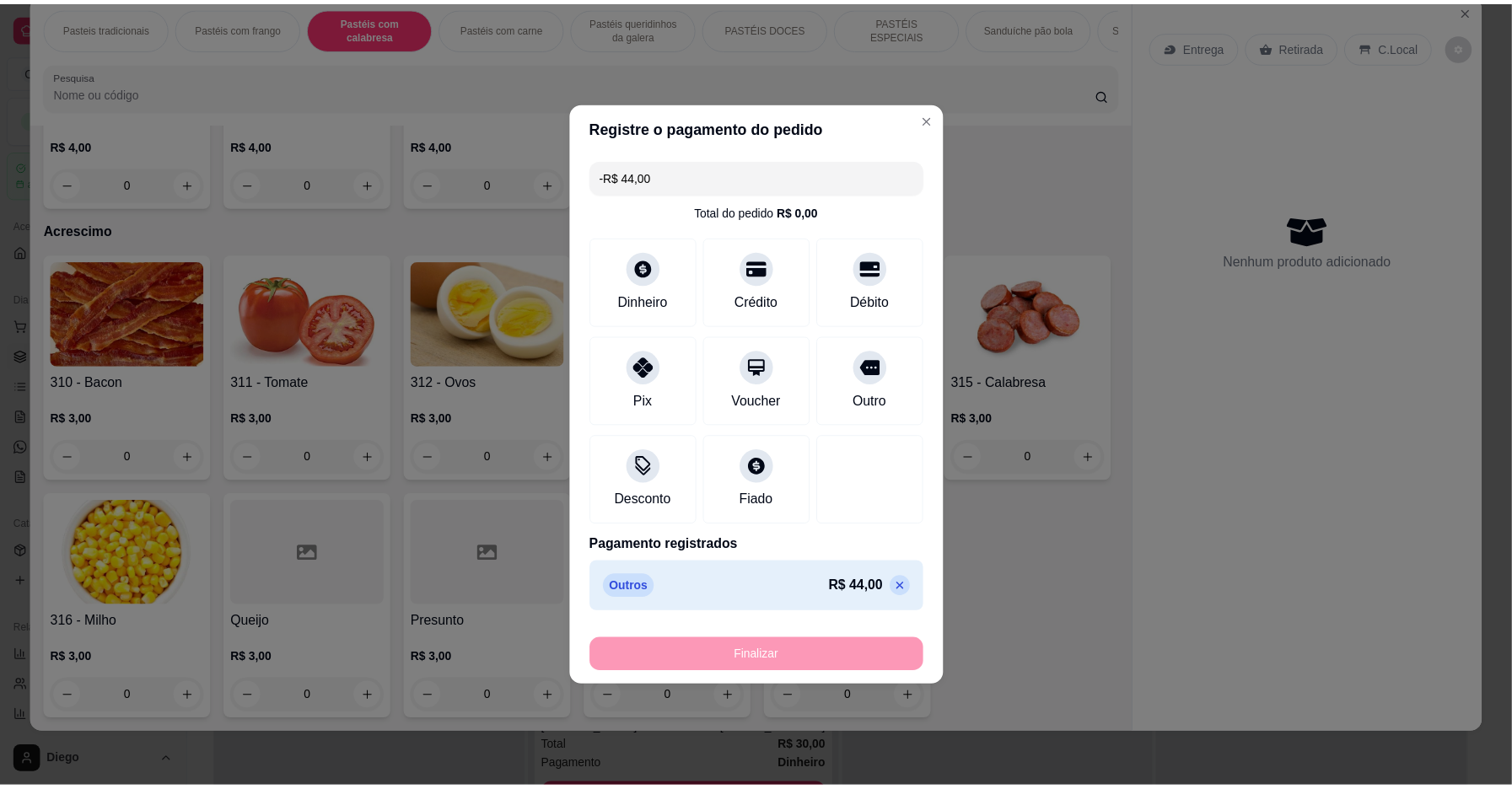
scroll to position [6491, 0]
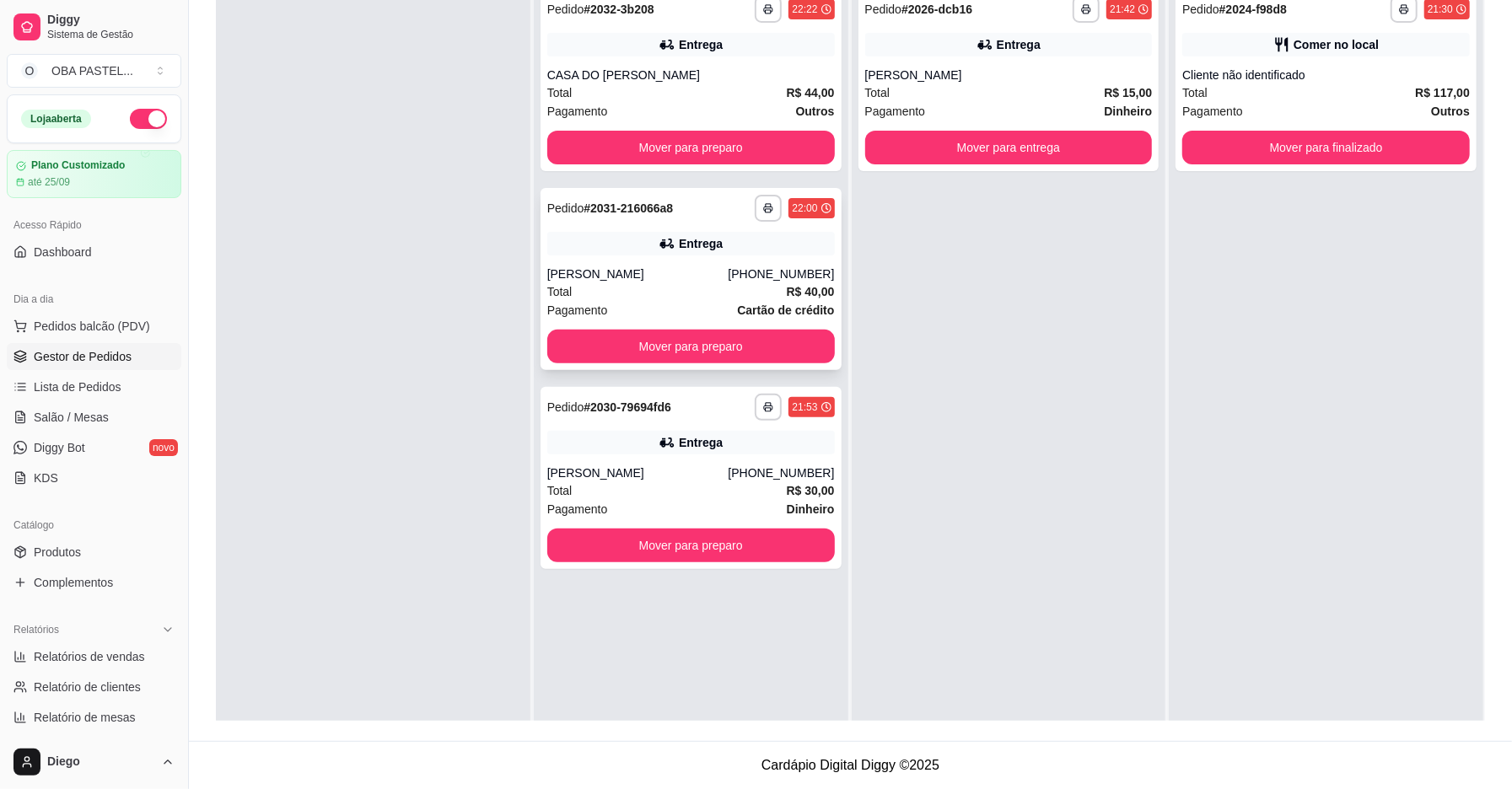
click at [639, 309] on div "Pagamento Cartão de crédito" at bounding box center [690, 310] width 288 height 18
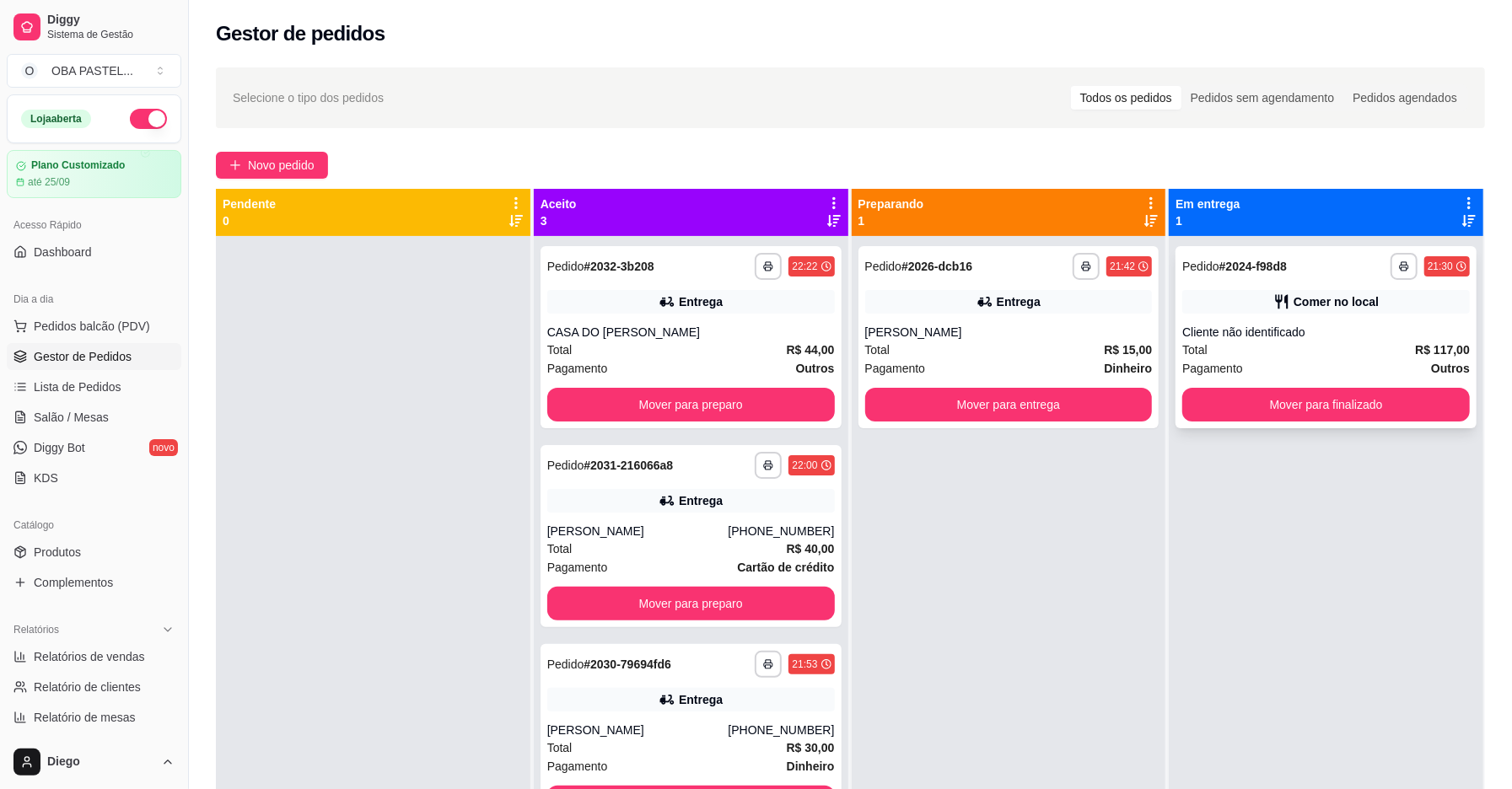
click at [1324, 311] on div "Comer no local" at bounding box center [1326, 301] width 288 height 24
click at [1195, 355] on div "Total R$ 117,00" at bounding box center [1326, 349] width 288 height 18
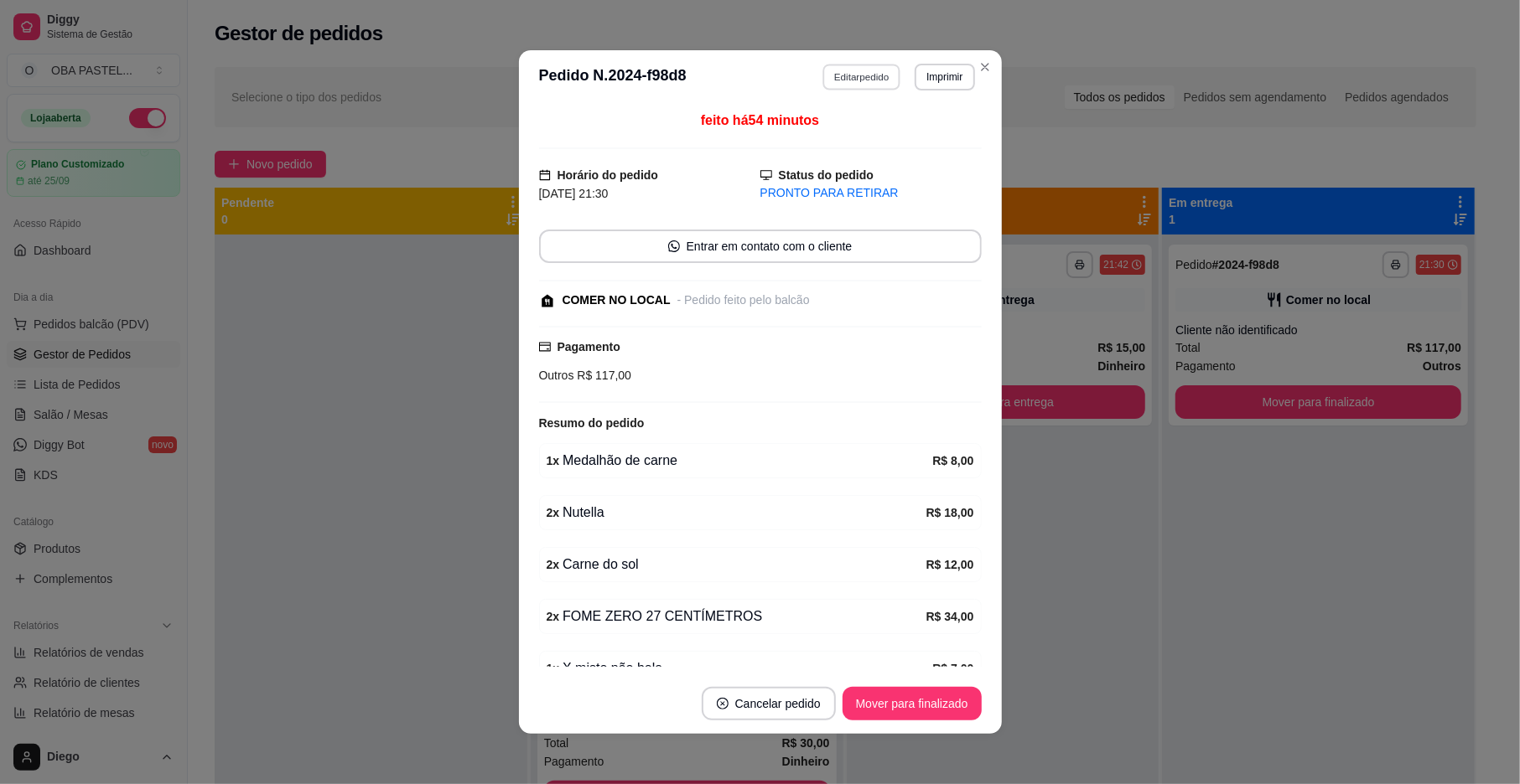
click at [875, 81] on button "Editar pedido" at bounding box center [861, 76] width 78 height 26
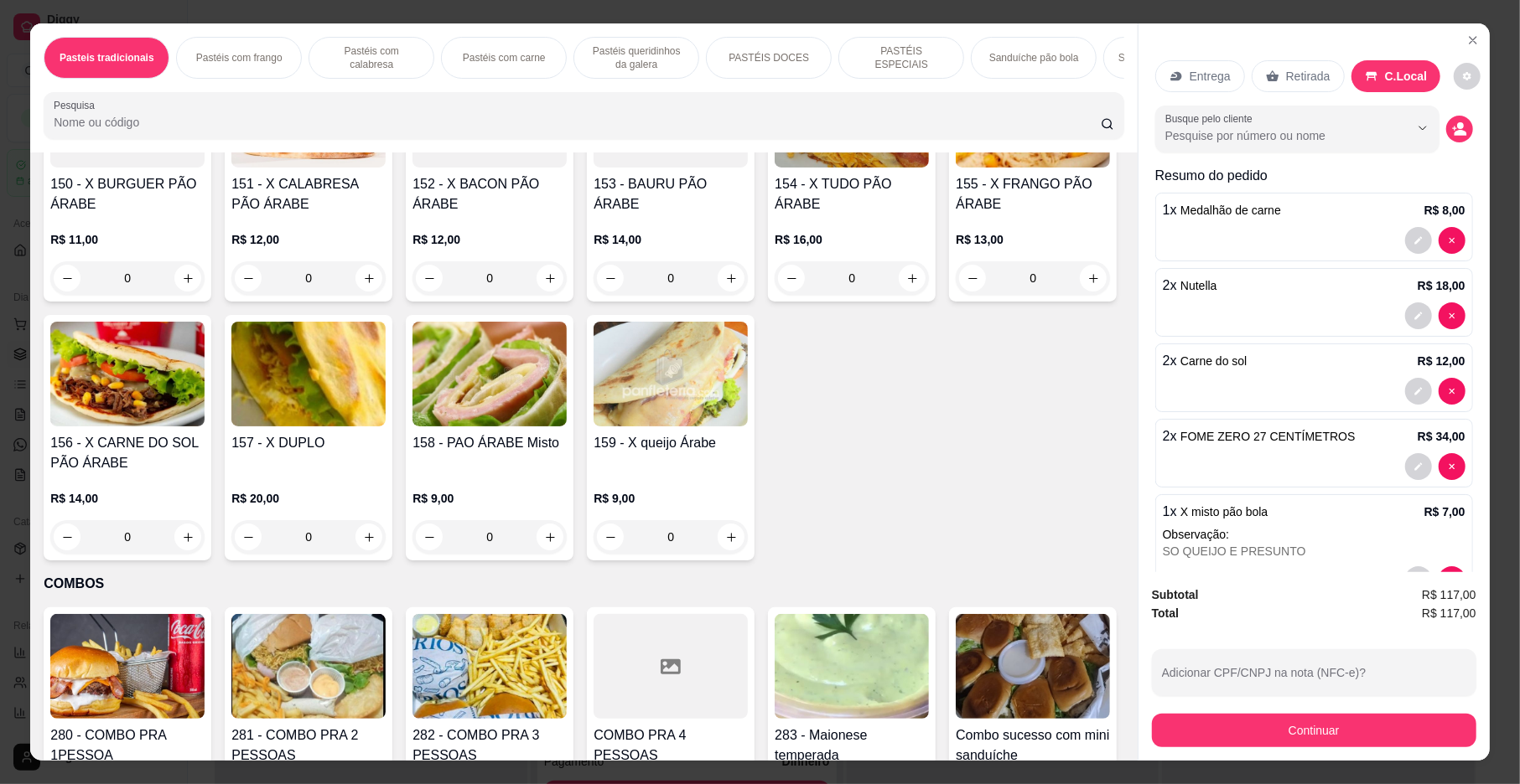
scroll to position [3759, 0]
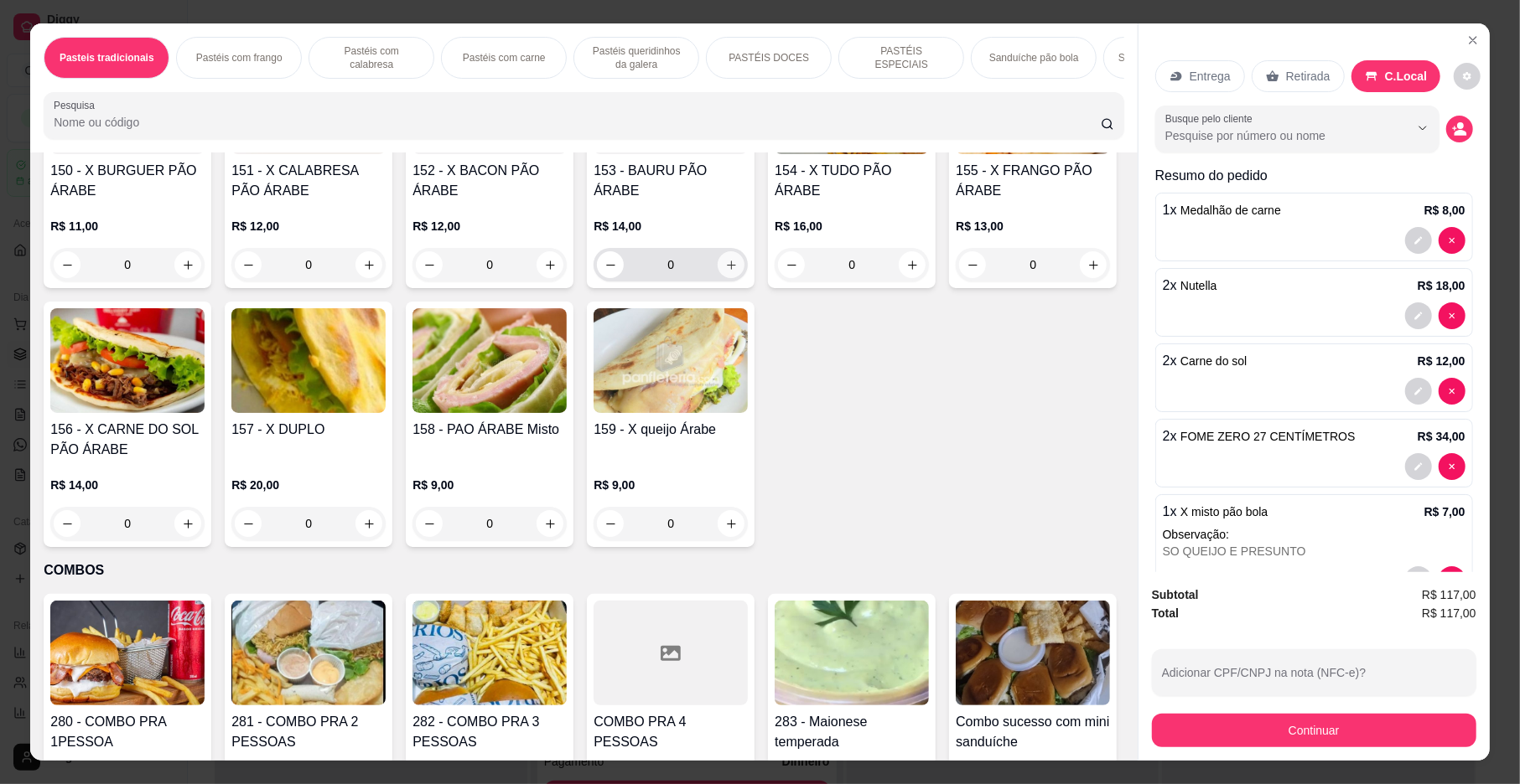
click at [727, 272] on icon "increase-product-quantity" at bounding box center [731, 265] width 12 height 12
type input "1"
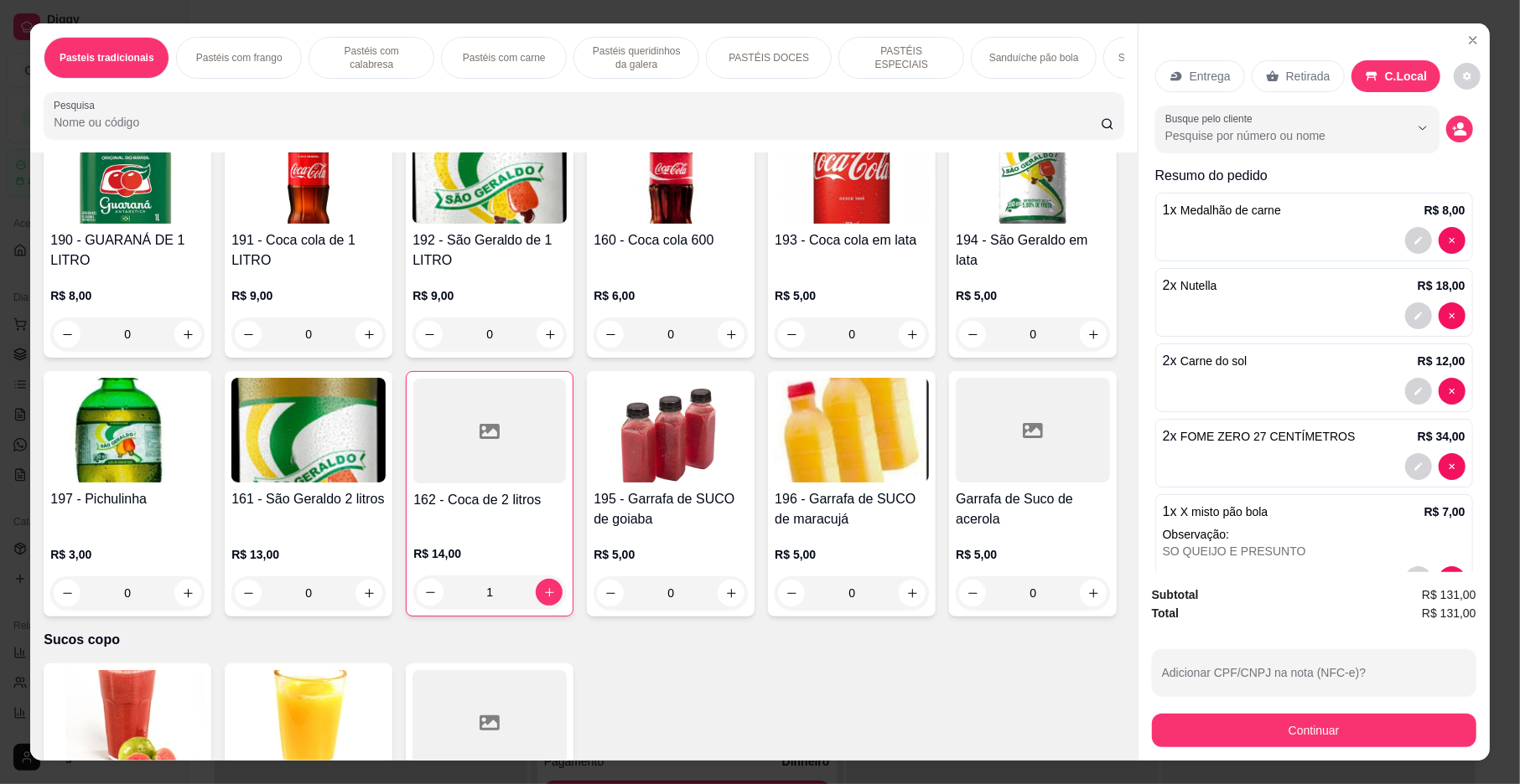
scroll to position [5201, 0]
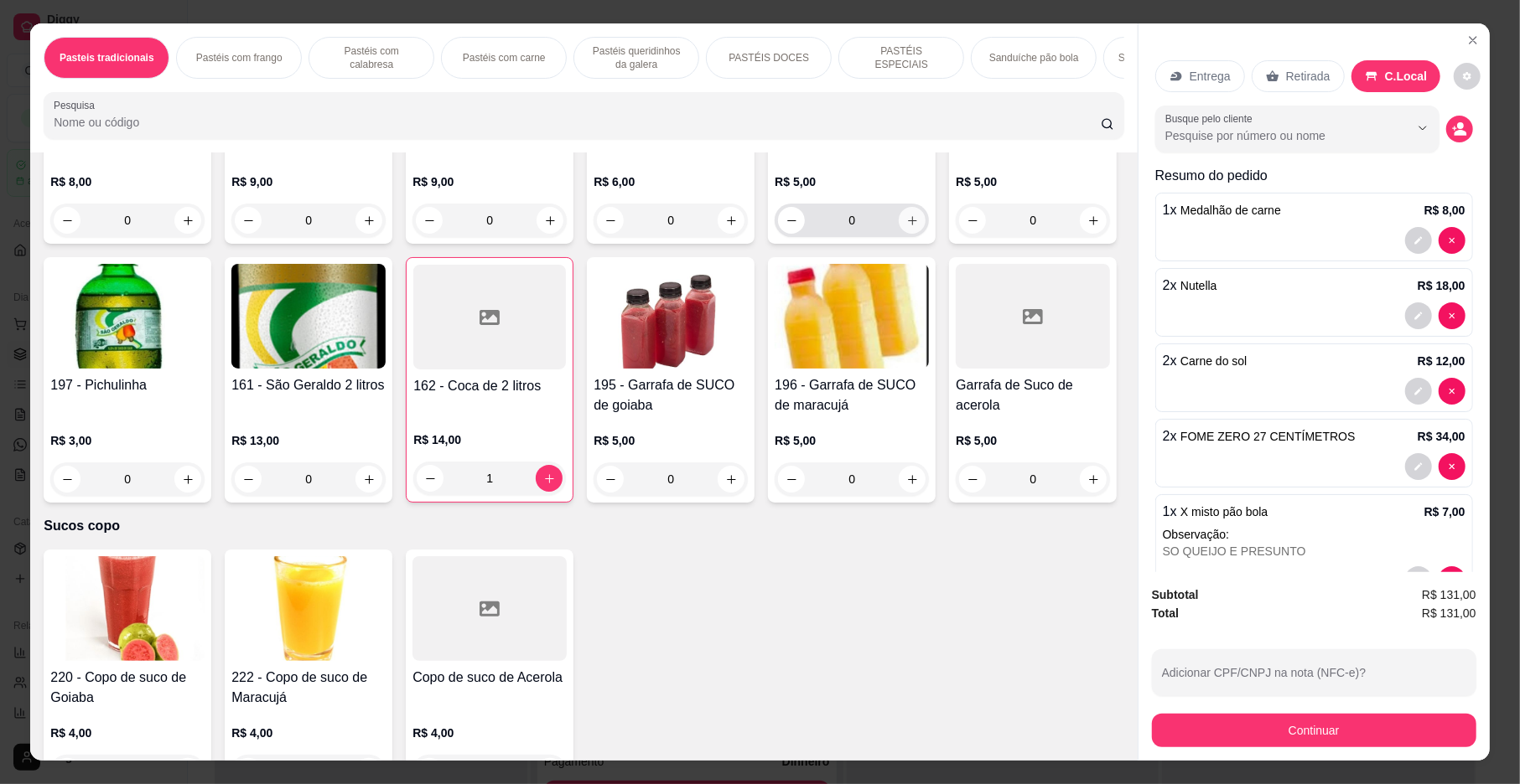
click at [906, 227] on icon "increase-product-quantity" at bounding box center [912, 220] width 12 height 12
type input "1"
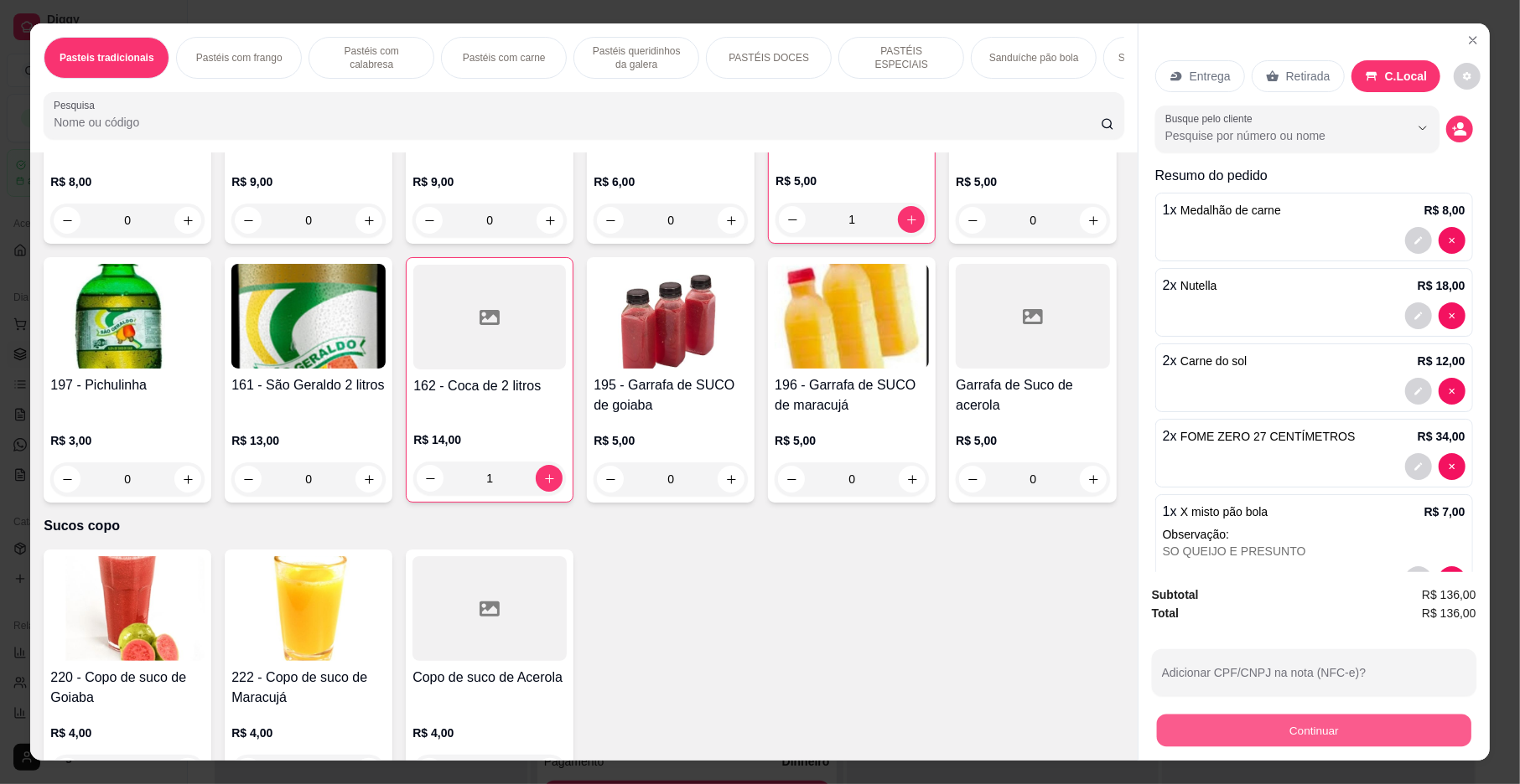
click at [1342, 732] on button "Continuar" at bounding box center [1314, 731] width 315 height 32
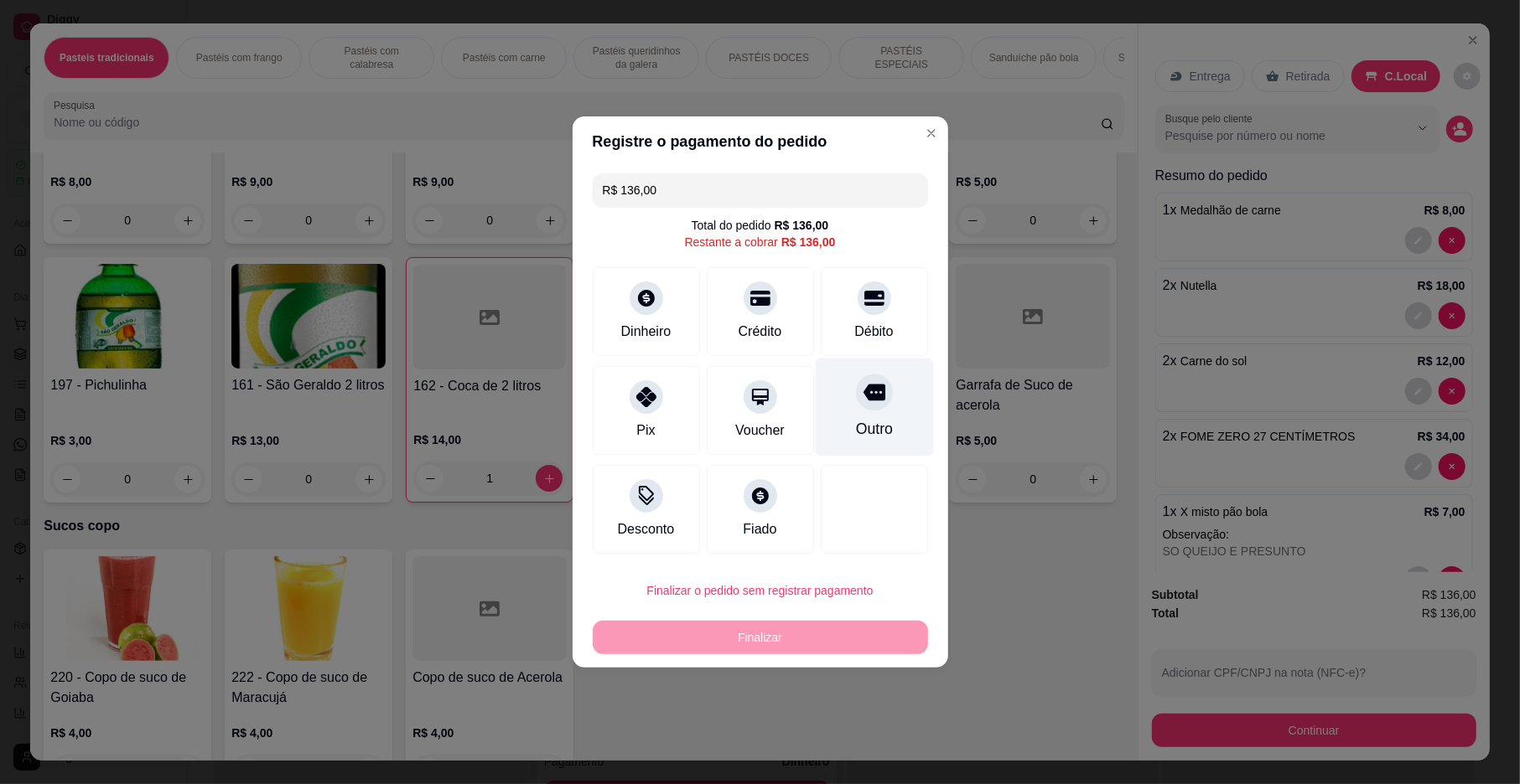
click at [874, 407] on div "Outro" at bounding box center [874, 407] width 118 height 98
type input "R$ 0,00"
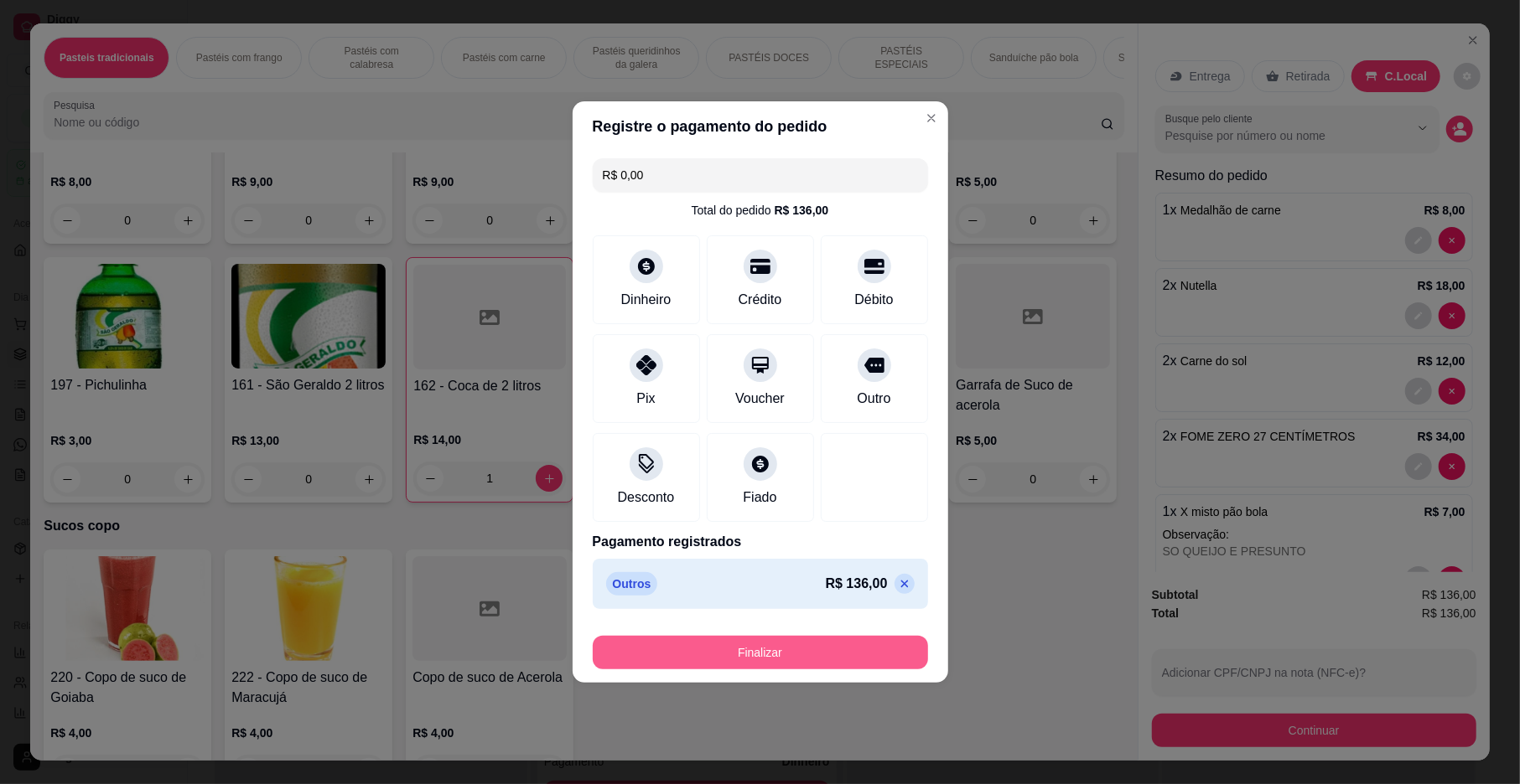
click at [863, 645] on button "Finalizar" at bounding box center [760, 652] width 336 height 33
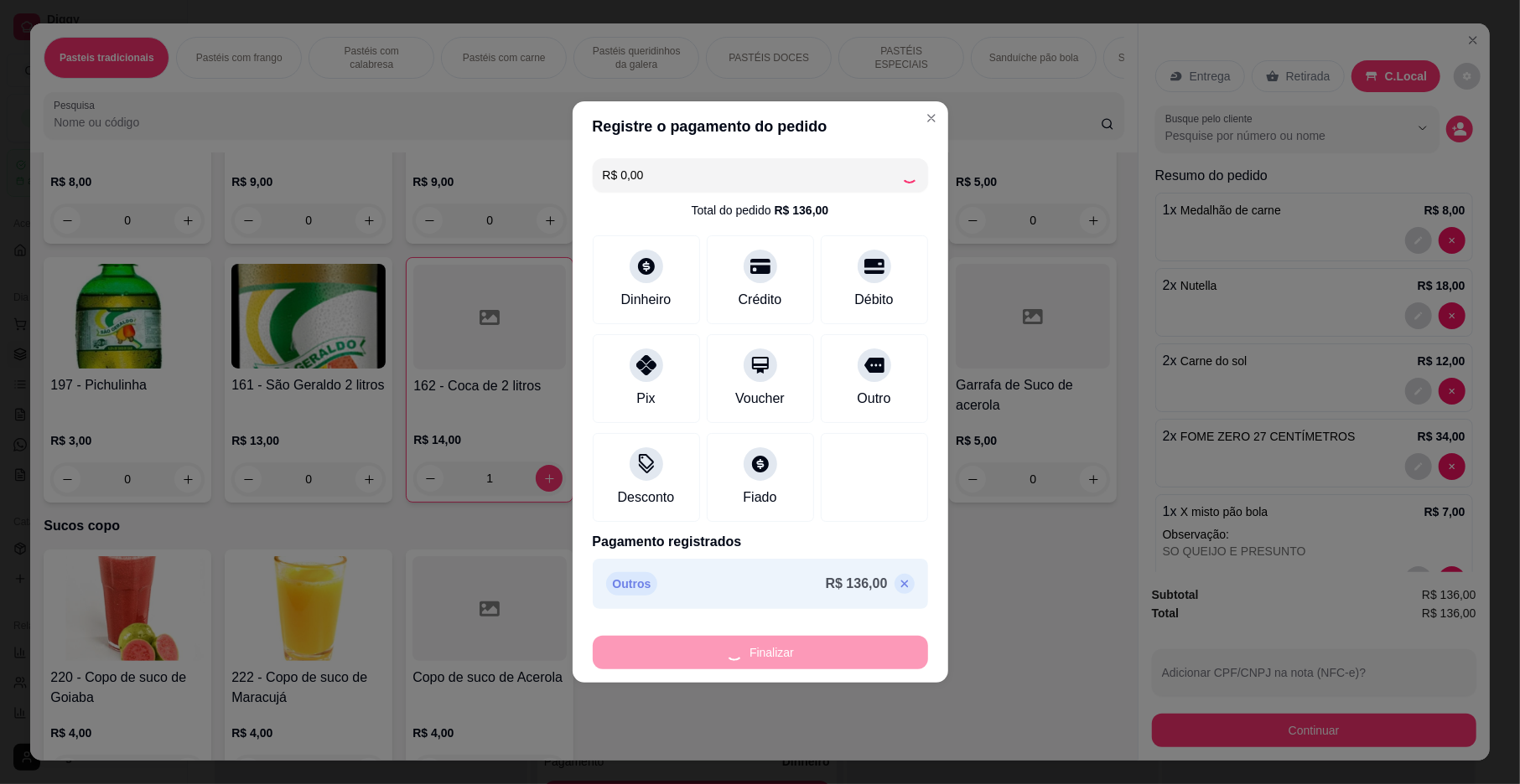
type input "0"
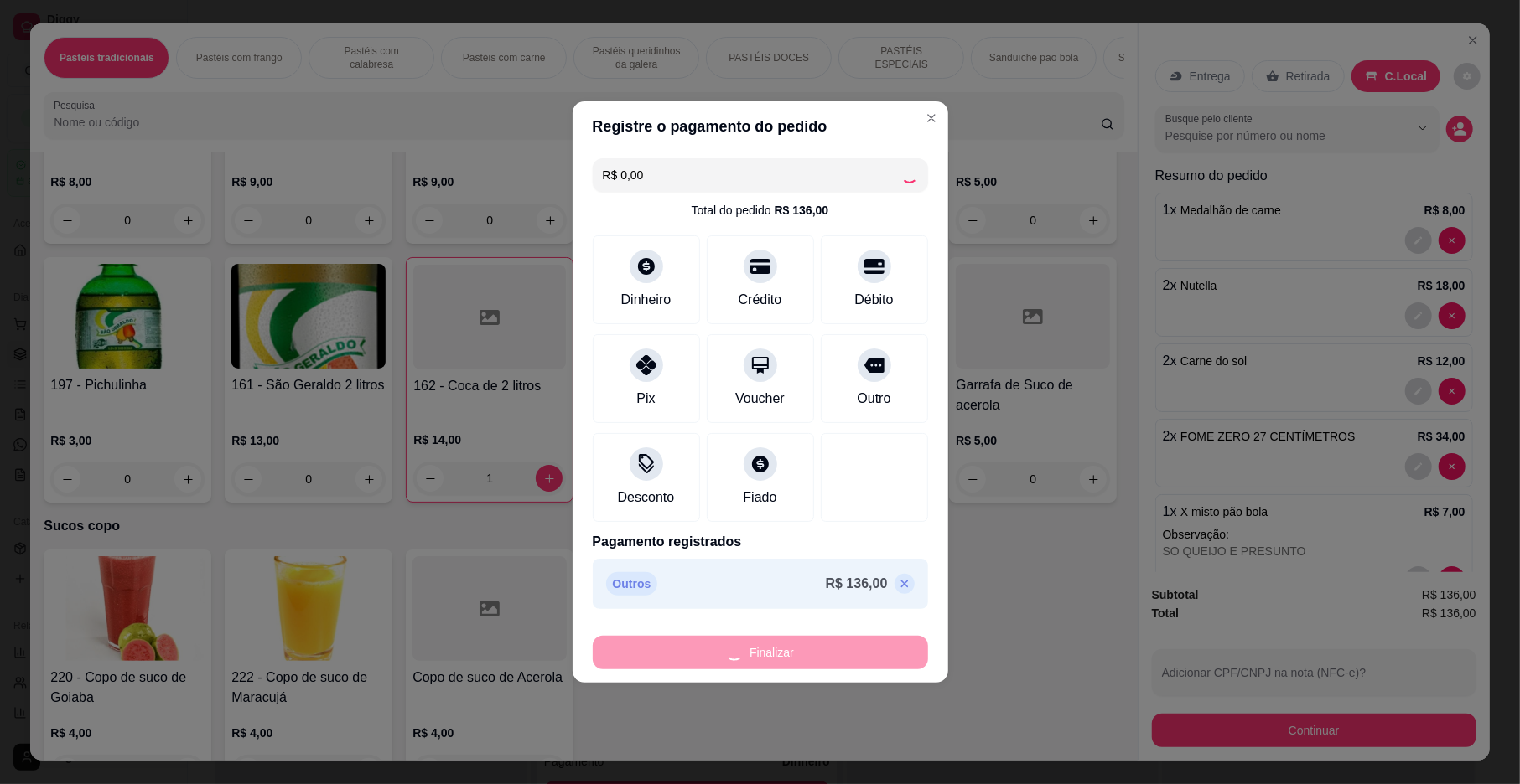
type input "0"
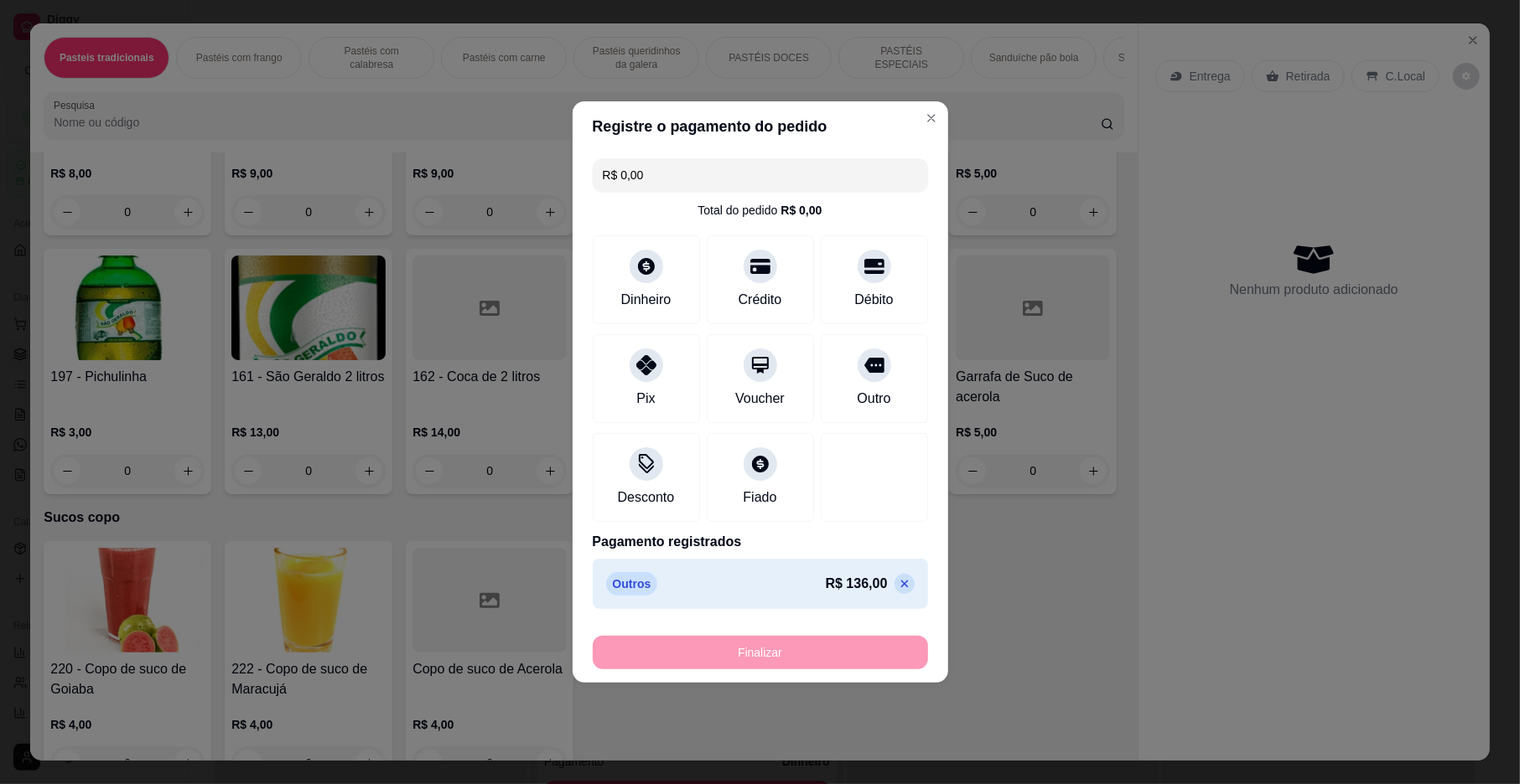
type input "-R$ 136,00"
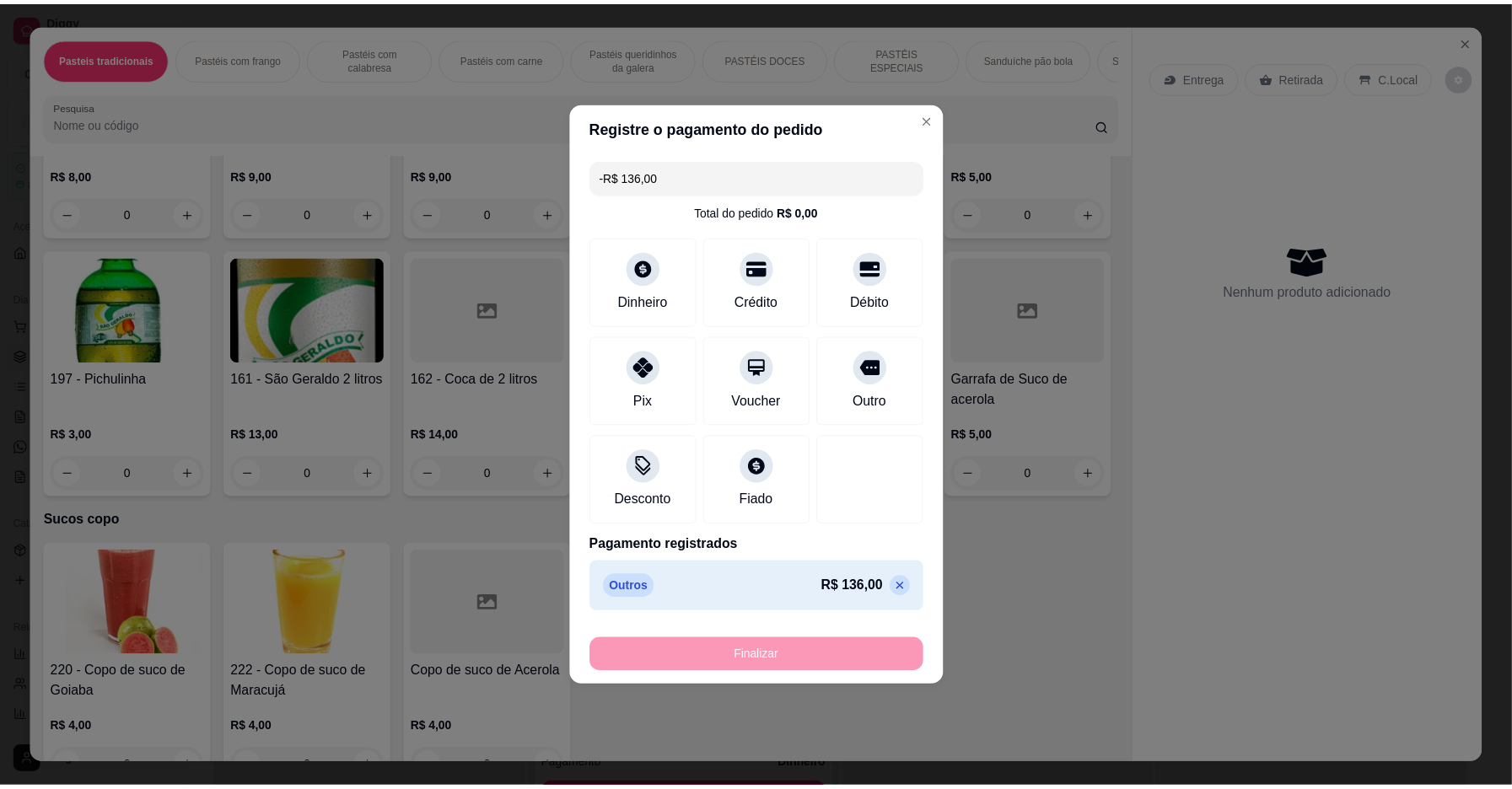
scroll to position [5227, 0]
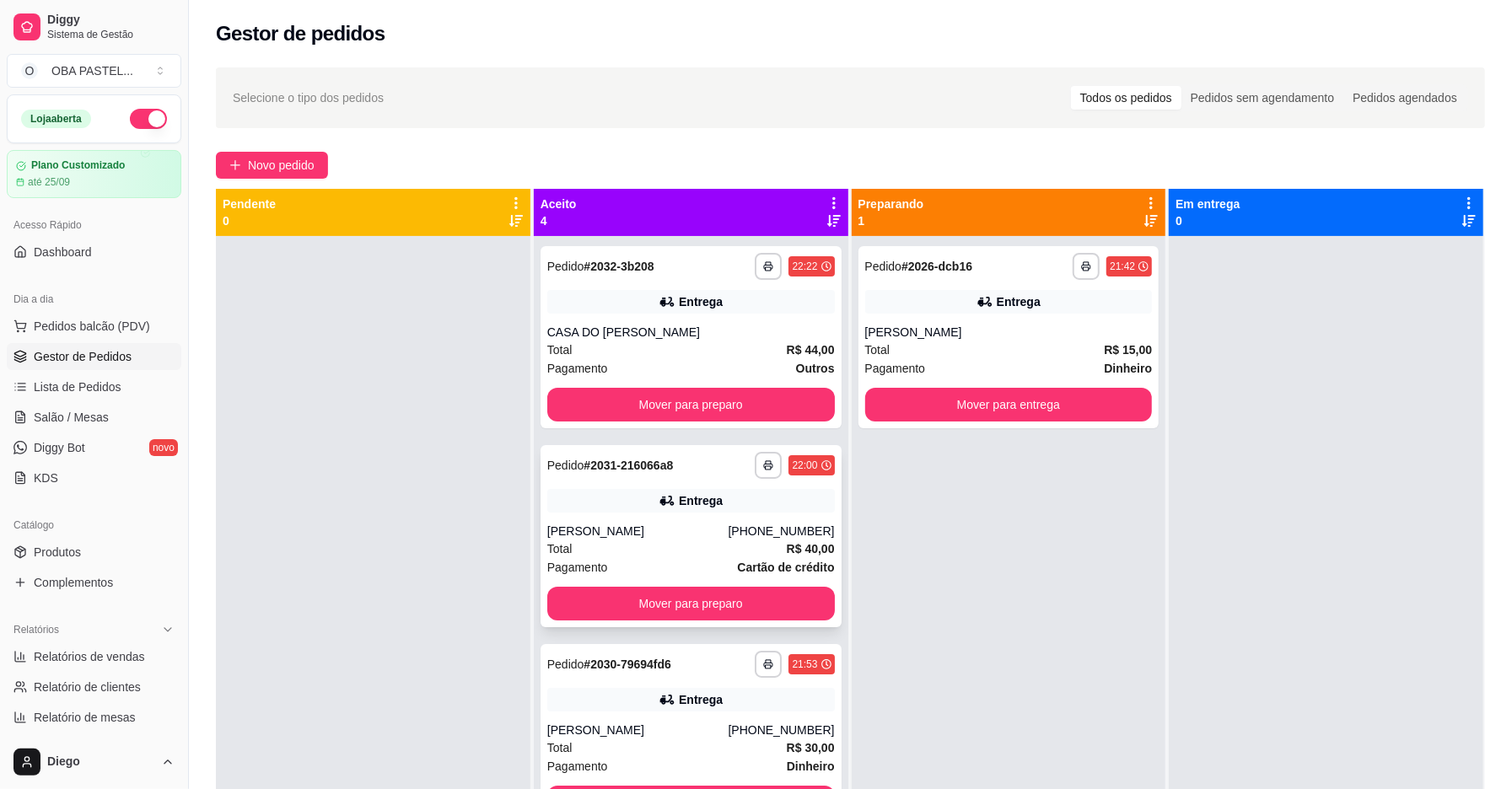
click at [690, 545] on div "Total R$ 40,00" at bounding box center [690, 548] width 288 height 18
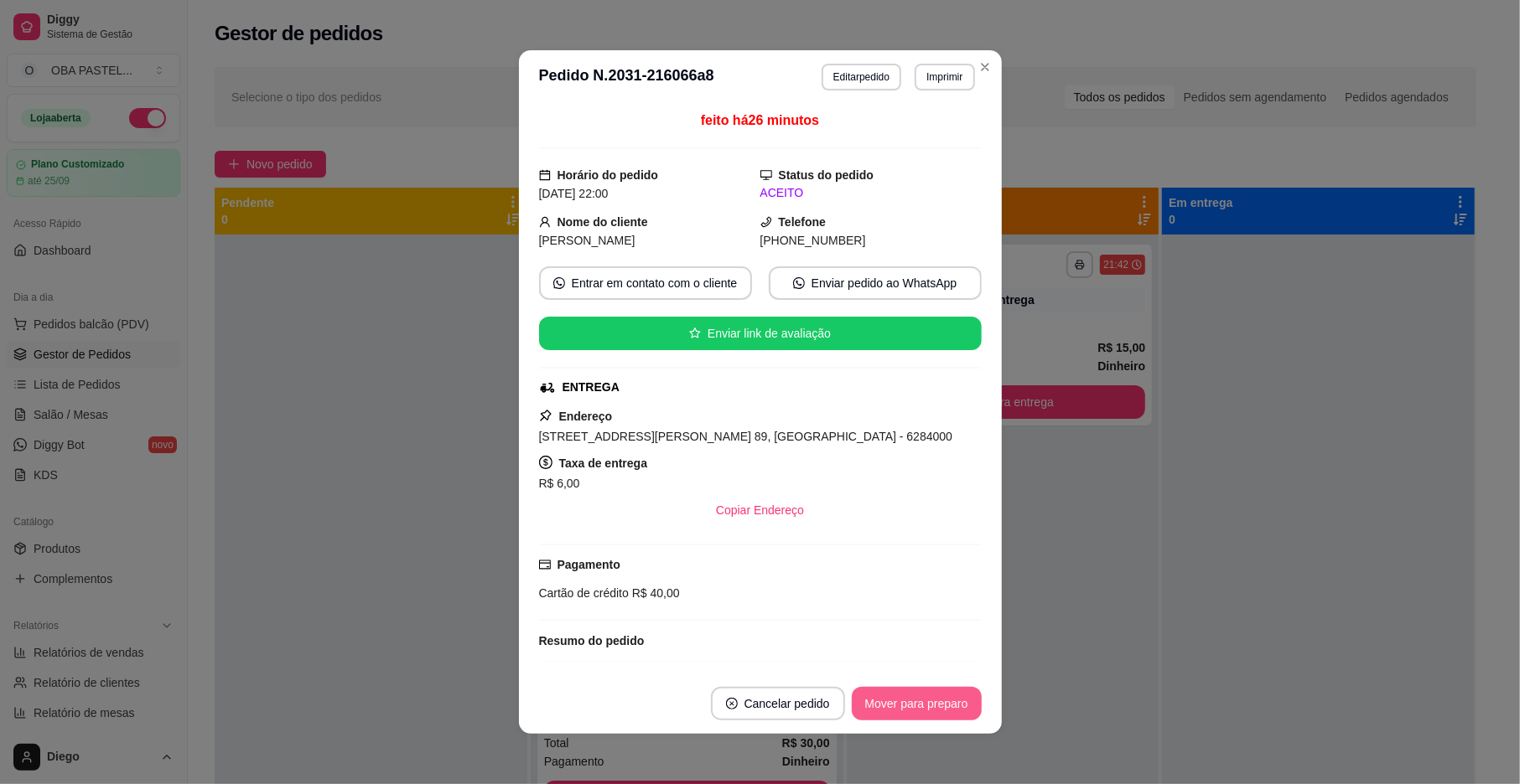
click at [927, 717] on button "Mover para preparo" at bounding box center [916, 703] width 130 height 33
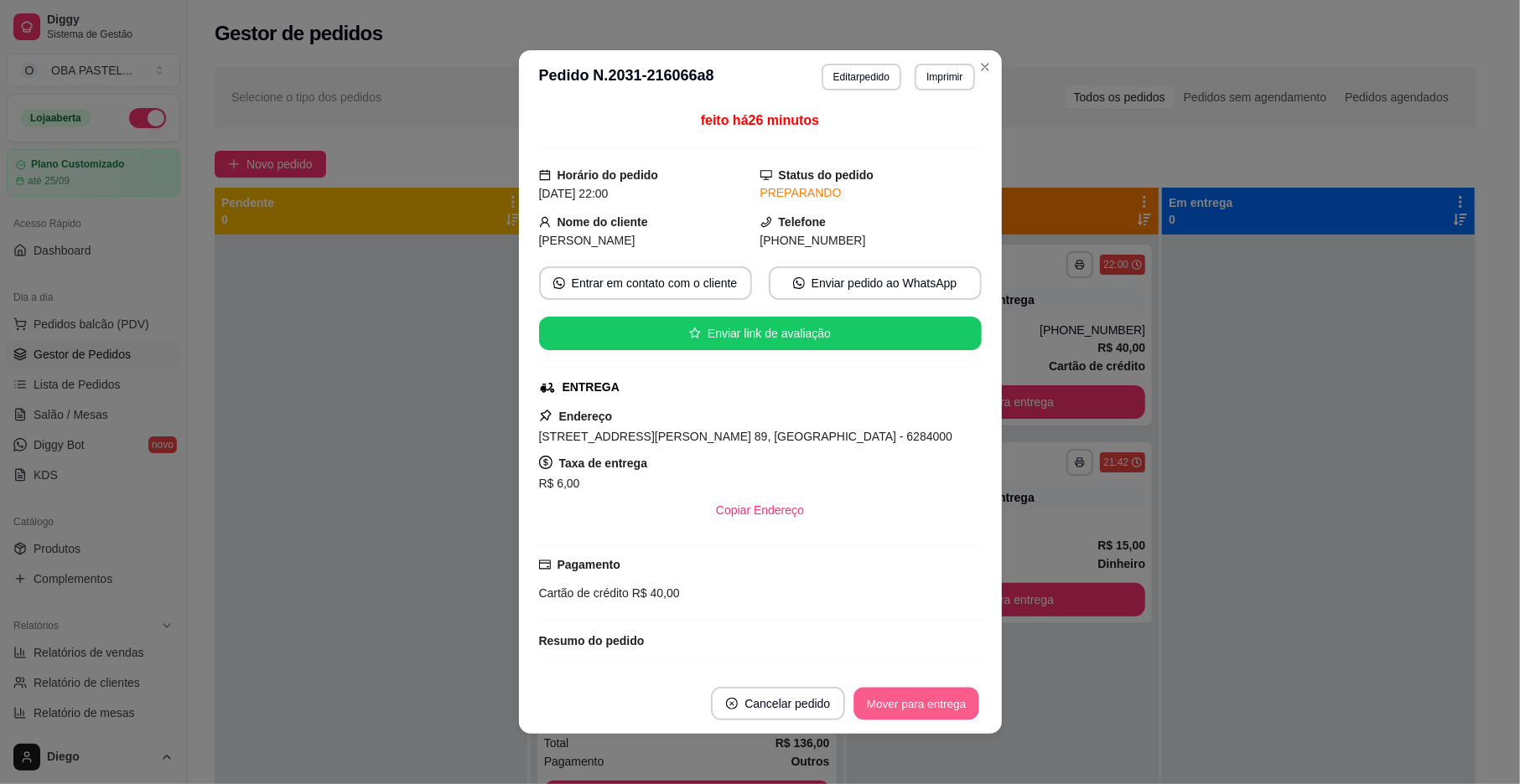
click at [927, 708] on button "Mover para entrega" at bounding box center [917, 704] width 125 height 32
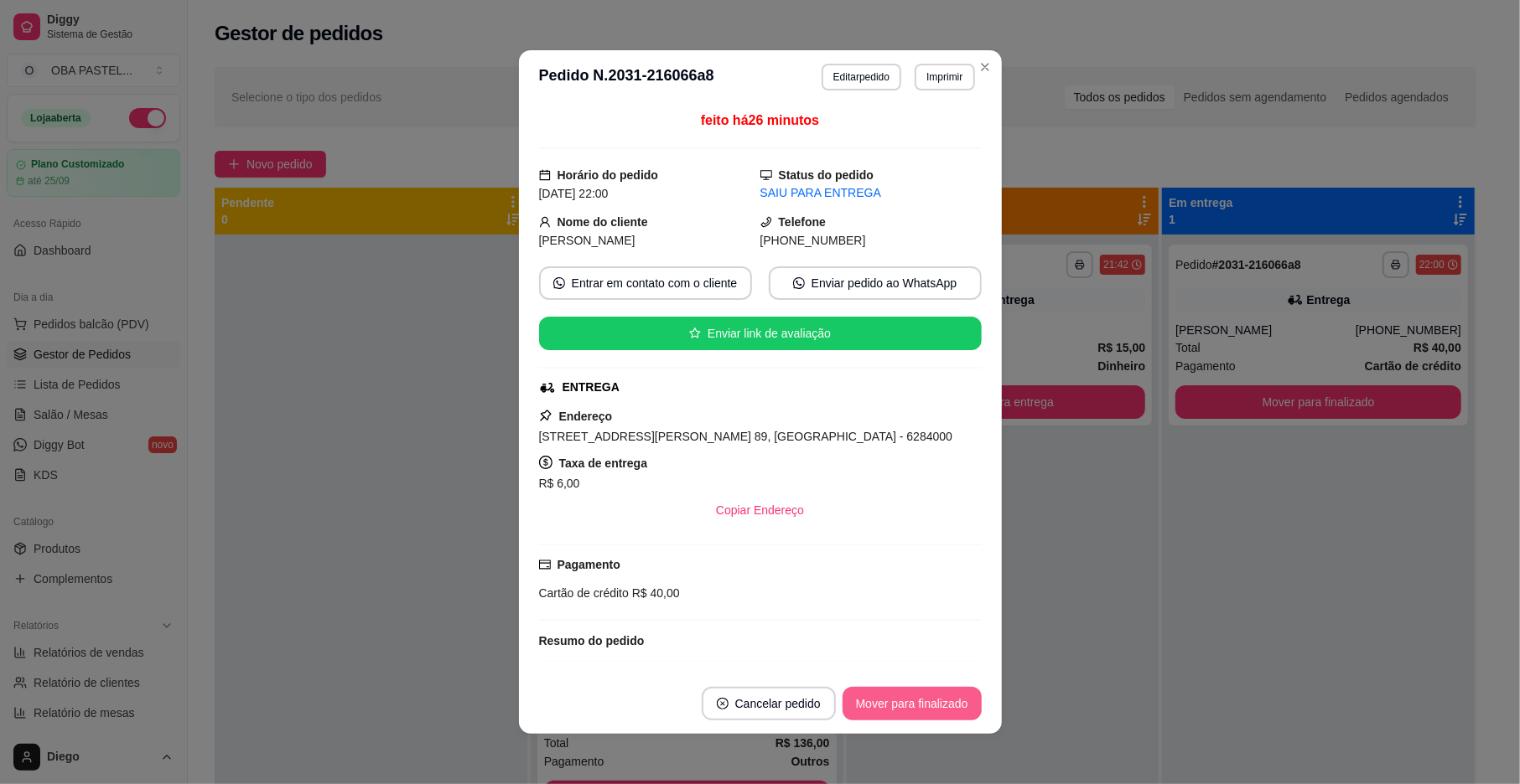
click at [929, 705] on button "Mover para finalizado" at bounding box center [912, 703] width 139 height 33
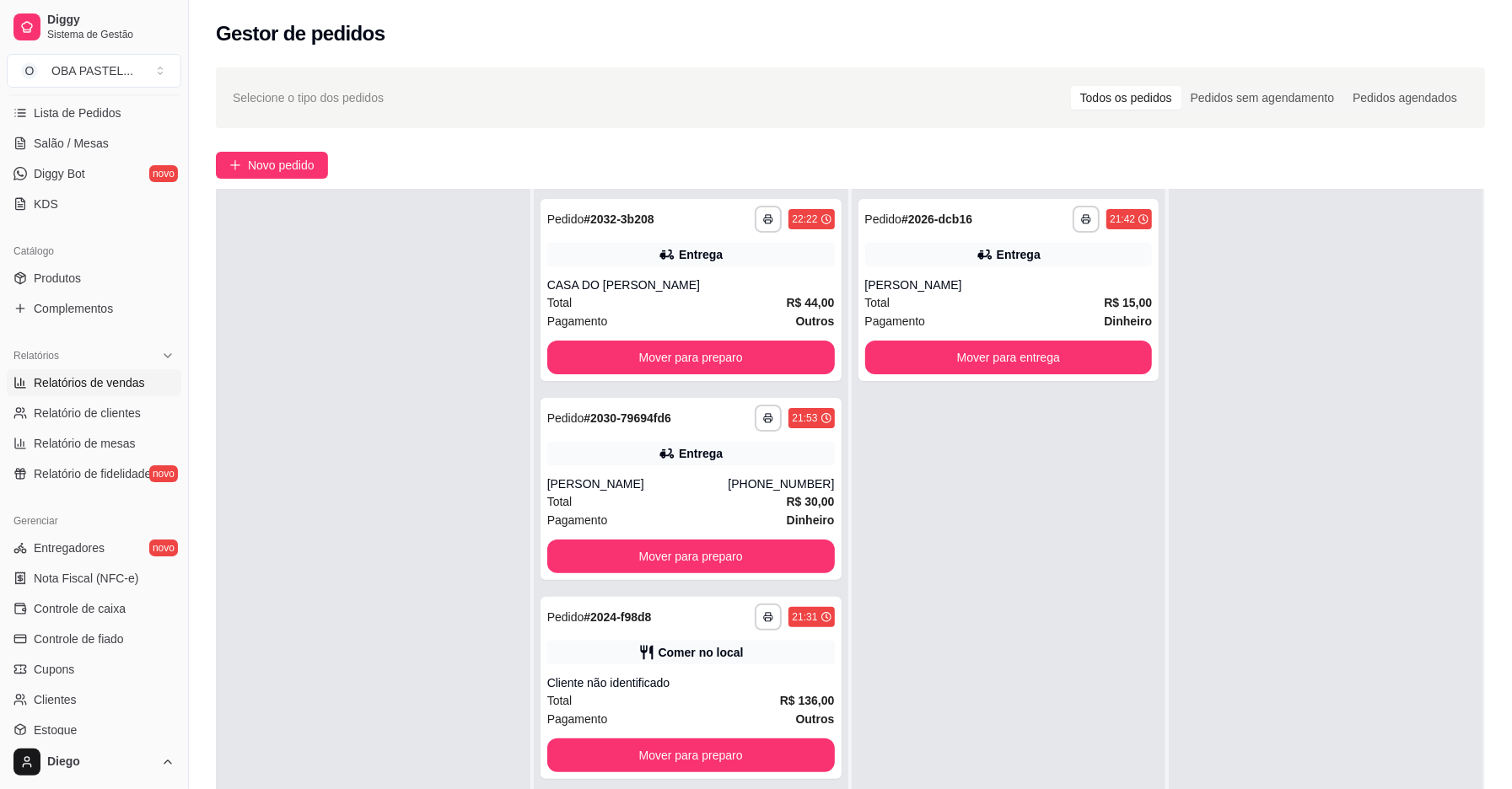
scroll to position [338, 0]
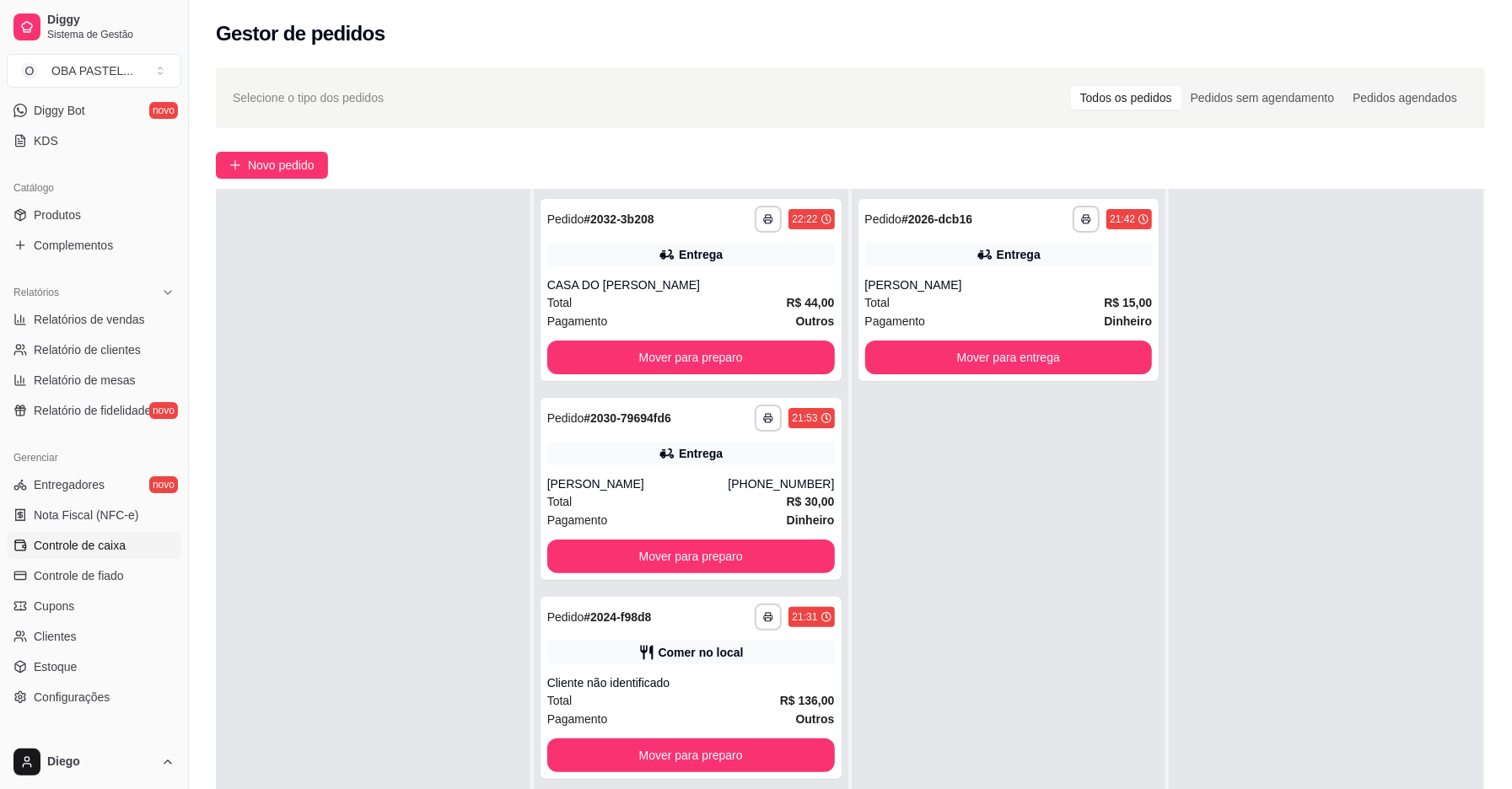
click at [93, 552] on span "Controle de caixa" at bounding box center [79, 546] width 92 height 17
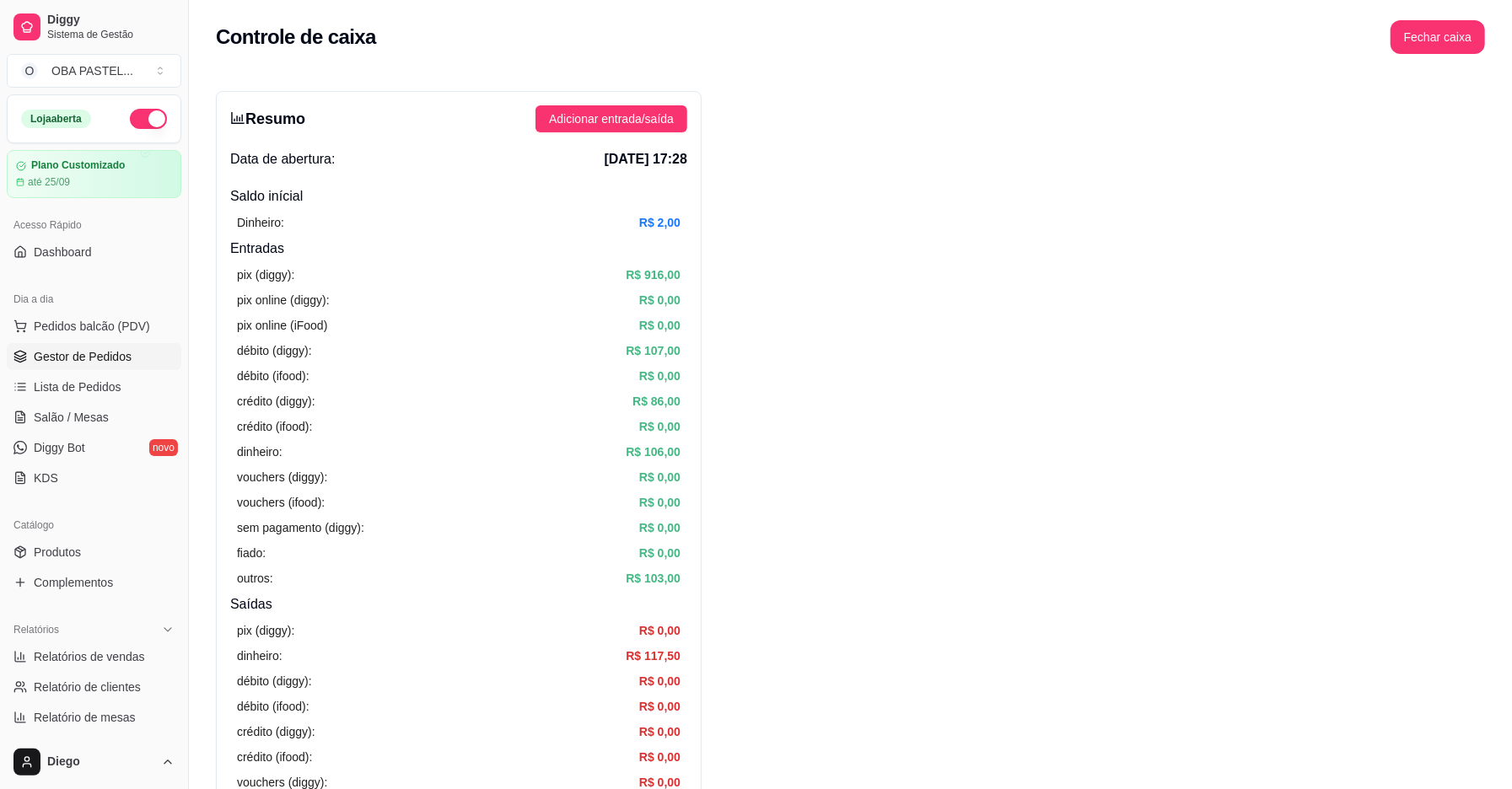
click at [103, 355] on span "Gestor de Pedidos" at bounding box center [82, 357] width 98 height 17
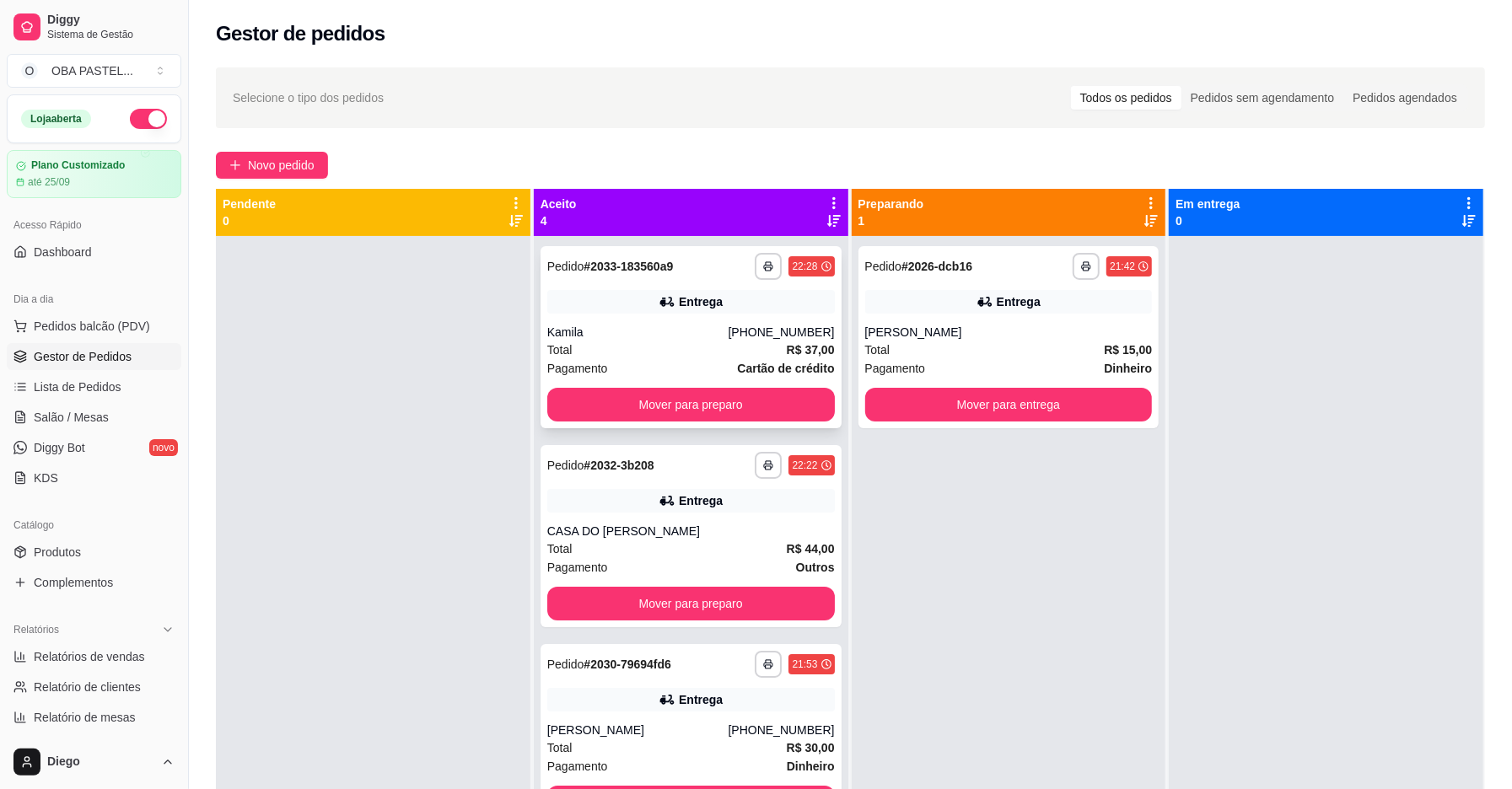
click at [583, 327] on div "Kamila" at bounding box center [638, 333] width 182 height 17
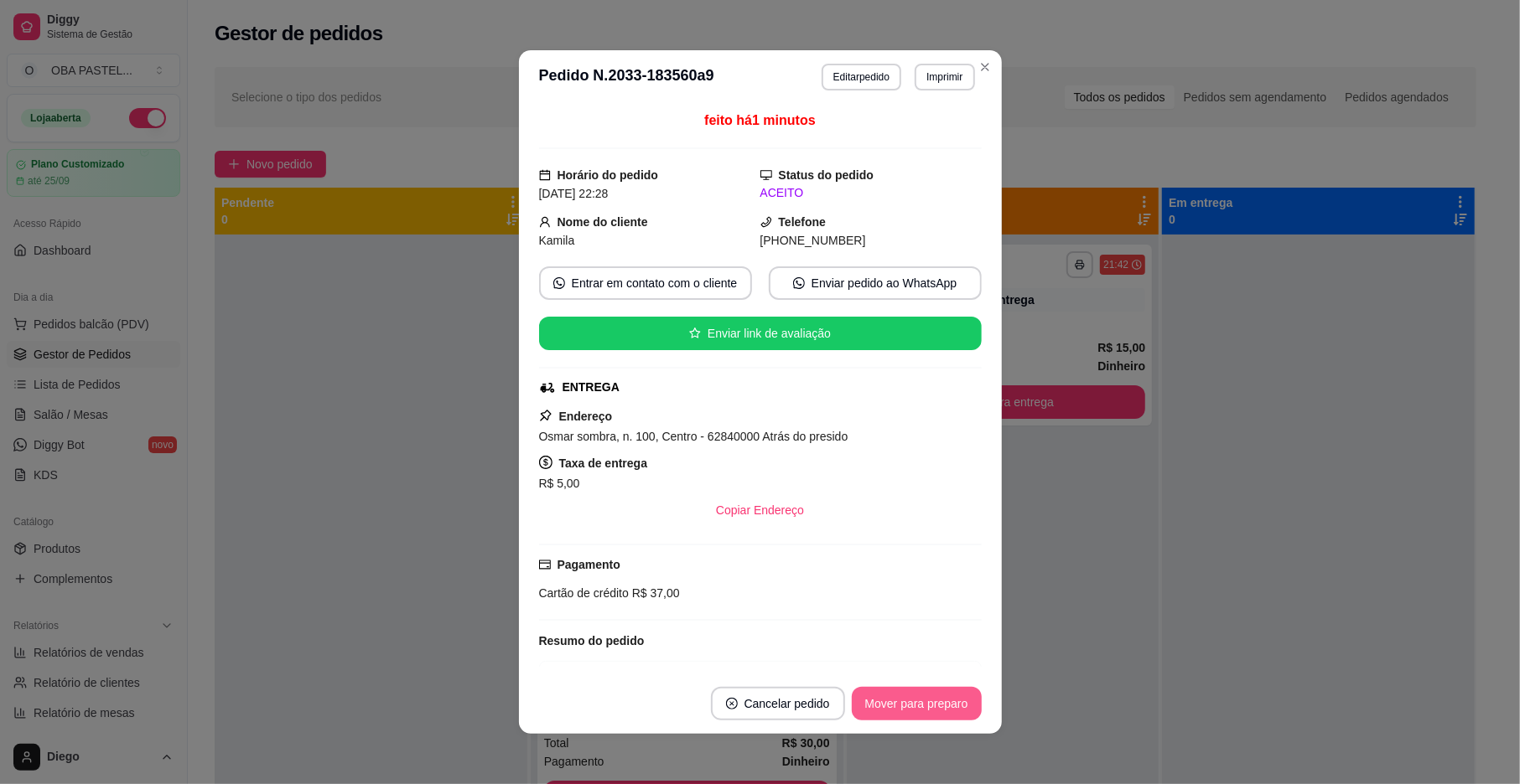
click at [905, 704] on button "Mover para preparo" at bounding box center [916, 703] width 130 height 33
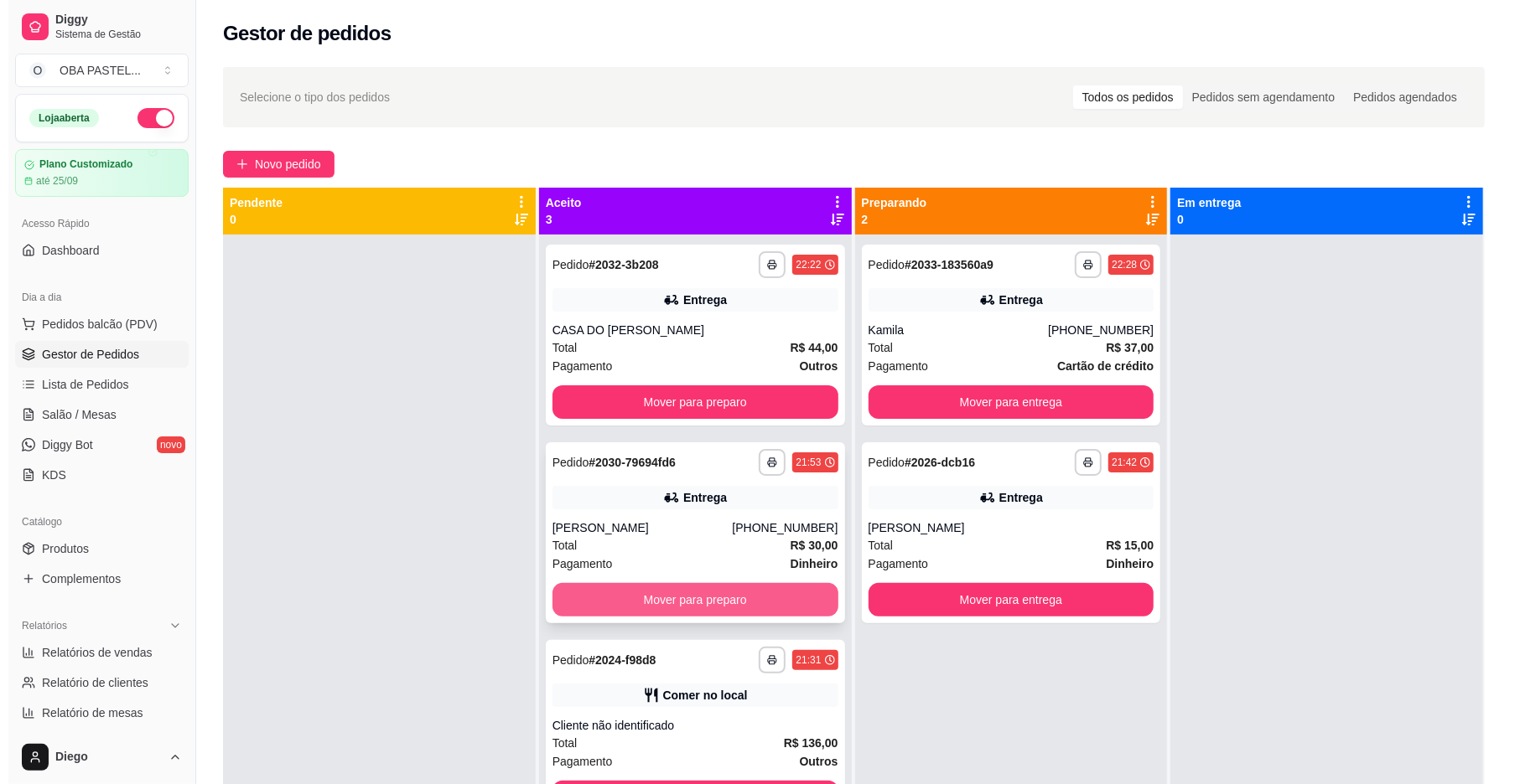
scroll to position [47, 0]
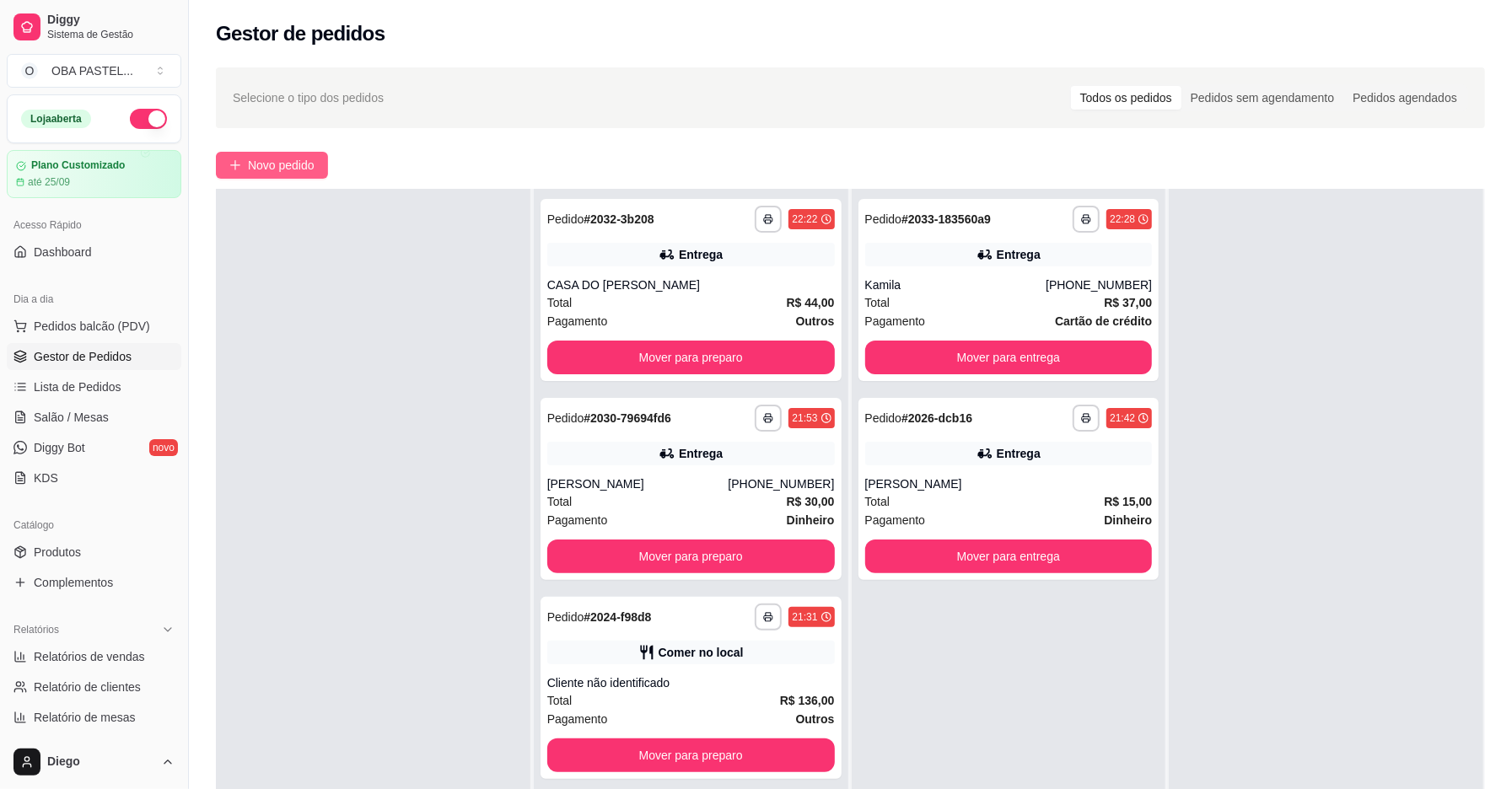
click at [274, 167] on span "Novo pedido" at bounding box center [281, 164] width 67 height 18
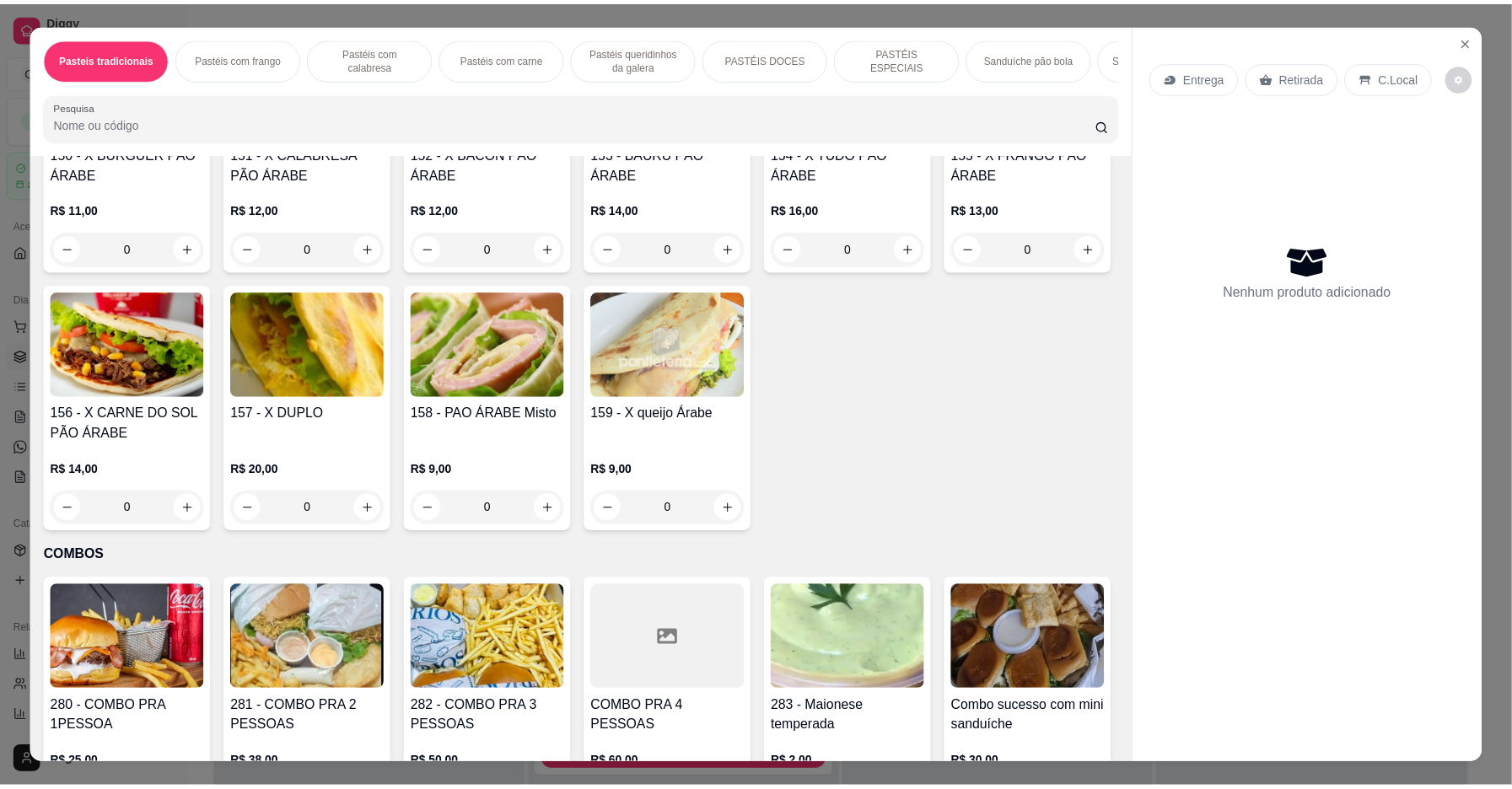
scroll to position [3853, 0]
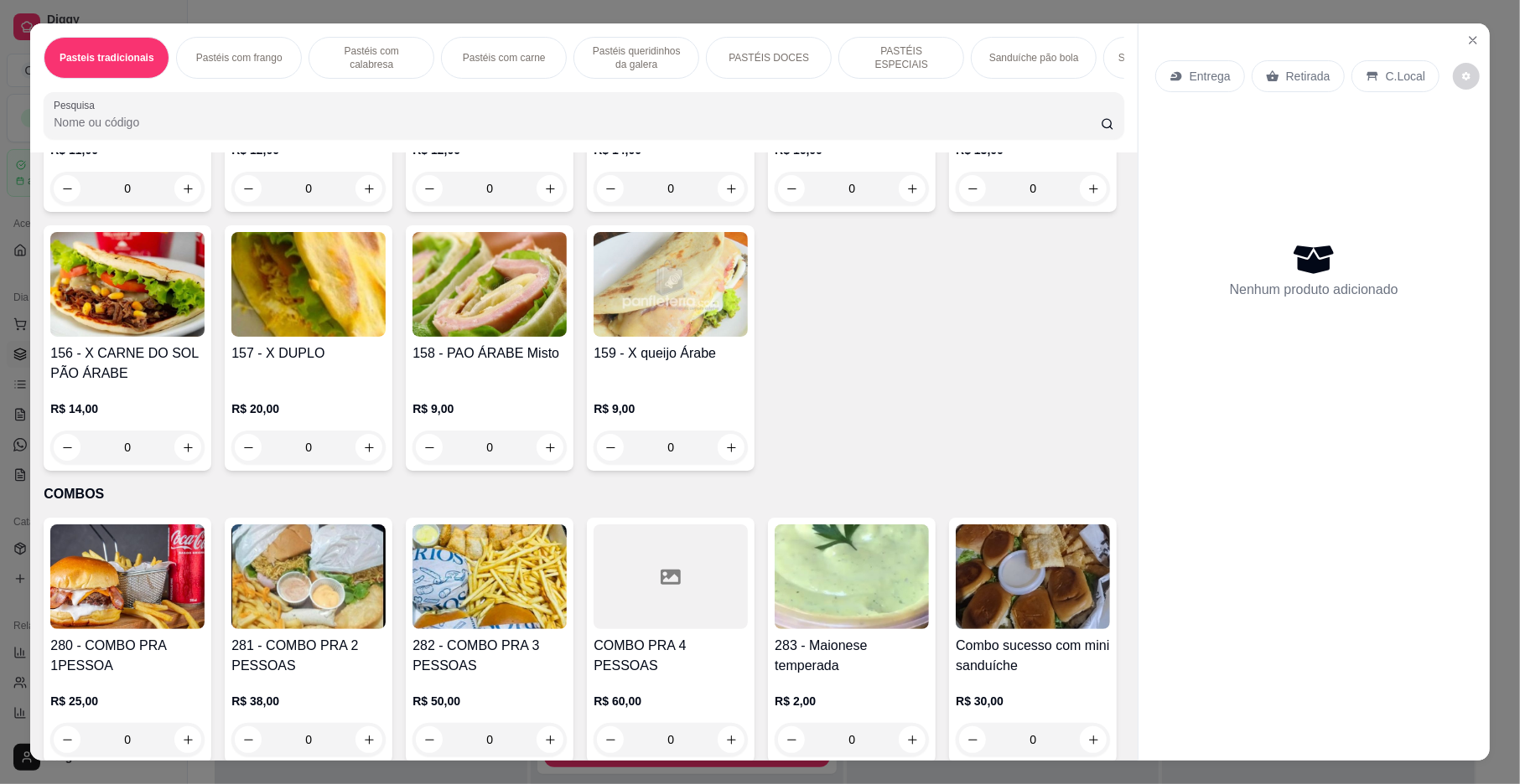
click at [1064, 471] on div "150 - X BURGUER PÃO ÁRABE R$ 11,00 0 151 - X CALABRESA PÃO ÁRABE R$ 12,00 0 152…" at bounding box center [584, 219] width 1080 height 505
click at [1063, 471] on div "150 - X BURGUER PÃO ÁRABE R$ 11,00 0 151 - X CALABRESA PÃO ÁRABE R$ 12,00 0 152…" at bounding box center [584, 219] width 1080 height 505
click at [188, 202] on button "increase-product-quantity" at bounding box center [187, 188] width 26 height 26
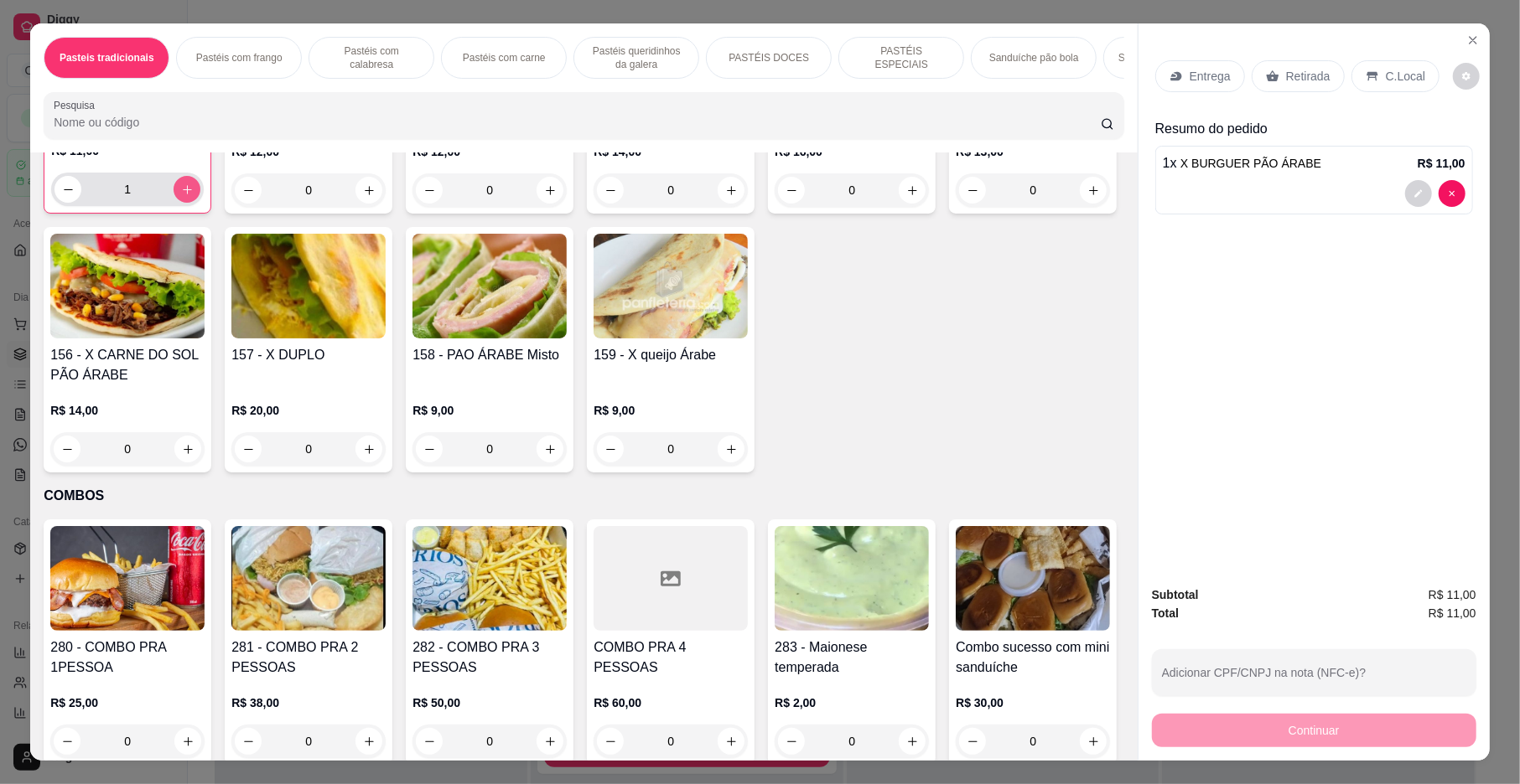
click at [188, 202] on button "increase-product-quantity" at bounding box center [187, 189] width 27 height 27
type input "2"
click at [1203, 79] on p "Entrega" at bounding box center [1209, 76] width 41 height 17
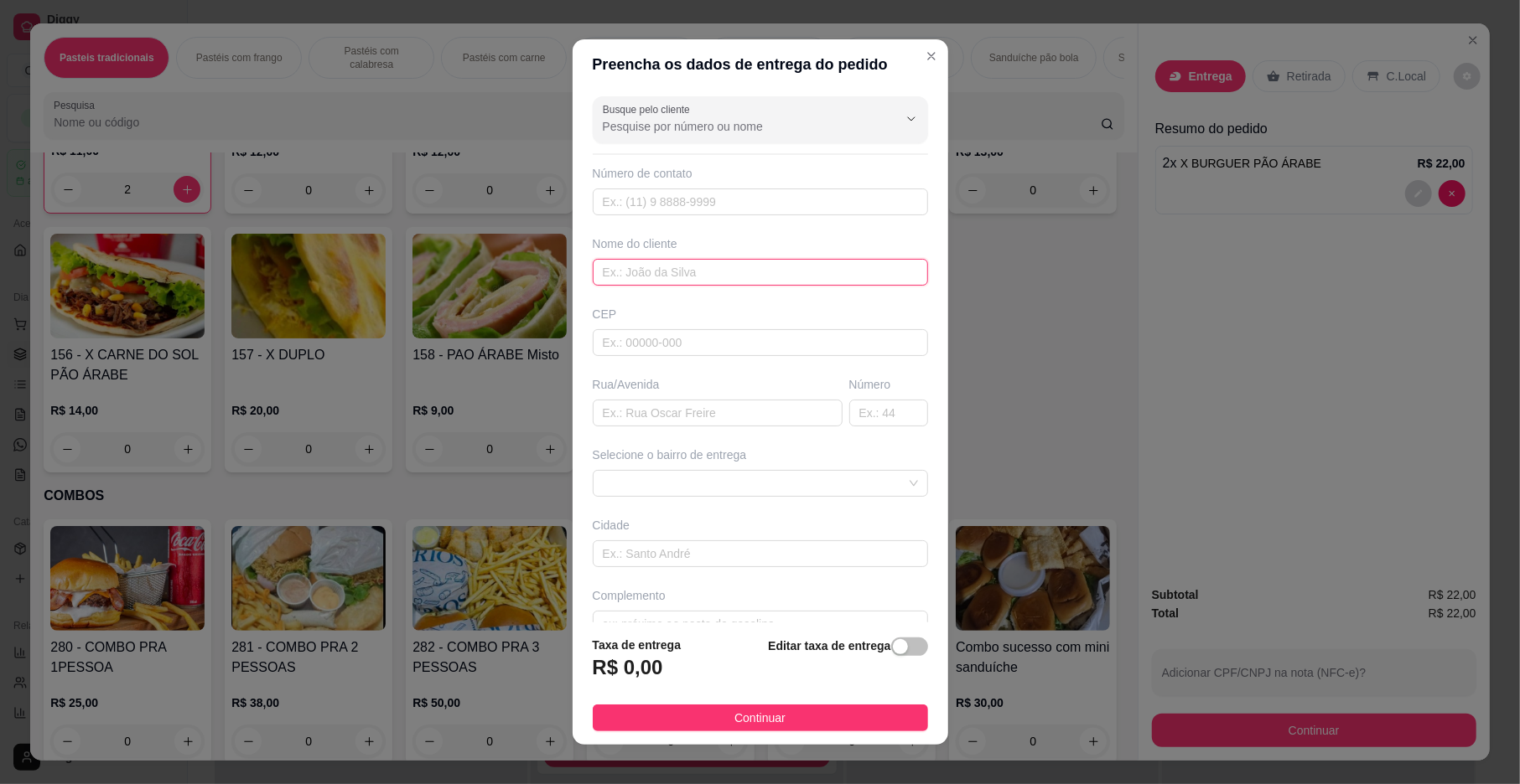
click at [635, 279] on input "text" at bounding box center [760, 273] width 336 height 27
click at [744, 488] on span at bounding box center [760, 484] width 316 height 25
type input "TAYANA"
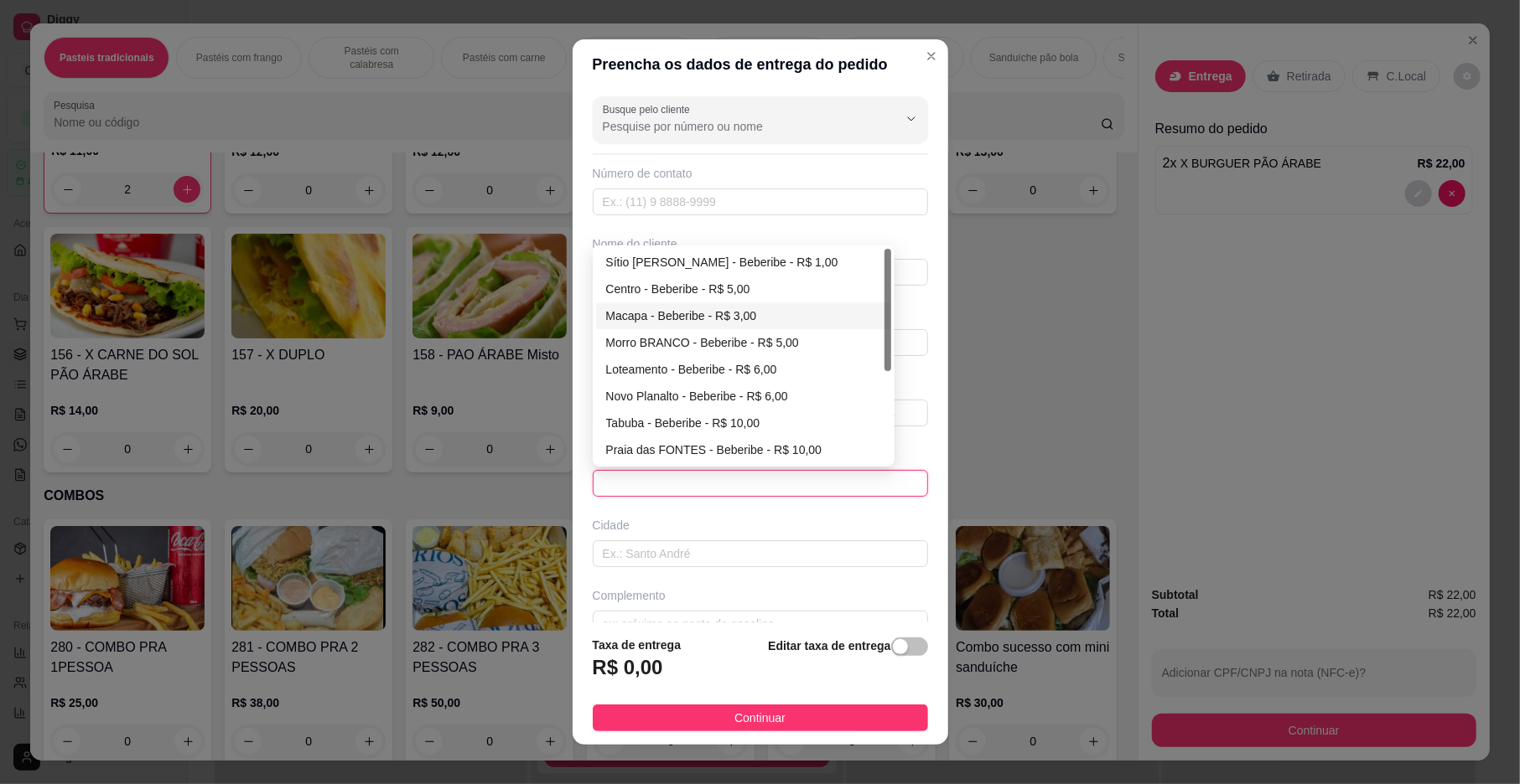
click at [669, 309] on div "Macapa - Beberibe - R$ 3,00" at bounding box center [743, 316] width 275 height 18
type input "Beberibe"
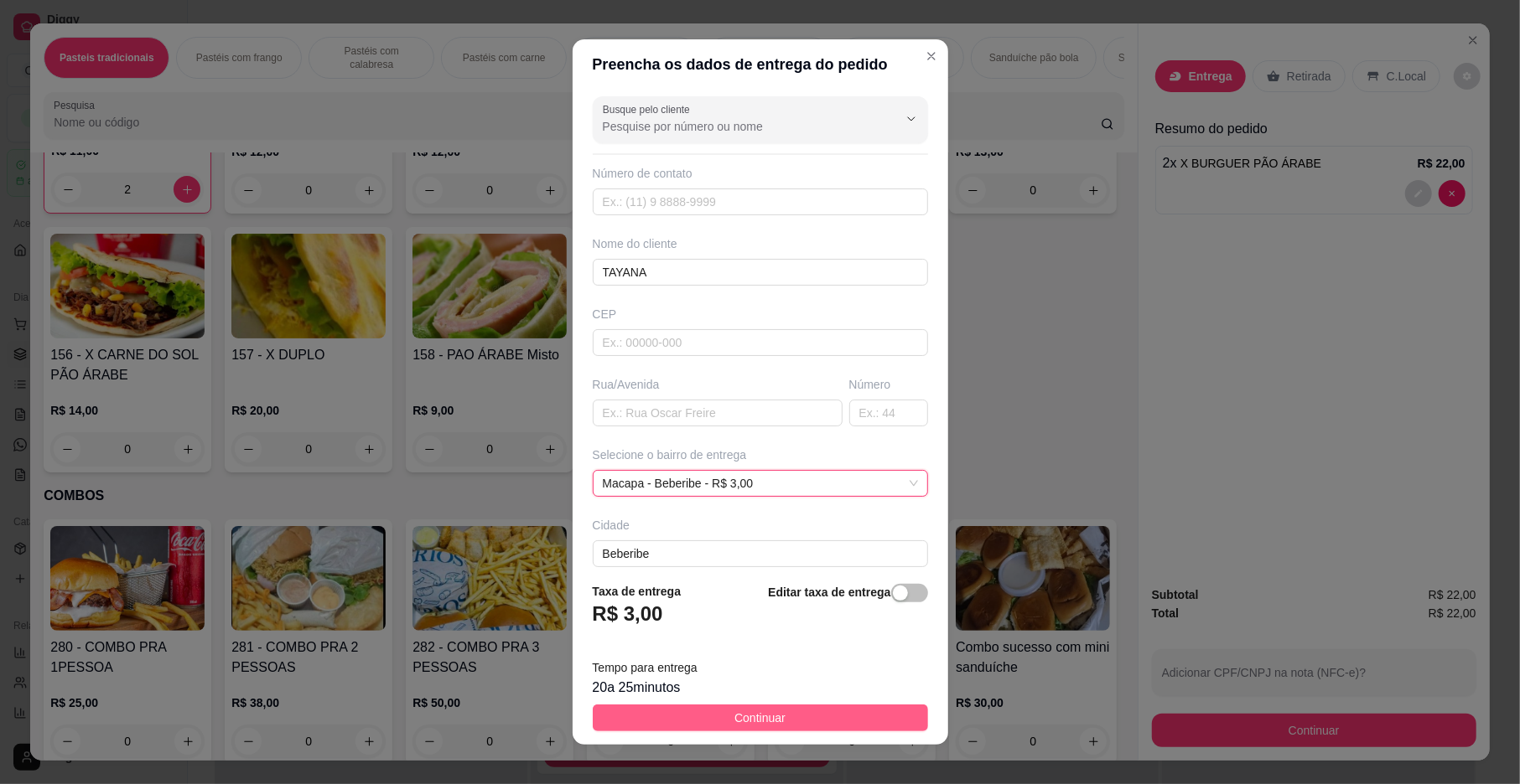
click at [756, 721] on span "Continuar" at bounding box center [760, 717] width 51 height 18
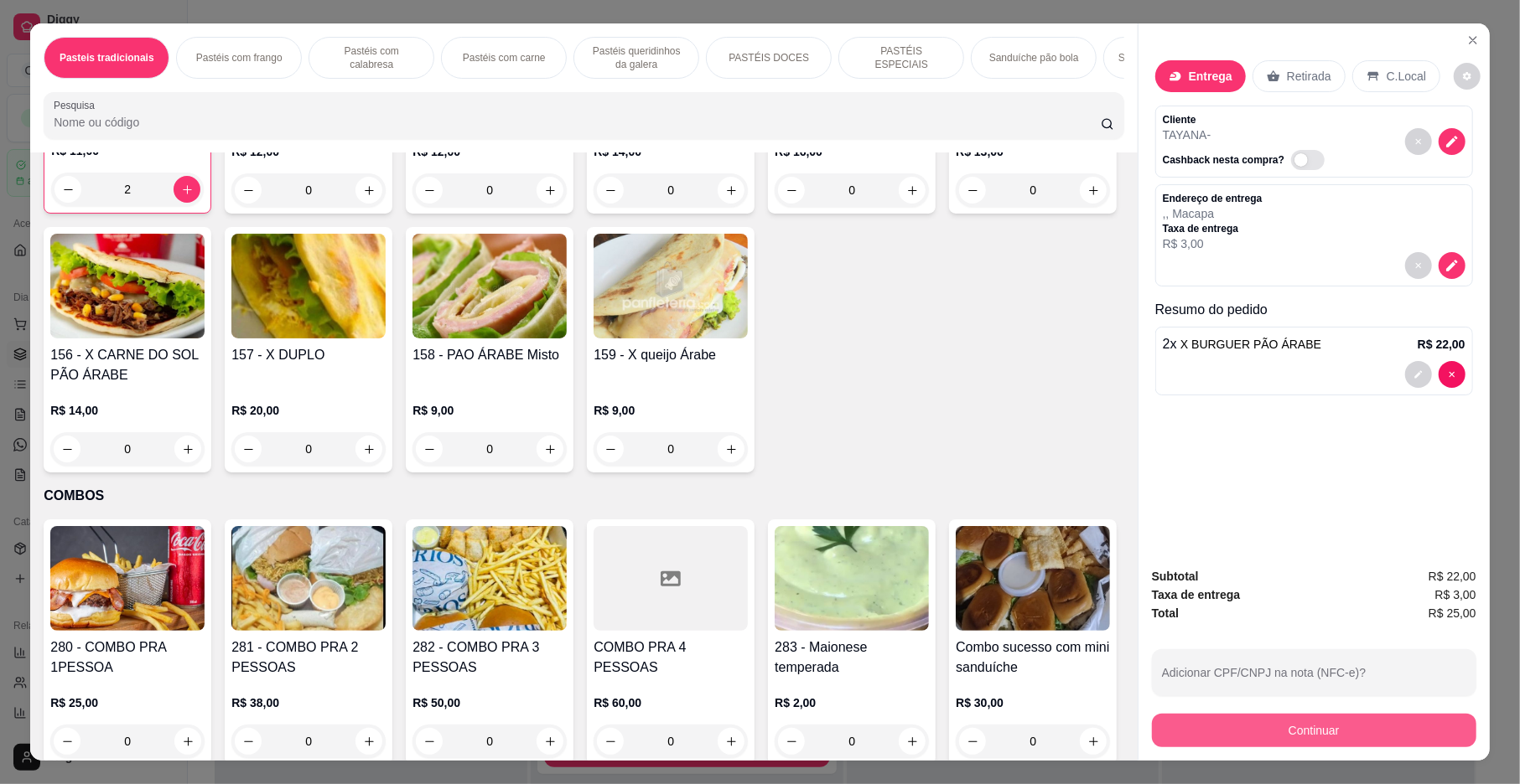
click at [1385, 741] on button "Continuar" at bounding box center [1314, 730] width 324 height 33
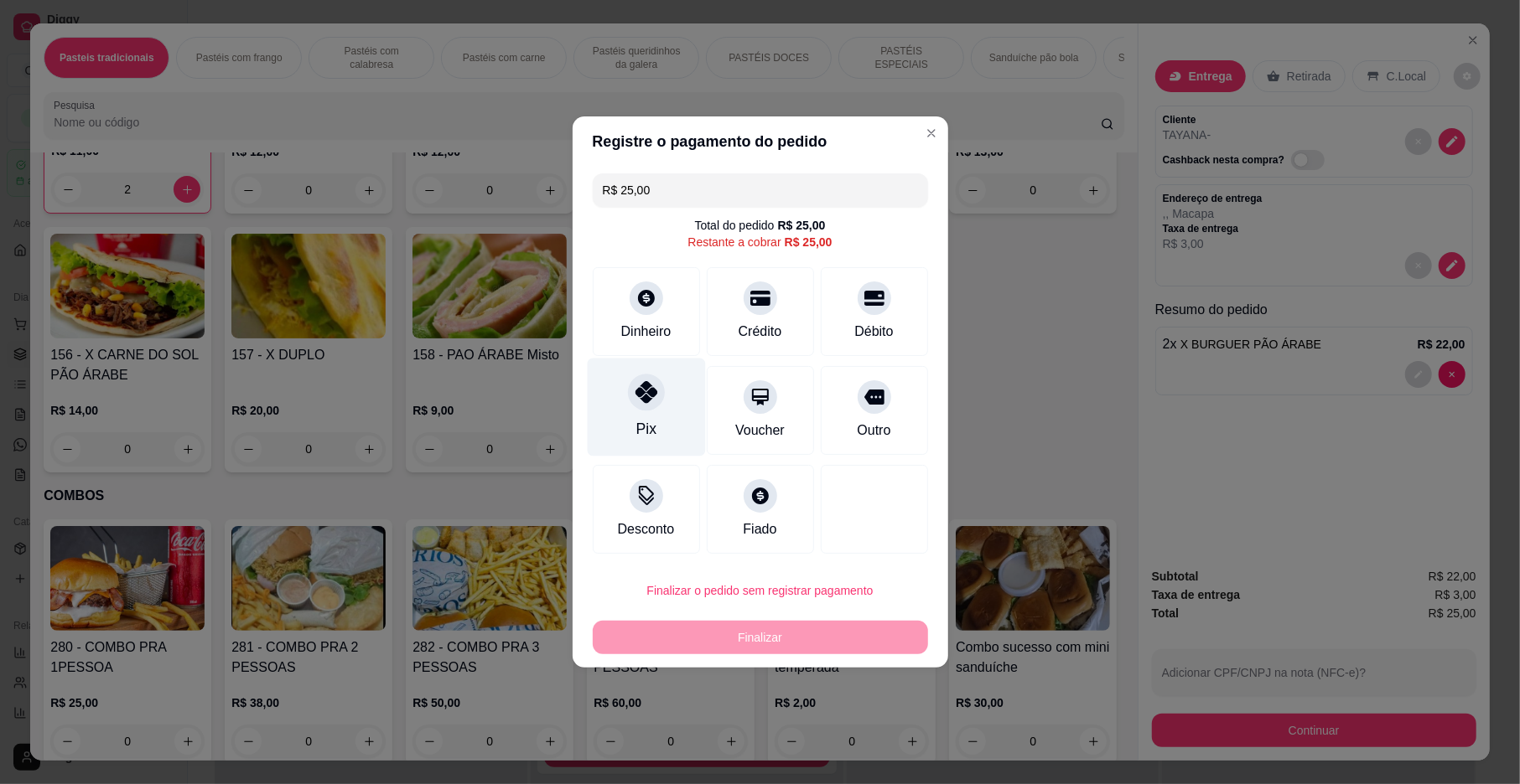
click at [668, 389] on div "Pix" at bounding box center [645, 407] width 118 height 98
type input "R$ 0,00"
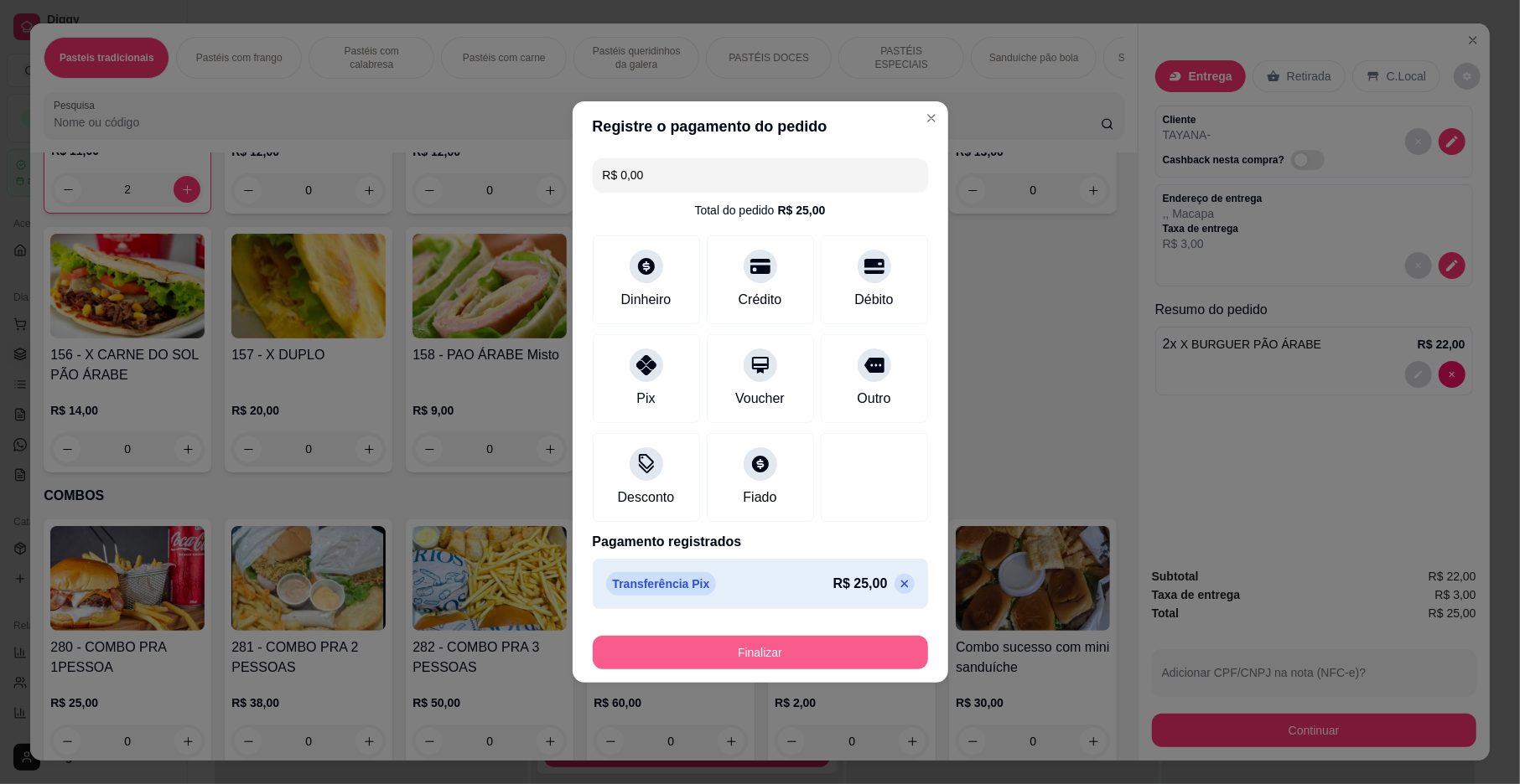
click at [707, 669] on button "Finalizar" at bounding box center [760, 652] width 336 height 33
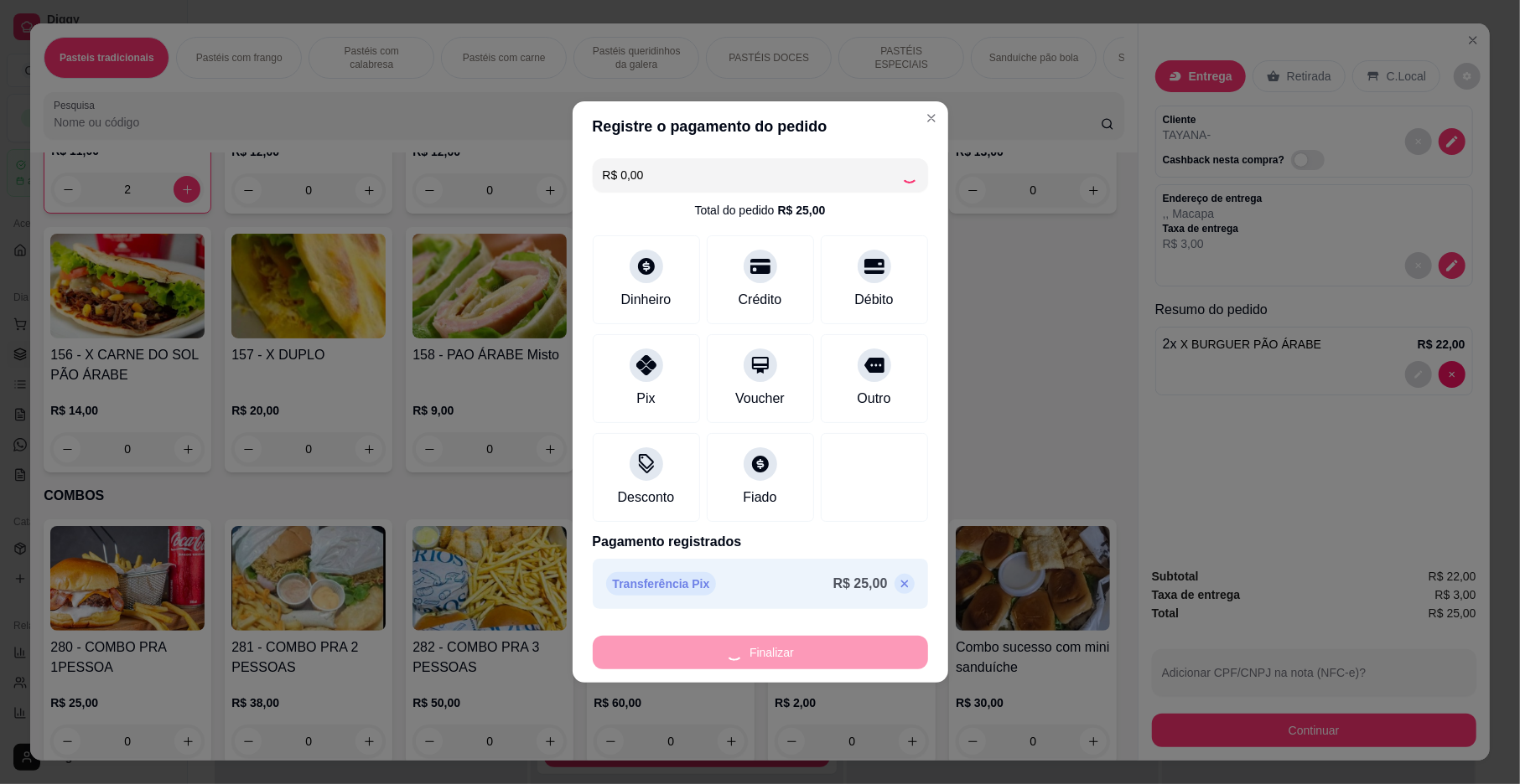
type input "0"
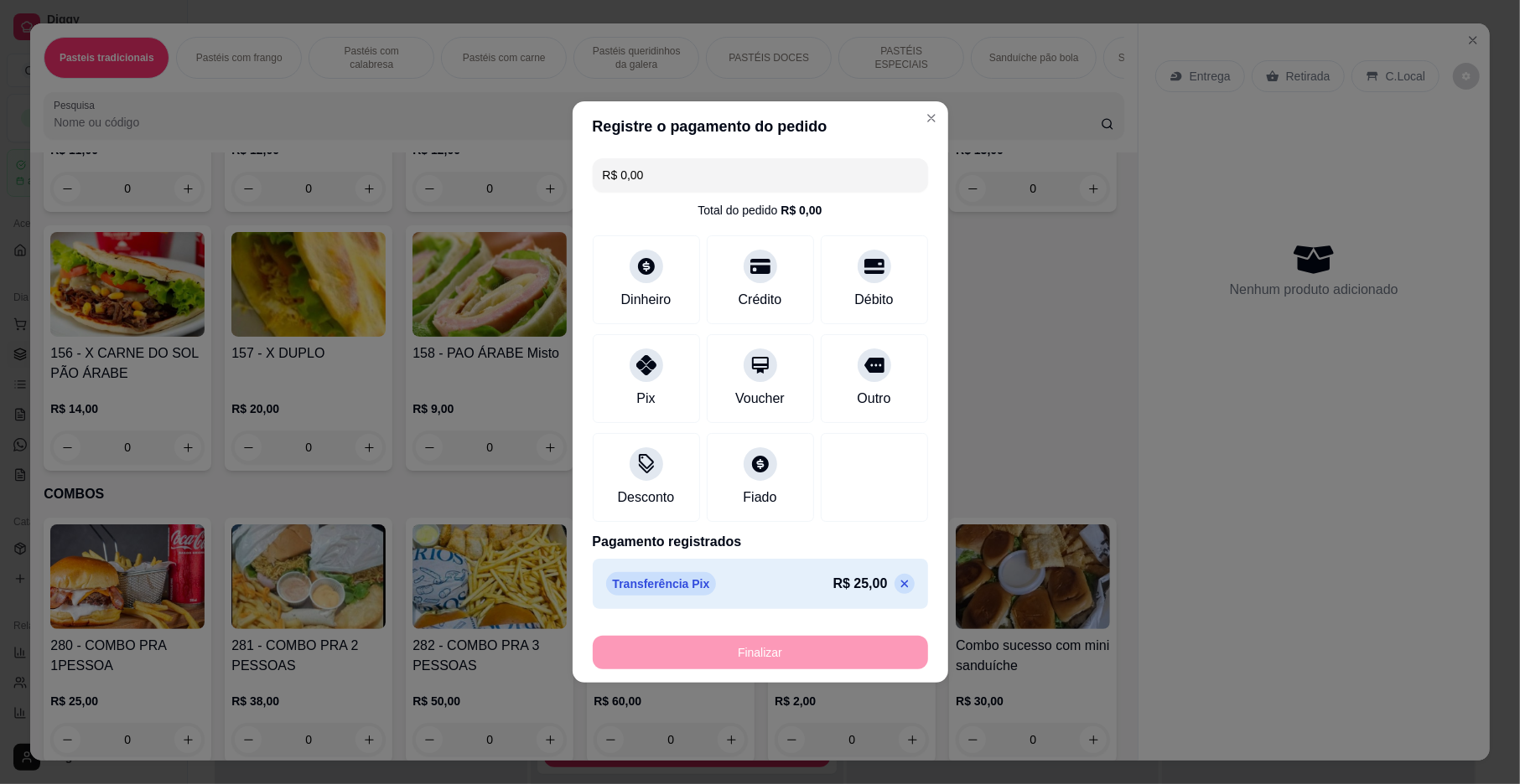
type input "-R$ 25,00"
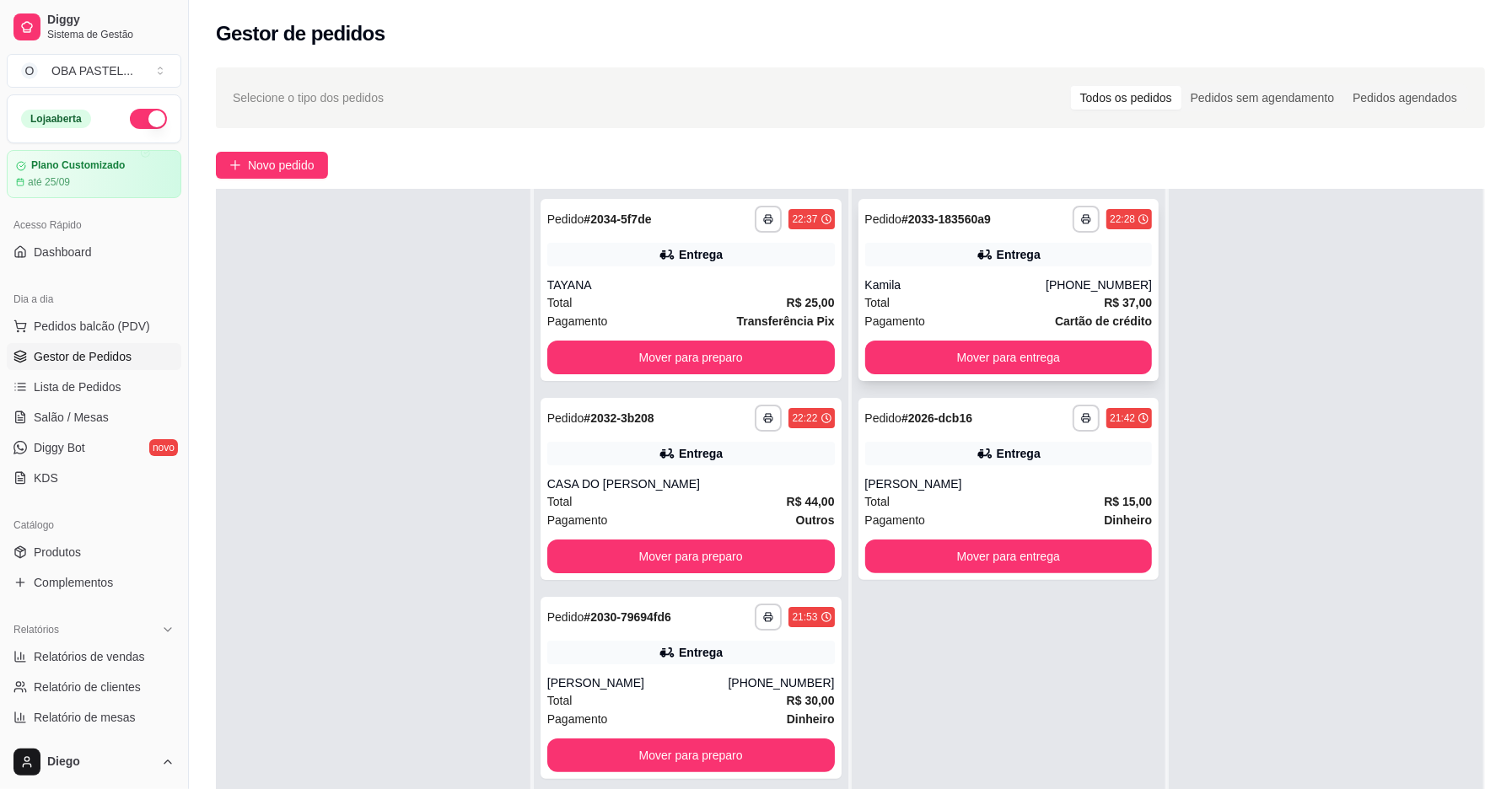
click at [972, 304] on div "Total R$ 37,00" at bounding box center [1009, 302] width 288 height 18
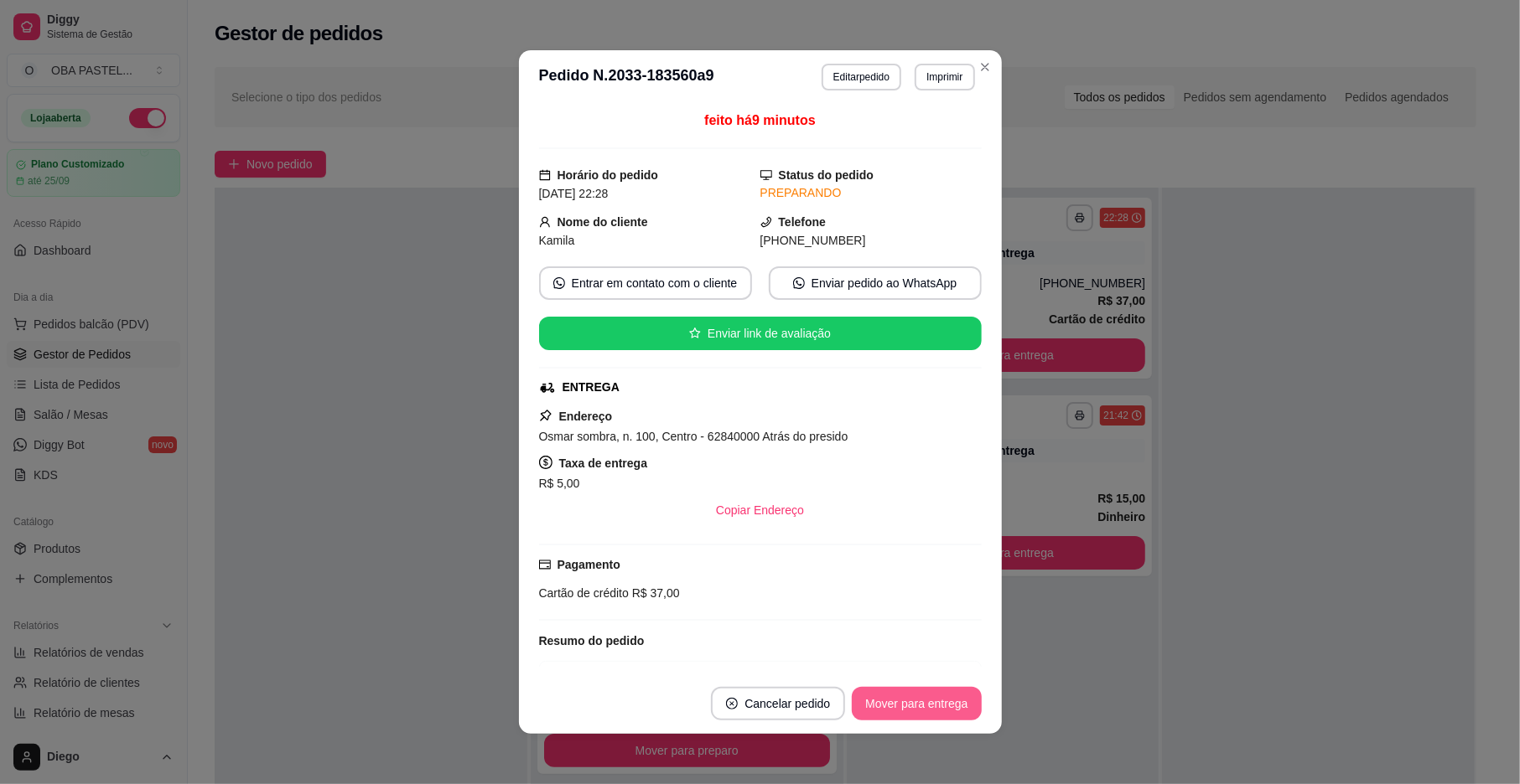
click at [884, 698] on button "Mover para entrega" at bounding box center [916, 703] width 129 height 33
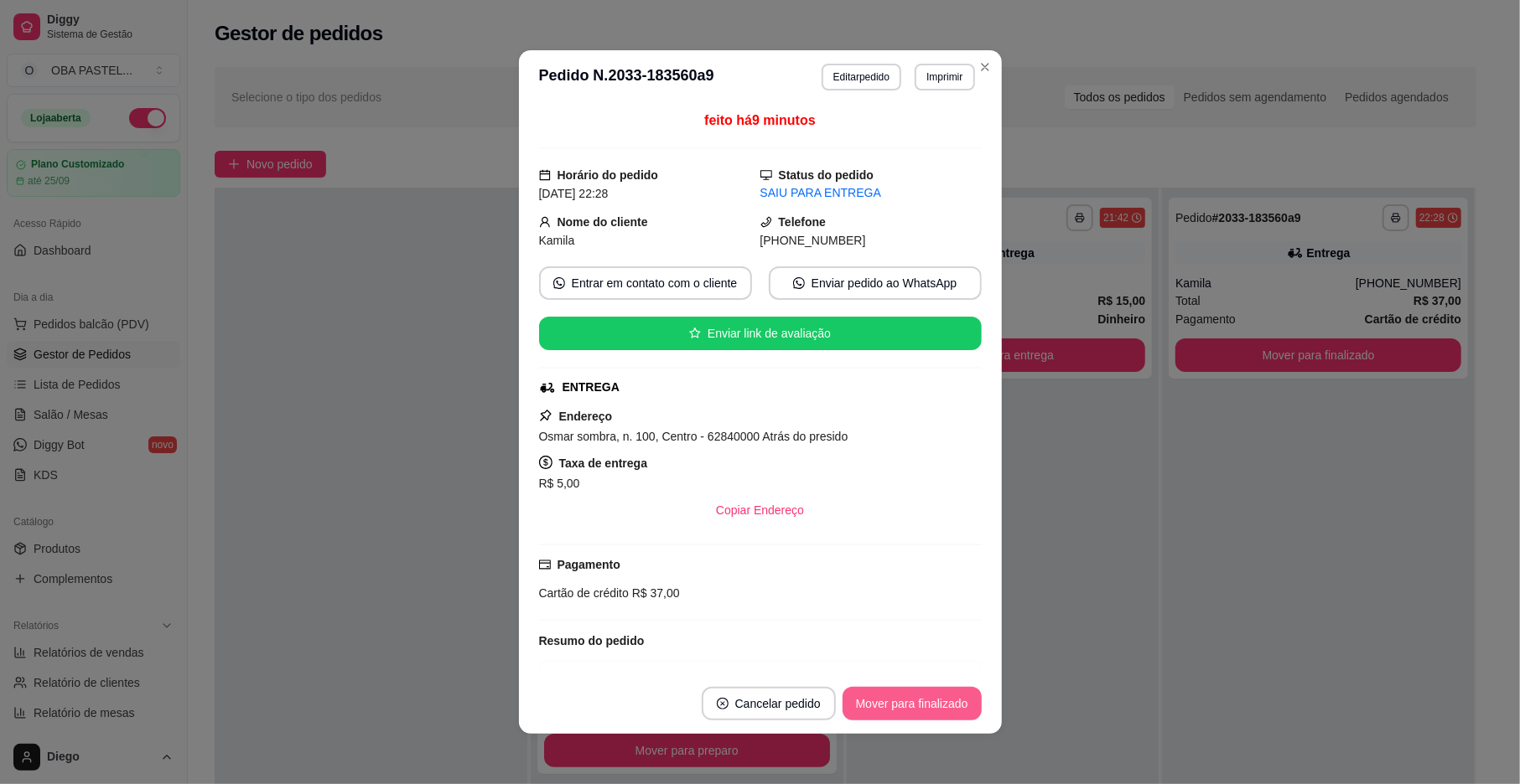
click at [884, 698] on button "Mover para finalizado" at bounding box center [912, 703] width 139 height 33
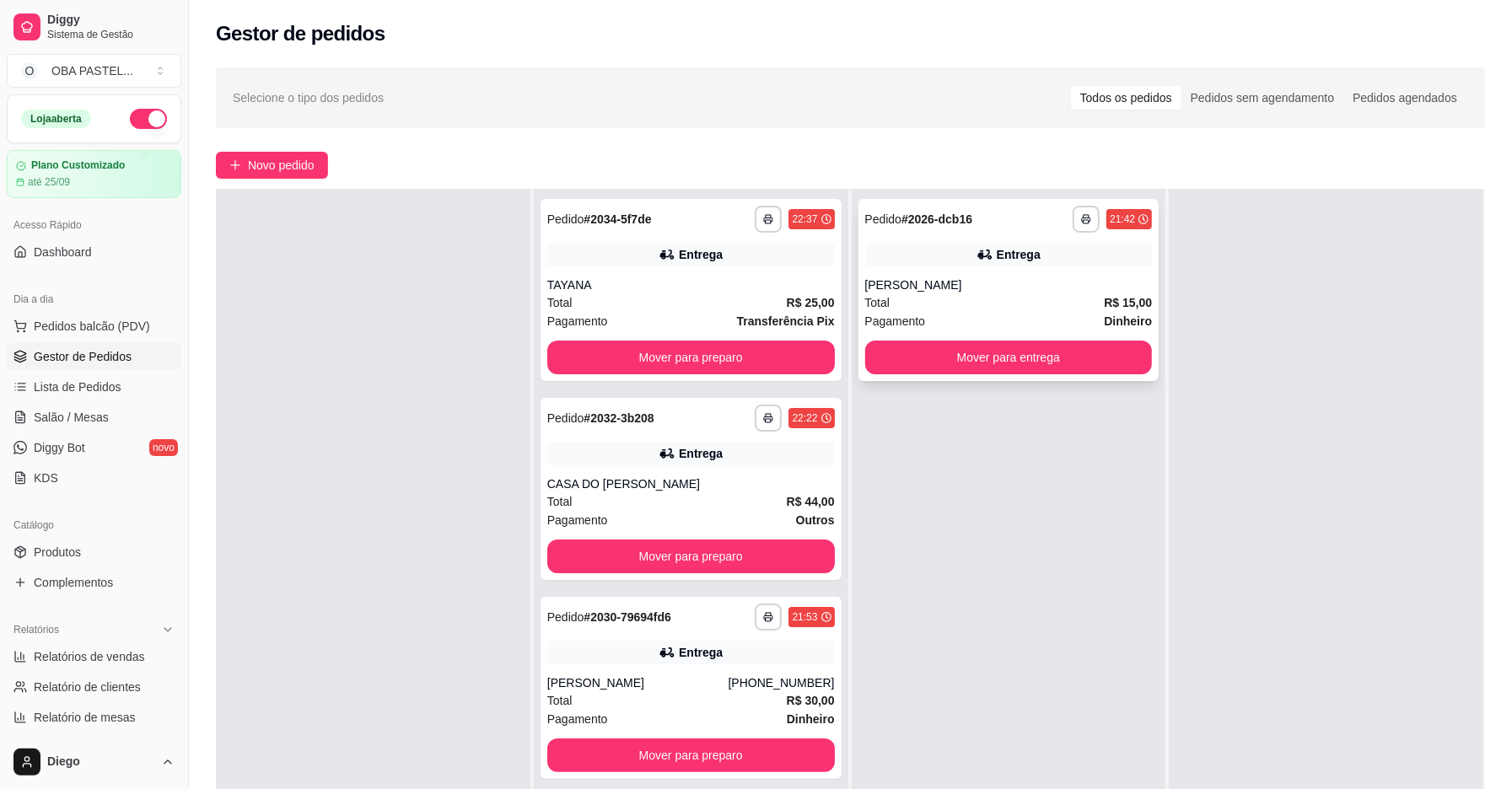
click at [968, 332] on div "**********" at bounding box center [1009, 290] width 301 height 182
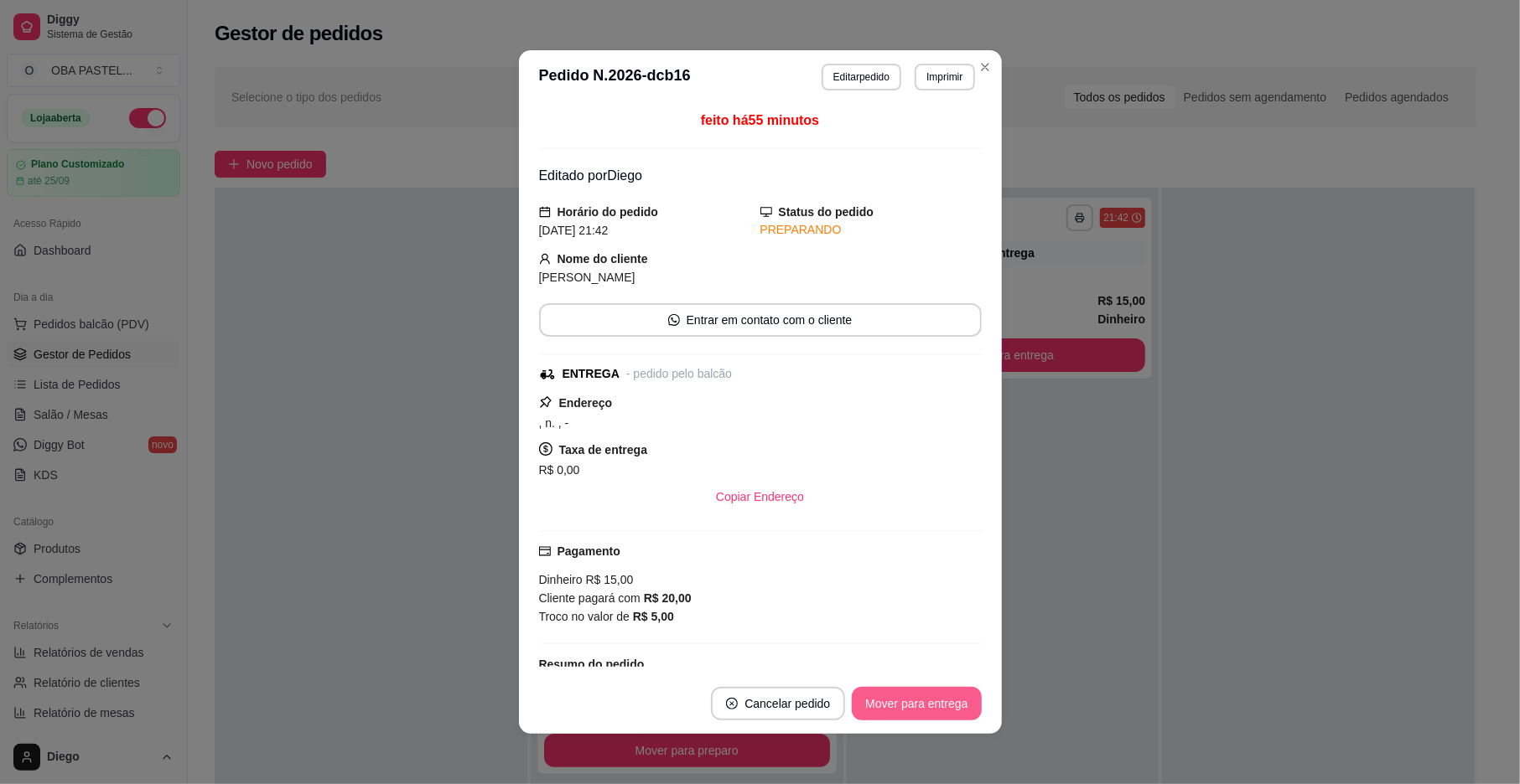
click at [907, 705] on button "Mover para entrega" at bounding box center [916, 703] width 129 height 33
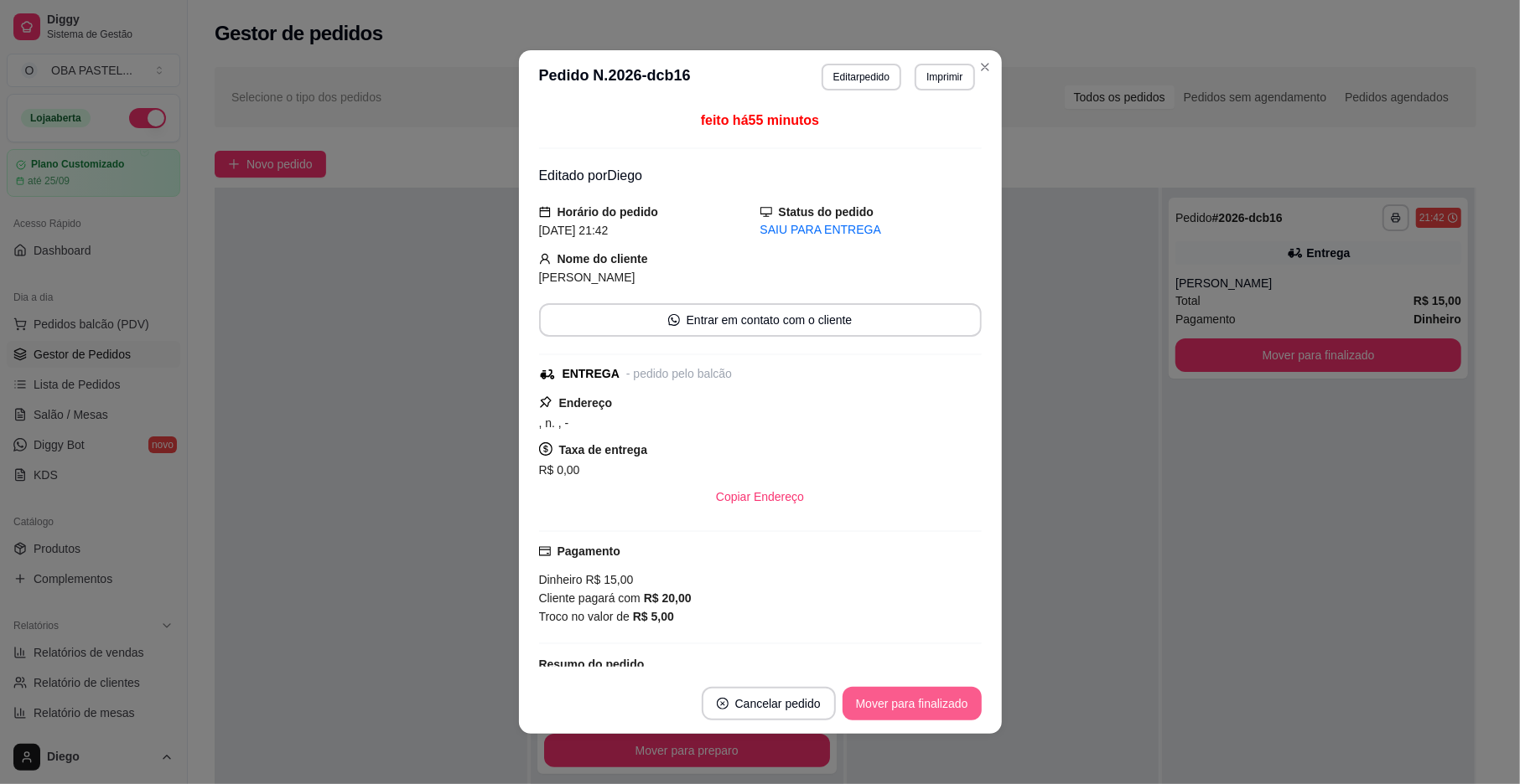
click at [907, 705] on button "Mover para finalizado" at bounding box center [912, 703] width 139 height 33
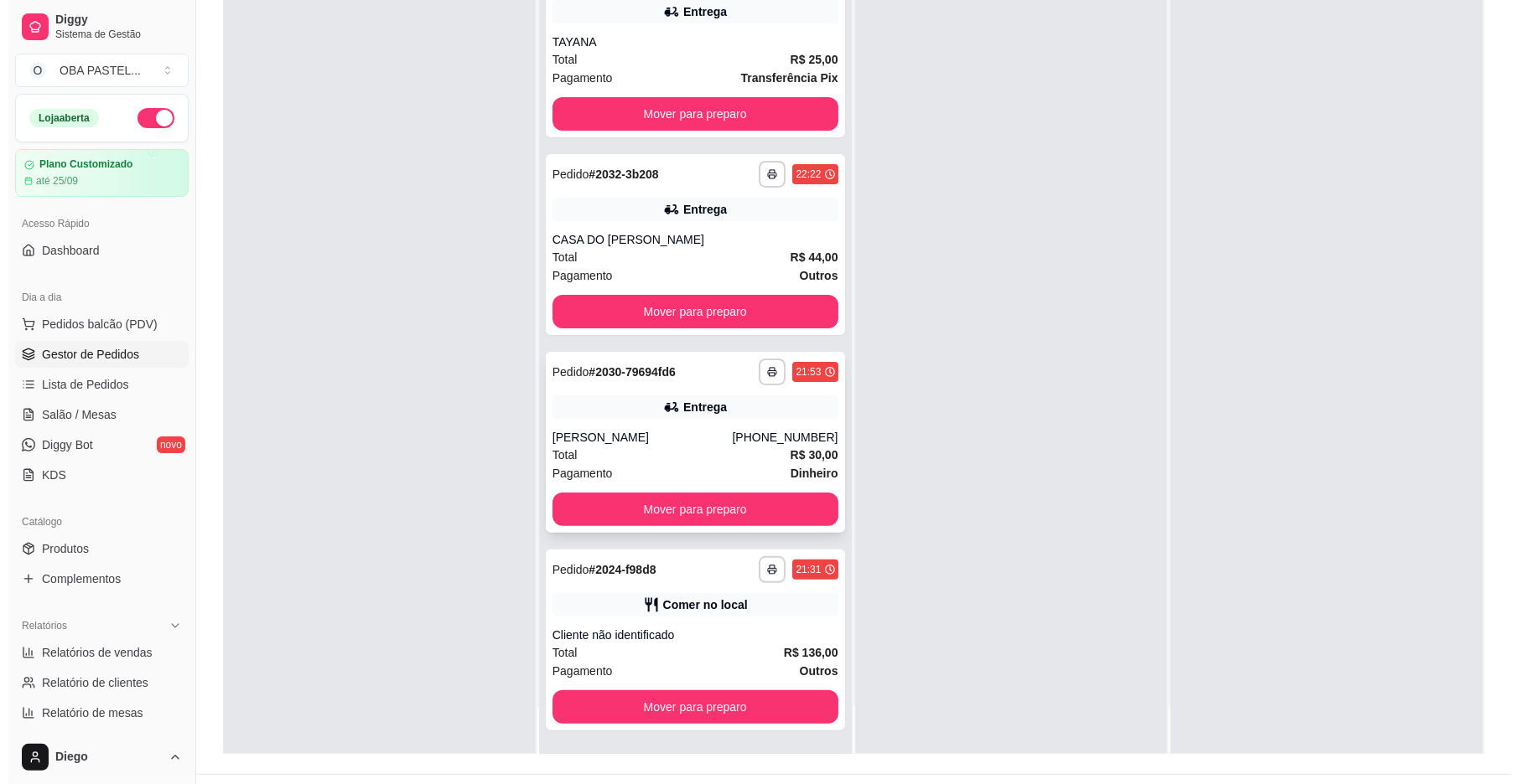
scroll to position [256, 0]
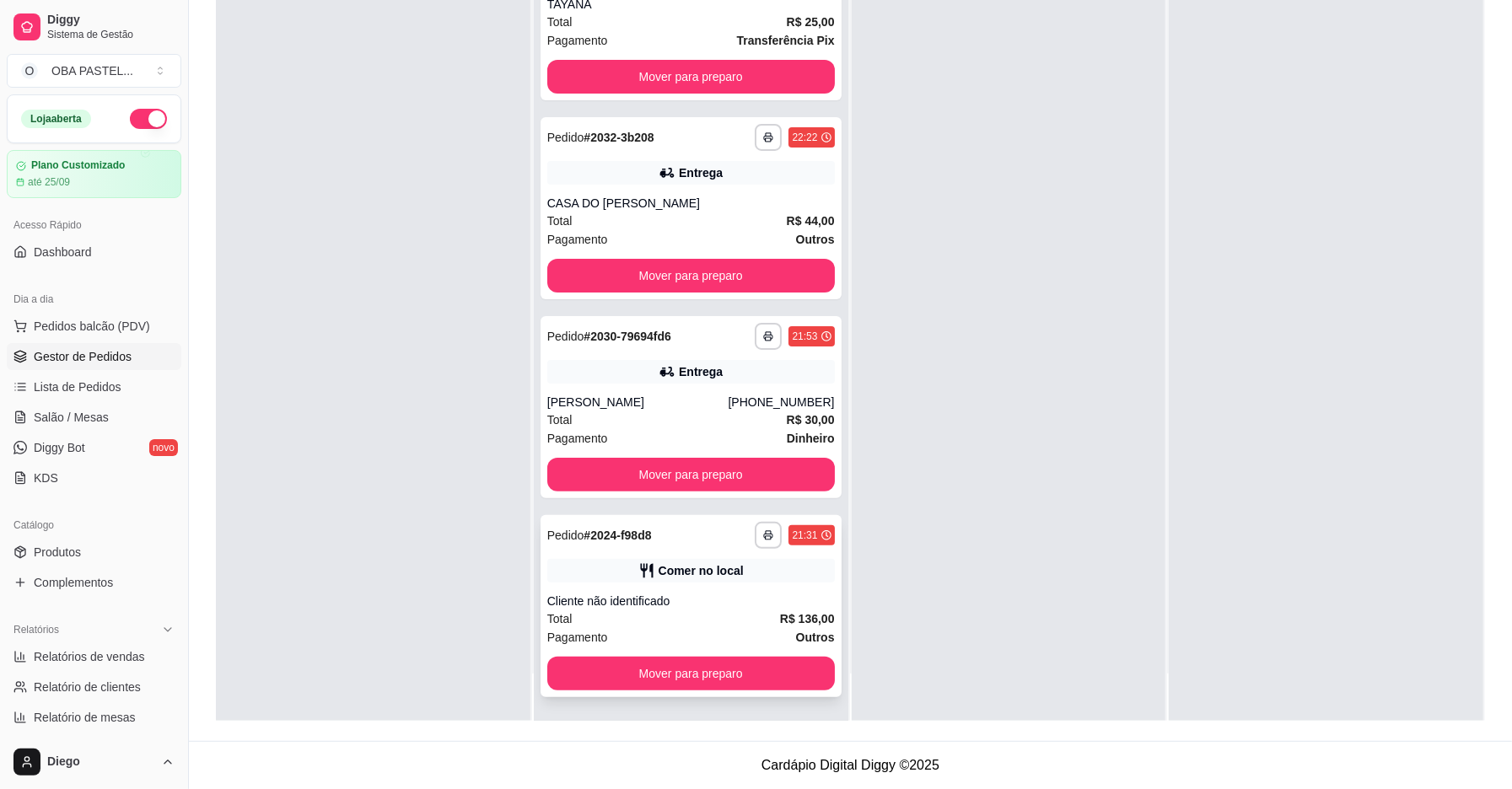
click at [712, 635] on div "Pagamento Outros" at bounding box center [690, 637] width 288 height 18
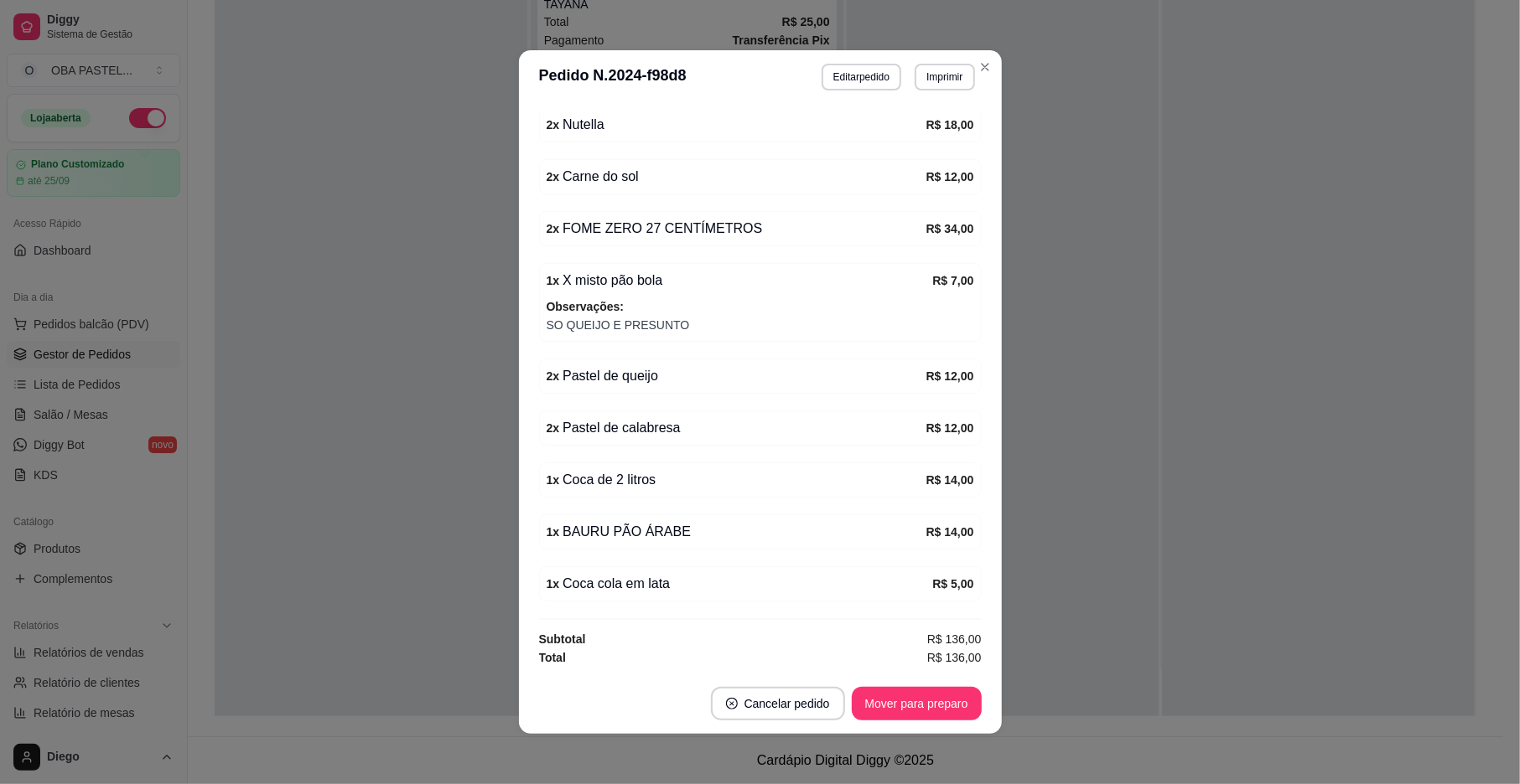
scroll to position [4, 0]
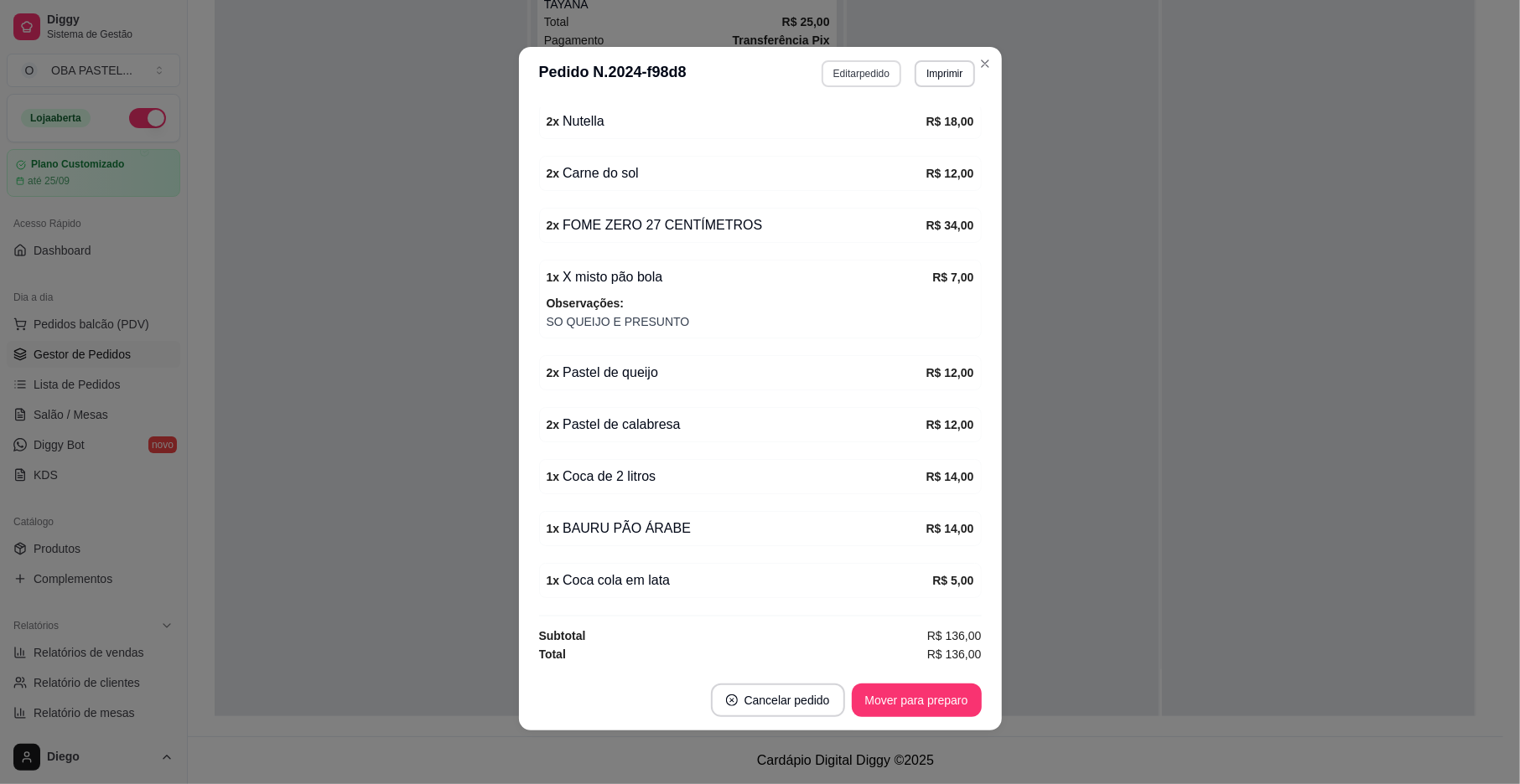
click at [865, 67] on button "Editar pedido" at bounding box center [861, 73] width 80 height 27
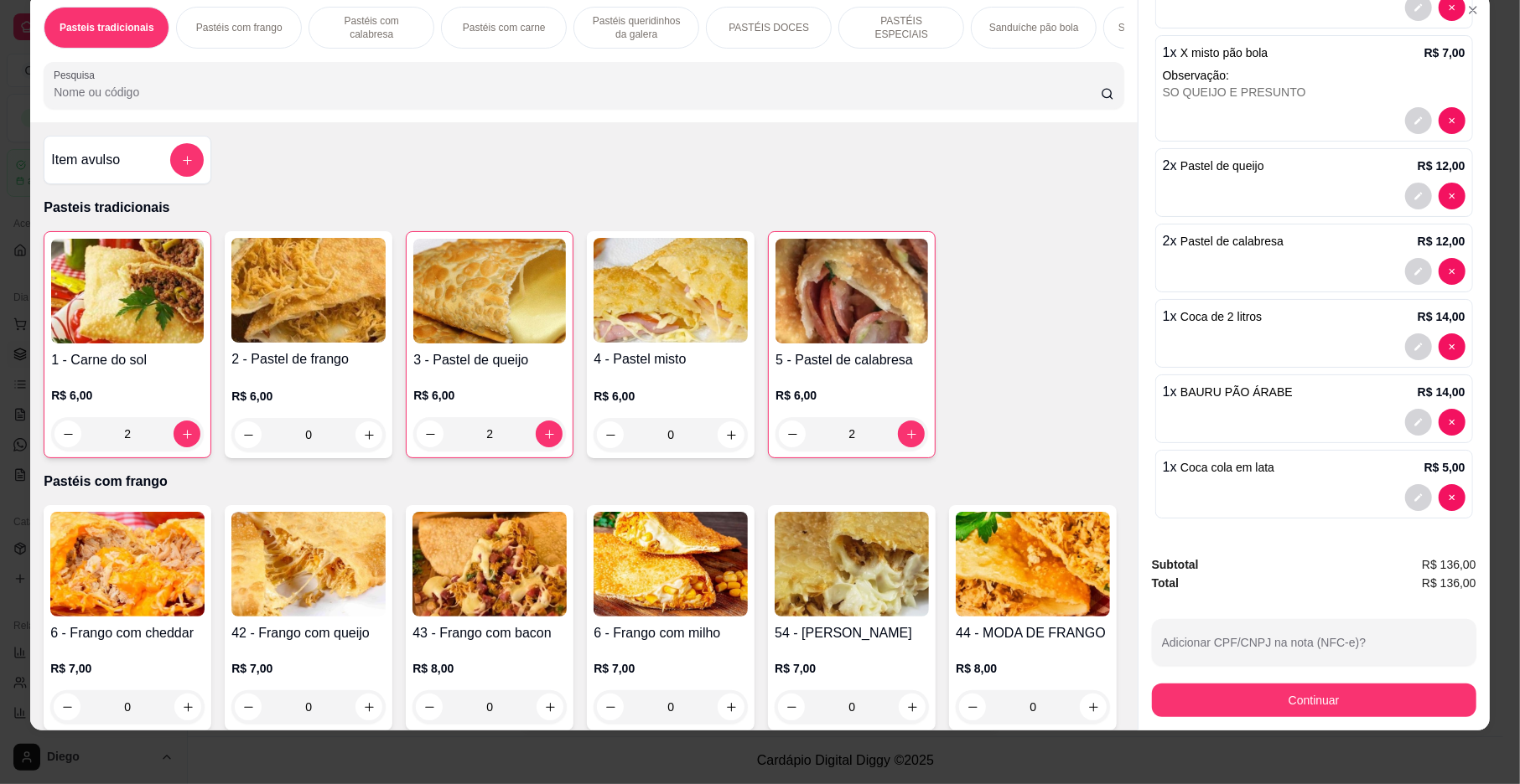
scroll to position [0, 0]
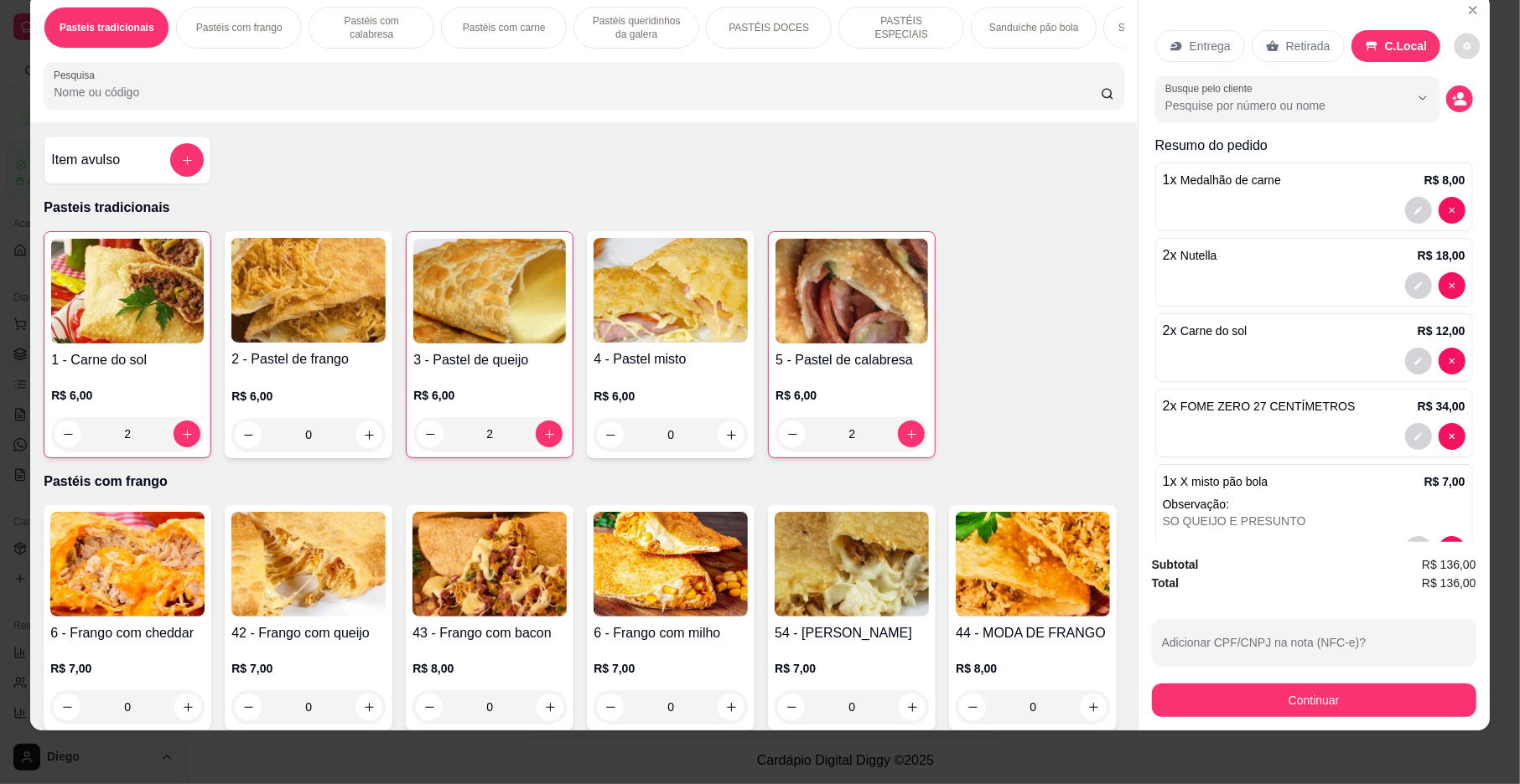
click at [1464, 45] on icon "decrease-product-quantity" at bounding box center [1468, 46] width 8 height 8
click at [1353, 700] on button "Continuar" at bounding box center [1314, 700] width 324 height 33
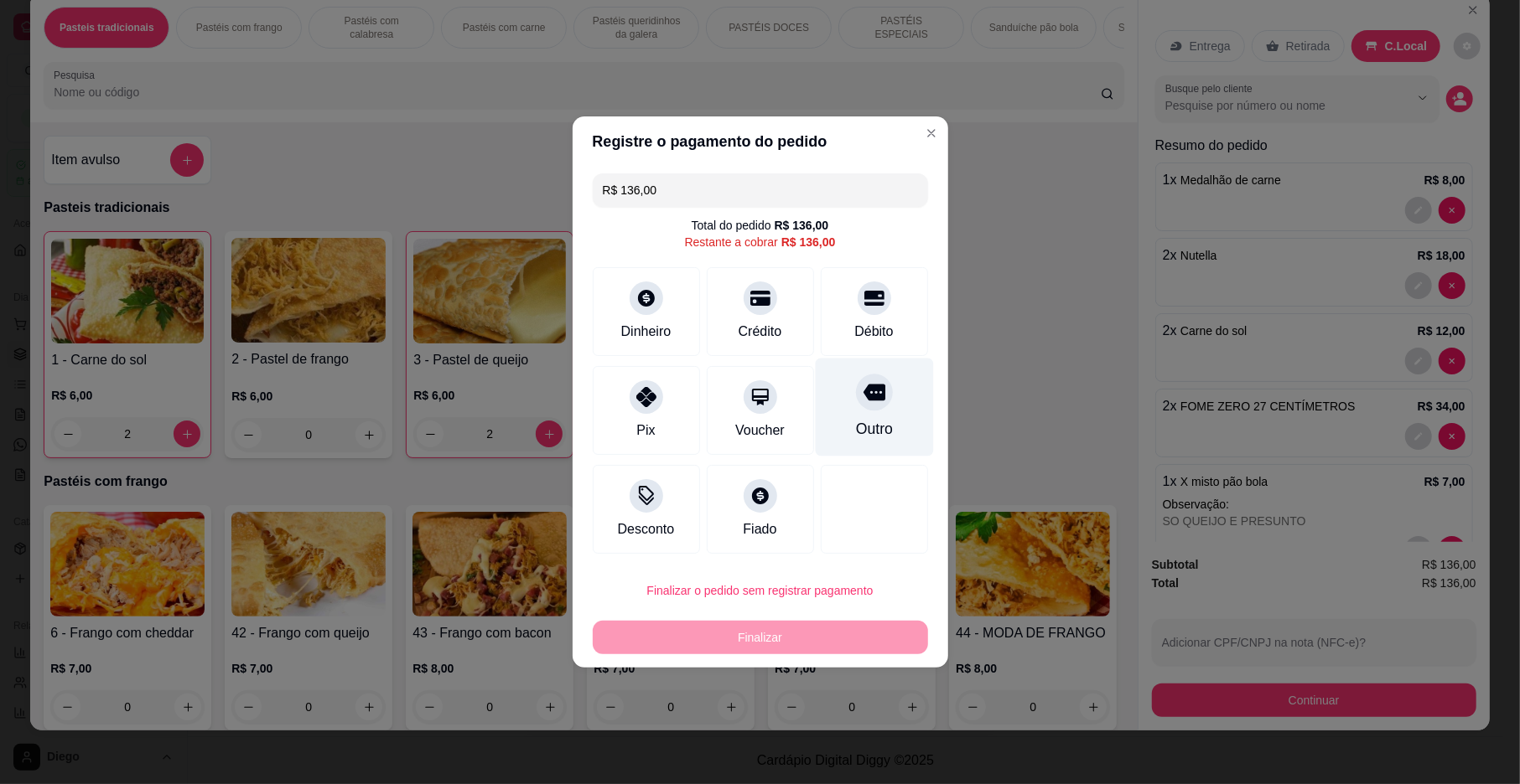
click at [856, 421] on div "Outro" at bounding box center [874, 429] width 37 height 22
type input "R$ 0,00"
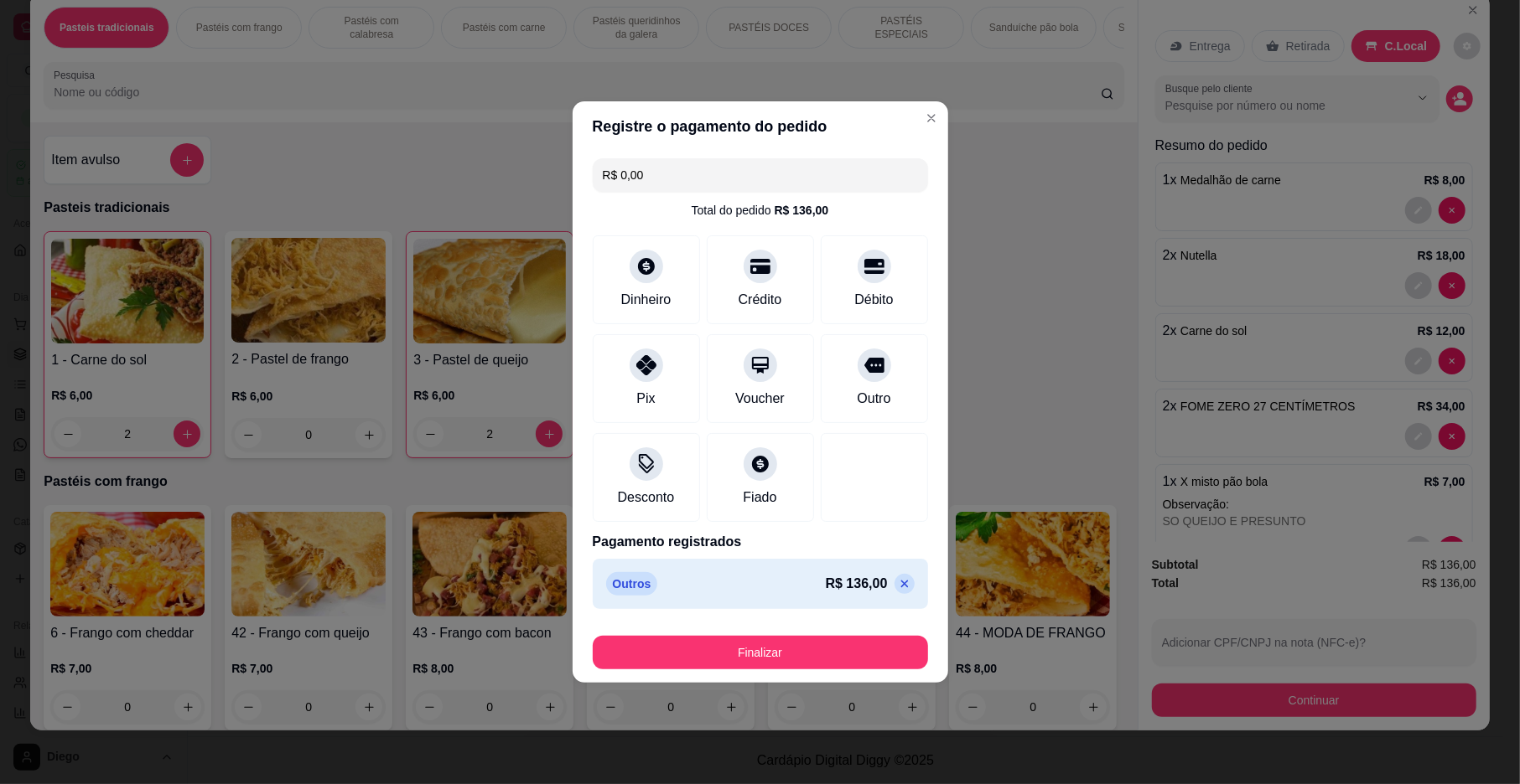
click at [837, 638] on button "Finalizar" at bounding box center [760, 652] width 336 height 33
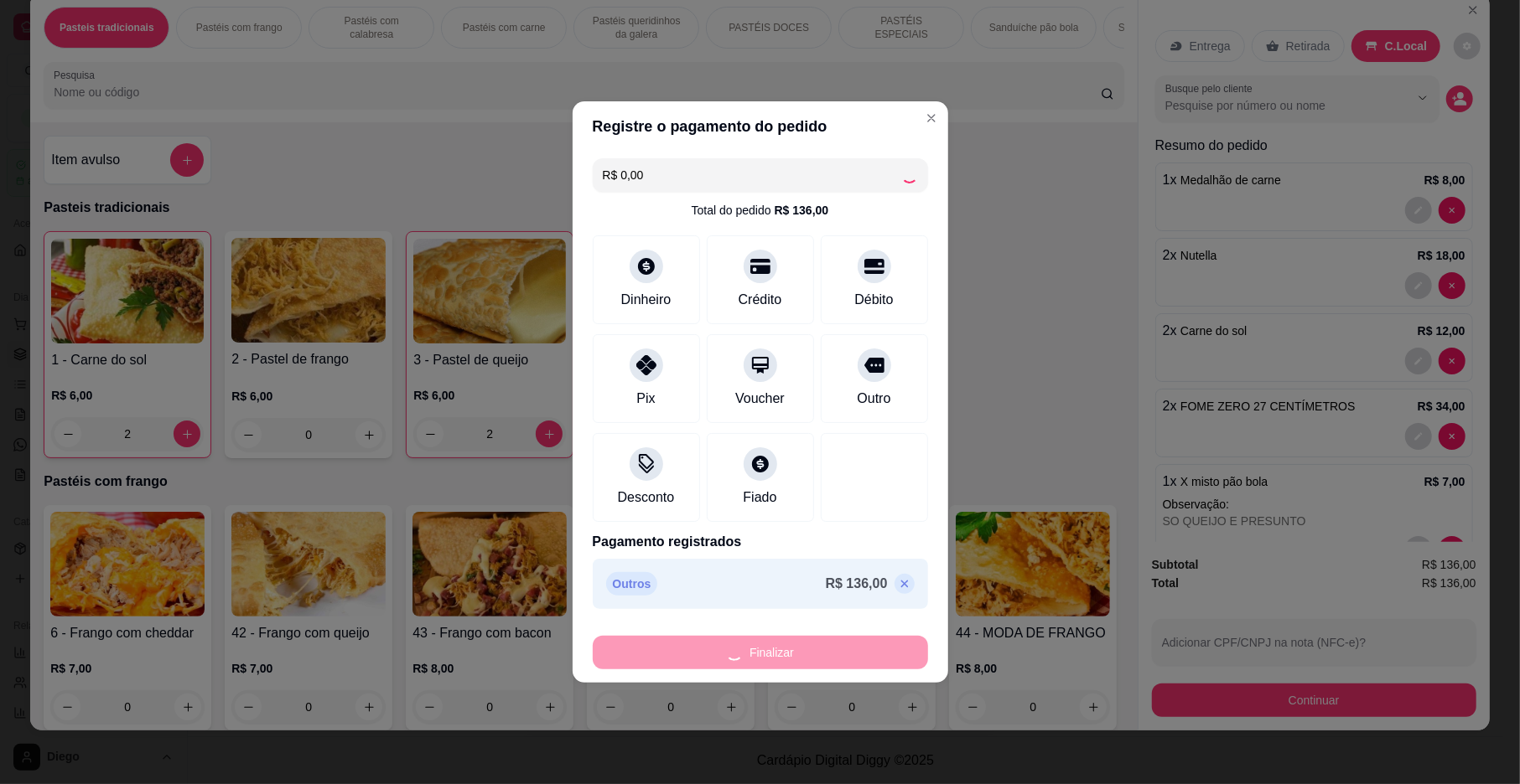
type input "0"
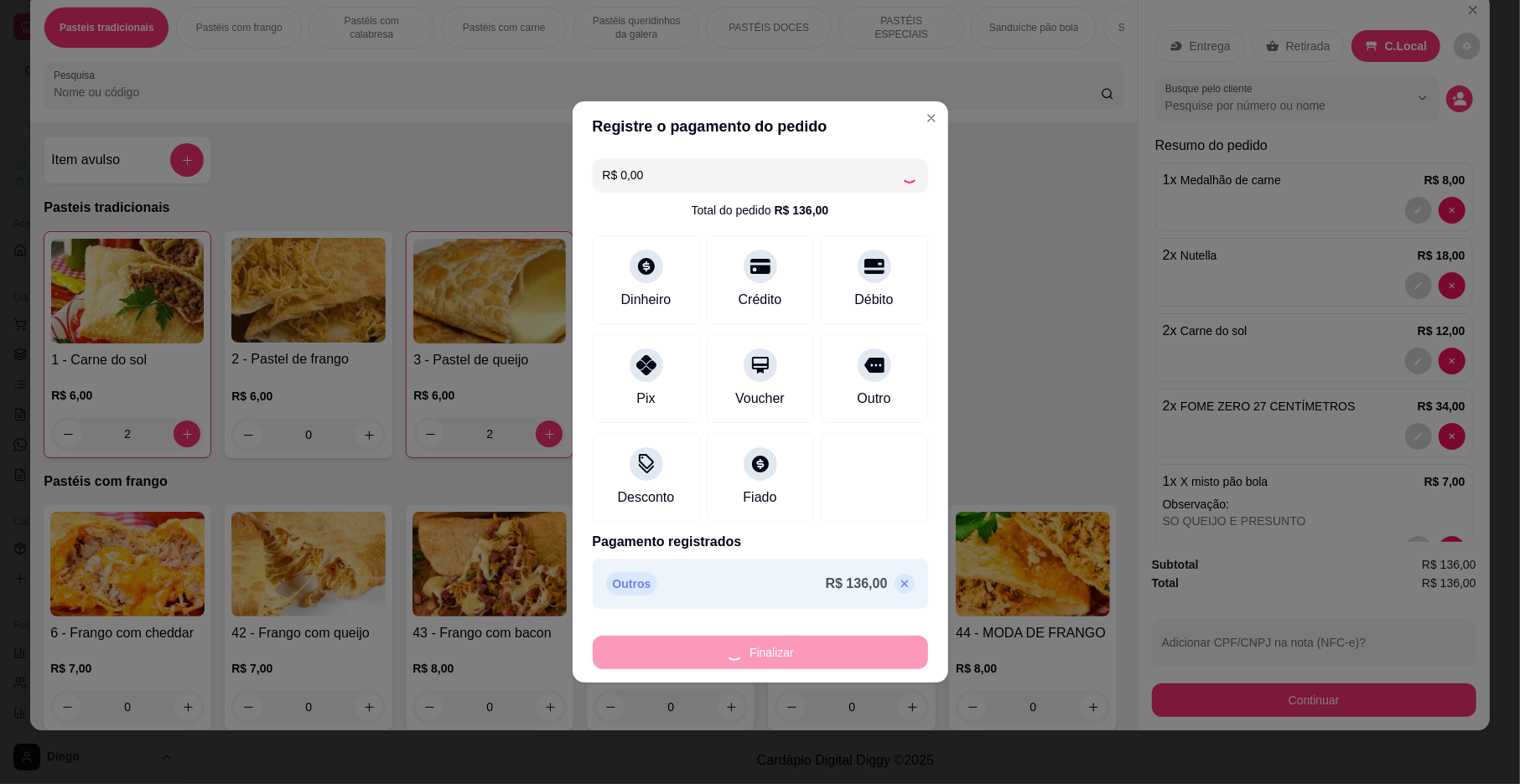
type input "0"
type input "-R$ 136,00"
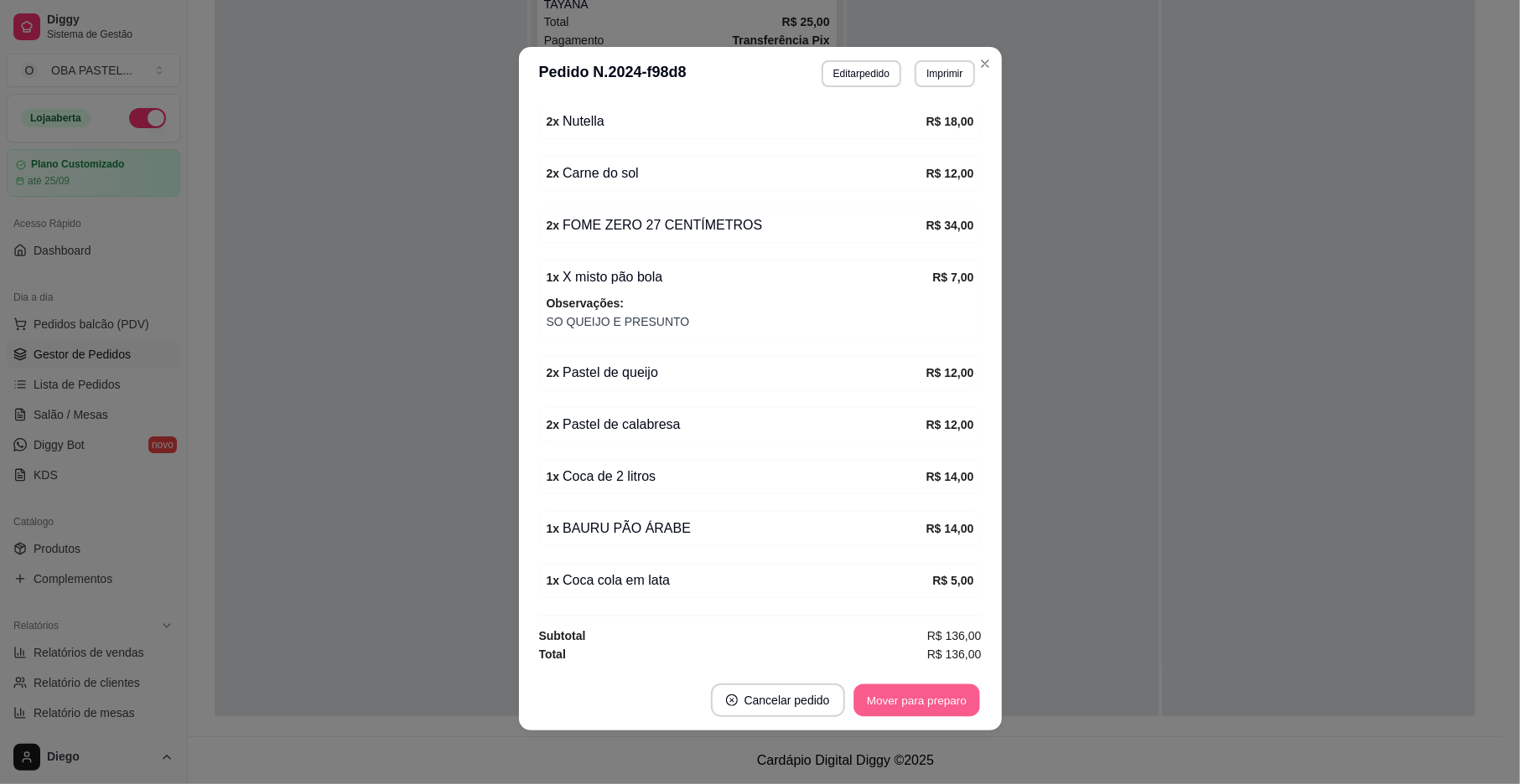
click at [886, 691] on button "Mover para preparo" at bounding box center [916, 700] width 125 height 32
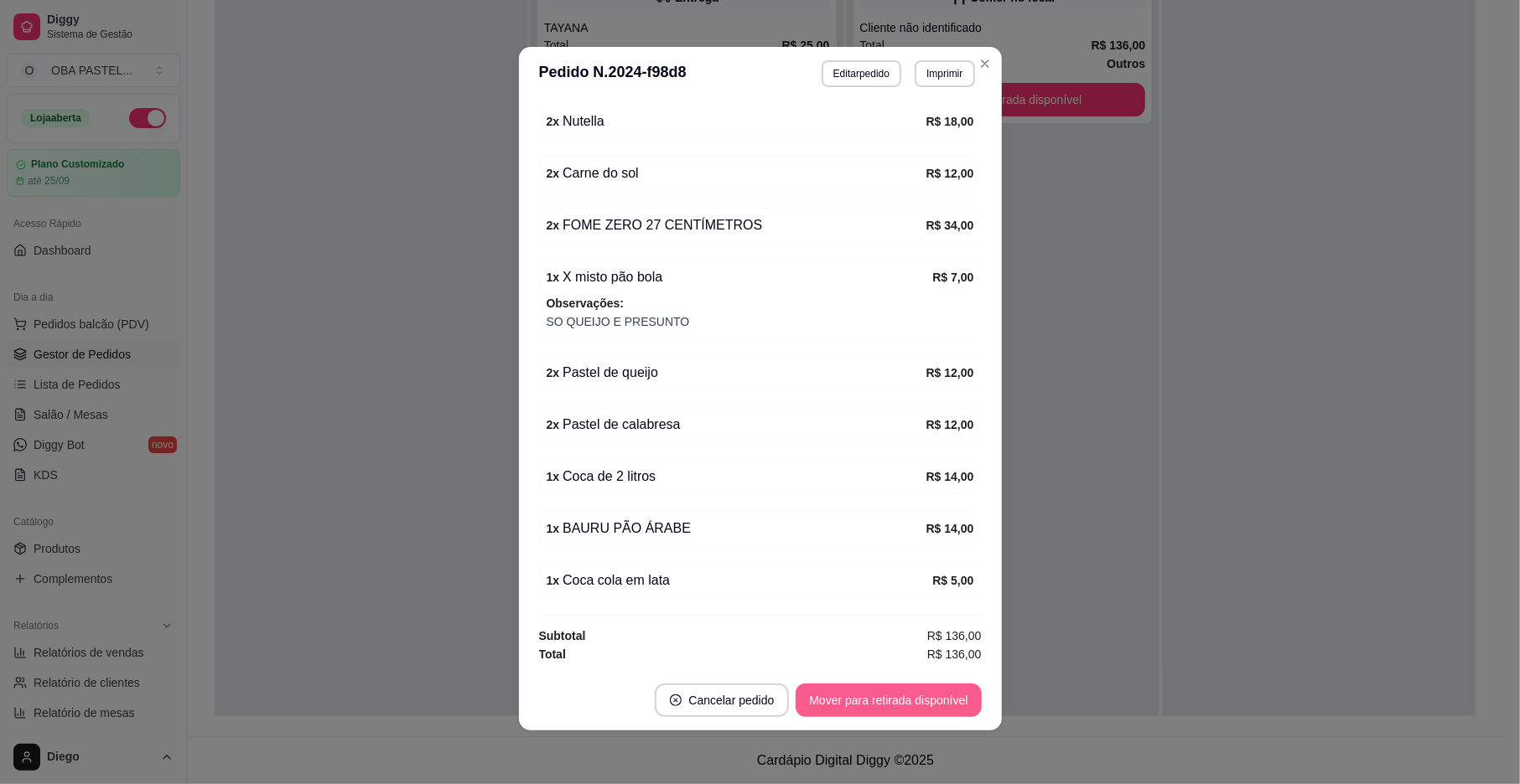
click at [886, 691] on button "Mover para retirada disponível" at bounding box center [888, 700] width 185 height 33
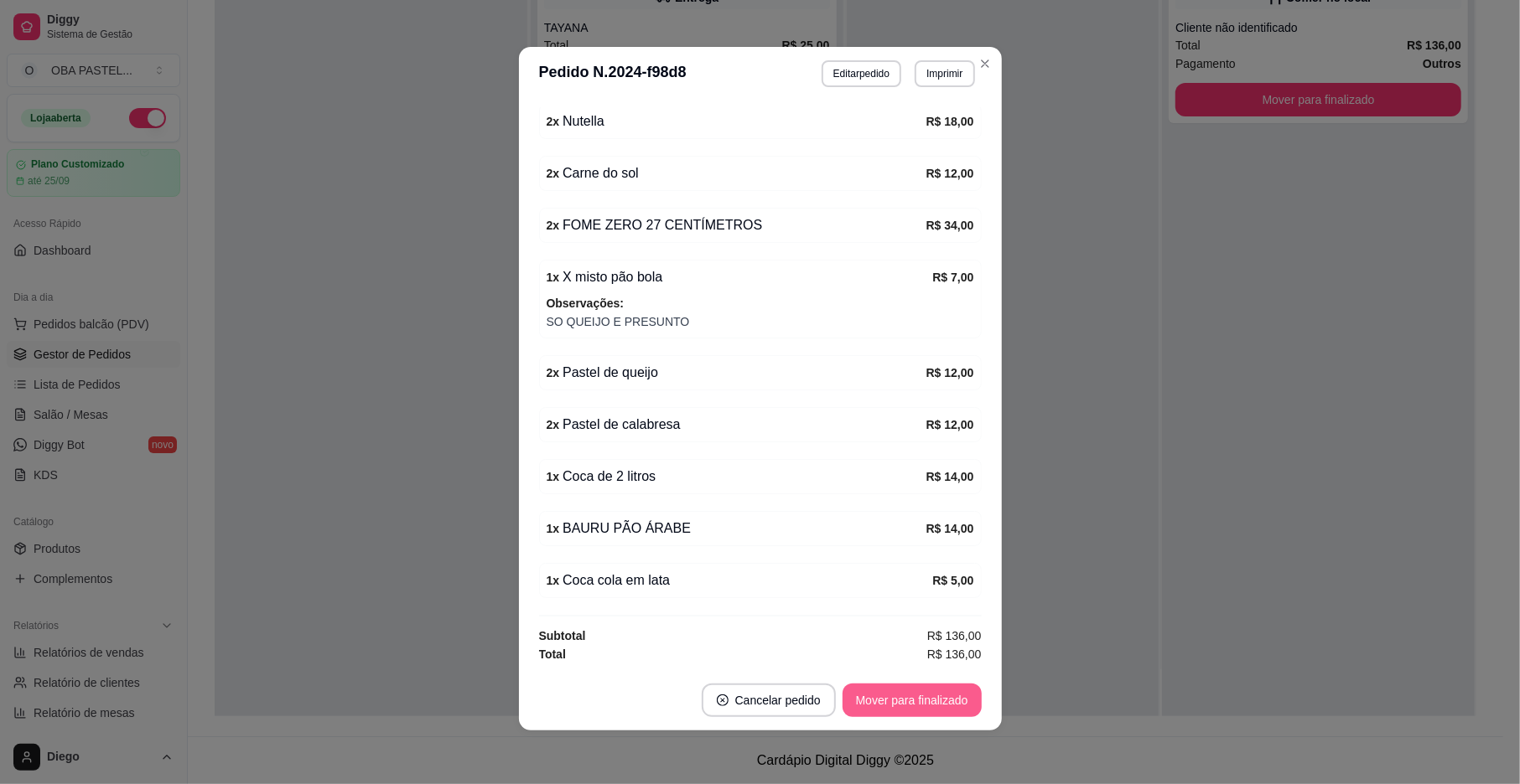
click at [886, 691] on button "Mover para finalizado" at bounding box center [912, 700] width 139 height 33
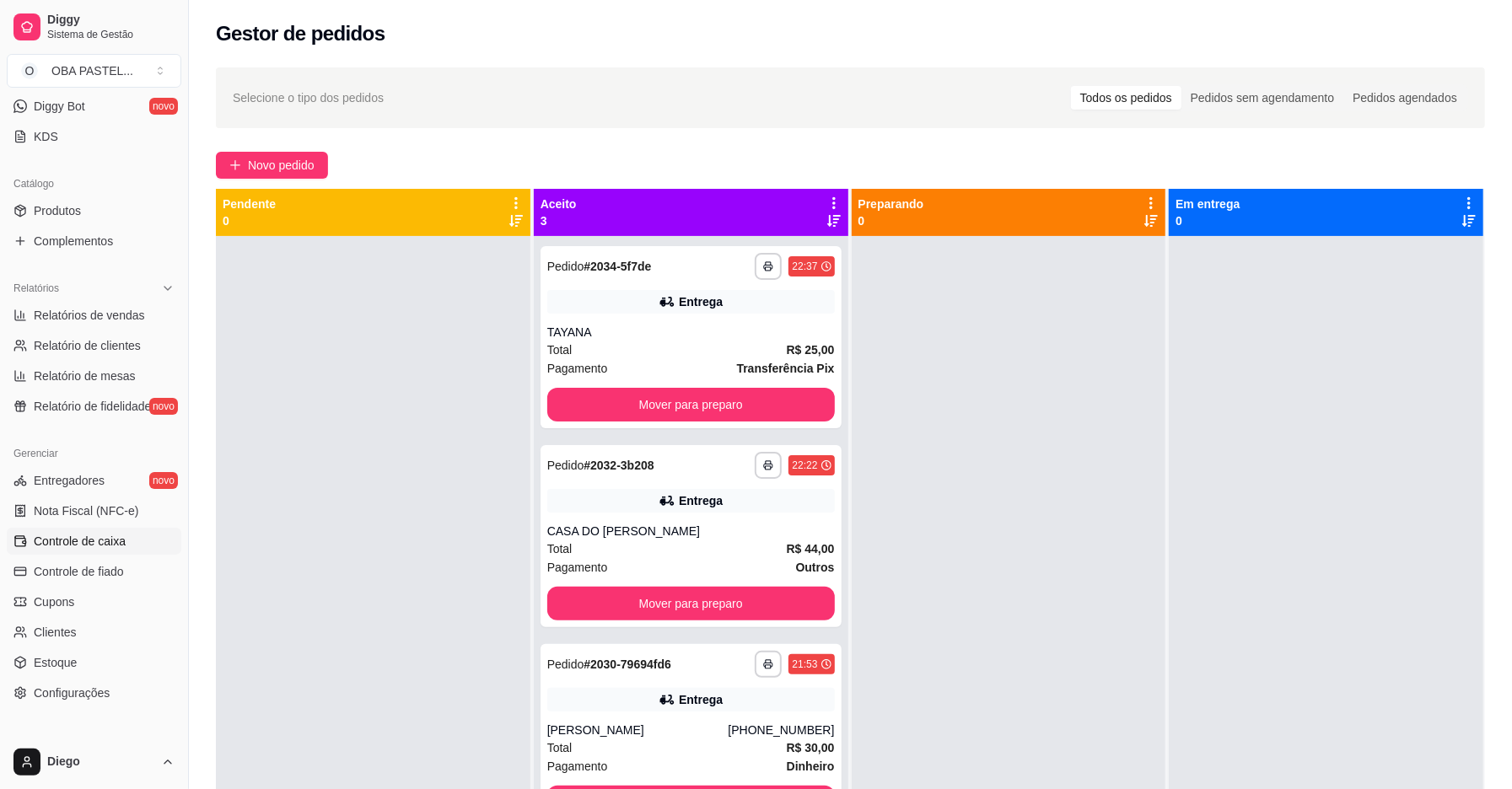
scroll to position [425, 0]
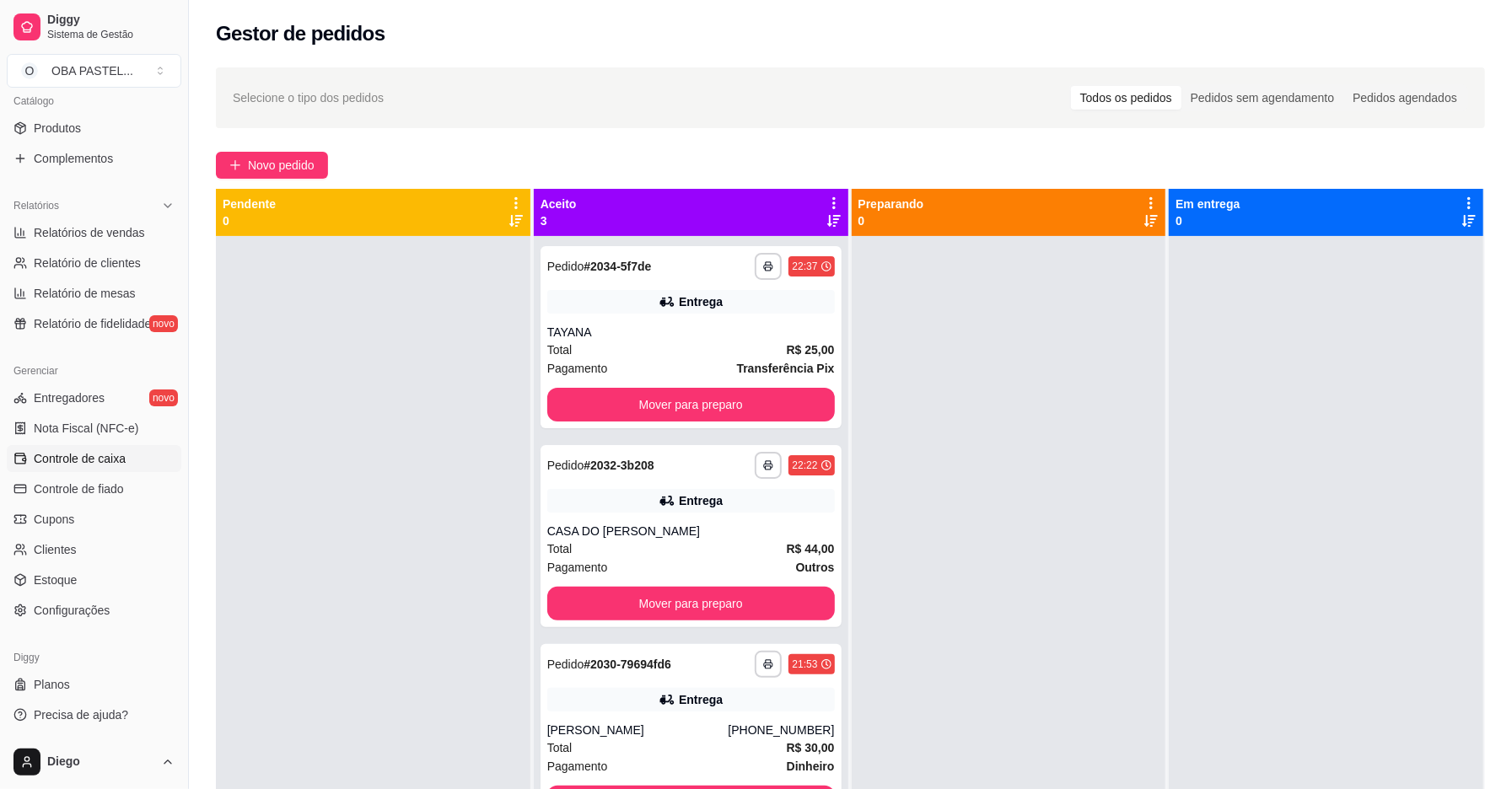
click at [81, 453] on span "Controle de caixa" at bounding box center [79, 459] width 92 height 17
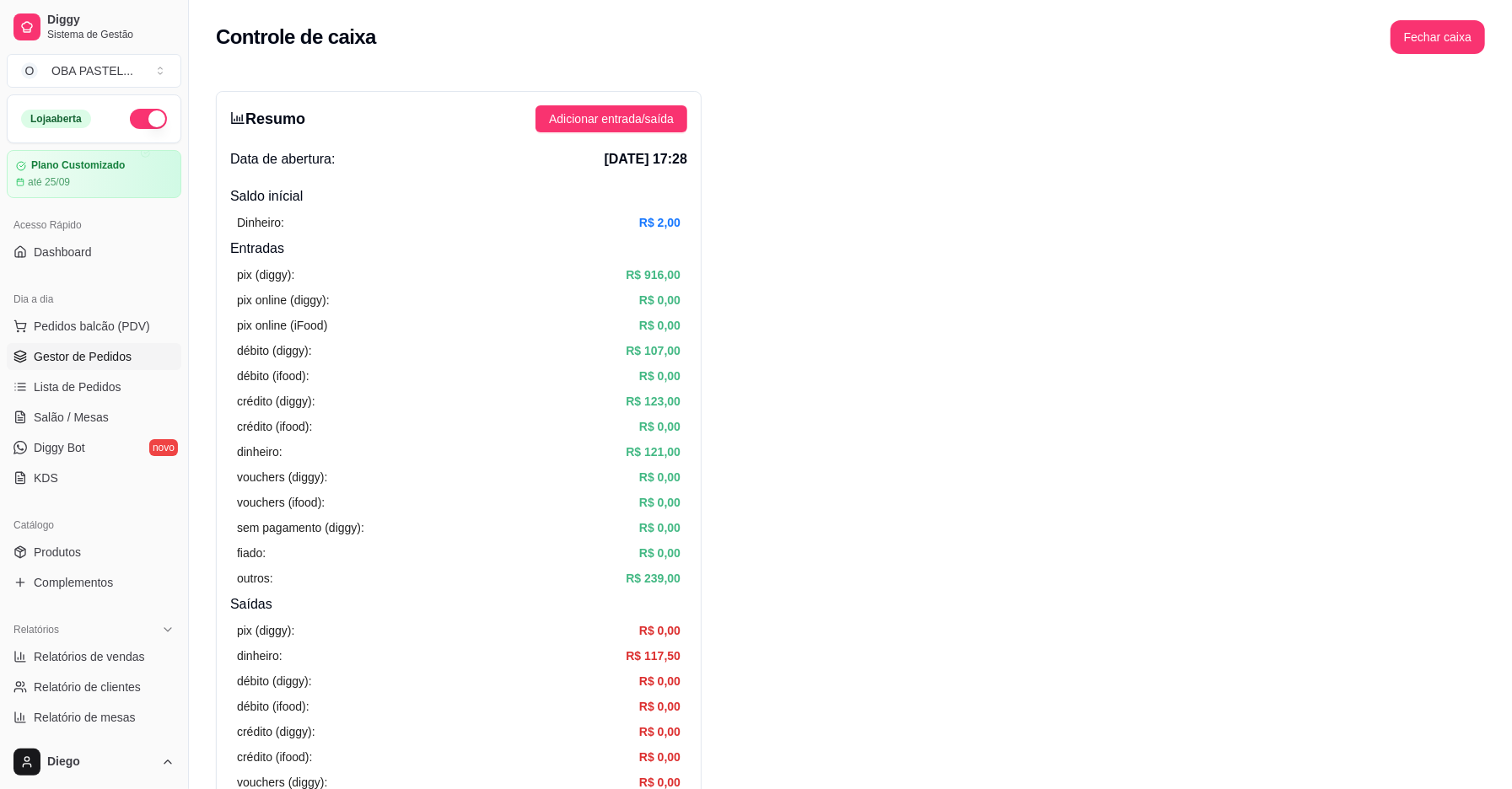
click at [99, 348] on span "Gestor de Pedidos" at bounding box center [82, 357] width 98 height 17
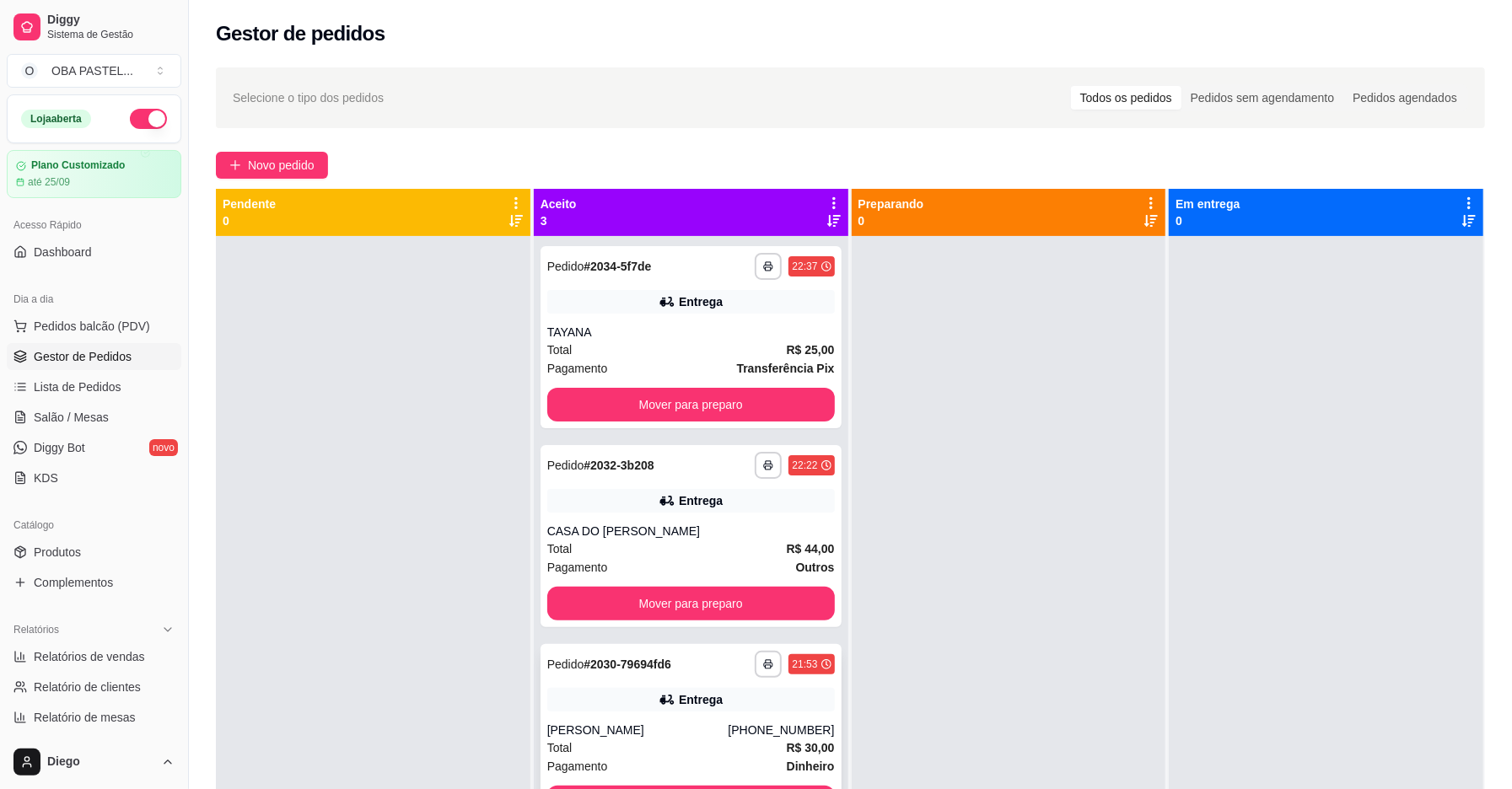
click at [715, 710] on div "Entrega" at bounding box center [690, 700] width 288 height 24
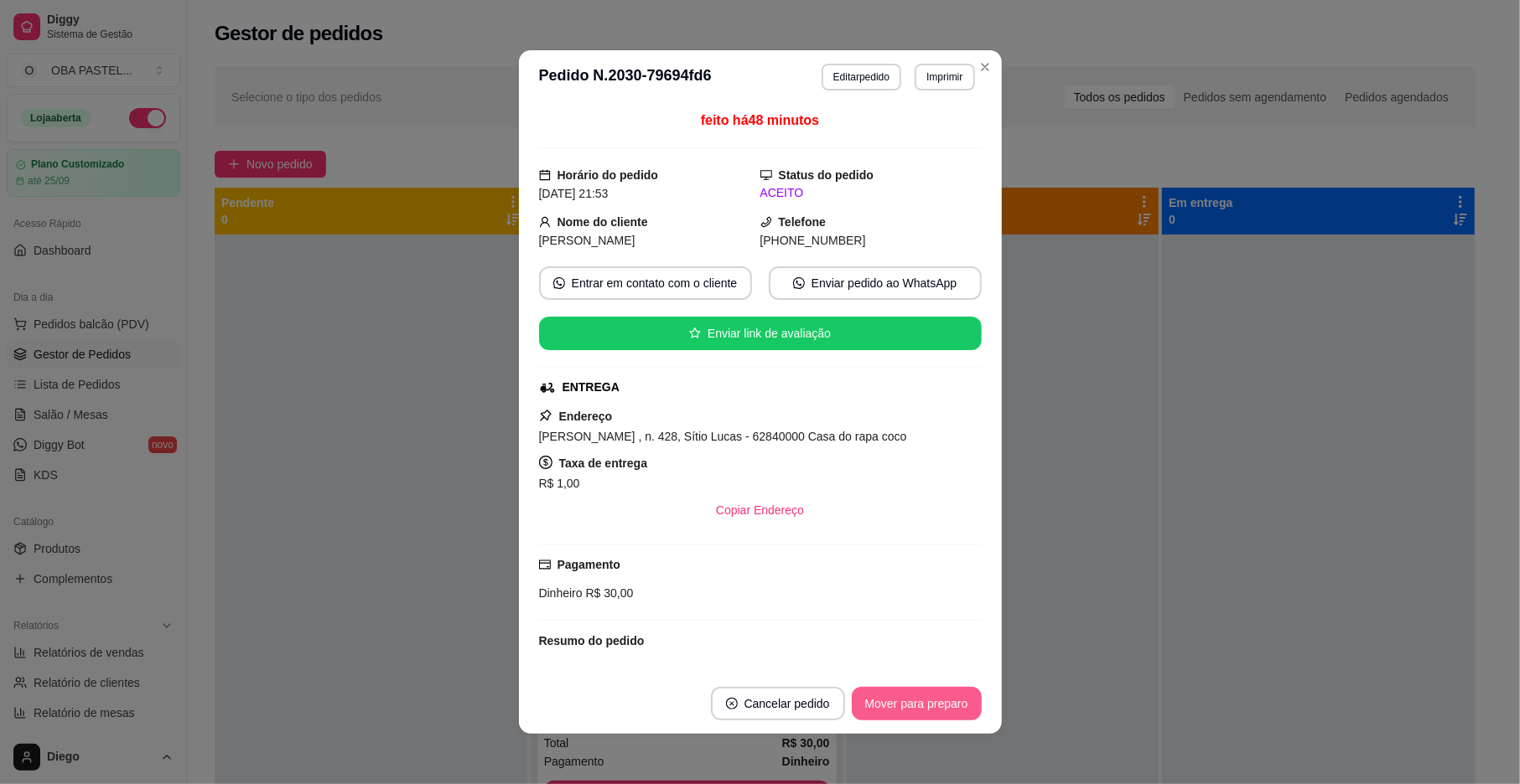
click at [914, 698] on button "Mover para preparo" at bounding box center [916, 703] width 130 height 33
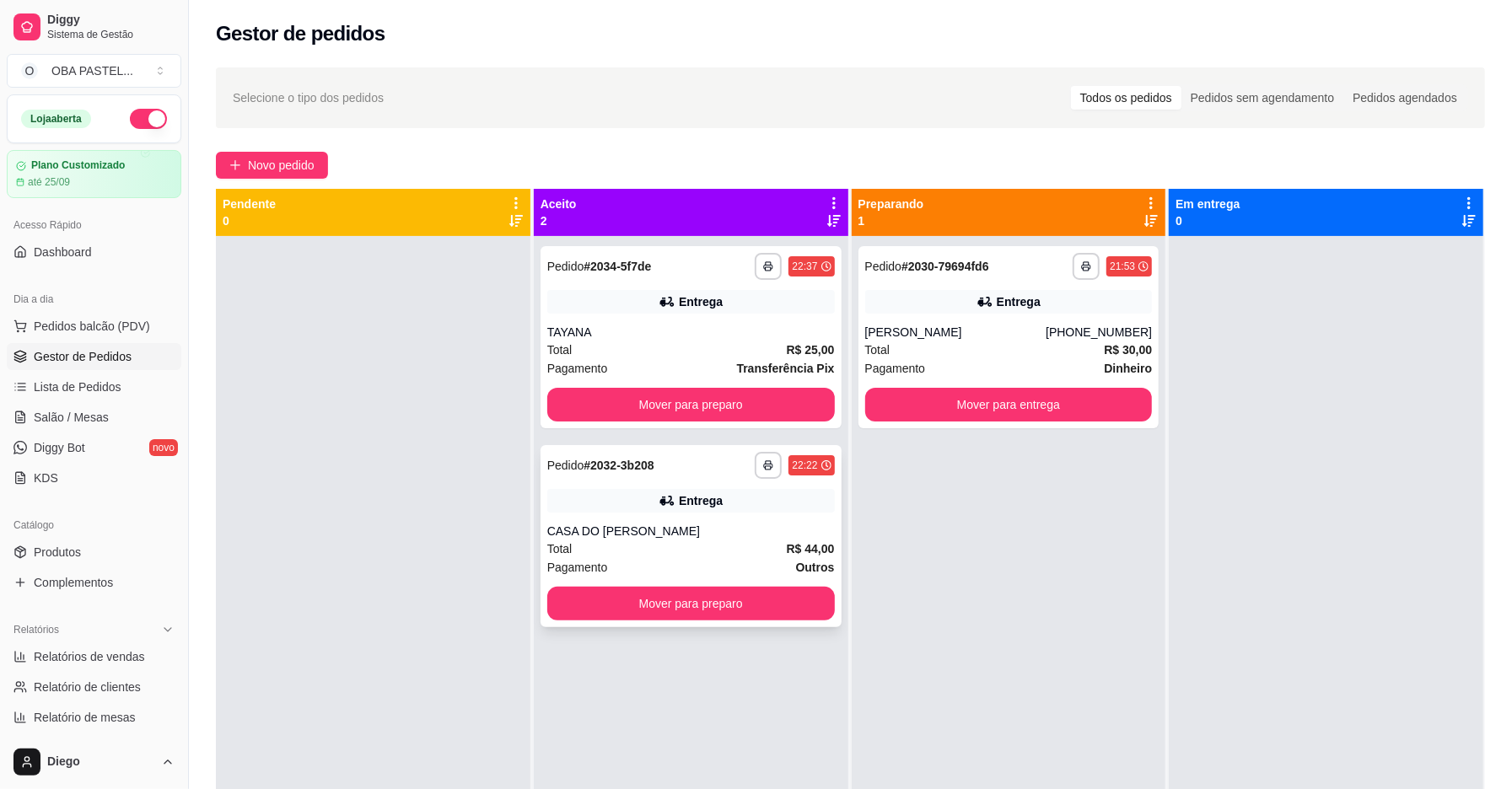
click at [768, 546] on div "Total R$ 44,00" at bounding box center [690, 548] width 288 height 18
click at [656, 540] on div "**********" at bounding box center [690, 537] width 301 height 182
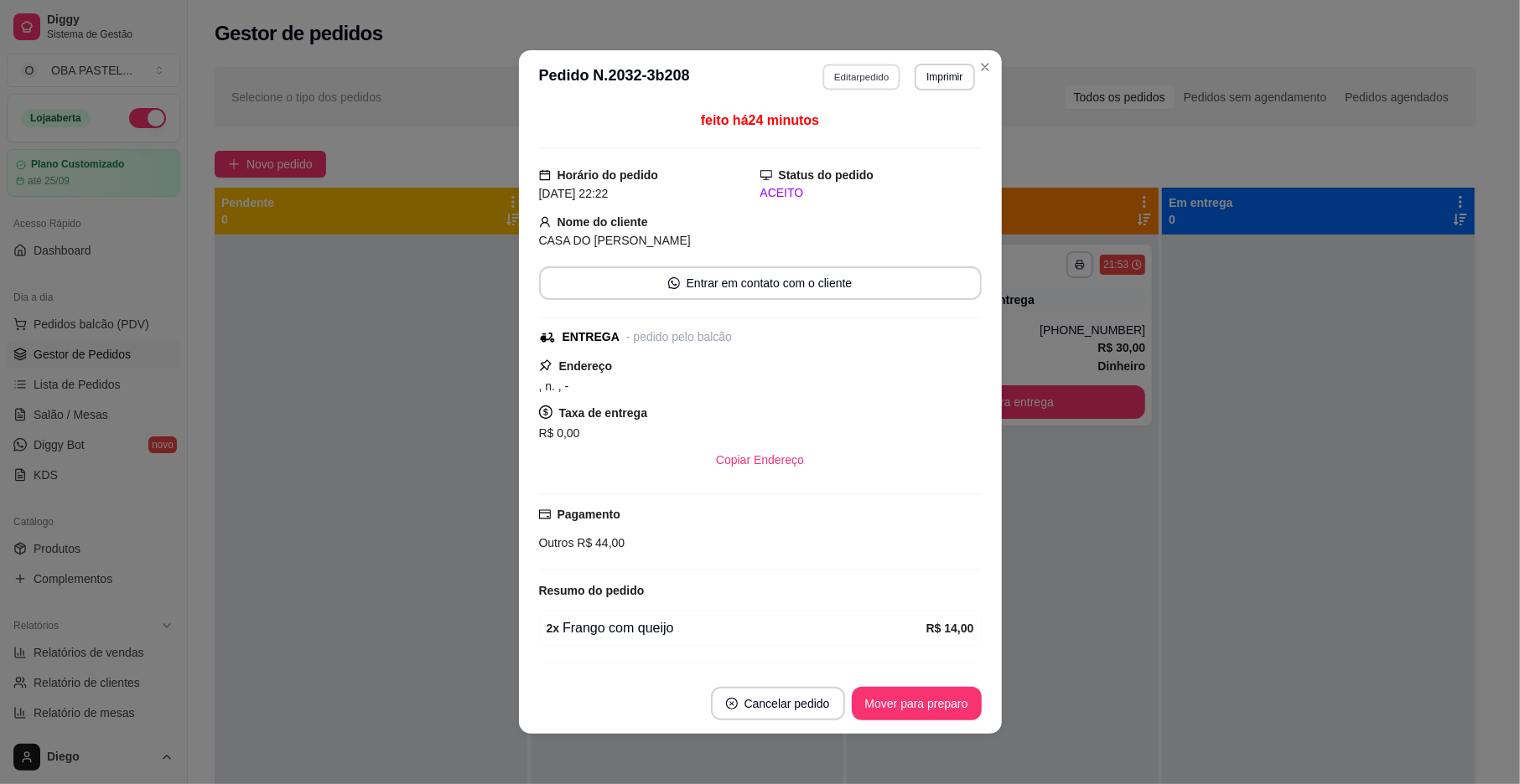
click at [840, 66] on button "Editar pedido" at bounding box center [861, 76] width 78 height 26
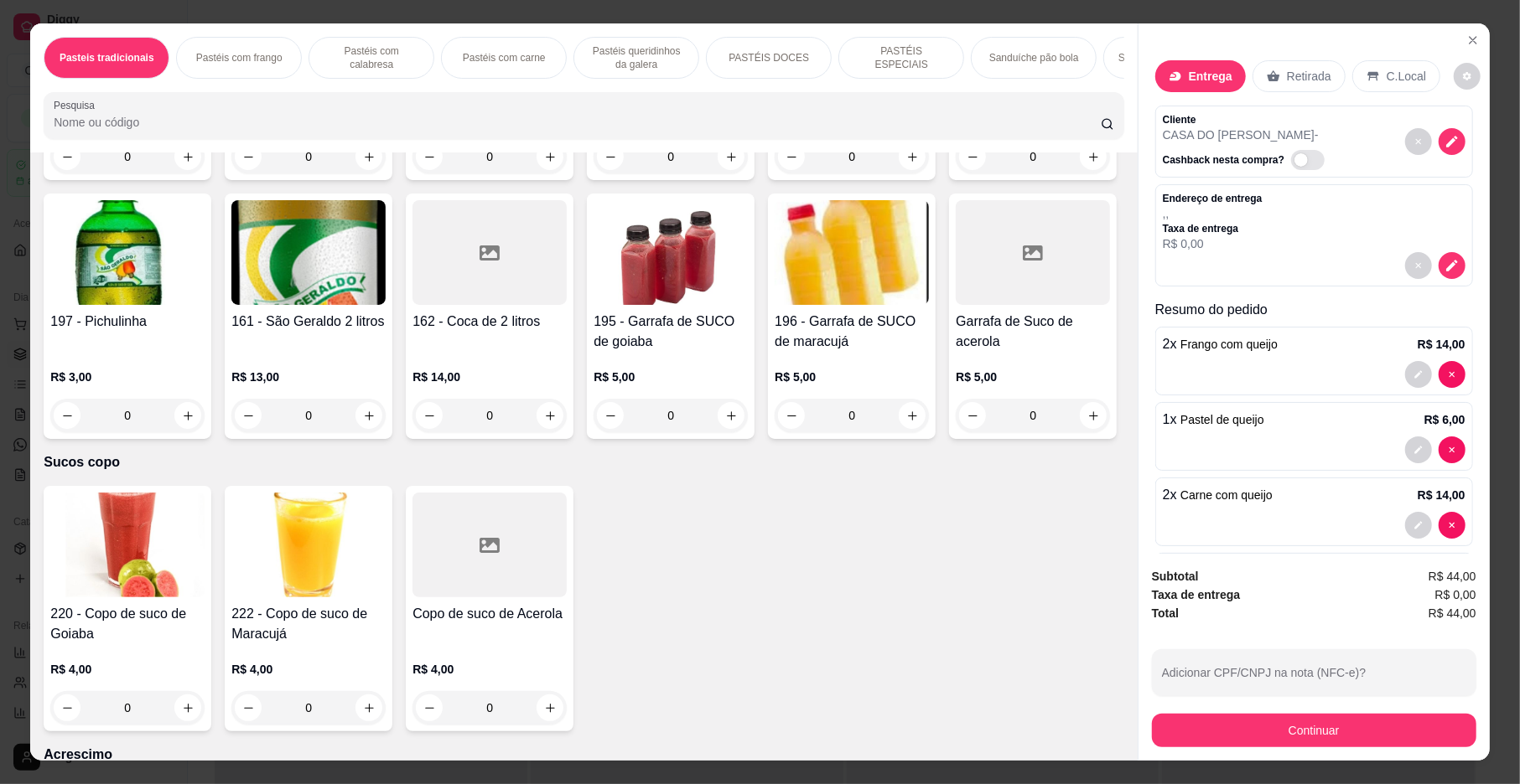
scroll to position [5362, 0]
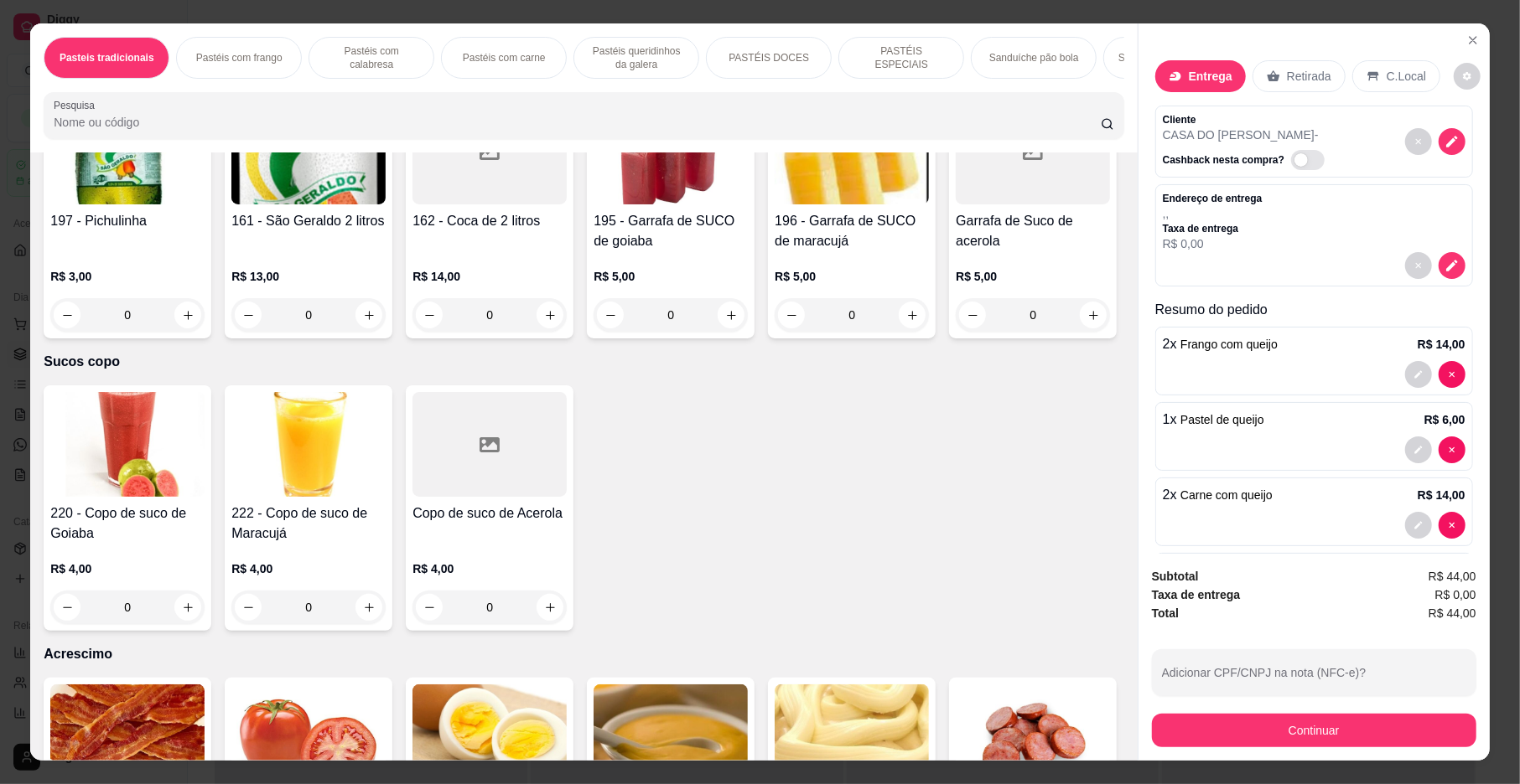
click at [366, 63] on icon "increase-product-quantity" at bounding box center [369, 56] width 12 height 12
type input "1"
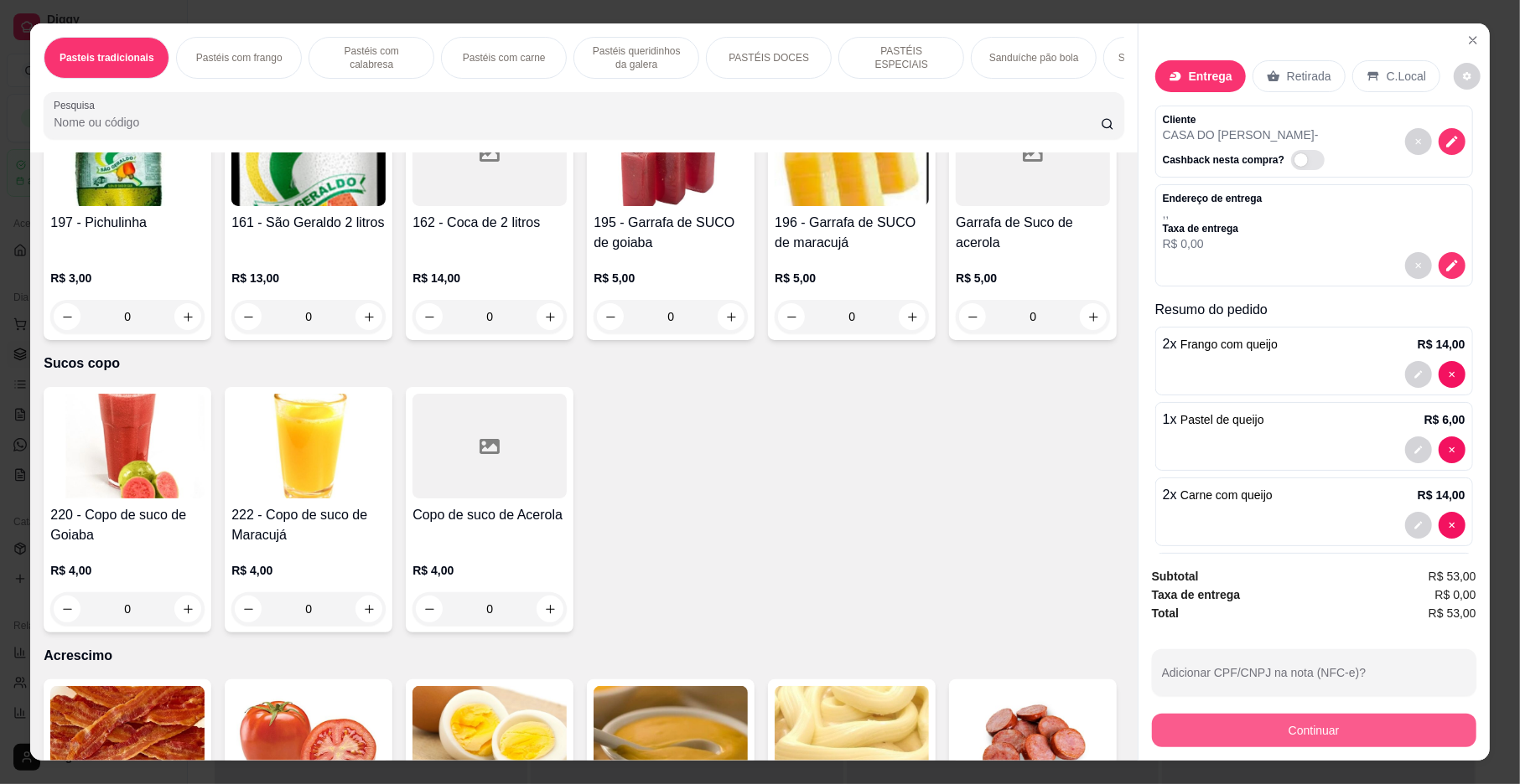
click at [1168, 733] on button "Continuar" at bounding box center [1314, 730] width 324 height 33
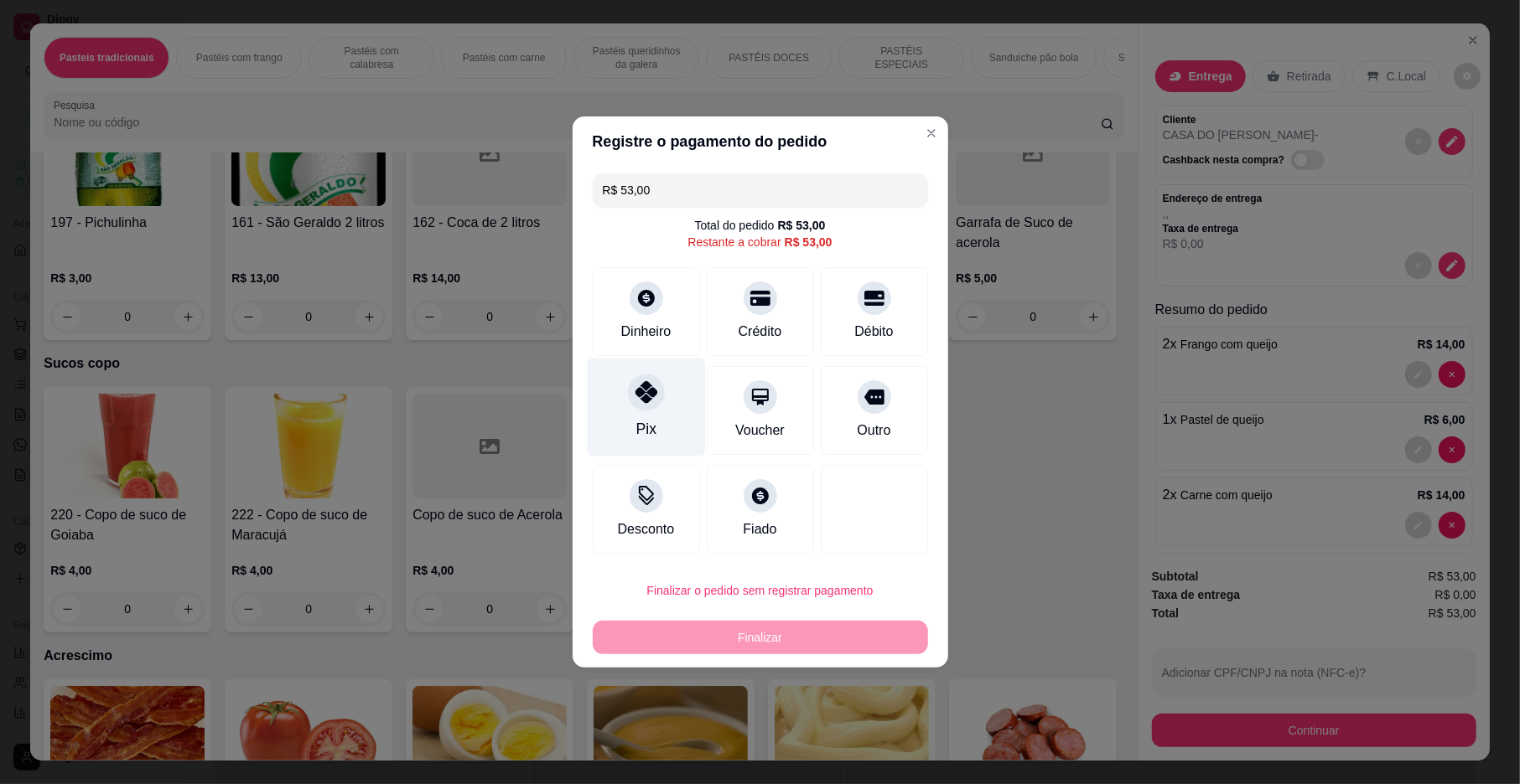
click at [669, 421] on div "Pix" at bounding box center [645, 407] width 118 height 98
type input "R$ 0,00"
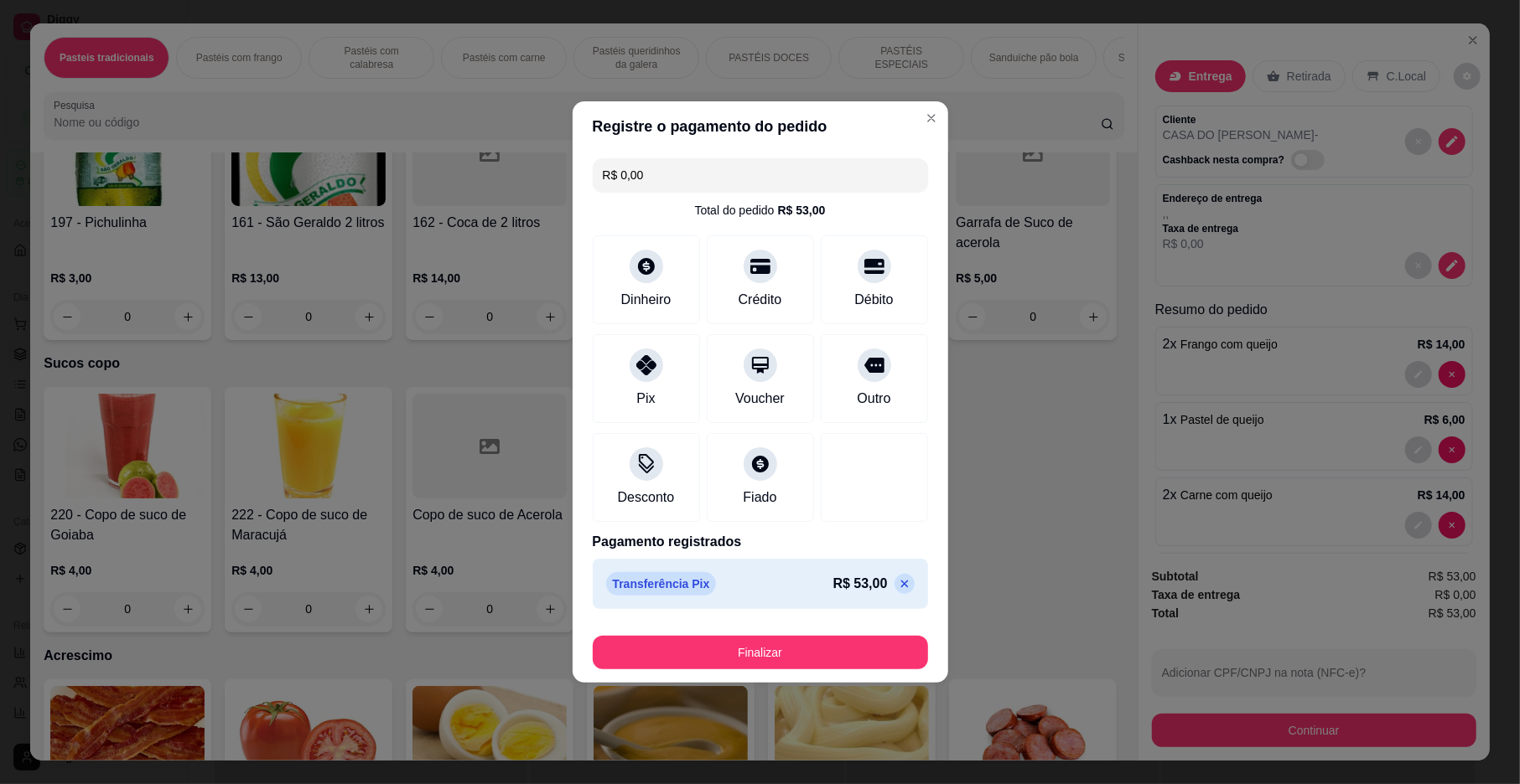
click at [744, 676] on footer "Finalizar" at bounding box center [760, 649] width 375 height 67
click at [752, 647] on button "Finalizar" at bounding box center [760, 652] width 336 height 33
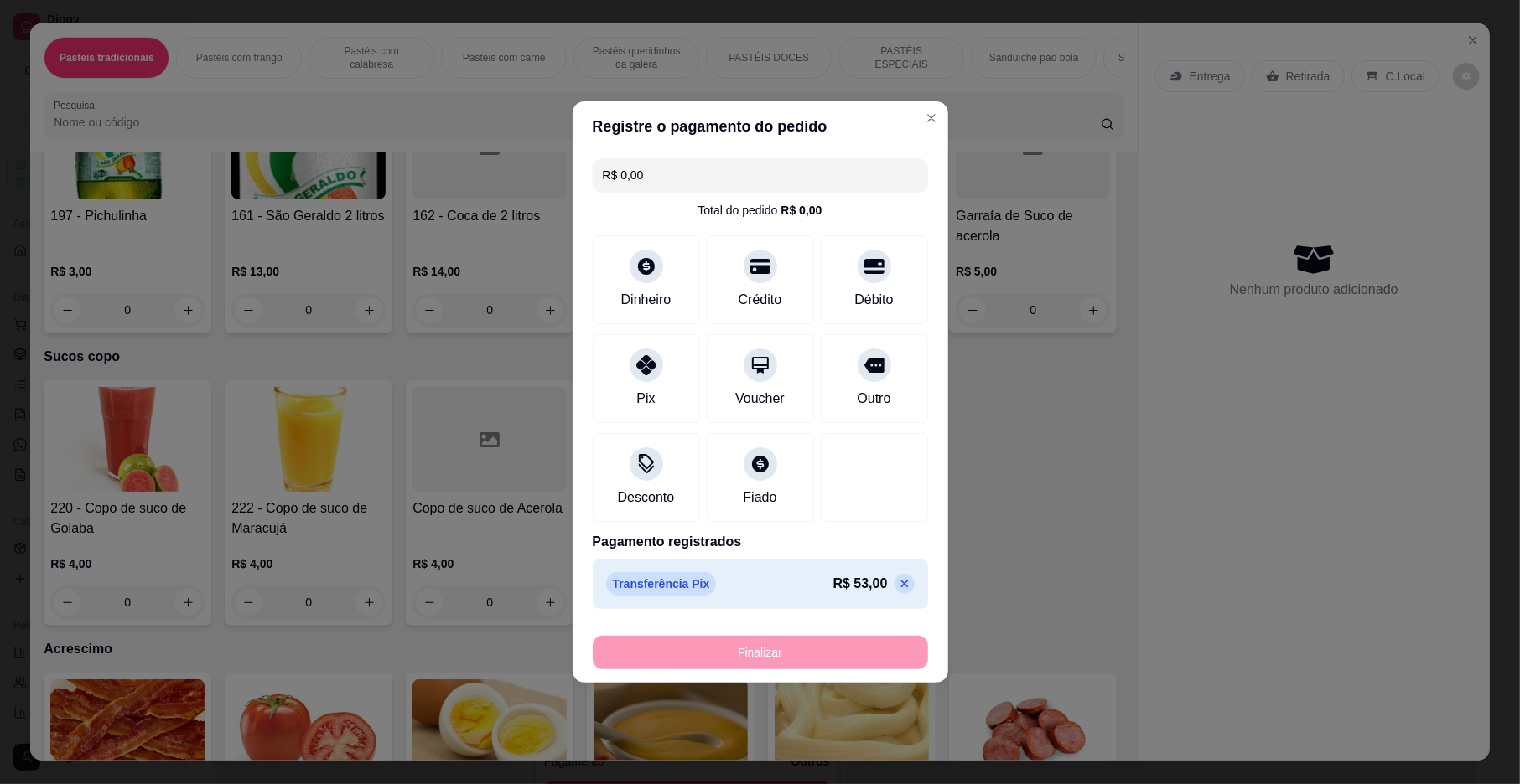
type input "0"
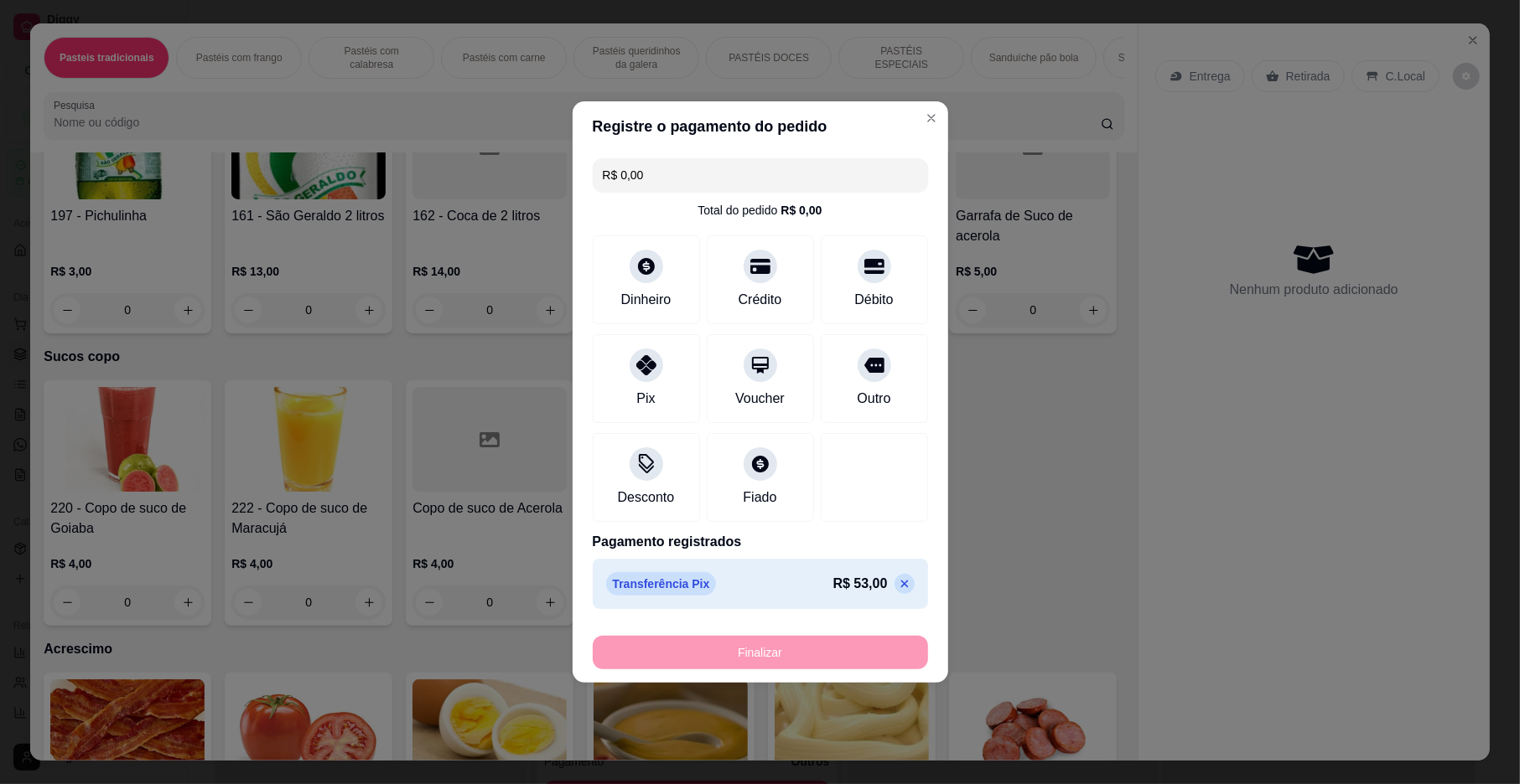
type input "0"
type input "-R$ 53,00"
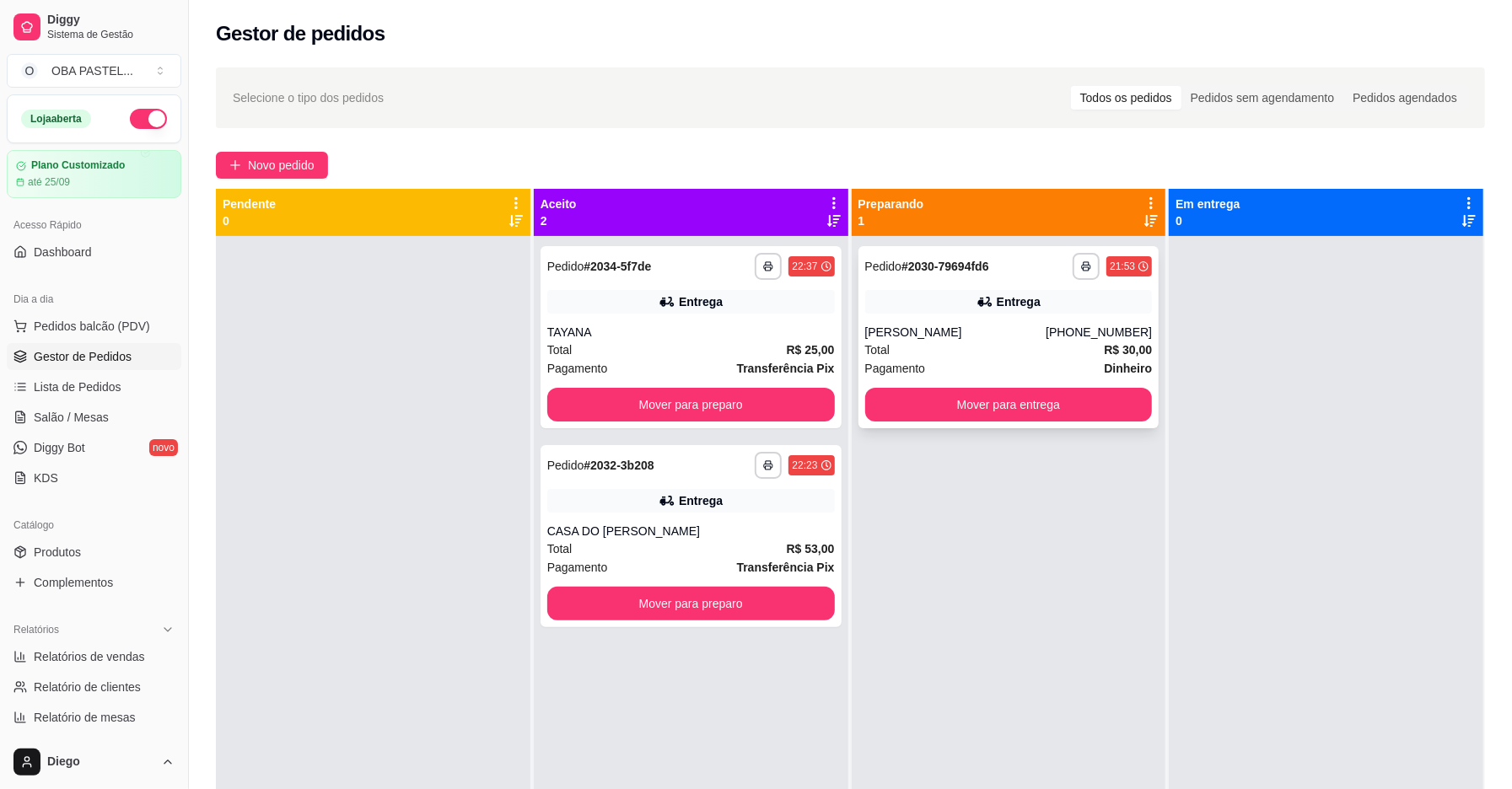
click at [968, 340] on div "Taline Silva" at bounding box center [956, 333] width 182 height 17
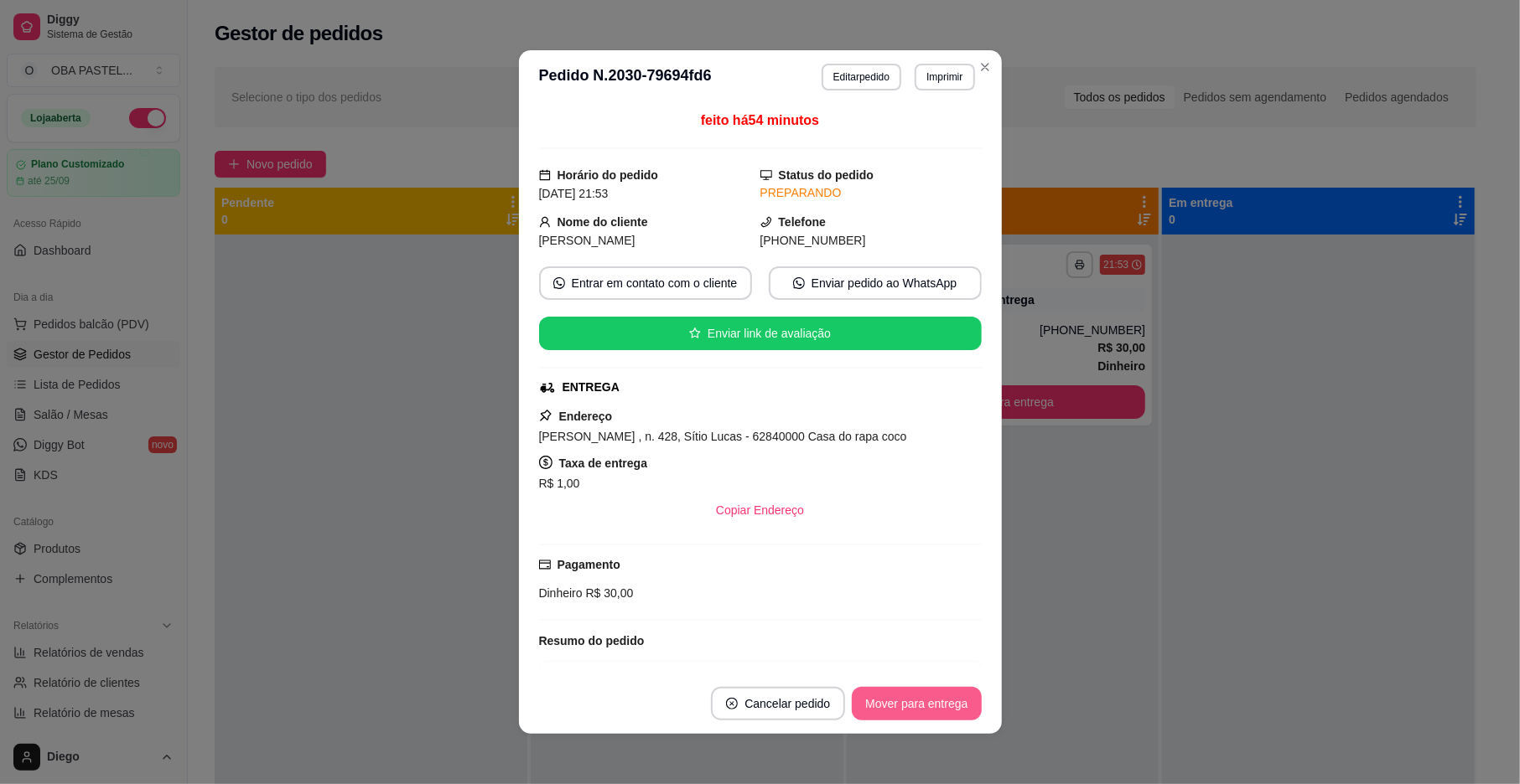
click at [900, 696] on button "Mover para entrega" at bounding box center [916, 703] width 129 height 33
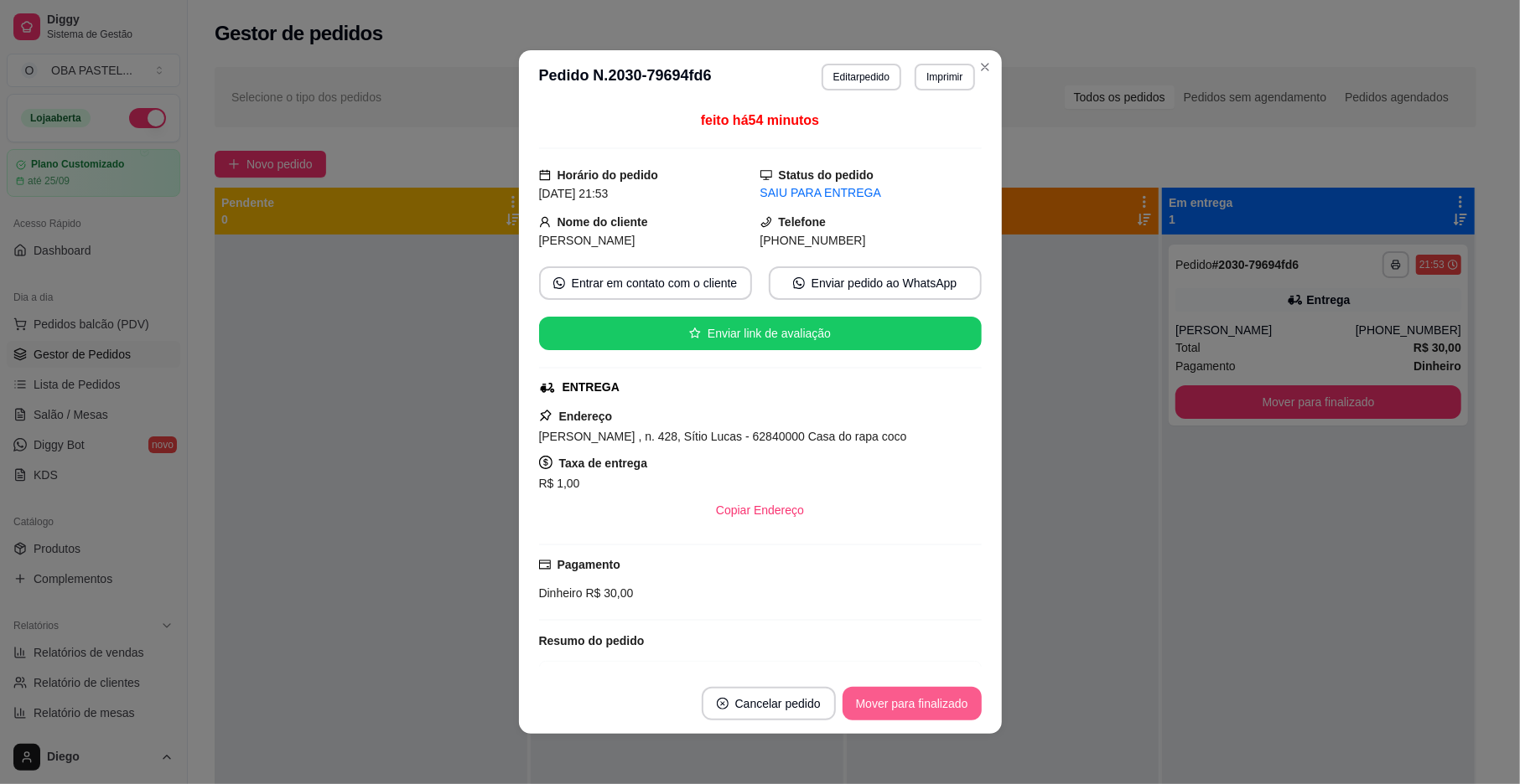
click at [917, 707] on button "Mover para finalizado" at bounding box center [912, 703] width 139 height 33
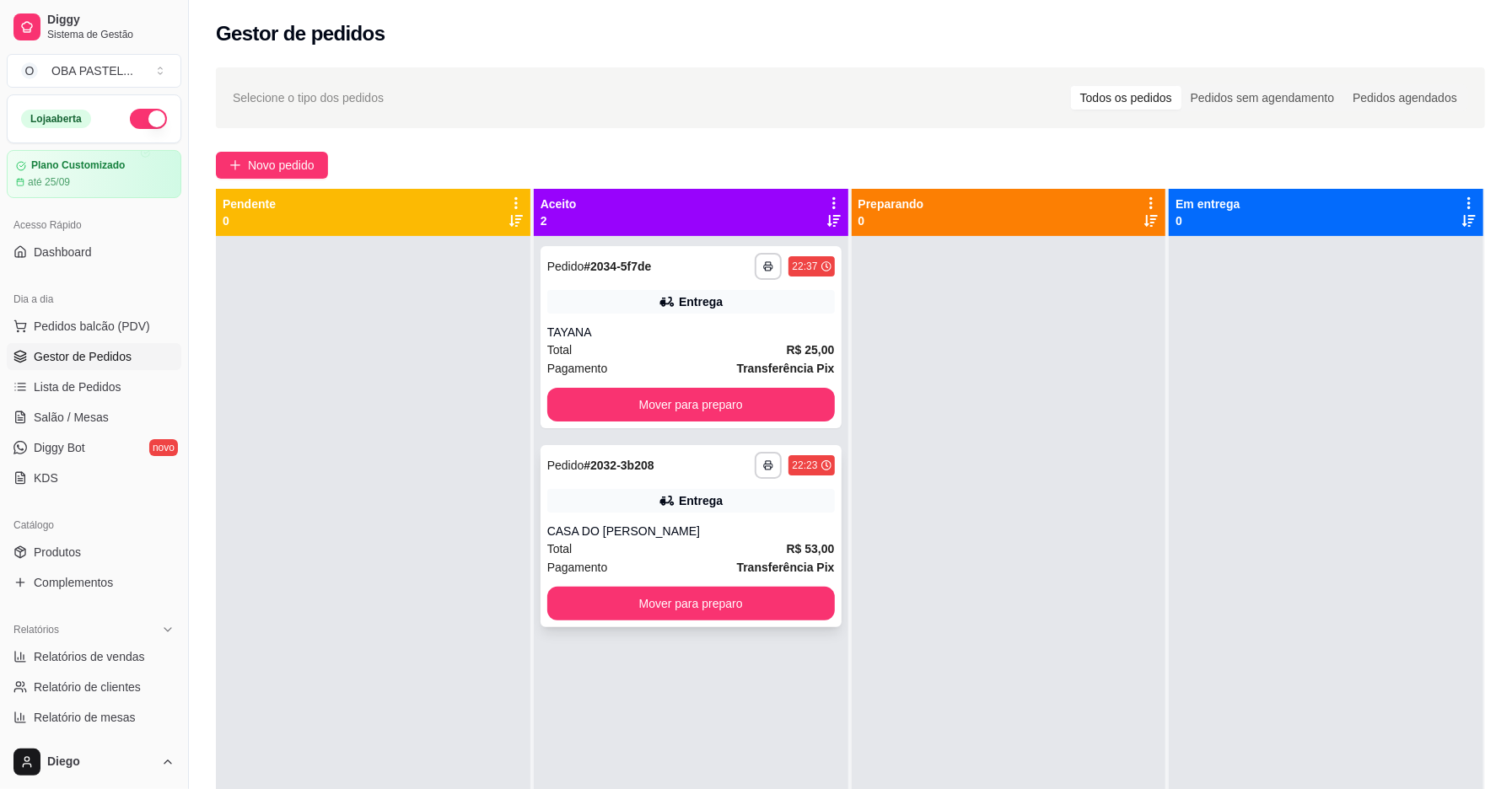
click at [727, 546] on div "Total R$ 53,00" at bounding box center [690, 548] width 288 height 18
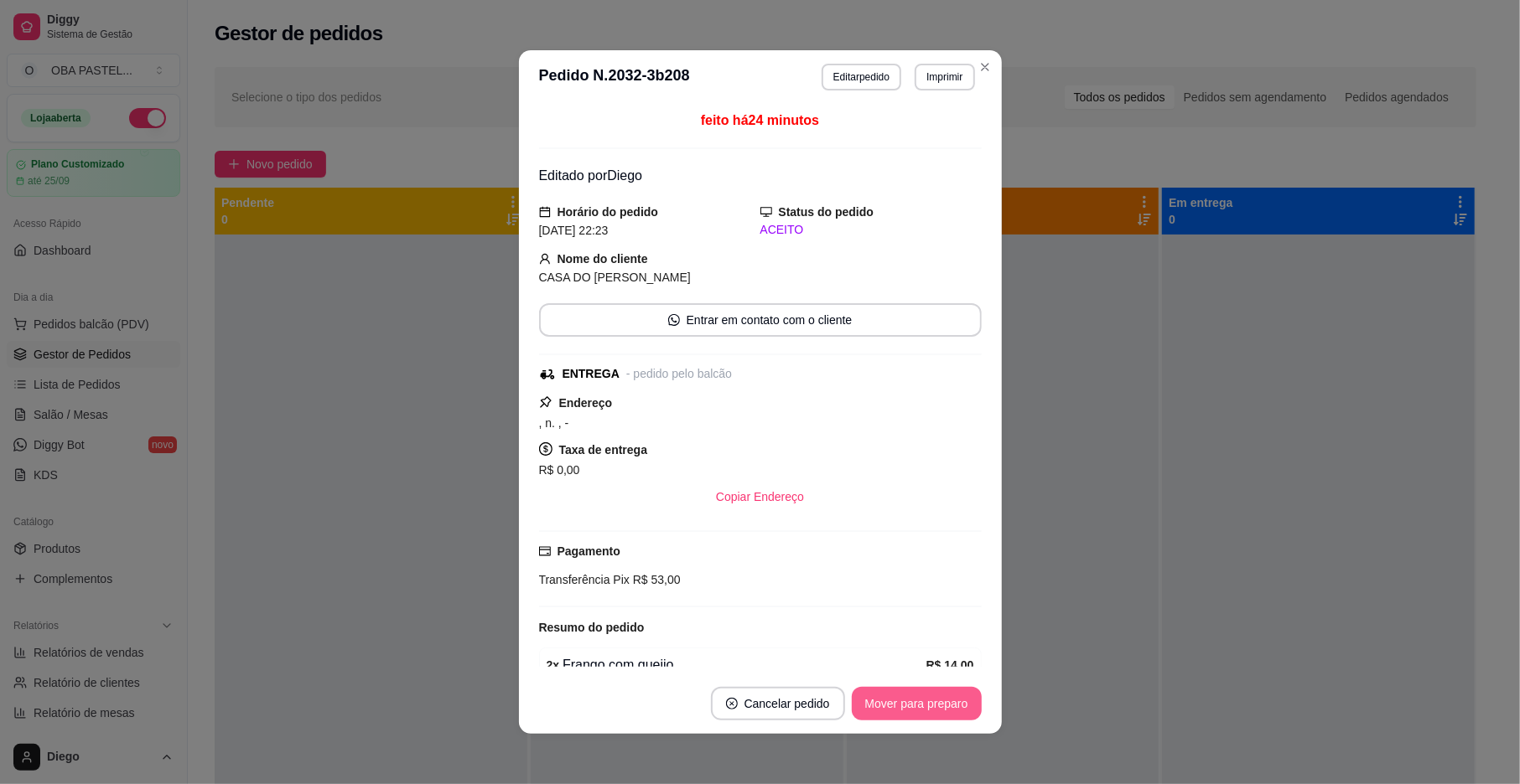
click at [878, 688] on button "Mover para preparo" at bounding box center [916, 703] width 130 height 33
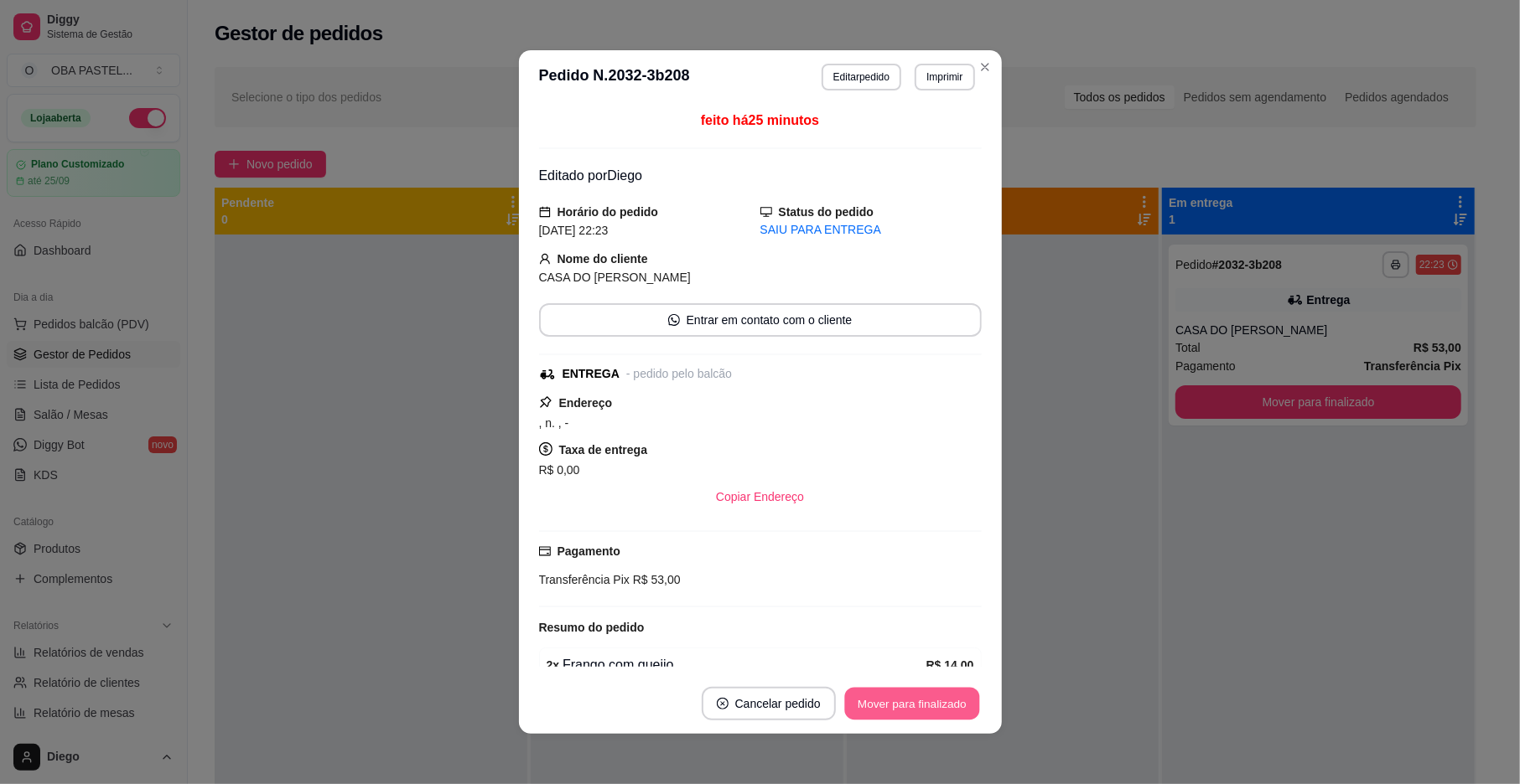
click at [878, 688] on button "Mover para finalizado" at bounding box center [912, 704] width 135 height 32
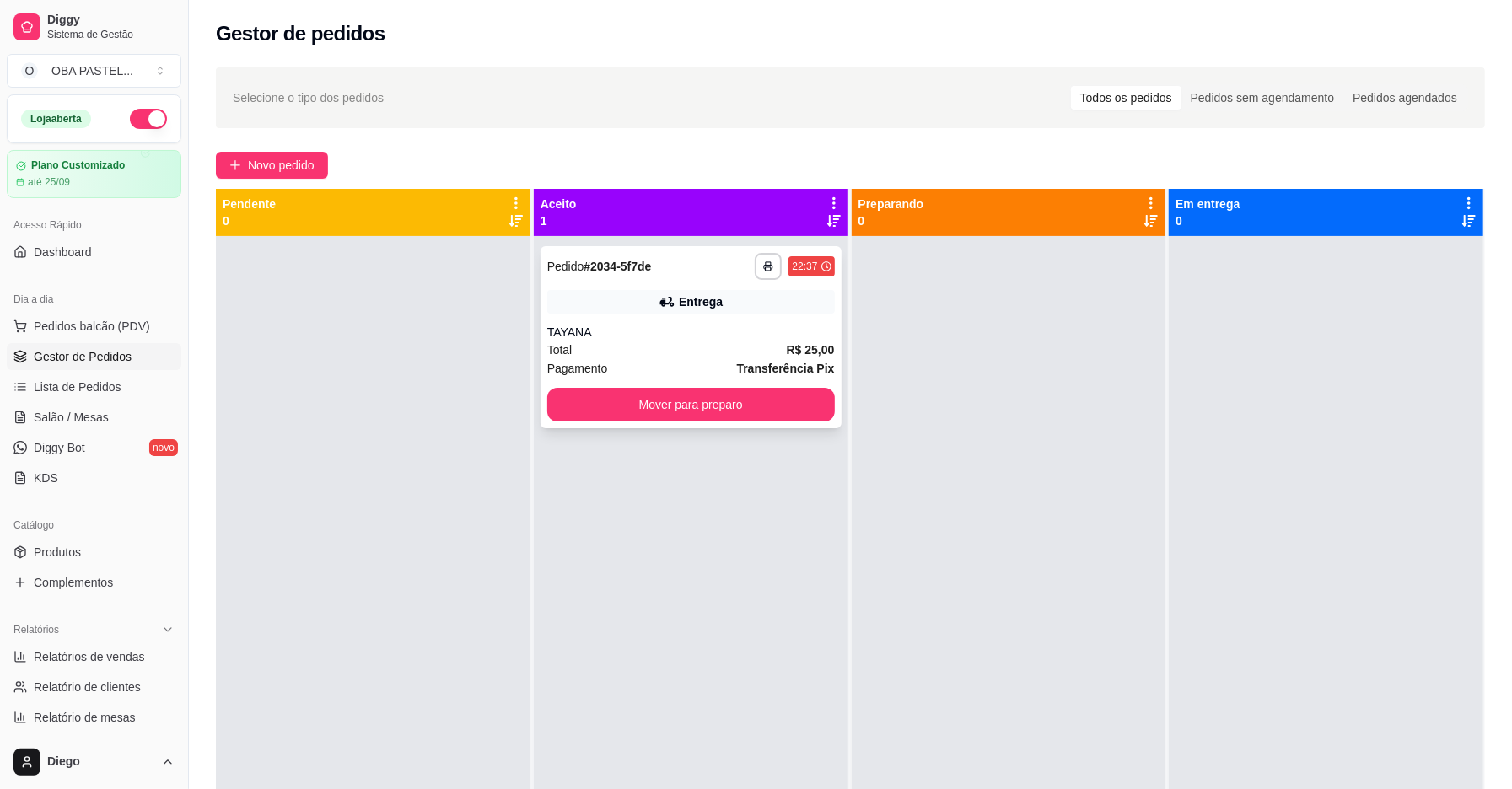
click at [693, 358] on div "Total R$ 25,00" at bounding box center [690, 349] width 288 height 18
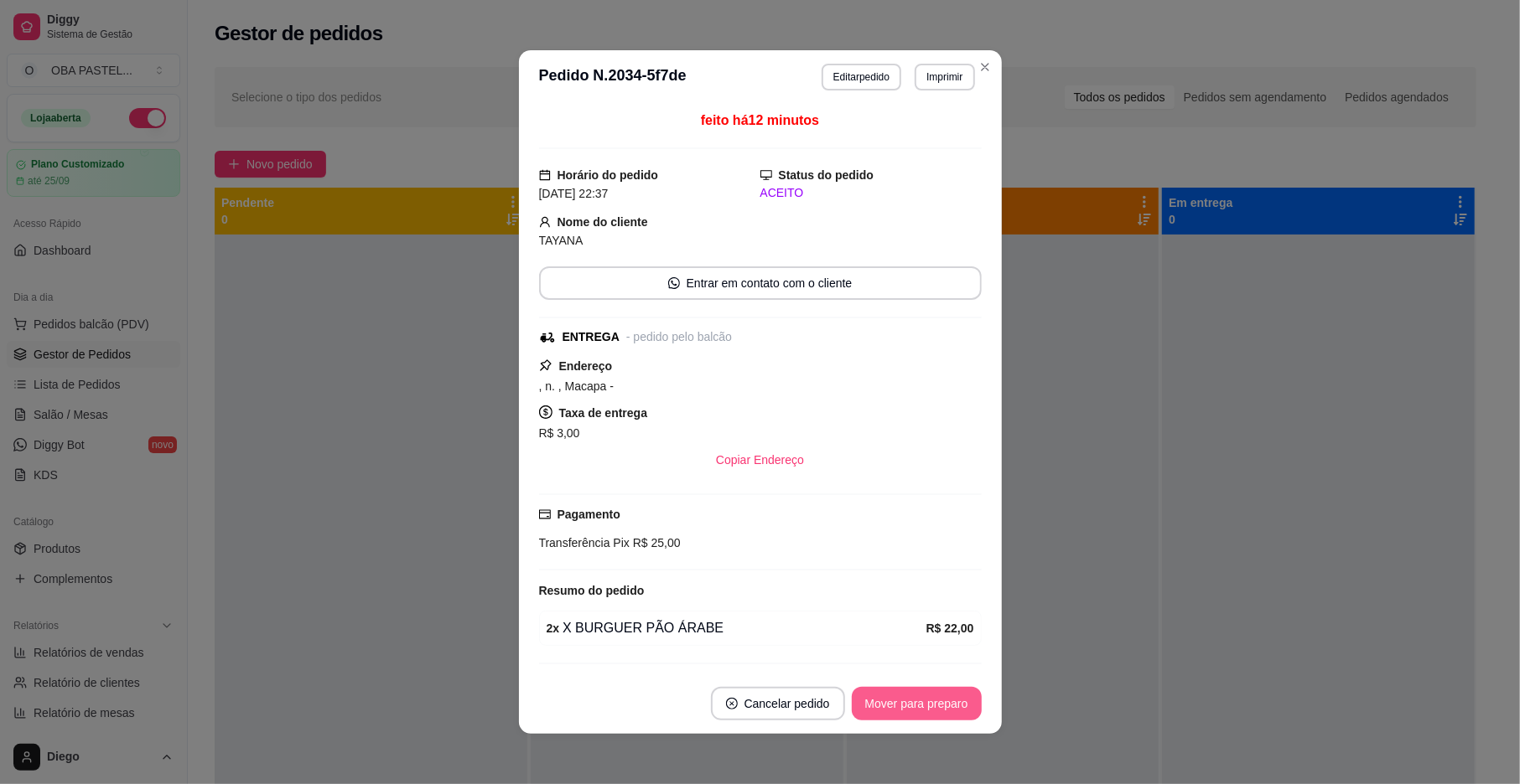
click at [897, 707] on button "Mover para preparo" at bounding box center [916, 703] width 130 height 33
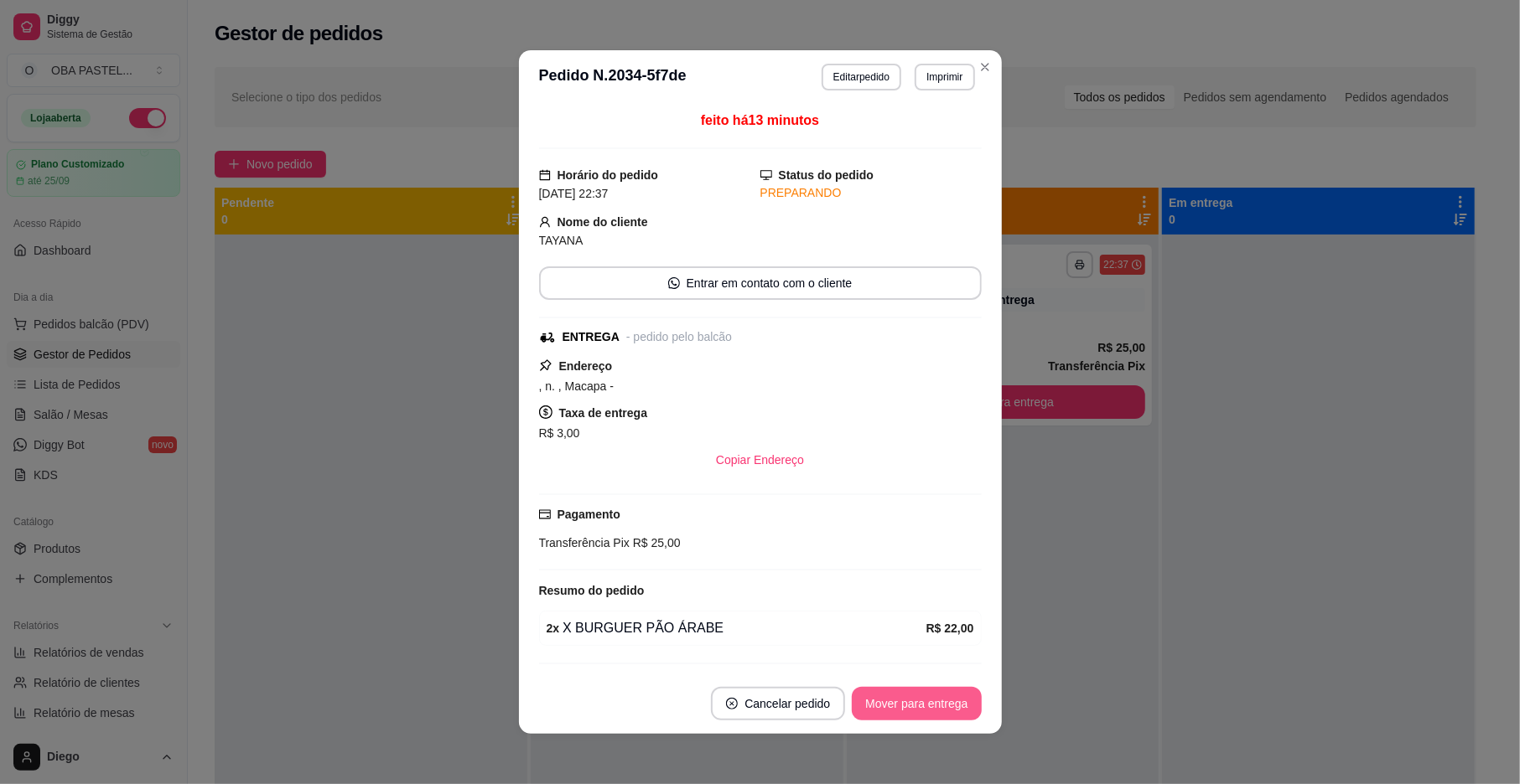
click at [897, 706] on button "Mover para entrega" at bounding box center [916, 703] width 129 height 33
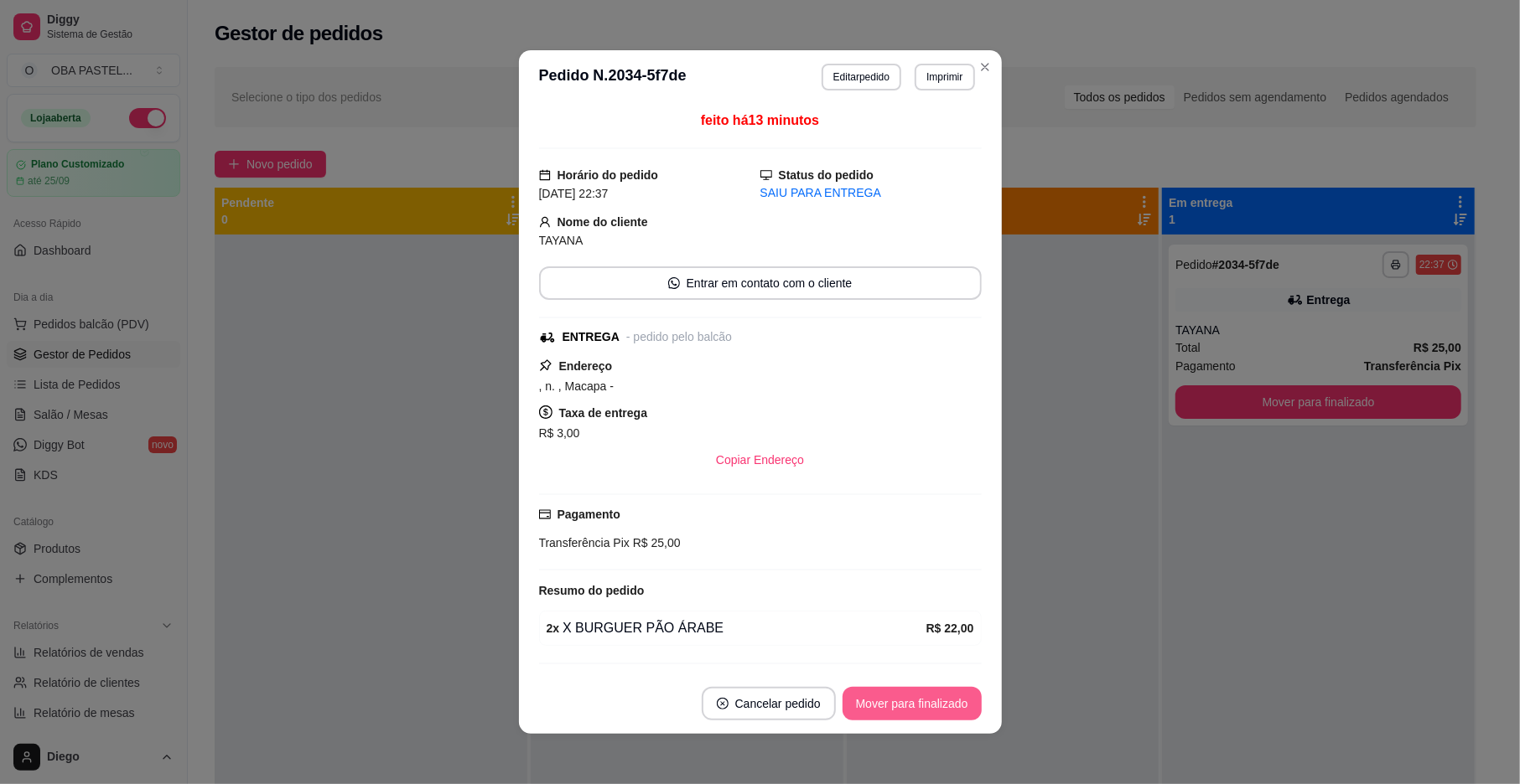
click at [897, 706] on button "Mover para finalizado" at bounding box center [912, 703] width 139 height 33
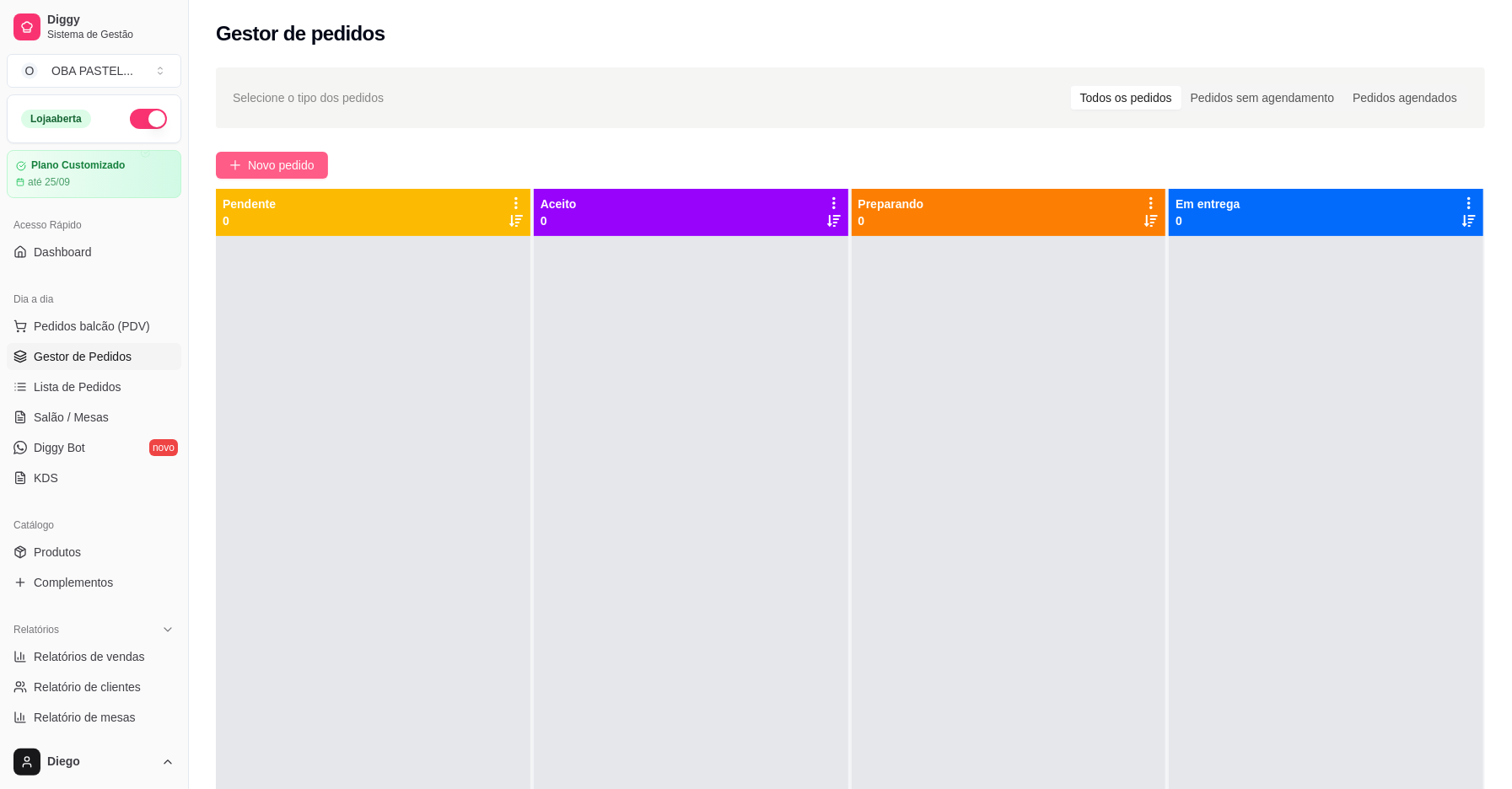
click at [276, 173] on span "Novo pedido" at bounding box center [281, 164] width 67 height 18
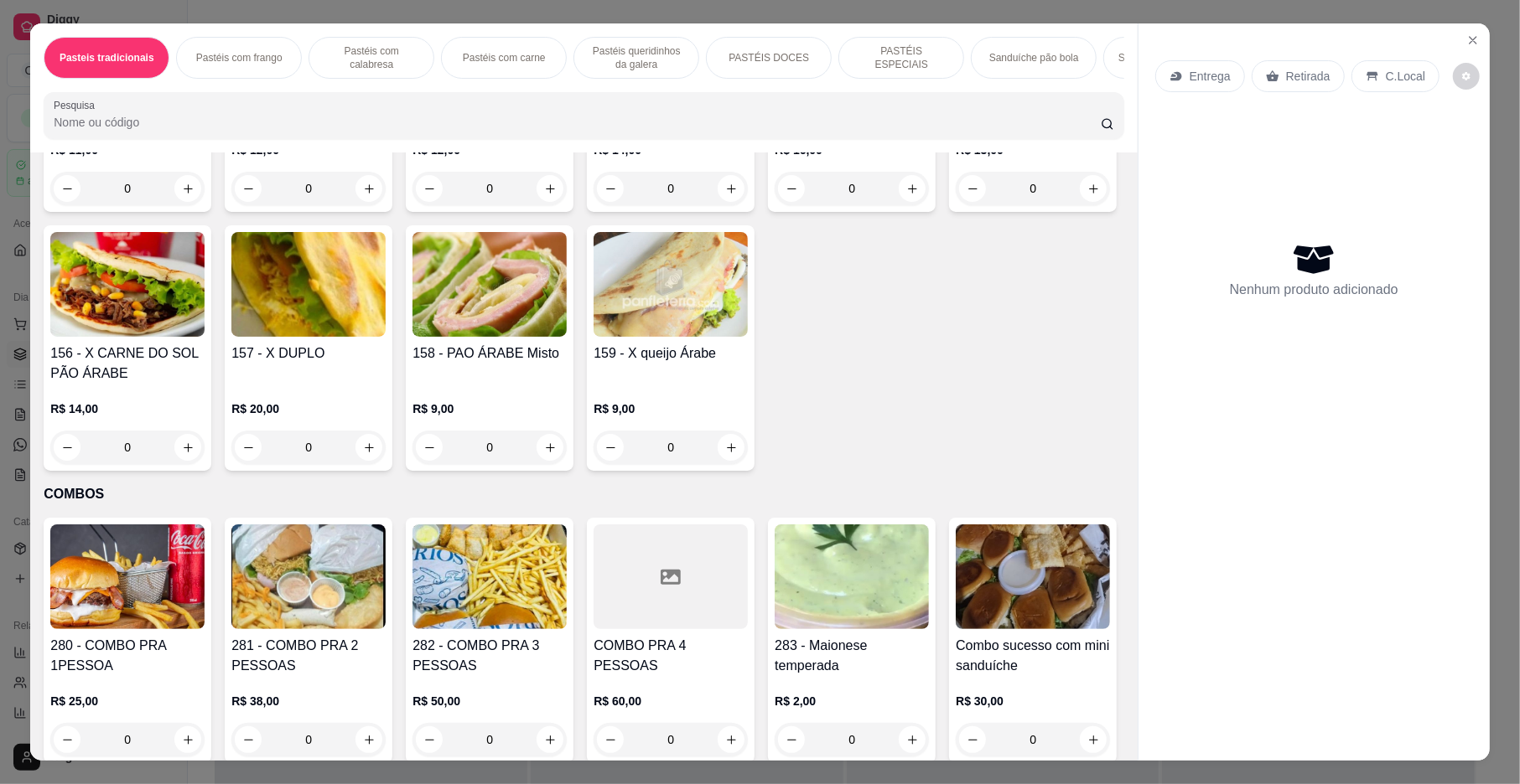
scroll to position [3900, 0]
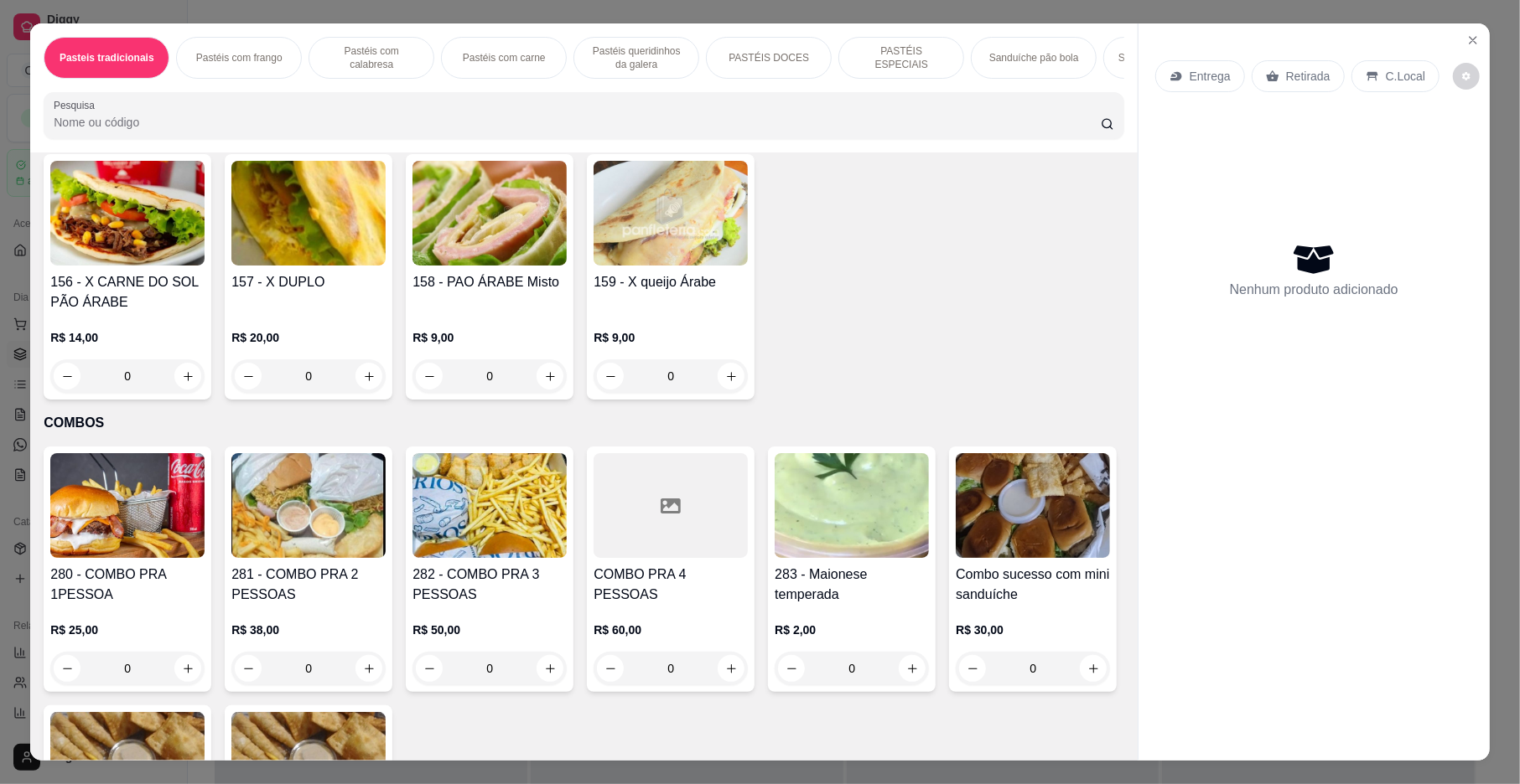
click at [1006, 400] on div "150 - X BURGUER PÃO ÁRABE R$ 11,00 0 151 - X CALABRESA PÃO ÁRABE R$ 12,00 0 152…" at bounding box center [584, 147] width 1080 height 505
click at [729, 131] on button "increase-product-quantity" at bounding box center [731, 117] width 27 height 27
type input "1"
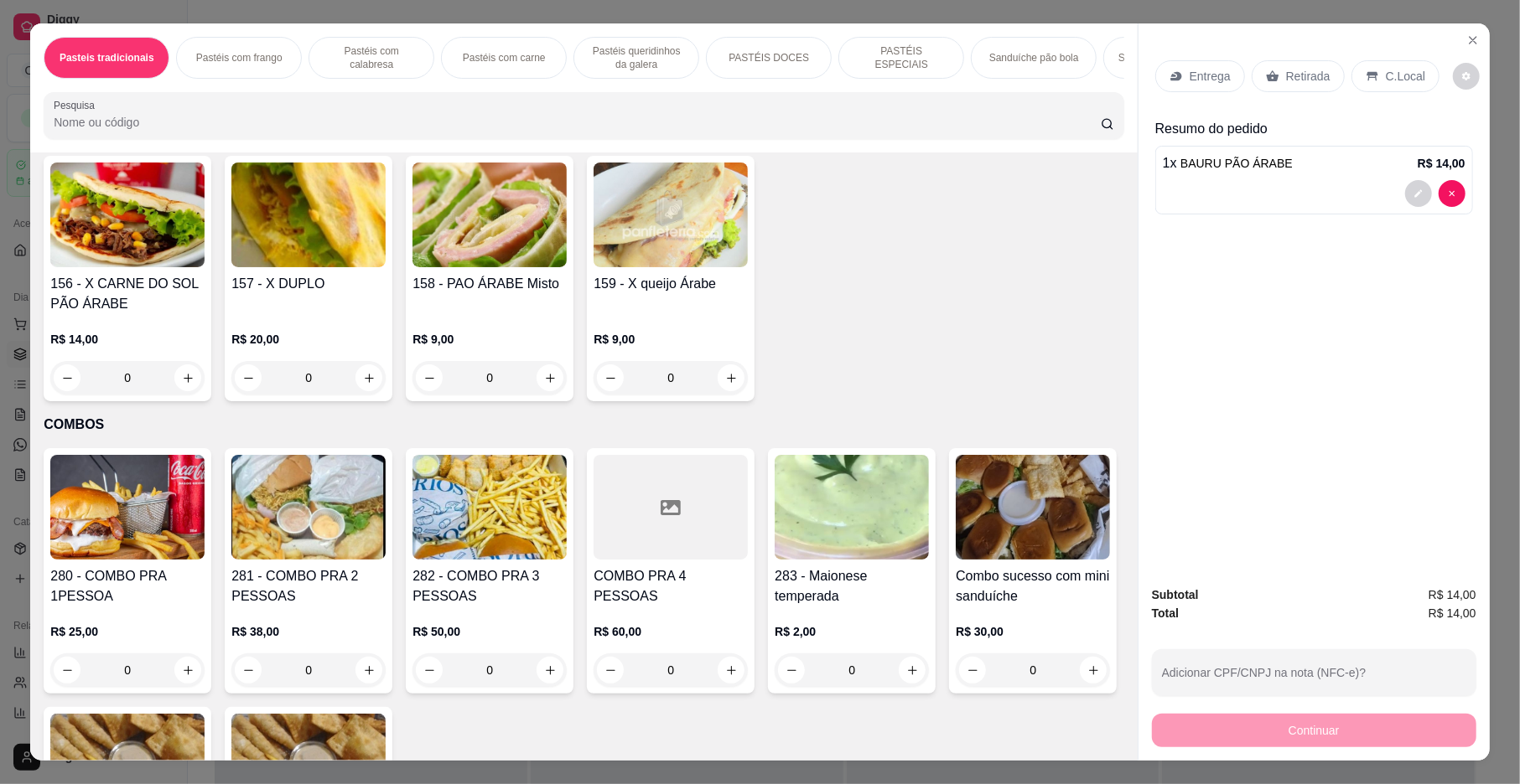
click at [1189, 67] on p "Entrega" at bounding box center [1209, 76] width 41 height 17
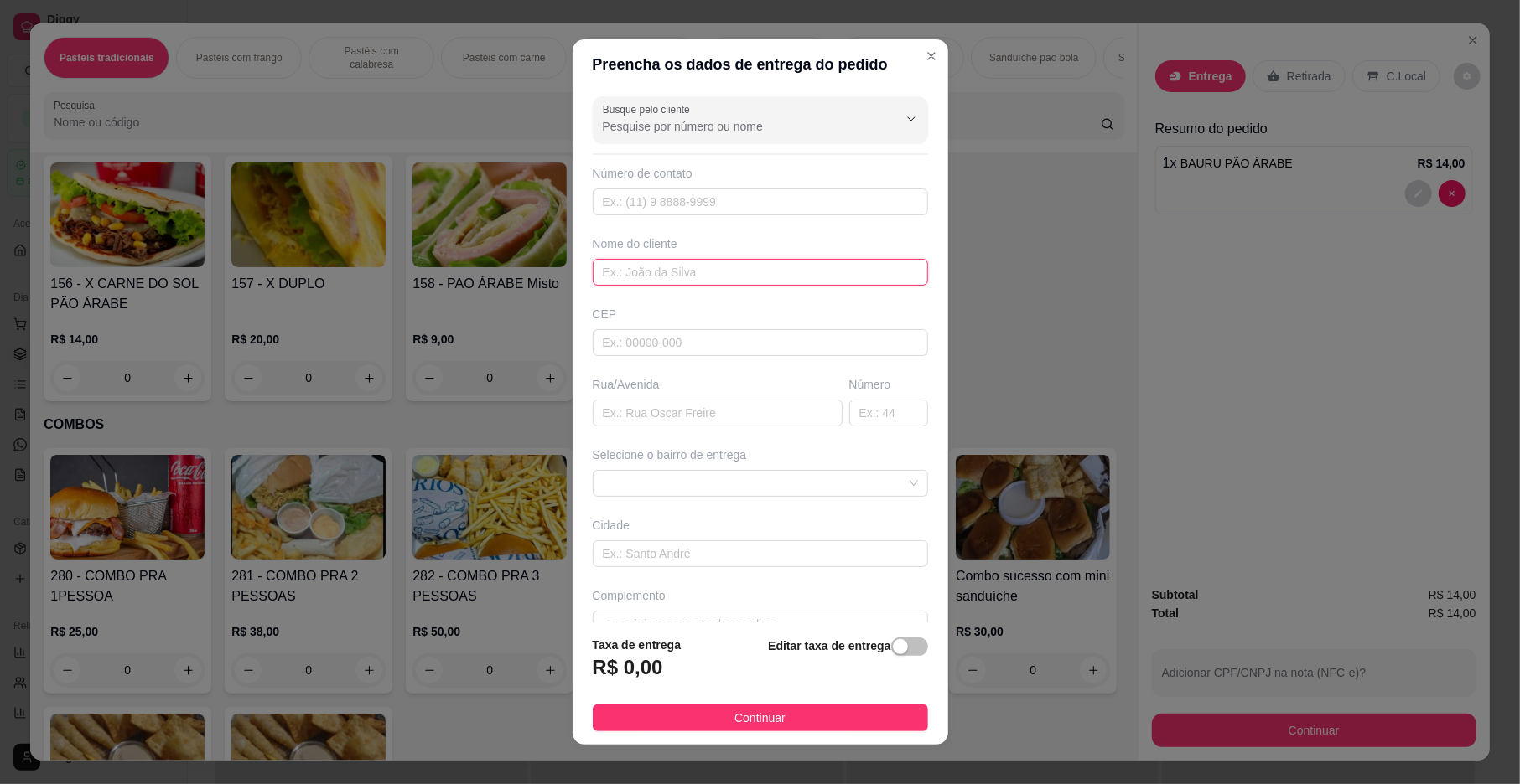
click at [733, 278] on input "text" at bounding box center [760, 273] width 336 height 27
click at [712, 489] on span at bounding box center [760, 484] width 316 height 25
type input "ANDRE SAFADAO"
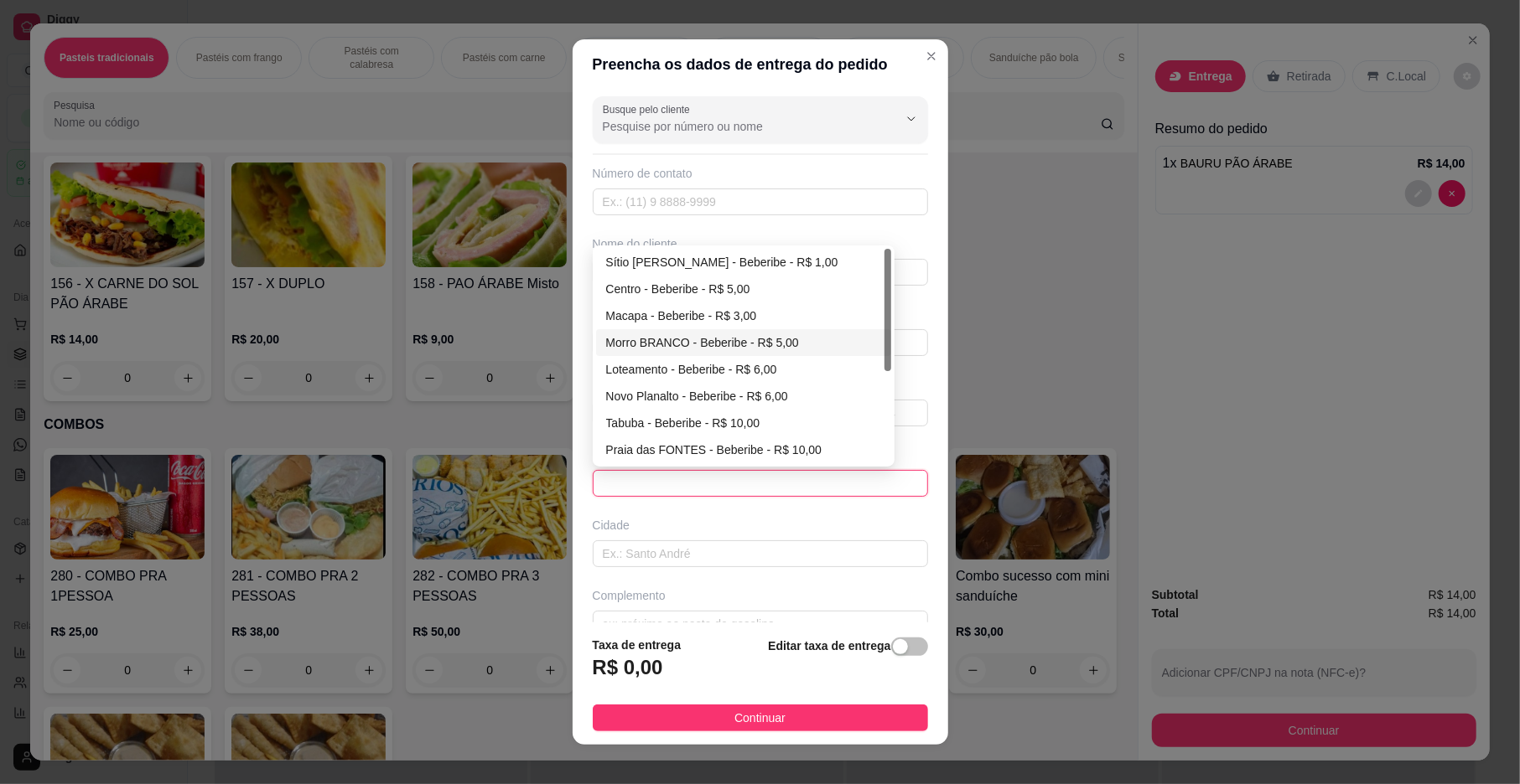
click at [720, 346] on div "Morro BRANCO - Beberibe - R$ 5,00" at bounding box center [743, 342] width 275 height 18
type input "Beberibe"
click at [720, 346] on input "text" at bounding box center [760, 343] width 336 height 27
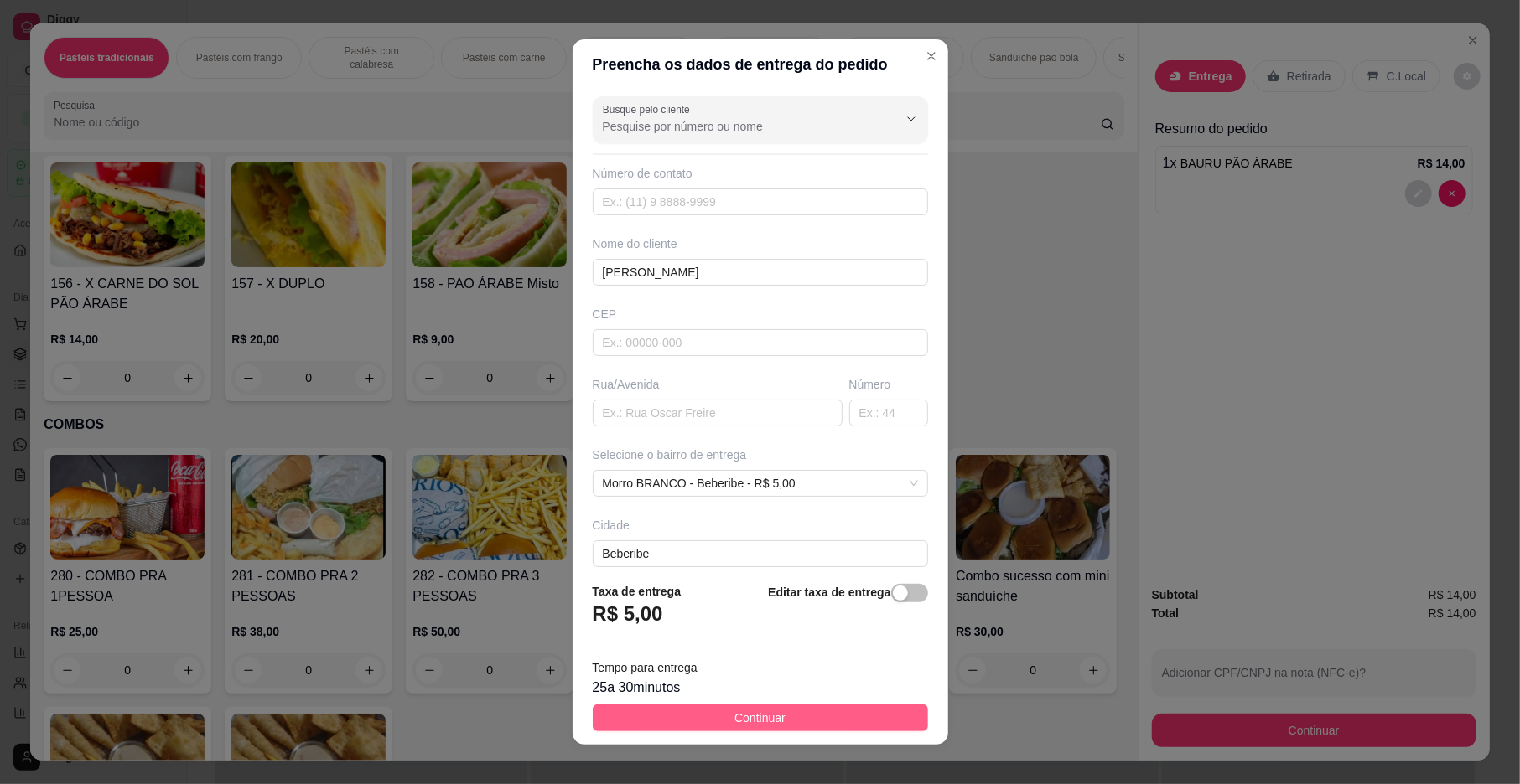
click at [746, 717] on span "Continuar" at bounding box center [760, 717] width 51 height 18
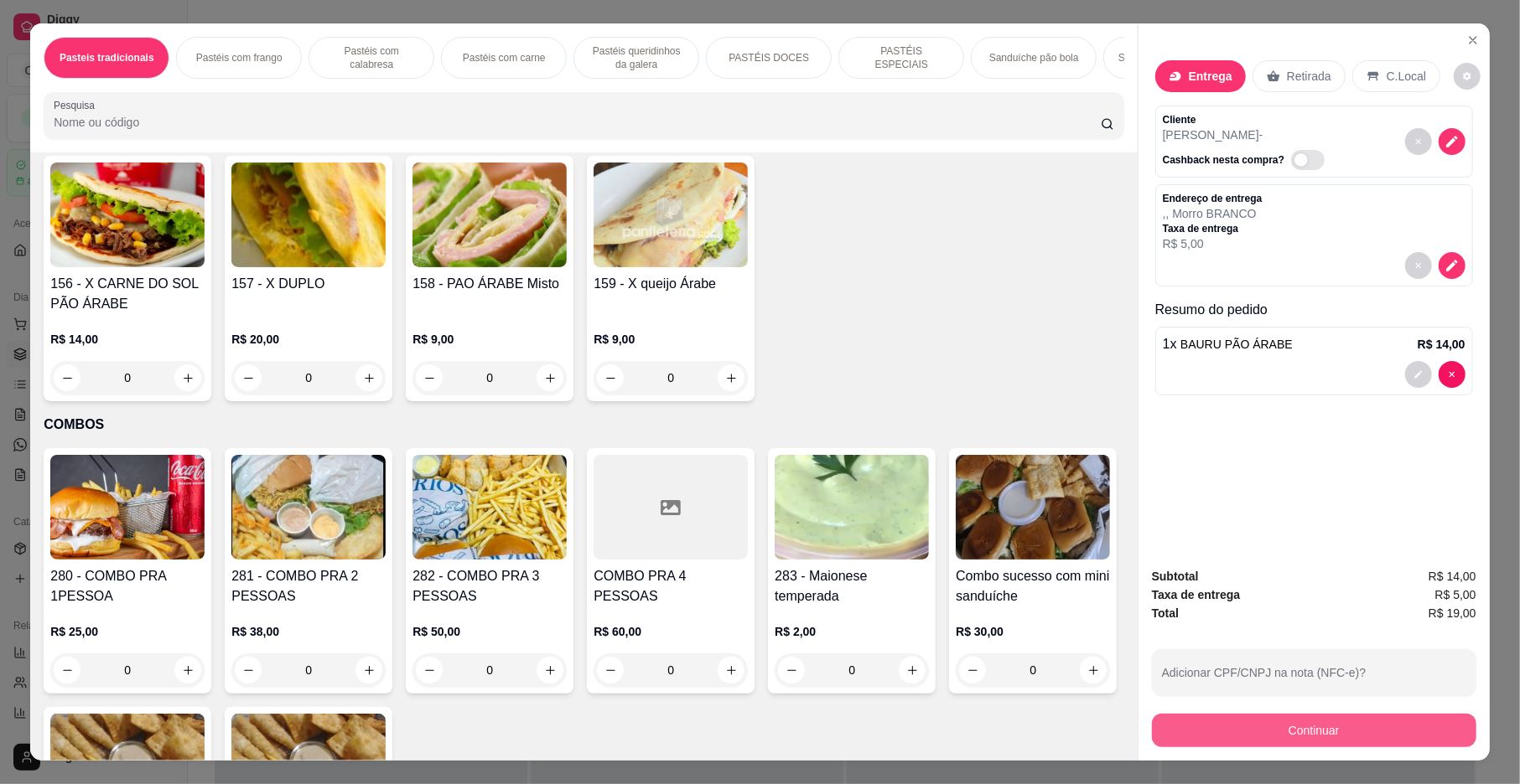
click at [1273, 736] on button "Continuar" at bounding box center [1314, 730] width 324 height 33
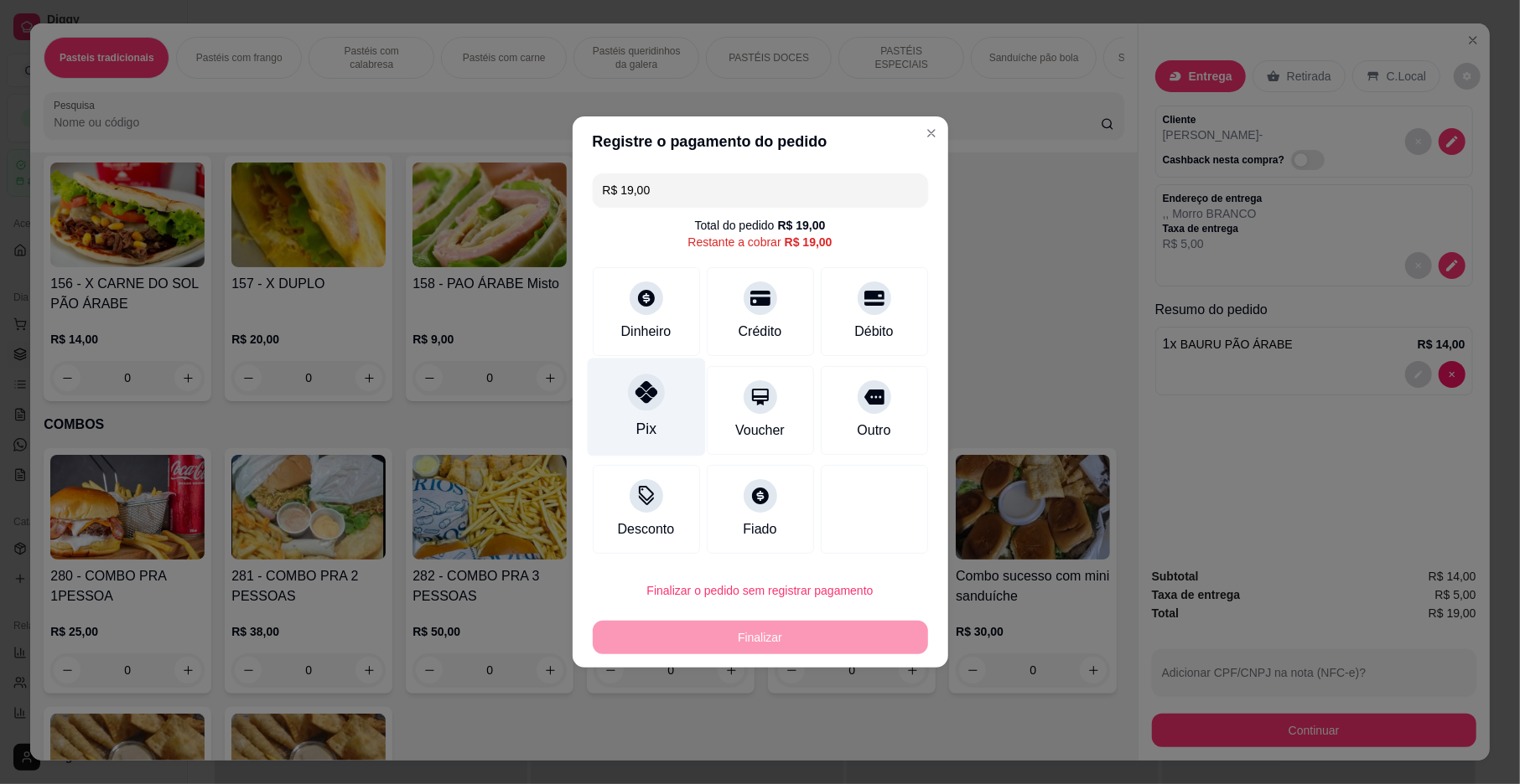
click at [661, 407] on div "Pix" at bounding box center [645, 407] width 118 height 98
type input "R$ 0,00"
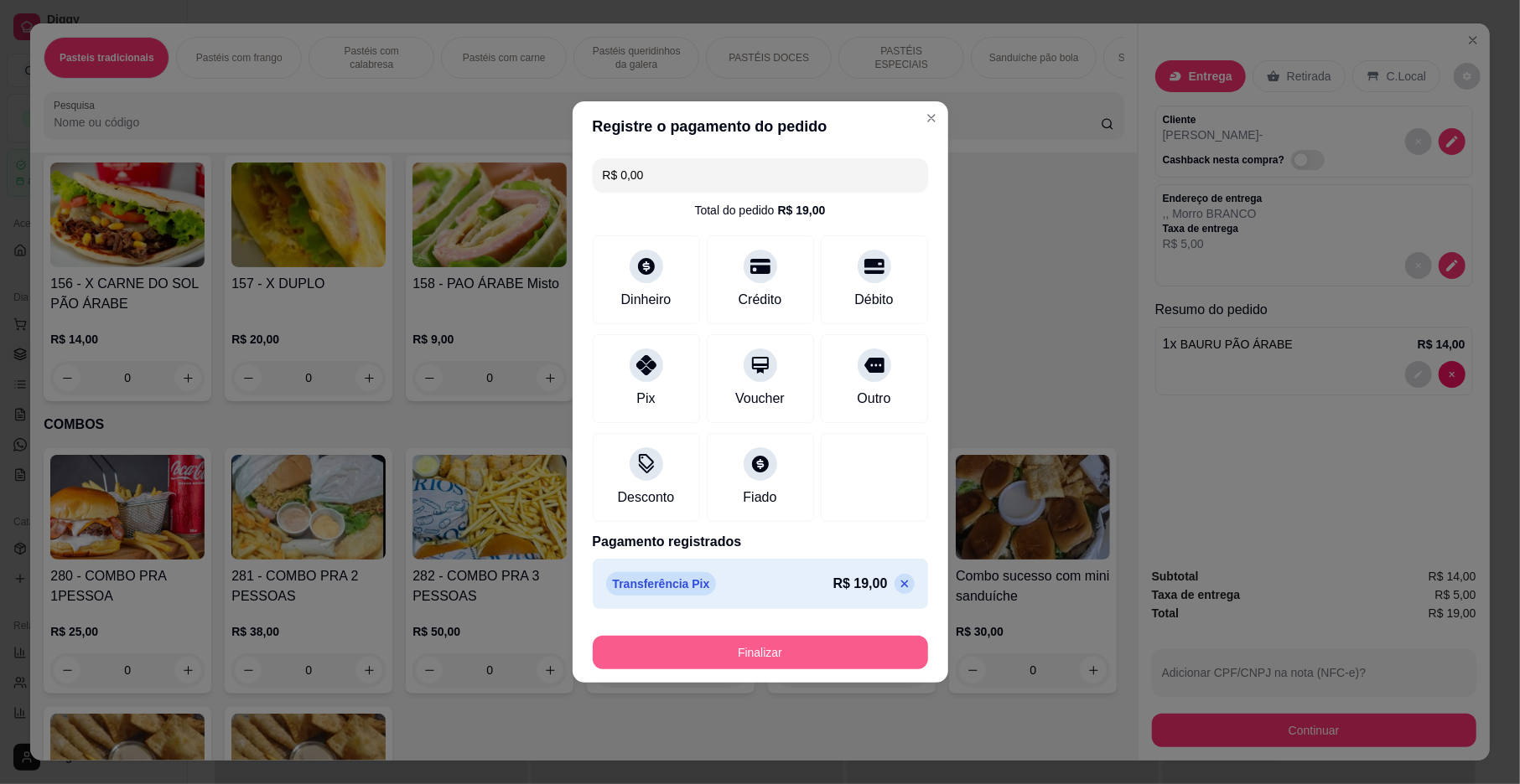
click at [732, 657] on button "Finalizar" at bounding box center [760, 652] width 336 height 33
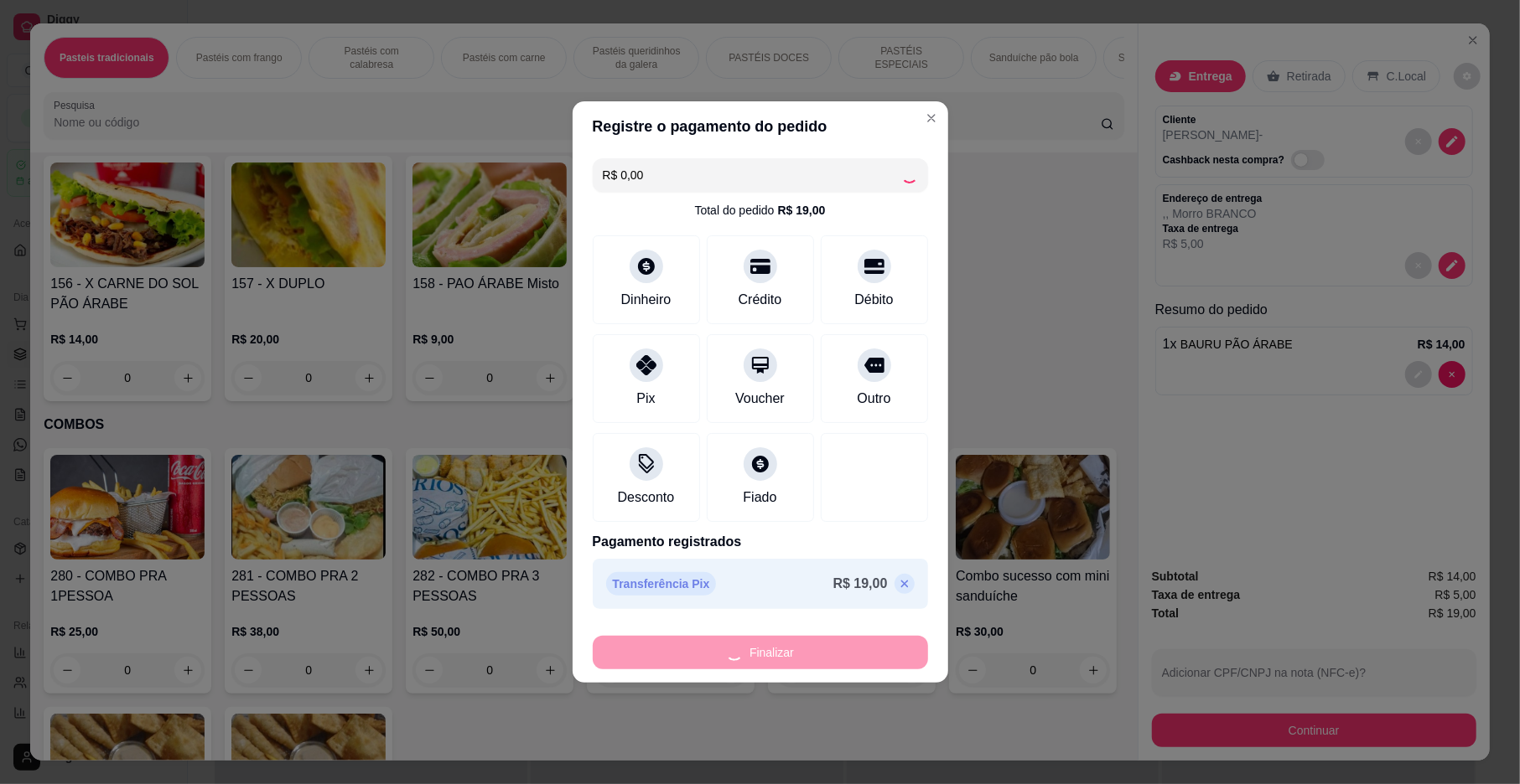
type input "0"
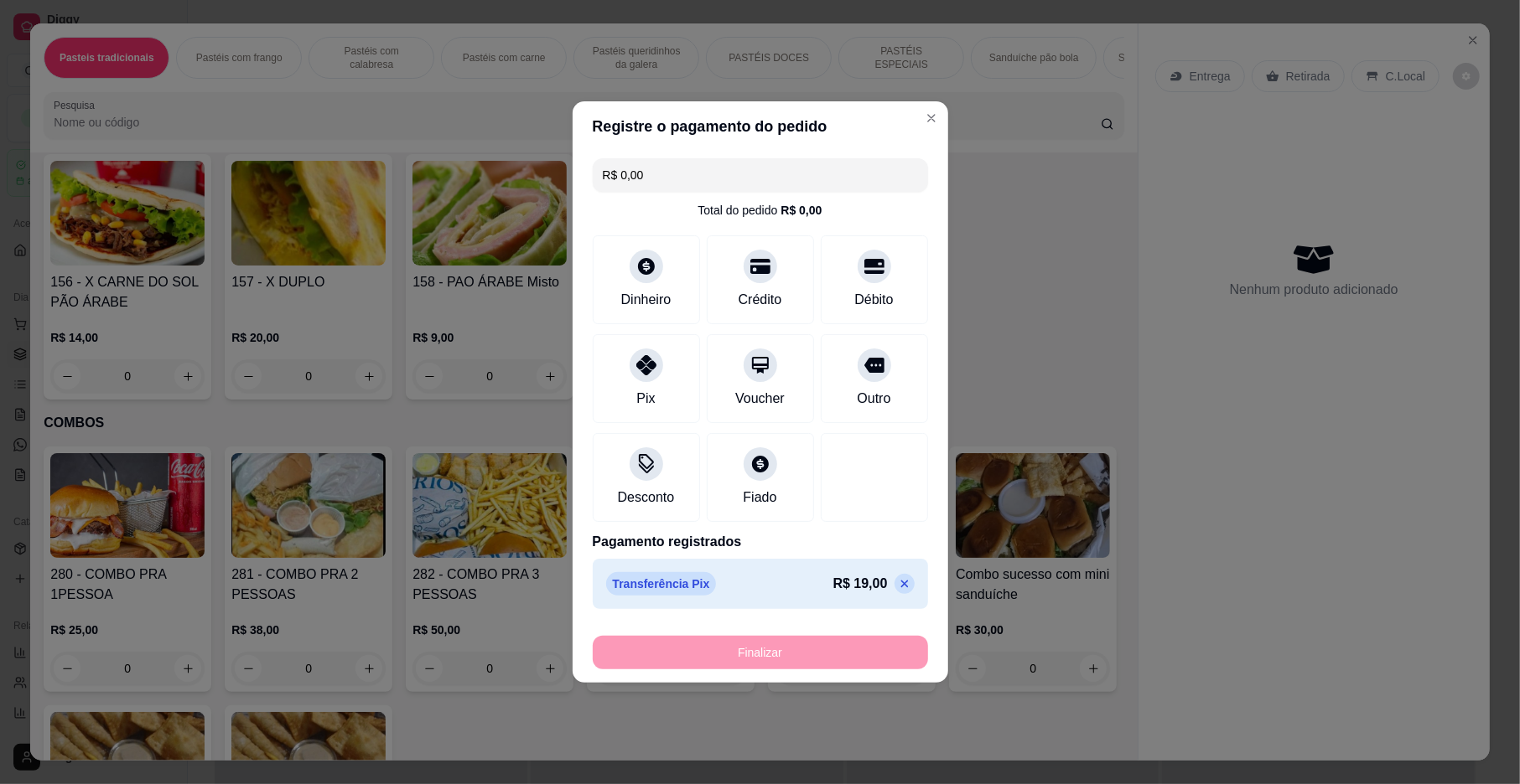
type input "-R$ 19,00"
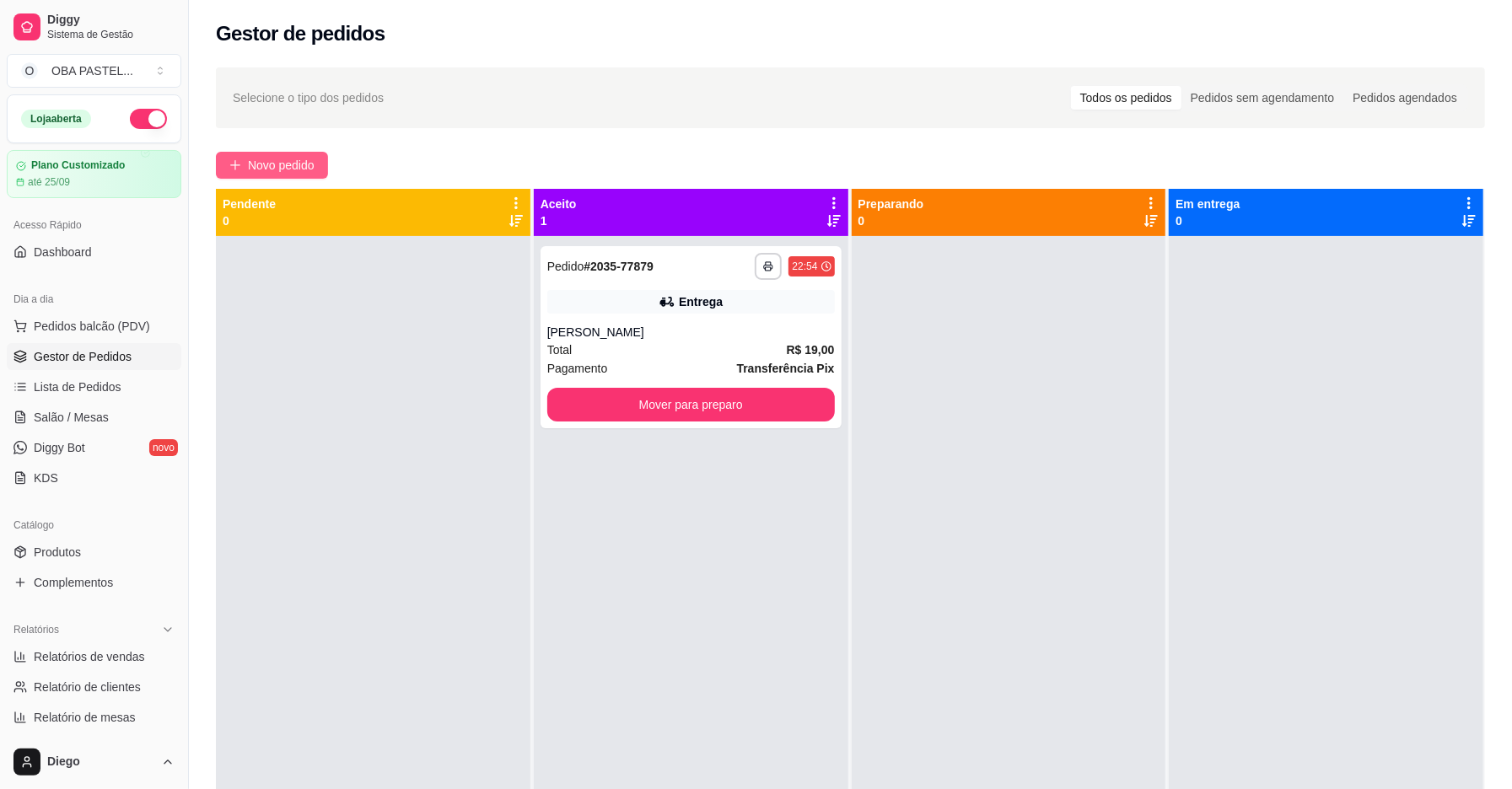
click at [271, 157] on span "Novo pedido" at bounding box center [281, 164] width 67 height 18
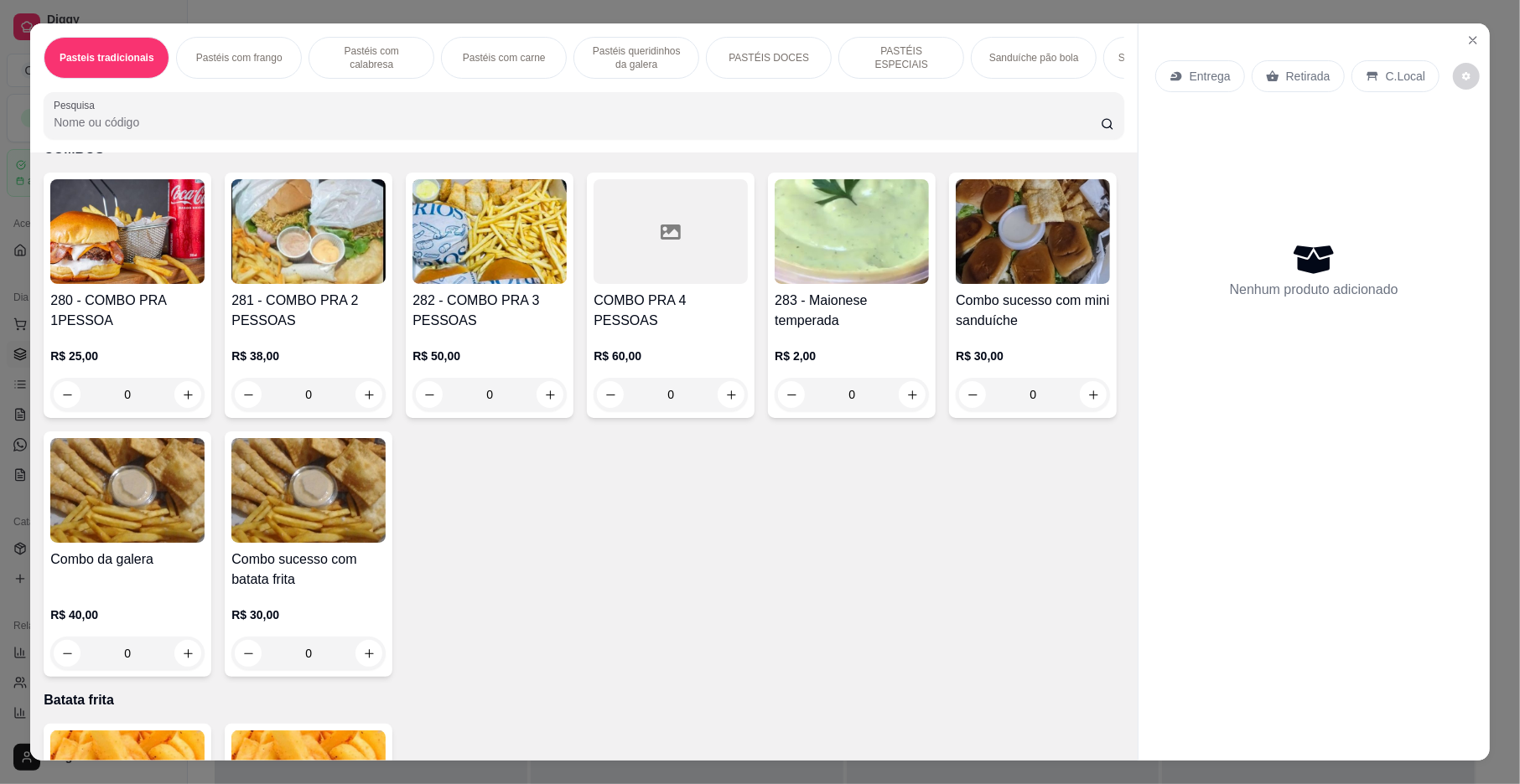
scroll to position [4304, 0]
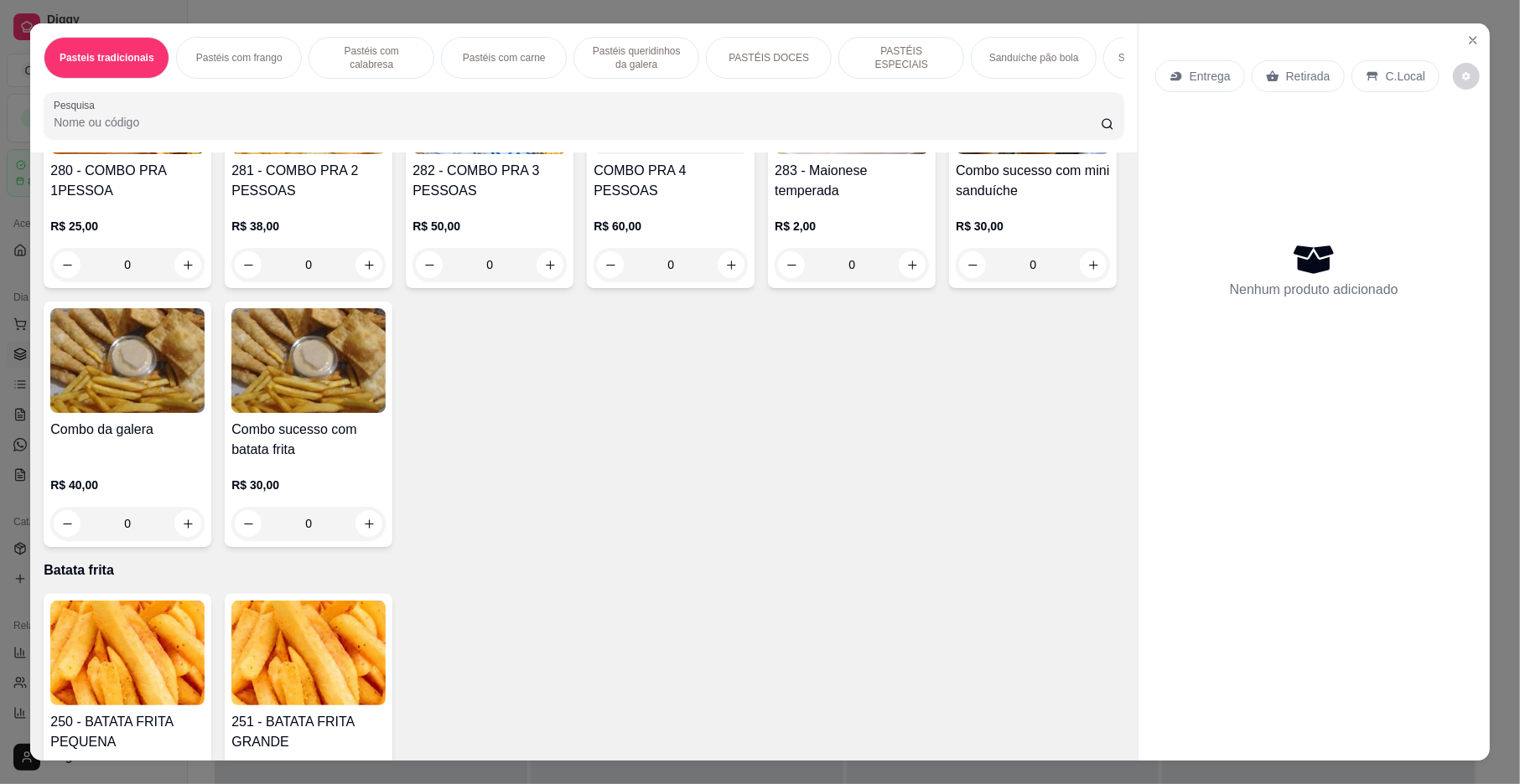
drag, startPoint x: 1118, startPoint y: 213, endPoint x: 1083, endPoint y: 548, distance: 336.8
click at [1083, 547] on div "280 - COMBO PRA 1PESSOA R$ 25,00 0 281 - COMBO PRA 2 PESSOAS R$ 38,00 0 282 - C…" at bounding box center [584, 295] width 1080 height 505
click at [182, 272] on icon "increase-product-quantity" at bounding box center [187, 265] width 12 height 12
type input "1"
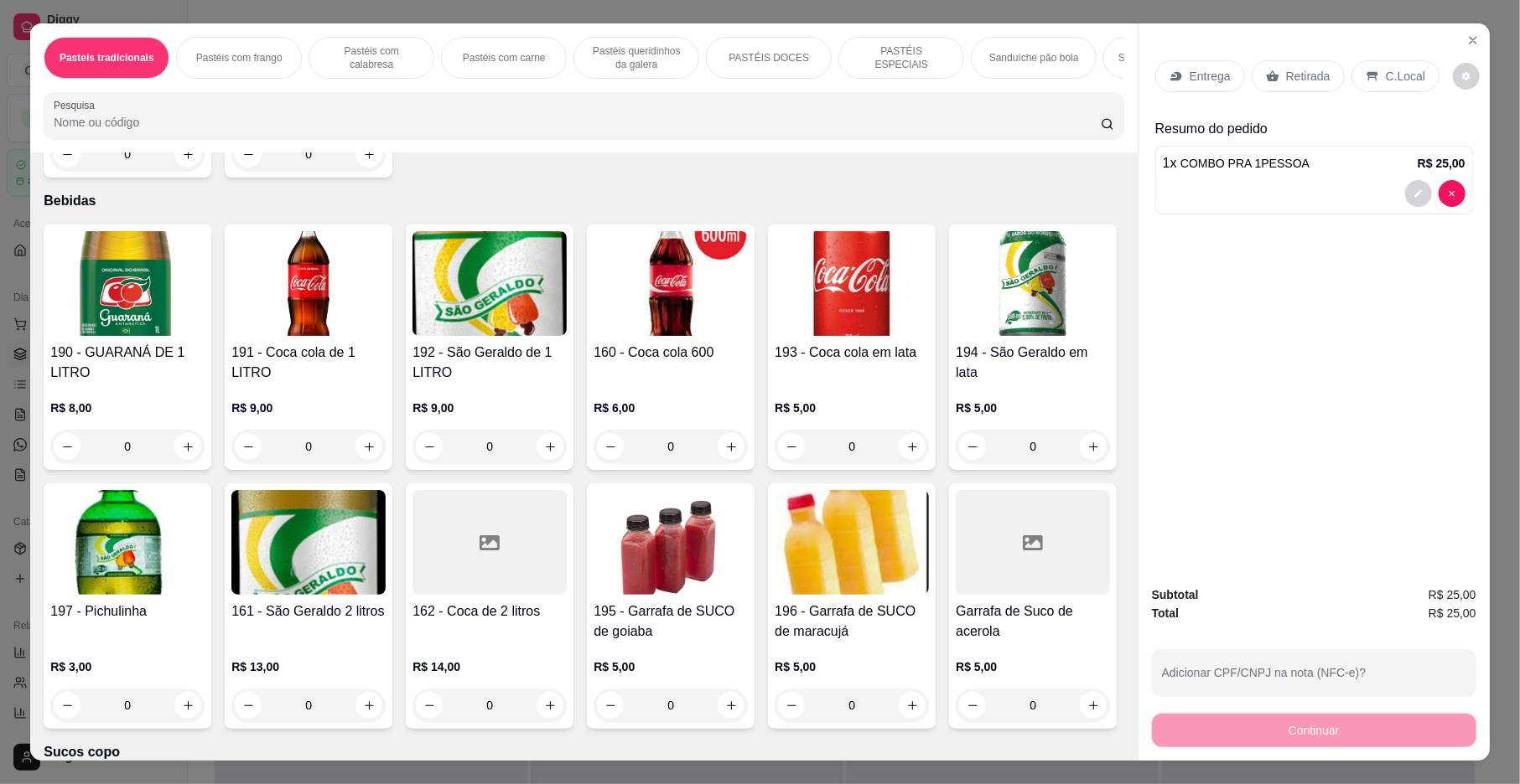
scroll to position [5212, 0]
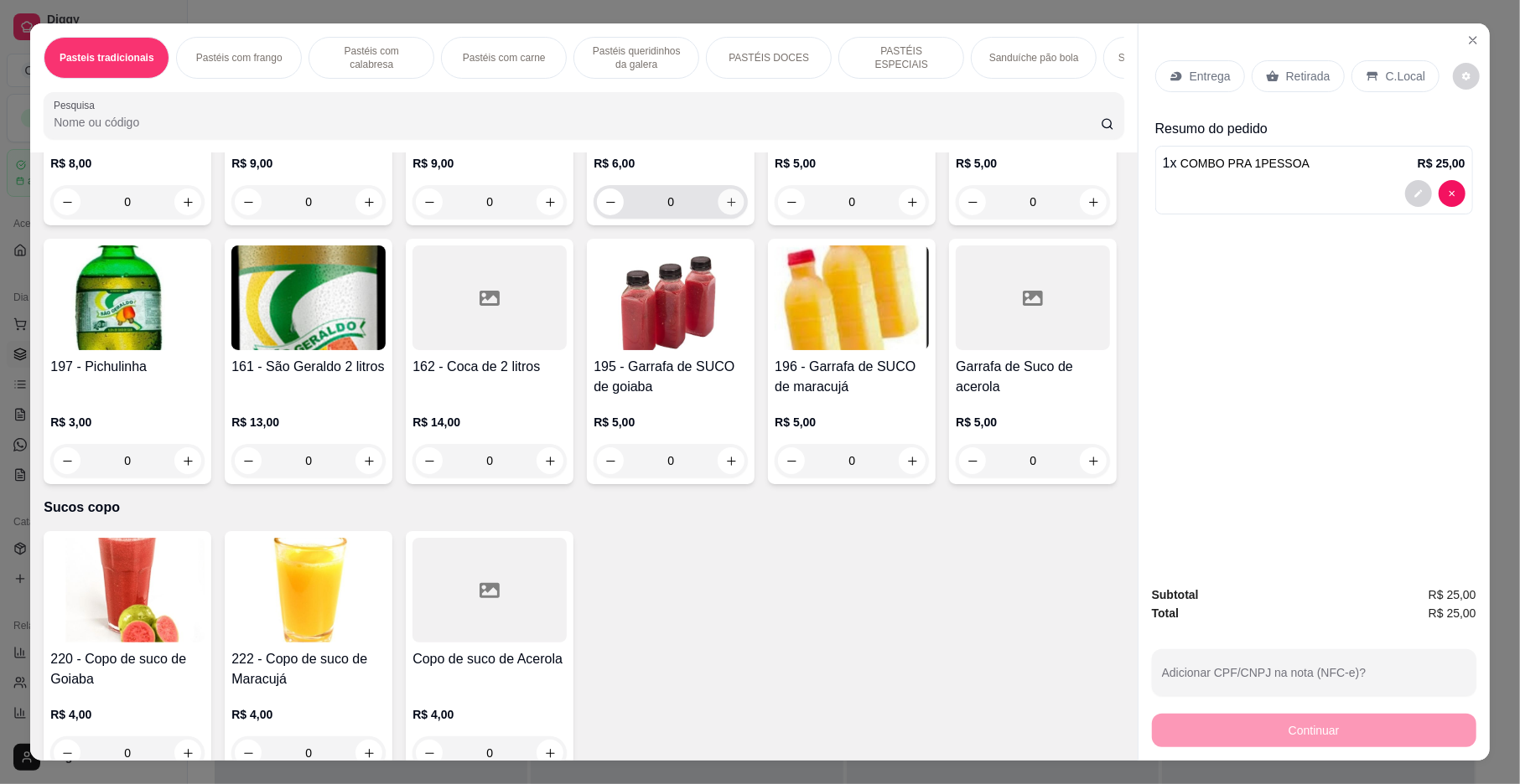
click at [731, 216] on button "increase-product-quantity" at bounding box center [731, 201] width 26 height 26
type input "1"
click at [1217, 79] on p "Entrega" at bounding box center [1209, 76] width 41 height 17
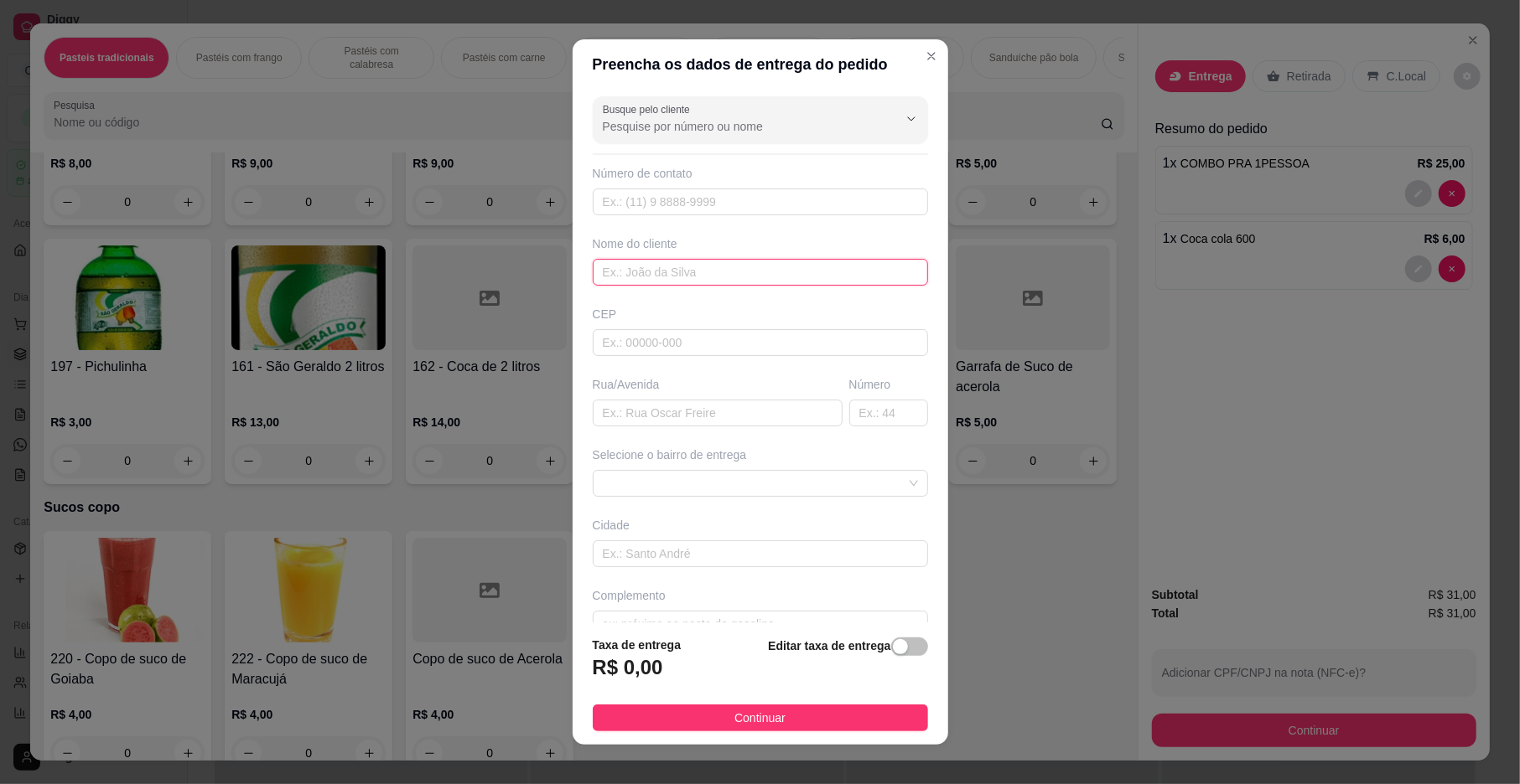
click at [665, 273] on input "text" at bounding box center [760, 273] width 336 height 27
click at [650, 496] on span at bounding box center [760, 484] width 316 height 25
type input "OSCAR"
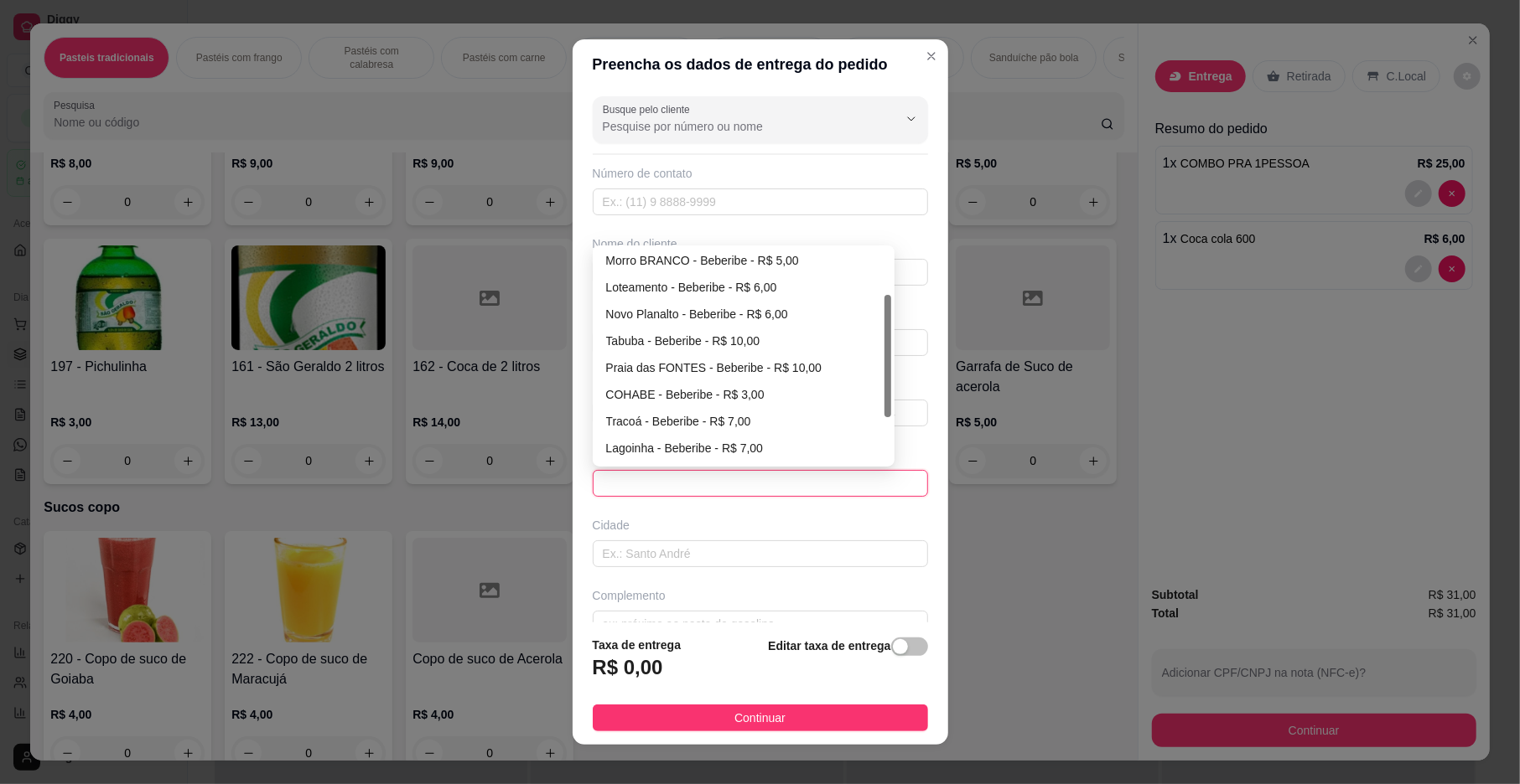
scroll to position [88, 0]
drag, startPoint x: 878, startPoint y: 289, endPoint x: 882, endPoint y: 339, distance: 50.2
click at [884, 339] on div at bounding box center [887, 355] width 7 height 123
click at [805, 396] on div "COHABE - Beberibe - R$ 3,00" at bounding box center [743, 388] width 275 height 18
type input "Beberibe"
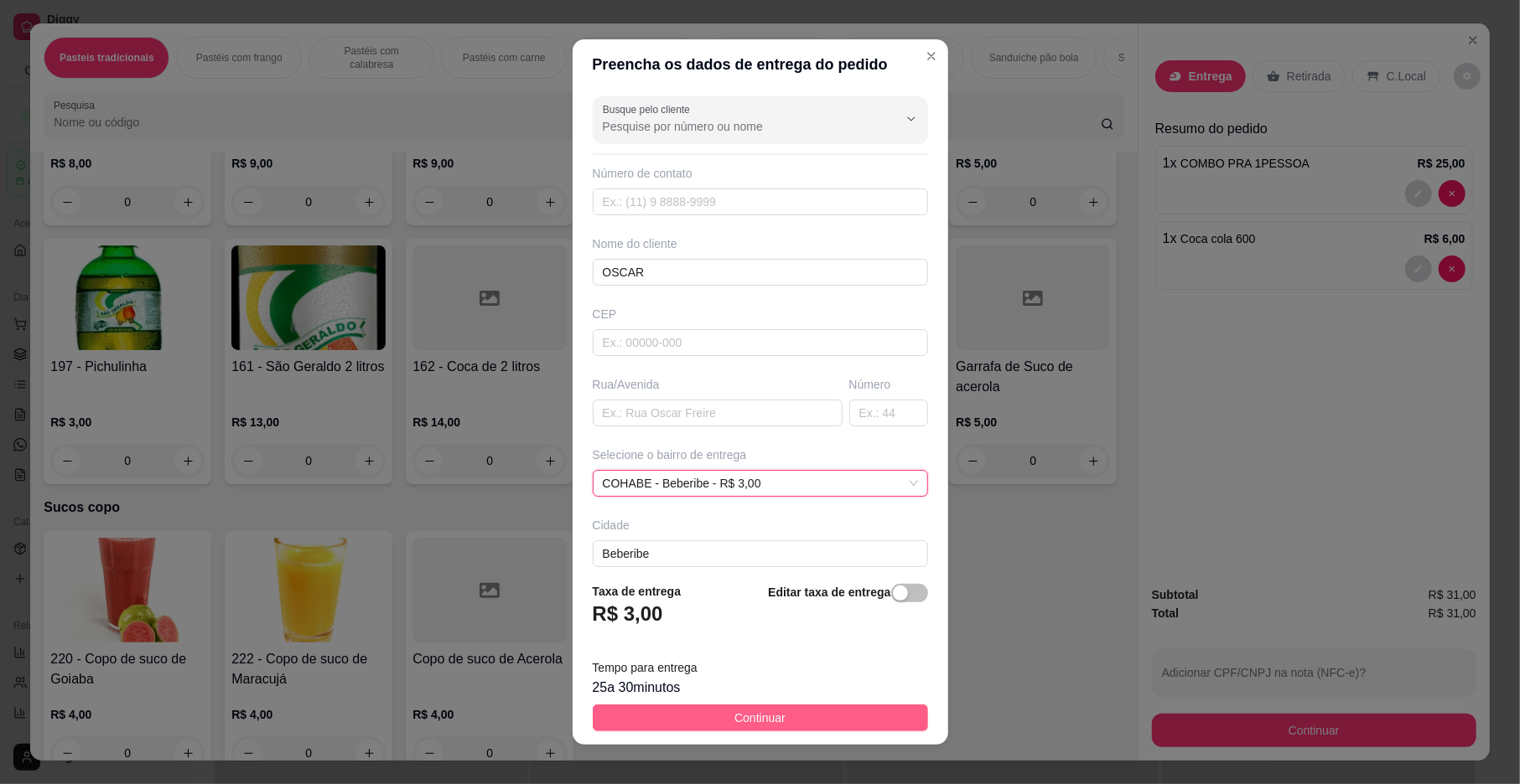
click at [850, 717] on button "Continuar" at bounding box center [760, 718] width 336 height 27
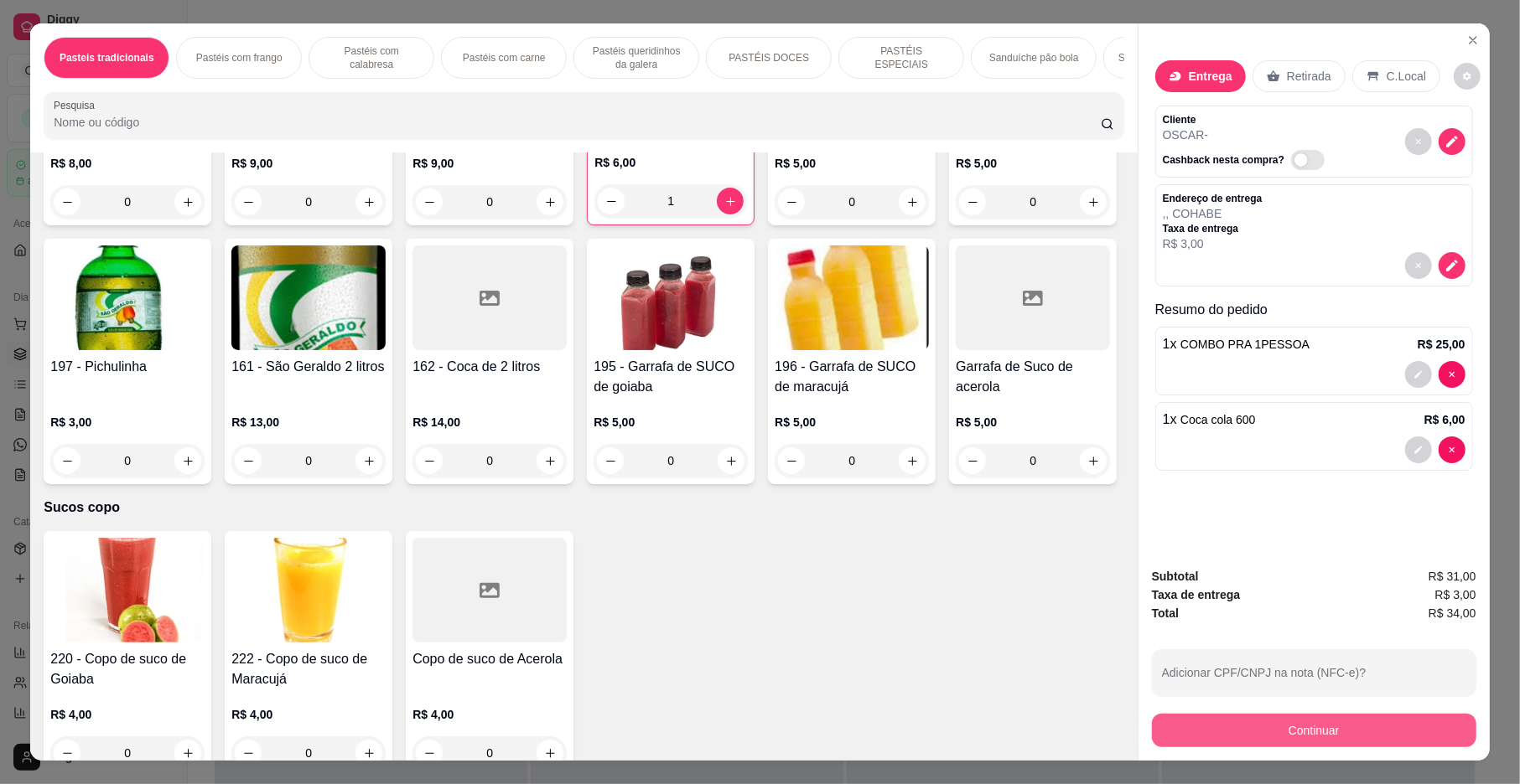
click at [1203, 719] on button "Continuar" at bounding box center [1314, 730] width 324 height 33
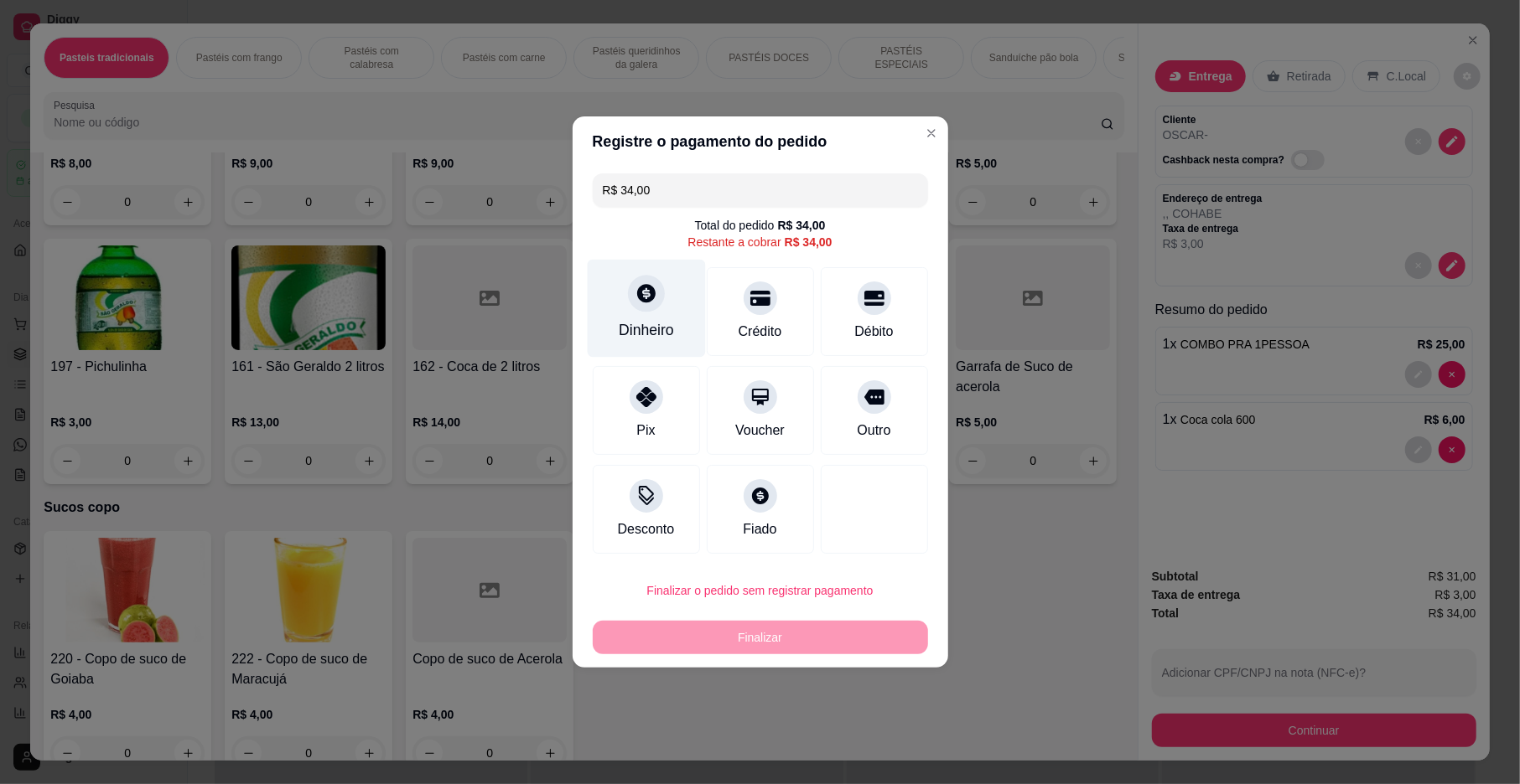
click at [665, 316] on div "Dinheiro" at bounding box center [645, 308] width 118 height 98
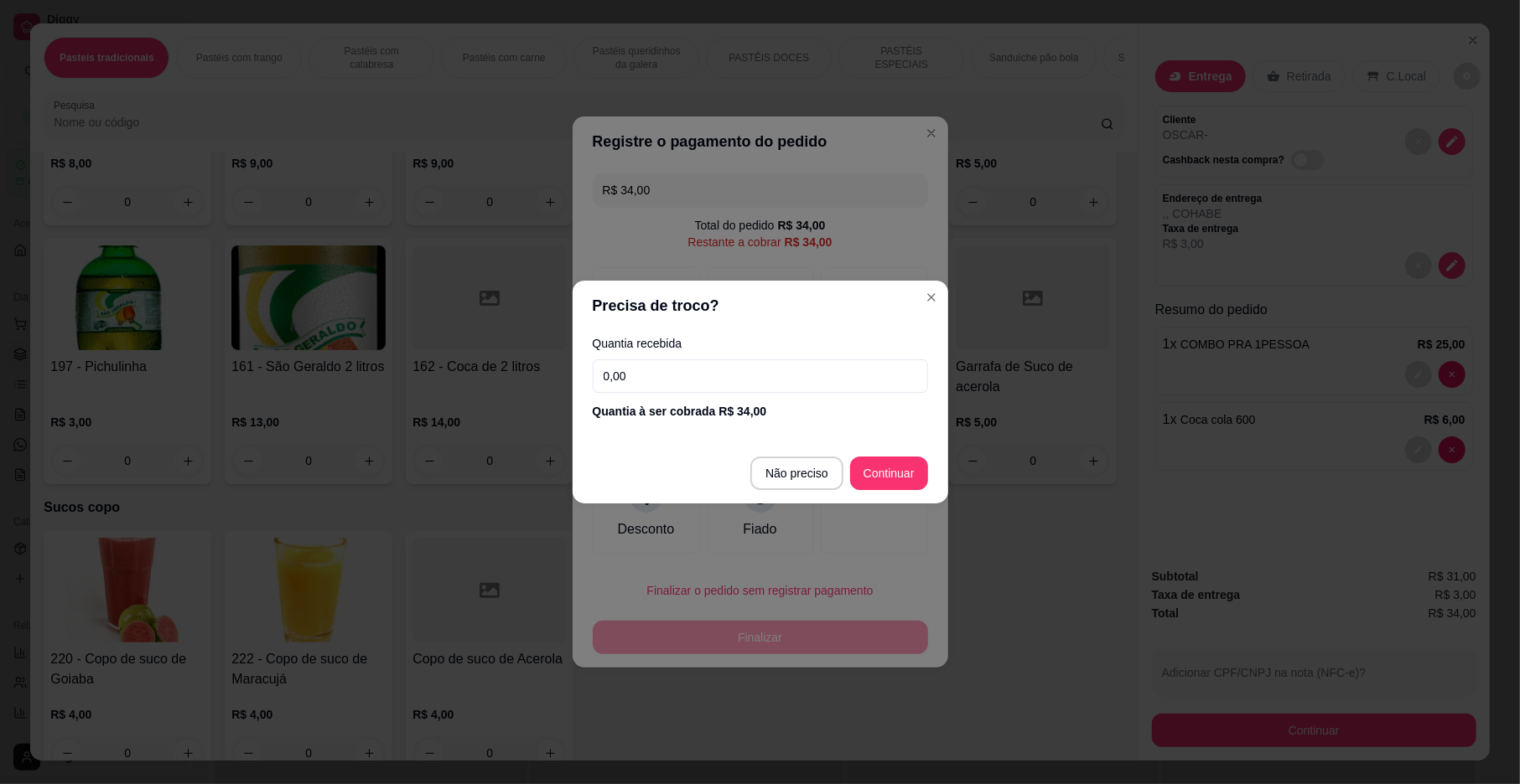
click at [692, 377] on input "0,00" at bounding box center [760, 375] width 336 height 33
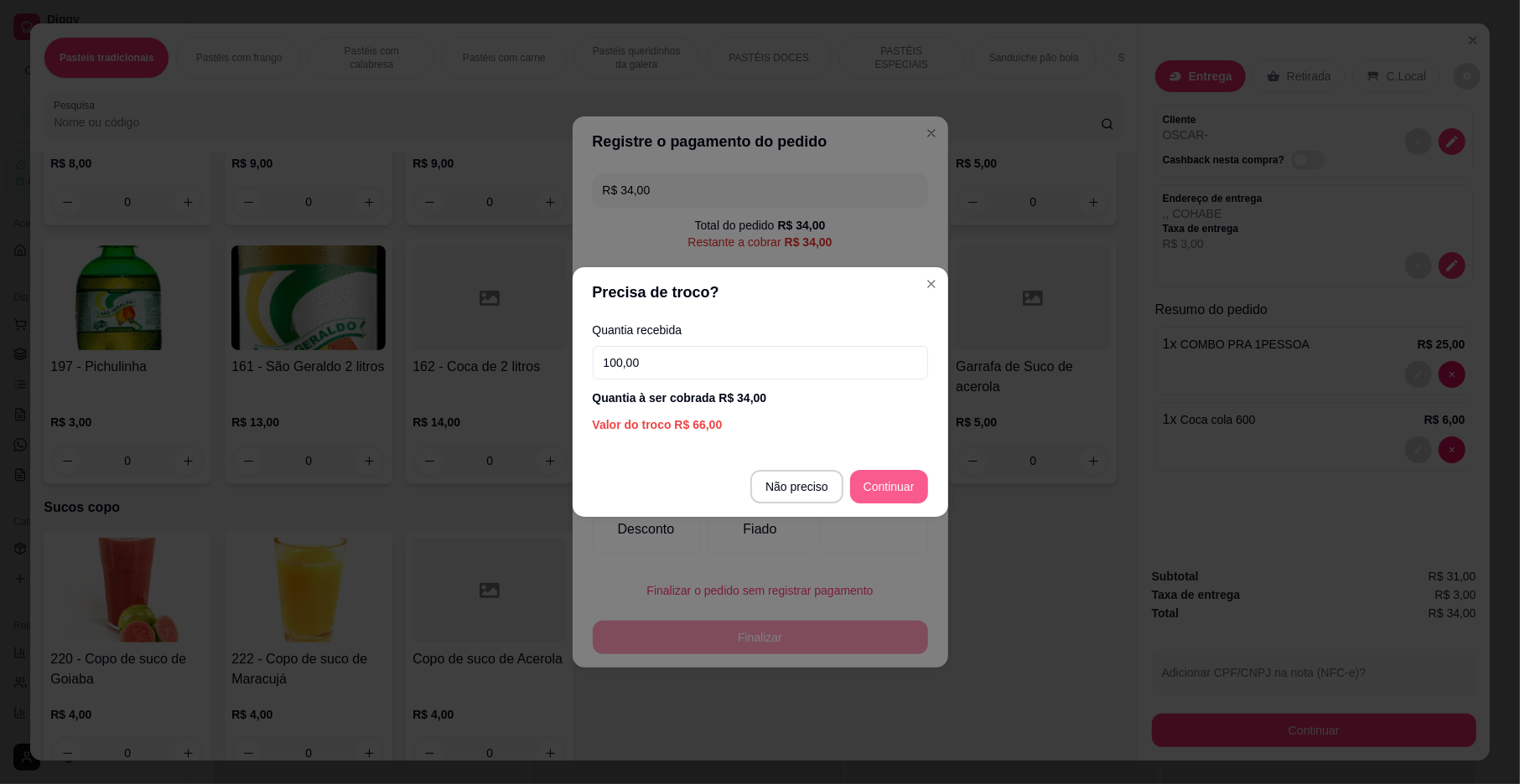
type input "100,00"
type input "R$ 0,00"
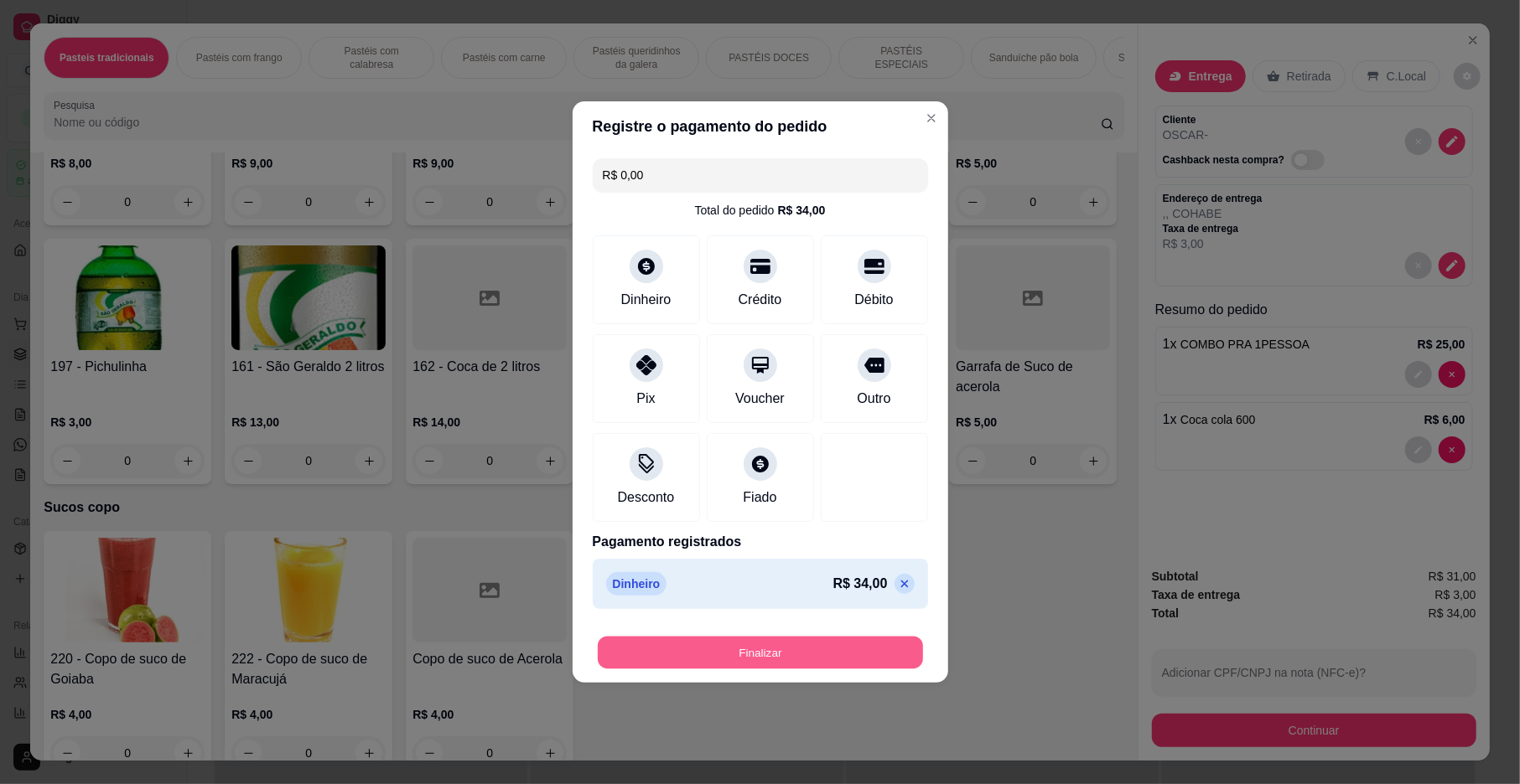
click at [775, 650] on button "Finalizar" at bounding box center [760, 653] width 325 height 32
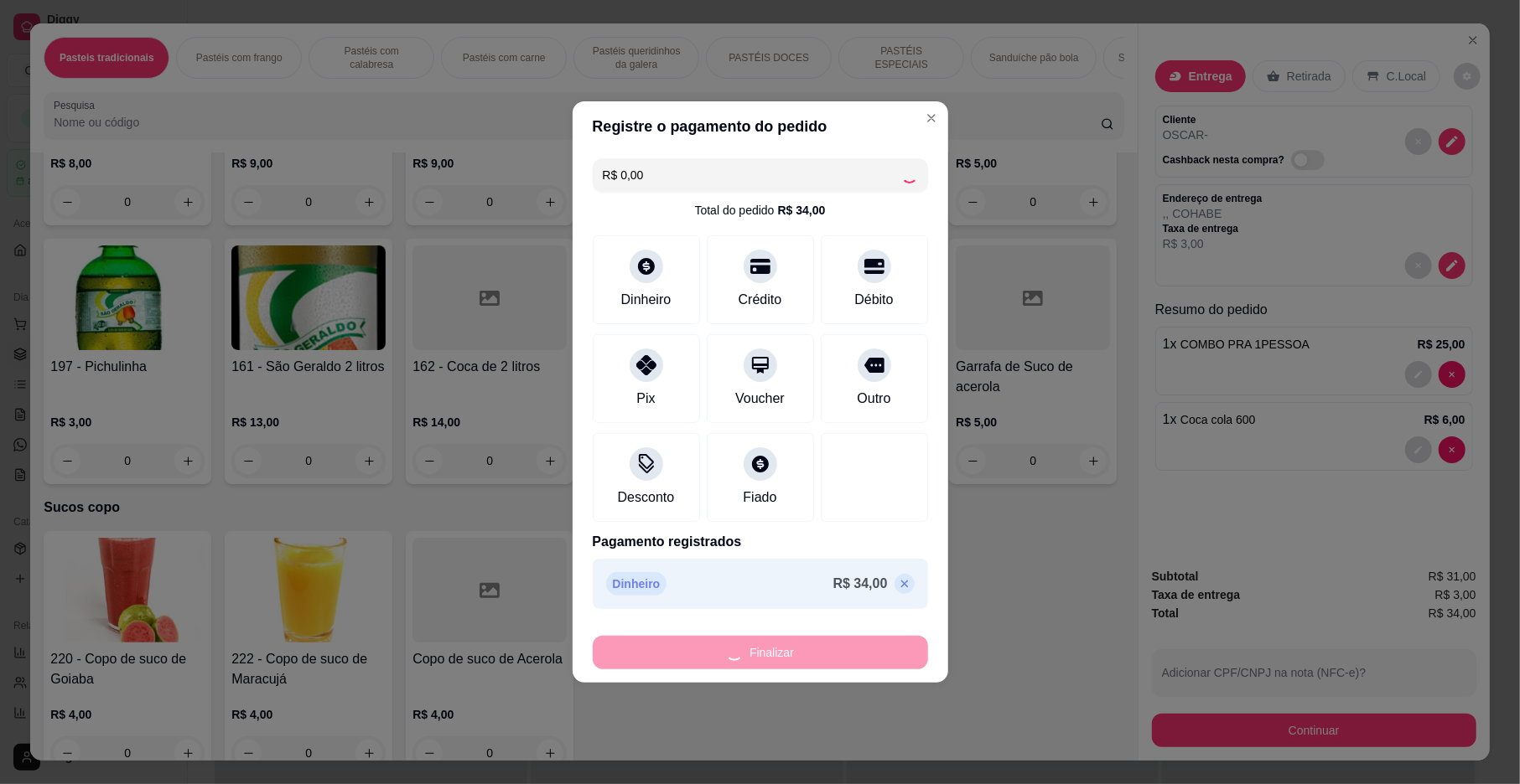
type input "0"
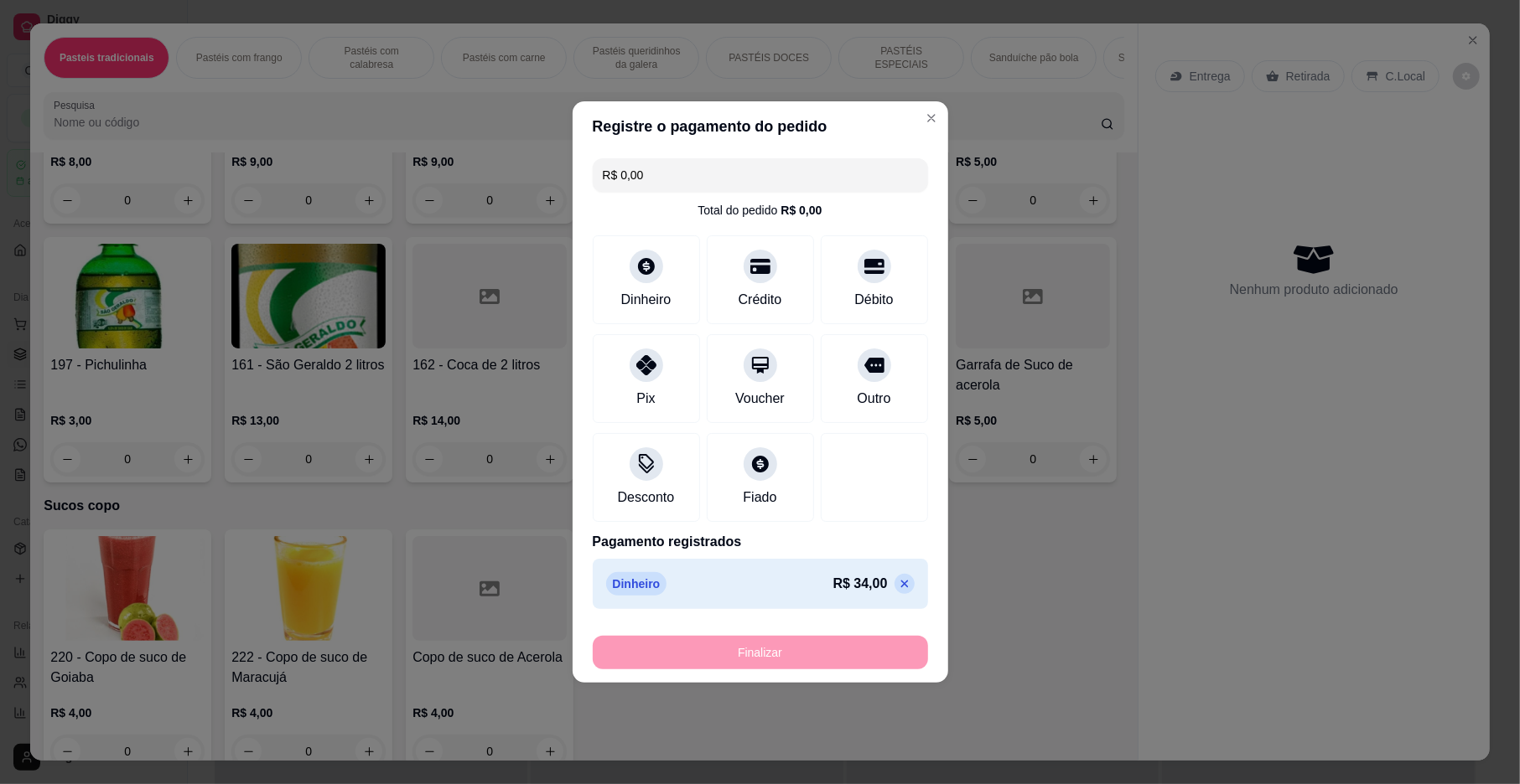
type input "-R$ 34,00"
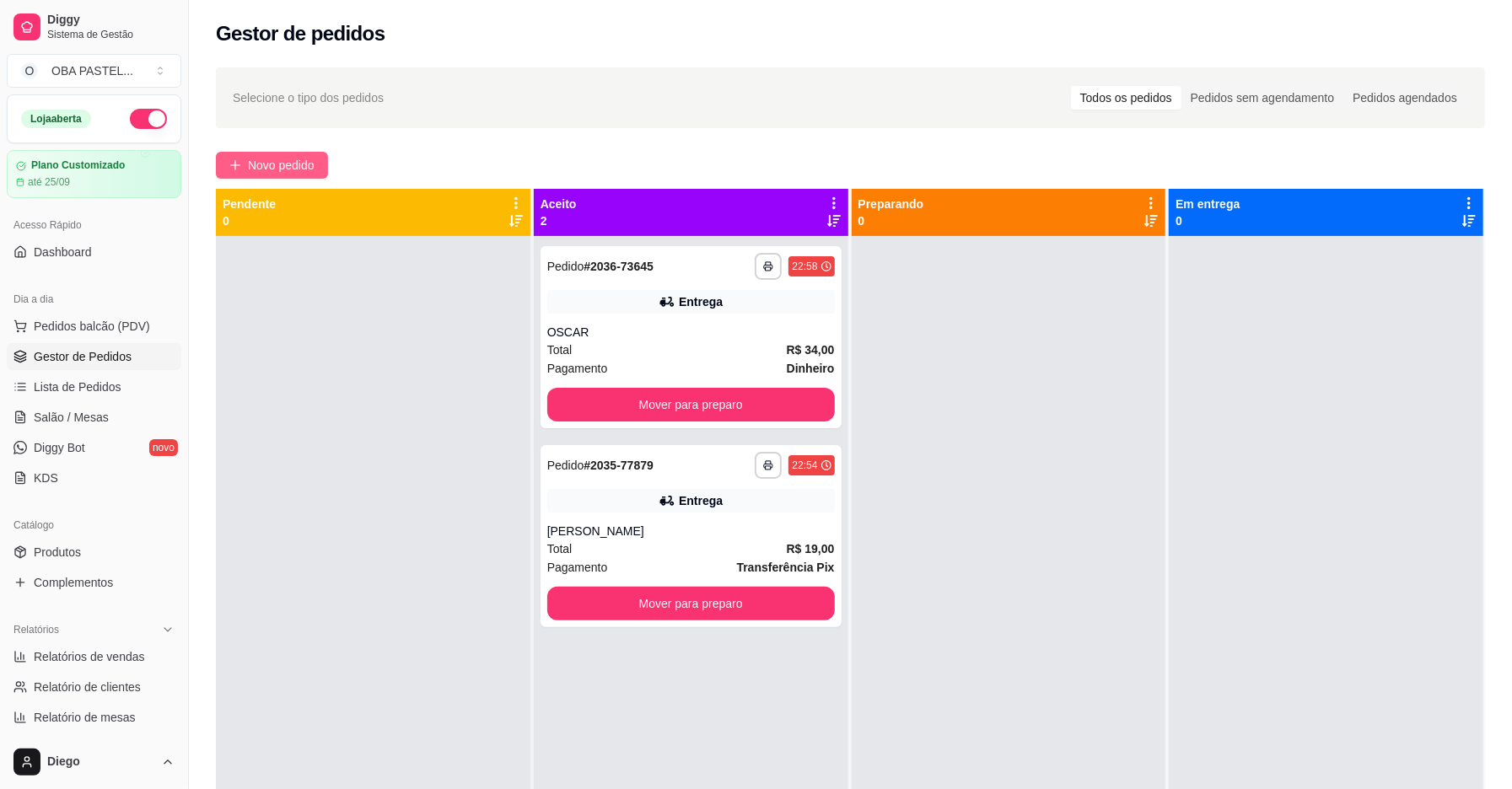
click at [227, 168] on button "Novo pedido" at bounding box center [272, 165] width 112 height 27
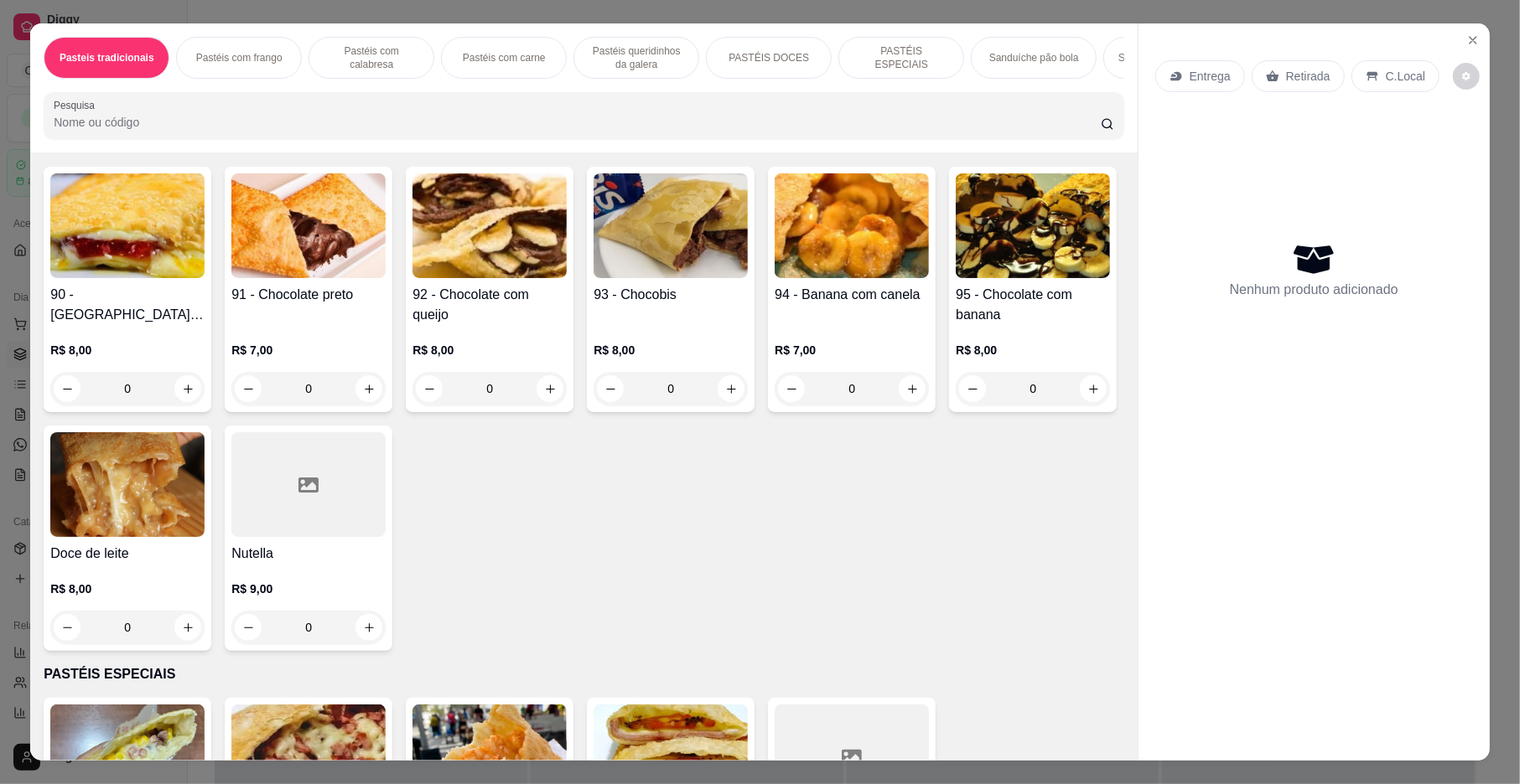
scroll to position [2203, 0]
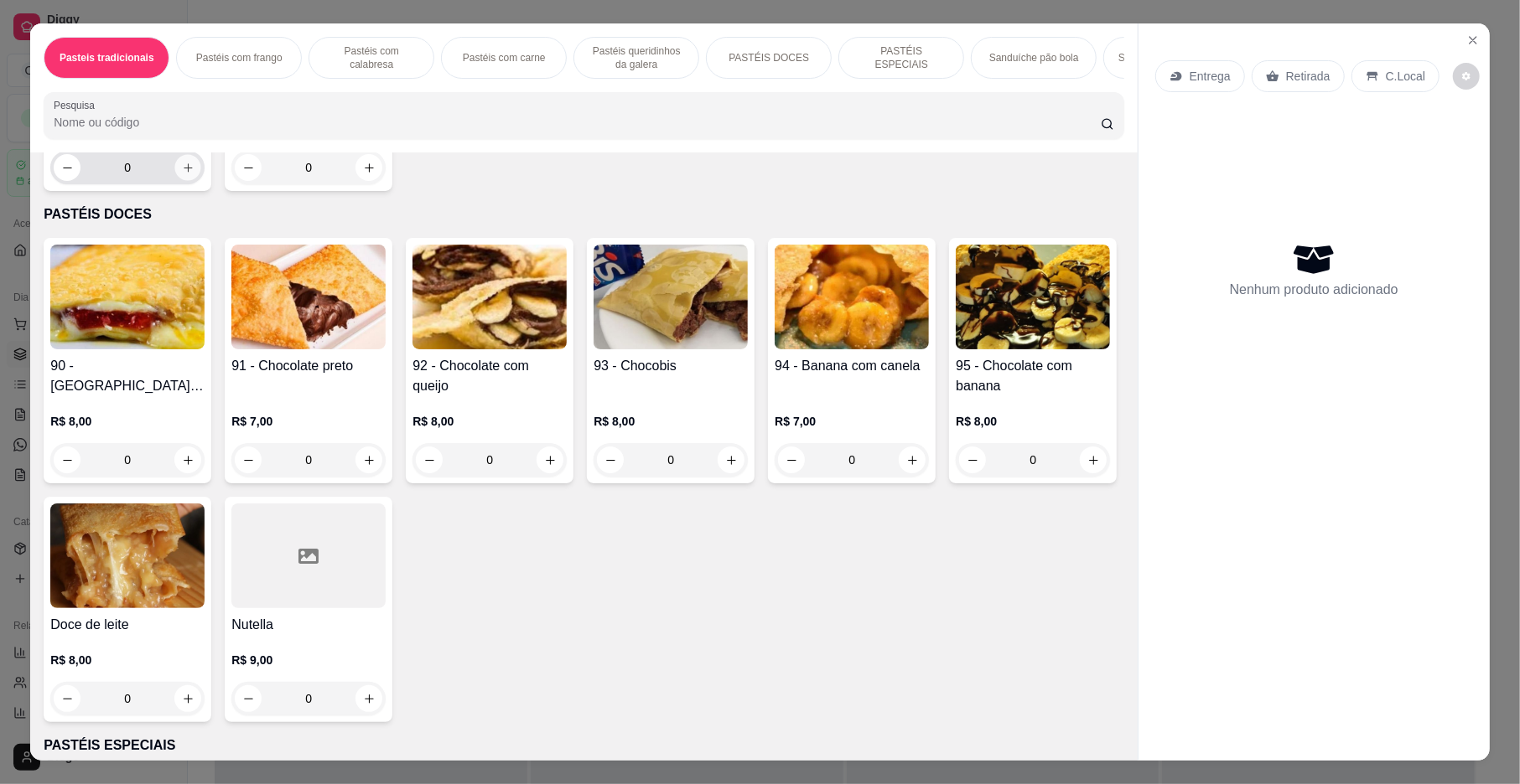
click at [186, 181] on button "increase-product-quantity" at bounding box center [187, 167] width 26 height 26
type input "1"
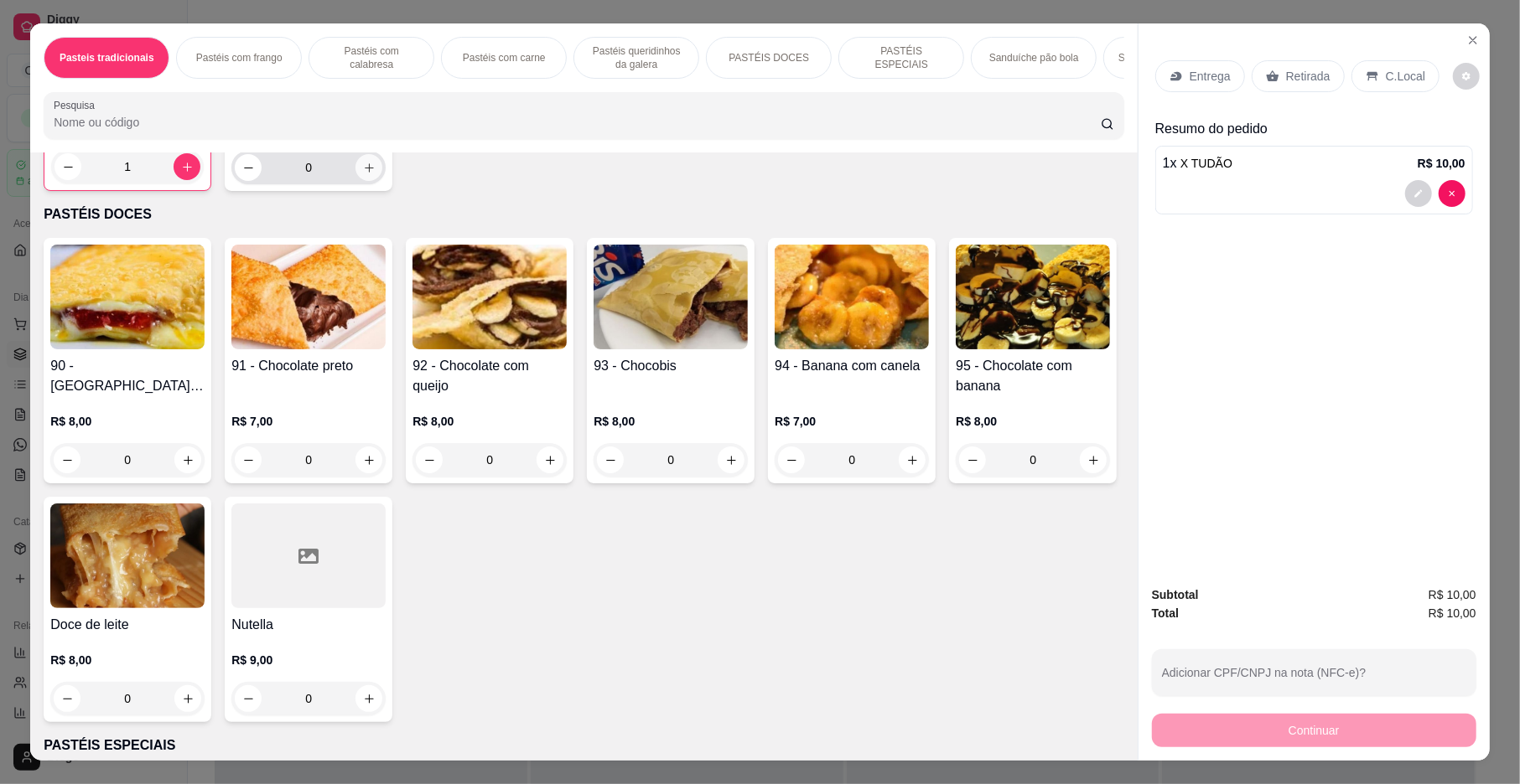
click at [363, 174] on icon "increase-product-quantity" at bounding box center [369, 167] width 12 height 12
type input "1"
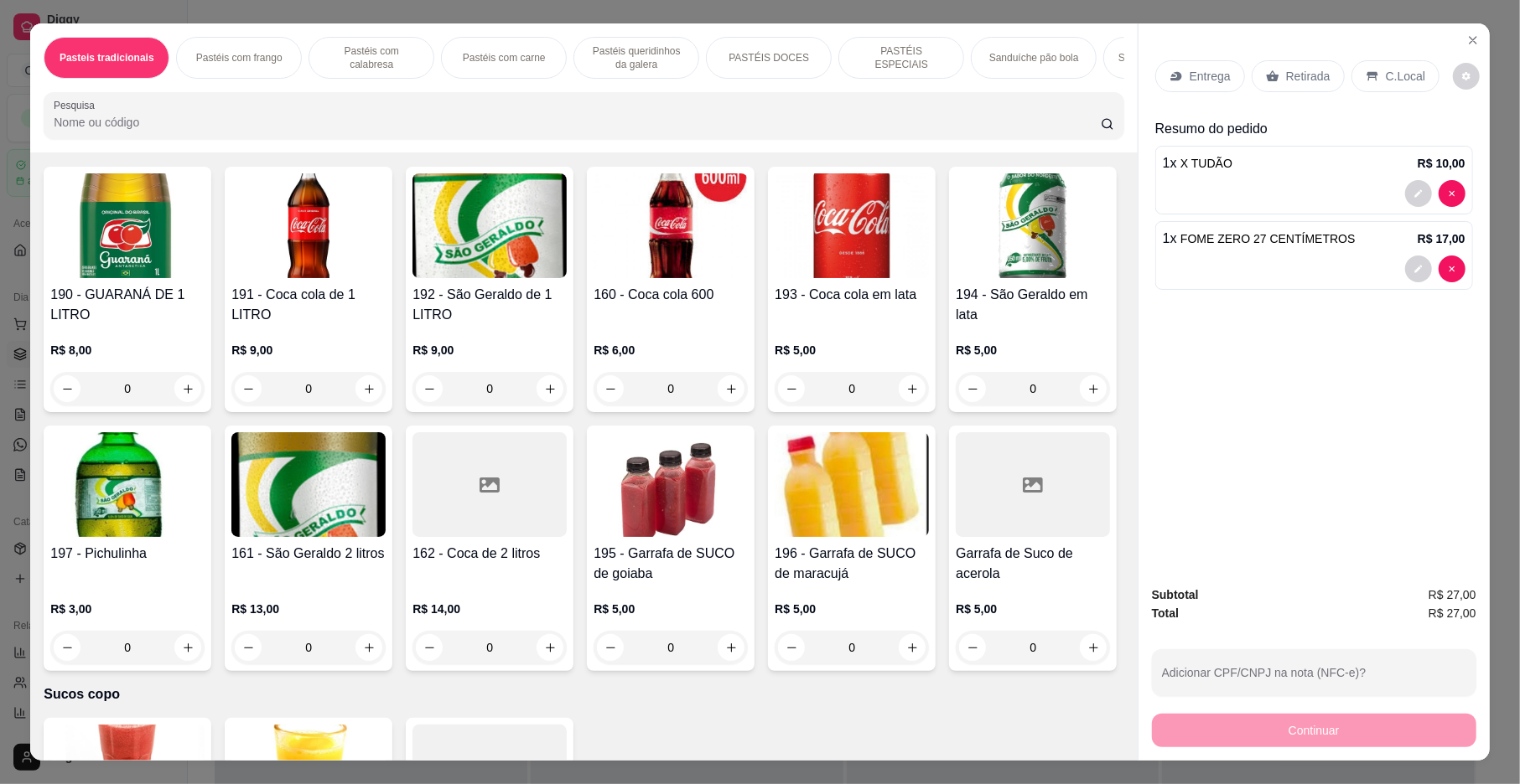
scroll to position [5140, 0]
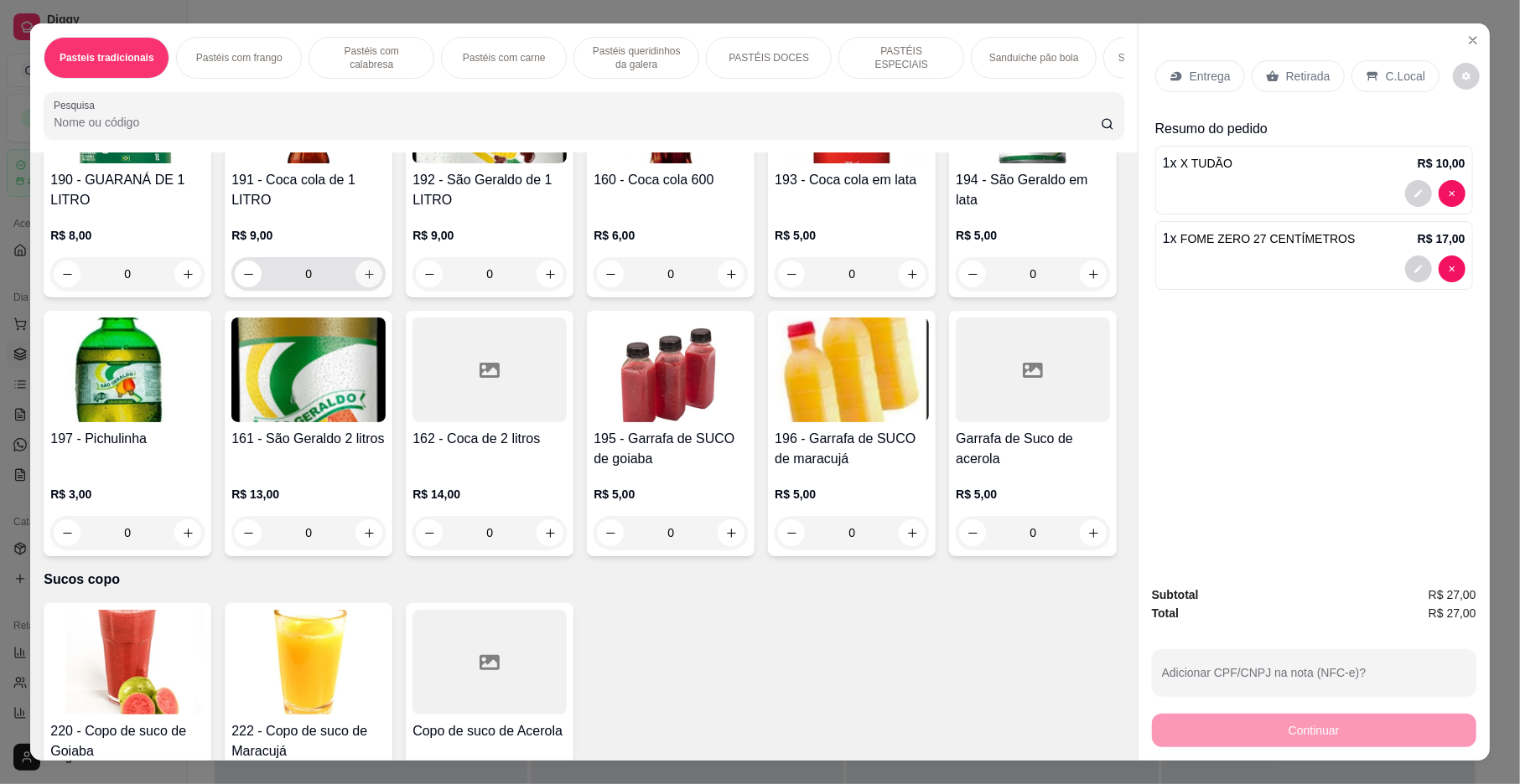
click at [370, 287] on button "increase-product-quantity" at bounding box center [369, 274] width 27 height 27
type input "1"
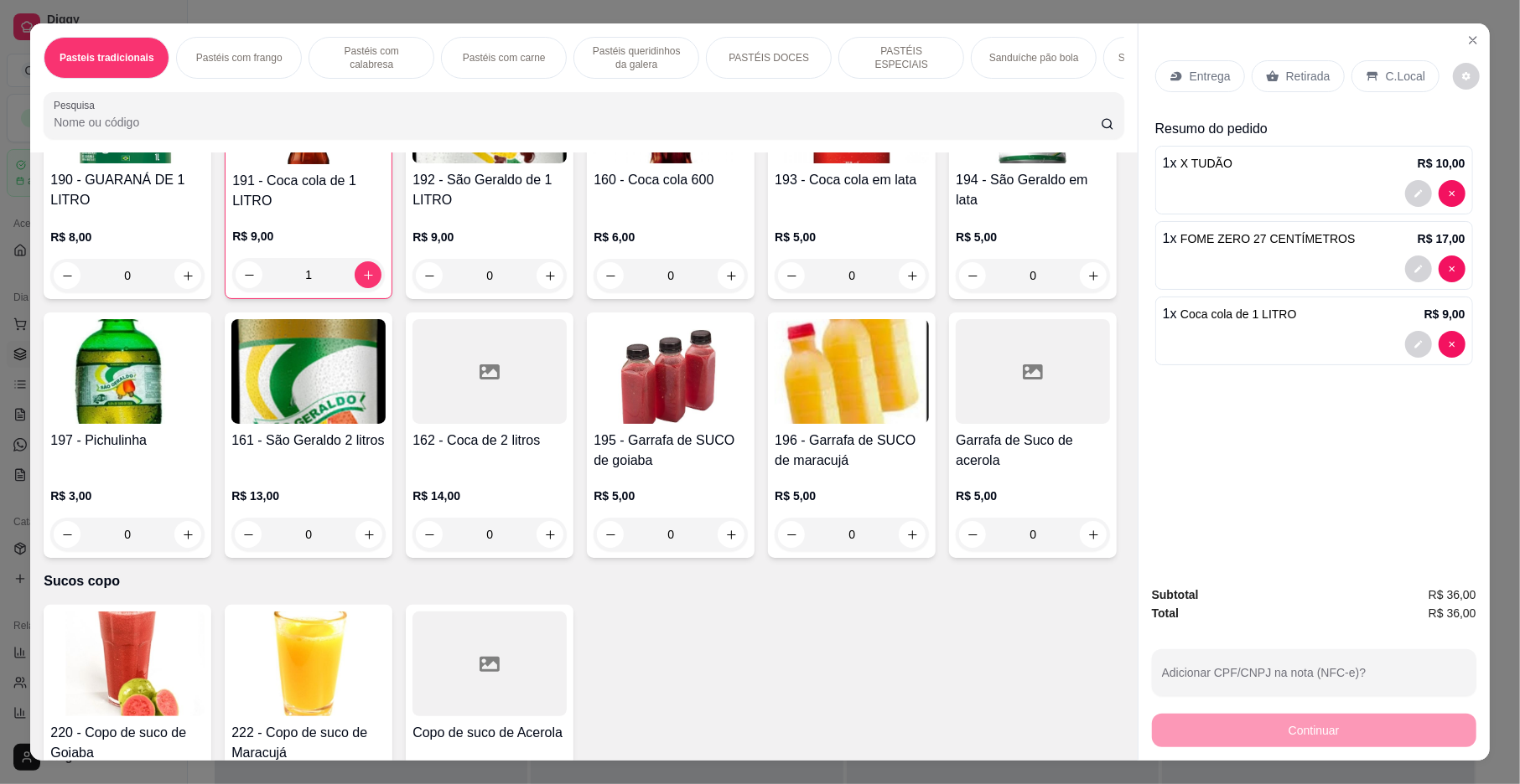
click at [1192, 82] on p "Entrega" at bounding box center [1209, 76] width 41 height 17
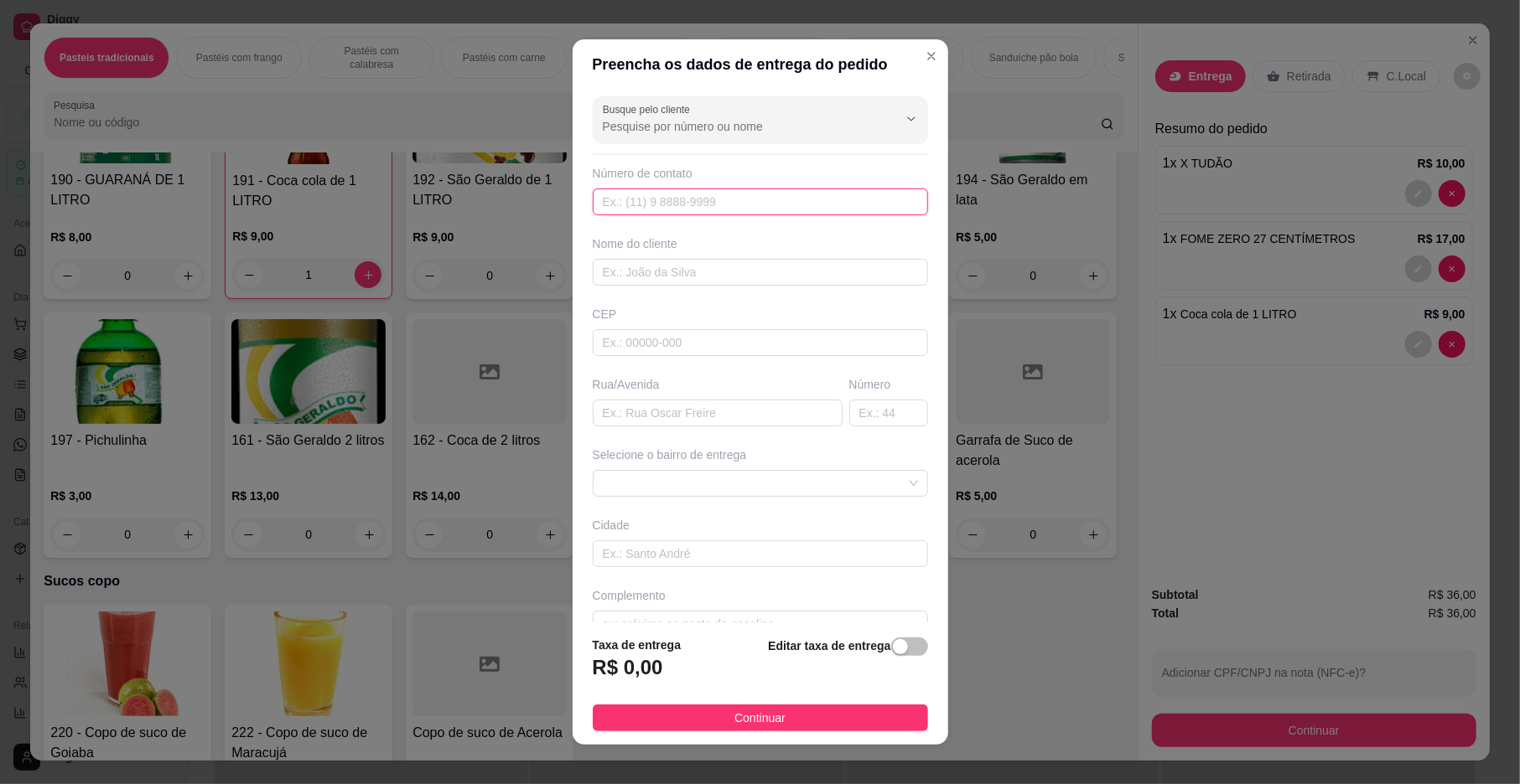
click at [727, 209] on input "text" at bounding box center [760, 201] width 336 height 27
click at [682, 279] on input "text" at bounding box center [760, 273] width 336 height 27
click at [665, 490] on span at bounding box center [760, 484] width 316 height 25
type input "MARI"
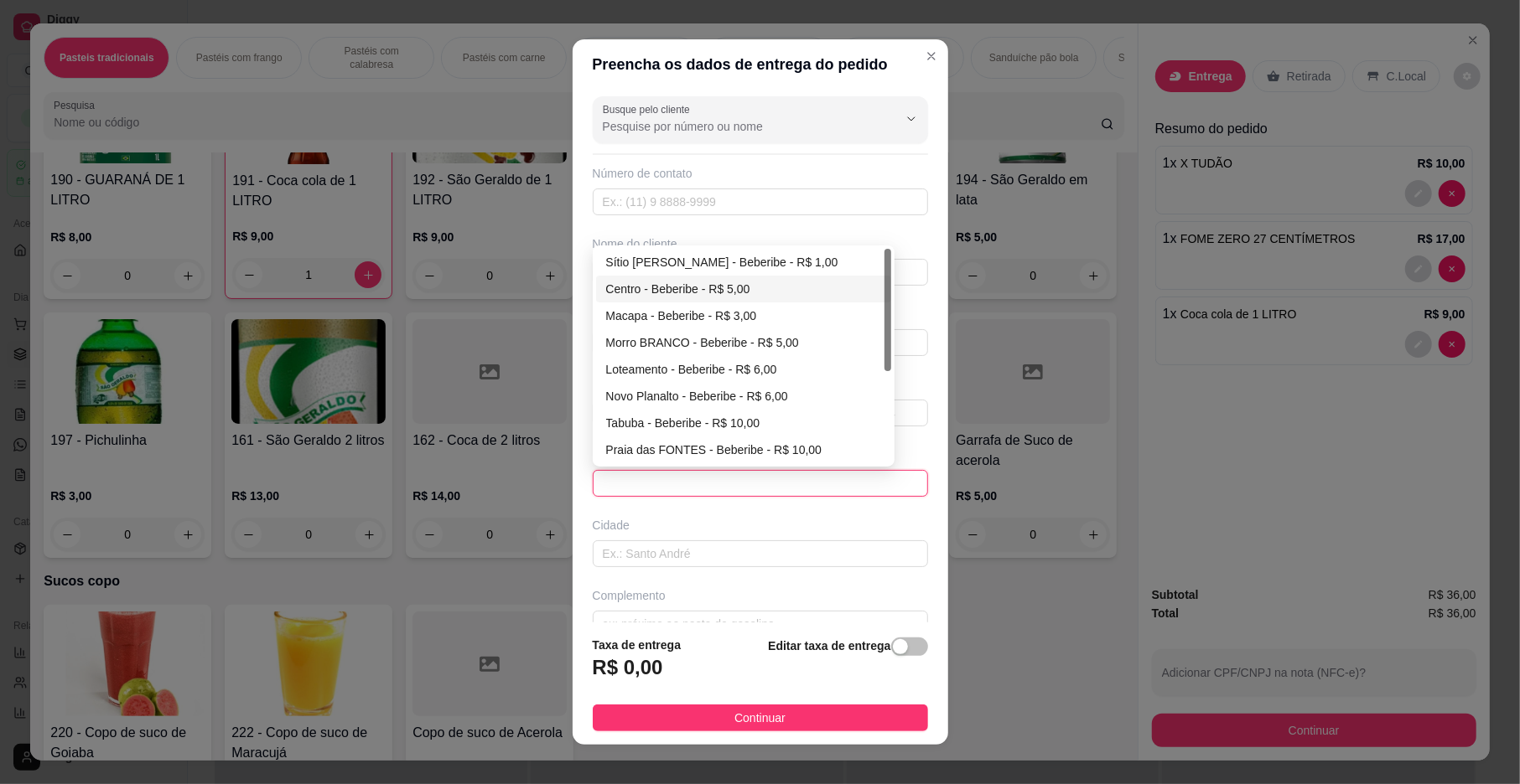
click at [676, 293] on div "Centro - Beberibe - R$ 5,00" at bounding box center [743, 289] width 275 height 18
type input "Beberibe"
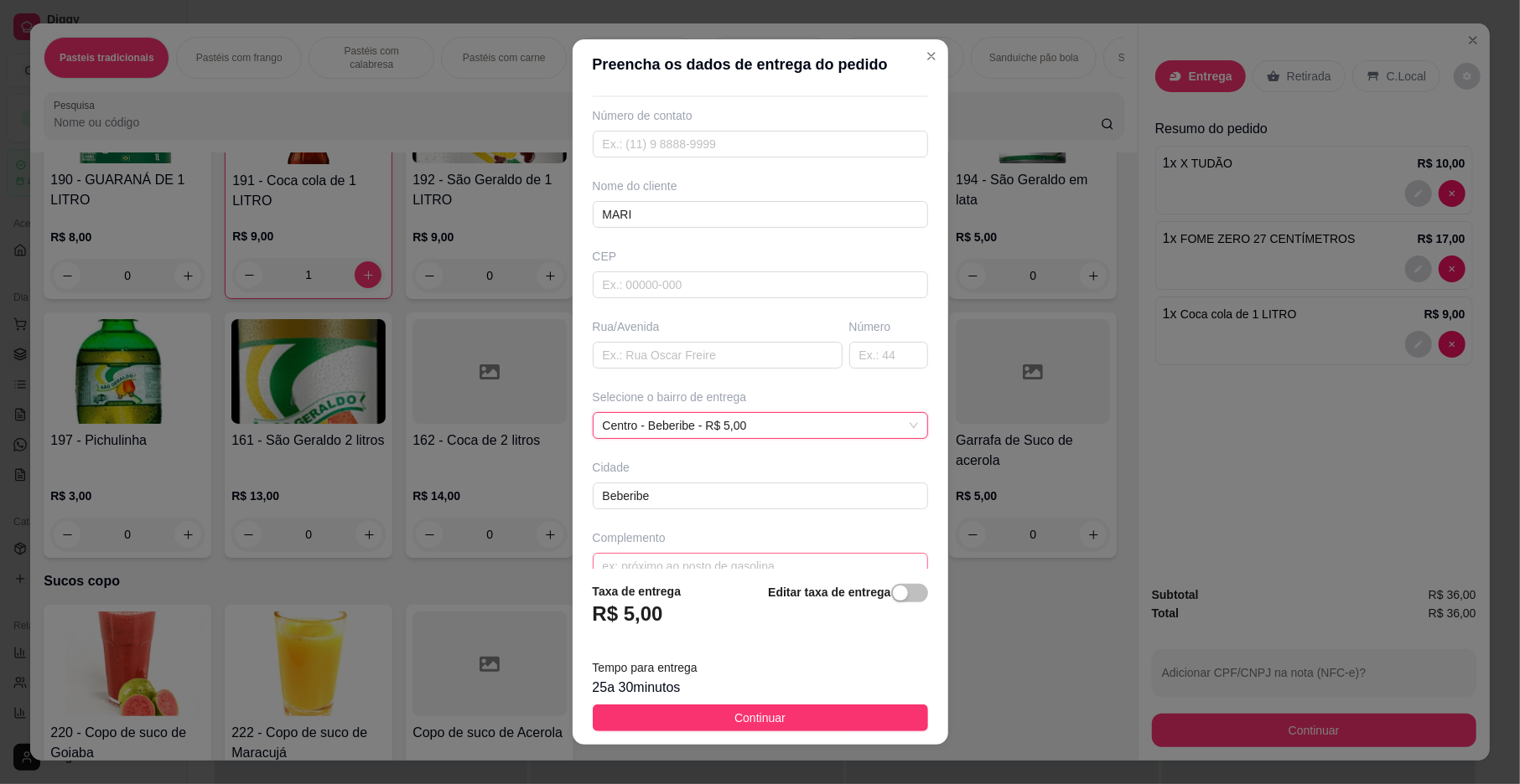
scroll to position [88, 0]
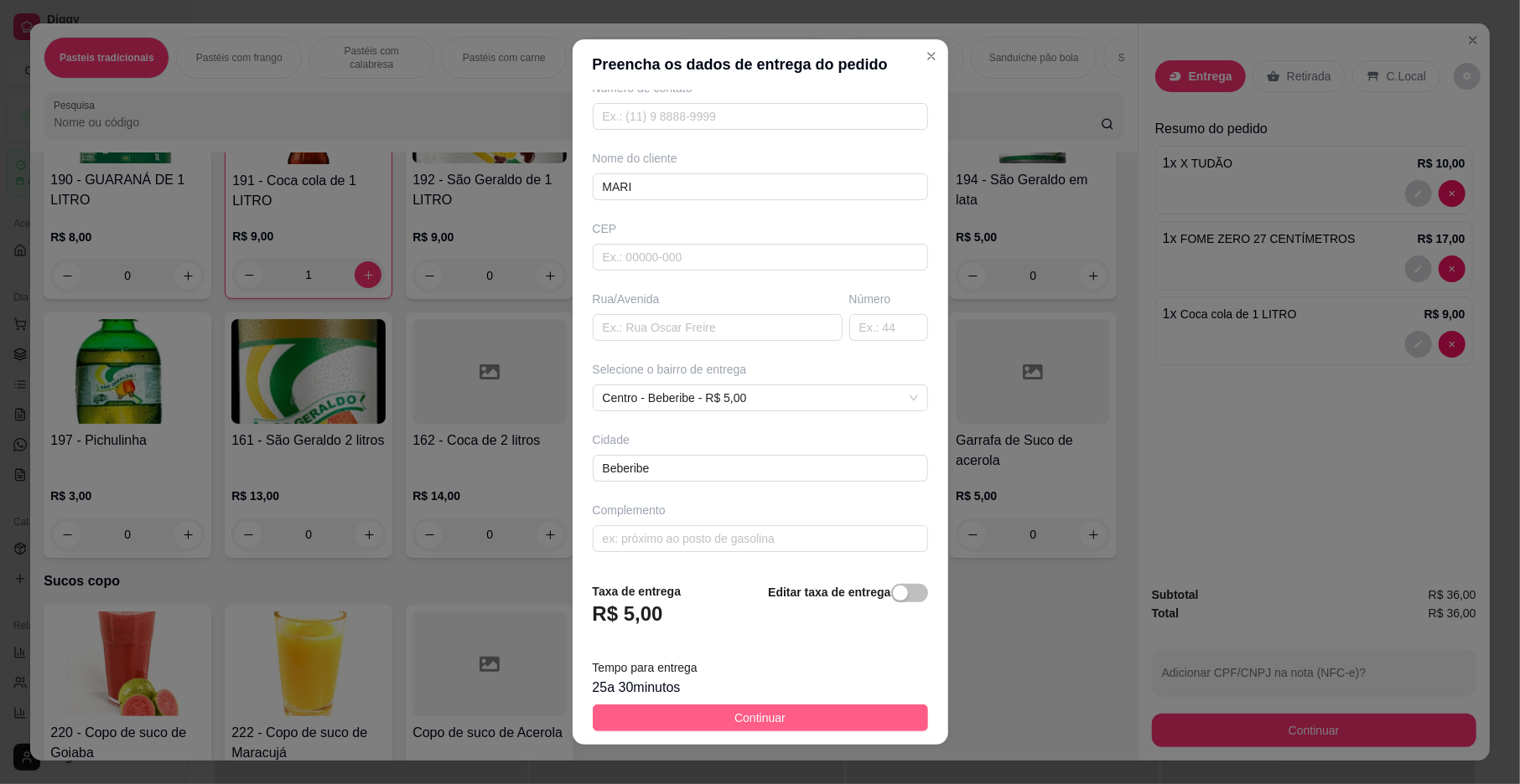
click at [715, 714] on button "Continuar" at bounding box center [760, 718] width 336 height 27
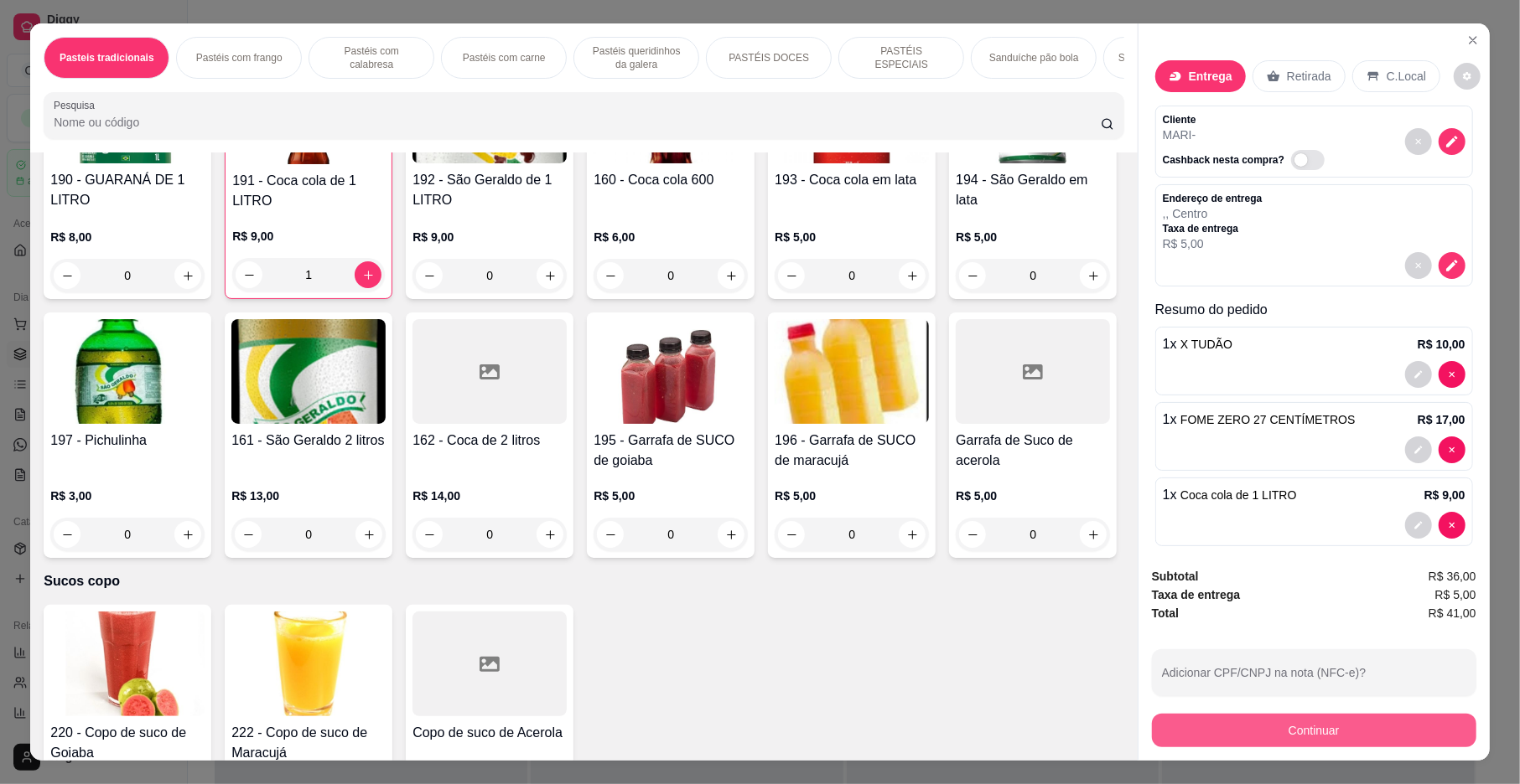
click at [1201, 717] on button "Continuar" at bounding box center [1314, 730] width 324 height 33
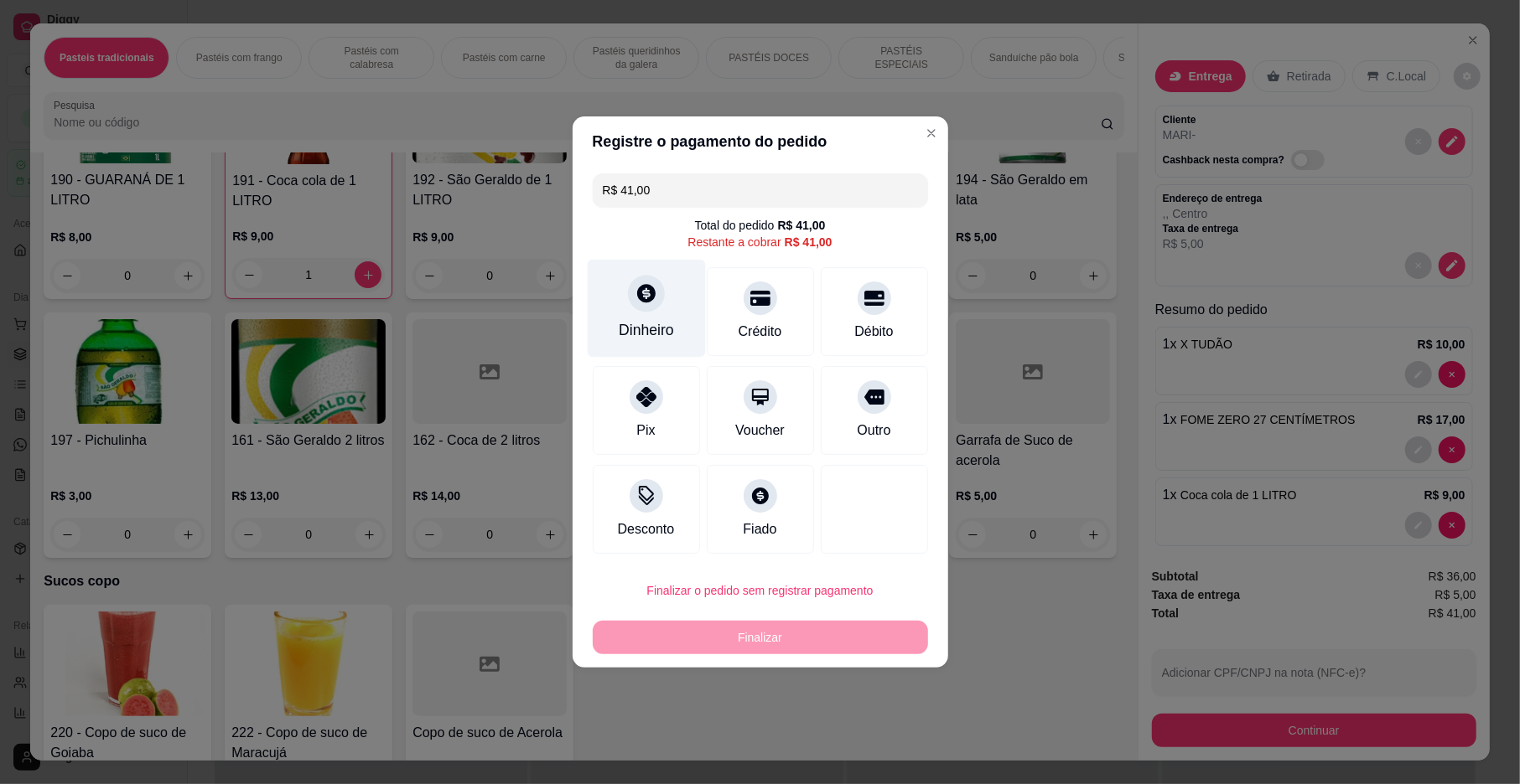
click at [656, 302] on div at bounding box center [646, 293] width 37 height 37
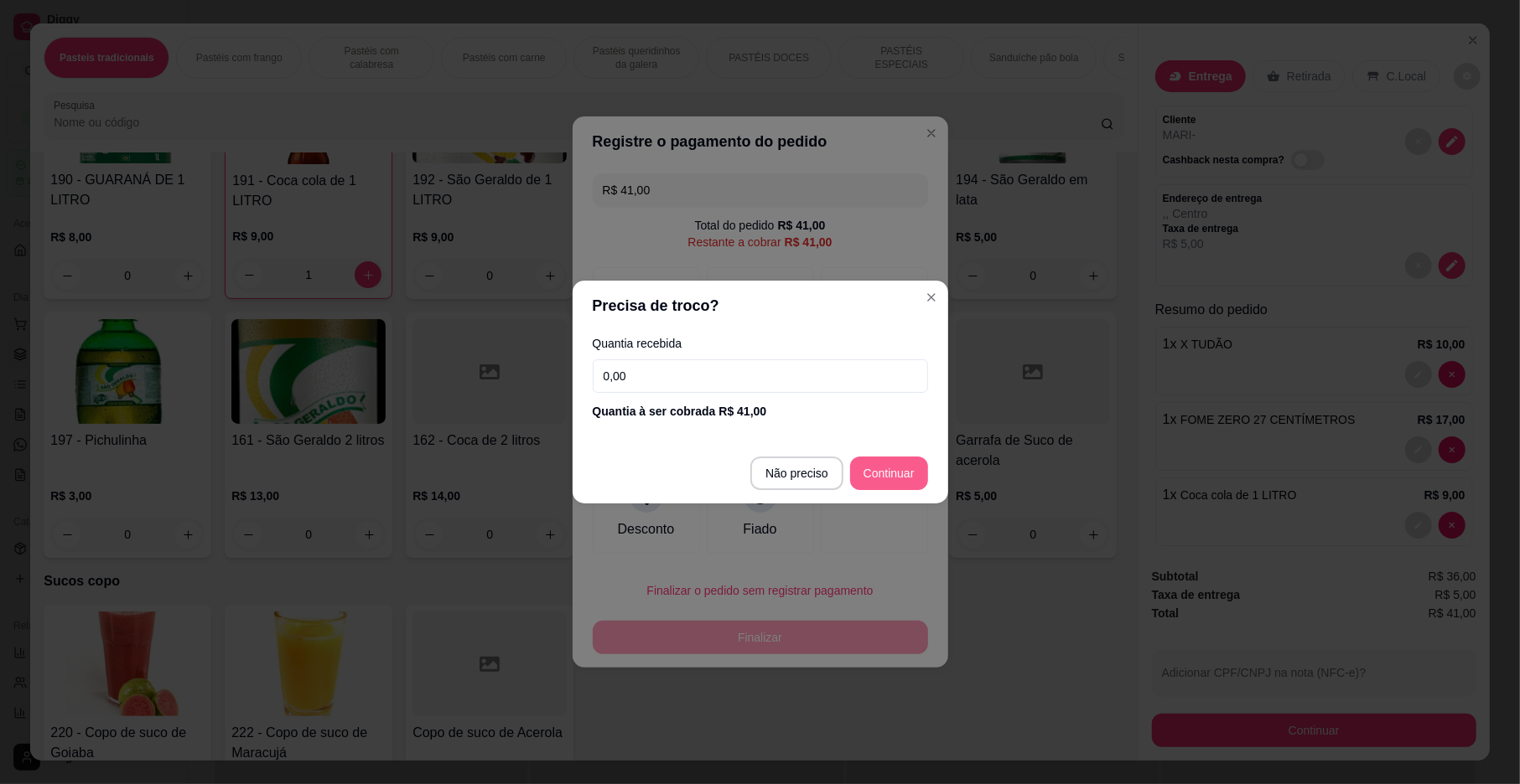
type input "R$ 0,00"
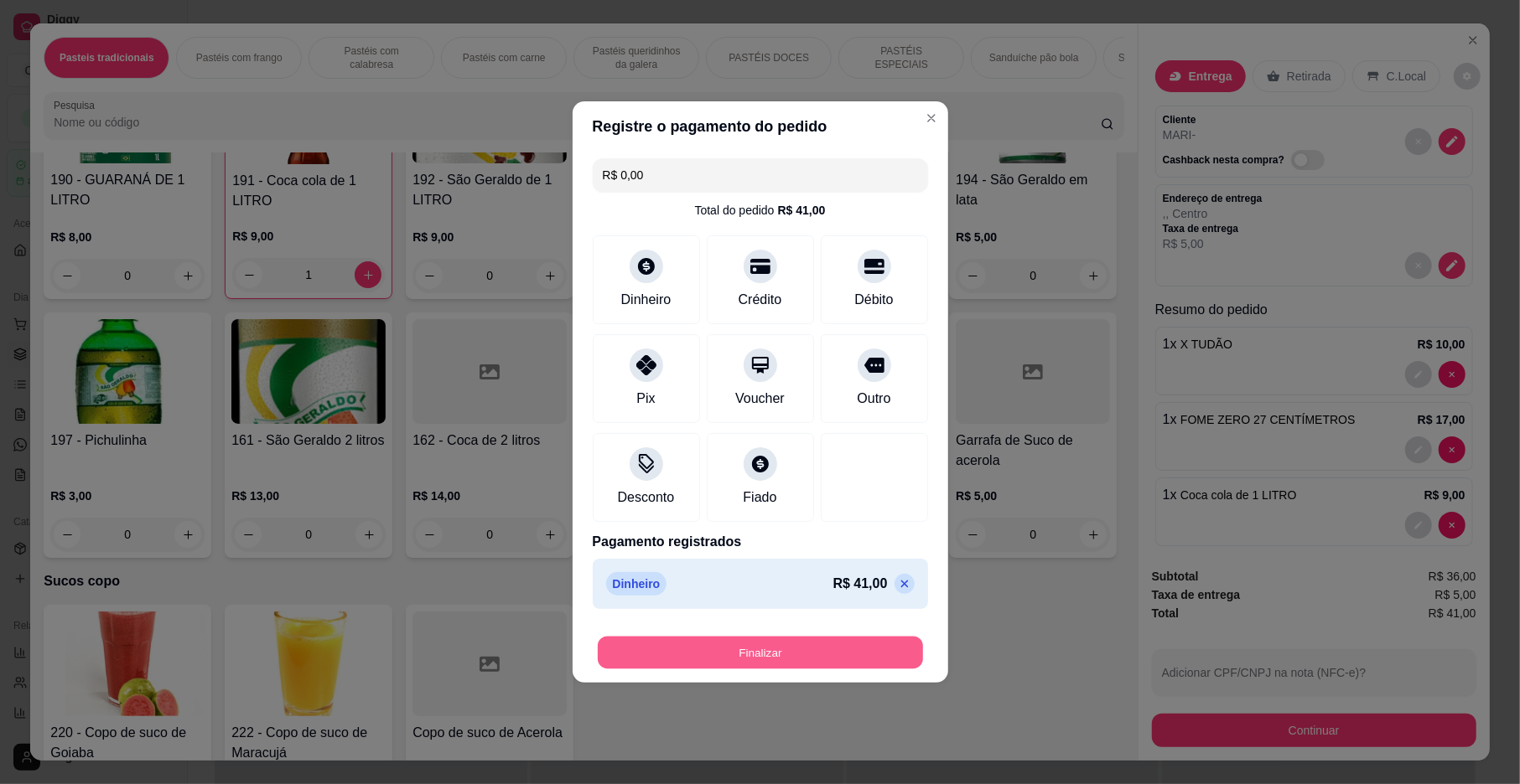
click at [778, 644] on button "Finalizar" at bounding box center [760, 653] width 325 height 32
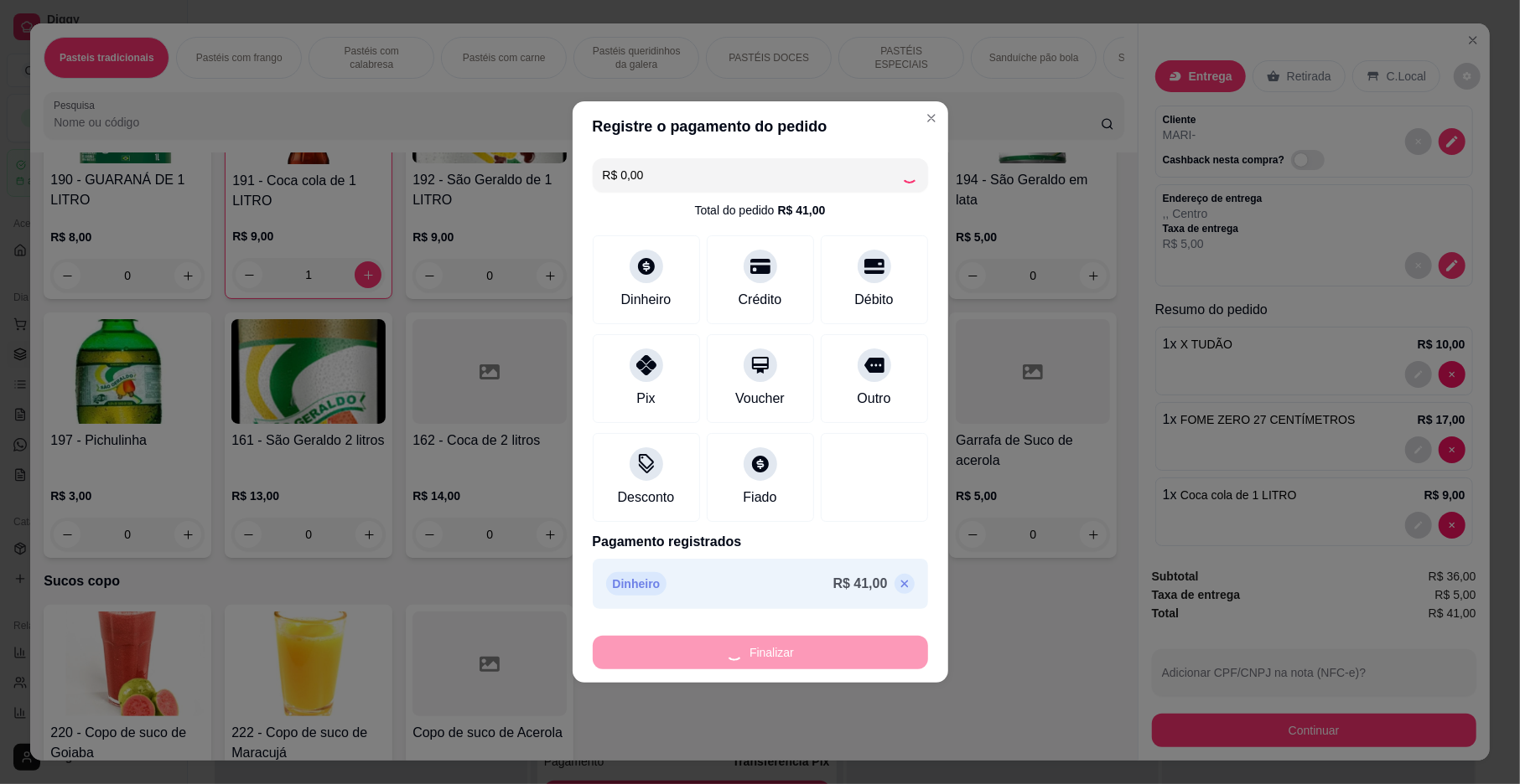
type input "0"
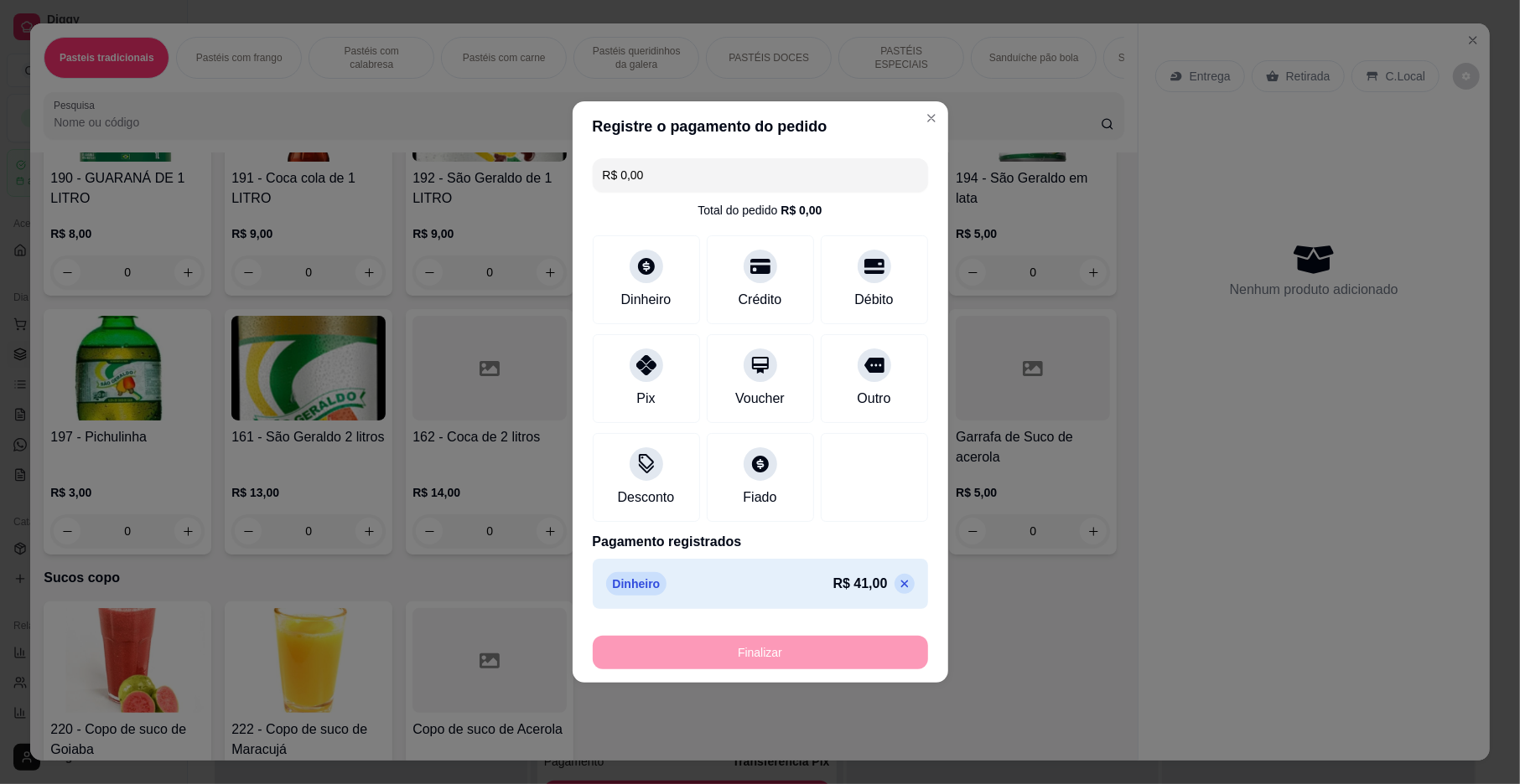
type input "-R$ 41,00"
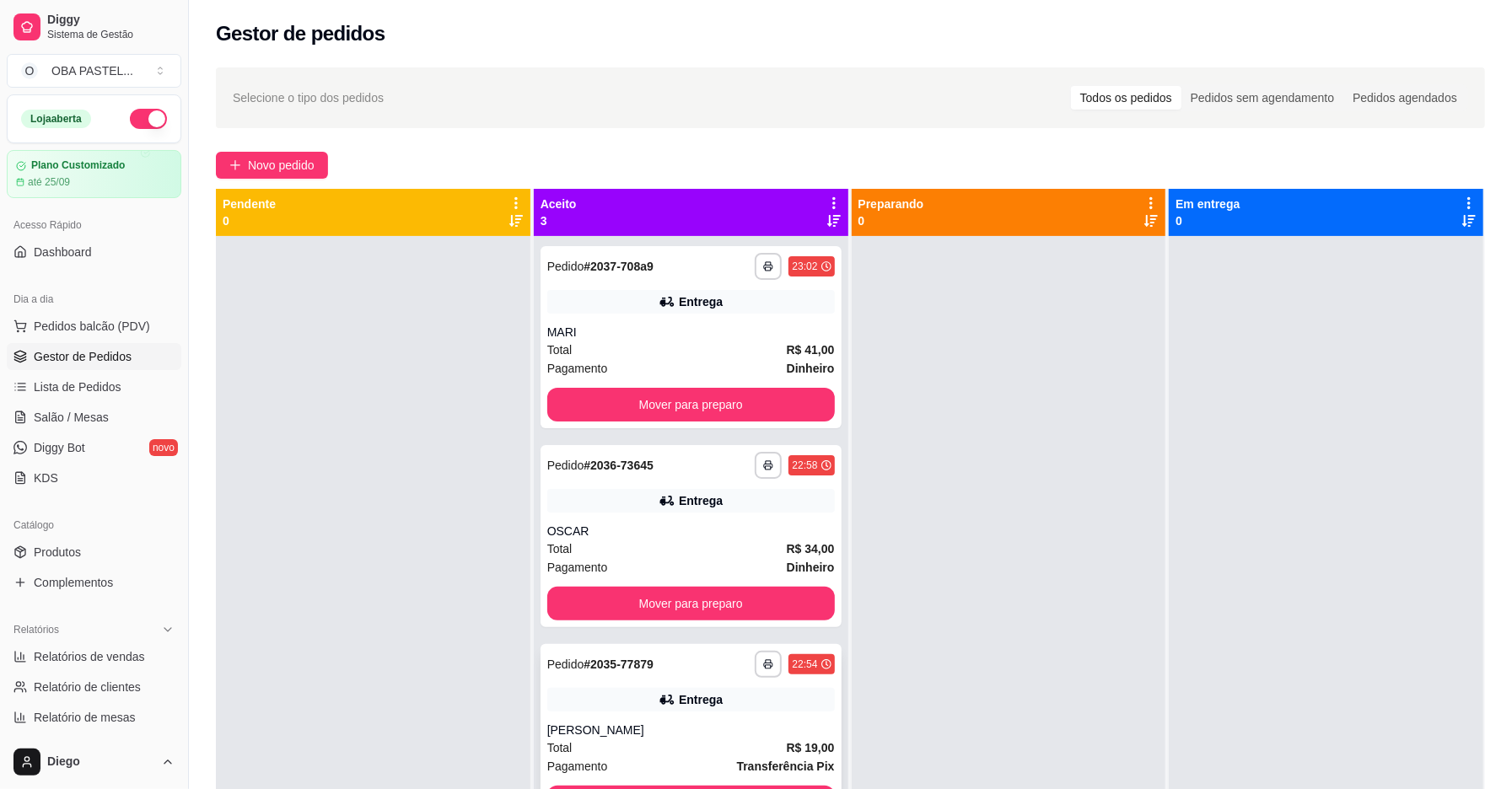
click at [713, 702] on div "Entrega" at bounding box center [701, 700] width 44 height 17
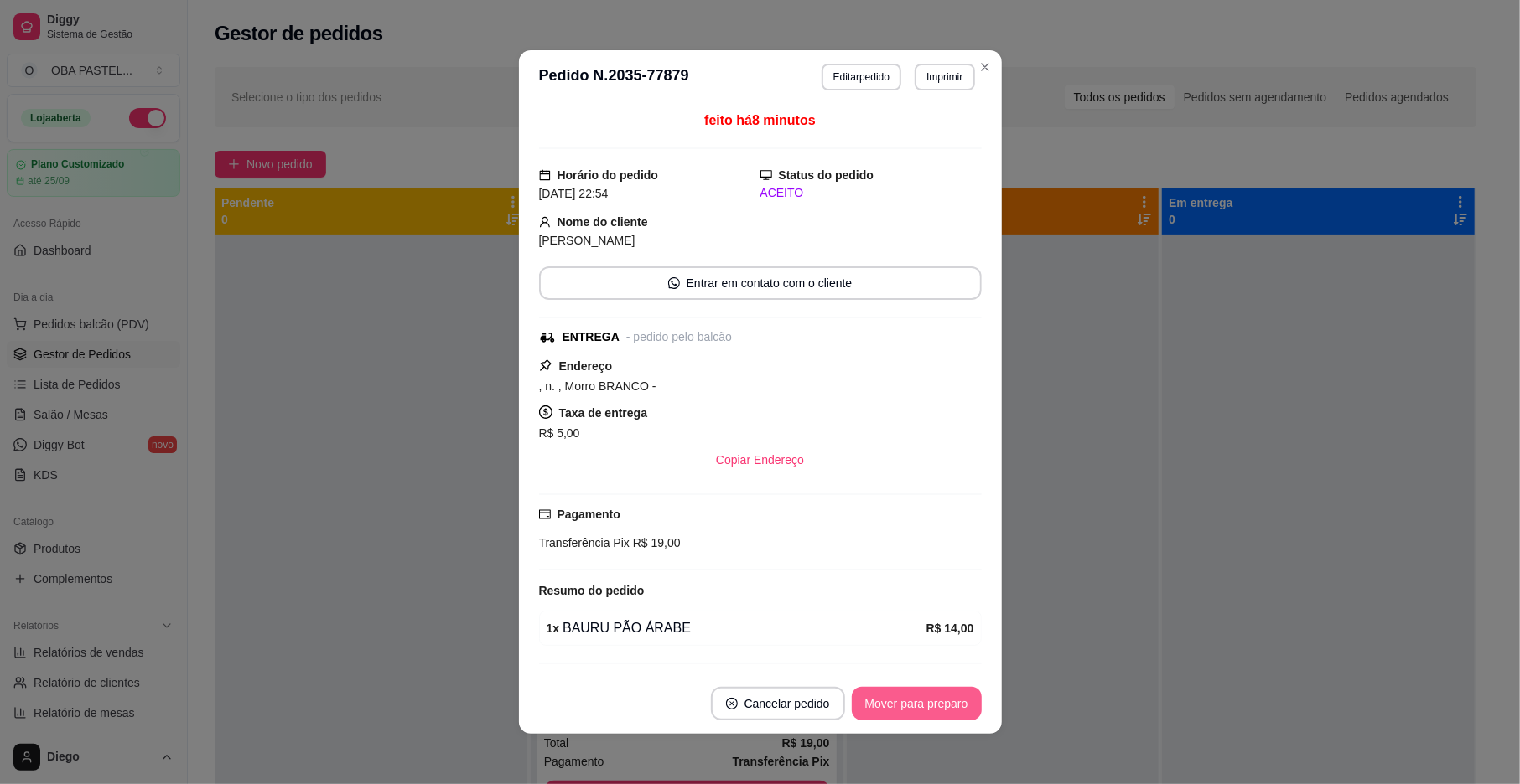
click at [893, 707] on button "Mover para preparo" at bounding box center [916, 703] width 130 height 33
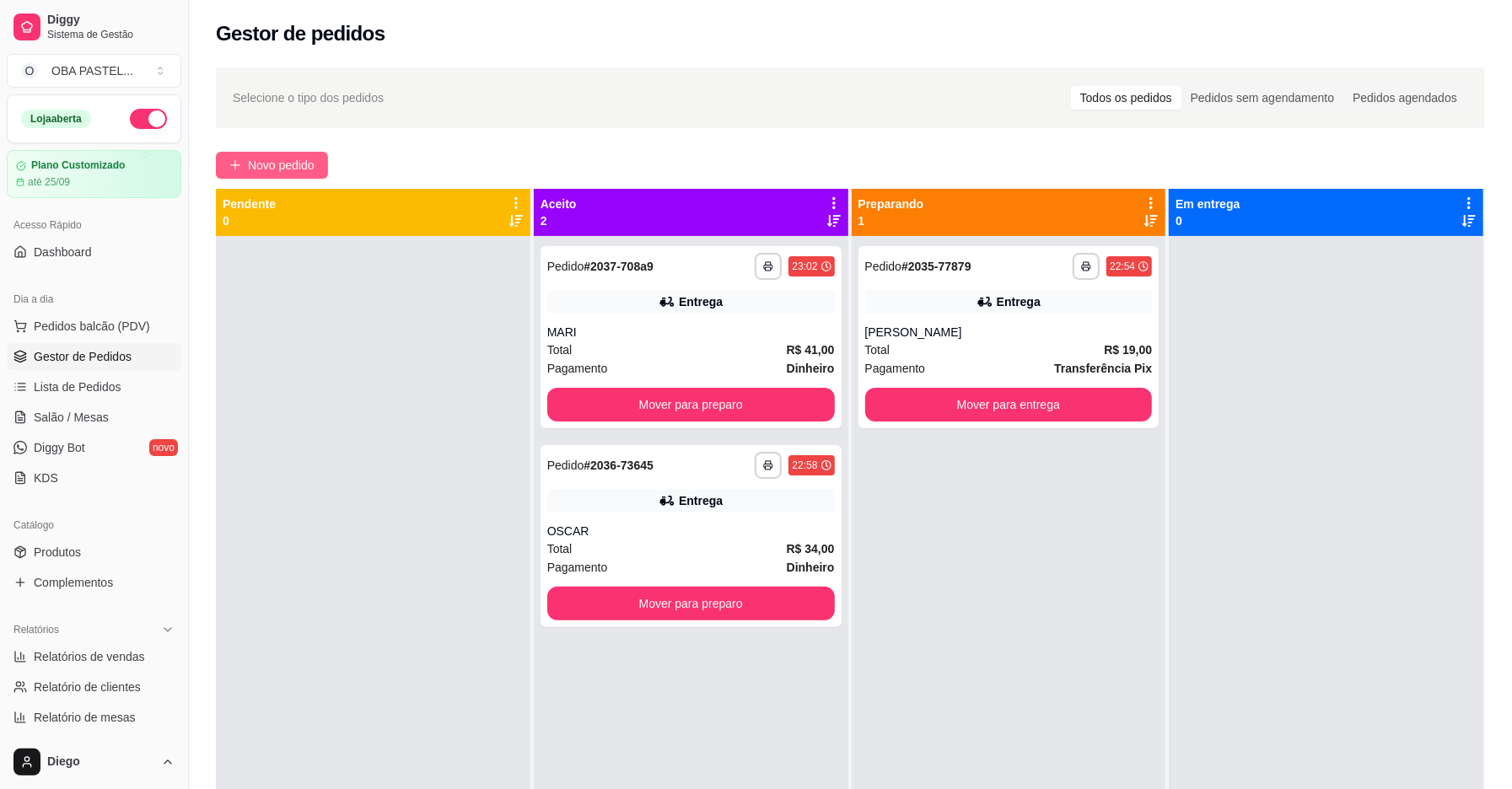
click at [231, 160] on icon "plus" at bounding box center [235, 165] width 11 height 11
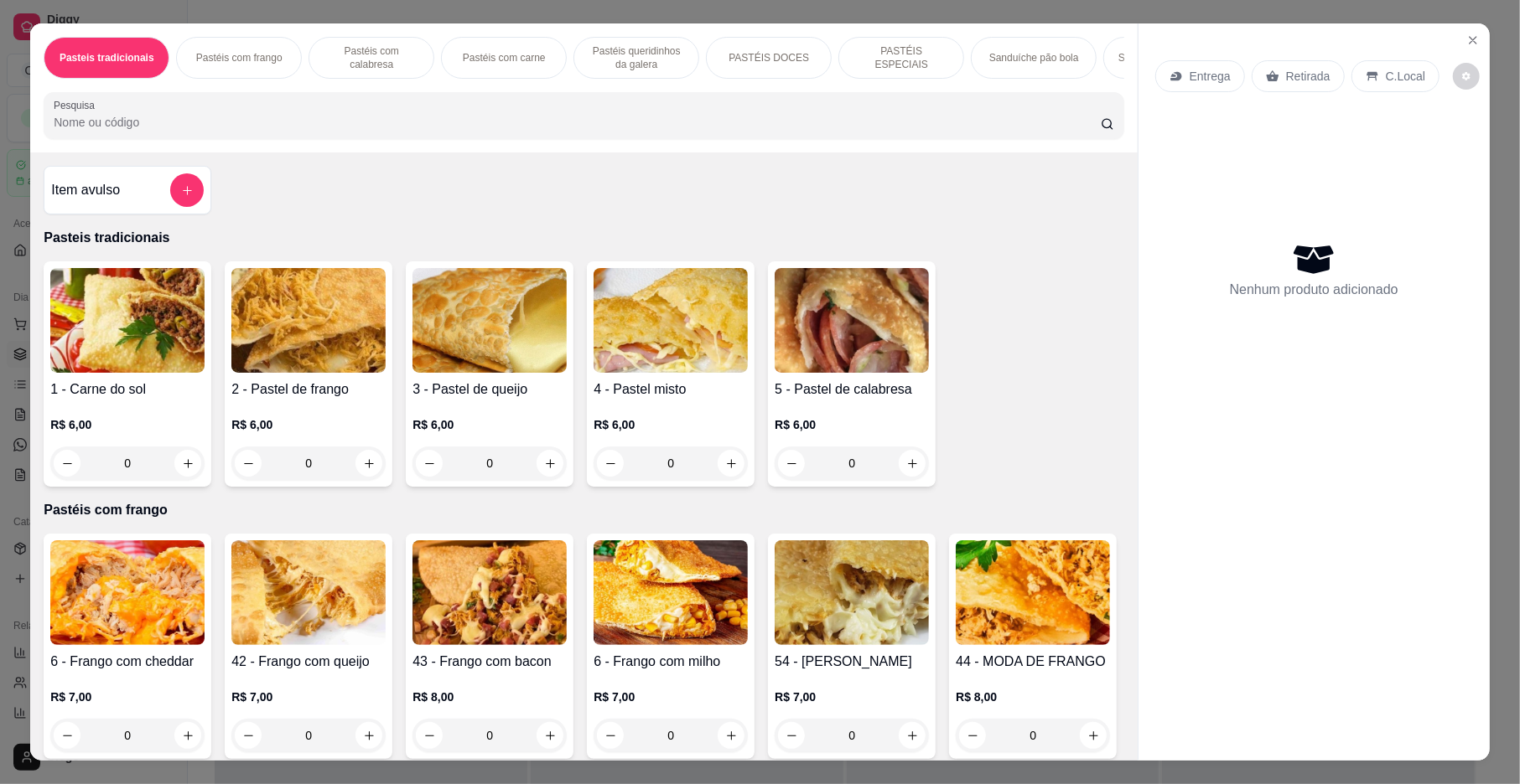
click at [504, 65] on p "Pastéis com carne" at bounding box center [504, 58] width 83 height 13
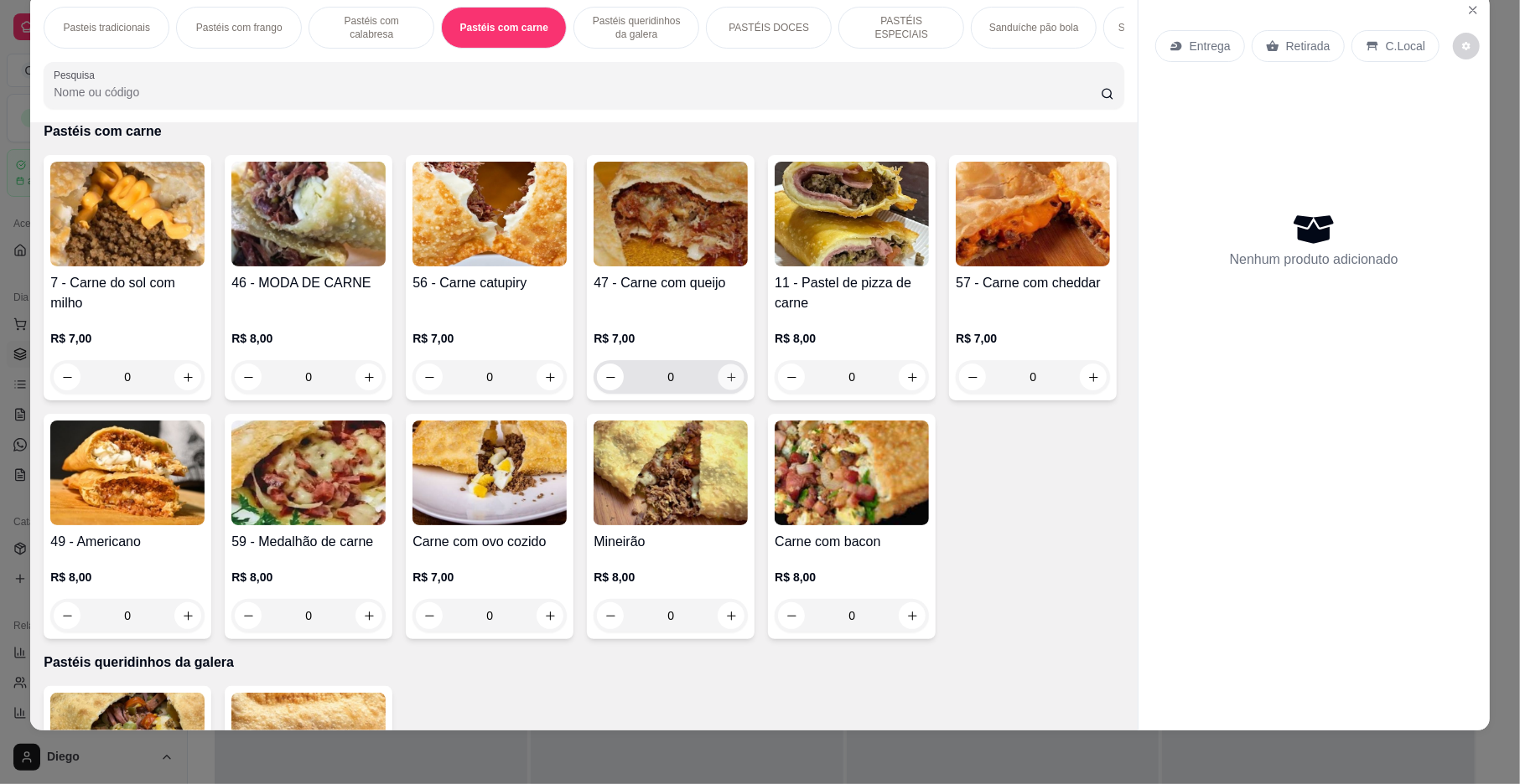
click at [725, 384] on icon "increase-product-quantity" at bounding box center [731, 377] width 12 height 12
type input "1"
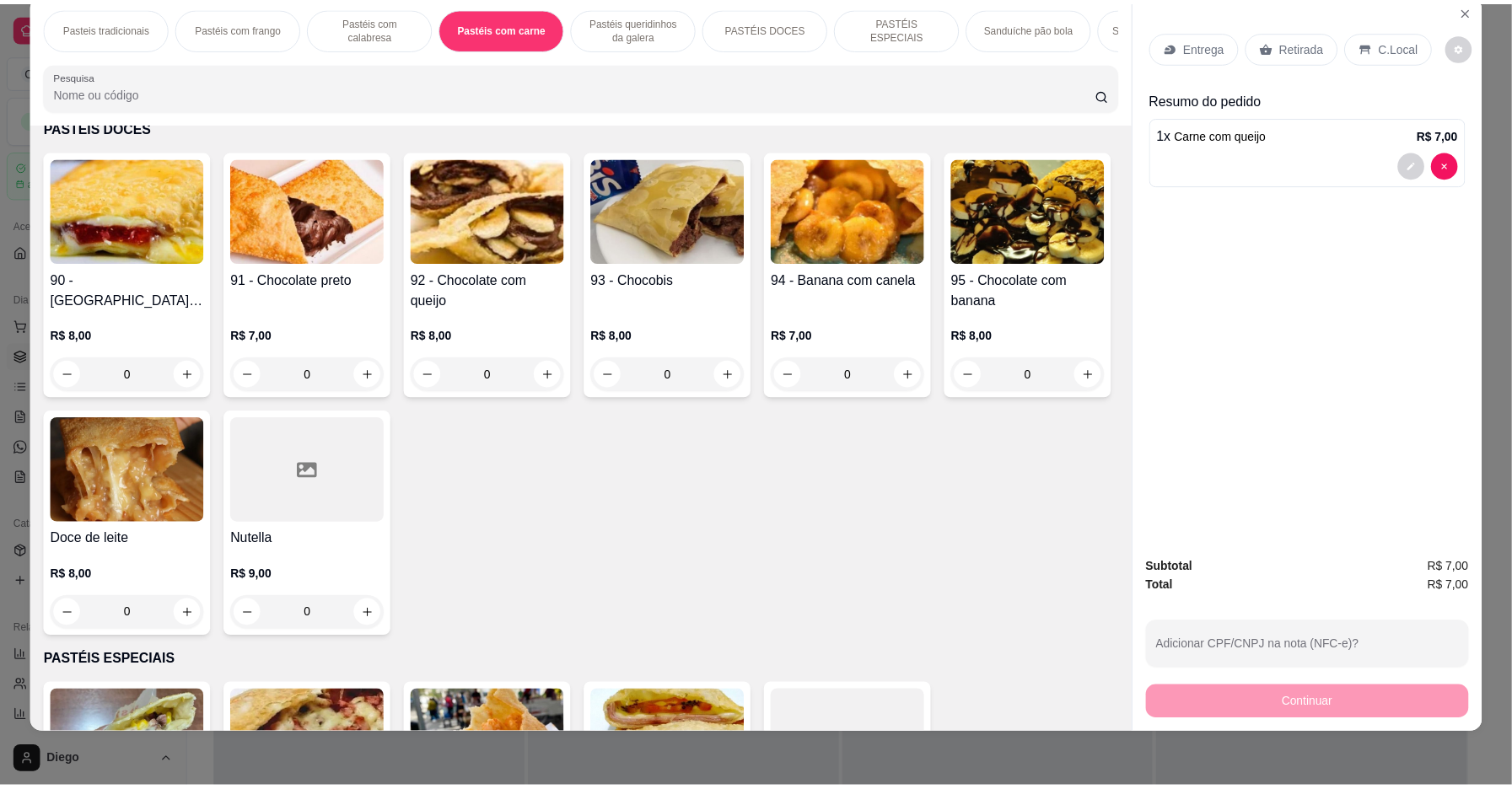
scroll to position [2259, 0]
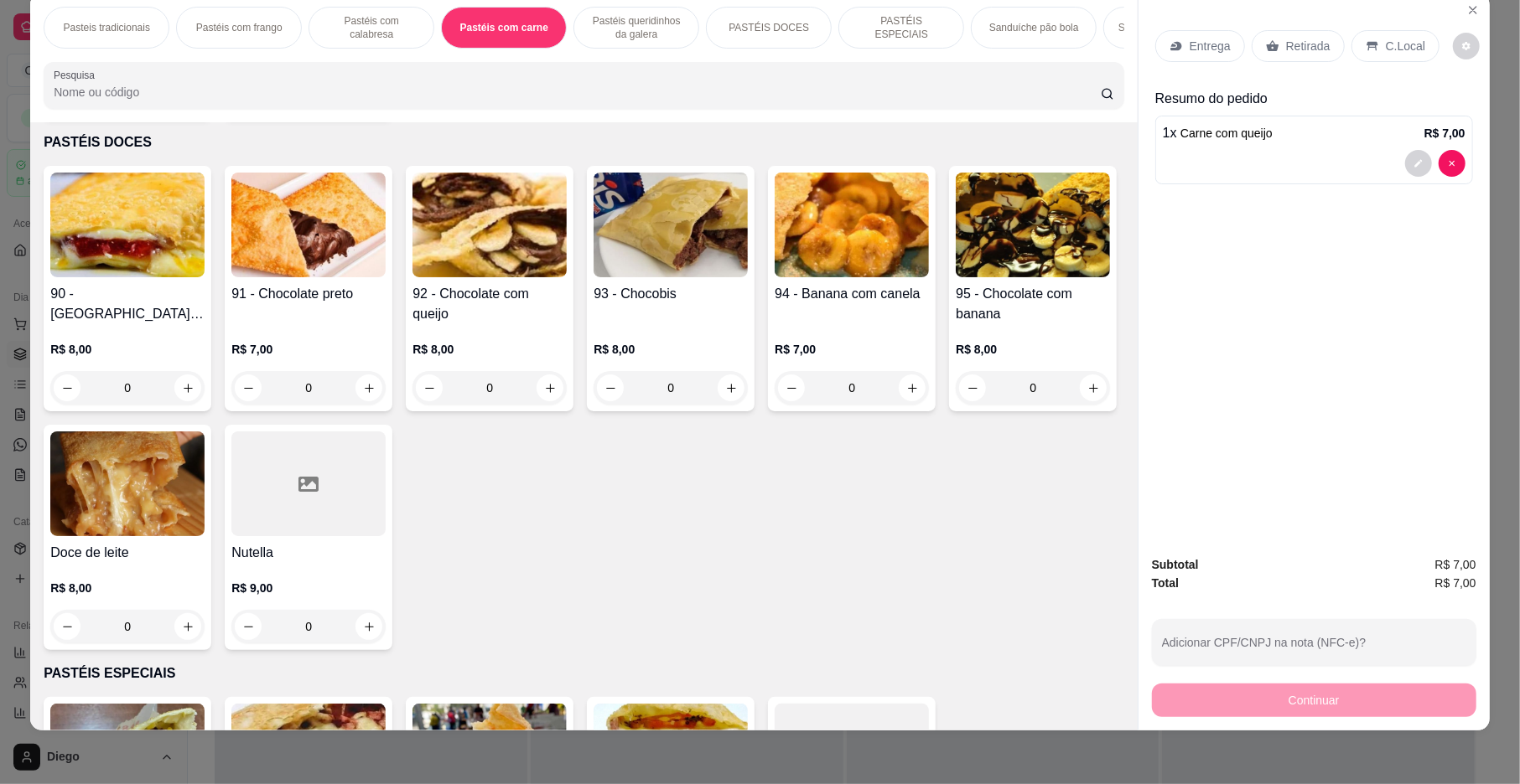
click at [363, 103] on icon "increase-product-quantity" at bounding box center [369, 95] width 12 height 12
type input "1"
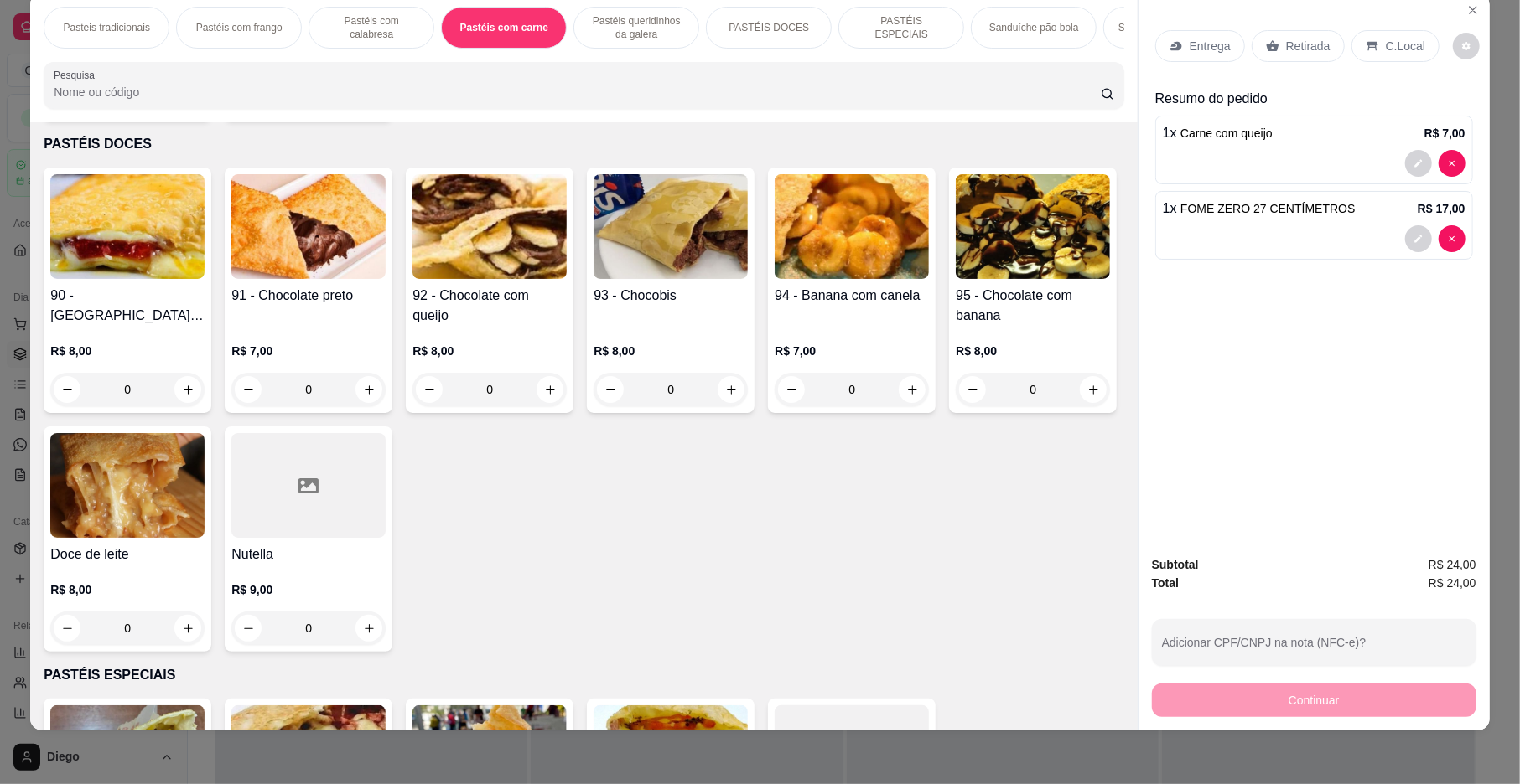
click at [1194, 45] on p "Entrega" at bounding box center [1209, 47] width 41 height 17
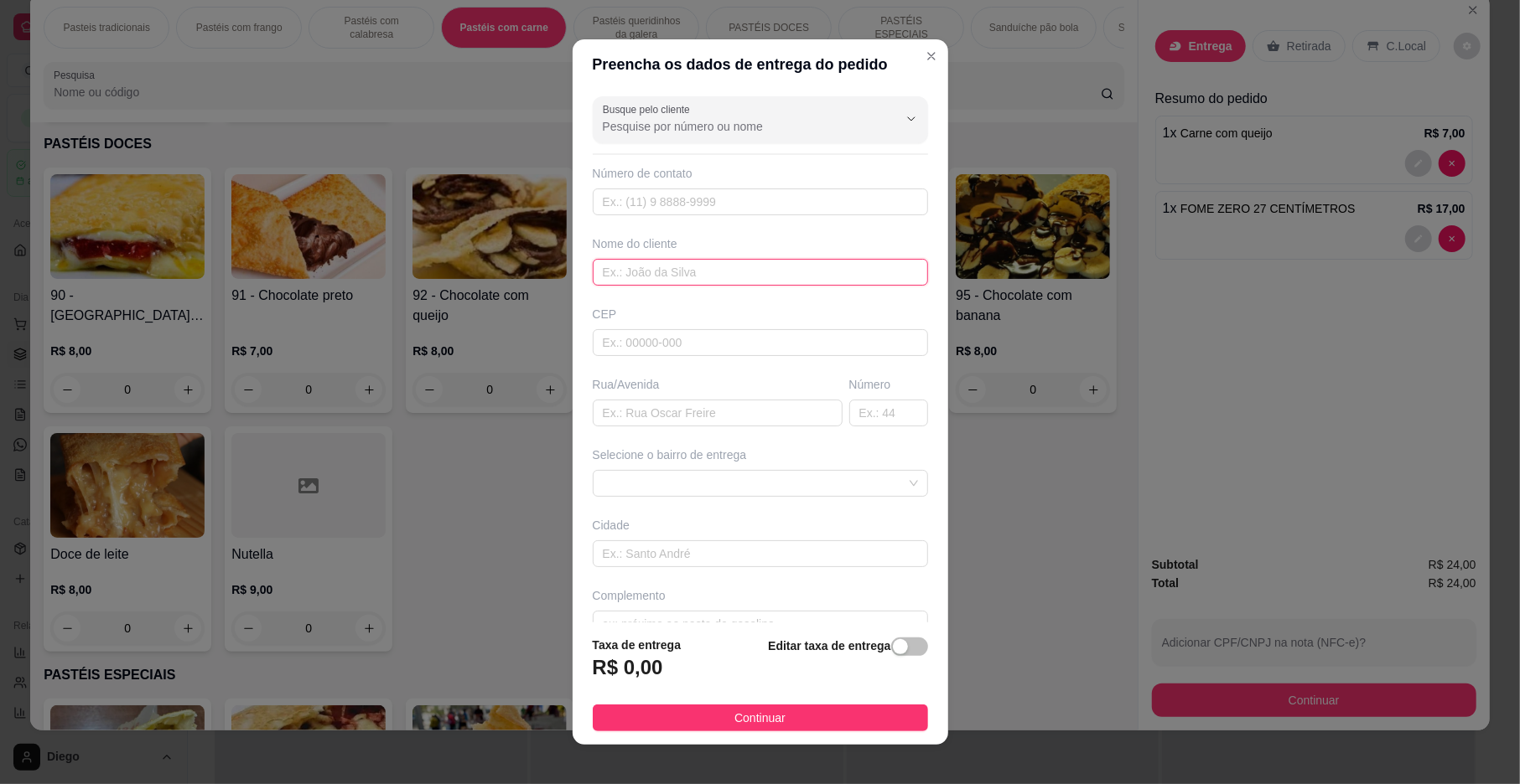
click at [698, 286] on input "text" at bounding box center [760, 273] width 336 height 27
type input "ERMYLE"
click at [764, 507] on div "Busque pelo cliente Número de contato Nome do cliente ERMYLE CEP Rua/Avenida Nú…" at bounding box center [760, 355] width 375 height 533
click at [763, 488] on span at bounding box center [760, 484] width 316 height 25
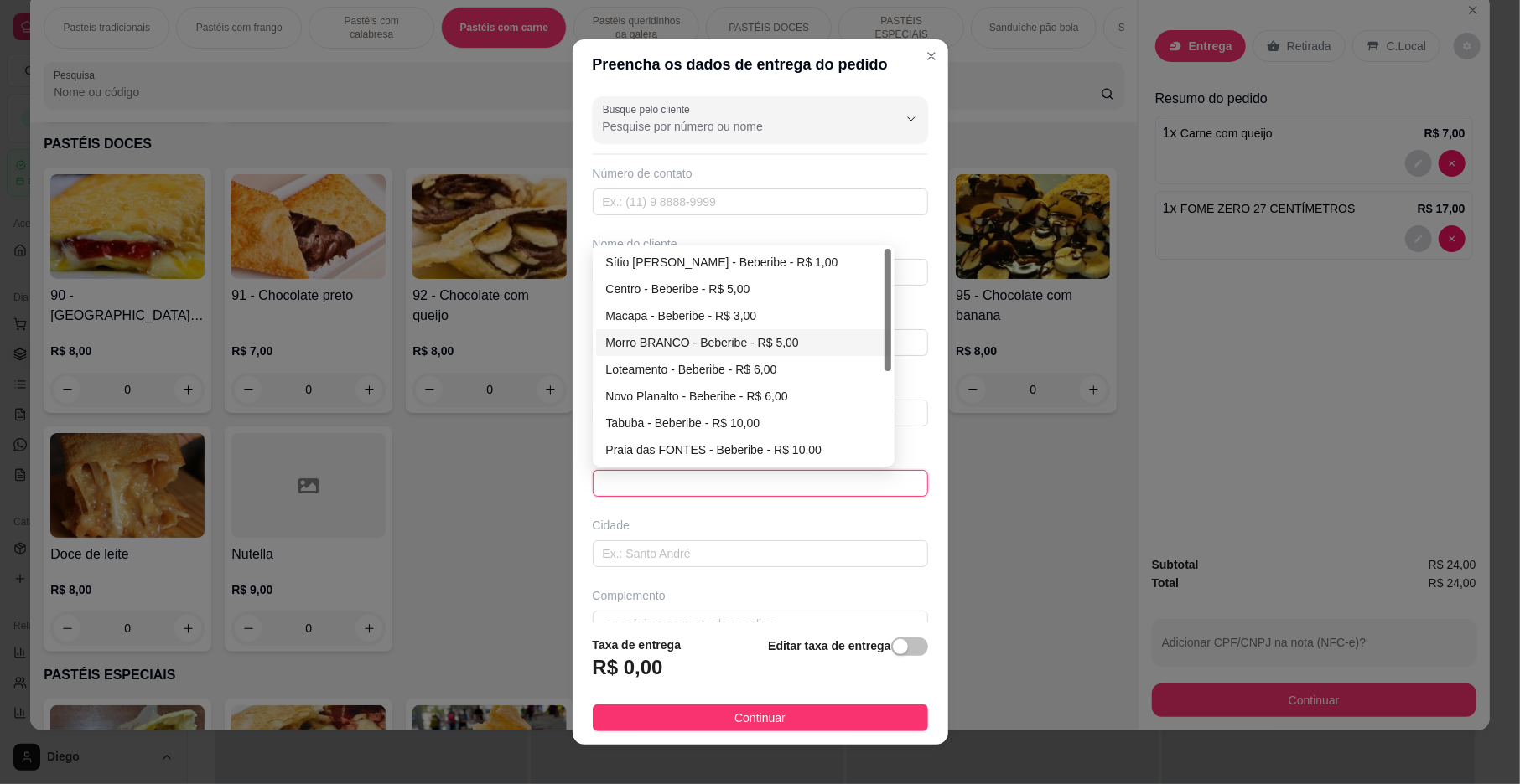
click at [707, 342] on div "Morro BRANCO - Beberibe - R$ 5,00" at bounding box center [743, 342] width 275 height 18
type input "Beberibe"
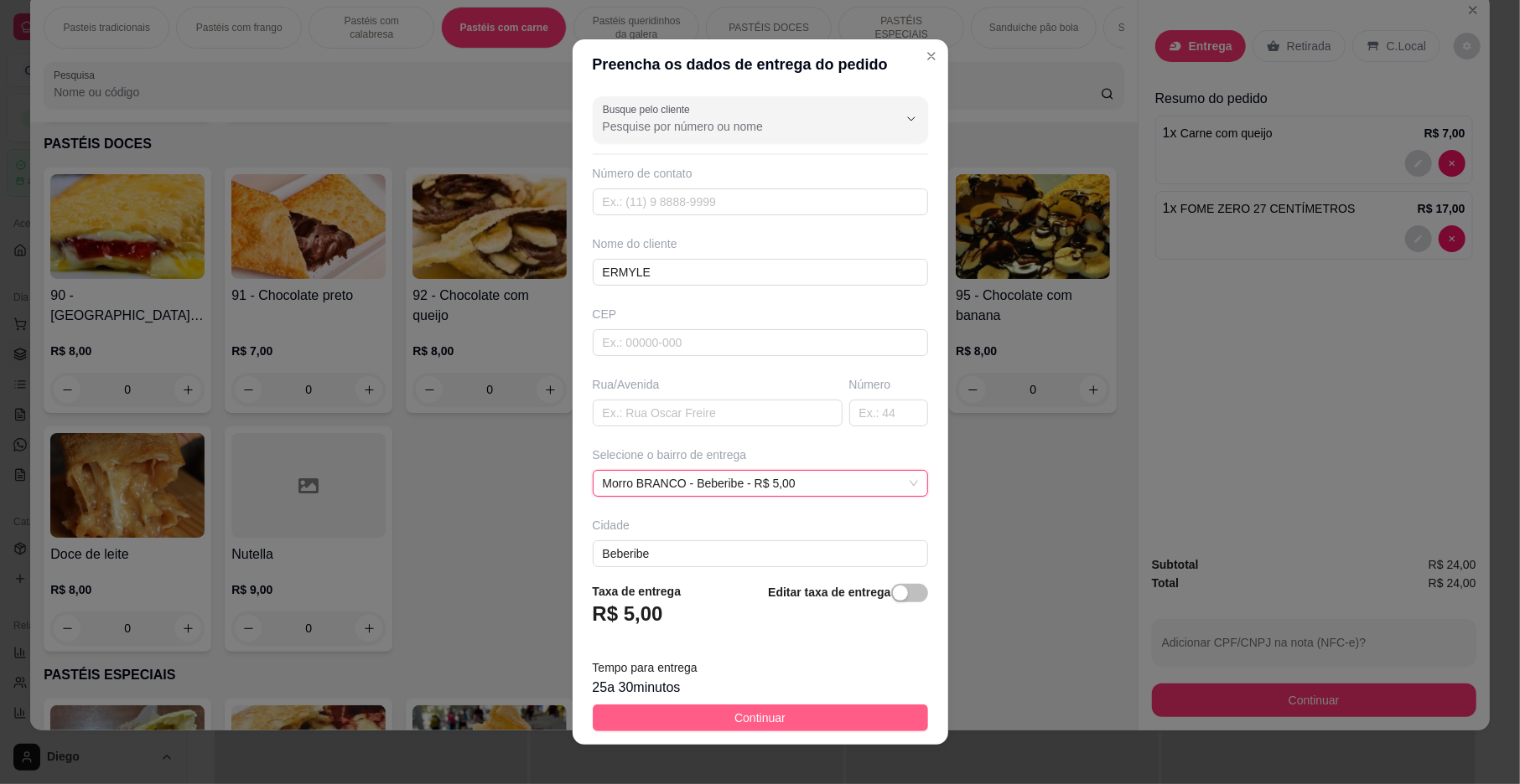
click at [809, 722] on button "Continuar" at bounding box center [760, 718] width 336 height 27
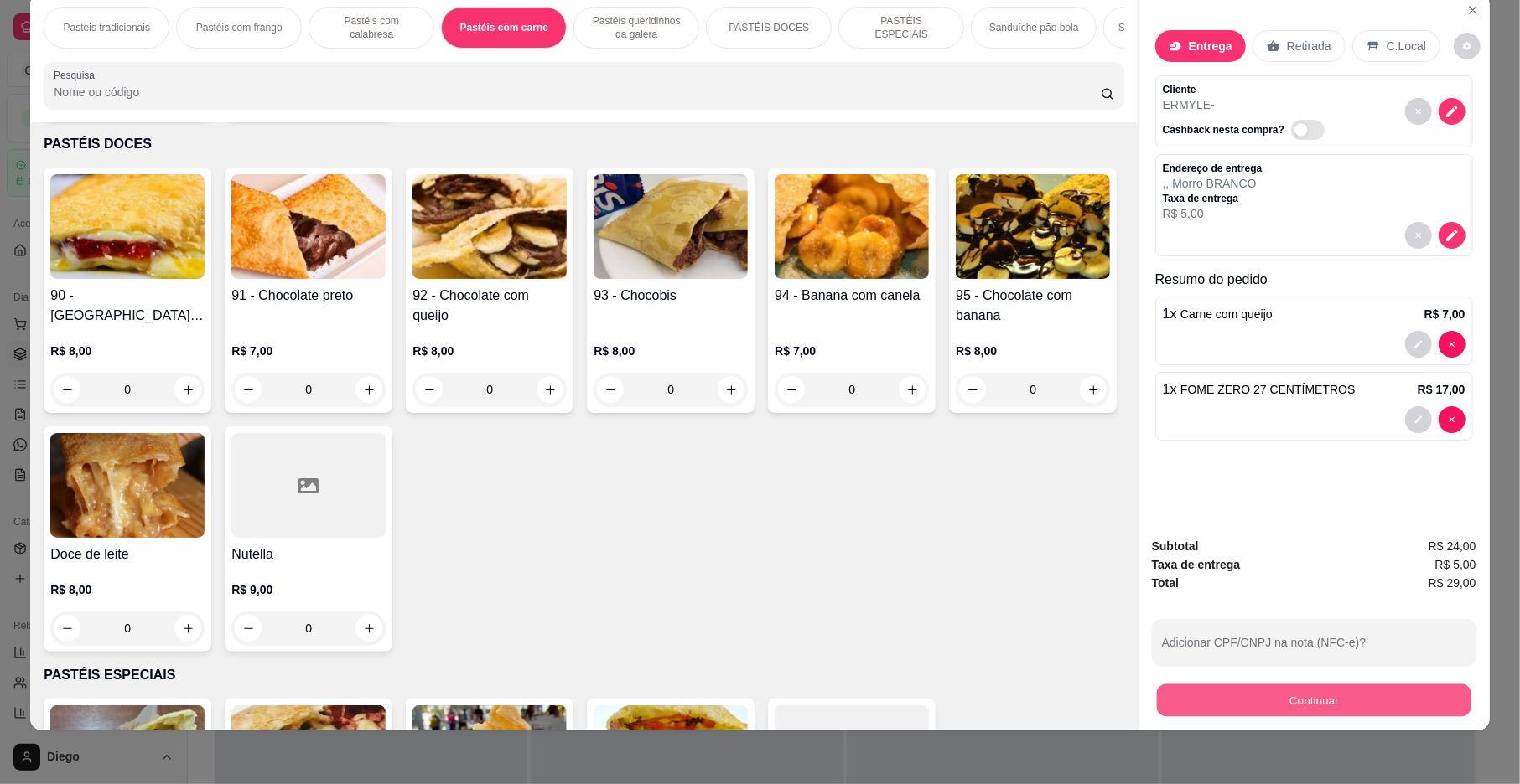
click at [1262, 692] on button "Continuar" at bounding box center [1314, 700] width 315 height 32
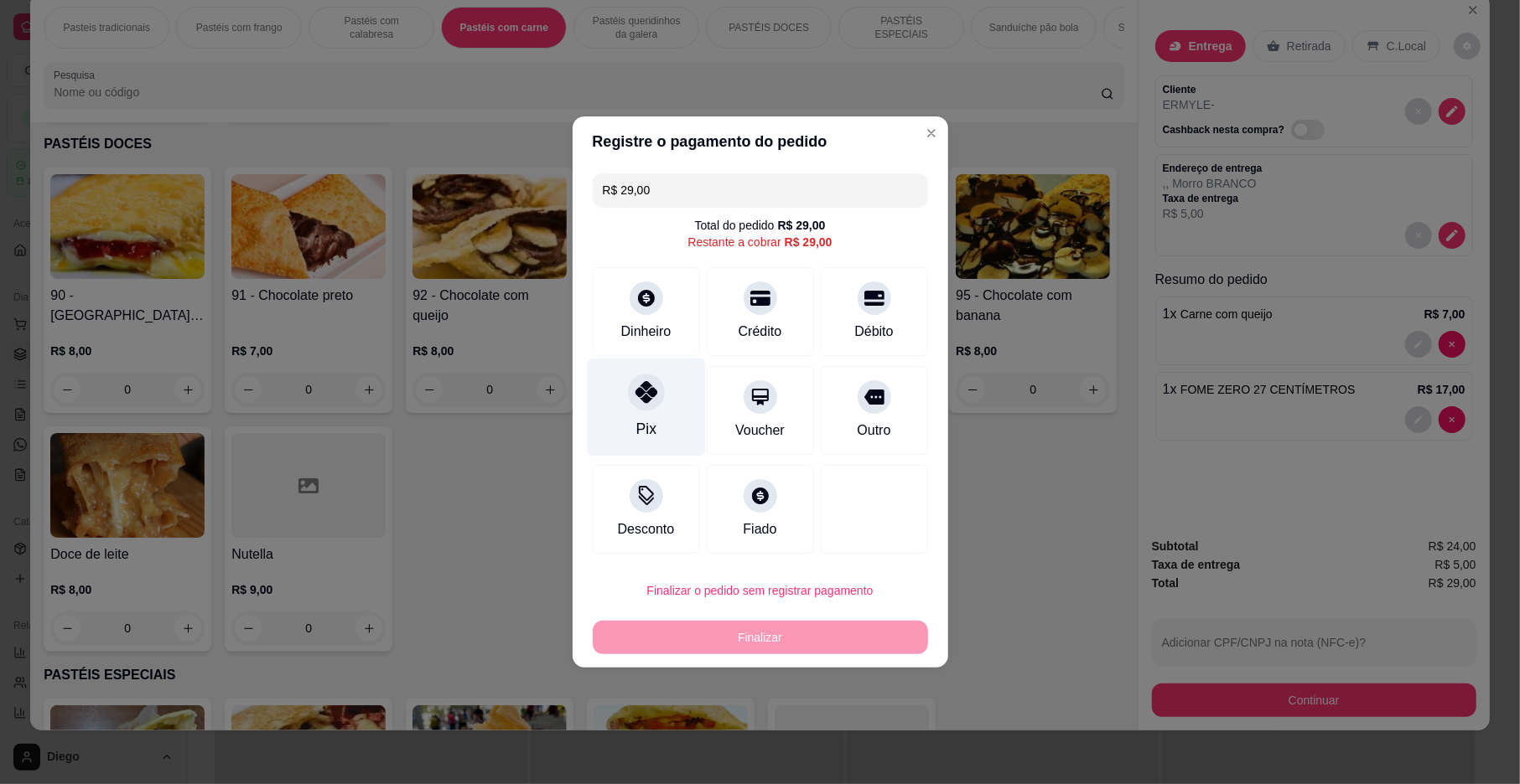
click at [650, 395] on icon at bounding box center [645, 392] width 22 height 22
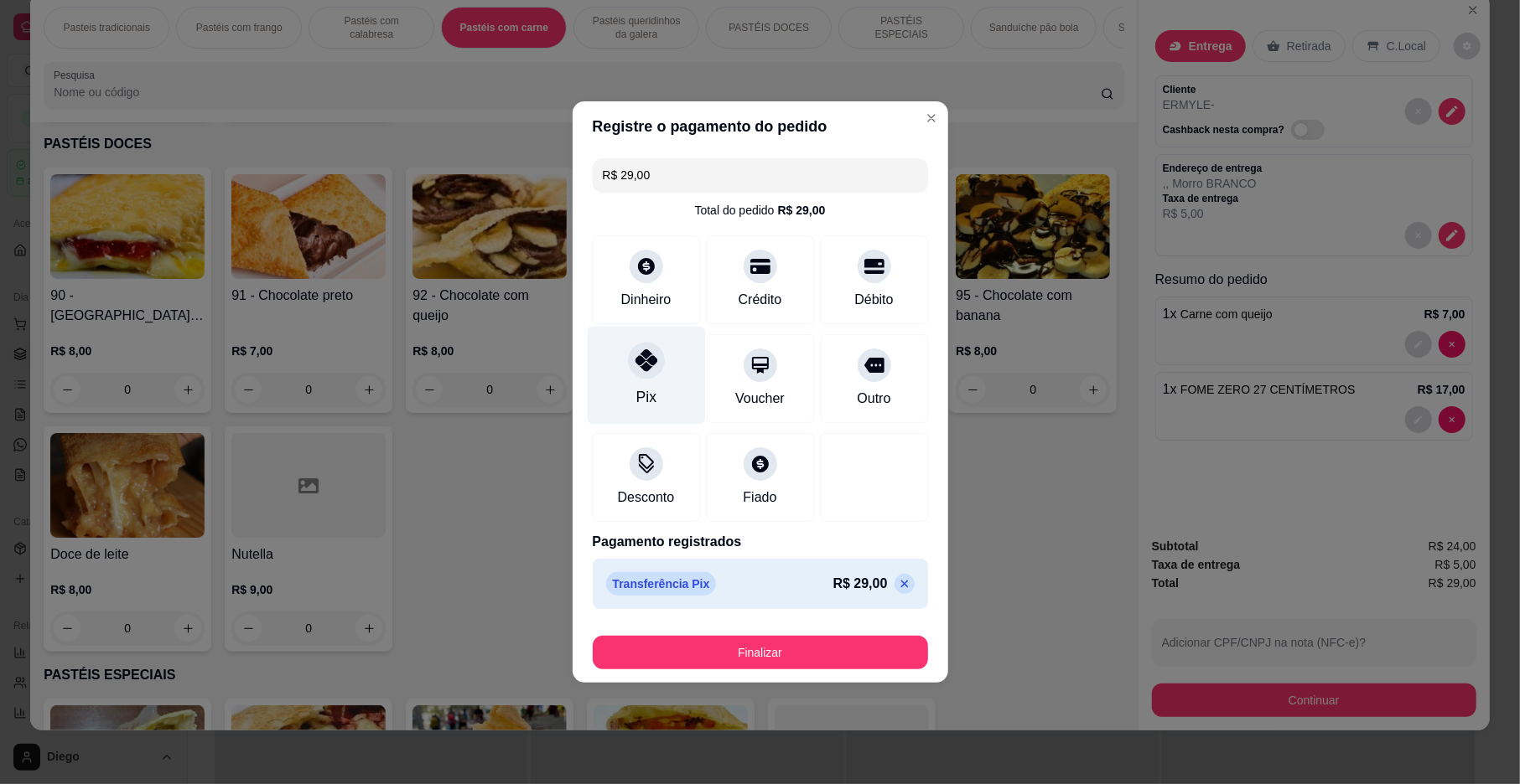
type input "R$ 0,00"
click at [654, 373] on div at bounding box center [646, 360] width 37 height 37
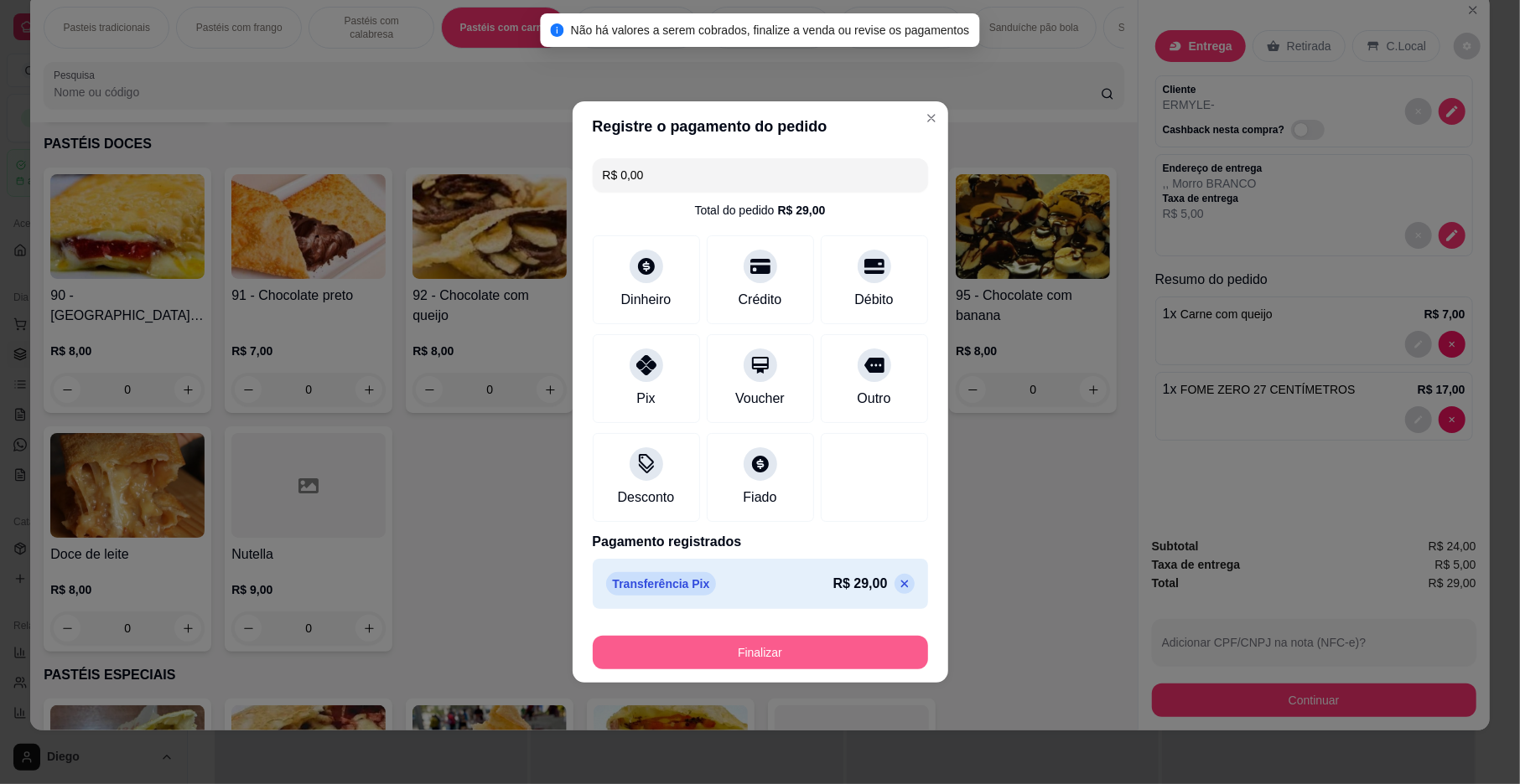
click at [798, 659] on button "Finalizar" at bounding box center [760, 652] width 336 height 33
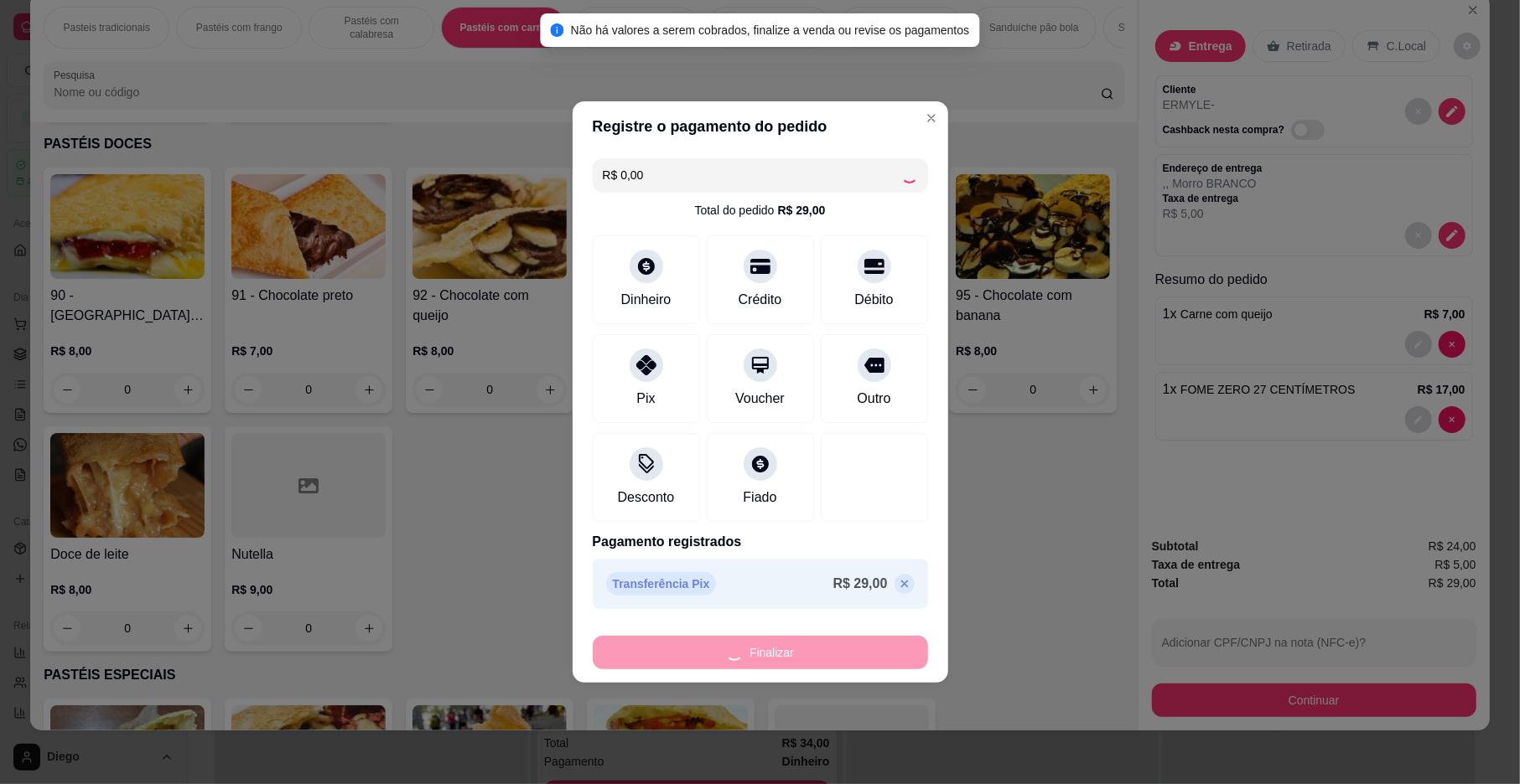
type input "0"
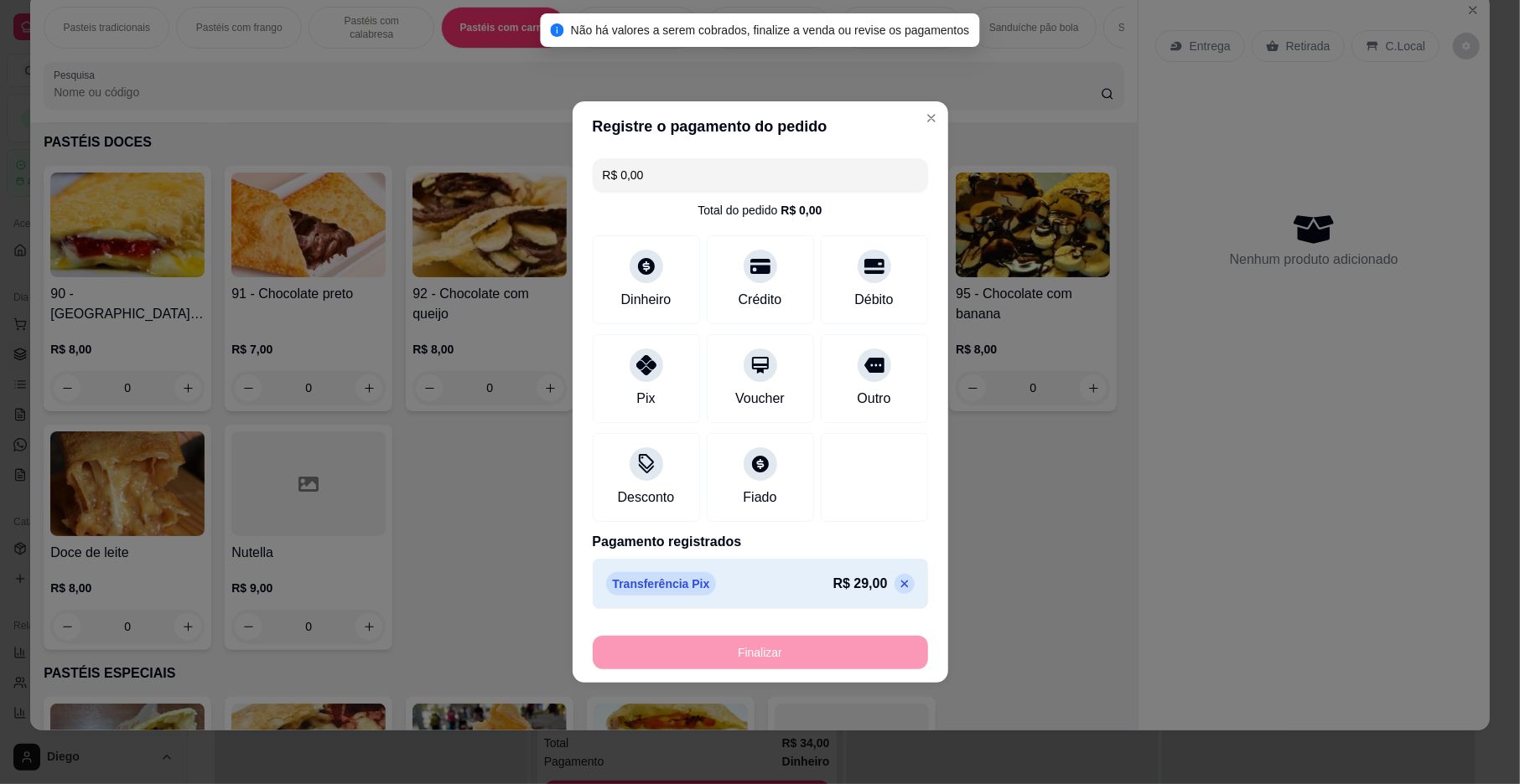
type input "-R$ 29,00"
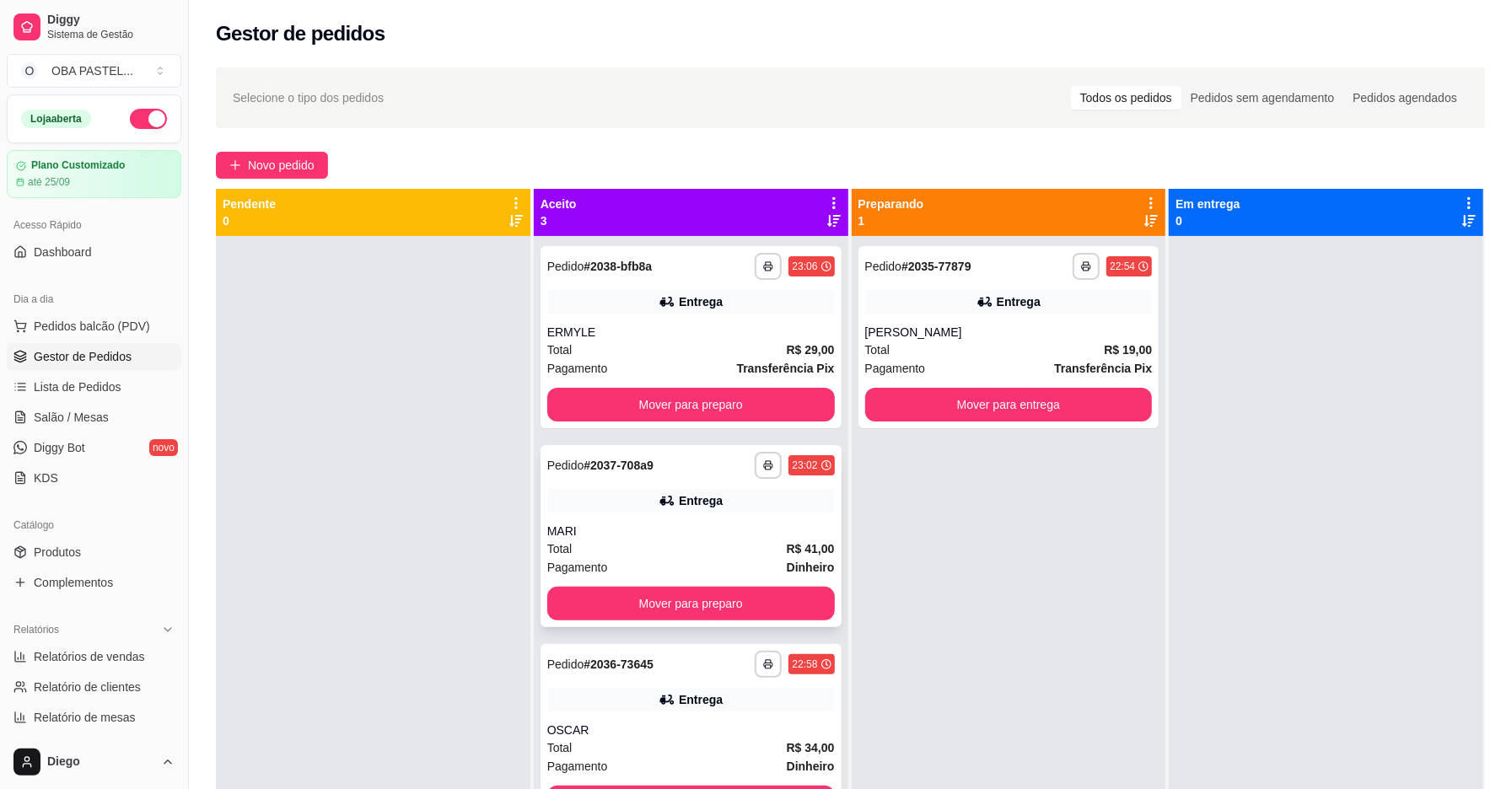
click at [716, 530] on div "MARI" at bounding box center [690, 532] width 288 height 17
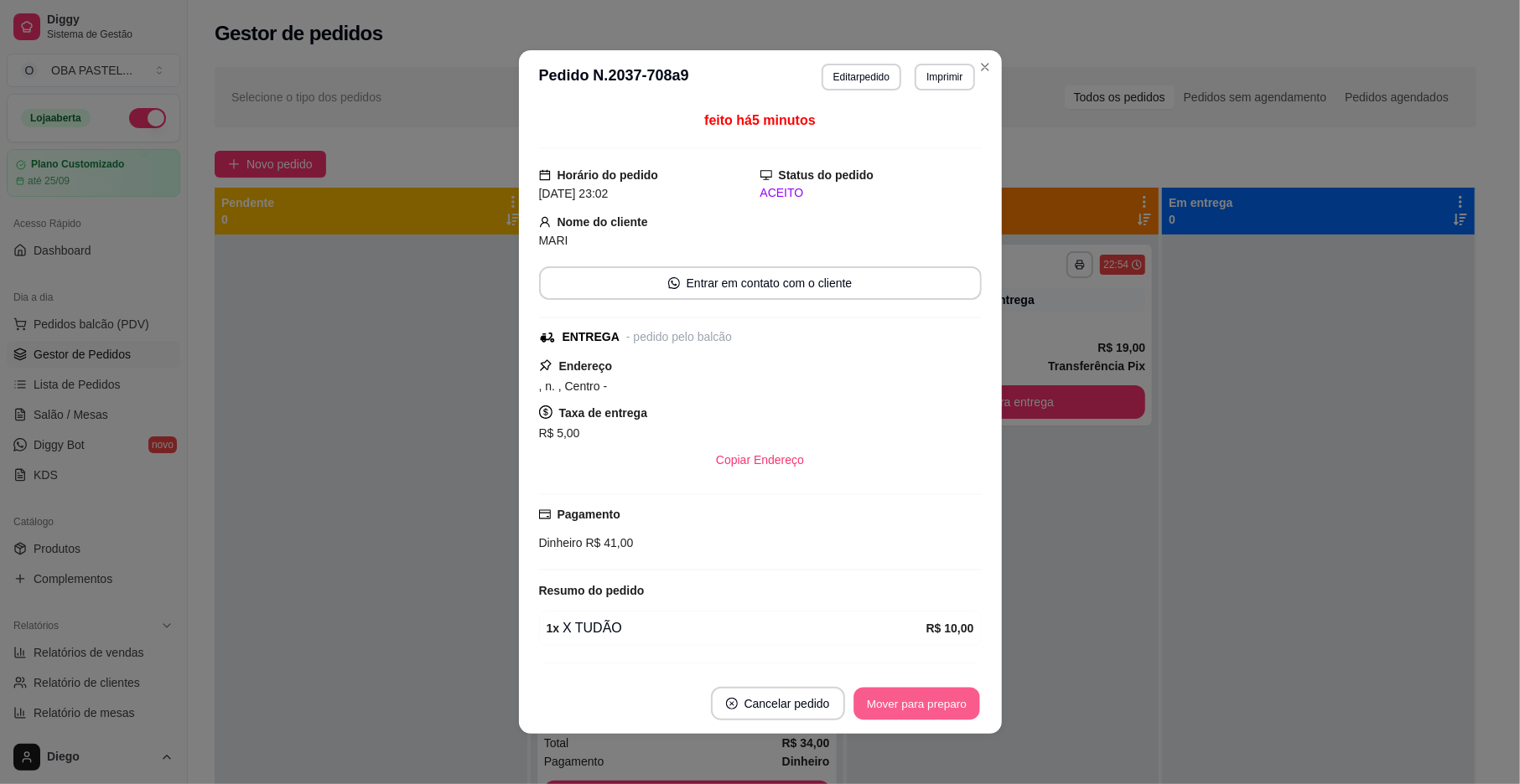
click at [940, 707] on button "Mover para preparo" at bounding box center [916, 704] width 125 height 32
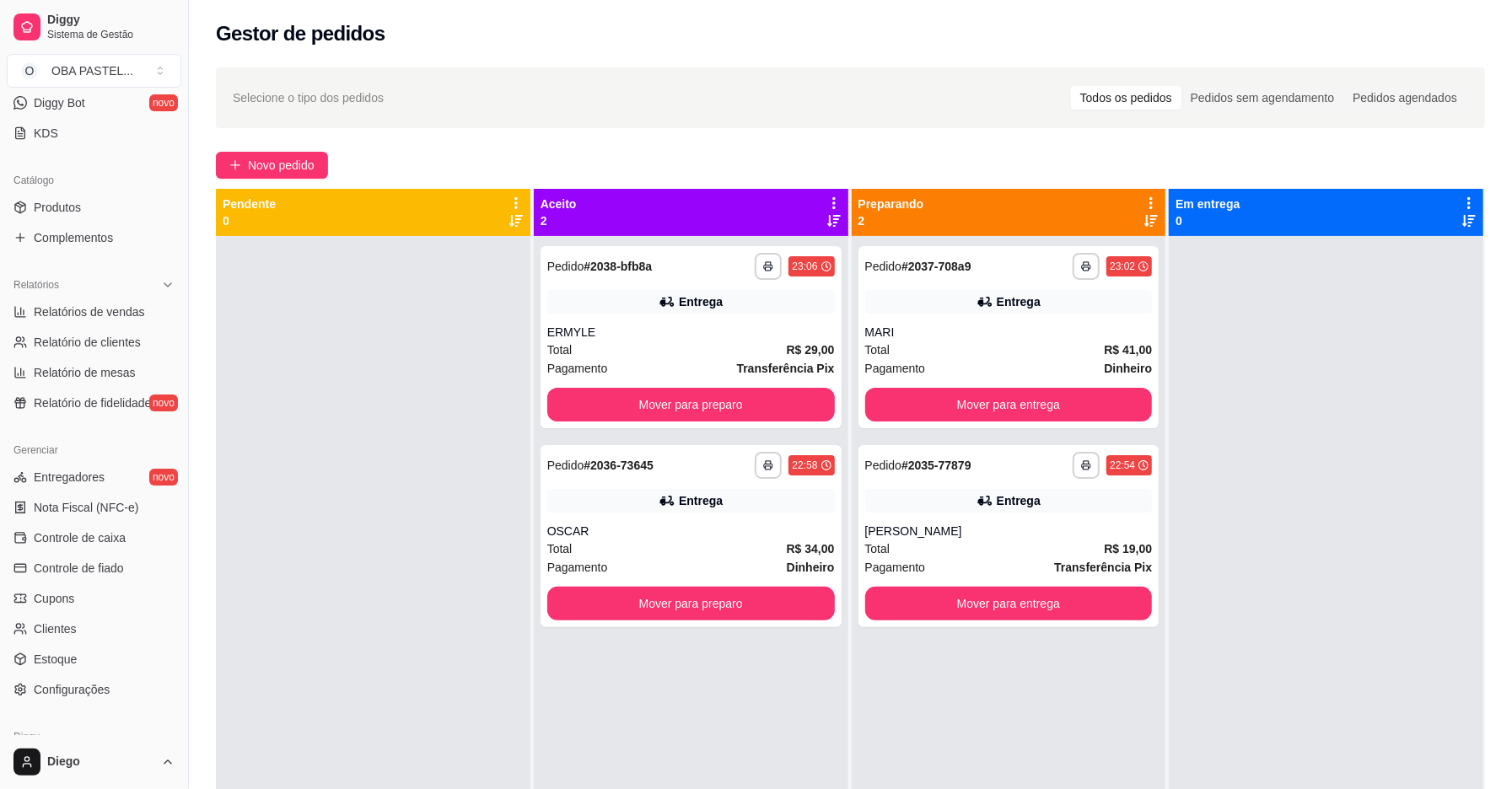
scroll to position [425, 0]
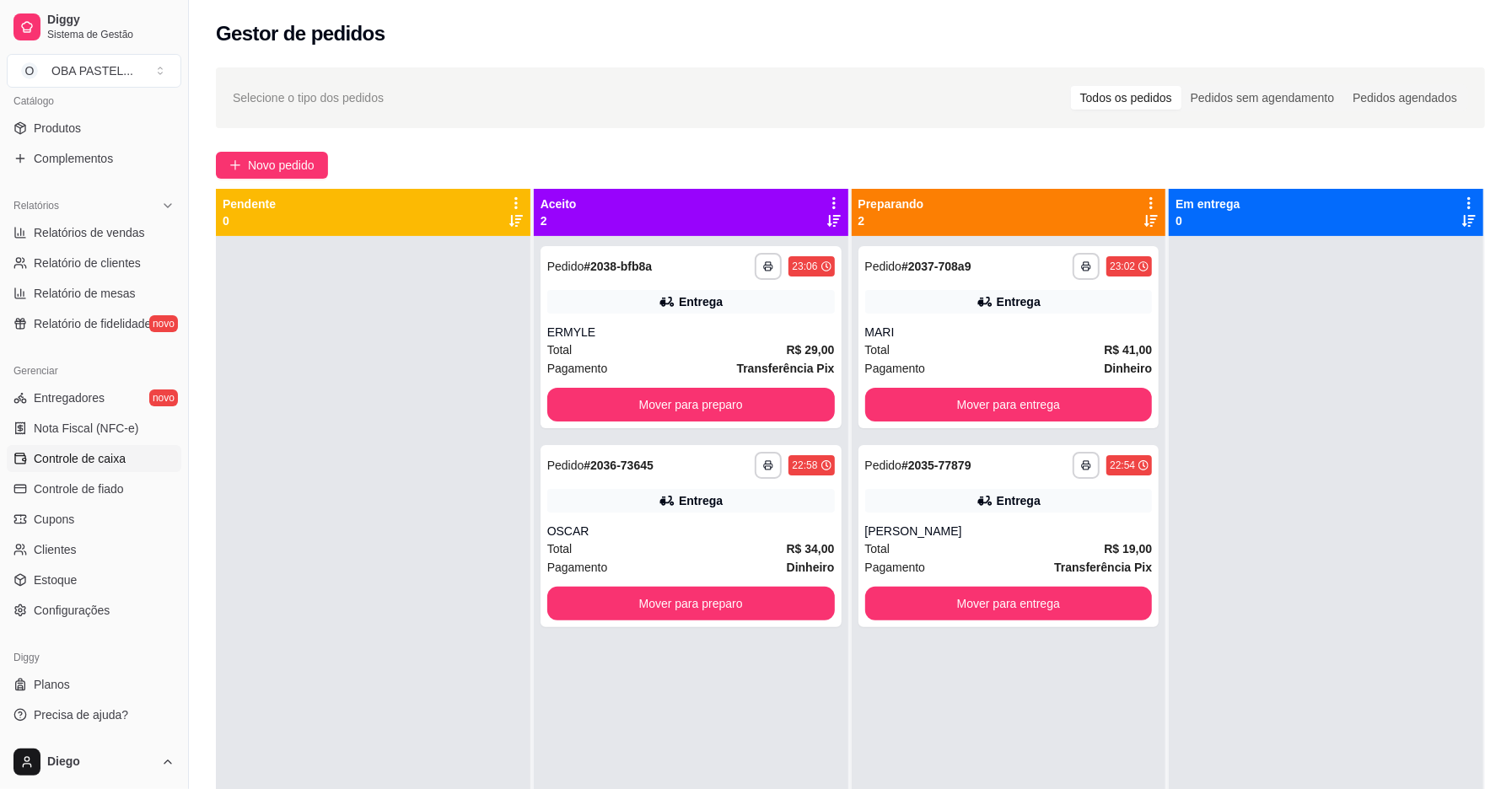
click at [103, 462] on span "Controle de caixa" at bounding box center [79, 459] width 92 height 17
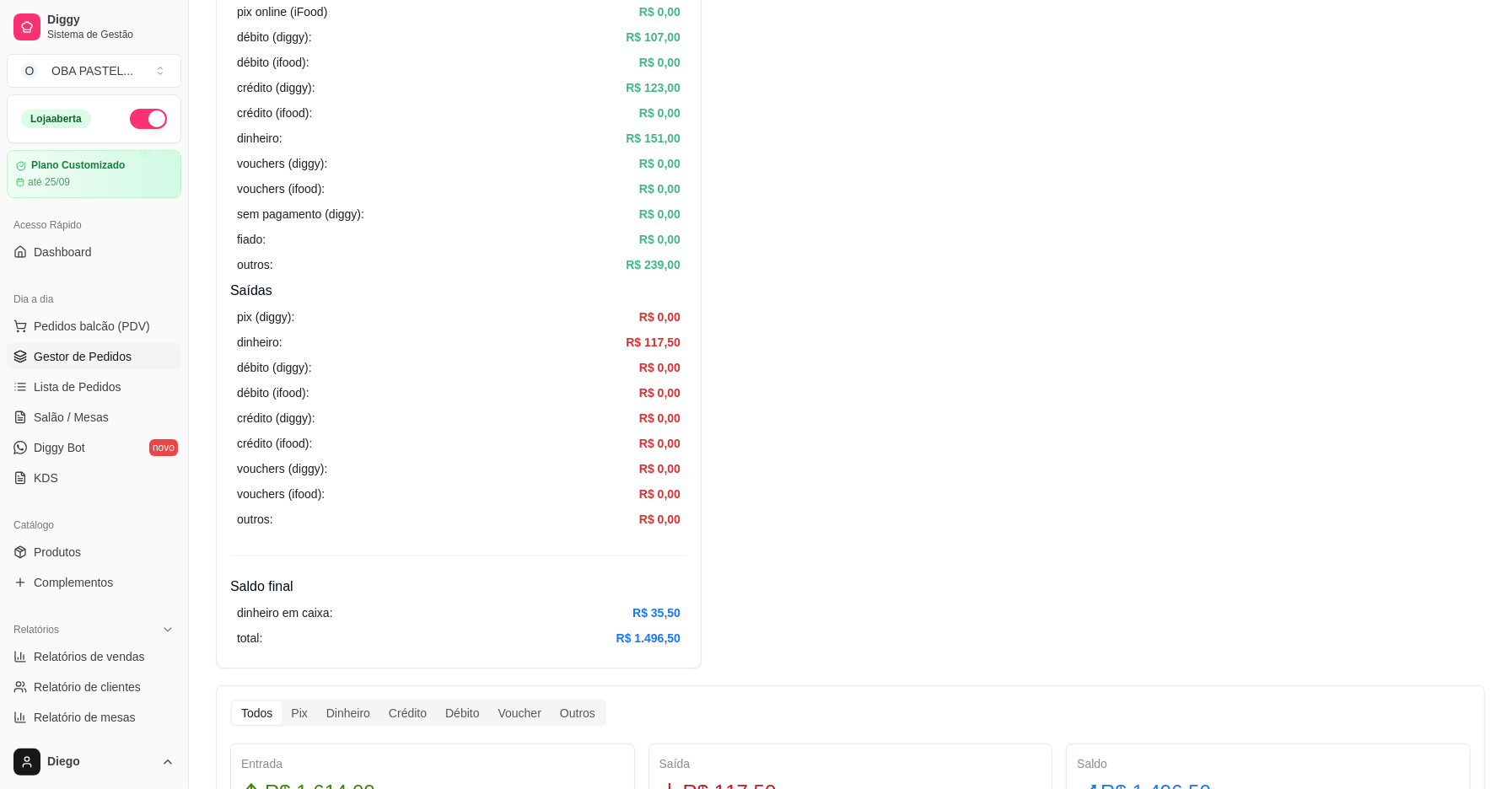
scroll to position [311, 0]
click at [112, 360] on span "Gestor de Pedidos" at bounding box center [82, 357] width 98 height 17
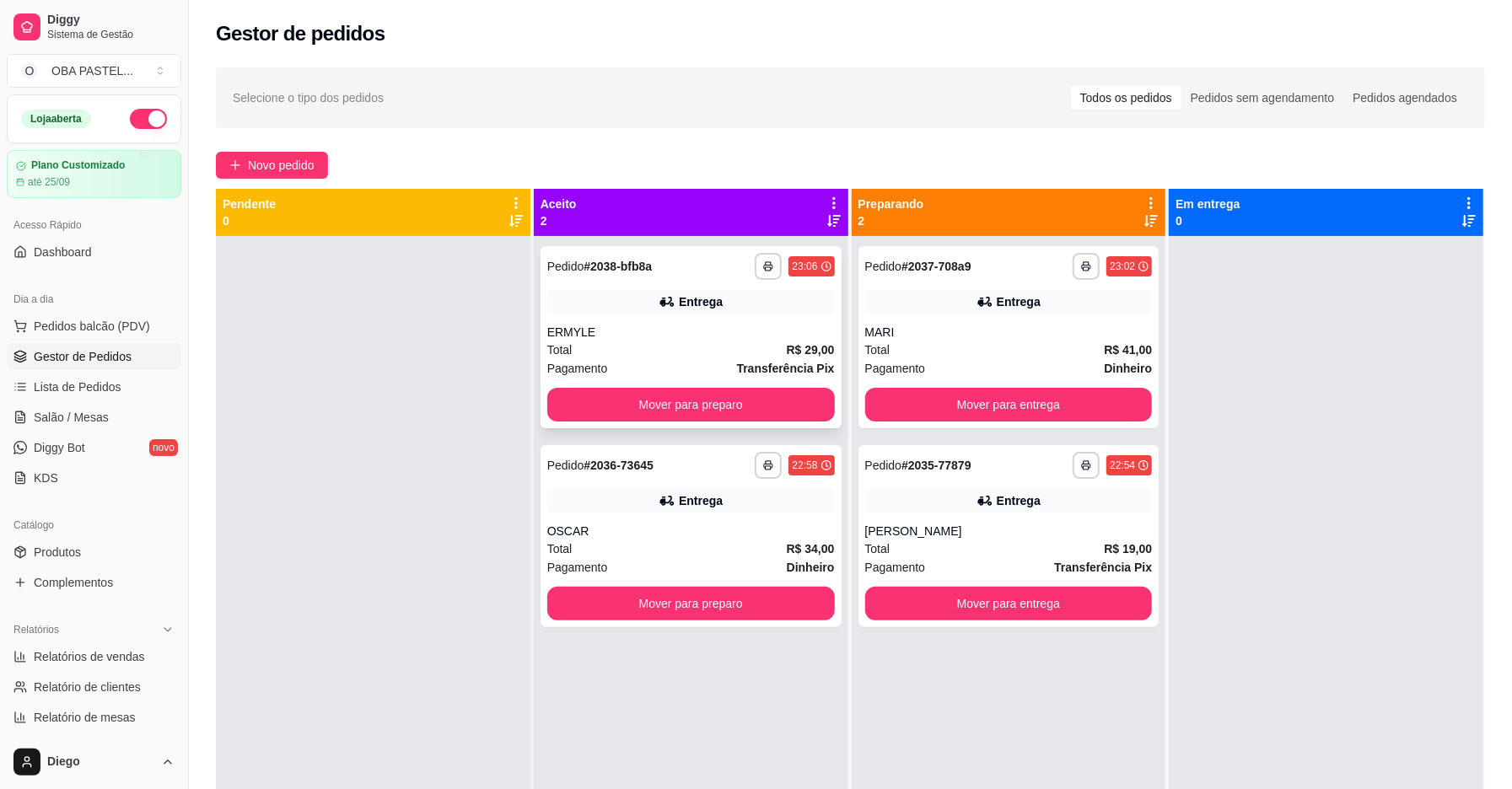
click at [655, 355] on div "Total R$ 29,00" at bounding box center [690, 349] width 288 height 18
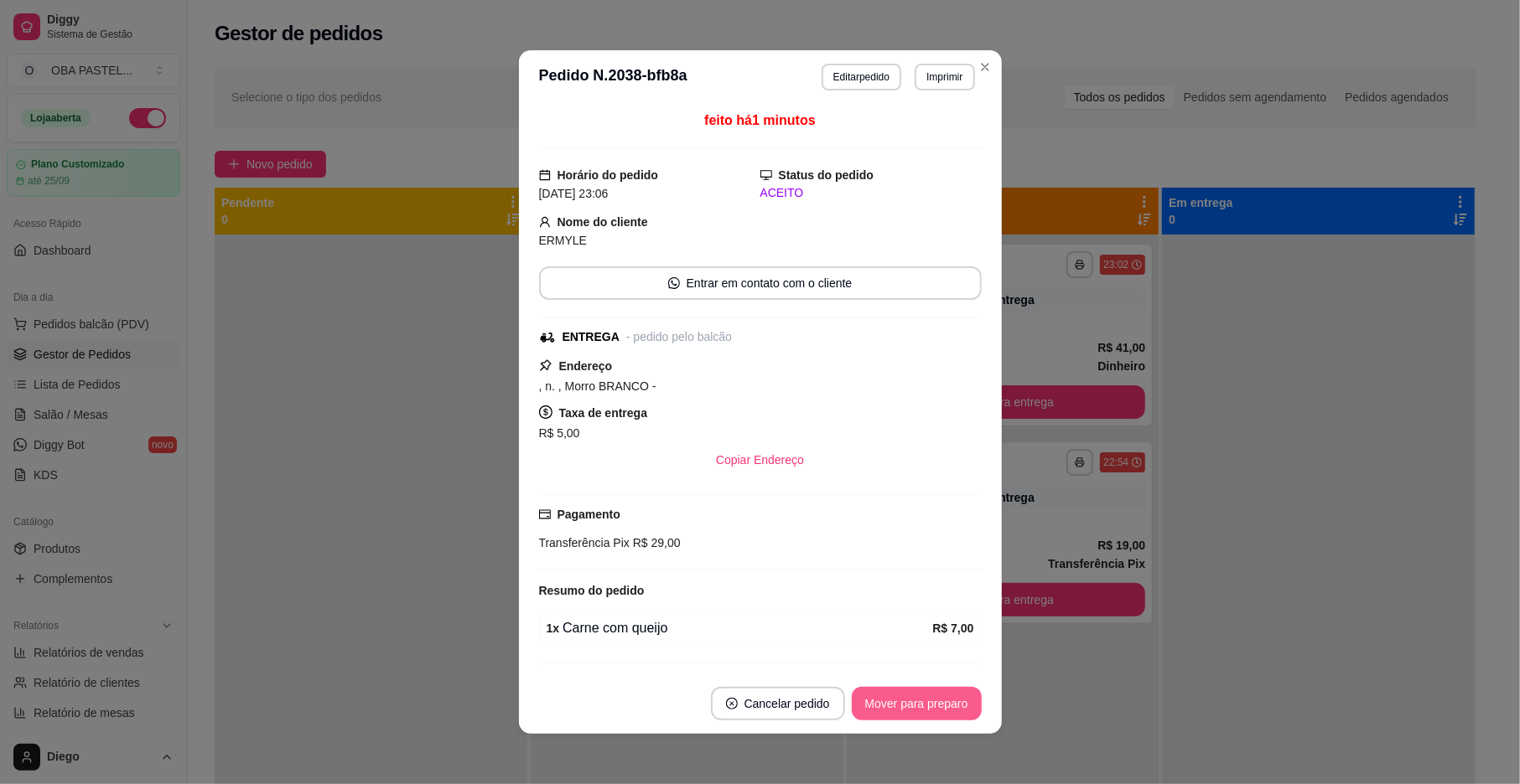
click at [876, 706] on button "Mover para preparo" at bounding box center [916, 703] width 130 height 33
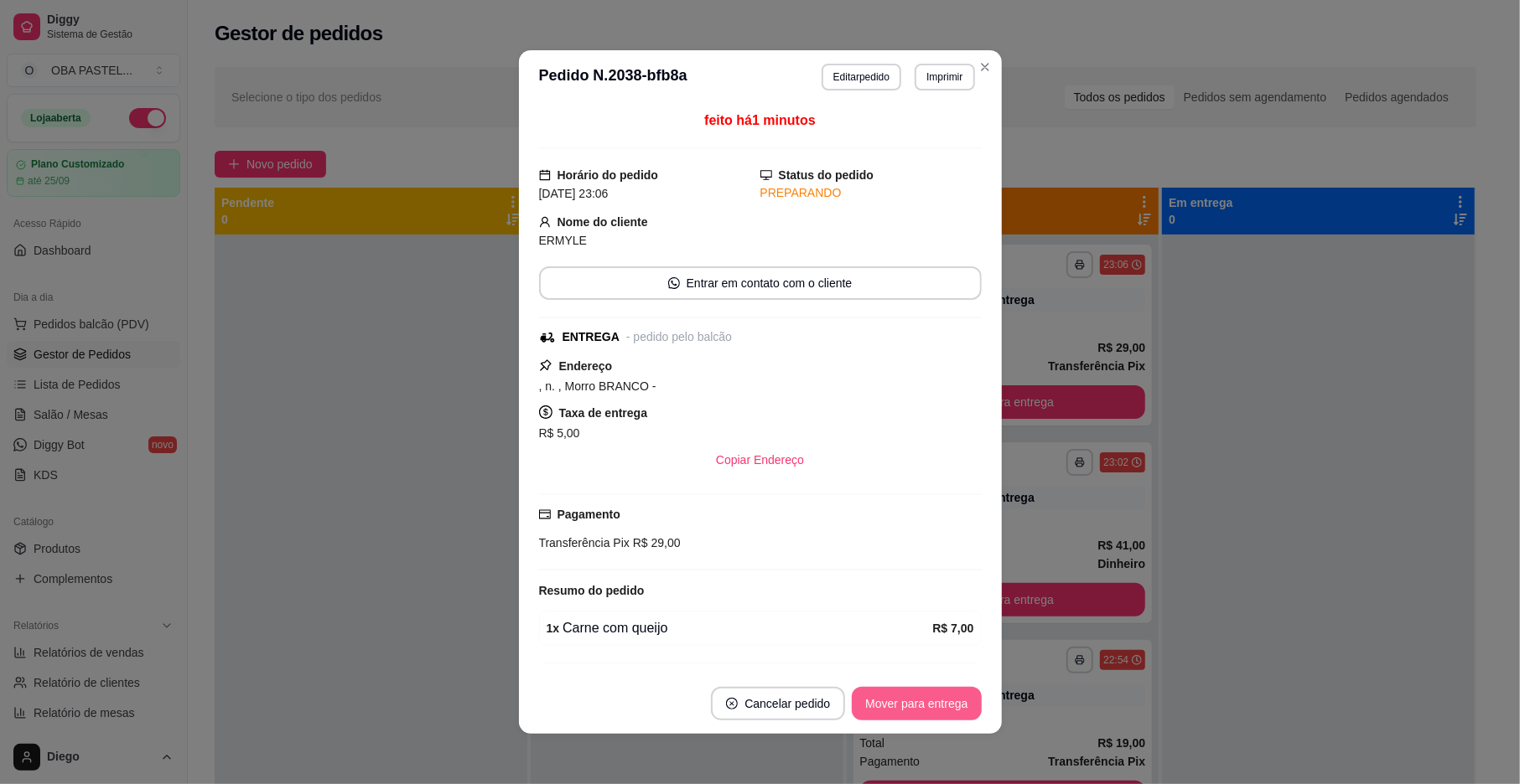
click at [878, 705] on button "Mover para entrega" at bounding box center [916, 703] width 129 height 33
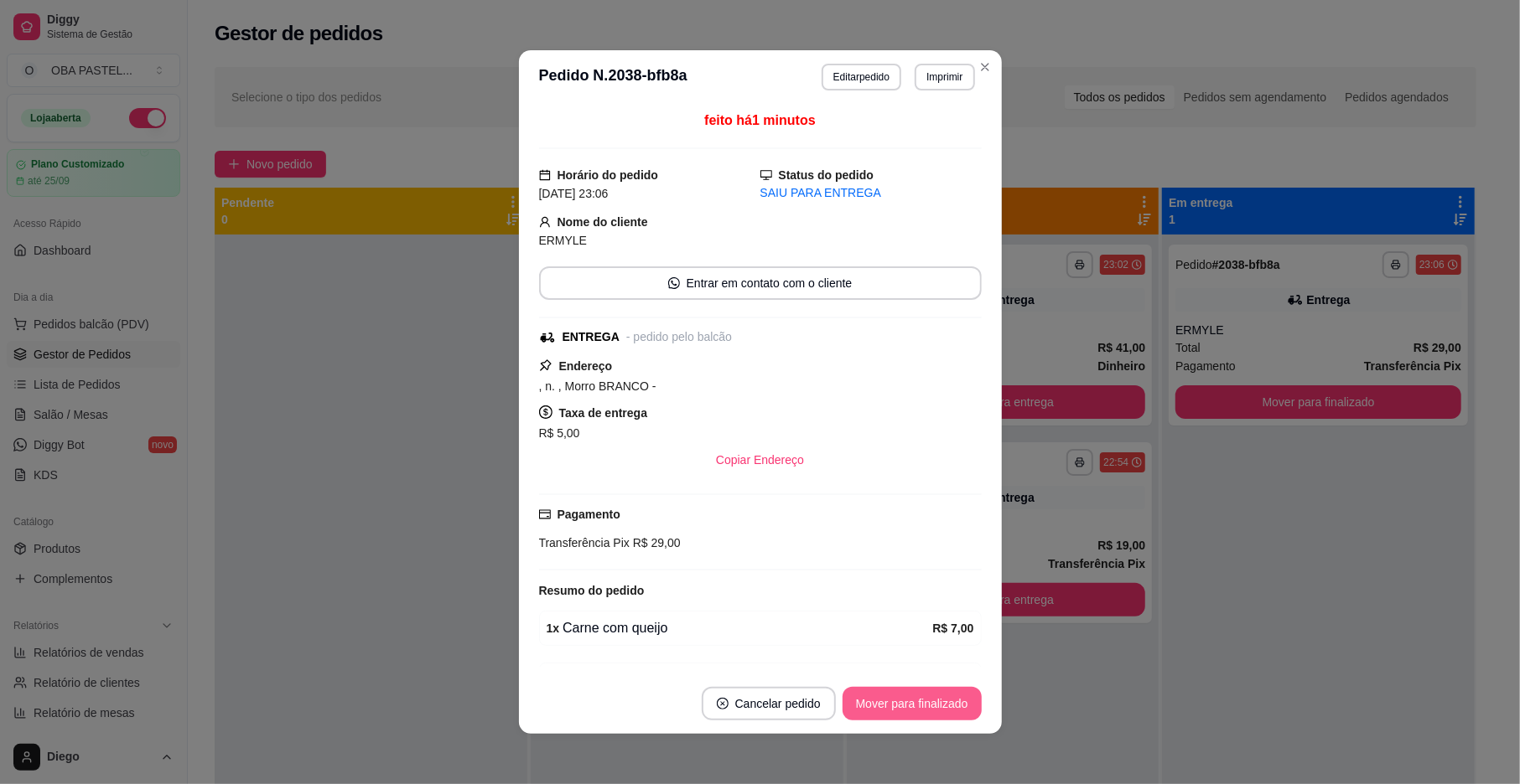
click at [878, 705] on button "Mover para finalizado" at bounding box center [912, 703] width 139 height 33
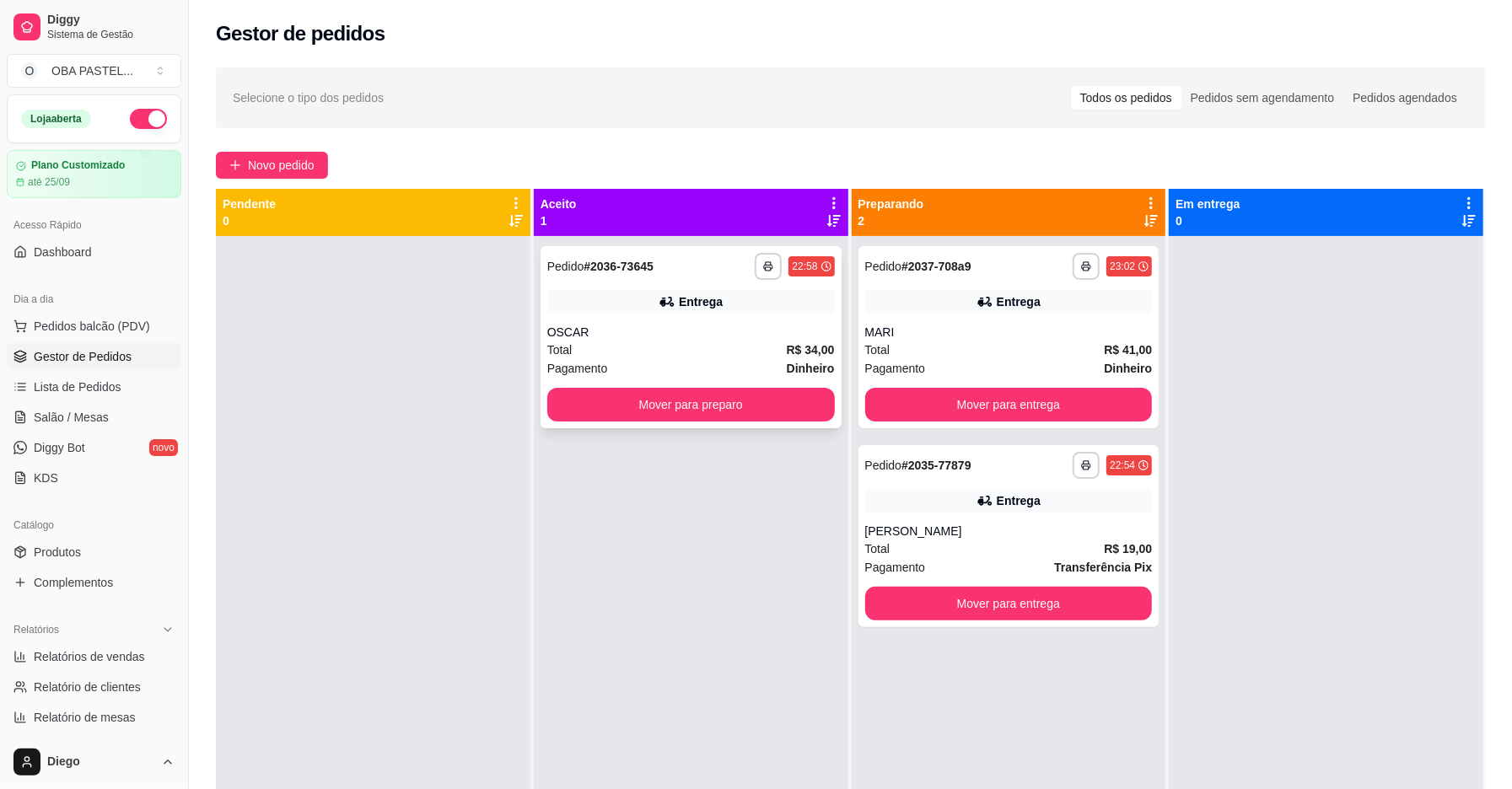
click at [712, 316] on div "**********" at bounding box center [690, 338] width 301 height 182
click at [292, 149] on div "**********" at bounding box center [851, 528] width 1324 height 941
click at [307, 169] on span "Novo pedido" at bounding box center [281, 164] width 67 height 18
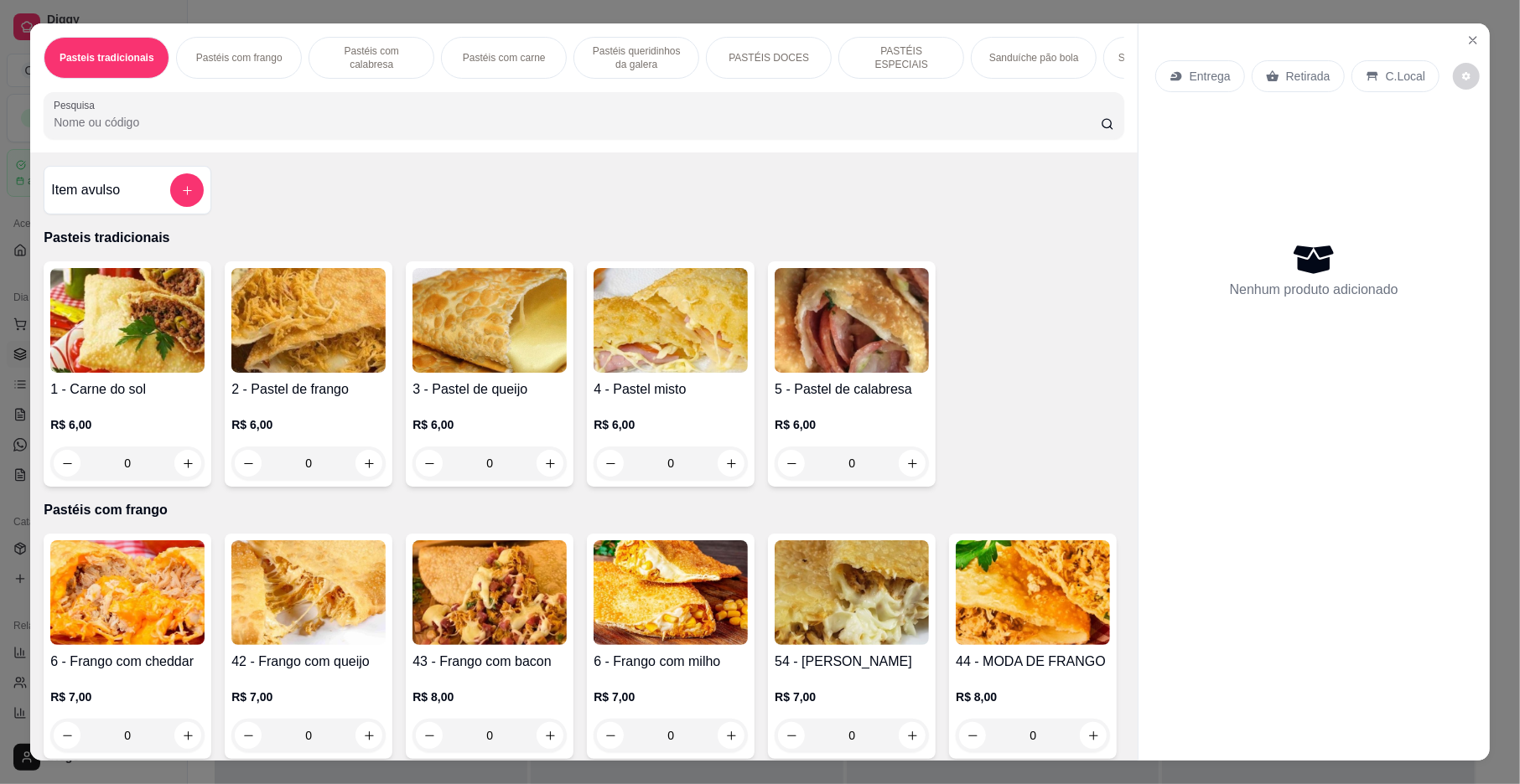
click at [394, 64] on p "Pastéis com calabresa" at bounding box center [372, 58] width 97 height 27
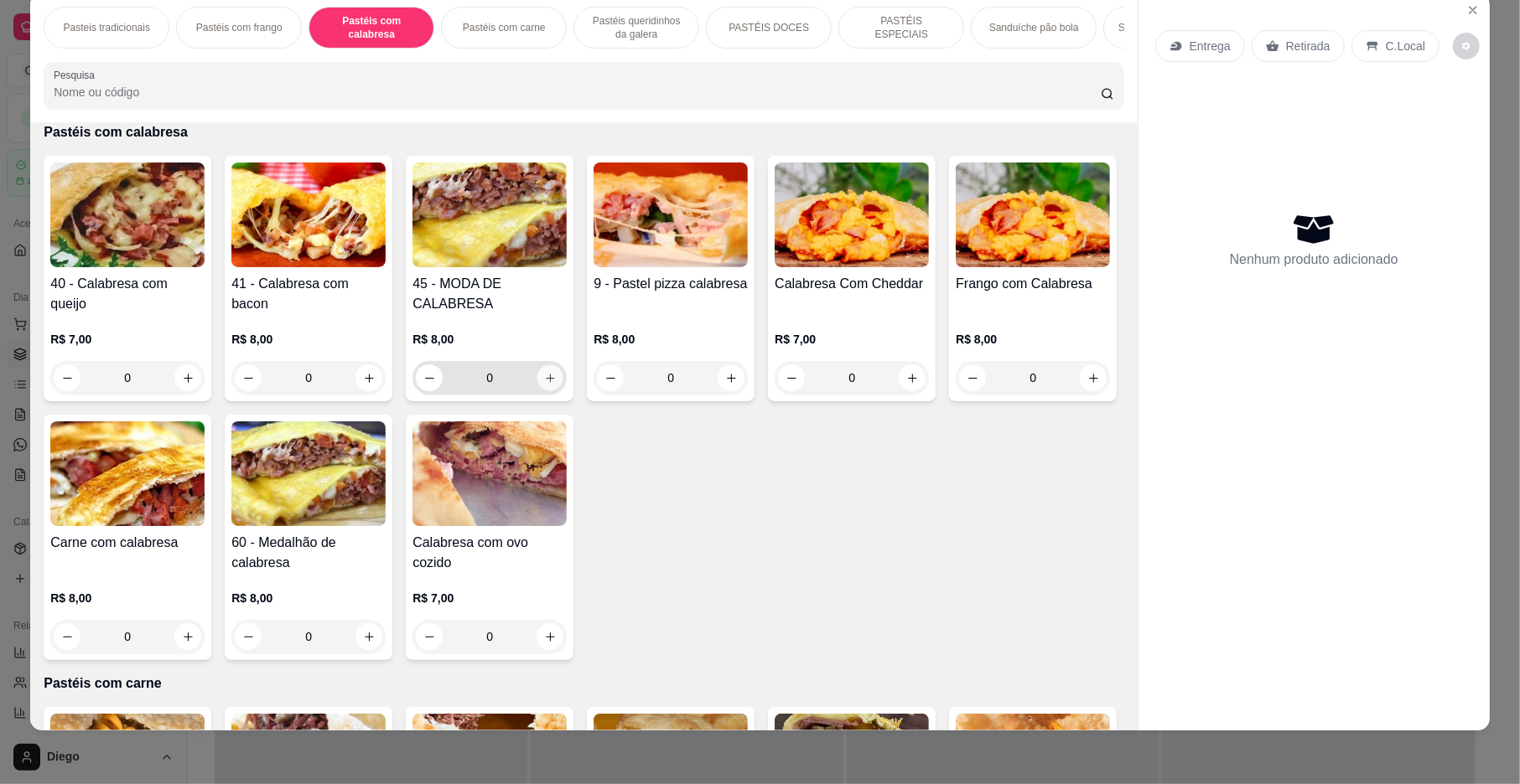
click at [545, 385] on icon "increase-product-quantity" at bounding box center [549, 378] width 12 height 12
type input "1"
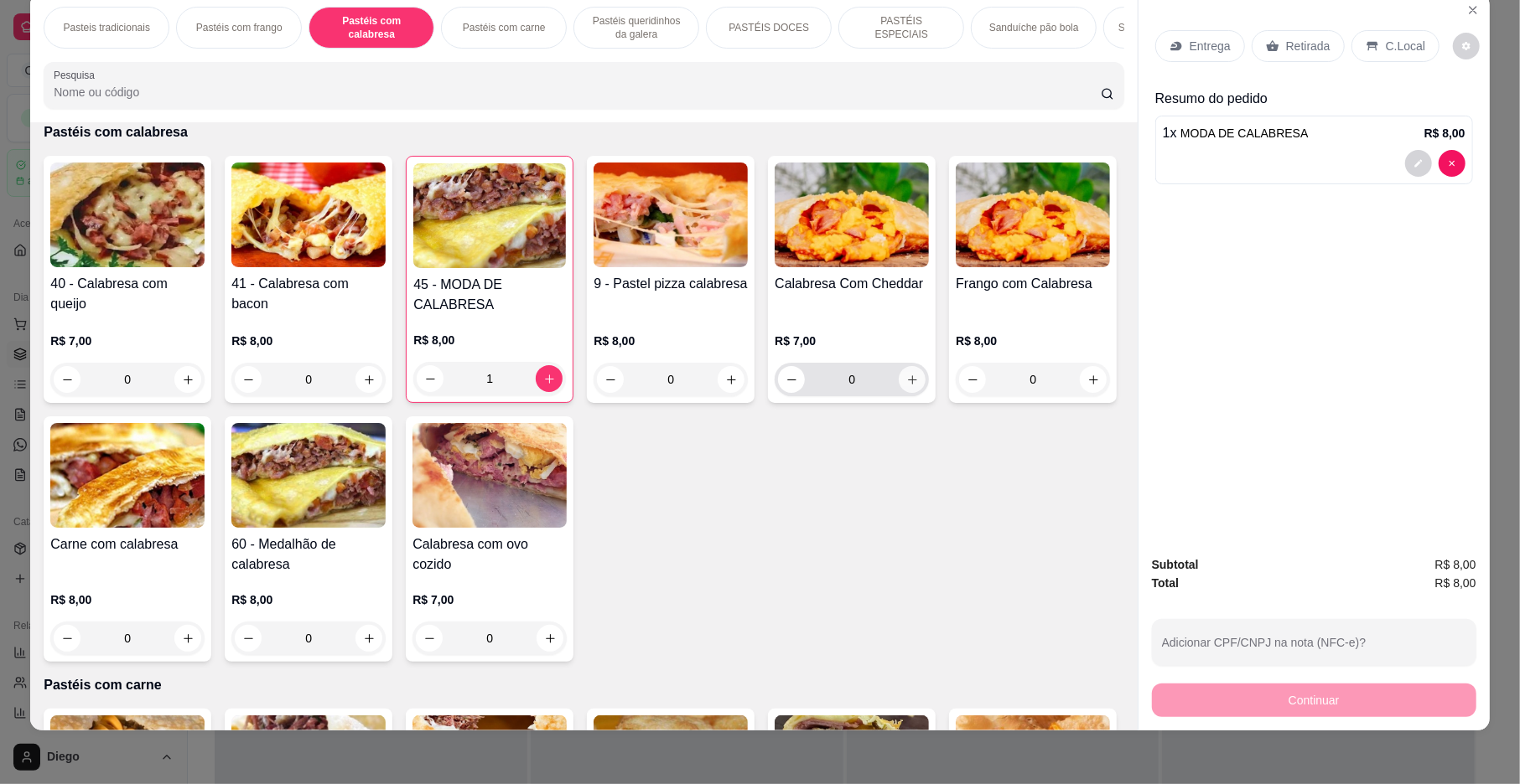
click at [906, 387] on icon "increase-product-quantity" at bounding box center [912, 379] width 12 height 12
type input "1"
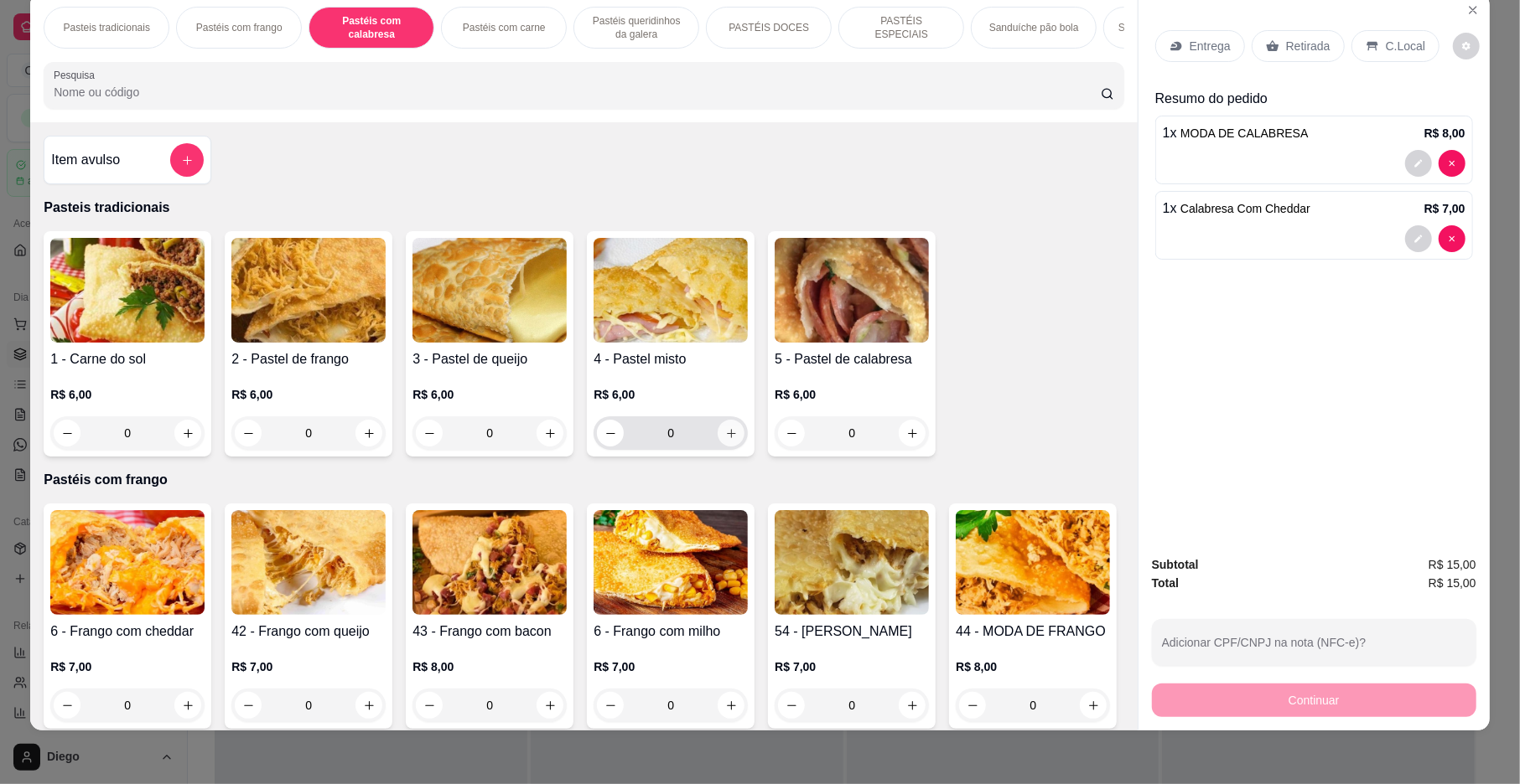
click at [726, 440] on icon "increase-product-quantity" at bounding box center [731, 433] width 12 height 12
type input "1"
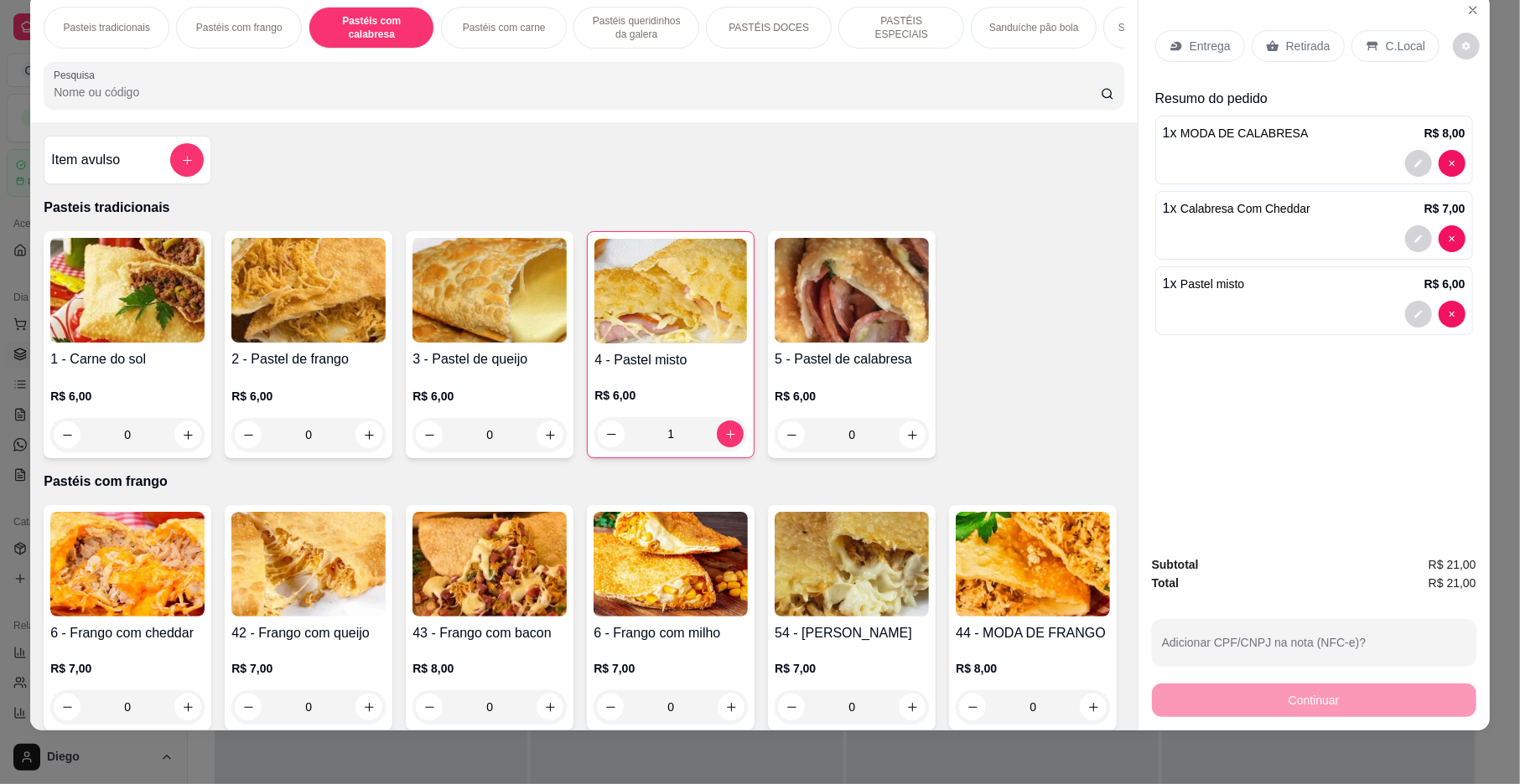
click at [1189, 48] on p "Entrega" at bounding box center [1209, 47] width 41 height 17
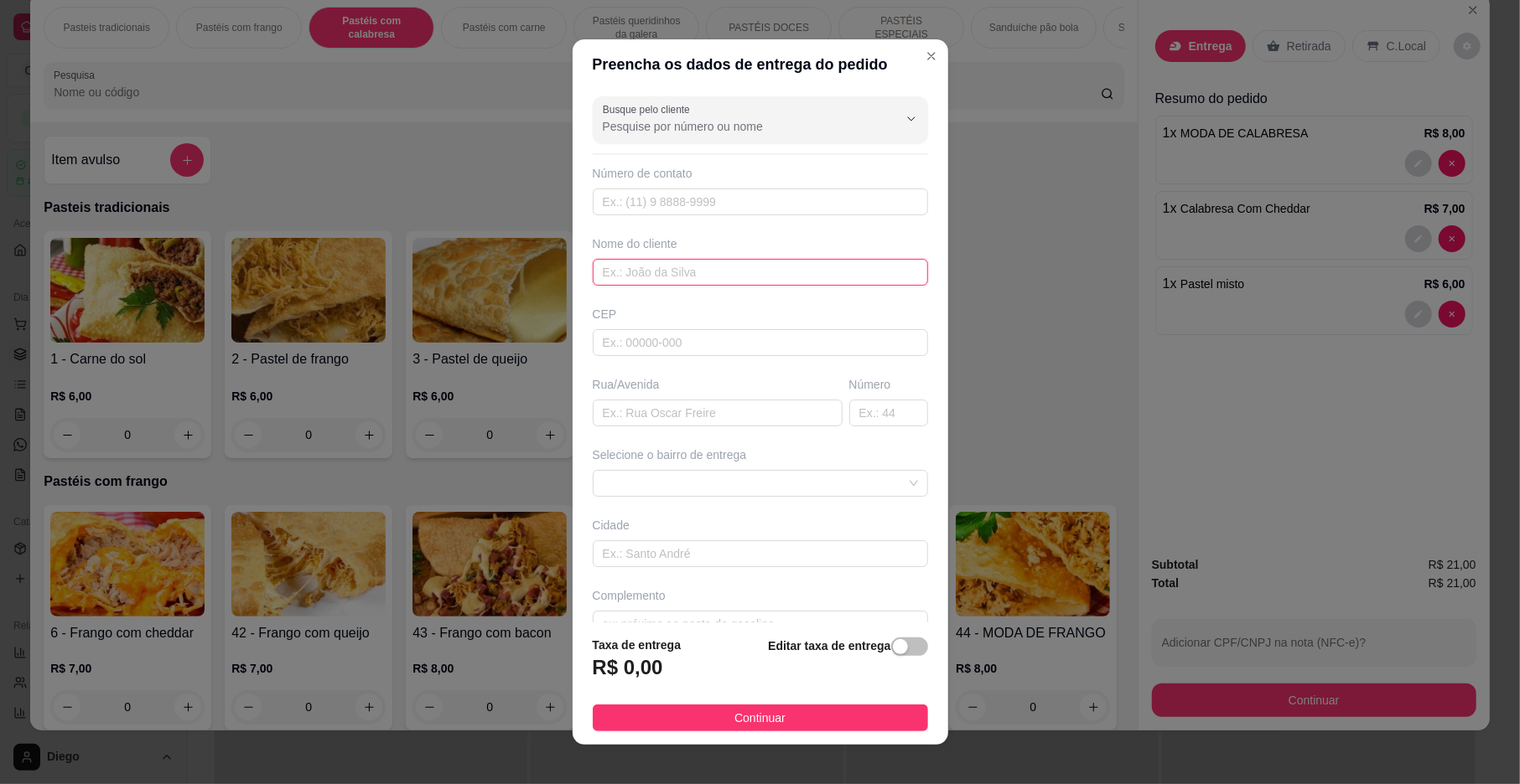
click at [694, 281] on input "text" at bounding box center [760, 273] width 336 height 27
click at [692, 487] on span at bounding box center [760, 484] width 316 height 25
type input "JULIO EDUARDA"
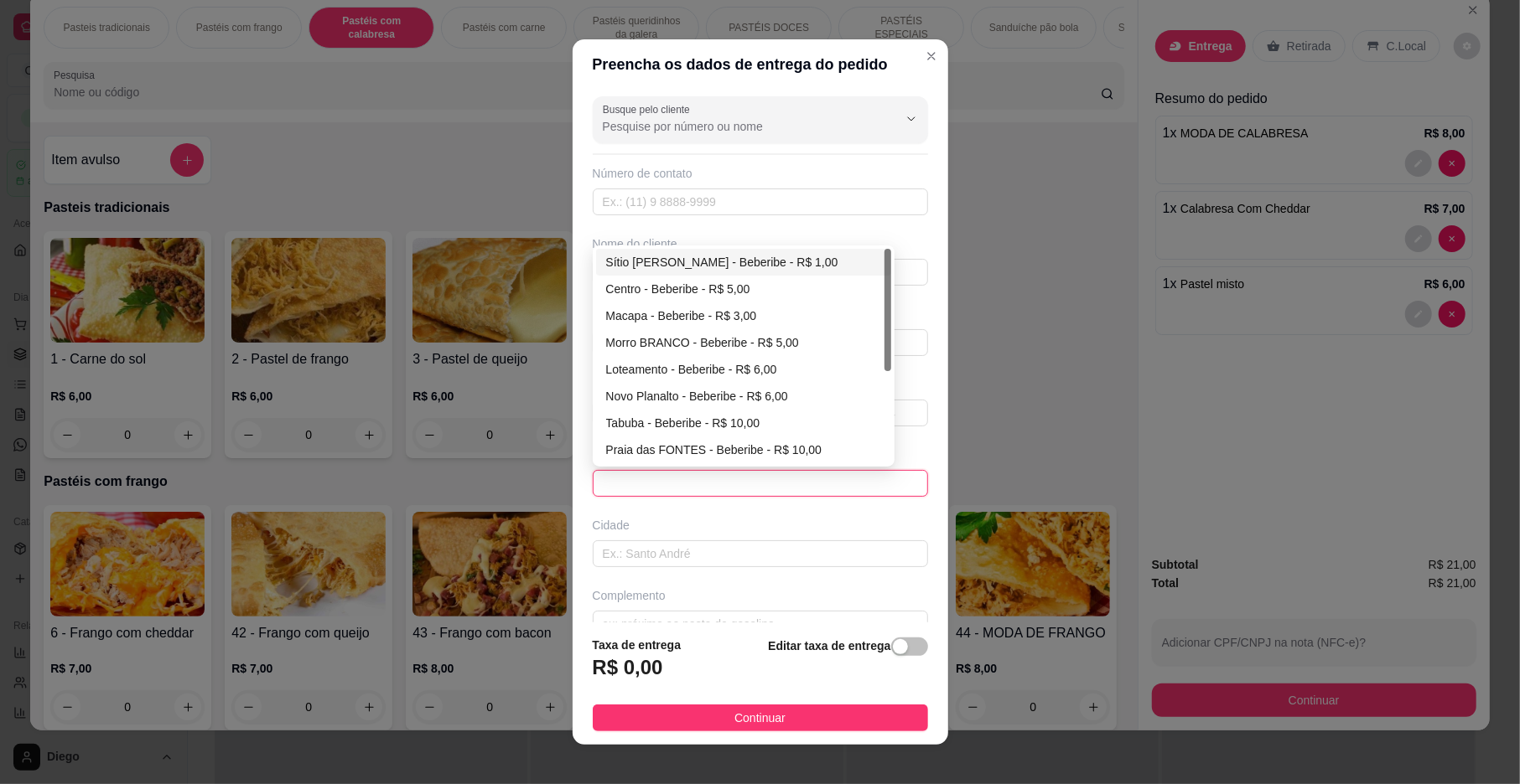
click at [720, 256] on div "Sítio [PERSON_NAME] - Beberibe - R$ 1,00" at bounding box center [743, 261] width 275 height 18
type input "Beberibe"
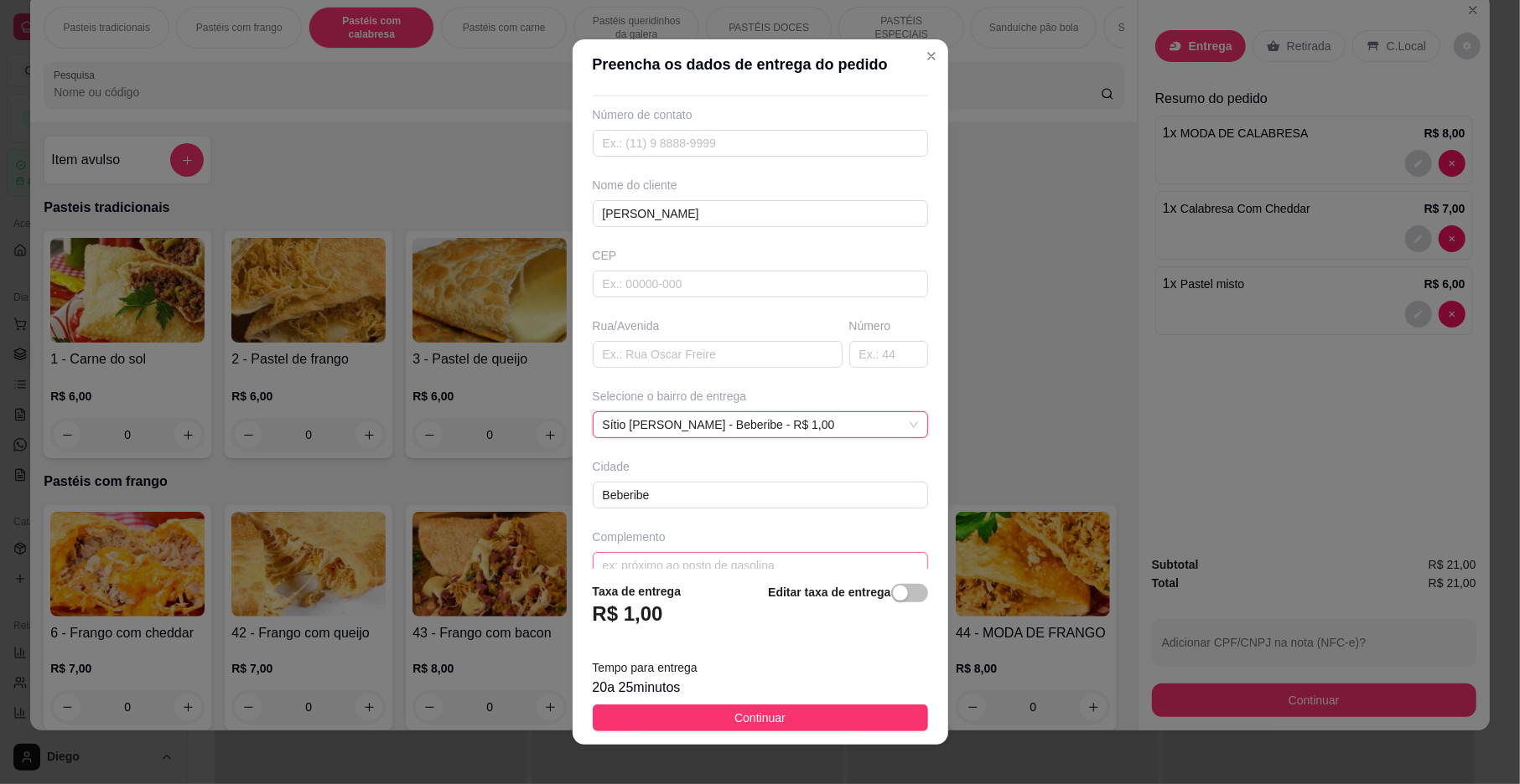
scroll to position [88, 0]
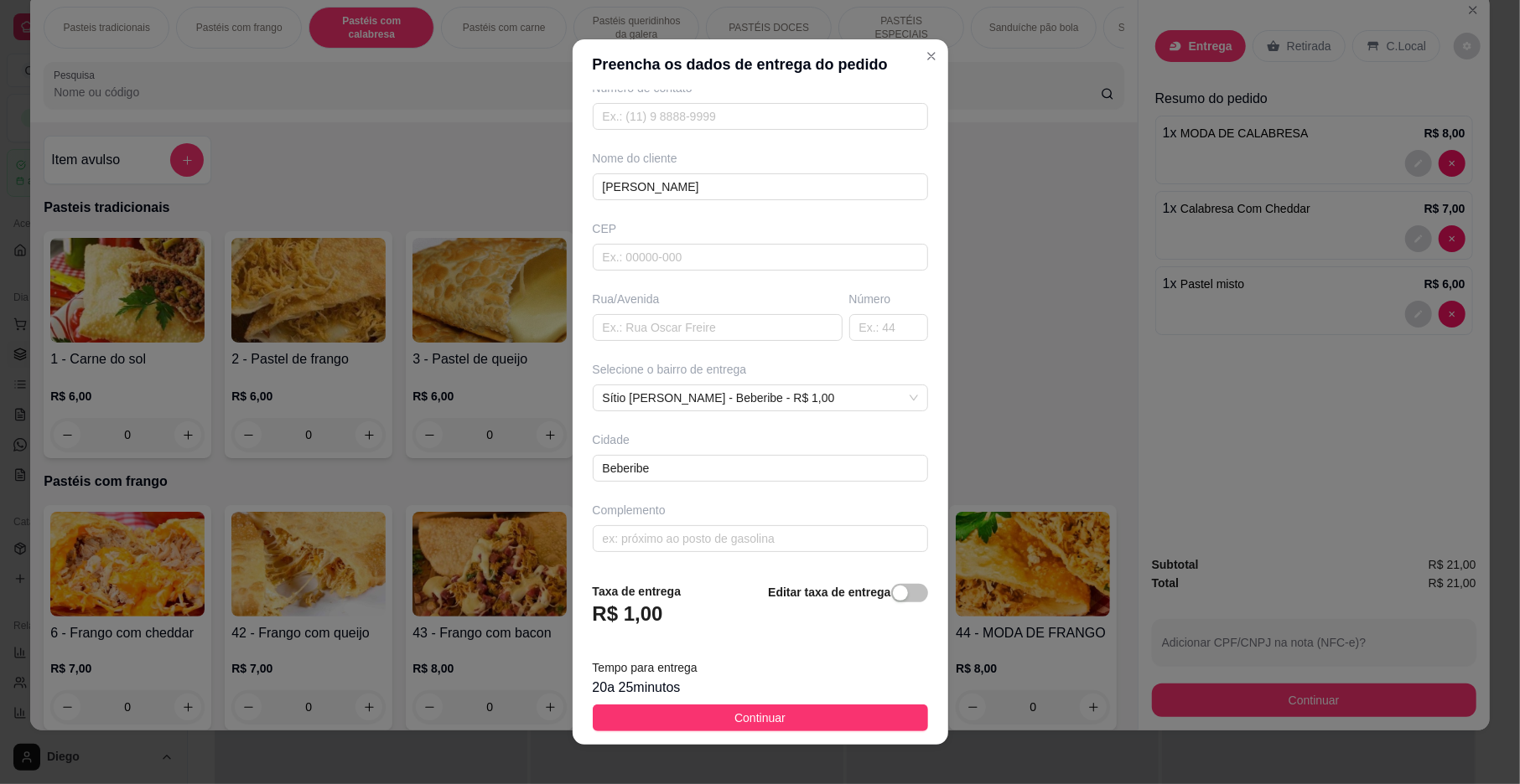
click at [685, 523] on div "Complemento" at bounding box center [760, 526] width 342 height 50
click at [684, 536] on input "text" at bounding box center [760, 539] width 336 height 27
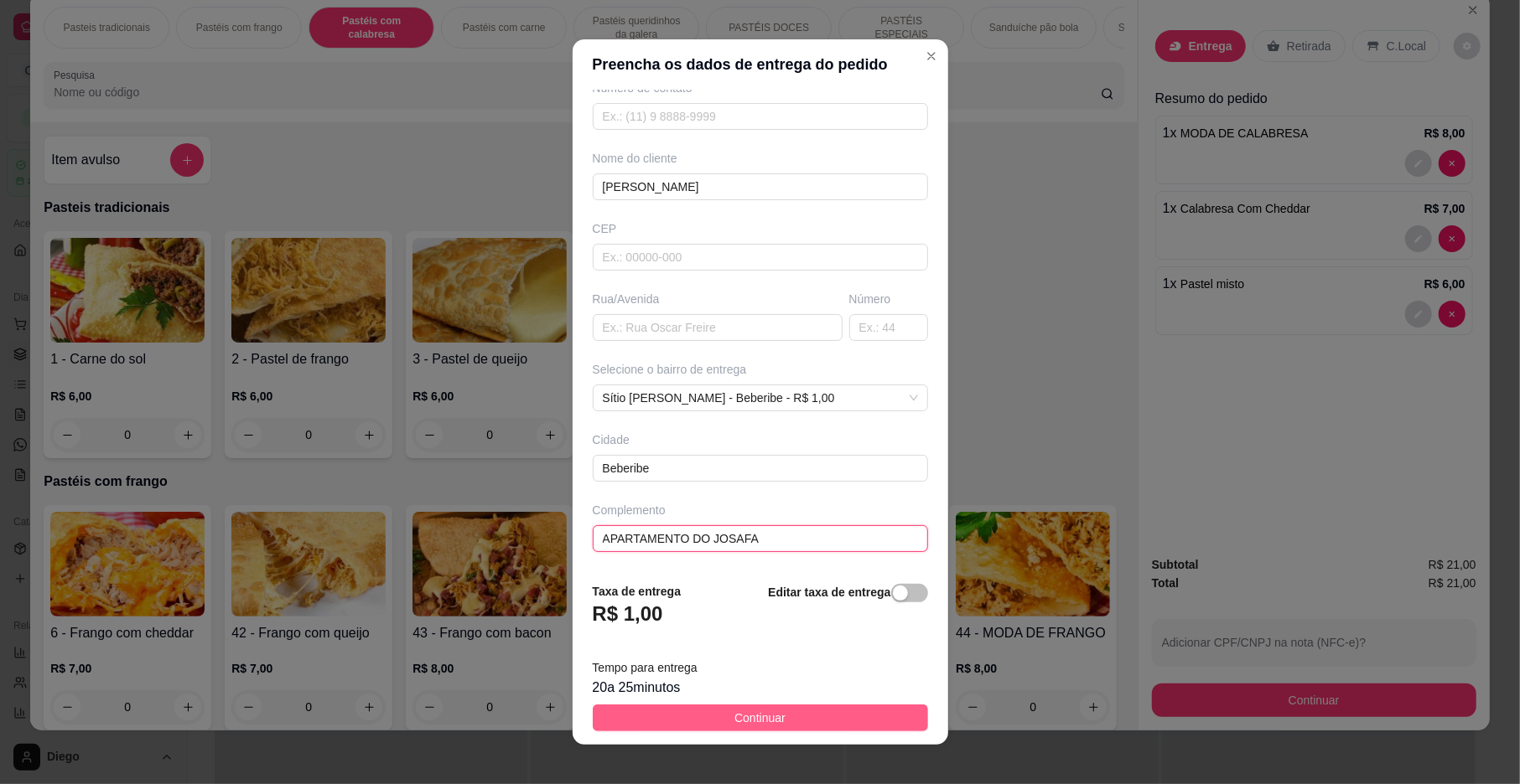
type input "APARTAMENTO DO JOSAFA"
click at [779, 715] on button "Continuar" at bounding box center [760, 718] width 336 height 27
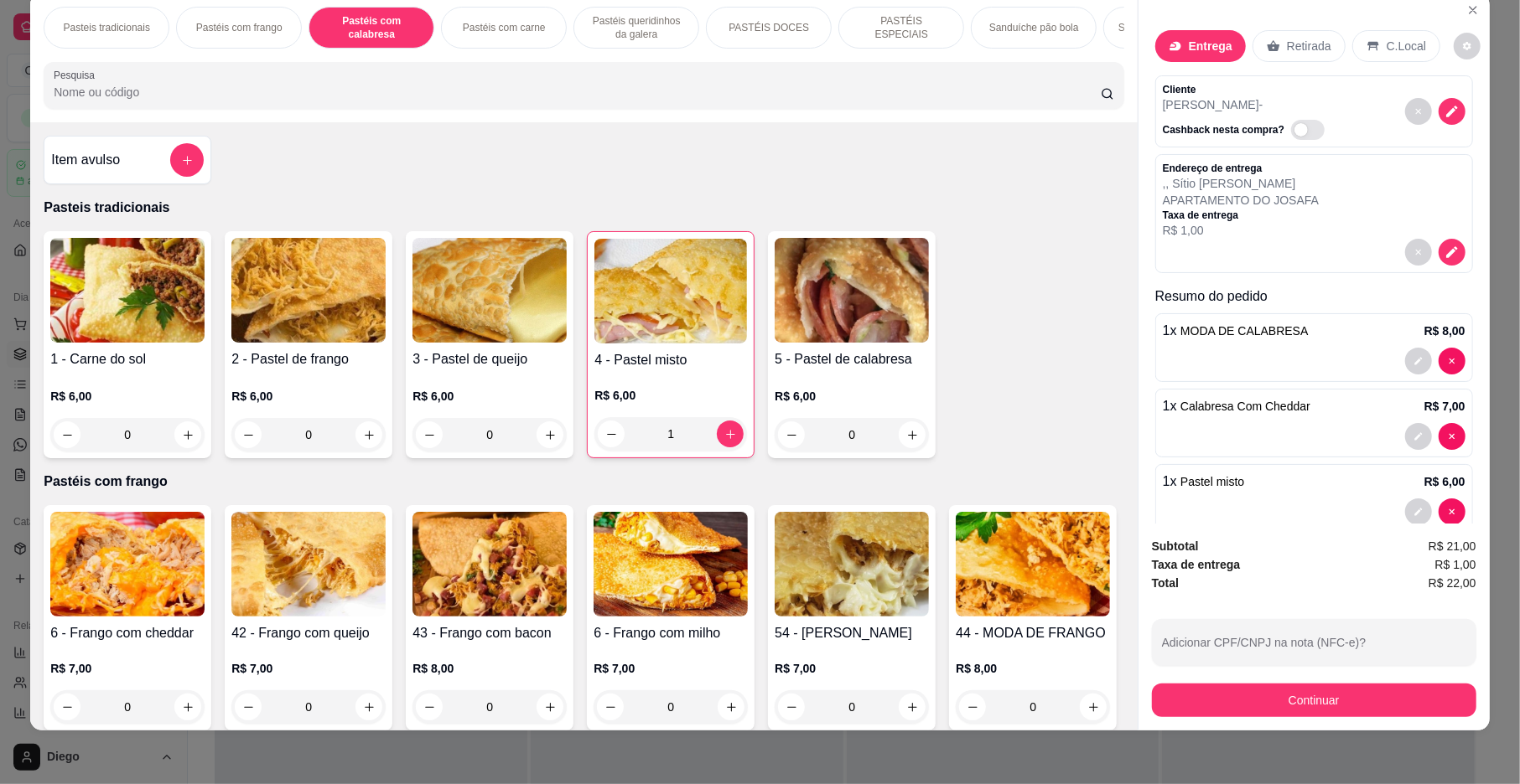
click at [1157, 712] on button "Continuar" at bounding box center [1314, 700] width 324 height 33
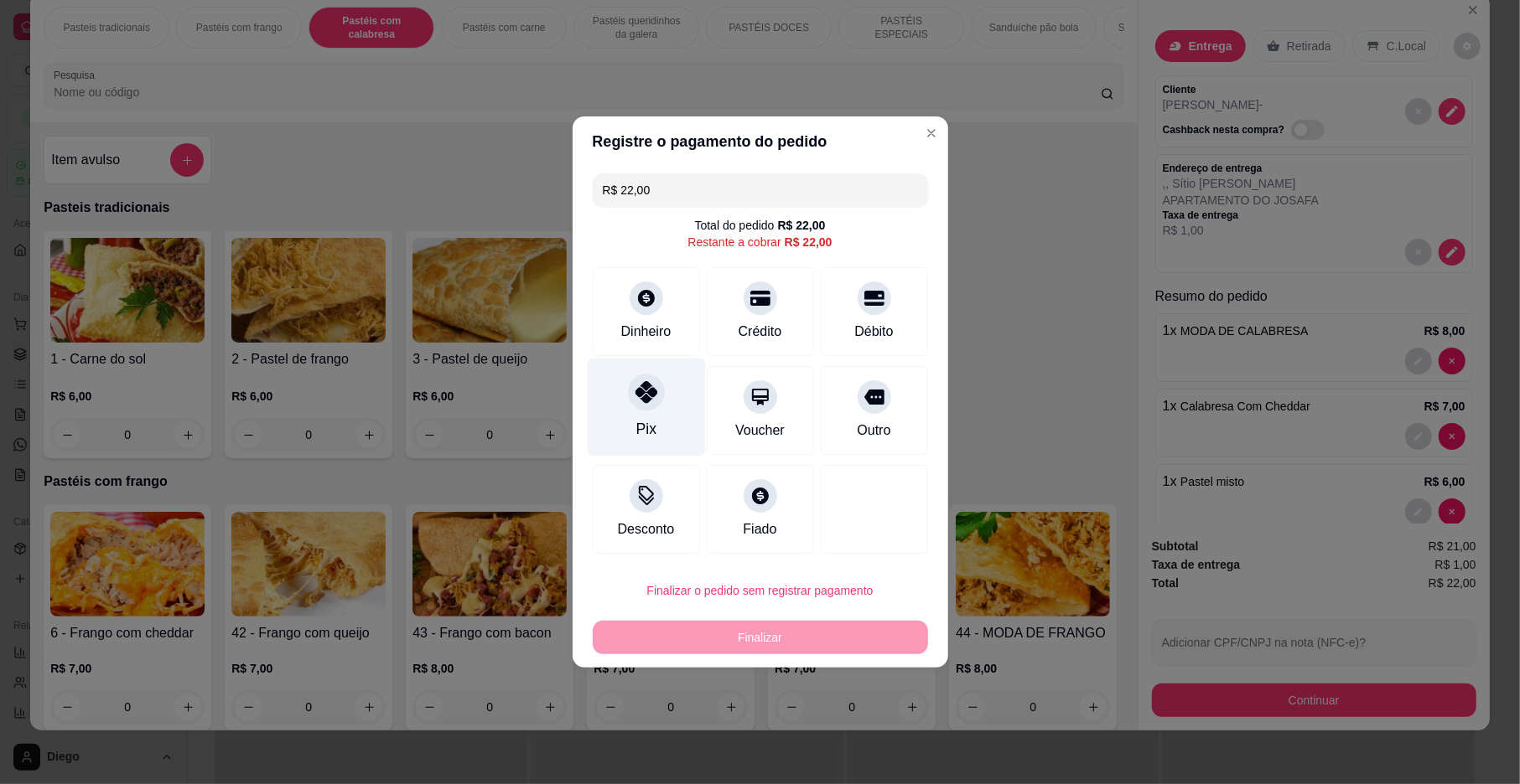
drag, startPoint x: 643, startPoint y: 404, endPoint x: 655, endPoint y: 444, distance: 41.8
click at [643, 406] on div at bounding box center [646, 392] width 37 height 37
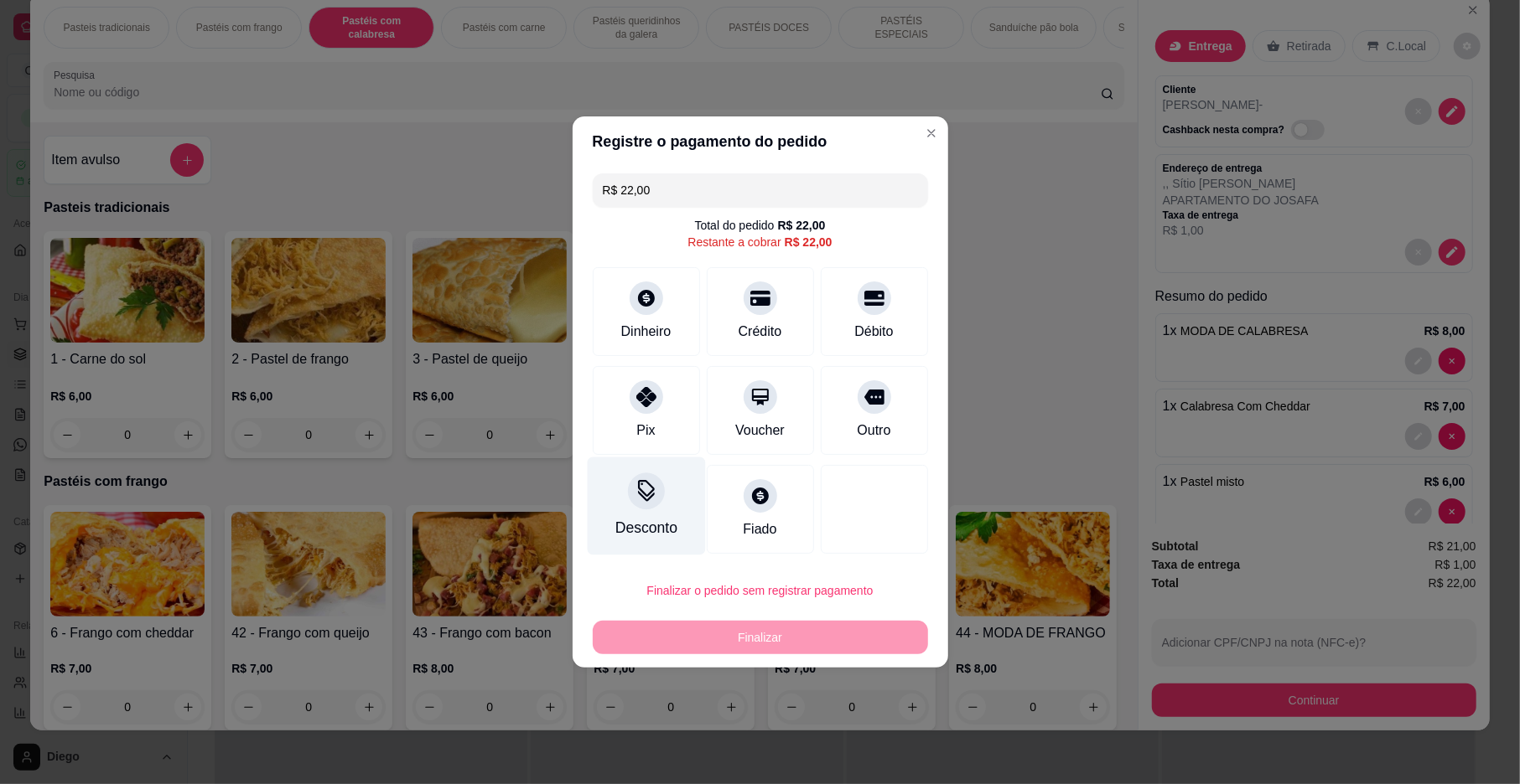
type input "R$ 0,00"
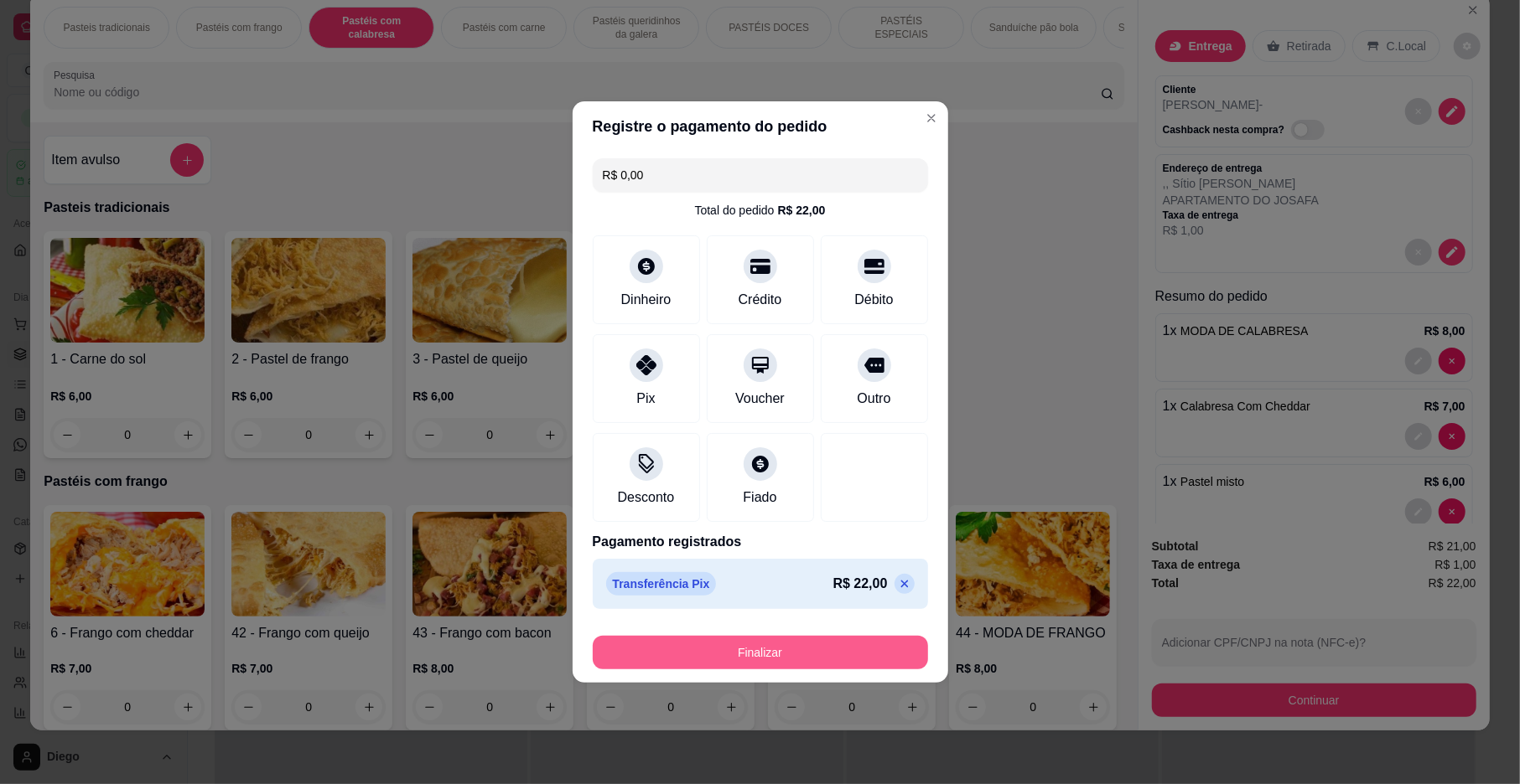
click at [790, 648] on button "Finalizar" at bounding box center [760, 652] width 336 height 33
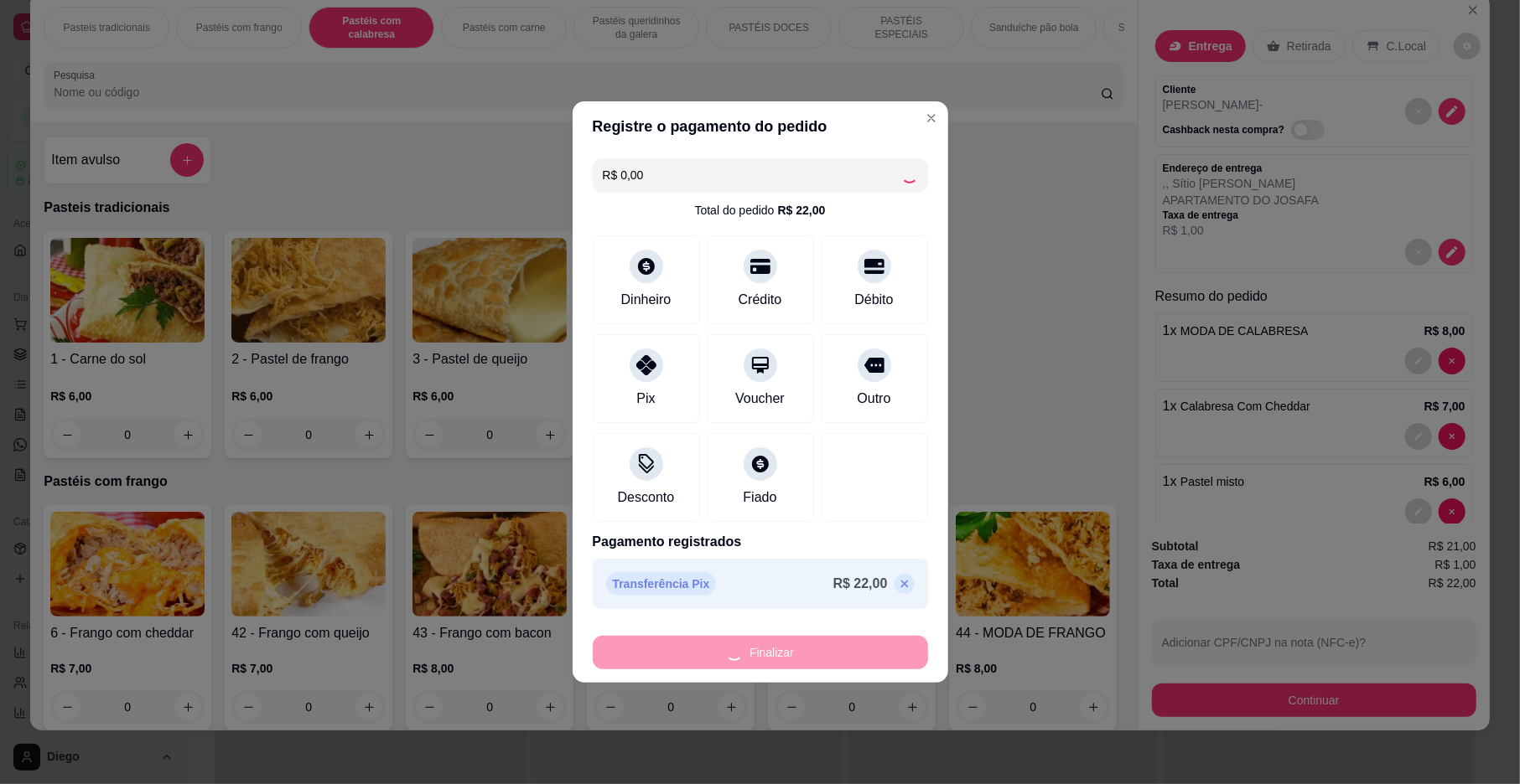
type input "0"
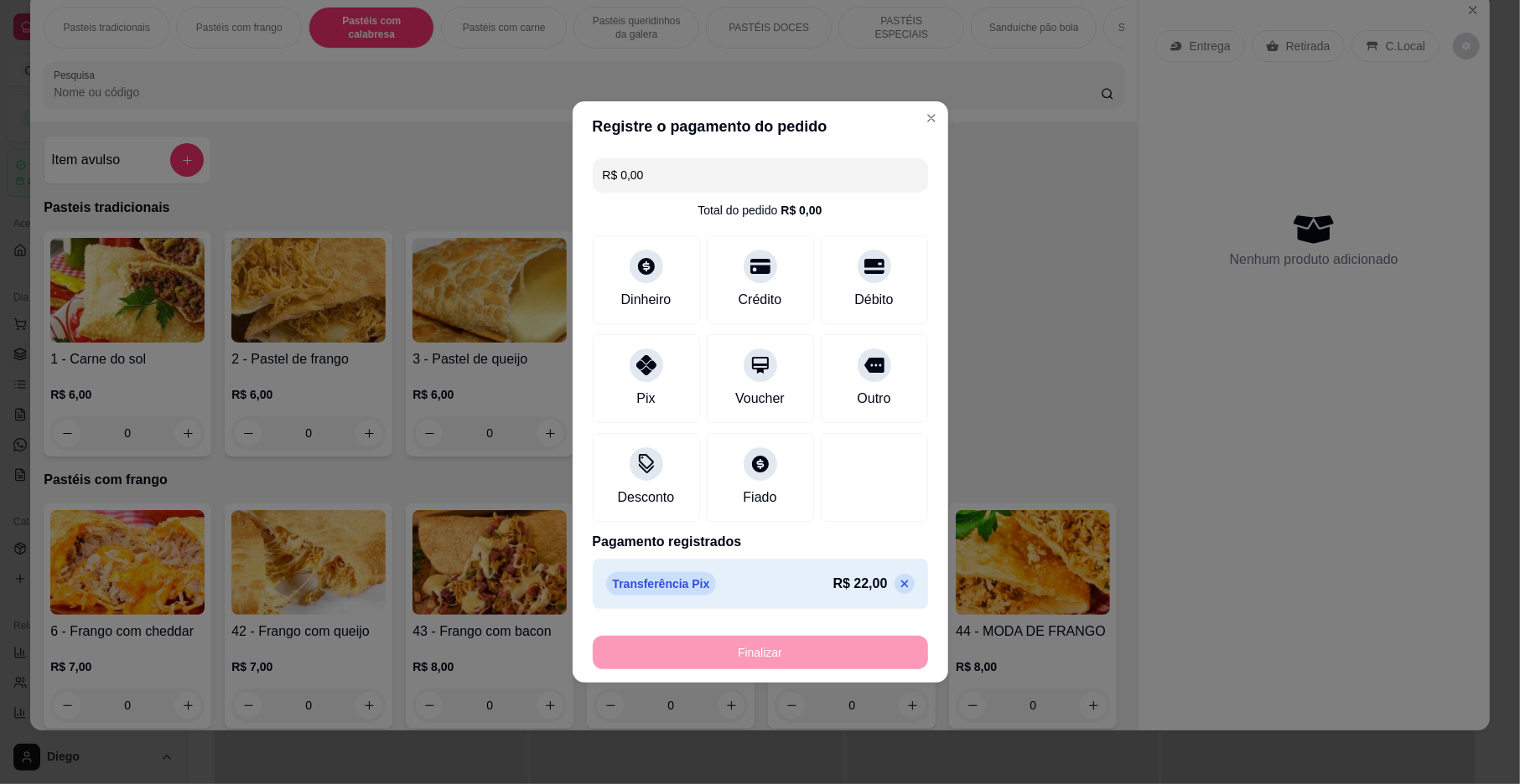
type input "-R$ 22,00"
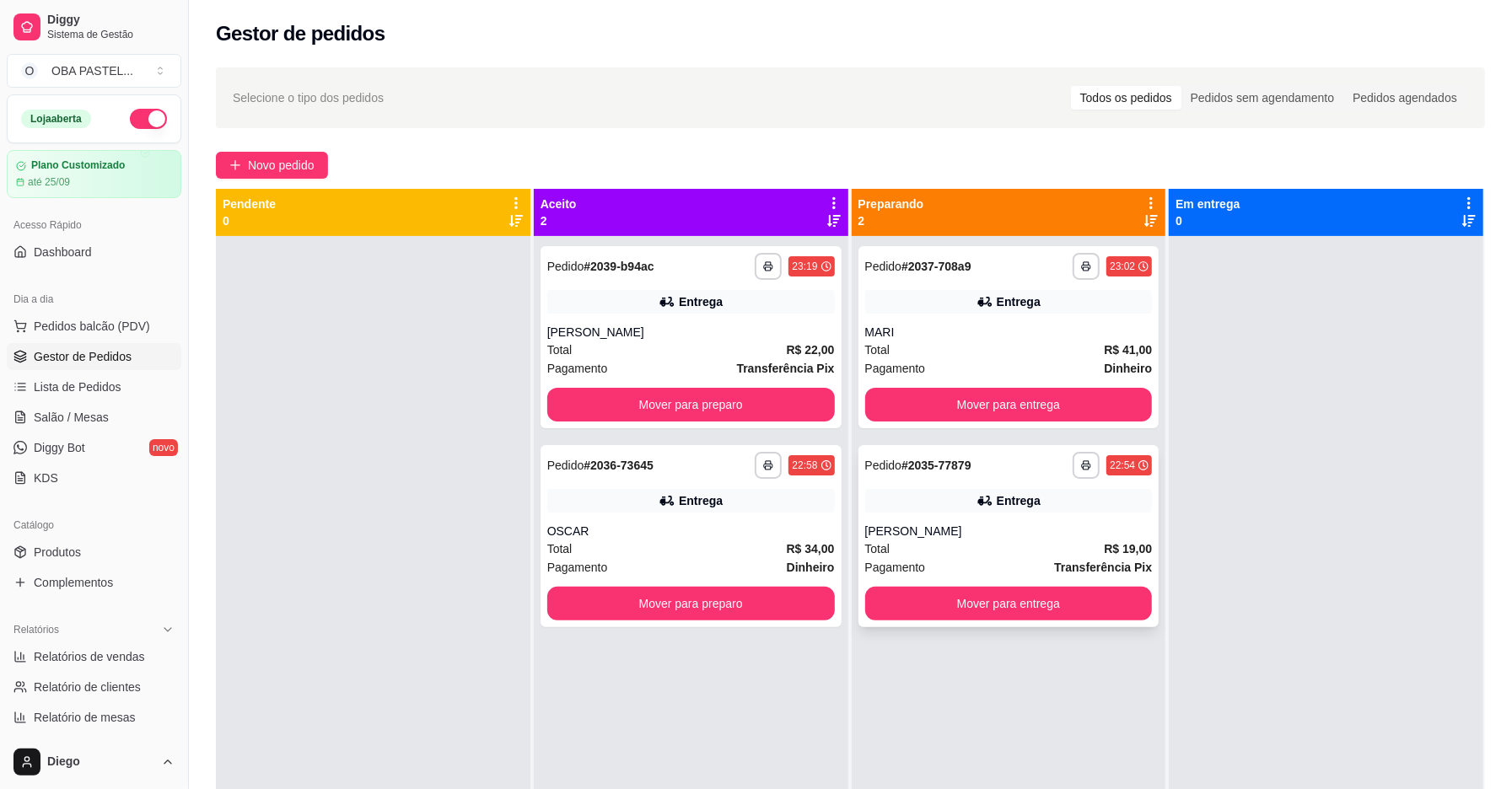
click at [1009, 504] on div "Entrega" at bounding box center [1019, 501] width 44 height 17
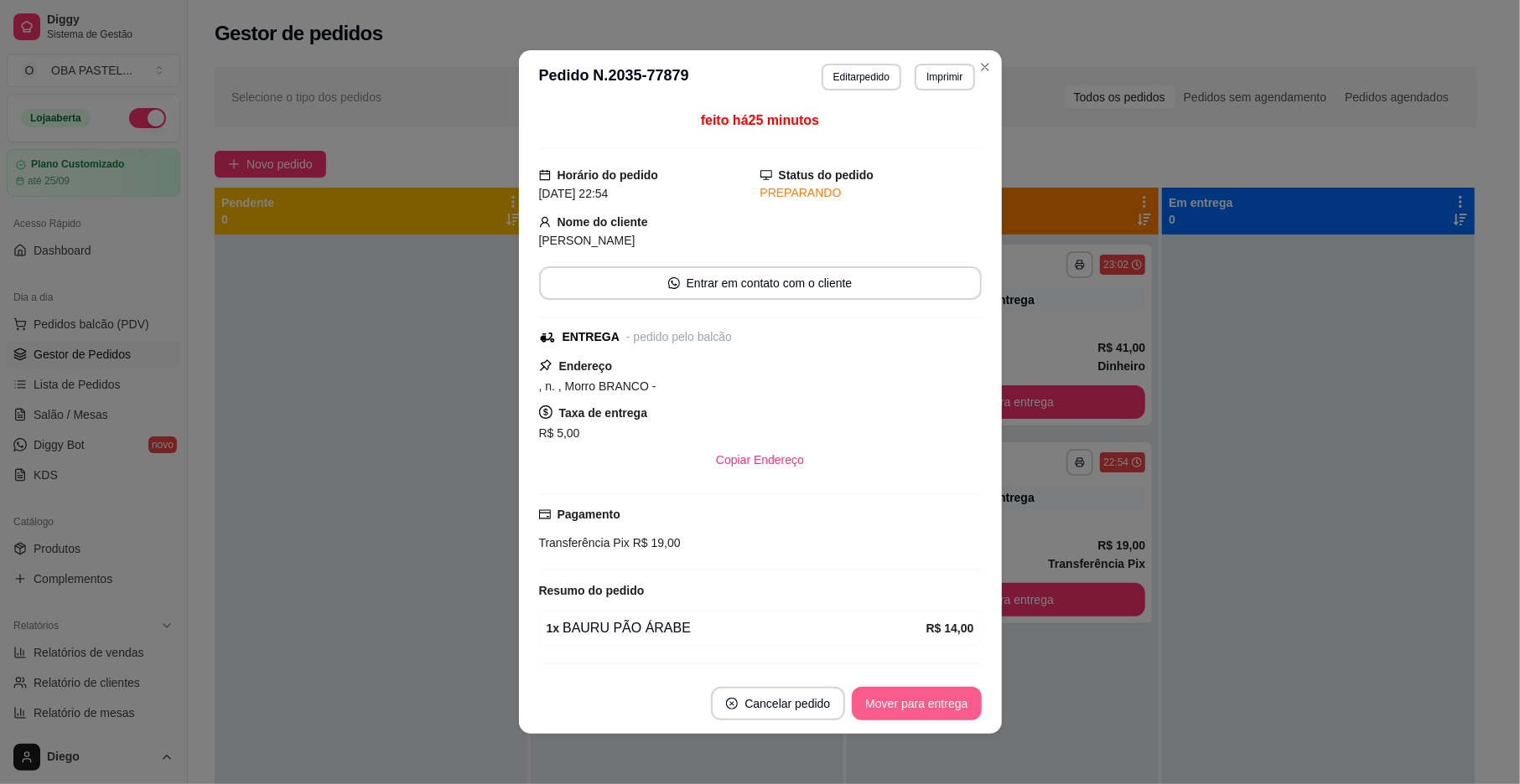
click at [912, 701] on button "Mover para entrega" at bounding box center [916, 703] width 129 height 33
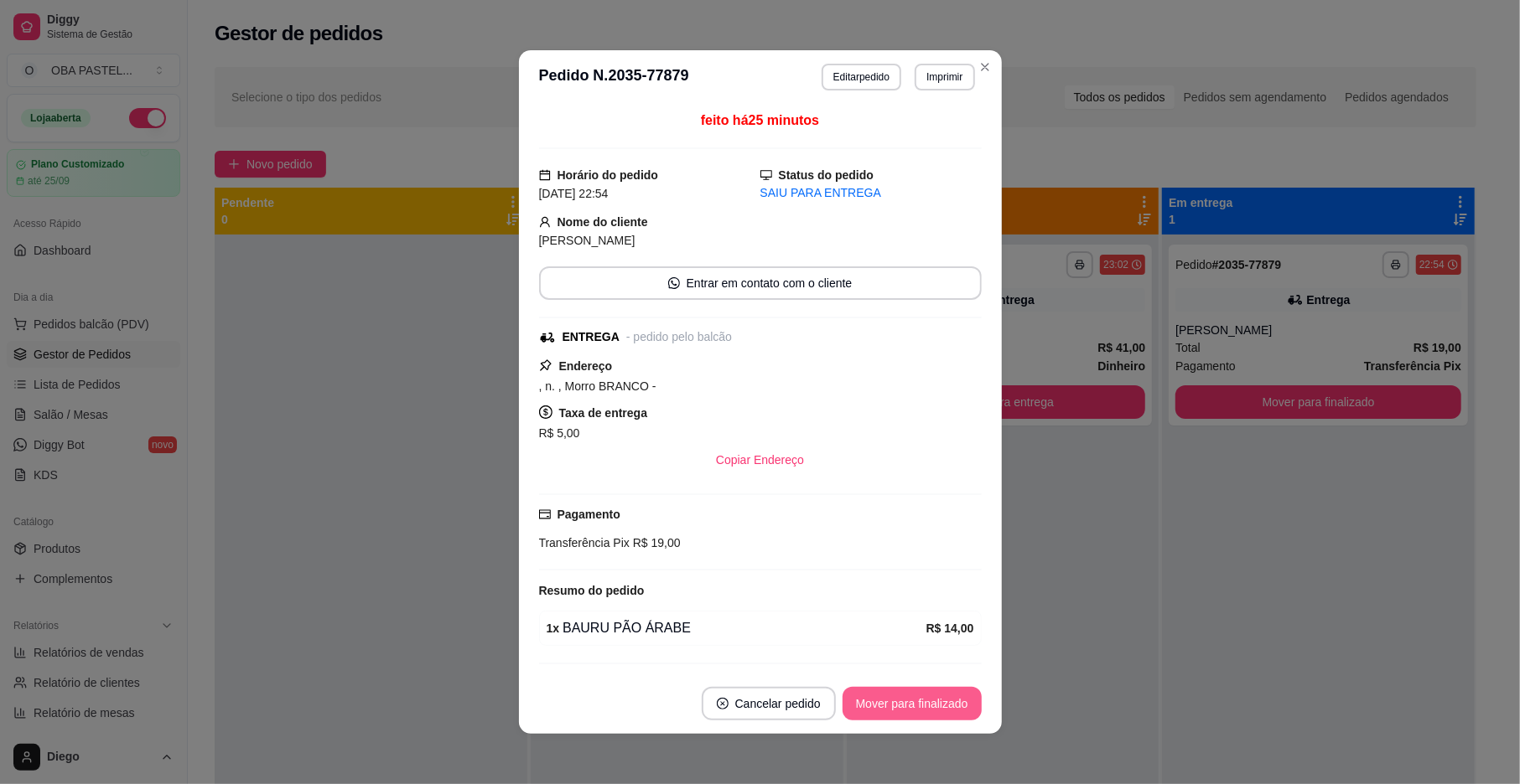
click at [912, 701] on button "Mover para finalizado" at bounding box center [912, 703] width 139 height 33
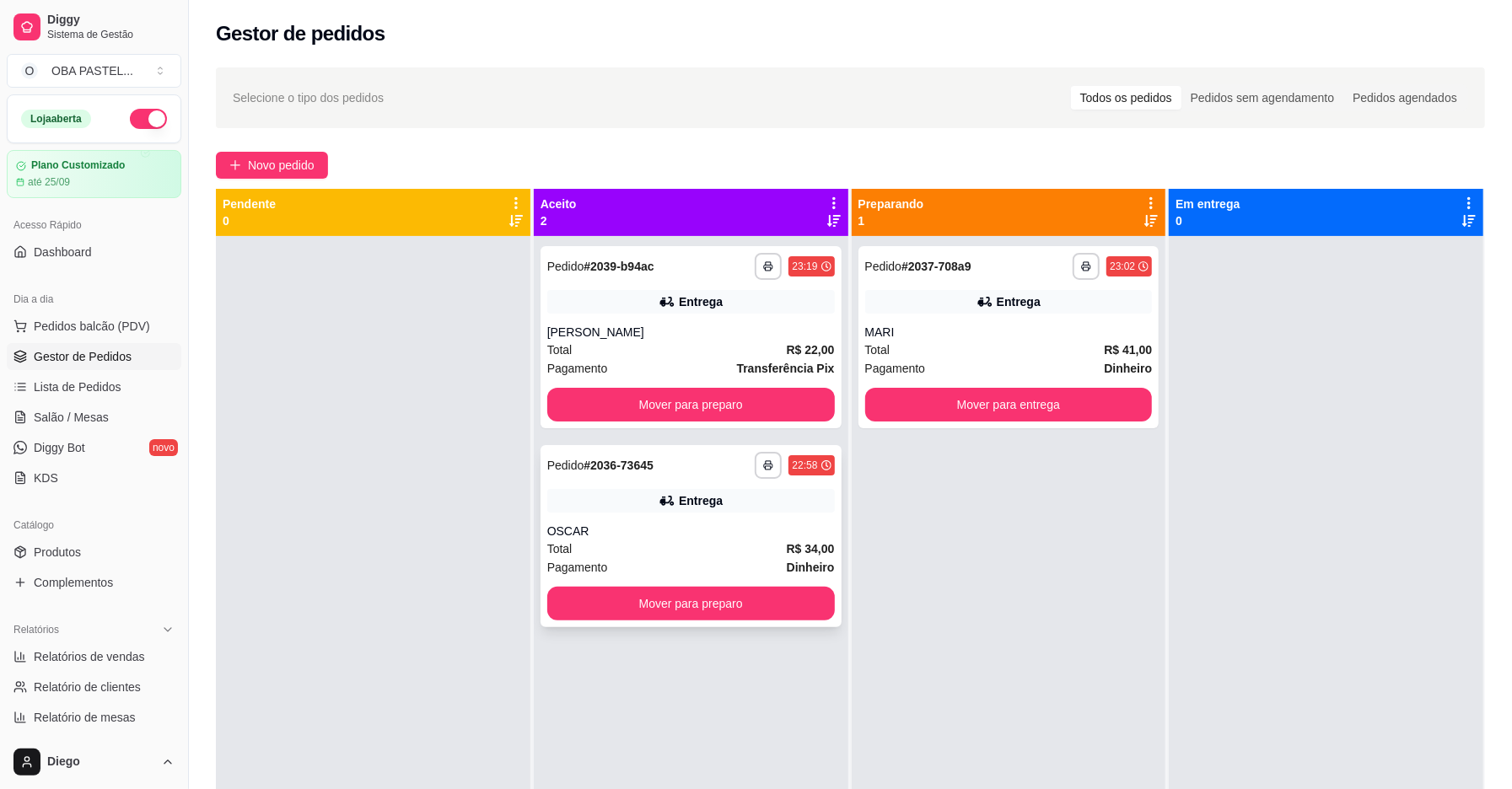
click at [629, 499] on div "Entrega" at bounding box center [690, 500] width 288 height 24
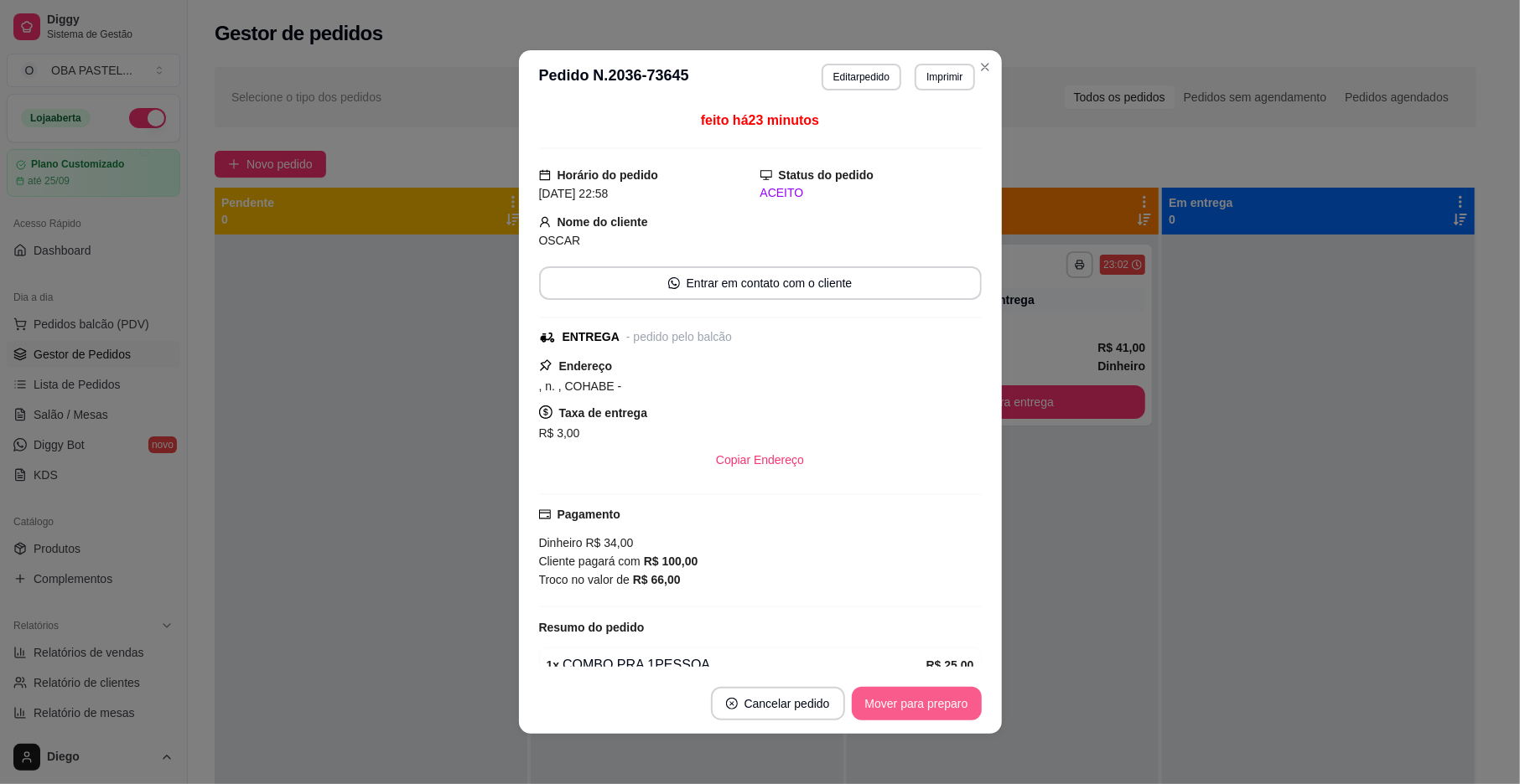
click at [876, 717] on button "Mover para preparo" at bounding box center [916, 703] width 130 height 33
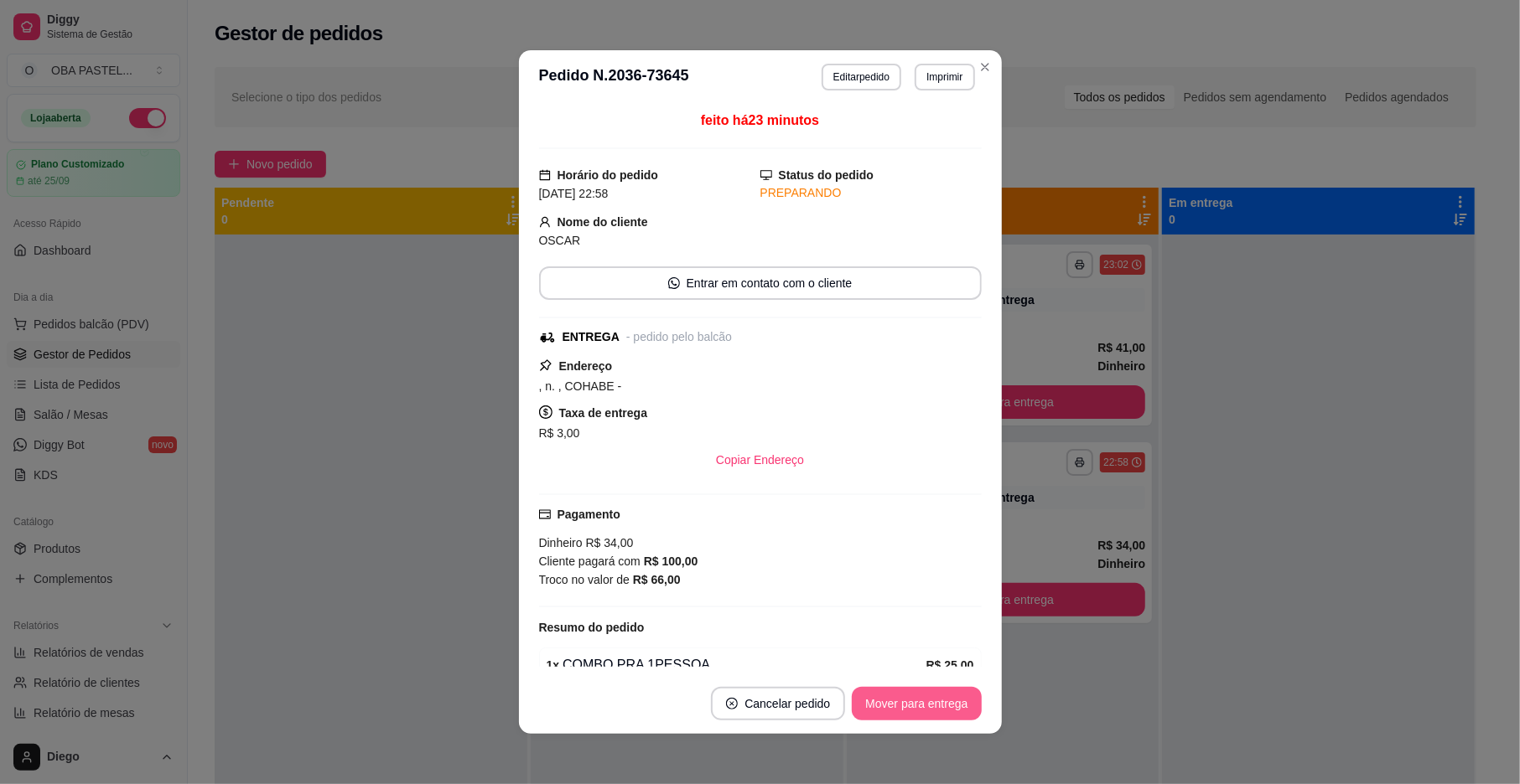
click at [924, 692] on button "Mover para entrega" at bounding box center [916, 703] width 129 height 33
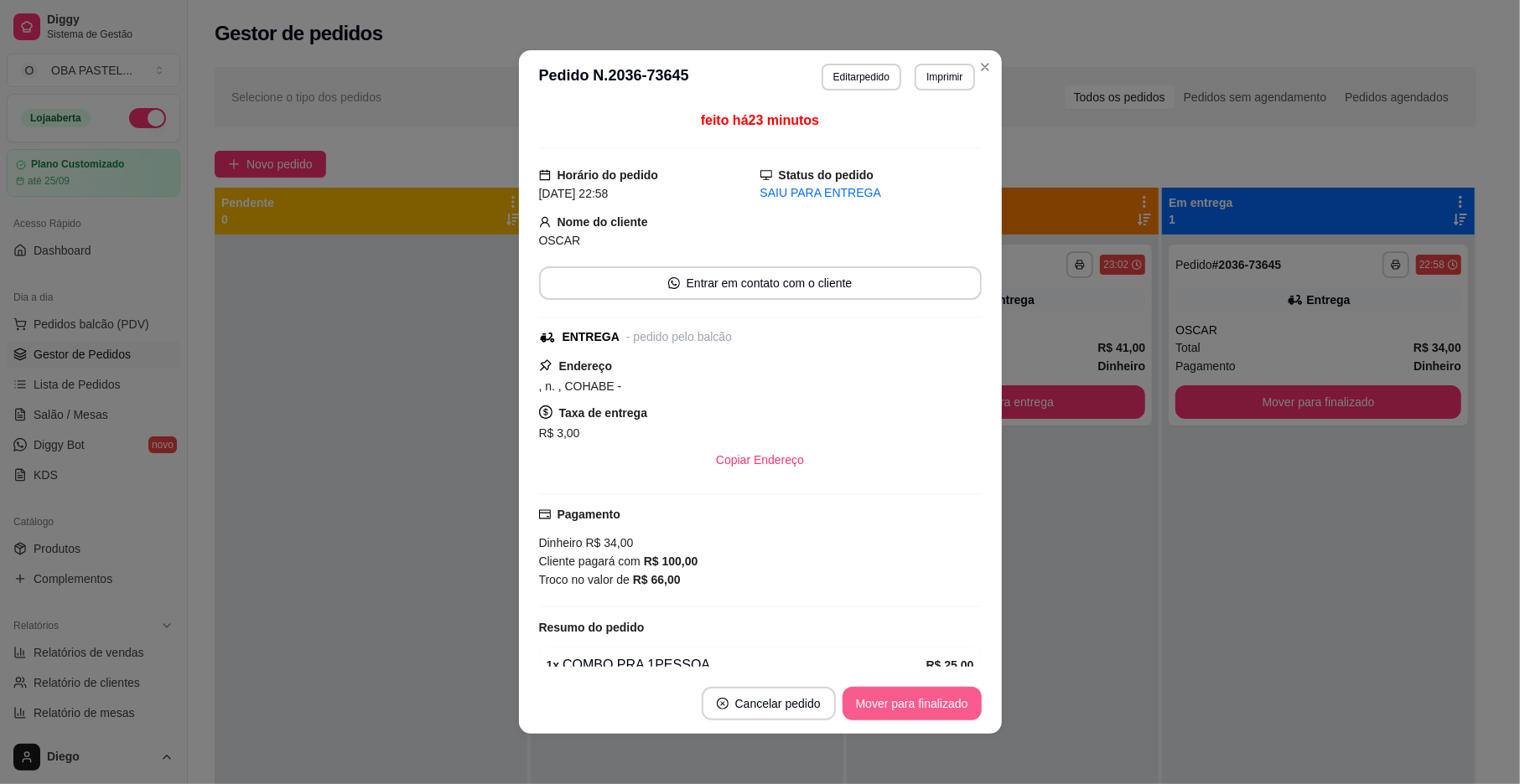
click at [924, 692] on button "Mover para finalizado" at bounding box center [912, 703] width 139 height 33
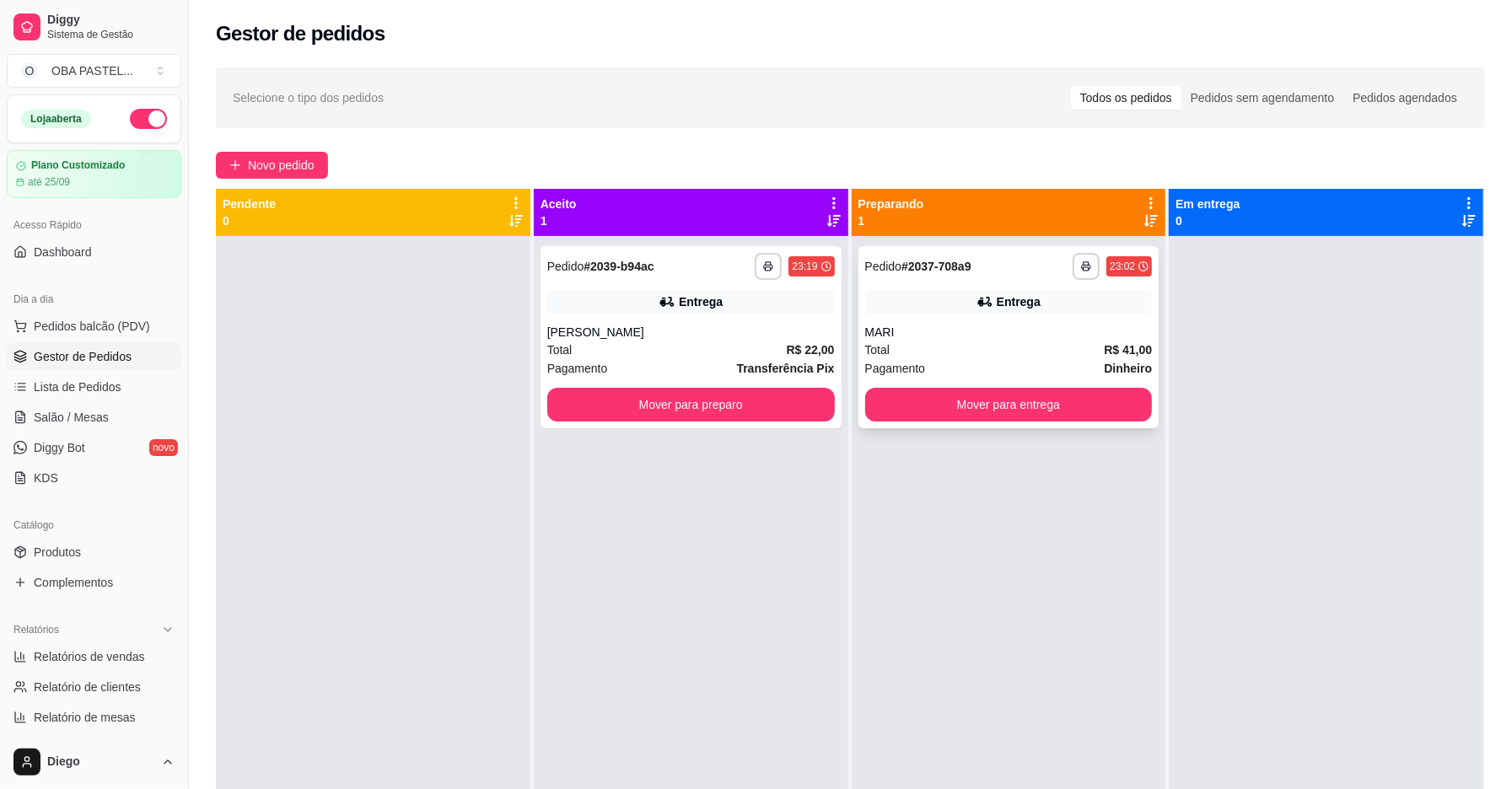
click at [993, 347] on div "Total R$ 41,00" at bounding box center [1009, 349] width 288 height 18
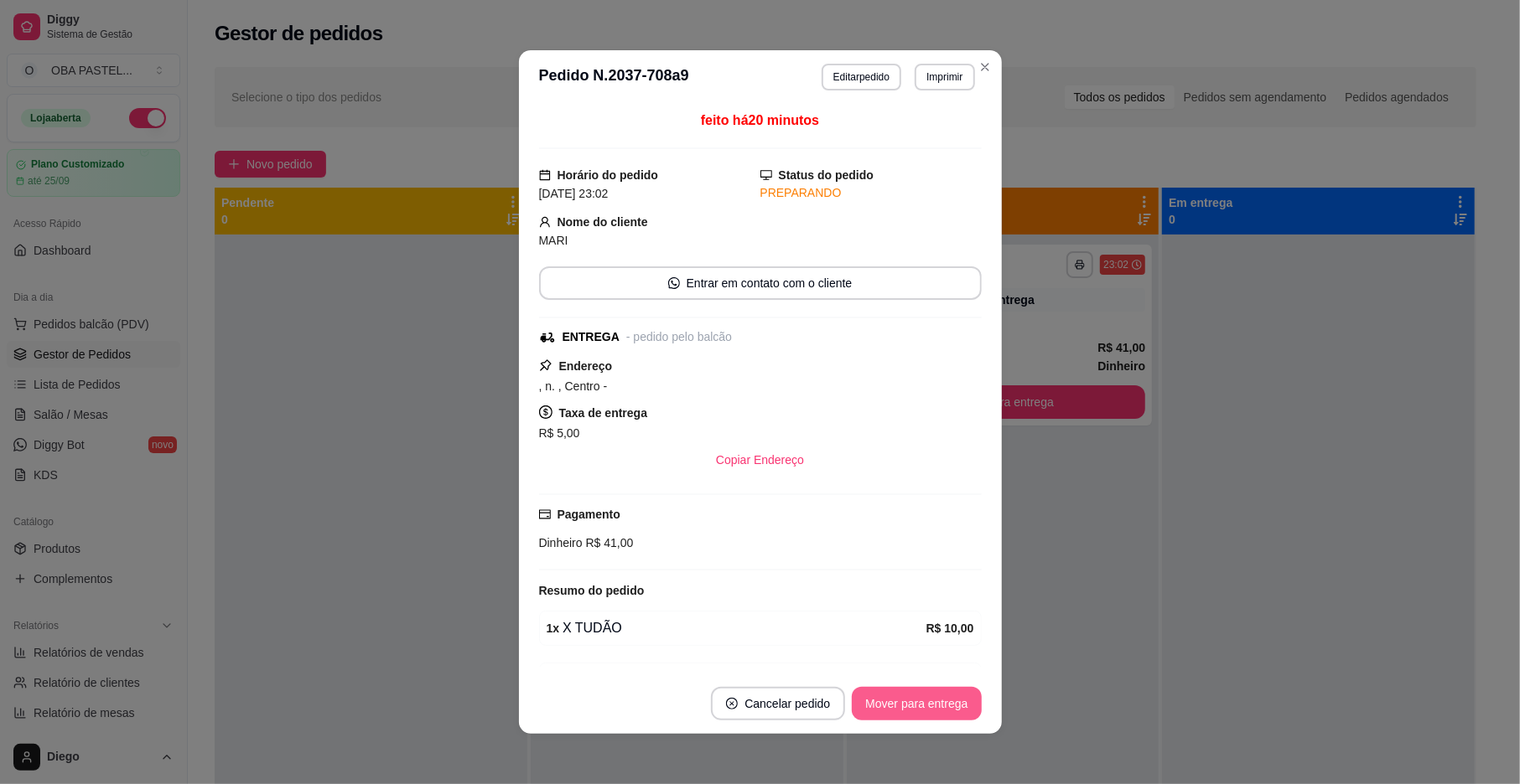
click at [883, 698] on button "Mover para entrega" at bounding box center [916, 703] width 129 height 33
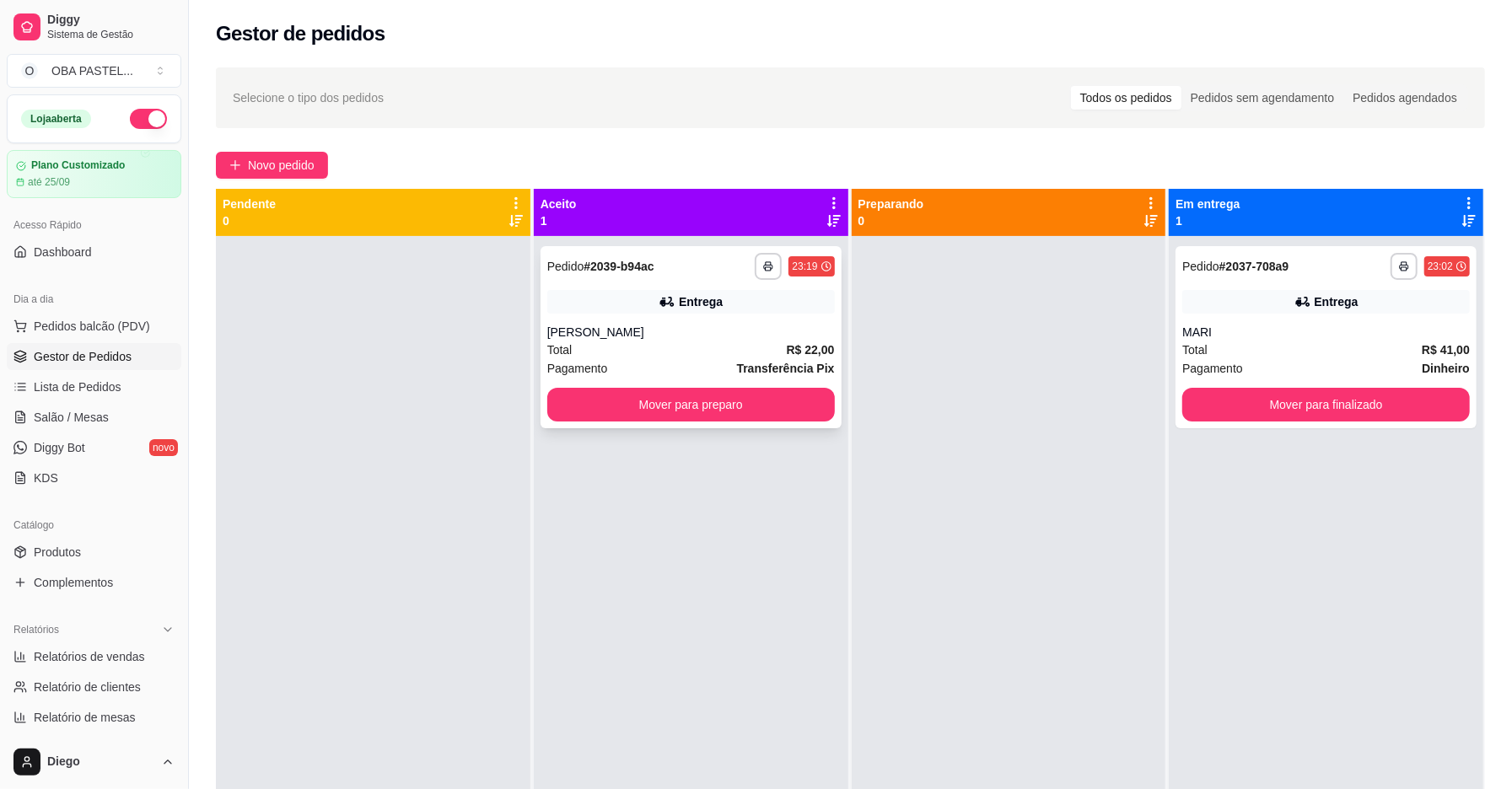
click at [671, 361] on div "Pagamento Transferência Pix" at bounding box center [690, 368] width 288 height 18
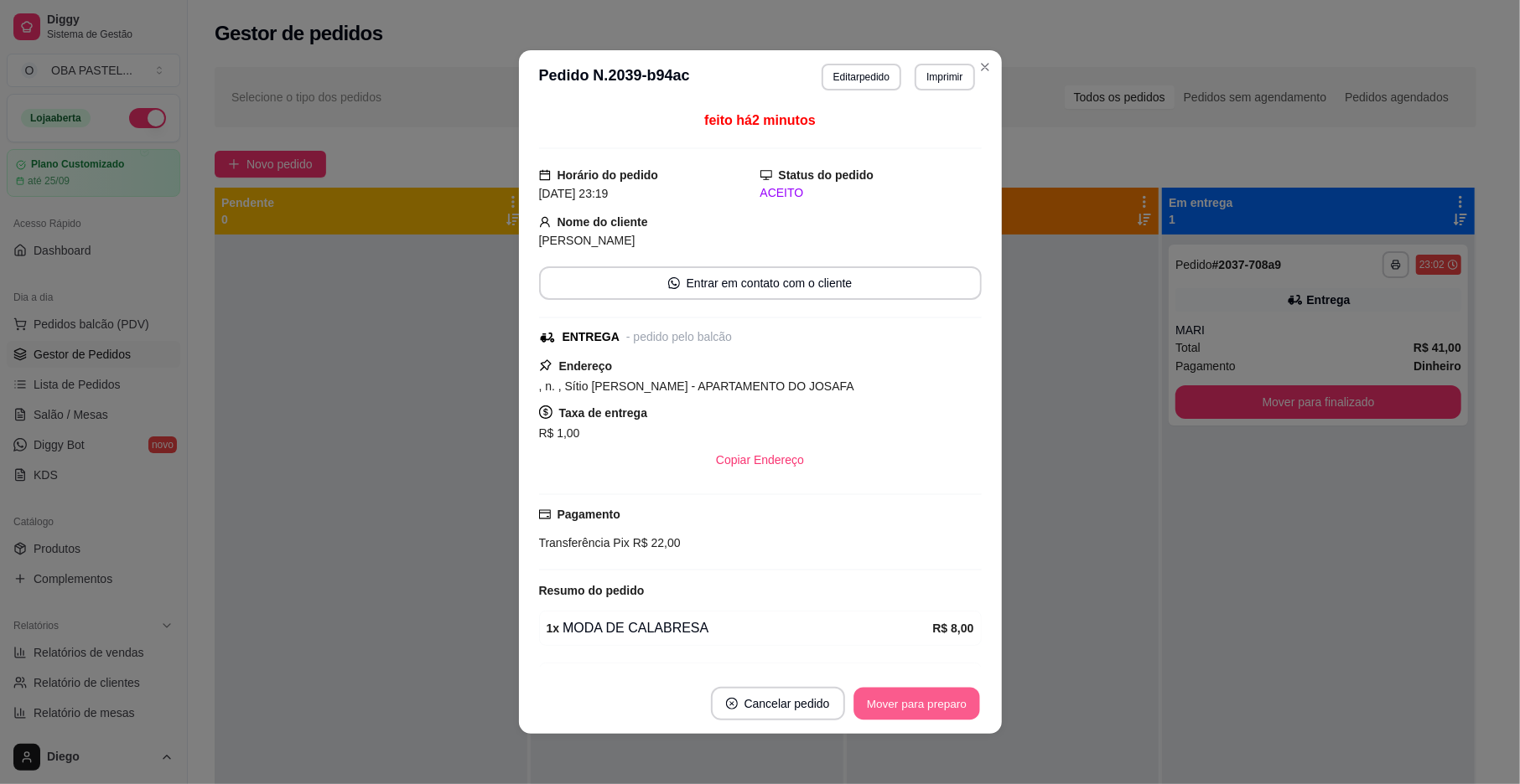
click at [920, 701] on button "Mover para preparo" at bounding box center [916, 704] width 125 height 32
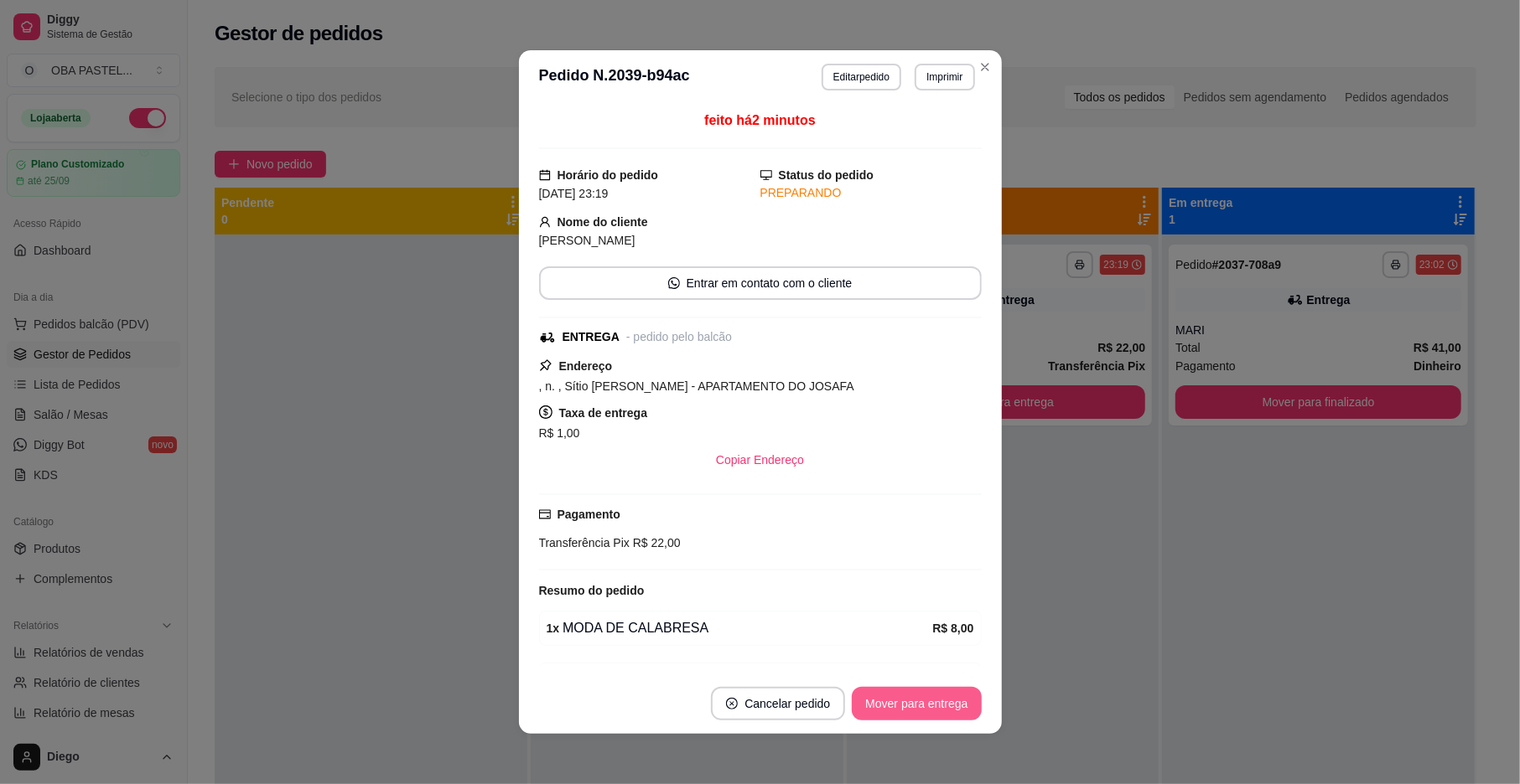
click at [920, 701] on button "Mover para entrega" at bounding box center [916, 703] width 129 height 33
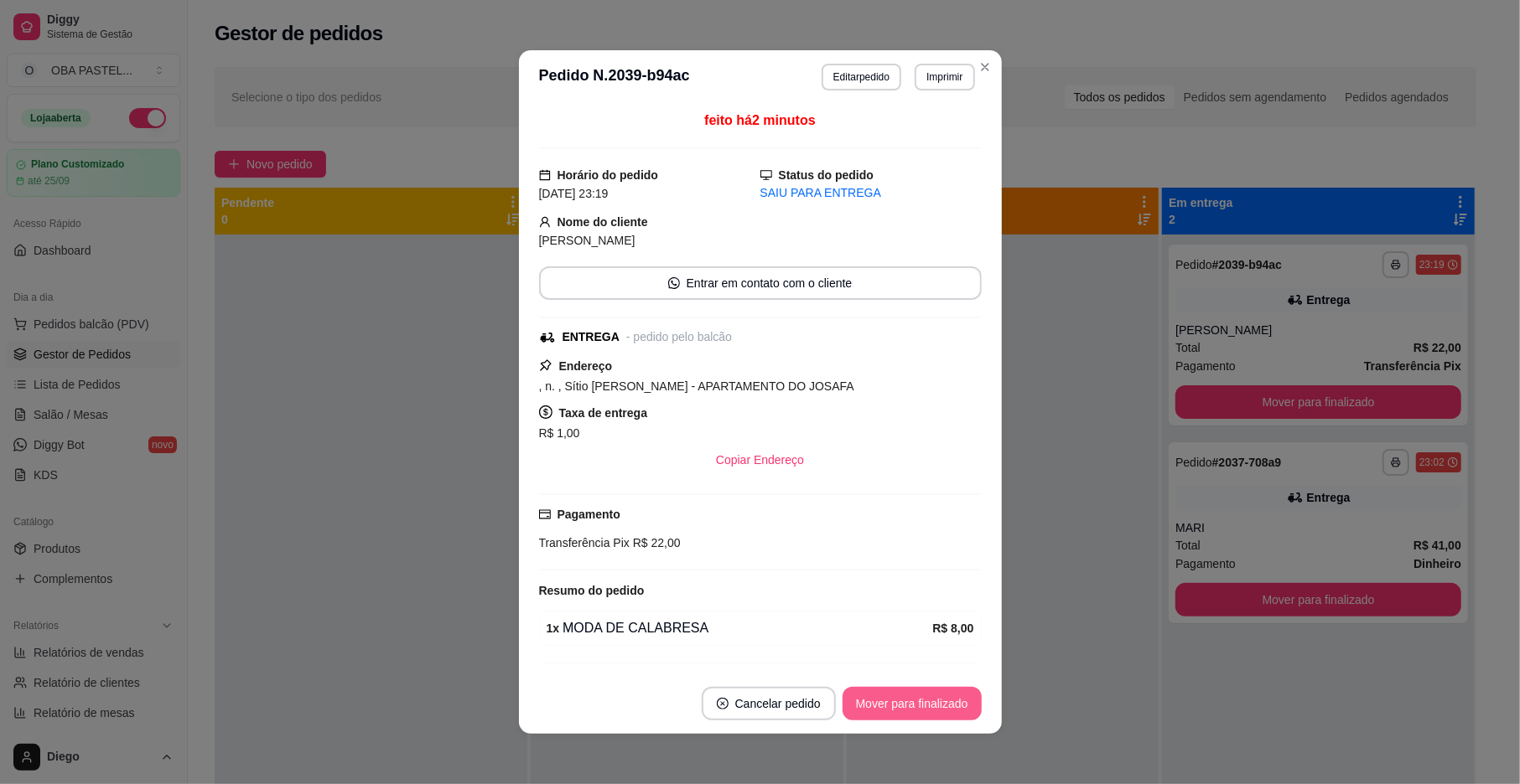
click at [920, 701] on button "Mover para finalizado" at bounding box center [912, 703] width 139 height 33
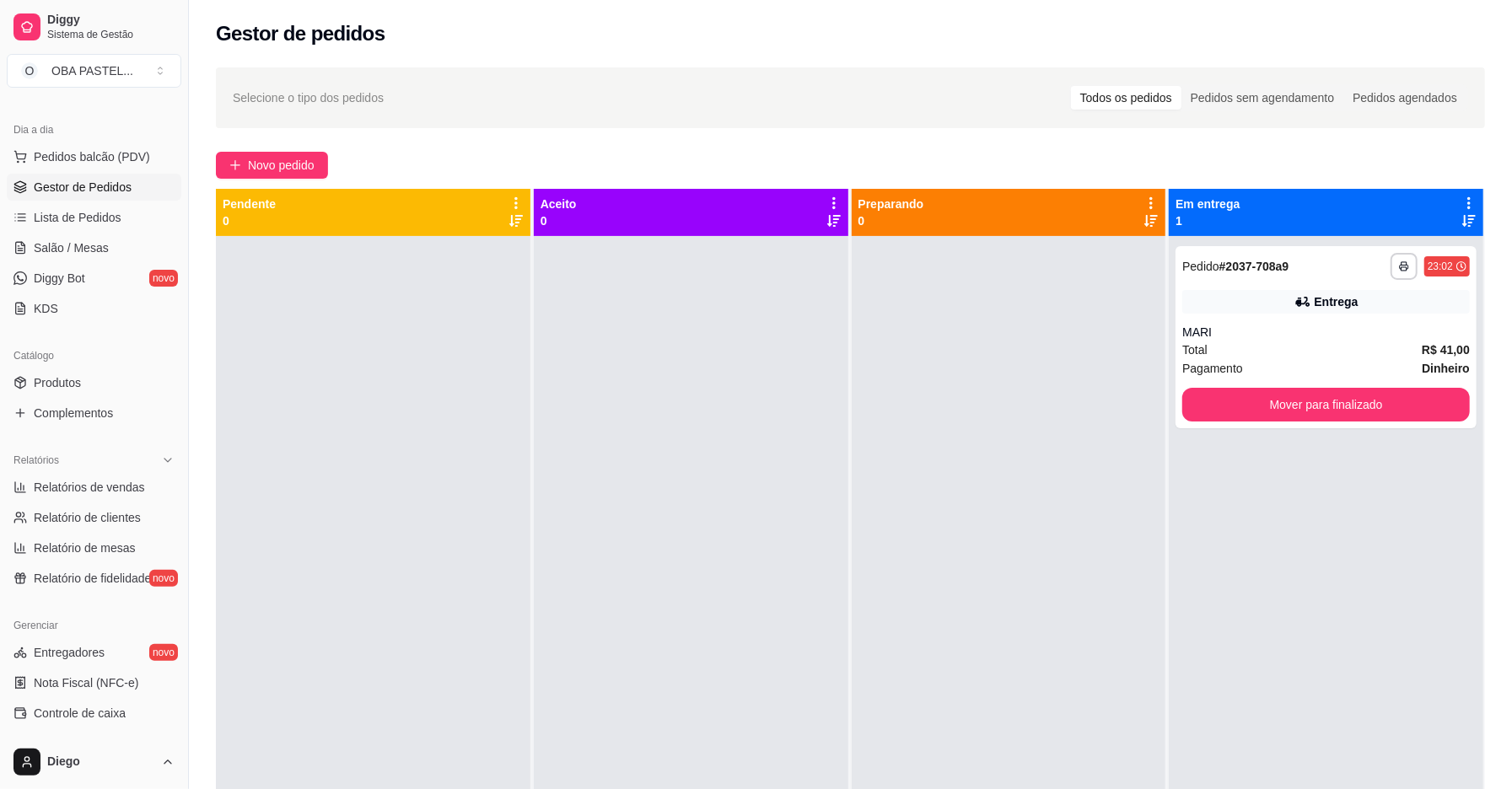
scroll to position [225, 0]
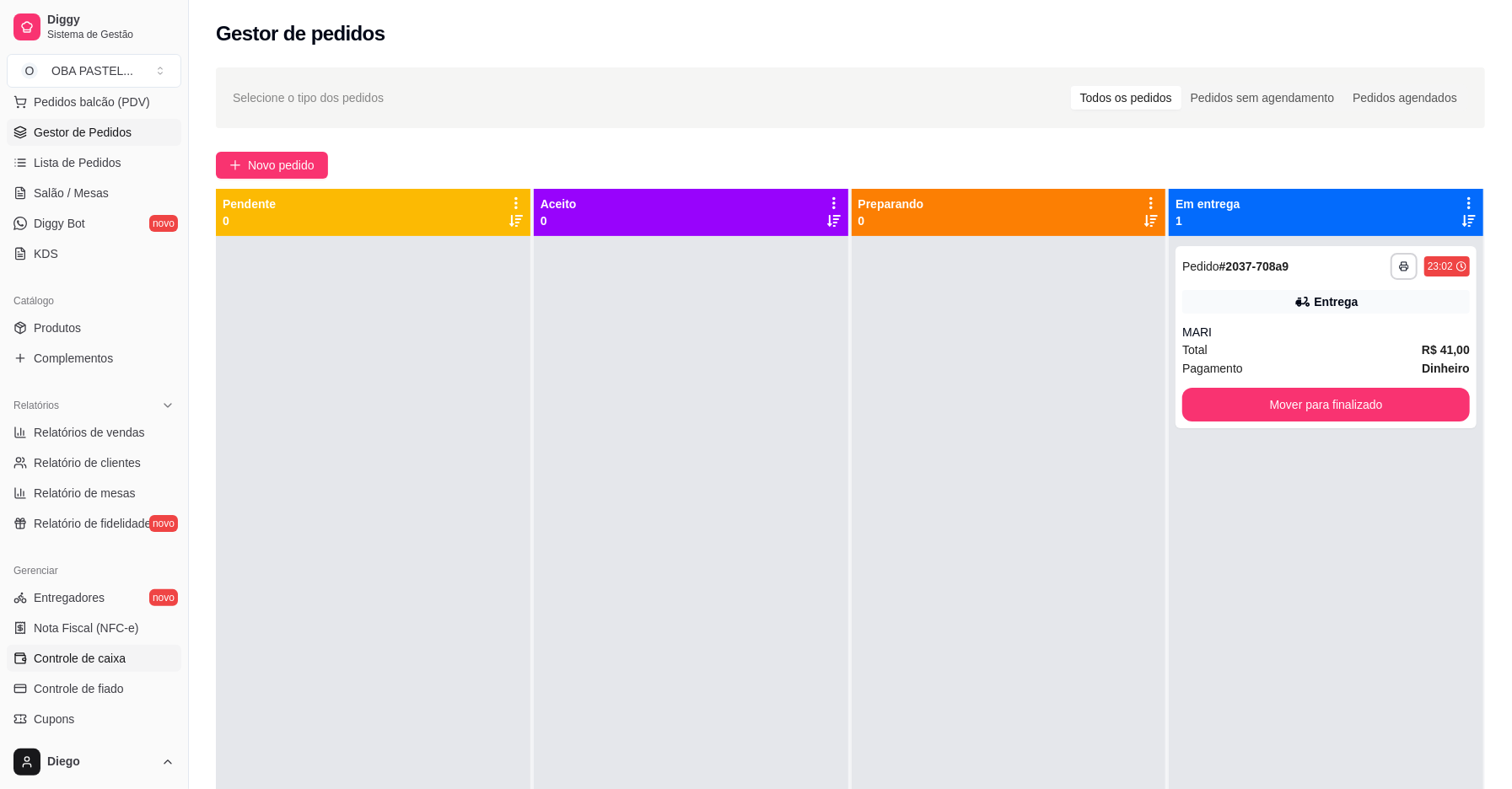
click at [88, 656] on span "Controle de caixa" at bounding box center [79, 659] width 92 height 17
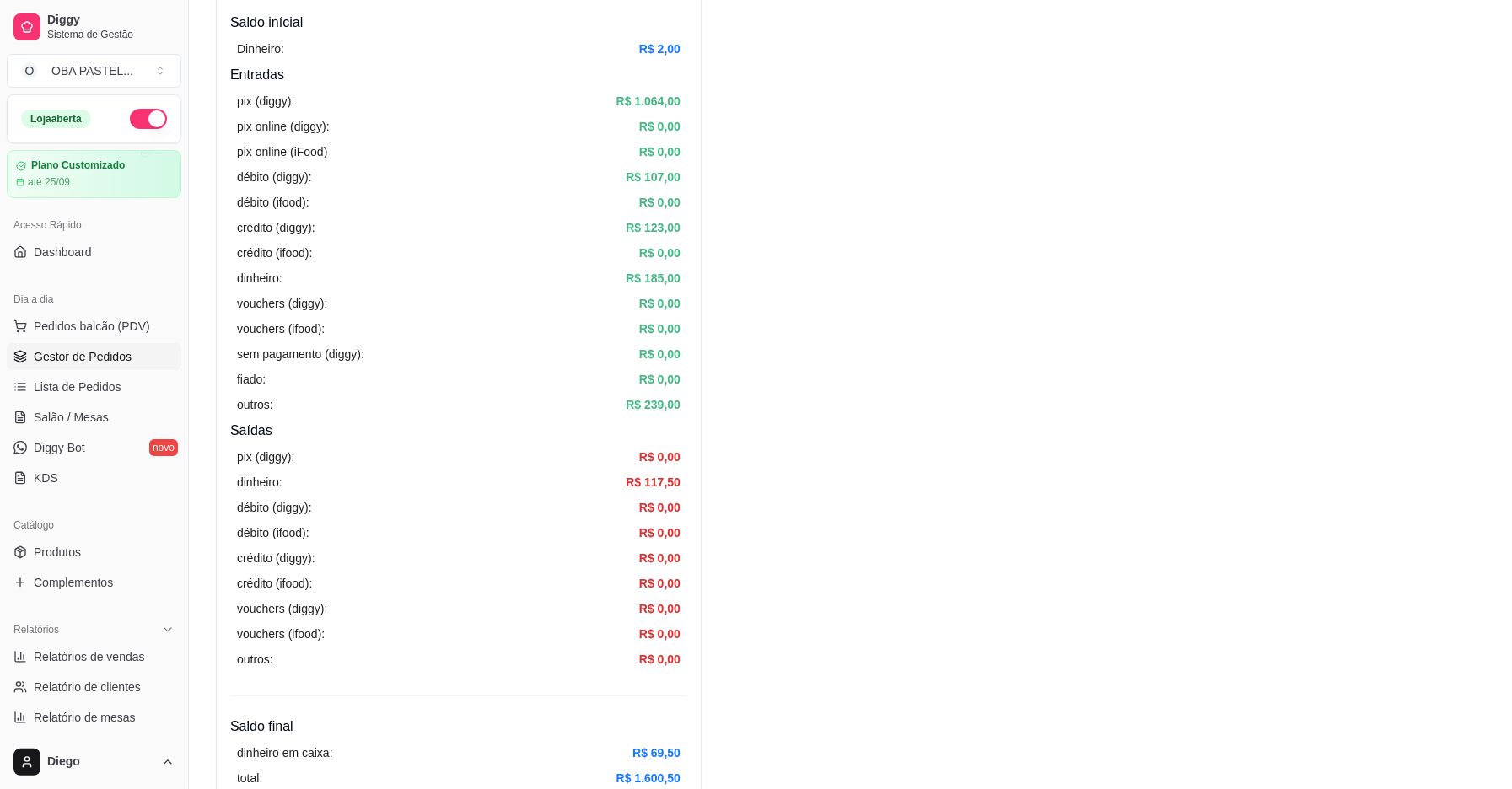
click at [82, 352] on span "Gestor de Pedidos" at bounding box center [82, 357] width 98 height 17
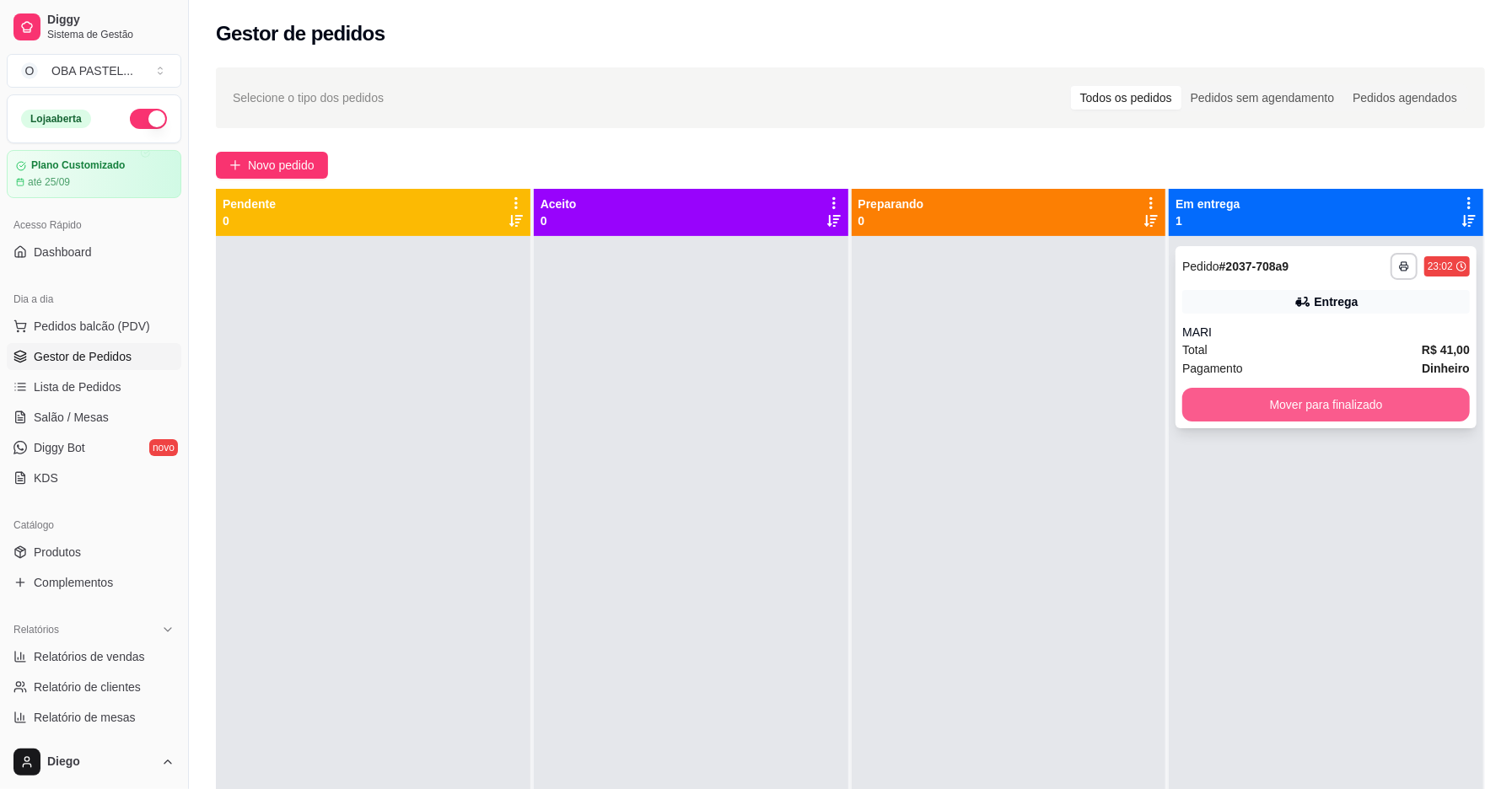
click at [1339, 417] on button "Mover para finalizado" at bounding box center [1326, 405] width 288 height 33
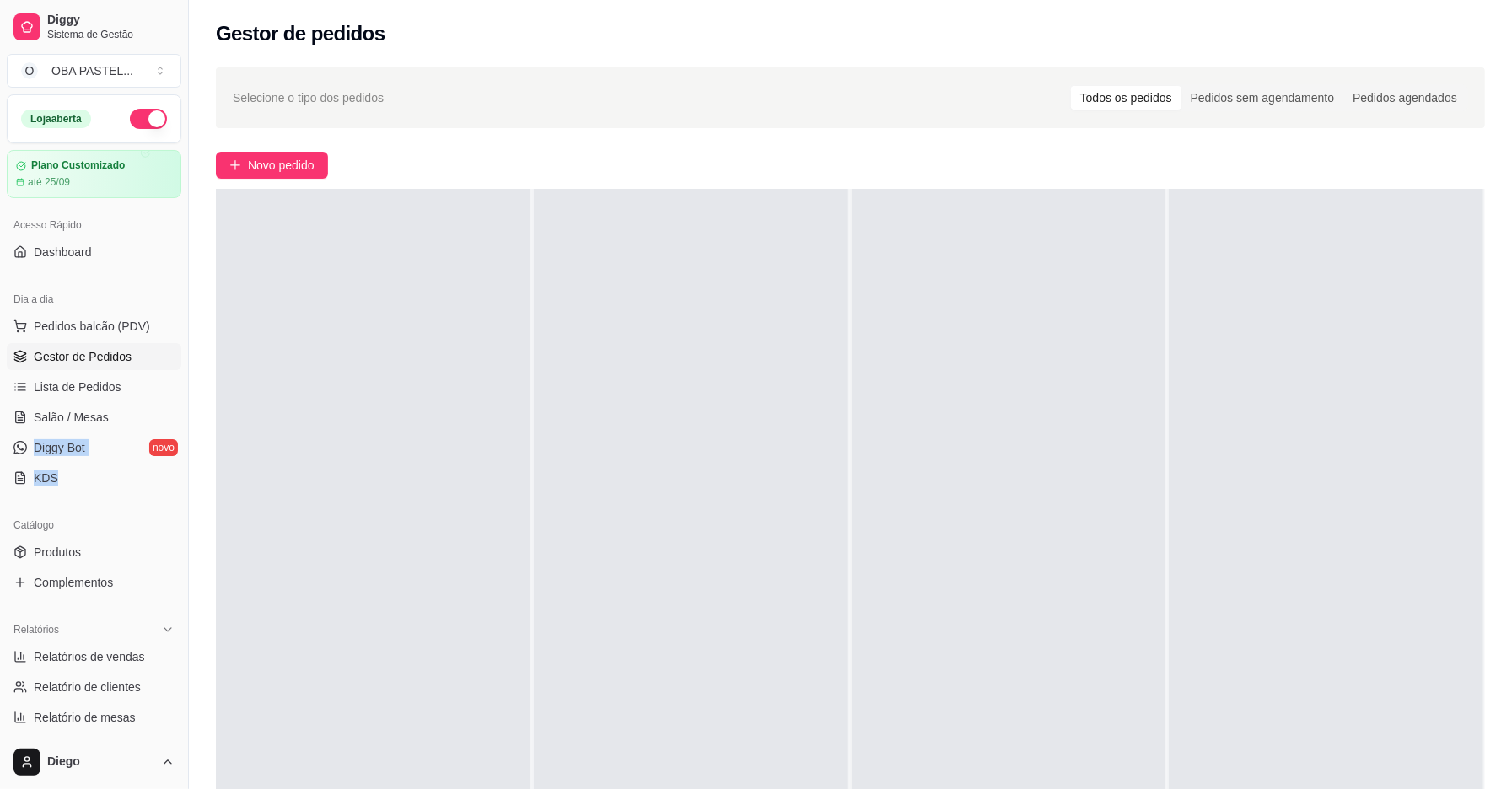
drag, startPoint x: 166, startPoint y: 426, endPoint x: 175, endPoint y: 477, distance: 51.8
click at [175, 479] on div "Loja aberta Plano Customizado até 25/09 Acesso Rápido Dashboard Dia a dia Pedid…" at bounding box center [94, 415] width 188 height 641
click at [291, 484] on div at bounding box center [373, 583] width 315 height 789
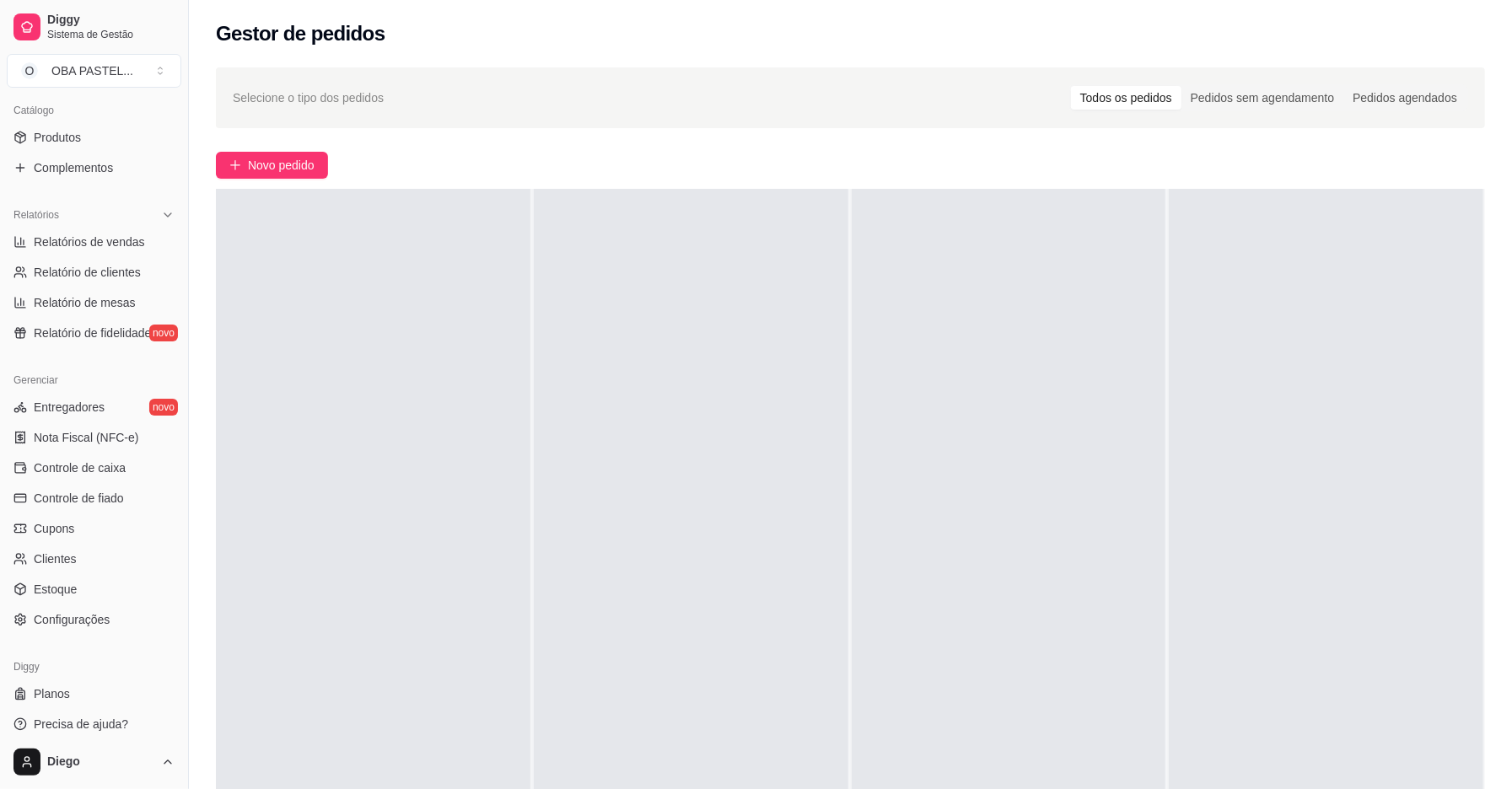
scroll to position [425, 0]
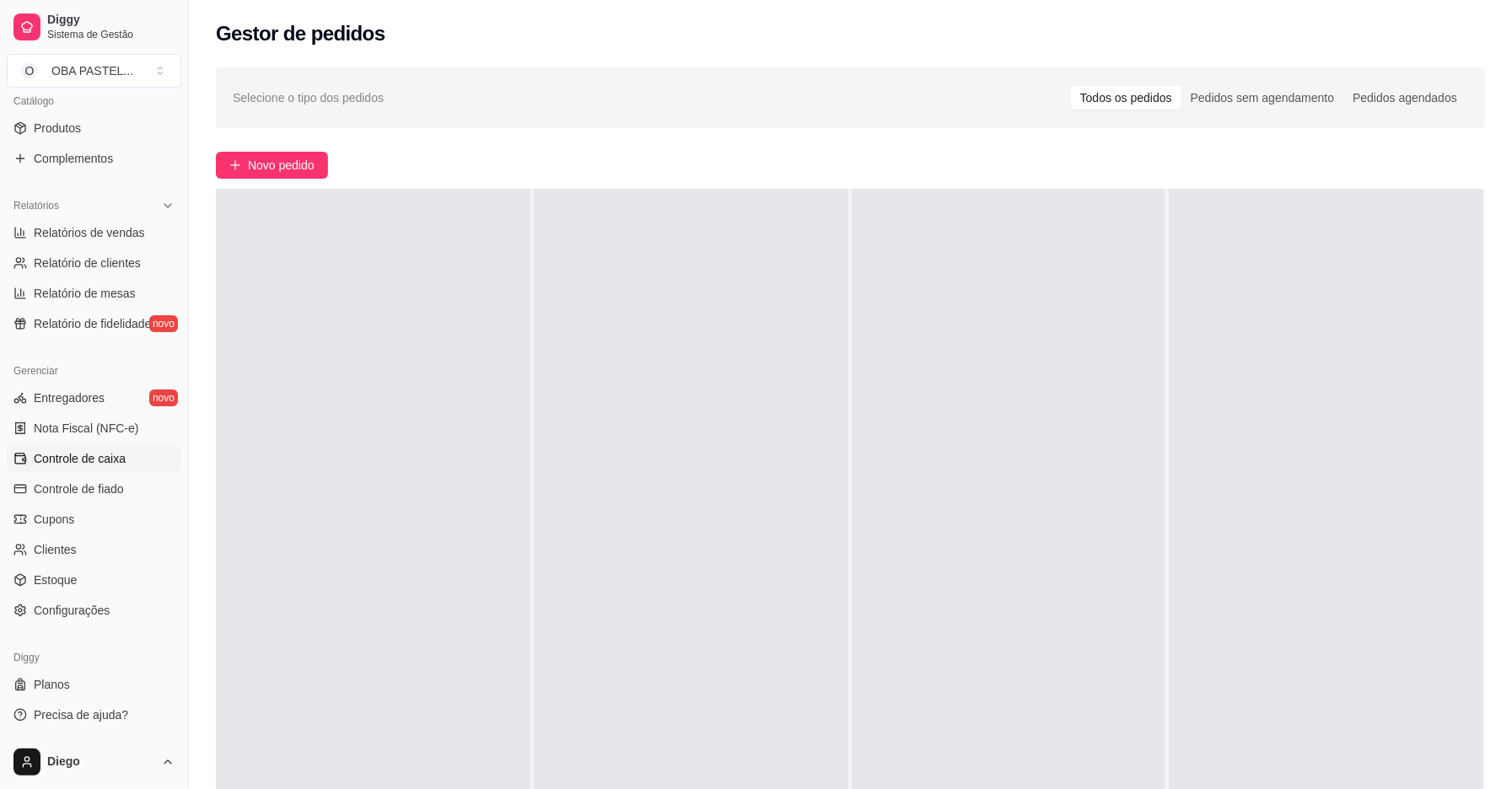
click at [91, 460] on span "Controle de caixa" at bounding box center [79, 459] width 92 height 17
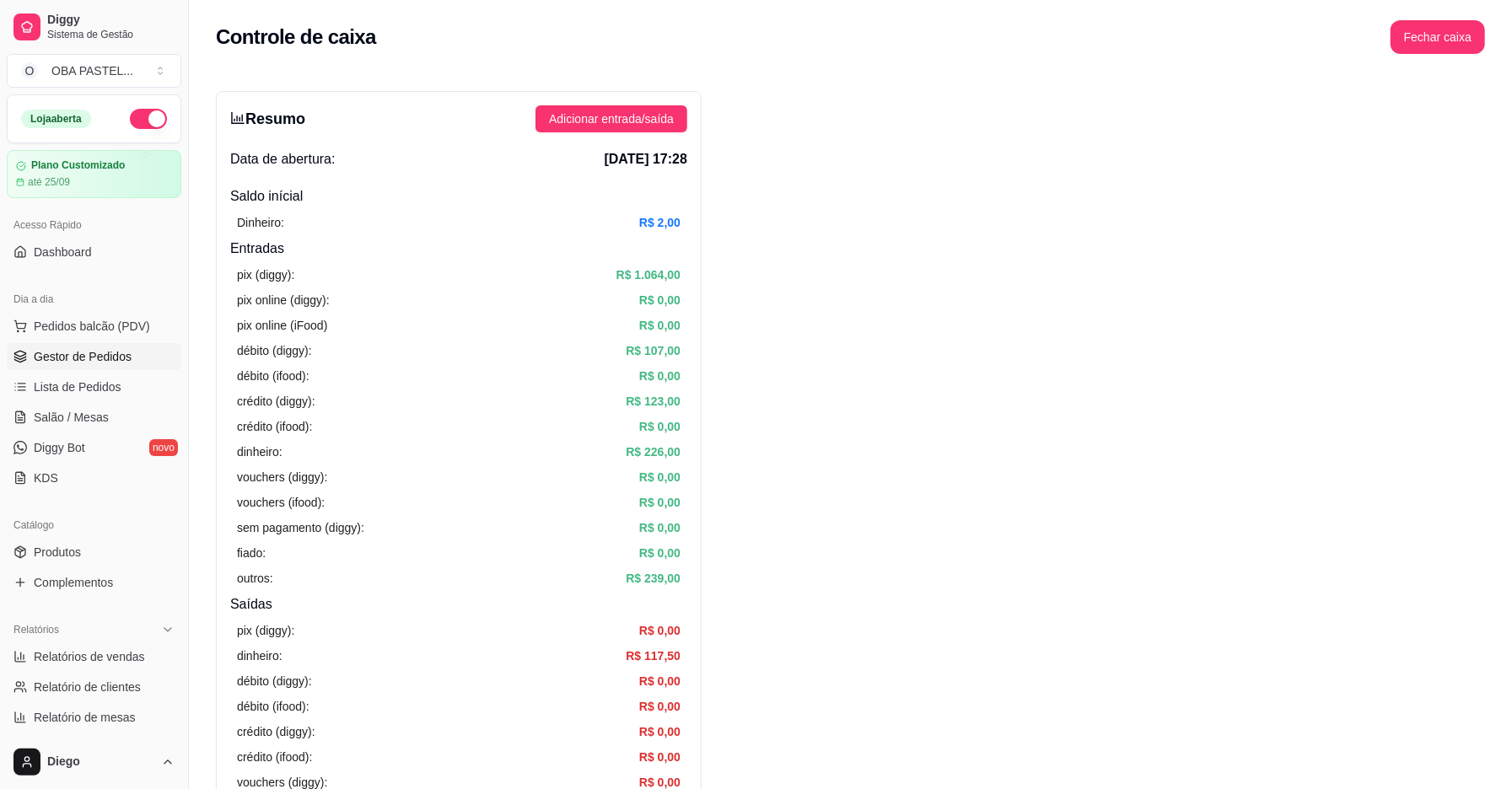
click at [126, 346] on link "Gestor de Pedidos" at bounding box center [94, 357] width 175 height 27
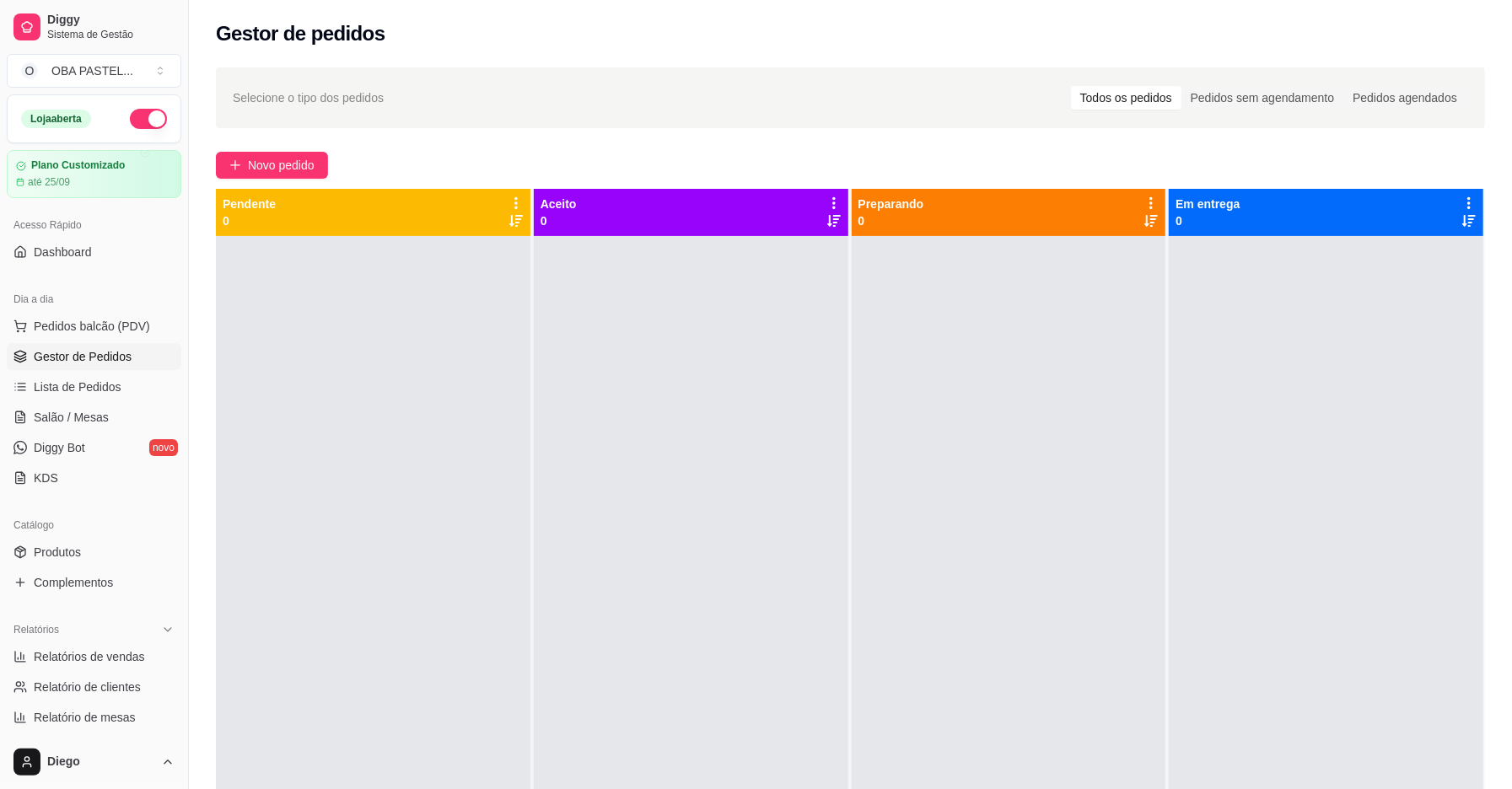
click at [1133, 106] on div "Todos os pedidos" at bounding box center [1127, 98] width 111 height 24
click at [1071, 86] on input "Todos os pedidos" at bounding box center [1071, 86] width 0 height 0
click at [1147, 97] on div "Todos os pedidos" at bounding box center [1127, 98] width 111 height 24
click at [1071, 86] on input "Todos os pedidos" at bounding box center [1071, 86] width 0 height 0
click at [110, 391] on span "Lista de Pedidos" at bounding box center [77, 387] width 88 height 17
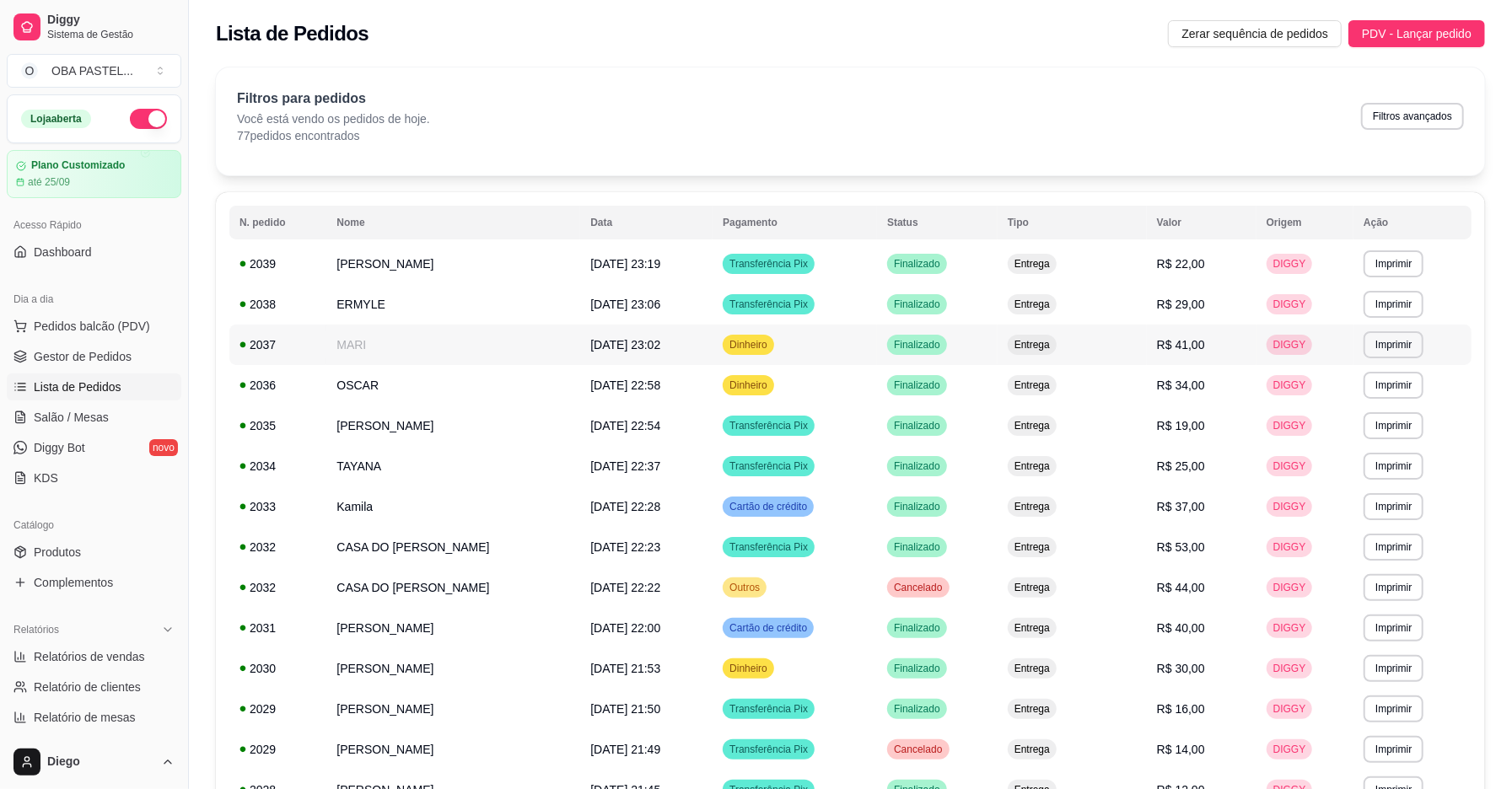
click at [1205, 347] on span "R$ 41,00" at bounding box center [1181, 345] width 48 height 13
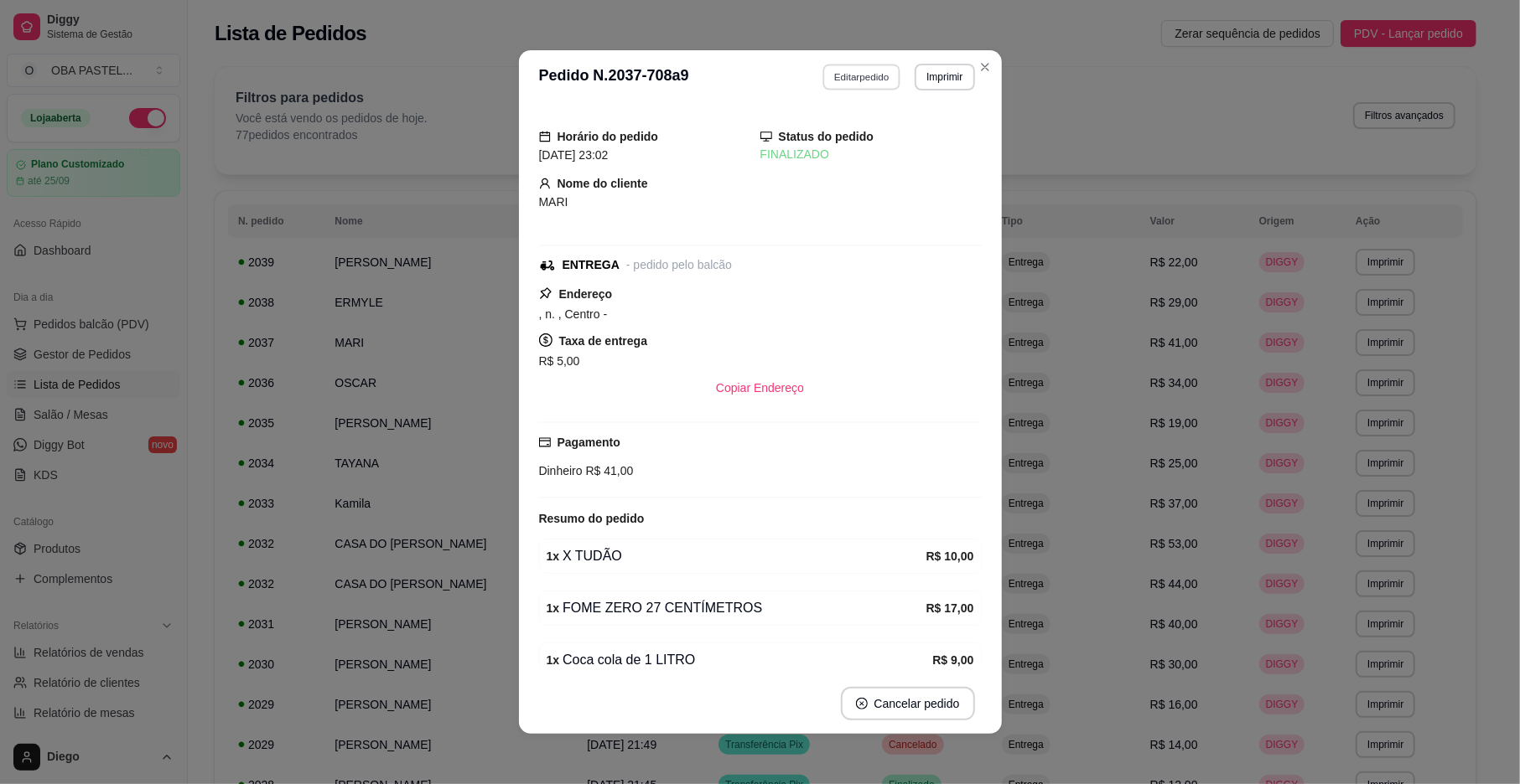
click at [858, 78] on button "Editar pedido" at bounding box center [861, 76] width 78 height 26
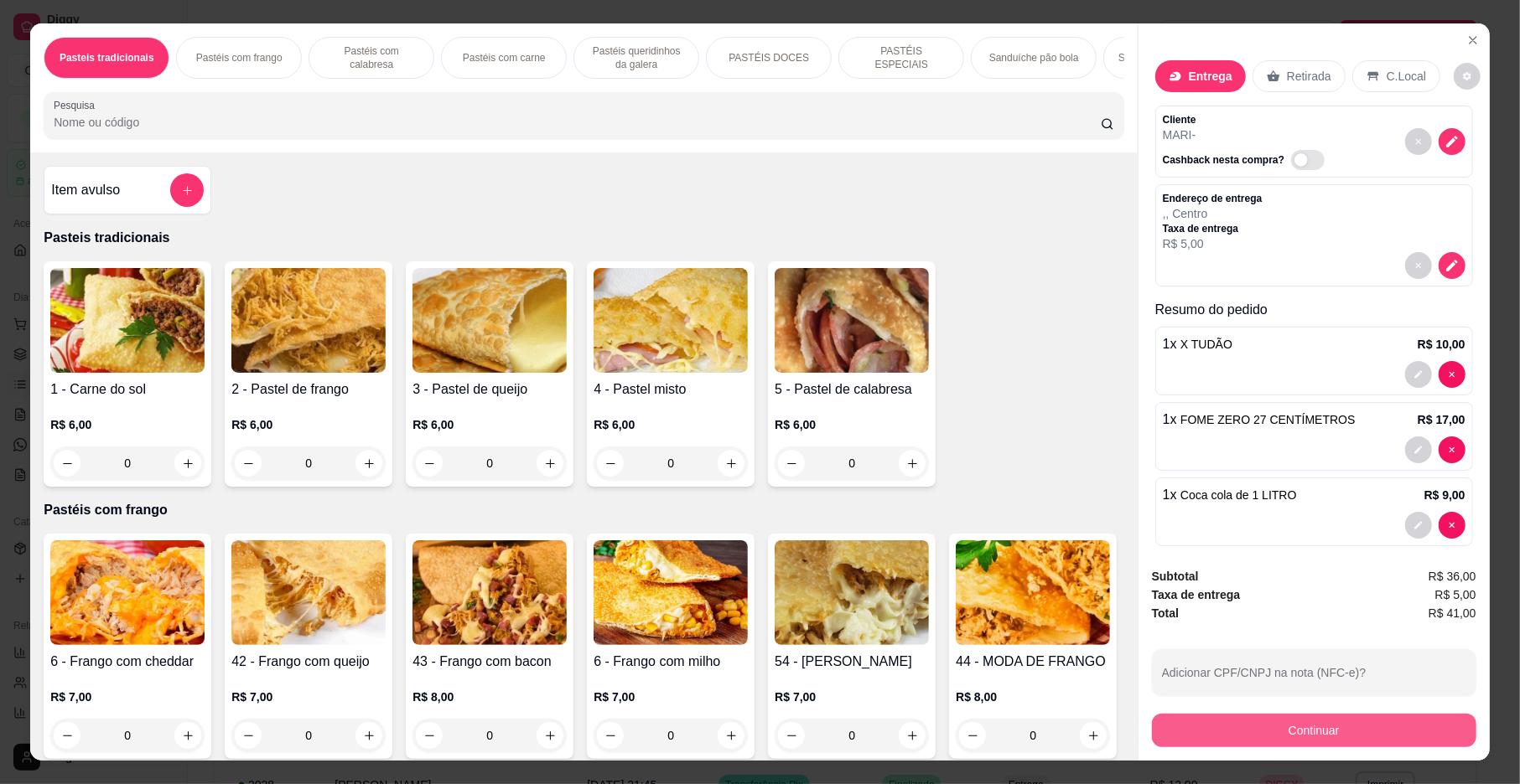
click at [1326, 724] on button "Continuar" at bounding box center [1314, 730] width 324 height 33
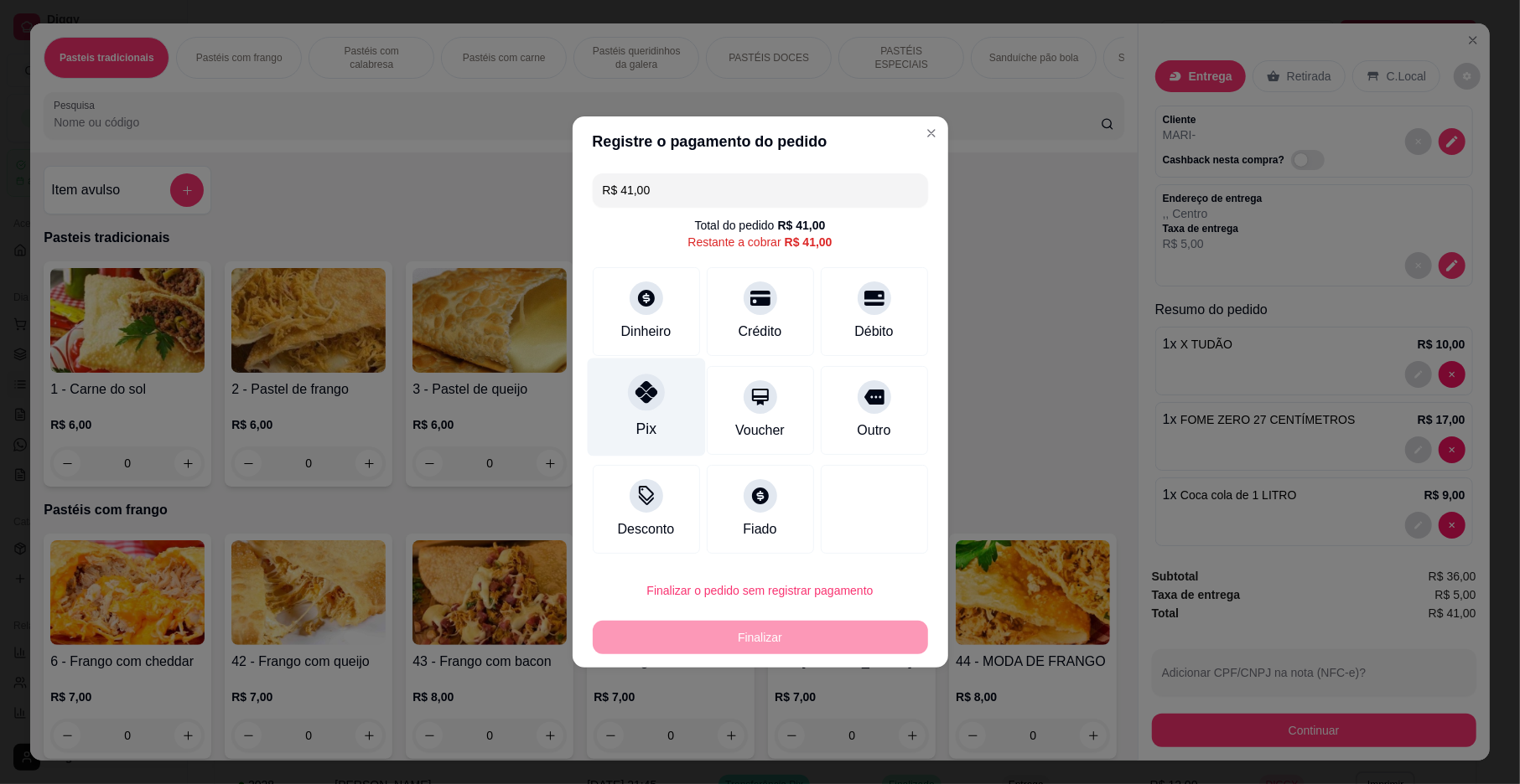
click at [669, 402] on div "Pix" at bounding box center [645, 407] width 118 height 98
type input "R$ 0,00"
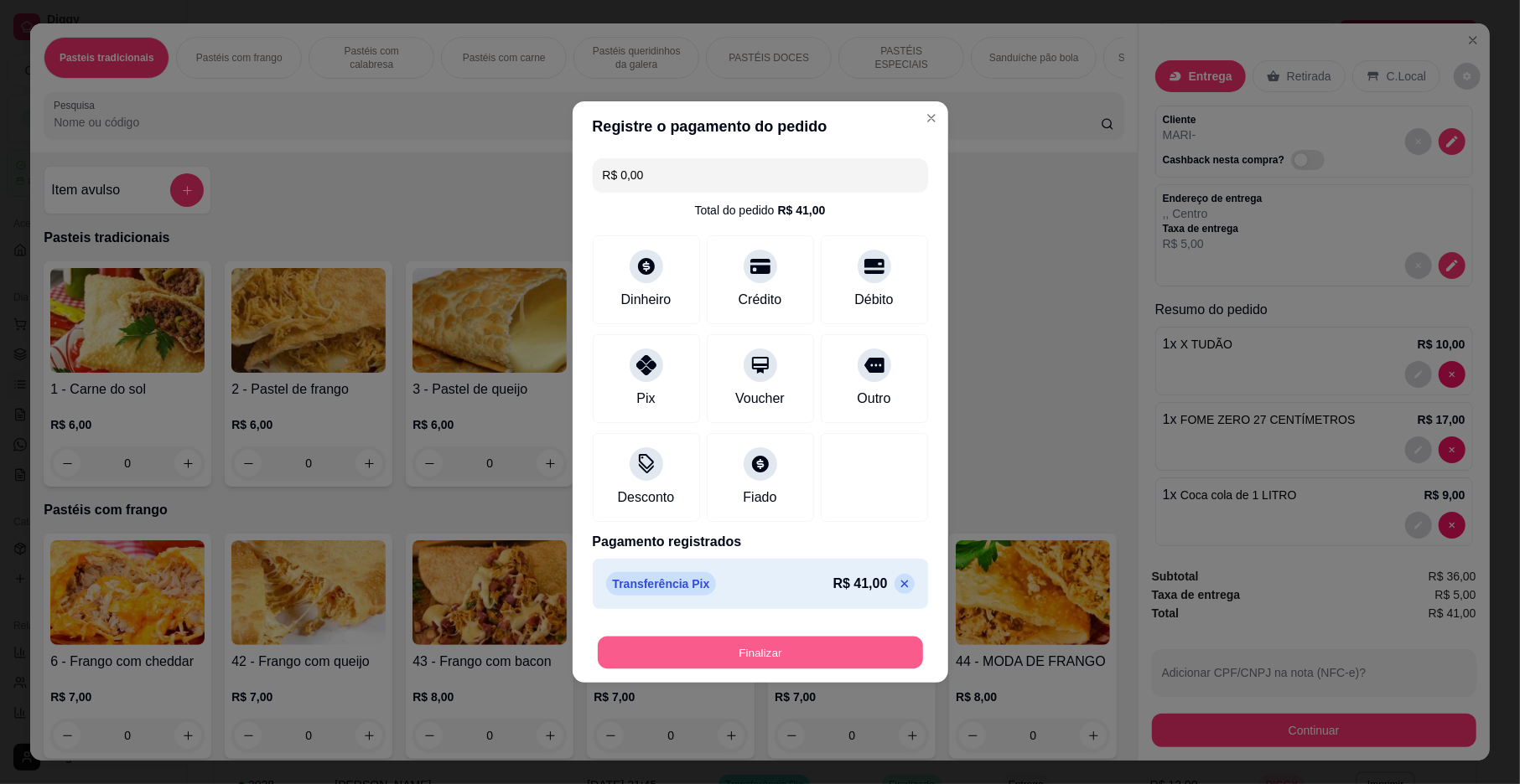
click at [822, 638] on button "Finalizar" at bounding box center [760, 653] width 325 height 32
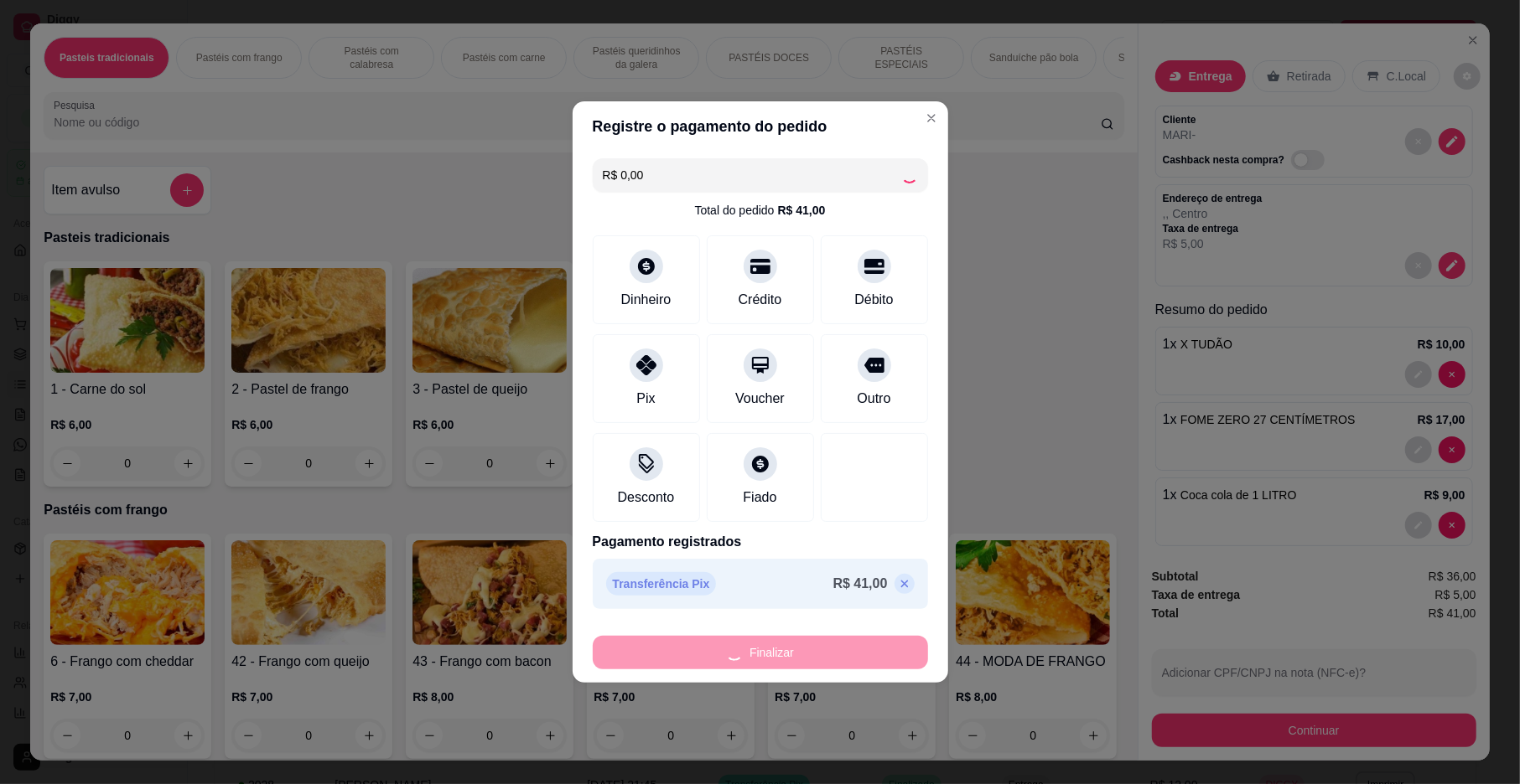
type input "0"
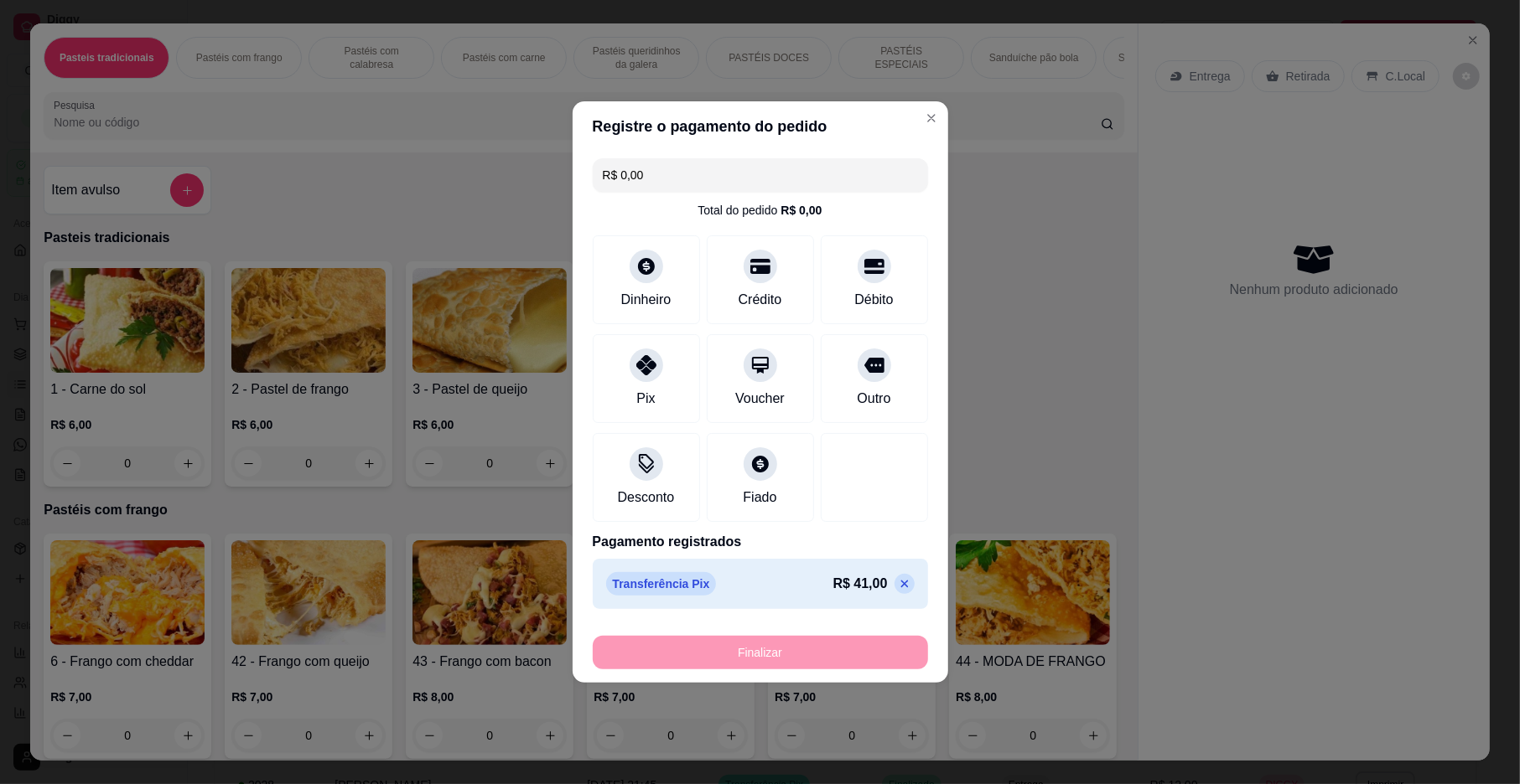
type input "-R$ 41,00"
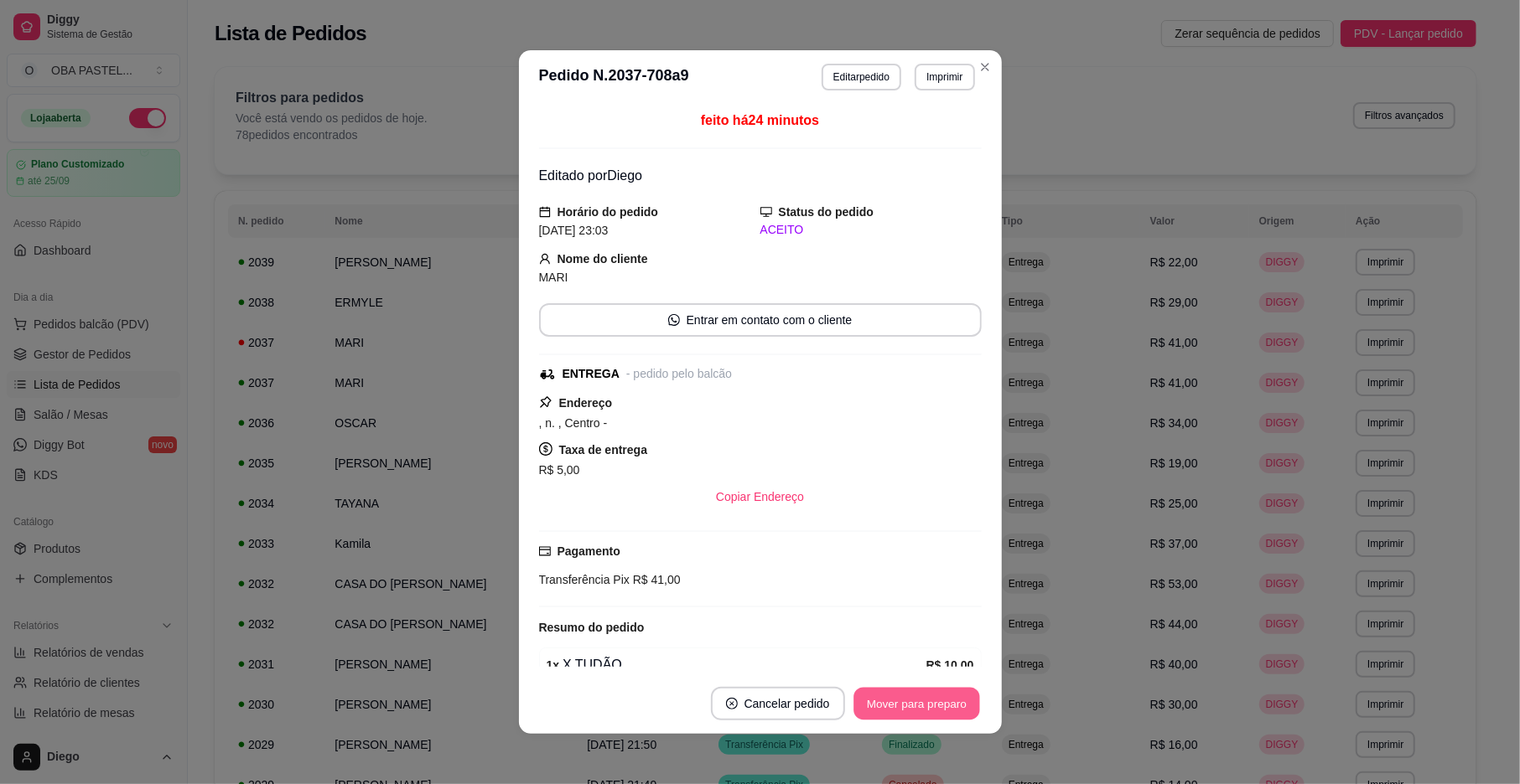
click at [942, 698] on button "Mover para preparo" at bounding box center [916, 704] width 125 height 32
click at [942, 698] on button "Mover para entrega" at bounding box center [917, 704] width 125 height 32
click at [942, 698] on button "Mover para finalizado" at bounding box center [912, 704] width 135 height 32
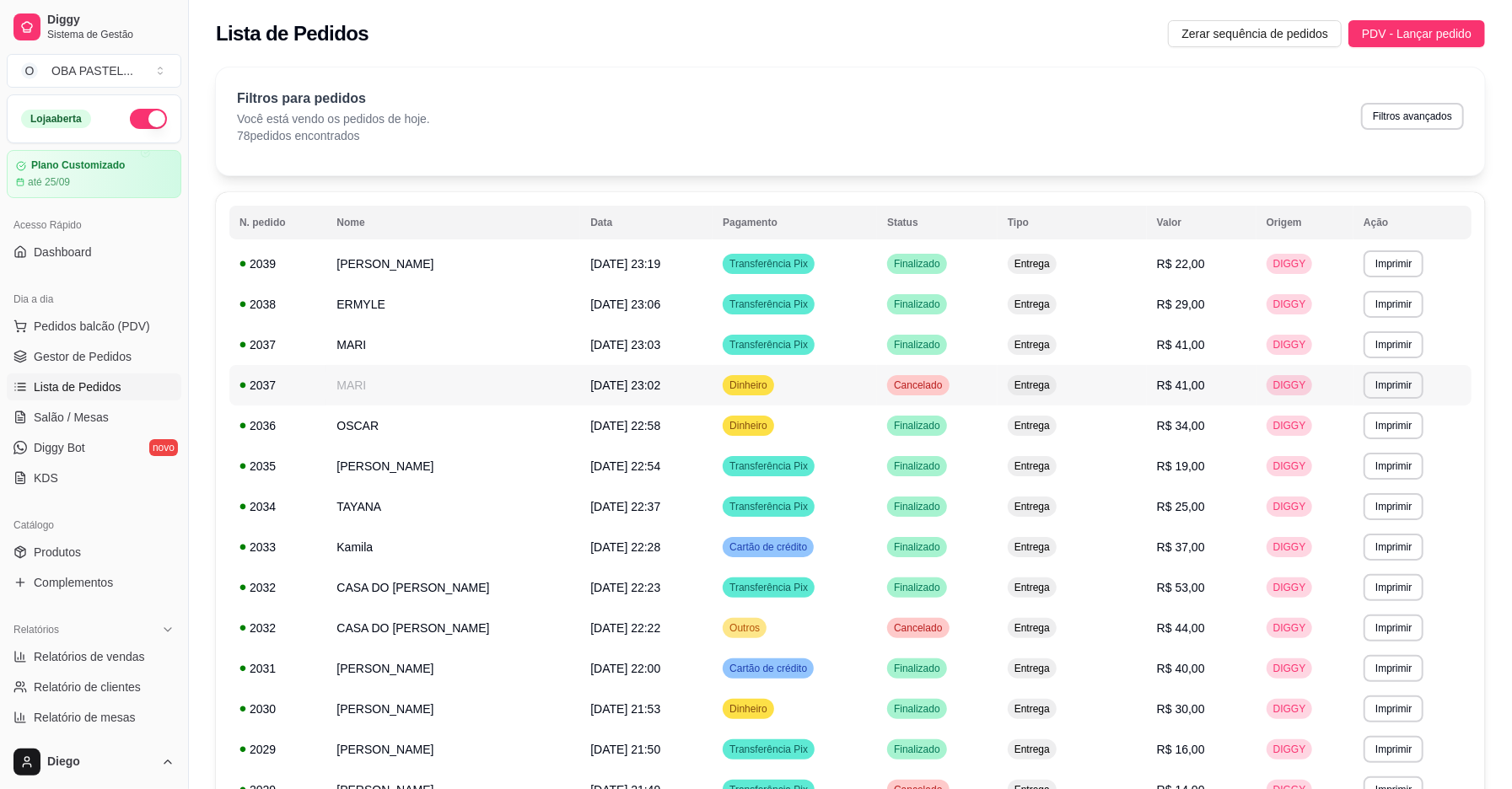
click at [943, 385] on span "Cancelado" at bounding box center [917, 385] width 55 height 13
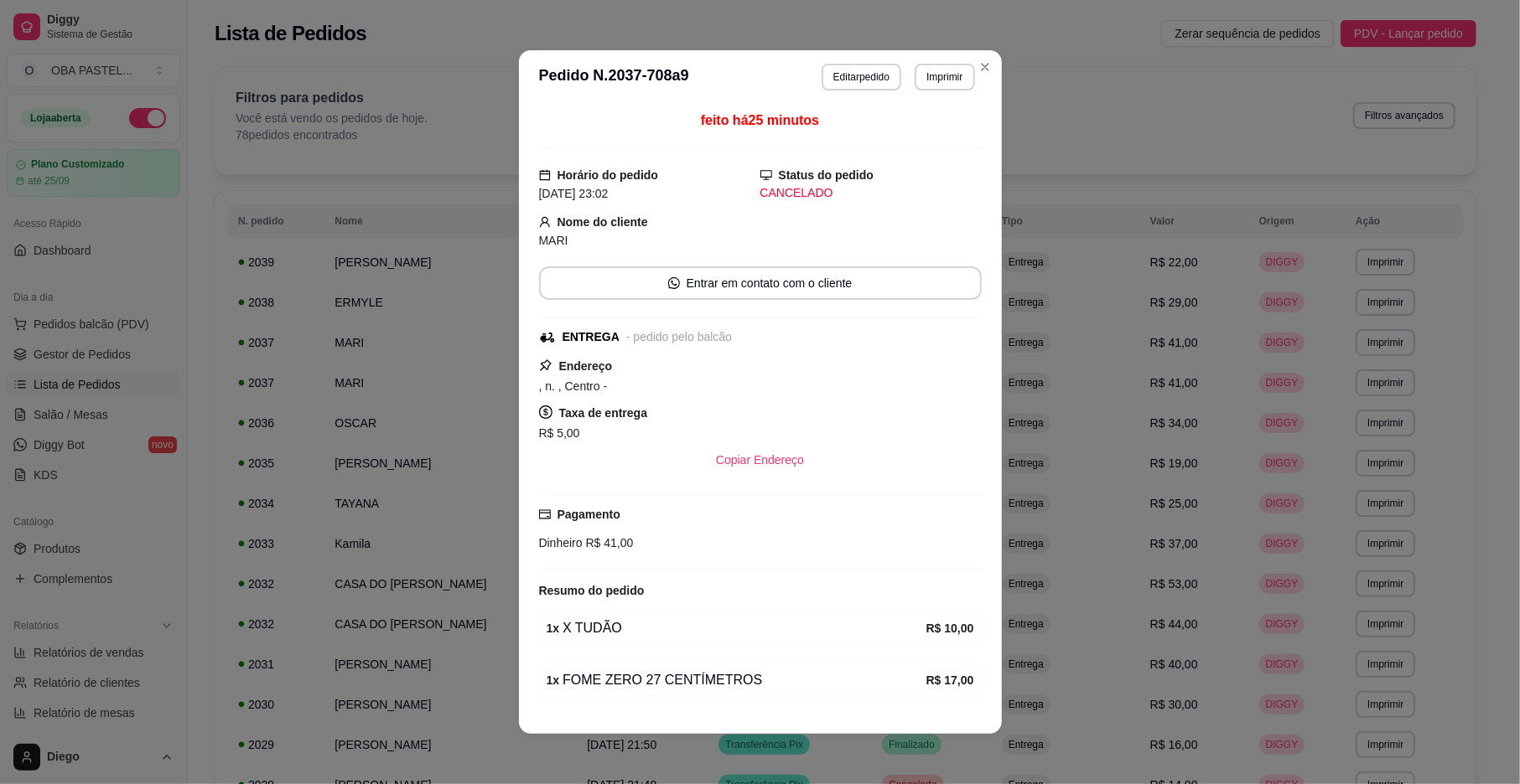
click at [937, 383] on div ", n. , Centro -" at bounding box center [760, 386] width 443 height 20
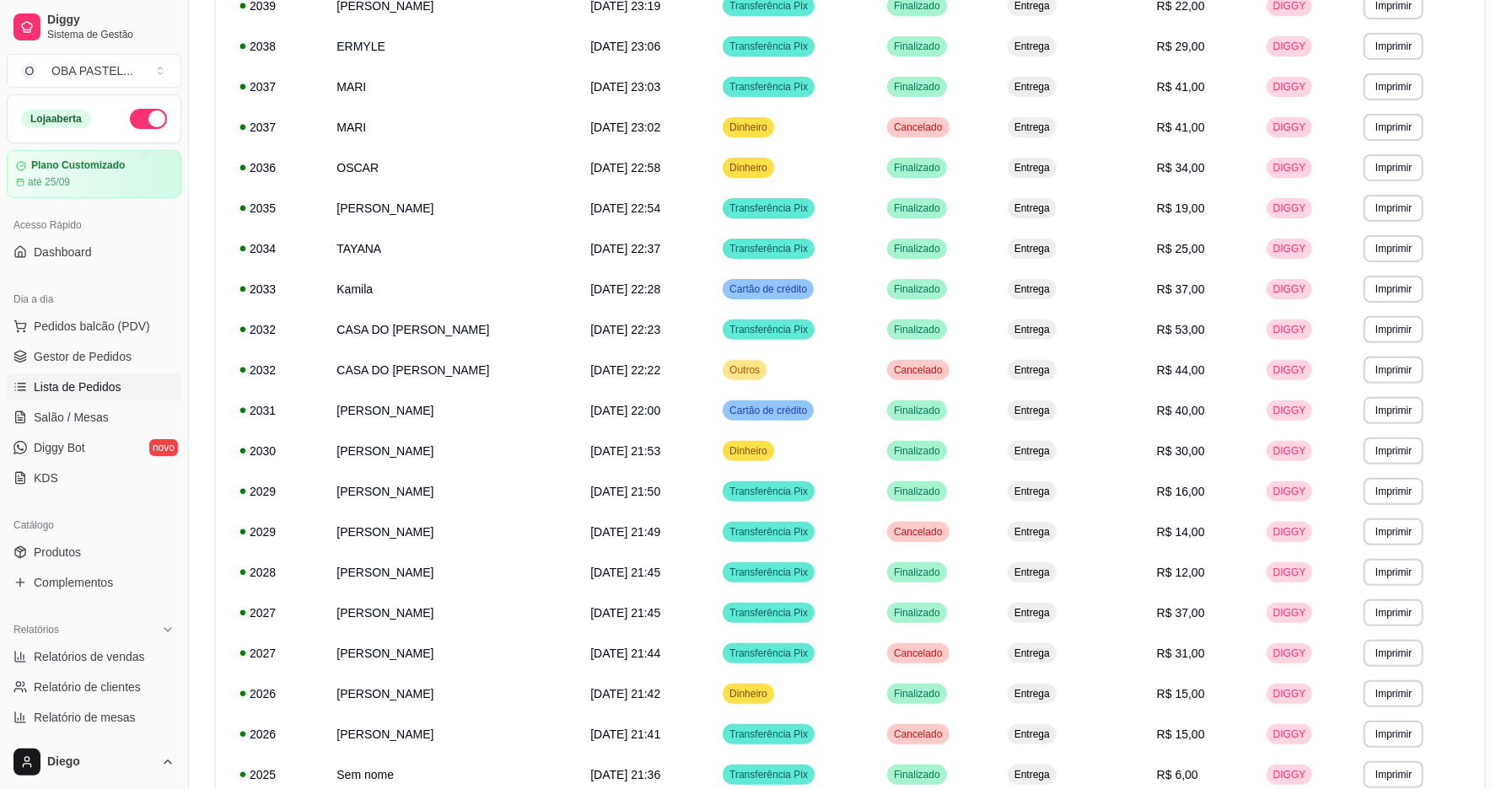
scroll to position [261, 0]
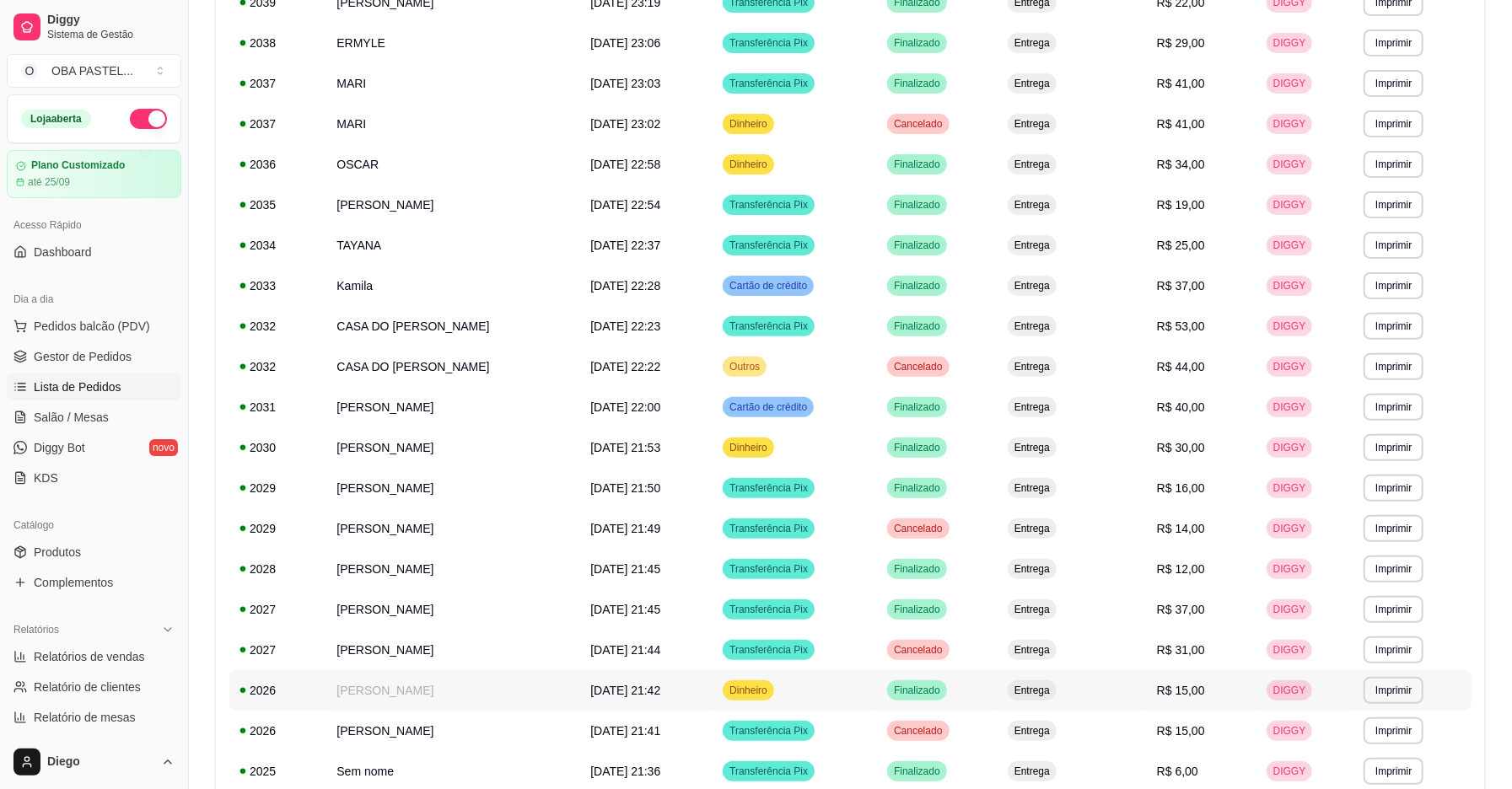
click at [763, 693] on span "Dinheiro" at bounding box center [748, 690] width 45 height 13
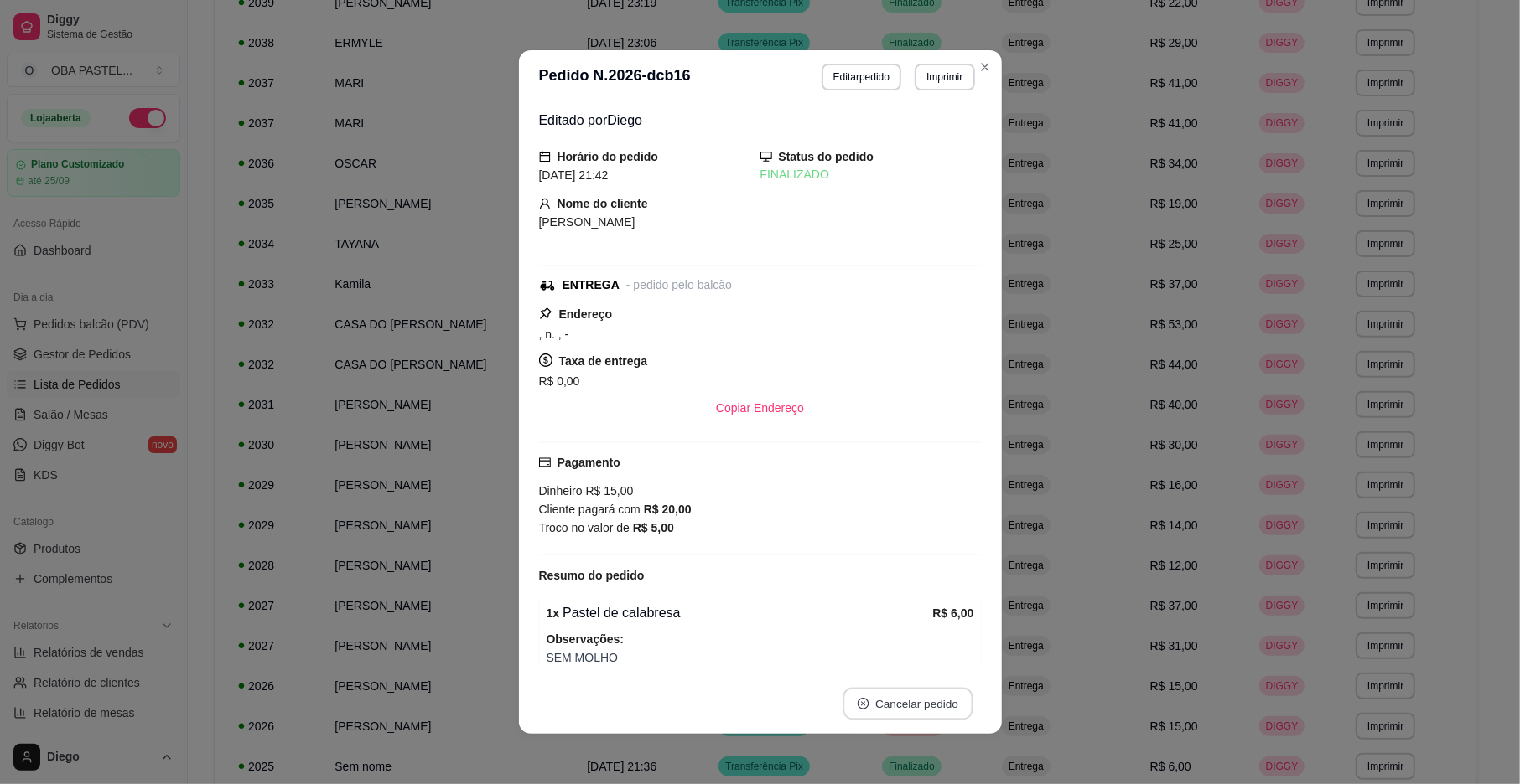
click at [916, 696] on button "Cancelar pedido" at bounding box center [907, 704] width 130 height 32
click at [949, 654] on button "Sim" at bounding box center [946, 663] width 66 height 32
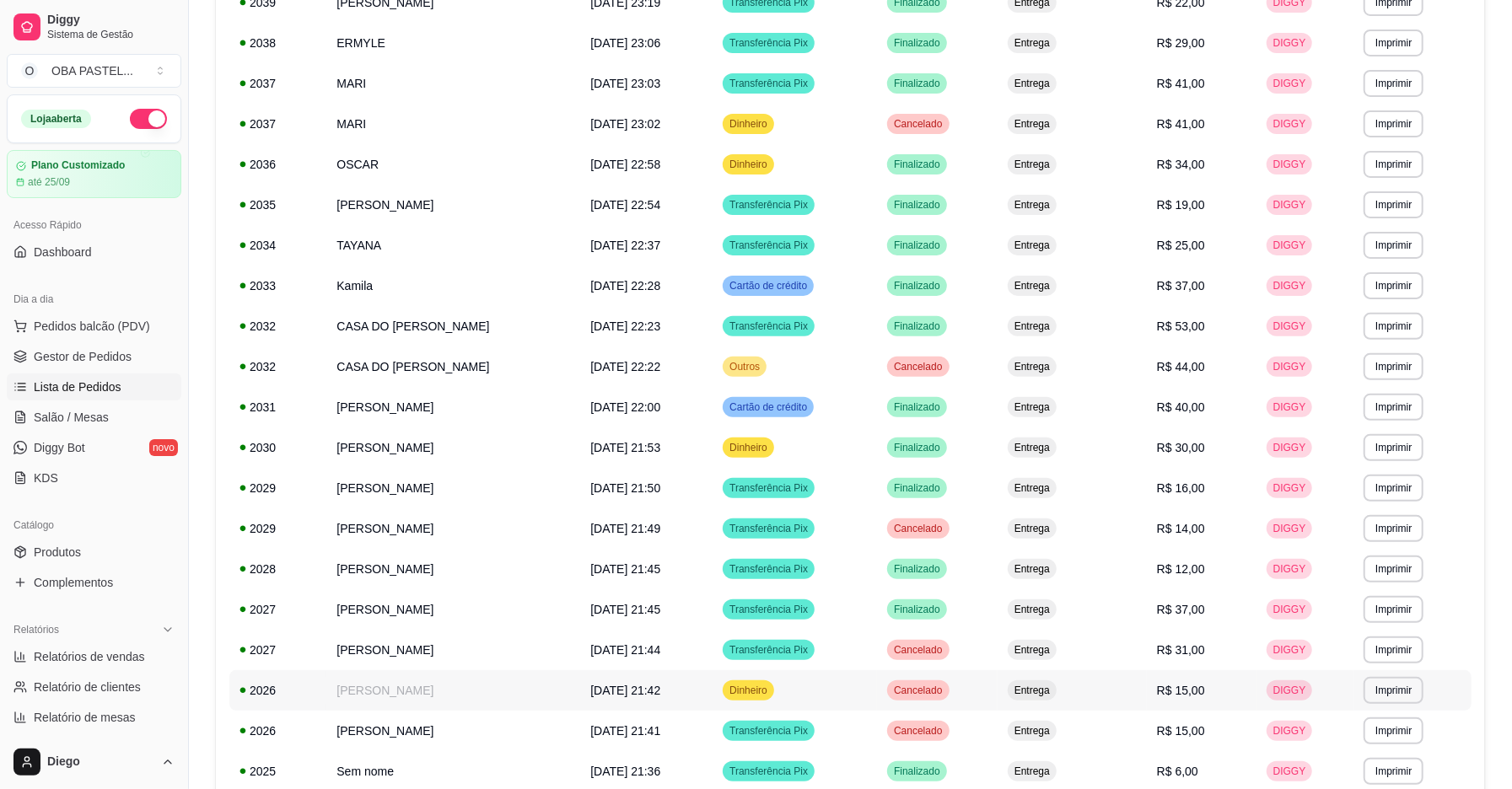
click at [905, 692] on span "Cancelado" at bounding box center [917, 690] width 55 height 13
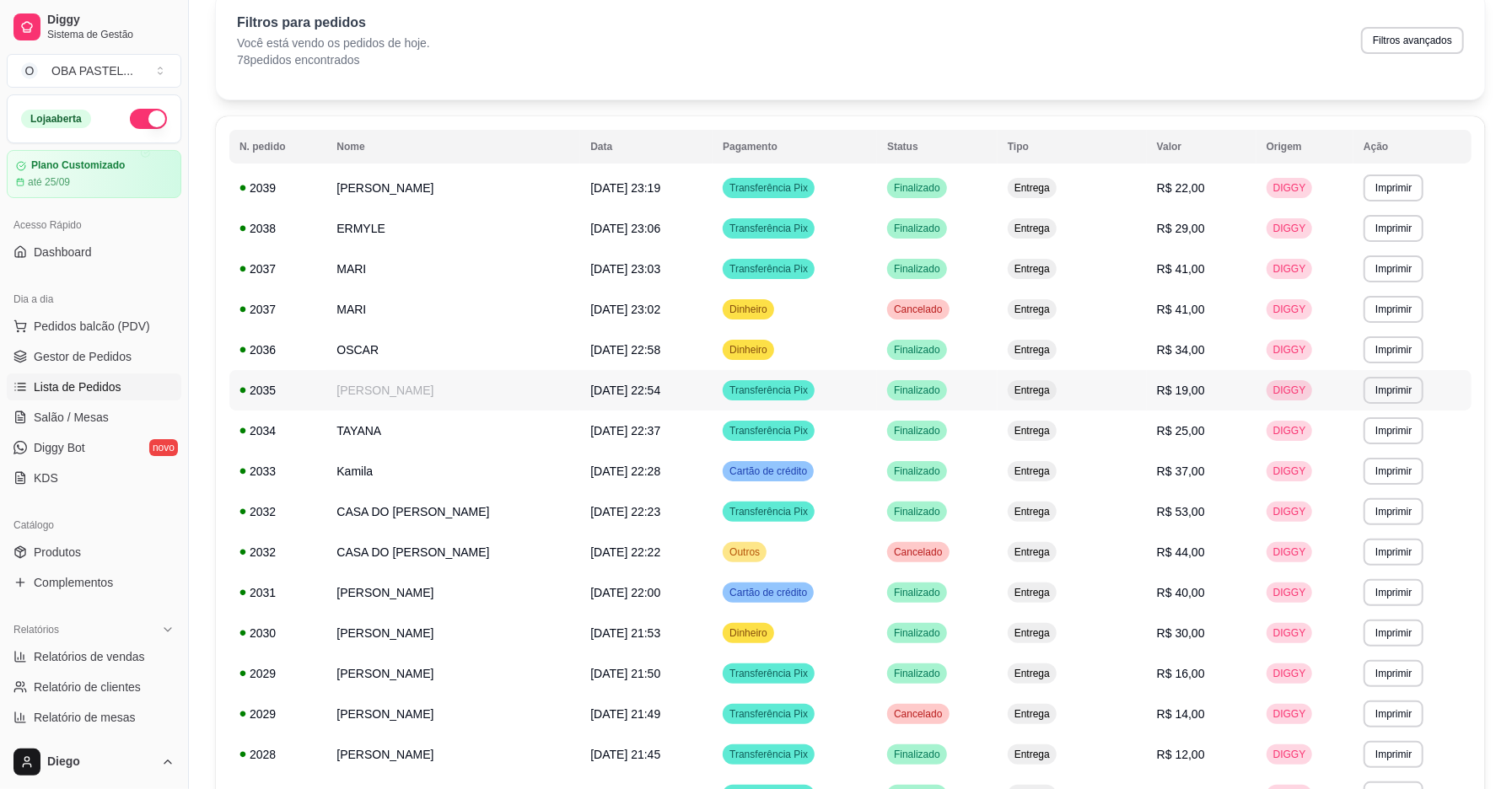
scroll to position [0, 0]
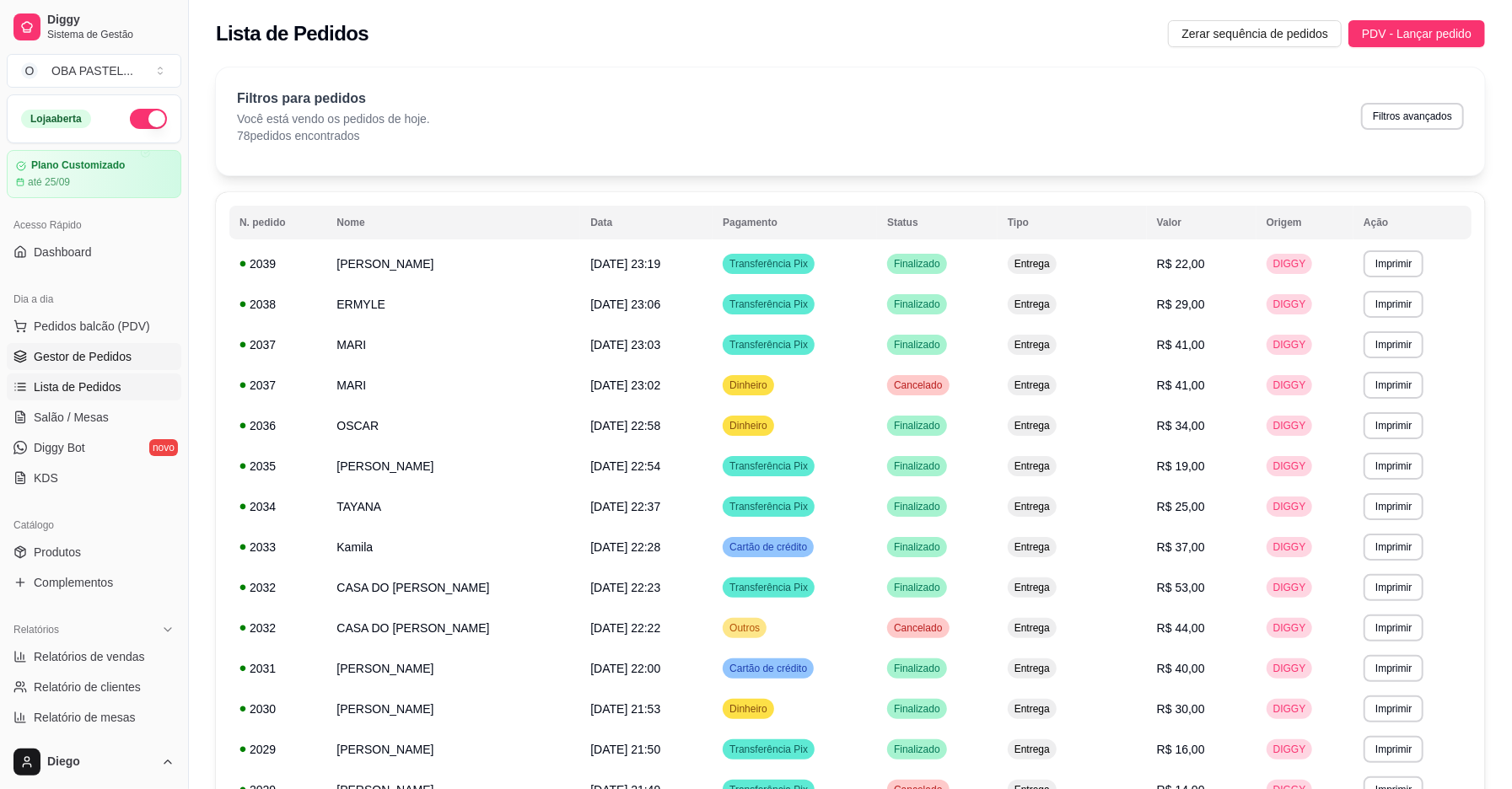
click at [116, 355] on span "Gestor de Pedidos" at bounding box center [82, 357] width 98 height 17
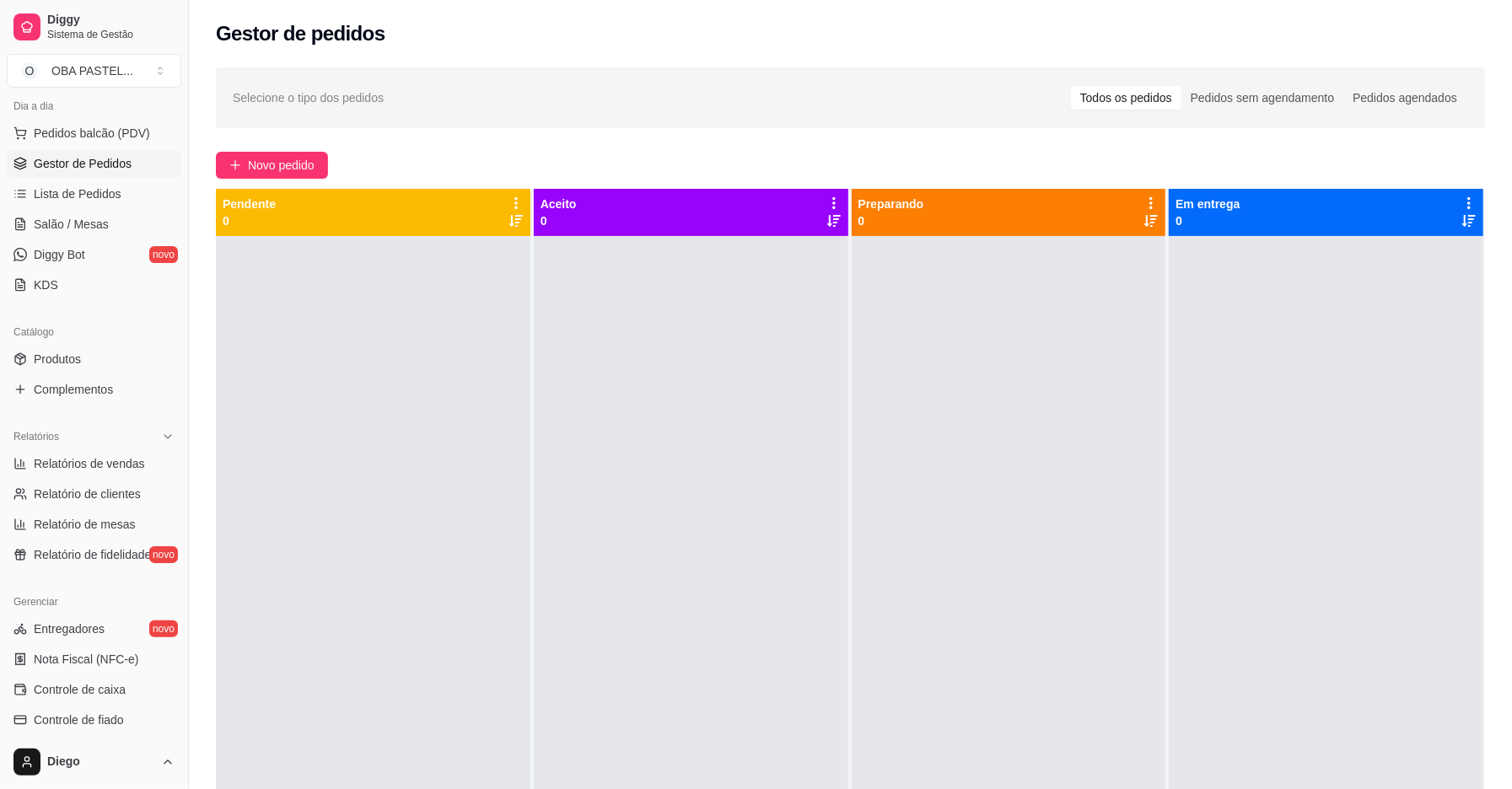
scroll to position [206, 0]
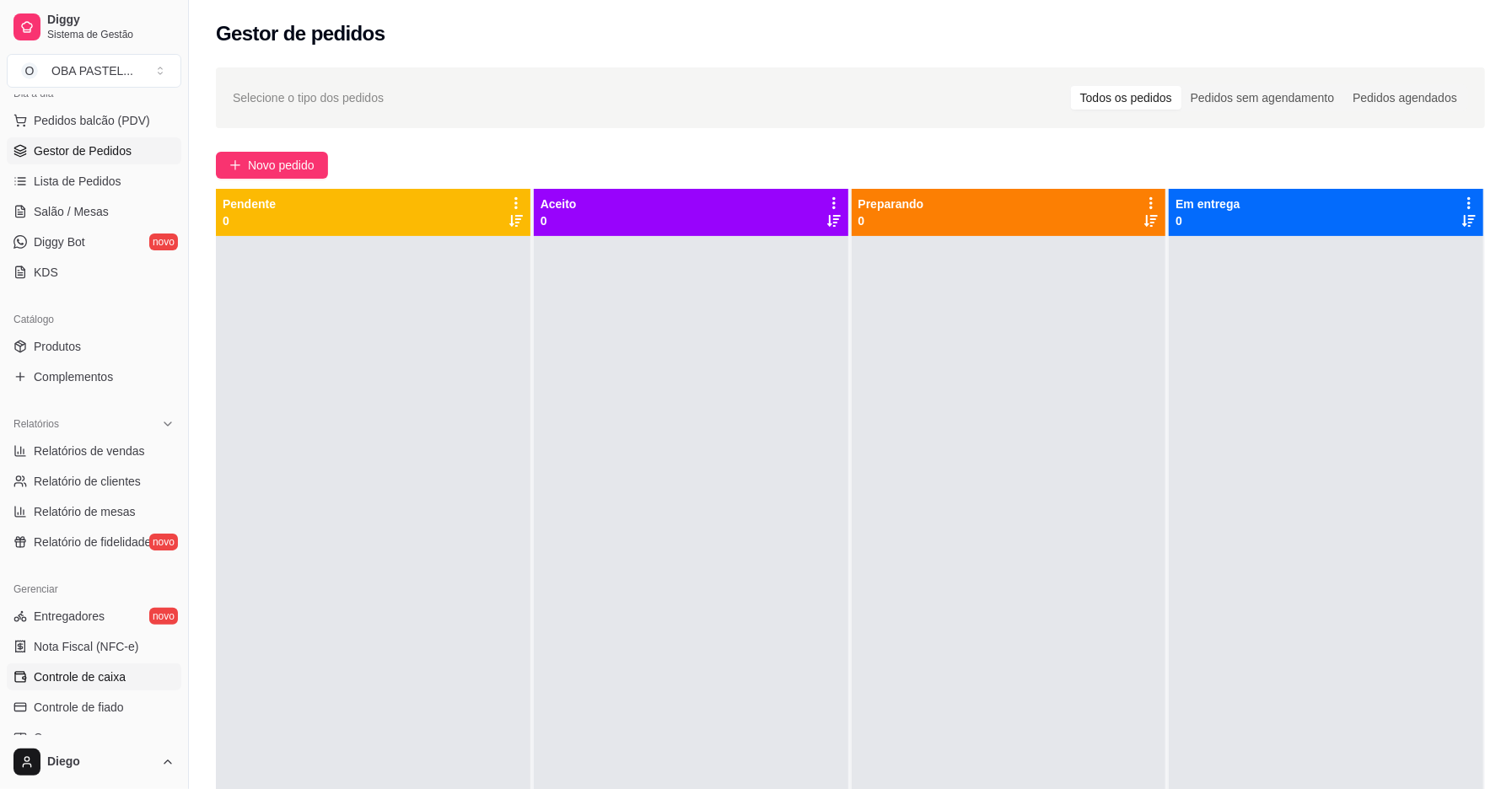
click at [68, 675] on span "Controle de caixa" at bounding box center [79, 677] width 92 height 17
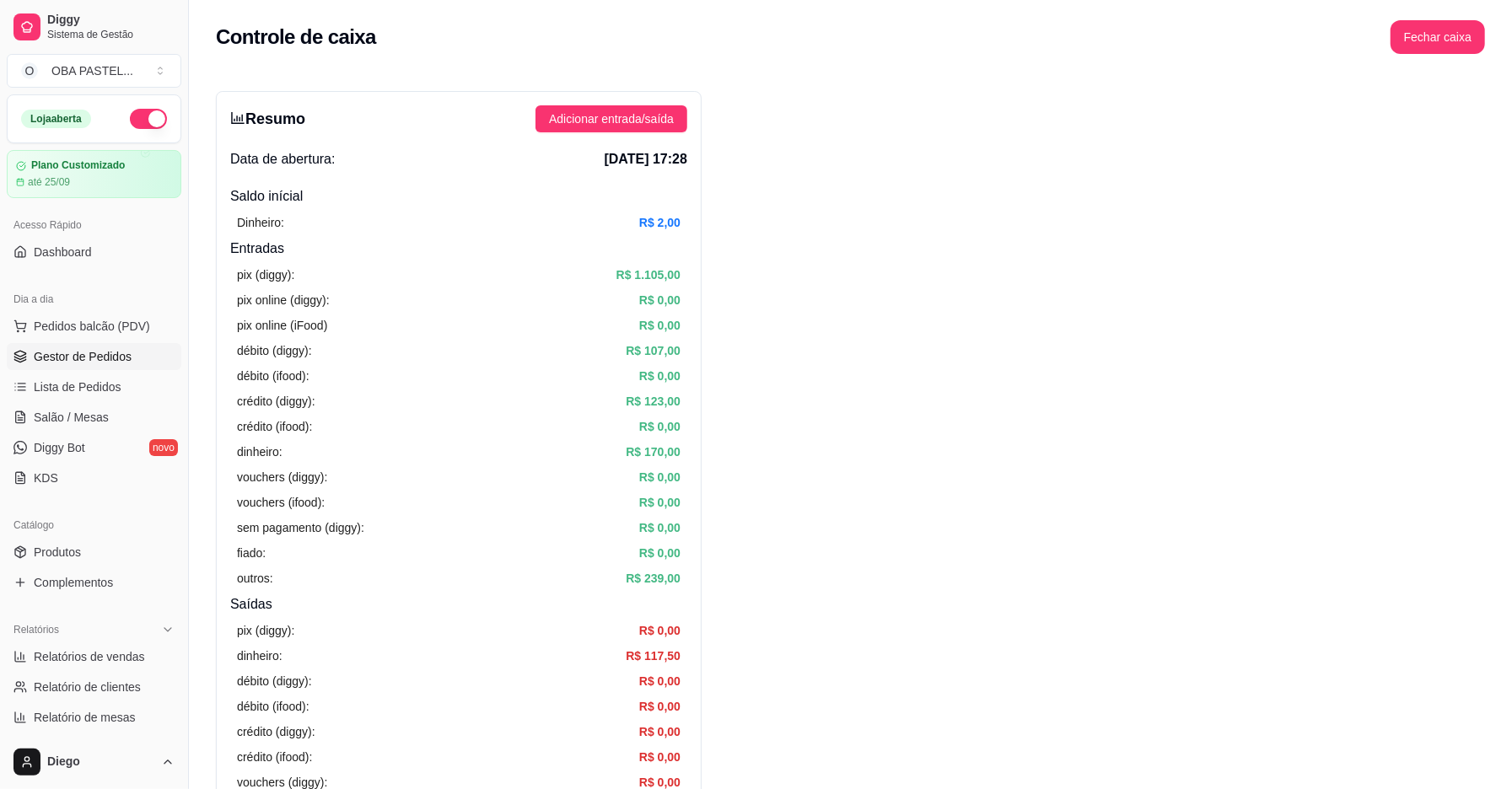
click at [106, 361] on span "Gestor de Pedidos" at bounding box center [82, 357] width 98 height 17
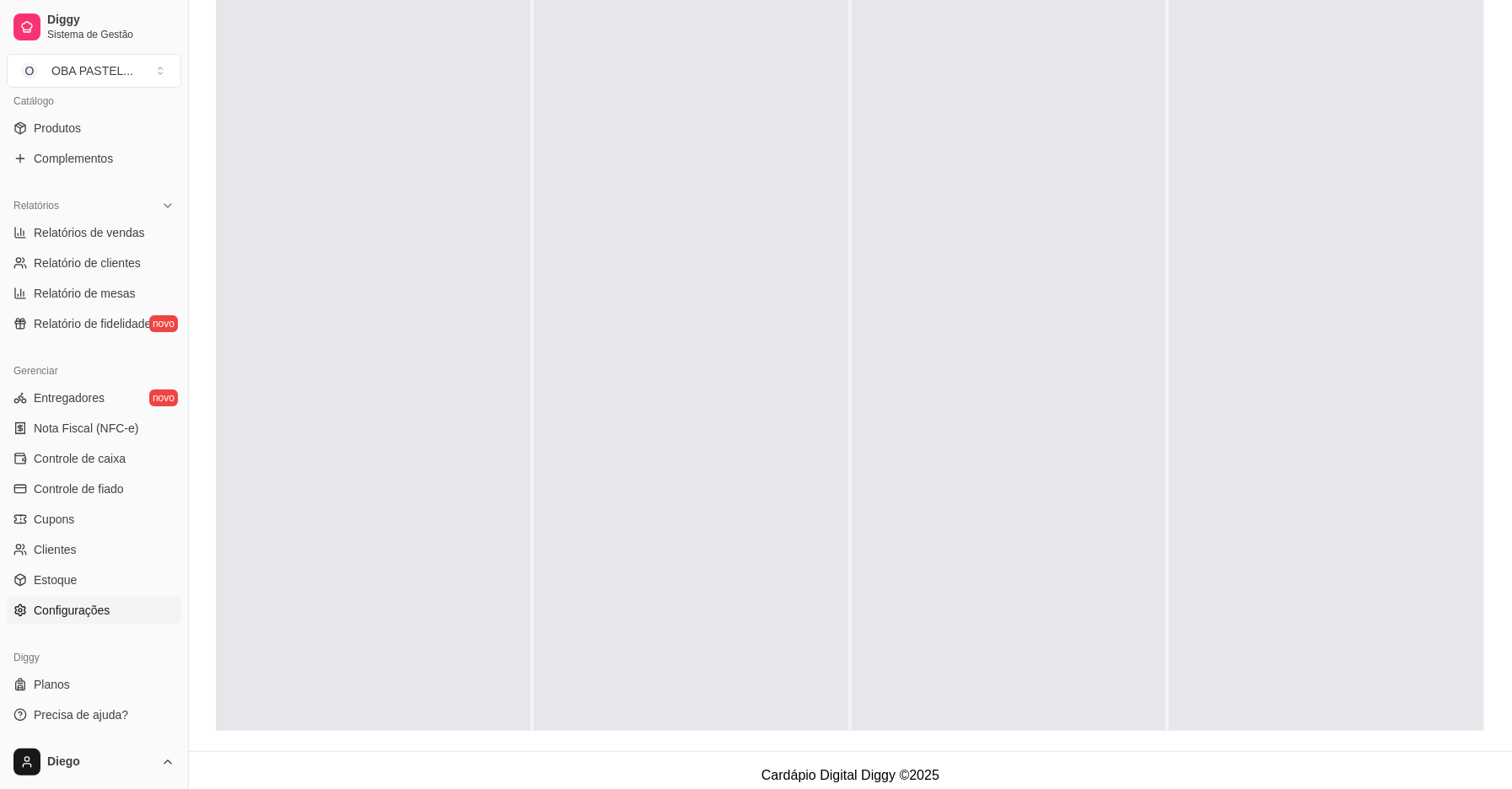
scroll to position [257, 0]
click at [91, 457] on span "Controle de caixa" at bounding box center [79, 459] width 92 height 17
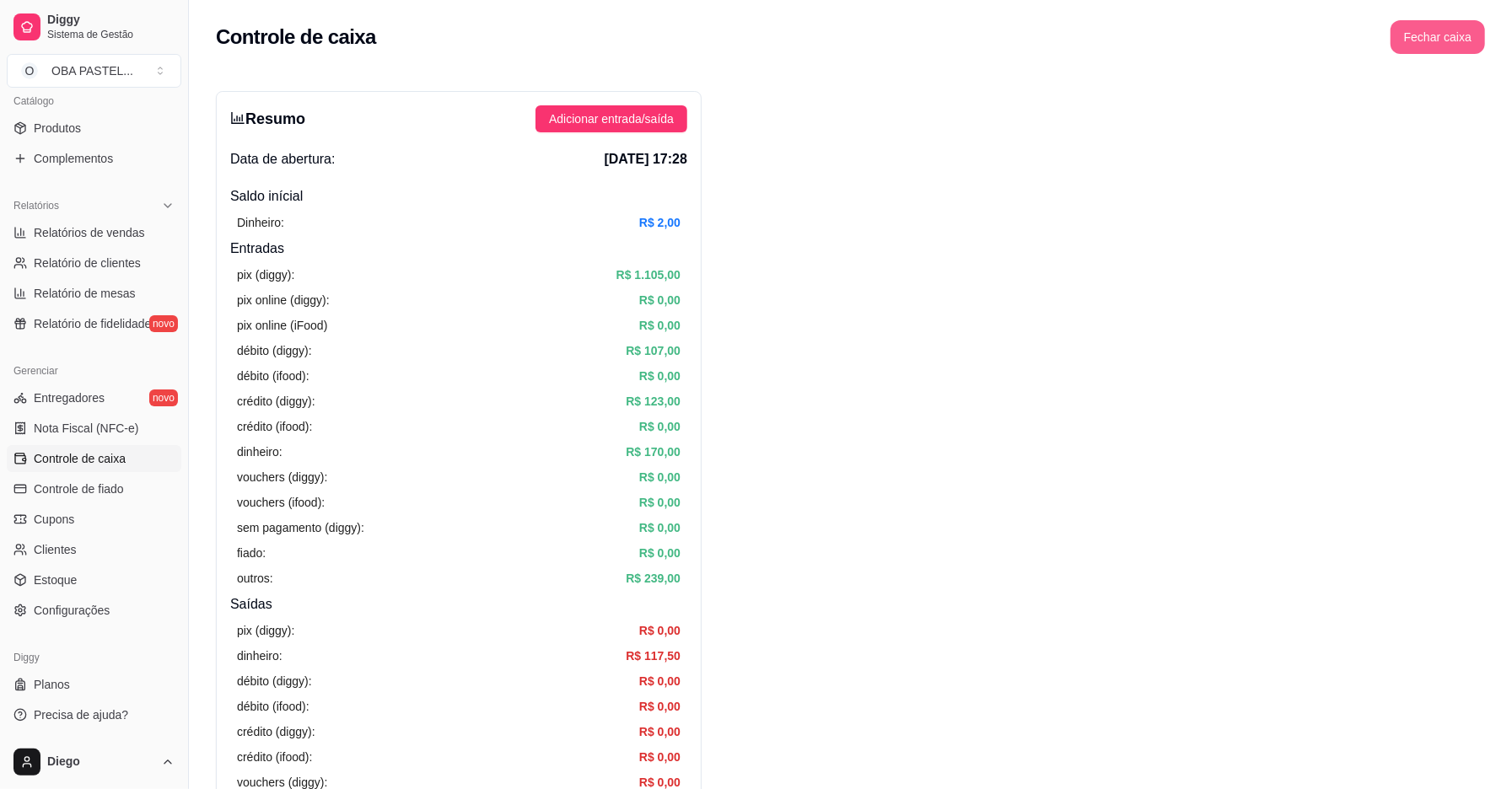
click at [1449, 34] on button "Fechar caixa" at bounding box center [1437, 36] width 95 height 33
click at [1475, 141] on span "Sim" at bounding box center [1484, 149] width 20 height 18
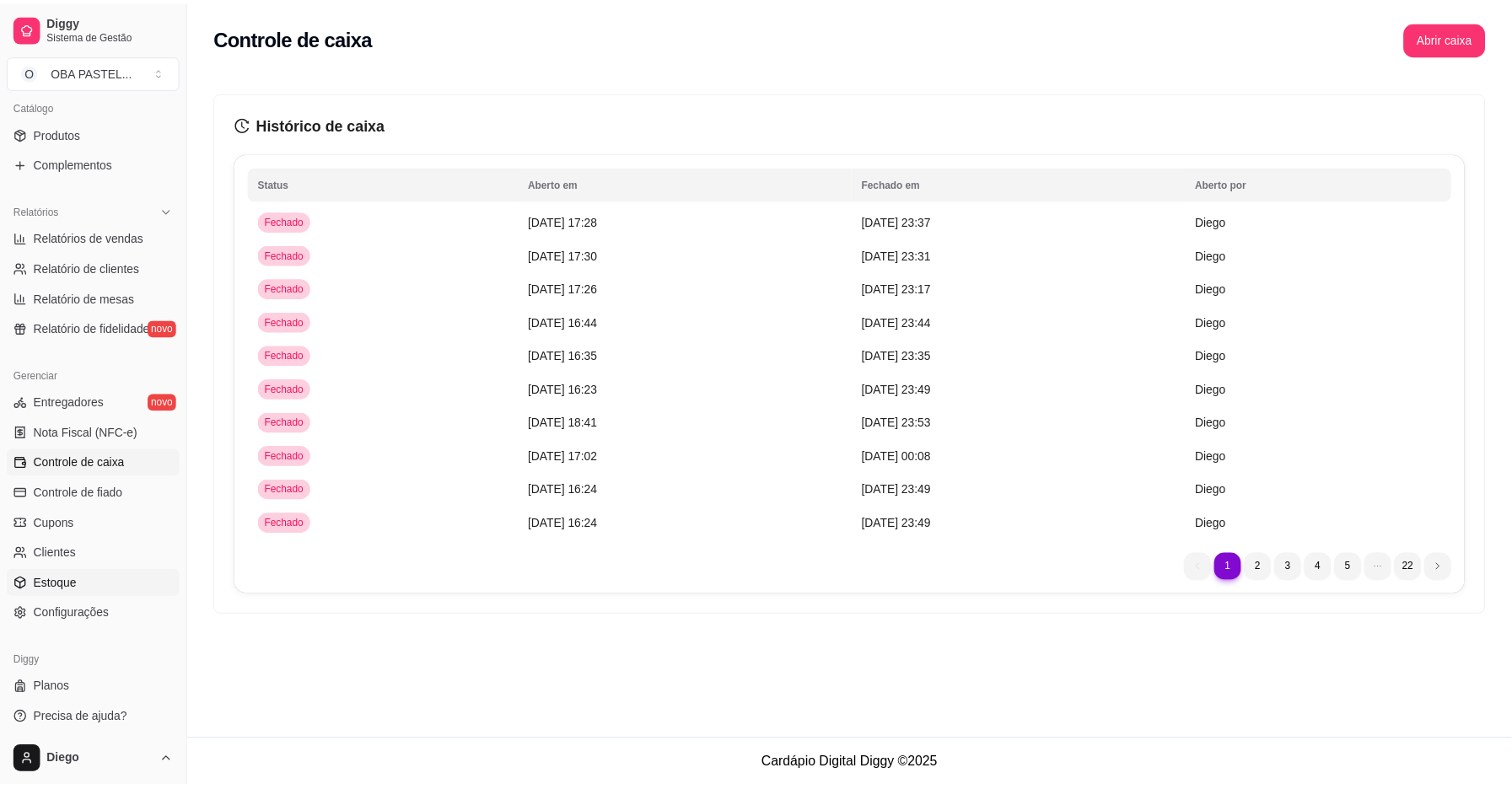
scroll to position [425, 0]
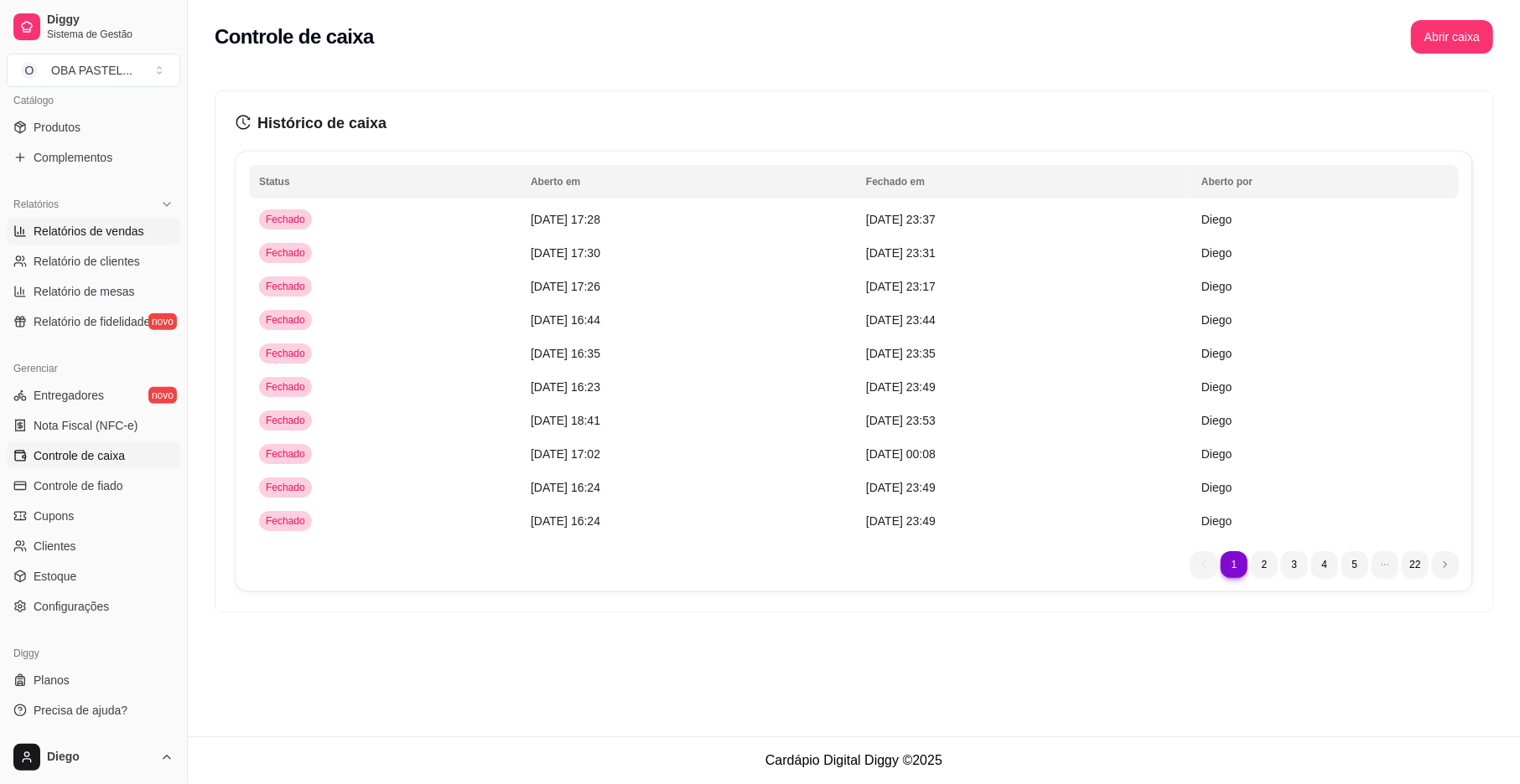
click at [88, 219] on link "Relatórios de vendas" at bounding box center [93, 231] width 174 height 27
select select "ALL"
select select "0"
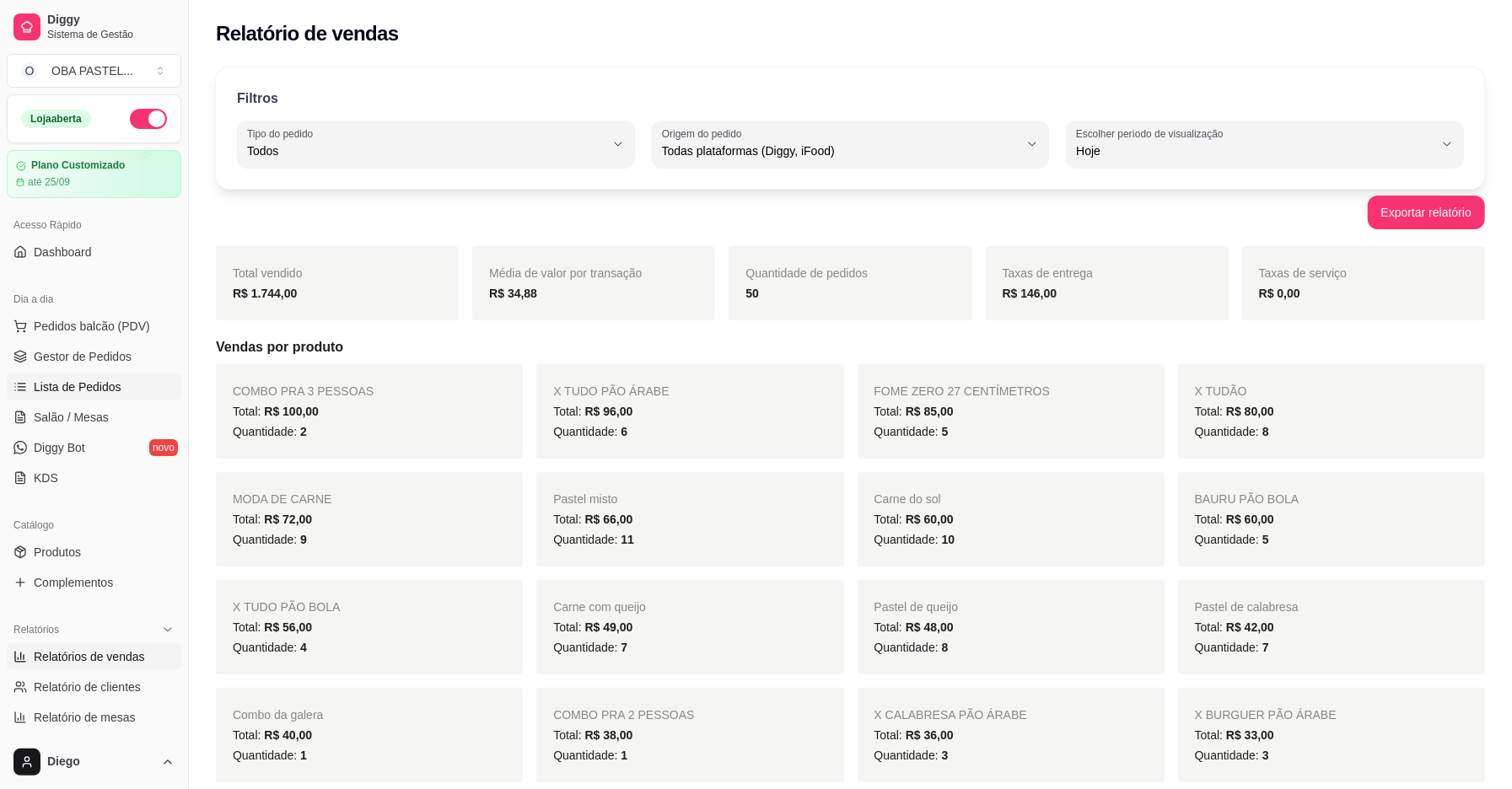
click at [91, 386] on span "Lista de Pedidos" at bounding box center [77, 387] width 88 height 17
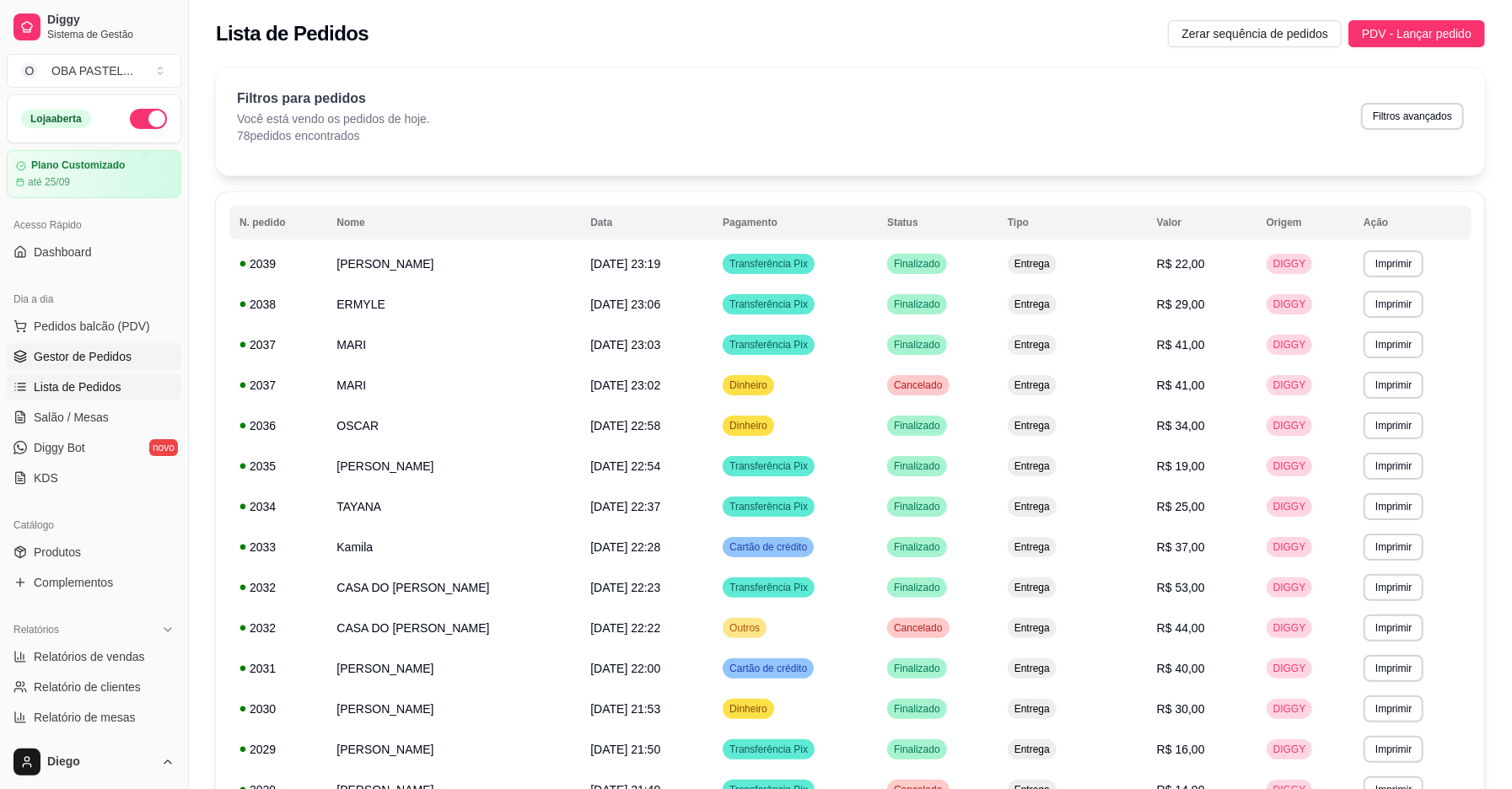
click at [75, 361] on span "Gestor de Pedidos" at bounding box center [82, 357] width 98 height 17
